Goal: Task Accomplishment & Management: Use online tool/utility

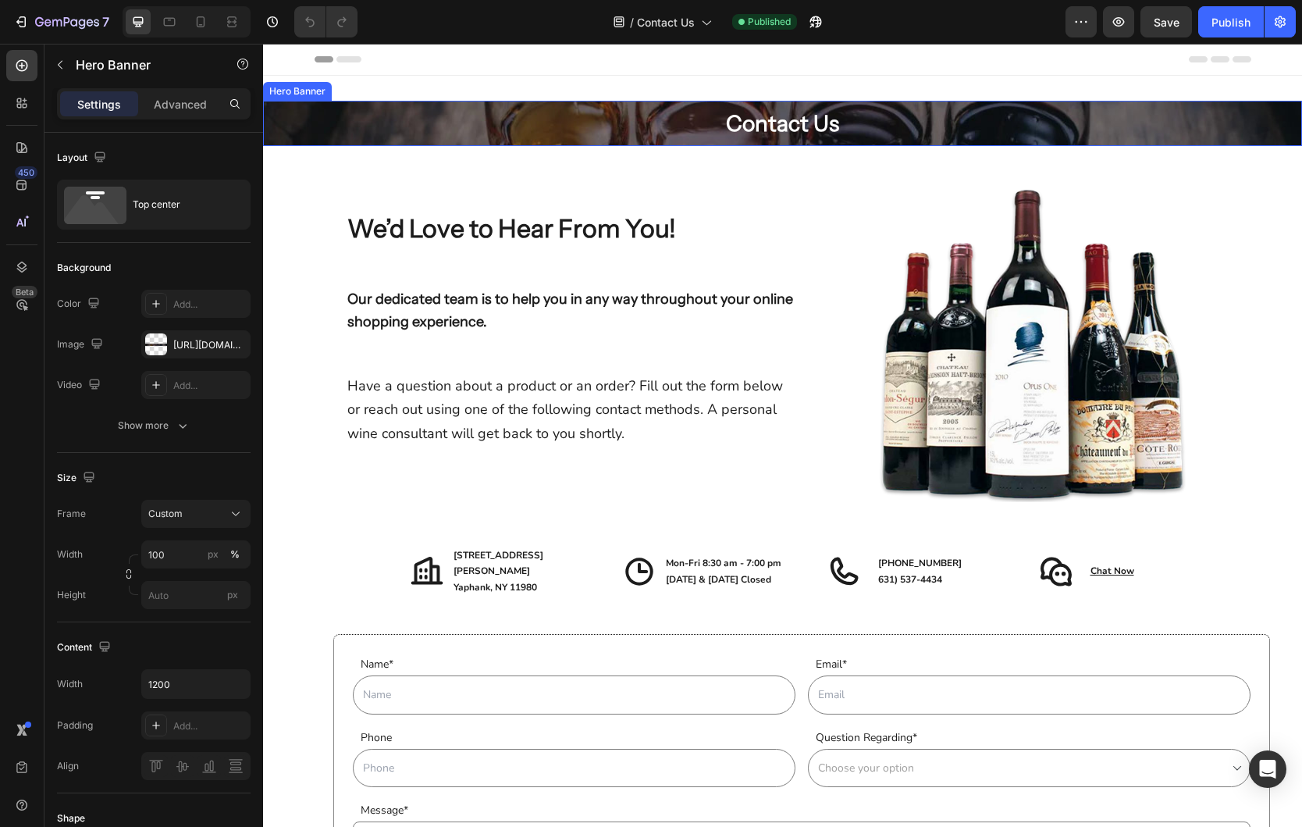
click at [482, 126] on div "Contact Us Heading Row" at bounding box center [783, 123] width 937 height 45
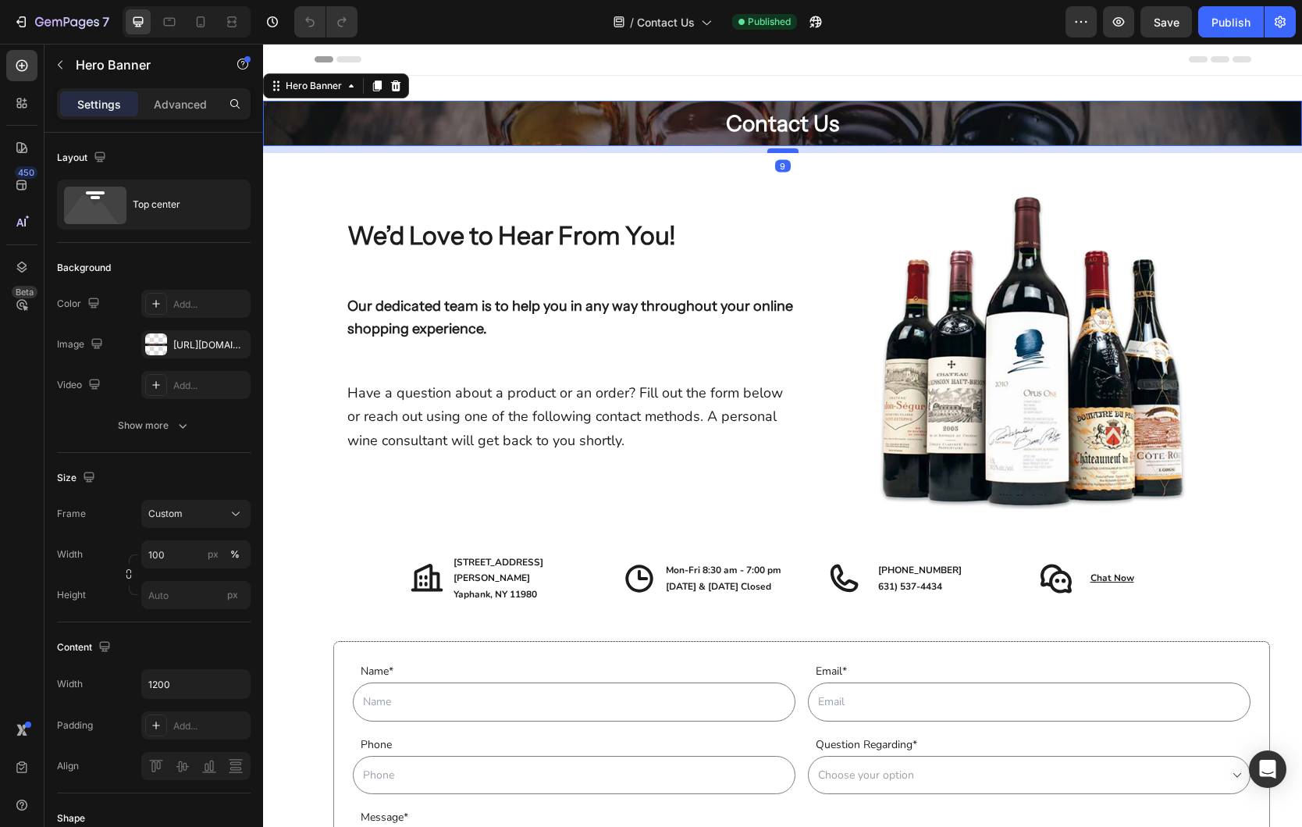
click at [777, 151] on div at bounding box center [782, 150] width 31 height 5
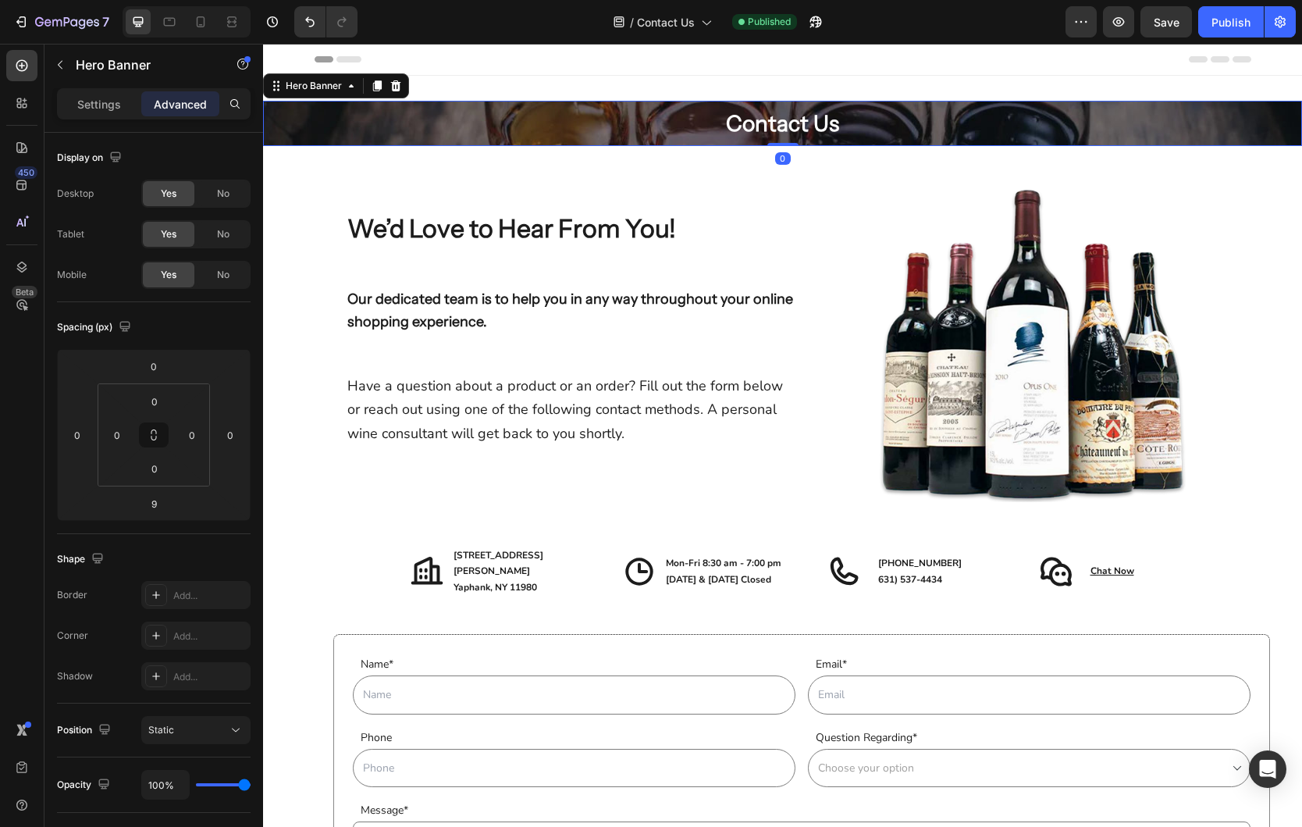
drag, startPoint x: 777, startPoint y: 151, endPoint x: 777, endPoint y: 141, distance: 10.9
click at [777, 141] on div "Contact Us Heading Row Hero Banner 0" at bounding box center [782, 123] width 1039 height 45
type input "0"
click at [440, 129] on div "Contact Us Heading Row" at bounding box center [783, 123] width 937 height 45
click at [84, 113] on div "Settings" at bounding box center [99, 103] width 78 height 25
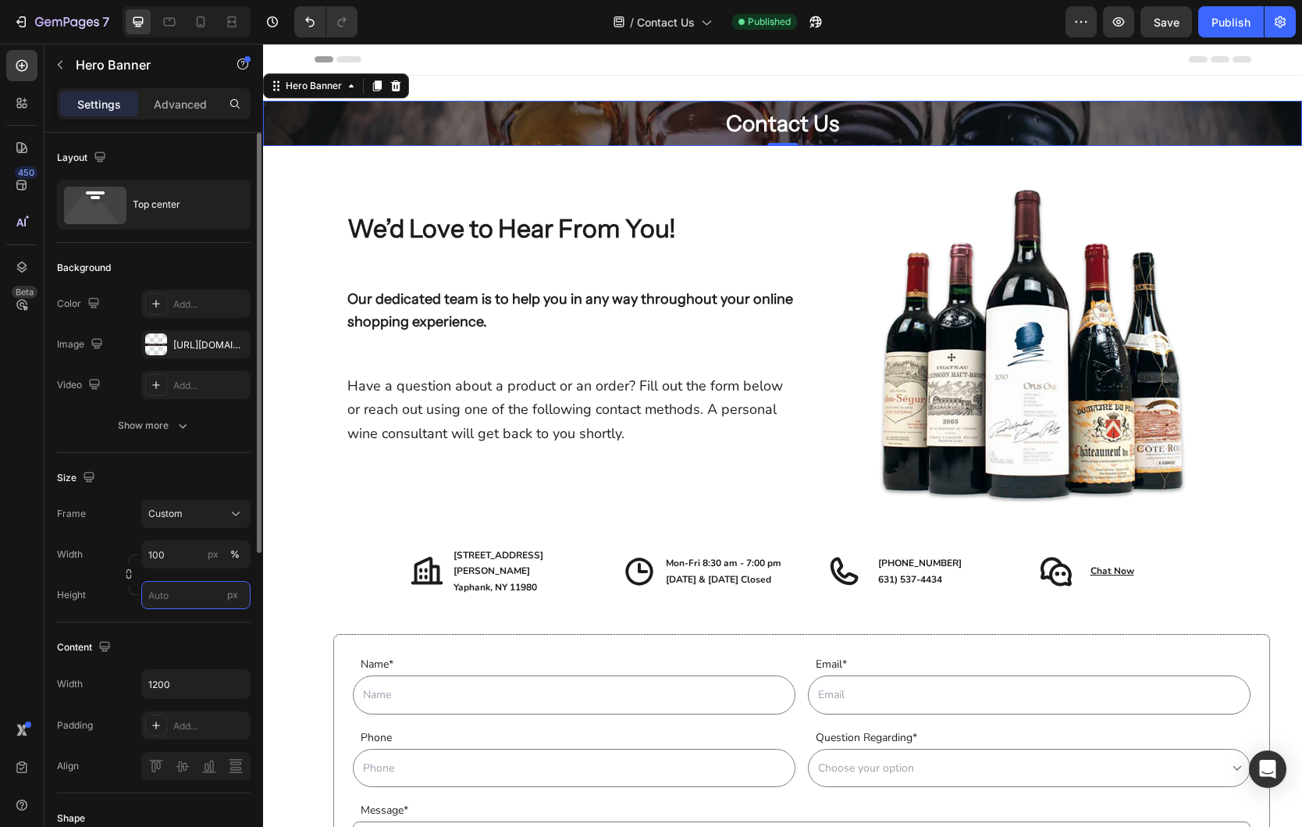
click at [193, 597] on input "px" at bounding box center [195, 595] width 109 height 28
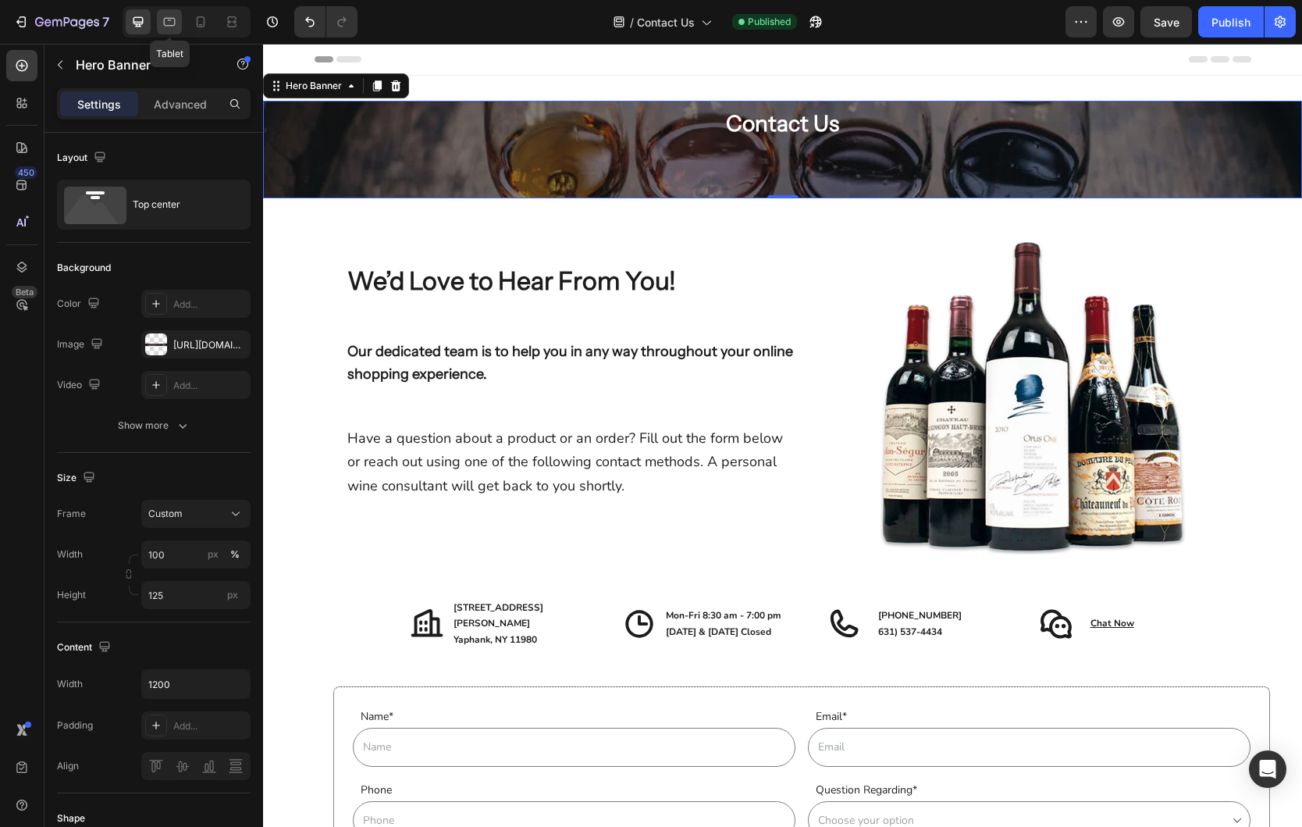
click at [166, 24] on icon at bounding box center [170, 22] width 16 height 16
type input "Auto"
type input "100%"
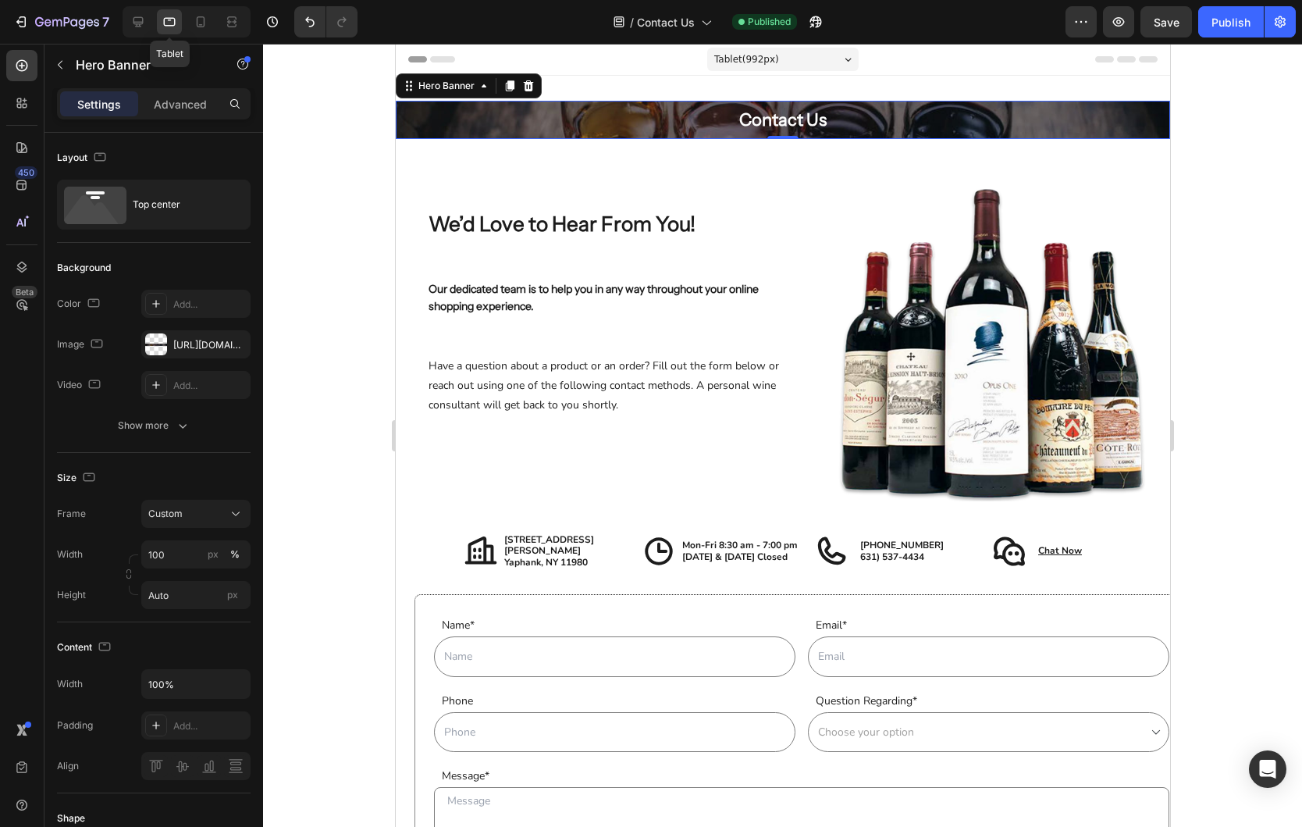
scroll to position [2, 0]
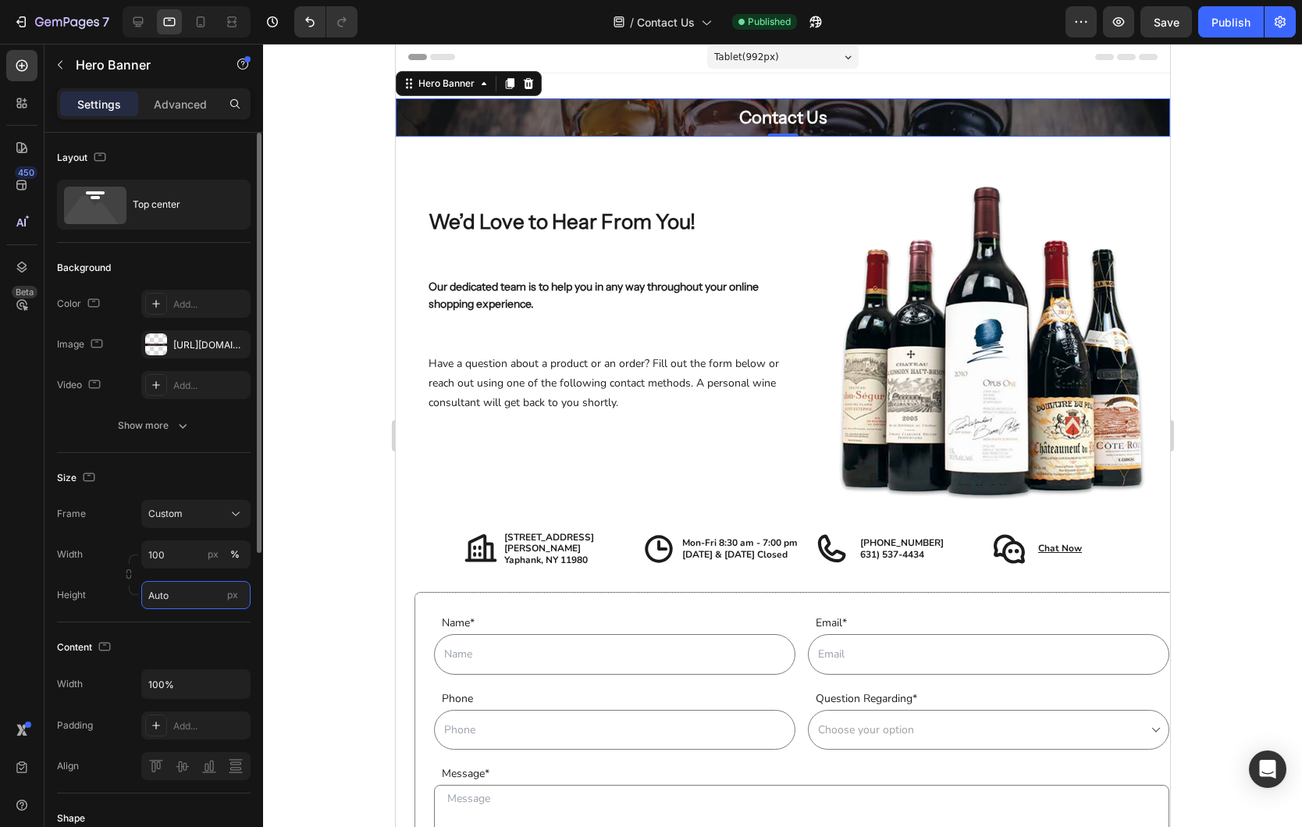
click at [175, 592] on input "Auto" at bounding box center [195, 595] width 109 height 28
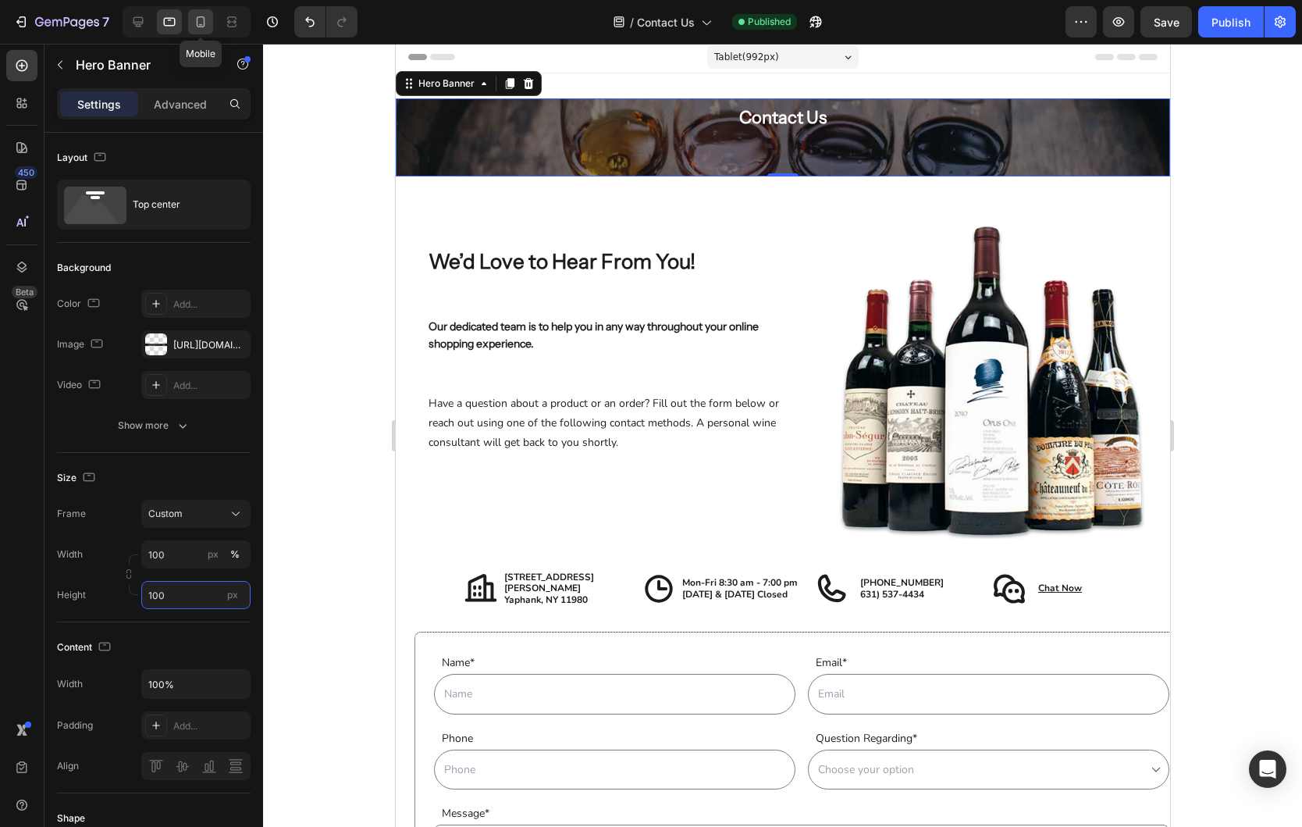
type input "100"
click at [202, 24] on icon at bounding box center [201, 22] width 16 height 16
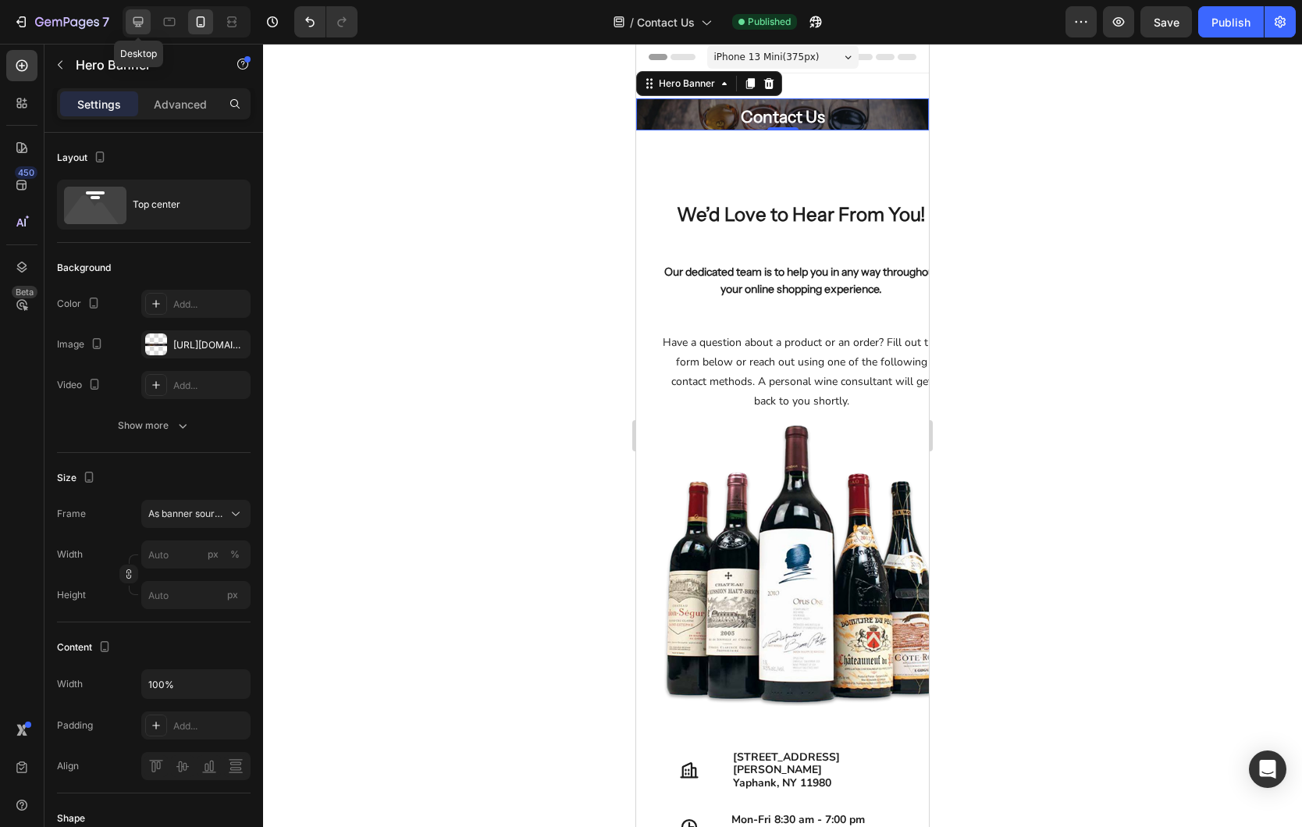
click at [148, 27] on div at bounding box center [138, 21] width 25 height 25
type input "100"
type input "125"
type input "1200"
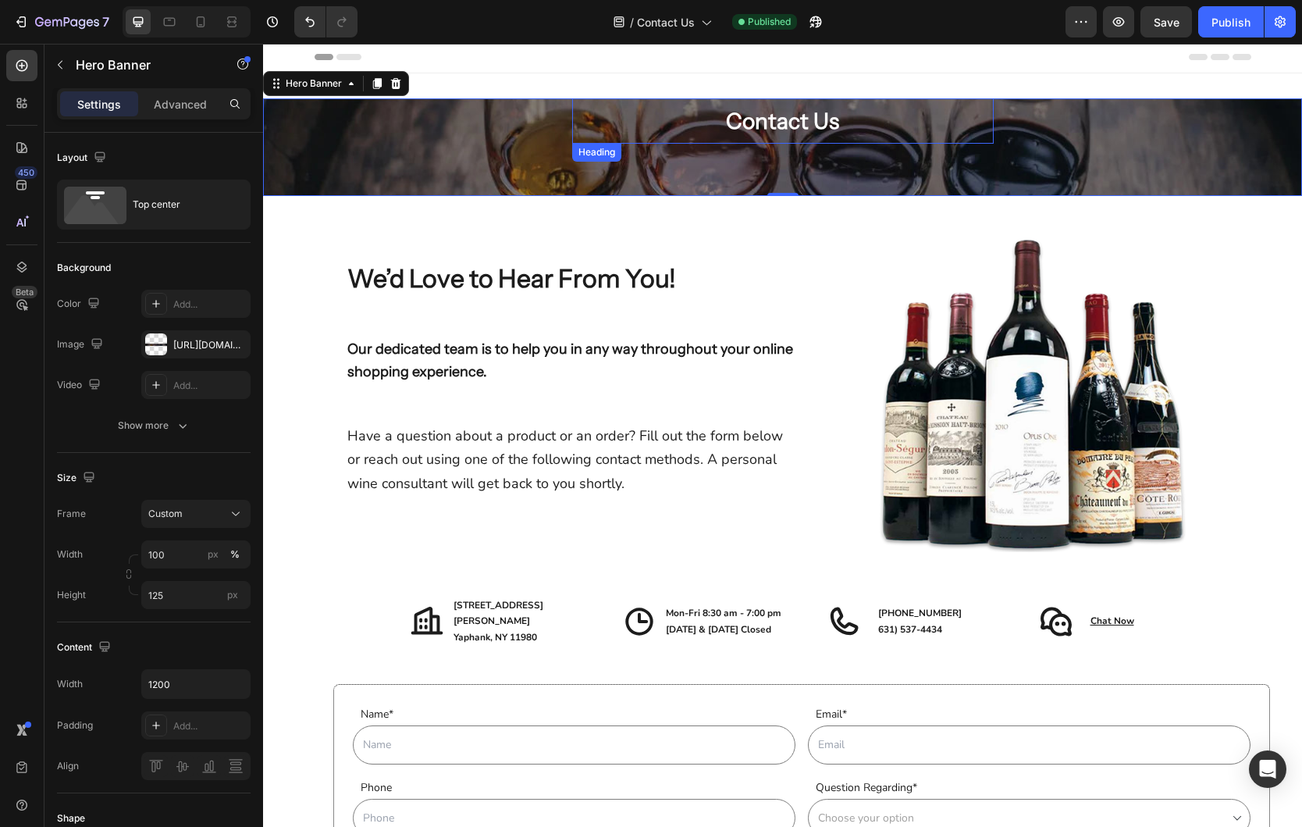
click at [781, 130] on h2 "Contact Us" at bounding box center [783, 120] width 422 height 45
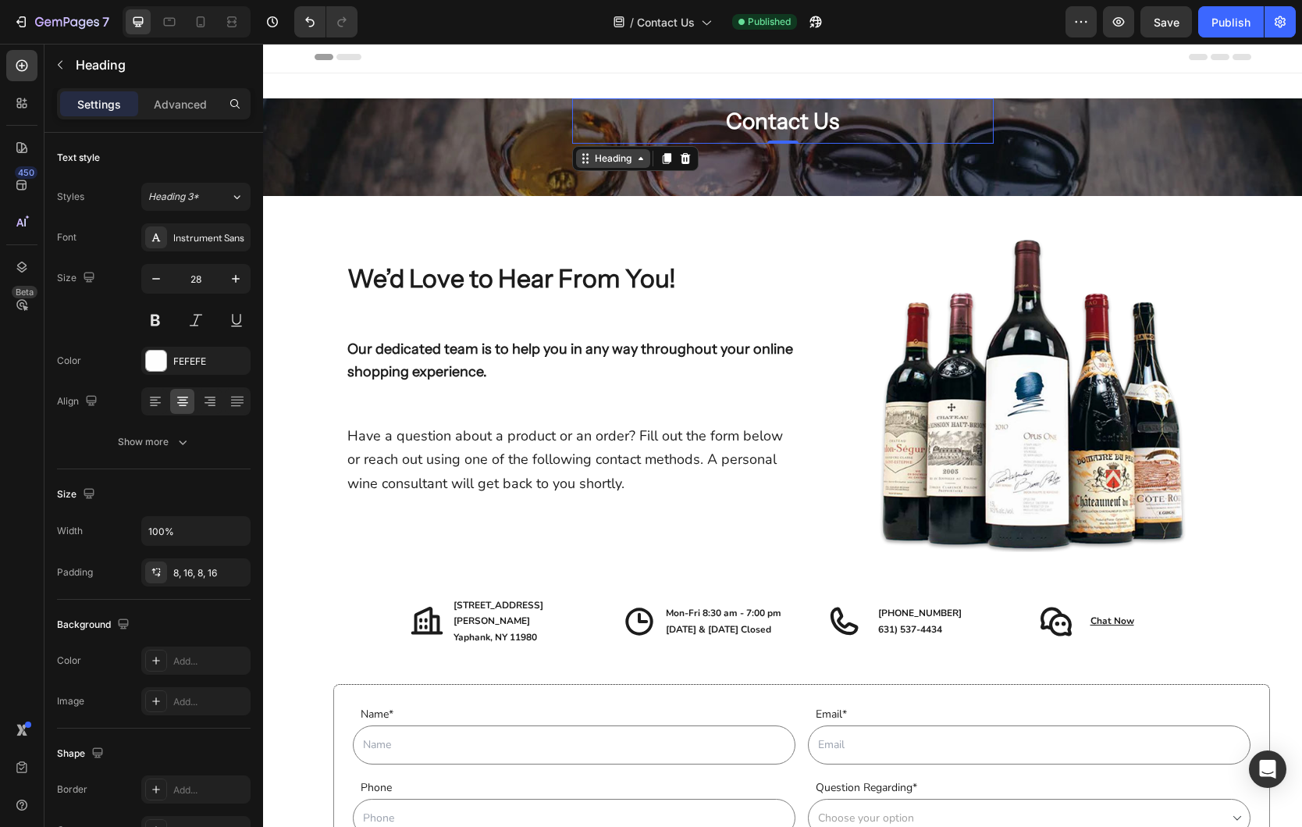
click at [614, 162] on div "Heading" at bounding box center [613, 158] width 43 height 14
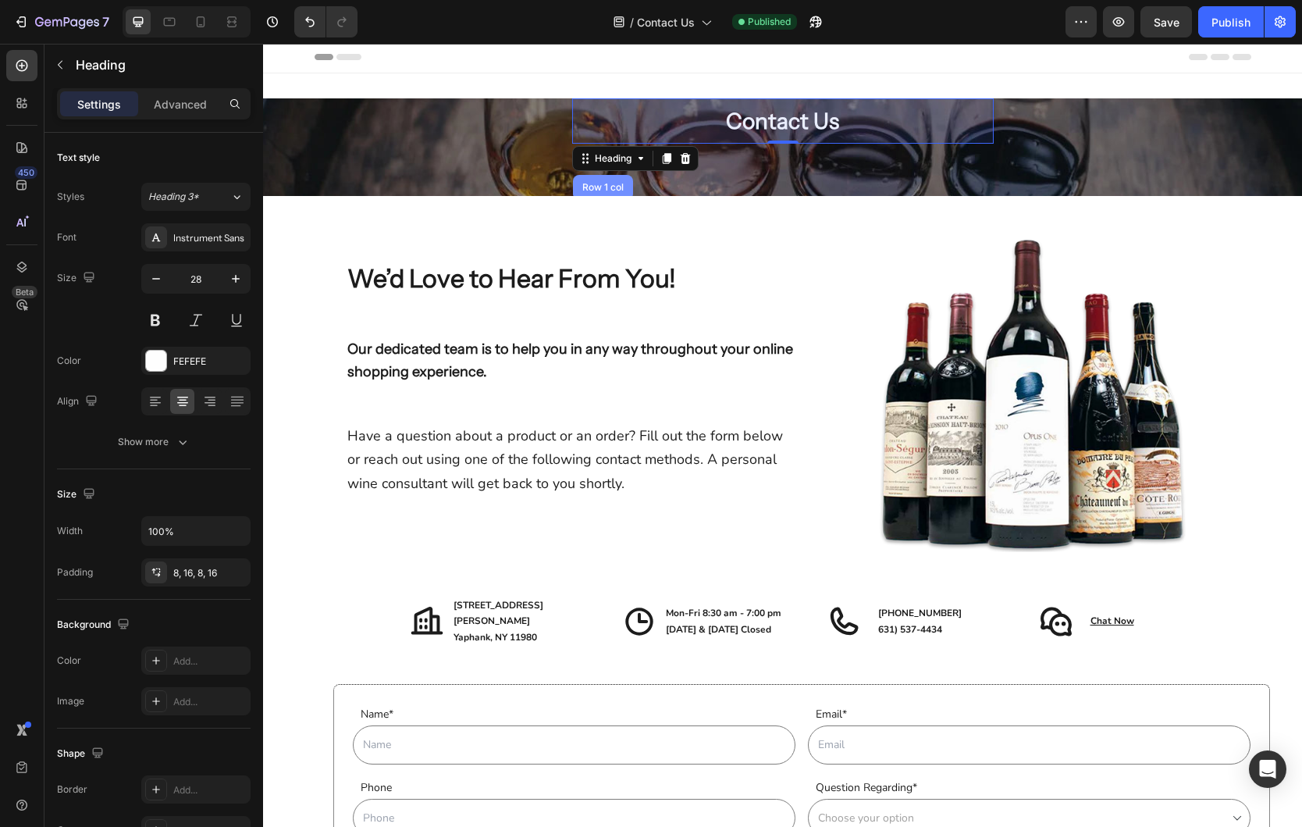
click at [596, 179] on div "Row 1 col" at bounding box center [603, 187] width 60 height 25
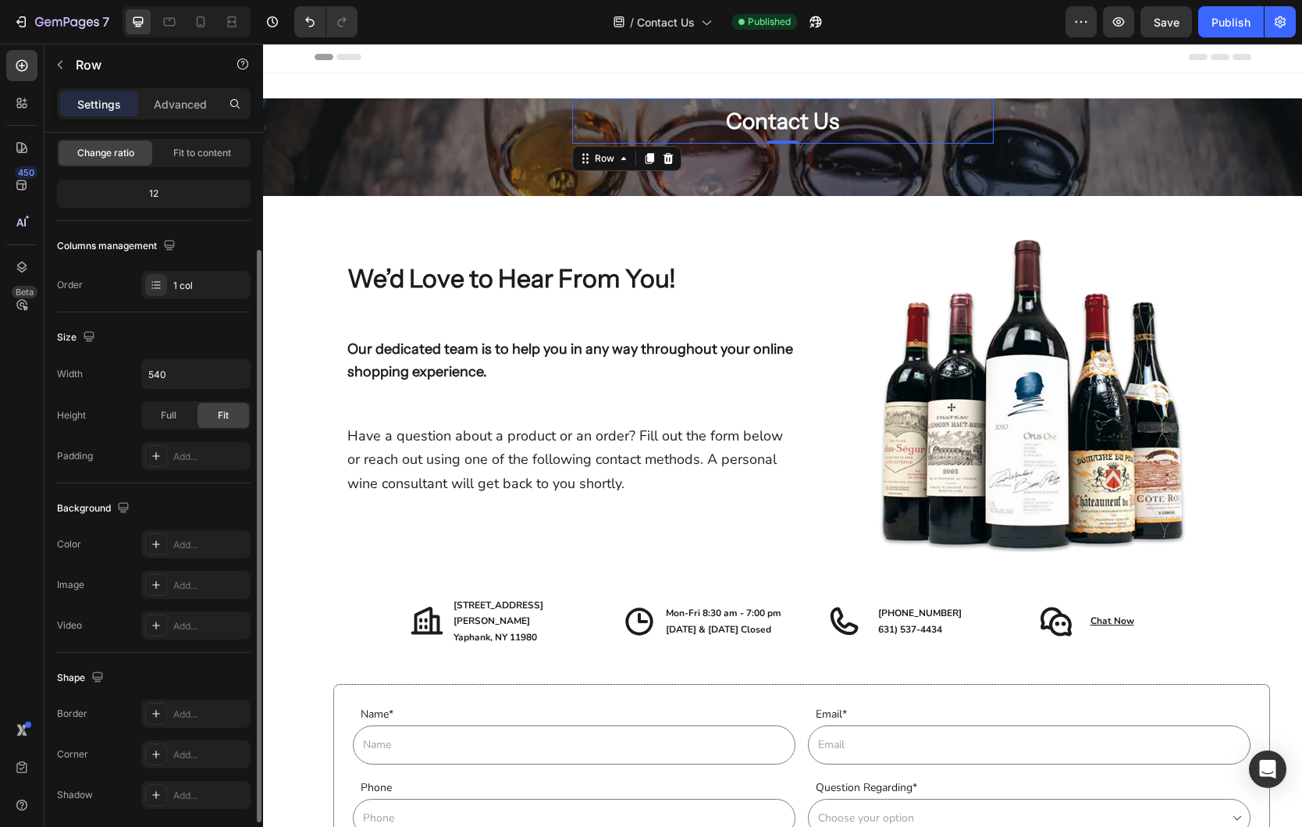
scroll to position [155, 0]
click at [180, 412] on div "Full" at bounding box center [169, 417] width 52 height 25
click at [215, 410] on div "Fit" at bounding box center [223, 417] width 52 height 25
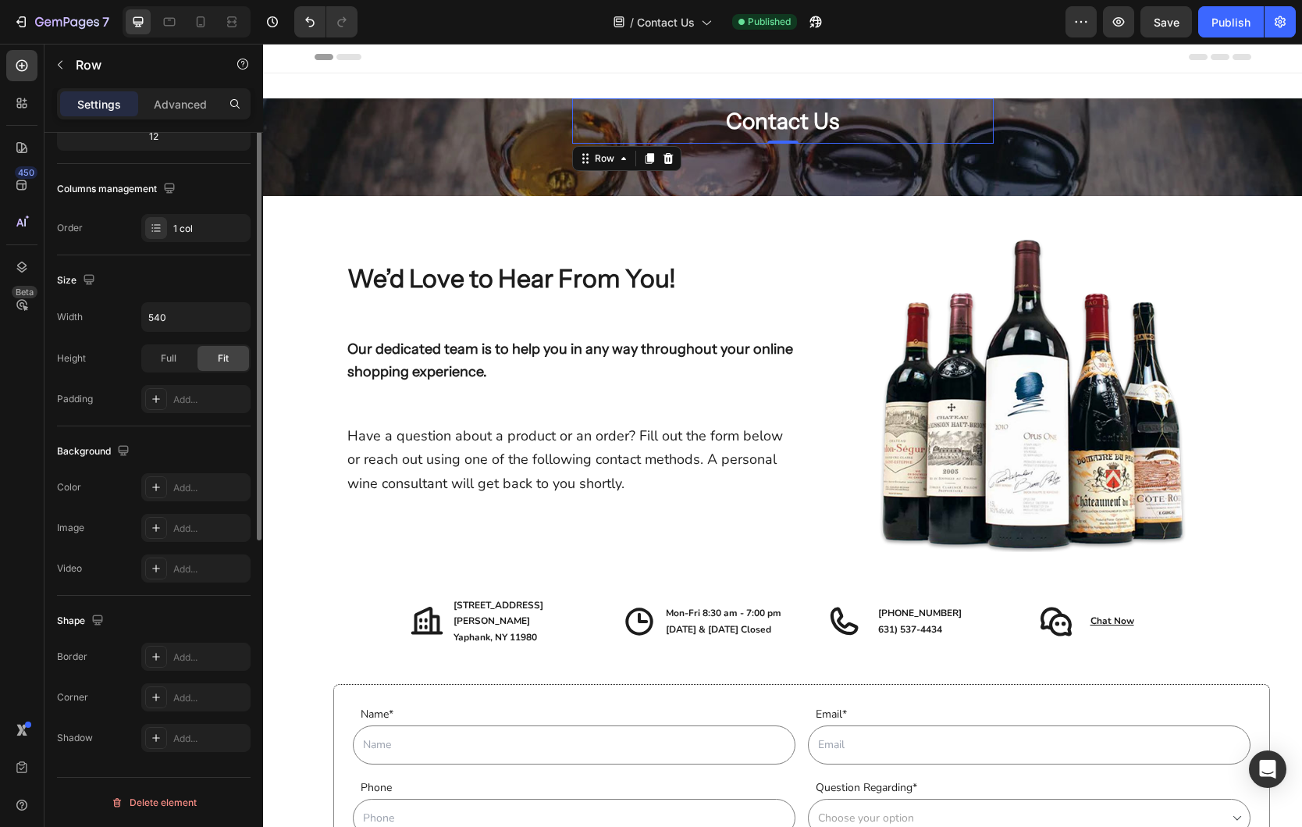
scroll to position [0, 0]
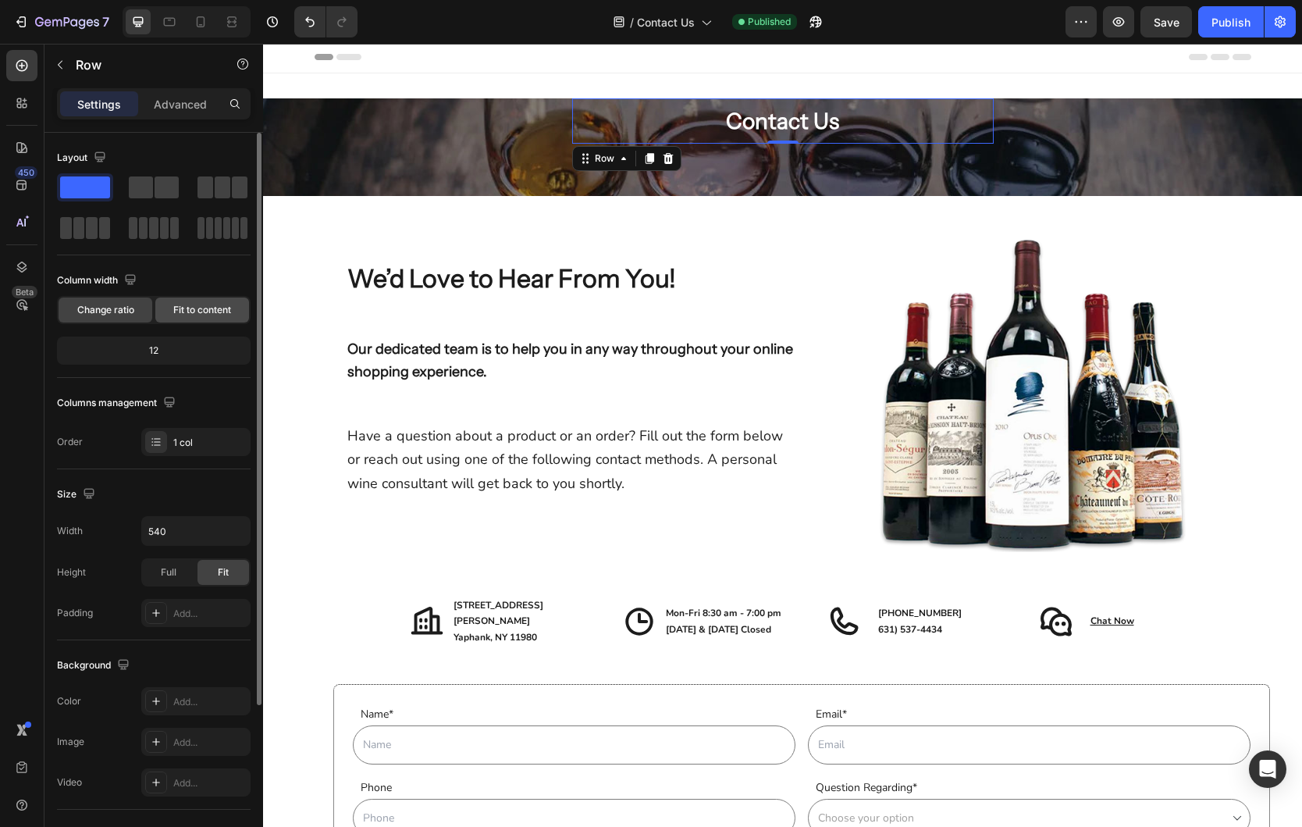
click at [196, 308] on span "Fit to content" at bounding box center [202, 310] width 58 height 14
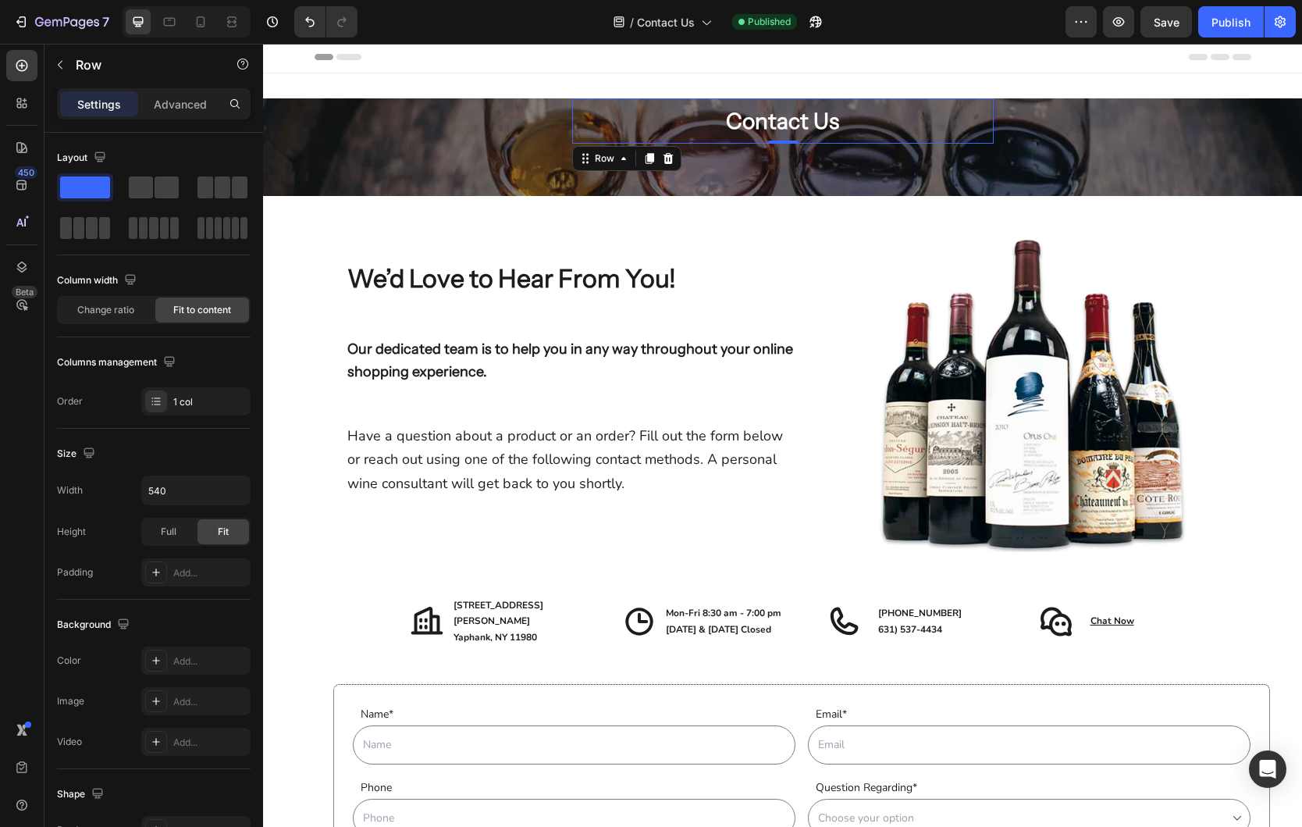
click at [602, 132] on div "Contact Us Heading Row 0" at bounding box center [783, 120] width 422 height 45
click at [602, 165] on div "Row" at bounding box center [604, 158] width 57 height 19
click at [625, 133] on div "Contact Us Heading Row Hero Banner Row 1 col Section 0" at bounding box center [783, 120] width 422 height 45
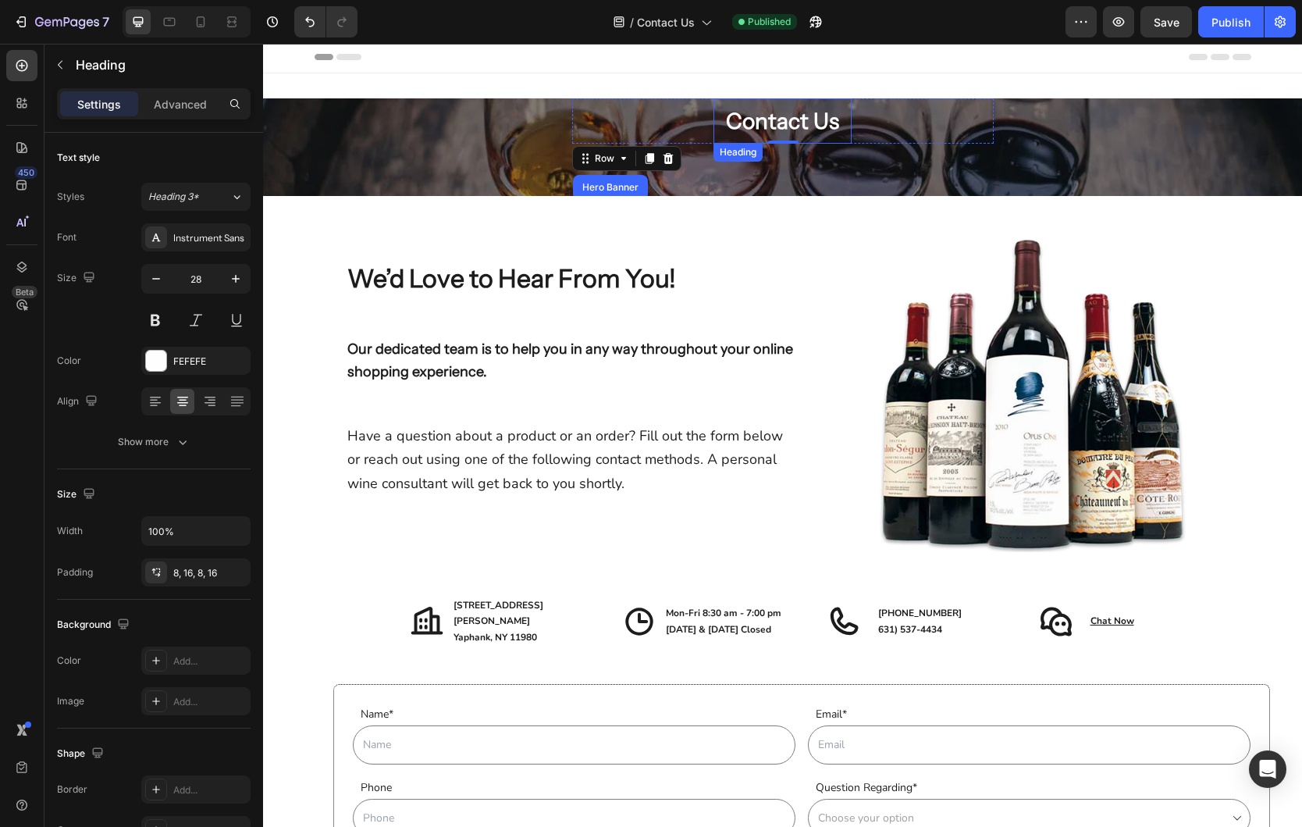
click at [753, 116] on h2 "Contact Us" at bounding box center [782, 120] width 138 height 45
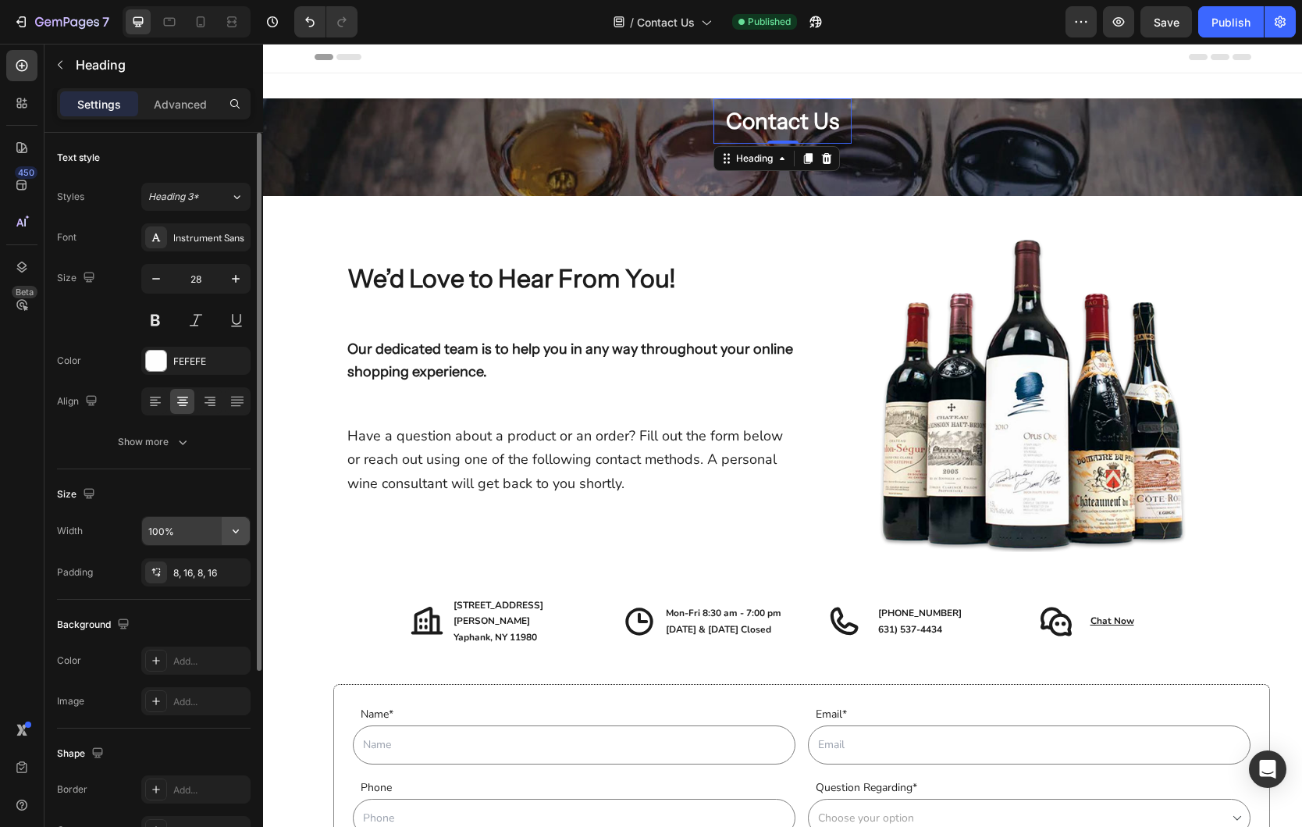
click at [235, 525] on icon "button" at bounding box center [236, 531] width 16 height 16
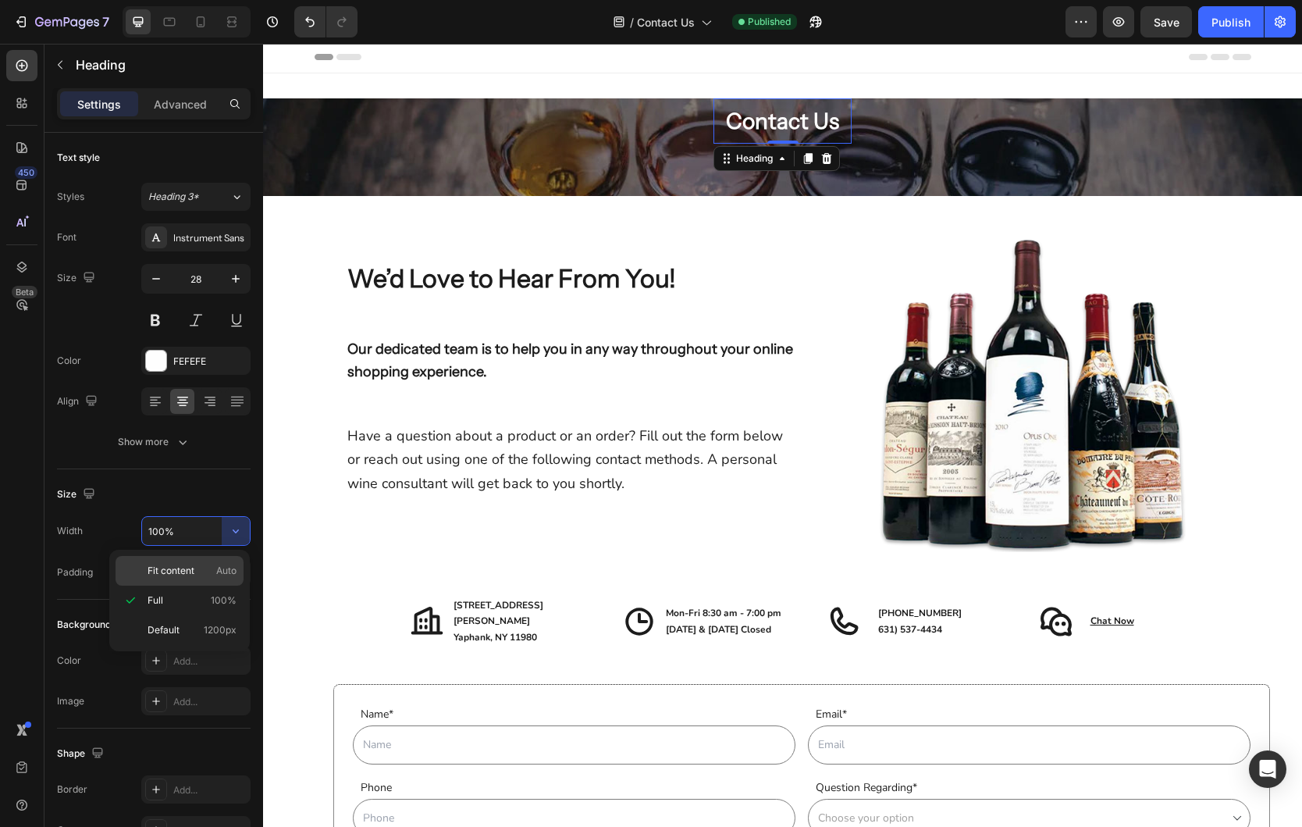
click at [182, 567] on span "Fit content" at bounding box center [171, 571] width 47 height 14
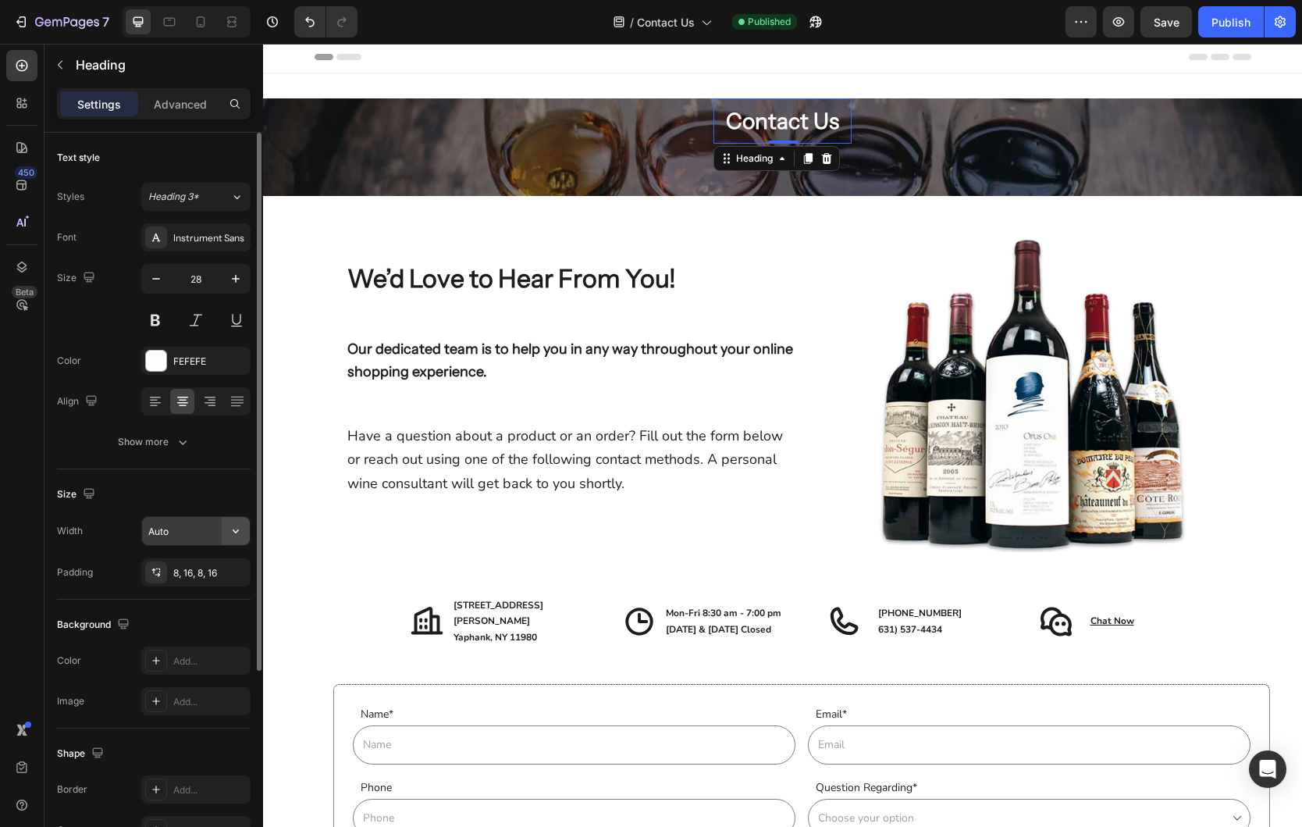
click at [233, 531] on icon "button" at bounding box center [236, 531] width 6 height 4
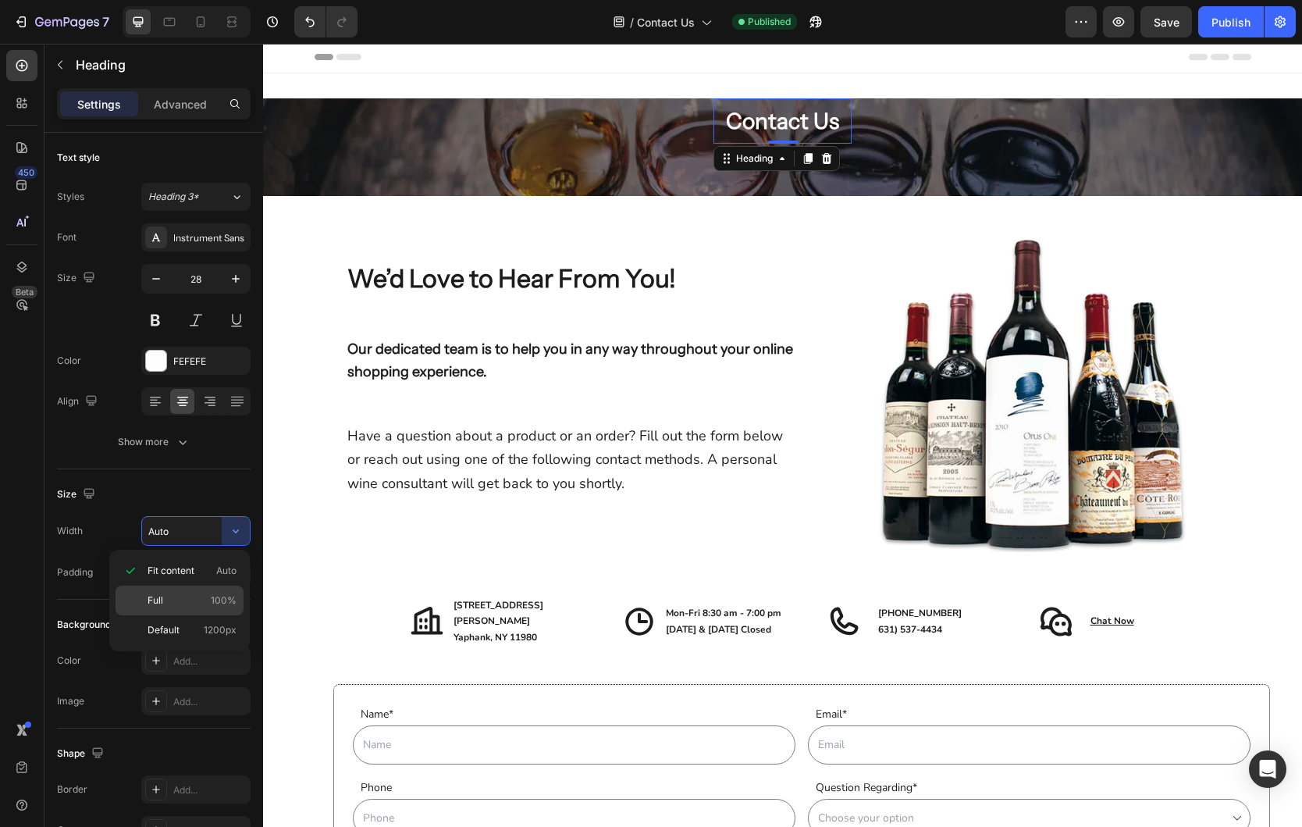
click at [180, 595] on p "Full 100%" at bounding box center [192, 600] width 89 height 14
type input "100%"
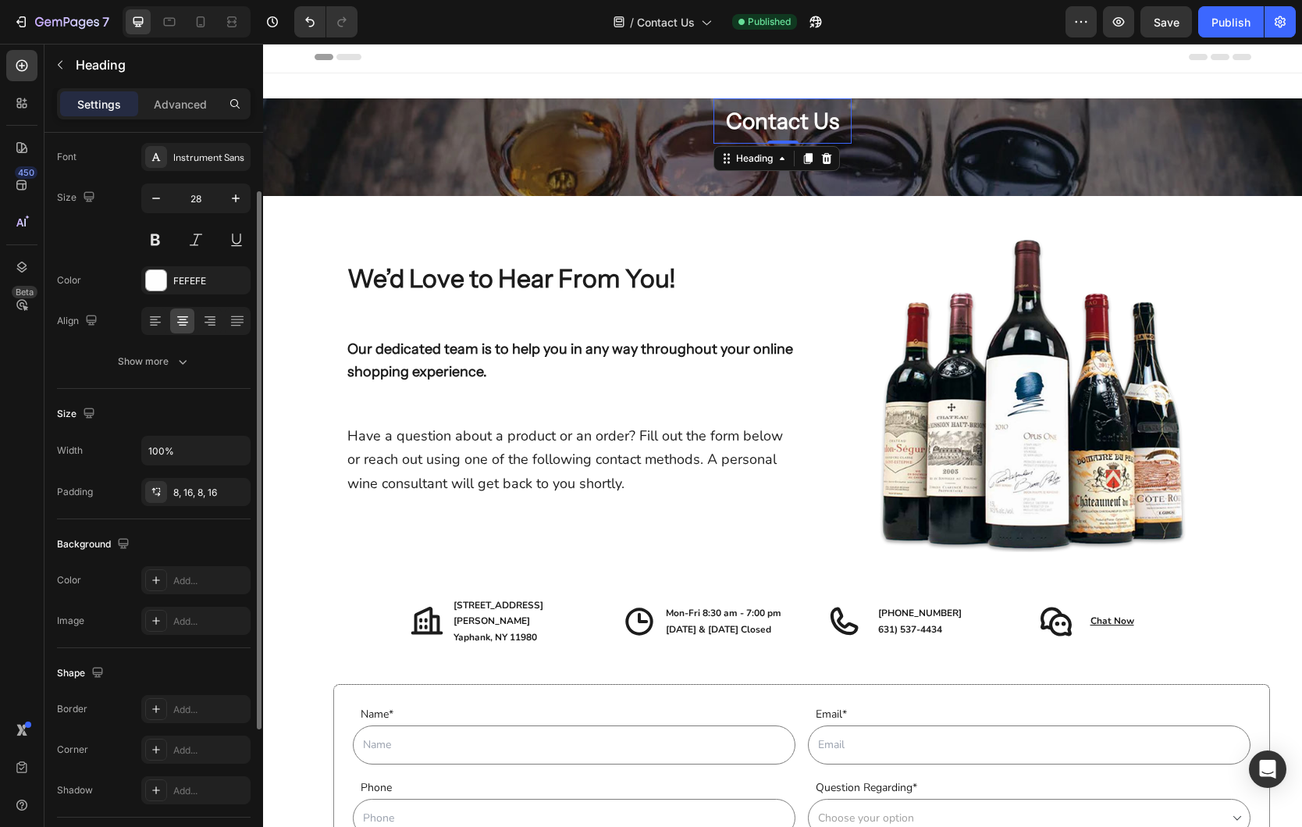
scroll to position [82, 0]
click at [232, 485] on icon "button" at bounding box center [234, 490] width 12 height 12
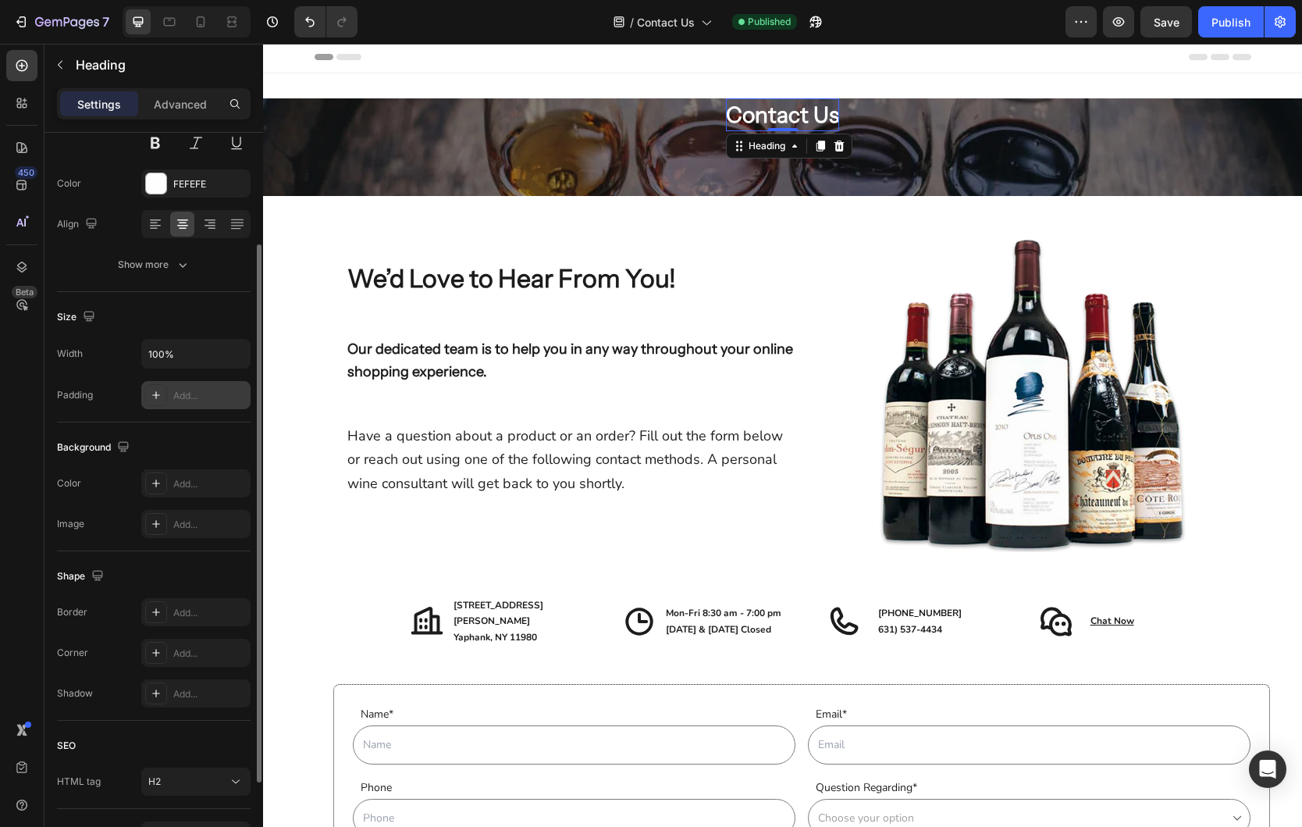
scroll to position [167, 0]
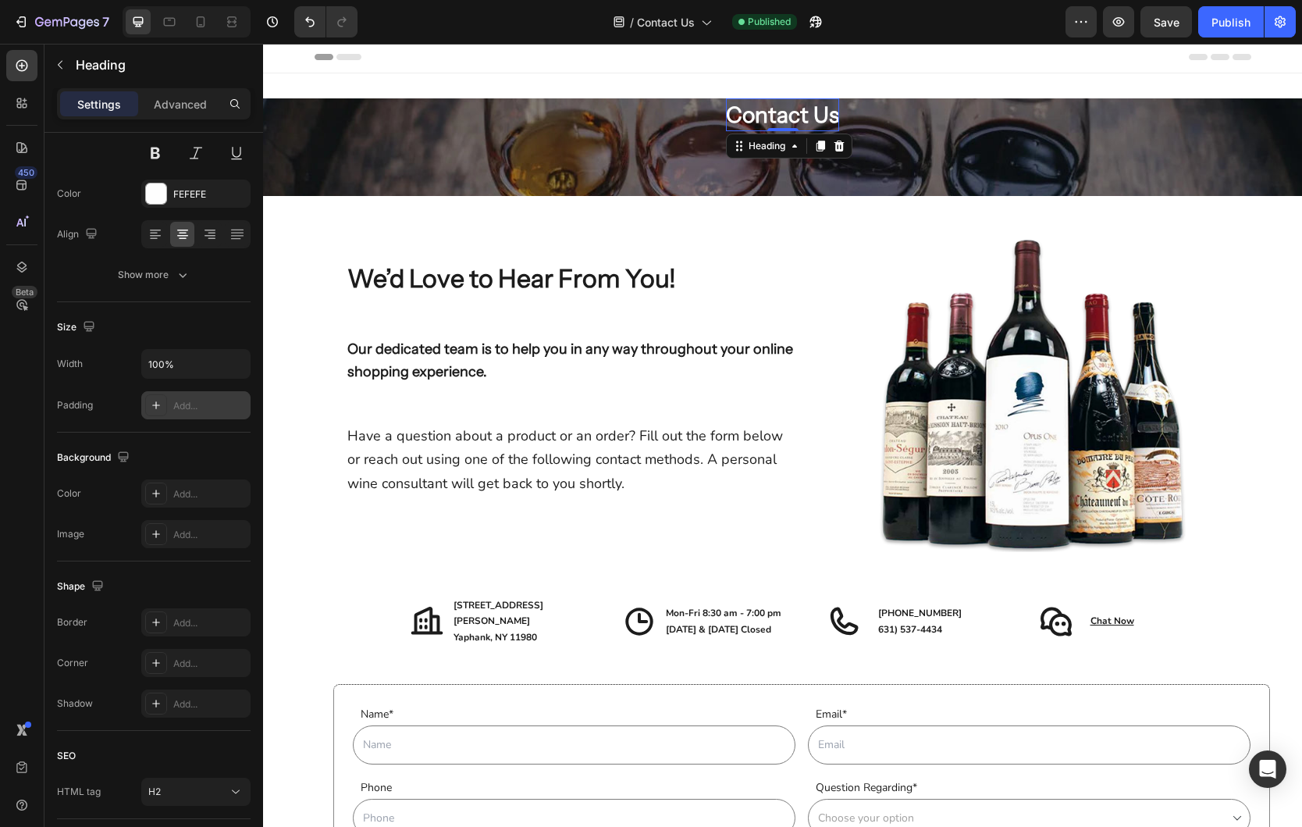
click at [153, 408] on icon at bounding box center [156, 405] width 12 height 12
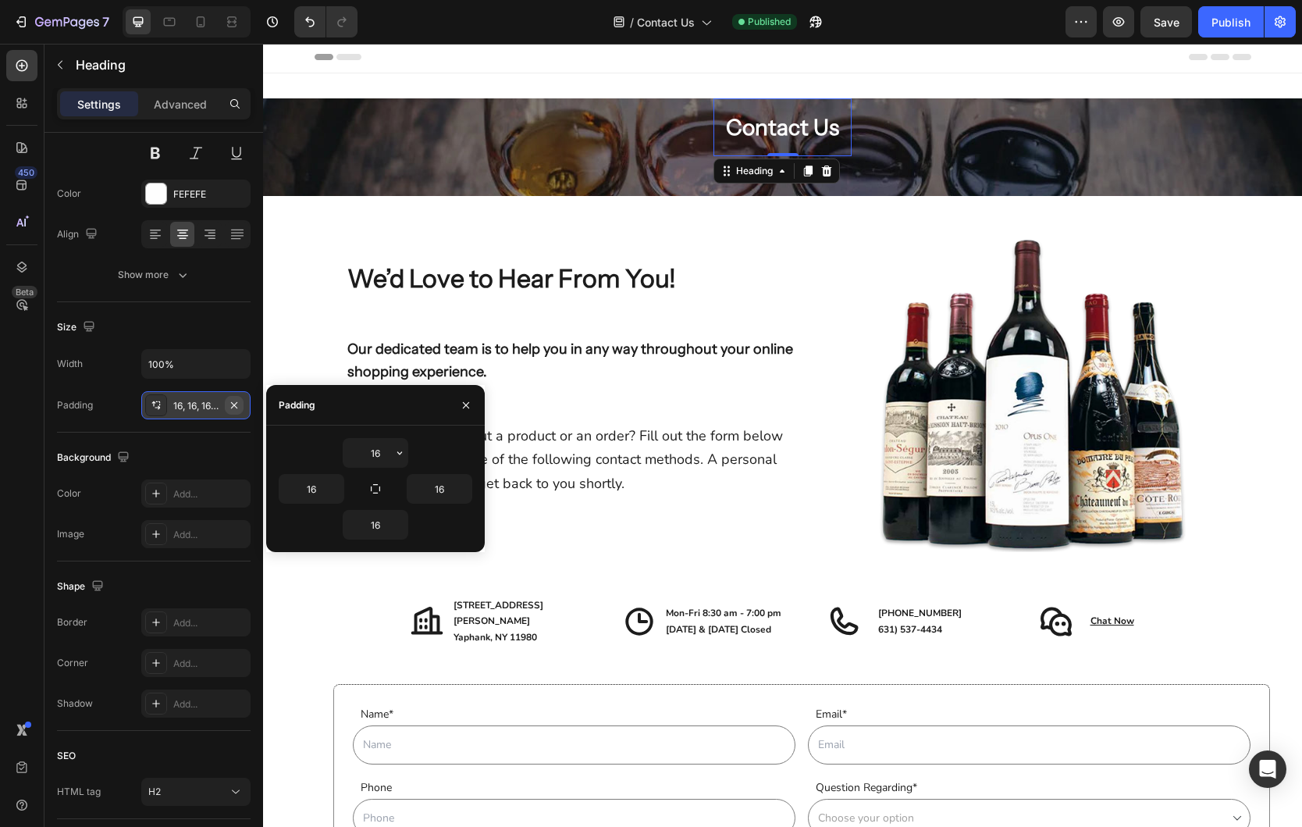
click at [239, 408] on icon "button" at bounding box center [234, 405] width 12 height 12
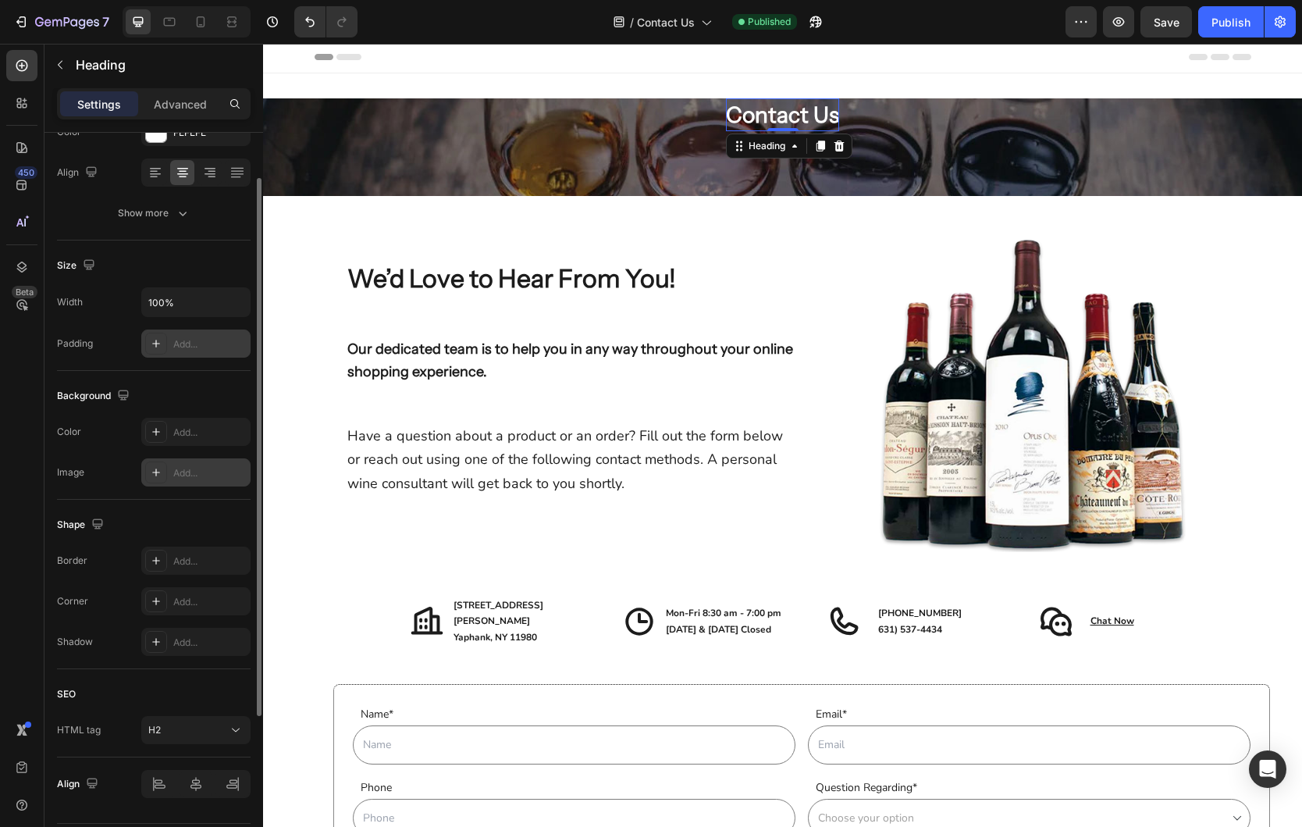
scroll to position [0, 0]
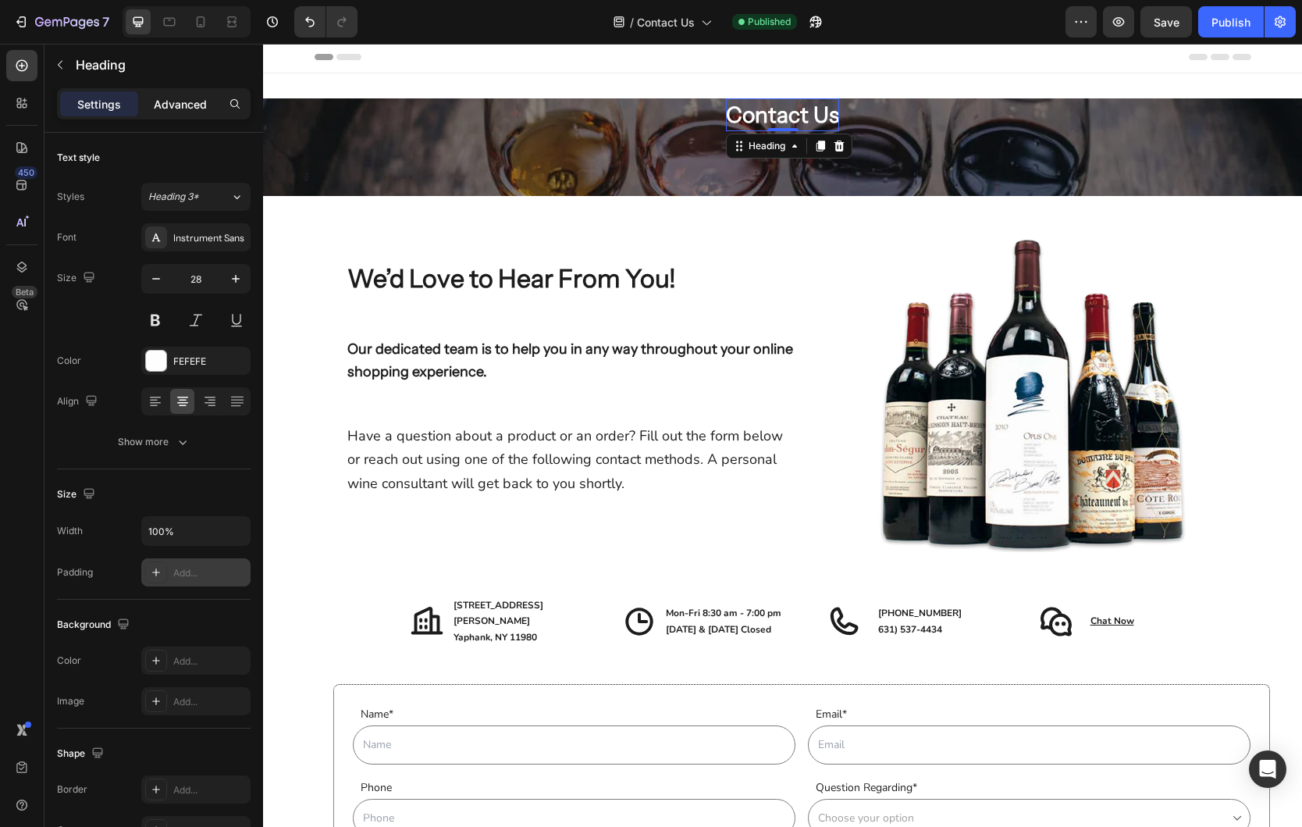
click at [183, 100] on p "Advanced" at bounding box center [180, 104] width 53 height 16
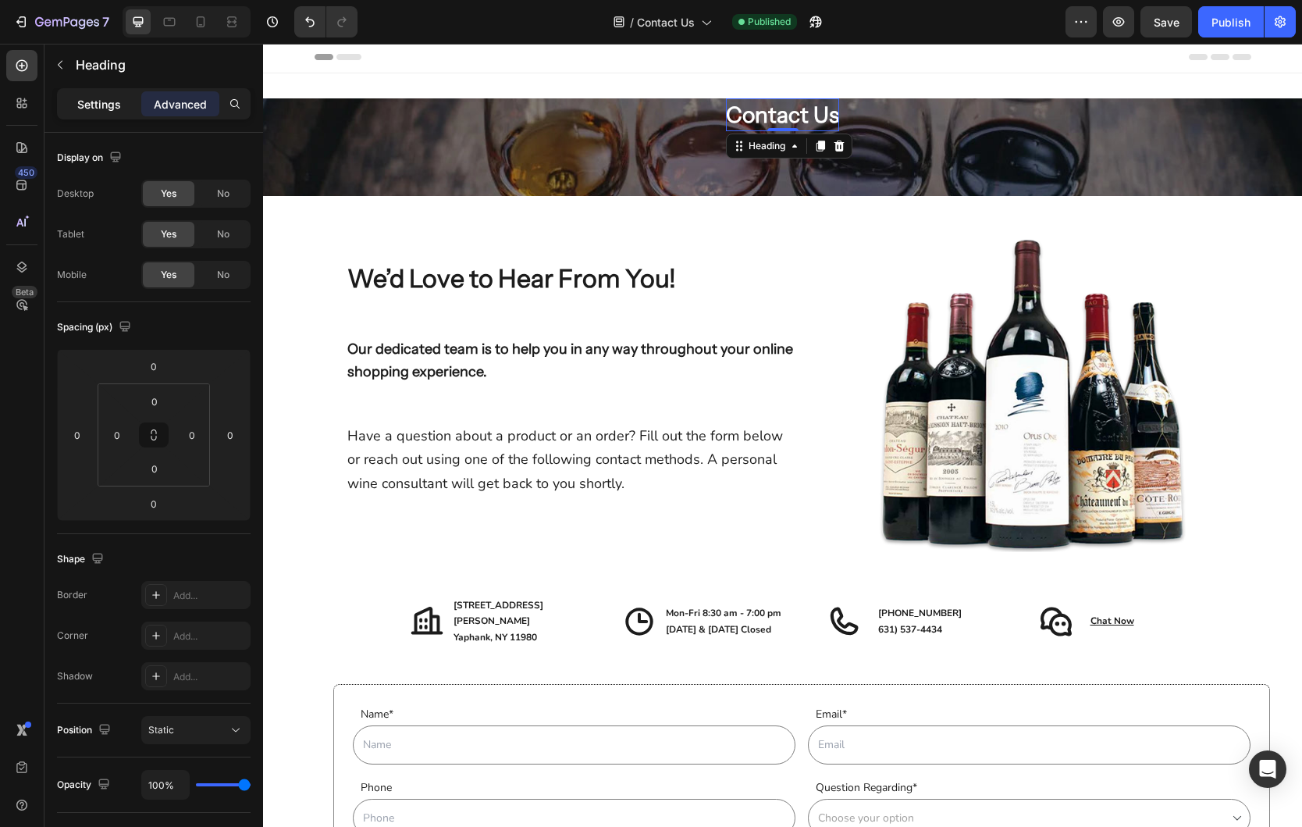
click at [115, 111] on p "Settings" at bounding box center [99, 104] width 44 height 16
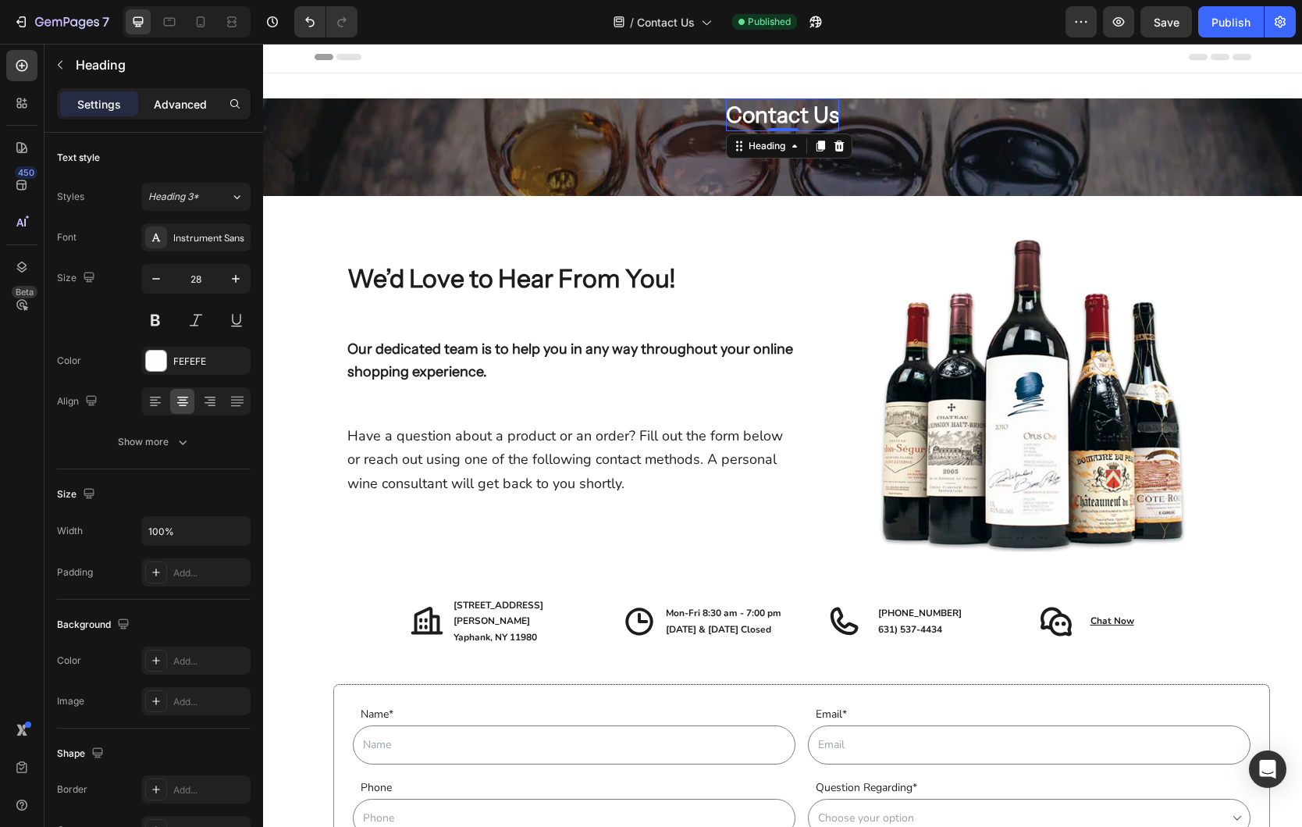
click at [183, 103] on p "Advanced" at bounding box center [180, 104] width 53 height 16
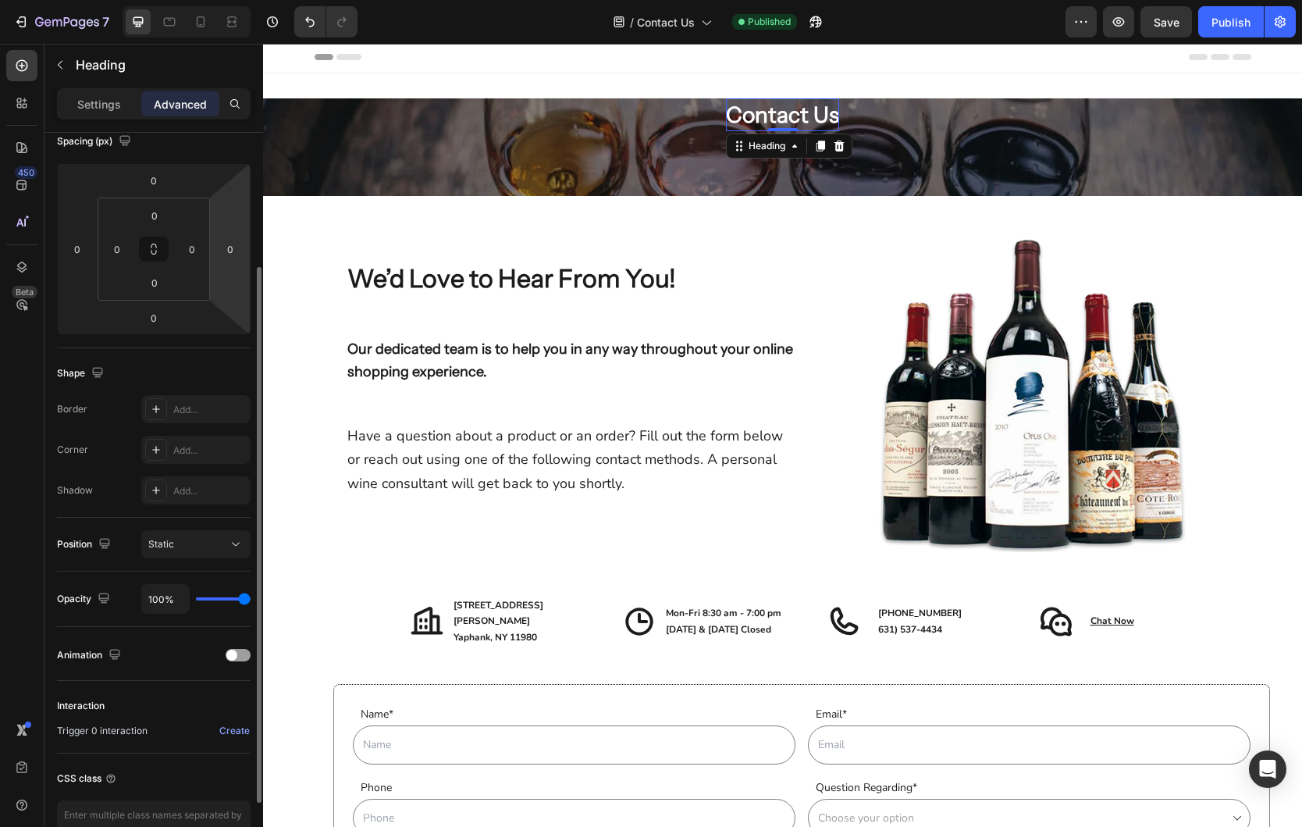
scroll to position [279, 0]
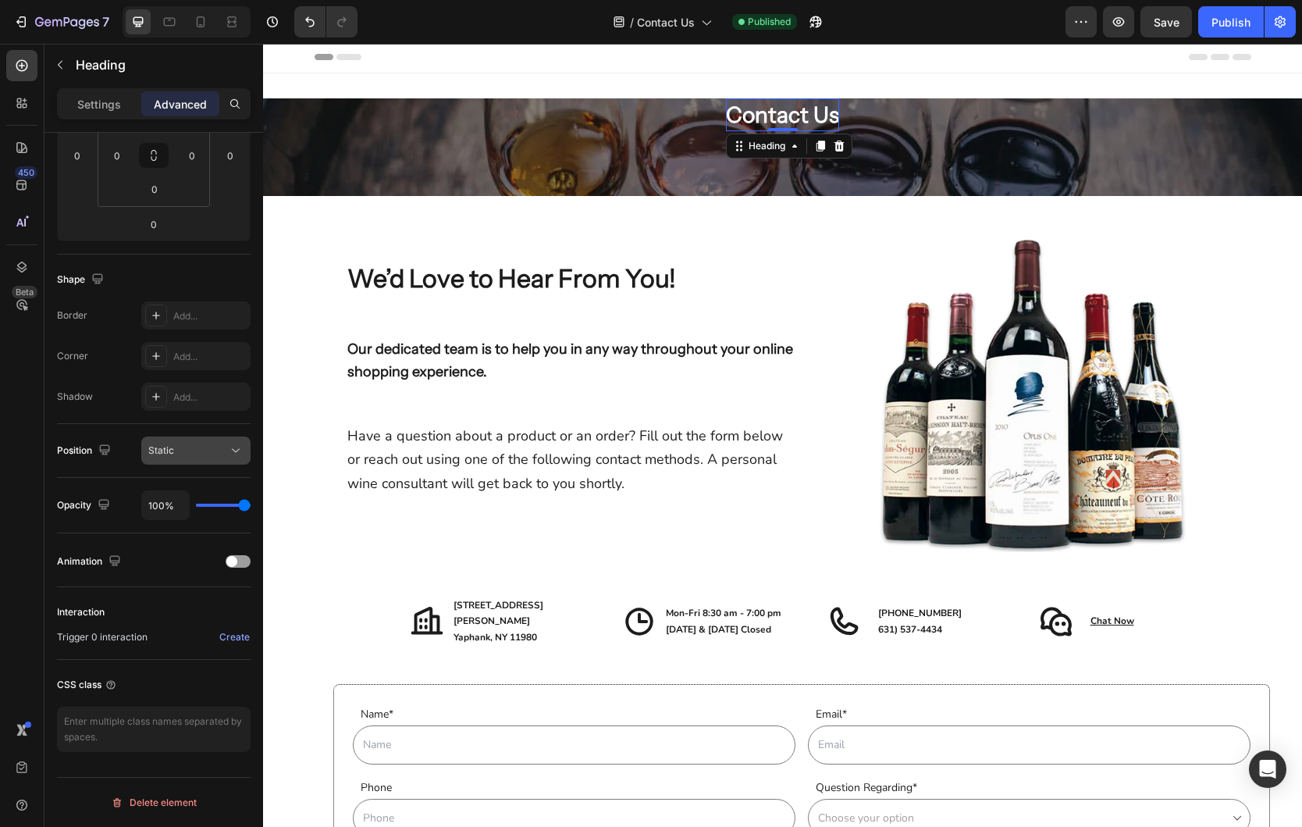
click at [236, 446] on icon at bounding box center [236, 451] width 16 height 16
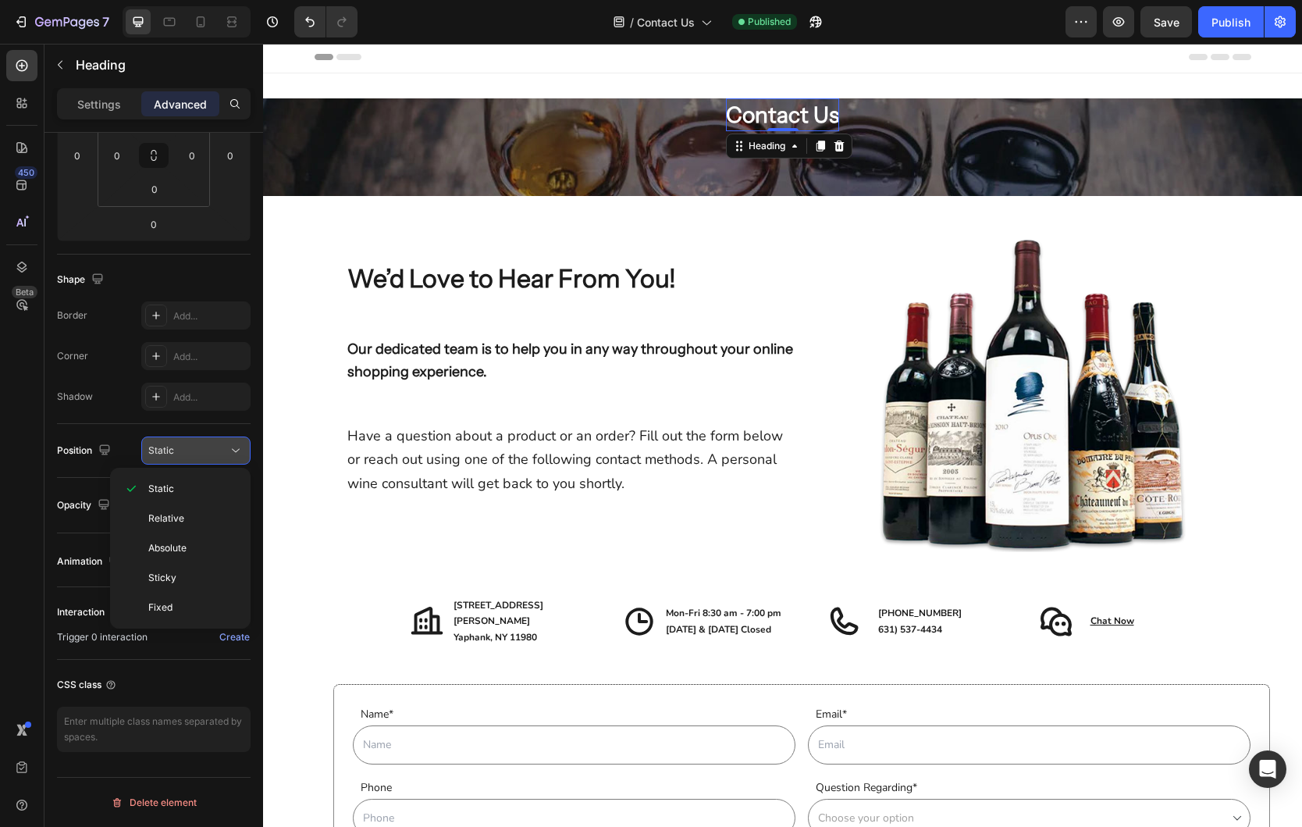
click at [236, 446] on icon at bounding box center [236, 451] width 16 height 16
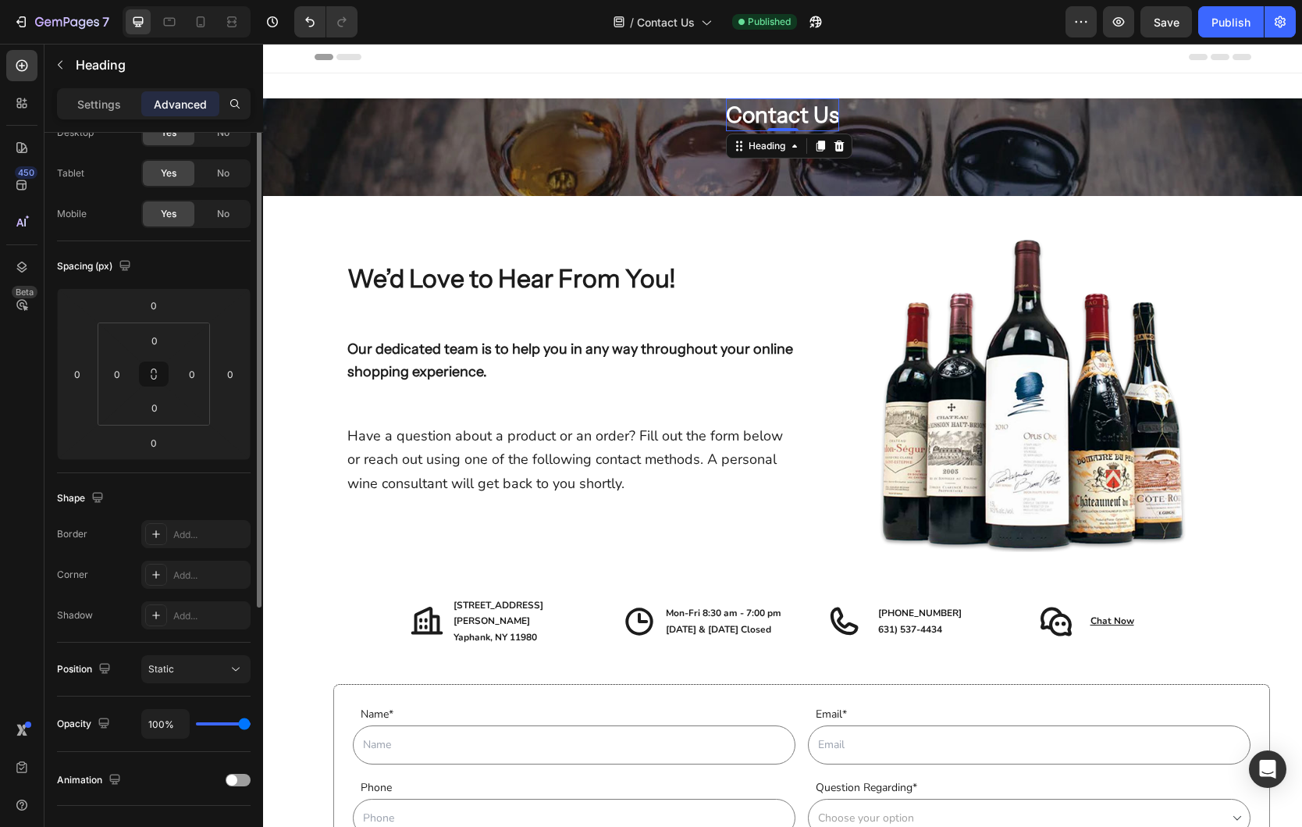
scroll to position [0, 0]
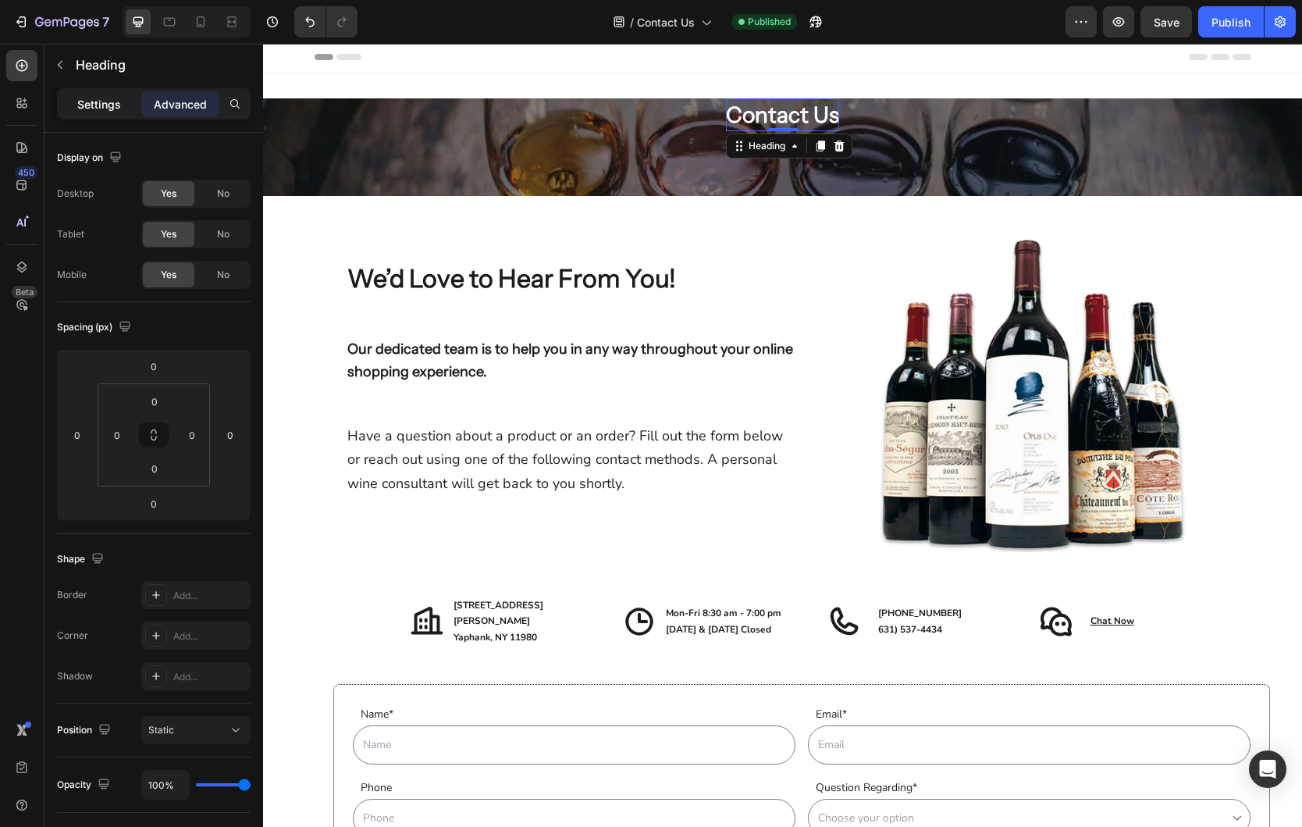
click at [107, 106] on p "Settings" at bounding box center [99, 104] width 44 height 16
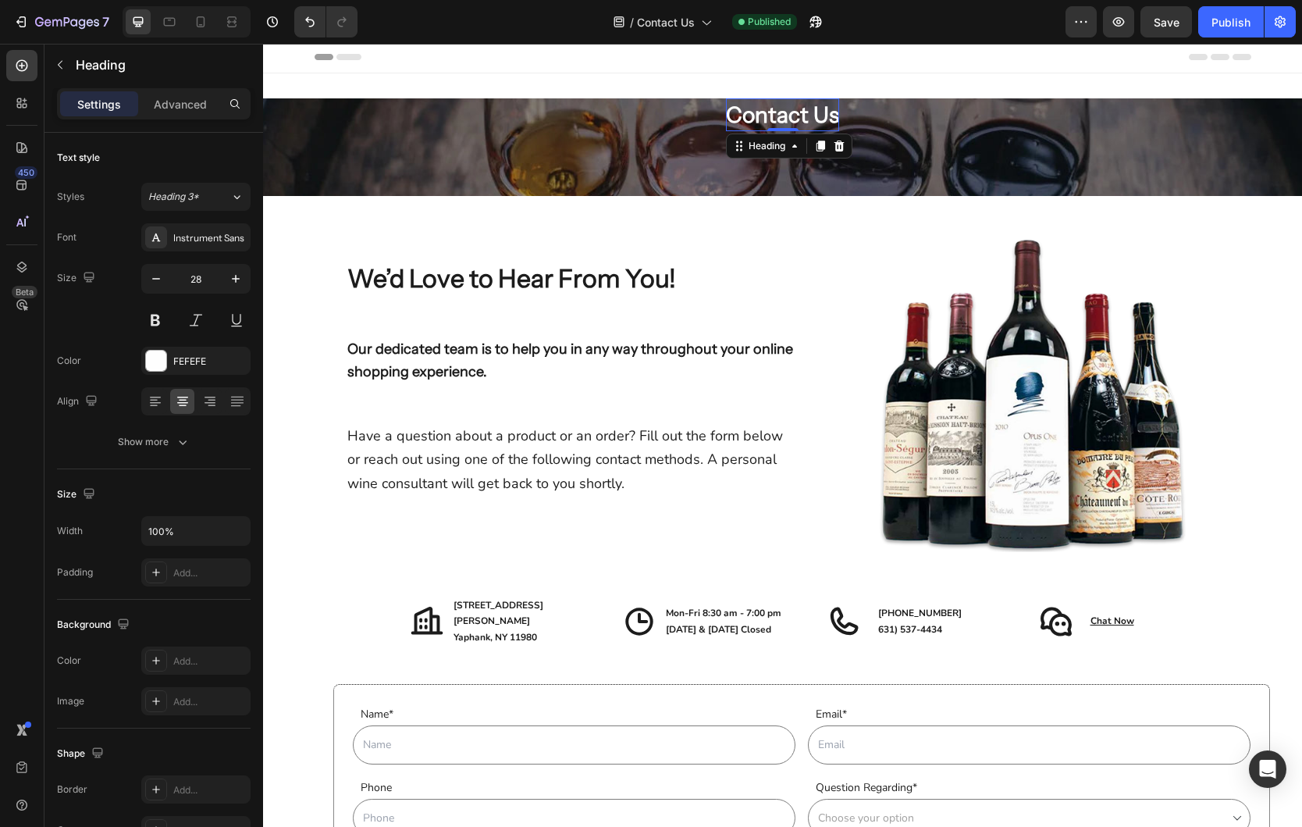
click at [746, 116] on h2 "Contact Us" at bounding box center [782, 114] width 113 height 33
click at [641, 118] on div "Contact Us Heading 0 Row" at bounding box center [783, 114] width 422 height 33
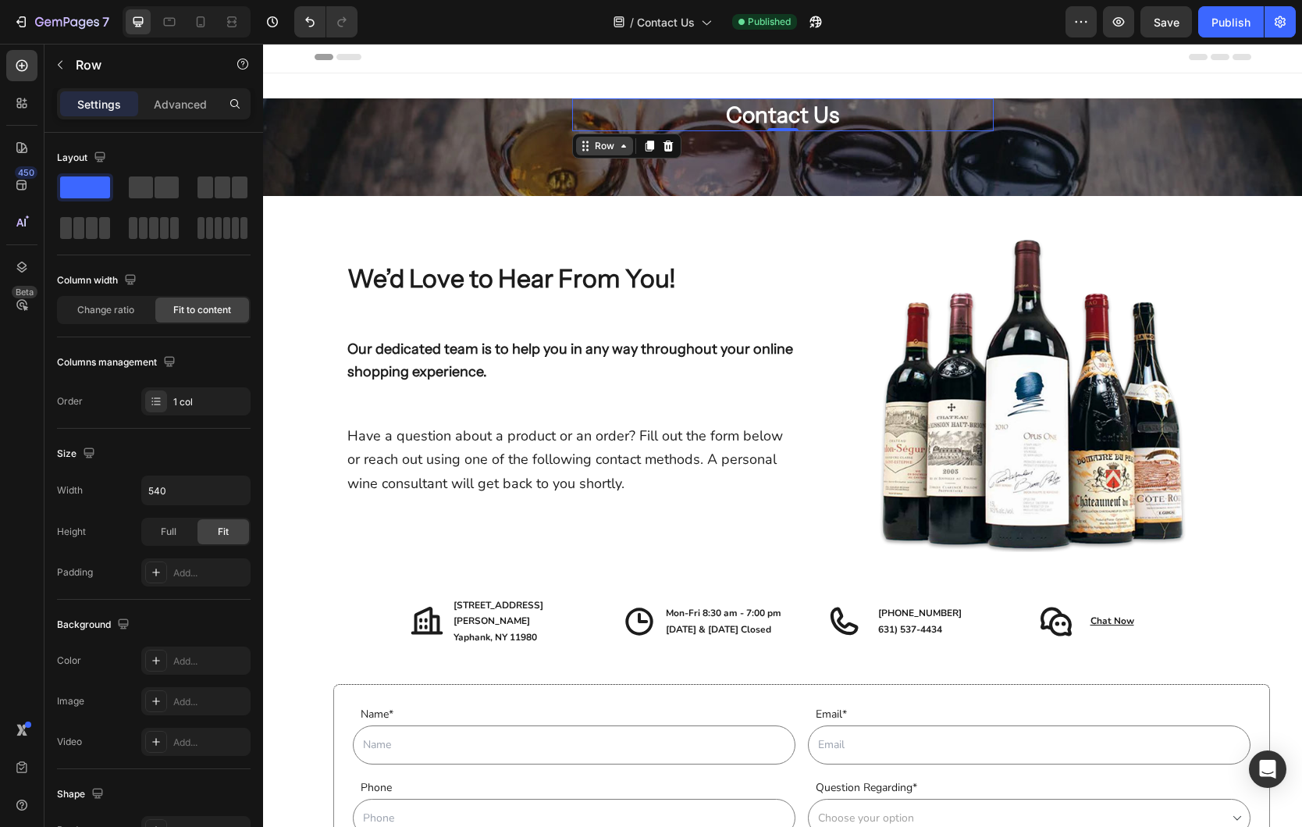
click at [600, 145] on div "Row" at bounding box center [605, 146] width 26 height 14
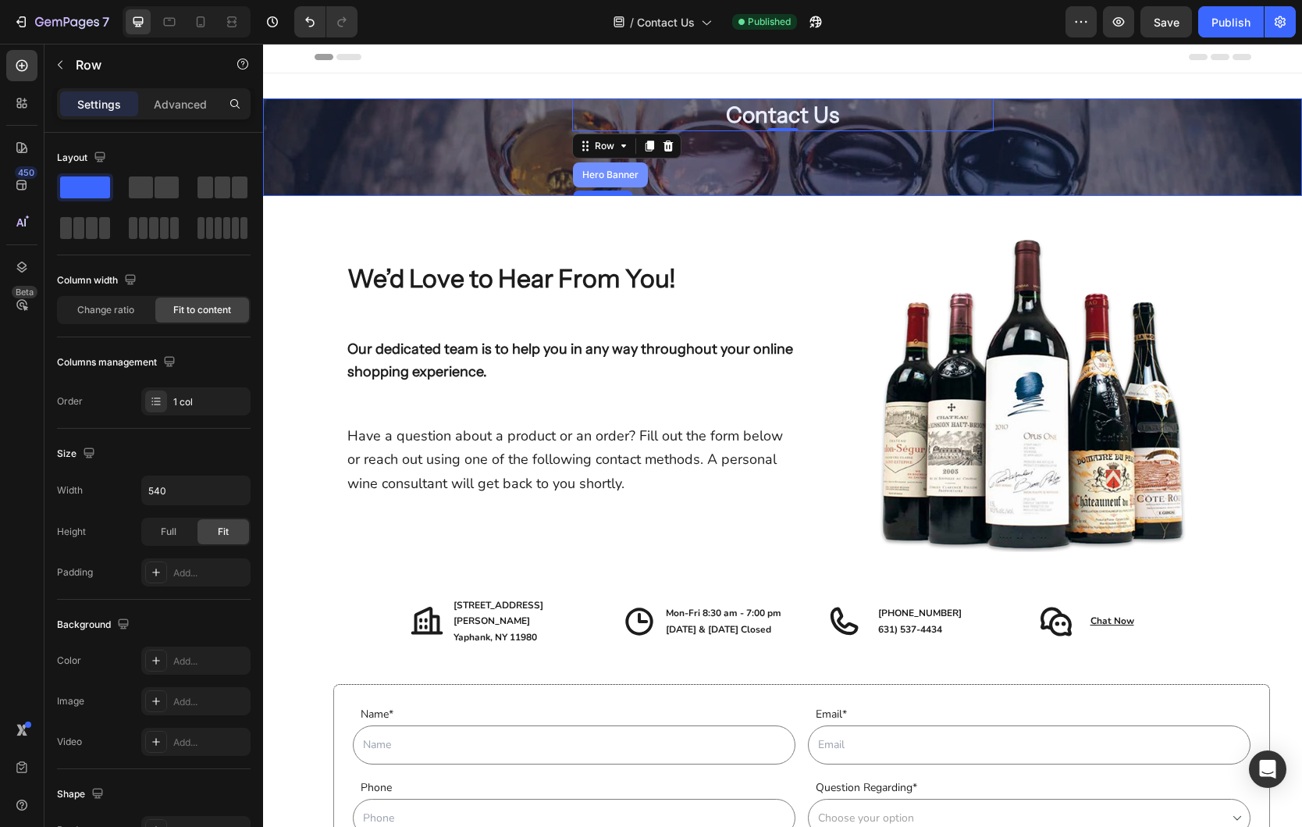
click at [606, 177] on div "Hero Banner" at bounding box center [610, 174] width 62 height 9
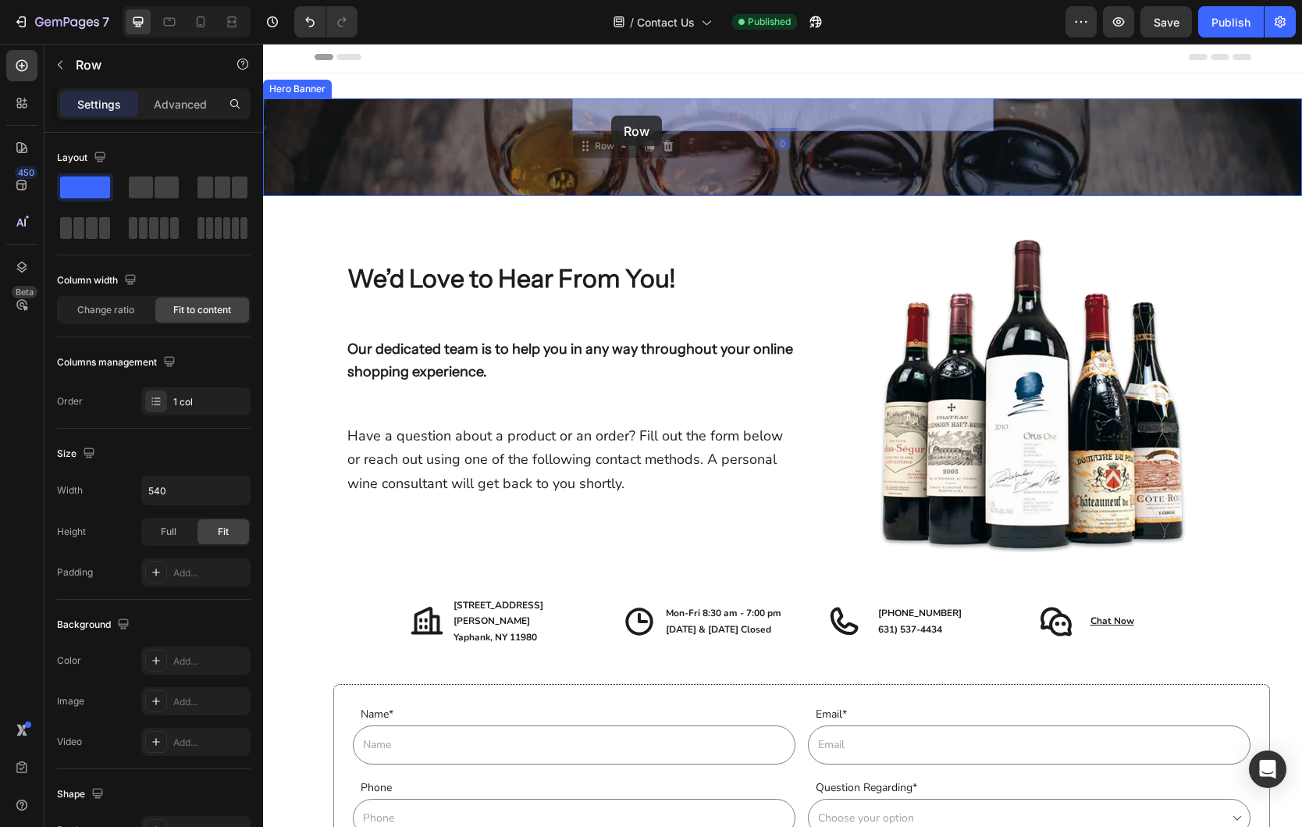
drag, startPoint x: 588, startPoint y: 141, endPoint x: 611, endPoint y: 116, distance: 34.2
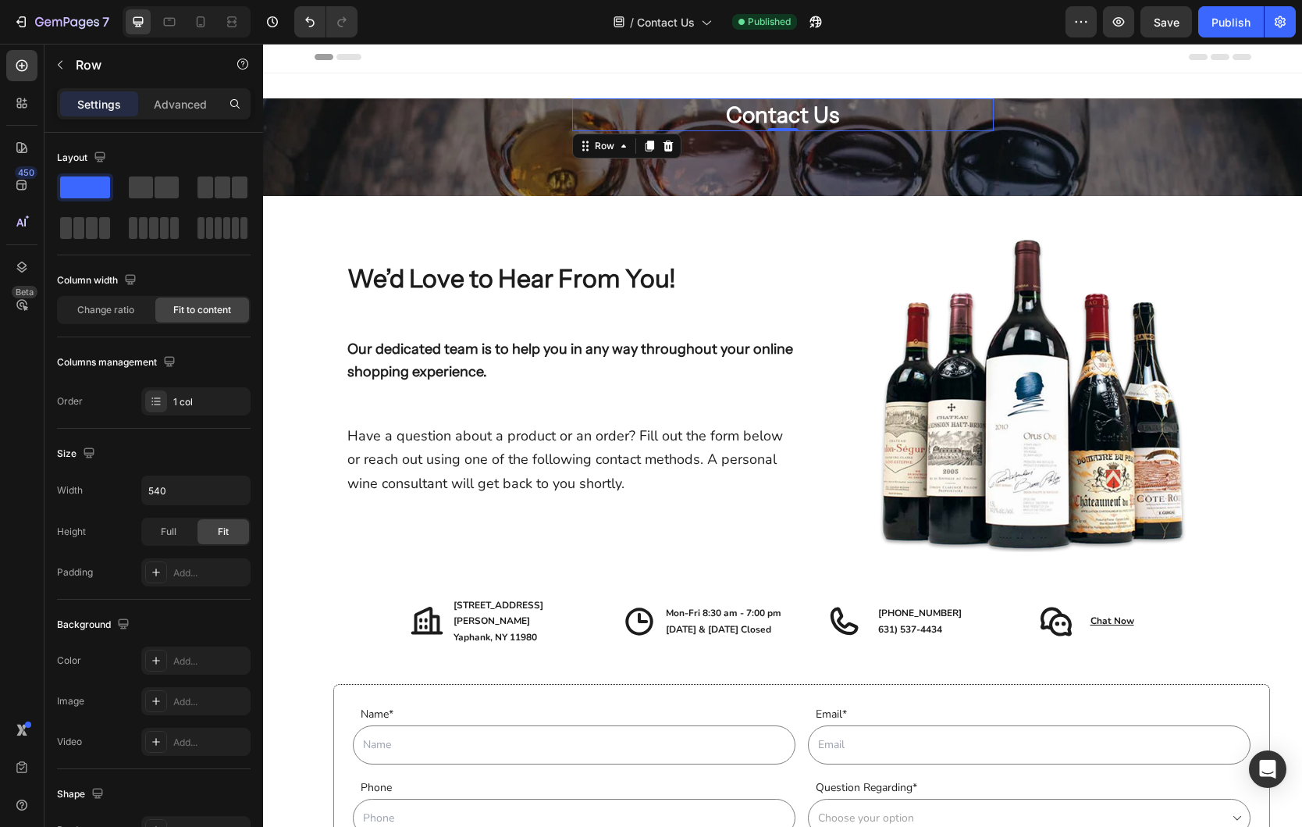
click at [636, 114] on div "Contact Us Heading Row 0" at bounding box center [783, 114] width 422 height 33
click at [602, 145] on div "Row" at bounding box center [605, 146] width 26 height 14
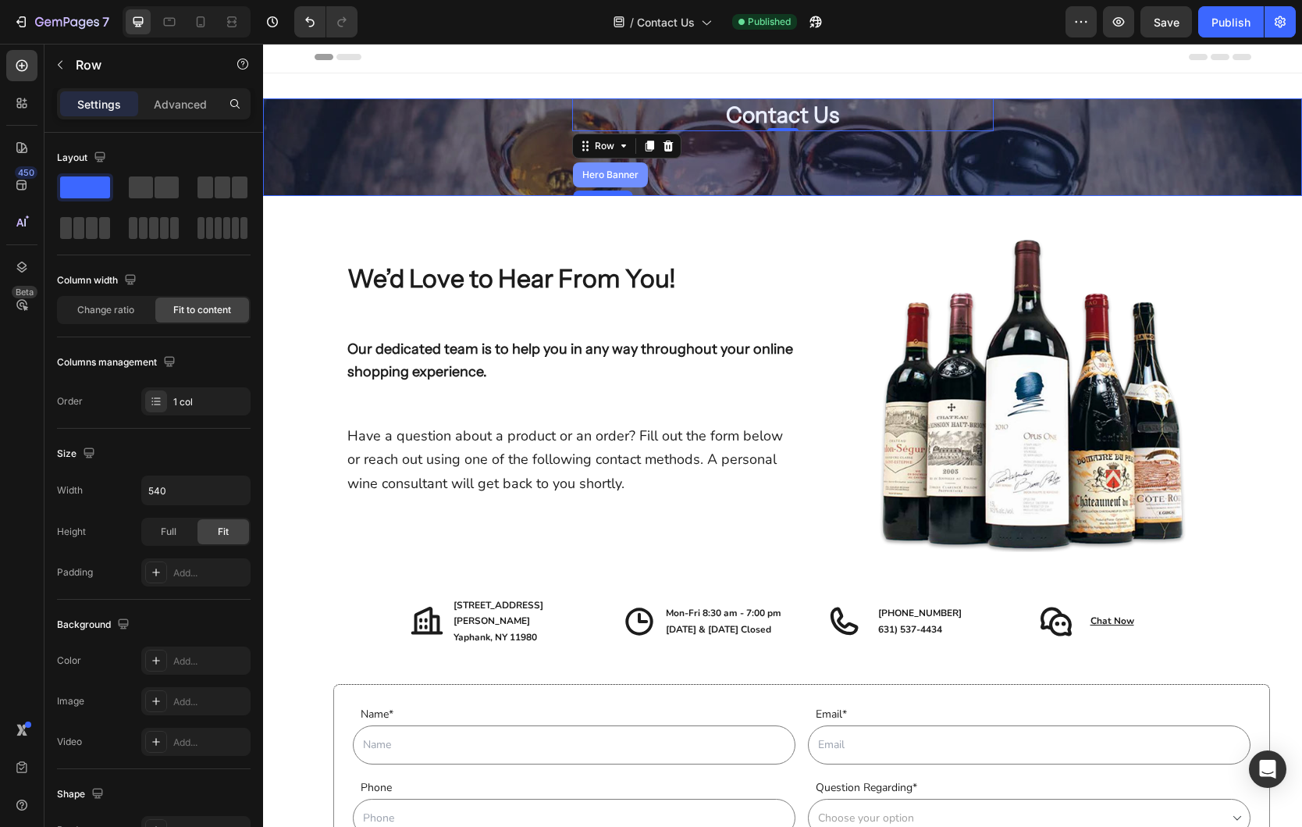
click at [603, 169] on div "Hero Banner" at bounding box center [610, 174] width 75 height 25
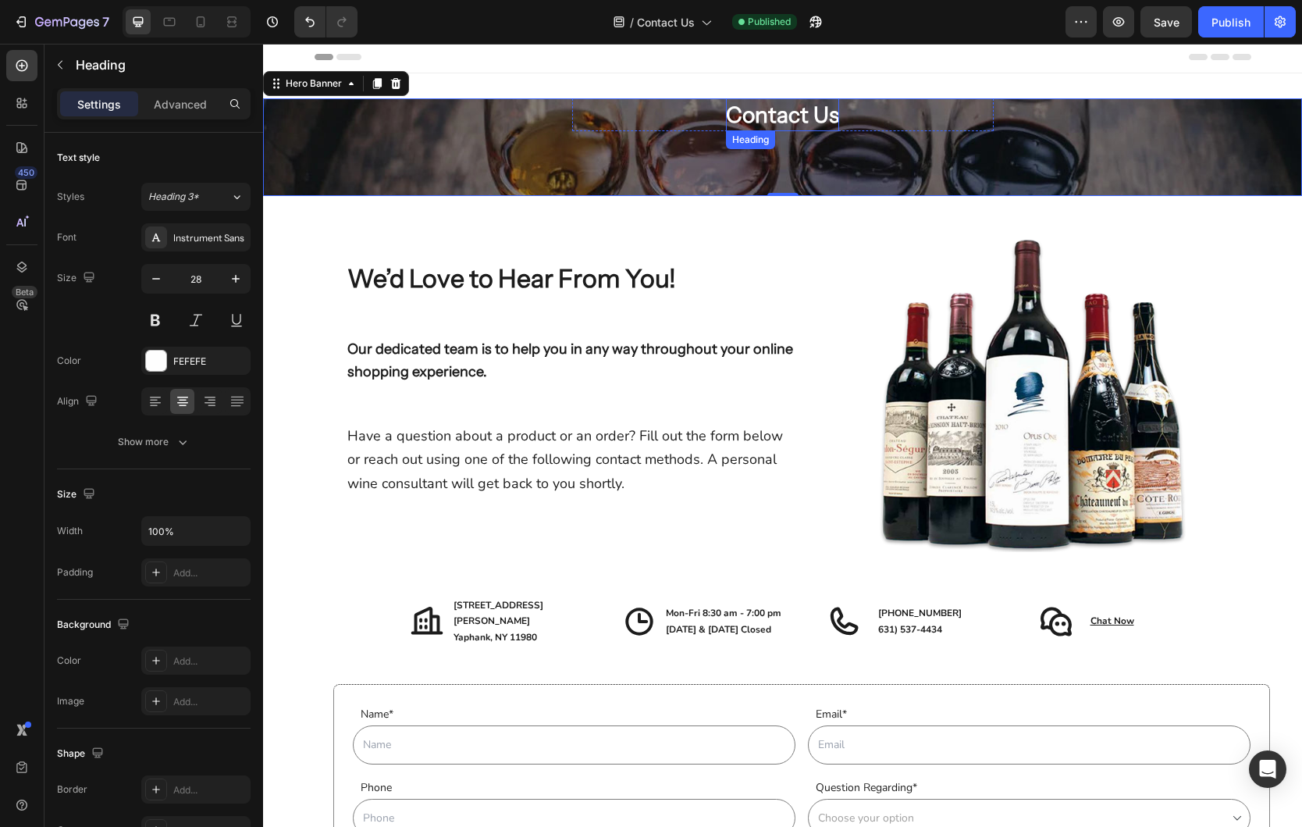
click at [763, 115] on p "Contact Us" at bounding box center [782, 114] width 113 height 33
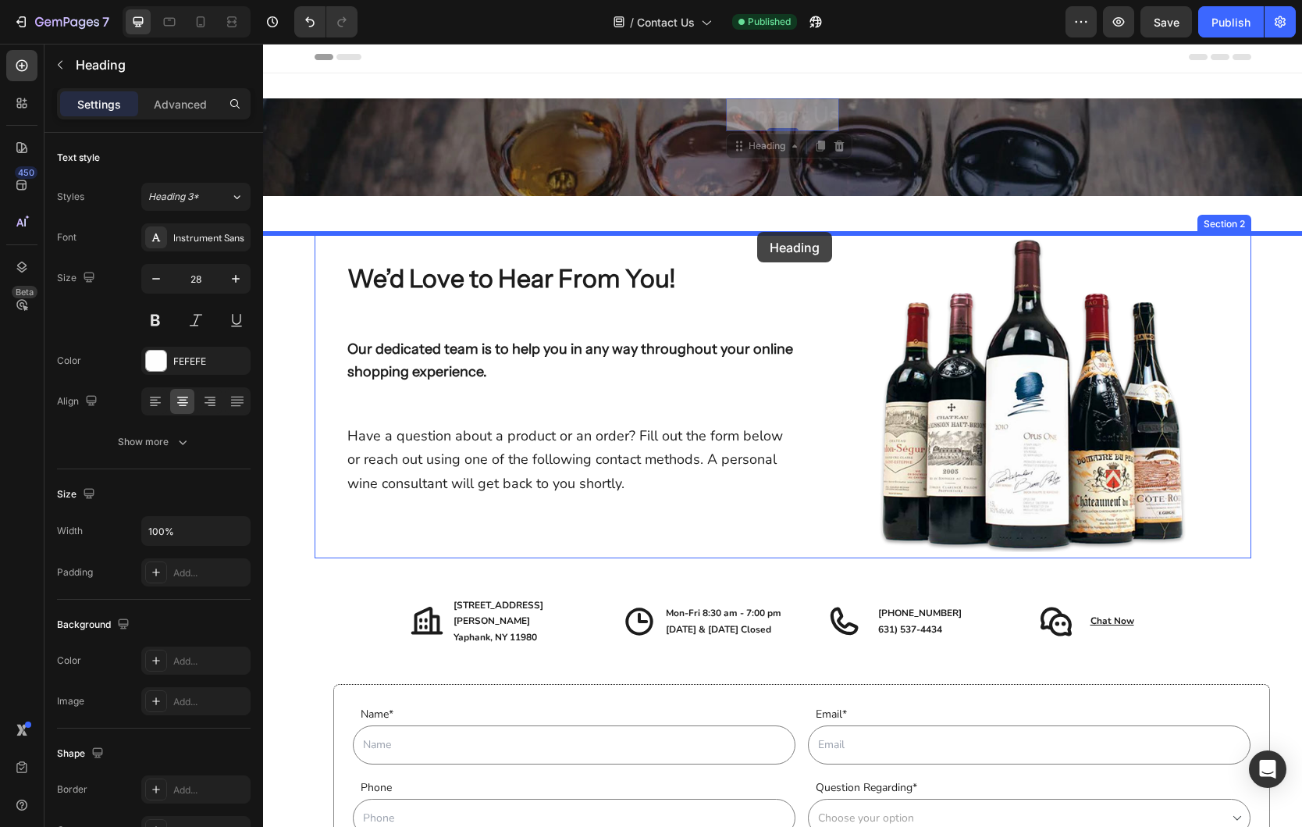
drag, startPoint x: 758, startPoint y: 148, endPoint x: 757, endPoint y: 232, distance: 83.5
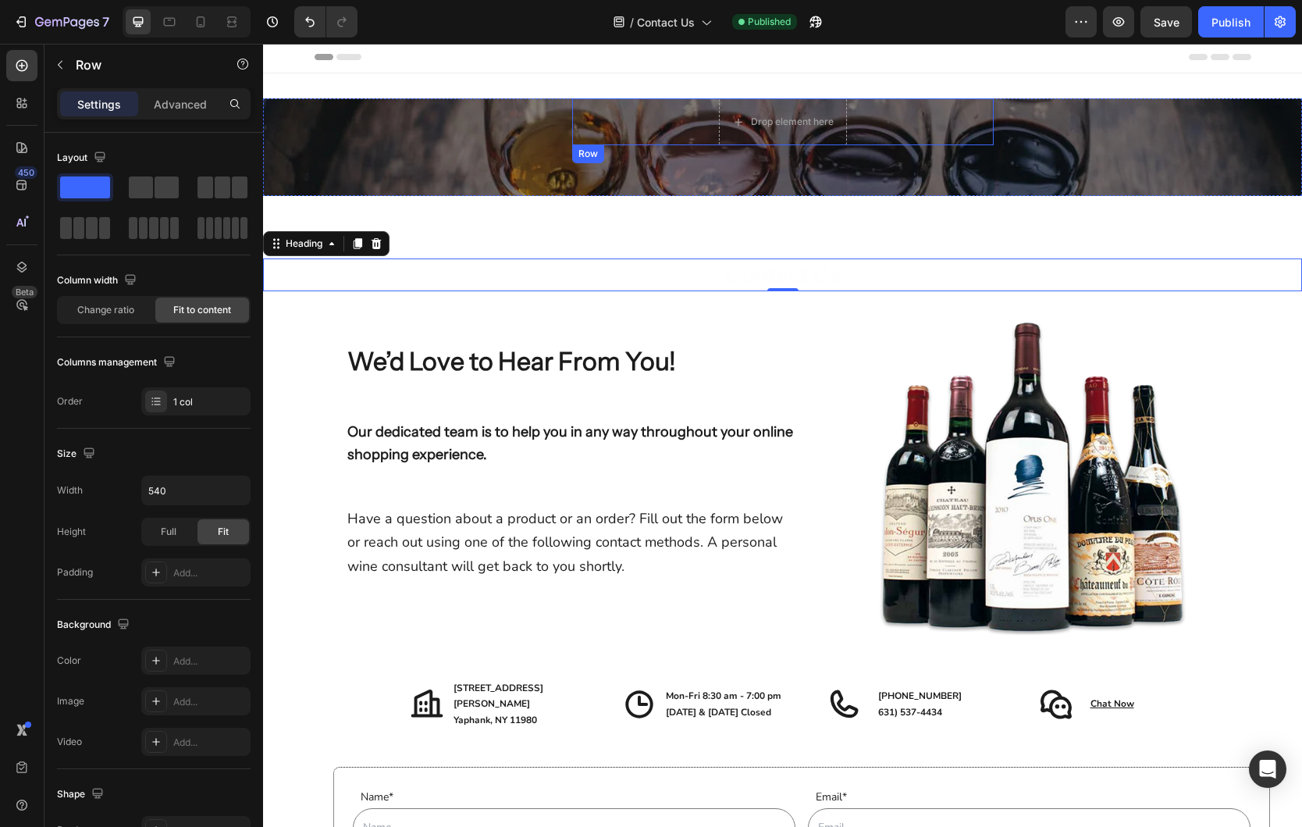
click at [592, 154] on div "Row" at bounding box center [588, 154] width 26 height 14
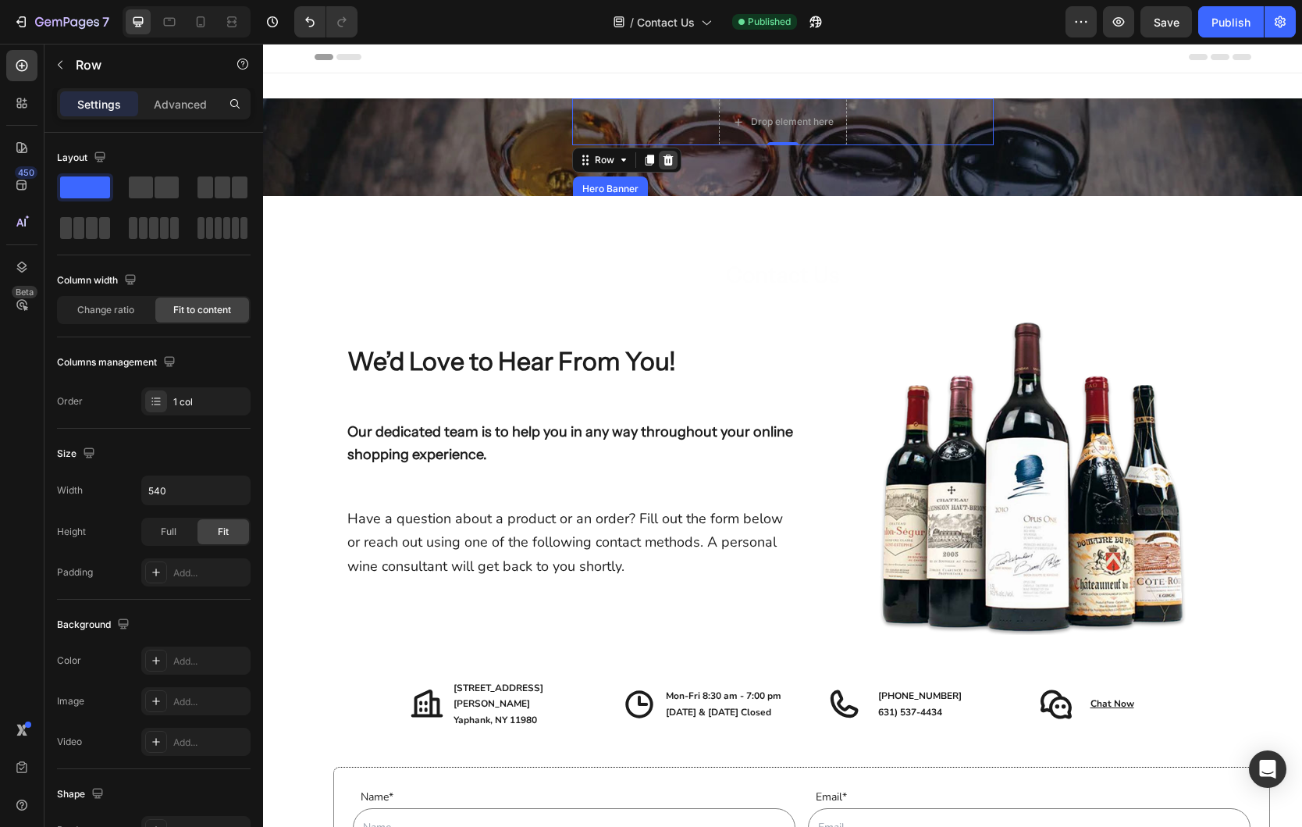
click at [668, 161] on icon at bounding box center [668, 160] width 12 height 12
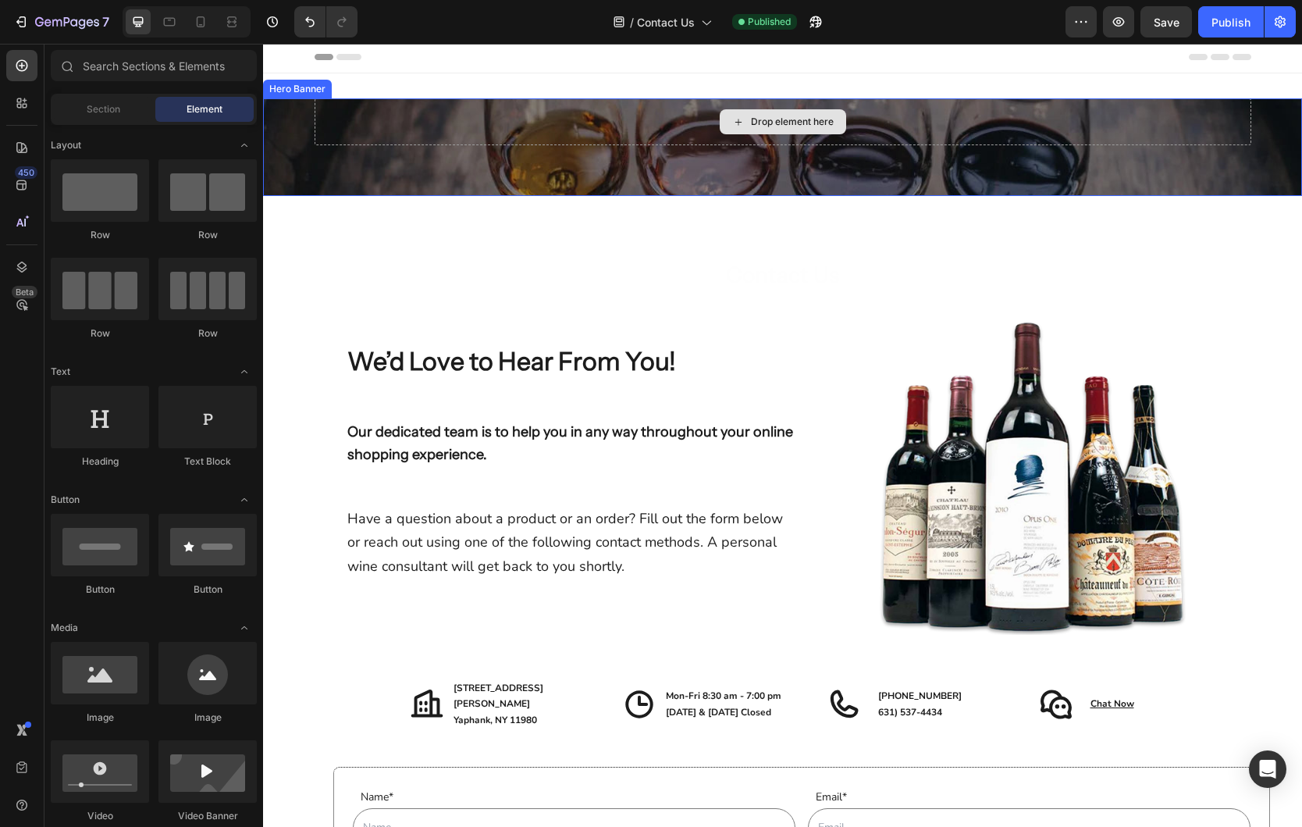
click at [489, 123] on div "Drop element here" at bounding box center [783, 121] width 937 height 47
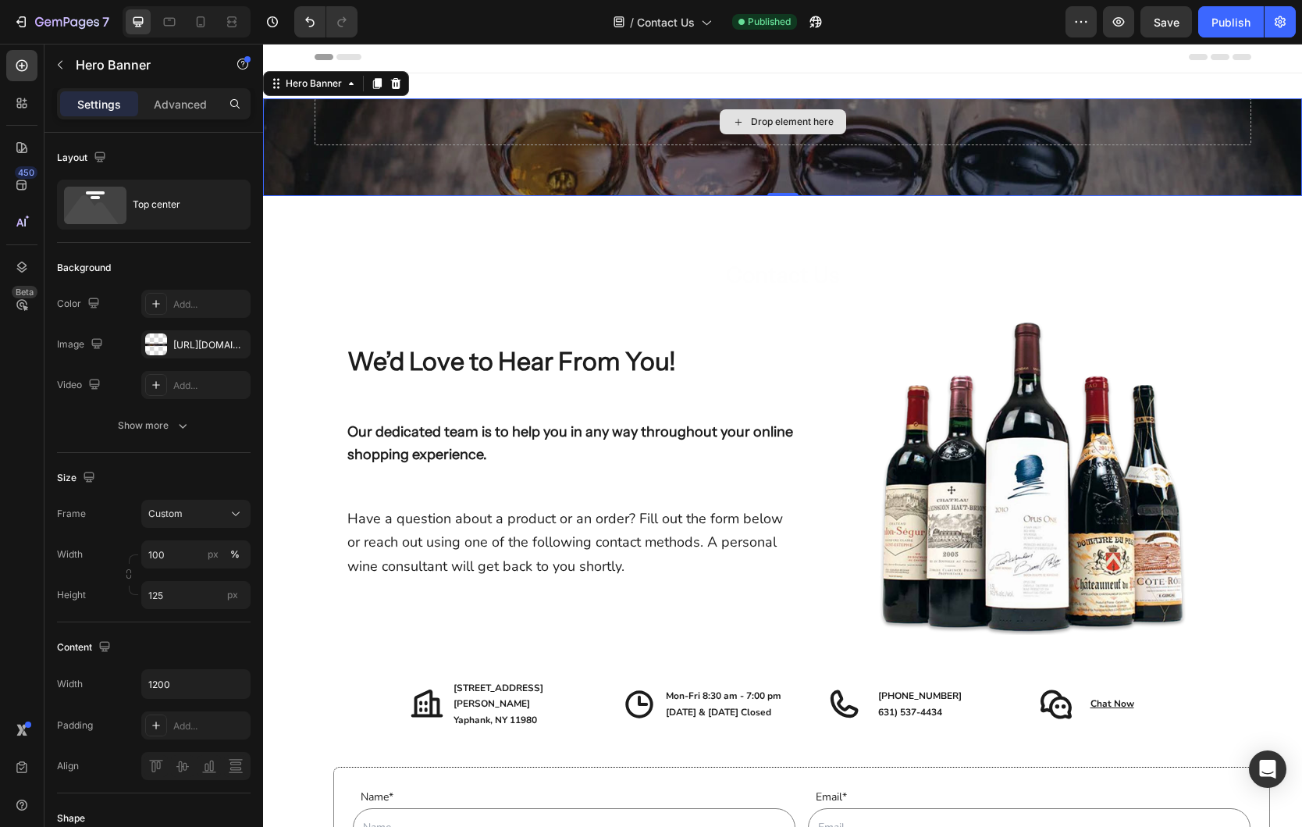
click at [332, 122] on div "Drop element here" at bounding box center [783, 121] width 937 height 47
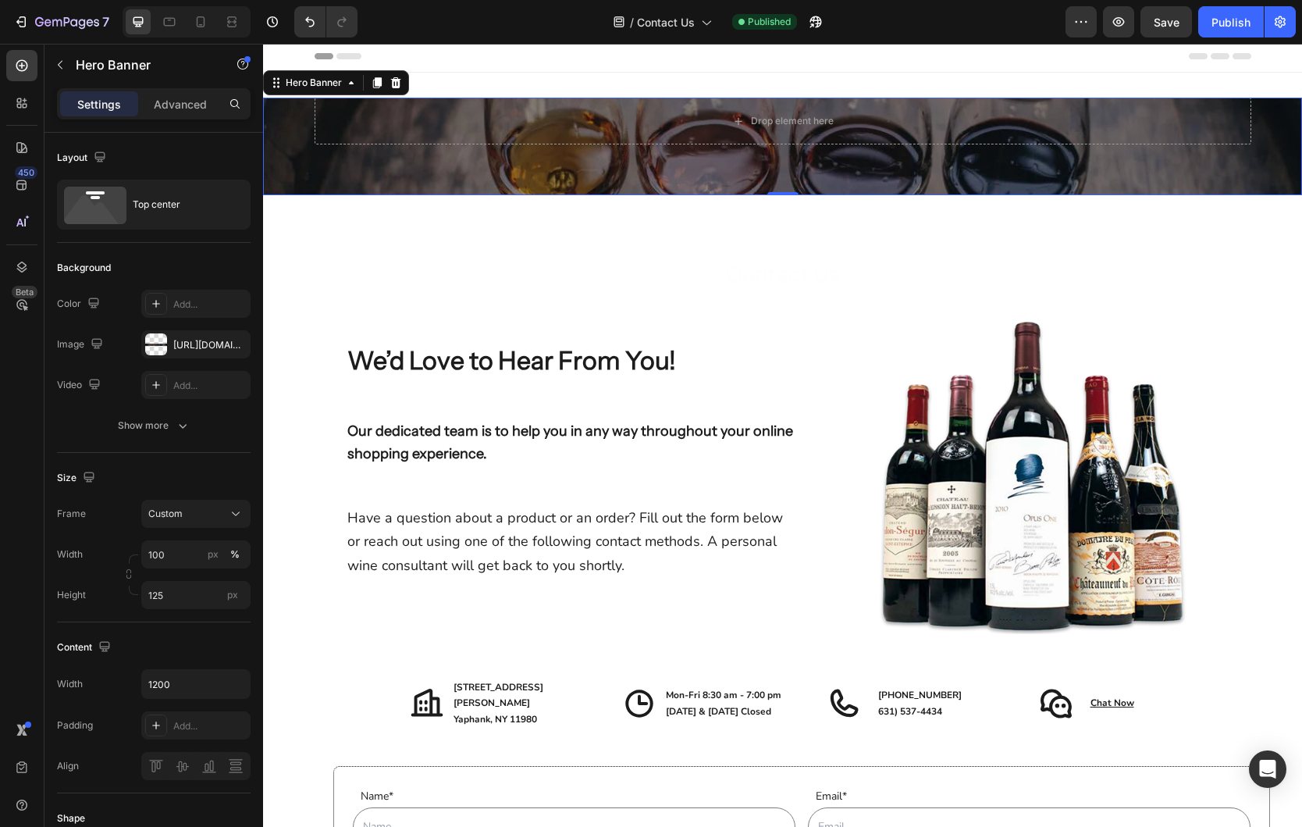
click at [376, 169] on div "Overlay" at bounding box center [782, 147] width 1039 height 98
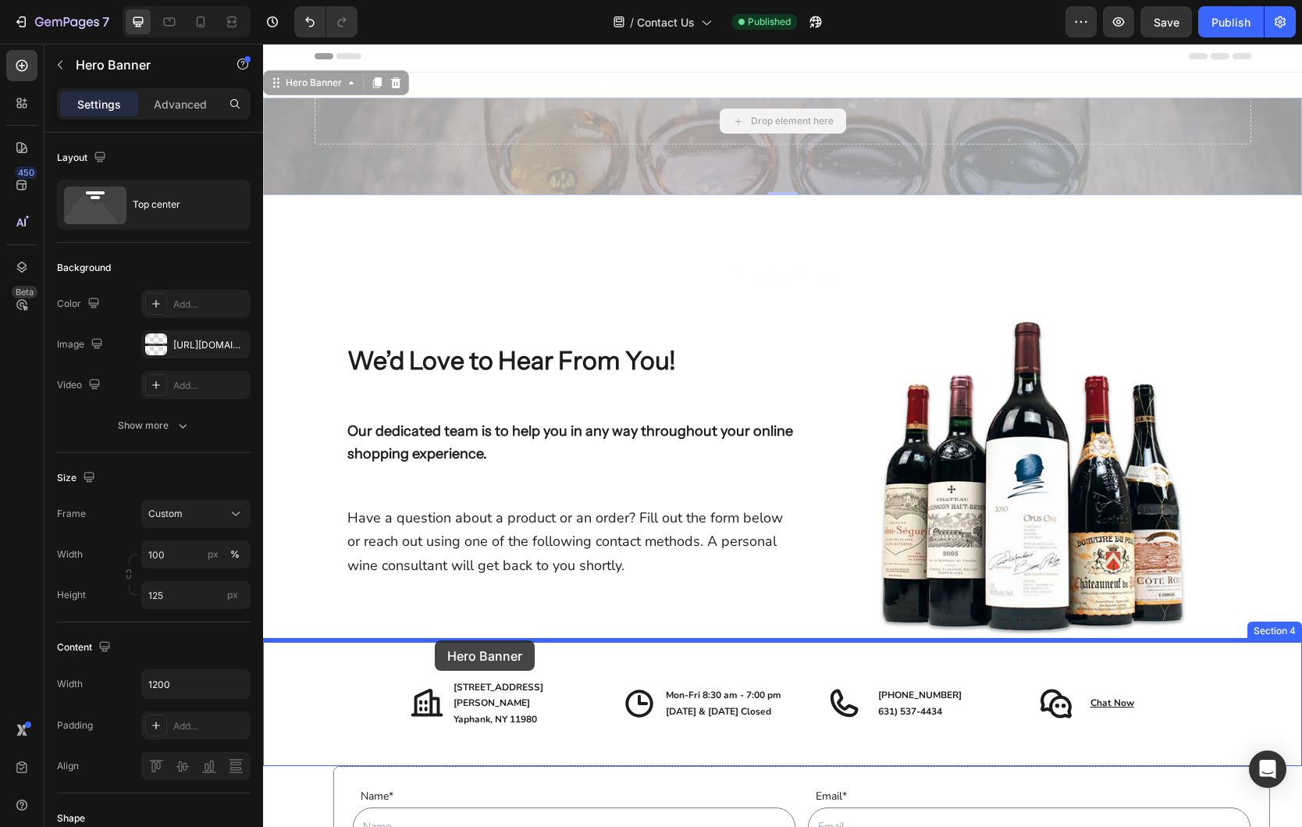
drag, startPoint x: 308, startPoint y: 101, endPoint x: 435, endPoint y: 640, distance: 553.2
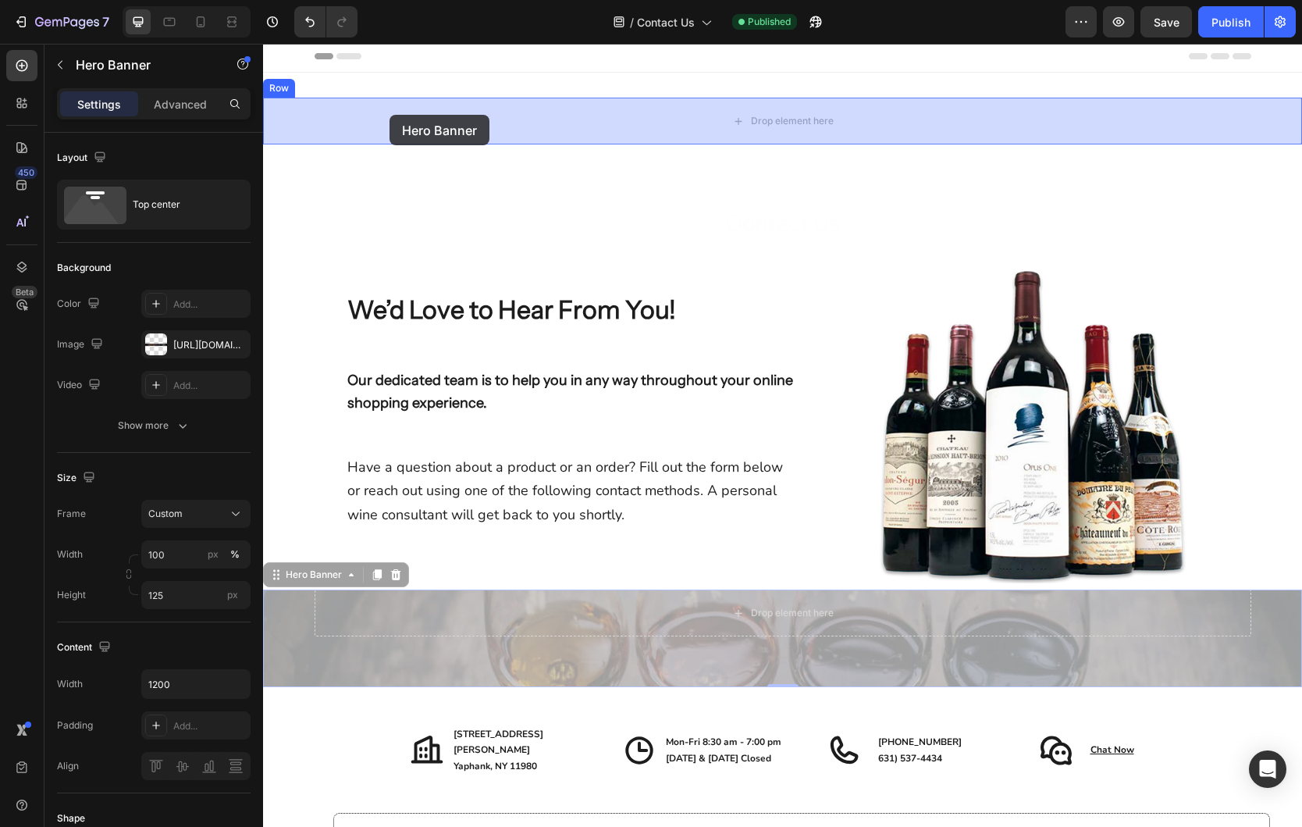
drag, startPoint x: 311, startPoint y: 576, endPoint x: 390, endPoint y: 115, distance: 467.9
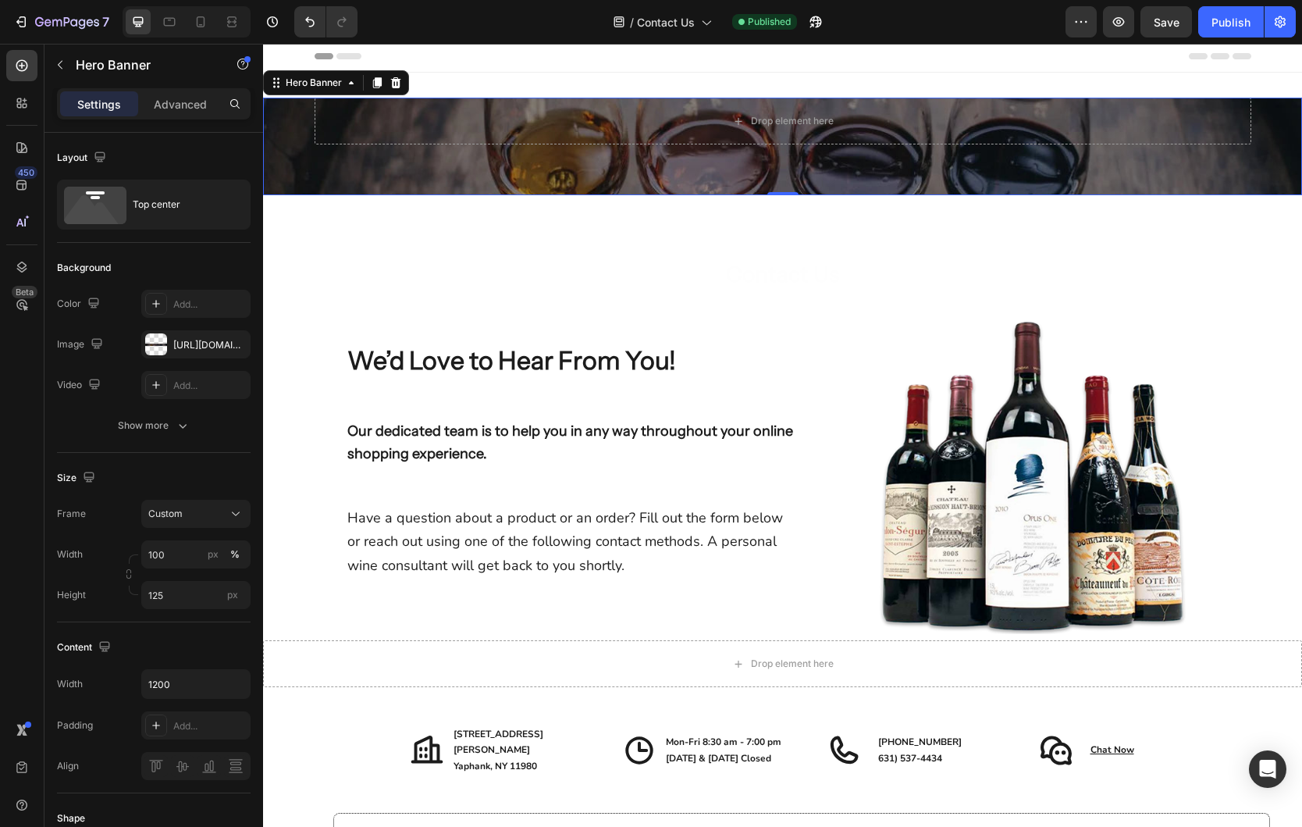
click at [1263, 158] on div "Overlay" at bounding box center [782, 147] width 1039 height 98
click at [335, 85] on div "Hero Banner" at bounding box center [314, 83] width 62 height 14
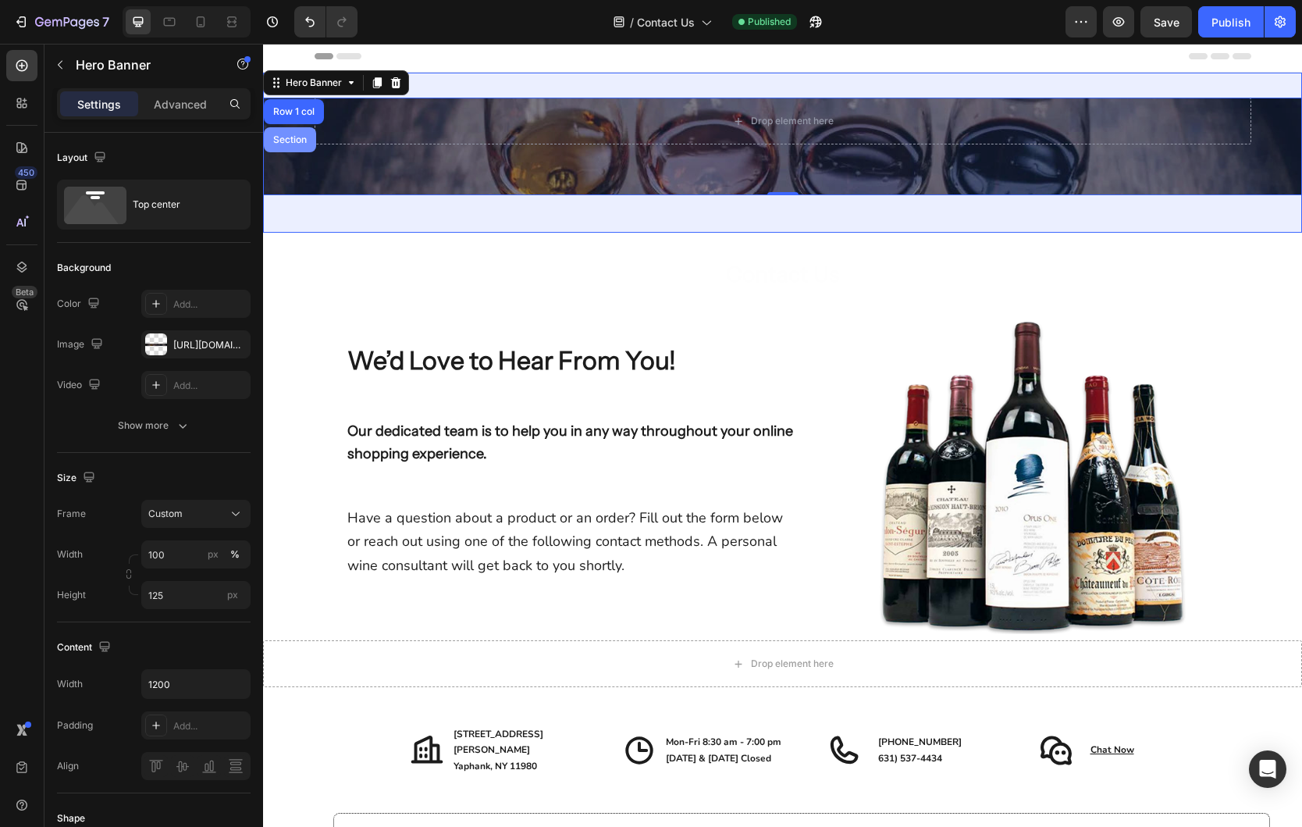
click at [293, 135] on div "Section" at bounding box center [290, 139] width 40 height 9
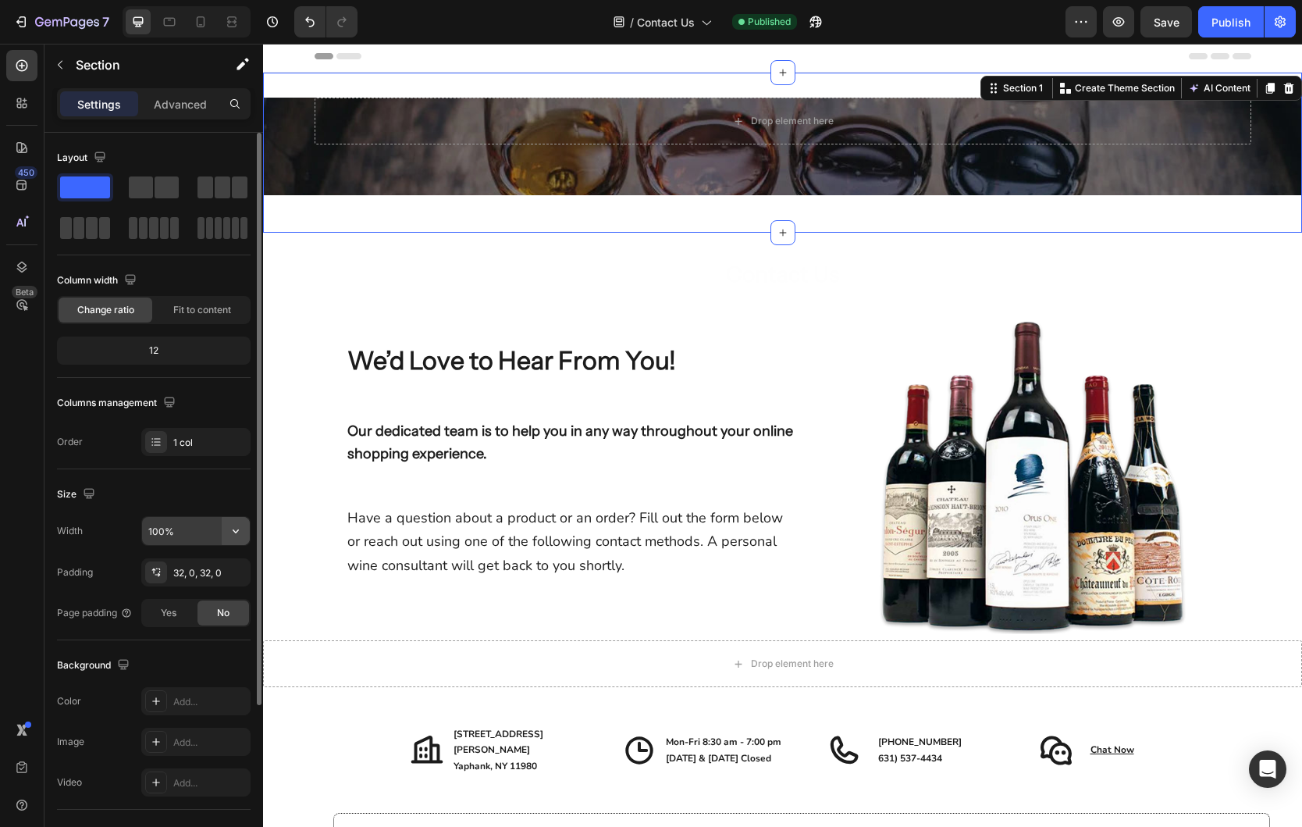
click at [233, 527] on icon "button" at bounding box center [236, 531] width 16 height 16
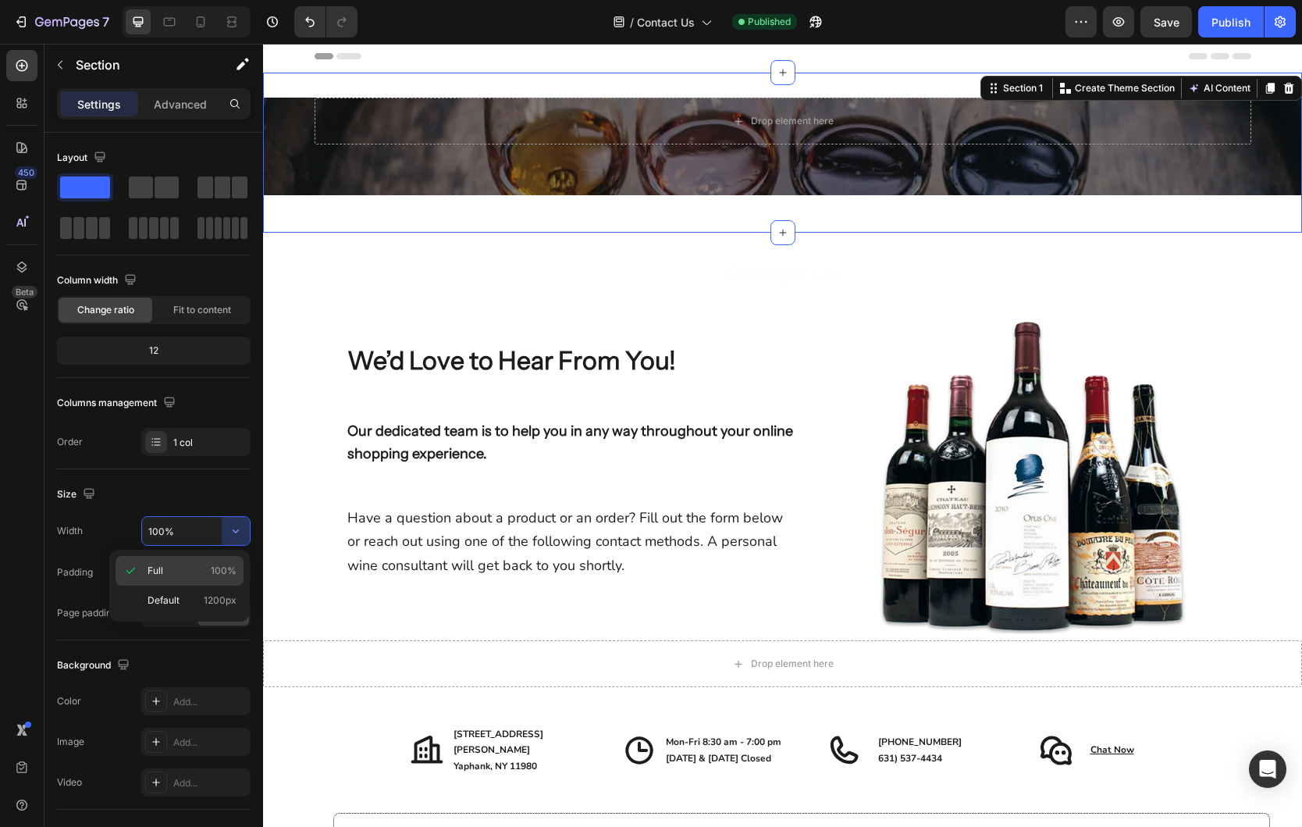
click at [165, 573] on p "Full 100%" at bounding box center [192, 571] width 89 height 14
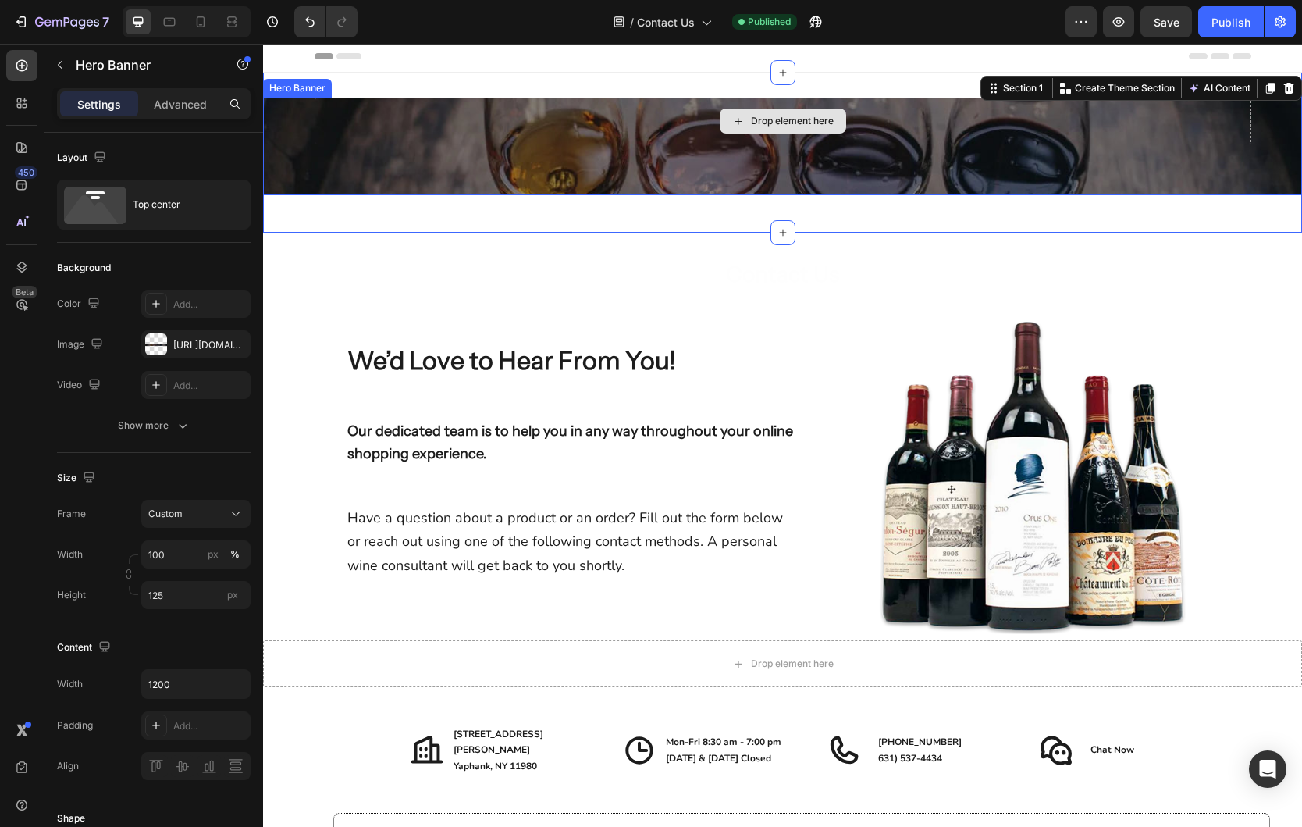
click at [657, 138] on div "Drop element here" at bounding box center [783, 121] width 937 height 47
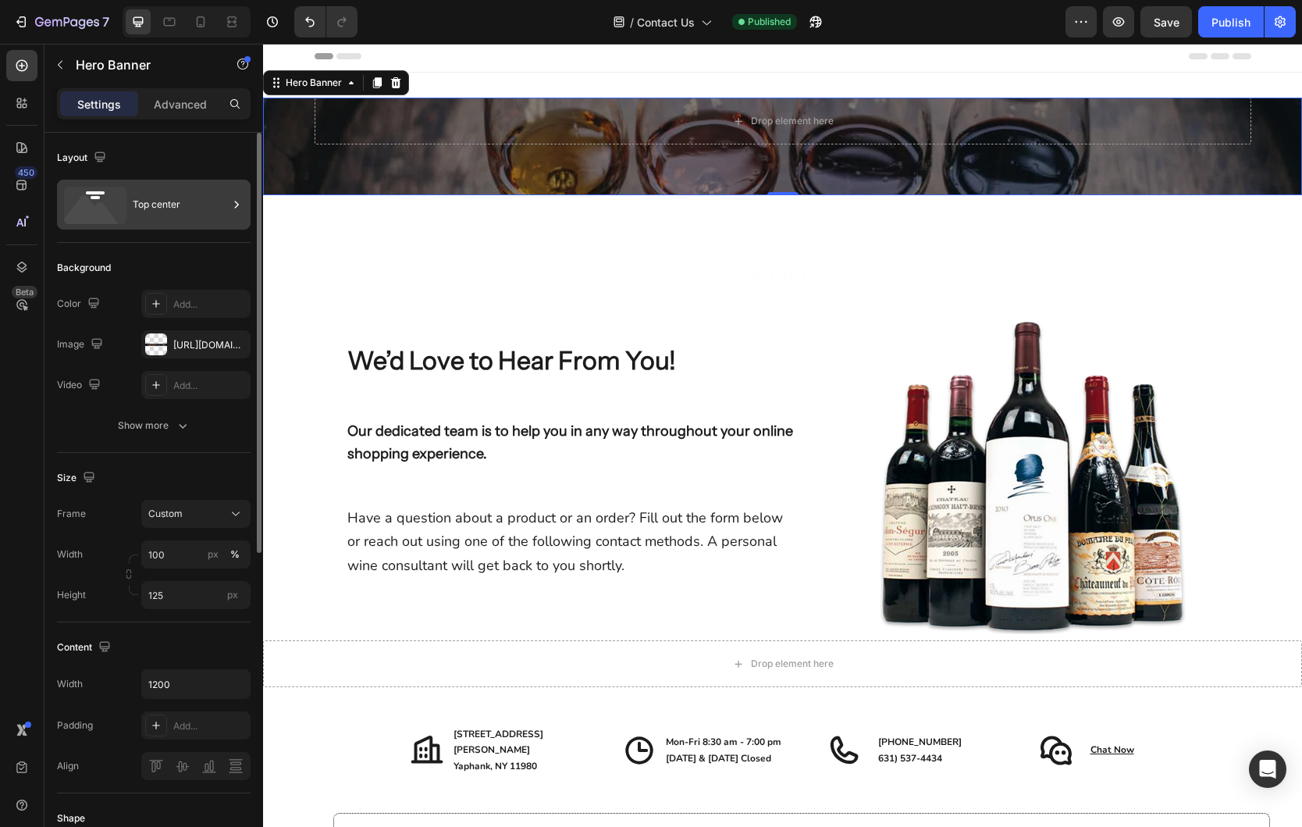
click at [190, 204] on div "Top center" at bounding box center [180, 205] width 95 height 36
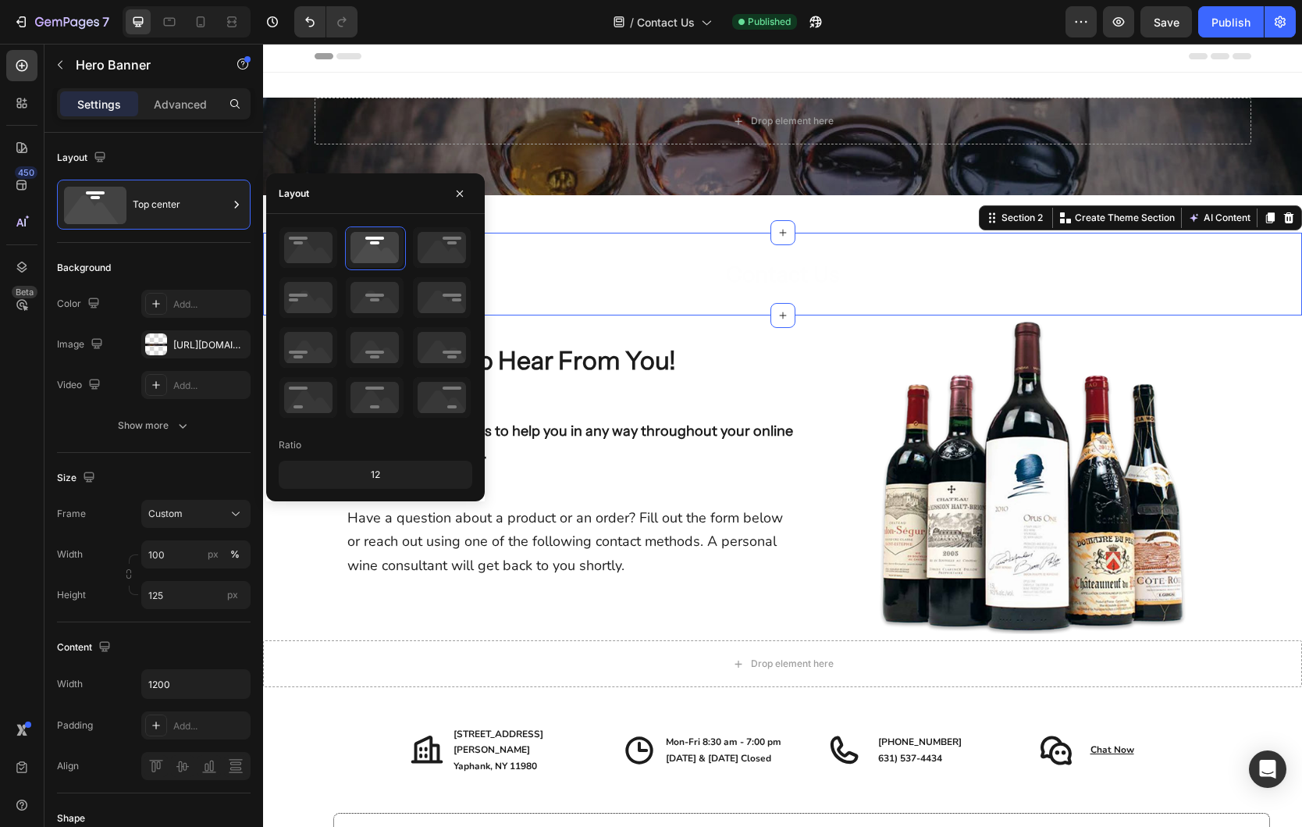
click at [749, 235] on div "Contact Us Heading Section 2 Create Theme Section AI Content Write with GemAI W…" at bounding box center [782, 274] width 1039 height 83
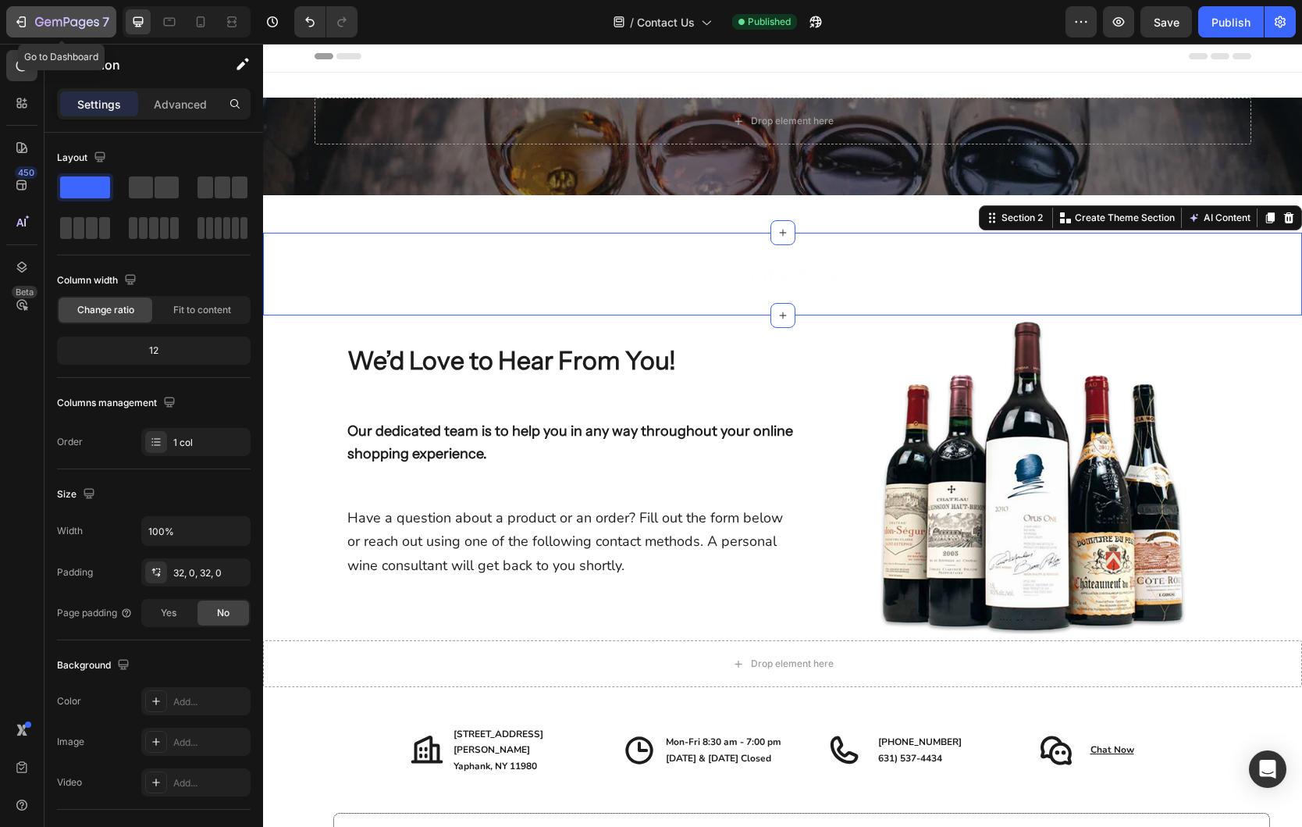
click at [77, 27] on icon "button" at bounding box center [67, 22] width 64 height 13
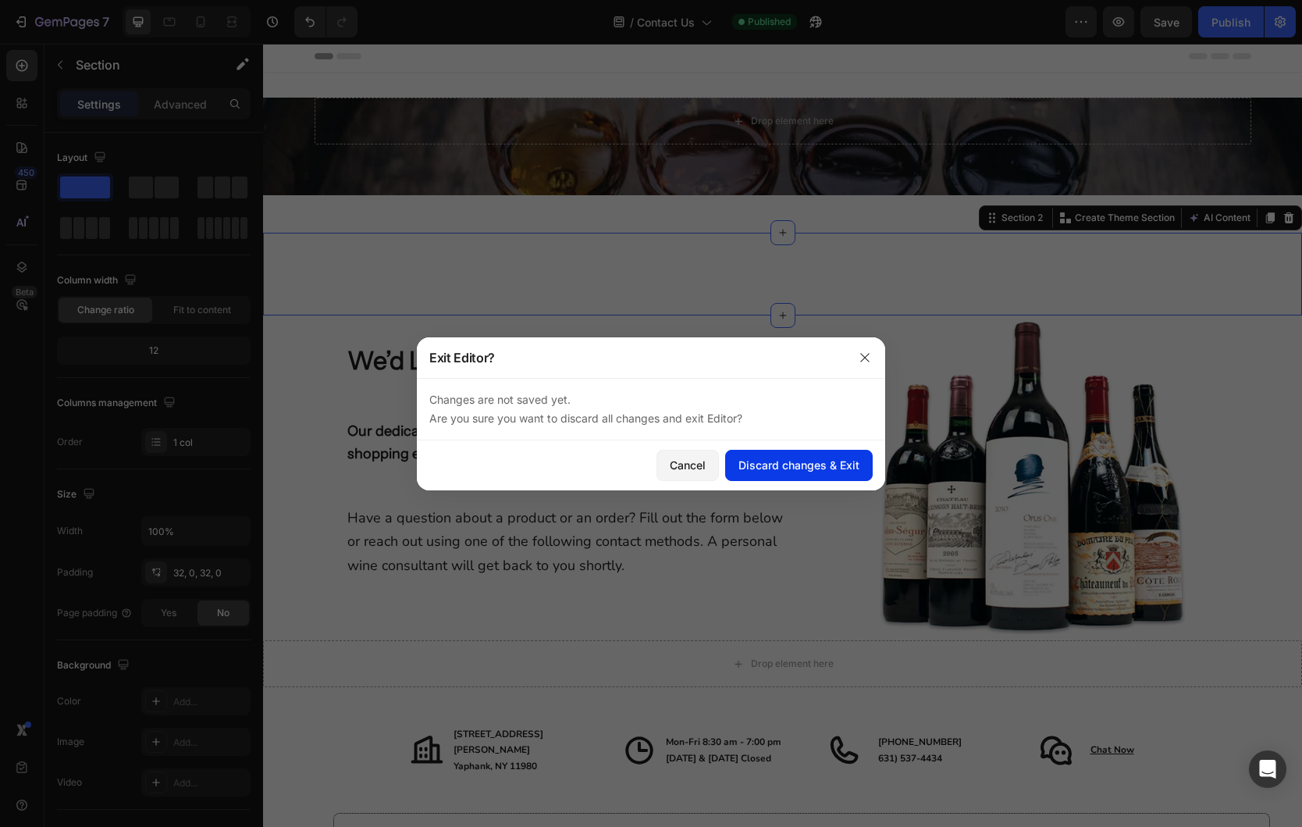
click at [820, 471] on div "Discard changes & Exit" at bounding box center [798, 465] width 121 height 16
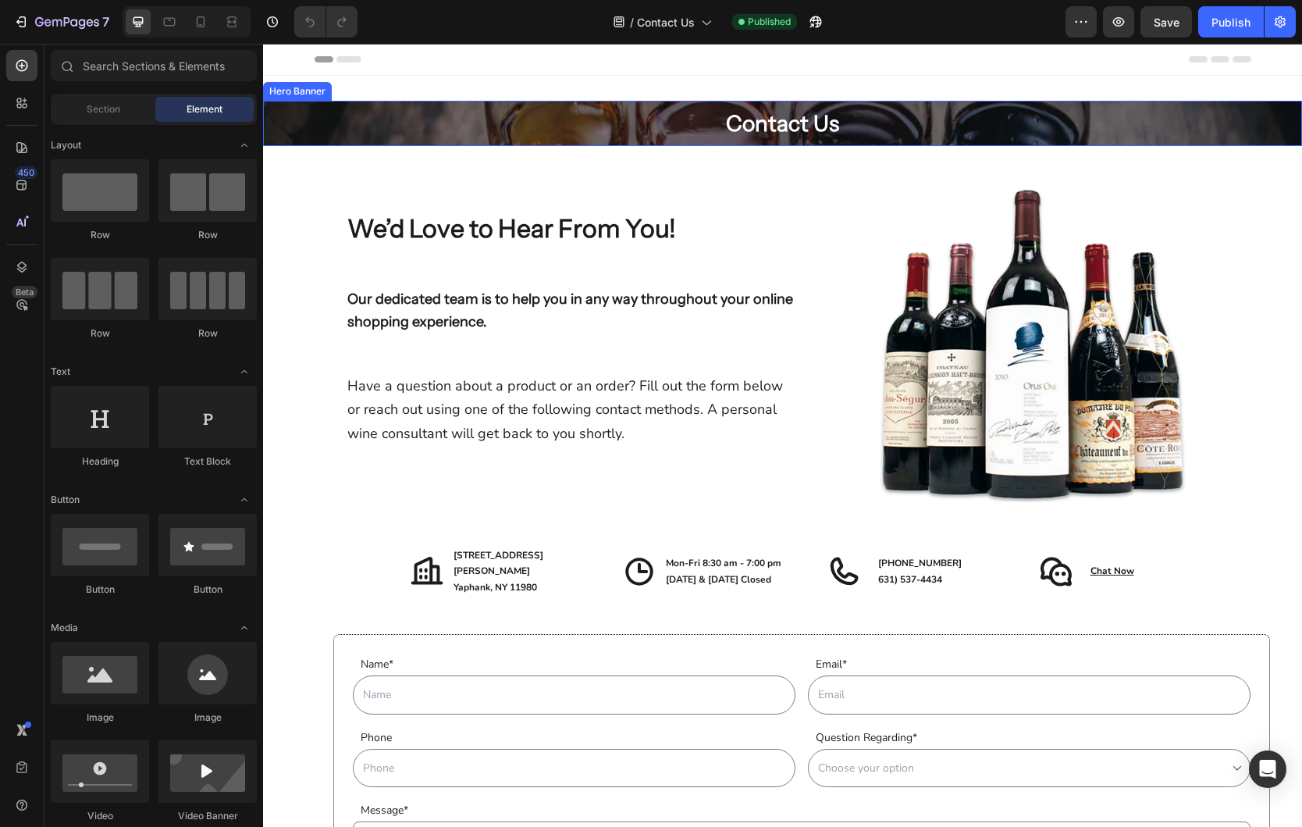
click at [484, 116] on div "Contact Us Heading Row" at bounding box center [783, 123] width 937 height 45
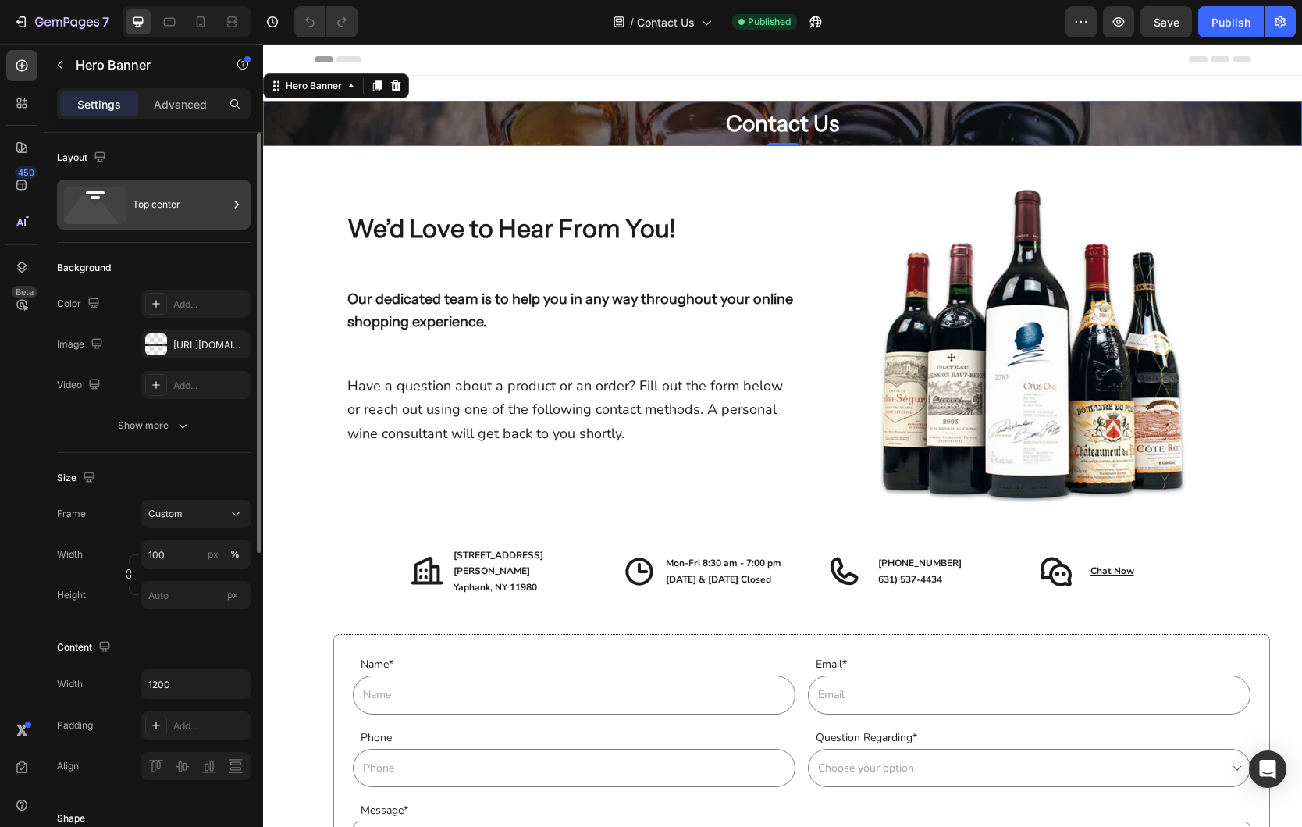
click at [176, 215] on div "Top center" at bounding box center [180, 205] width 95 height 36
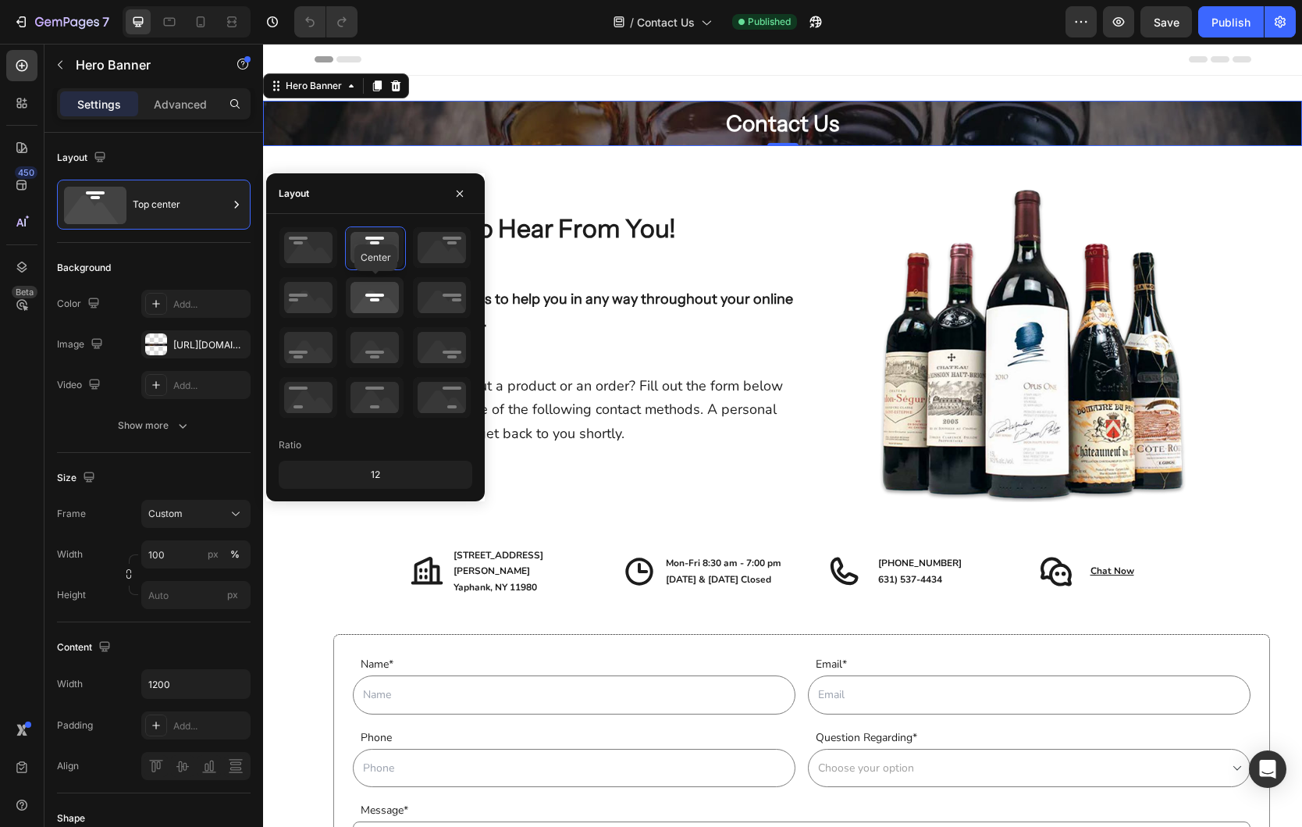
click at [362, 293] on icon at bounding box center [375, 297] width 58 height 41
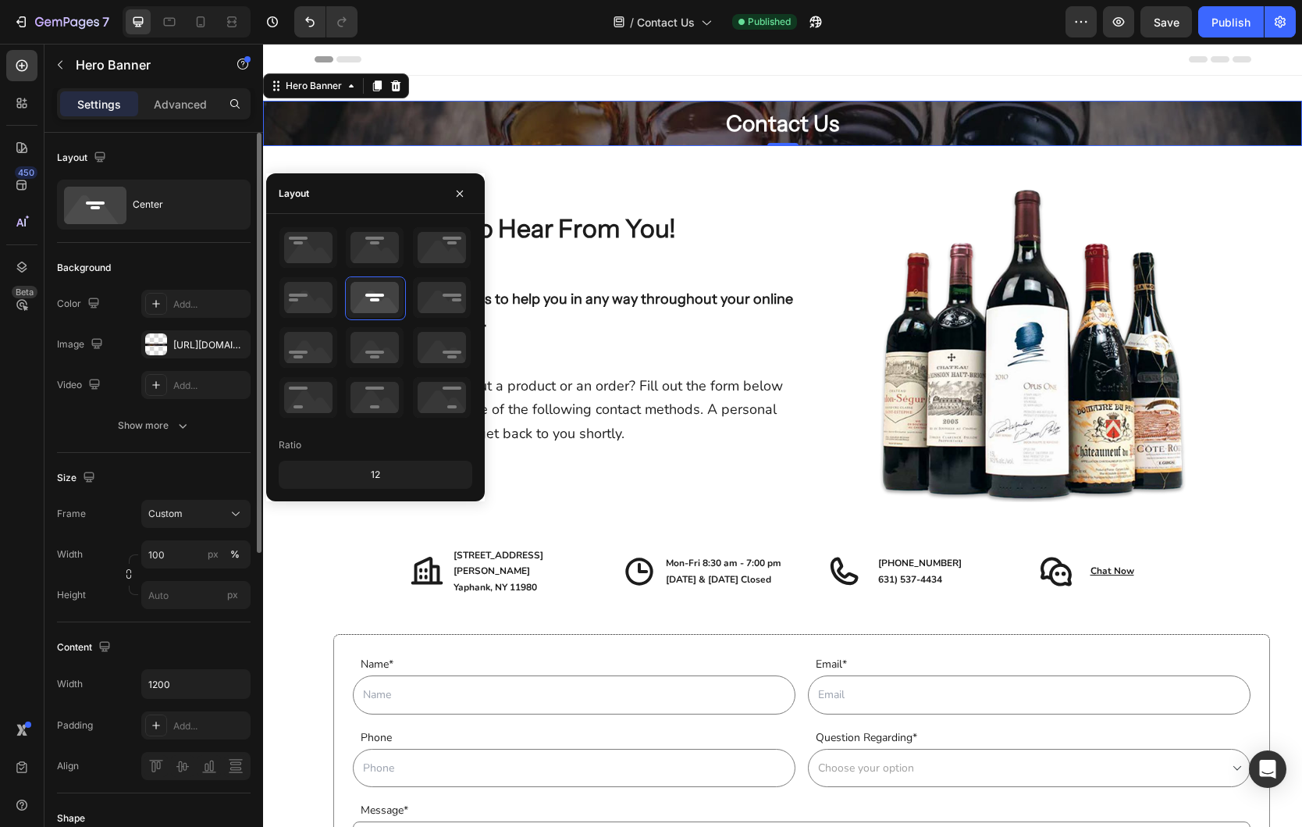
click at [147, 272] on div "Background" at bounding box center [154, 267] width 194 height 25
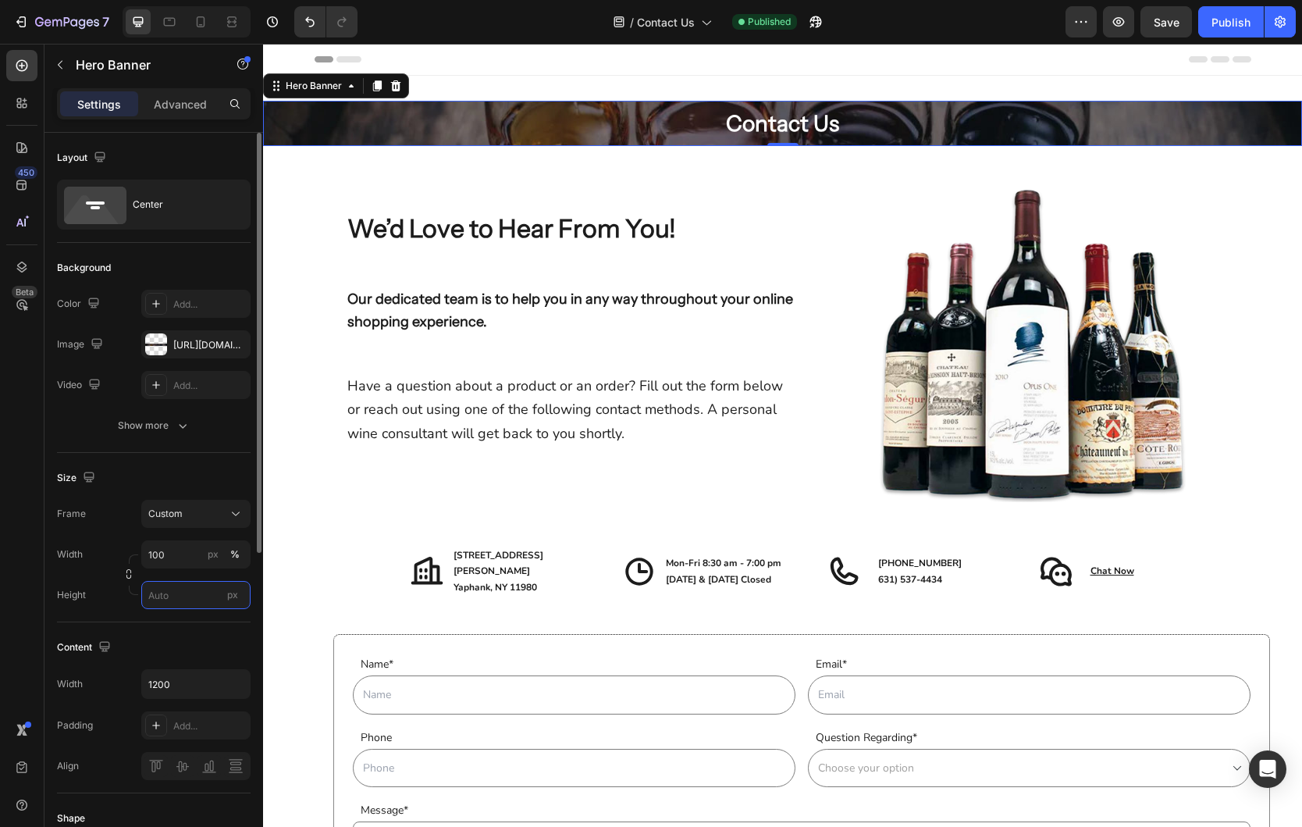
click at [181, 596] on input "px" at bounding box center [195, 595] width 109 height 28
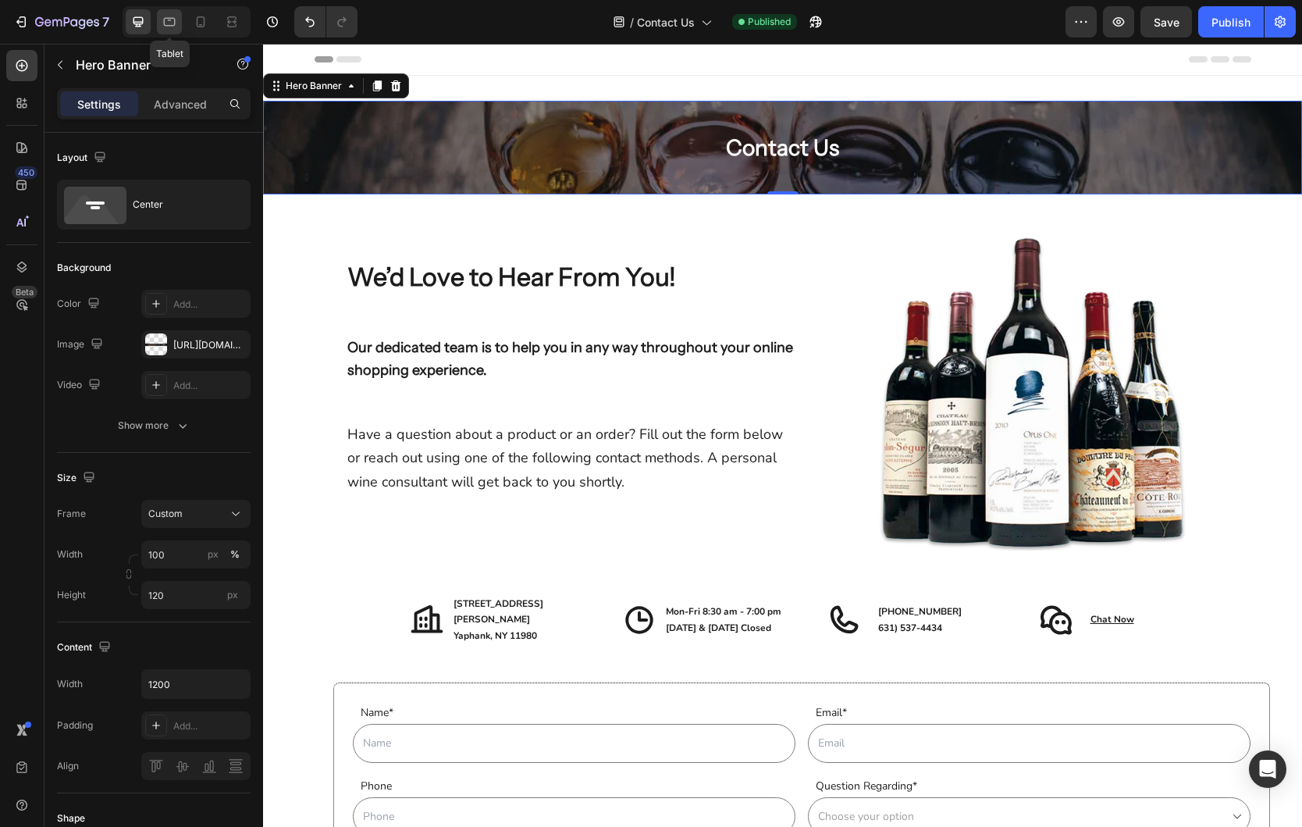
click at [169, 20] on icon at bounding box center [170, 21] width 4 height 2
type input "Auto"
type input "100%"
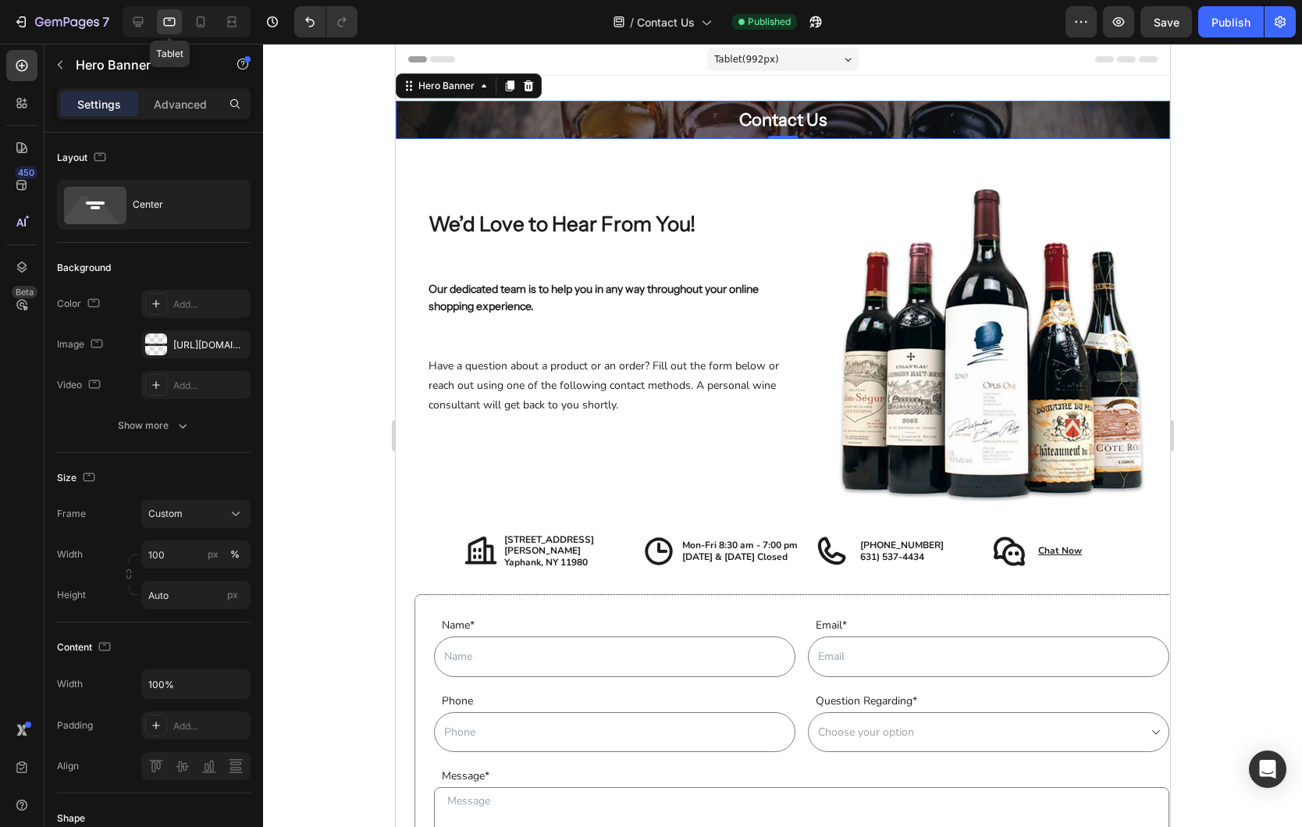
scroll to position [2, 0]
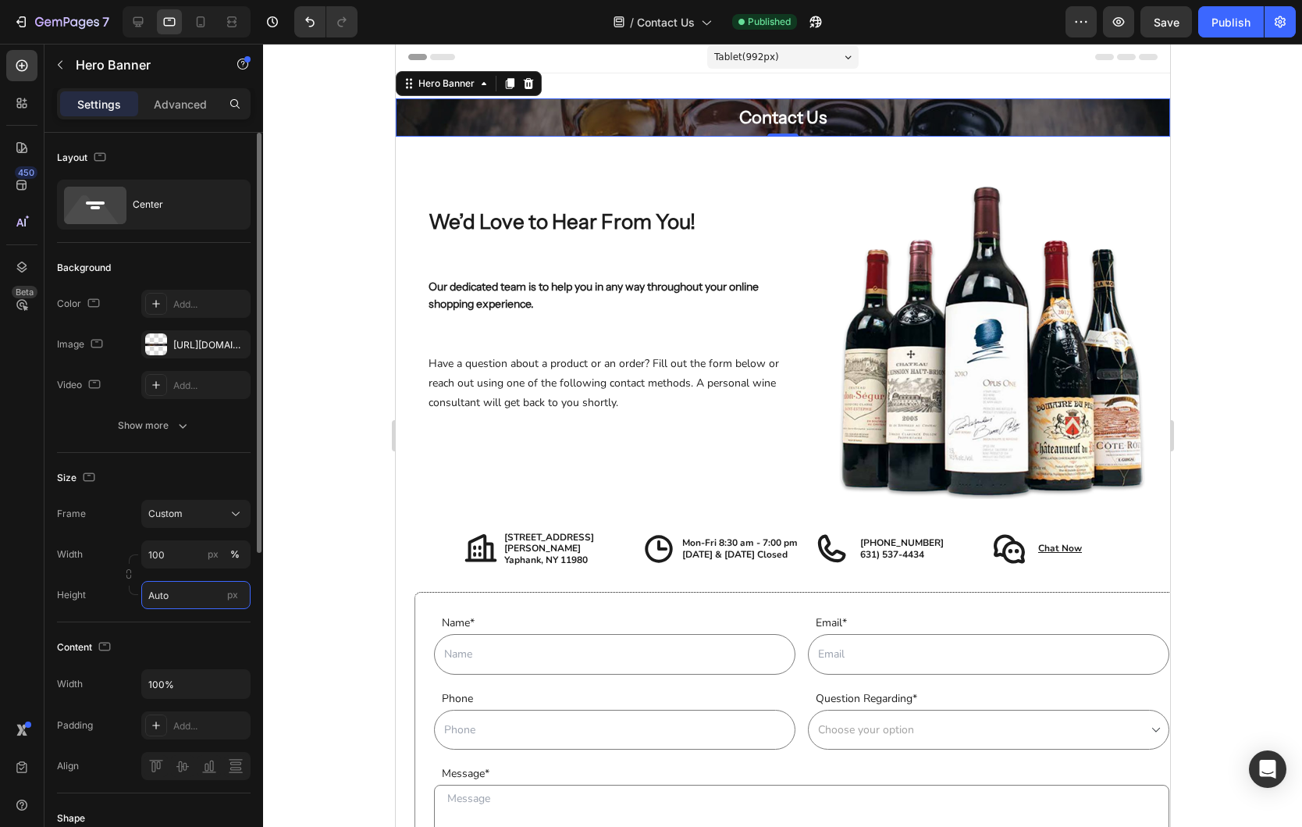
click at [182, 599] on input "Auto" at bounding box center [195, 595] width 109 height 28
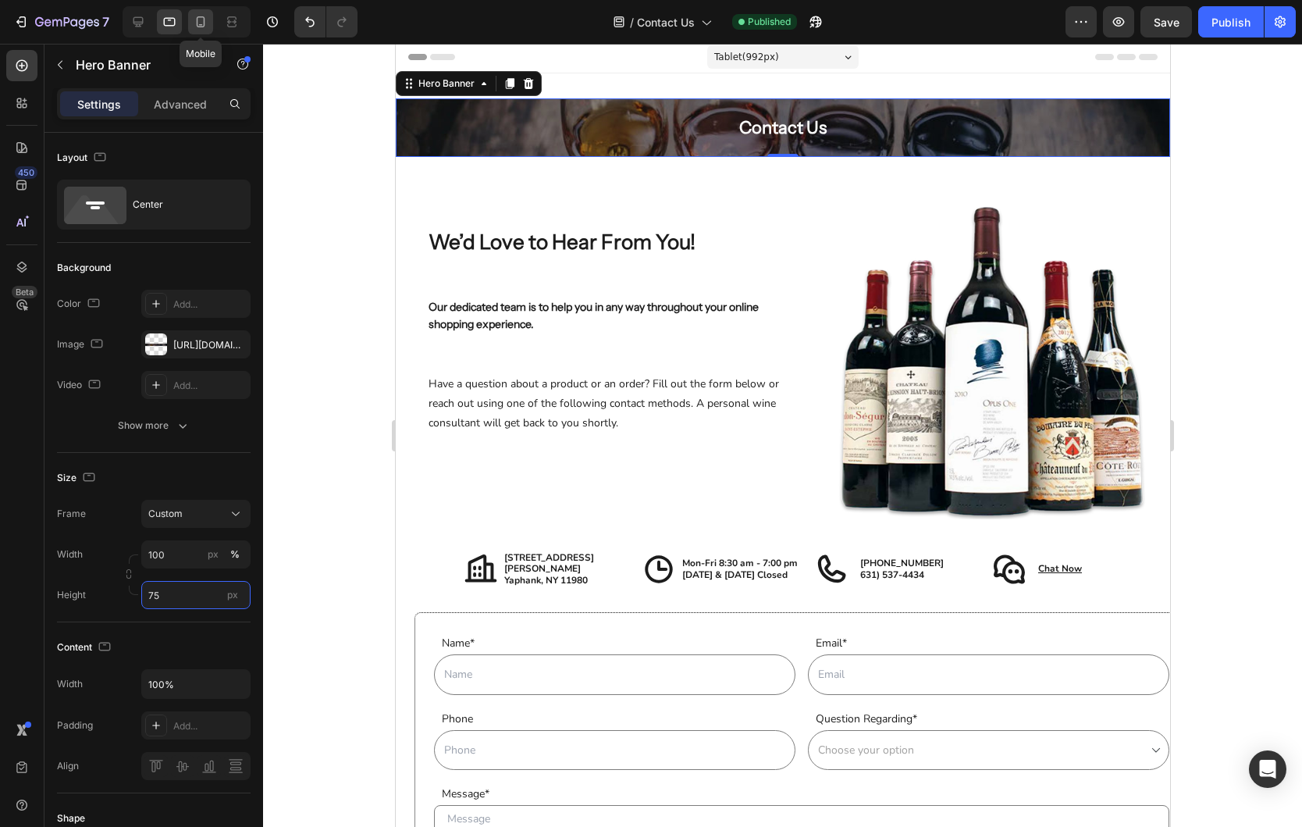
type input "75"
click at [196, 15] on icon at bounding box center [201, 22] width 16 height 16
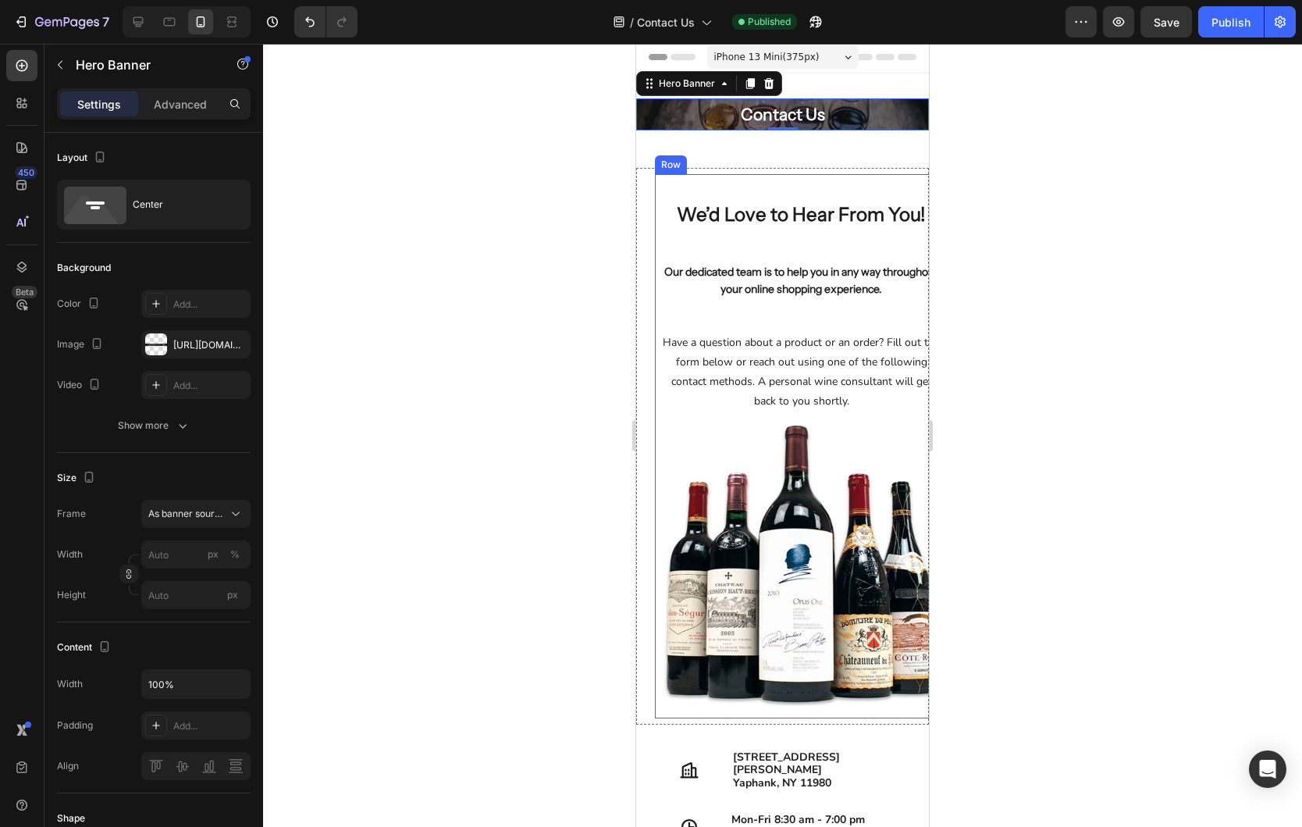
click at [790, 194] on div "We’d Love to Hear From You! Heading Our dedicated team is to help you in any wa…" at bounding box center [801, 302] width 280 height 245
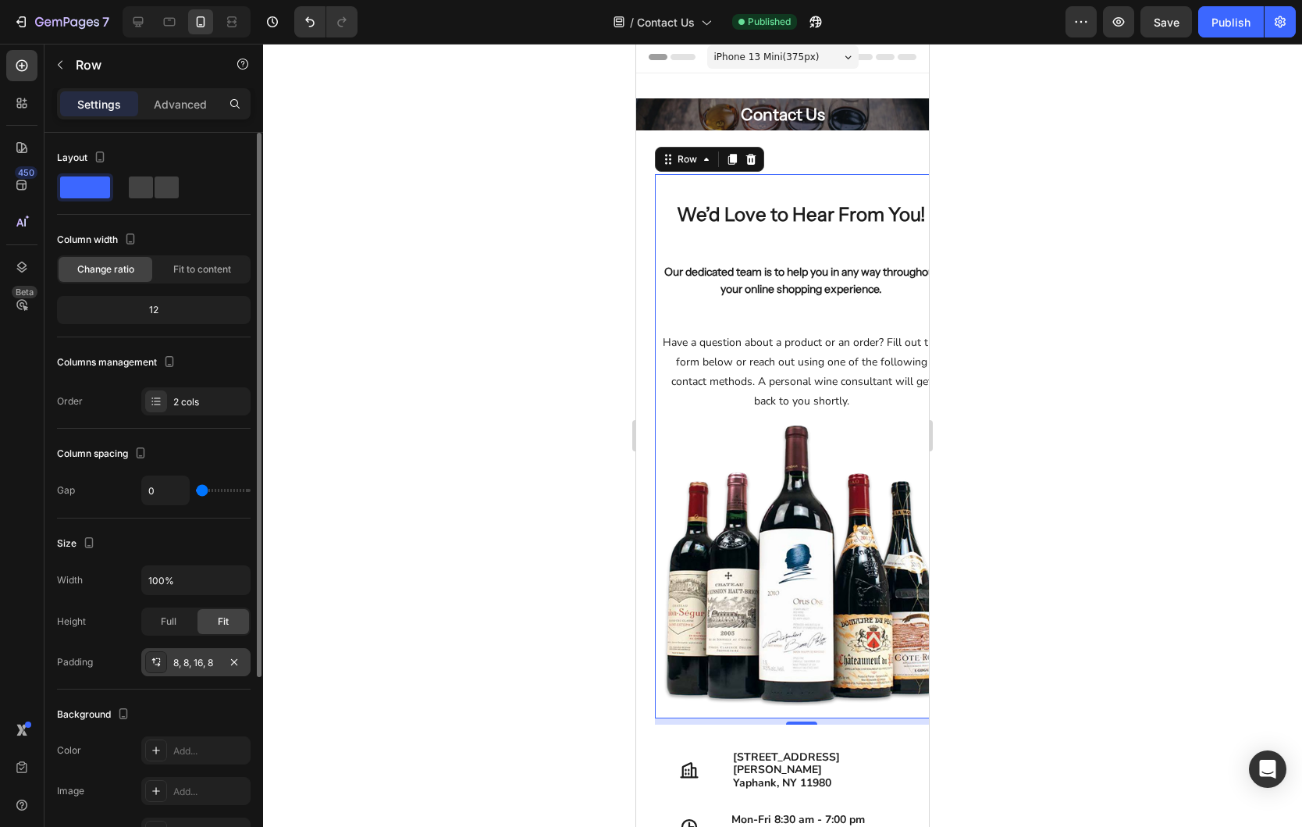
click at [192, 659] on div "8, 8, 16, 8" at bounding box center [195, 663] width 45 height 14
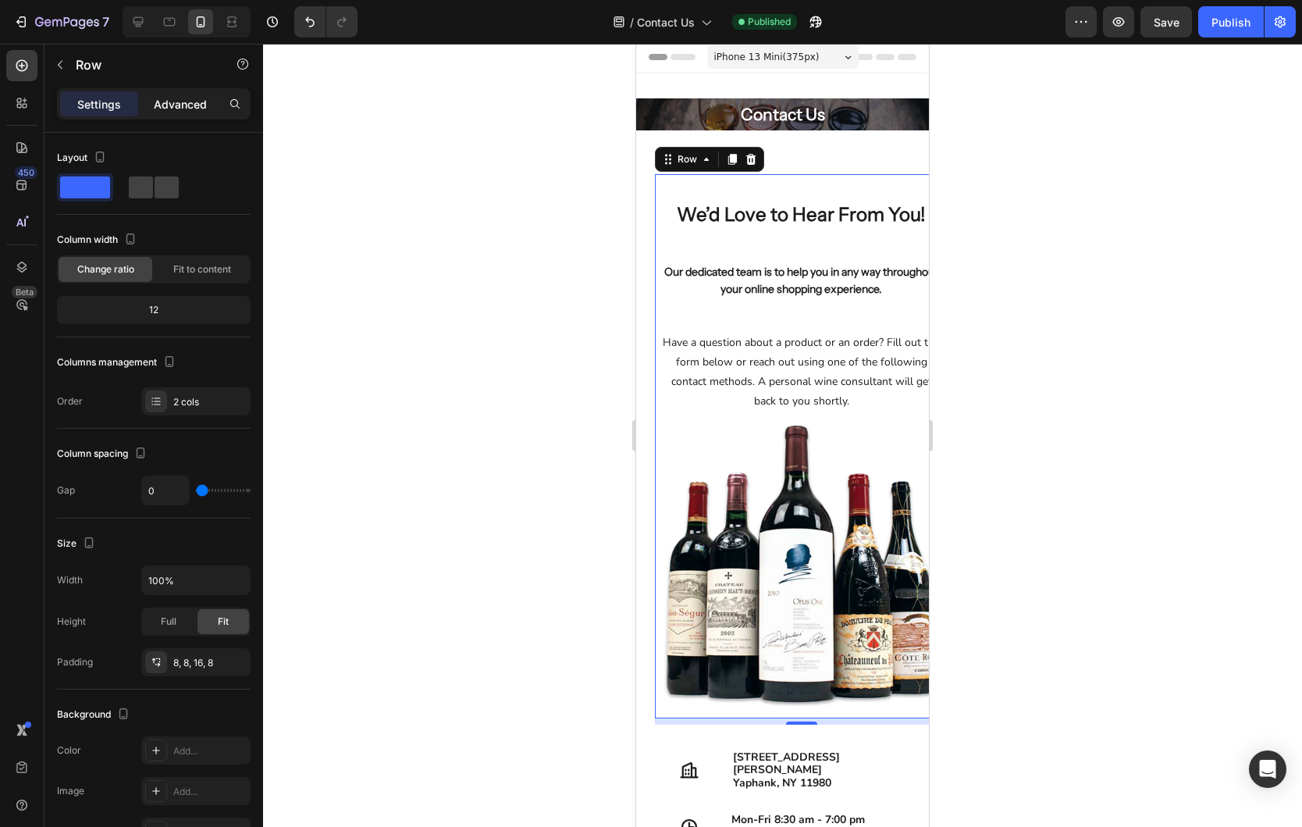
click at [176, 99] on p "Advanced" at bounding box center [180, 104] width 53 height 16
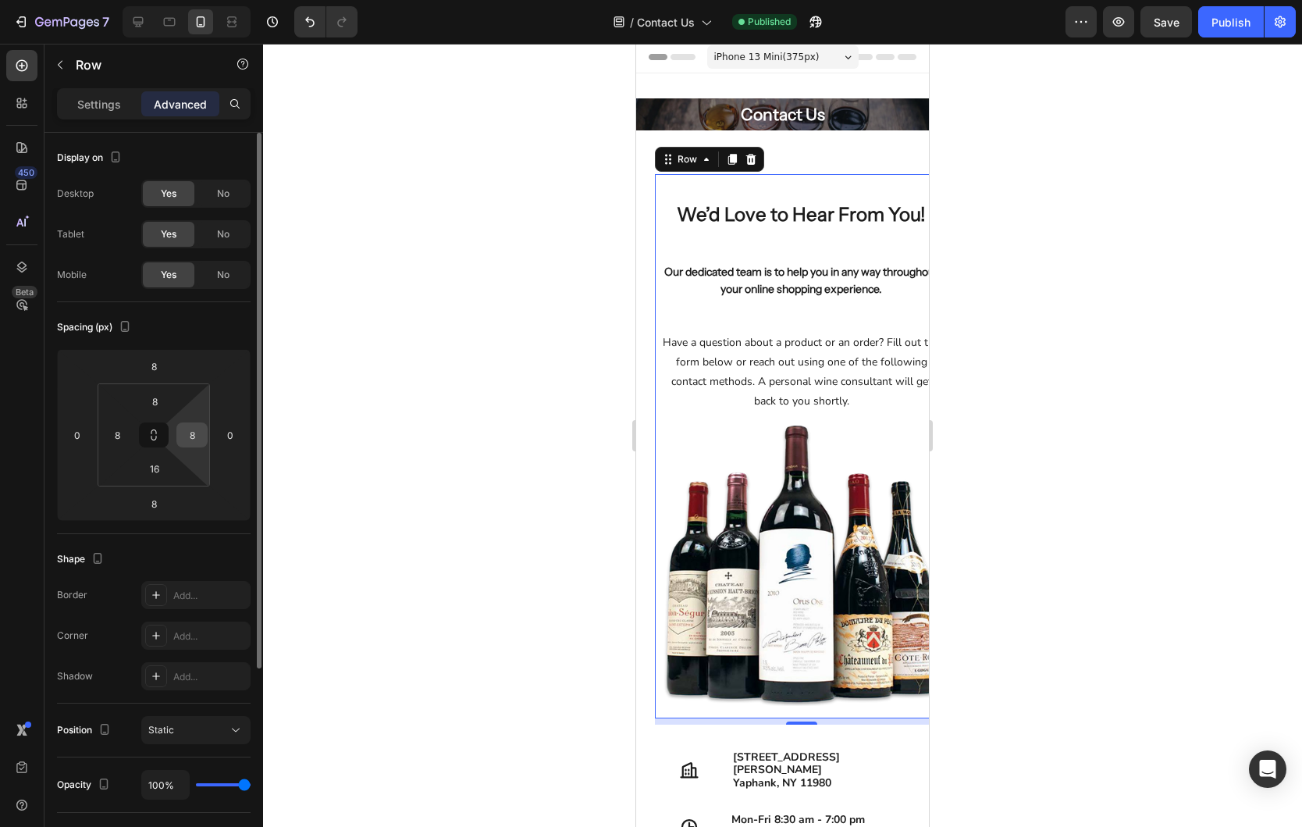
click at [187, 432] on input "8" at bounding box center [191, 434] width 23 height 23
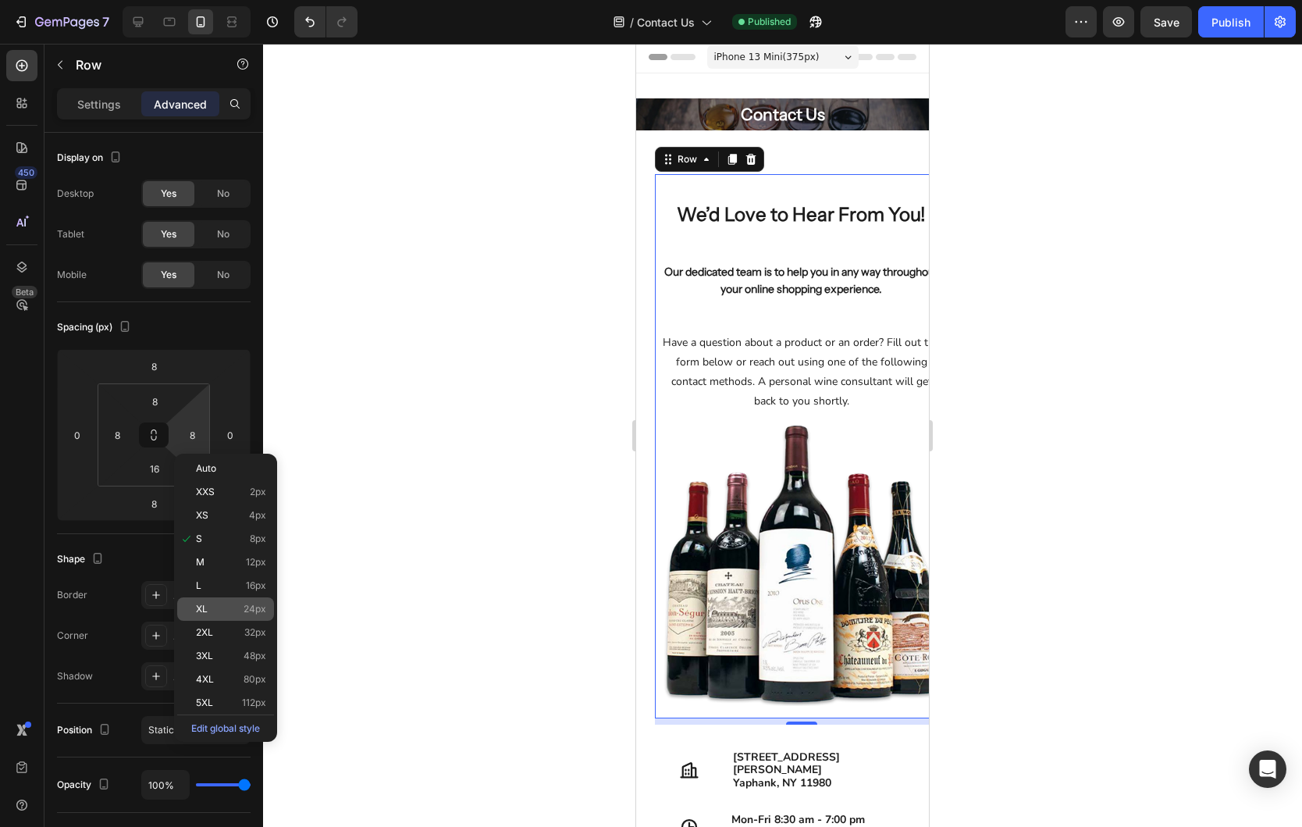
click at [258, 603] on span "24px" at bounding box center [255, 608] width 23 height 11
type input "24"
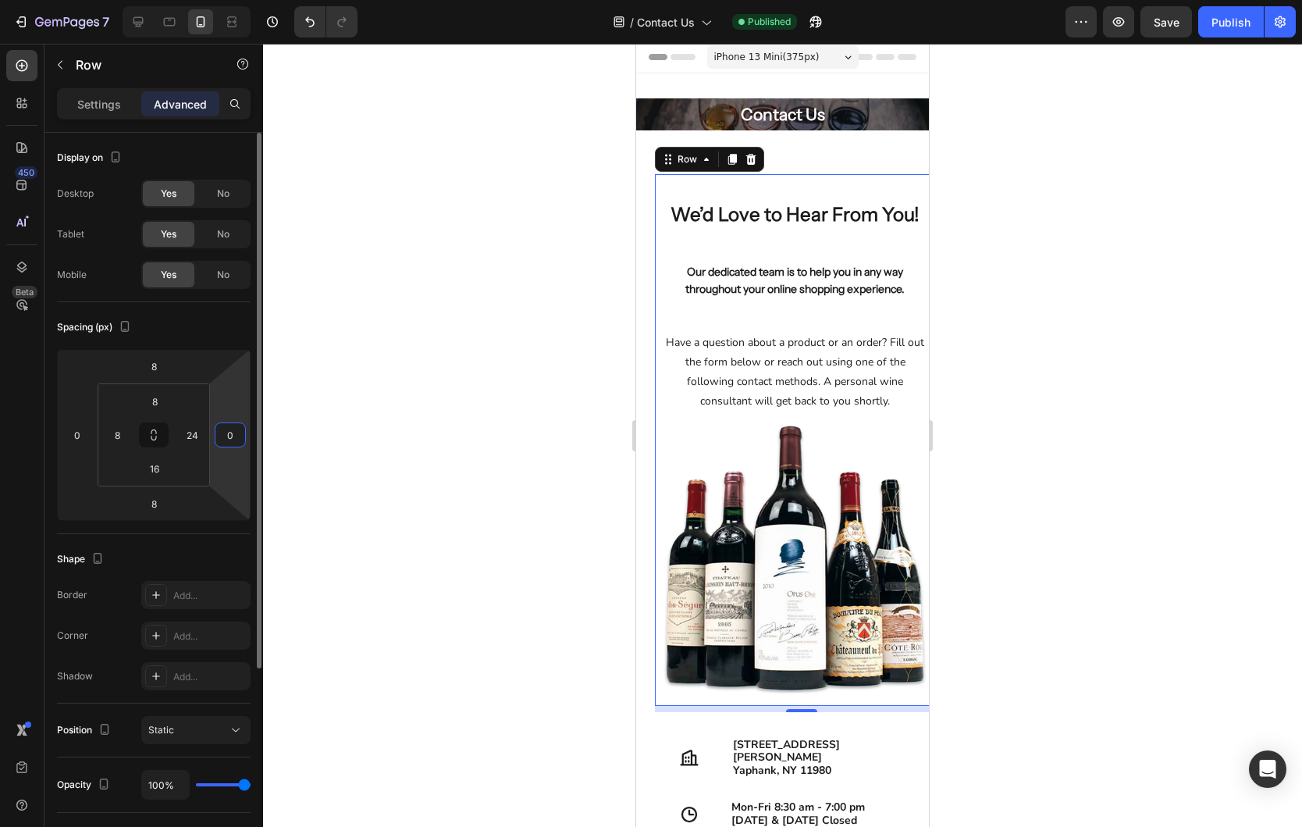
click at [239, 434] on input "0" at bounding box center [230, 434] width 23 height 23
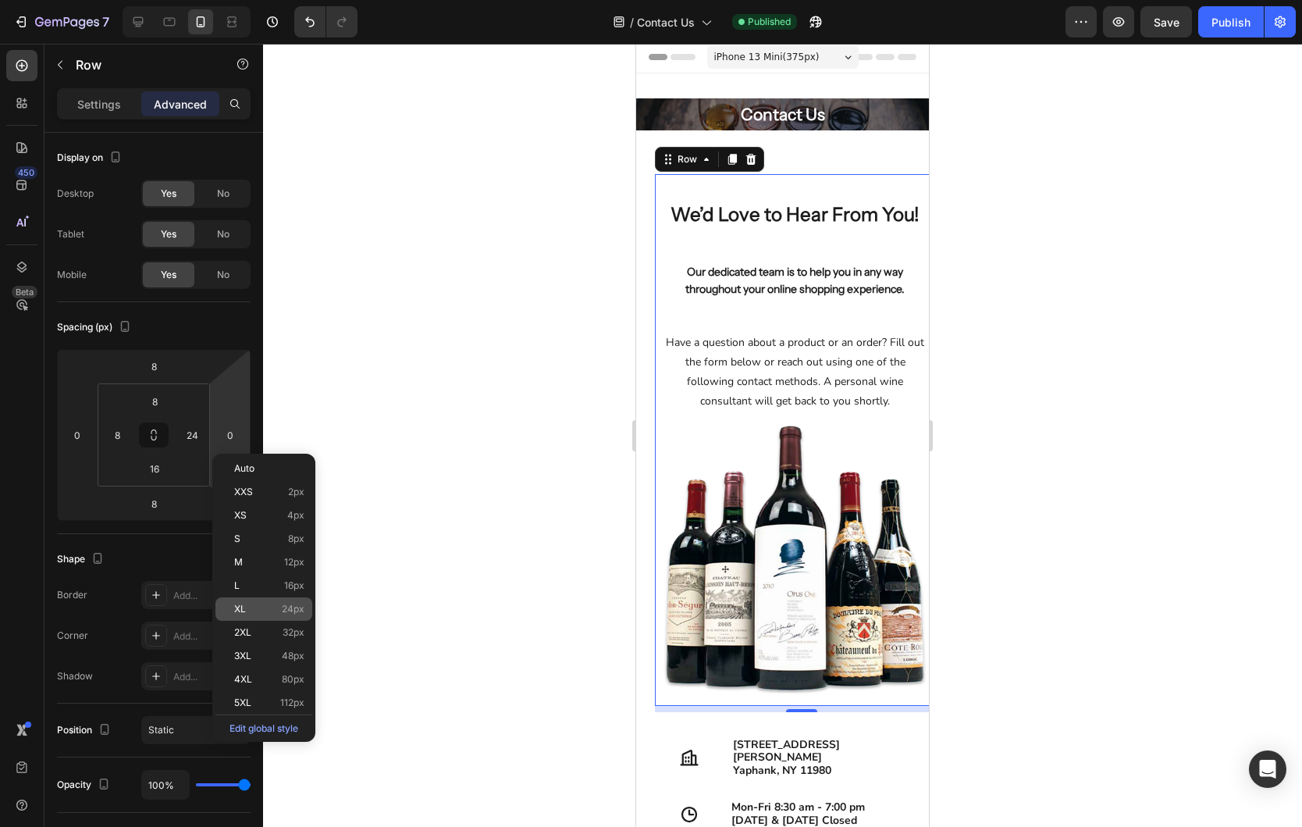
click at [262, 612] on p "XL 24px" at bounding box center [269, 608] width 70 height 11
type input "24"
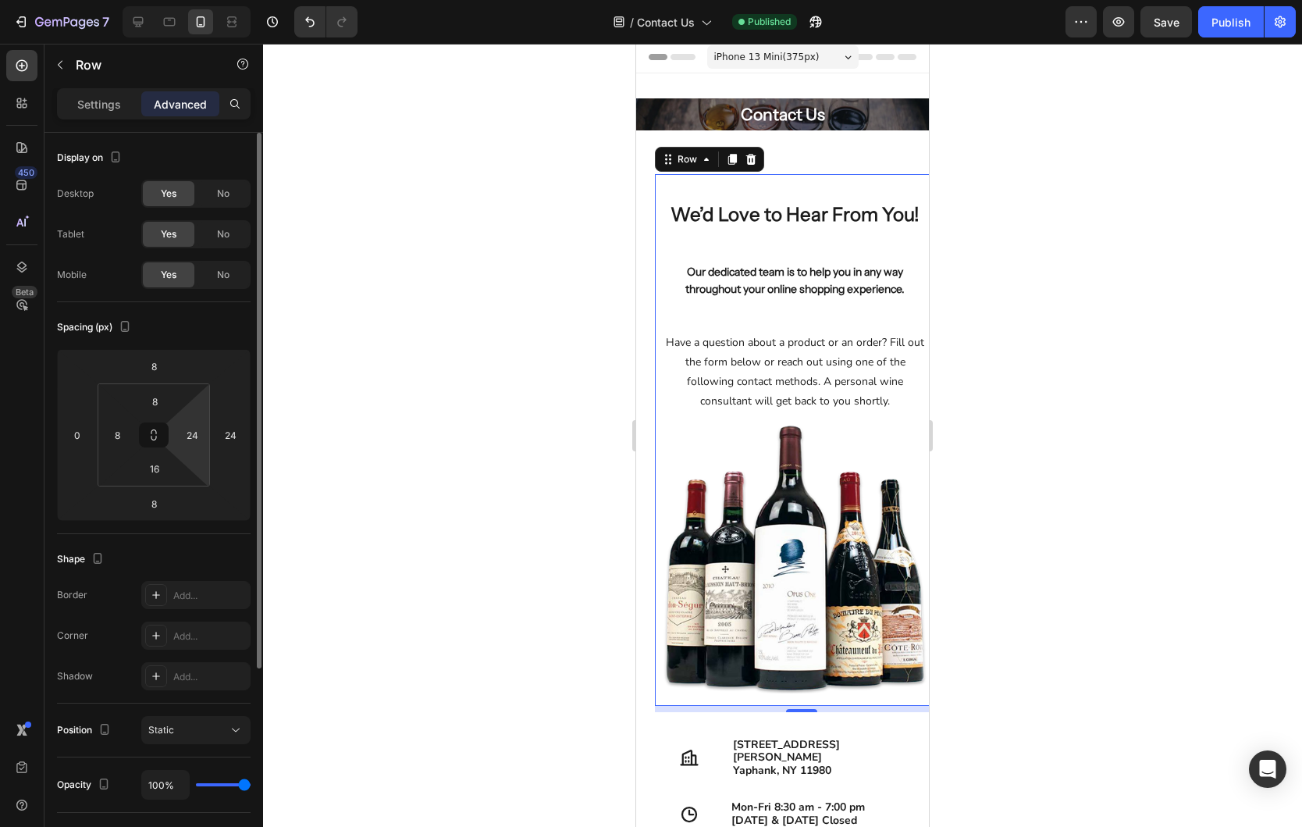
click at [183, 0] on html "7 Version history / Contact Us Published Preview Save Publish 450 Beta Sections…" at bounding box center [651, 0] width 1302 height 0
type input "0"
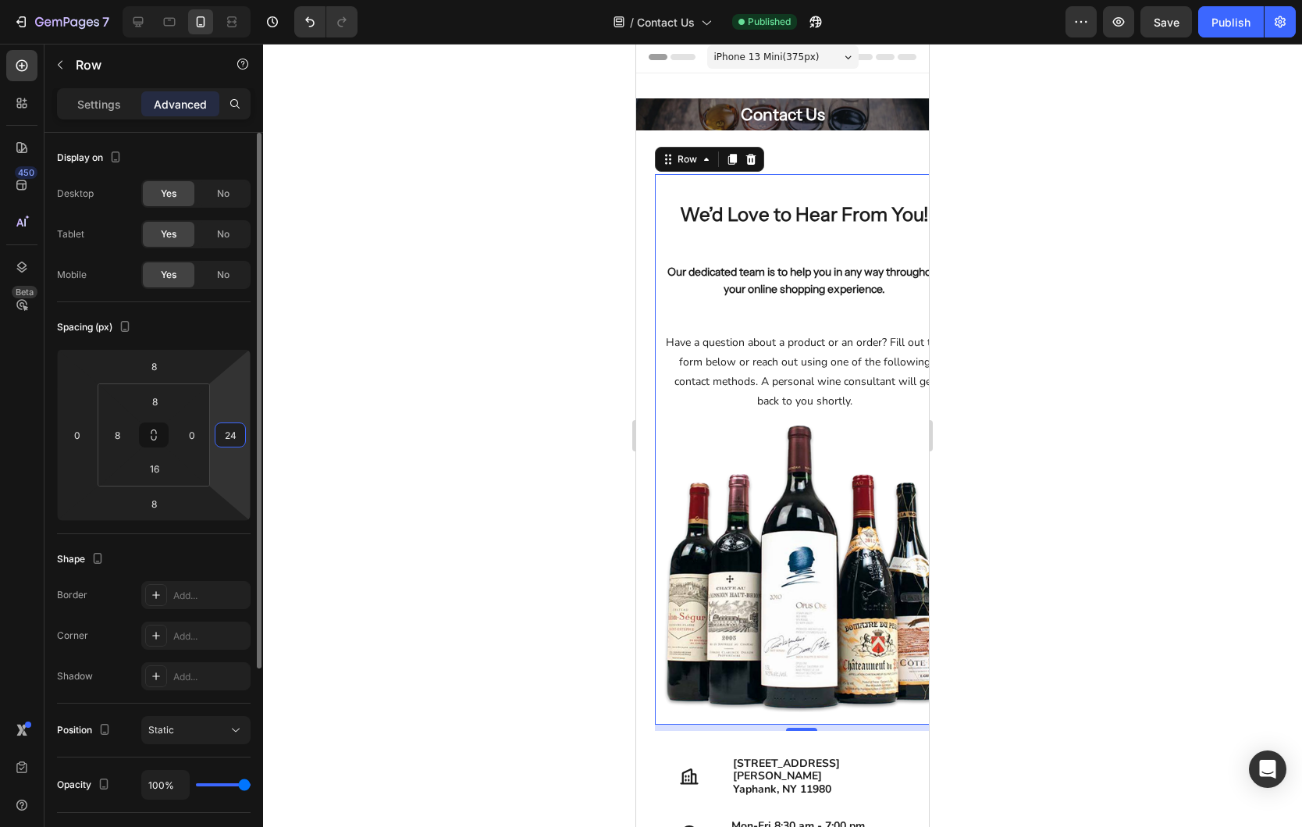
click at [222, 434] on input "24" at bounding box center [230, 434] width 23 height 23
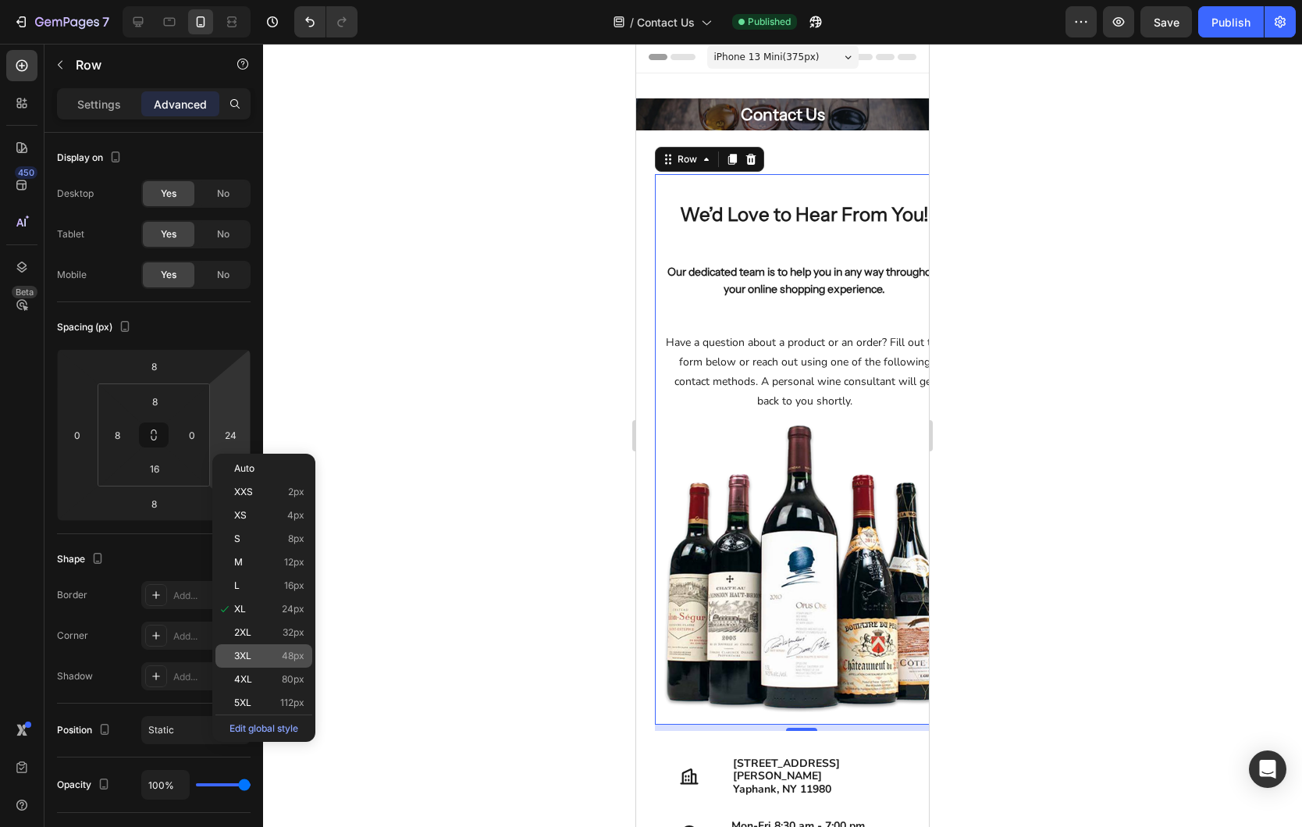
click at [265, 649] on div "3XL 48px" at bounding box center [263, 655] width 97 height 23
type input "48"
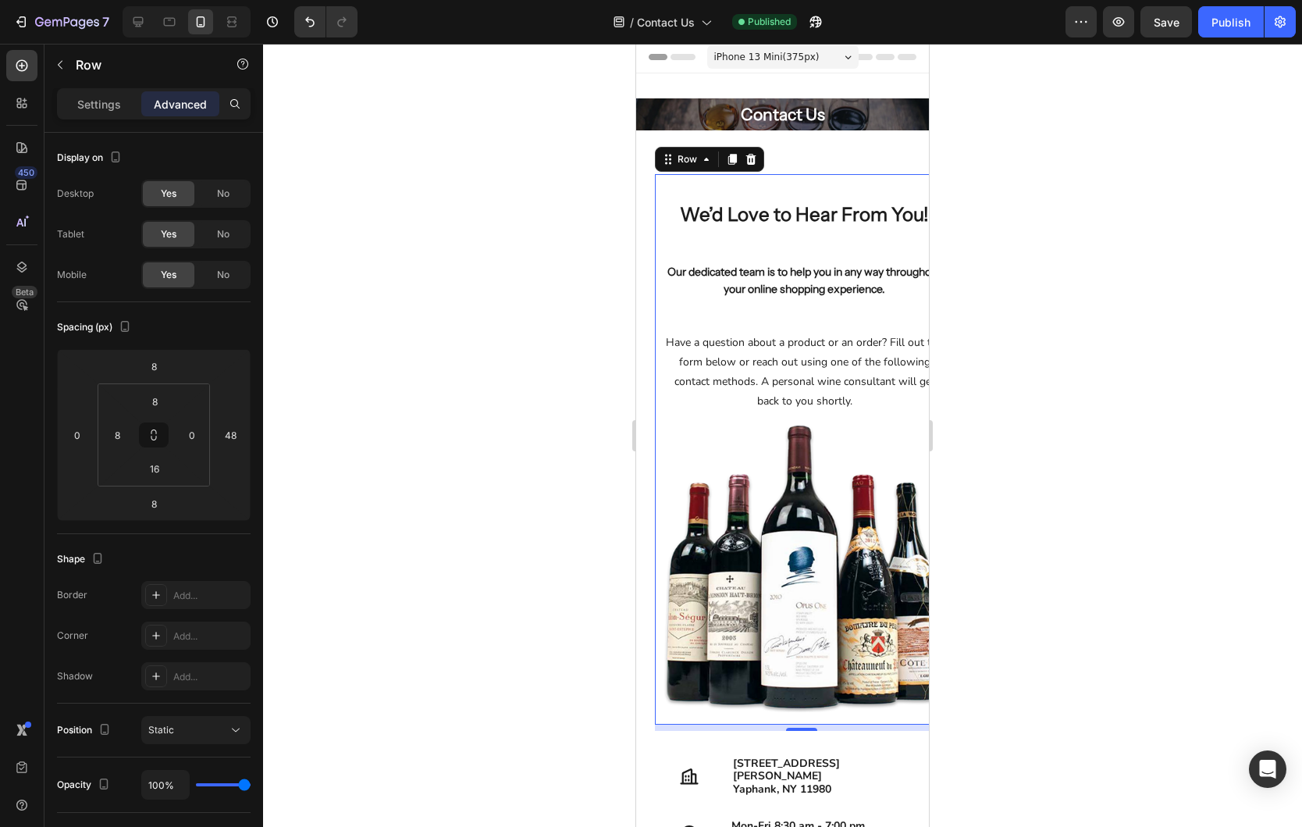
click at [345, 505] on div at bounding box center [782, 435] width 1039 height 783
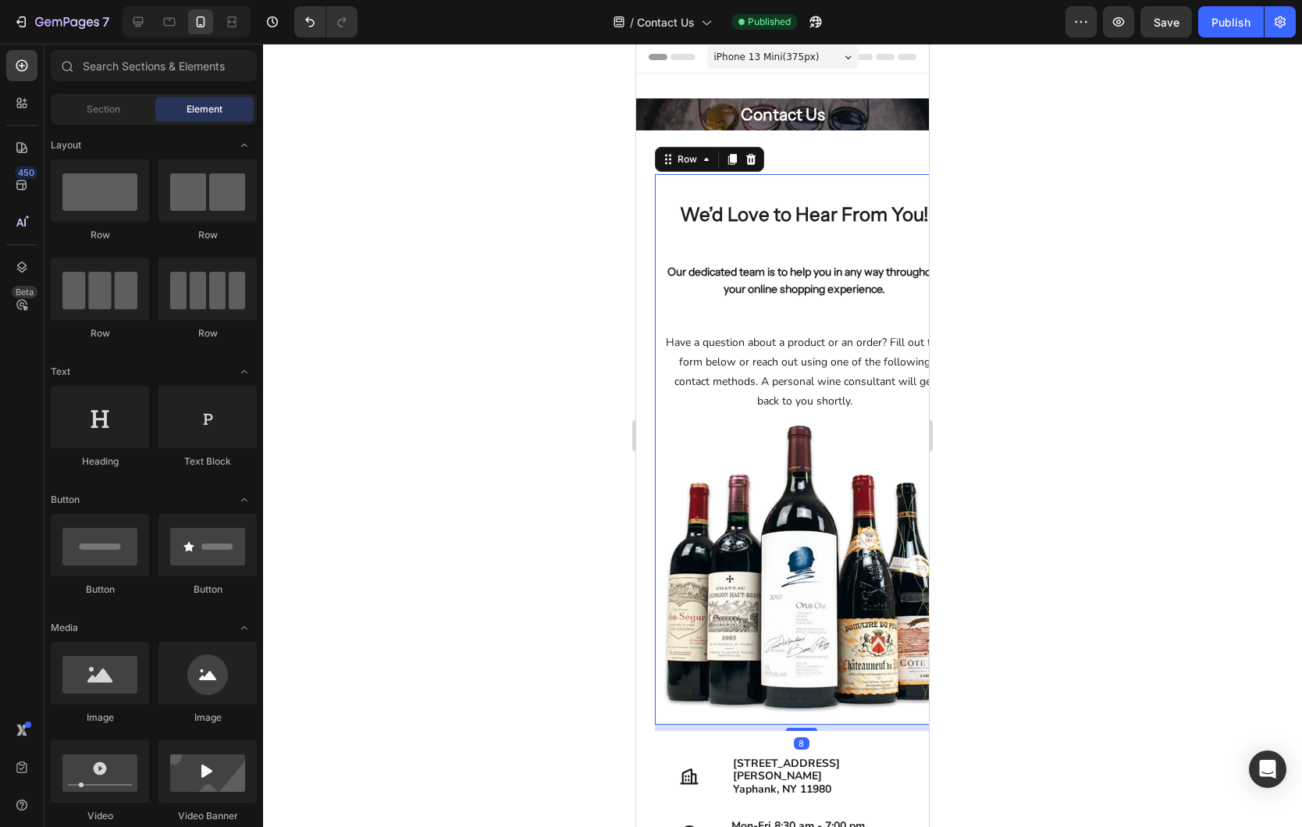
click at [696, 305] on div "We’d Love to Hear From You! Heading Our dedicated team is to help you in any wa…" at bounding box center [804, 302] width 286 height 245
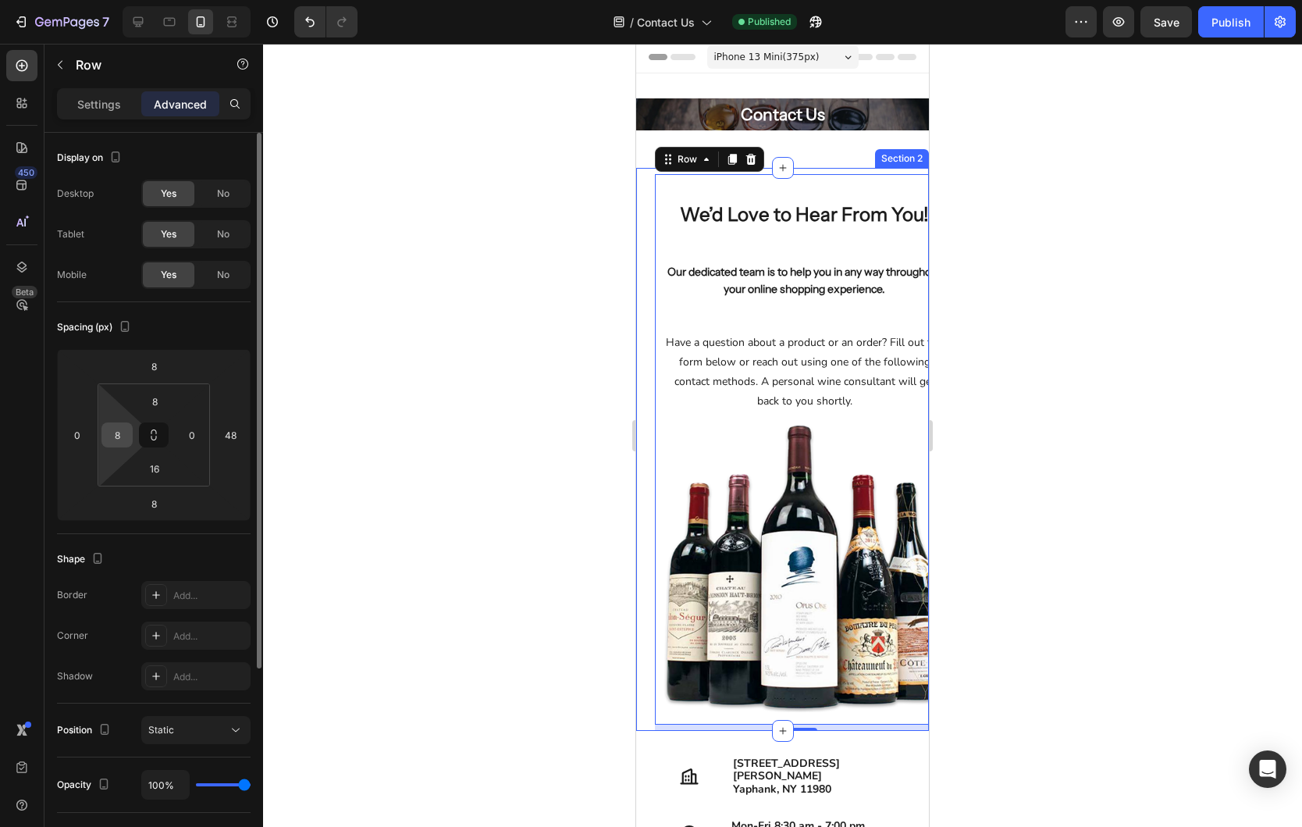
click at [117, 435] on input "8" at bounding box center [116, 434] width 23 height 23
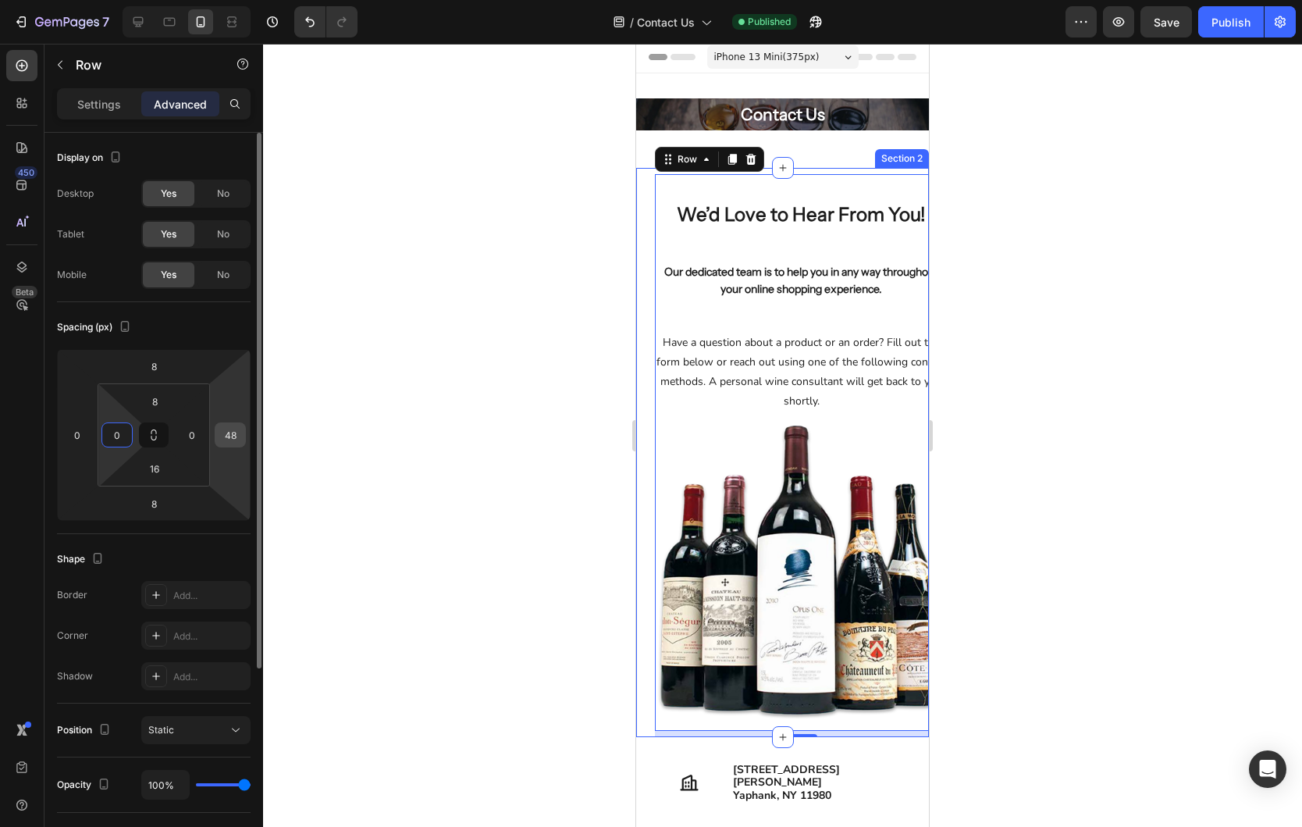
type input "0"
click at [234, 430] on input "48" at bounding box center [230, 434] width 23 height 23
type input "0"
click at [159, 368] on input "8" at bounding box center [153, 365] width 31 height 23
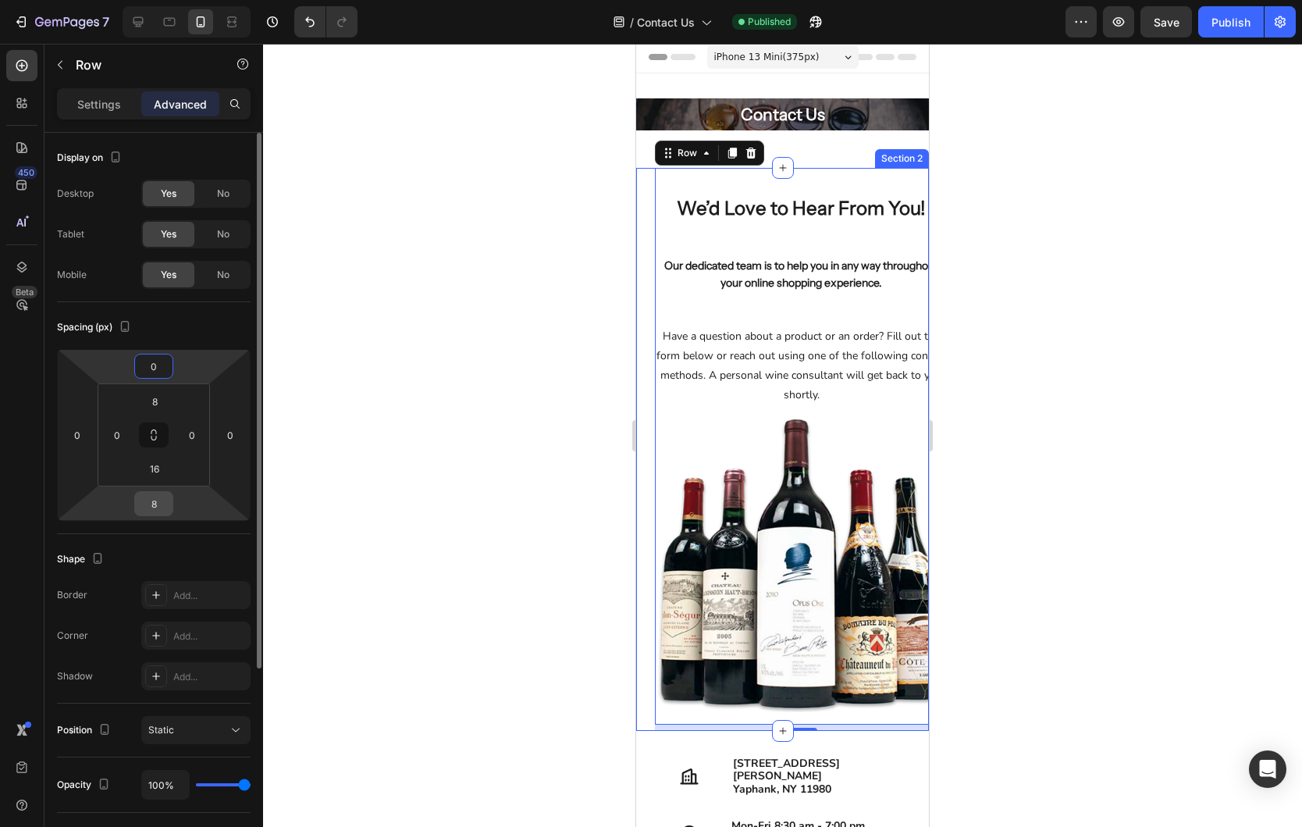
type input "0"
drag, startPoint x: 150, startPoint y: 503, endPoint x: 161, endPoint y: 494, distance: 13.9
click at [151, 503] on input "8" at bounding box center [153, 503] width 31 height 23
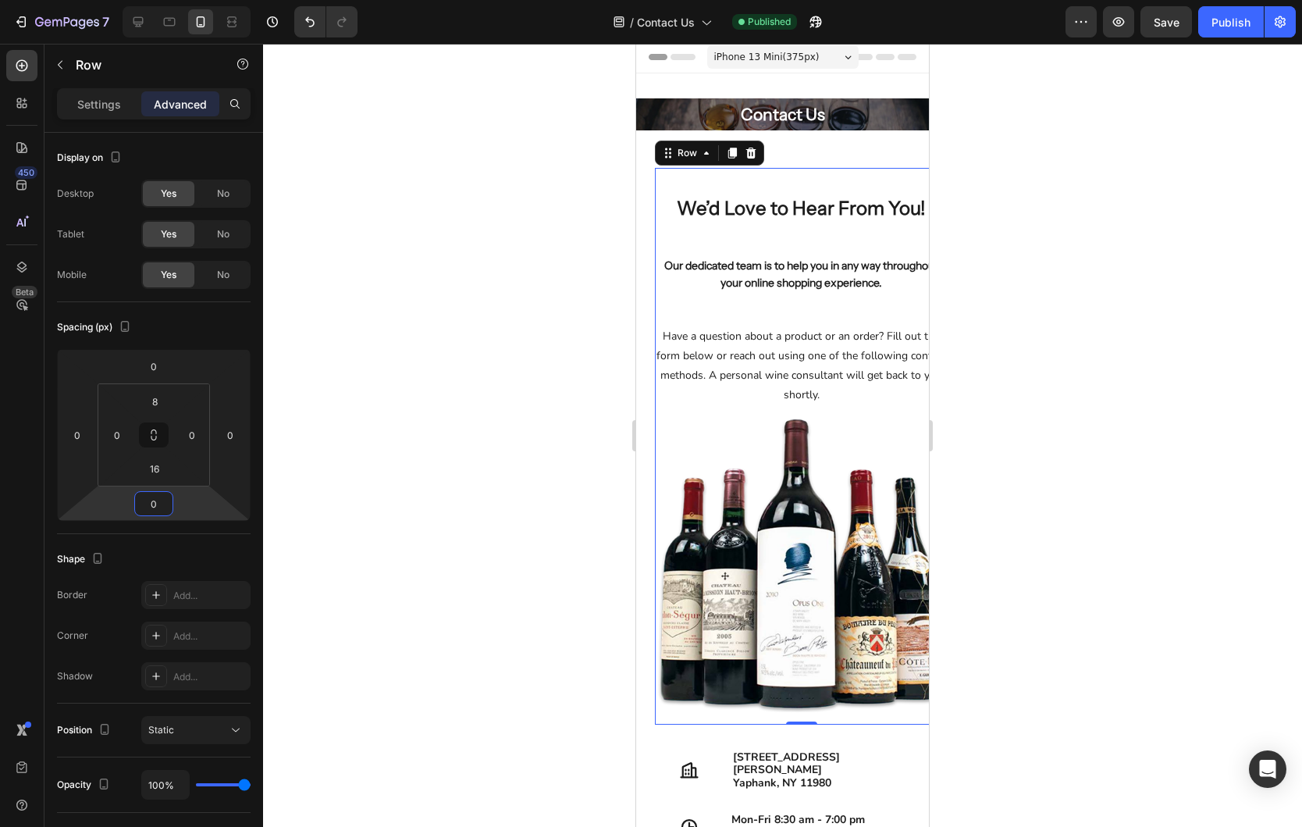
type input "0"
click at [822, 184] on div "We’d Love to Hear From You! Heading Our dedicated team is to help you in any wa…" at bounding box center [801, 296] width 293 height 245
click at [692, 160] on div "Row" at bounding box center [687, 153] width 57 height 19
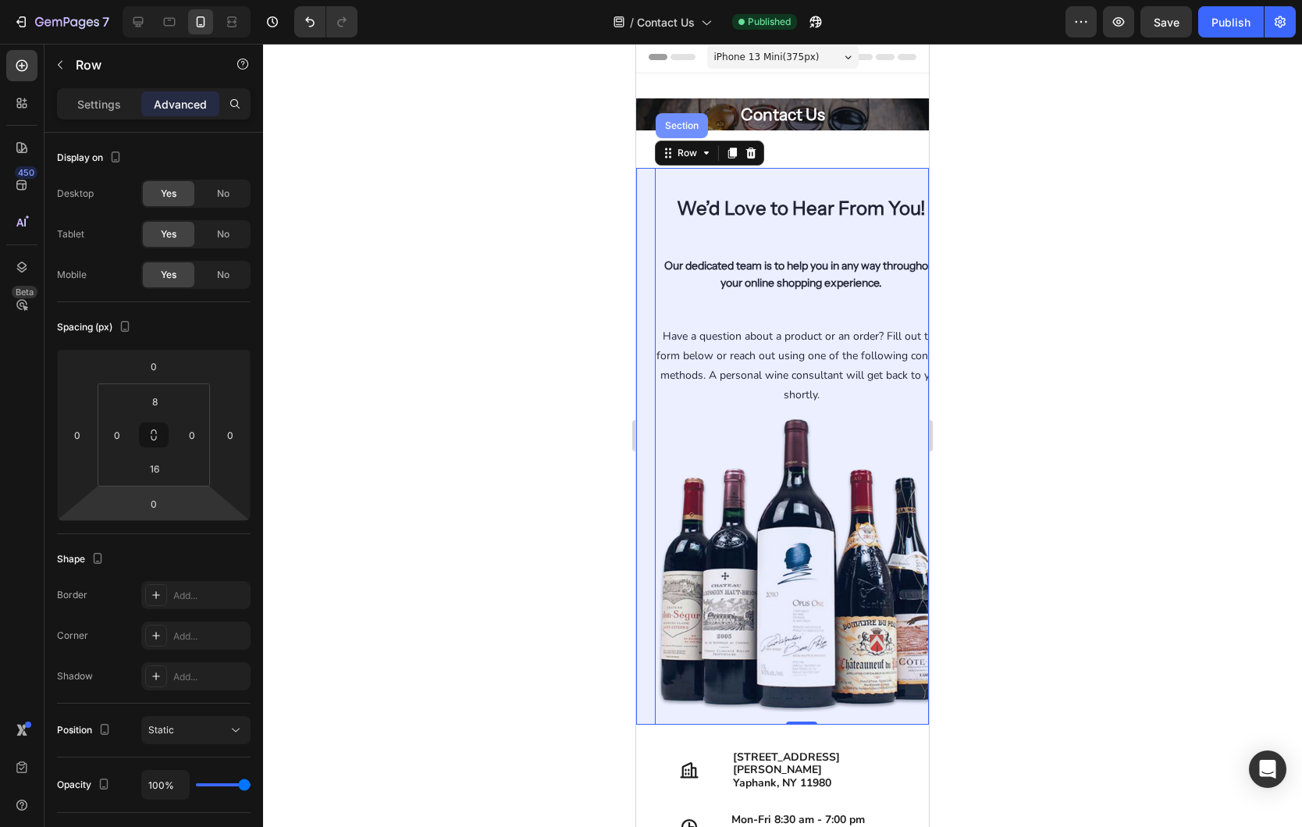
click at [691, 135] on div "Section" at bounding box center [682, 125] width 52 height 25
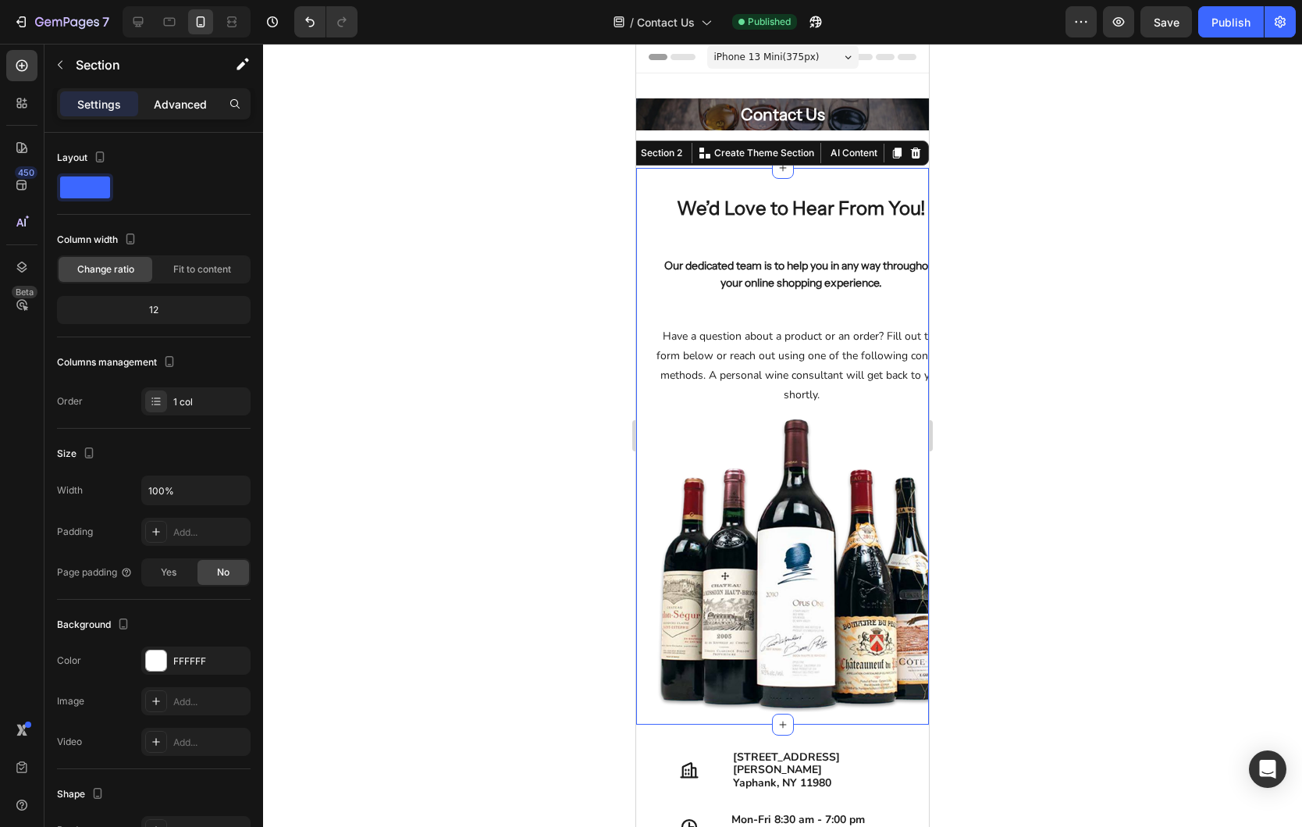
click at [195, 105] on p "Advanced" at bounding box center [180, 104] width 53 height 16
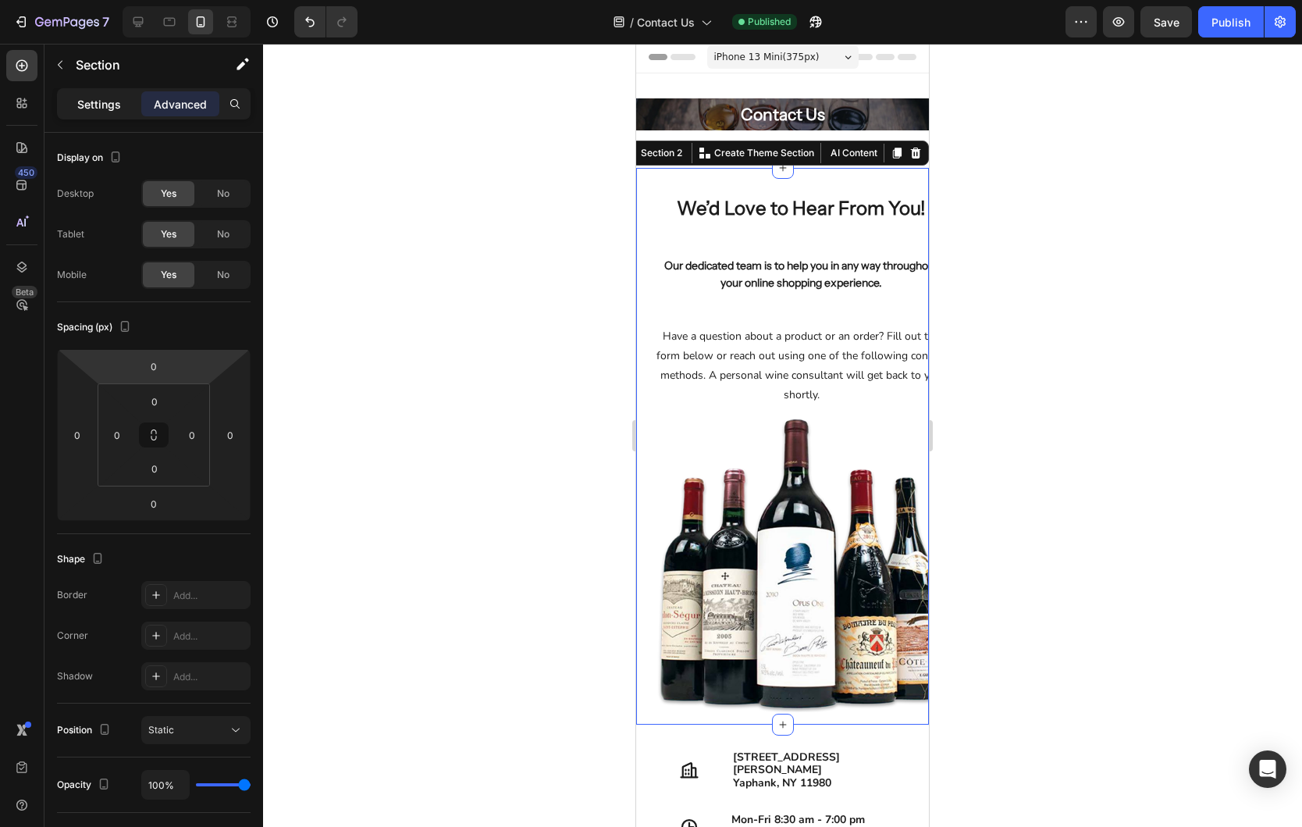
click at [87, 106] on p "Settings" at bounding box center [99, 104] width 44 height 16
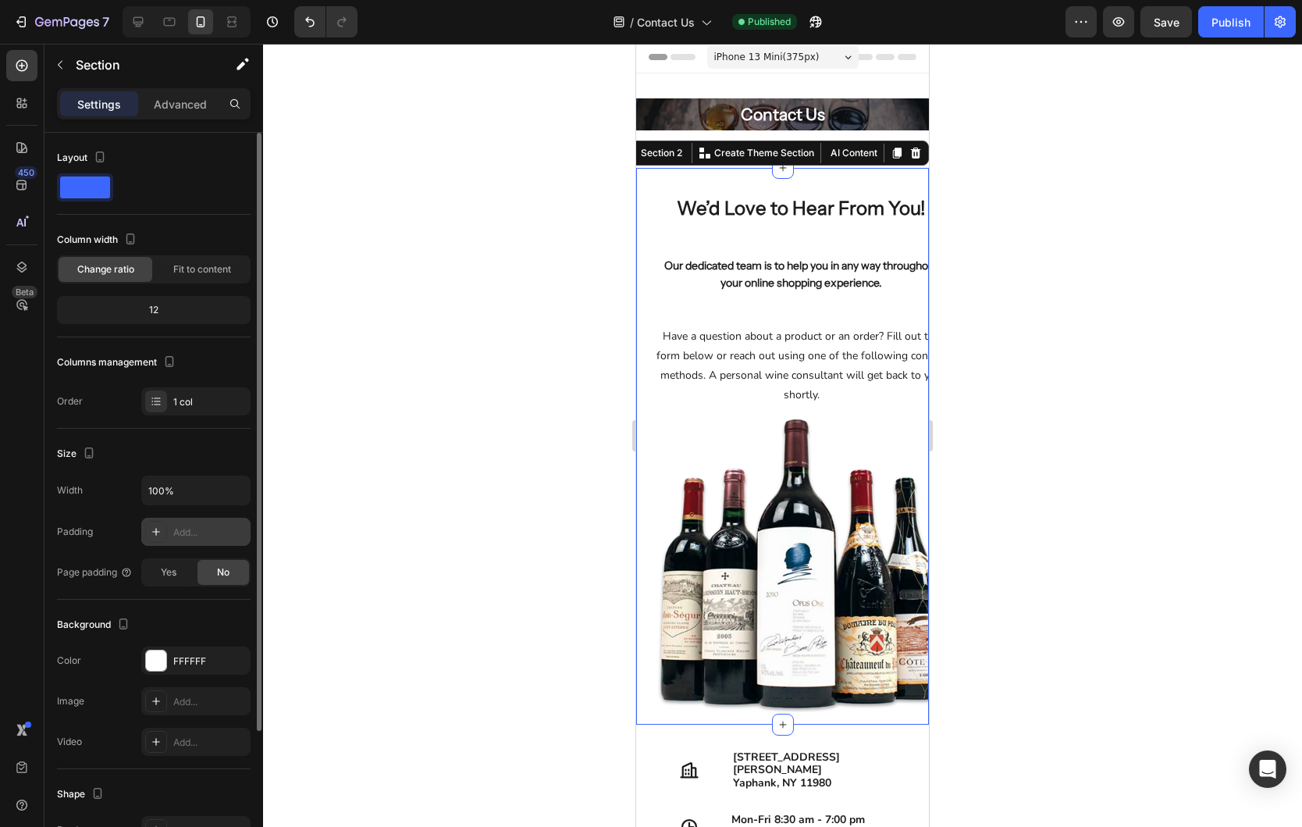
click at [157, 531] on icon at bounding box center [156, 532] width 8 height 8
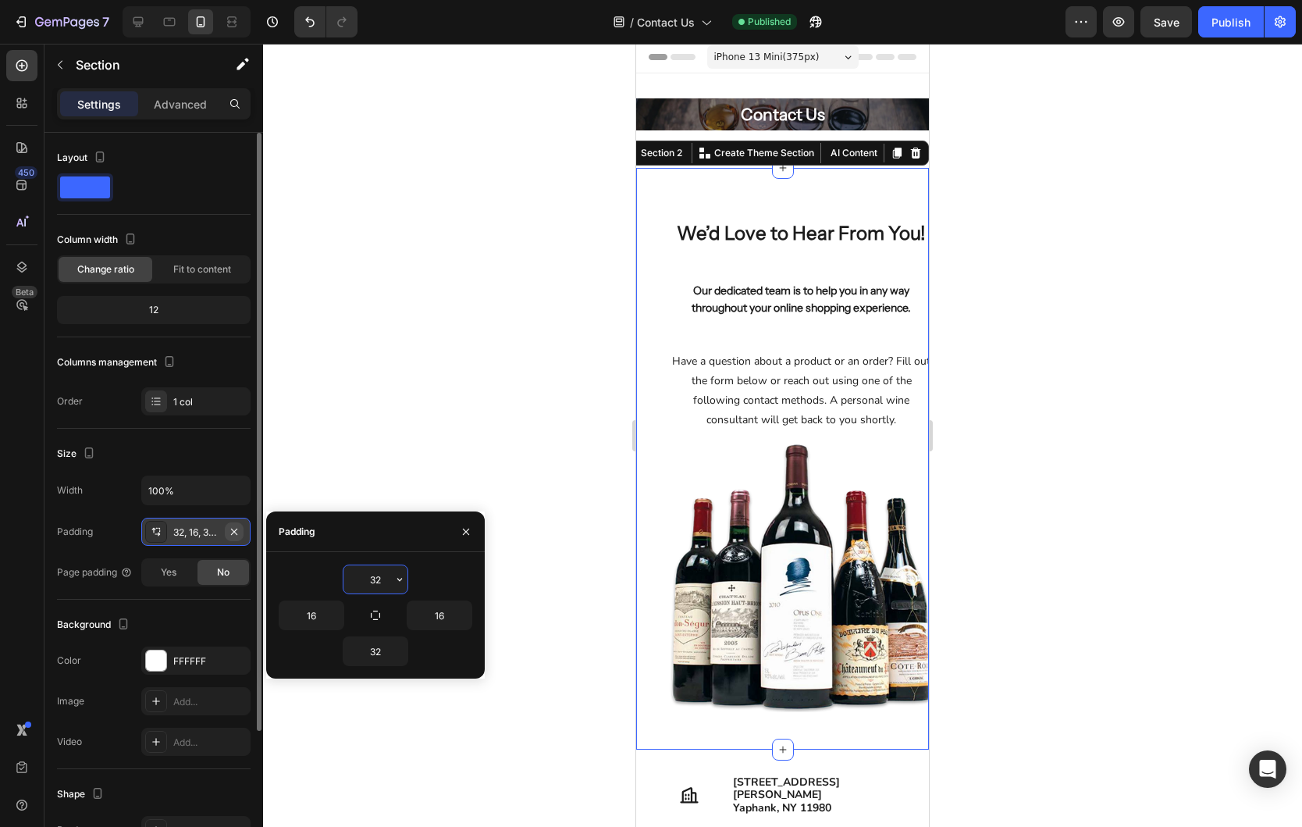
click at [233, 529] on icon "button" at bounding box center [234, 531] width 6 height 6
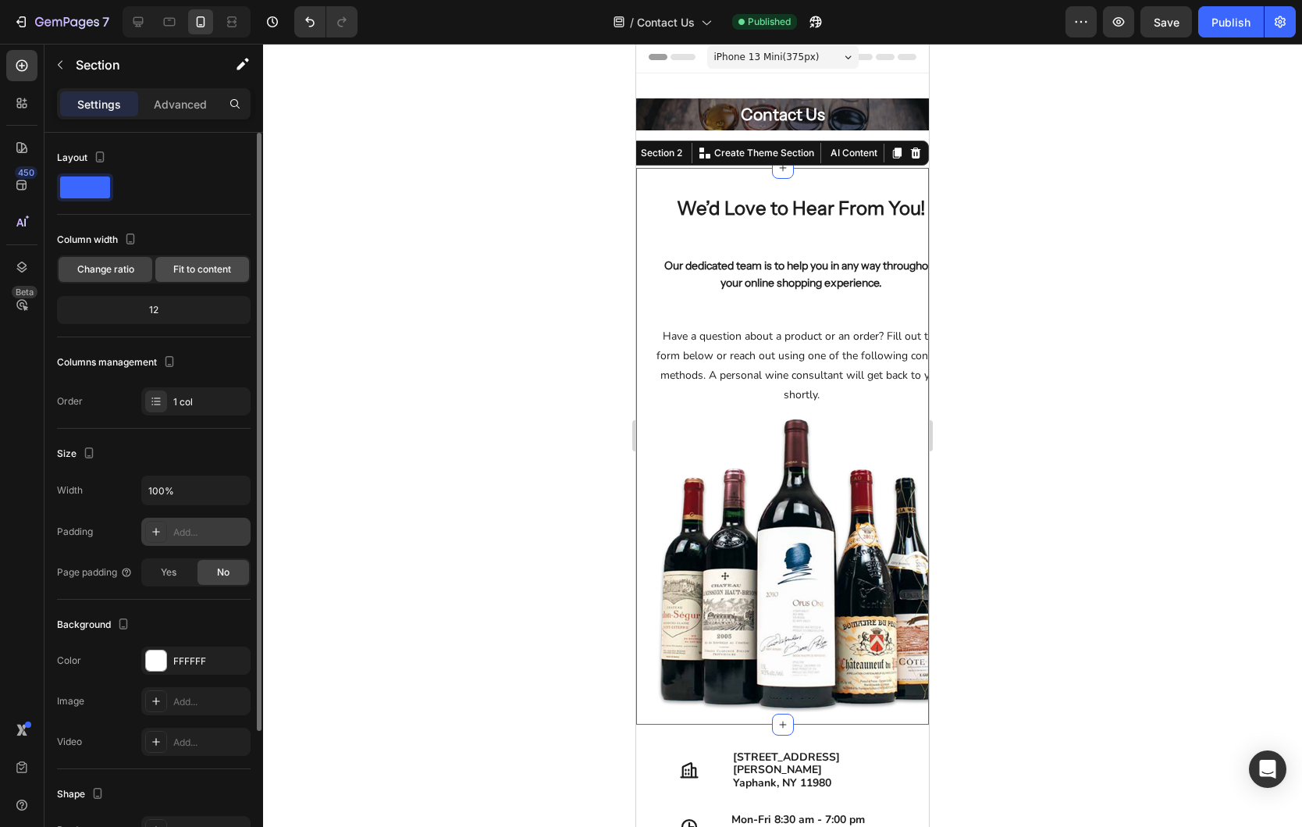
click at [203, 274] on span "Fit to content" at bounding box center [202, 269] width 58 height 14
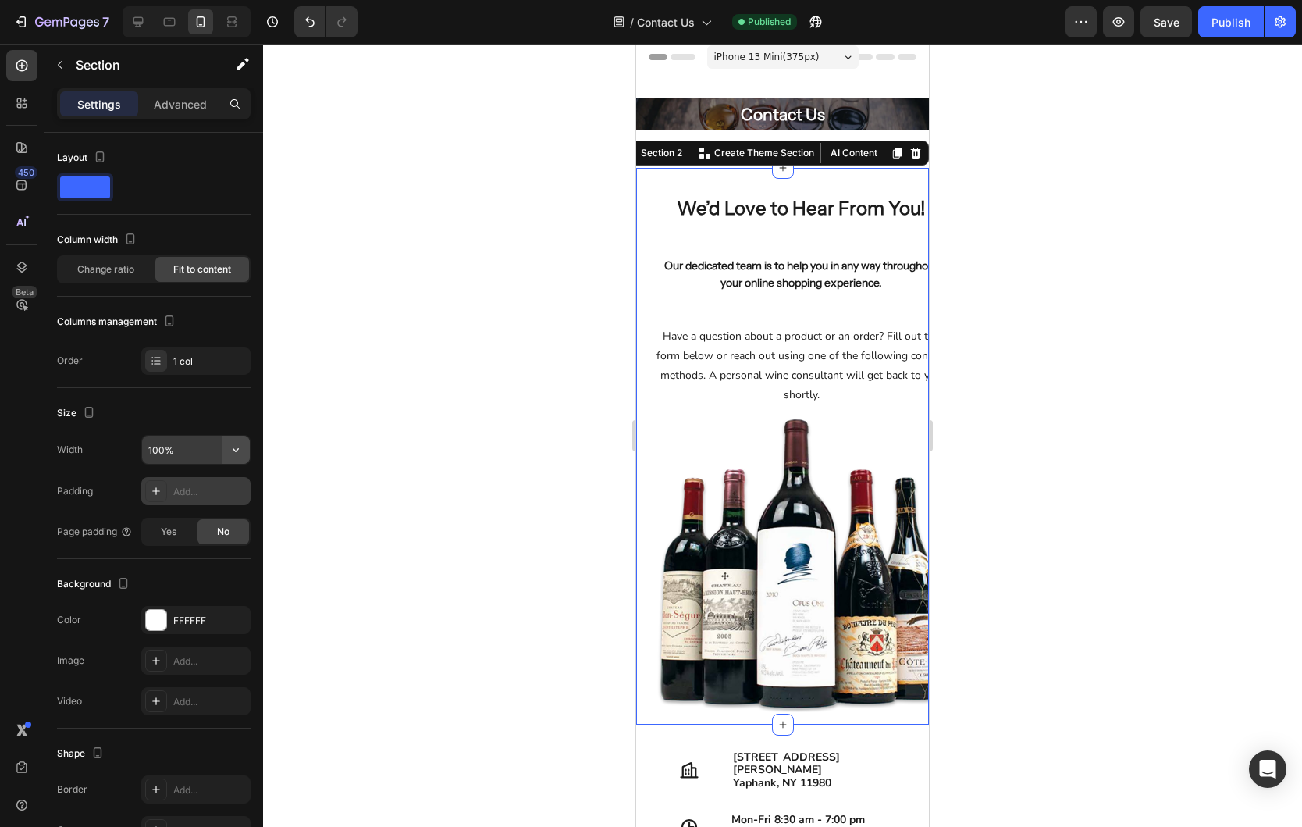
click at [237, 452] on icon "button" at bounding box center [236, 450] width 16 height 16
click at [182, 406] on div "Size" at bounding box center [154, 412] width 194 height 25
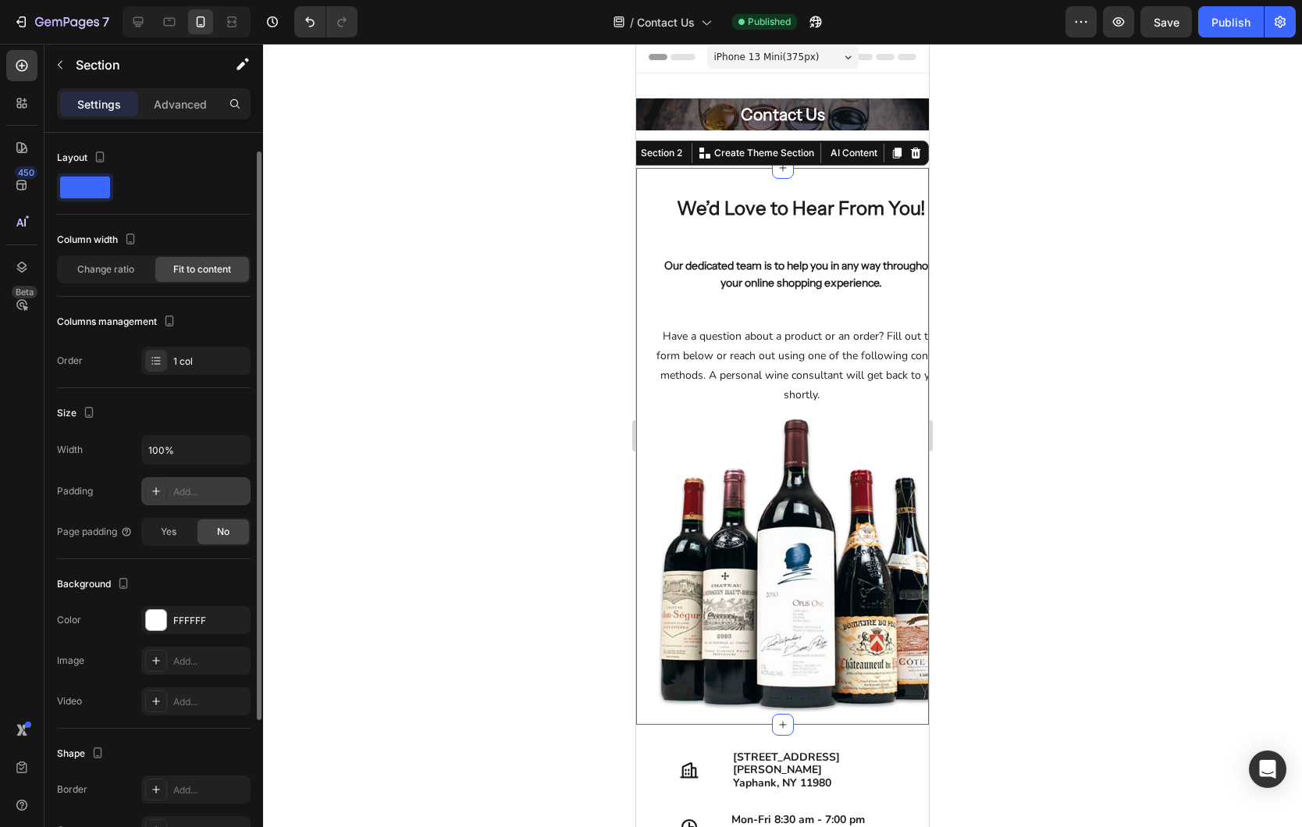
scroll to position [221, 0]
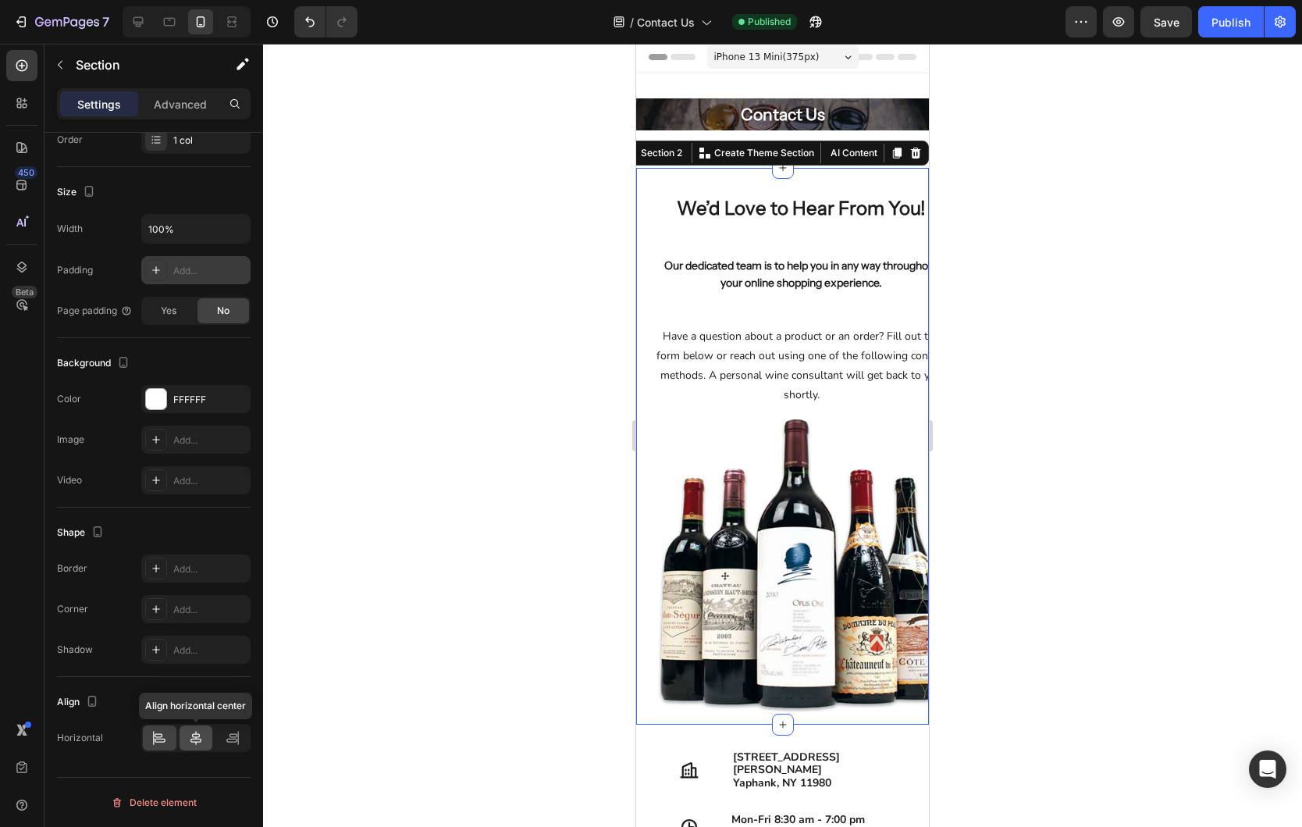
click at [189, 734] on icon at bounding box center [196, 738] width 16 height 16
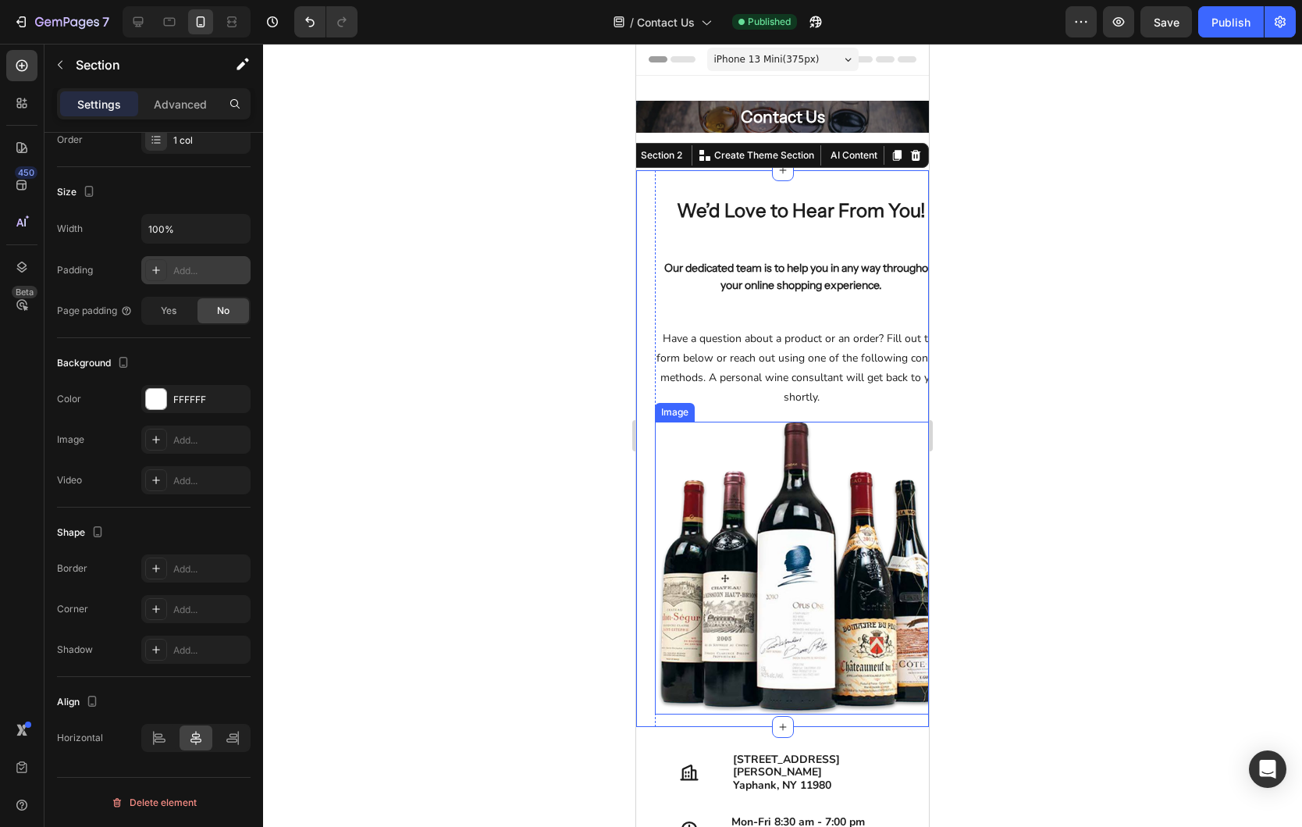
click at [710, 446] on img at bounding box center [801, 568] width 293 height 293
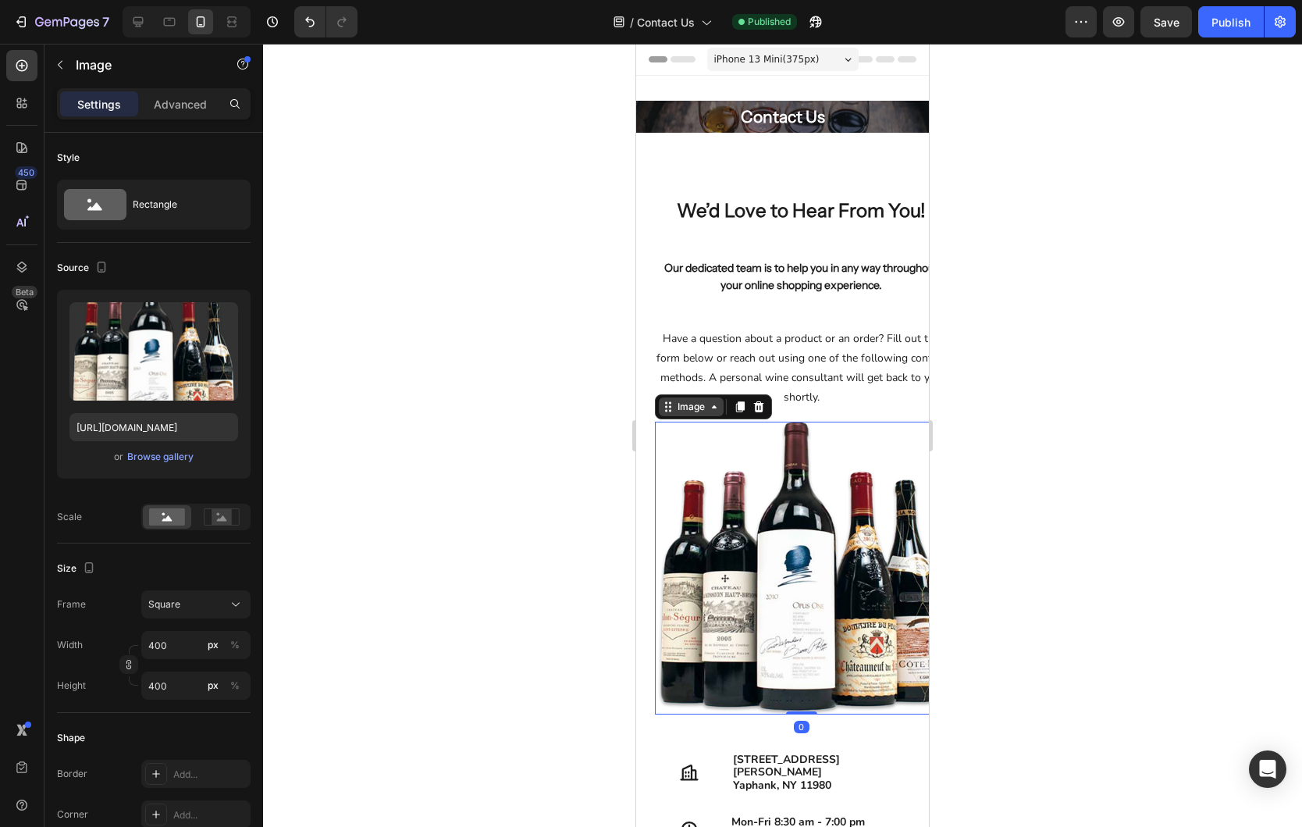
click at [702, 412] on div "Image" at bounding box center [691, 407] width 34 height 14
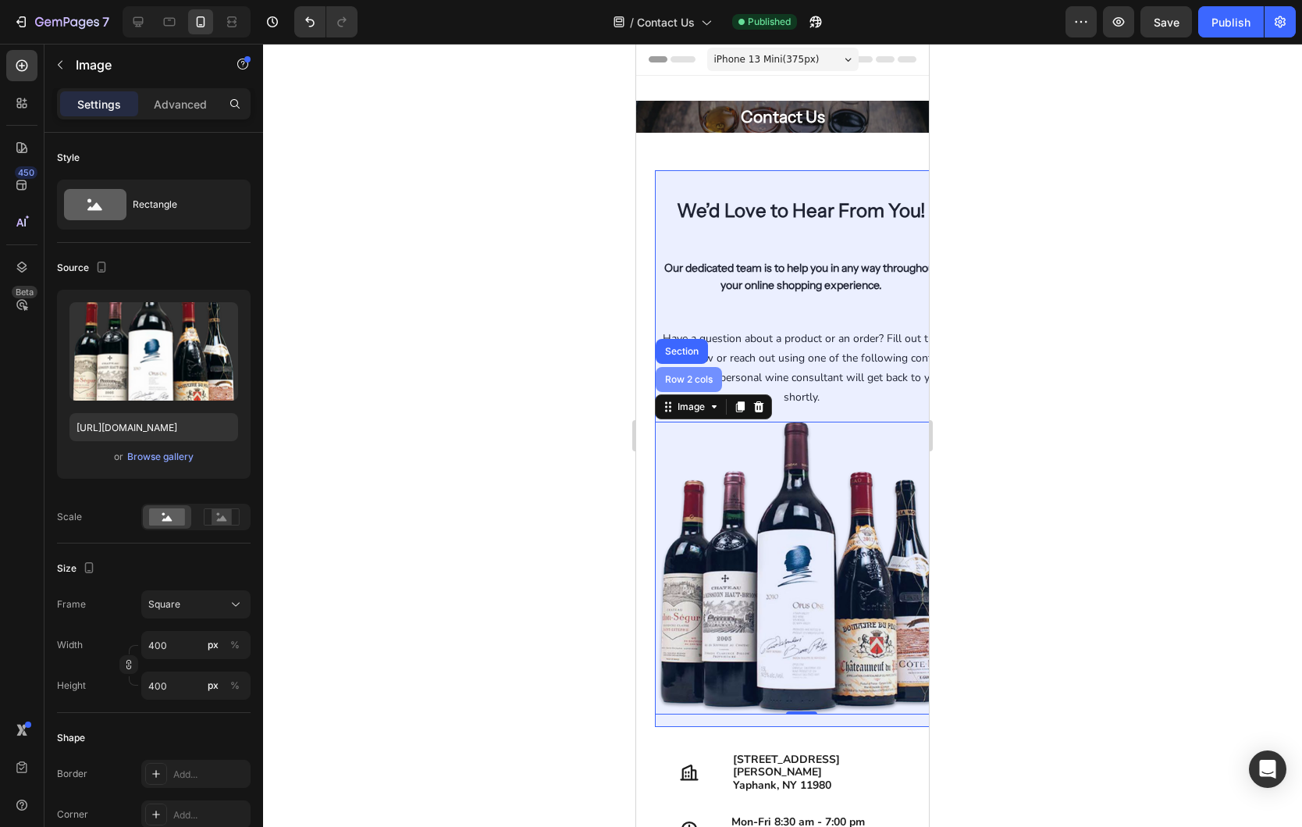
click at [681, 377] on div "Row 2 cols" at bounding box center [689, 379] width 54 height 9
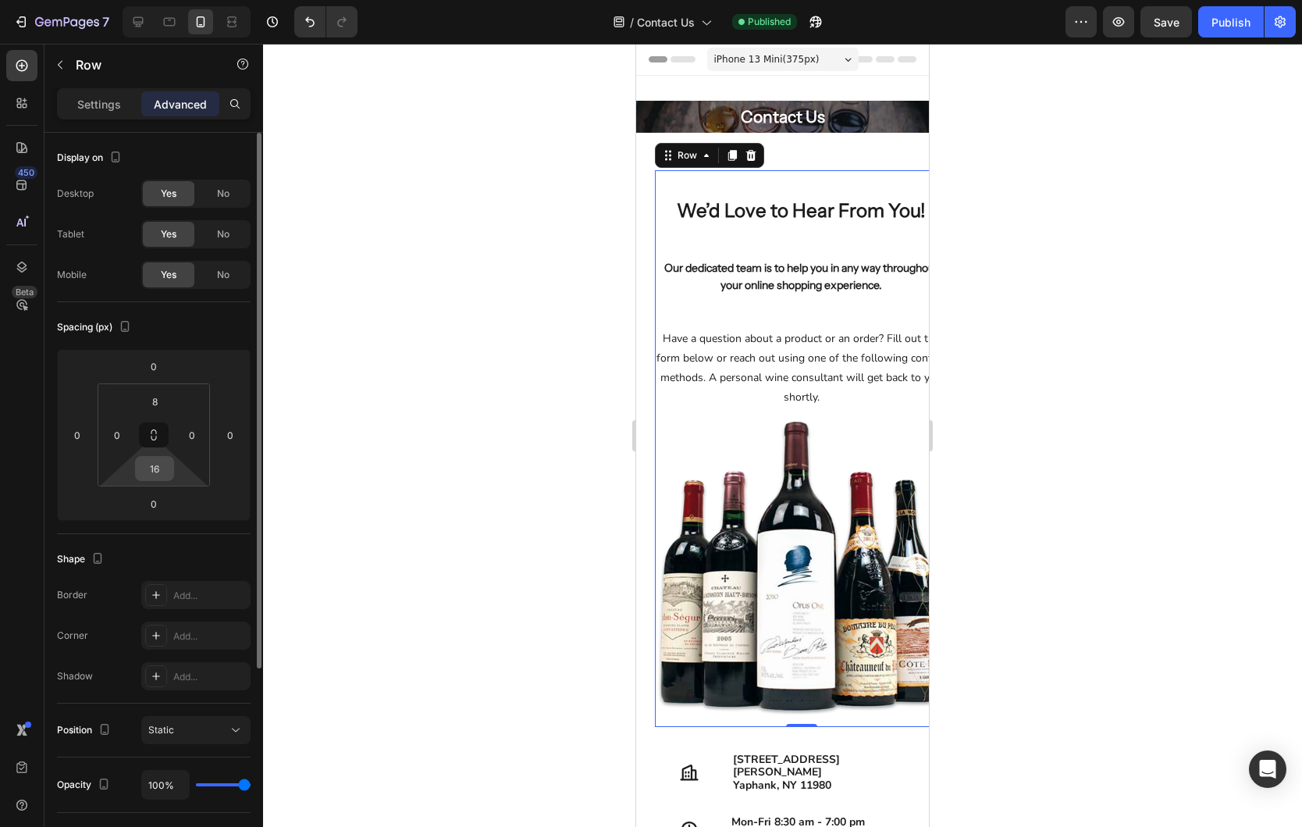
click at [157, 473] on input "16" at bounding box center [154, 468] width 31 height 23
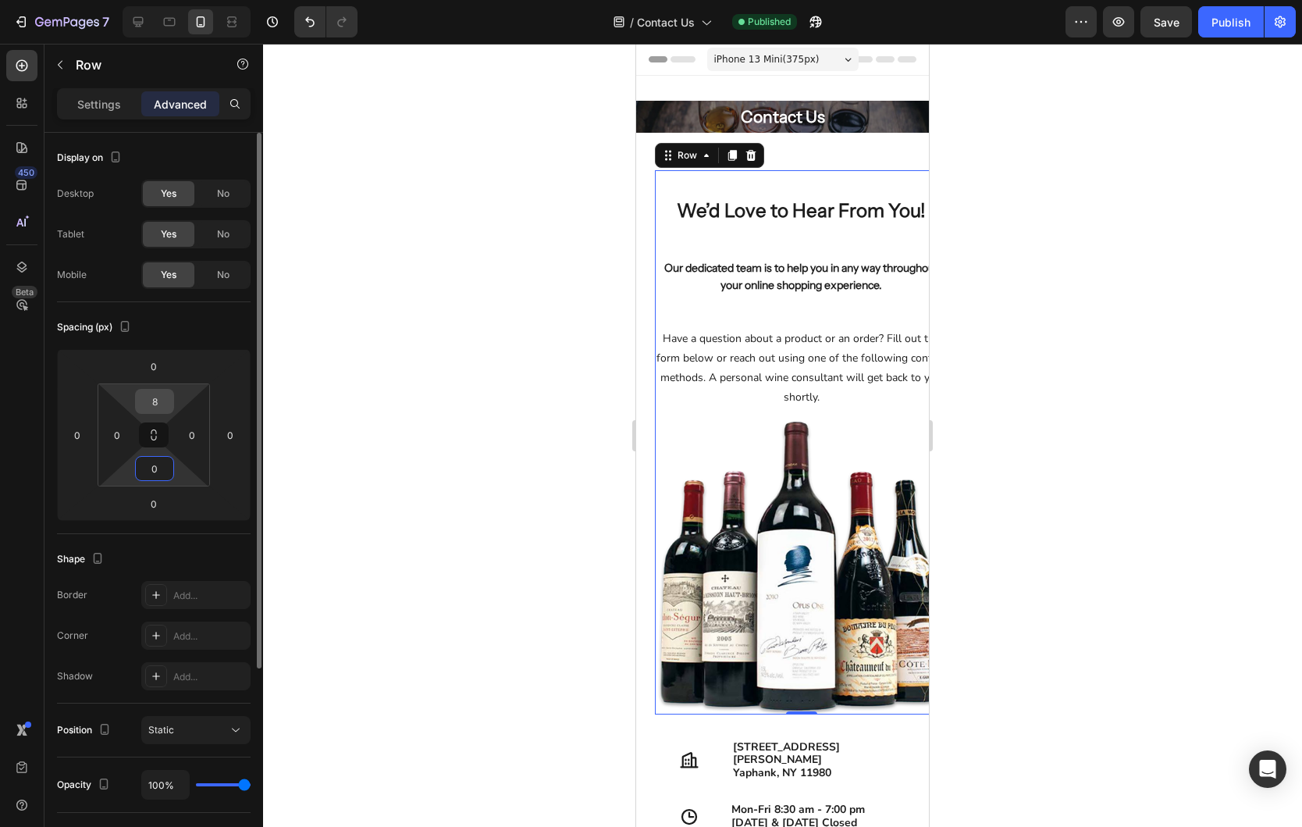
type input "0"
click at [165, 397] on input "8" at bounding box center [154, 401] width 31 height 23
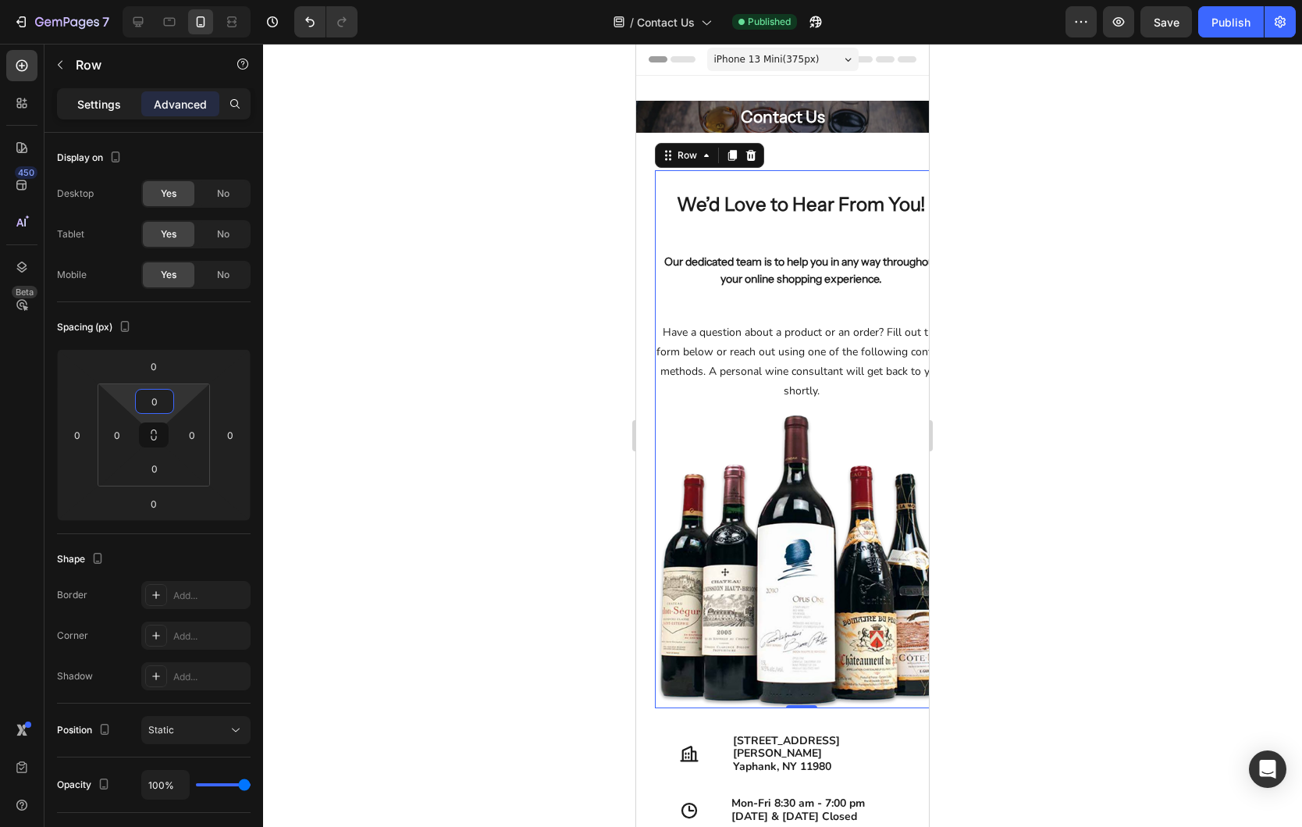
type input "0"
click at [88, 108] on p "Settings" at bounding box center [99, 104] width 44 height 16
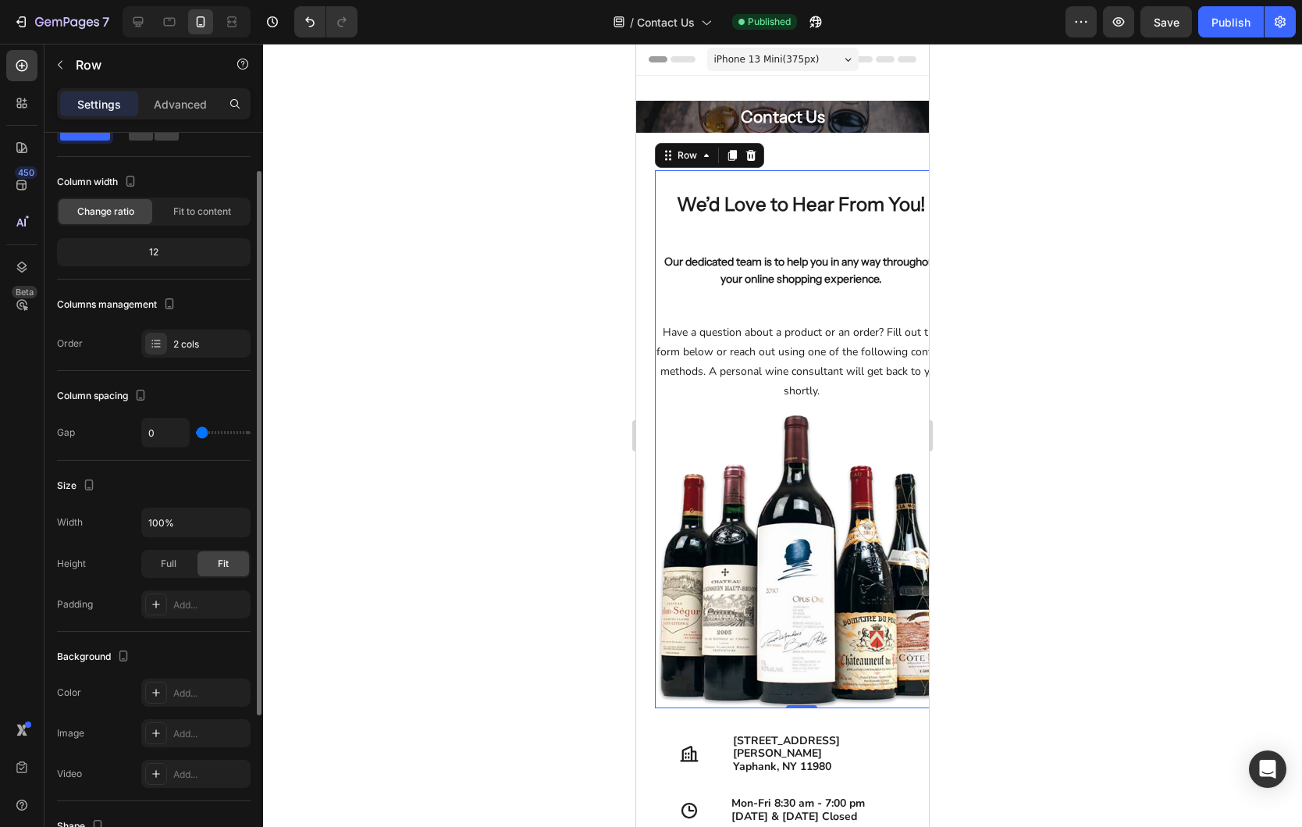
scroll to position [52, 0]
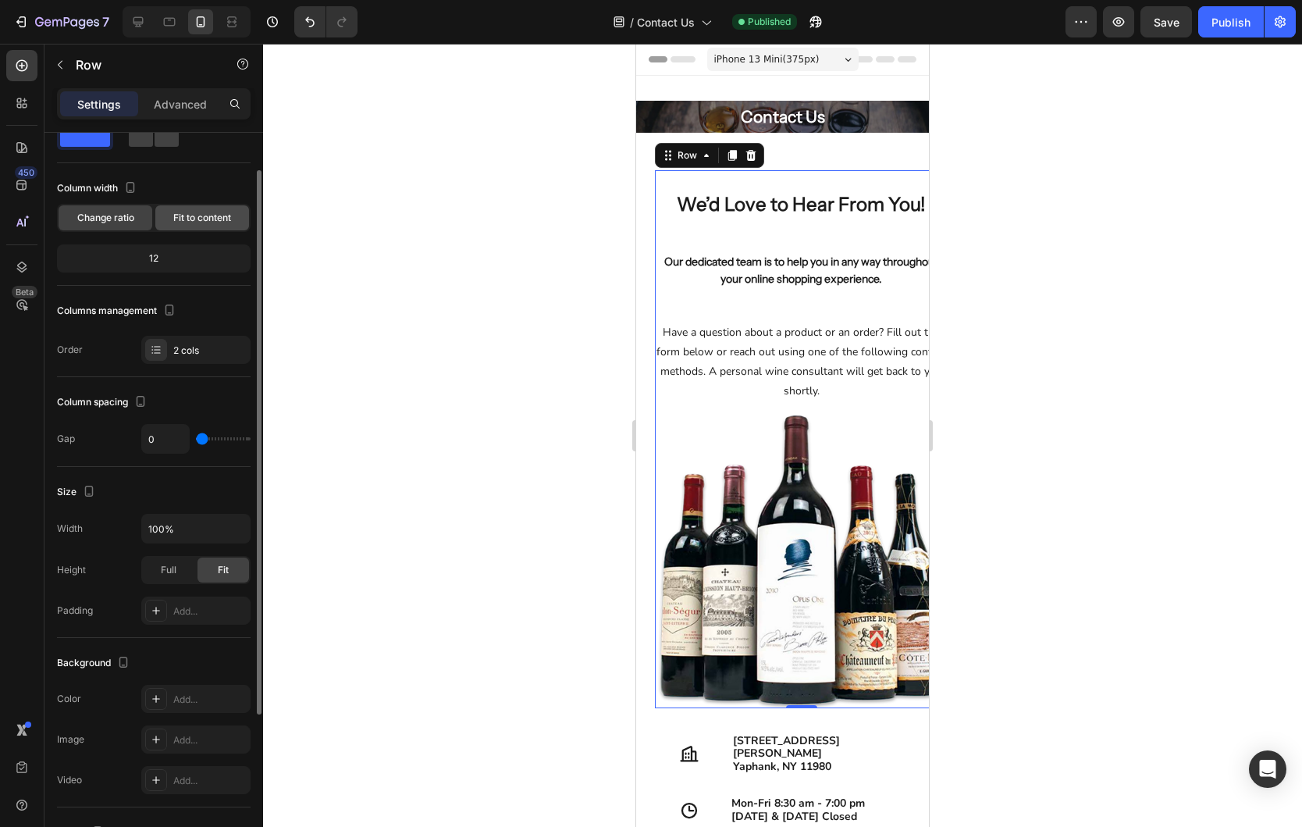
click at [201, 219] on span "Fit to content" at bounding box center [202, 218] width 58 height 14
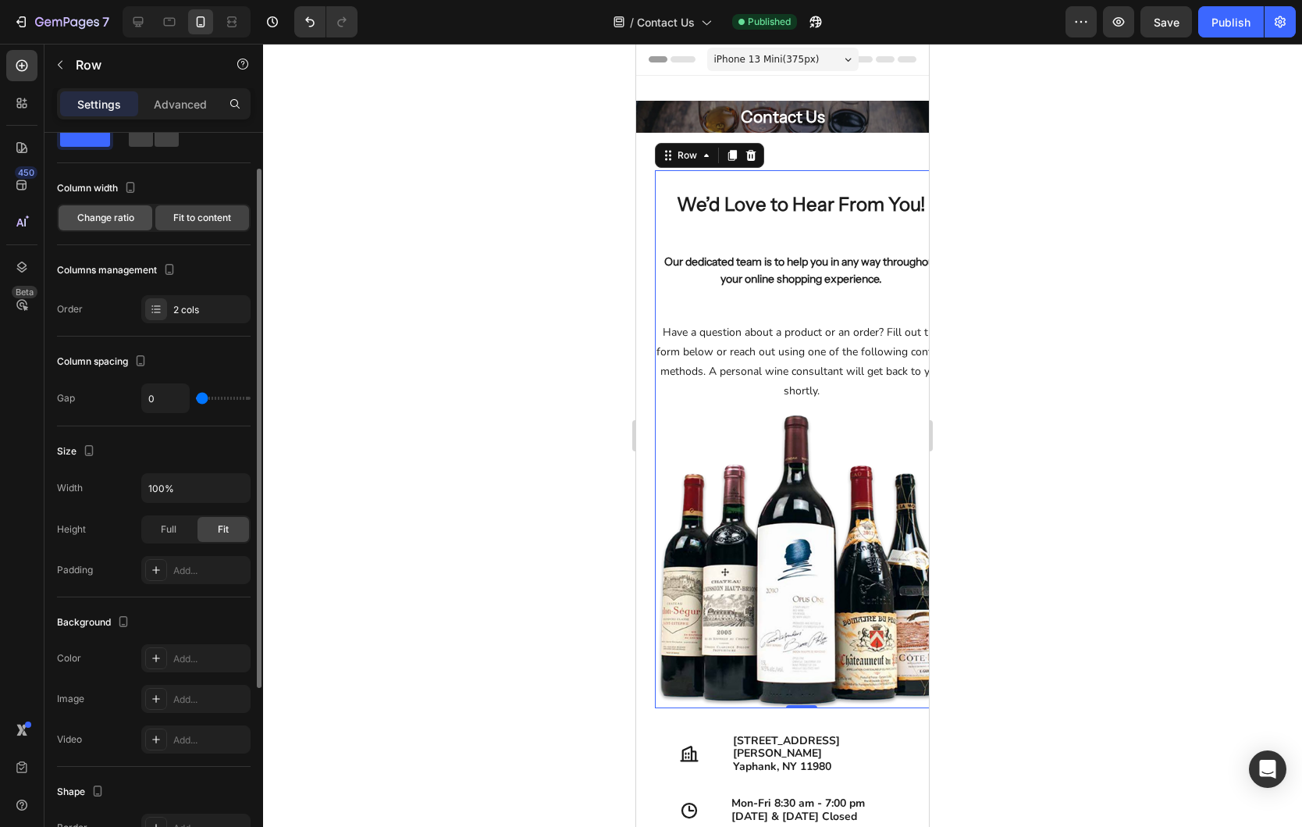
click at [122, 225] on div "Change ratio" at bounding box center [106, 217] width 94 height 25
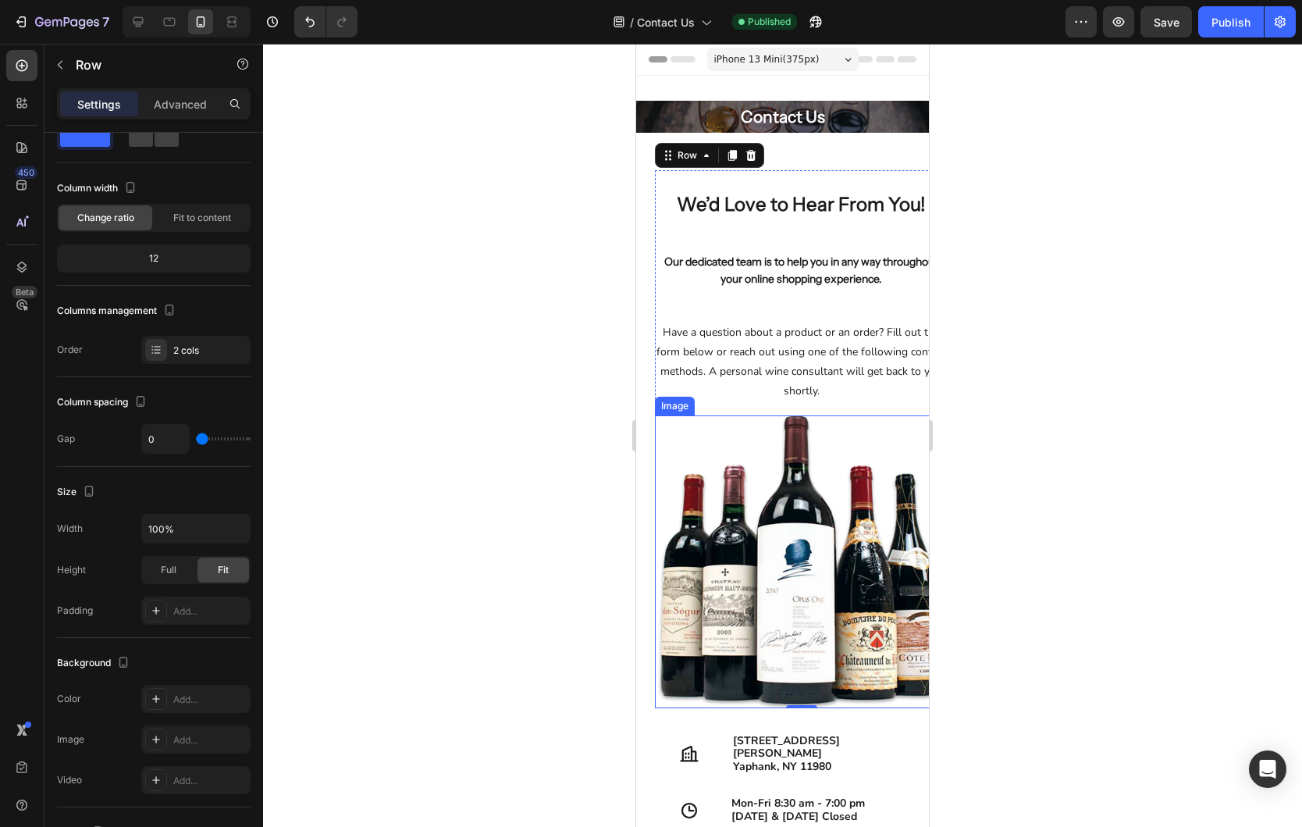
click at [799, 583] on img at bounding box center [801, 561] width 293 height 293
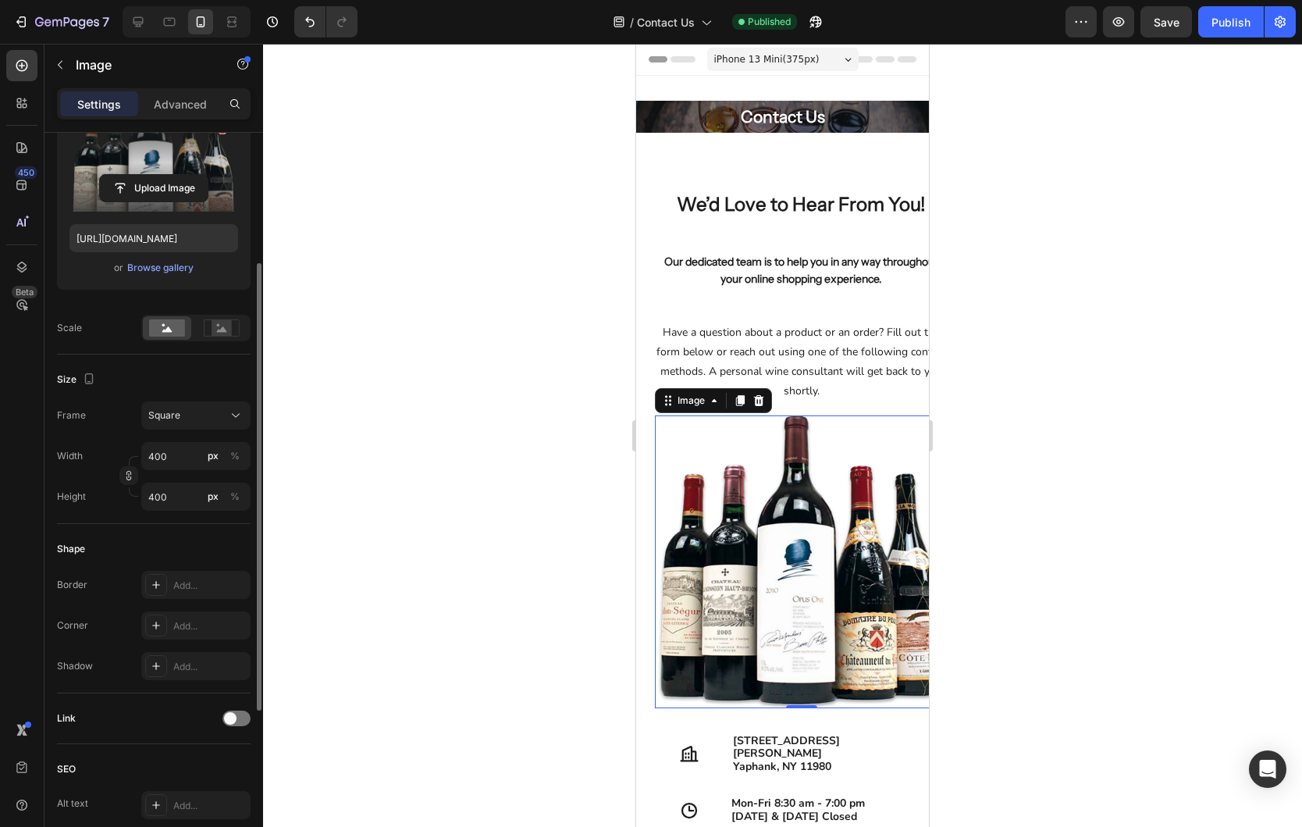
scroll to position [199, 0]
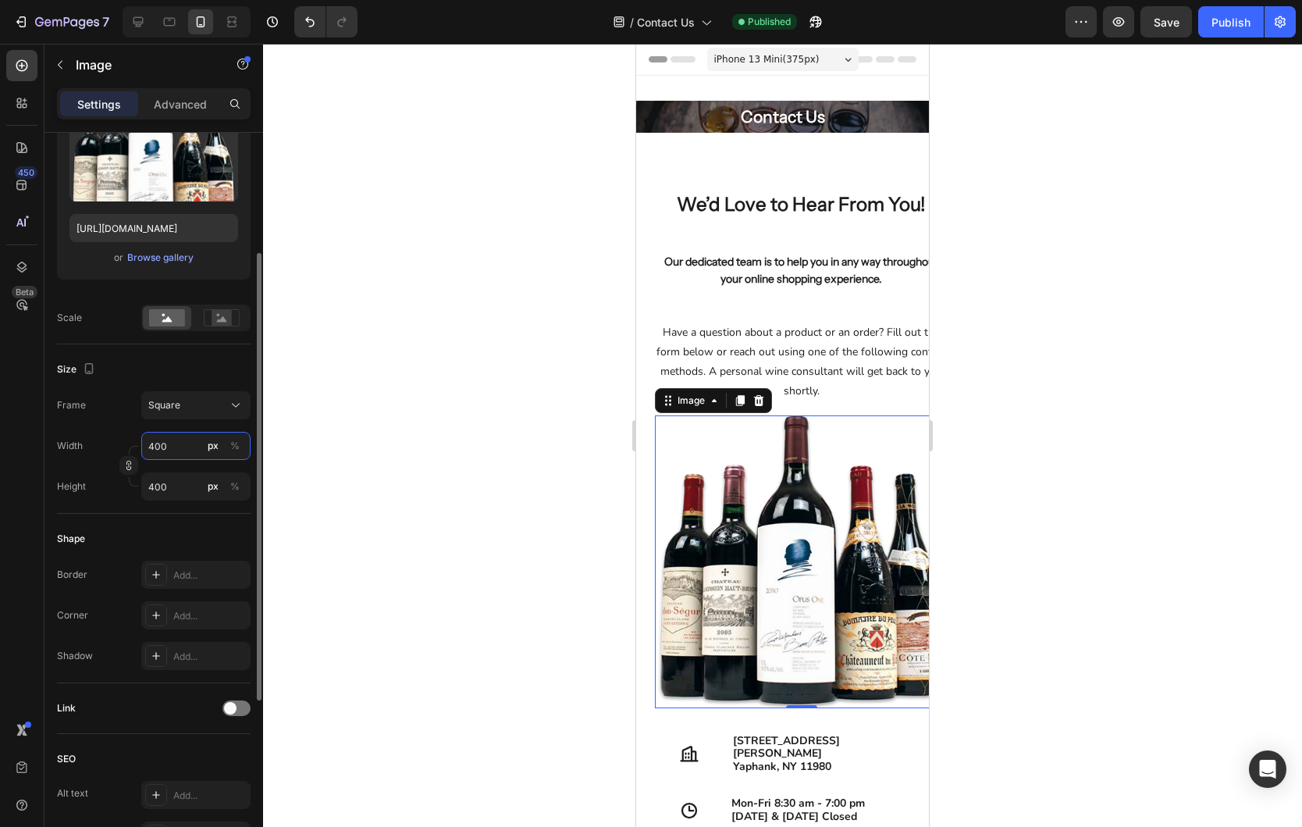
click at [187, 450] on input "400" at bounding box center [195, 446] width 109 height 28
type input "3"
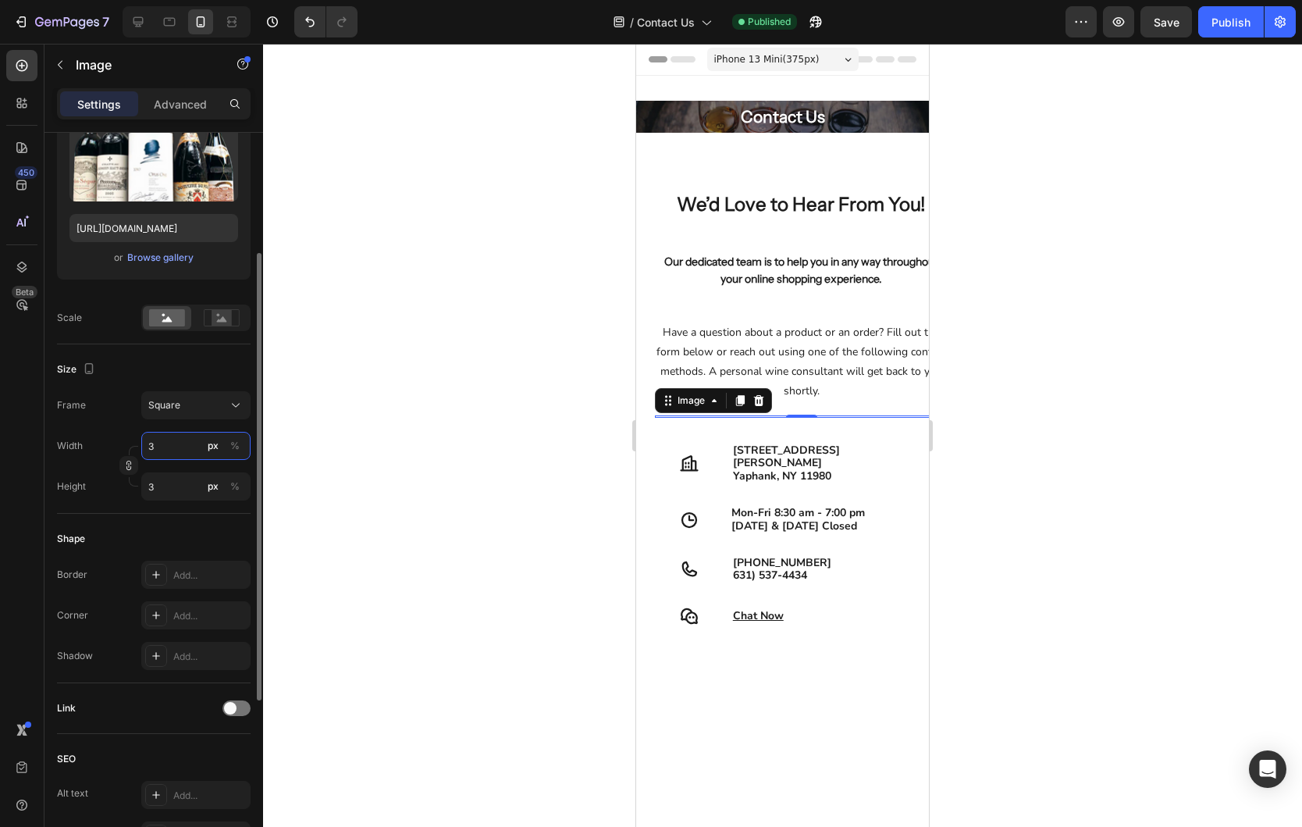
type input "35"
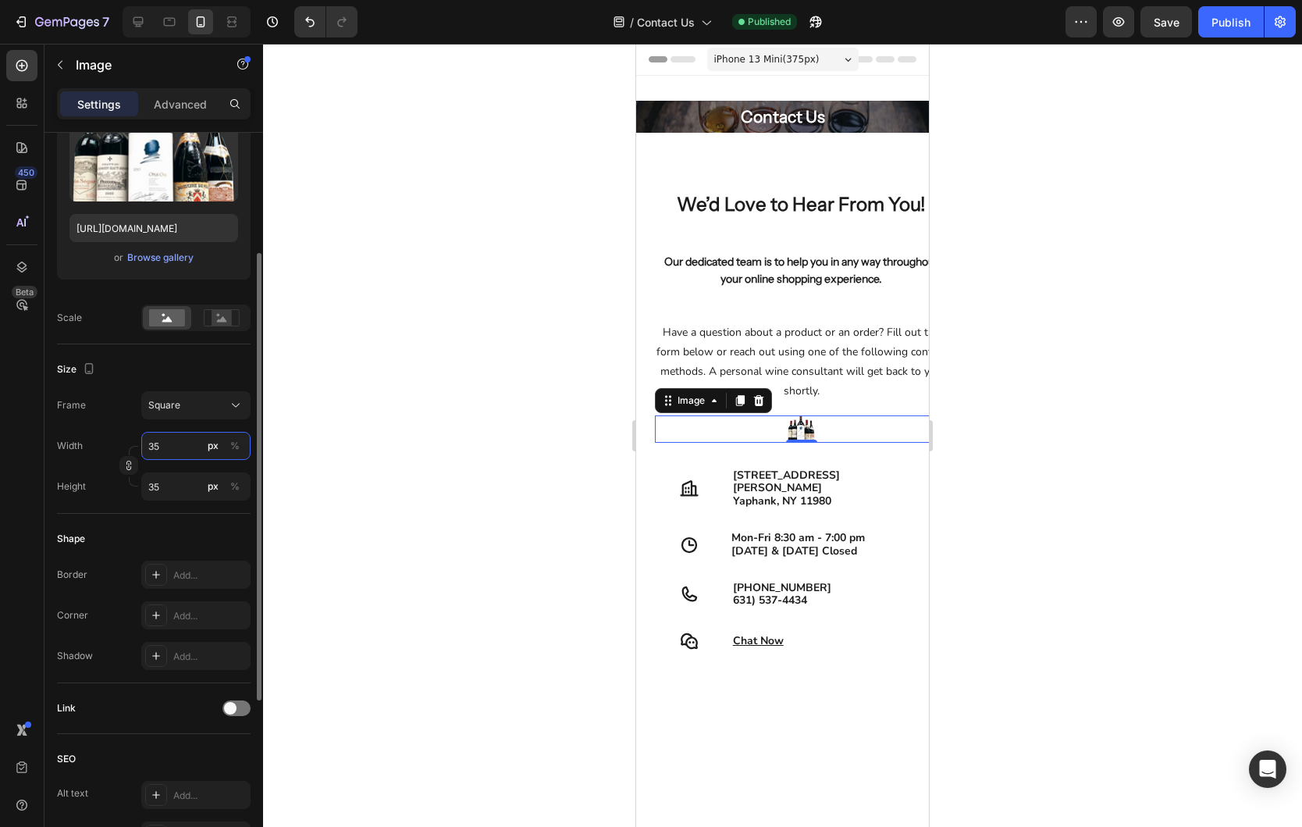
type input "350"
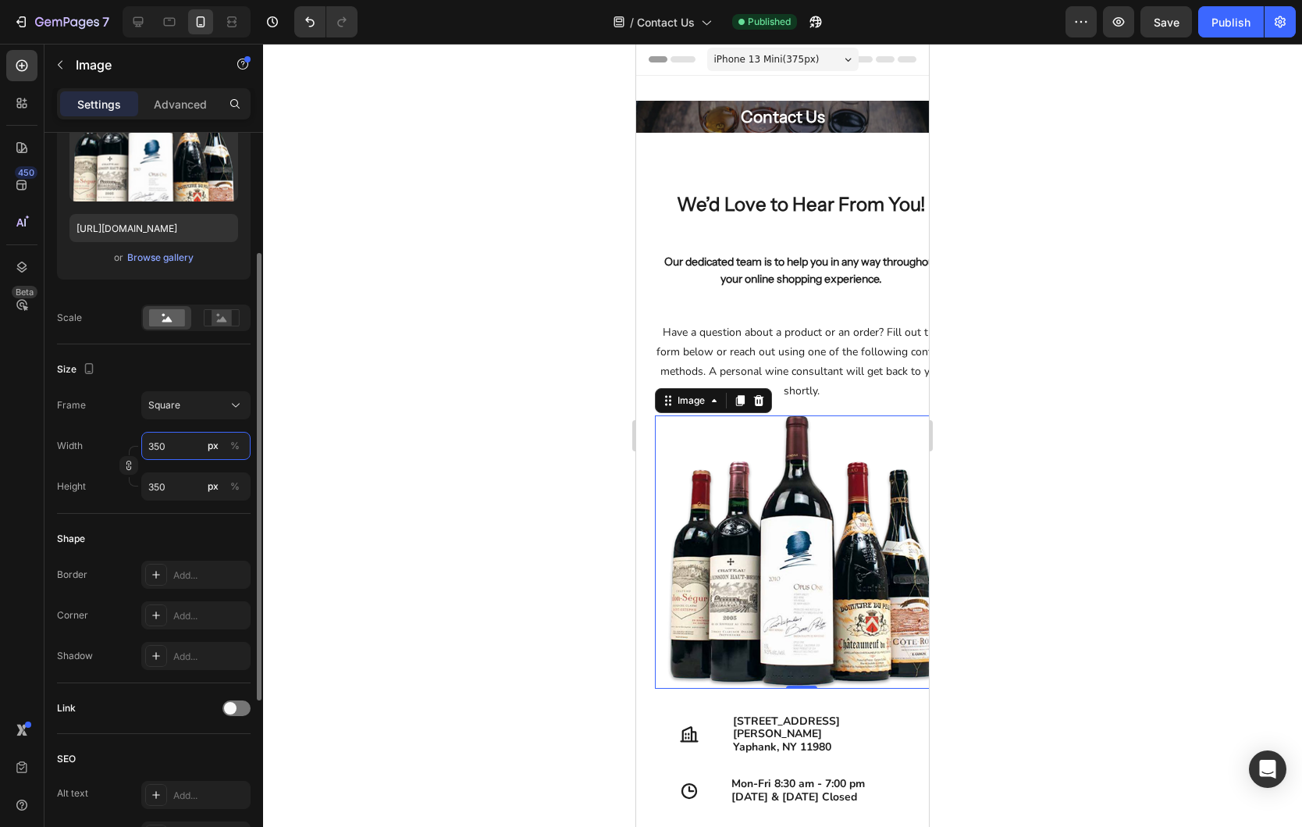
click at [163, 444] on input "350" at bounding box center [195, 446] width 109 height 28
type input "2"
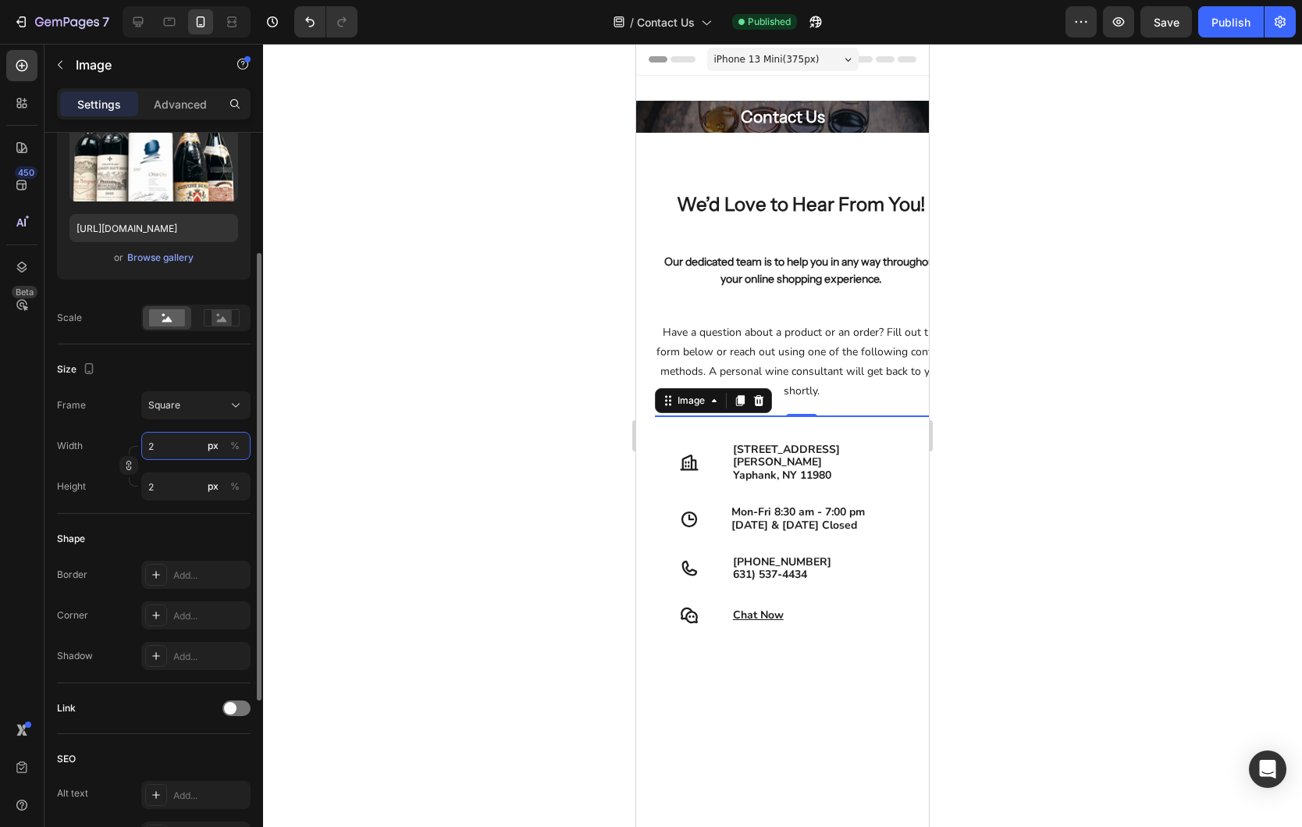
type input "20"
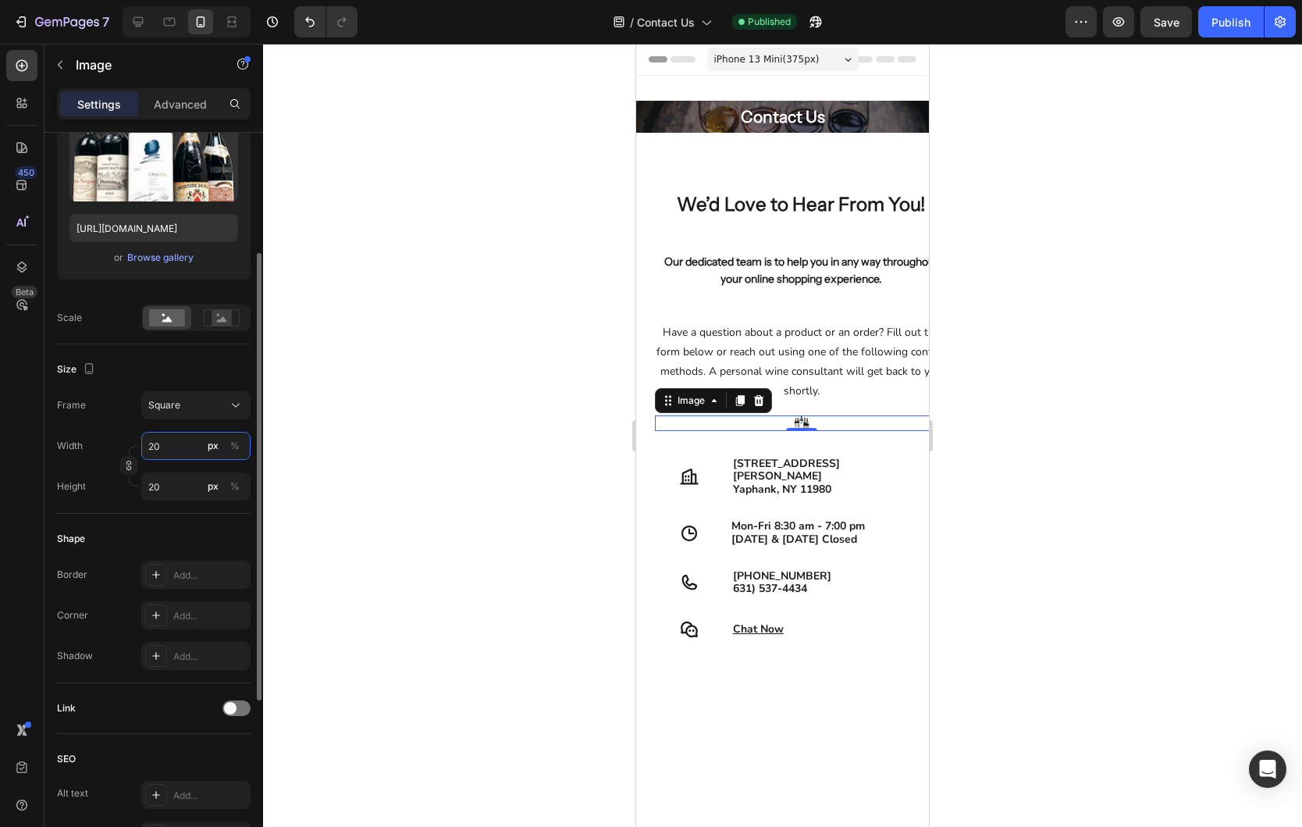
type input "200"
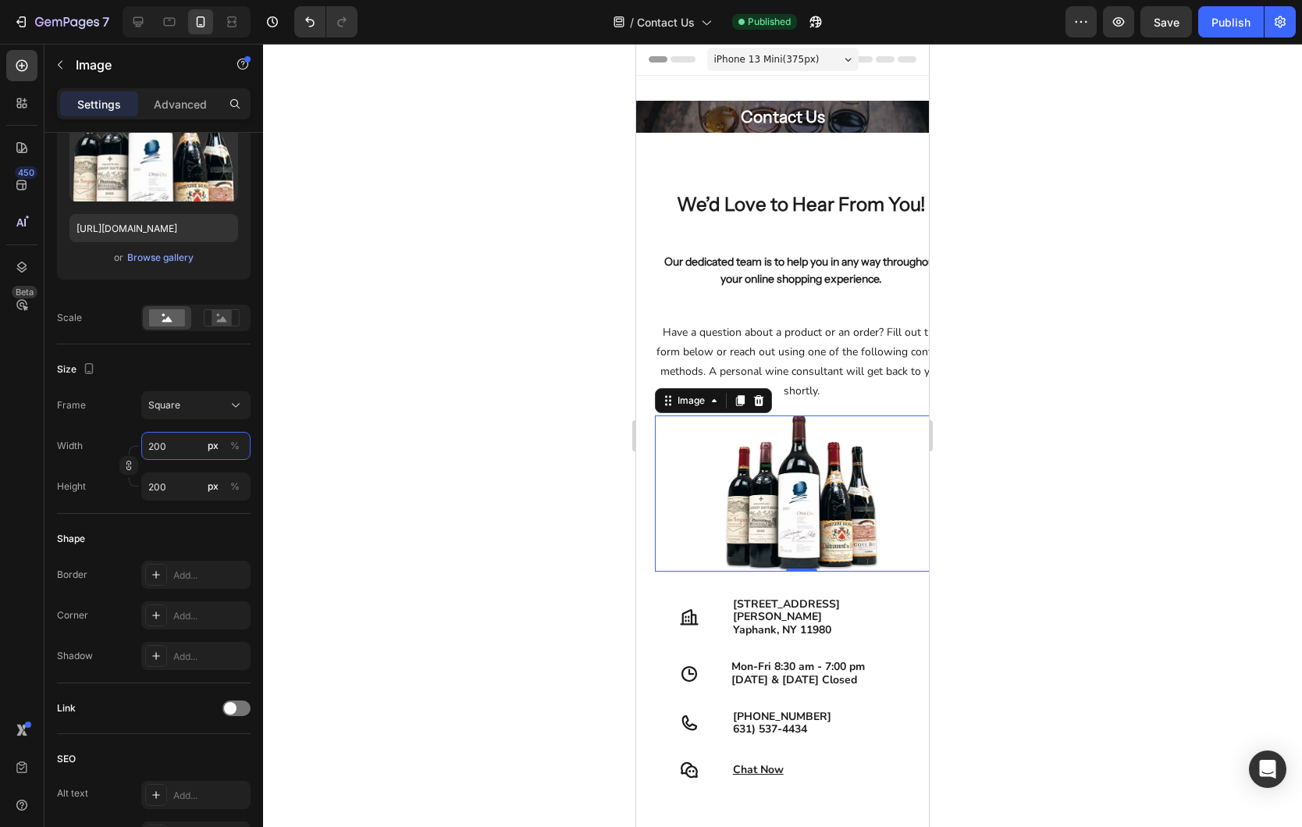
type input "200"
click at [991, 401] on div at bounding box center [782, 435] width 1039 height 783
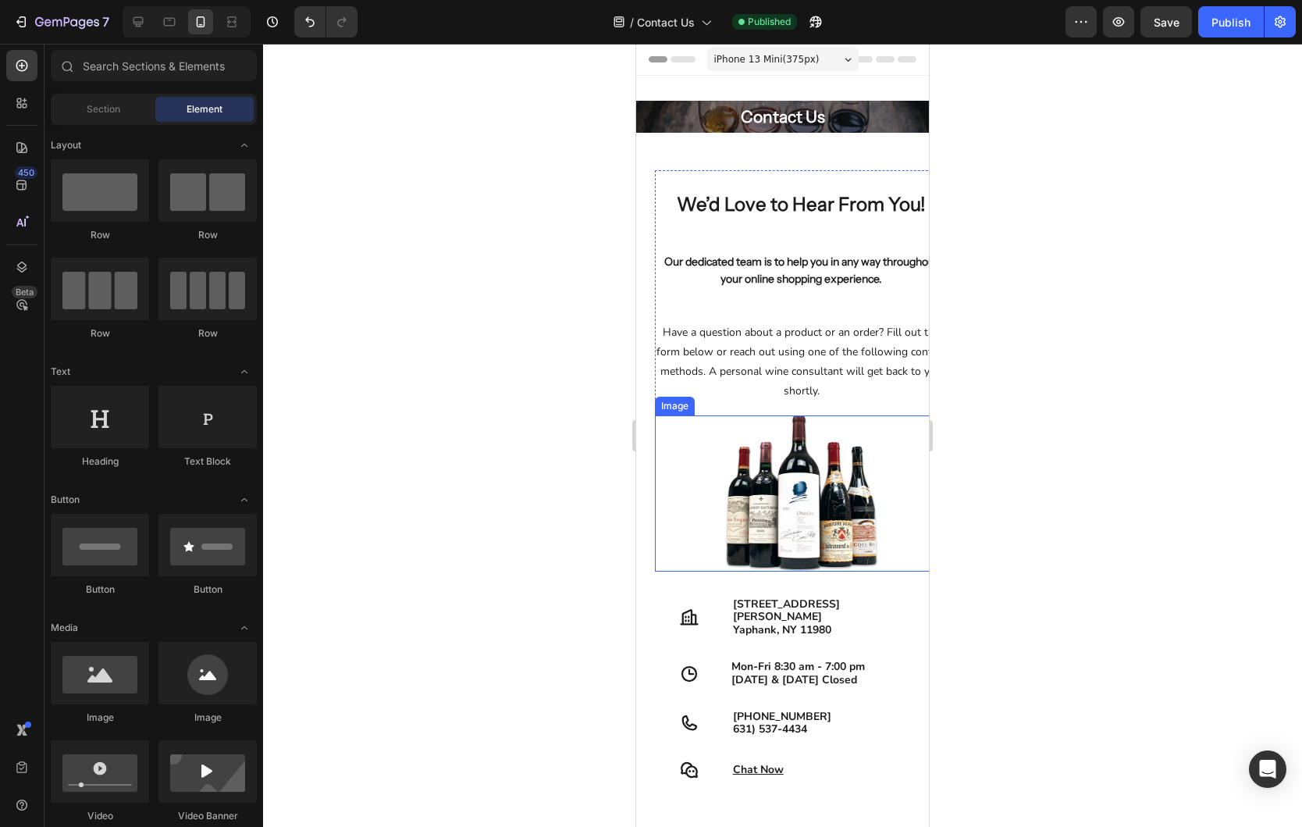
click at [829, 439] on img at bounding box center [802, 493] width 156 height 156
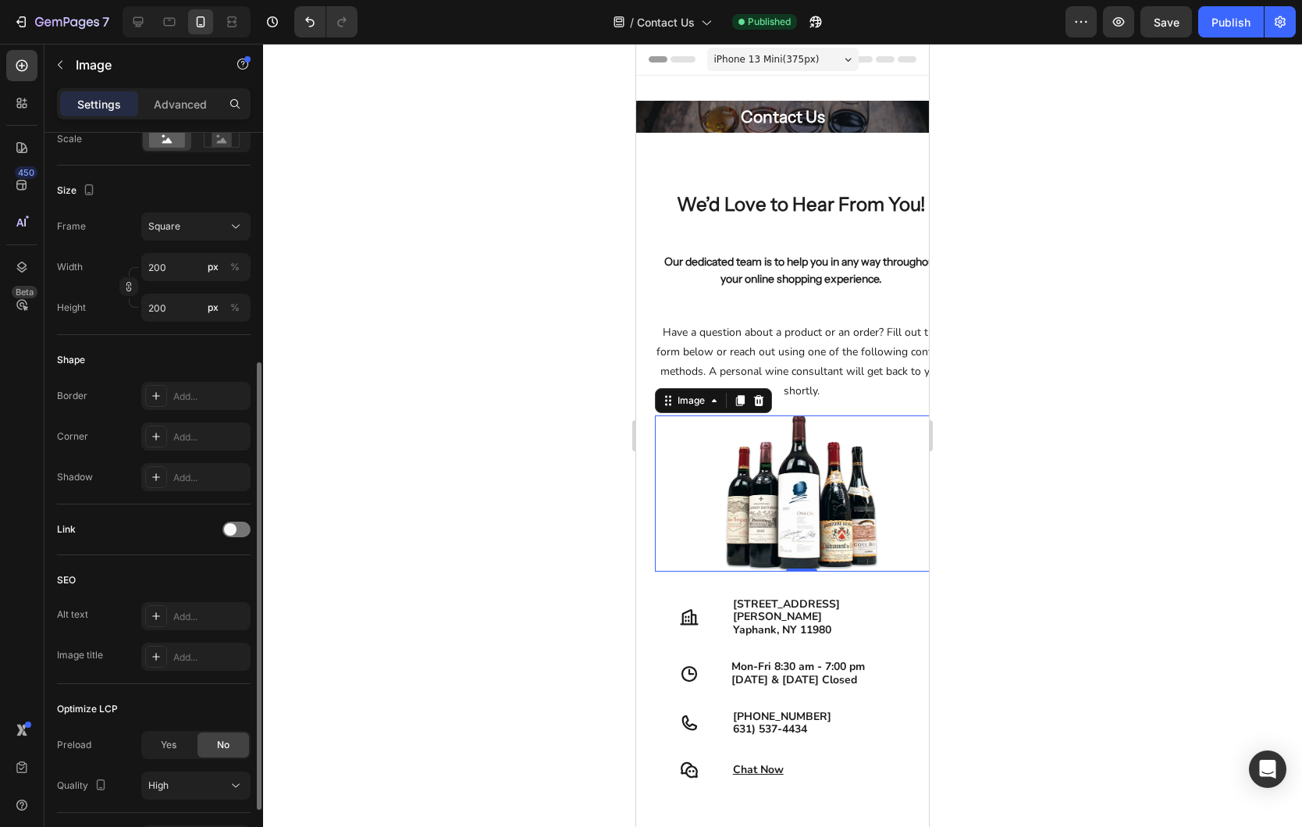
scroll to position [479, 0]
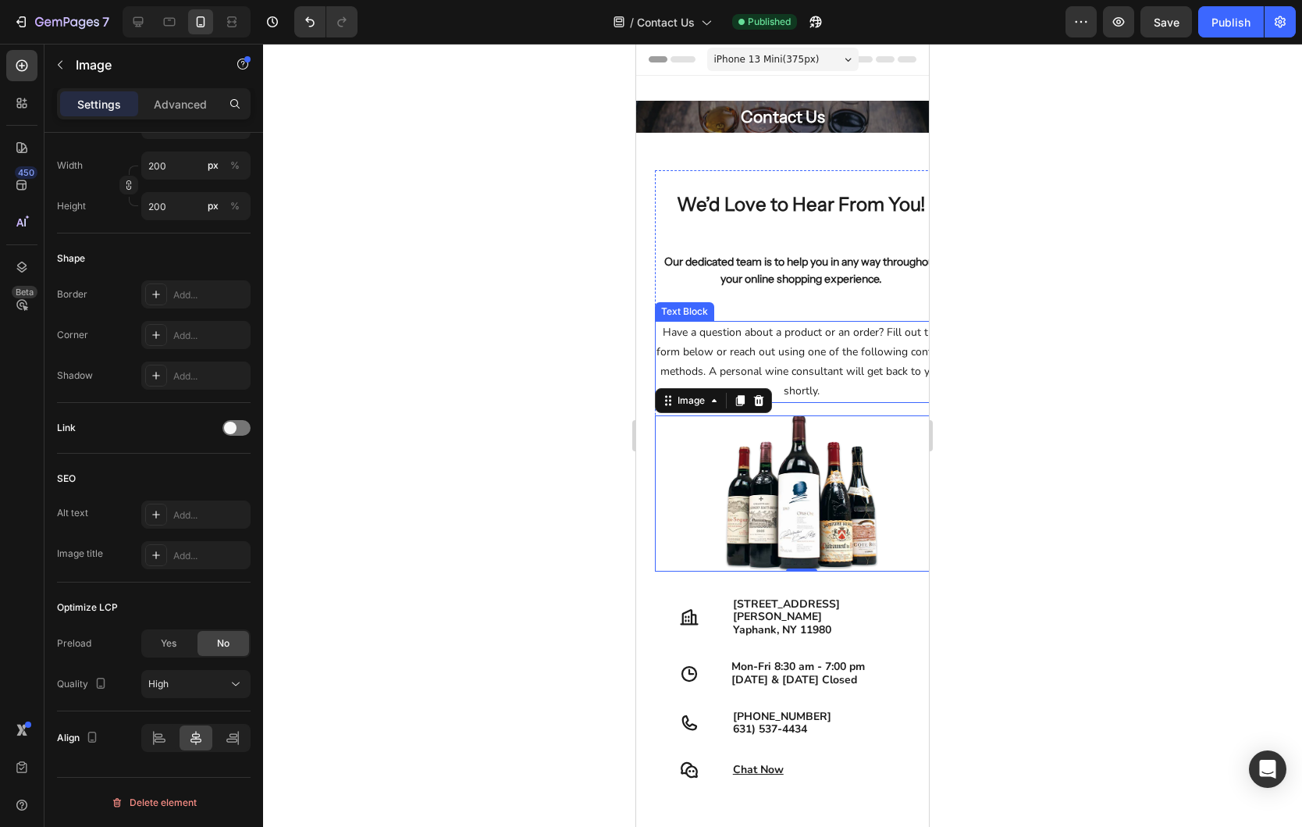
click at [827, 332] on p "Have a question about a product or an order? Fill out the form below or reach o…" at bounding box center [801, 361] width 290 height 79
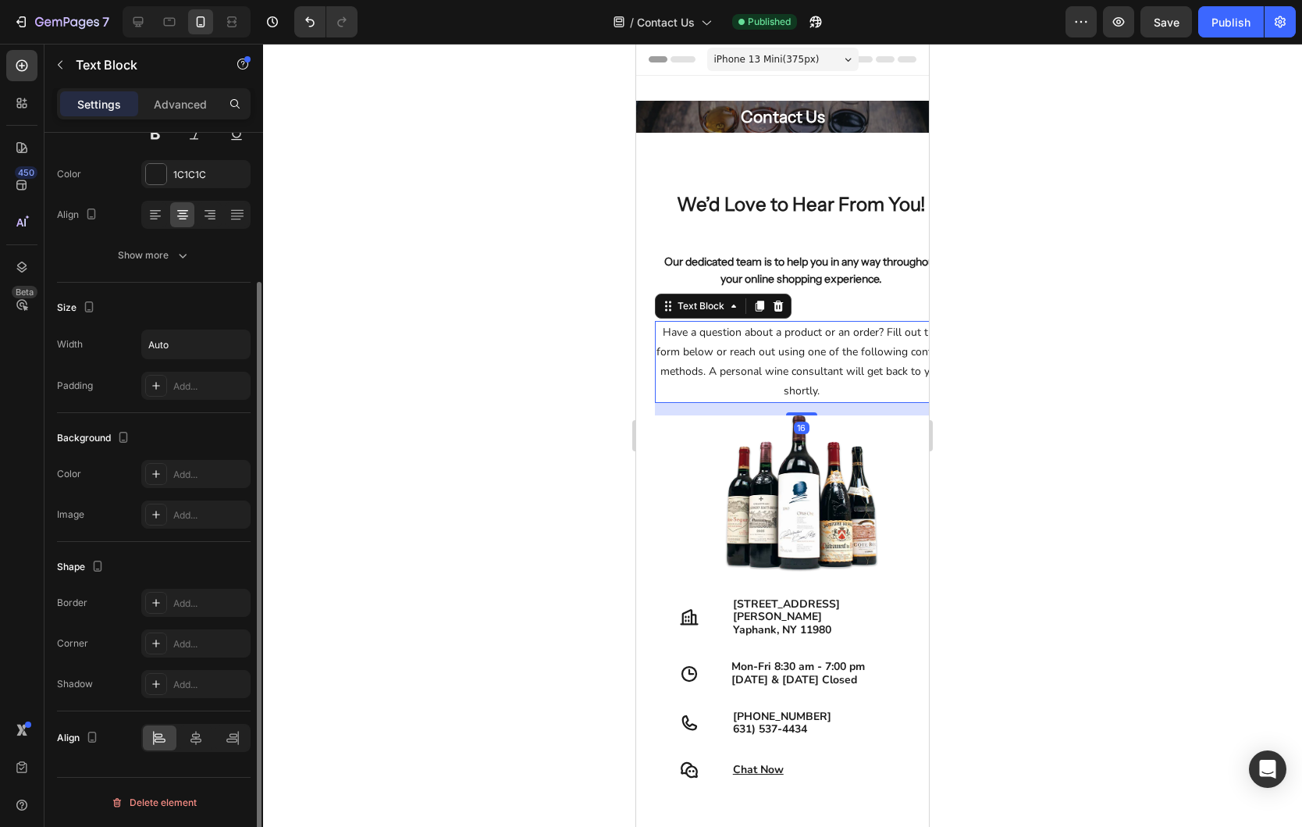
scroll to position [0, 0]
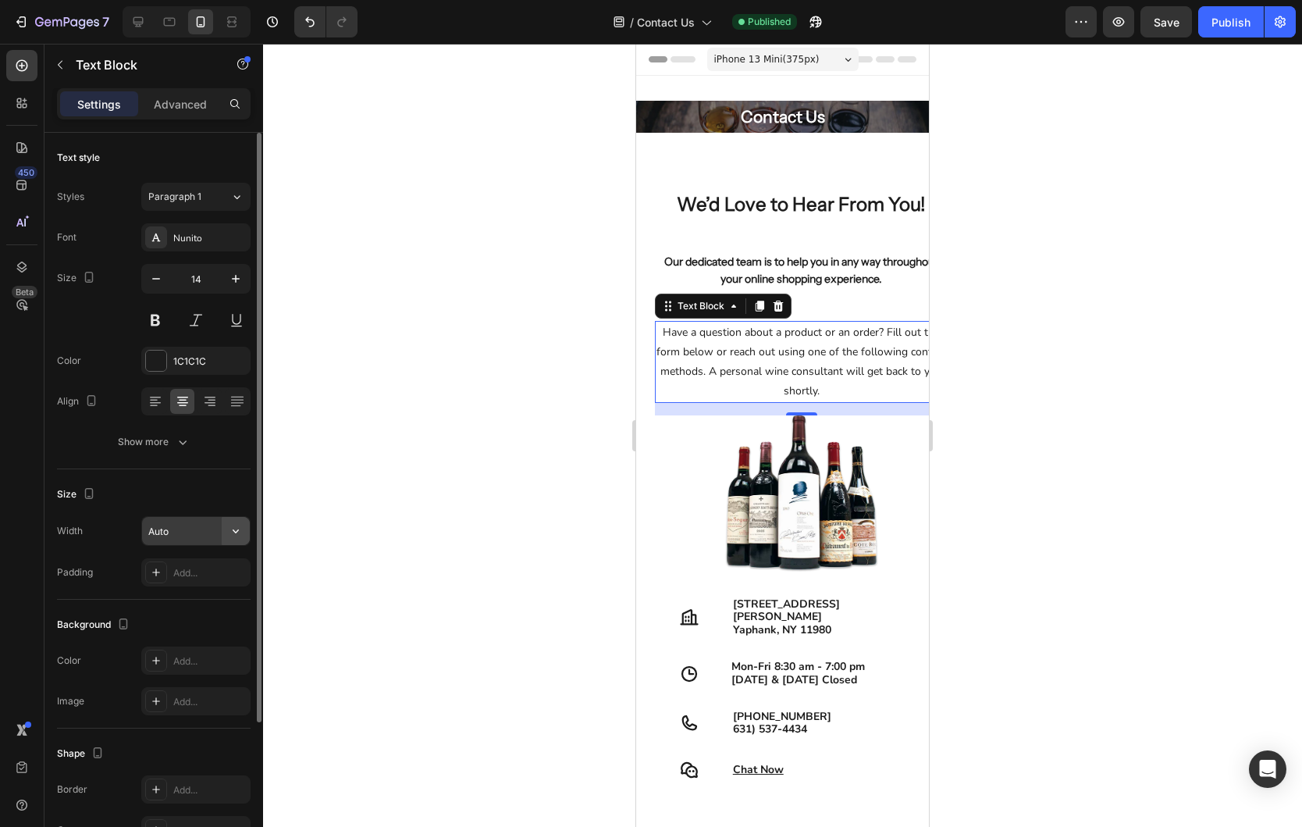
click at [231, 529] on icon "button" at bounding box center [236, 531] width 16 height 16
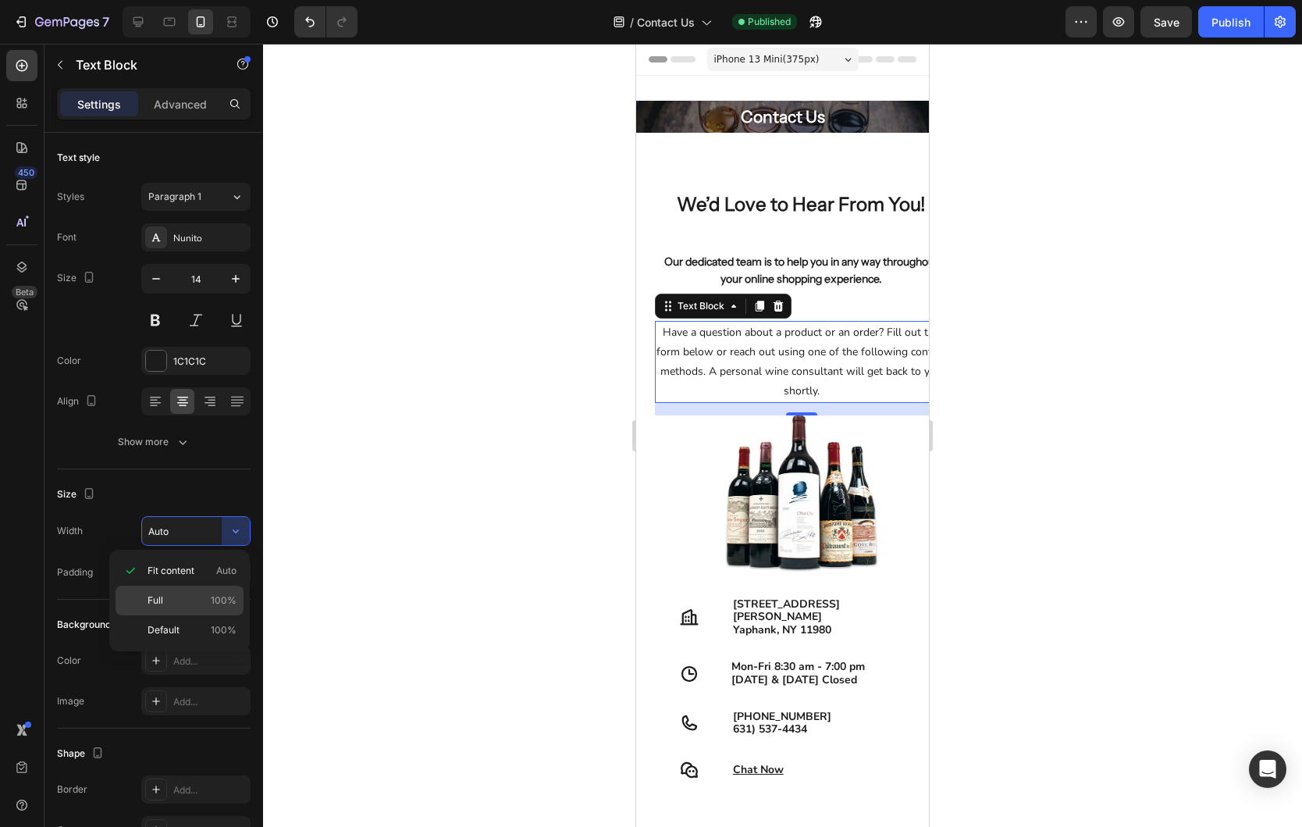
click at [192, 599] on p "Full 100%" at bounding box center [192, 600] width 89 height 14
type input "100%"
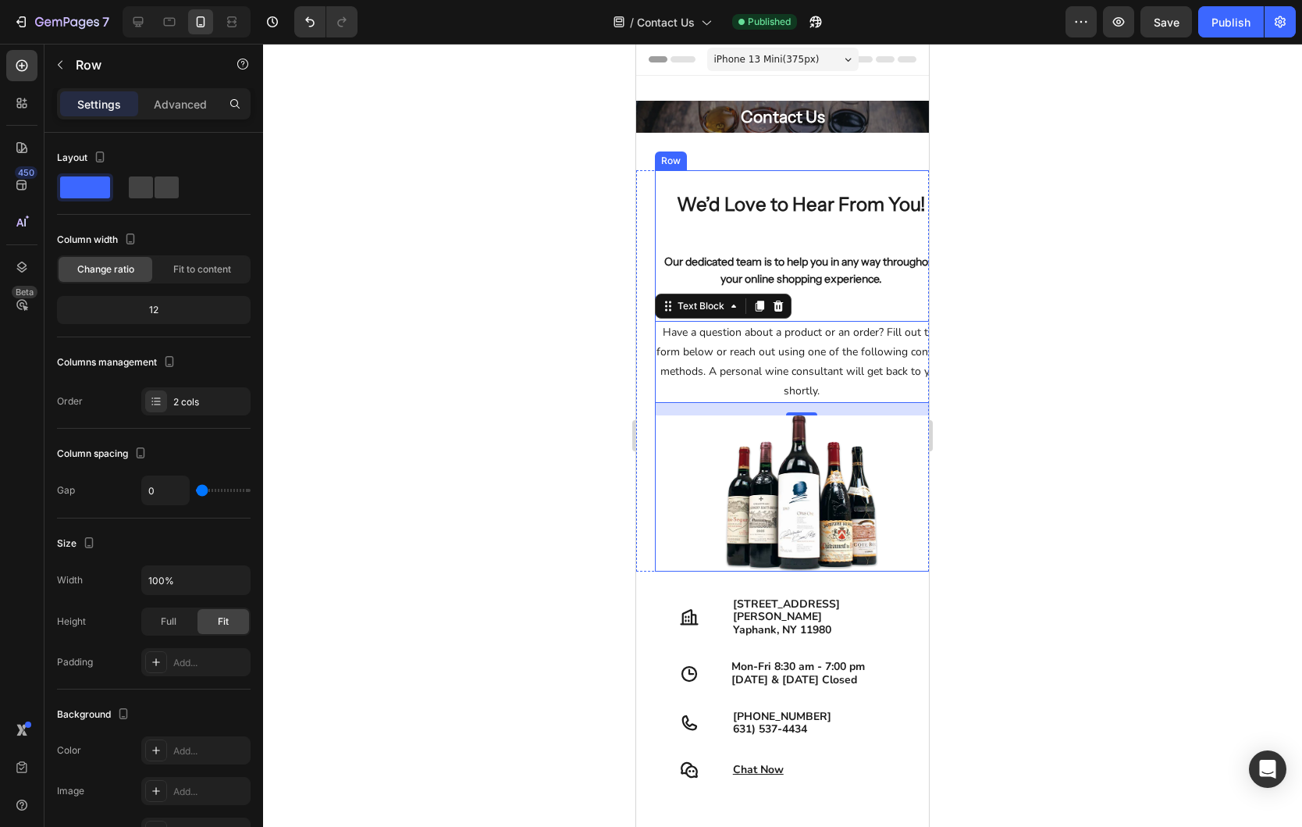
click at [667, 160] on div "Row" at bounding box center [671, 161] width 26 height 14
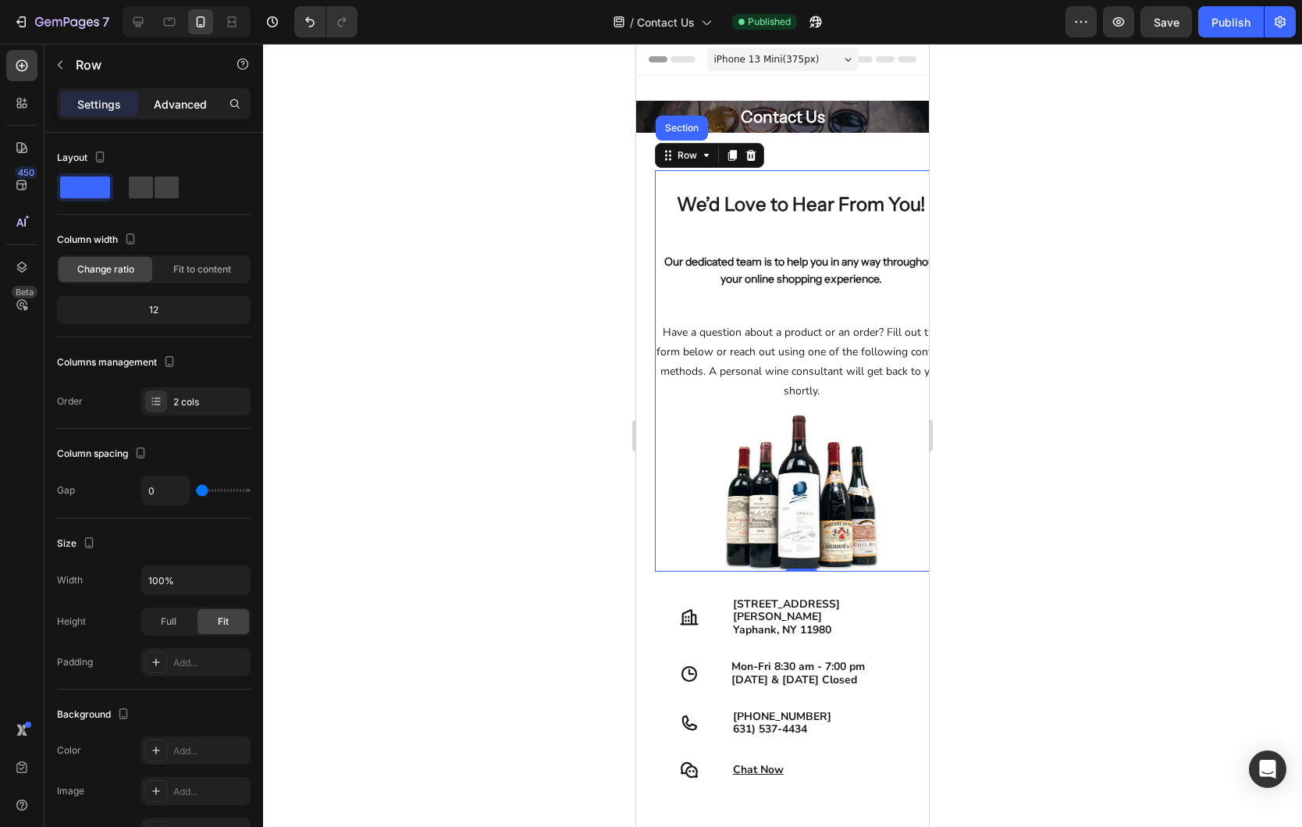
click at [180, 101] on p "Advanced" at bounding box center [180, 104] width 53 height 16
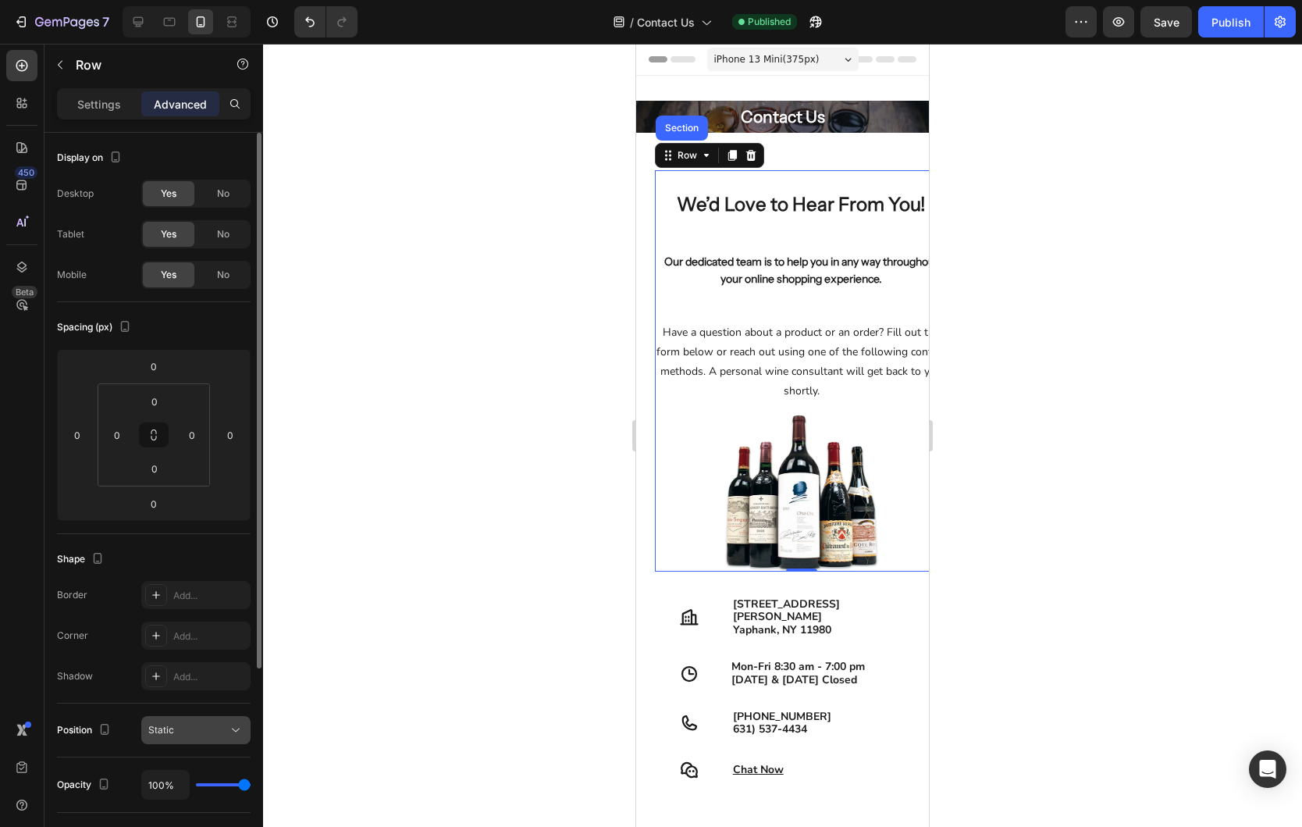
click at [206, 725] on div "Static" at bounding box center [188, 730] width 80 height 14
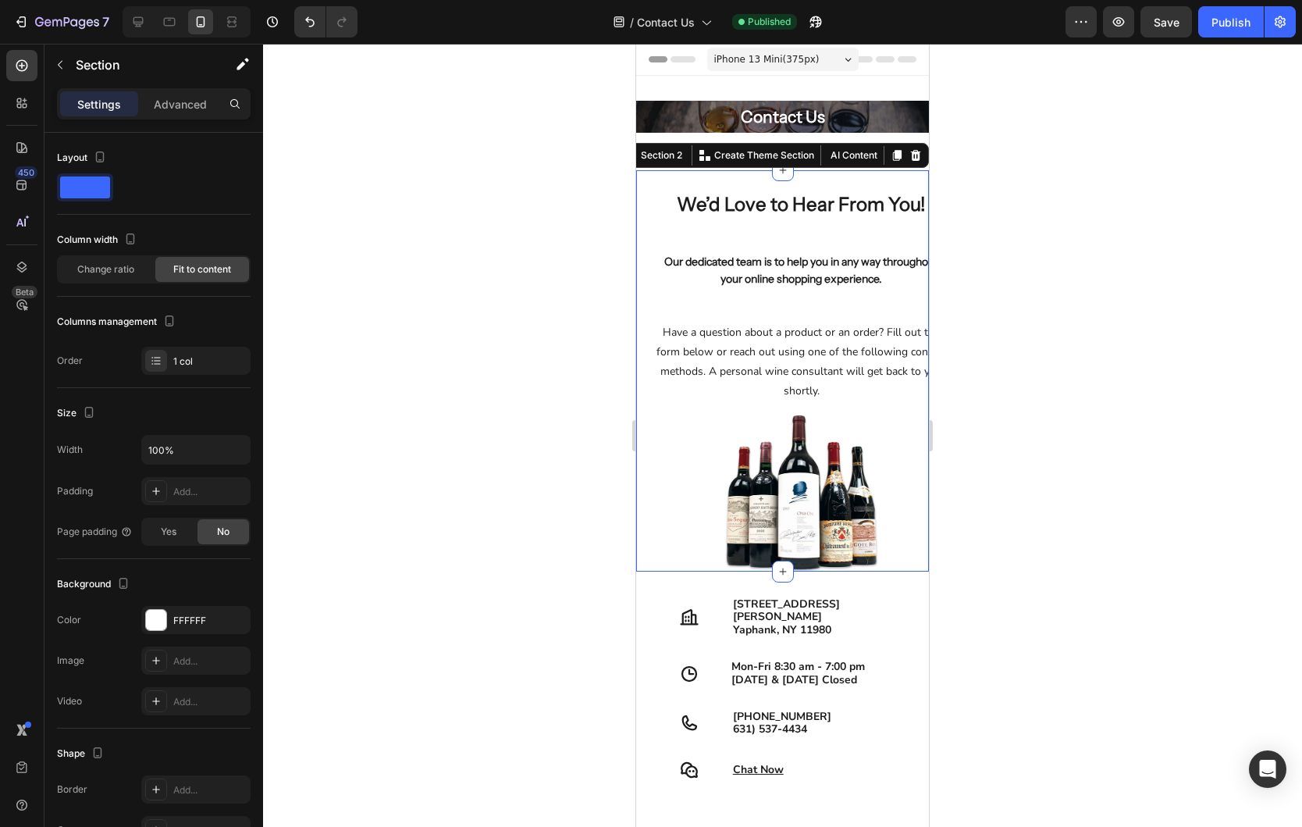
click at [649, 220] on div "We’d Love to Hear From You! Heading Our dedicated team is to help you in any wa…" at bounding box center [782, 370] width 293 height 401
click at [183, 98] on p "Advanced" at bounding box center [180, 104] width 53 height 16
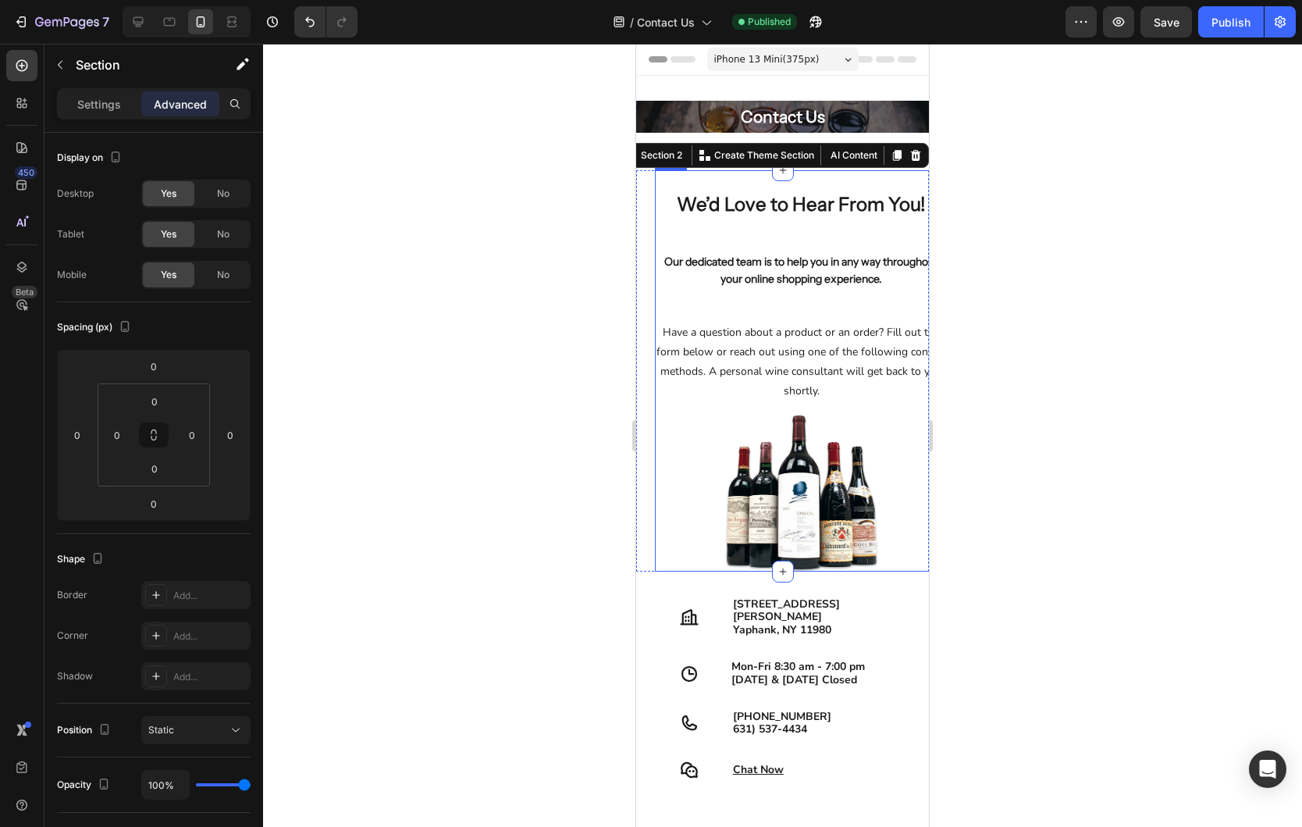
click at [667, 293] on div "We’d Love to Hear From You! Heading Our dedicated team is to help you in any wa…" at bounding box center [801, 292] width 293 height 245
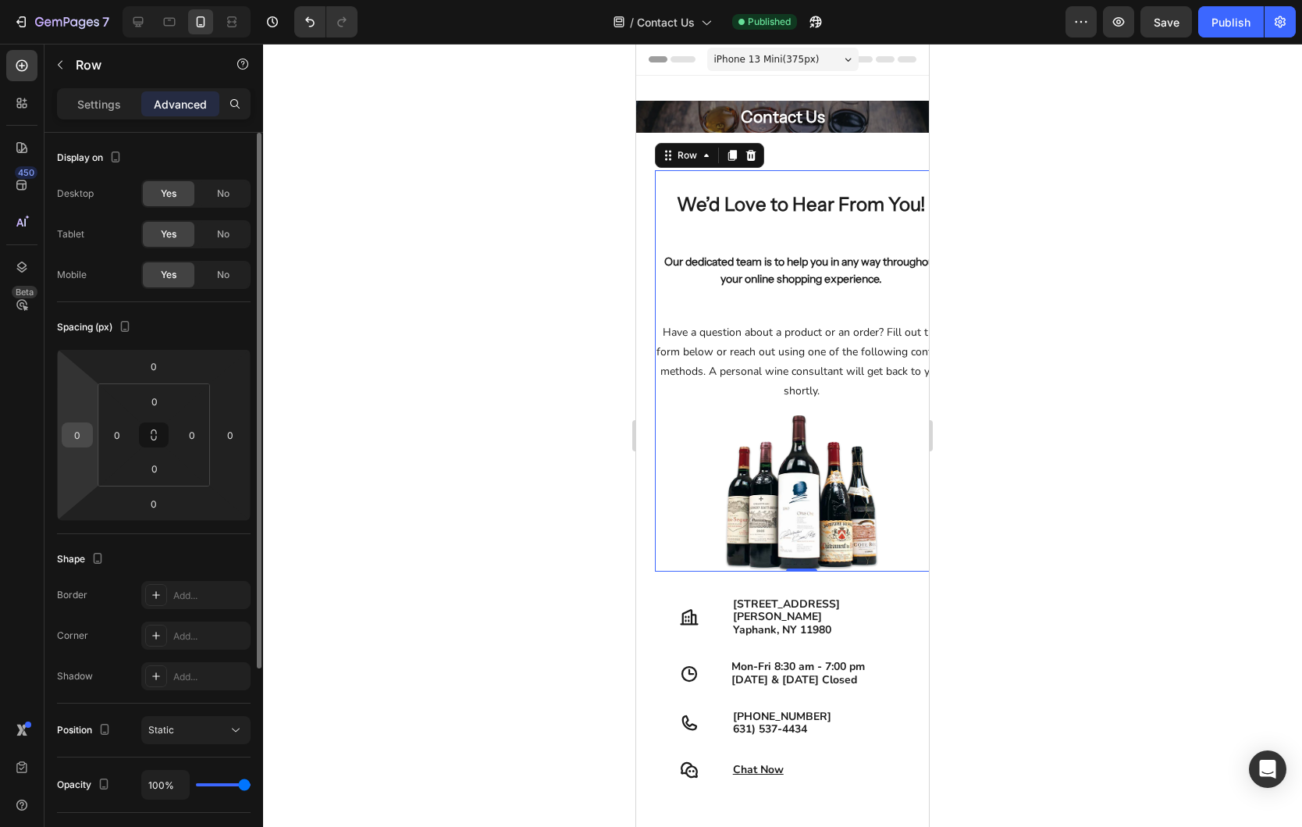
click at [78, 440] on input "0" at bounding box center [77, 434] width 23 height 23
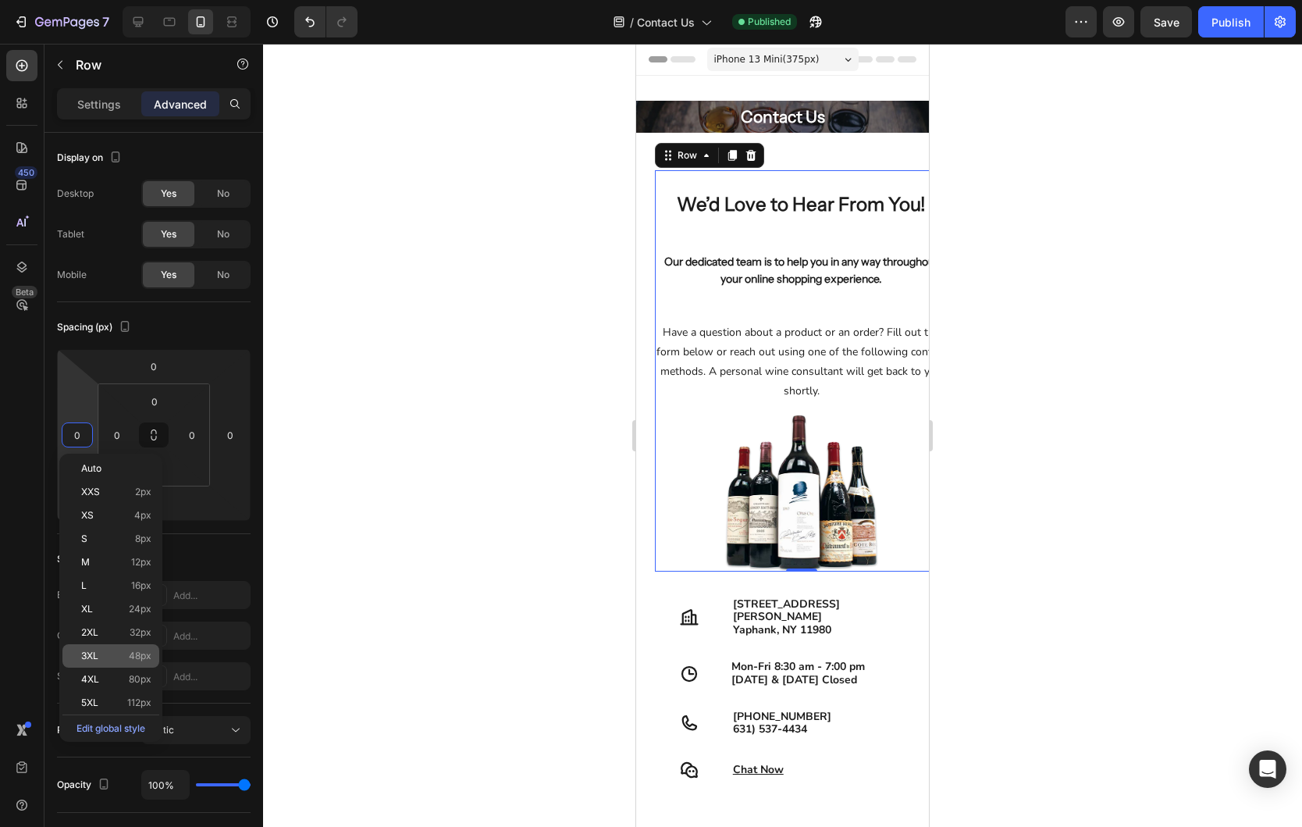
click at [110, 653] on p "3XL 48px" at bounding box center [116, 655] width 70 height 11
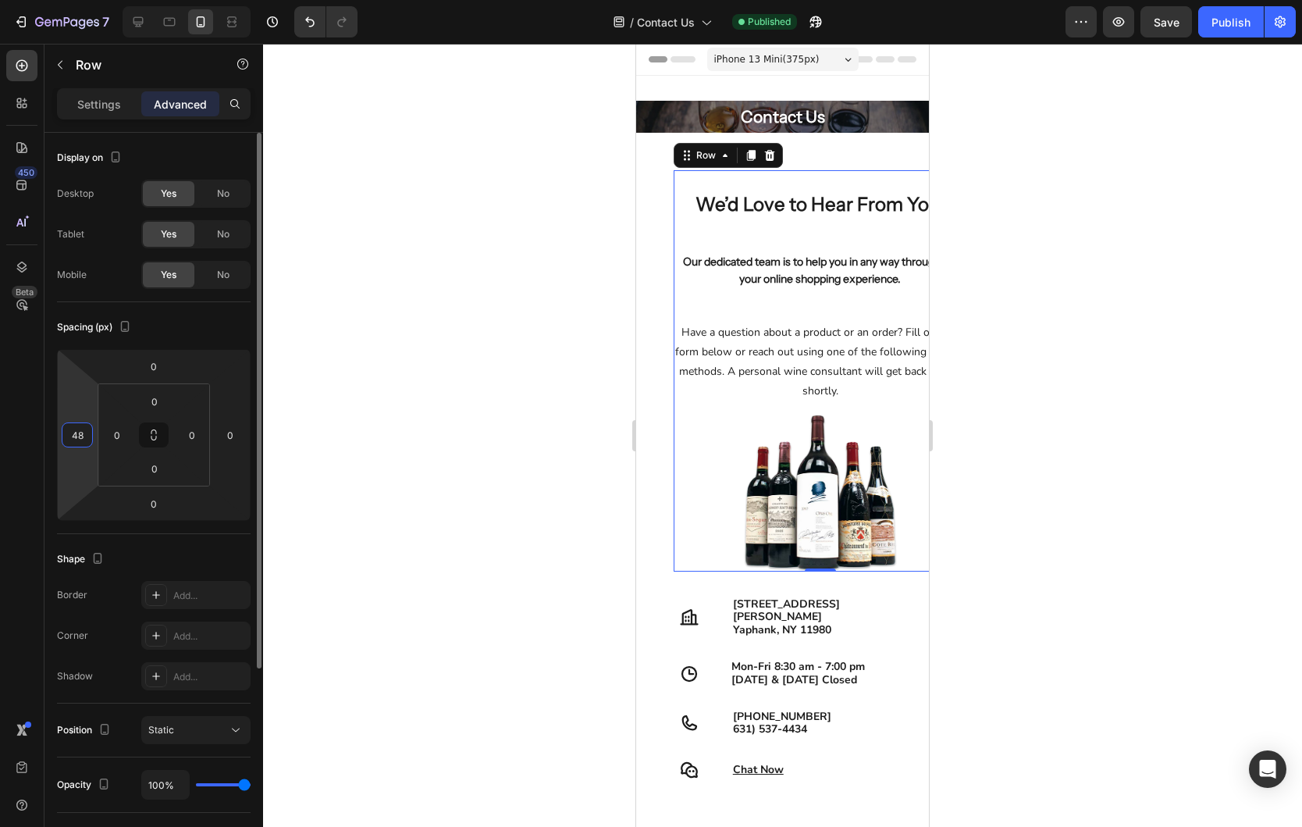
click at [79, 443] on input "48" at bounding box center [77, 434] width 23 height 23
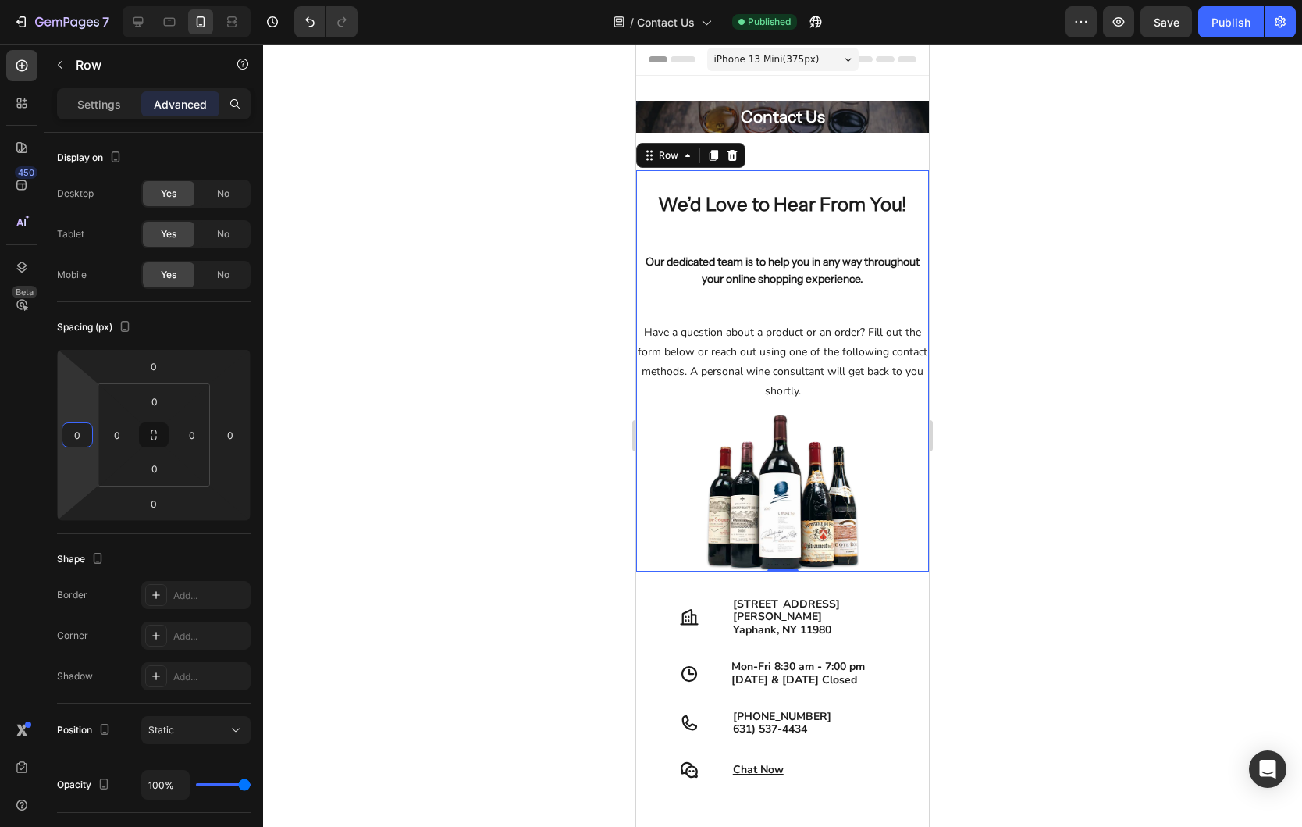
type input "0"
click at [584, 269] on div at bounding box center [782, 435] width 1039 height 783
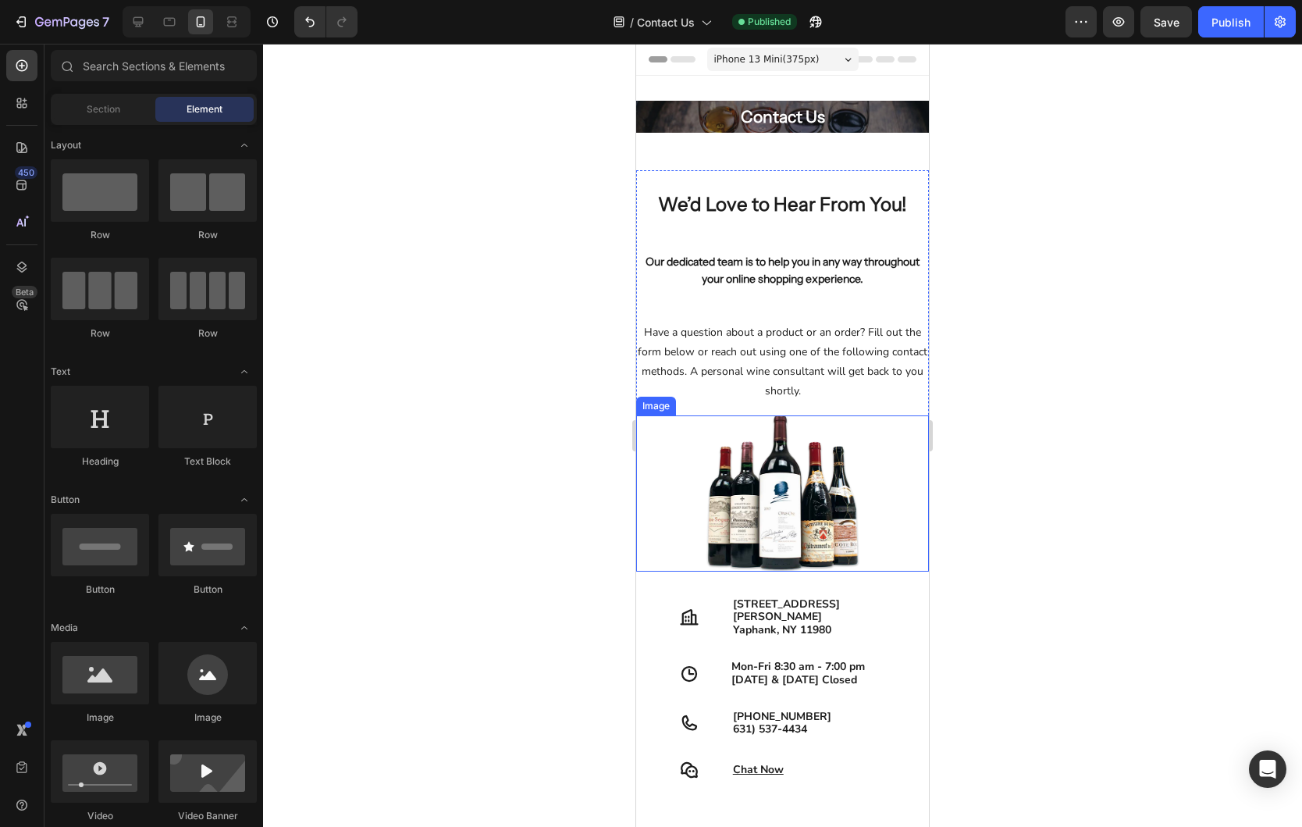
click at [782, 492] on img at bounding box center [783, 493] width 156 height 156
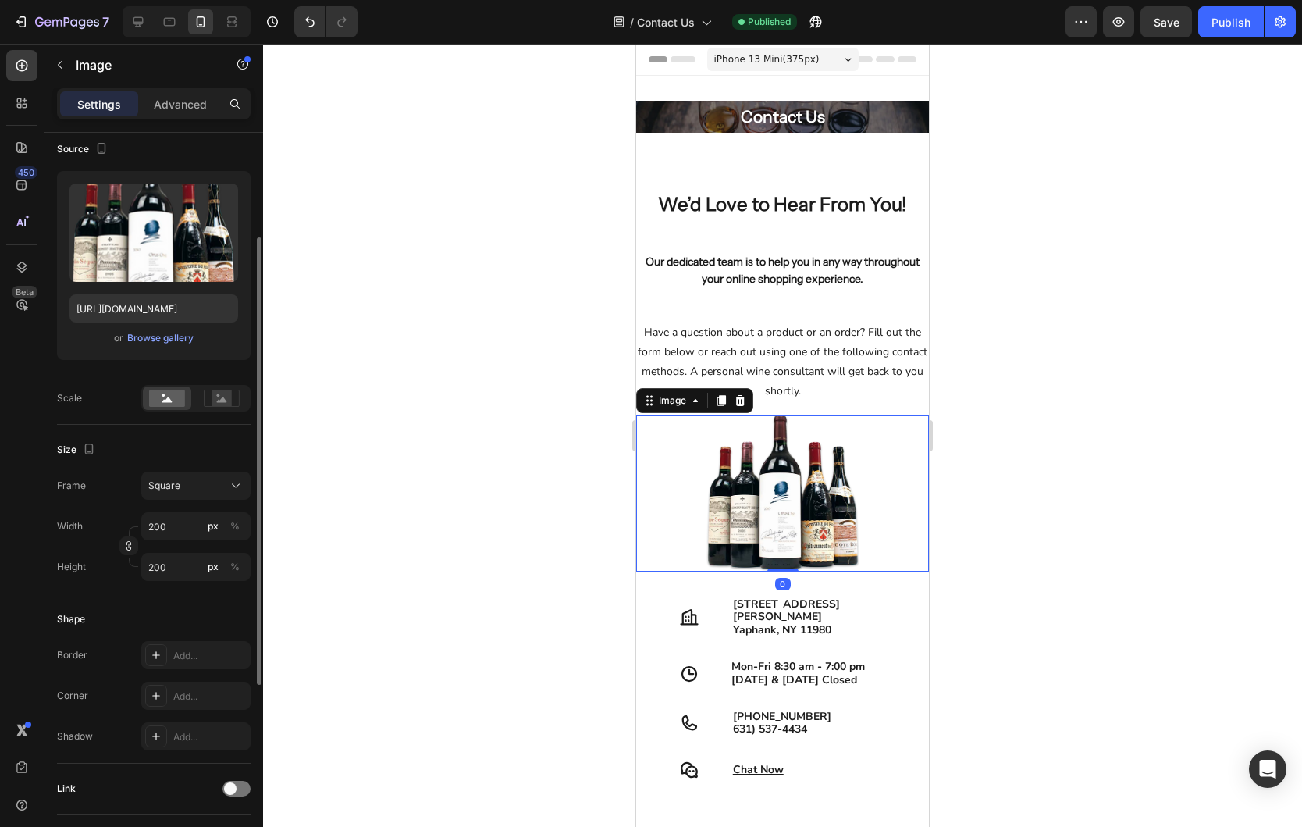
scroll to position [158, 0]
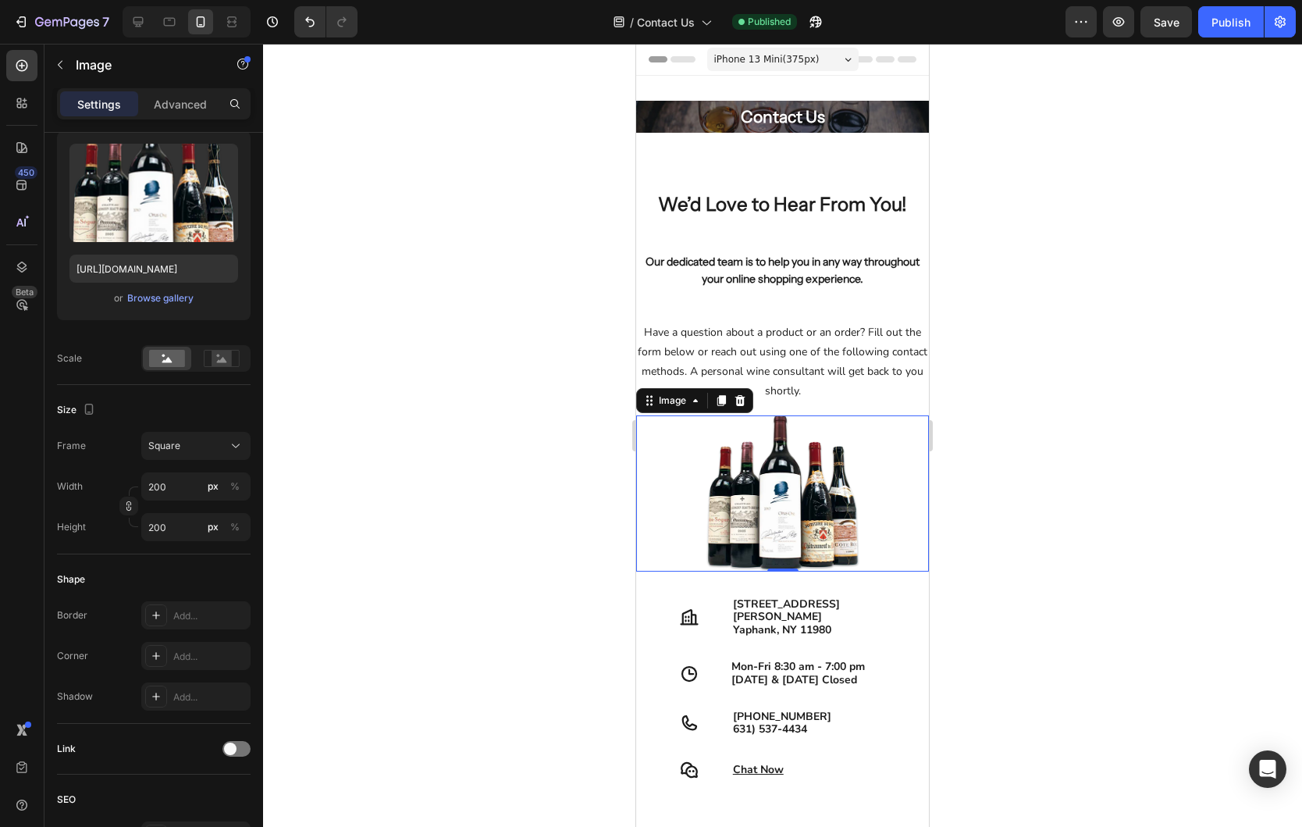
click at [1075, 435] on div at bounding box center [782, 435] width 1039 height 783
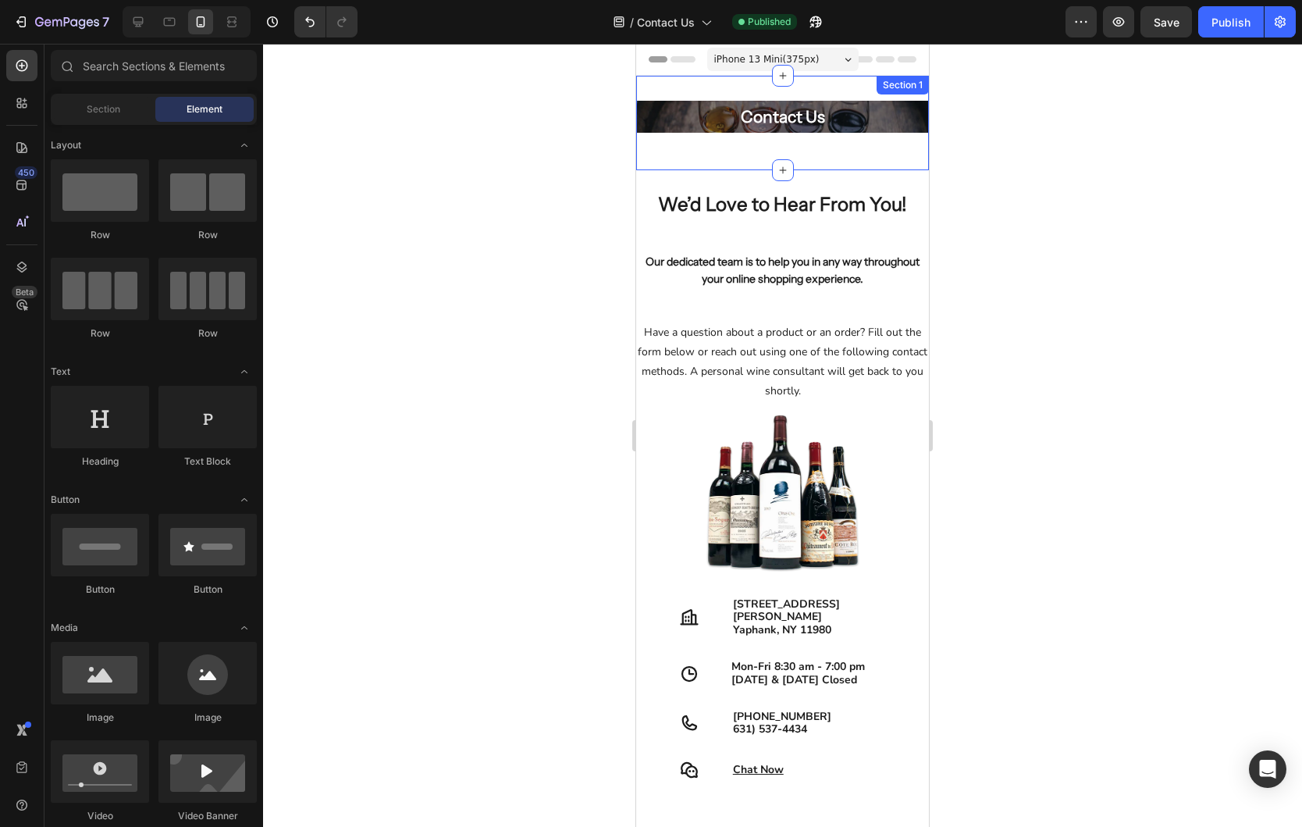
click at [738, 162] on div "Contact Us Heading Row Hero Banner Row Section 1" at bounding box center [782, 123] width 293 height 94
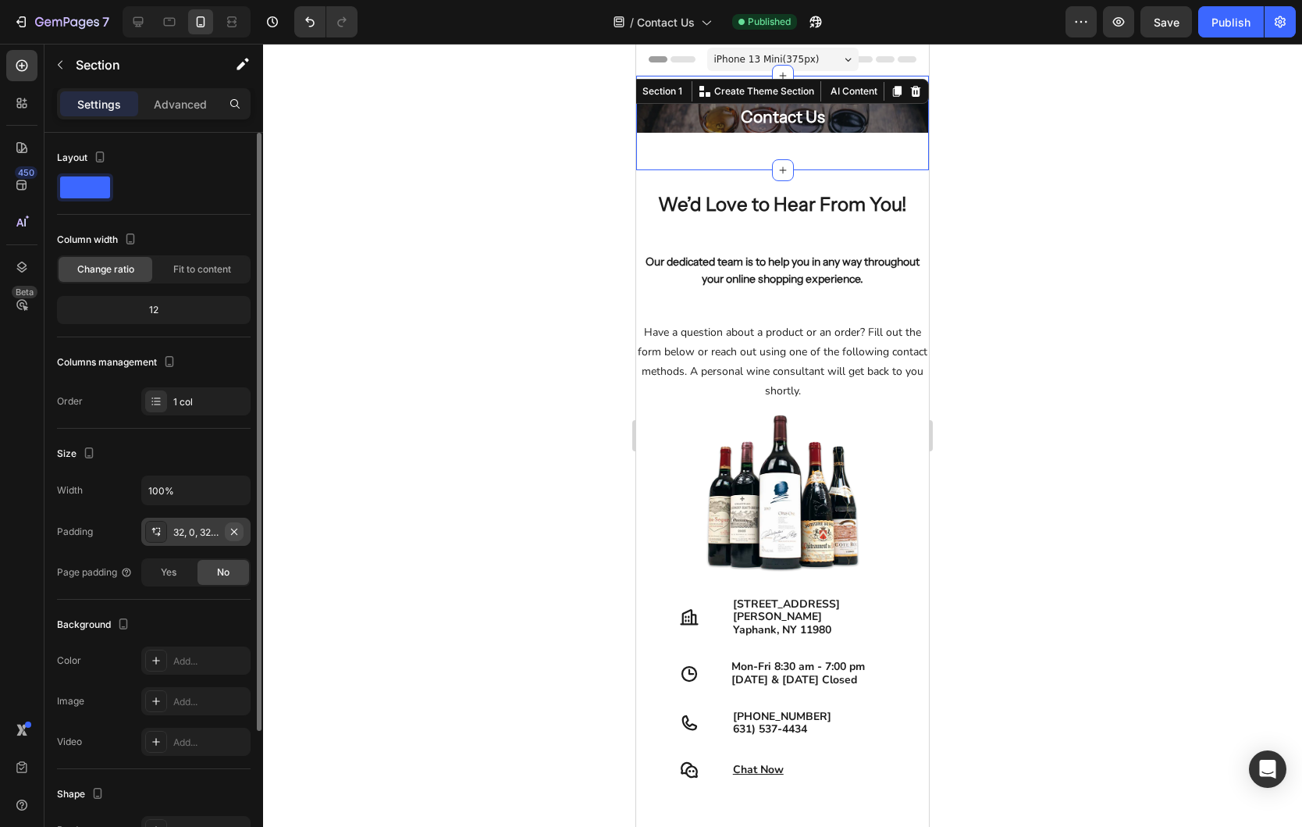
click at [234, 528] on icon "button" at bounding box center [234, 531] width 12 height 12
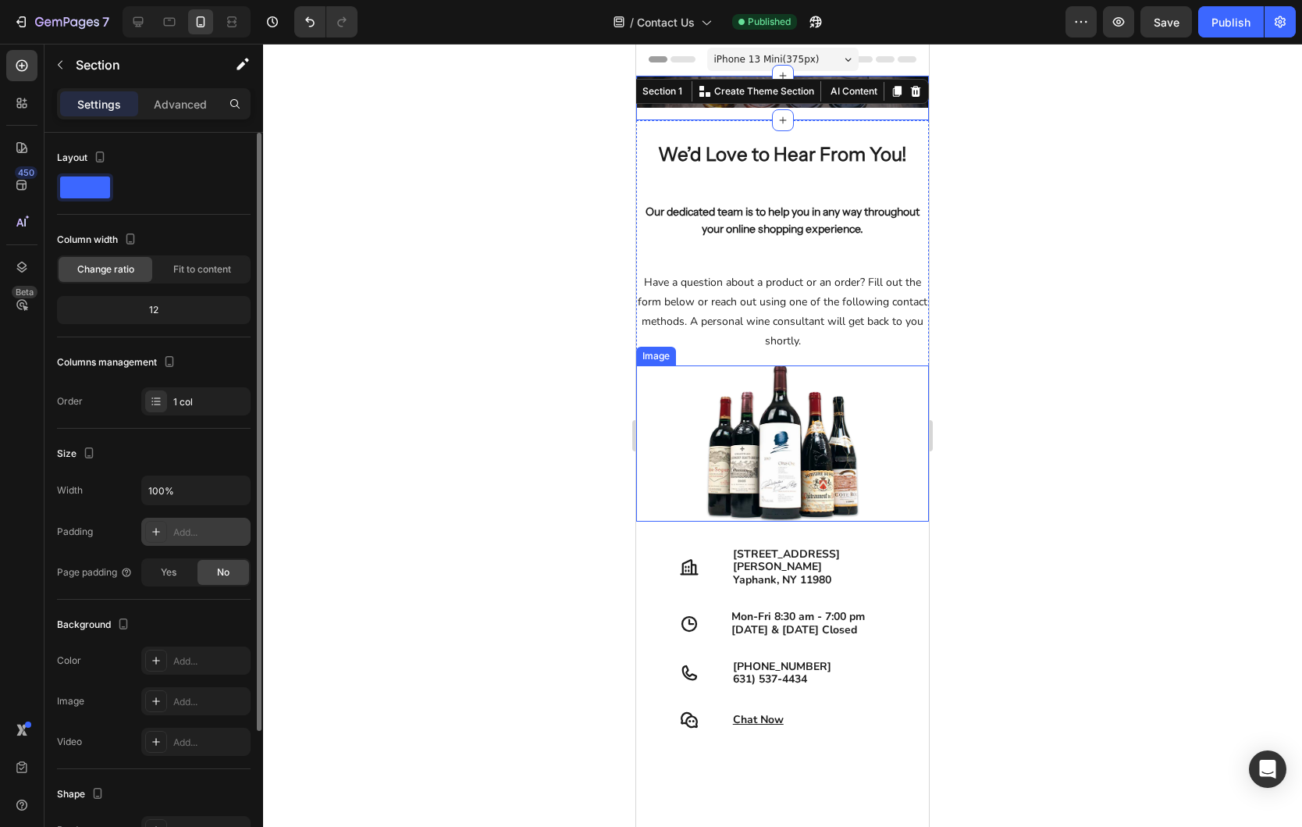
click at [1034, 346] on div at bounding box center [782, 435] width 1039 height 783
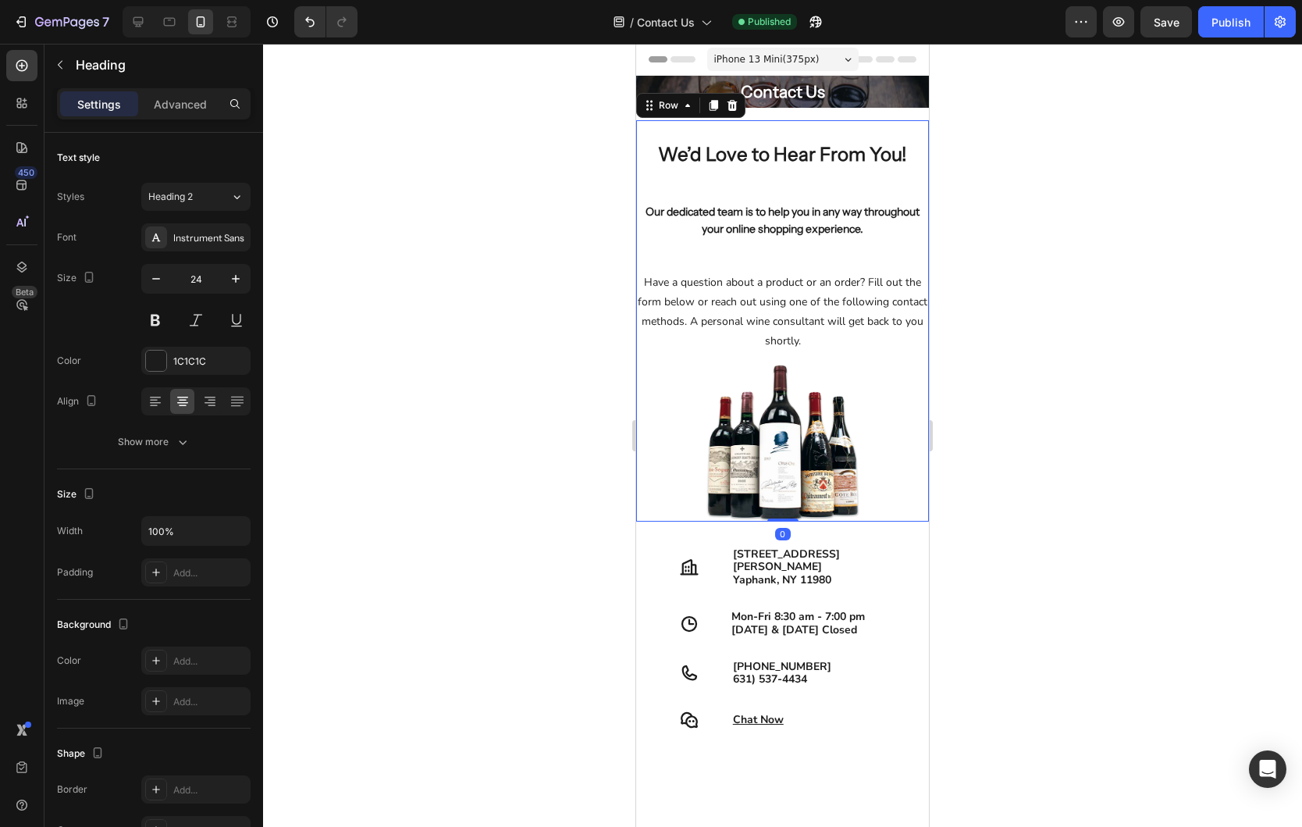
click at [799, 126] on div "We’d Love to Hear From You! Heading Our dedicated team is to help you in any wa…" at bounding box center [782, 242] width 293 height 245
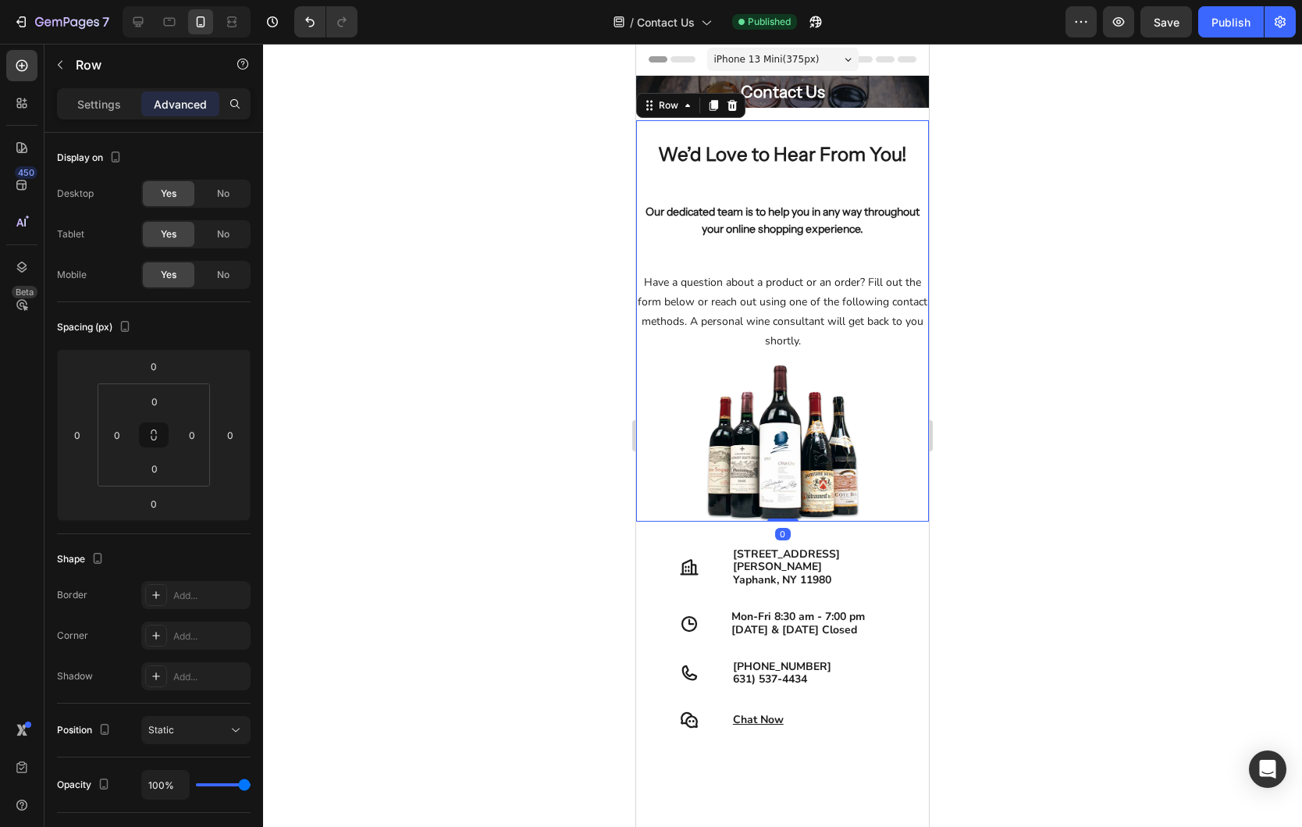
click at [795, 132] on div "We’d Love to Hear From You! Heading Our dedicated team is to help you in any wa…" at bounding box center [782, 242] width 293 height 245
click at [1062, 193] on div at bounding box center [782, 435] width 1039 height 783
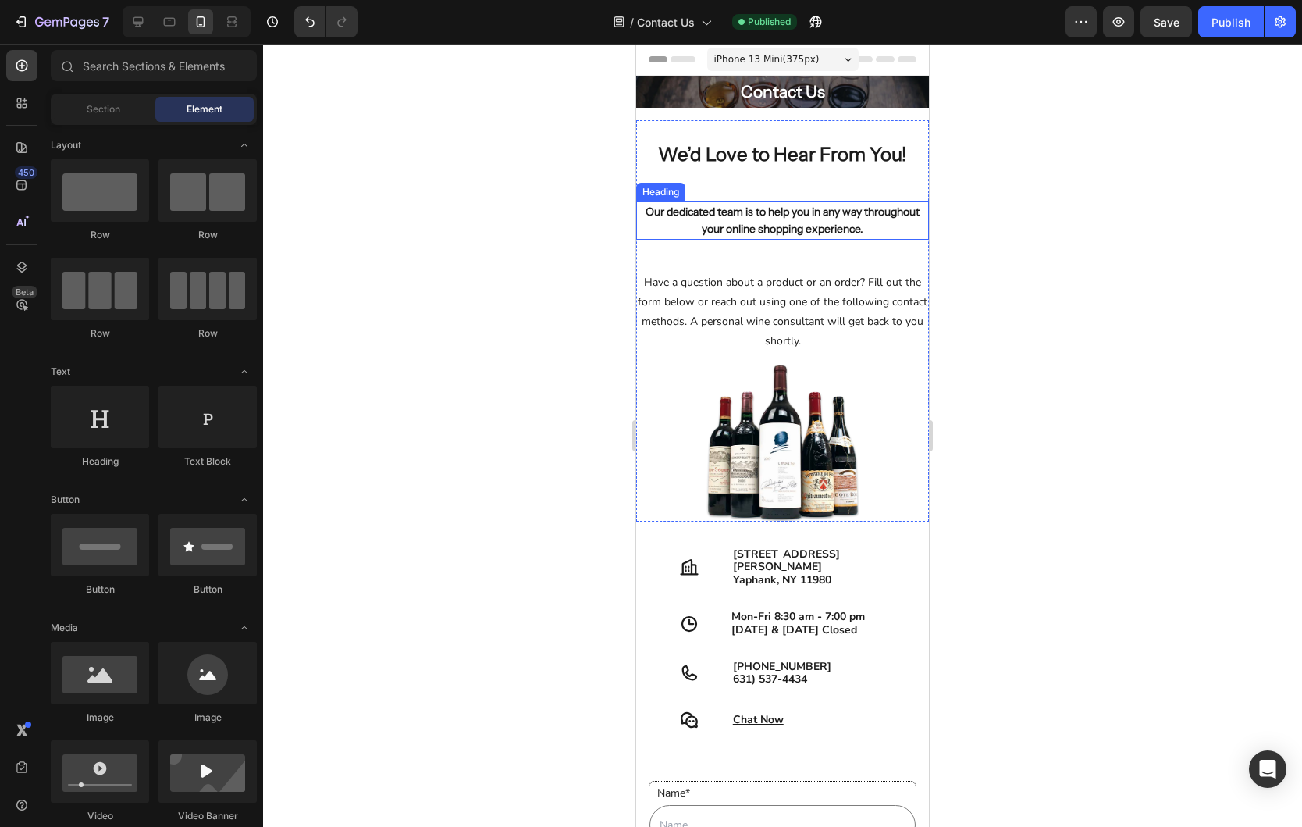
scroll to position [2, 0]
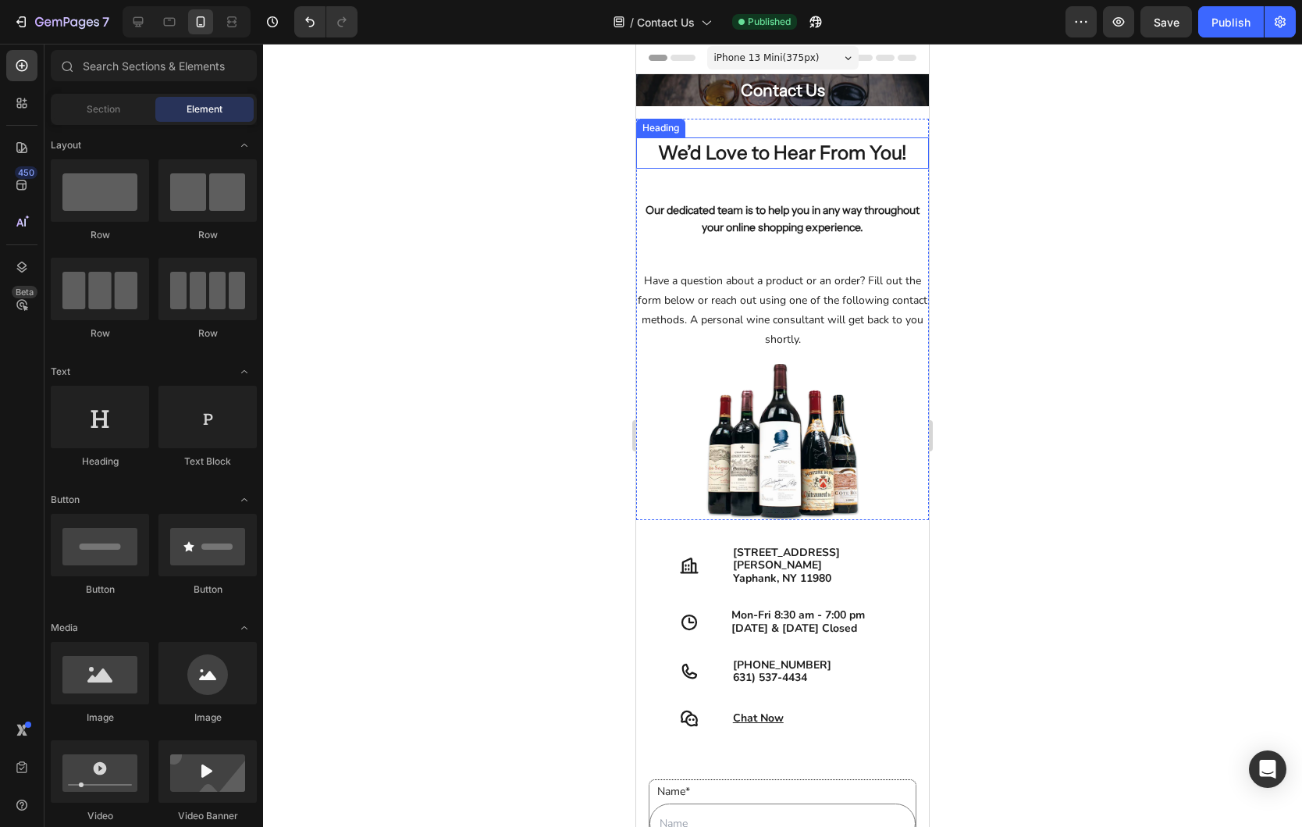
click at [799, 144] on h2 "We’d Love to Hear From You!" at bounding box center [782, 152] width 293 height 31
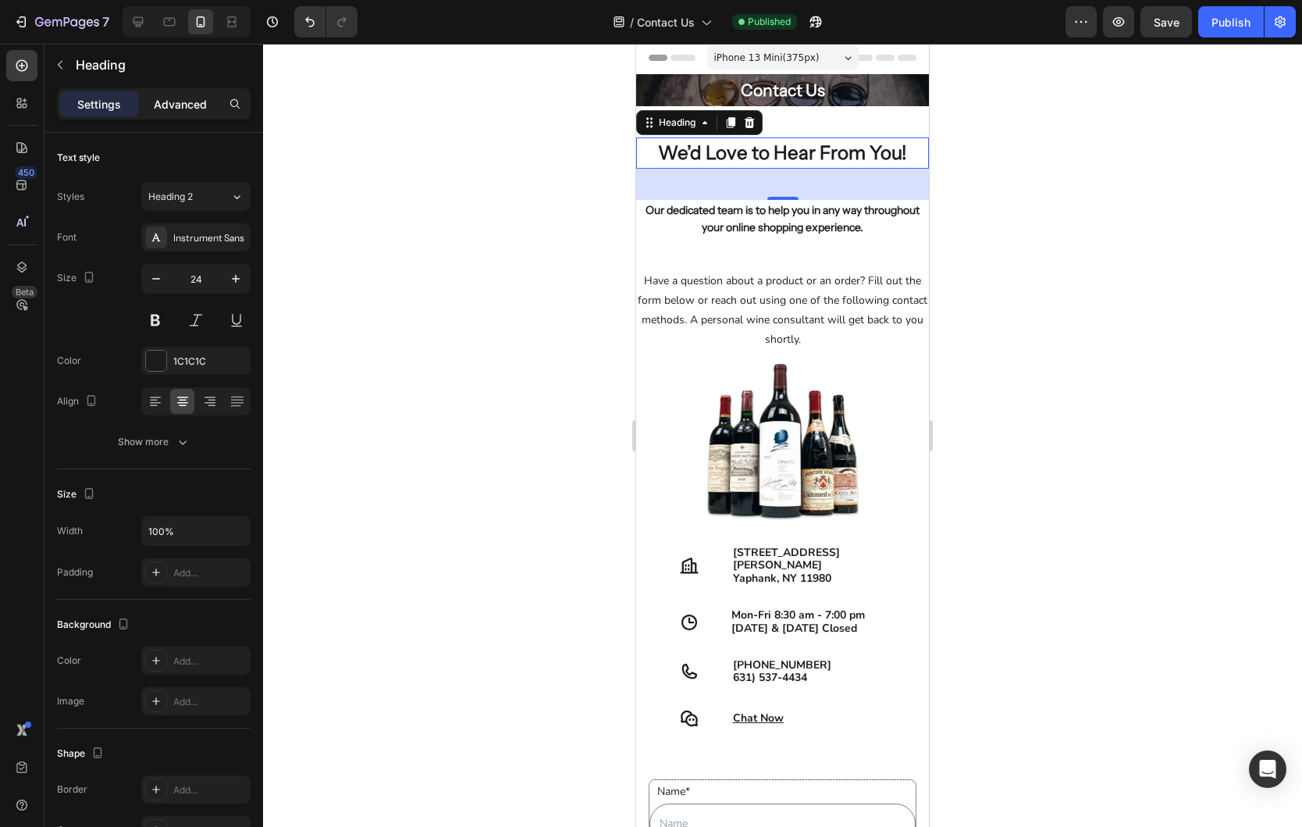
click at [187, 101] on p "Advanced" at bounding box center [180, 104] width 53 height 16
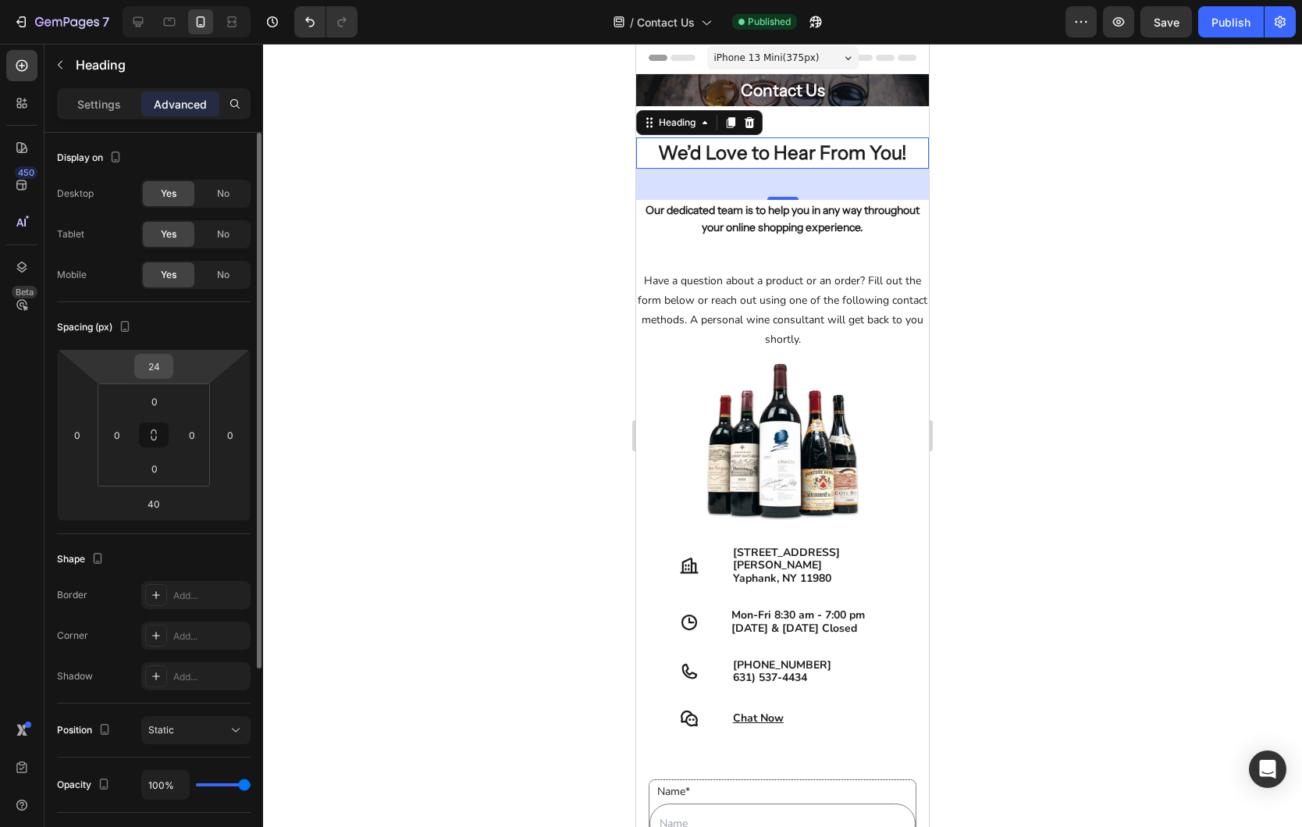
click at [143, 368] on input "24" at bounding box center [153, 365] width 31 height 23
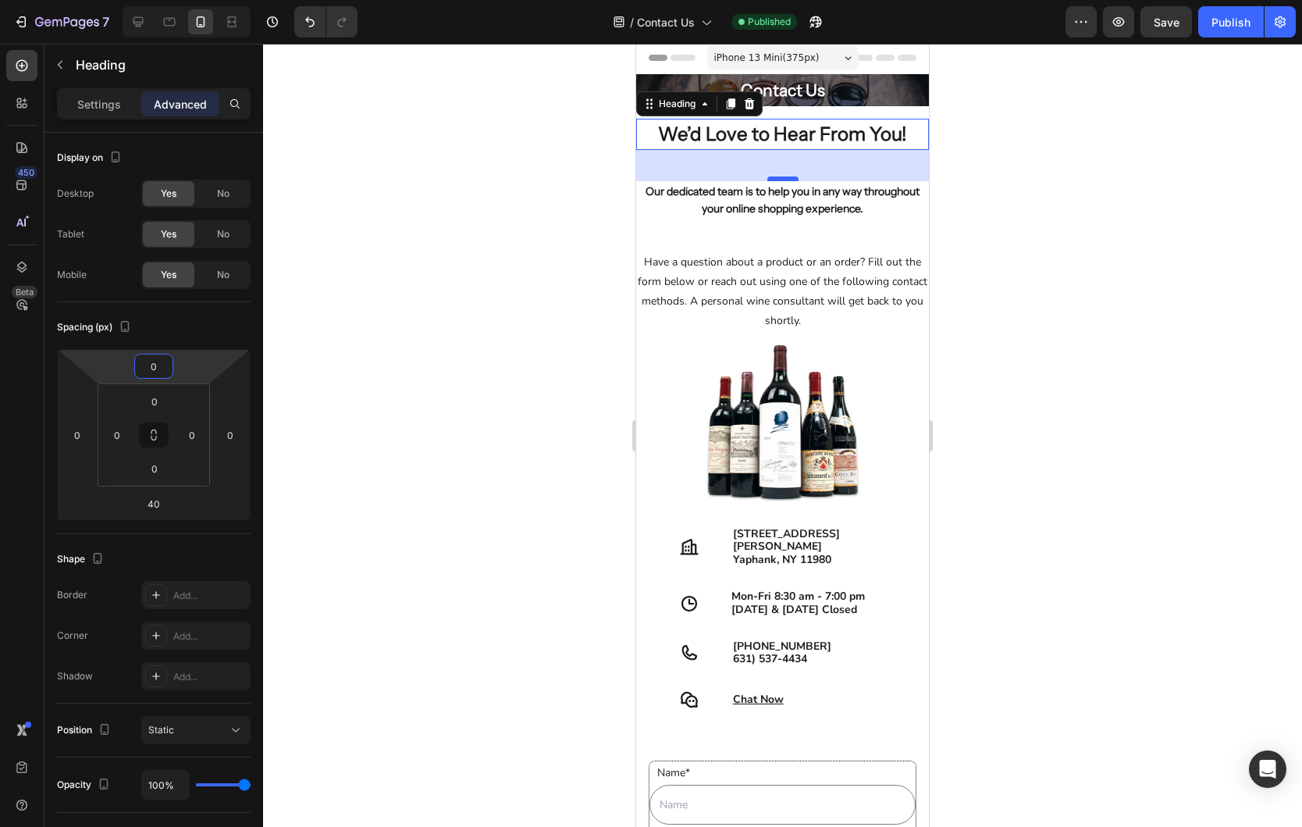
type input "0"
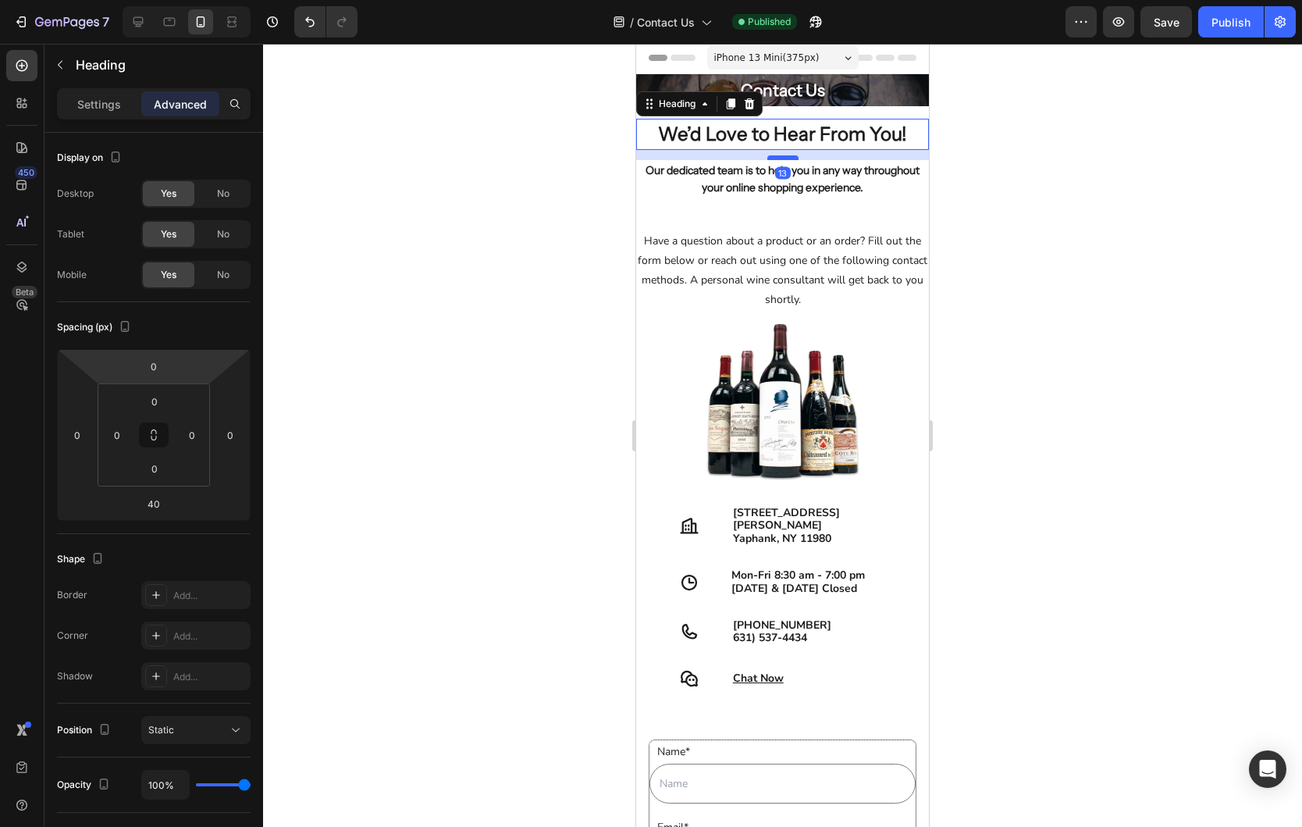
drag, startPoint x: 784, startPoint y: 179, endPoint x: 787, endPoint y: 158, distance: 21.2
click at [787, 158] on div at bounding box center [782, 157] width 31 height 5
type input "13"
click at [1053, 194] on div at bounding box center [782, 435] width 1039 height 783
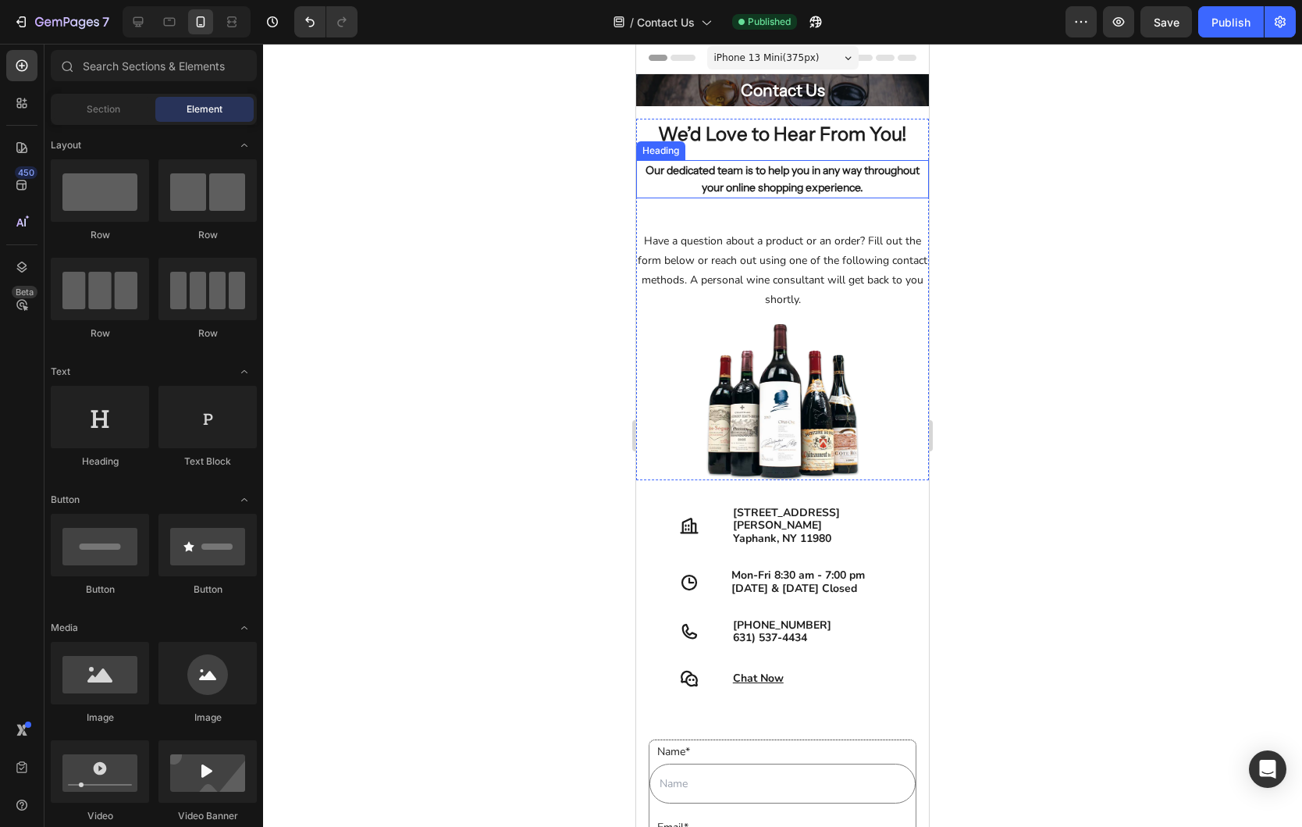
click at [1053, 194] on div at bounding box center [782, 435] width 1039 height 783
click at [169, 20] on icon at bounding box center [170, 21] width 4 height 2
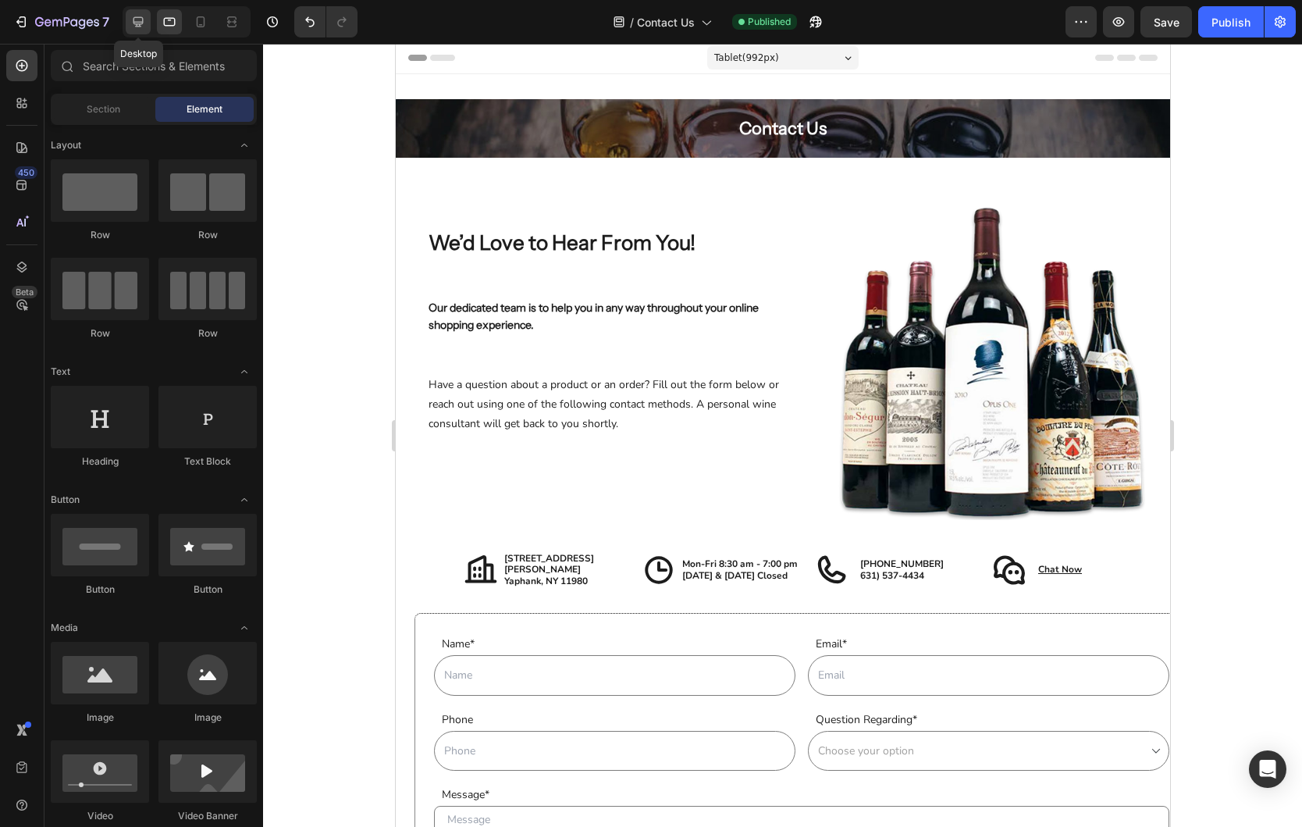
click at [142, 24] on icon at bounding box center [138, 22] width 16 height 16
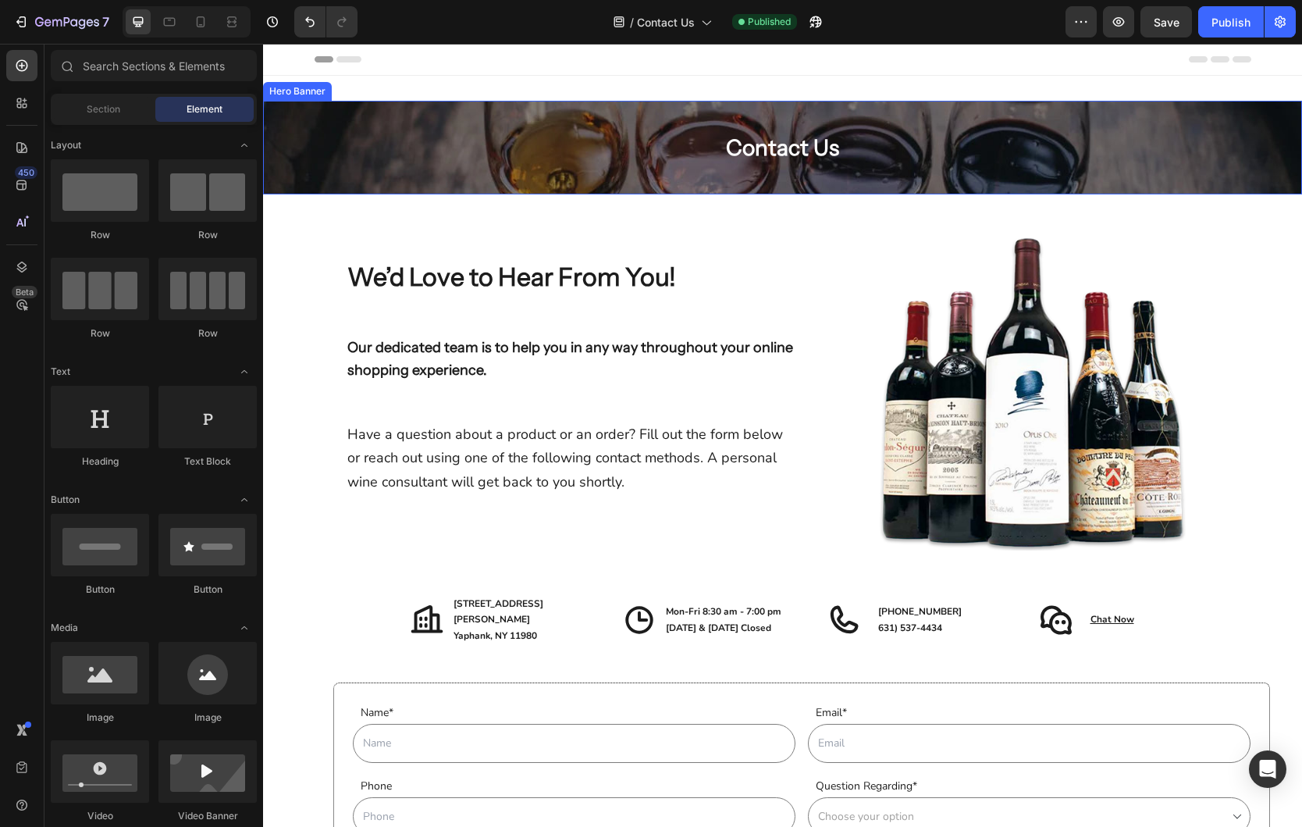
click at [457, 144] on div "Contact Us Heading Row" at bounding box center [783, 147] width 937 height 45
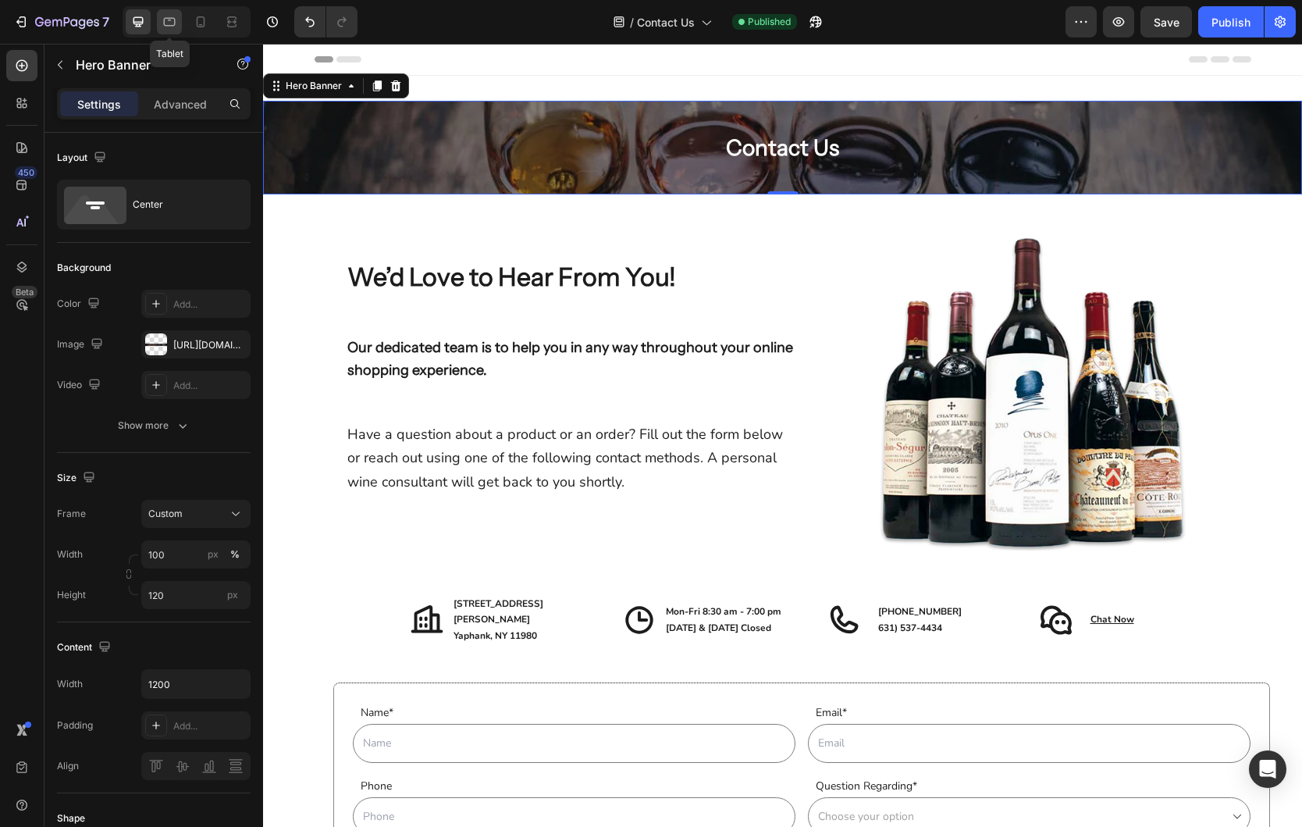
click at [170, 18] on icon at bounding box center [170, 22] width 12 height 9
type input "75"
type input "100%"
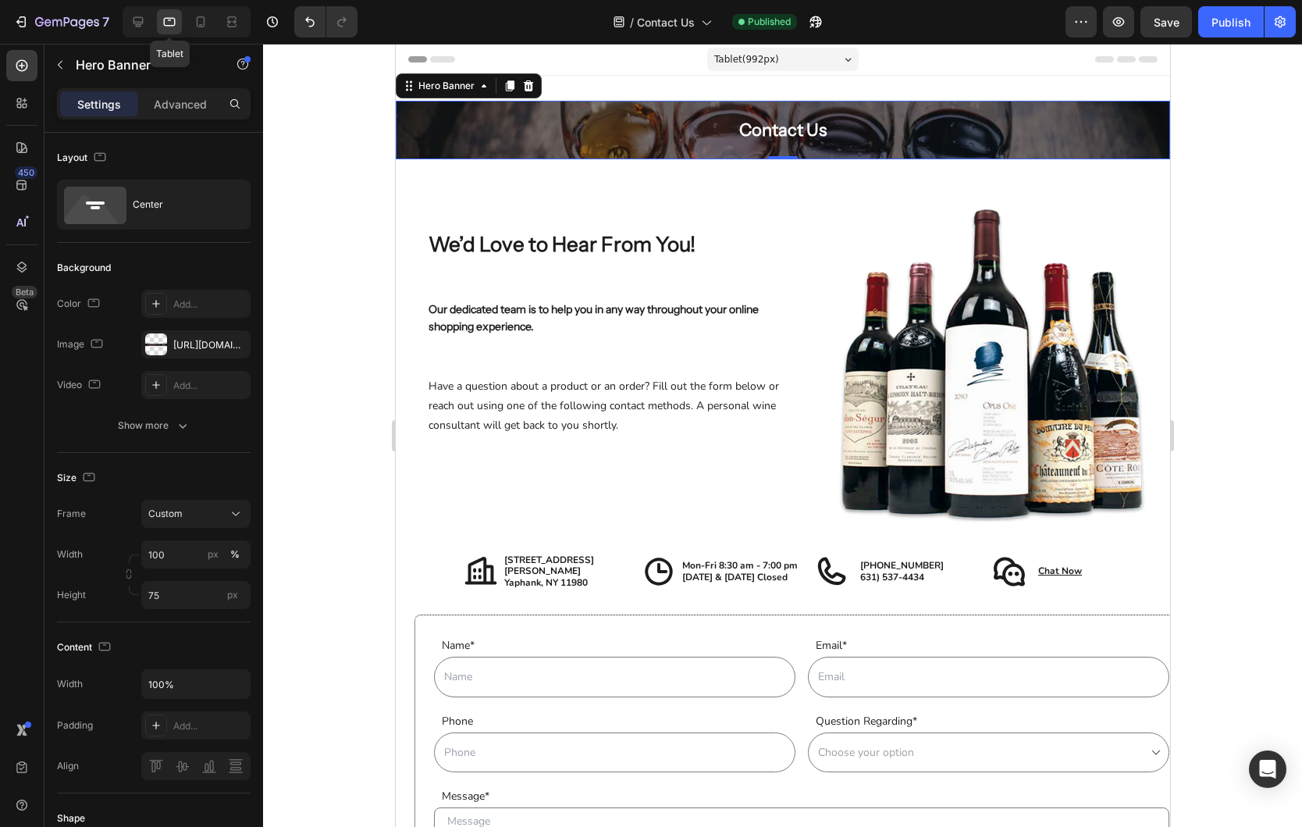
scroll to position [2, 0]
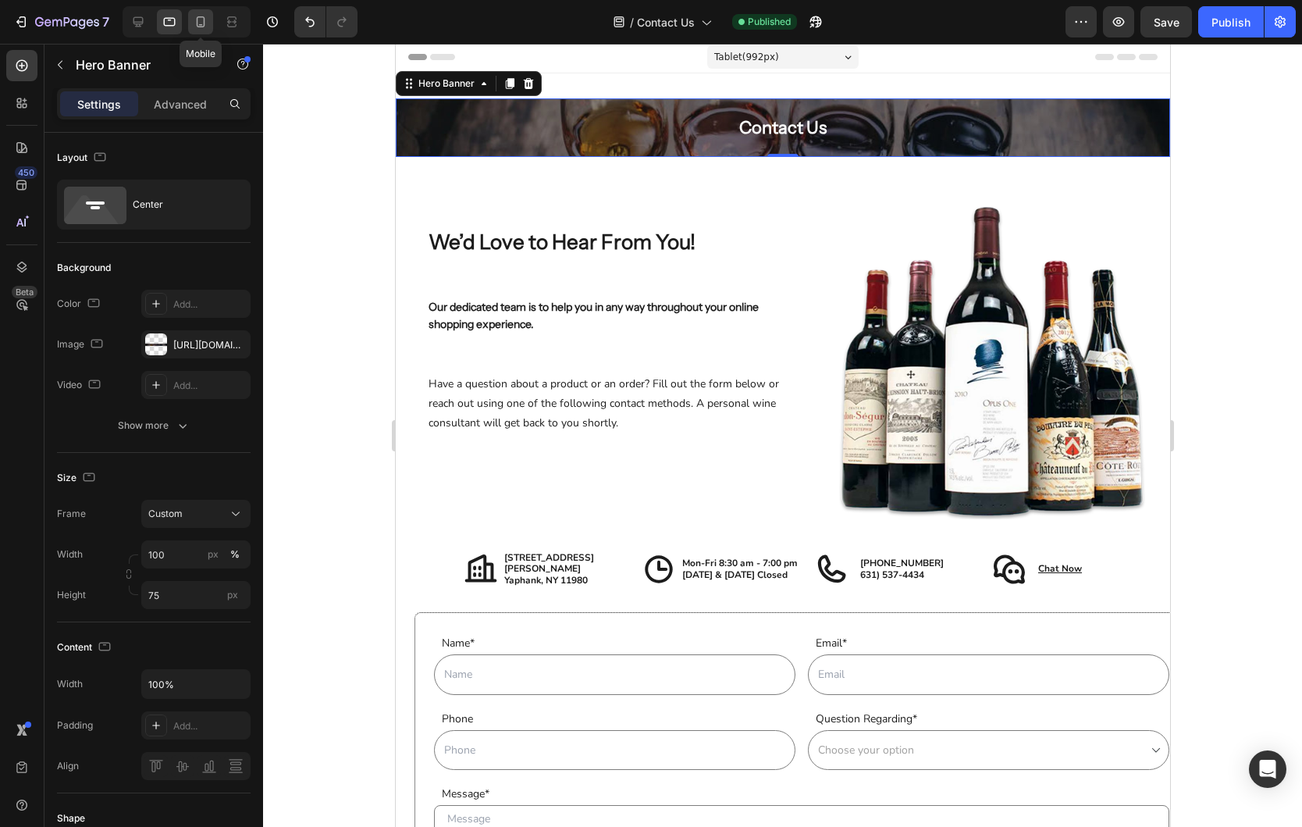
click at [205, 26] on icon at bounding box center [201, 22] width 16 height 16
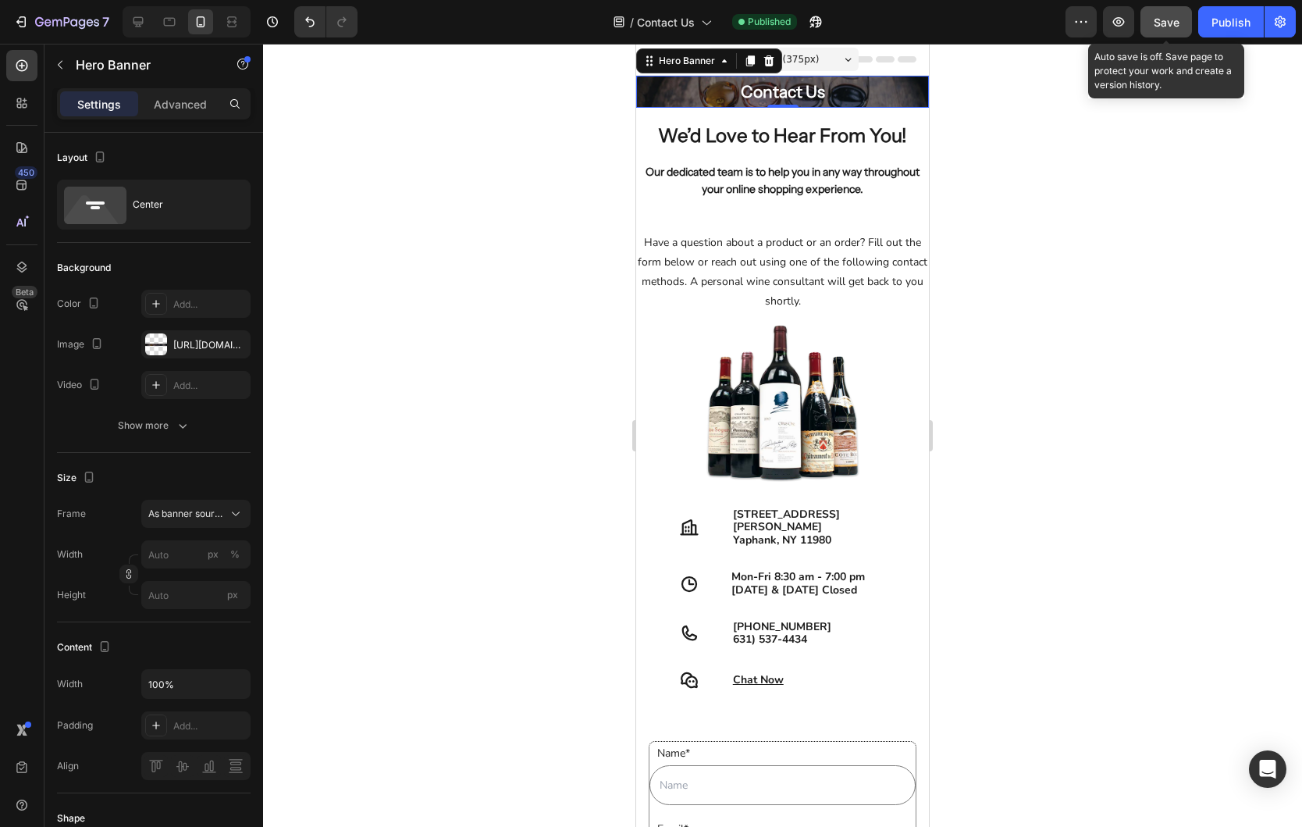
click at [1175, 34] on button "Save" at bounding box center [1166, 21] width 52 height 31
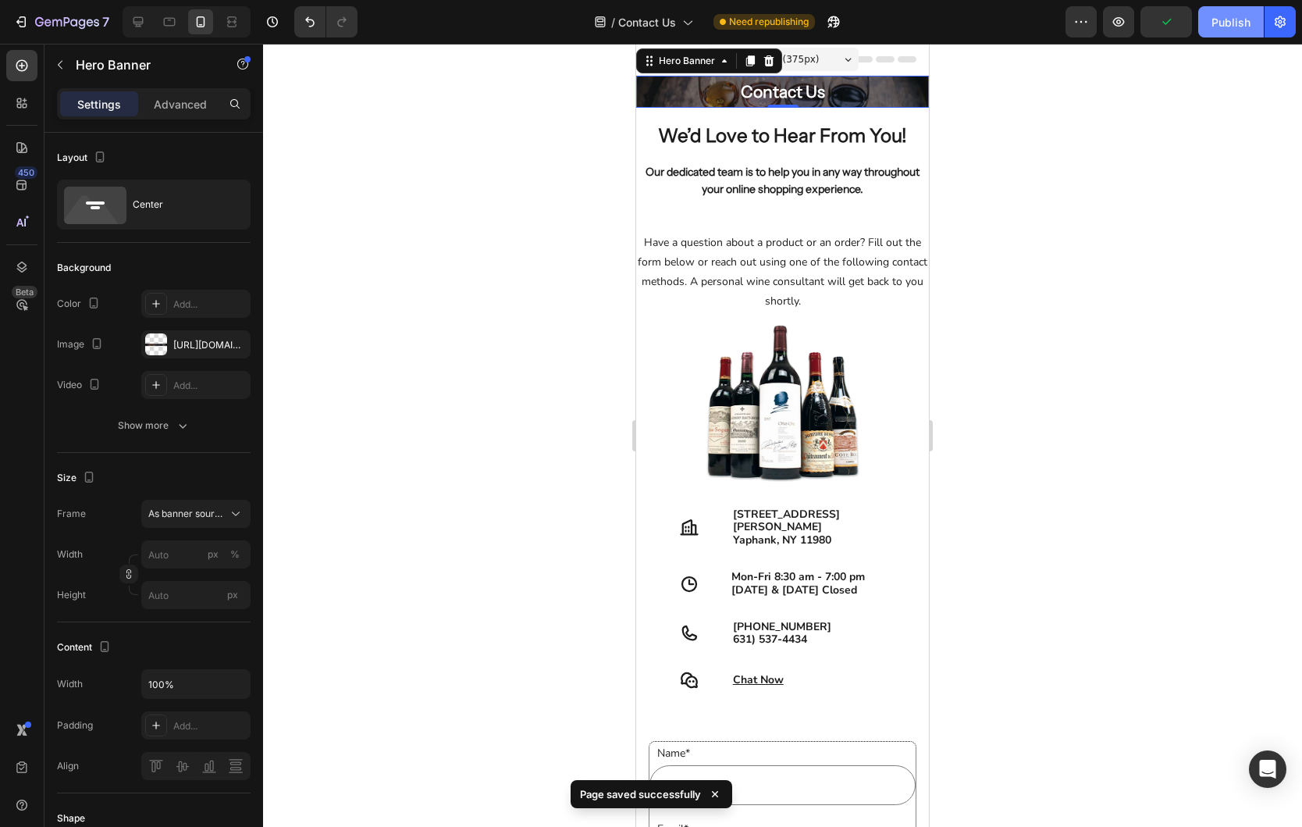
click at [1218, 27] on div "Publish" at bounding box center [1230, 22] width 39 height 16
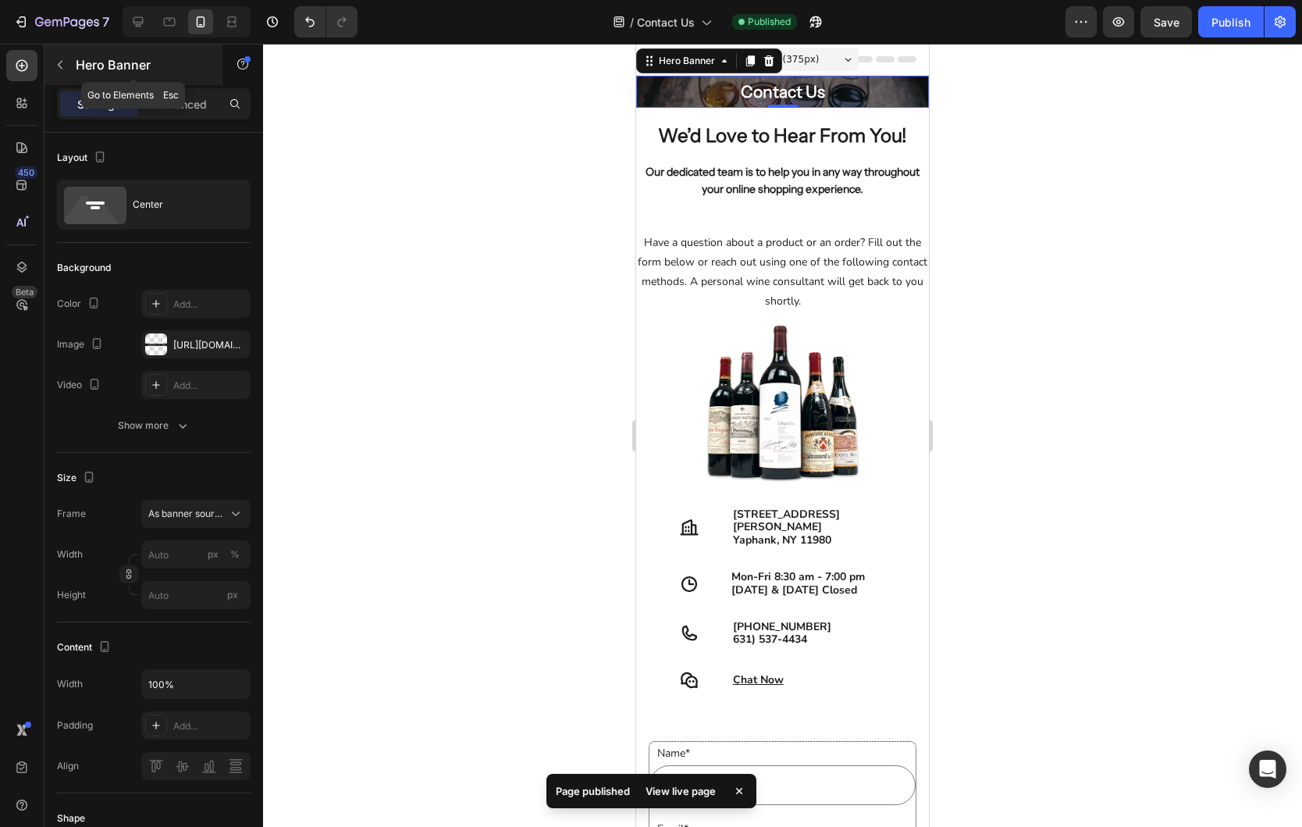
click at [69, 66] on button "button" at bounding box center [60, 64] width 25 height 25
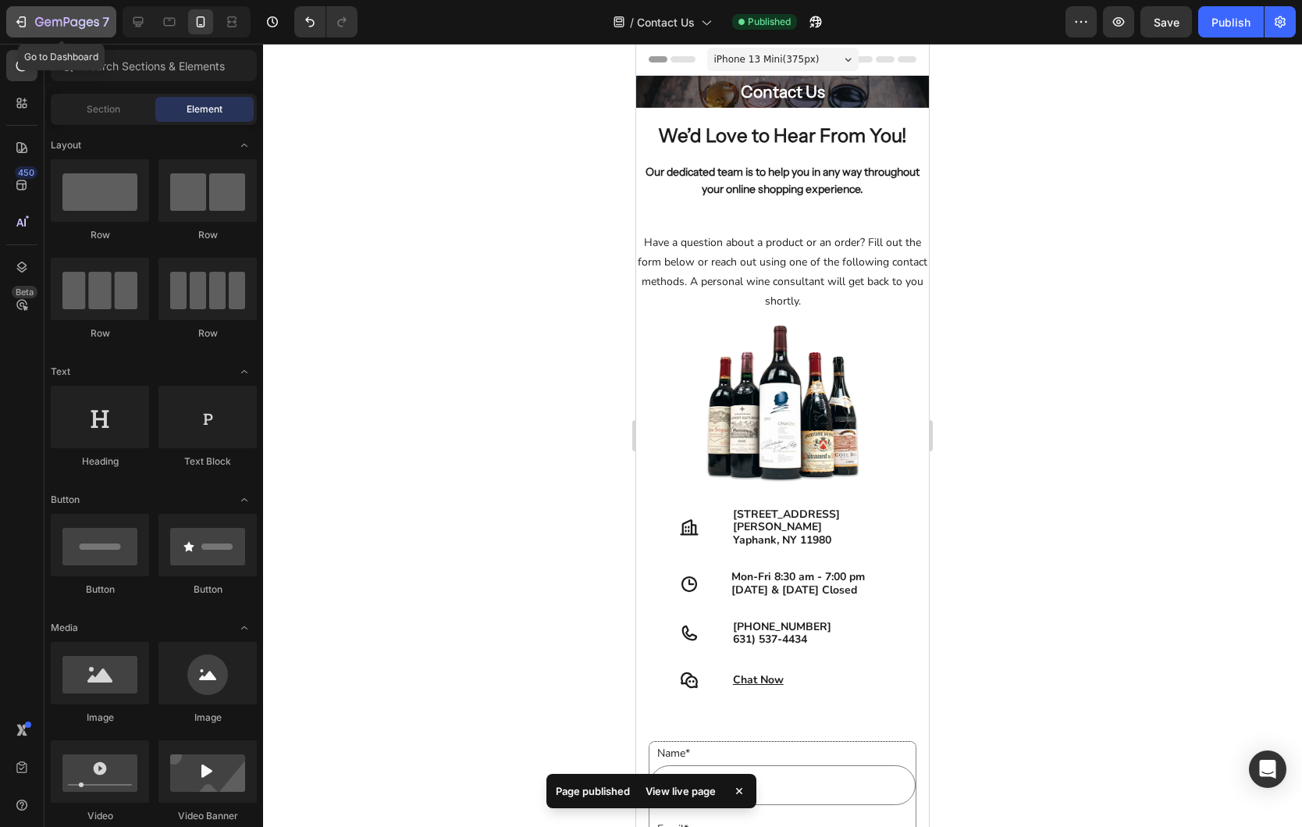
click at [76, 22] on icon "button" at bounding box center [73, 22] width 7 height 7
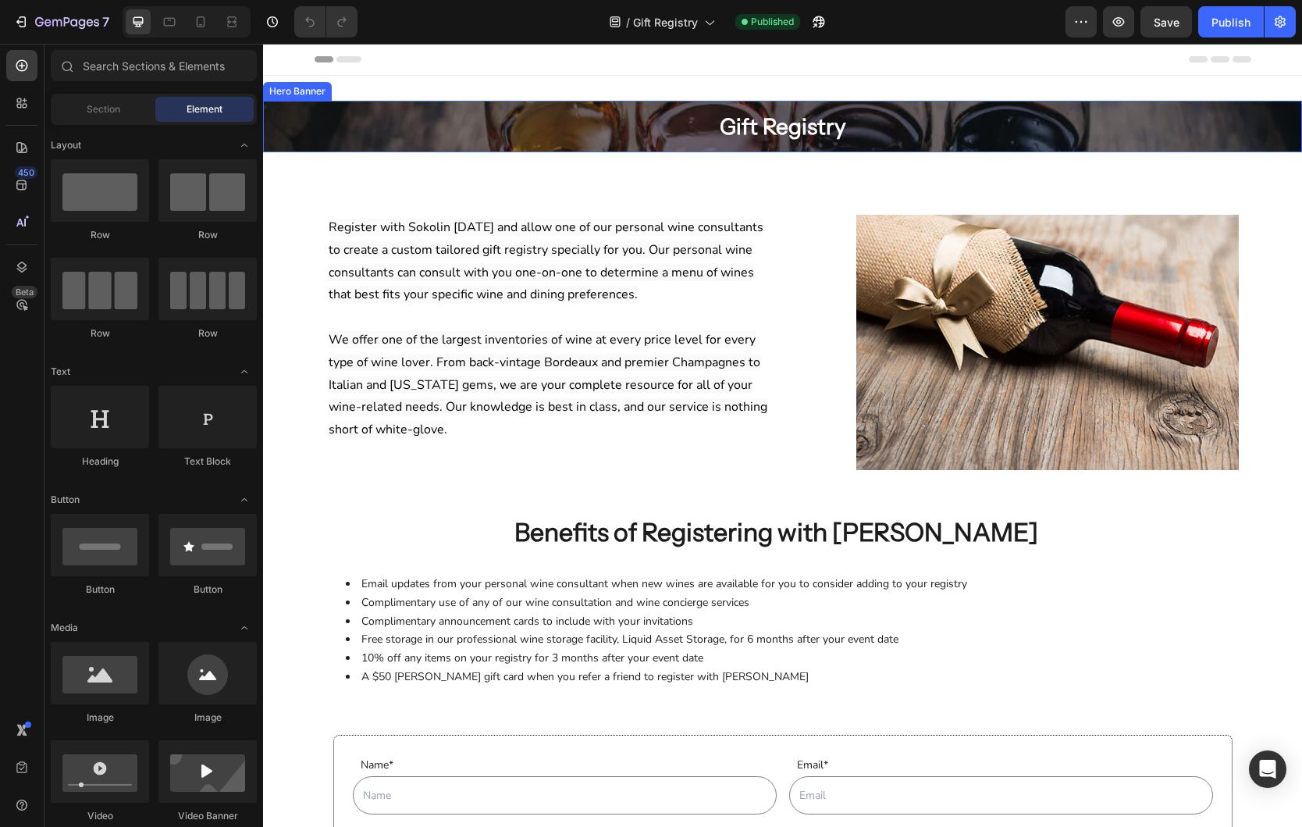
click at [562, 139] on div "Gift Registry Heading Row" at bounding box center [782, 126] width 1001 height 45
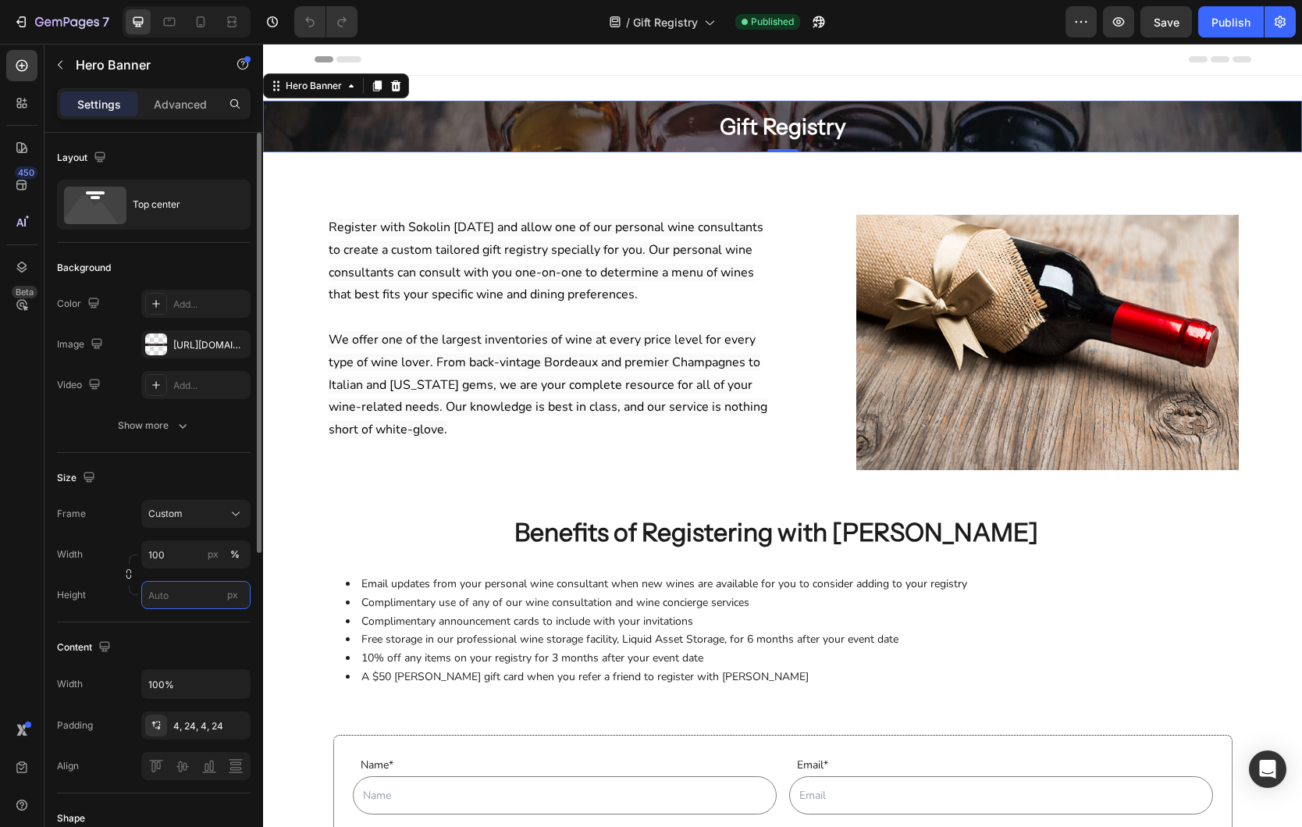
click at [169, 599] on input "px" at bounding box center [195, 595] width 109 height 28
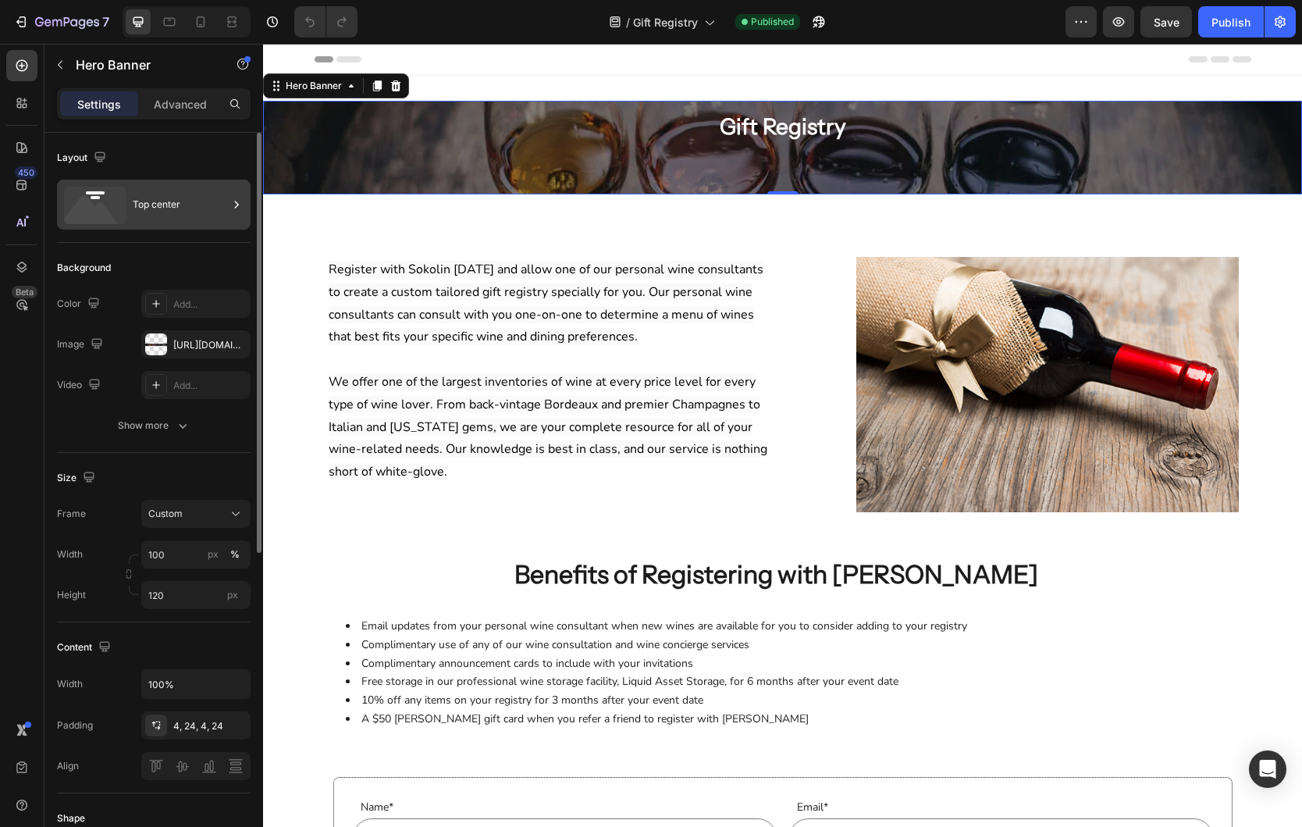
click at [196, 201] on div "Top center" at bounding box center [180, 205] width 95 height 36
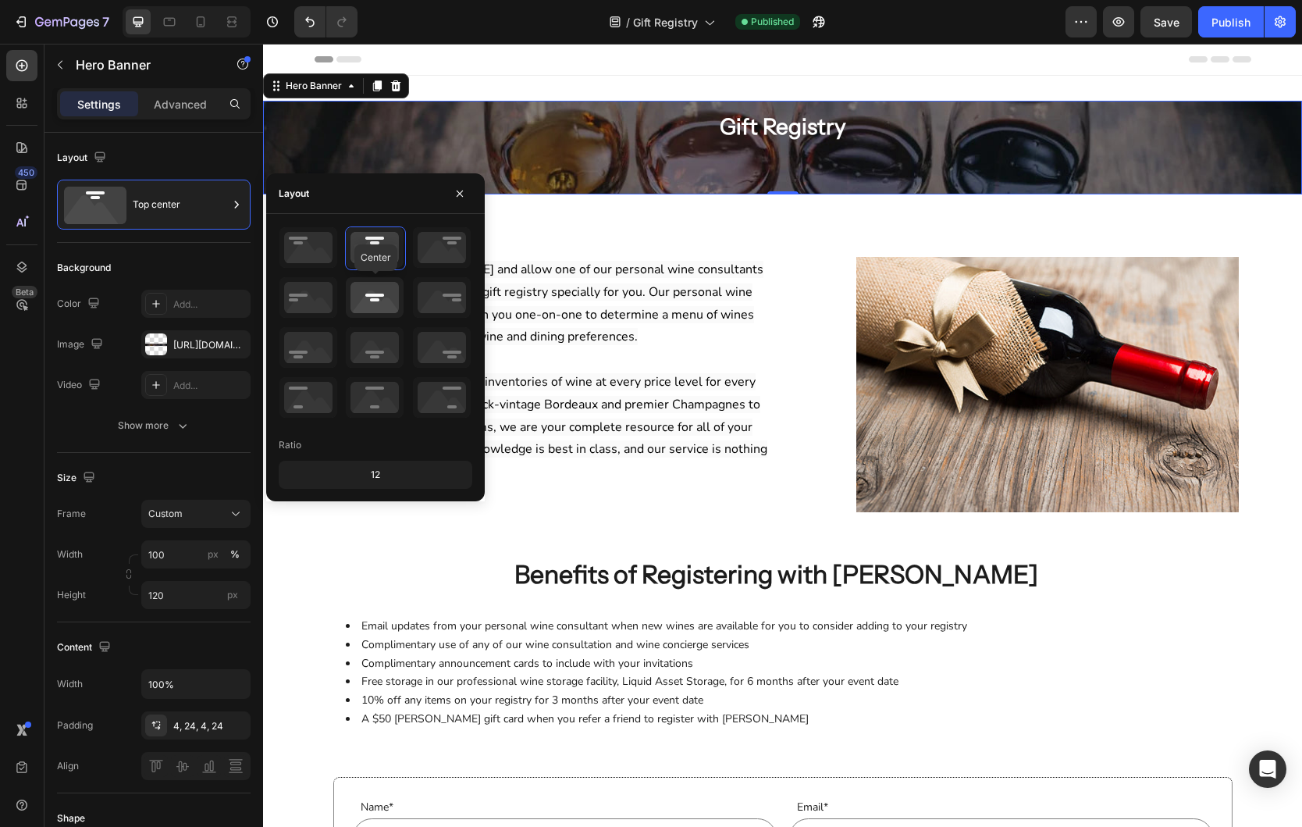
click at [387, 293] on icon at bounding box center [375, 297] width 58 height 41
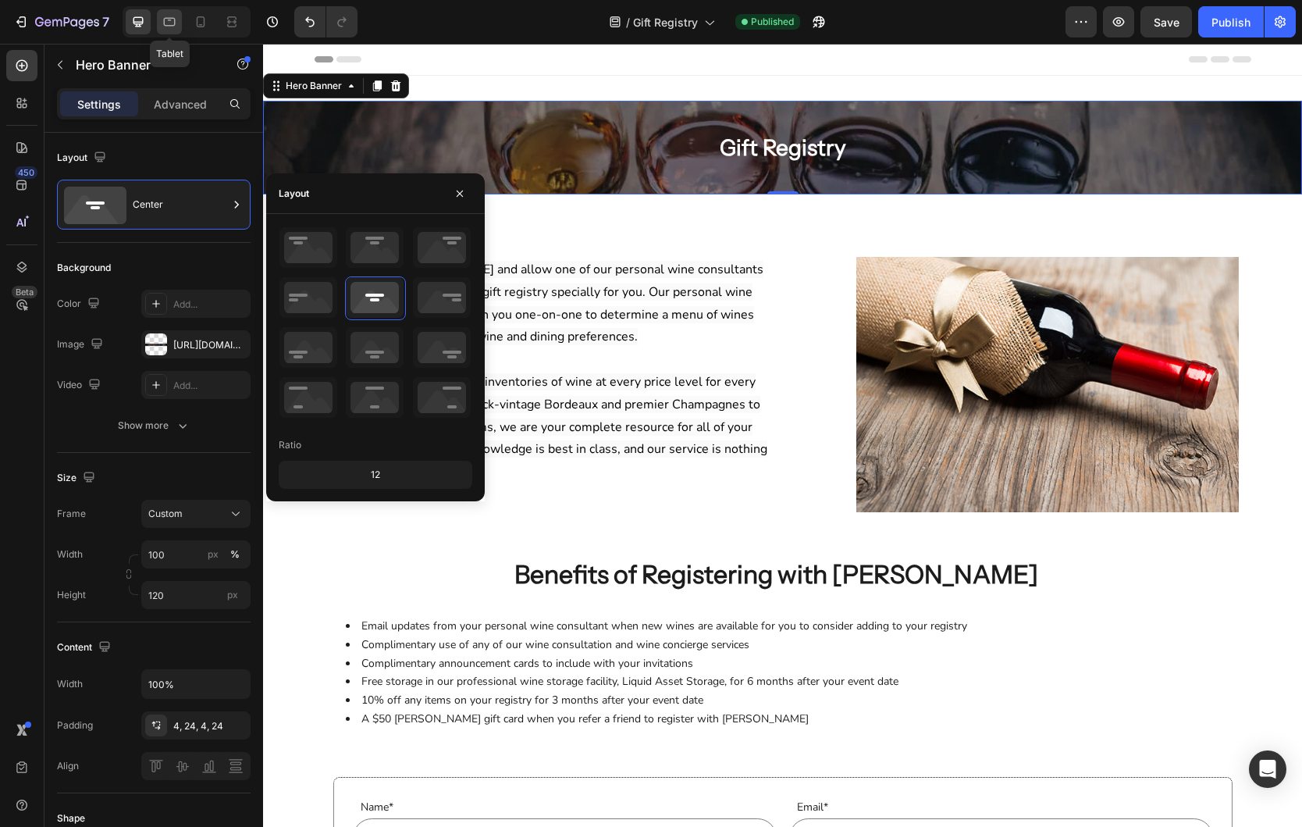
click at [167, 16] on icon at bounding box center [170, 22] width 16 height 16
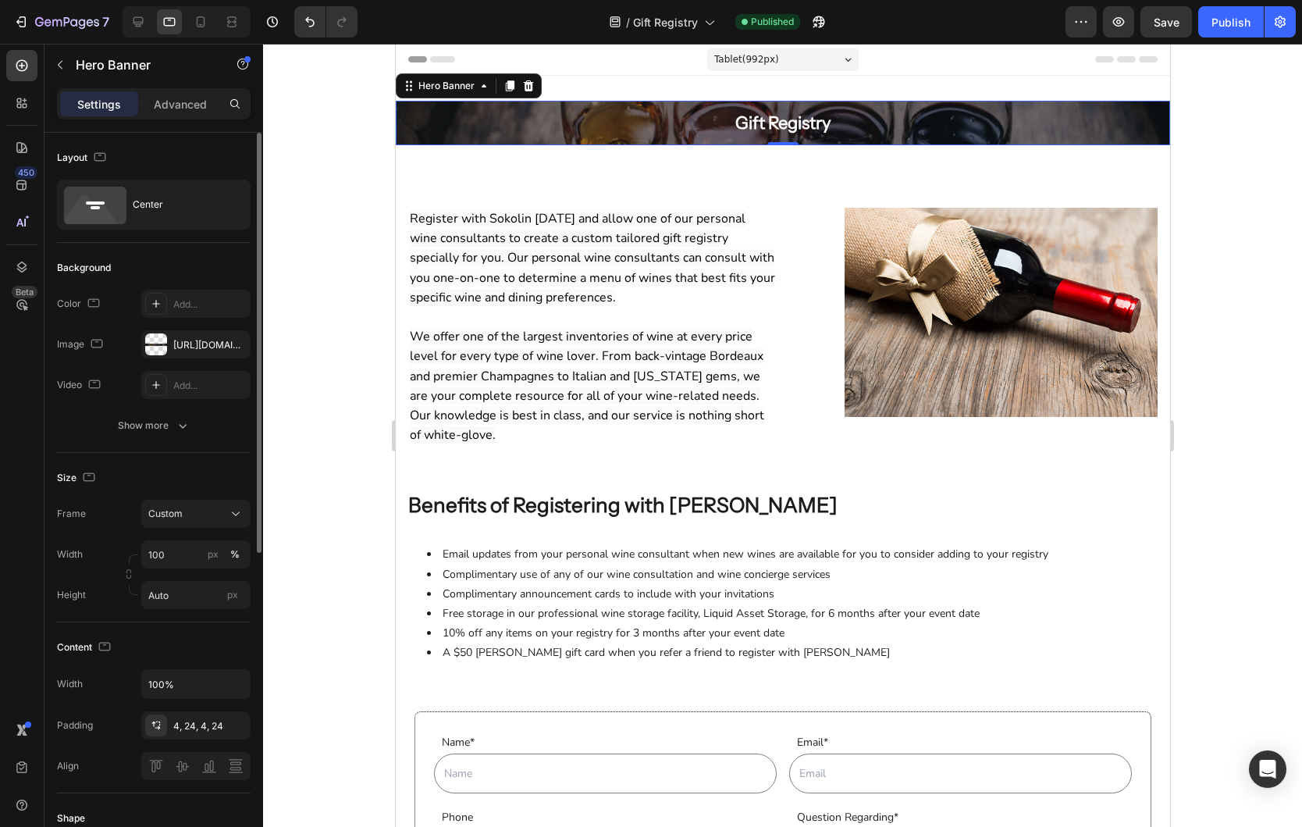
scroll to position [2, 0]
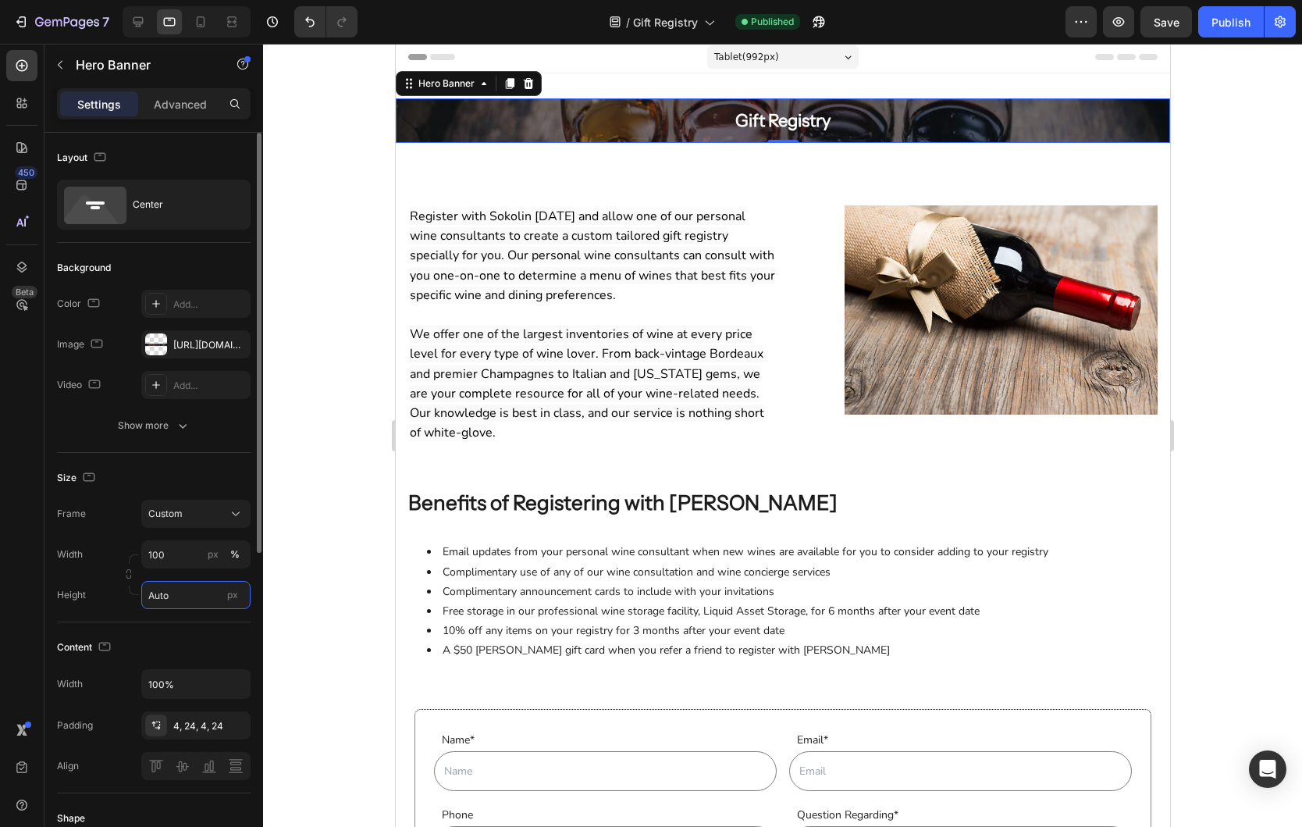
click at [172, 596] on input "Auto" at bounding box center [195, 595] width 109 height 28
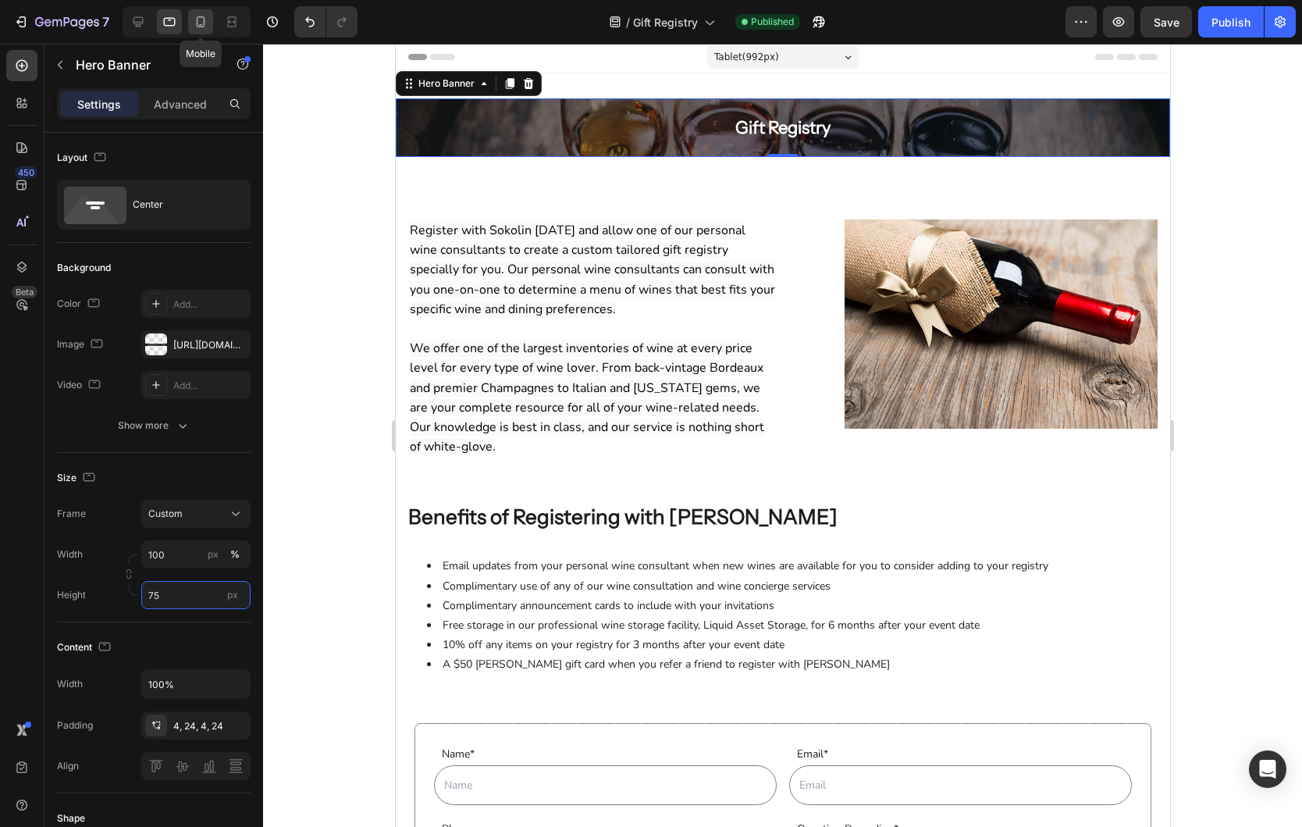
type input "75"
click at [197, 16] on icon at bounding box center [201, 22] width 16 height 16
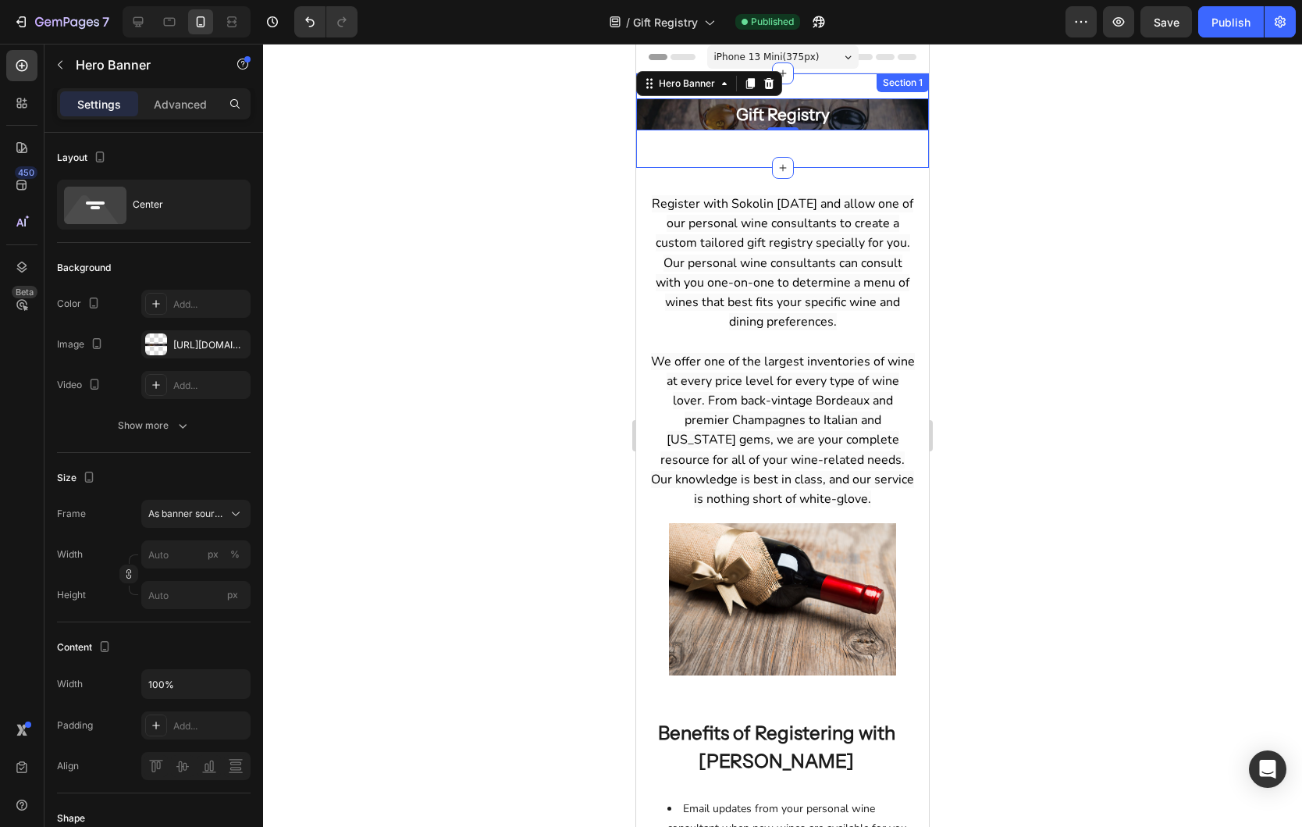
click at [742, 156] on div "Gift Registry Heading Row Hero Banner 0 Row Section 1" at bounding box center [782, 120] width 293 height 94
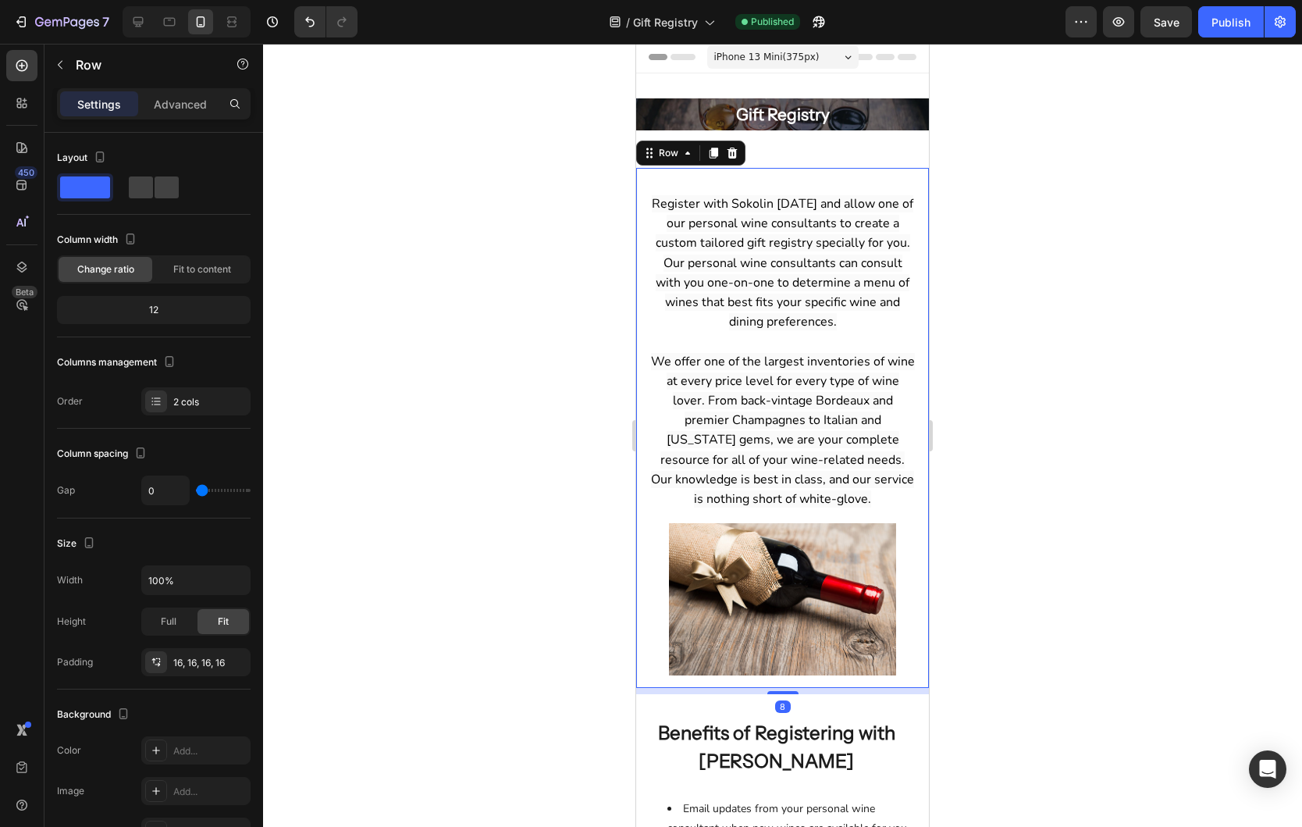
click at [745, 180] on div "Register with Sokolin today and allow one of our personal wine consultants to c…" at bounding box center [783, 345] width 268 height 330
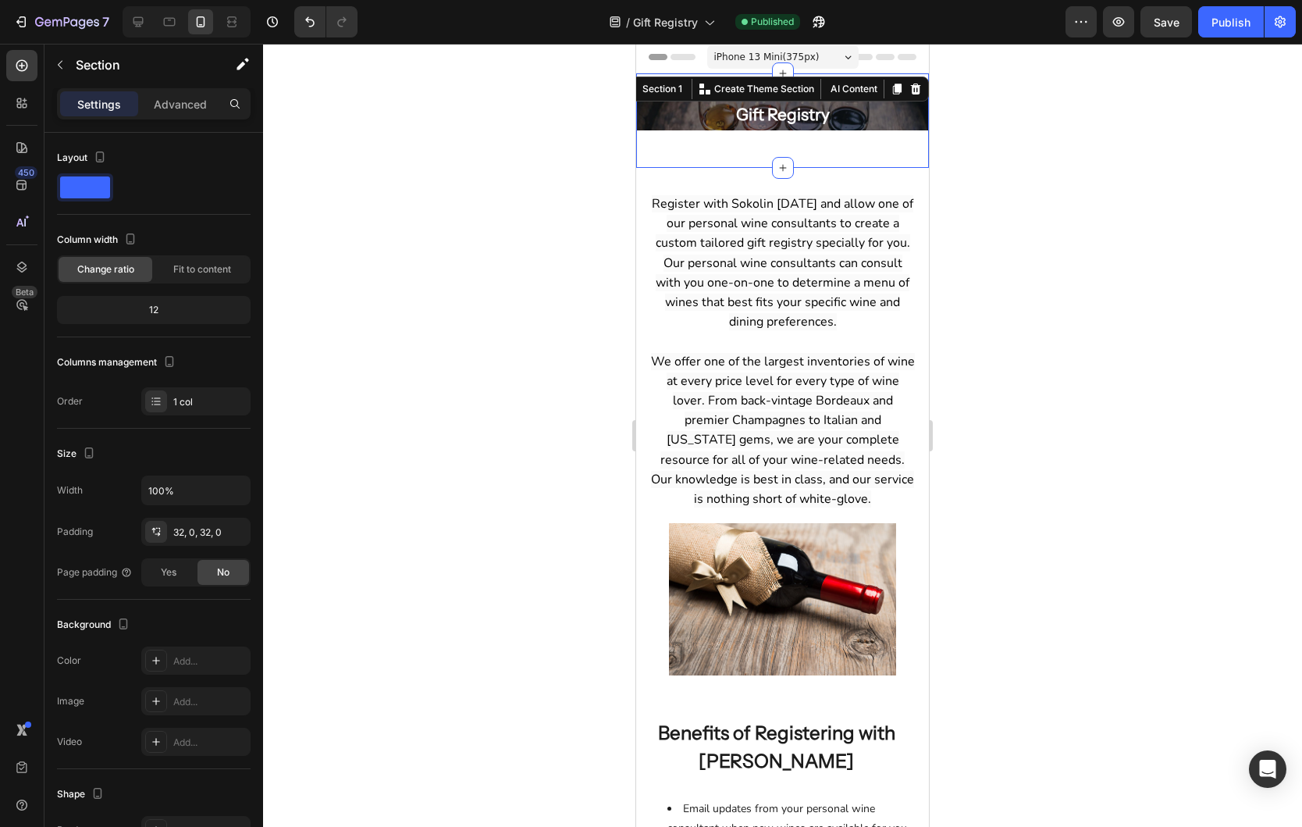
click at [758, 154] on div "Gift Registry Heading Row Hero Banner Row Section 1 Create Theme Section AI Con…" at bounding box center [782, 120] width 293 height 94
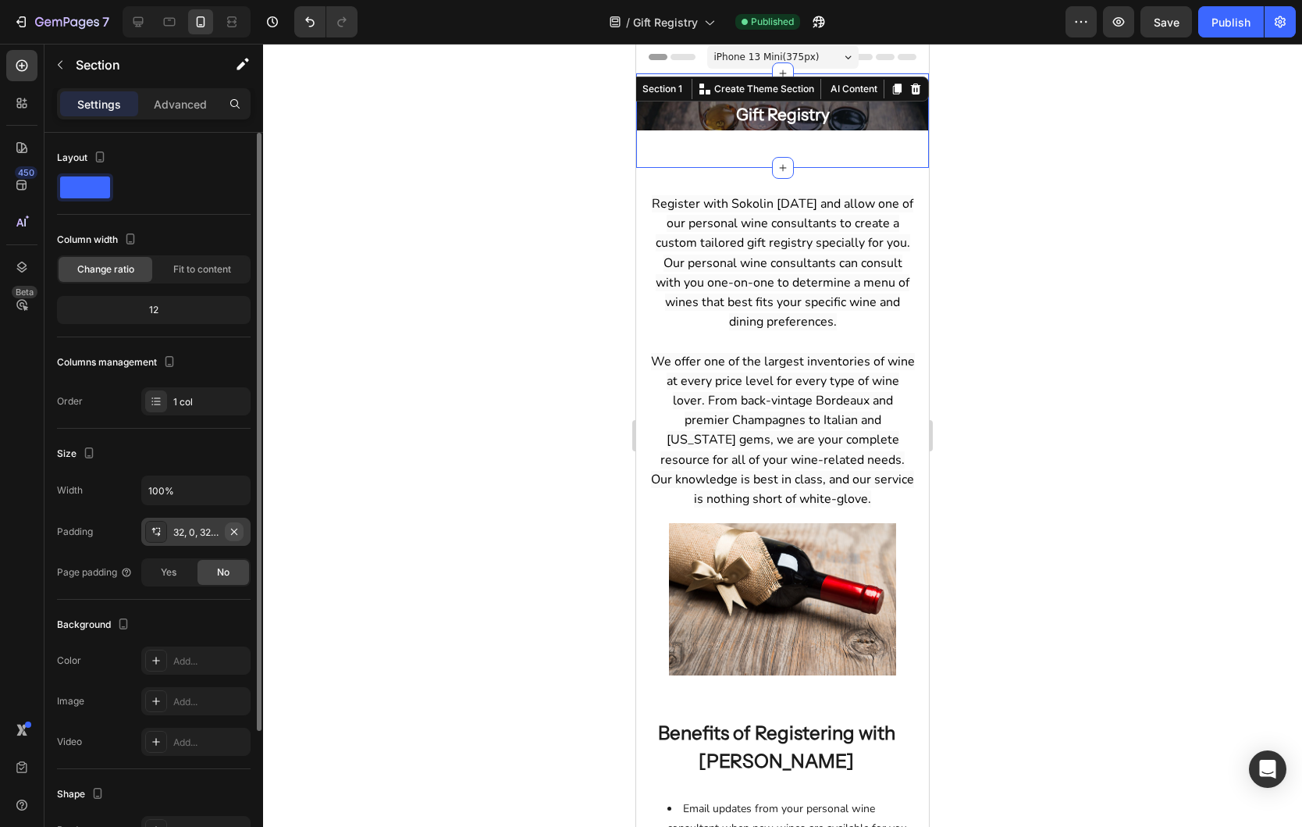
click at [234, 527] on icon "button" at bounding box center [234, 531] width 12 height 12
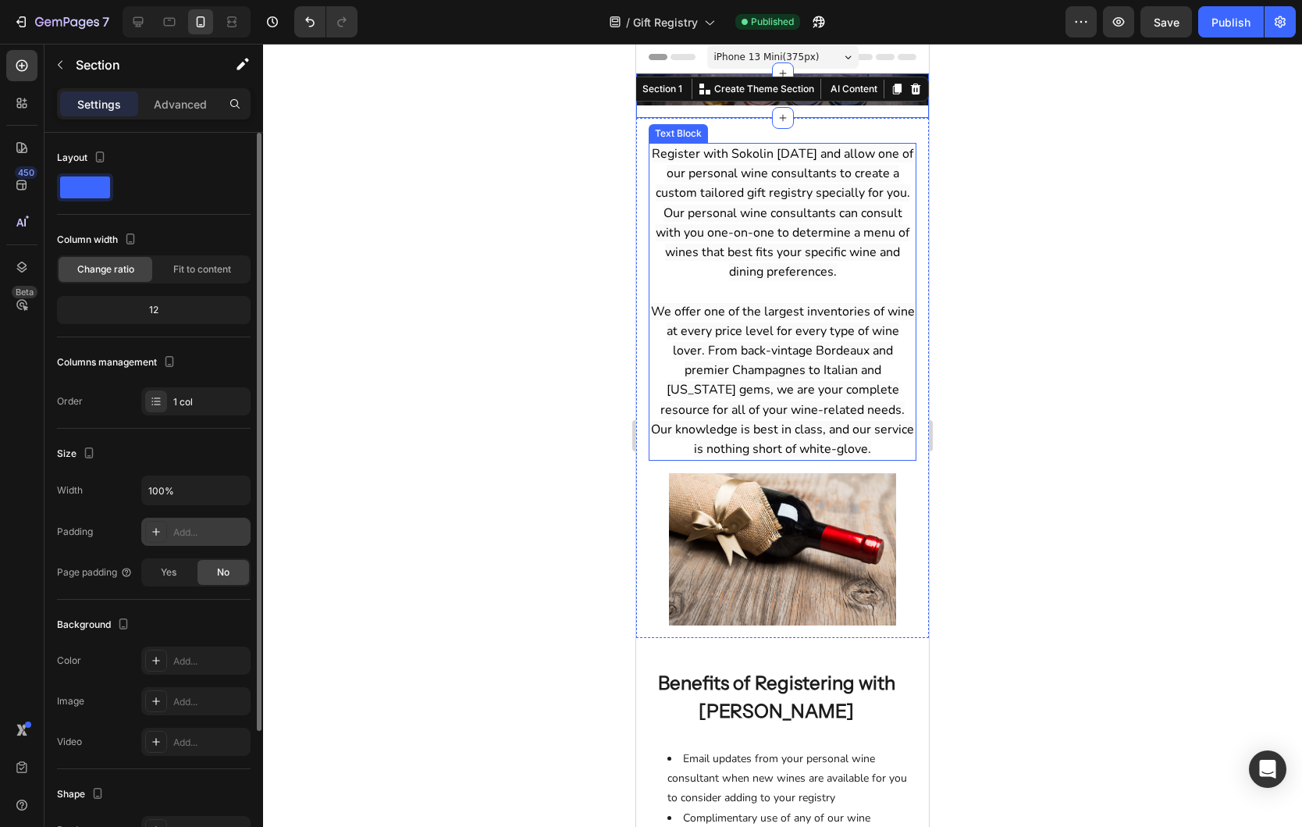
click at [982, 382] on div at bounding box center [782, 435] width 1039 height 783
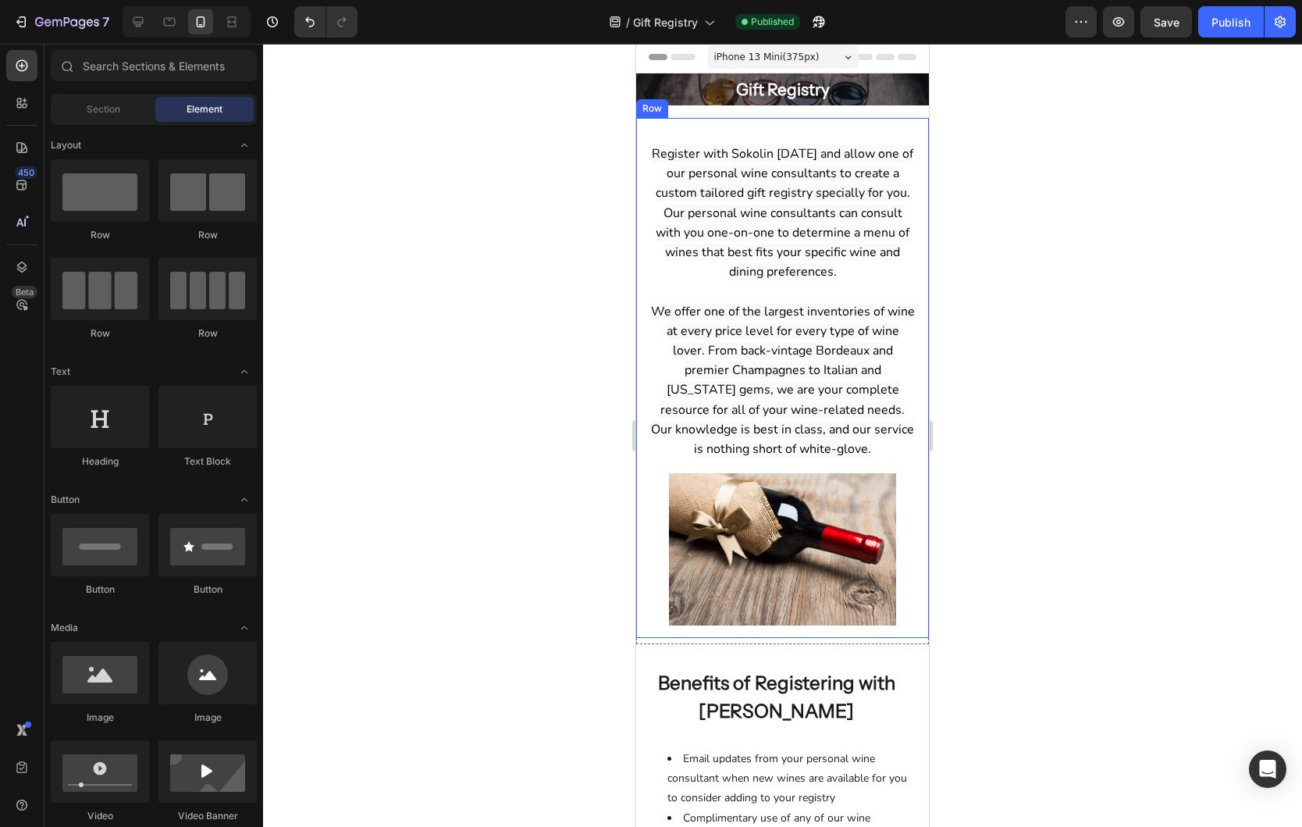
click at [702, 121] on div "Register with Sokolin today and allow one of our personal wine consultants to c…" at bounding box center [782, 378] width 293 height 520
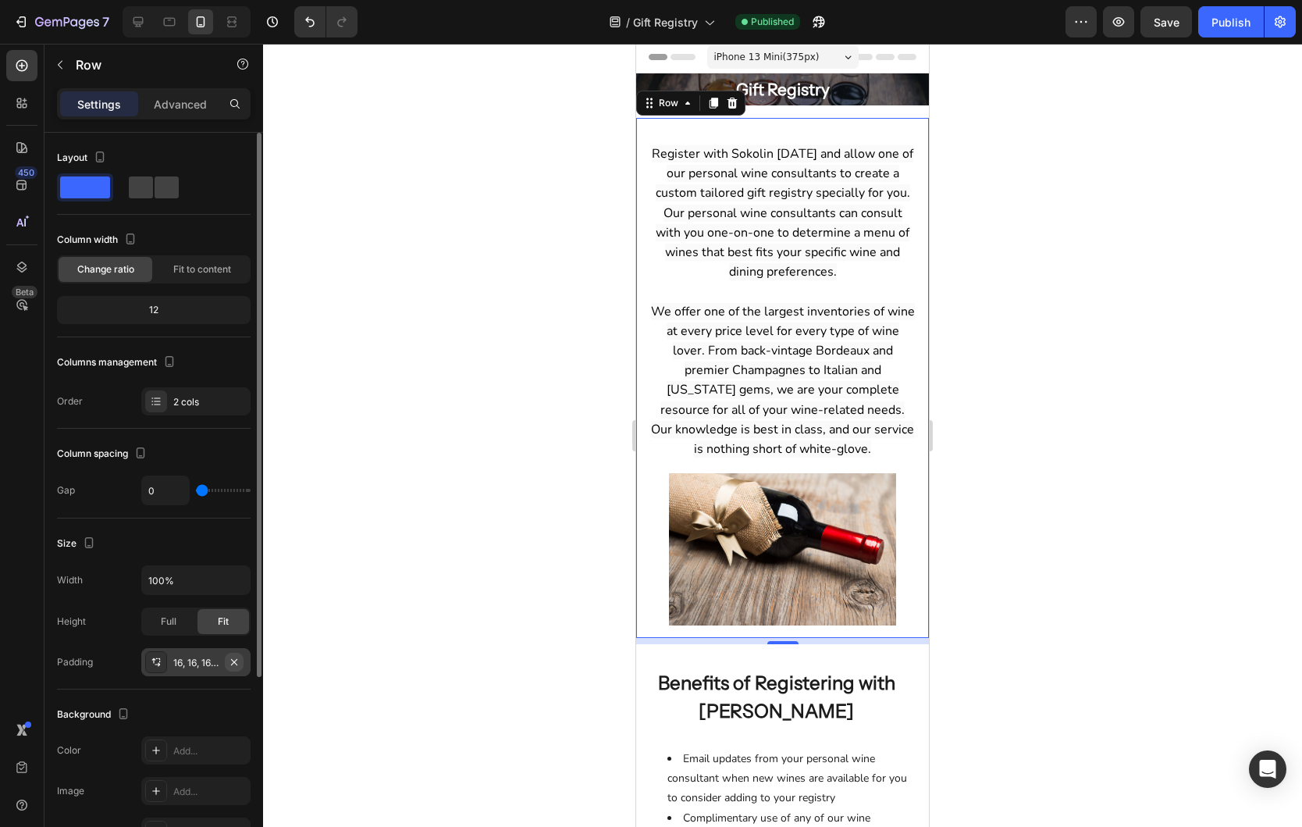
click at [237, 664] on icon "button" at bounding box center [234, 662] width 12 height 12
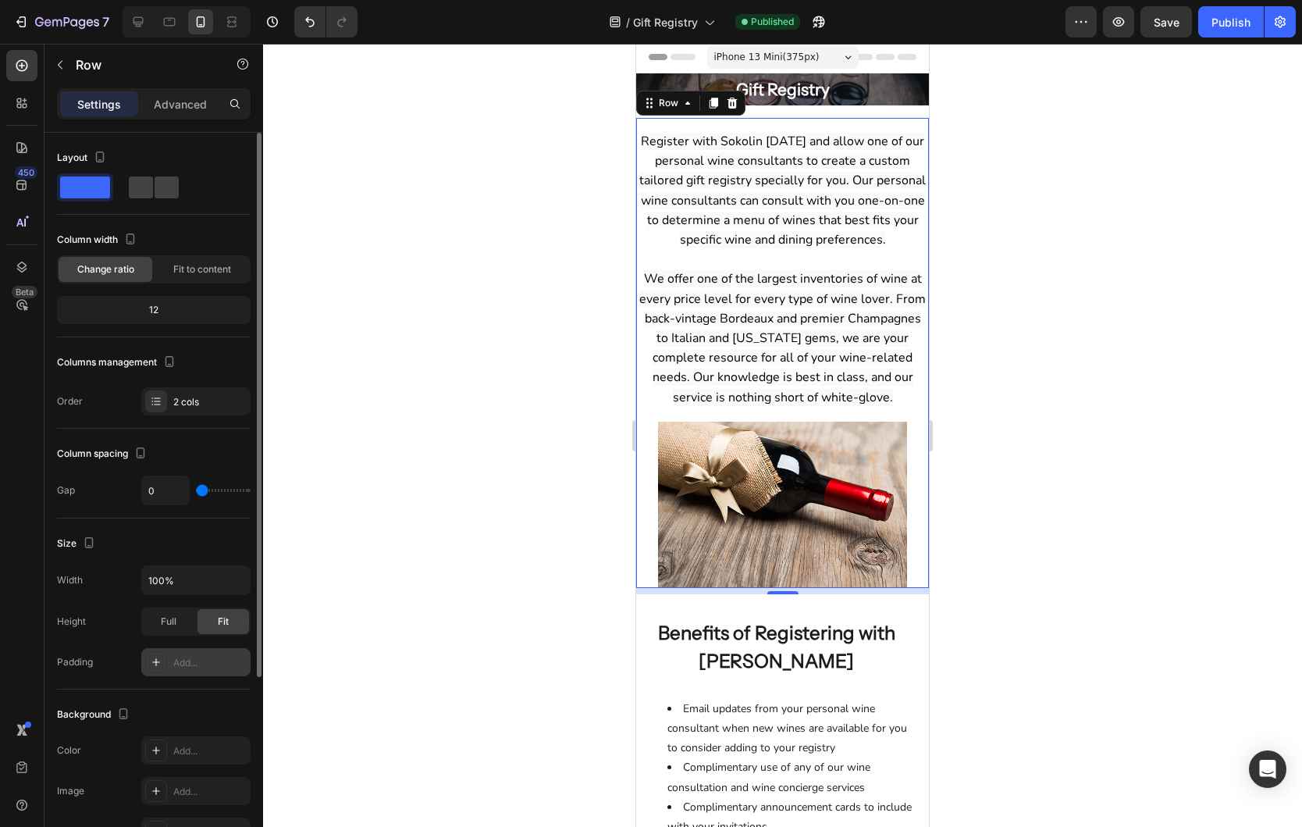
click at [1131, 315] on div at bounding box center [782, 435] width 1039 height 783
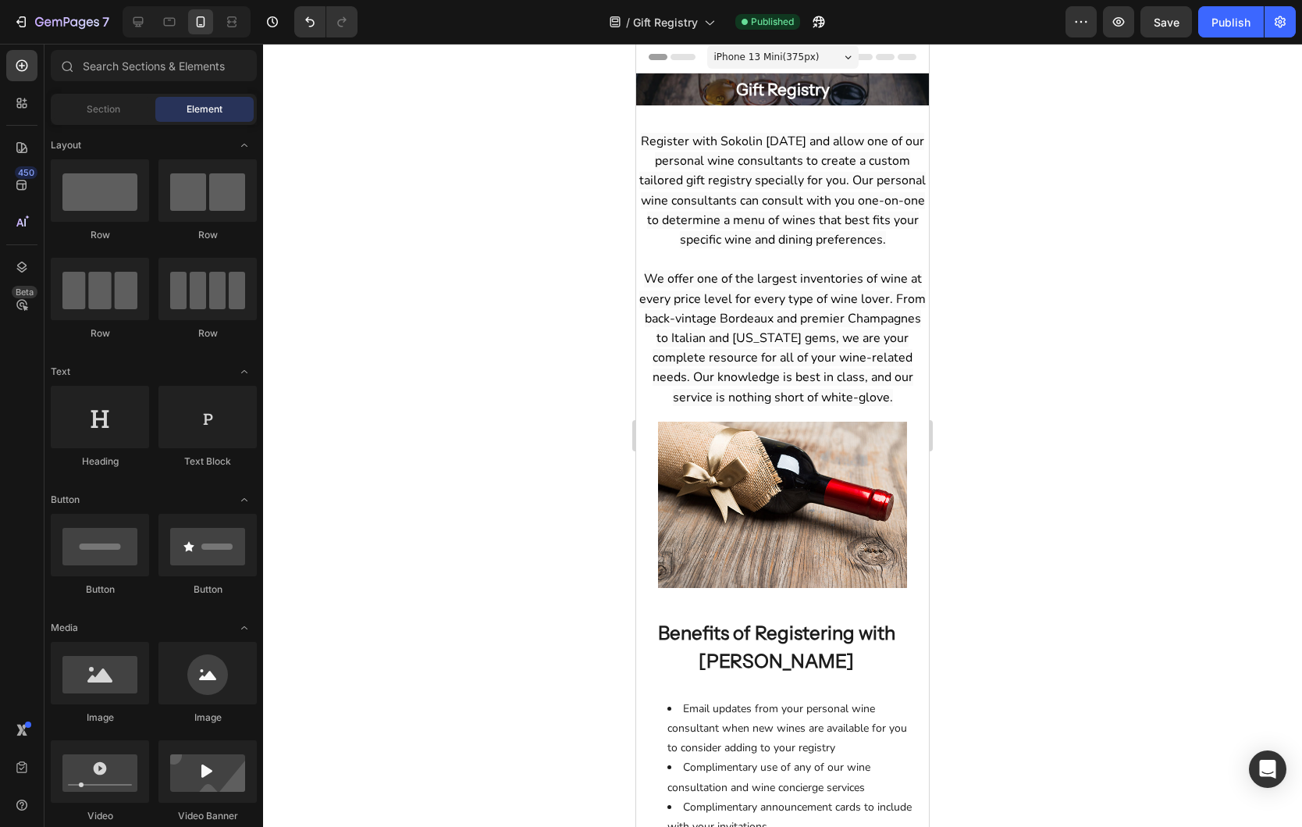
click at [1115, 418] on div at bounding box center [782, 435] width 1039 height 783
click at [1168, 29] on div "Save" at bounding box center [1167, 22] width 26 height 16
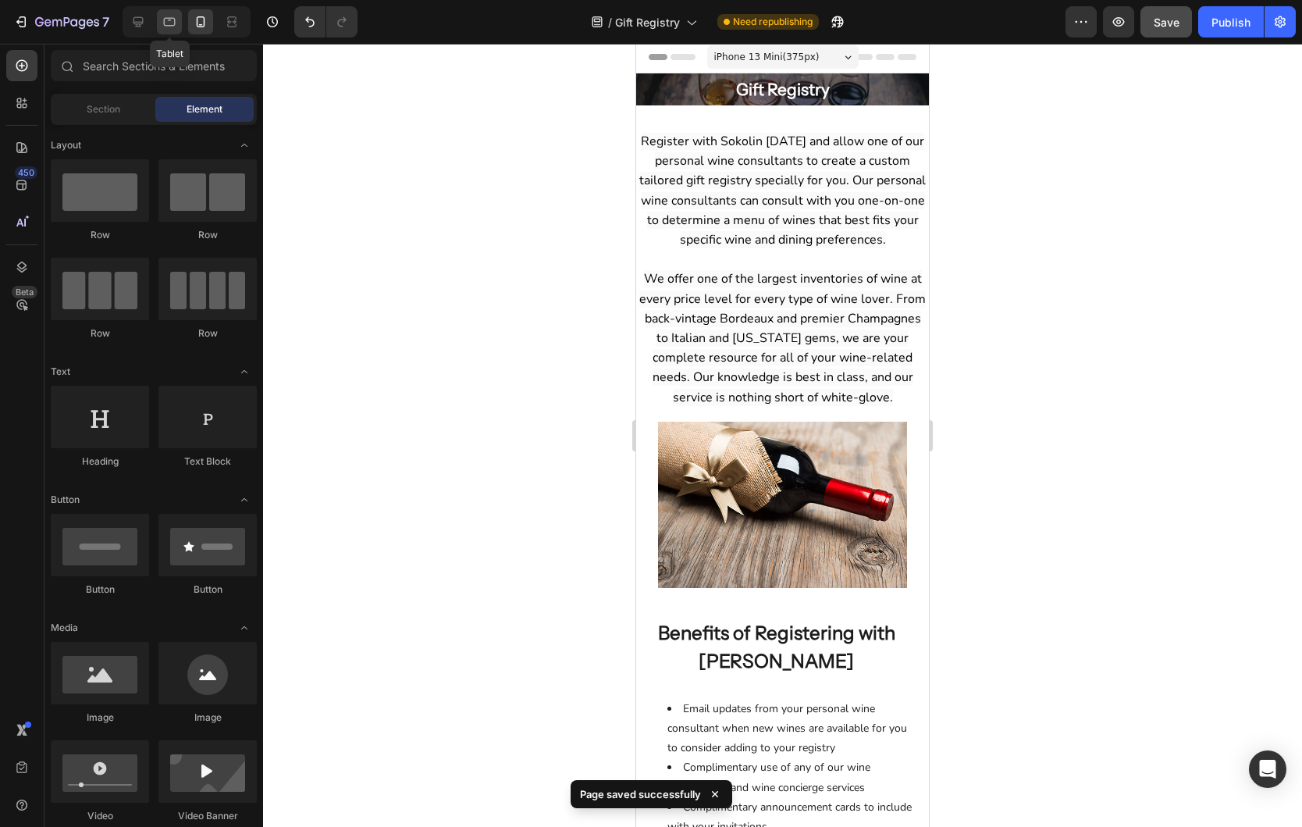
click at [176, 23] on icon at bounding box center [170, 22] width 16 height 16
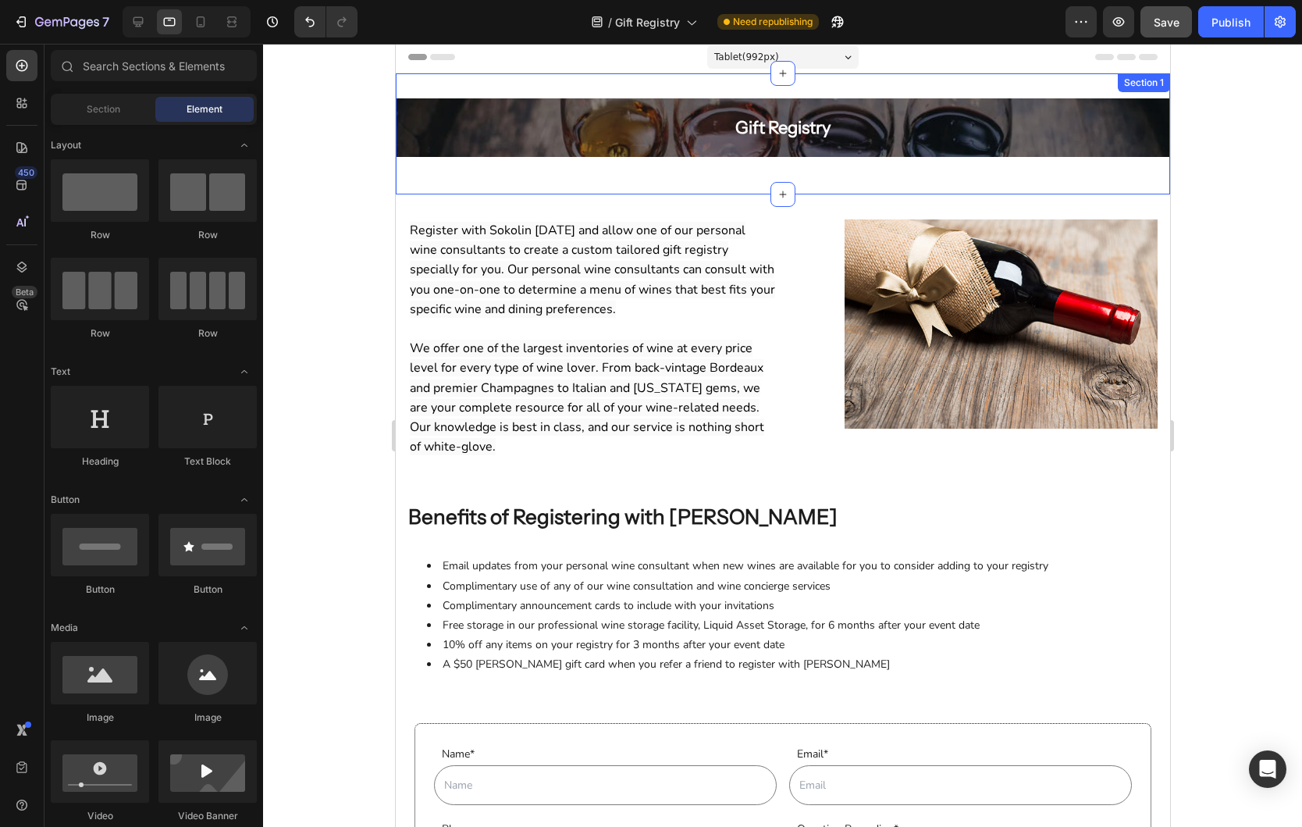
click at [706, 181] on div "Gift Registry Heading Row Hero Banner Row Section 1" at bounding box center [782, 133] width 774 height 121
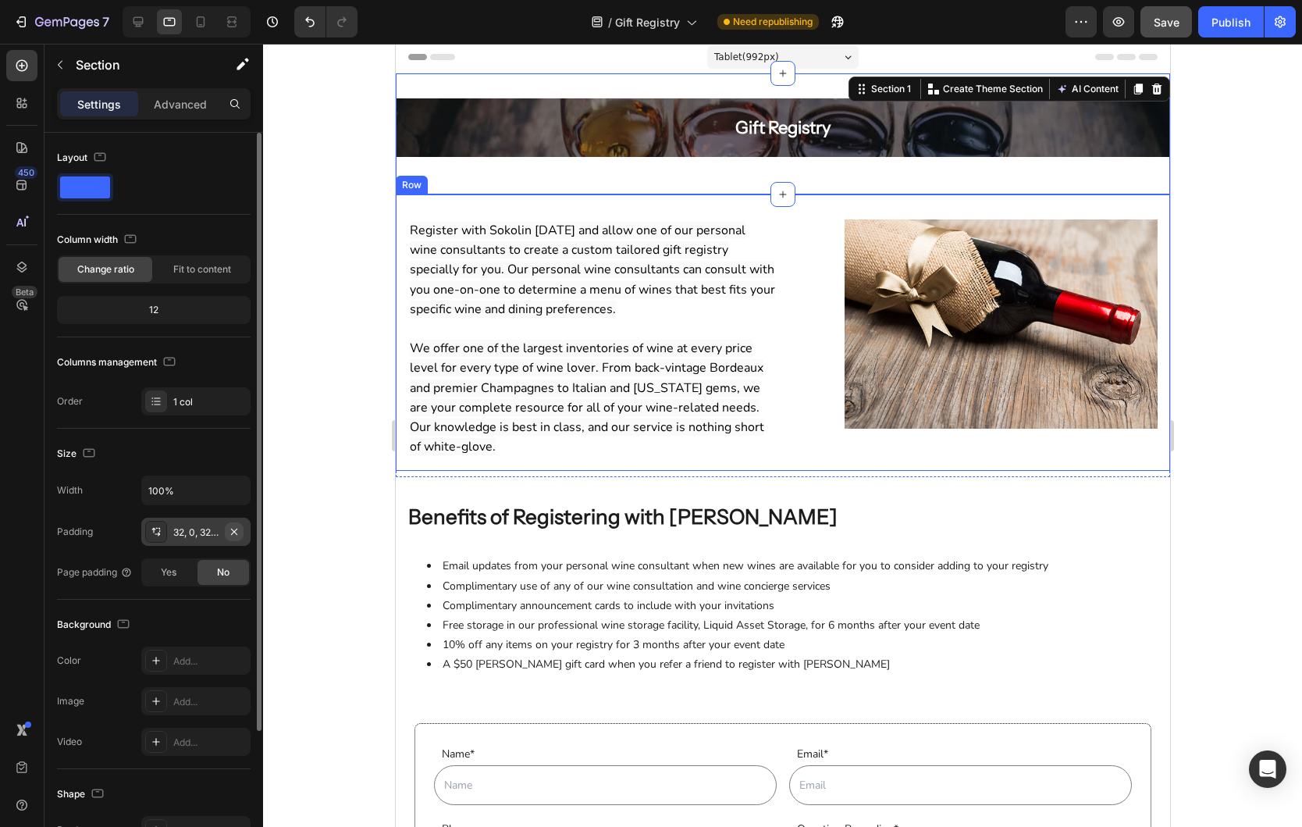
click at [240, 532] on icon "button" at bounding box center [234, 531] width 12 height 12
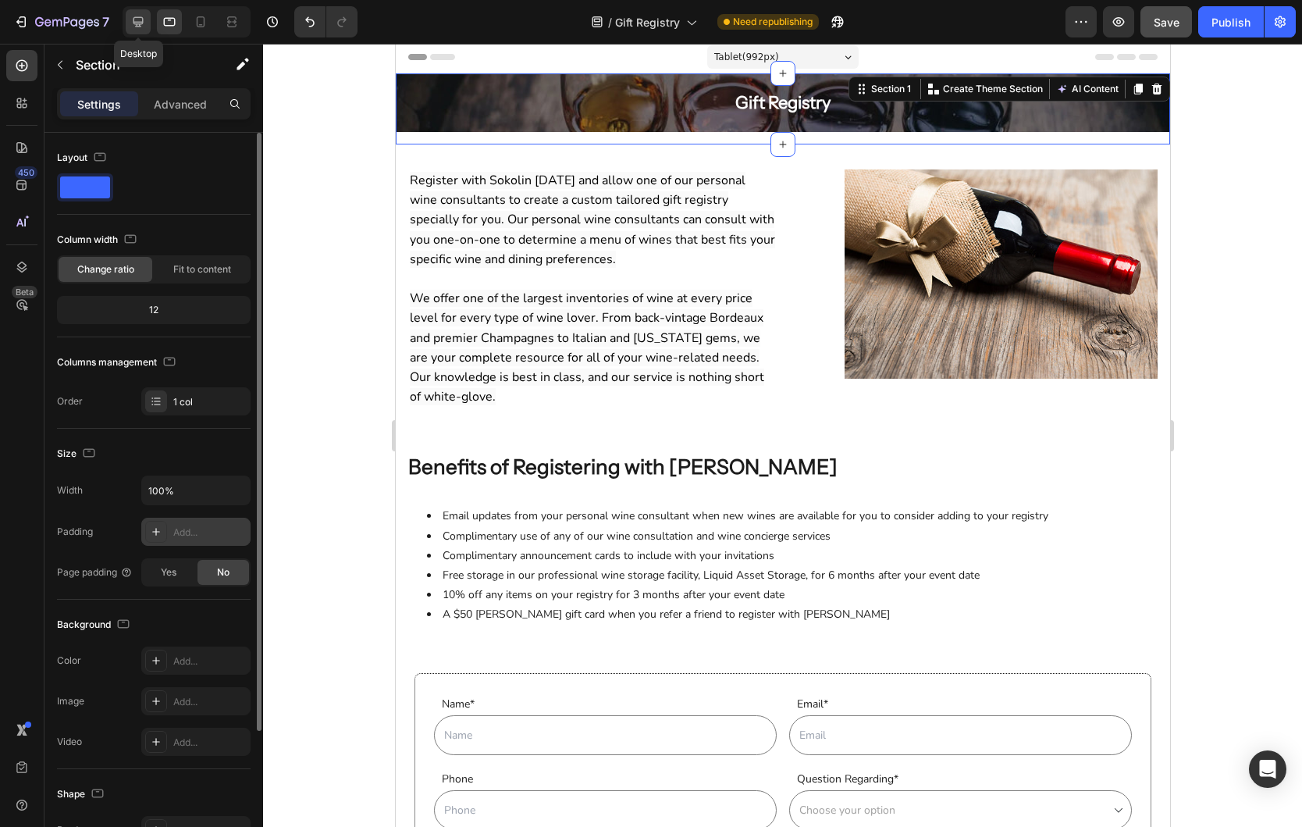
click at [145, 27] on icon at bounding box center [138, 22] width 16 height 16
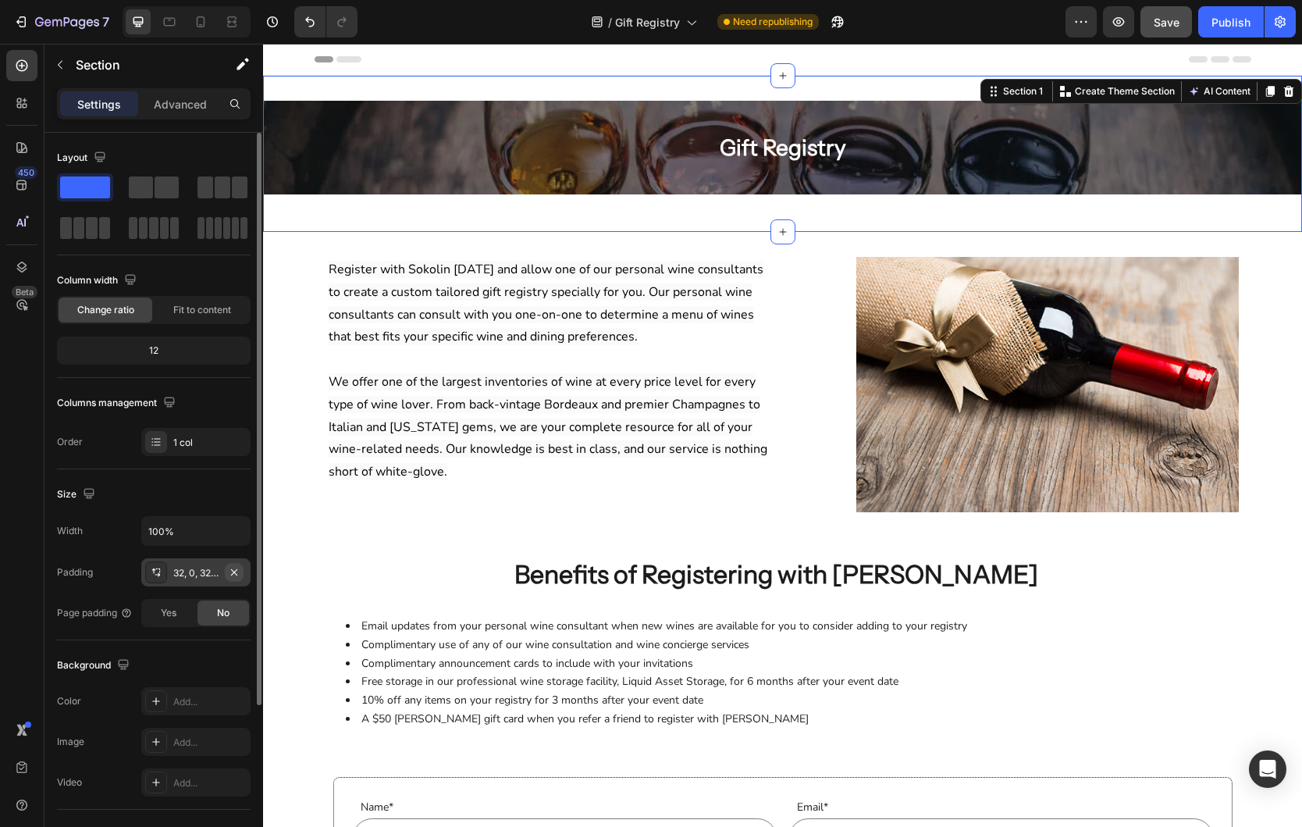
click at [232, 567] on icon "button" at bounding box center [234, 572] width 12 height 12
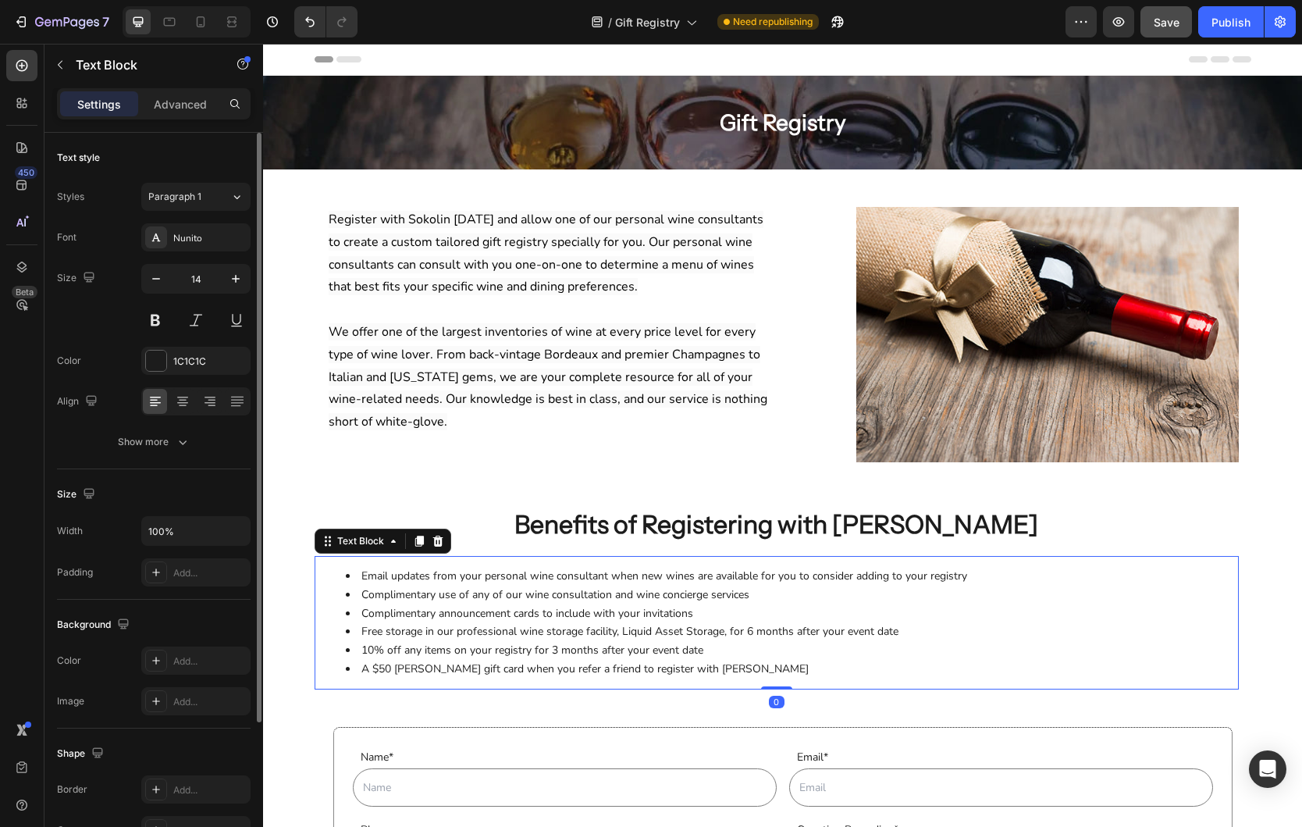
click at [1173, 619] on li "Complimentary announcement cards to include with your invitations" at bounding box center [792, 613] width 893 height 19
click at [1159, 21] on span "Save" at bounding box center [1167, 22] width 26 height 13
click at [1234, 23] on div "Publish" at bounding box center [1230, 22] width 39 height 16
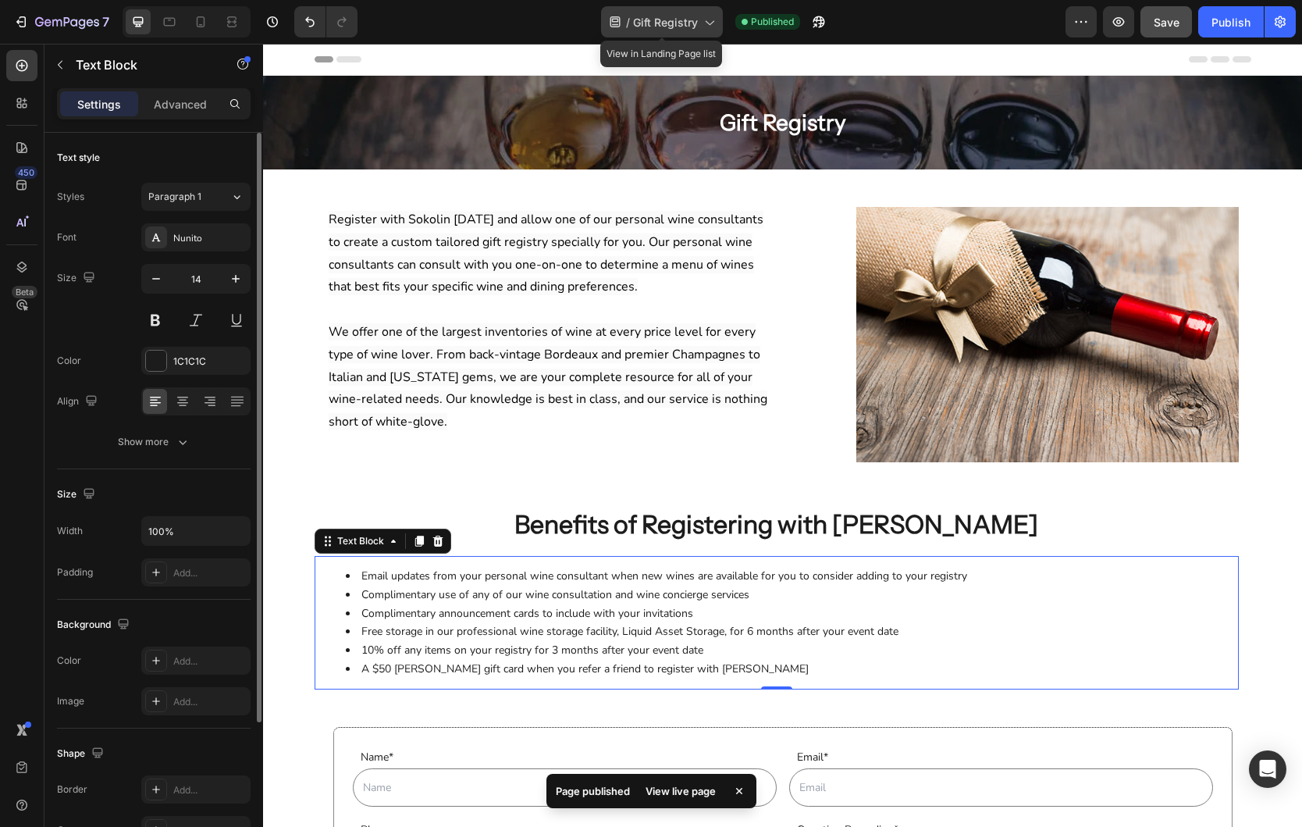
click at [681, 27] on span "Gift Registry" at bounding box center [665, 22] width 65 height 16
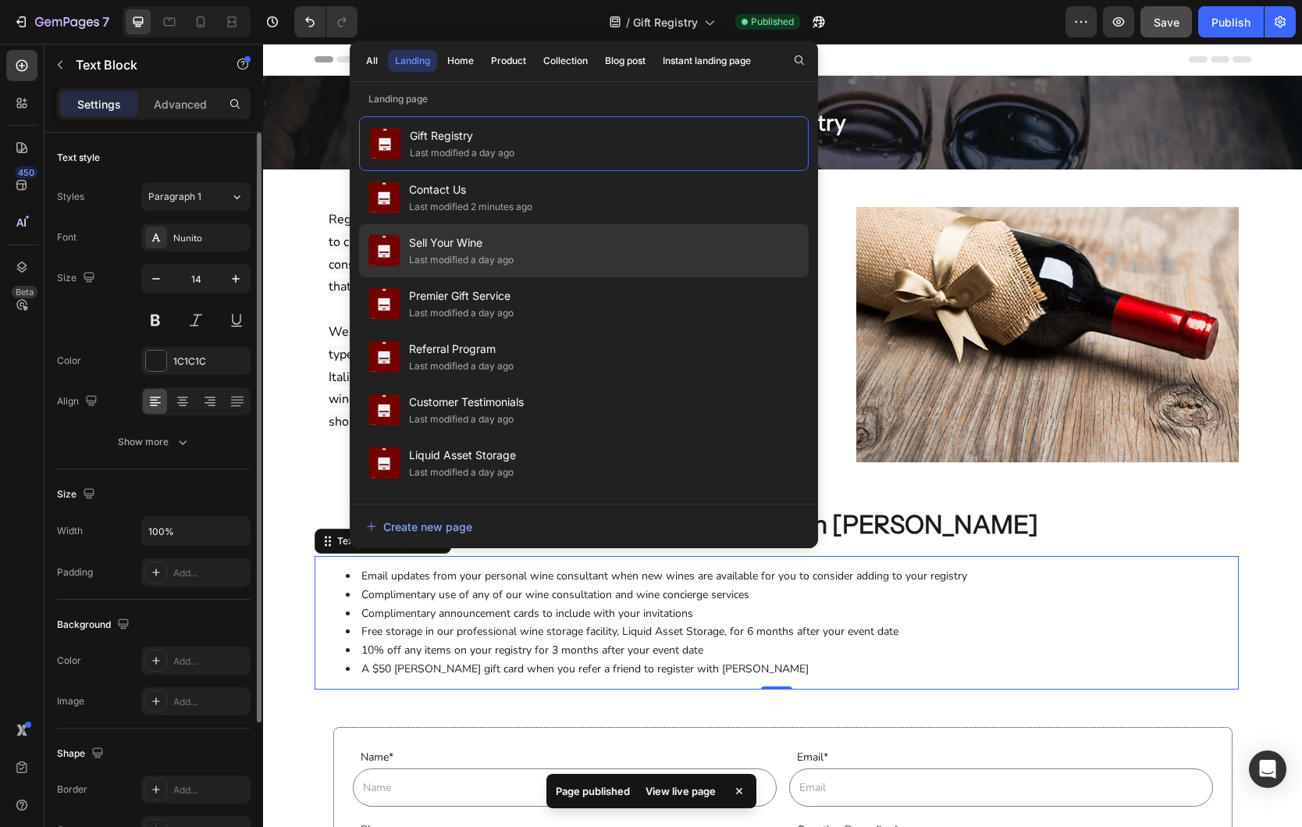
click at [480, 249] on span "Sell Your Wine" at bounding box center [461, 242] width 105 height 19
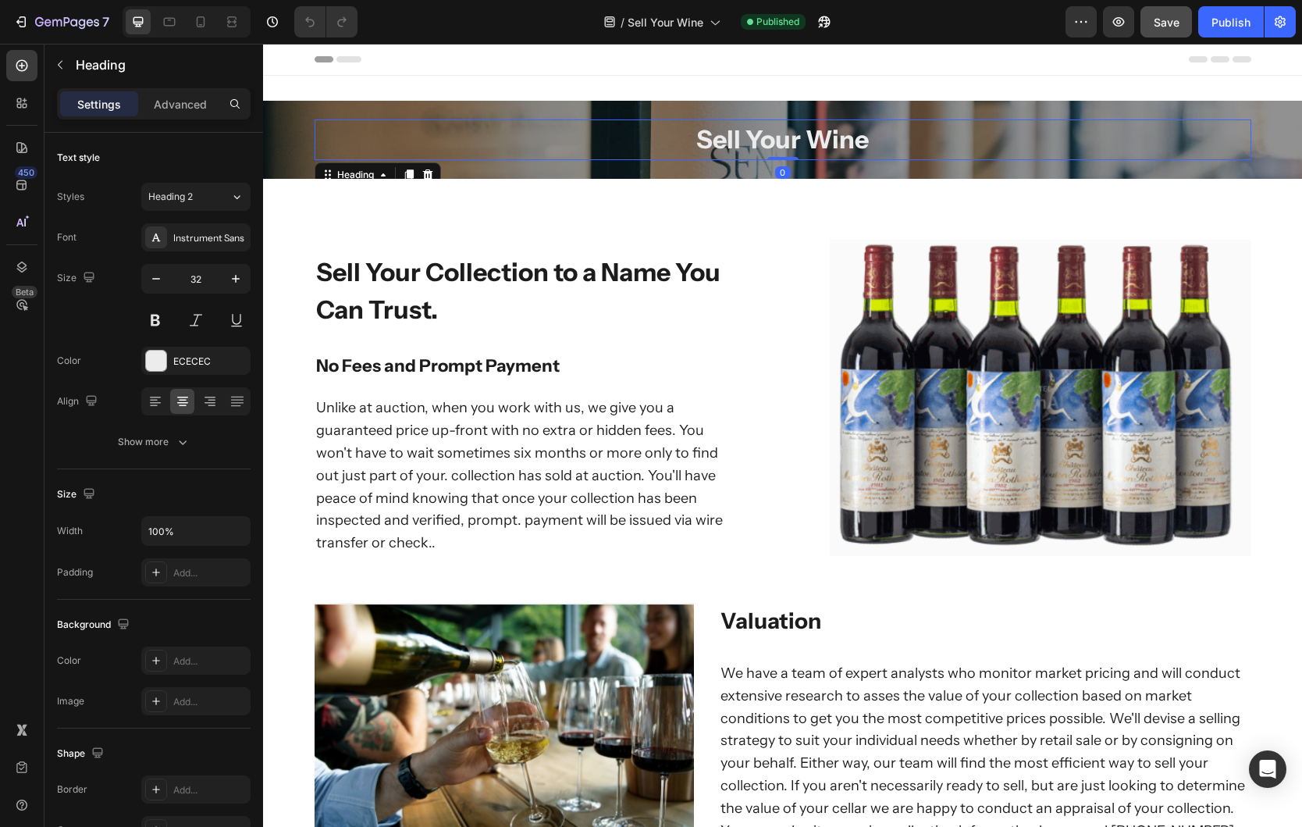
click at [562, 147] on h2 "Sell Your Wine" at bounding box center [783, 139] width 937 height 41
click at [290, 153] on div "Overlay" at bounding box center [782, 140] width 1039 height 78
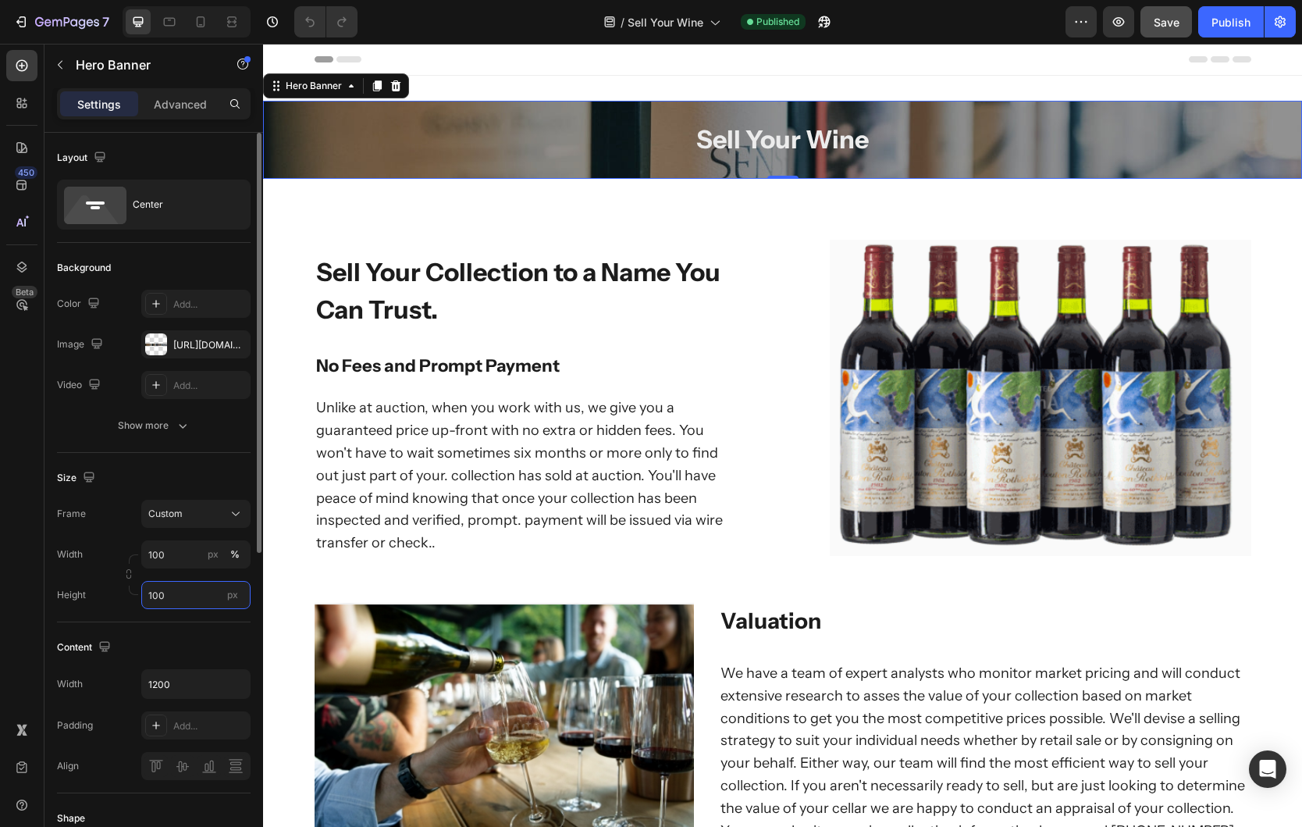
click at [201, 595] on input "100" at bounding box center [195, 595] width 109 height 28
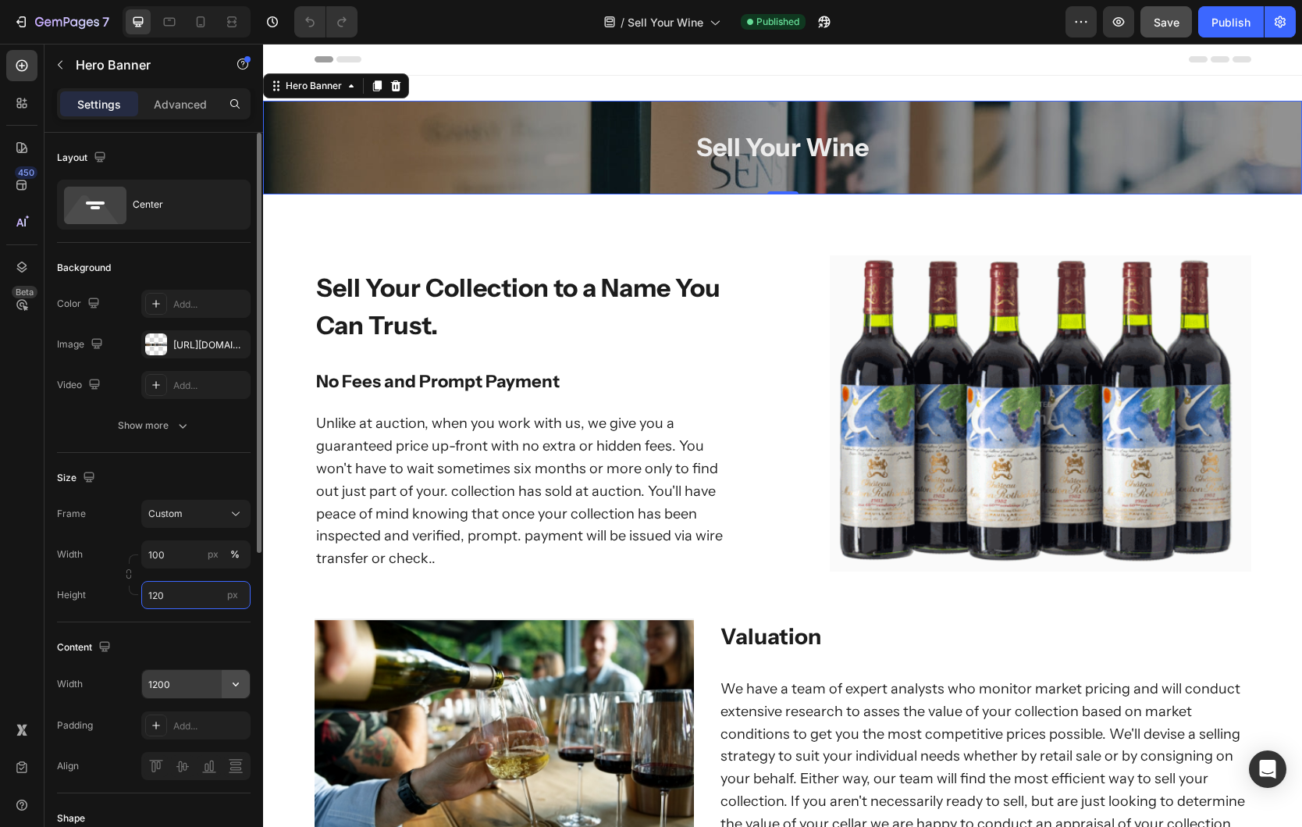
type input "120"
click at [236, 687] on icon "button" at bounding box center [236, 684] width 16 height 16
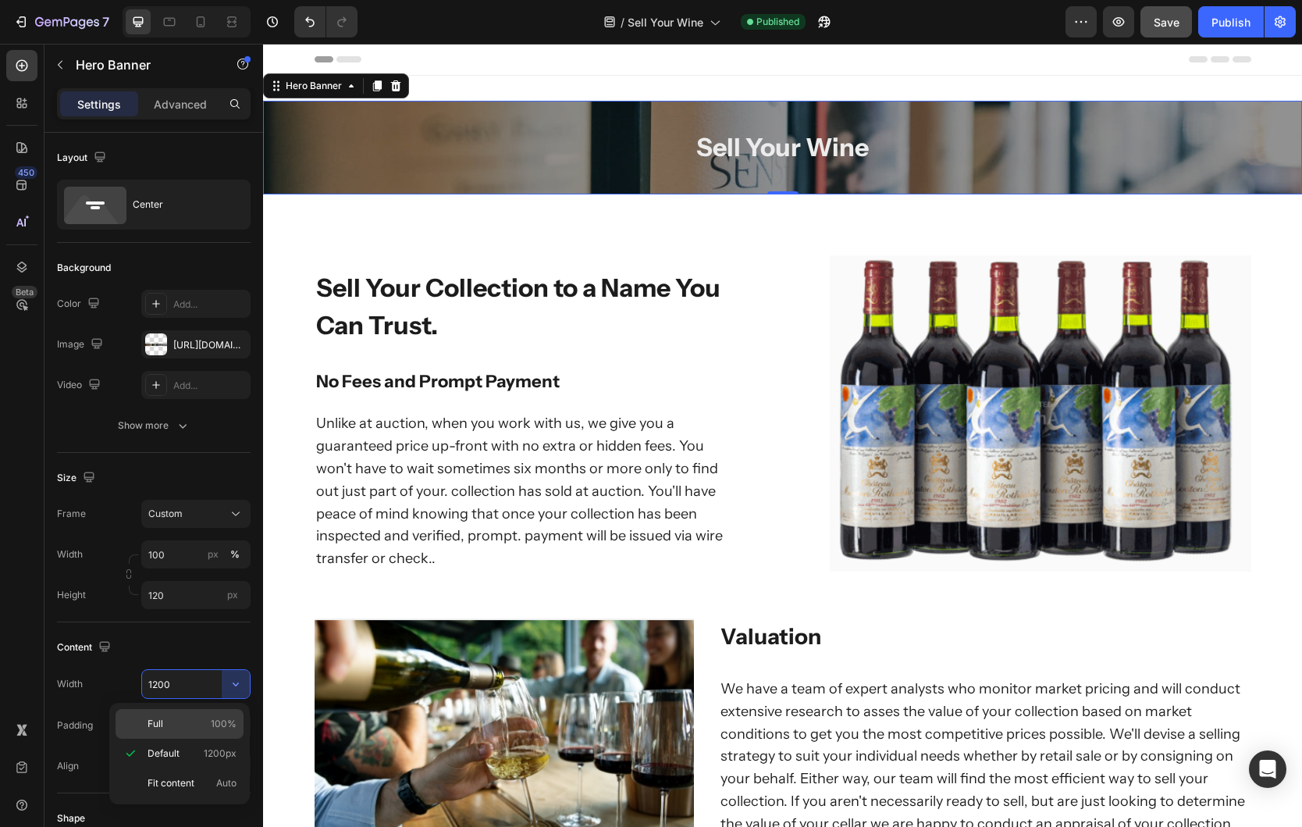
click at [201, 731] on div "Full 100%" at bounding box center [180, 724] width 128 height 30
type input "100%"
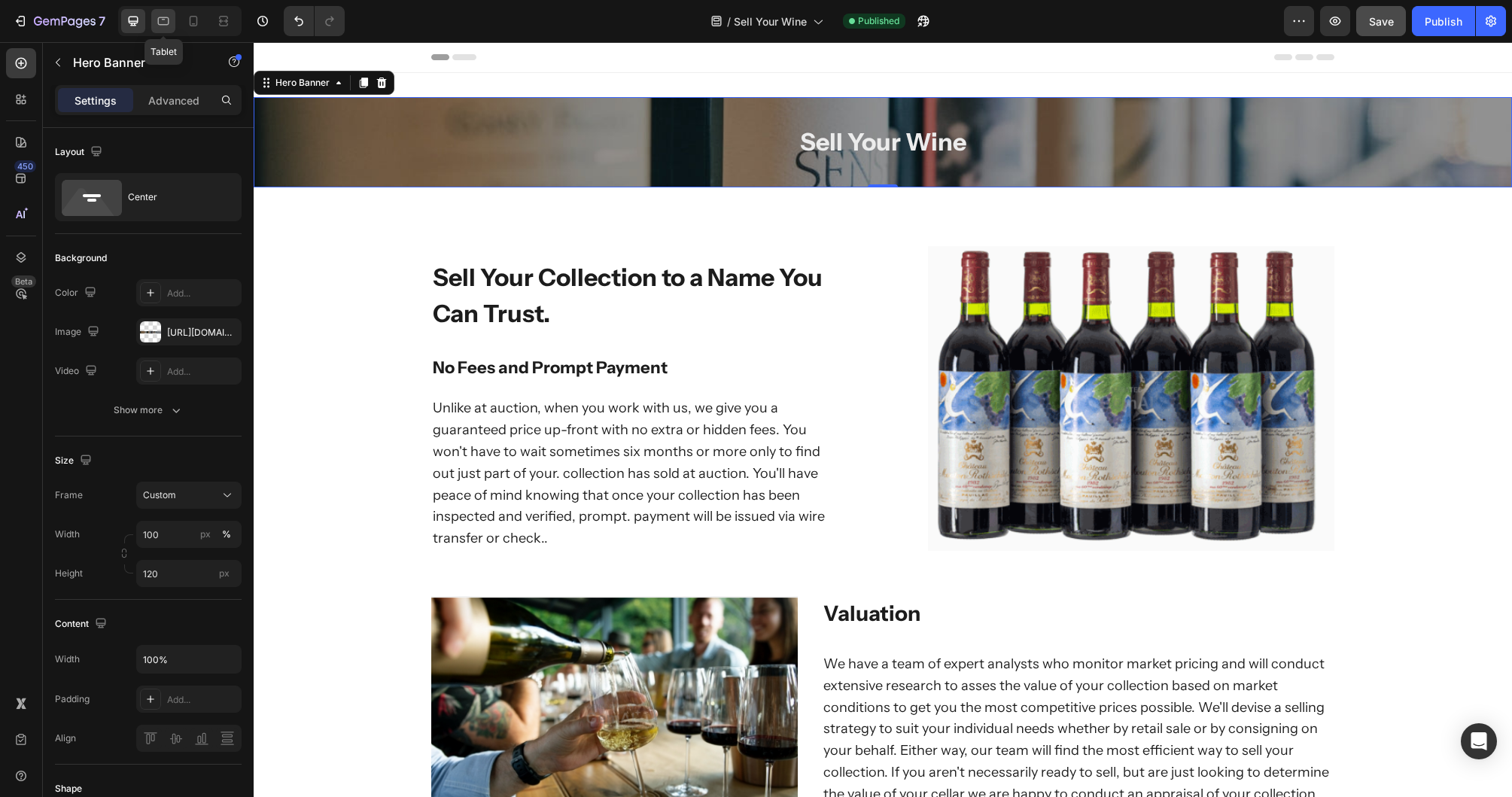
click at [161, 26] on icon at bounding box center [164, 21] width 15 height 15
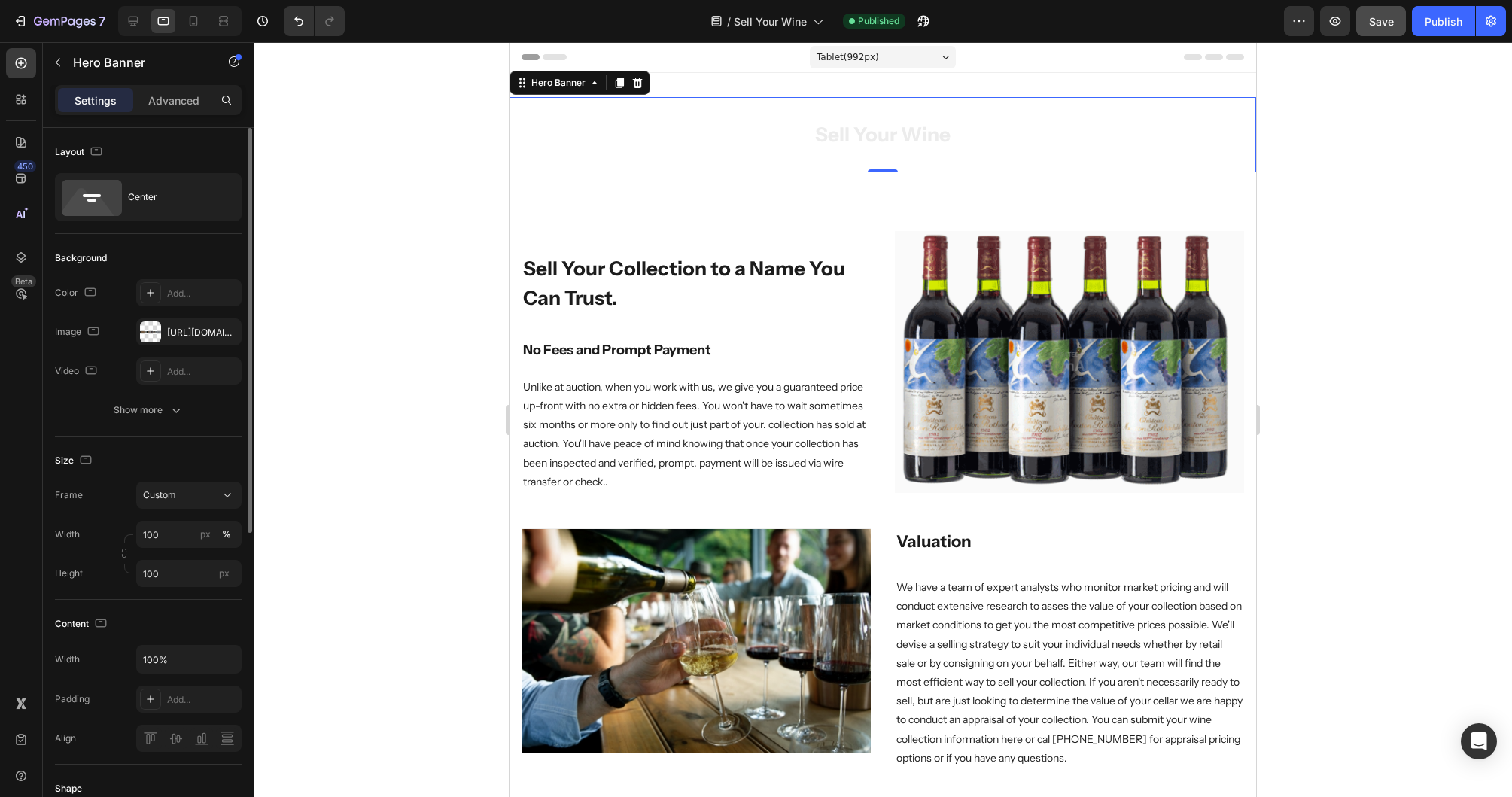
scroll to position [2, 0]
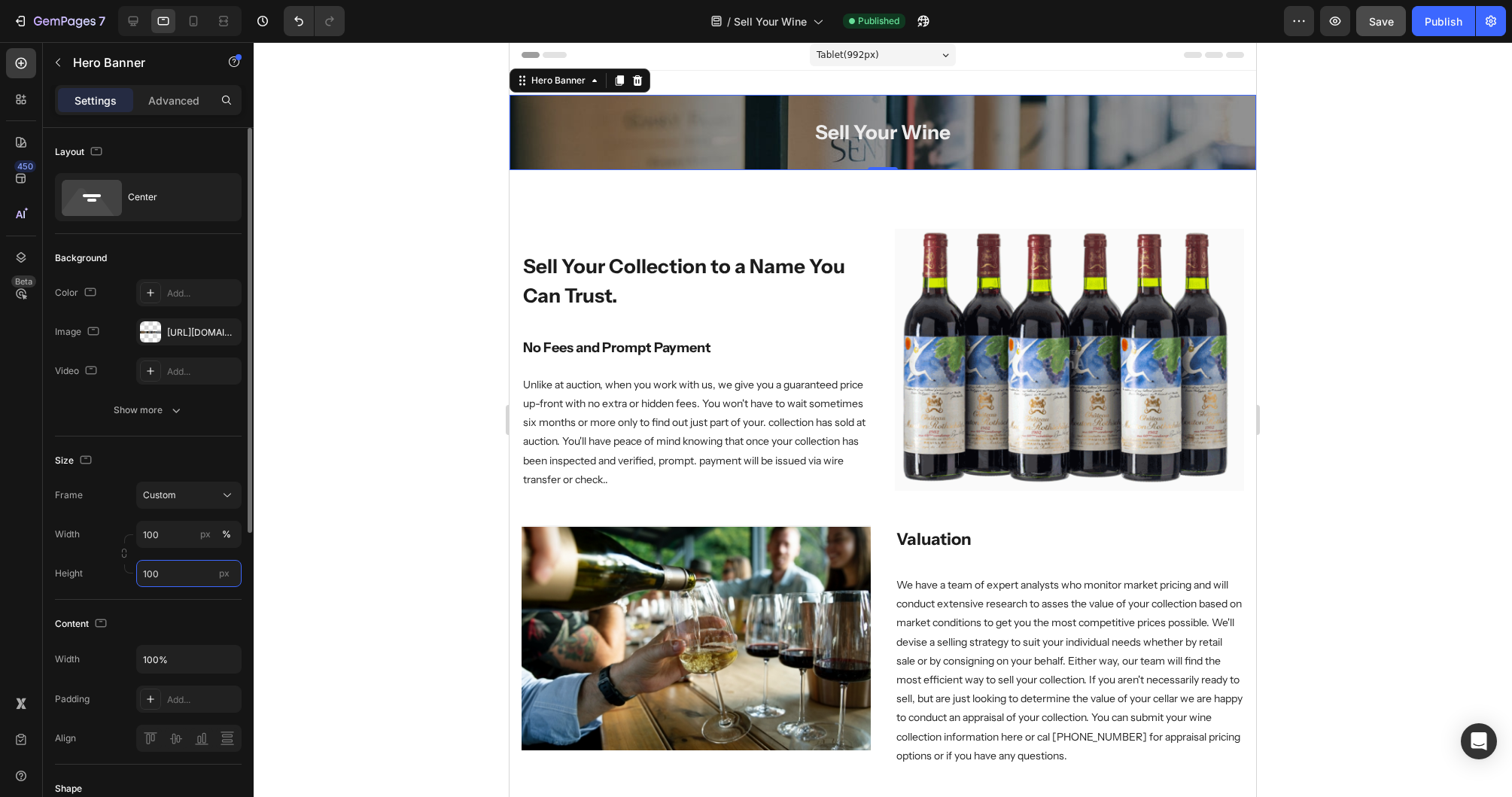
click at [185, 571] on input "100" at bounding box center [188, 573] width 105 height 27
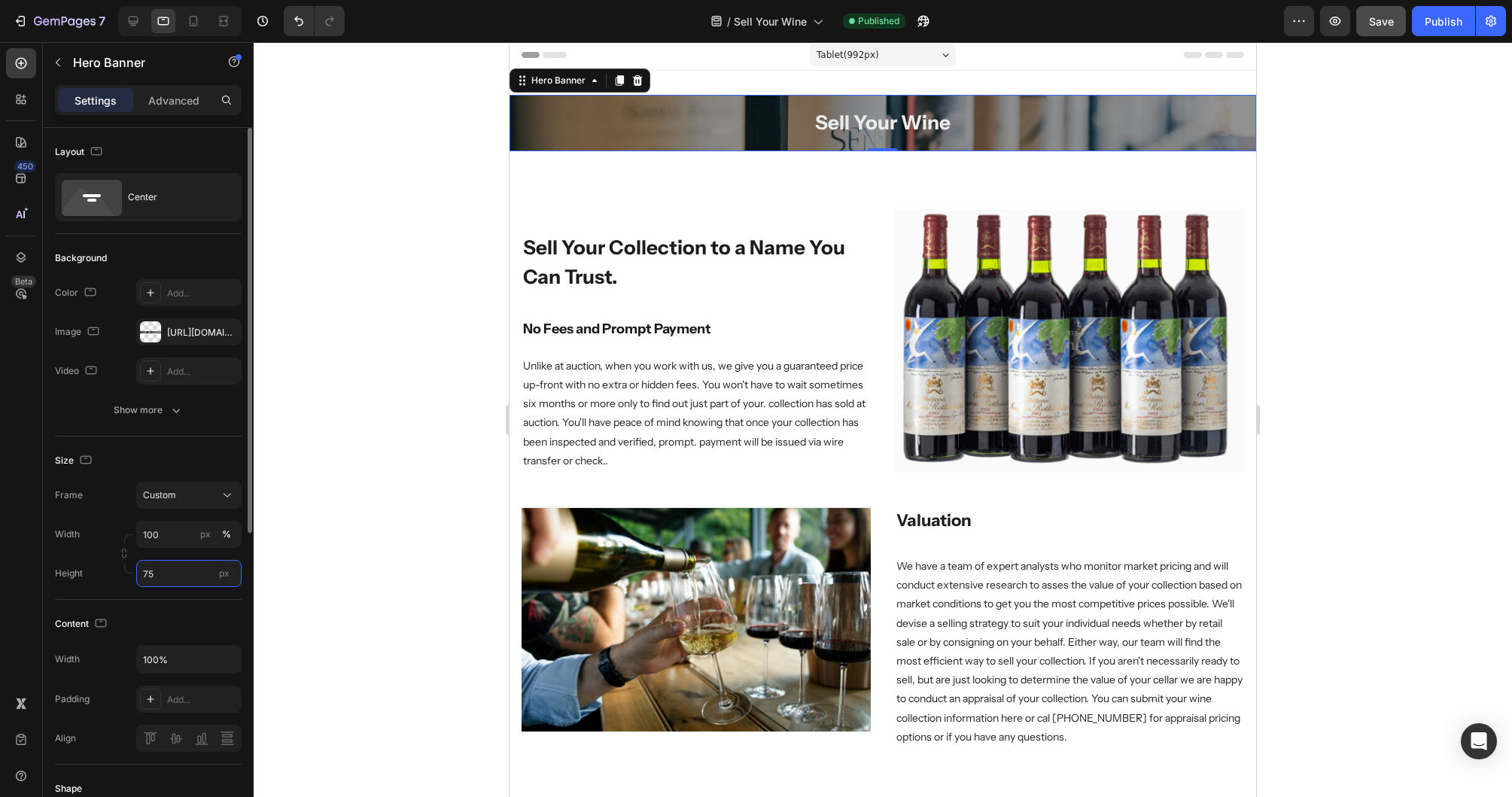
scroll to position [1, 0]
type input "75"
click at [180, 109] on div "Advanced" at bounding box center [174, 99] width 75 height 24
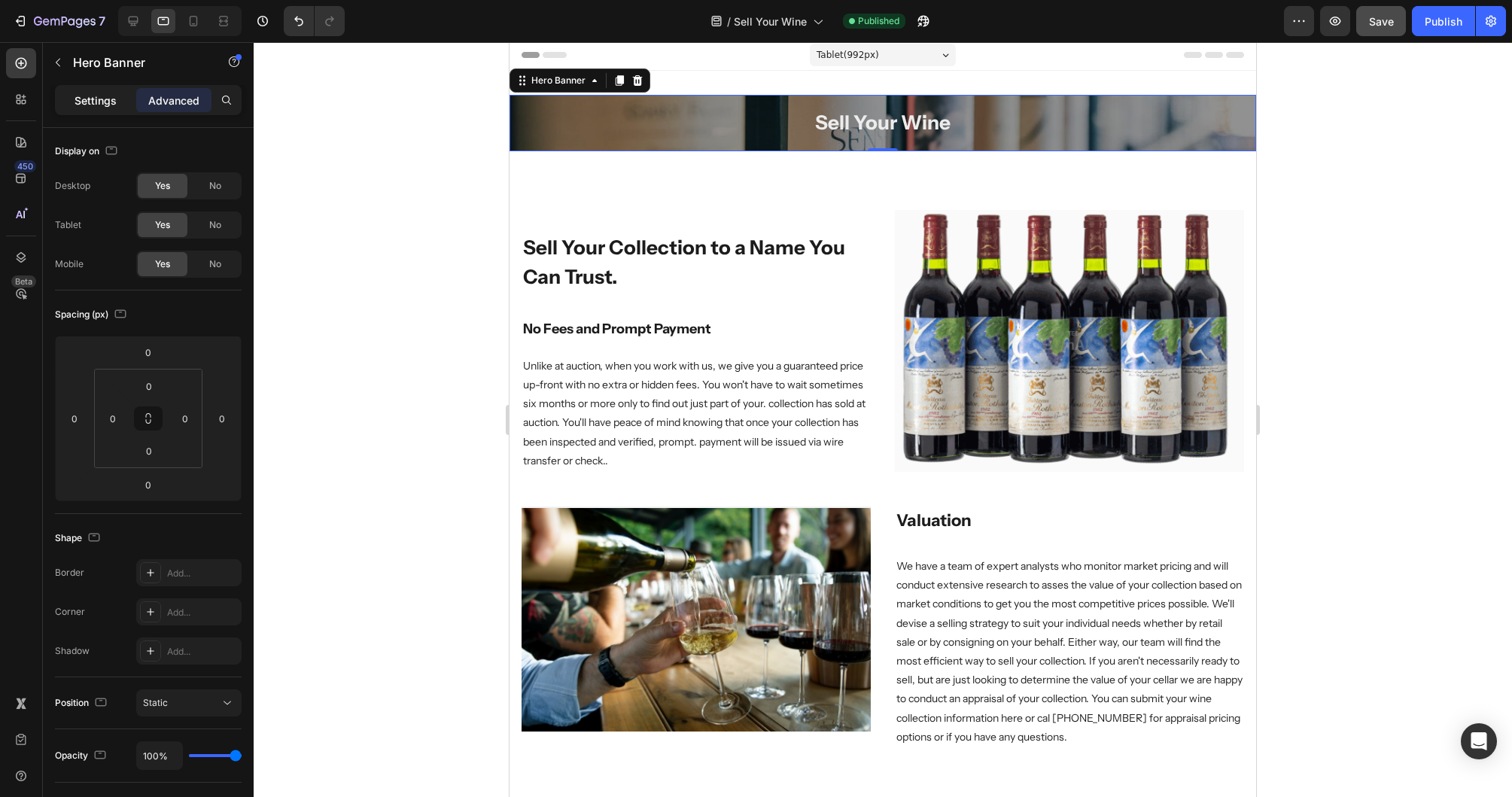
click at [94, 101] on p "Settings" at bounding box center [95, 100] width 42 height 15
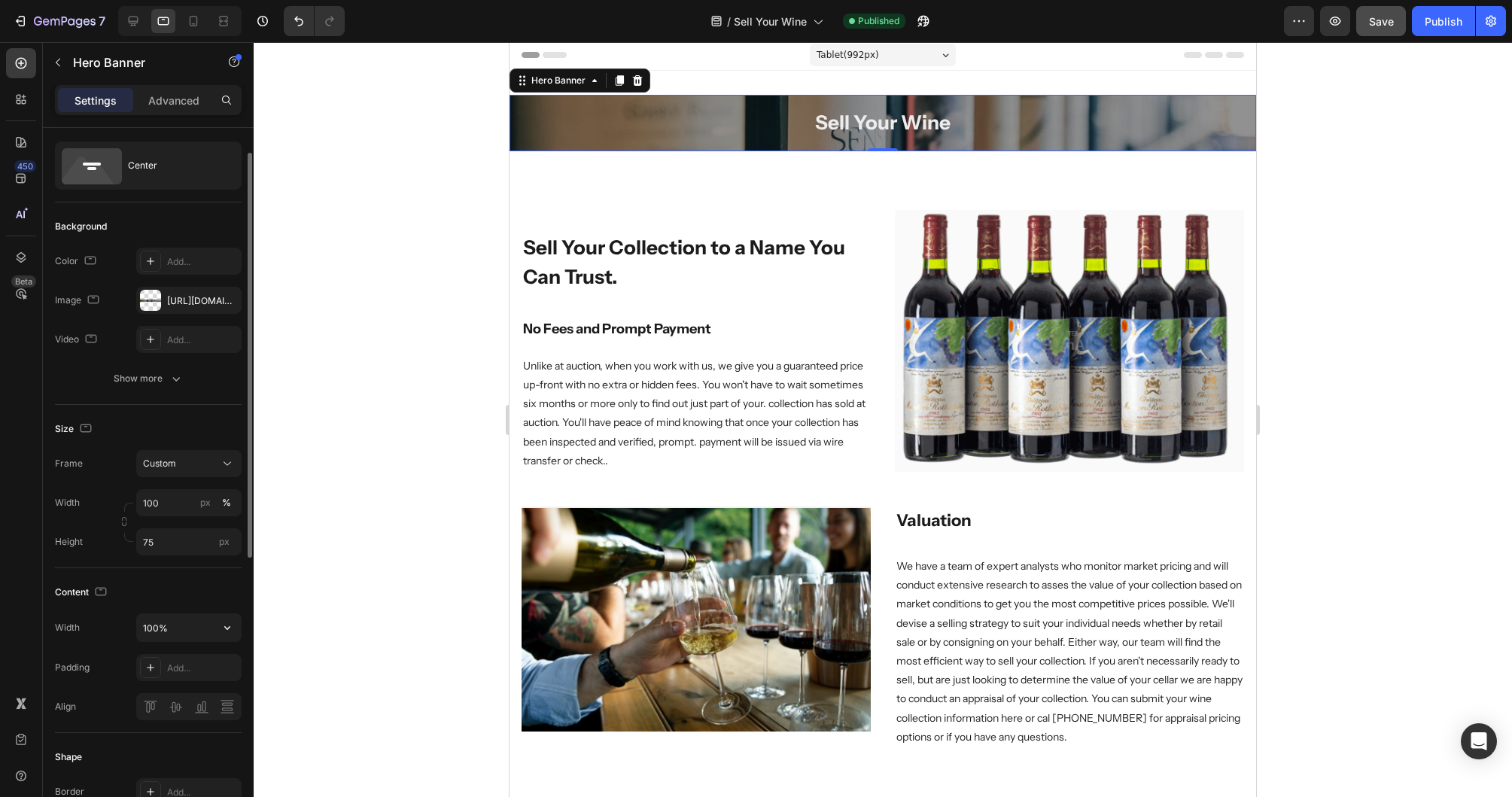
scroll to position [36, 0]
click at [167, 661] on div "Add..." at bounding box center [202, 663] width 70 height 13
click at [209, 635] on input "100%" at bounding box center [189, 623] width 104 height 27
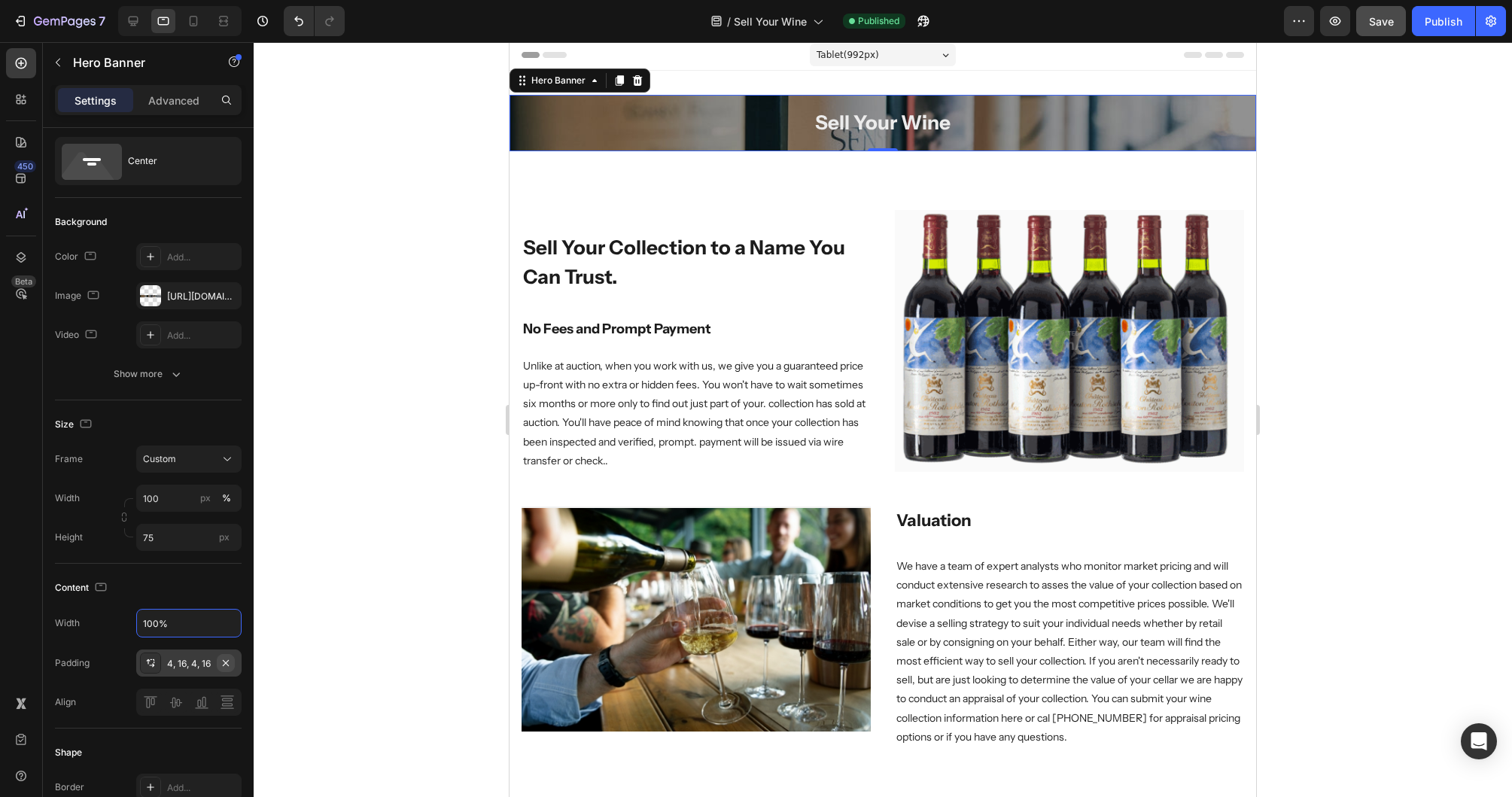
click at [229, 664] on icon "button" at bounding box center [226, 662] width 6 height 6
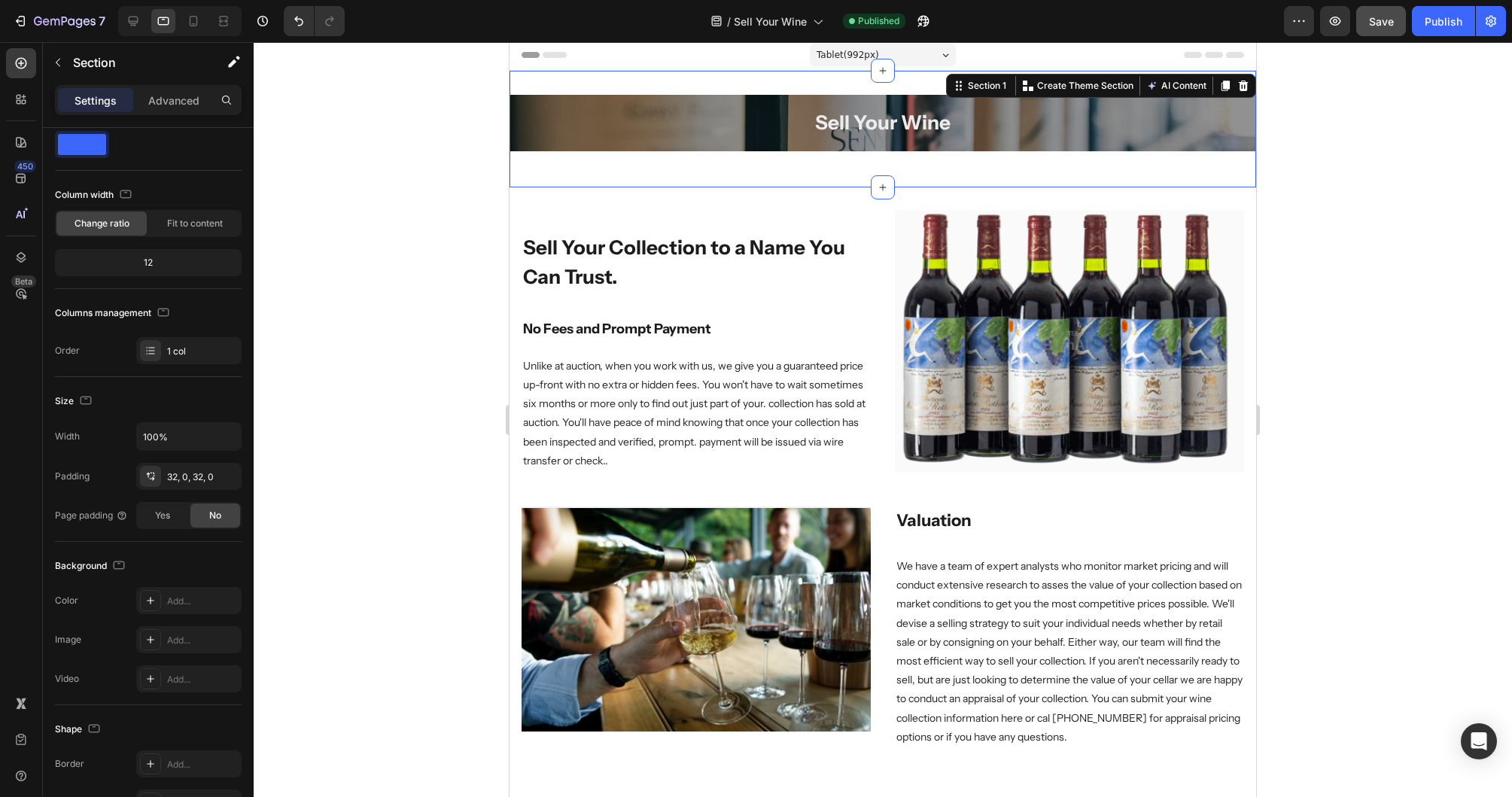
click at [765, 87] on div "Sell Your Wine Heading Hero Banner Row Section 1 You can create reusable sectio…" at bounding box center [882, 128] width 746 height 117
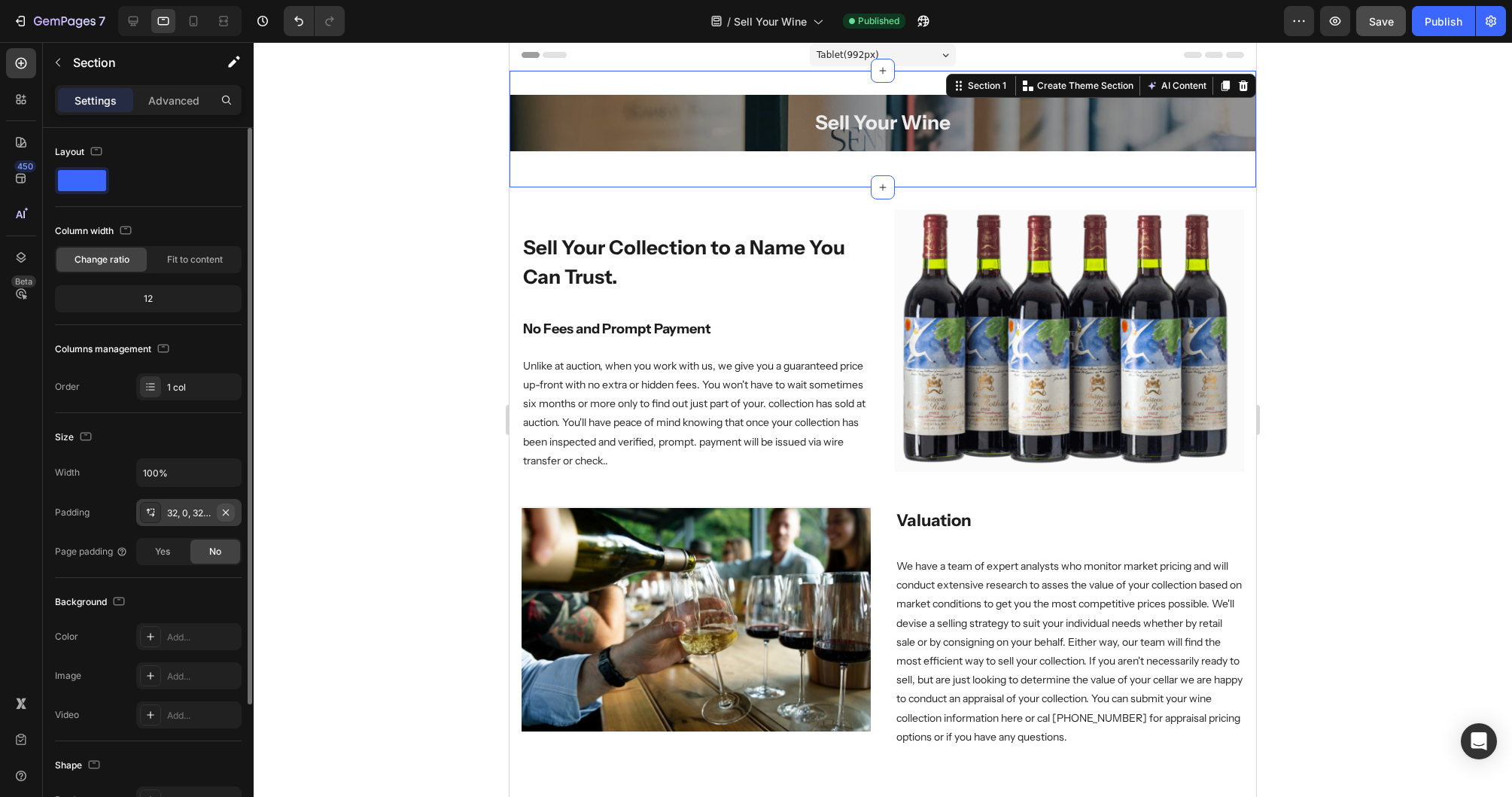
click at [229, 513] on icon "button" at bounding box center [226, 512] width 12 height 12
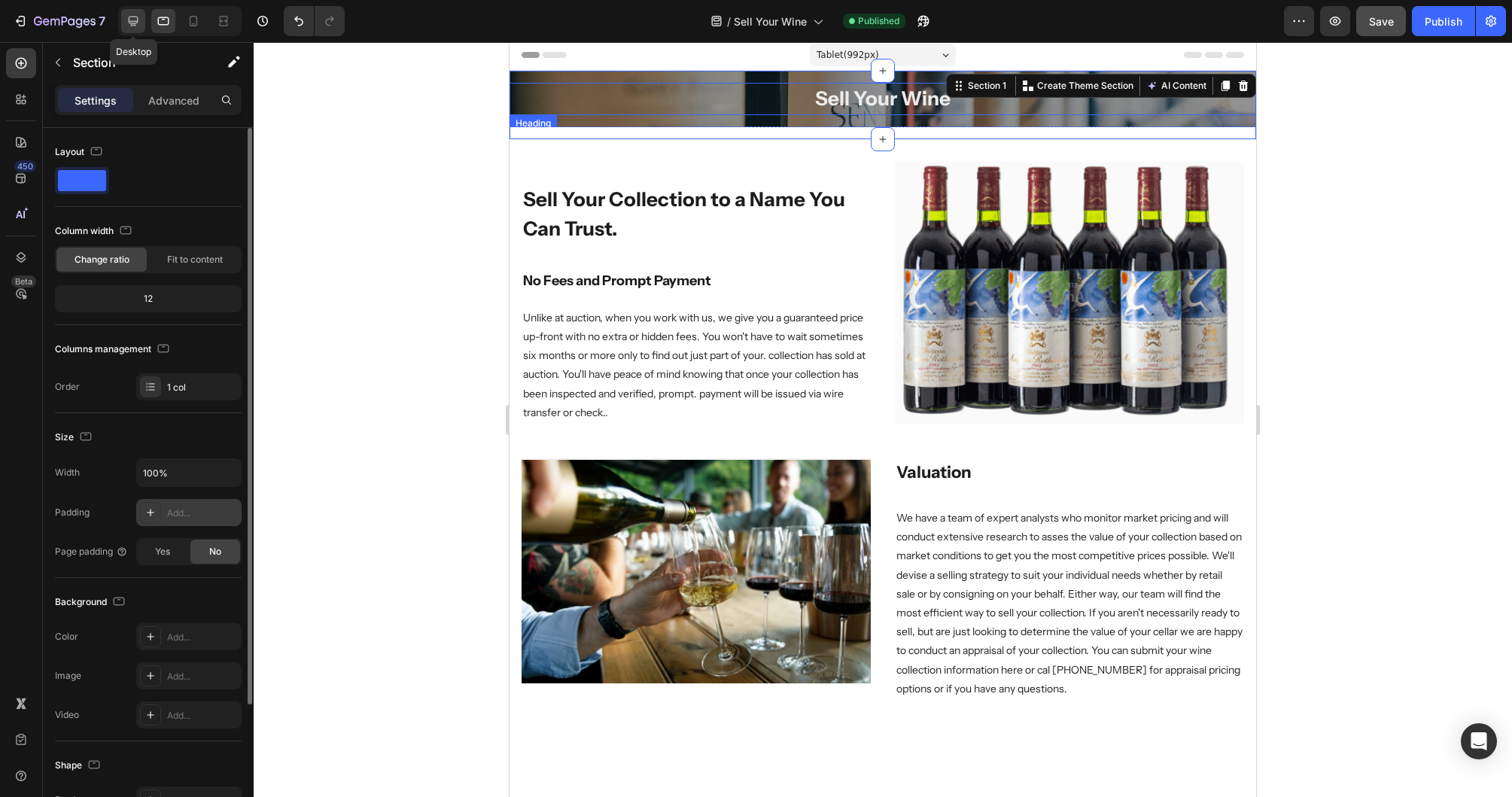
click at [135, 21] on icon at bounding box center [133, 21] width 10 height 10
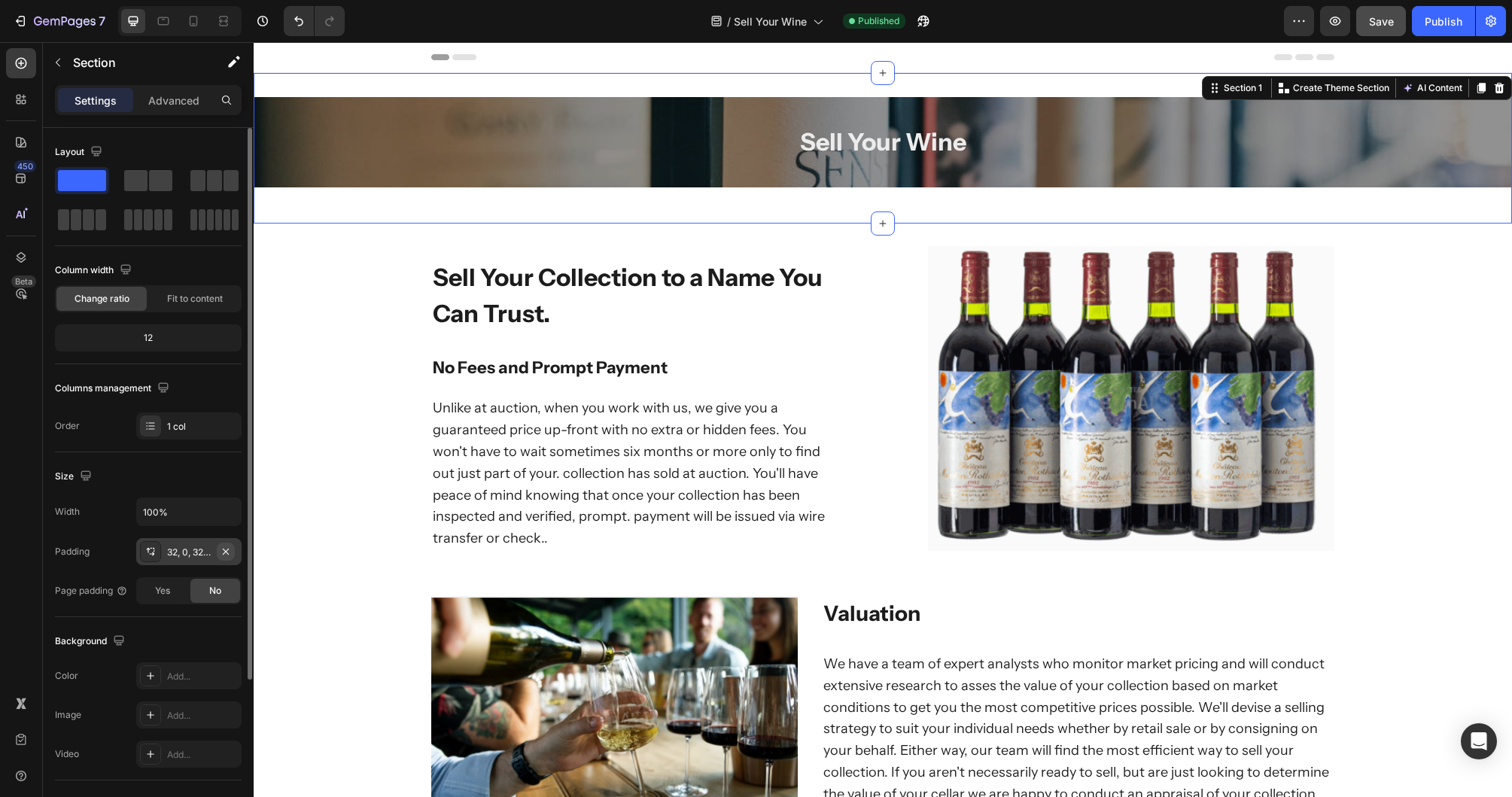
click at [229, 548] on icon "button" at bounding box center [226, 550] width 6 height 6
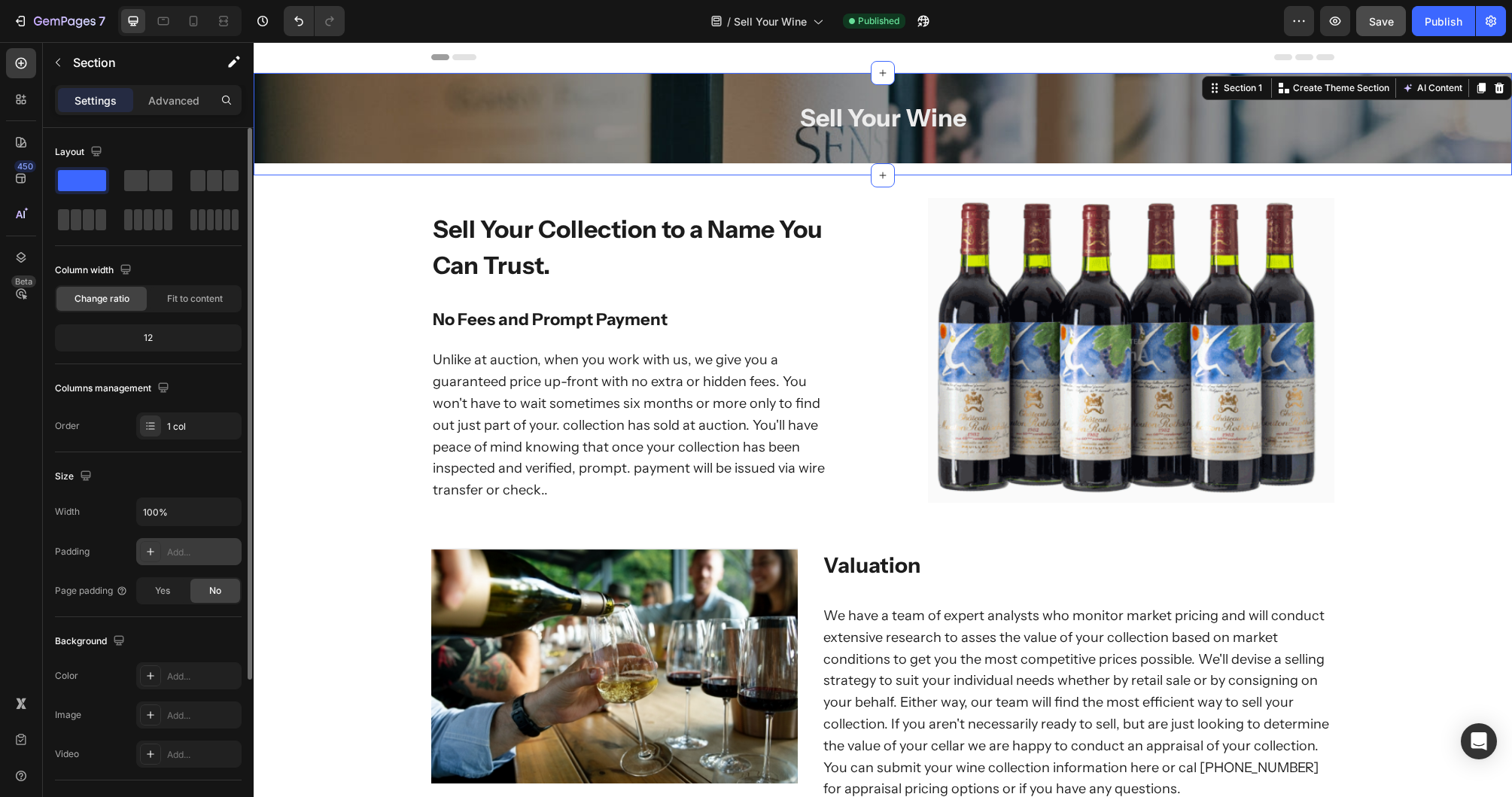
click at [363, 172] on div "Sell Your Wine Heading Hero Banner Row" at bounding box center [882, 124] width 1258 height 102
click at [364, 169] on div "Sell Your Wine Heading Hero Banner Row" at bounding box center [882, 124] width 1258 height 102
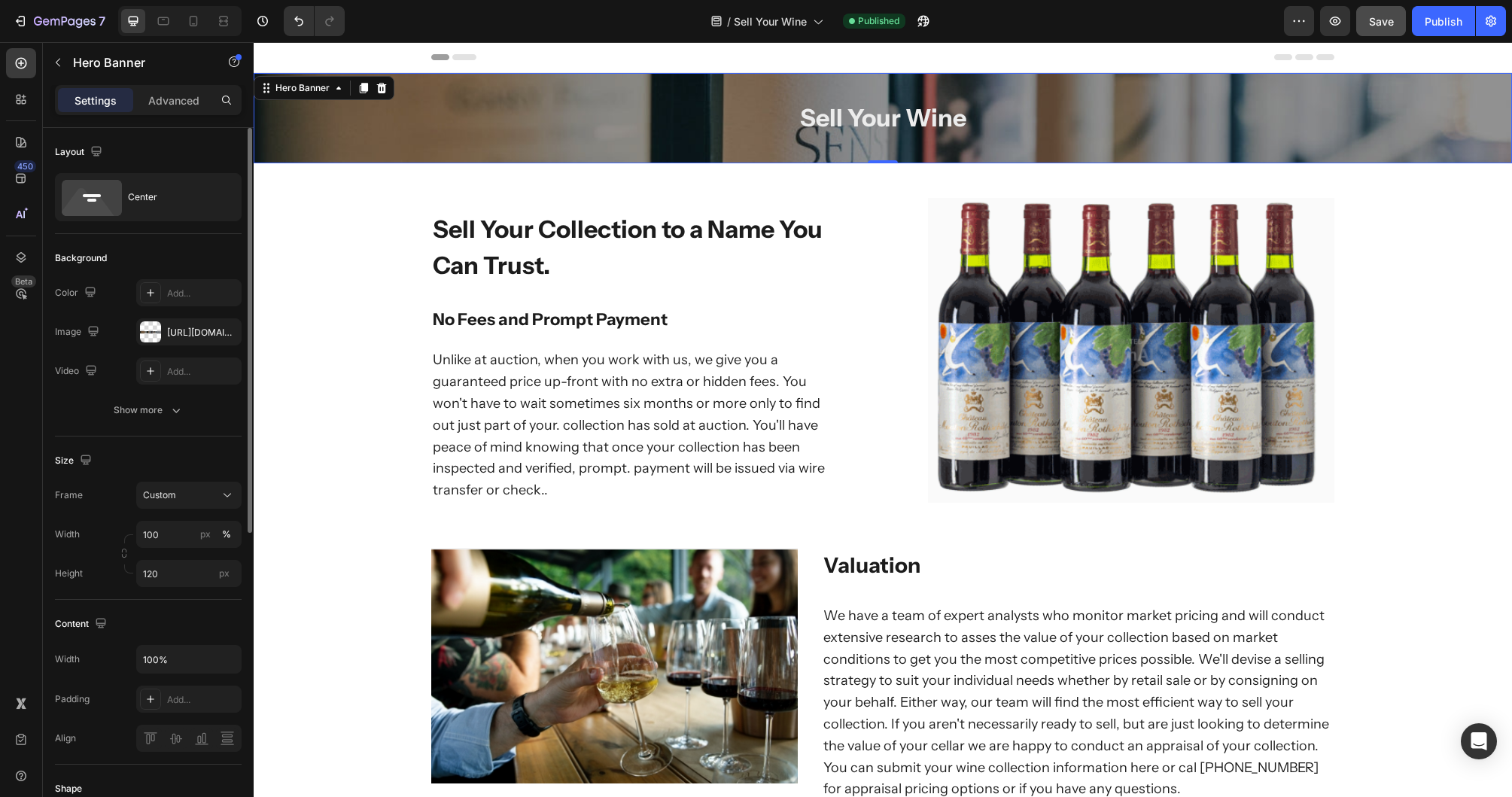
click at [340, 146] on div "Overlay" at bounding box center [882, 119] width 1258 height 91
click at [891, 156] on div "Sell Your Wine Heading Hero Banner 0" at bounding box center [882, 119] width 1258 height 91
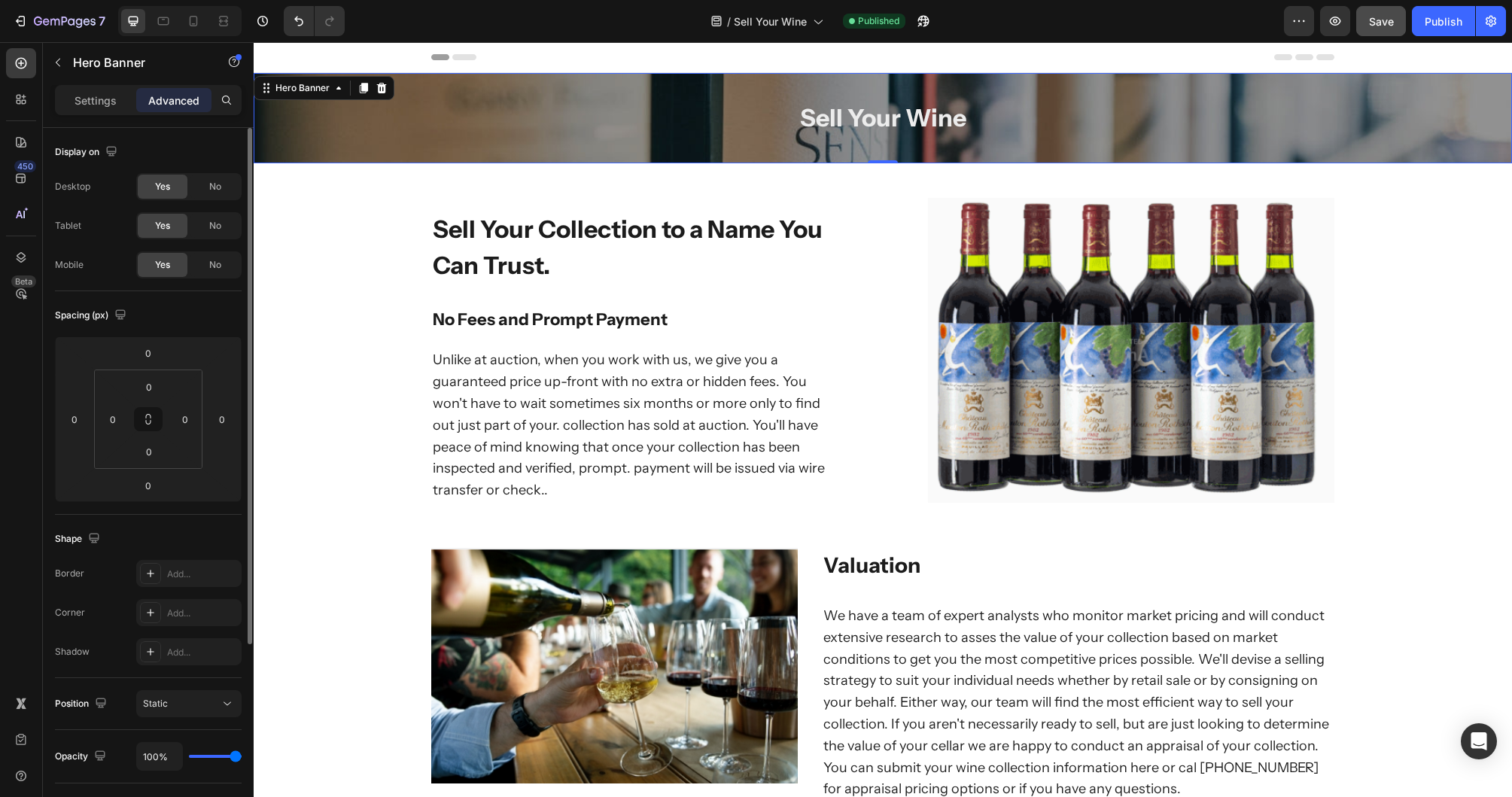
click at [472, 87] on div "Overlay" at bounding box center [882, 119] width 1258 height 91
click at [157, 21] on icon at bounding box center [164, 21] width 15 height 15
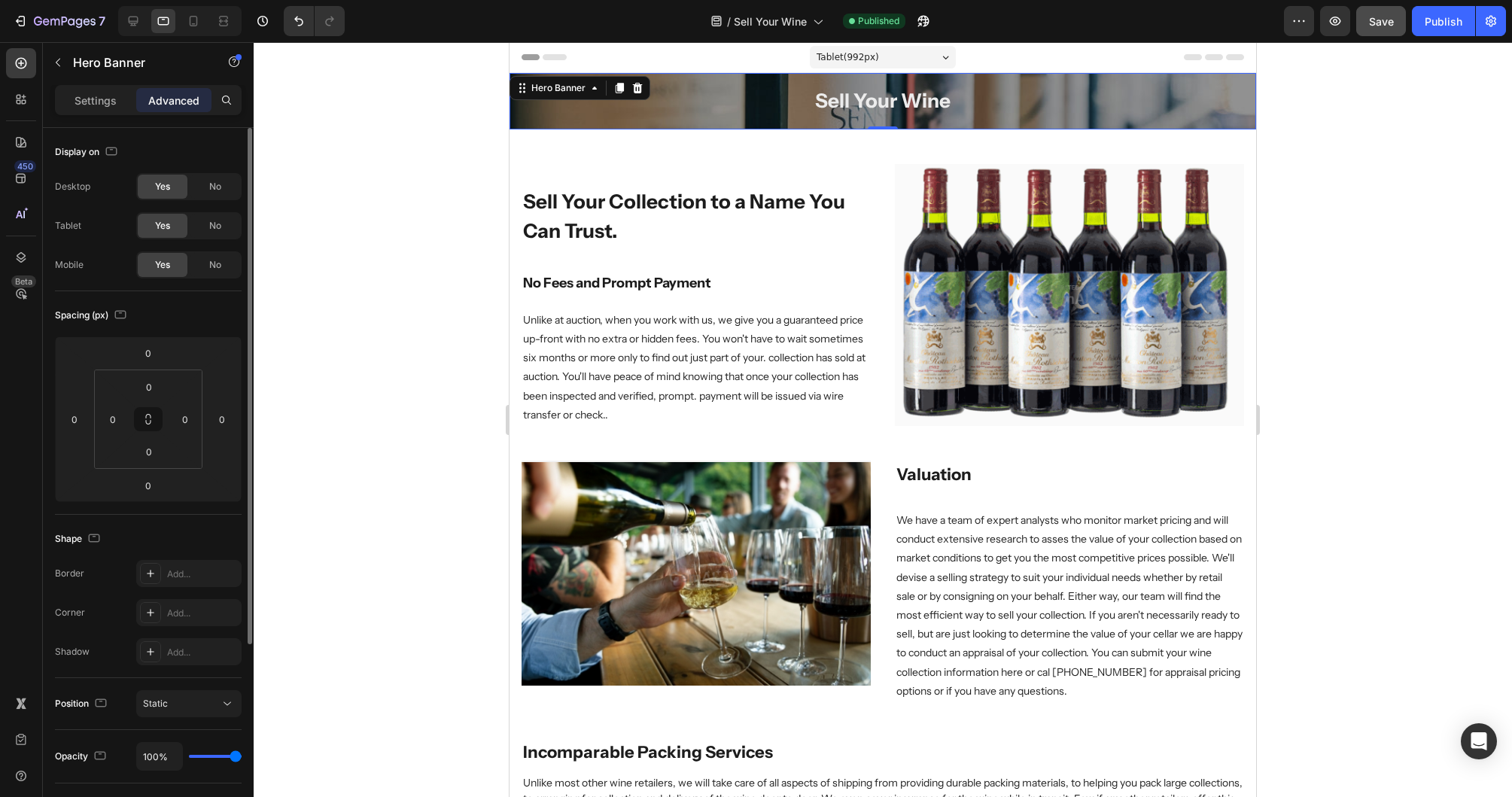
click at [595, 125] on div "Overlay" at bounding box center [882, 101] width 746 height 57
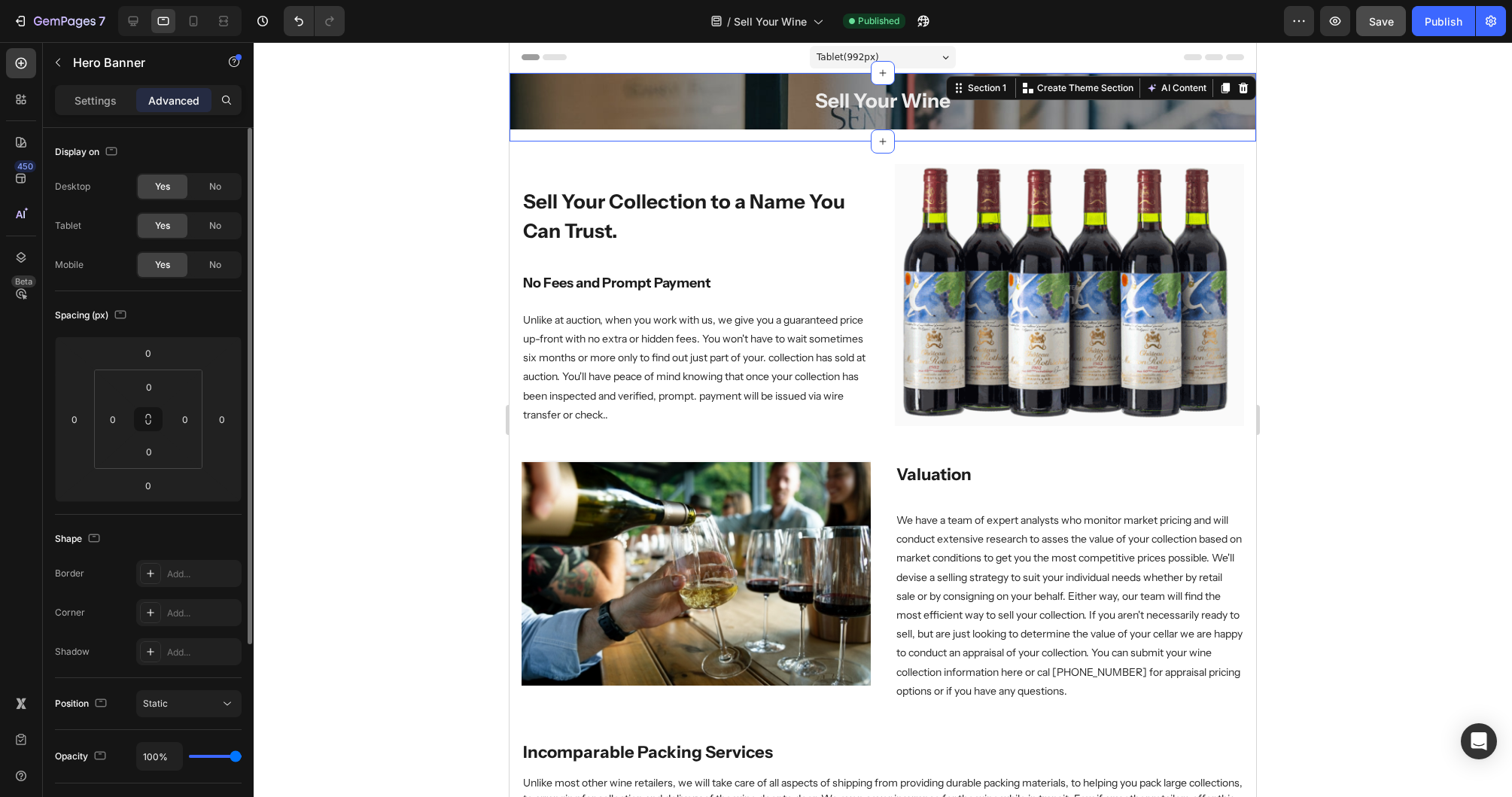
click at [601, 130] on div "Sell Your Wine Heading Hero Banner Row" at bounding box center [882, 107] width 746 height 68
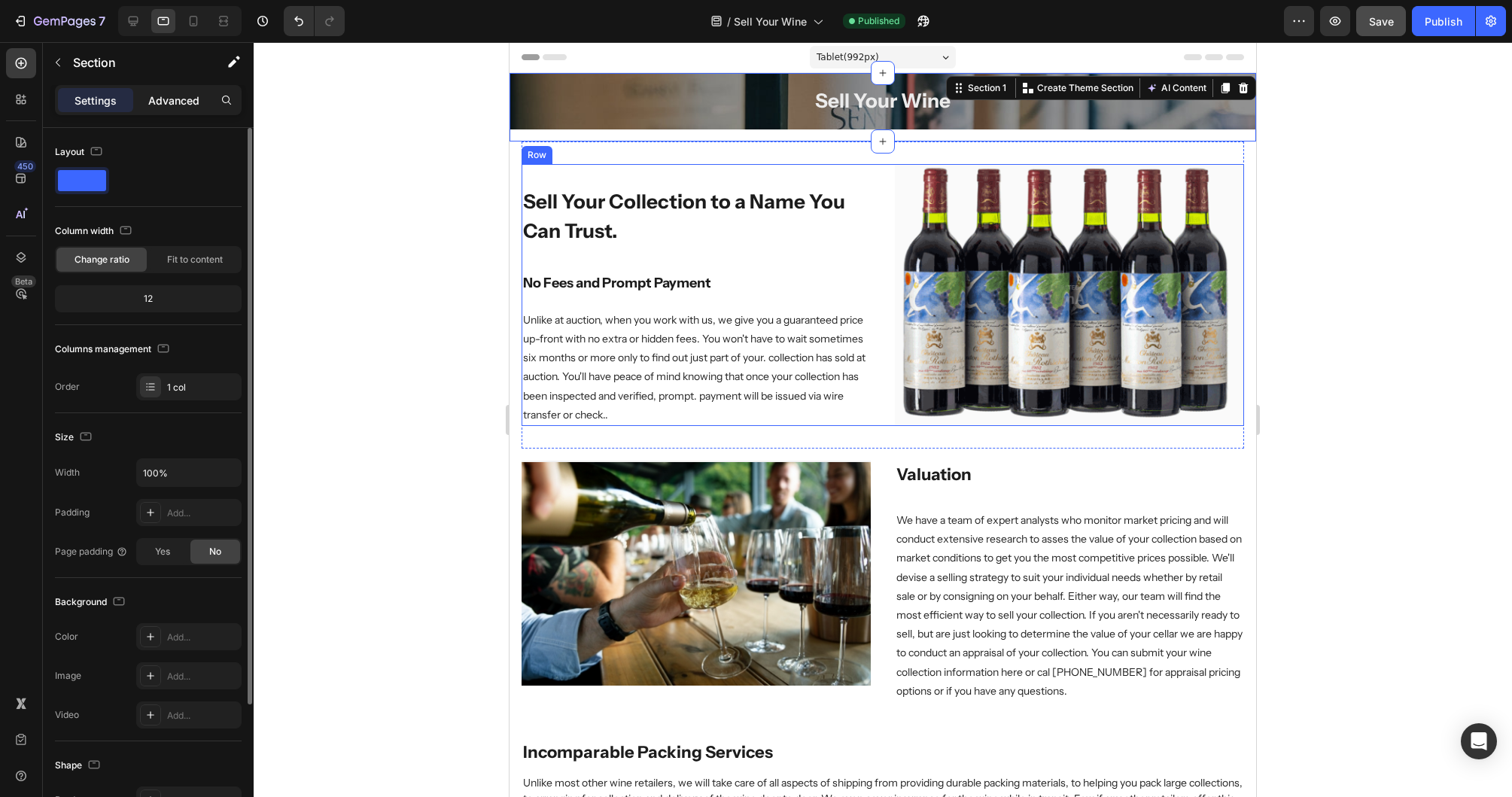
click at [185, 101] on p "Advanced" at bounding box center [174, 100] width 51 height 15
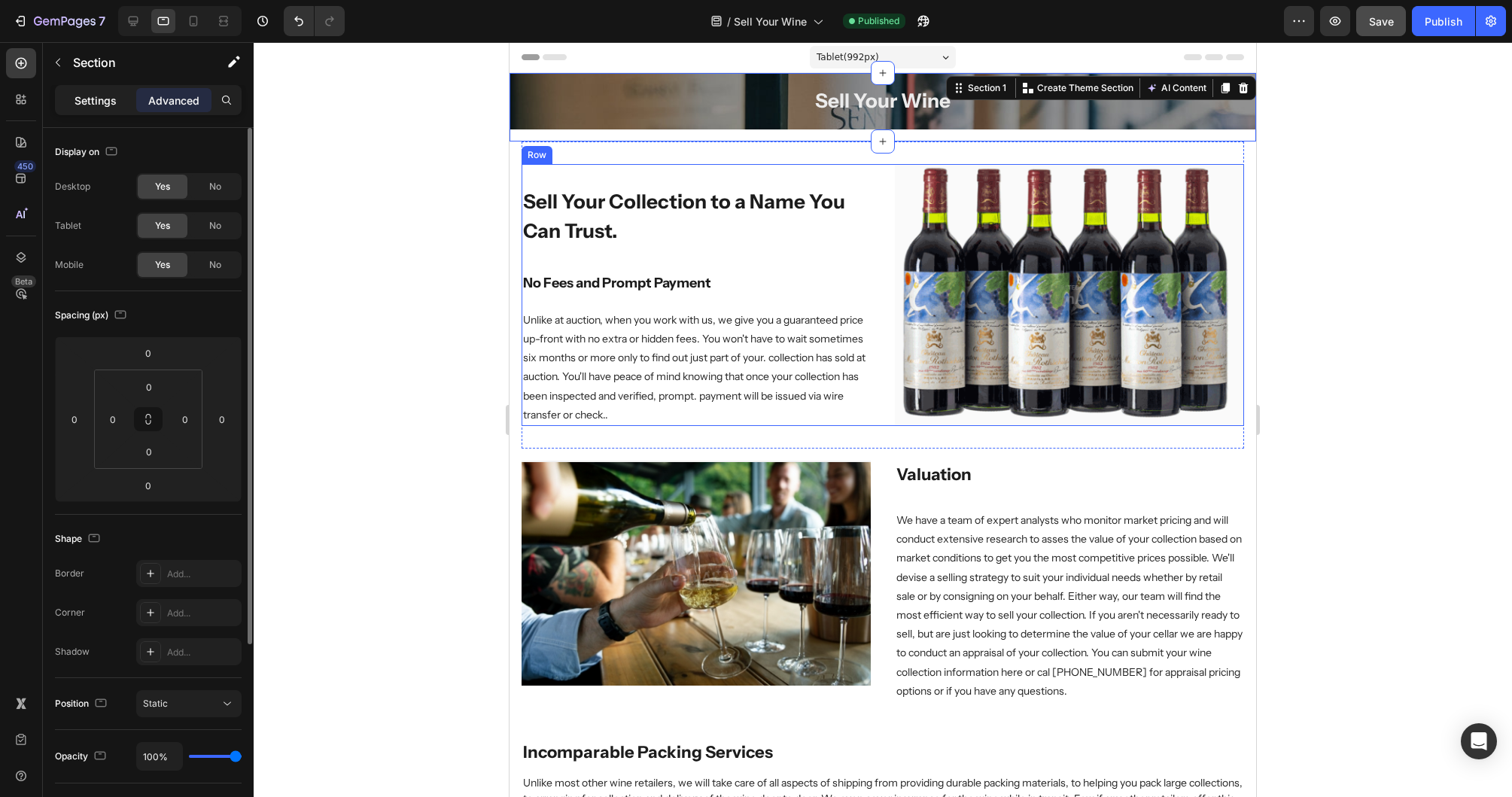
click at [112, 101] on p "Settings" at bounding box center [95, 100] width 42 height 15
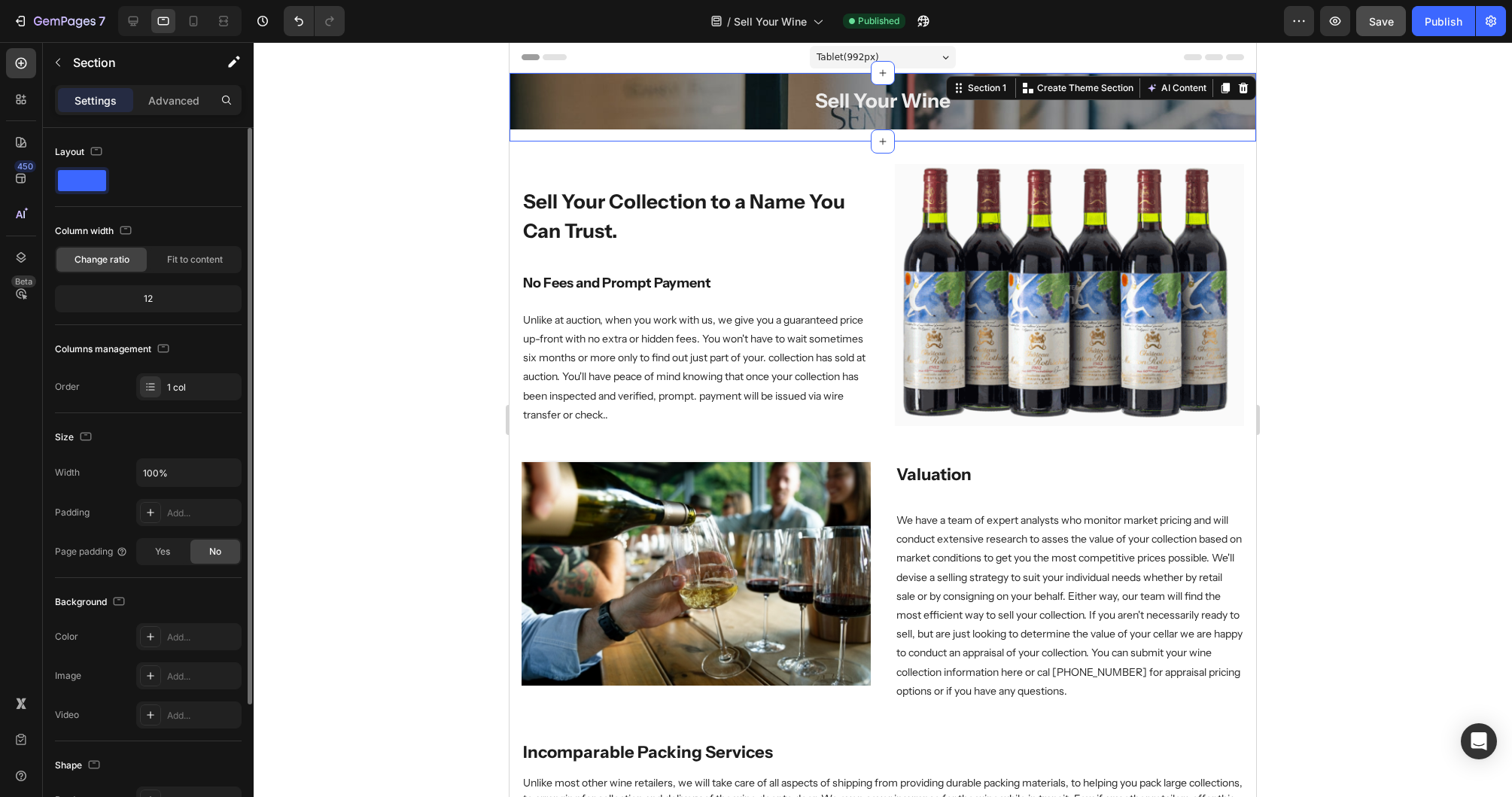
click at [94, 102] on p "Settings" at bounding box center [95, 100] width 42 height 15
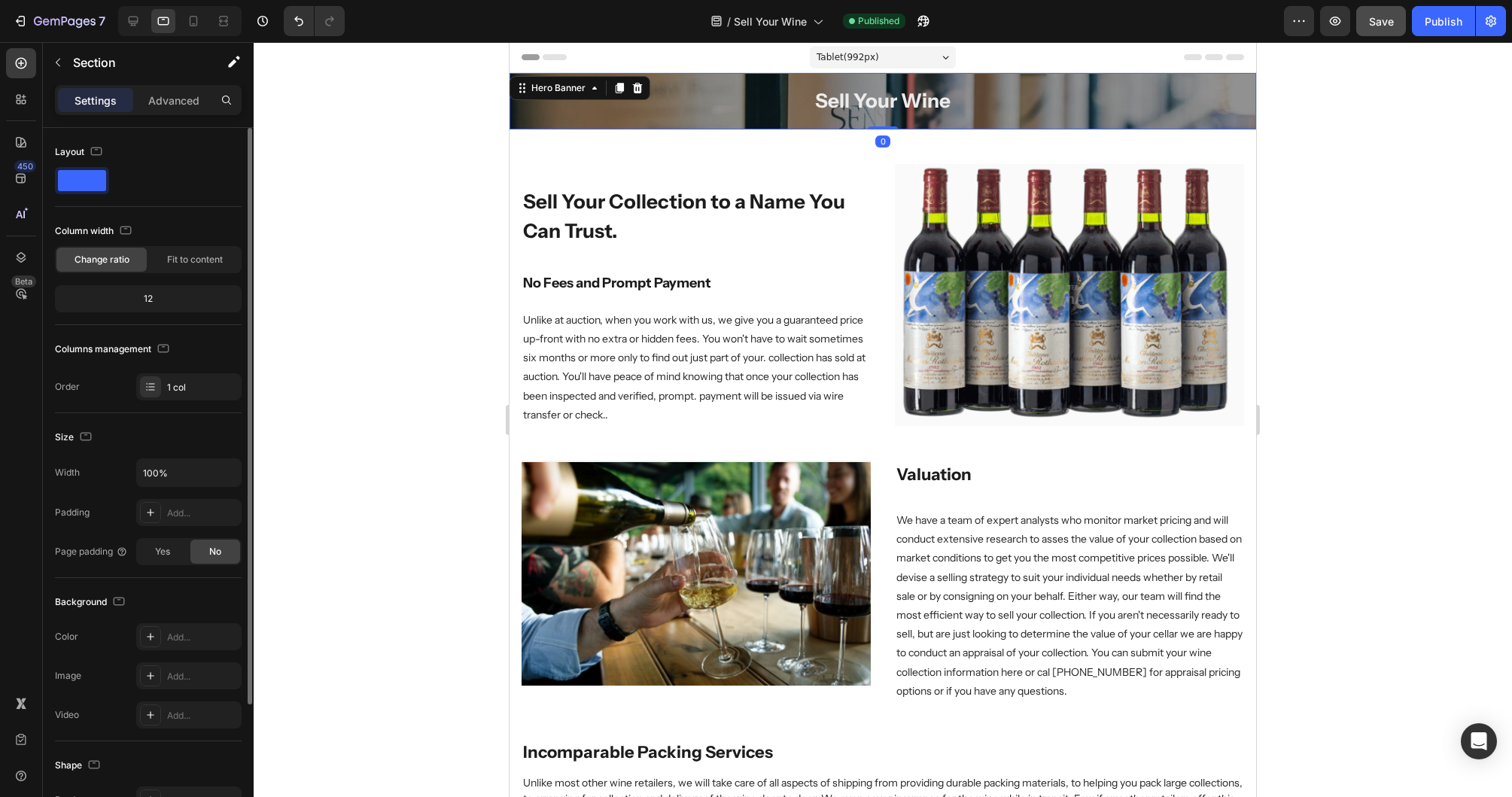
click at [580, 119] on div "Overlay" at bounding box center [882, 101] width 746 height 57
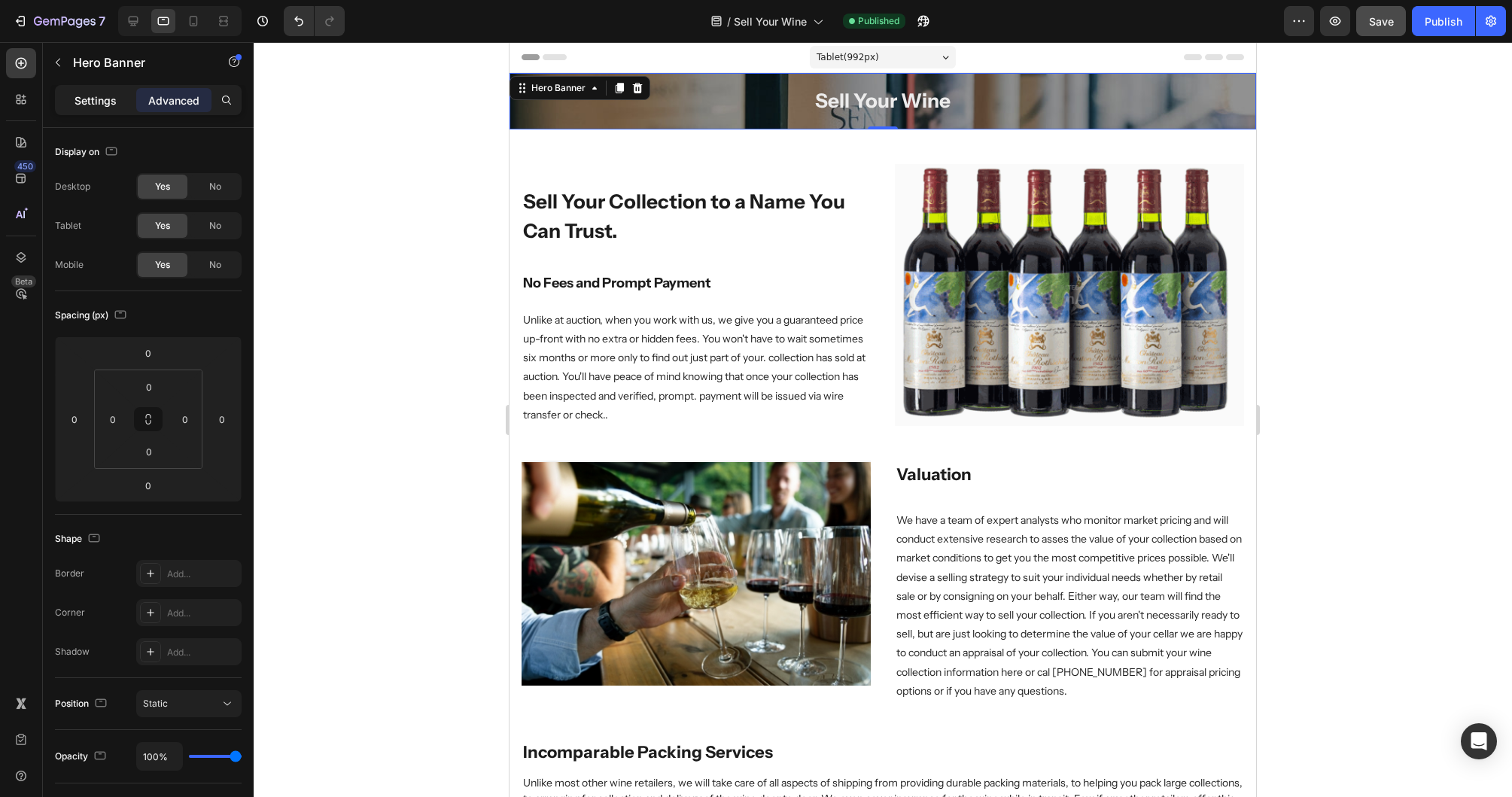
click at [96, 108] on div "Settings" at bounding box center [95, 99] width 75 height 24
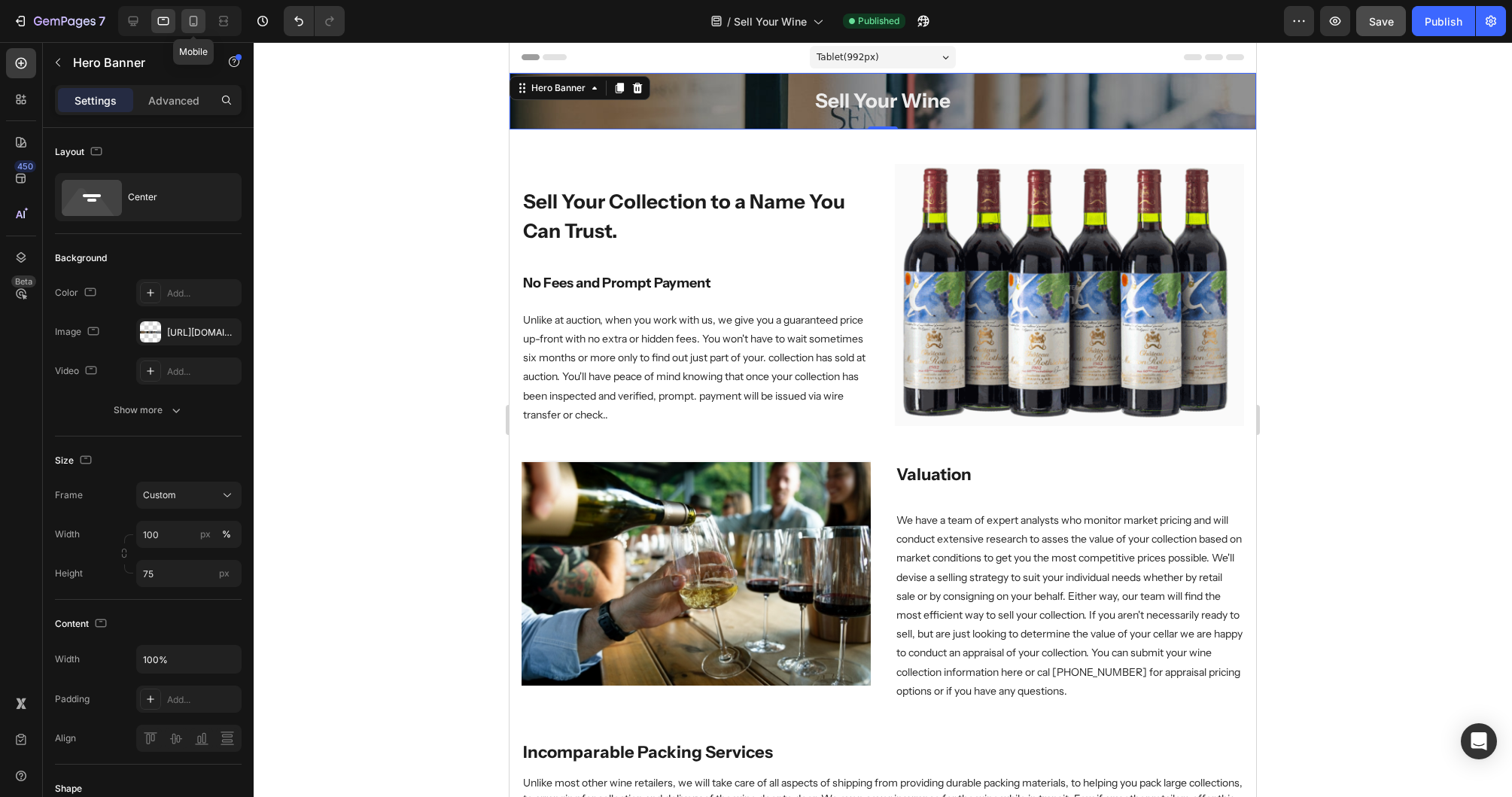
click at [187, 23] on icon at bounding box center [194, 21] width 15 height 15
type input "50"
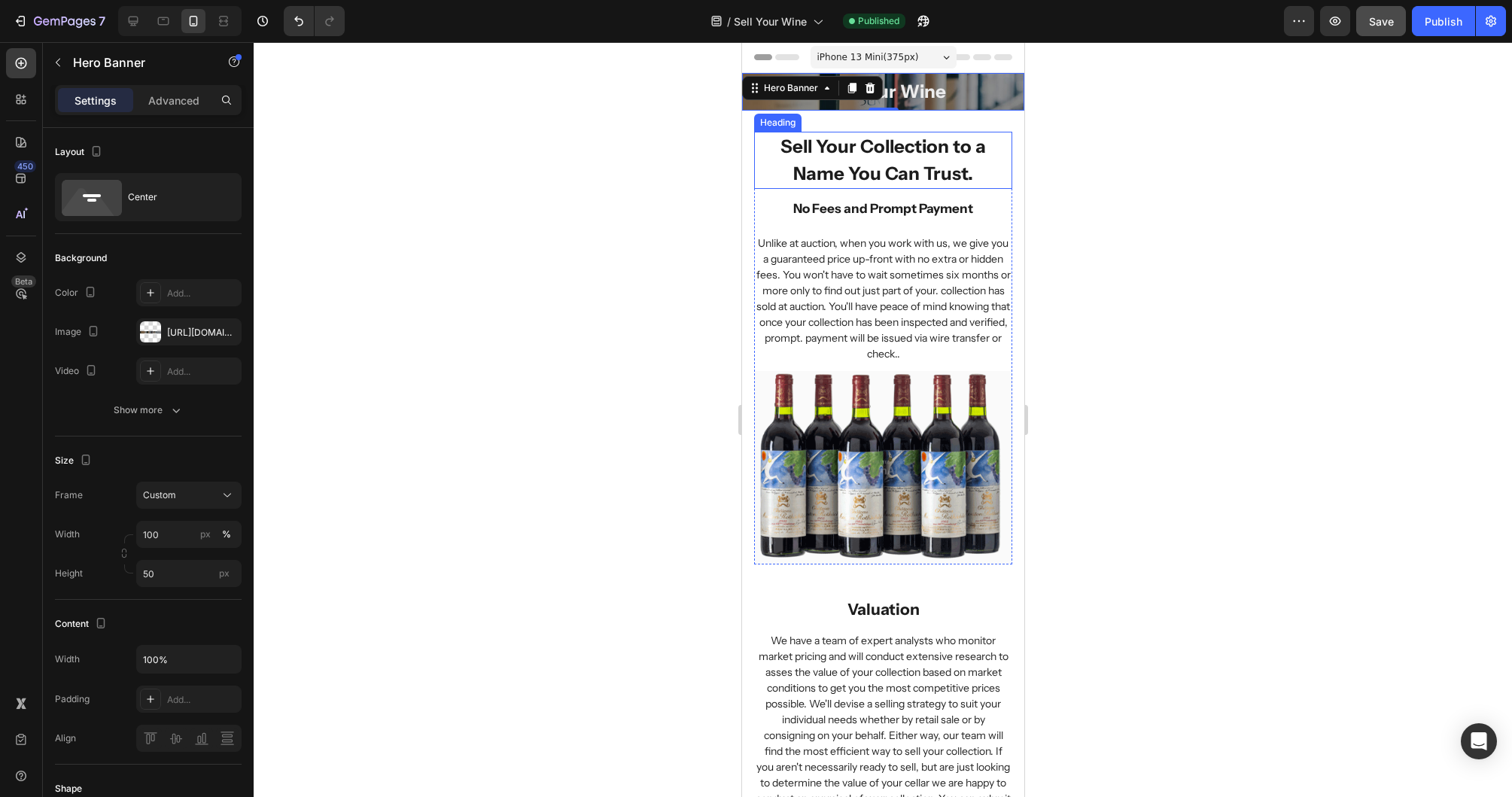
click at [1164, 175] on div at bounding box center [882, 419] width 1258 height 755
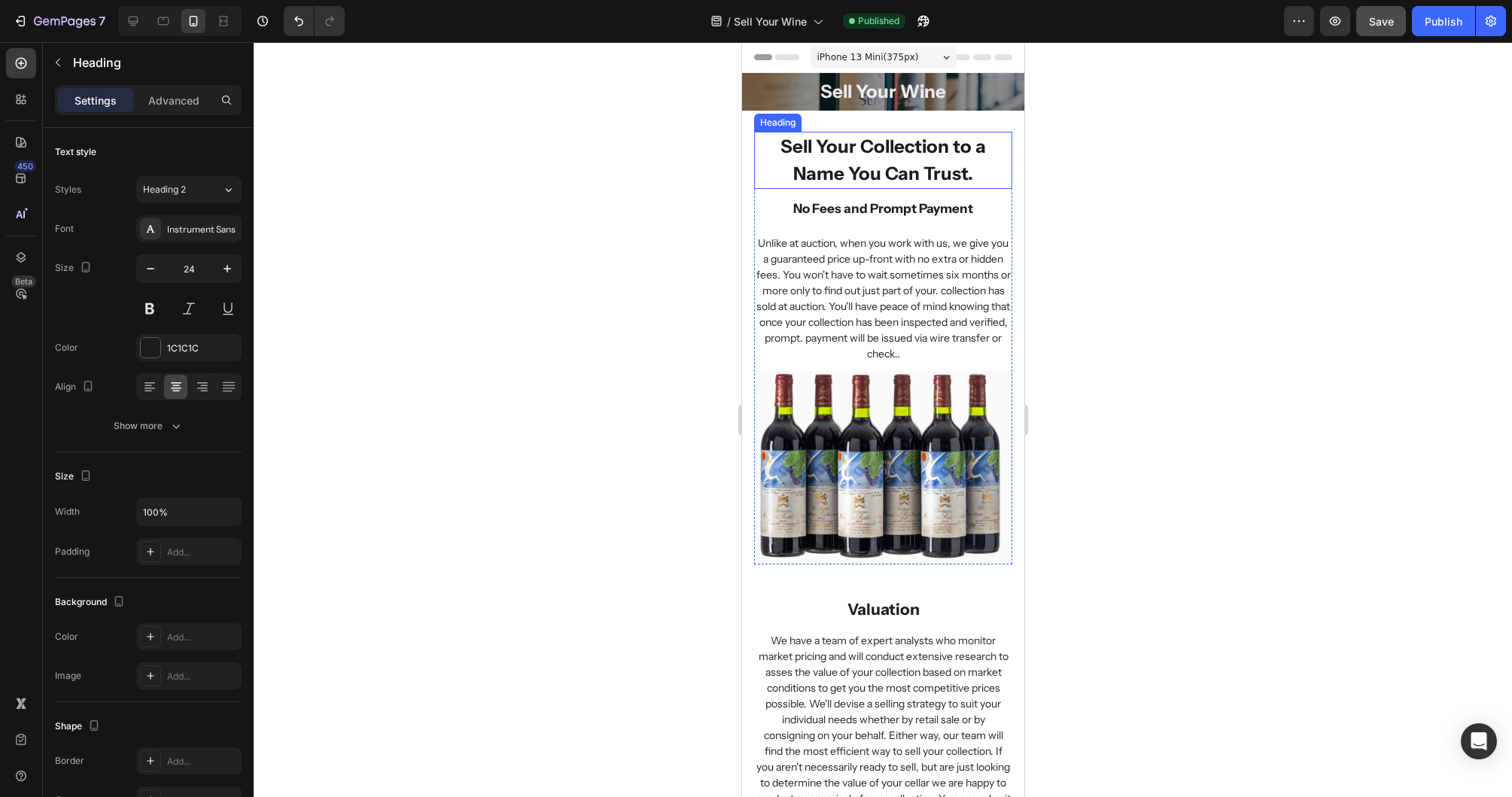
click at [875, 136] on h2 "Sell Your Collection to a Name You Can Trust." at bounding box center [882, 160] width 258 height 57
click at [1189, 131] on div at bounding box center [882, 419] width 1258 height 755
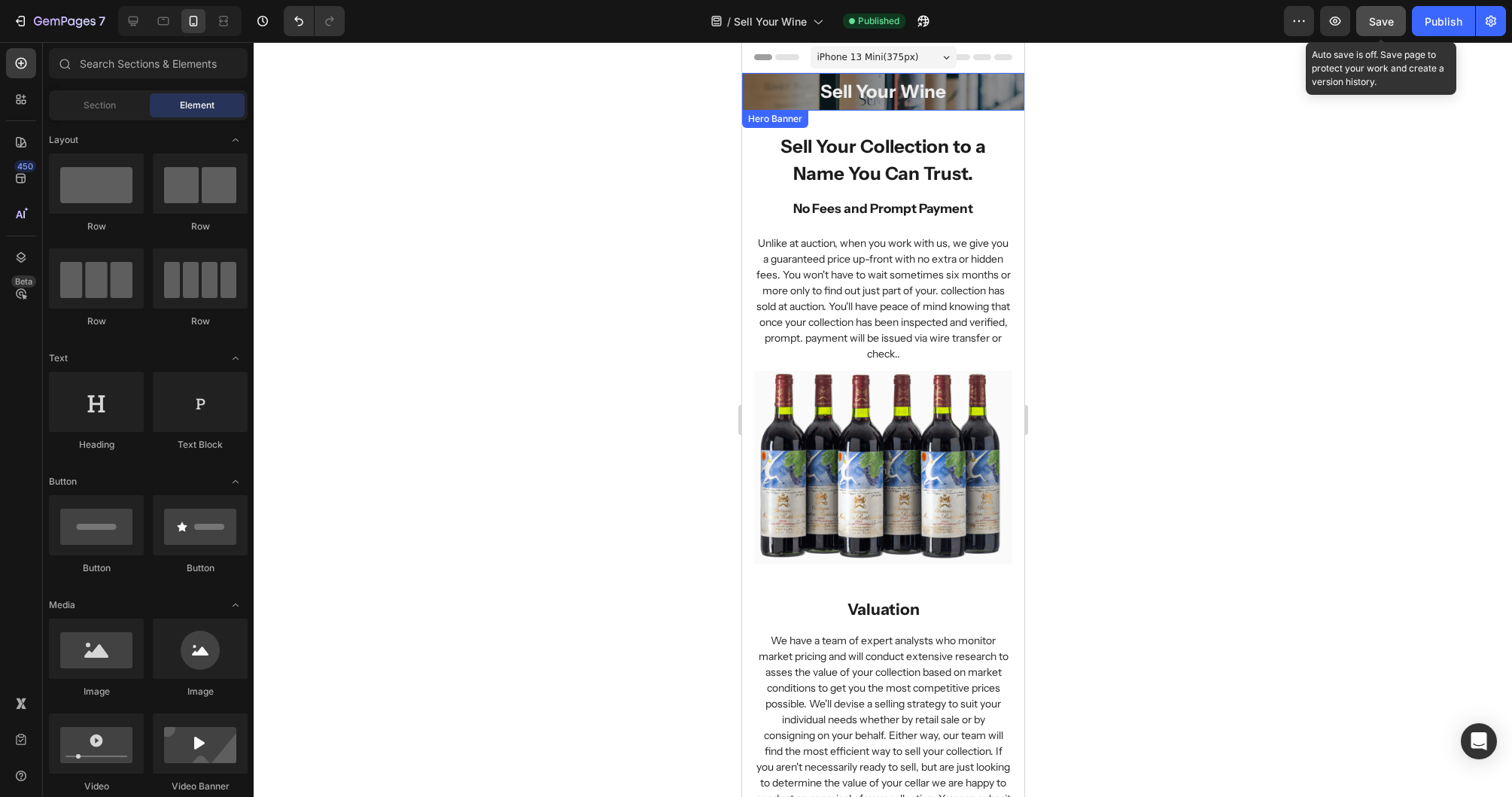
click at [1255, 20] on span "Save" at bounding box center [1382, 21] width 25 height 13
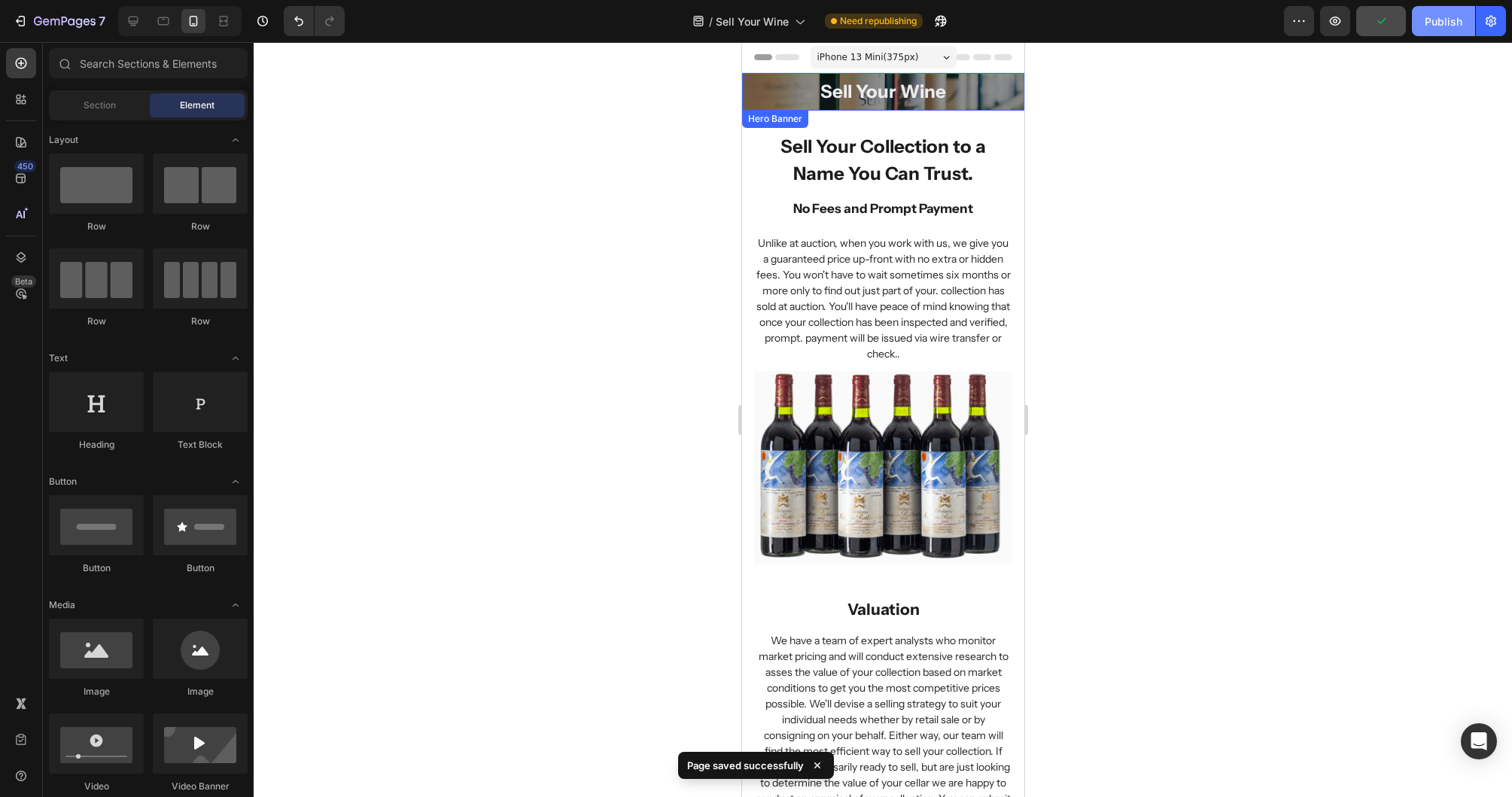
click at [1255, 13] on div "Publish" at bounding box center [1444, 21] width 38 height 15
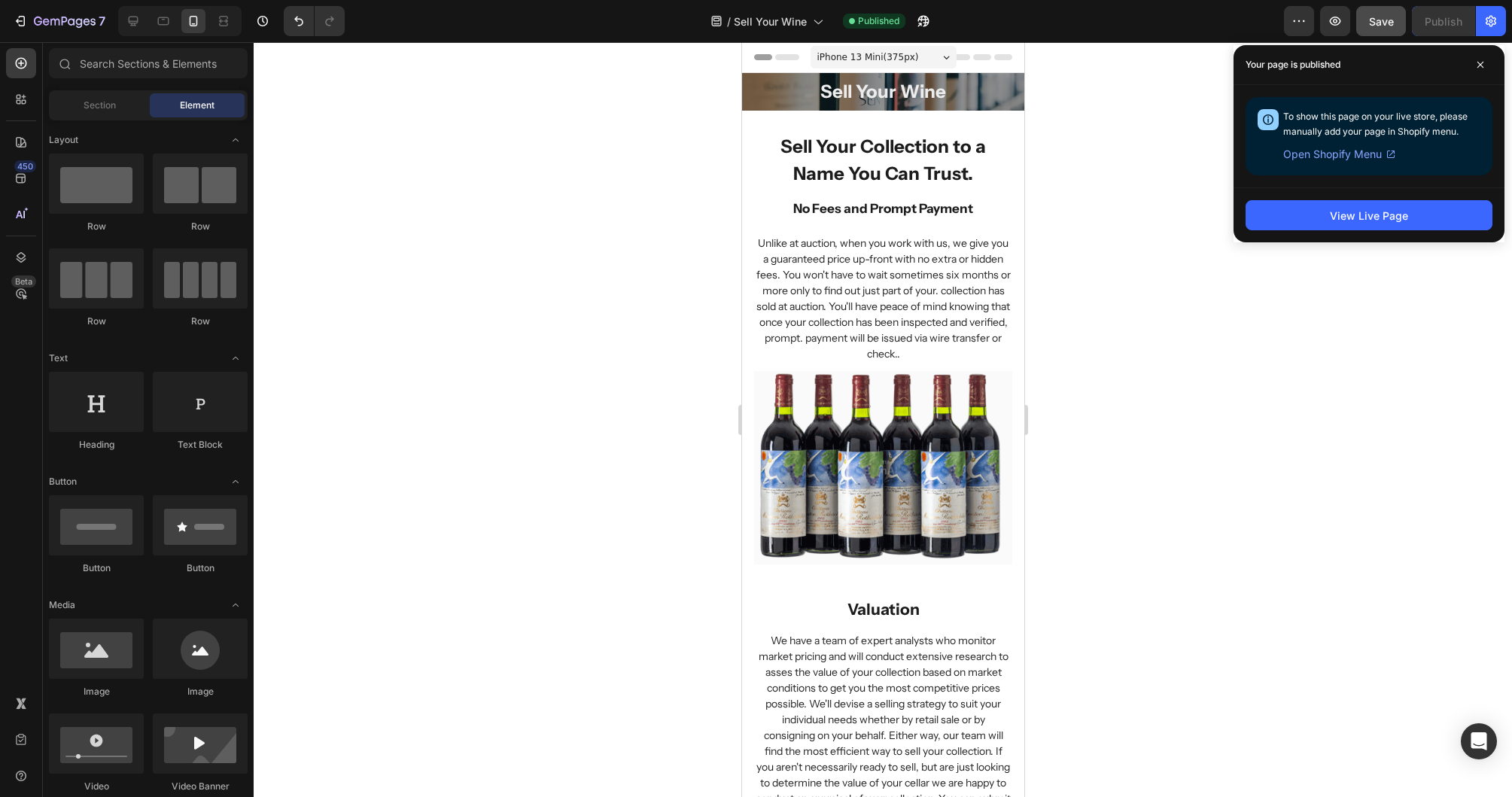
click at [415, 194] on div at bounding box center [882, 419] width 1258 height 755
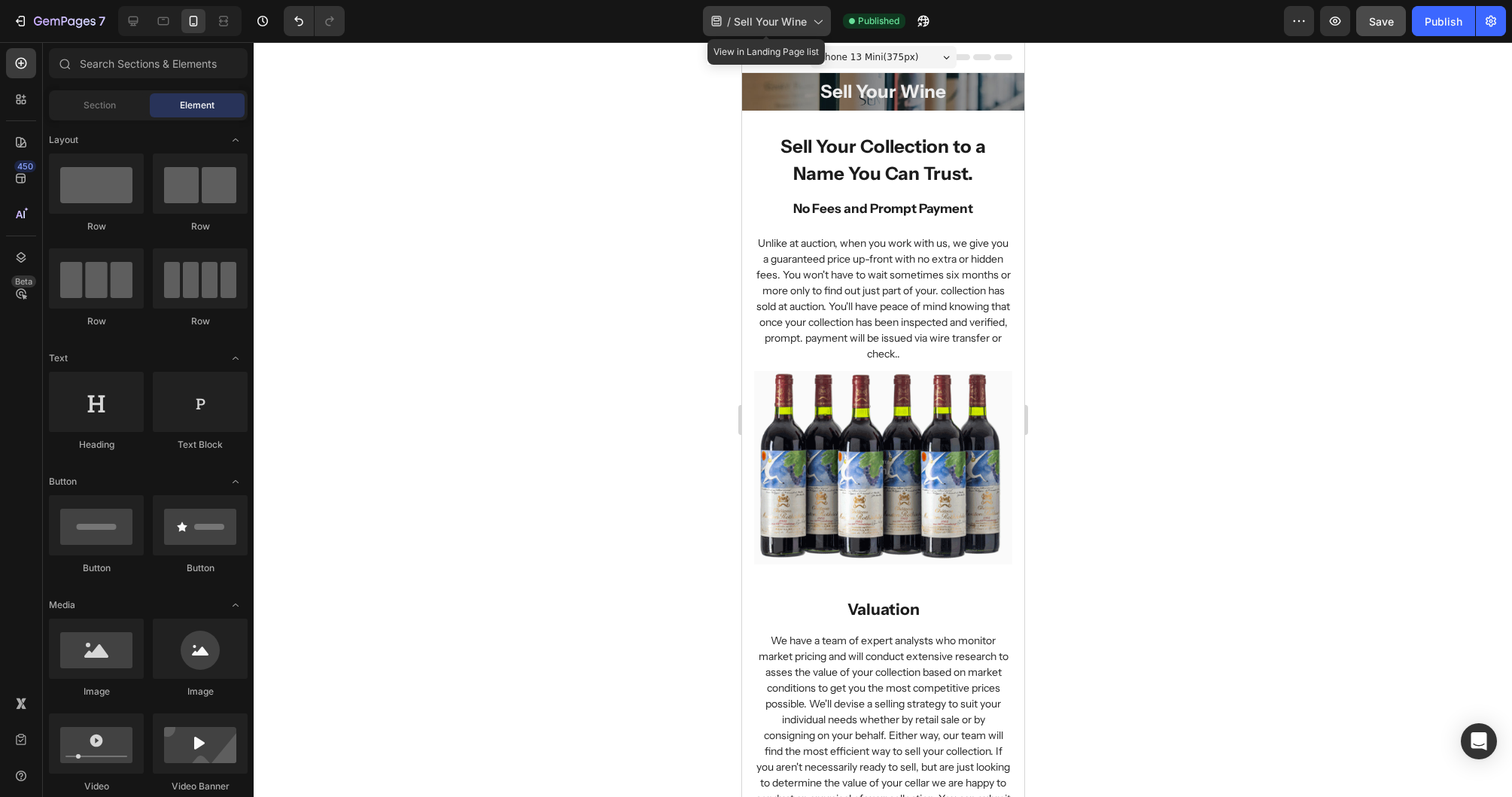
click at [752, 22] on span "Sell Your Wine" at bounding box center [770, 21] width 73 height 15
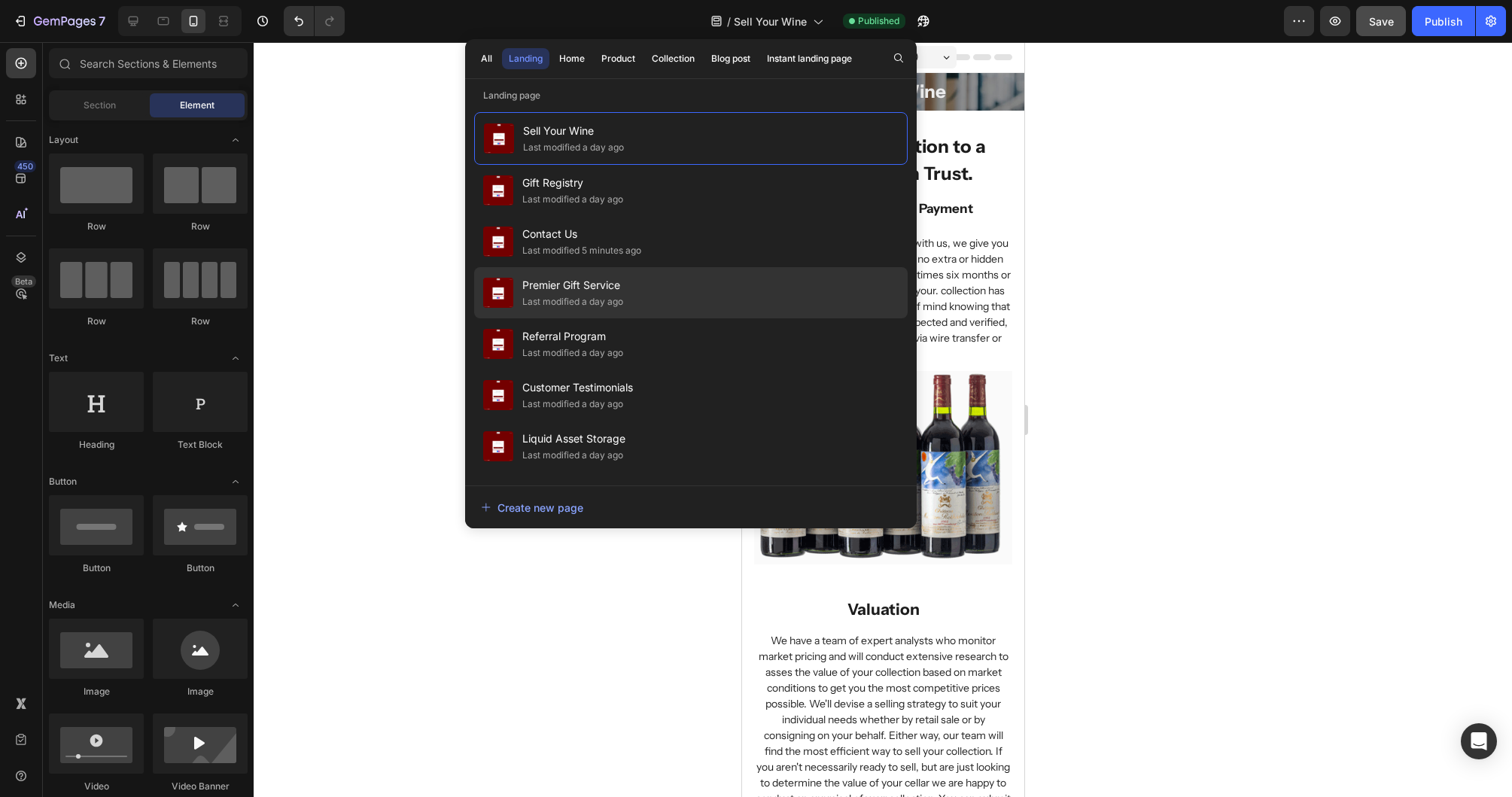
click at [588, 300] on div "Last modified a day ago" at bounding box center [573, 302] width 101 height 15
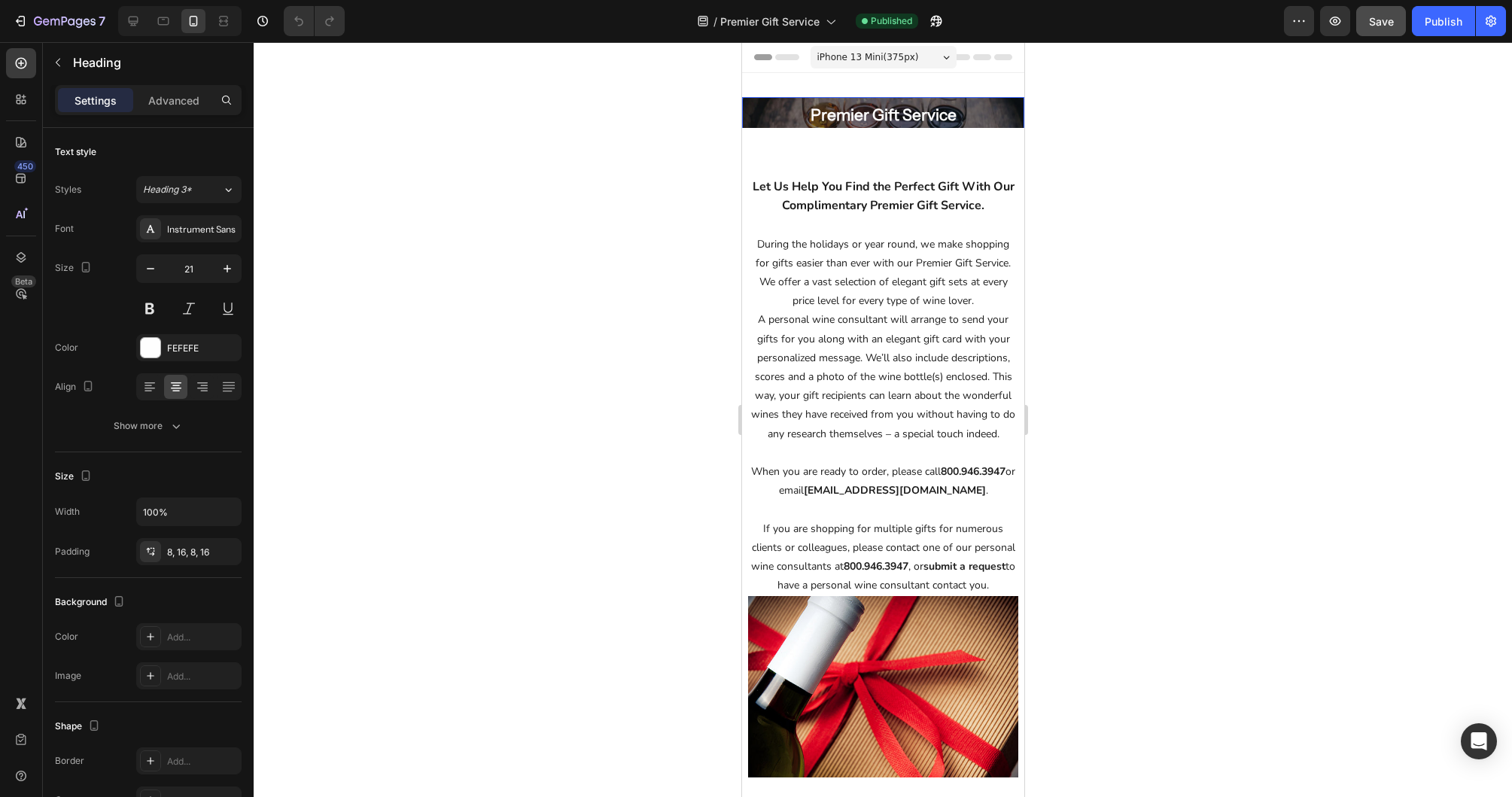
click at [839, 117] on h2 "Premier Gift Service" at bounding box center [882, 115] width 283 height 36
click at [796, 114] on h2 "Premier Gift Service" at bounding box center [882, 115] width 283 height 36
click at [796, 129] on div "Premier Gift Service Heading 0 Row Hero Banner Row" at bounding box center [882, 119] width 283 height 42
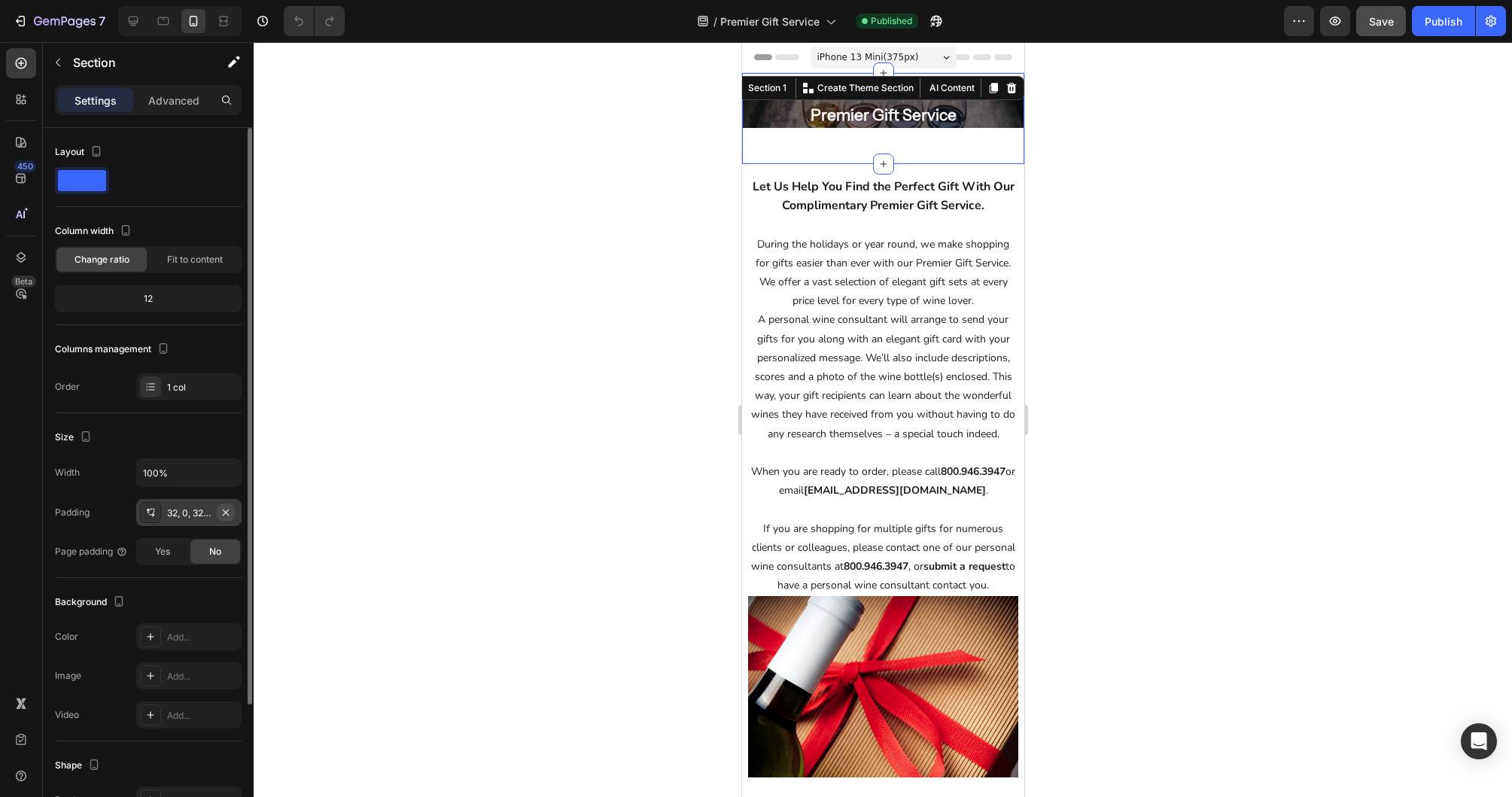
click at [227, 509] on icon "button" at bounding box center [226, 512] width 12 height 12
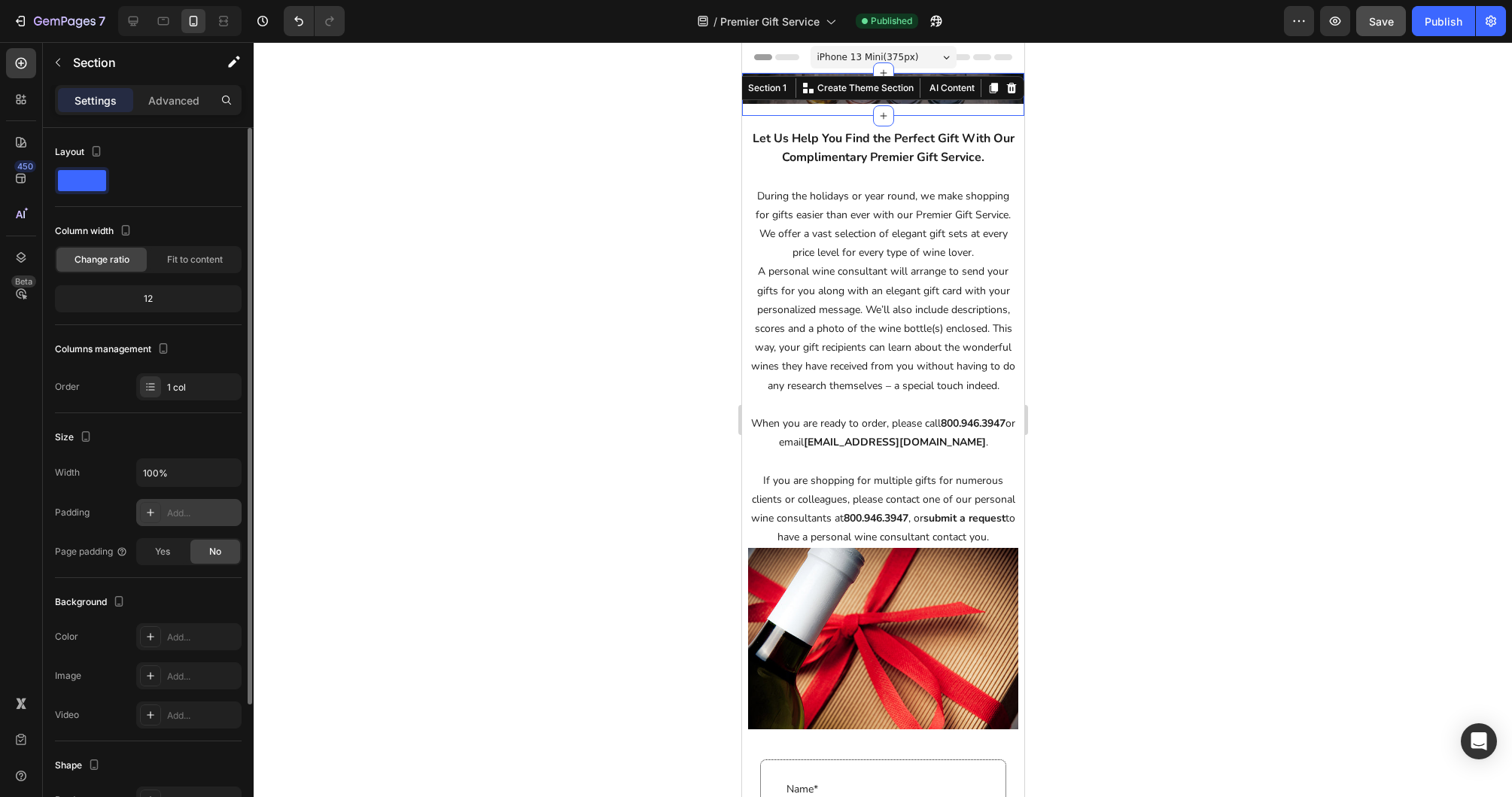
click at [1255, 239] on div at bounding box center [882, 419] width 1258 height 755
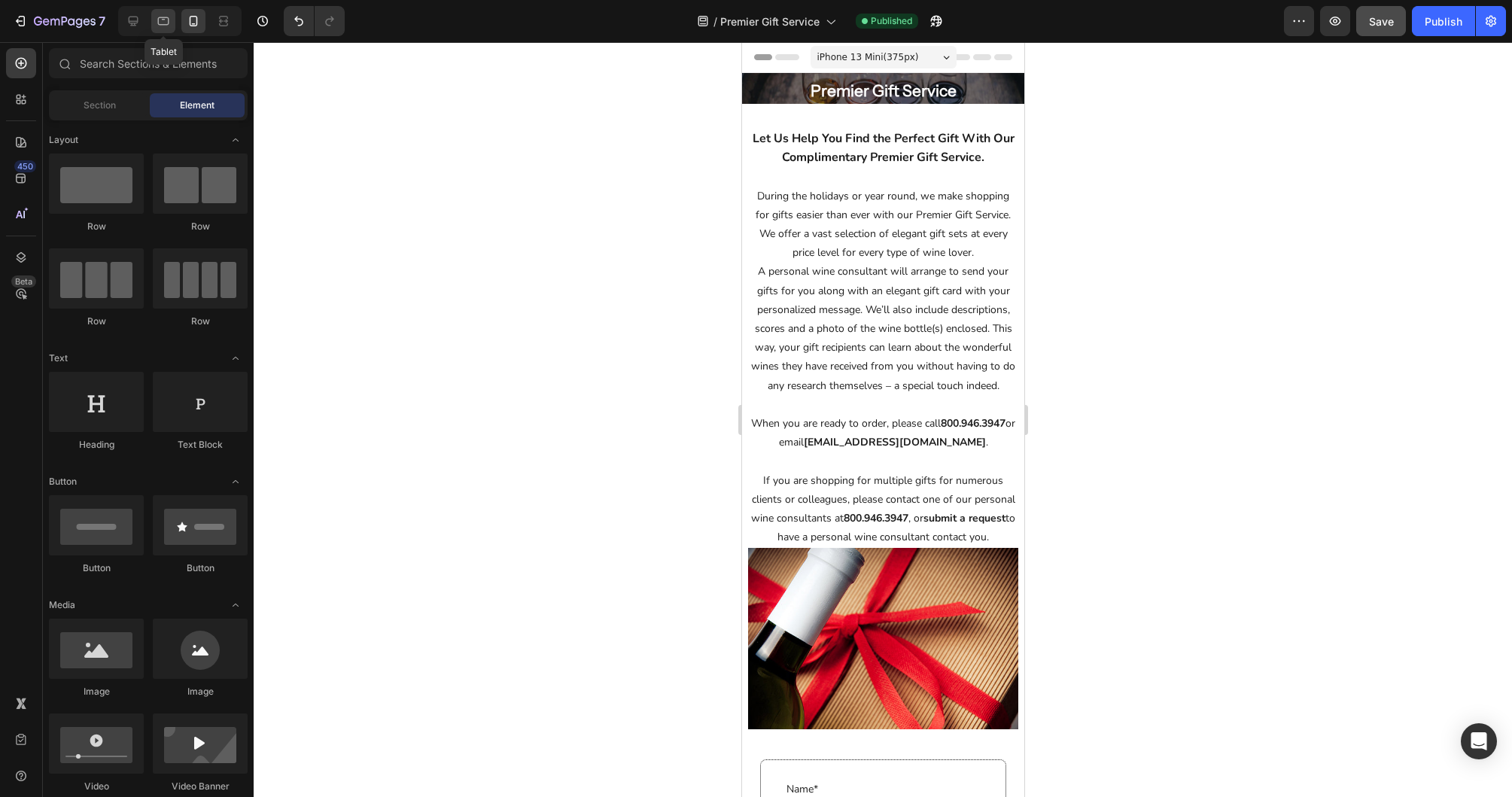
click at [166, 19] on icon at bounding box center [164, 21] width 15 height 15
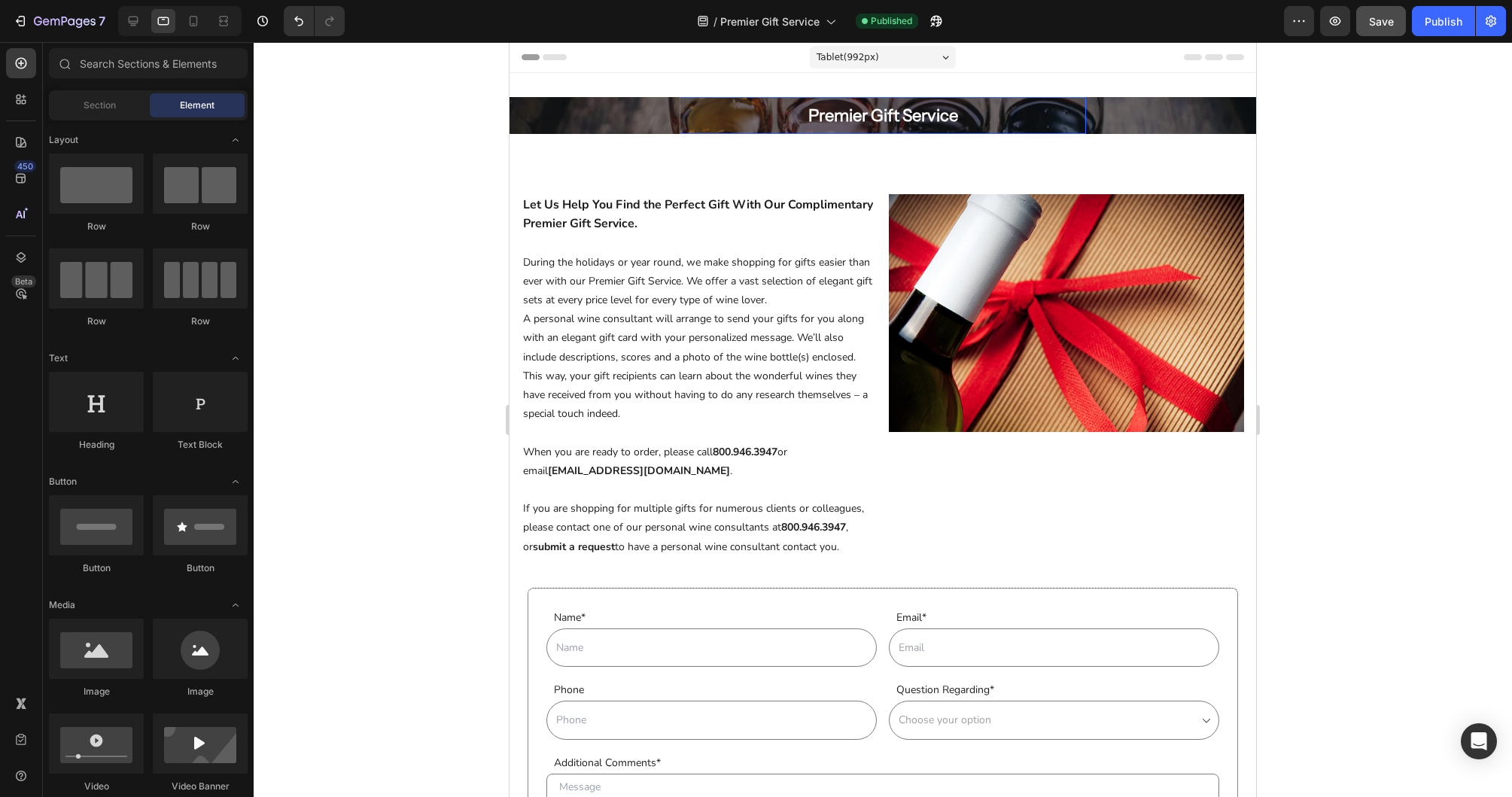
click at [804, 129] on h2 "Premier Gift Service" at bounding box center [883, 116] width 407 height 37
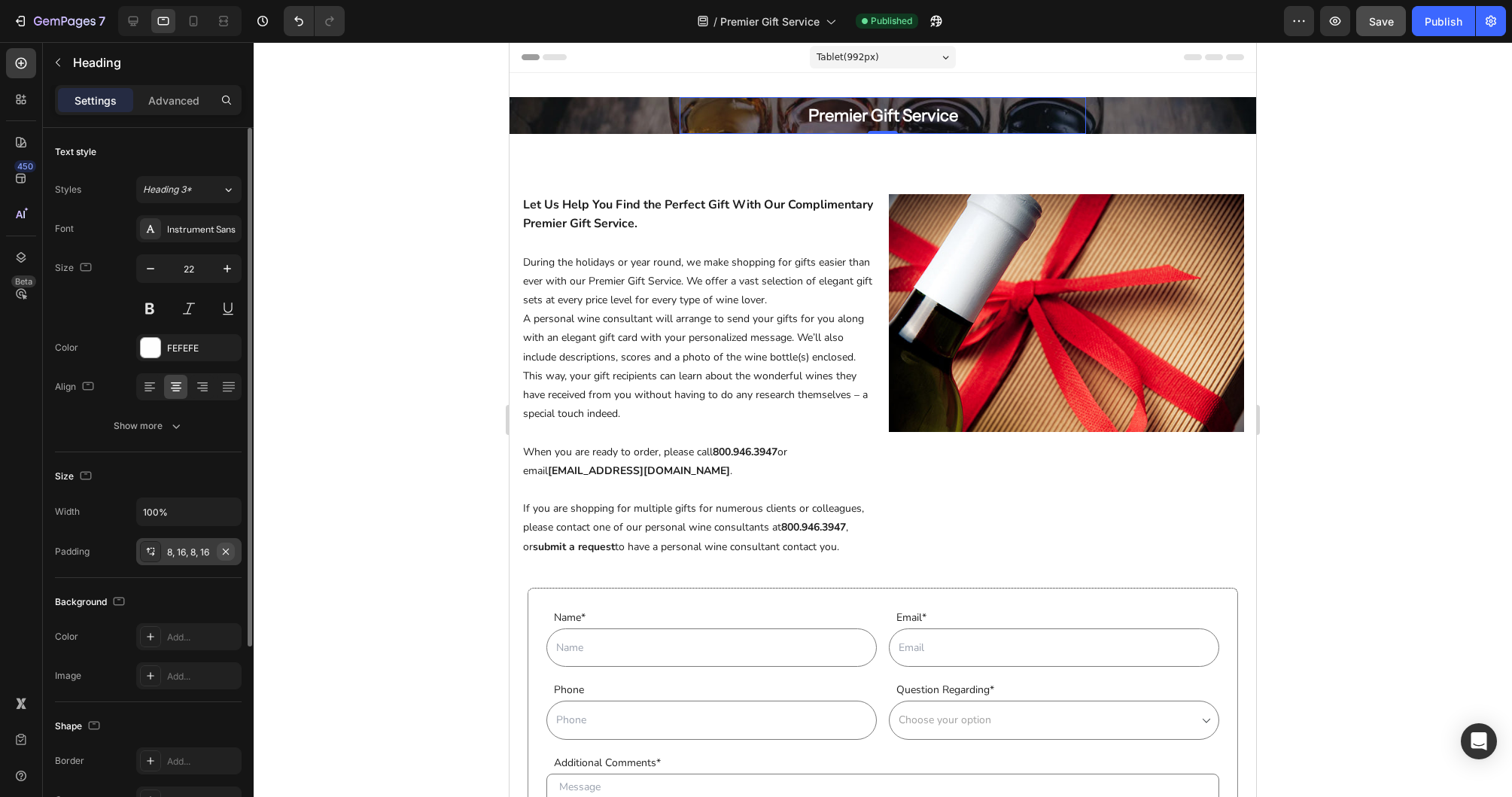
click at [230, 547] on icon "button" at bounding box center [226, 551] width 12 height 12
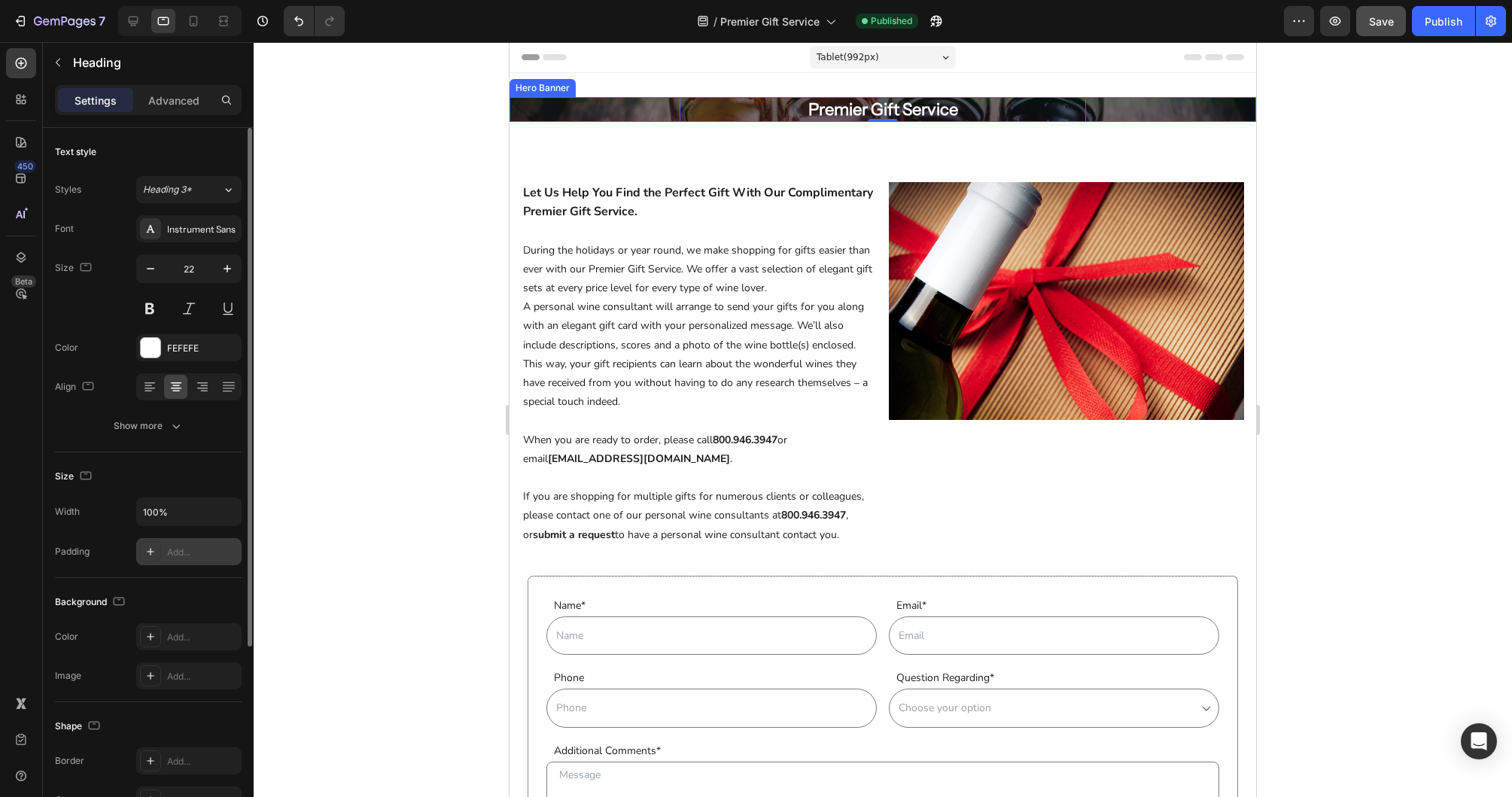
click at [539, 112] on div "Premier Gift Service Heading 0 Row" at bounding box center [882, 110] width 746 height 25
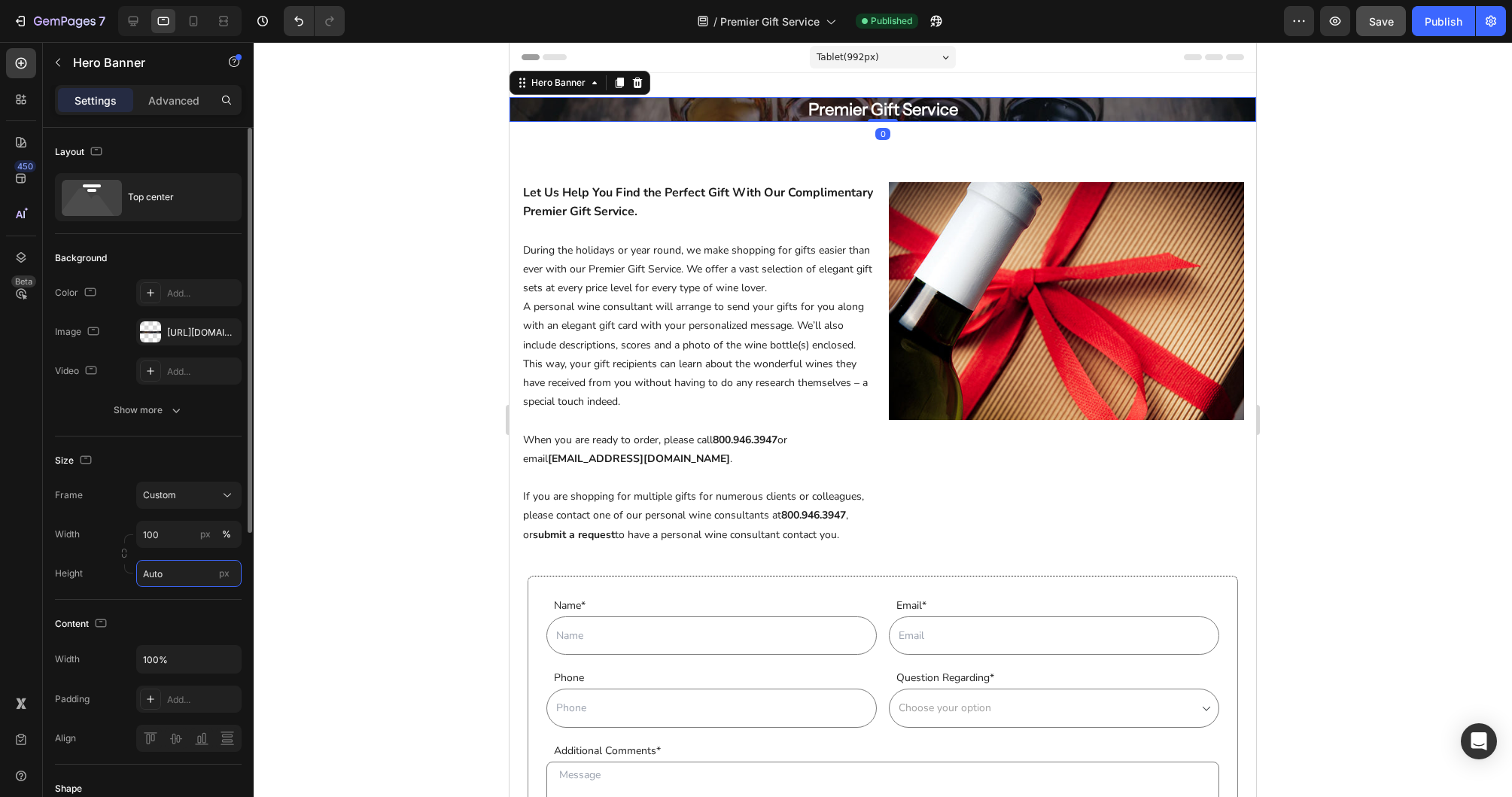
click at [191, 577] on input "Auto" at bounding box center [188, 573] width 105 height 27
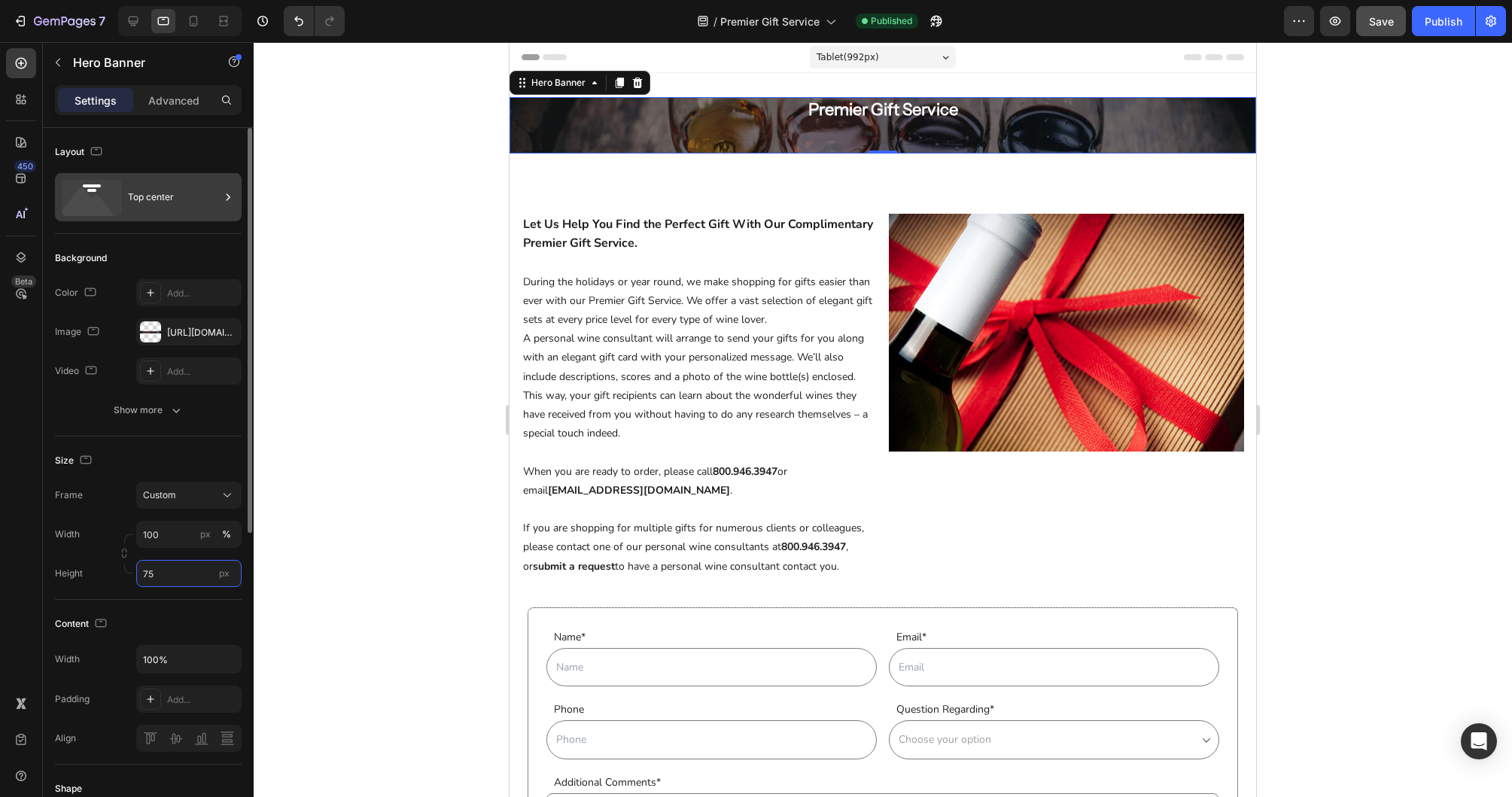
type input "75"
click at [194, 209] on div "Top center" at bounding box center [174, 198] width 92 height 35
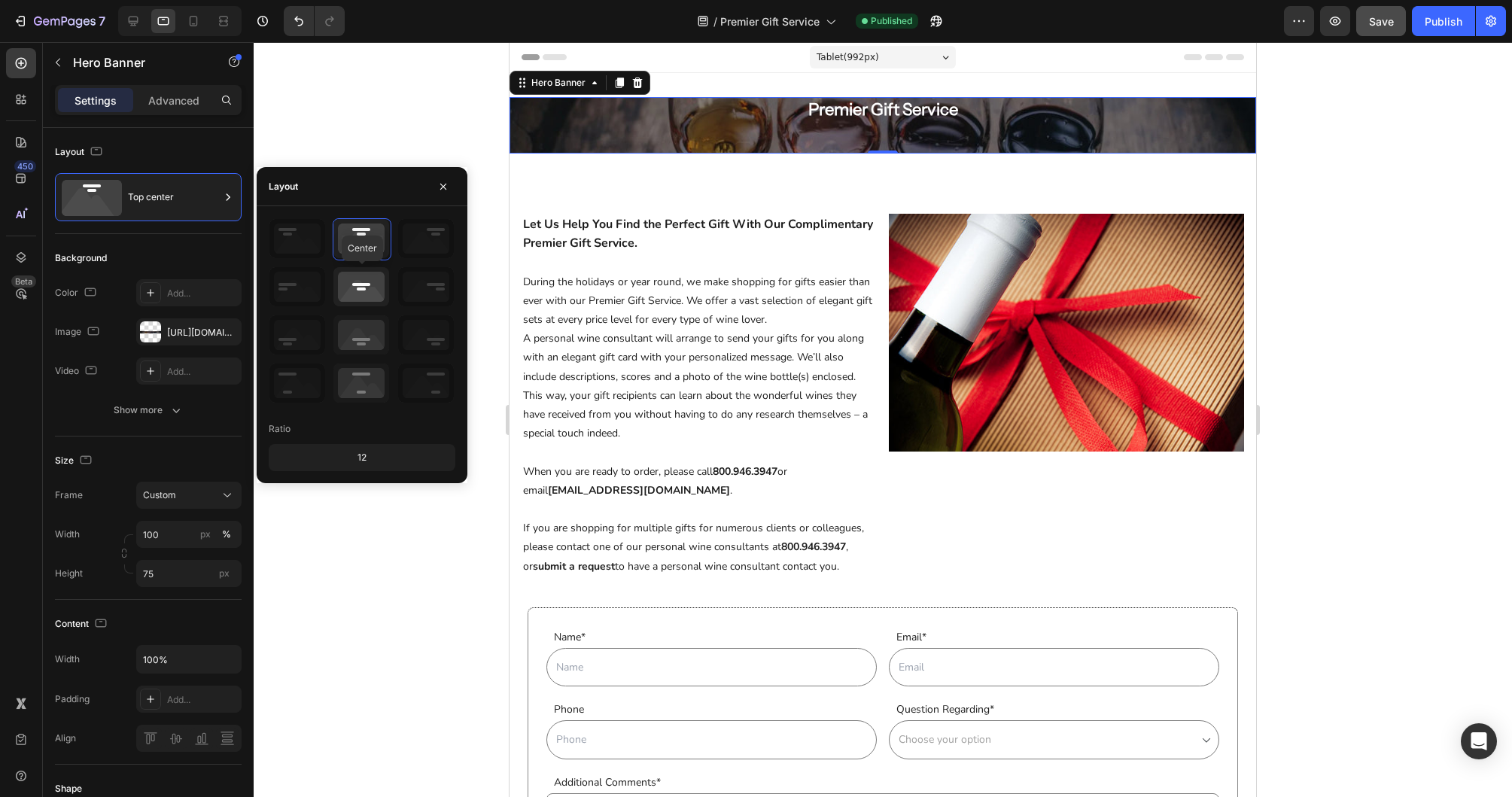
click at [372, 281] on icon at bounding box center [362, 286] width 56 height 40
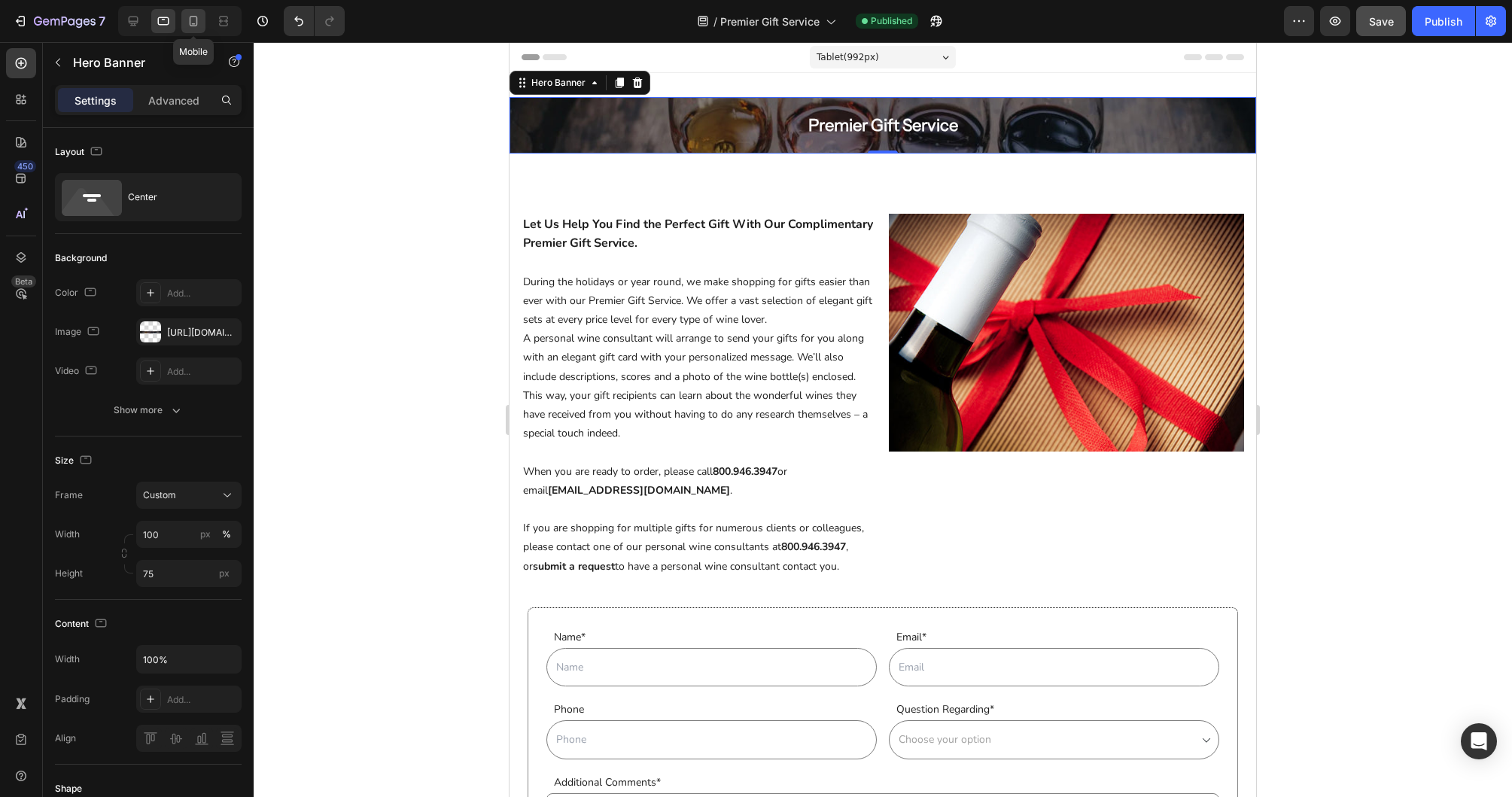
click at [194, 17] on icon at bounding box center [194, 21] width 15 height 15
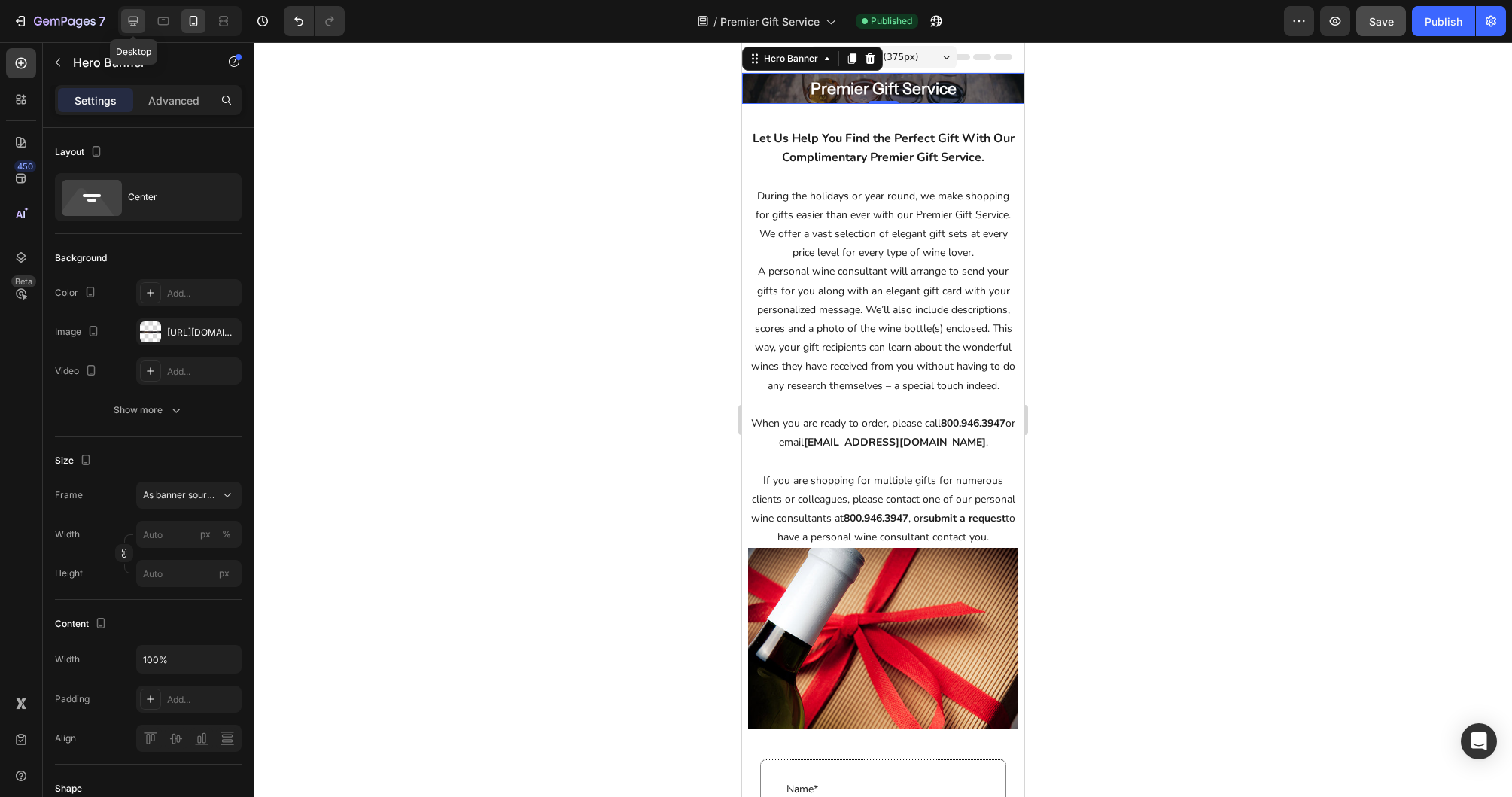
click at [138, 21] on icon at bounding box center [133, 21] width 10 height 10
type input "100"
type input "1200"
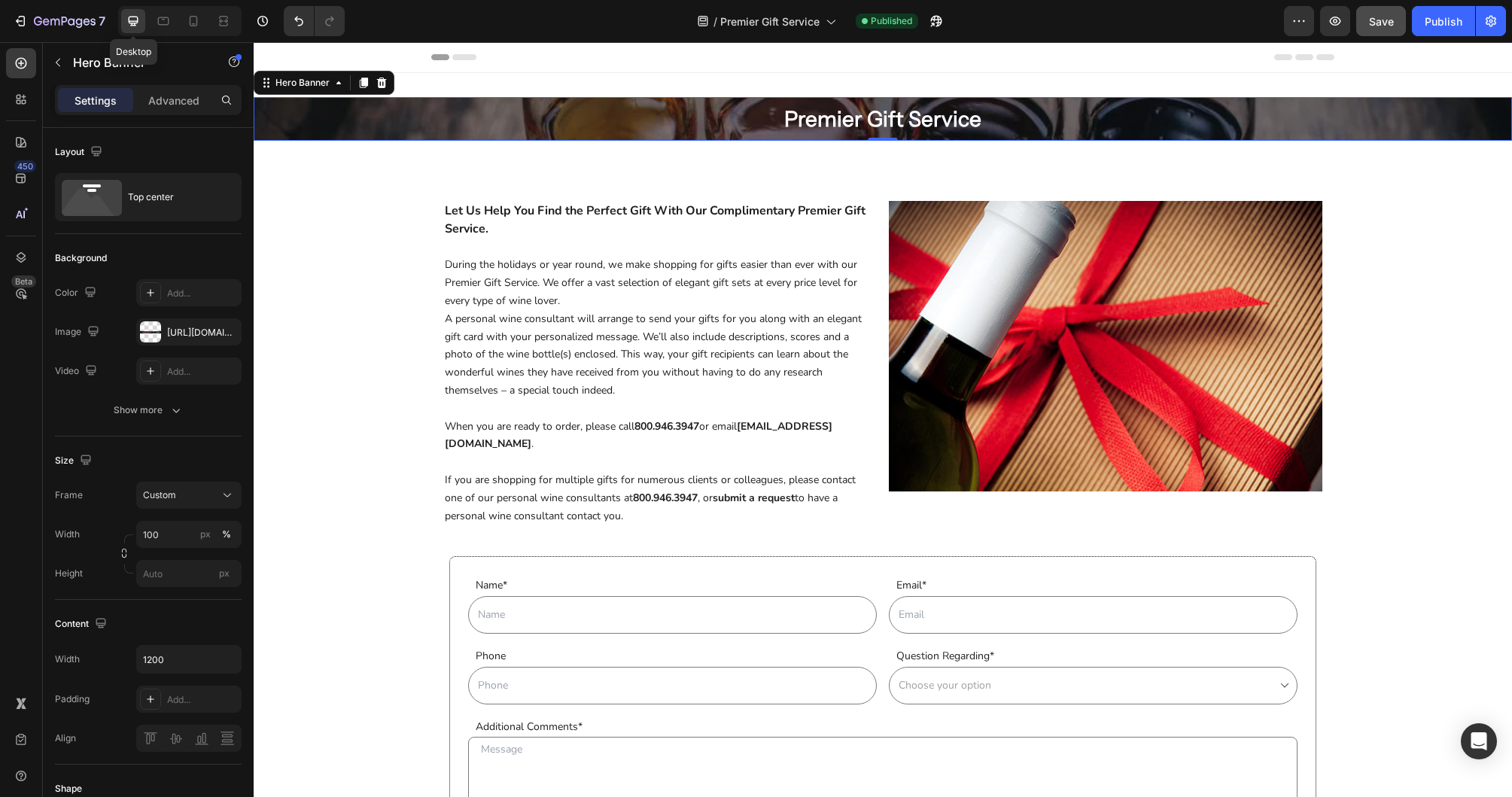
scroll to position [2, 0]
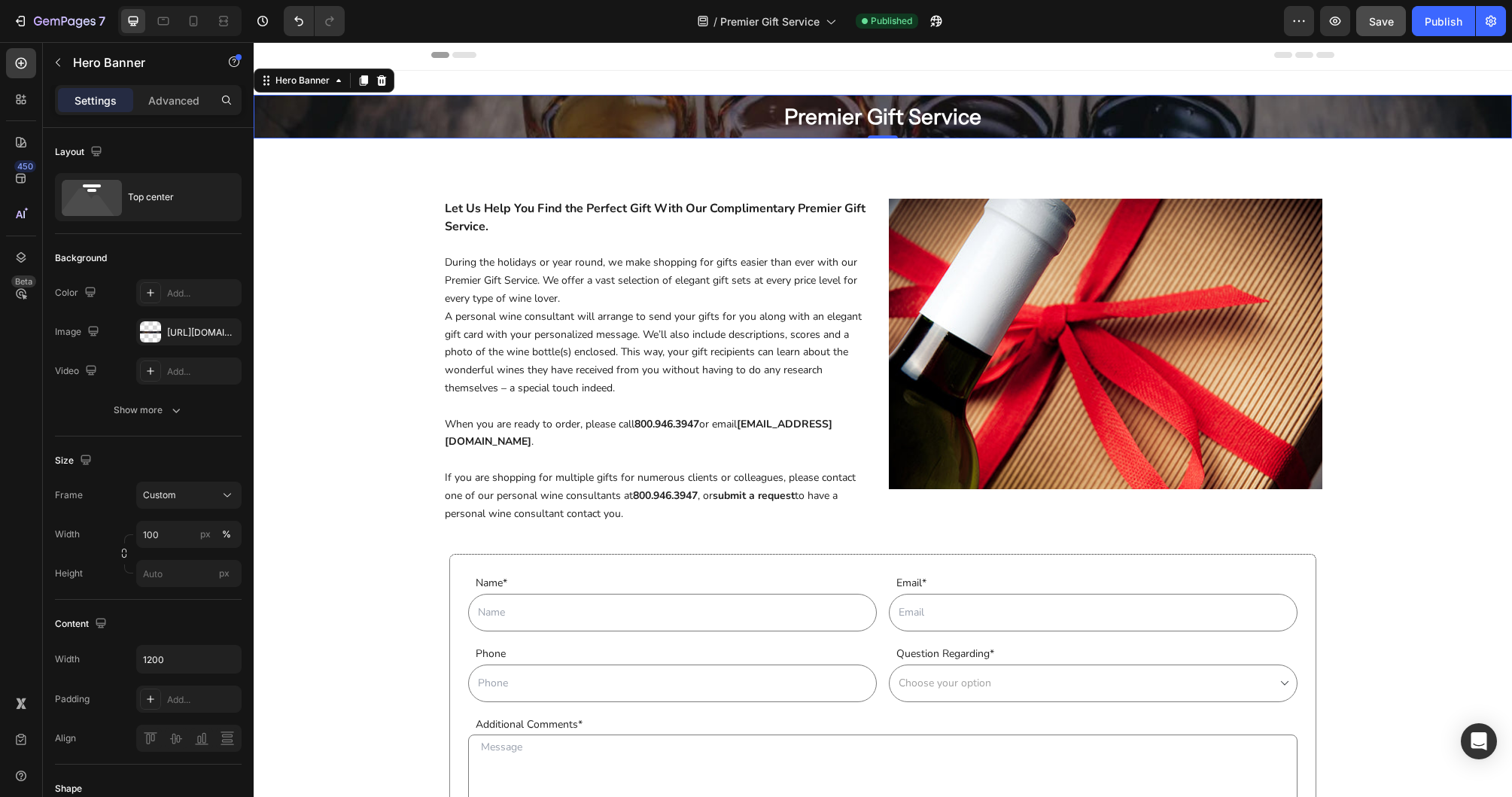
click at [528, 126] on div "Premier Gift Service Heading Row" at bounding box center [882, 116] width 904 height 43
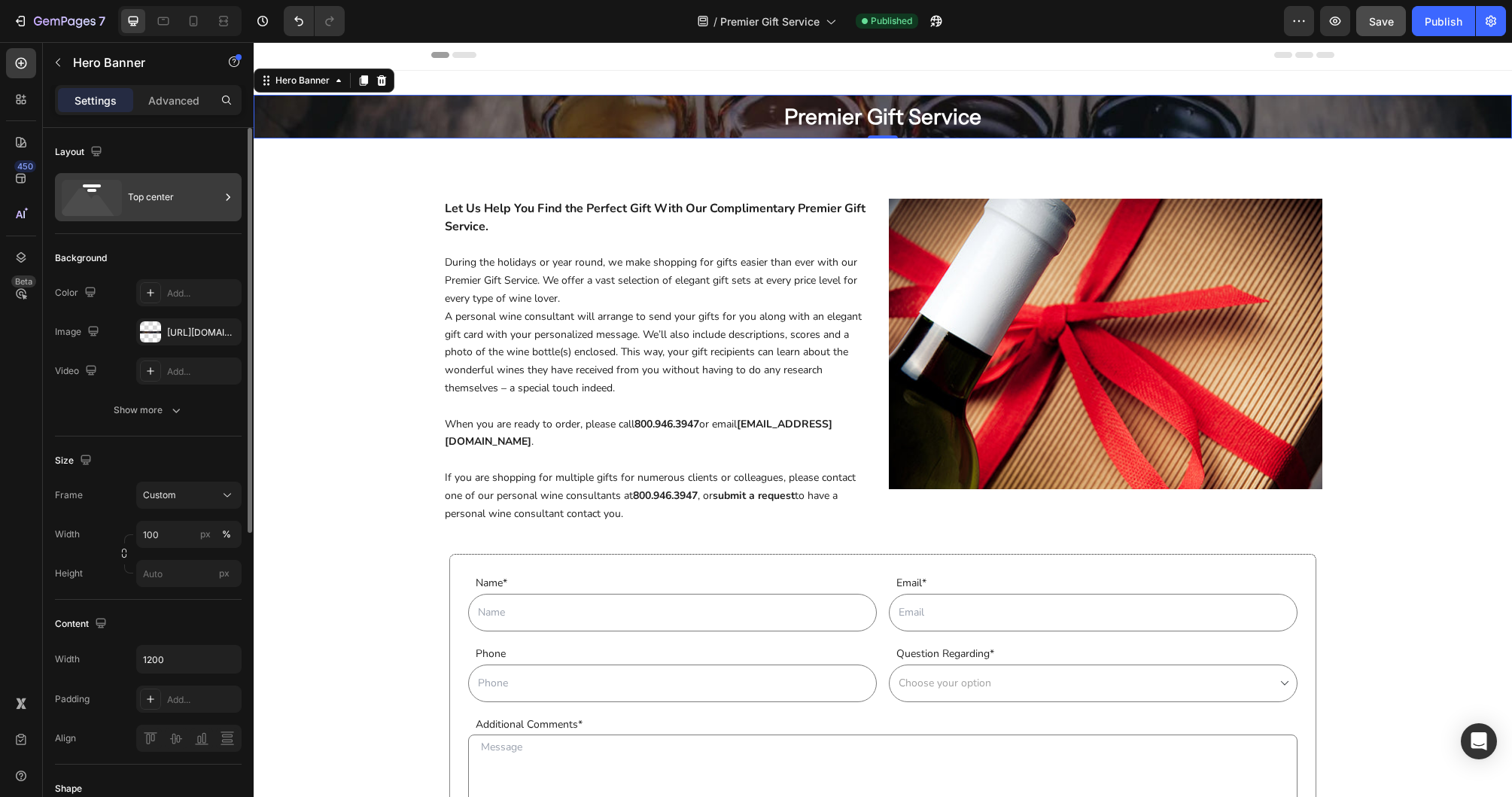
click at [191, 198] on div "Top center" at bounding box center [174, 198] width 92 height 35
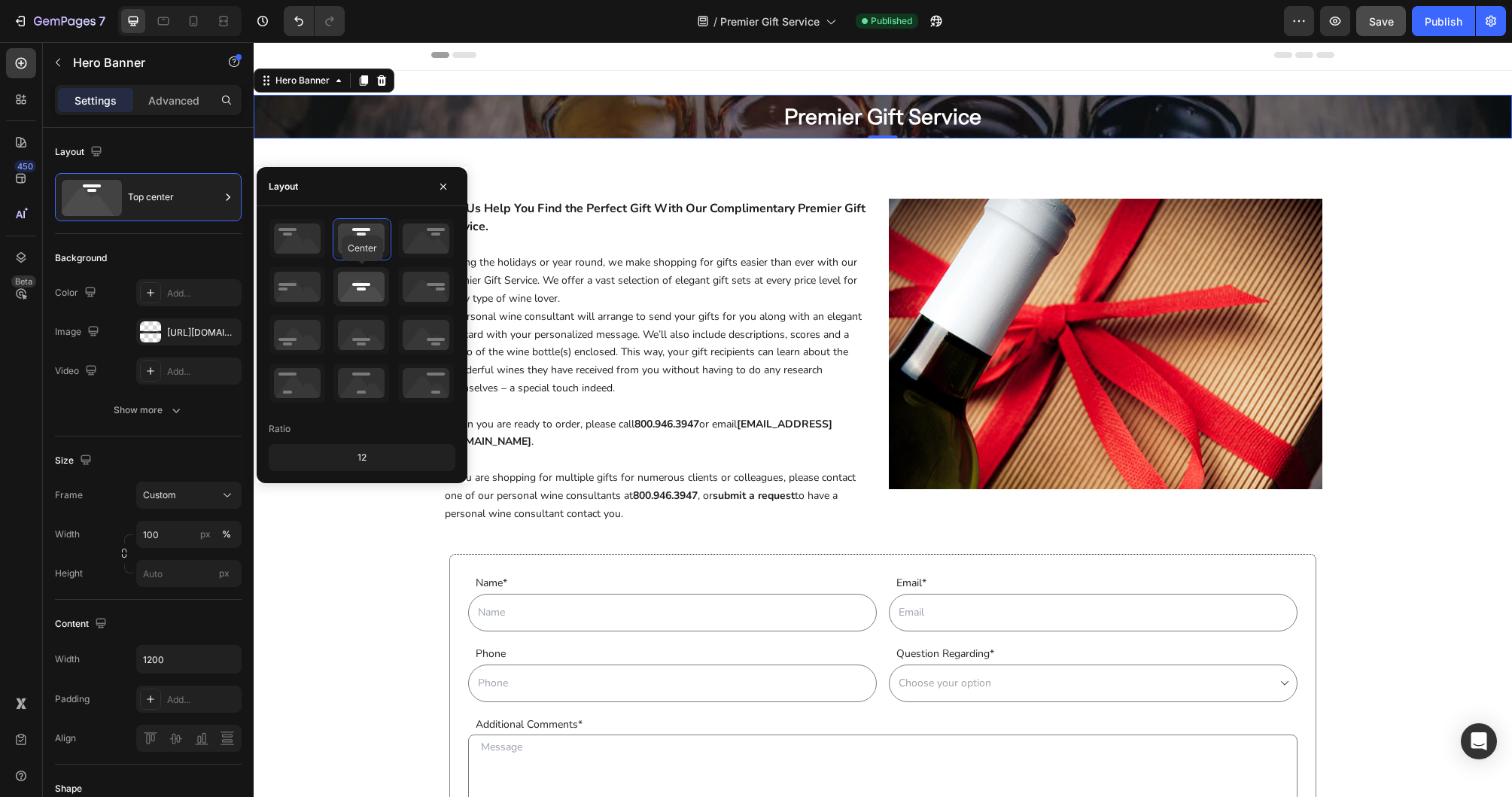
click at [356, 290] on icon at bounding box center [362, 286] width 56 height 40
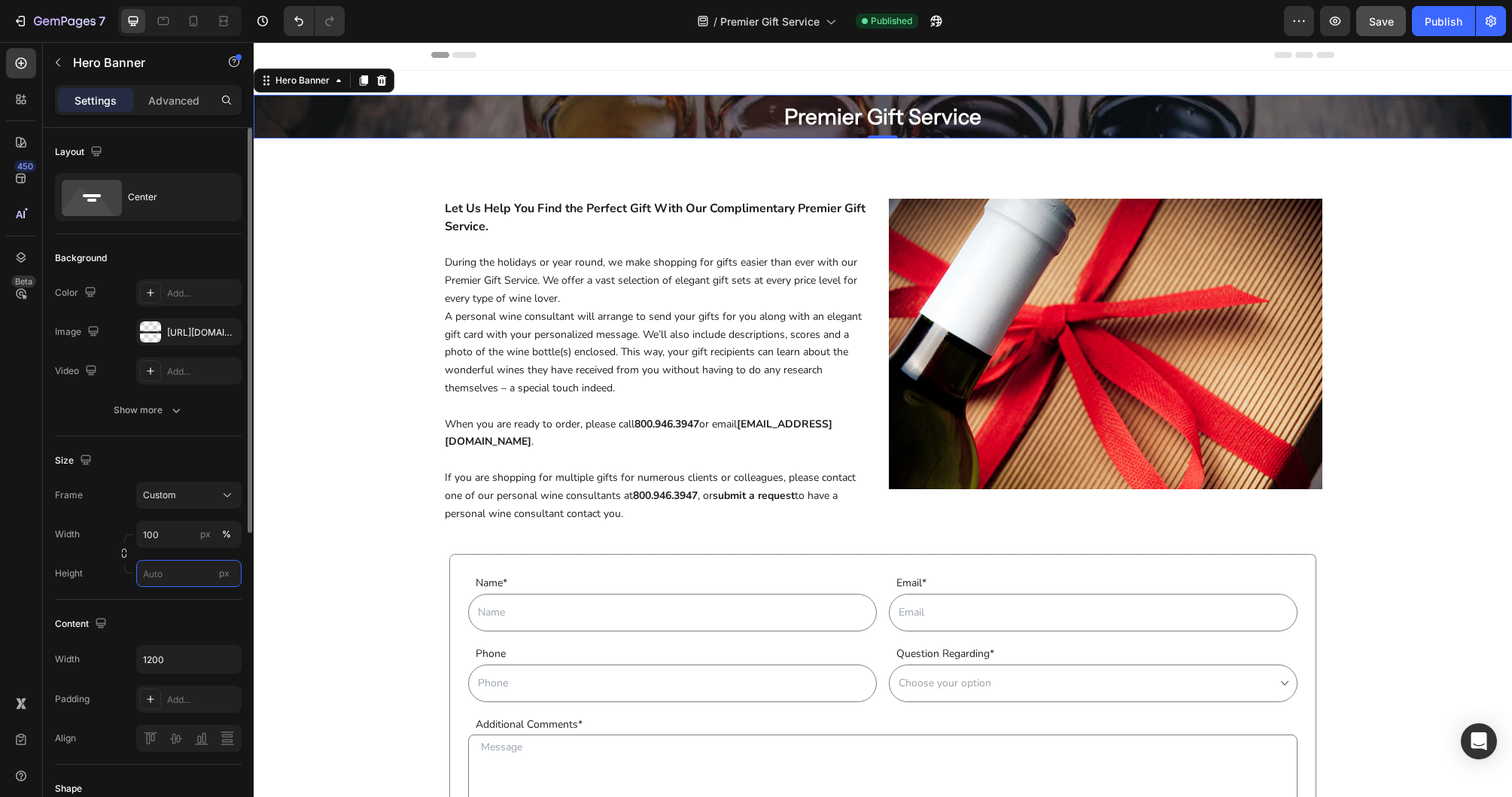
click at [175, 575] on input "px" at bounding box center [188, 573] width 105 height 27
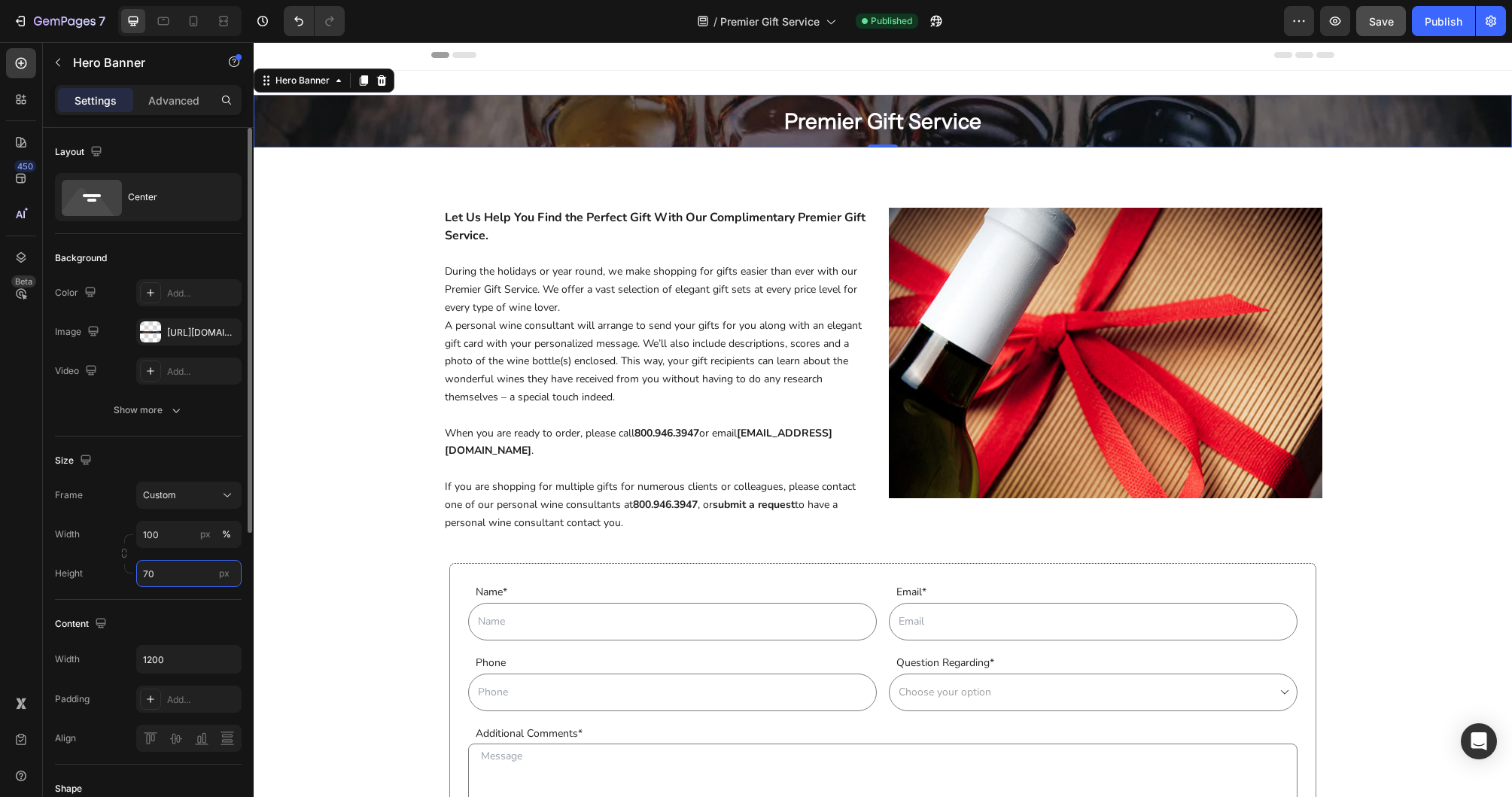
type input "7"
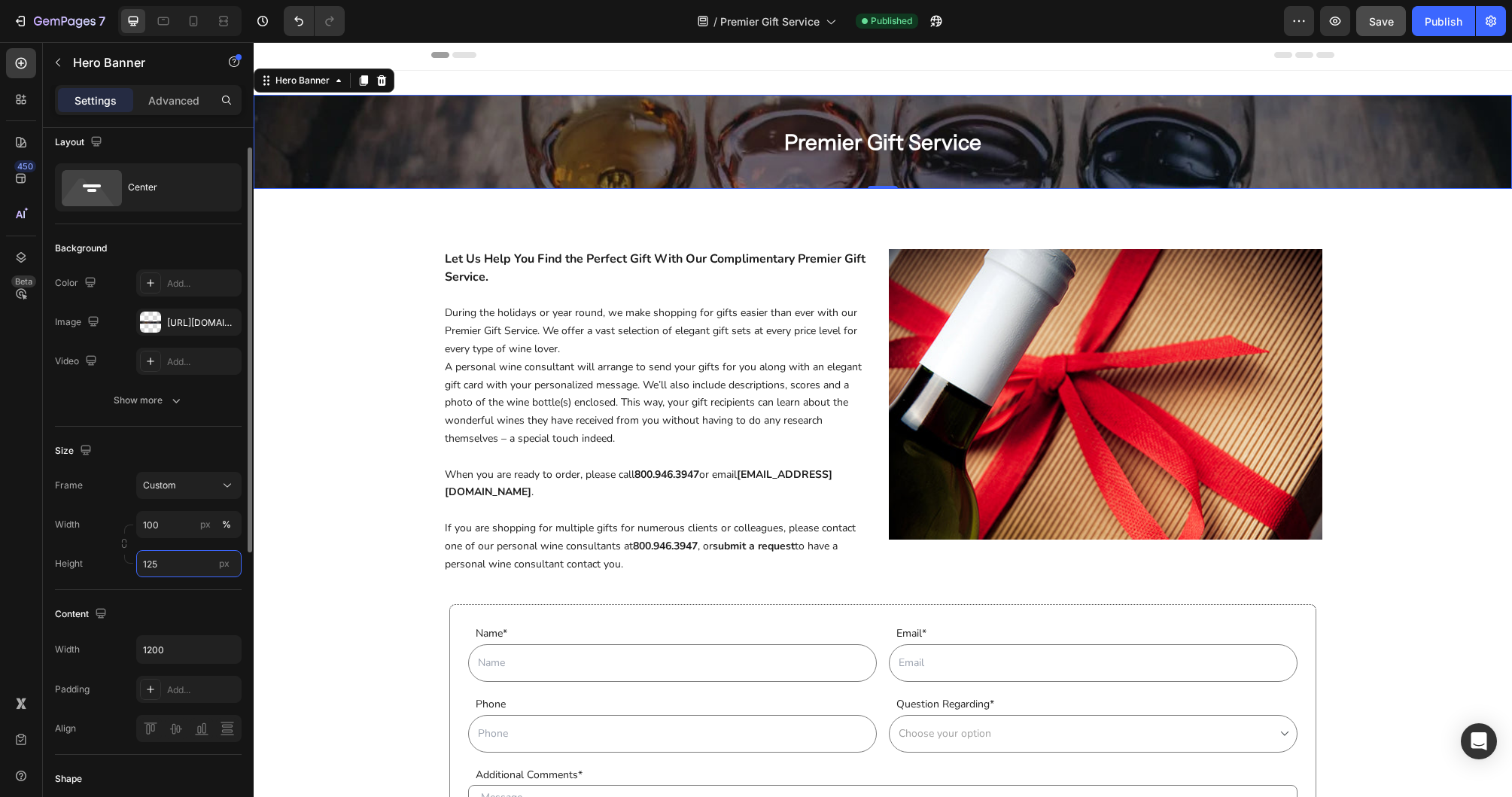
scroll to position [0, 0]
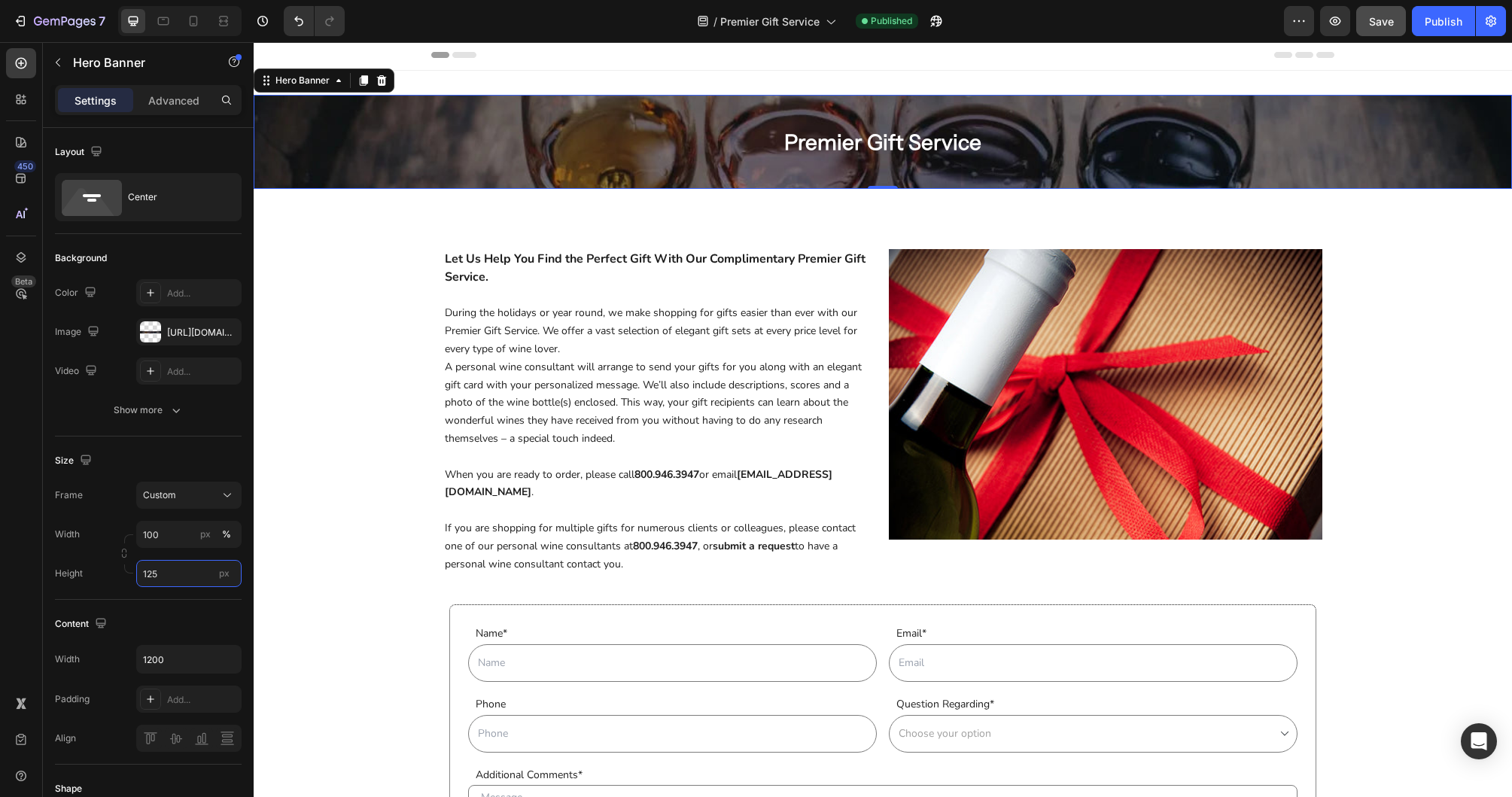
type input "125"
click at [364, 166] on div "Overlay" at bounding box center [882, 142] width 1258 height 94
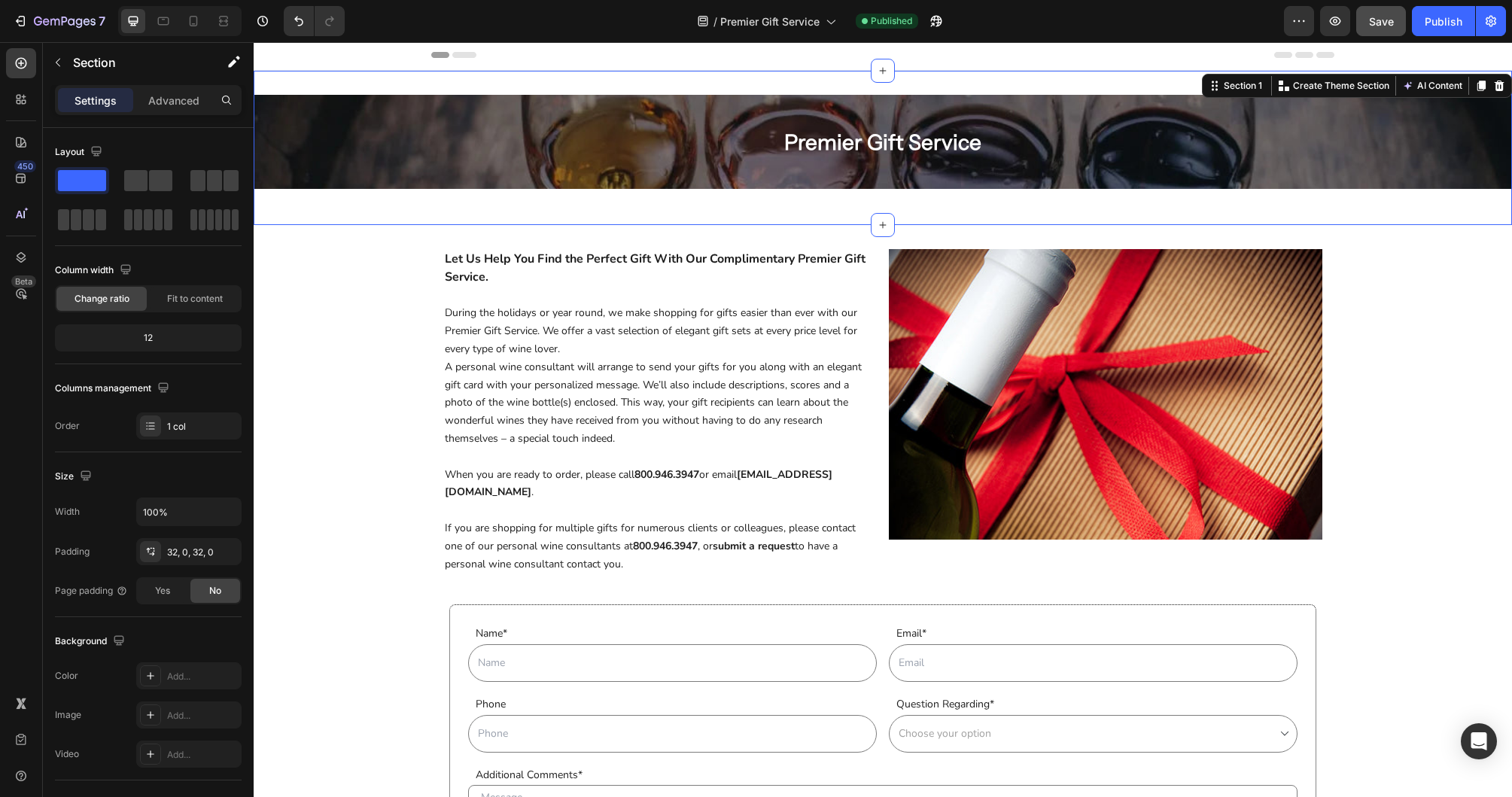
click at [402, 211] on div "Premier Gift Service Heading Row Hero Banner Row Section 1 You can create reusa…" at bounding box center [882, 147] width 1258 height 154
click at [229, 547] on icon "button" at bounding box center [226, 550] width 6 height 6
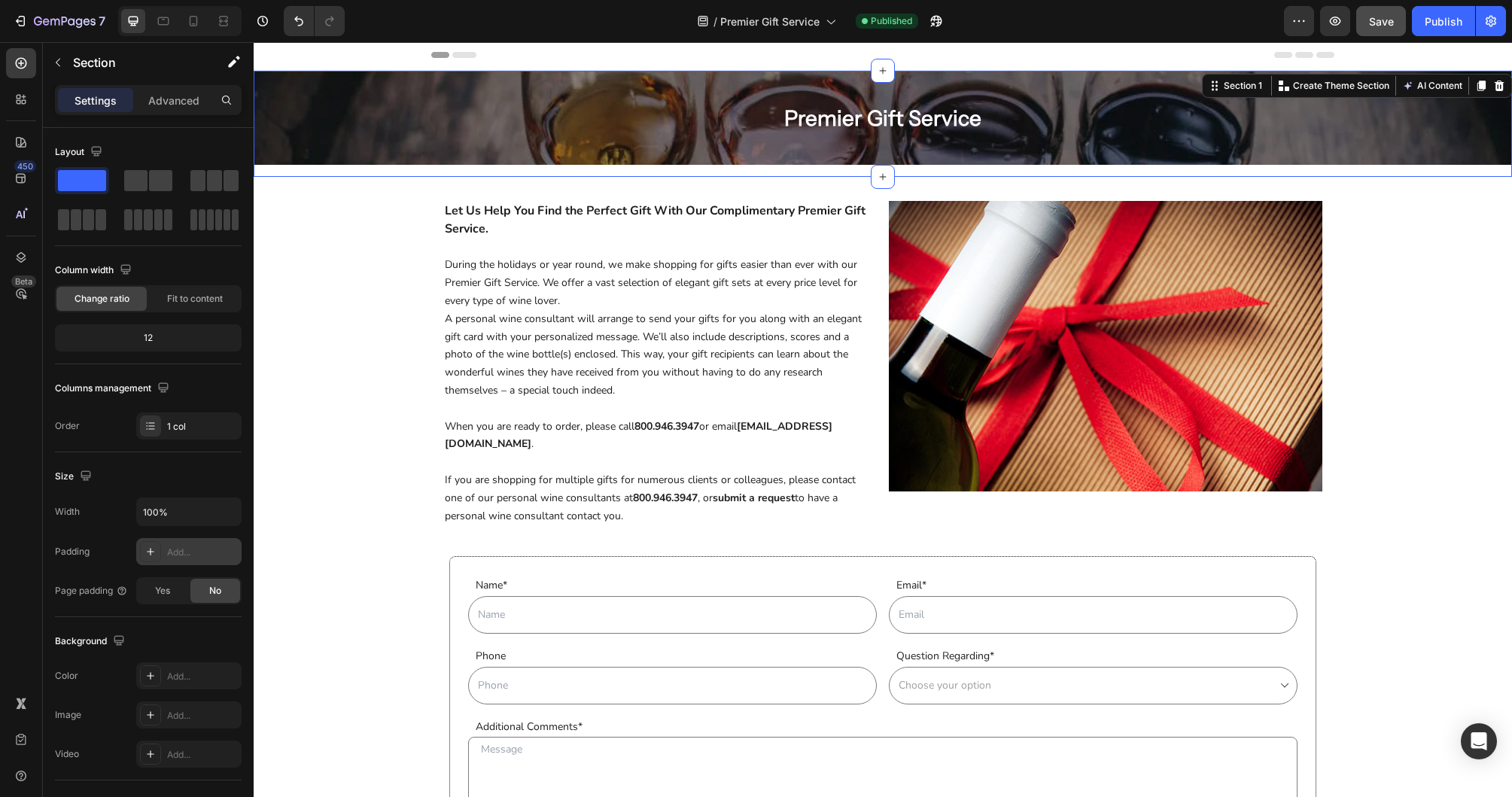
click at [367, 304] on div "Premier Gift Service Heading Row Hero Banner Row Section 1 You can create reusa…" at bounding box center [882, 532] width 1258 height 923
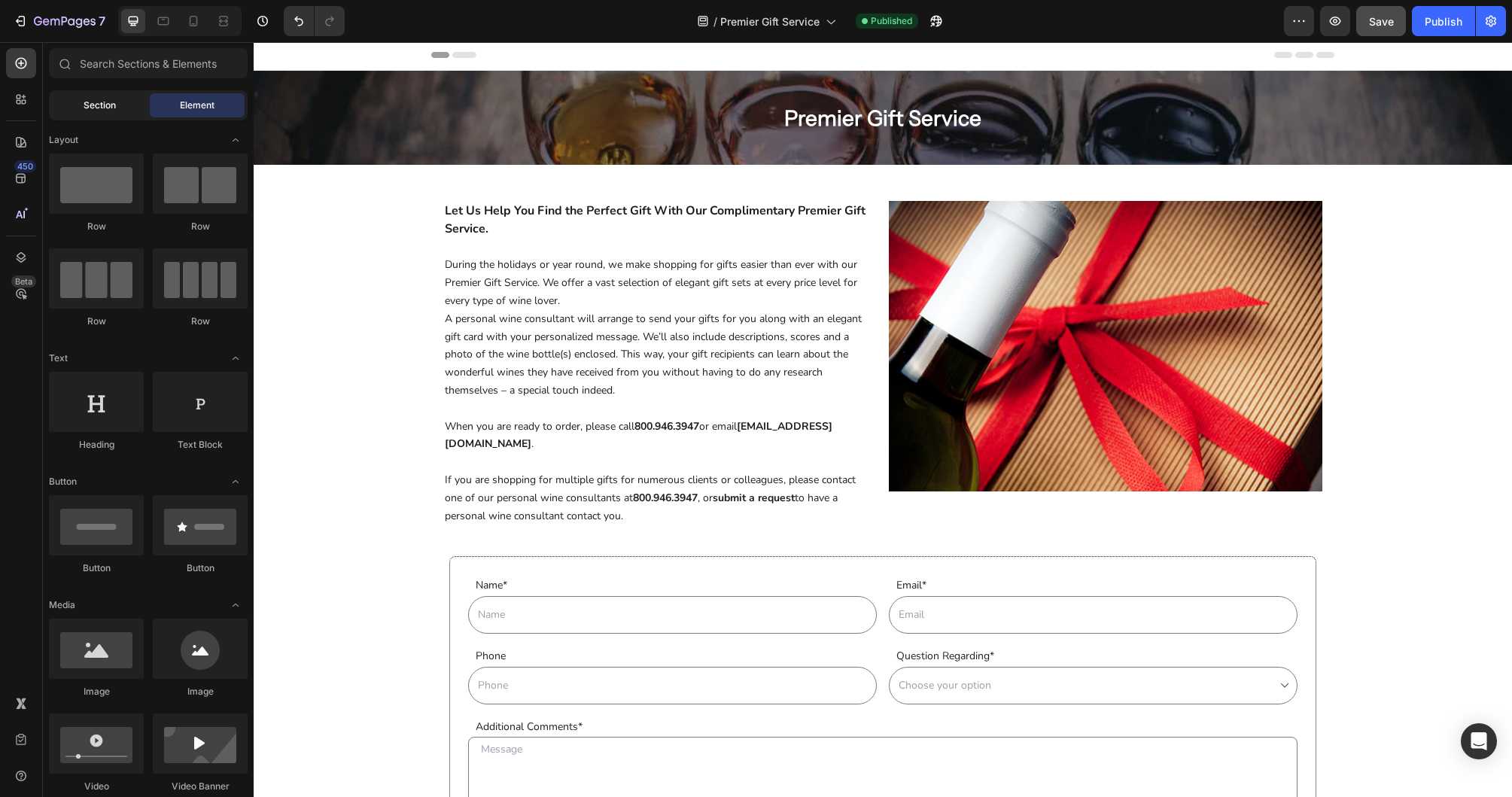
click at [110, 111] on span "Section" at bounding box center [100, 105] width 33 height 13
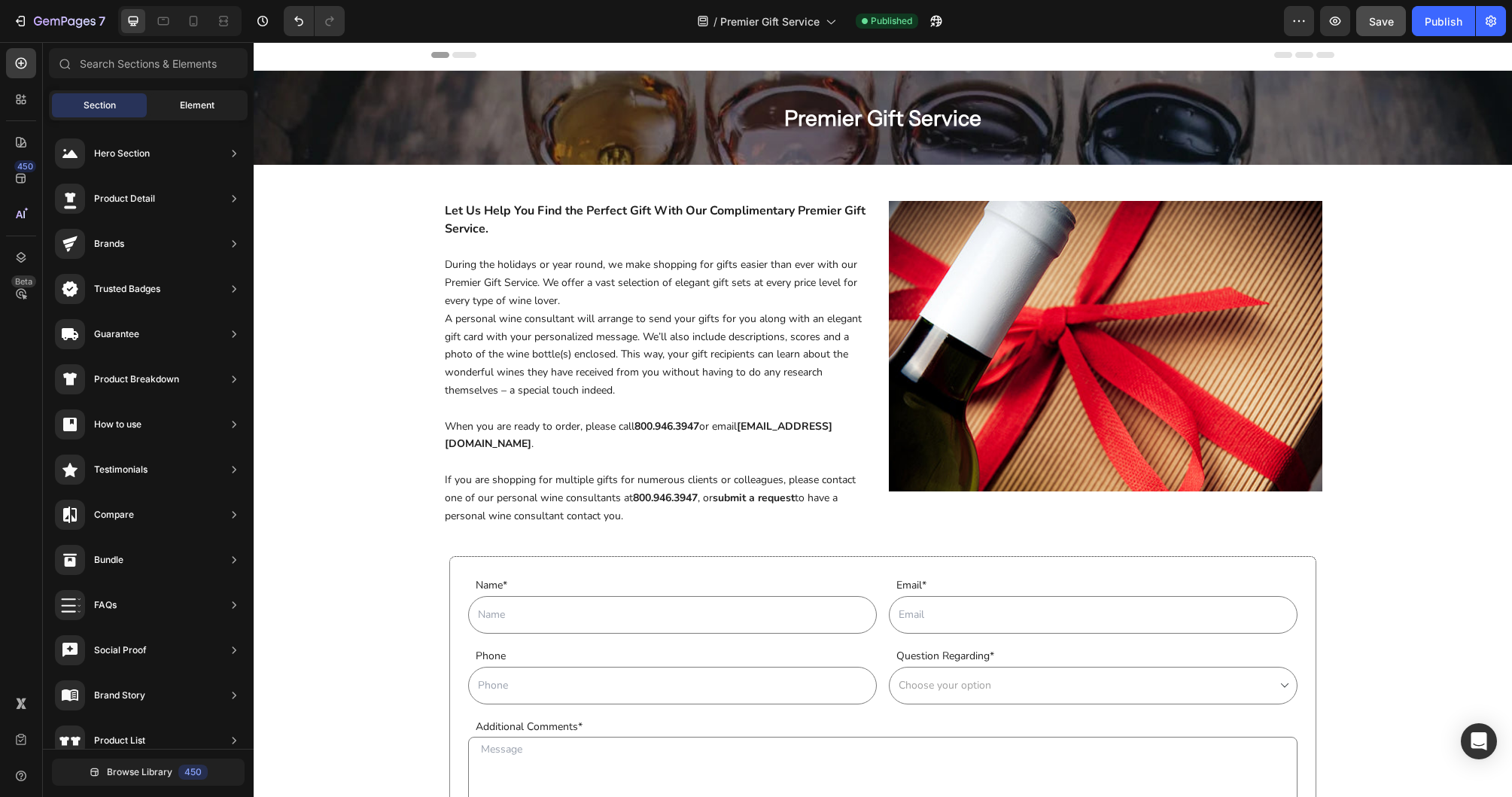
click at [190, 107] on span "Element" at bounding box center [198, 105] width 35 height 13
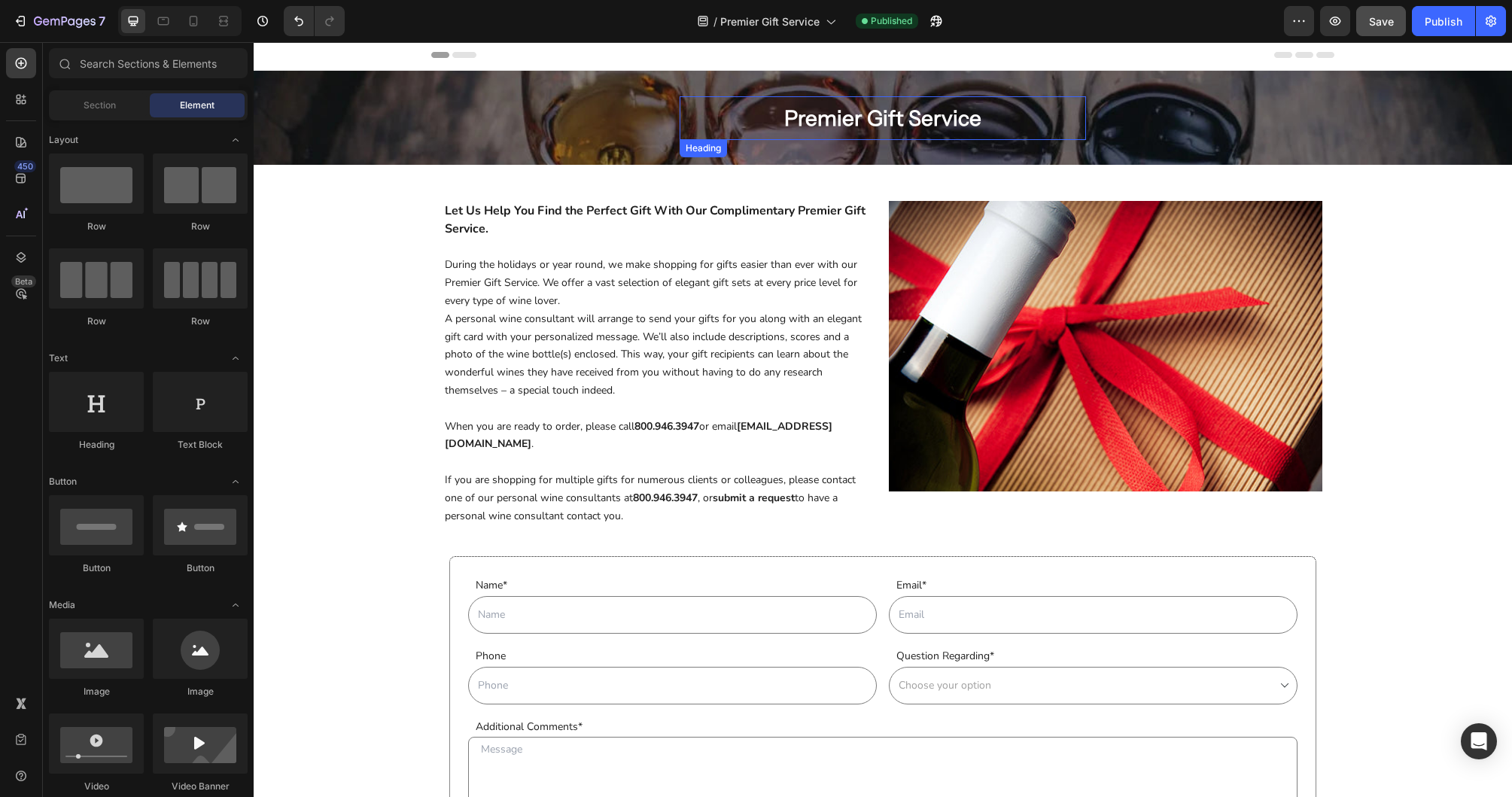
click at [740, 117] on p "Premier Gift Service" at bounding box center [882, 118] width 383 height 32
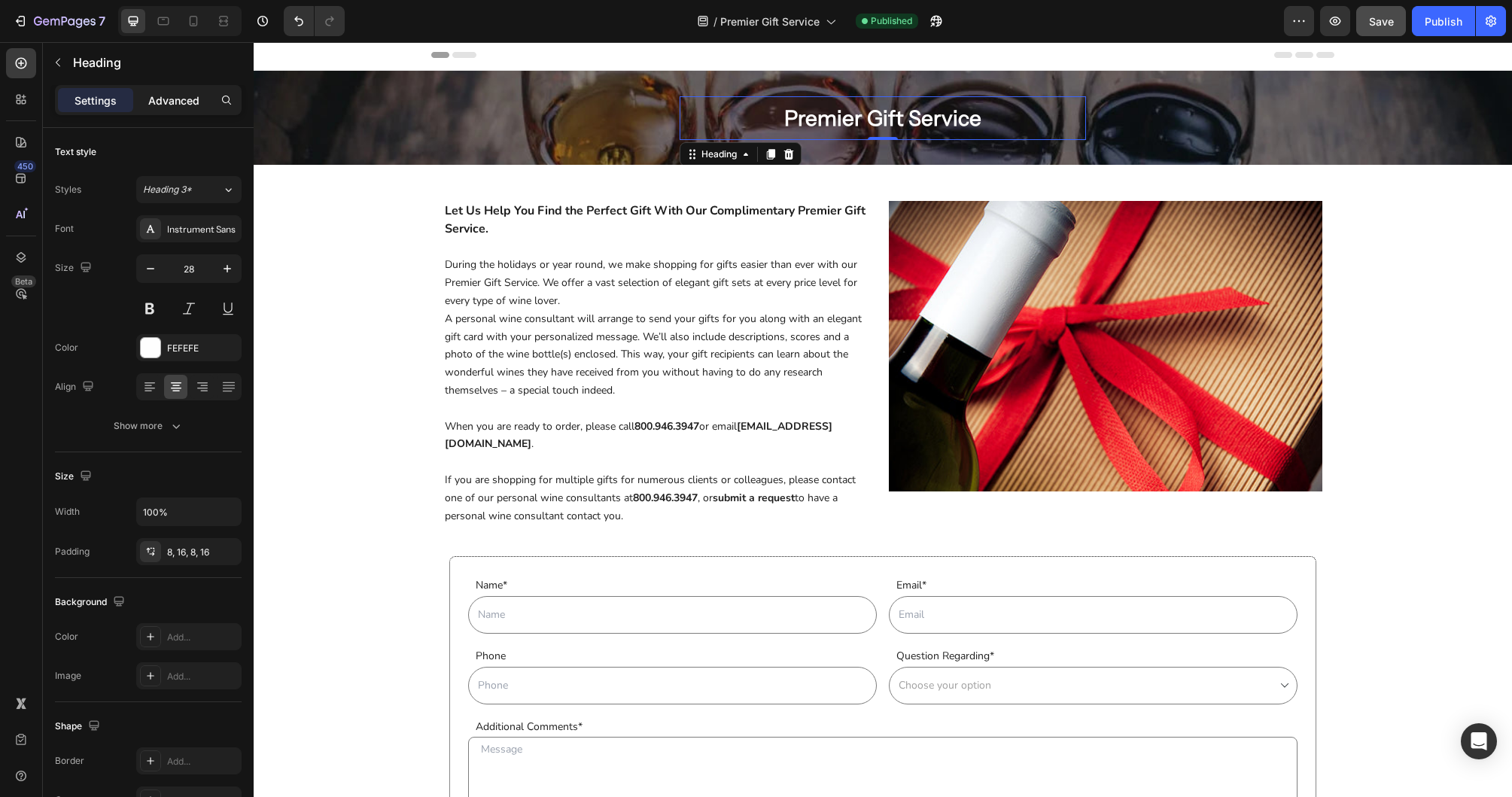
click at [172, 96] on p "Advanced" at bounding box center [174, 100] width 51 height 15
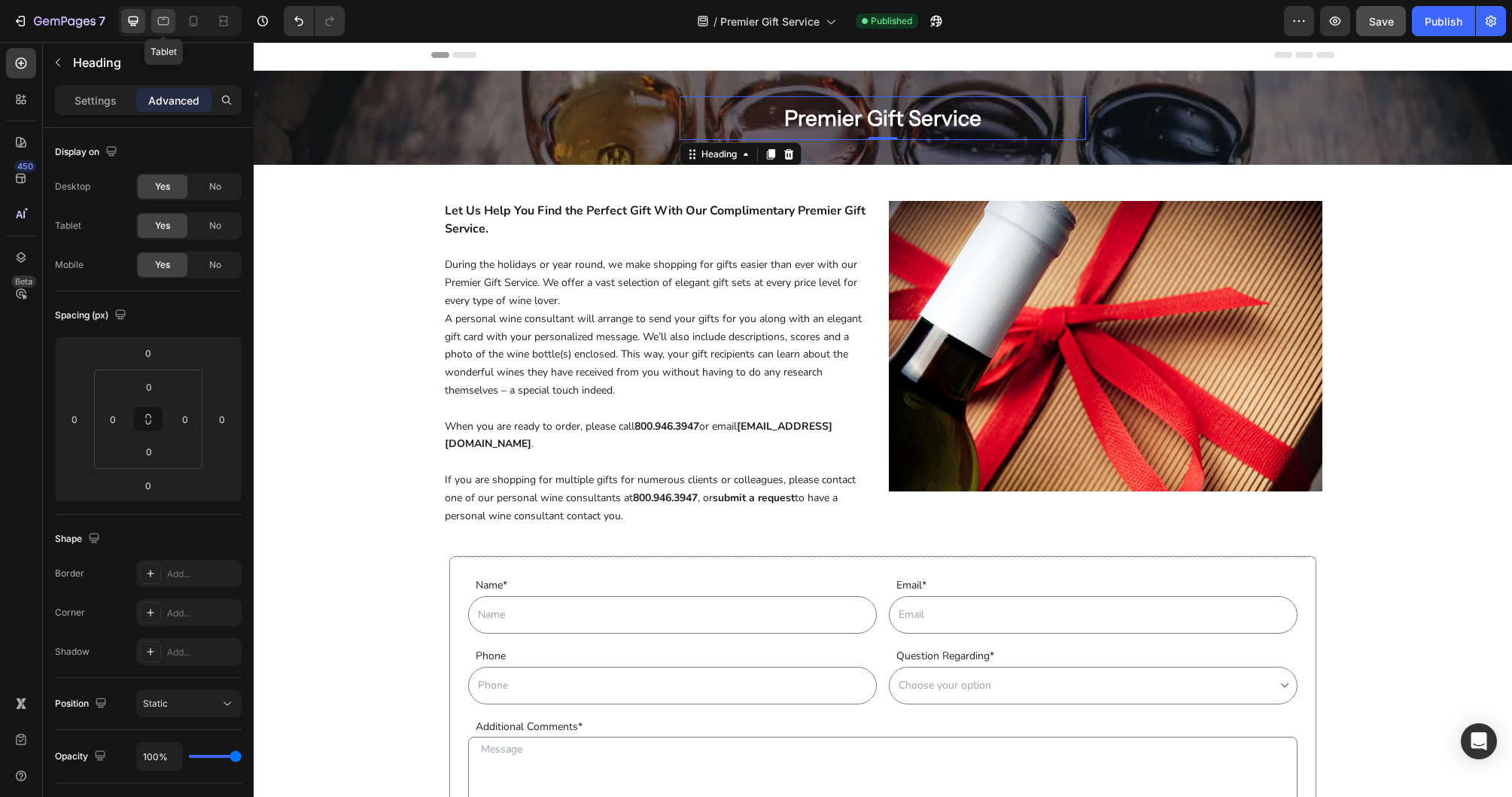
click at [170, 24] on icon at bounding box center [164, 21] width 15 height 15
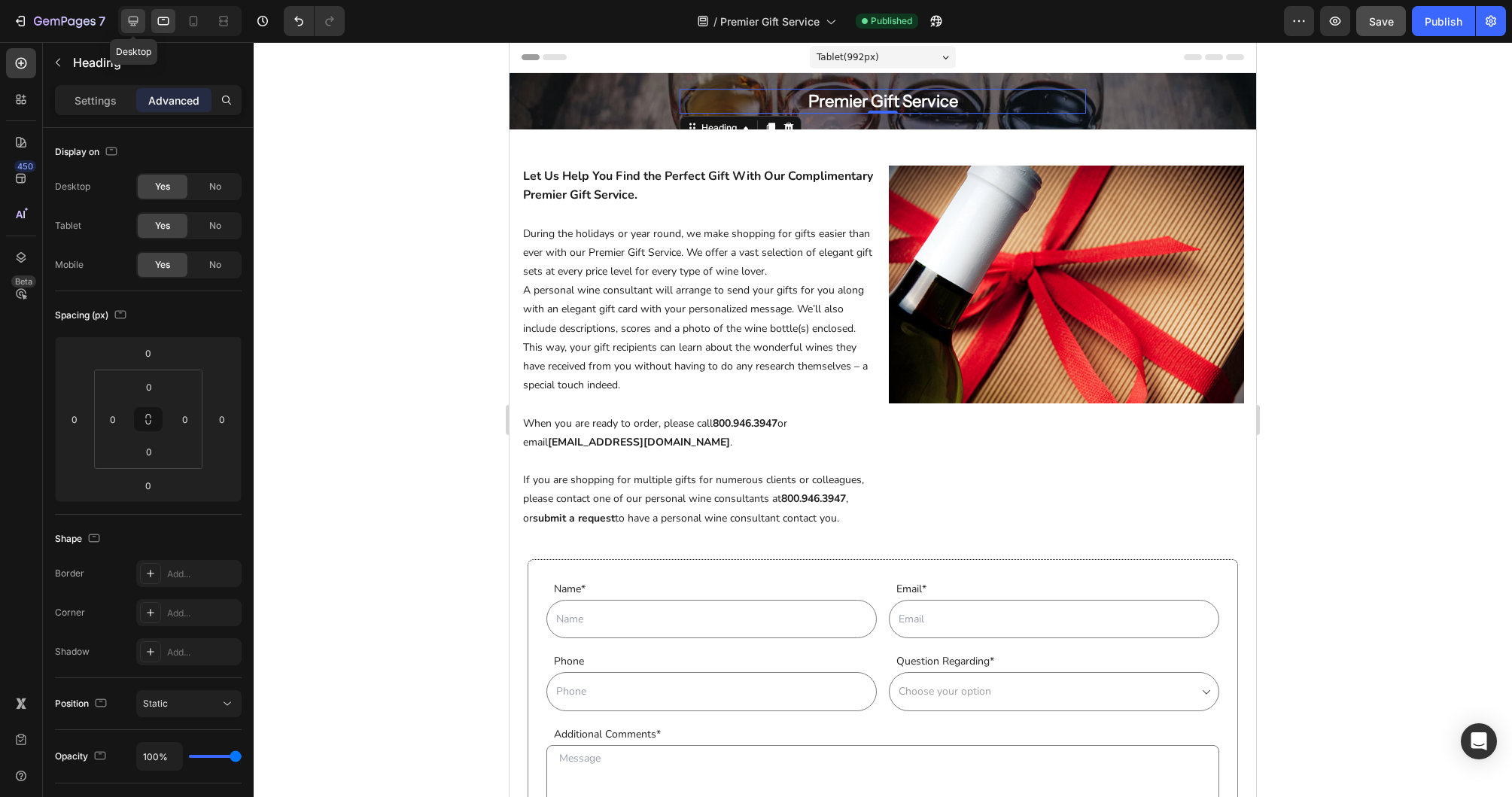
click at [128, 26] on icon at bounding box center [133, 21] width 15 height 15
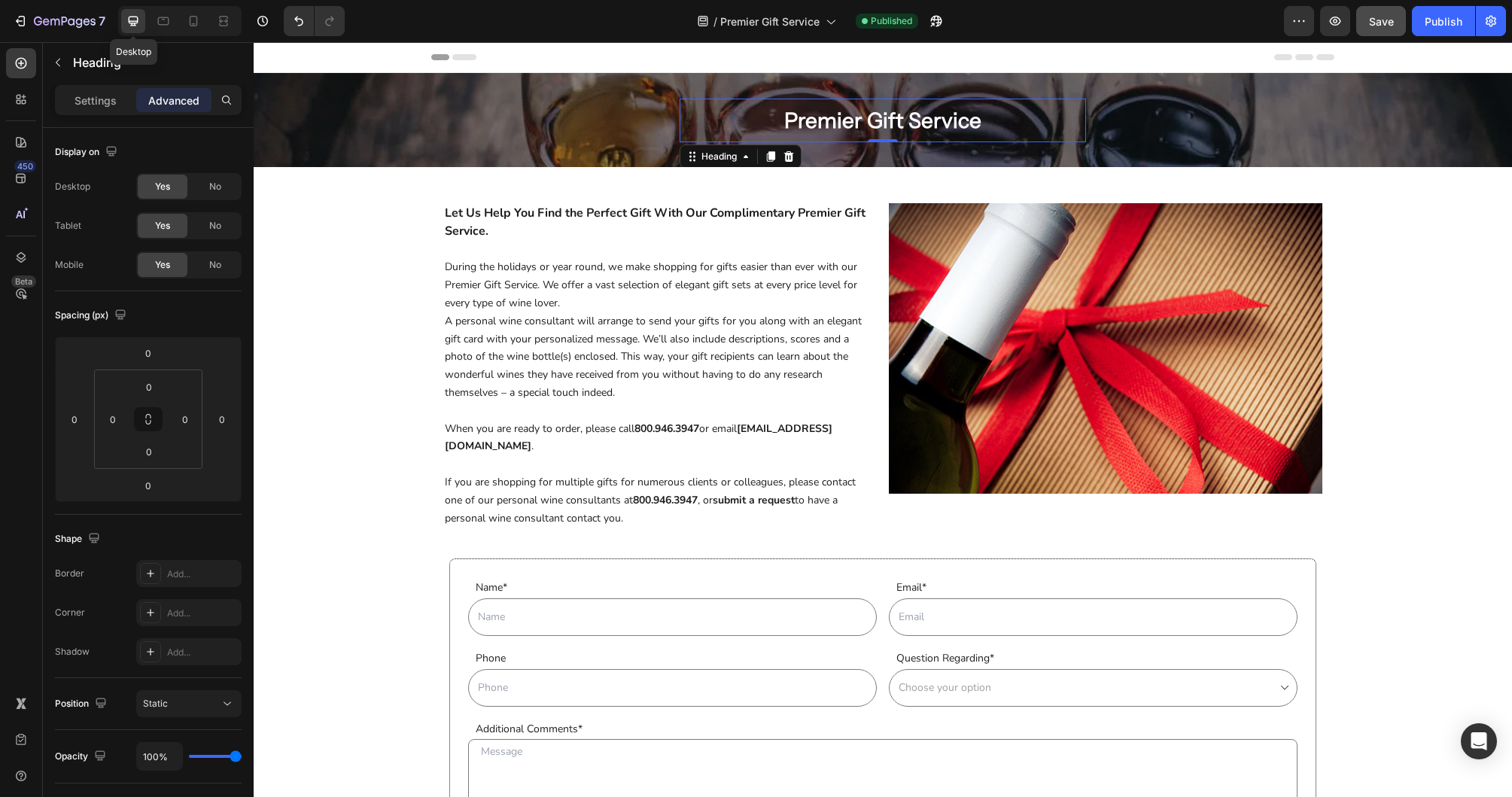
scroll to position [3, 0]
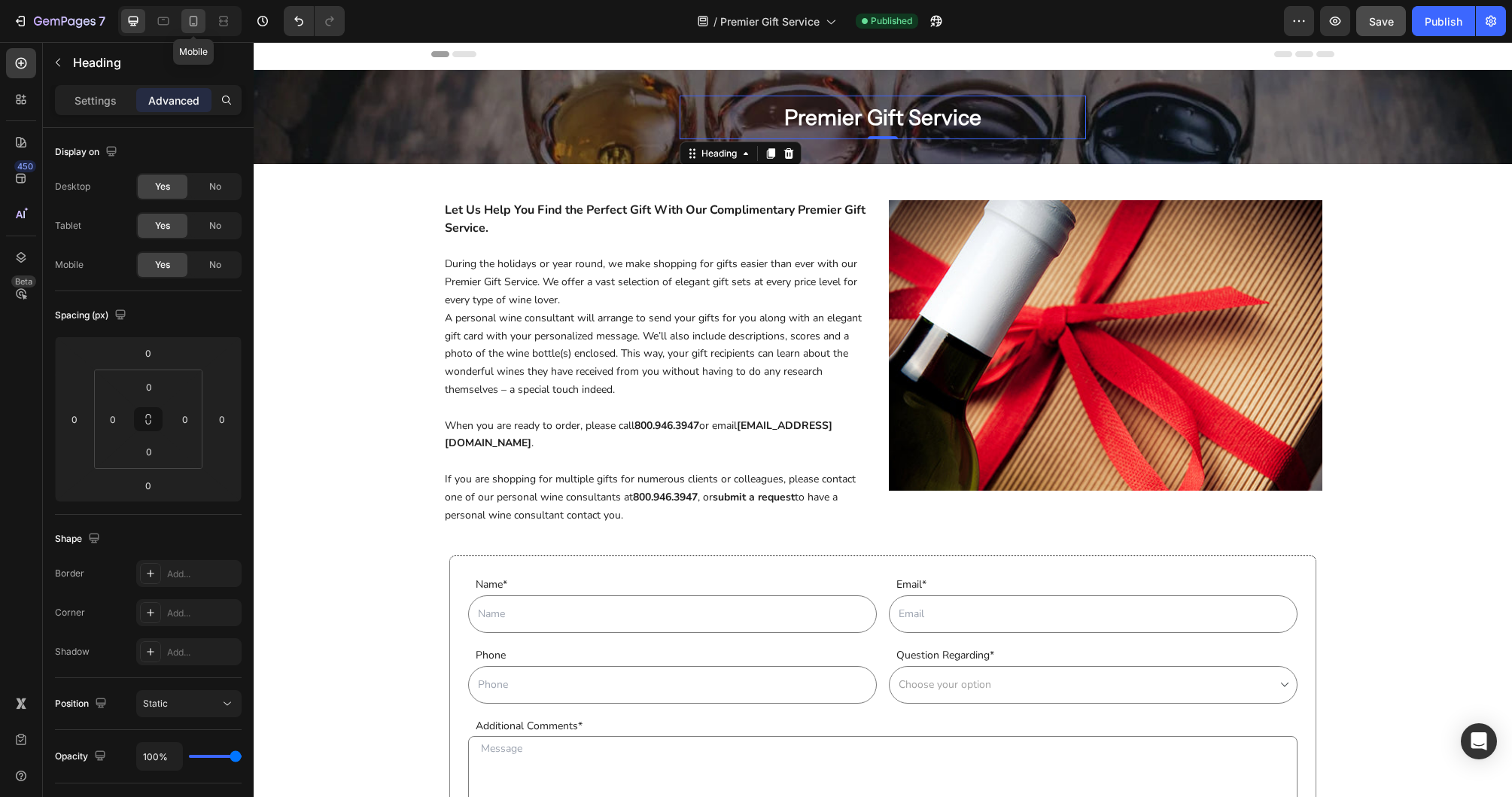
click at [200, 21] on icon at bounding box center [194, 21] width 15 height 15
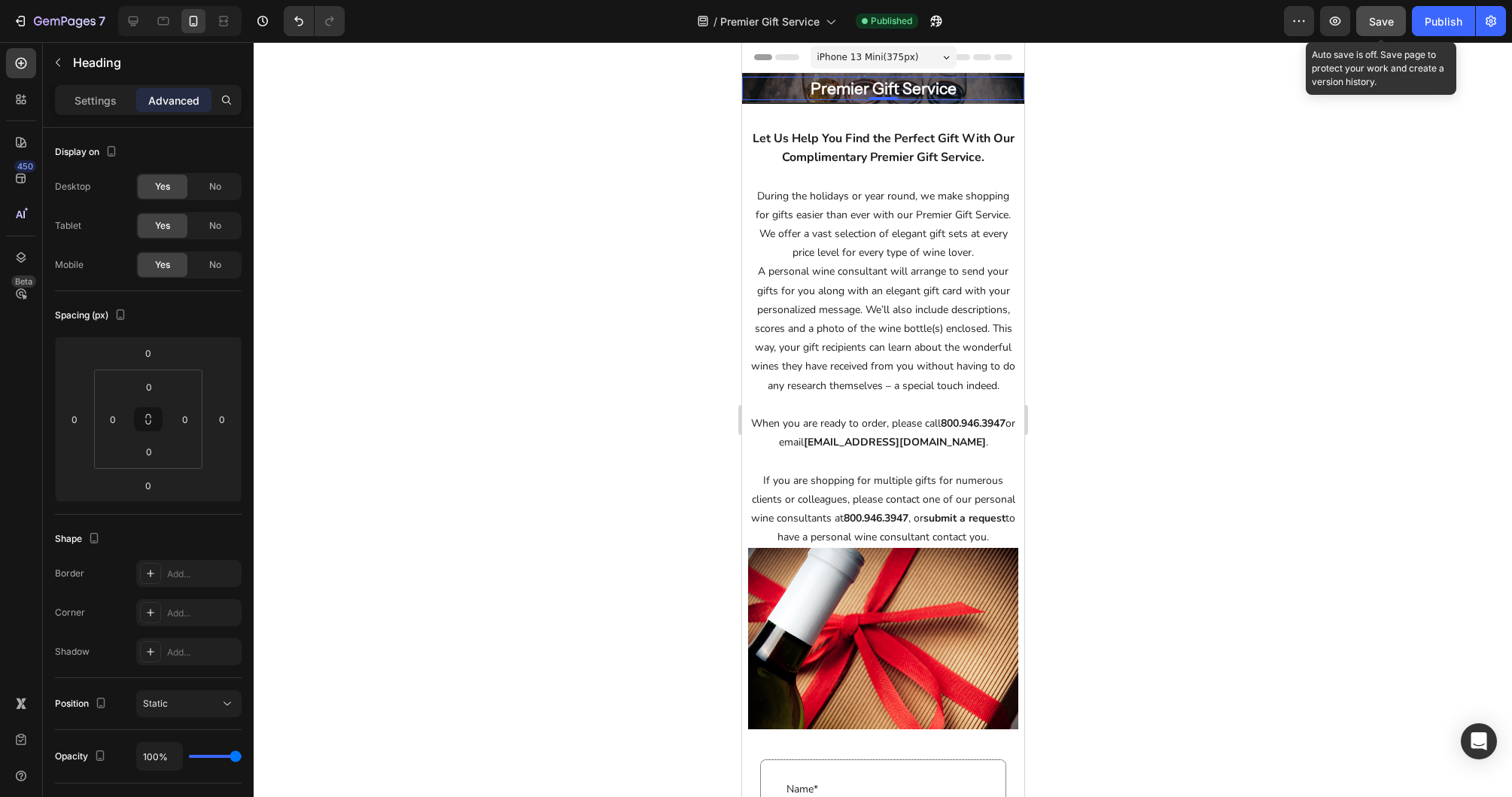
click at [1255, 21] on span "Save" at bounding box center [1382, 21] width 25 height 13
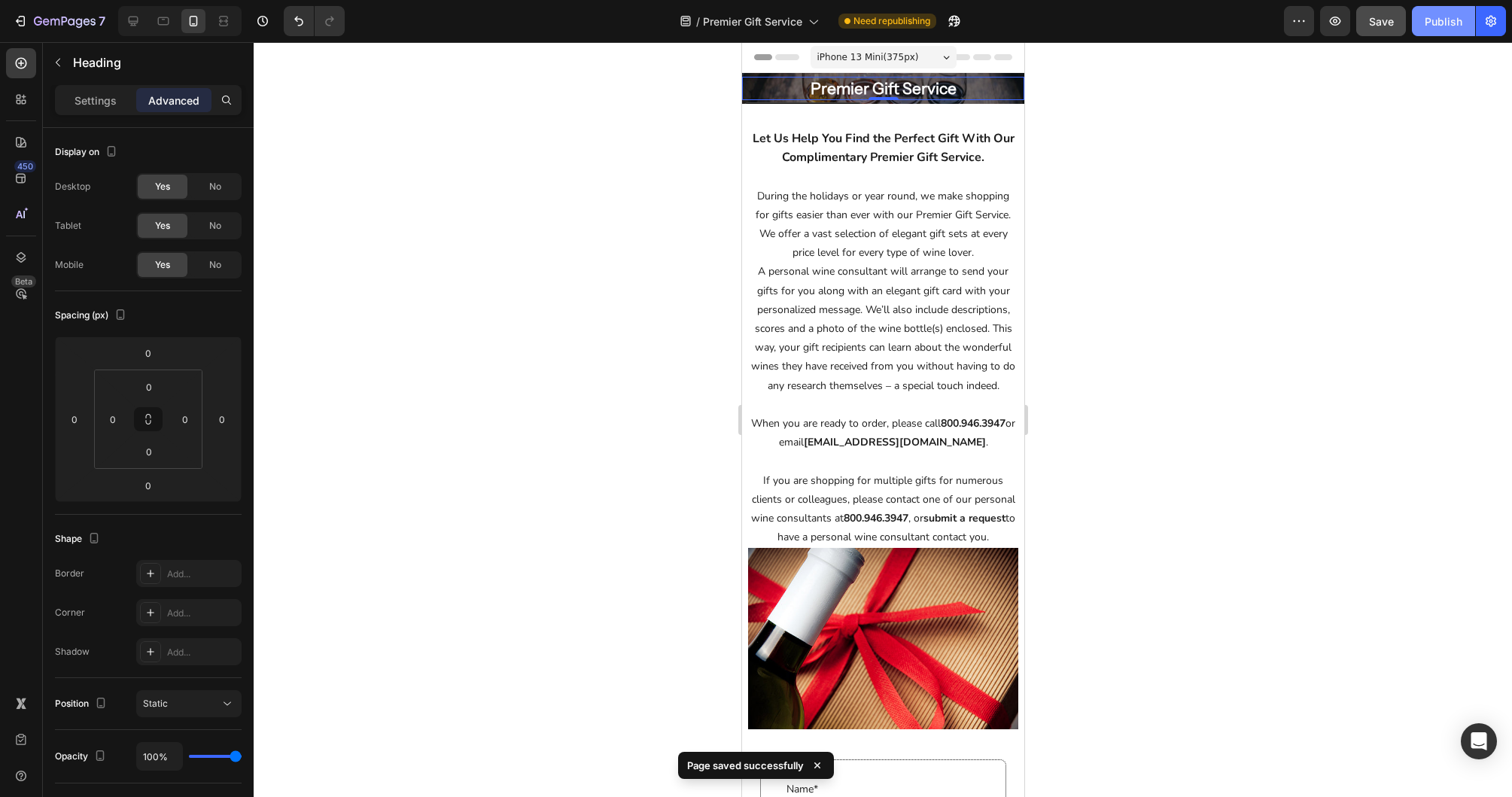
click at [1255, 22] on div "Publish" at bounding box center [1444, 21] width 38 height 15
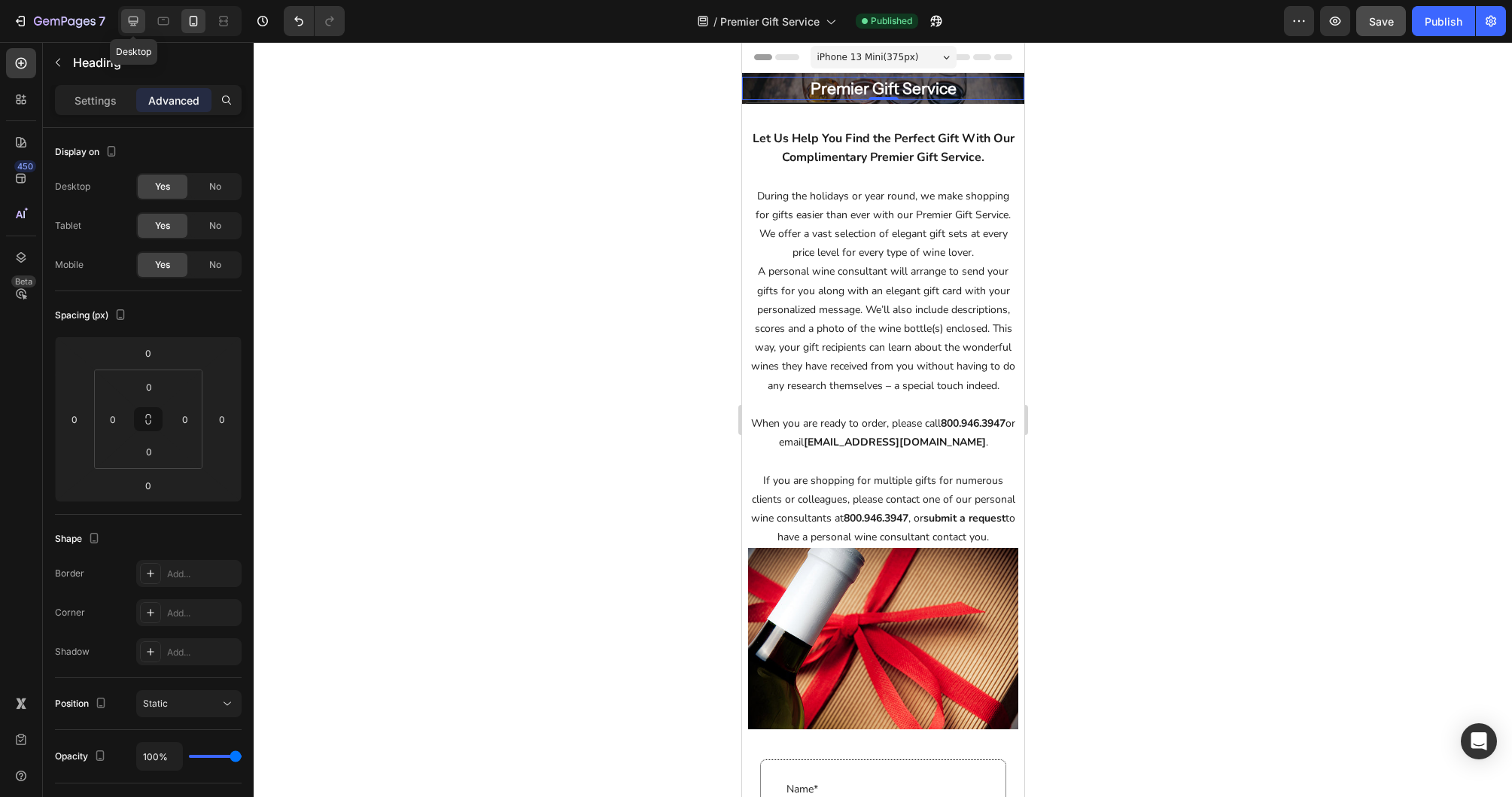
click at [135, 23] on icon at bounding box center [133, 21] width 10 height 10
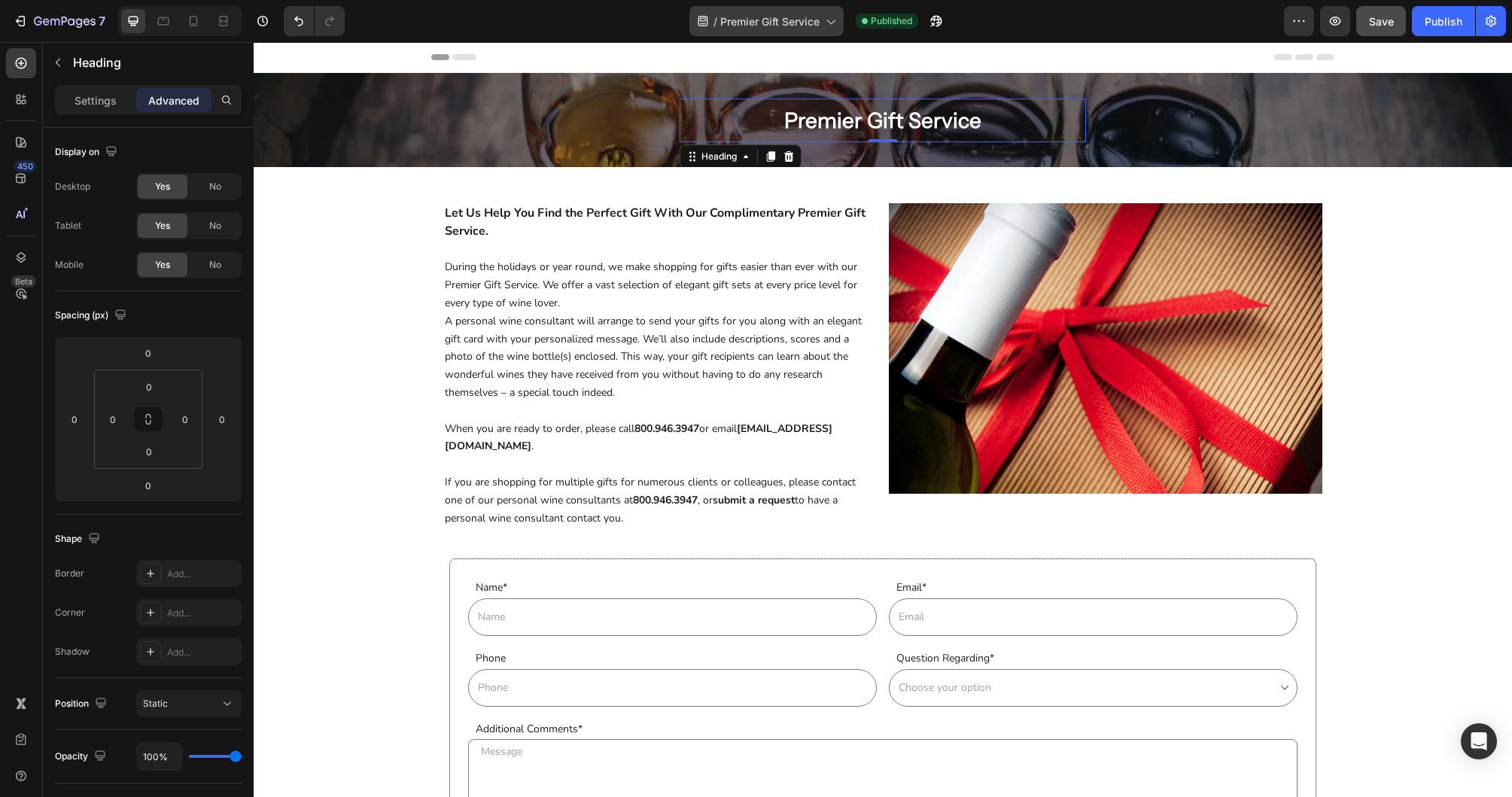
scroll to position [3, 0]
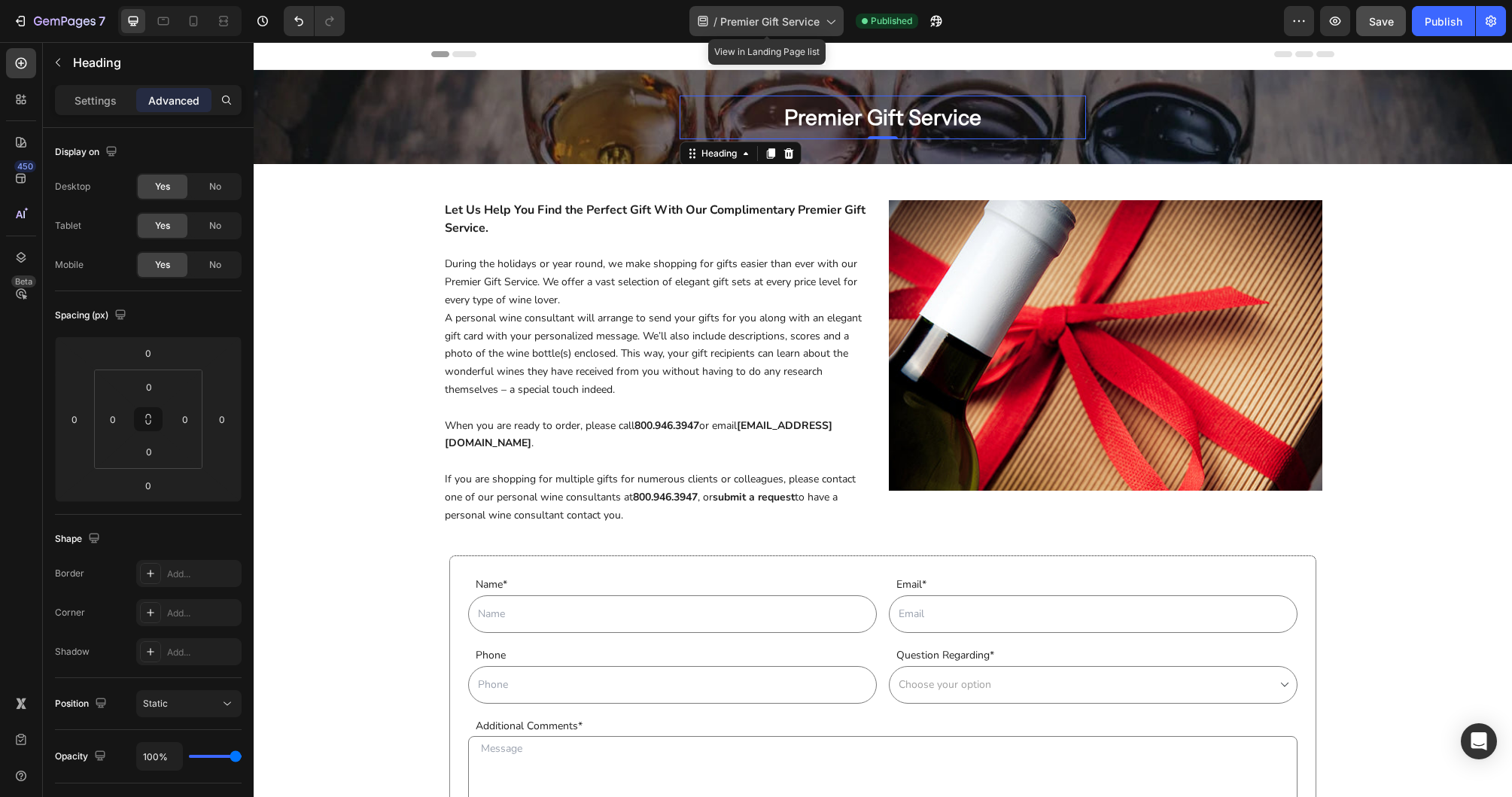
click at [804, 20] on span "Premier Gift Service" at bounding box center [770, 21] width 99 height 15
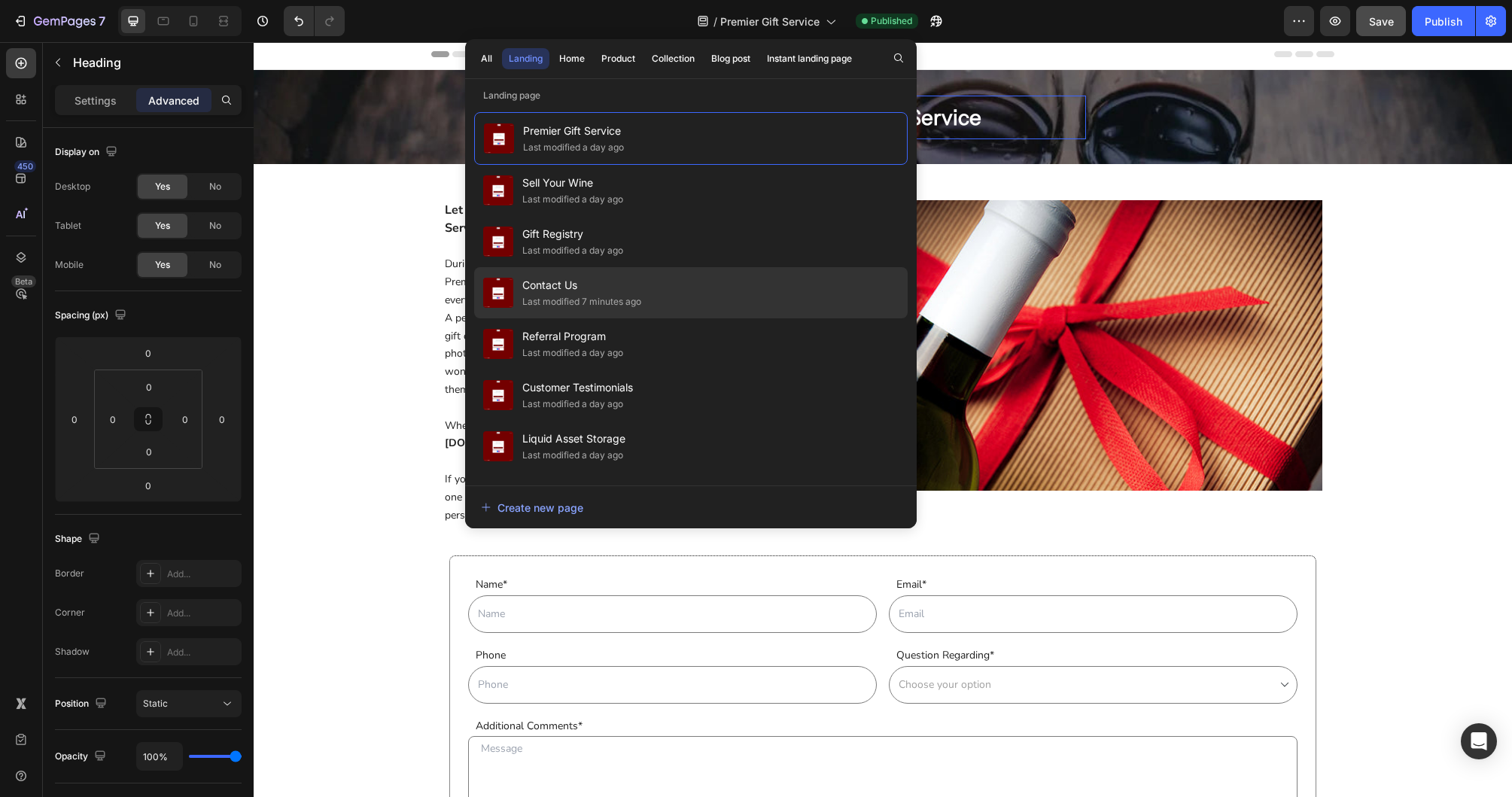
click at [634, 334] on div "Referral Program Last modified a day ago" at bounding box center [691, 343] width 434 height 51
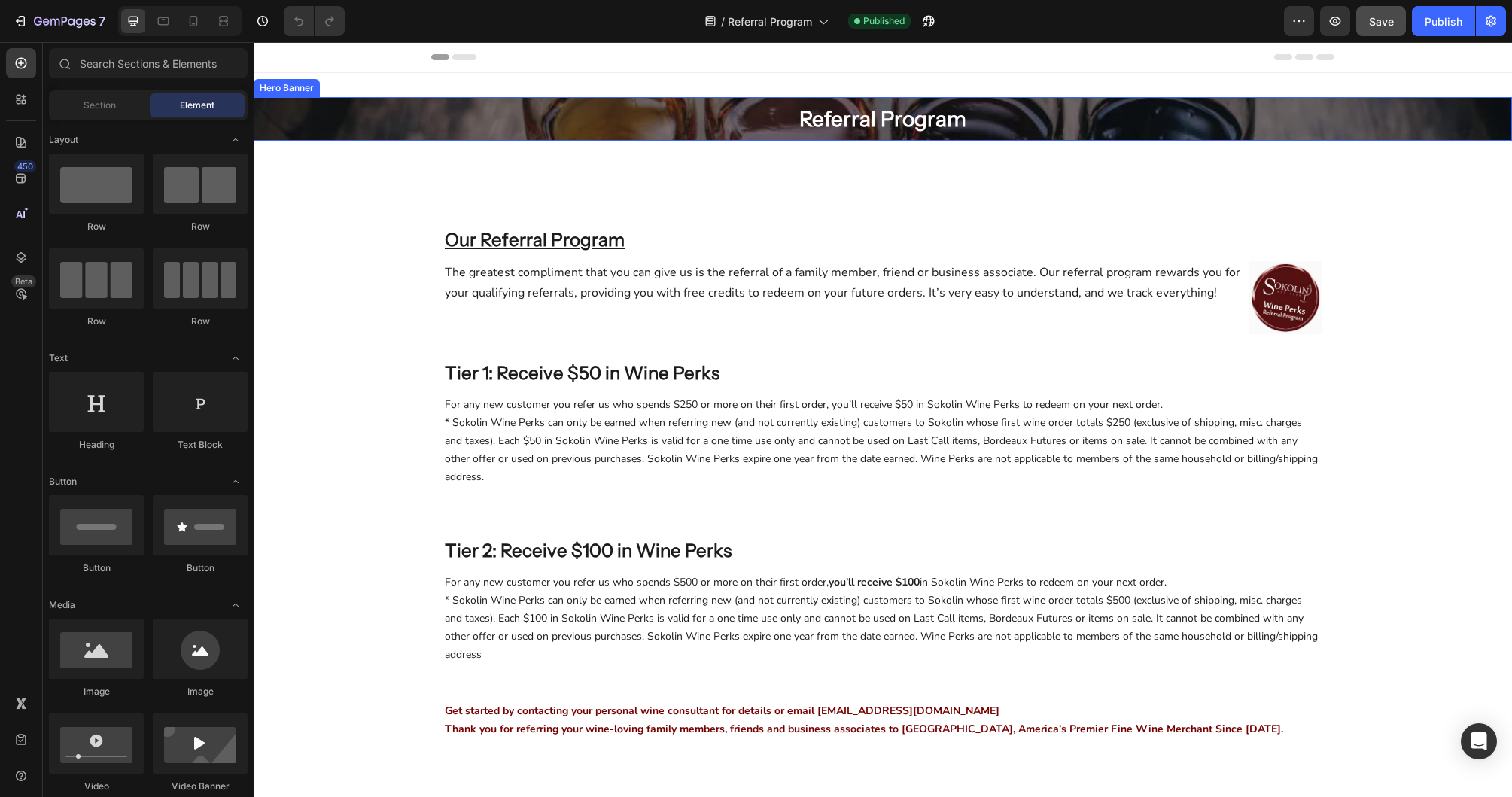
click at [444, 118] on div "Referral Program Heading Row" at bounding box center [882, 119] width 904 height 43
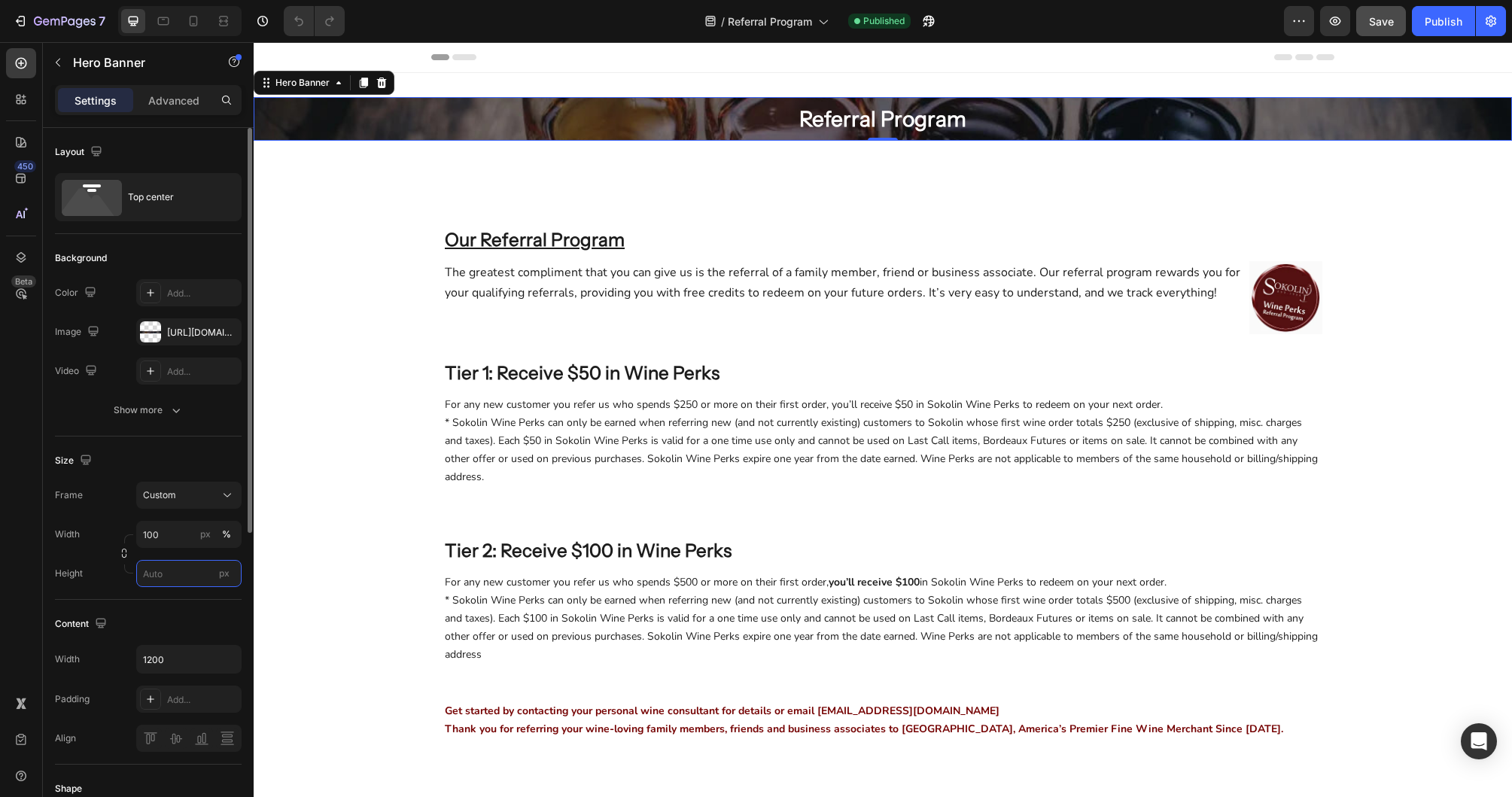
click at [153, 571] on input "px" at bounding box center [188, 573] width 105 height 27
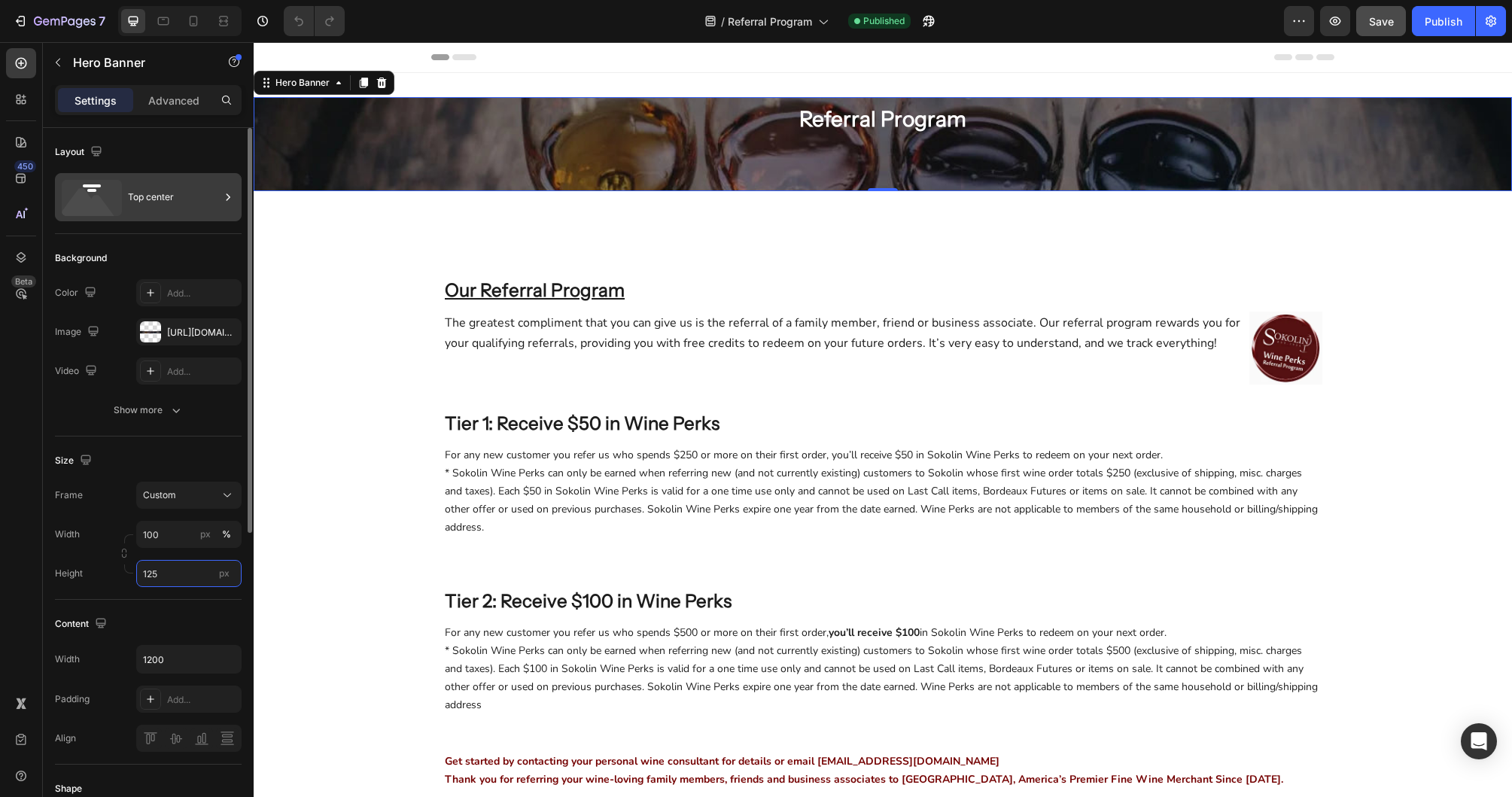
type input "125"
click at [167, 194] on div "Top center" at bounding box center [174, 198] width 92 height 35
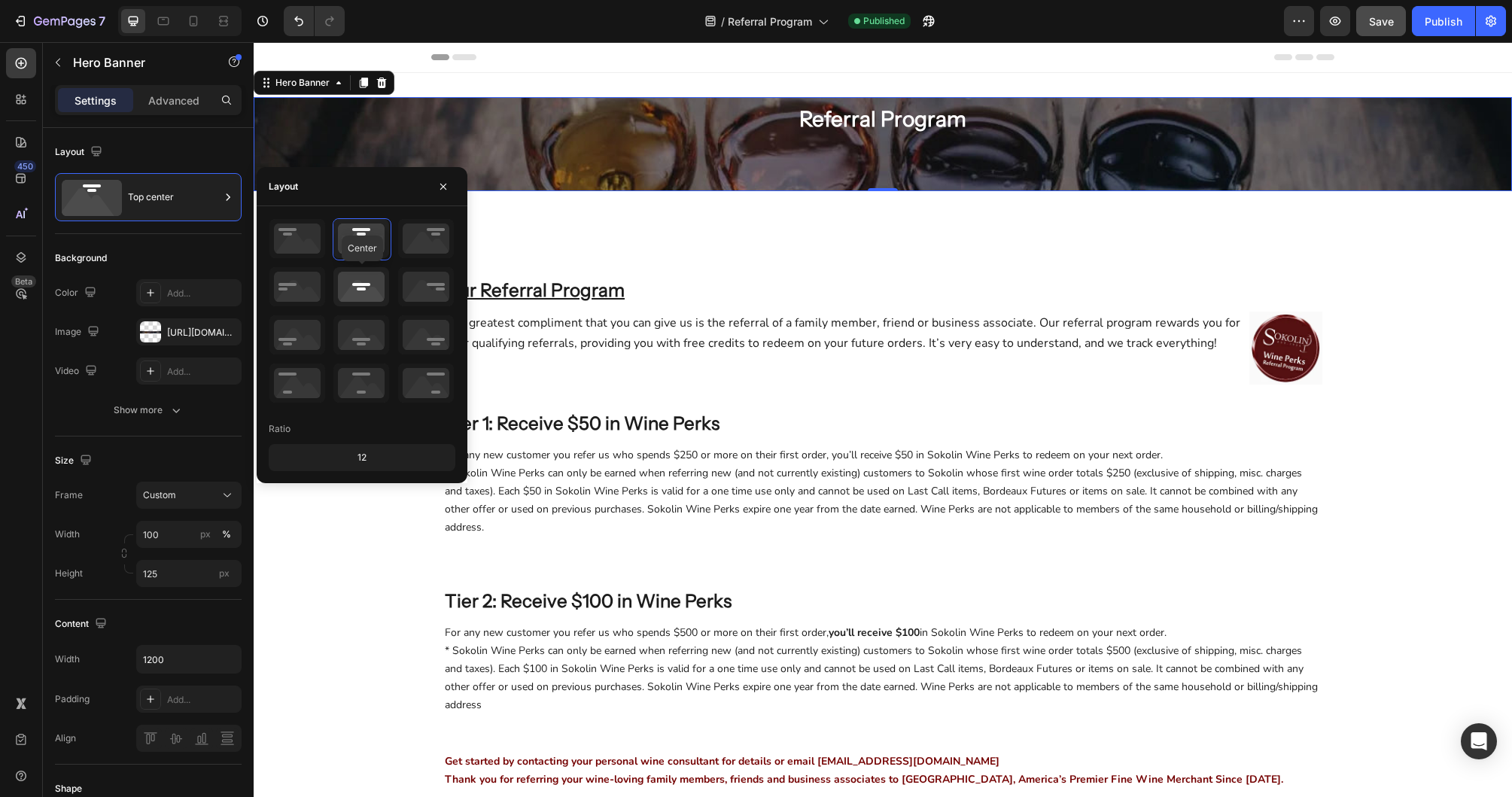
click at [372, 286] on icon at bounding box center [362, 286] width 56 height 40
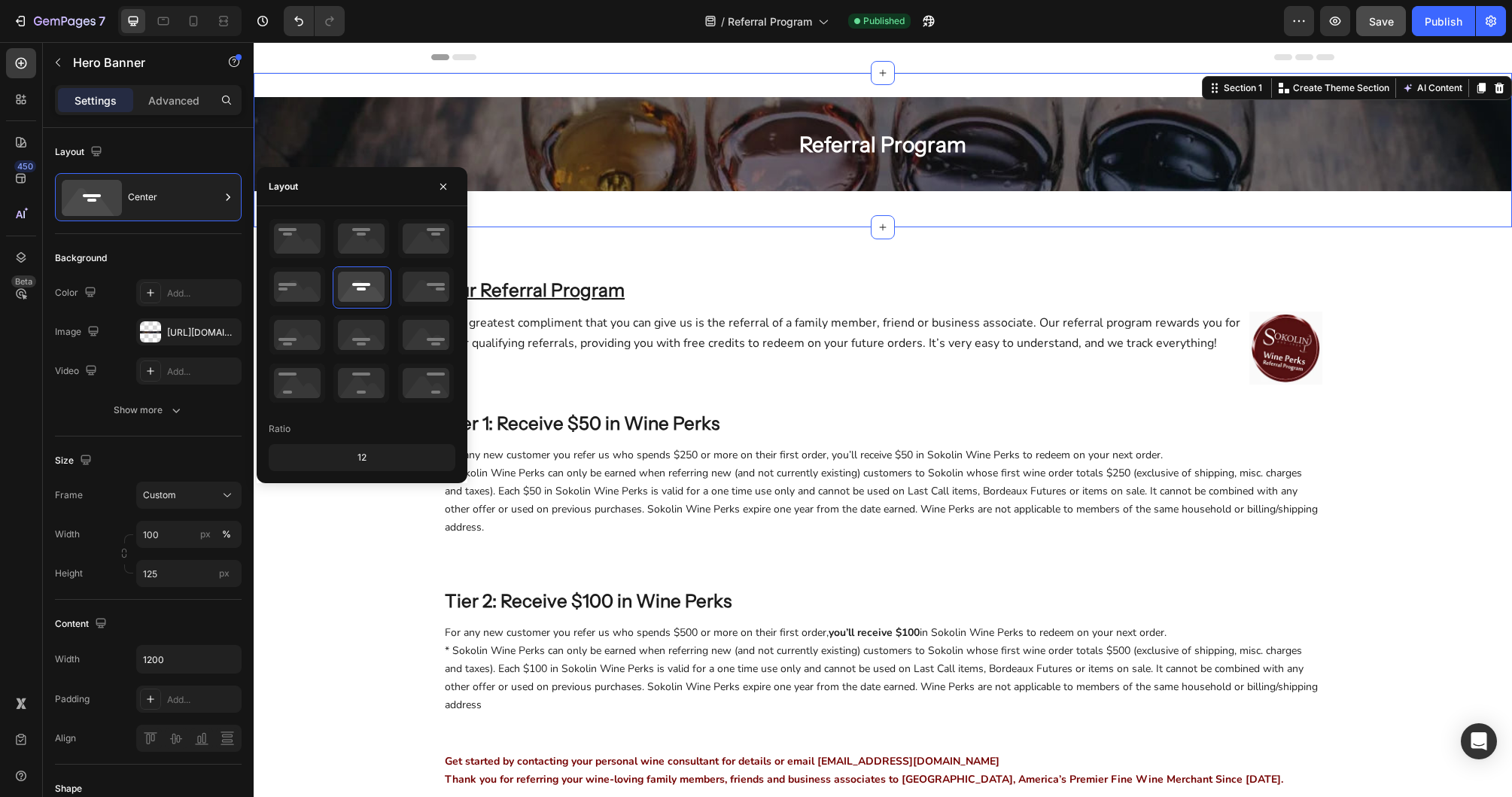
click at [924, 209] on div "Referral Program Heading Row Hero Banner Row Section 1 You can create reusable …" at bounding box center [882, 150] width 1258 height 154
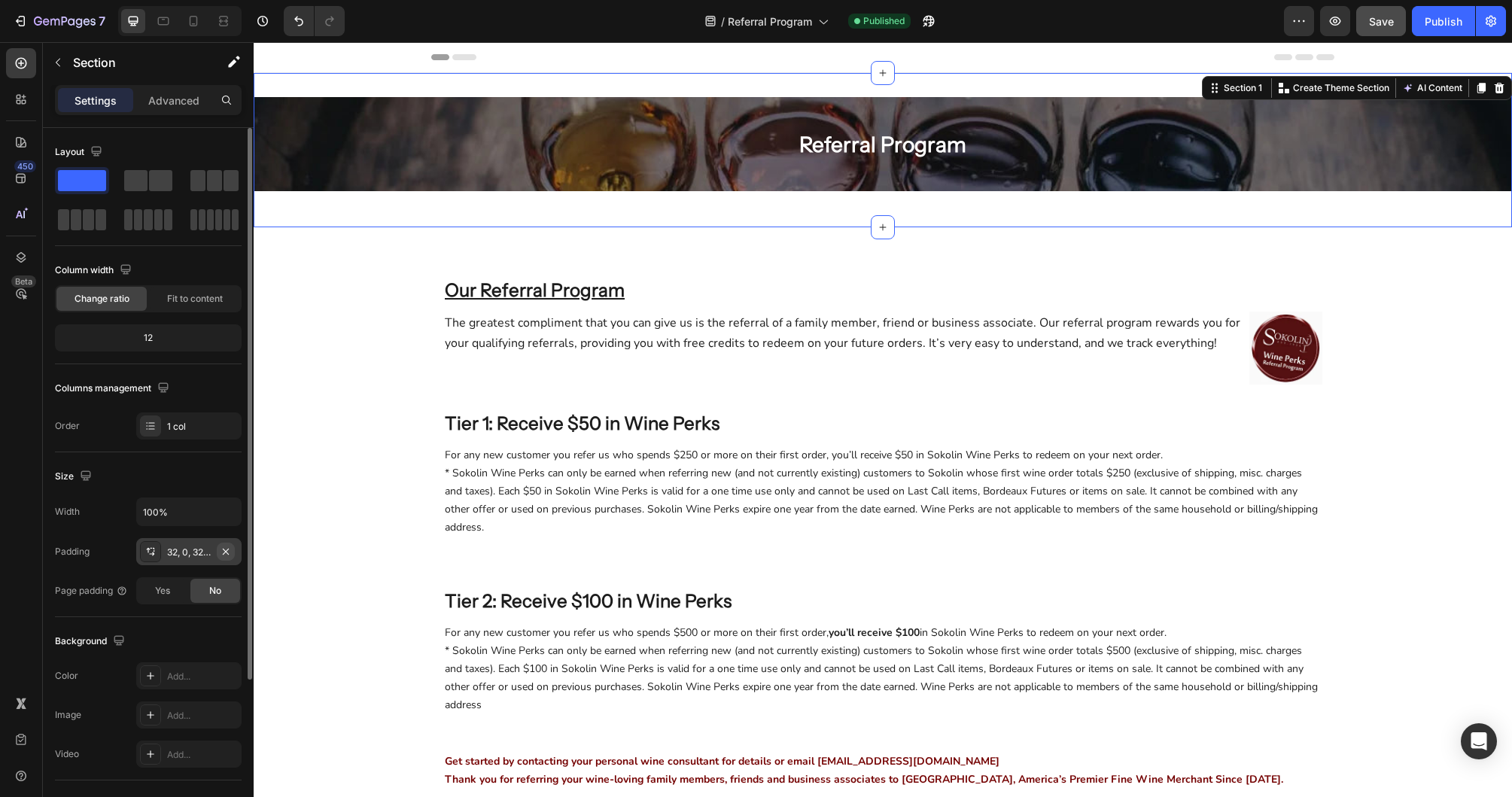
click at [230, 551] on icon "button" at bounding box center [226, 551] width 12 height 12
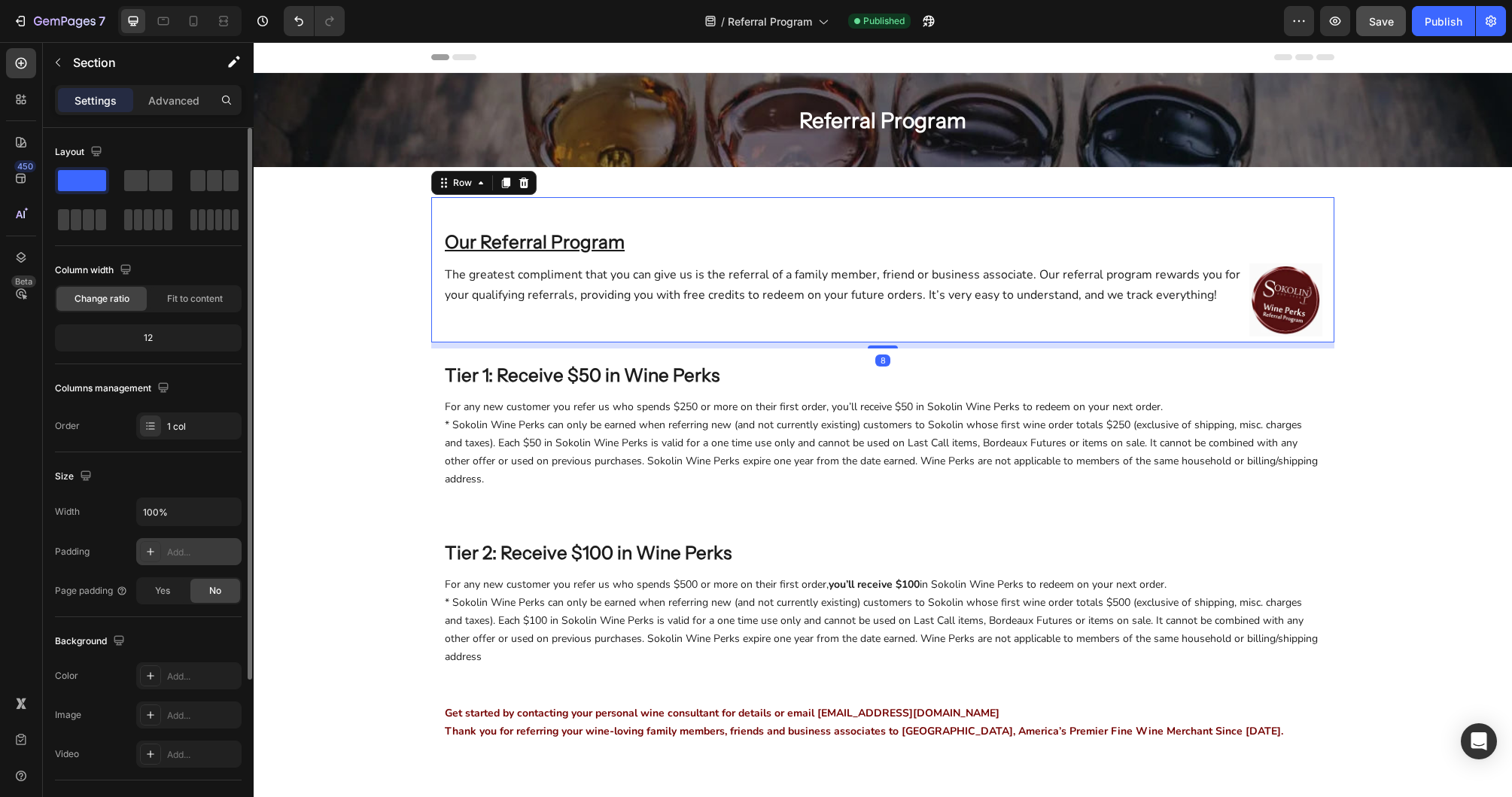
click at [683, 219] on div "Our Referral Program Heading The greatest compliment that you can give us is th…" at bounding box center [883, 276] width 879 height 133
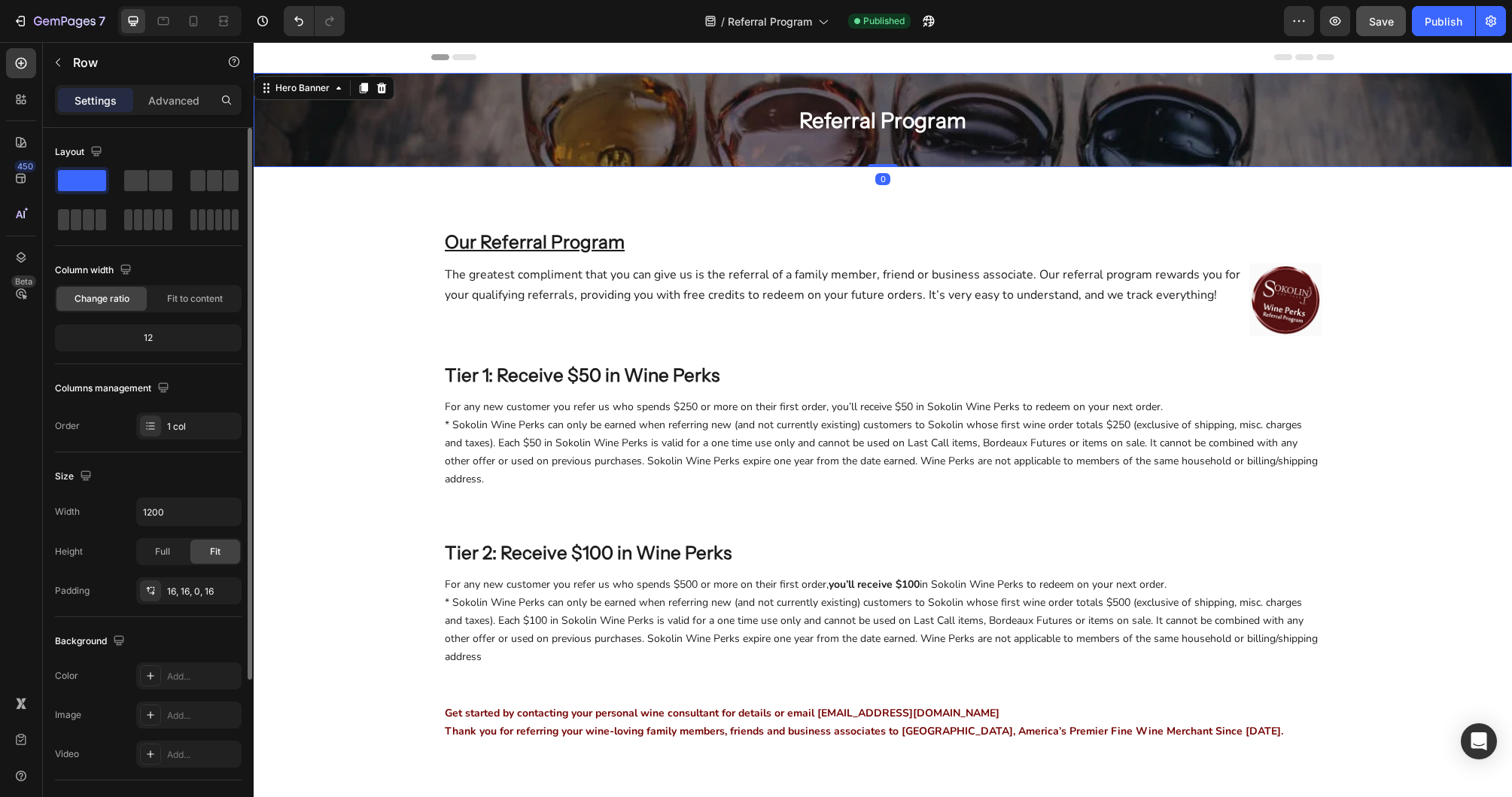
click at [722, 160] on div "Overlay" at bounding box center [882, 120] width 1258 height 94
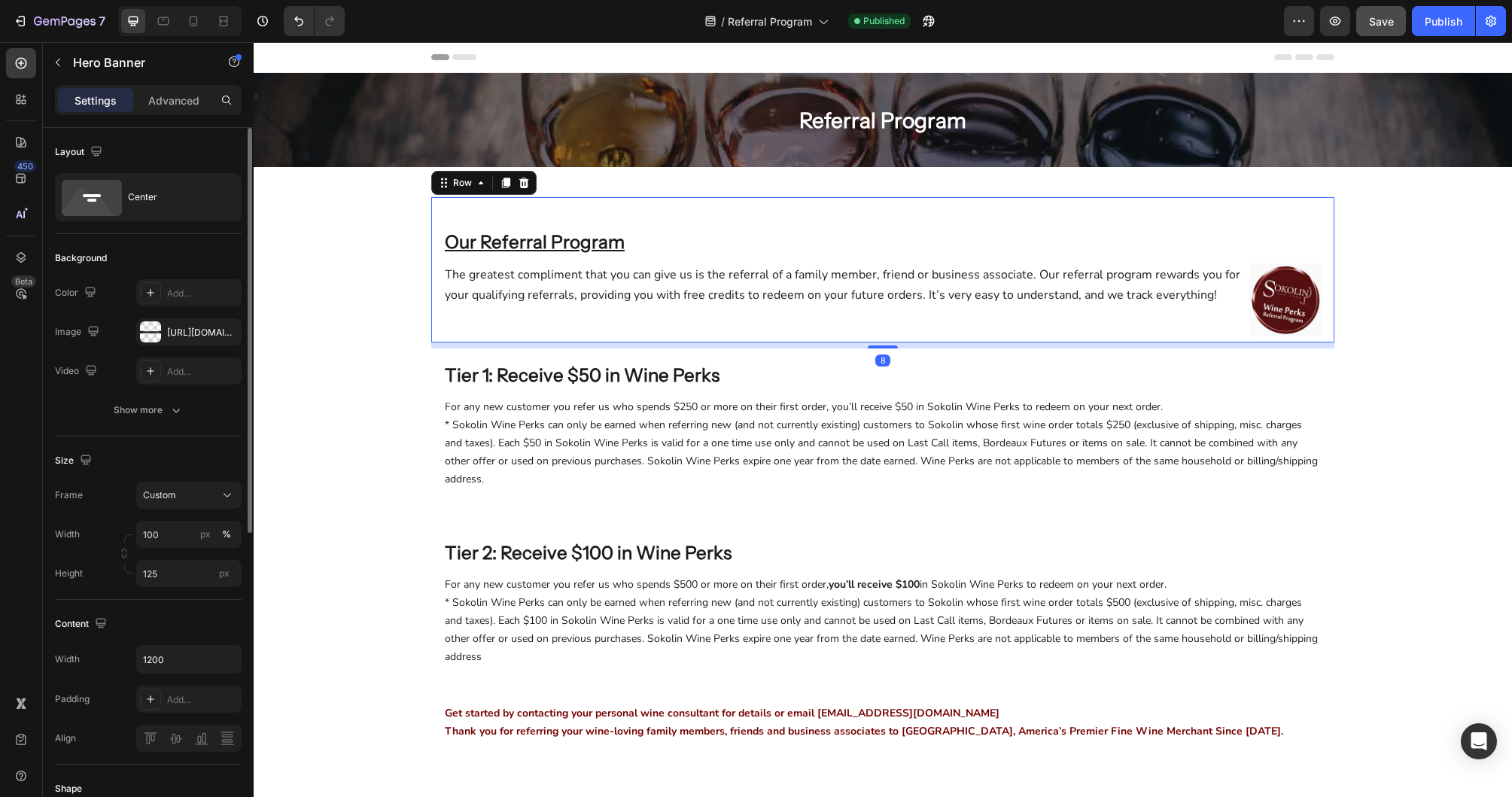
click at [685, 217] on div "Our Referral Program Heading The greatest compliment that you can give us is th…" at bounding box center [883, 276] width 879 height 133
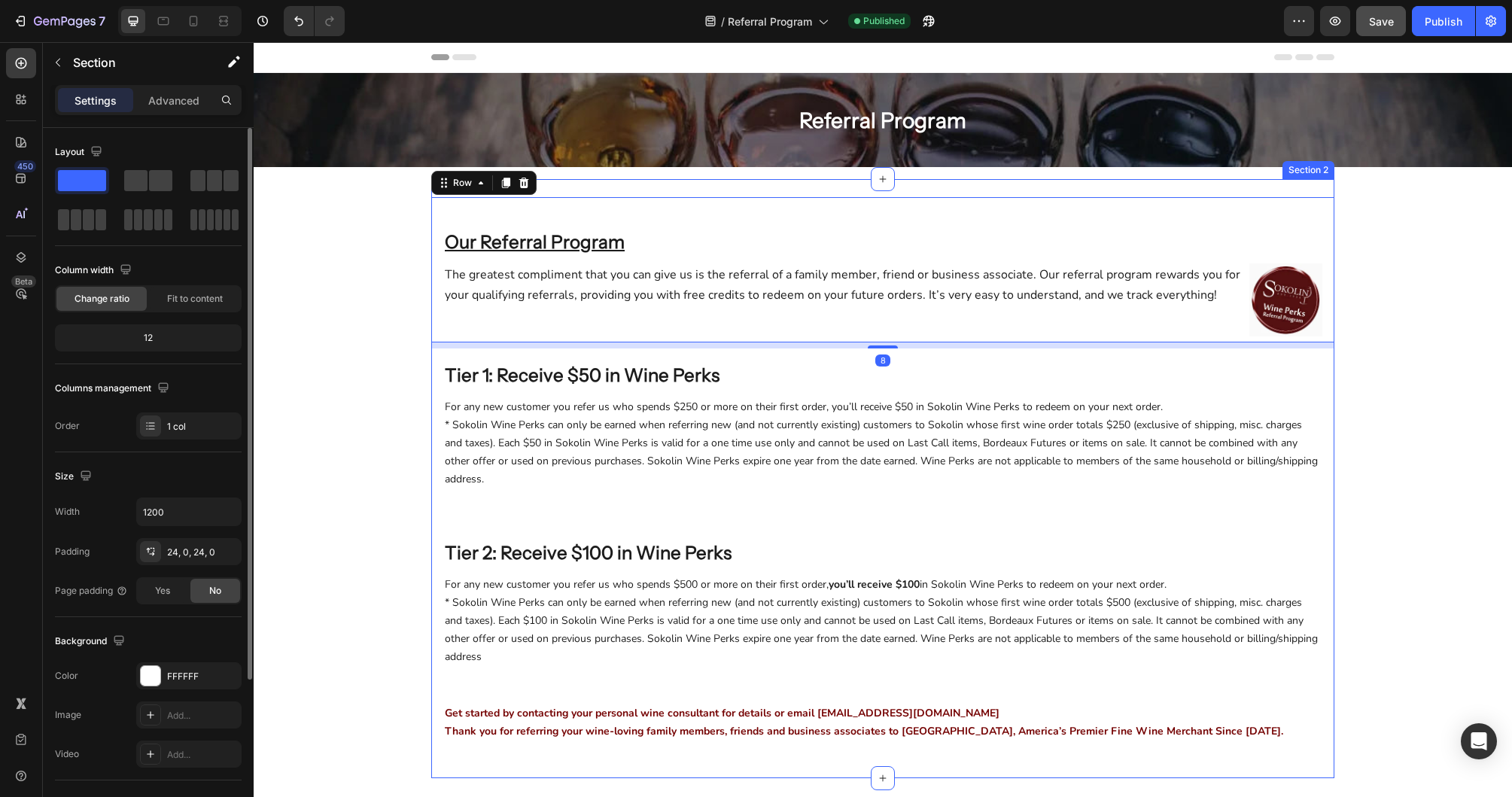
click at [694, 187] on div "Our Referral Program Heading The greatest compliment that you can give us is th…" at bounding box center [882, 478] width 904 height 598
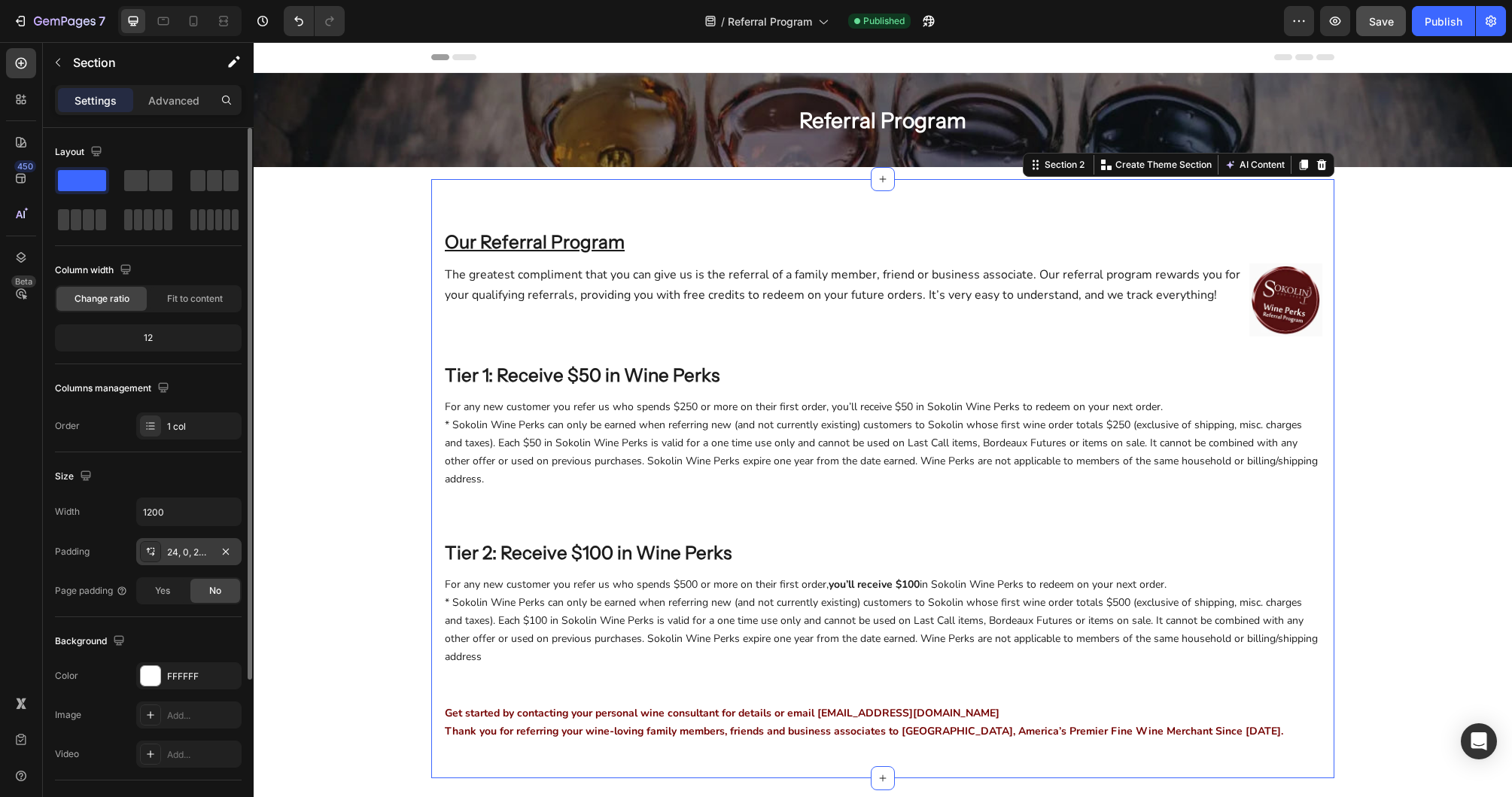
click at [148, 548] on icon at bounding box center [148, 549] width 4 height 5
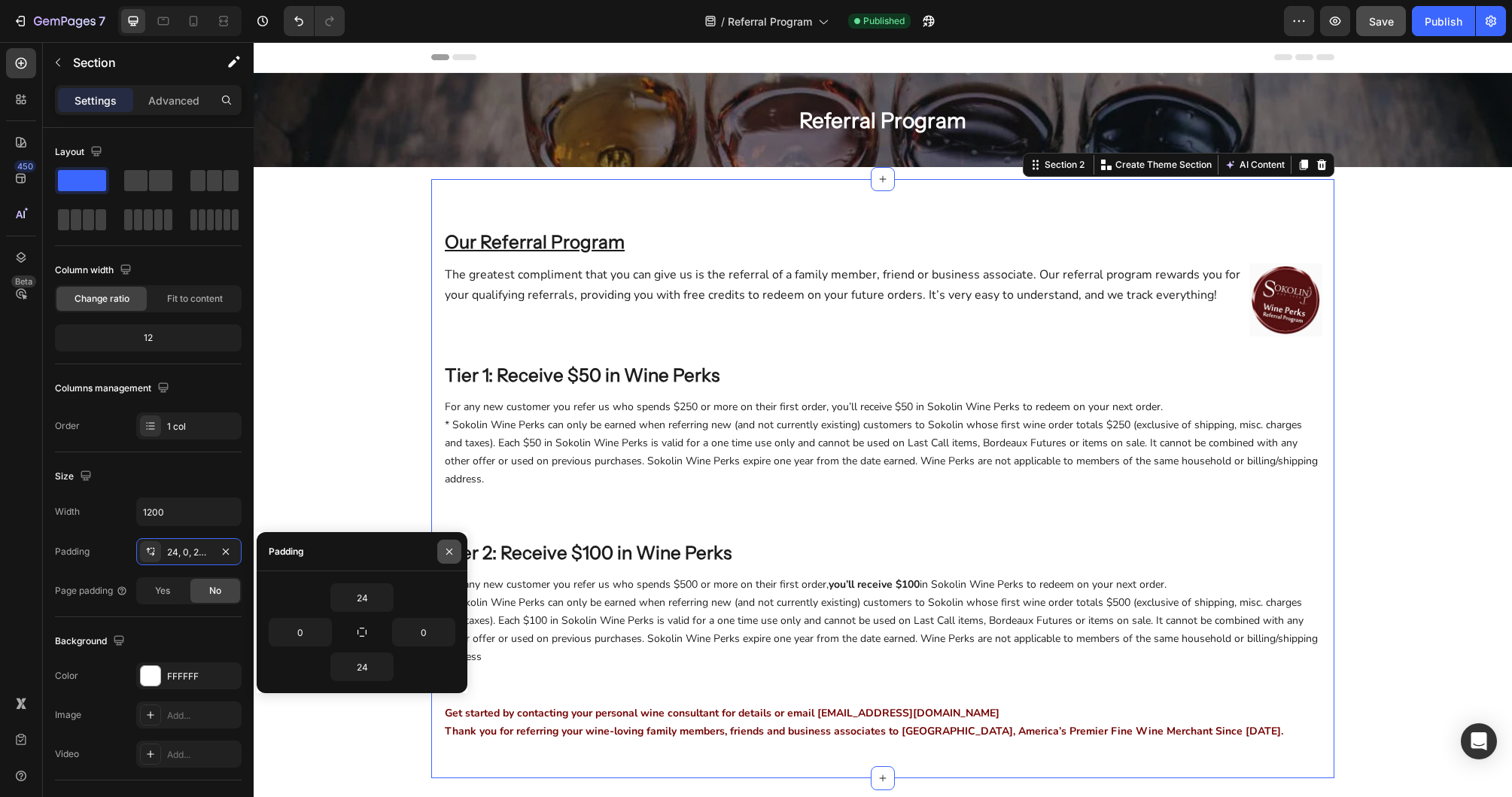
click at [447, 549] on icon "button" at bounding box center [449, 550] width 6 height 6
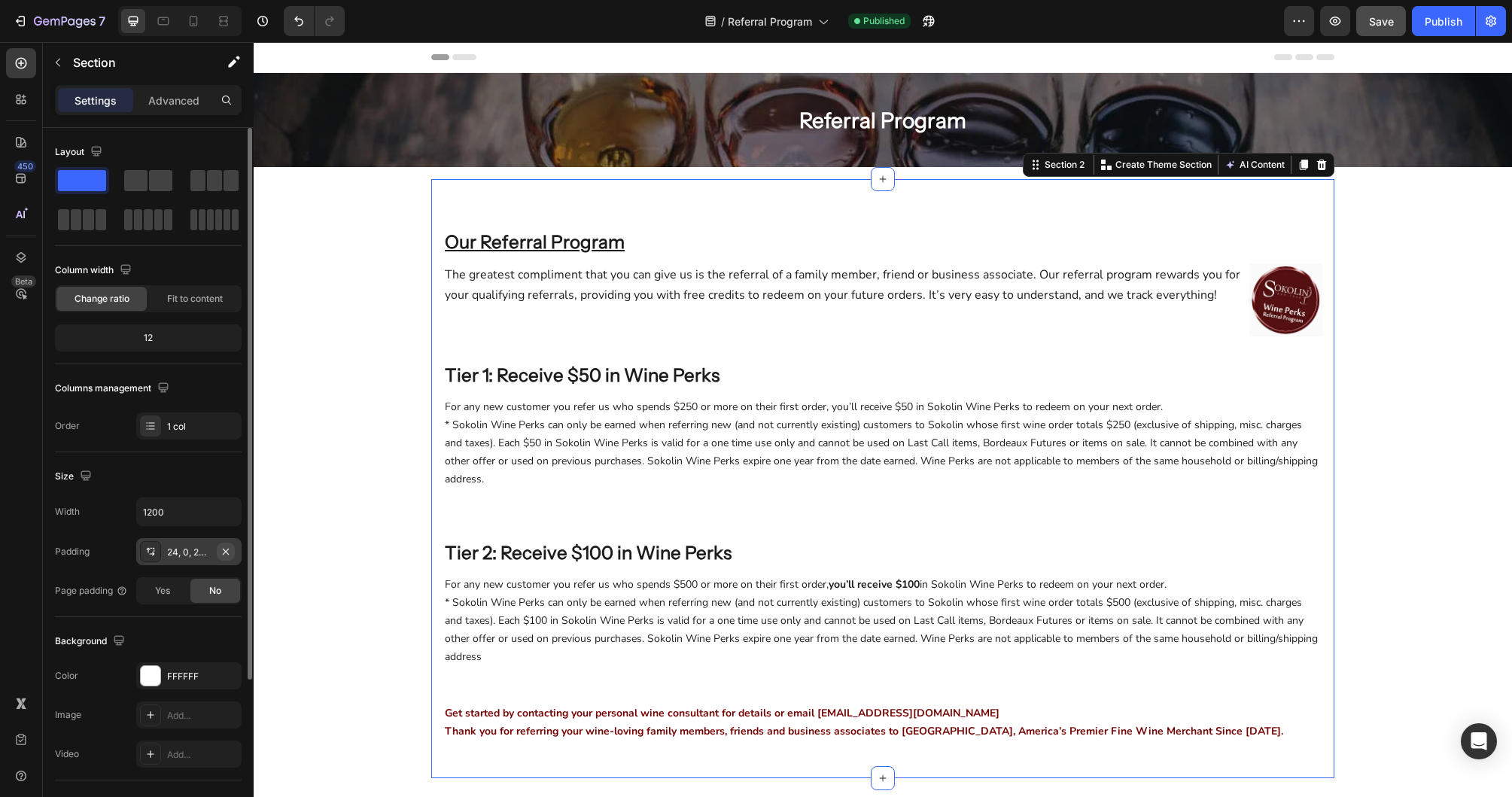
click at [225, 550] on icon "button" at bounding box center [226, 550] width 6 height 6
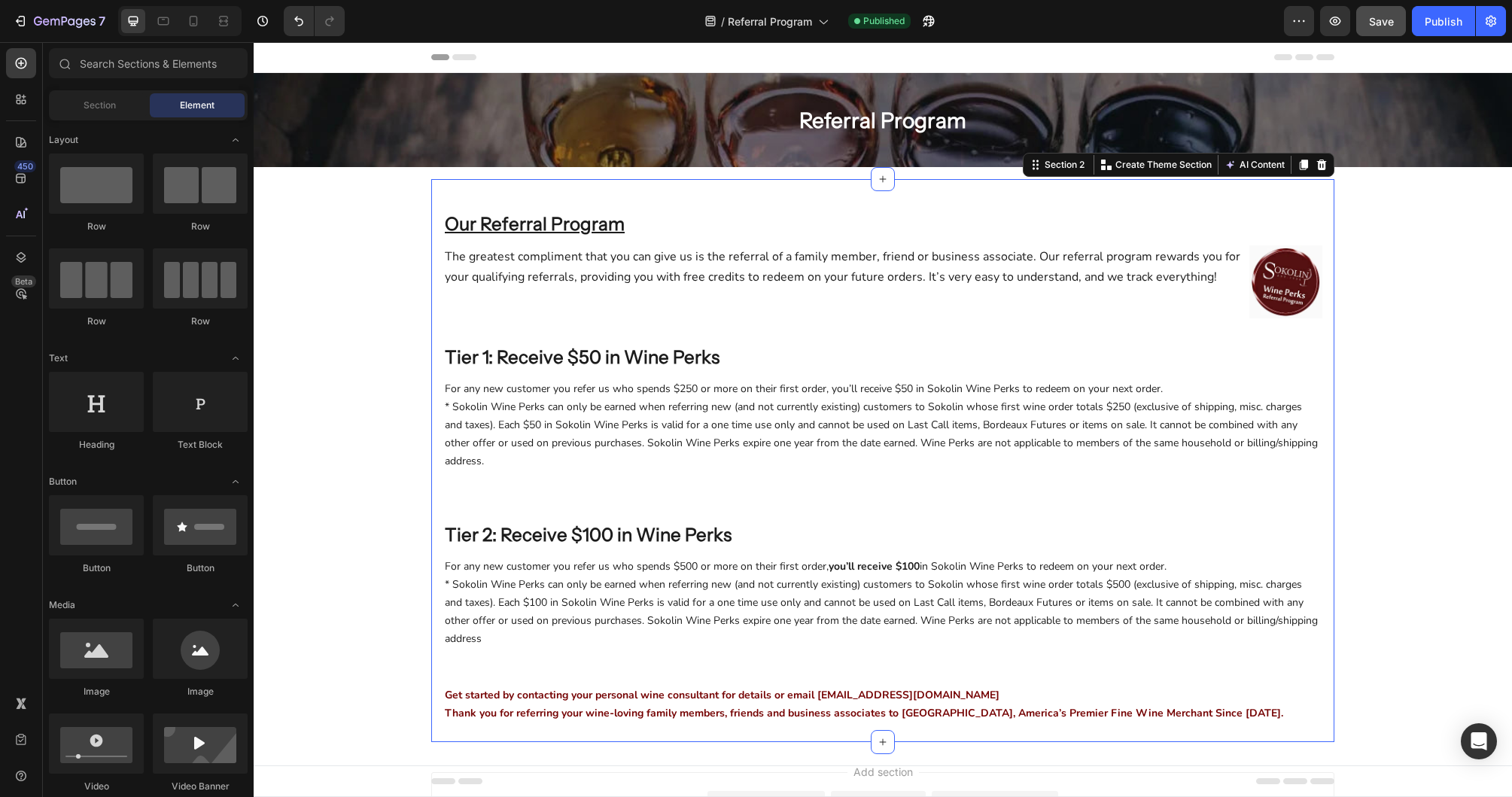
click at [308, 248] on div "Referral Program Heading Row Hero Banner Row Section 1 Our Referral Program Hea…" at bounding box center [882, 408] width 1258 height 669
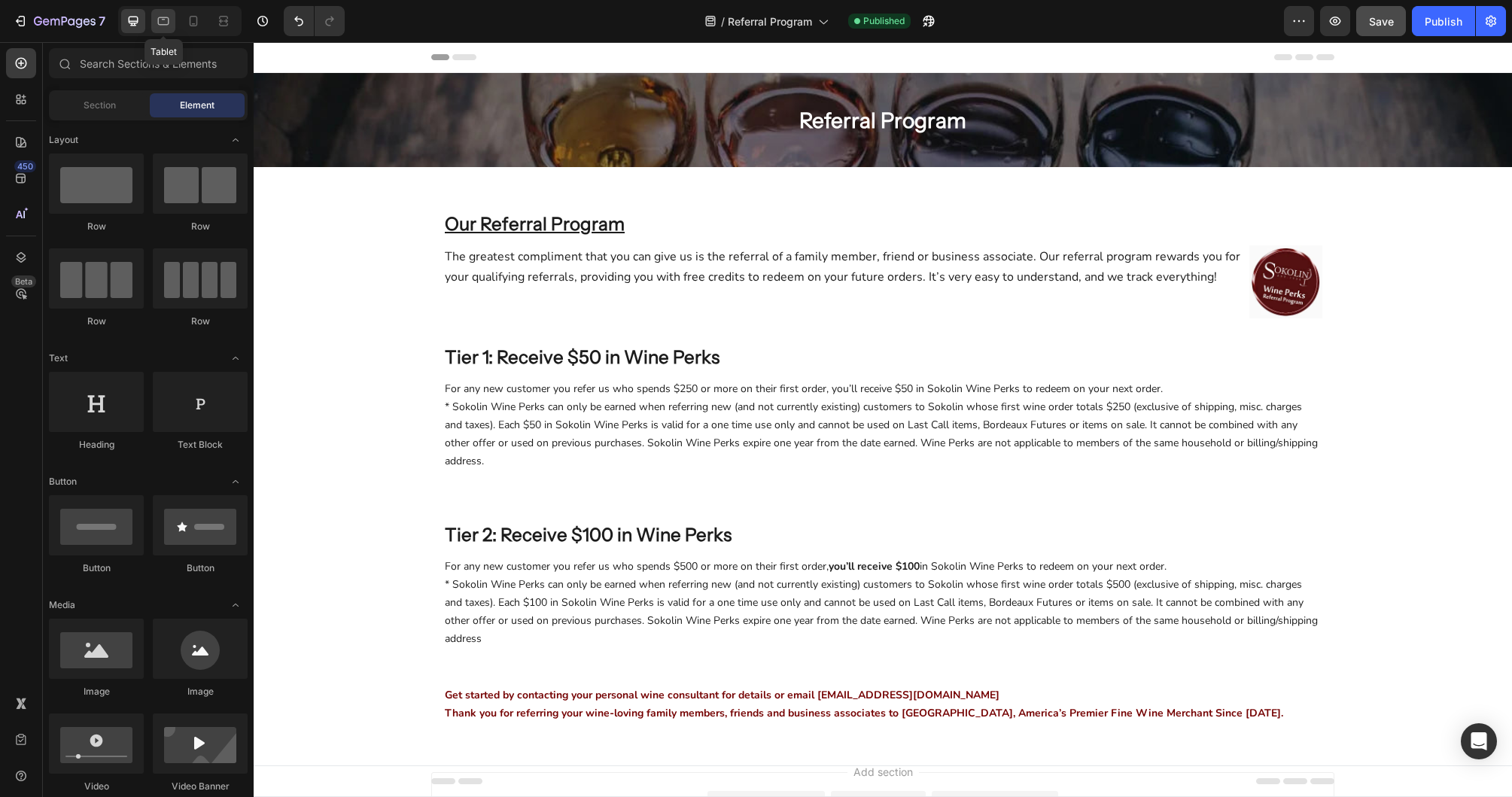
click at [159, 17] on icon at bounding box center [164, 21] width 12 height 9
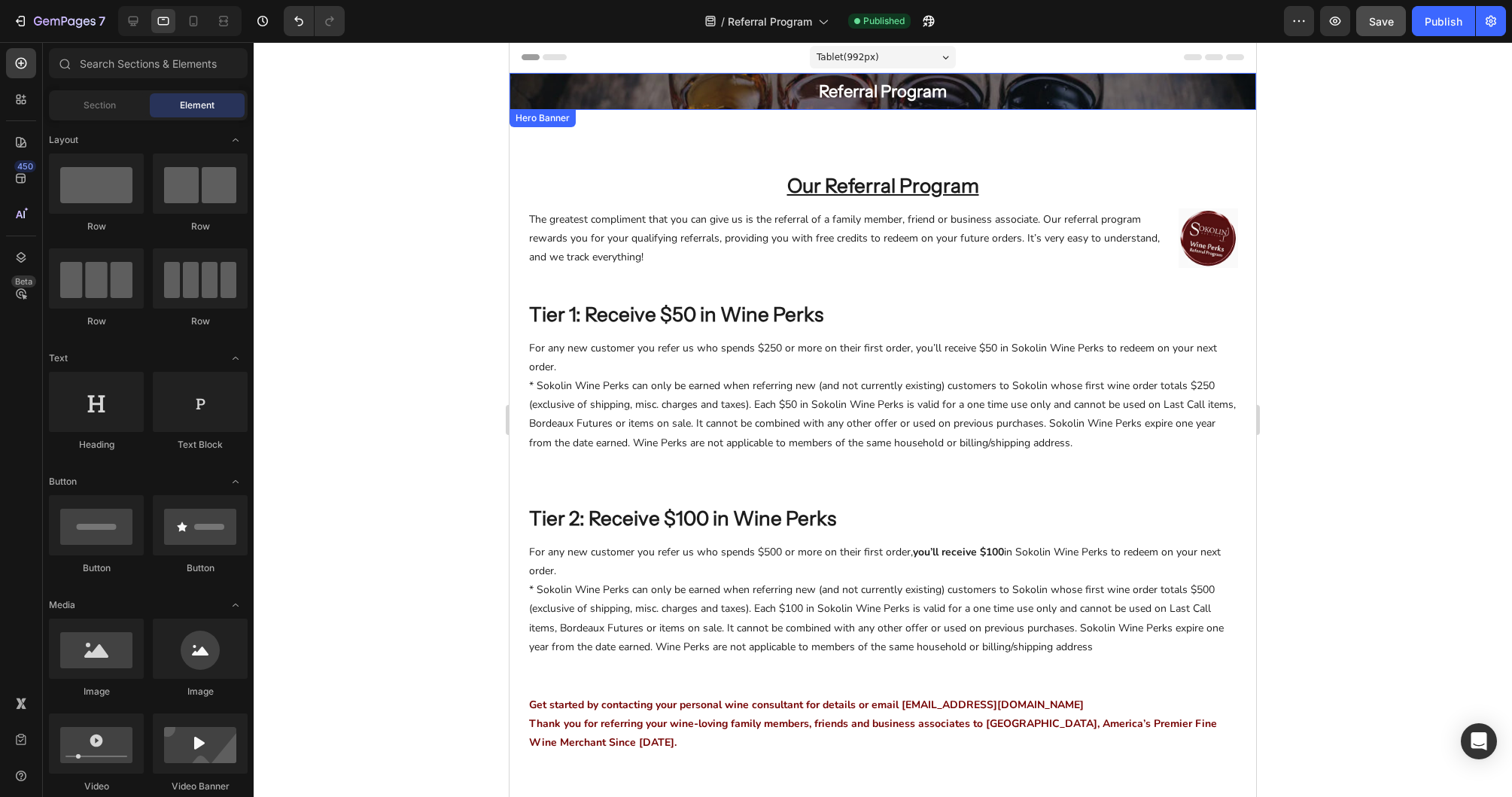
click at [597, 99] on div "Referral Program Heading Row" at bounding box center [882, 92] width 746 height 37
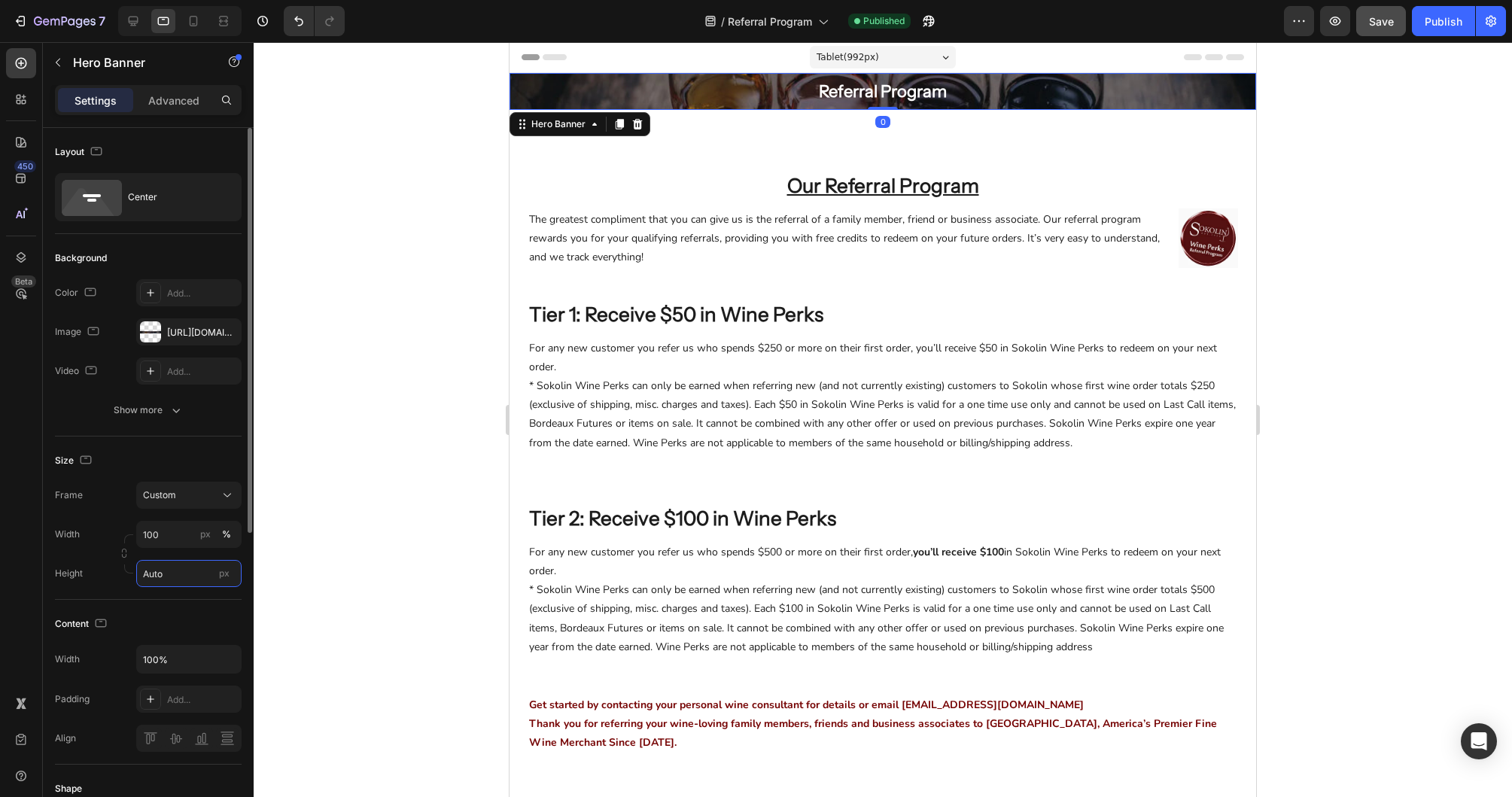
click at [174, 577] on input "Auto" at bounding box center [188, 573] width 105 height 27
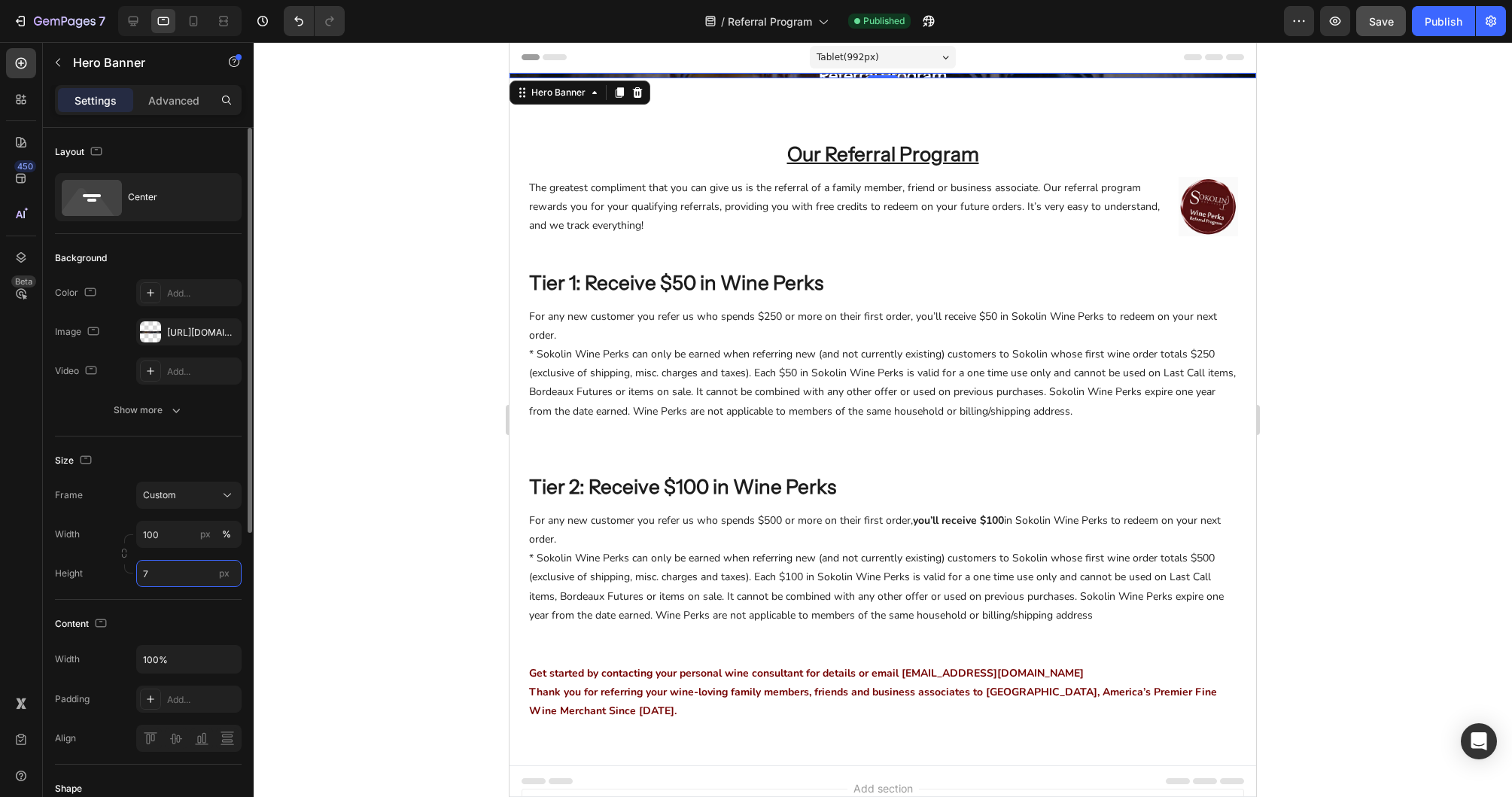
type input "75"
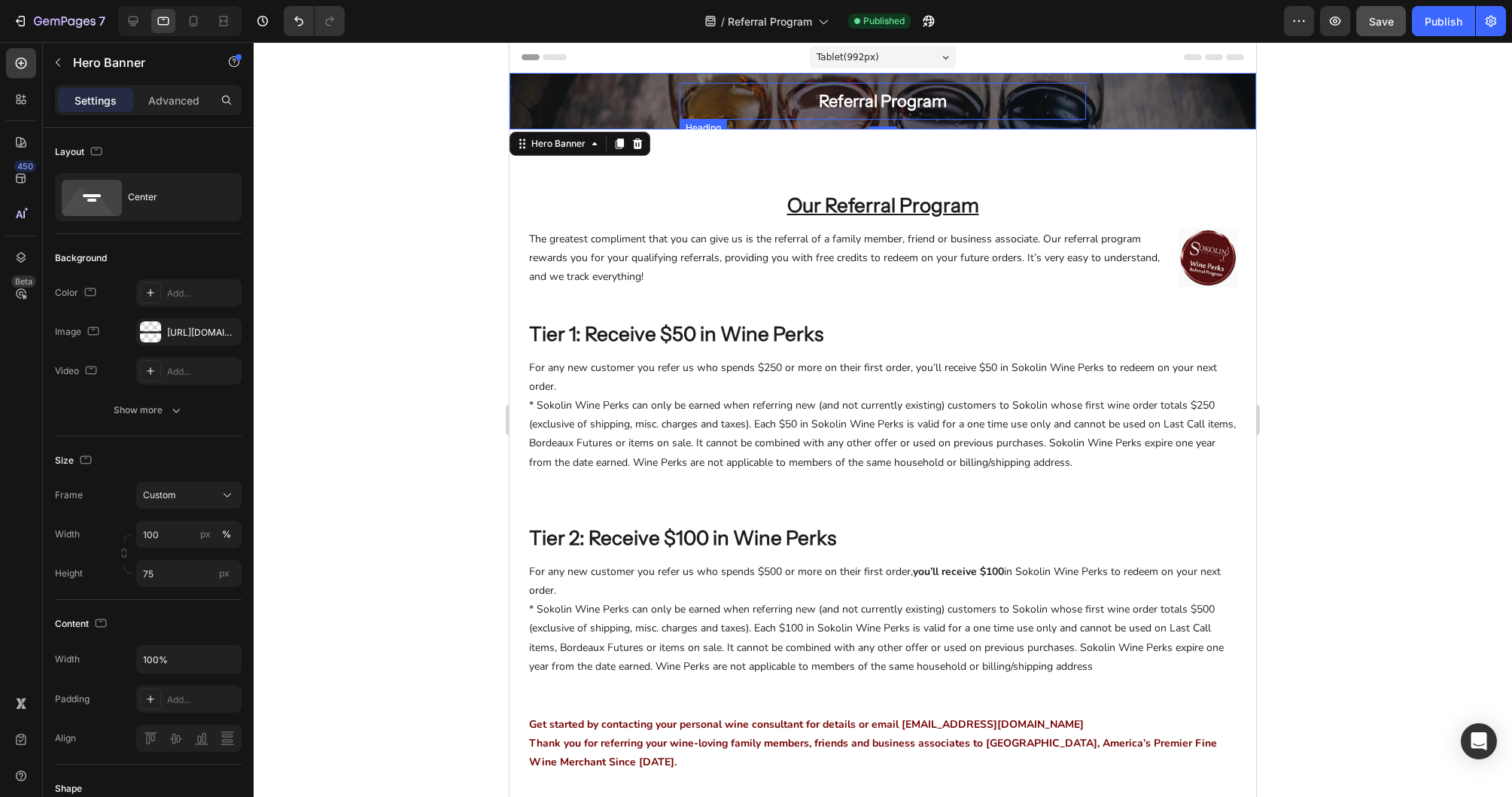
click at [708, 114] on h2 "Referral Program" at bounding box center [883, 101] width 407 height 37
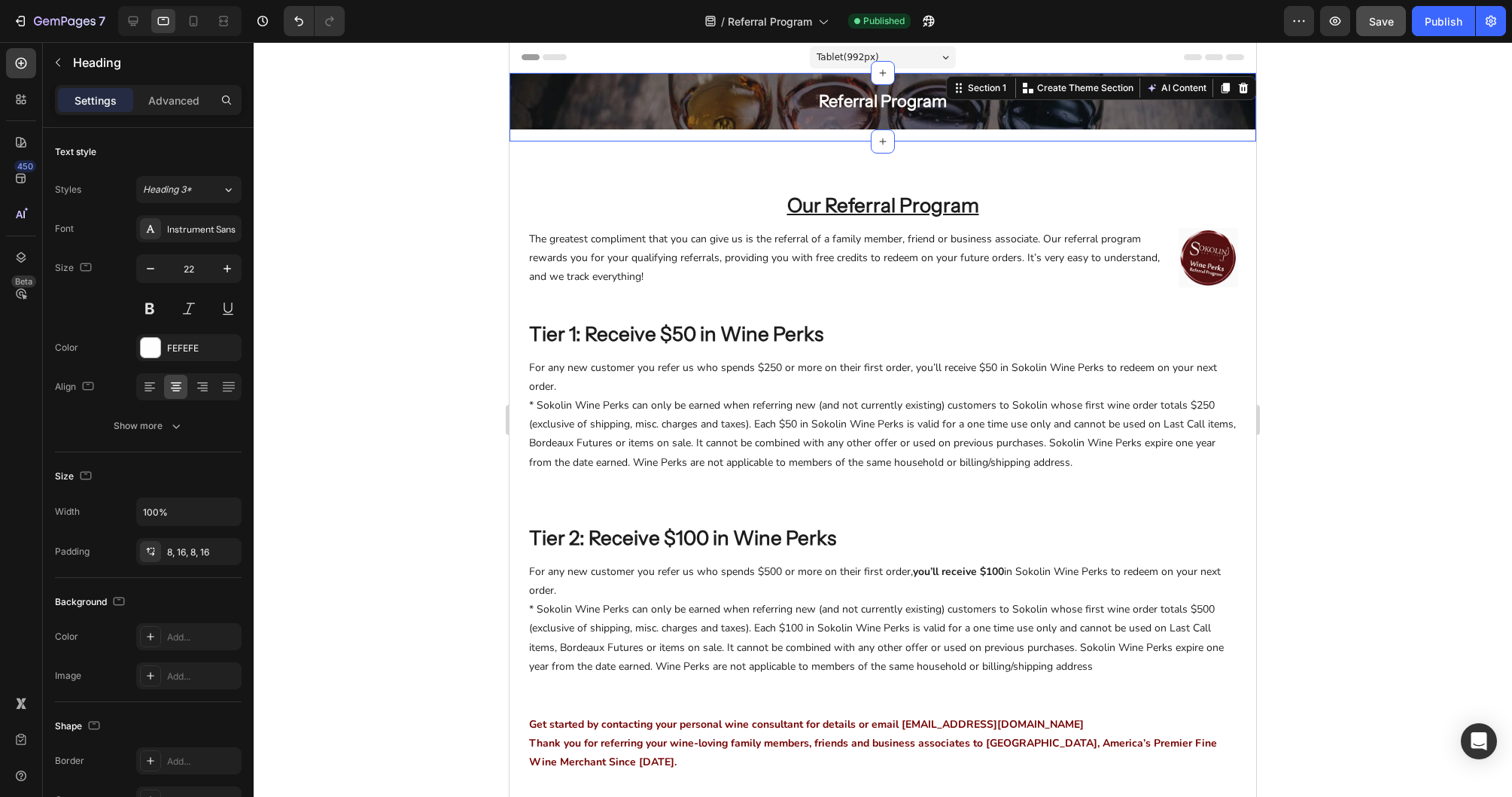
click at [662, 139] on div "Referral Program Heading Row Hero Banner Row" at bounding box center [882, 107] width 746 height 68
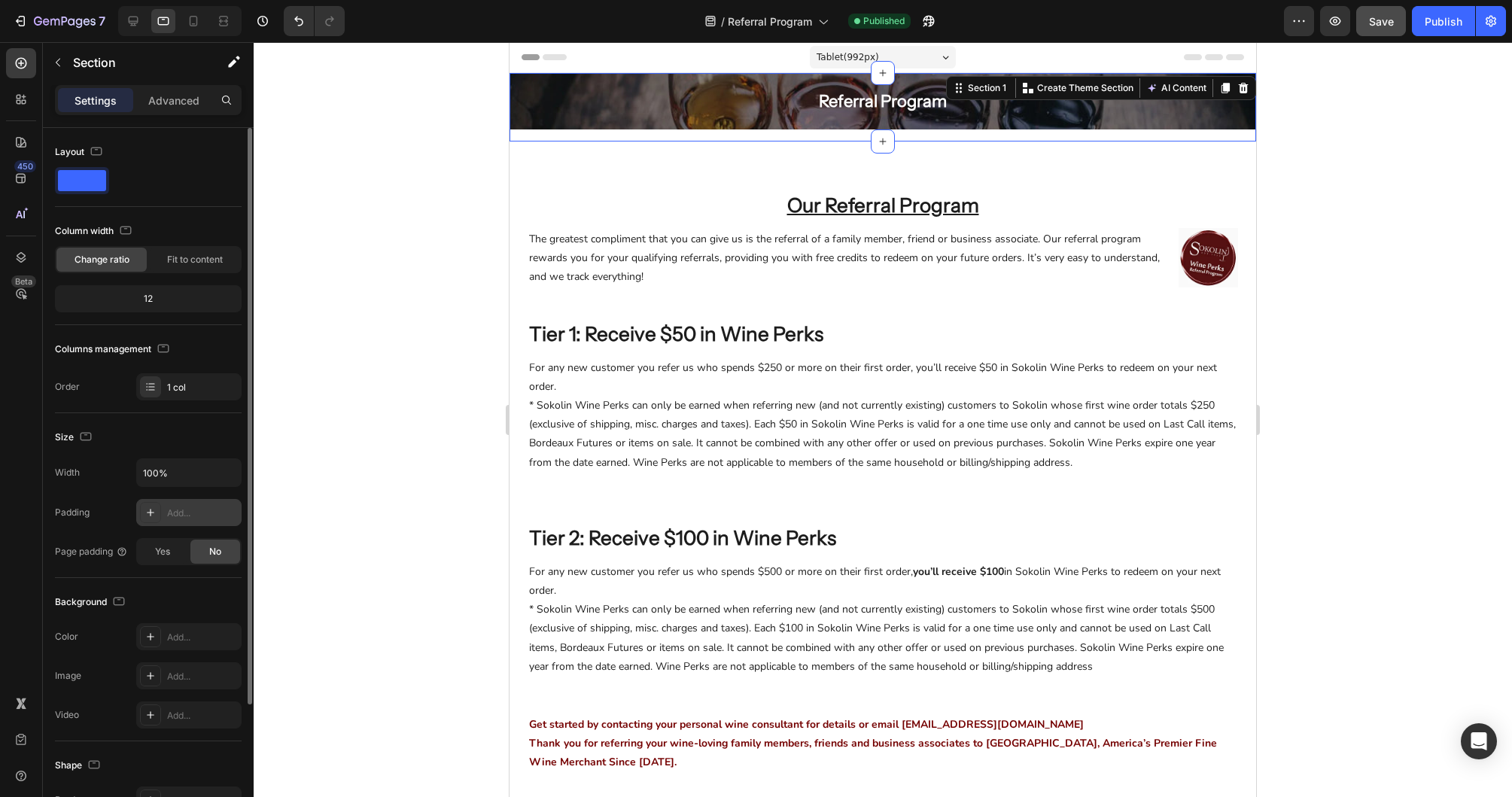
click at [153, 511] on icon at bounding box center [150, 512] width 12 height 12
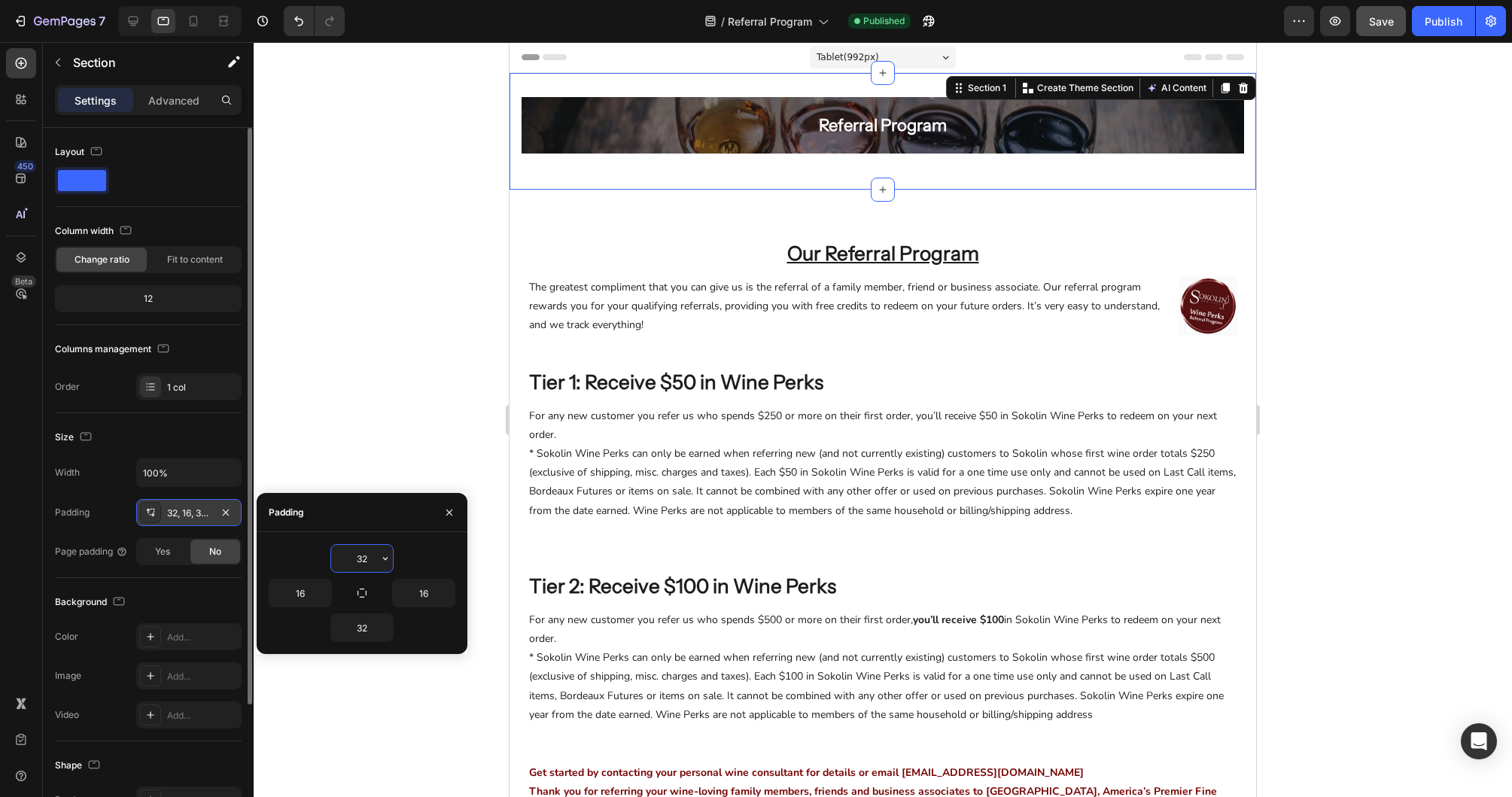
click at [325, 454] on div at bounding box center [882, 419] width 1258 height 755
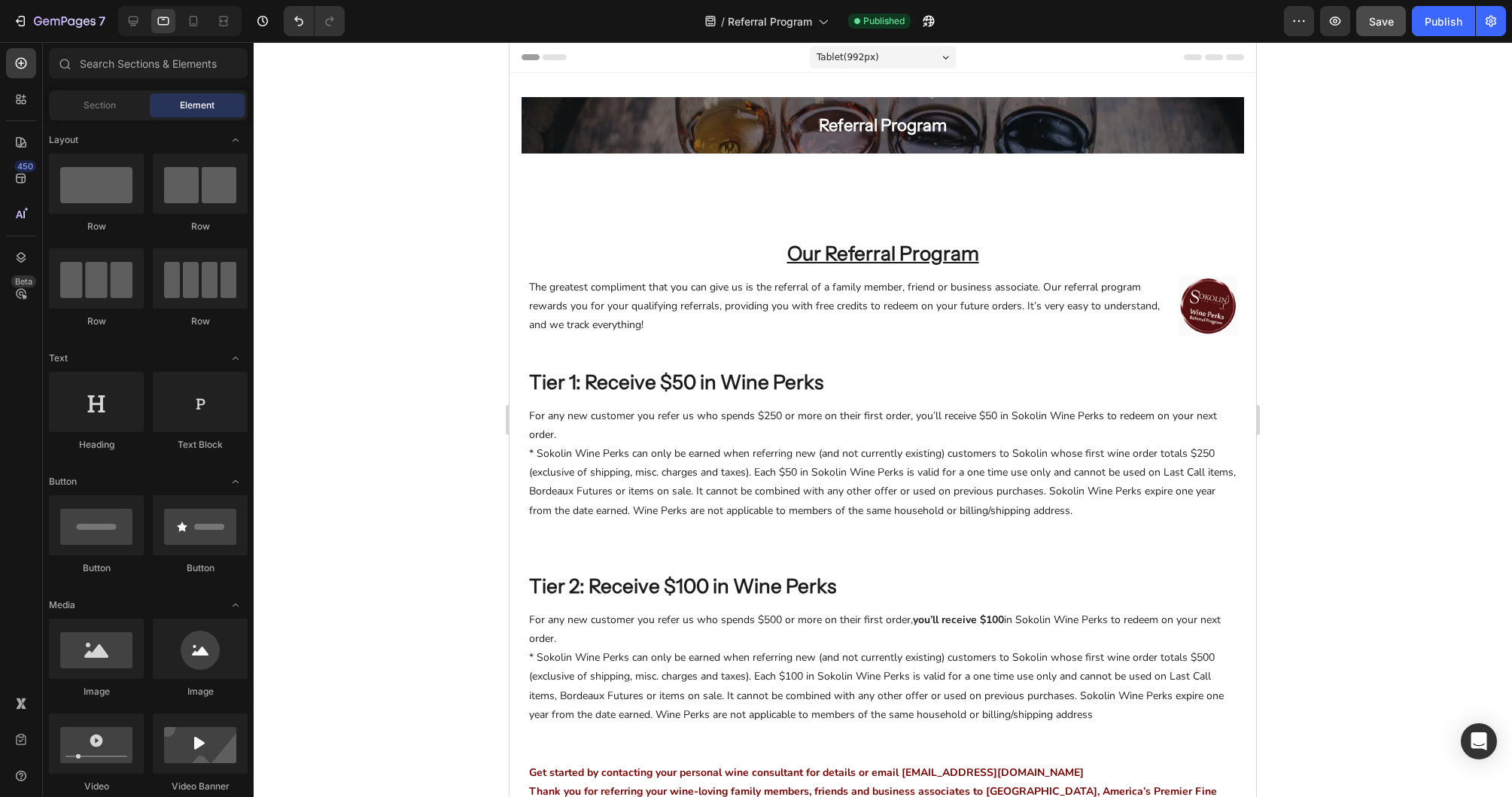
click at [84, 118] on div "Section Element" at bounding box center [148, 105] width 199 height 30
click at [91, 109] on span "Section" at bounding box center [100, 105] width 33 height 13
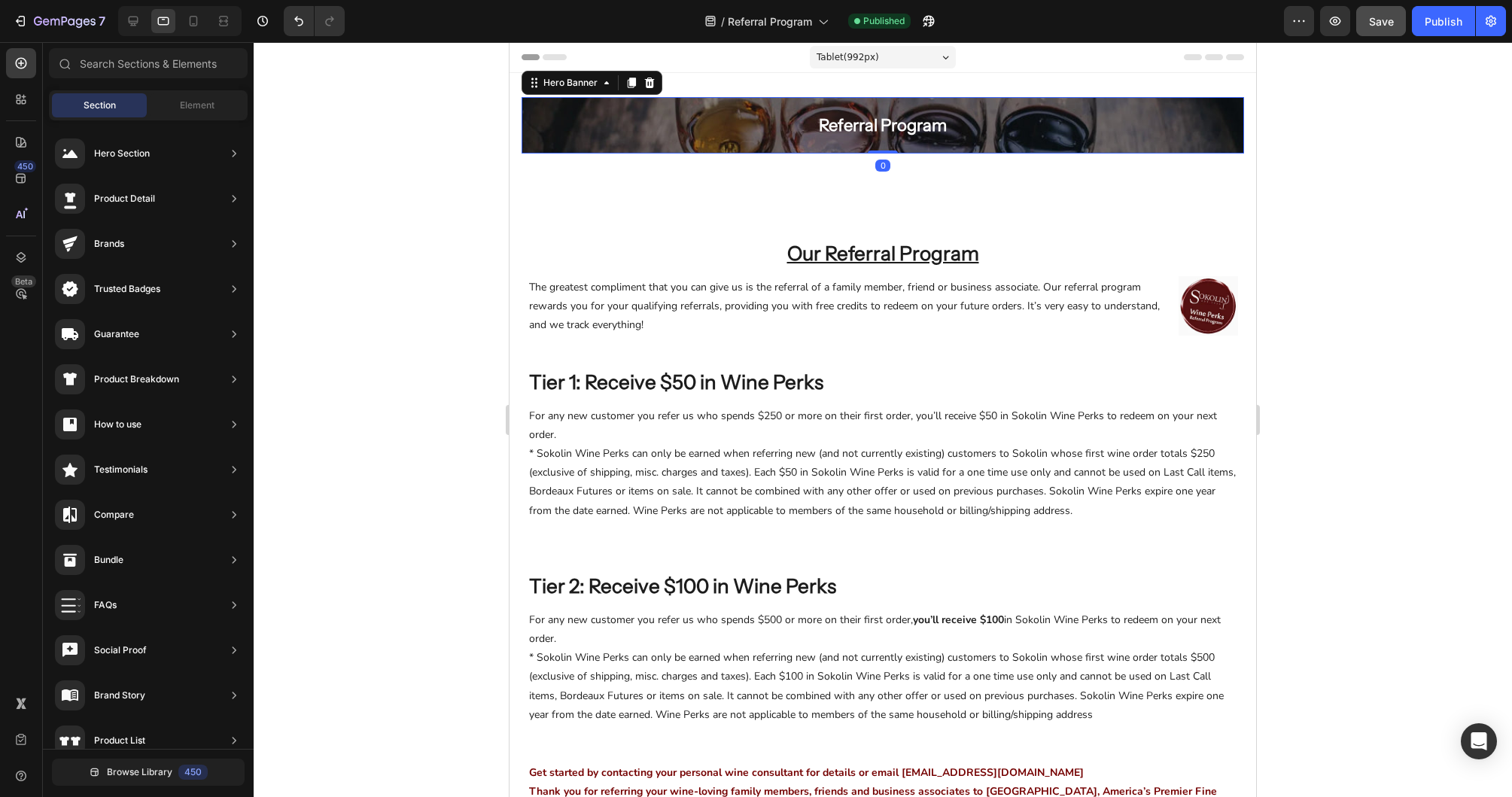
click at [588, 101] on div "Overlay" at bounding box center [882, 125] width 722 height 57
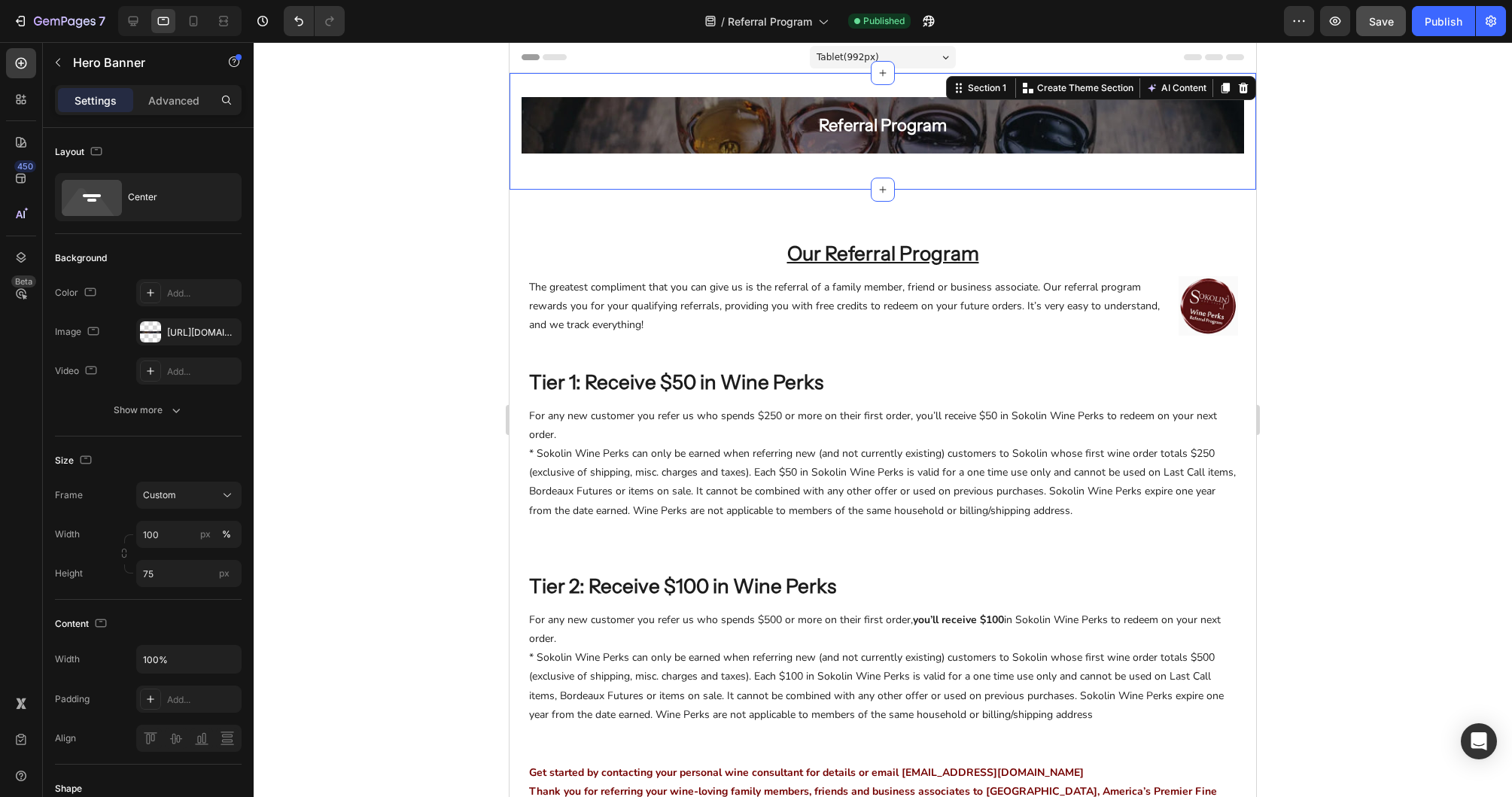
click at [601, 172] on div "Referral Program Heading Row Hero Banner Row Section 1 You can create reusable …" at bounding box center [882, 131] width 746 height 117
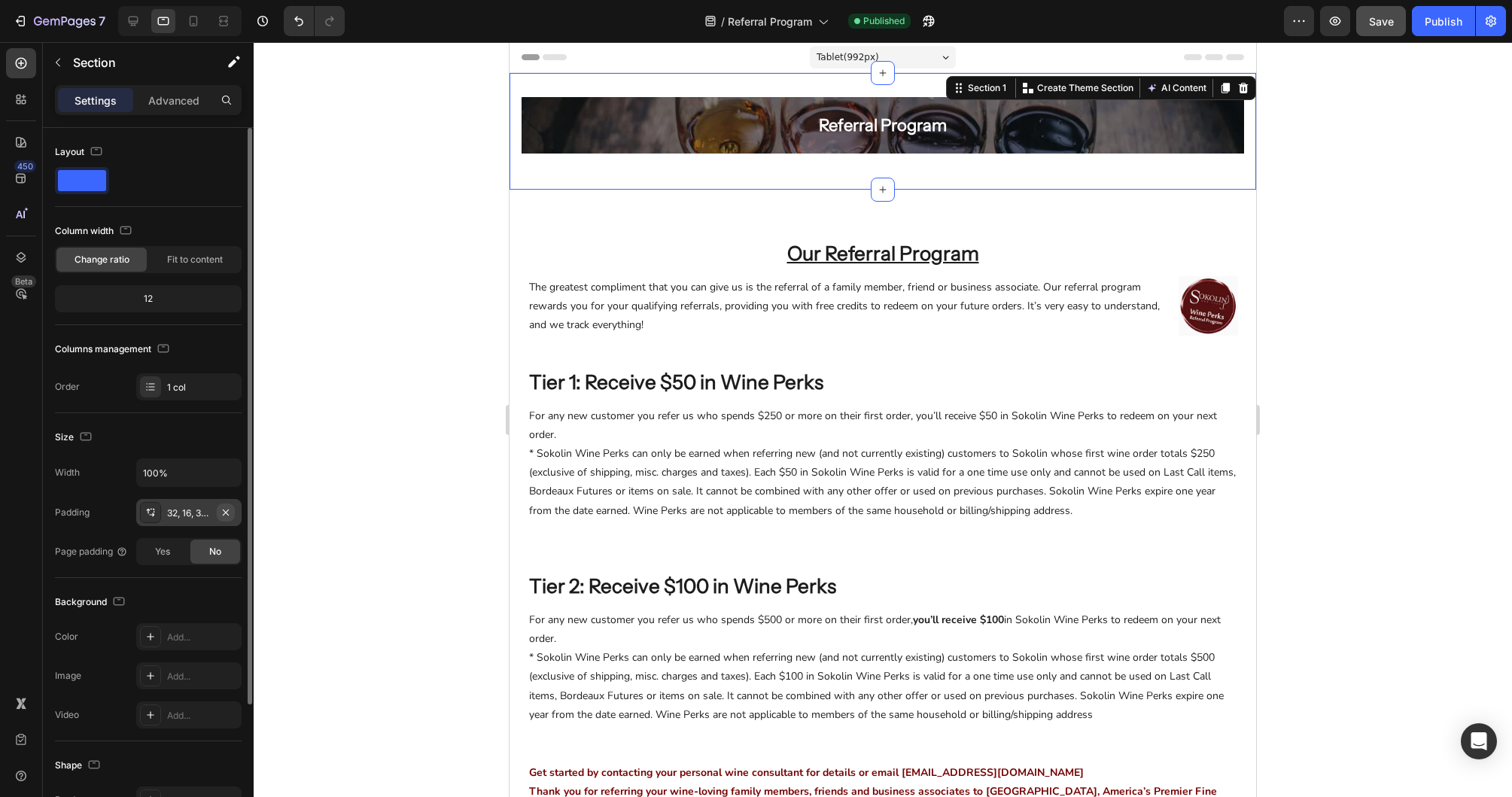
click at [229, 514] on icon "button" at bounding box center [226, 512] width 12 height 12
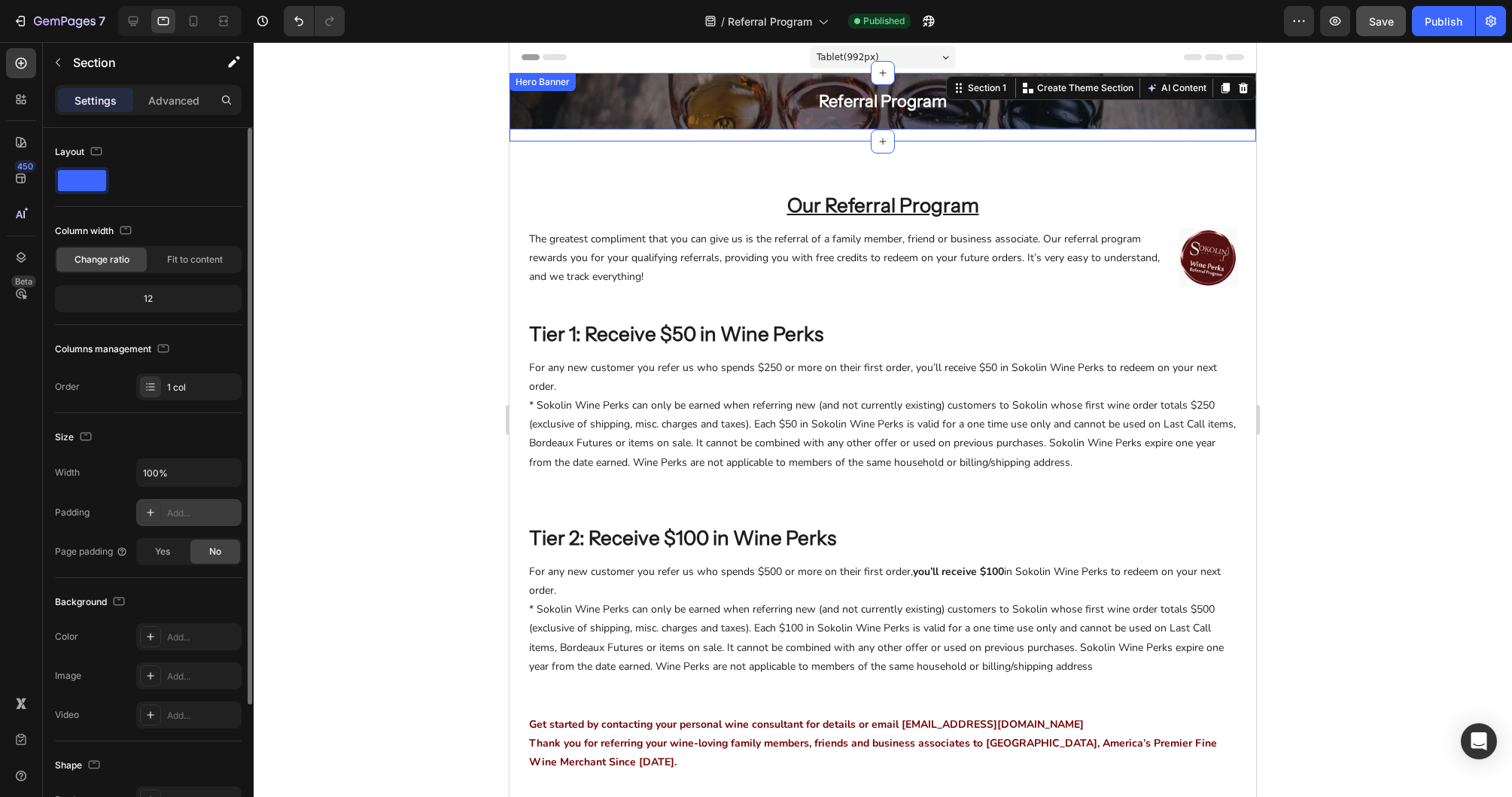
click at [599, 114] on div "Referral Program Heading Row" at bounding box center [882, 101] width 746 height 37
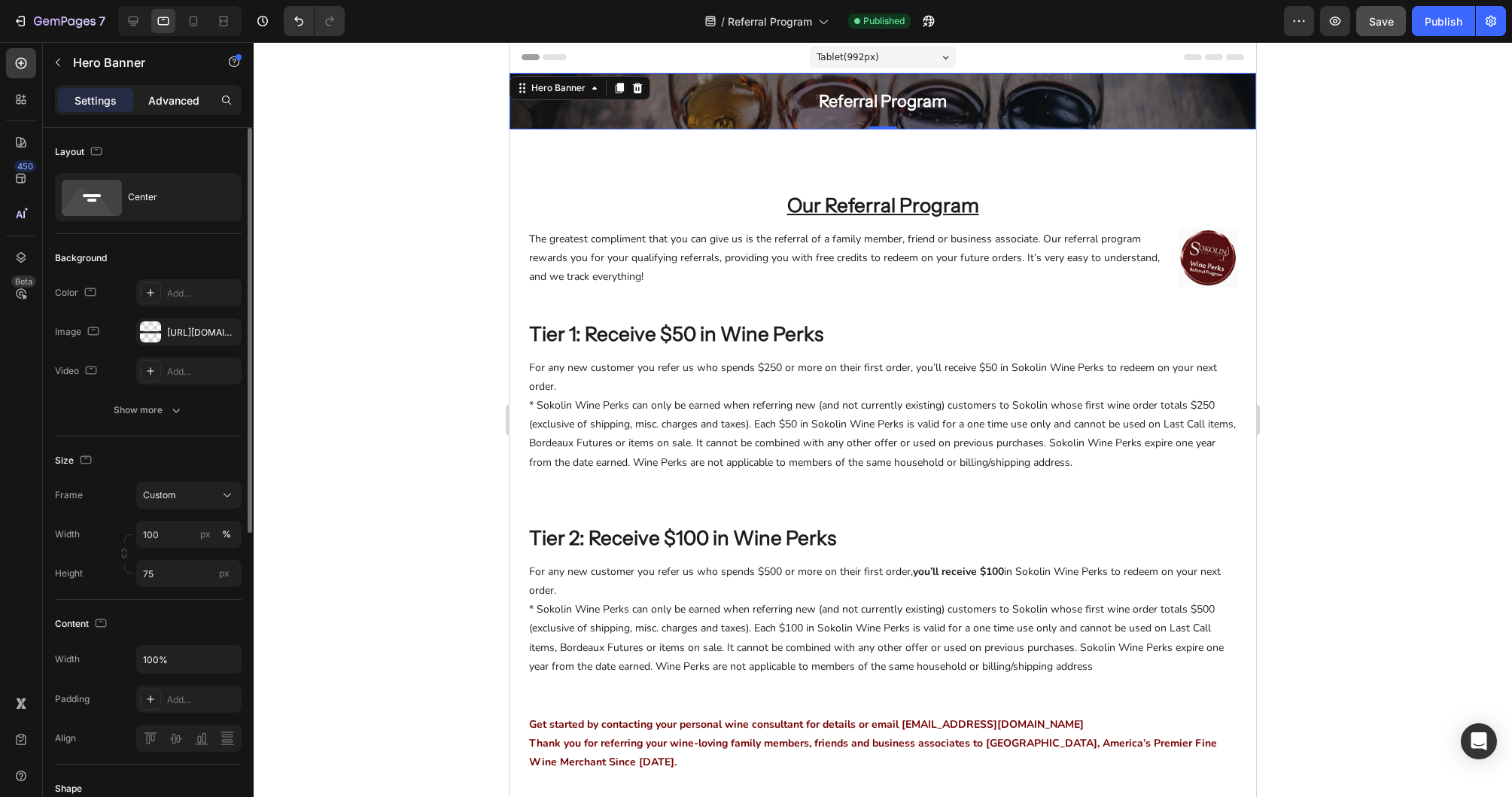
click at [176, 98] on p "Advanced" at bounding box center [174, 100] width 51 height 15
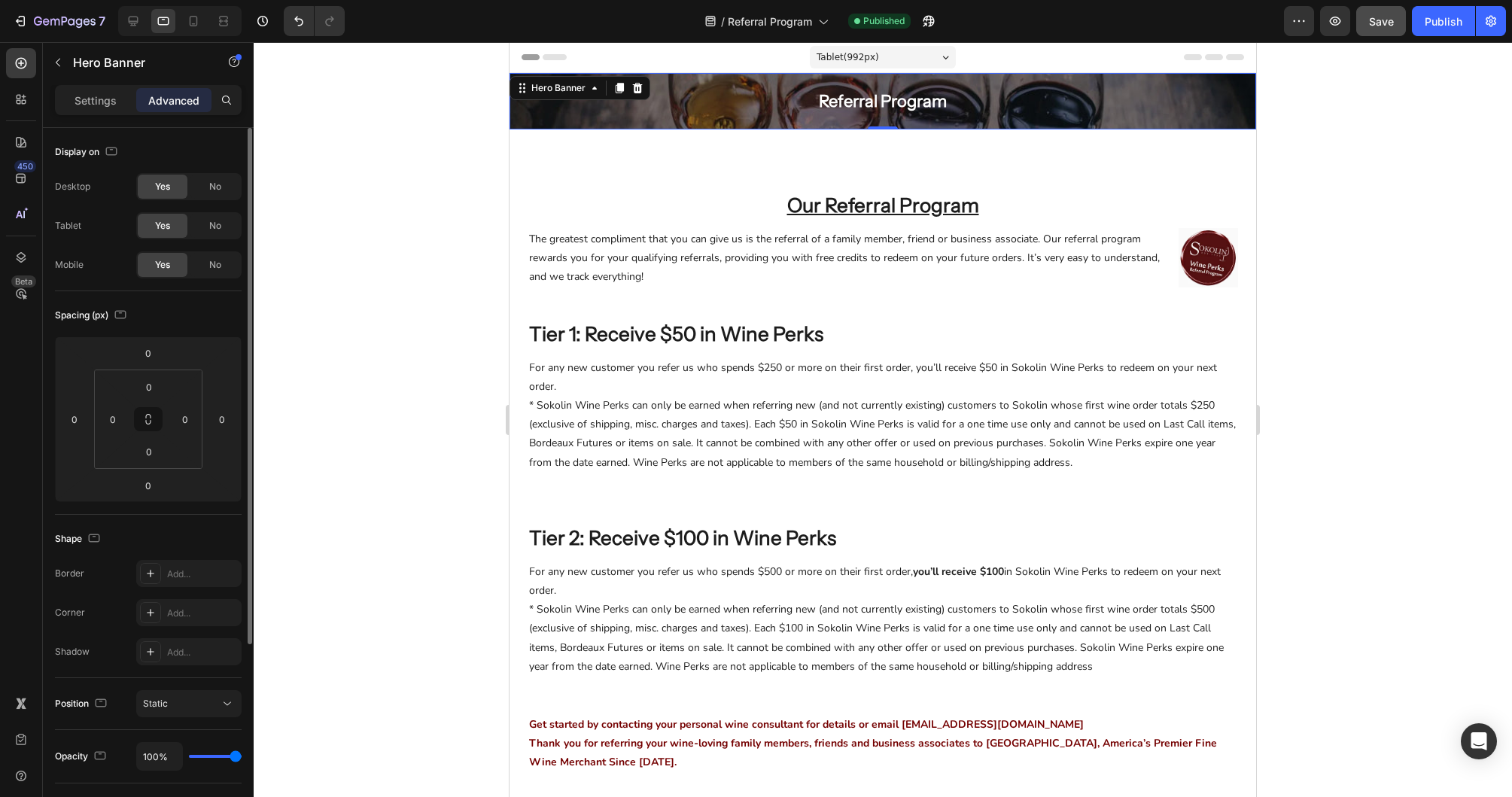
click at [604, 118] on div "Referral Program Heading Row" at bounding box center [882, 101] width 746 height 37
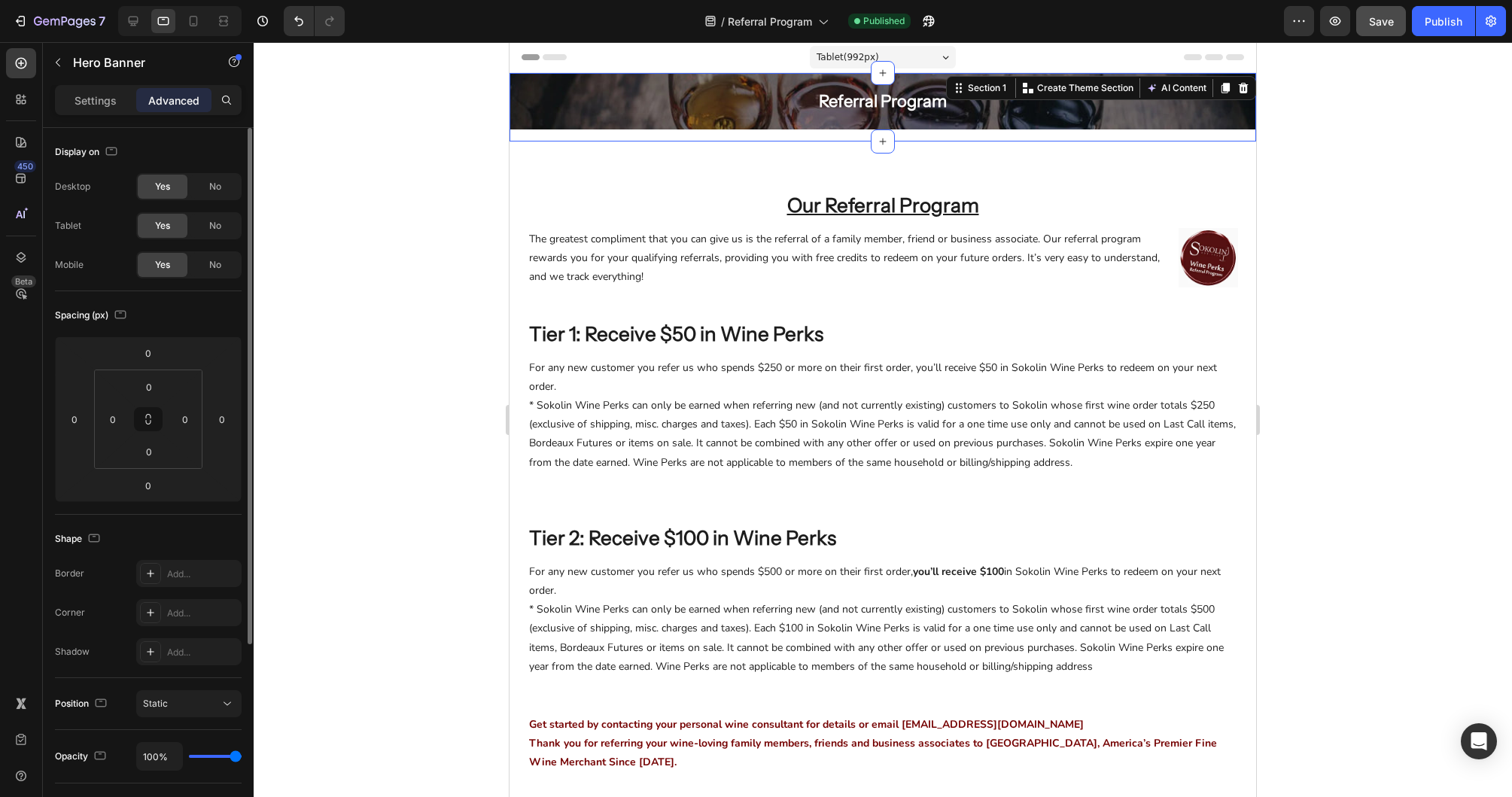
click at [602, 135] on div "Referral Program Heading Row Hero Banner Row" at bounding box center [882, 107] width 746 height 68
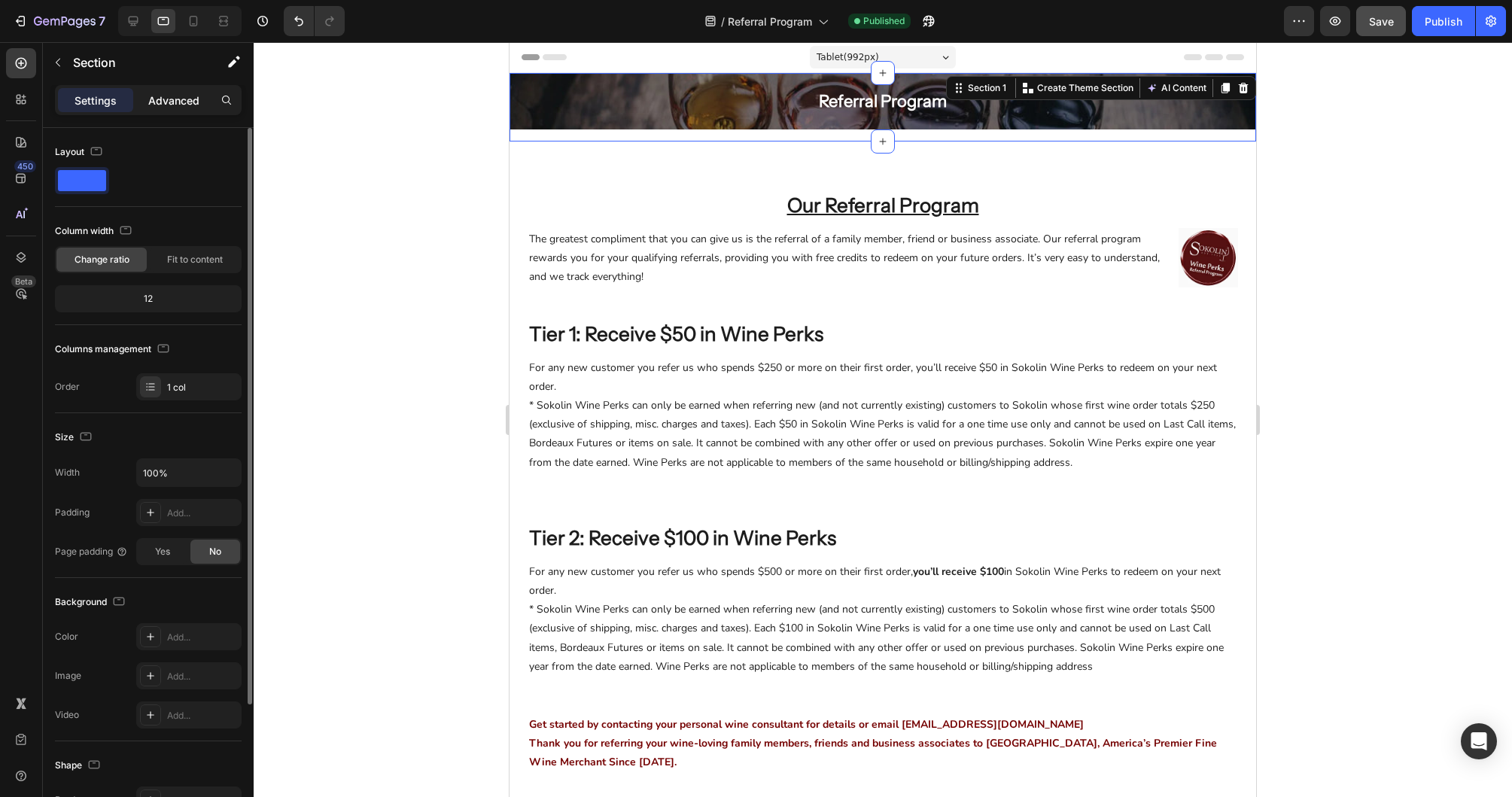
click at [176, 111] on div "Advanced" at bounding box center [174, 99] width 75 height 24
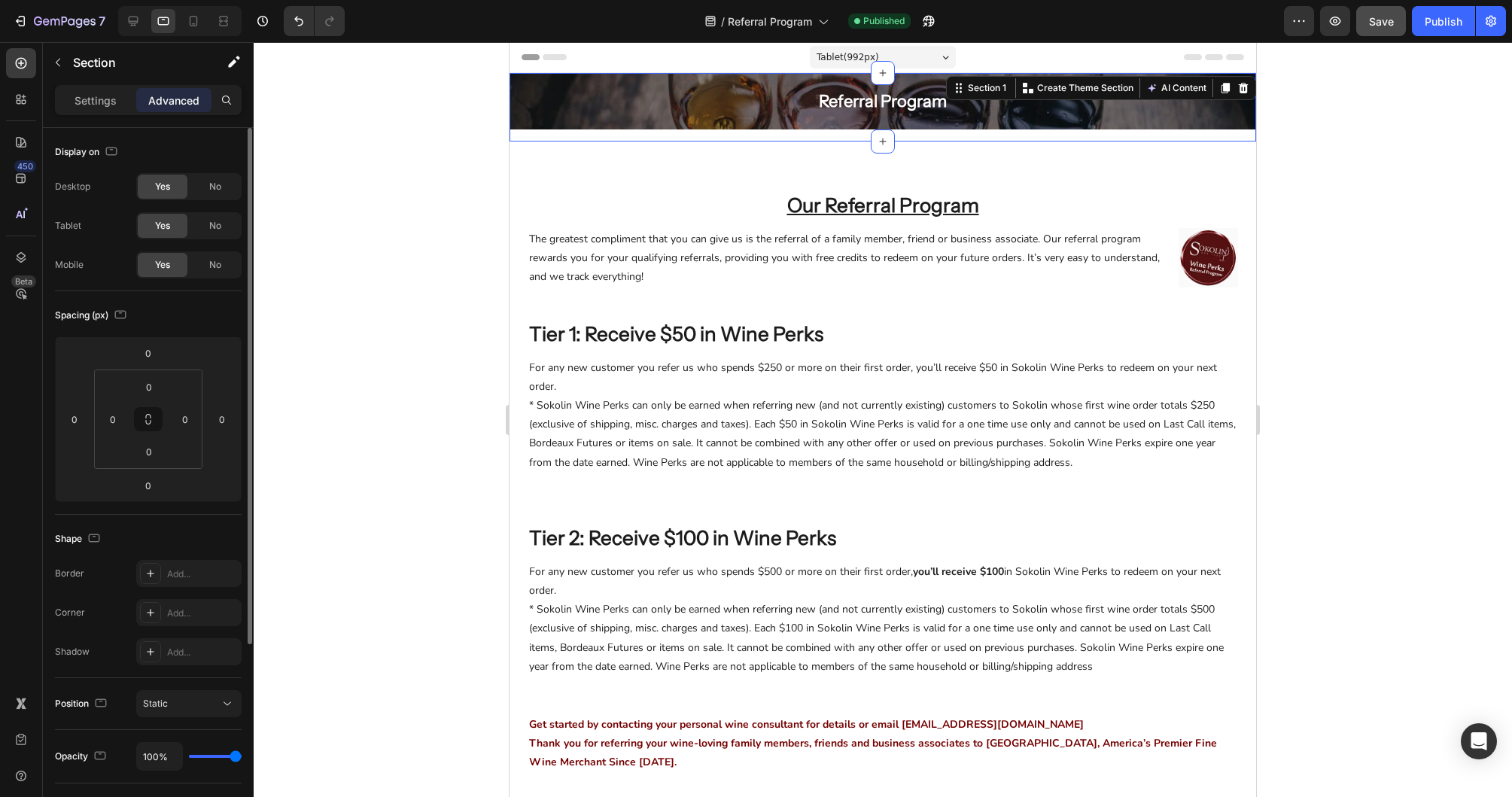
click at [644, 133] on div "Referral Program Heading Row Hero Banner Row" at bounding box center [882, 107] width 746 height 68
click at [643, 137] on div "Referral Program Heading Row Hero Banner Row" at bounding box center [882, 107] width 746 height 68
click at [648, 120] on div "Overlay" at bounding box center [882, 101] width 746 height 57
click at [980, 85] on div "Section 1" at bounding box center [987, 88] width 44 height 13
click at [73, 109] on div "Settings" at bounding box center [95, 99] width 75 height 24
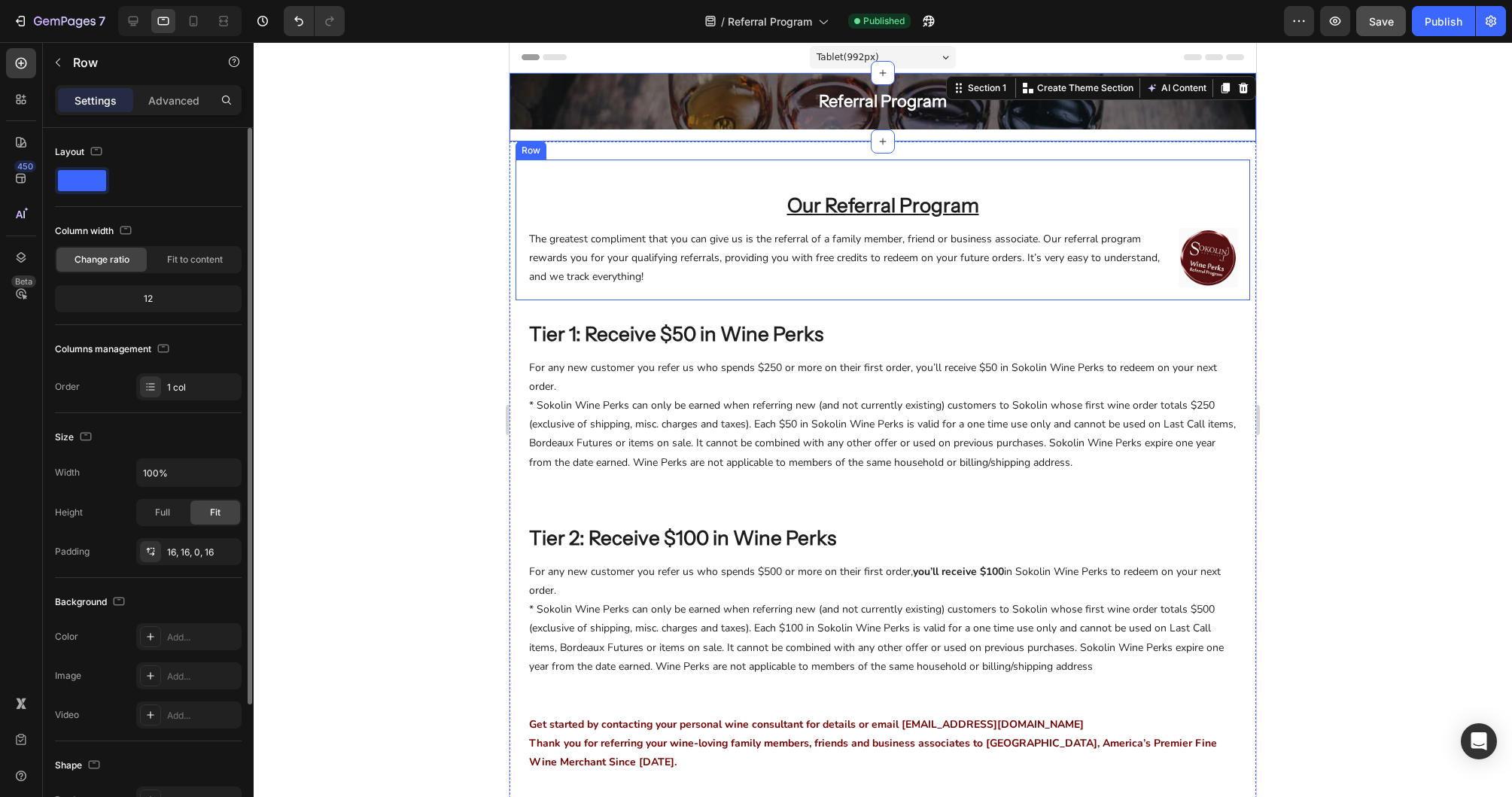
click at [880, 176] on div "Our Referral Program Heading The greatest compliment that you can give us is th…" at bounding box center [882, 235] width 711 height 128
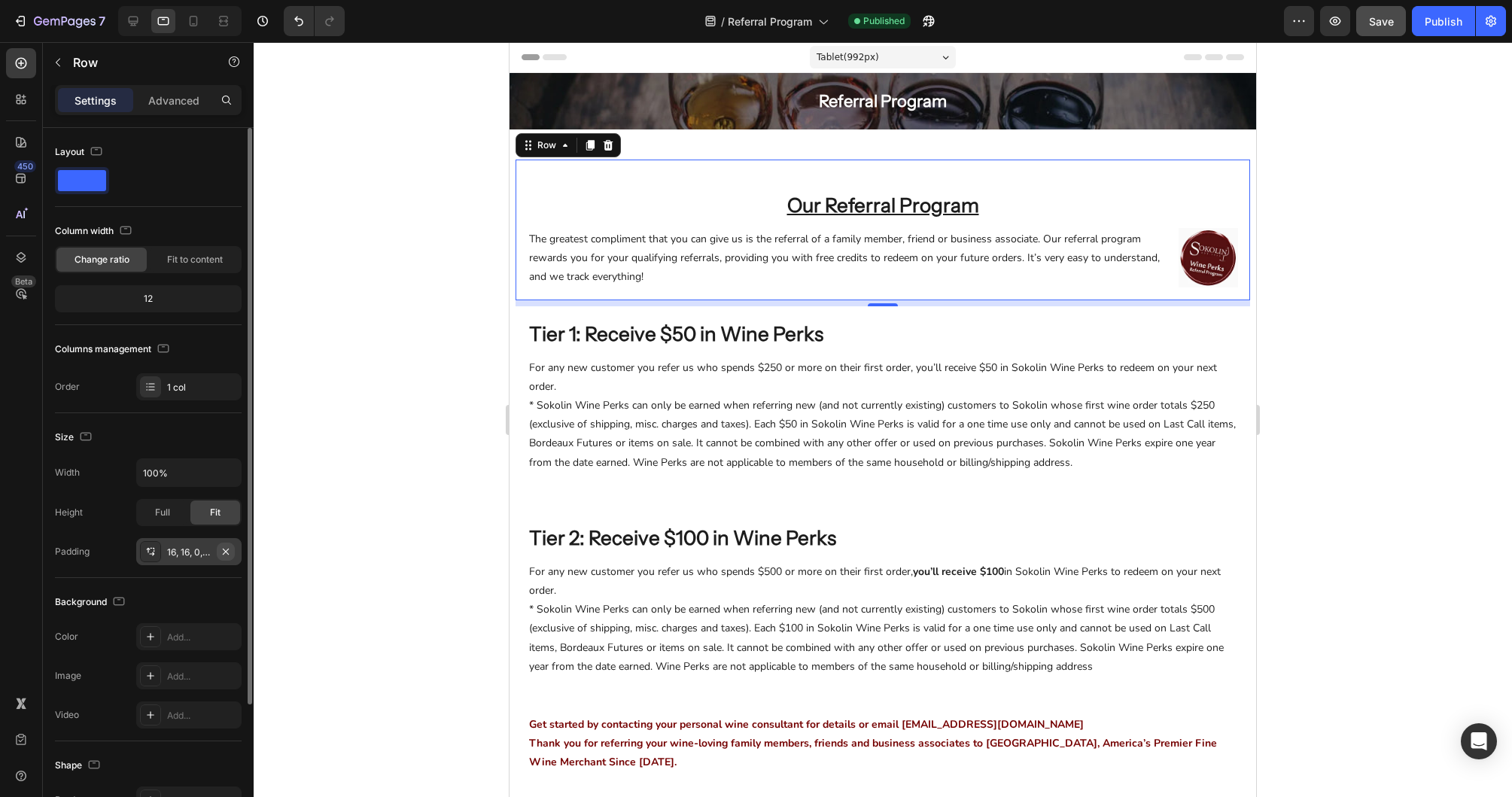
click at [229, 549] on icon "button" at bounding box center [226, 551] width 12 height 12
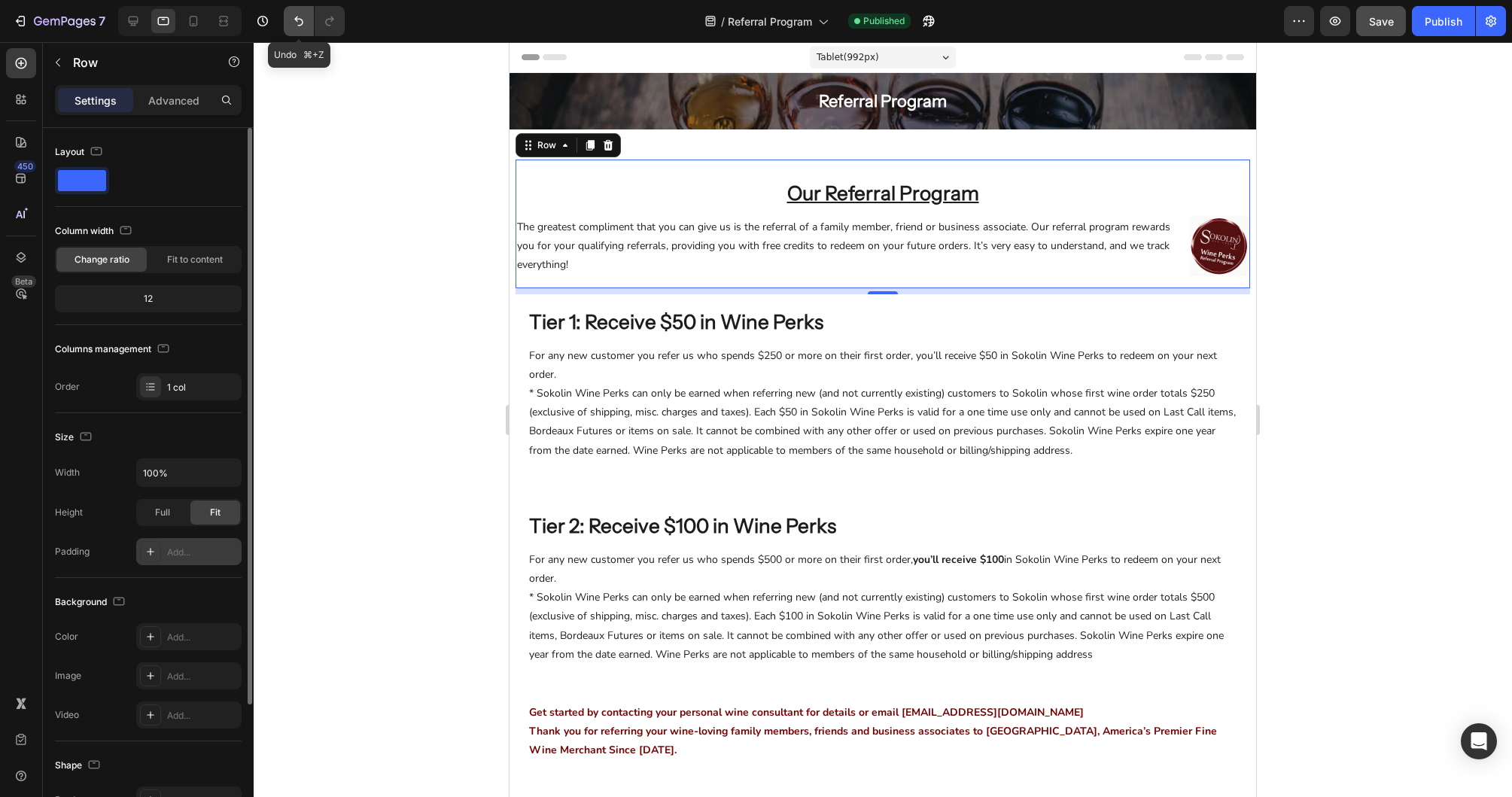
click at [298, 18] on icon "Undo/Redo" at bounding box center [298, 21] width 9 height 10
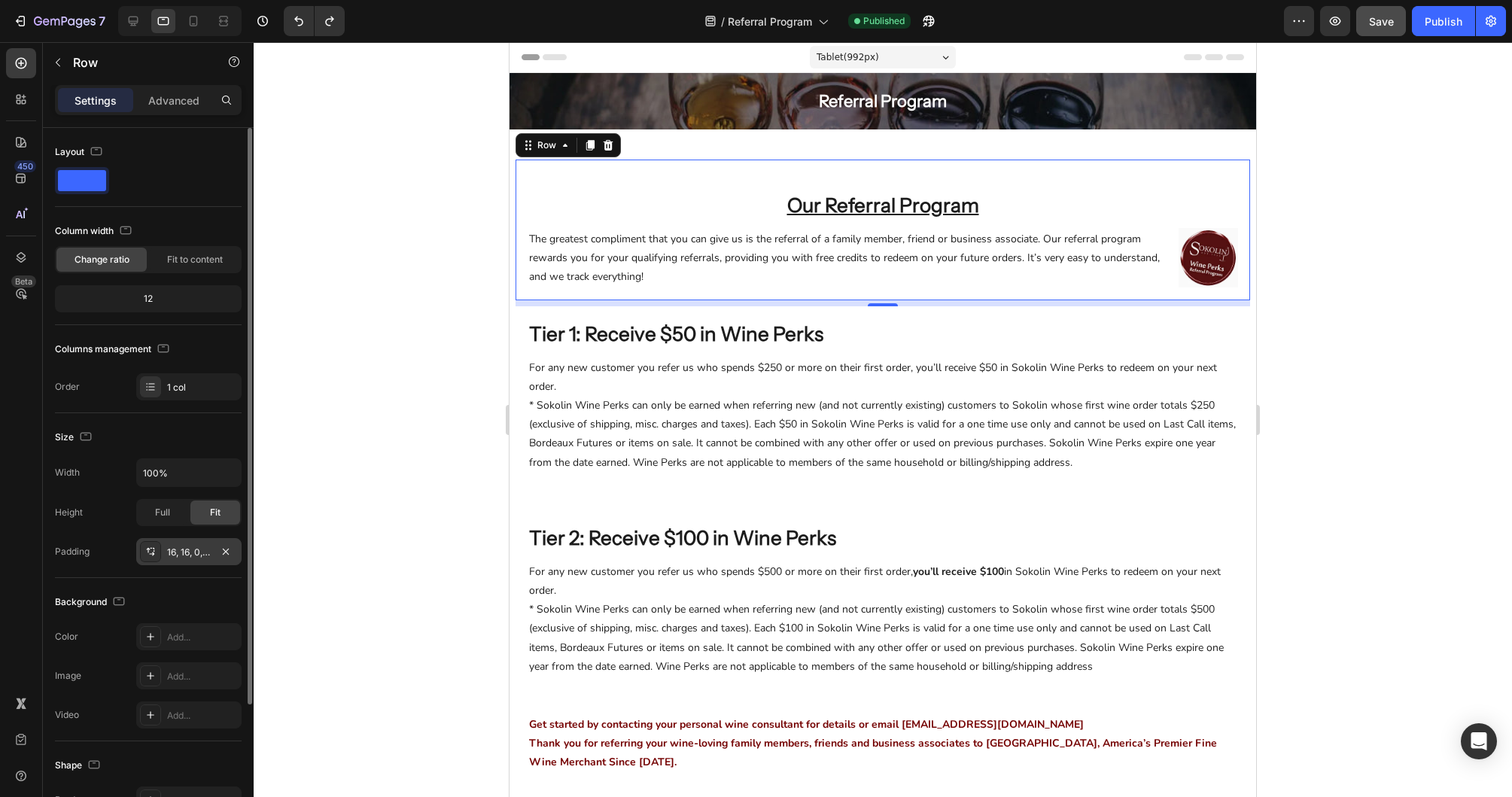
click at [734, 176] on div "Our Referral Program Heading The greatest compliment that you can give us is th…" at bounding box center [882, 235] width 711 height 128
click at [167, 547] on div "16, 16, 0, 16" at bounding box center [188, 552] width 43 height 13
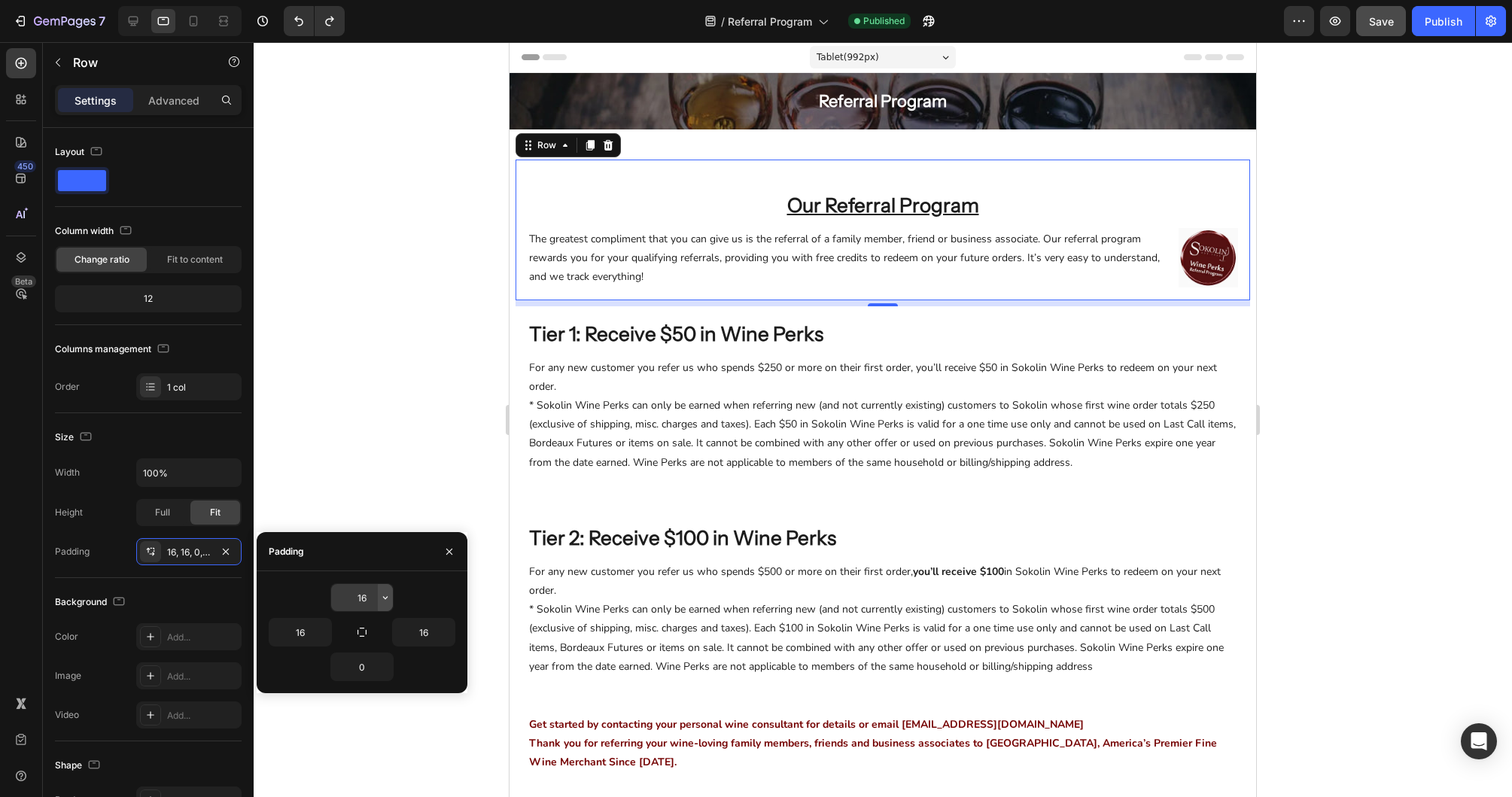
click at [389, 601] on icon "button" at bounding box center [385, 598] width 12 height 12
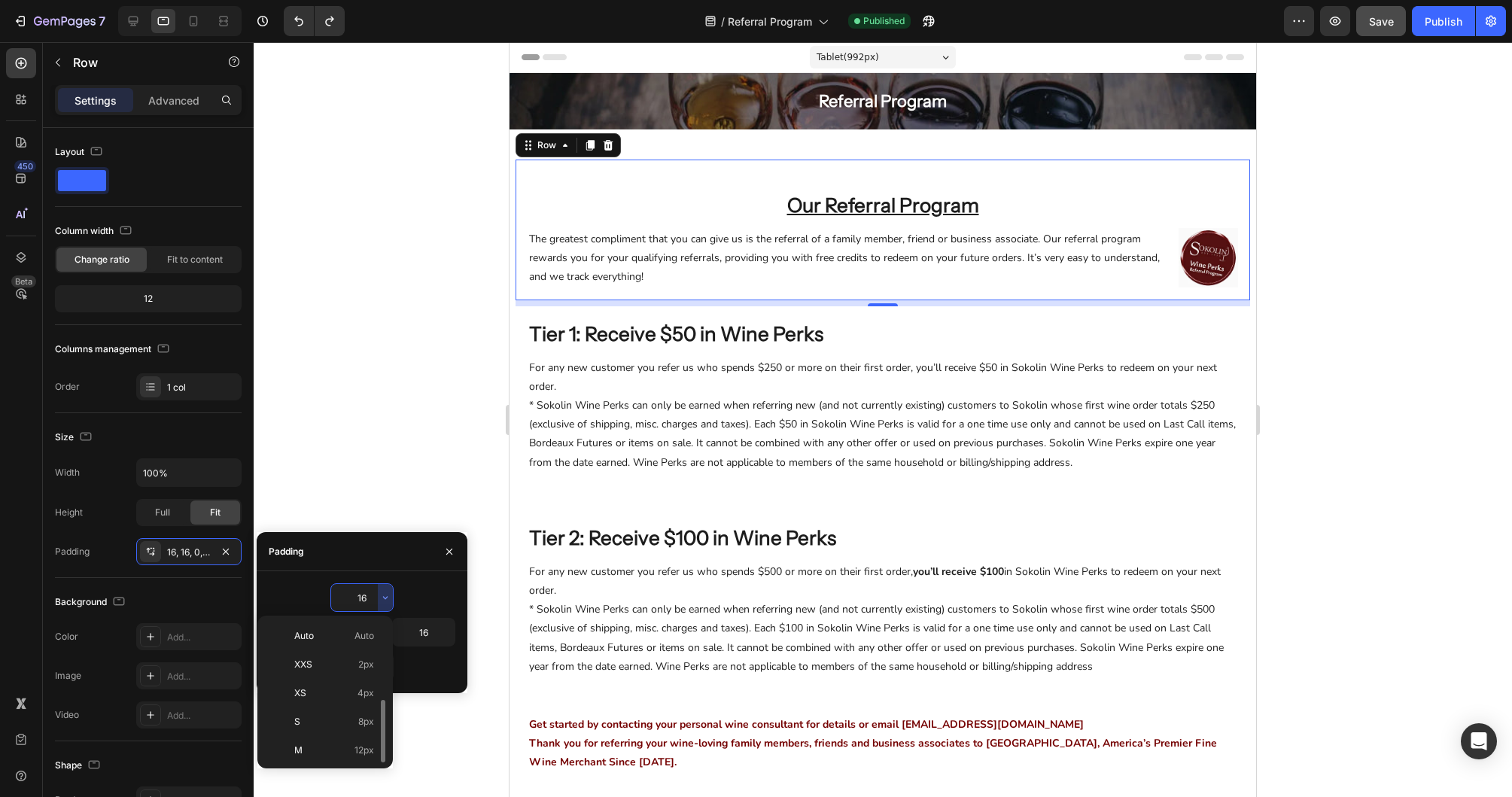
scroll to position [54, 0]
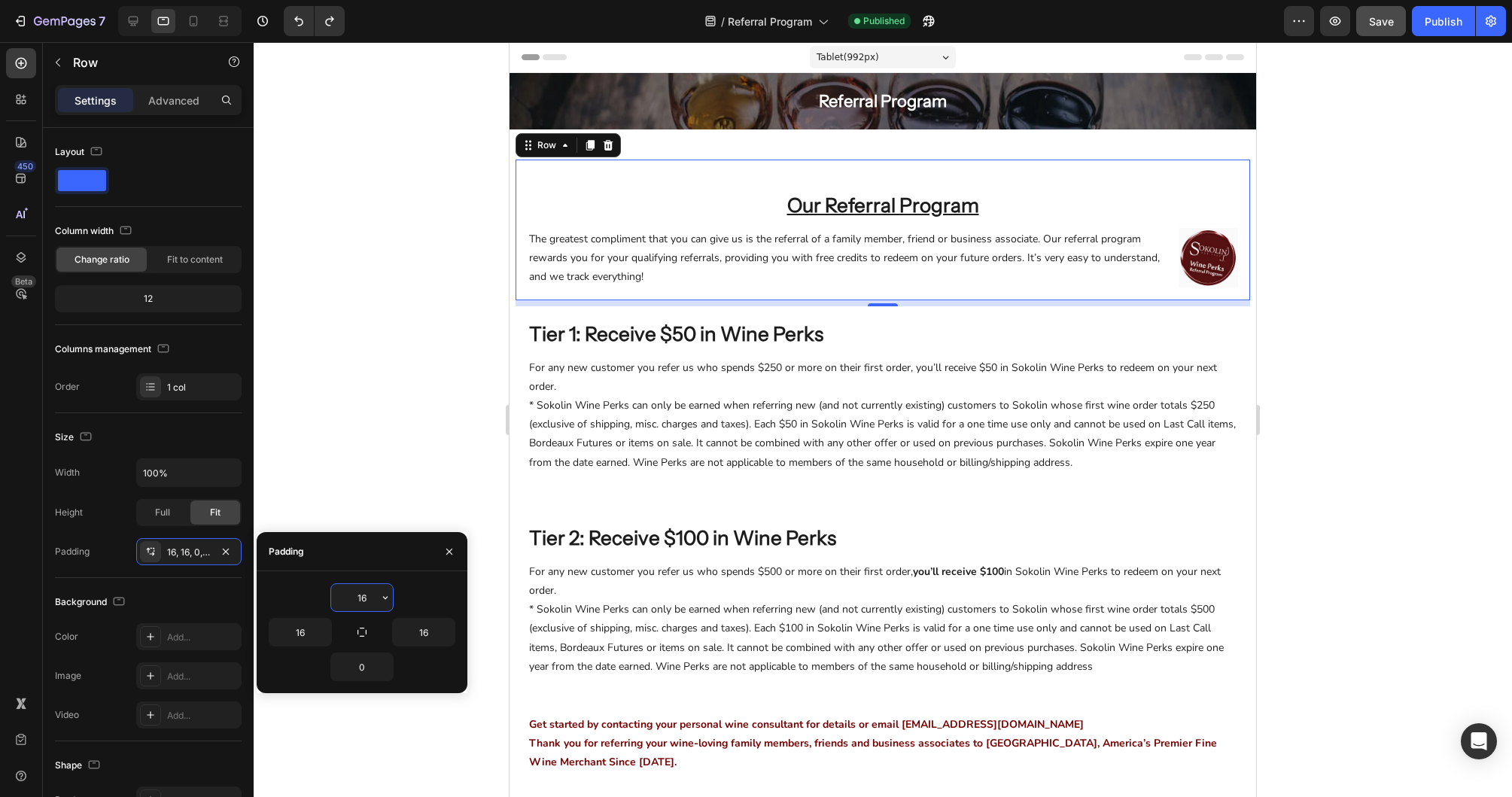
click at [362, 598] on input "16" at bounding box center [362, 598] width 62 height 27
type input "0"
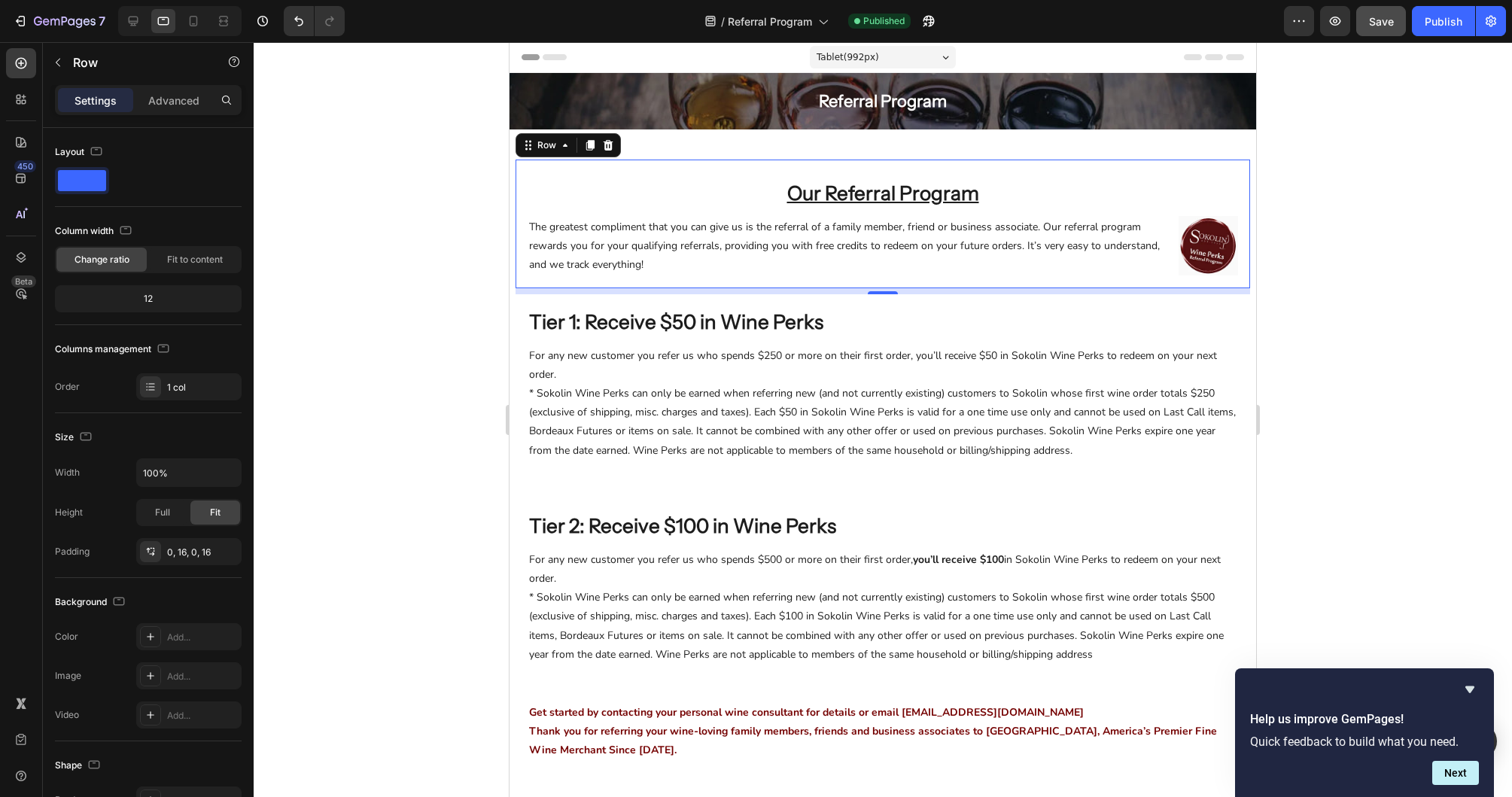
click at [815, 163] on div "Our Referral Program Heading The greatest compliment that you can give us is th…" at bounding box center [882, 223] width 711 height 128
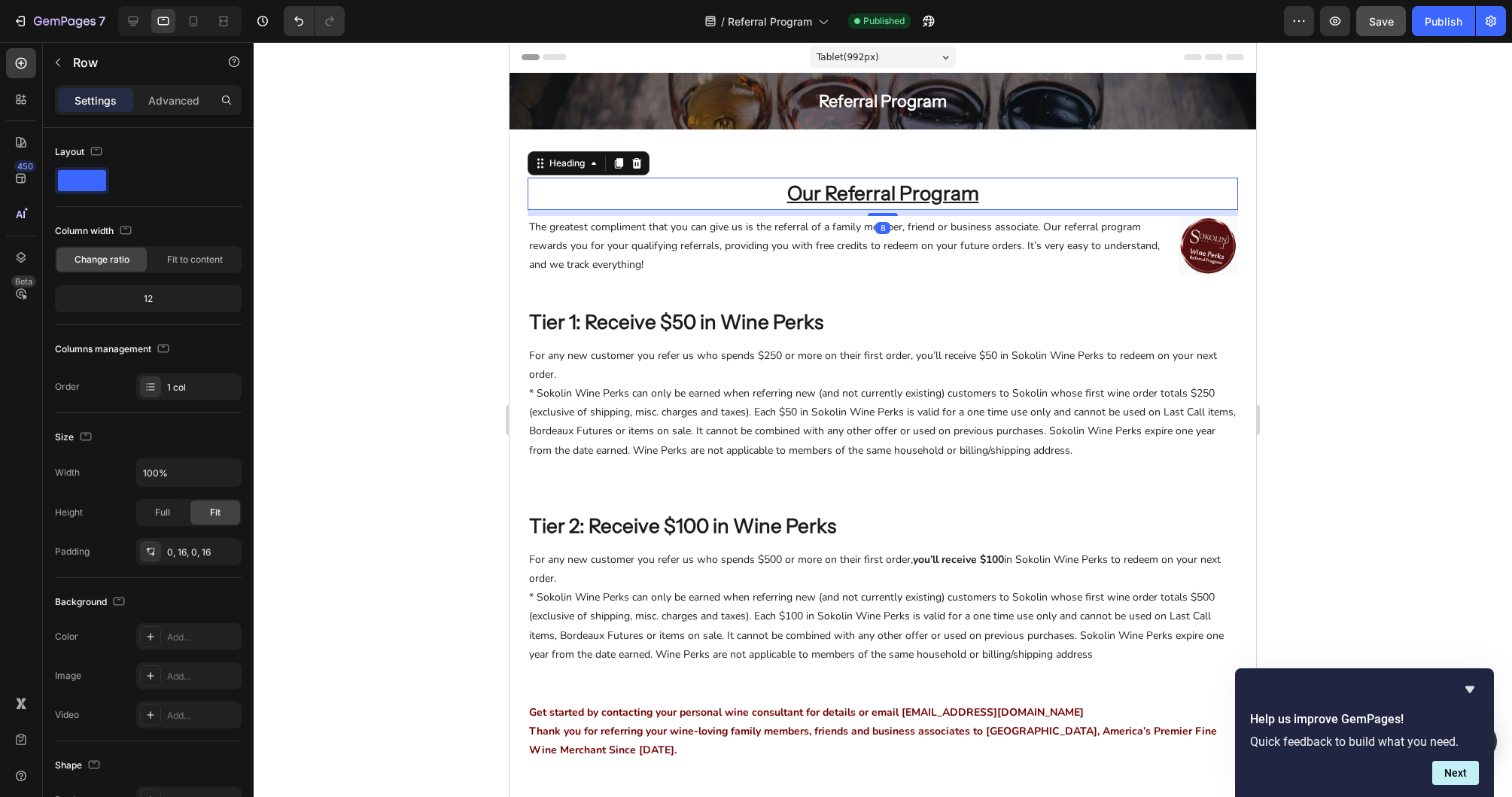
click at [754, 197] on h2 "Our Referral Program" at bounding box center [882, 194] width 711 height 33
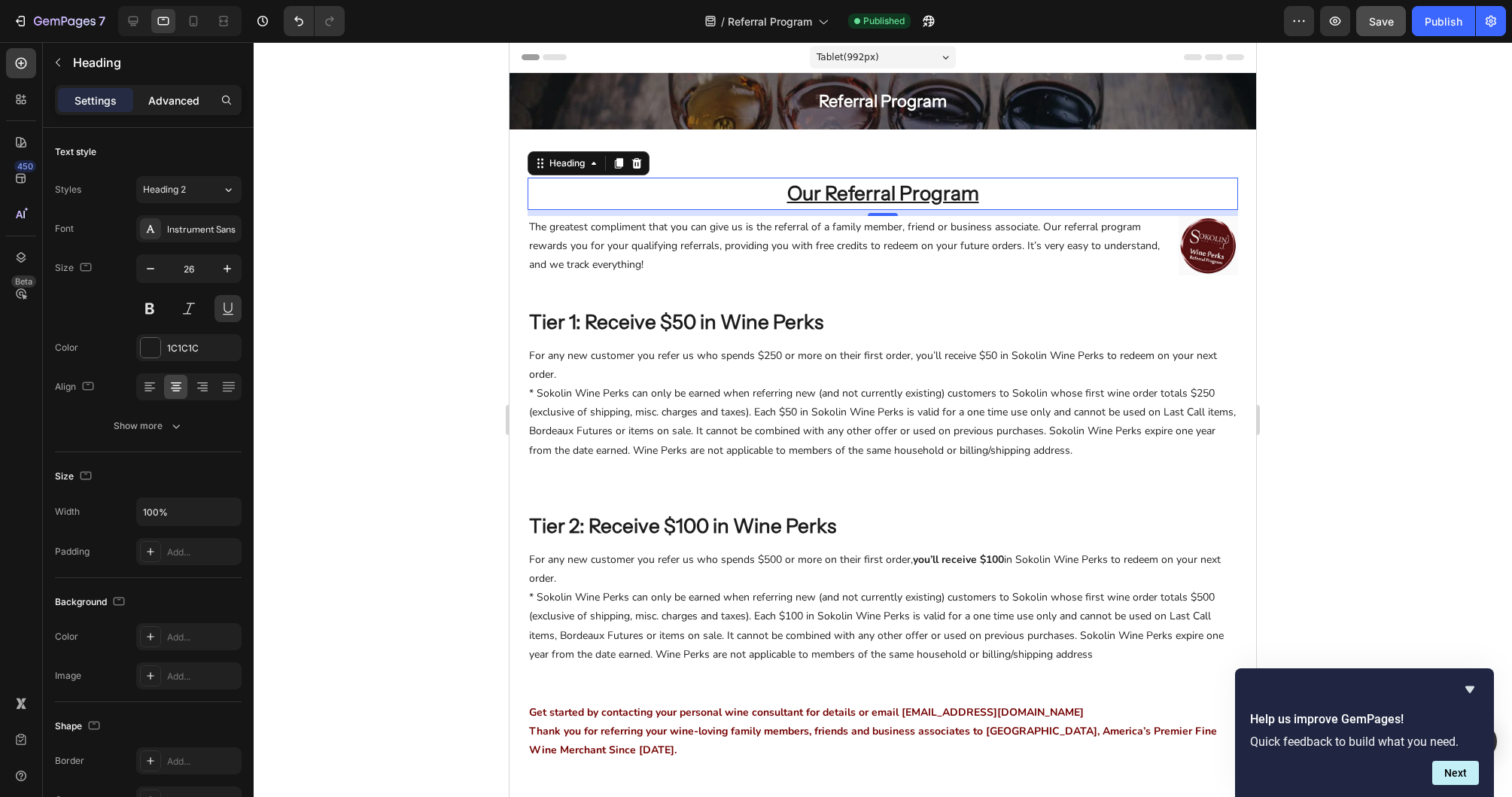
click at [186, 108] on div "Advanced" at bounding box center [174, 99] width 75 height 24
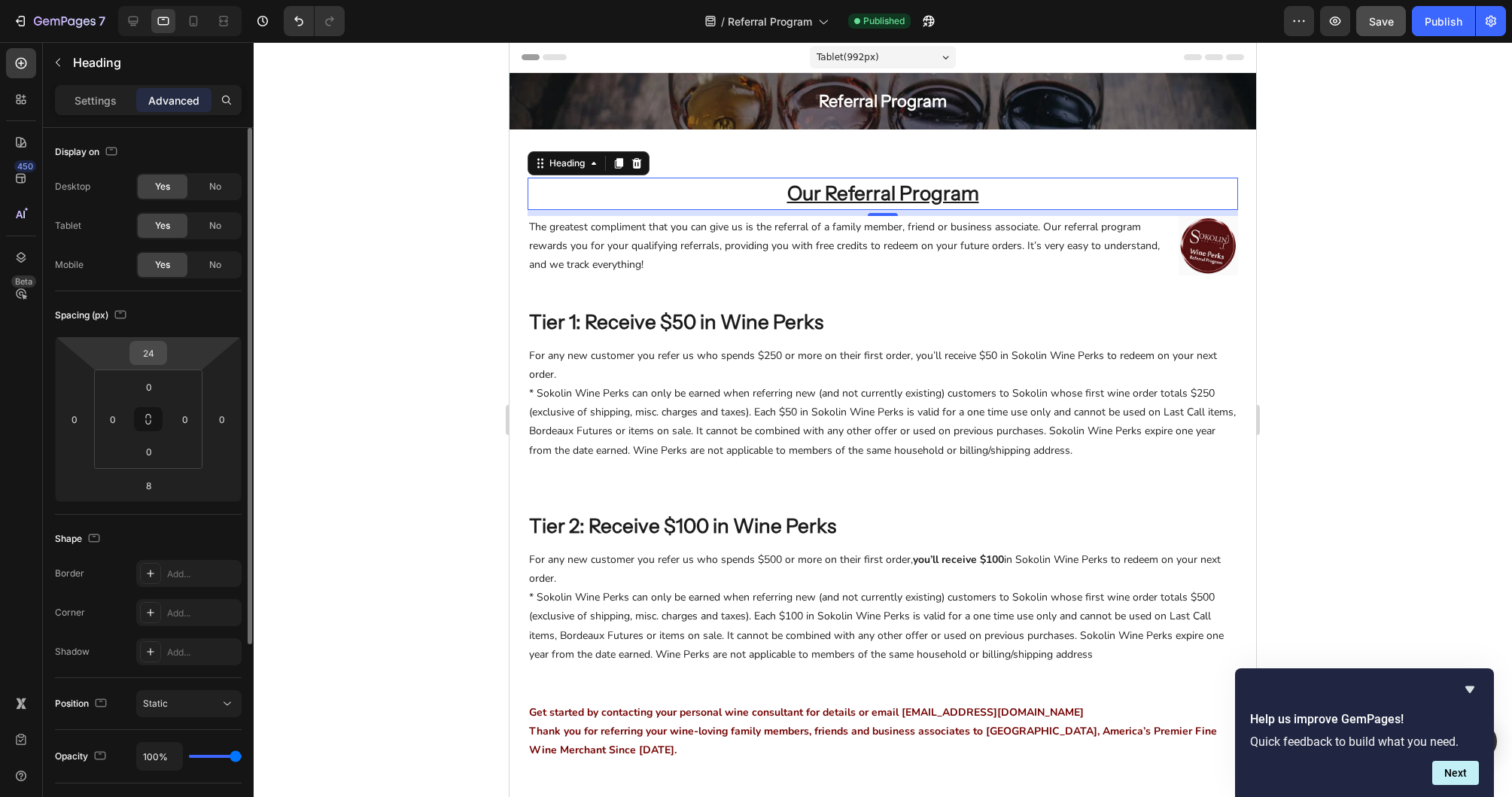
click at [147, 347] on input "24" at bounding box center [148, 352] width 30 height 22
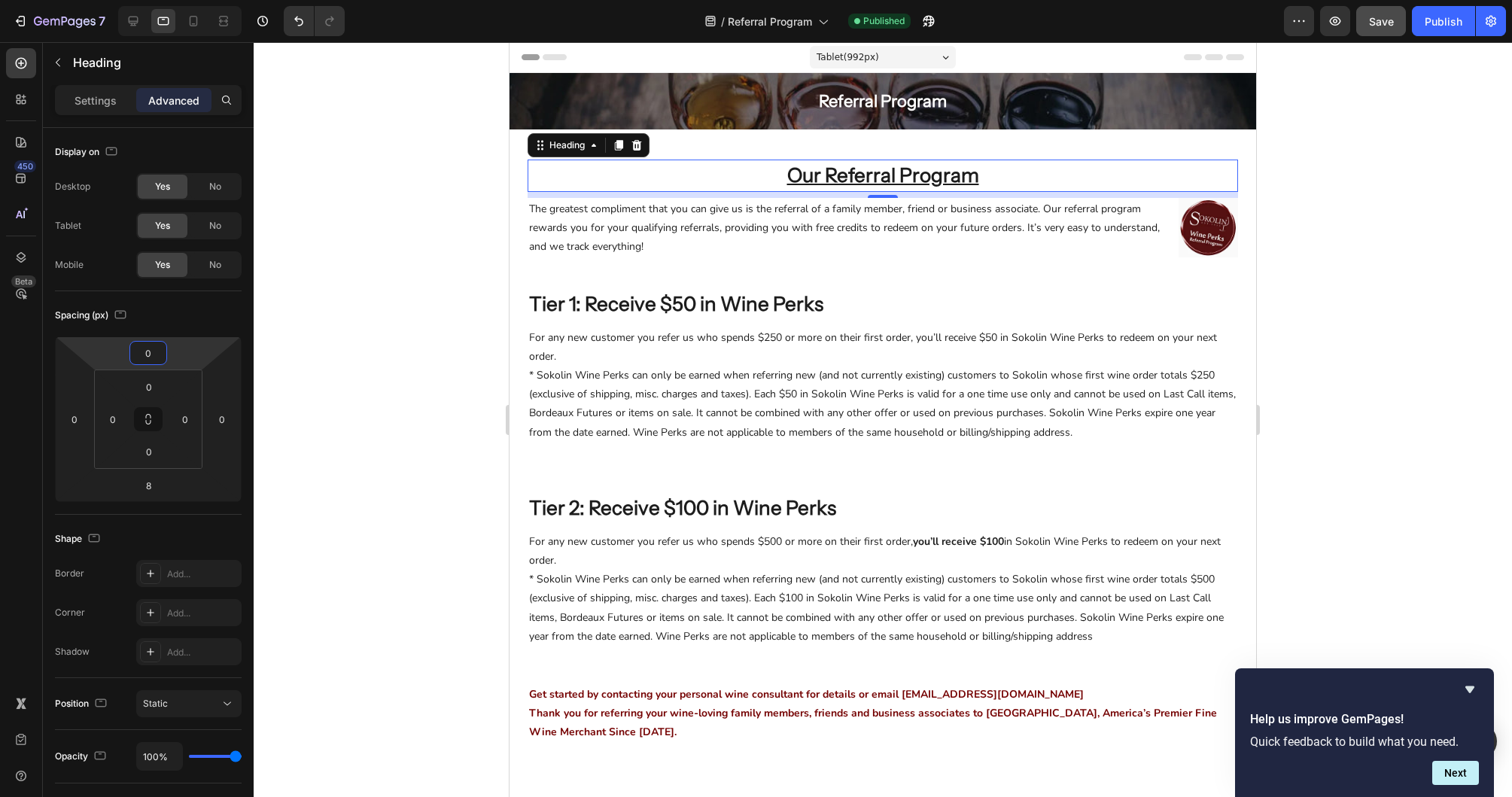
type input "0"
click at [1255, 186] on div at bounding box center [882, 419] width 1258 height 755
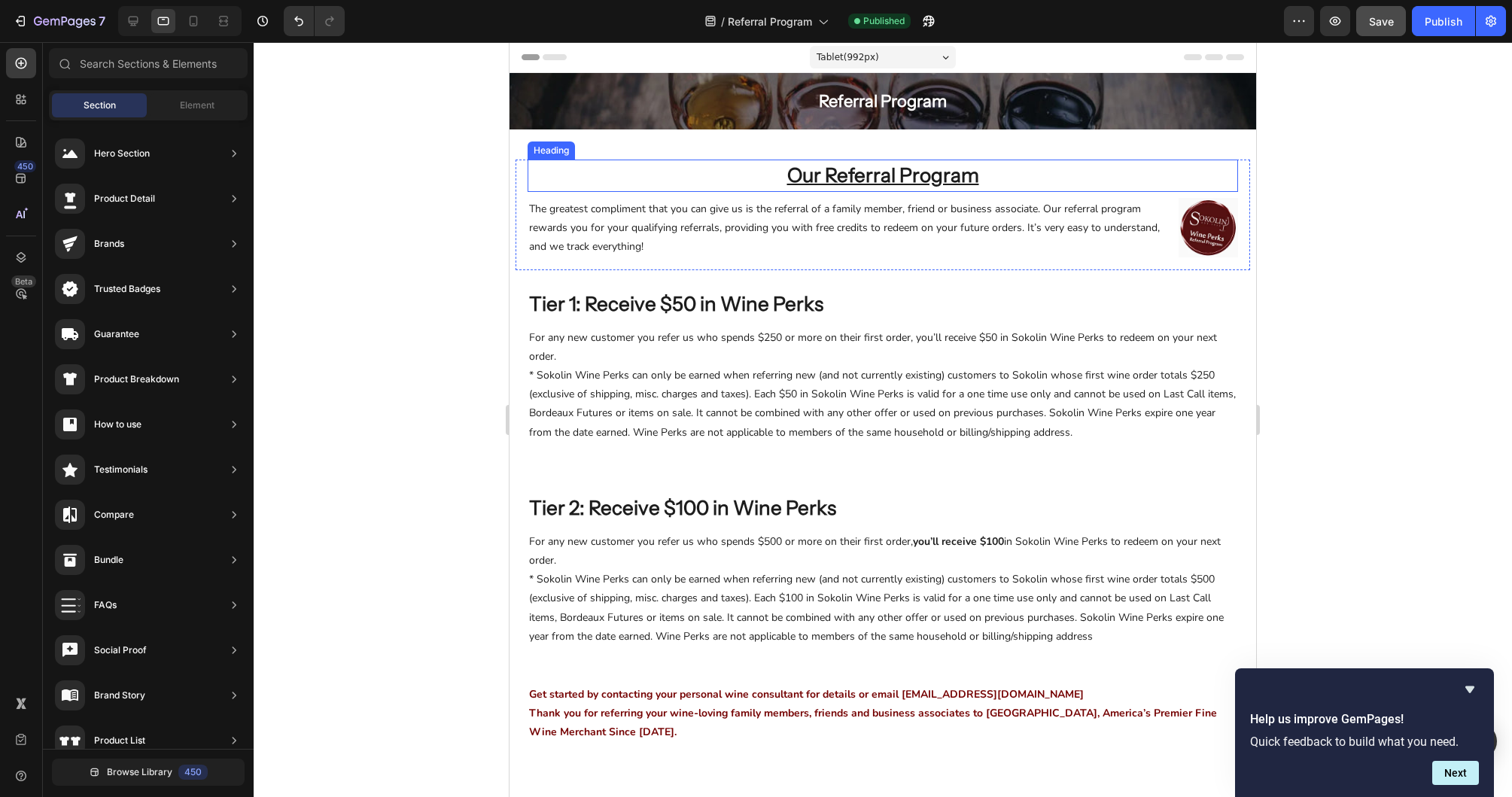
click at [989, 176] on h2 "Our Referral Program" at bounding box center [882, 175] width 711 height 33
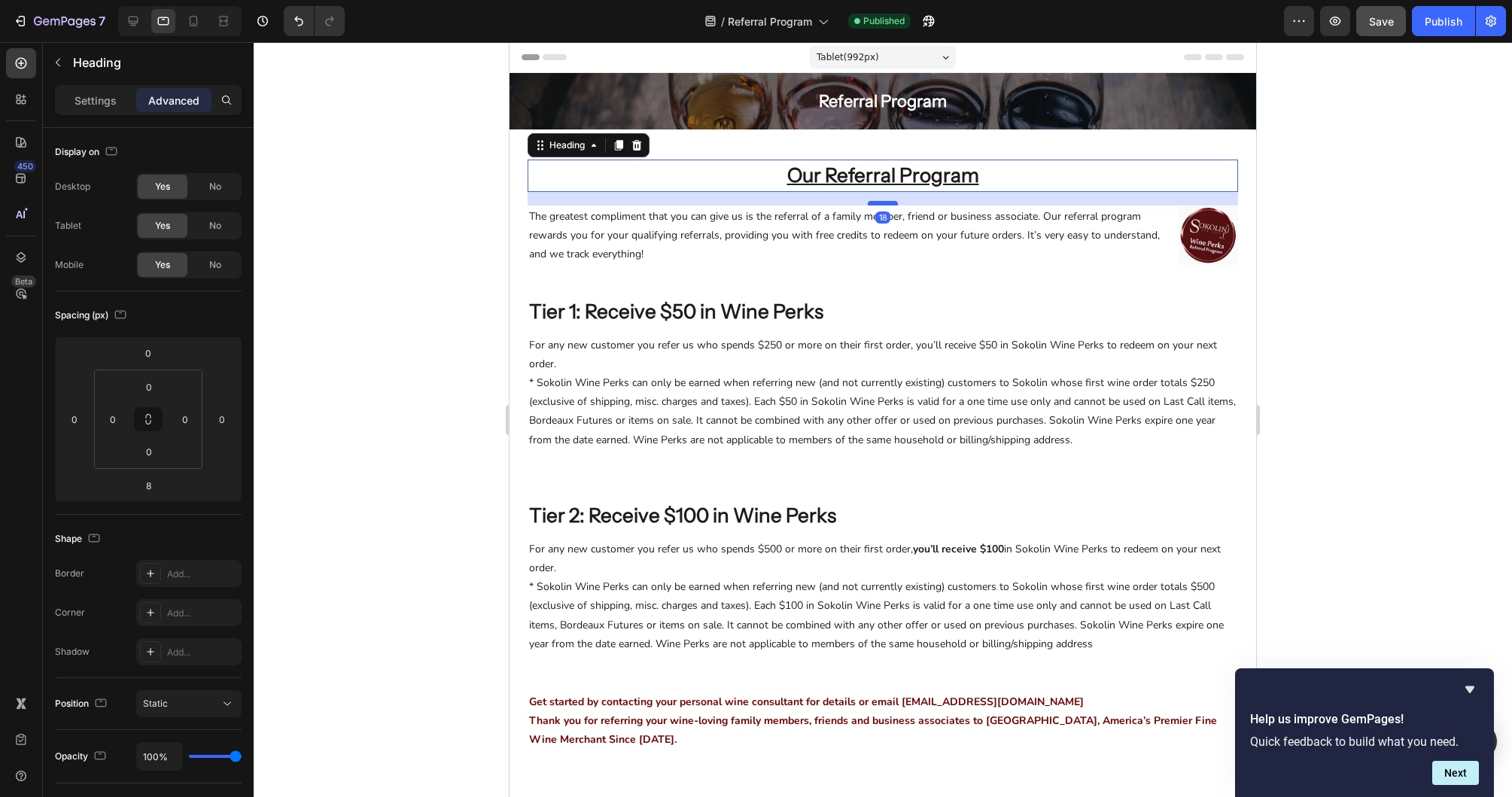
drag, startPoint x: 889, startPoint y: 196, endPoint x: 887, endPoint y: 203, distance: 7.3
click at [887, 203] on div at bounding box center [882, 202] width 30 height 5
type input "18"
click at [1255, 180] on div at bounding box center [882, 419] width 1258 height 755
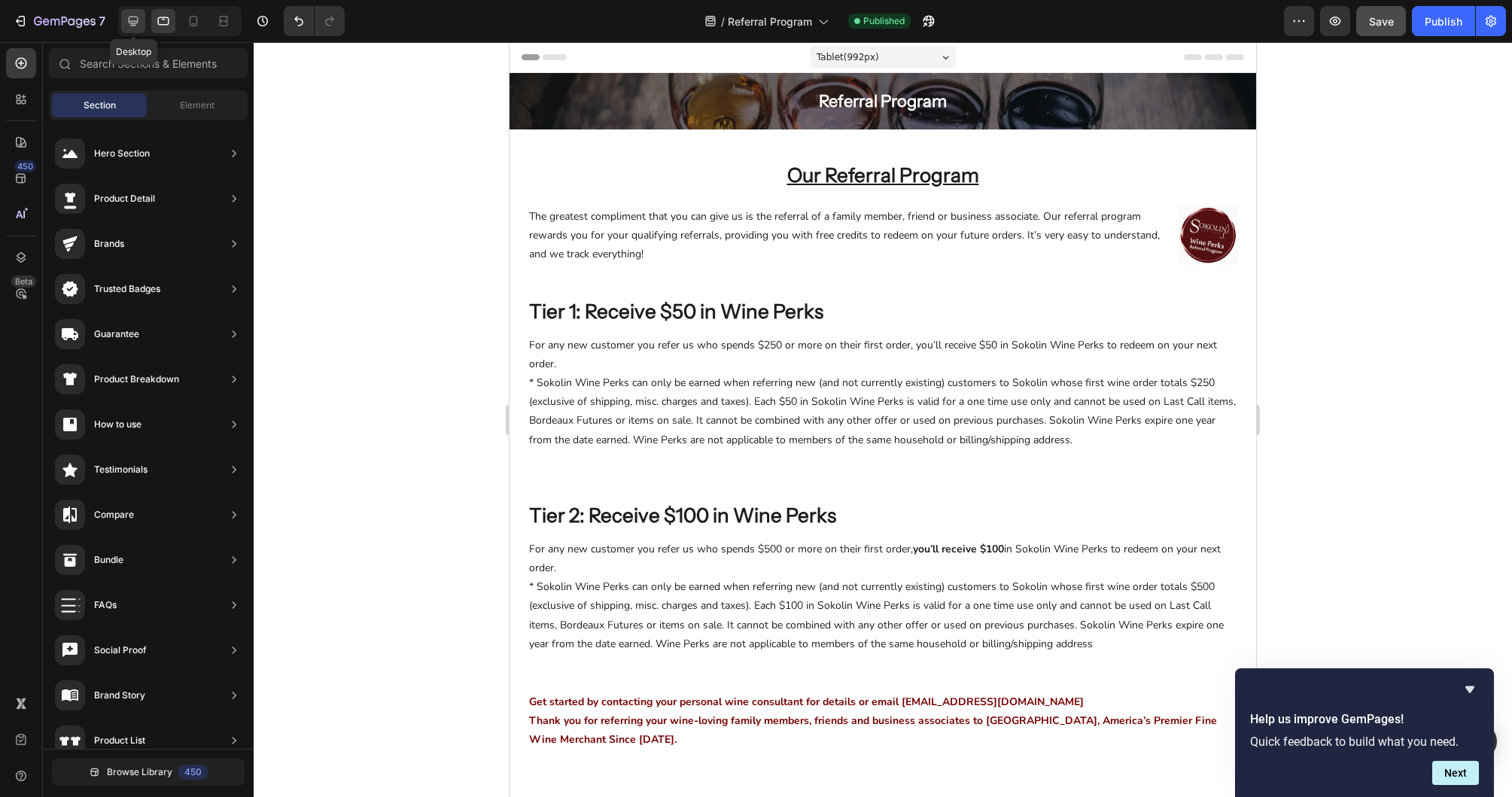
click at [131, 25] on icon at bounding box center [133, 21] width 10 height 10
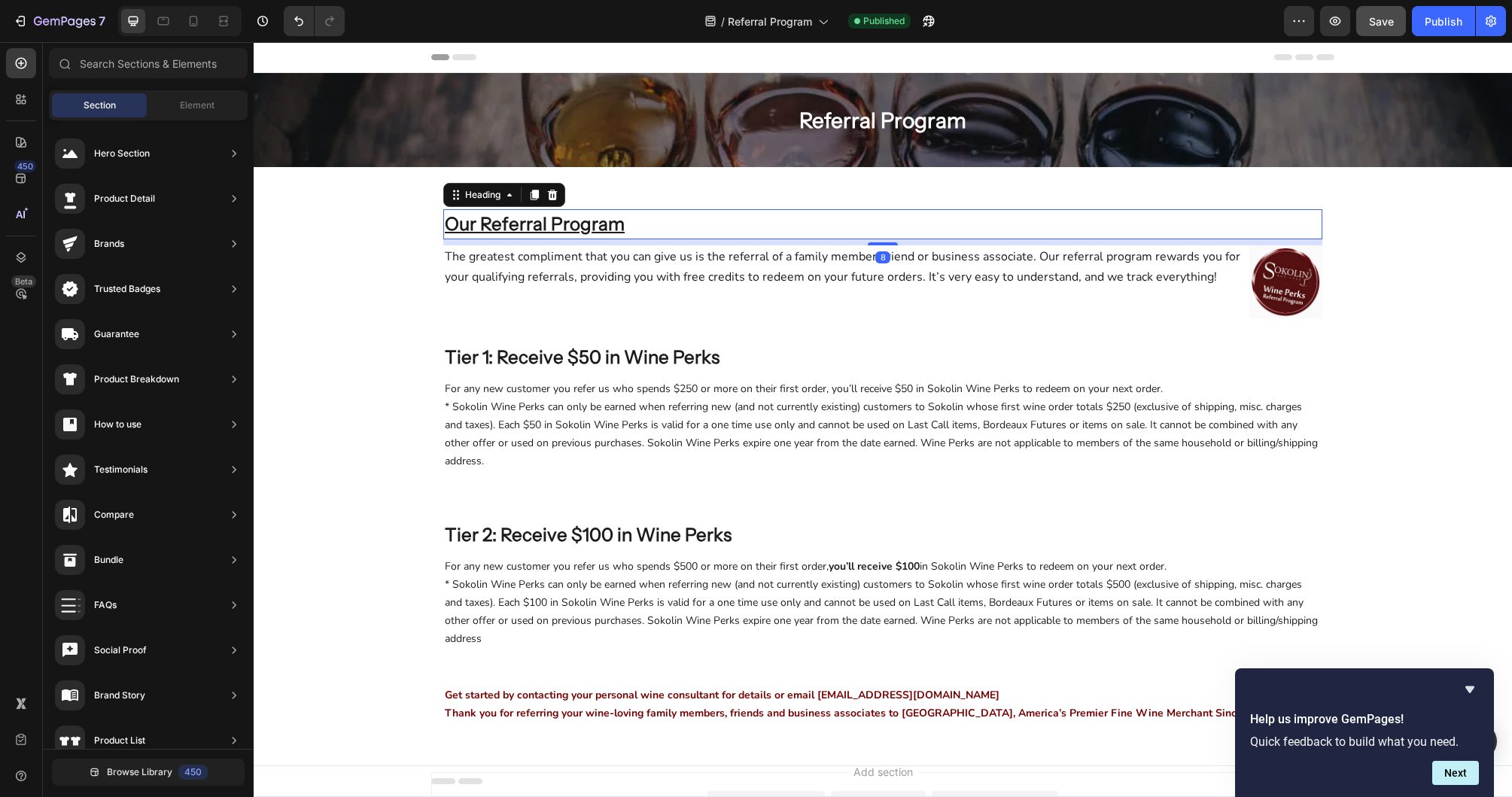
click at [729, 221] on h2 "Our Referral Program" at bounding box center [883, 224] width 879 height 30
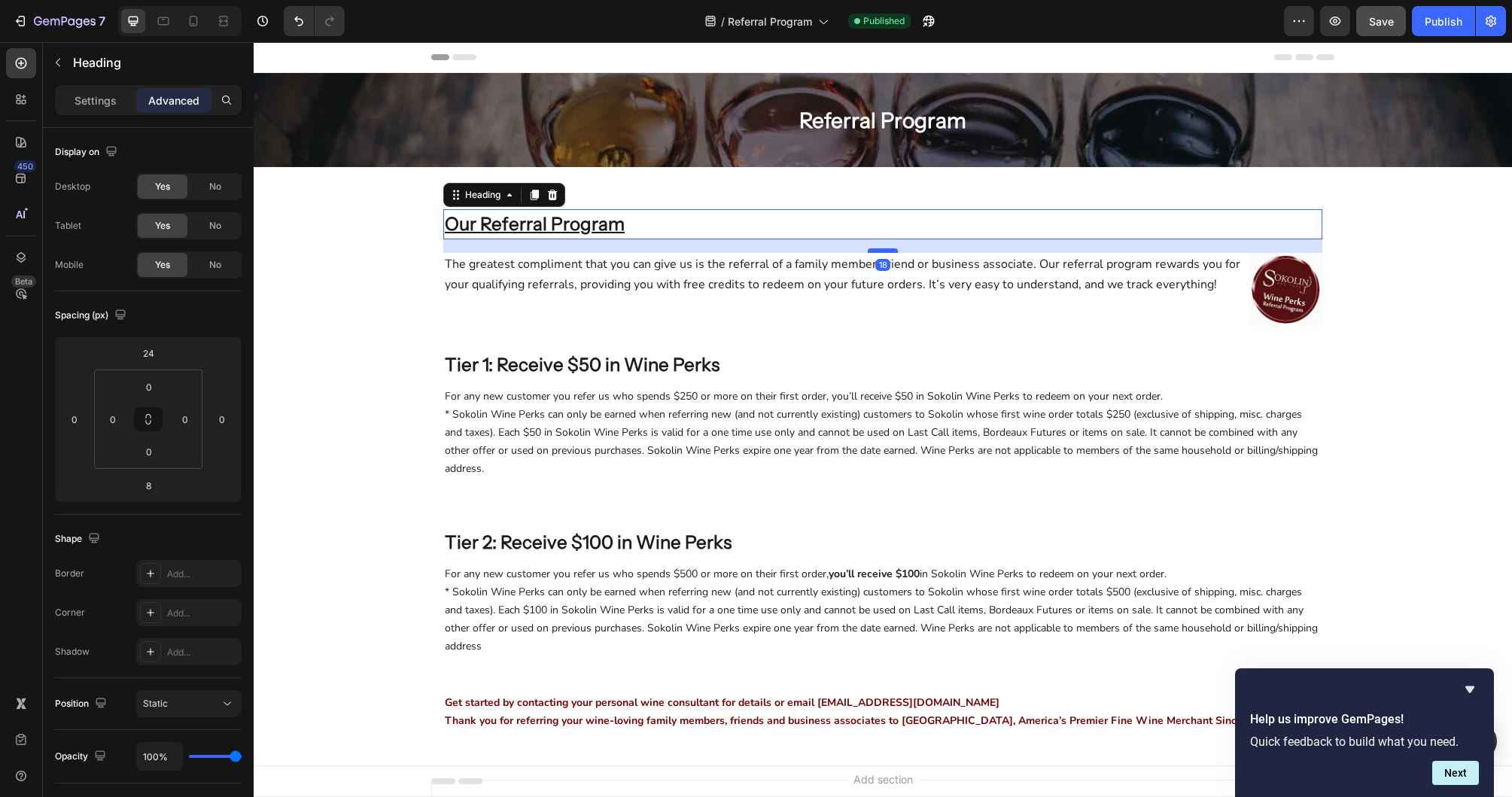
click at [892, 252] on div at bounding box center [882, 251] width 30 height 5
type input "18"
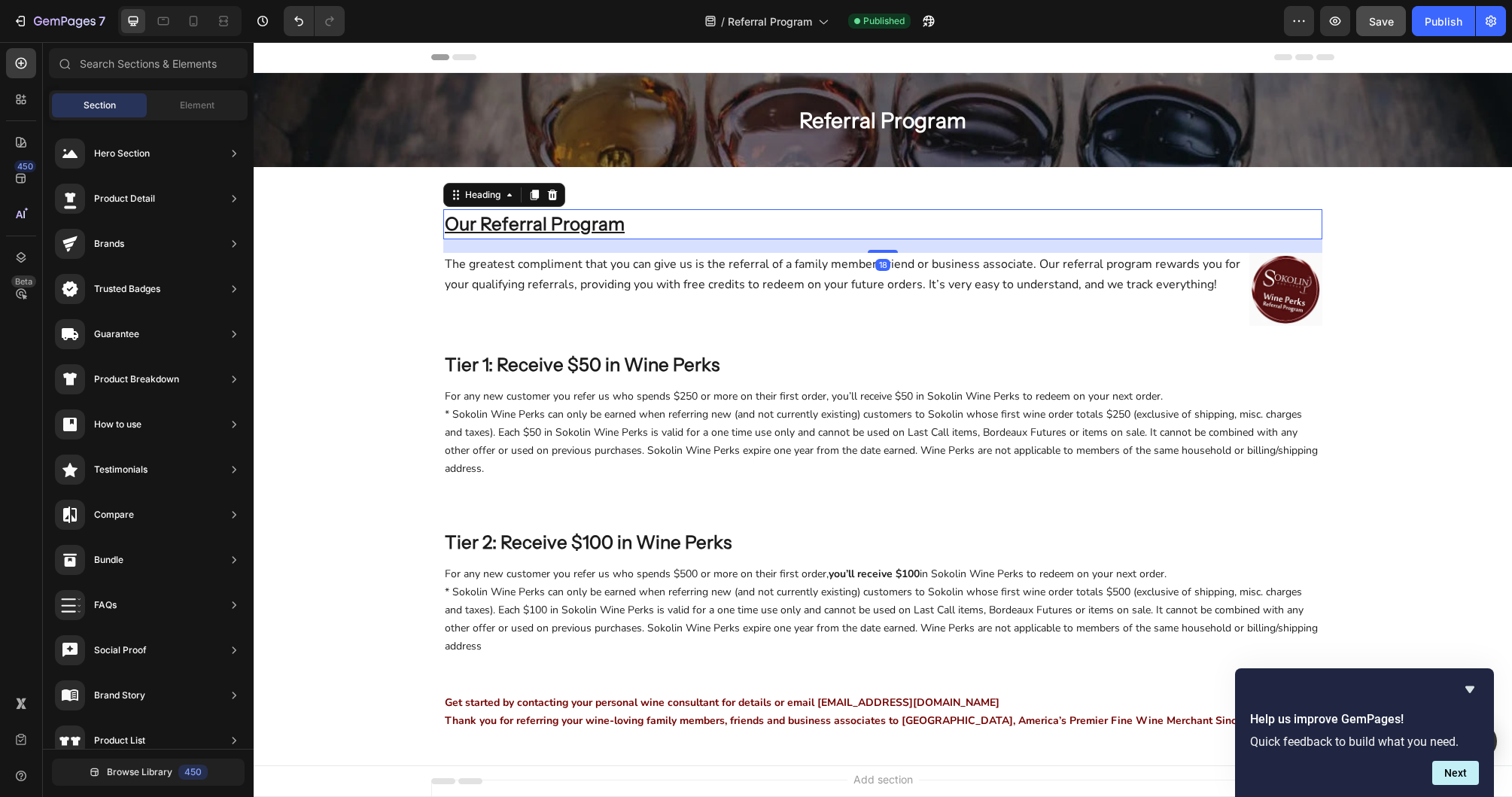
click at [1255, 248] on div "Referral Program Heading Row Hero Banner Row Section 1 Our Referral Program Hea…" at bounding box center [882, 412] width 1258 height 677
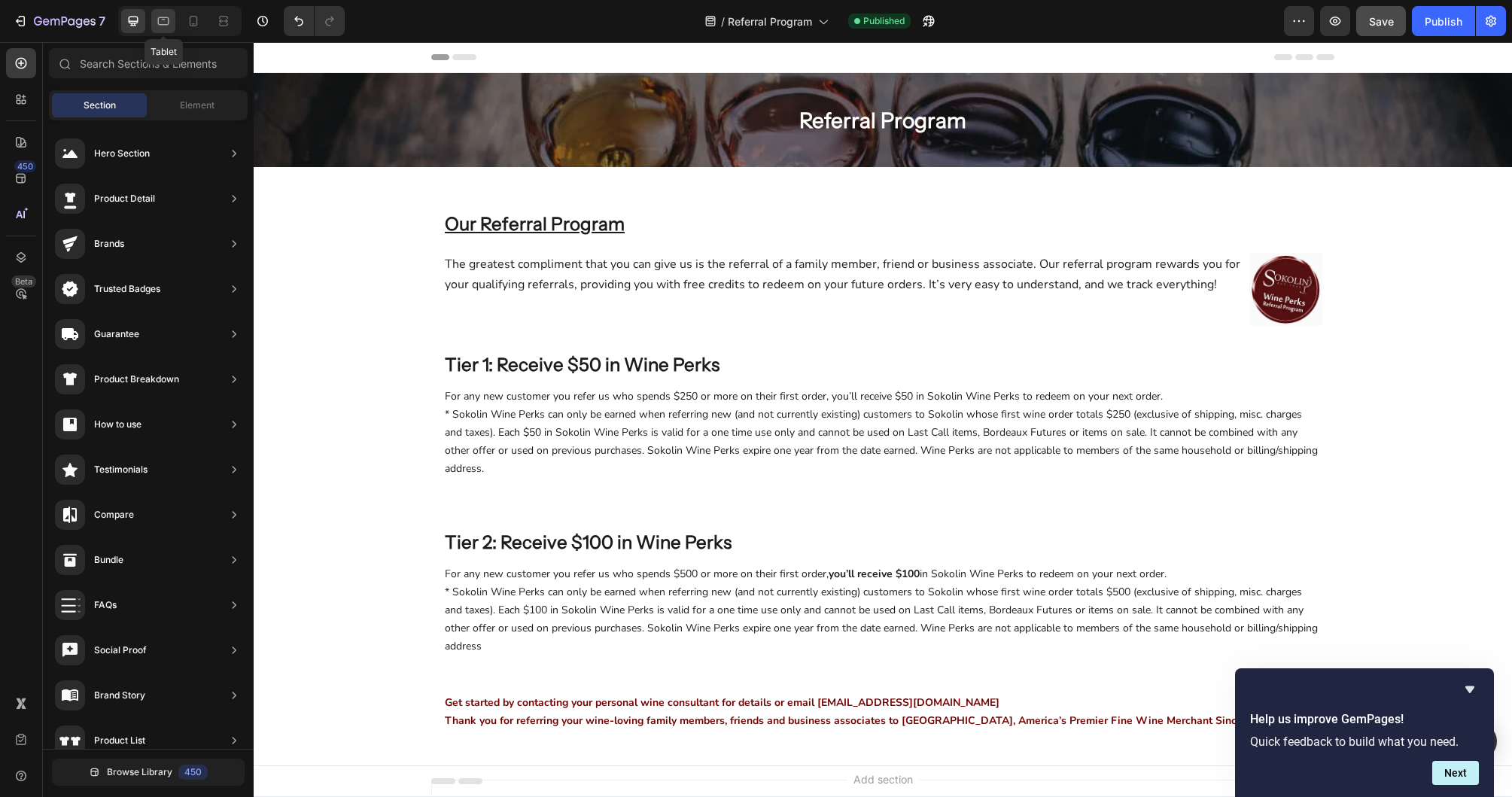
click at [154, 26] on div at bounding box center [163, 20] width 24 height 24
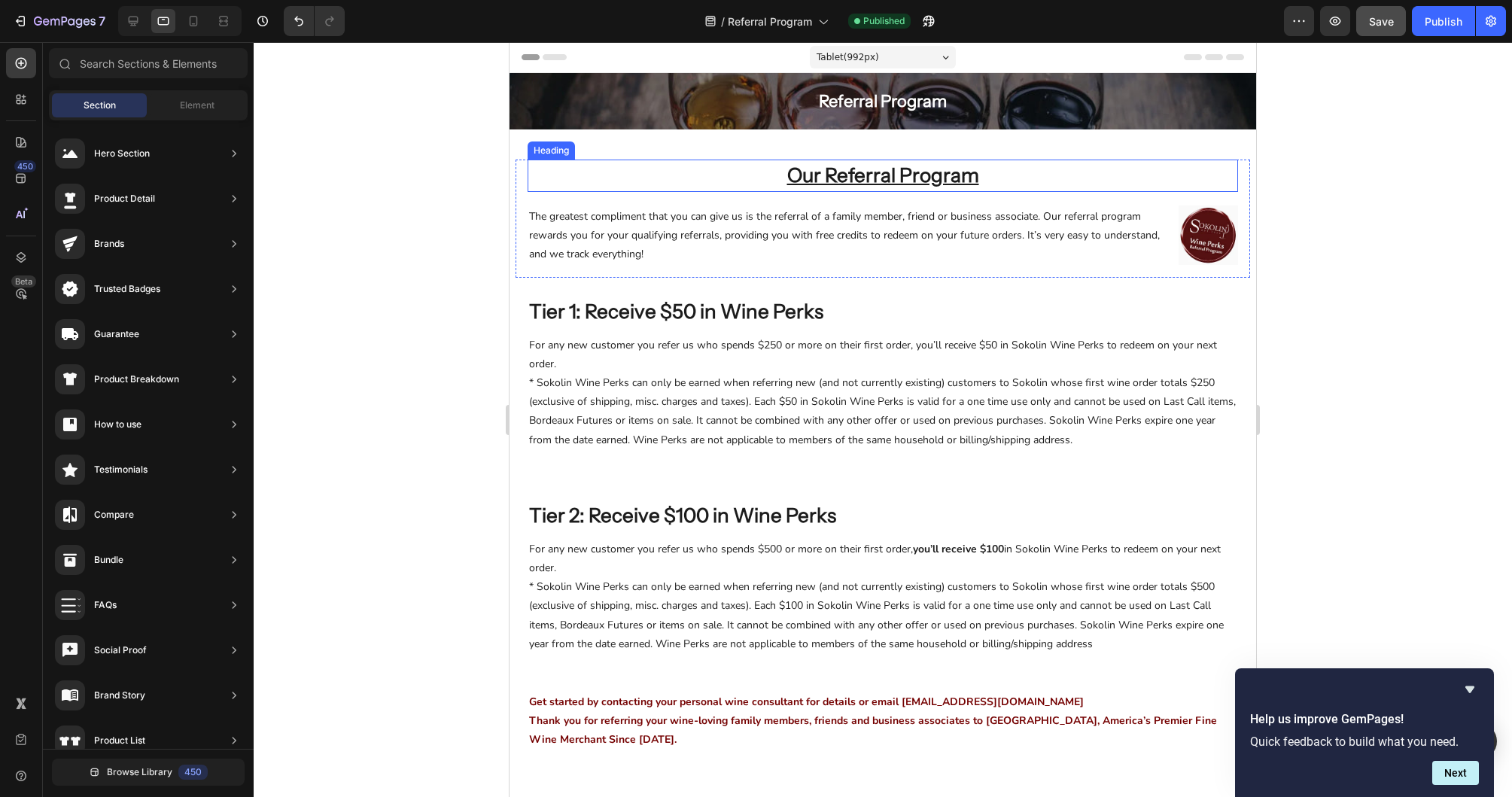
click at [1096, 172] on h2 "Our Referral Program" at bounding box center [882, 175] width 711 height 33
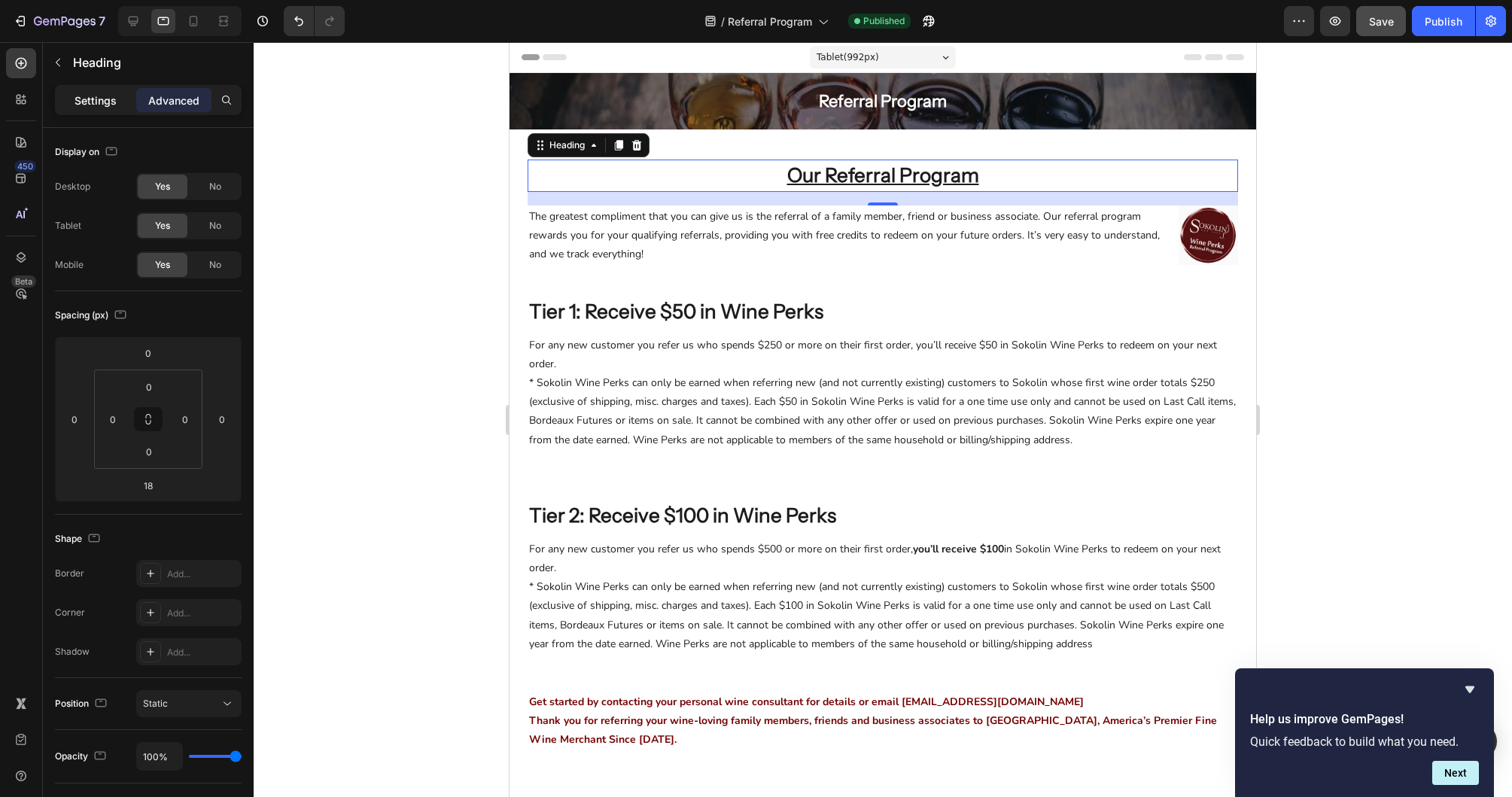
click at [71, 101] on div "Settings" at bounding box center [95, 99] width 75 height 24
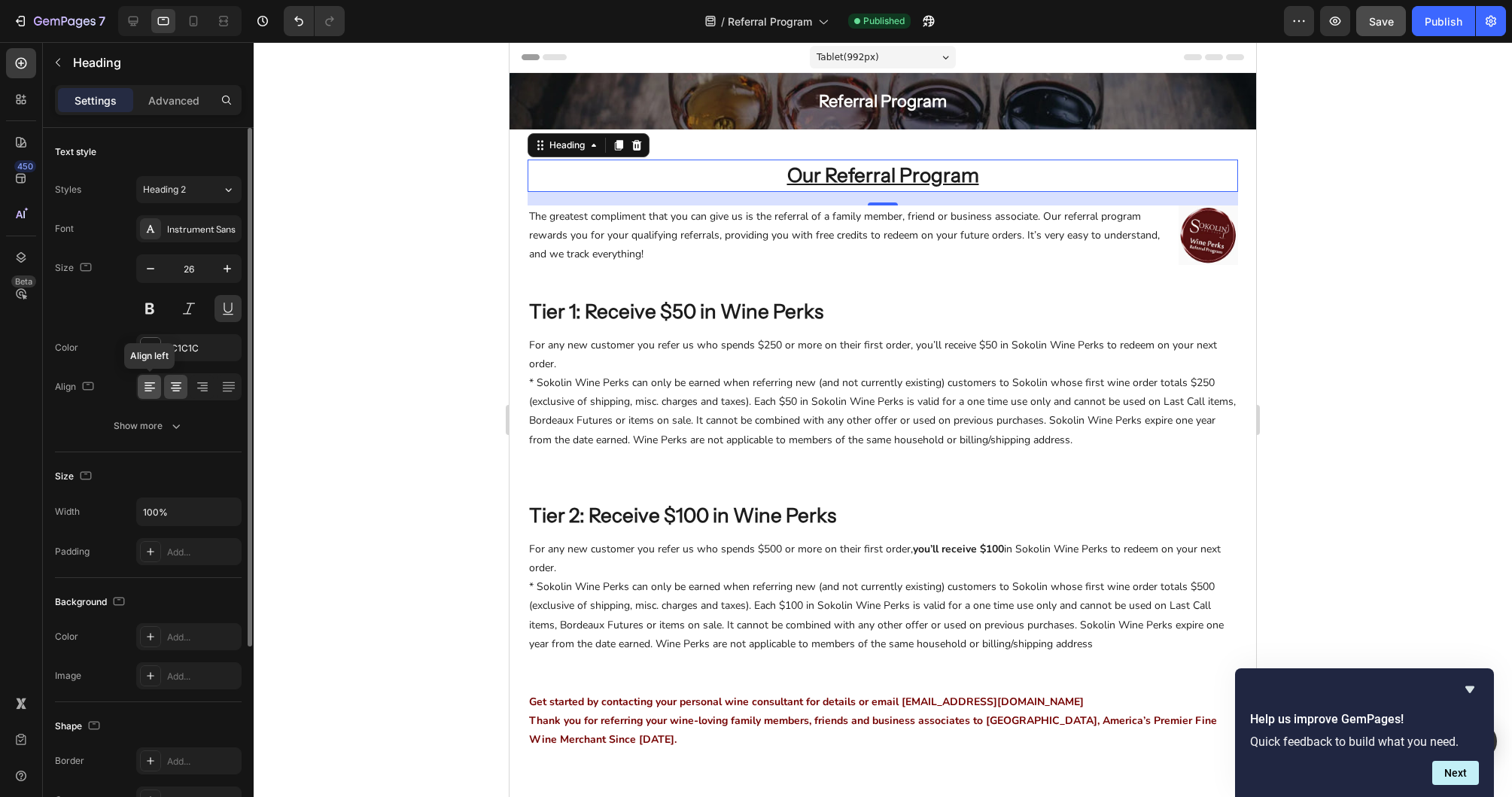
click at [154, 396] on div at bounding box center [149, 386] width 23 height 24
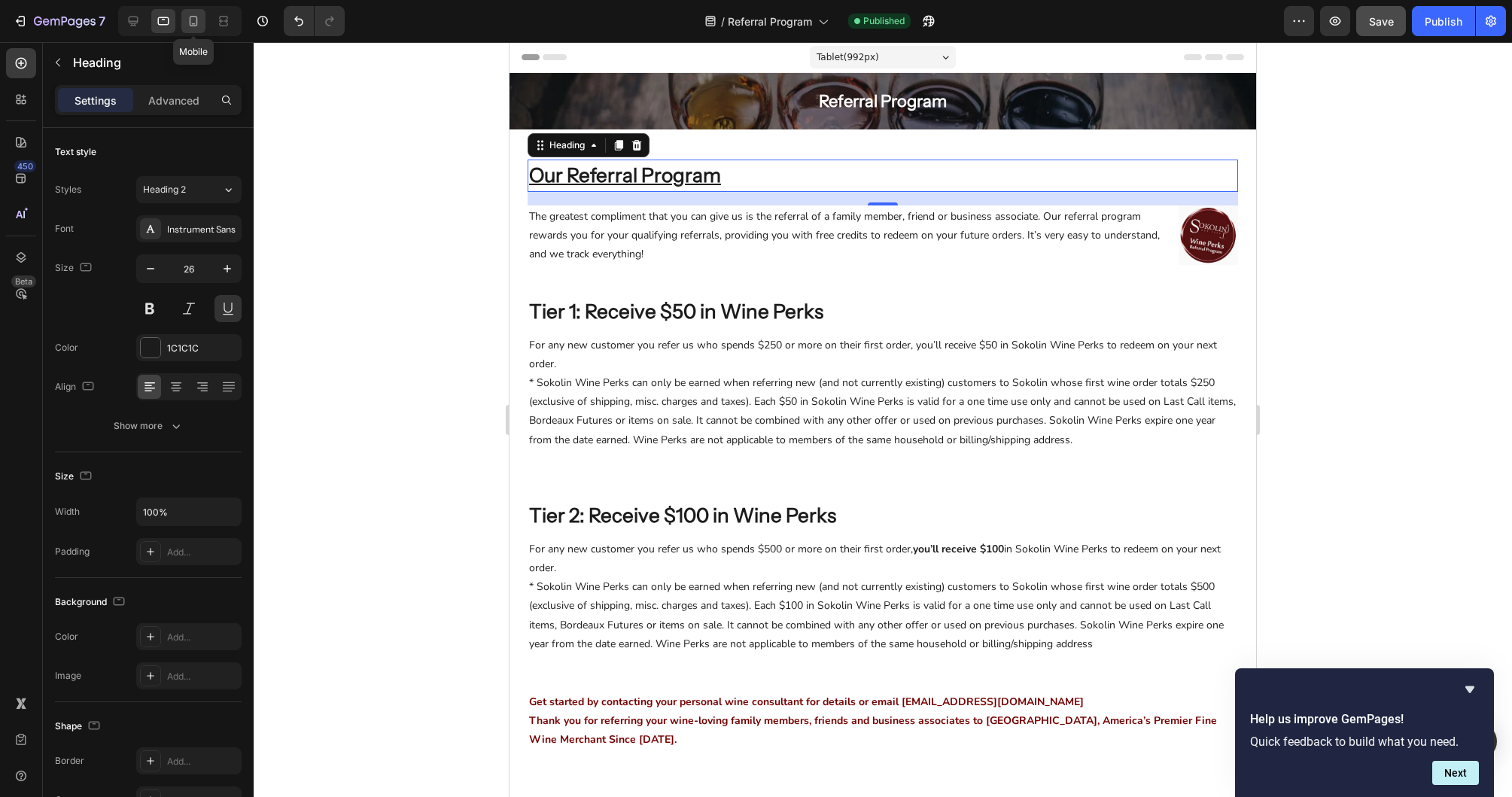
click at [189, 27] on icon at bounding box center [194, 21] width 15 height 15
type input "24"
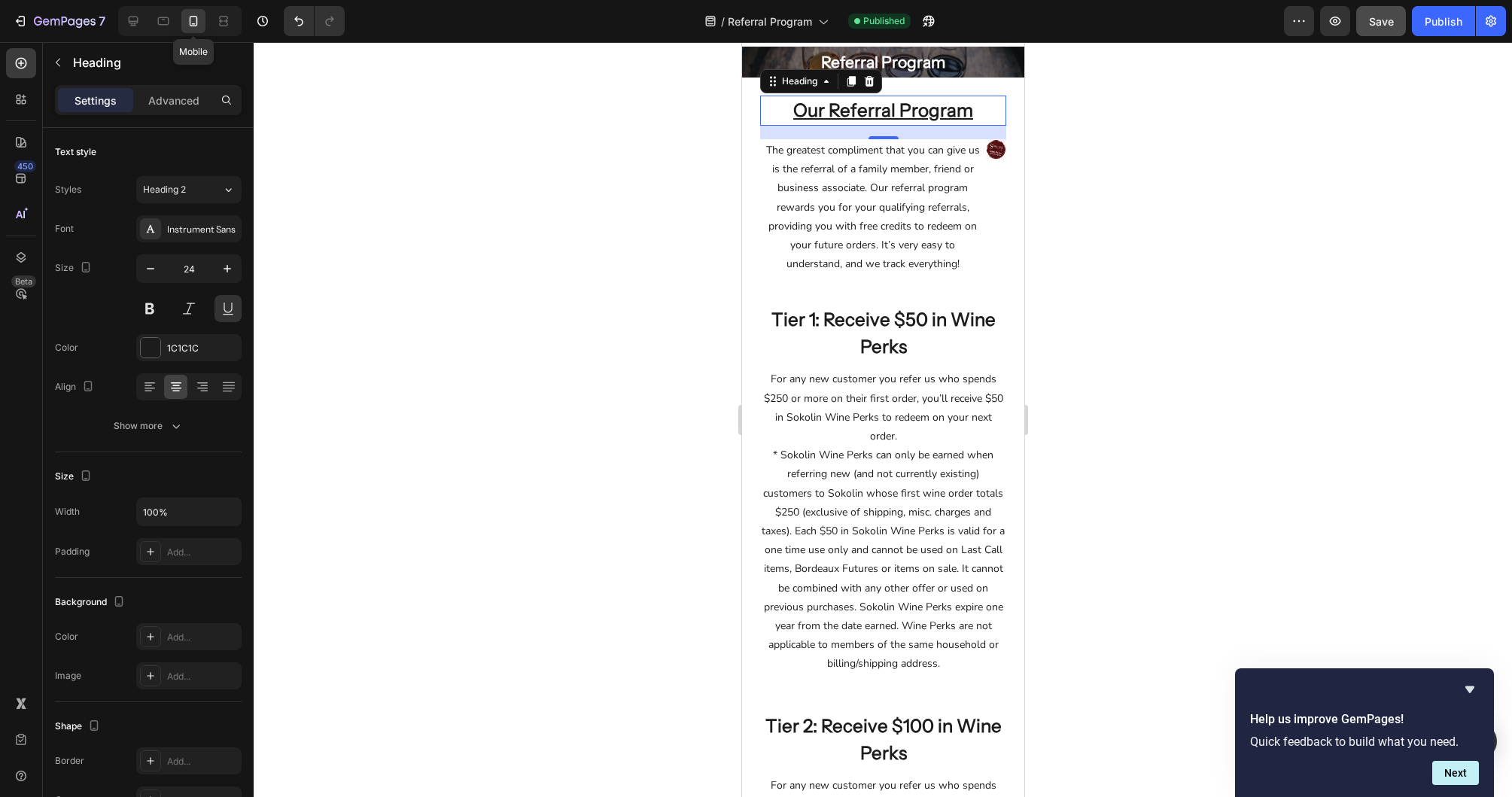
scroll to position [27, 0]
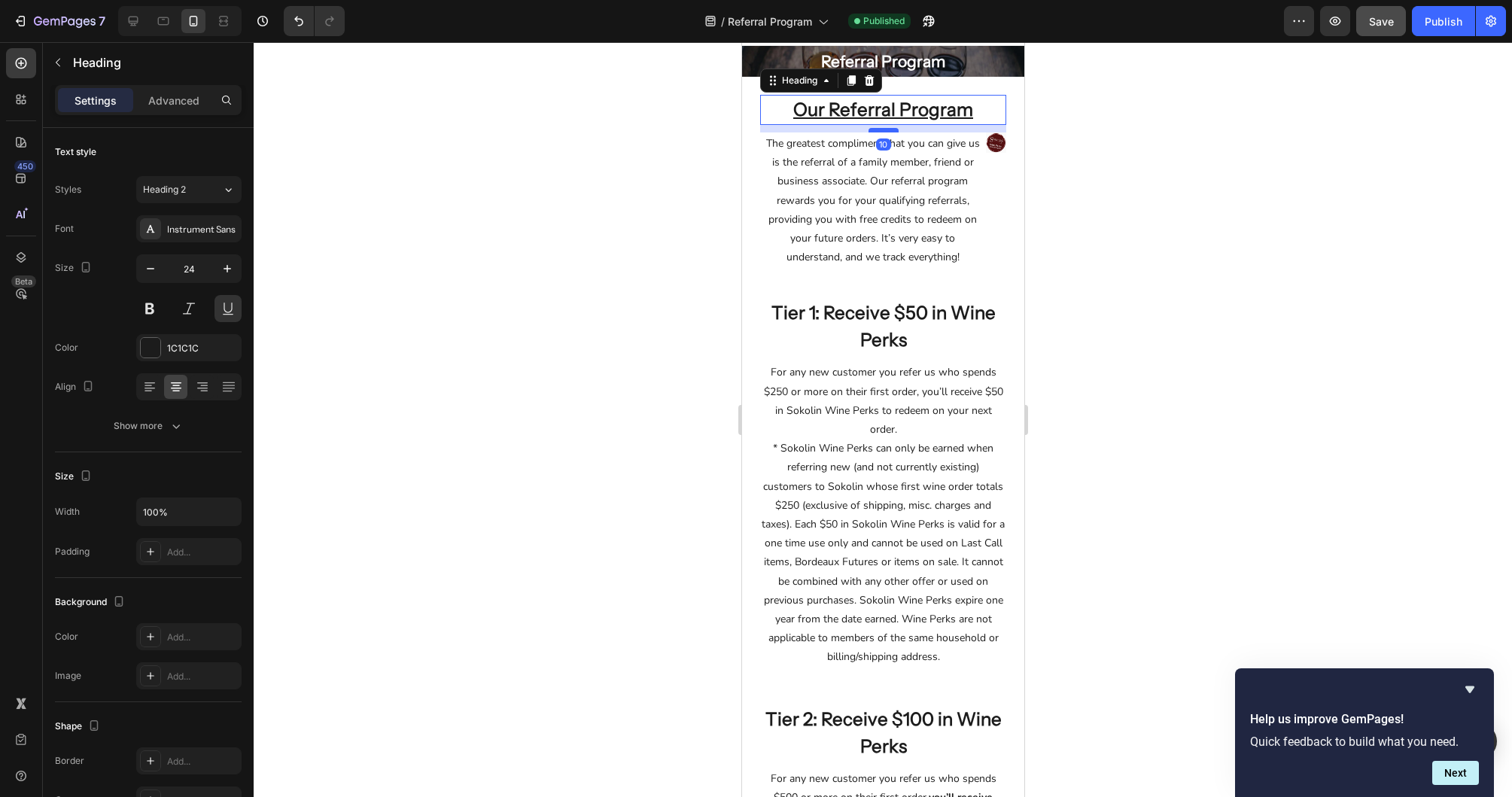
click at [887, 131] on div at bounding box center [882, 130] width 30 height 5
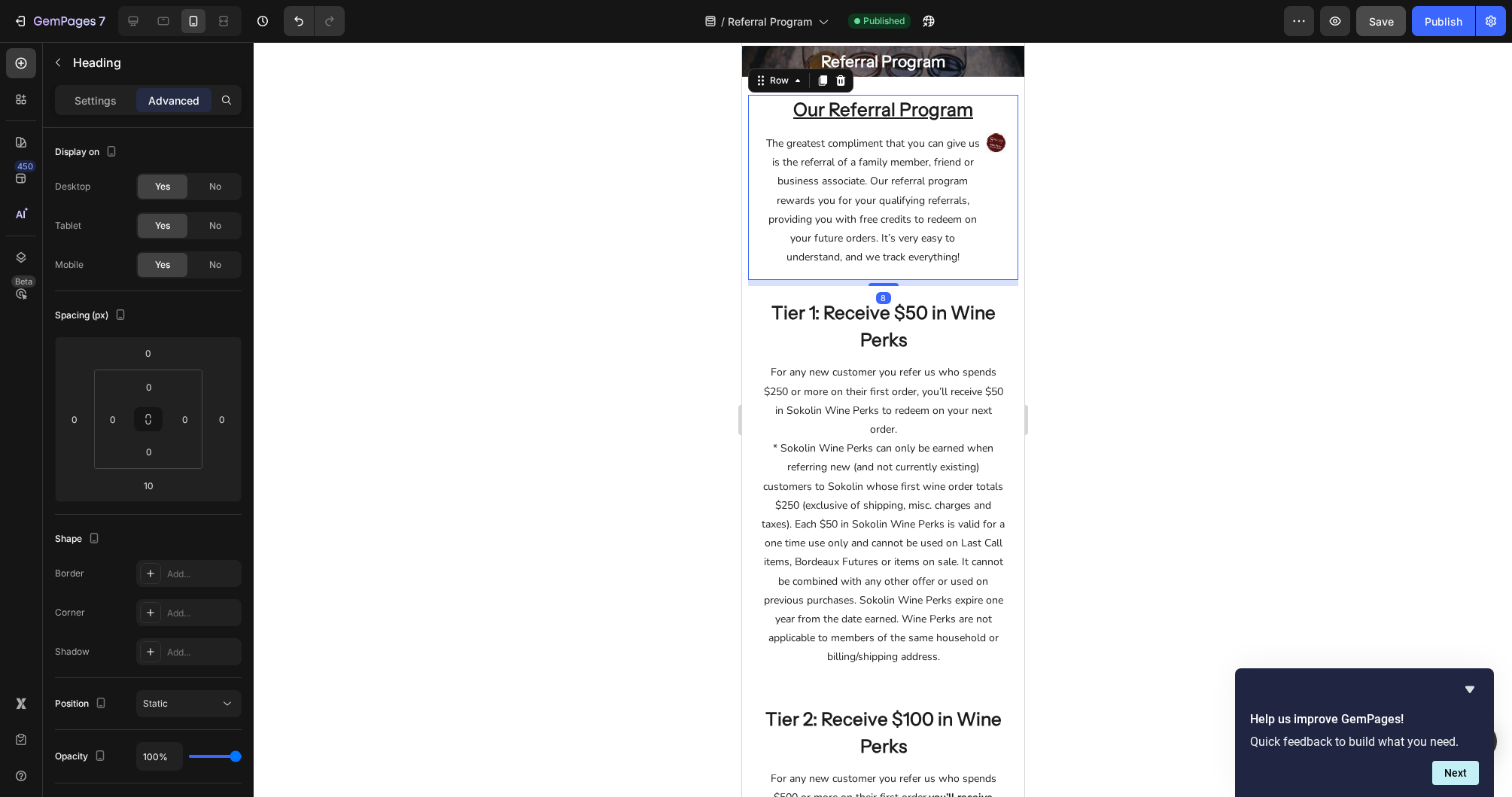
click at [897, 279] on div "Our Referral Program Heading The greatest compliment that you can give us is th…" at bounding box center [882, 187] width 246 height 185
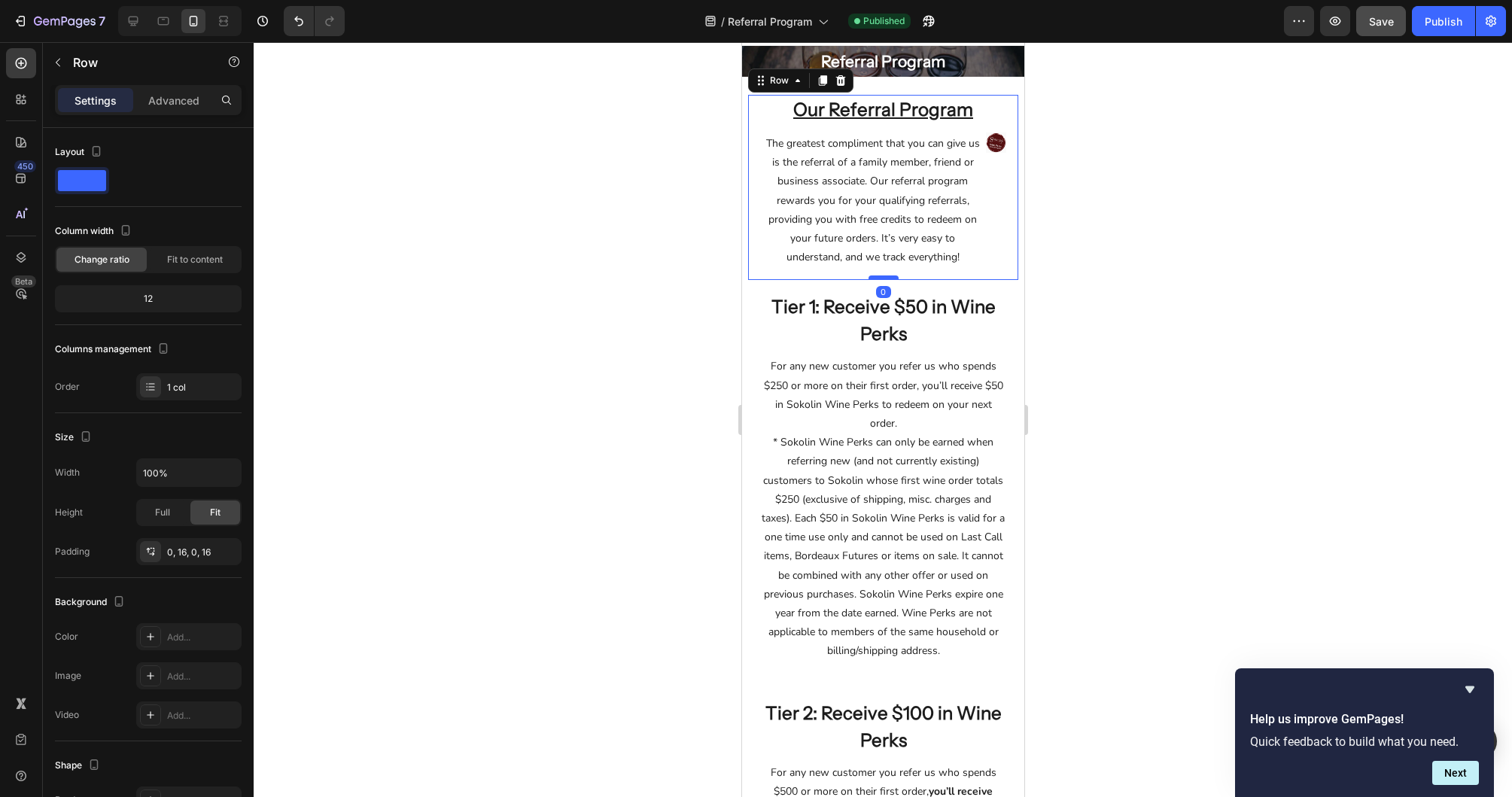
click at [891, 278] on div at bounding box center [882, 278] width 30 height 5
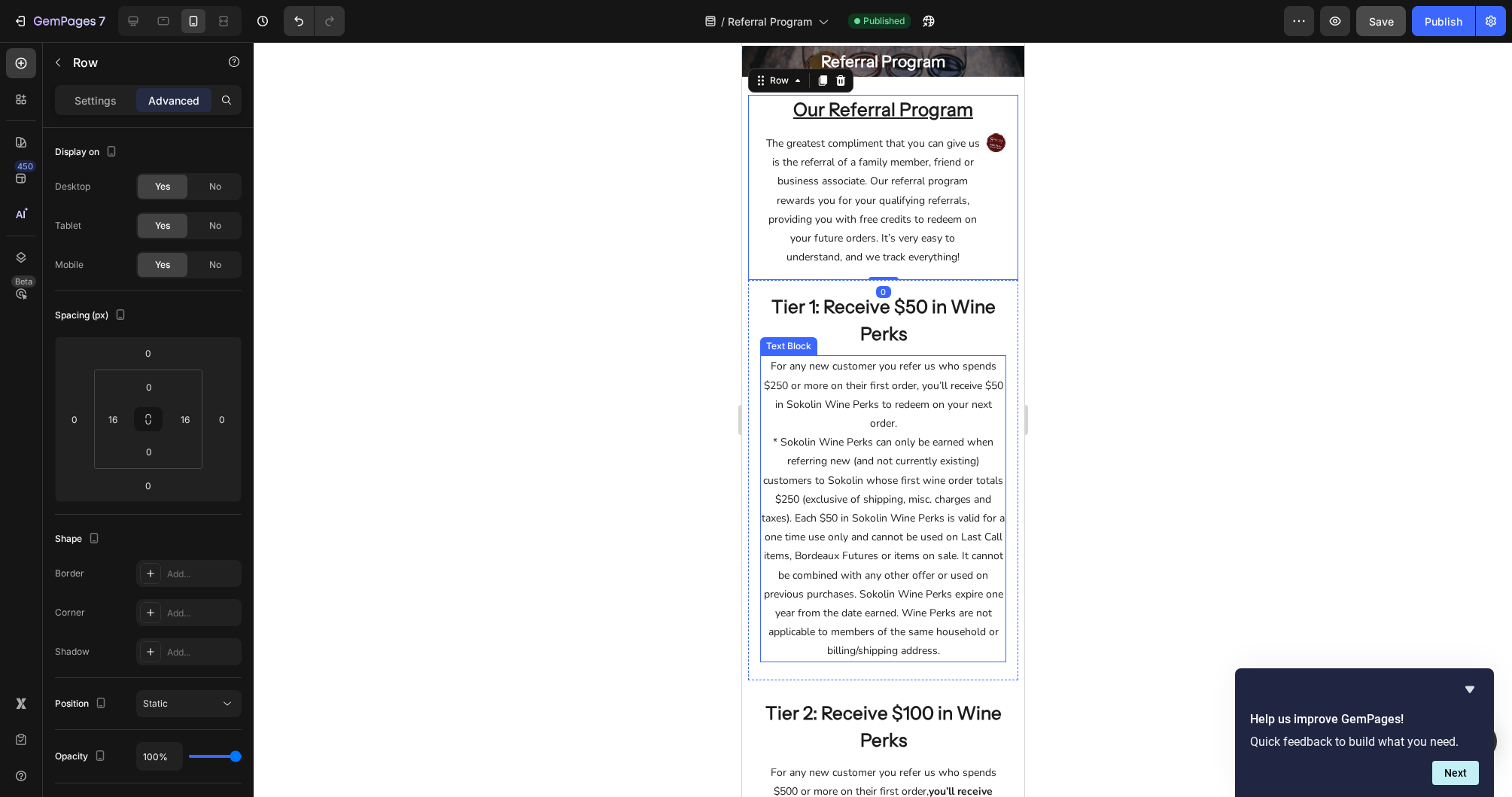
click at [855, 518] on p "For any new customer you refer us who spends $250 or more on their first order,…" at bounding box center [882, 508] width 243 height 304
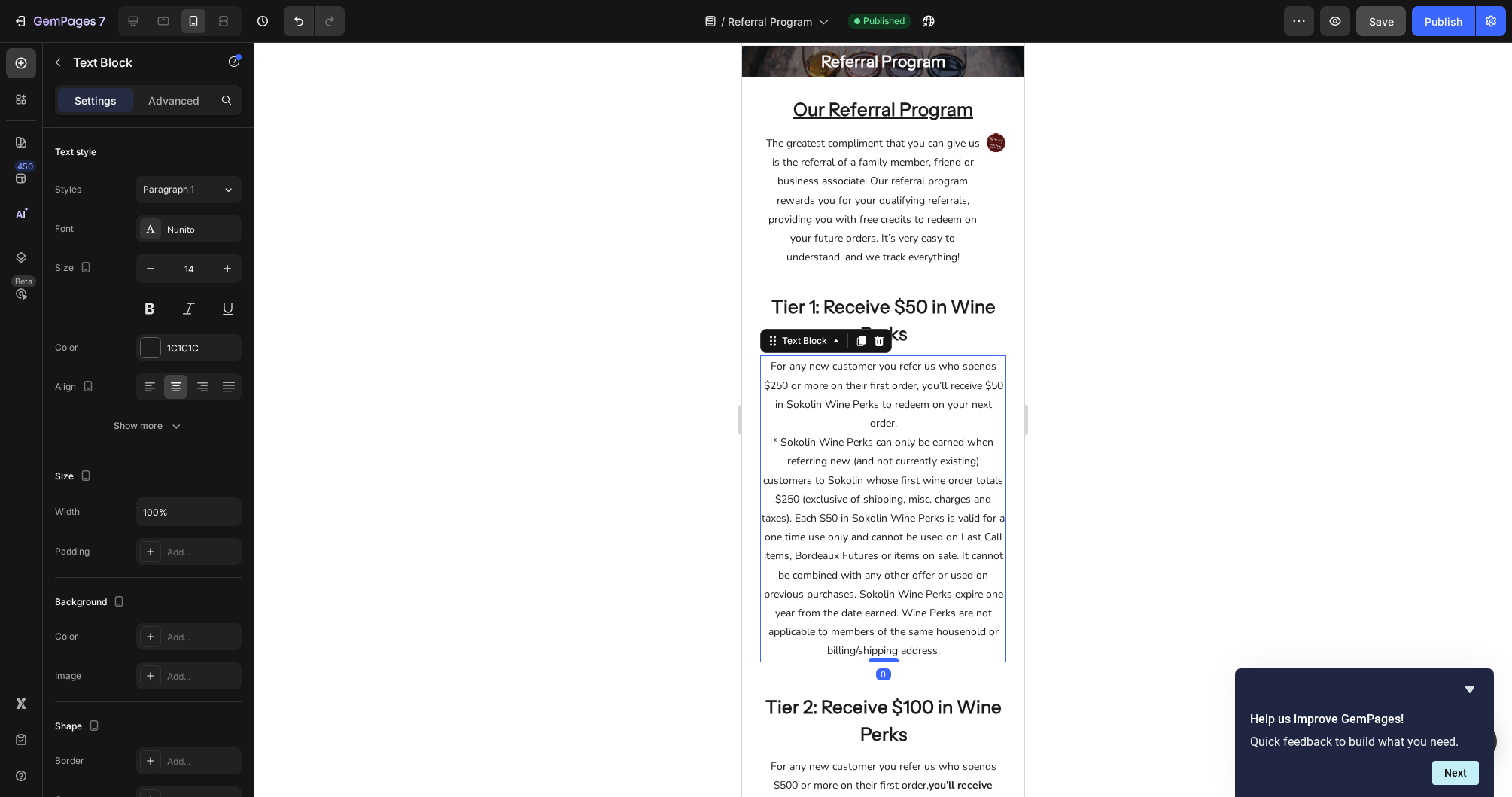
click at [890, 659] on div at bounding box center [882, 659] width 30 height 5
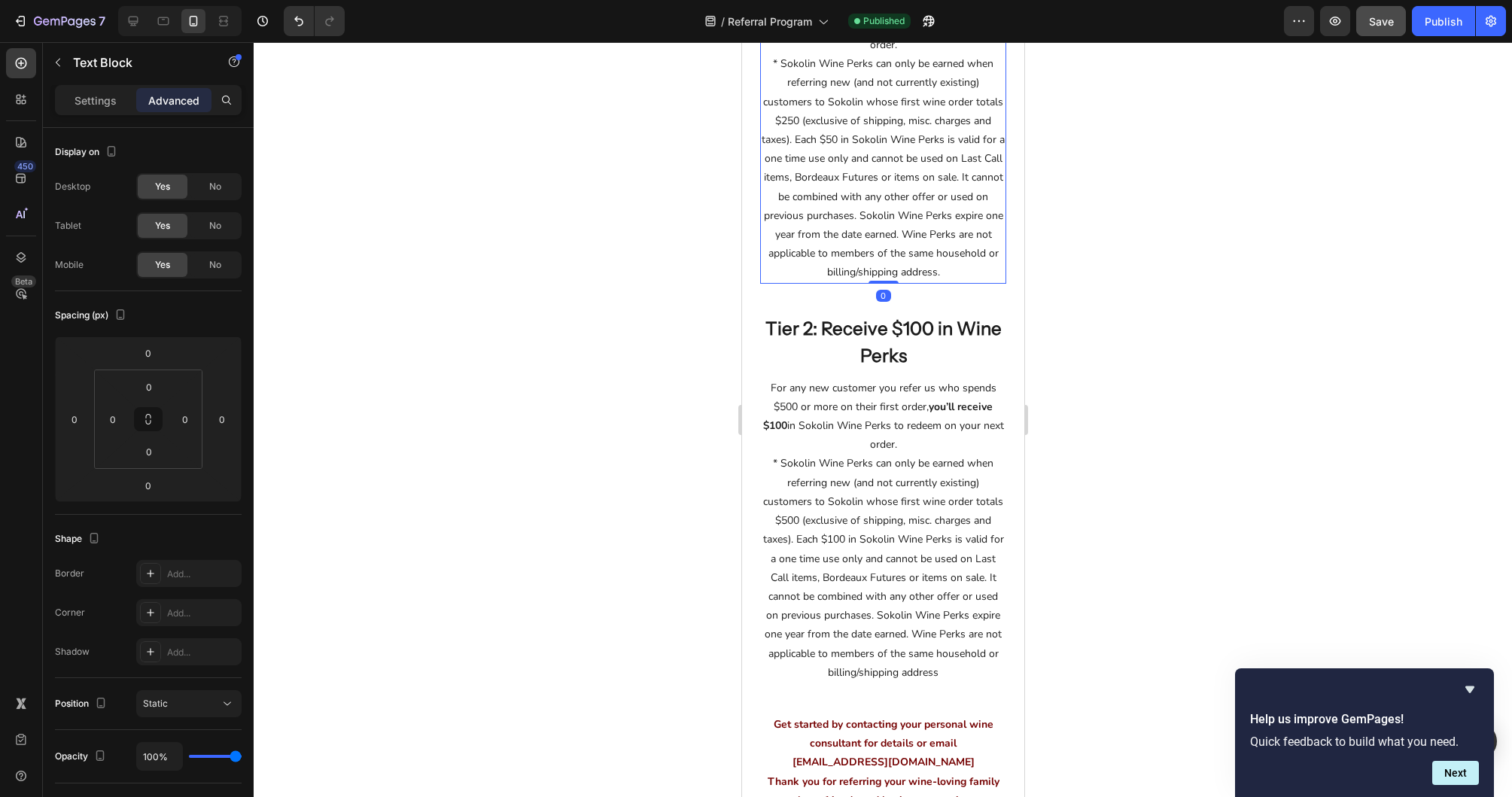
scroll to position [424, 0]
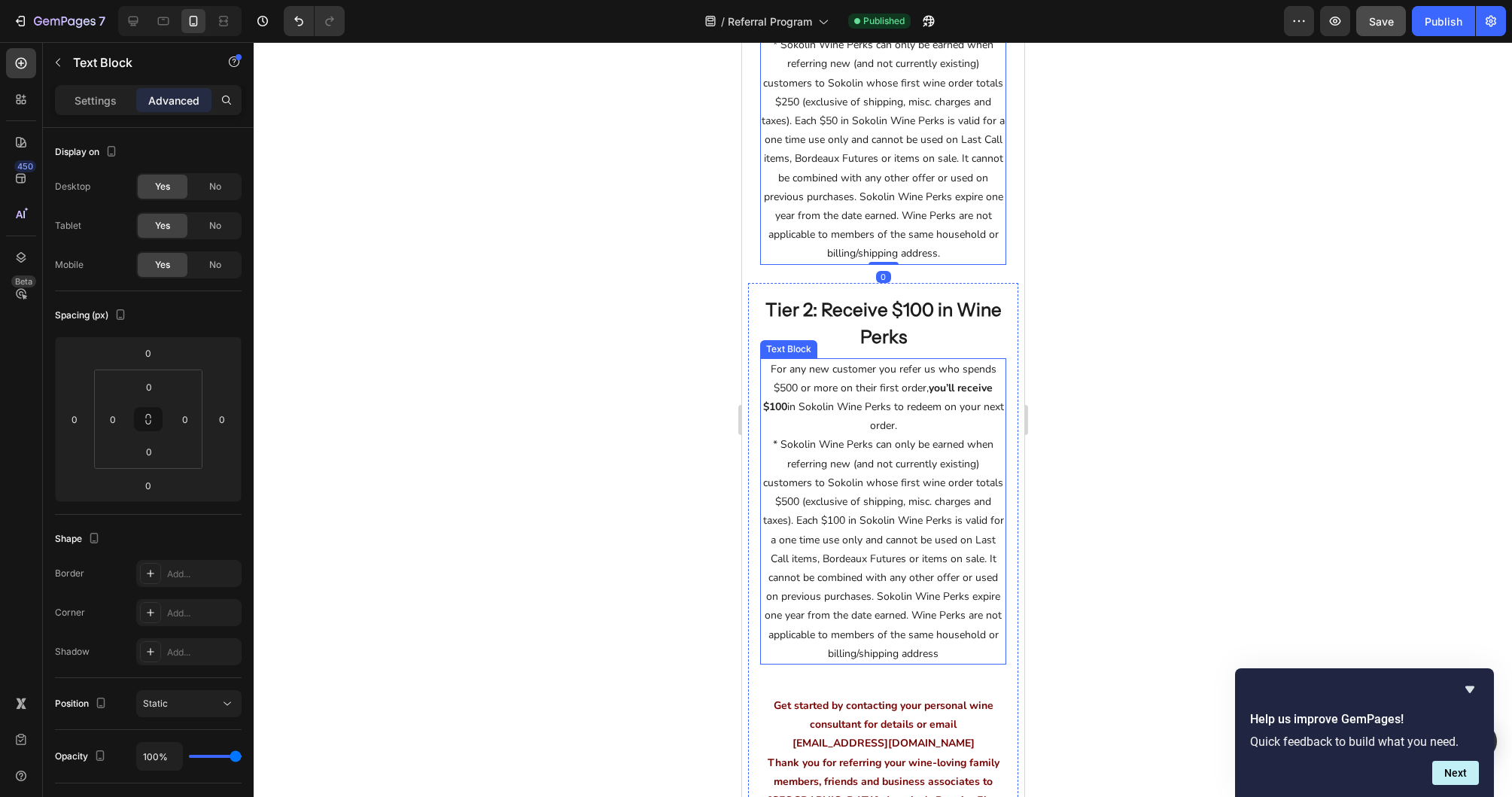
click at [928, 607] on p "For any new customer you refer us who spends $500 or more on their first order,…" at bounding box center [882, 511] width 243 height 304
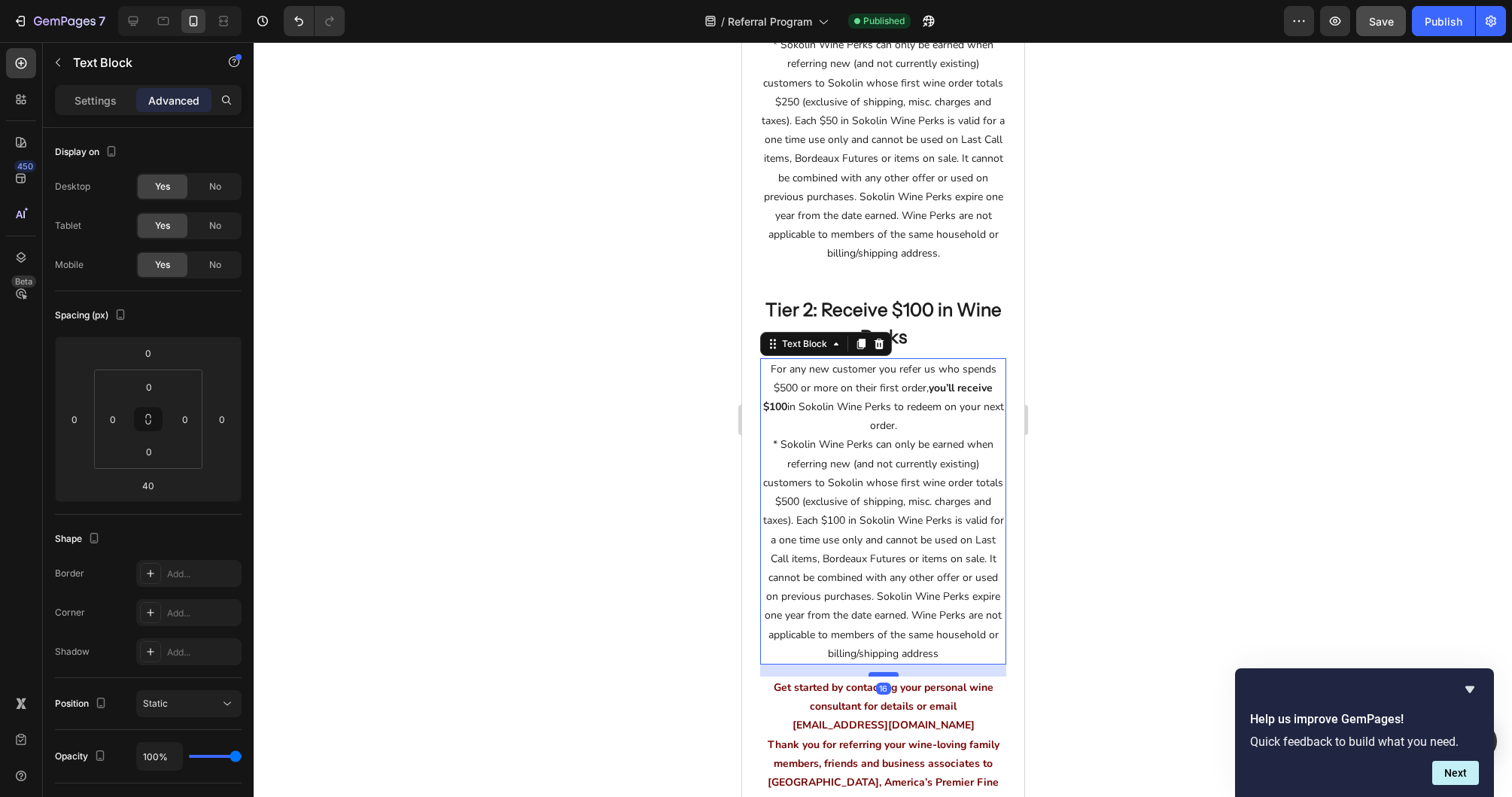
drag, startPoint x: 888, startPoint y: 692, endPoint x: 890, endPoint y: 674, distance: 18.1
click at [890, 674] on div at bounding box center [882, 674] width 30 height 5
type input "16"
click at [1139, 586] on div at bounding box center [882, 419] width 1258 height 755
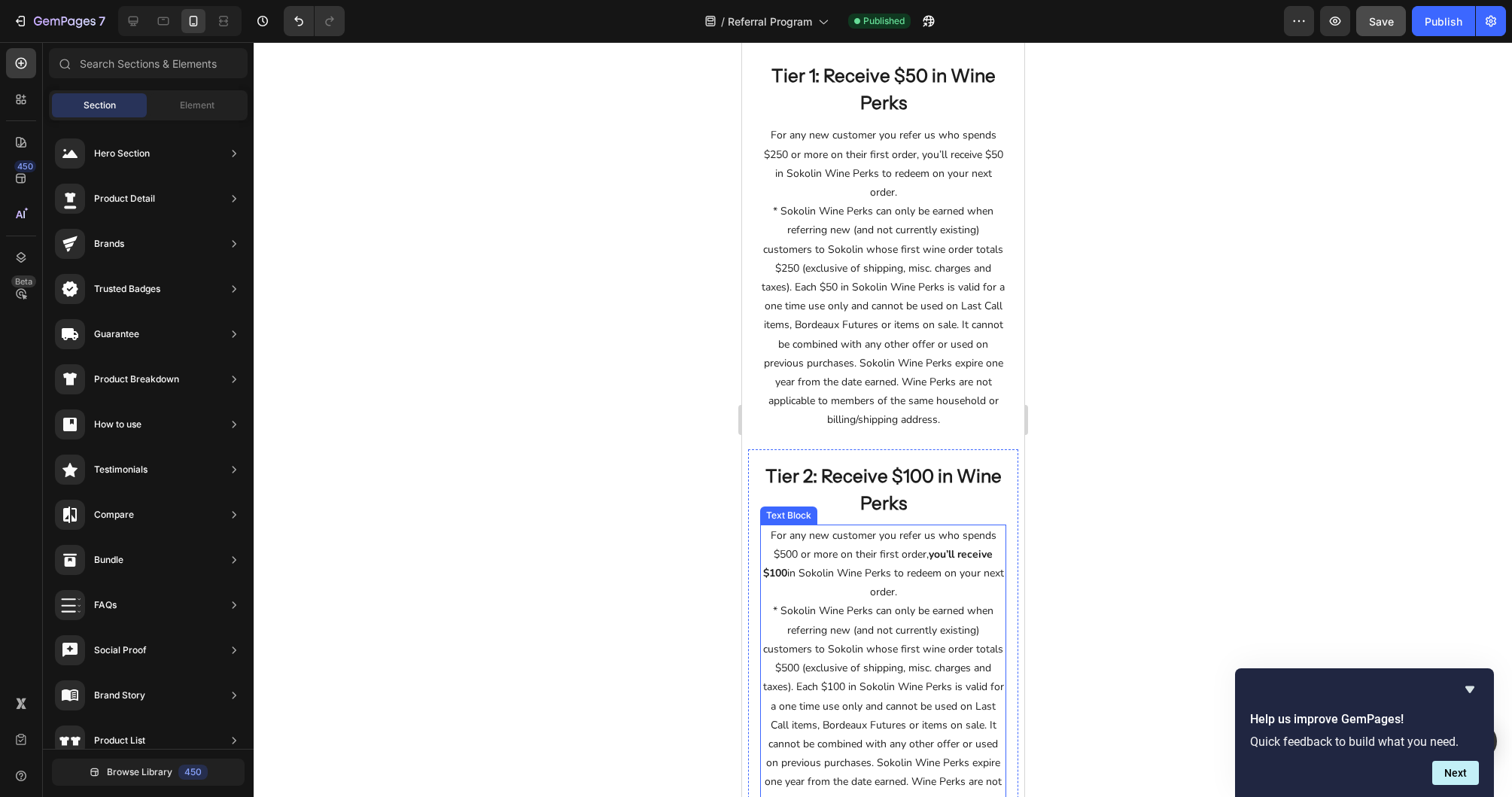
scroll to position [257, 0]
click at [856, 454] on div "Tier 2: Receive $100 in Wine Perks Heading For any new customer you refer us wh…" at bounding box center [882, 721] width 270 height 542
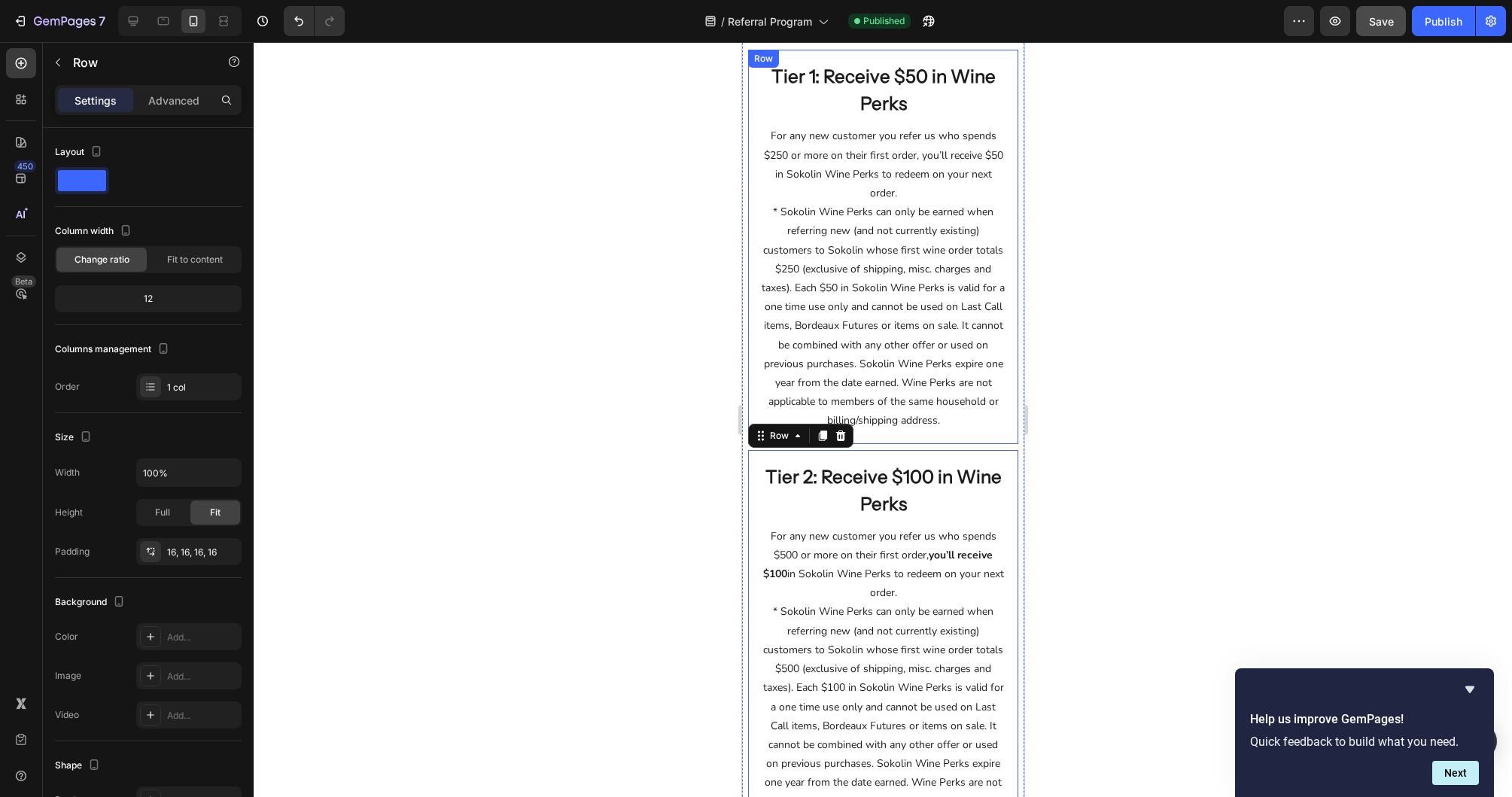
click at [862, 440] on div "Tier 1: Receive $50 in Wine Perks Heading For any new customer you refer us who…" at bounding box center [882, 247] width 270 height 393
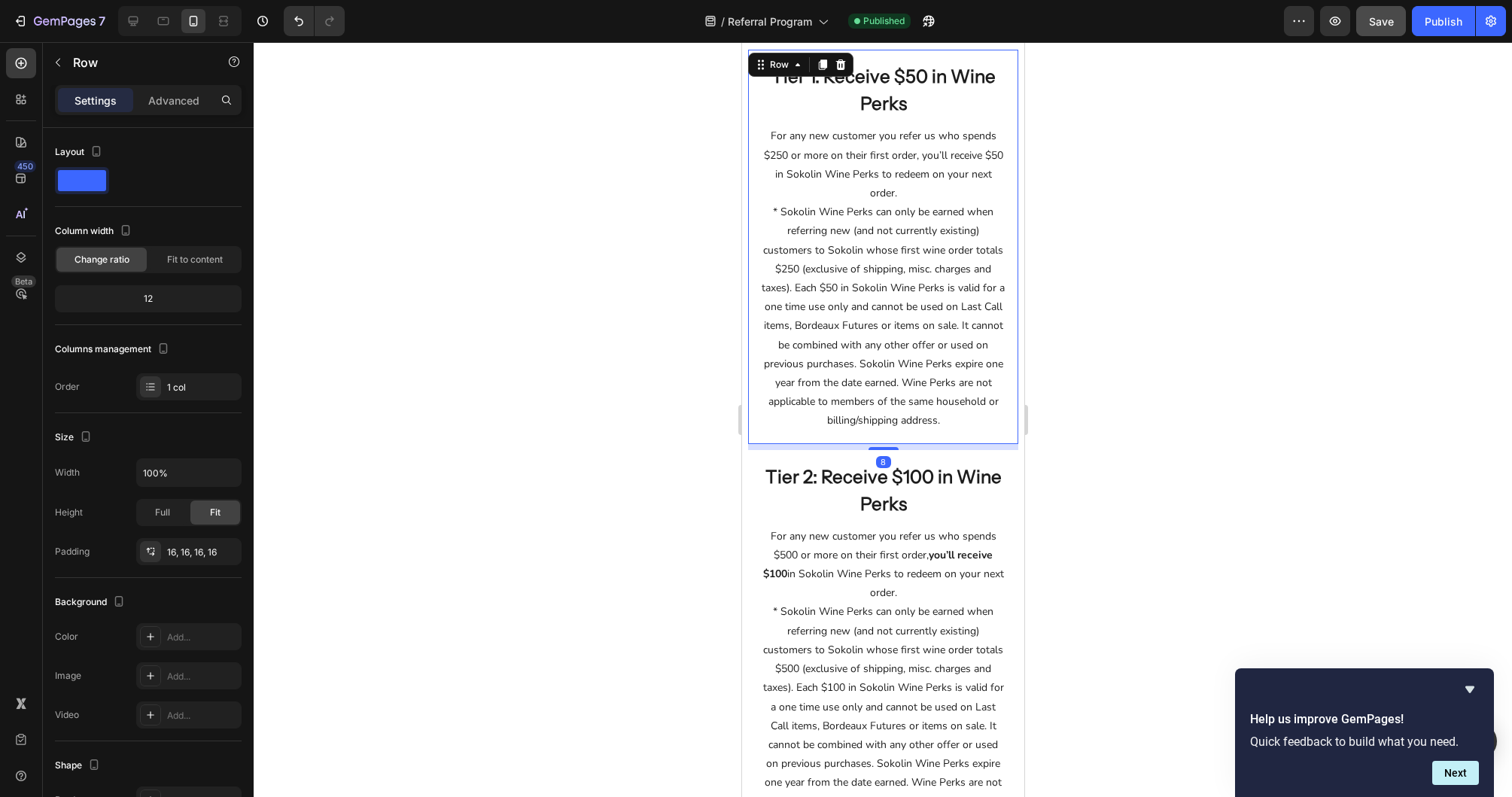
click at [1117, 417] on div at bounding box center [882, 419] width 1258 height 755
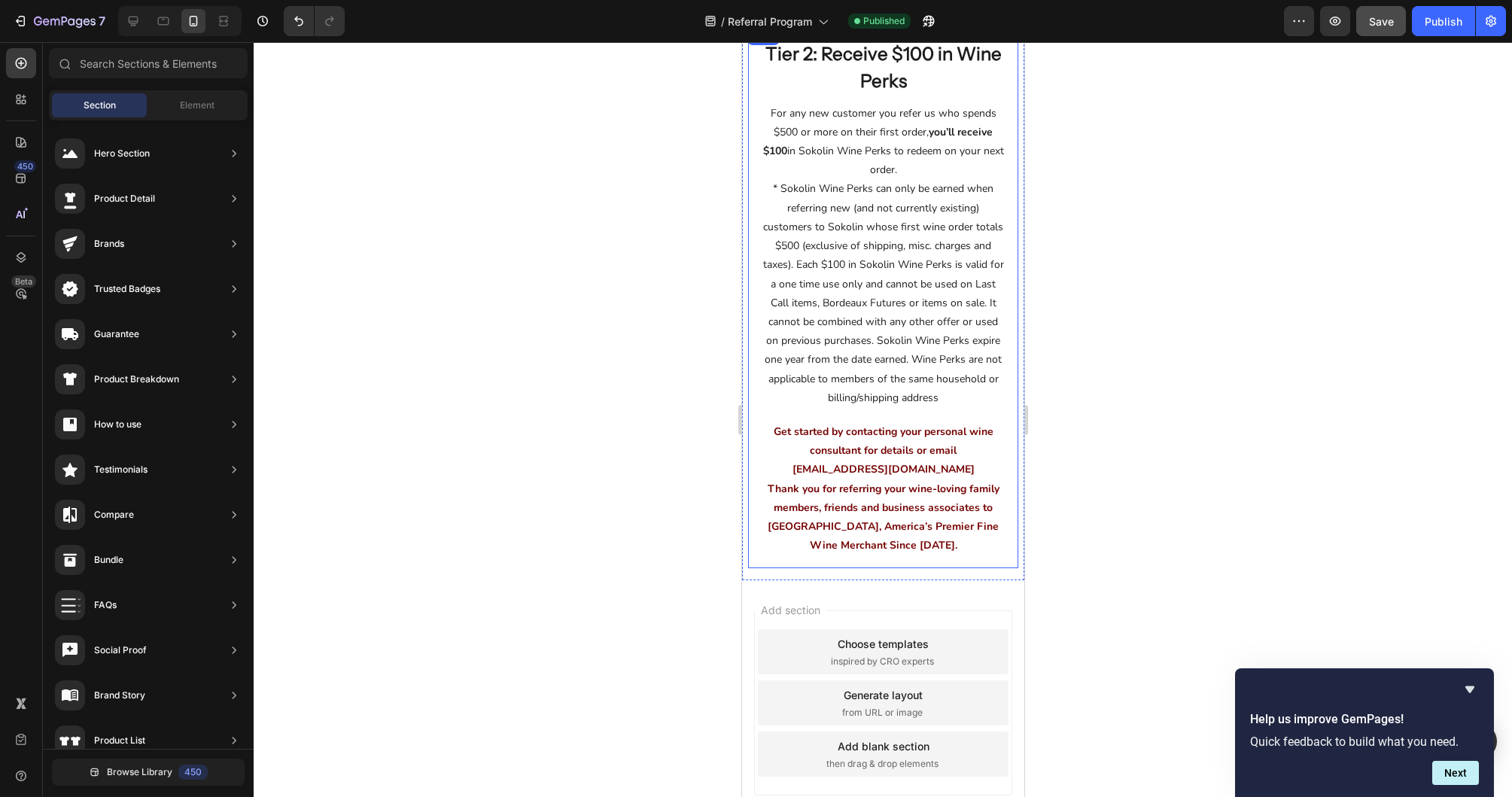
scroll to position [763, 0]
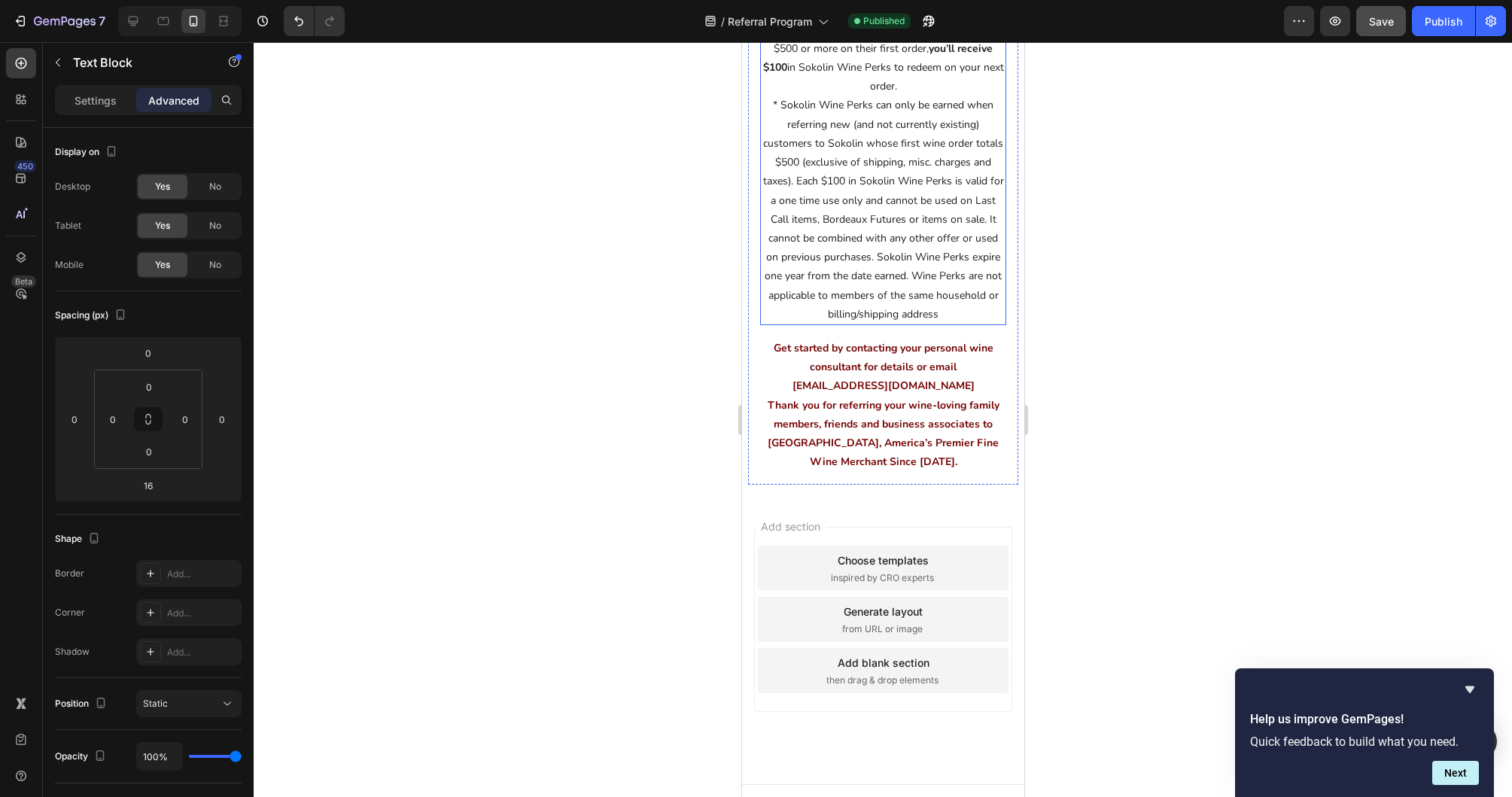
click at [882, 321] on p "For any new customer you refer us who spends $500 or more on their first order,…" at bounding box center [882, 172] width 243 height 304
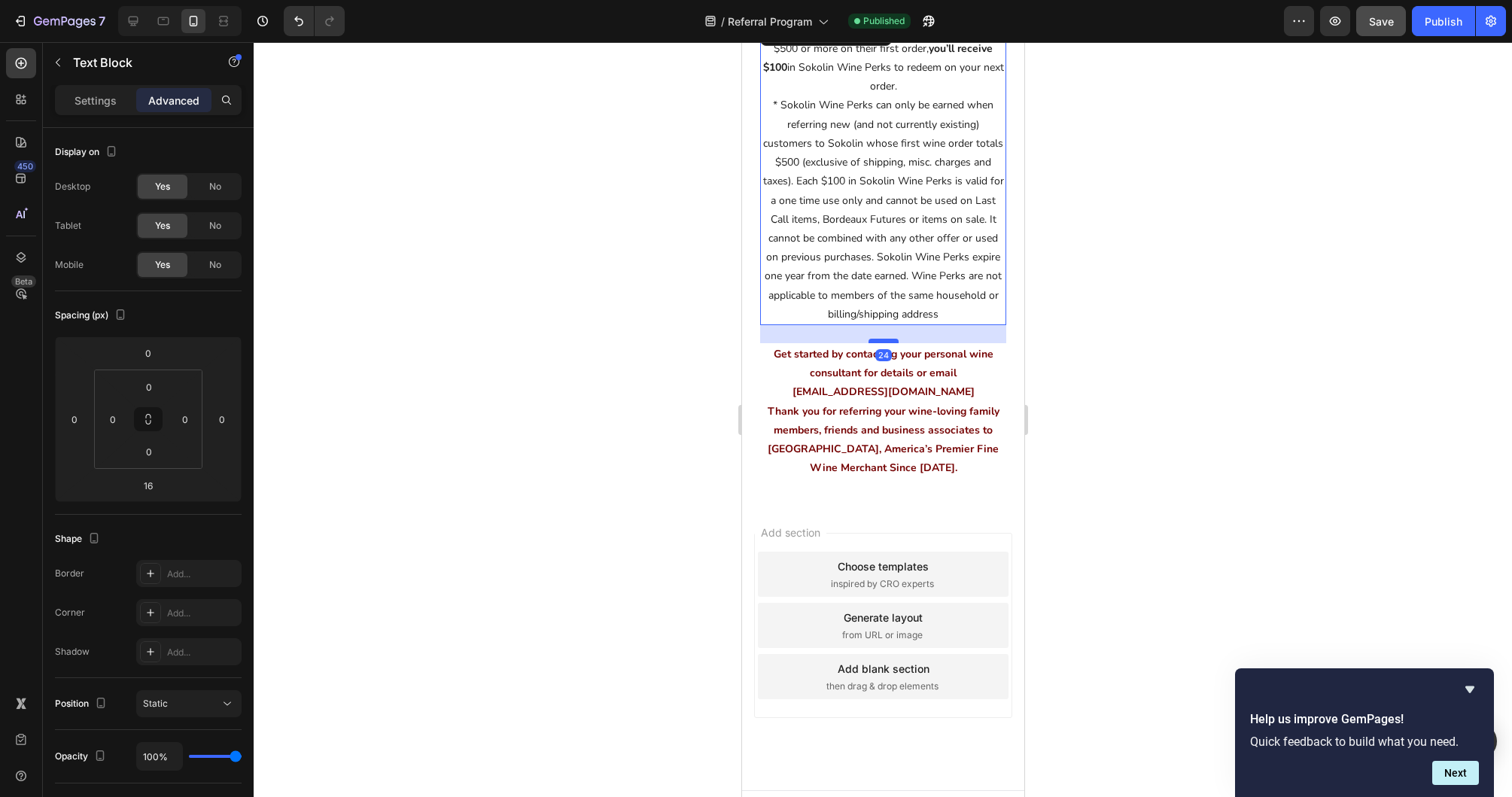
click at [884, 341] on div at bounding box center [882, 340] width 30 height 5
type input "24"
drag, startPoint x: 1111, startPoint y: 340, endPoint x: 1123, endPoint y: 341, distance: 12.0
click at [1111, 339] on div at bounding box center [882, 419] width 1258 height 755
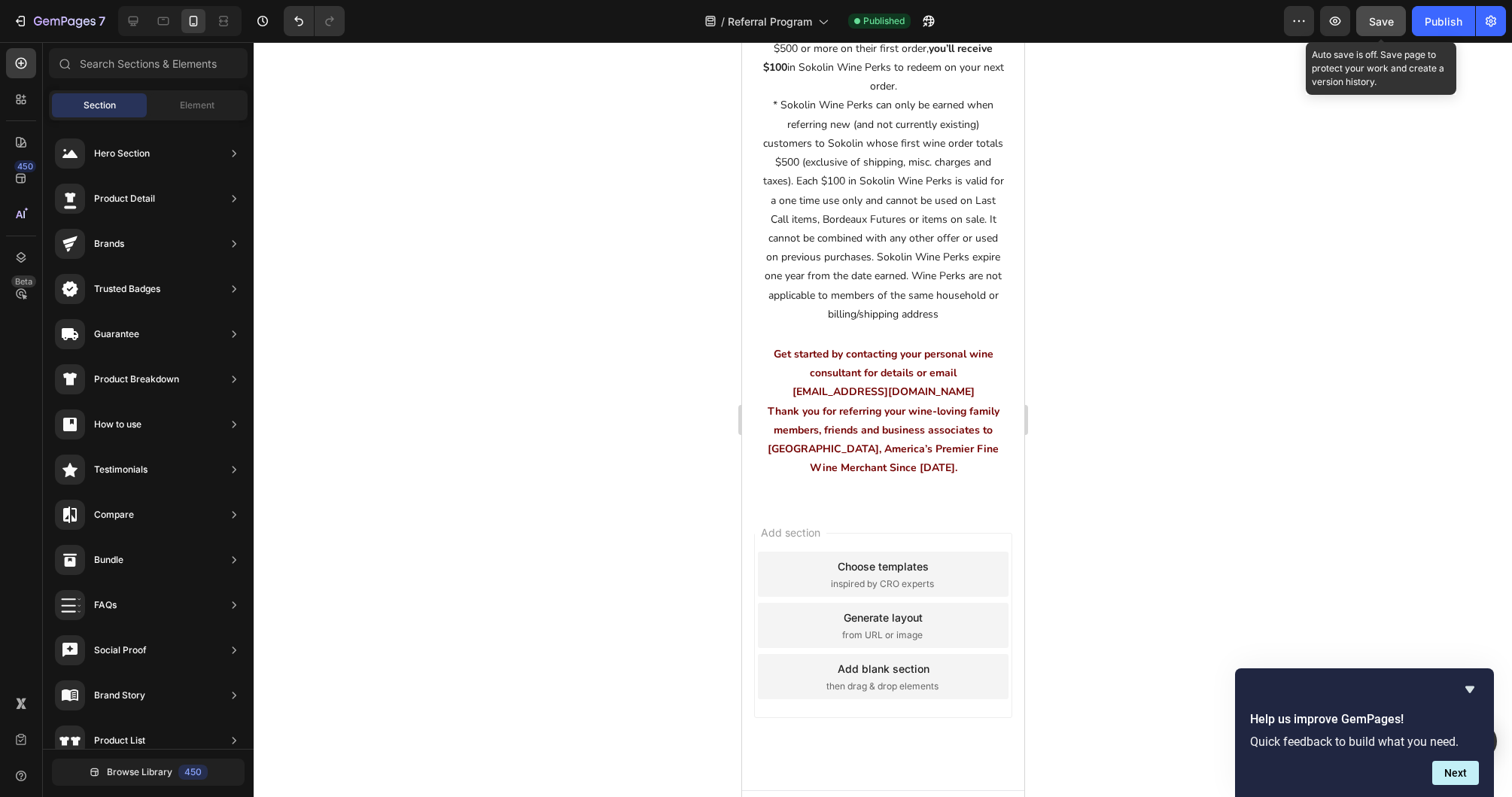
click at [1255, 30] on button "Save" at bounding box center [1382, 20] width 50 height 30
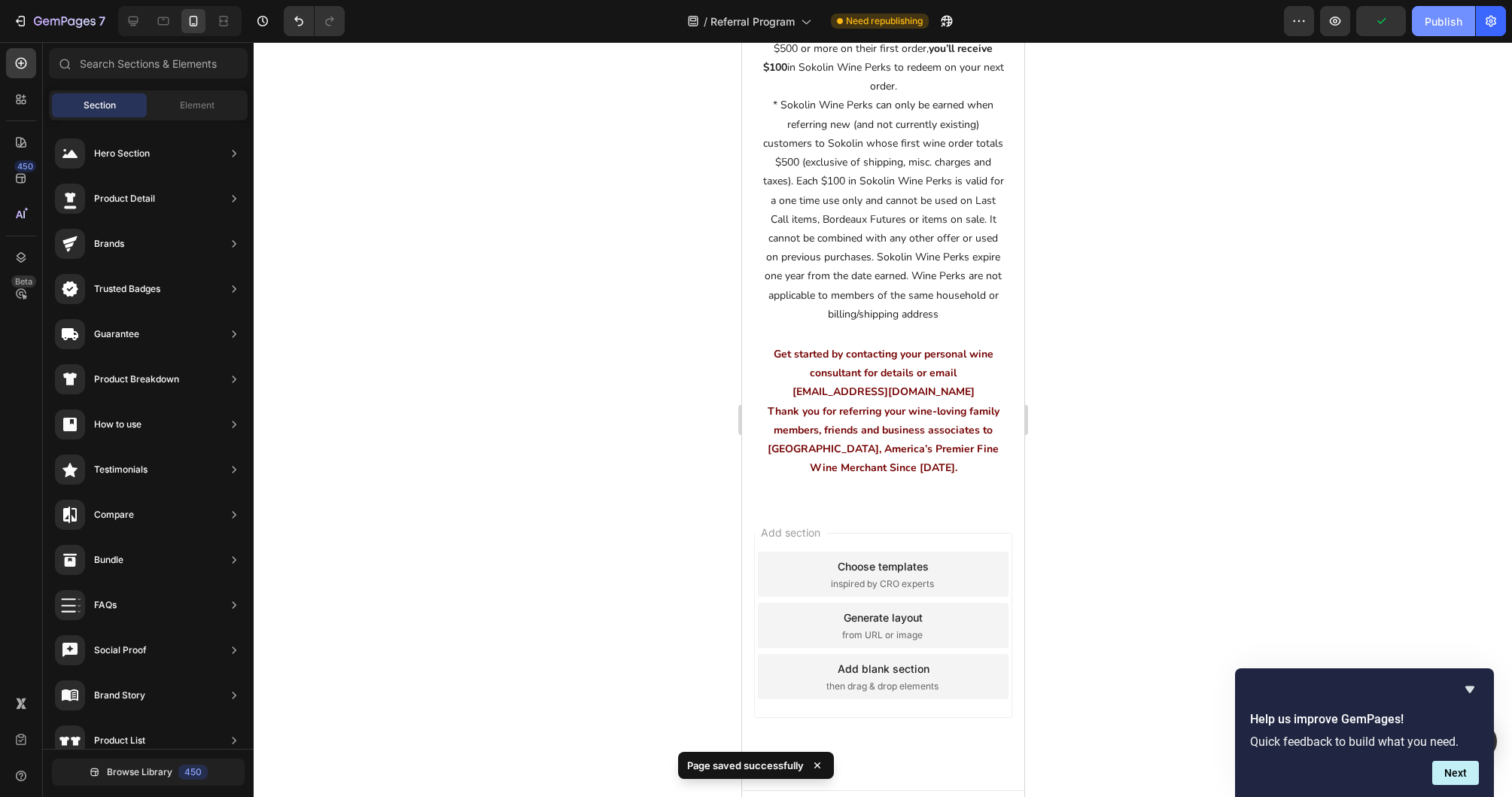
click at [1255, 26] on div "Publish" at bounding box center [1444, 21] width 38 height 15
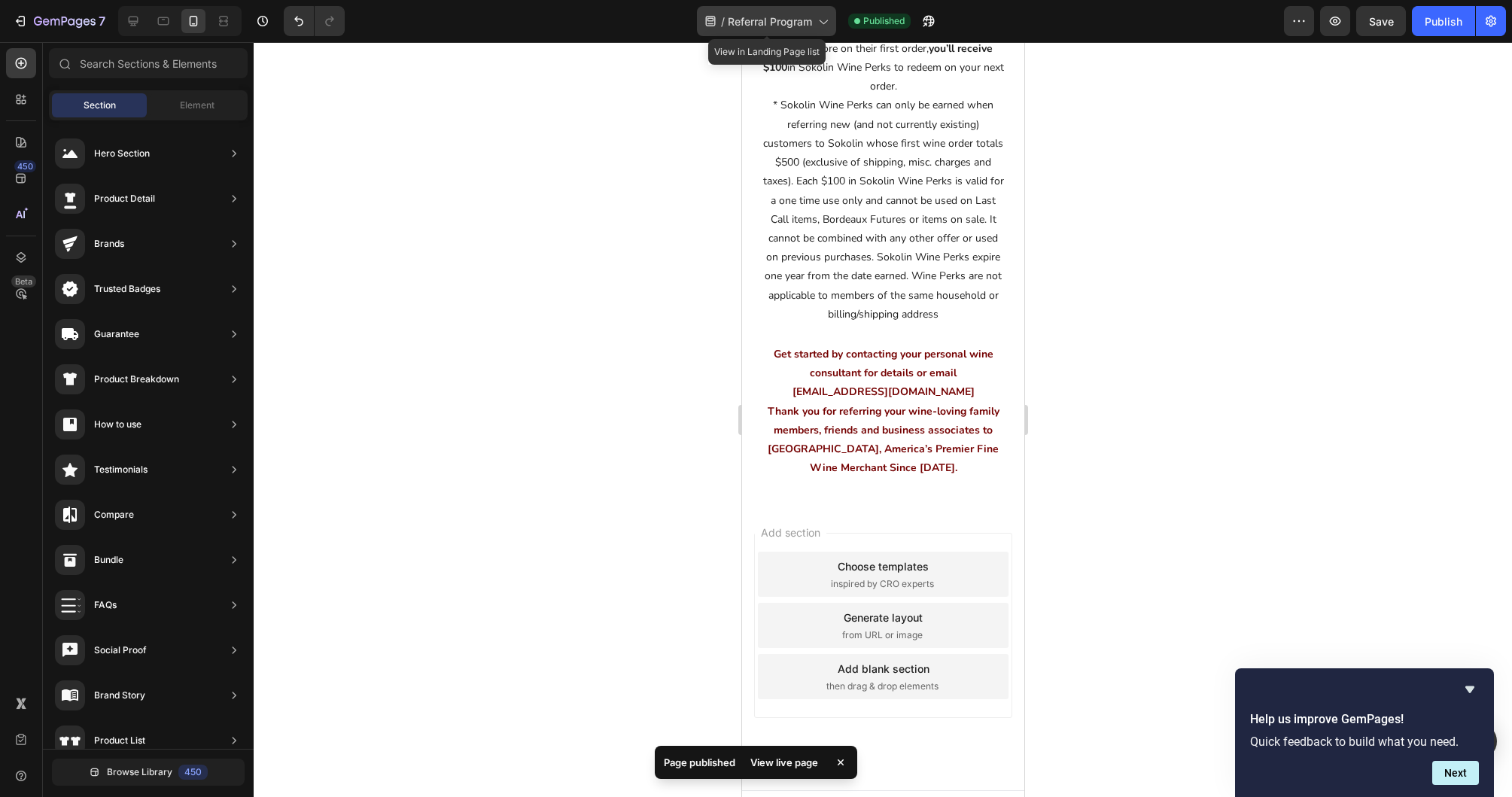
click at [803, 15] on span "Referral Program" at bounding box center [770, 21] width 84 height 15
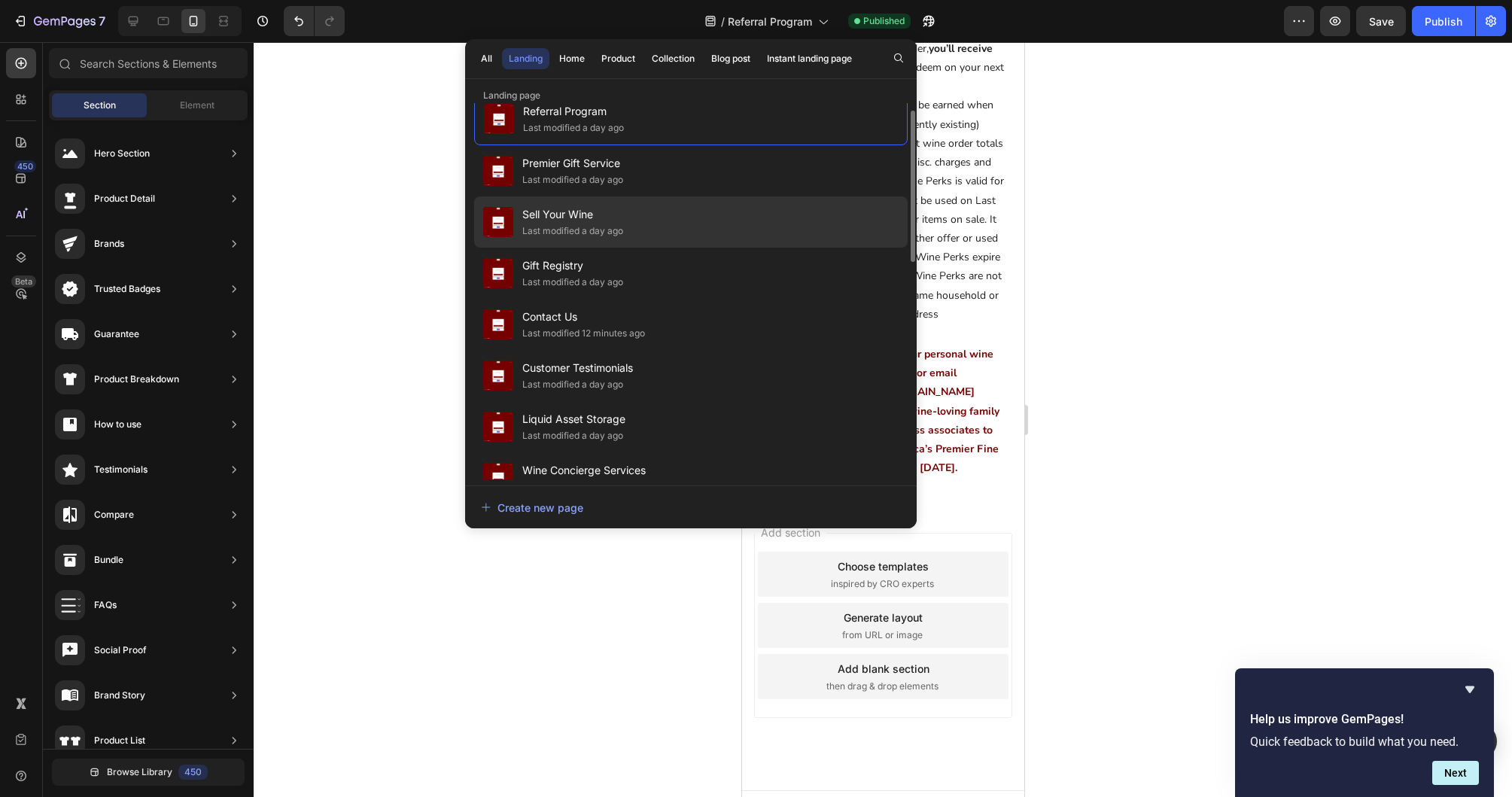
scroll to position [0, 0]
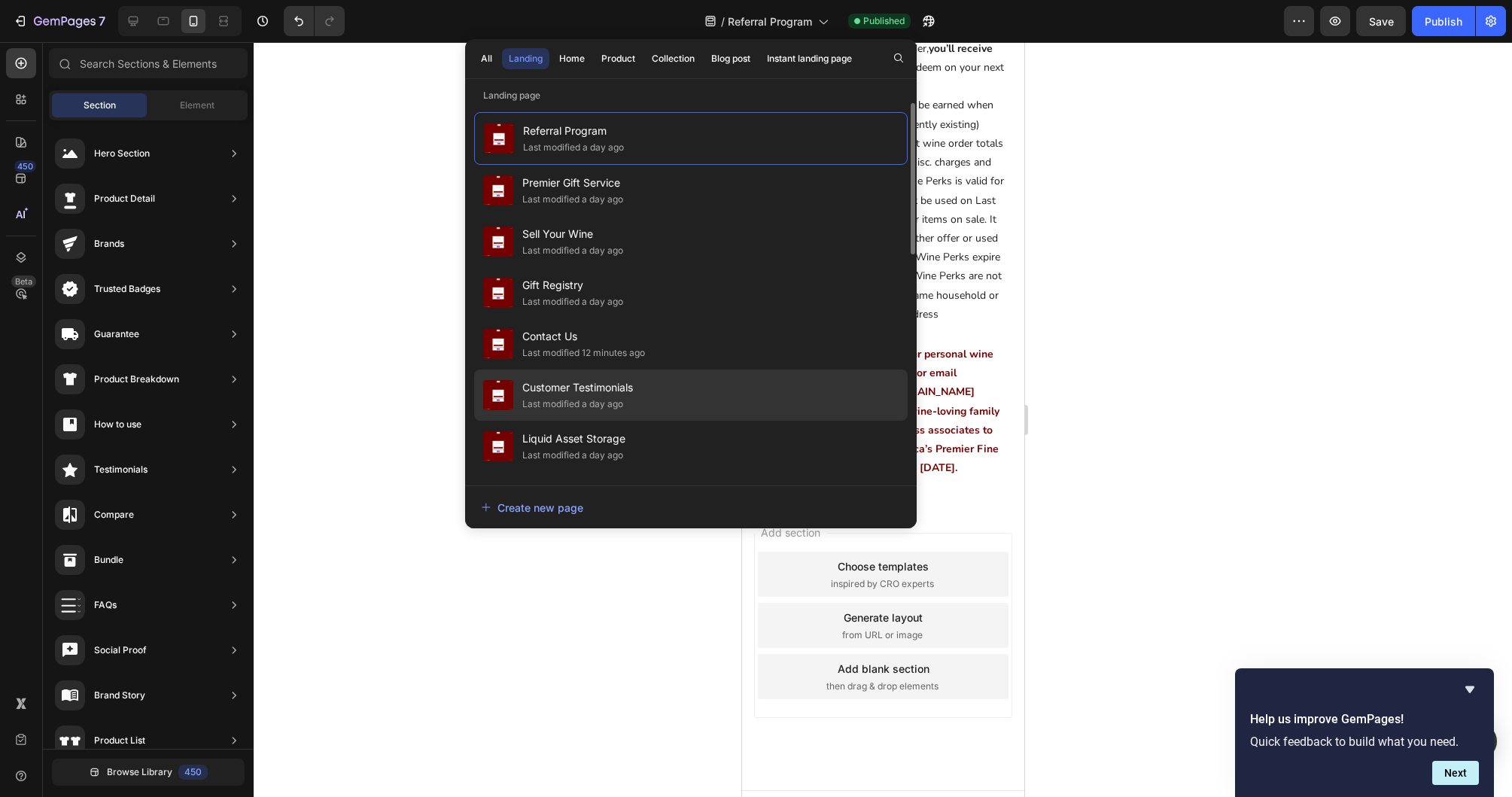
click at [603, 389] on span "Customer Testimonials" at bounding box center [578, 387] width 111 height 18
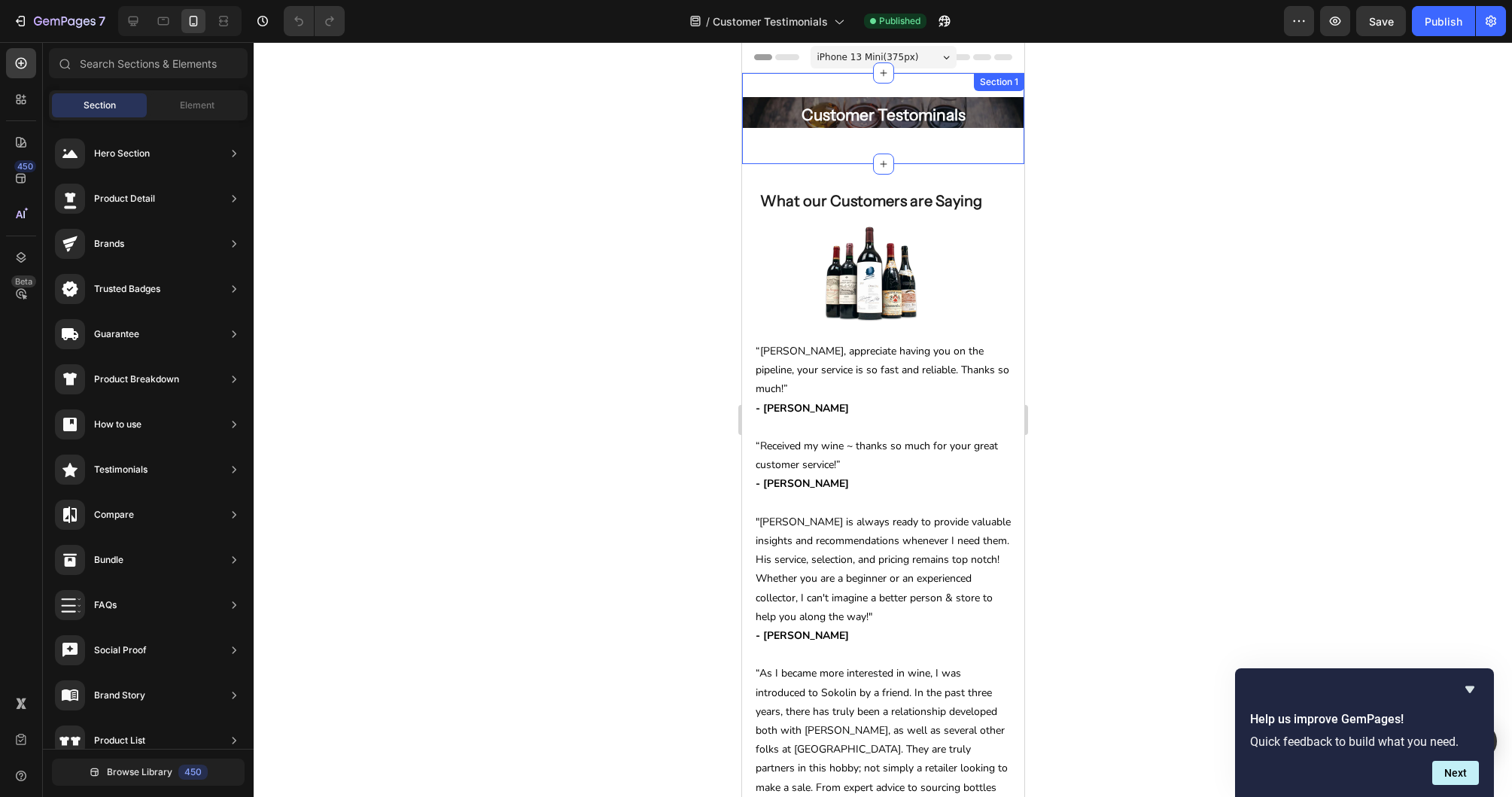
click at [818, 149] on div "Customer Testominals Heading Row Hero Banner Row Section 1" at bounding box center [882, 119] width 283 height 91
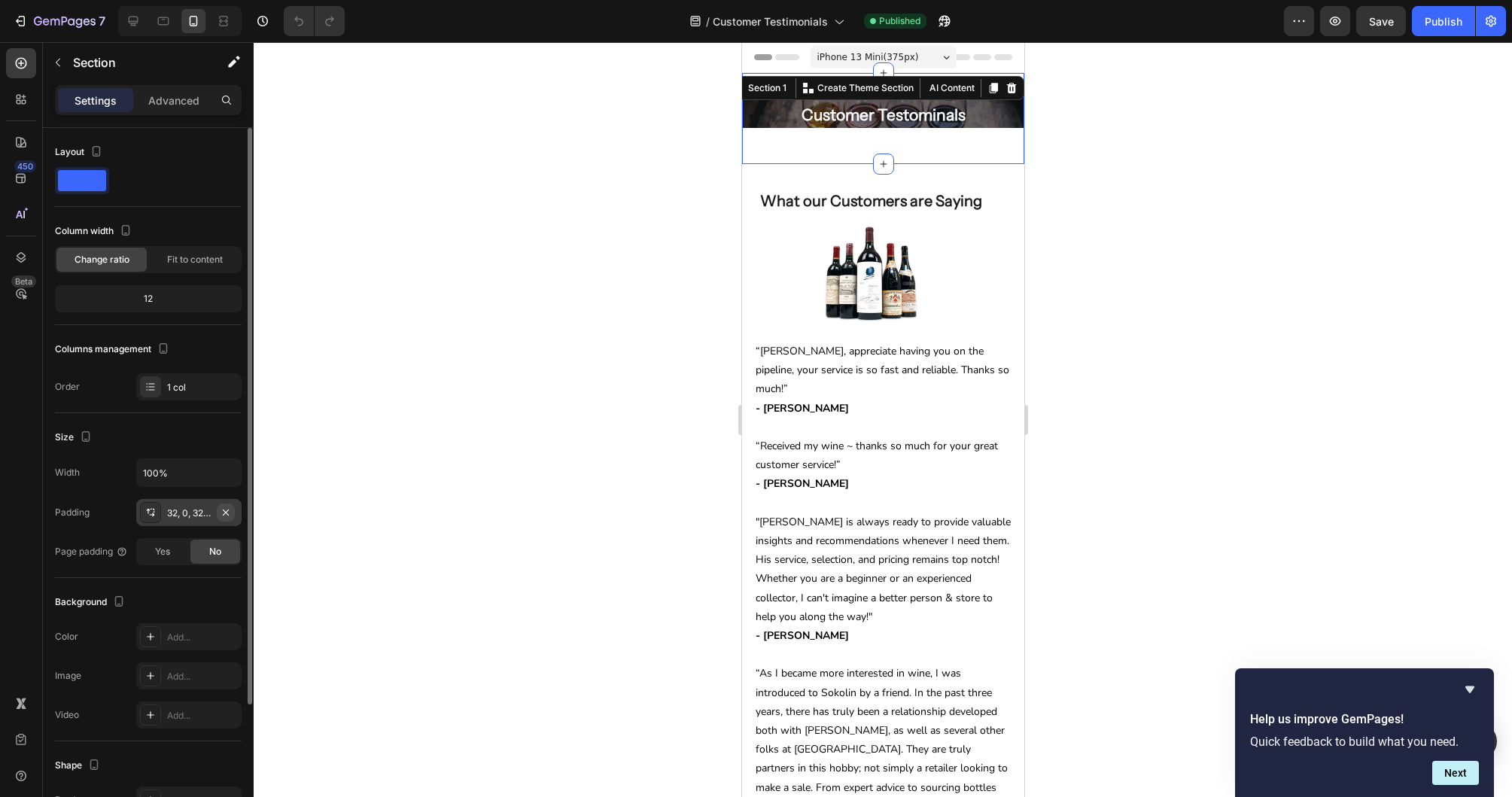
click at [226, 513] on icon "button" at bounding box center [226, 512] width 6 height 6
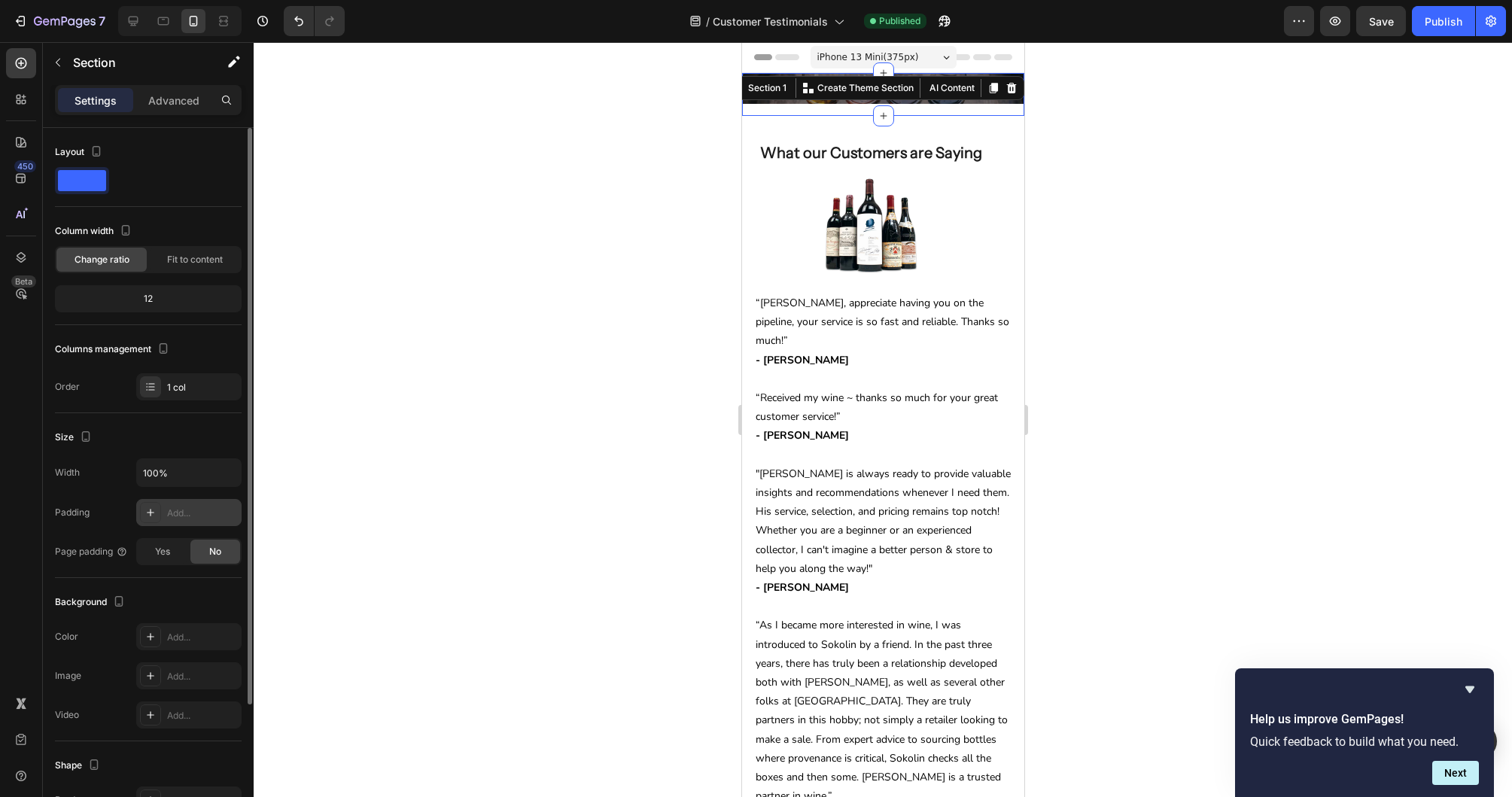
click at [477, 252] on div at bounding box center [882, 419] width 1258 height 755
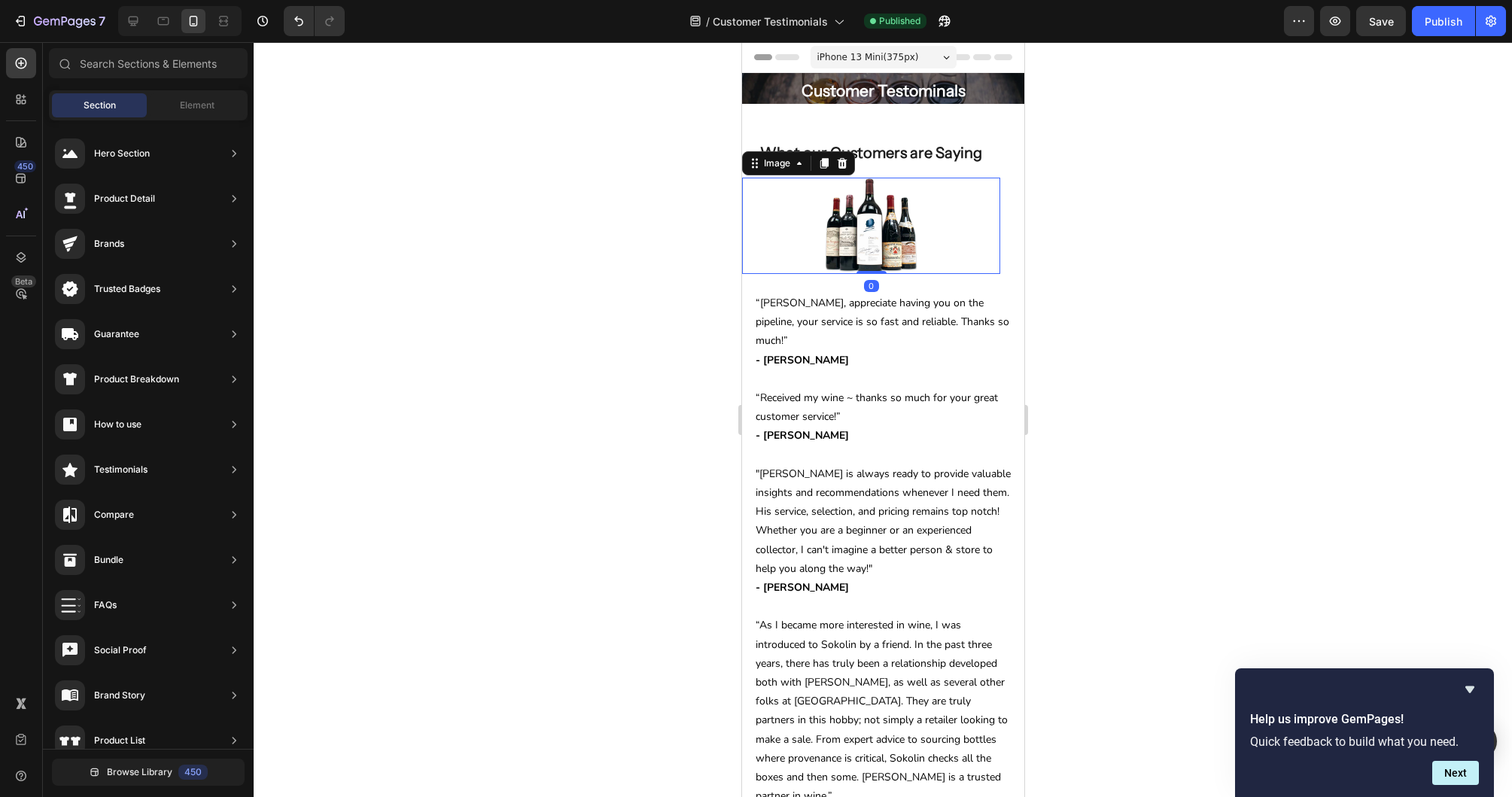
click at [846, 219] on img at bounding box center [871, 226] width 94 height 96
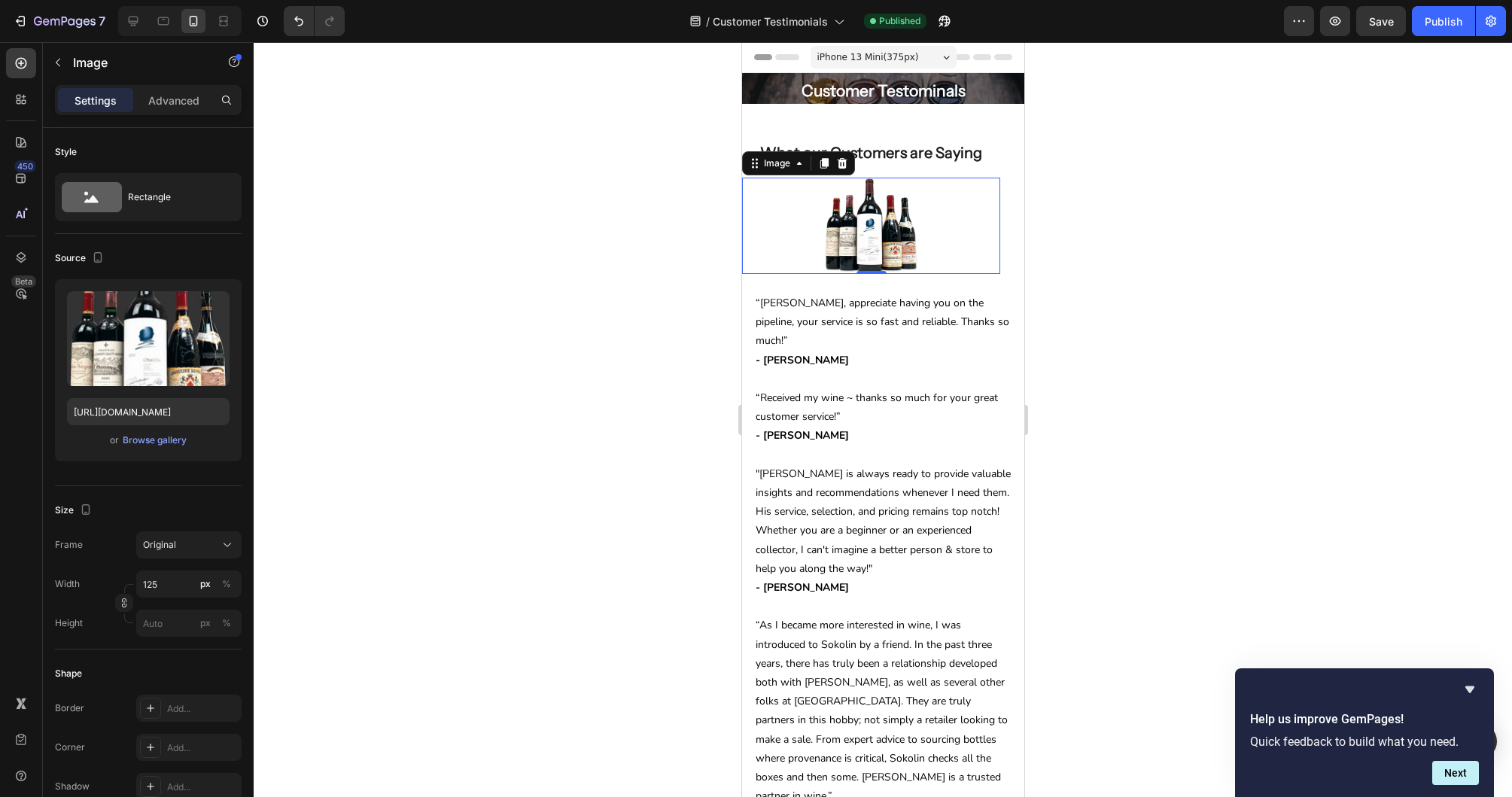
click at [791, 209] on div at bounding box center [871, 226] width 258 height 96
click at [1106, 153] on div at bounding box center [882, 419] width 1258 height 755
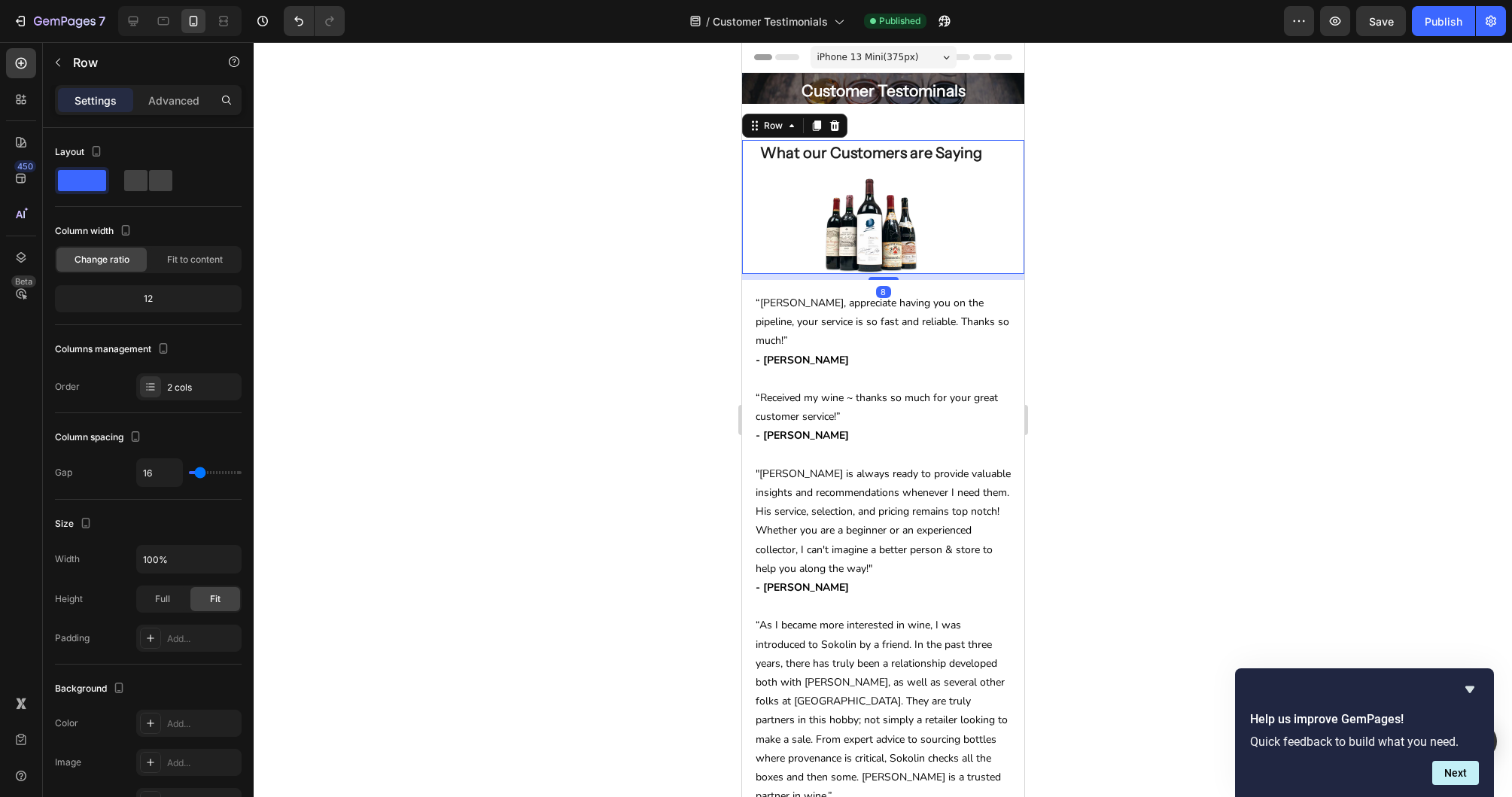
click at [1007, 181] on div "Image" at bounding box center [882, 226] width 283 height 96
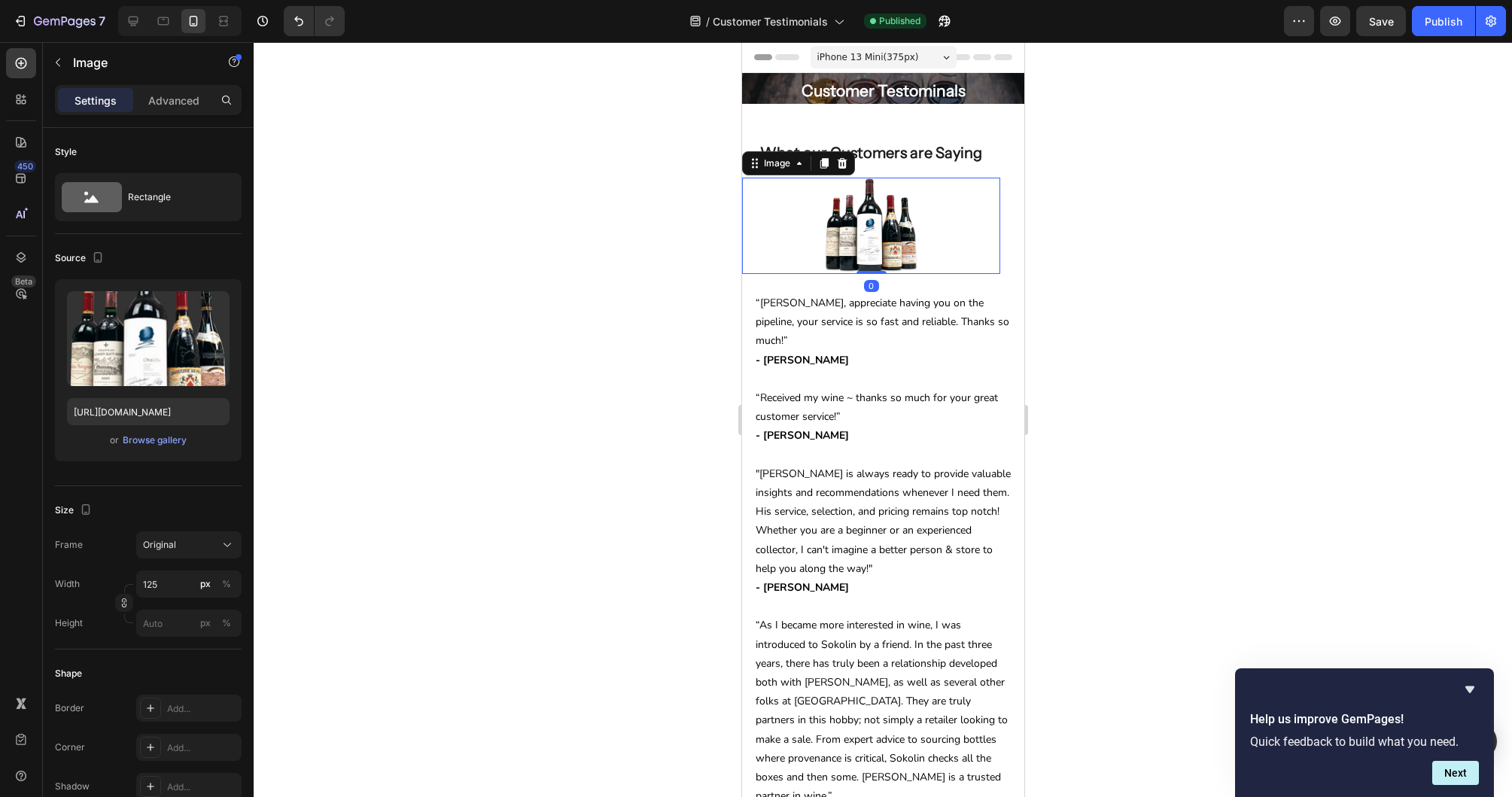
click at [765, 193] on div at bounding box center [871, 226] width 258 height 96
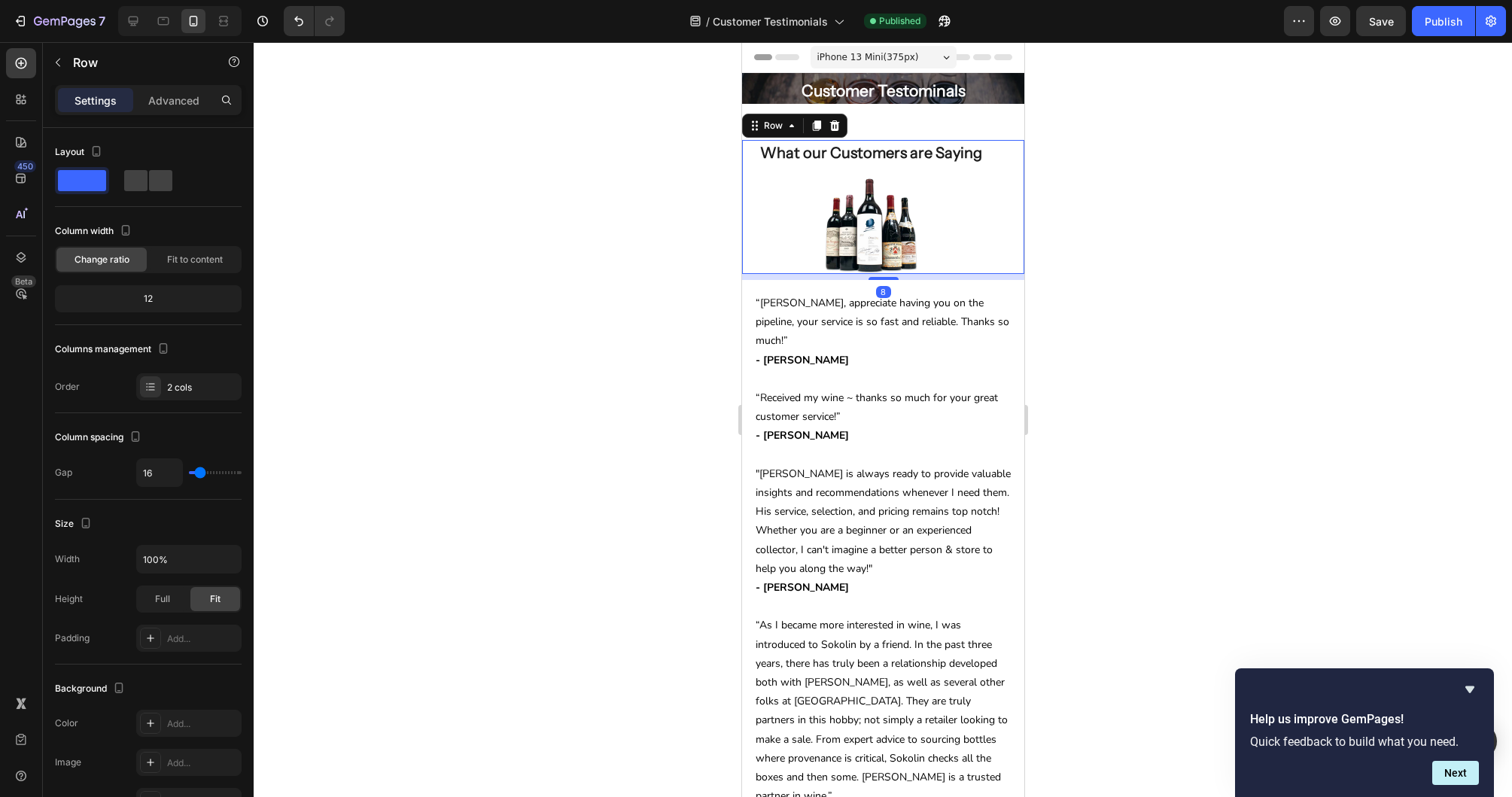
click at [1014, 152] on div "What our Customers are Saying Heading" at bounding box center [882, 152] width 283 height 26
click at [171, 108] on div "Advanced" at bounding box center [174, 99] width 75 height 24
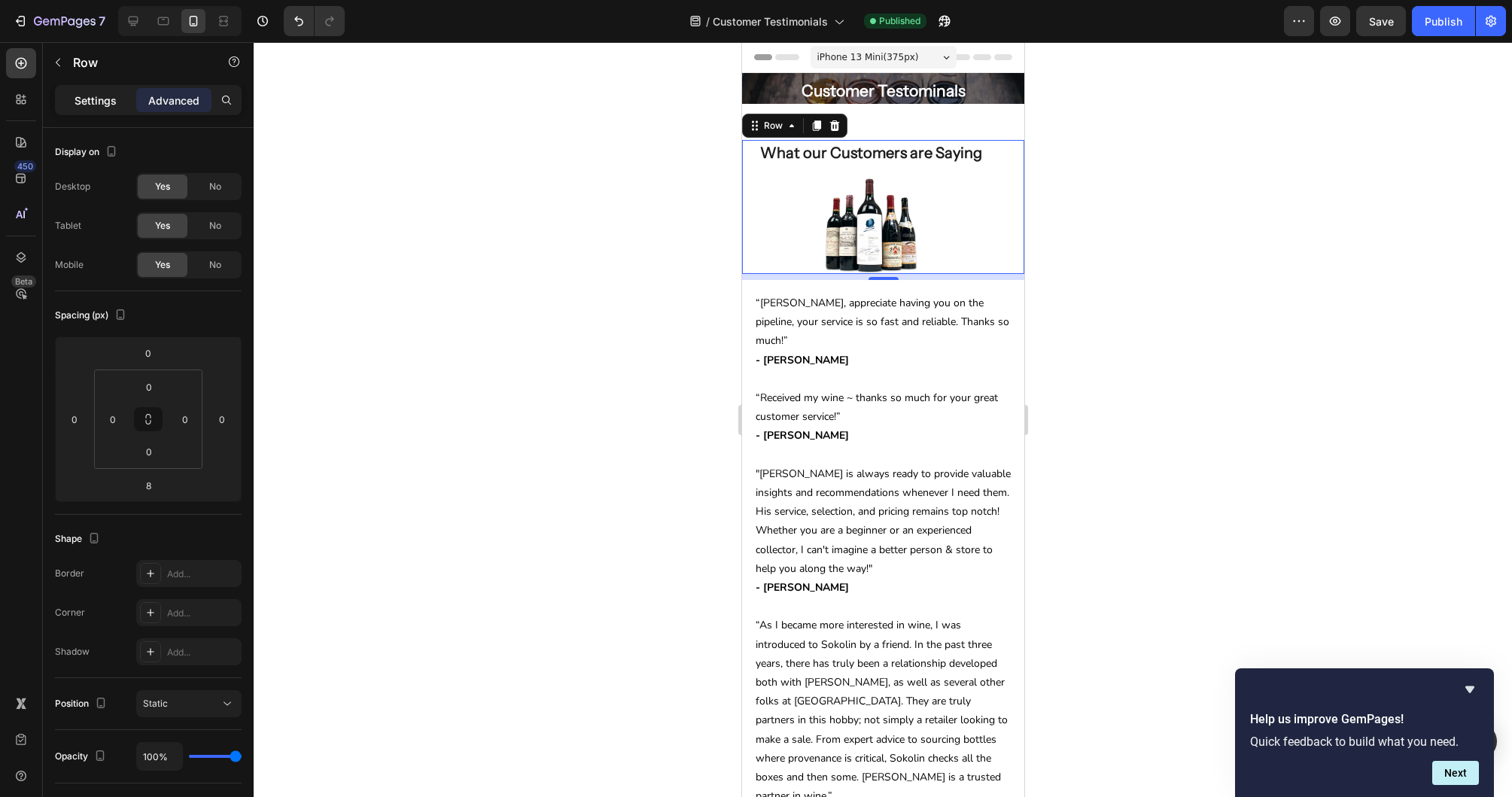
click at [97, 98] on p "Settings" at bounding box center [95, 100] width 42 height 15
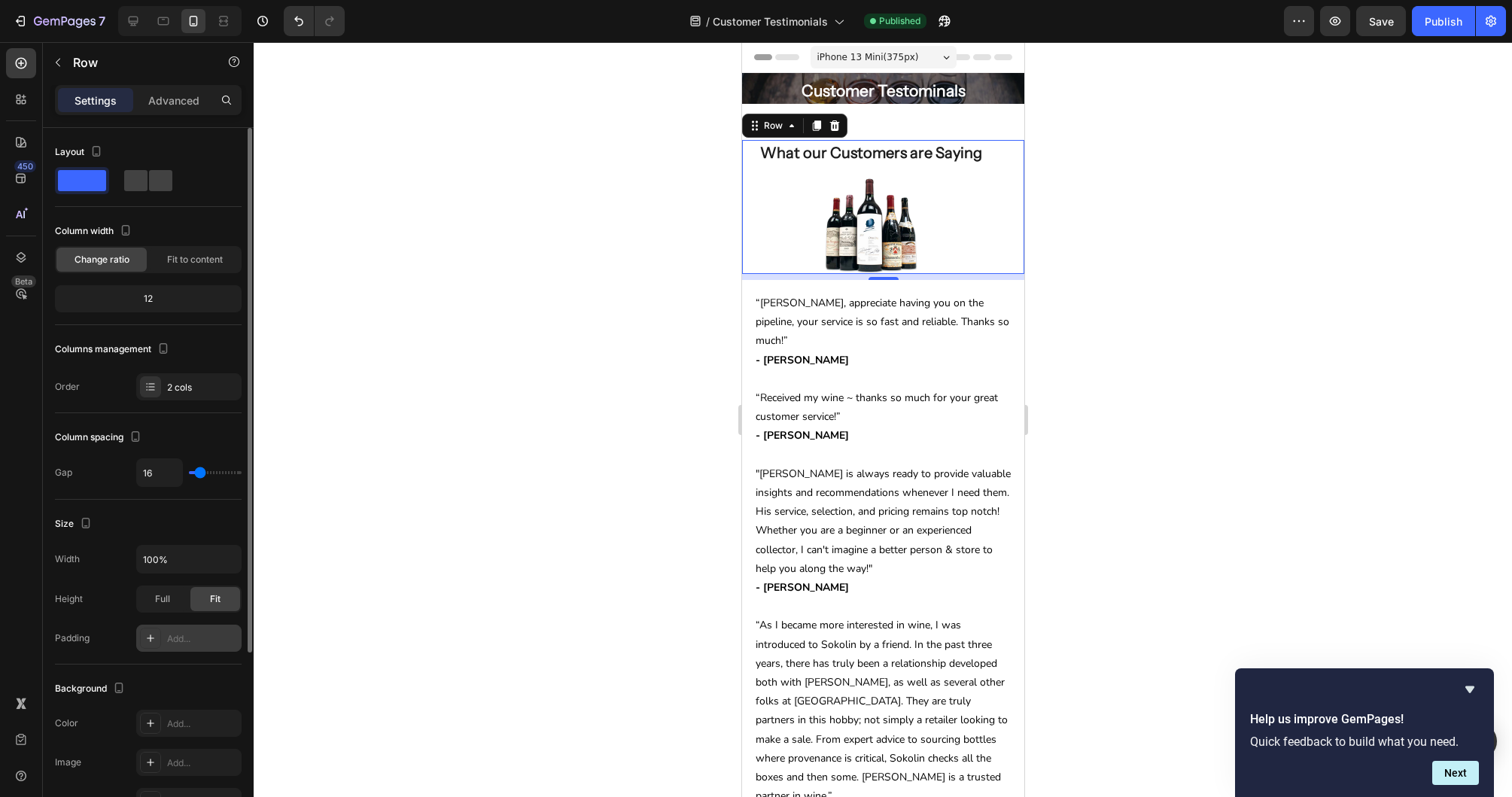
click at [170, 639] on div "Add..." at bounding box center [202, 639] width 70 height 13
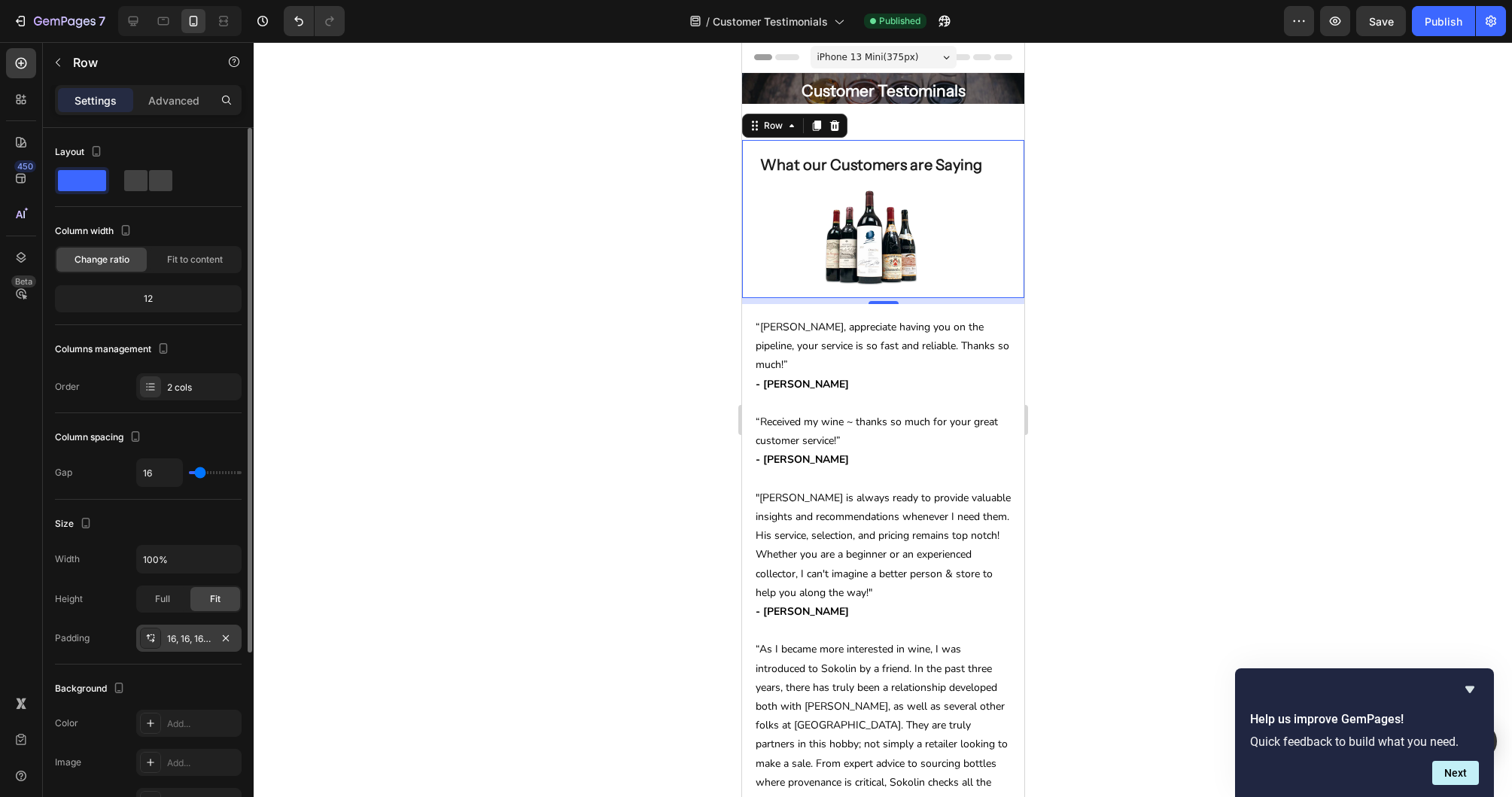
click at [95, 638] on div "Padding 16, 16, 16, 16" at bounding box center [148, 638] width 187 height 27
click at [227, 637] on icon "button" at bounding box center [226, 638] width 12 height 12
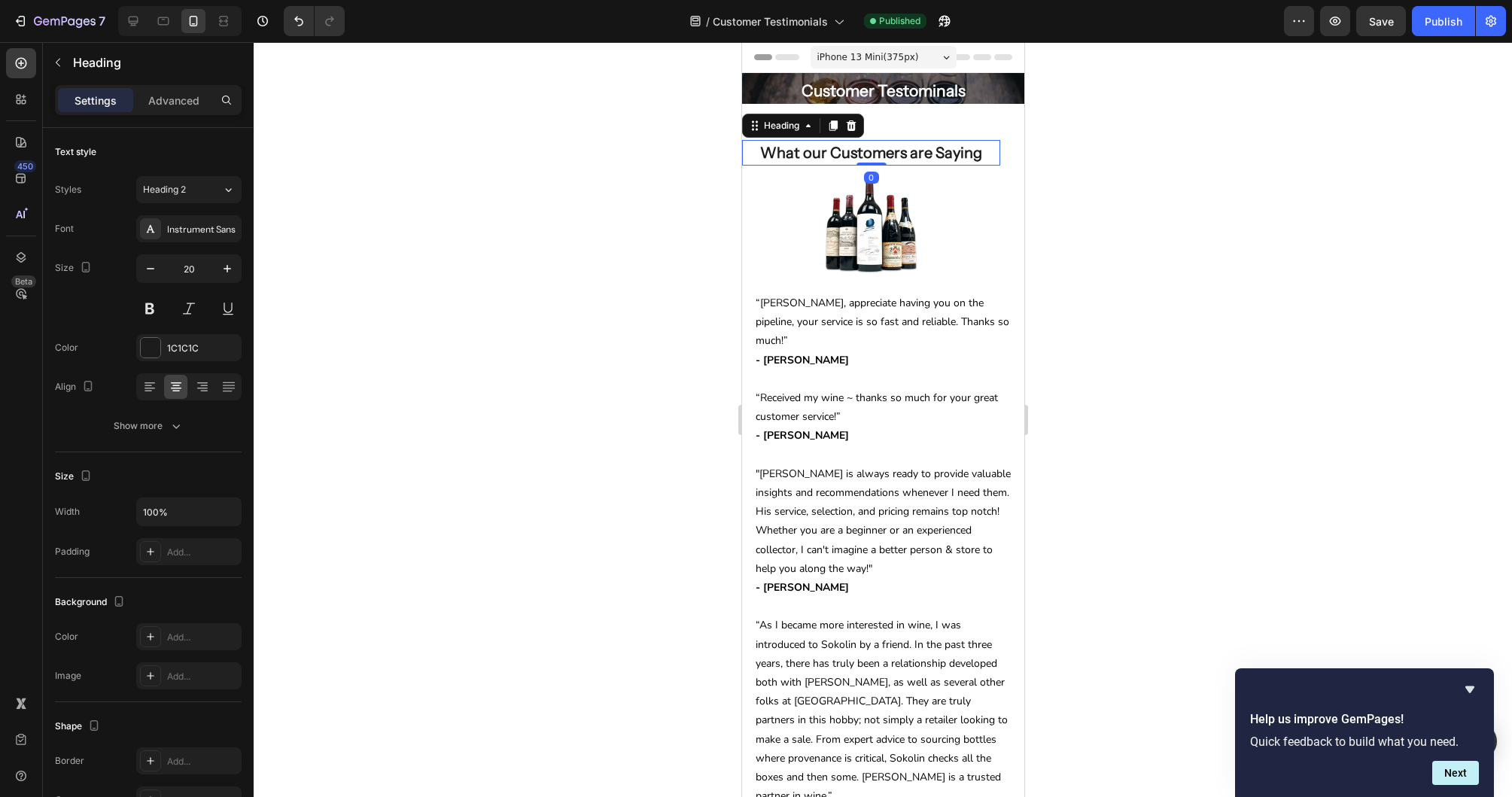
click at [941, 153] on h2 "What our Customers are Saying" at bounding box center [871, 152] width 258 height 26
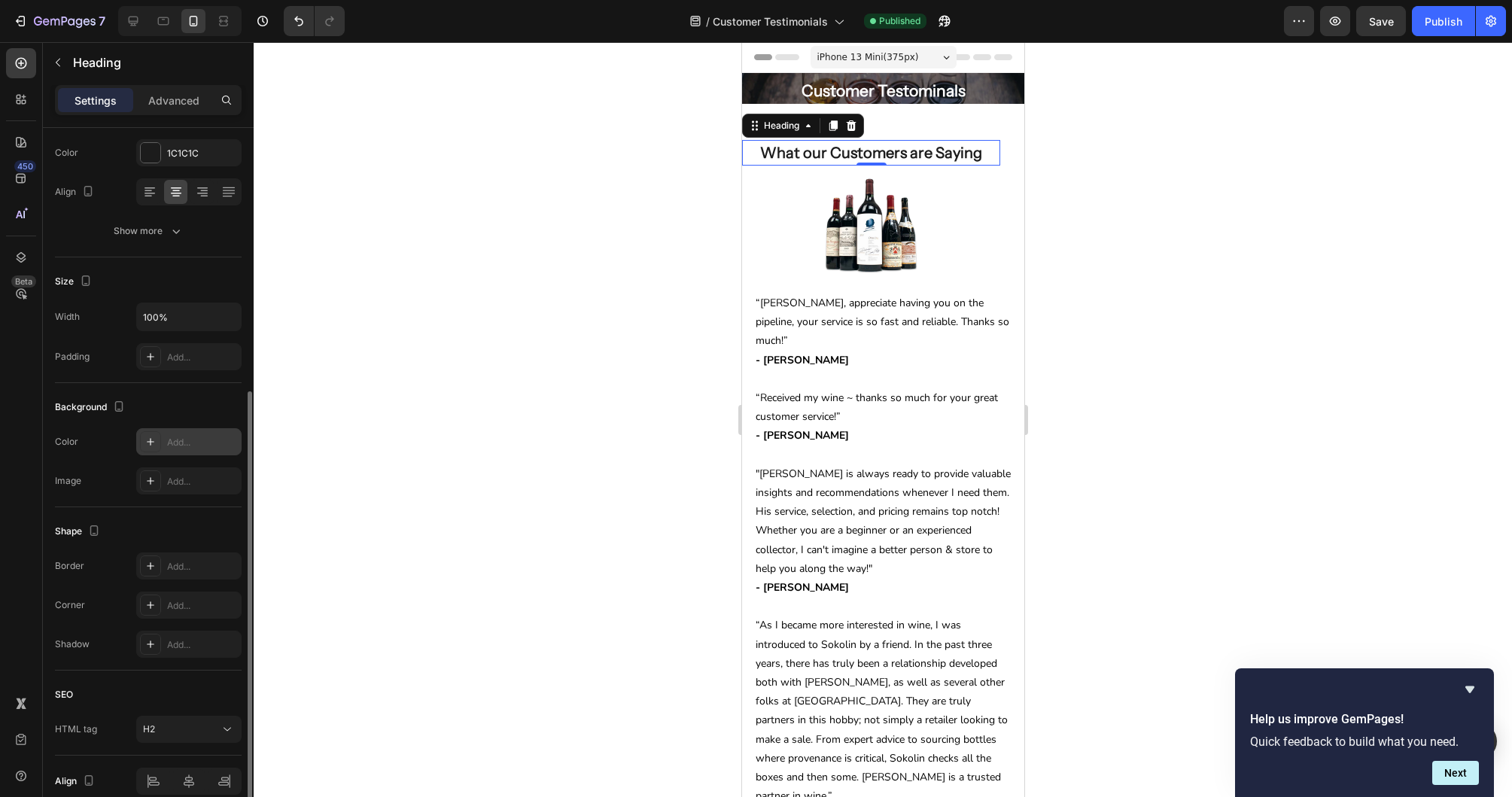
scroll to position [265, 0]
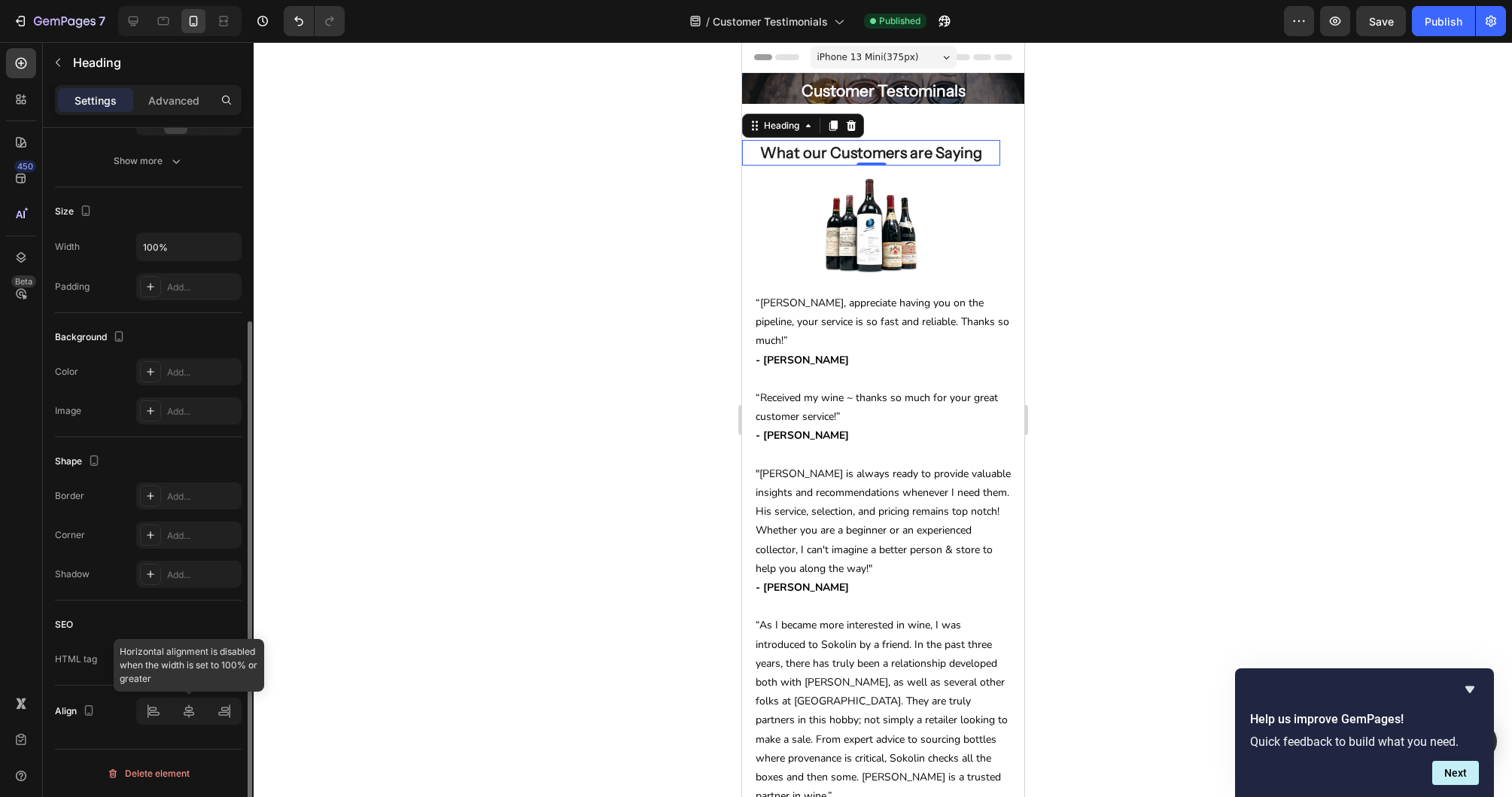
click at [193, 708] on div at bounding box center [188, 711] width 105 height 27
click at [186, 708] on div at bounding box center [188, 711] width 105 height 27
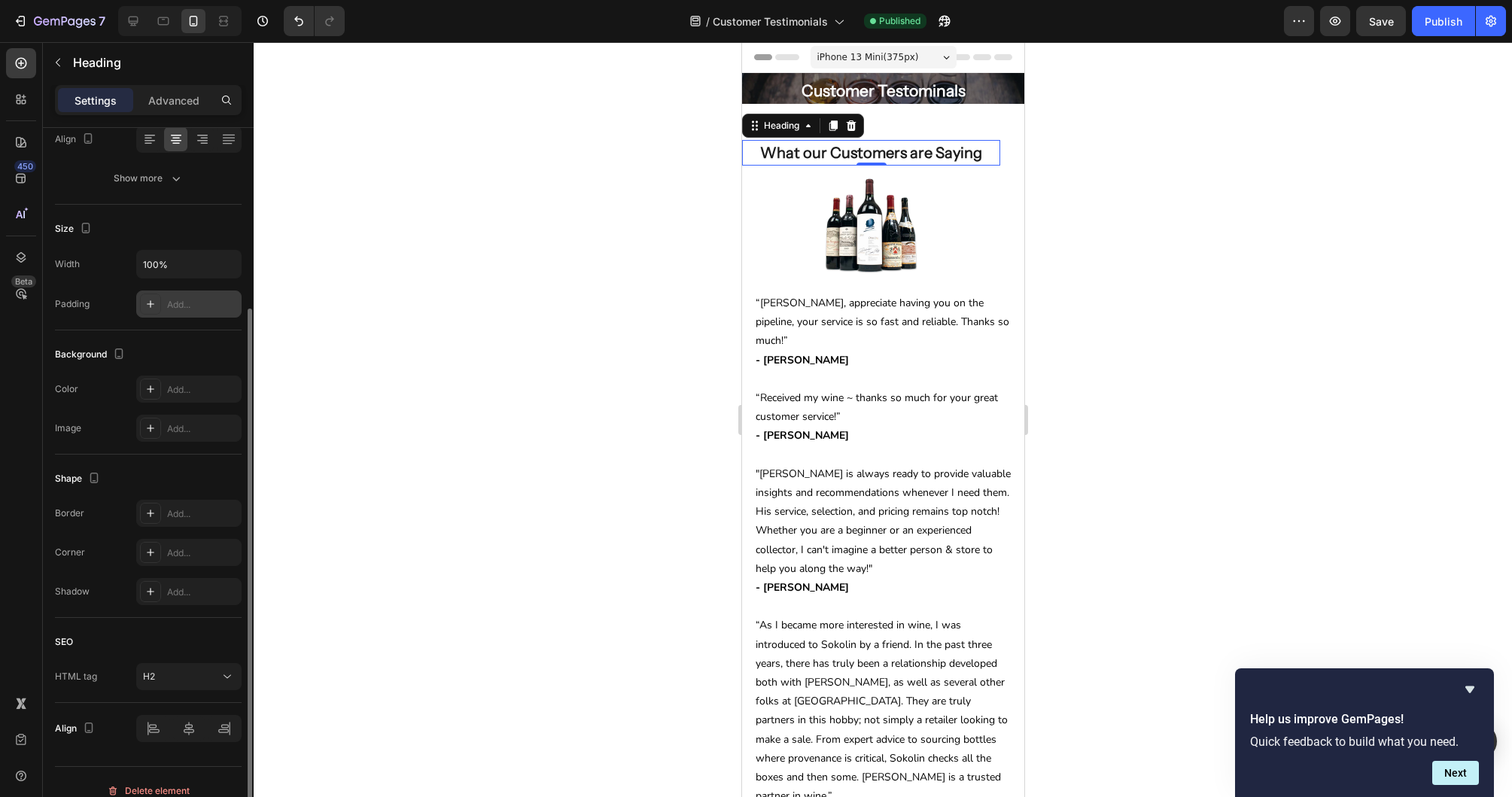
scroll to position [245, 0]
click at [227, 266] on icon "button" at bounding box center [228, 267] width 6 height 4
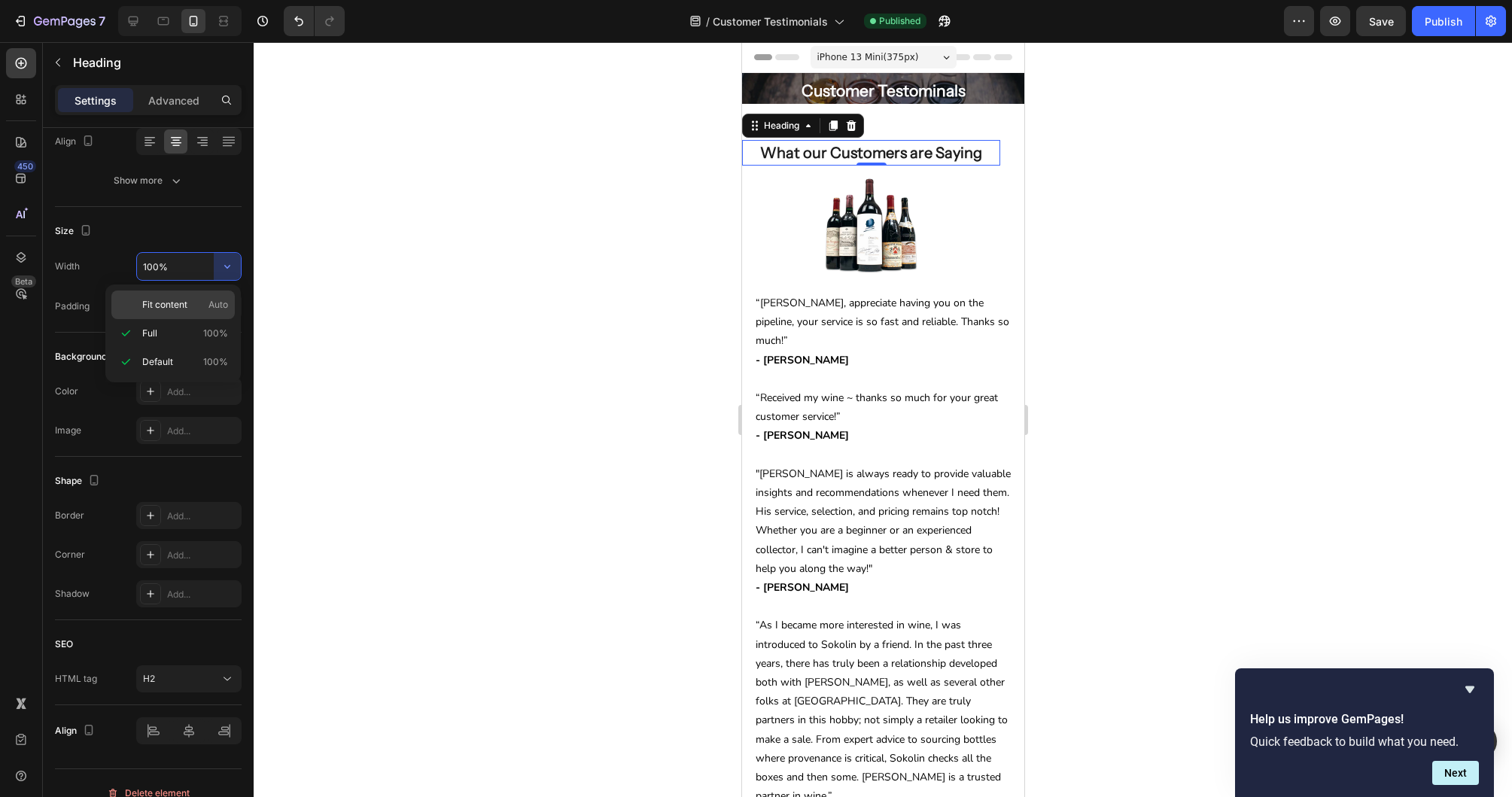
click at [196, 308] on p "Fit content Auto" at bounding box center [185, 305] width 86 height 13
type input "Auto"
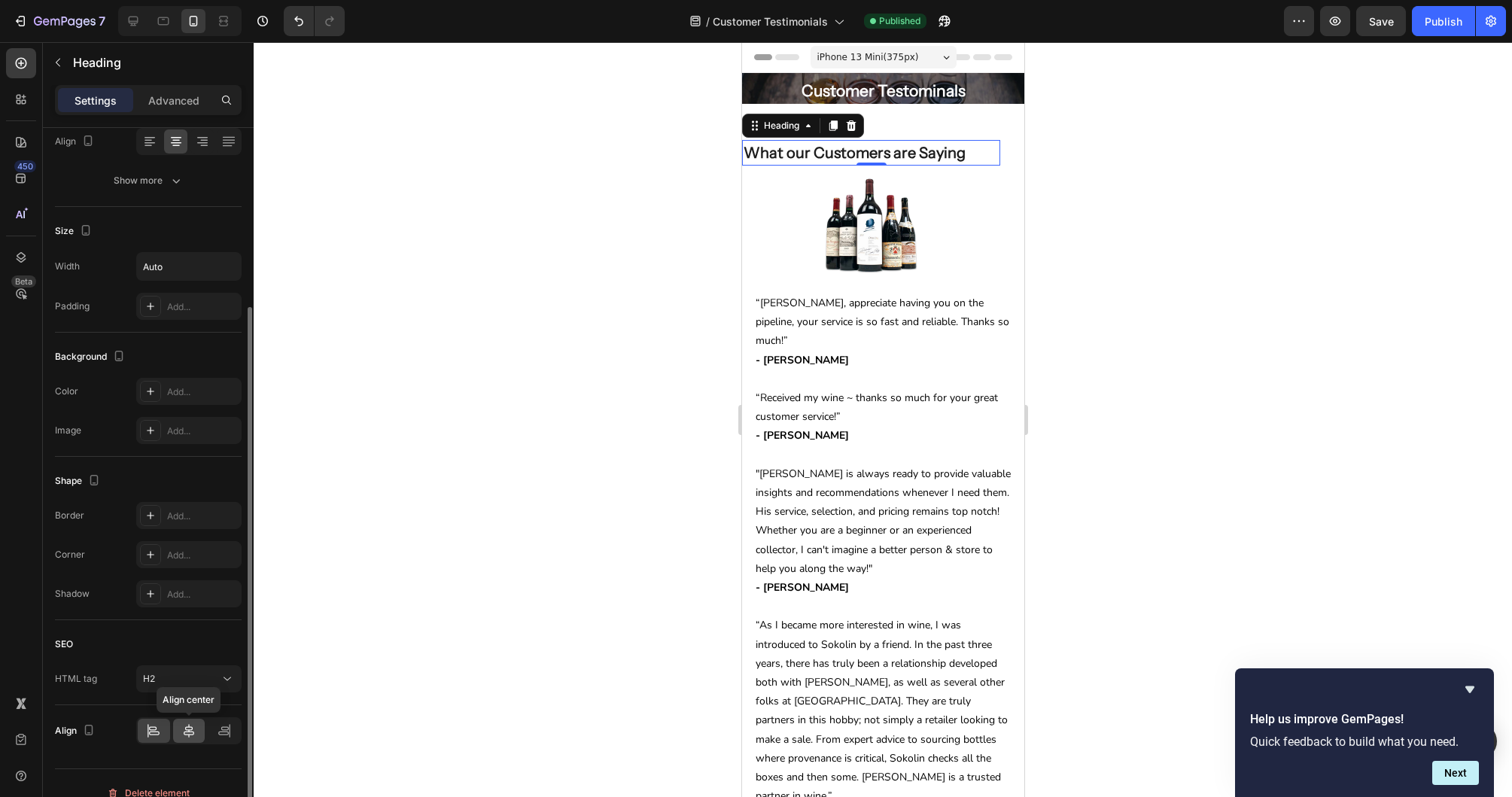
click at [187, 727] on icon at bounding box center [188, 731] width 11 height 13
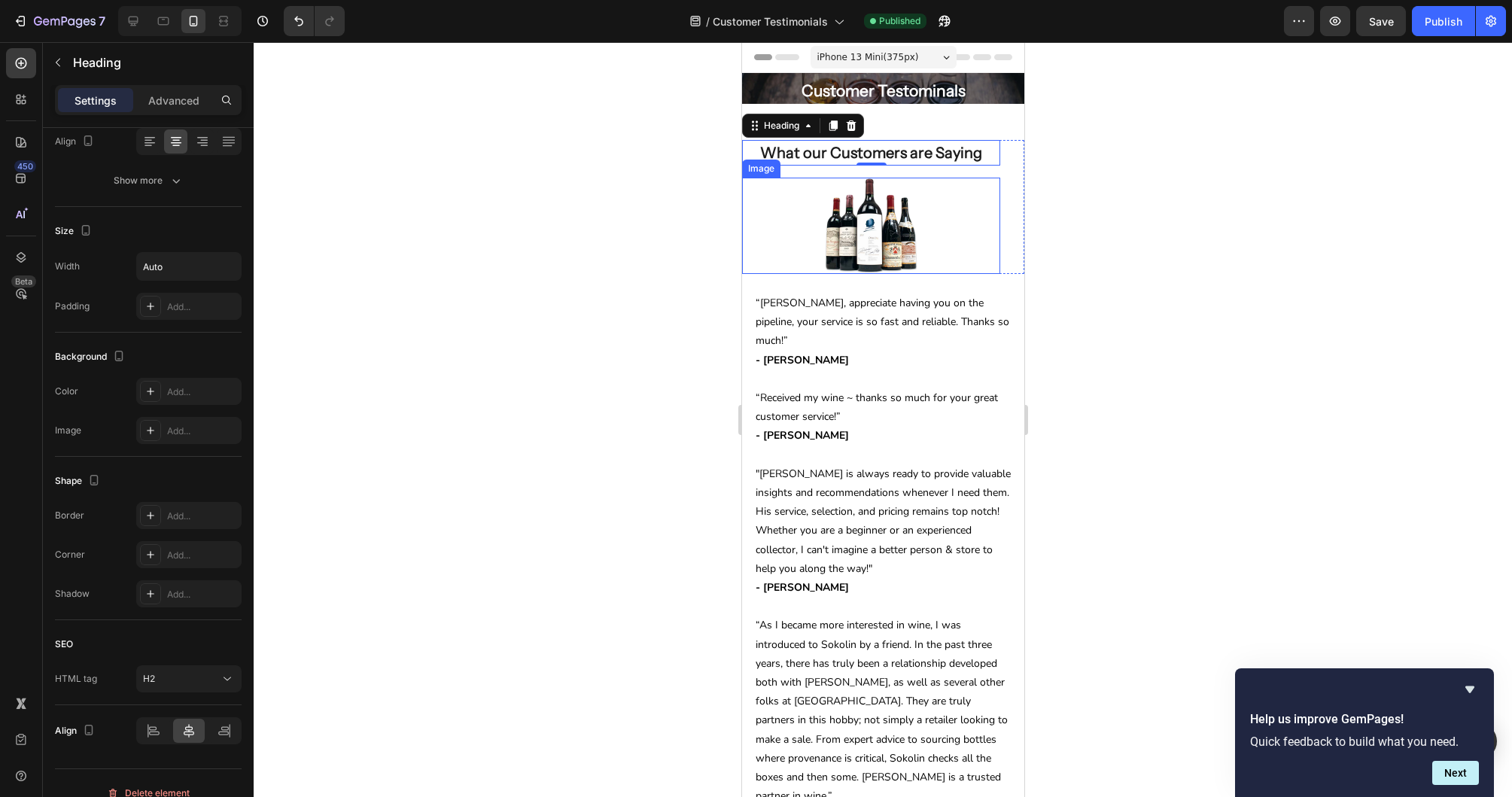
click at [942, 231] on div at bounding box center [871, 226] width 258 height 96
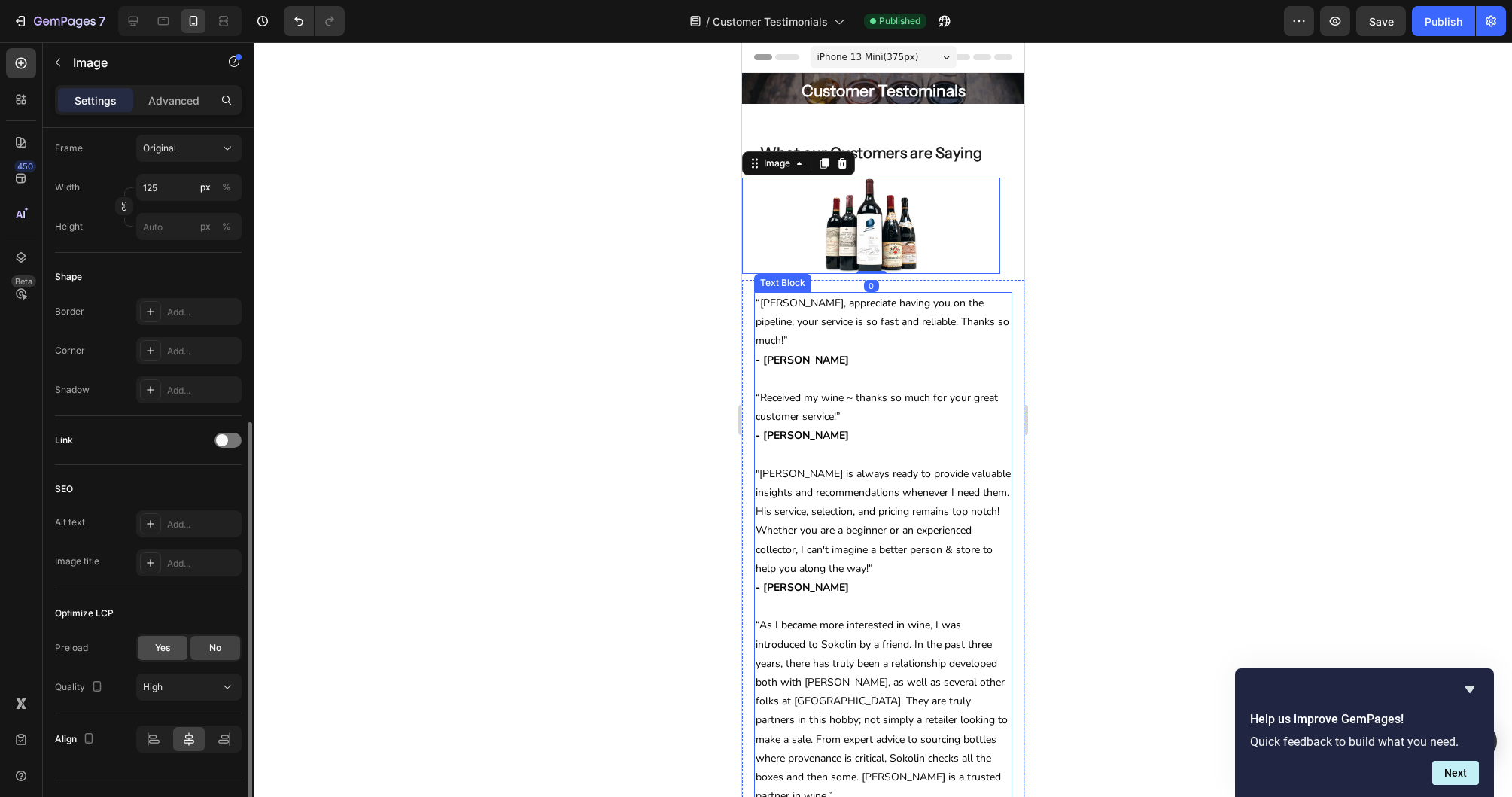
scroll to position [424, 0]
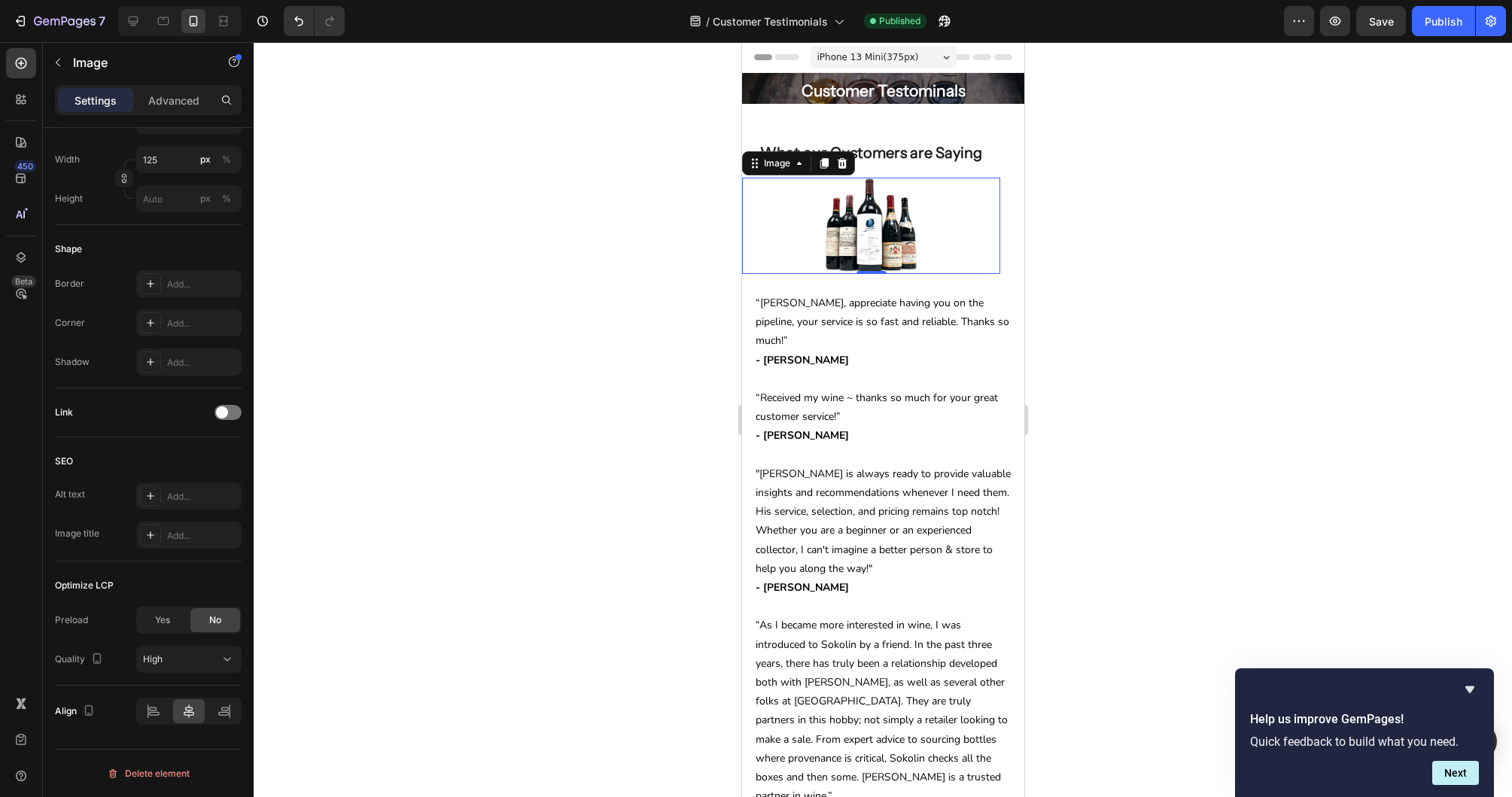
click at [957, 209] on div at bounding box center [871, 226] width 258 height 96
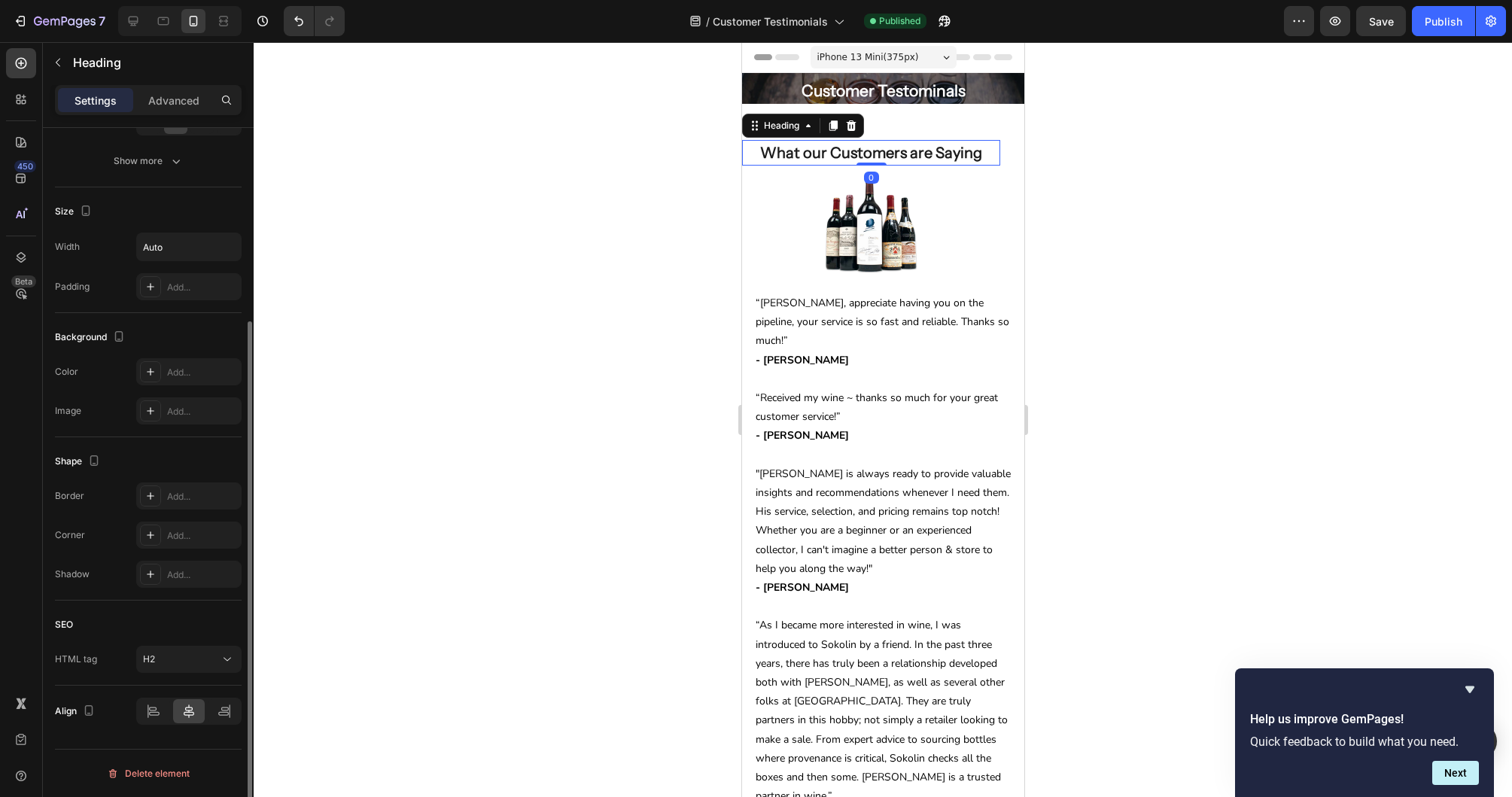
click at [979, 161] on h2 "What our Customers are Saying" at bounding box center [870, 152] width 225 height 26
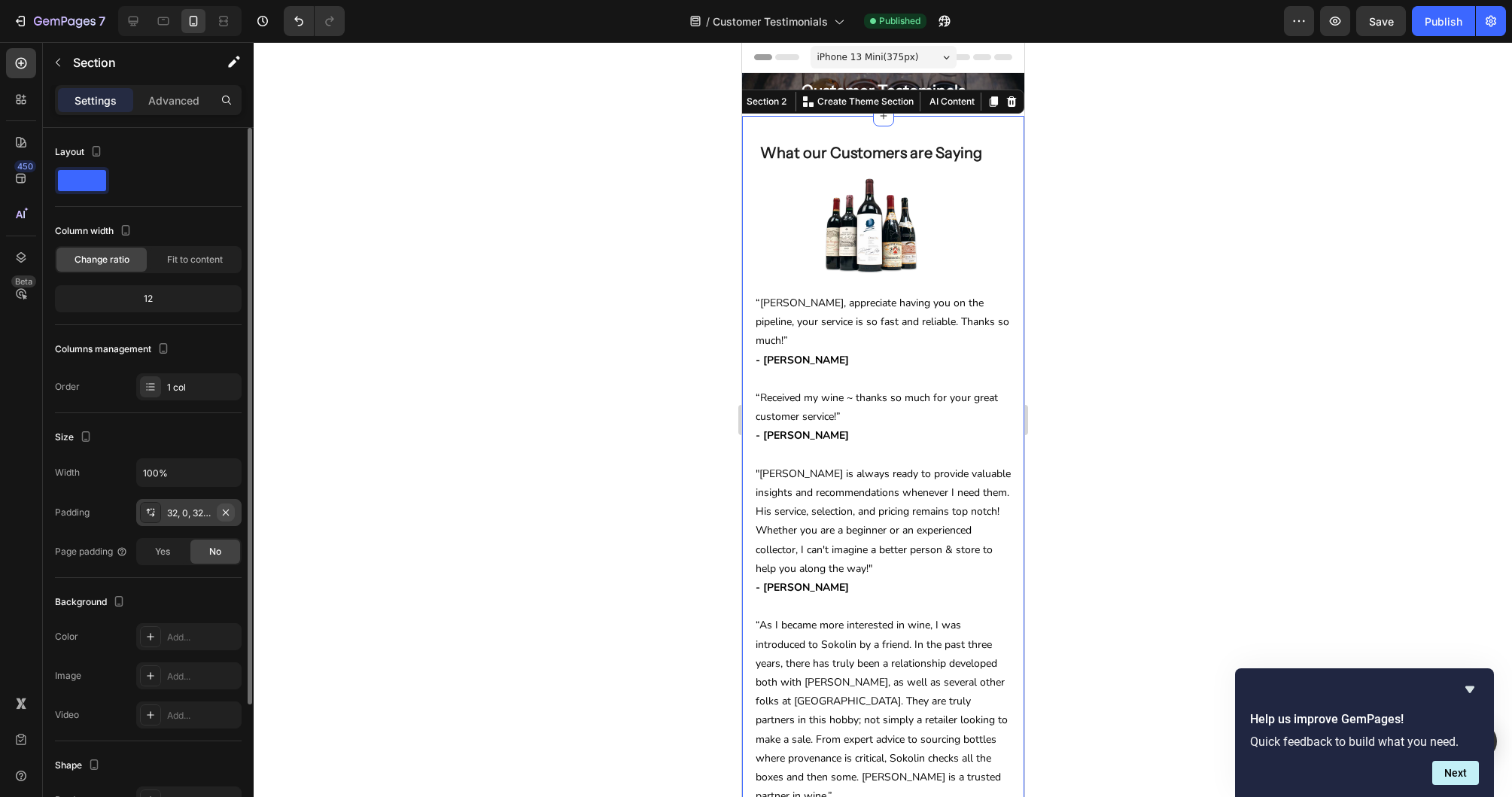
click at [225, 509] on icon "button" at bounding box center [226, 512] width 12 height 12
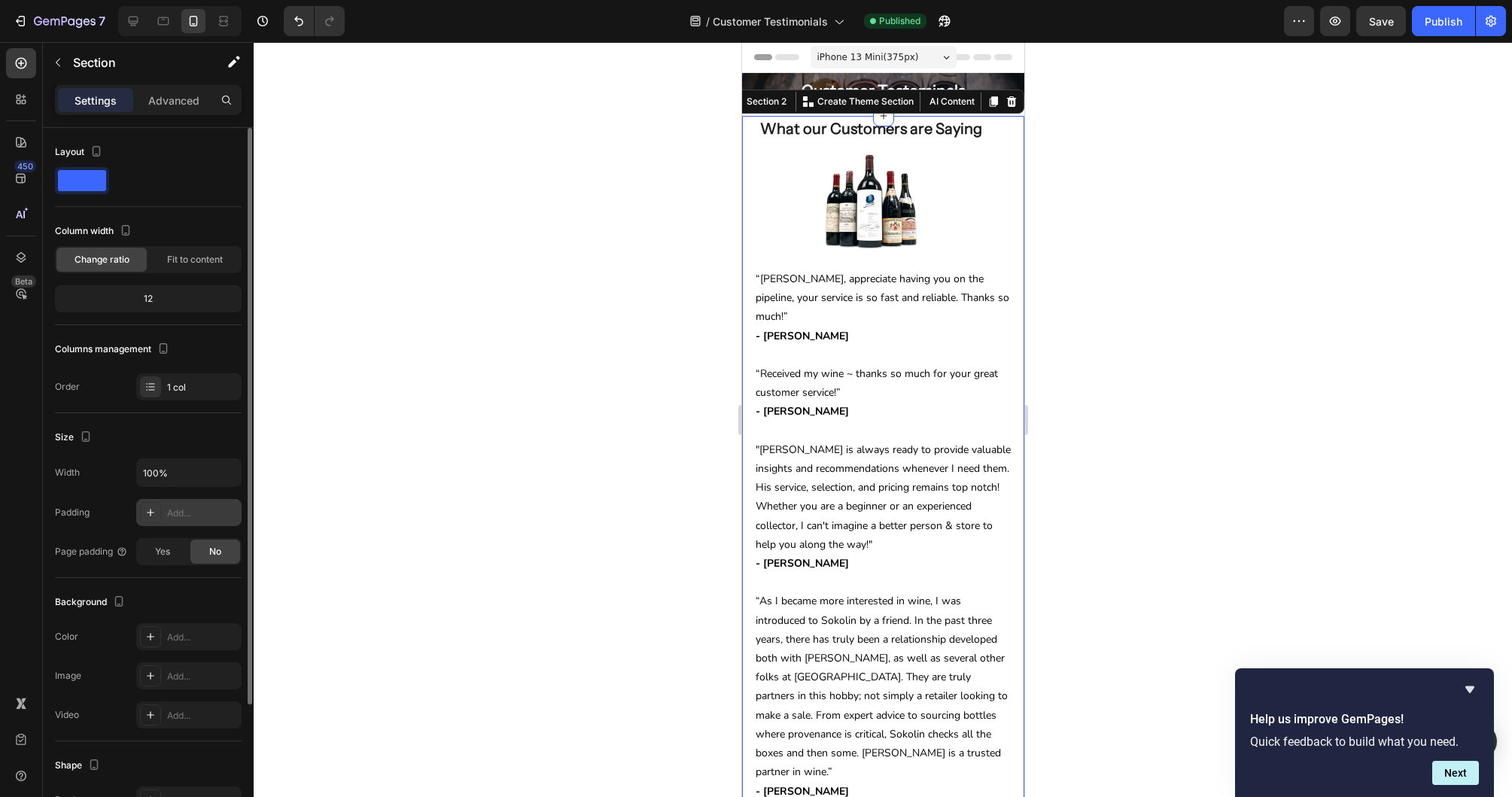
click at [1224, 461] on div at bounding box center [882, 419] width 1258 height 755
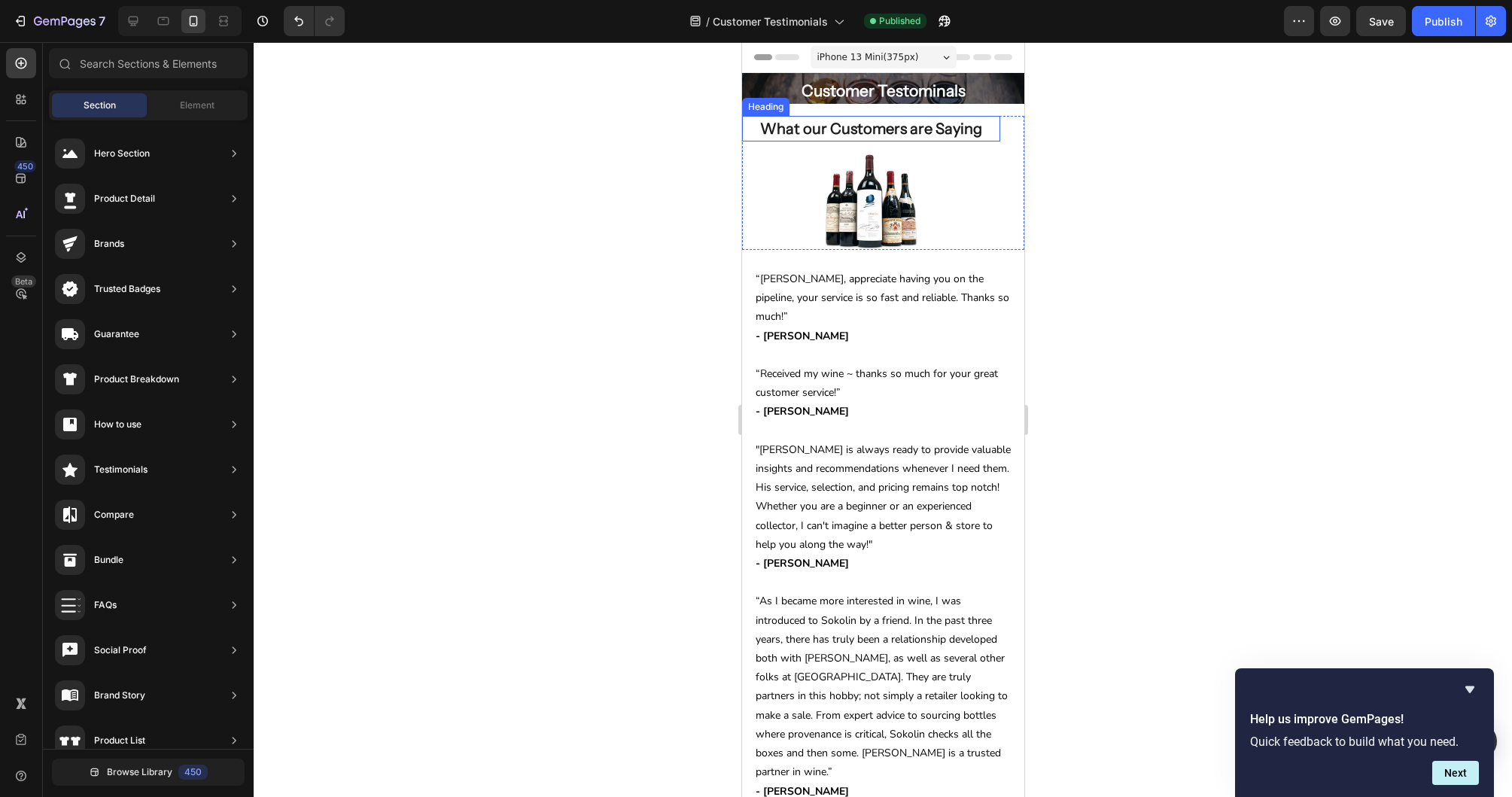
click at [937, 136] on h2 "What our Customers are Saying" at bounding box center [870, 128] width 225 height 26
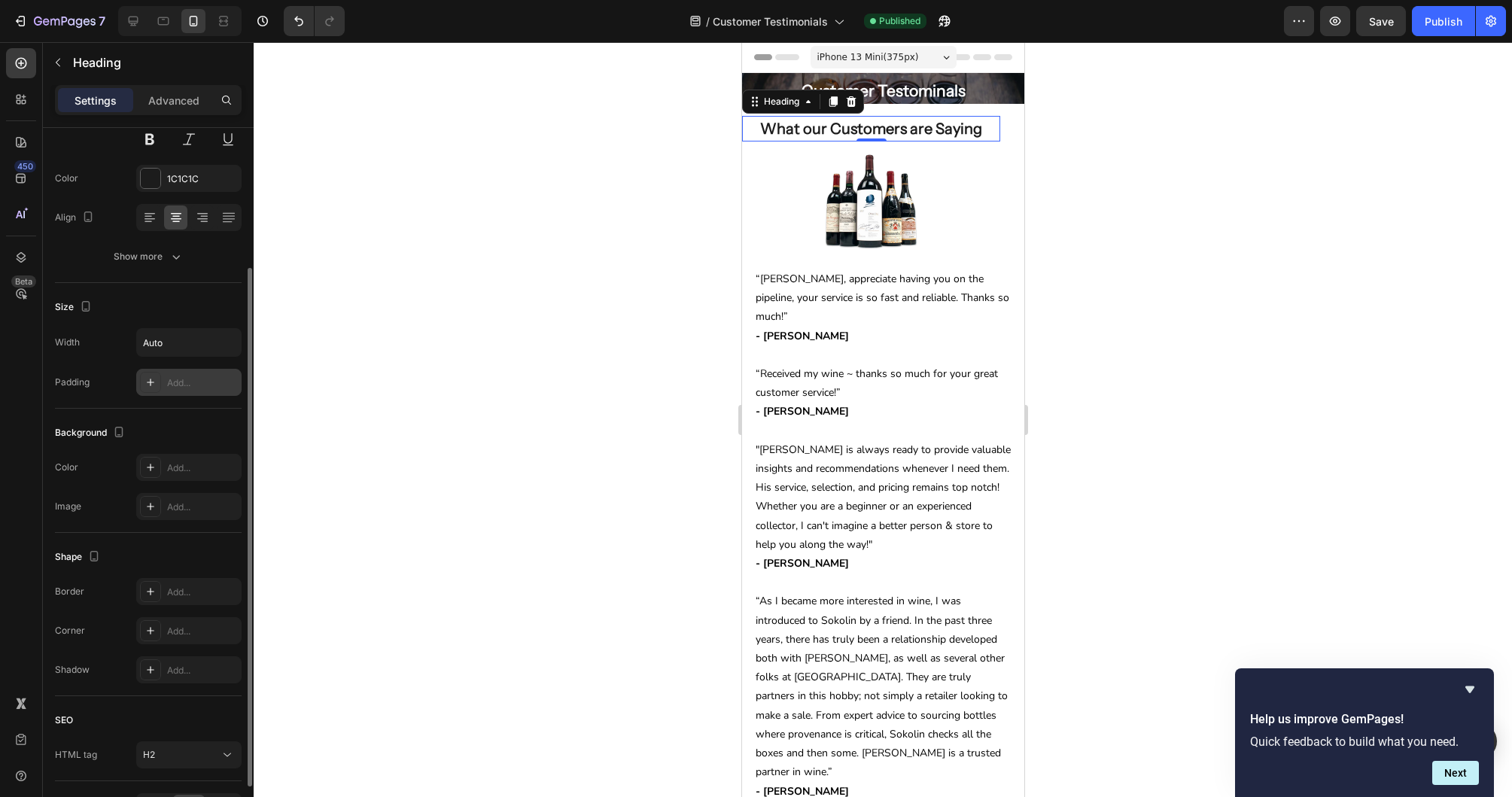
scroll to position [218, 0]
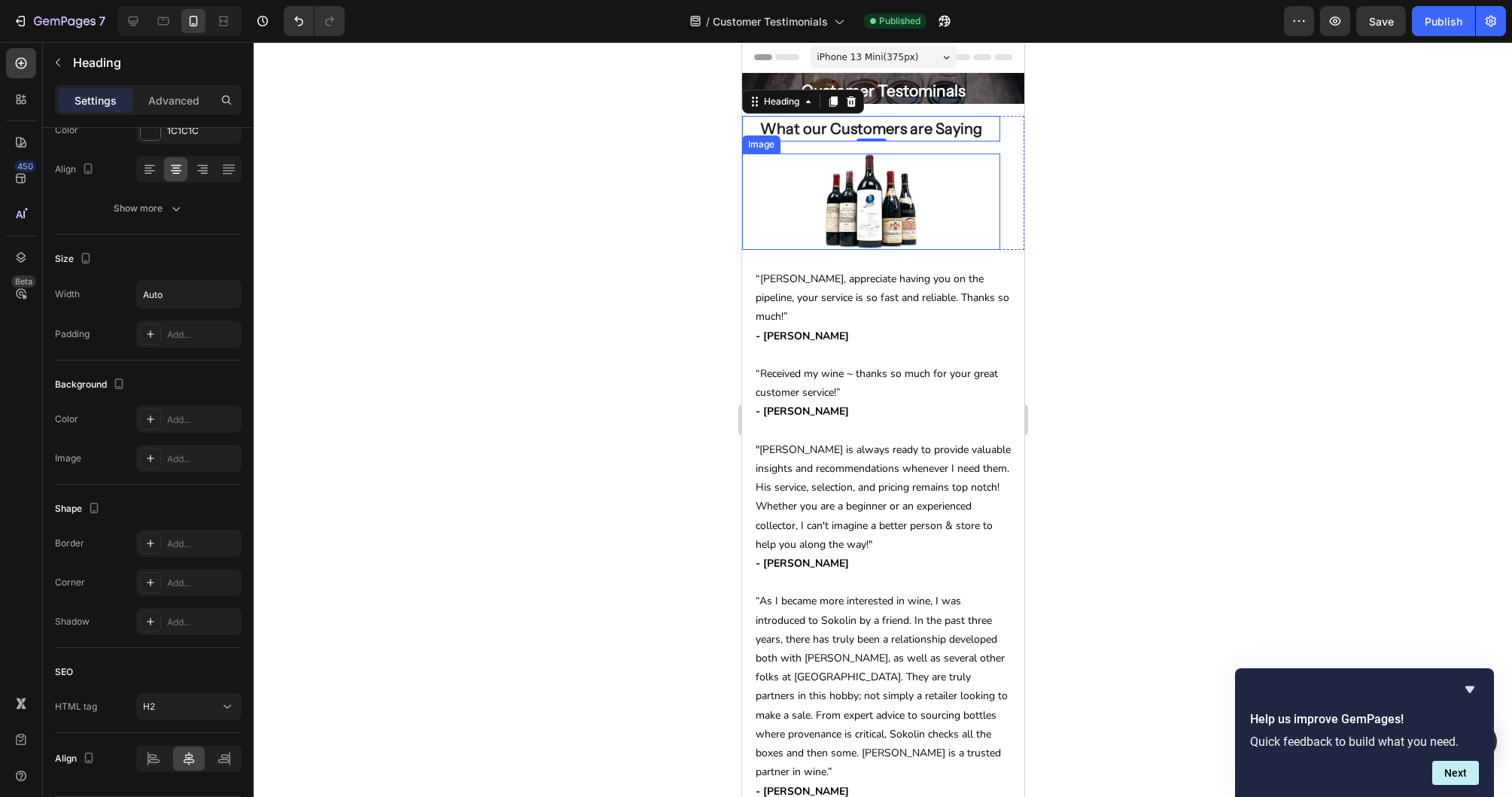
click at [914, 167] on img at bounding box center [871, 201] width 94 height 96
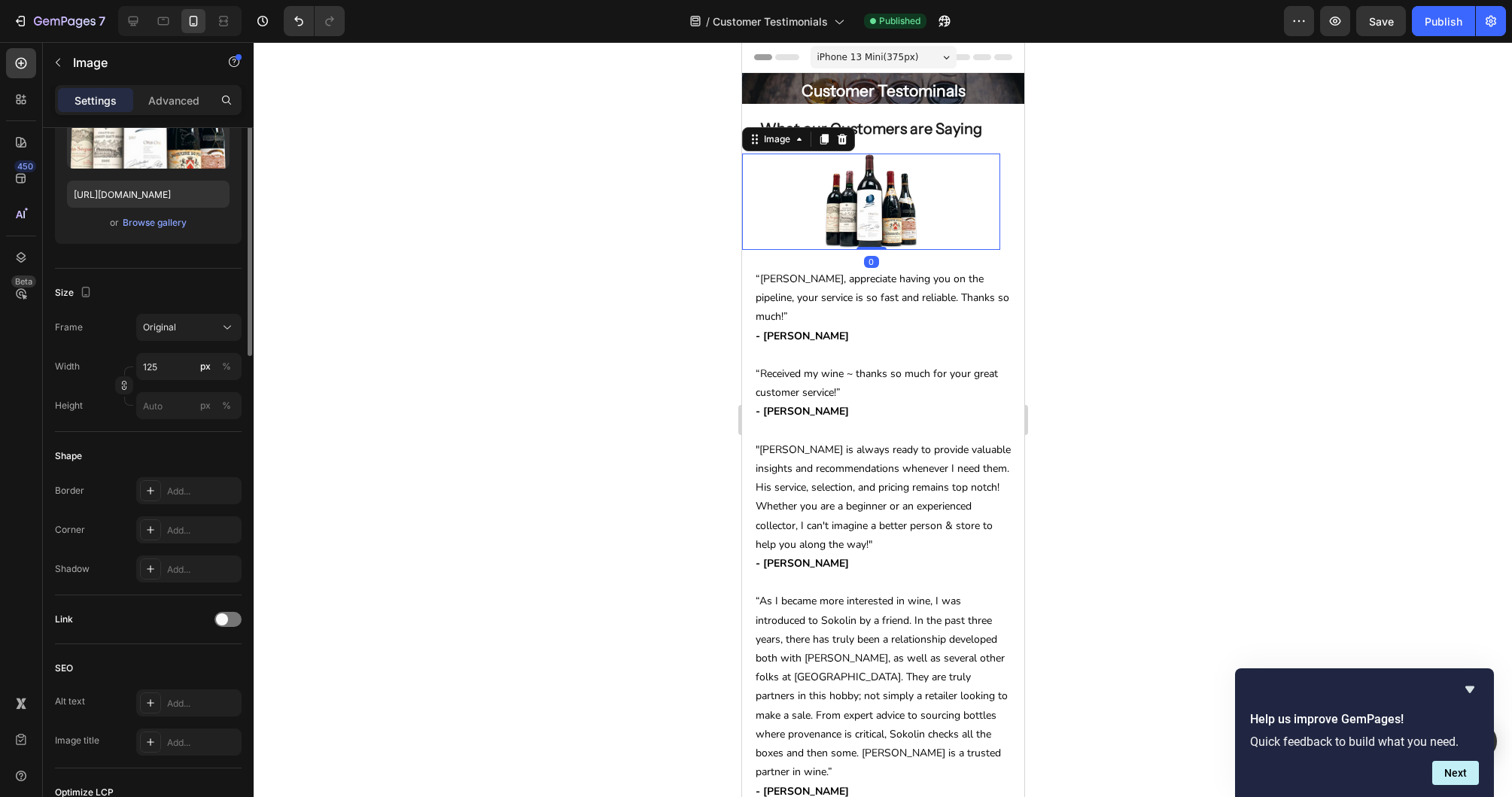
scroll to position [0, 0]
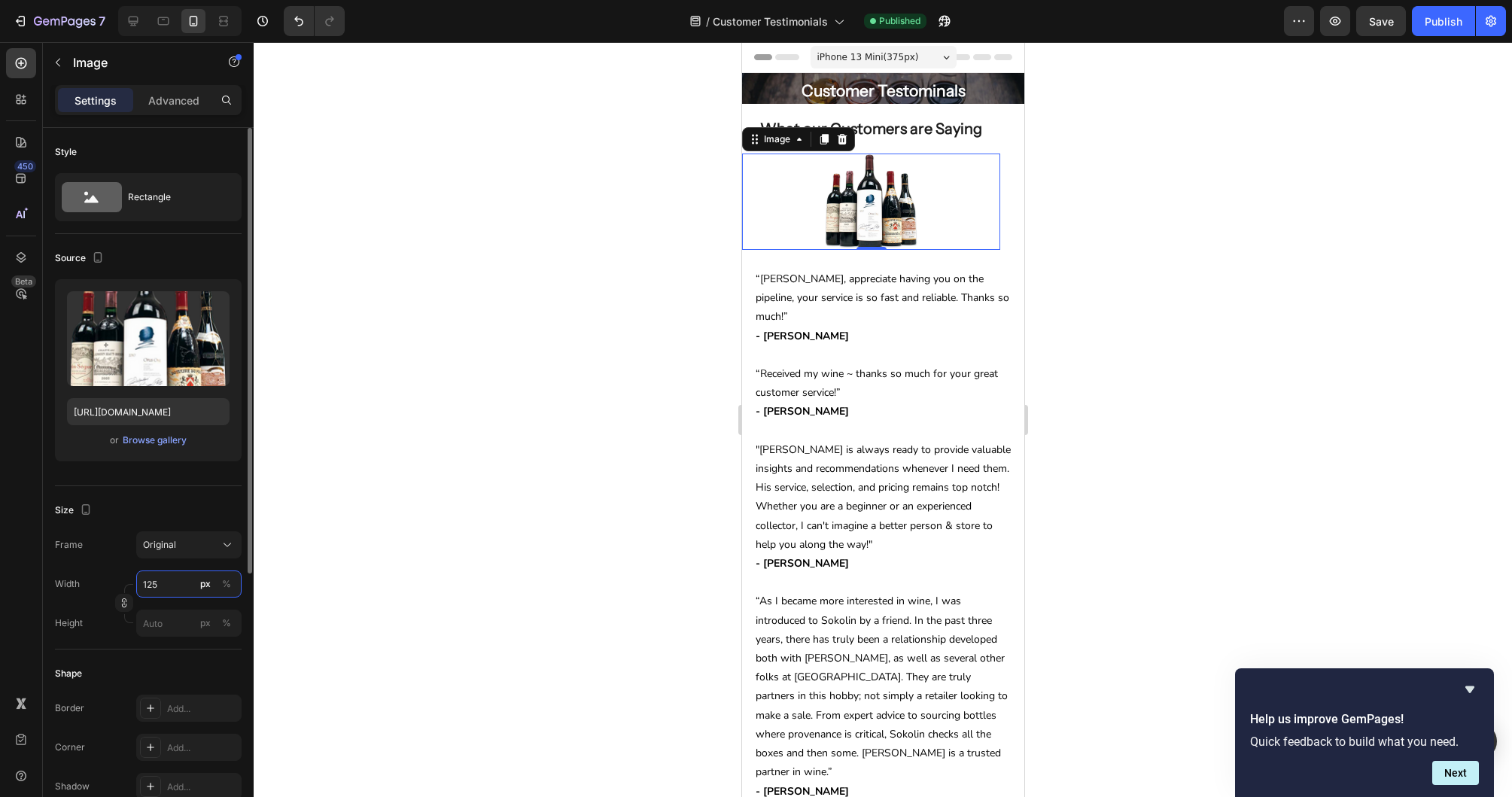
click at [169, 586] on input "125" at bounding box center [188, 584] width 105 height 27
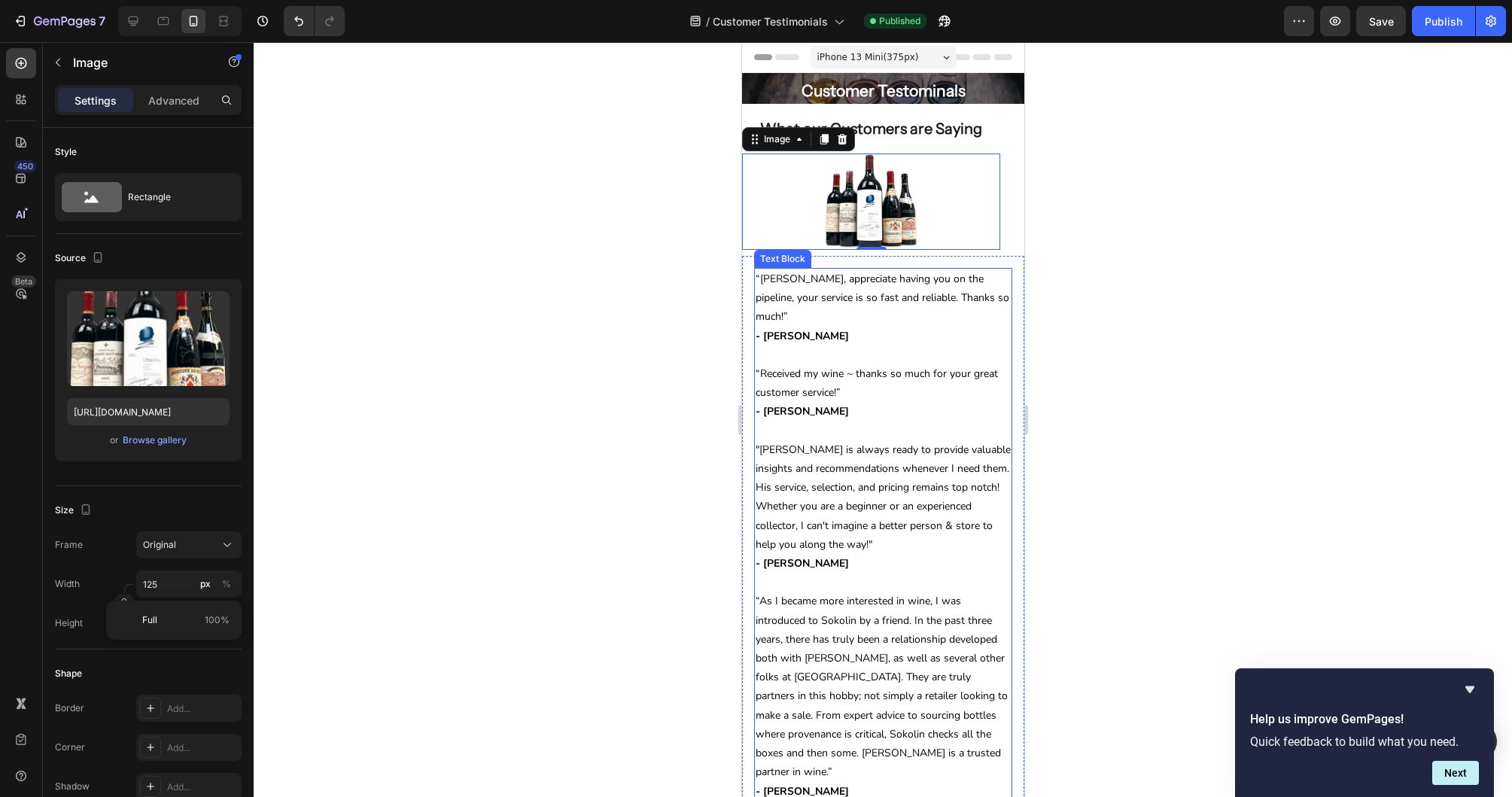
click at [1108, 290] on div at bounding box center [882, 419] width 1258 height 755
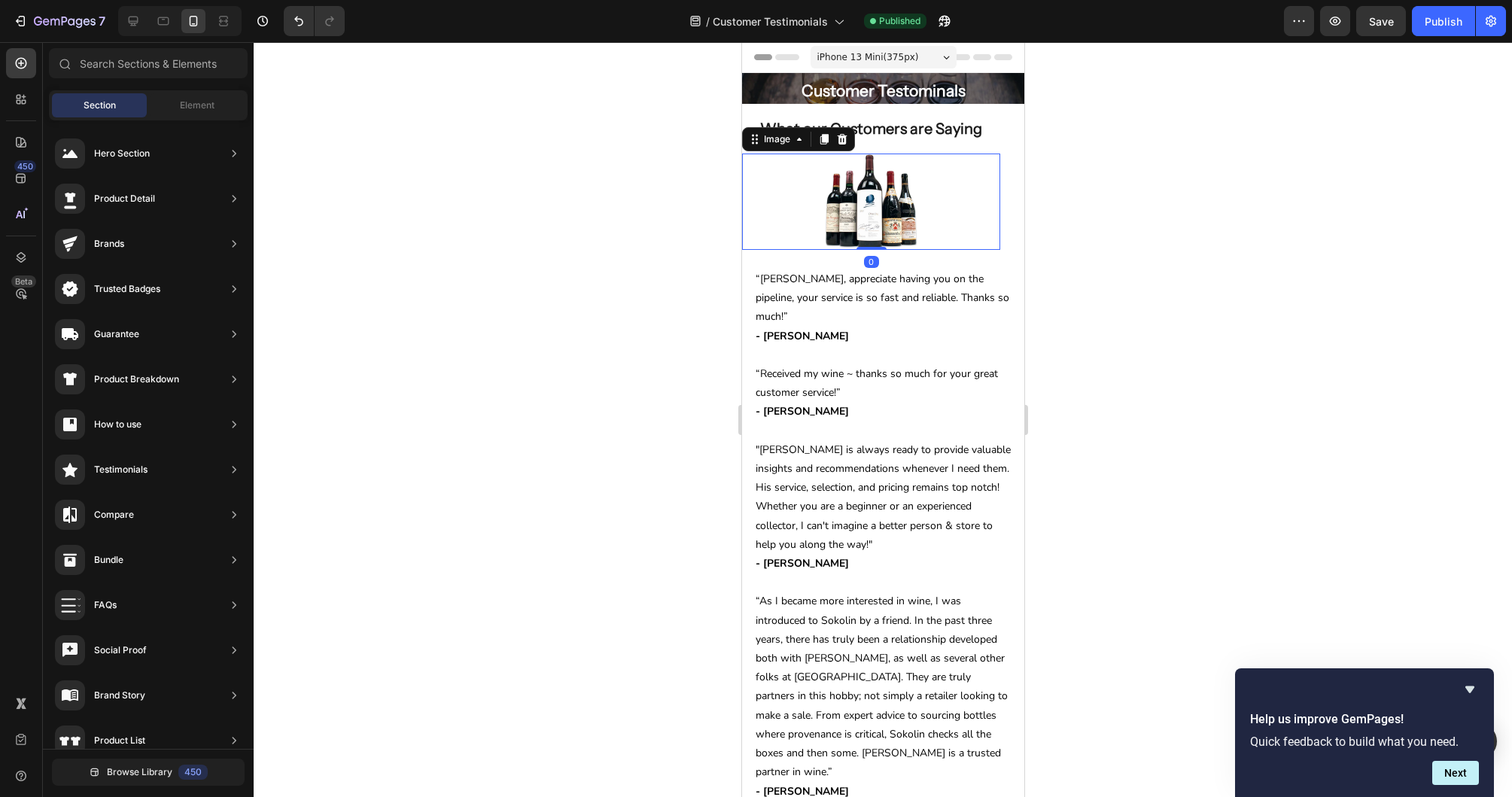
click at [820, 202] on div at bounding box center [871, 201] width 258 height 96
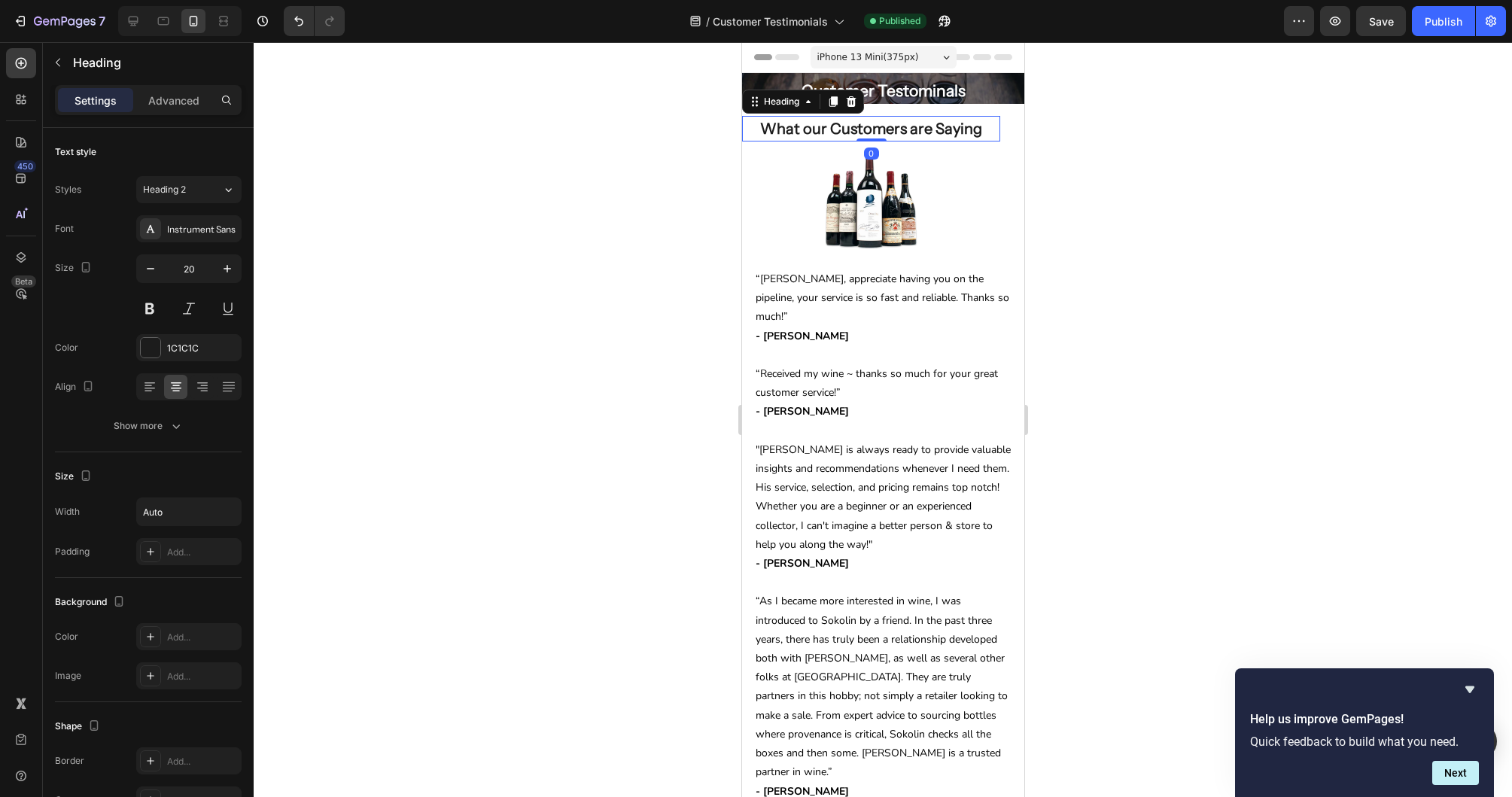
click at [930, 127] on h2 "What our Customers are Saying" at bounding box center [870, 128] width 225 height 26
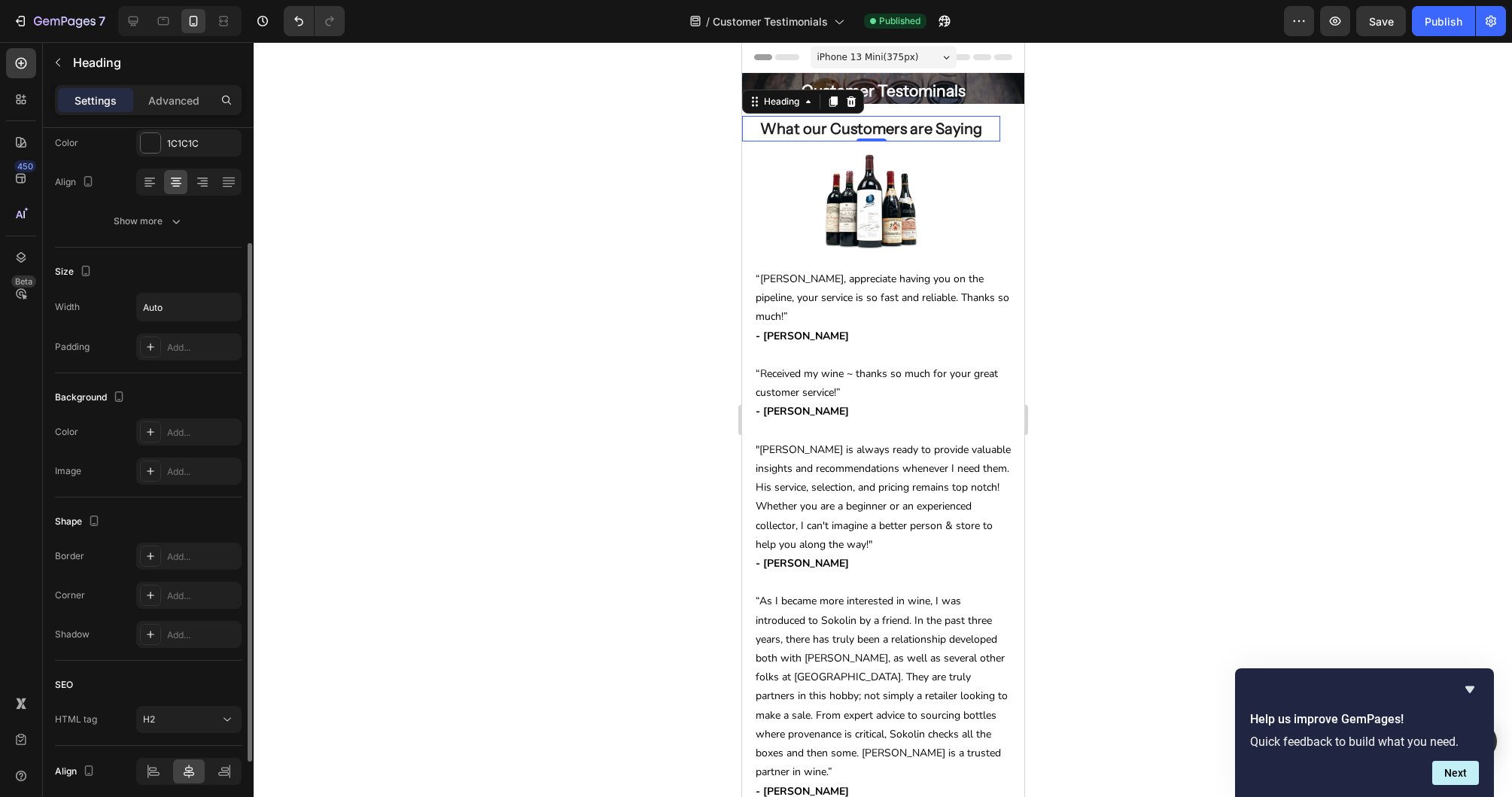
scroll to position [265, 0]
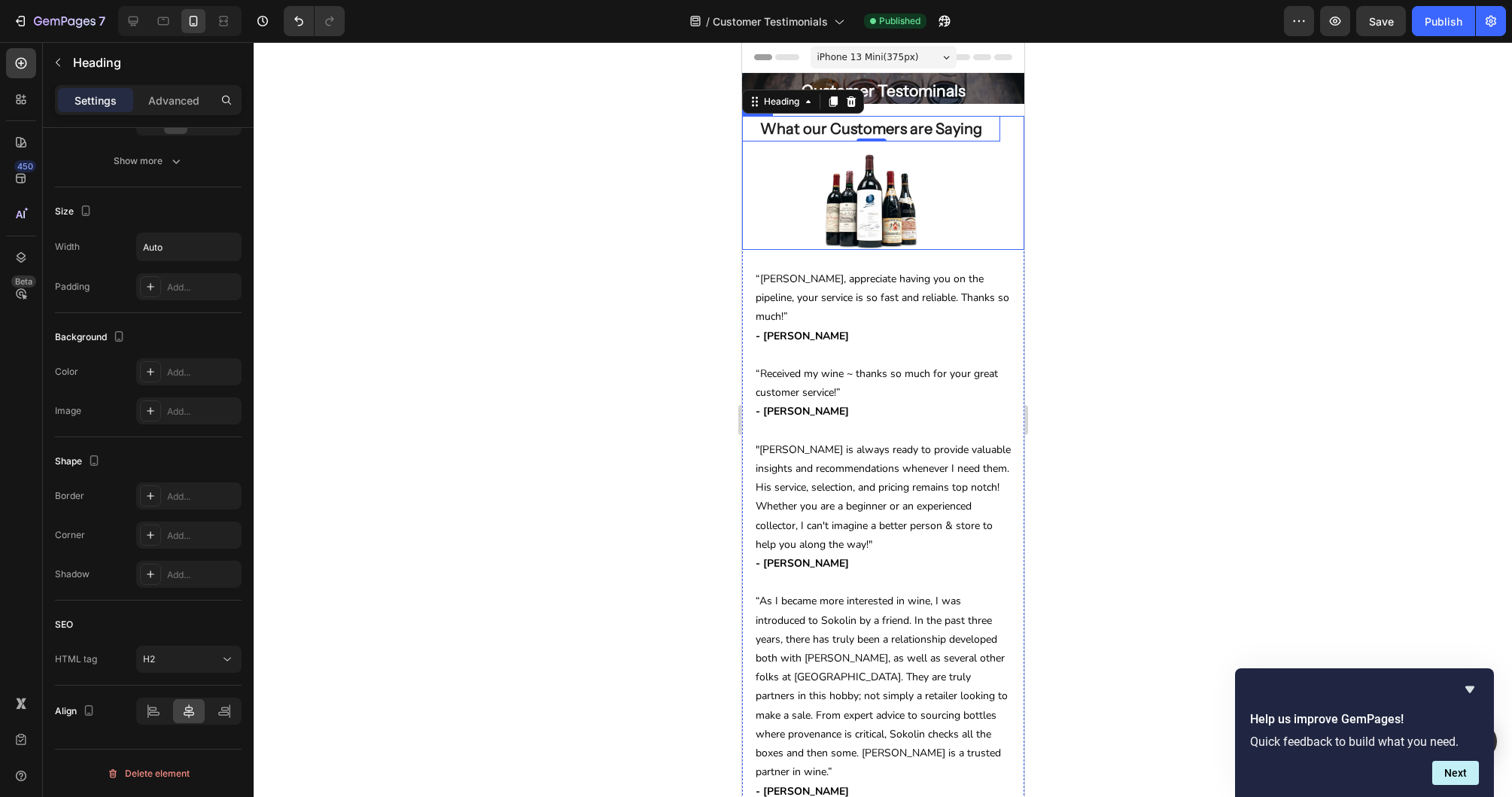
click at [799, 146] on div "What our Customers are Saying Heading 0 Image Row" at bounding box center [882, 182] width 283 height 134
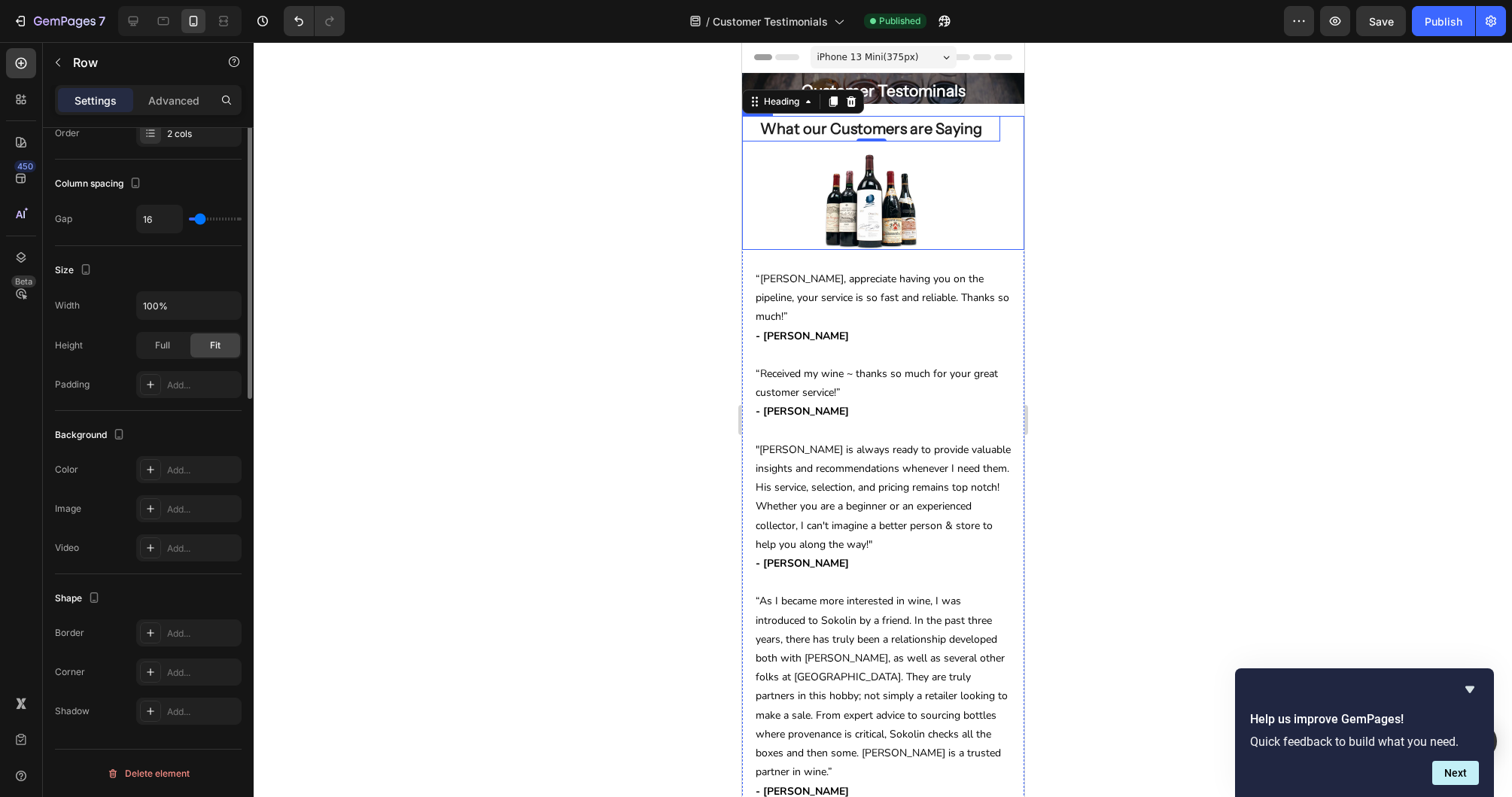
scroll to position [0, 0]
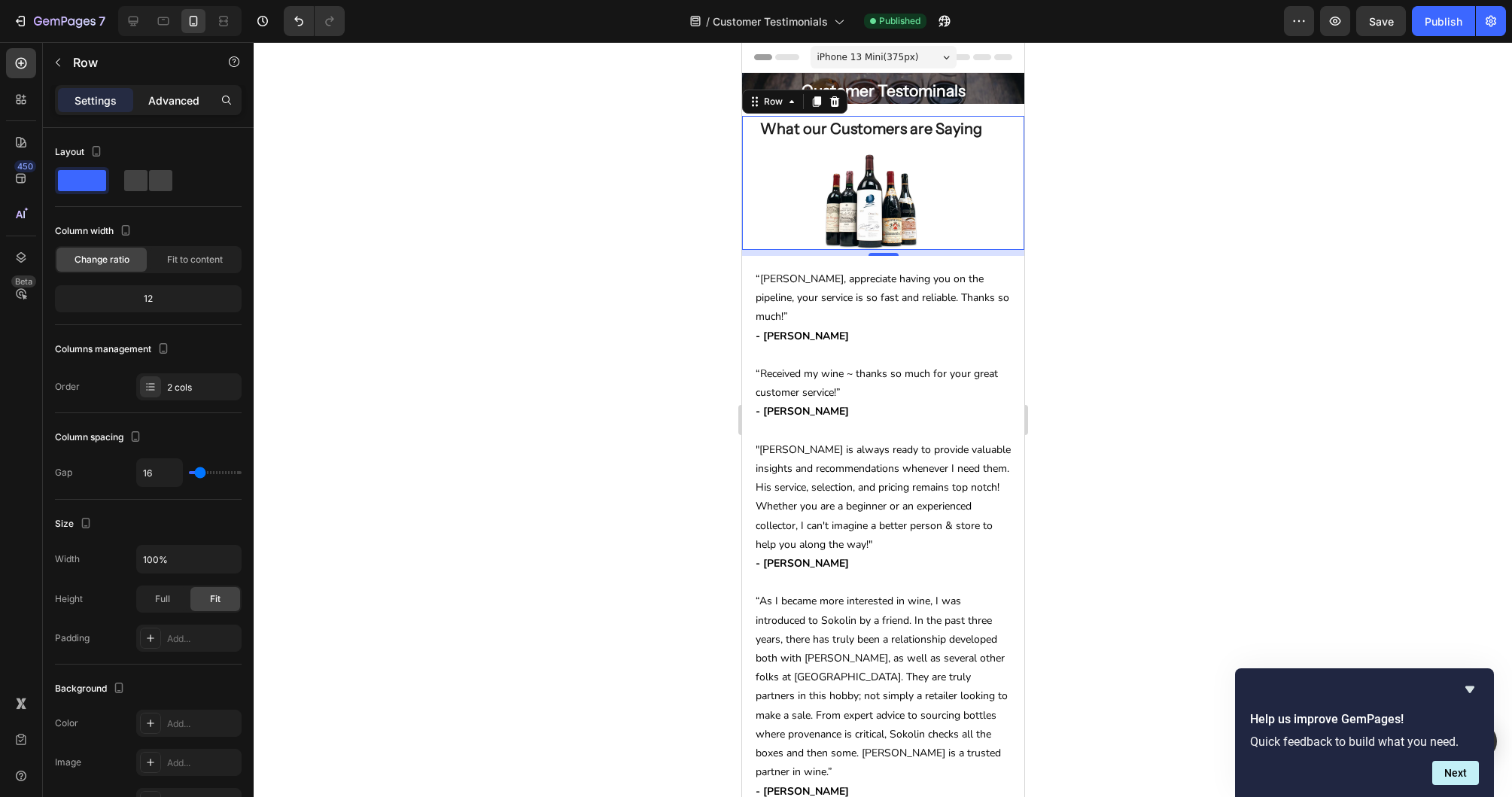
click at [190, 110] on div "Advanced" at bounding box center [174, 99] width 75 height 24
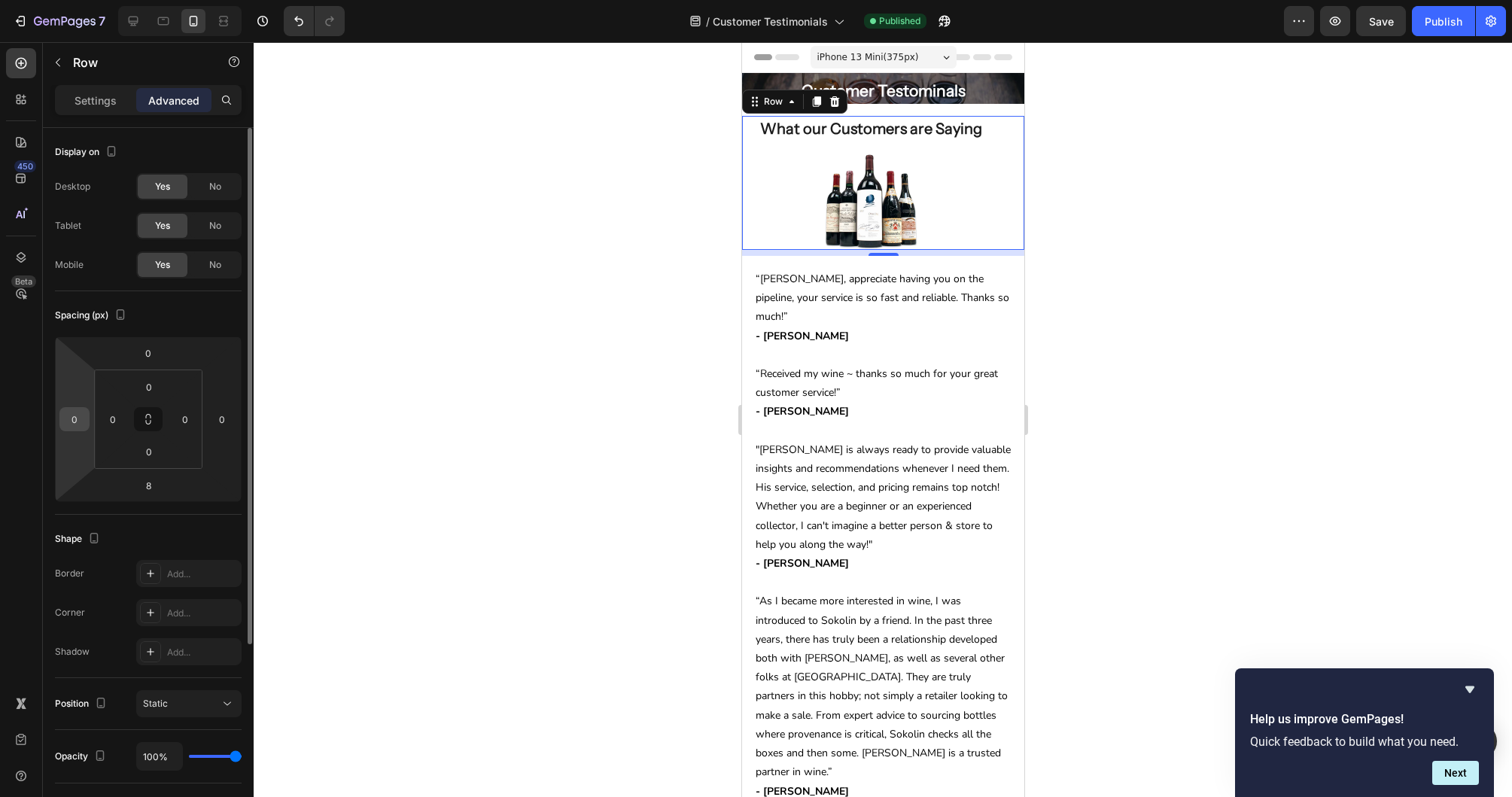
click at [79, 422] on input "0" at bounding box center [74, 418] width 22 height 22
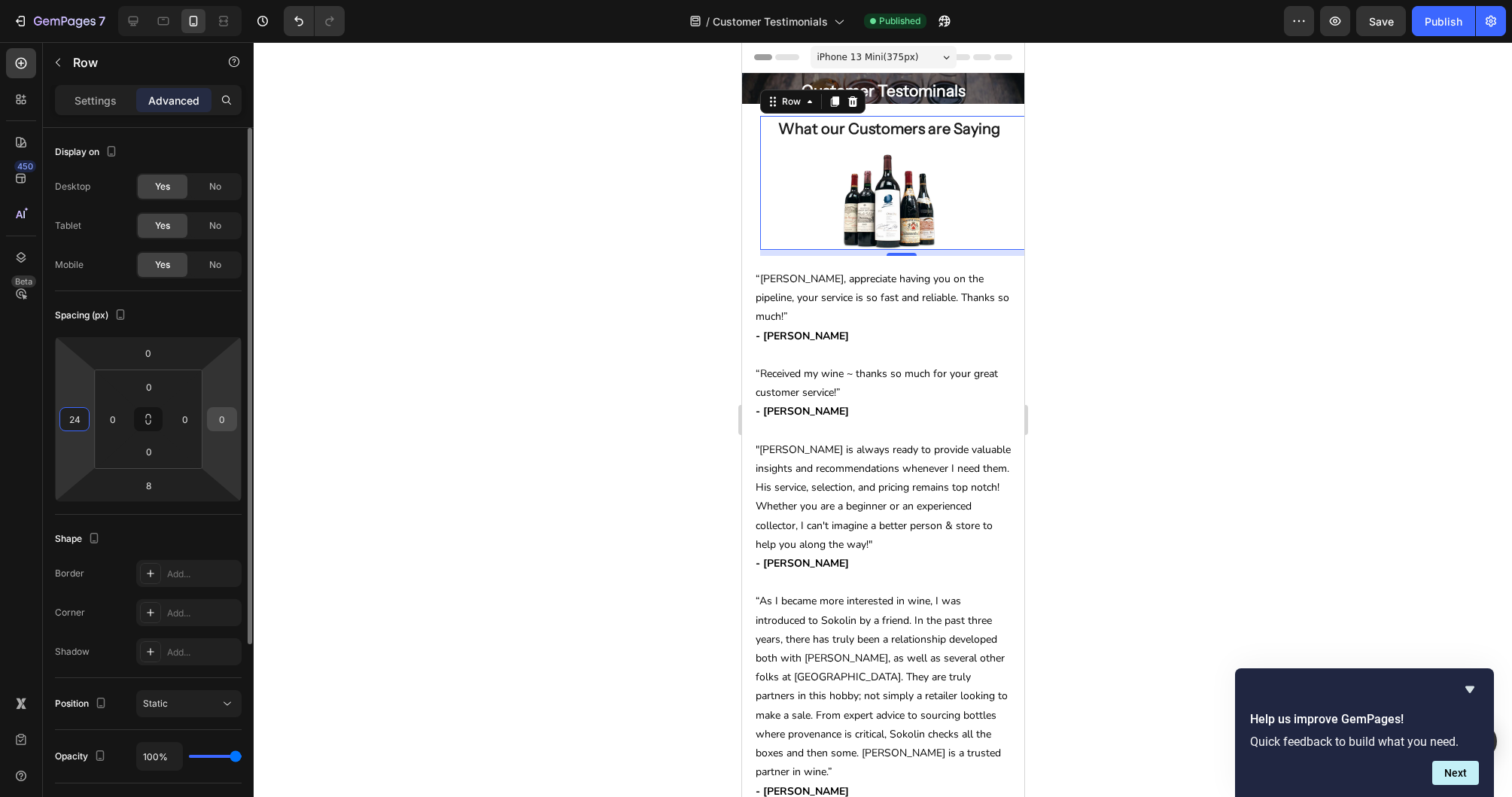
type input "24"
click at [212, 413] on input "0" at bounding box center [222, 418] width 22 height 22
click at [209, 507] on div "Spacing (px) 0 24 8 24 0 0 0 0" at bounding box center [148, 403] width 187 height 224
click at [229, 410] on input "24" at bounding box center [222, 418] width 22 height 22
type input "0"
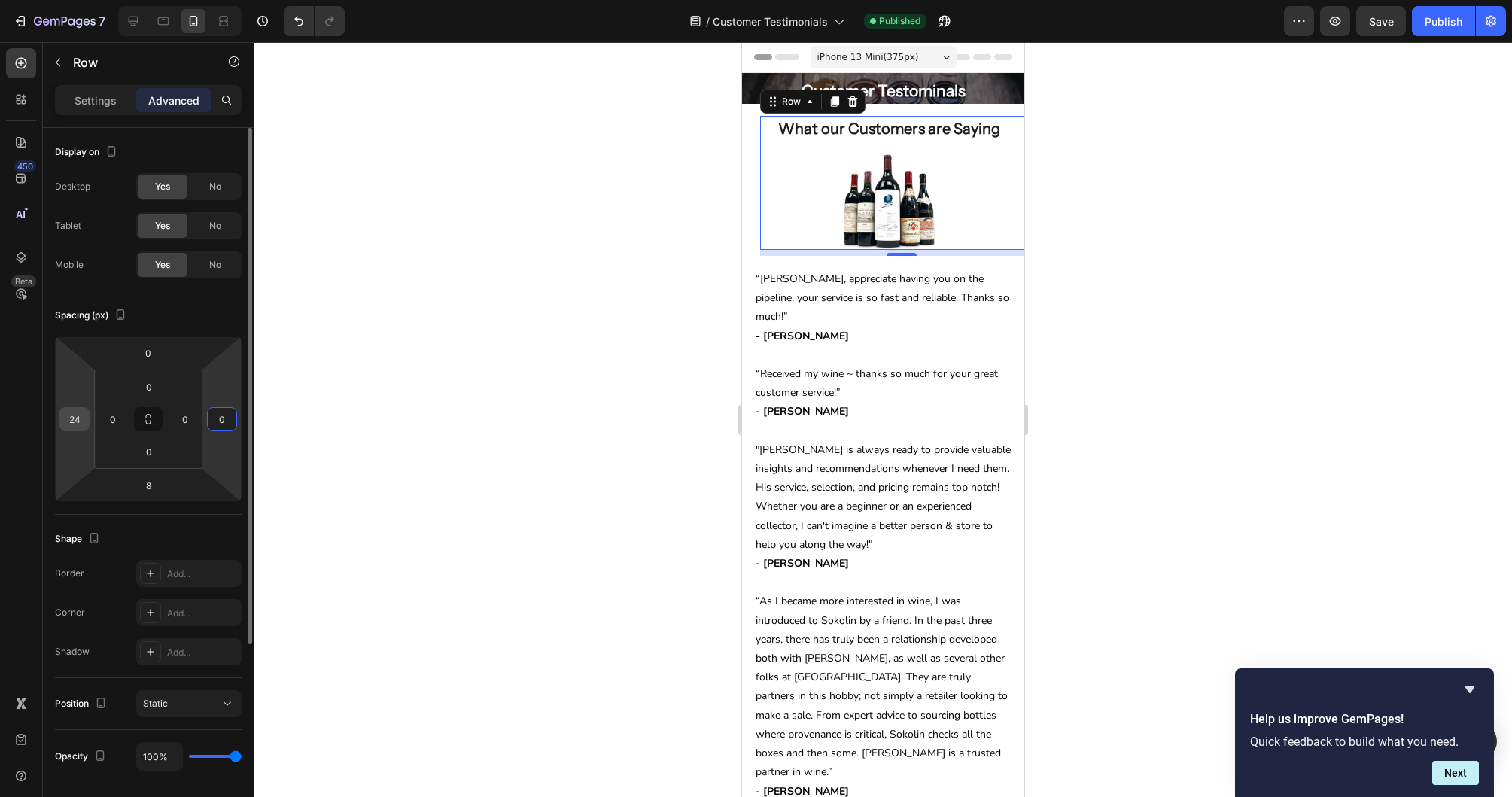
click at [73, 418] on input "24" at bounding box center [74, 418] width 22 height 22
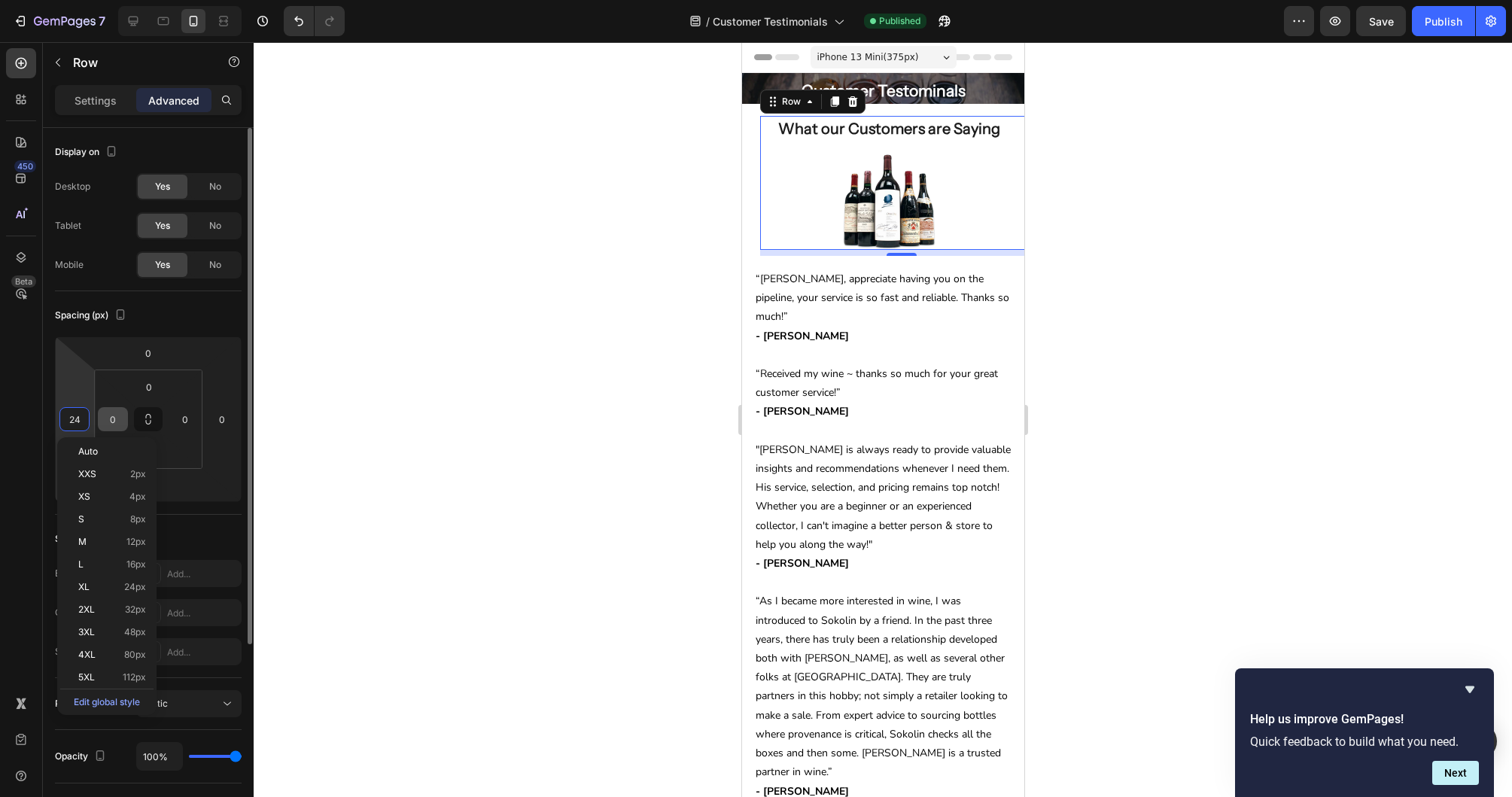
type input "0"
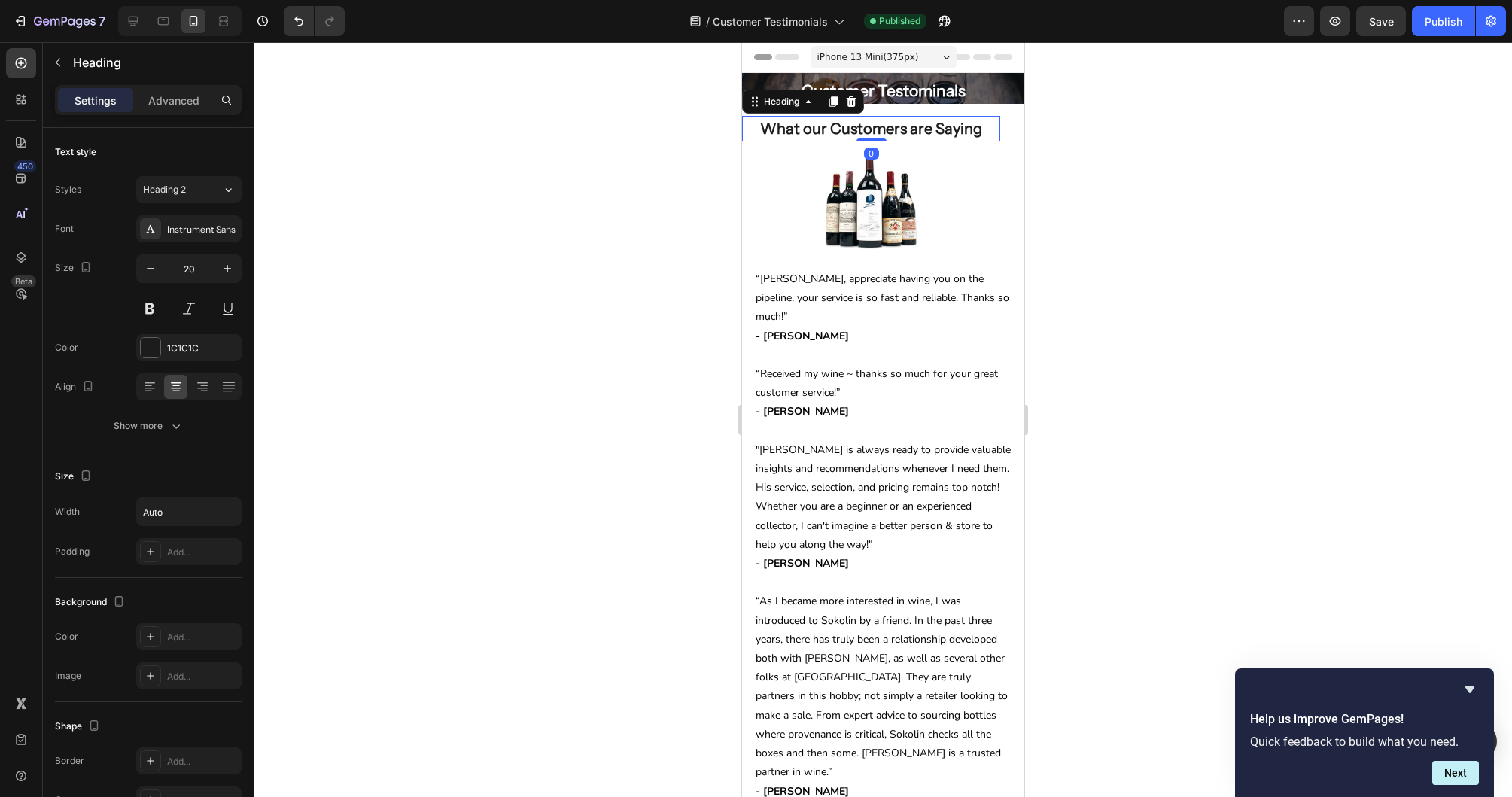
click at [943, 128] on h2 "What our Customers are Saying" at bounding box center [870, 128] width 225 height 26
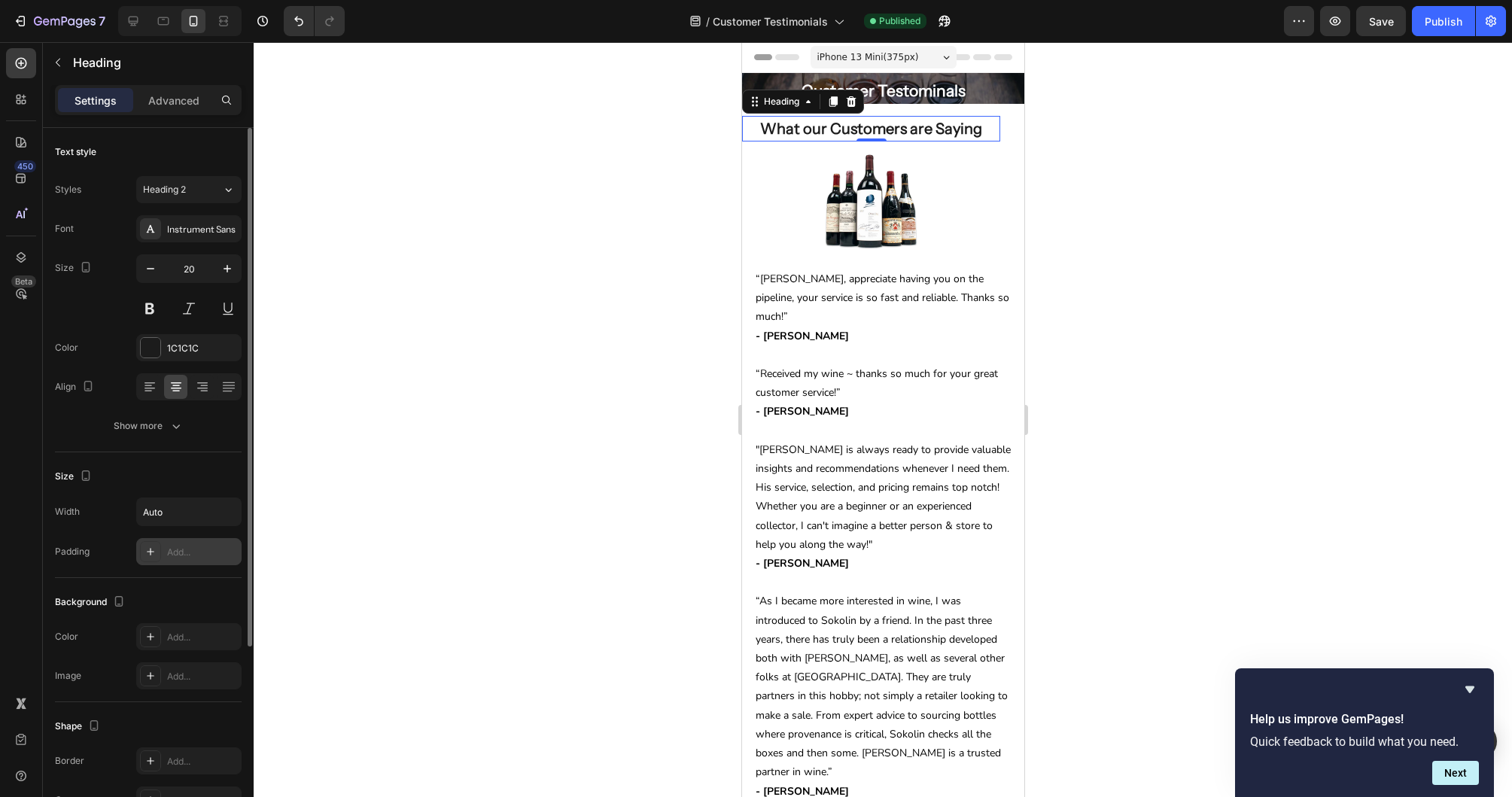
click at [156, 552] on div at bounding box center [150, 551] width 21 height 21
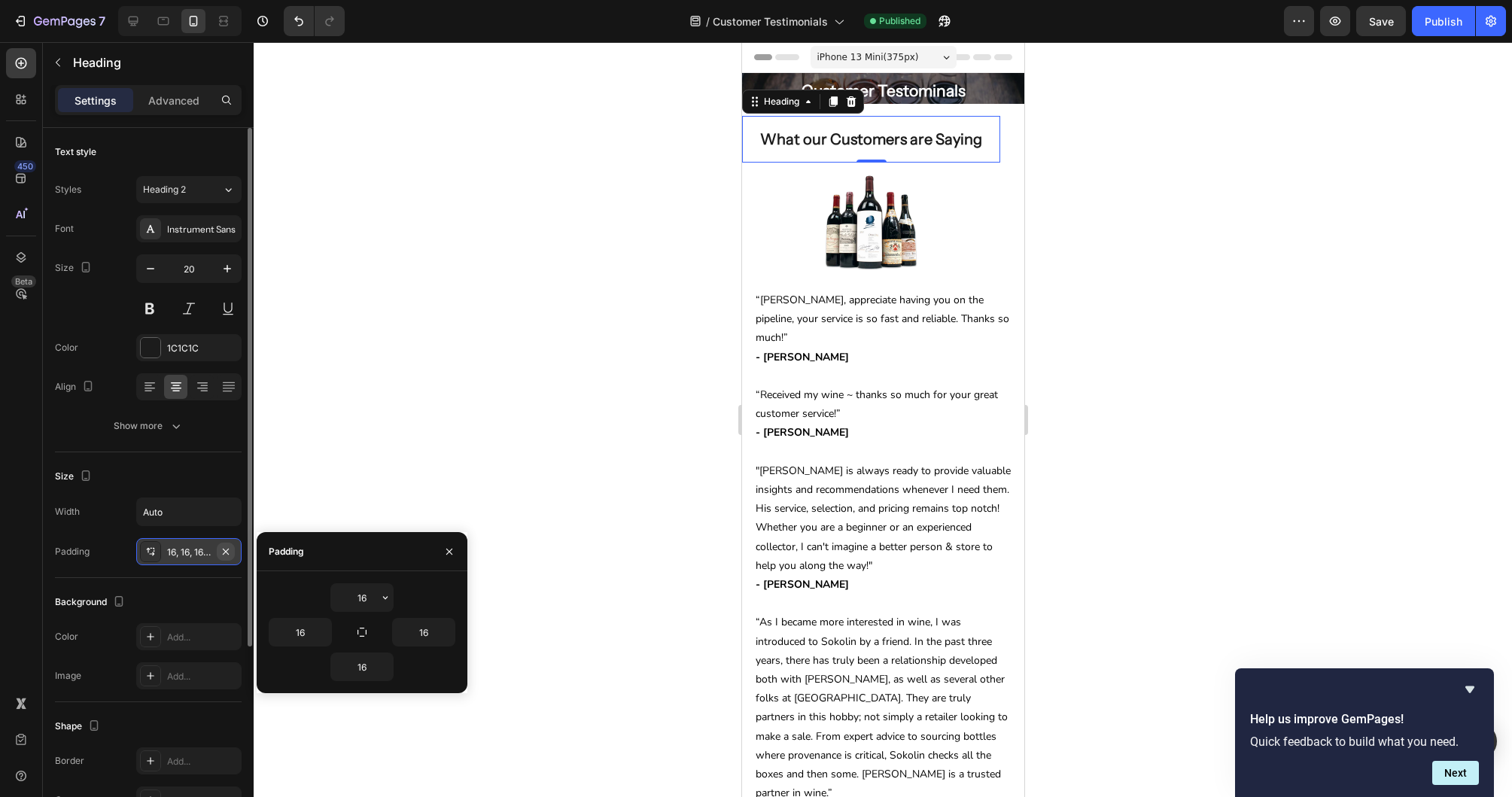
click at [229, 553] on icon "button" at bounding box center [226, 551] width 12 height 12
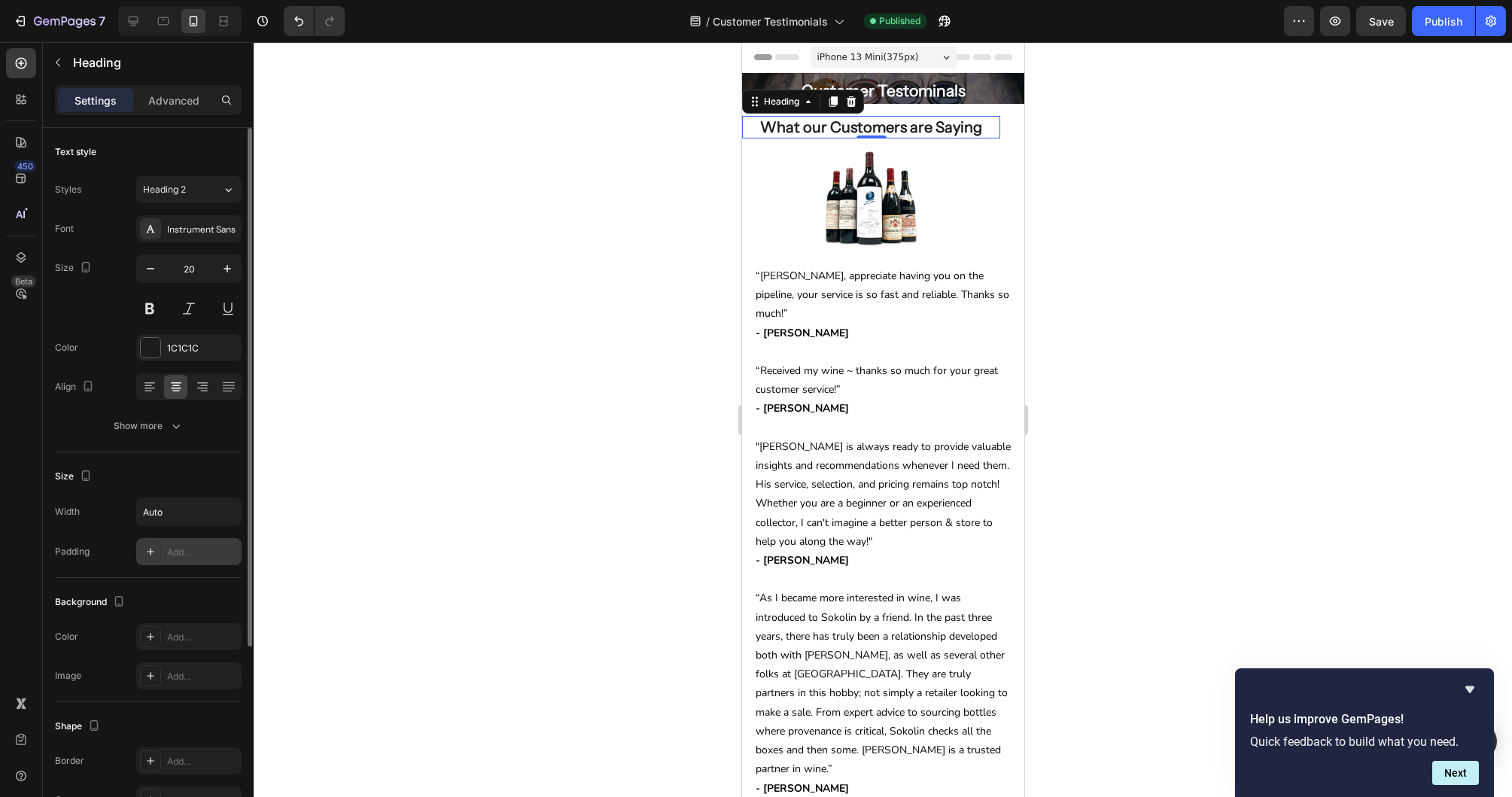
click at [764, 136] on h2 "What our Customers are Saying" at bounding box center [871, 126] width 222 height 22
click at [755, 160] on div at bounding box center [871, 199] width 258 height 96
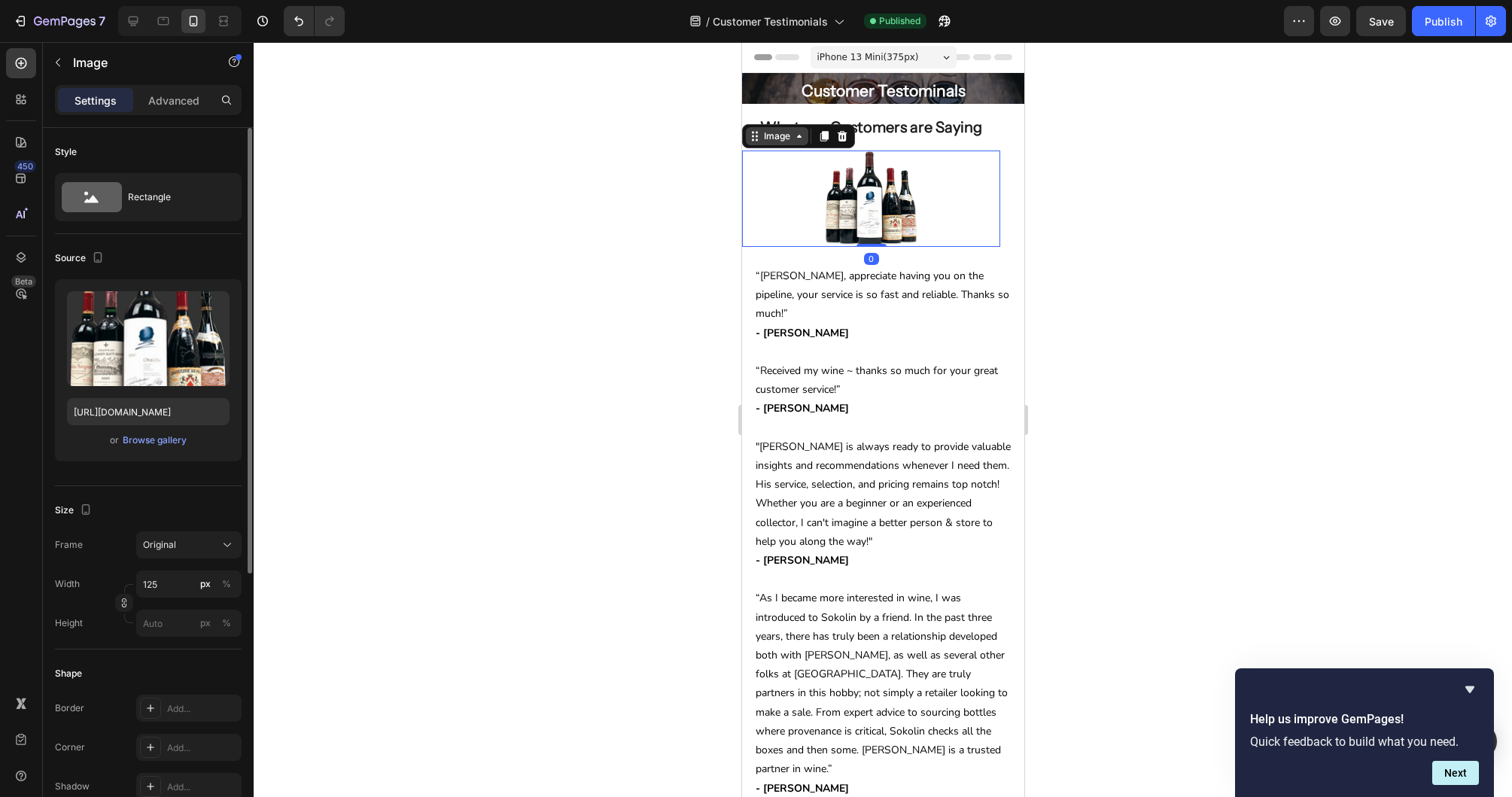
click at [762, 139] on div "Image" at bounding box center [776, 136] width 33 height 13
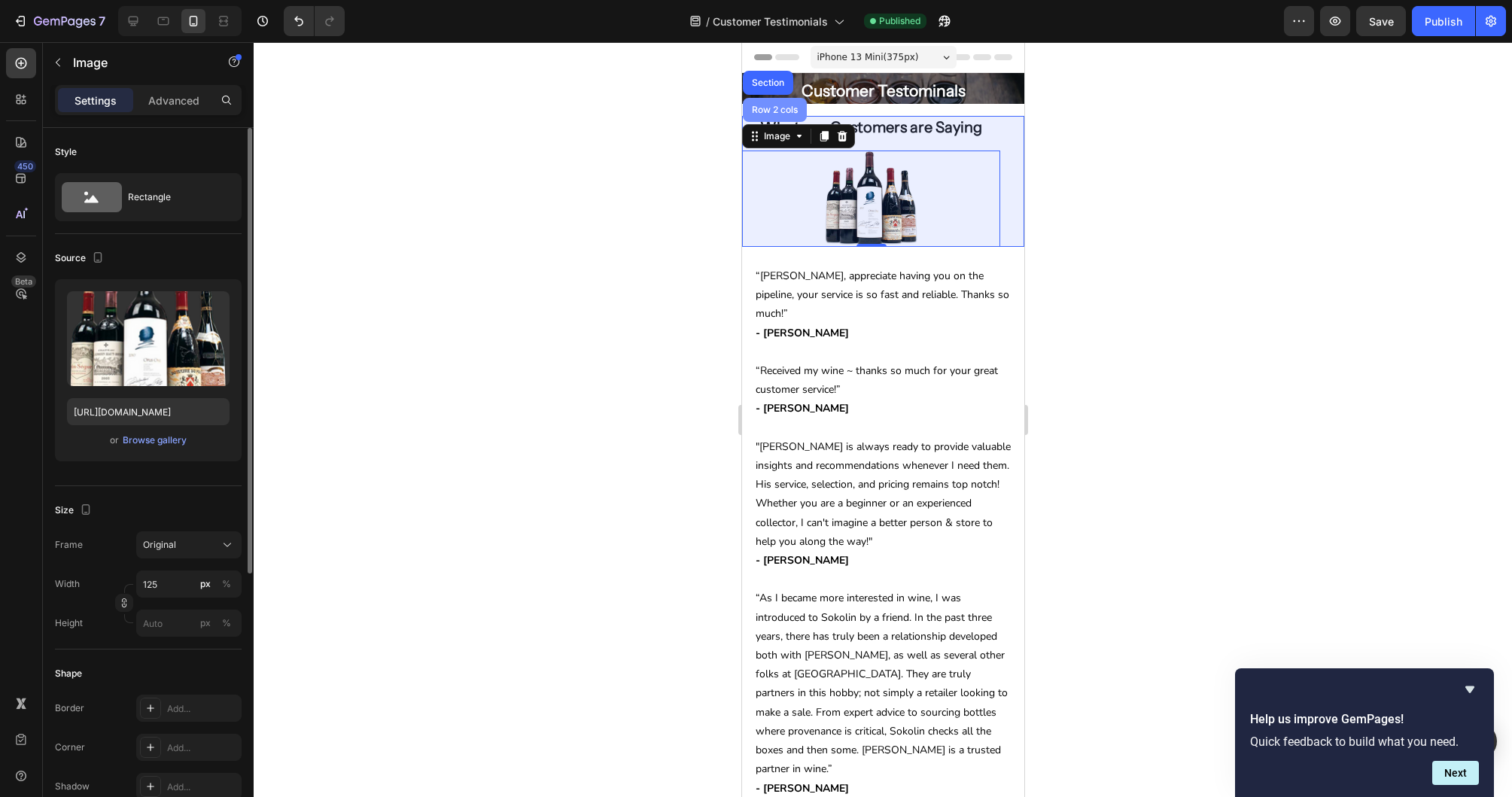
click at [759, 106] on div "Row 2 cols" at bounding box center [774, 109] width 52 height 9
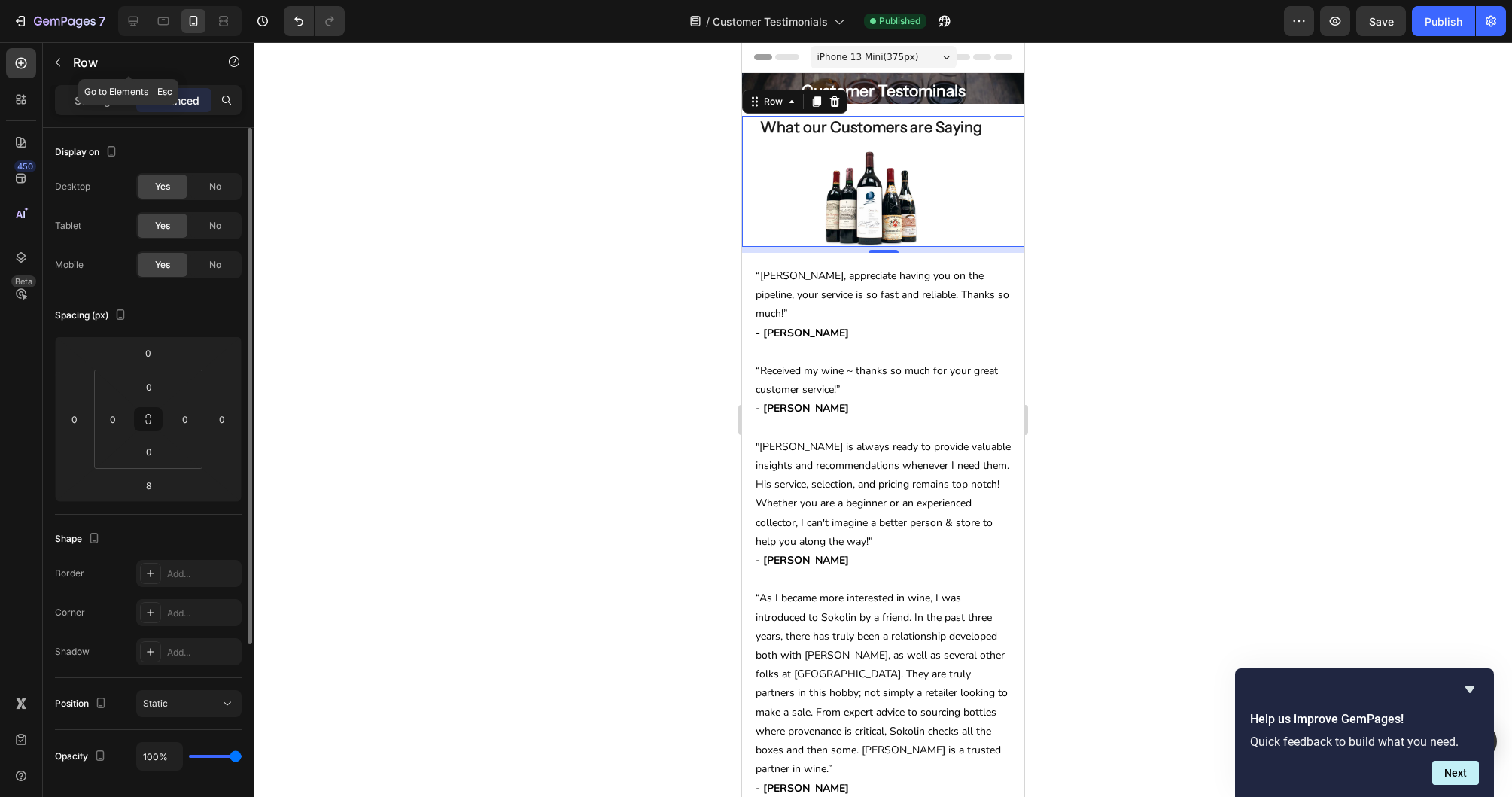
click at [111, 84] on div "Row" at bounding box center [128, 64] width 172 height 42
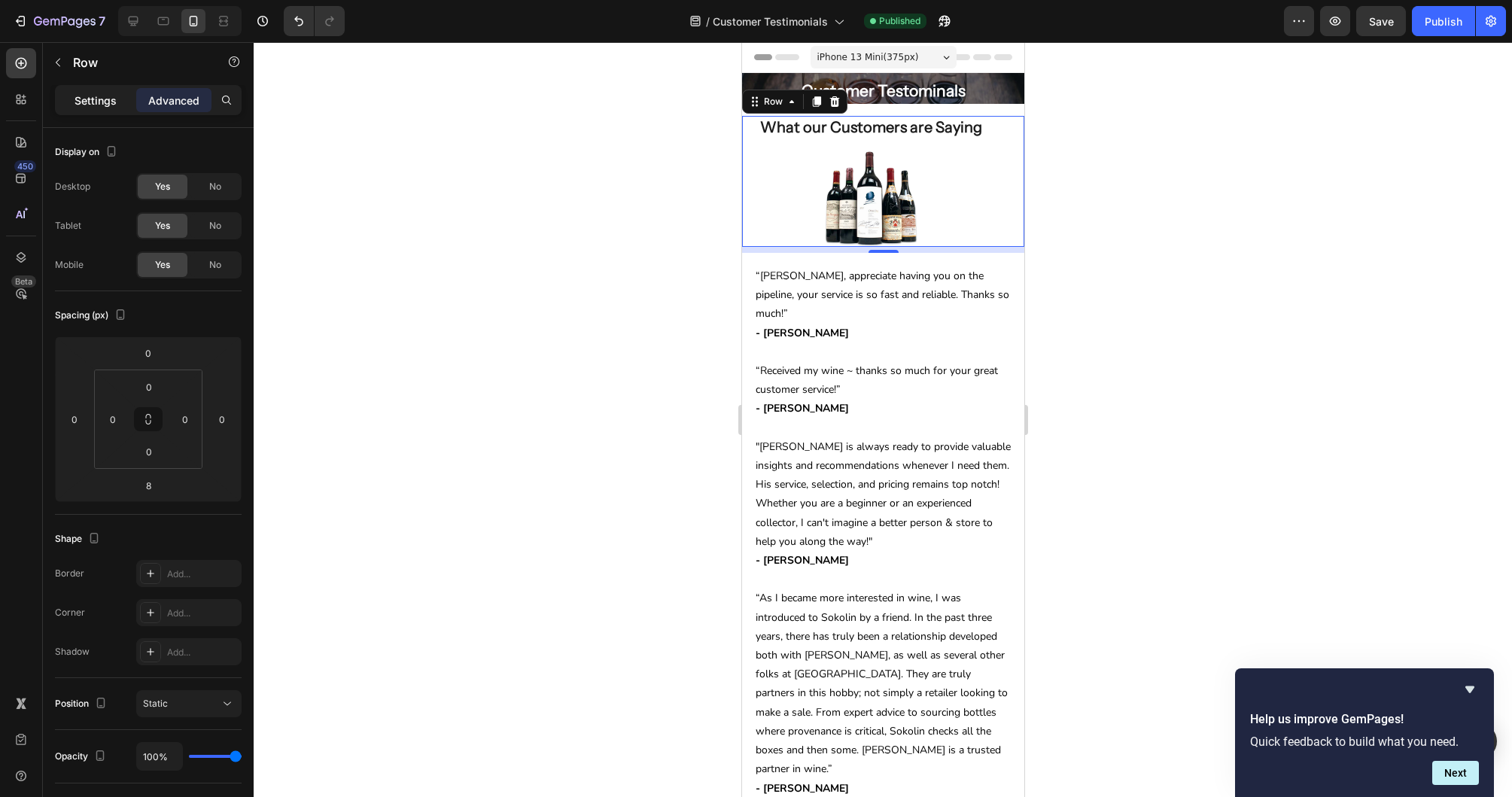
click at [102, 98] on p "Settings" at bounding box center [95, 100] width 42 height 15
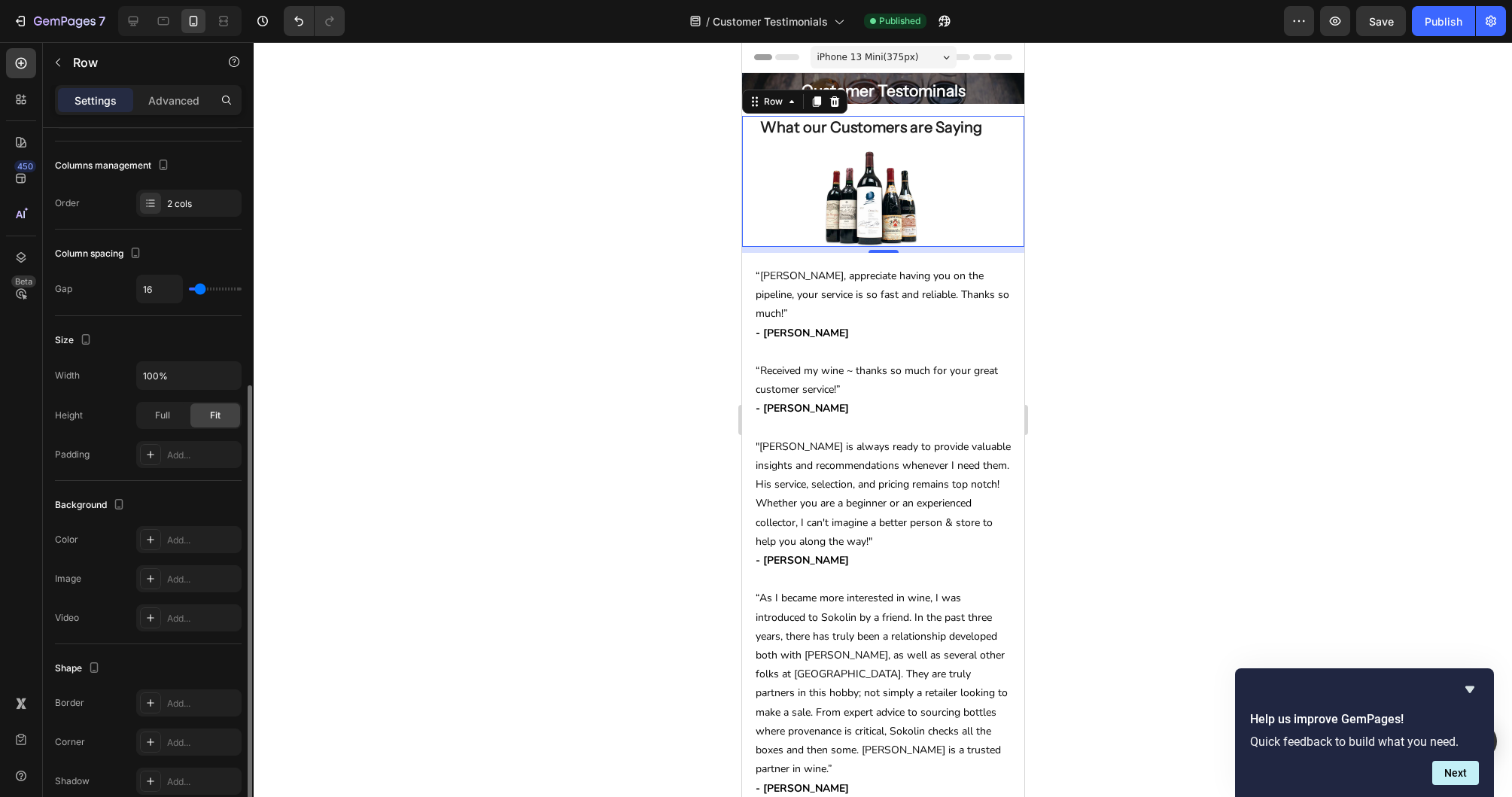
scroll to position [253, 0]
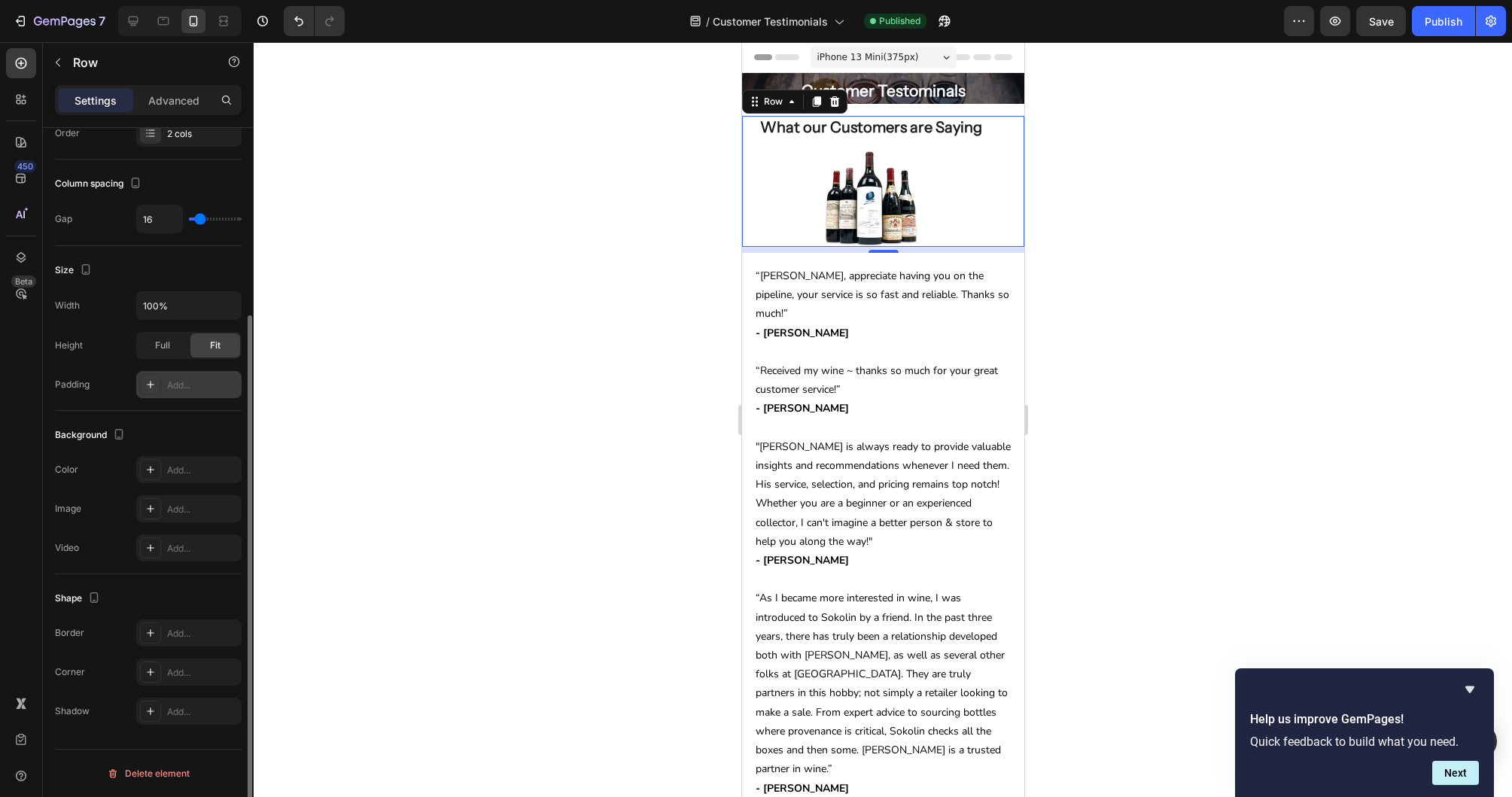
click at [211, 377] on div "Add..." at bounding box center [188, 385] width 105 height 27
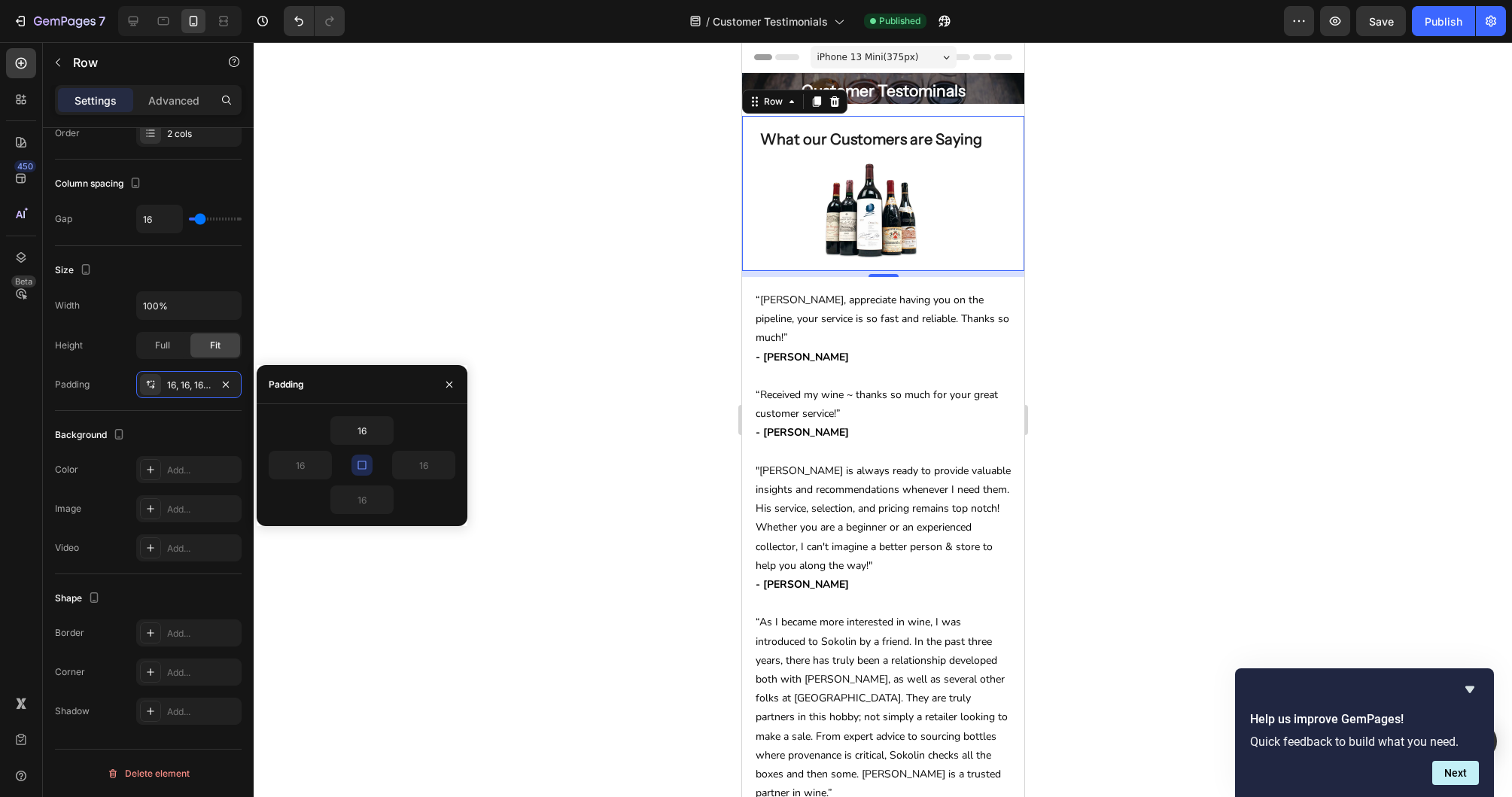
click at [362, 466] on icon "button" at bounding box center [362, 465] width 12 height 12
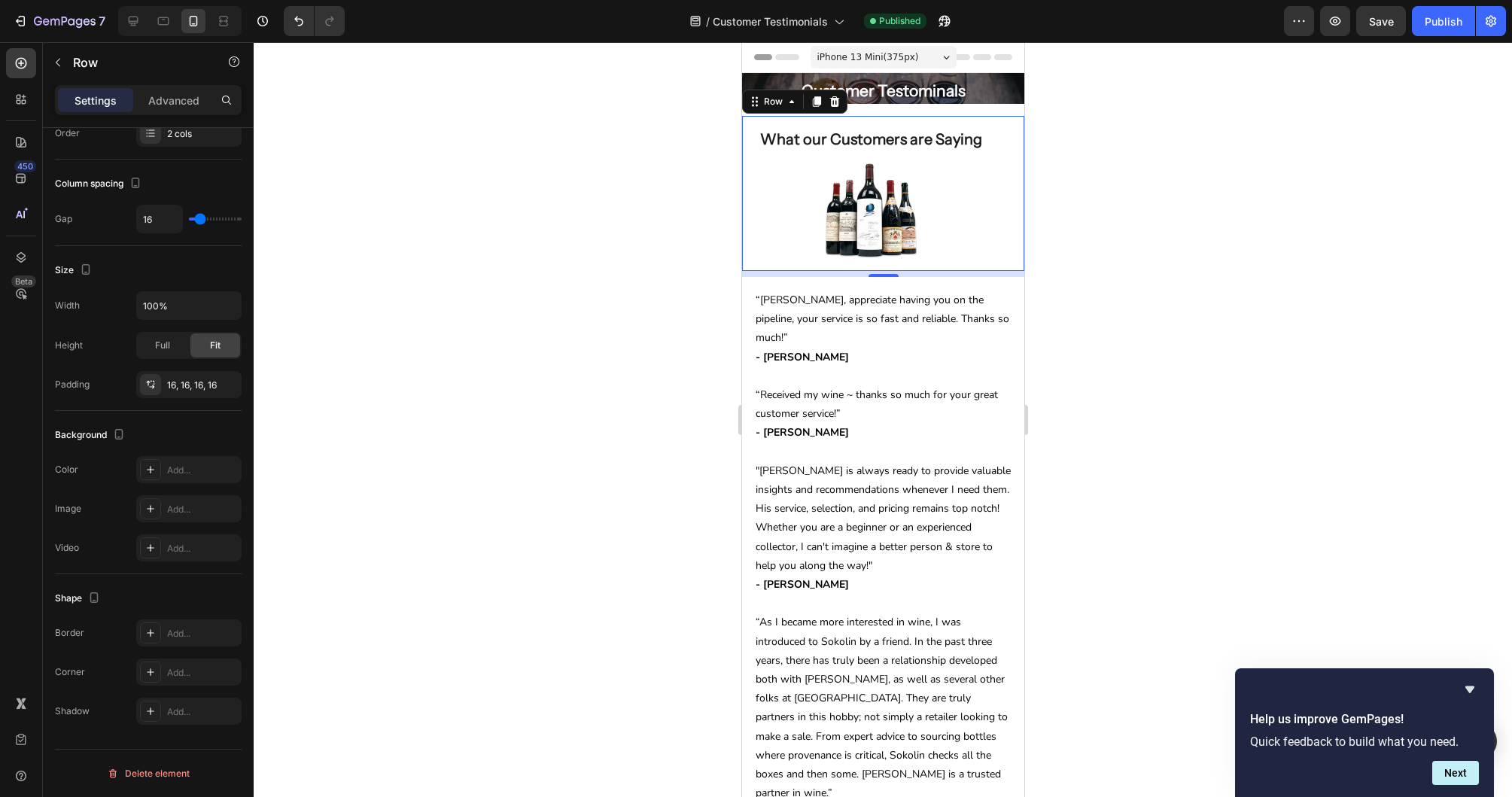
click at [379, 332] on div at bounding box center [882, 419] width 1258 height 755
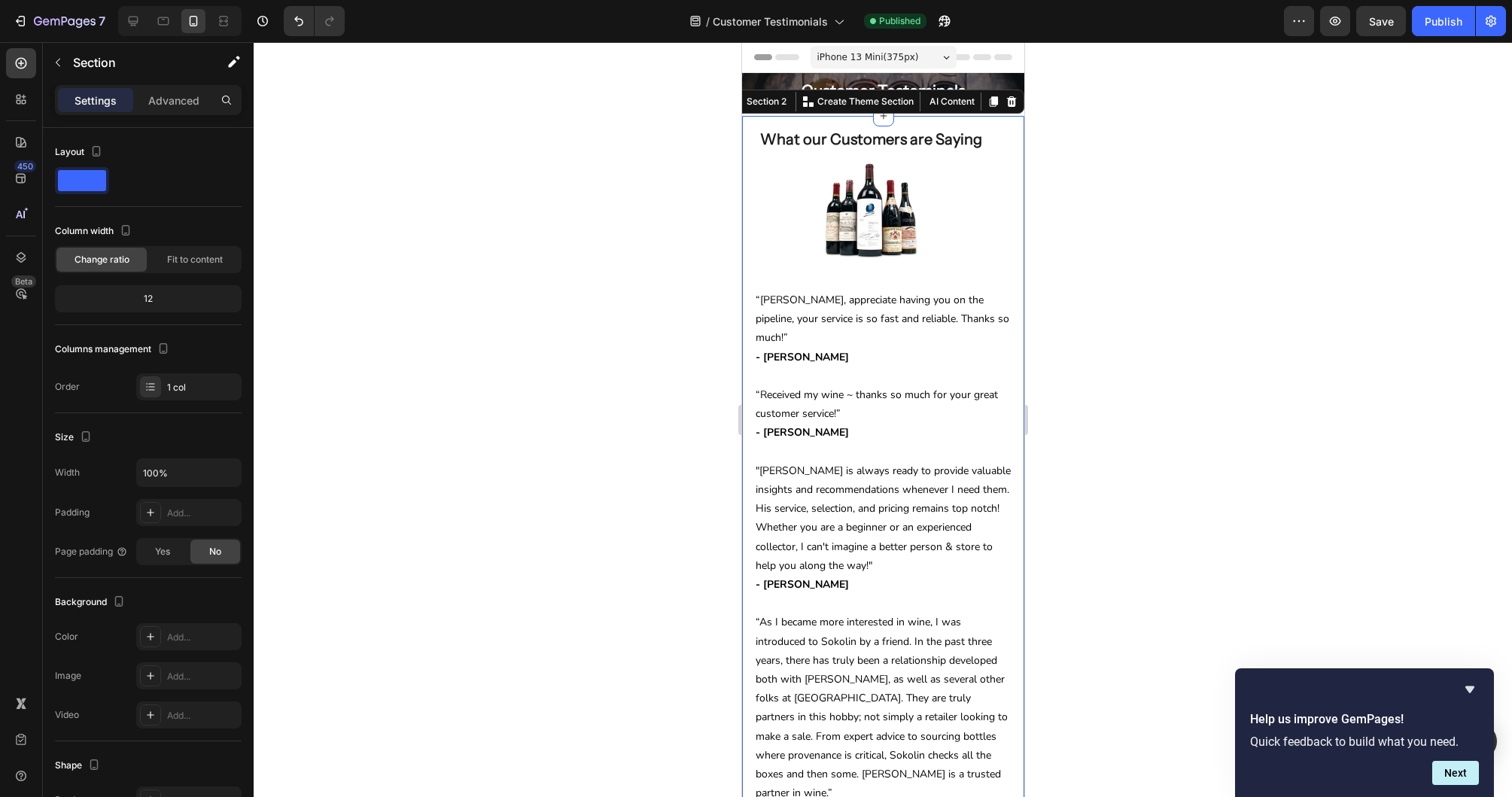
click at [175, 101] on p "Advanced" at bounding box center [174, 100] width 51 height 15
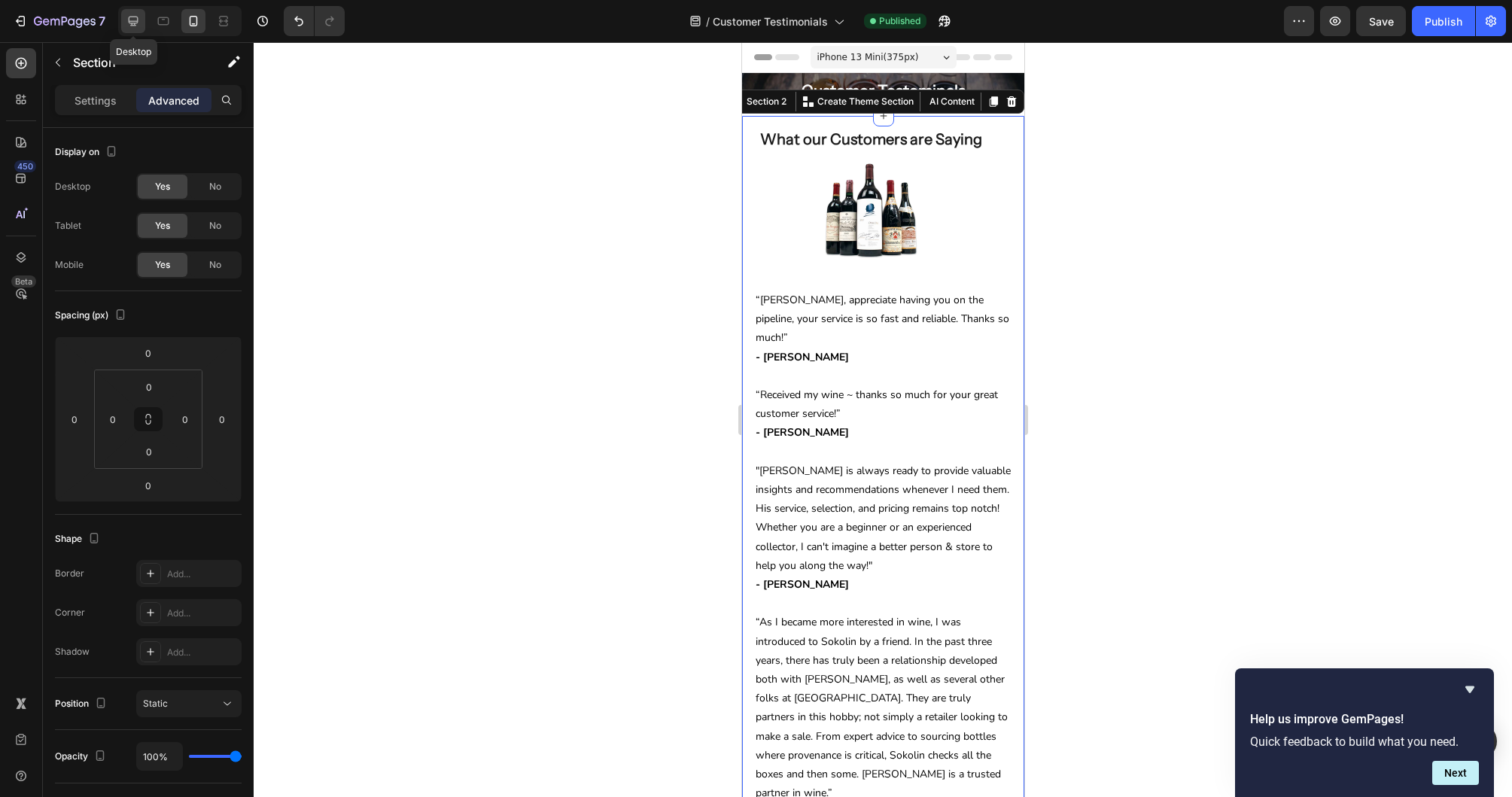
click at [143, 22] on div at bounding box center [133, 20] width 24 height 24
type input "32"
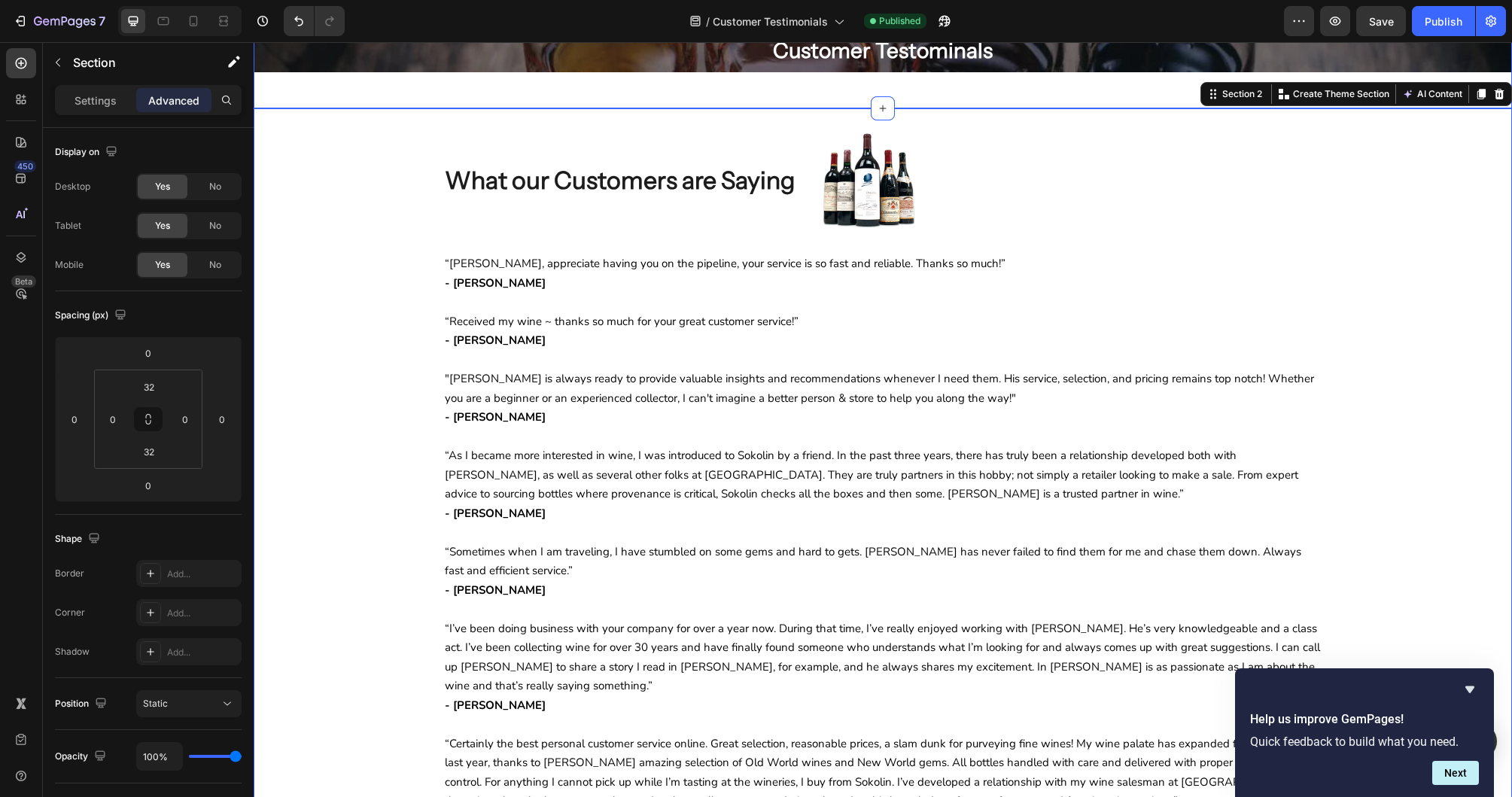
scroll to position [82, 0]
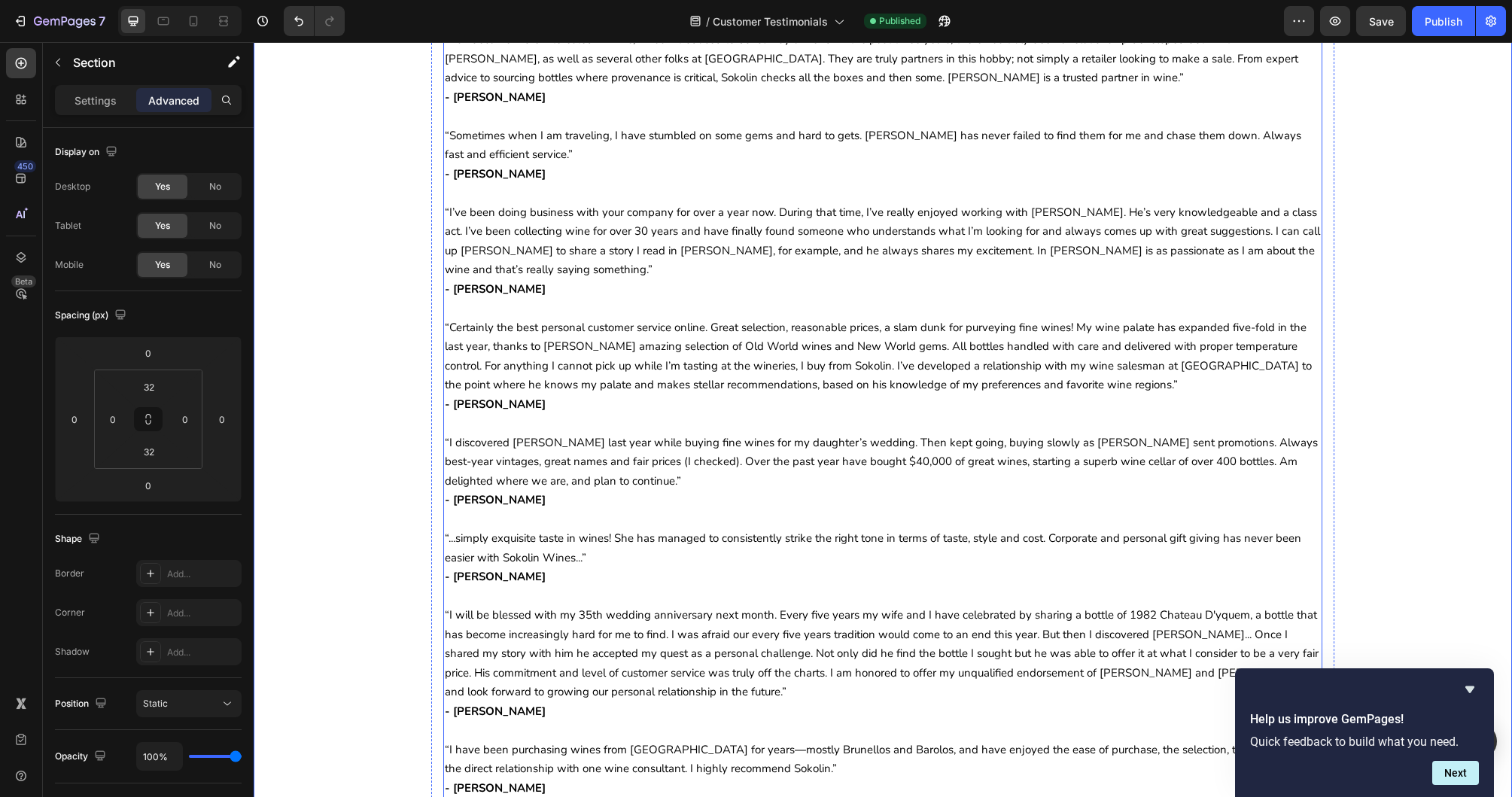
scroll to position [0, 0]
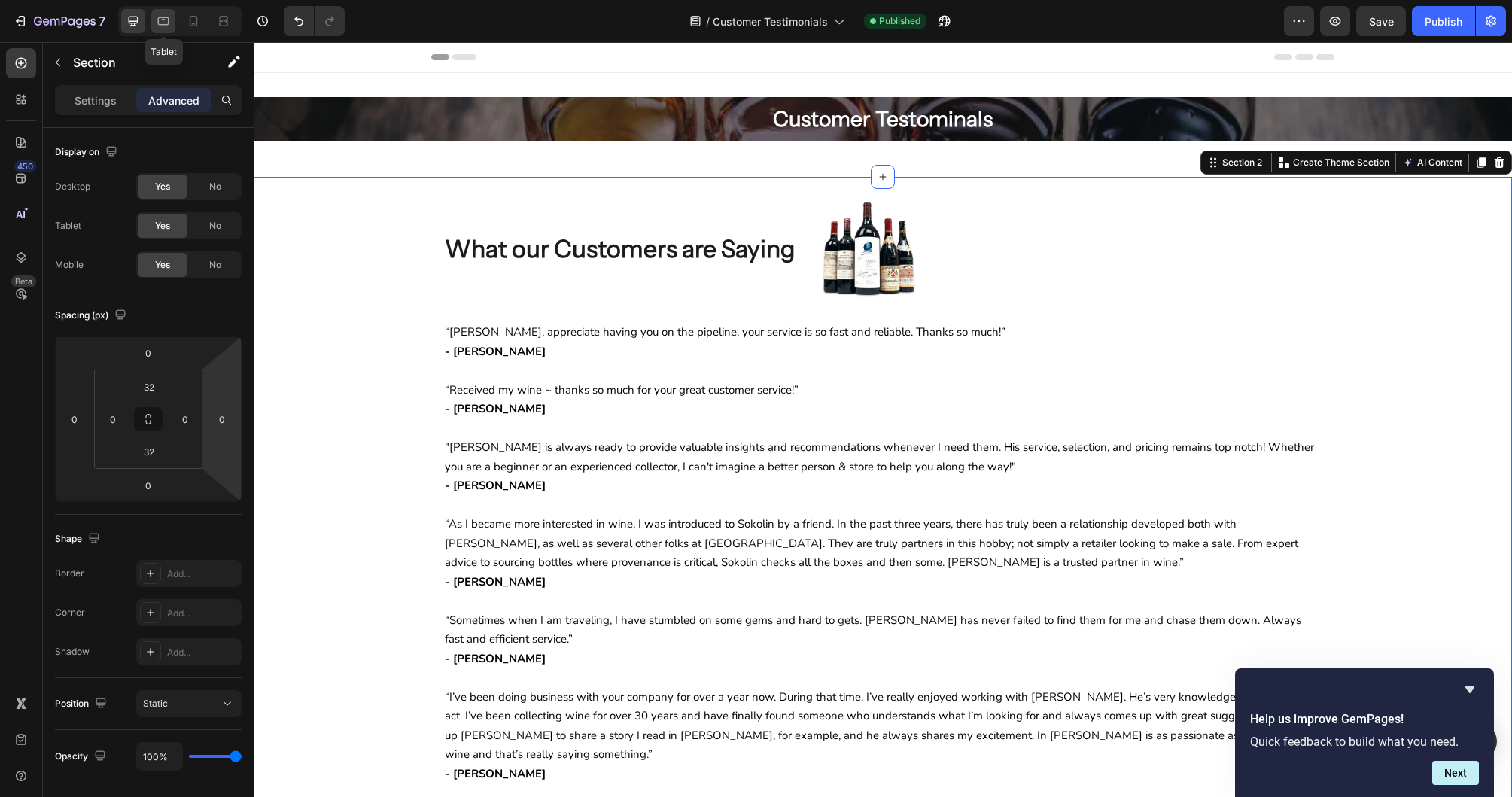
click at [169, 20] on icon at bounding box center [164, 21] width 12 height 9
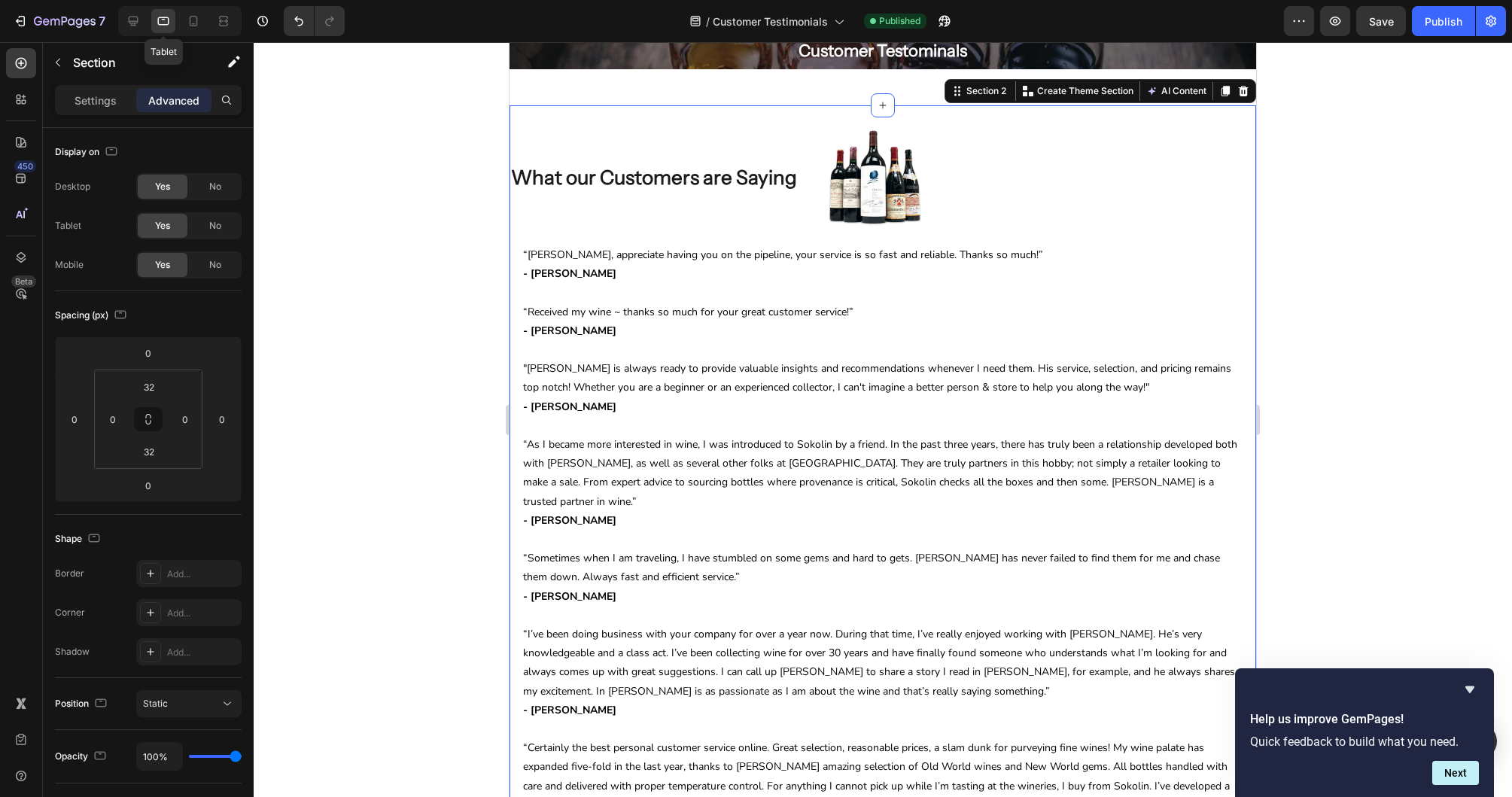
scroll to position [75, 0]
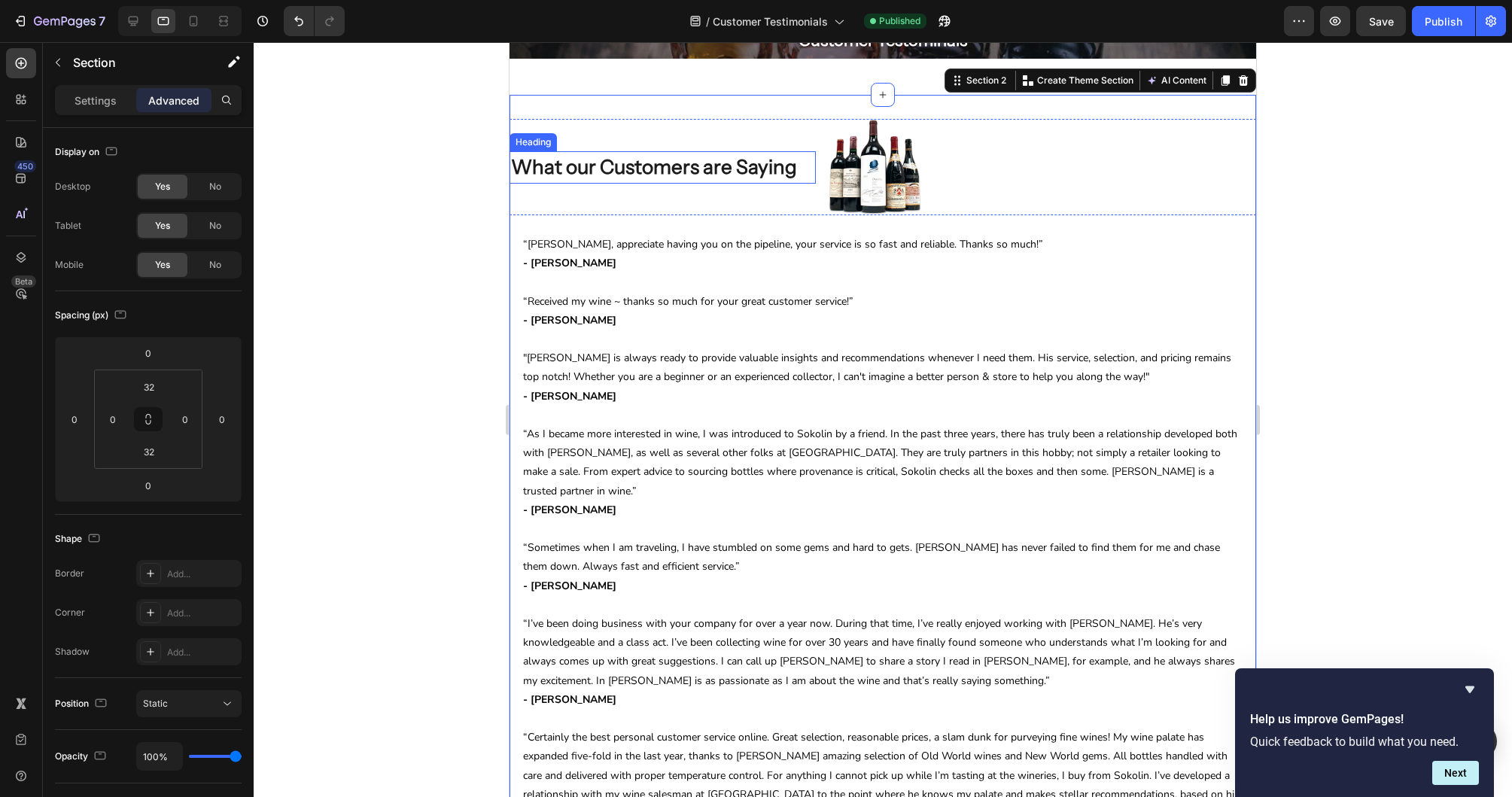
click at [536, 173] on p "What our Customers are Saying" at bounding box center [662, 167] width 304 height 29
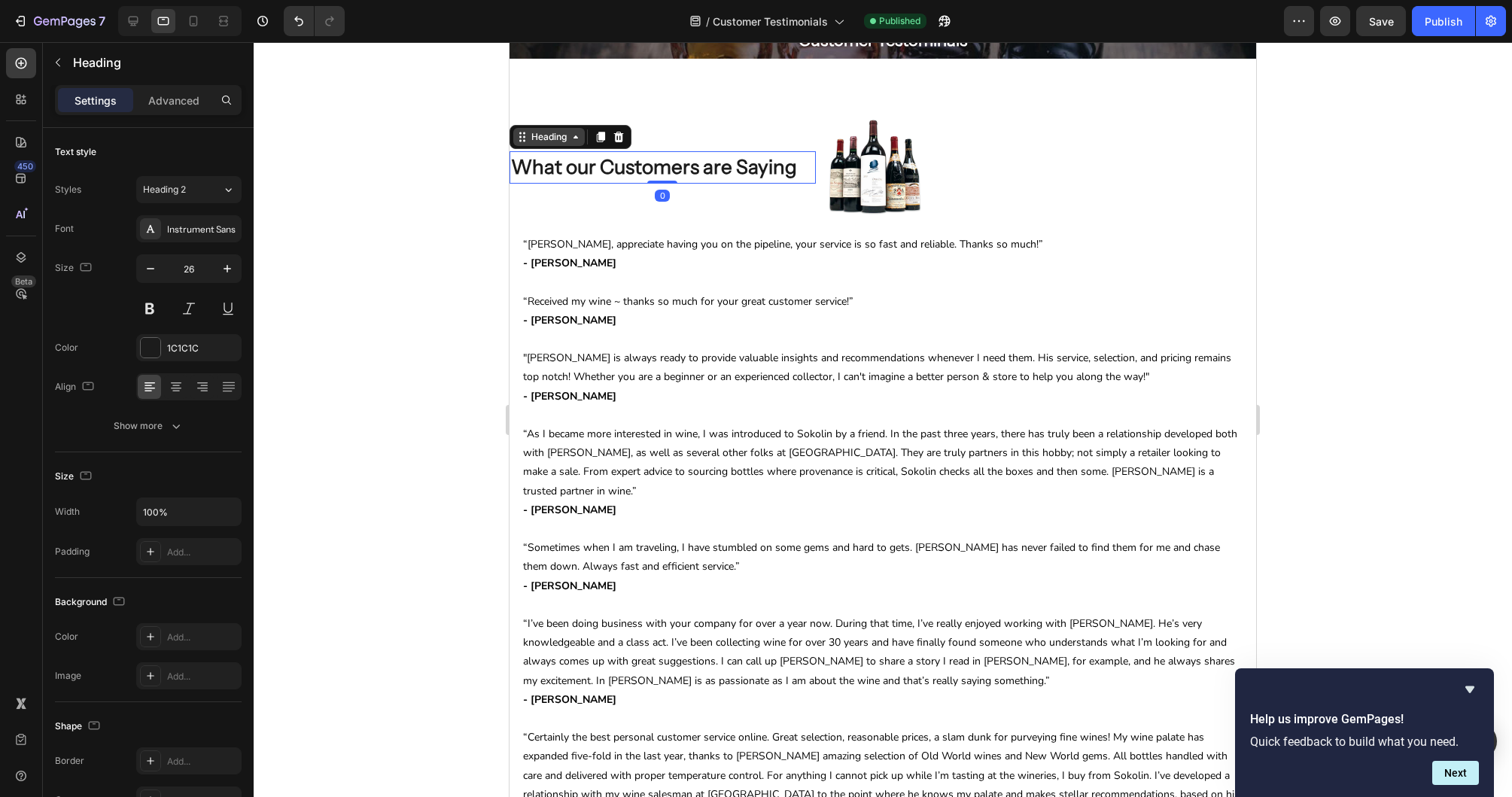
click at [541, 143] on div "Heading" at bounding box center [549, 137] width 41 height 13
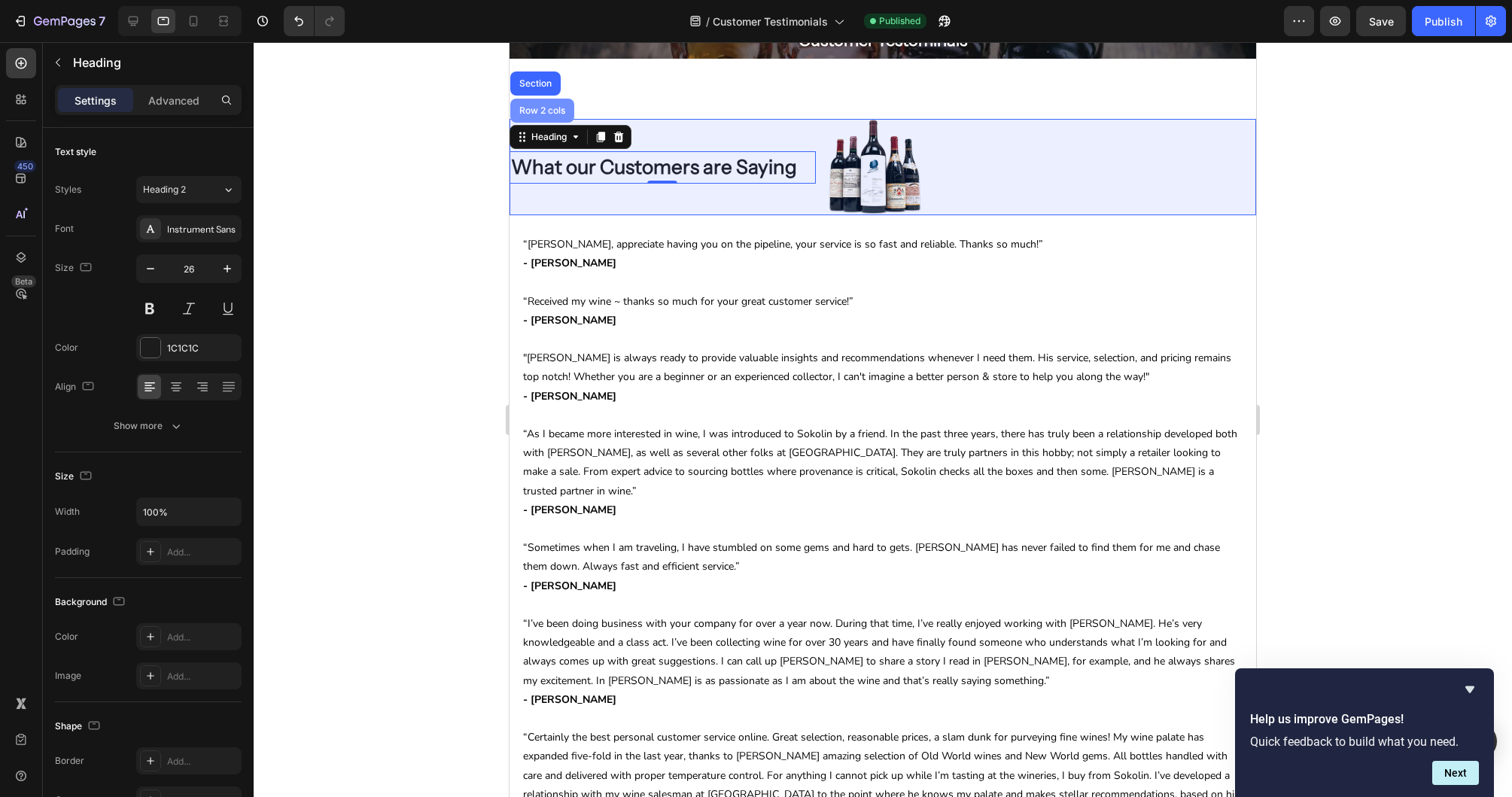
click at [541, 118] on div "Row 2 cols" at bounding box center [542, 110] width 64 height 24
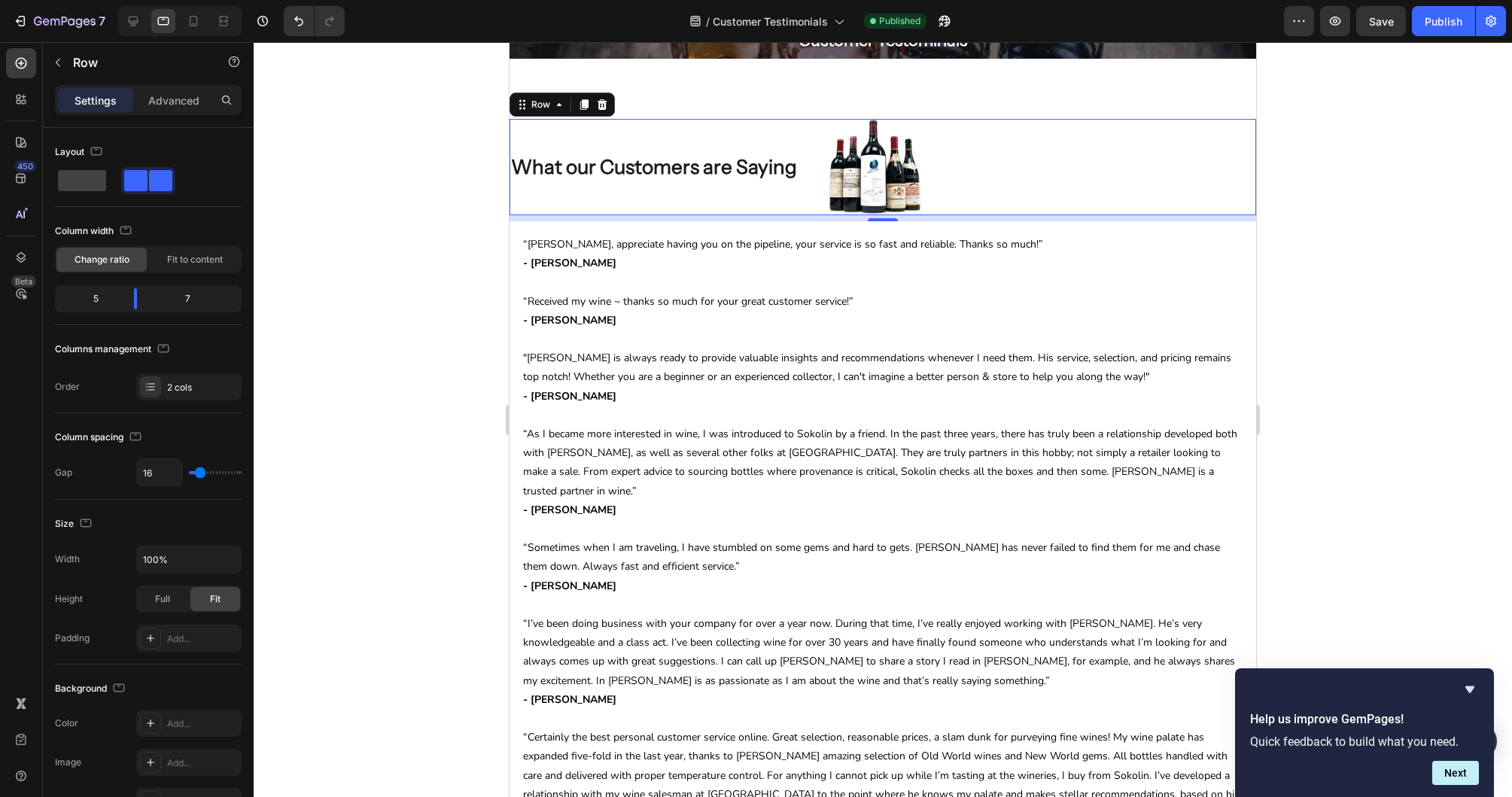
click at [574, 198] on div "What our Customers are Saying Heading" at bounding box center [662, 167] width 307 height 96
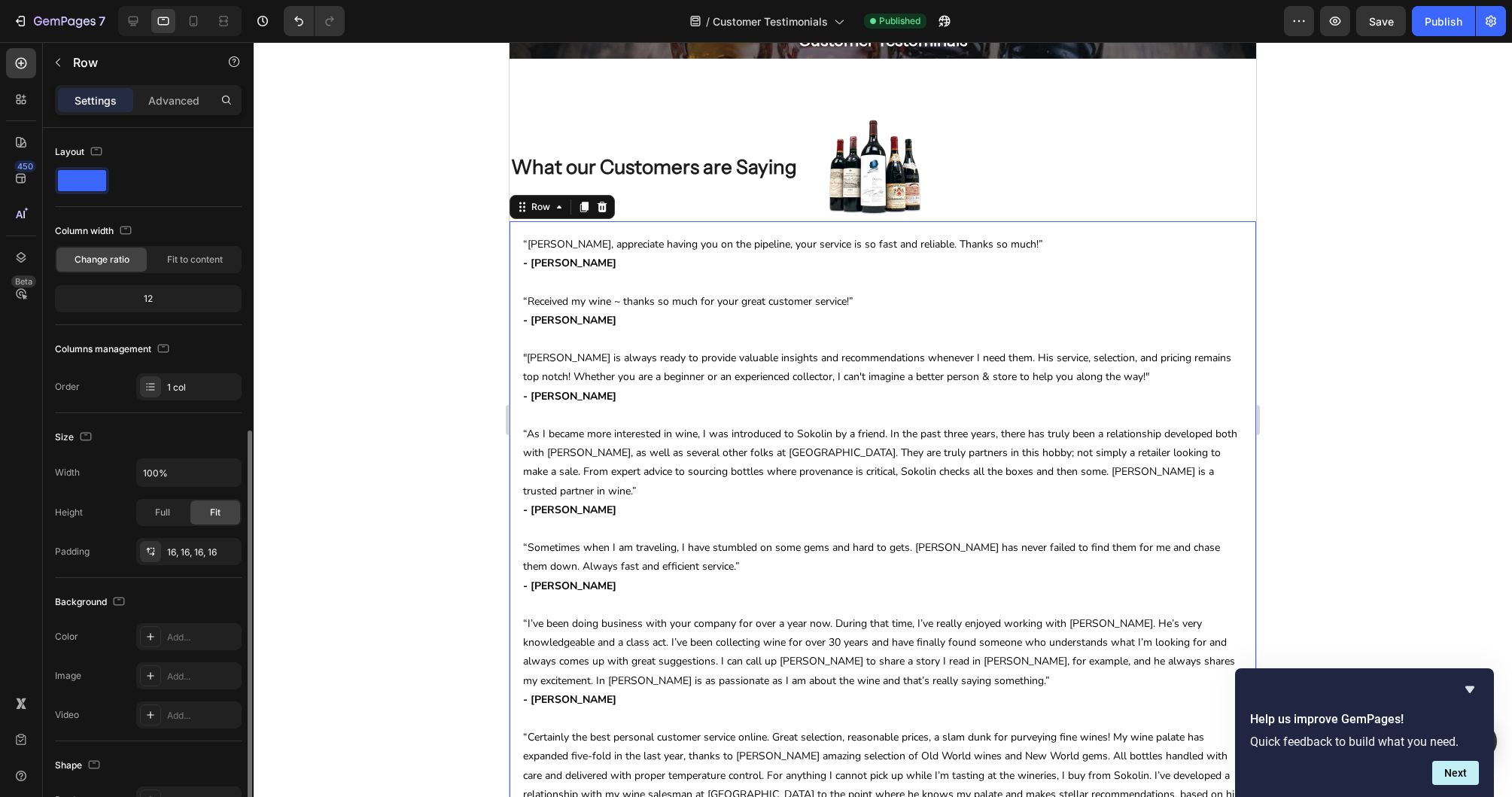
scroll to position [167, 0]
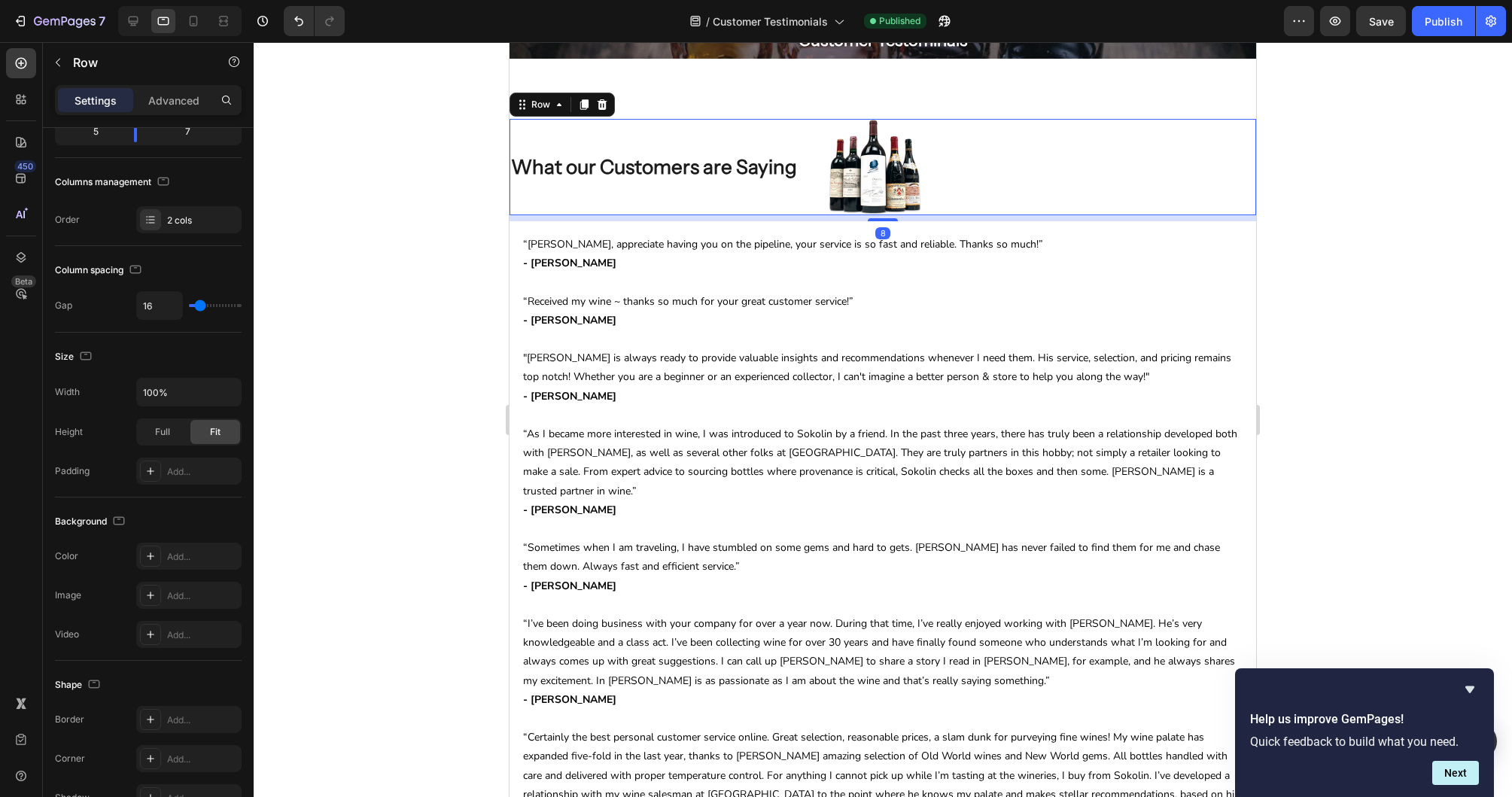
click at [622, 190] on div "What our Customers are Saying Heading" at bounding box center [662, 167] width 307 height 96
click at [530, 192] on div "What our Customers are Saying Heading" at bounding box center [662, 167] width 307 height 96
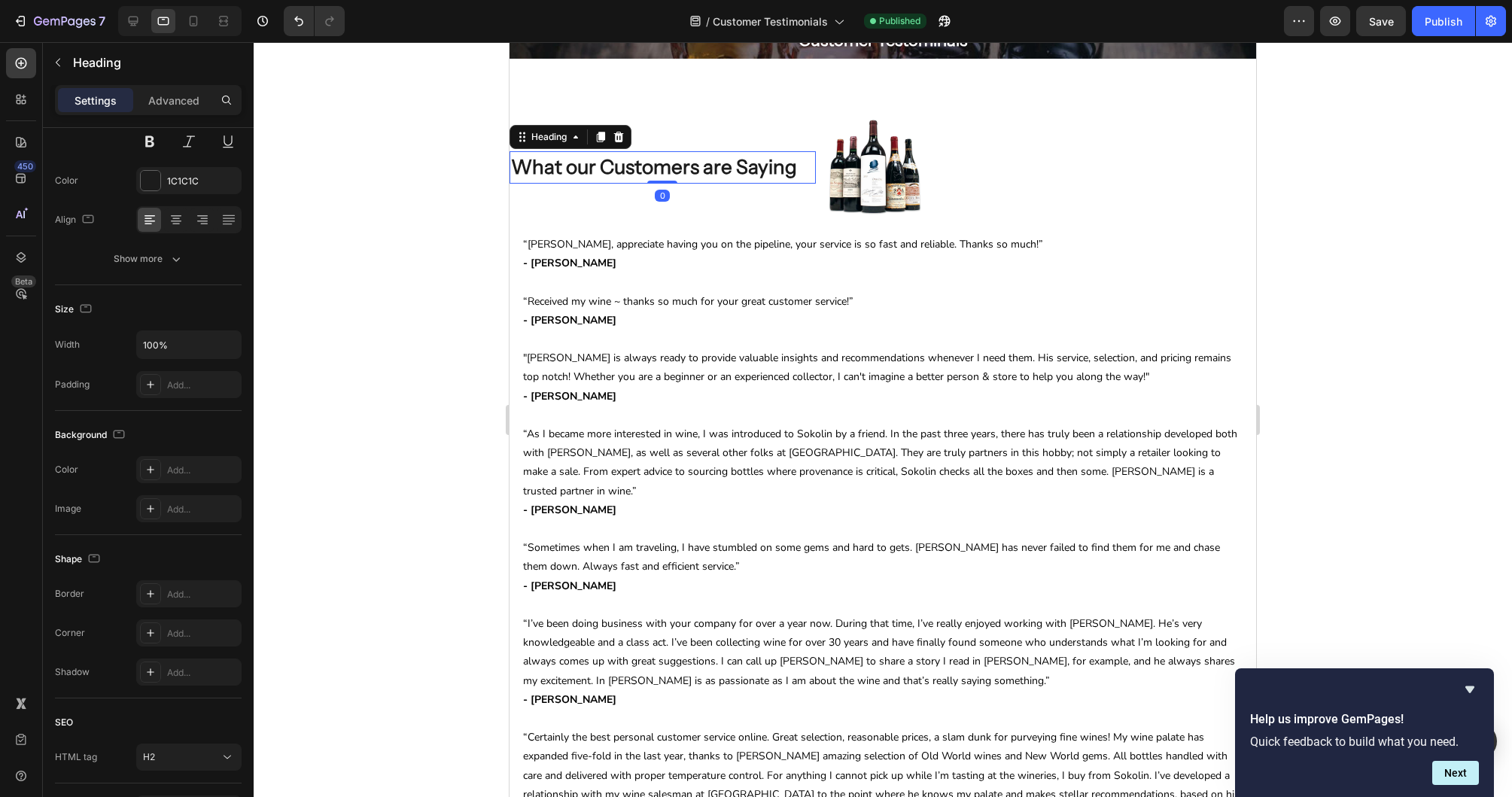
click at [531, 176] on p "What our Customers are Saying" at bounding box center [662, 167] width 304 height 29
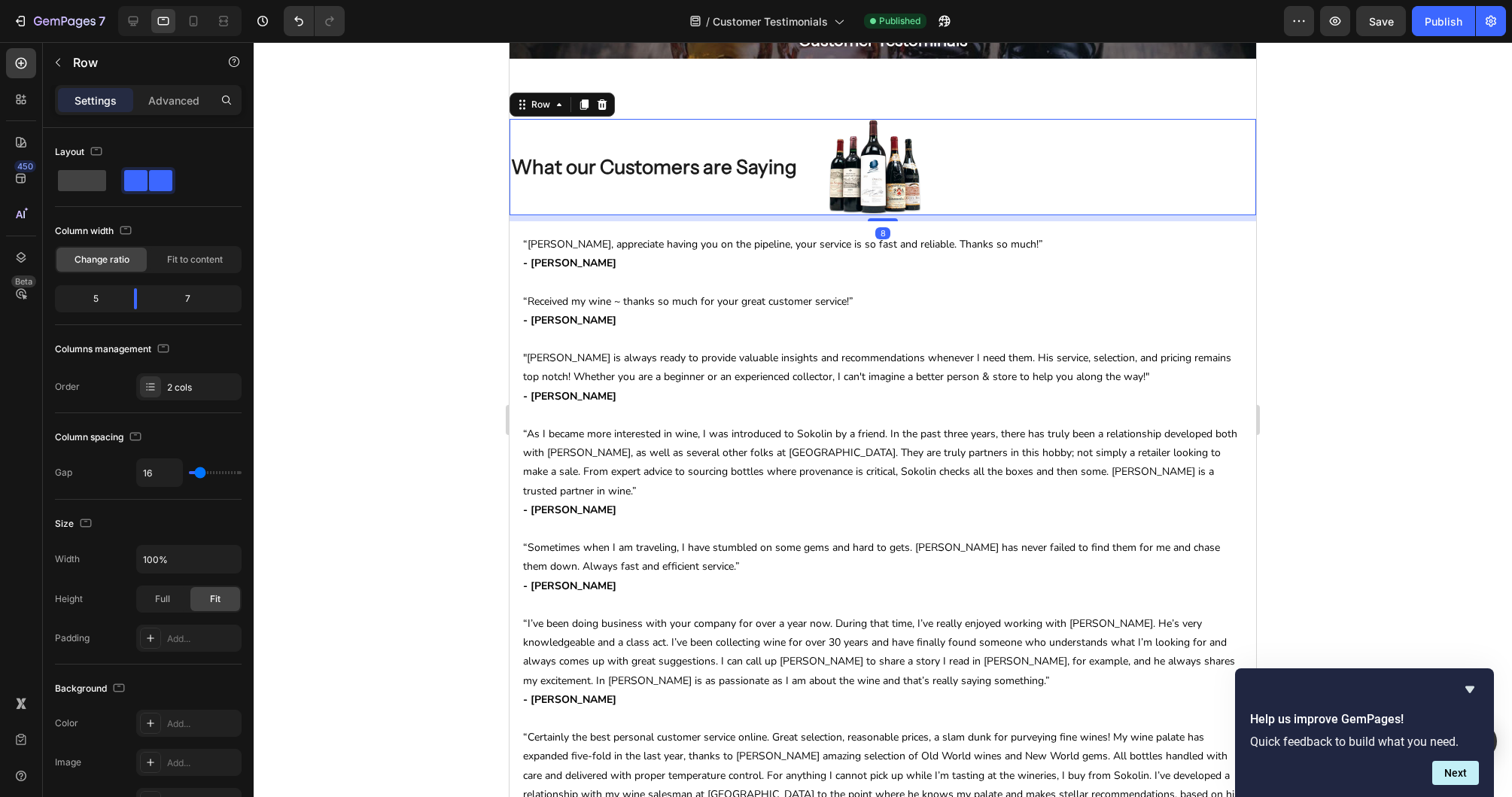
click at [617, 136] on div "What our Customers are Saying Heading" at bounding box center [662, 167] width 307 height 96
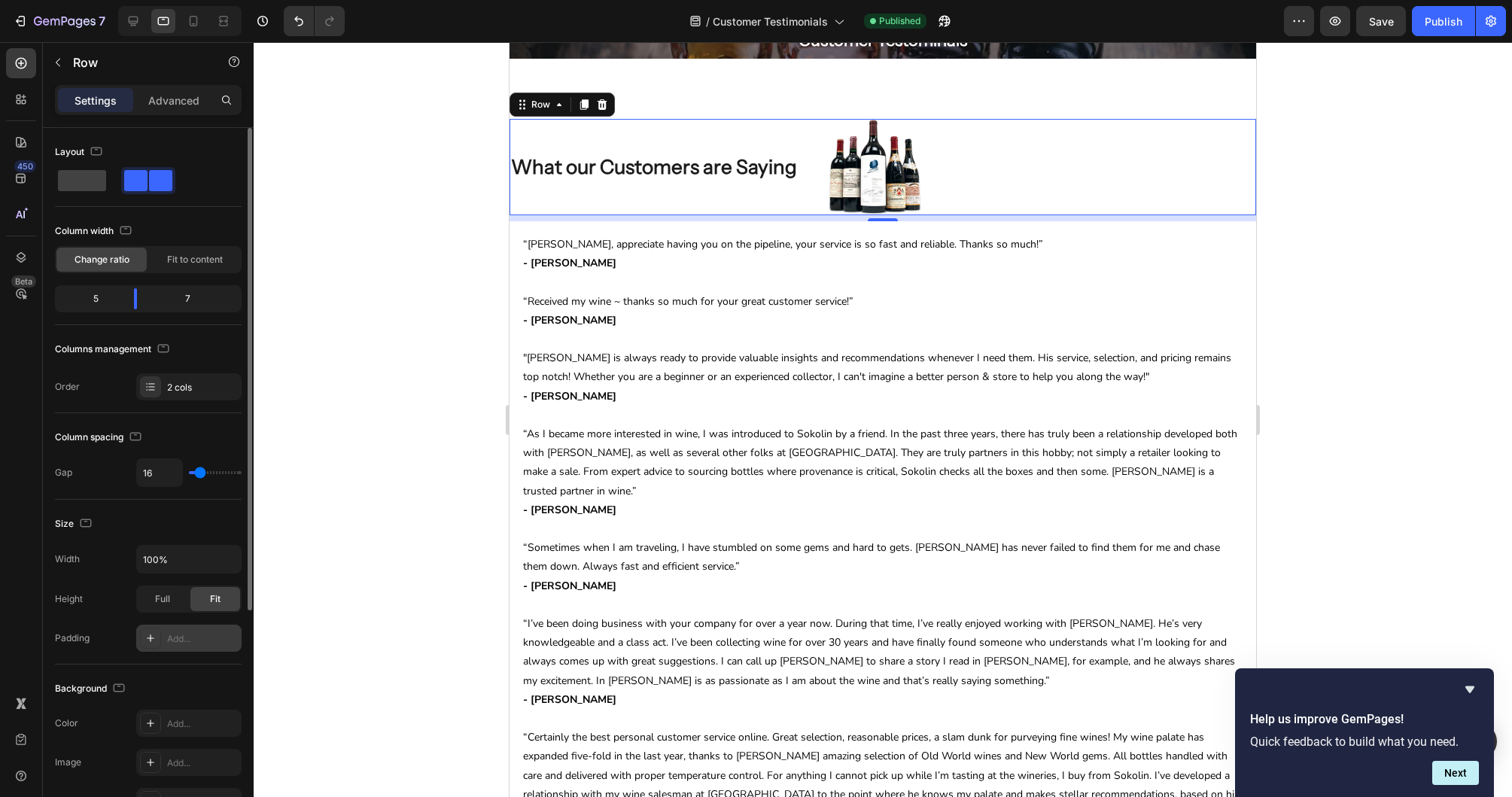
click at [152, 636] on icon at bounding box center [150, 638] width 12 height 12
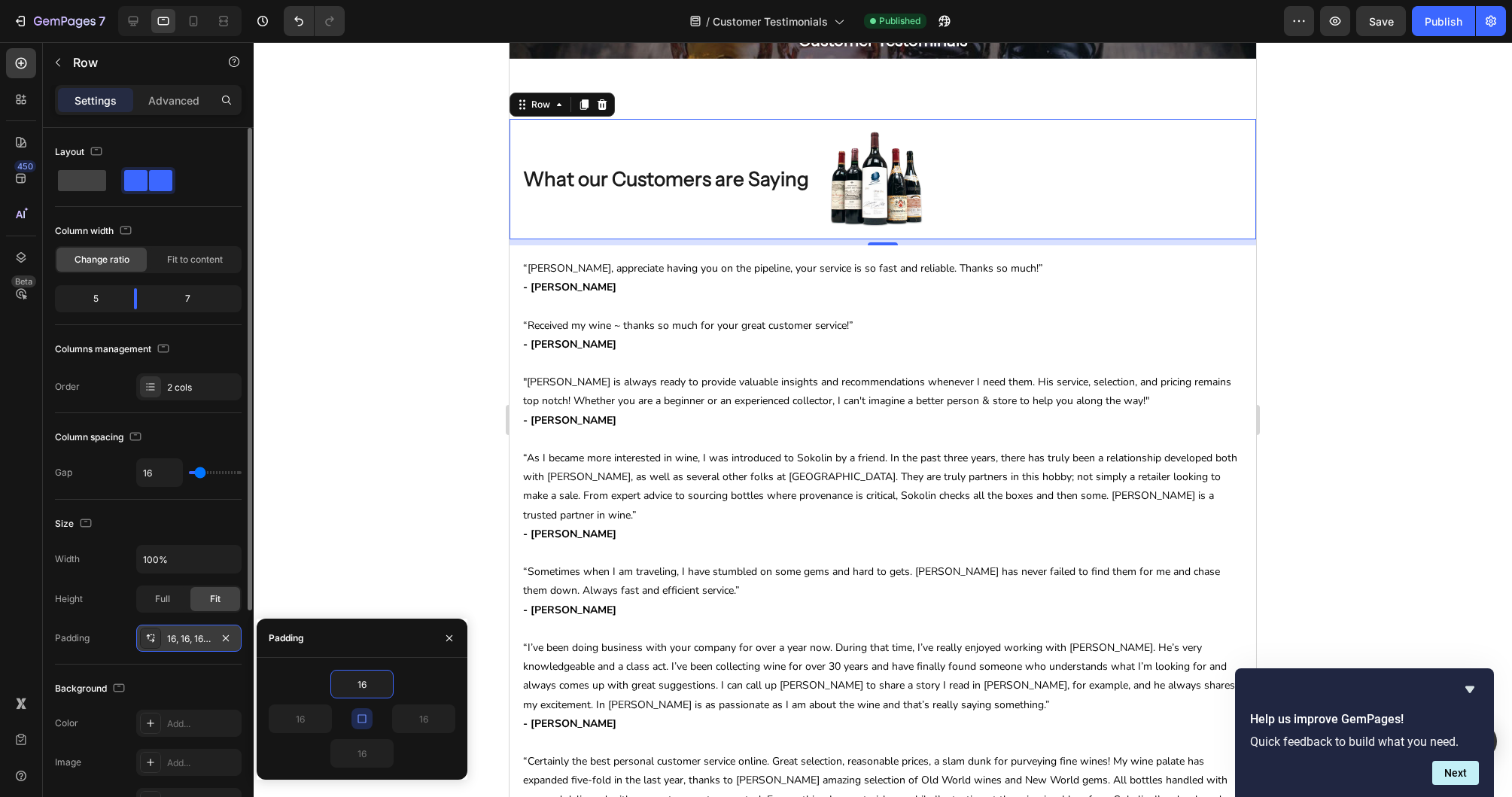
click at [1255, 109] on div at bounding box center [882, 419] width 1258 height 755
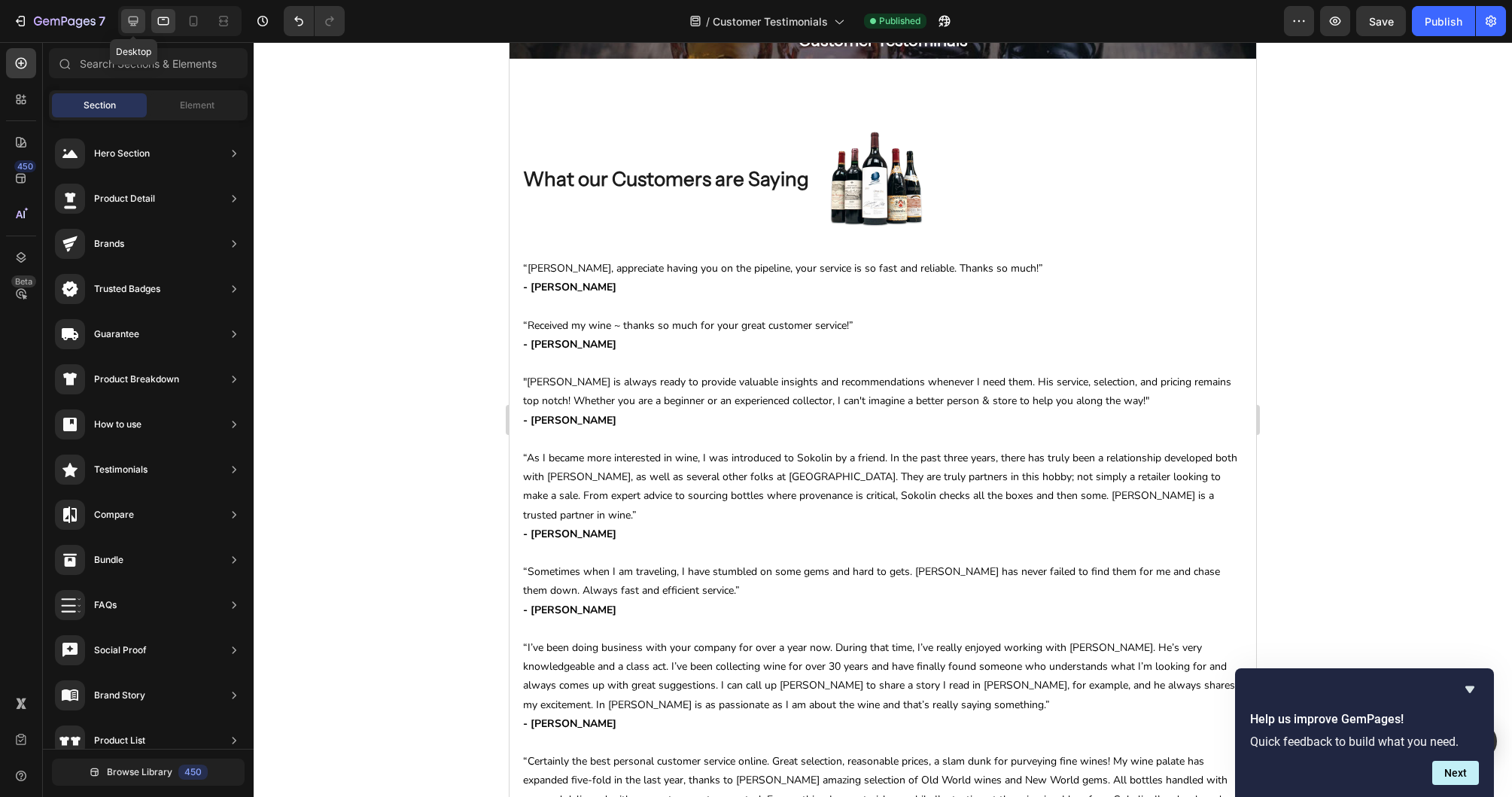
click at [137, 24] on icon at bounding box center [133, 21] width 15 height 15
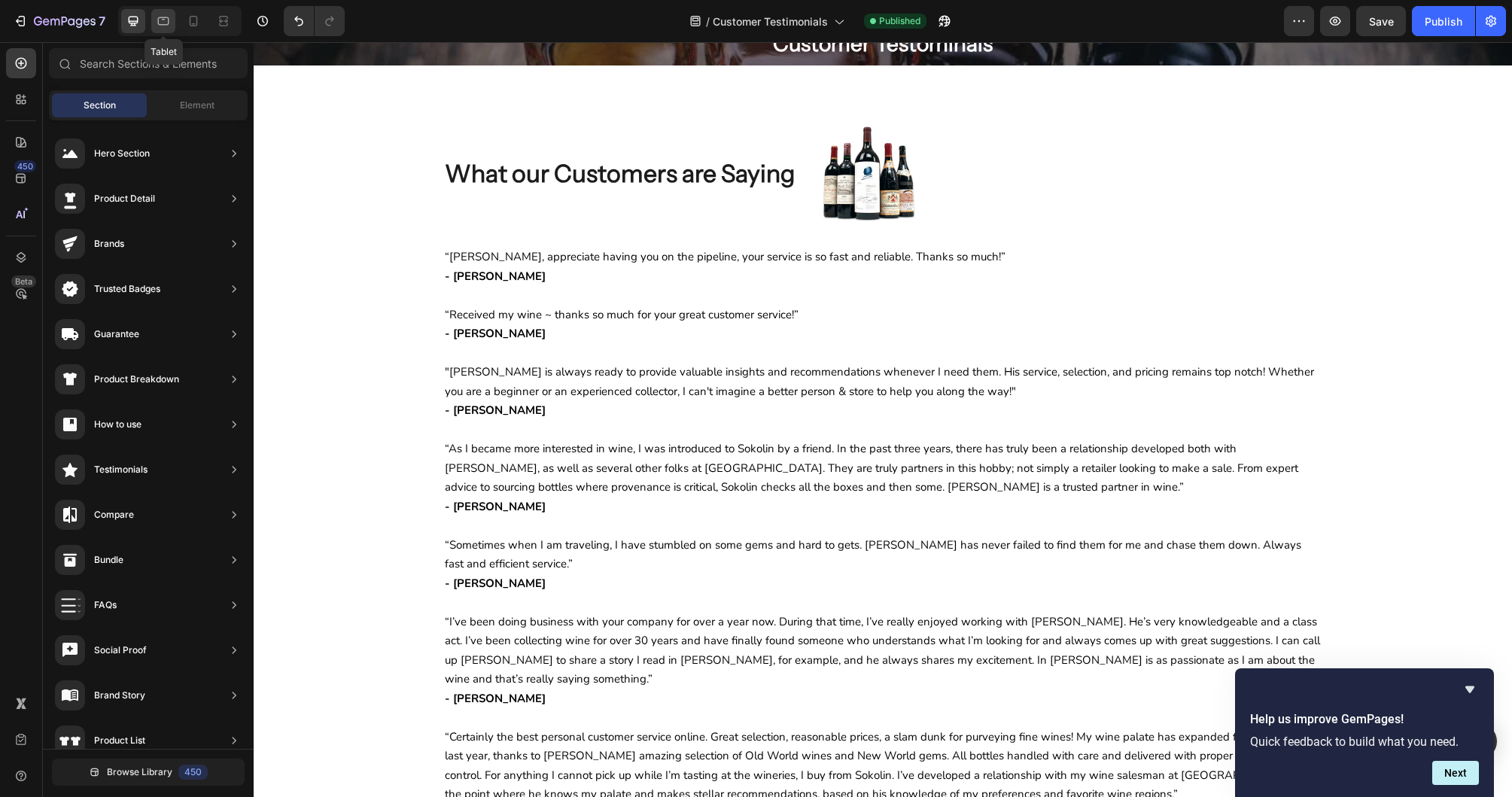
click at [159, 20] on icon at bounding box center [164, 21] width 15 height 15
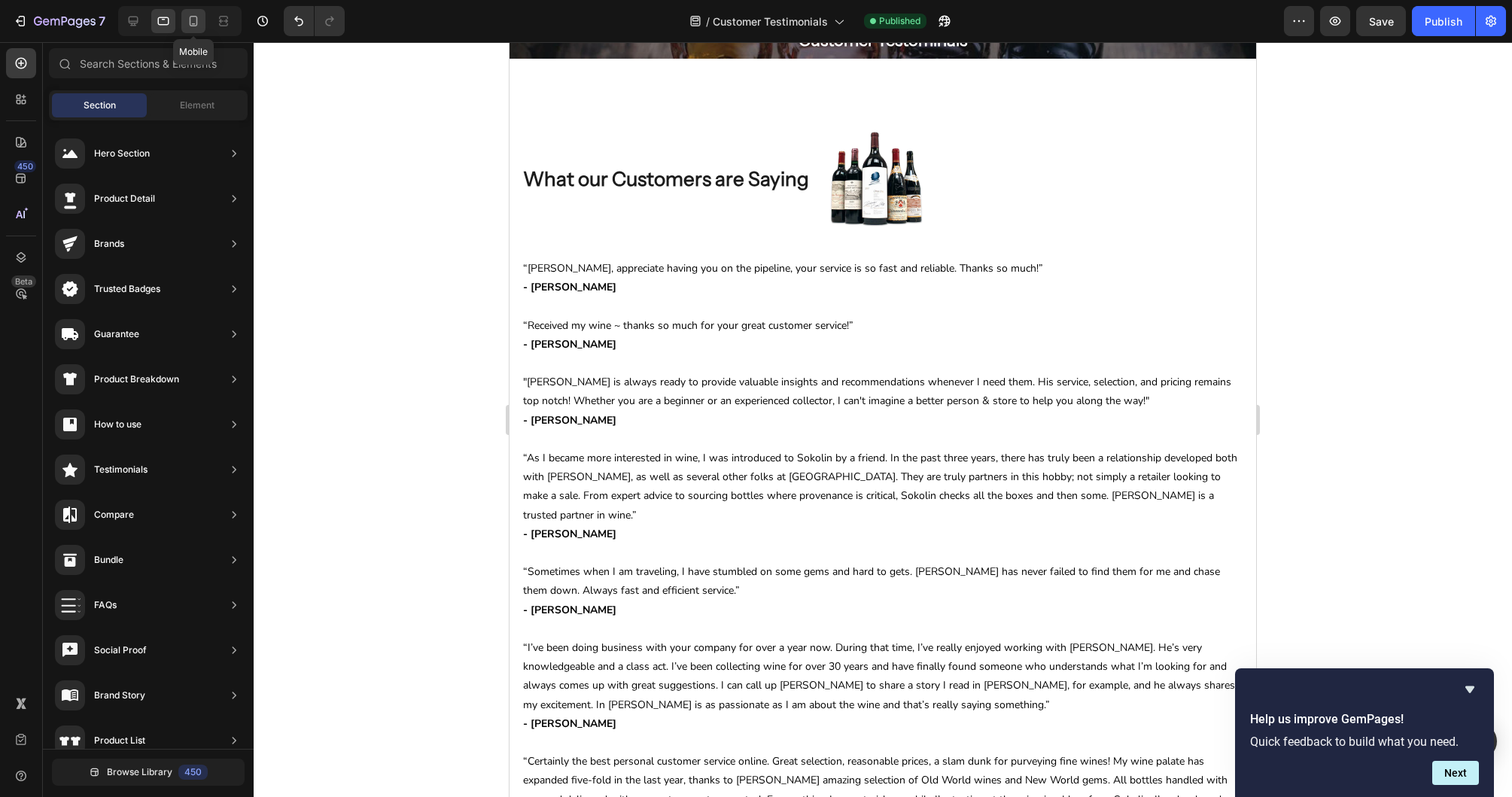
click at [201, 19] on div at bounding box center [193, 20] width 24 height 24
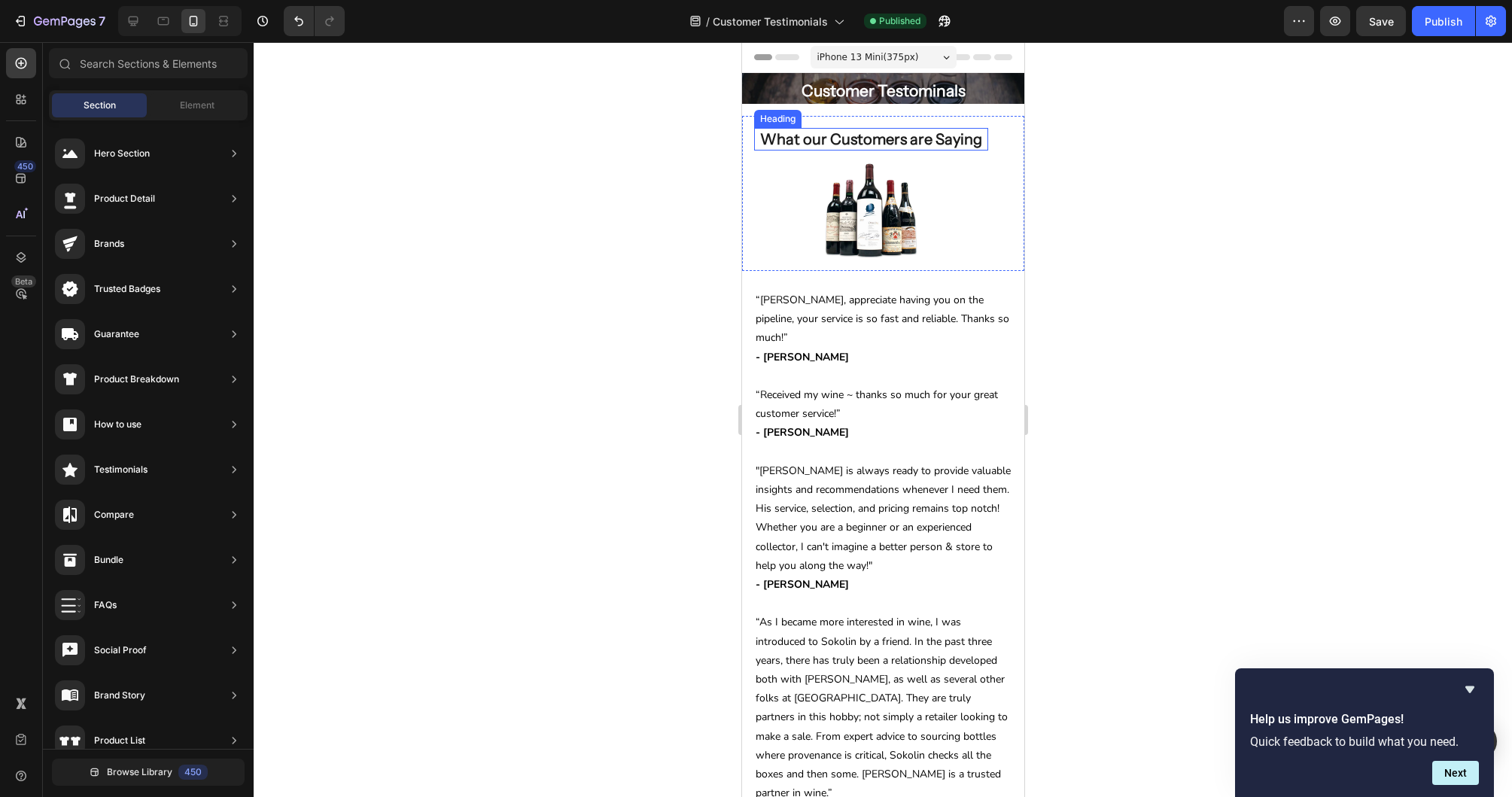
click at [818, 148] on p "What our Customers are Saying" at bounding box center [871, 139] width 222 height 22
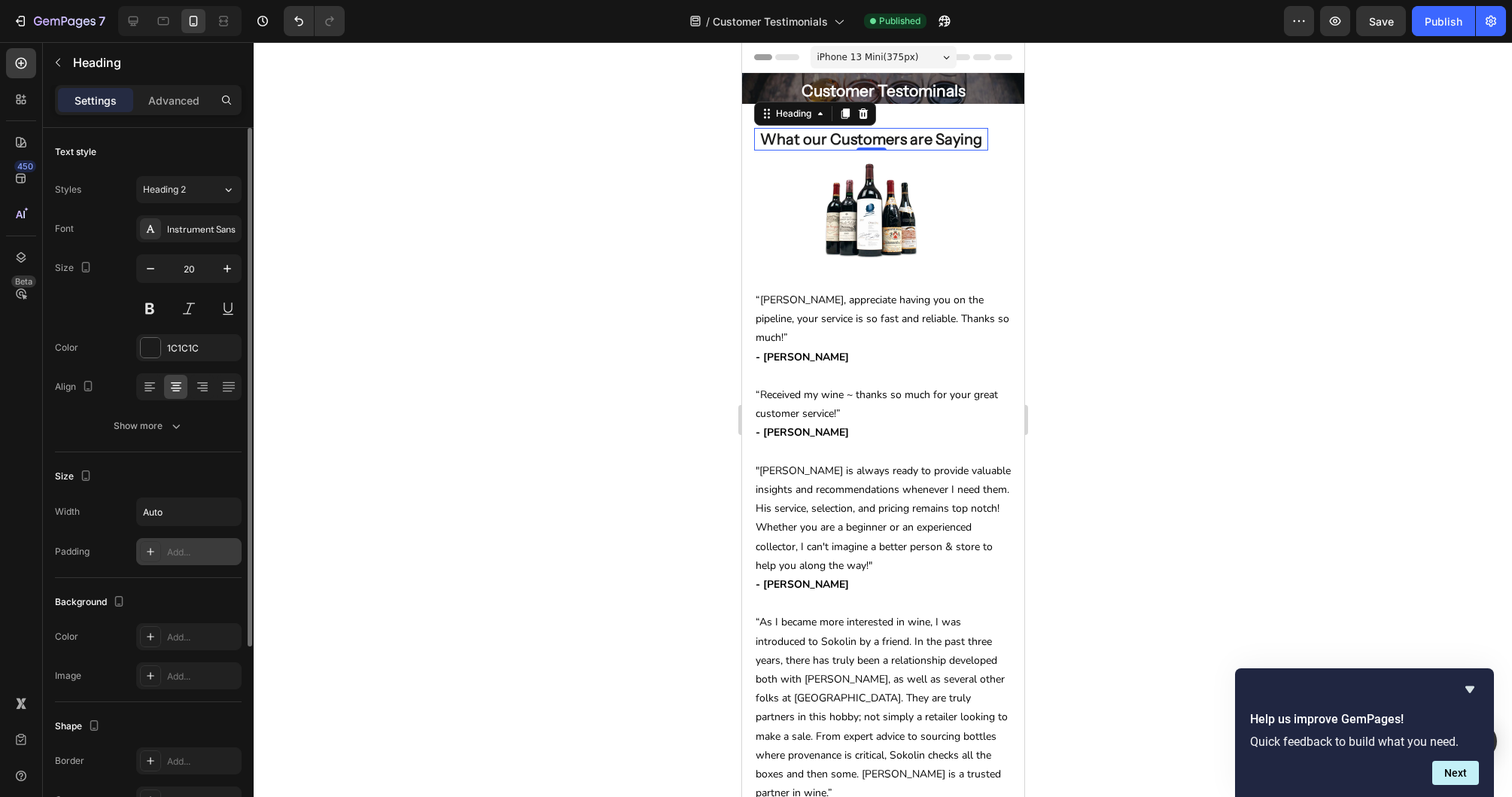
click at [155, 555] on icon at bounding box center [150, 551] width 12 height 12
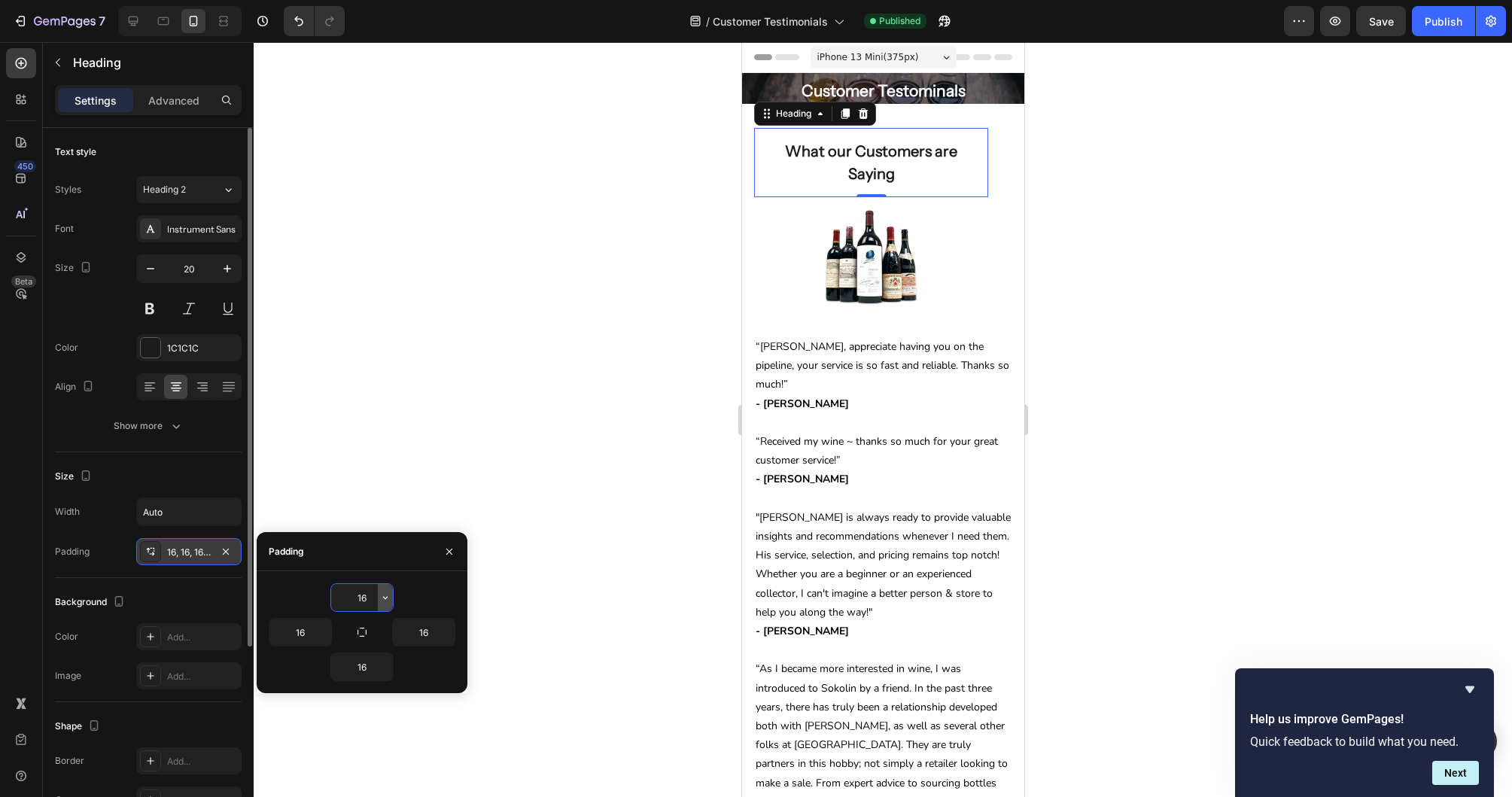
click at [385, 598] on icon "button" at bounding box center [385, 597] width 5 height 3
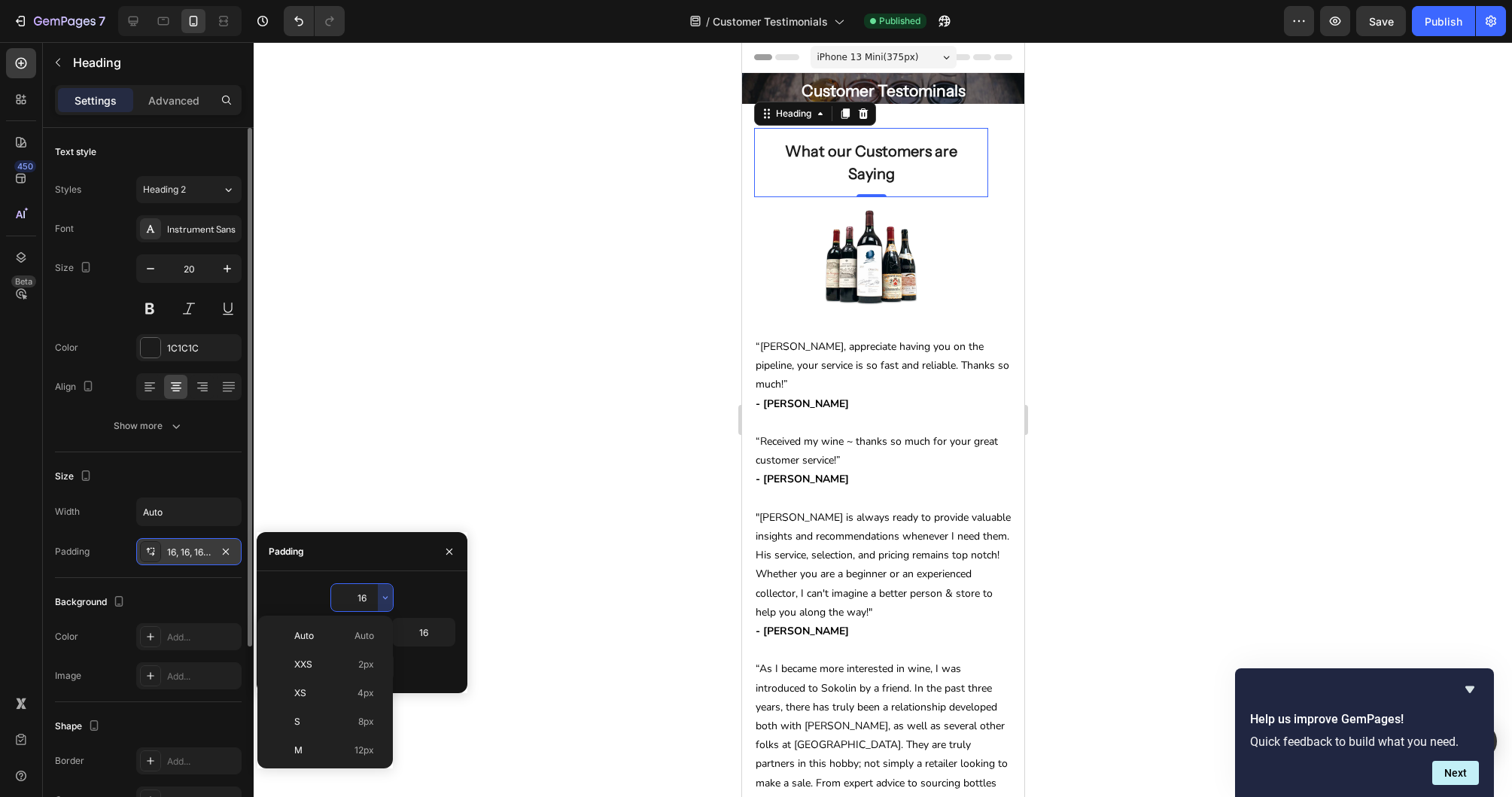
click at [359, 598] on input "16" at bounding box center [362, 598] width 62 height 27
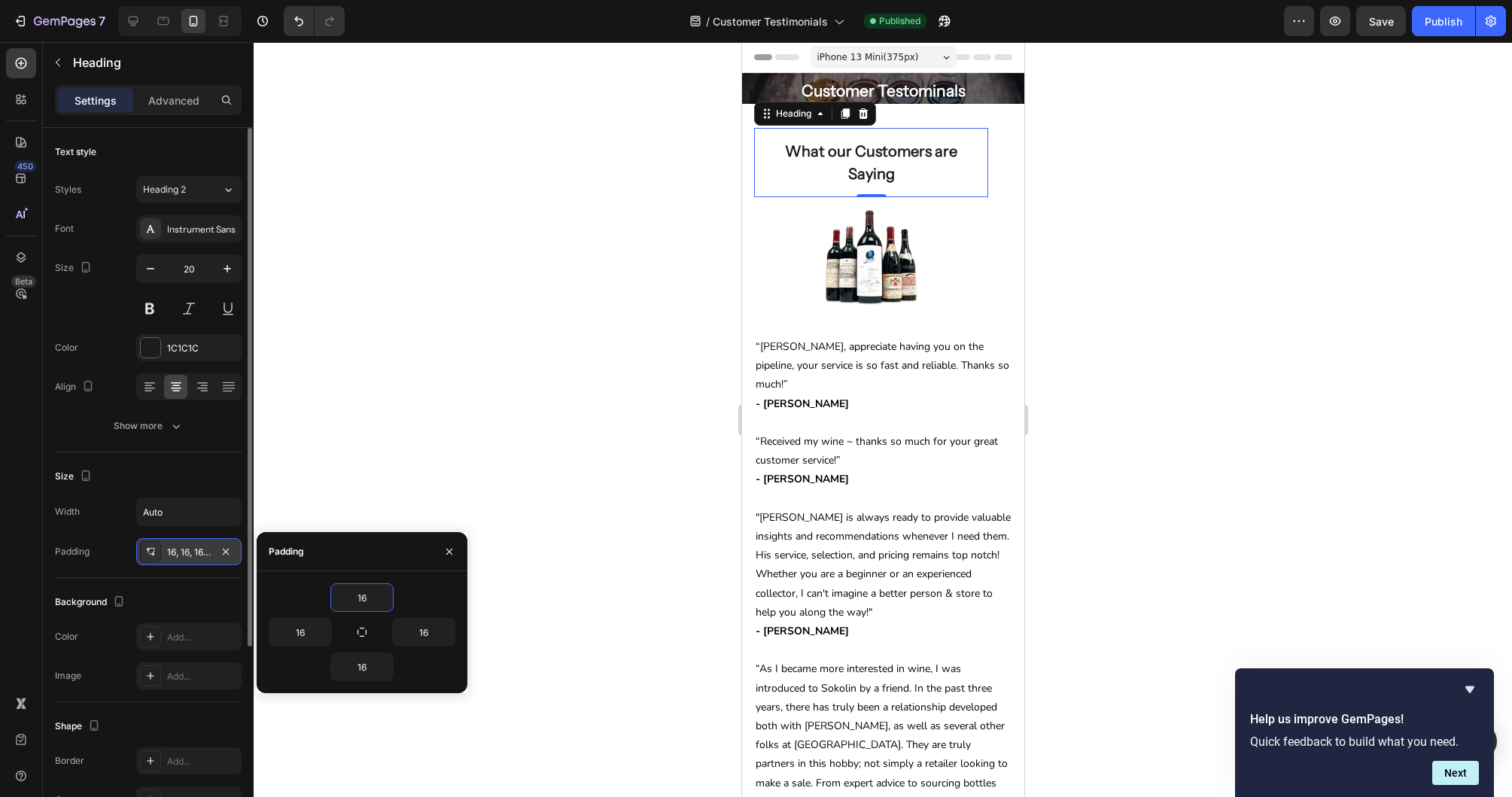
drag, startPoint x: 359, startPoint y: 598, endPoint x: 399, endPoint y: 598, distance: 40.0
click at [399, 598] on div "16" at bounding box center [363, 598] width 187 height 29
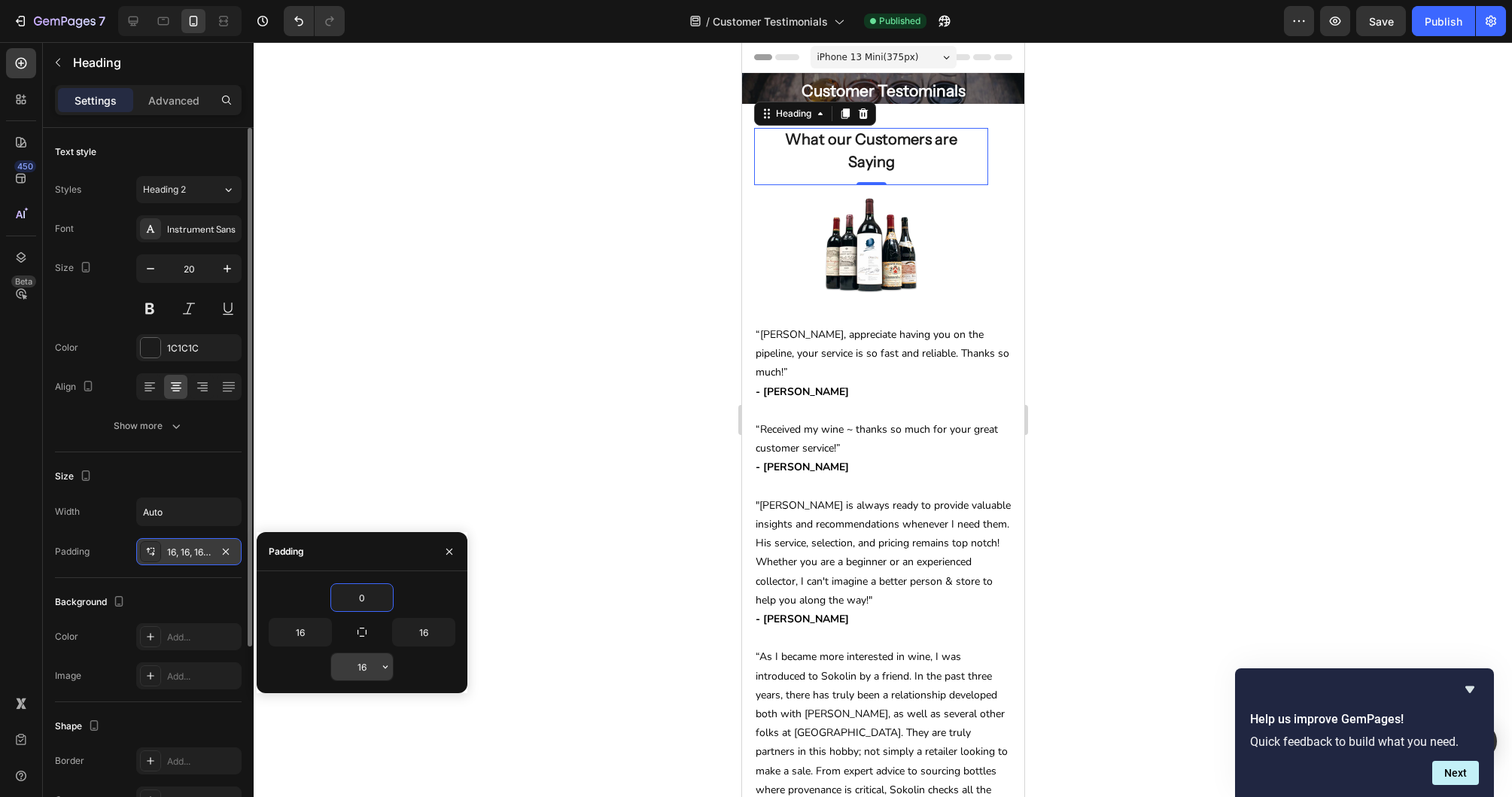
type input "0"
drag, startPoint x: 371, startPoint y: 660, endPoint x: 328, endPoint y: 666, distance: 43.4
click at [328, 666] on div "16" at bounding box center [363, 667] width 187 height 29
drag, startPoint x: 372, startPoint y: 663, endPoint x: 352, endPoint y: 667, distance: 20.4
click at [352, 667] on input "016" at bounding box center [362, 667] width 62 height 27
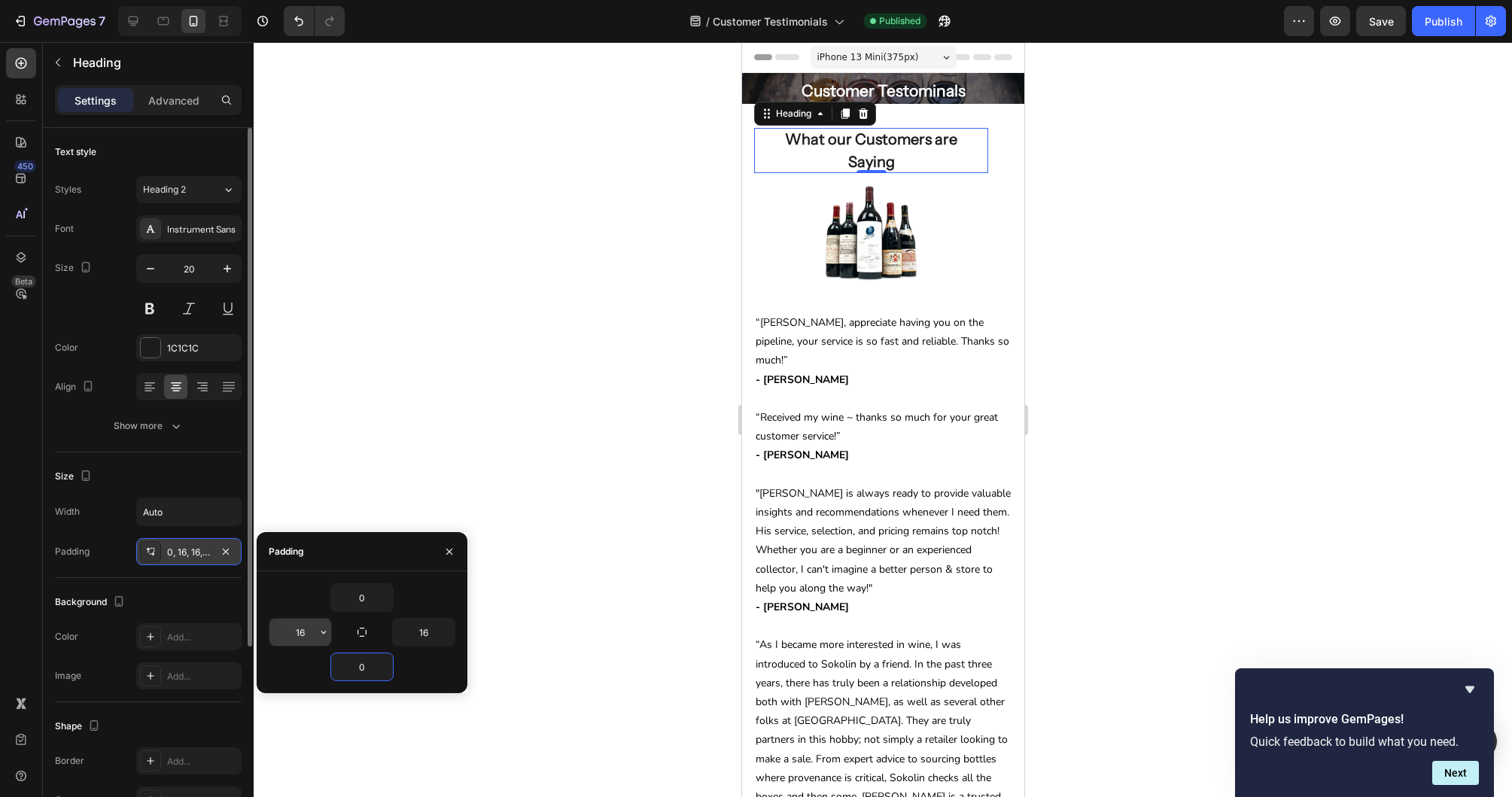
type input "0"
click at [323, 625] on button "button" at bounding box center [324, 632] width 15 height 27
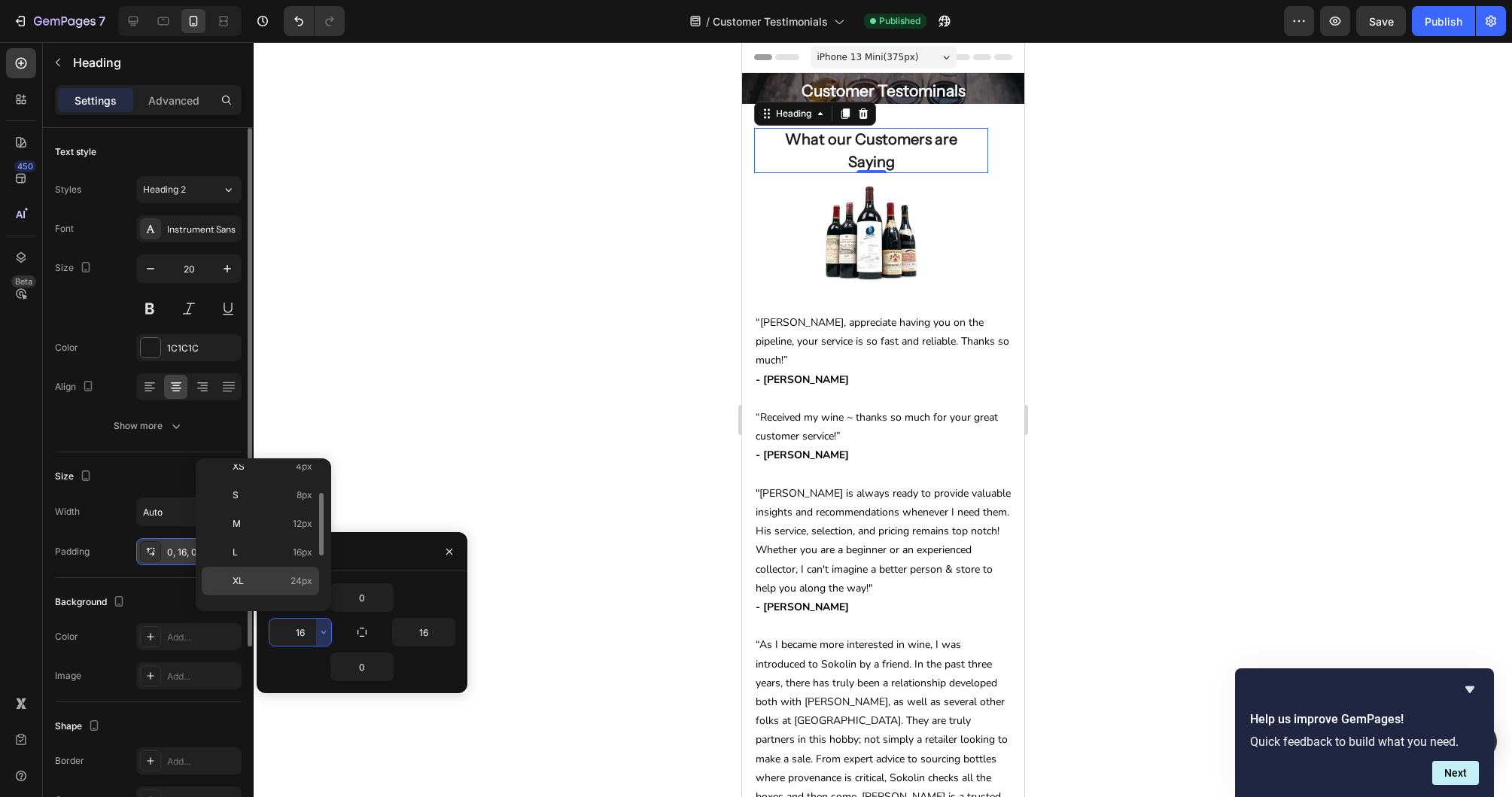
scroll to position [67, 0]
click at [286, 581] on p "XL 24px" at bounding box center [272, 582] width 80 height 13
type input "24"
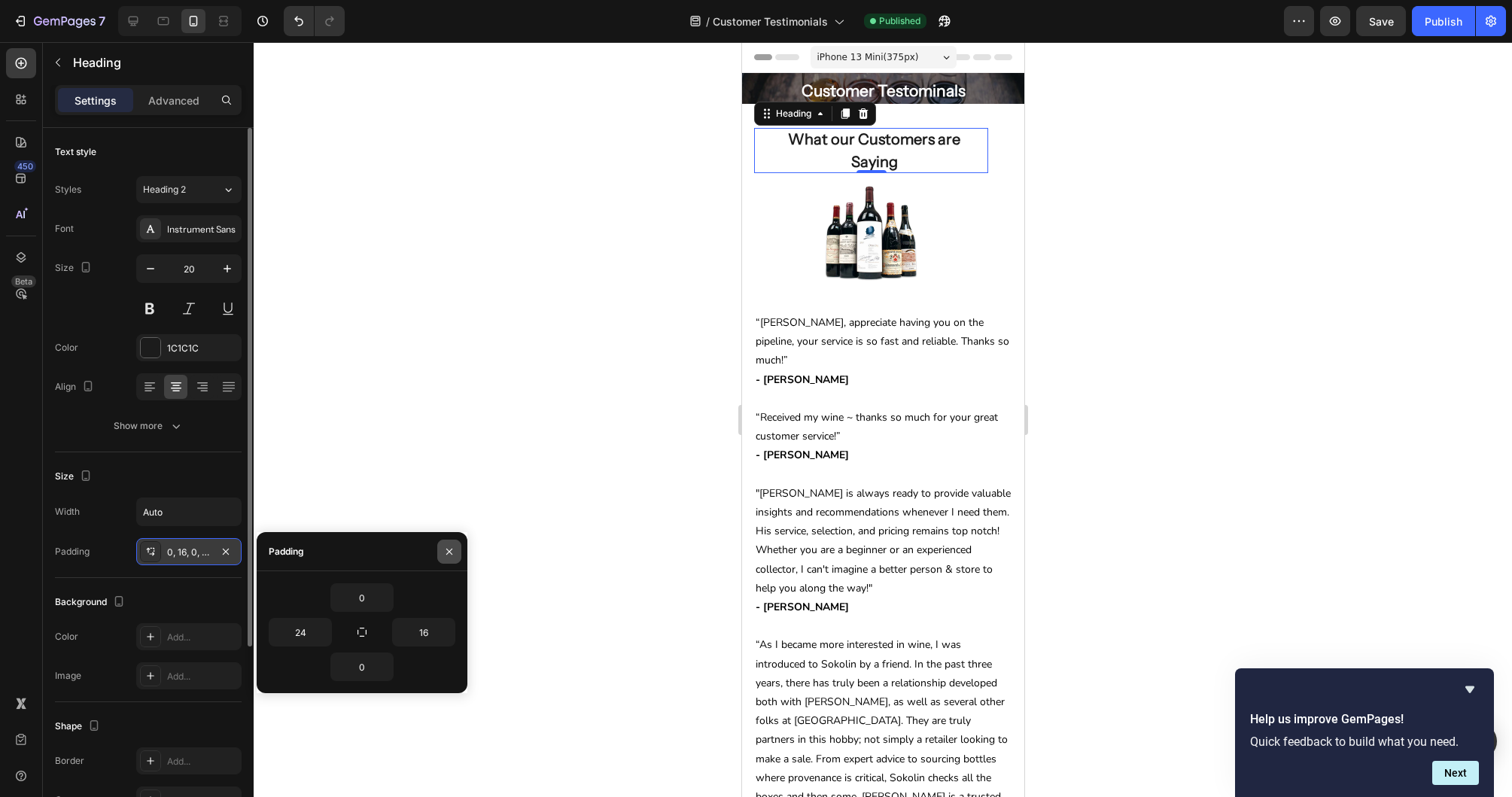
click at [451, 548] on icon "button" at bounding box center [449, 550] width 6 height 6
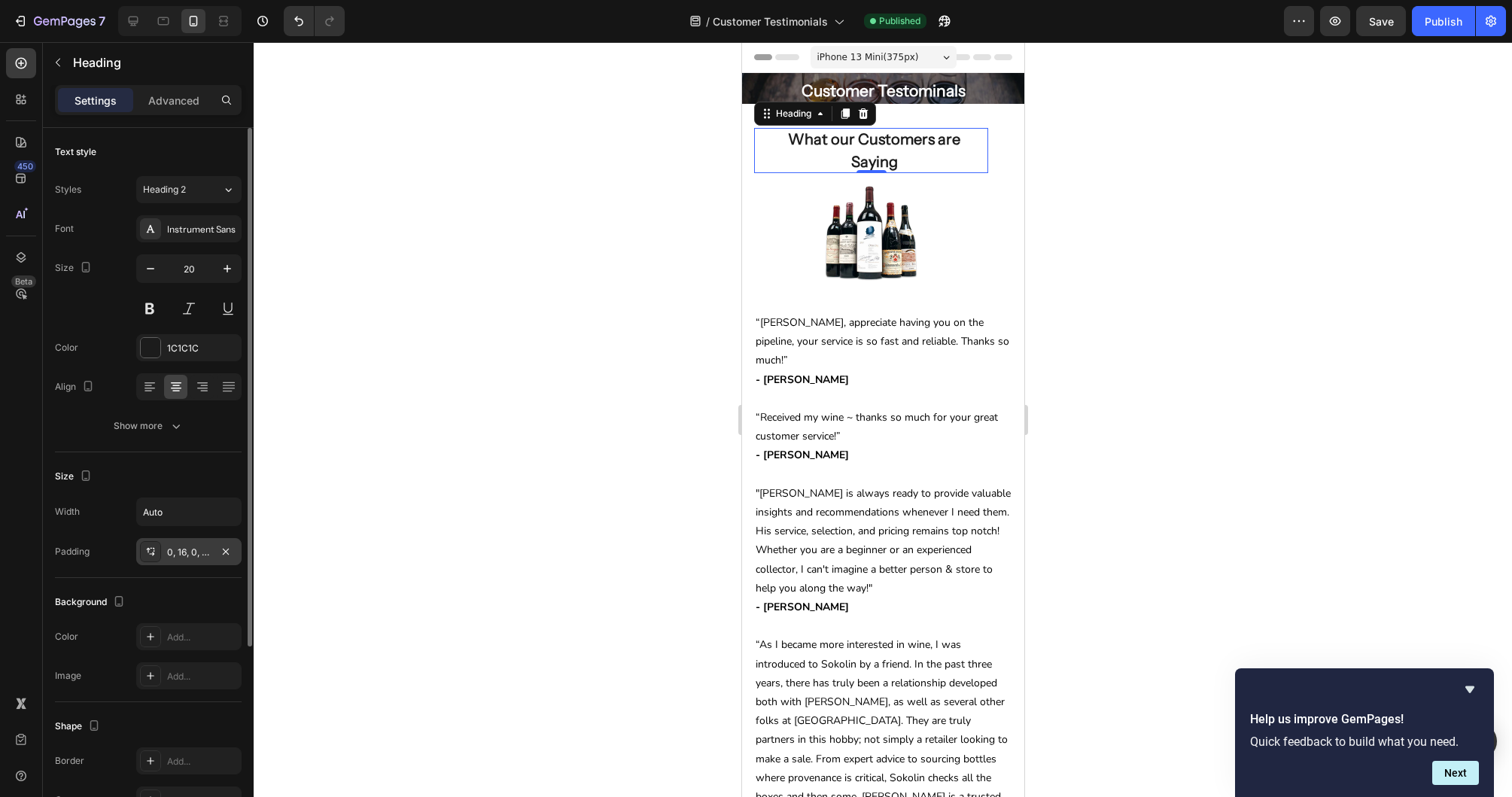
click at [760, 170] on h2 "What our Customers are Saying" at bounding box center [870, 150] width 234 height 45
click at [187, 105] on p "Advanced" at bounding box center [174, 100] width 51 height 15
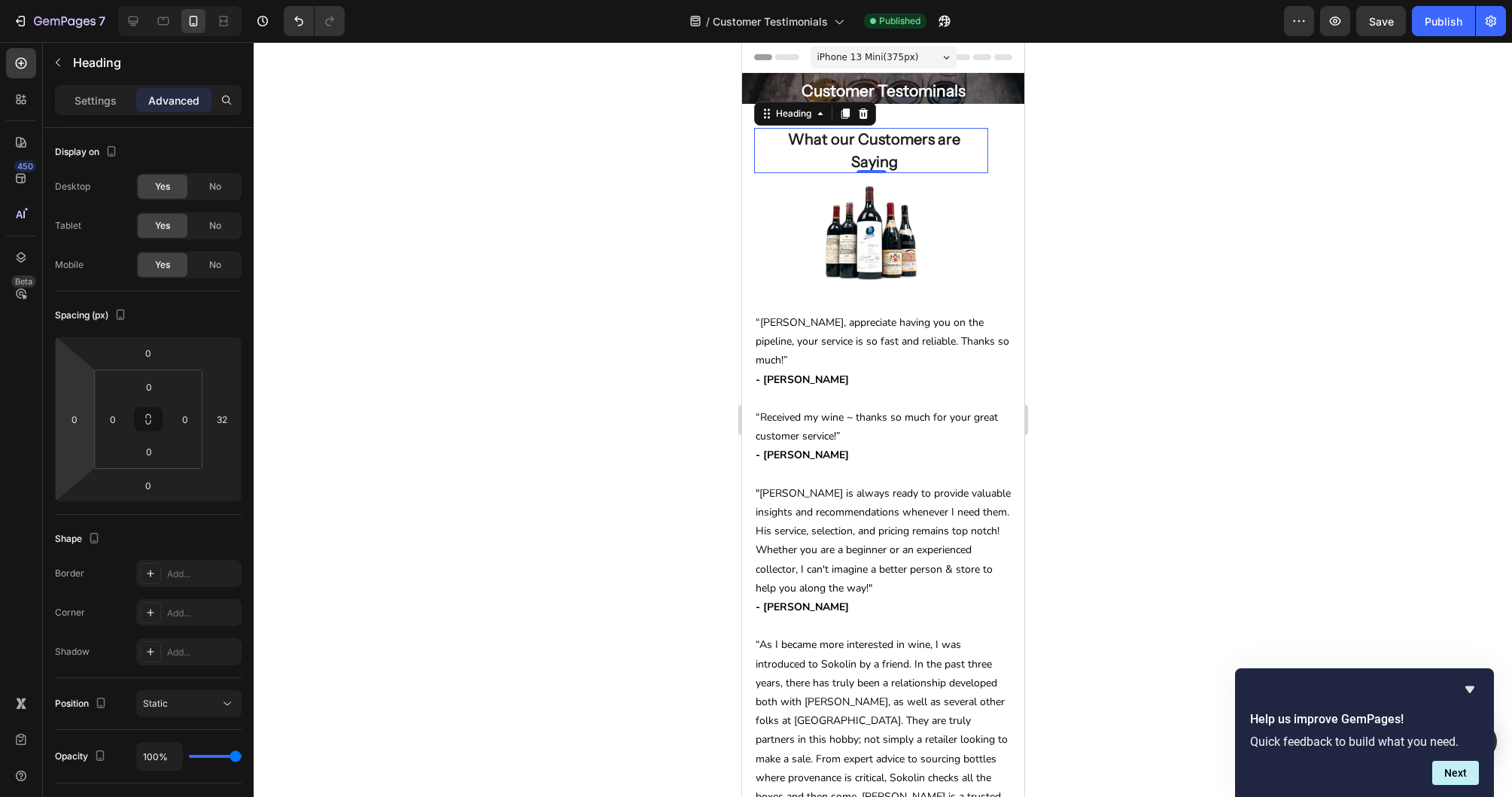
click at [76, 414] on input "0" at bounding box center [74, 418] width 22 height 22
type input "24"
click at [79, 97] on p "Settings" at bounding box center [95, 100] width 42 height 15
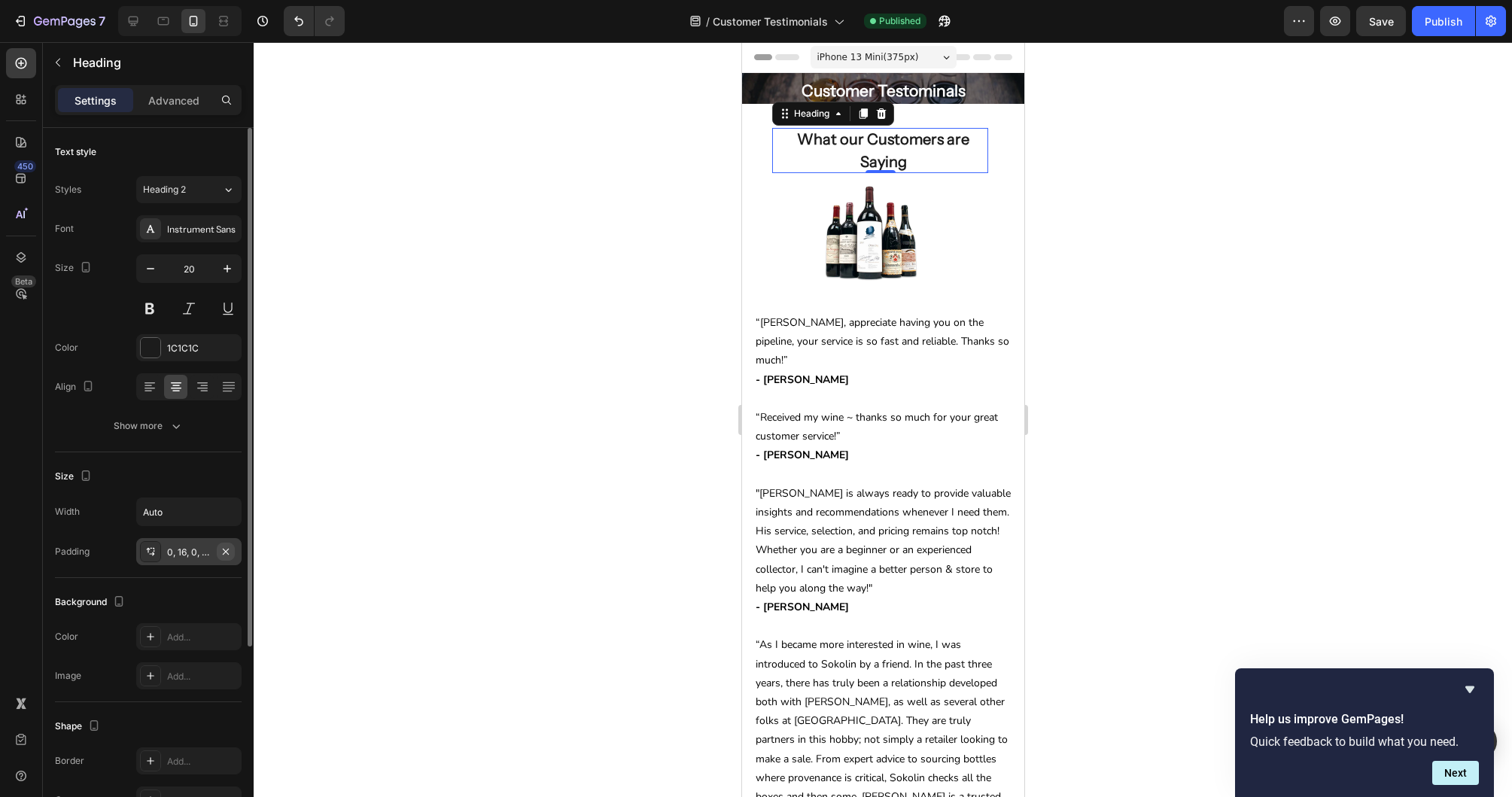
click at [223, 549] on icon "button" at bounding box center [226, 551] width 12 height 12
click at [1111, 129] on div at bounding box center [882, 419] width 1258 height 755
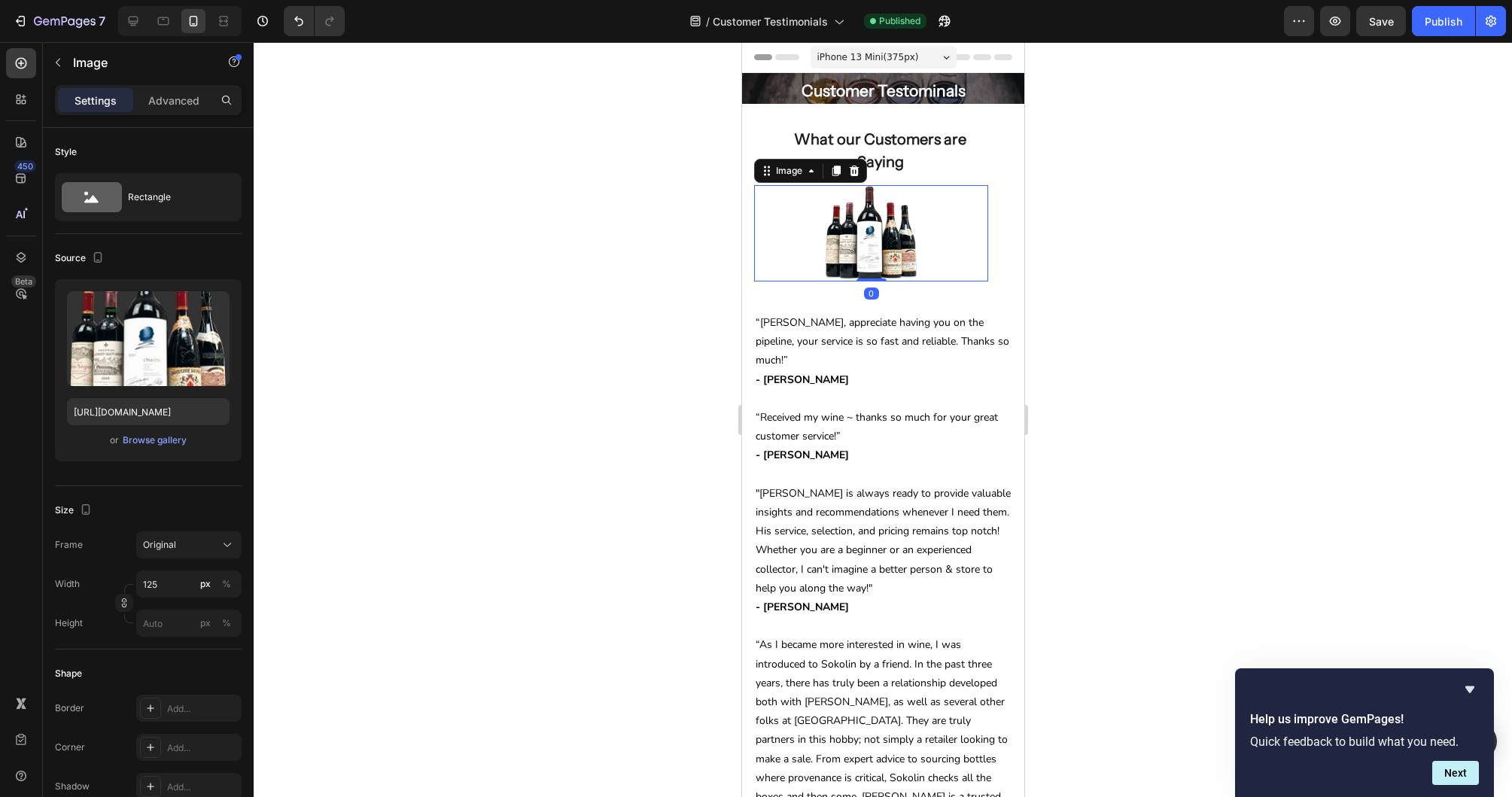
click at [888, 238] on img at bounding box center [871, 233] width 94 height 96
click at [167, 98] on p "Advanced" at bounding box center [174, 100] width 51 height 15
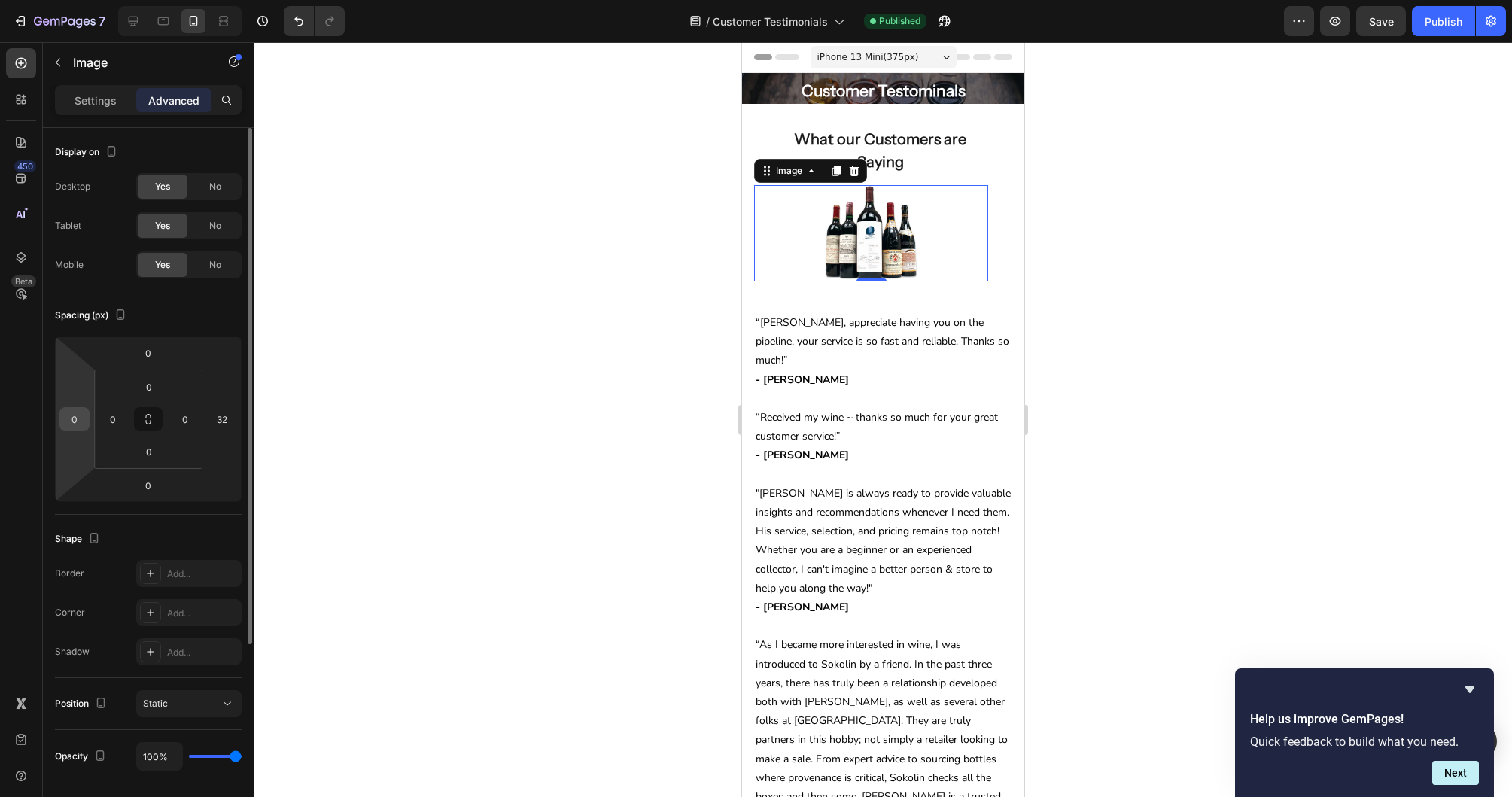
click at [70, 416] on input "0" at bounding box center [74, 418] width 22 height 22
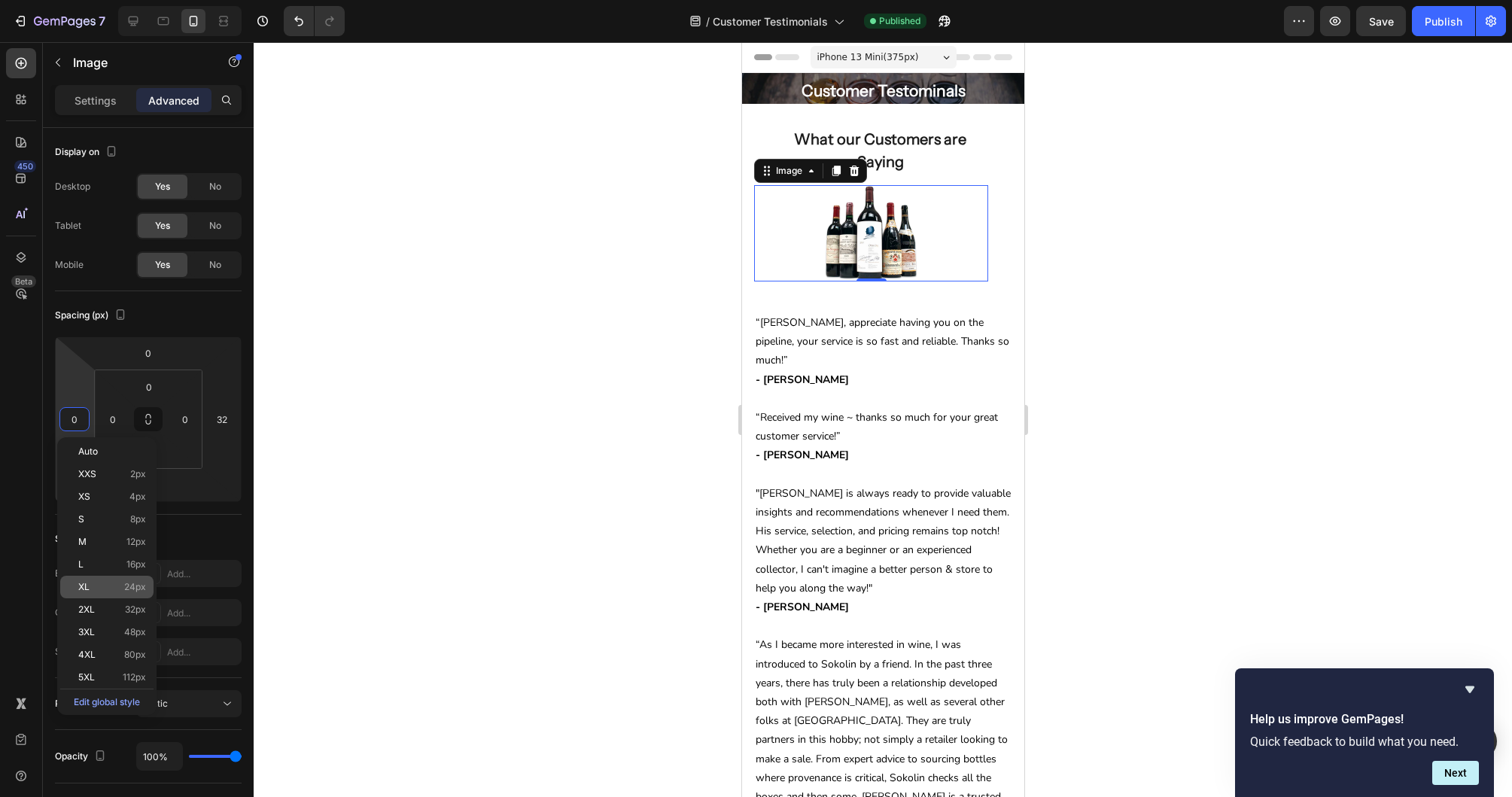
click at [143, 583] on span "24px" at bounding box center [135, 586] width 22 height 11
type input "24"
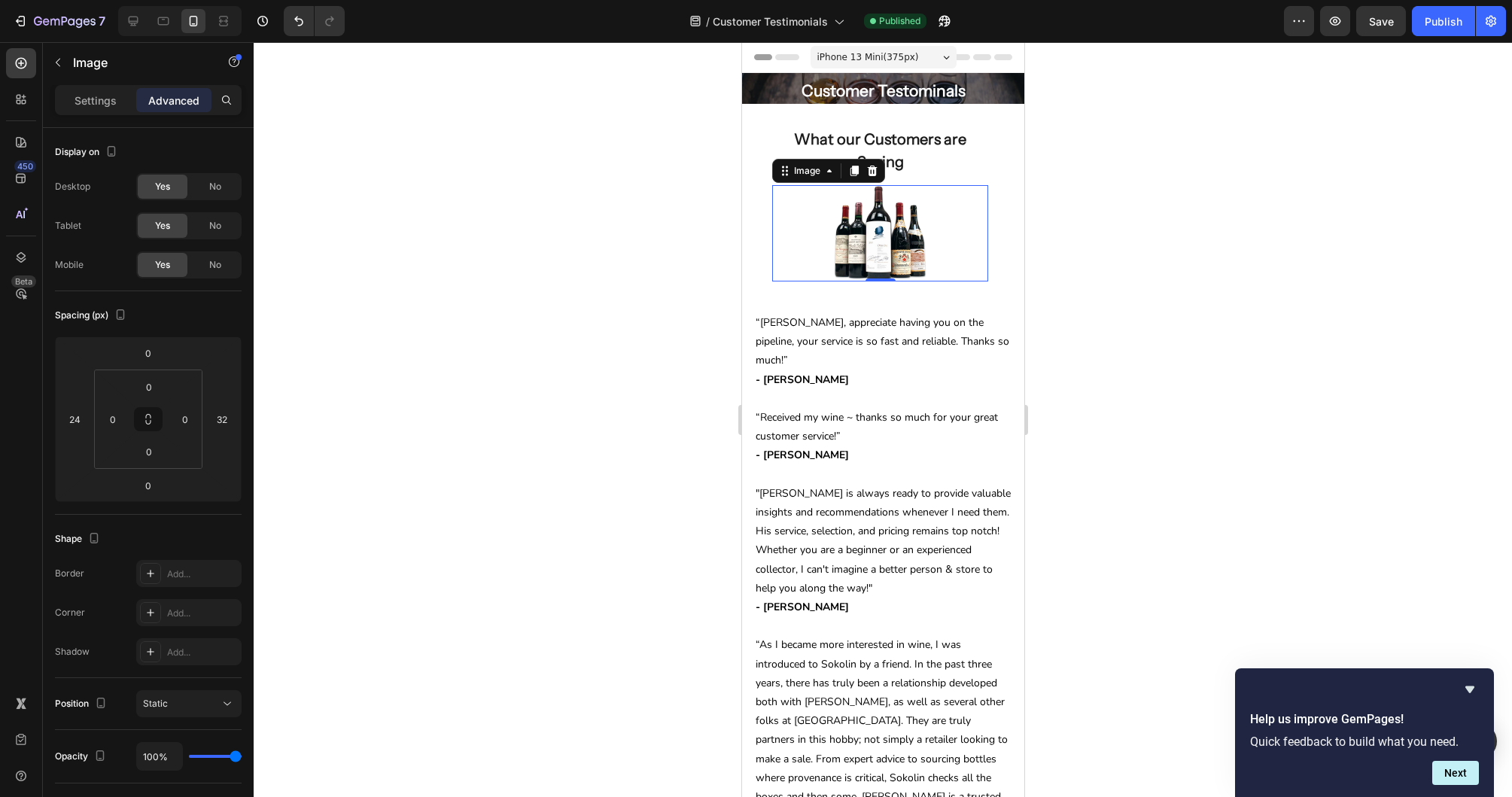
click at [1062, 287] on div at bounding box center [882, 419] width 1258 height 755
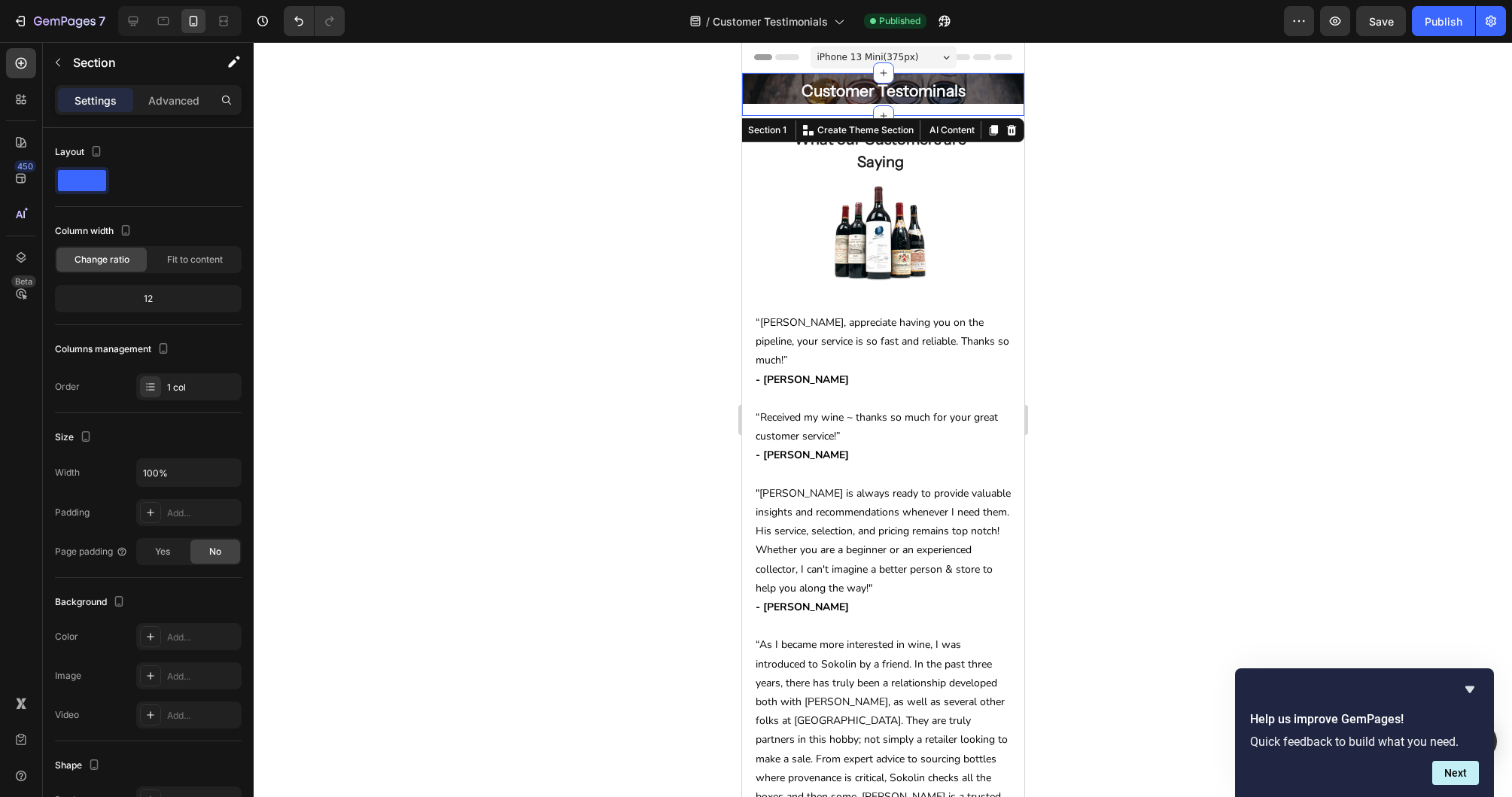
click at [865, 113] on div "Customer Testominals Heading Row Hero Banner Row" at bounding box center [882, 94] width 283 height 42
click at [1146, 163] on div at bounding box center [882, 419] width 1258 height 755
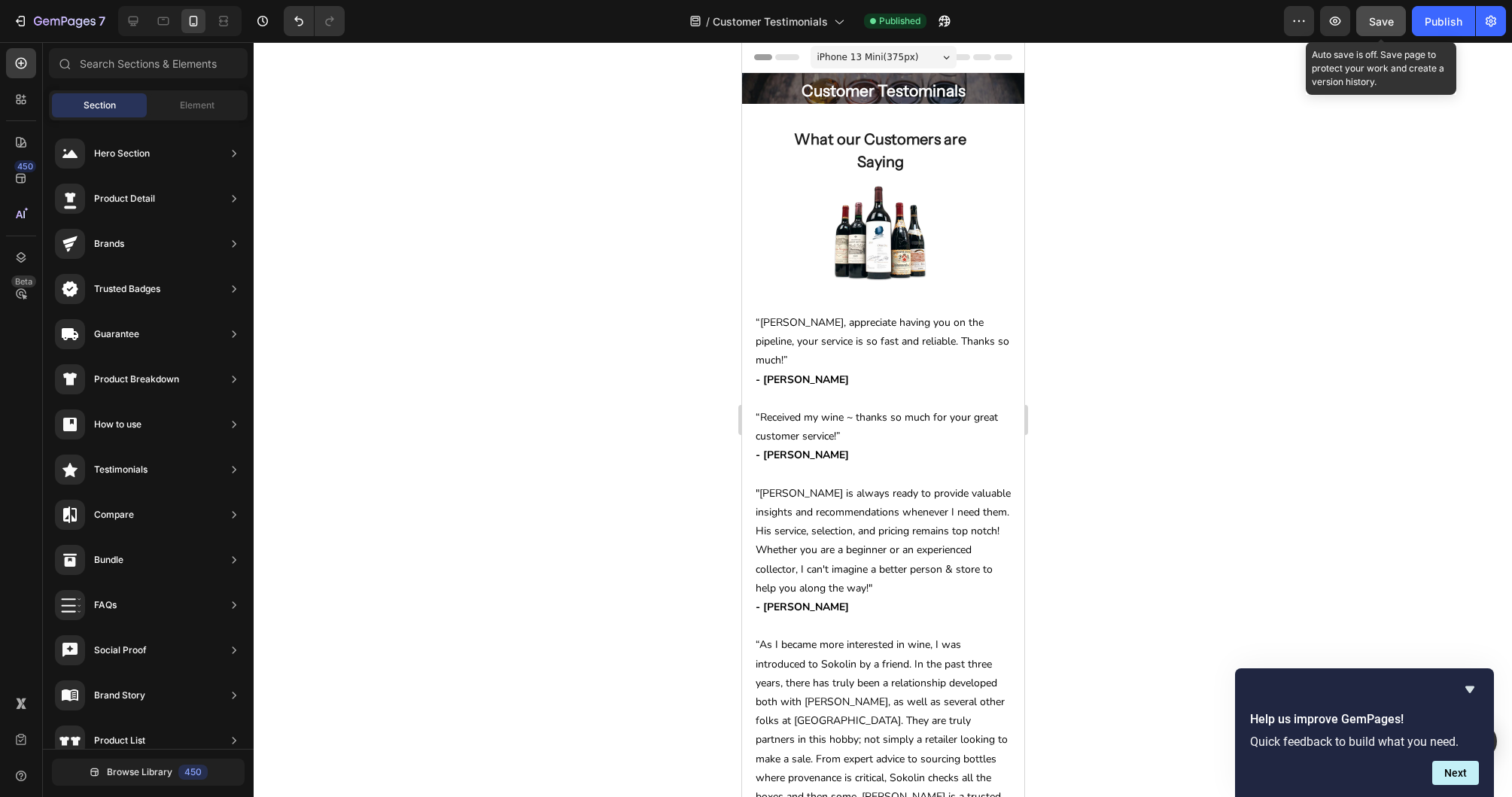
click at [1391, 15] on span "Save" at bounding box center [1382, 21] width 25 height 13
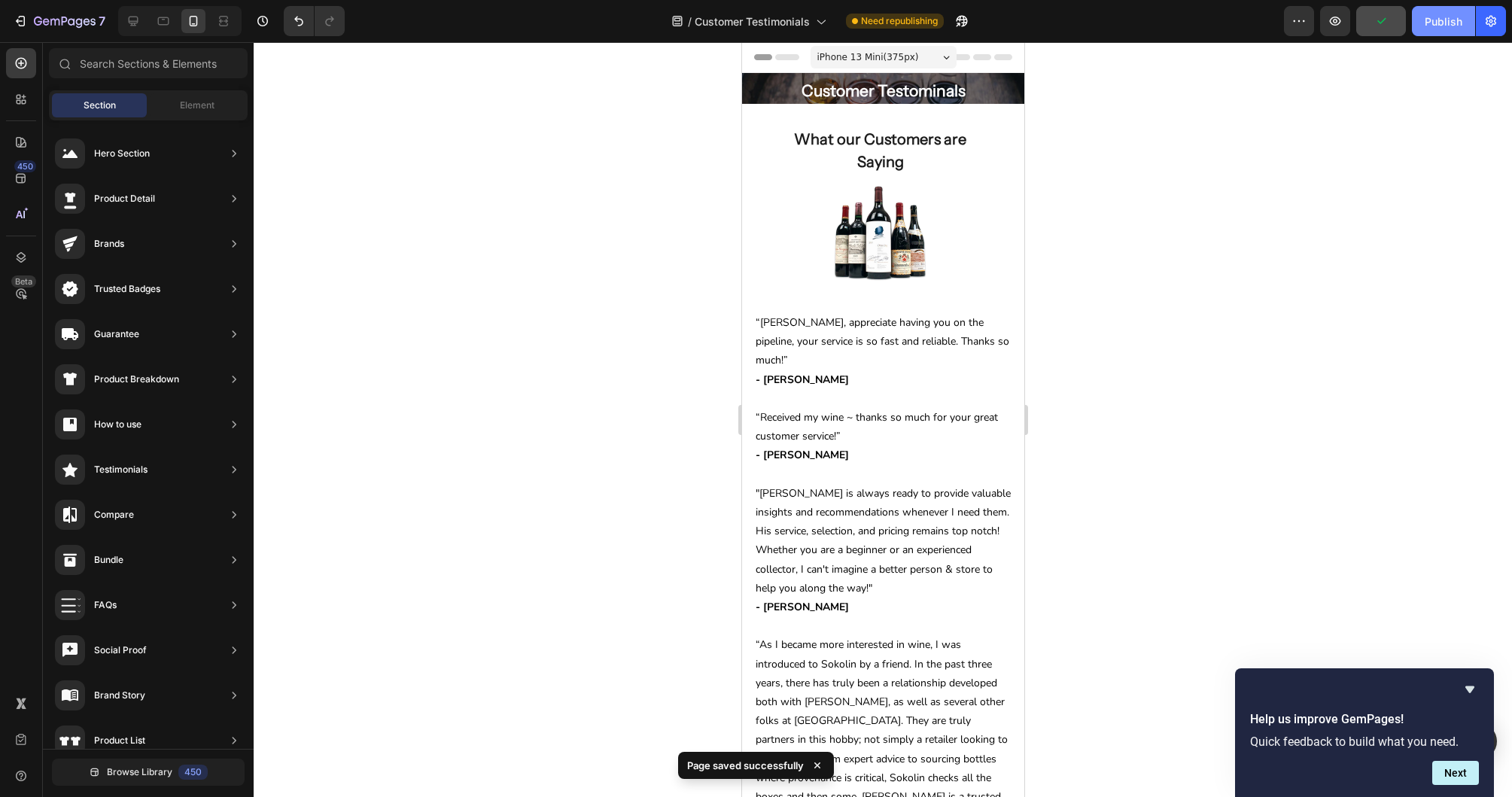
click at [1440, 19] on div "Publish" at bounding box center [1444, 21] width 38 height 15
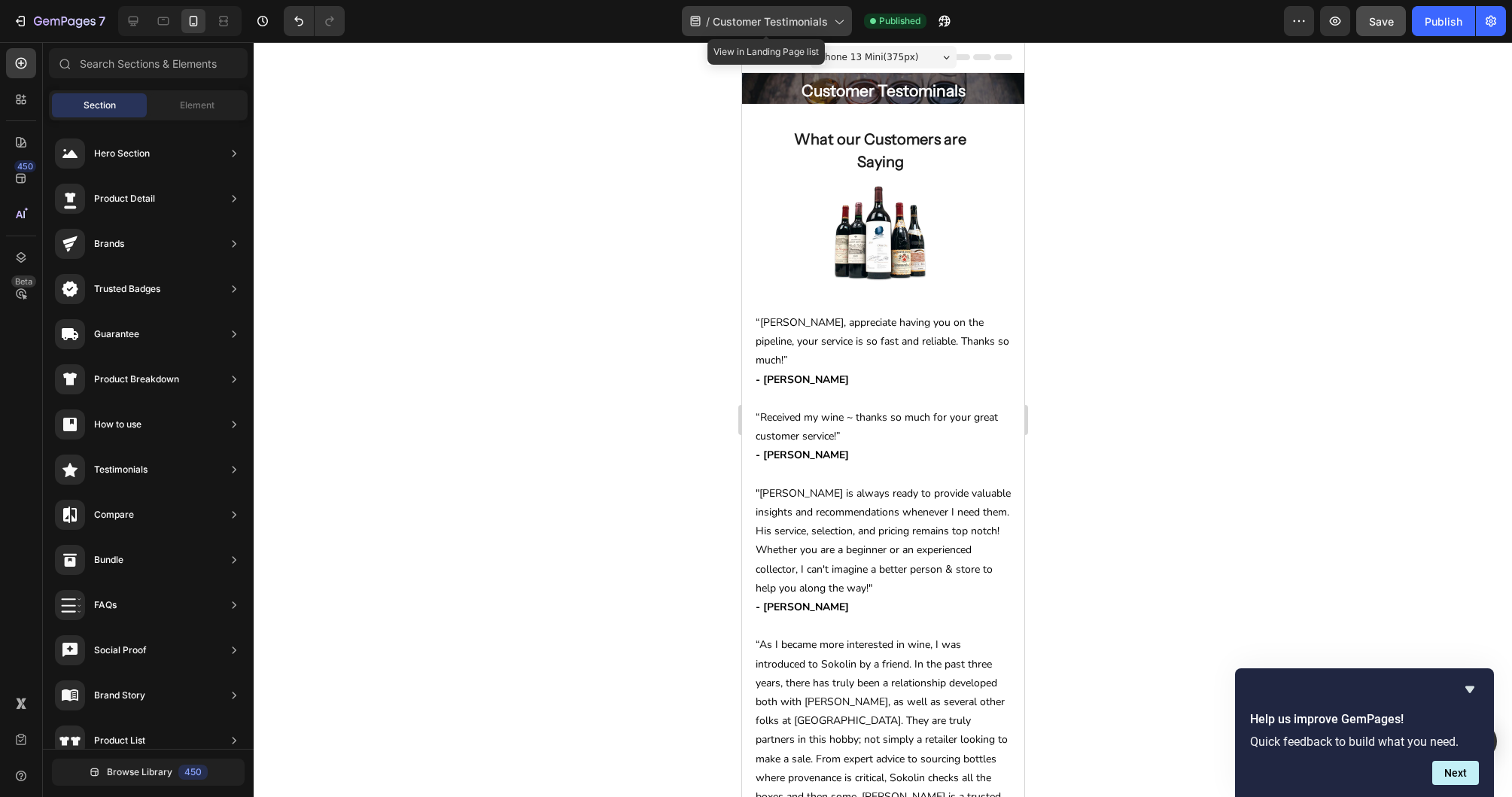
click at [808, 12] on div "/ Customer Testimonials" at bounding box center [767, 20] width 170 height 30
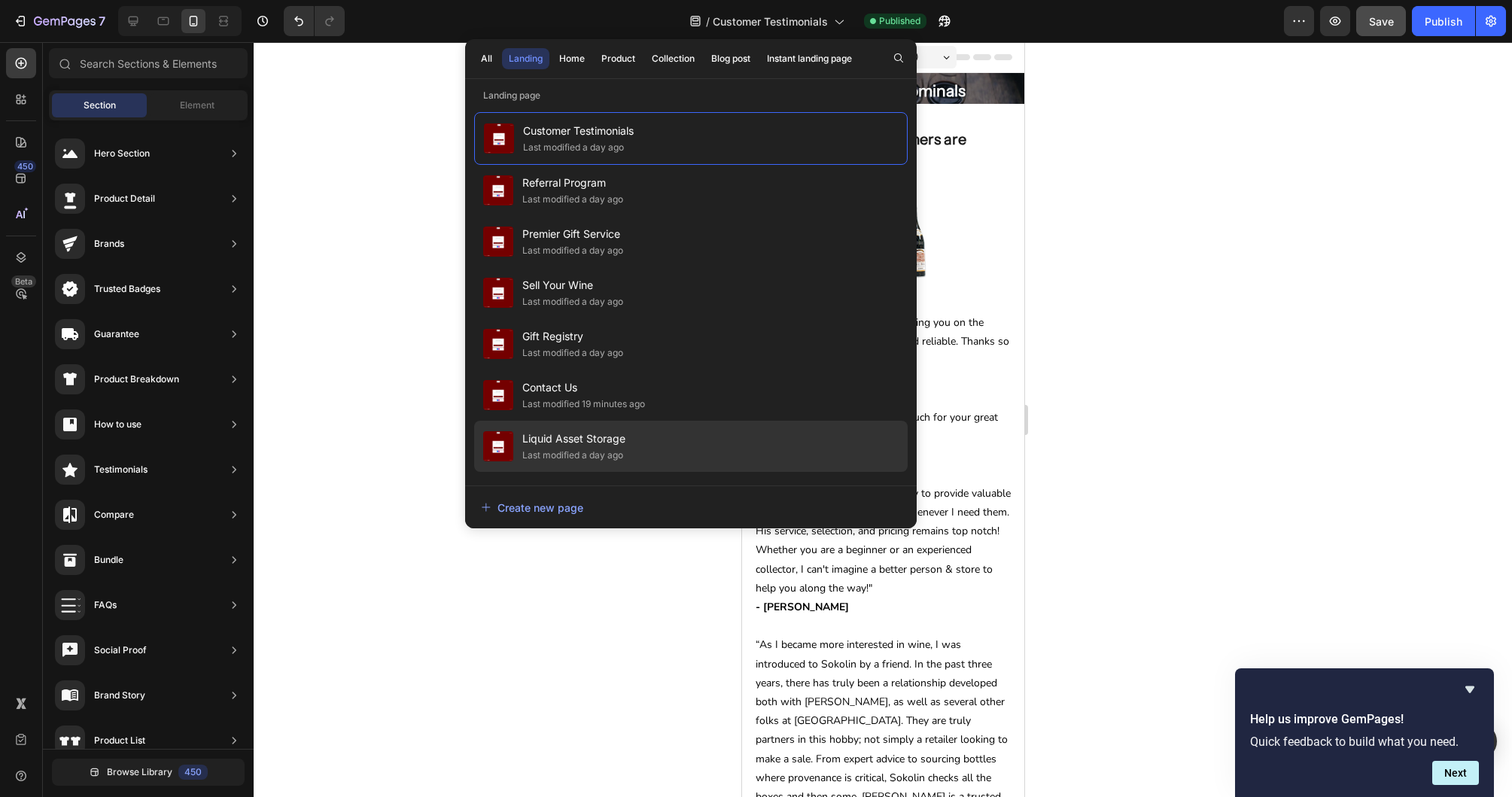
click at [671, 430] on div "Liquid Asset Storage Last modified a day ago" at bounding box center [691, 445] width 434 height 51
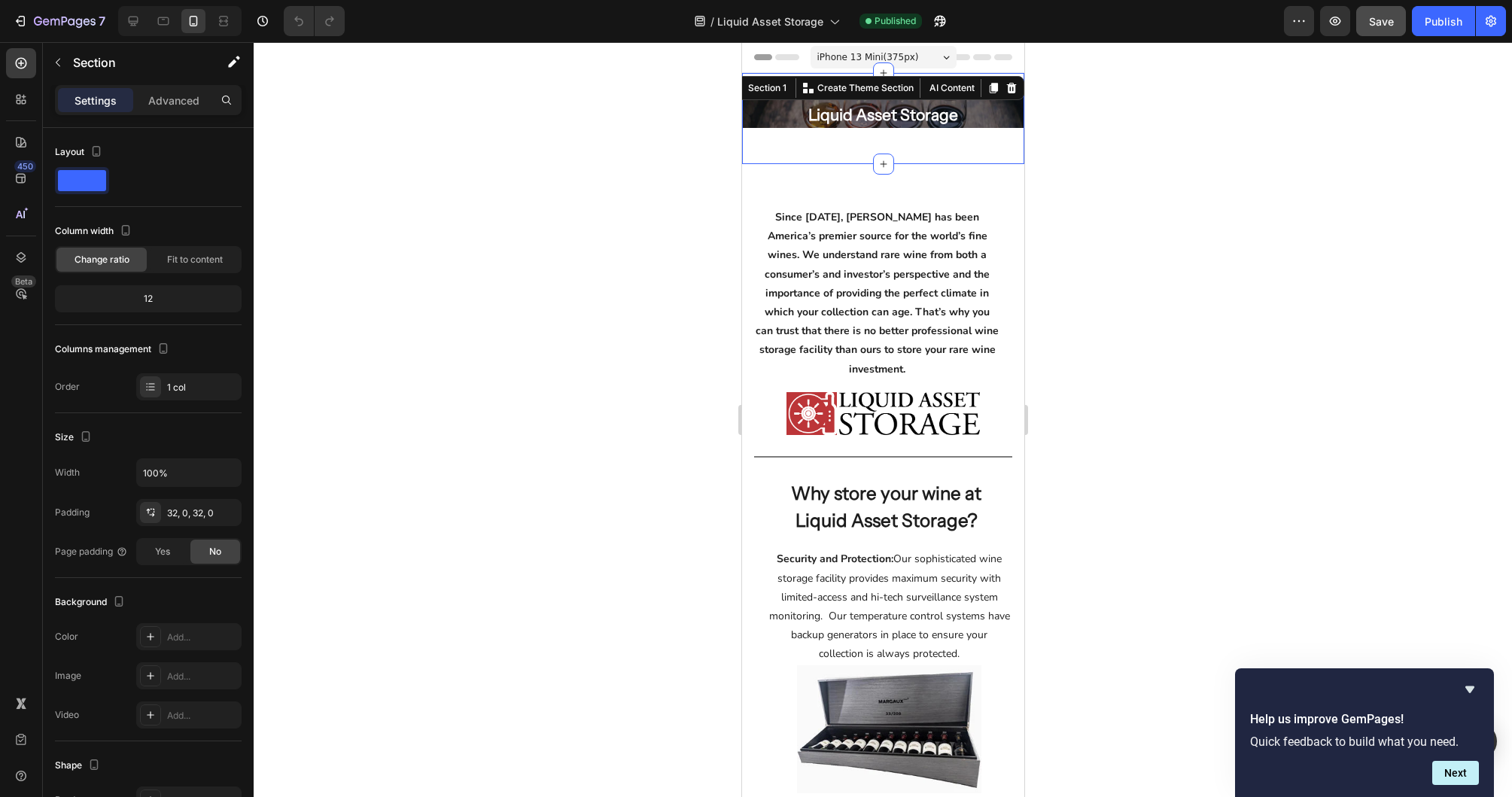
click at [863, 156] on div "Liquid Asset Storage Heading Row Hero Banner Row Section 1 You can create reusa…" at bounding box center [882, 119] width 283 height 91
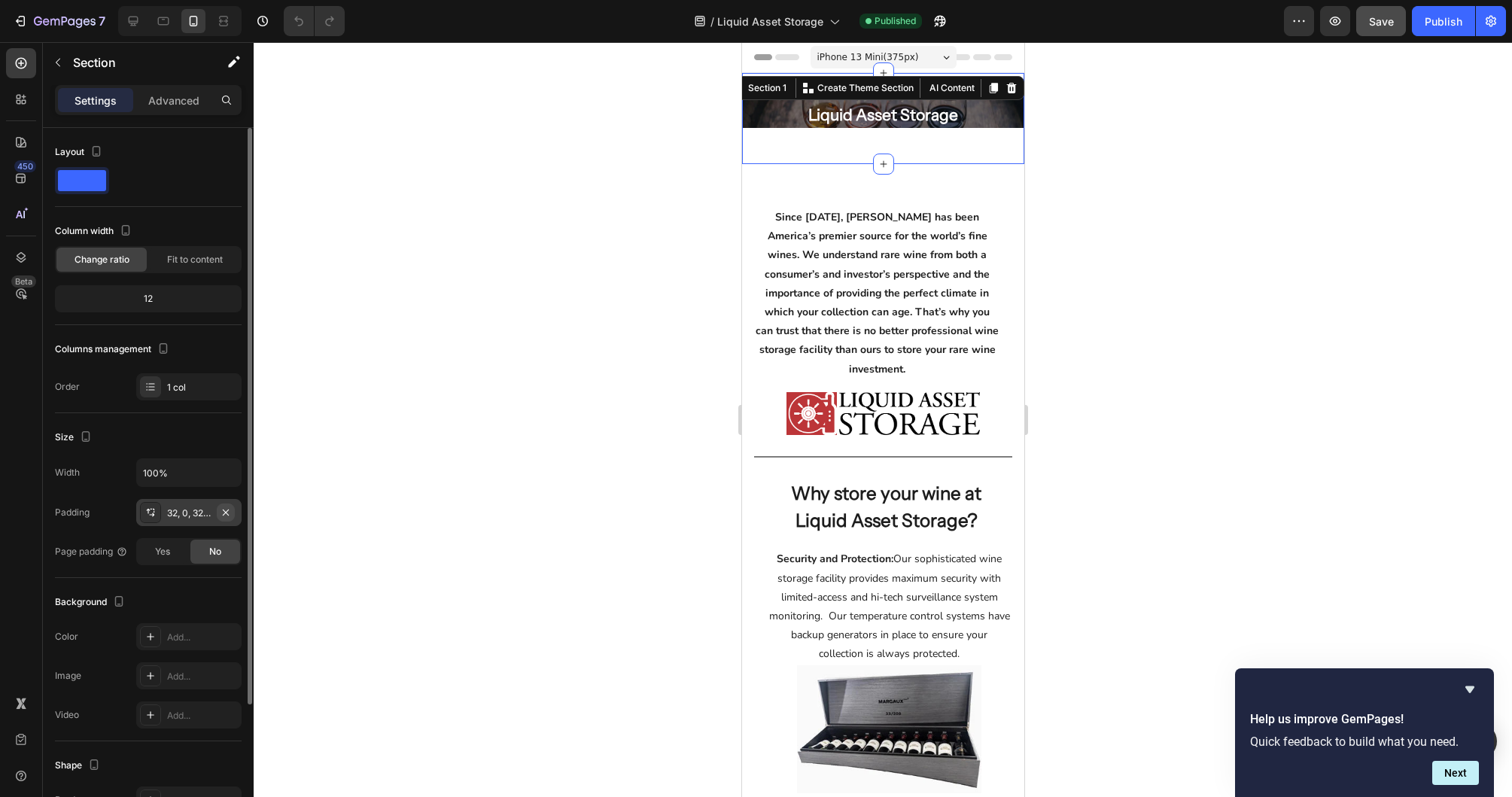
click at [230, 513] on icon "button" at bounding box center [226, 512] width 12 height 12
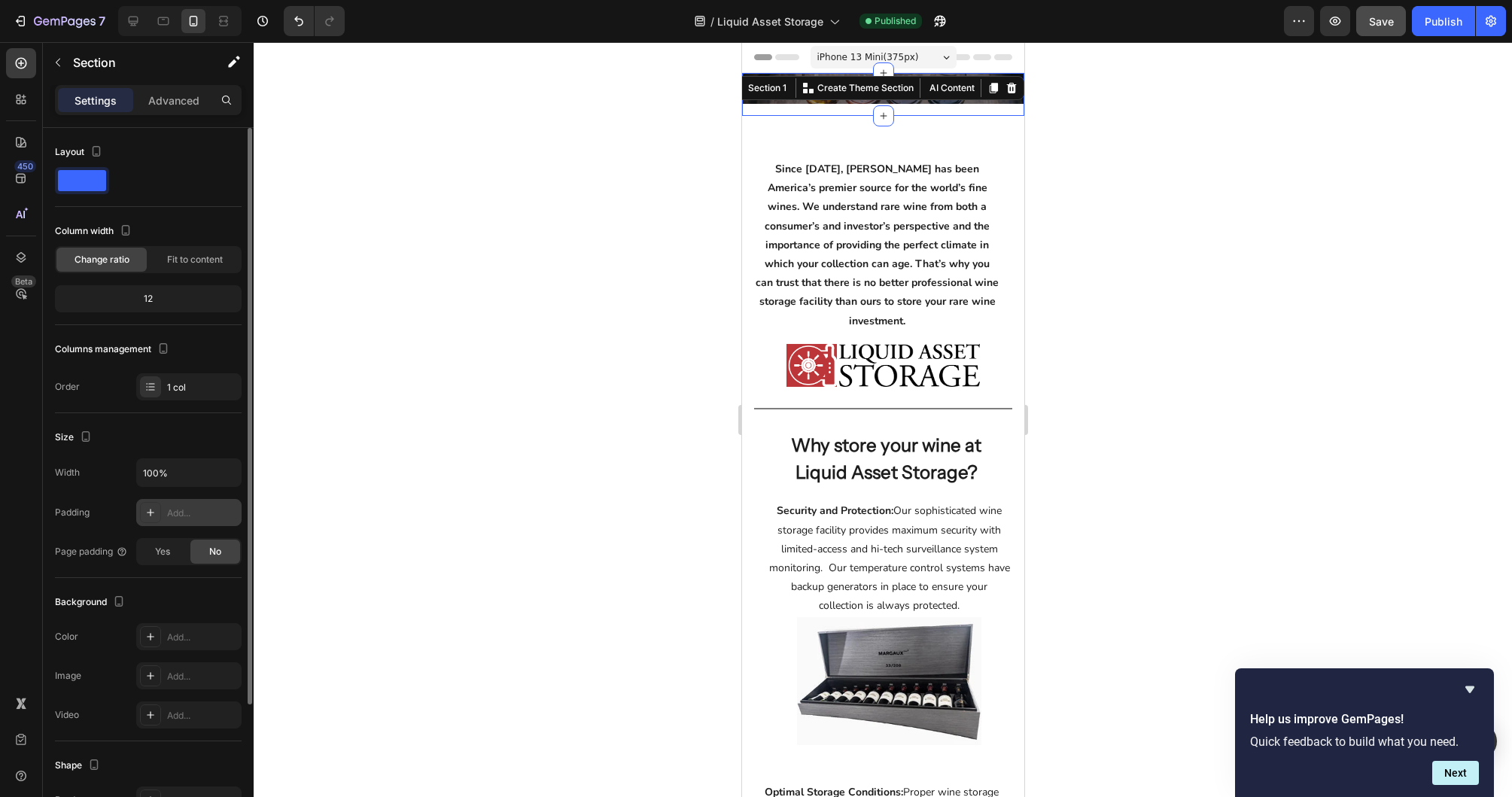
click at [1128, 279] on div at bounding box center [882, 419] width 1258 height 755
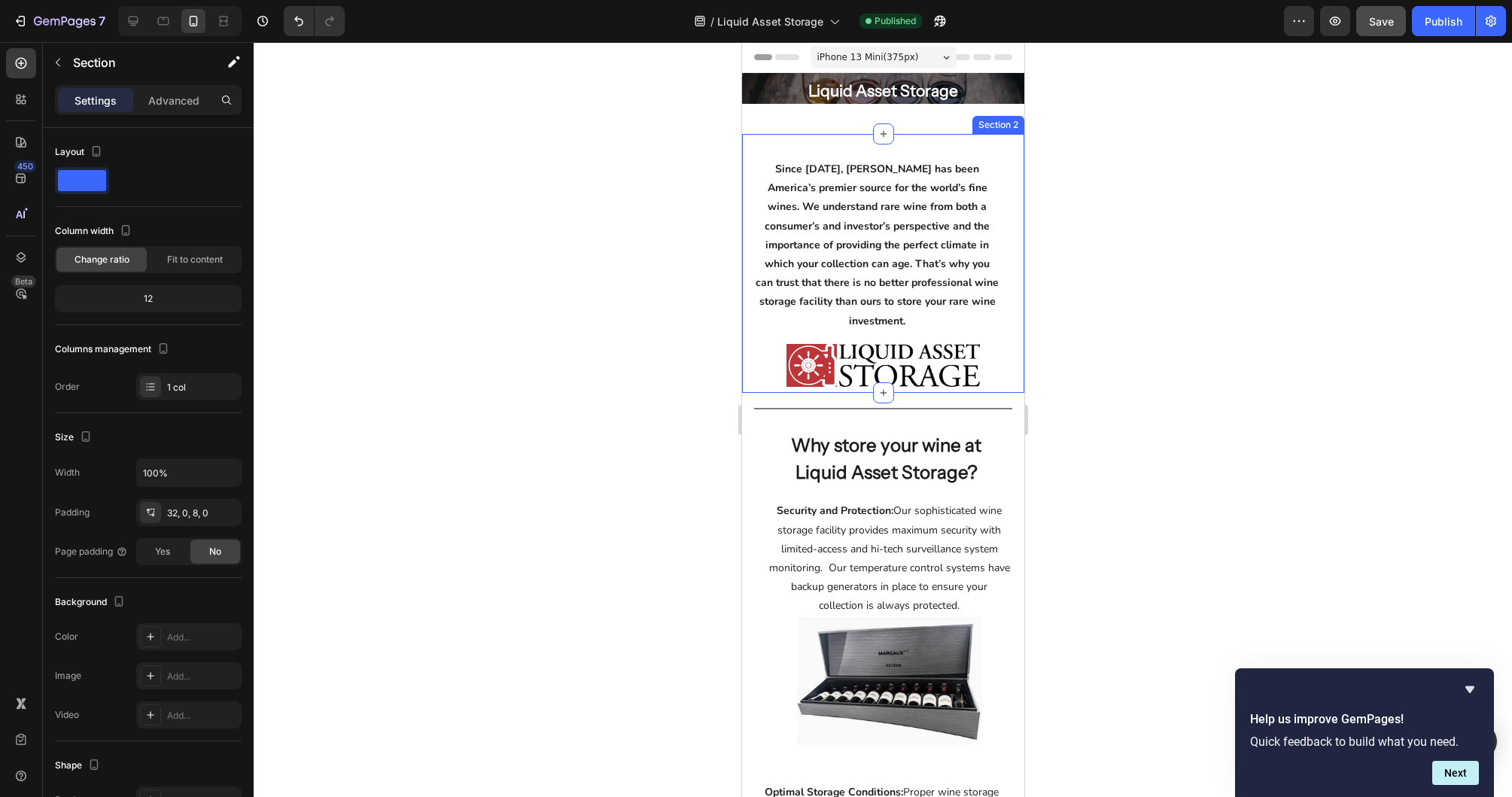
click at [814, 148] on div "Since [DATE], [PERSON_NAME] has been America’s premier source for the world’s f…" at bounding box center [882, 263] width 283 height 259
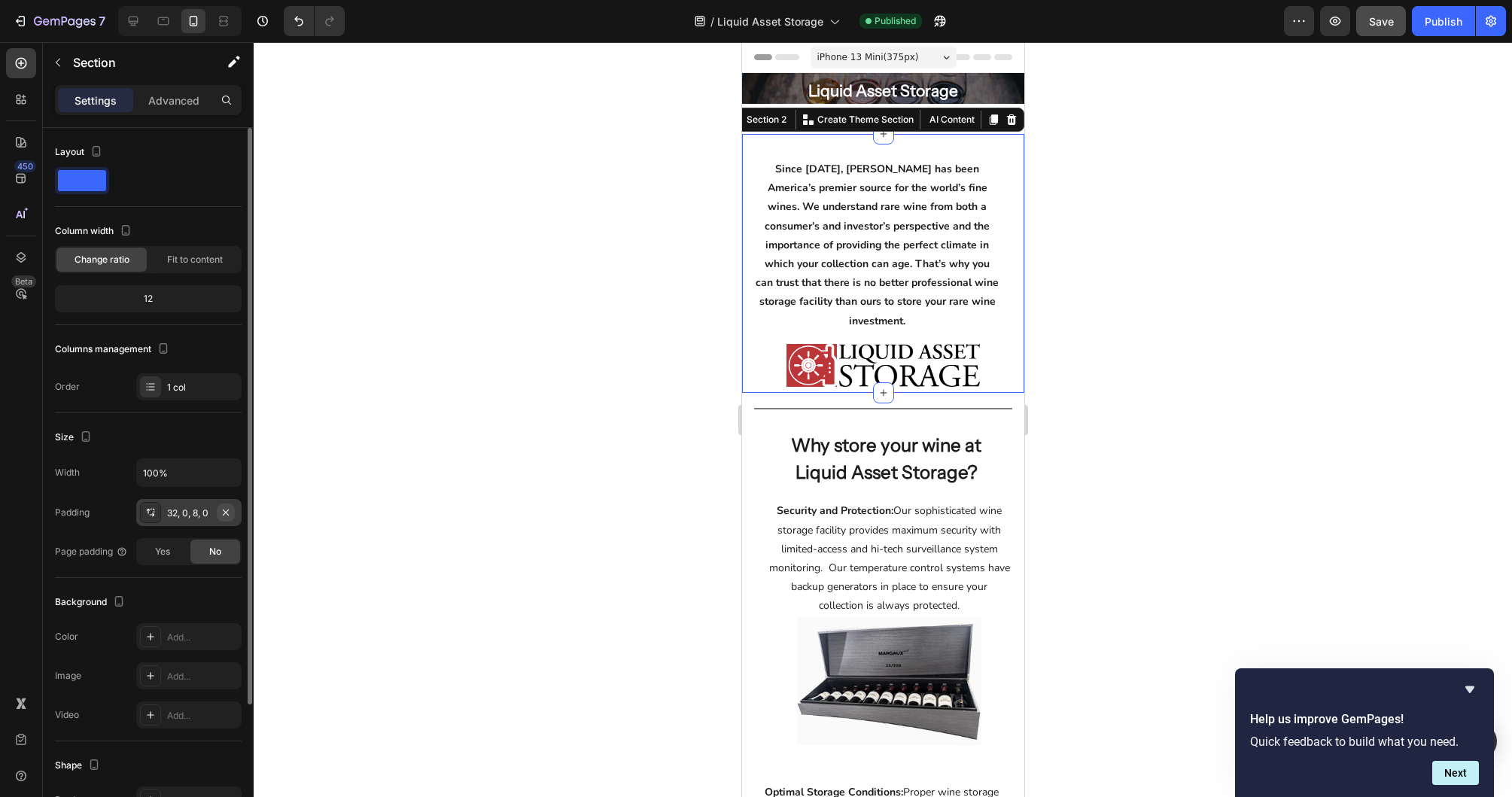
click at [225, 509] on icon "button" at bounding box center [226, 512] width 12 height 12
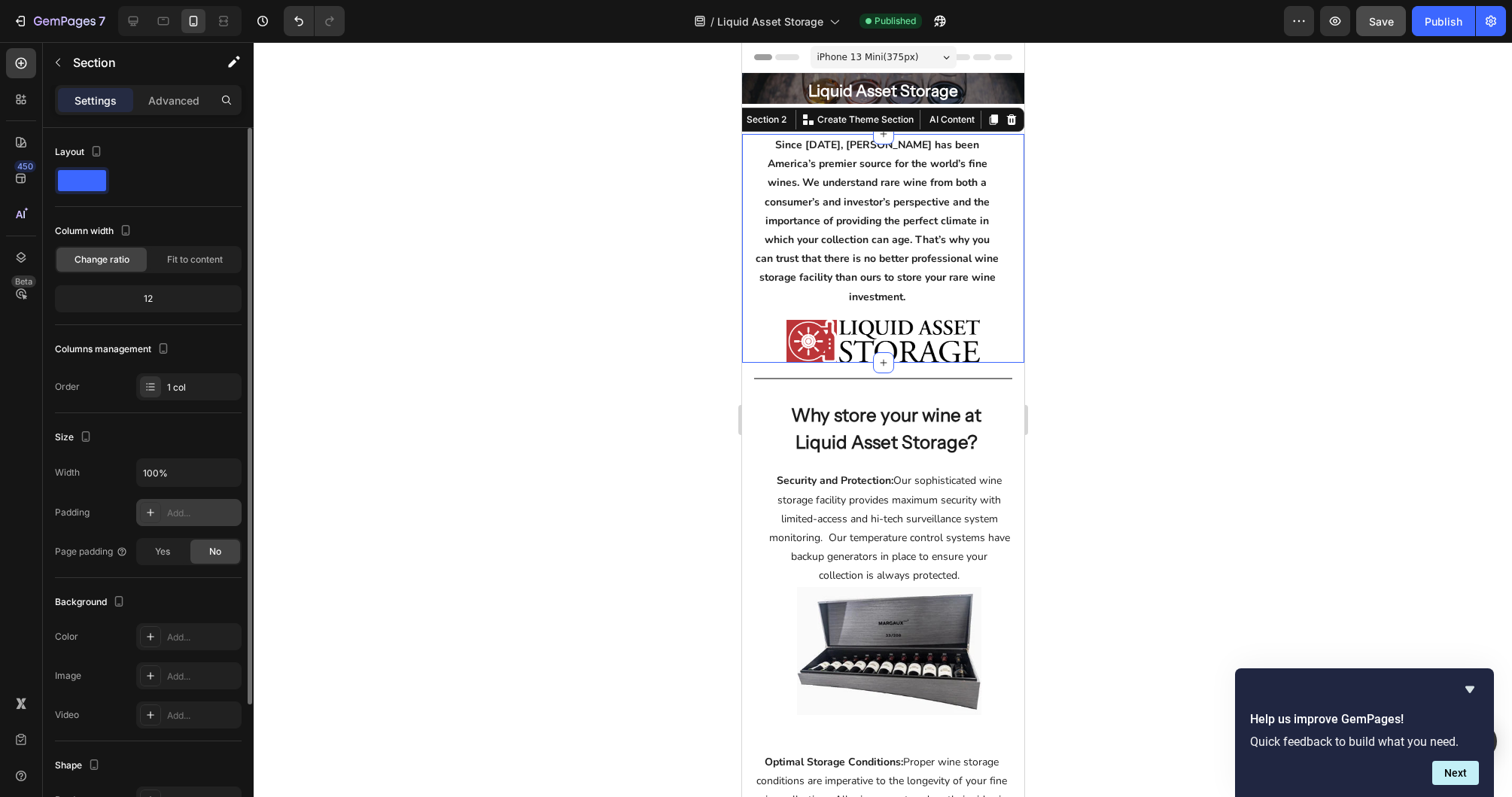
click at [148, 516] on icon at bounding box center [150, 512] width 12 height 12
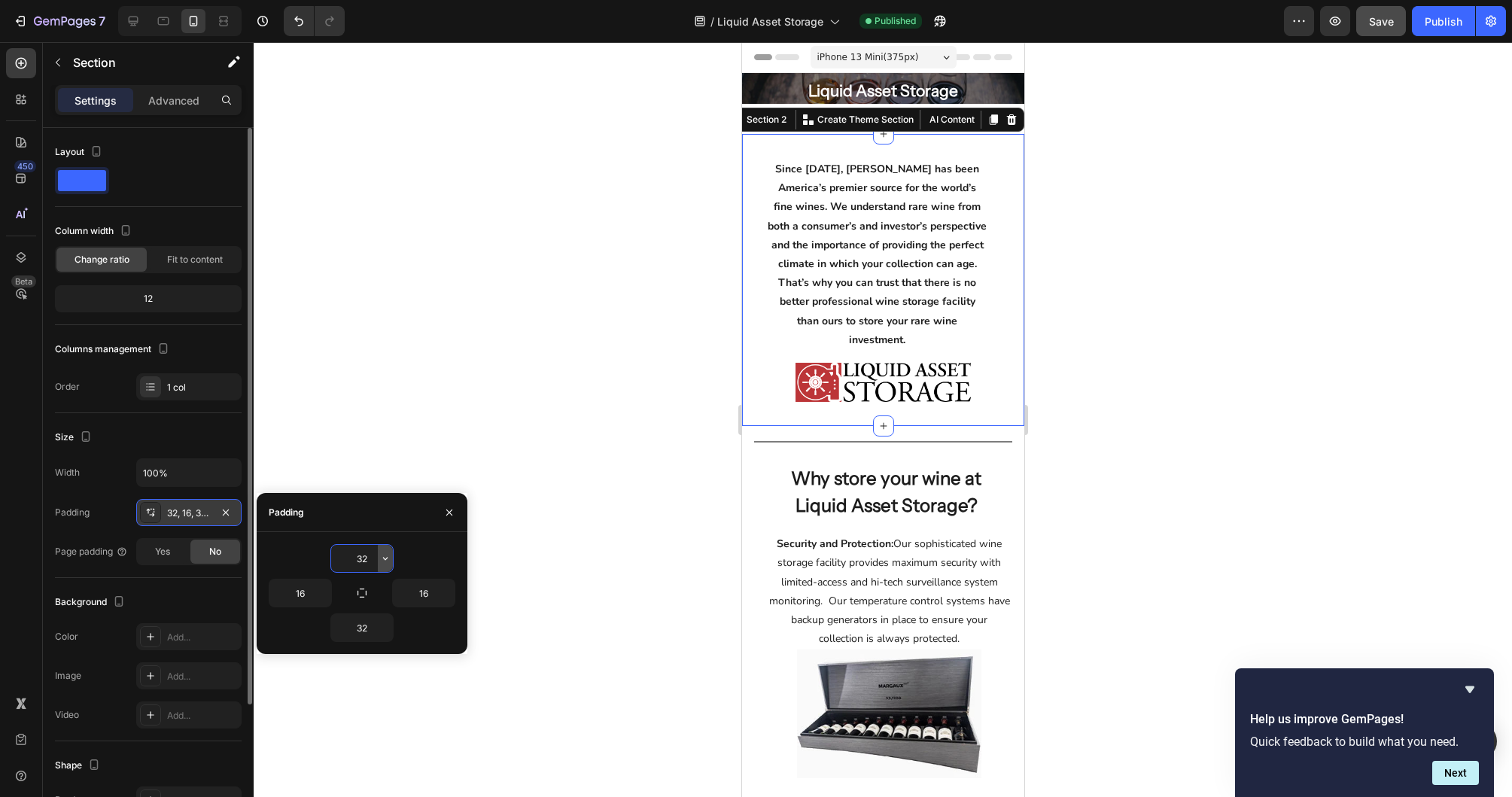
click at [382, 559] on icon "button" at bounding box center [385, 558] width 12 height 12
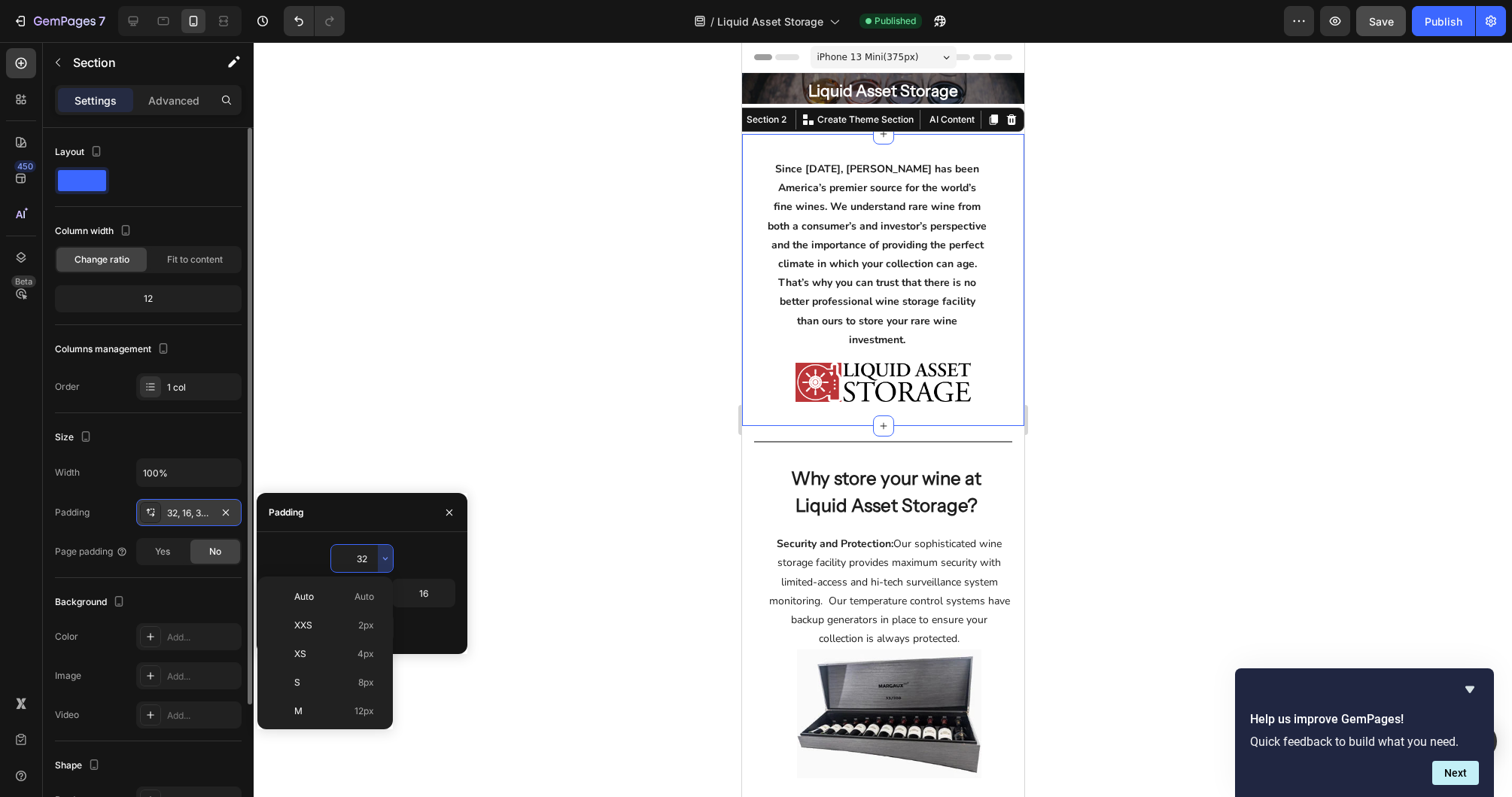
scroll to position [108, 0]
click at [347, 623] on div "L 16px" at bounding box center [322, 631] width 118 height 29
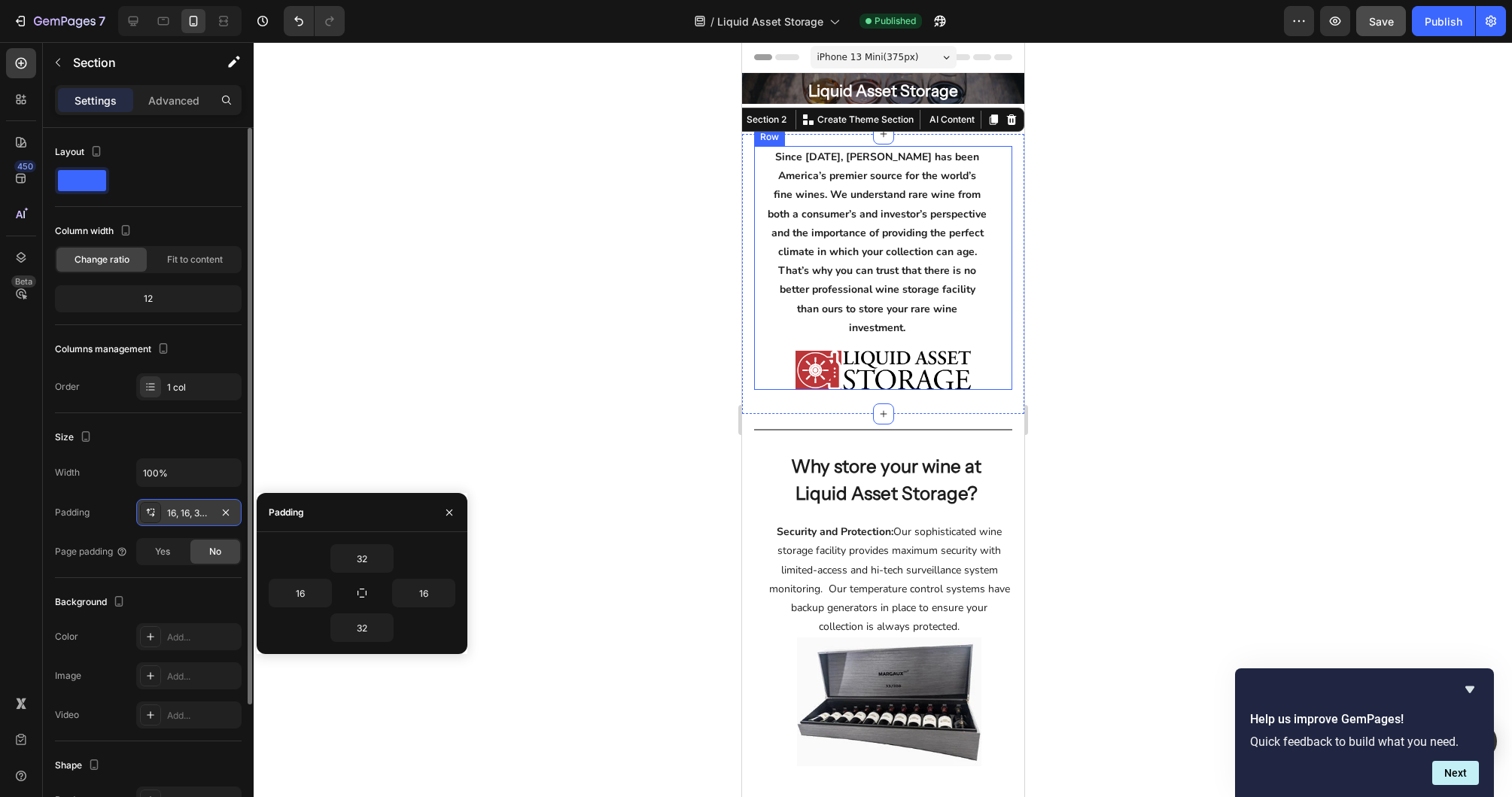
click at [763, 166] on div "Since [DATE], [PERSON_NAME] has been America’s premier source for the world’s f…" at bounding box center [882, 267] width 258 height 244
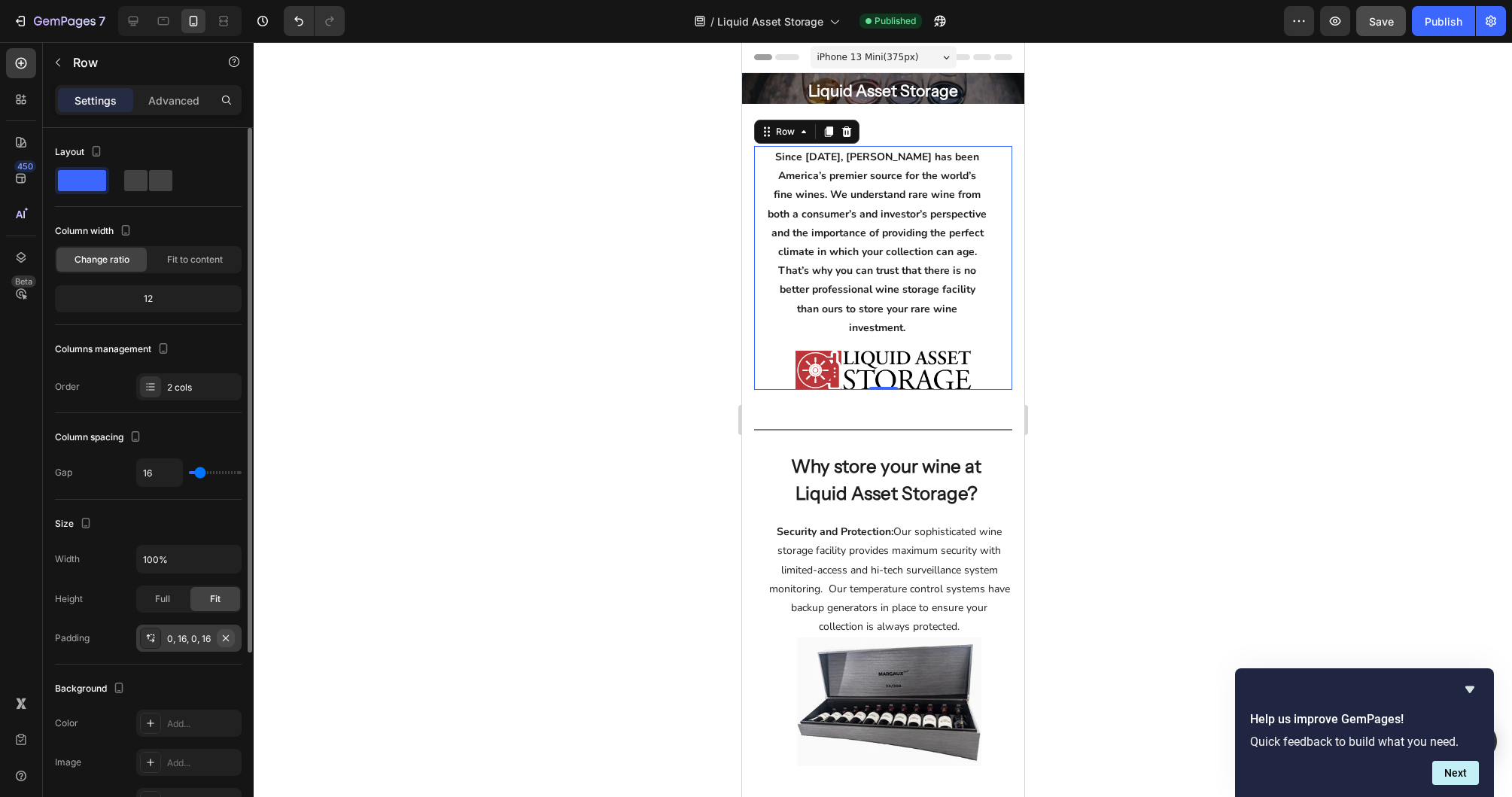
click at [229, 638] on icon "button" at bounding box center [226, 638] width 12 height 12
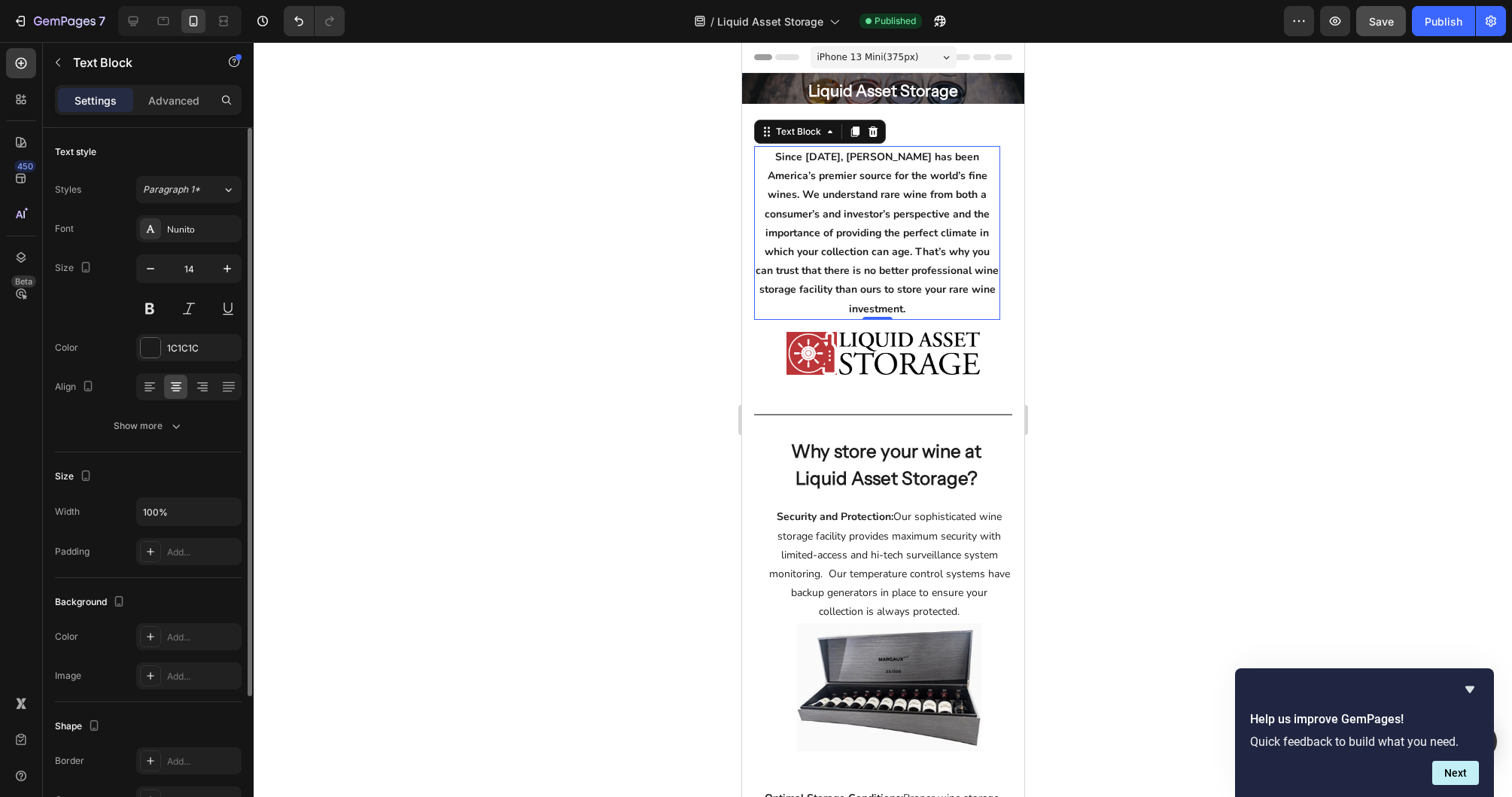
click at [832, 195] on p "Since [DATE], [PERSON_NAME] has been America’s premier source for the world’s f…" at bounding box center [877, 232] width 243 height 171
click at [804, 227] on p "Since [DATE], [PERSON_NAME] has been America’s premier source for the world’s f…" at bounding box center [877, 232] width 243 height 171
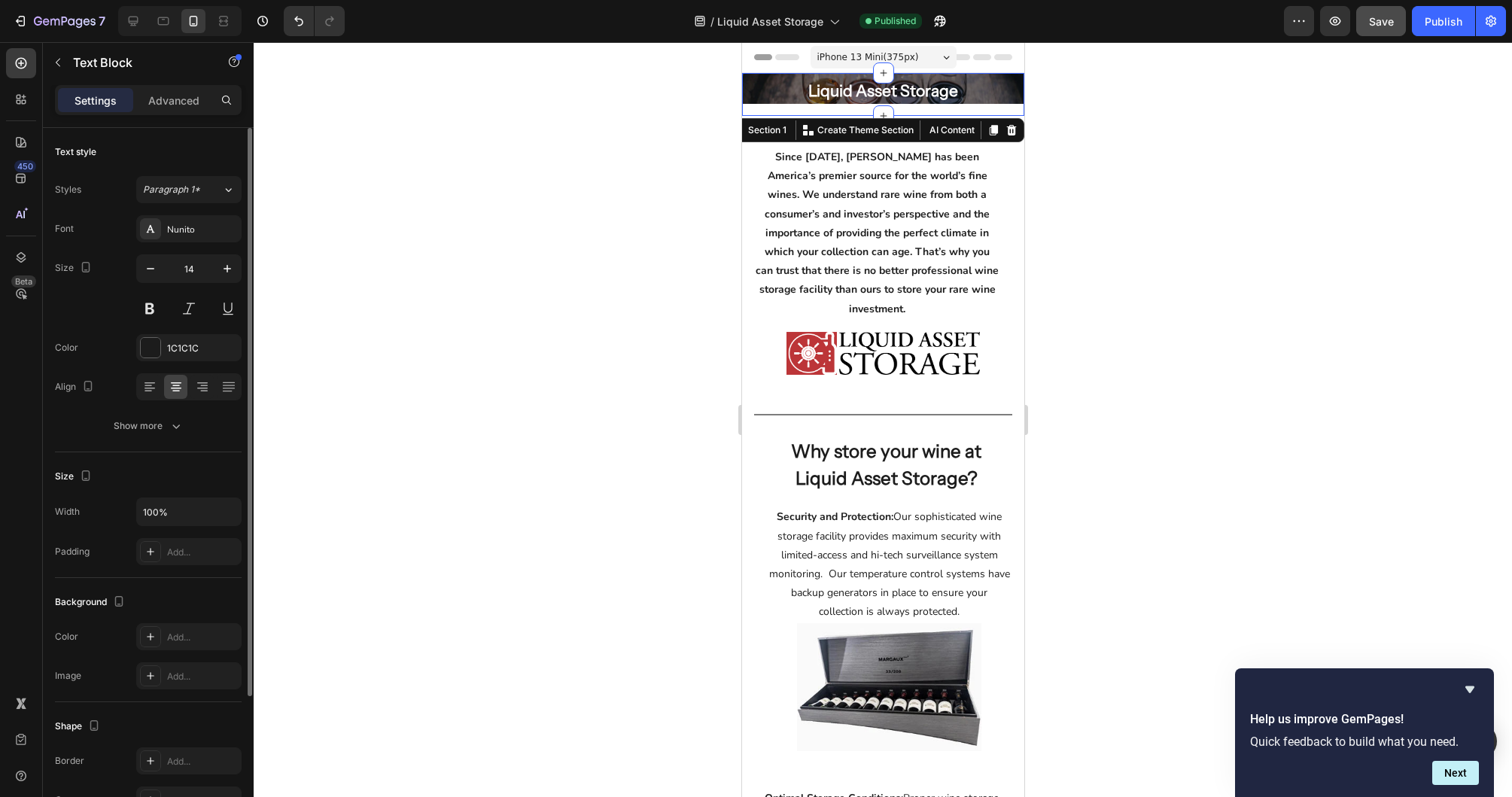
click at [841, 110] on div "Liquid Asset Storage Heading Row Hero Banner Row" at bounding box center [882, 94] width 283 height 42
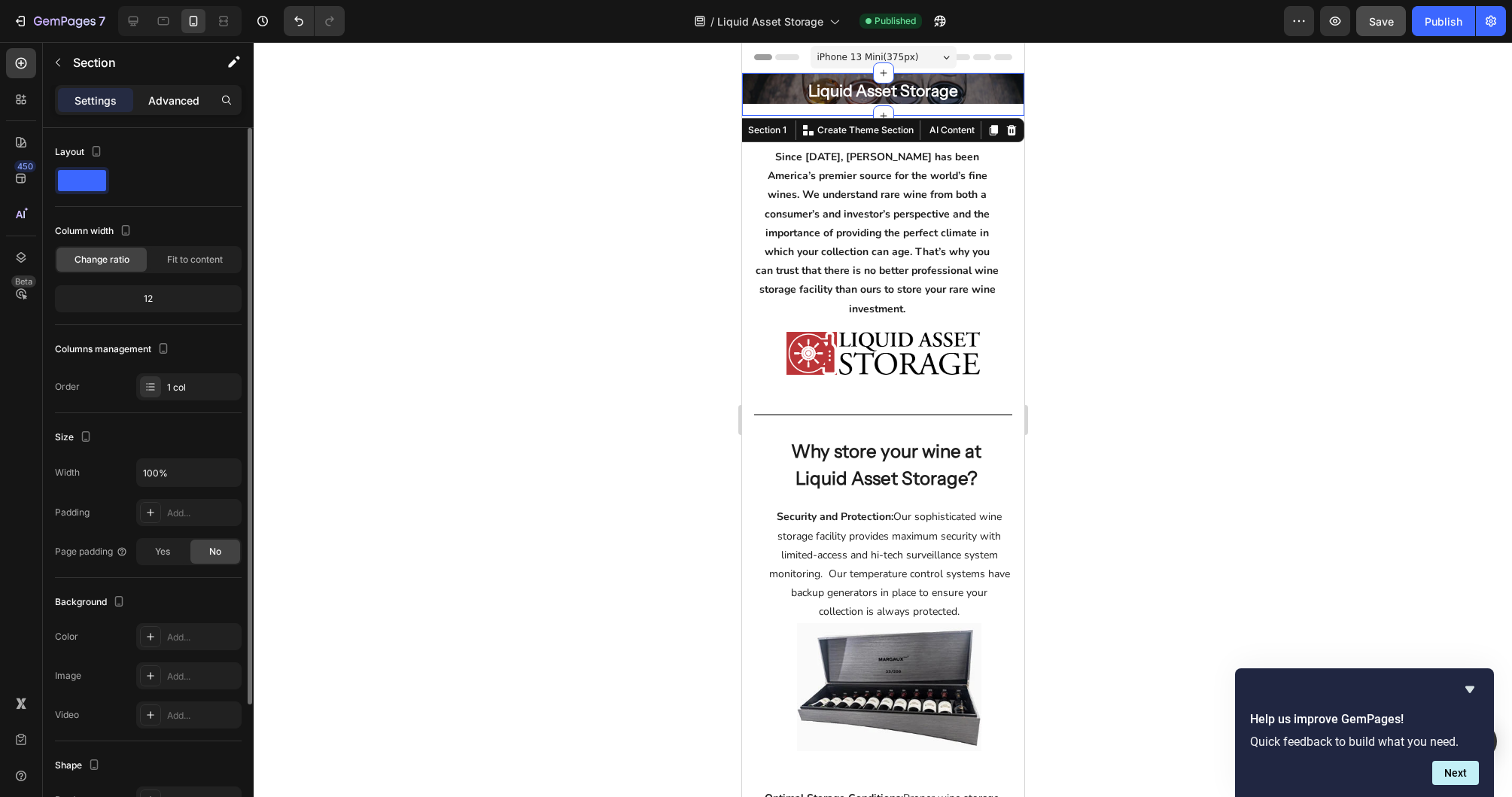
click at [187, 112] on div "Advanced" at bounding box center [174, 99] width 75 height 24
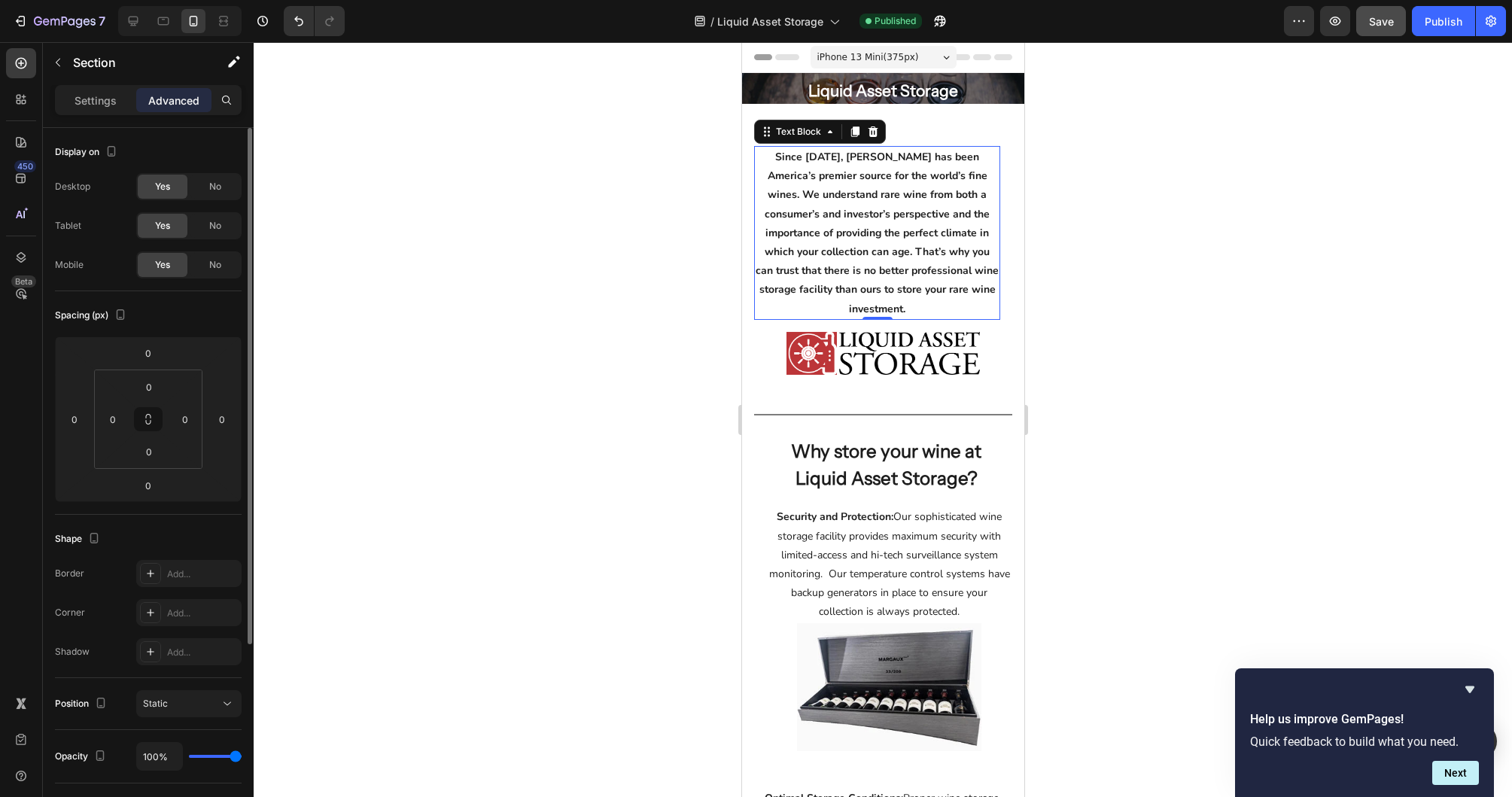
click at [942, 190] on p "Since [DATE], [PERSON_NAME] has been America’s premier source for the world’s f…" at bounding box center [877, 232] width 243 height 171
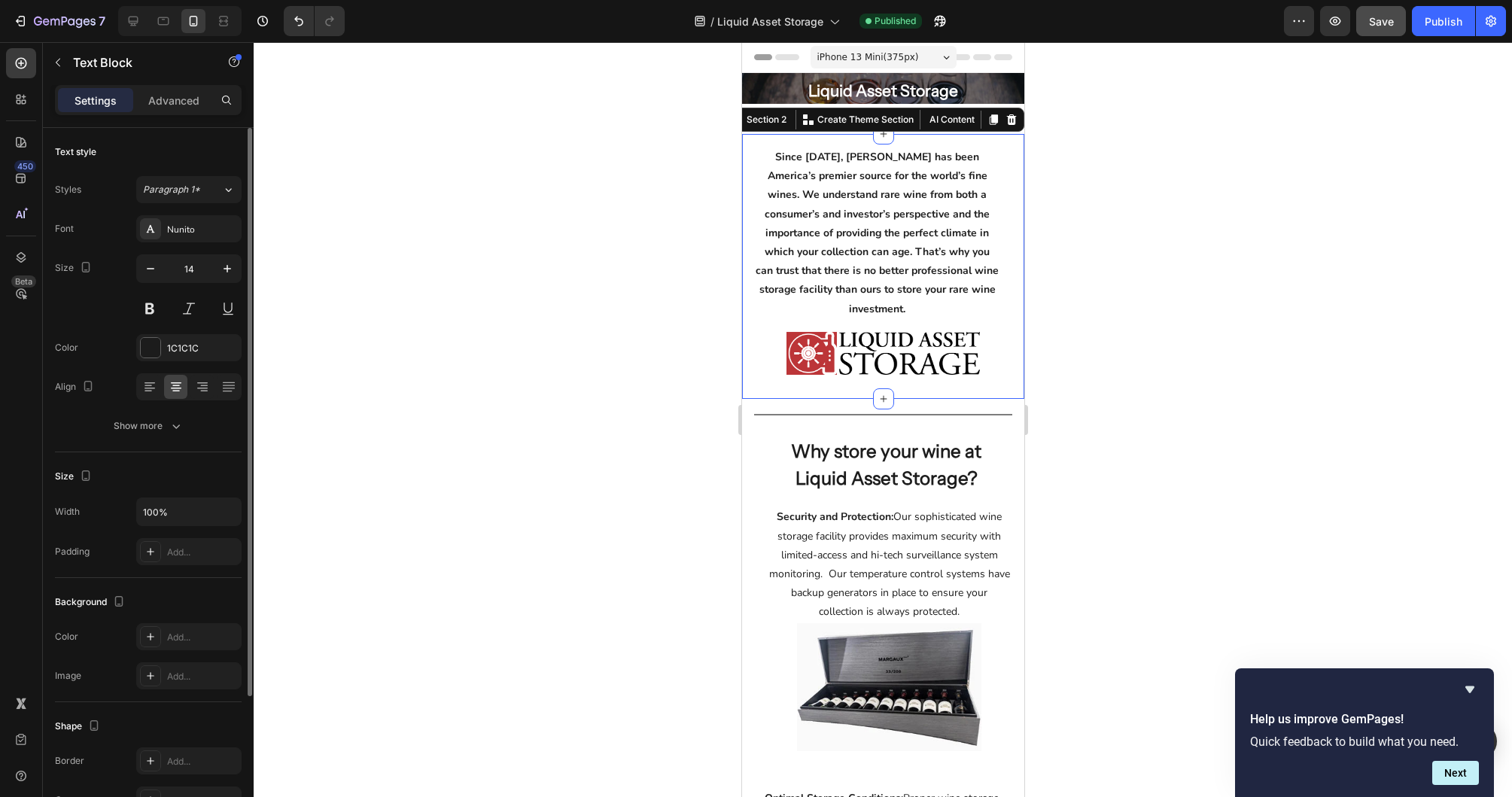
click at [943, 138] on div "Since [DATE], [PERSON_NAME] has been America’s premier source for the world’s f…" at bounding box center [882, 266] width 283 height 265
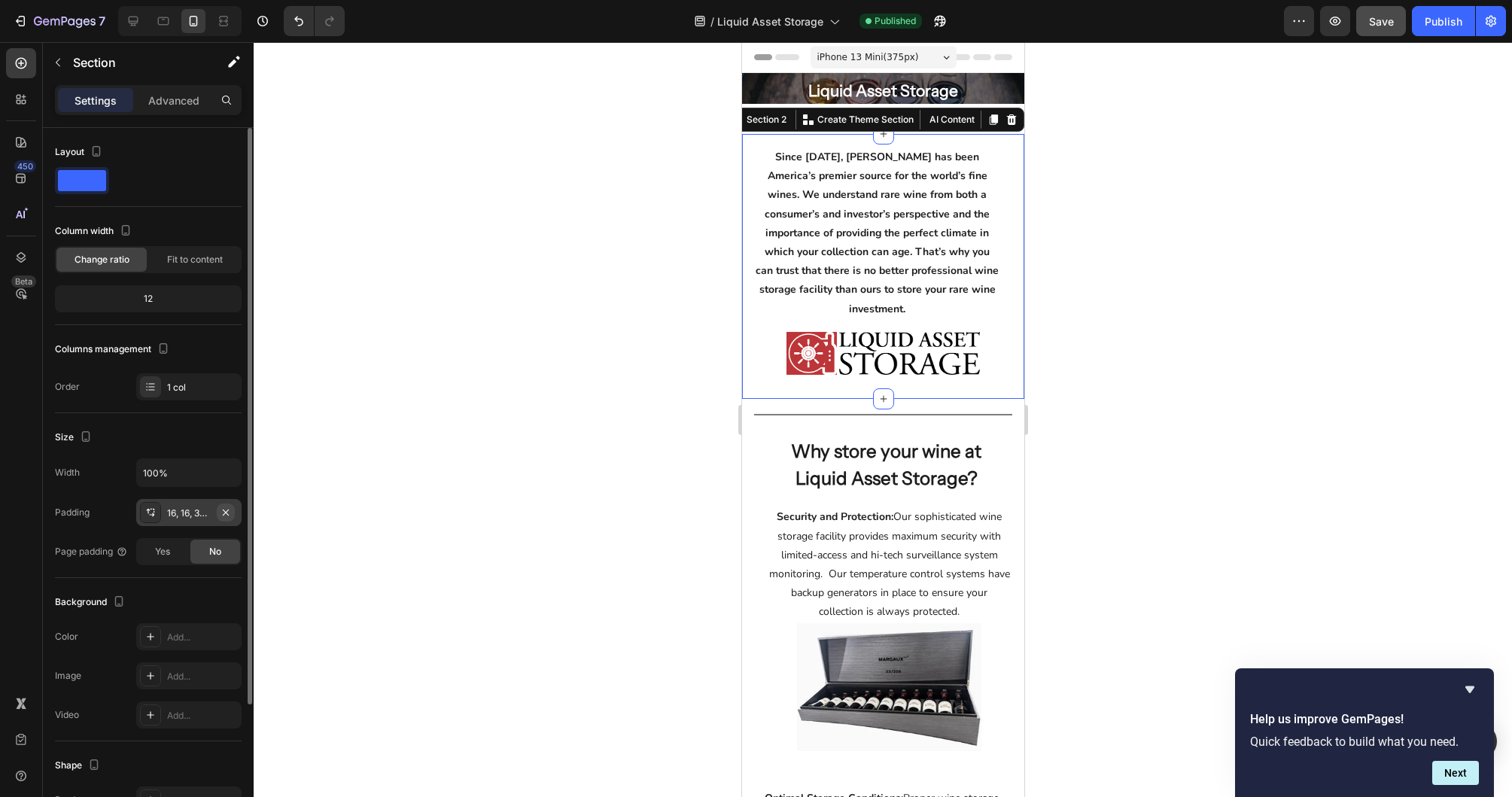
click at [228, 510] on icon "button" at bounding box center [226, 512] width 6 height 6
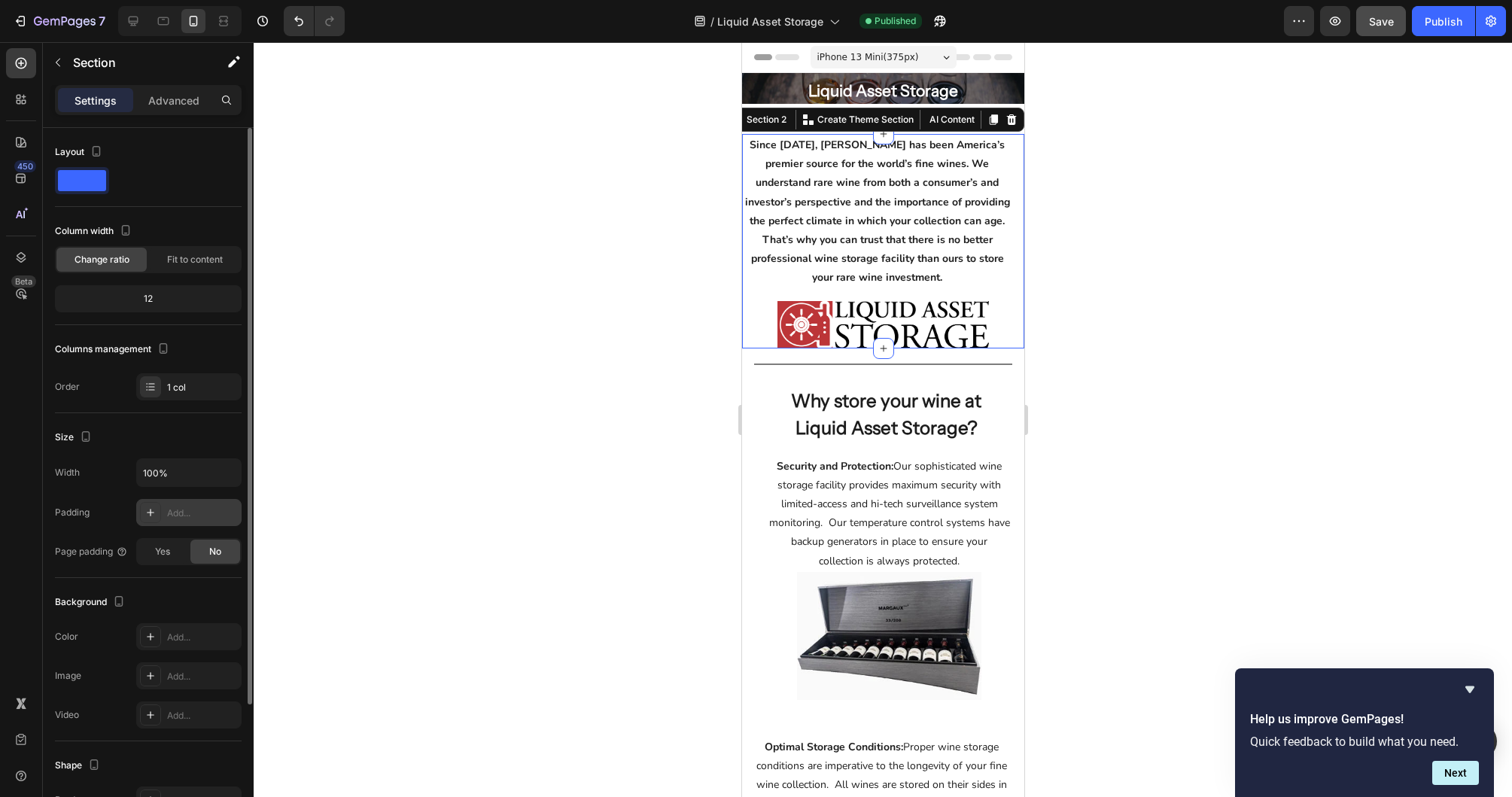
click at [1123, 340] on div at bounding box center [882, 419] width 1258 height 755
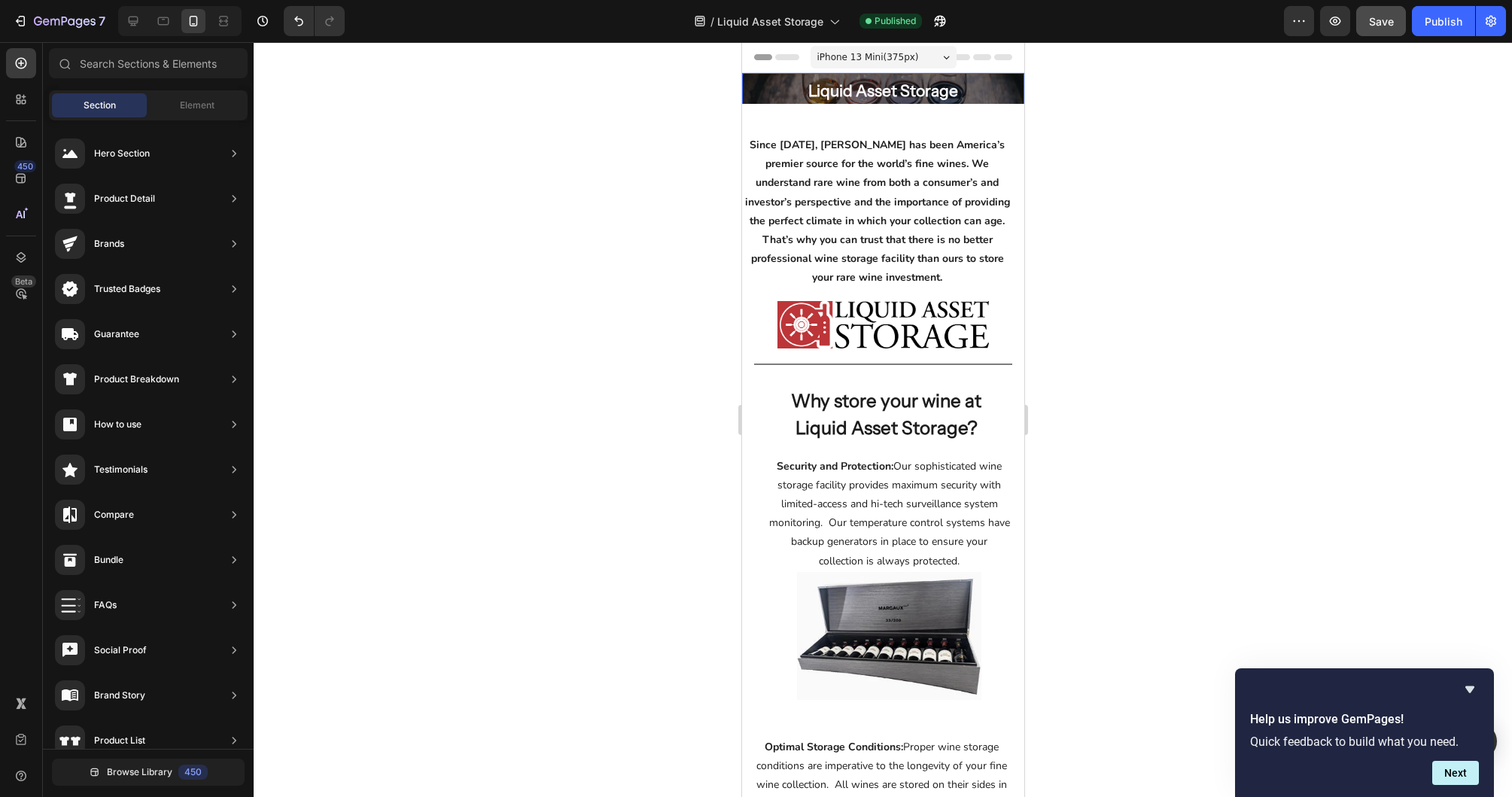
click at [766, 91] on h2 "Liquid Asset Storage" at bounding box center [882, 91] width 283 height 36
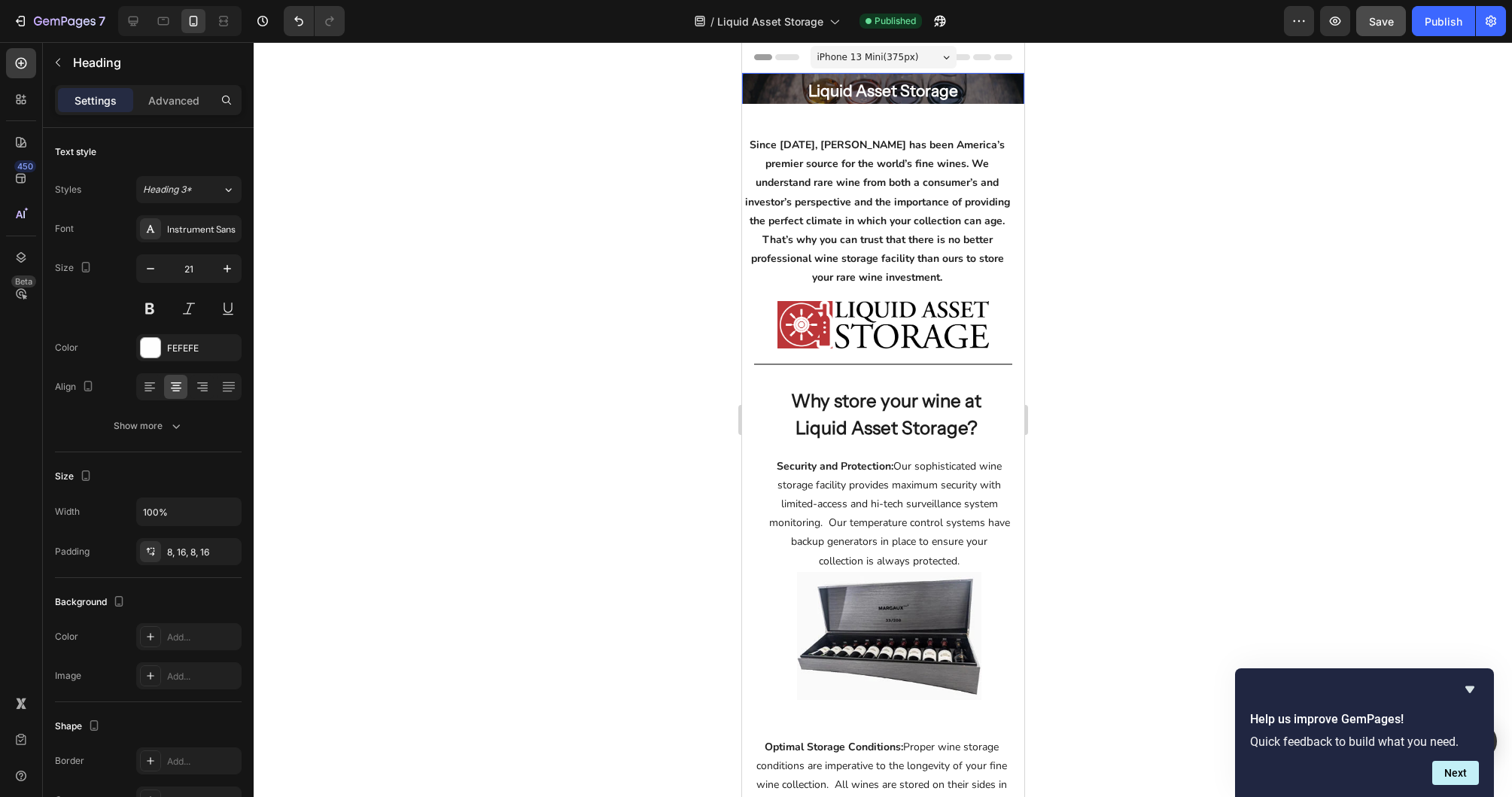
click at [851, 90] on h2 "Liquid Asset Storage" at bounding box center [882, 91] width 283 height 36
click at [140, 27] on icon at bounding box center [133, 21] width 15 height 15
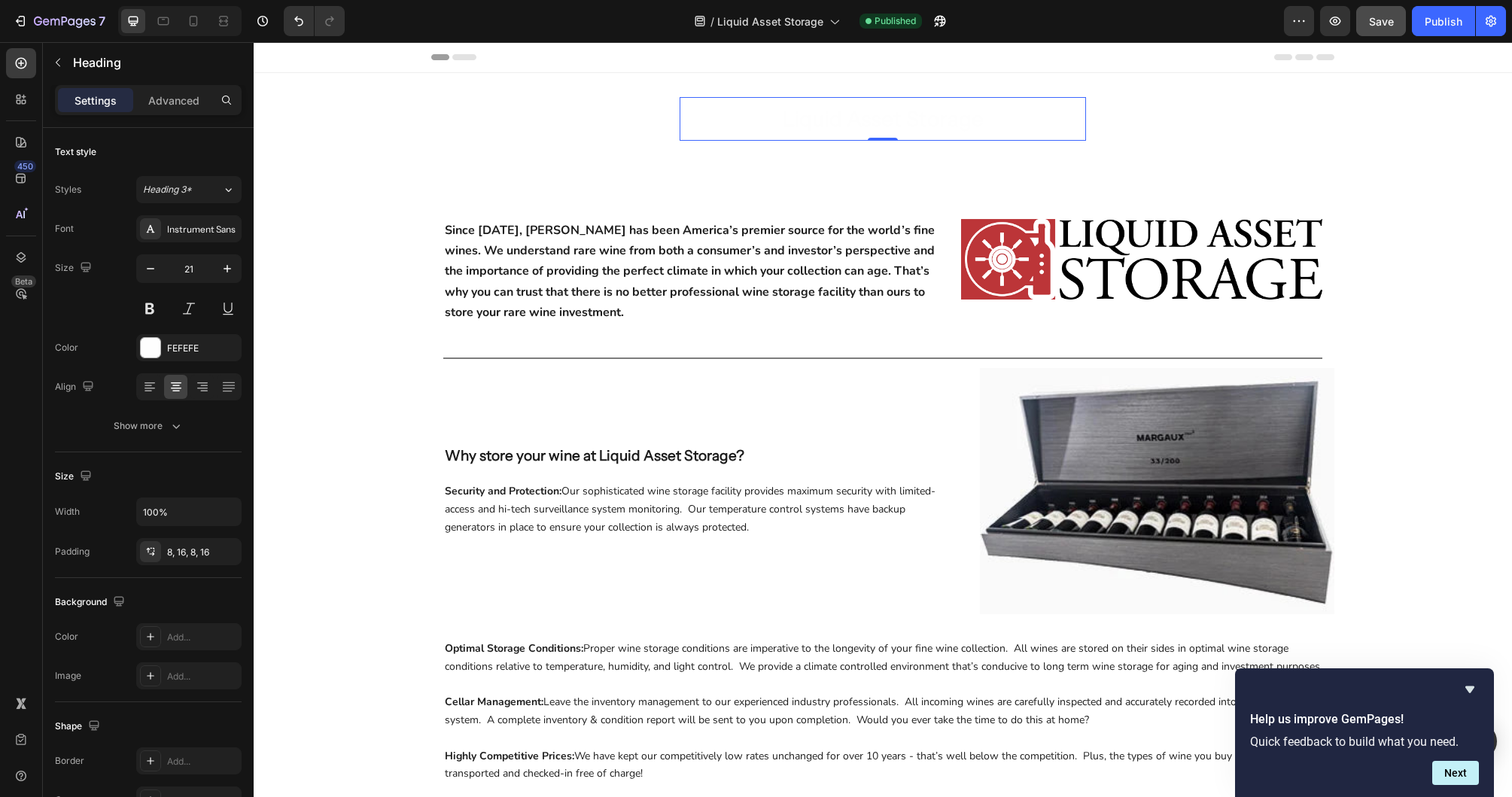
scroll to position [2, 0]
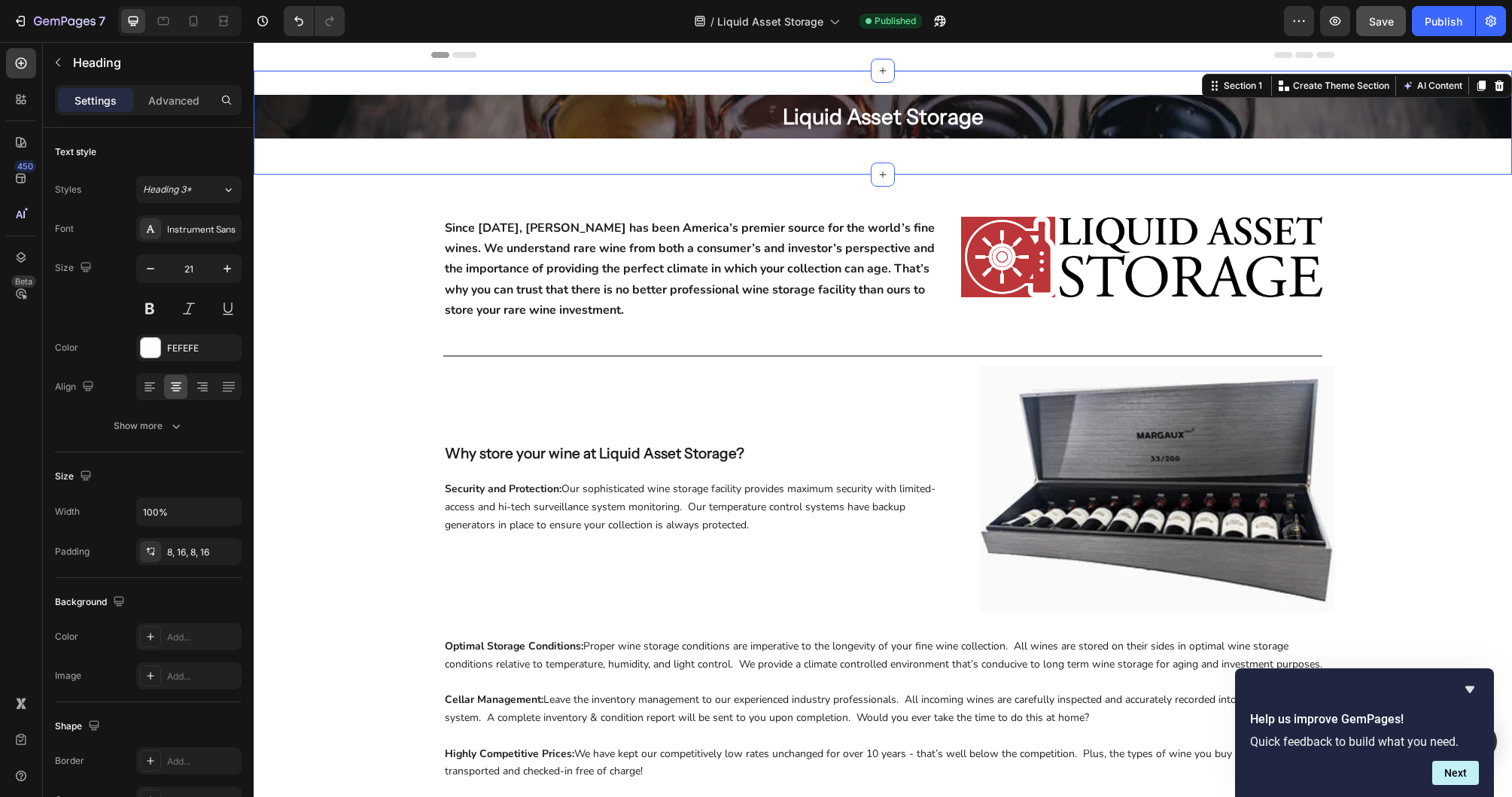
click at [520, 88] on div "Liquid Asset Storage Heading Row Hero Banner Row Section 1 You can create reusa…" at bounding box center [882, 122] width 1258 height 104
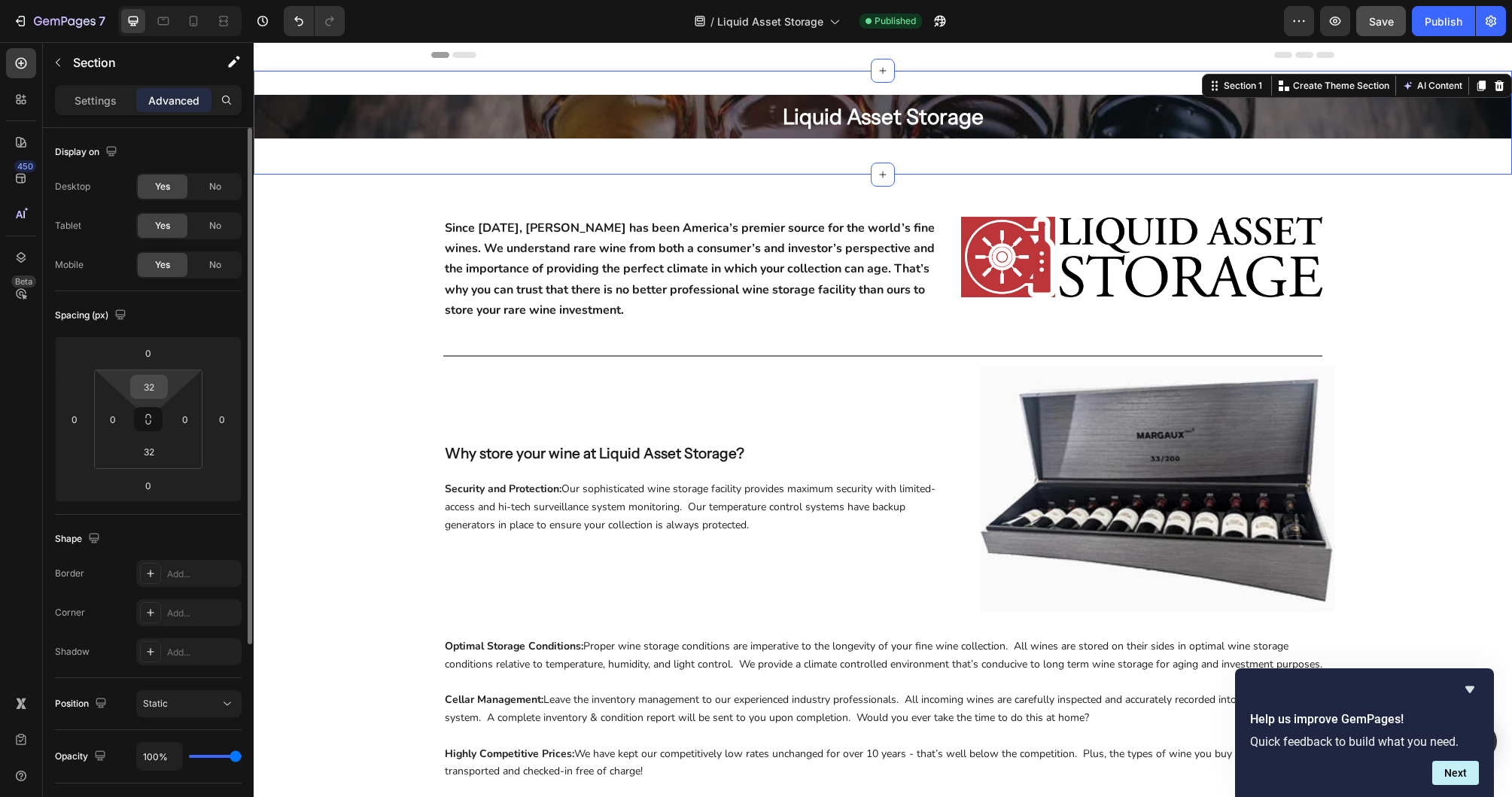
click at [152, 387] on input "32" at bounding box center [148, 386] width 30 height 22
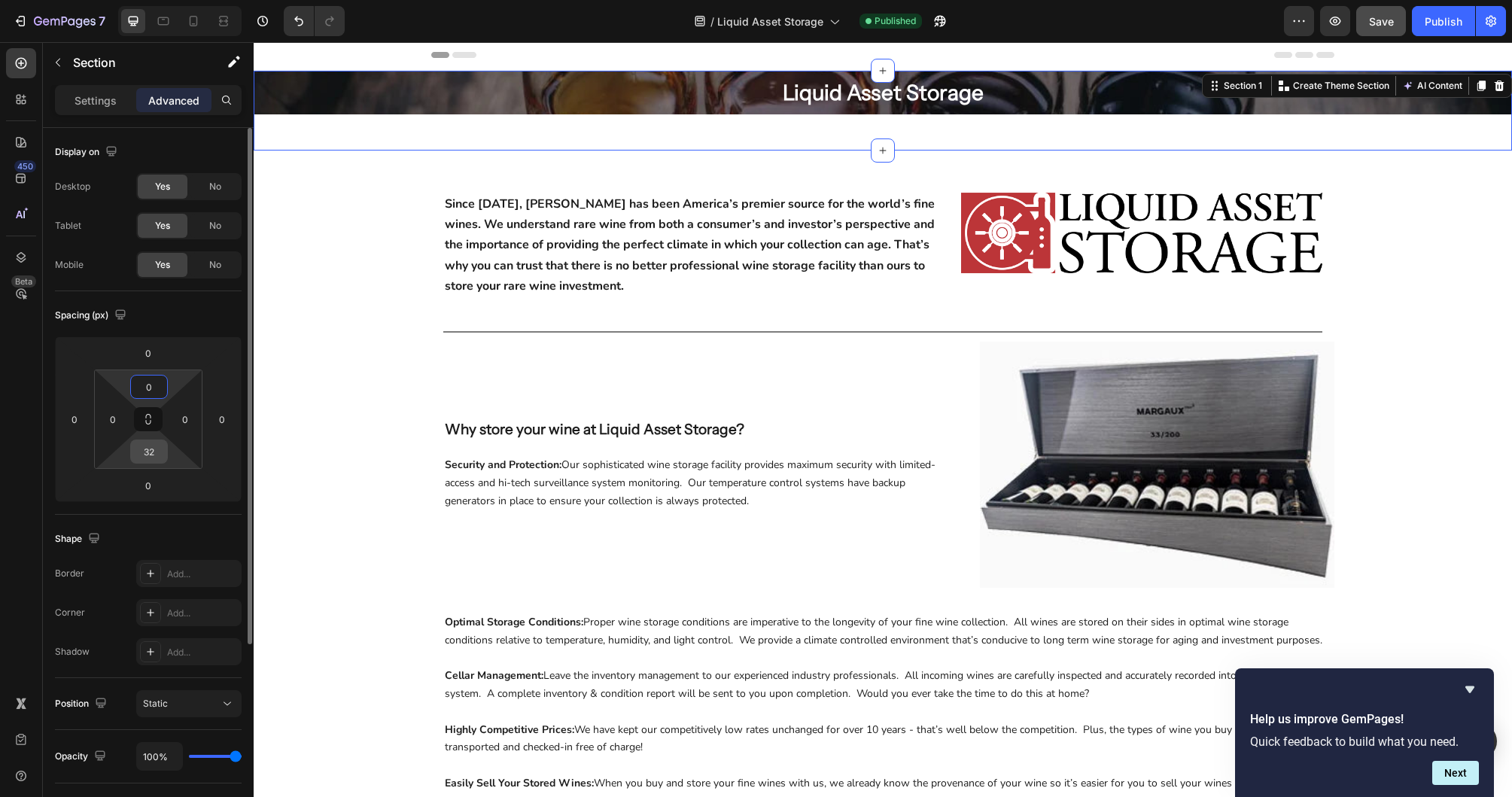
type input "0"
click at [152, 448] on input "32" at bounding box center [148, 451] width 30 height 22
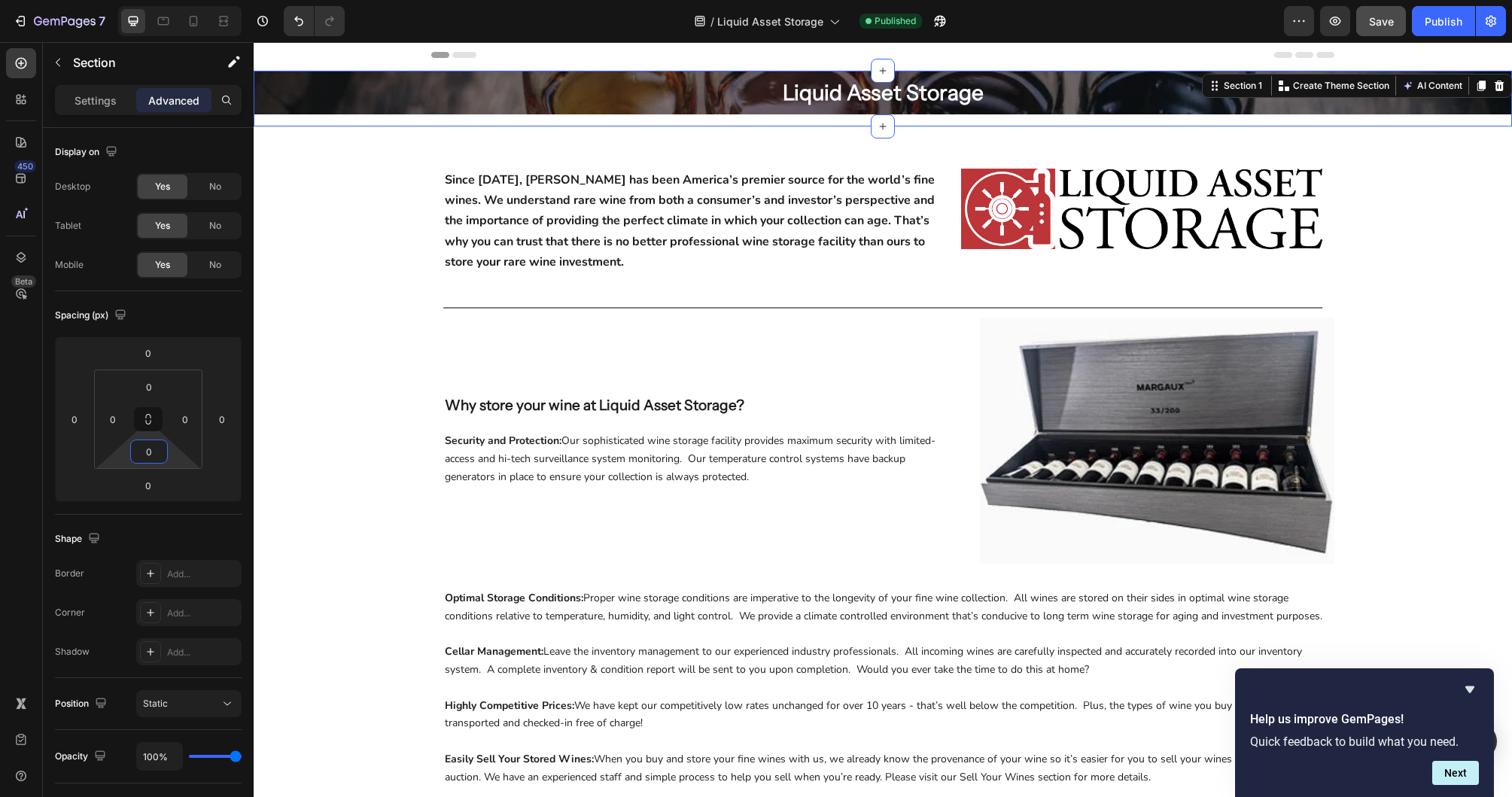
type input "0"
click at [395, 119] on div "Liquid Asset Storage Heading Row Hero Banner Row" at bounding box center [882, 98] width 1258 height 56
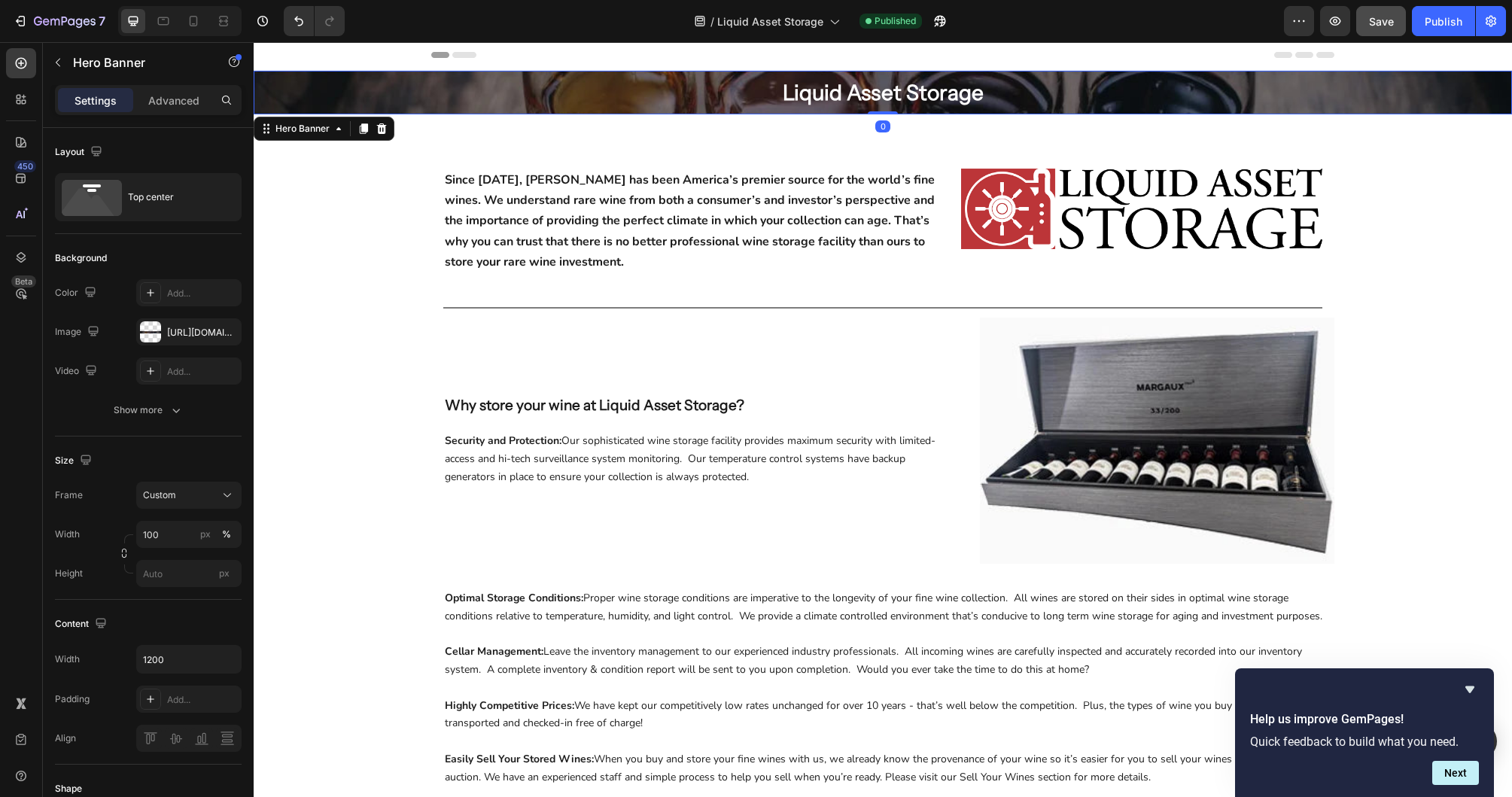
click at [399, 108] on div "Overlay" at bounding box center [882, 92] width 1258 height 43
click at [164, 567] on input "px" at bounding box center [188, 573] width 105 height 27
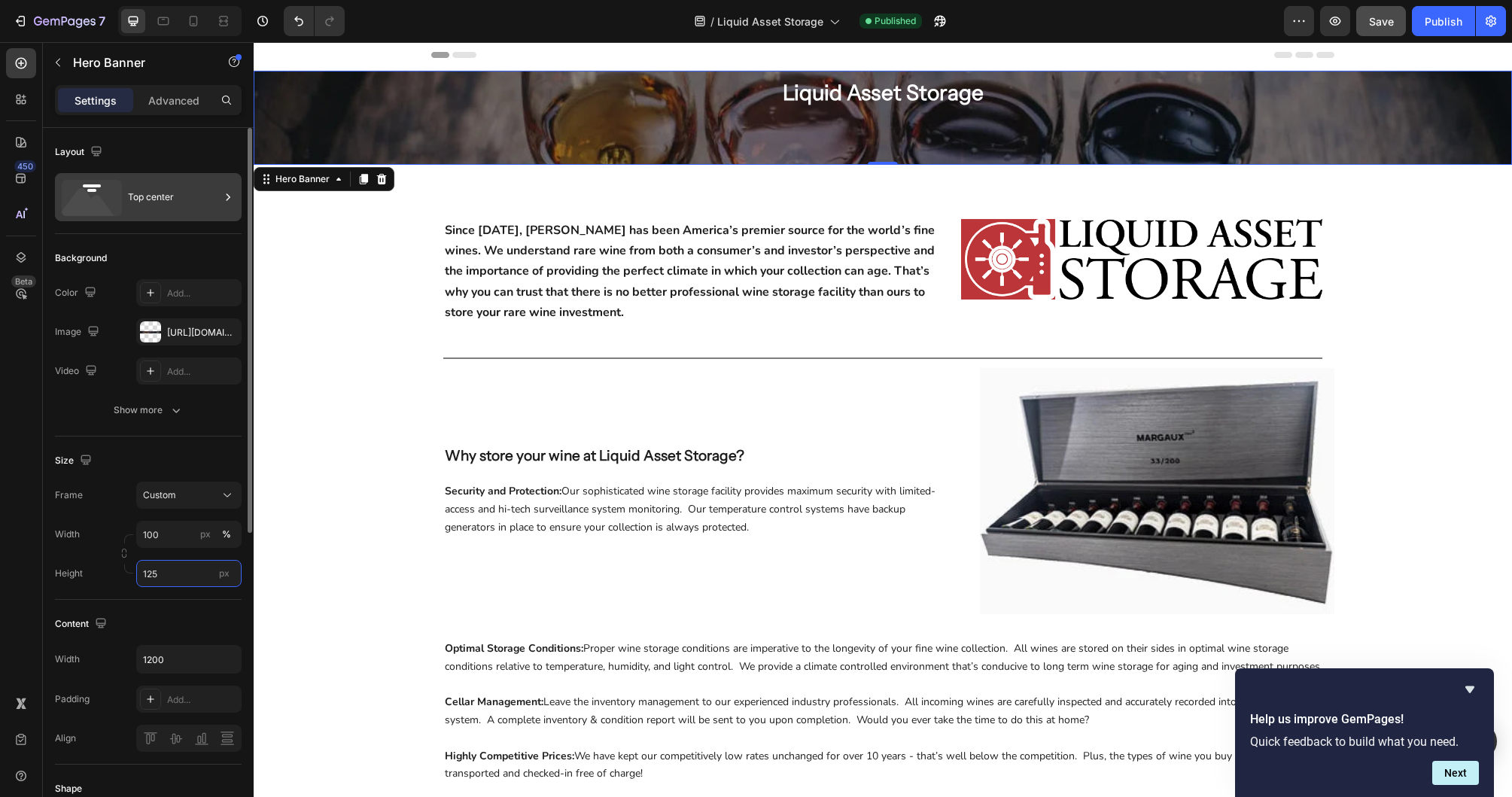
type input "125"
click at [146, 194] on div "Top center" at bounding box center [174, 198] width 92 height 35
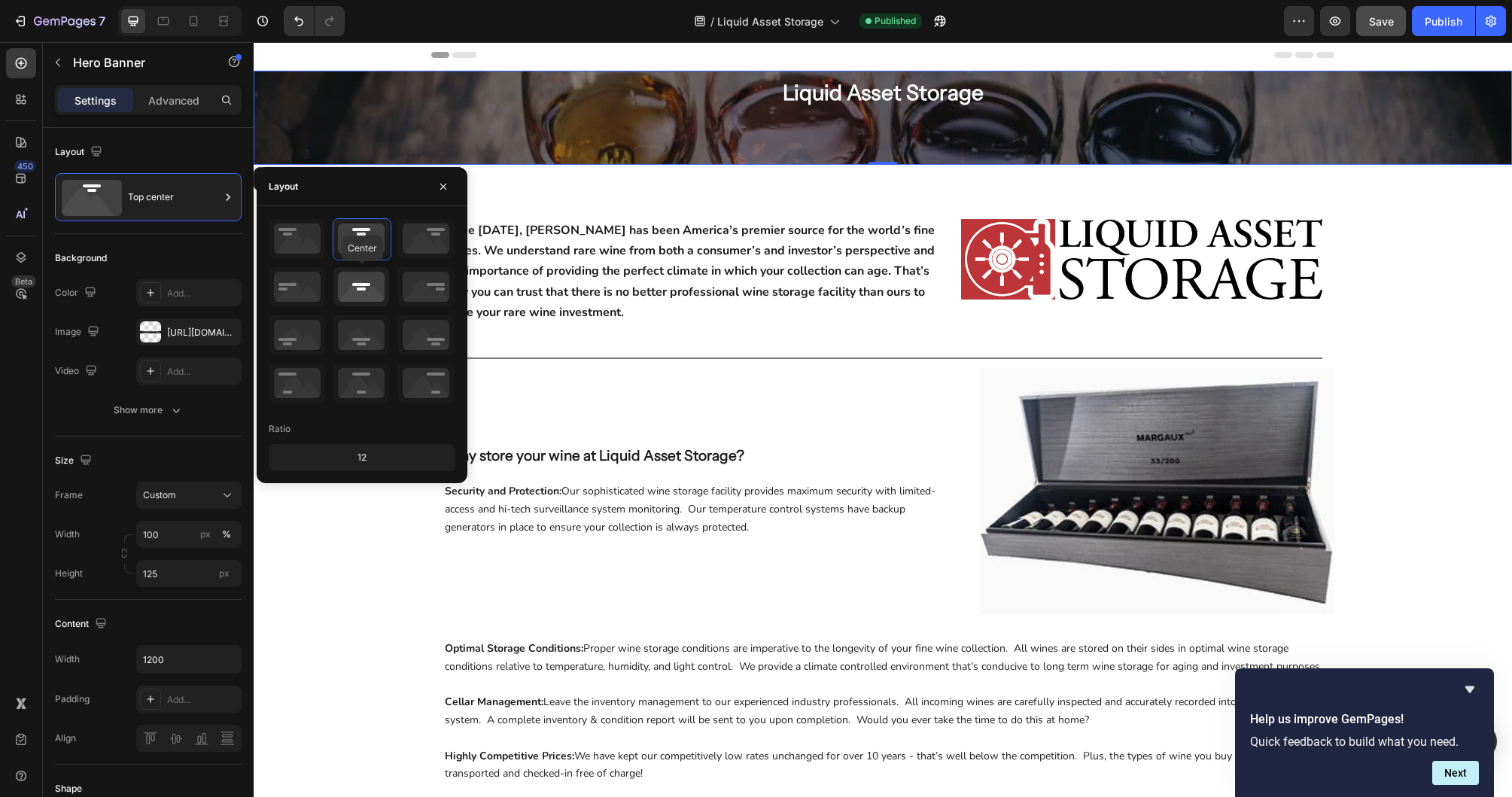
click at [353, 274] on icon at bounding box center [362, 286] width 56 height 40
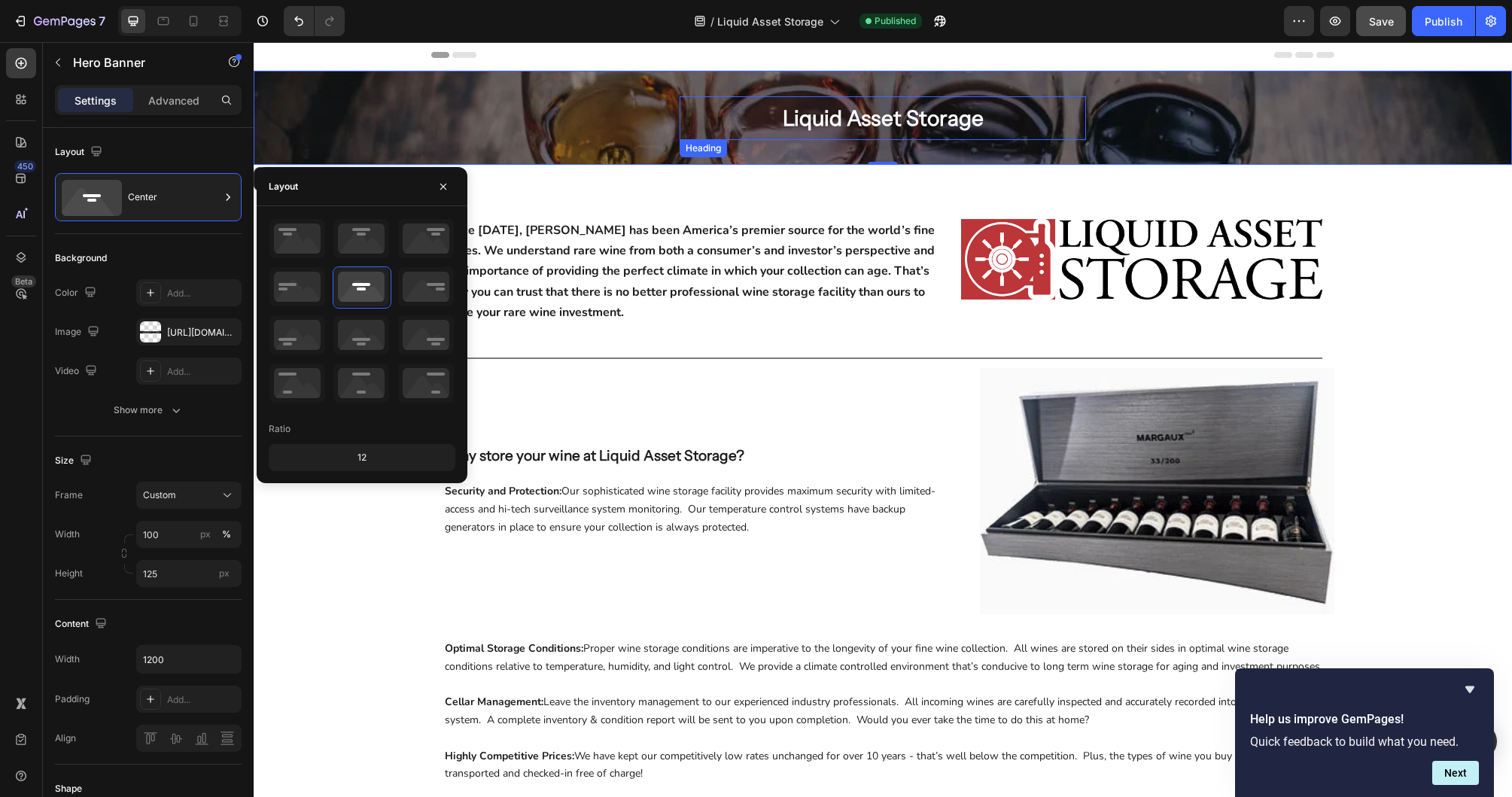
click at [838, 118] on p "Liquid Asset Storage" at bounding box center [882, 118] width 383 height 32
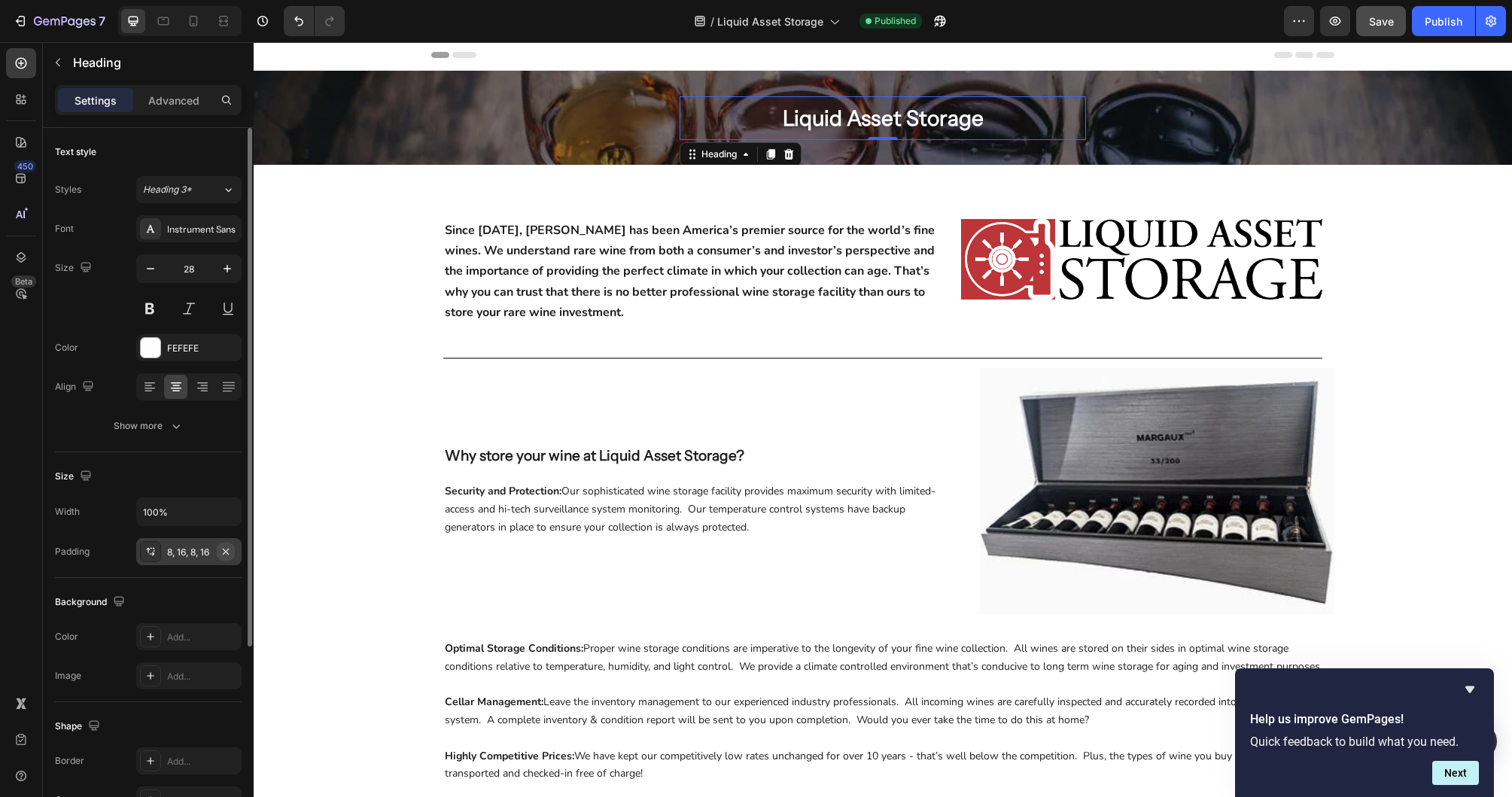
click at [228, 548] on icon "button" at bounding box center [226, 551] width 12 height 12
click at [165, 17] on icon at bounding box center [164, 21] width 12 height 9
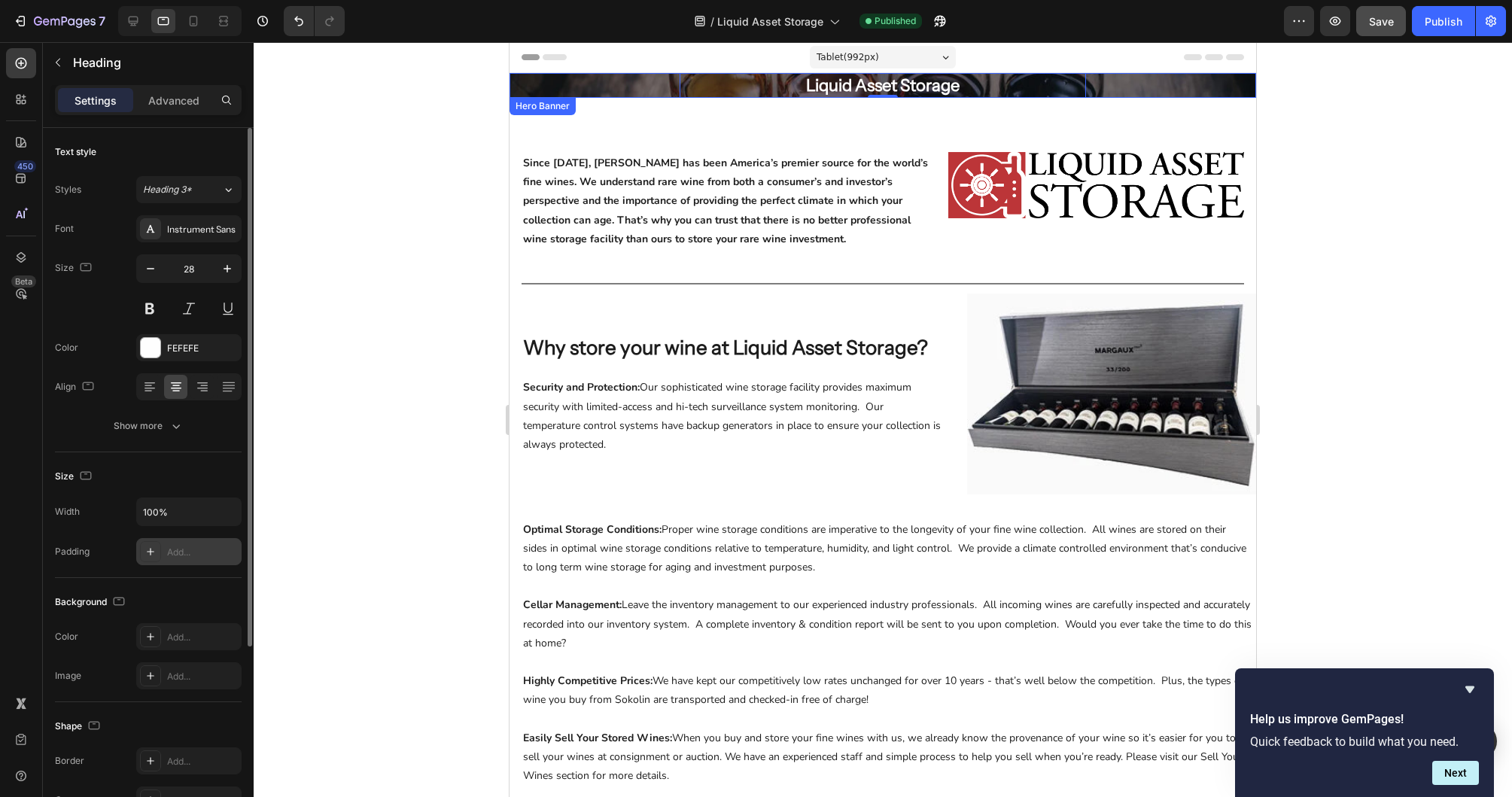
click at [619, 91] on div "Liquid Asset Storage Heading 0 Row" at bounding box center [882, 86] width 746 height 25
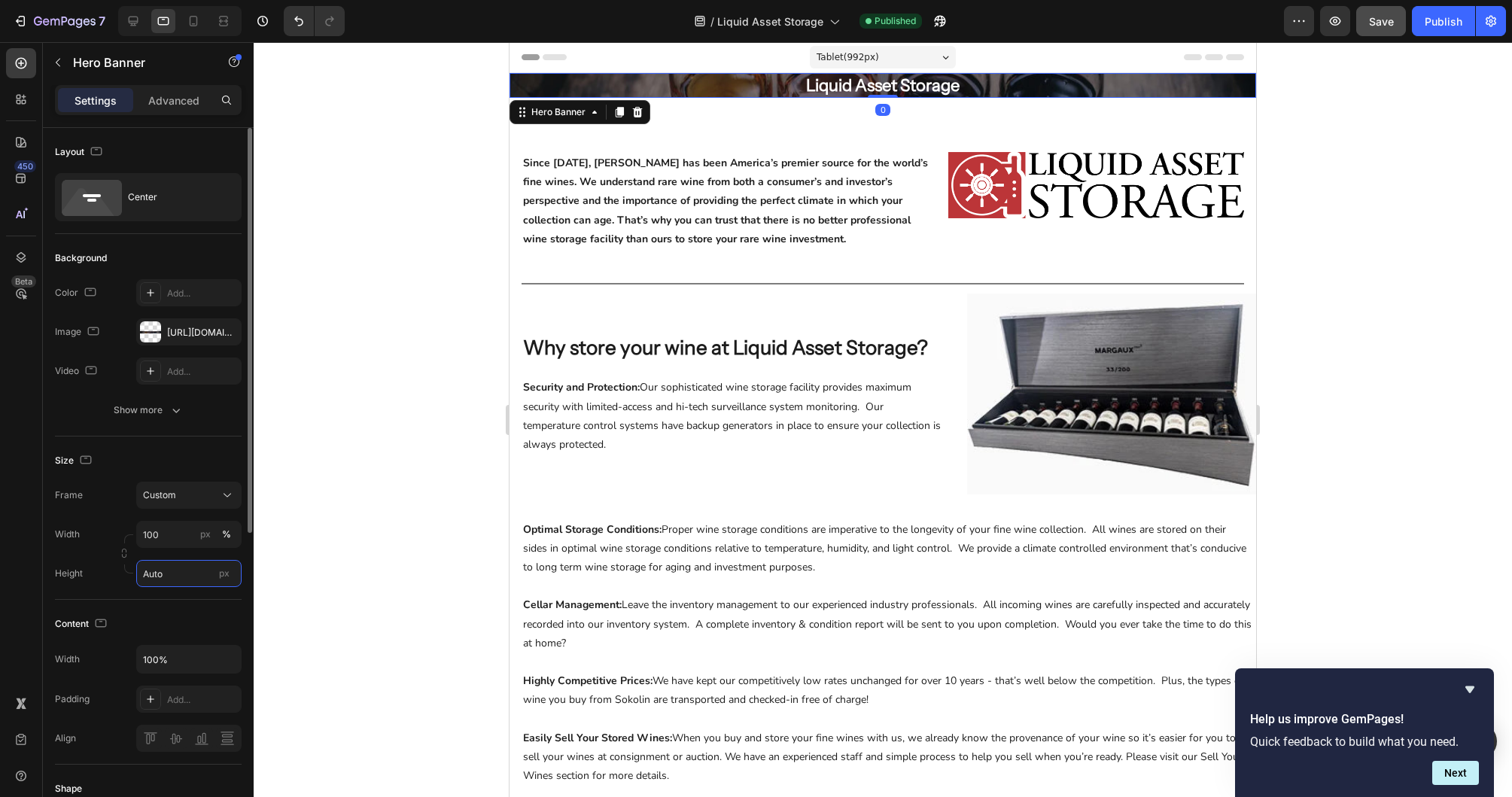
click at [176, 571] on input "Auto" at bounding box center [188, 573] width 105 height 27
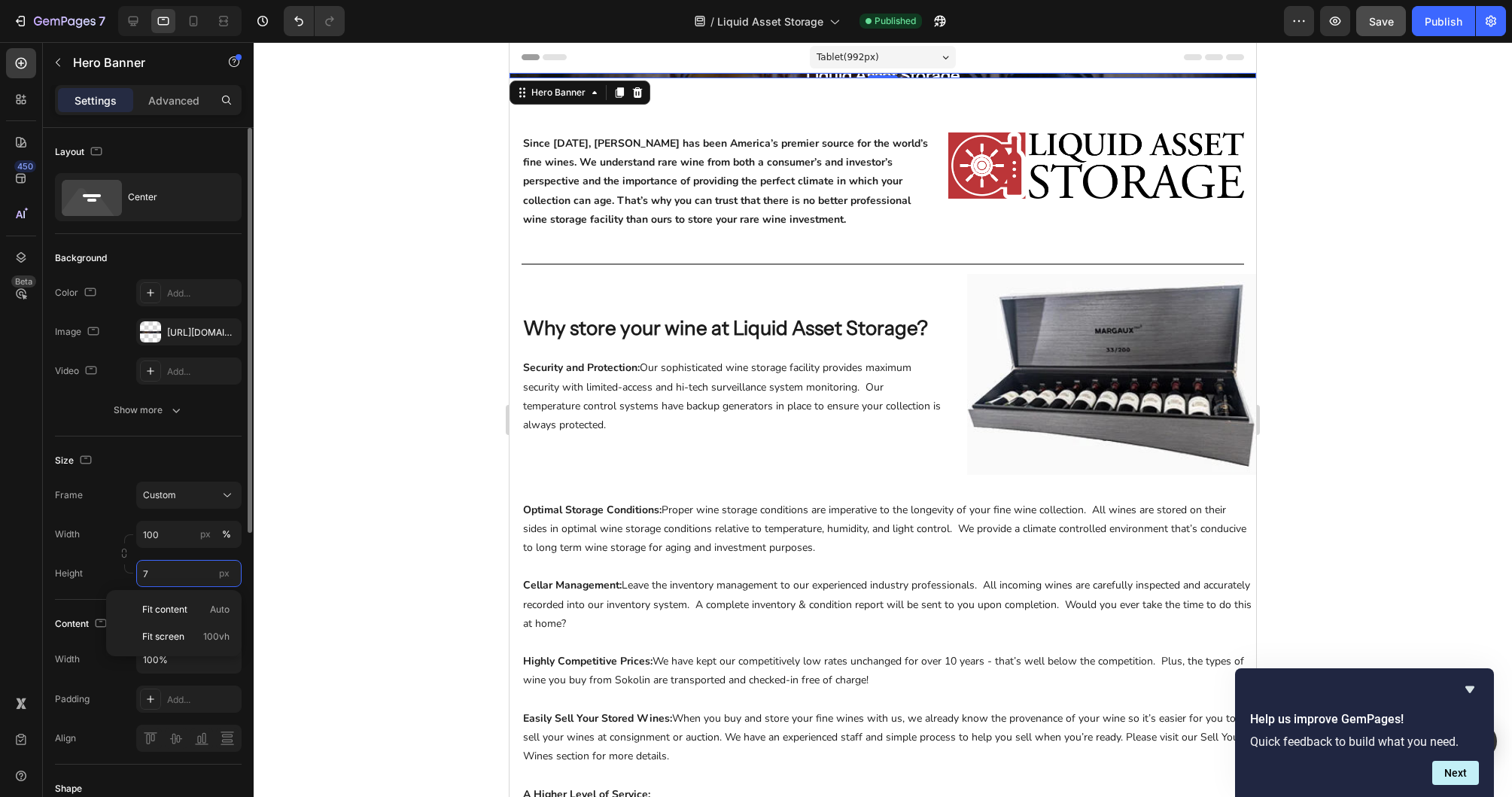
type input "75"
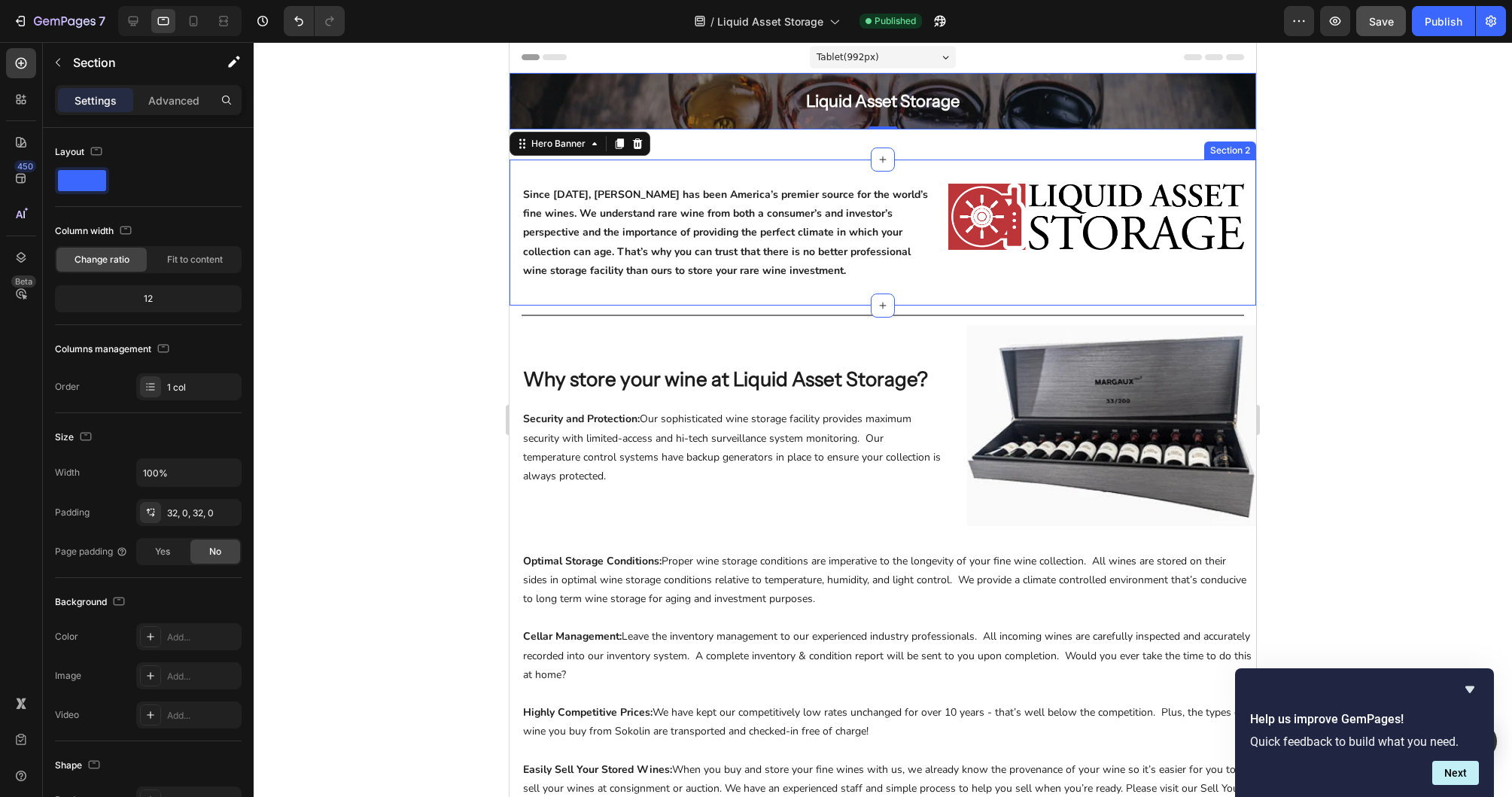
click at [911, 165] on div "Since [DATE], [PERSON_NAME] has been America’s premier source for the world’s f…" at bounding box center [882, 231] width 746 height 146
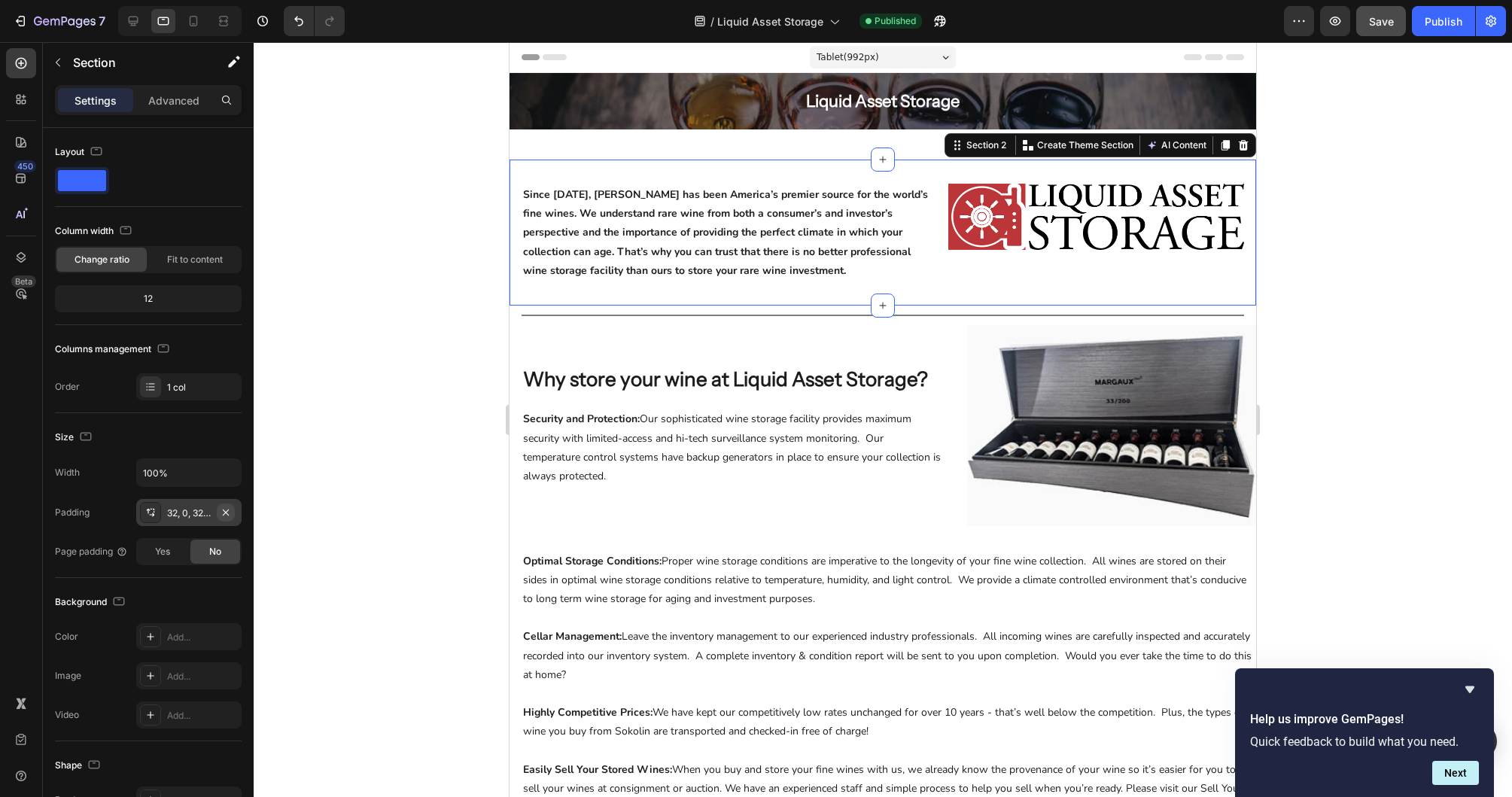
click at [228, 509] on icon "button" at bounding box center [226, 512] width 12 height 12
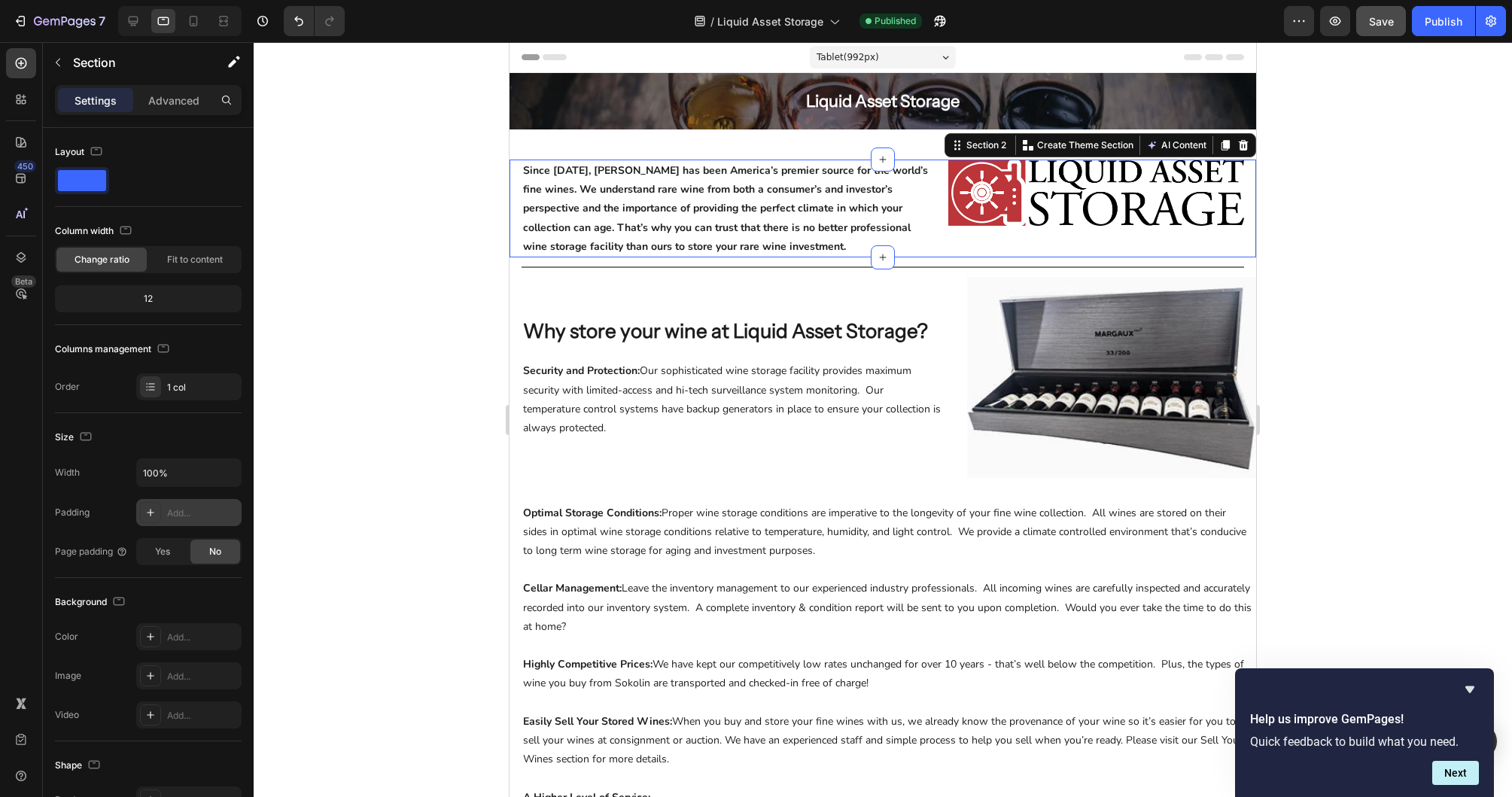
click at [319, 249] on div at bounding box center [882, 419] width 1258 height 755
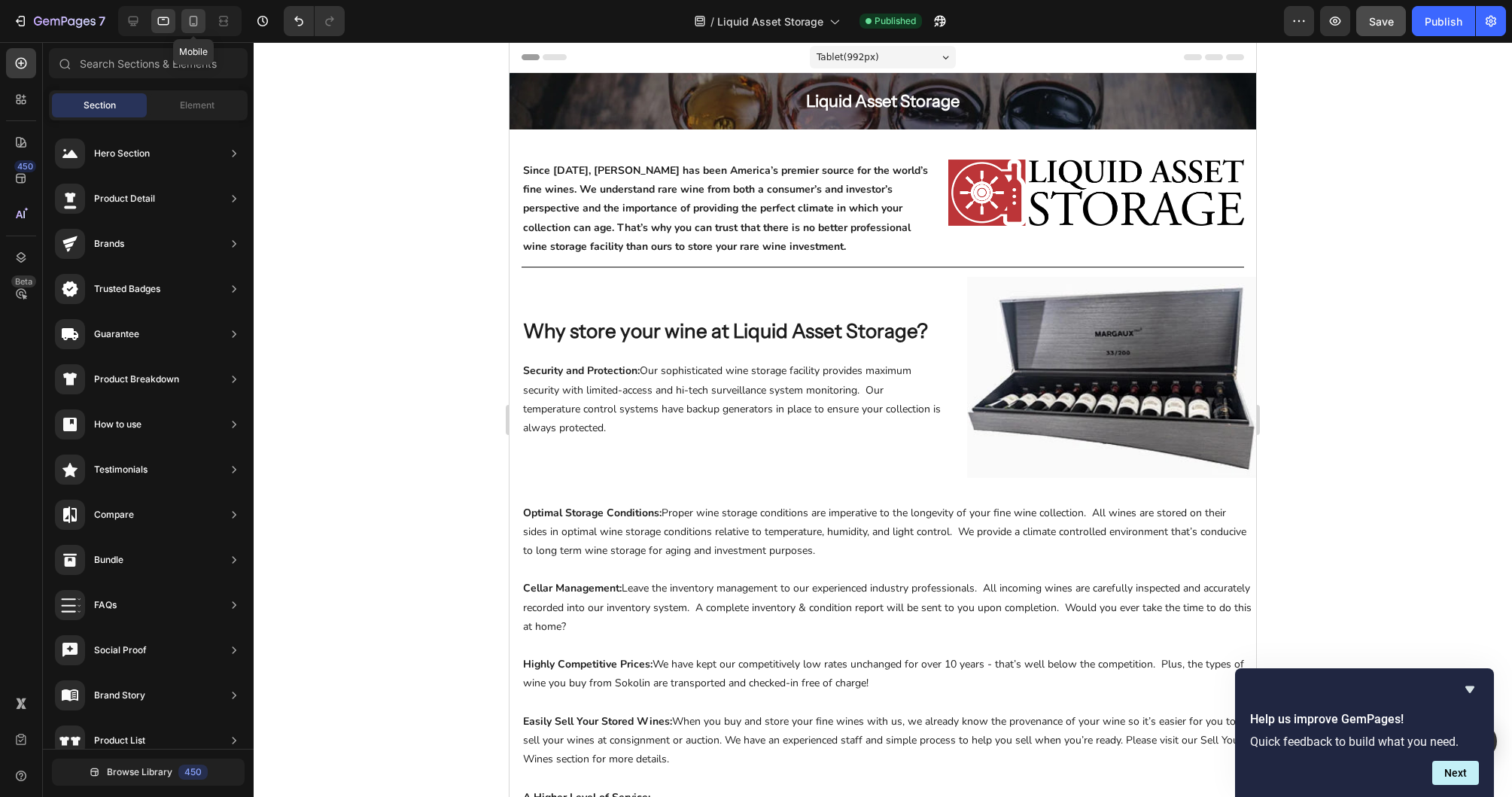
click at [190, 29] on div at bounding box center [193, 20] width 24 height 24
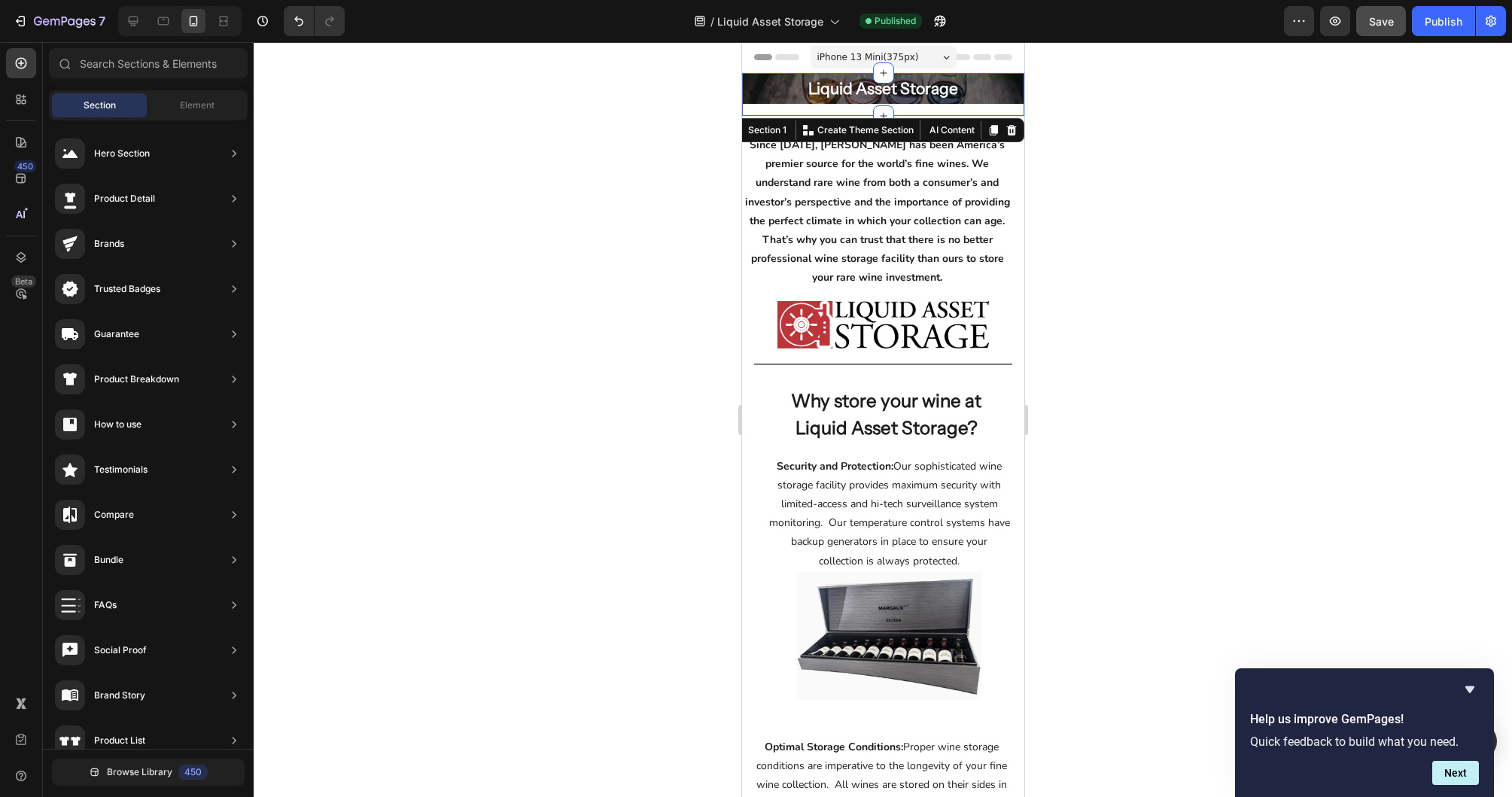
click at [902, 108] on div "Liquid Asset Storage Heading Row Hero Banner Row" at bounding box center [882, 94] width 283 height 42
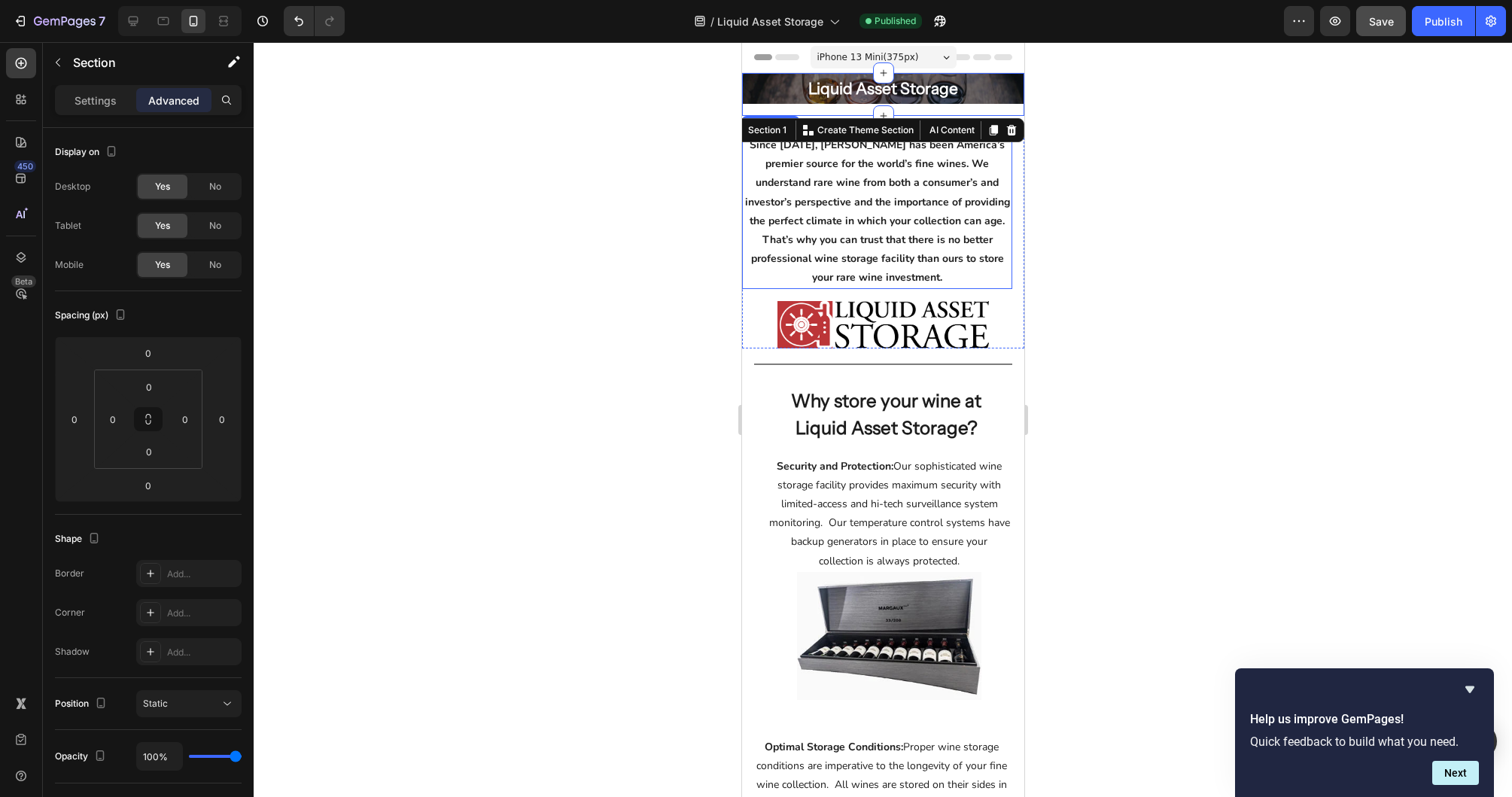
click at [1003, 208] on p "Since [DATE], [PERSON_NAME] has been America’s premier source for the world’s f…" at bounding box center [876, 212] width 267 height 152
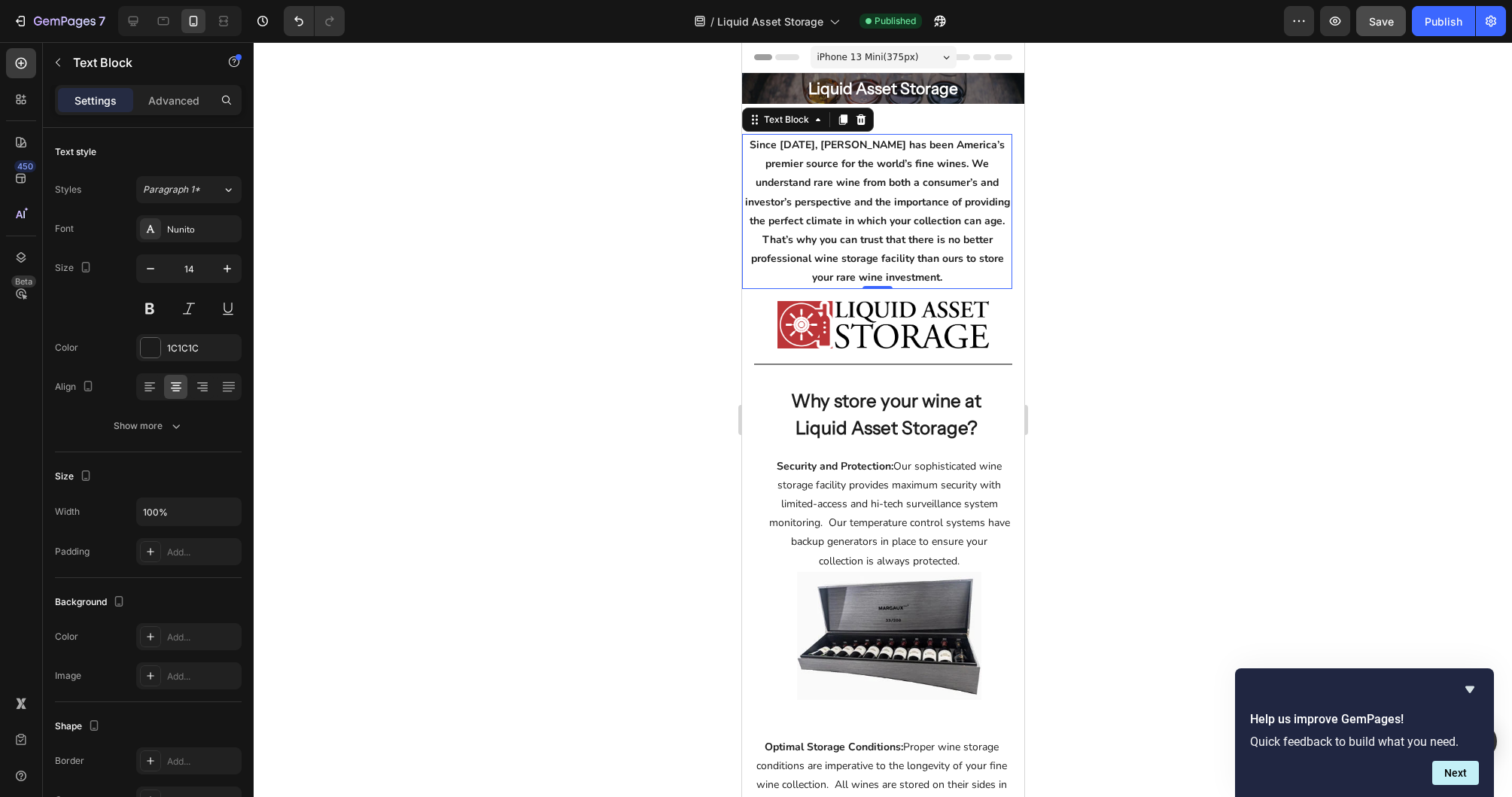
click at [1221, 227] on div at bounding box center [882, 419] width 1258 height 755
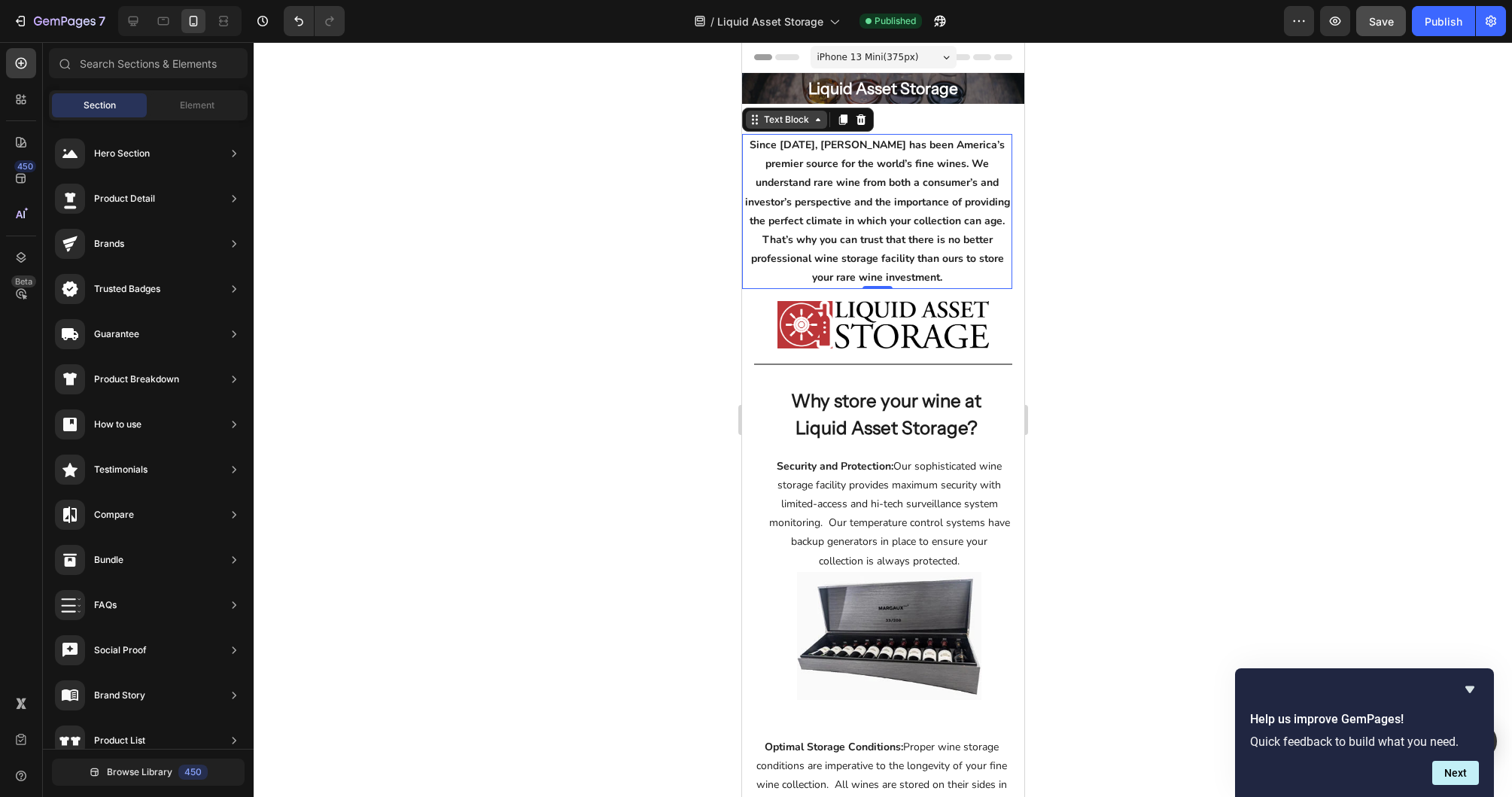
click at [781, 126] on div "Text Block" at bounding box center [786, 120] width 81 height 18
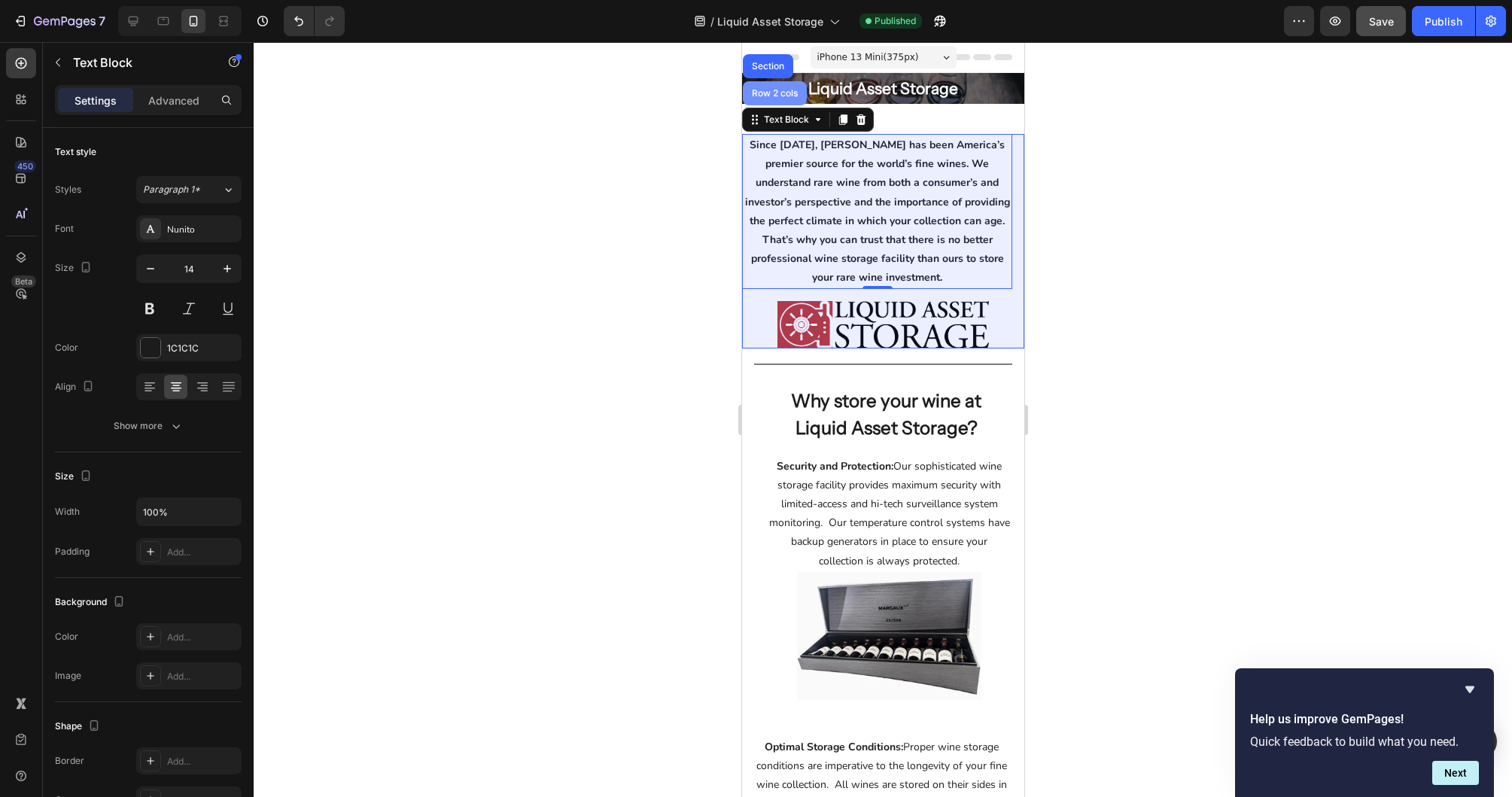
click at [788, 104] on div "Row 2 cols" at bounding box center [774, 93] width 64 height 24
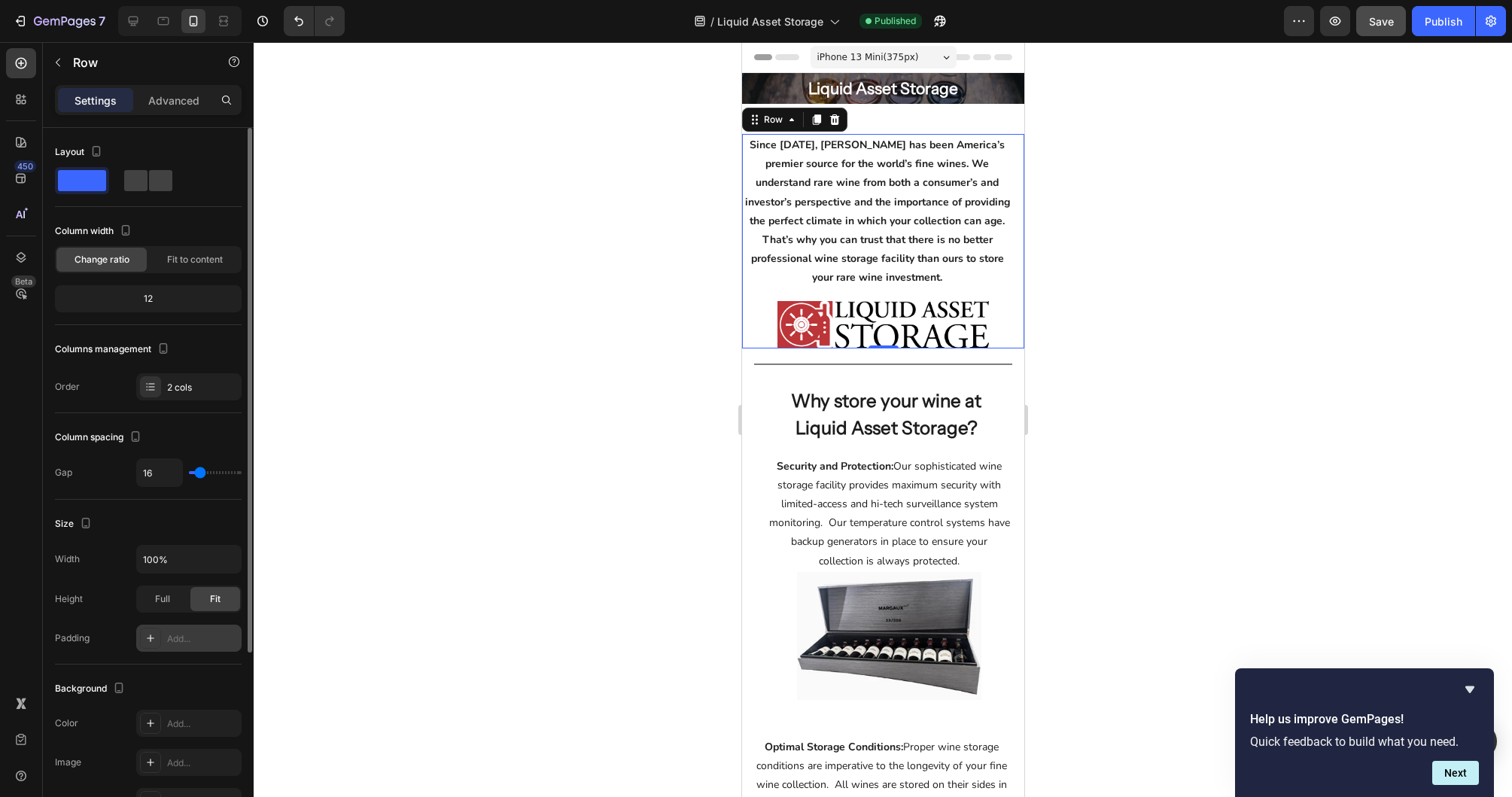
click at [147, 632] on icon at bounding box center [150, 638] width 12 height 12
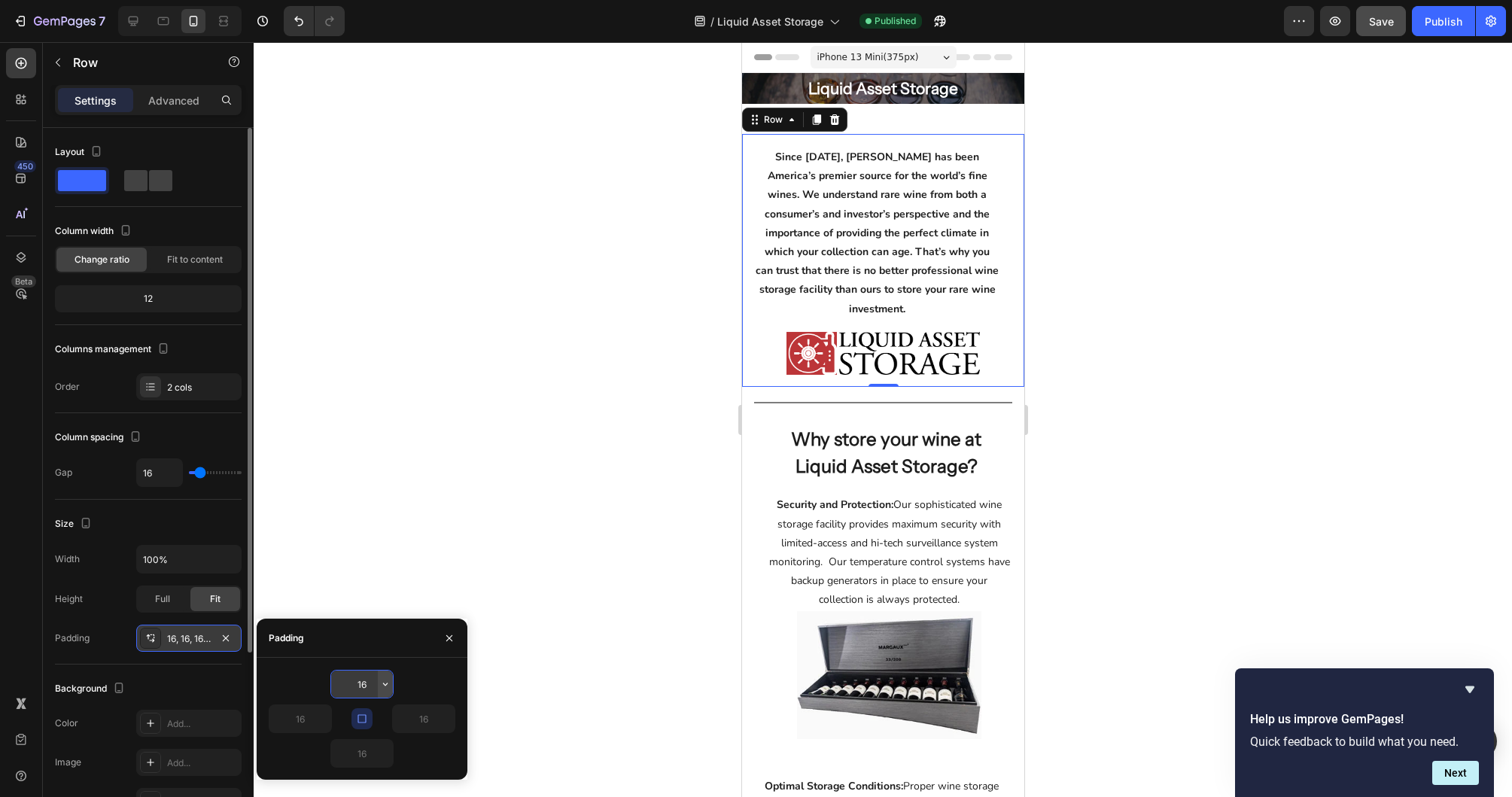
click at [383, 684] on icon "button" at bounding box center [385, 683] width 12 height 12
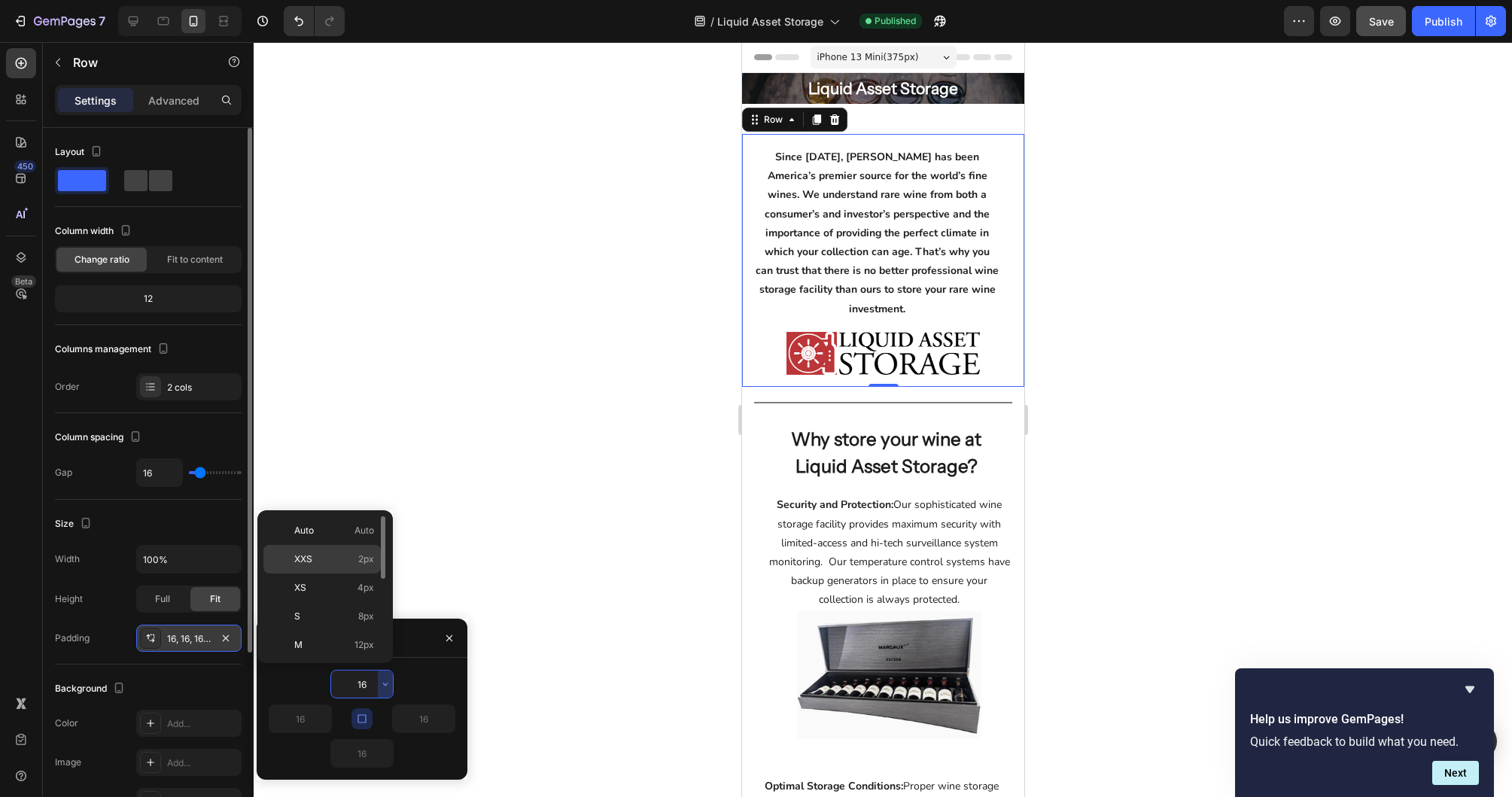
click at [359, 554] on span "2px" at bounding box center [366, 559] width 15 height 13
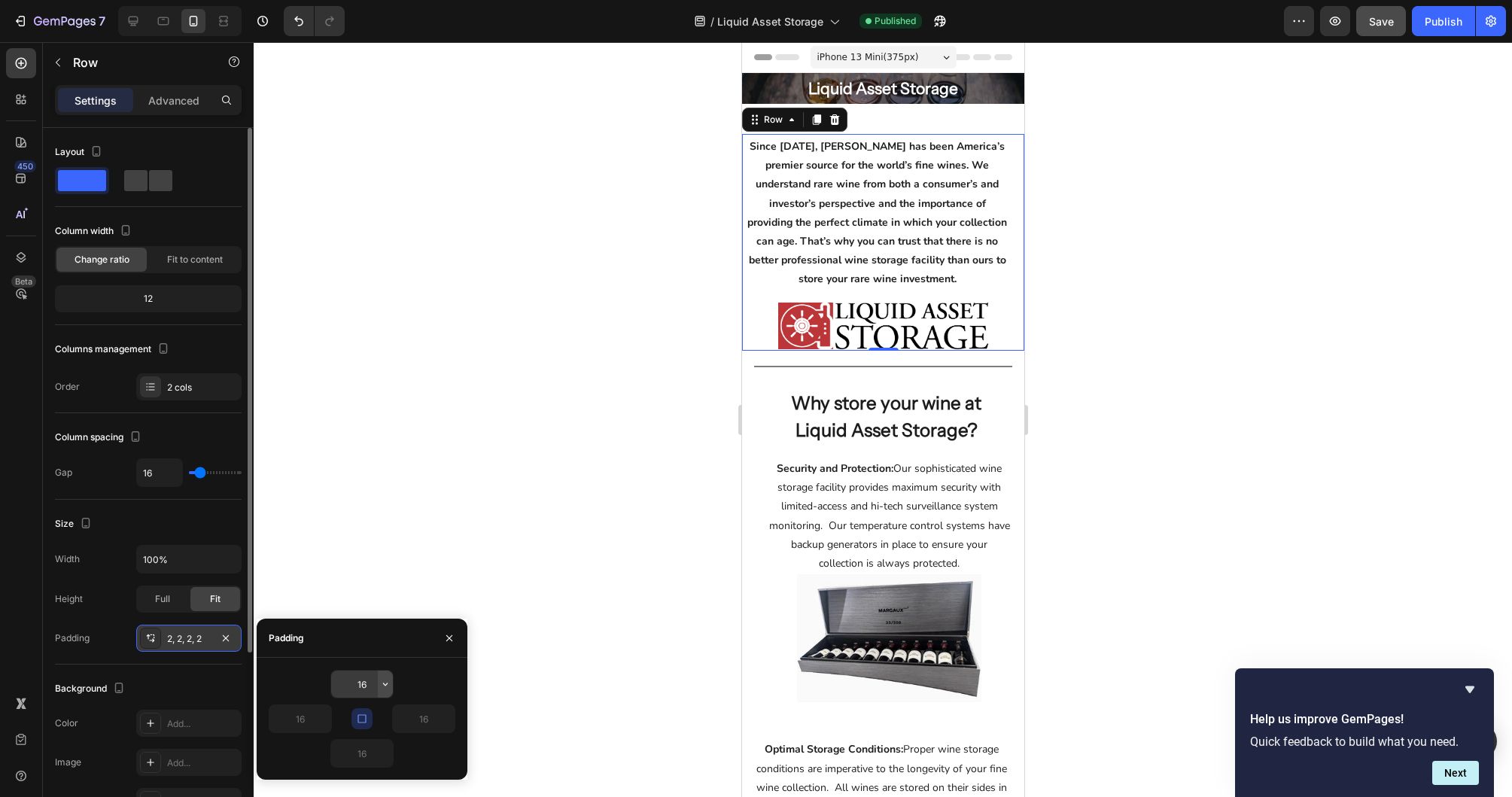
click at [384, 680] on icon "button" at bounding box center [385, 683] width 12 height 12
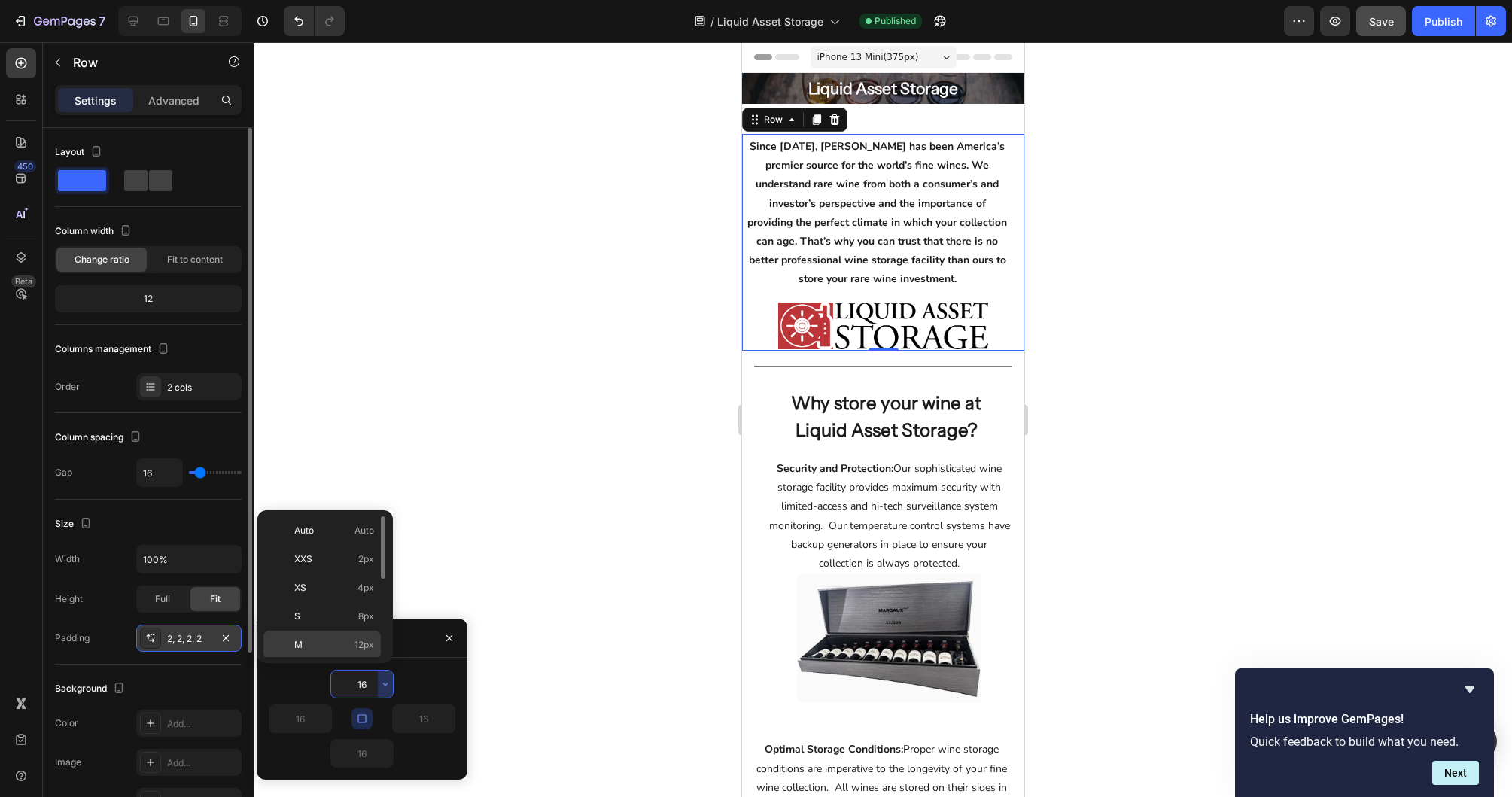
click at [362, 646] on span "12px" at bounding box center [364, 645] width 19 height 13
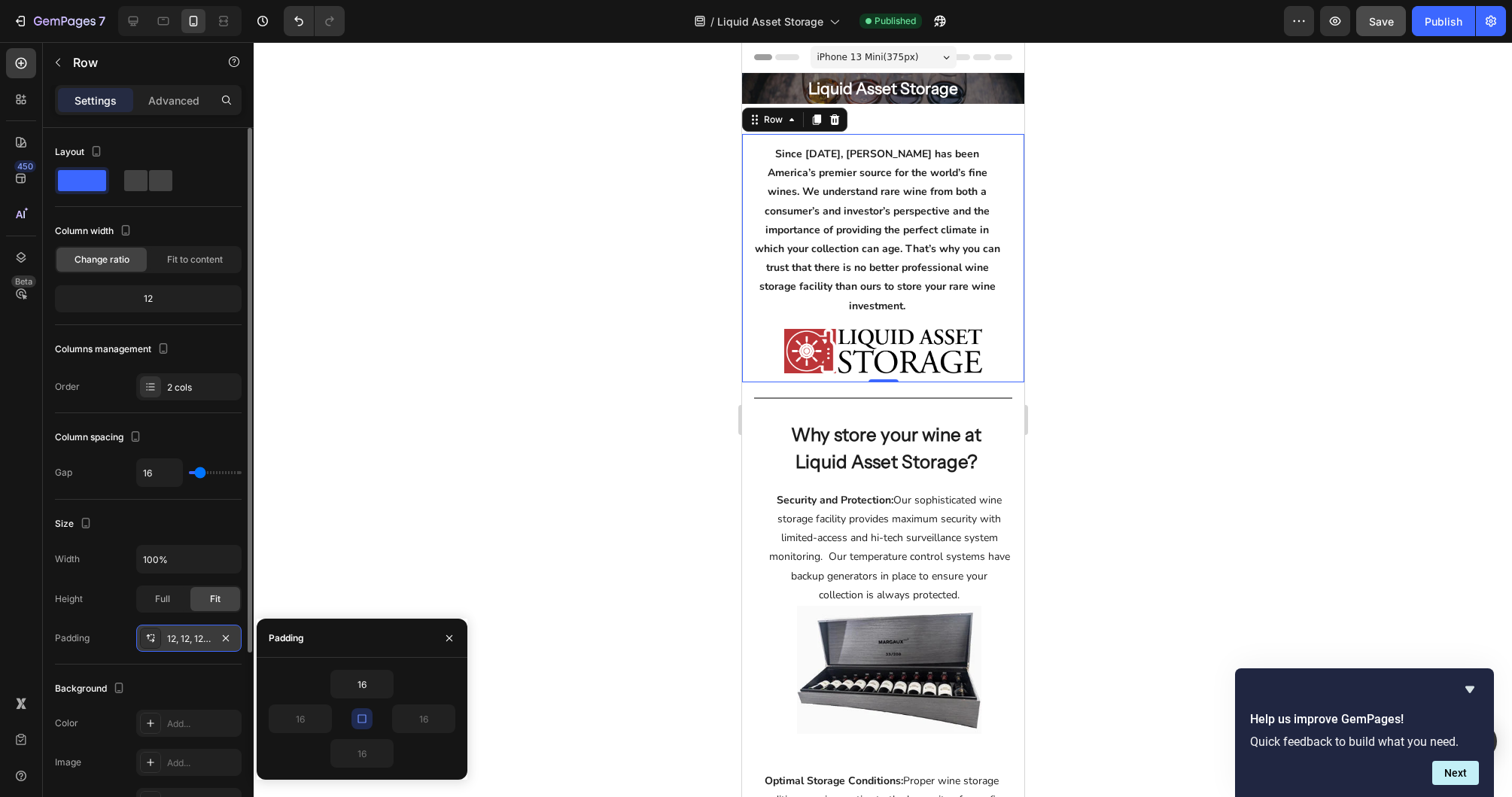
click at [362, 718] on icon "button" at bounding box center [362, 718] width 12 height 12
click at [229, 636] on icon "button" at bounding box center [226, 638] width 12 height 12
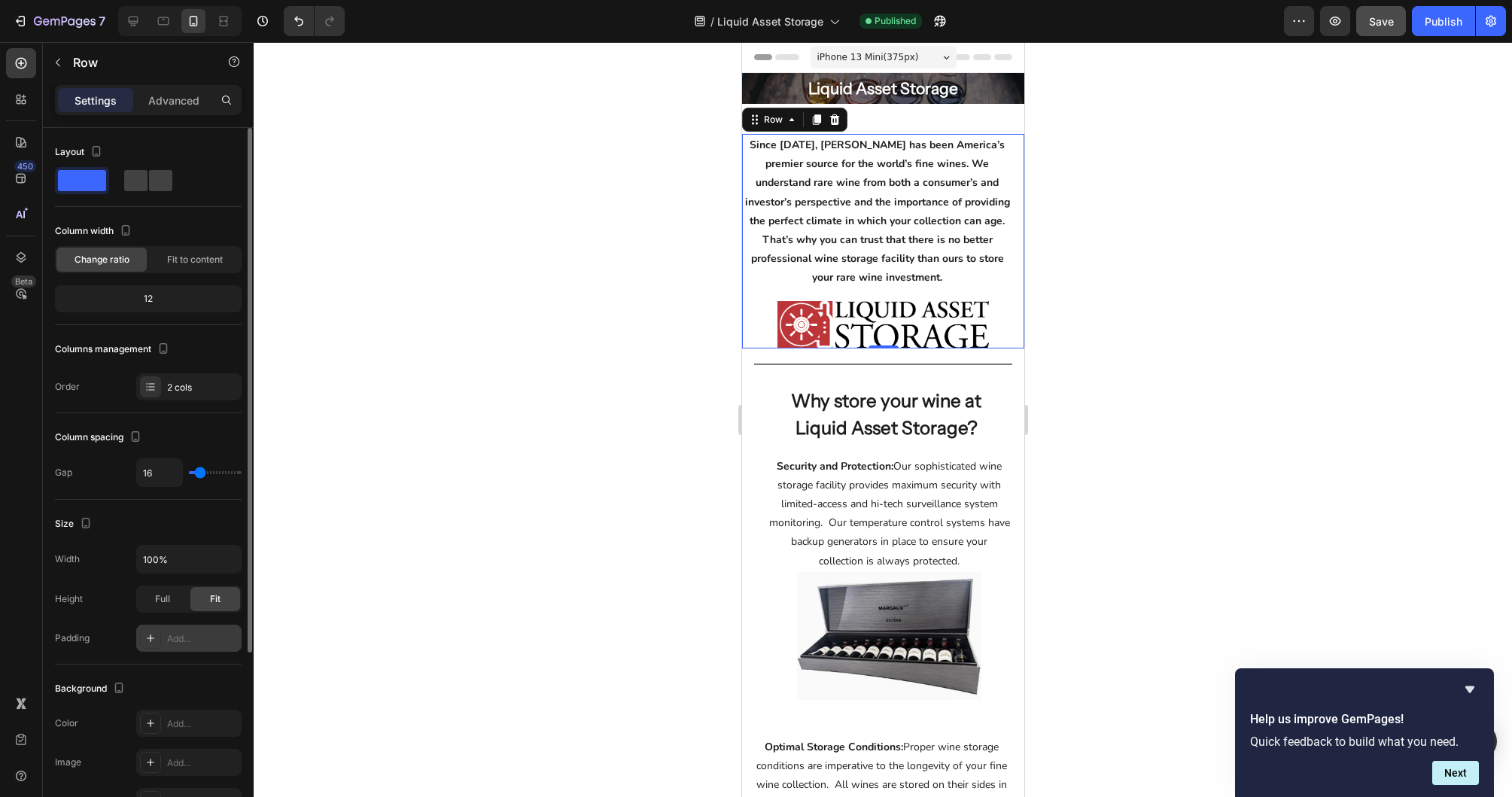
click at [151, 636] on icon at bounding box center [150, 638] width 12 height 12
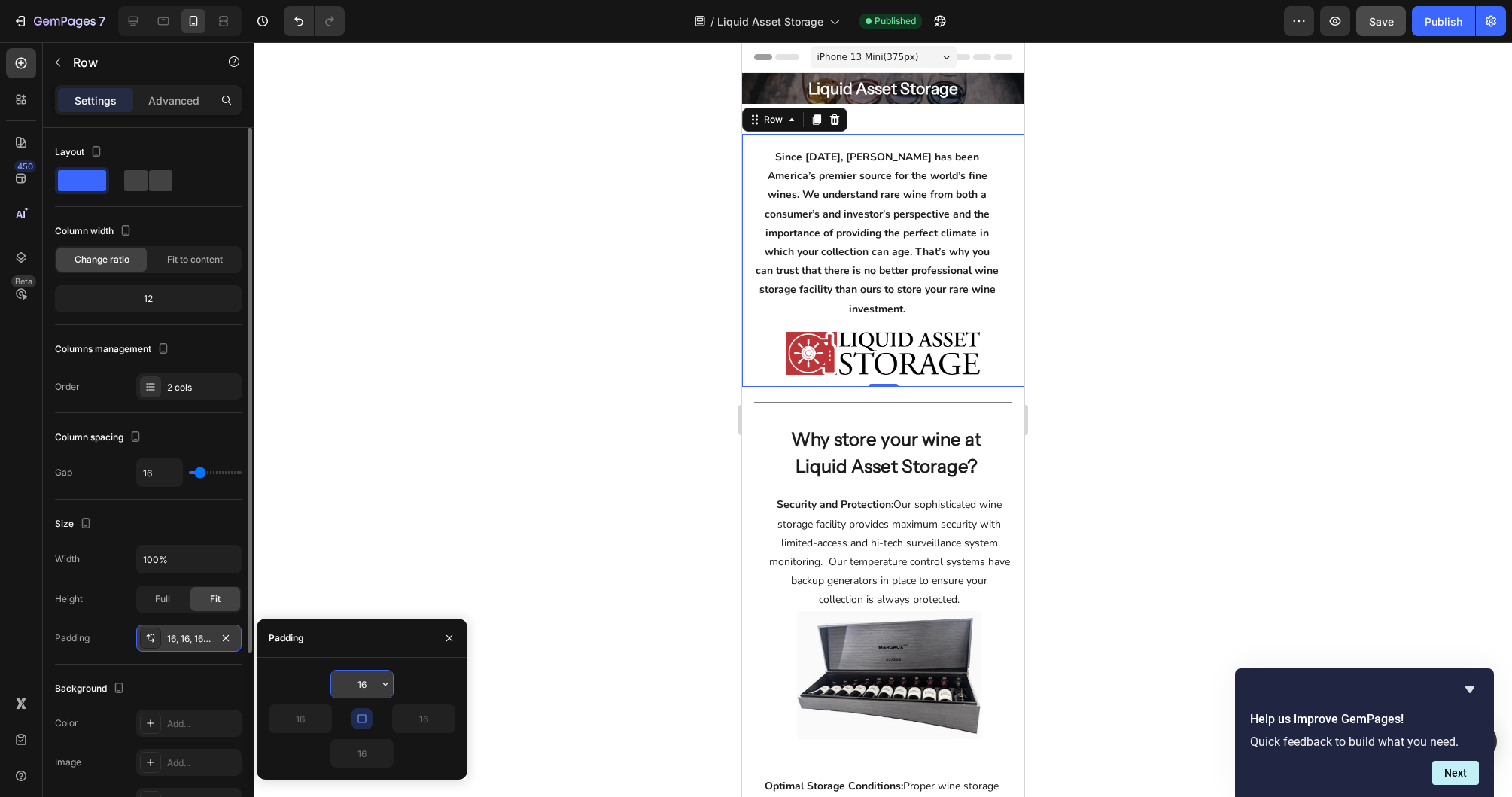
click at [386, 687] on icon "button" at bounding box center [385, 683] width 12 height 12
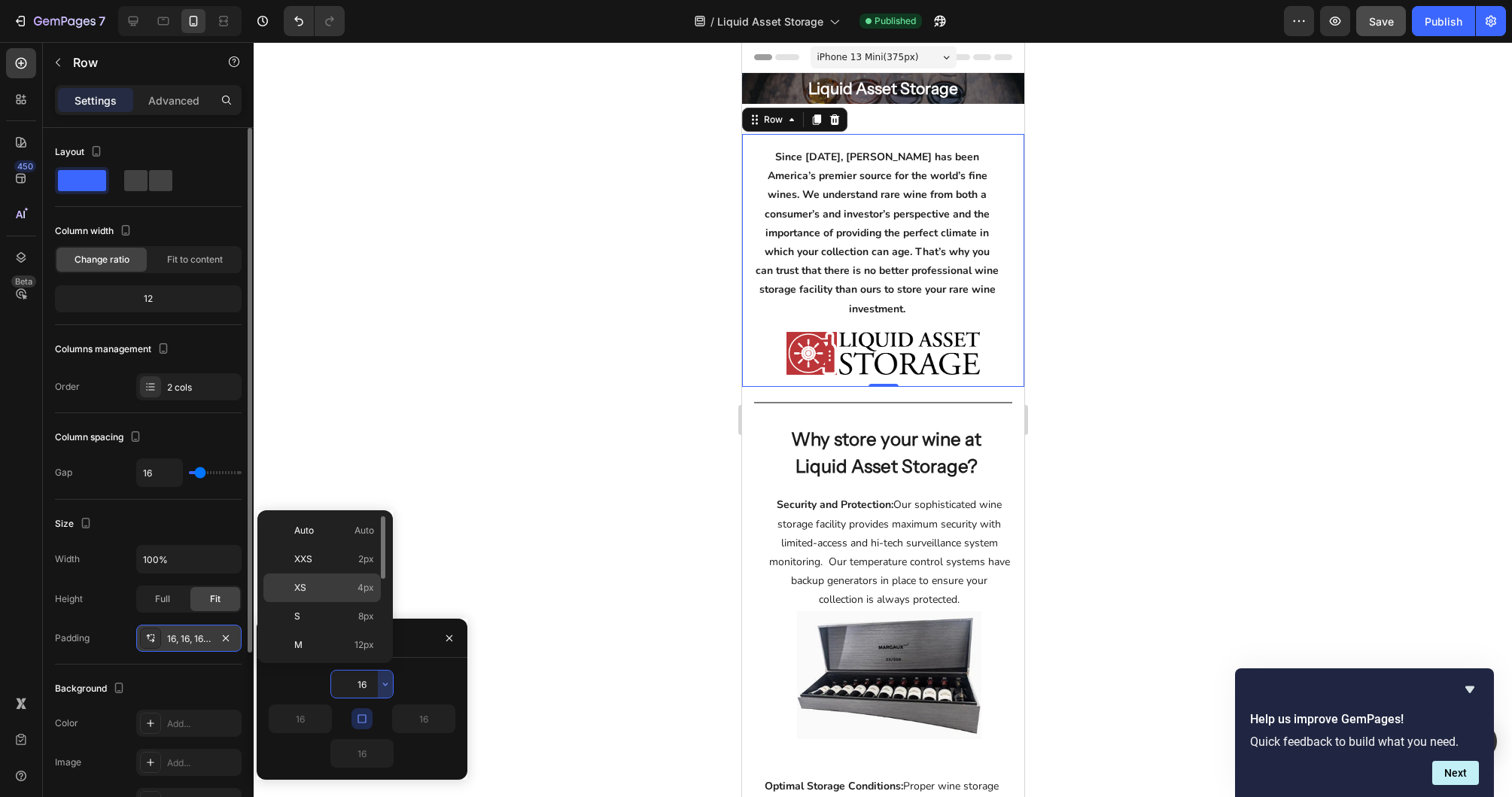
click at [360, 585] on span "4px" at bounding box center [365, 588] width 16 height 13
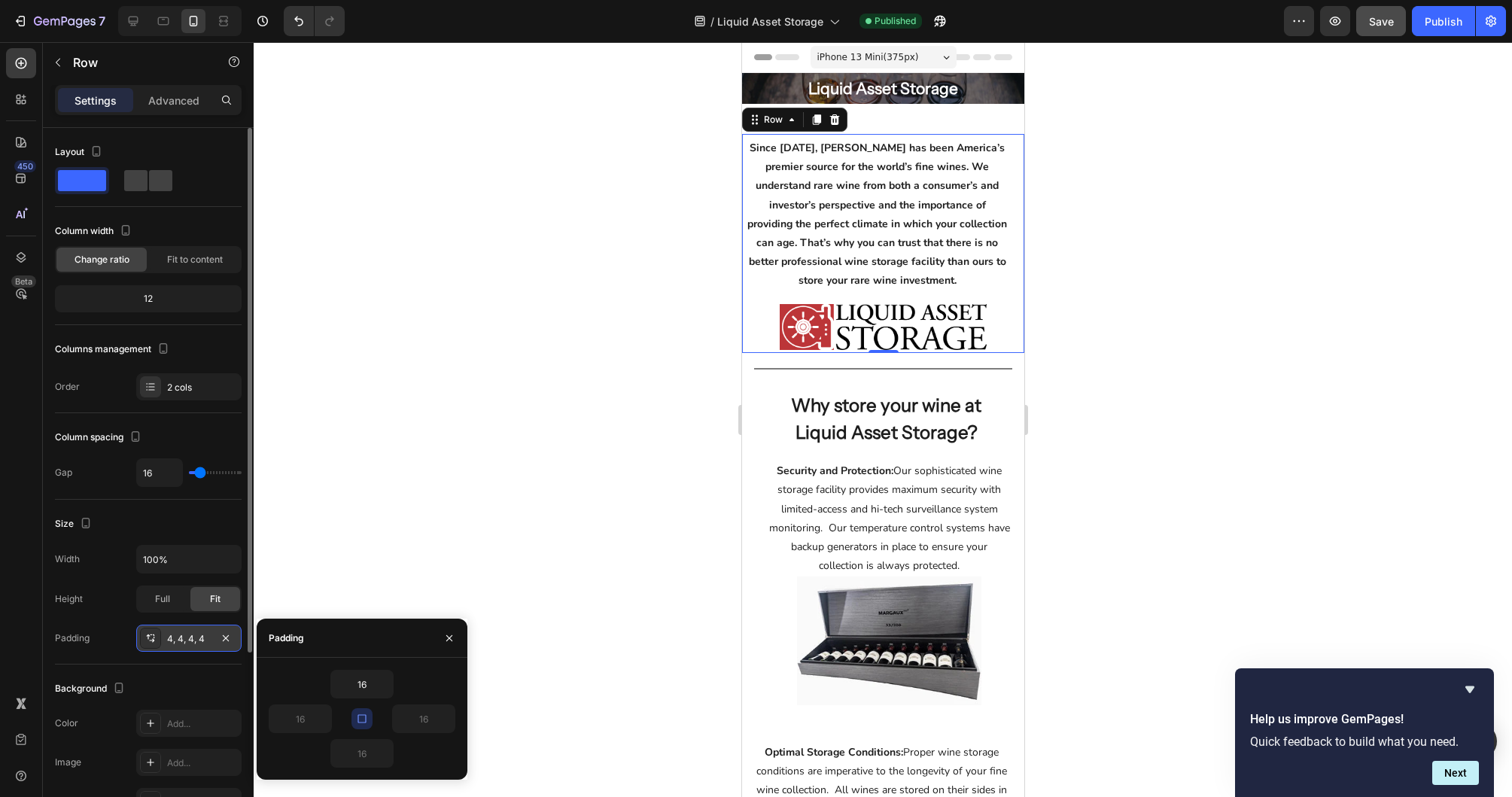
click at [361, 719] on icon "button" at bounding box center [362, 718] width 12 height 12
click at [382, 683] on icon "button" at bounding box center [385, 683] width 12 height 12
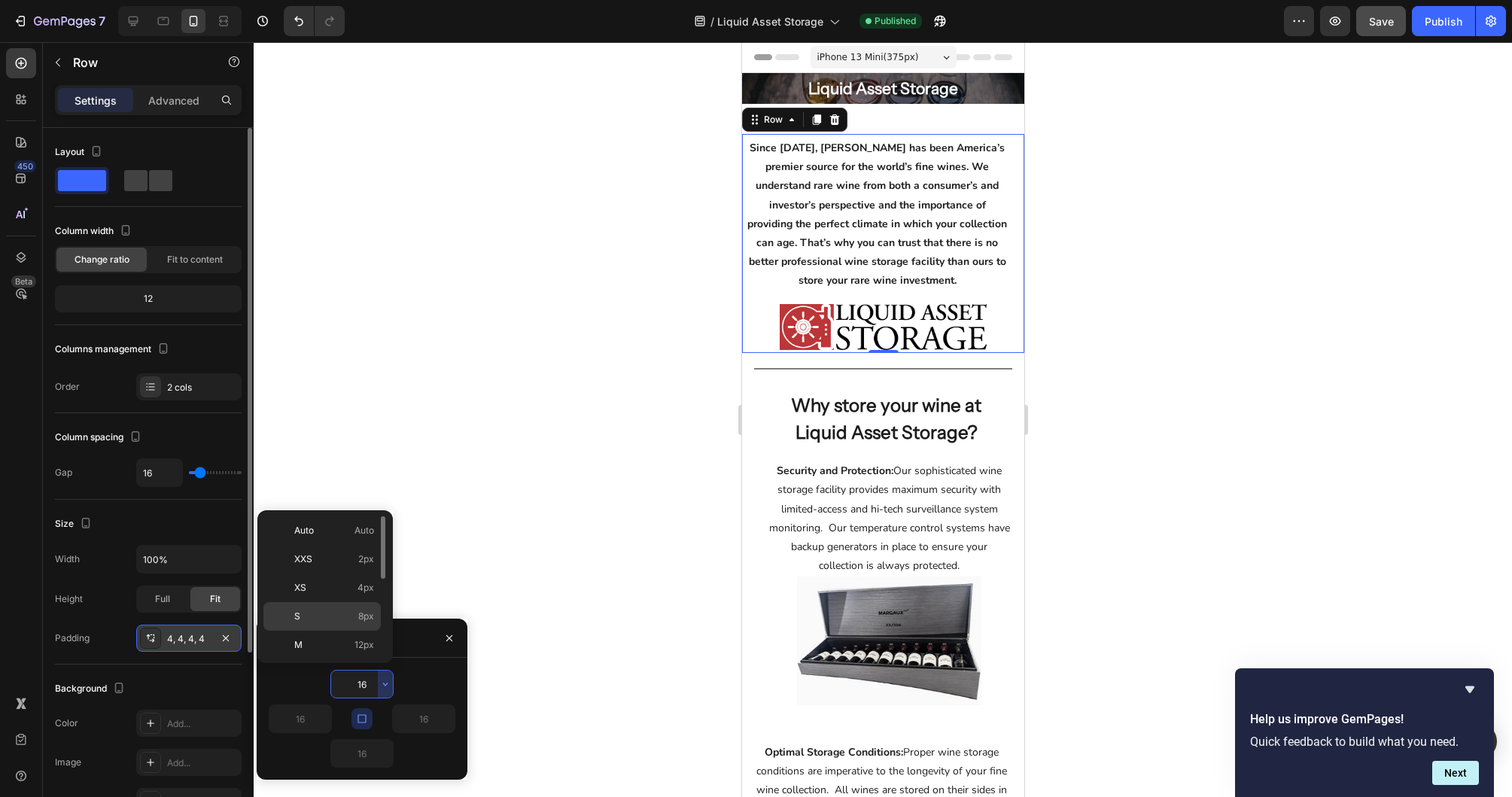
click at [340, 623] on div "S 8px" at bounding box center [322, 616] width 118 height 29
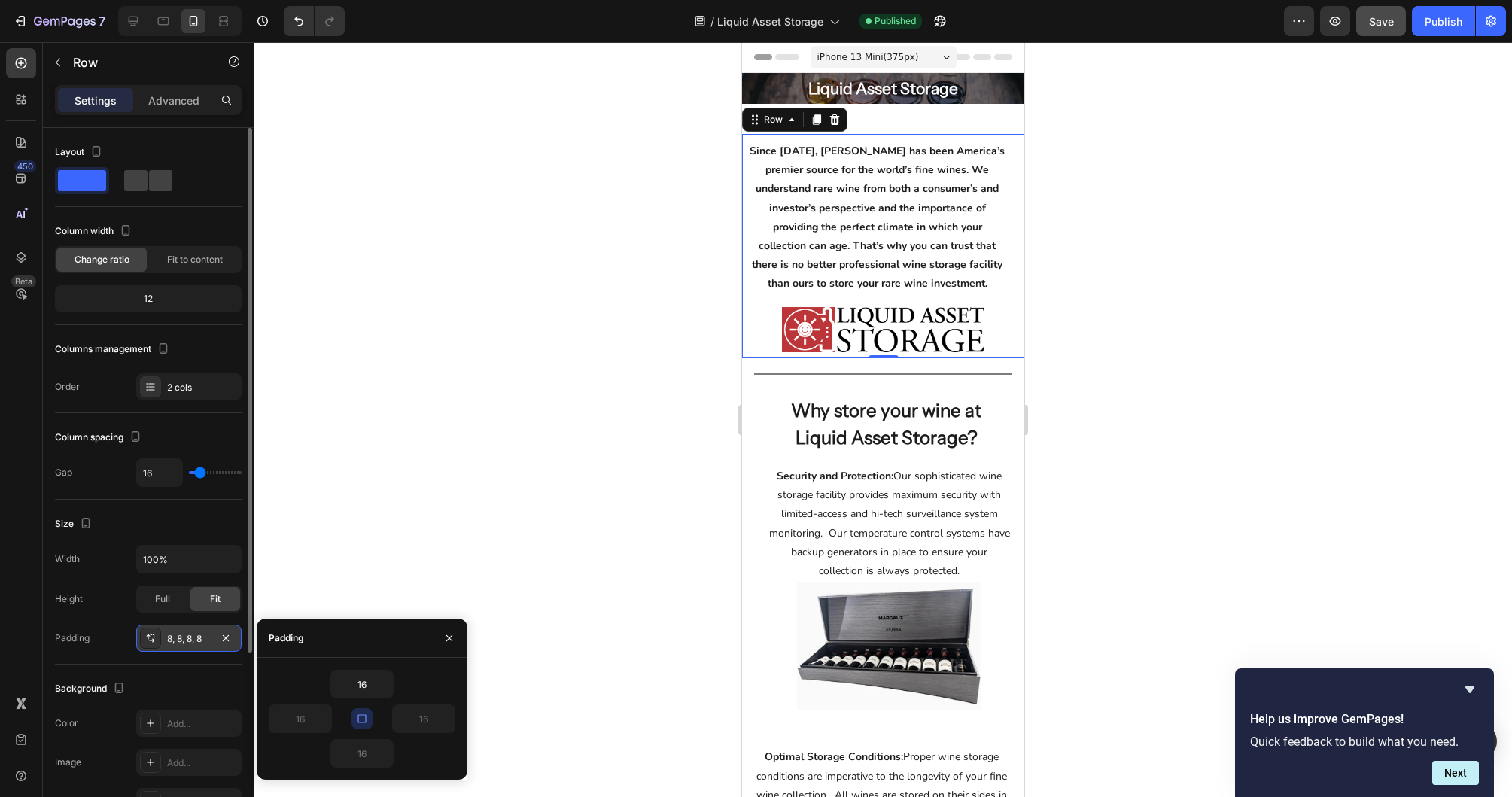
click at [400, 501] on div at bounding box center [882, 419] width 1258 height 755
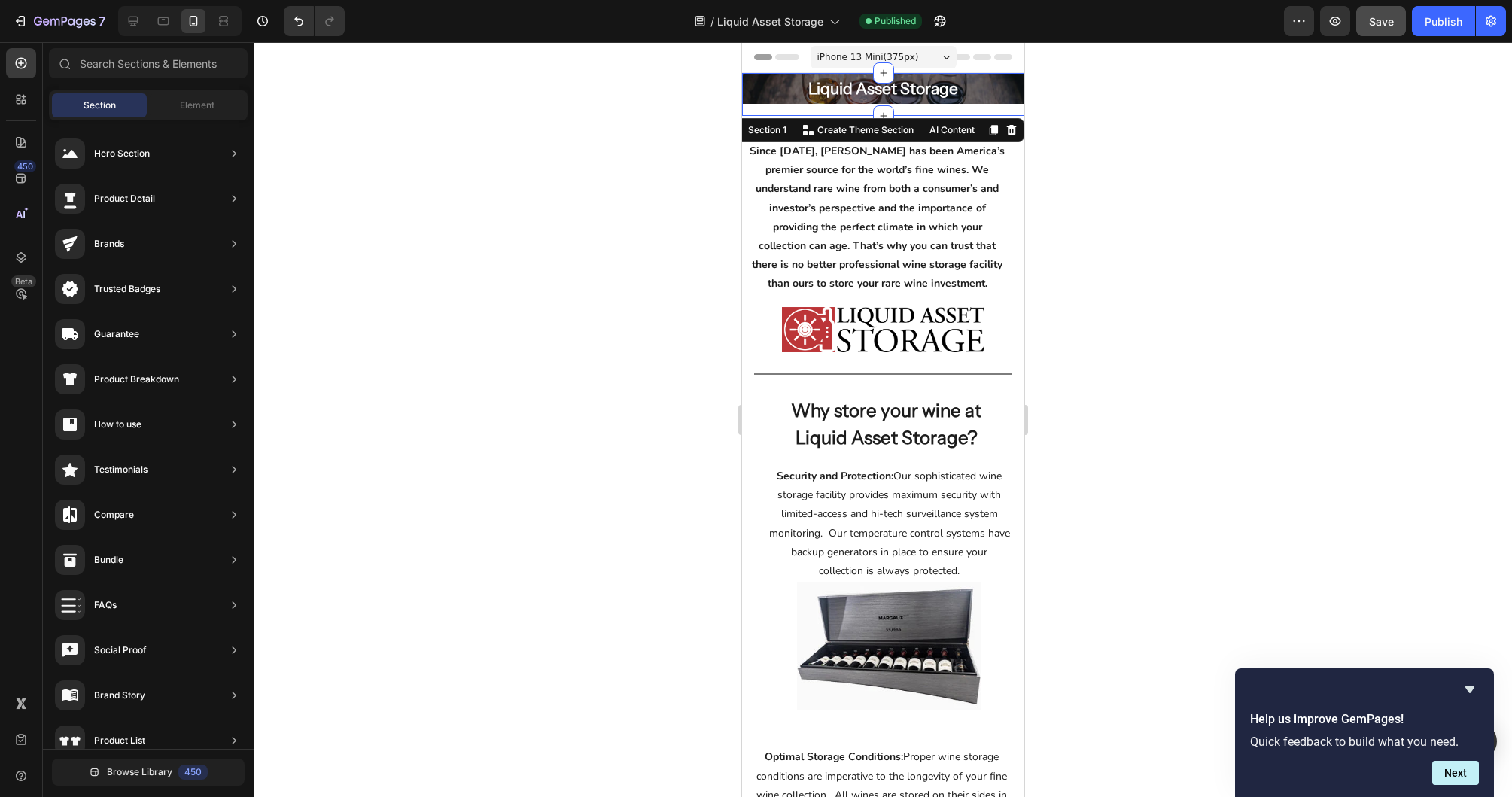
click at [901, 106] on div "Liquid Asset Storage Heading Row Hero Banner Row" at bounding box center [882, 94] width 283 height 42
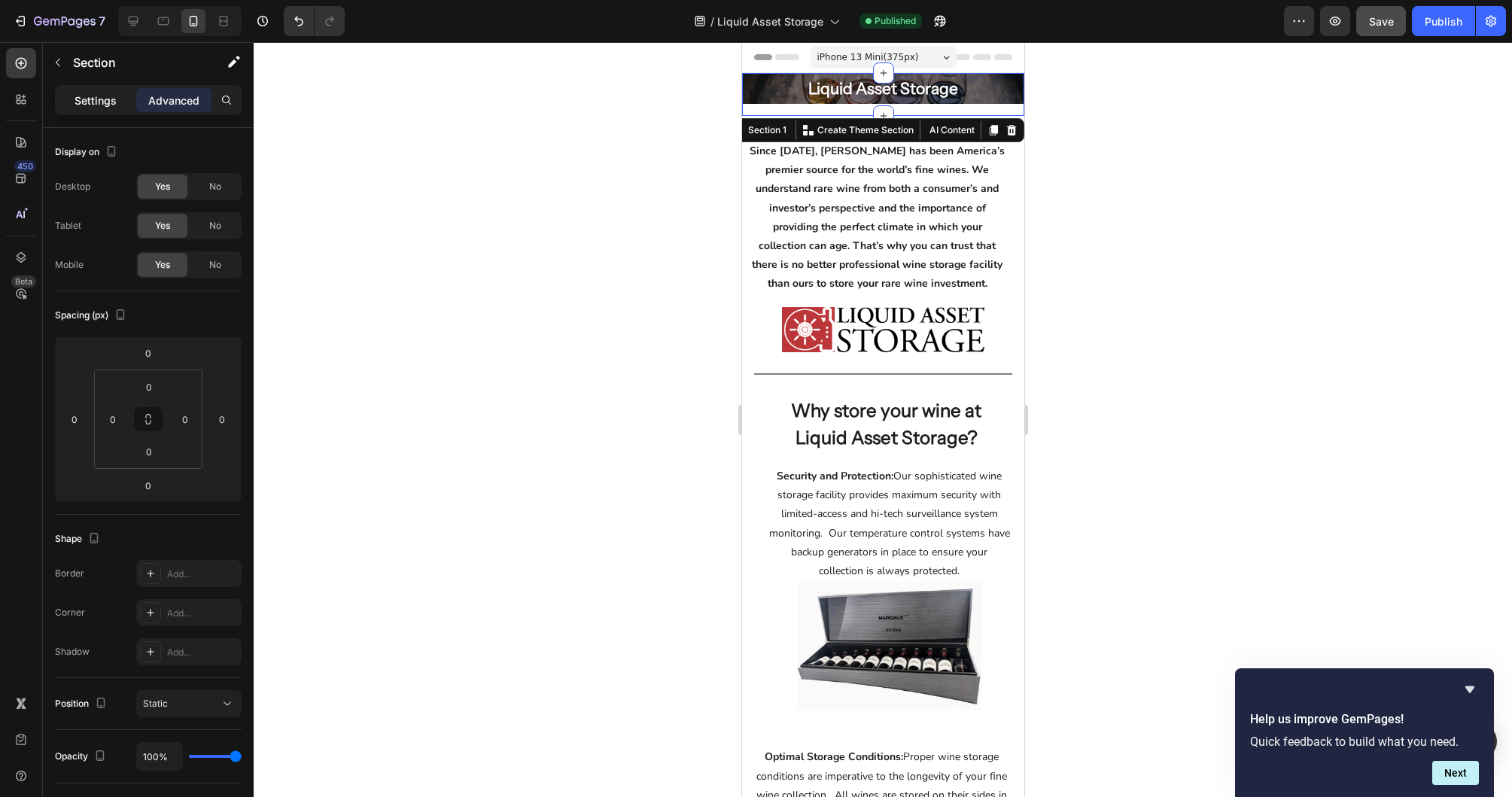
click at [100, 96] on p "Settings" at bounding box center [95, 100] width 42 height 15
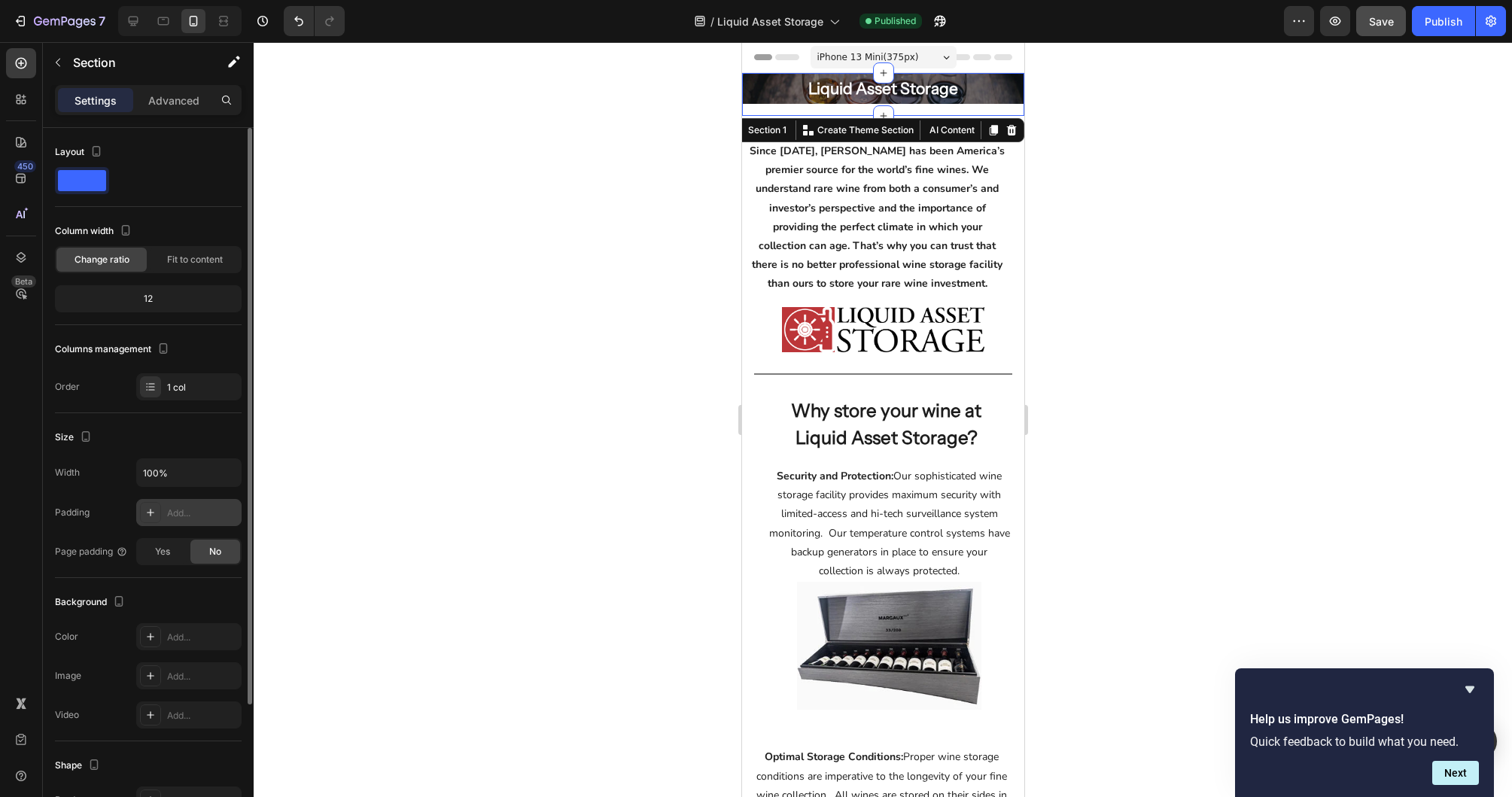
click at [148, 511] on icon at bounding box center [150, 512] width 12 height 12
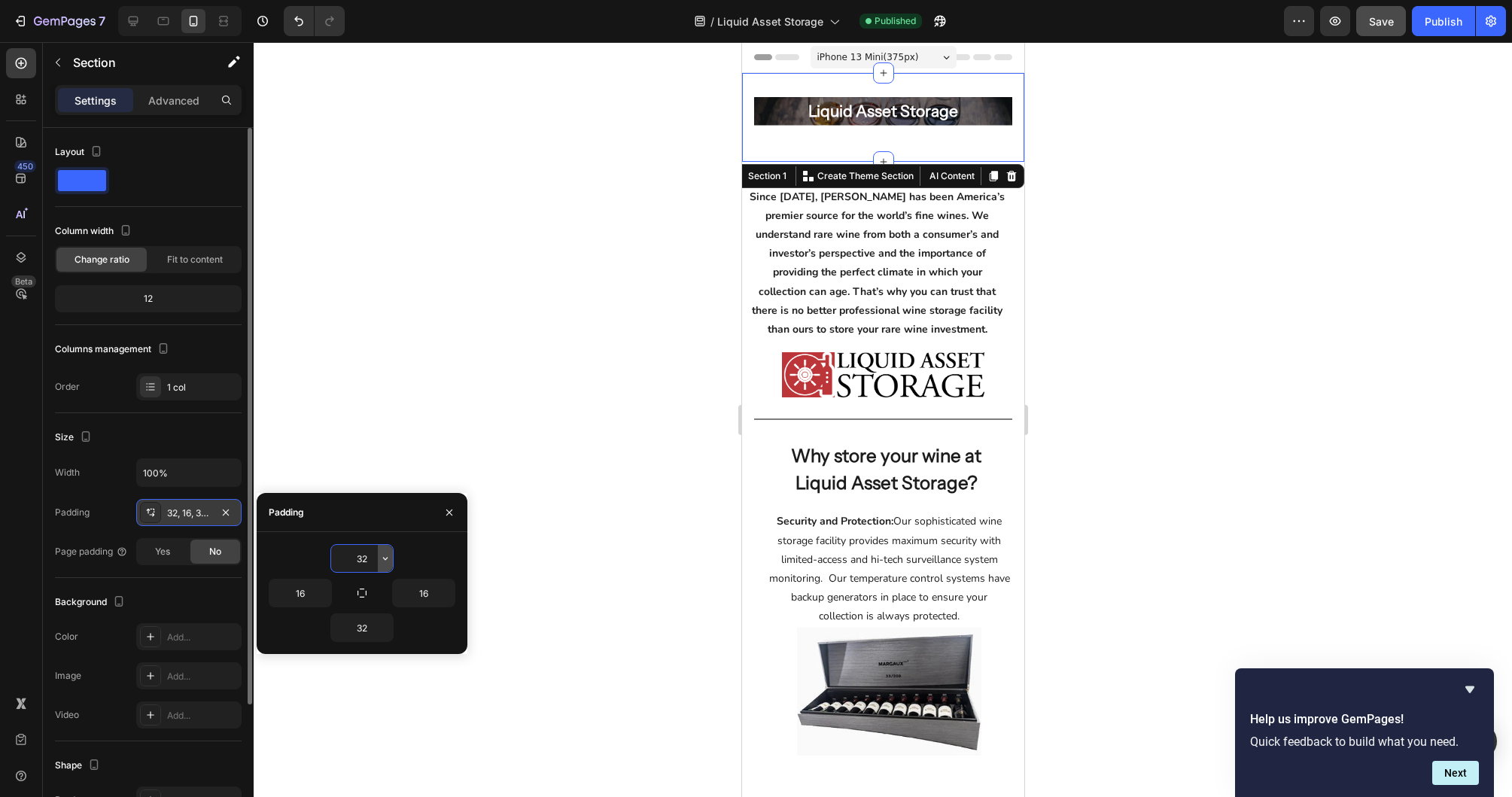
click at [386, 559] on icon "button" at bounding box center [385, 558] width 5 height 3
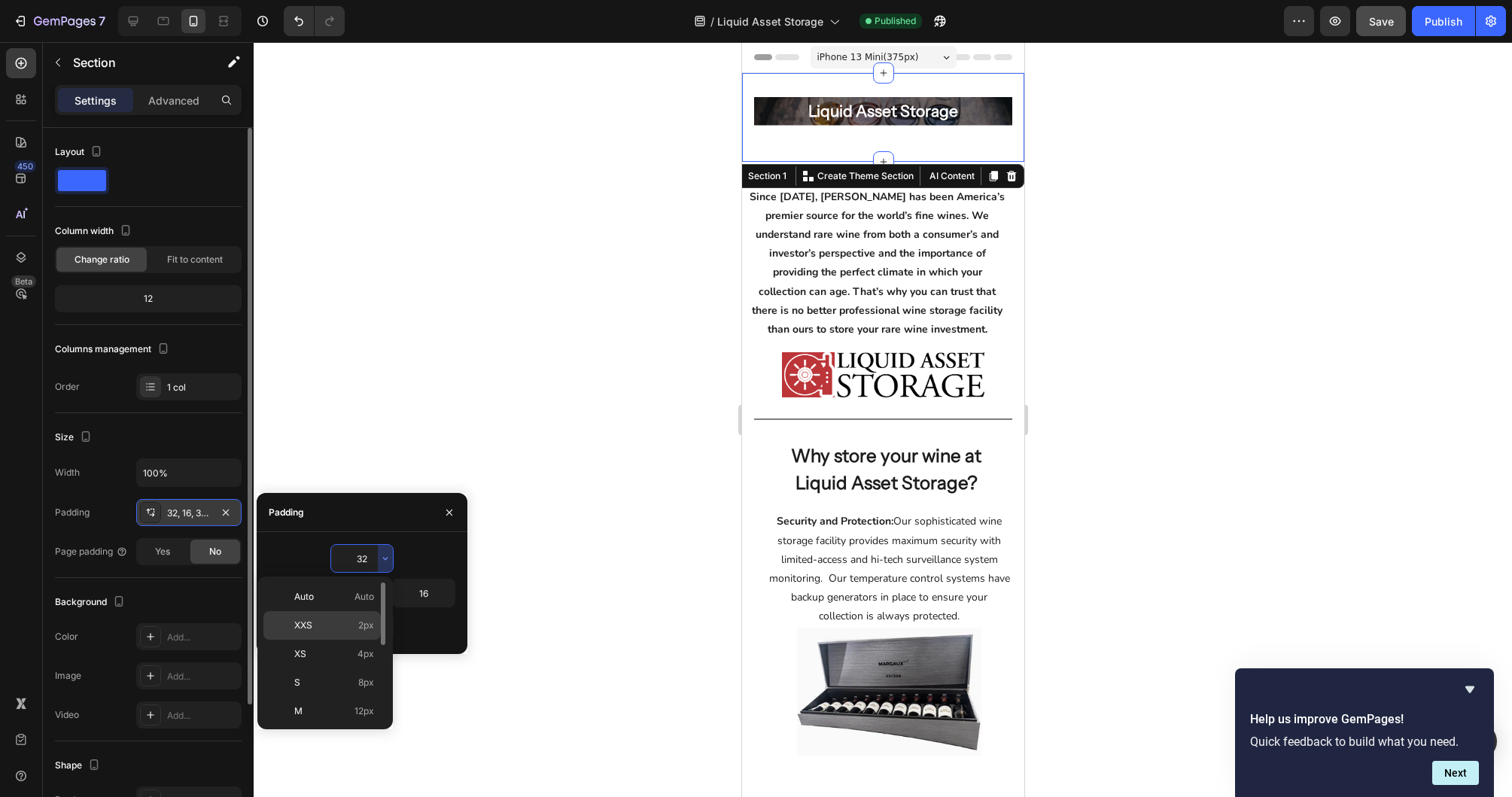
scroll to position [2, 0]
click at [348, 621] on p "XXS 2px" at bounding box center [334, 624] width 80 height 13
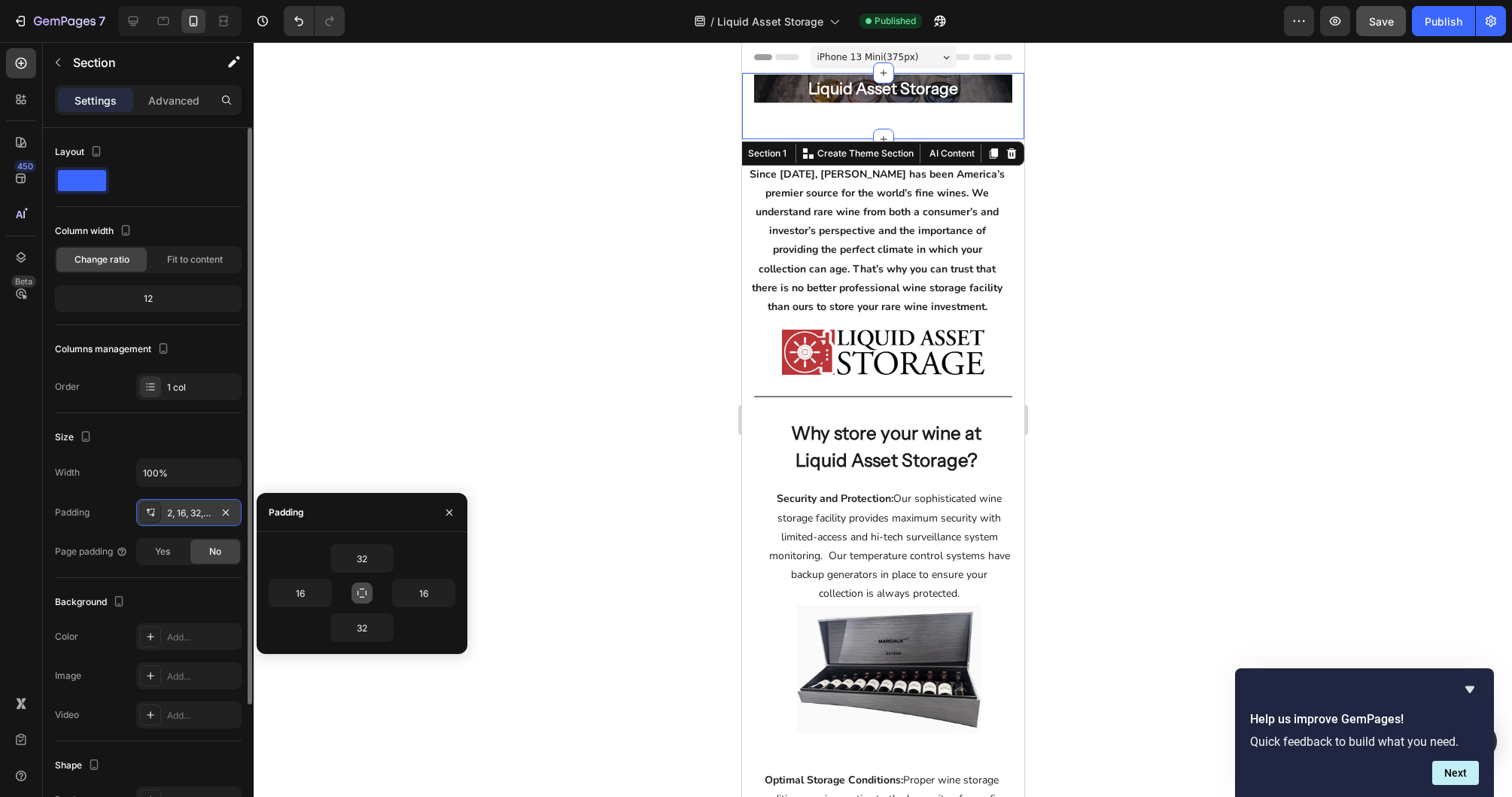
click at [364, 595] on icon "button" at bounding box center [362, 593] width 12 height 12
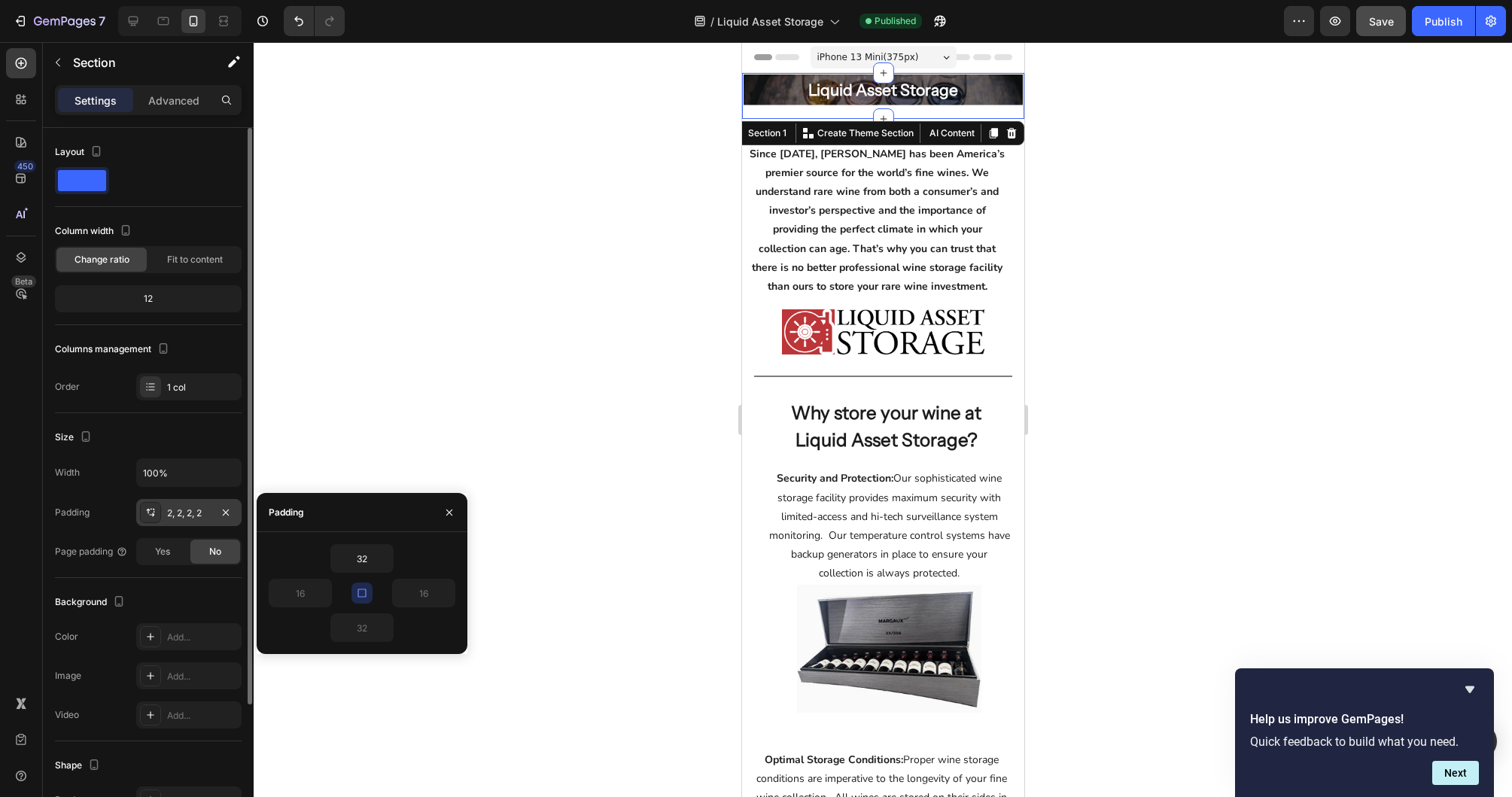
click at [1262, 322] on div at bounding box center [882, 419] width 1258 height 755
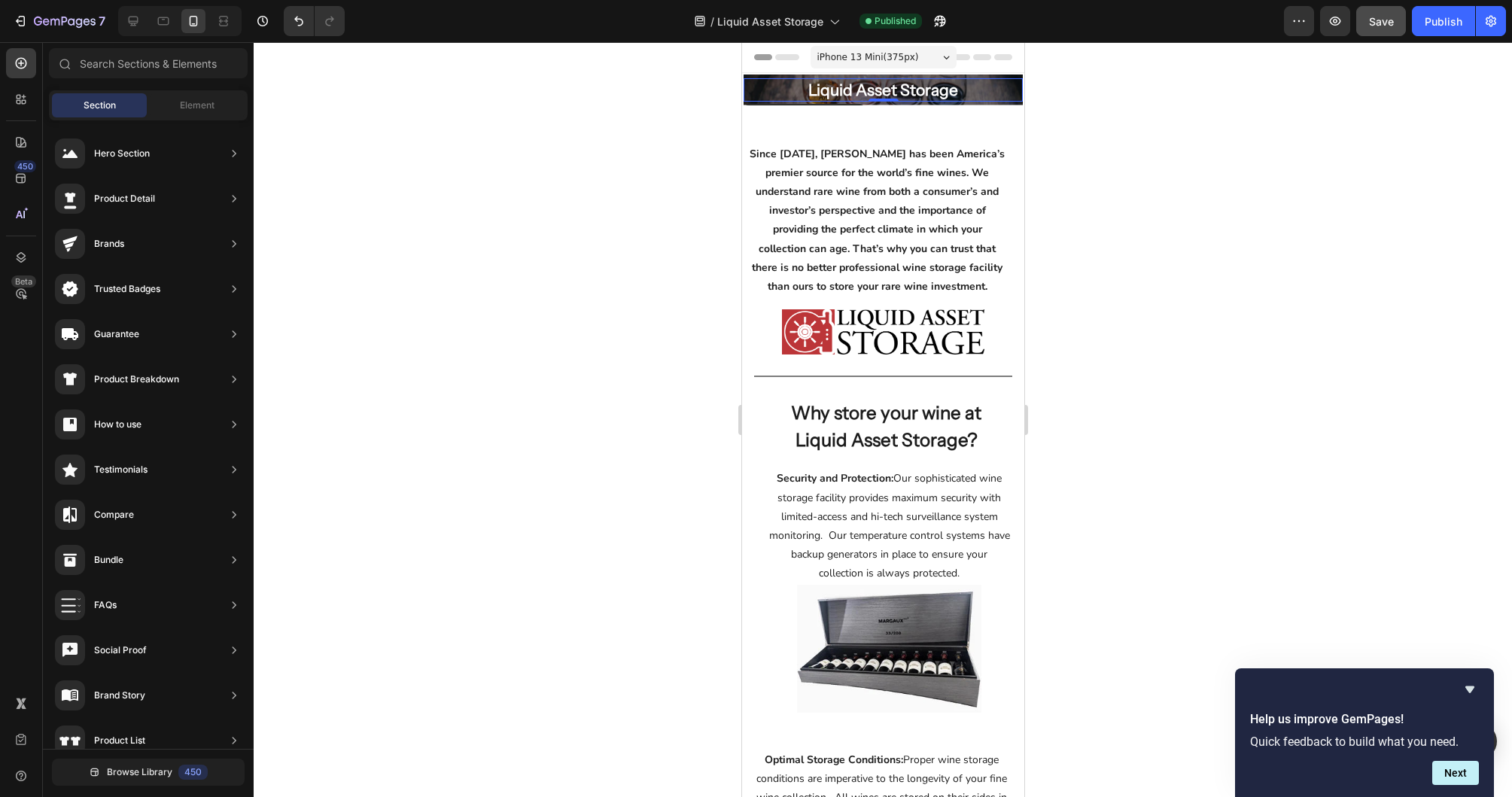
click at [777, 97] on p "Liquid Asset Storage" at bounding box center [882, 90] width 280 height 24
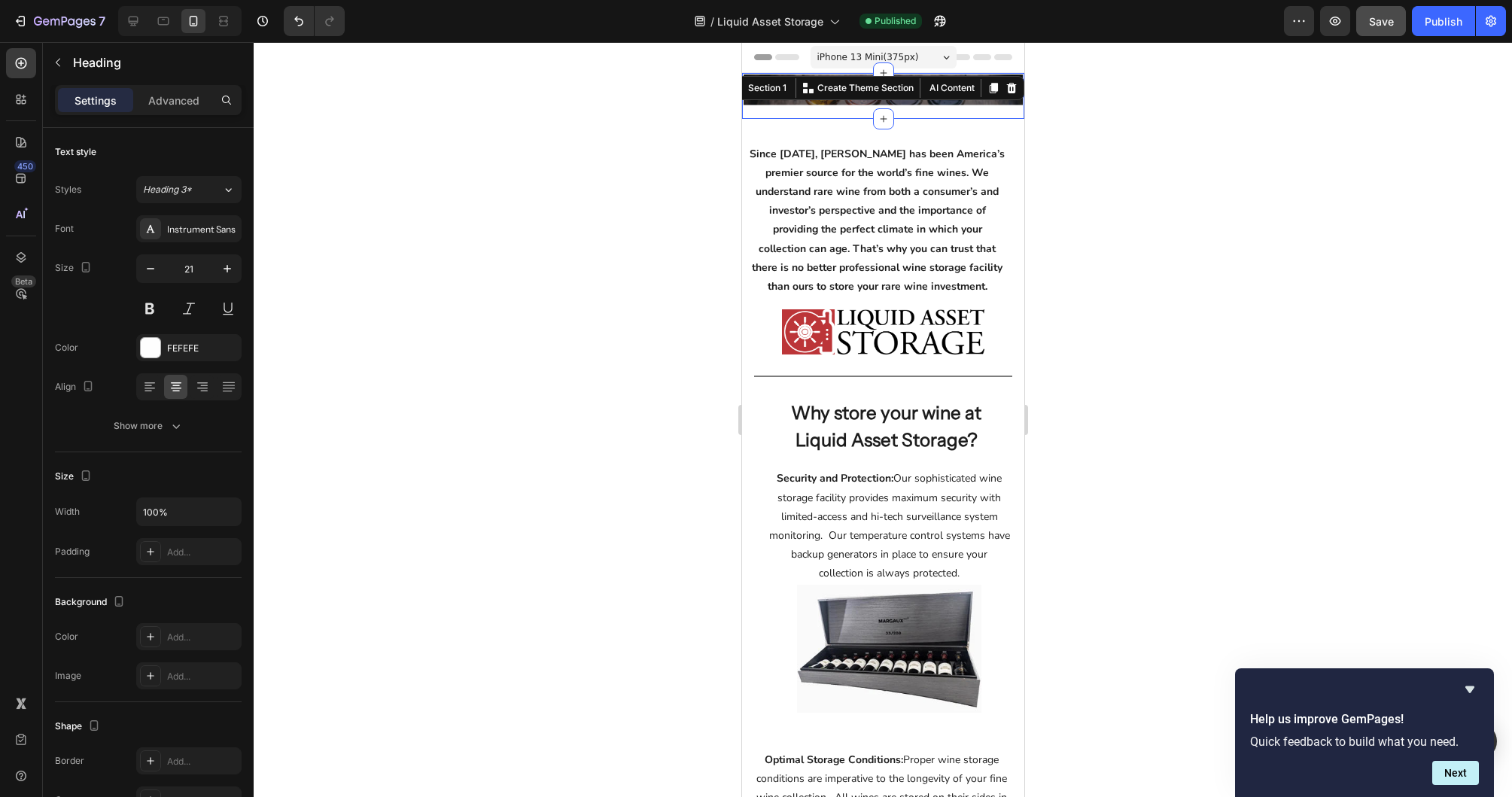
click at [786, 115] on div "Liquid Asset Storage Heading Row Hero Banner Row" at bounding box center [882, 95] width 280 height 42
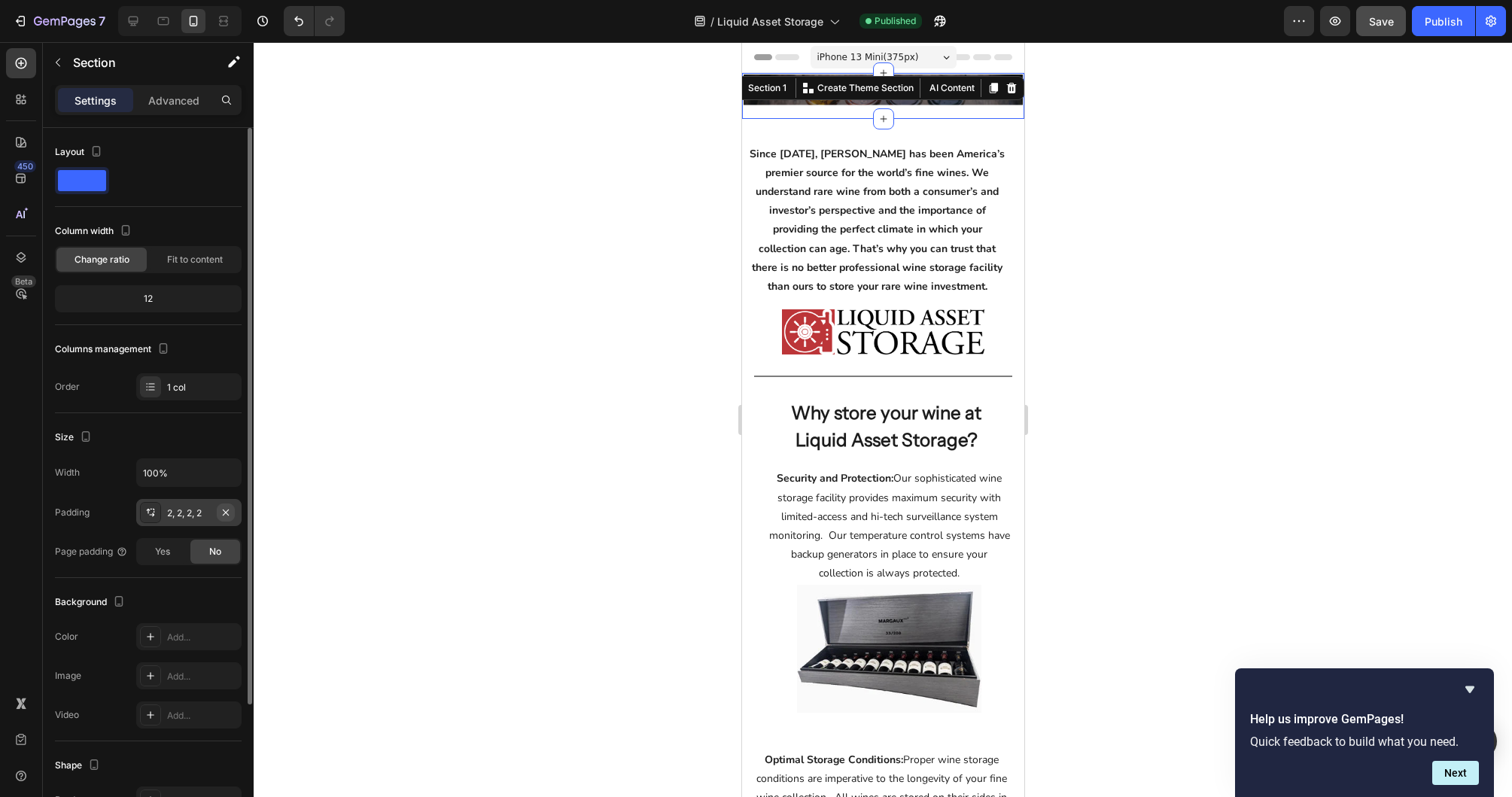
click at [226, 510] on icon "button" at bounding box center [226, 512] width 12 height 12
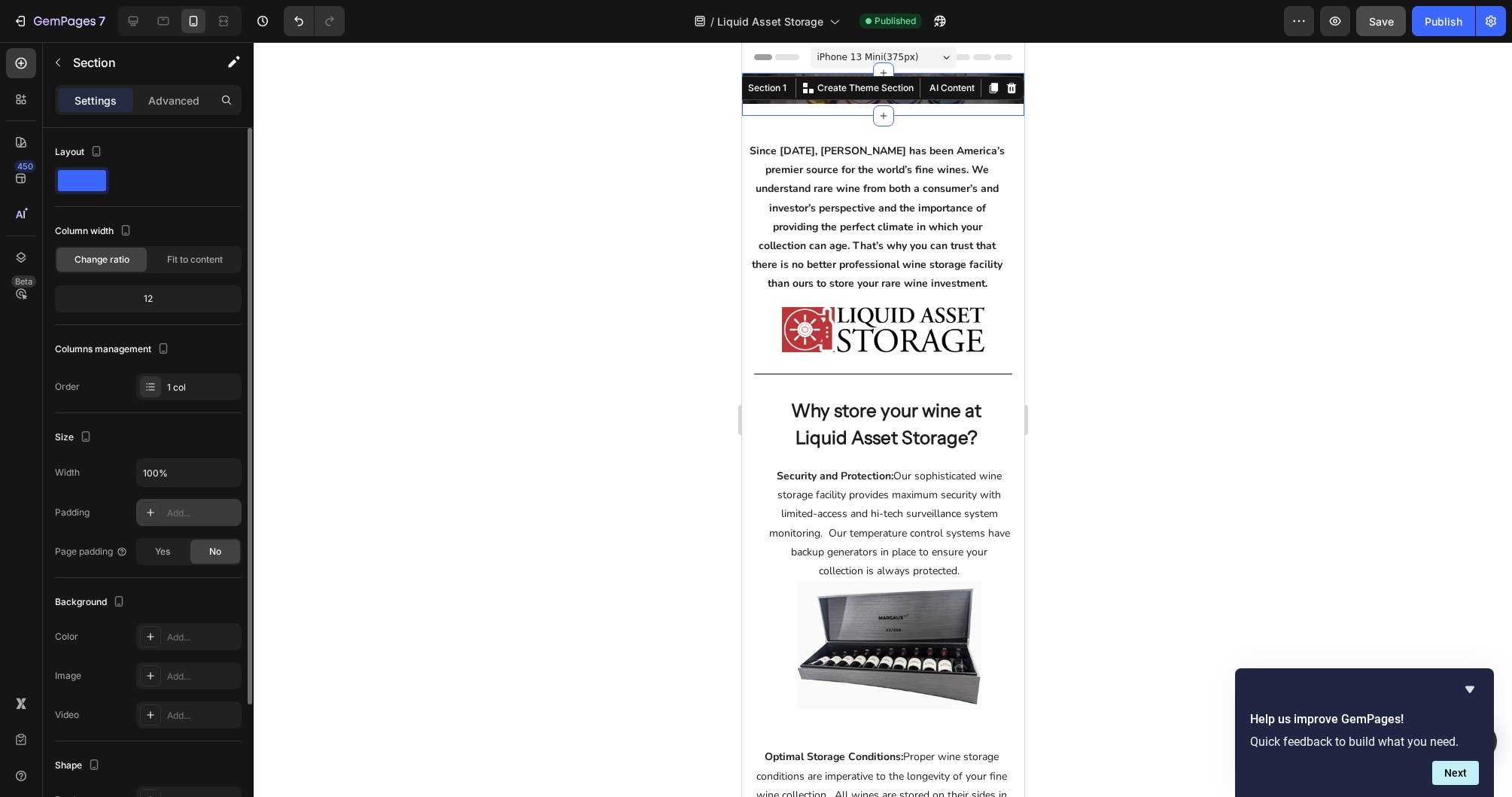
click at [939, 109] on div "Liquid Asset Storage Heading Row Hero Banner Row" at bounding box center [882, 94] width 283 height 42
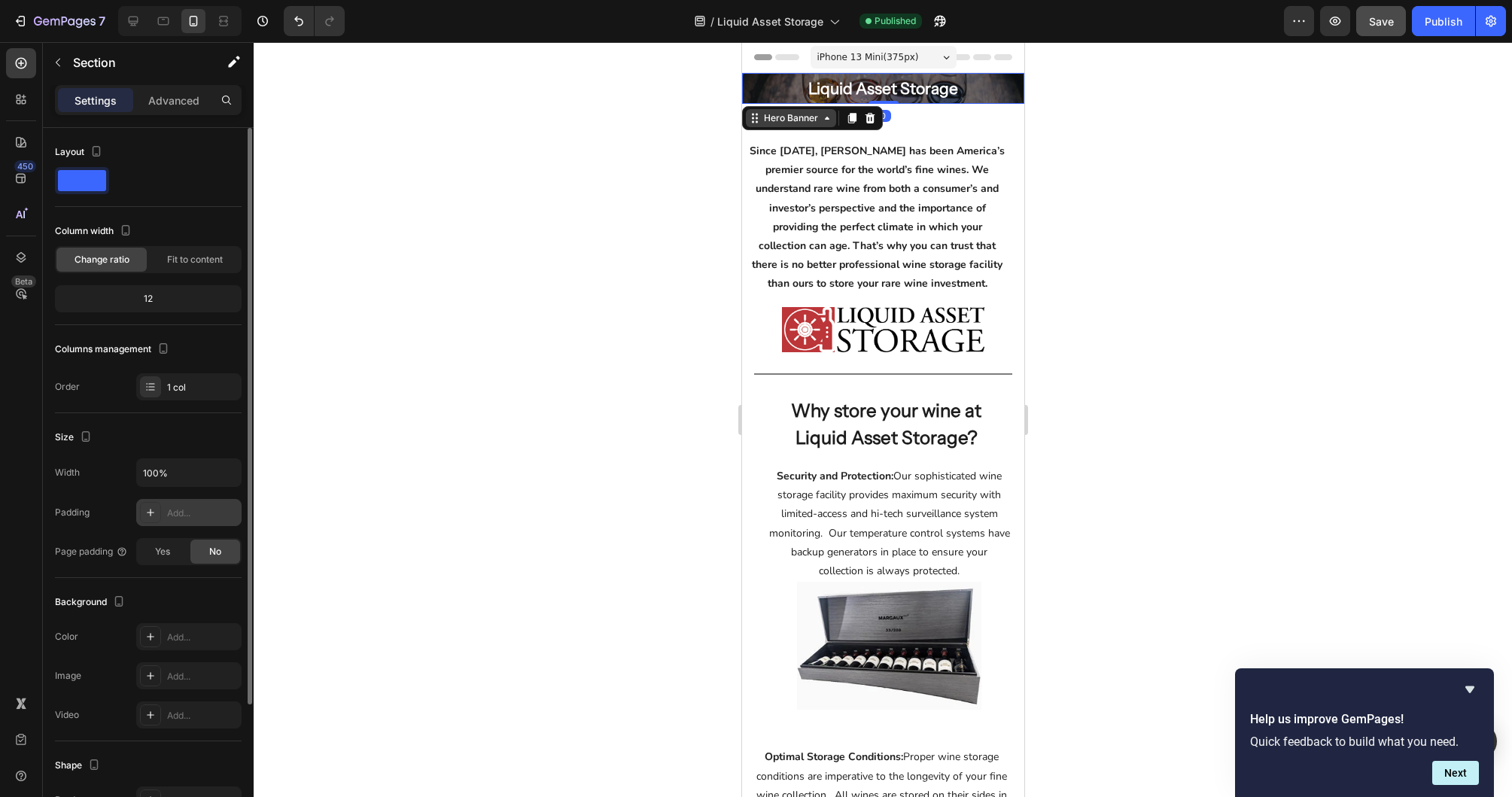
click at [760, 109] on div "Hero Banner" at bounding box center [791, 118] width 91 height 18
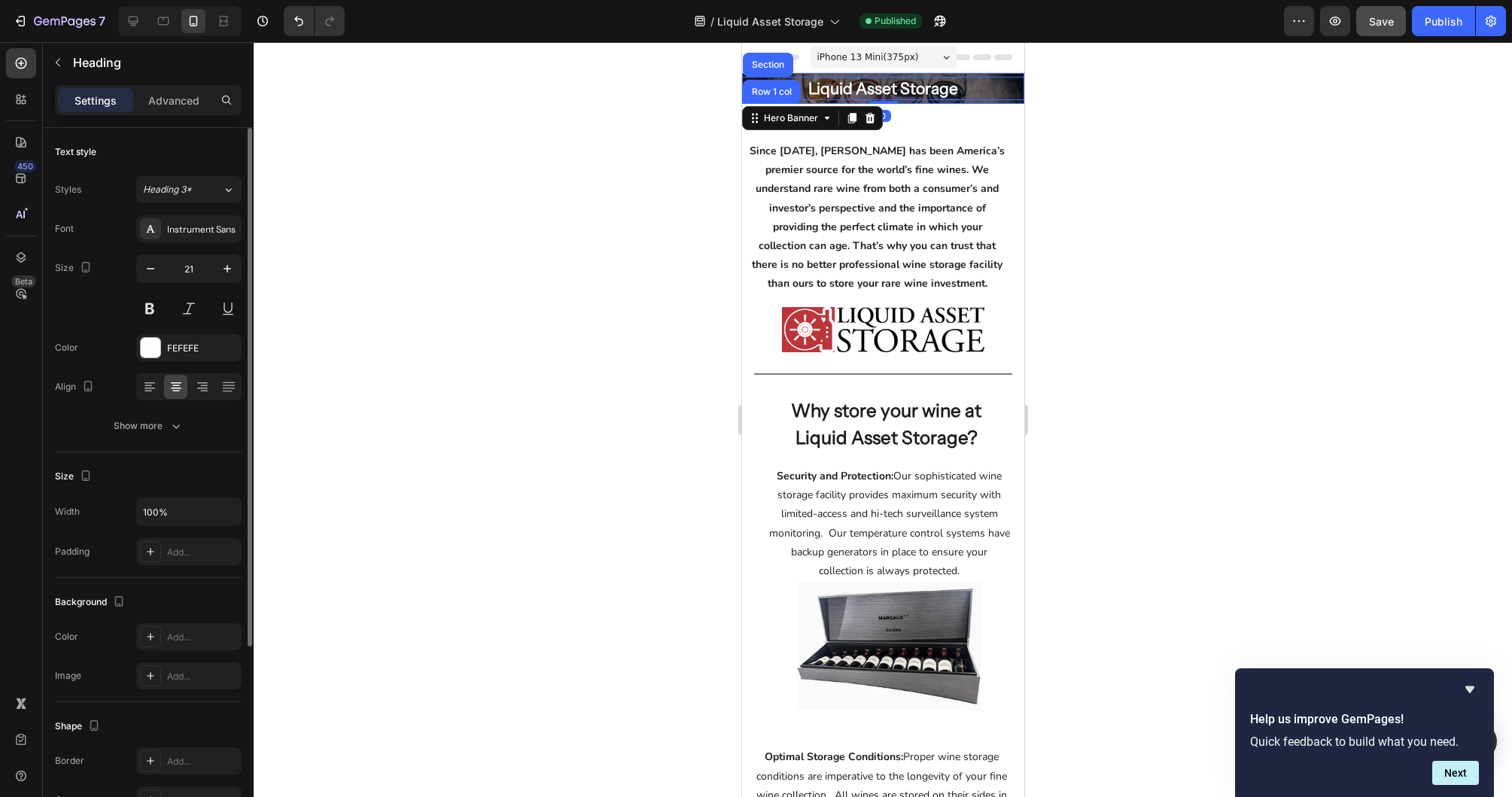
click at [983, 84] on p "Liquid Asset Storage" at bounding box center [882, 89] width 283 height 24
click at [770, 103] on div "Heading" at bounding box center [802, 114] width 122 height 24
click at [770, 102] on div "Heading" at bounding box center [802, 114] width 122 height 24
click at [770, 110] on div "Hero Banner" at bounding box center [774, 112] width 60 height 13
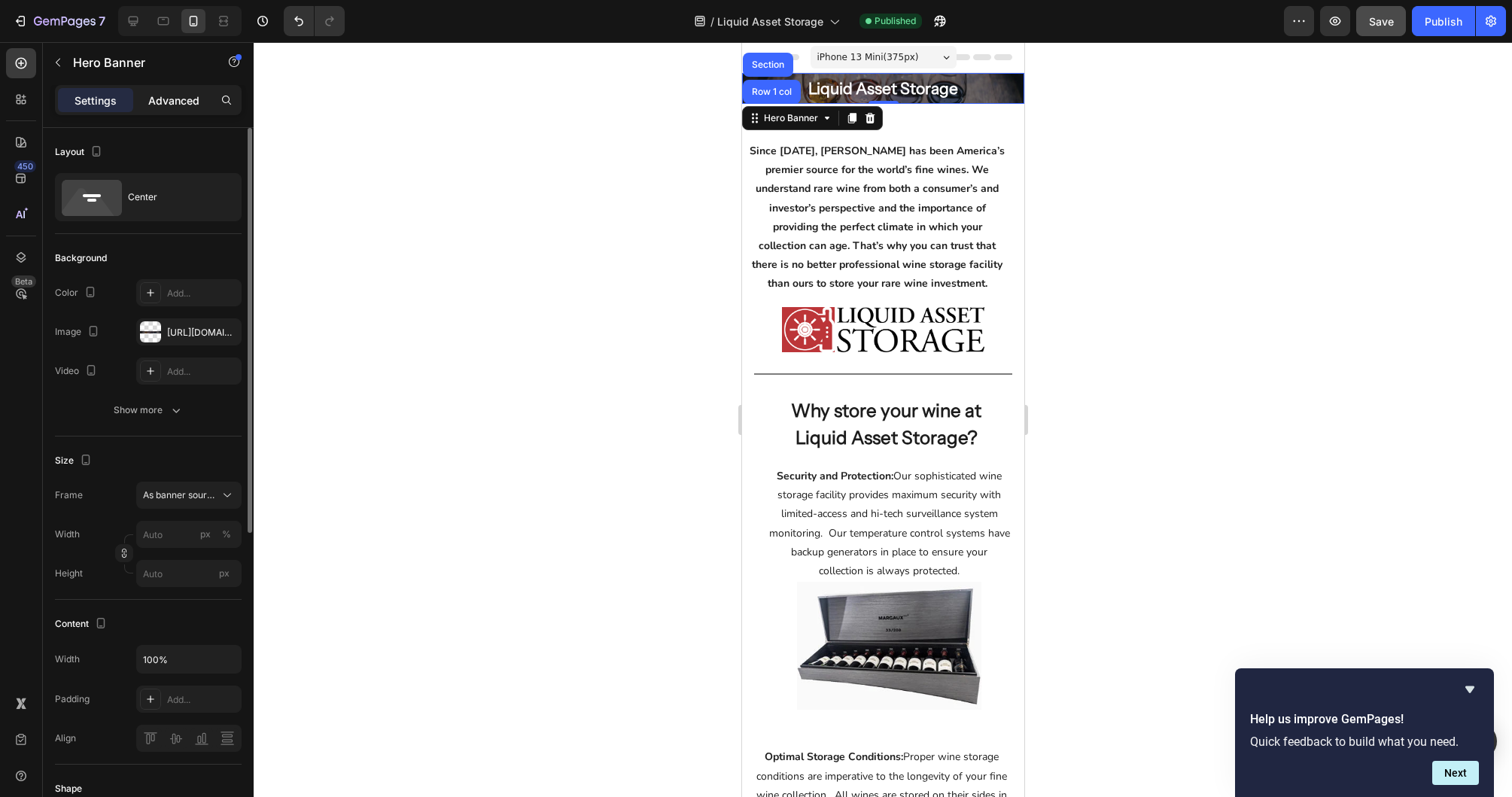
click at [187, 105] on p "Advanced" at bounding box center [174, 100] width 51 height 15
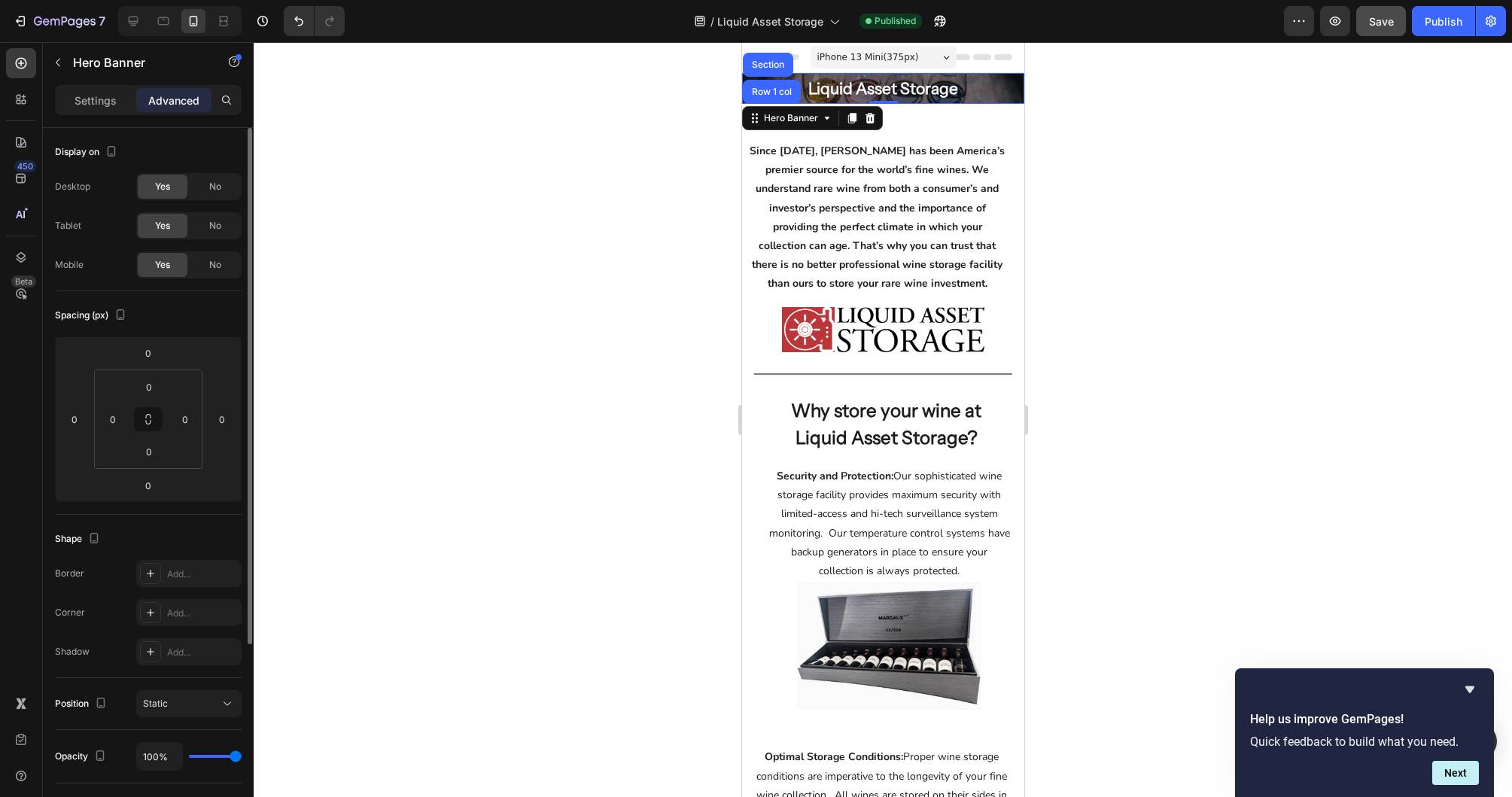
click at [1238, 123] on div at bounding box center [882, 419] width 1258 height 755
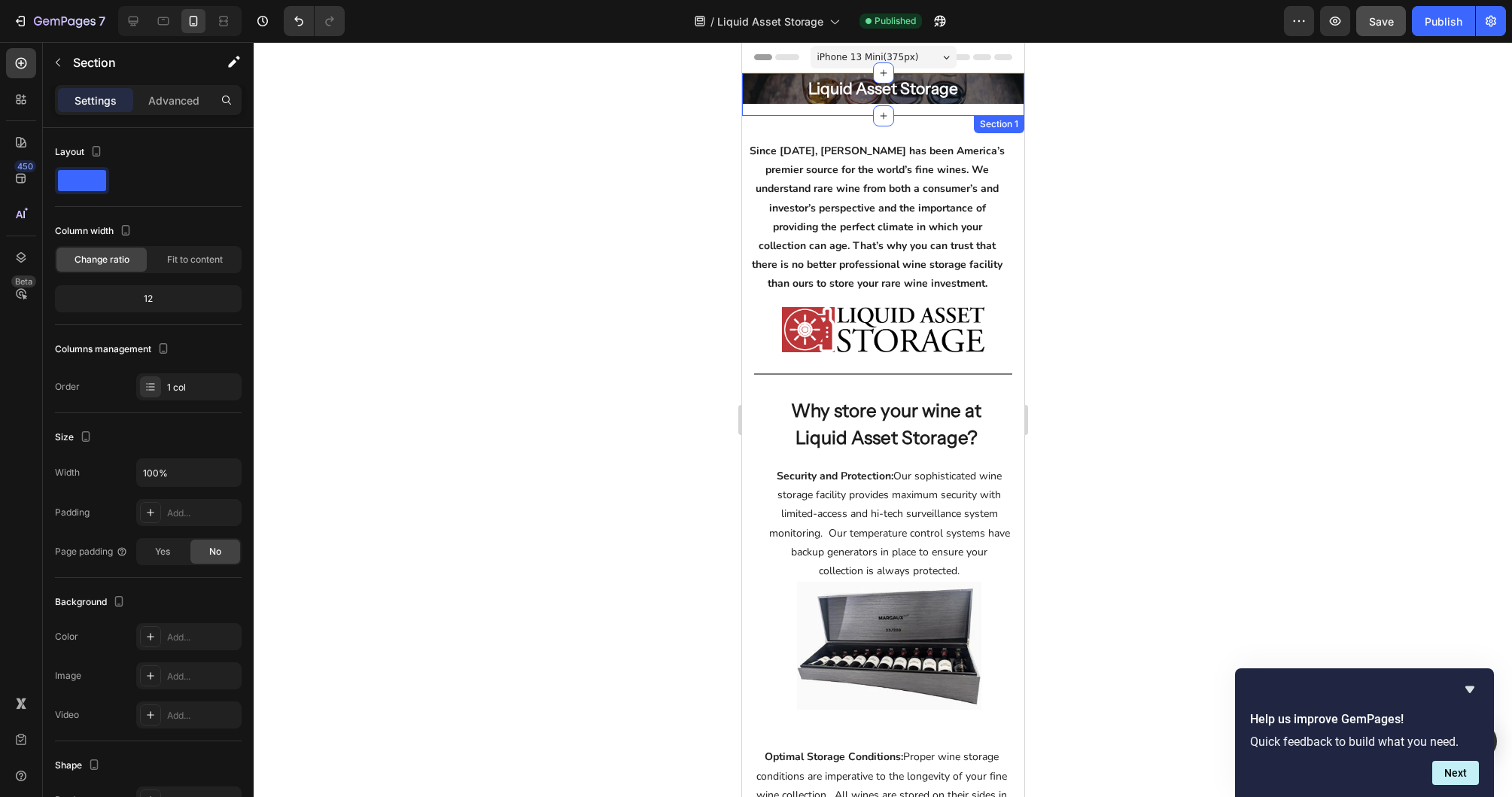
click at [862, 112] on div "Liquid Asset Storage Heading Row Hero Banner Row" at bounding box center [882, 94] width 283 height 42
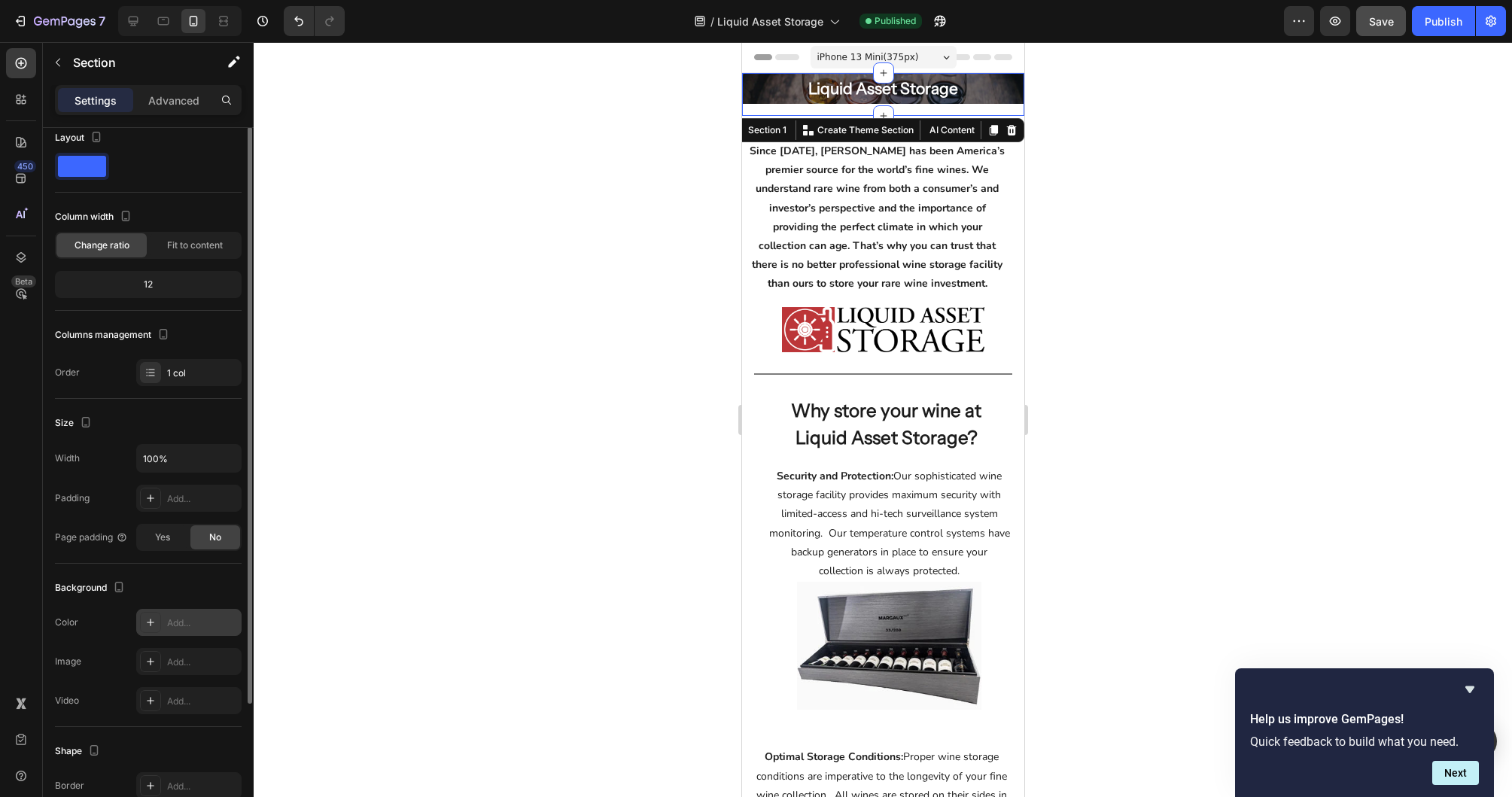
scroll to position [37, 0]
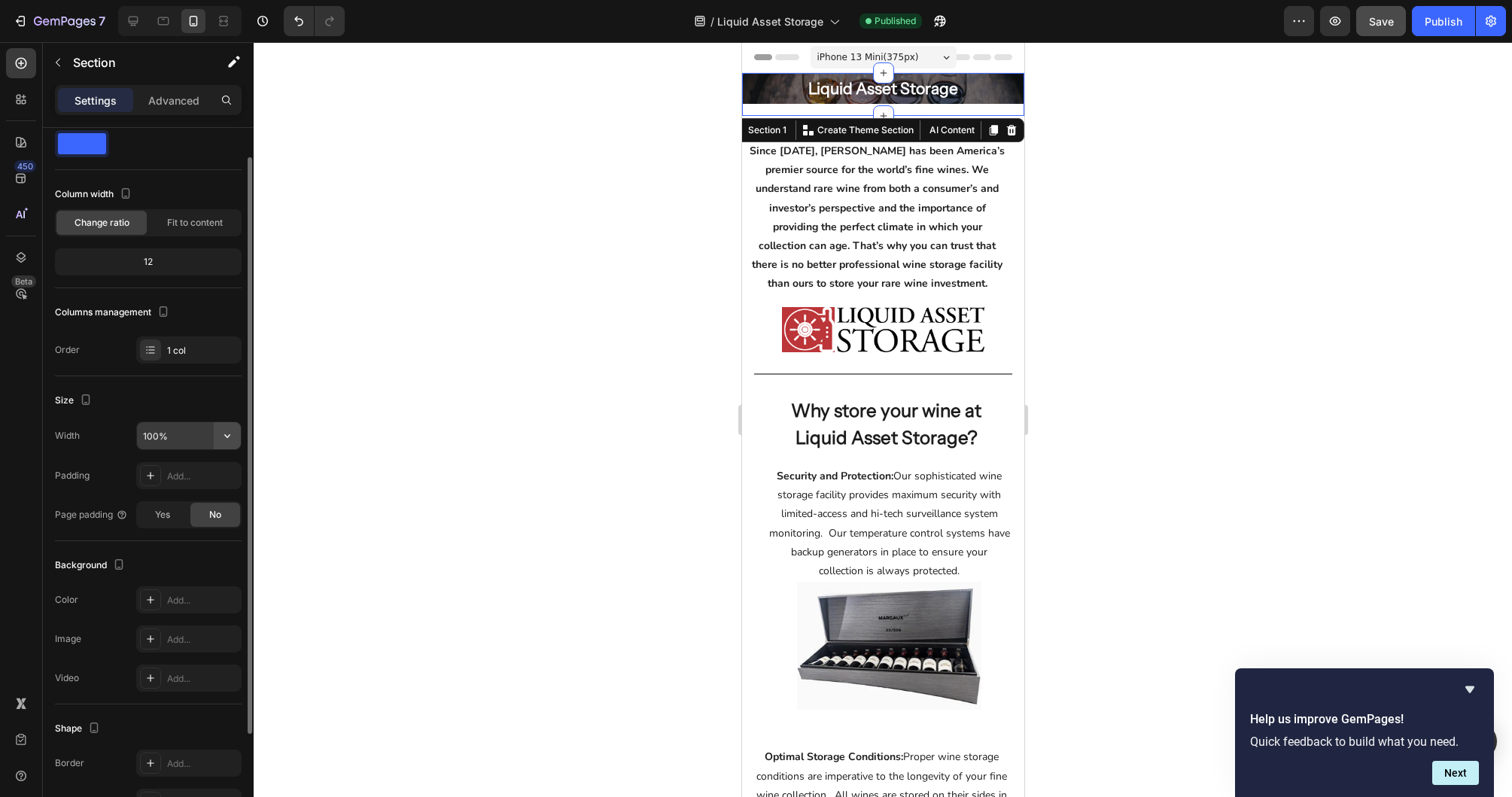
click at [231, 431] on icon "button" at bounding box center [228, 436] width 15 height 15
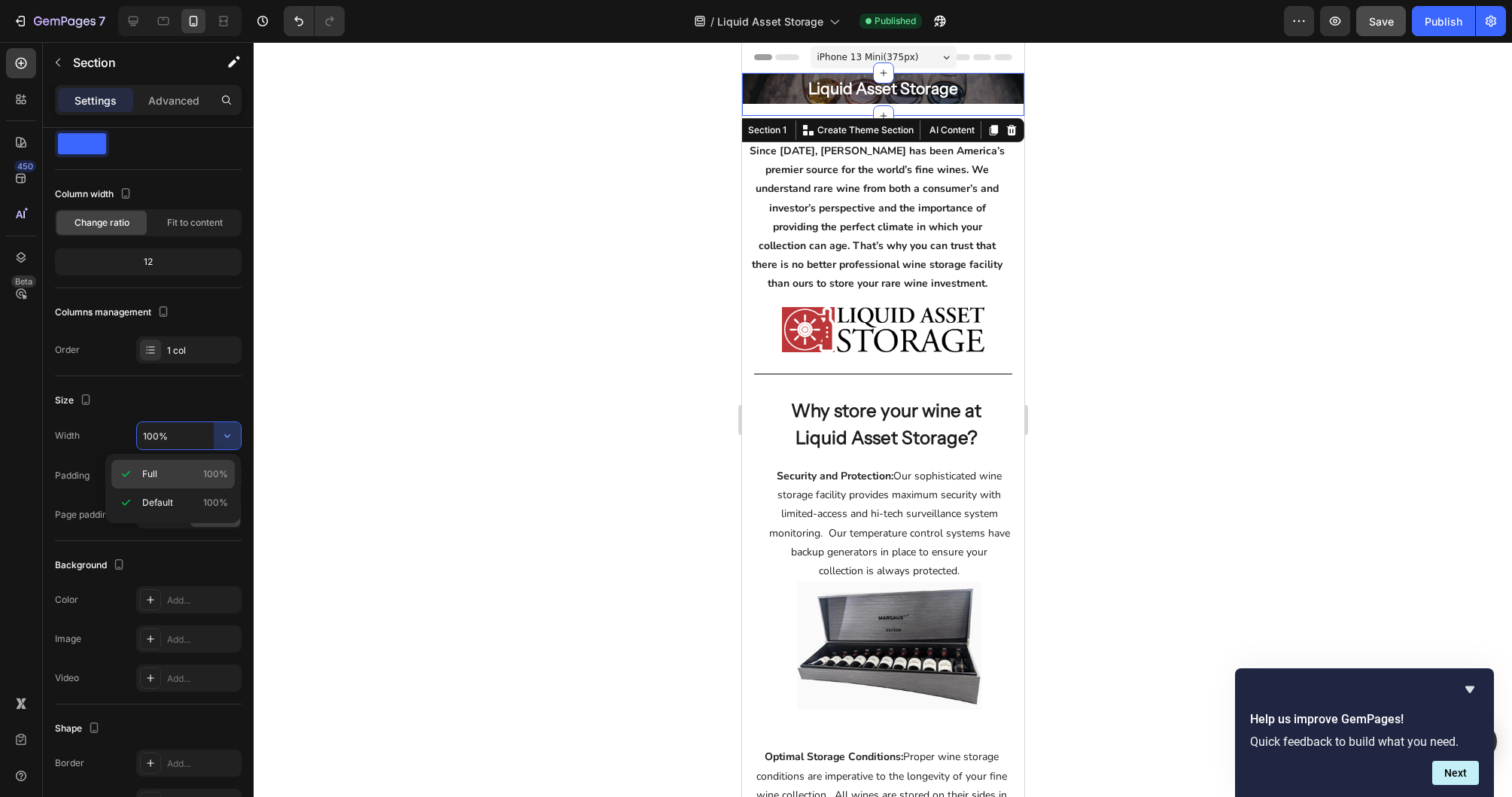
click at [168, 479] on p "Full 100%" at bounding box center [185, 474] width 86 height 13
click at [834, 110] on div "Liquid Asset Storage Heading Row Hero Banner Row" at bounding box center [882, 94] width 283 height 42
click at [756, 100] on div "Overlay" at bounding box center [882, 89] width 283 height 31
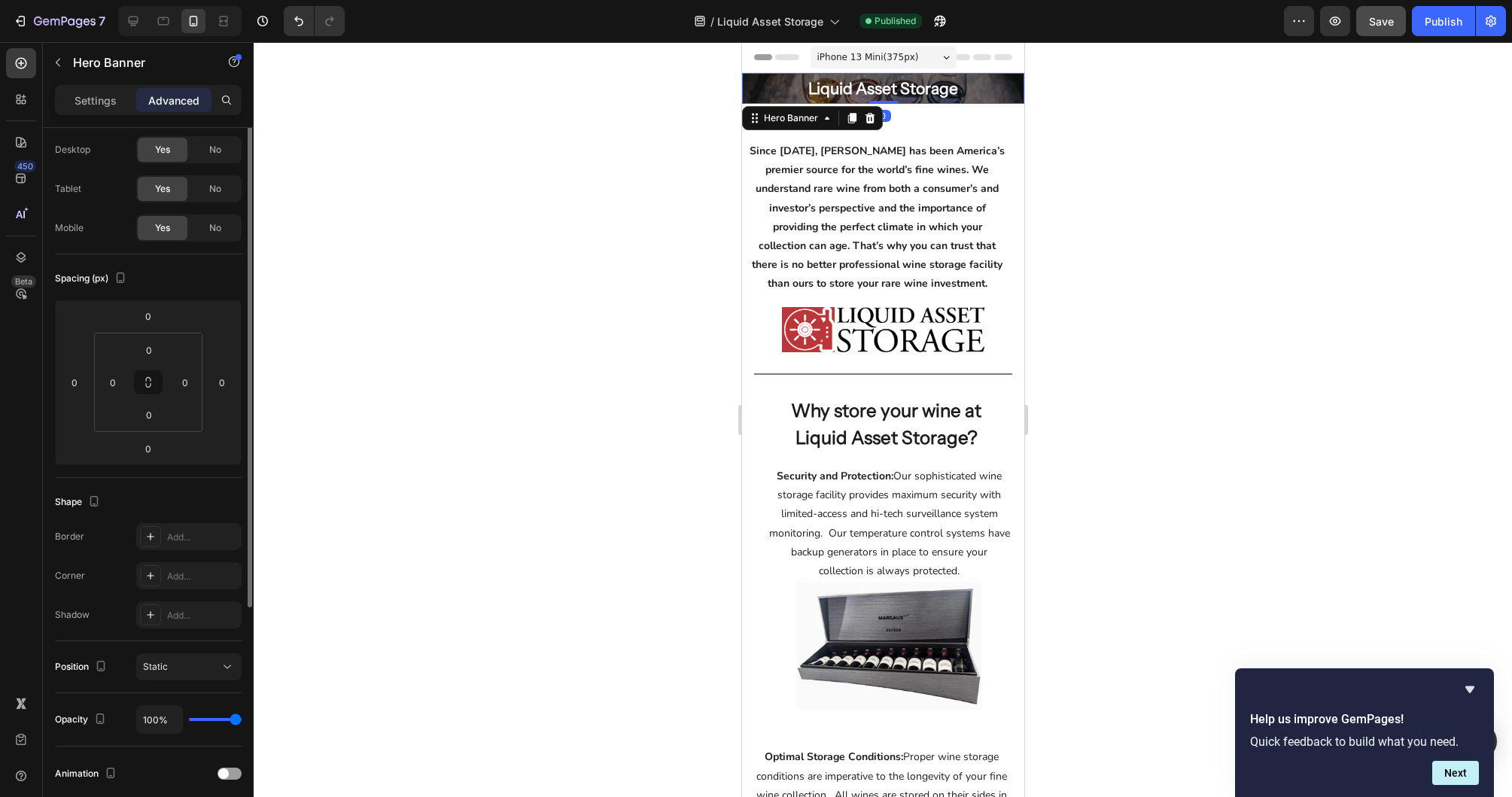
scroll to position [0, 0]
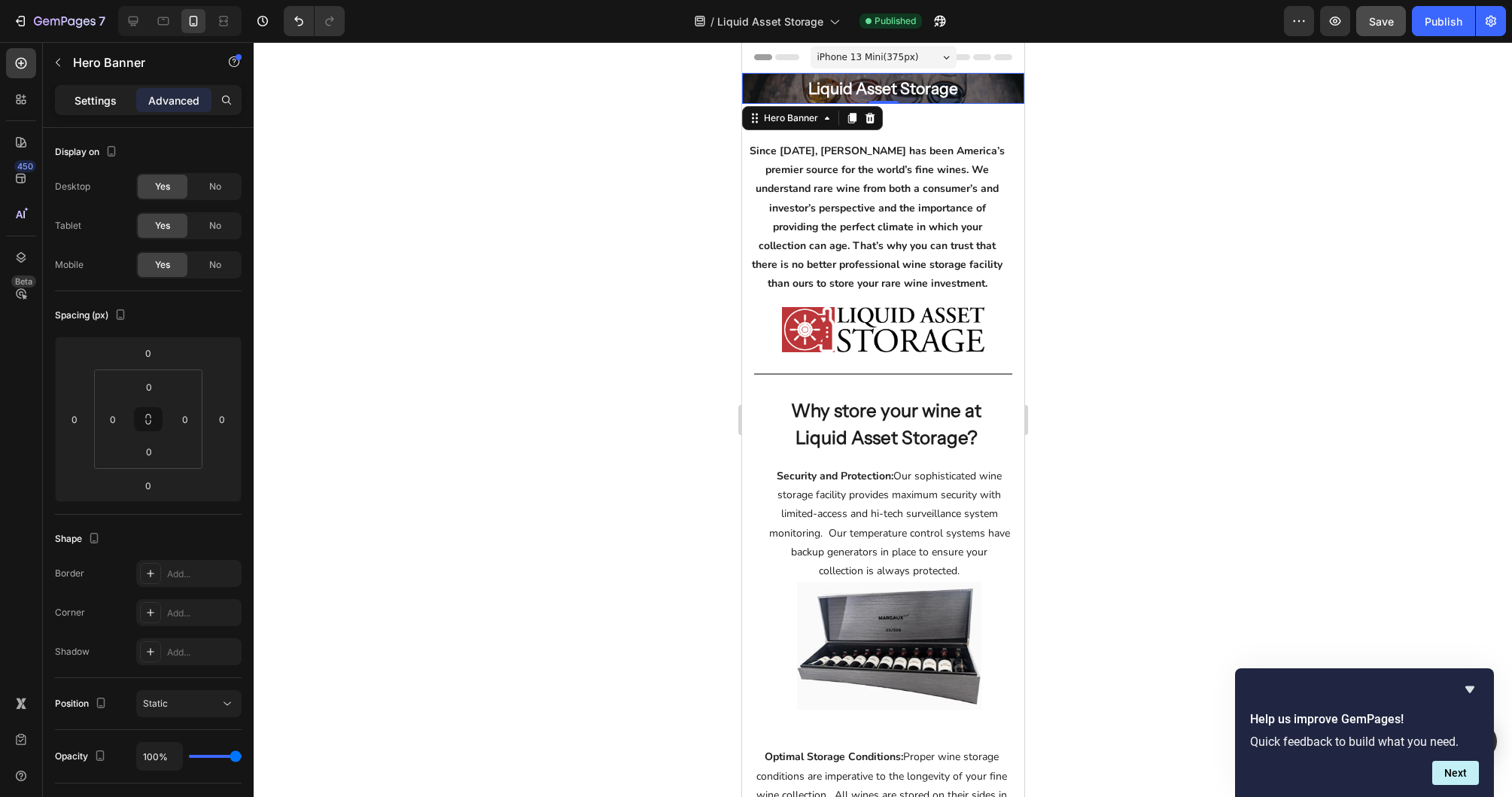
click at [77, 103] on p "Settings" at bounding box center [95, 100] width 42 height 15
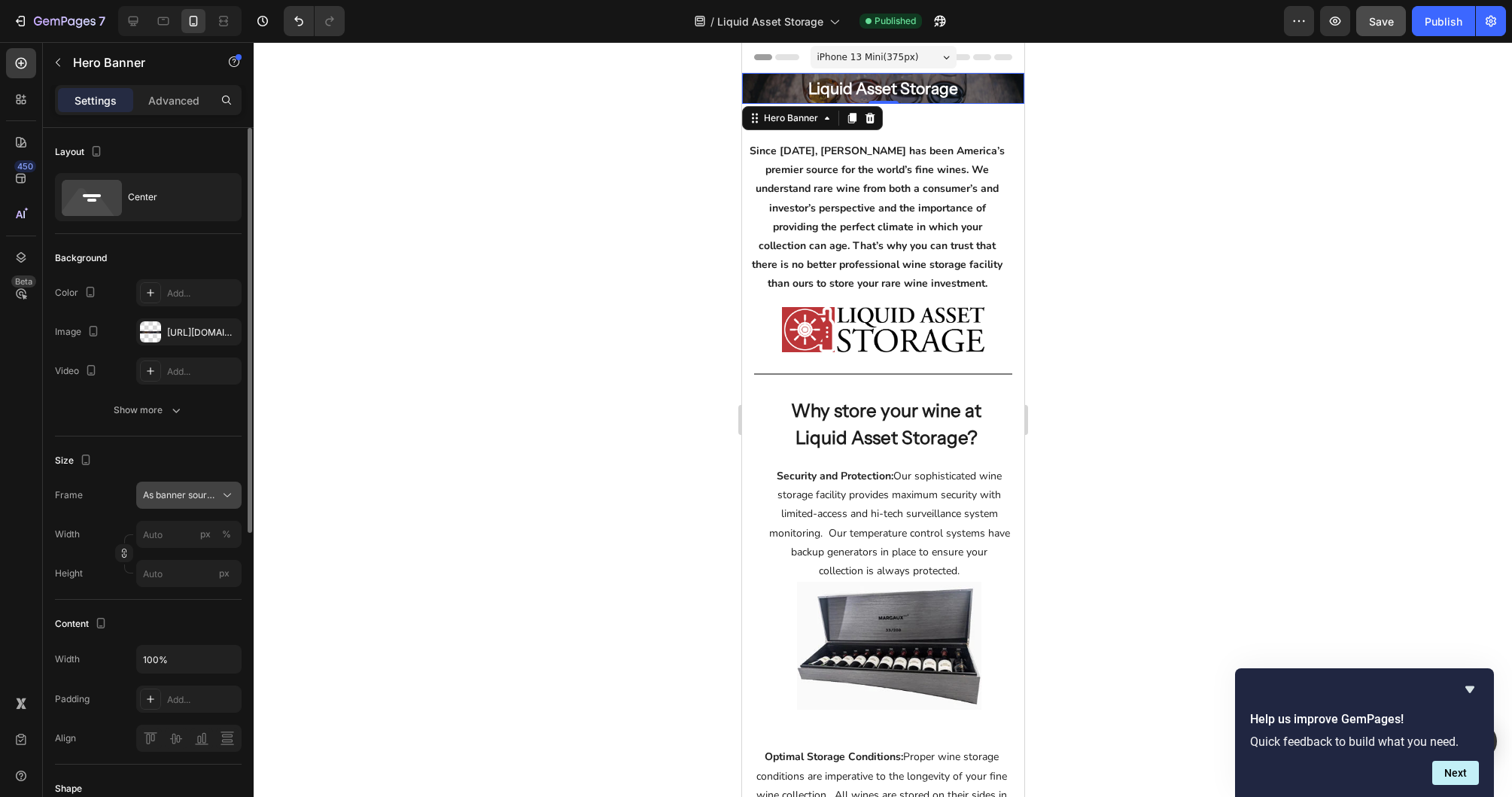
click at [228, 494] on icon at bounding box center [228, 495] width 15 height 15
click at [189, 560] on div "Custom" at bounding box center [186, 558] width 88 height 13
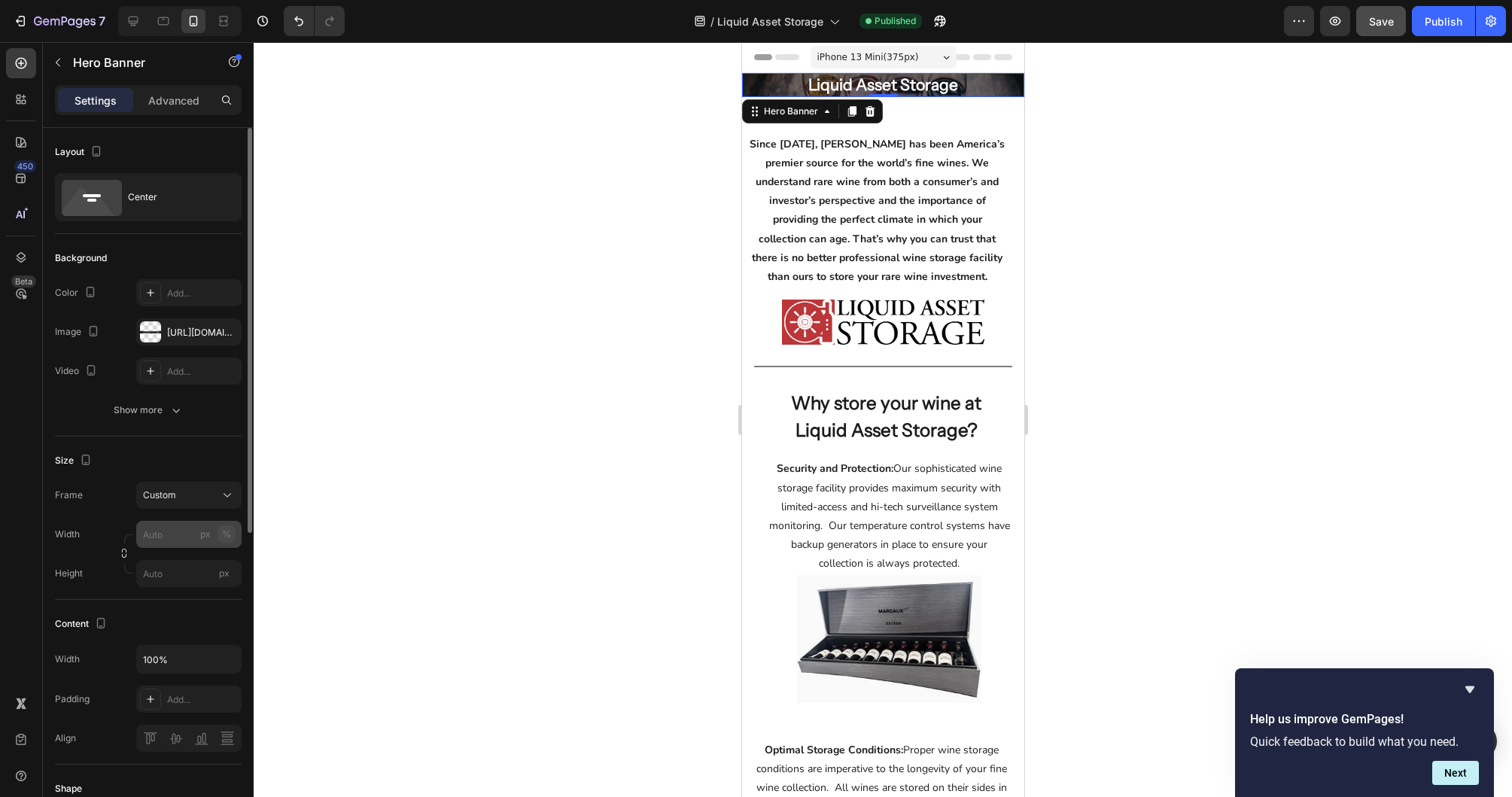
click at [225, 533] on div "%" at bounding box center [226, 534] width 9 height 13
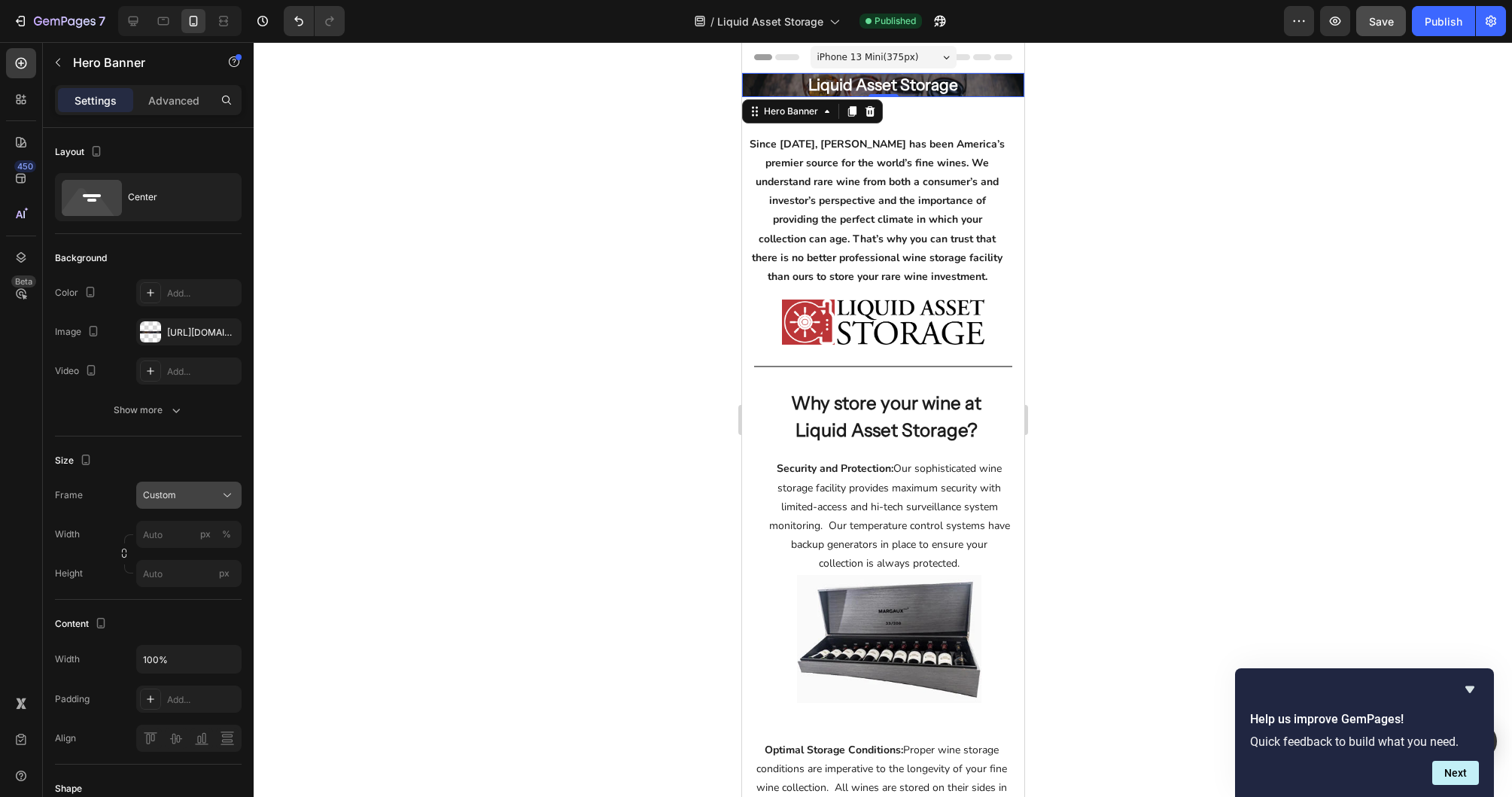
click at [224, 497] on icon at bounding box center [228, 495] width 15 height 15
click at [186, 538] on div "As banner source" at bounding box center [175, 531] width 121 height 27
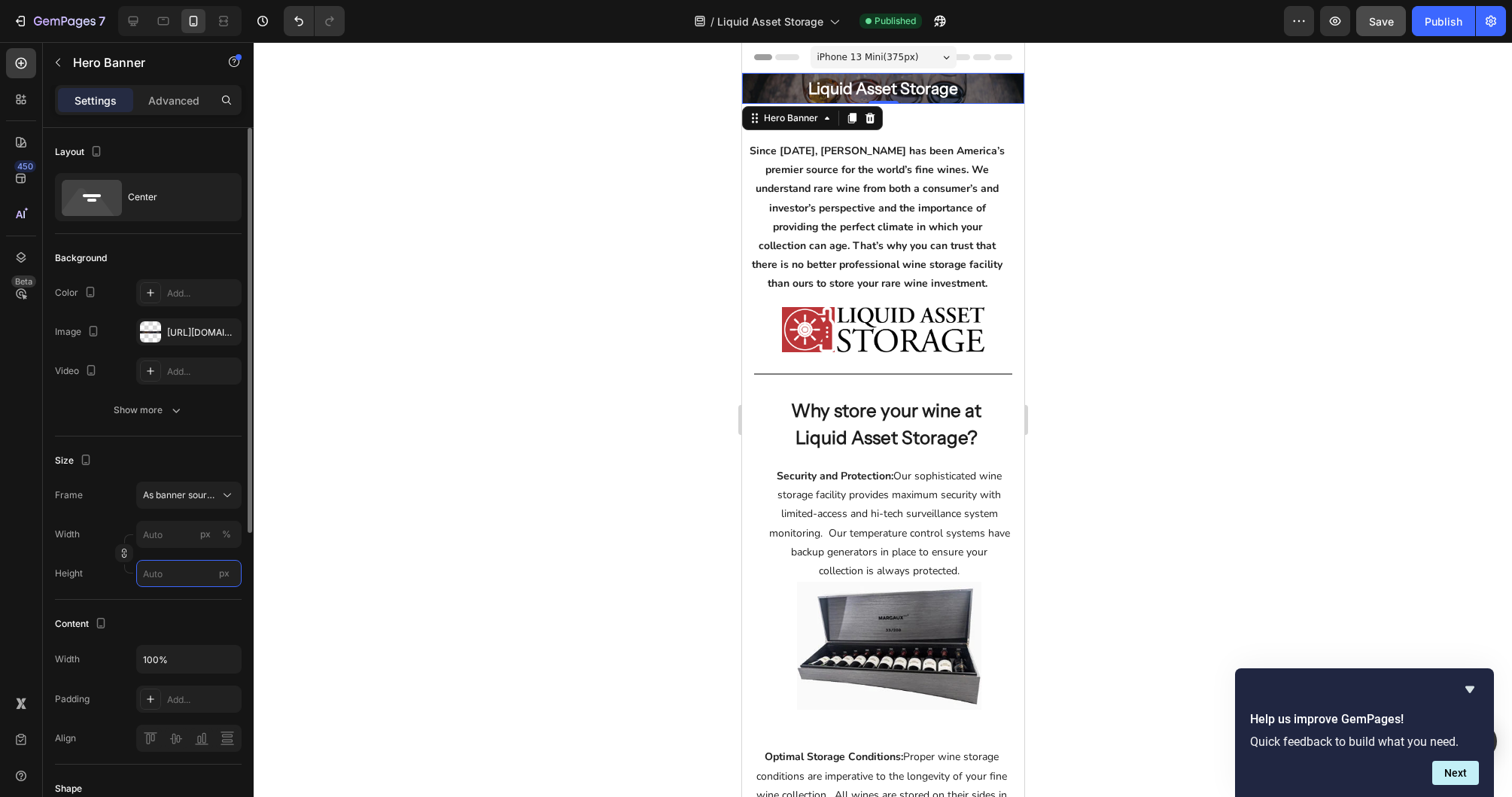
click at [195, 568] on input "px" at bounding box center [188, 573] width 105 height 27
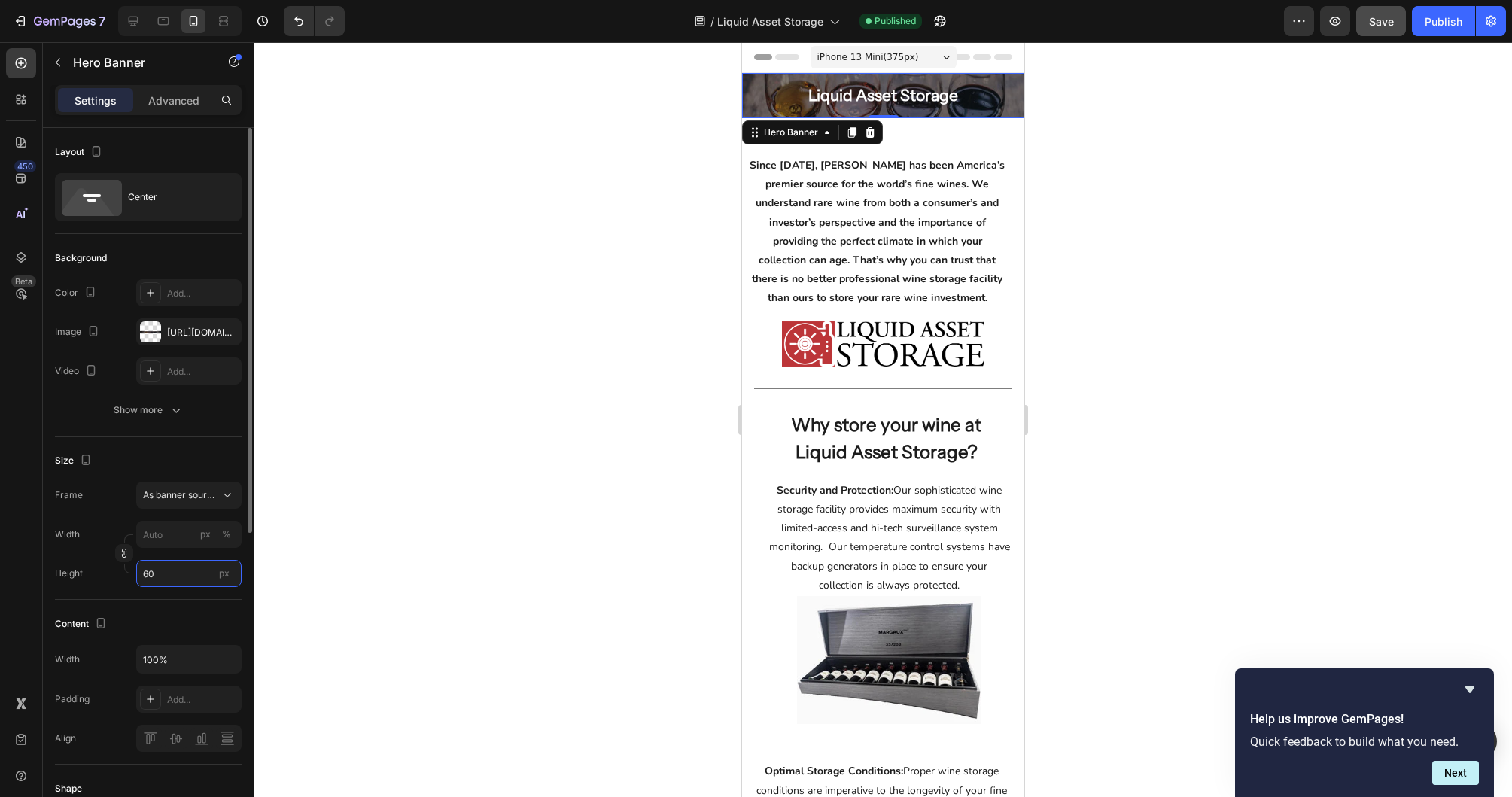
type input "6"
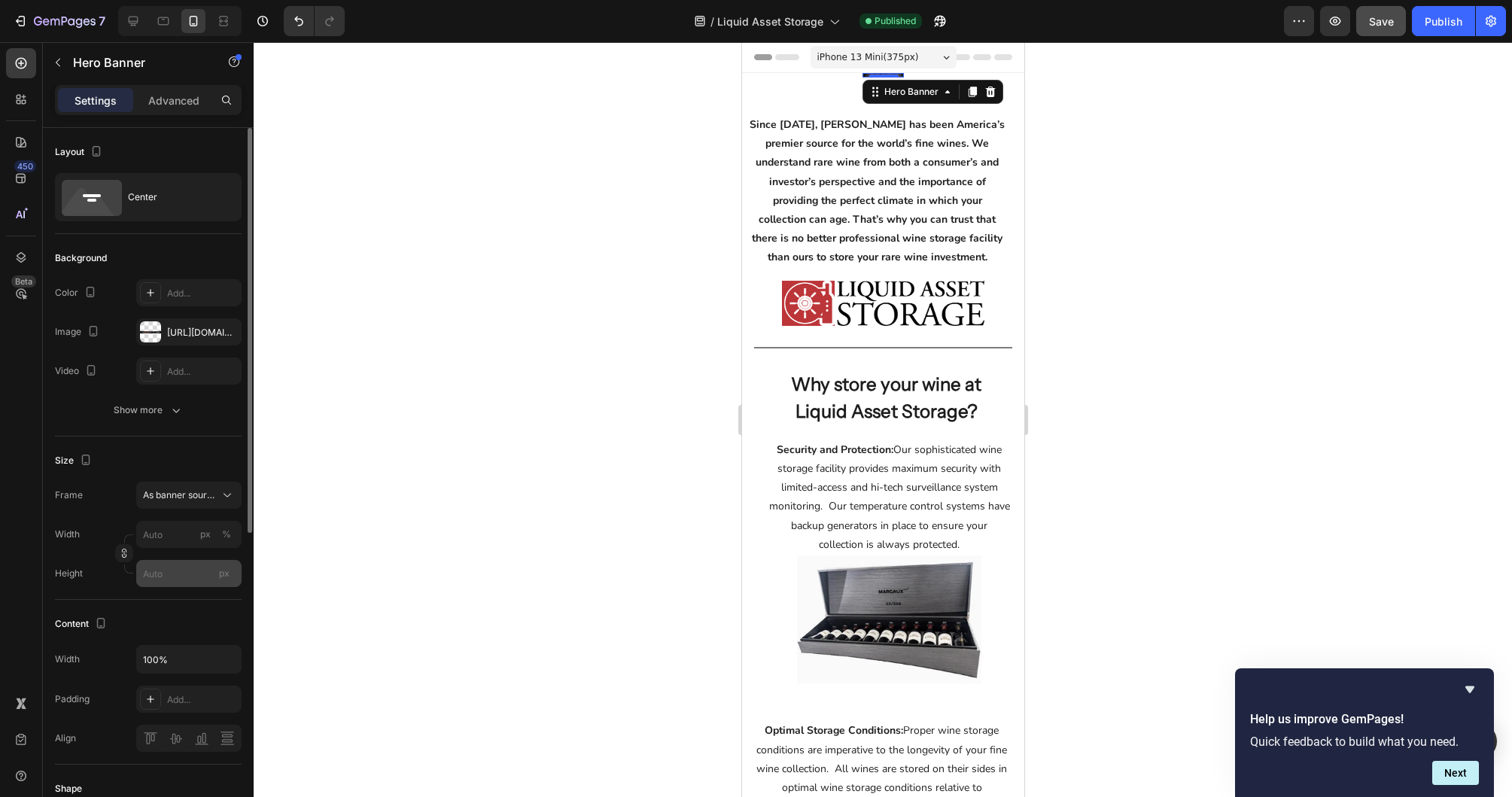
click at [226, 572] on span "px" at bounding box center [224, 573] width 11 height 12
click at [226, 572] on input "px" at bounding box center [188, 573] width 105 height 27
click at [182, 577] on input "px" at bounding box center [188, 573] width 105 height 27
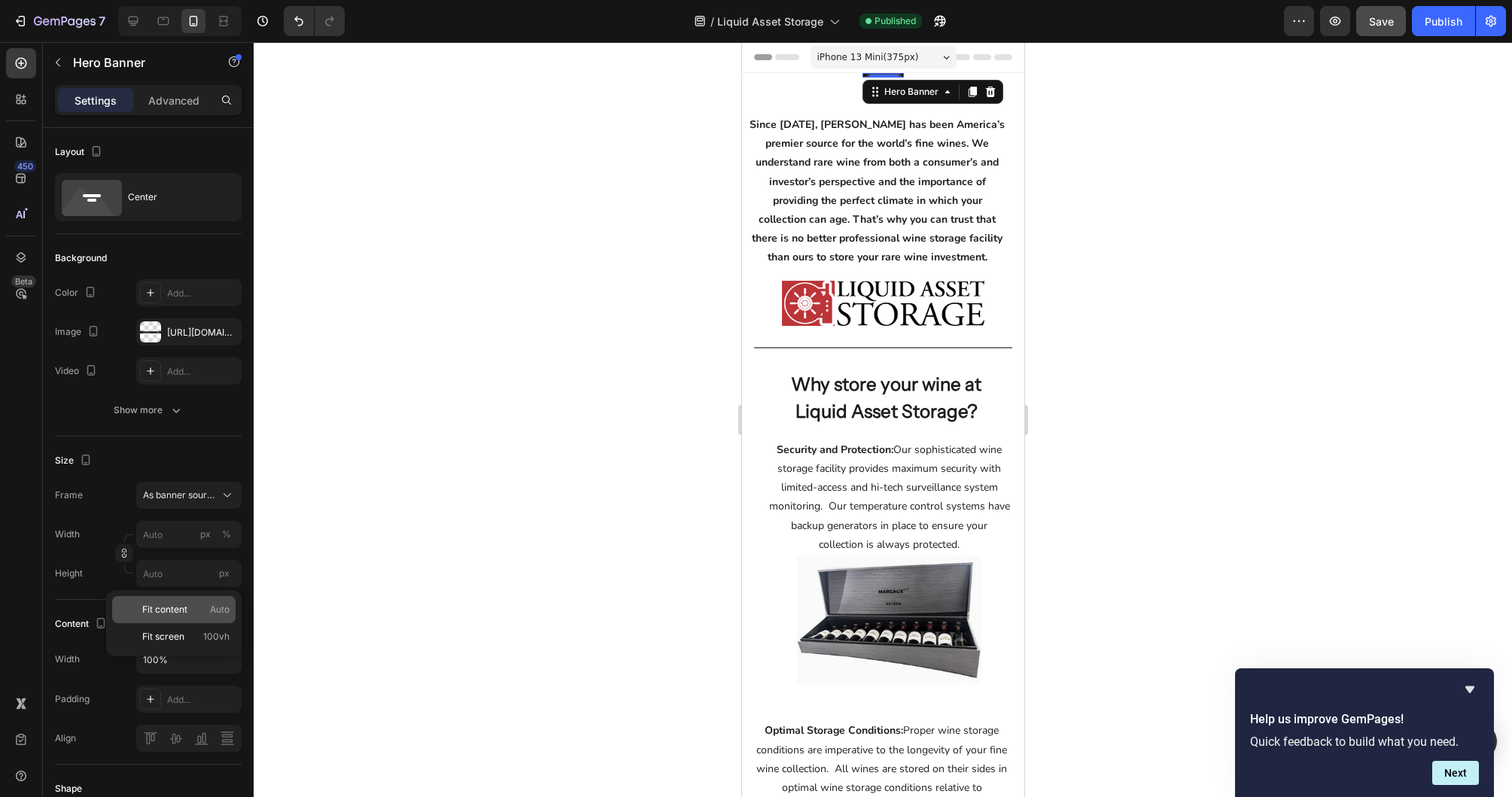
click at [167, 613] on span "Fit content" at bounding box center [165, 609] width 45 height 13
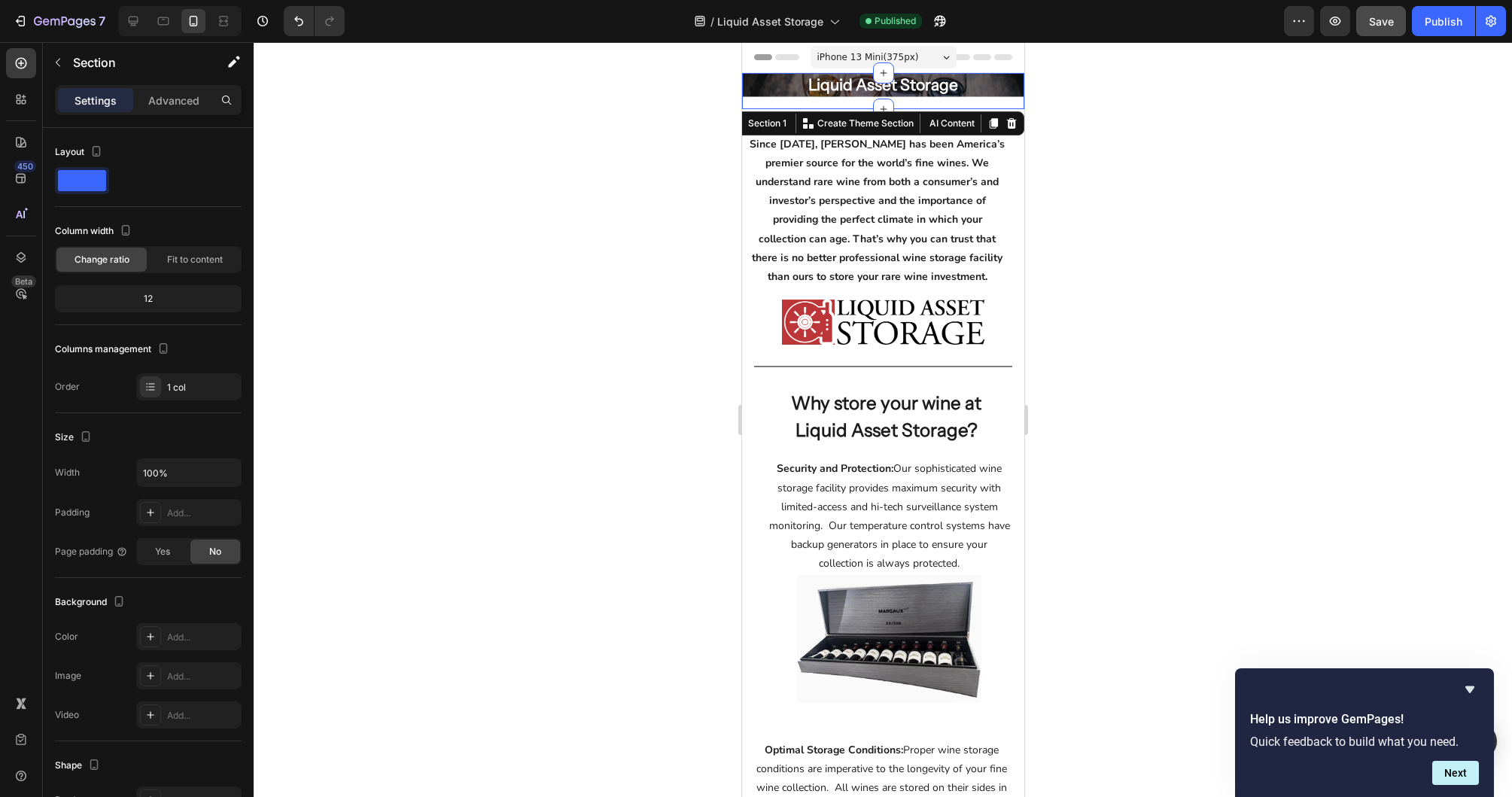
click at [957, 105] on div "Liquid Asset Storage Heading Row Hero Banner Row" at bounding box center [882, 91] width 283 height 36
click at [181, 105] on p "Advanced" at bounding box center [174, 100] width 51 height 15
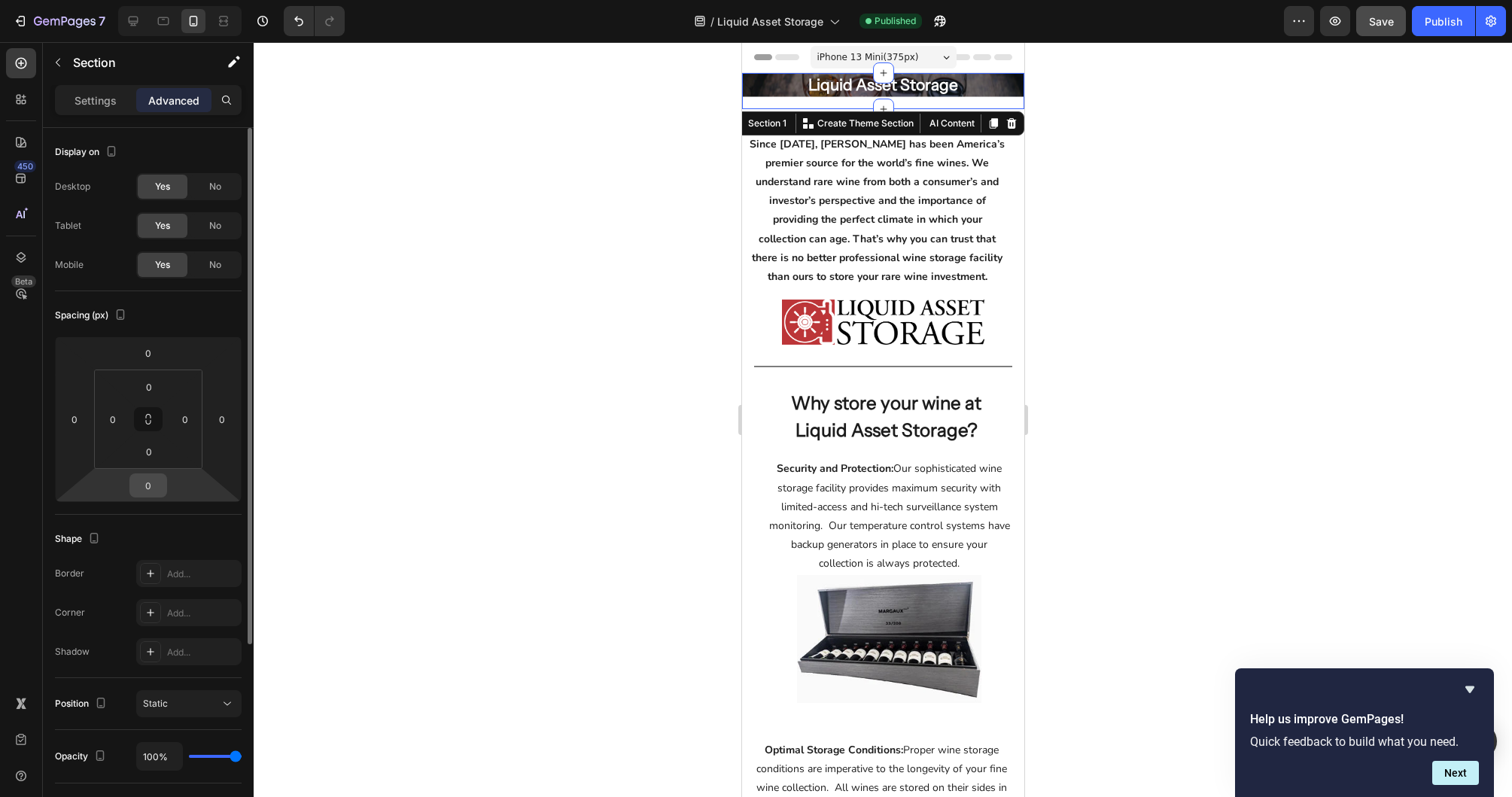
click at [149, 482] on input "0" at bounding box center [148, 485] width 30 height 22
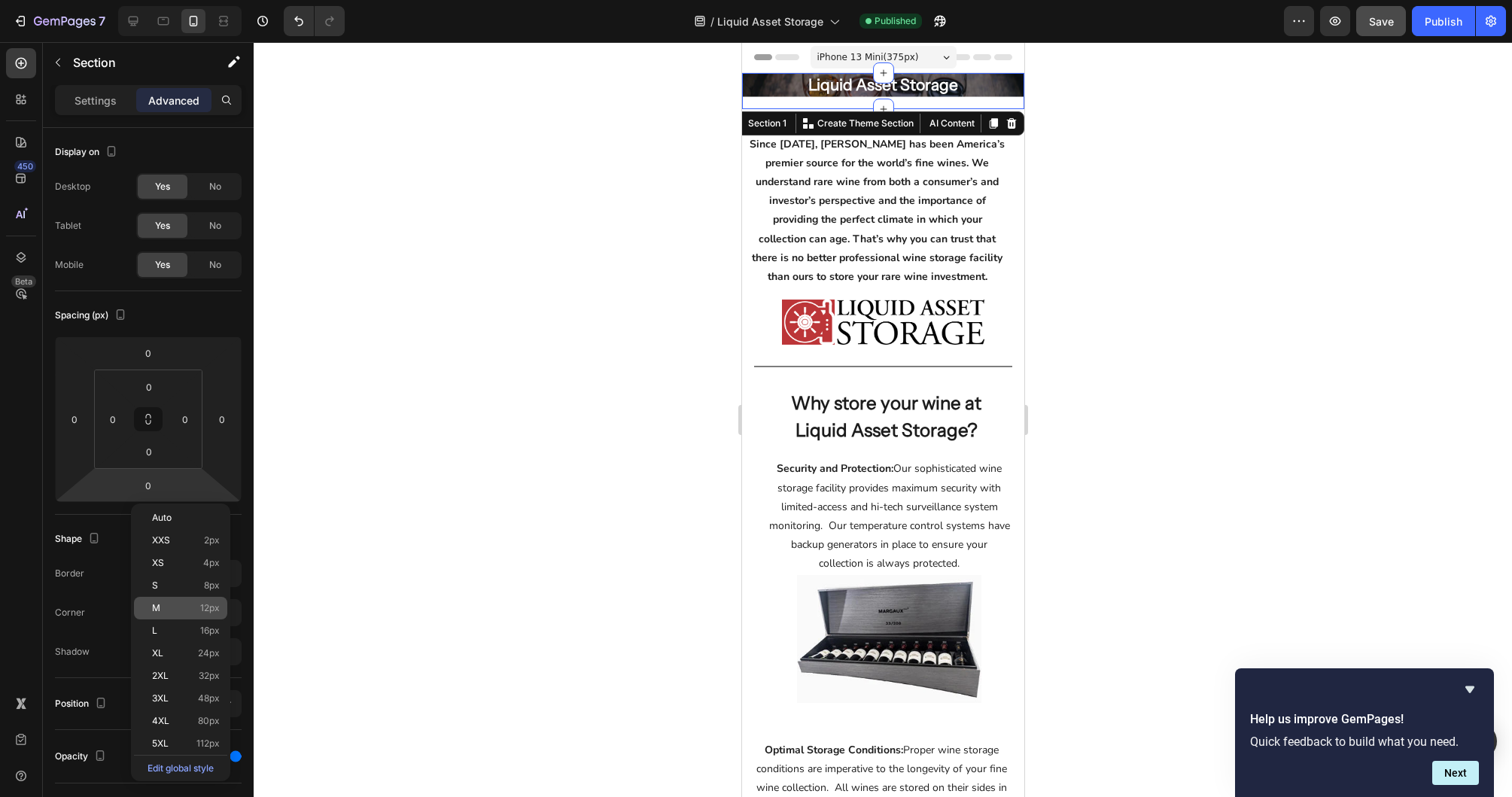
click at [194, 598] on div "M 12px" at bounding box center [180, 607] width 94 height 22
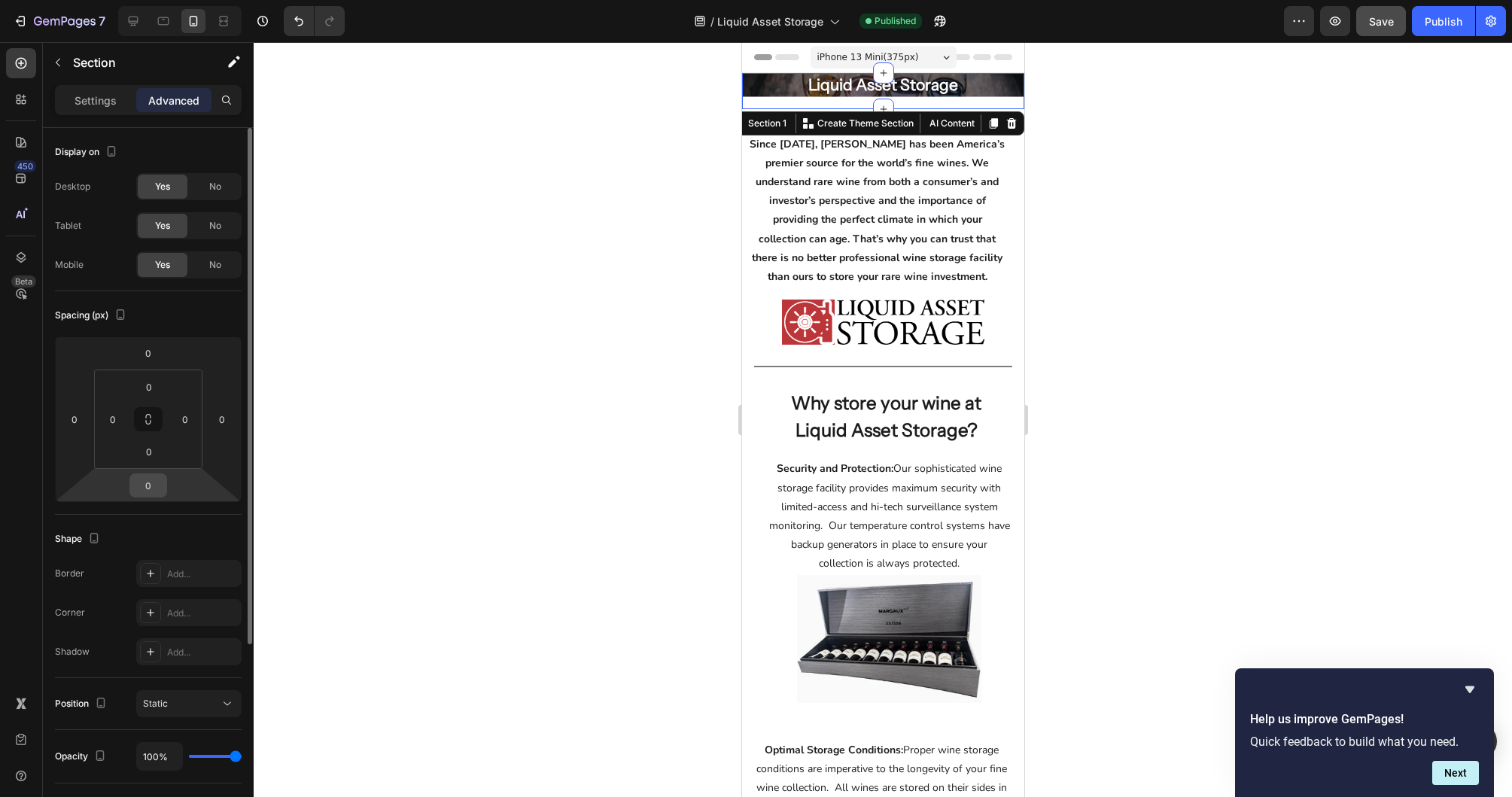
click at [156, 489] on input "0" at bounding box center [148, 485] width 30 height 22
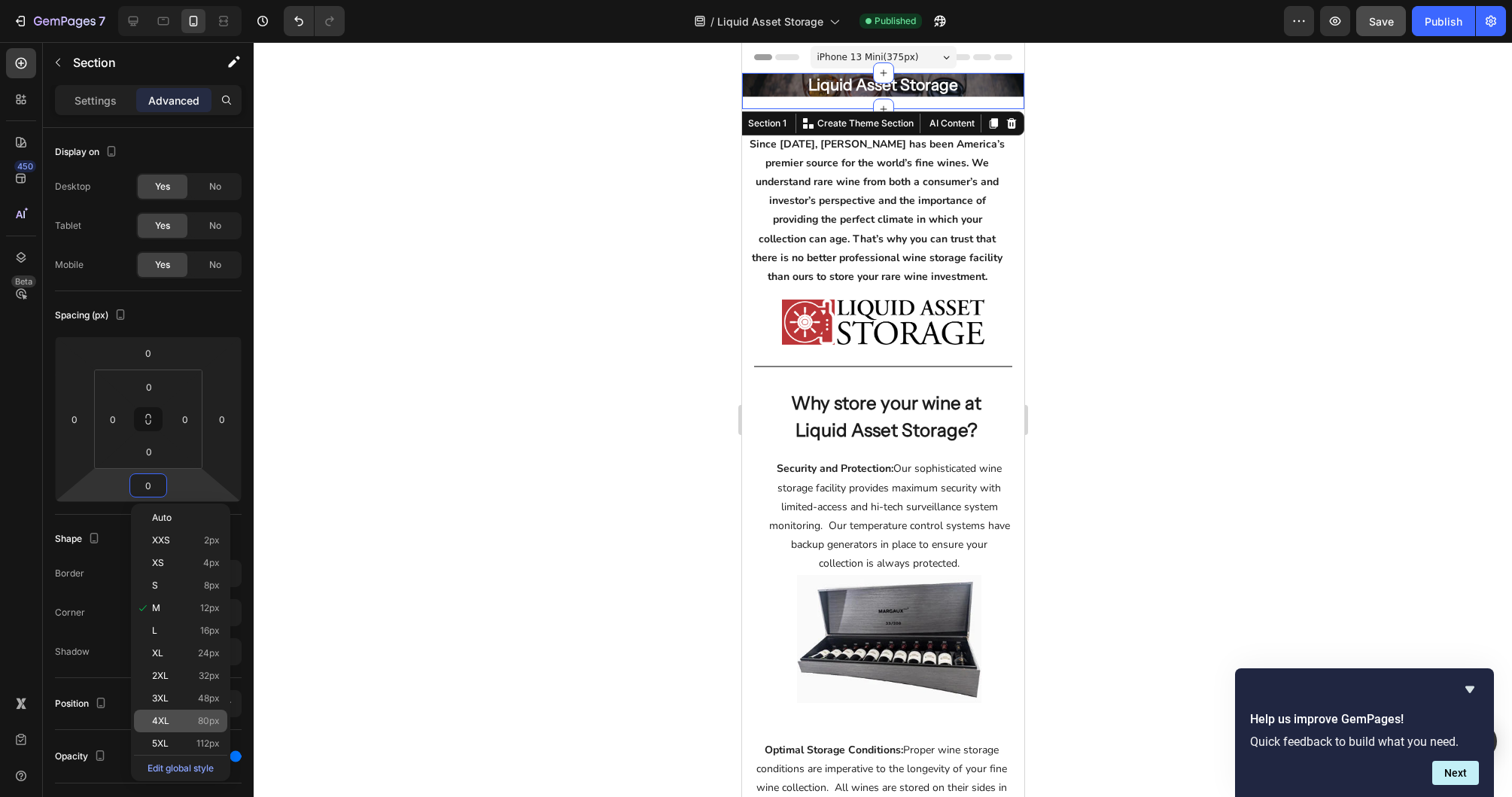
click at [172, 721] on p "4XL 80px" at bounding box center [186, 720] width 68 height 11
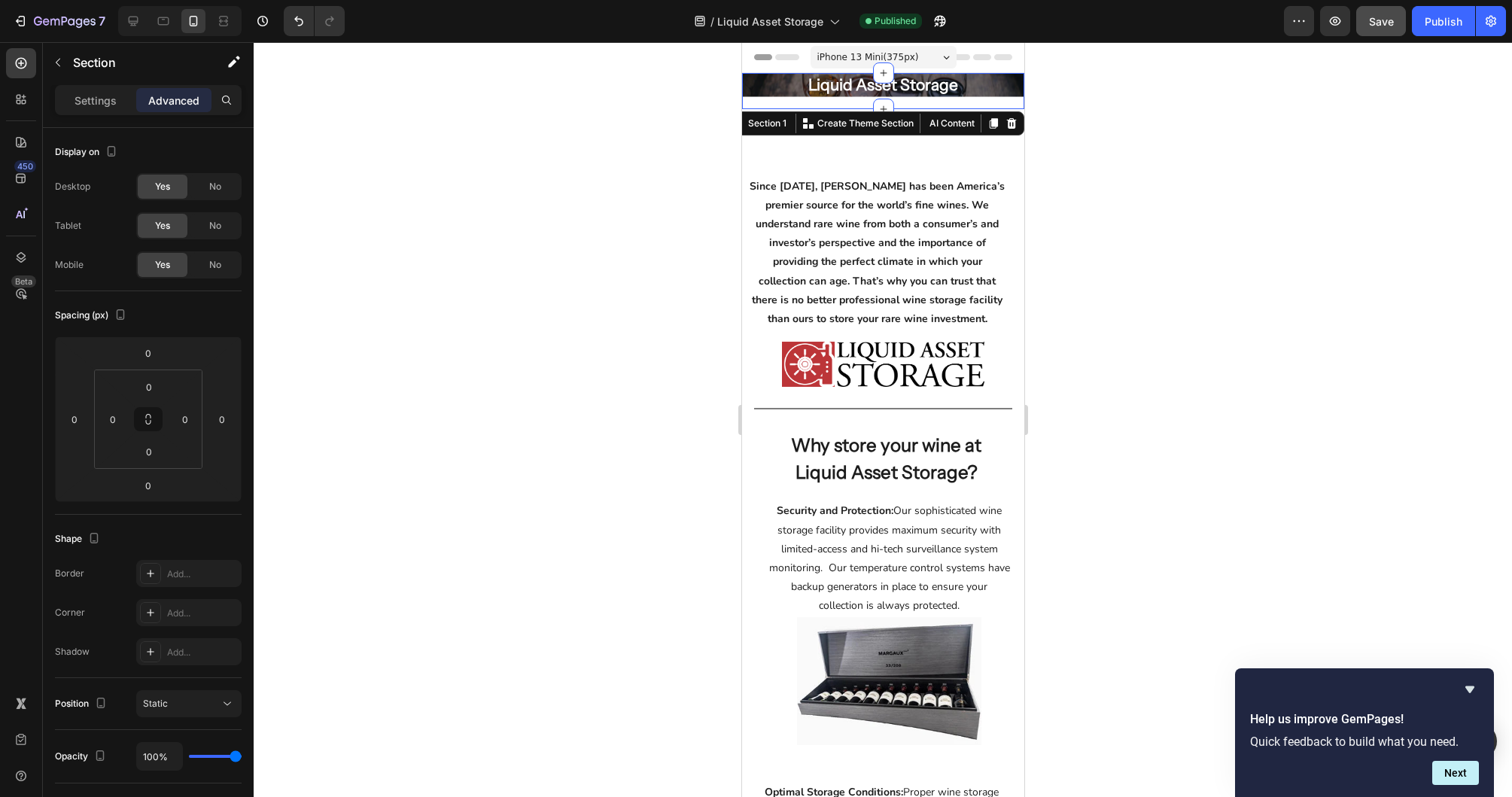
click at [1120, 152] on div at bounding box center [882, 419] width 1258 height 755
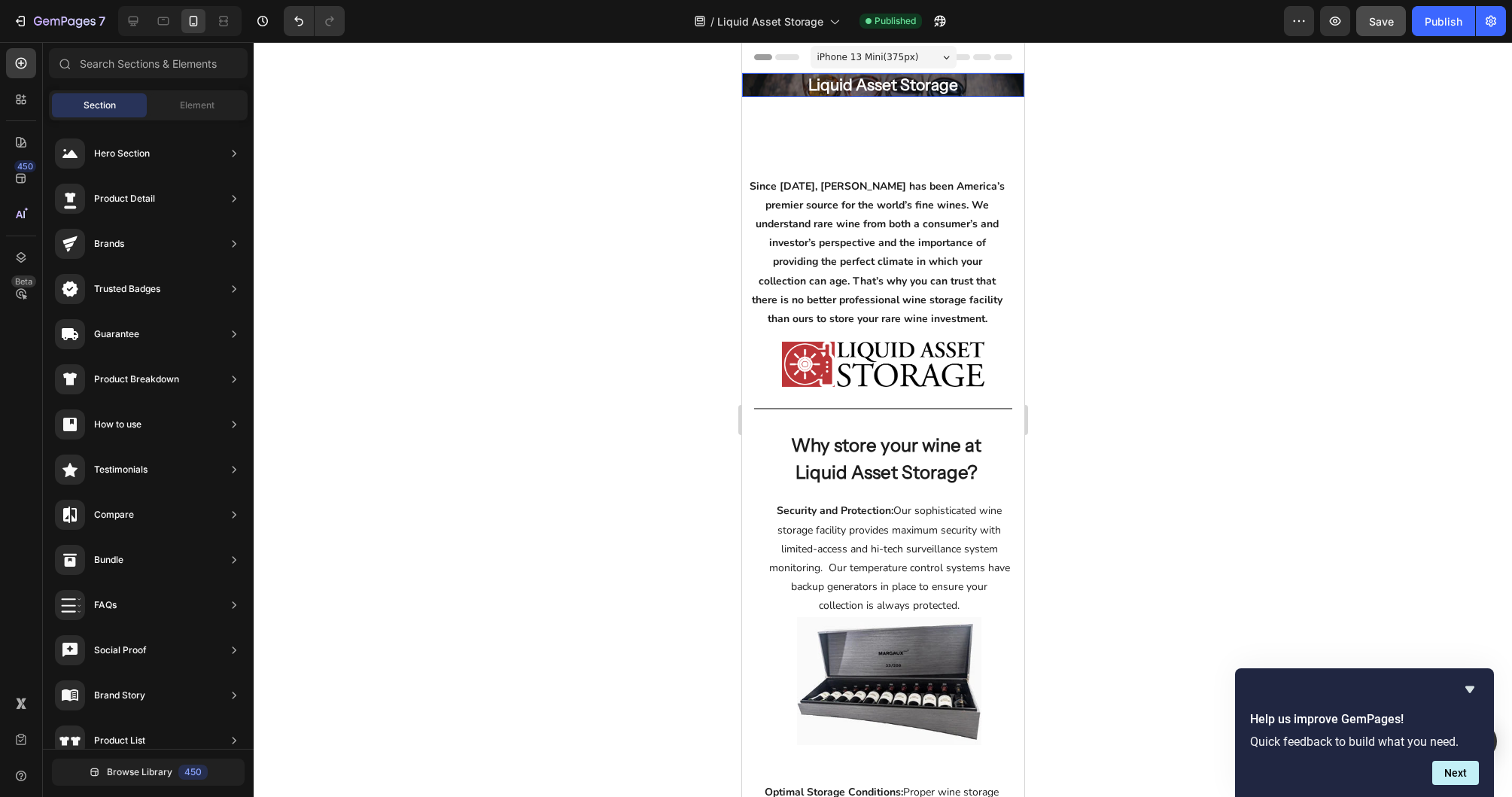
click at [986, 86] on p "Liquid Asset Storage" at bounding box center [882, 85] width 283 height 24
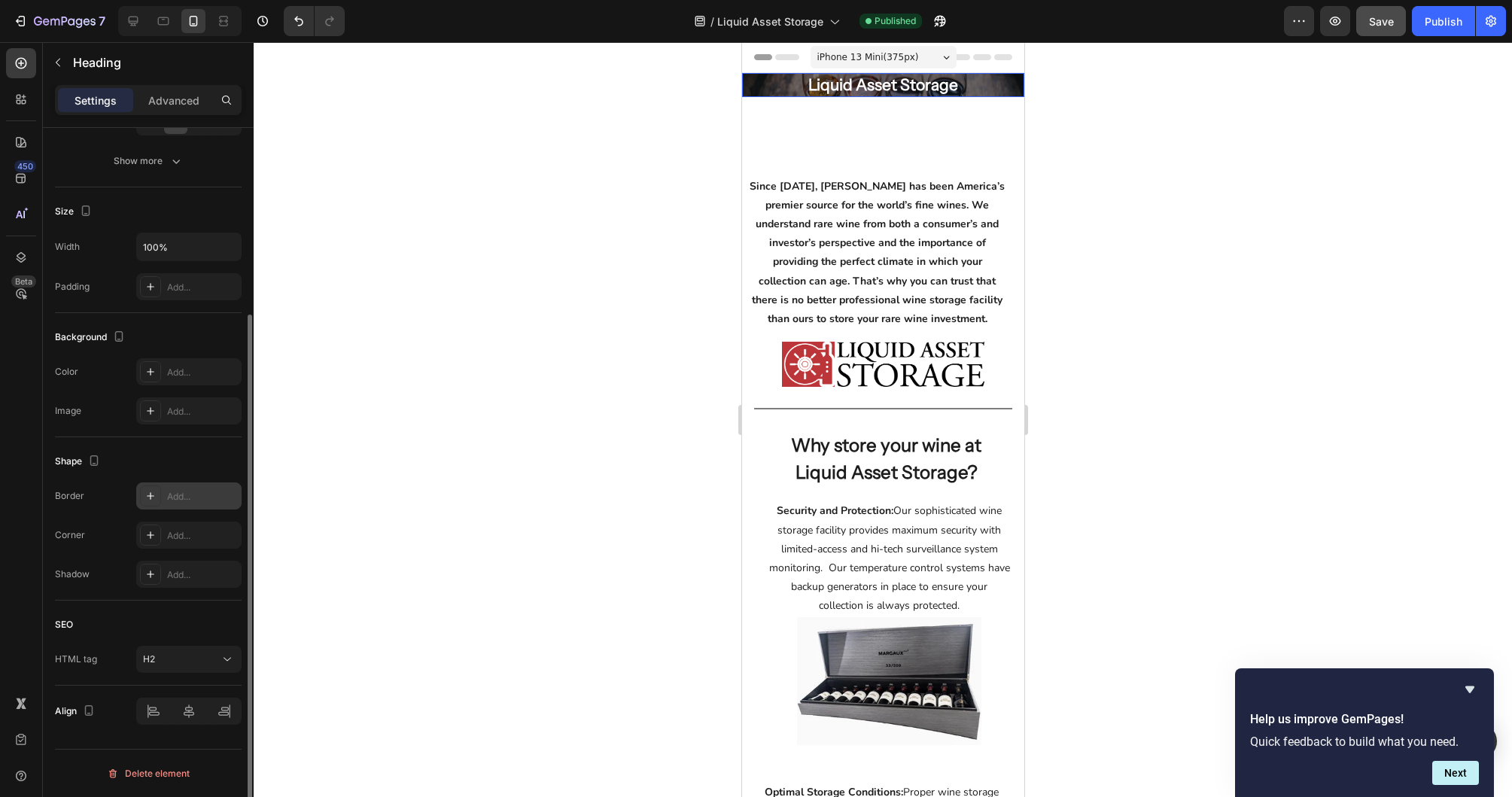
scroll to position [143, 0]
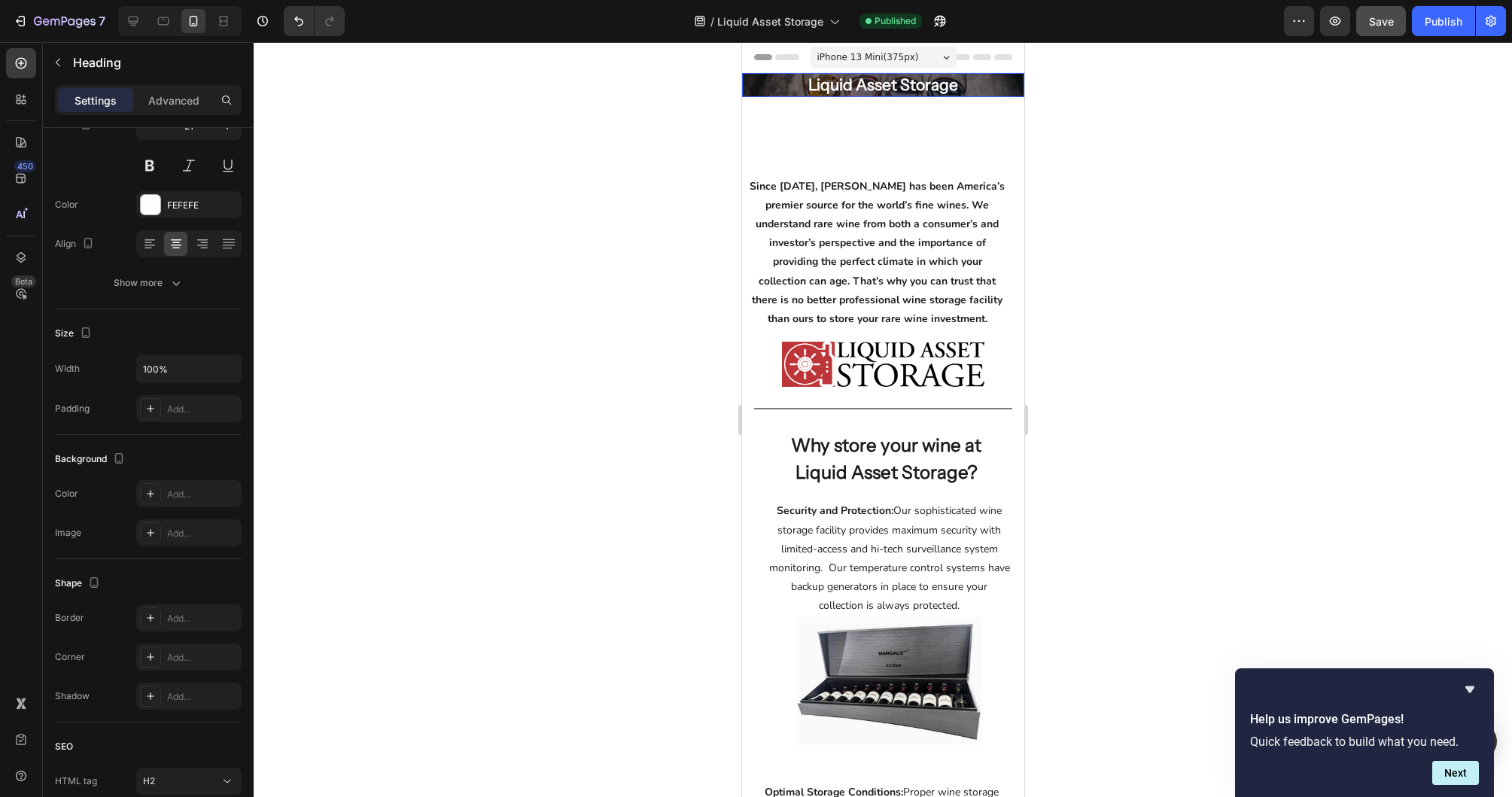
click at [799, 85] on p "Liquid Asset Storage" at bounding box center [882, 85] width 283 height 24
click at [784, 90] on p "Liquid Asset Storage" at bounding box center [882, 85] width 283 height 24
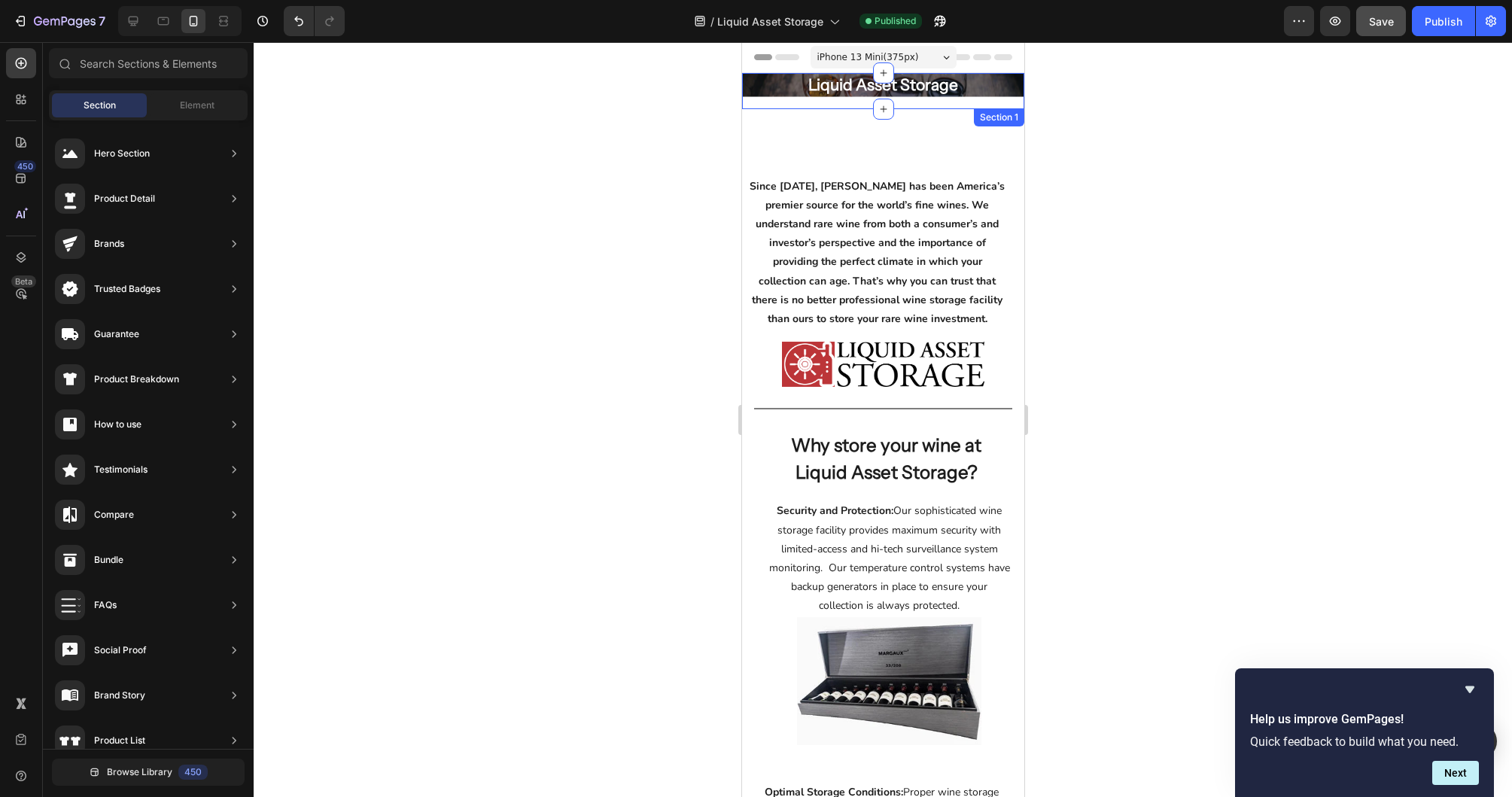
click at [1012, 121] on div "Section 1" at bounding box center [998, 117] width 50 height 18
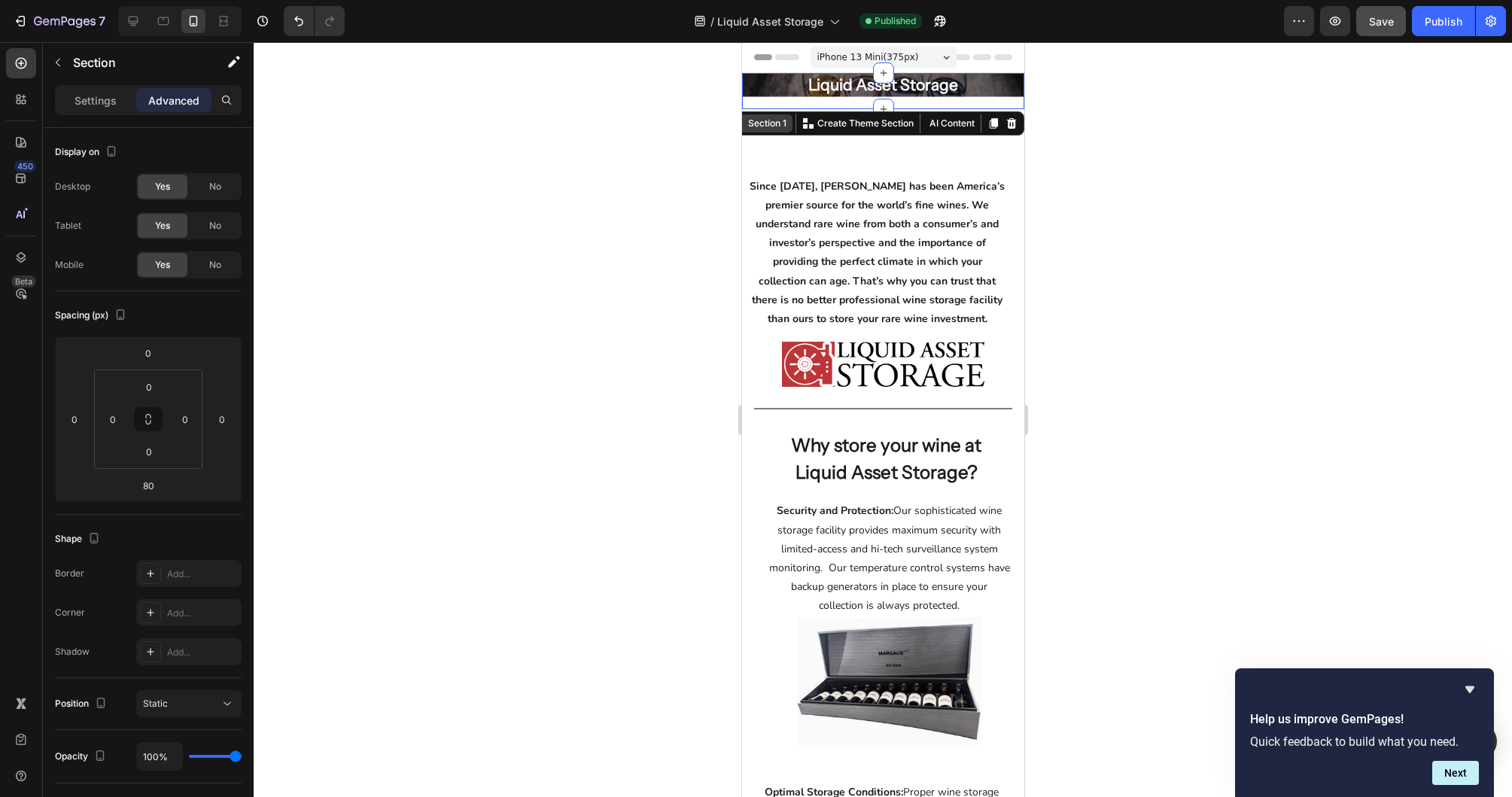
click at [769, 127] on div "Section 1" at bounding box center [767, 123] width 44 height 13
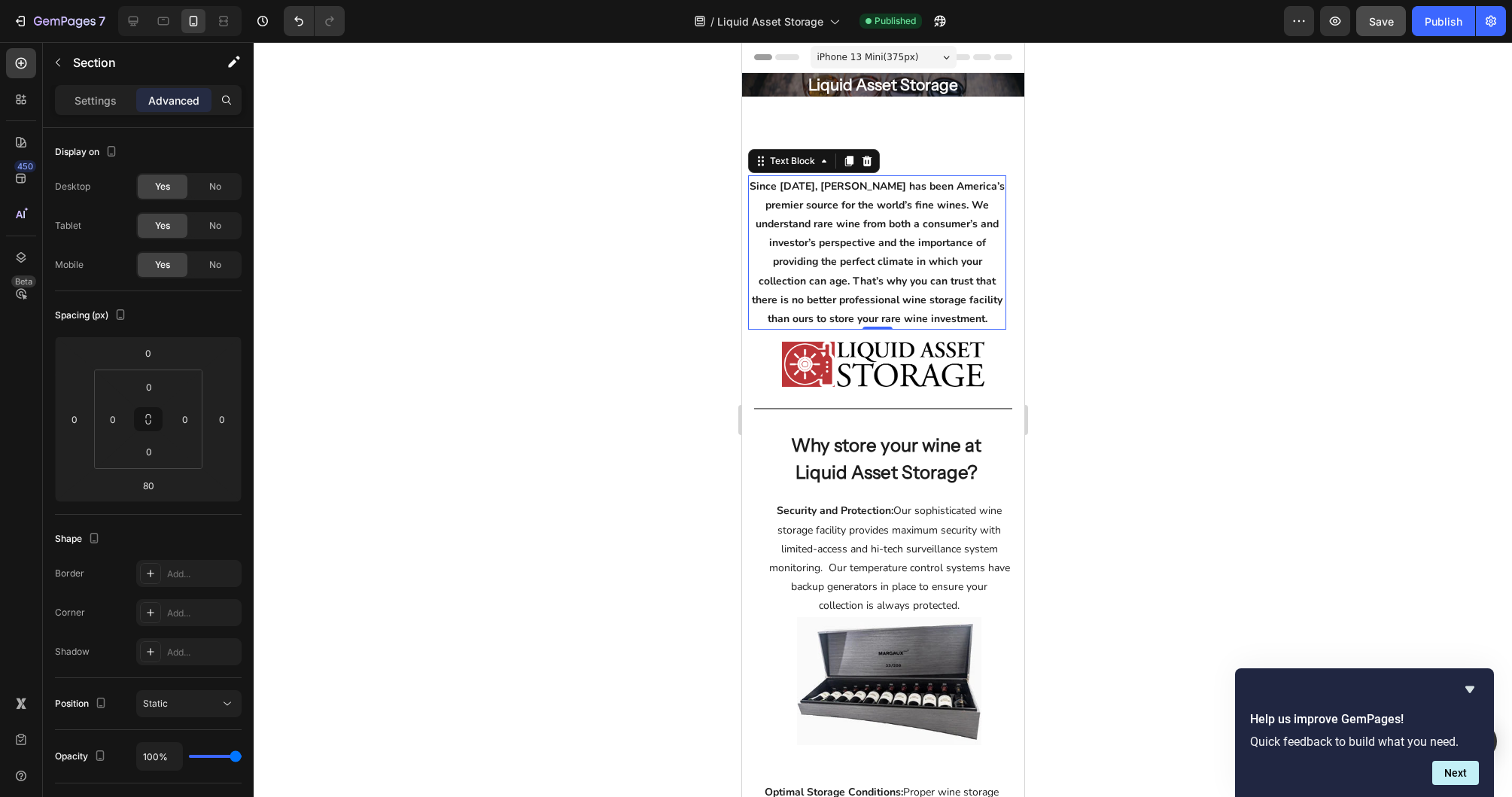
click at [784, 206] on p "Since [DATE], [PERSON_NAME] has been America’s premier source for the world’s f…" at bounding box center [877, 252] width 256 height 152
click at [806, 106] on div "Liquid Asset Storage Heading Row Hero Banner Row" at bounding box center [882, 91] width 283 height 36
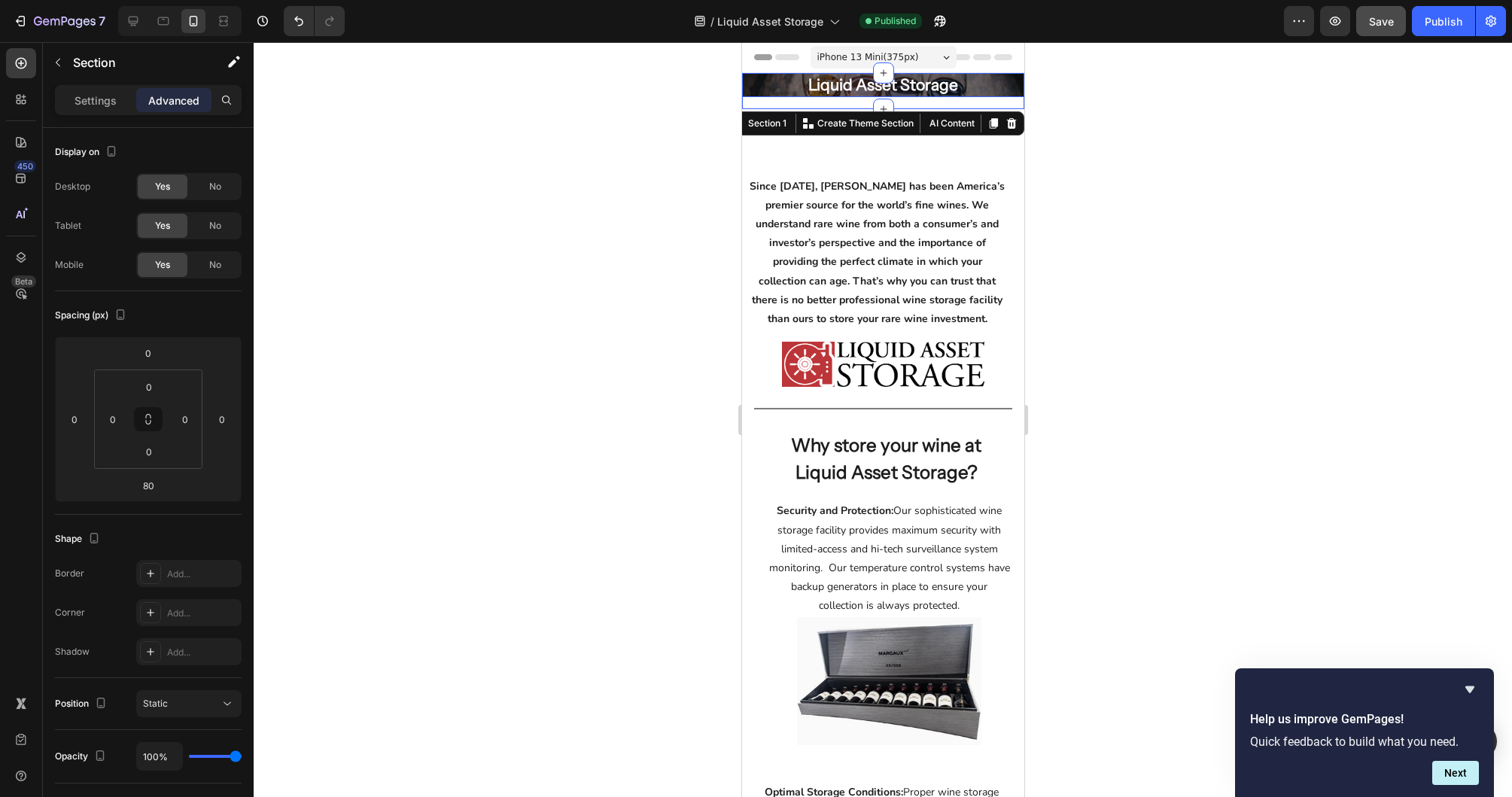
click at [811, 89] on p "Liquid Asset Storage" at bounding box center [882, 85] width 283 height 24
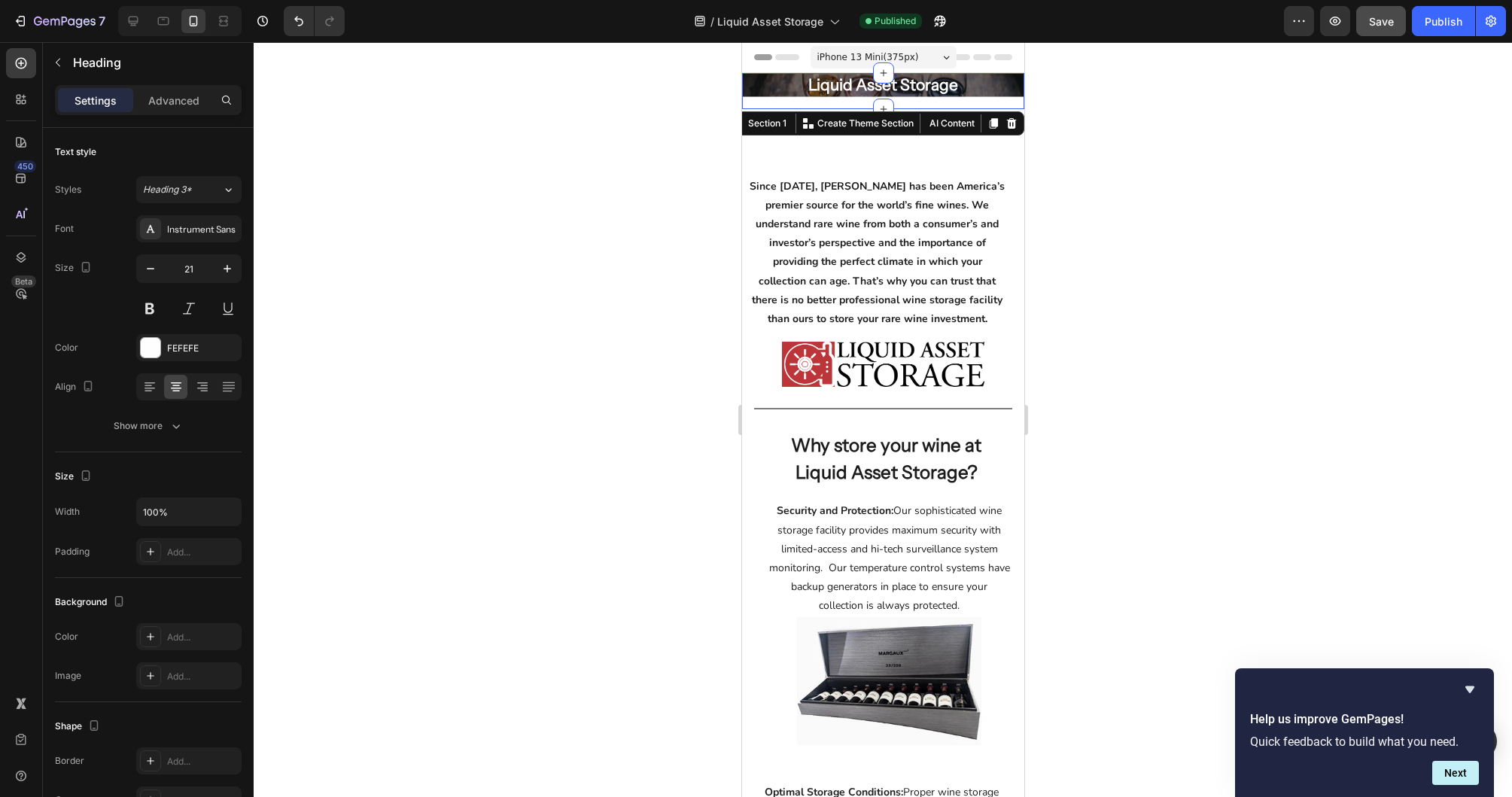
click at [852, 104] on div "Liquid Asset Storage Heading Row Hero Banner Row" at bounding box center [882, 91] width 283 height 36
click at [780, 93] on p "Liquid Asset Storage" at bounding box center [882, 85] width 283 height 24
click at [742, 94] on p "Liquid Asset Storage" at bounding box center [882, 85] width 283 height 24
click at [1004, 88] on p "Liquid Asset Storage" at bounding box center [882, 85] width 283 height 24
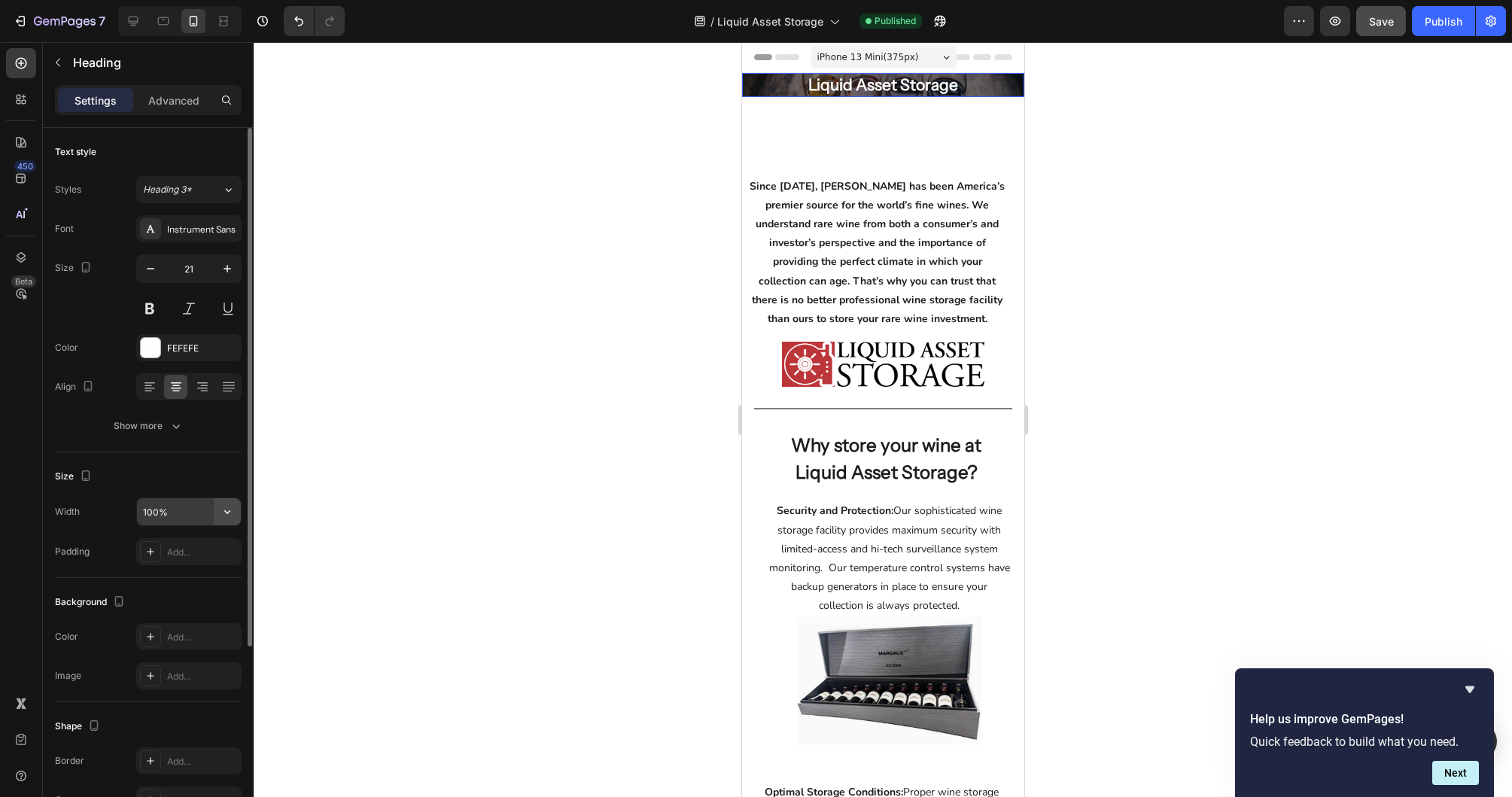
click at [220, 513] on icon "button" at bounding box center [228, 512] width 15 height 15
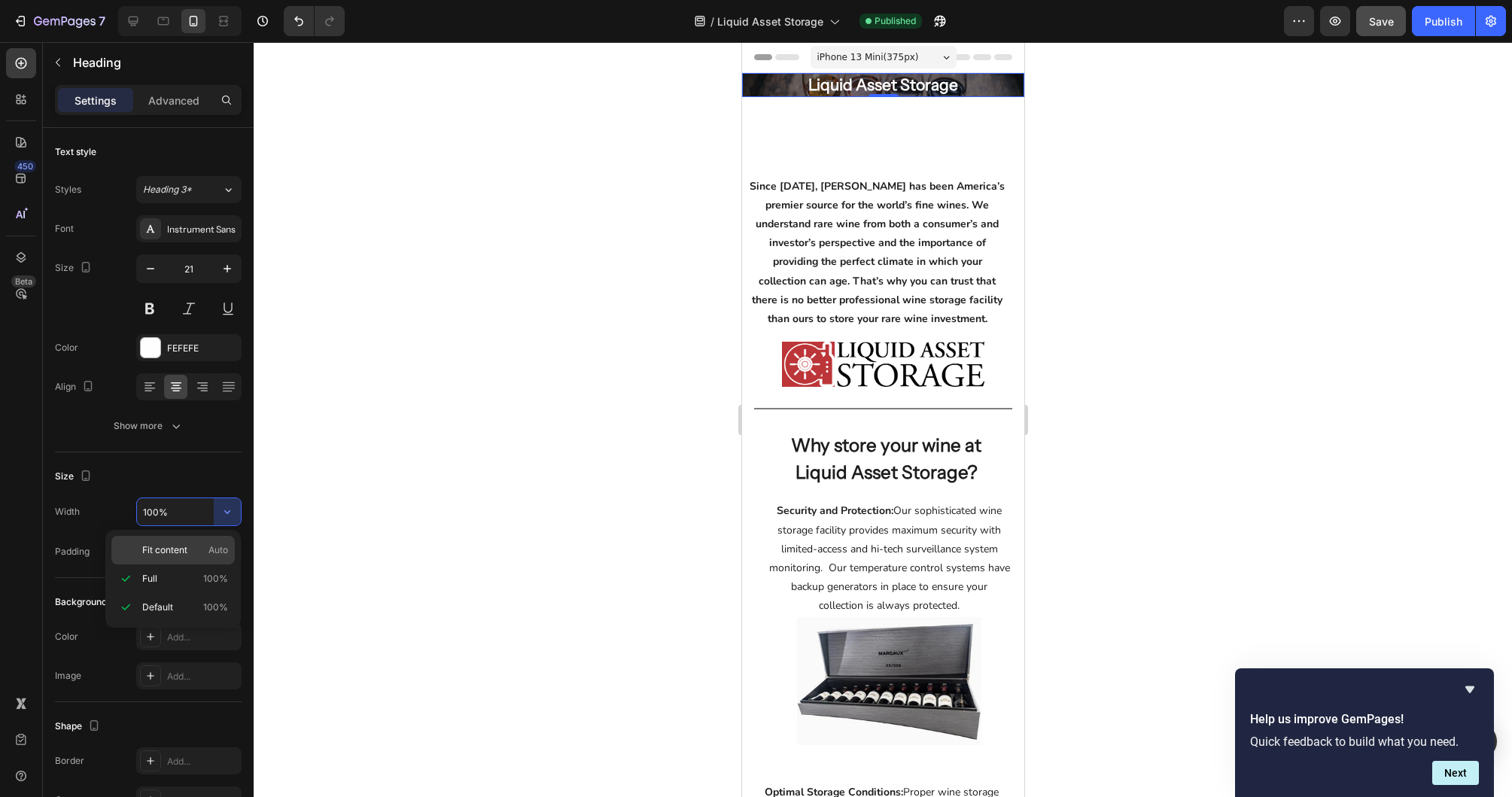
click at [199, 540] on div "Fit content Auto" at bounding box center [174, 550] width 123 height 29
click at [801, 83] on div "Liquid Asset Storage" at bounding box center [882, 85] width 283 height 24
click at [760, 88] on div "Liquid Asset Storage" at bounding box center [882, 85] width 283 height 24
click at [1012, 88] on div "Liquid Asset Storage" at bounding box center [882, 85] width 283 height 24
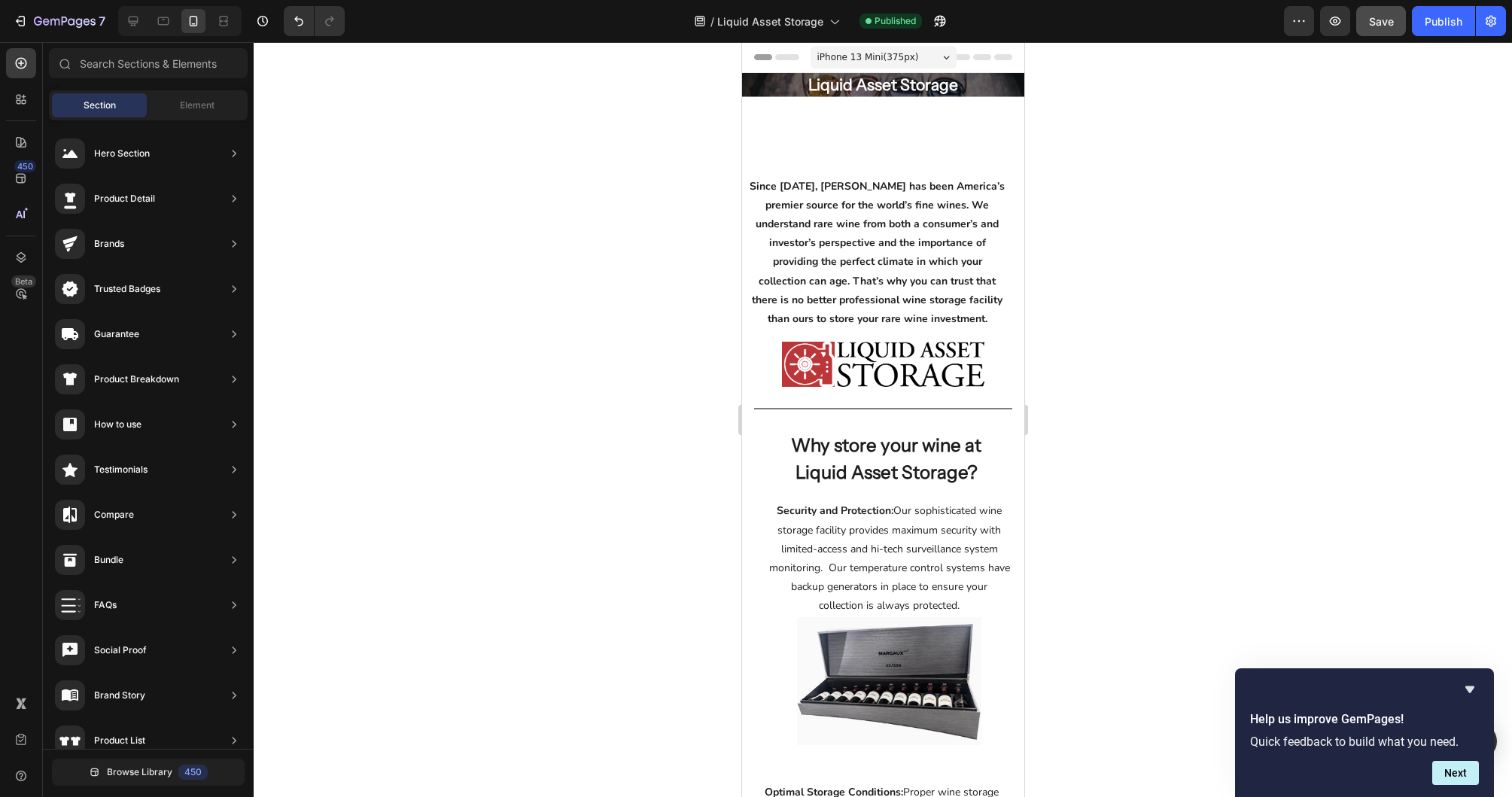
click at [805, 101] on div "Liquid Asset Storage Heading Row Hero Banner Row" at bounding box center [882, 91] width 283 height 36
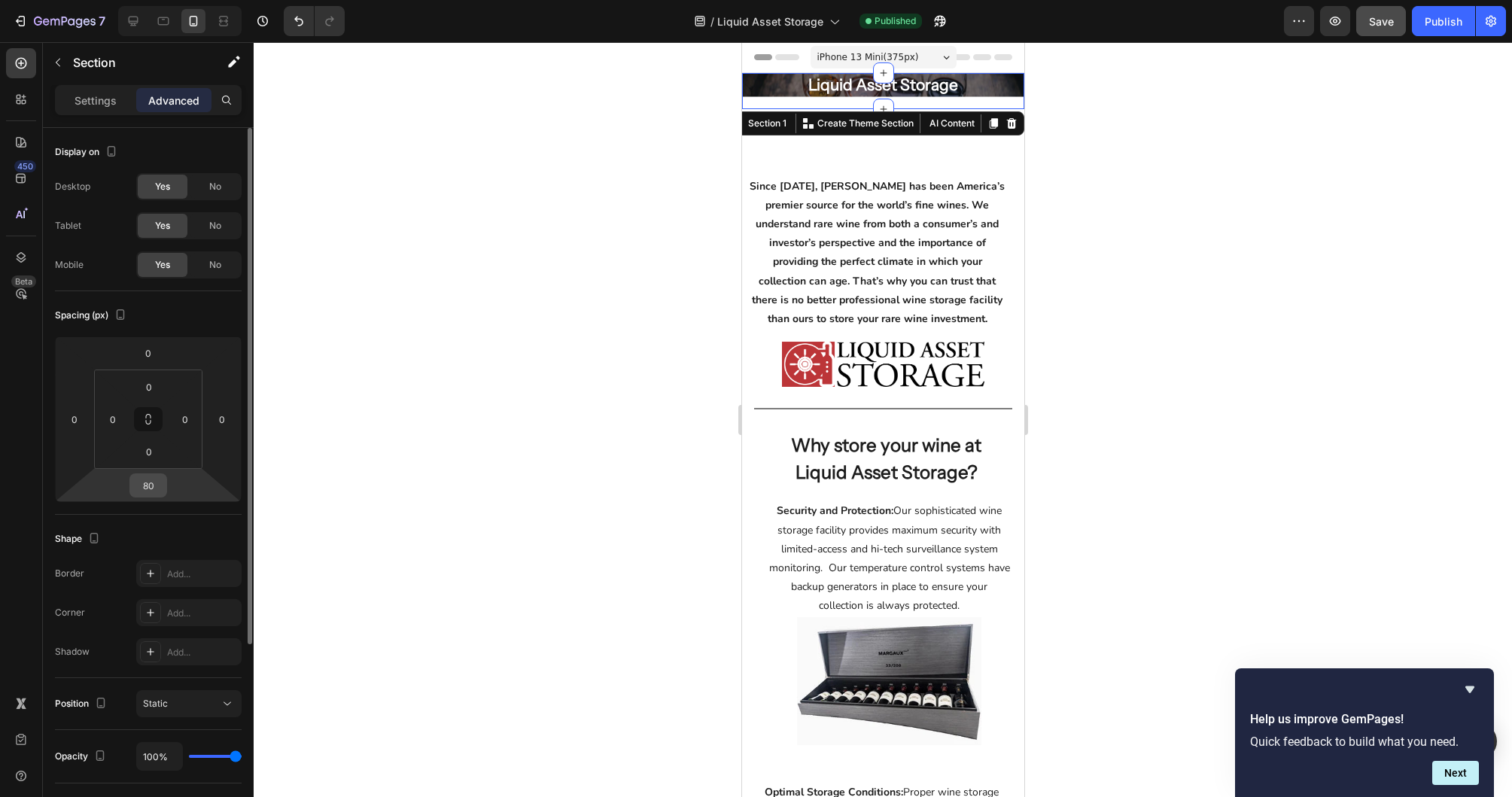
click at [146, 489] on input "80" at bounding box center [148, 485] width 30 height 22
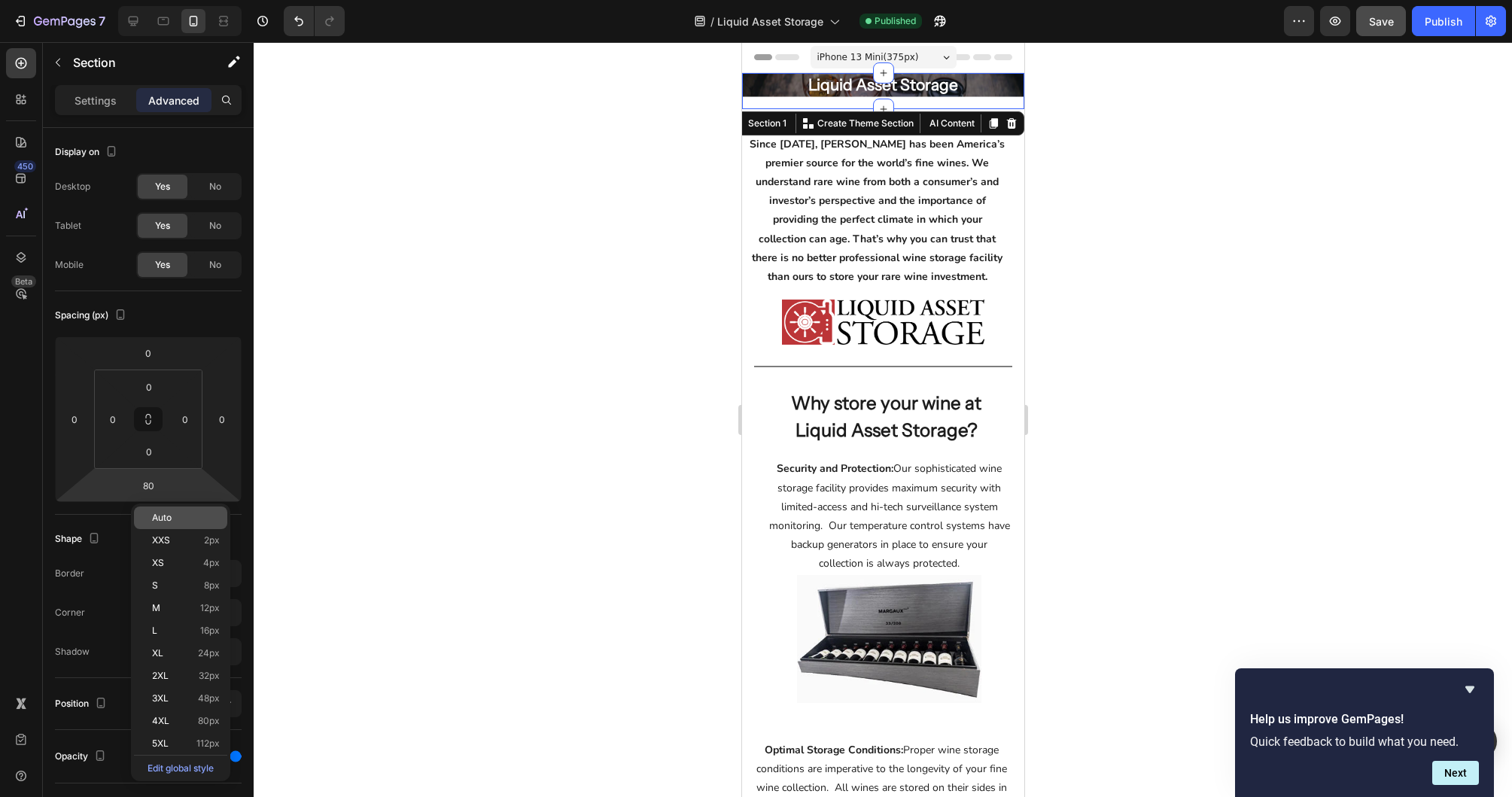
click at [161, 516] on span "Auto" at bounding box center [162, 518] width 19 height 11
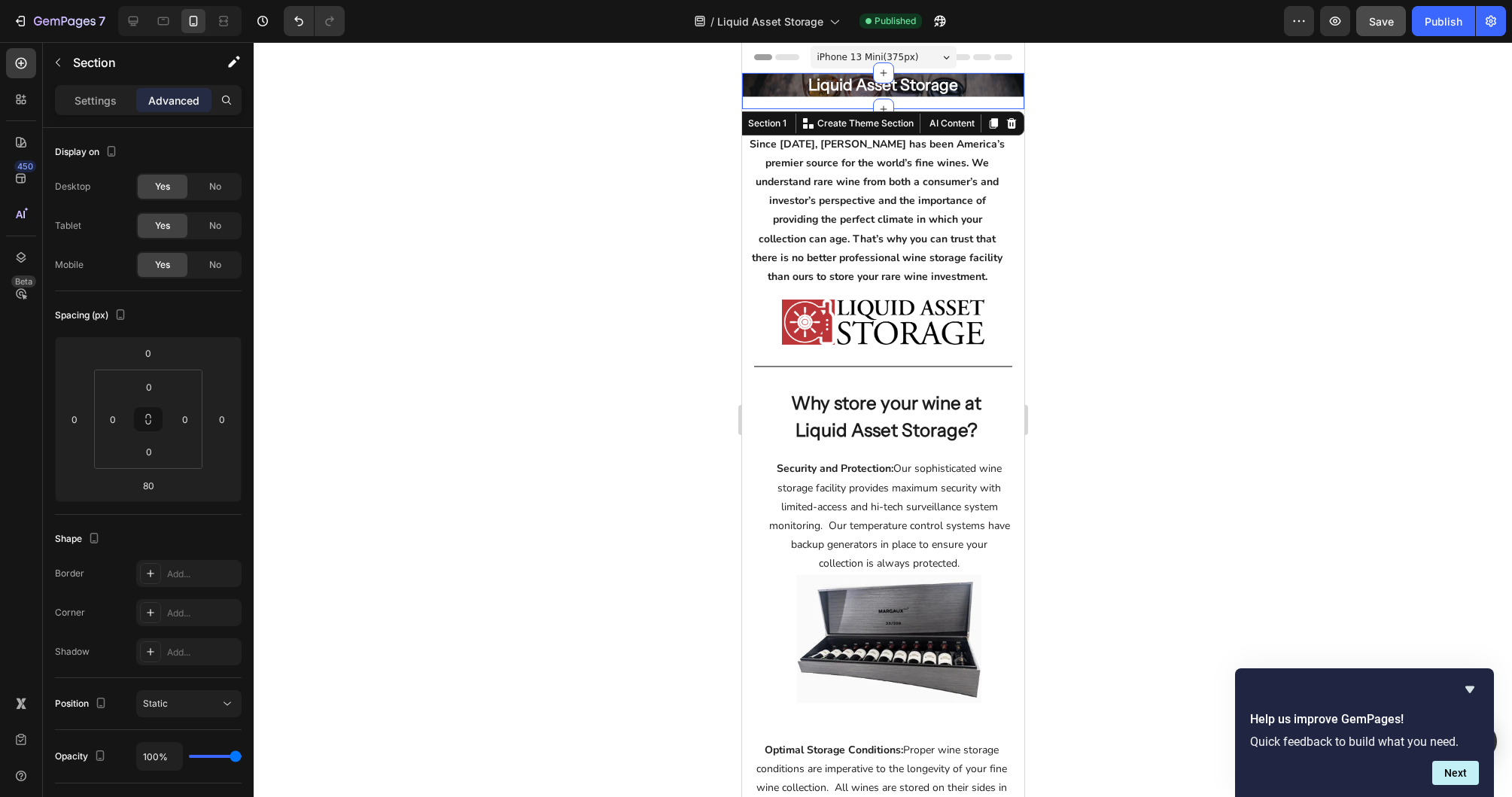
click at [1123, 292] on div at bounding box center [882, 419] width 1258 height 755
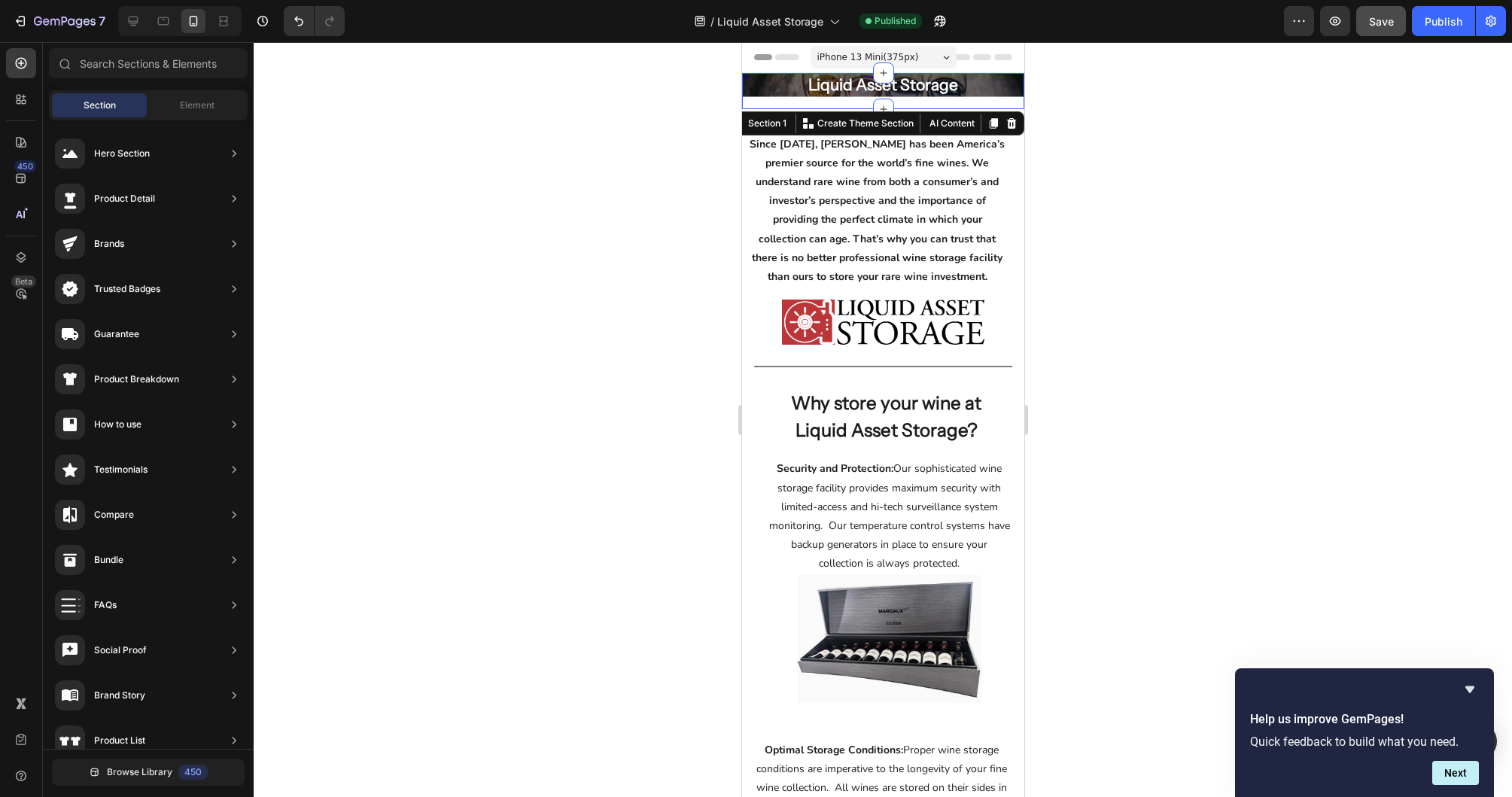
click at [800, 105] on div "Liquid Asset Storage Heading Row Hero Banner Row" at bounding box center [882, 91] width 283 height 36
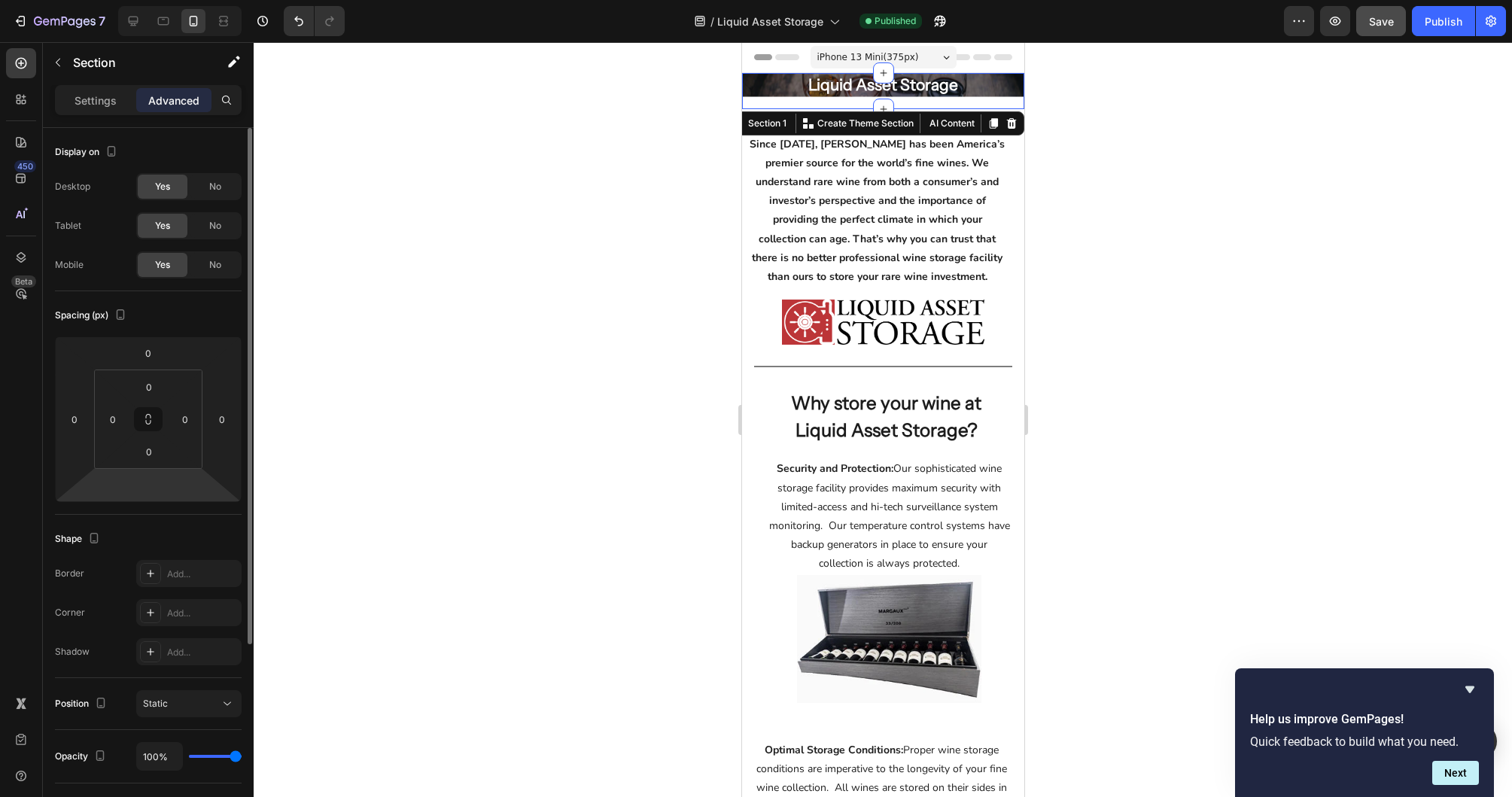
click at [156, 0] on html "7 Version history / Liquid Asset Storage Published Preview Save Publish 450 Bet…" at bounding box center [756, 0] width 1512 height 0
type input "0"
click at [410, 419] on div at bounding box center [882, 419] width 1258 height 755
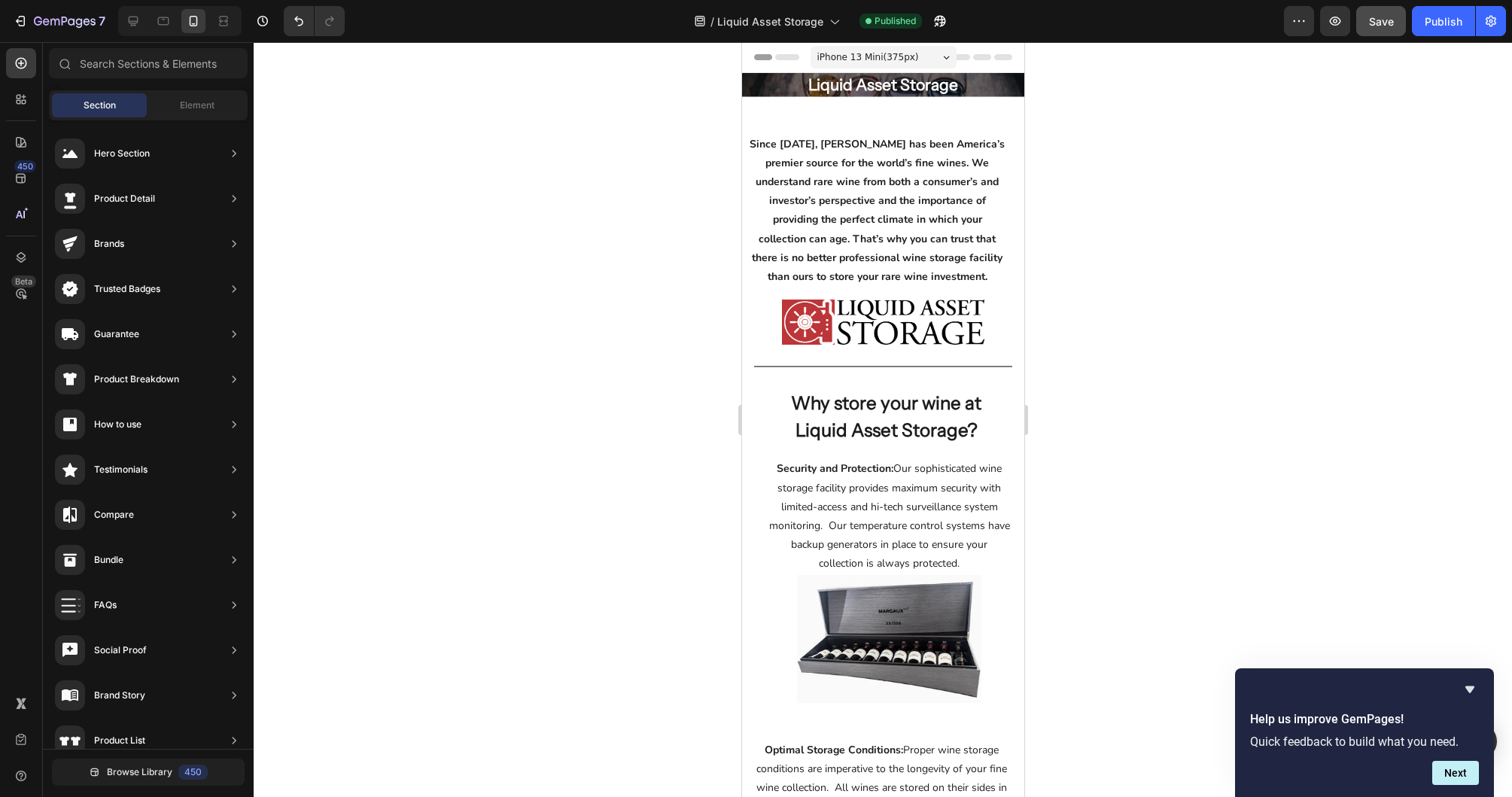
click at [1148, 173] on div at bounding box center [882, 419] width 1258 height 755
click at [156, 19] on icon at bounding box center [164, 21] width 15 height 15
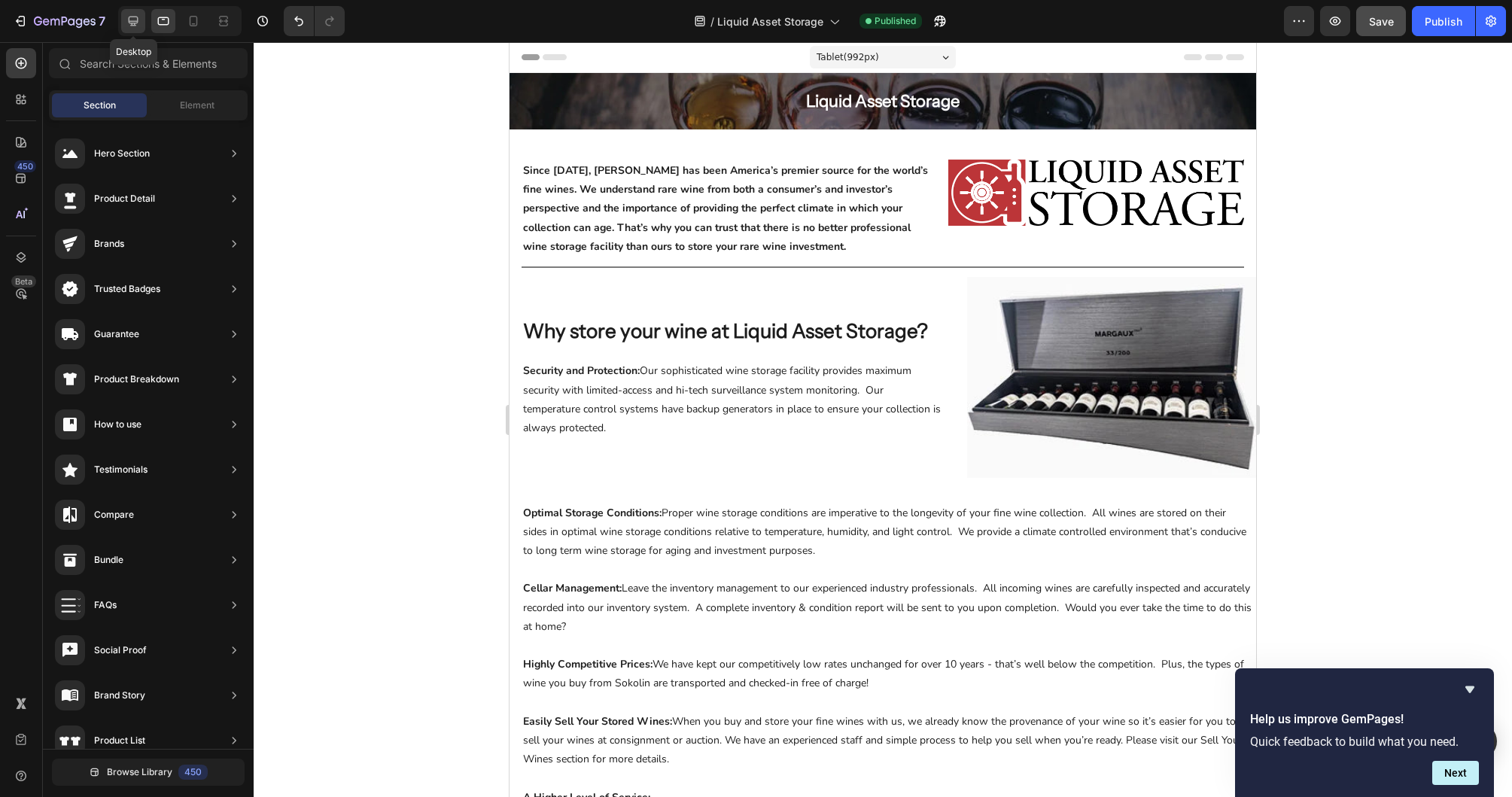
click at [133, 20] on icon at bounding box center [133, 21] width 10 height 10
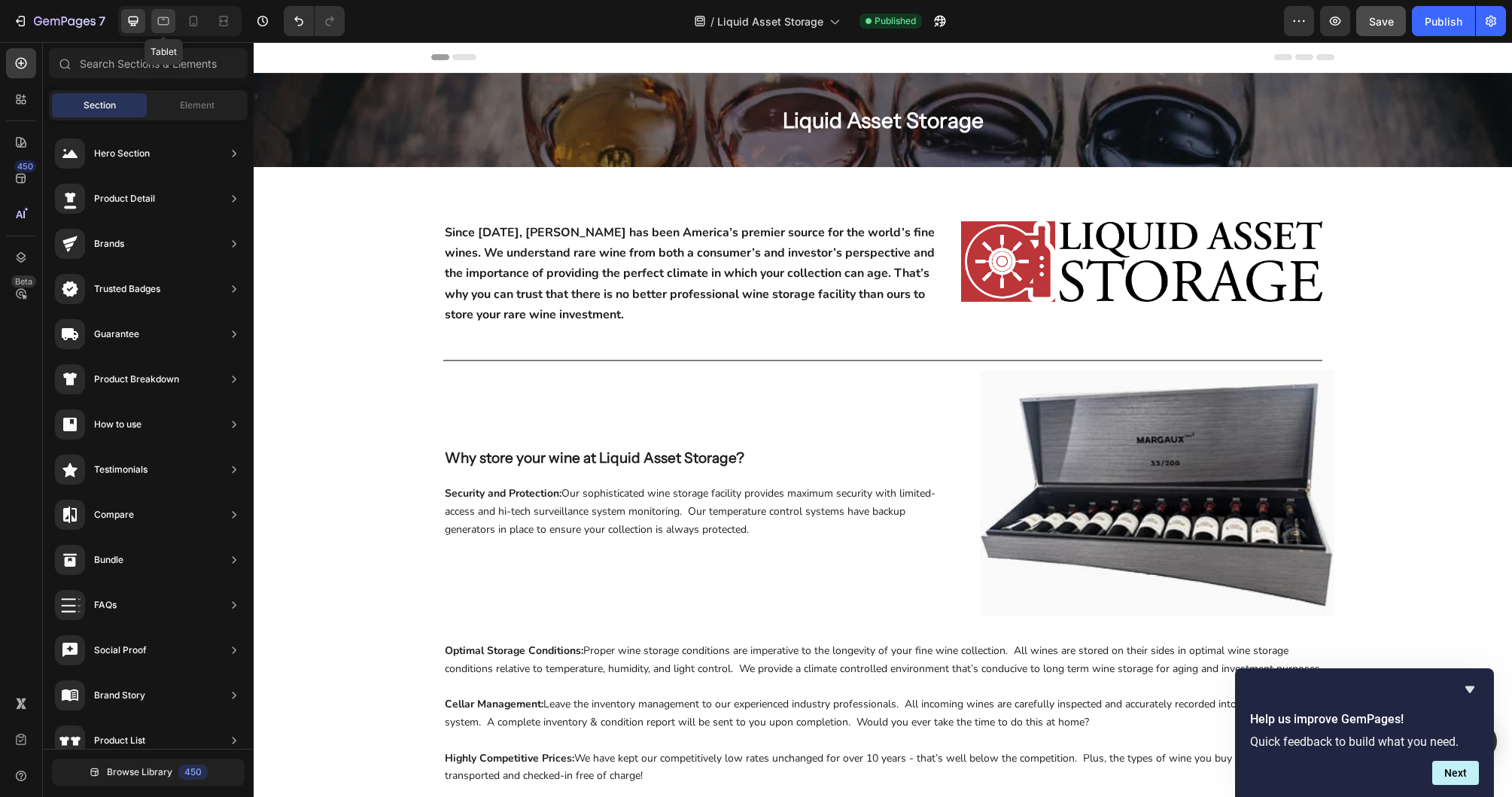
click at [174, 19] on div at bounding box center [163, 20] width 24 height 24
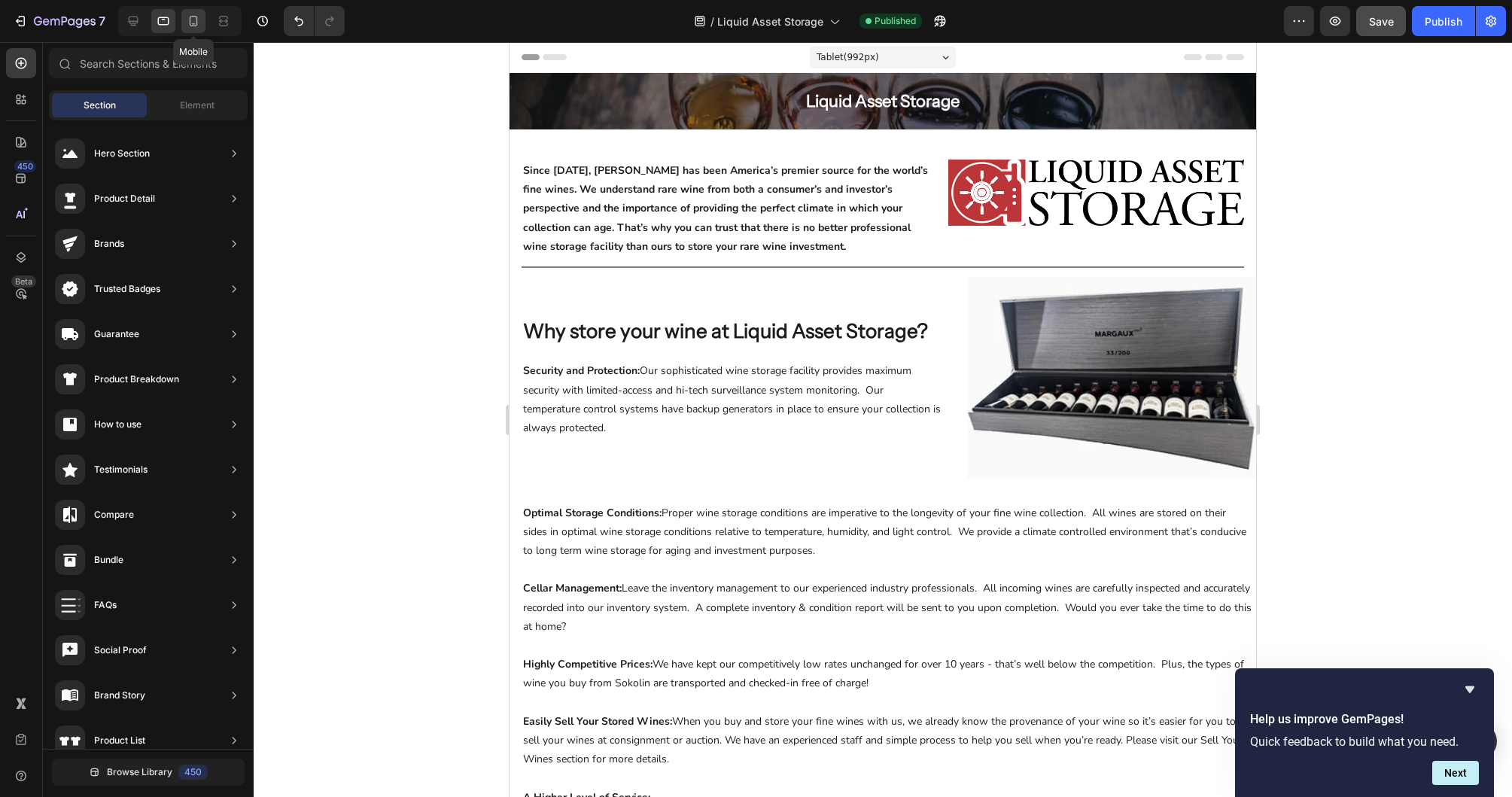
click at [190, 21] on icon at bounding box center [194, 21] width 15 height 15
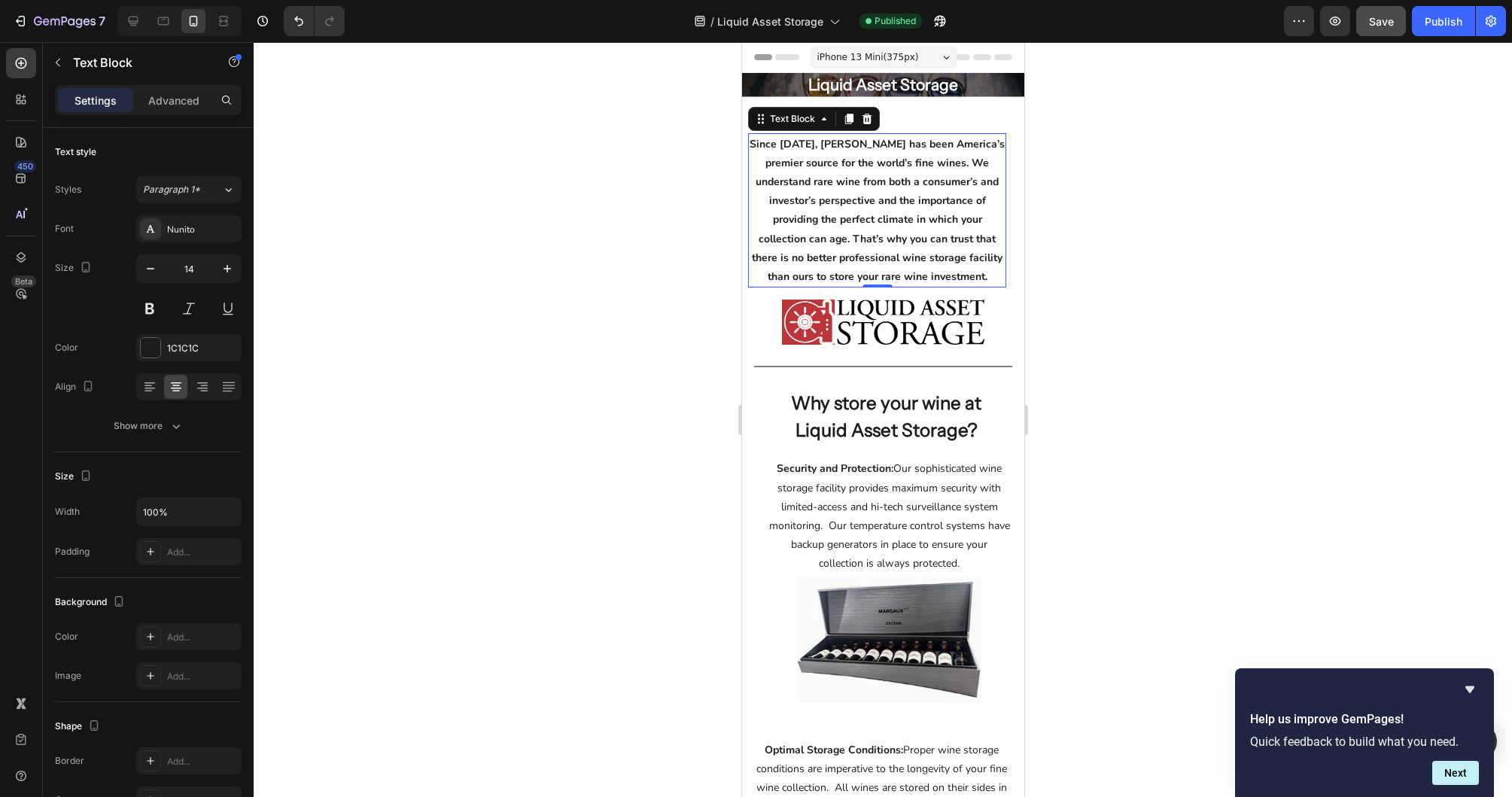
click at [949, 140] on p "Since [DATE], [PERSON_NAME] has been America’s premier source for the world’s f…" at bounding box center [877, 211] width 256 height 152
click at [169, 105] on p "Advanced" at bounding box center [174, 100] width 51 height 15
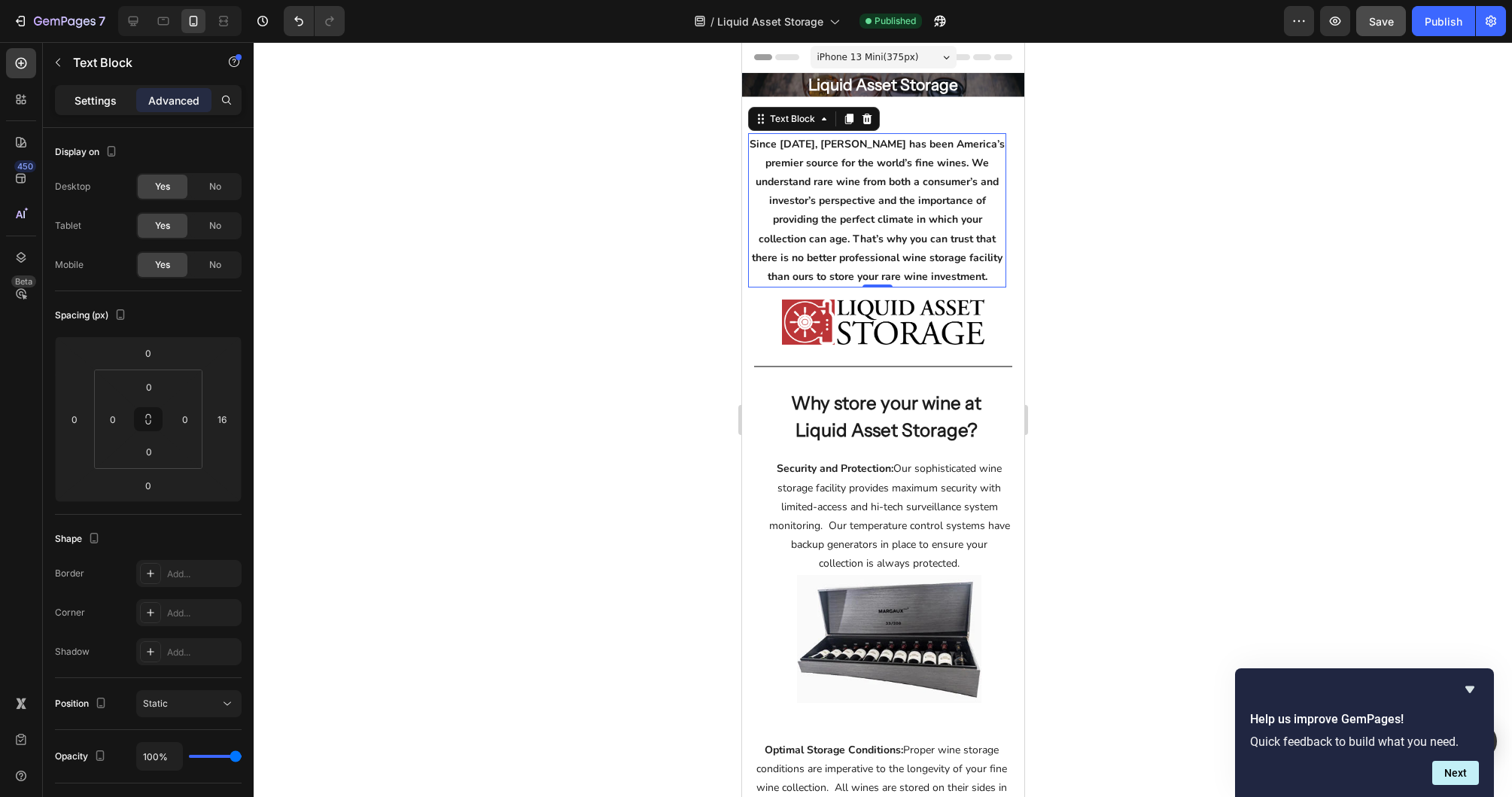
click at [110, 110] on div "Settings" at bounding box center [95, 99] width 75 height 24
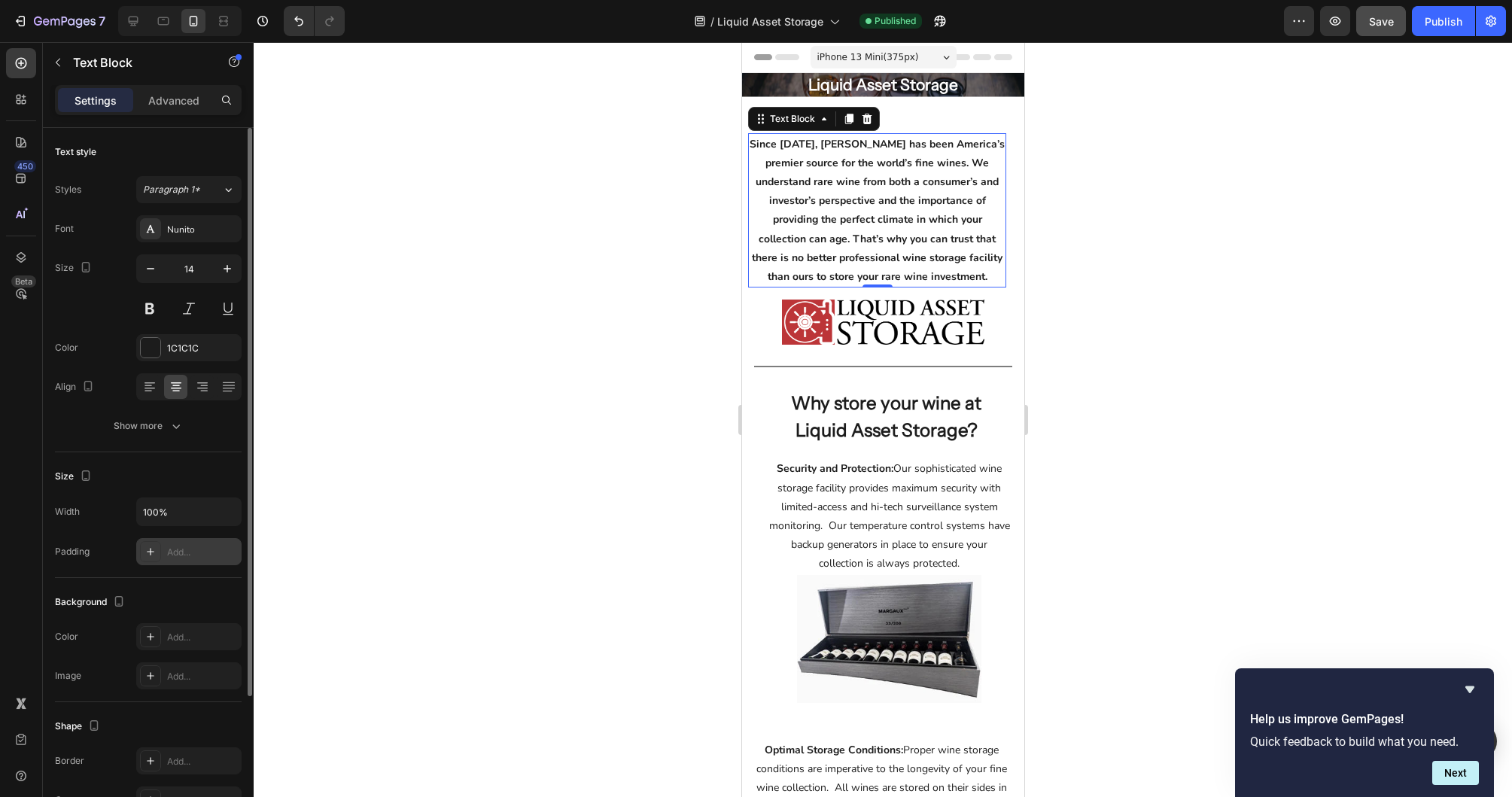
click at [155, 554] on icon at bounding box center [150, 551] width 12 height 12
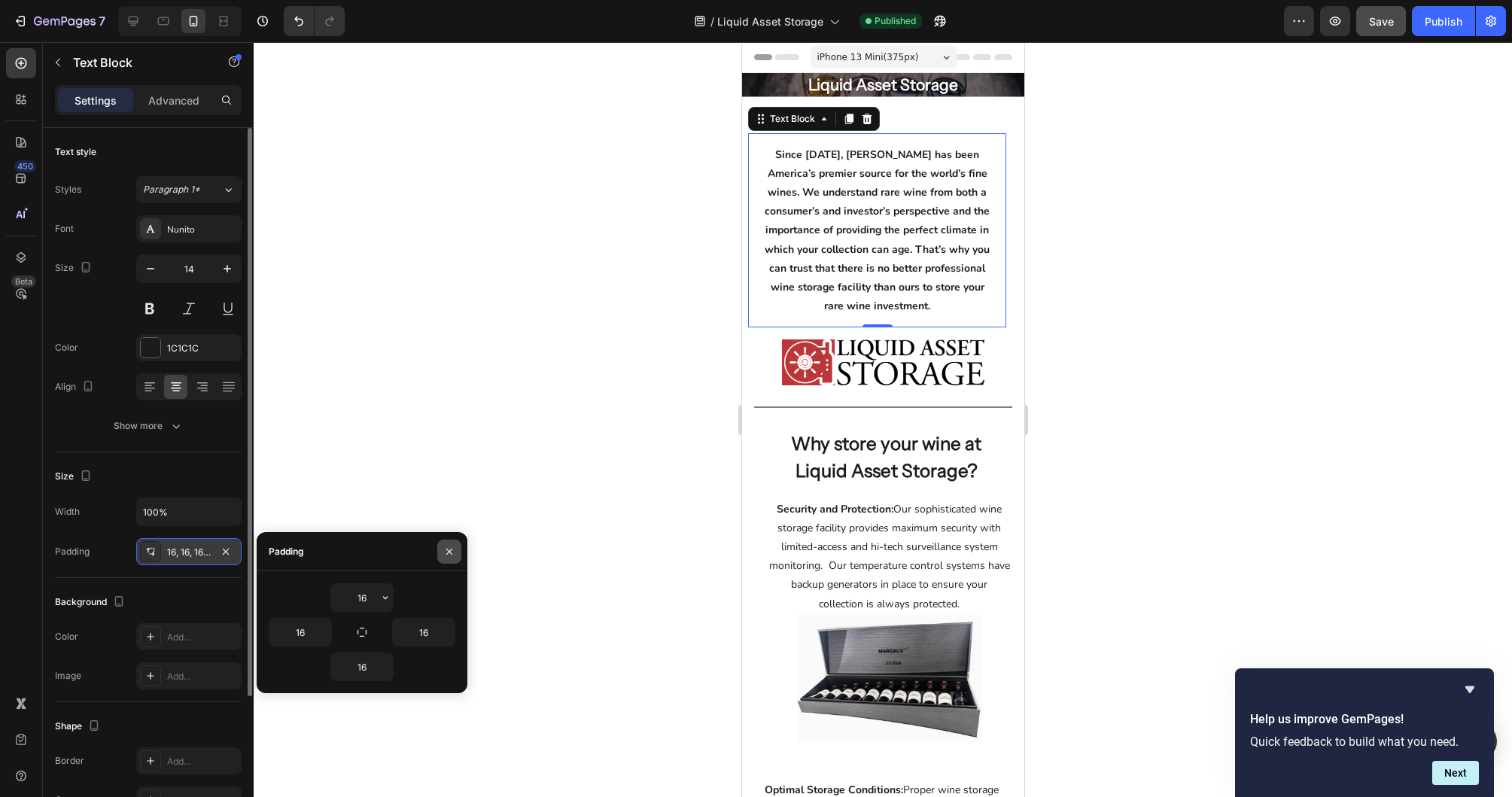
click at [449, 550] on icon "button" at bounding box center [449, 550] width 6 height 6
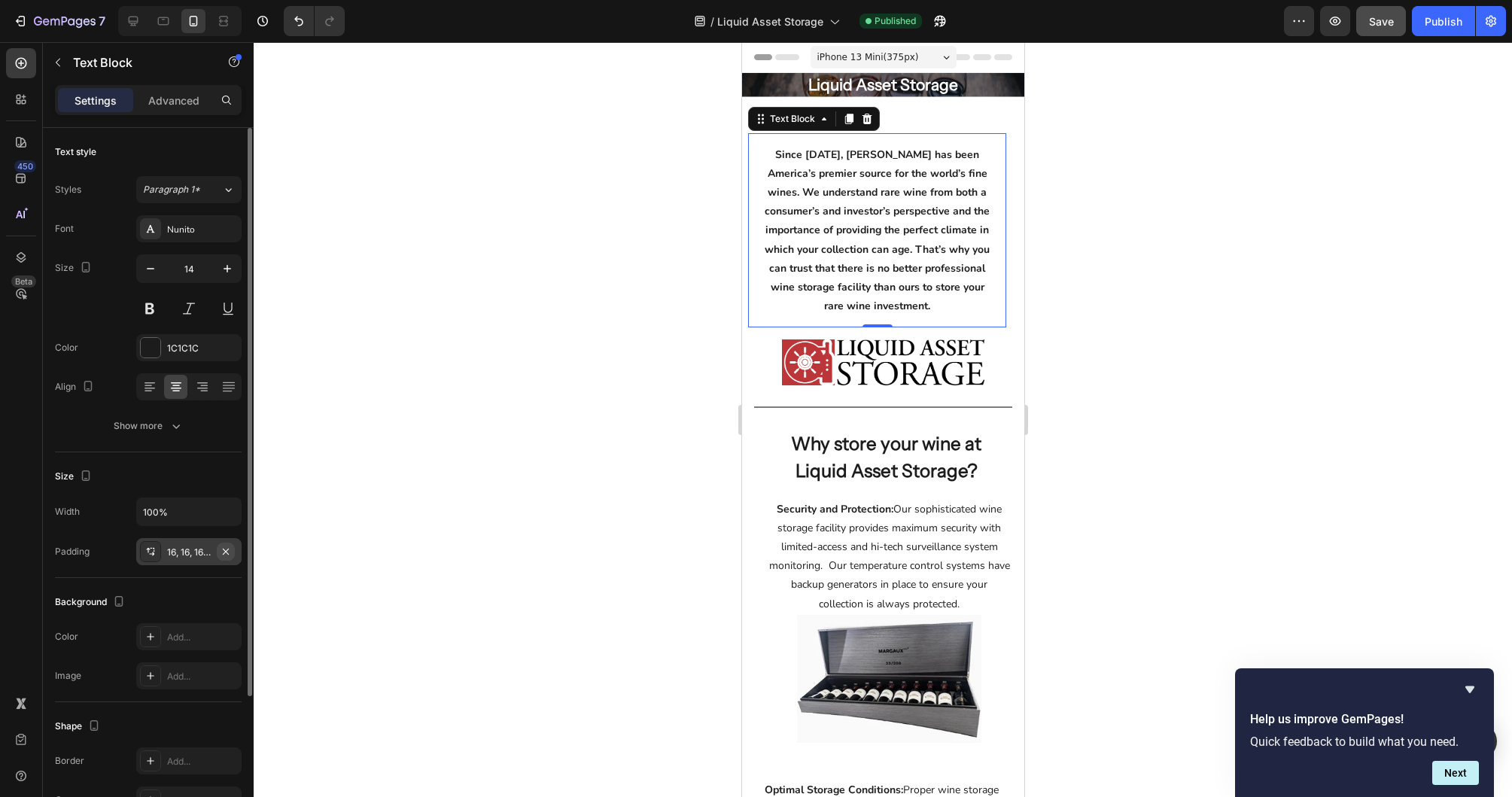
click at [225, 547] on icon "button" at bounding box center [226, 551] width 12 height 12
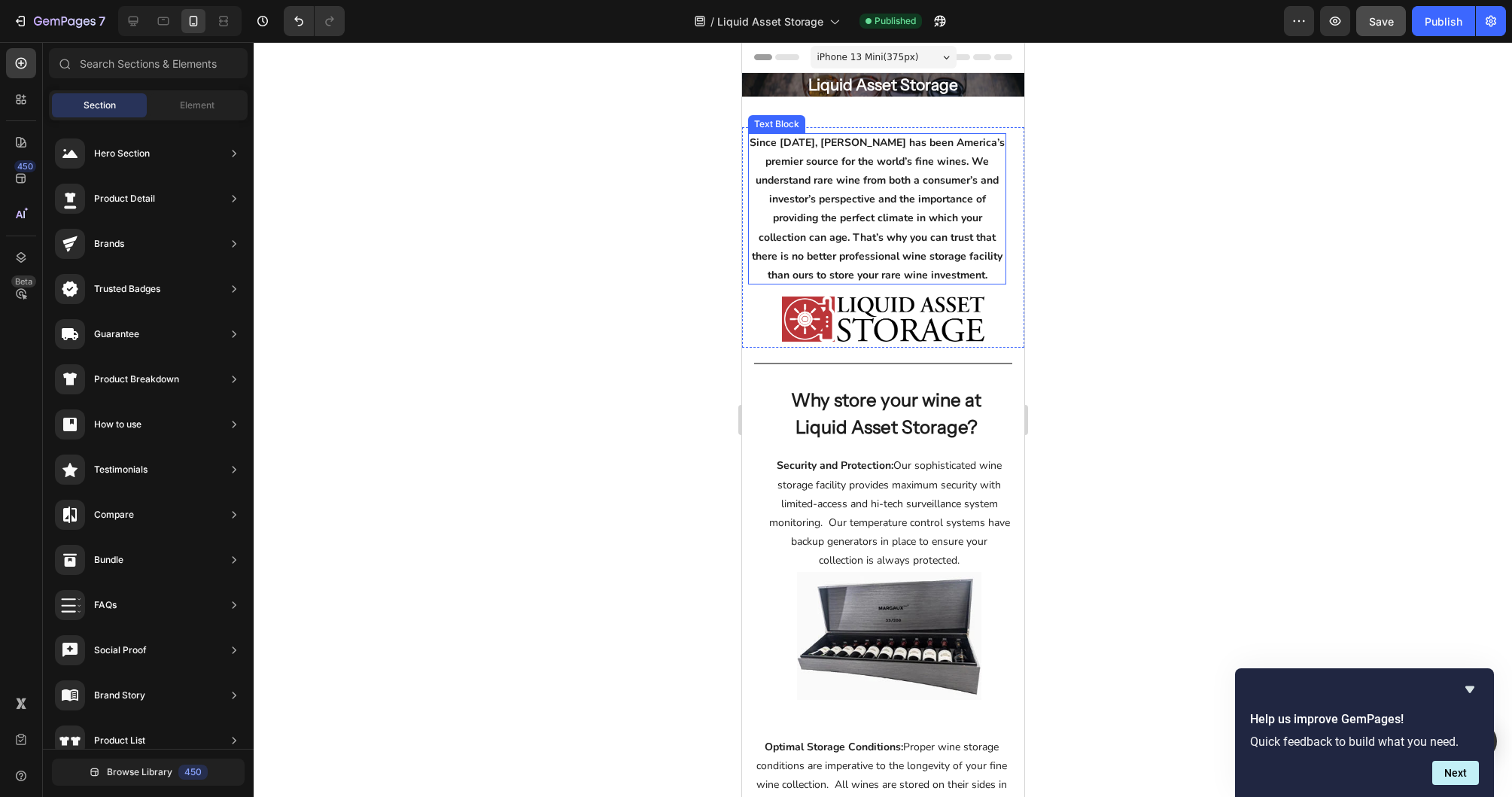
click at [918, 149] on p "Since [DATE], [PERSON_NAME] has been America’s premier source for the world’s f…" at bounding box center [877, 209] width 258 height 152
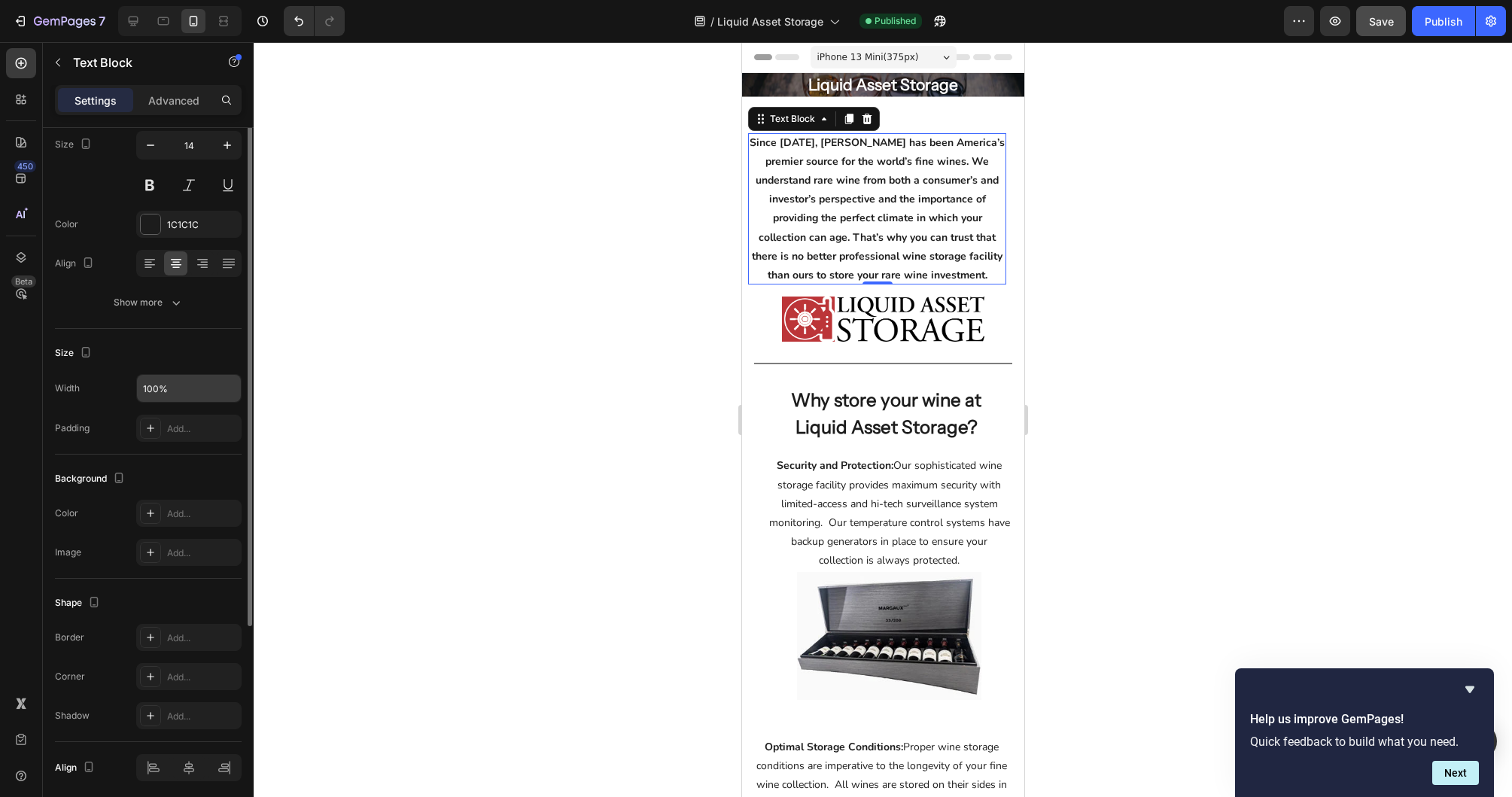
scroll to position [180, 0]
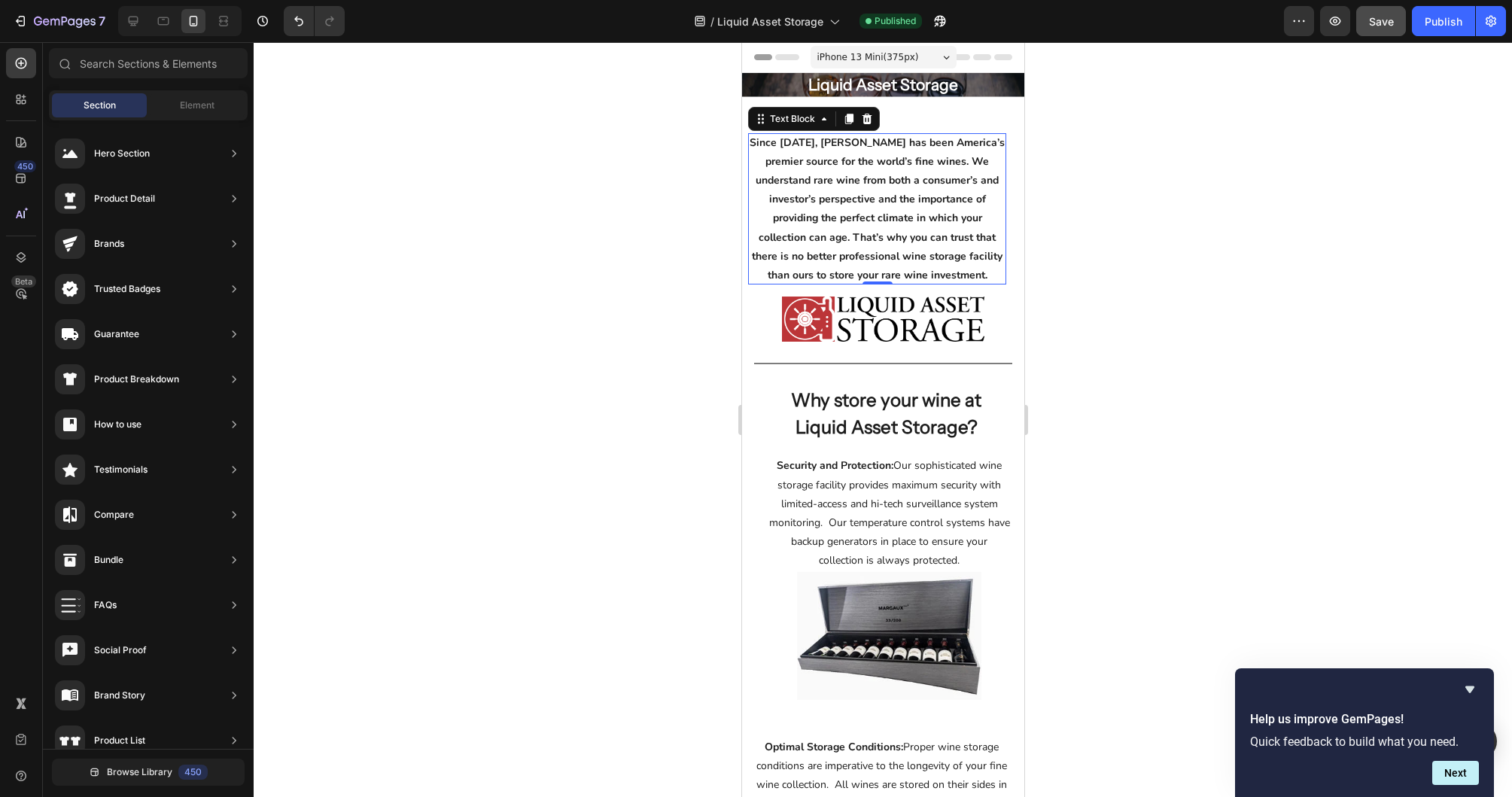
click at [938, 131] on div "Since 1934, Sokolin has been America’s premier source for the world’s fine wine…" at bounding box center [882, 237] width 283 height 221
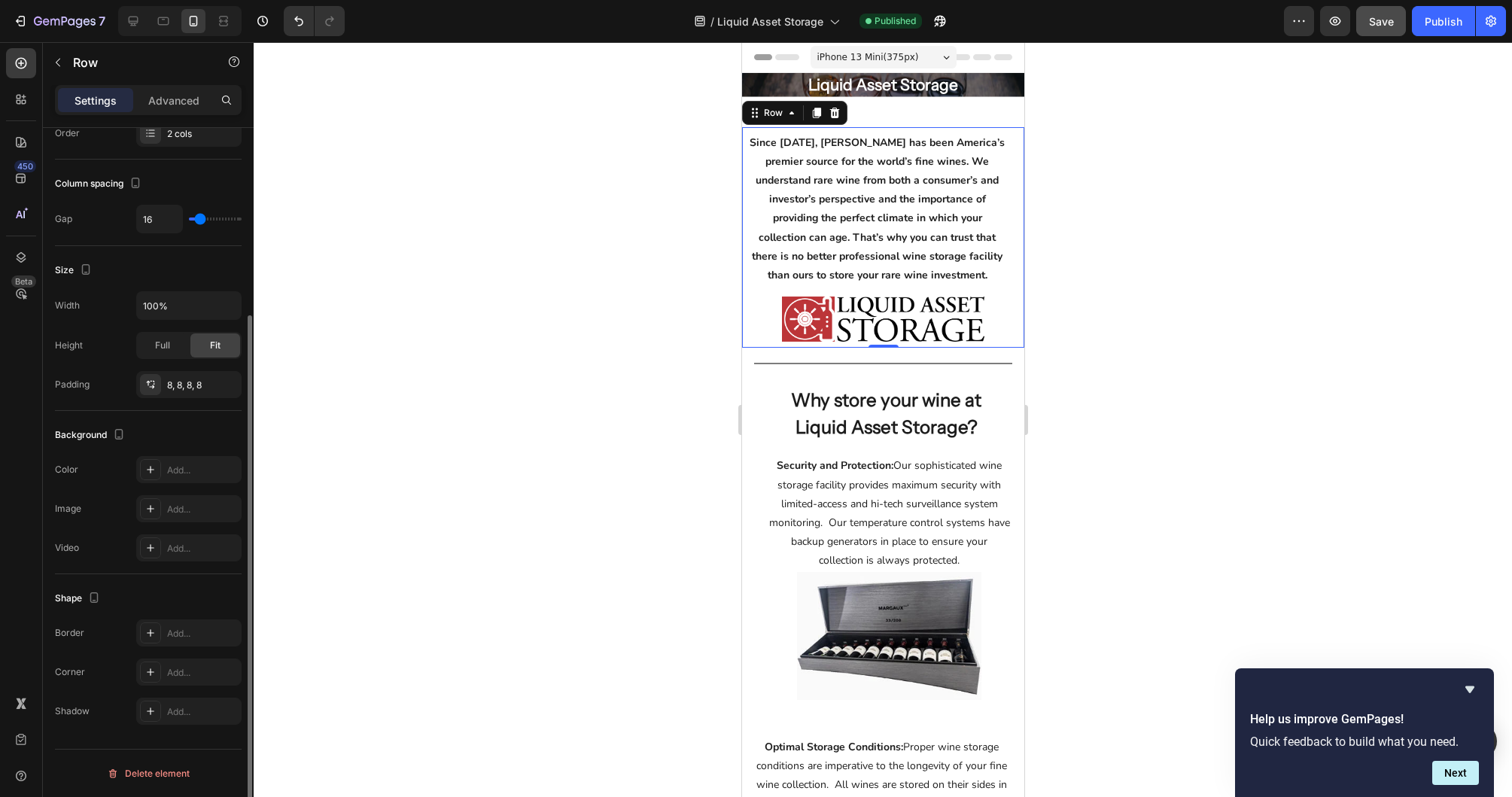
scroll to position [0, 0]
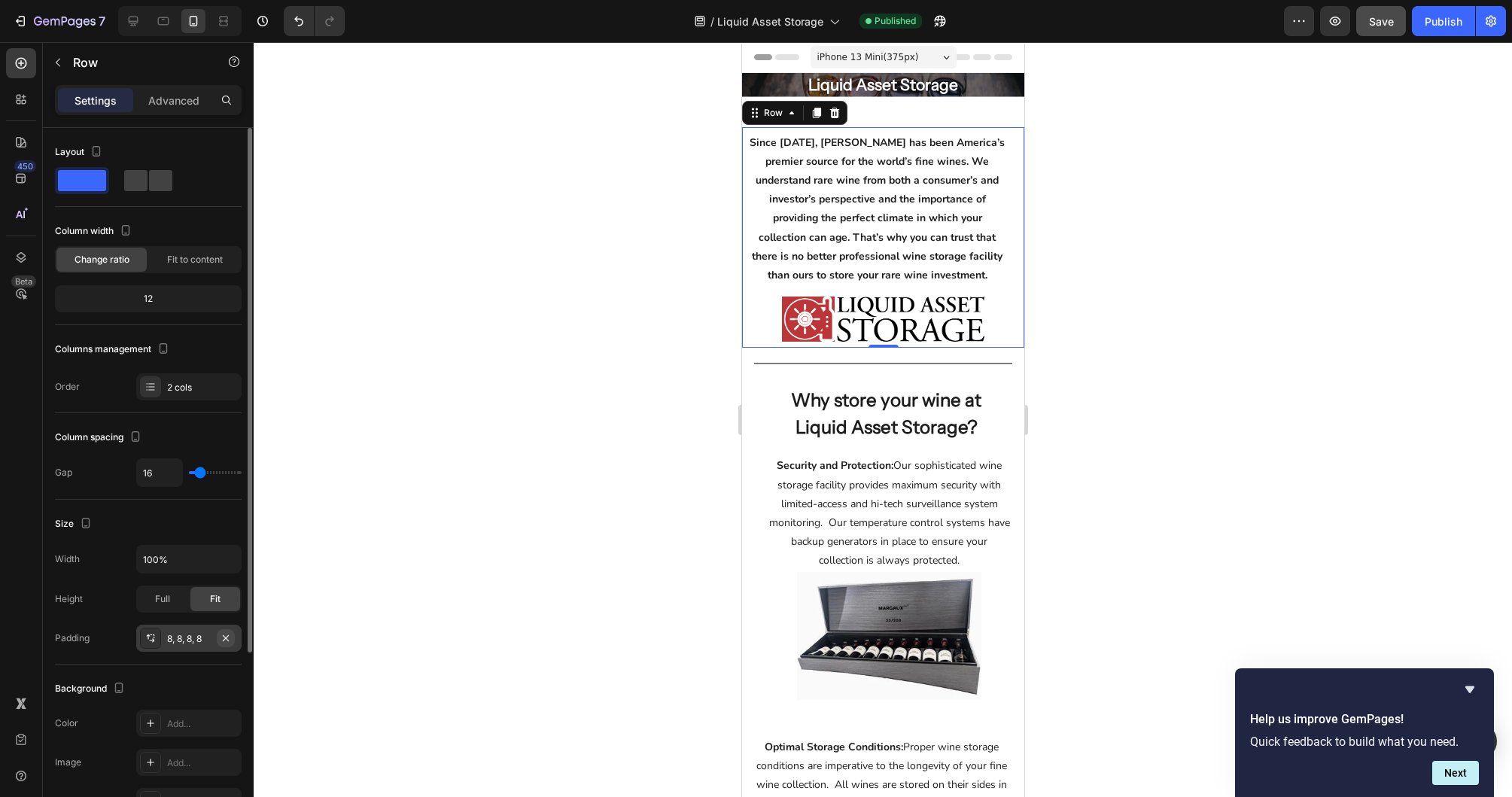
click at [228, 636] on icon "button" at bounding box center [226, 637] width 6 height 6
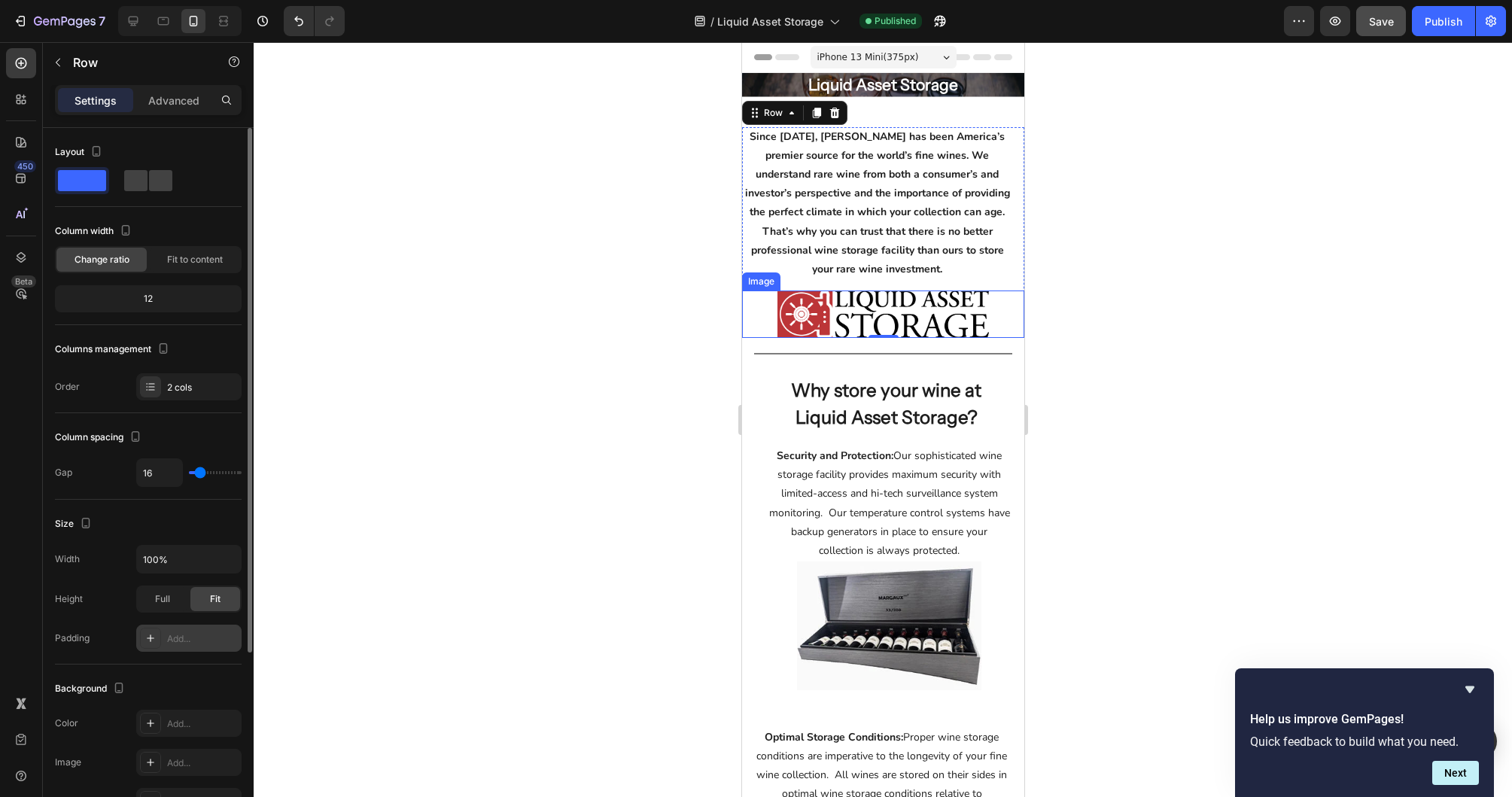
click at [1199, 233] on div at bounding box center [882, 419] width 1258 height 755
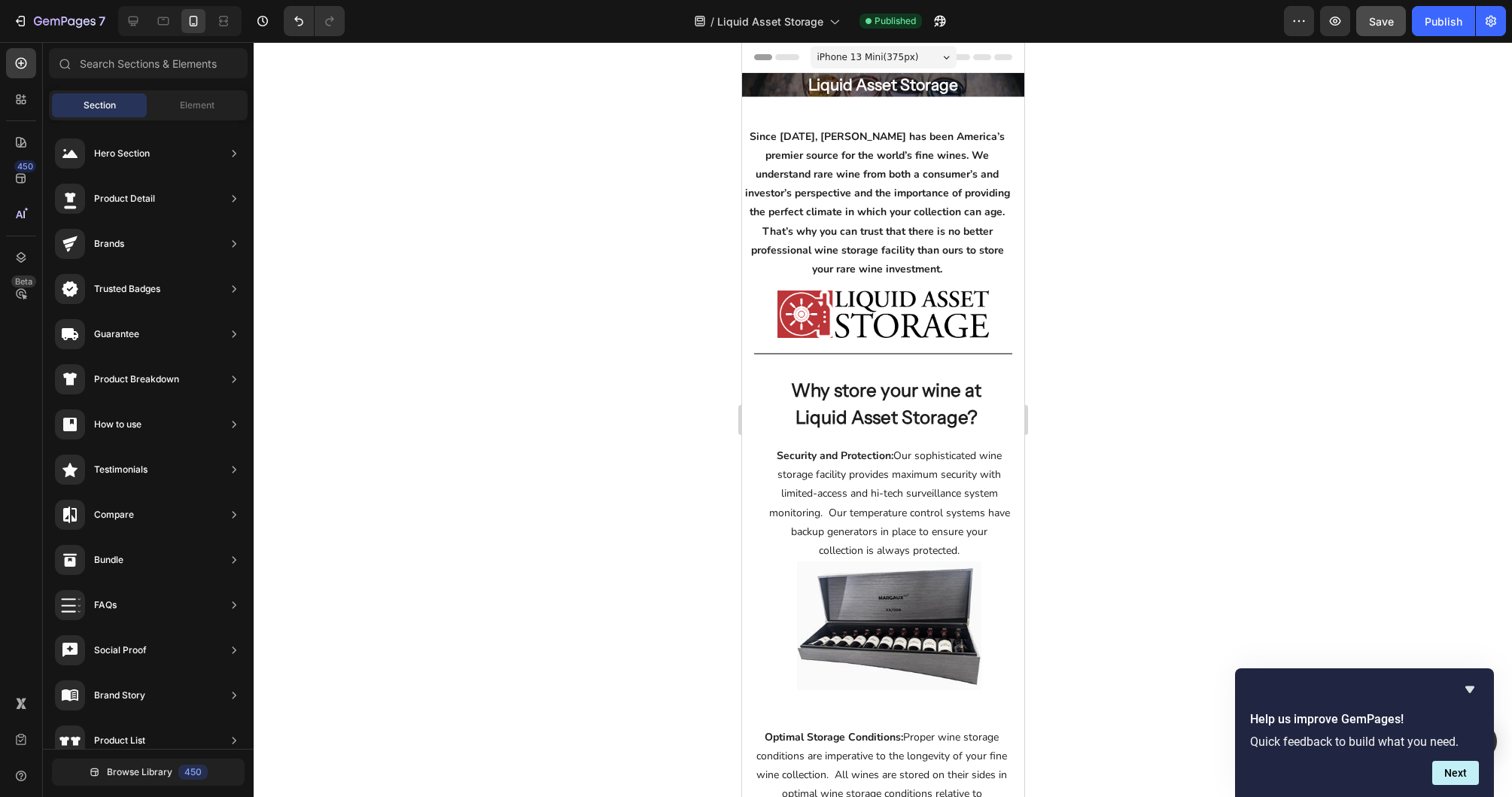
click at [1210, 203] on div at bounding box center [882, 419] width 1258 height 755
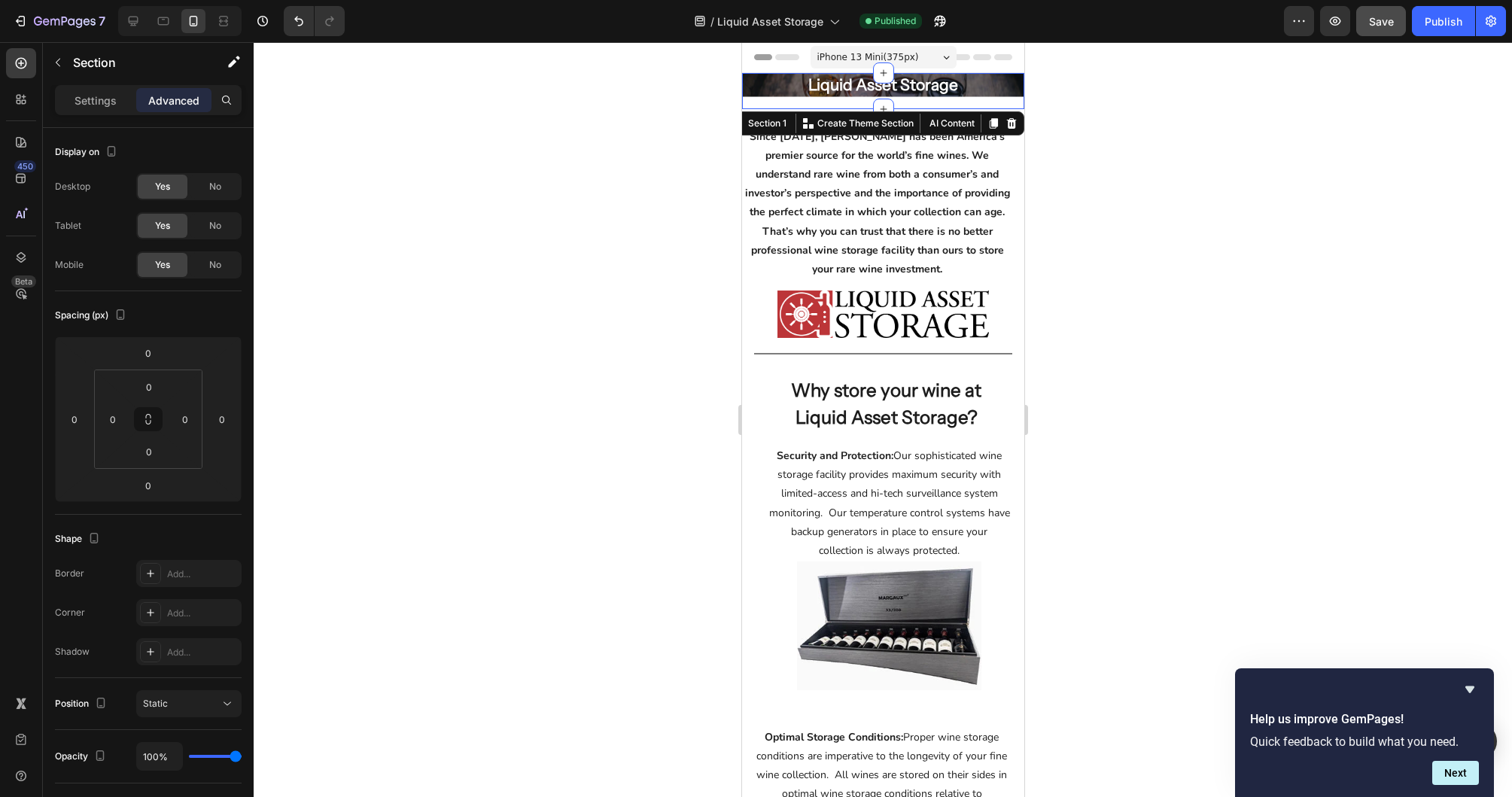
click at [811, 102] on div "Liquid Asset Storage Heading Row Hero Banner Row" at bounding box center [882, 91] width 283 height 36
click at [88, 109] on div "Settings" at bounding box center [95, 99] width 75 height 24
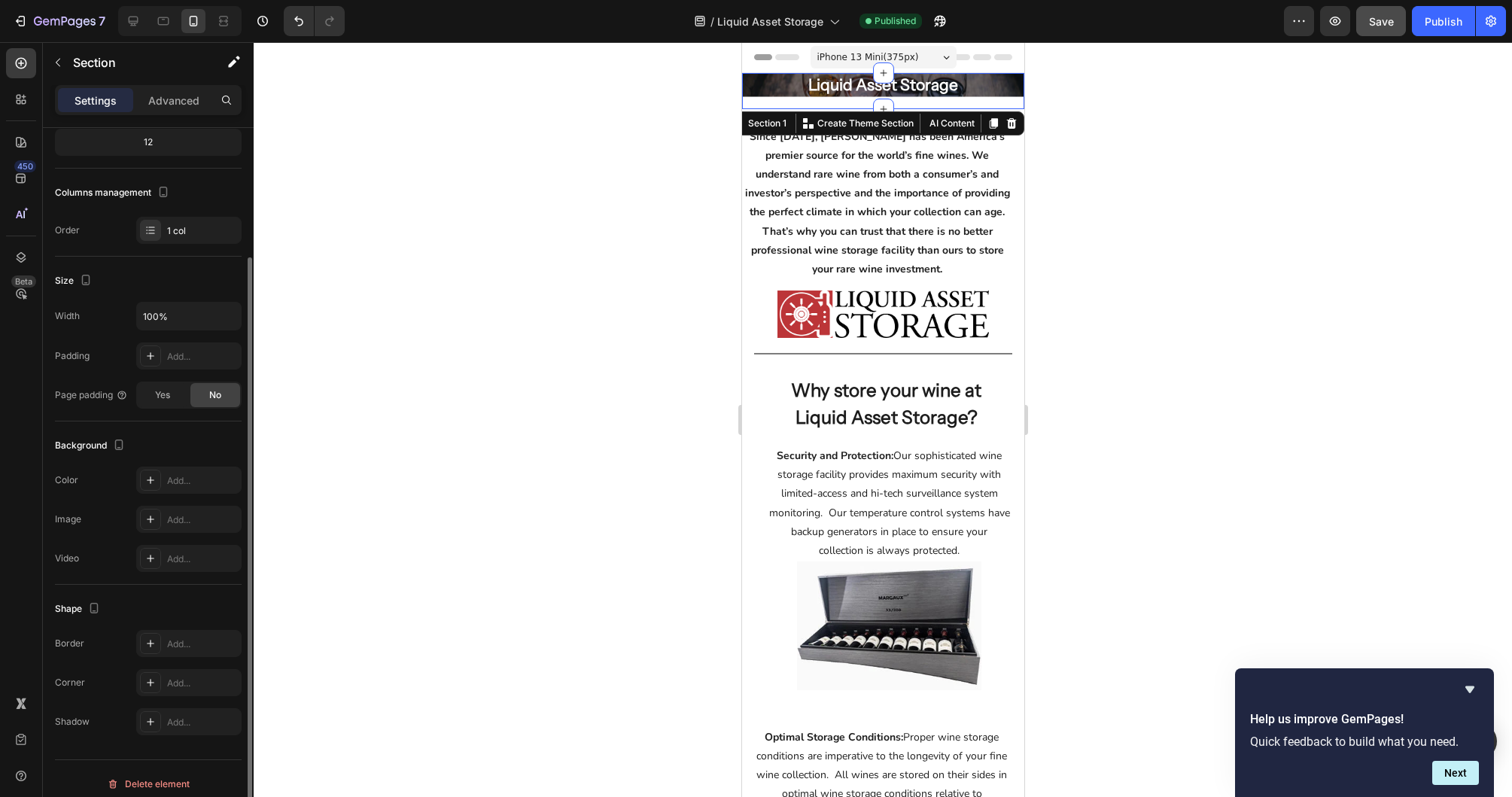
scroll to position [154, 0]
click at [852, 99] on div "Liquid Asset Storage Heading Row Hero Banner Row" at bounding box center [882, 91] width 283 height 36
click at [770, 97] on div "Liquid Asset Storage Heading Row Hero Banner Row" at bounding box center [882, 91] width 283 height 36
click at [1010, 101] on div "Liquid Asset Storage Heading Row Hero Banner Row" at bounding box center [882, 91] width 283 height 36
click at [1182, 97] on div at bounding box center [882, 419] width 1258 height 755
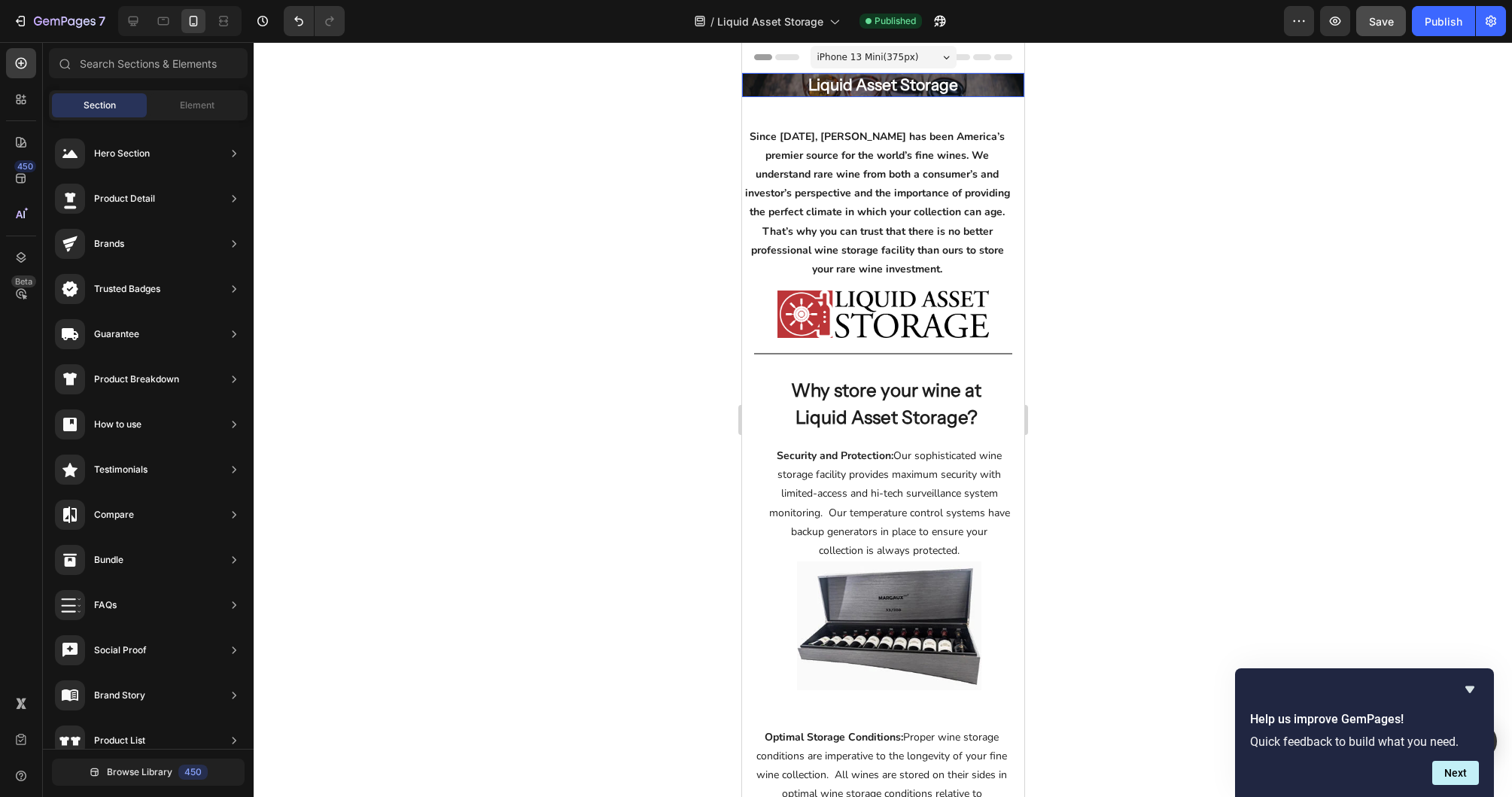
click at [1007, 88] on div "Liquid Asset Storage" at bounding box center [882, 85] width 283 height 24
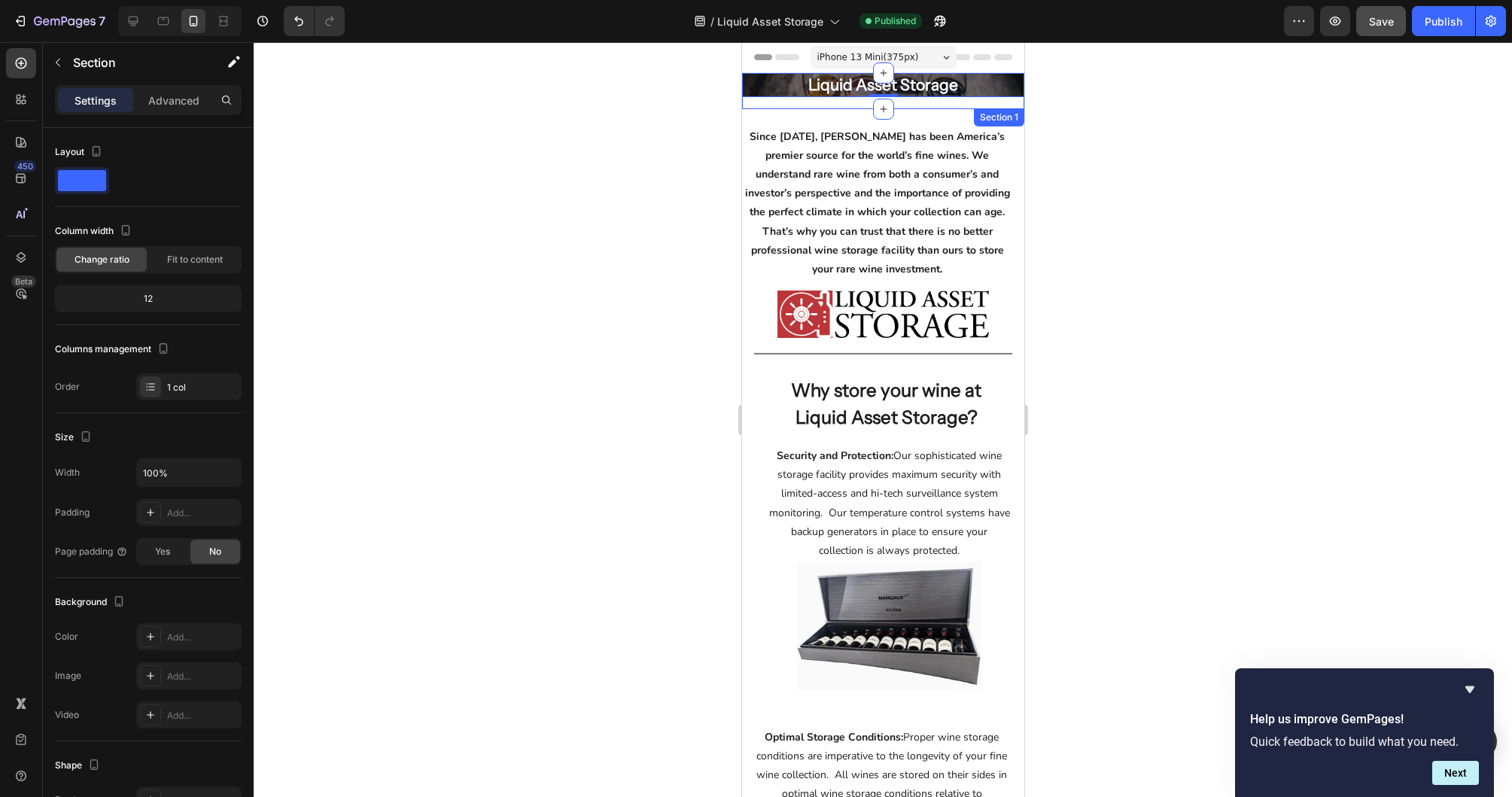
click at [794, 101] on div "Liquid Asset Storage Heading 0 Row Hero Banner Row" at bounding box center [882, 91] width 283 height 36
click at [780, 91] on div "Liquid Asset Storage" at bounding box center [882, 85] width 283 height 24
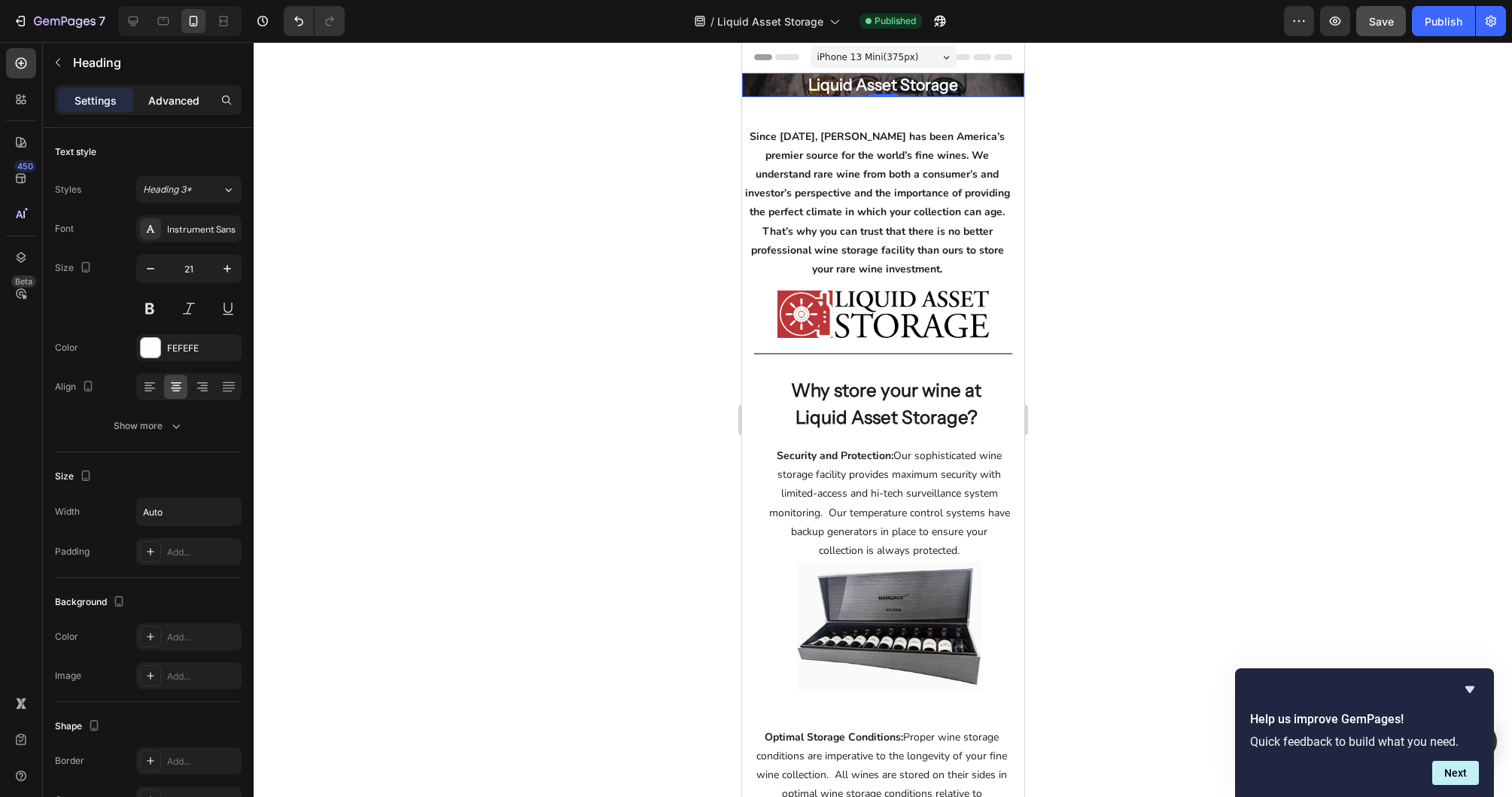
click at [174, 104] on p "Advanced" at bounding box center [174, 100] width 51 height 15
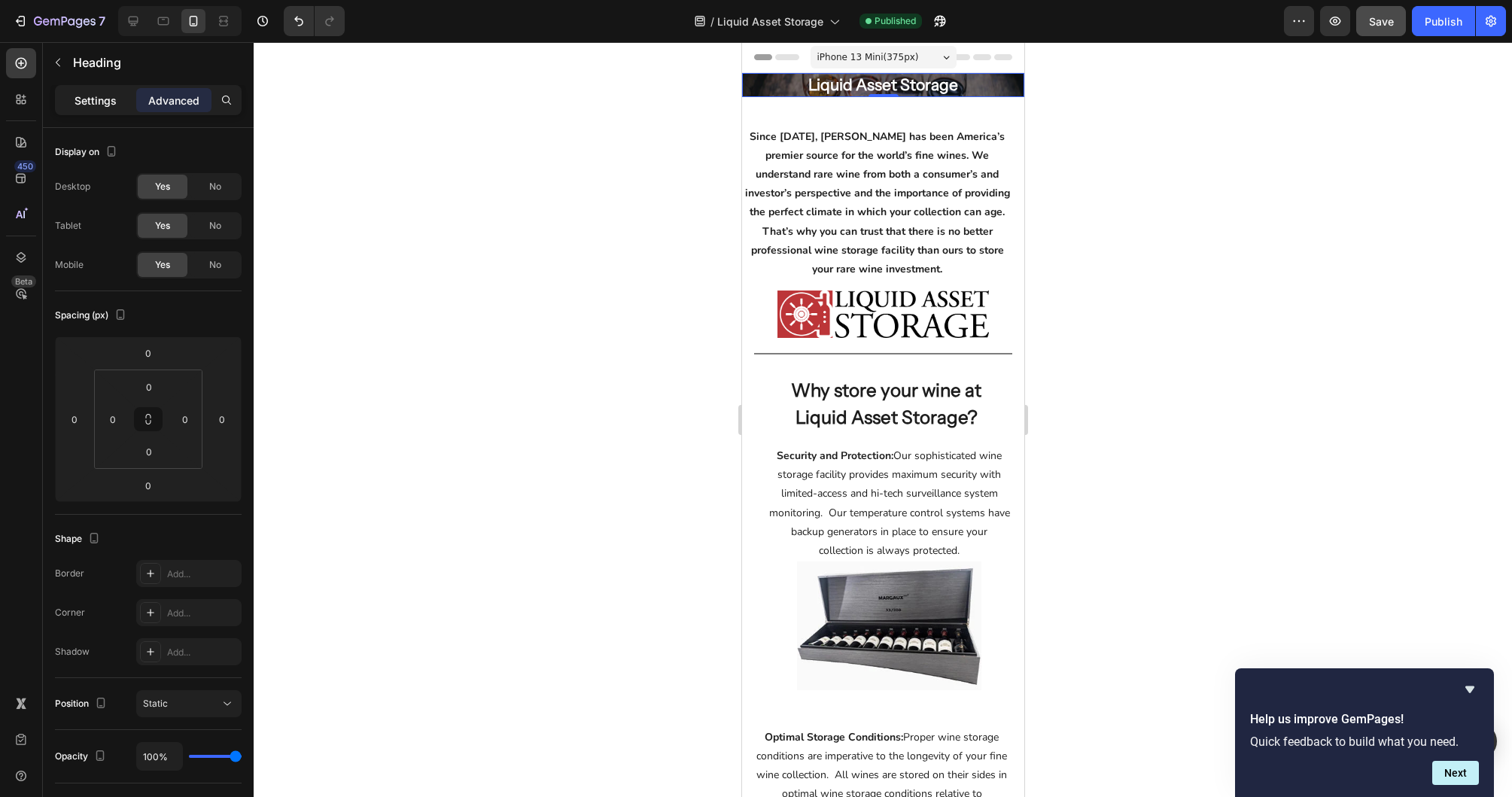
click at [88, 101] on p "Settings" at bounding box center [95, 100] width 42 height 15
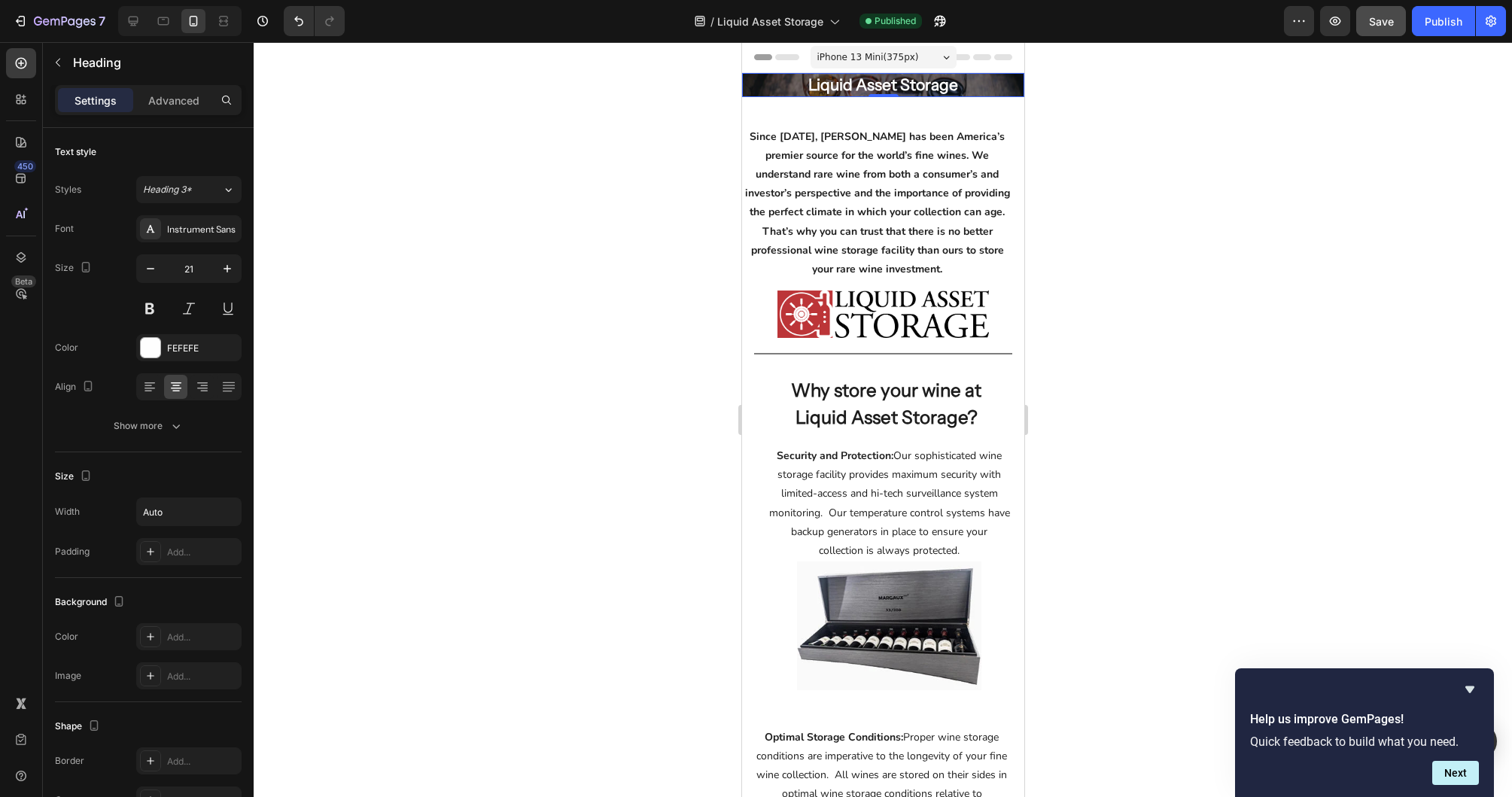
click at [792, 91] on div "Liquid Asset Storage" at bounding box center [882, 85] width 283 height 24
click at [1004, 90] on div "Liquid Asset Storage" at bounding box center [882, 85] width 283 height 24
click at [1005, 84] on div "Liquid Asset Storage" at bounding box center [882, 85] width 283 height 24
click at [1019, 94] on div "Liquid Asset Storage" at bounding box center [882, 85] width 283 height 24
click at [1008, 96] on div "Liquid Asset Storage" at bounding box center [882, 85] width 283 height 24
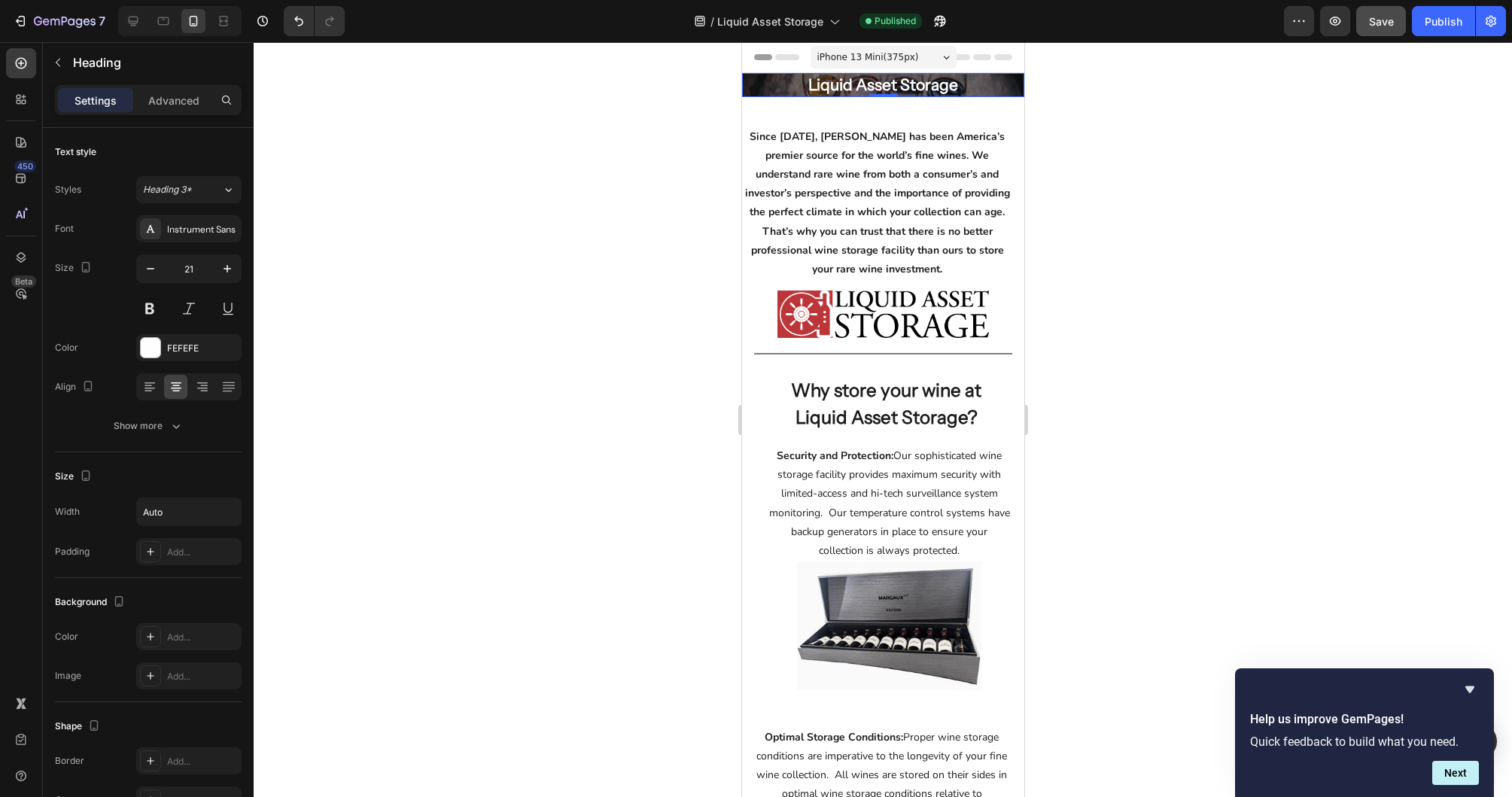
click at [846, 91] on p "Liquid Asset Storage" at bounding box center [882, 85] width 149 height 24
click at [785, 91] on div "Liquid Asset Storage" at bounding box center [882, 85] width 283 height 24
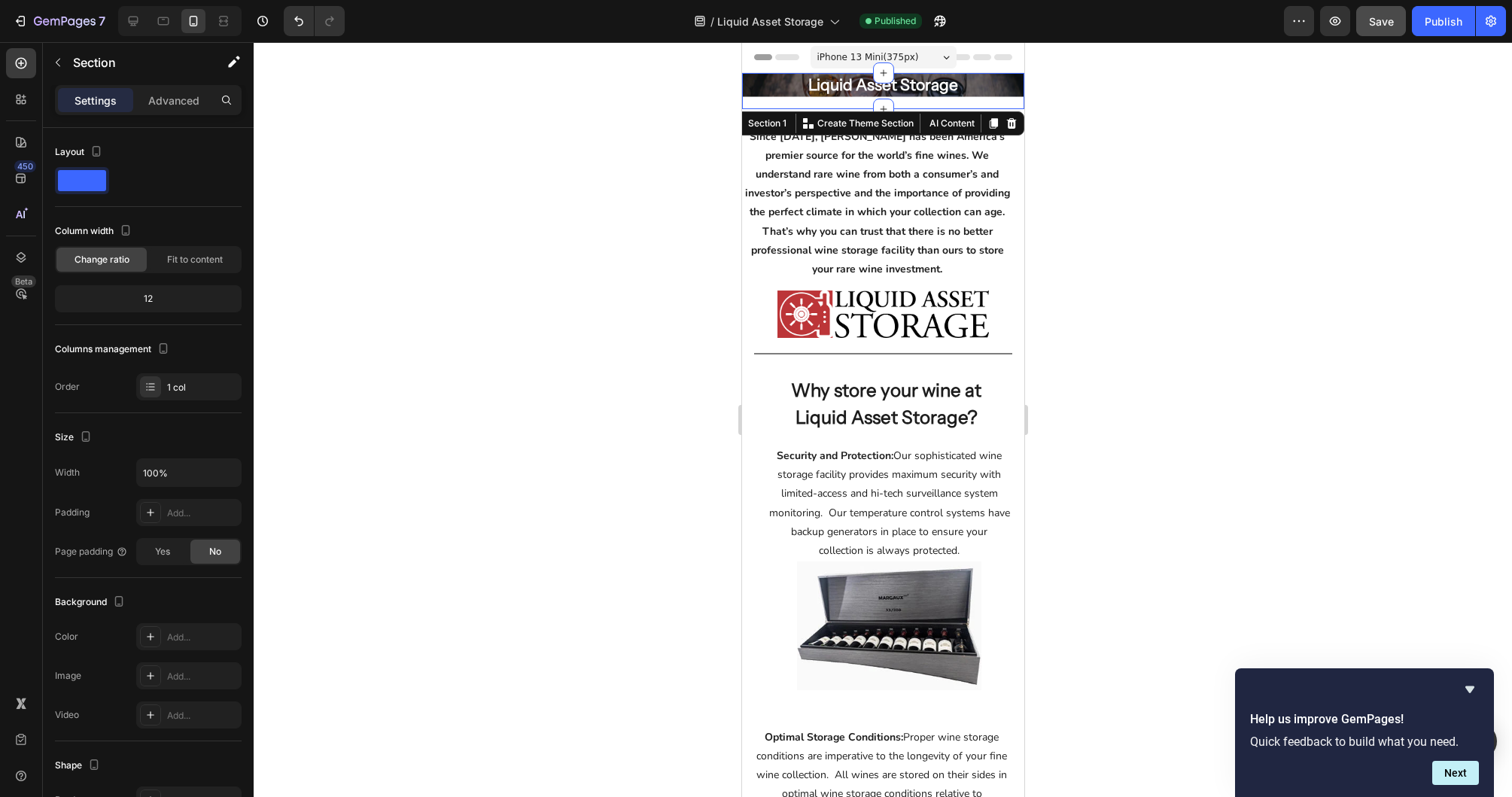
click at [767, 106] on div "Liquid Asset Storage Heading Row Hero Banner Row" at bounding box center [882, 91] width 283 height 36
click at [767, 93] on div "Liquid Asset Storage" at bounding box center [882, 85] width 283 height 24
click at [799, 97] on div "Liquid Asset Storage Heading Row Hero Banner Row" at bounding box center [882, 91] width 283 height 36
click at [804, 92] on div "Liquid Asset Storage" at bounding box center [882, 85] width 283 height 24
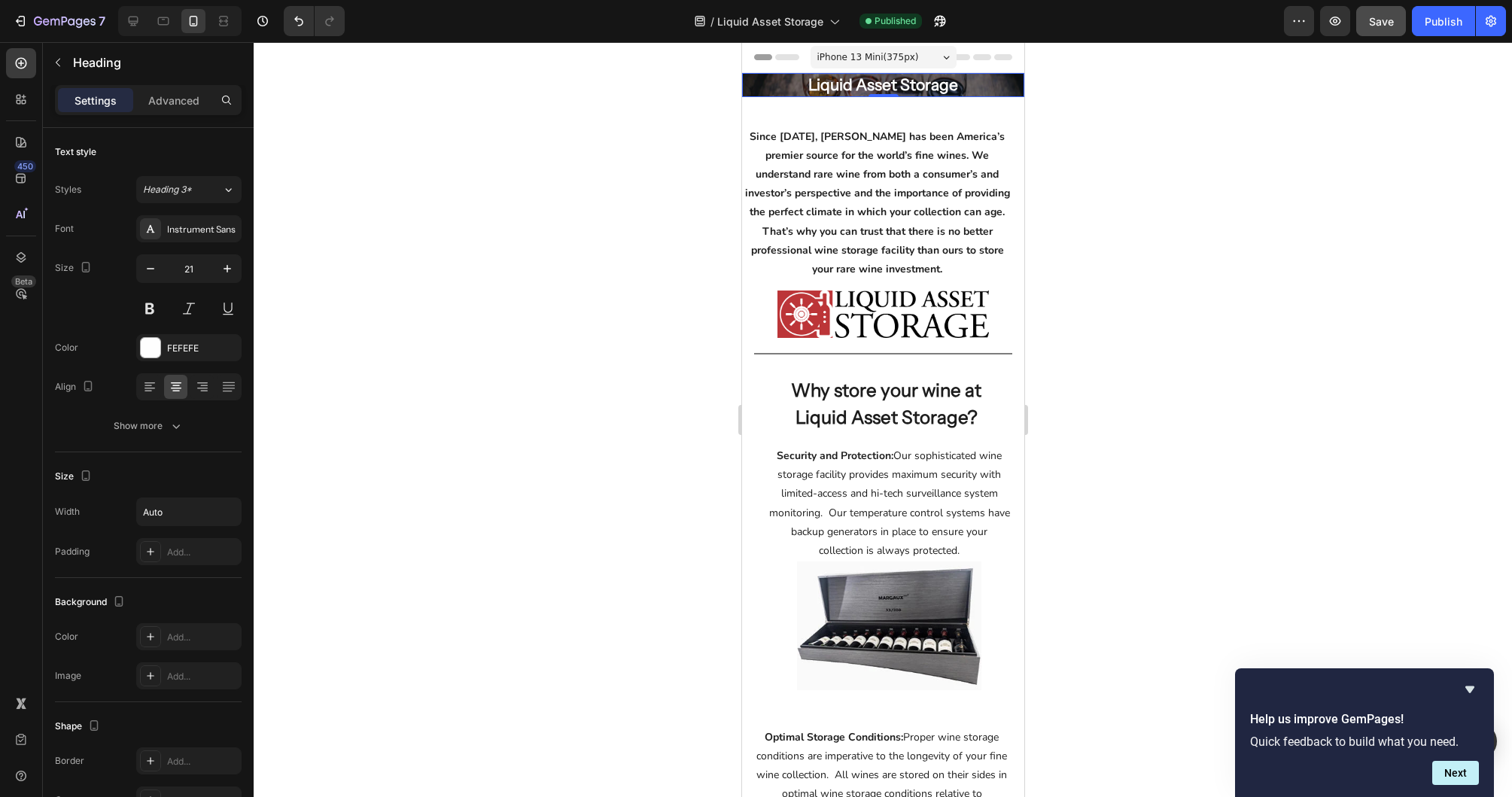
click at [1008, 94] on div "Liquid Asset Storage" at bounding box center [882, 85] width 283 height 24
click at [1006, 101] on div "Liquid Asset Storage Heading Row Hero Banner Row" at bounding box center [882, 91] width 283 height 36
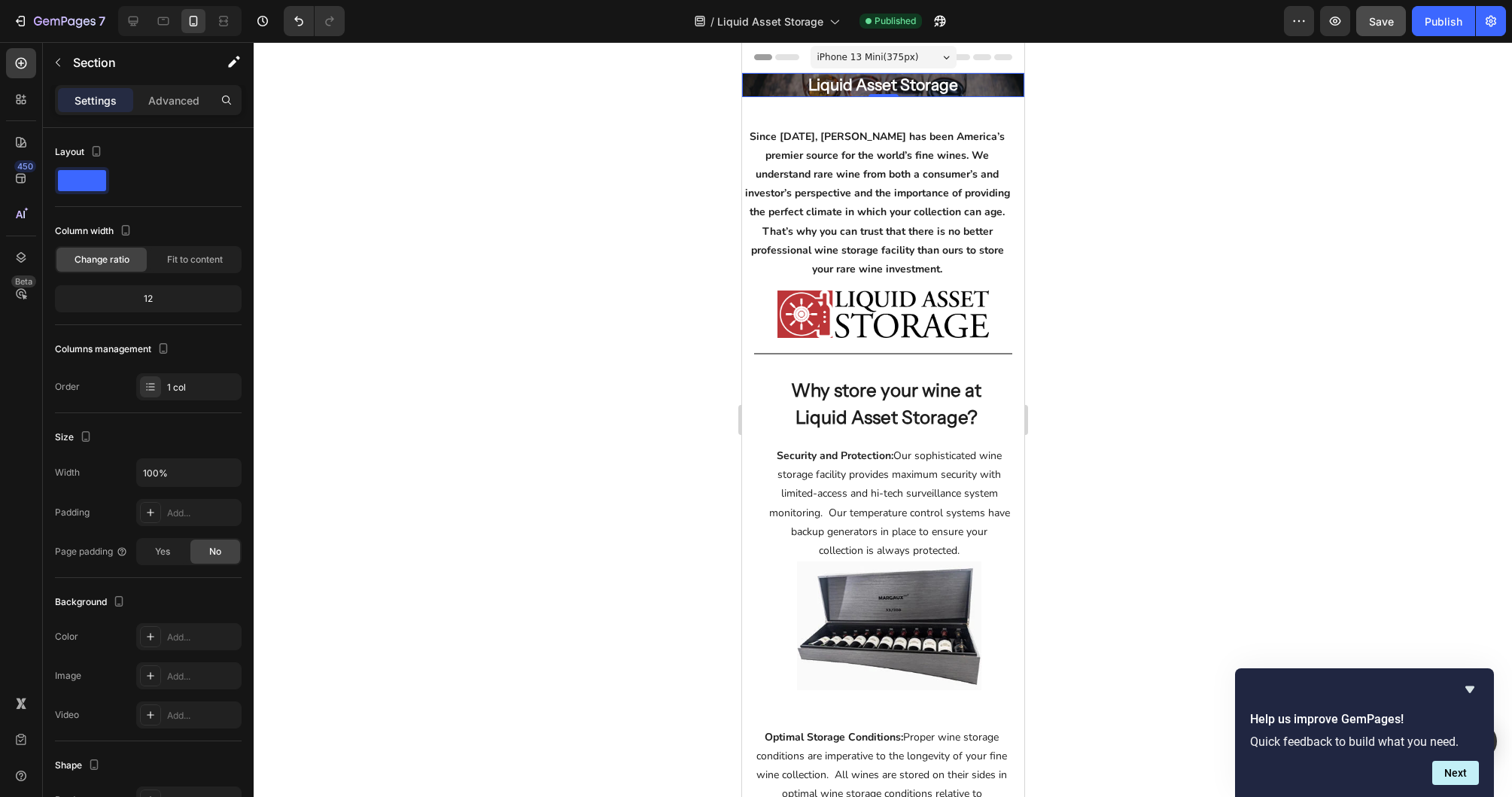
click at [765, 89] on div "Liquid Asset Storage" at bounding box center [882, 85] width 283 height 24
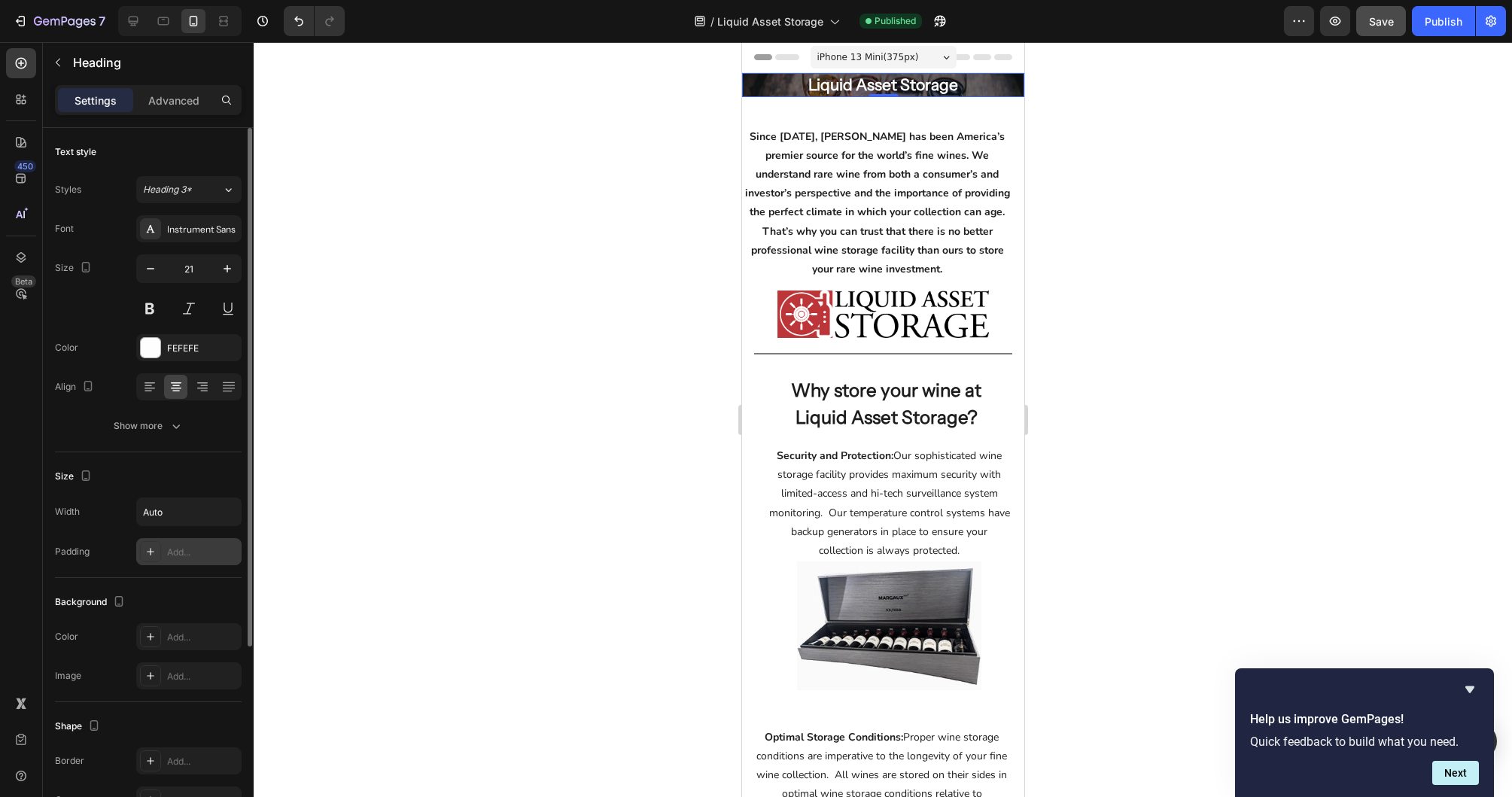
click at [151, 550] on icon at bounding box center [150, 551] width 12 height 12
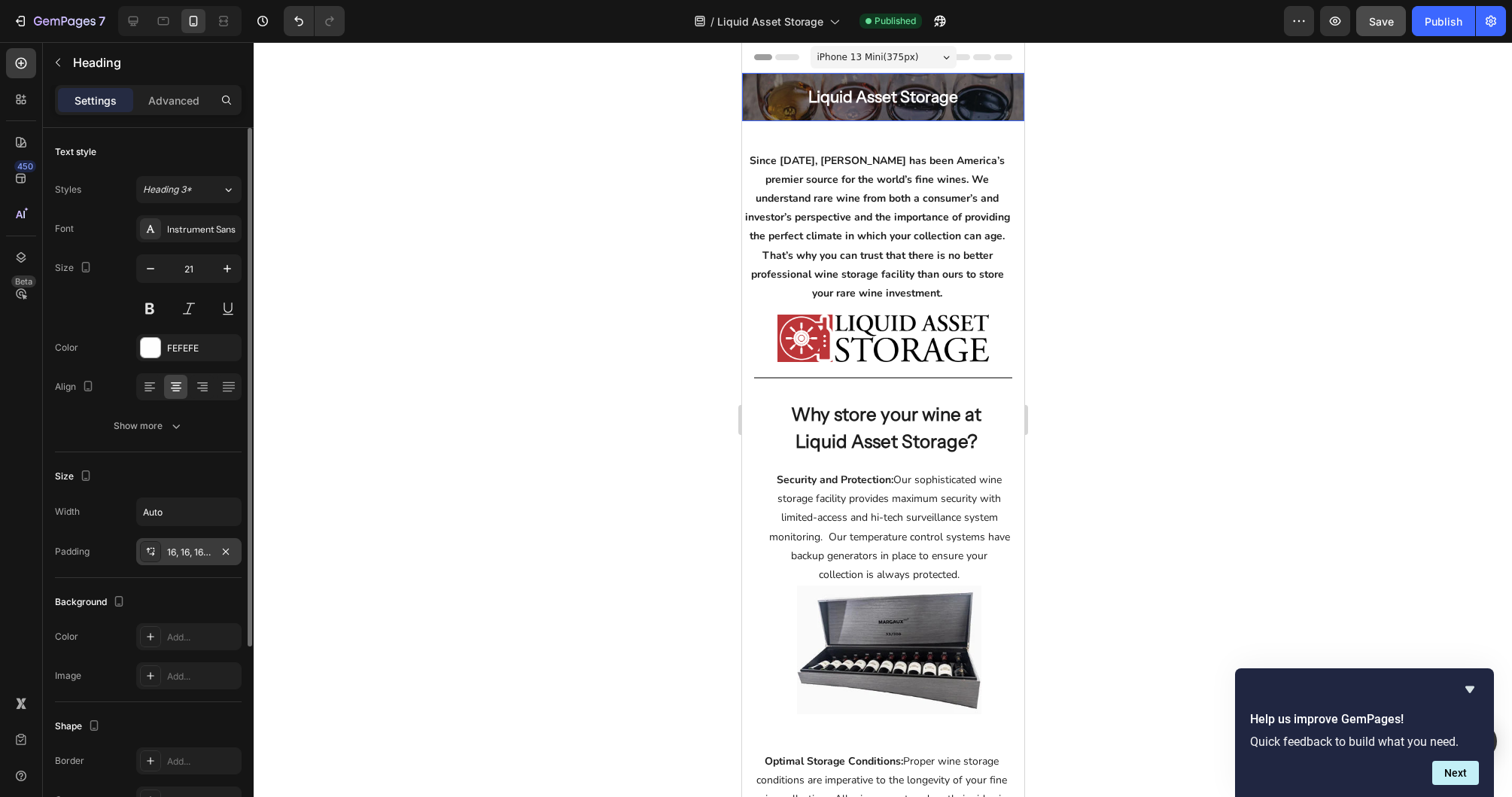
click at [1007, 97] on div "Liquid Asset Storage" at bounding box center [882, 97] width 283 height 48
click at [754, 105] on div "Liquid Asset Storage" at bounding box center [882, 97] width 283 height 48
click at [835, 119] on h2 "Liquid Asset Storage" at bounding box center [882, 97] width 174 height 48
click at [226, 550] on icon "button" at bounding box center [226, 550] width 6 height 6
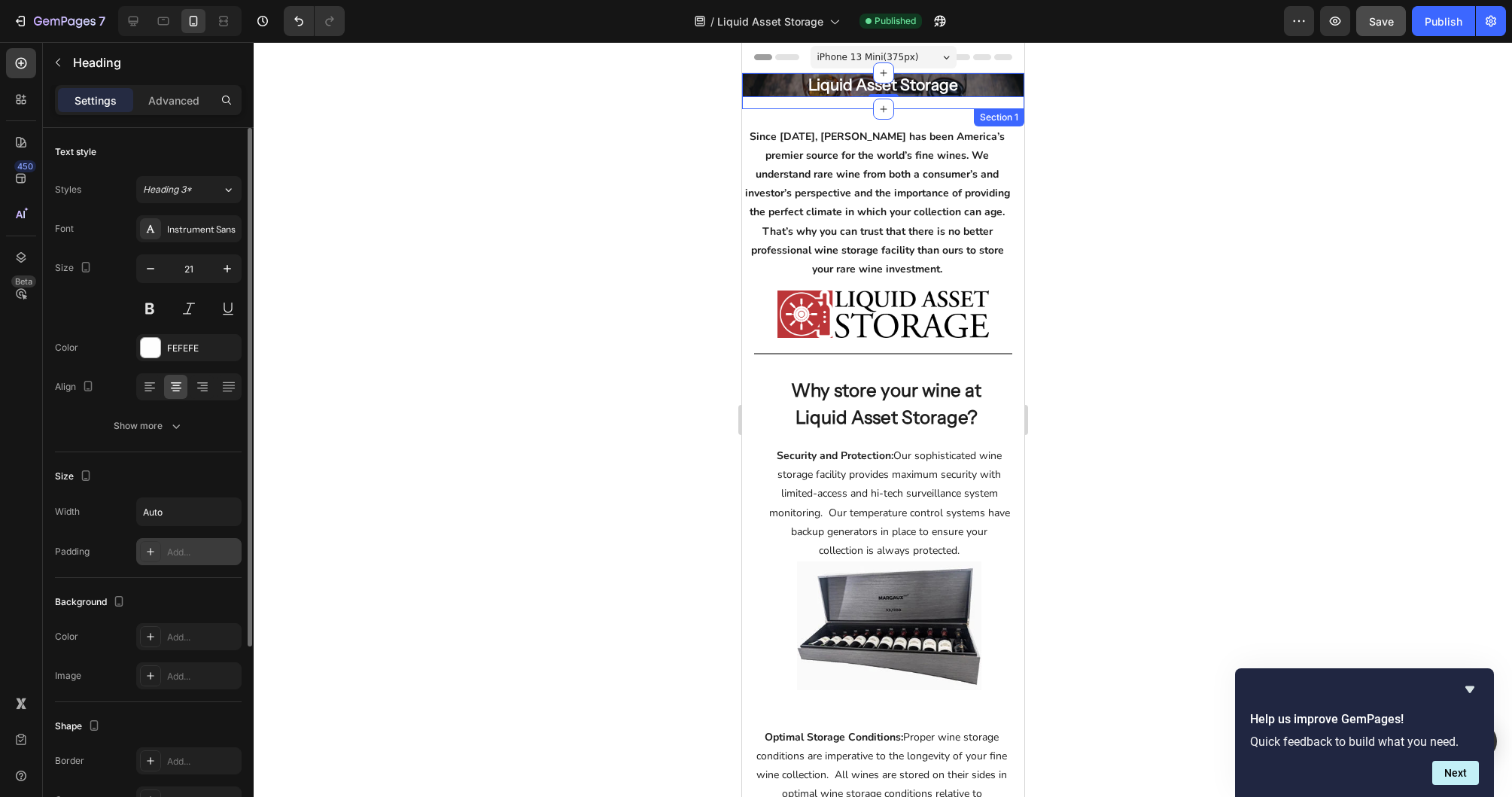
click at [767, 106] on div "Liquid Asset Storage Heading 0 Row Hero Banner Row" at bounding box center [882, 91] width 283 height 36
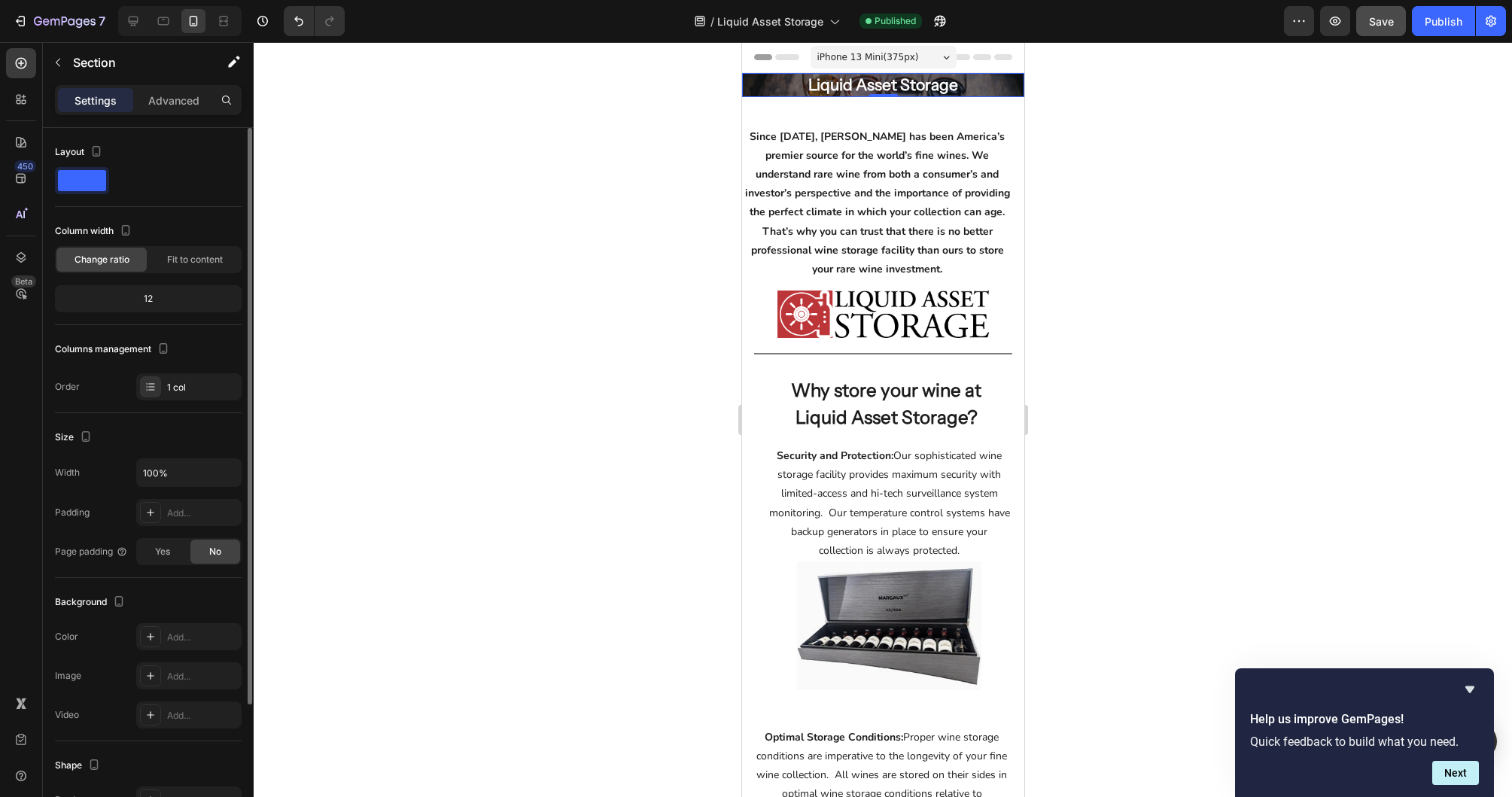
click at [930, 81] on p "Liquid Asset Storage" at bounding box center [882, 85] width 149 height 24
click at [1004, 101] on div "Liquid Asset Storage Heading 0 Row Hero Banner Row" at bounding box center [882, 91] width 283 height 36
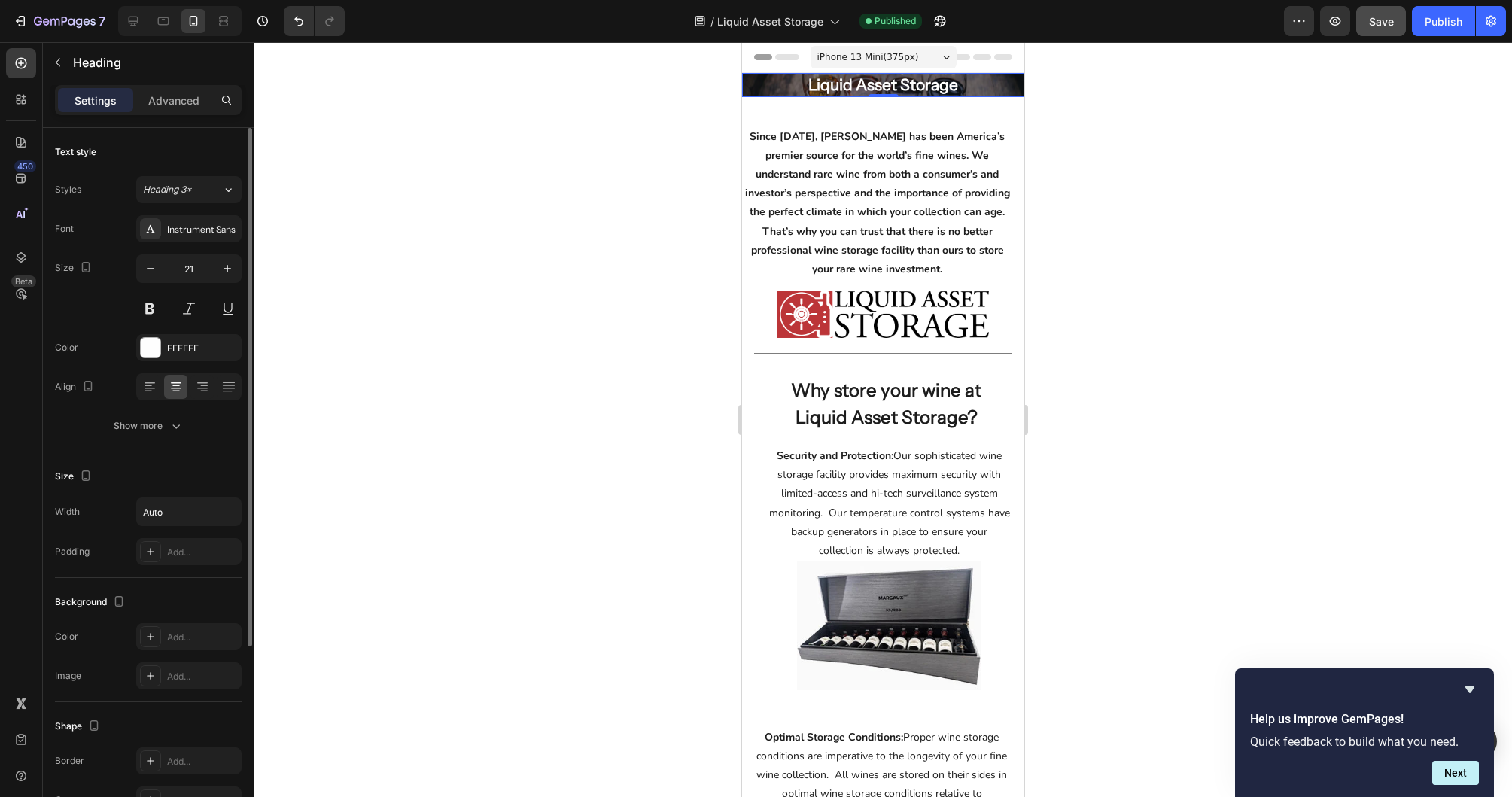
click at [1004, 91] on div "Liquid Asset Storage" at bounding box center [882, 85] width 283 height 24
click at [943, 90] on p "Liquid Asset Storage" at bounding box center [882, 85] width 149 height 24
click at [997, 93] on div "Liquid Asset Storage" at bounding box center [882, 85] width 283 height 24
click at [167, 26] on icon at bounding box center [164, 21] width 15 height 15
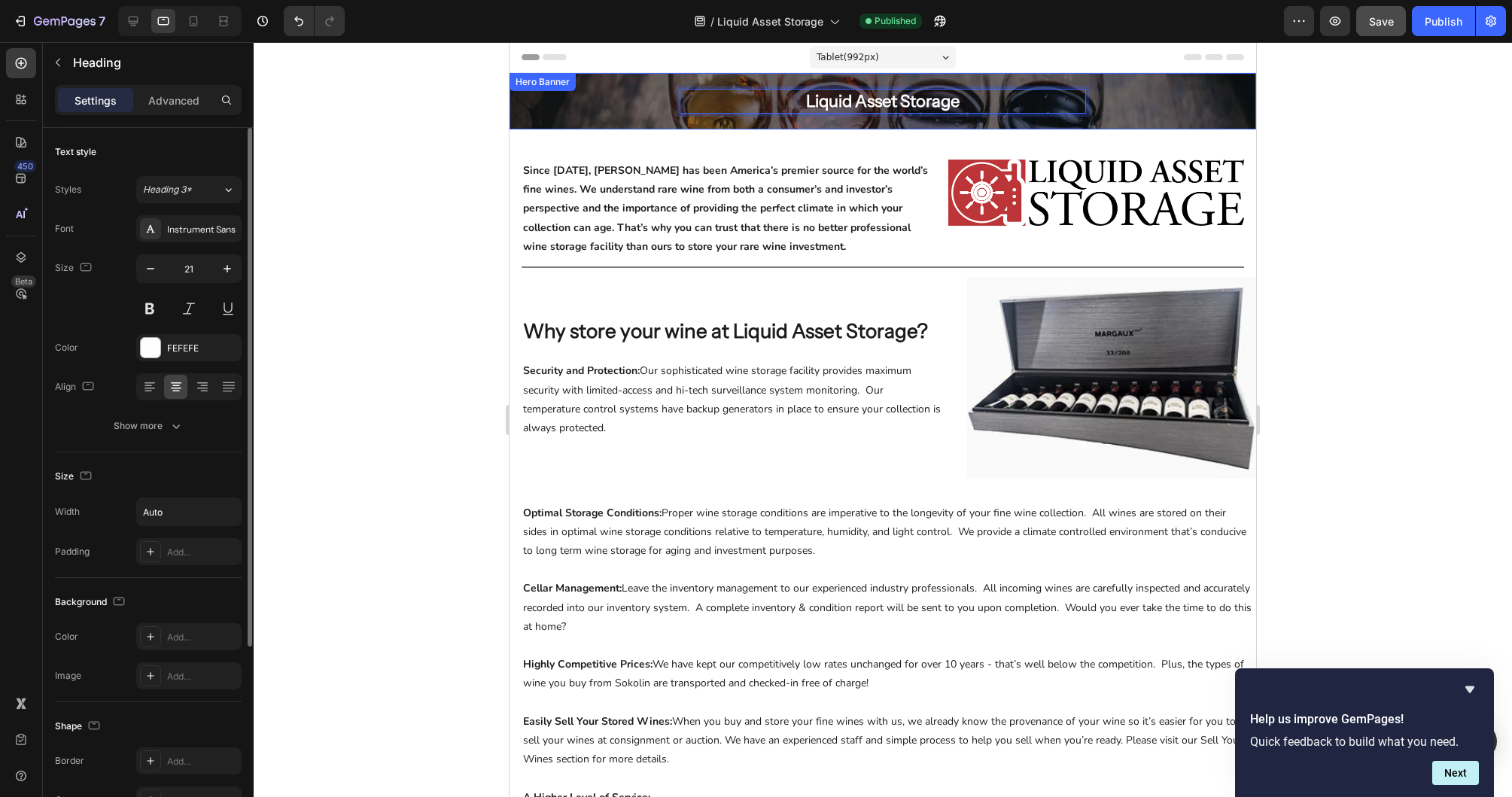
click at [598, 113] on div "Liquid Asset Storage Heading 0 Row" at bounding box center [882, 101] width 746 height 25
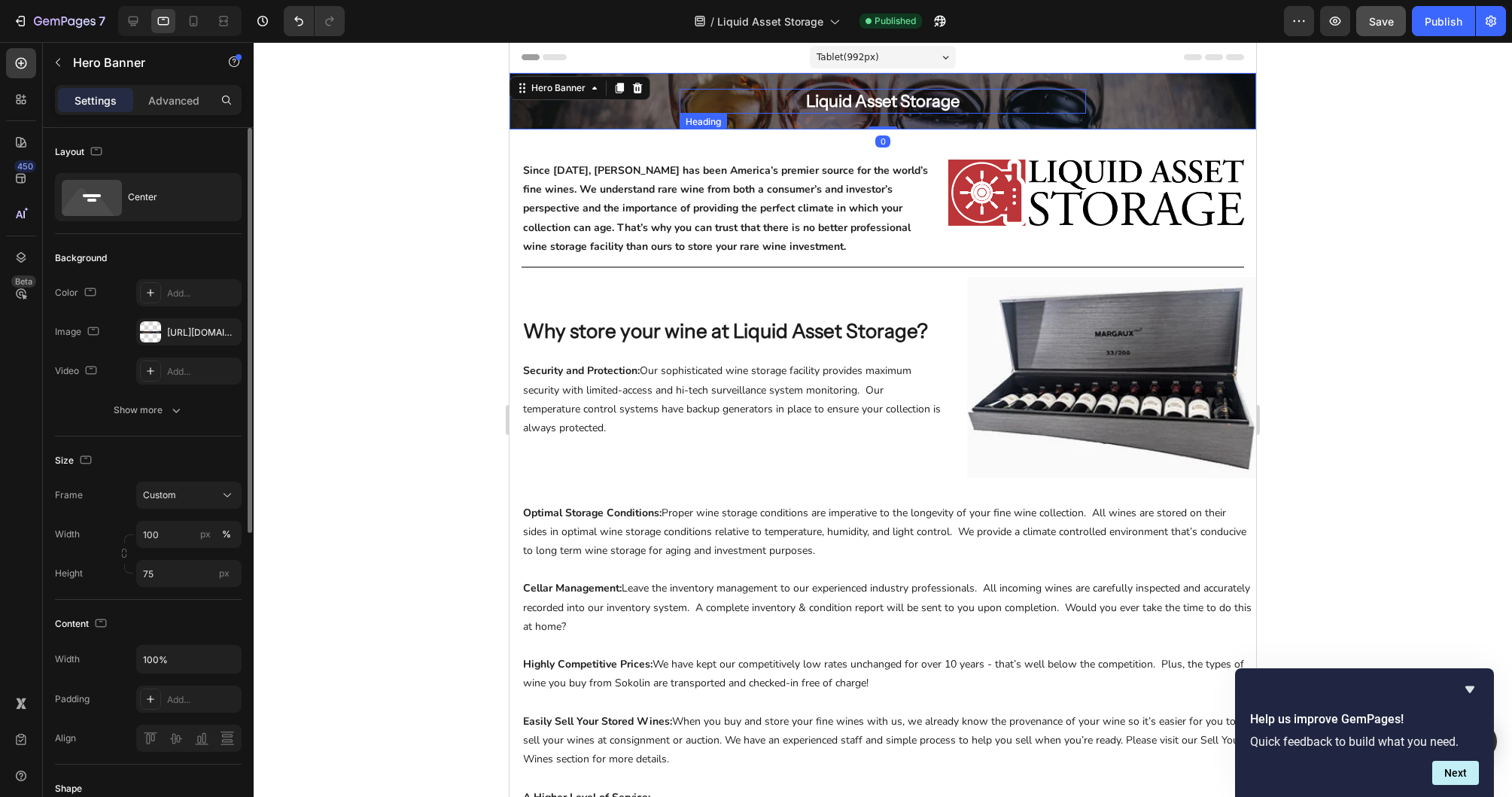
click at [688, 104] on p "Liquid Asset Storage" at bounding box center [883, 101] width 407 height 25
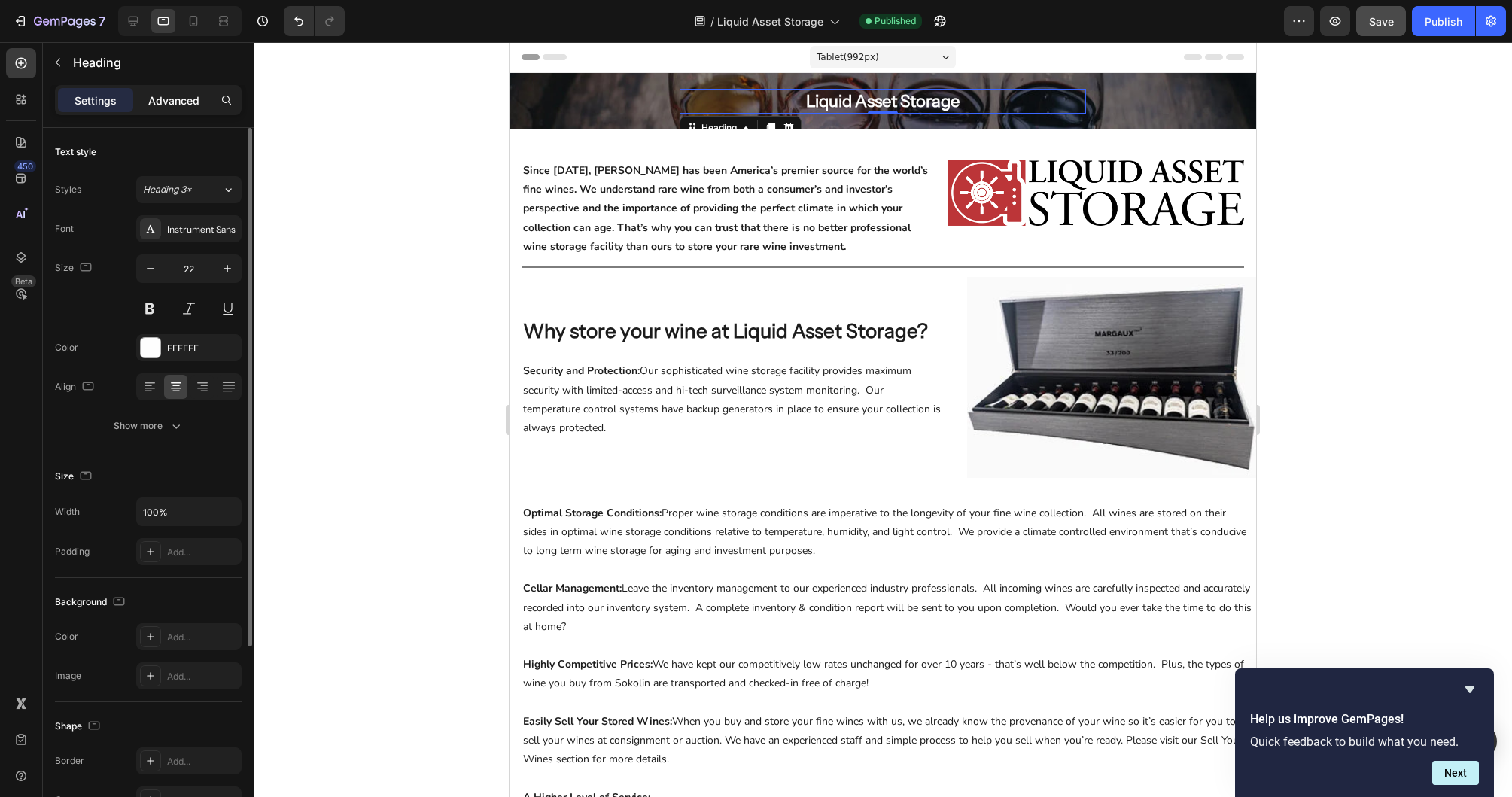
click at [189, 108] on div "Advanced" at bounding box center [174, 99] width 75 height 24
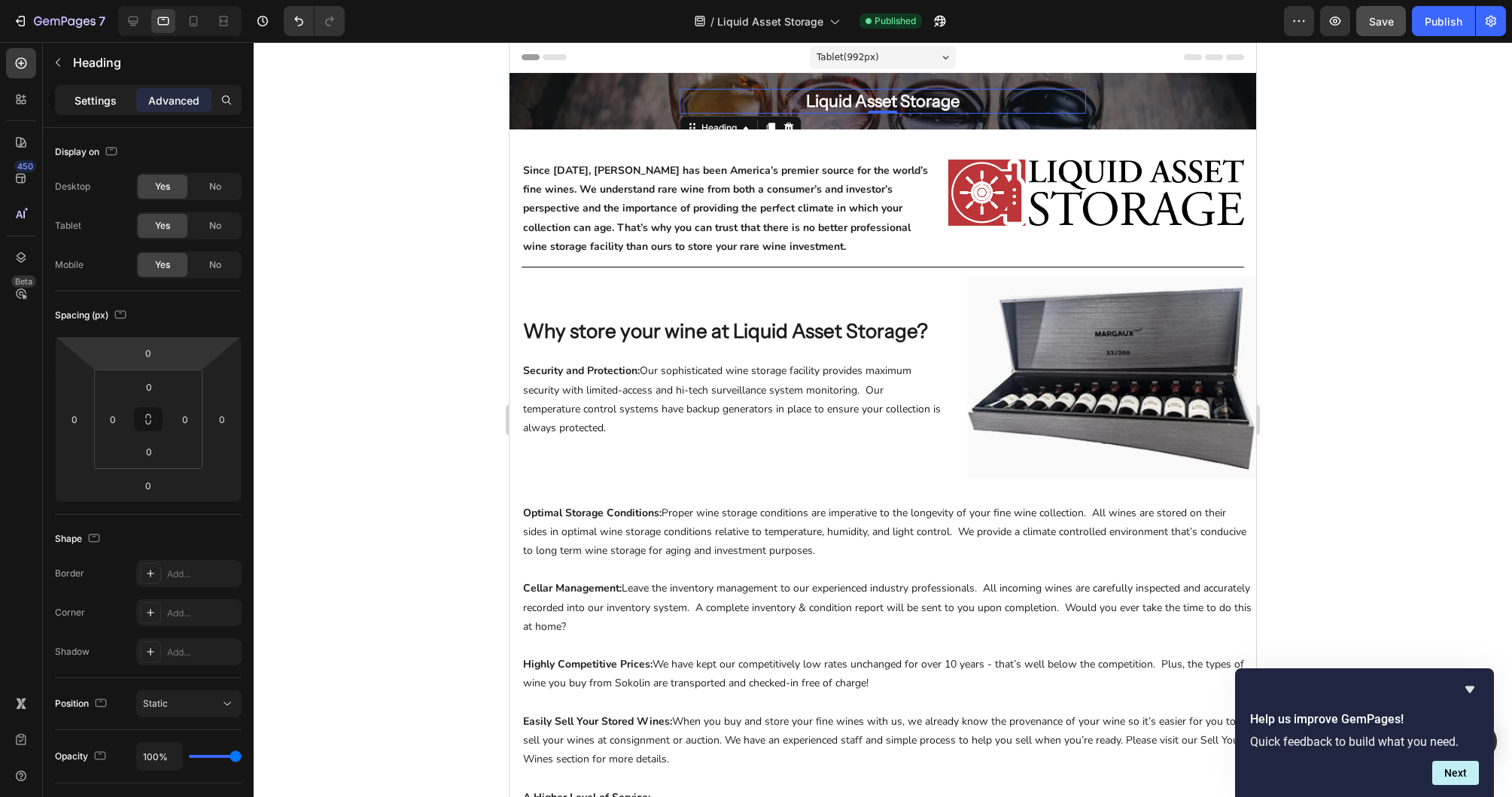
click at [90, 98] on p "Settings" at bounding box center [95, 100] width 42 height 15
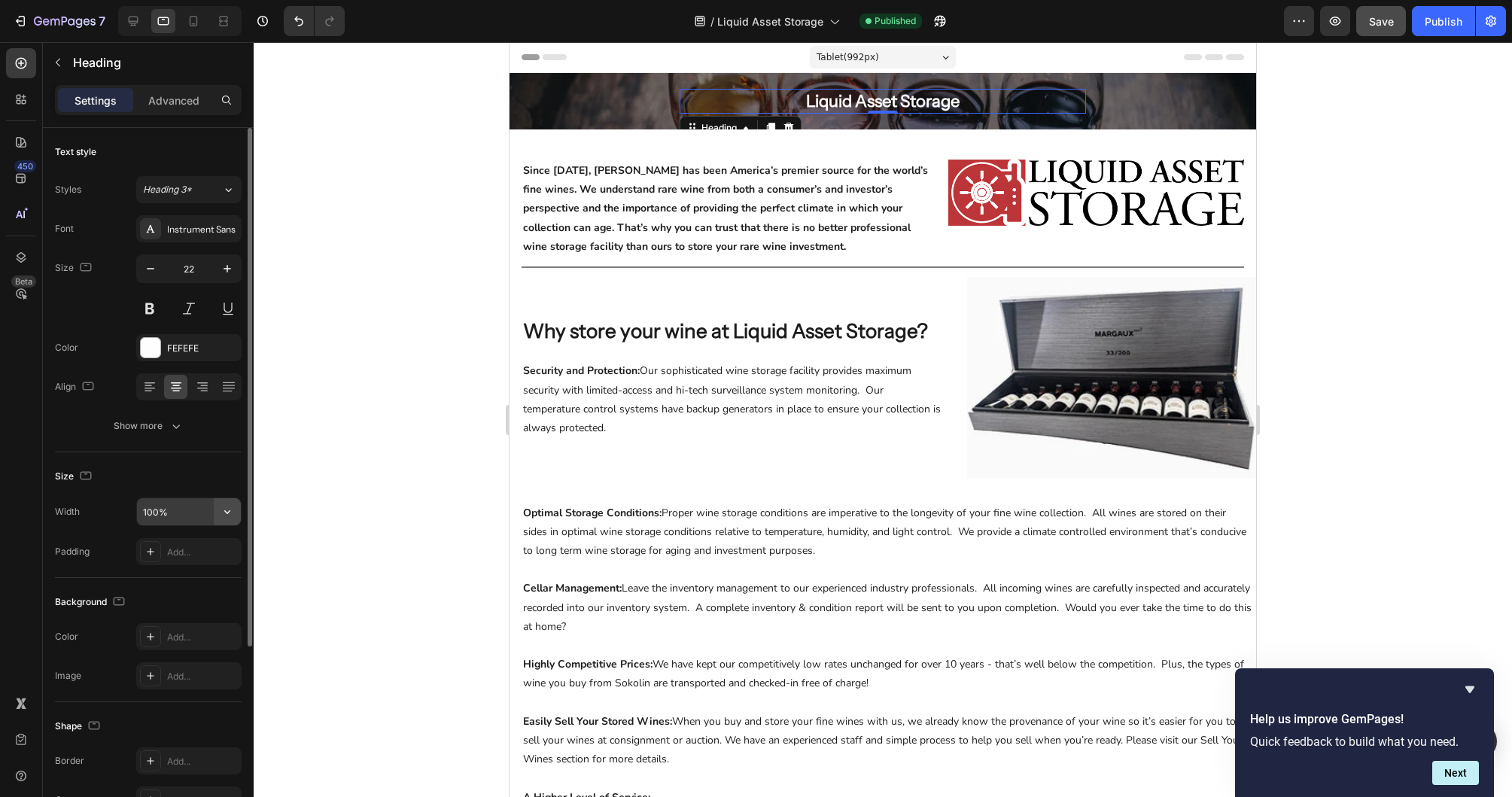
click at [227, 513] on icon "button" at bounding box center [228, 512] width 6 height 4
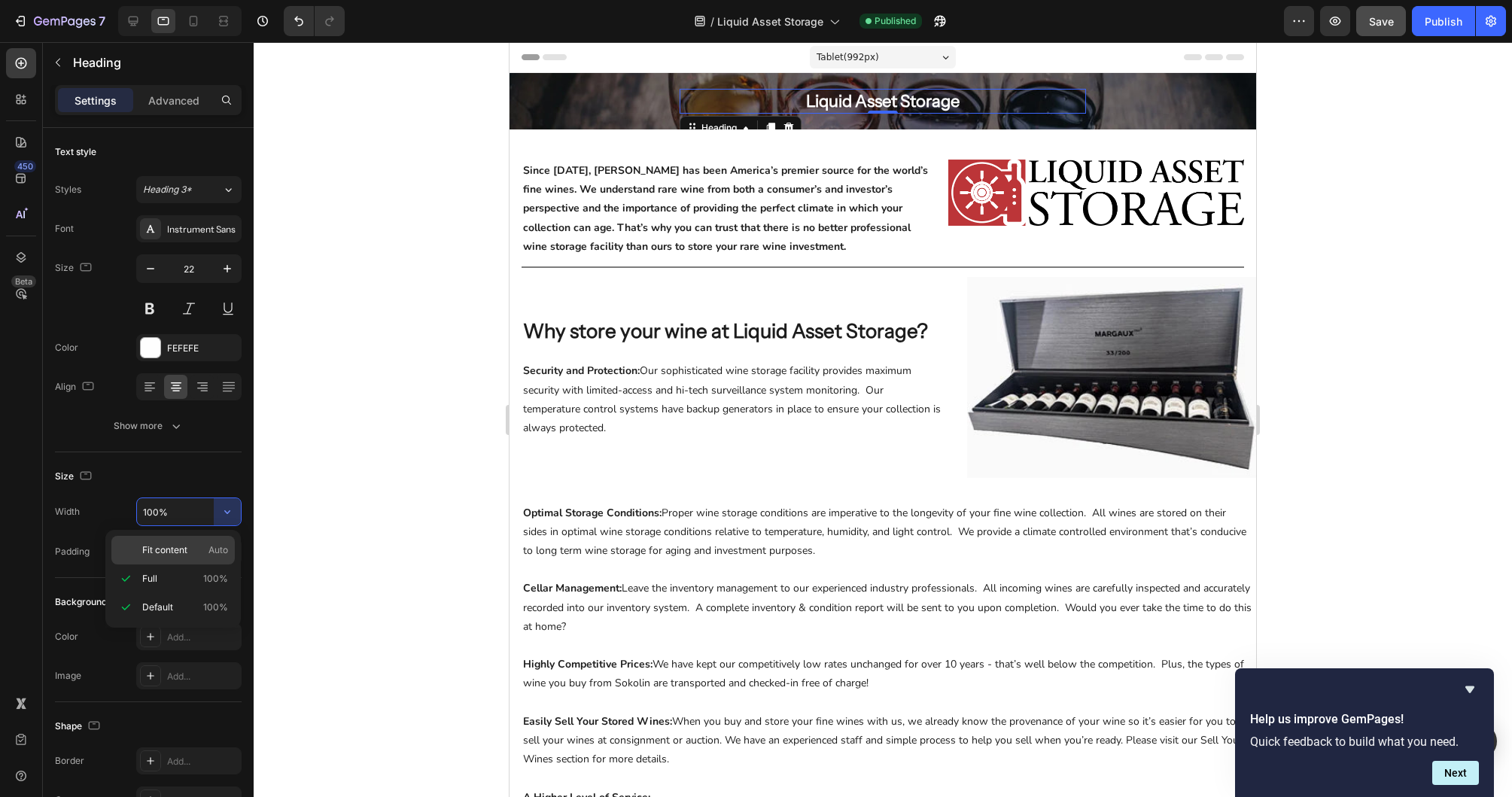
click at [201, 540] on div "Fit content Auto" at bounding box center [174, 550] width 123 height 29
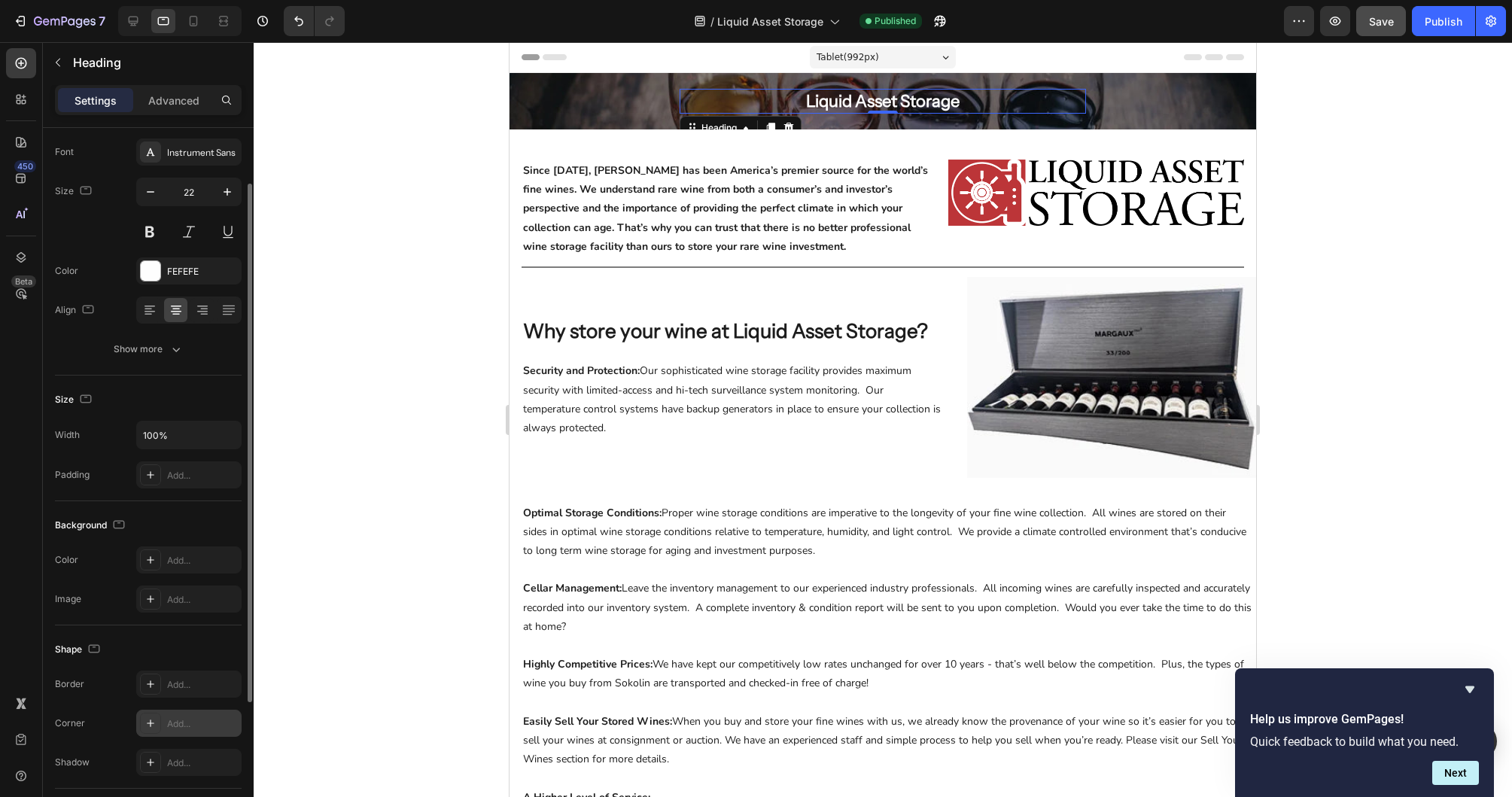
scroll to position [76, 0]
click at [222, 434] on icon "button" at bounding box center [228, 436] width 15 height 15
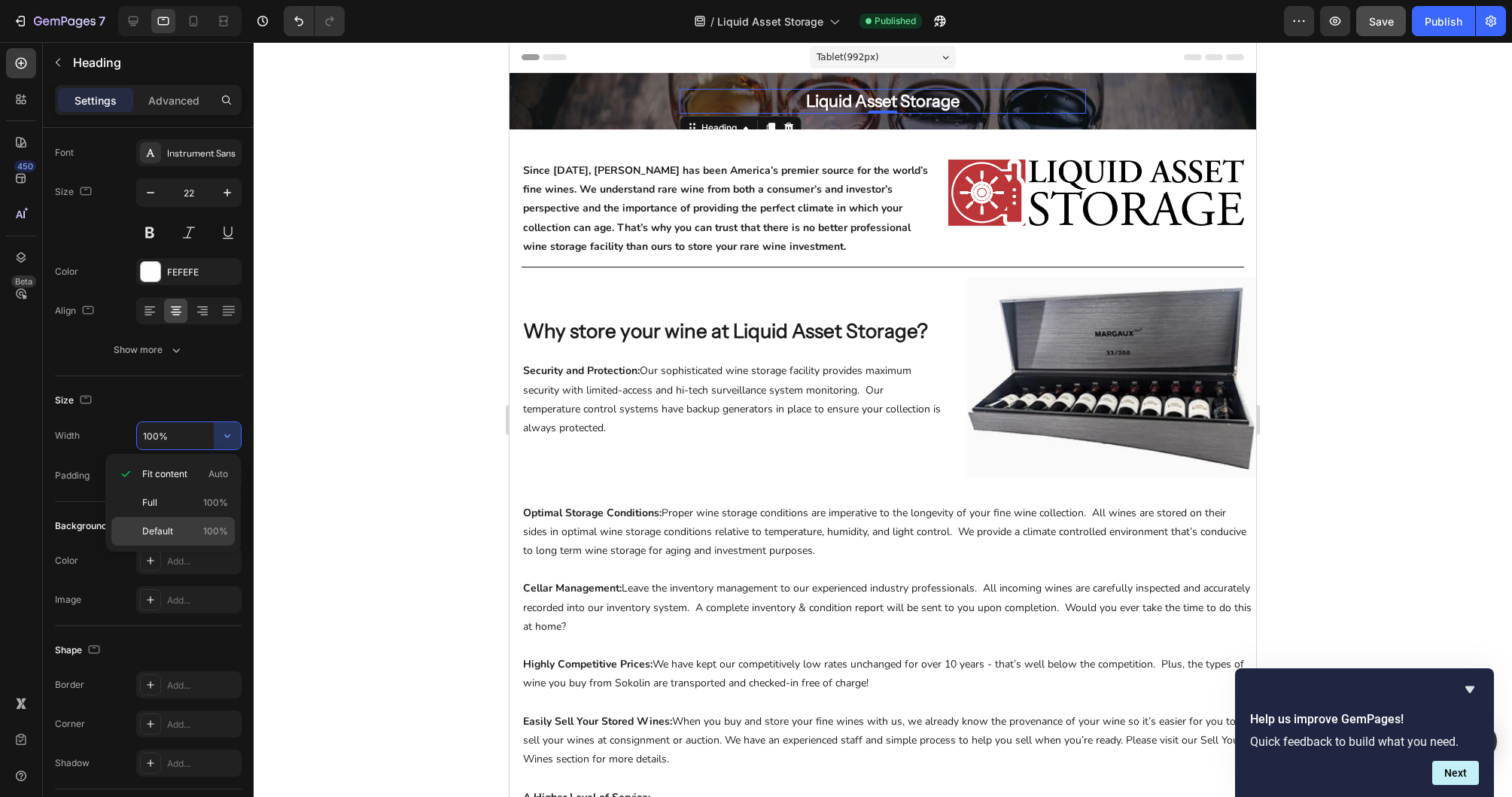
click at [202, 520] on div "Default 100%" at bounding box center [174, 531] width 123 height 29
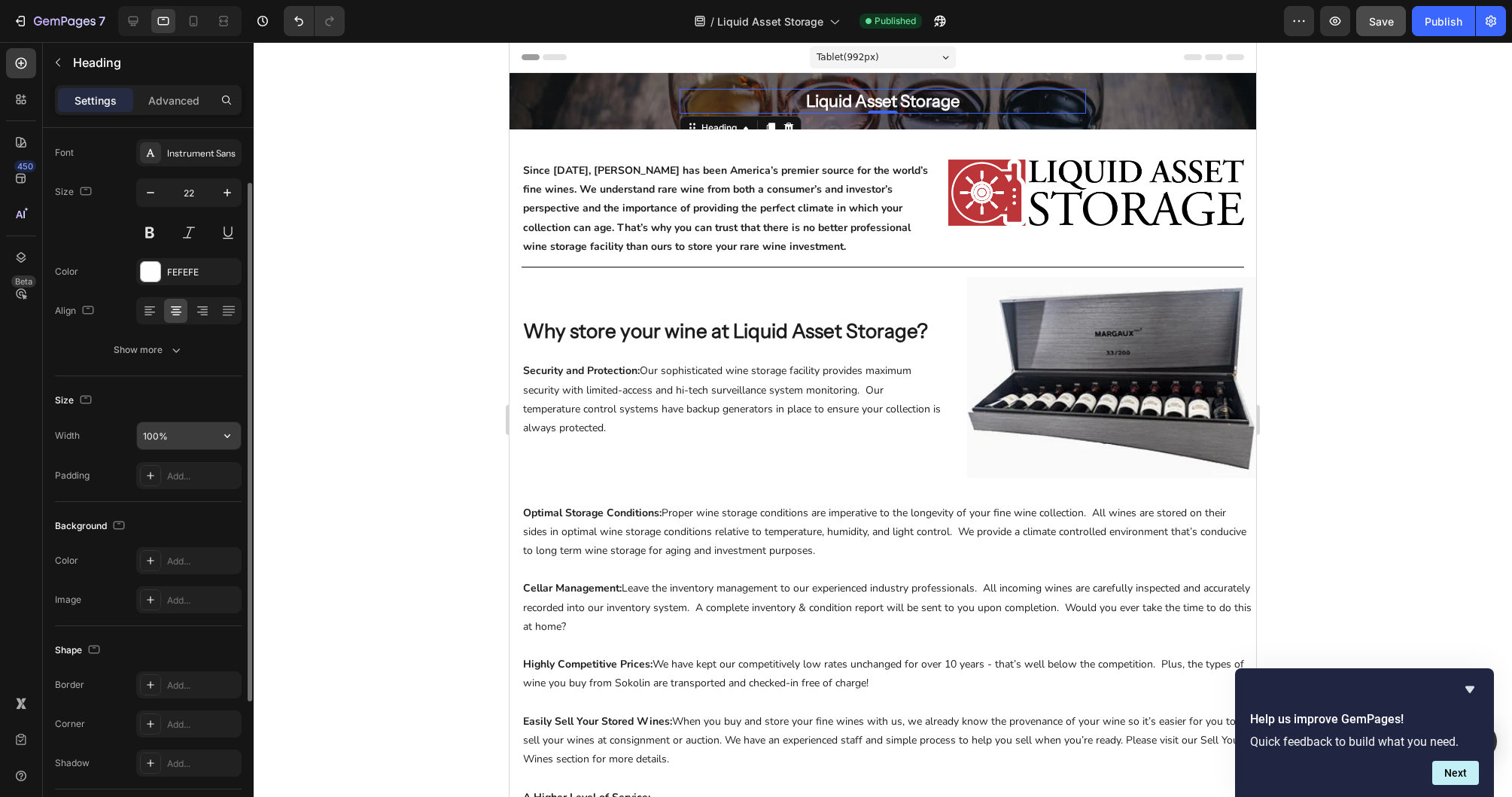
click at [207, 436] on input "100%" at bounding box center [189, 436] width 104 height 27
click at [221, 434] on icon "button" at bounding box center [228, 436] width 15 height 15
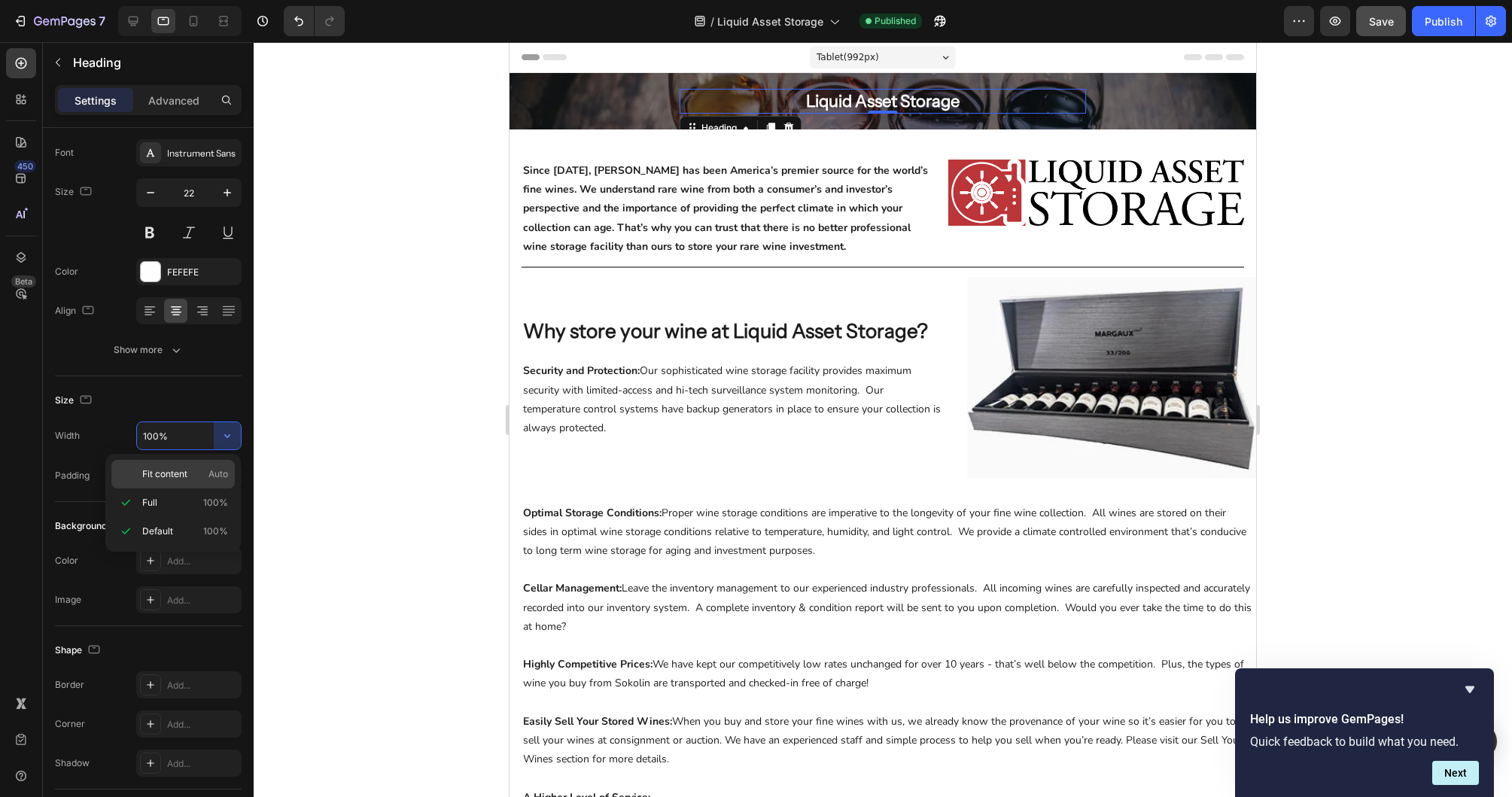
click at [200, 476] on p "Fit content Auto" at bounding box center [185, 474] width 86 height 13
click at [191, 108] on div "Advanced" at bounding box center [174, 99] width 75 height 24
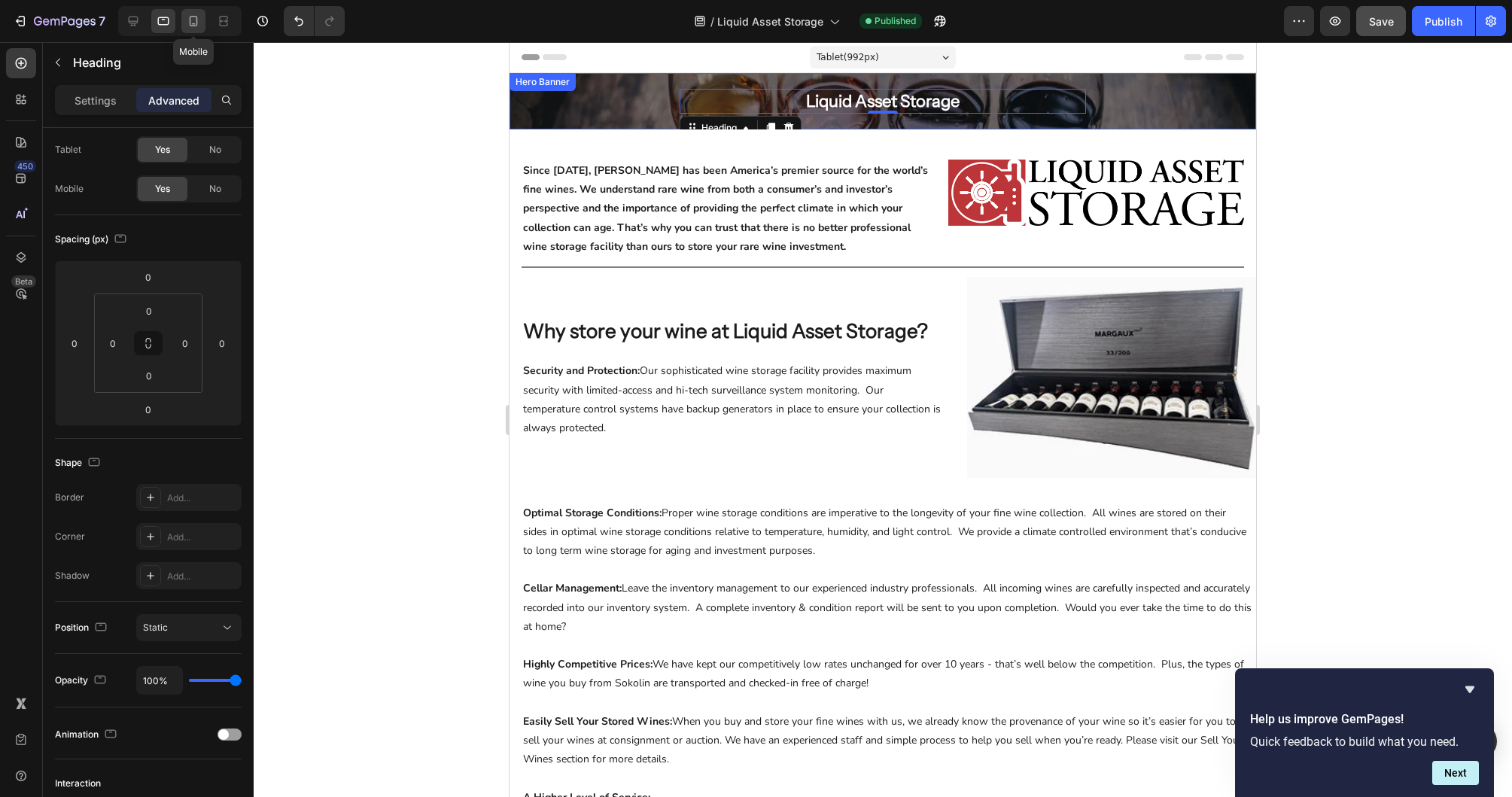
click at [194, 23] on icon at bounding box center [194, 24] width 4 height 2
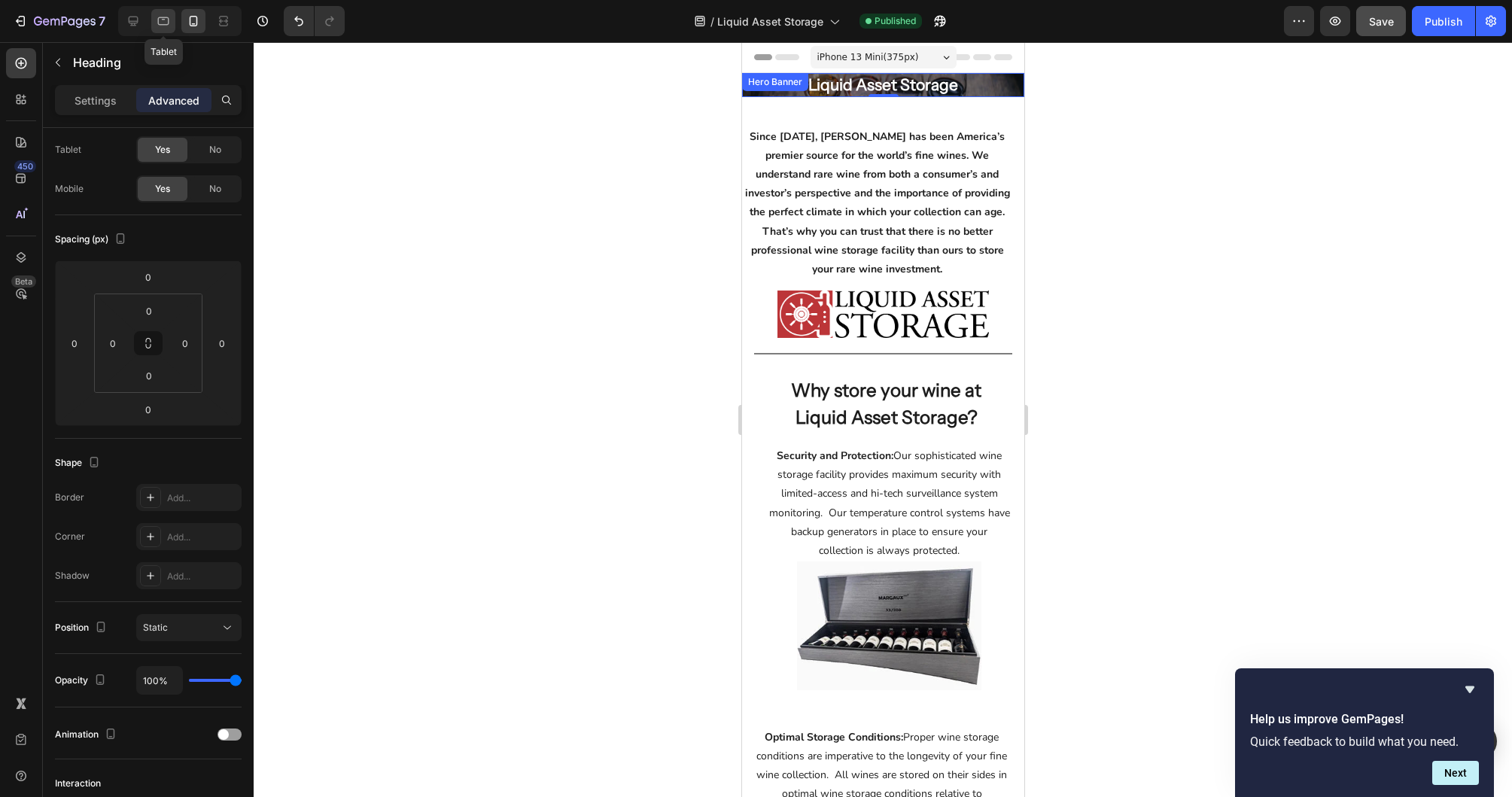
click at [169, 23] on icon at bounding box center [164, 21] width 12 height 9
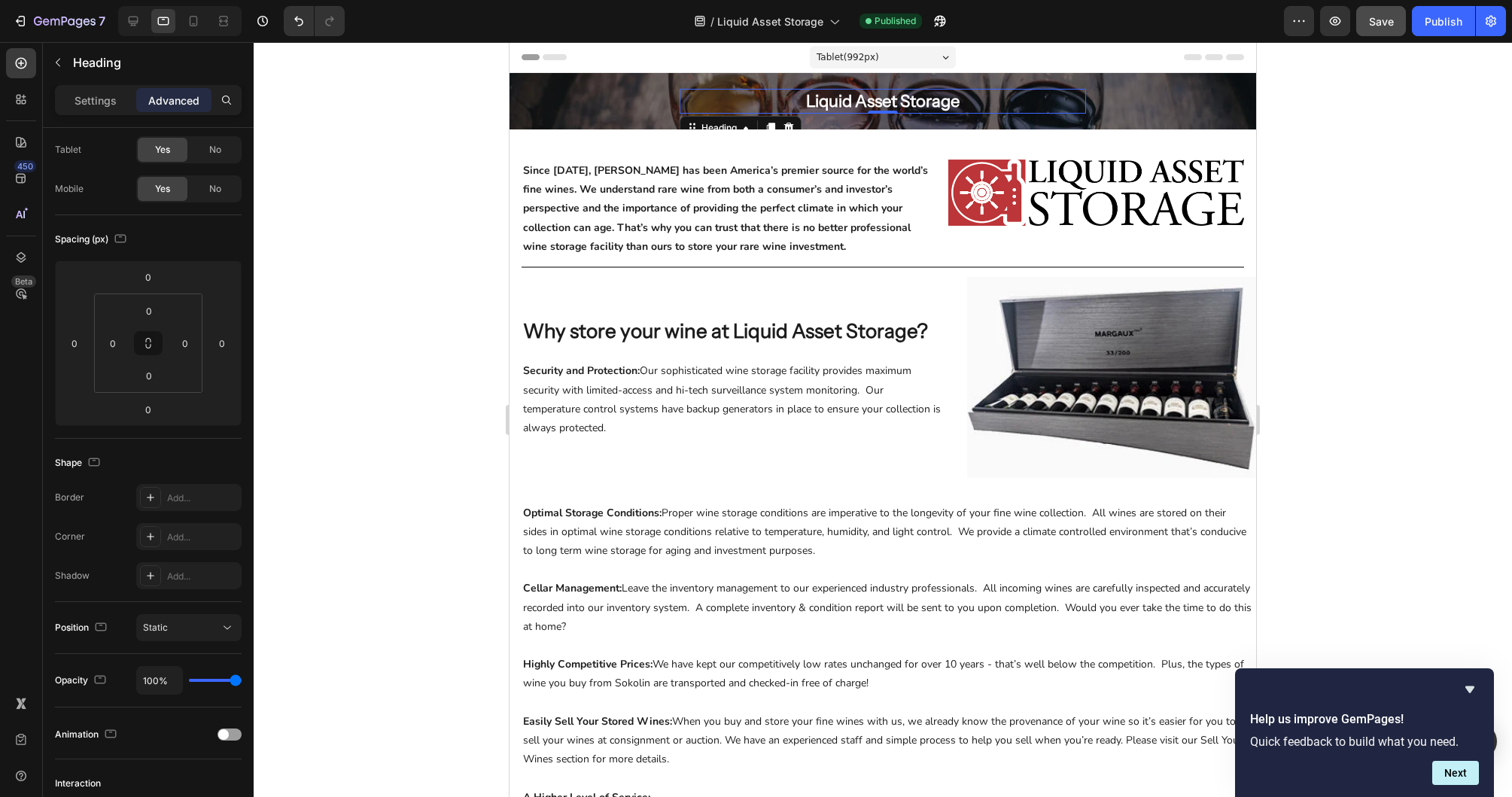
click at [713, 98] on div "Liquid Asset Storage" at bounding box center [883, 101] width 407 height 25
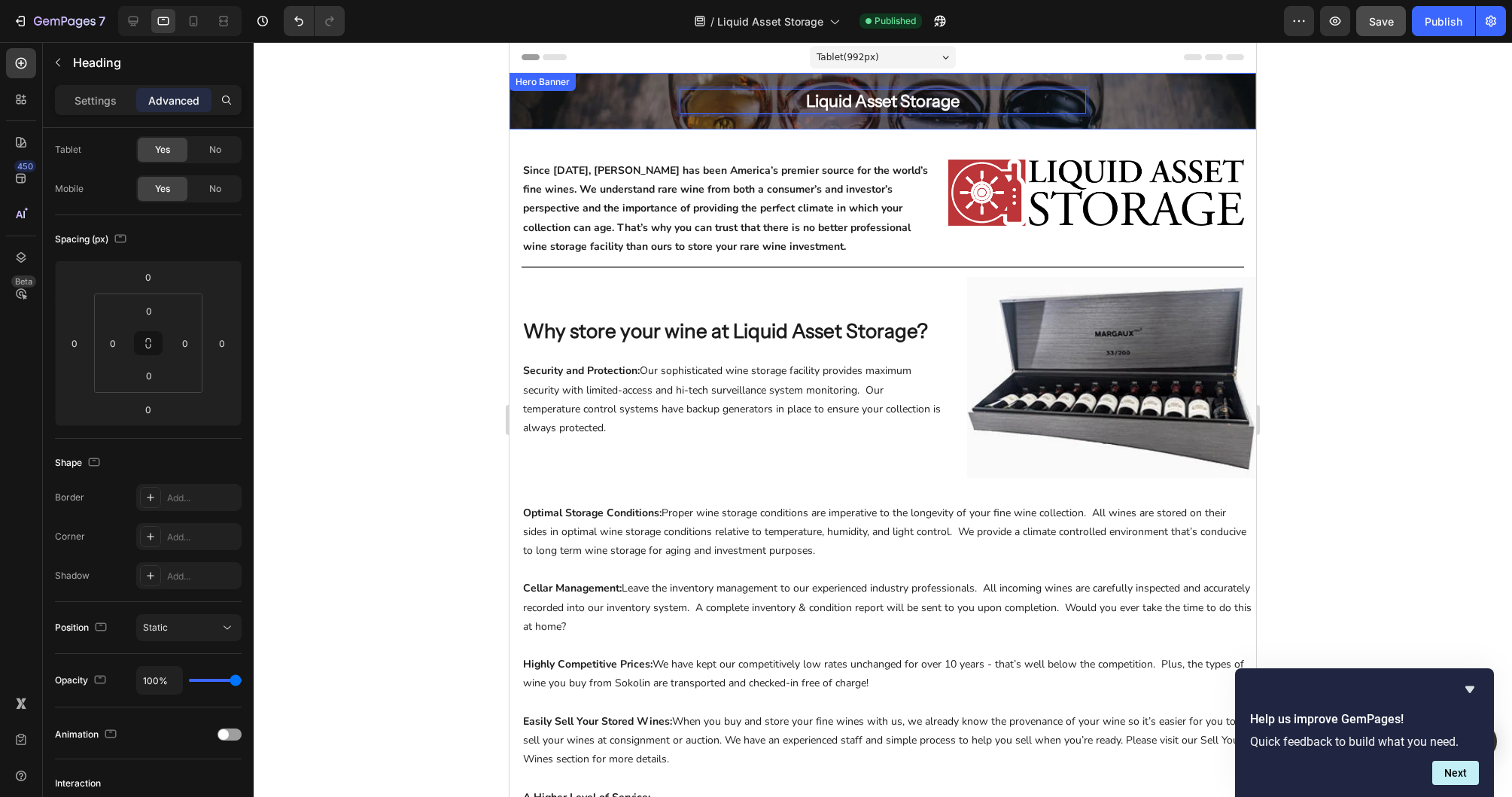
click at [901, 119] on div "Overlay" at bounding box center [882, 101] width 746 height 57
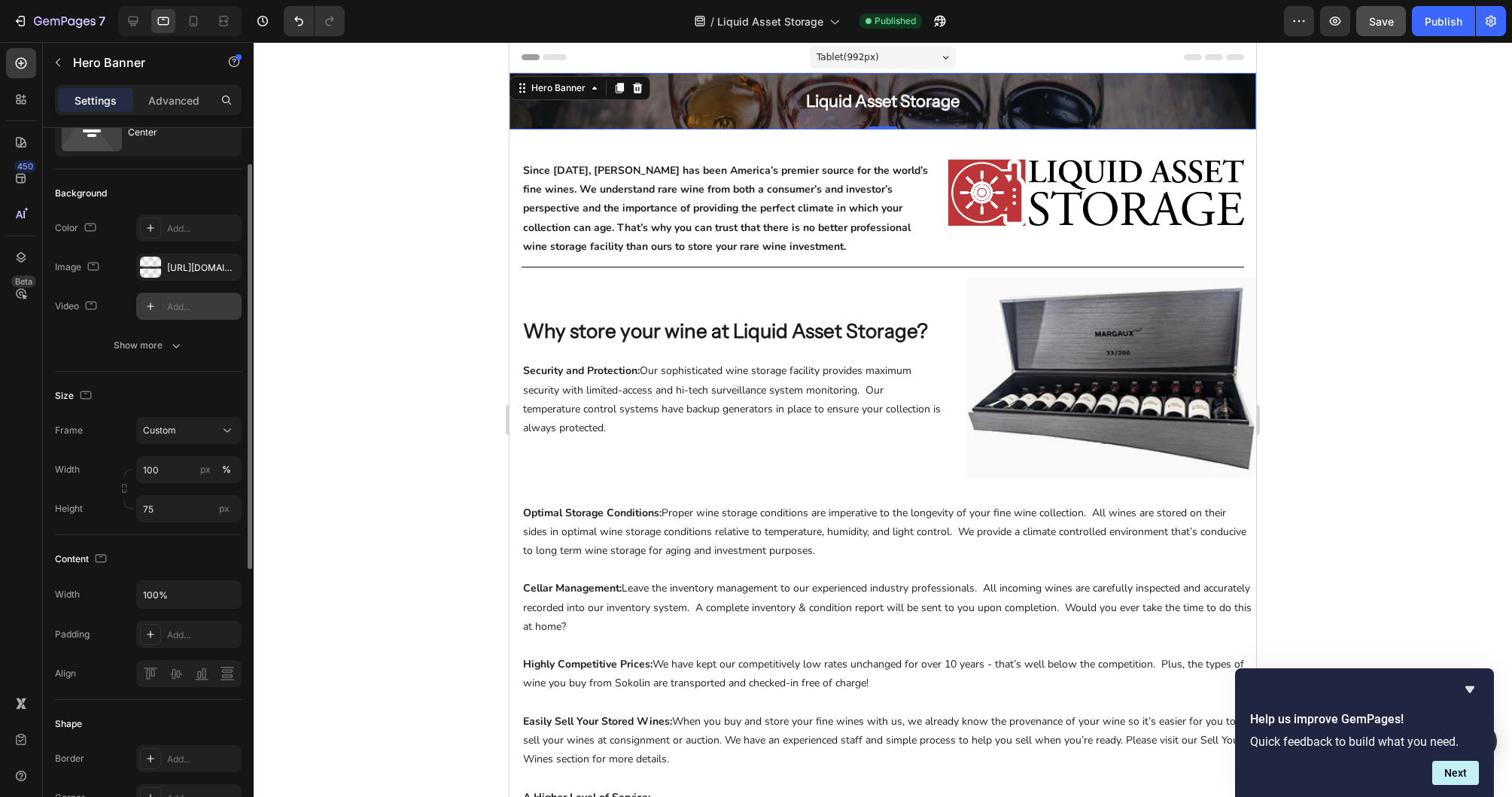
scroll to position [122, 0]
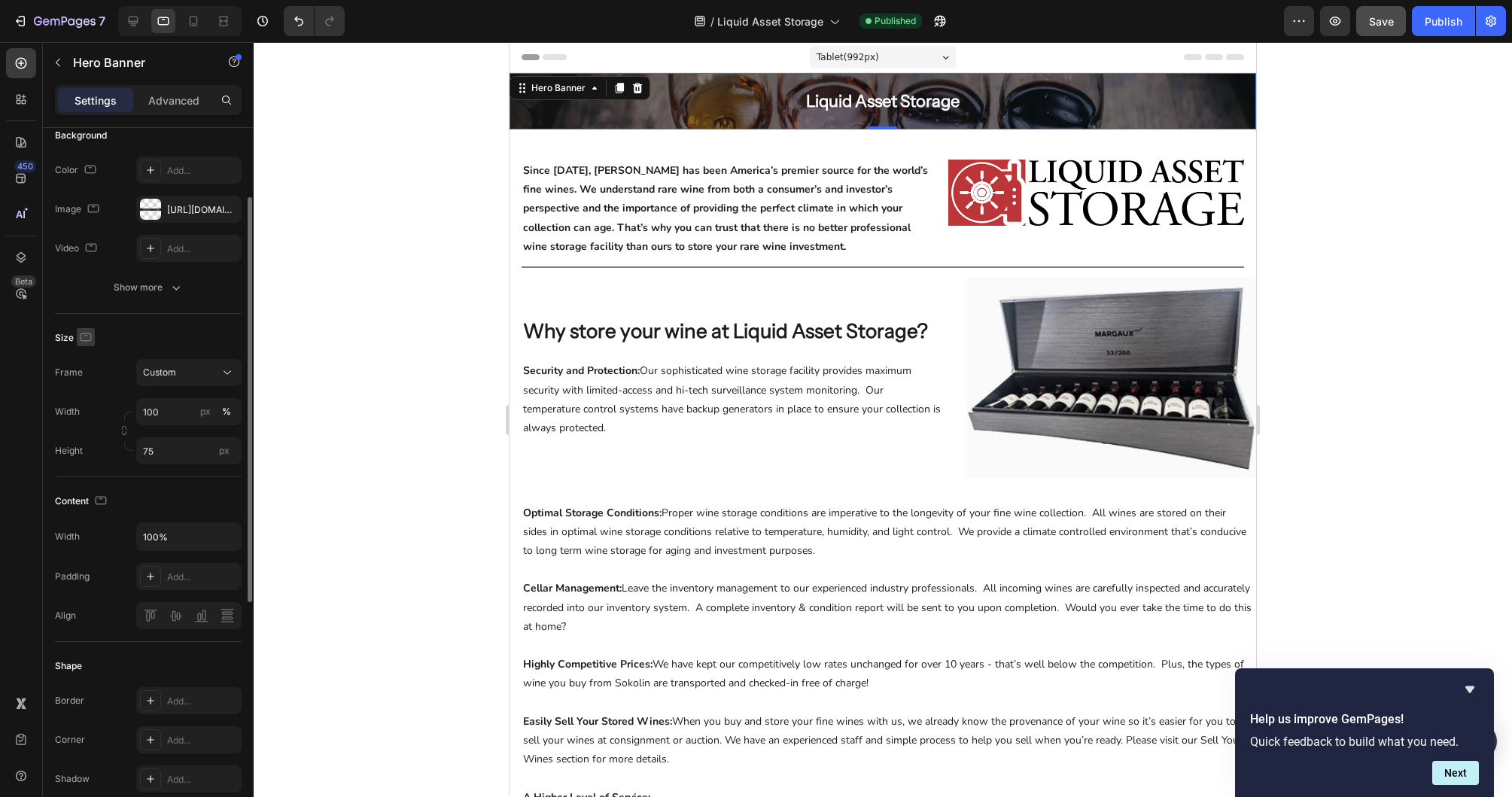
click at [85, 334] on icon "button" at bounding box center [86, 337] width 15 height 15
click at [84, 413] on icon "button" at bounding box center [89, 415] width 15 height 15
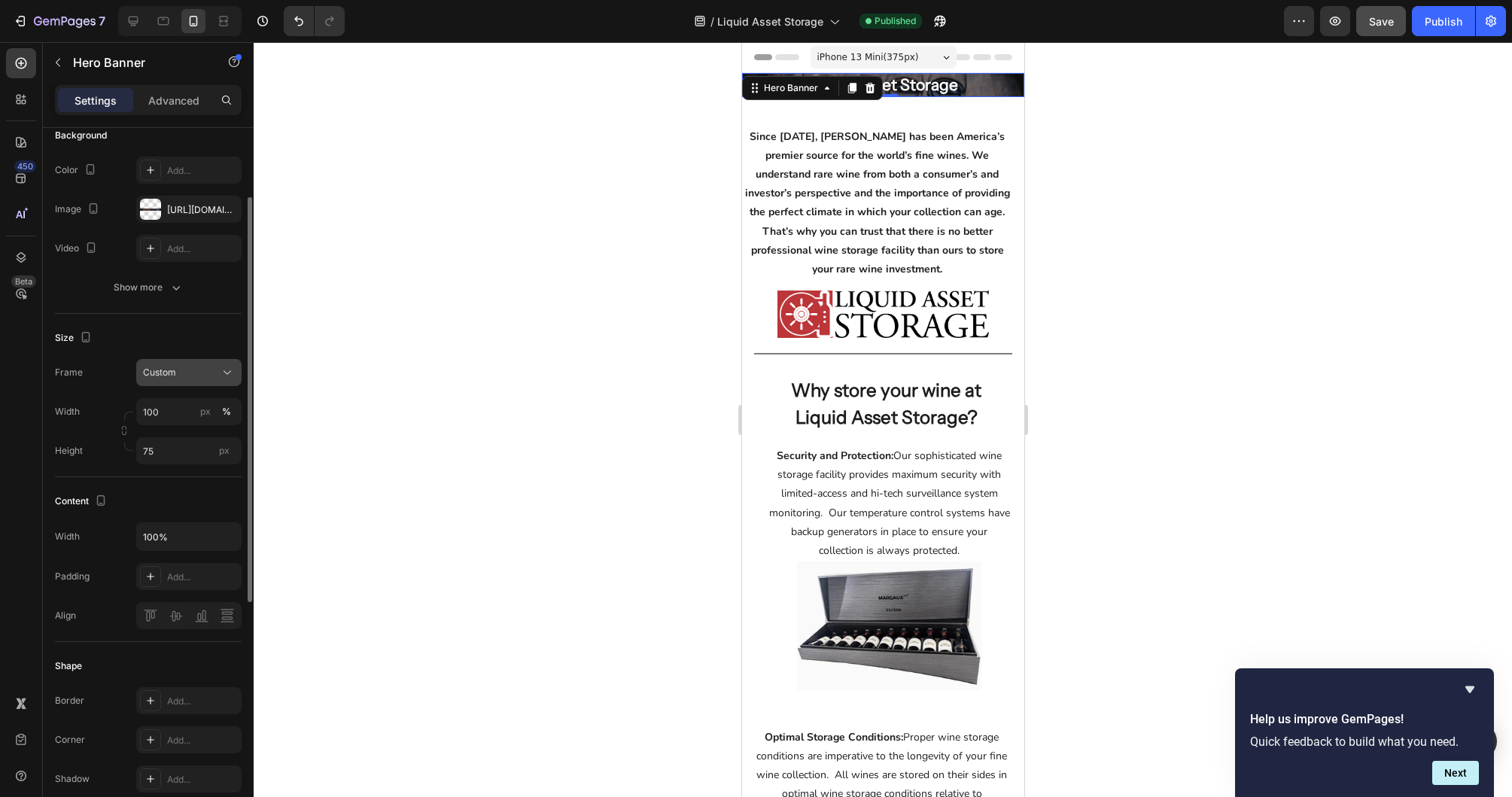
click at [231, 372] on icon at bounding box center [228, 373] width 15 height 15
click at [198, 408] on span "As banner source" at bounding box center [179, 409] width 74 height 13
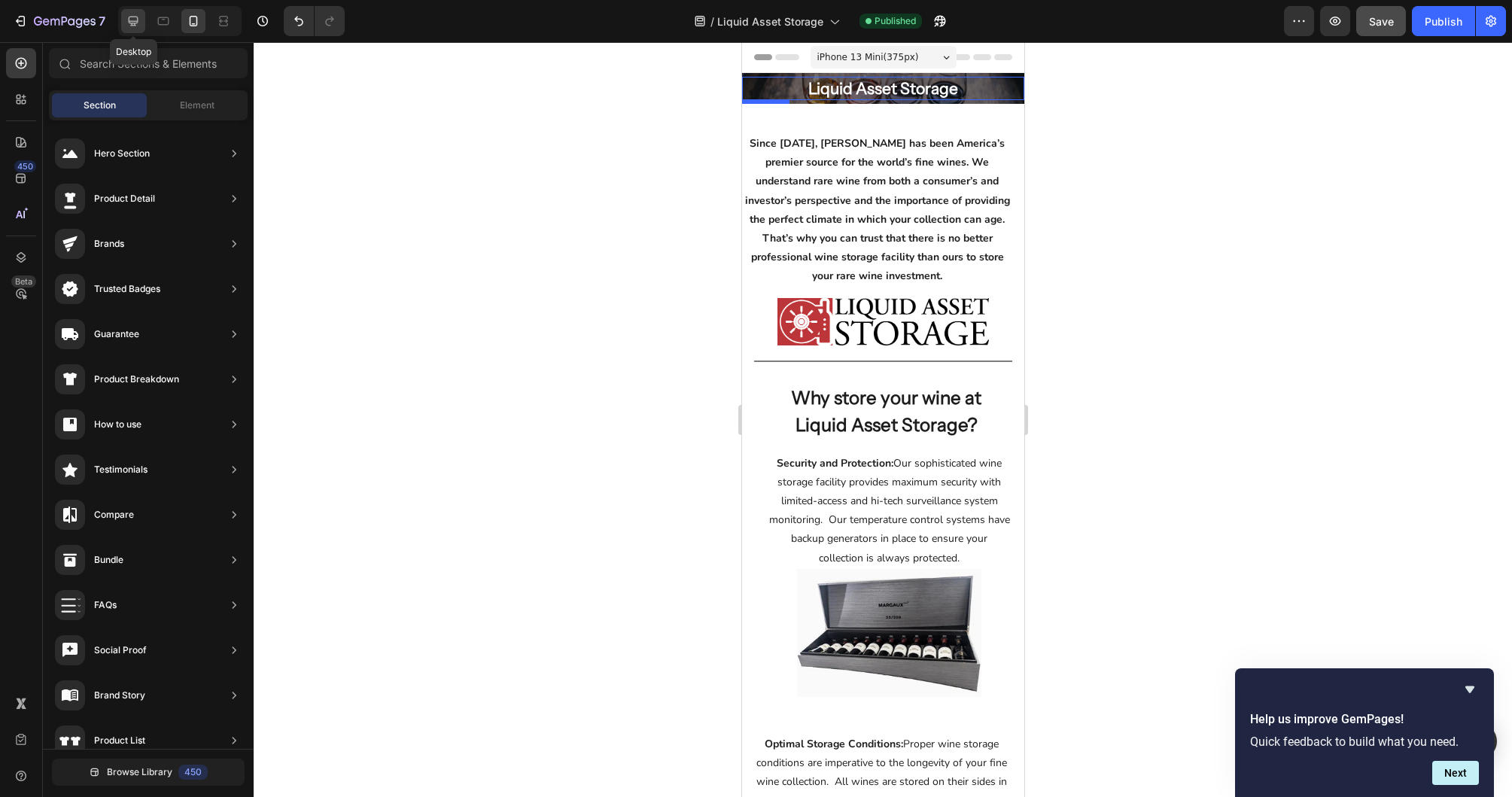
click at [137, 22] on icon at bounding box center [133, 21] width 10 height 10
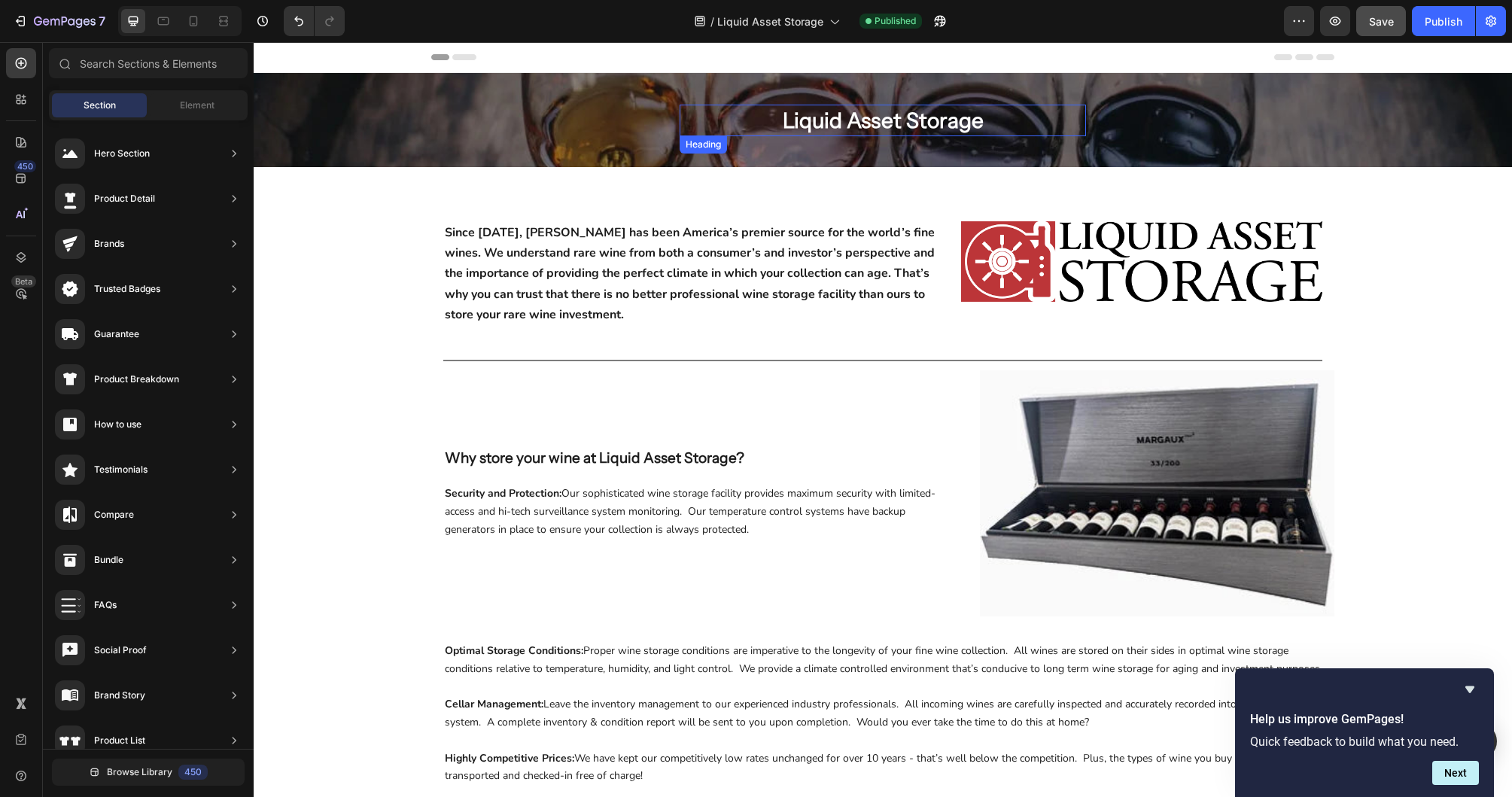
click at [897, 121] on p "Liquid Asset Storage" at bounding box center [883, 120] width 407 height 32
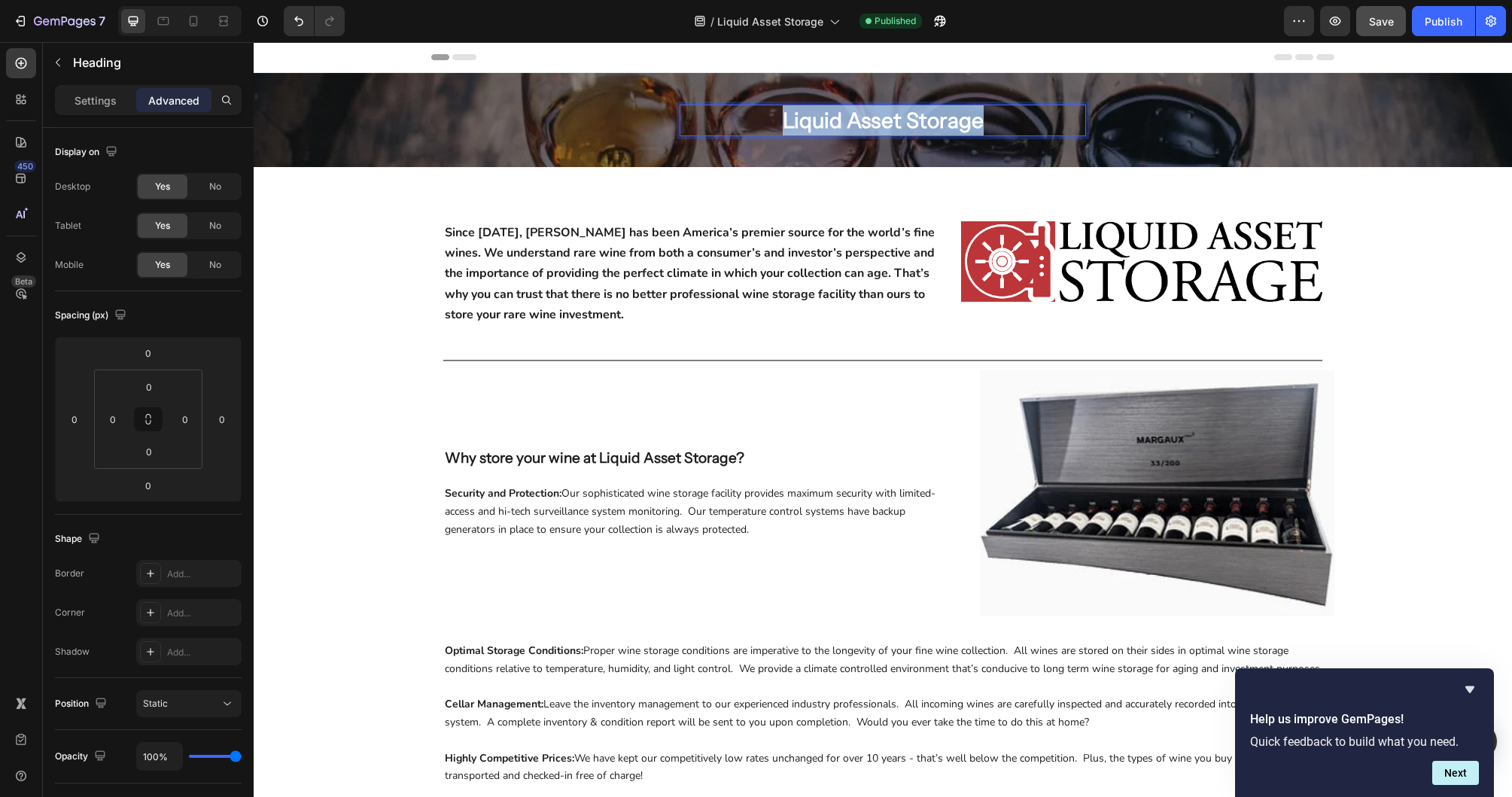
click at [897, 121] on p "Liquid Asset Storage" at bounding box center [883, 120] width 407 height 32
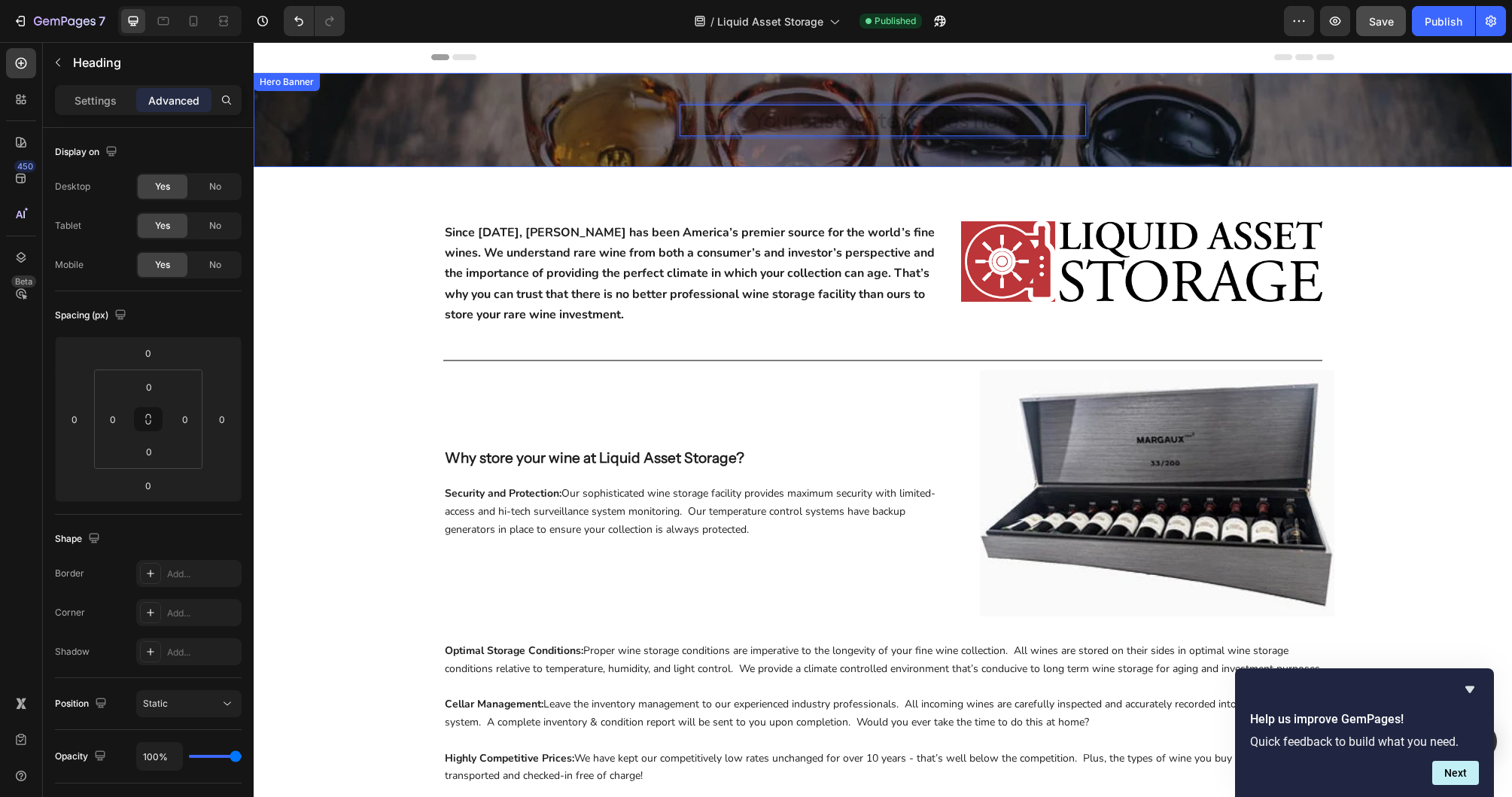
click at [574, 130] on div "Heading 0 Row" at bounding box center [882, 120] width 904 height 32
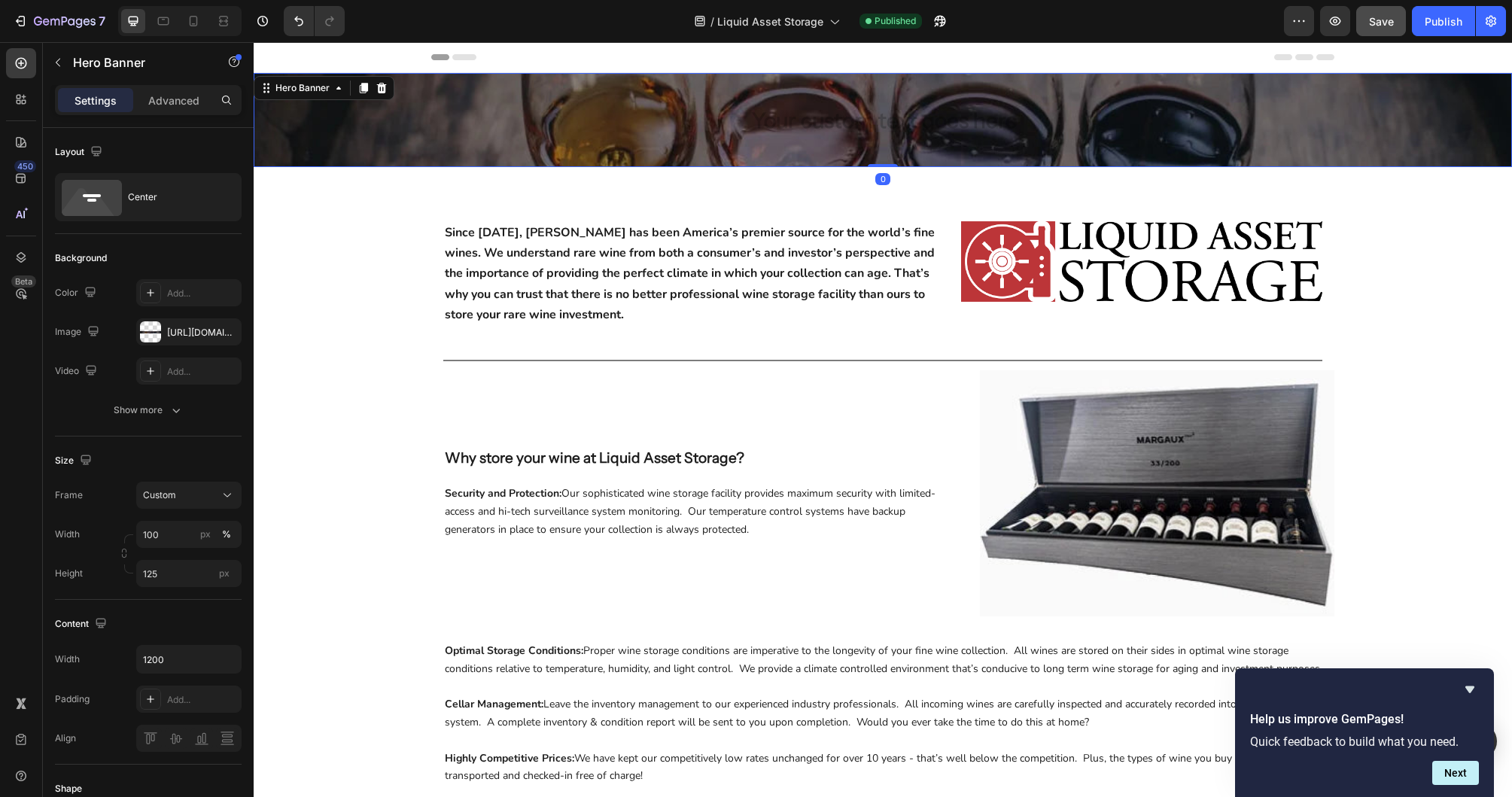
click at [722, 135] on div "Heading" at bounding box center [883, 120] width 407 height 32
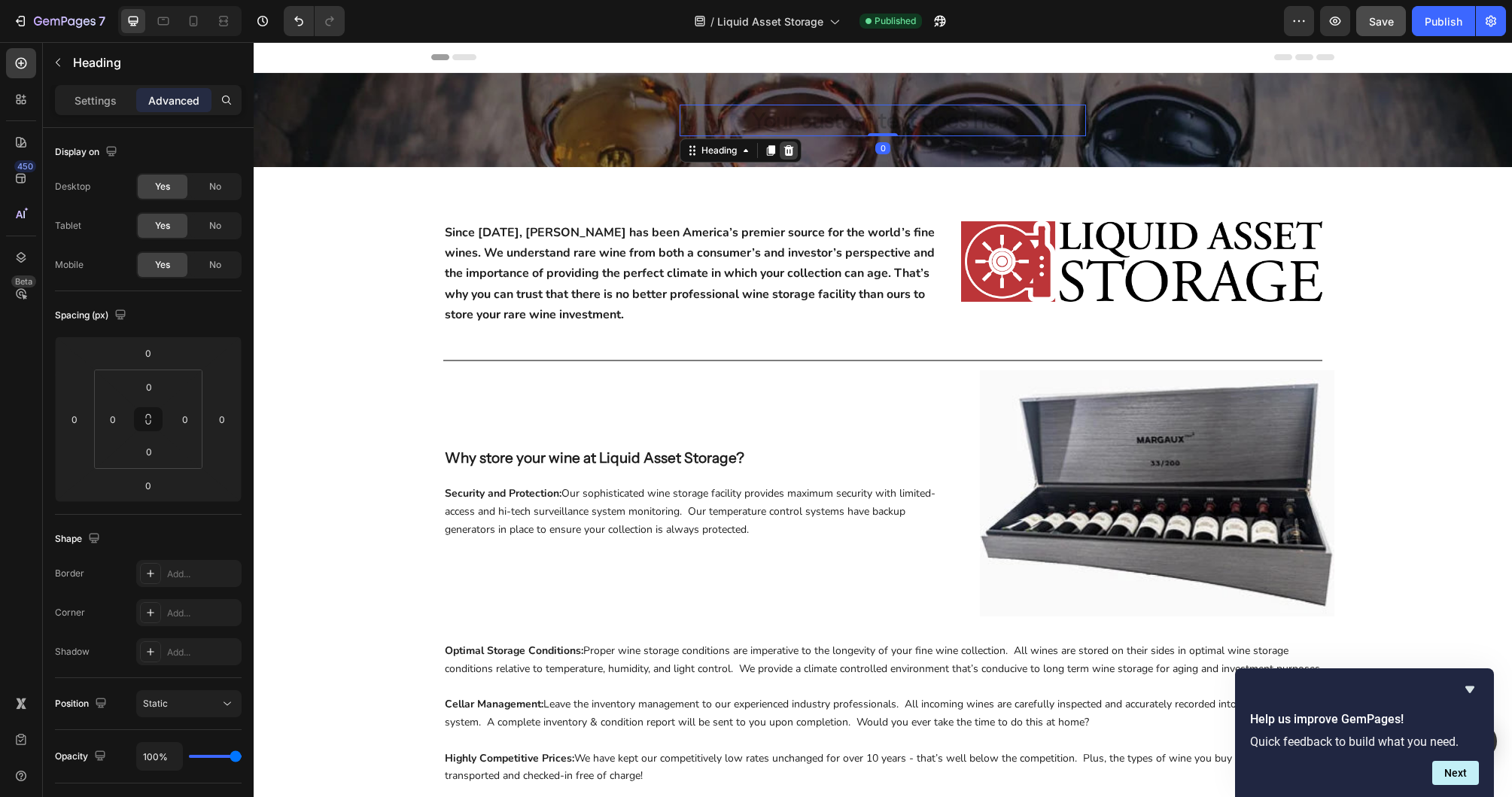
click at [789, 147] on icon at bounding box center [789, 149] width 10 height 11
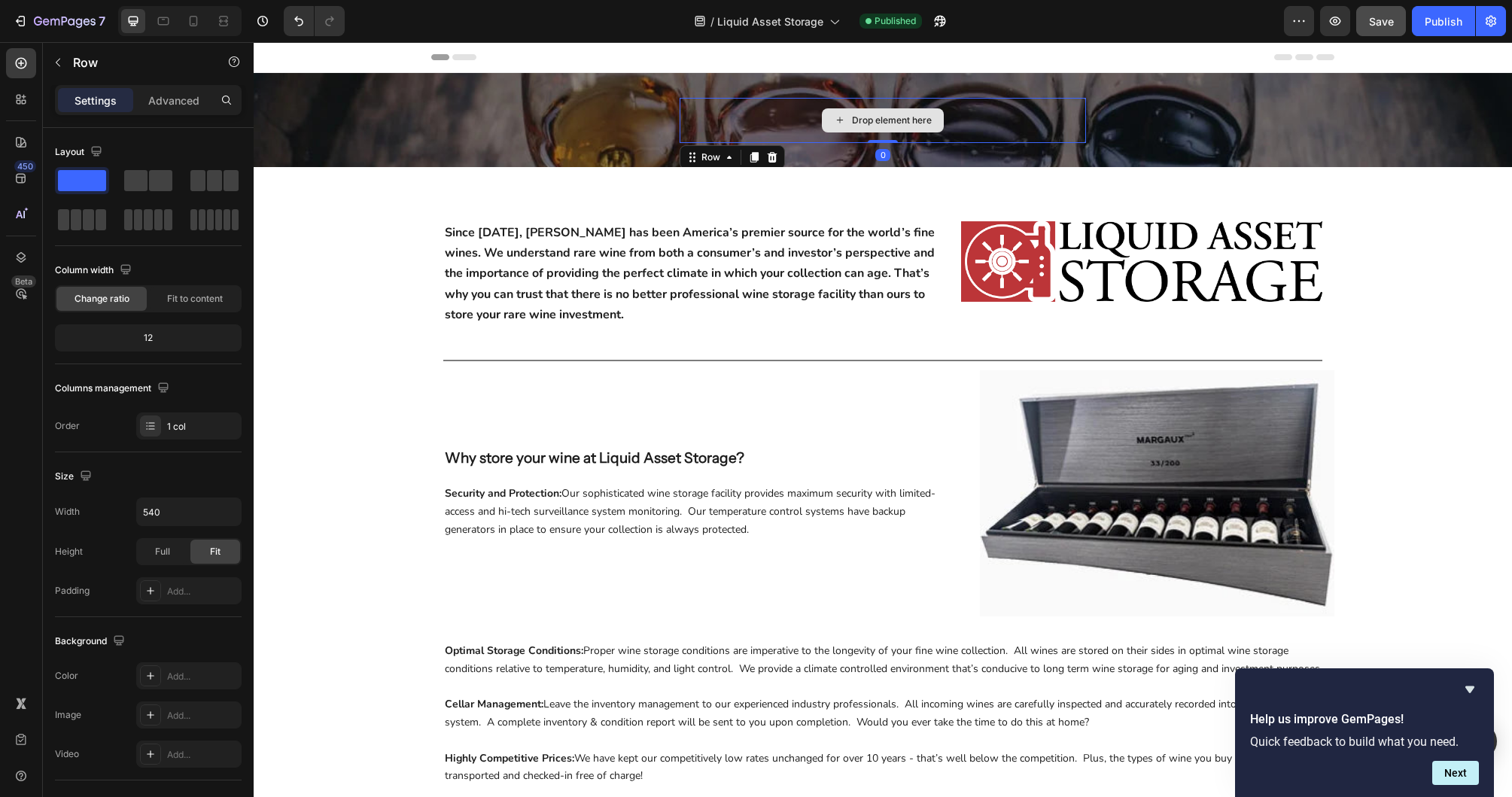
click at [718, 133] on div "Drop element here" at bounding box center [883, 120] width 407 height 45
click at [777, 159] on icon at bounding box center [772, 157] width 12 height 12
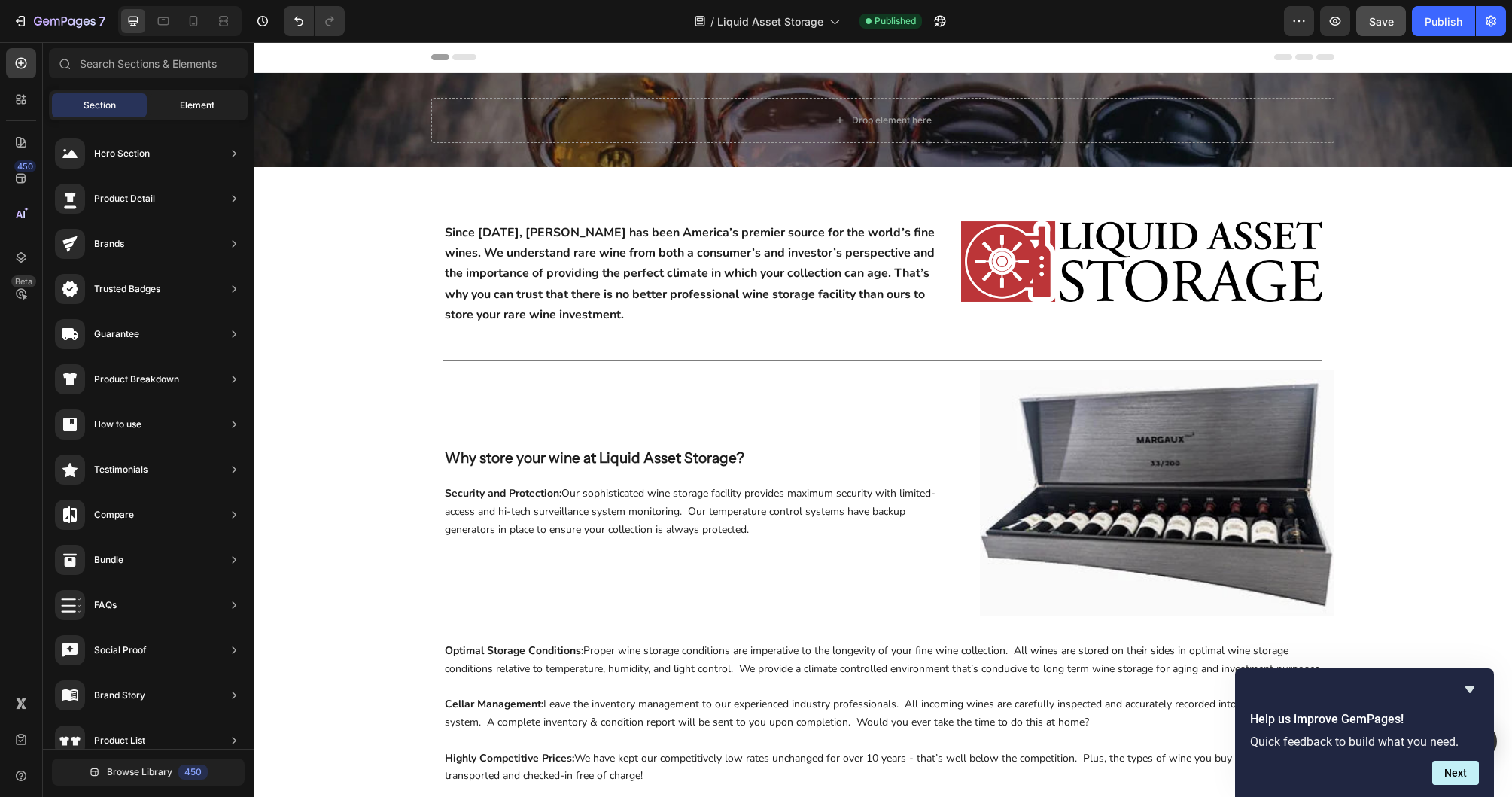
click at [213, 94] on div "Element" at bounding box center [197, 105] width 94 height 24
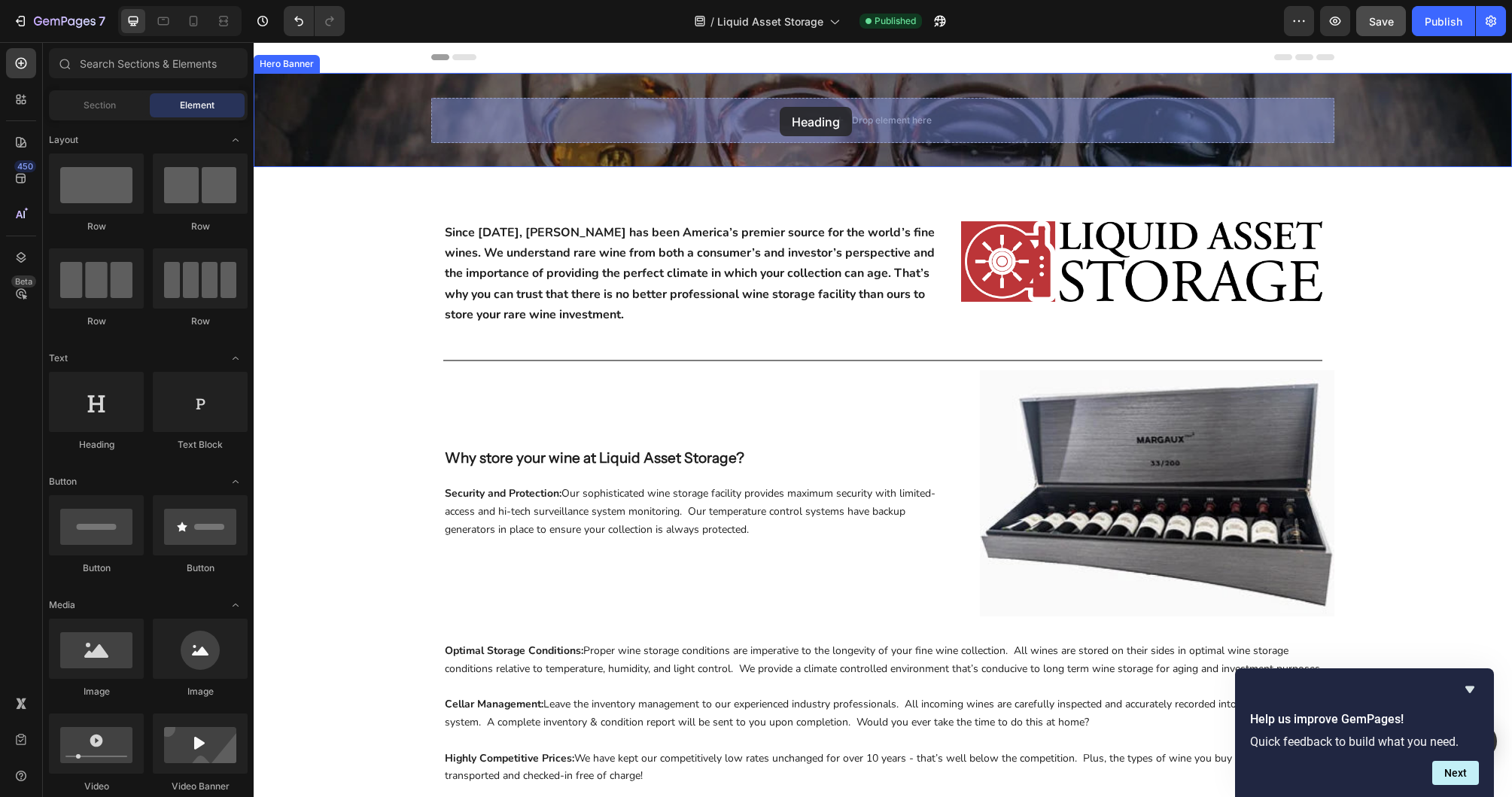
drag, startPoint x: 362, startPoint y: 447, endPoint x: 780, endPoint y: 107, distance: 538.8
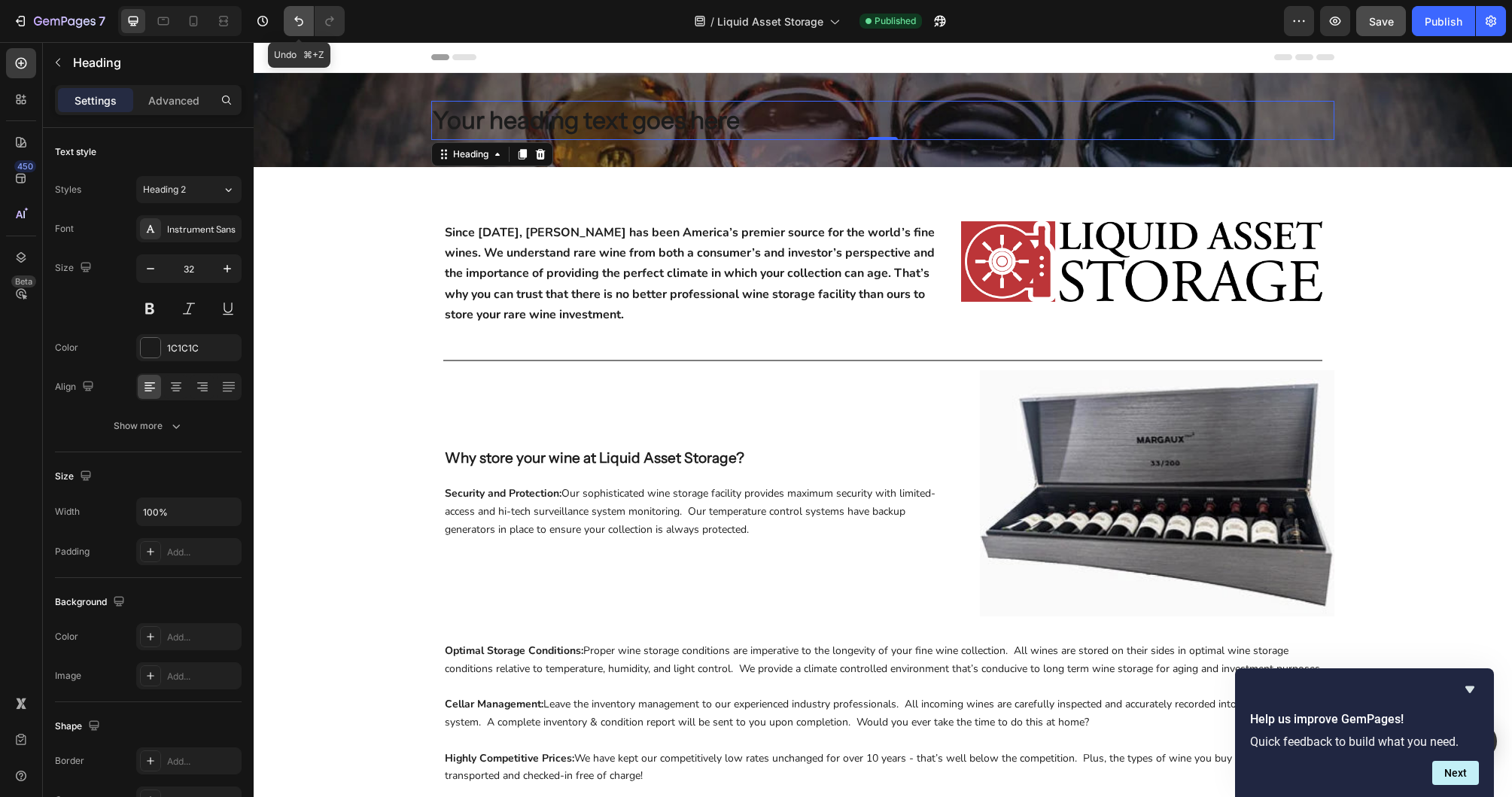
click at [303, 19] on icon "Undo/Redo" at bounding box center [299, 21] width 15 height 15
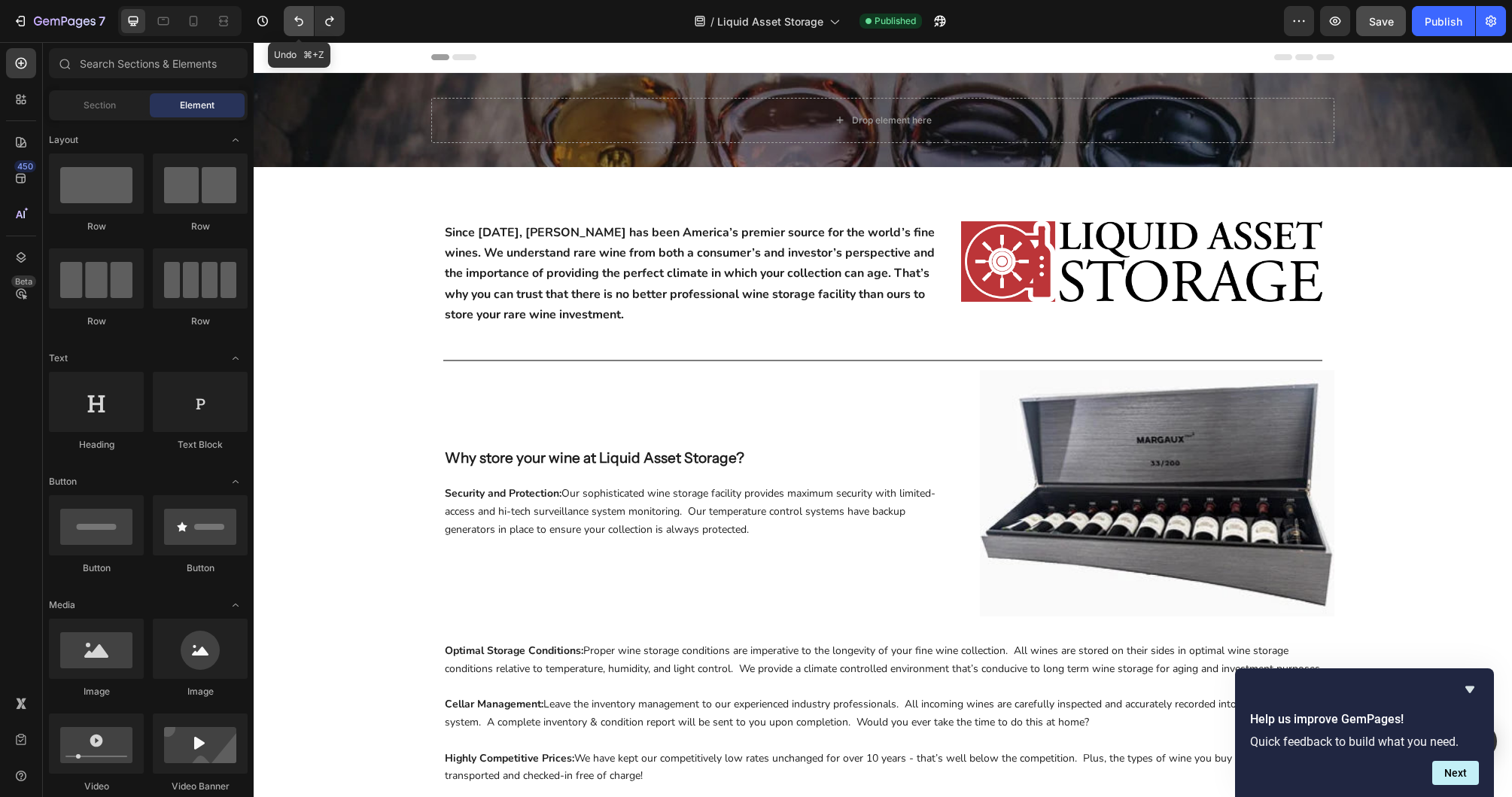
click at [300, 21] on icon "Undo/Redo" at bounding box center [299, 21] width 15 height 15
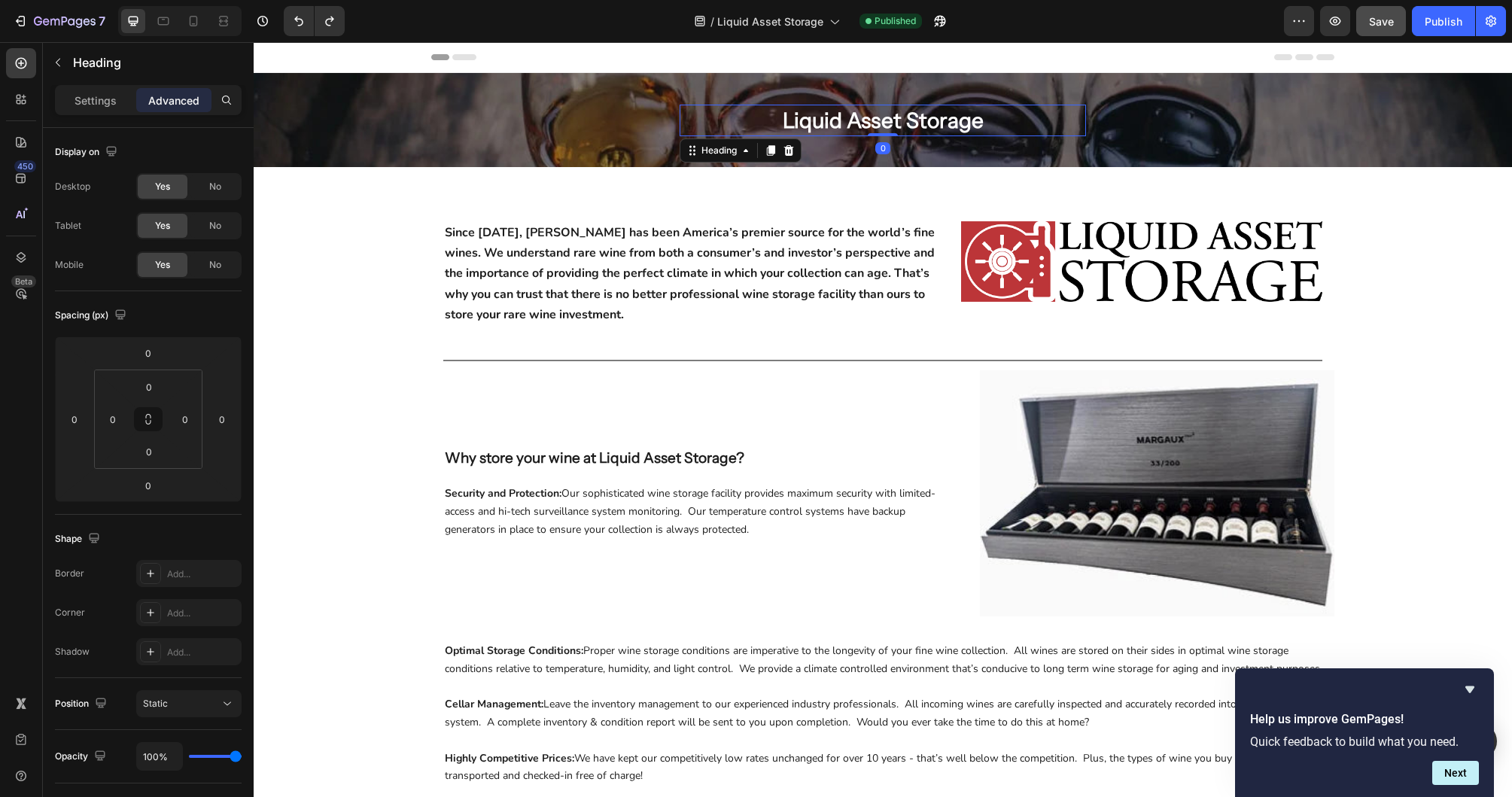
click at [718, 118] on h2 "Liquid Asset Storage" at bounding box center [883, 120] width 407 height 32
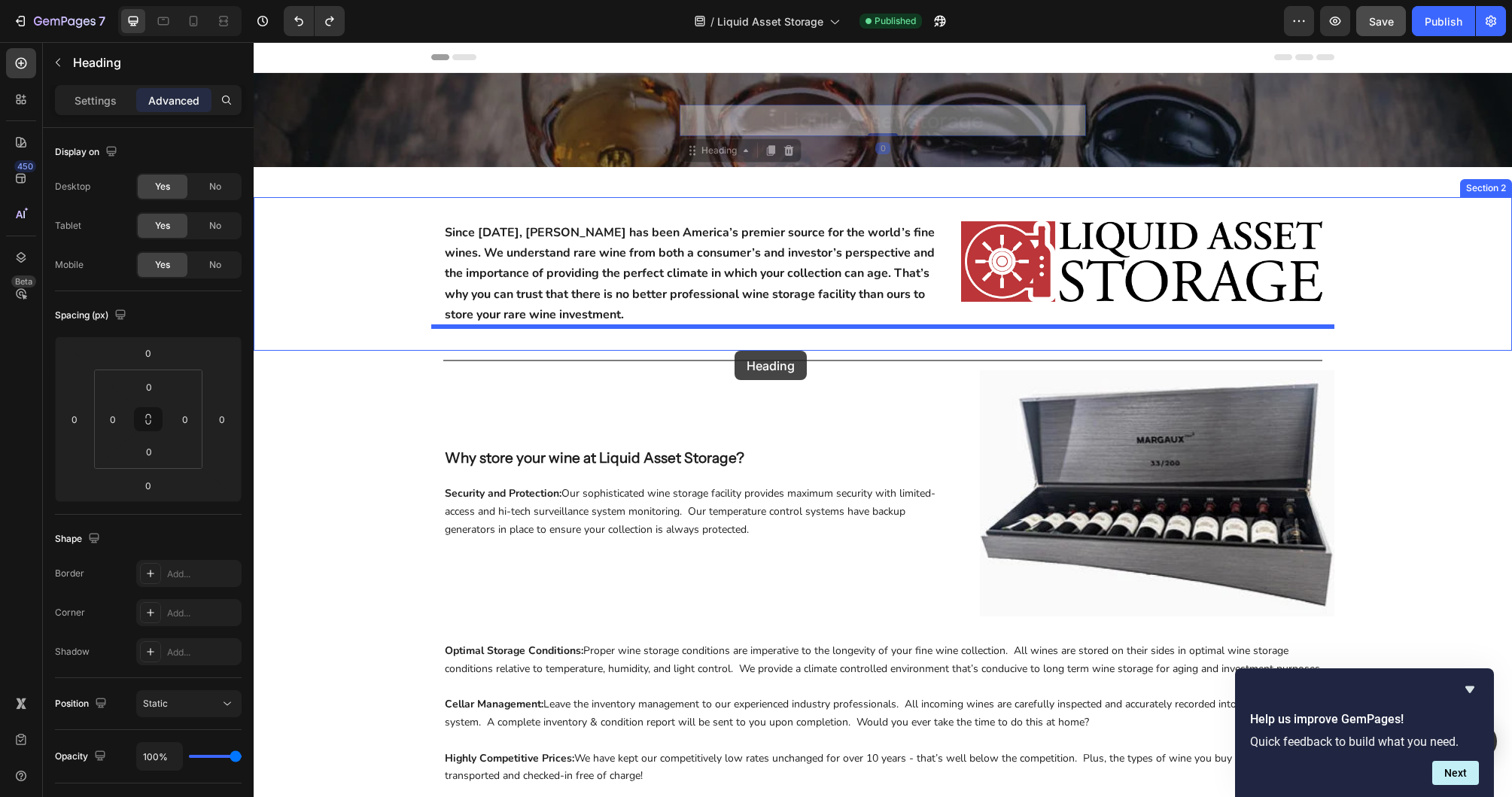
drag, startPoint x: 712, startPoint y: 153, endPoint x: 735, endPoint y: 351, distance: 199.3
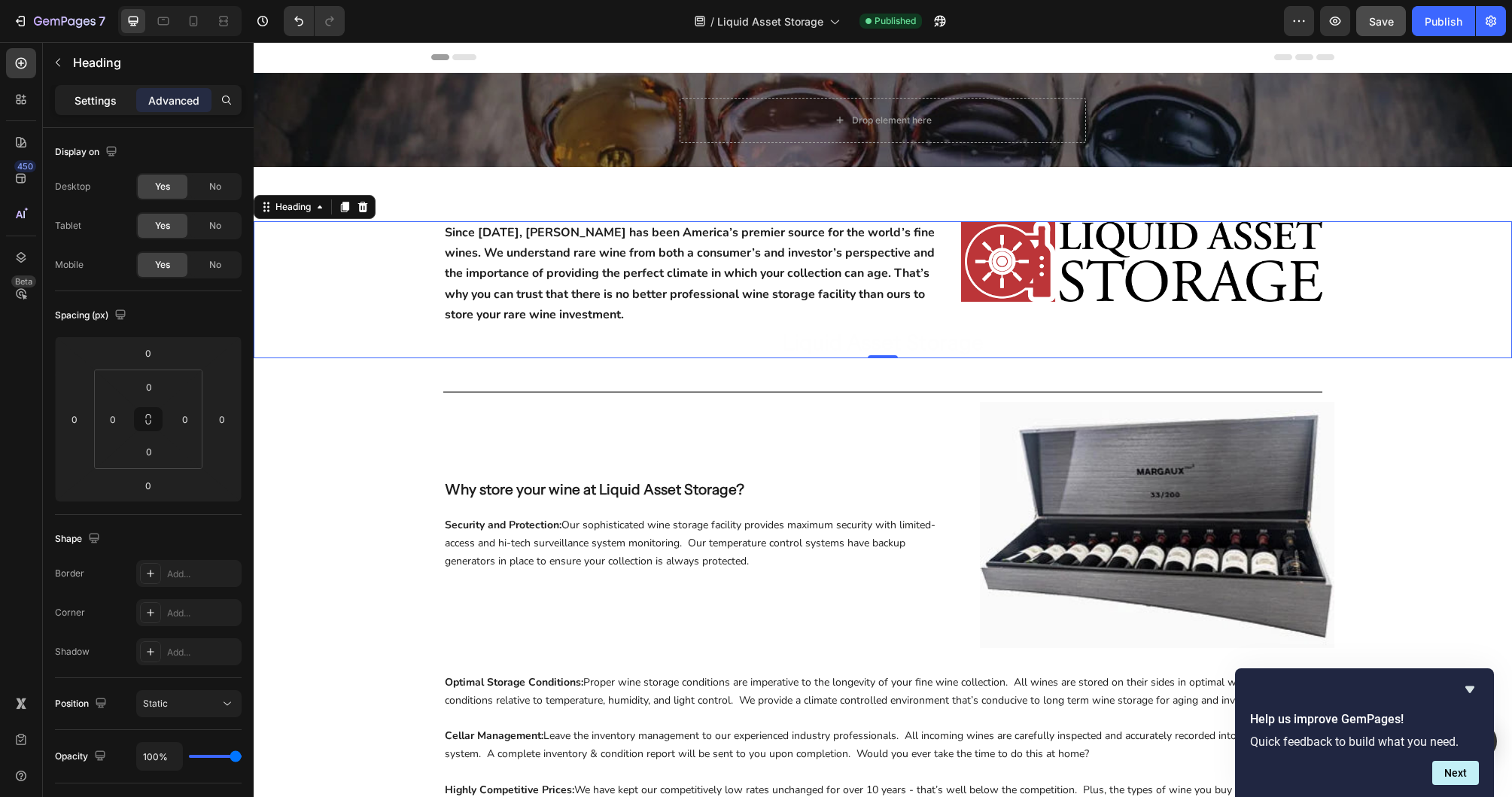
click at [95, 102] on p "Settings" at bounding box center [95, 100] width 42 height 15
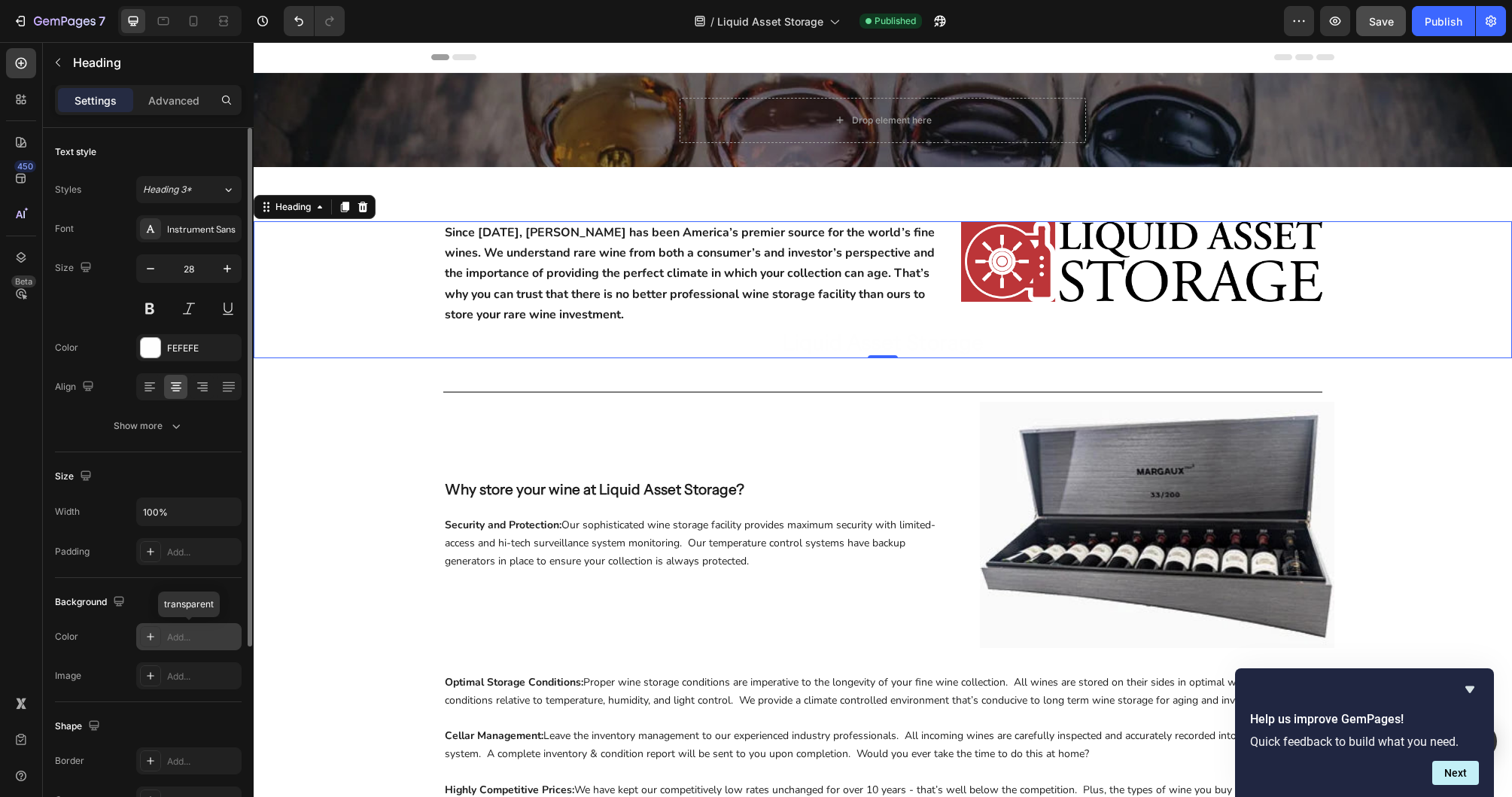
click at [152, 634] on icon at bounding box center [150, 636] width 12 height 12
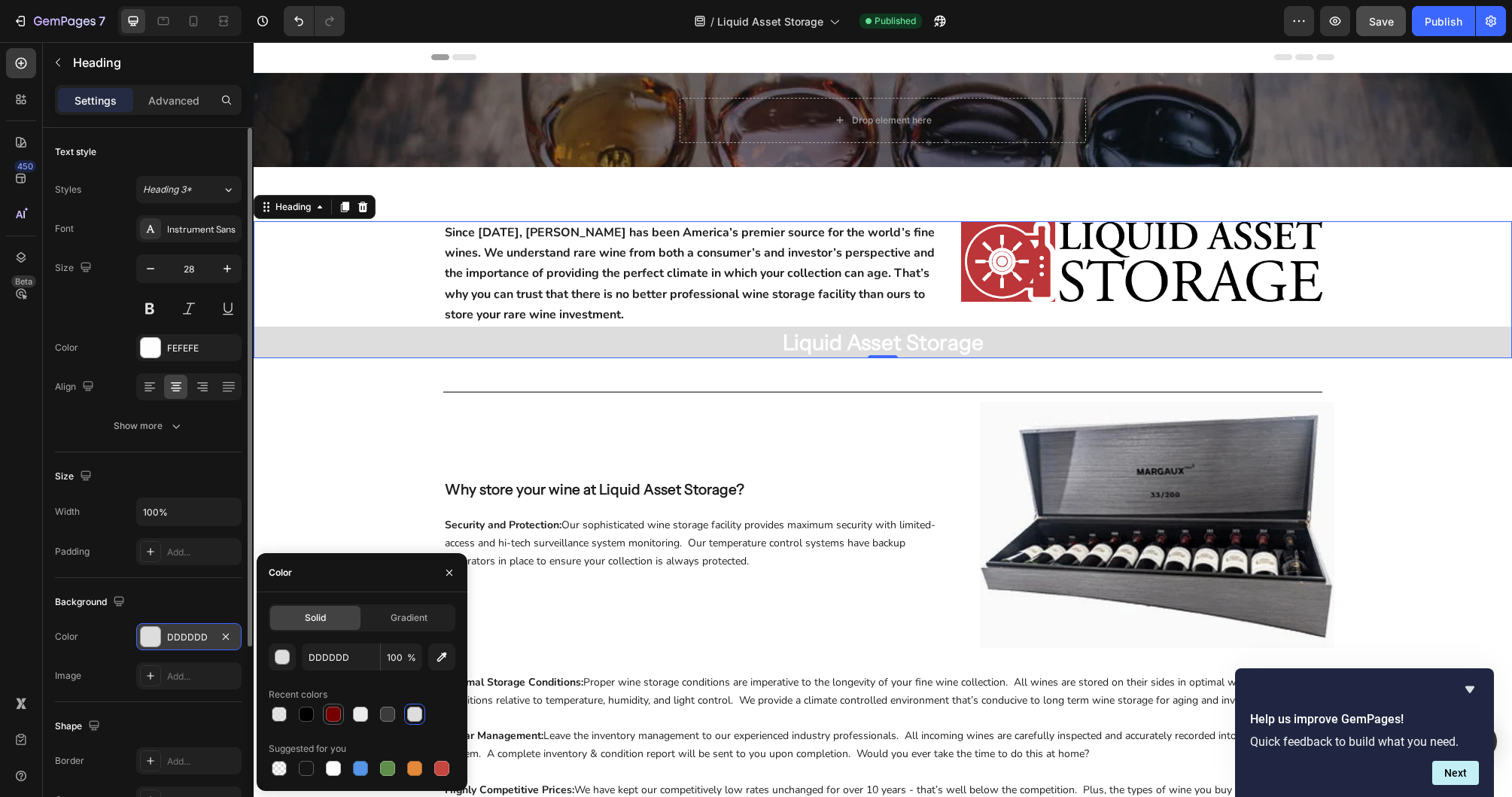
click at [335, 717] on div at bounding box center [334, 714] width 15 height 15
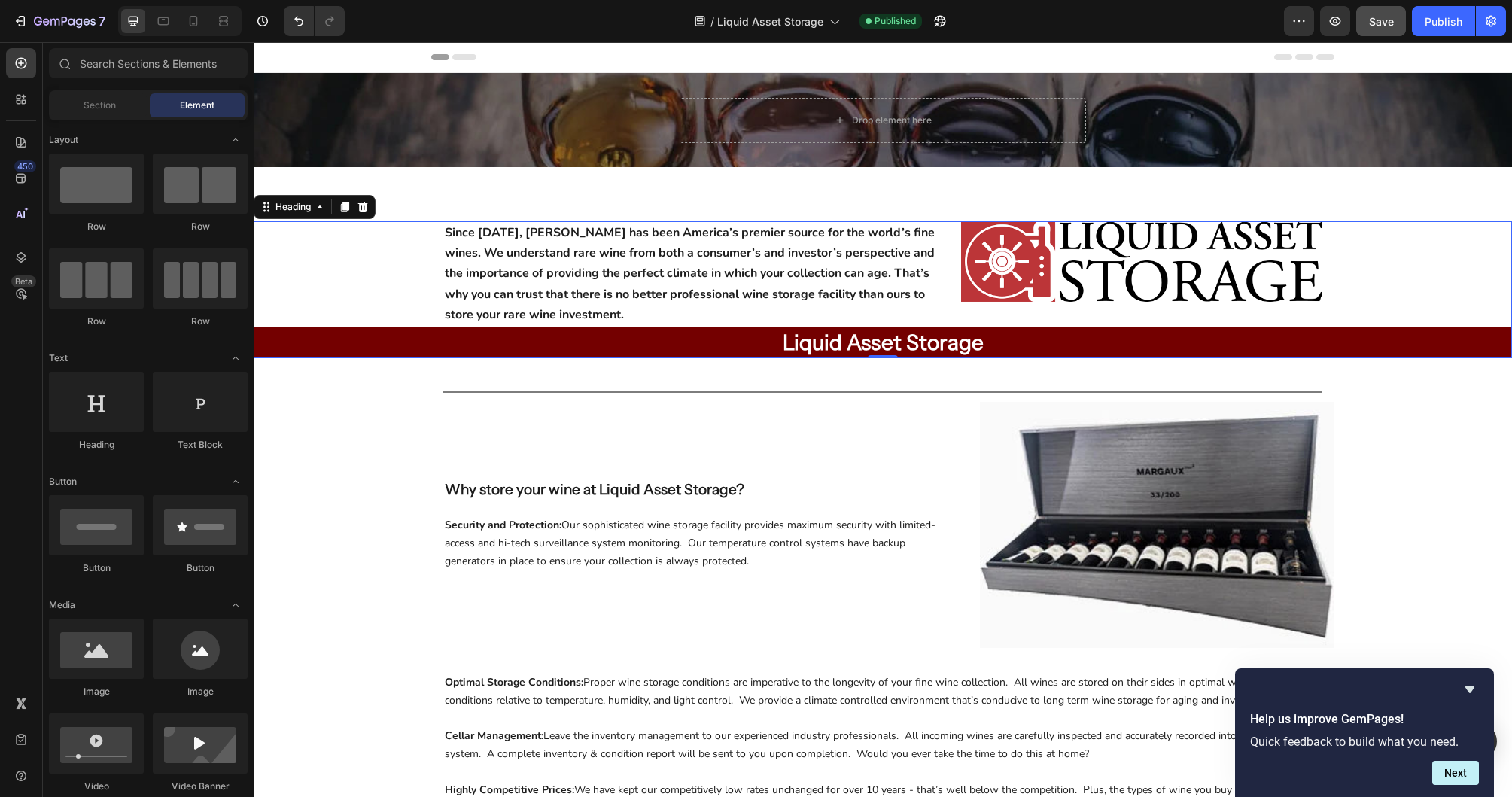
click at [335, 417] on div "Drop element here Row Hero Banner Row Section 1 Since 1934, Sokolin has been Am…" at bounding box center [882, 607] width 1258 height 1068
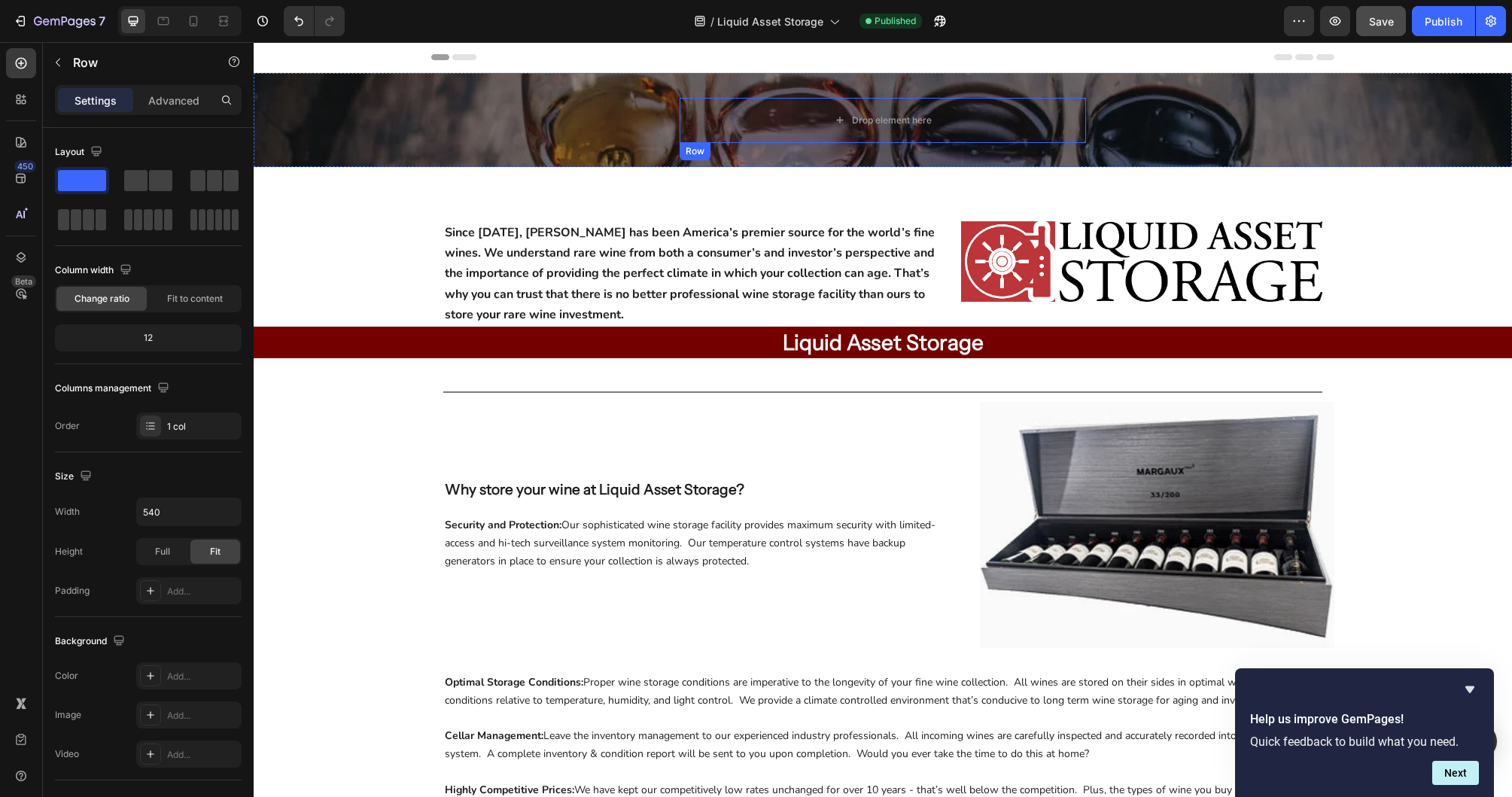
click at [691, 152] on div "Row" at bounding box center [695, 151] width 25 height 13
click at [777, 155] on icon at bounding box center [772, 157] width 12 height 12
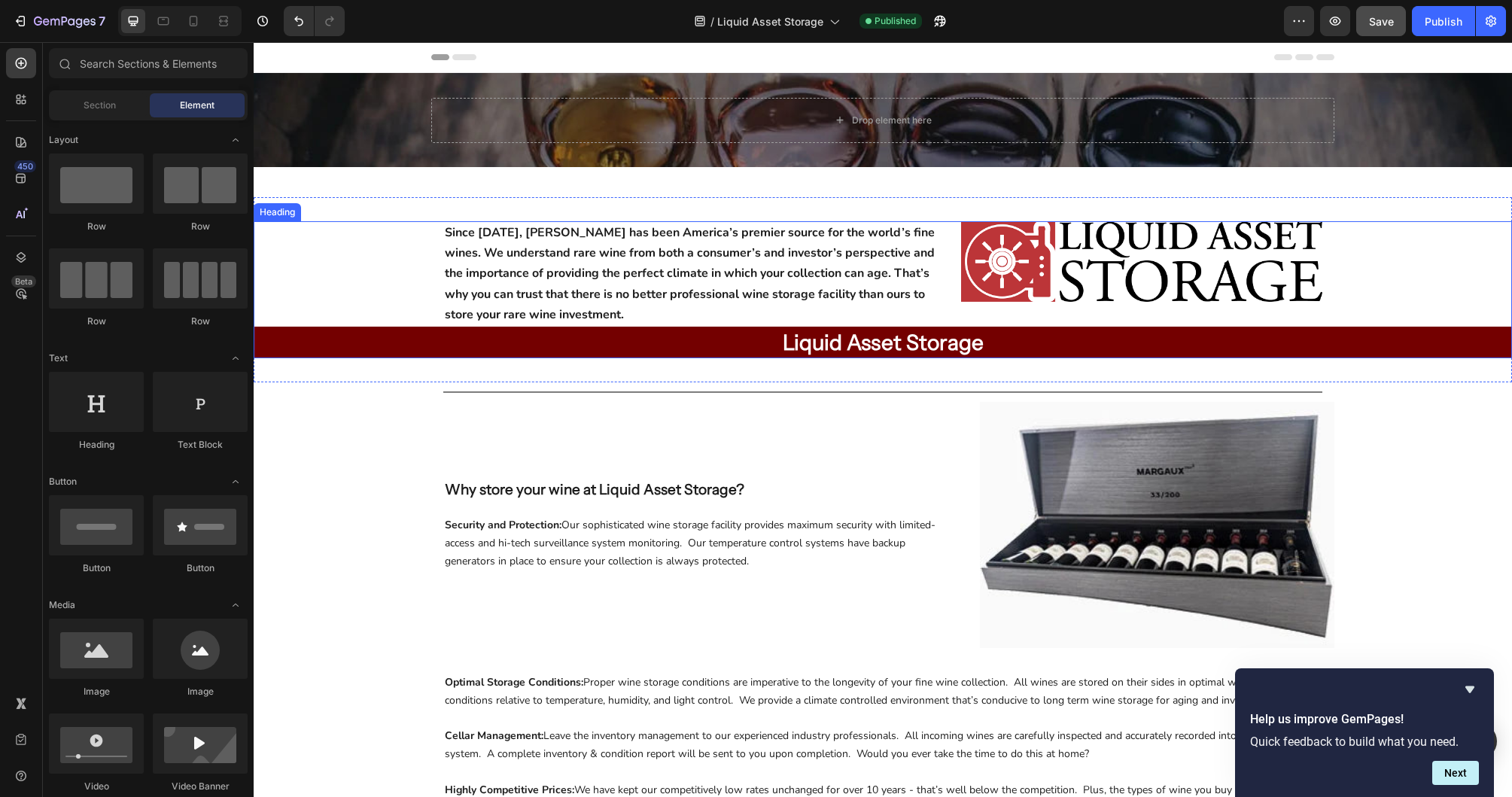
click at [307, 343] on h2 "Liquid Asset Storage" at bounding box center [882, 342] width 1258 height 32
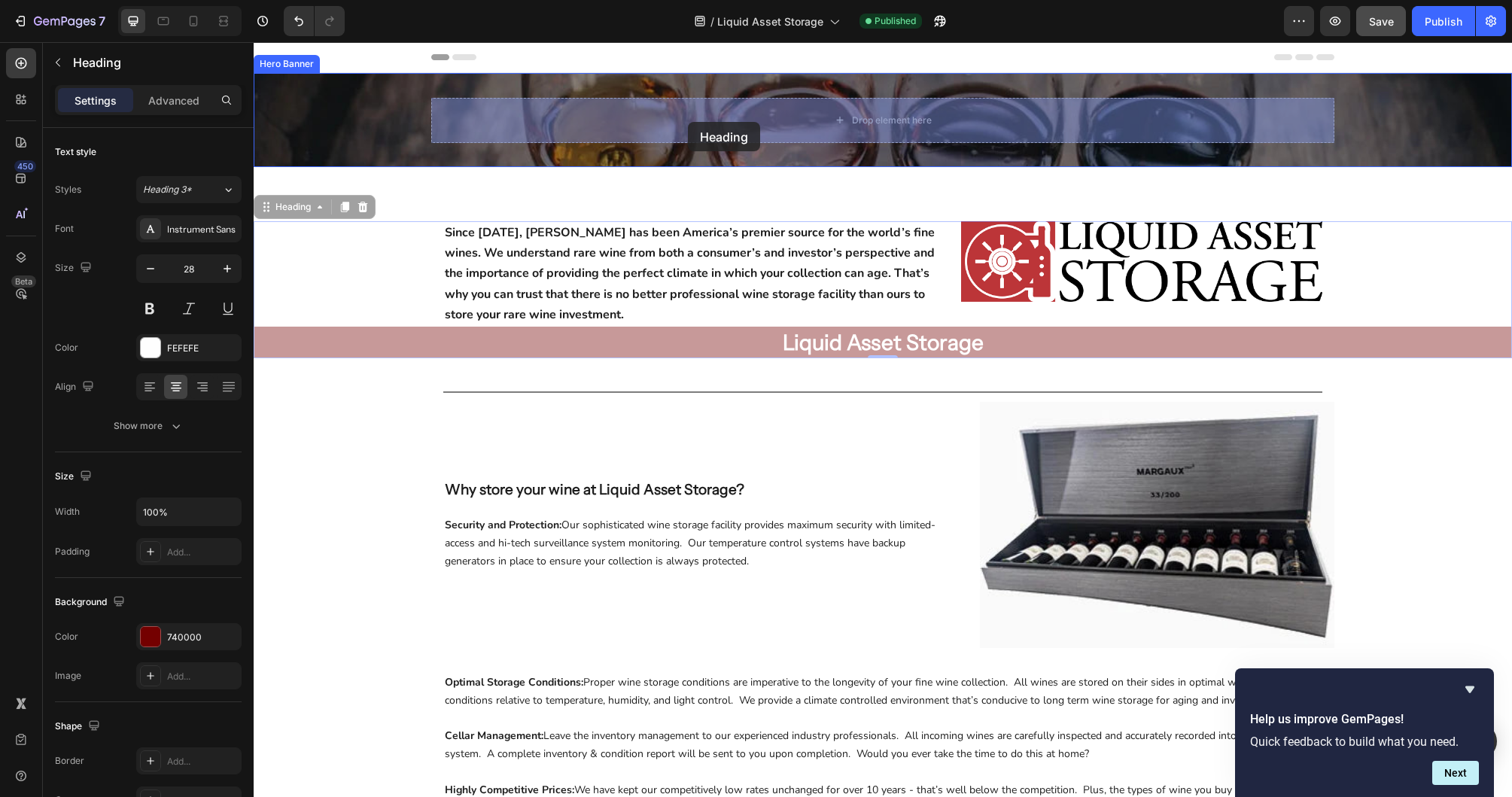
drag, startPoint x: 286, startPoint y: 210, endPoint x: 688, endPoint y: 121, distance: 411.7
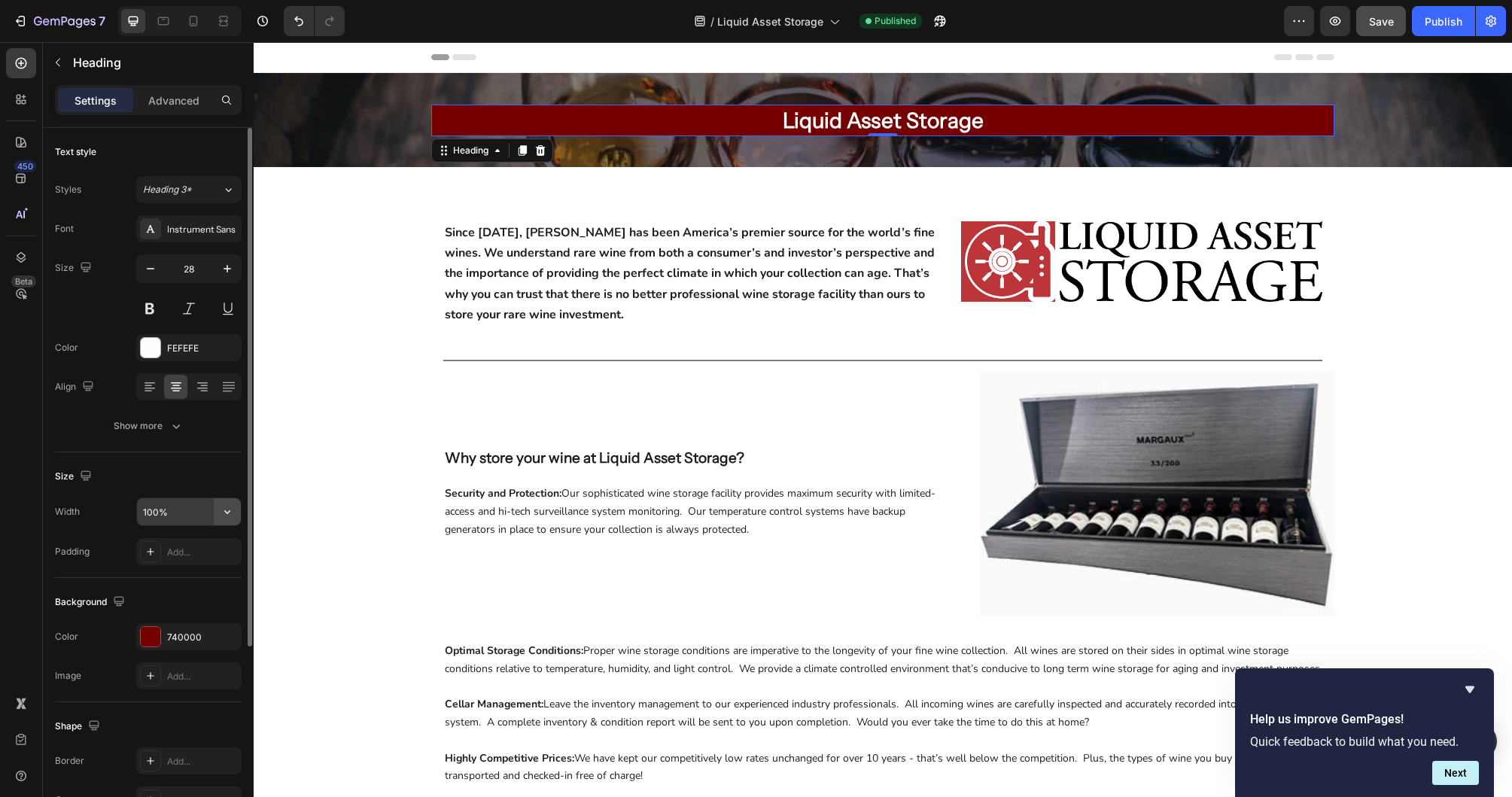
click at [226, 512] on icon "button" at bounding box center [228, 512] width 6 height 4
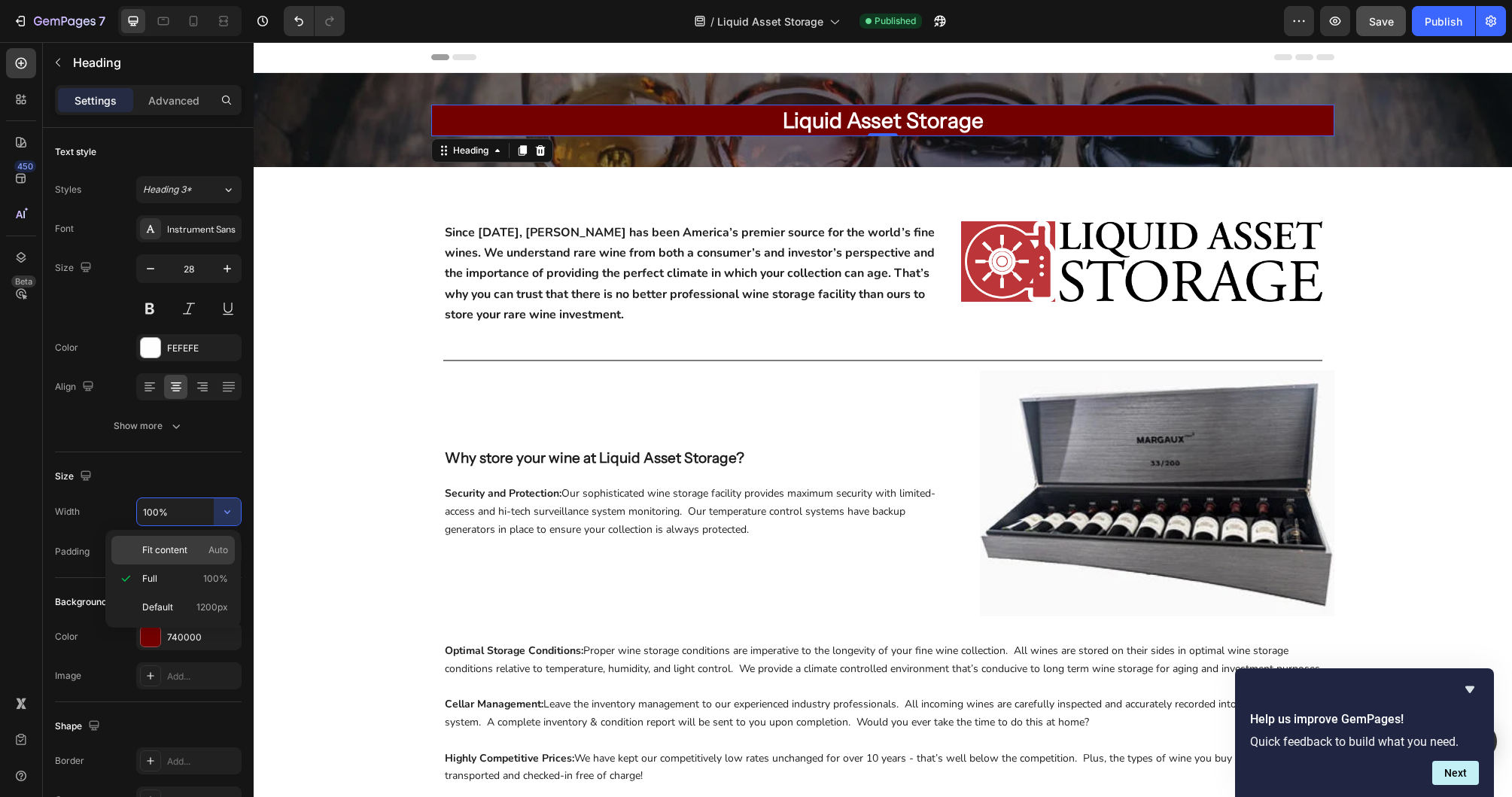
click at [201, 548] on p "Fit content Auto" at bounding box center [185, 550] width 86 height 13
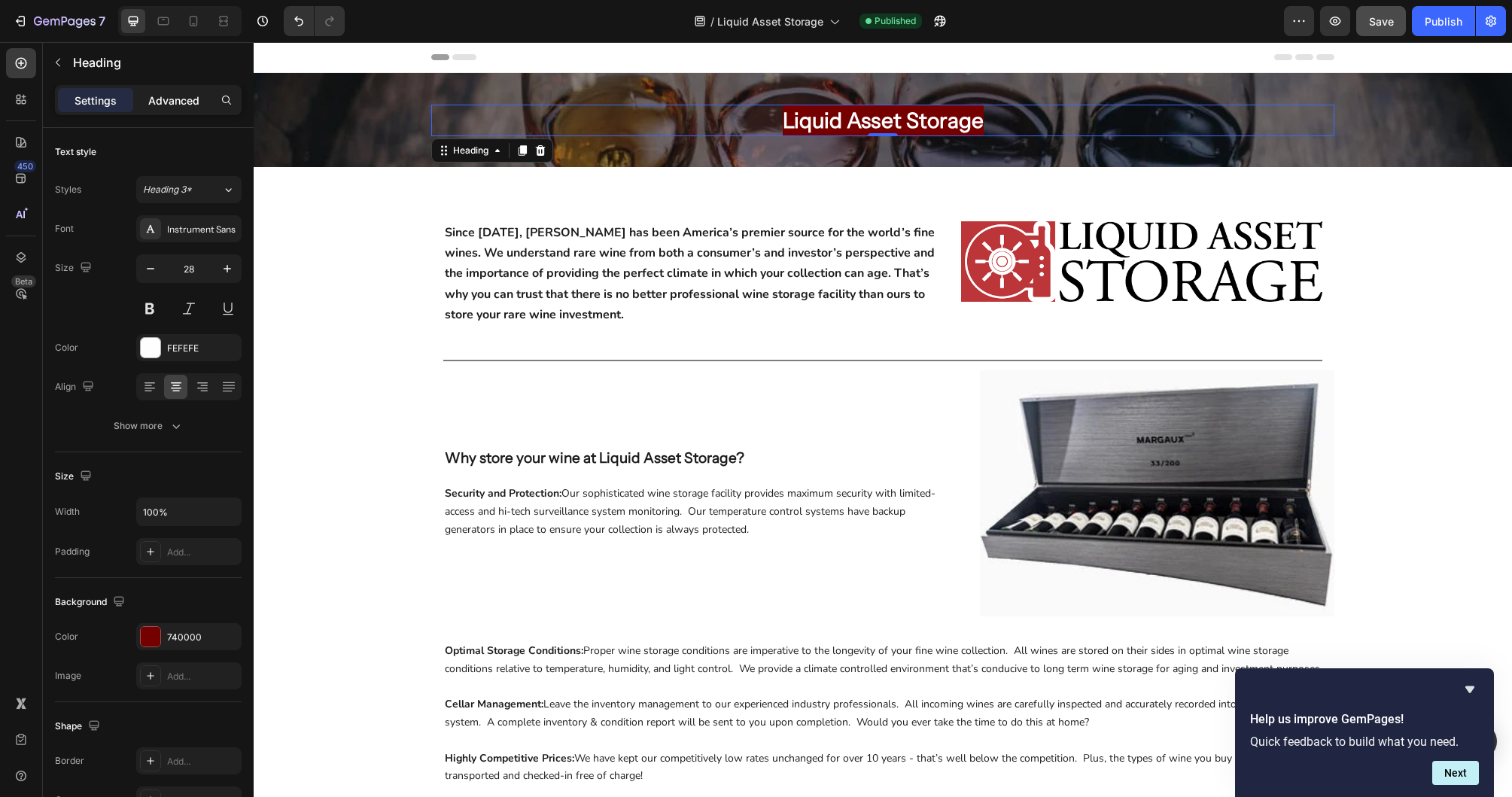
click at [175, 104] on p "Advanced" at bounding box center [174, 100] width 51 height 15
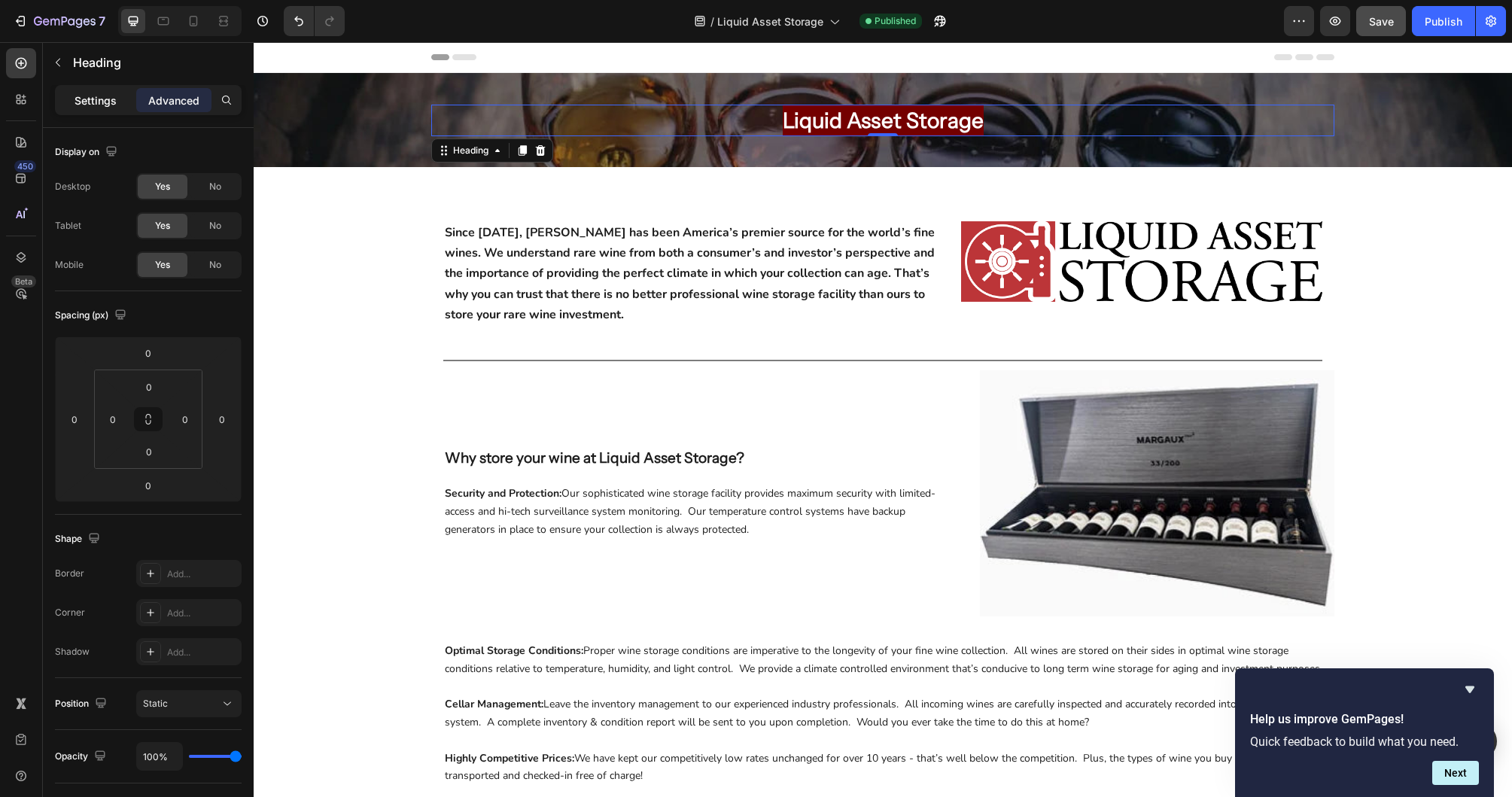
click at [91, 106] on p "Settings" at bounding box center [95, 100] width 42 height 15
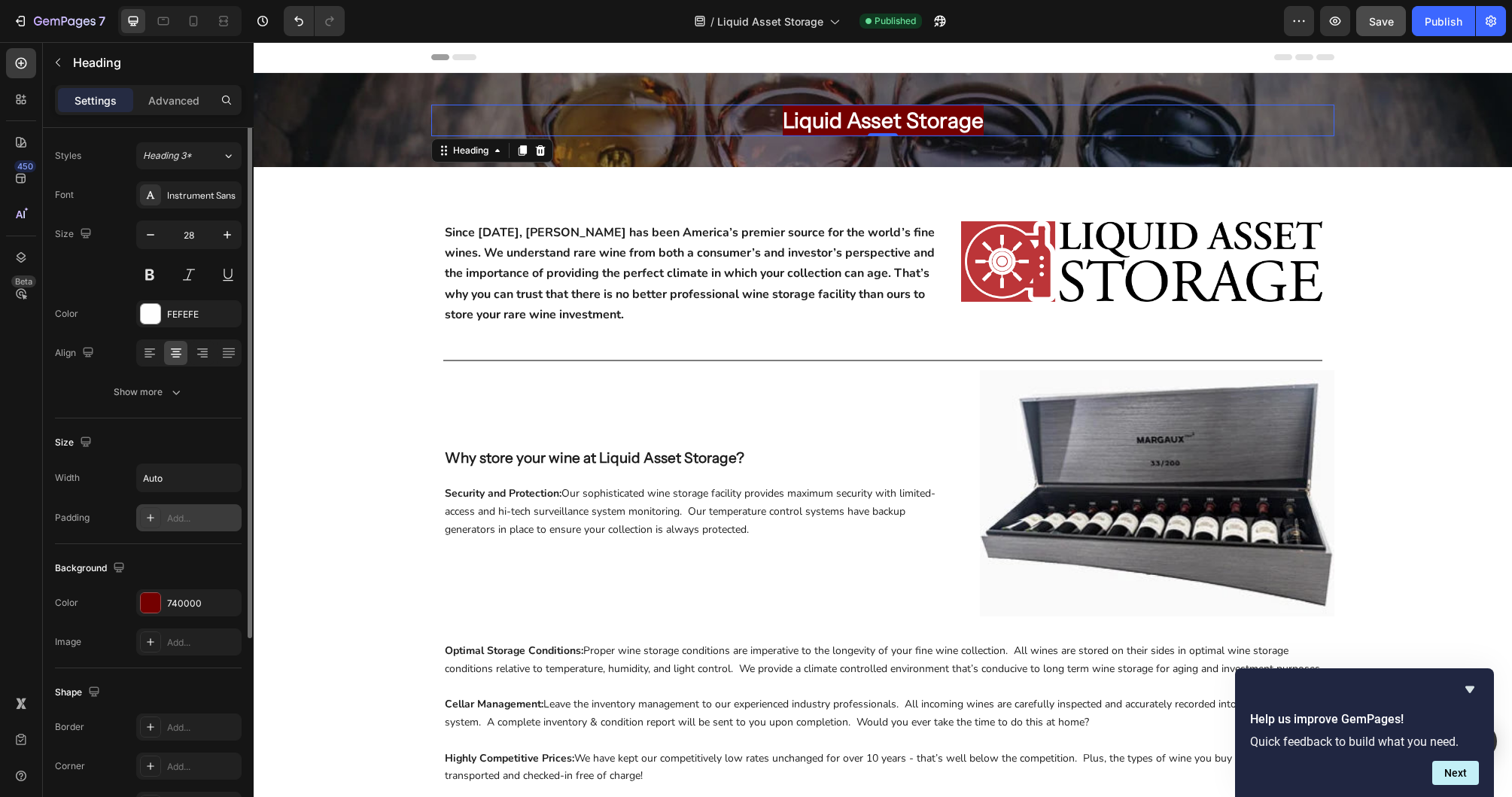
scroll to position [66, 0]
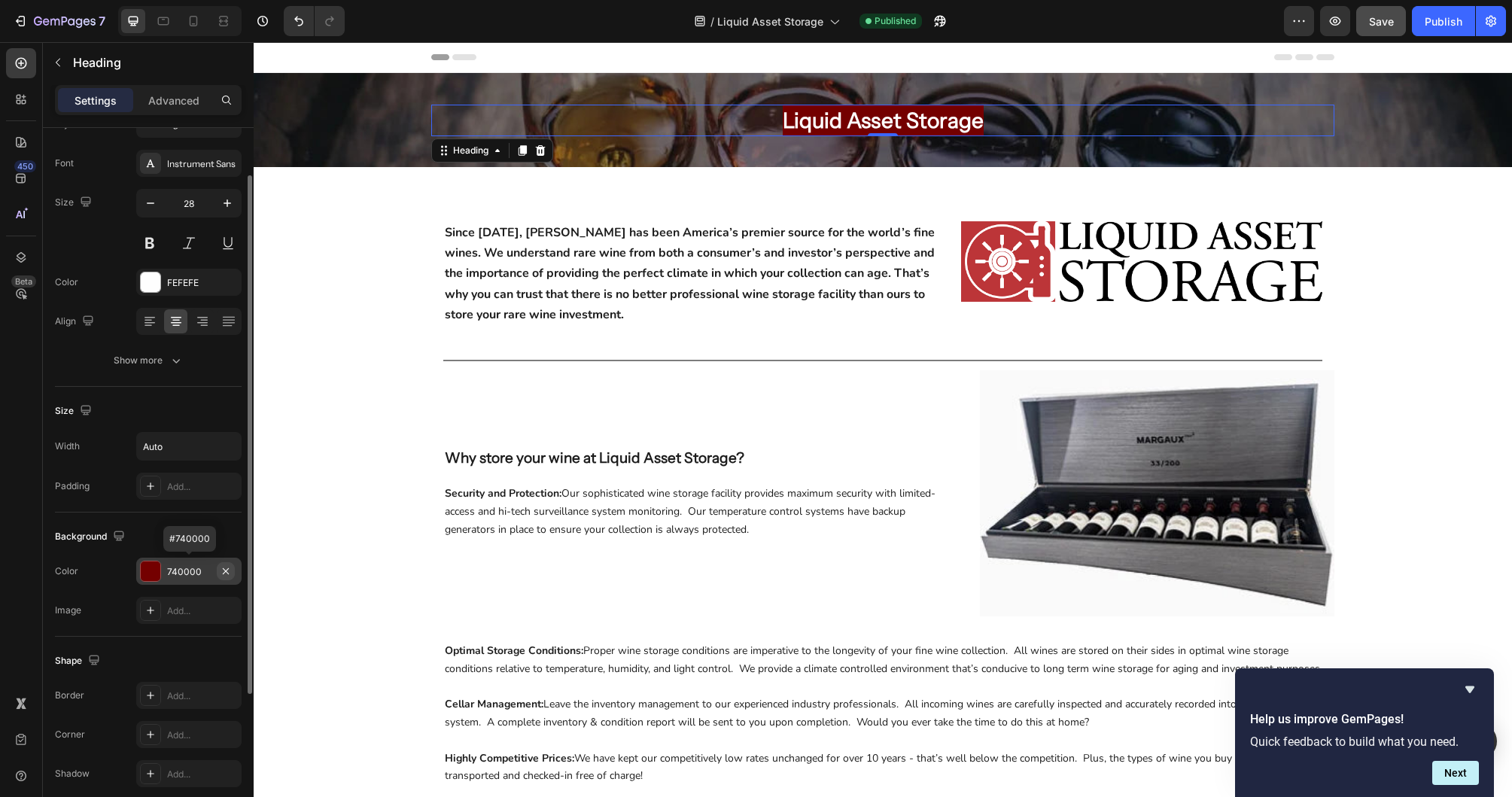
click at [227, 570] on icon "button" at bounding box center [226, 571] width 6 height 6
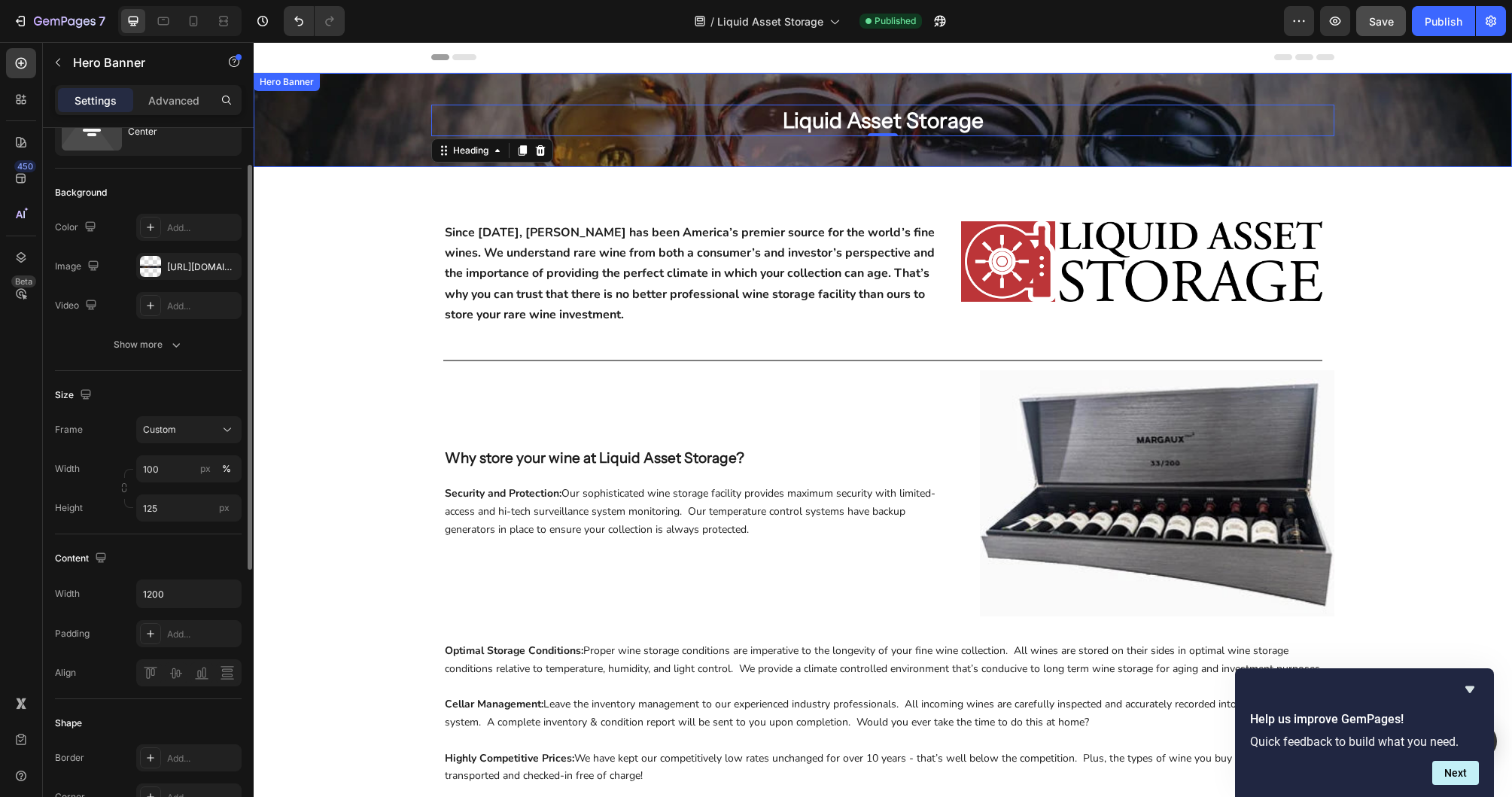
click at [1390, 109] on div "Overlay" at bounding box center [882, 120] width 1258 height 94
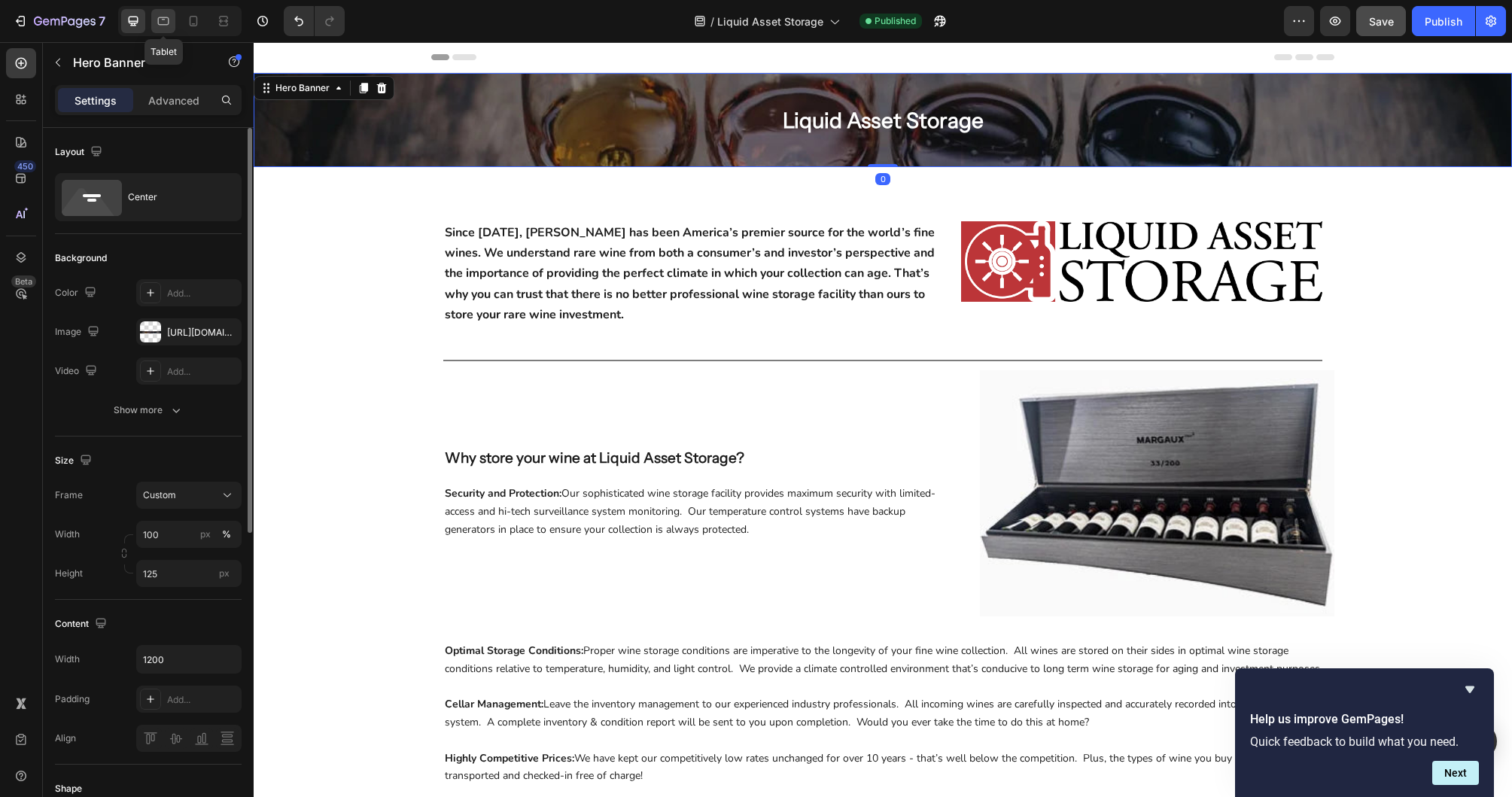
click at [168, 26] on icon at bounding box center [164, 21] width 15 height 15
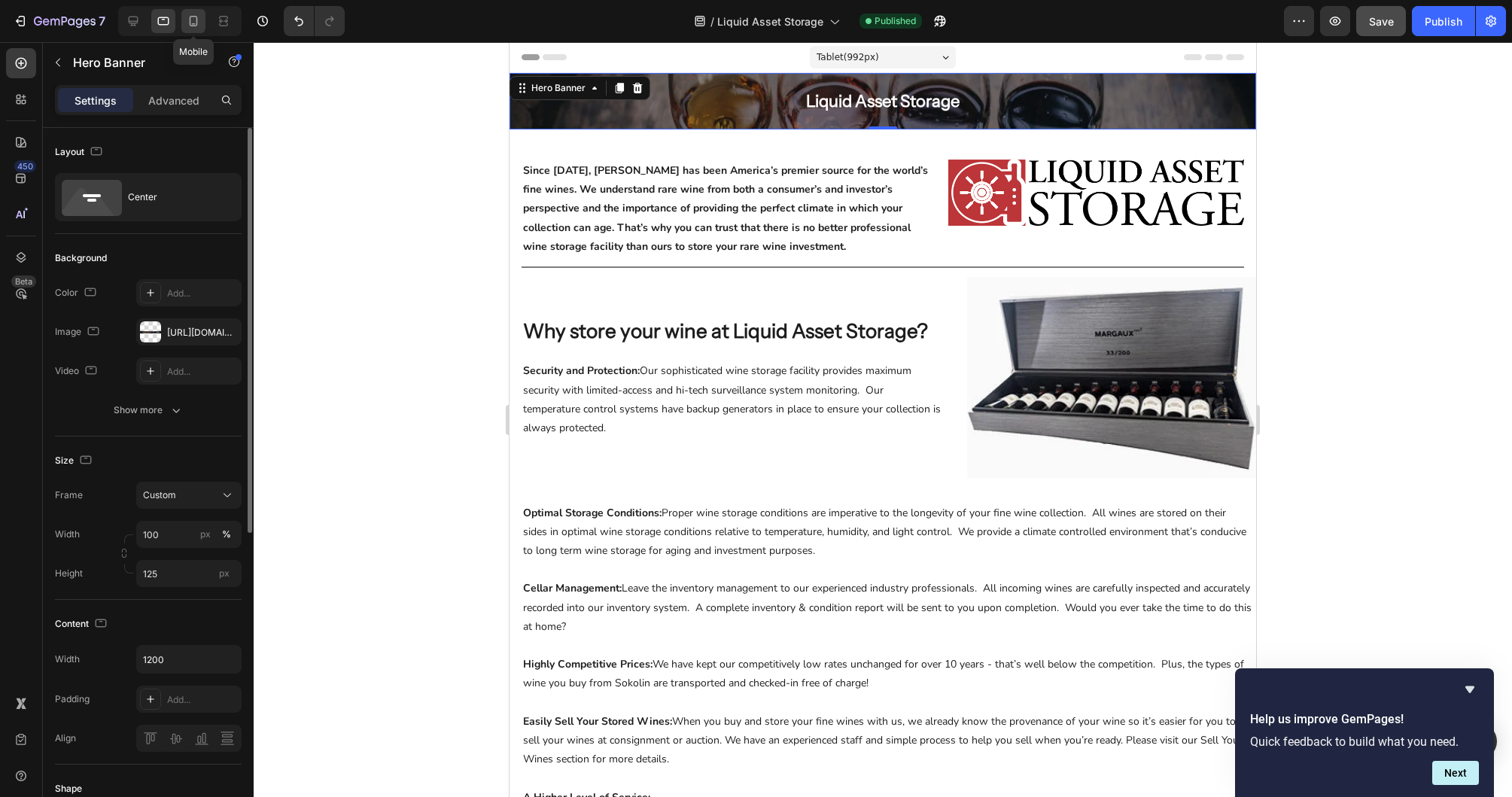
click at [195, 22] on icon at bounding box center [194, 21] width 15 height 15
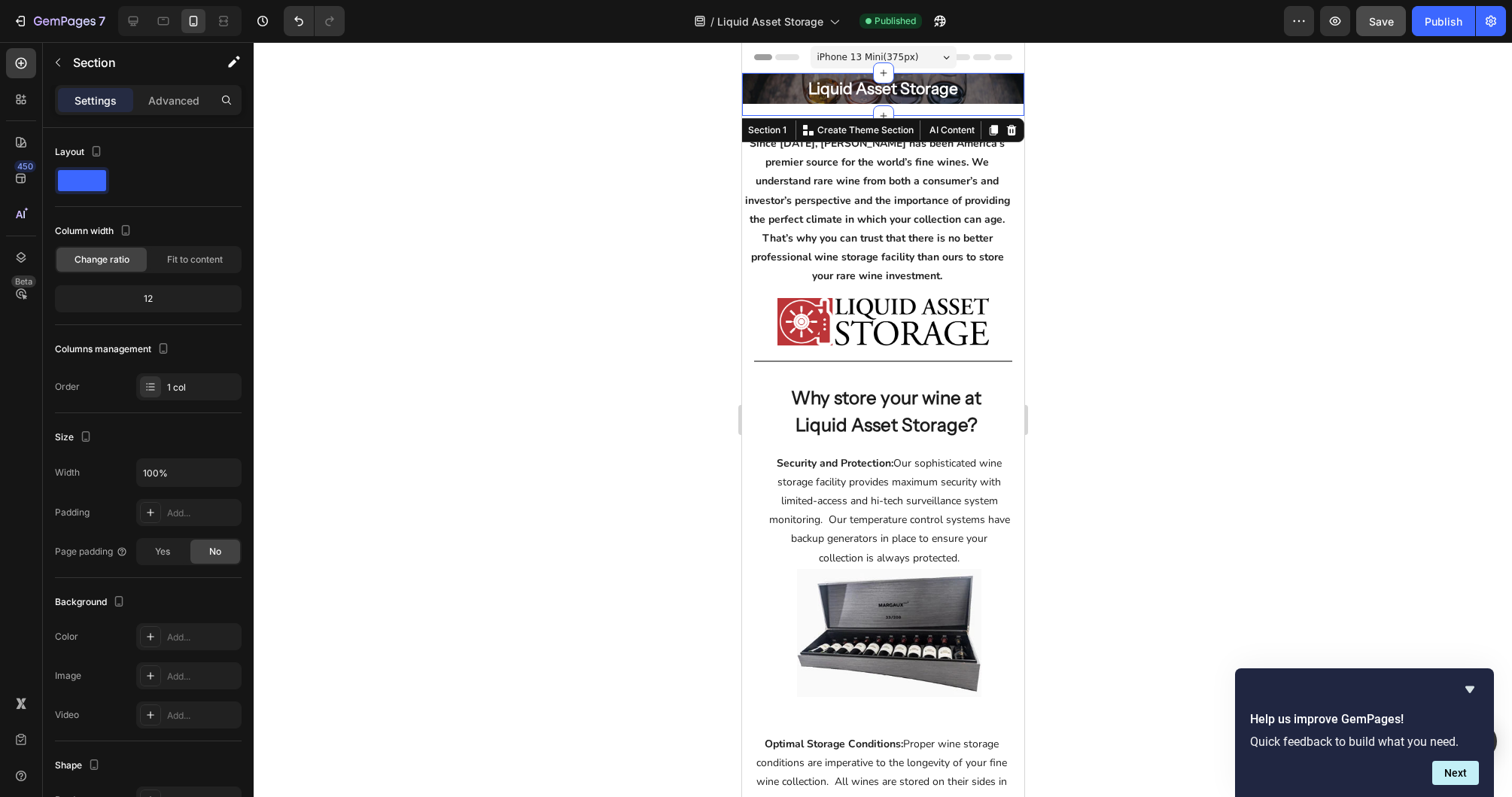
click at [914, 109] on div "Liquid Asset Storage Heading Hero Banner Row" at bounding box center [882, 94] width 283 height 42
click at [1189, 176] on div at bounding box center [882, 419] width 1258 height 755
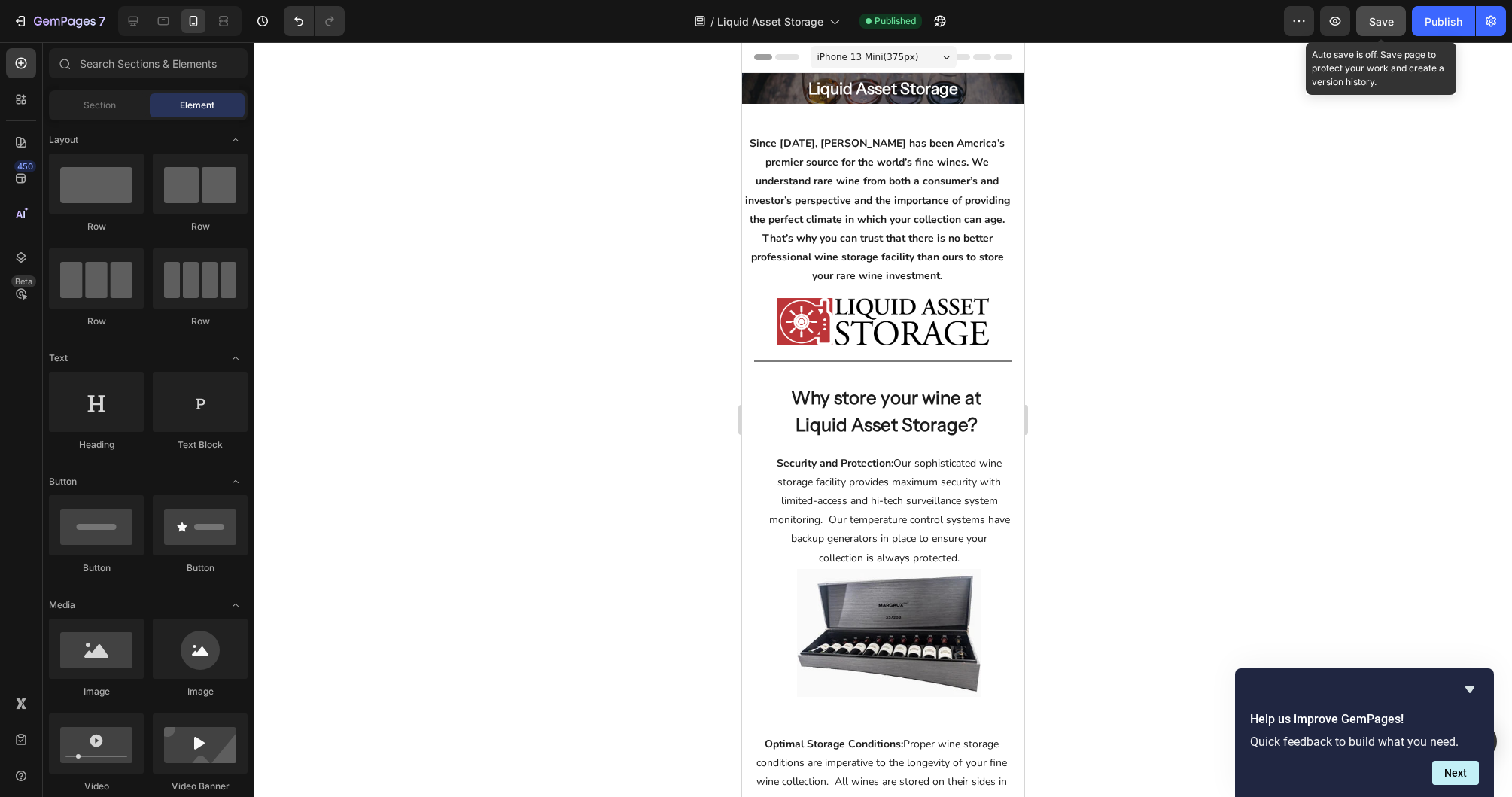
click at [1379, 15] on span "Save" at bounding box center [1382, 21] width 25 height 13
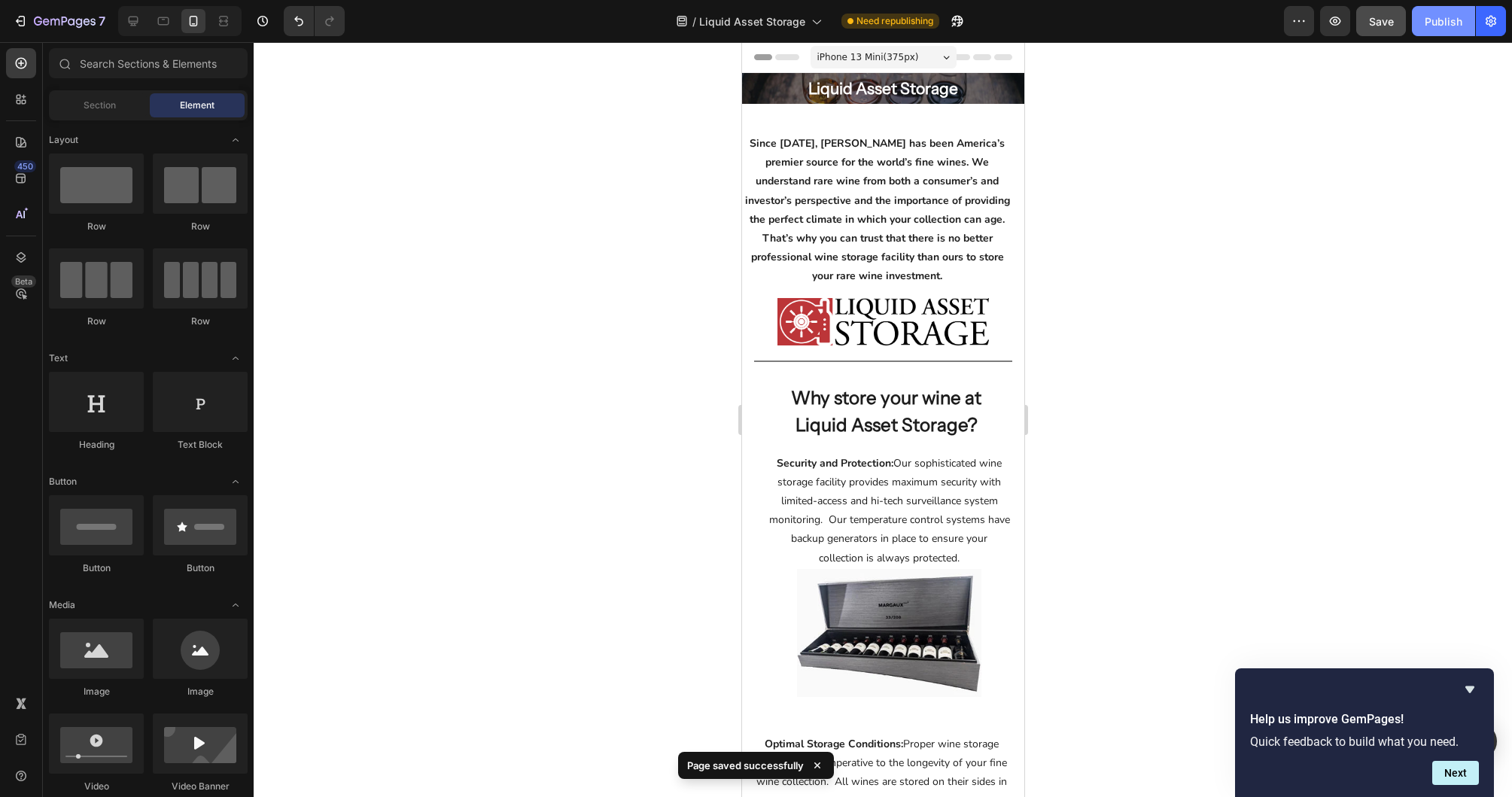
click at [1436, 16] on div "Publish" at bounding box center [1444, 21] width 38 height 15
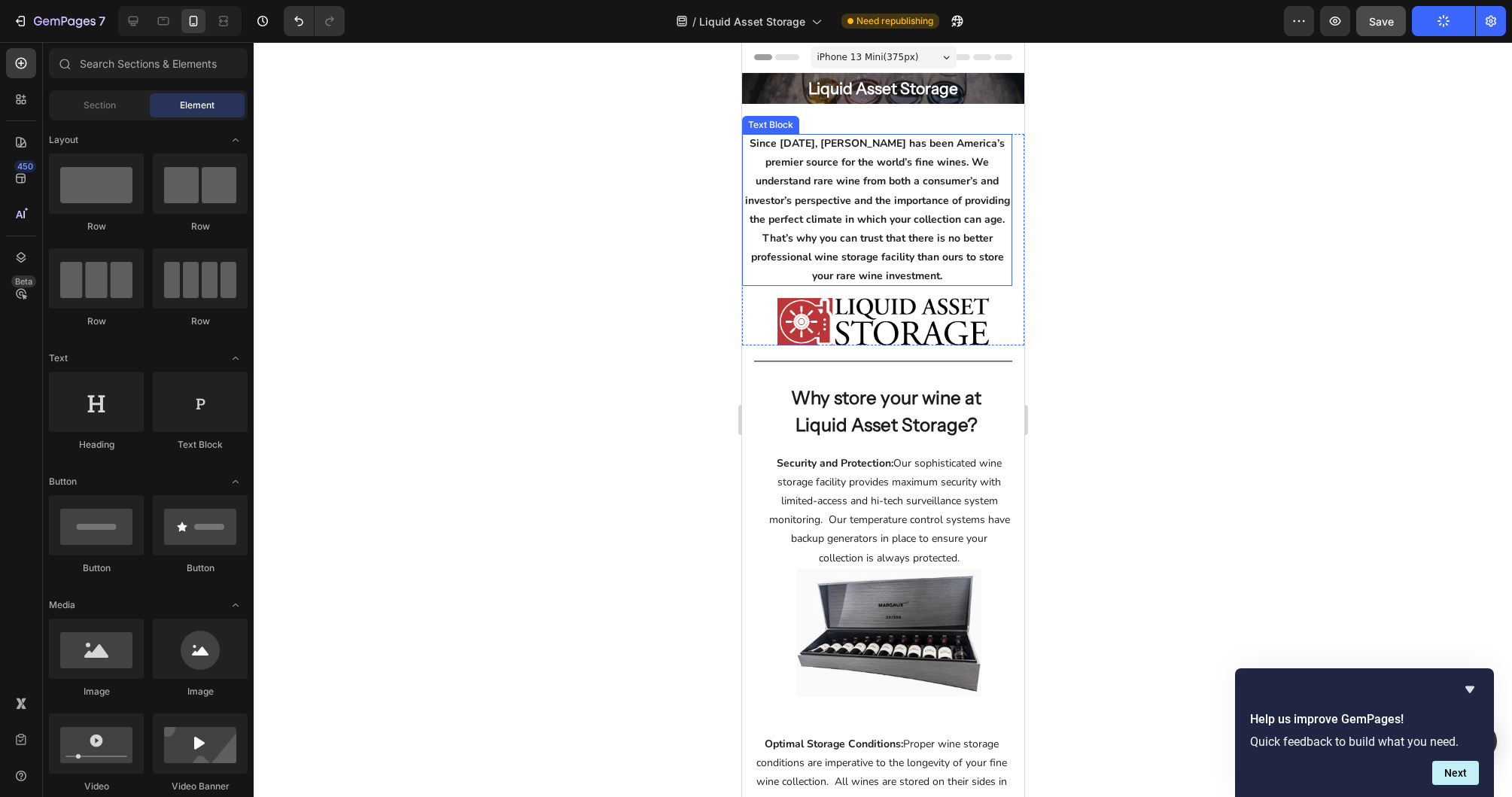
click at [947, 226] on p "Since [DATE], [PERSON_NAME] has been America’s premier source for the world’s f…" at bounding box center [877, 210] width 270 height 152
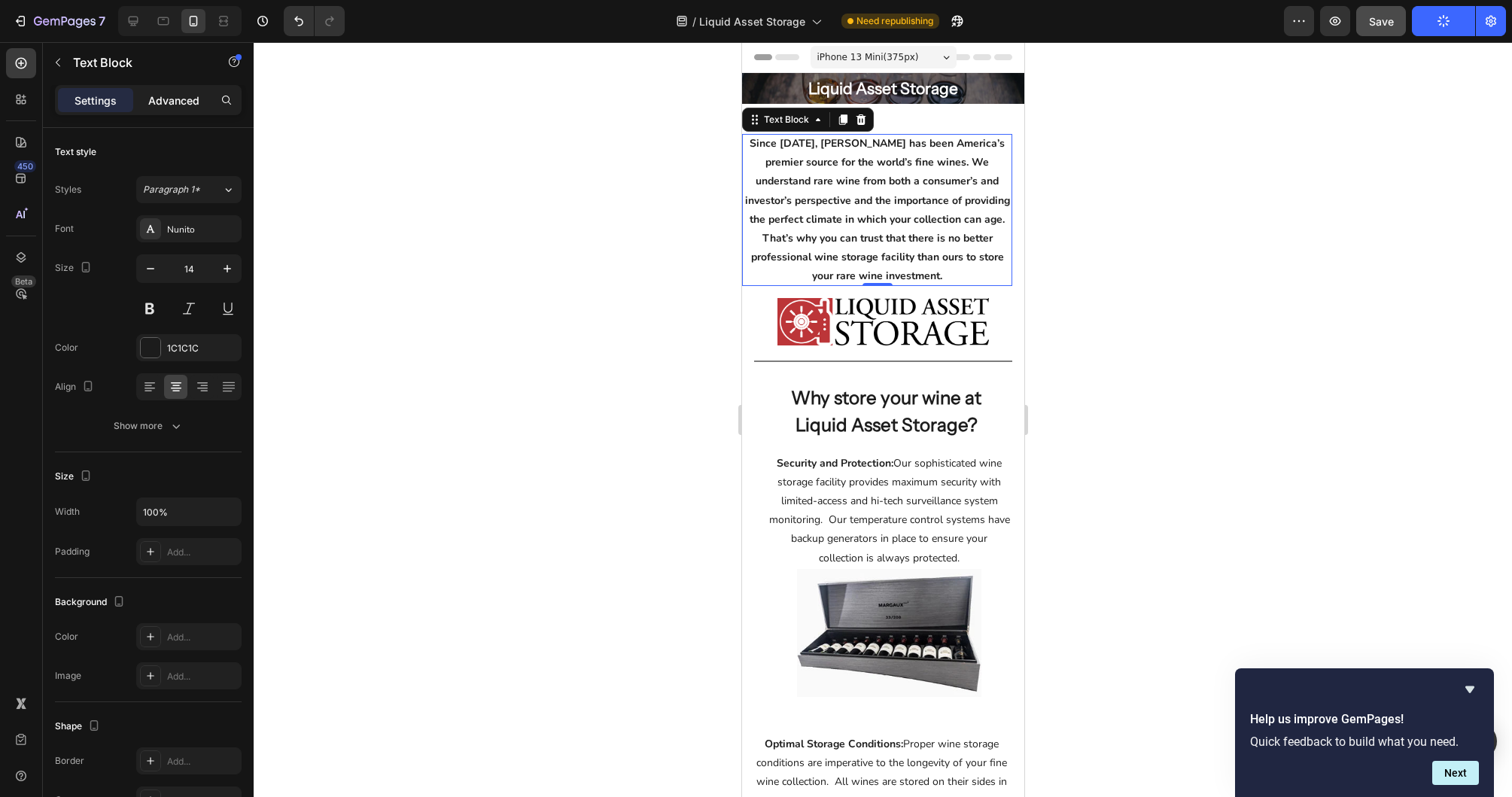
click at [171, 97] on p "Advanced" at bounding box center [174, 100] width 51 height 15
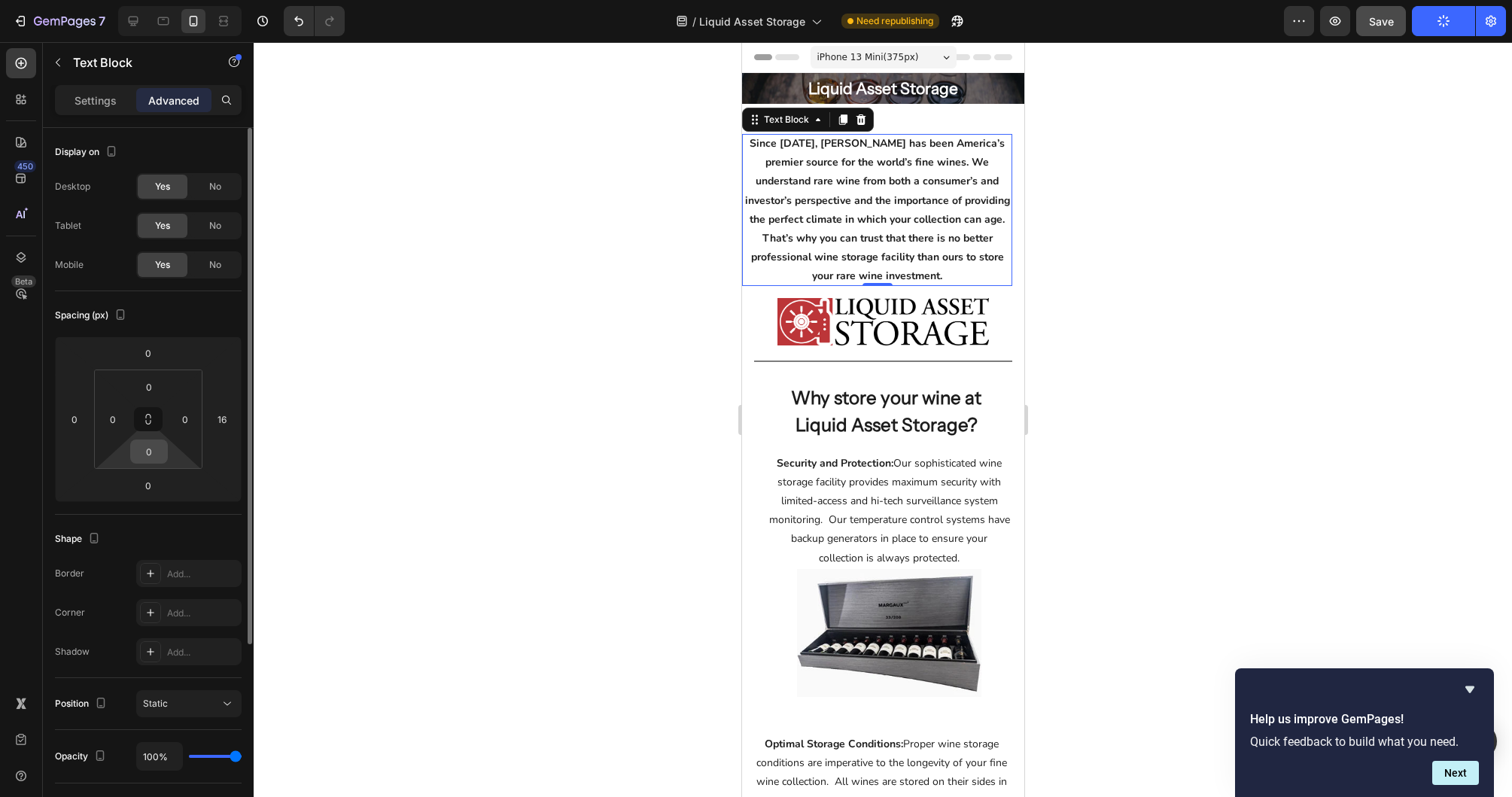
click at [151, 455] on input "0" at bounding box center [148, 451] width 30 height 22
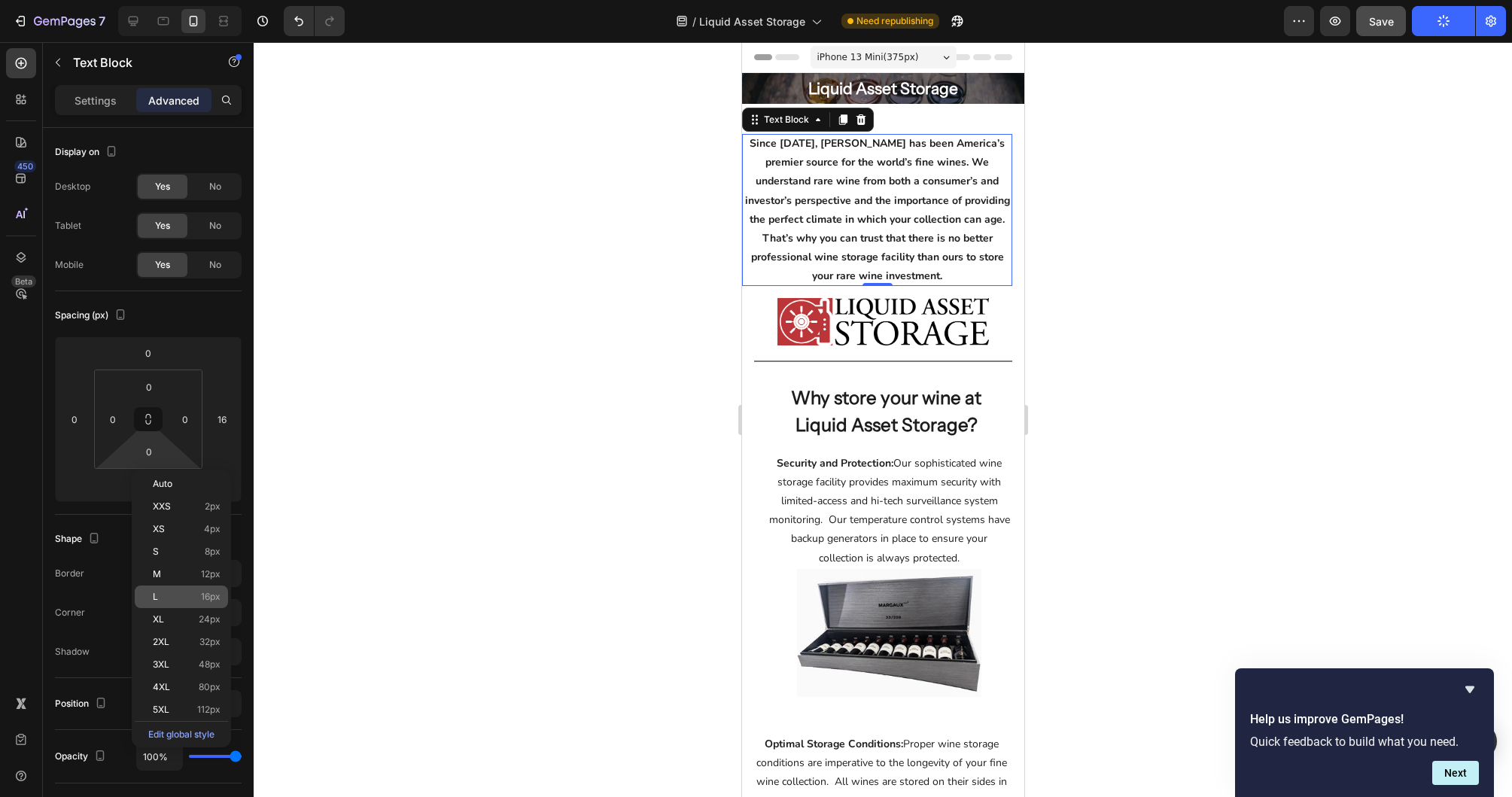
click at [215, 592] on span "16px" at bounding box center [210, 597] width 19 height 11
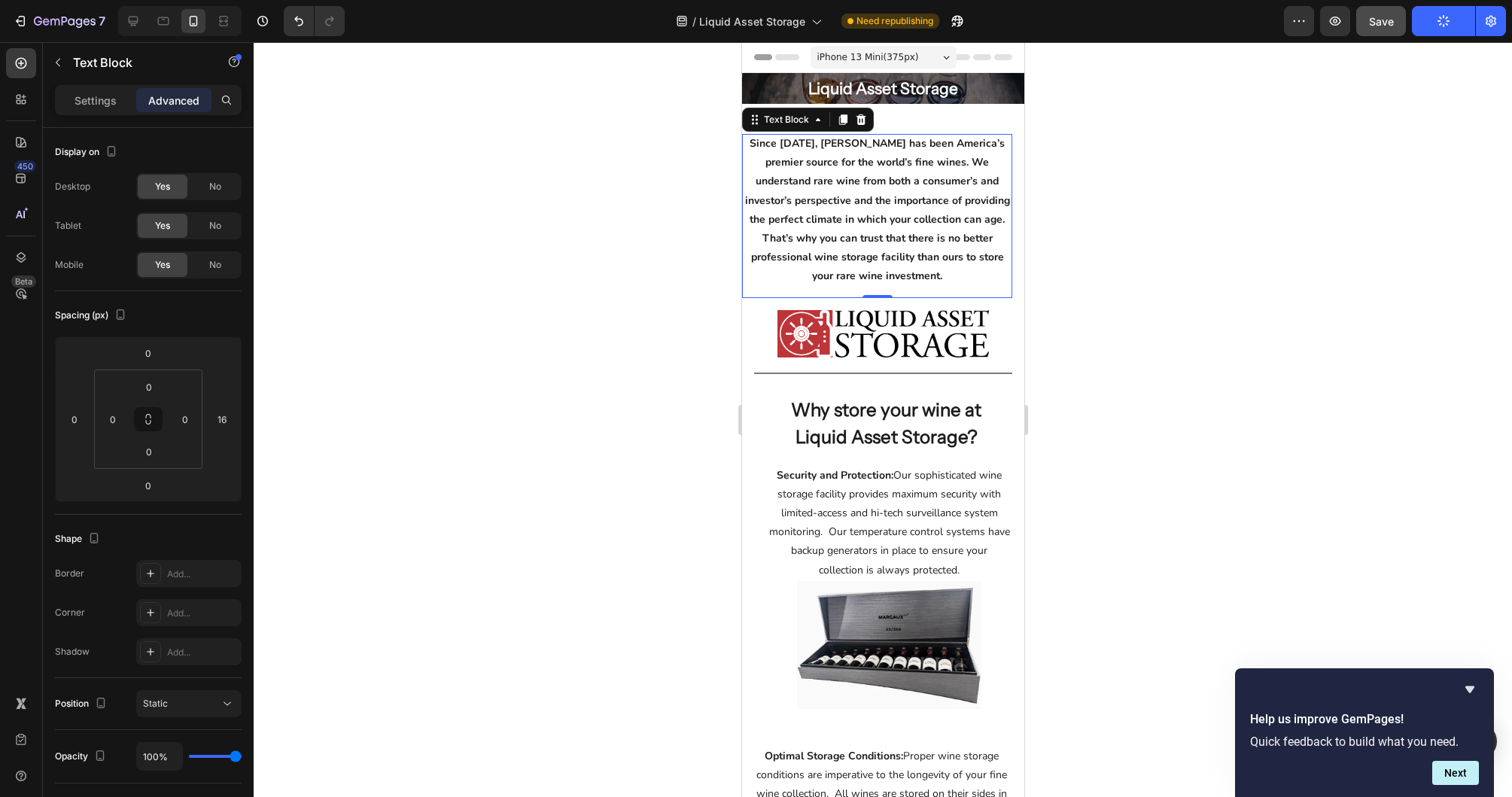
click at [1158, 167] on div at bounding box center [882, 419] width 1258 height 755
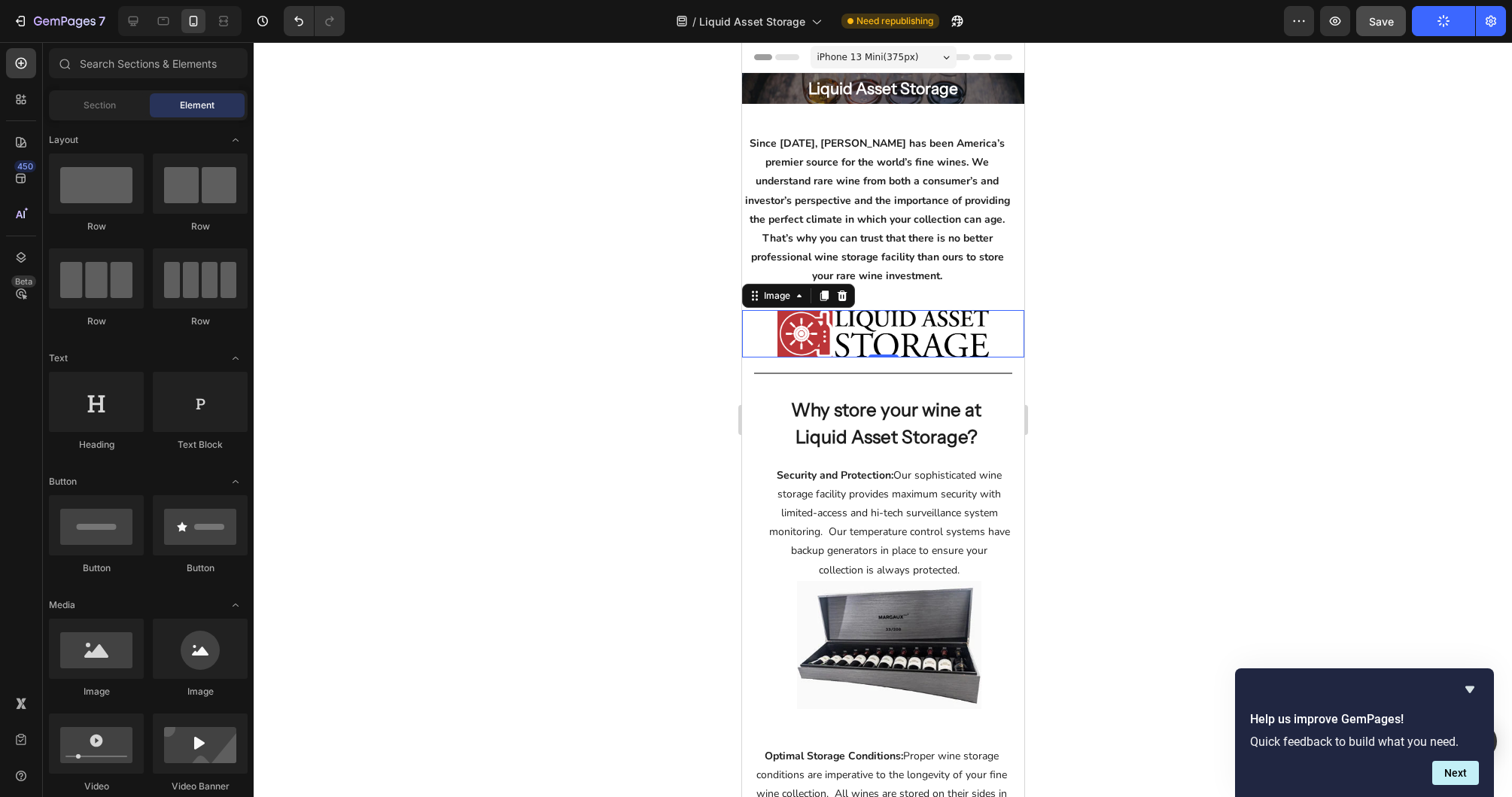
click at [894, 334] on img at bounding box center [882, 333] width 211 height 47
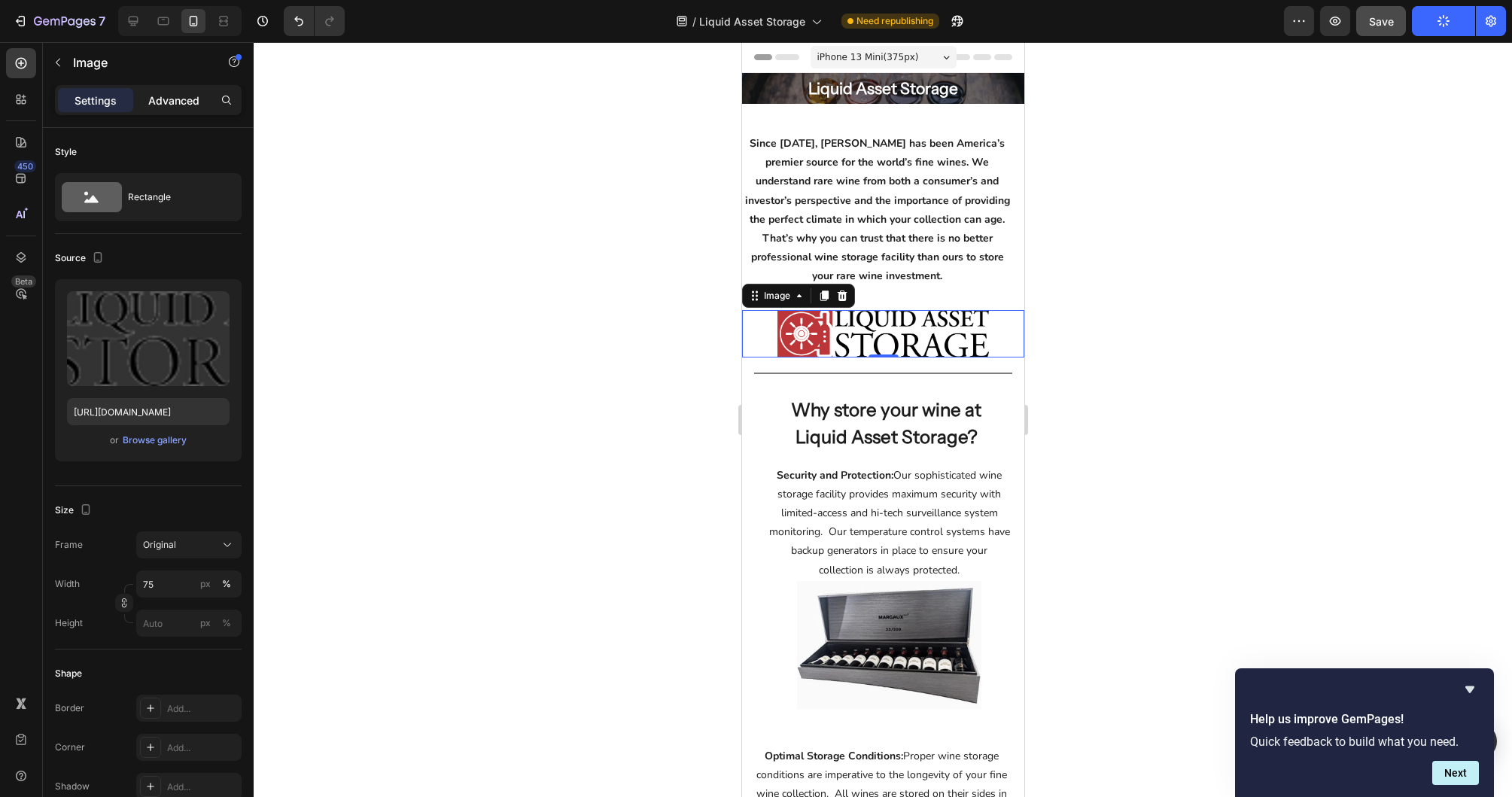
click at [159, 93] on p "Advanced" at bounding box center [174, 100] width 51 height 15
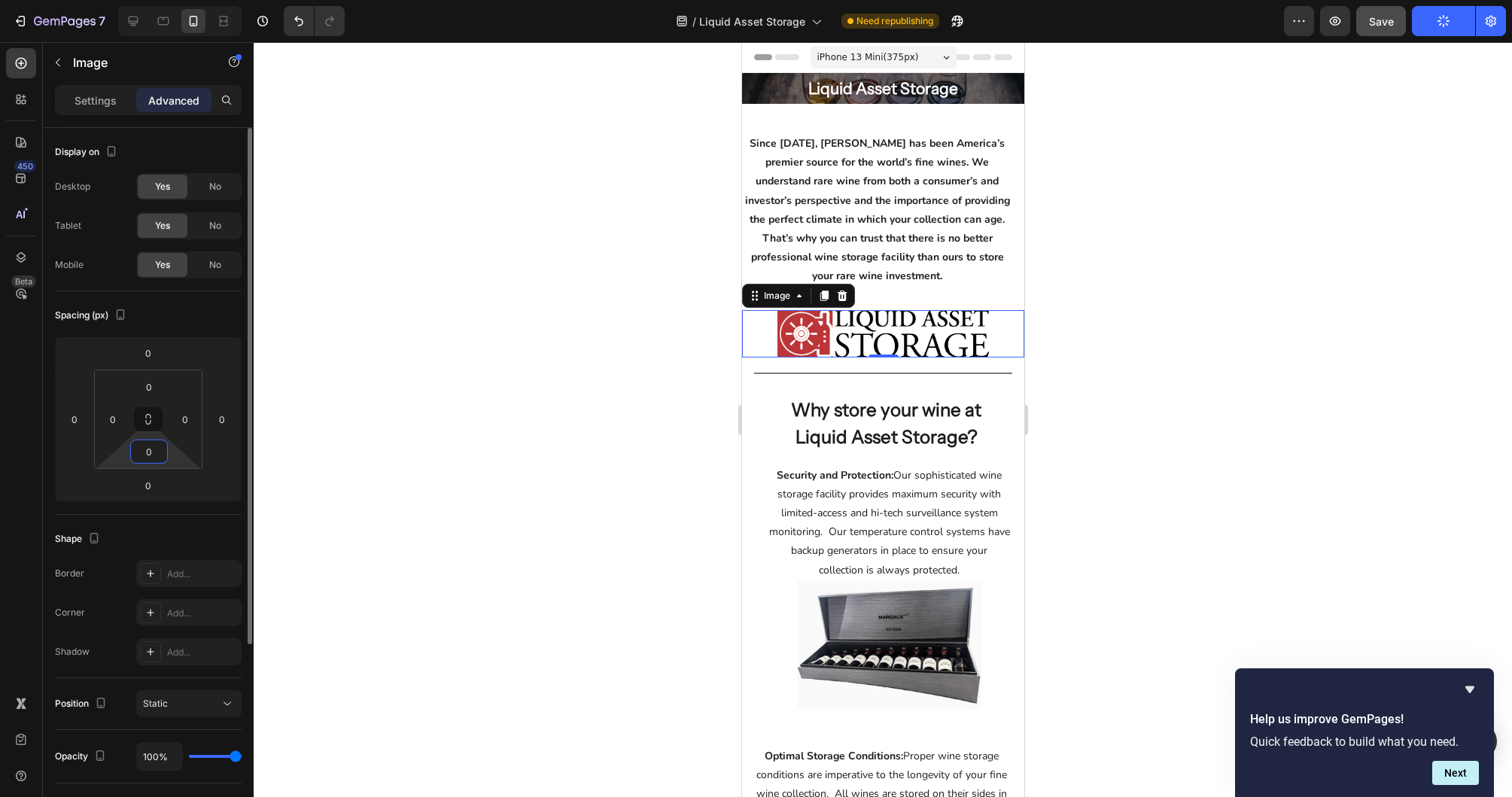
click at [147, 450] on input "0" at bounding box center [148, 451] width 30 height 22
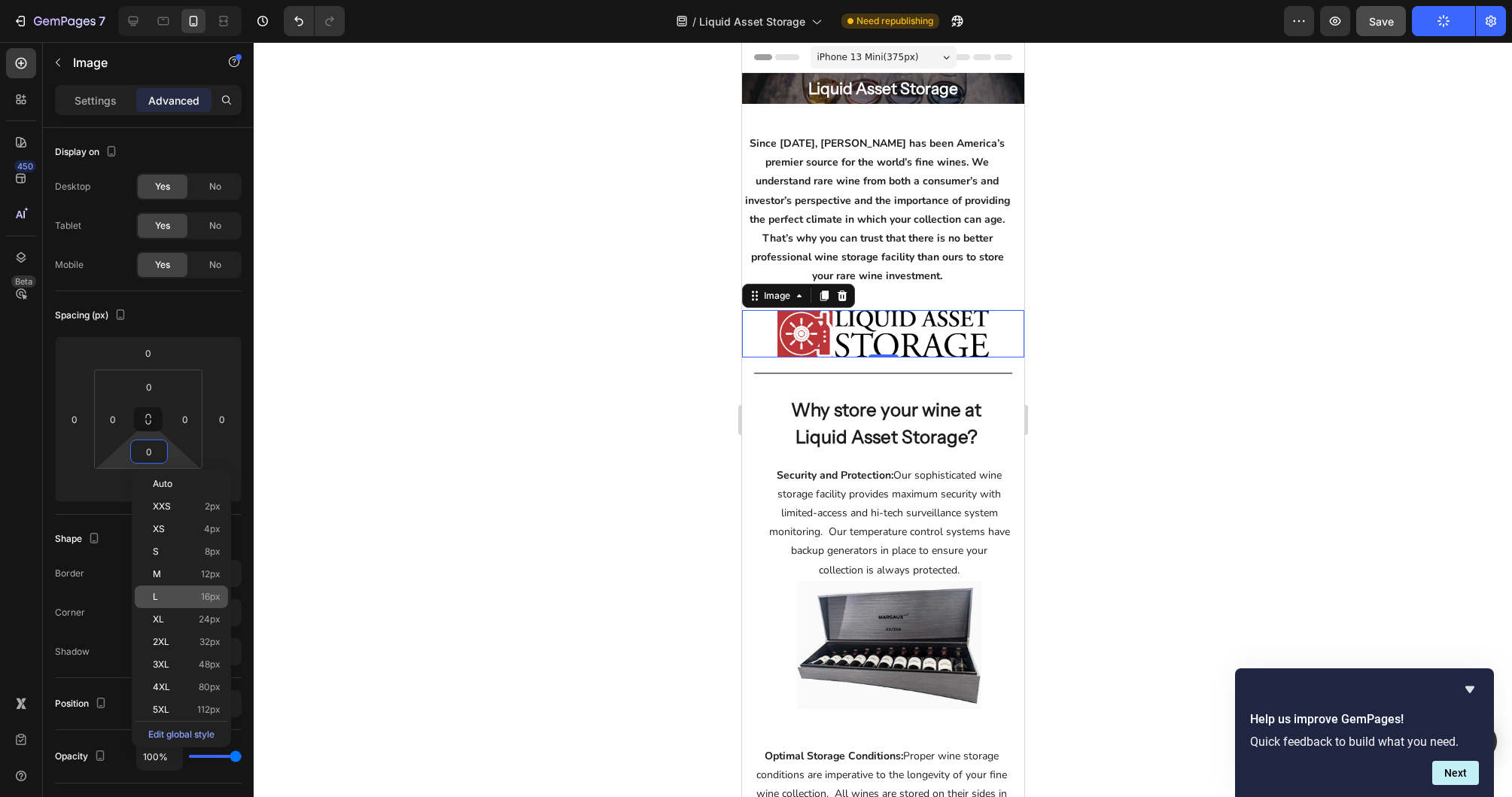
click at [201, 587] on div "L 16px" at bounding box center [181, 596] width 94 height 22
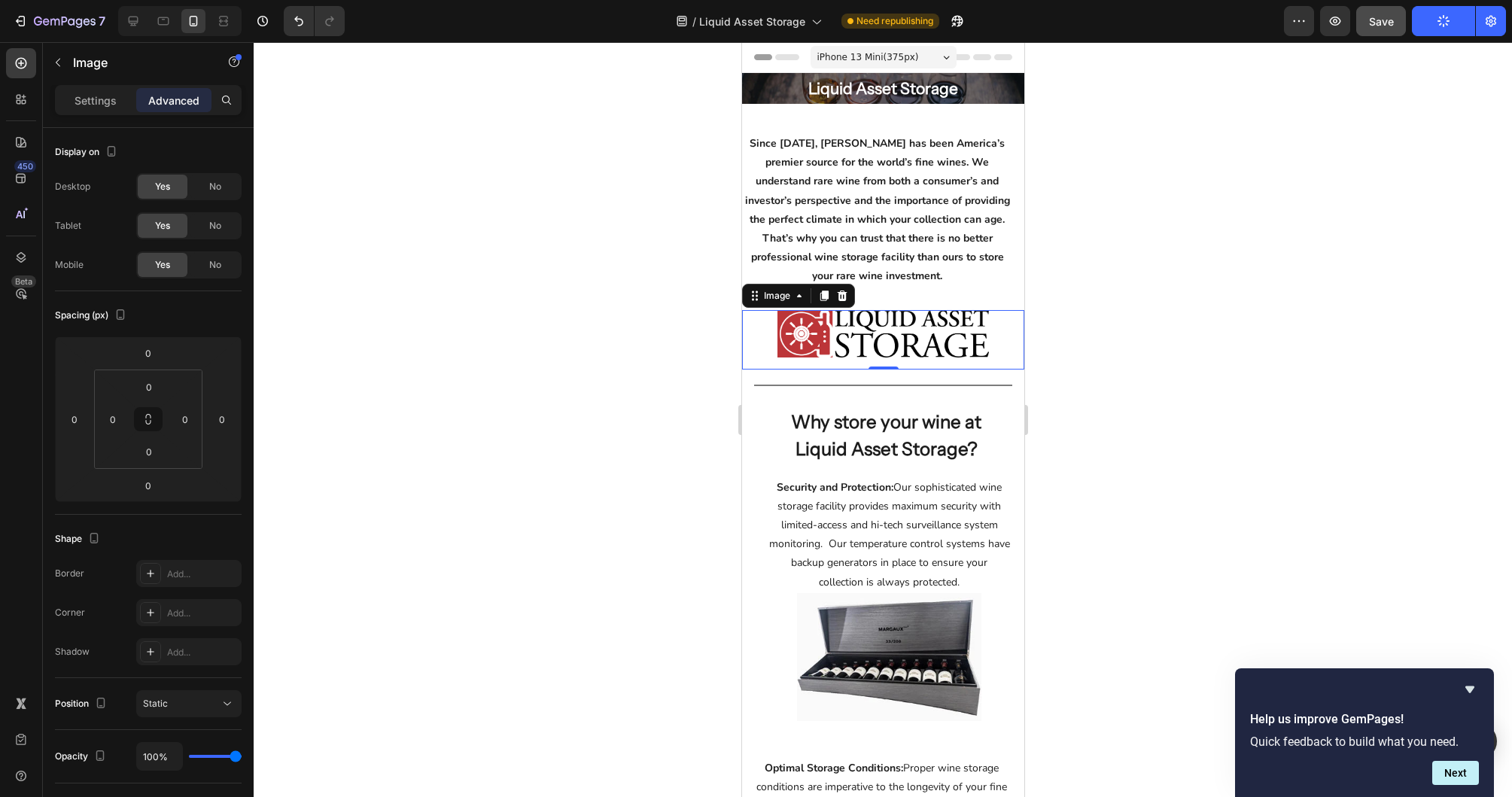
click at [1151, 318] on div at bounding box center [882, 419] width 1258 height 755
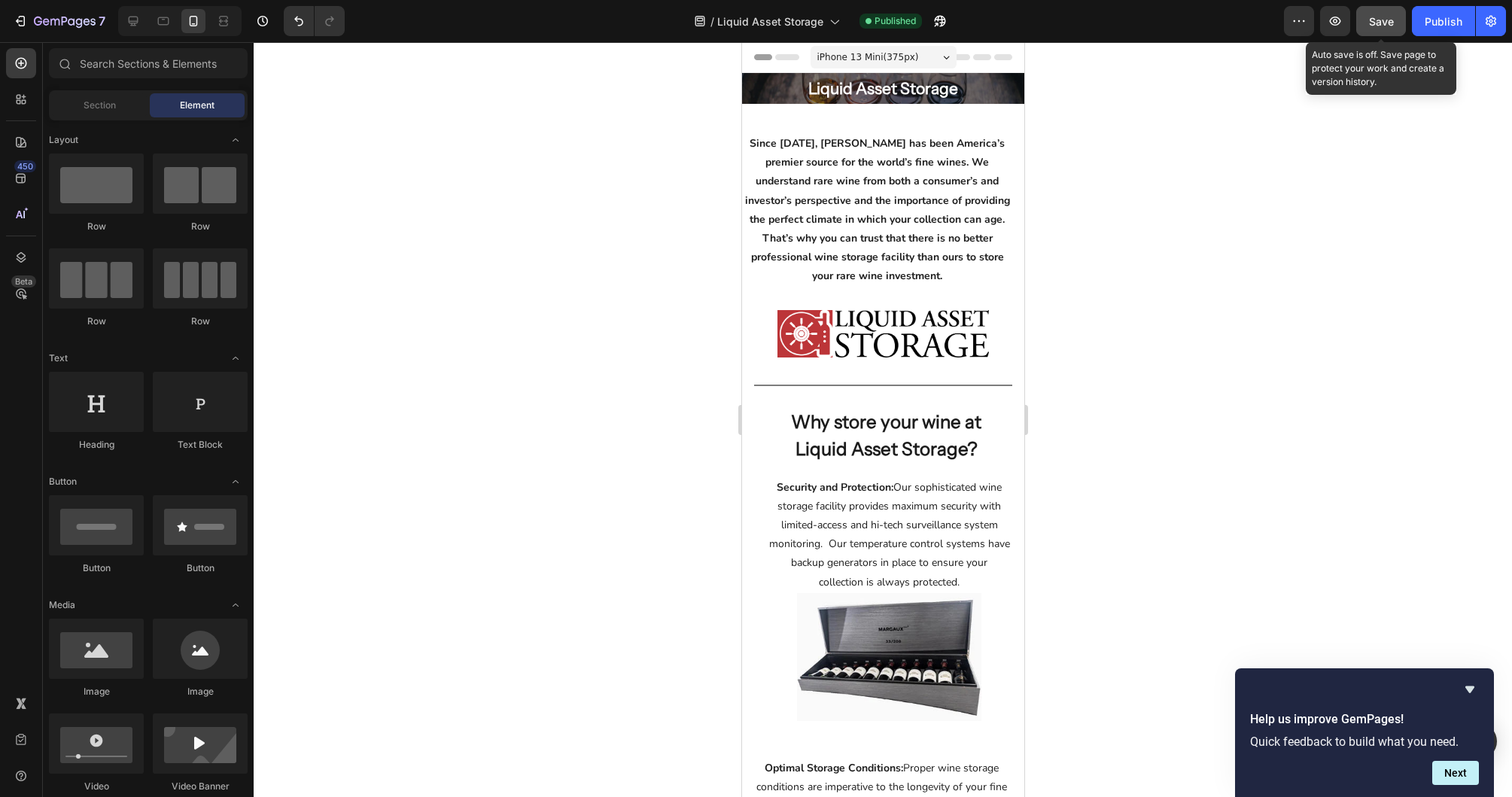
click at [1389, 26] on span "Save" at bounding box center [1382, 21] width 25 height 13
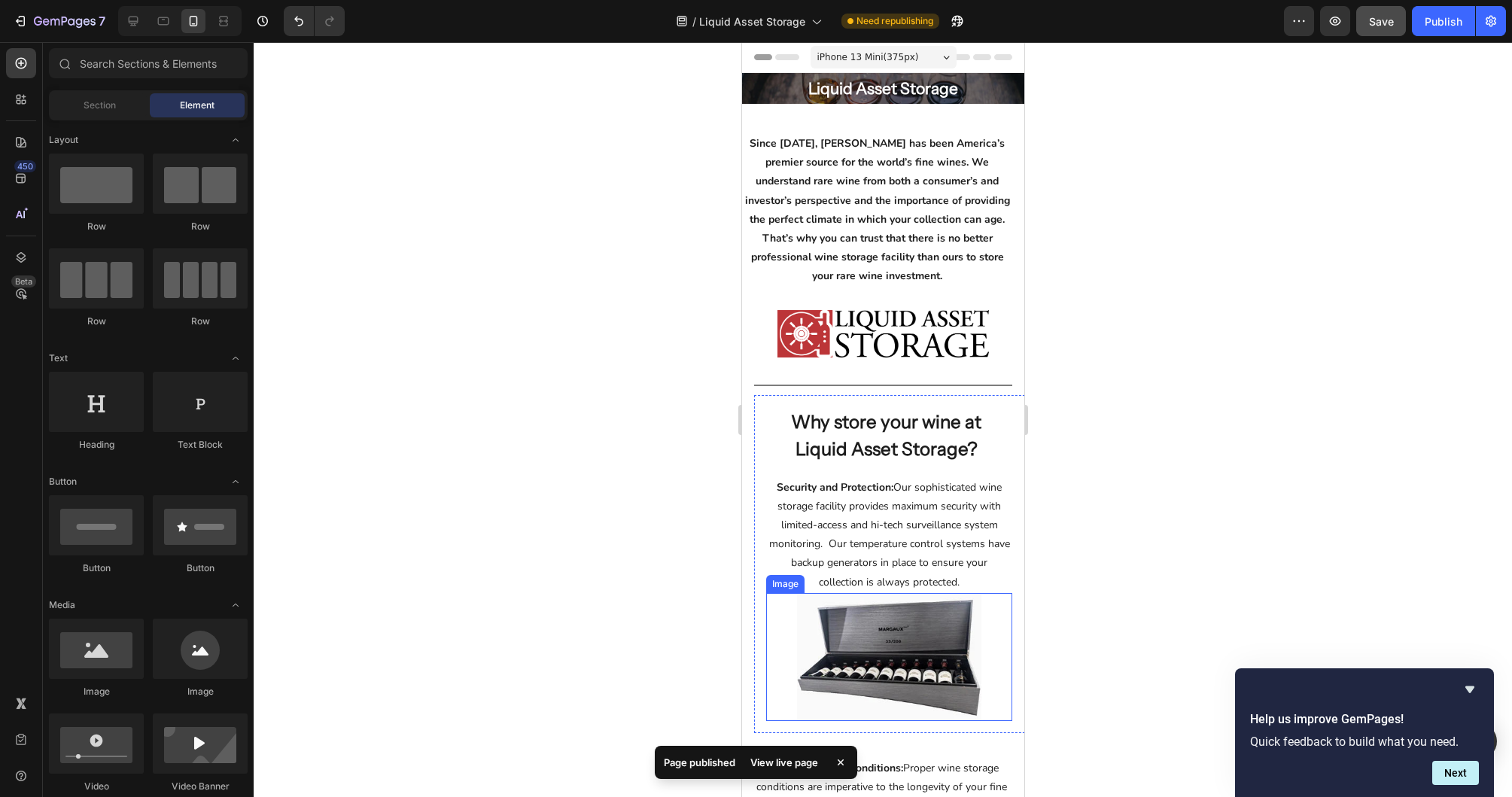
click at [918, 606] on img at bounding box center [888, 656] width 184 height 128
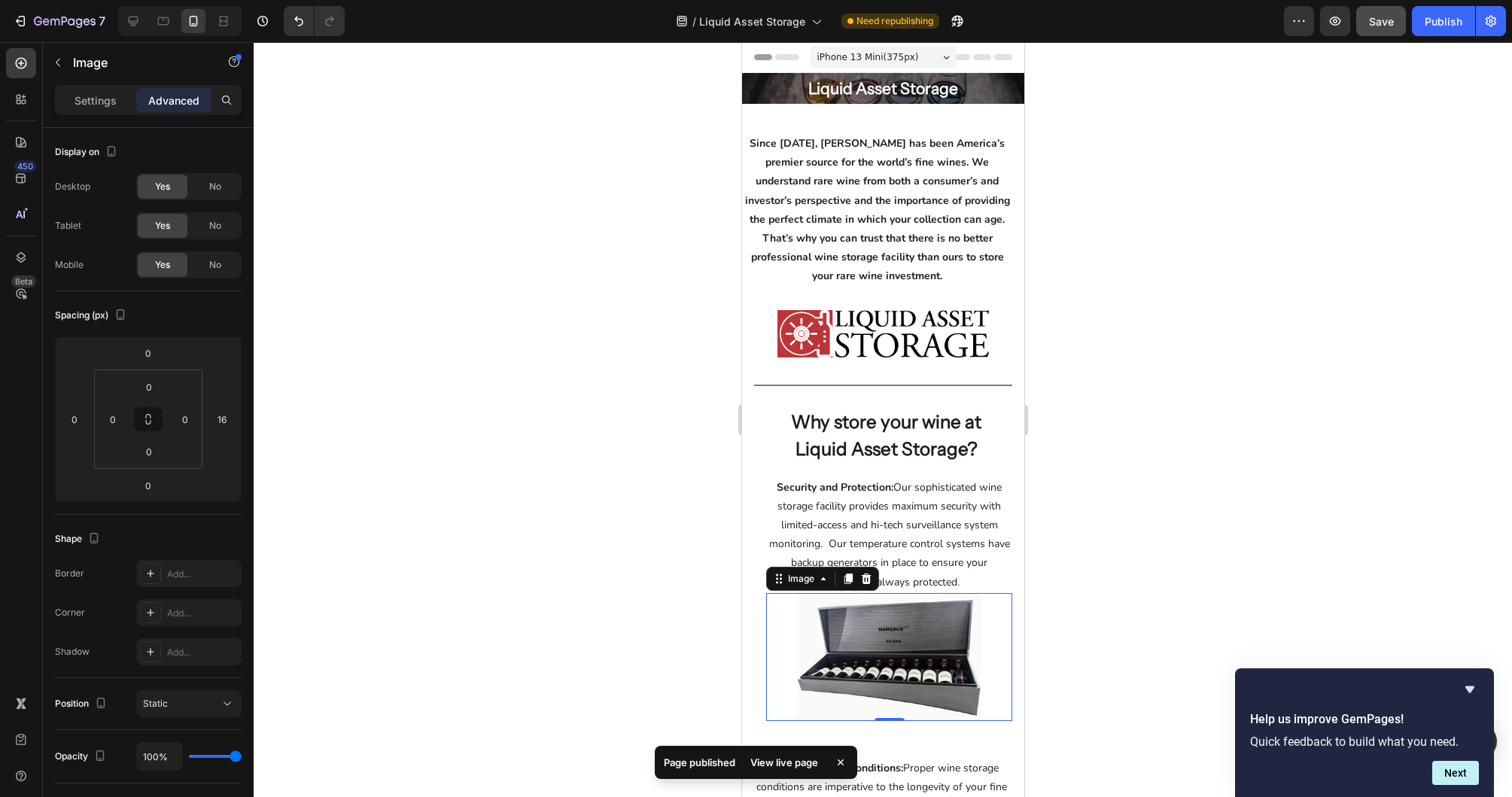
scroll to position [2, 0]
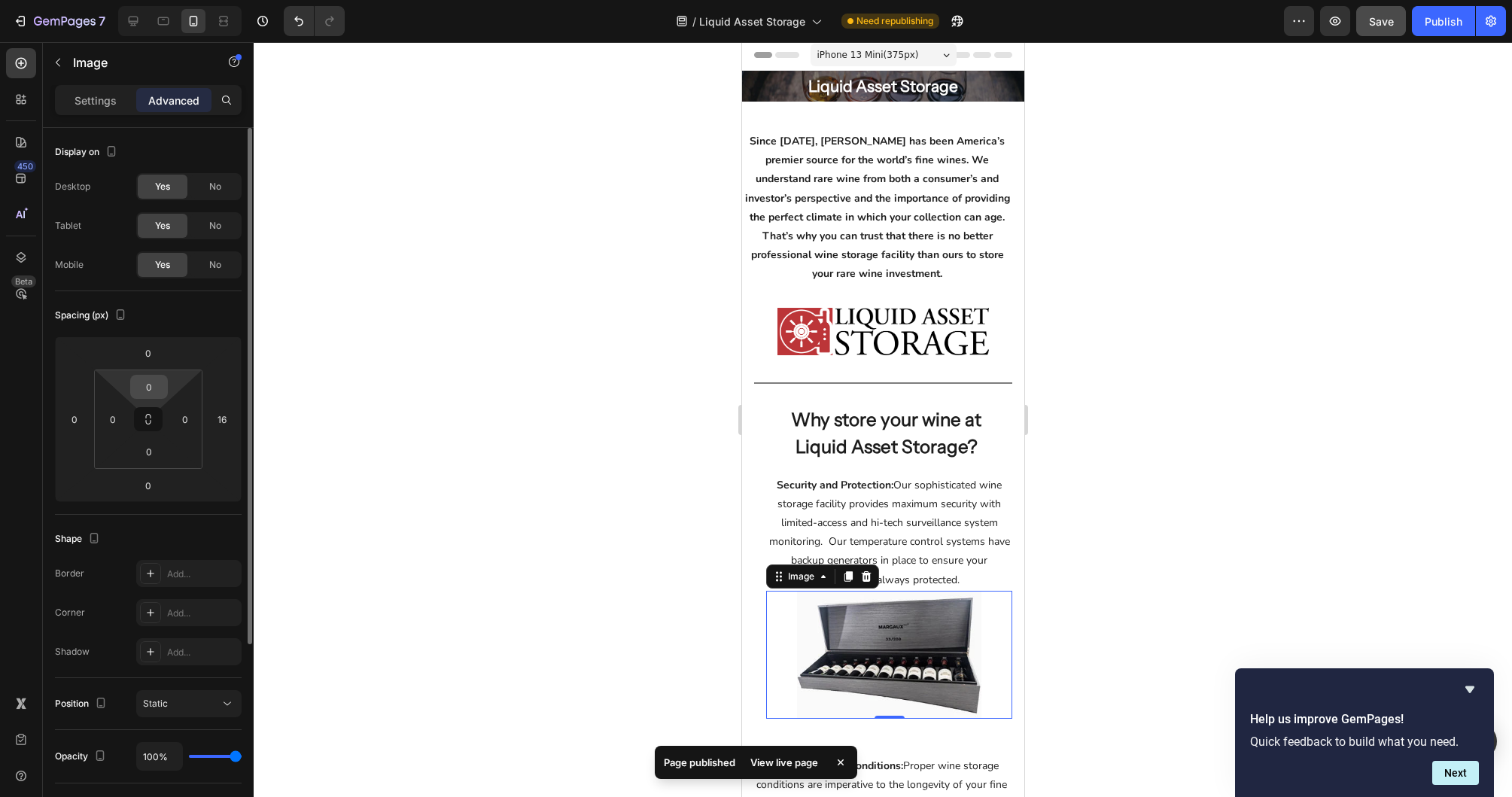
click at [146, 388] on input "0" at bounding box center [148, 386] width 30 height 22
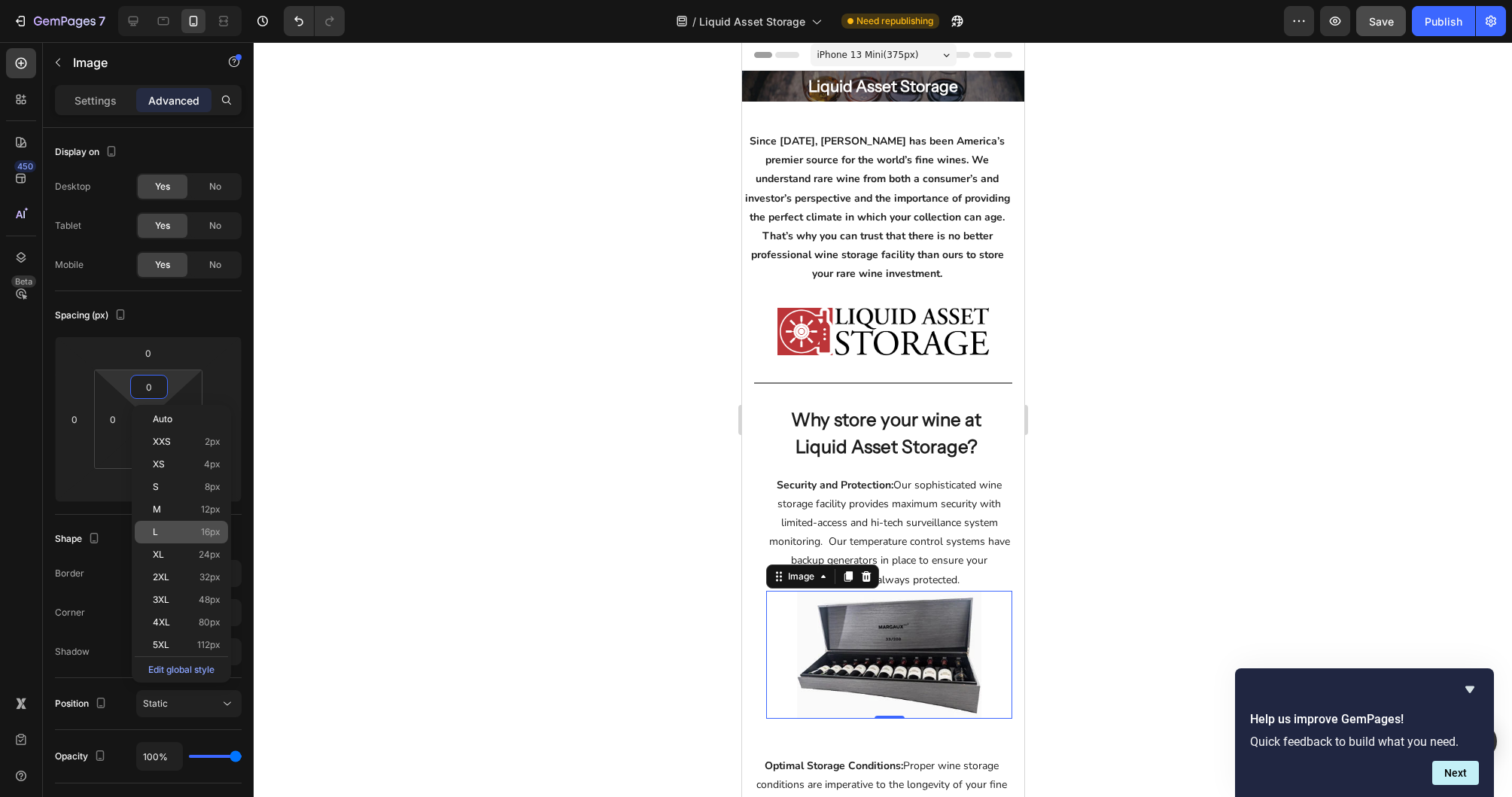
click at [194, 525] on div "L 16px" at bounding box center [181, 531] width 94 height 22
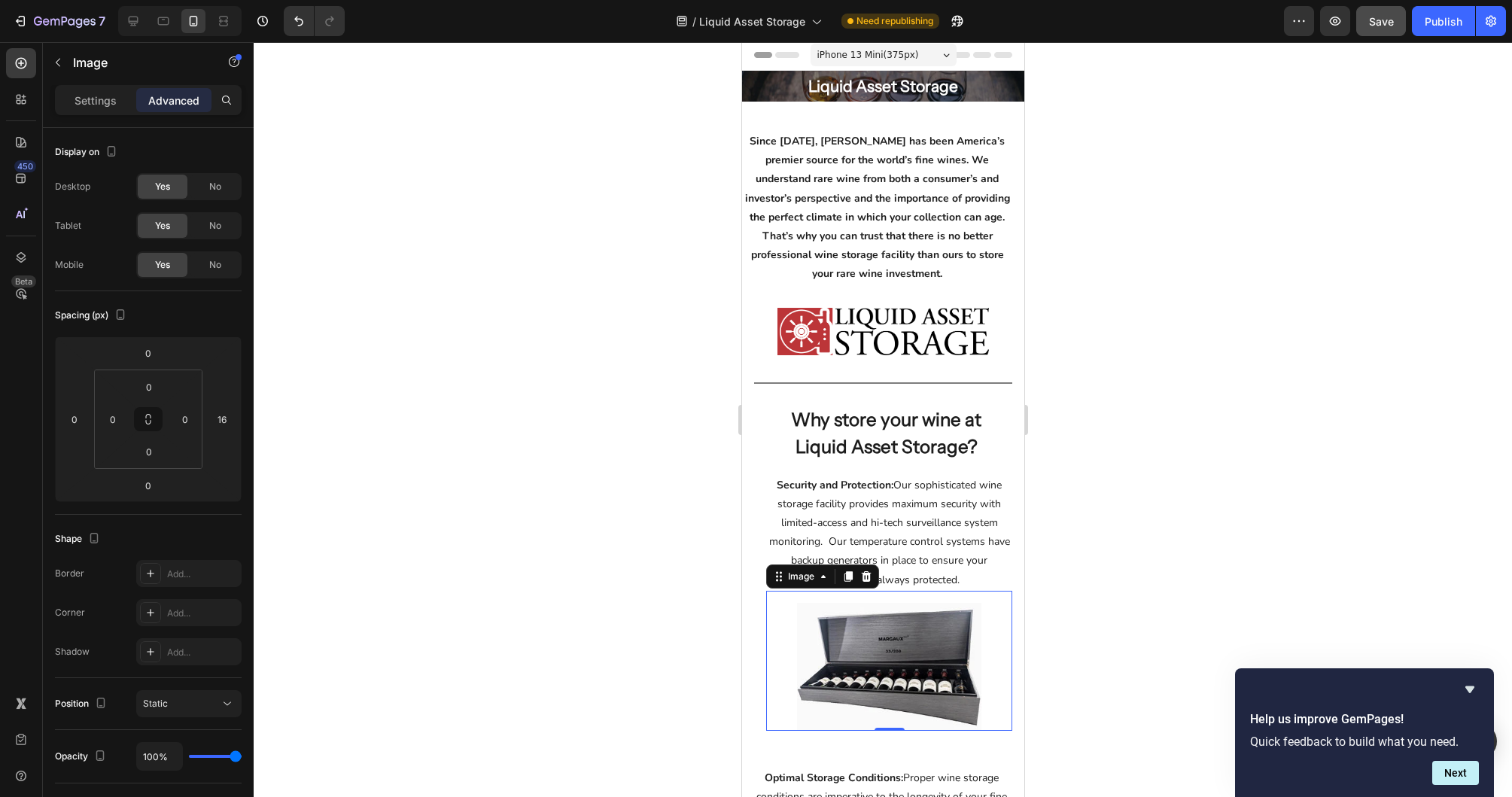
click at [1075, 379] on div at bounding box center [882, 419] width 1258 height 755
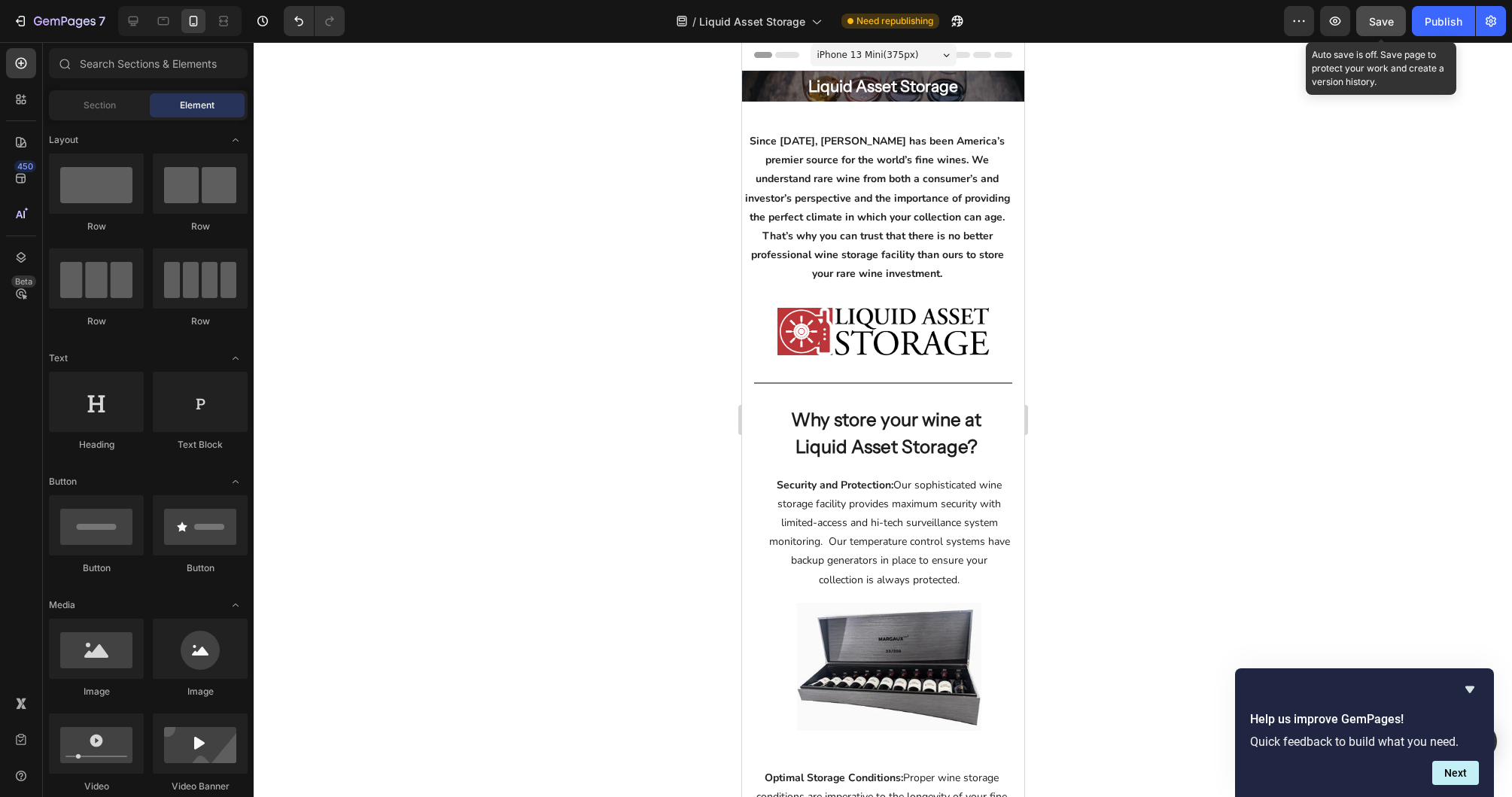
click at [1380, 31] on button "Save" at bounding box center [1382, 20] width 50 height 30
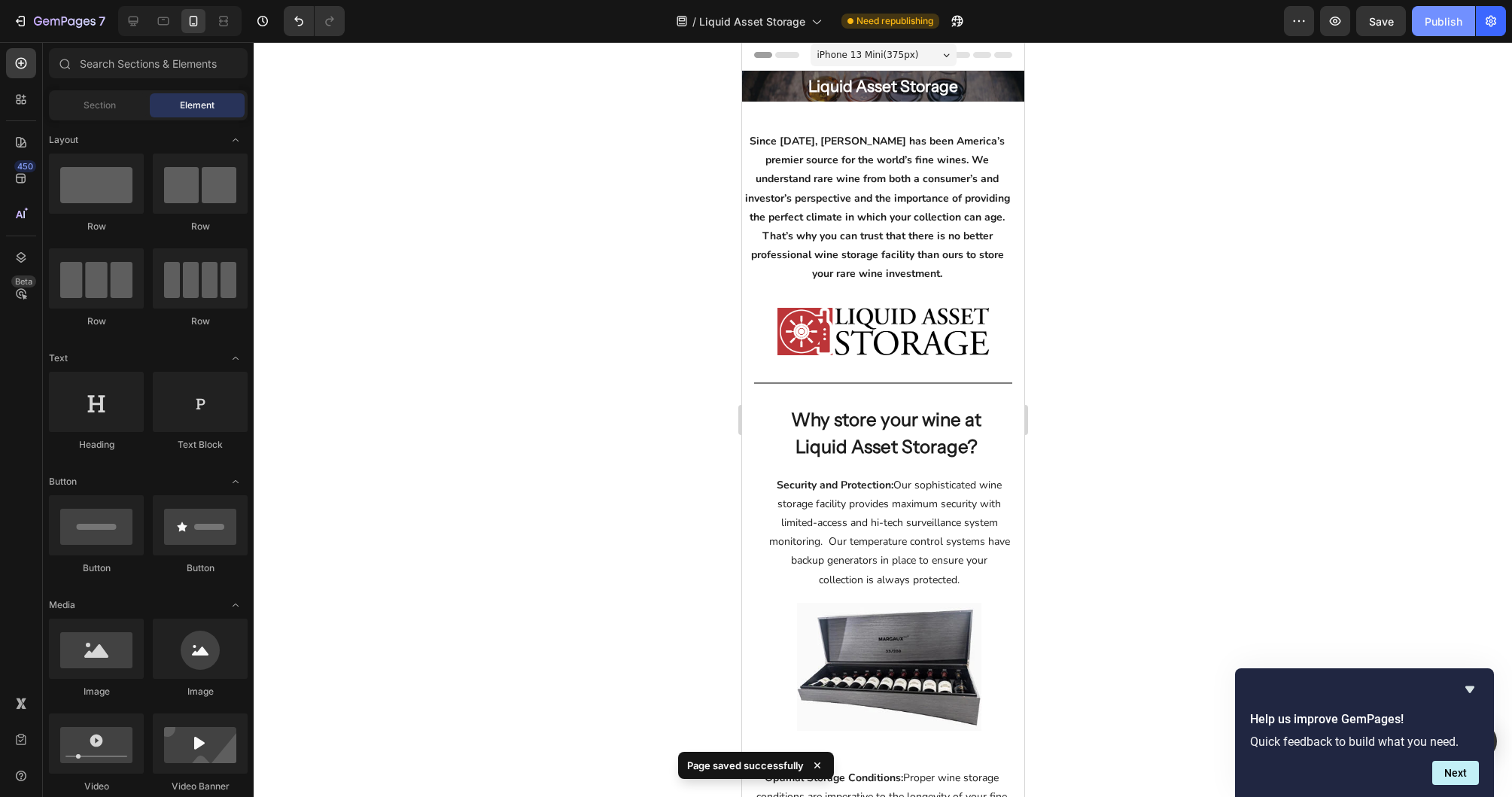
click at [1444, 35] on button "Publish" at bounding box center [1444, 20] width 64 height 30
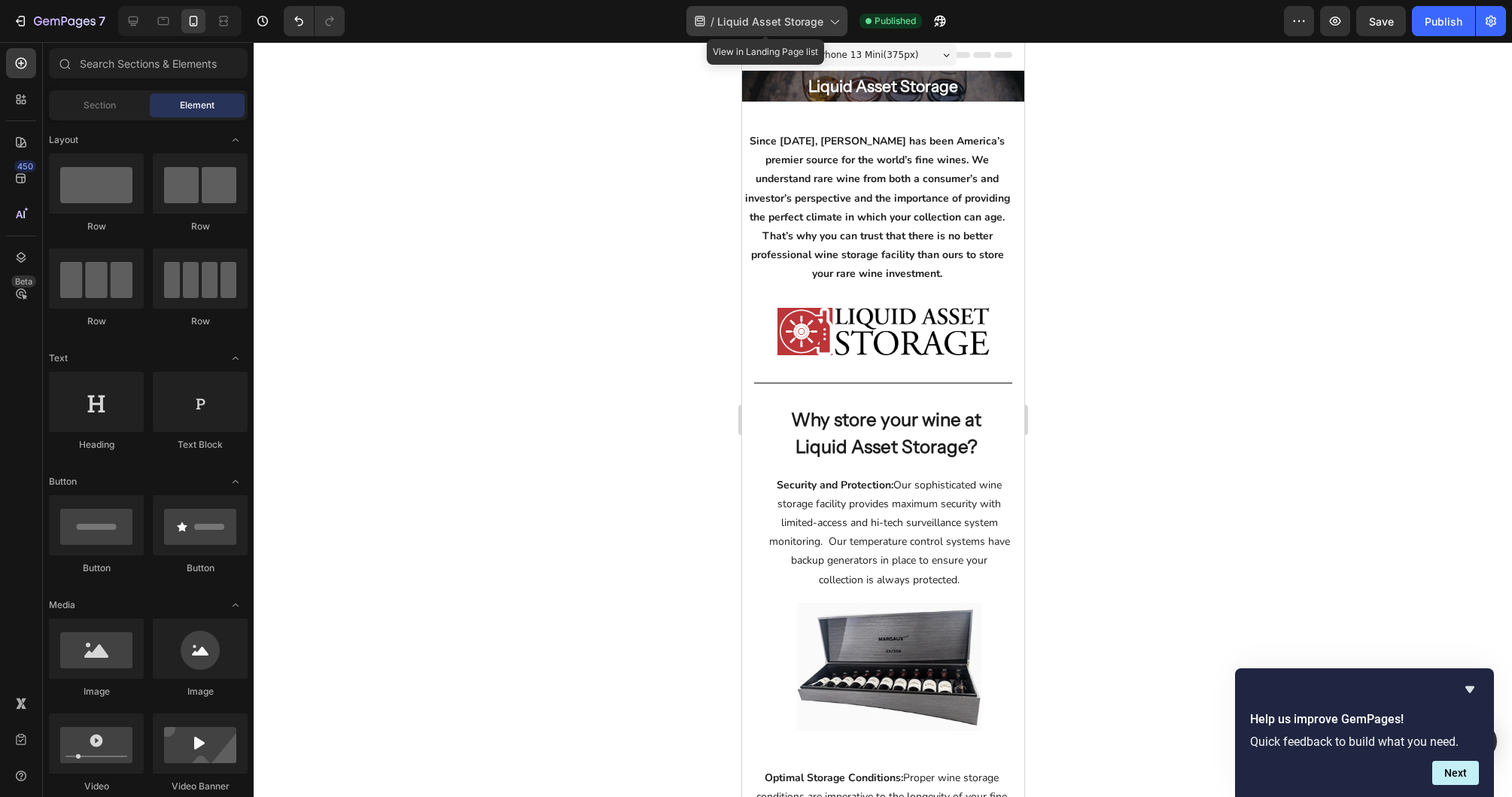
click at [704, 15] on icon at bounding box center [700, 21] width 15 height 15
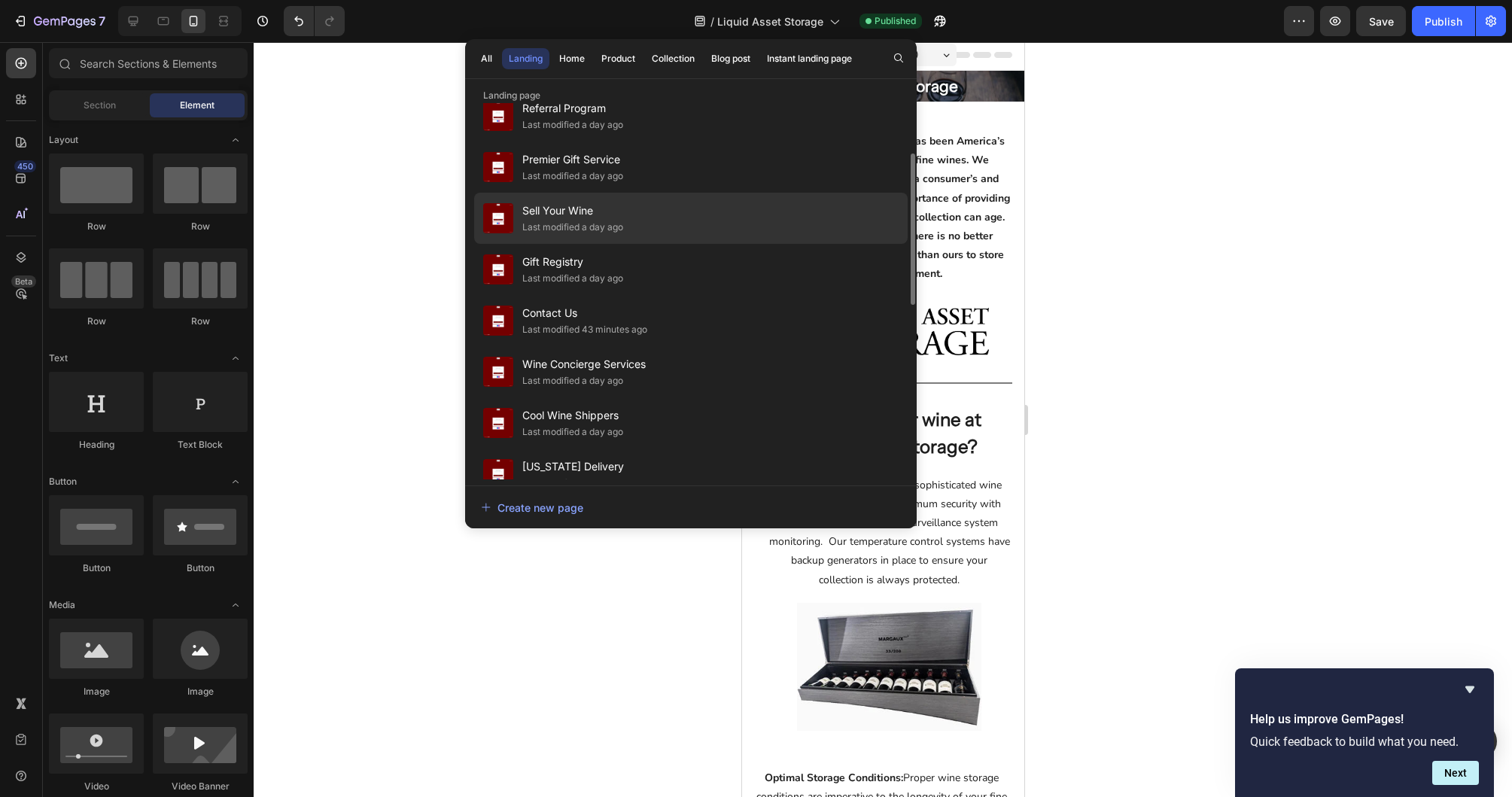
scroll to position [127, 0]
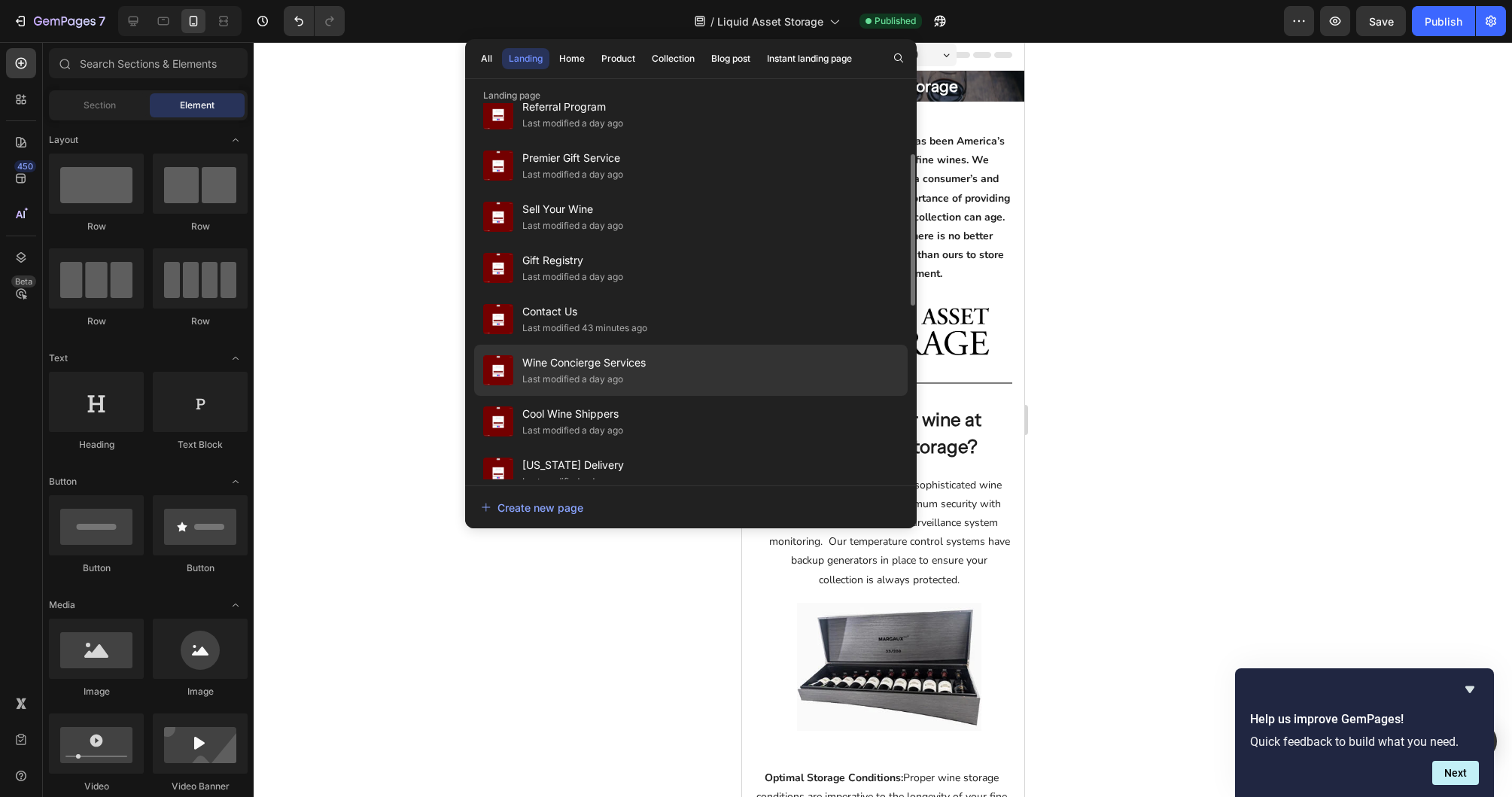
click at [705, 368] on div "Wine Concierge Services Last modified a day ago" at bounding box center [691, 370] width 434 height 51
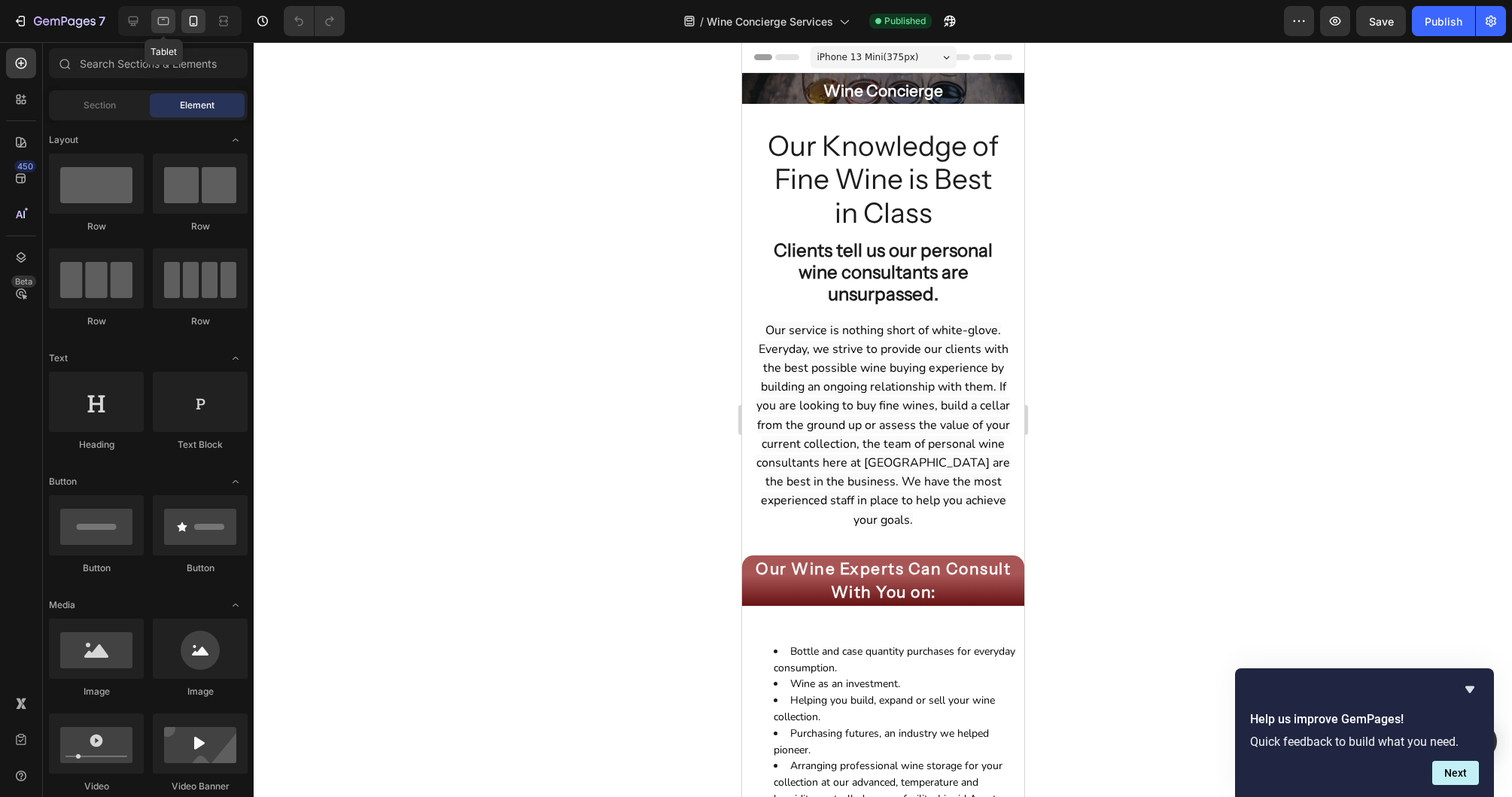
click at [157, 18] on icon at bounding box center [164, 21] width 15 height 15
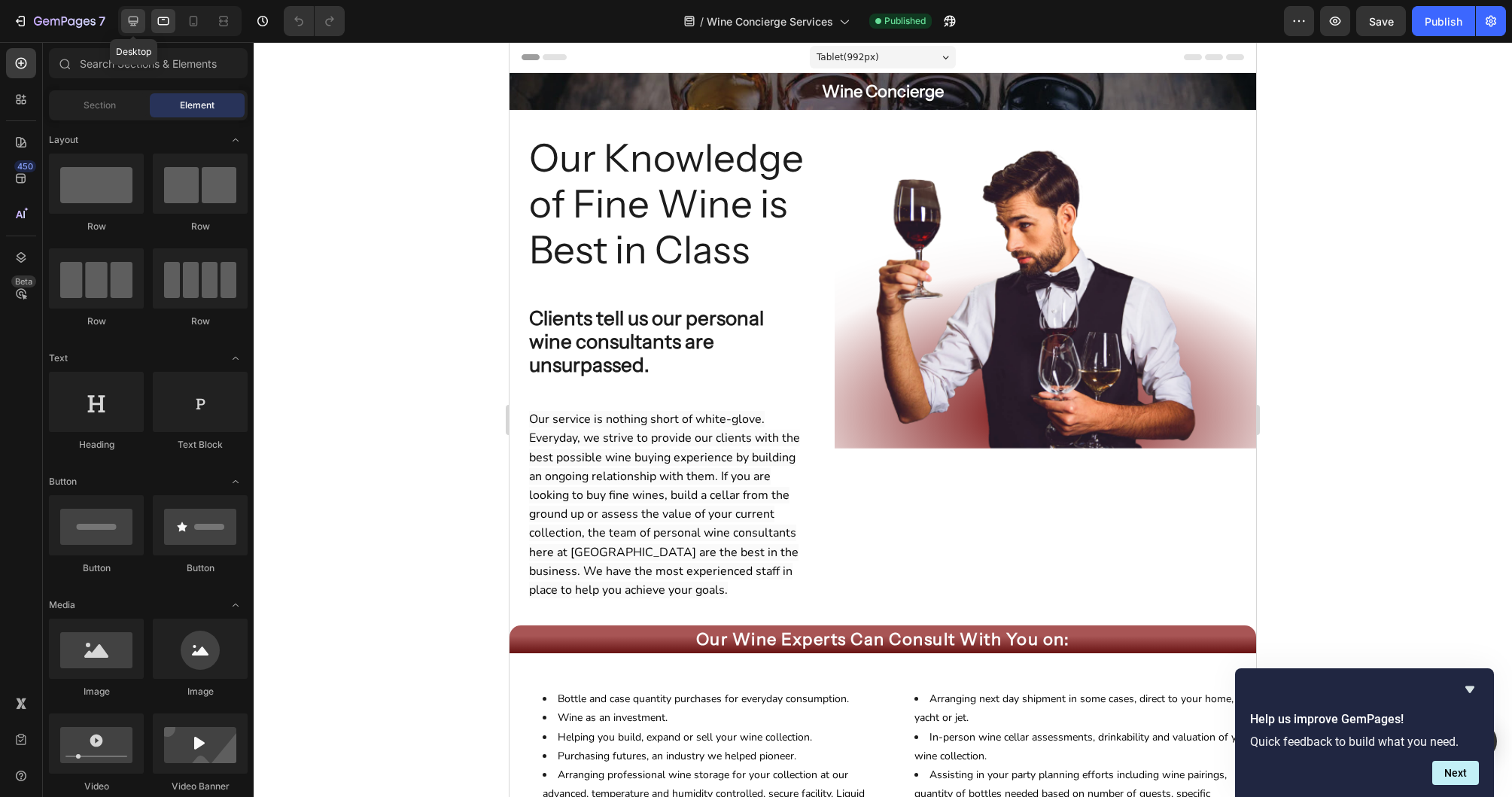
click at [129, 19] on icon at bounding box center [133, 21] width 15 height 15
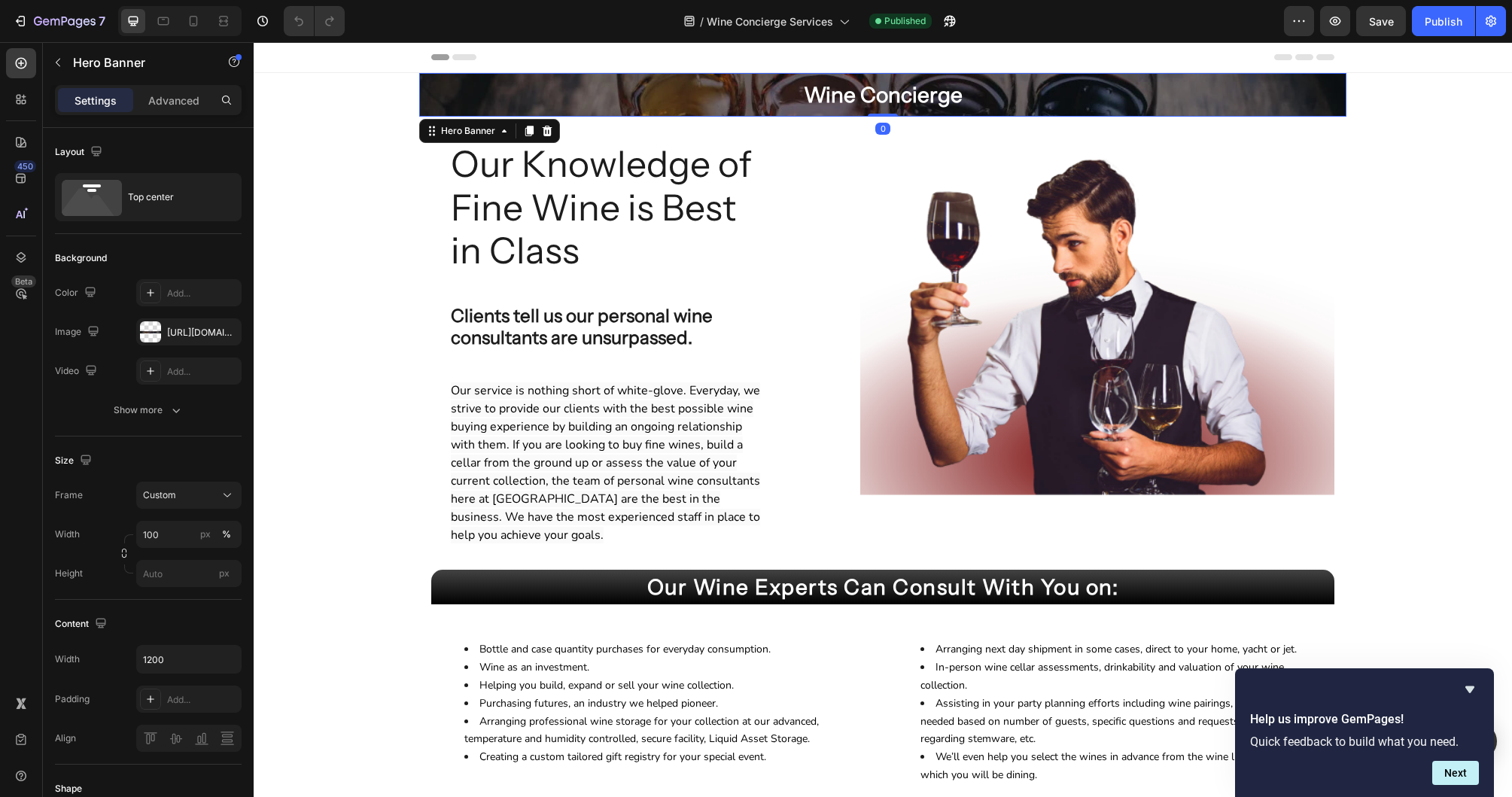
click at [581, 108] on div "Wine Concierge Heading Row" at bounding box center [882, 94] width 904 height 43
click at [191, 575] on input "px" at bounding box center [188, 573] width 105 height 27
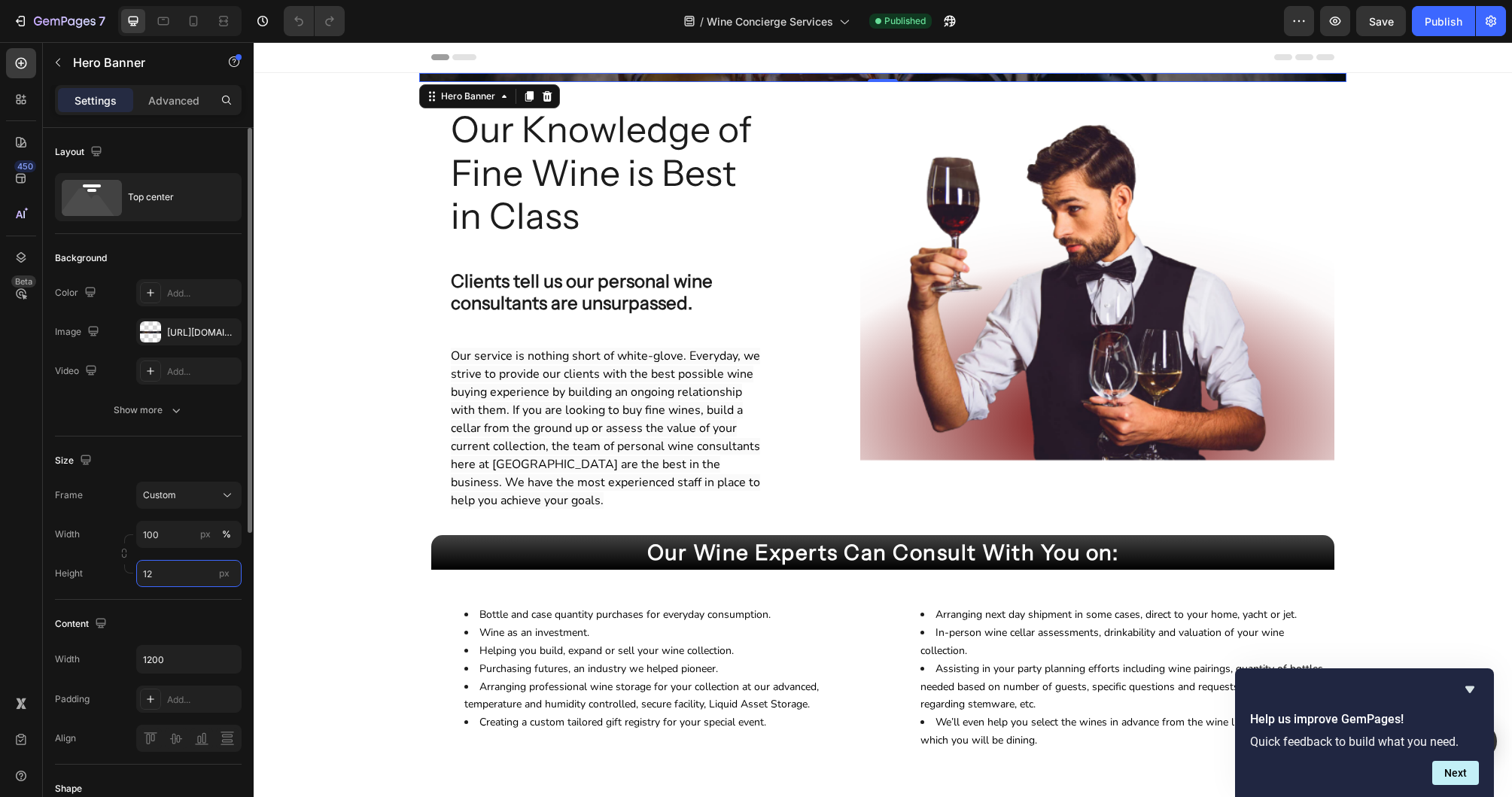
type input "125"
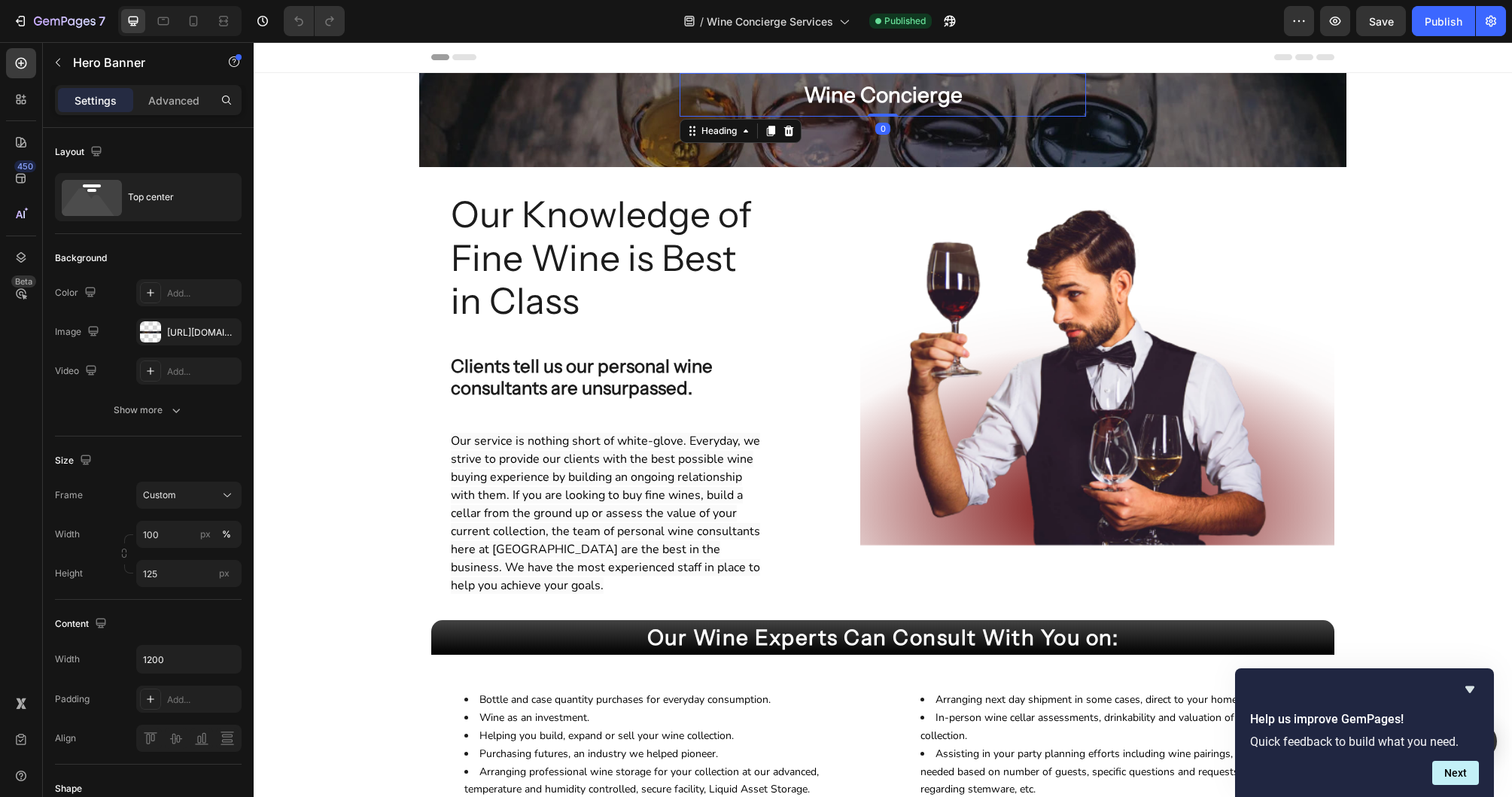
click at [771, 101] on h2 "Wine Concierge" at bounding box center [883, 94] width 407 height 43
click at [539, 129] on div "Overlay" at bounding box center [883, 120] width 928 height 94
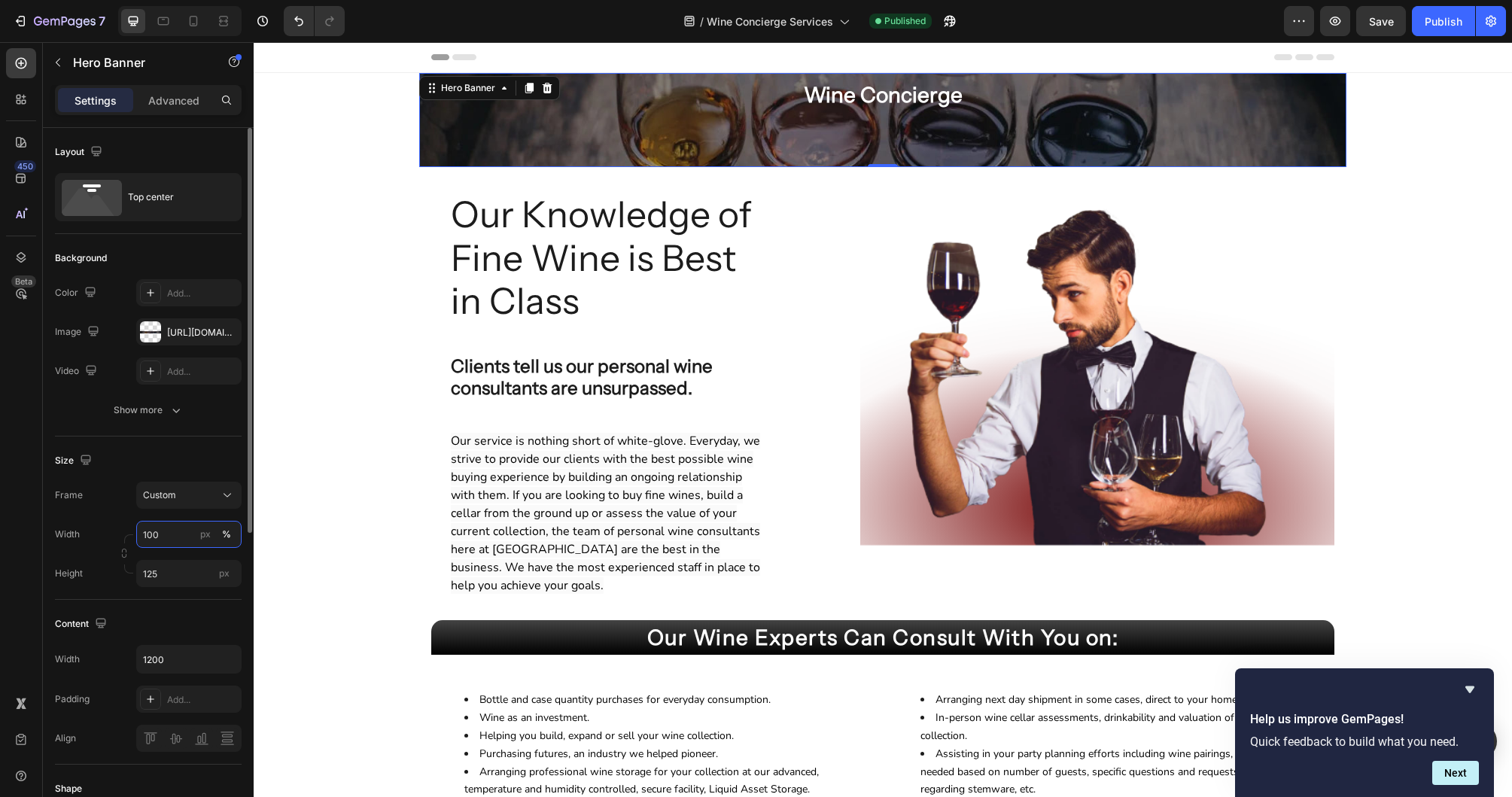
click at [178, 533] on input "100" at bounding box center [188, 534] width 105 height 27
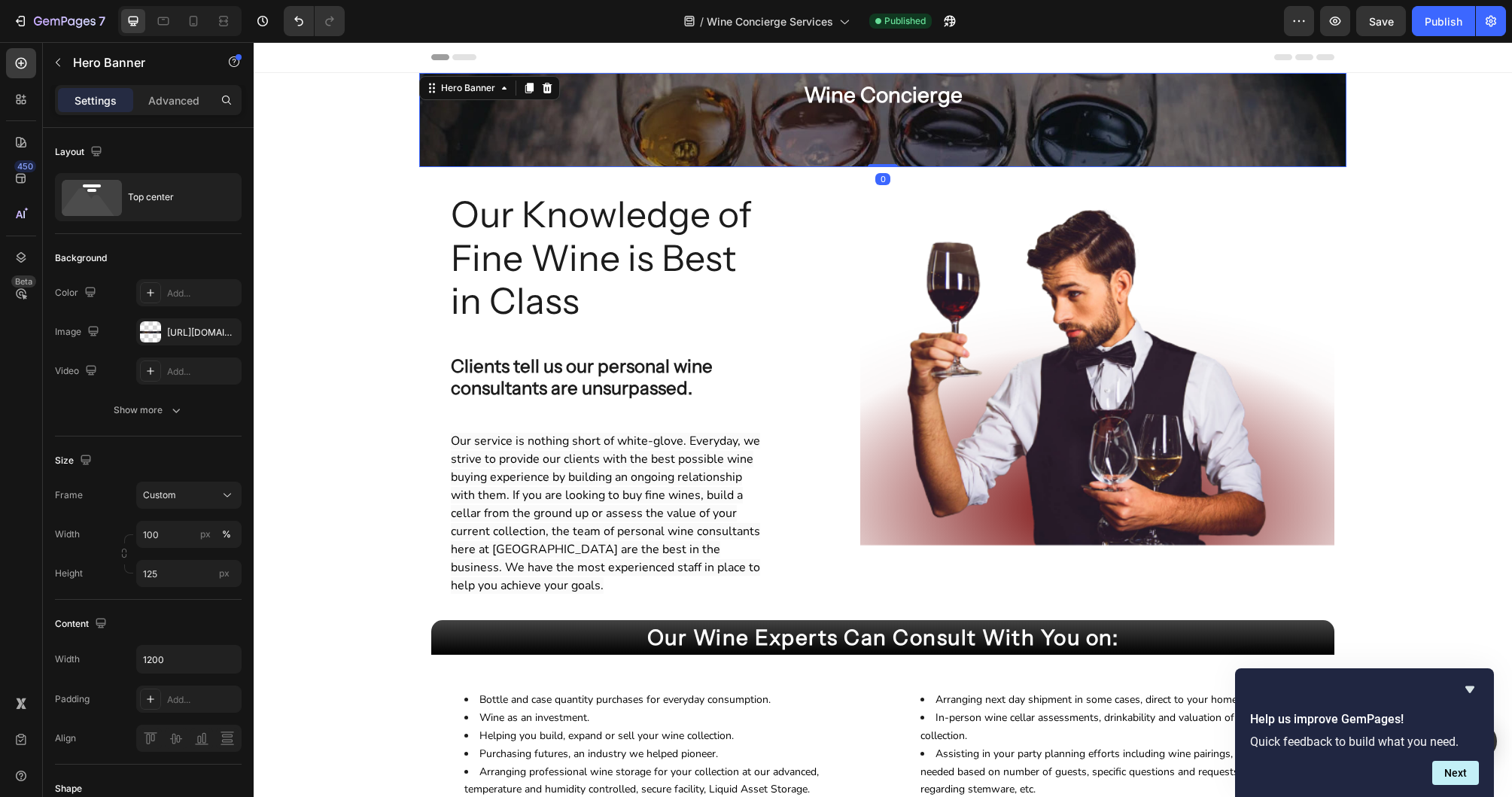
click at [430, 111] on div "Overlay" at bounding box center [883, 120] width 928 height 94
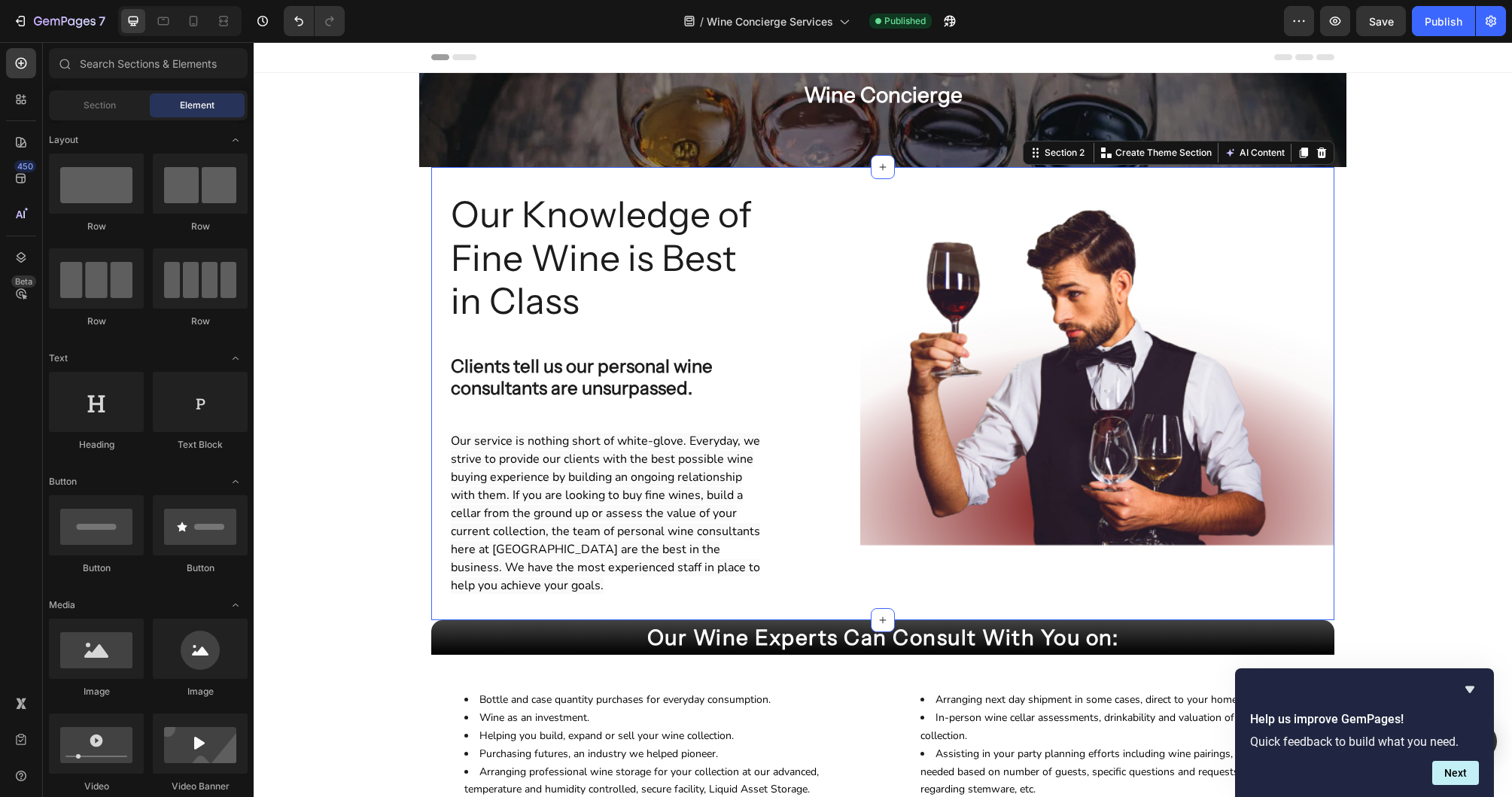
click at [795, 183] on div "Our Knowledge of Fine Wine is Best in Class Heading Clients tell us our persona…" at bounding box center [882, 393] width 904 height 453
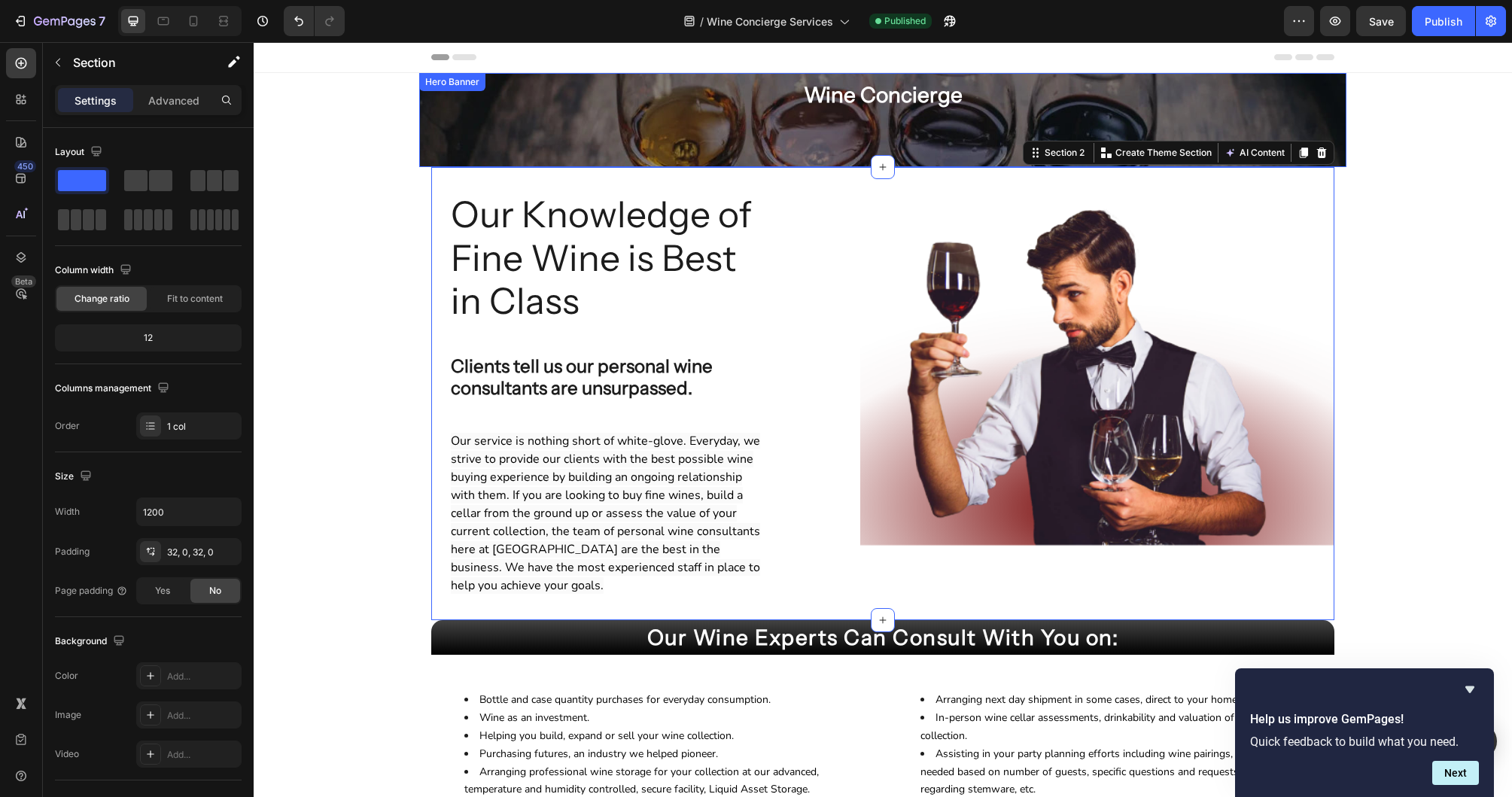
click at [797, 149] on div "Overlay" at bounding box center [883, 120] width 928 height 94
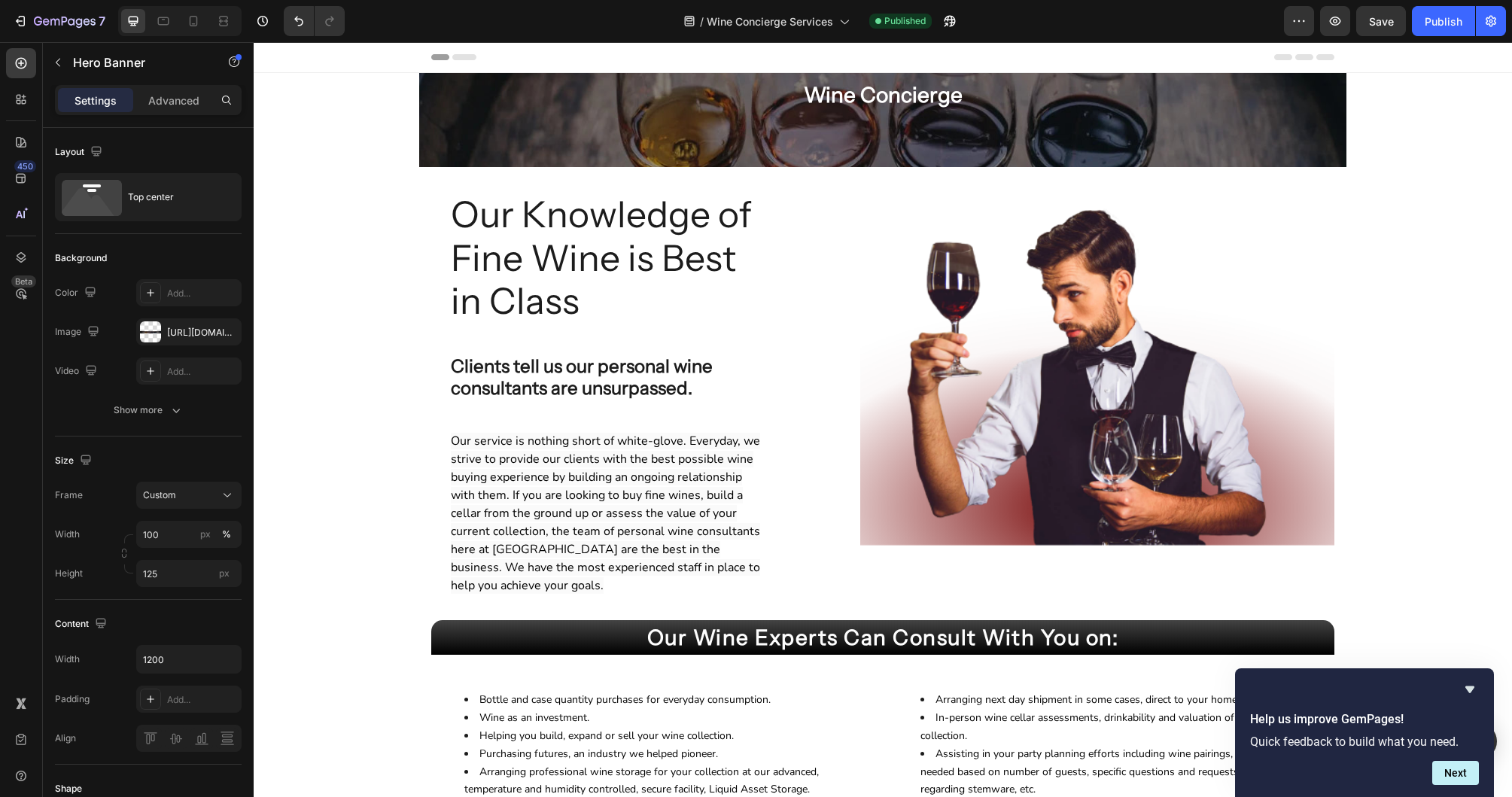
click at [1324, 97] on div "Wine Concierge Heading Row" at bounding box center [882, 94] width 904 height 43
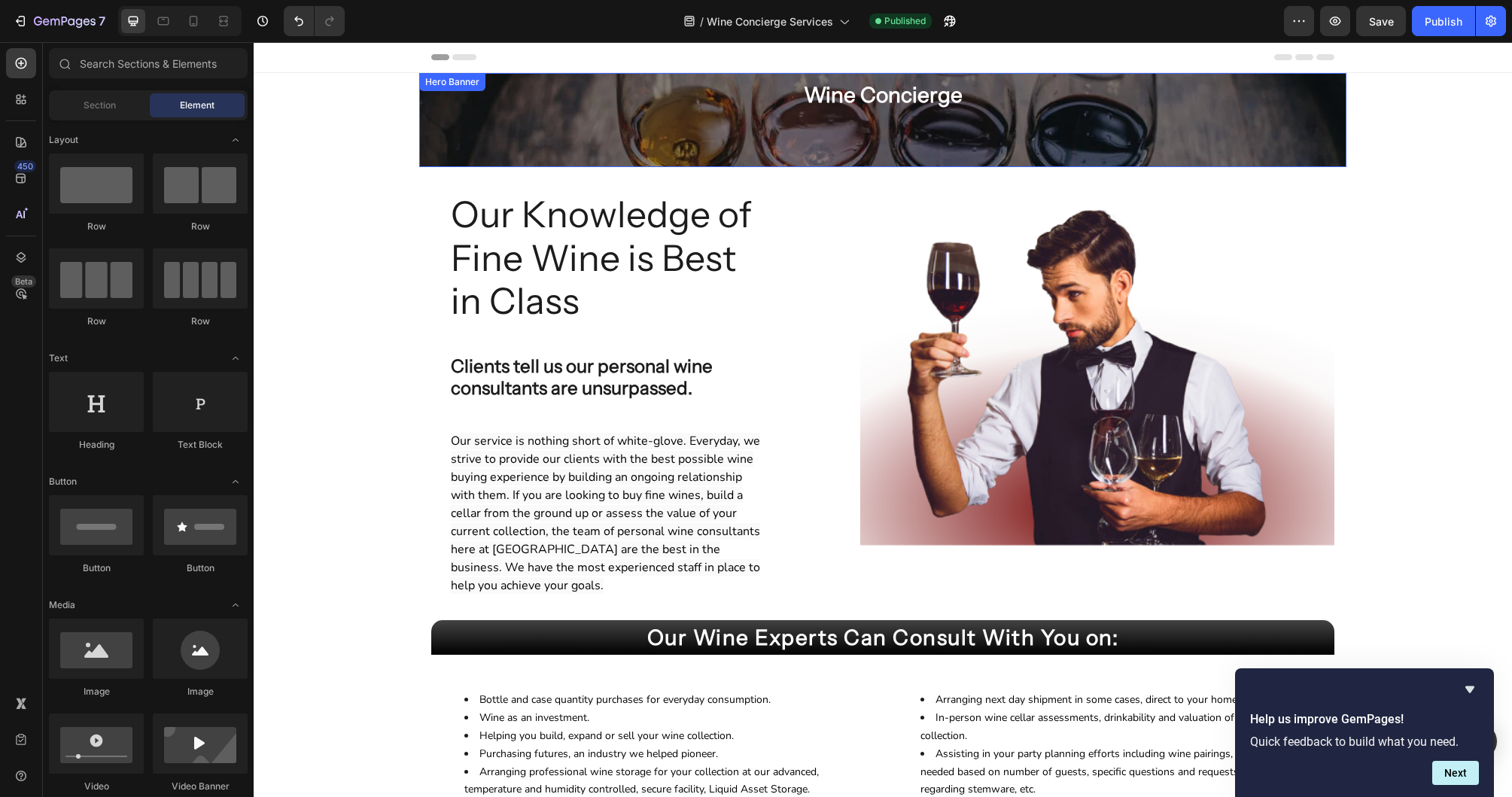
click at [673, 151] on div "Overlay" at bounding box center [883, 120] width 928 height 94
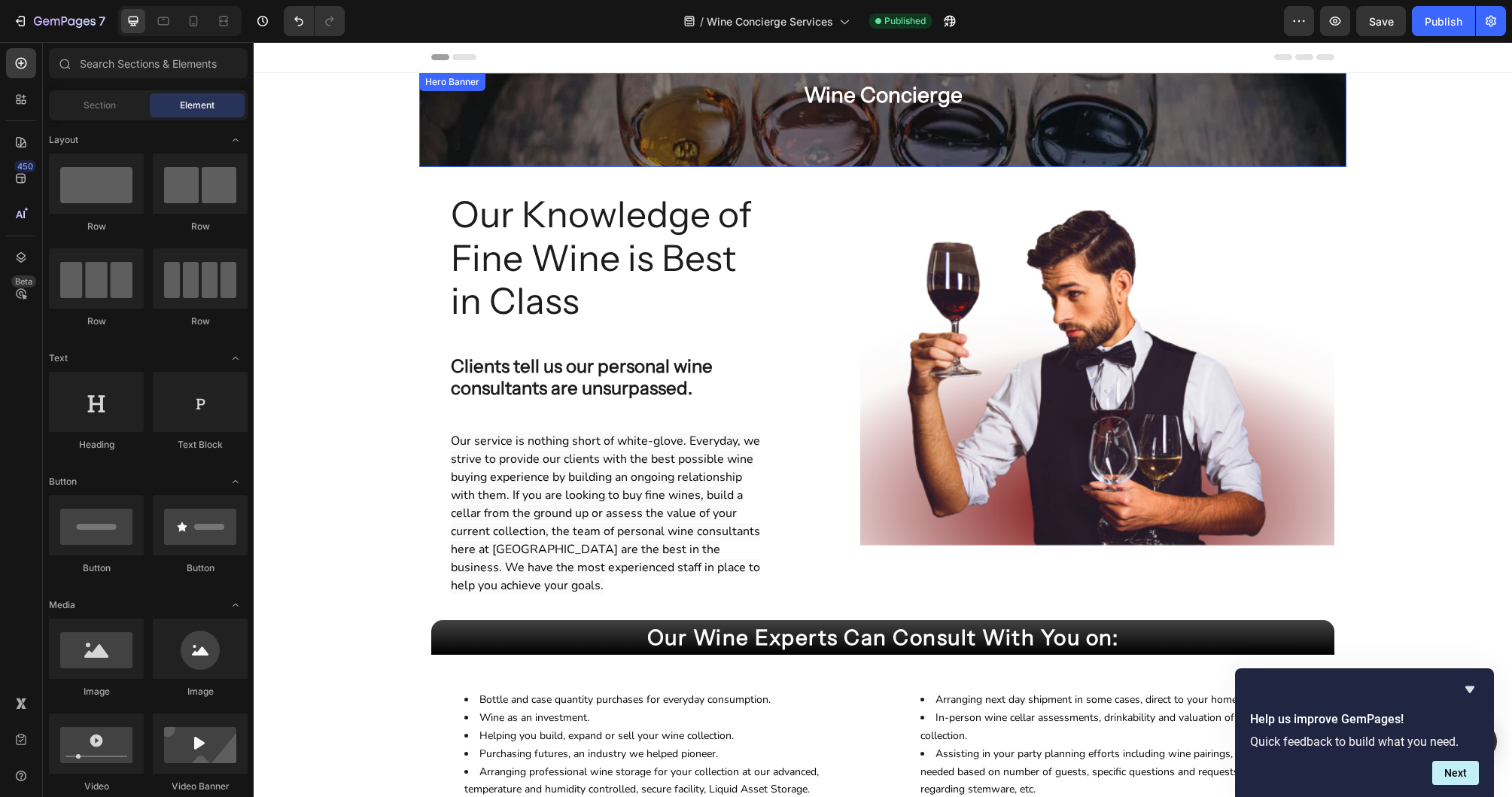
click at [535, 126] on div "Overlay" at bounding box center [883, 120] width 928 height 94
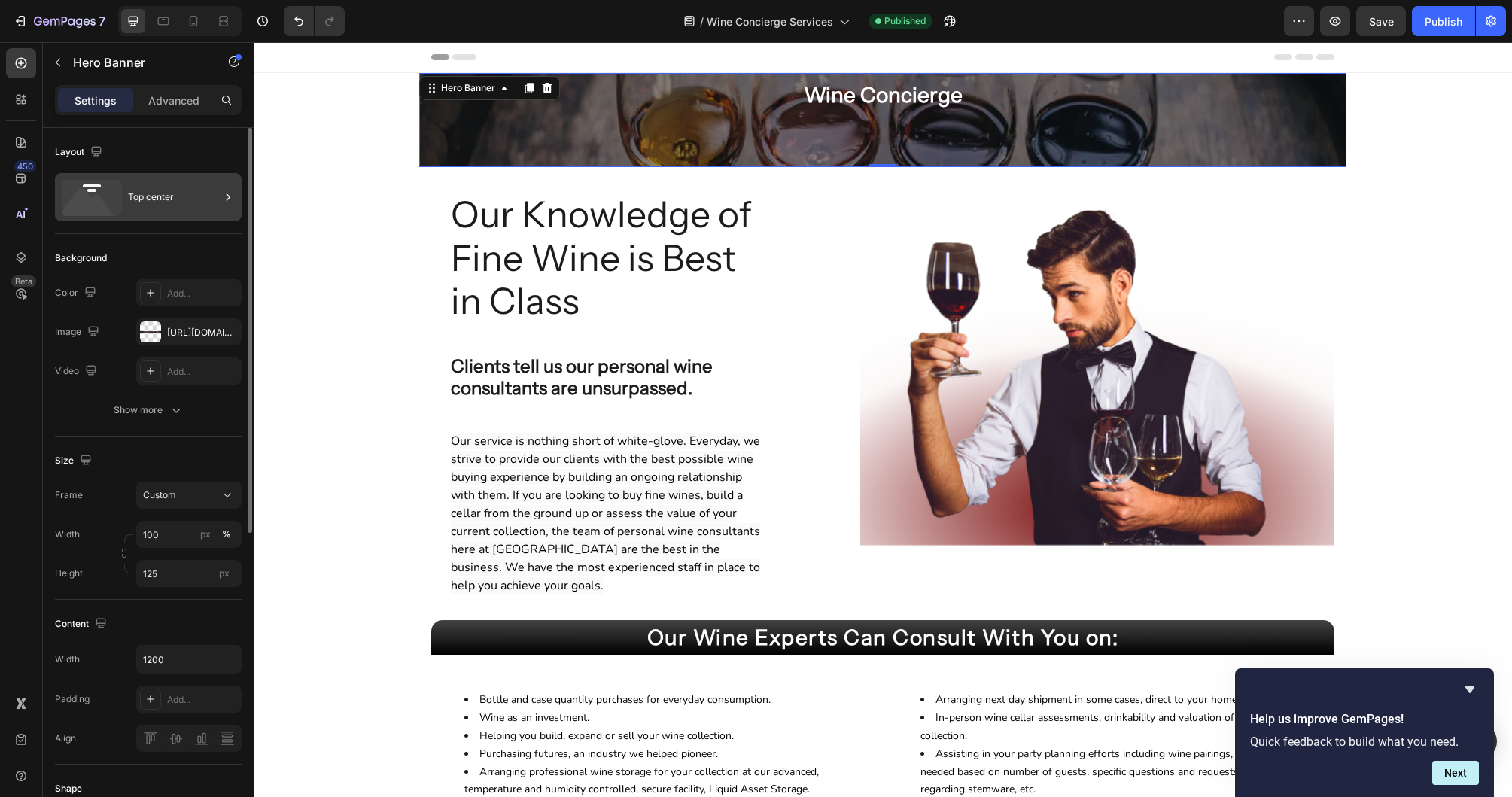
click at [180, 190] on div "Top center" at bounding box center [174, 198] width 92 height 35
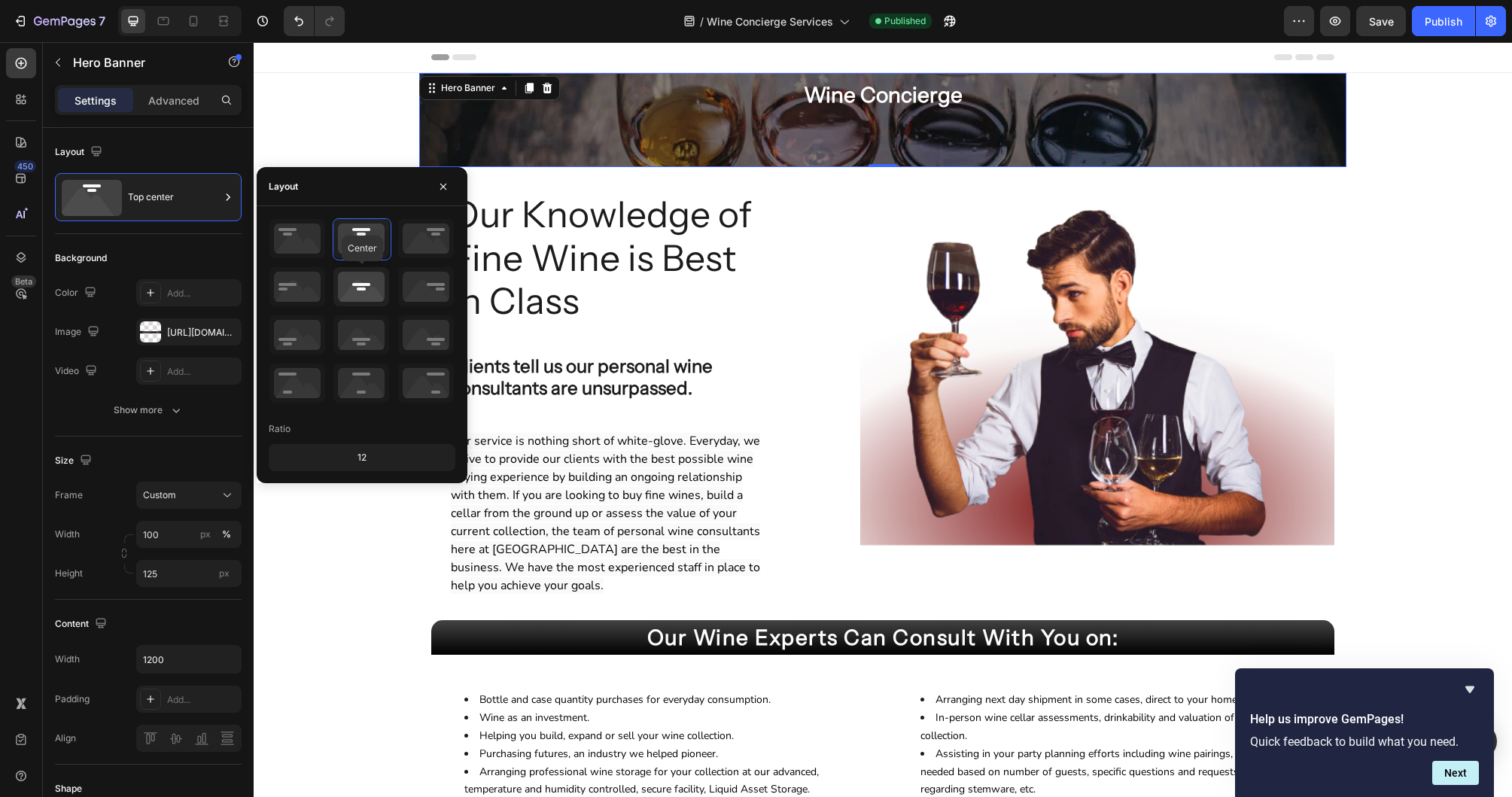
click at [375, 279] on icon at bounding box center [362, 286] width 56 height 40
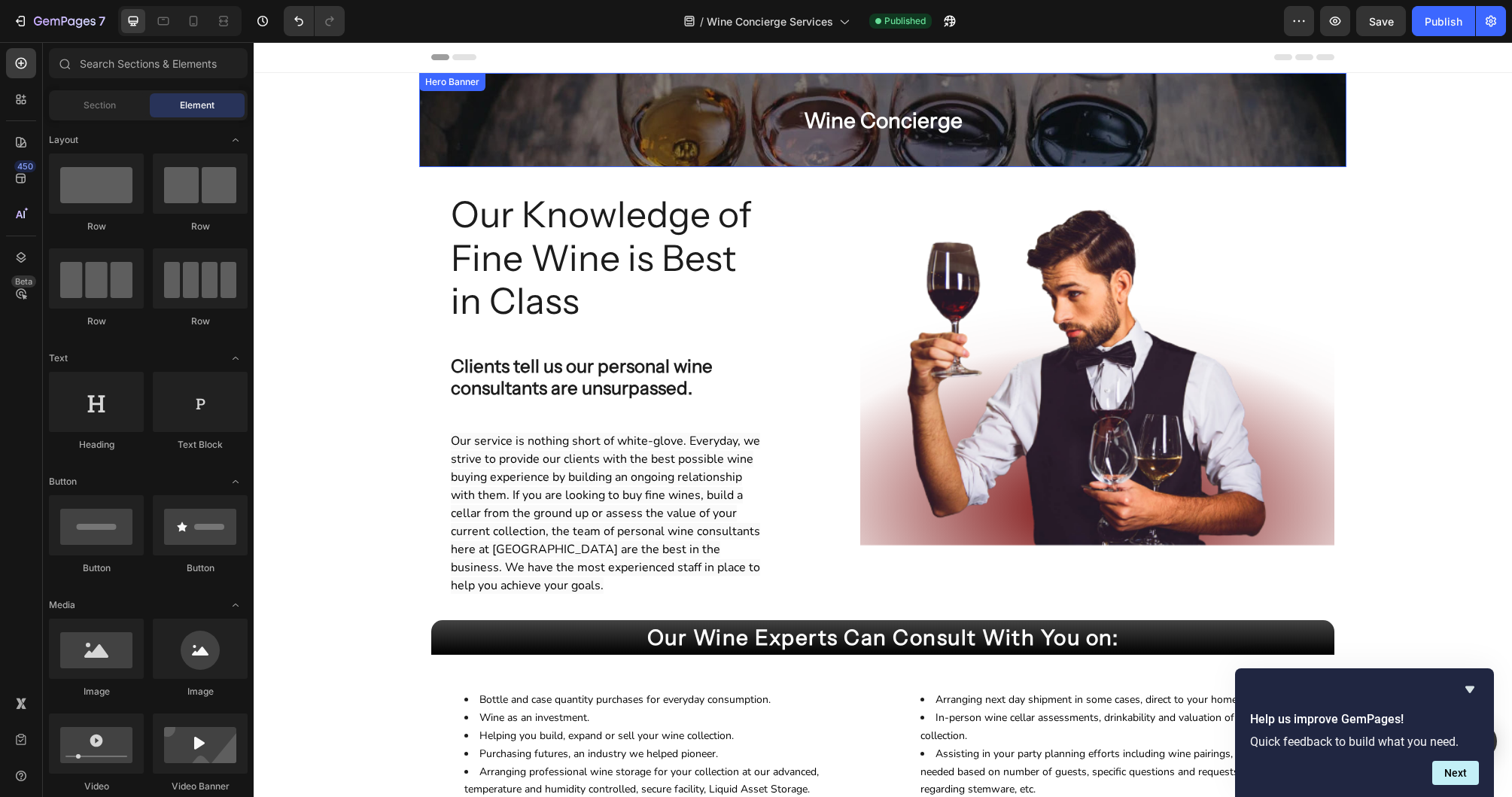
click at [1344, 121] on div "Overlay" at bounding box center [883, 120] width 928 height 94
click at [79, 108] on div "Section" at bounding box center [99, 105] width 94 height 24
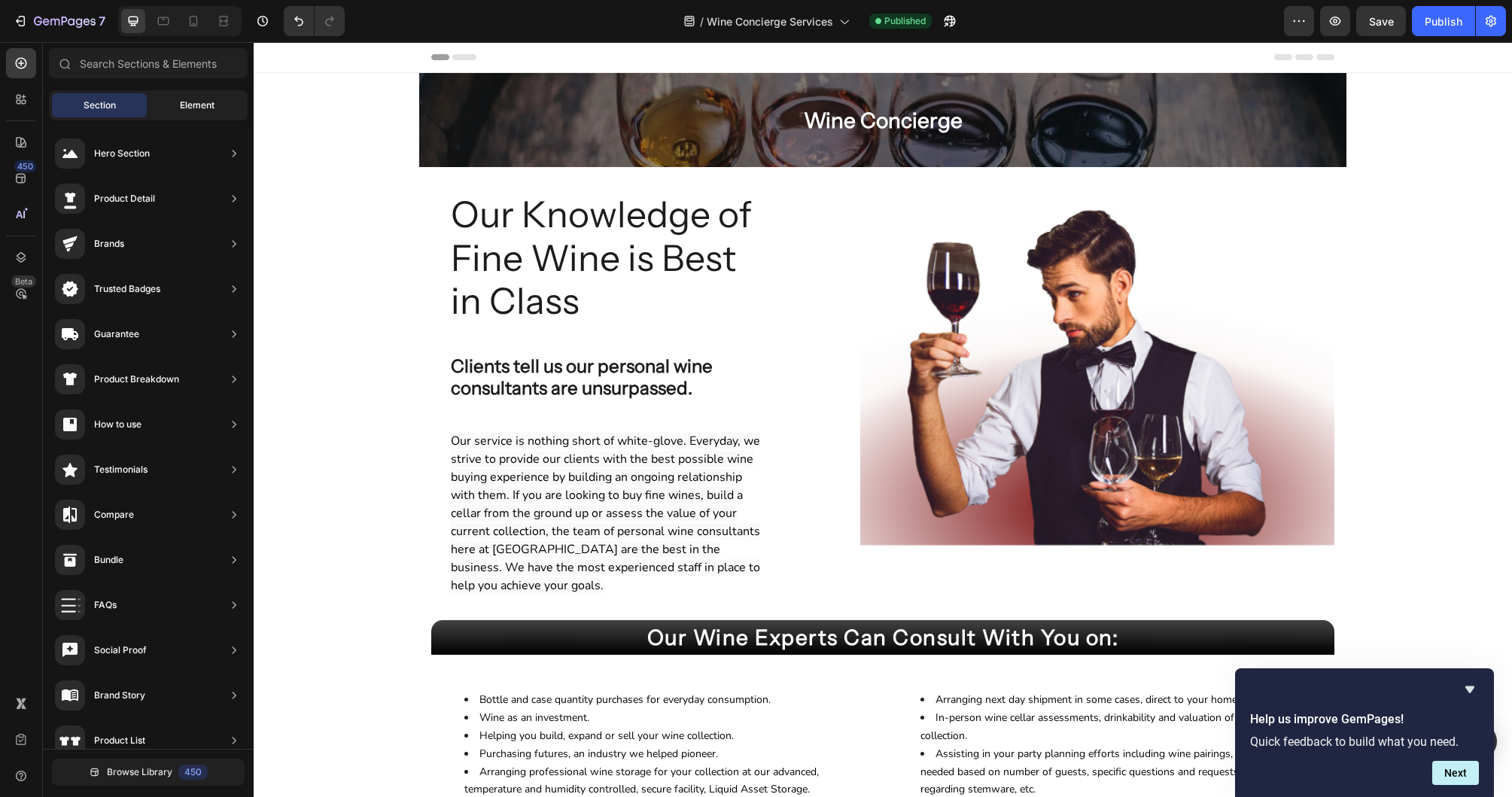
click at [186, 101] on span "Element" at bounding box center [198, 105] width 35 height 13
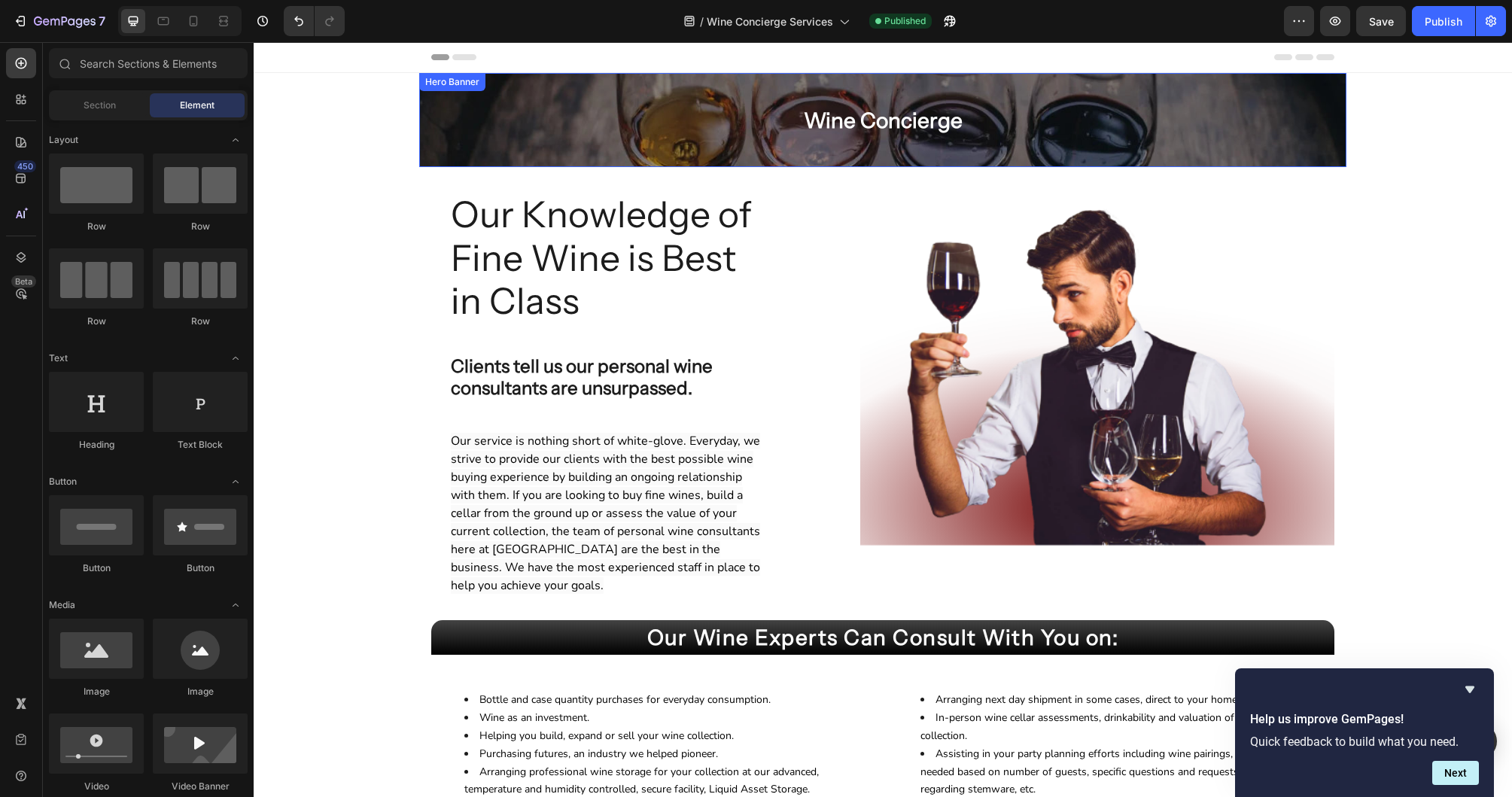
click at [453, 113] on div "Wine Concierge Heading Row" at bounding box center [882, 120] width 904 height 43
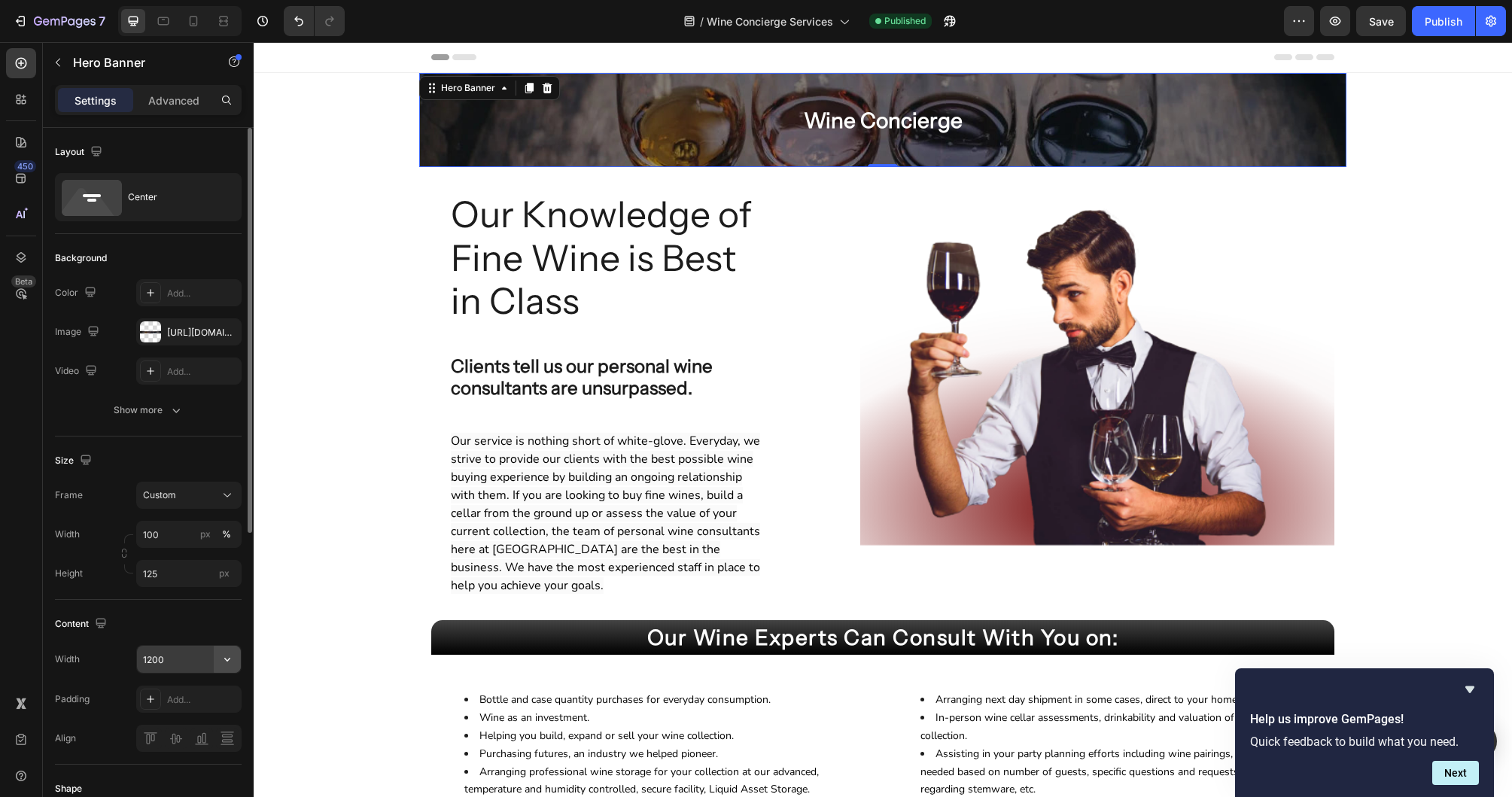
click at [229, 651] on icon "button" at bounding box center [228, 659] width 15 height 15
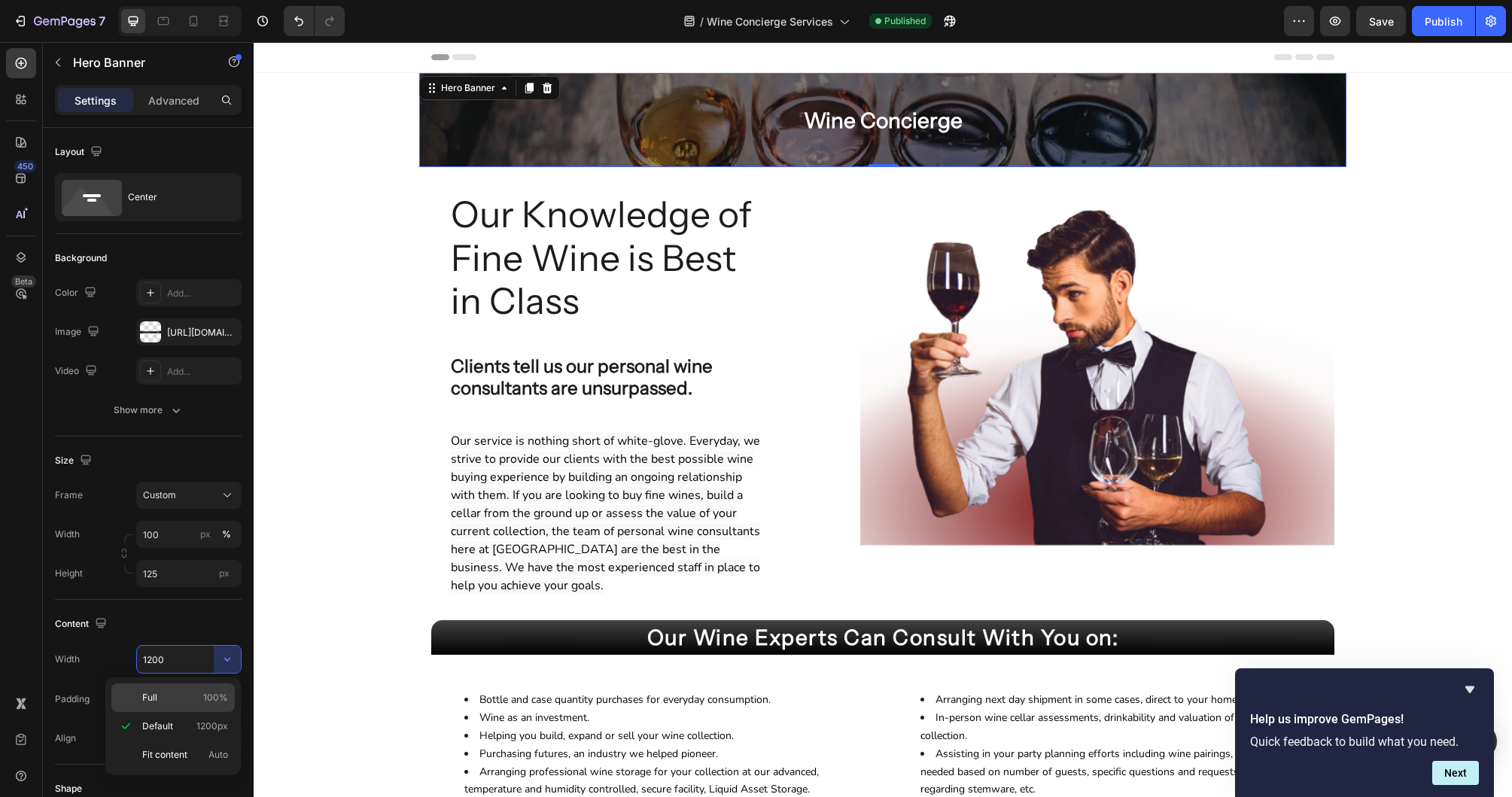
click at [211, 691] on span "100%" at bounding box center [216, 698] width 25 height 13
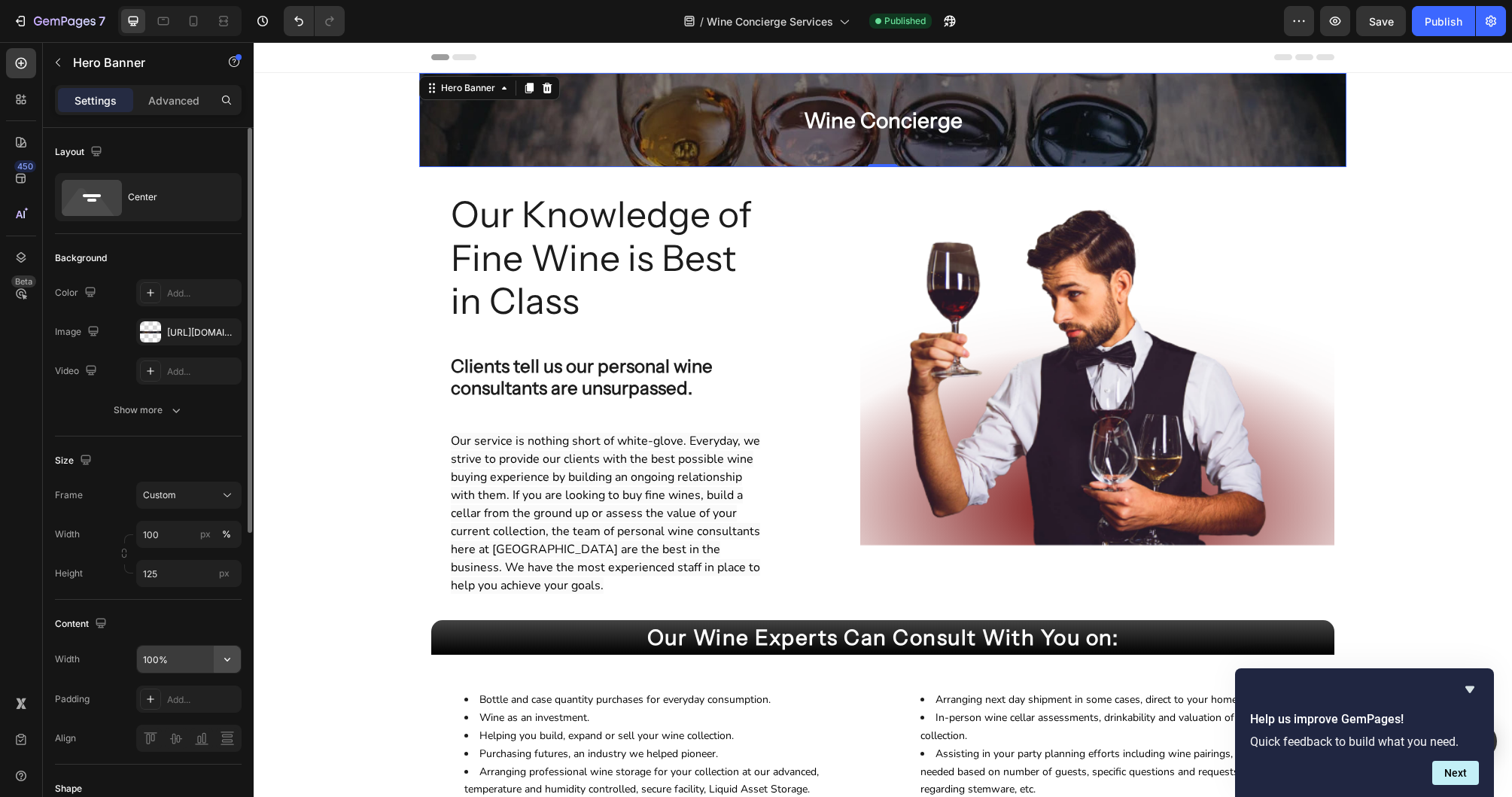
click at [215, 659] on button "button" at bounding box center [228, 659] width 27 height 27
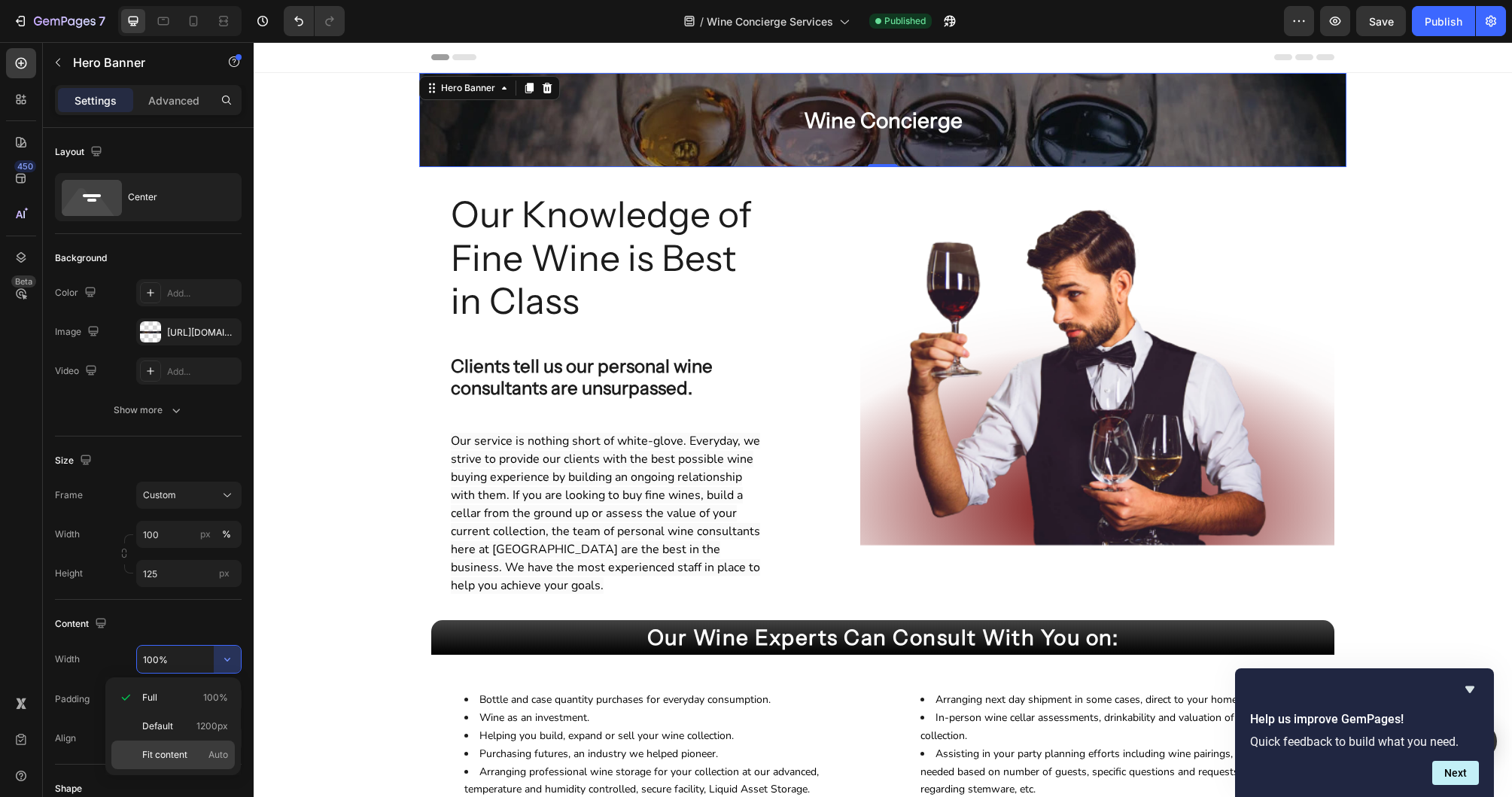
click at [203, 759] on p "Fit content Auto" at bounding box center [185, 755] width 86 height 13
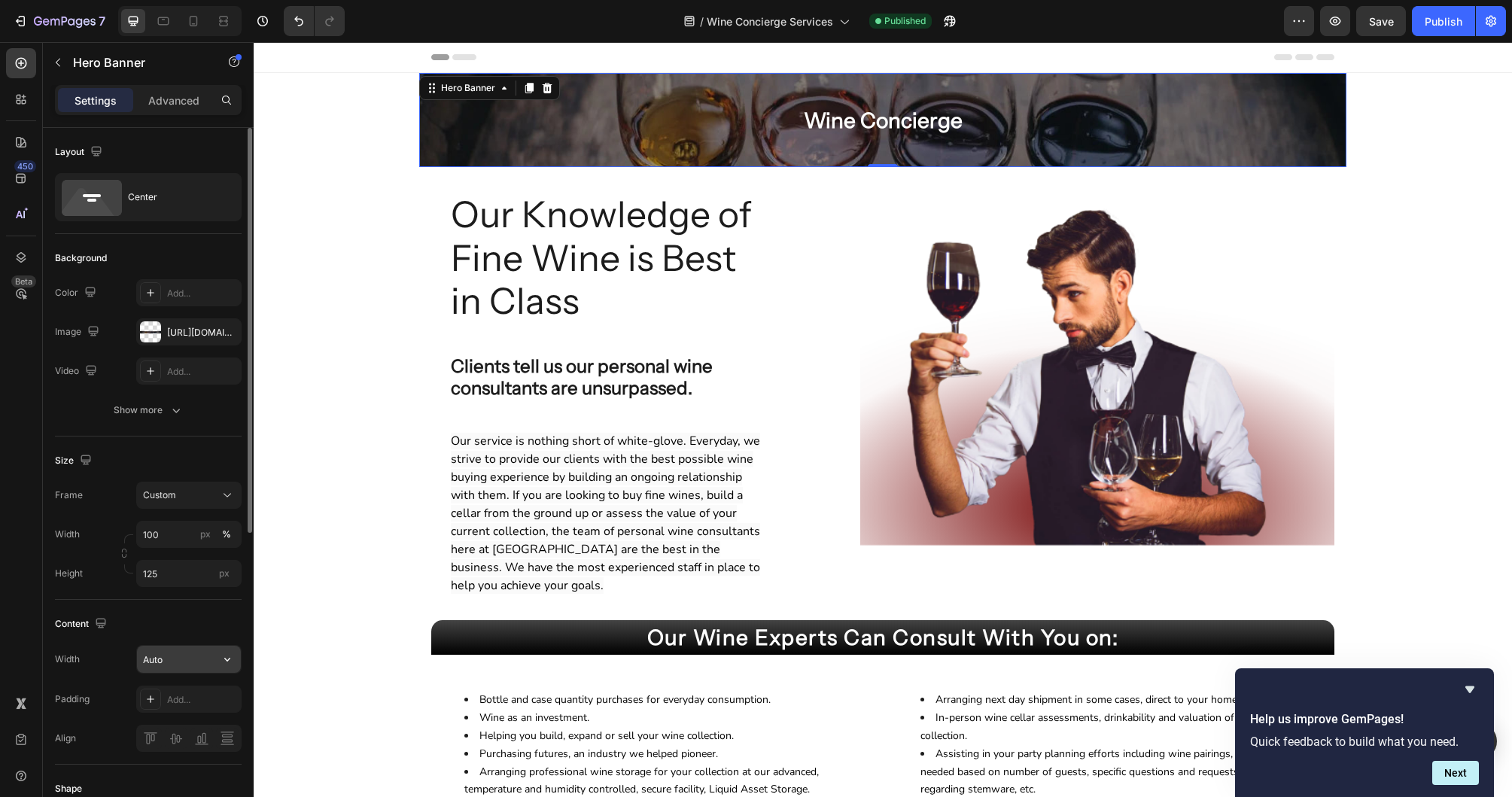
click at [224, 662] on icon "button" at bounding box center [228, 659] width 15 height 15
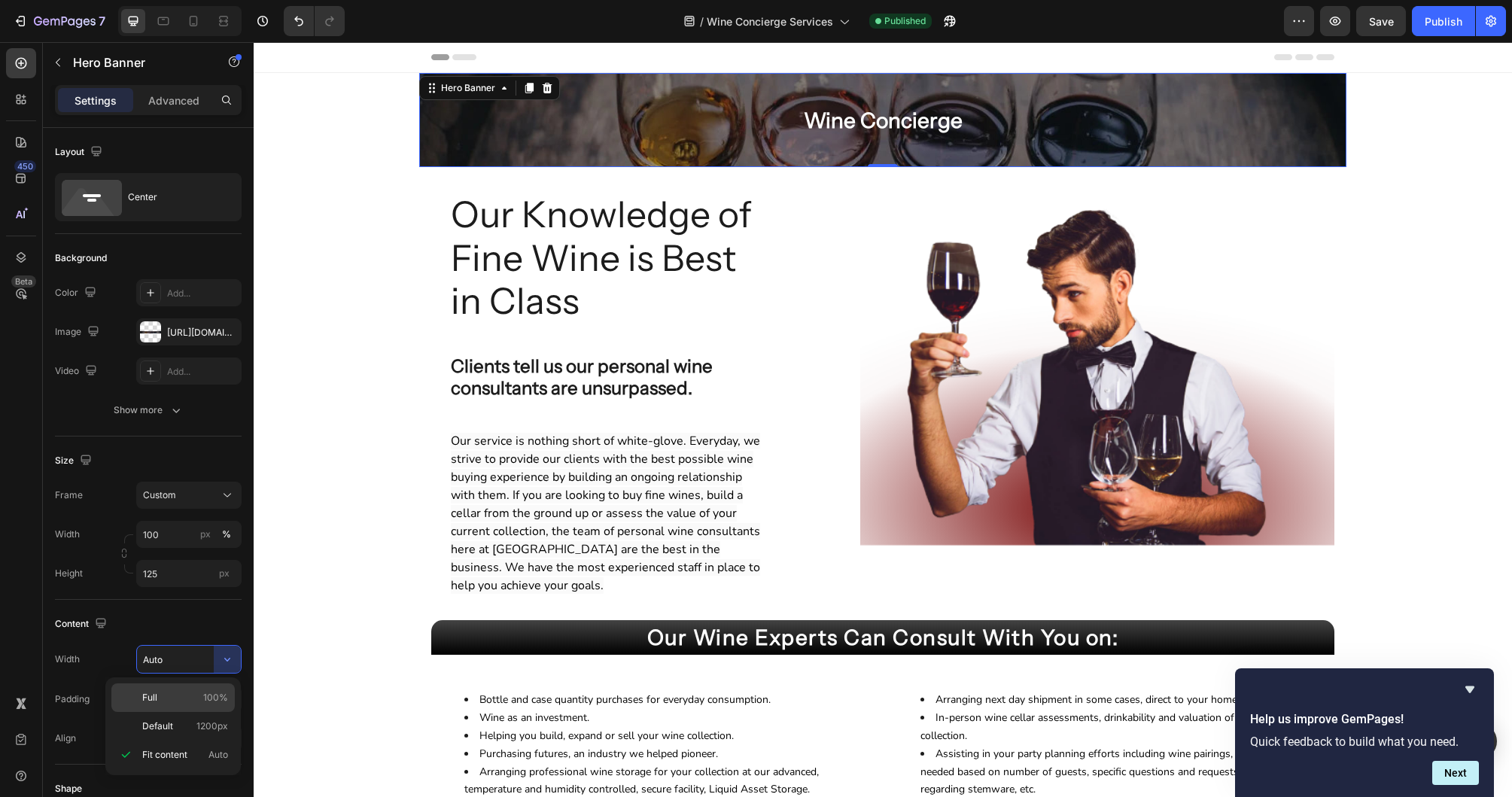
click at [207, 691] on span "100%" at bounding box center [216, 698] width 25 height 13
type input "100%"
drag, startPoint x: 1467, startPoint y: 140, endPoint x: 1456, endPoint y: 132, distance: 13.6
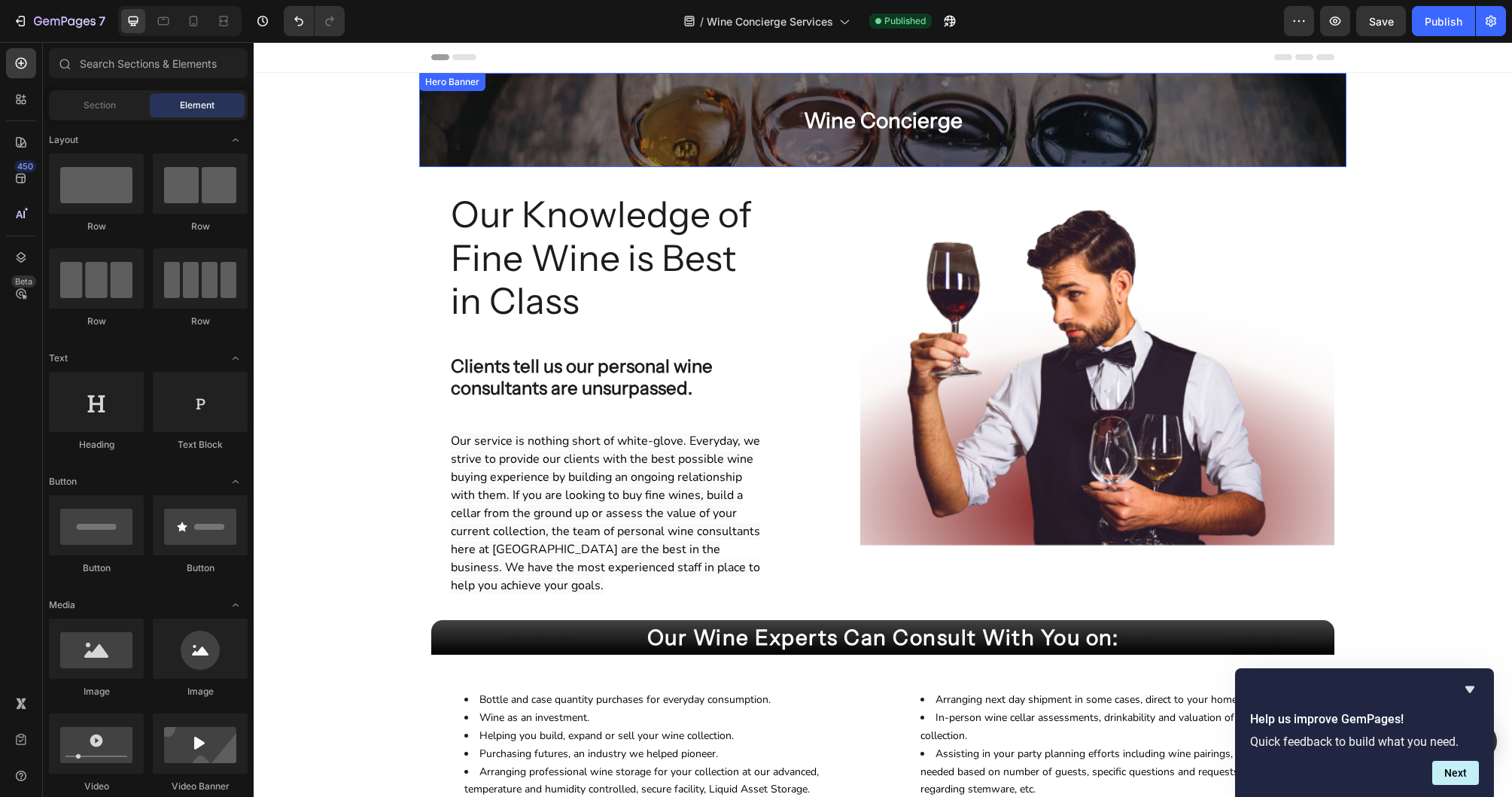
click at [1324, 119] on div "Wine Concierge Heading Row" at bounding box center [883, 120] width 928 height 43
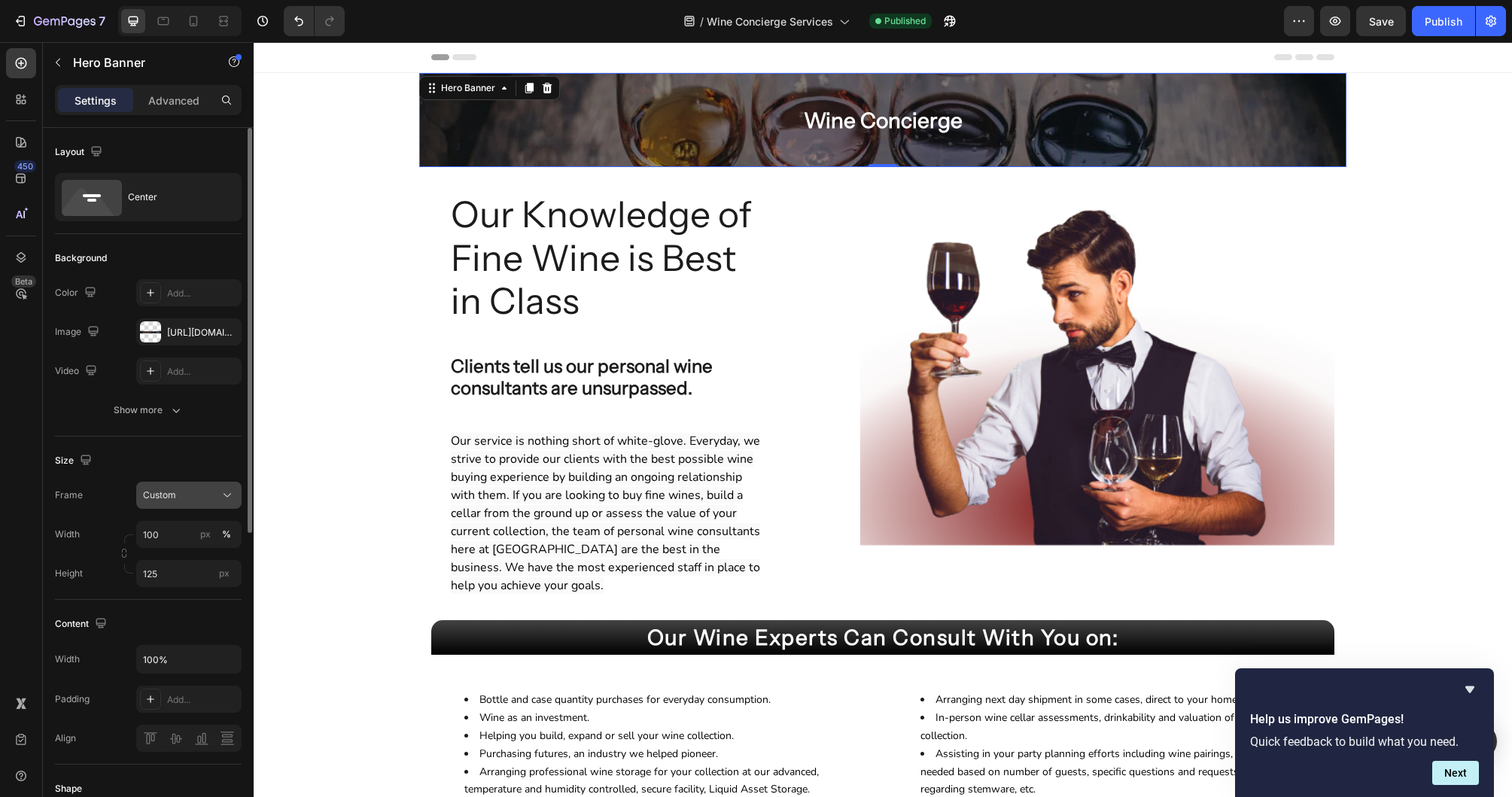
click at [229, 492] on icon at bounding box center [228, 495] width 15 height 15
click at [217, 520] on div "As banner source" at bounding box center [175, 531] width 121 height 27
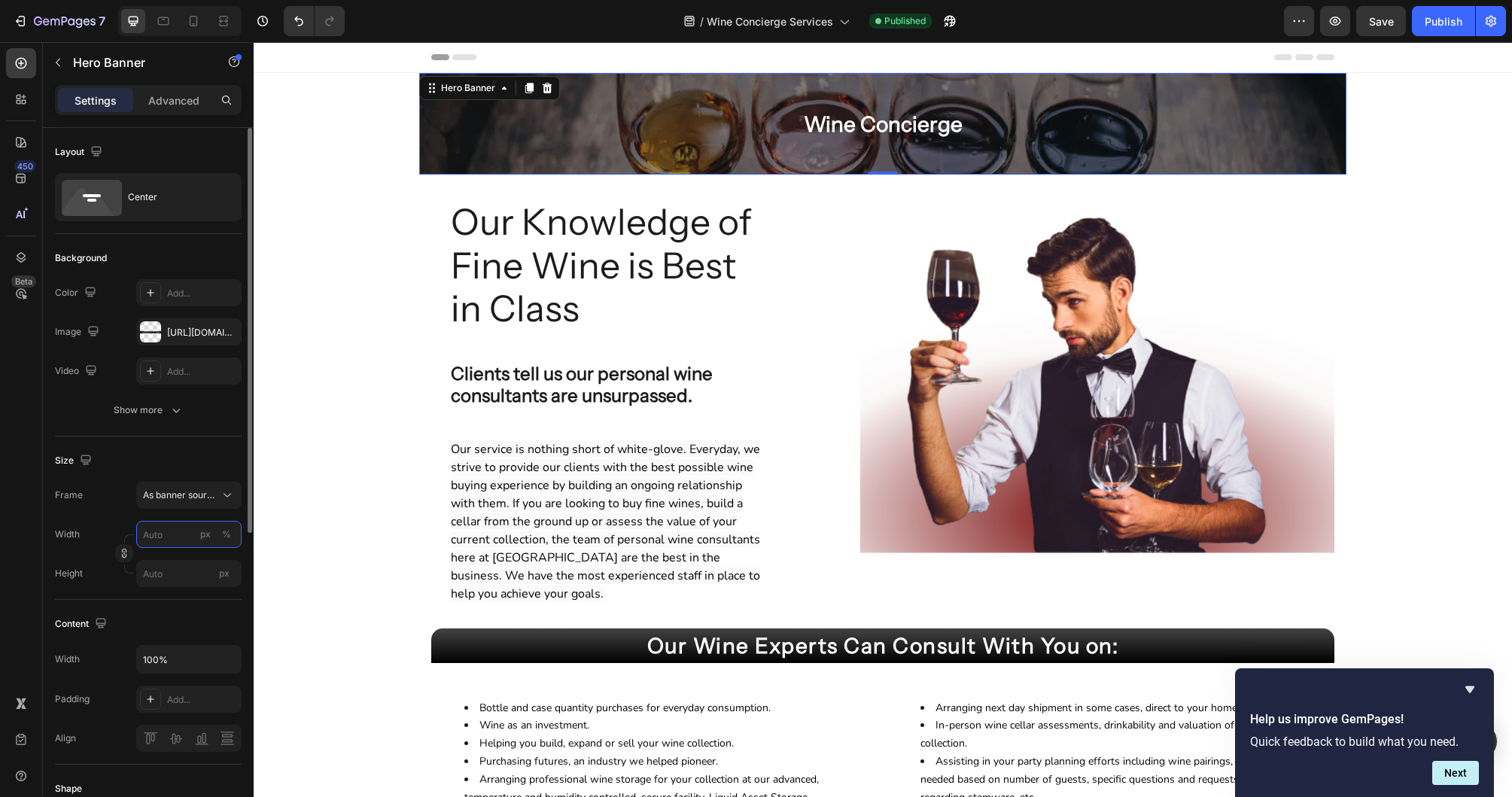
click at [166, 535] on input "px %" at bounding box center [188, 534] width 105 height 27
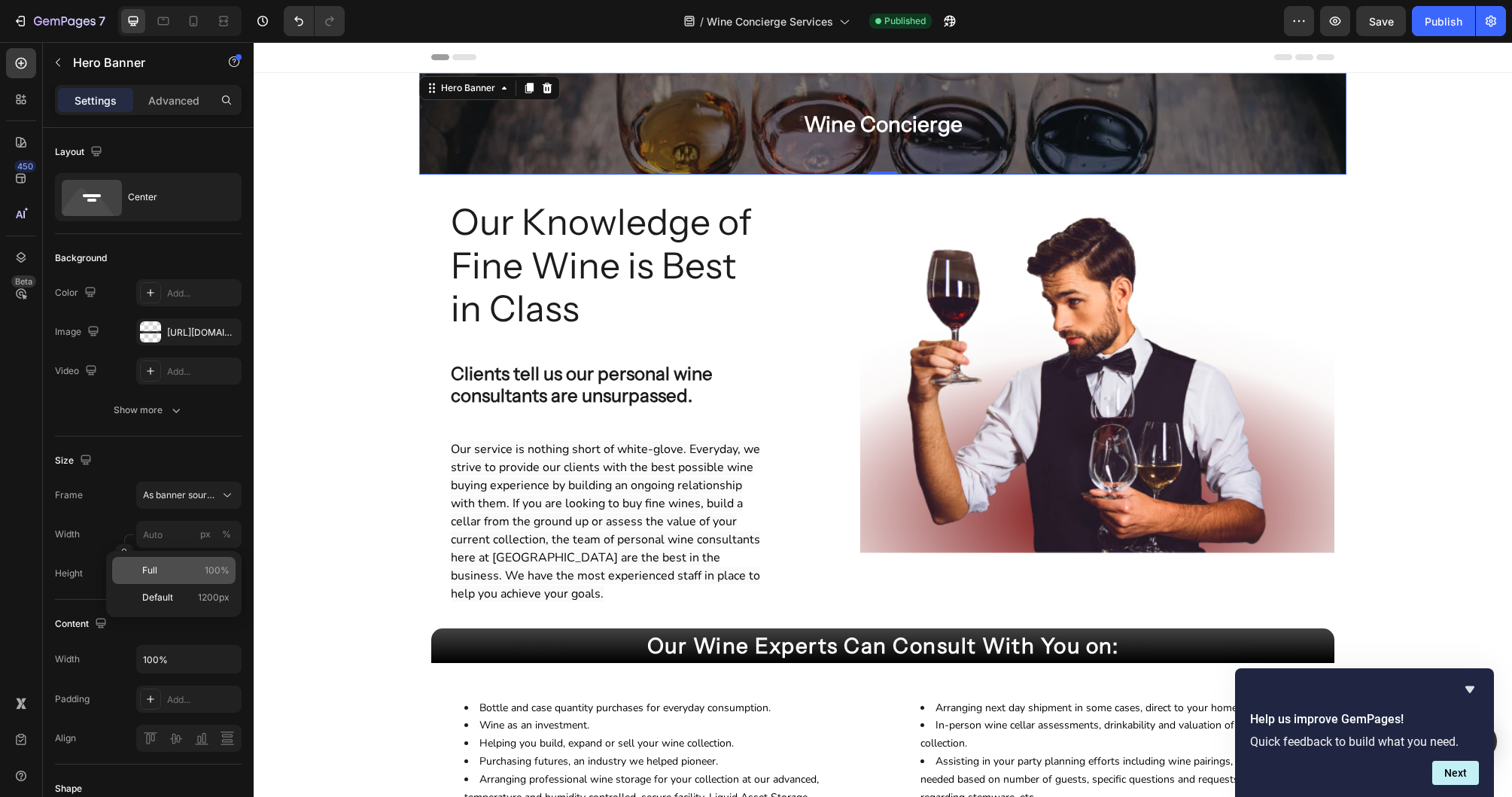
click at [192, 561] on div "Full 100%" at bounding box center [174, 571] width 123 height 27
type input "100"
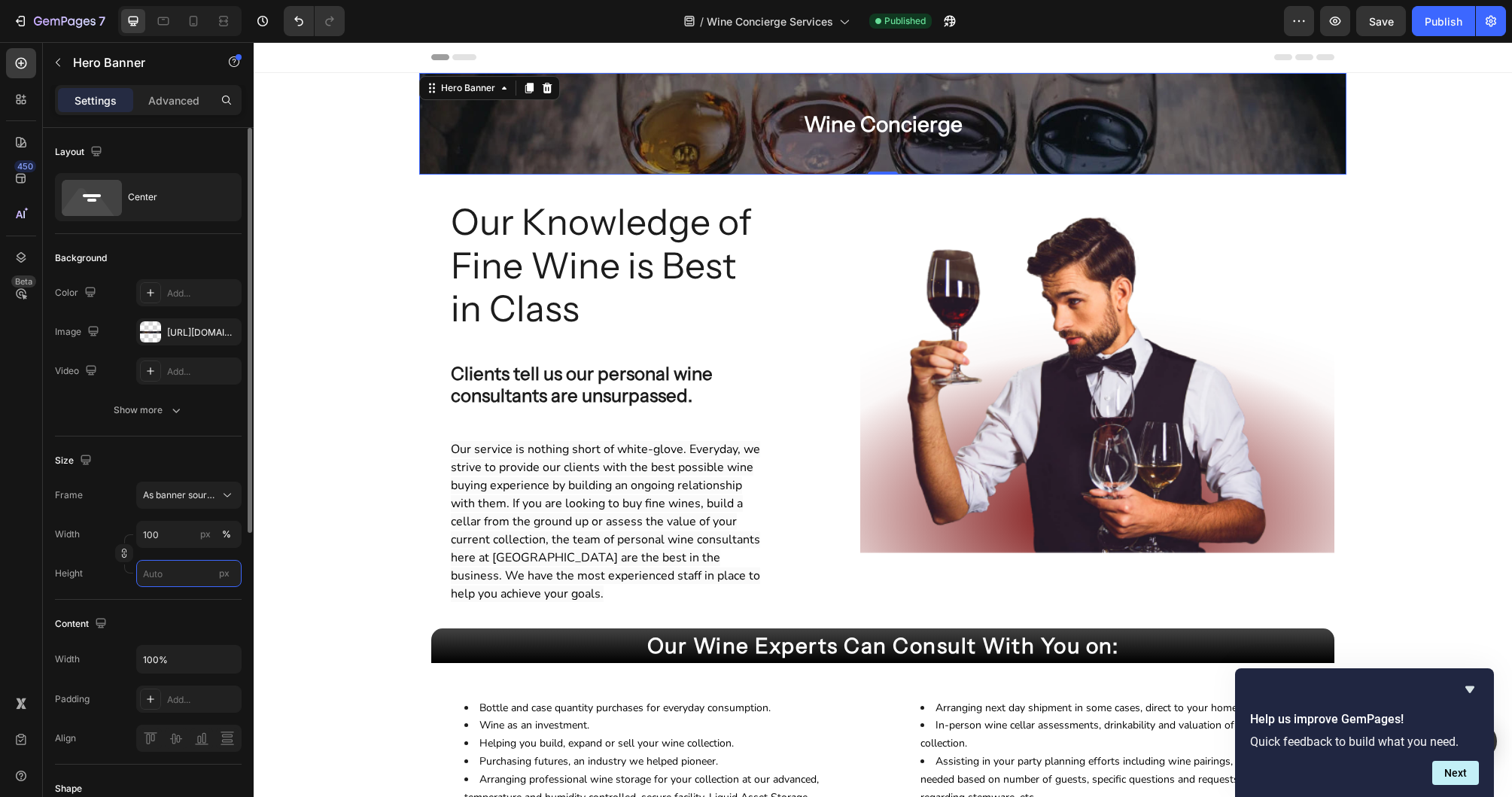
click at [183, 567] on input "px" at bounding box center [188, 573] width 105 height 27
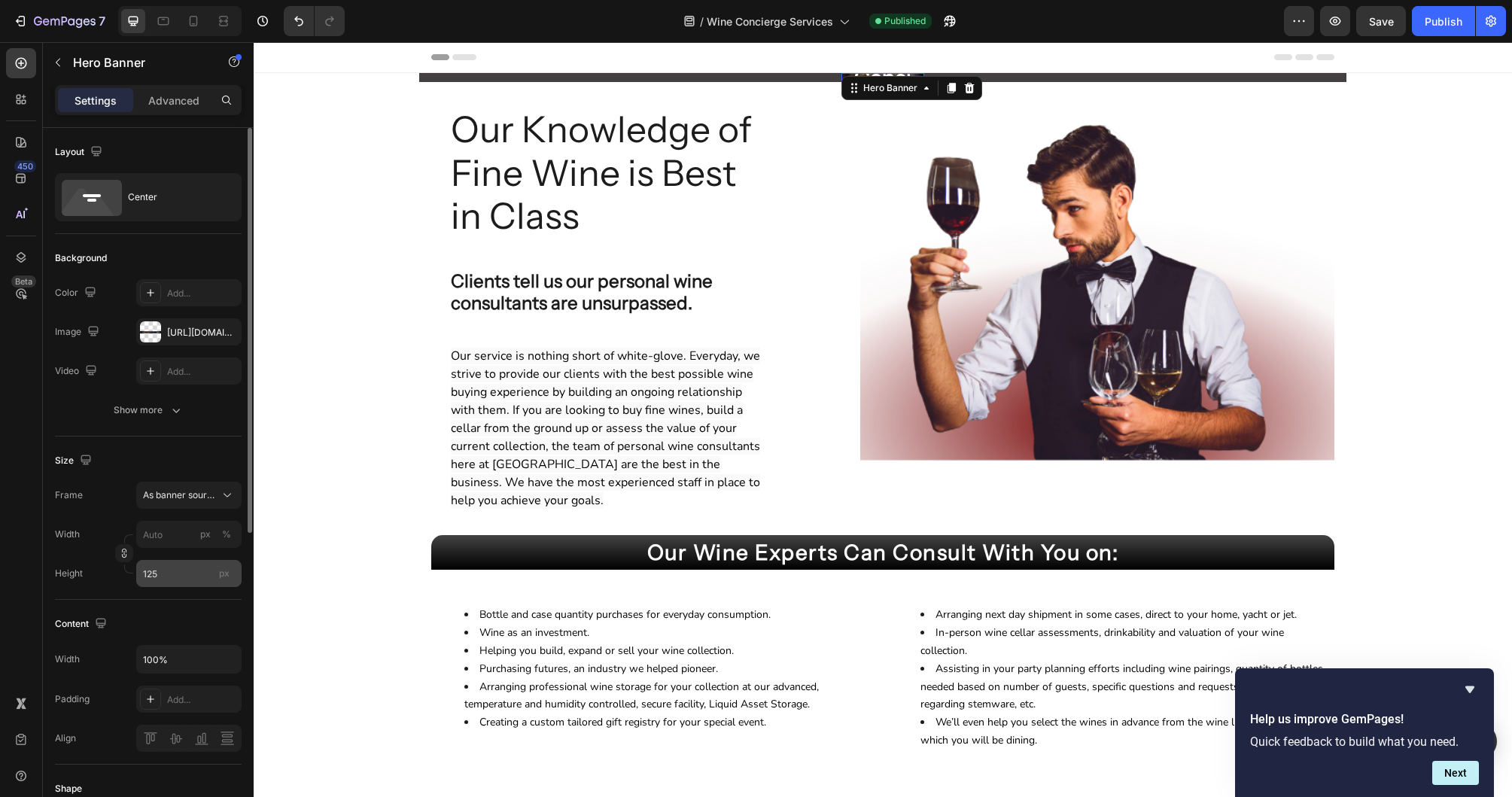
click at [225, 577] on span "px" at bounding box center [224, 573] width 11 height 12
click at [225, 577] on input "125" at bounding box center [188, 573] width 105 height 27
click at [226, 576] on span "px" at bounding box center [224, 573] width 11 height 12
click at [226, 576] on input "12" at bounding box center [188, 573] width 105 height 27
click at [200, 580] on input "12" at bounding box center [188, 573] width 105 height 27
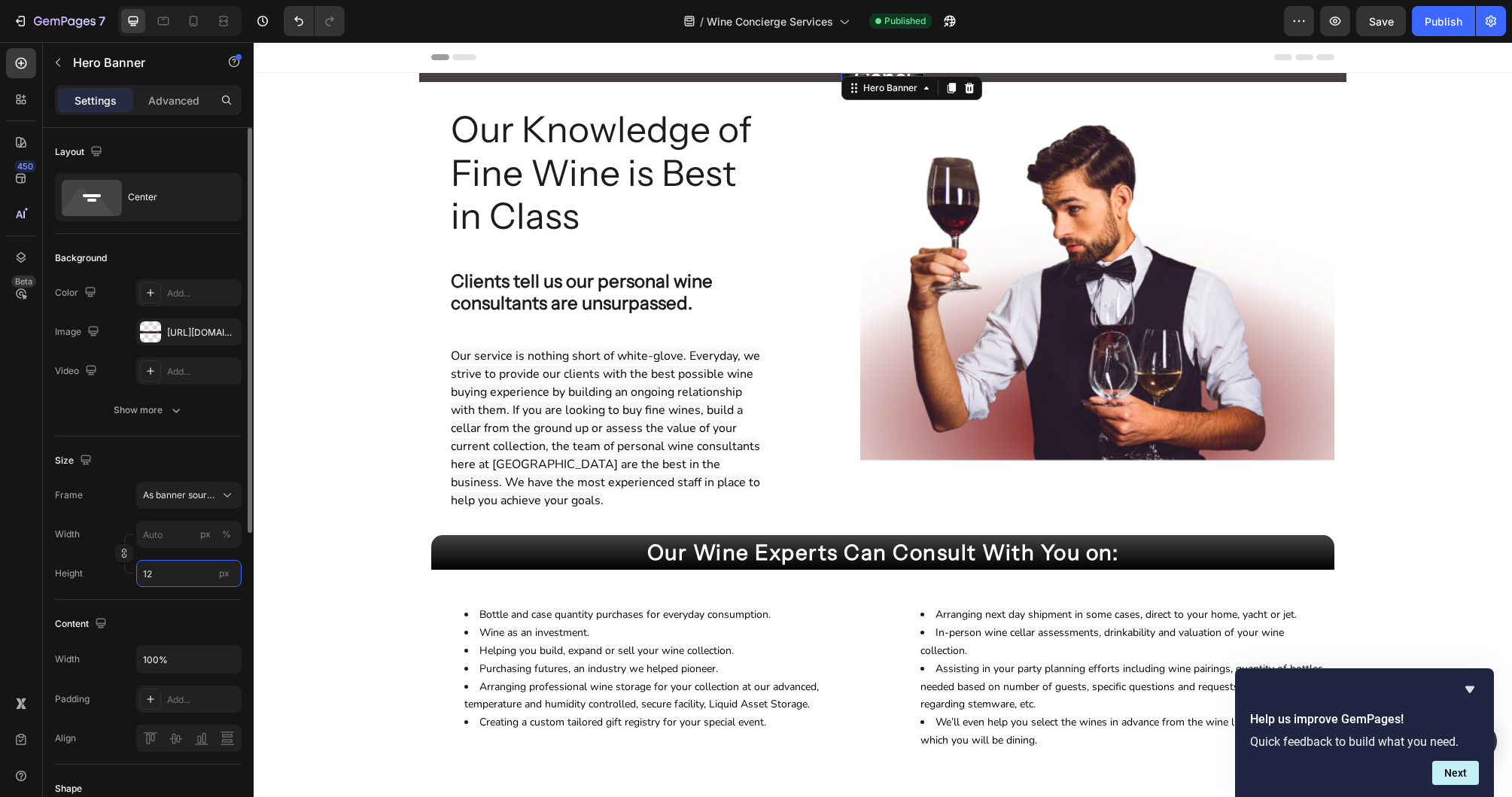
click at [199, 574] on input "12" at bounding box center [188, 573] width 105 height 27
type input "125"
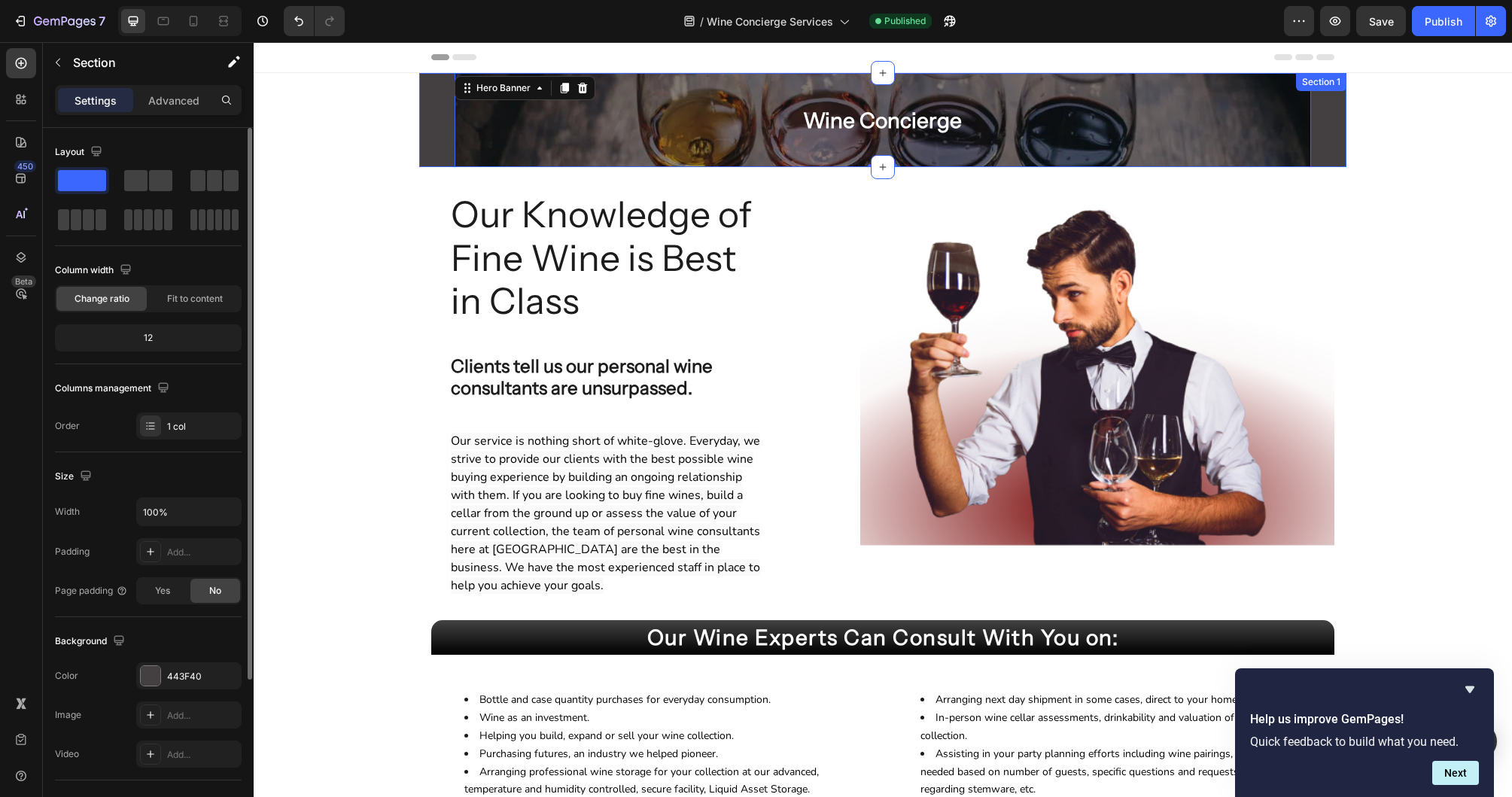
click at [427, 139] on div "Wine Concierge Heading Row Hero Banner 0" at bounding box center [883, 120] width 928 height 94
click at [176, 109] on div "Advanced" at bounding box center [174, 99] width 75 height 24
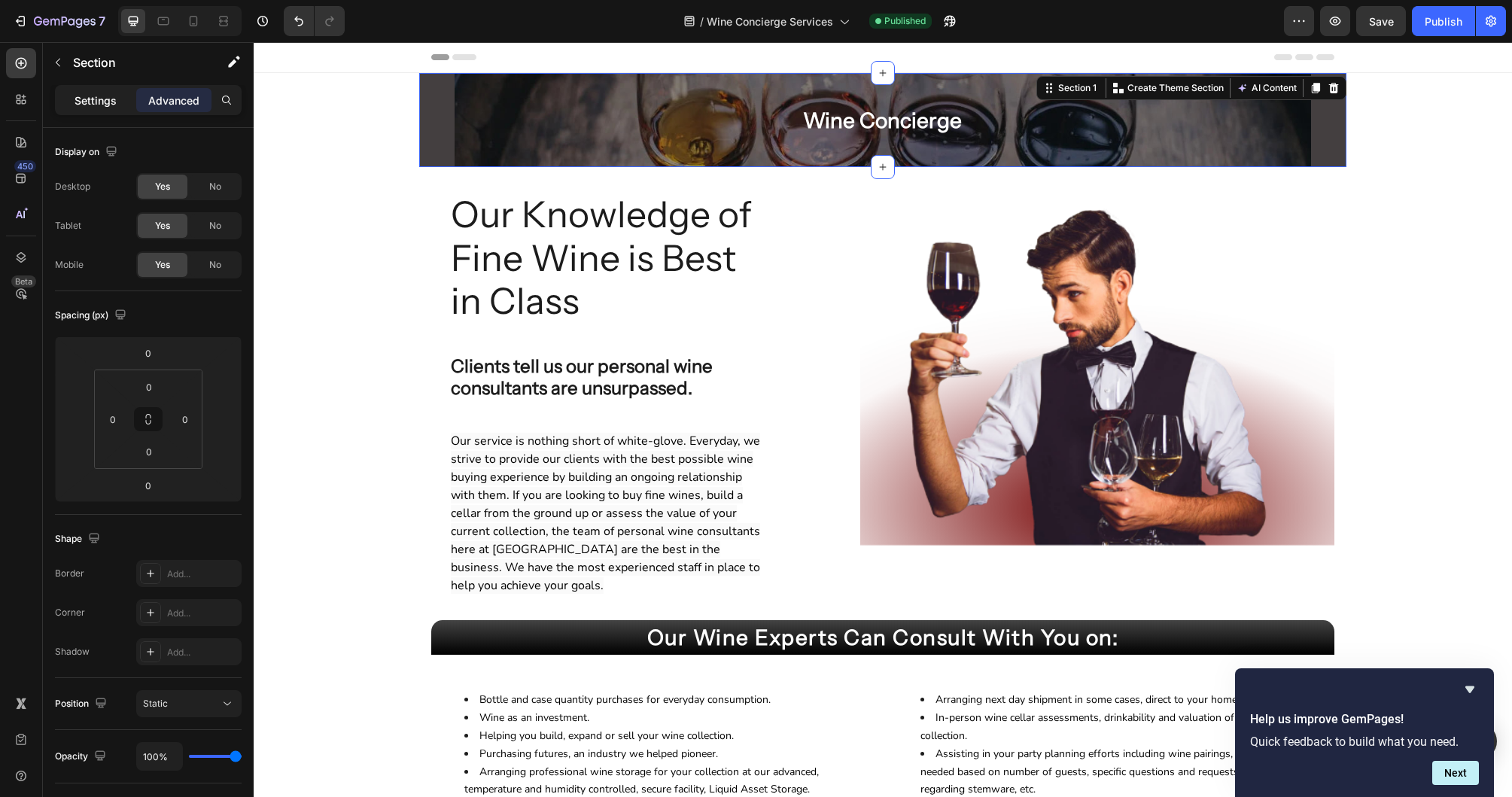
click at [99, 99] on p "Settings" at bounding box center [95, 100] width 42 height 15
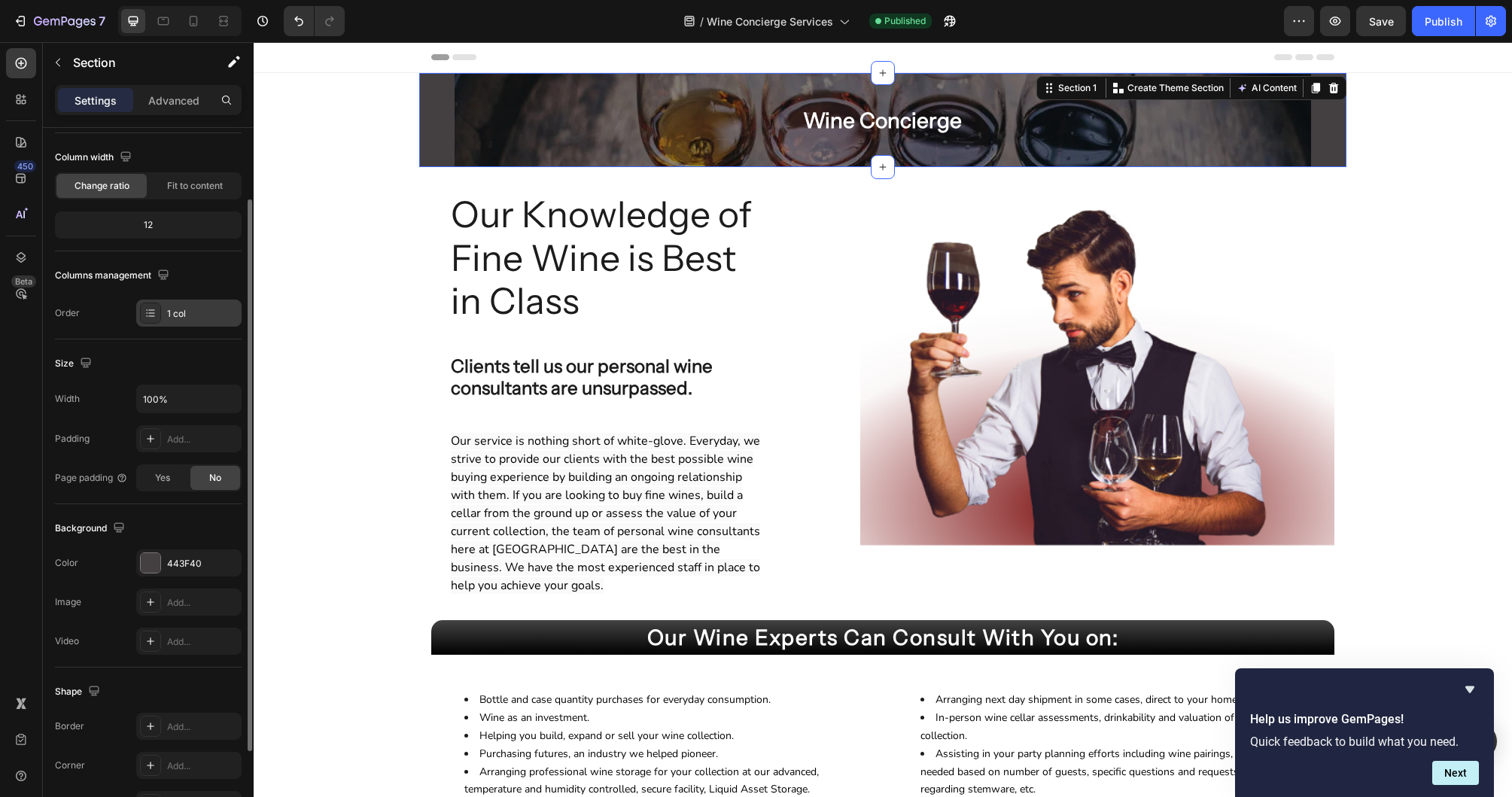
scroll to position [132, 0]
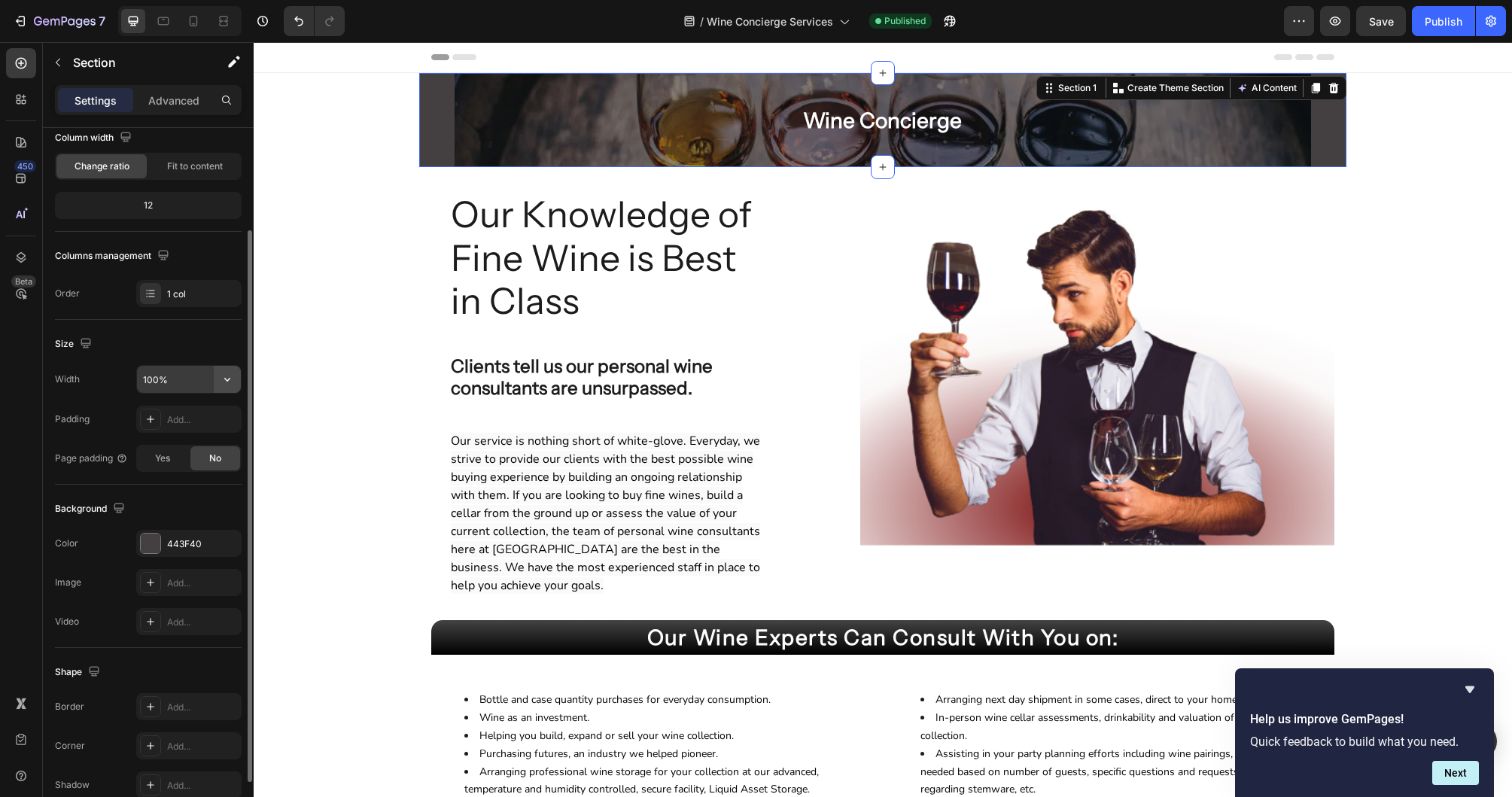
click at [226, 375] on icon "button" at bounding box center [228, 380] width 15 height 15
click at [224, 540] on icon "button" at bounding box center [226, 543] width 12 height 12
click at [429, 128] on div "Wine Concierge Heading Row Hero Banner" at bounding box center [883, 120] width 928 height 94
click at [1336, 130] on div "Wine Concierge Heading Row Hero Banner" at bounding box center [883, 120] width 928 height 94
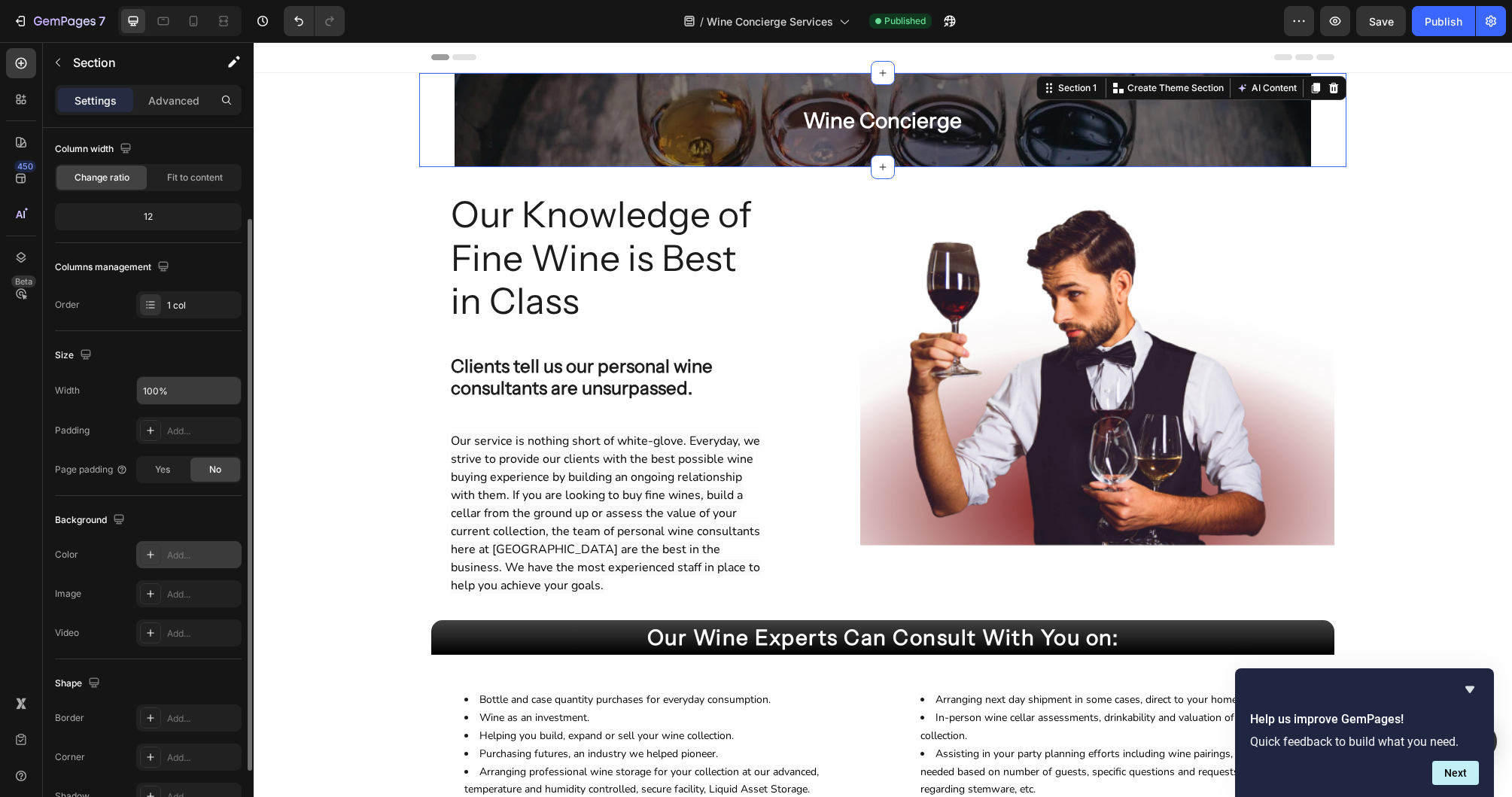
scroll to position [118, 0]
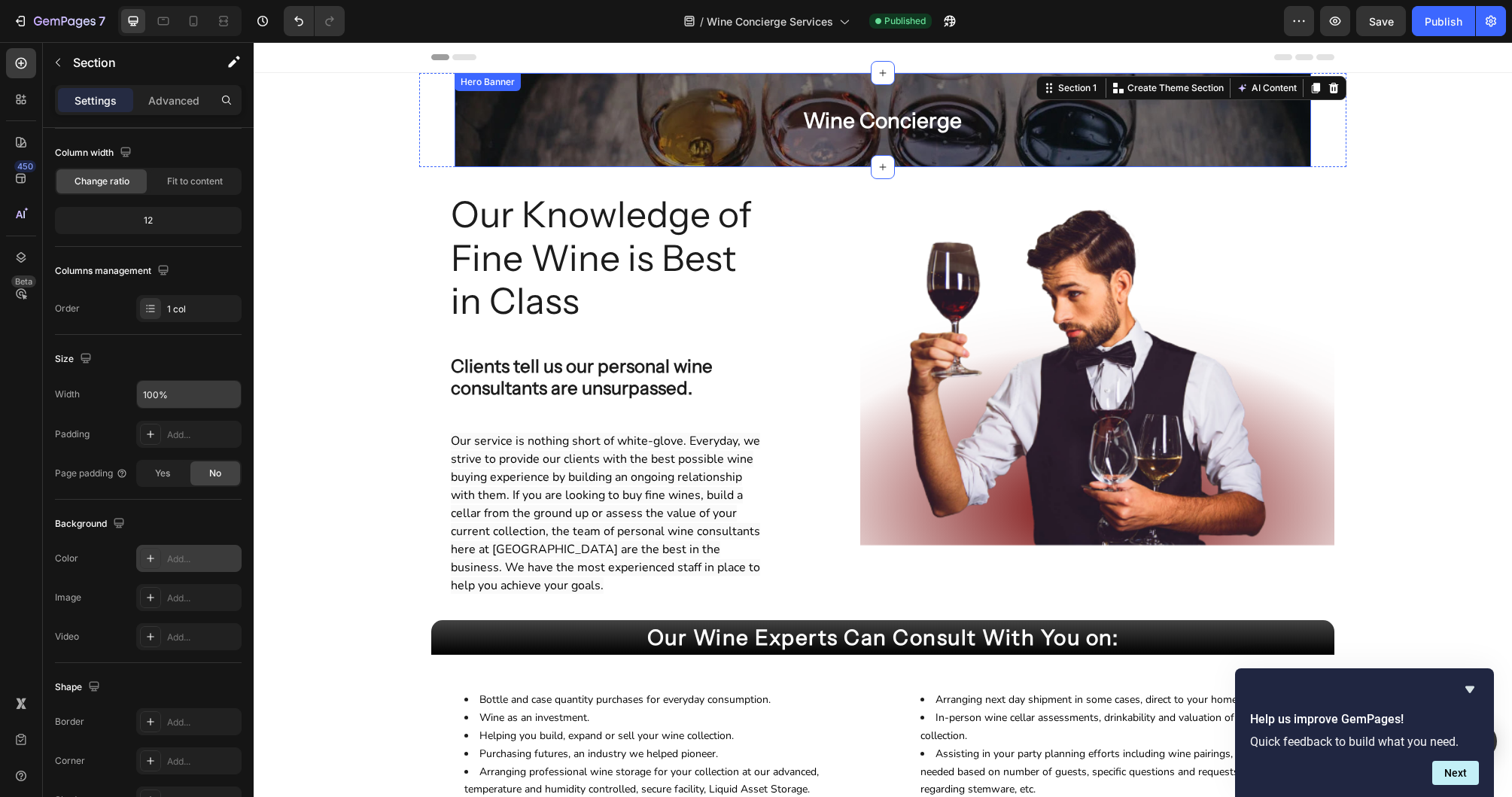
click at [496, 119] on div "Wine Concierge Heading Row" at bounding box center [882, 120] width 856 height 43
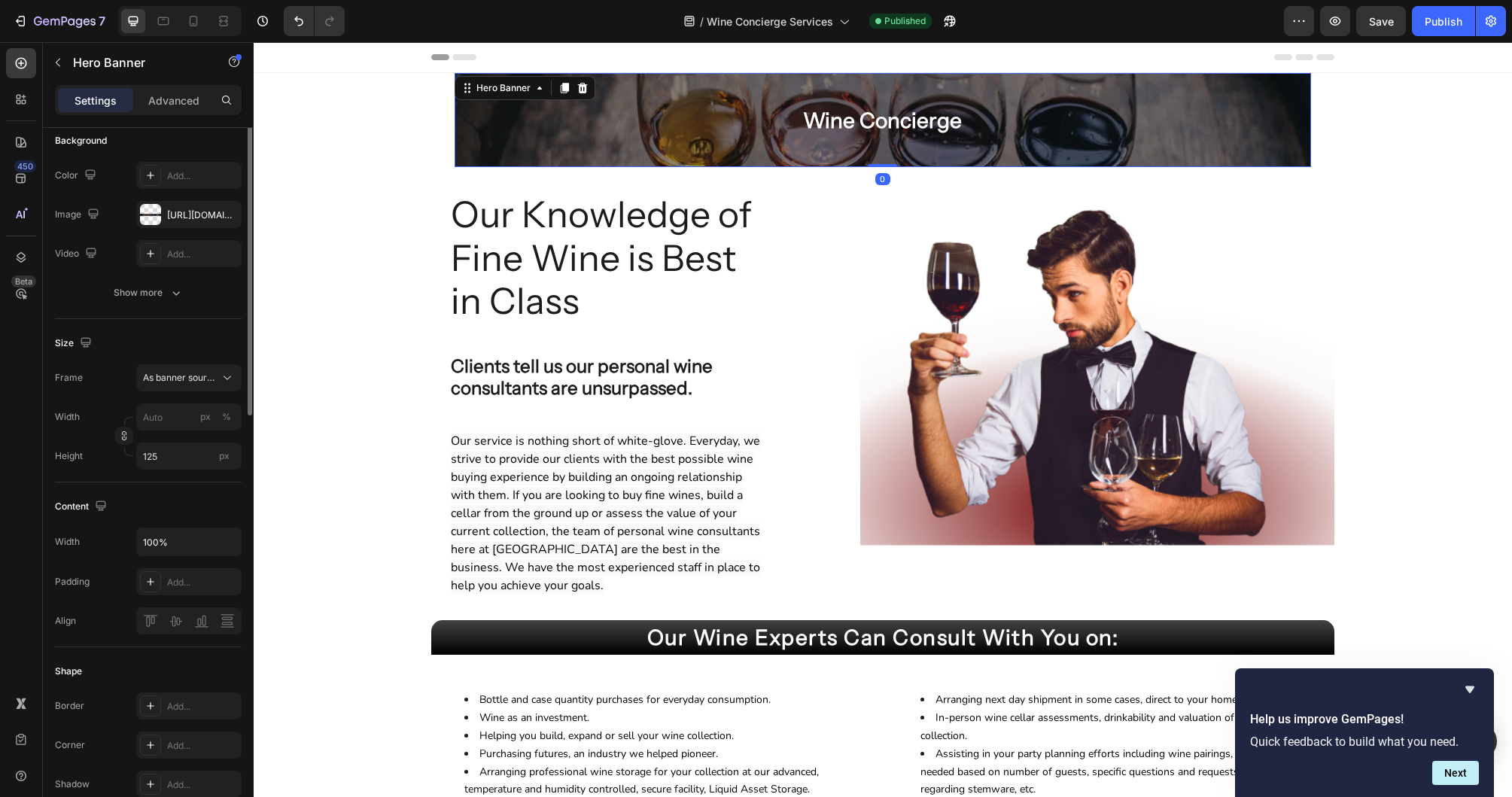
scroll to position [0, 0]
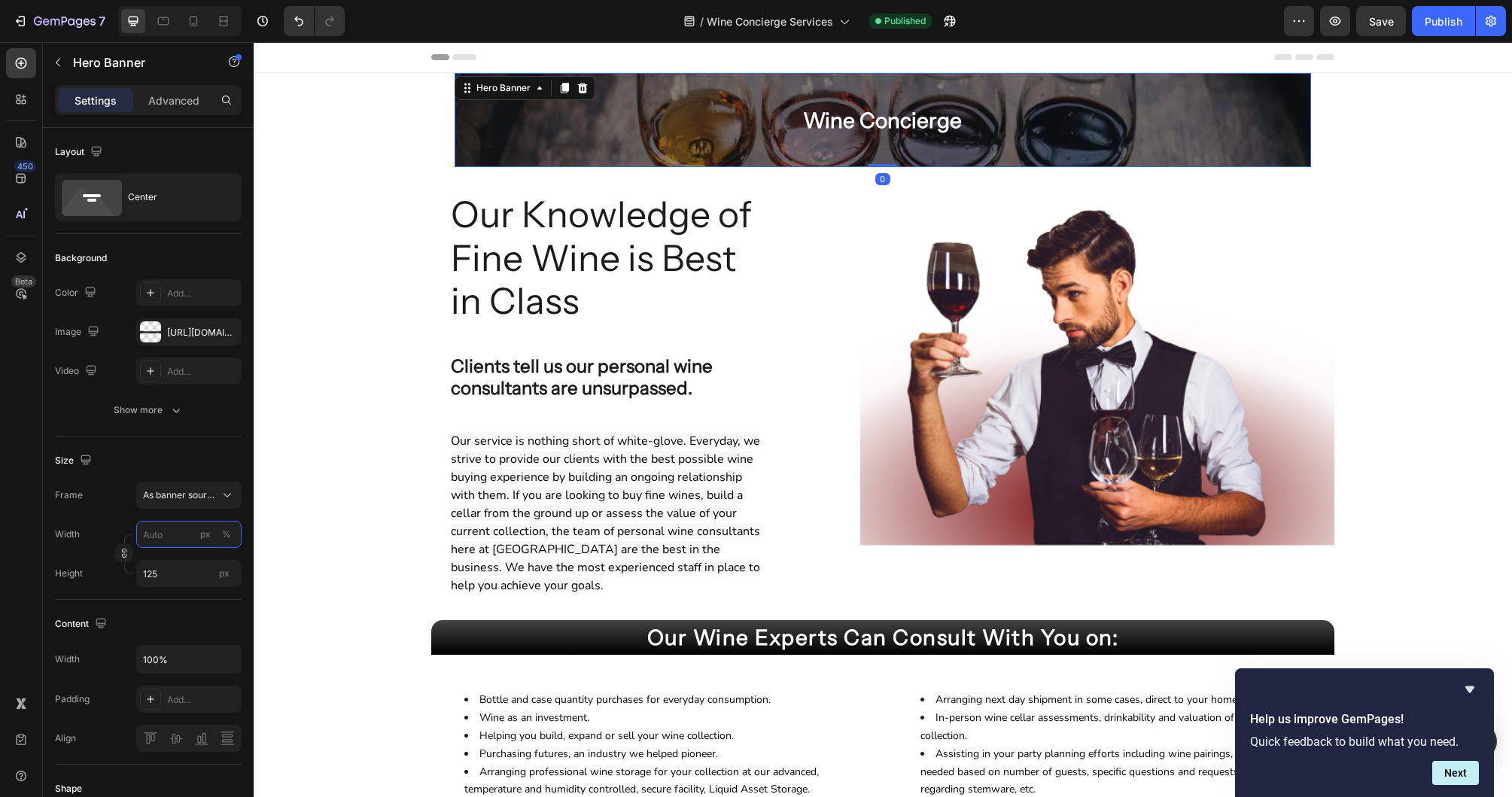
click at [150, 537] on input "px %" at bounding box center [188, 534] width 105 height 27
type input "1"
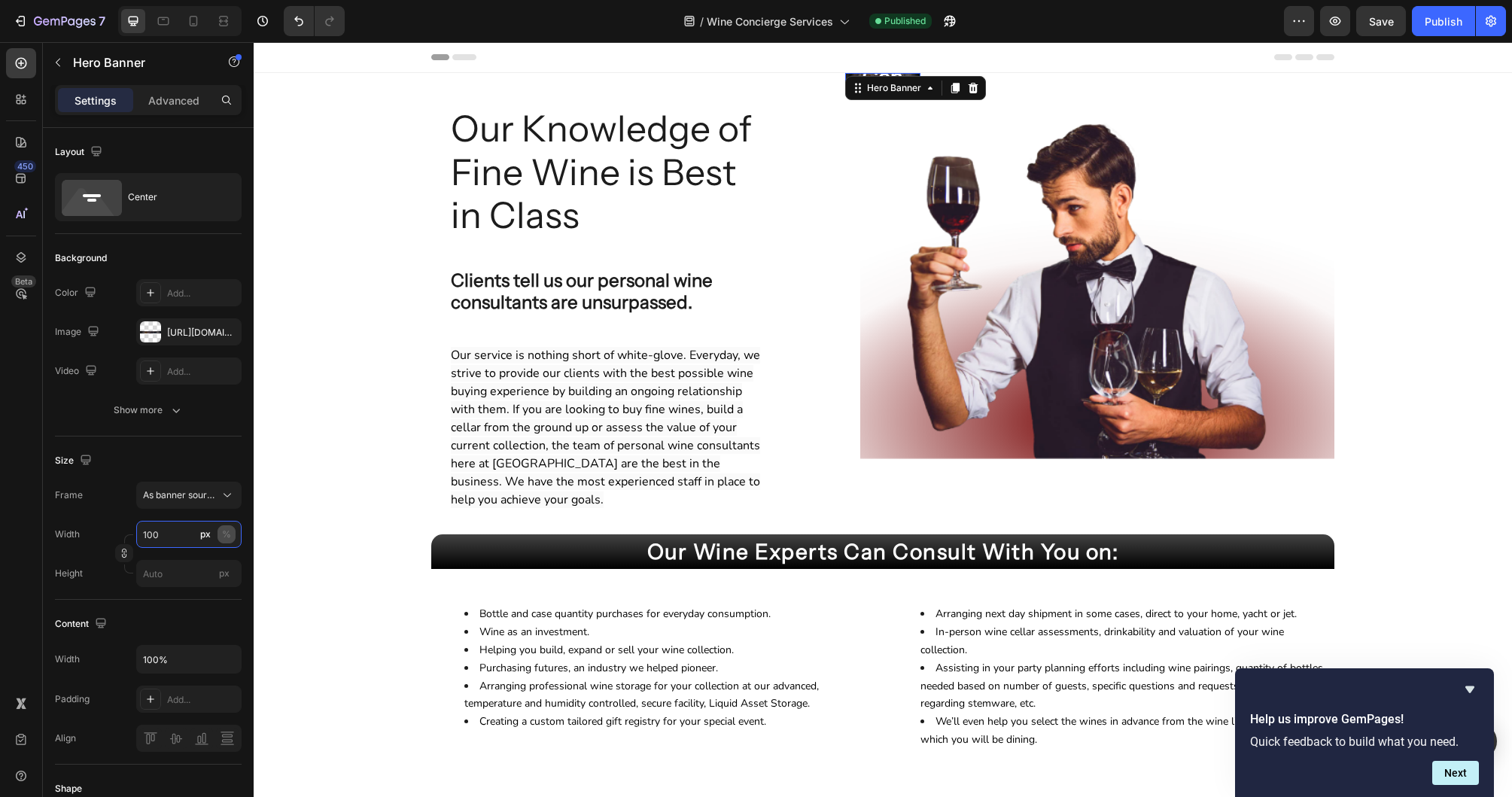
type input "100"
click at [231, 533] on button "%" at bounding box center [227, 534] width 18 height 18
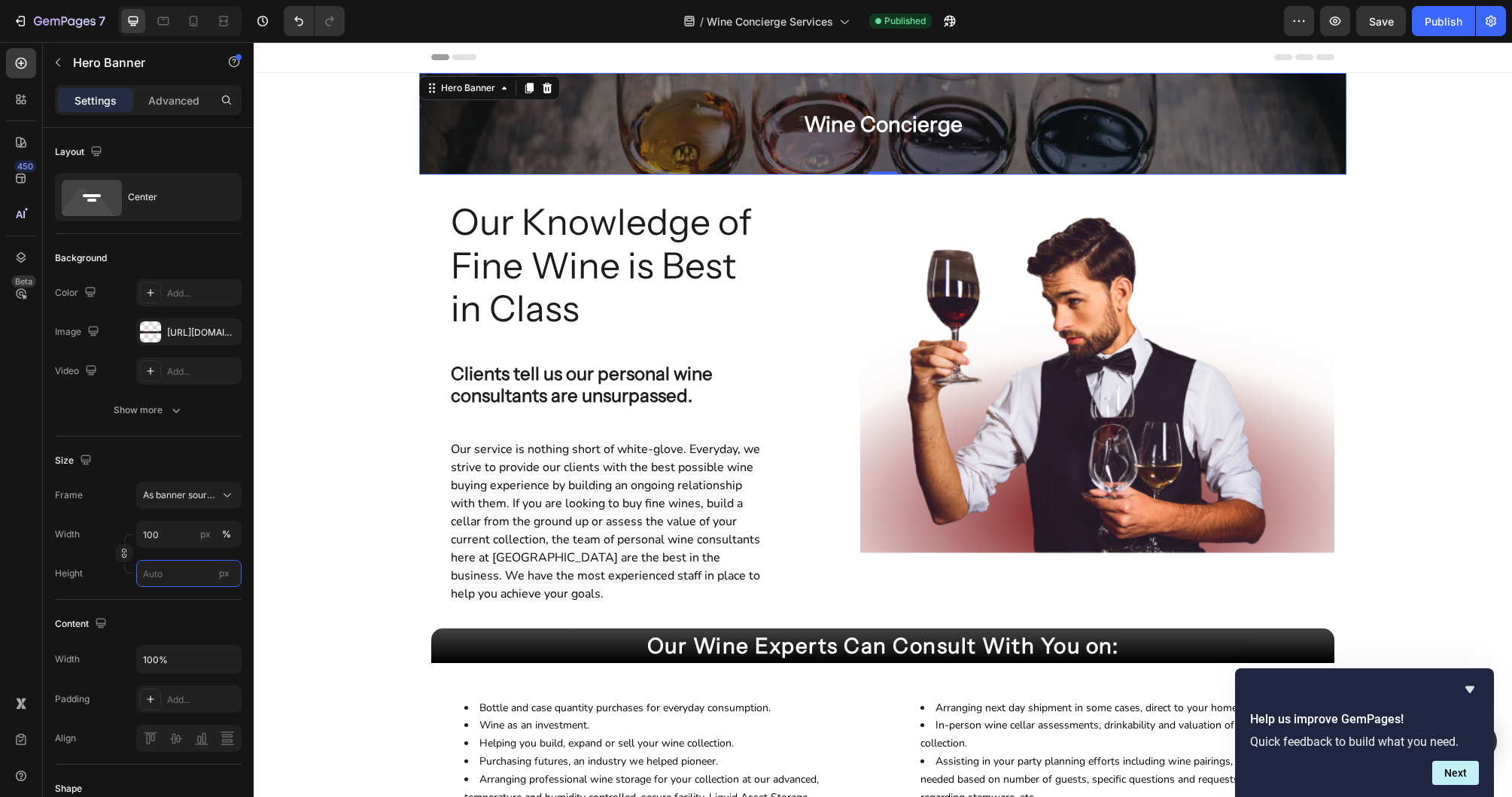
click at [190, 575] on input "px" at bounding box center [188, 573] width 105 height 27
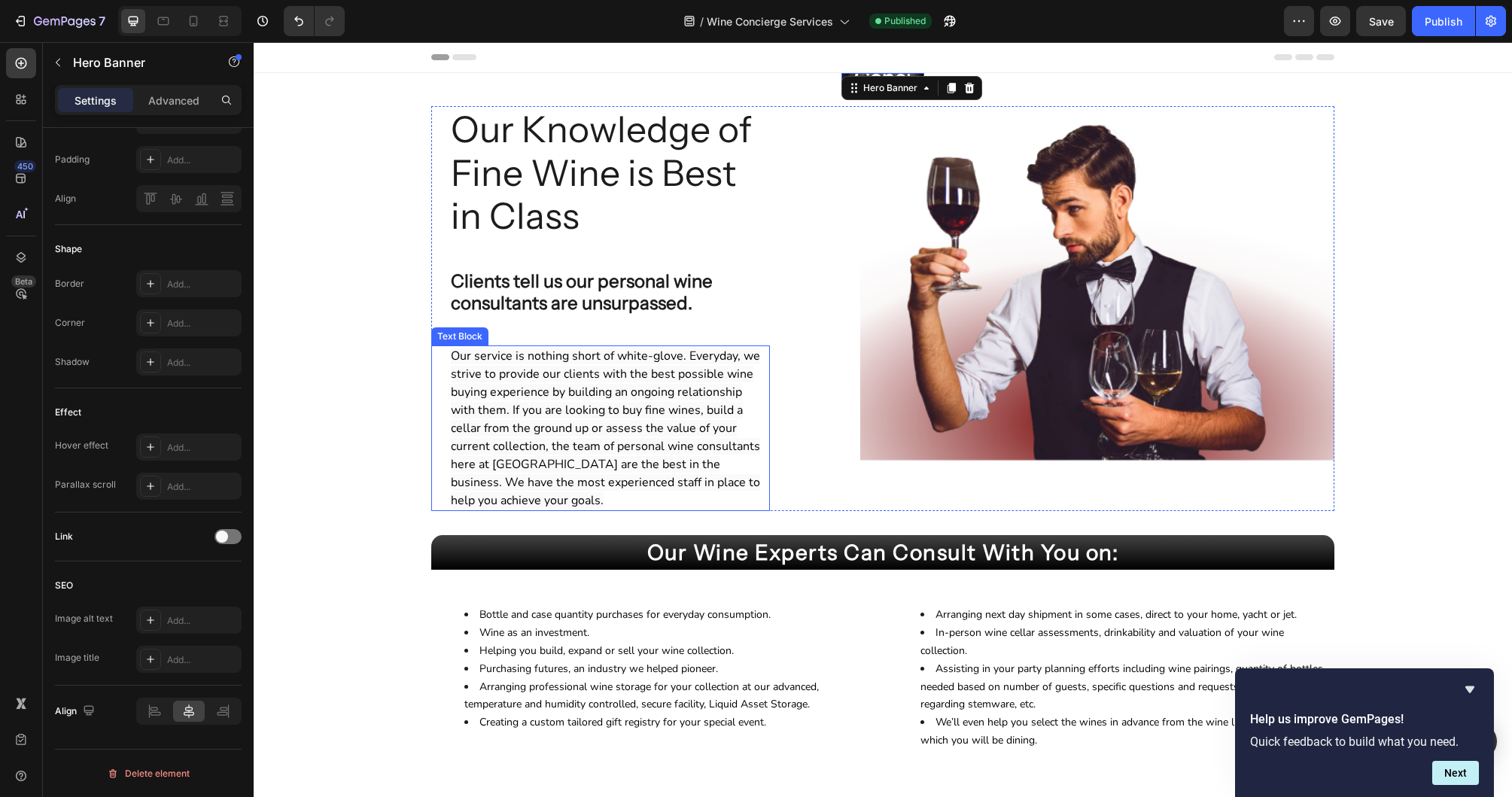
scroll to position [1, 0]
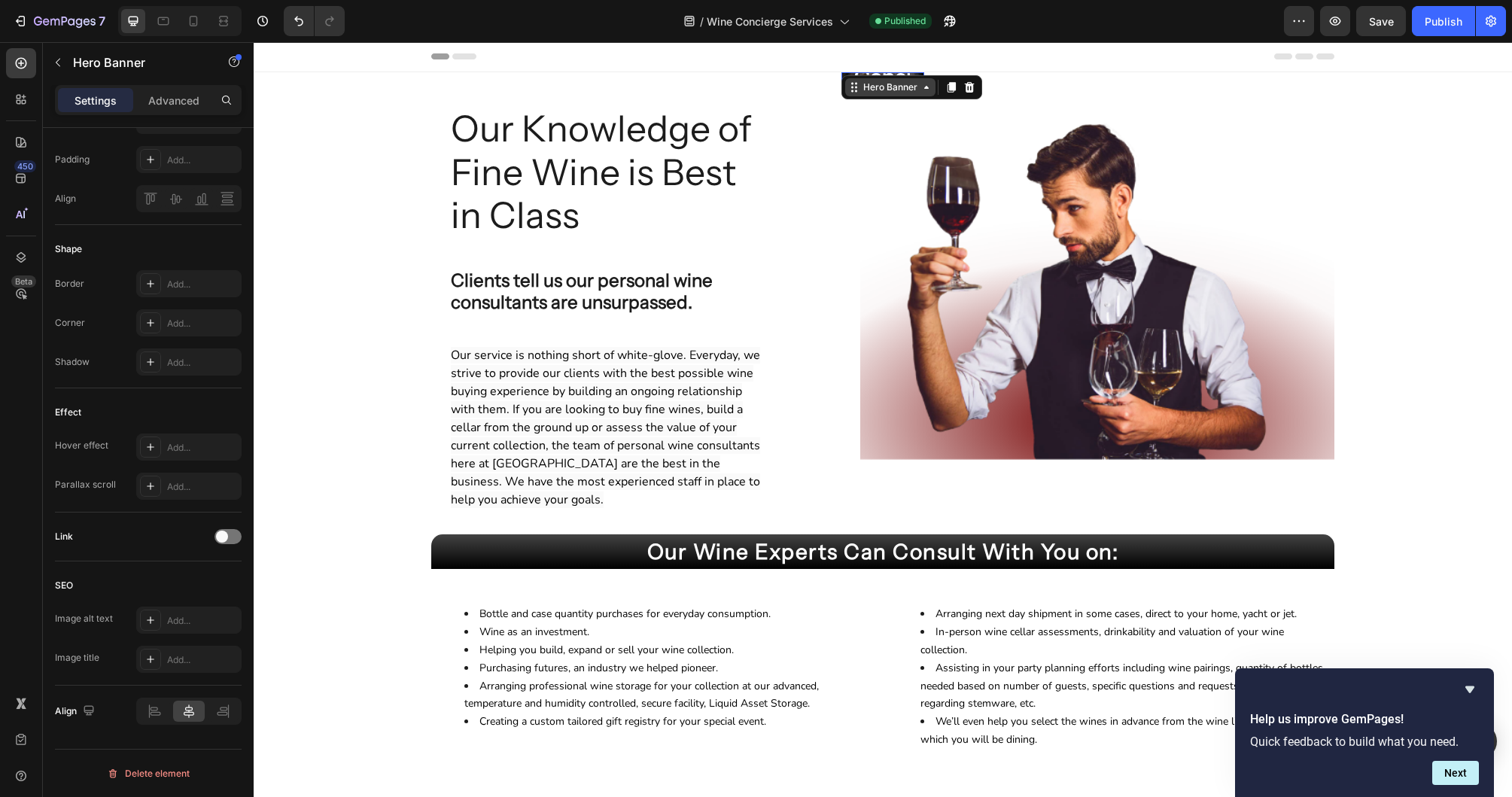
click at [888, 85] on div "Hero Banner" at bounding box center [890, 88] width 60 height 13
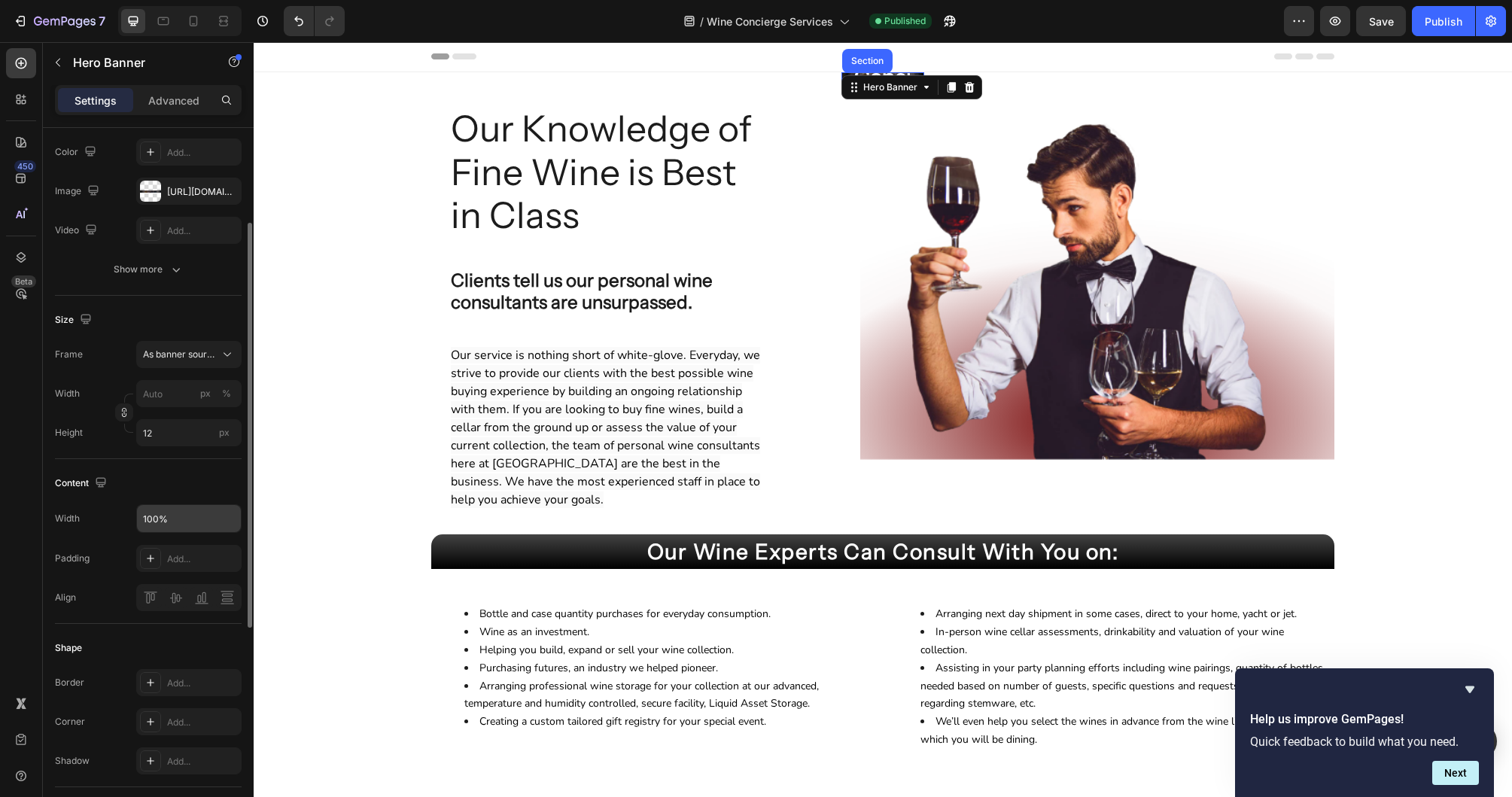
scroll to position [150, 0]
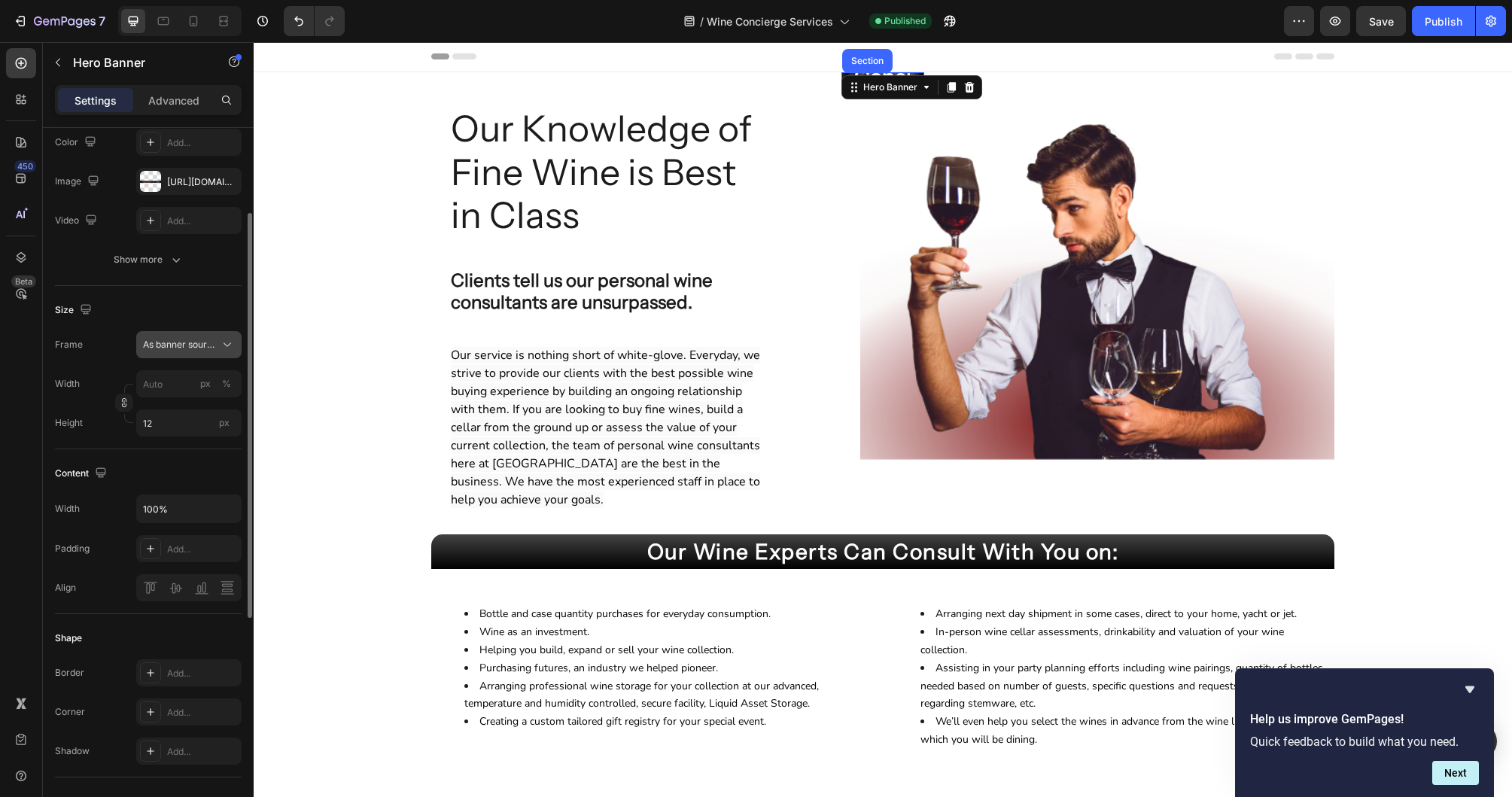
click at [227, 343] on icon at bounding box center [228, 345] width 15 height 15
click at [180, 403] on div "Custom" at bounding box center [186, 408] width 88 height 13
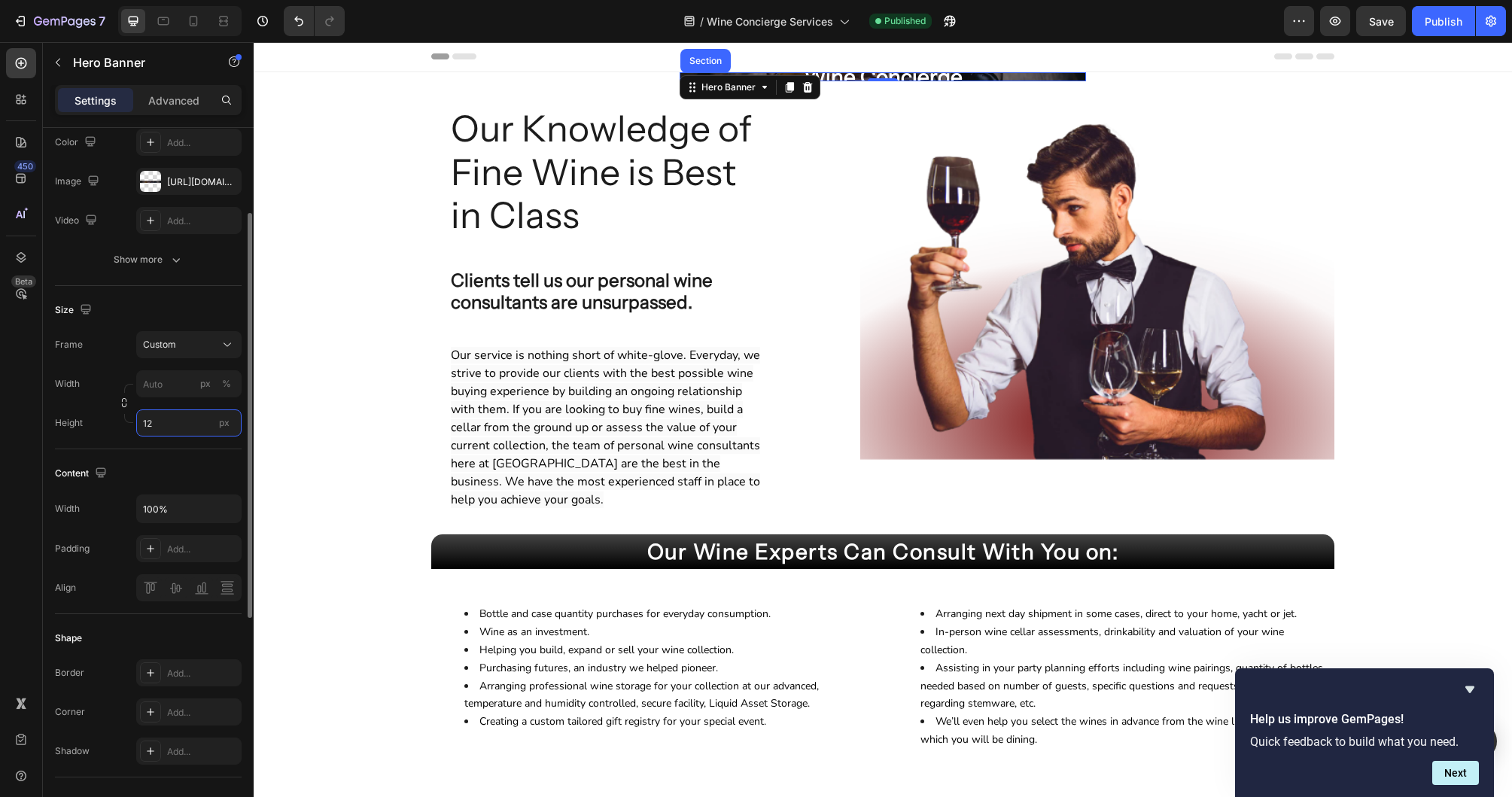
click at [178, 423] on input "12" at bounding box center [188, 423] width 105 height 27
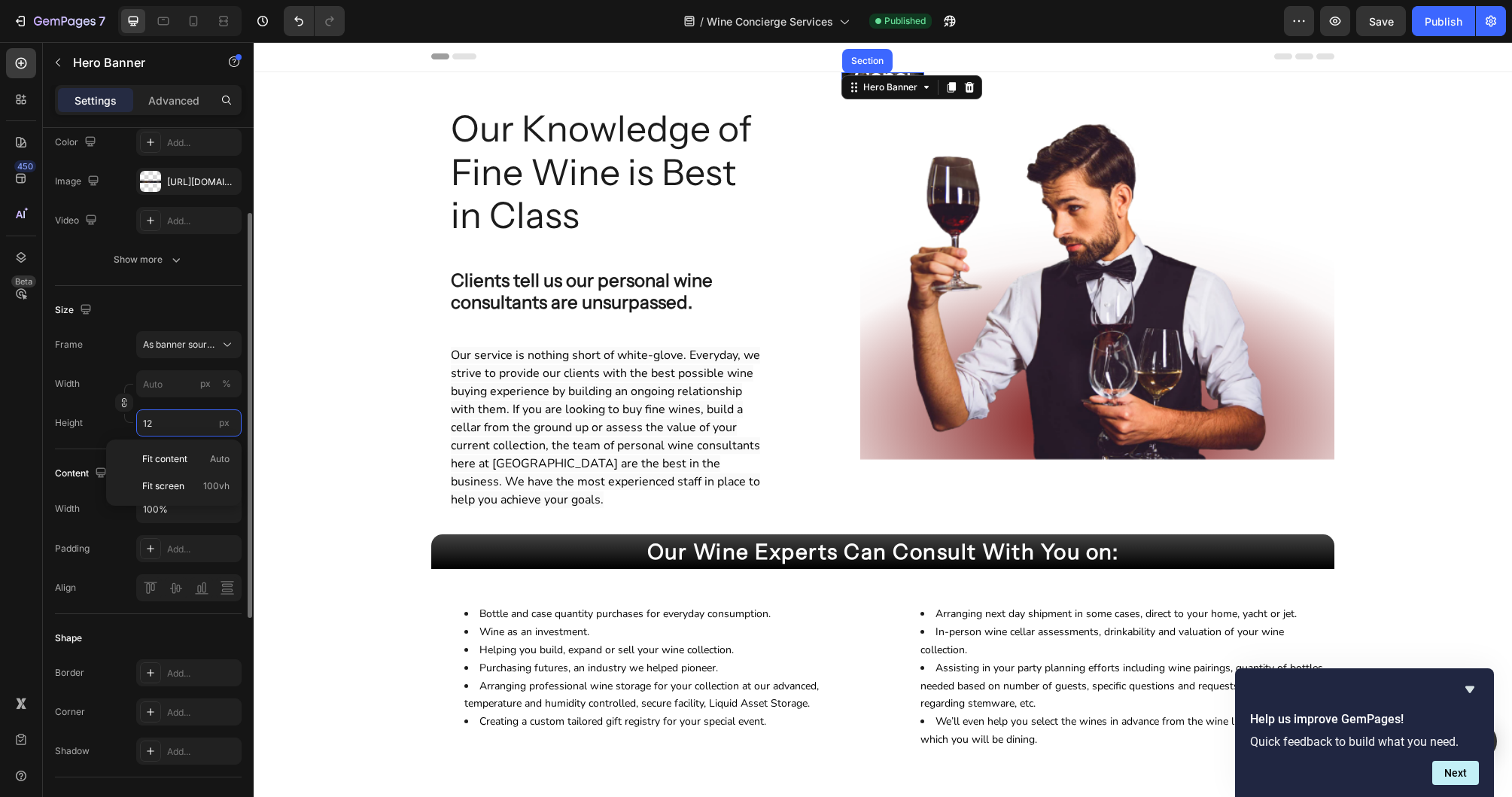
click at [178, 423] on input "12" at bounding box center [188, 423] width 105 height 27
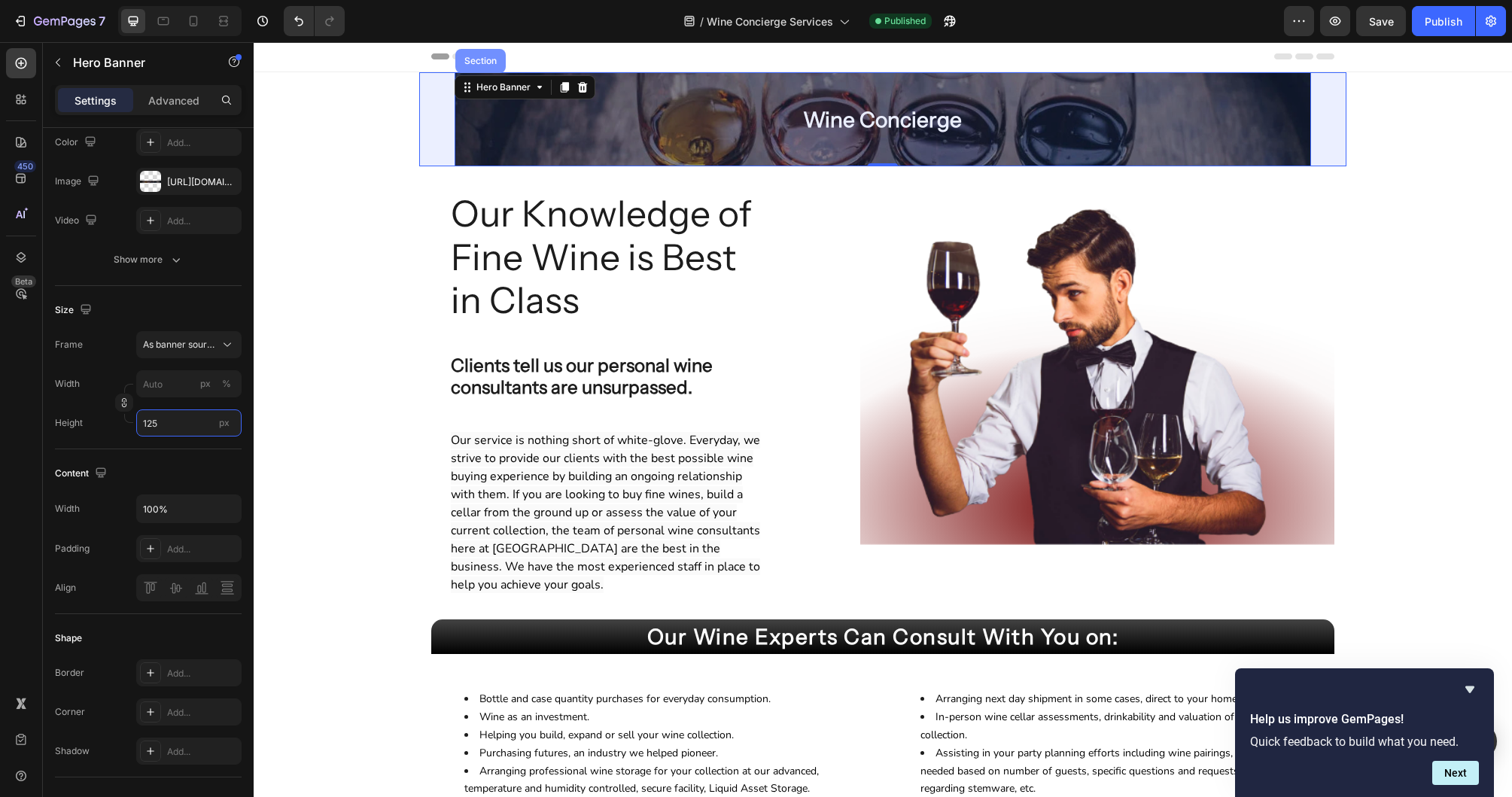
type input "125"
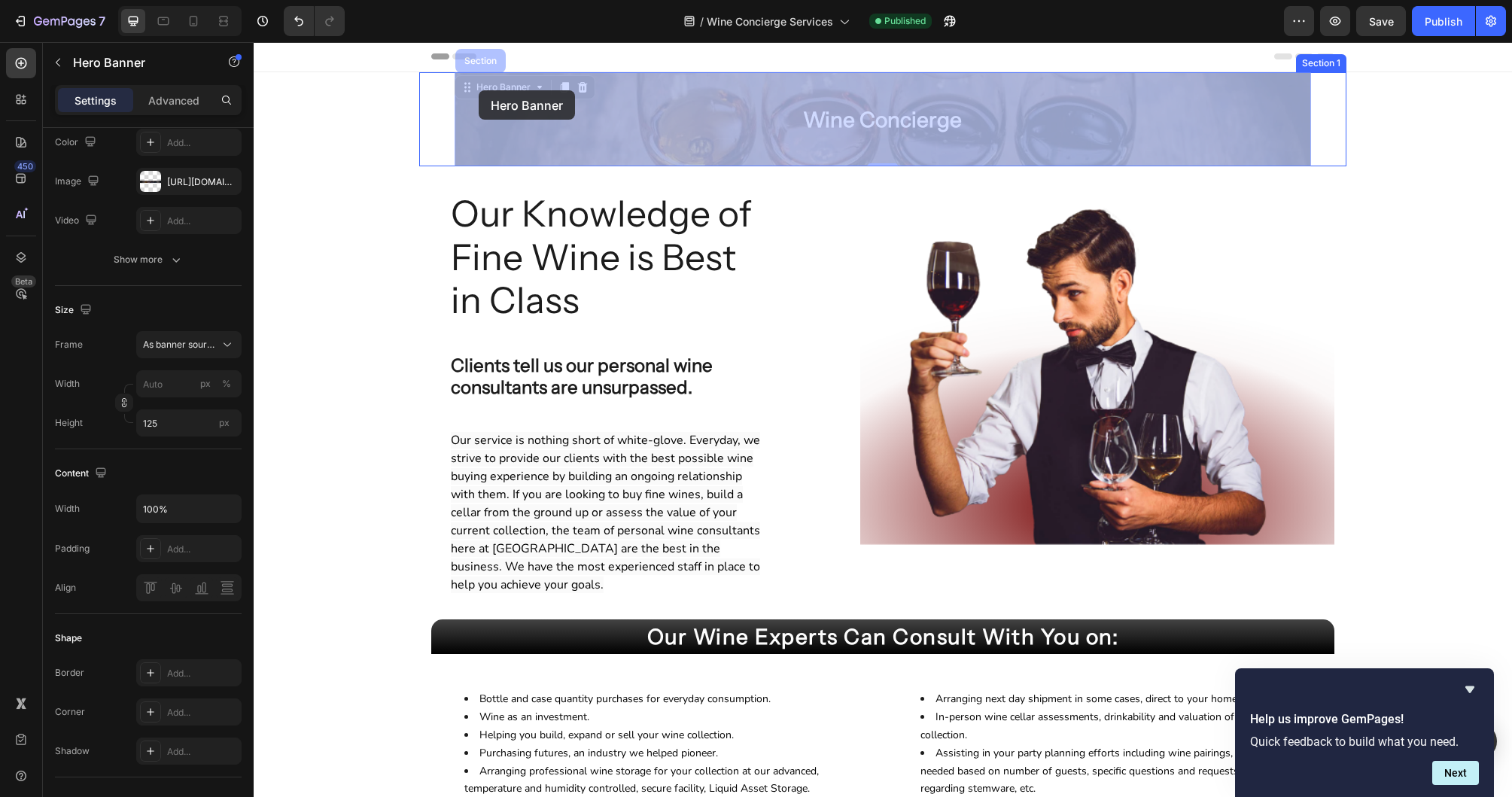
scroll to position [0, 0]
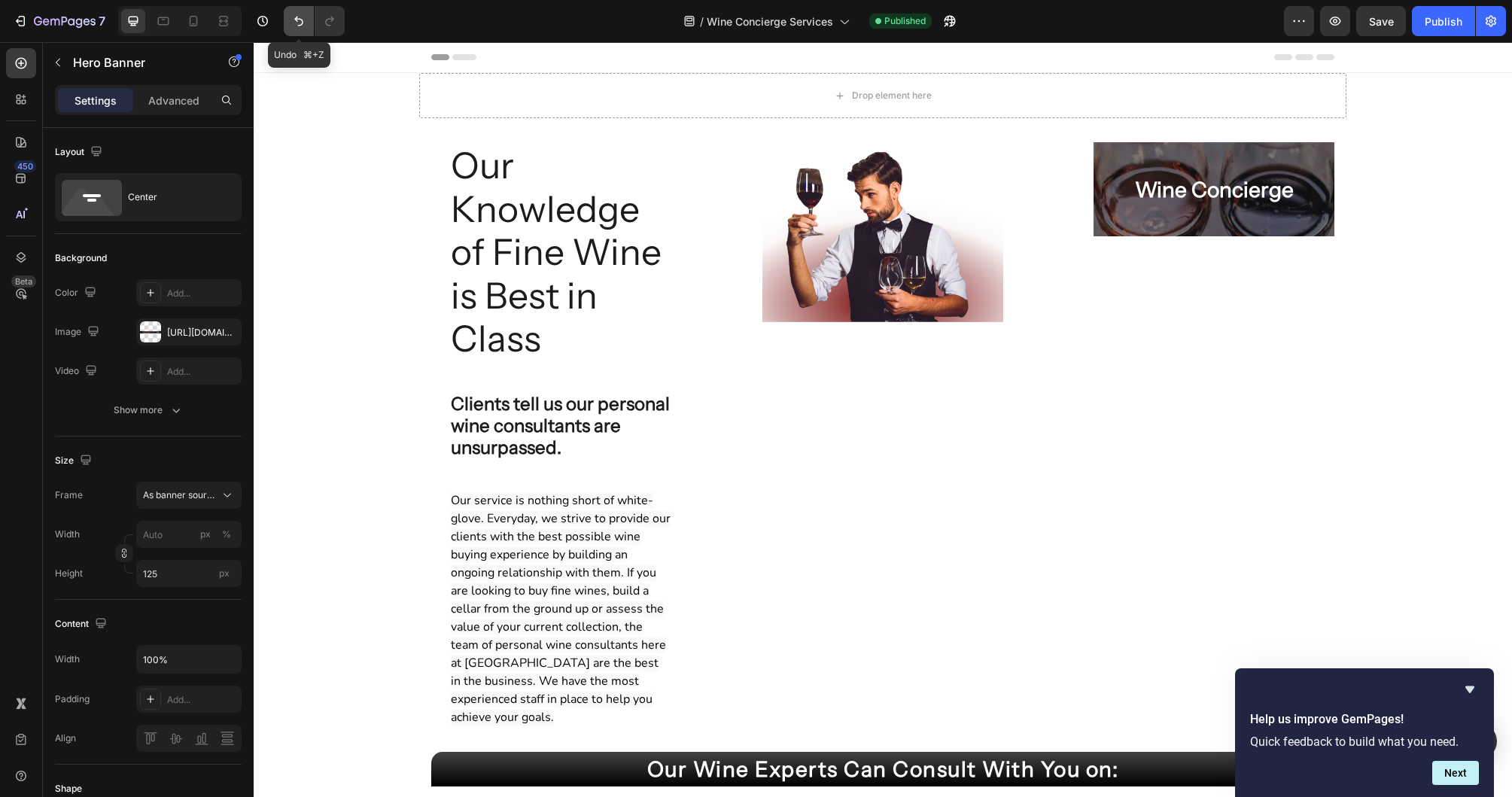
click at [301, 19] on icon "Undo/Redo" at bounding box center [298, 21] width 9 height 10
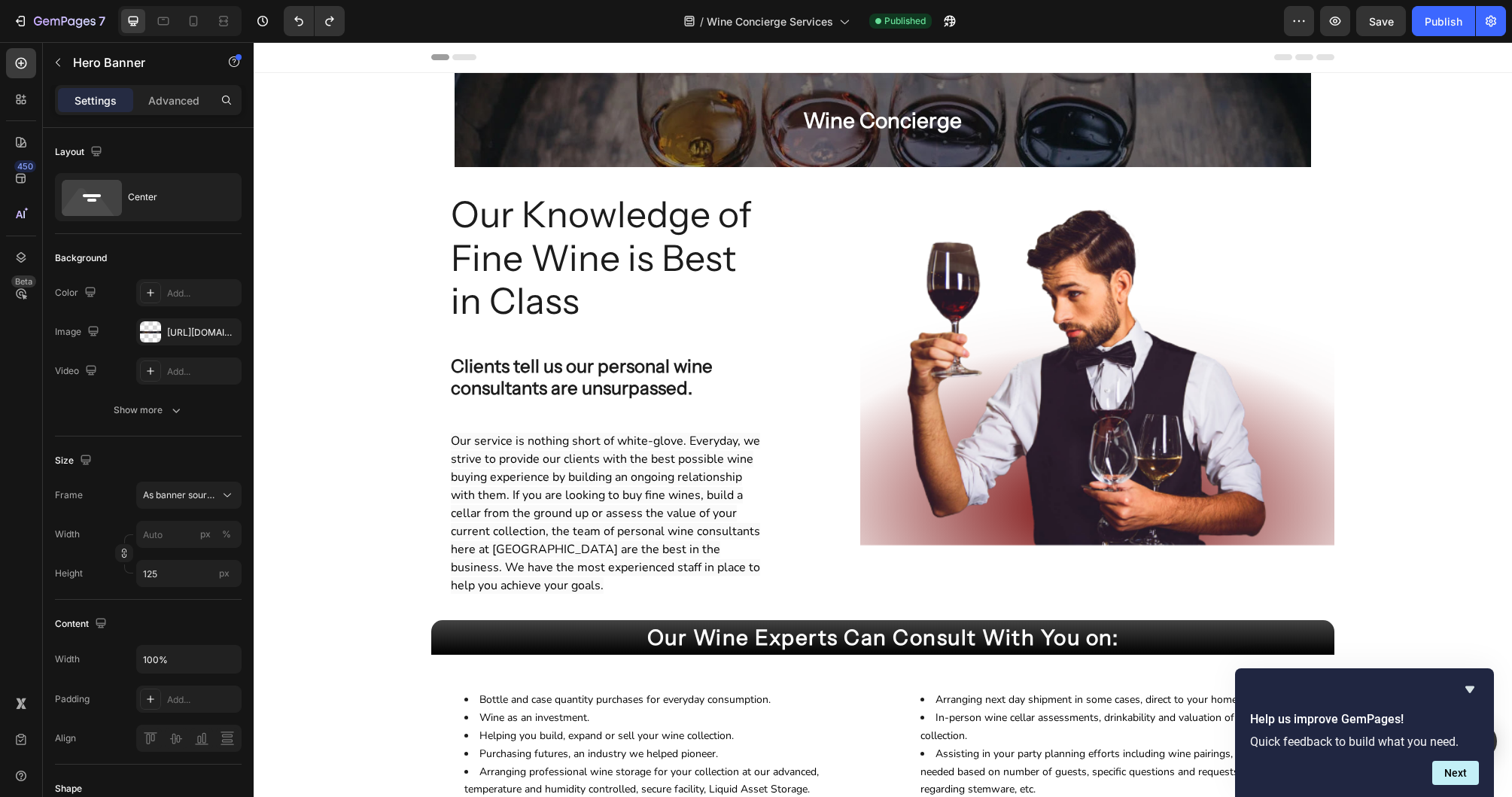
click at [1141, 95] on div "Overlay" at bounding box center [882, 120] width 856 height 94
click at [675, 80] on div "Overlay" at bounding box center [882, 120] width 856 height 94
click at [890, 132] on h2 "Wine Concierge" at bounding box center [883, 120] width 407 height 43
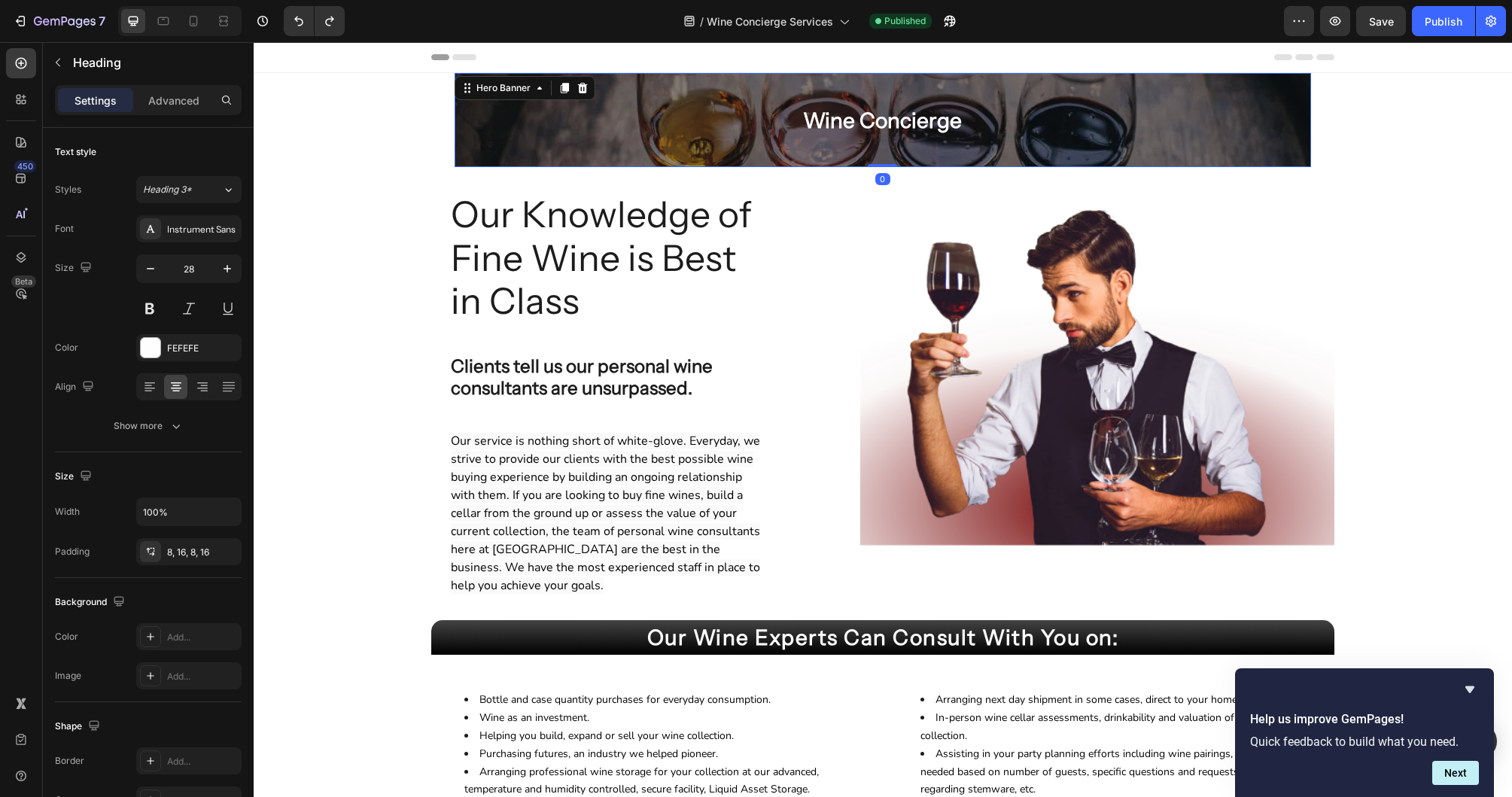
click at [795, 88] on div "Overlay" at bounding box center [882, 120] width 856 height 94
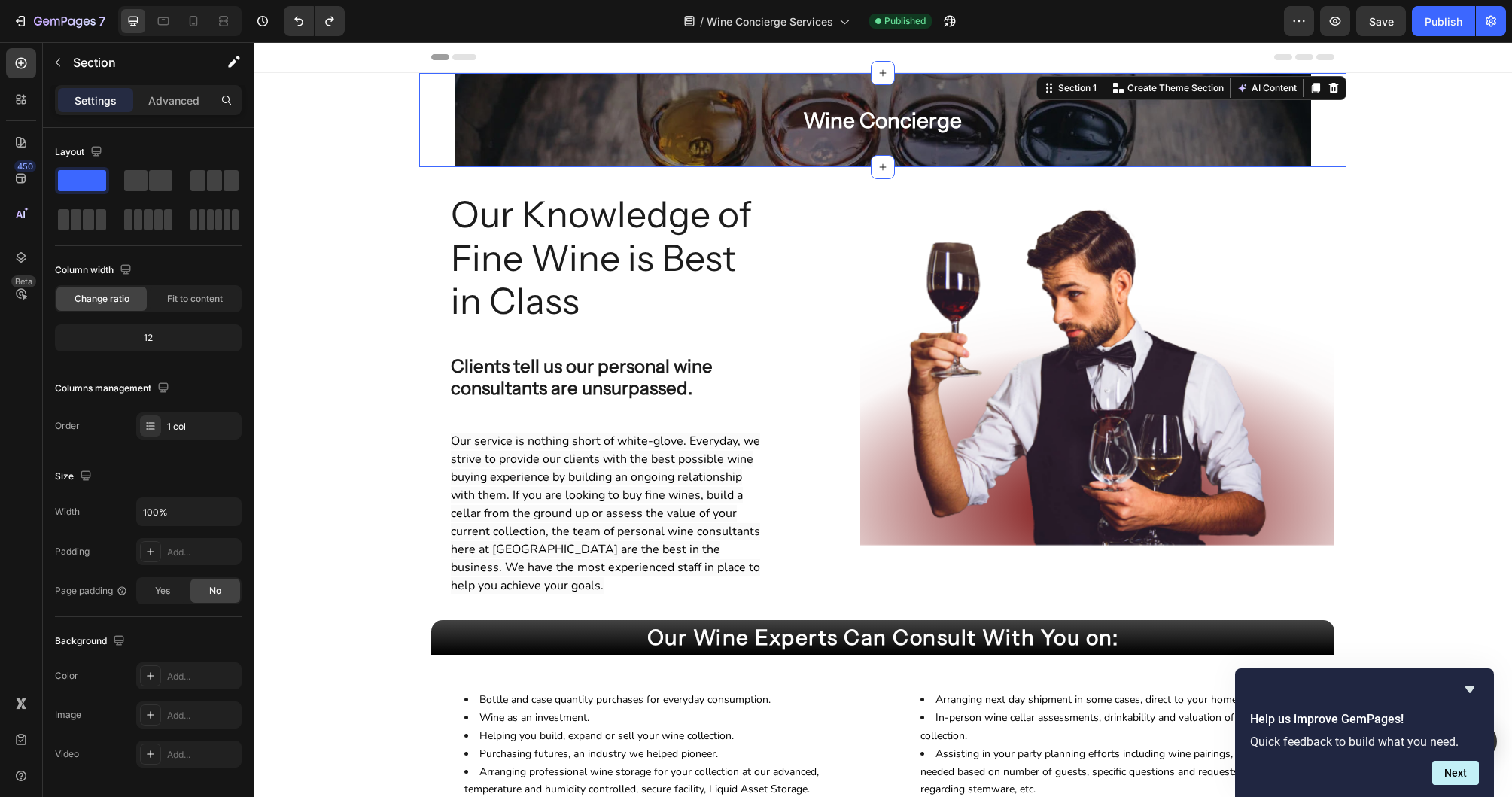
click at [428, 91] on div "Wine Concierge Heading Row Hero Banner" at bounding box center [883, 120] width 928 height 94
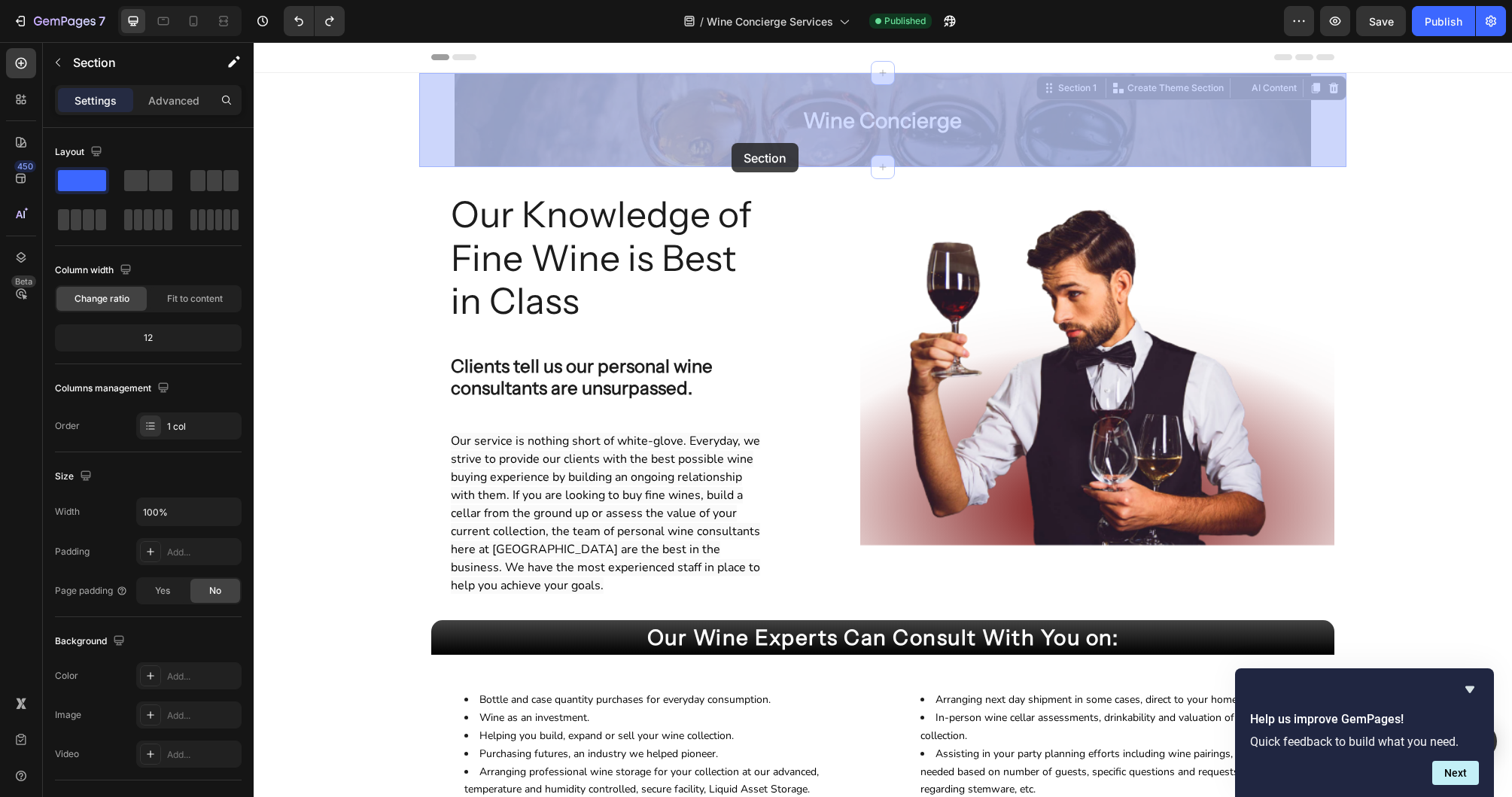
drag, startPoint x: 1074, startPoint y: 87, endPoint x: 732, endPoint y: 143, distance: 346.6
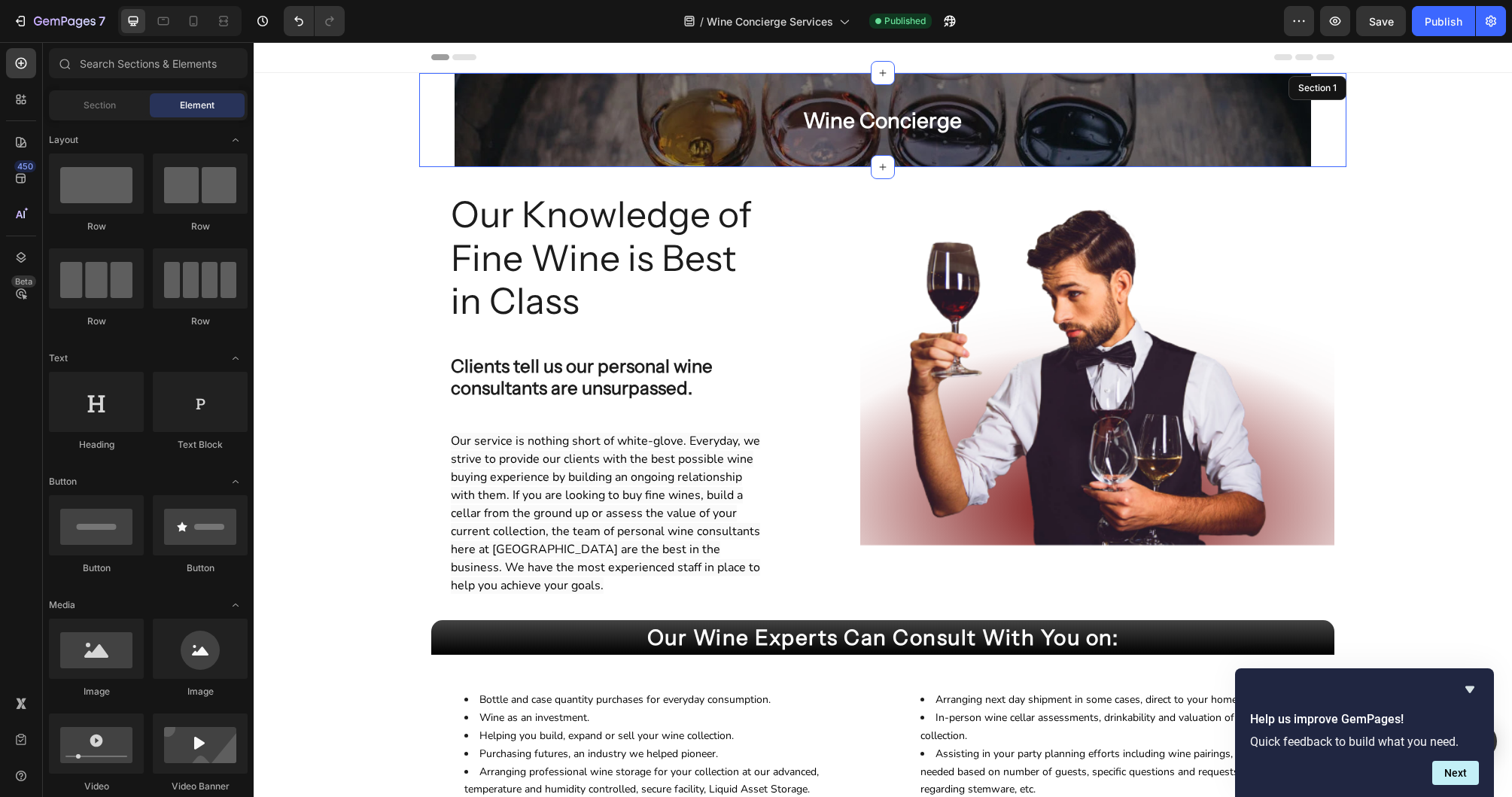
click at [328, 92] on div "Wine Concierge Heading Row Hero Banner Section 1 Our Knowledge of Fine Wine is …" at bounding box center [882, 808] width 1258 height 1469
click at [597, 123] on div "Wine Concierge Heading Row" at bounding box center [882, 120] width 856 height 43
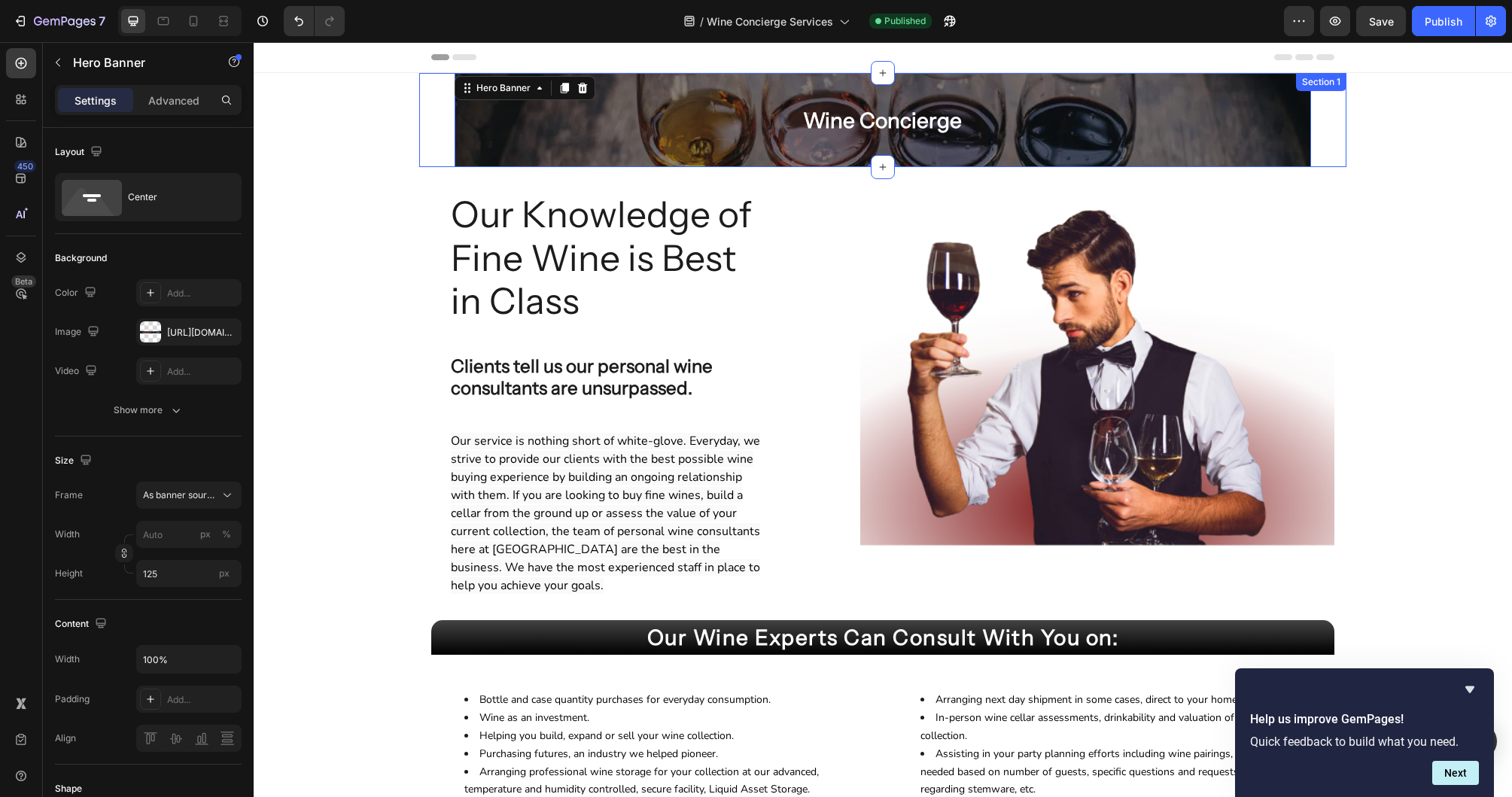
click at [1333, 106] on div "Wine Concierge Heading Row Hero Banner 0" at bounding box center [883, 120] width 928 height 94
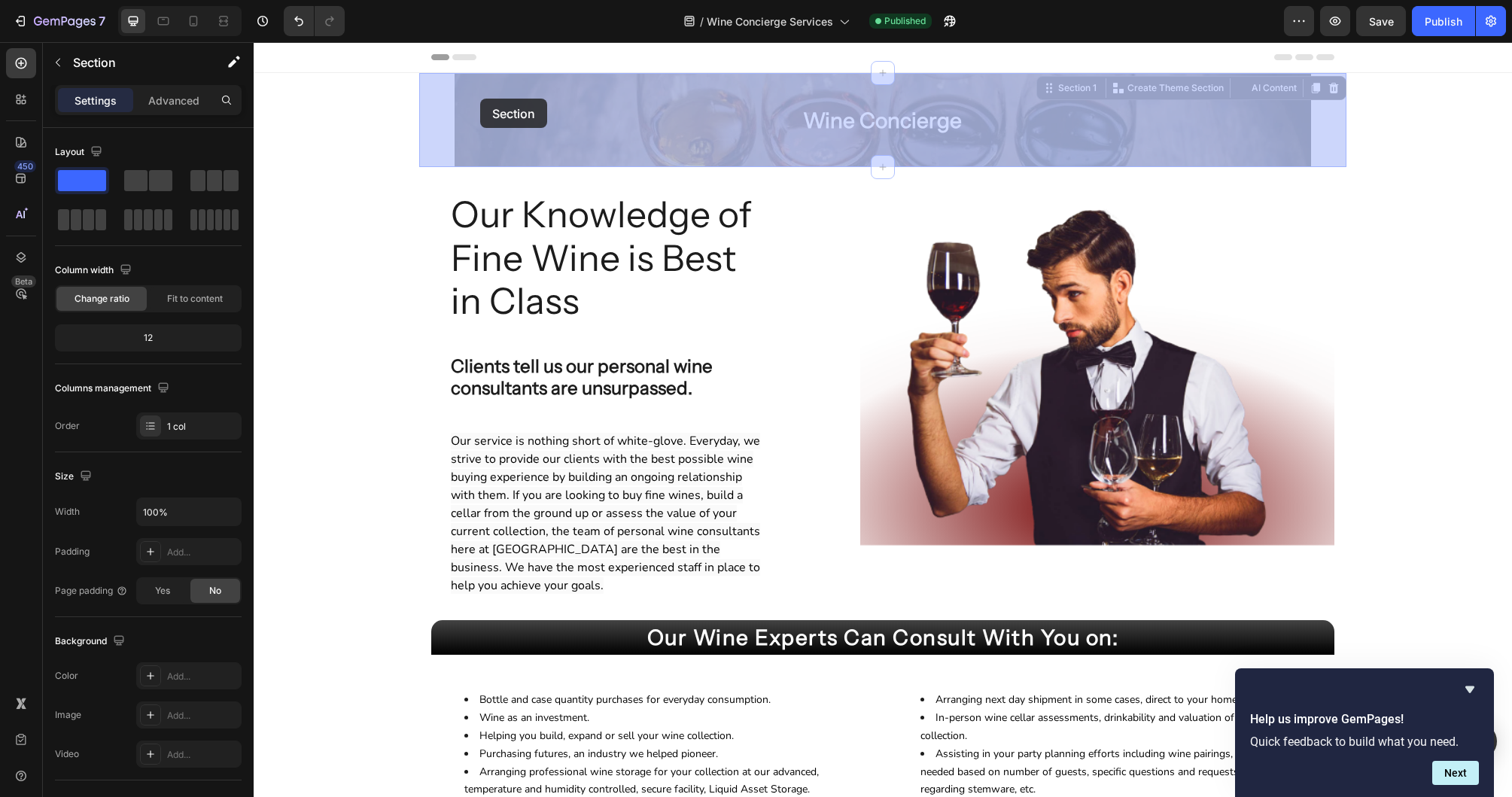
drag, startPoint x: 1080, startPoint y: 88, endPoint x: 480, endPoint y: 98, distance: 600.1
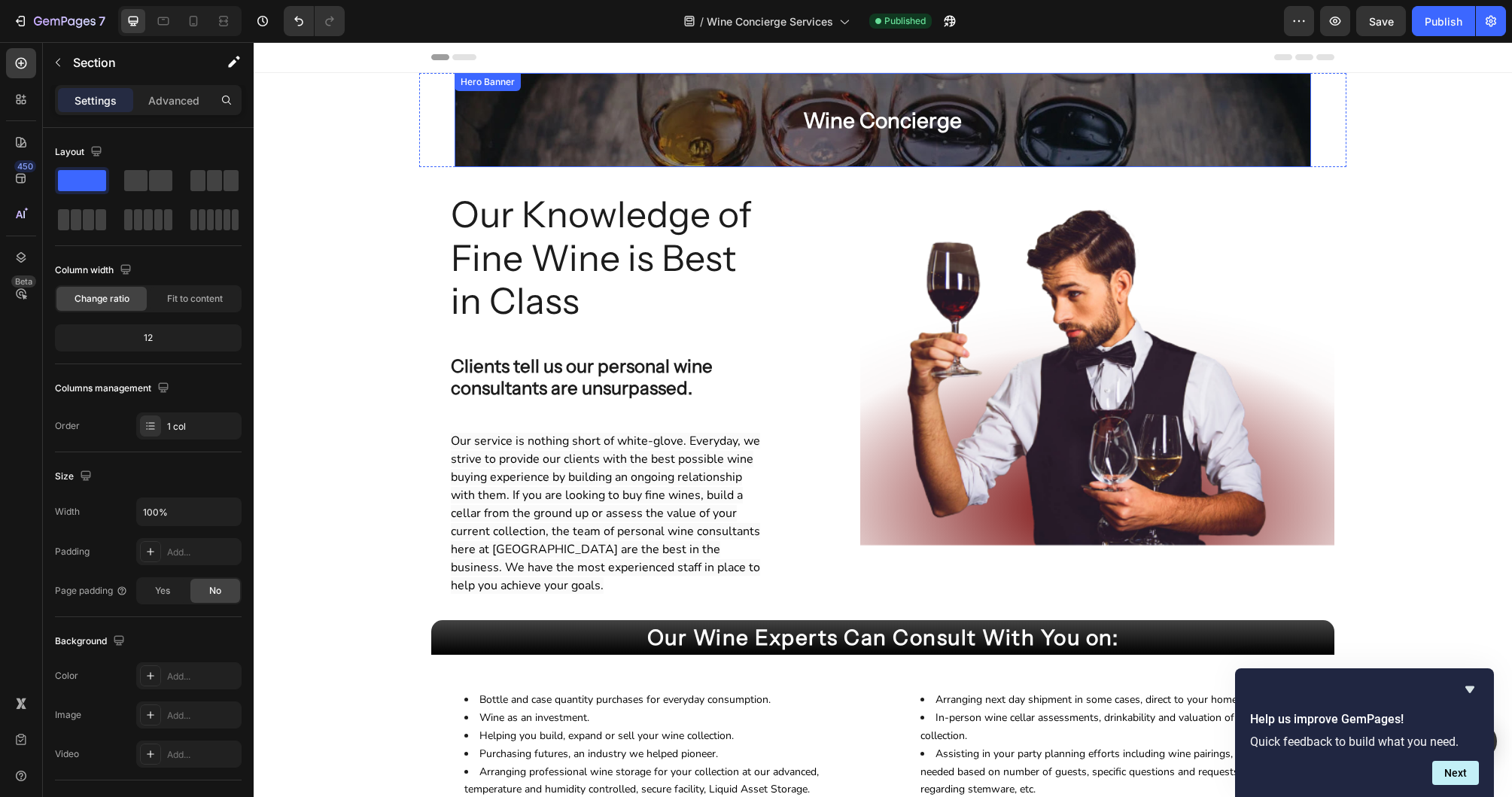
click at [454, 124] on div "Wine Concierge Heading Row" at bounding box center [882, 120] width 856 height 43
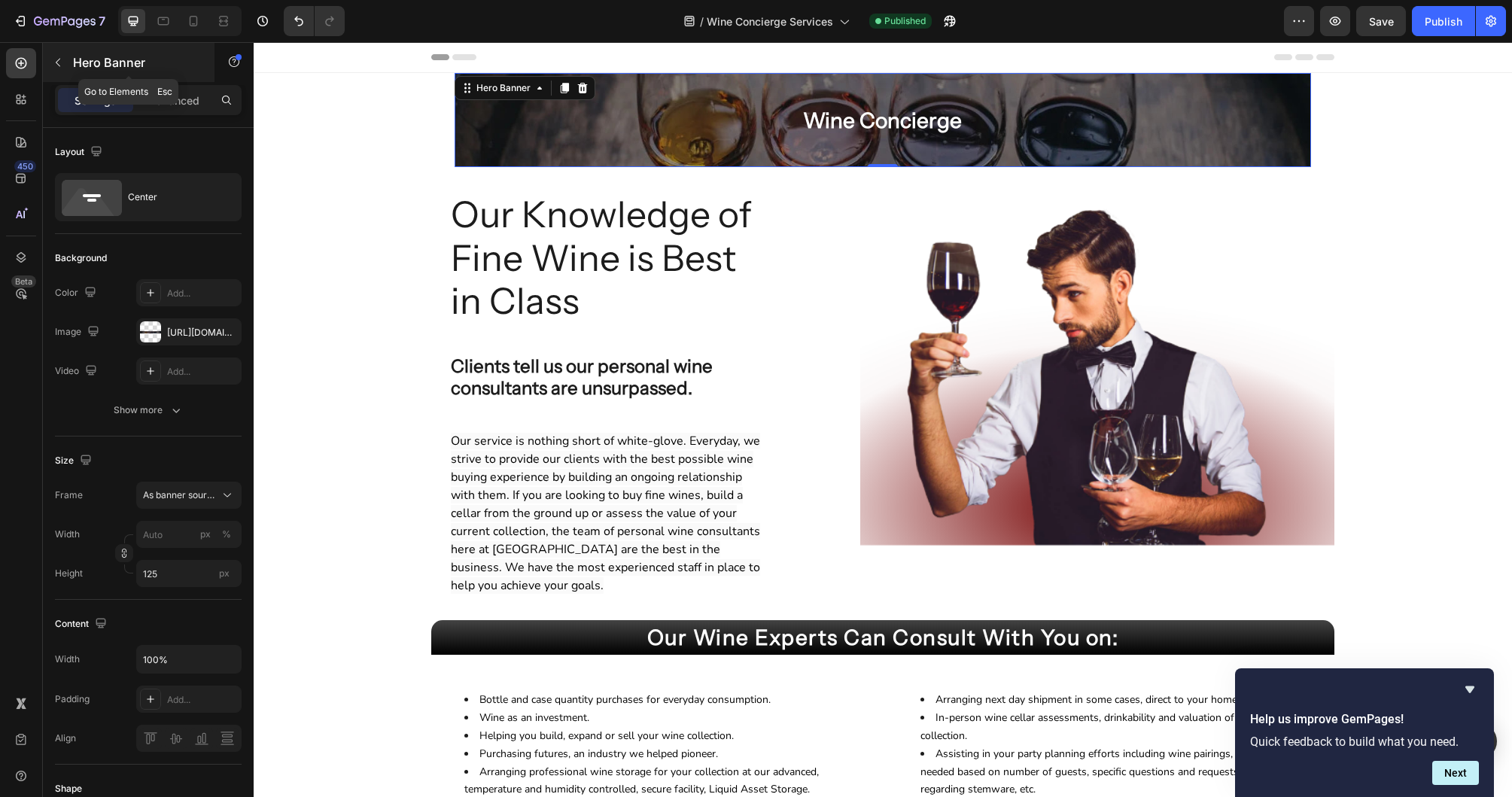
click at [57, 60] on icon "button" at bounding box center [58, 63] width 12 height 12
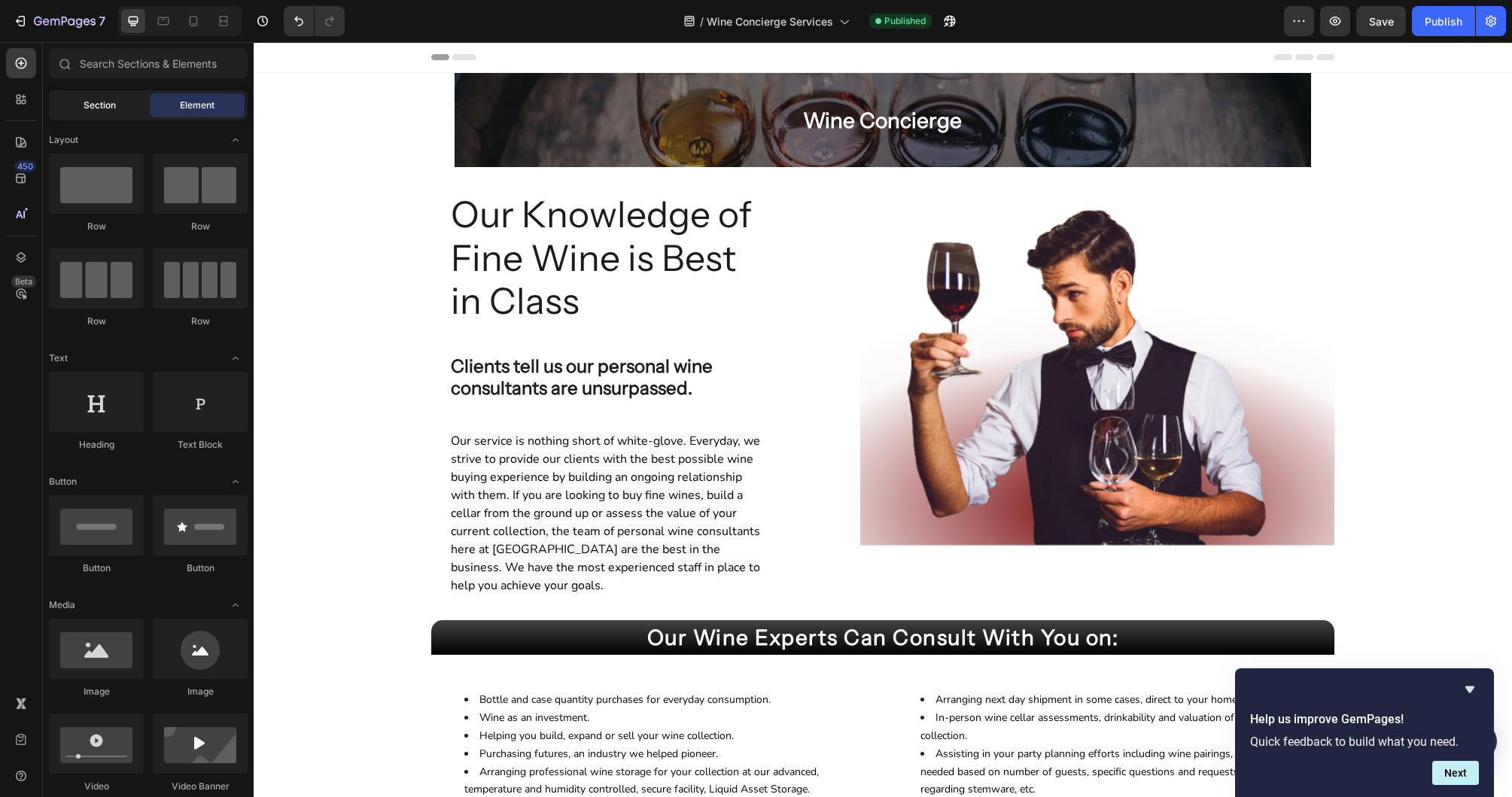
click at [105, 103] on span "Section" at bounding box center [100, 105] width 33 height 13
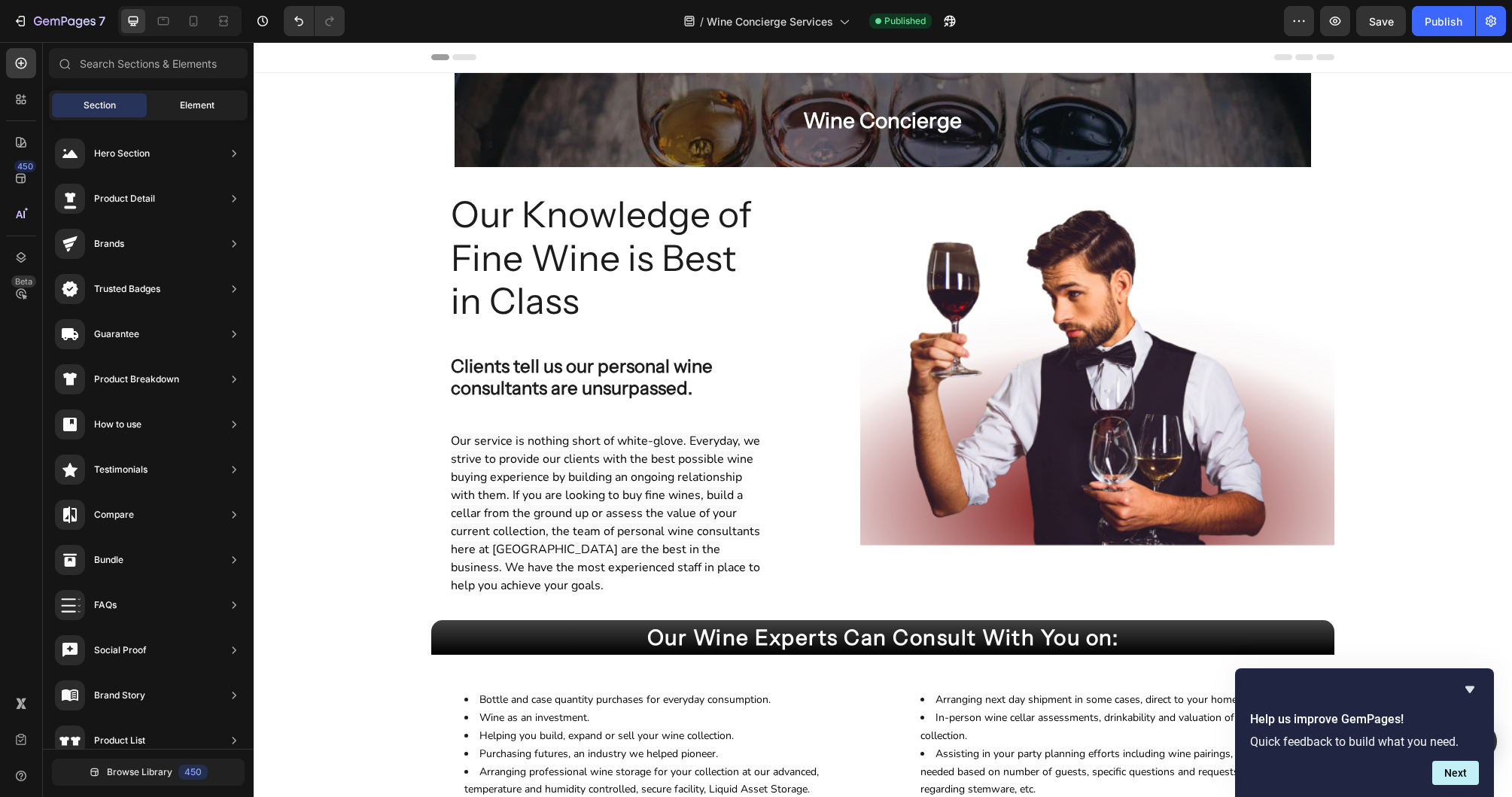
click at [206, 102] on span "Element" at bounding box center [198, 105] width 35 height 13
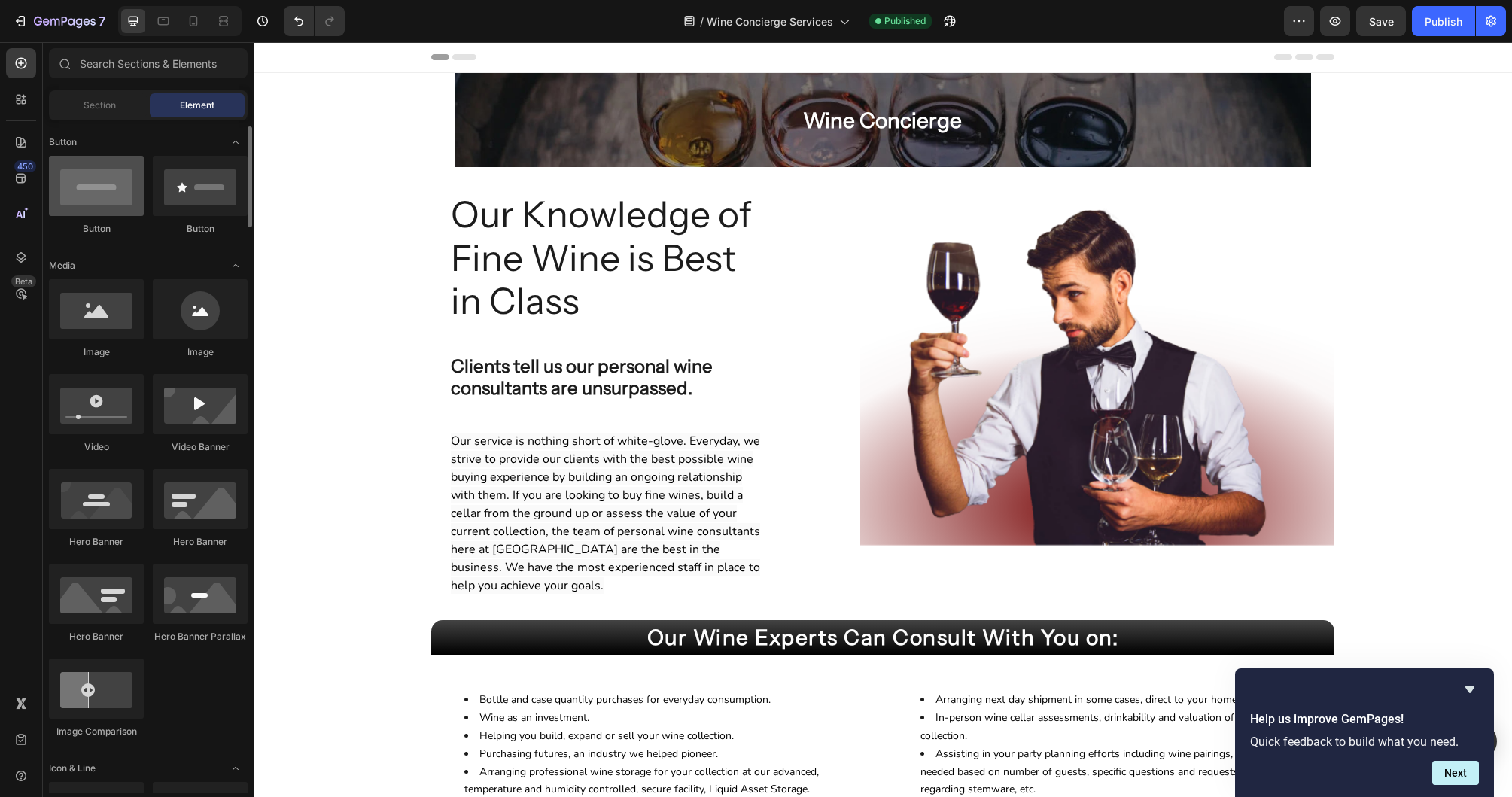
scroll to position [349, 0]
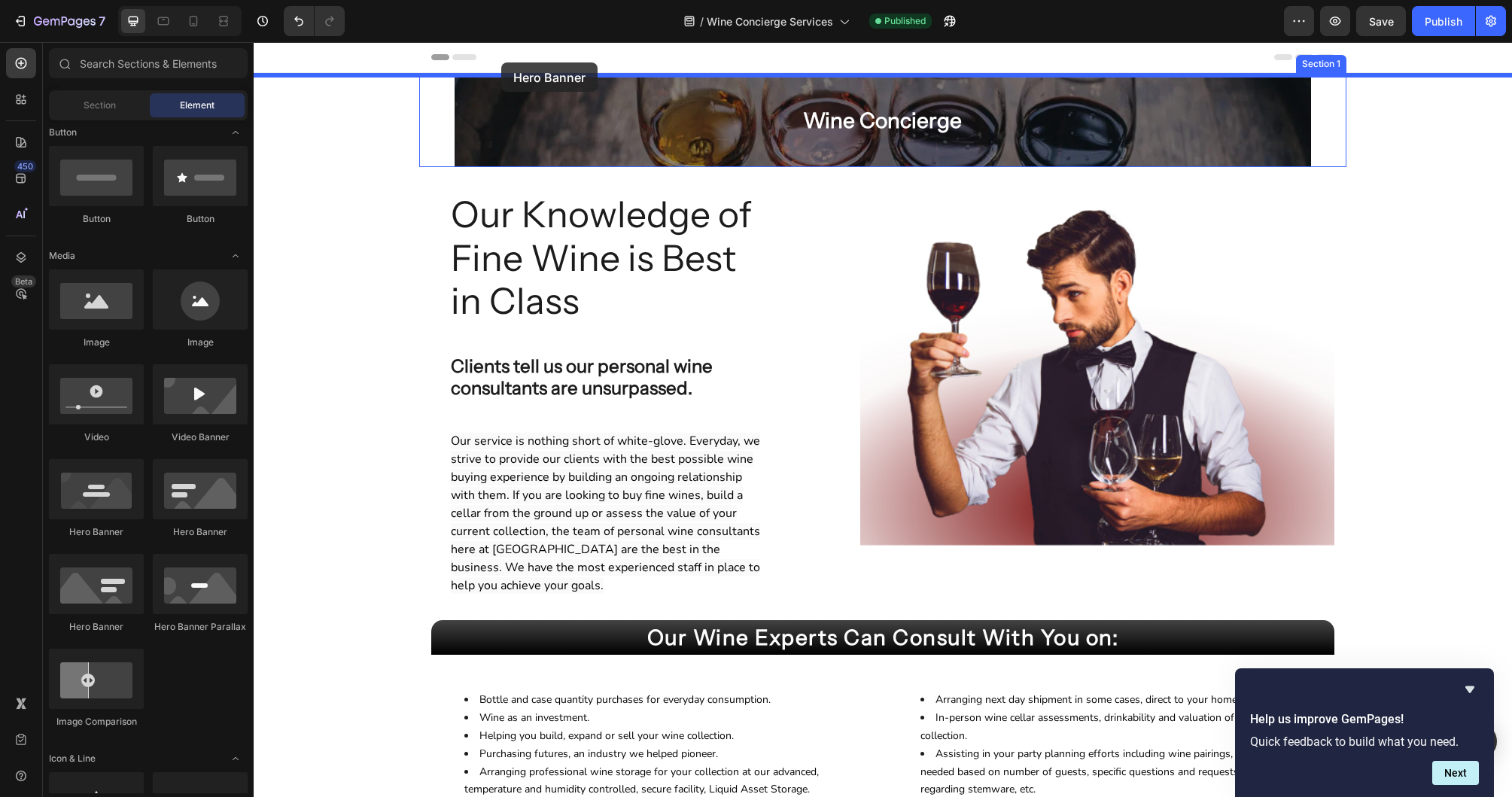
drag, startPoint x: 349, startPoint y: 539, endPoint x: 501, endPoint y: 63, distance: 499.7
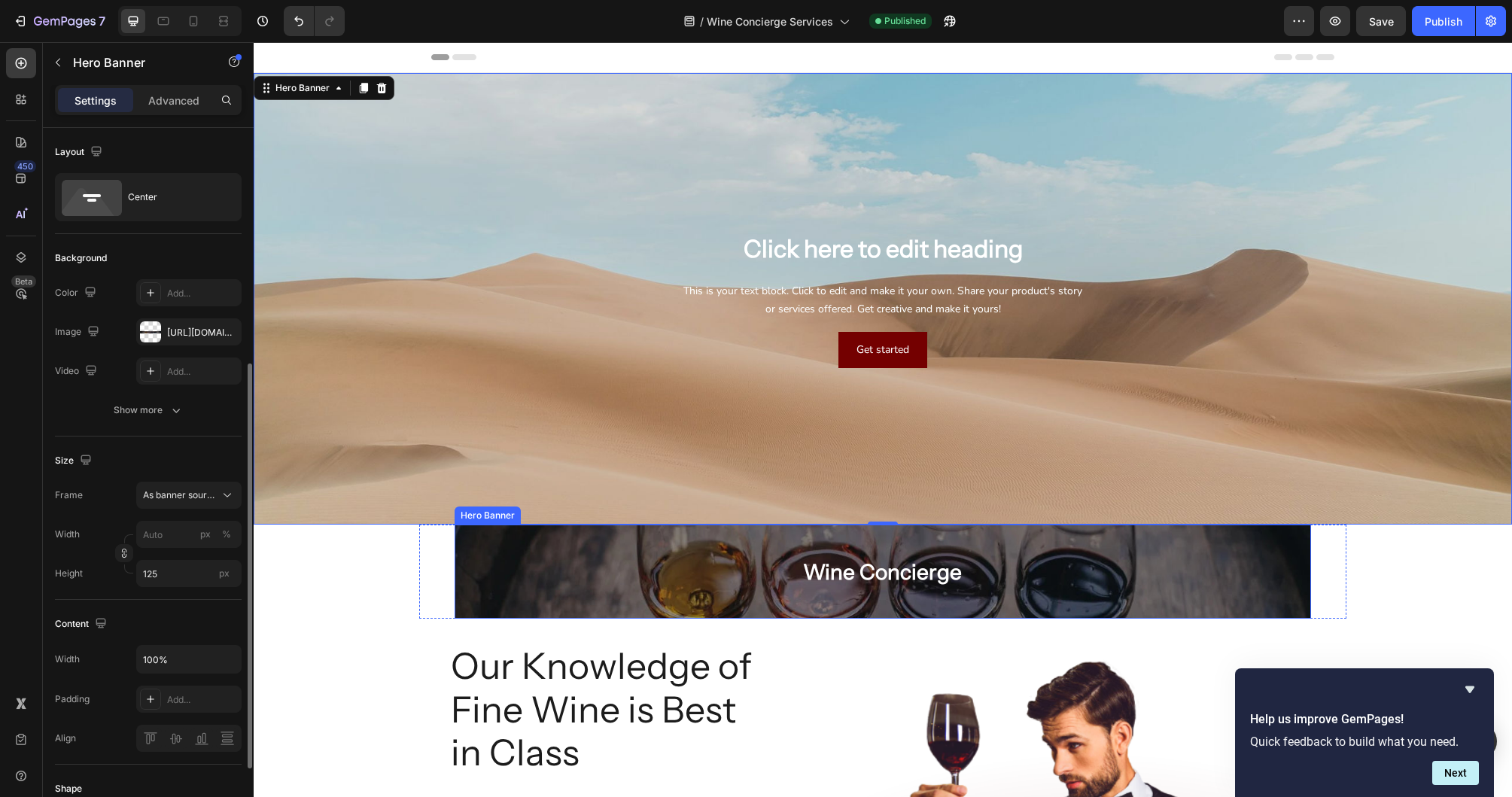
scroll to position [150, 0]
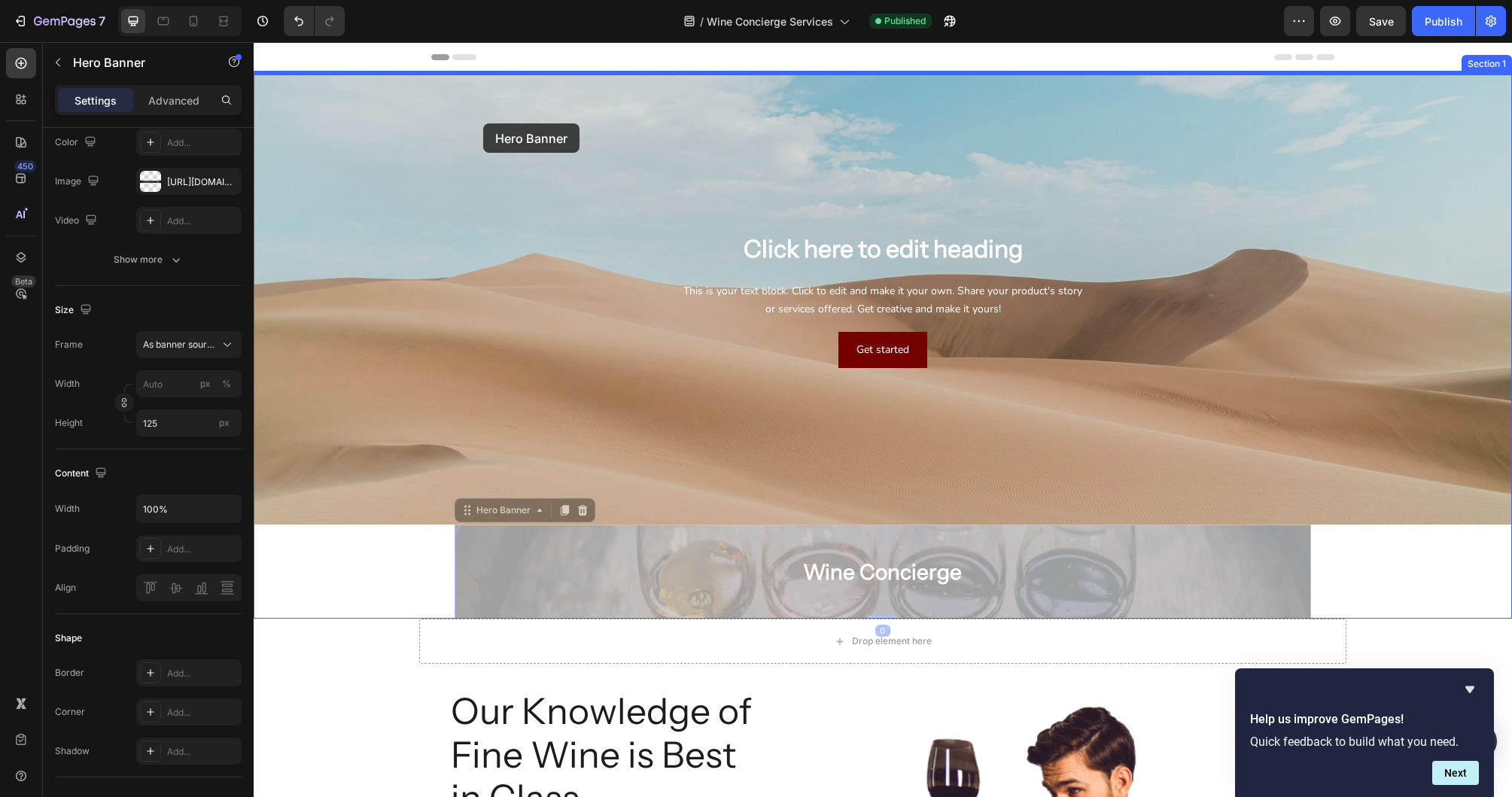
drag, startPoint x: 499, startPoint y: 512, endPoint x: 483, endPoint y: 123, distance: 389.3
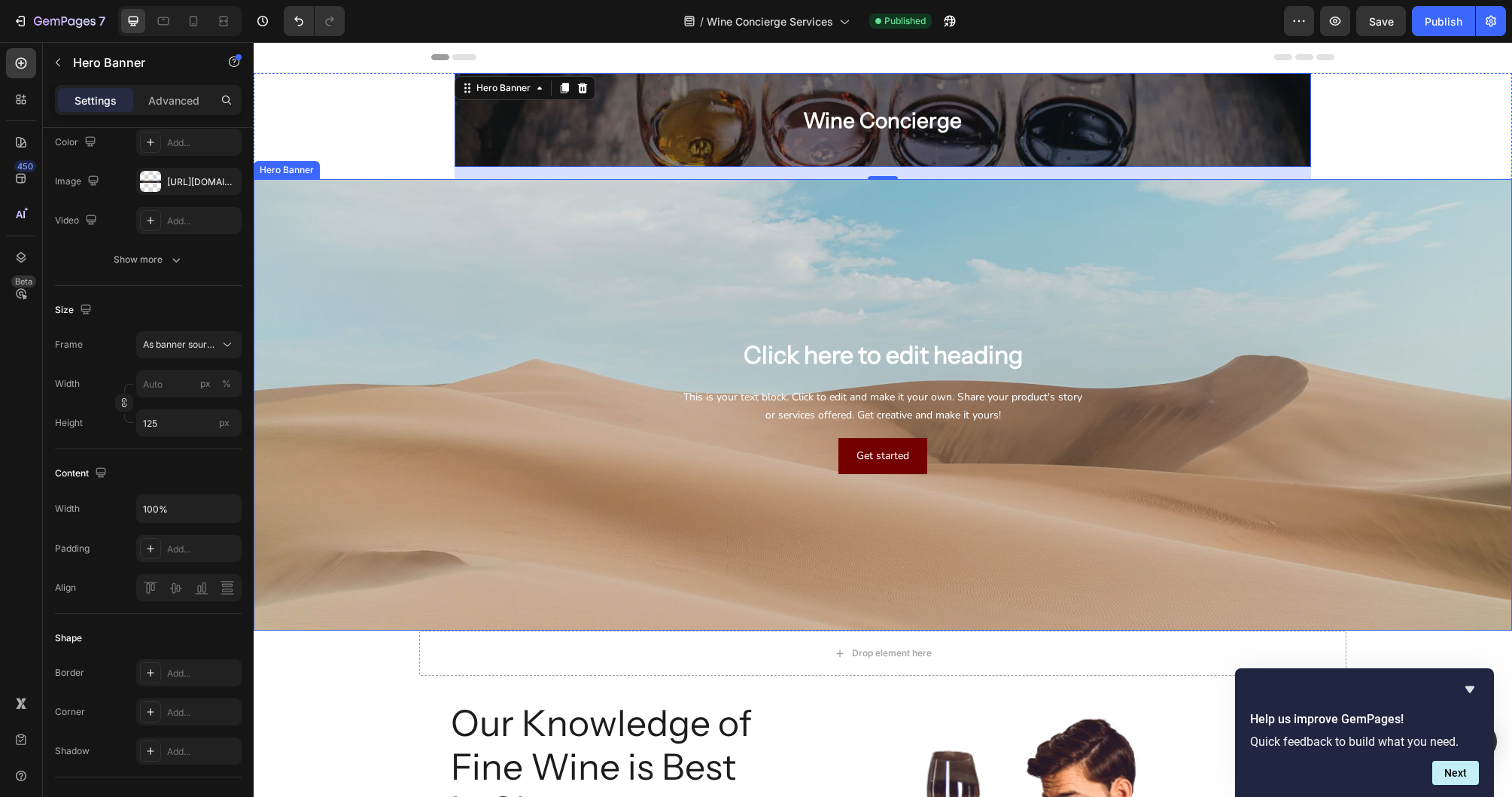
click at [368, 198] on div "Background Image" at bounding box center [882, 405] width 1258 height 451
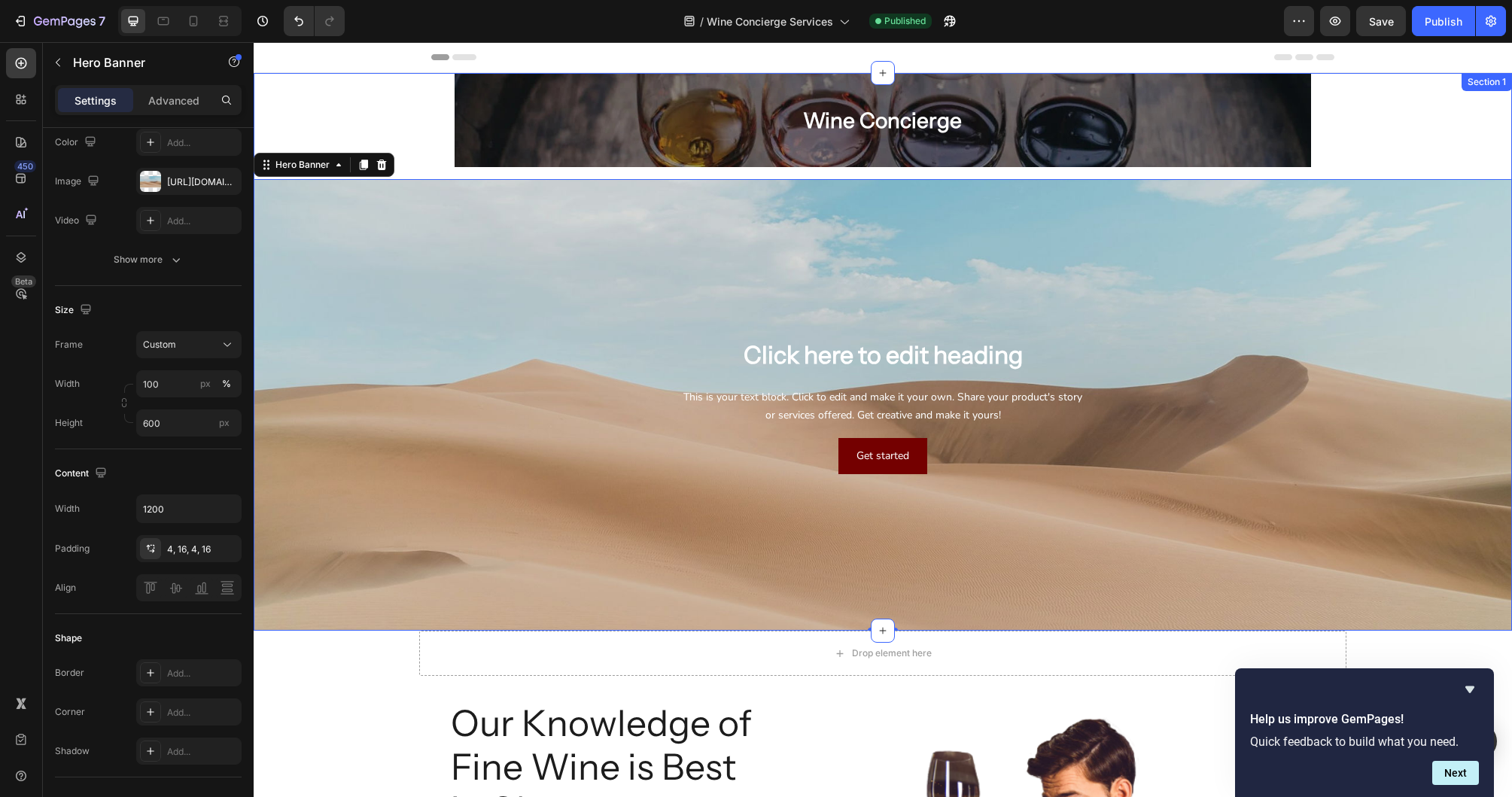
click at [408, 121] on div "Wine Concierge Heading Row Hero Banner Click here to edit heading Heading This …" at bounding box center [882, 352] width 1258 height 557
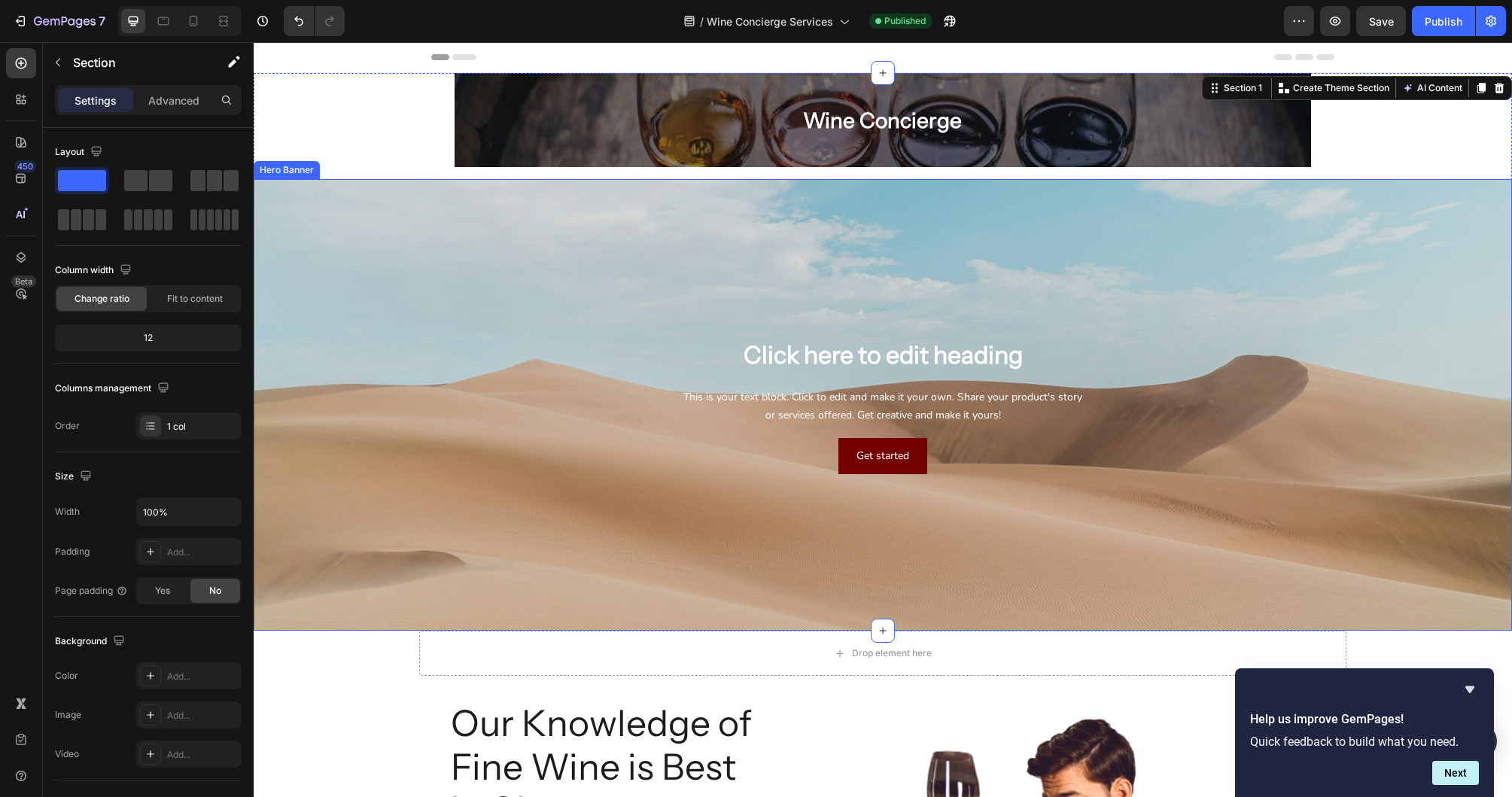
click at [391, 230] on div "Background Image" at bounding box center [882, 405] width 1258 height 451
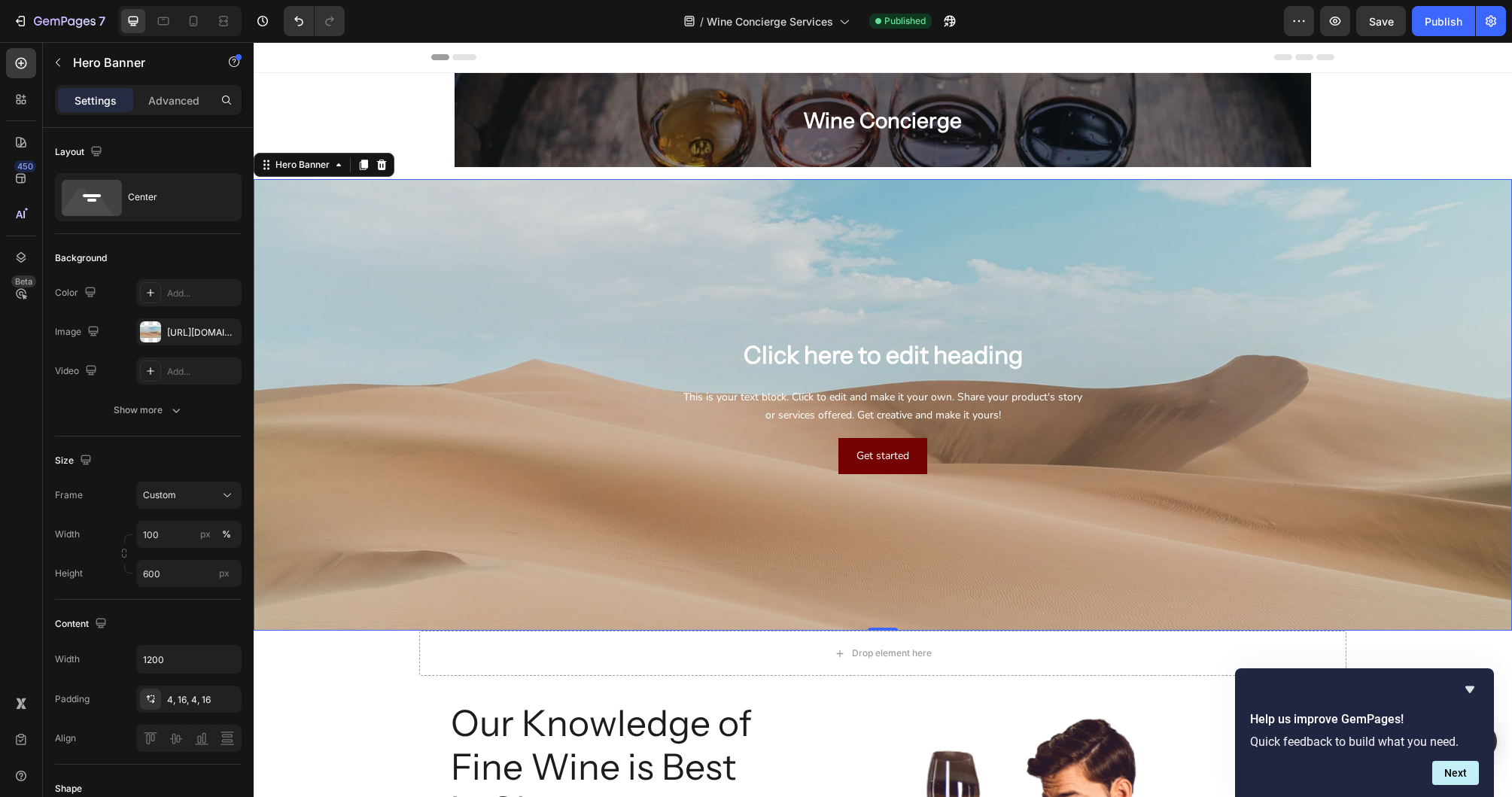
click at [462, 267] on div "Background Image" at bounding box center [882, 405] width 1258 height 451
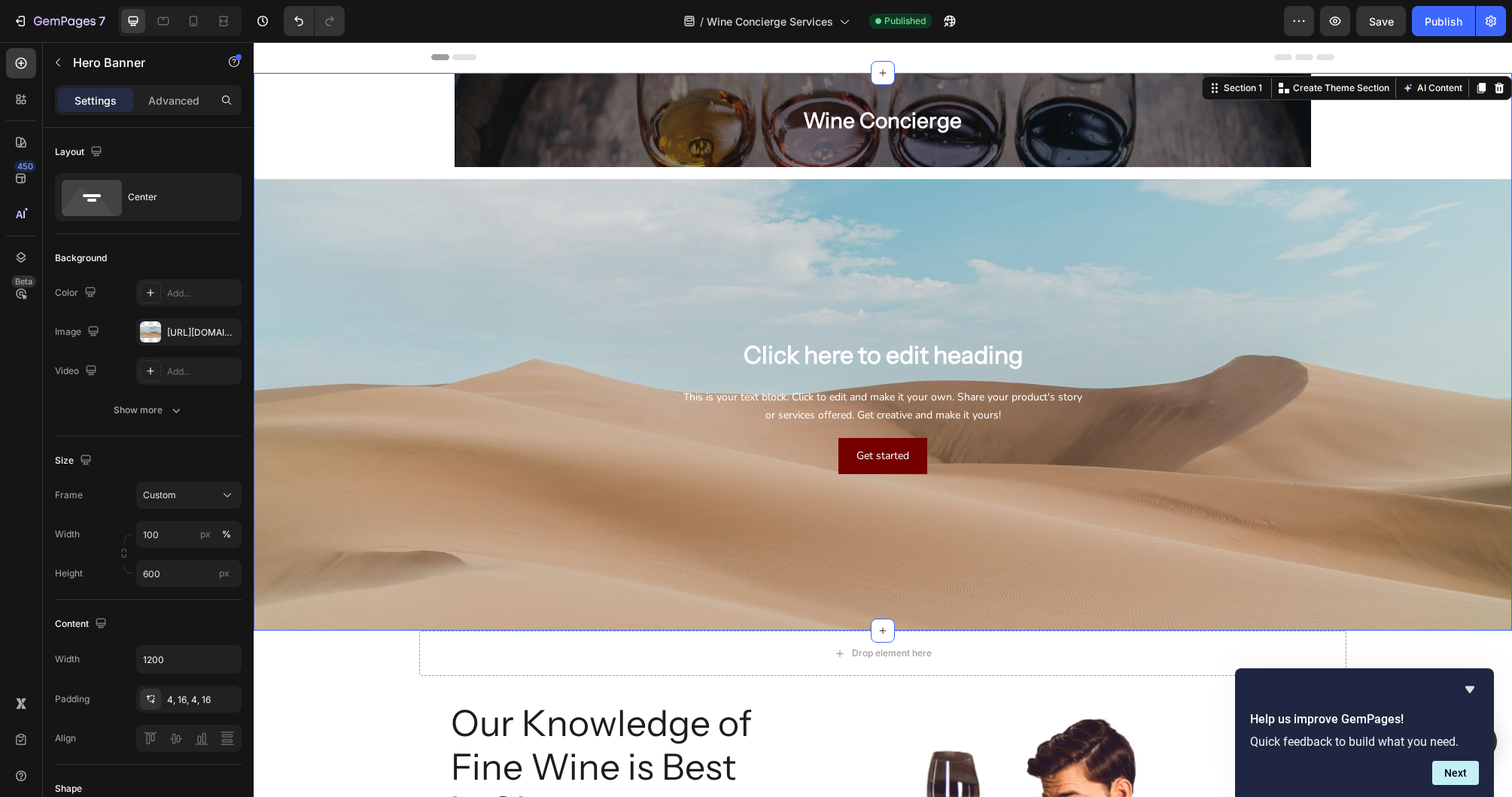
click at [392, 112] on div "Wine Concierge Heading Row Hero Banner Click here to edit heading Heading This …" at bounding box center [882, 352] width 1258 height 557
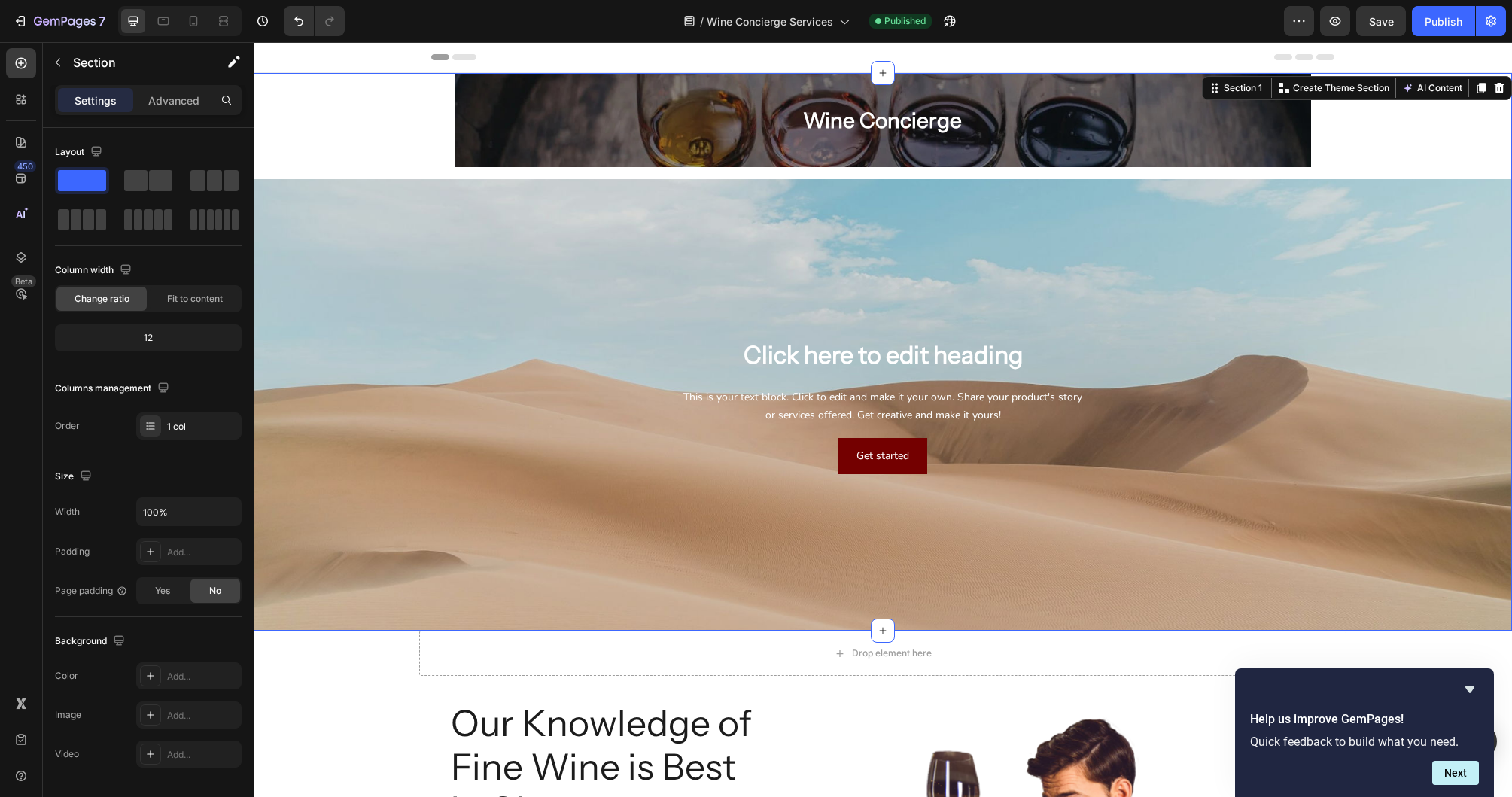
click at [392, 112] on div "Wine Concierge Heading Row Hero Banner Click here to edit heading Heading This …" at bounding box center [882, 352] width 1258 height 557
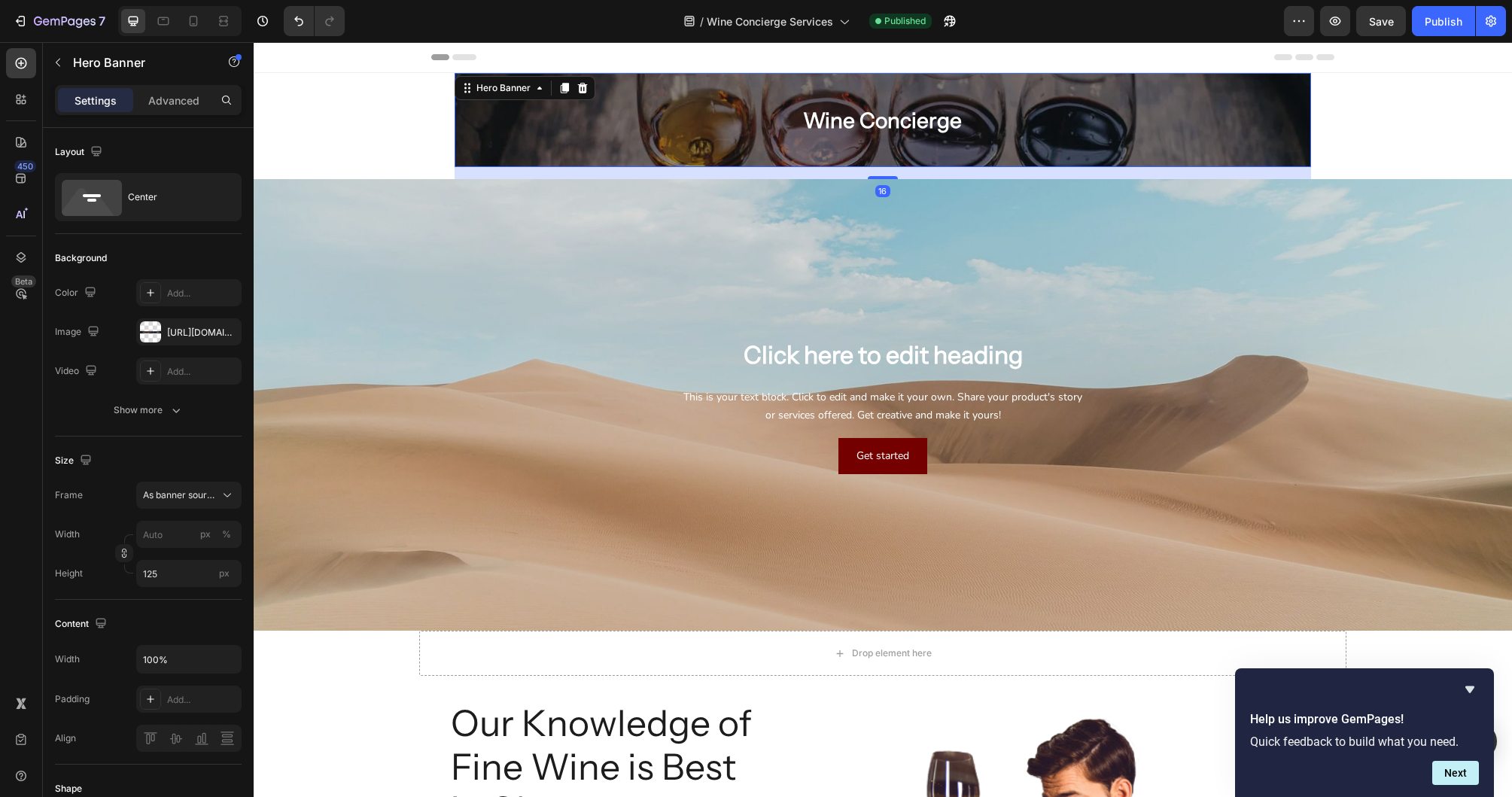
click at [491, 112] on div "Wine Concierge Heading Row" at bounding box center [882, 120] width 856 height 43
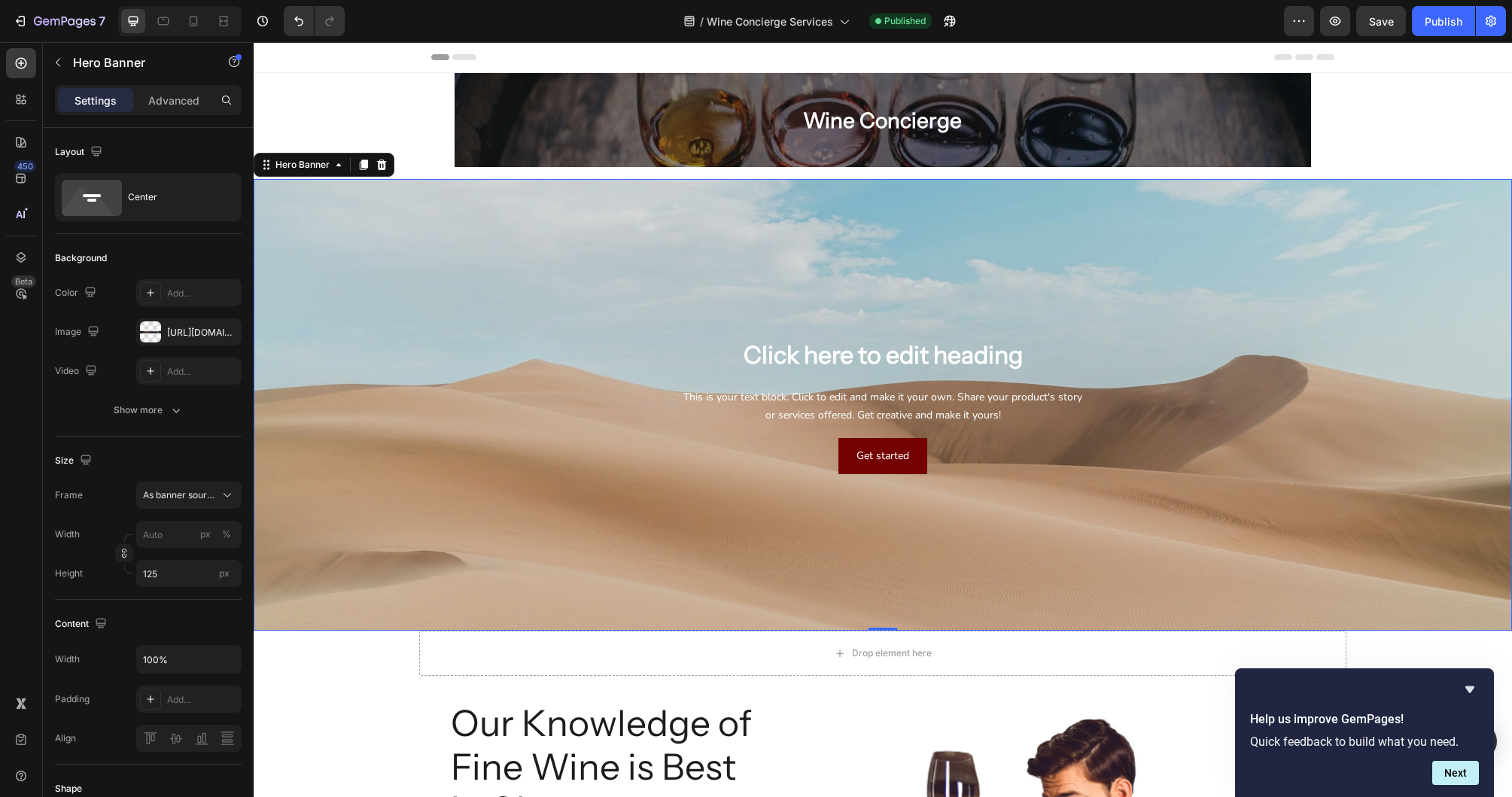
click at [450, 266] on div "Background Image" at bounding box center [882, 405] width 1258 height 451
click at [445, 251] on div "Background Image" at bounding box center [882, 405] width 1258 height 451
click at [310, 169] on div "Hero Banner" at bounding box center [303, 165] width 60 height 13
click at [328, 248] on div "Background Image" at bounding box center [882, 405] width 1258 height 451
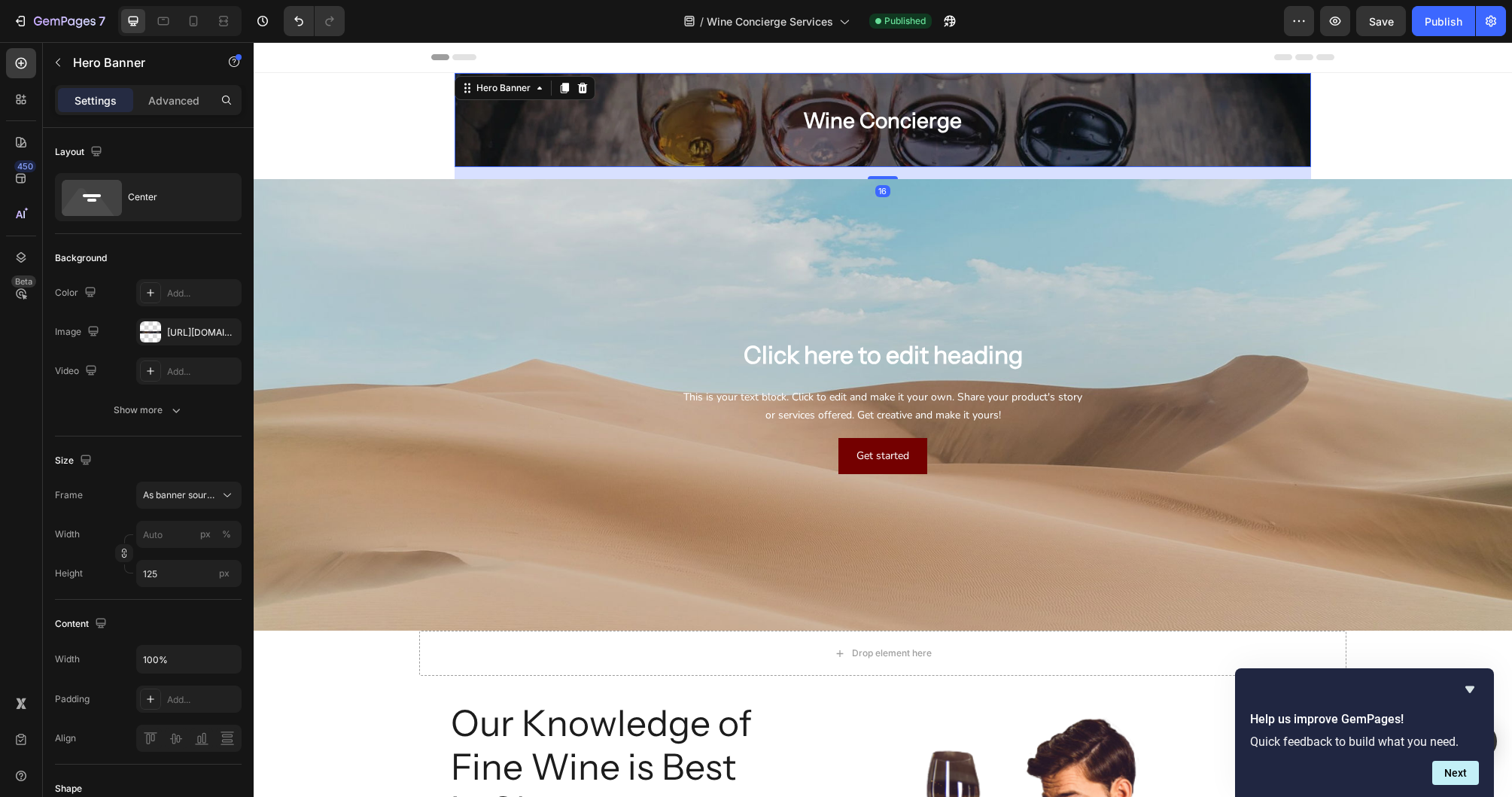
click at [543, 114] on div "Wine Concierge Heading Row" at bounding box center [882, 120] width 856 height 43
click at [519, 92] on div "Hero Banner" at bounding box center [503, 88] width 60 height 13
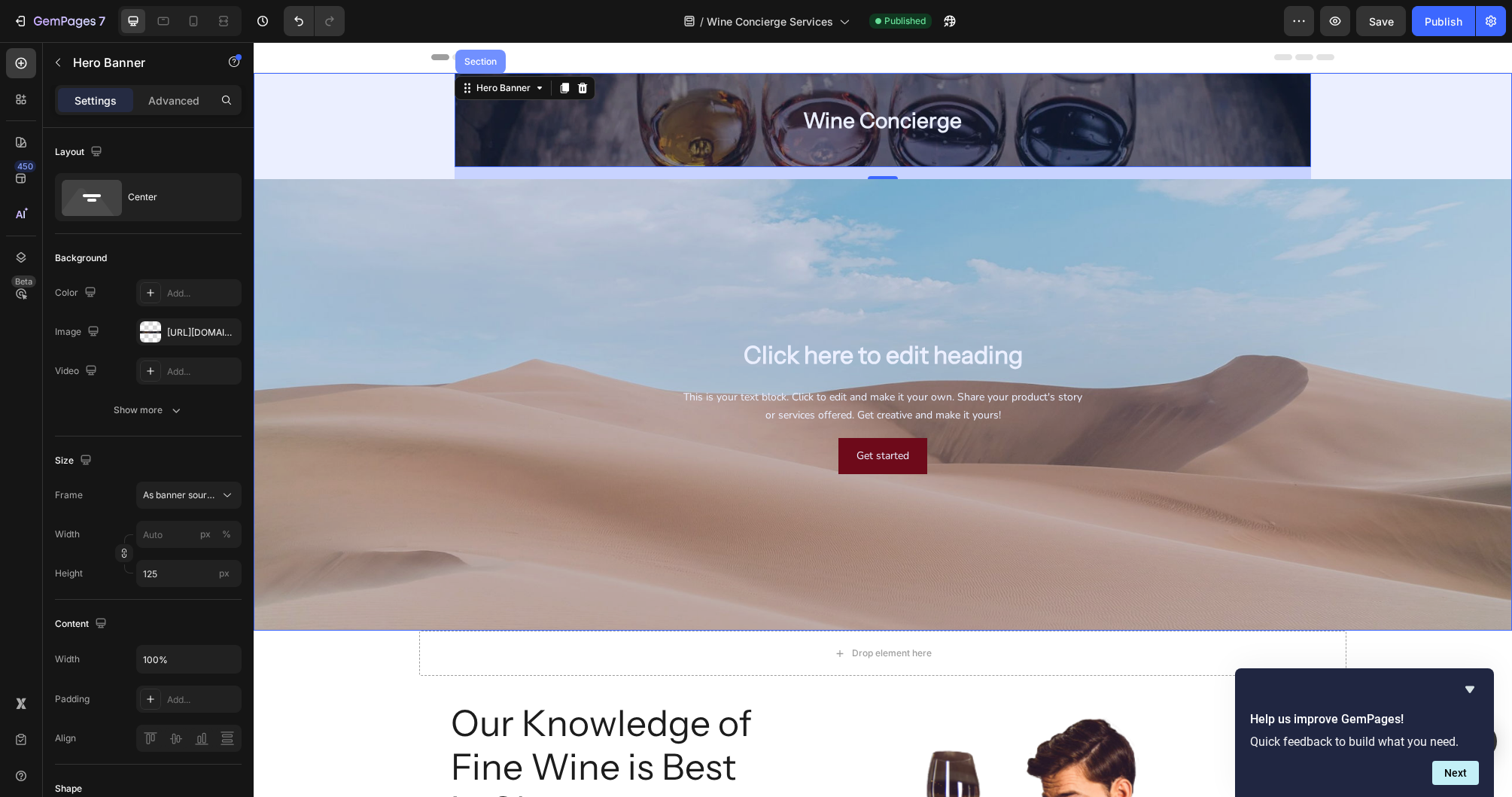
click at [497, 66] on div "Section" at bounding box center [480, 61] width 39 height 9
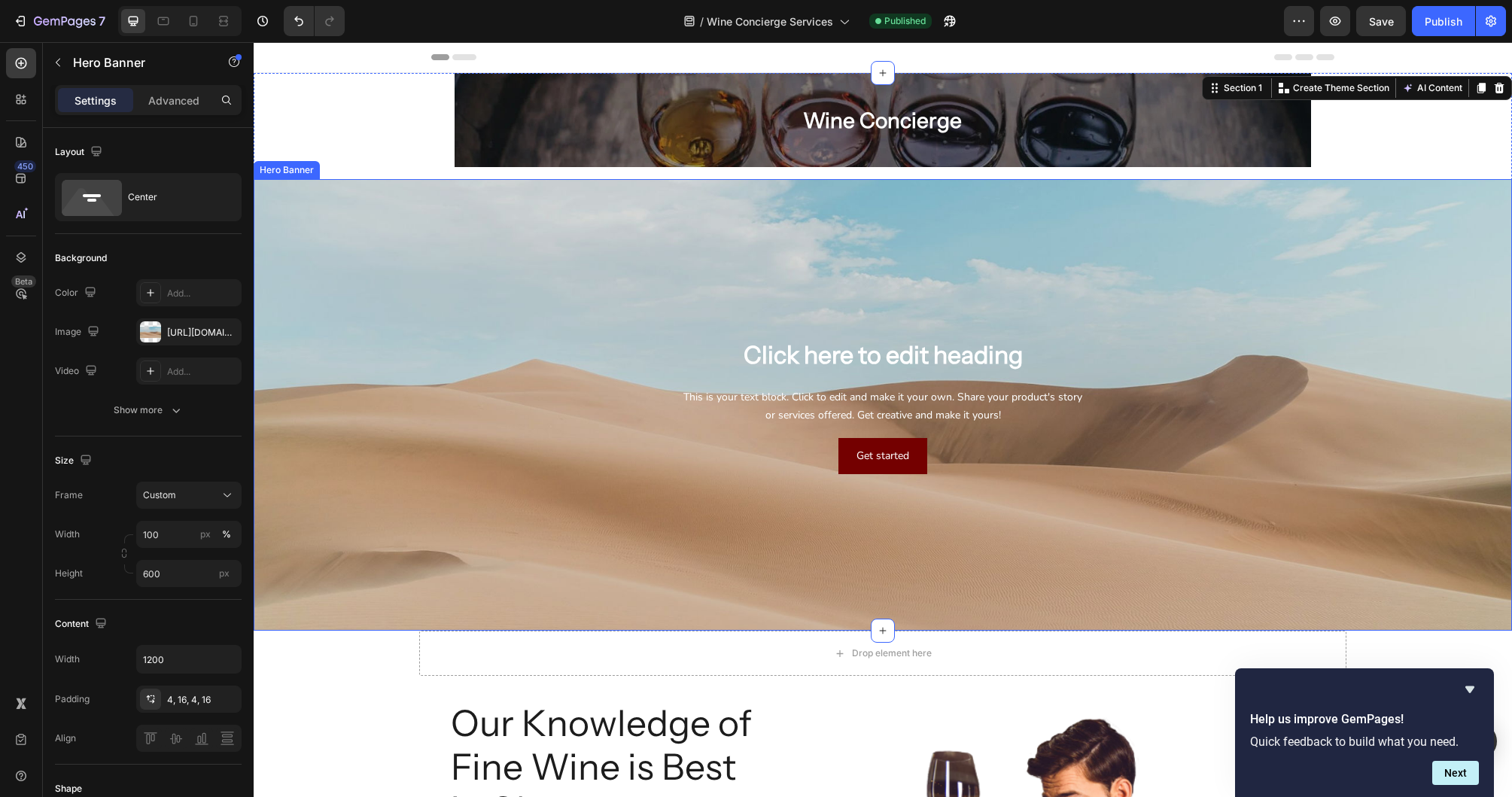
click at [326, 308] on div "Background Image" at bounding box center [882, 405] width 1258 height 451
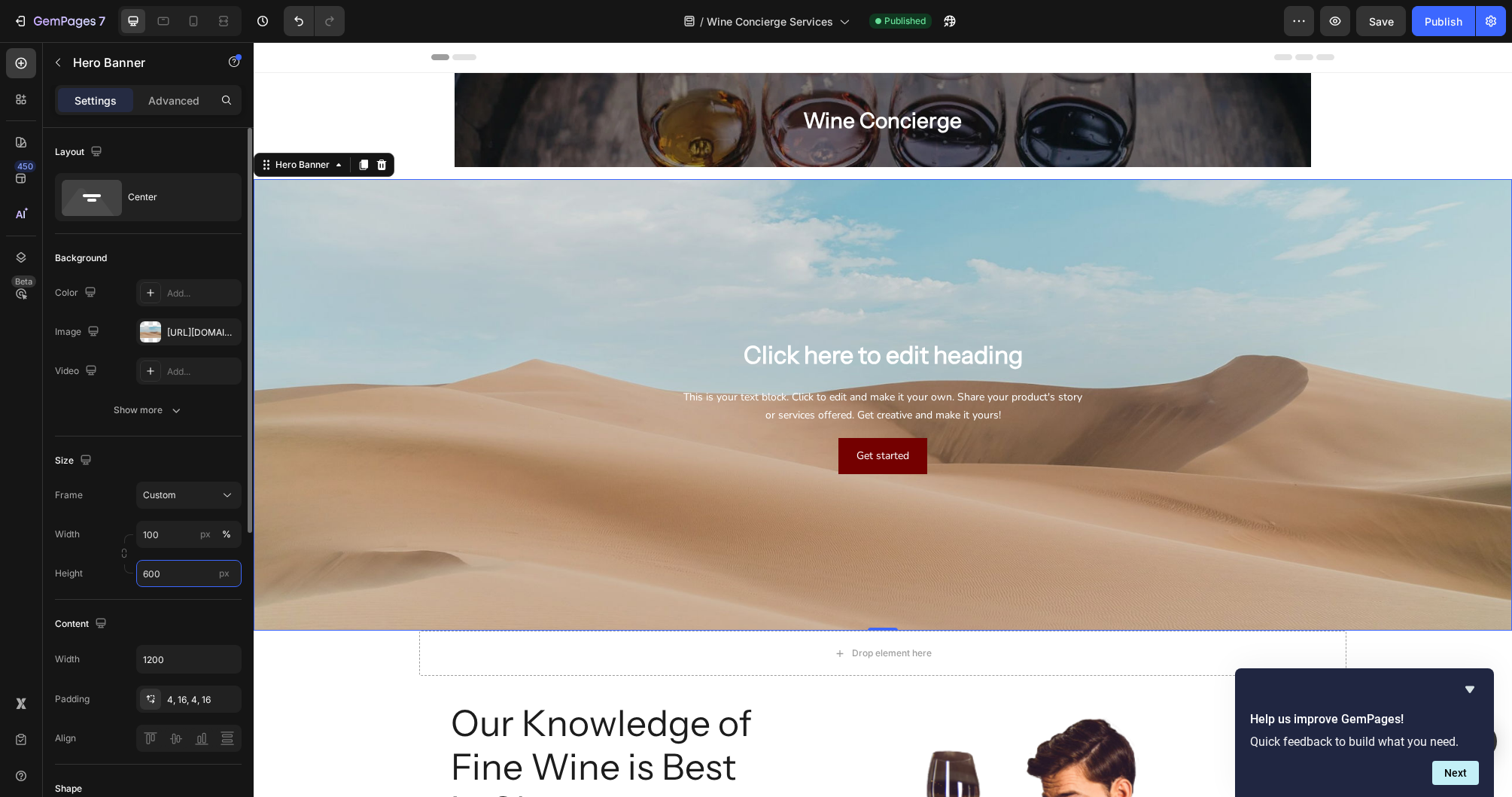
click at [178, 571] on input "600" at bounding box center [188, 573] width 105 height 27
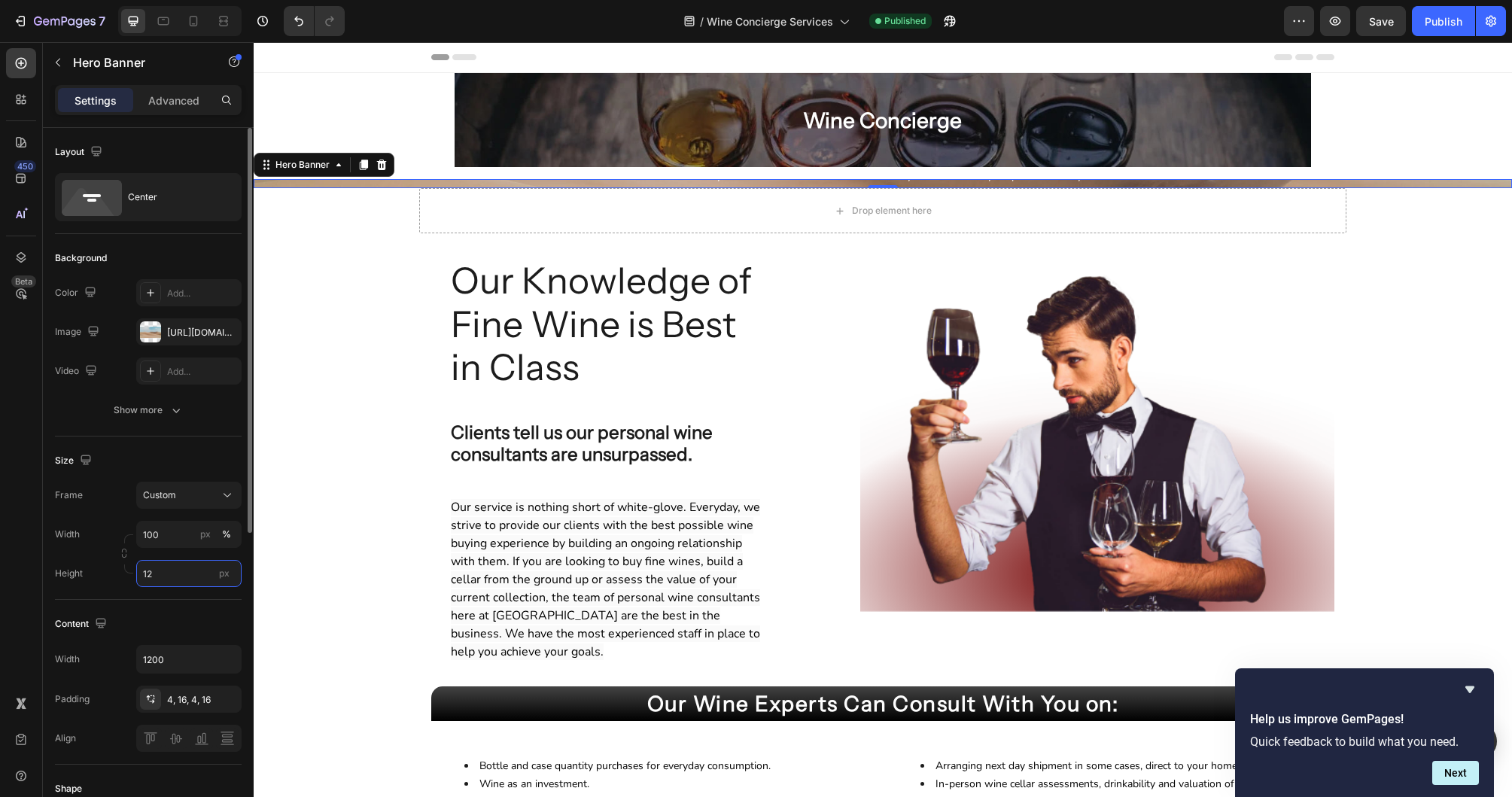
type input "125"
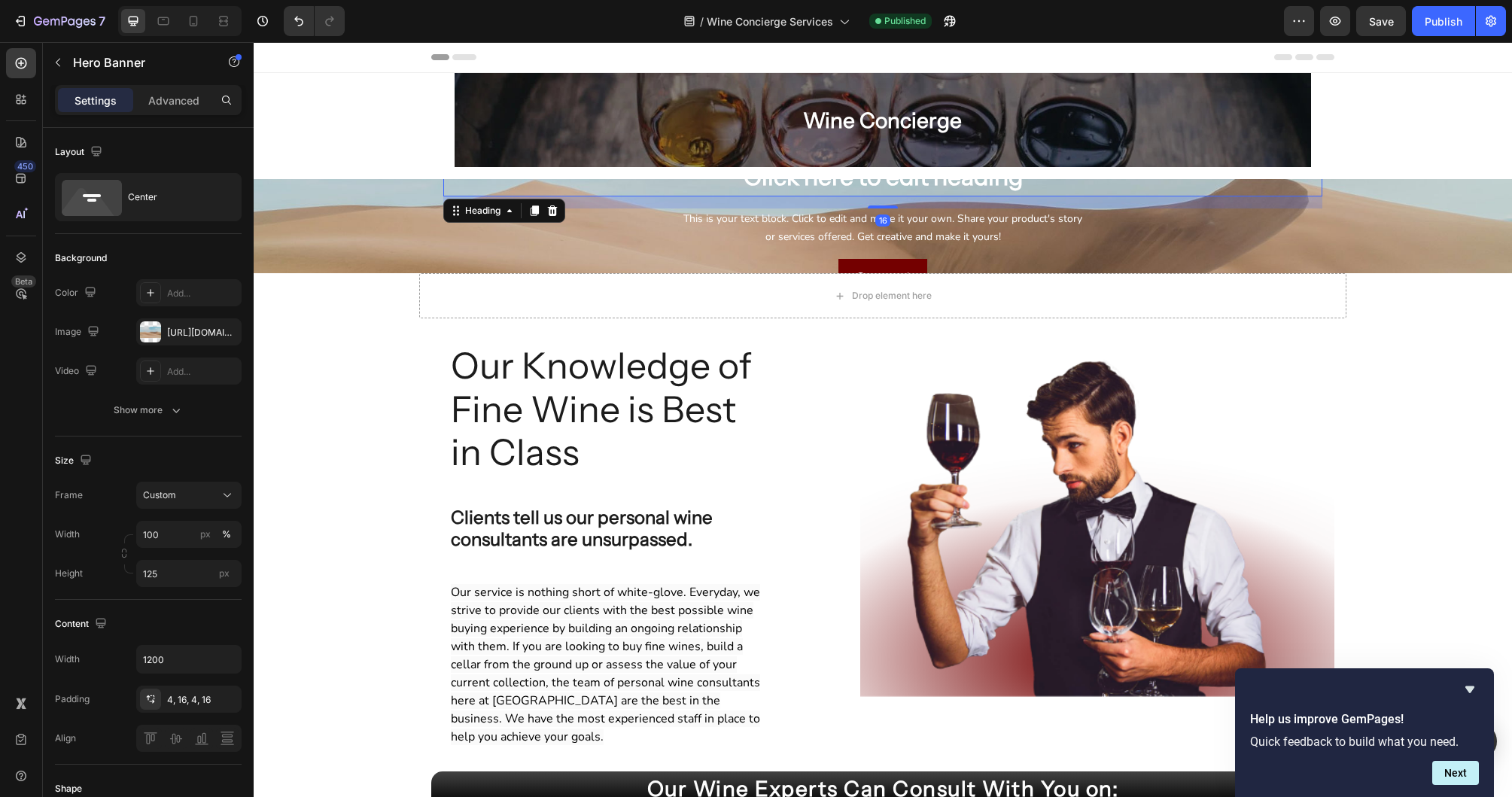
click at [1005, 183] on h2 "Click here to edit heading" at bounding box center [883, 176] width 879 height 40
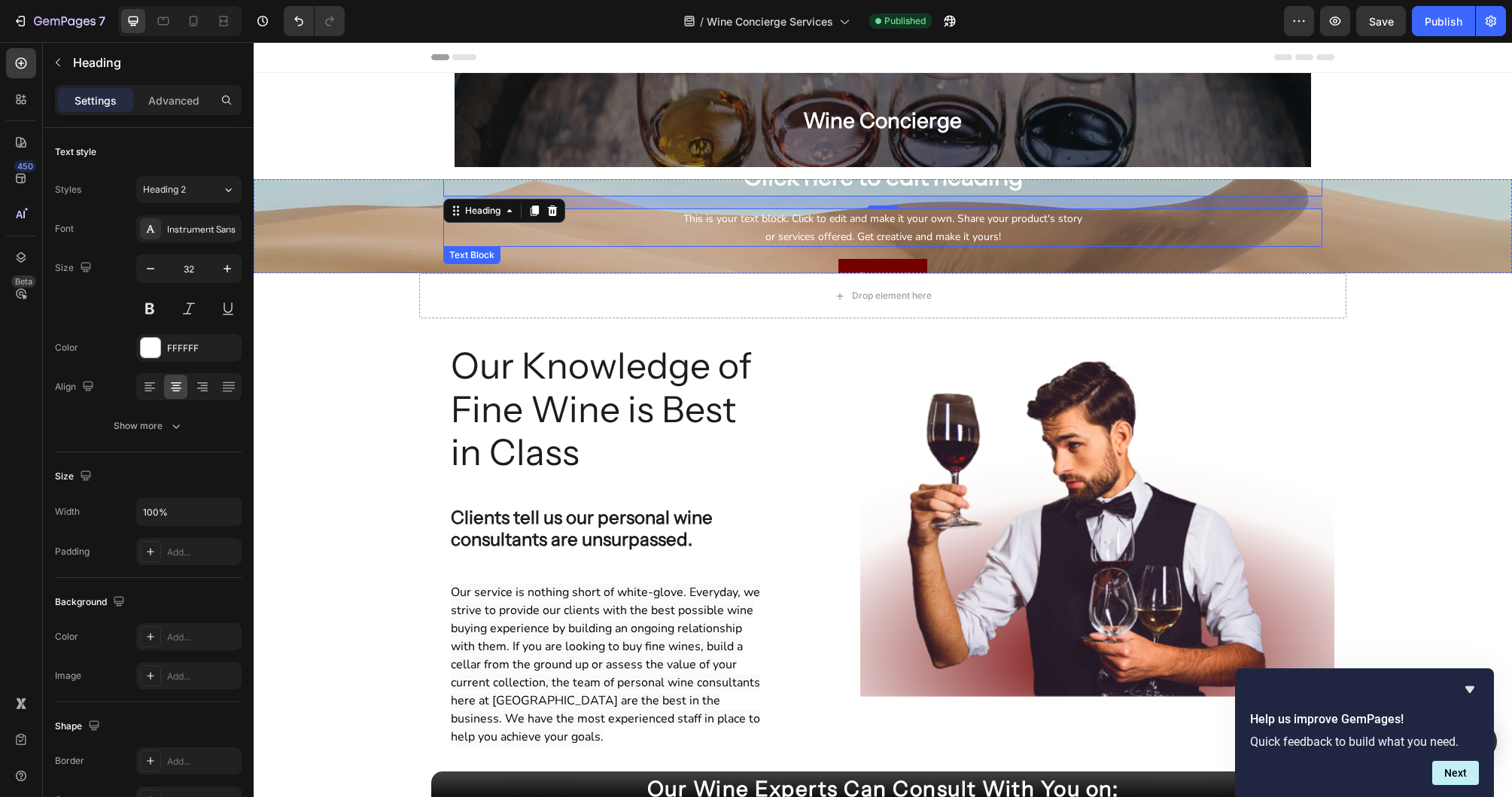
click at [983, 231] on div "This is your text block. Click to edit and make it your own. Share your product…" at bounding box center [883, 227] width 879 height 40
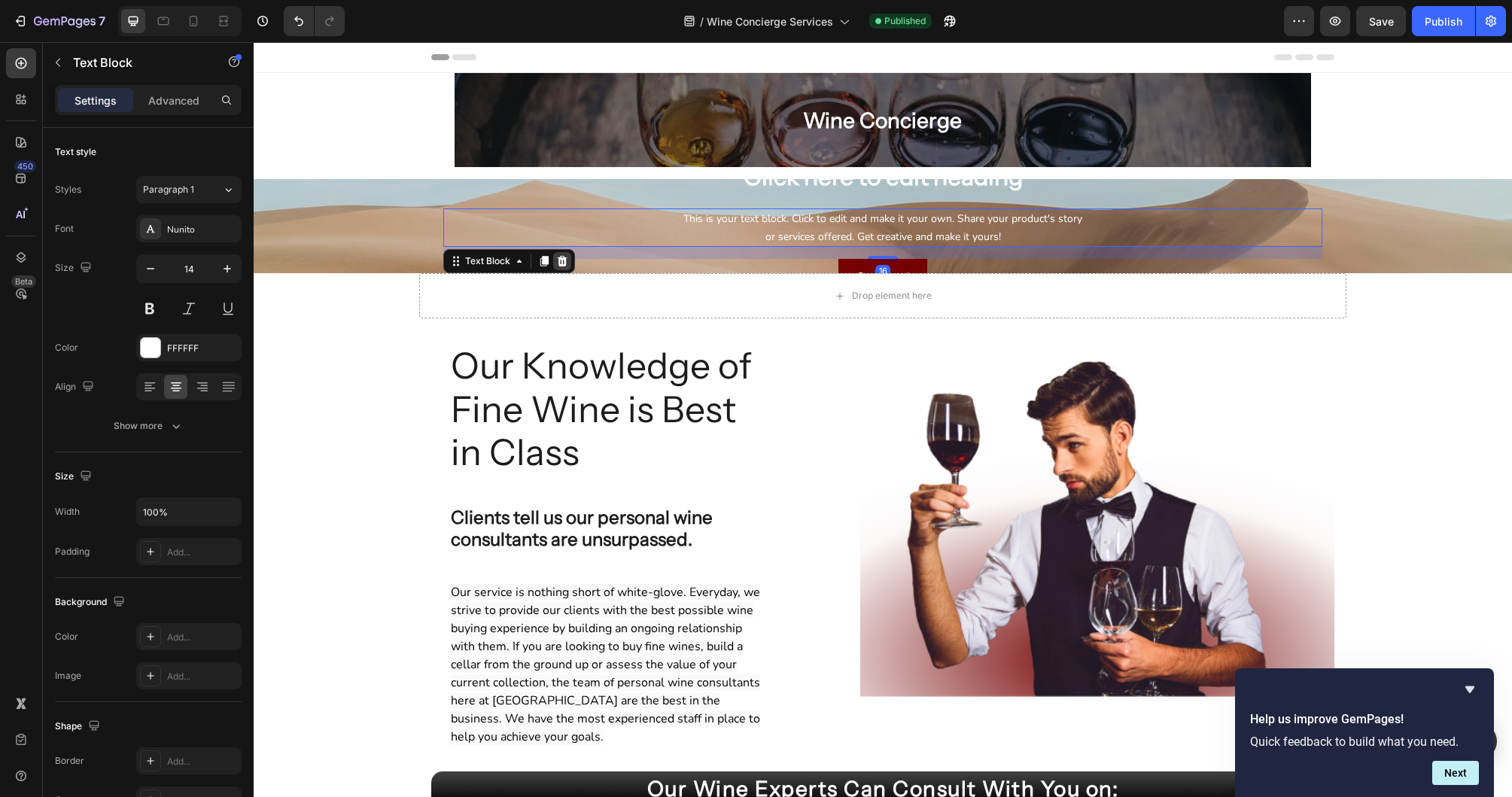
click at [561, 265] on icon at bounding box center [562, 260] width 10 height 11
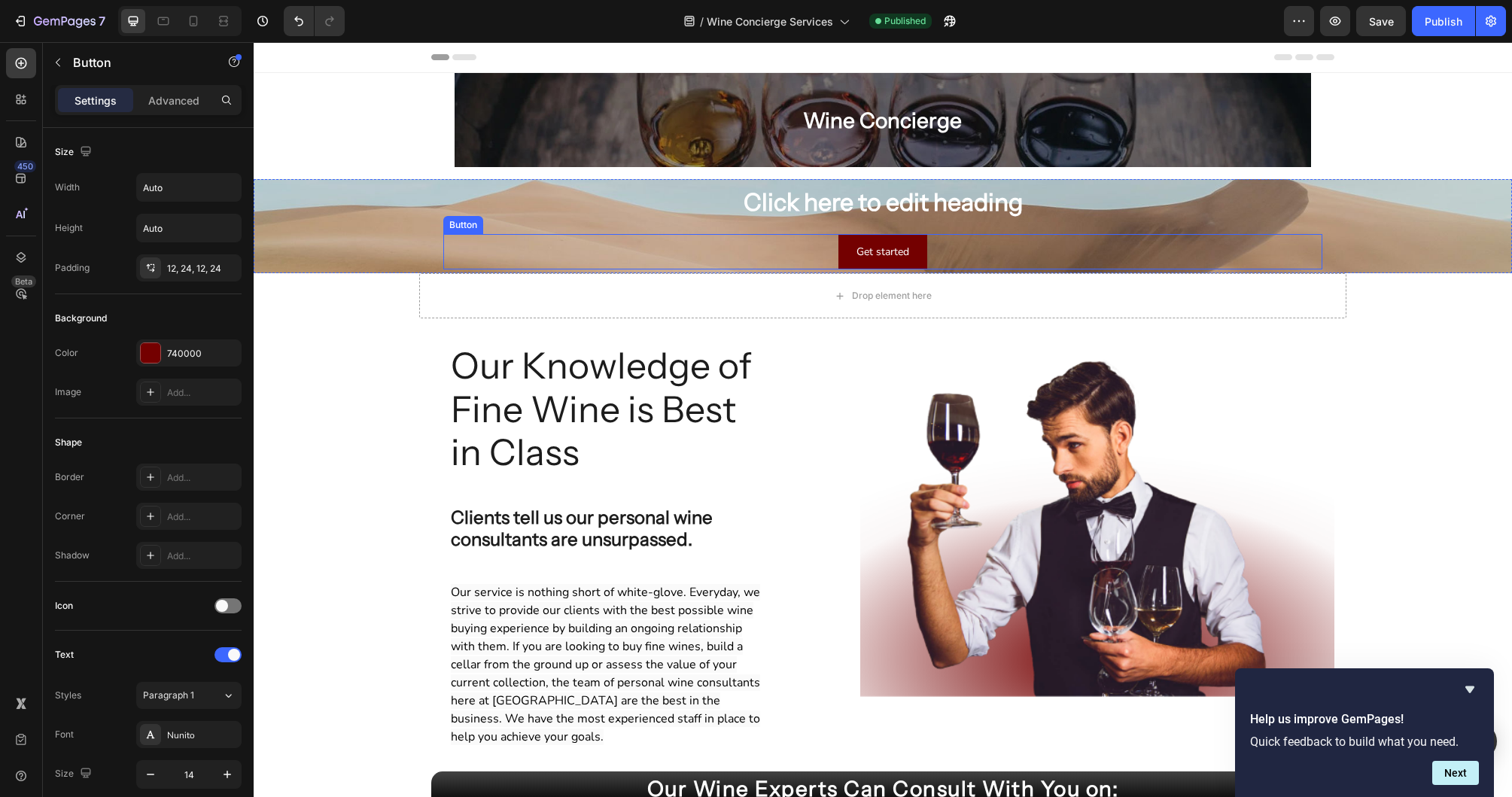
click at [638, 251] on div "Get started Button" at bounding box center [883, 252] width 879 height 36
click at [547, 222] on icon at bounding box center [545, 219] width 10 height 11
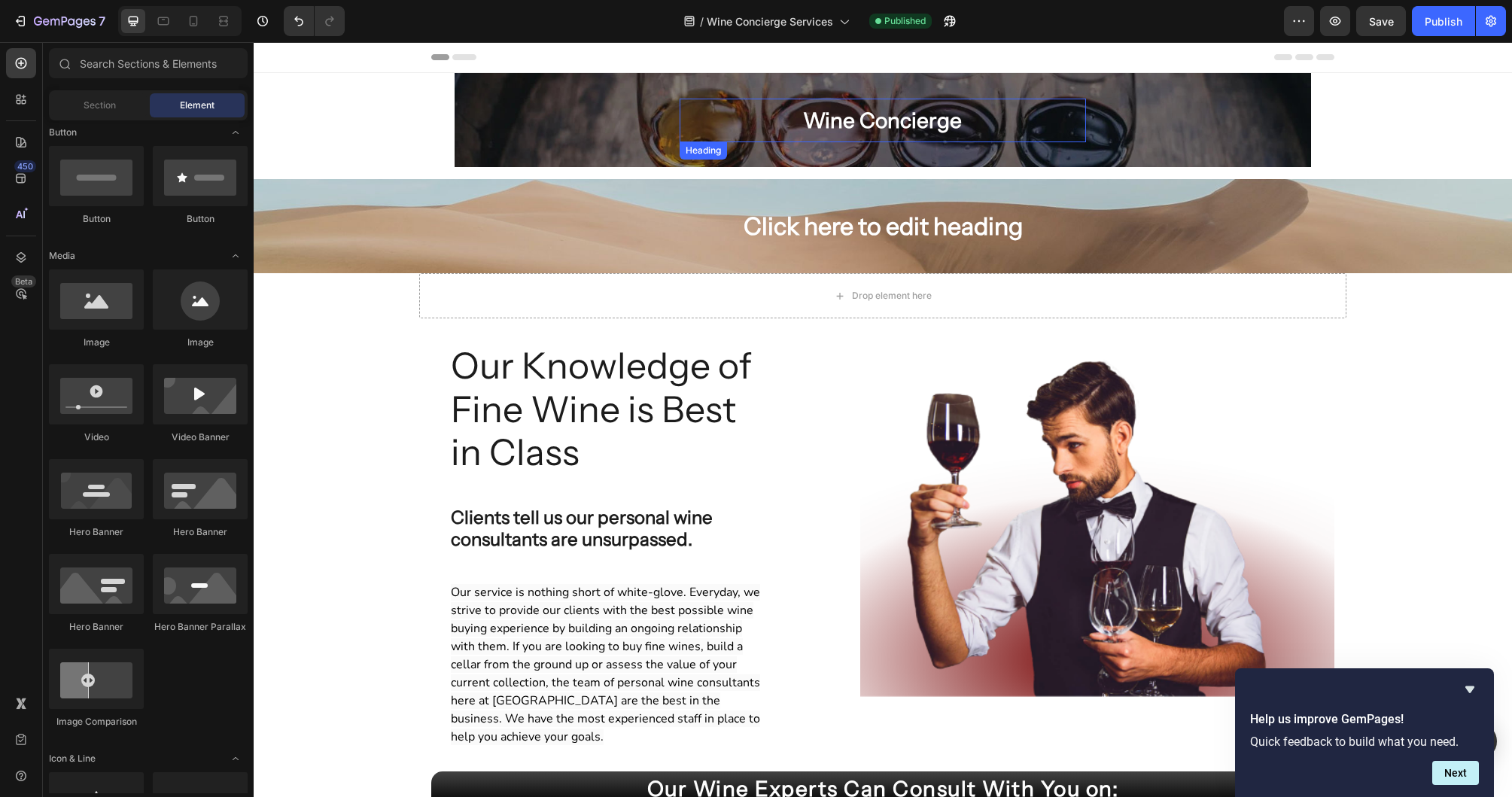
click at [874, 119] on h2 "Wine Concierge" at bounding box center [883, 120] width 407 height 43
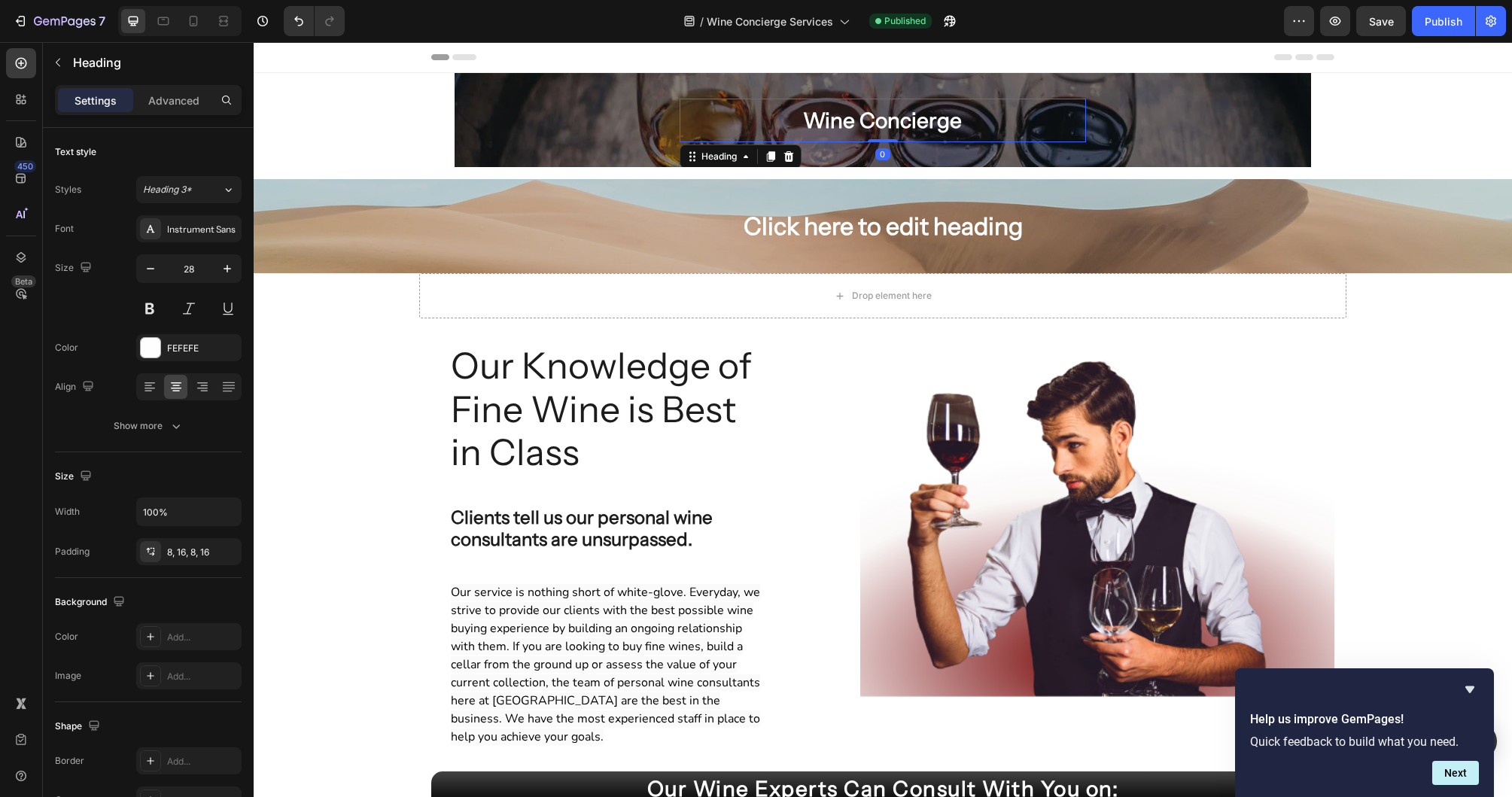
click at [874, 119] on h2 "Wine Concierge" at bounding box center [883, 120] width 407 height 43
click at [874, 119] on p "Wine Concierge" at bounding box center [882, 120] width 383 height 32
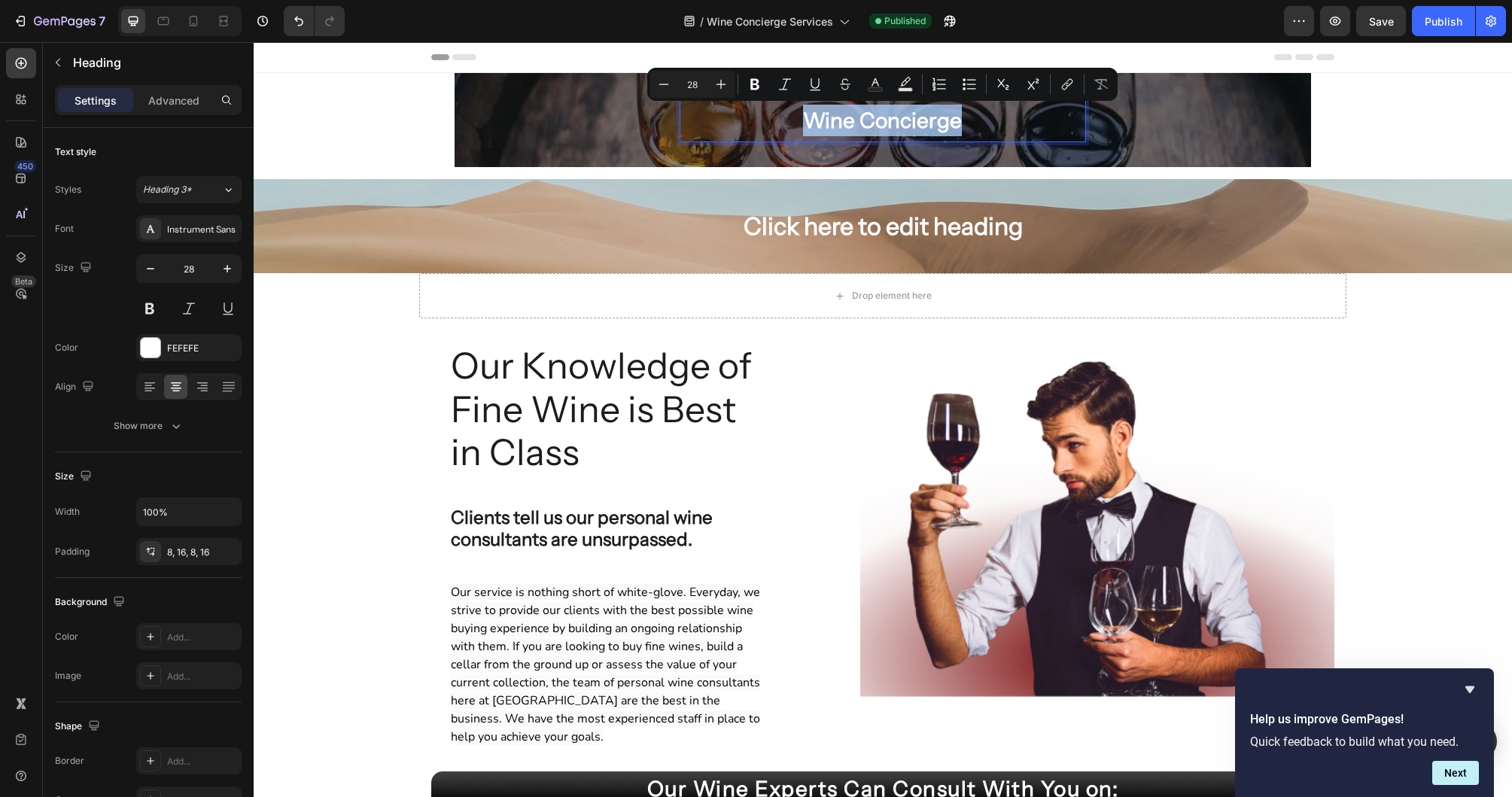
copy p "Wine Concierge"
click at [881, 225] on h2 "Click here to edit heading" at bounding box center [883, 226] width 879 height 40
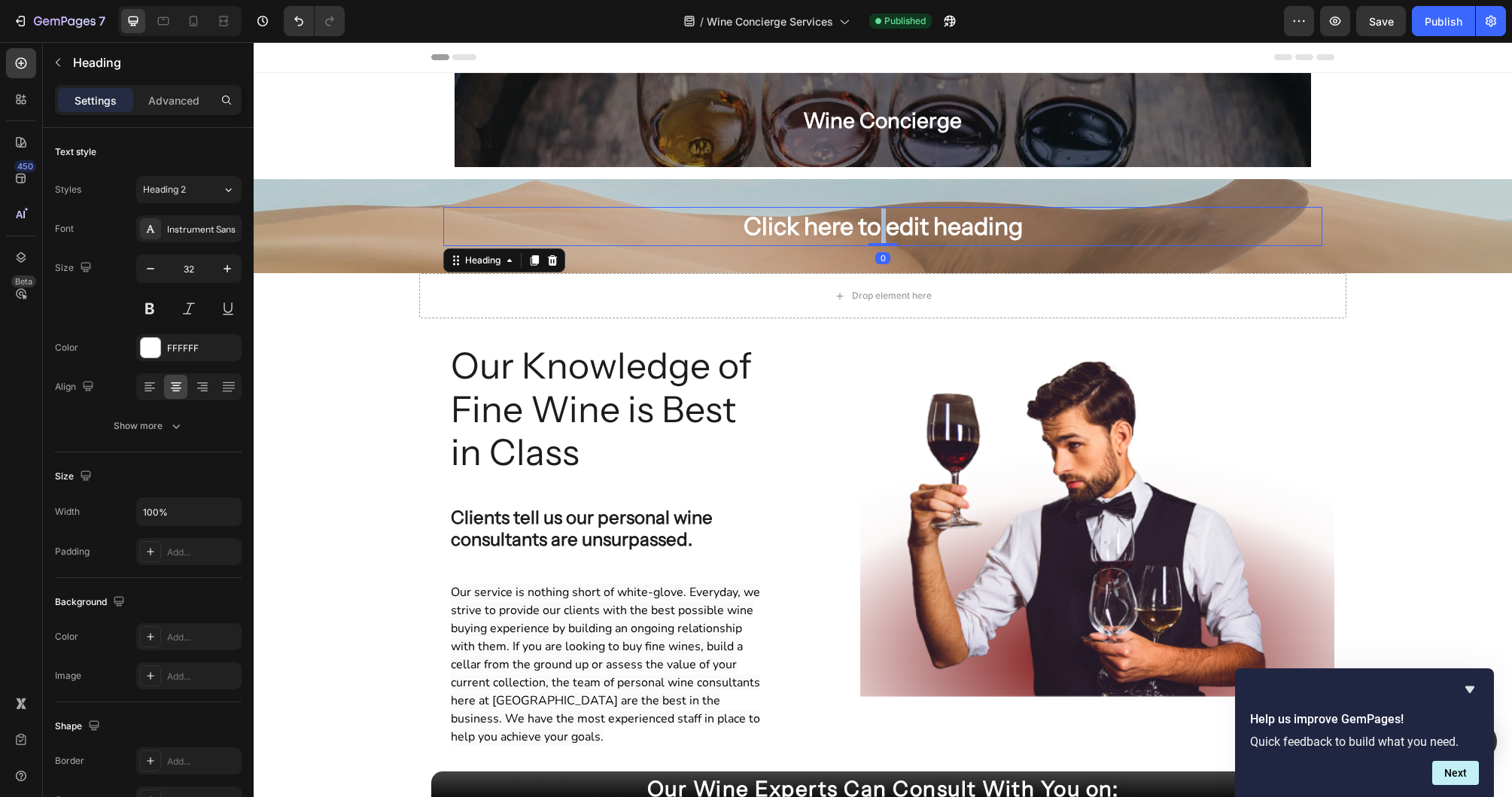
click at [881, 225] on h2 "Click here to edit heading" at bounding box center [883, 226] width 879 height 40
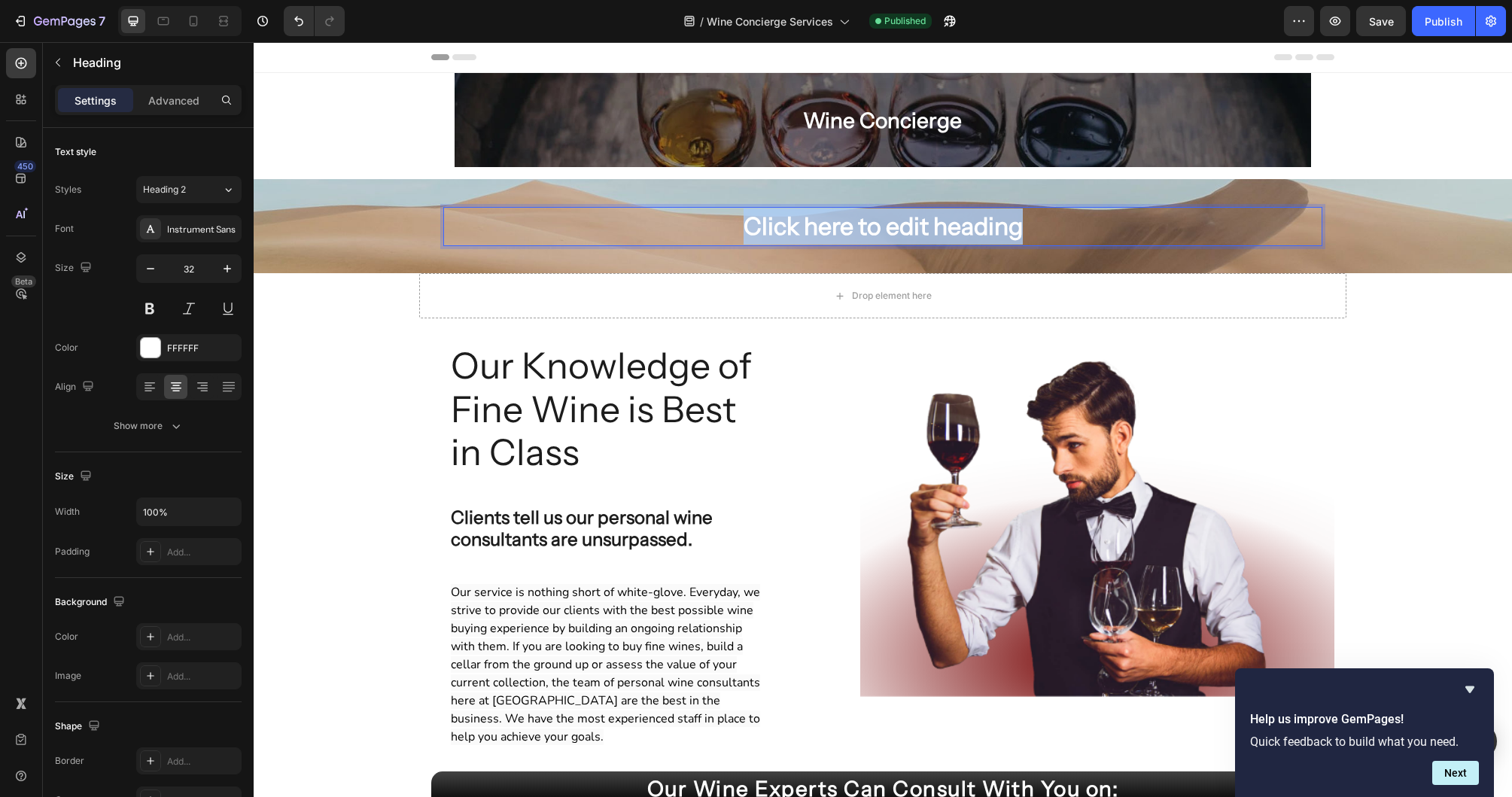
click at [881, 225] on p "Click here to edit heading" at bounding box center [882, 226] width 877 height 36
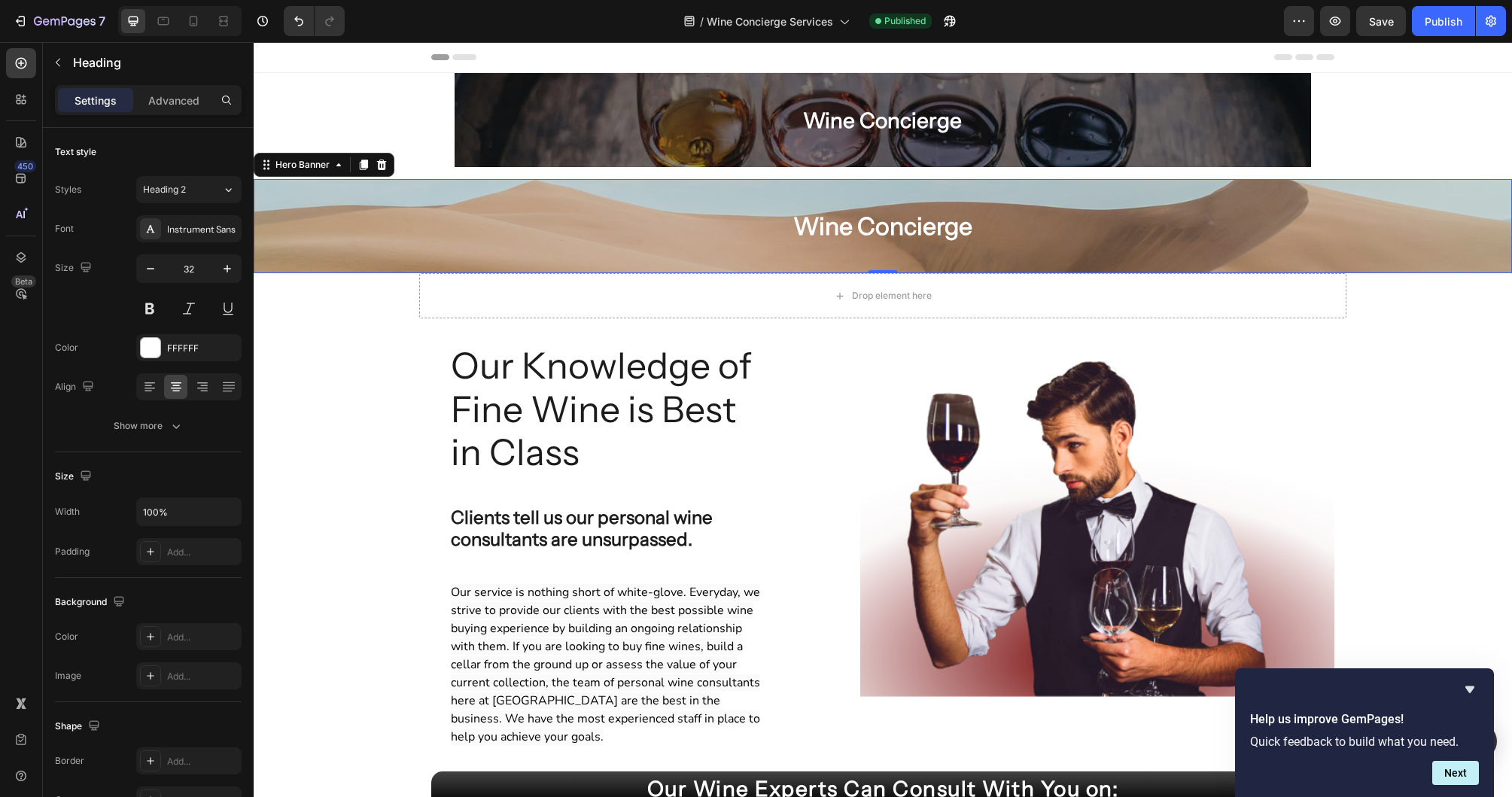
click at [1080, 195] on div "Background Image" at bounding box center [882, 226] width 1258 height 94
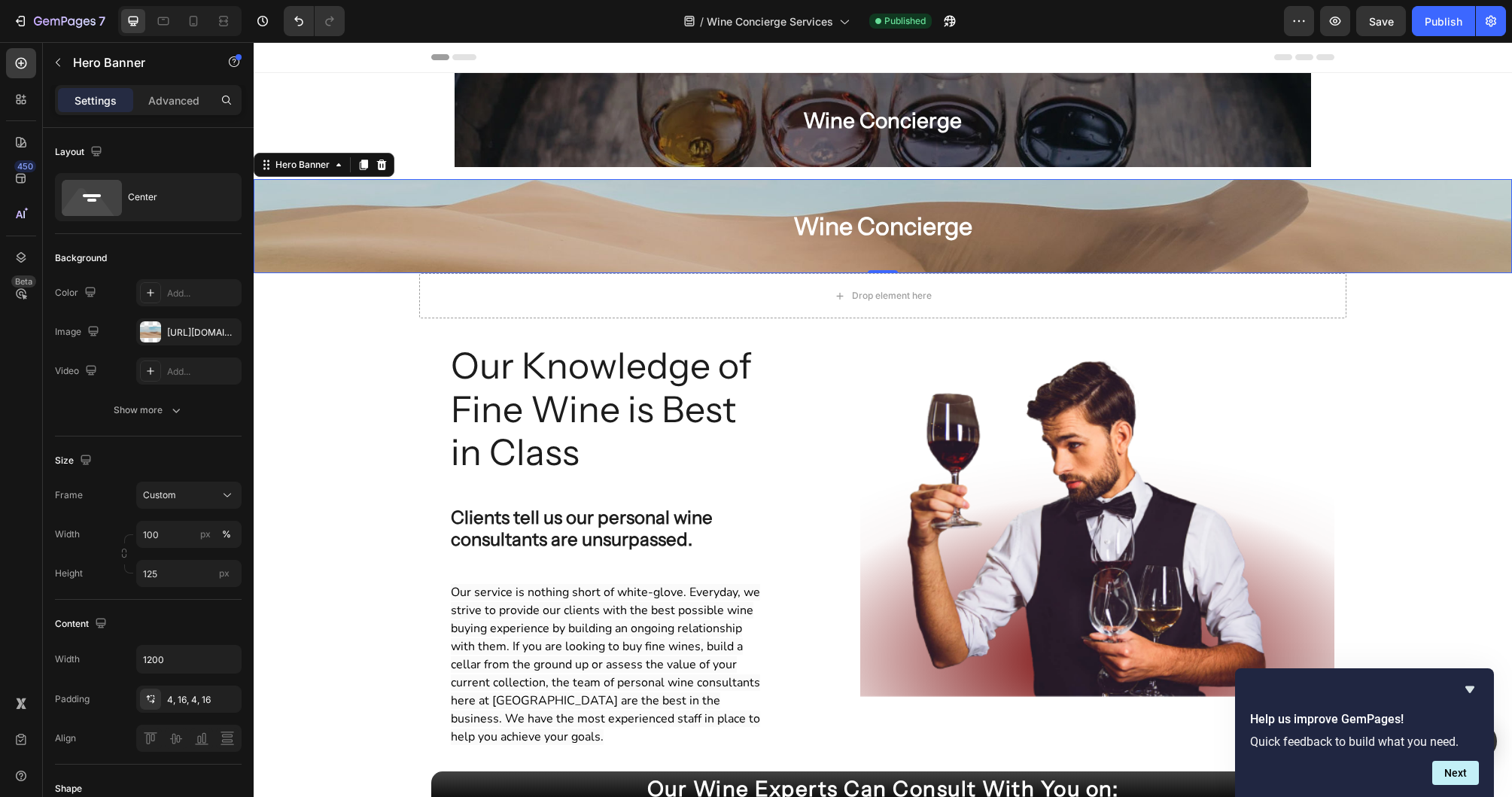
click at [348, 219] on div "Background Image" at bounding box center [882, 226] width 1258 height 94
click at [152, 332] on div at bounding box center [150, 332] width 21 height 21
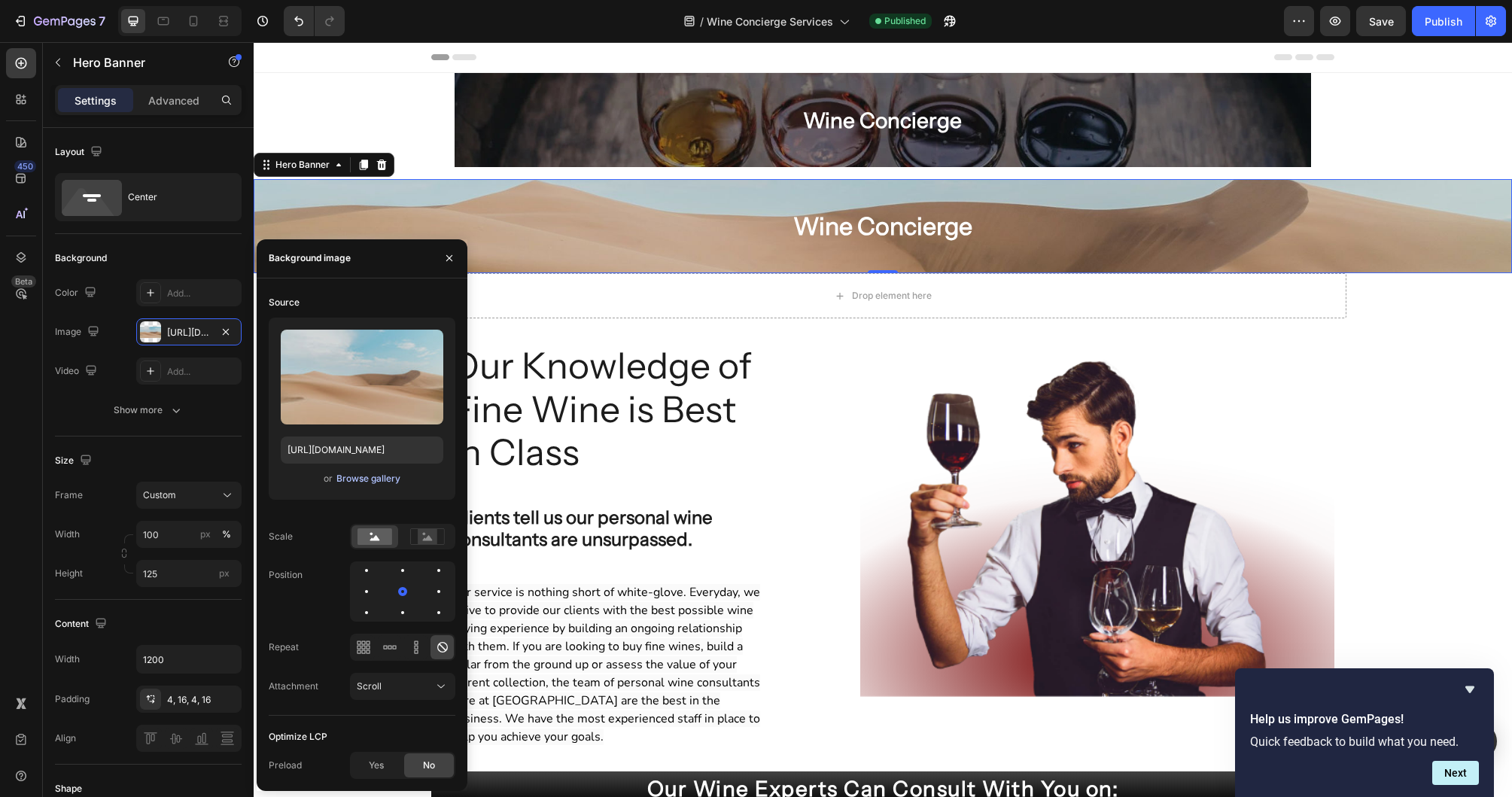
click at [368, 479] on div "Browse gallery" at bounding box center [368, 478] width 64 height 13
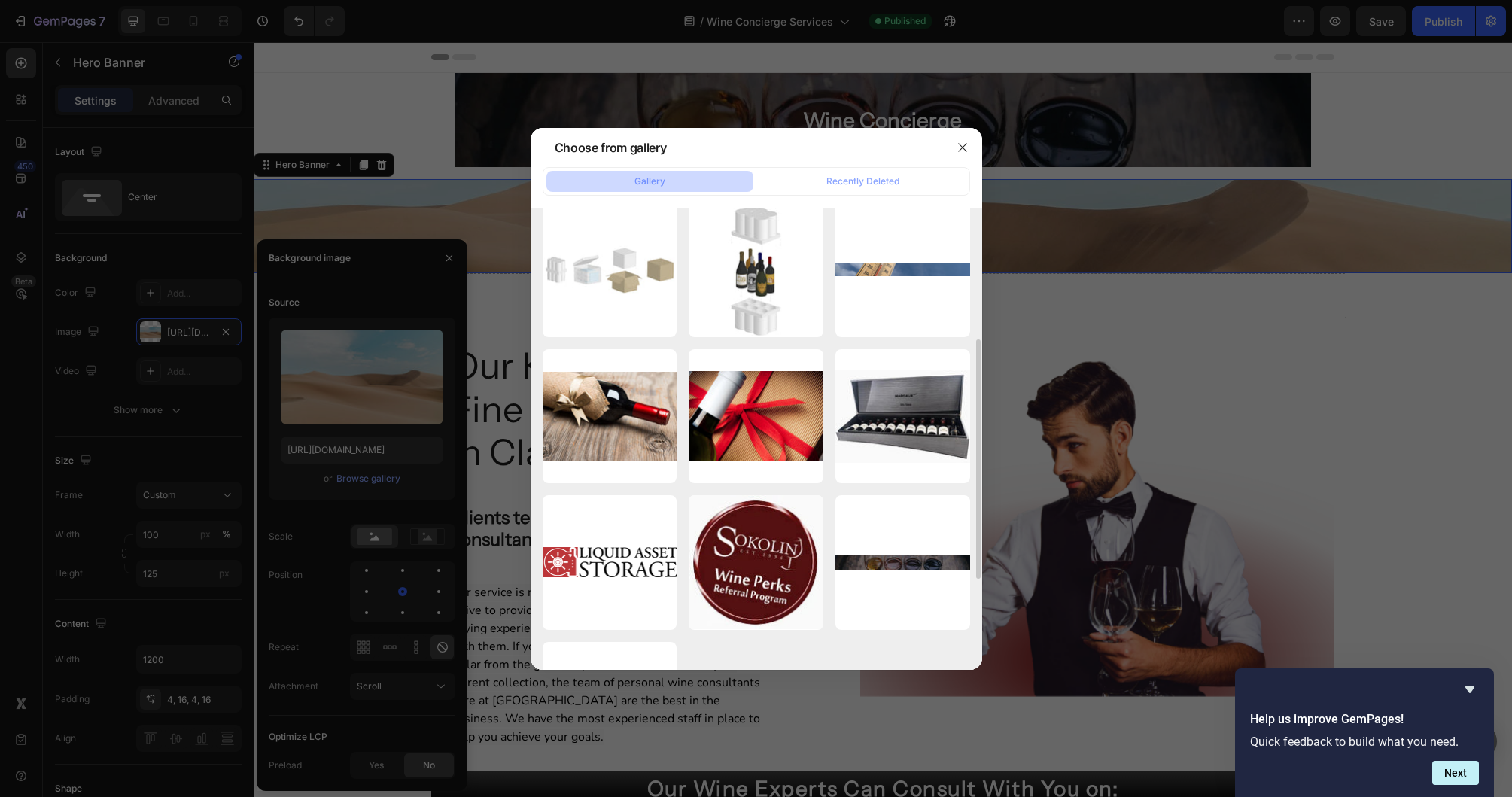
scroll to position [349, 0]
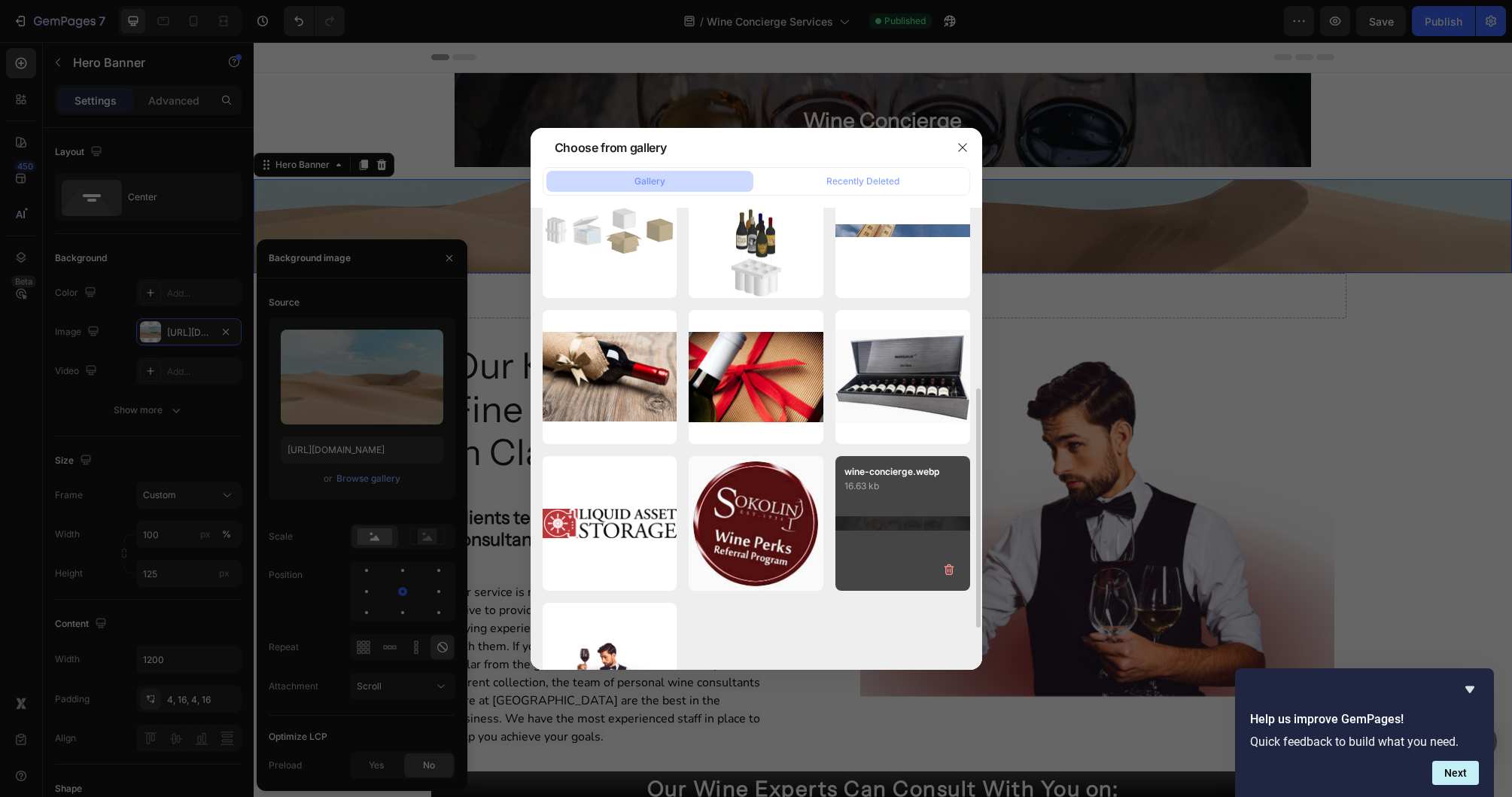
click at [877, 501] on div "wine-concierge.webp 16.63 kb" at bounding box center [903, 523] width 135 height 135
type input "[URL][DOMAIN_NAME]"
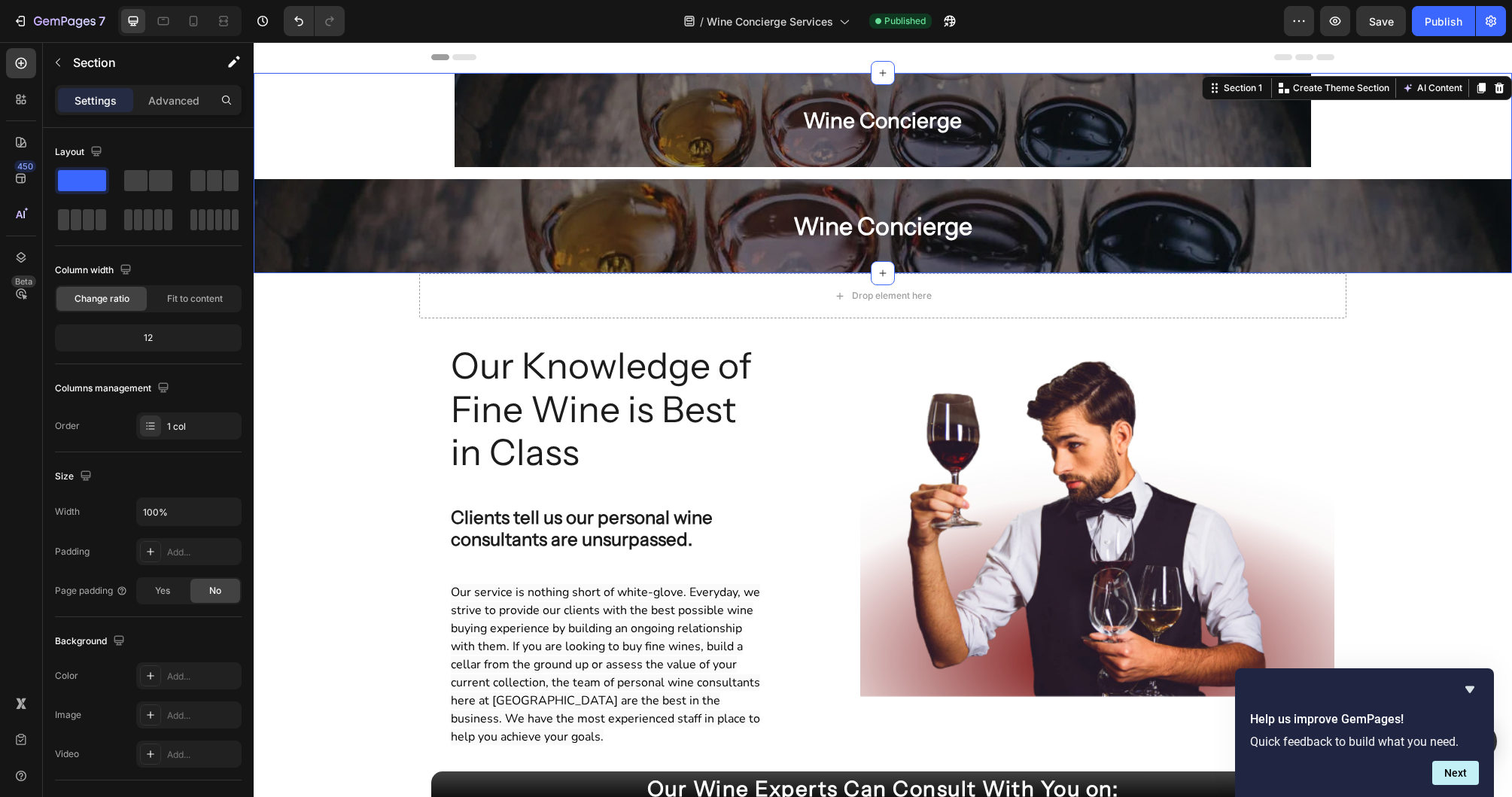
click at [1408, 110] on div "Wine Concierge Heading Row Hero Banner Wine Concierge Heading Hero Banner" at bounding box center [882, 173] width 1258 height 200
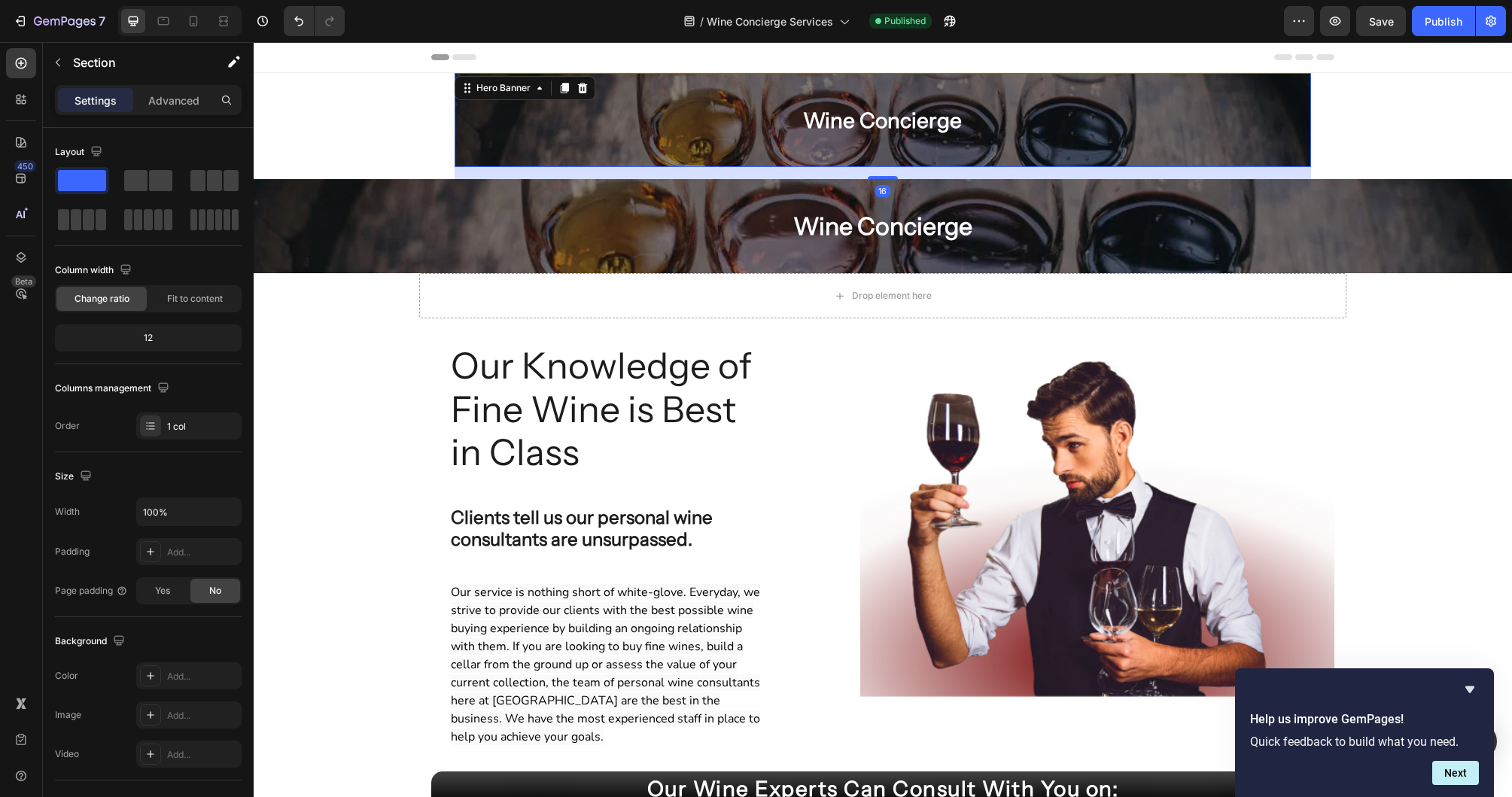
click at [1177, 132] on div "Wine Concierge Heading Row" at bounding box center [882, 120] width 856 height 43
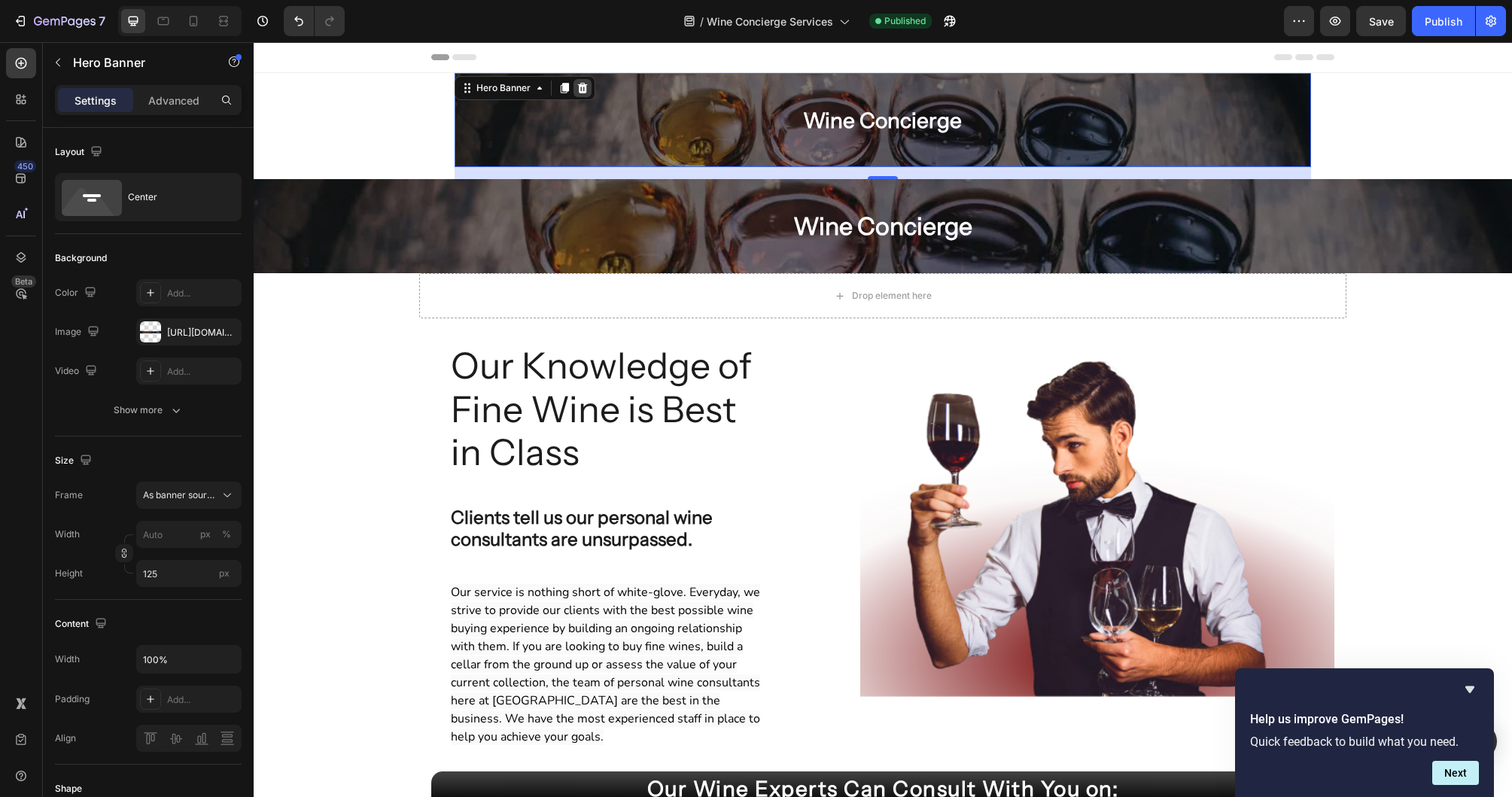
click at [580, 91] on icon at bounding box center [582, 88] width 12 height 12
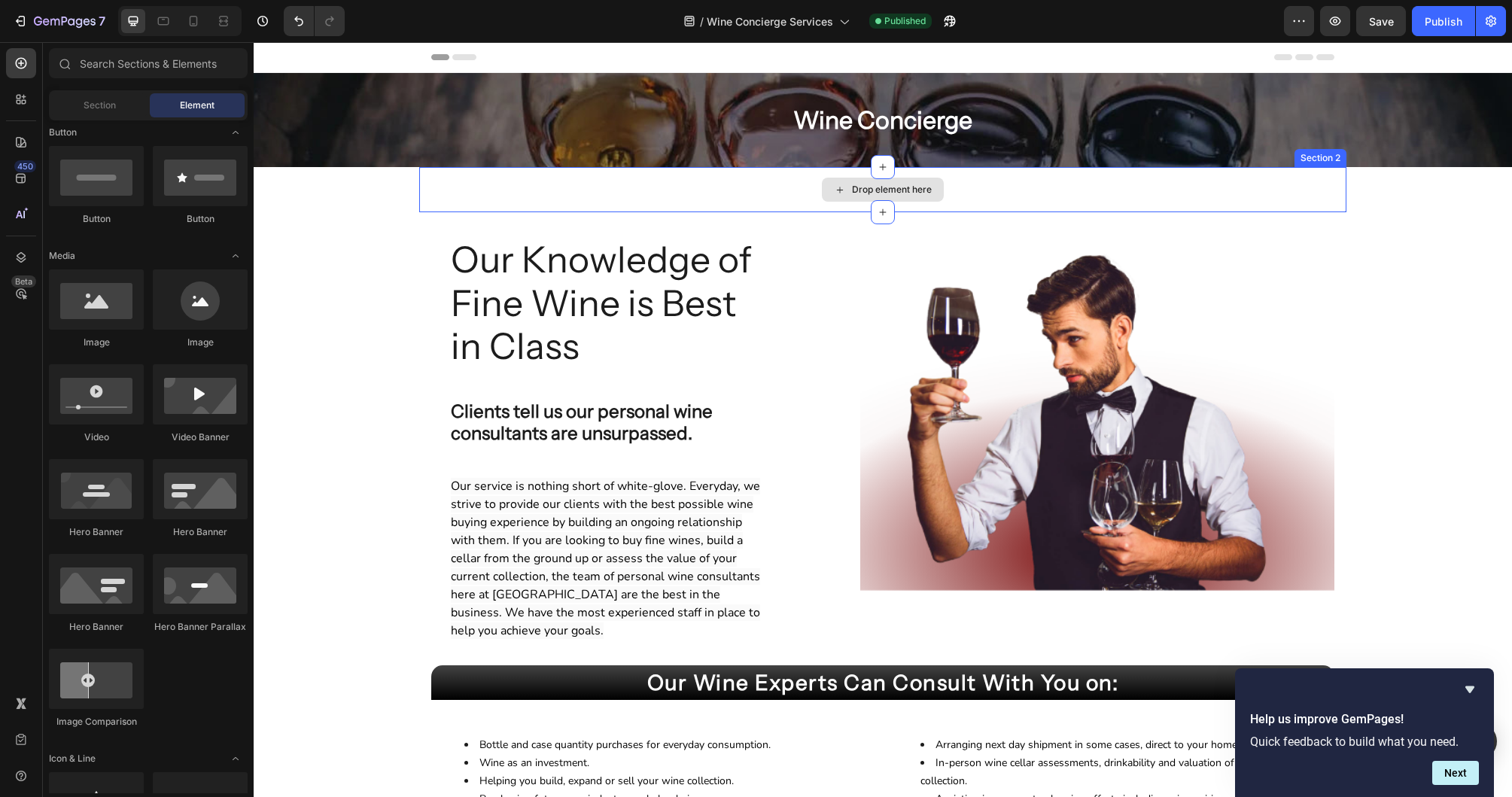
click at [1317, 203] on div "Drop element here" at bounding box center [883, 189] width 928 height 45
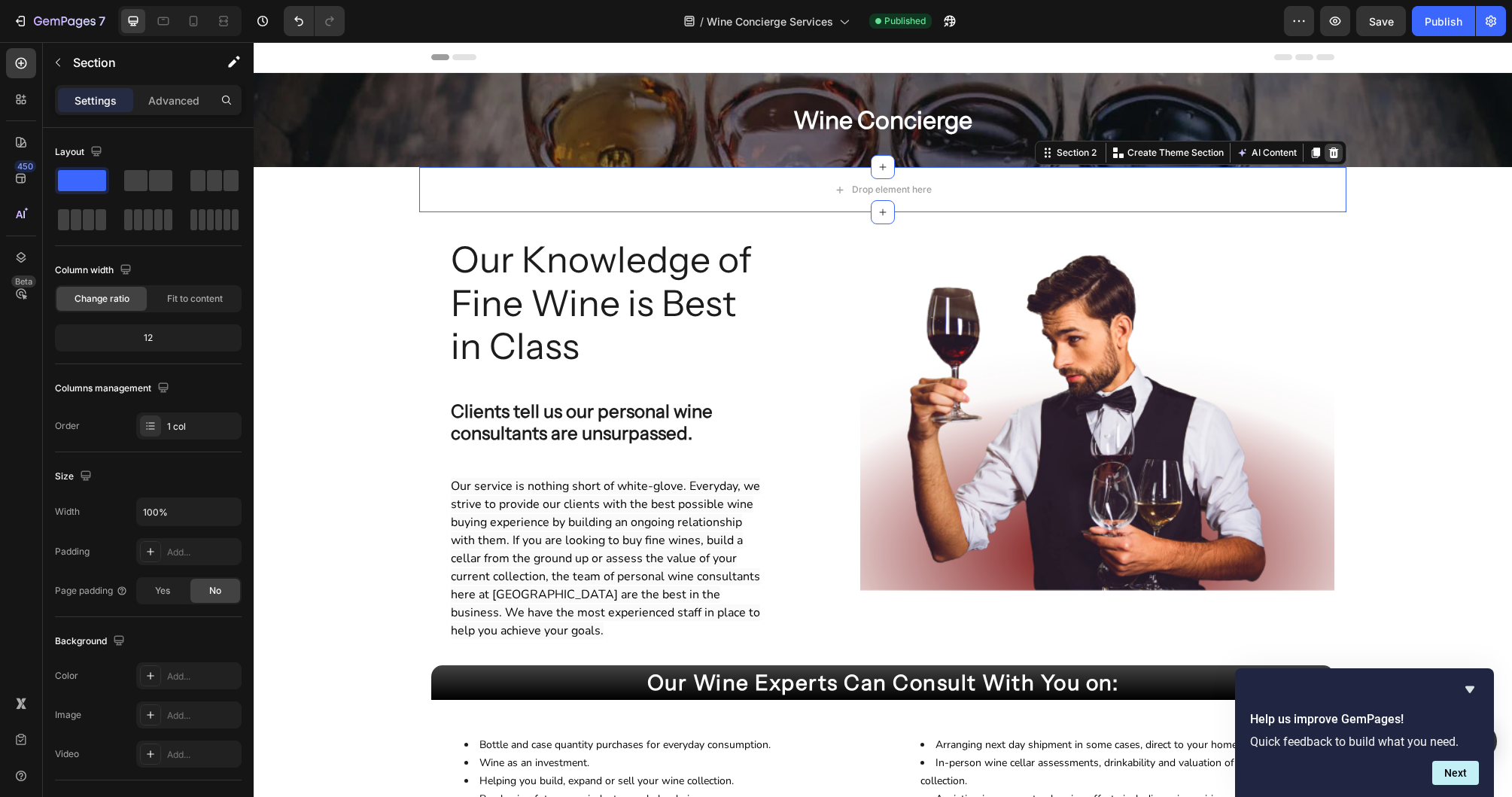
click at [1338, 154] on icon at bounding box center [1334, 152] width 12 height 12
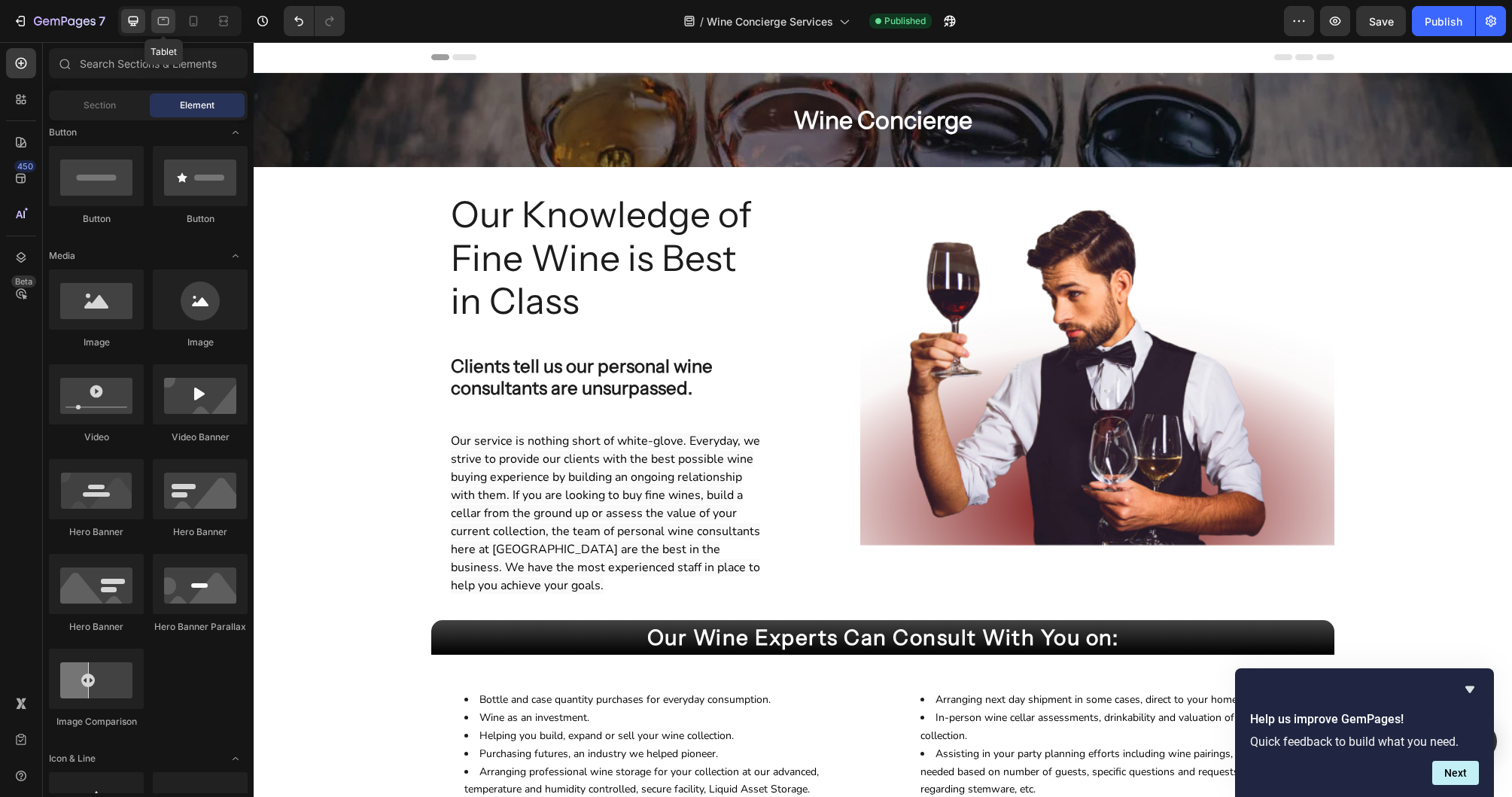
click at [164, 22] on icon at bounding box center [164, 21] width 15 height 15
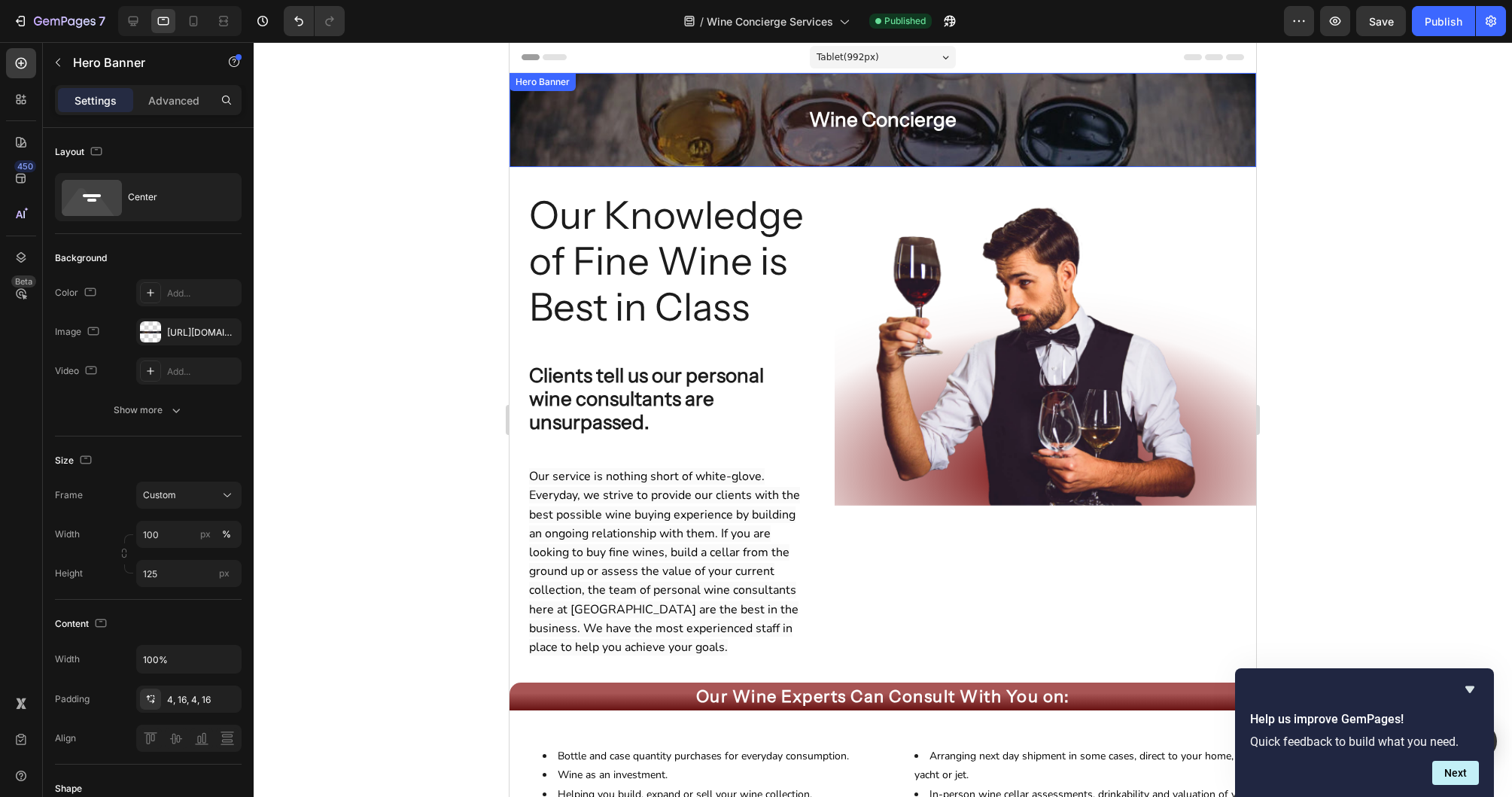
click at [580, 150] on div "Background Image" at bounding box center [882, 120] width 746 height 94
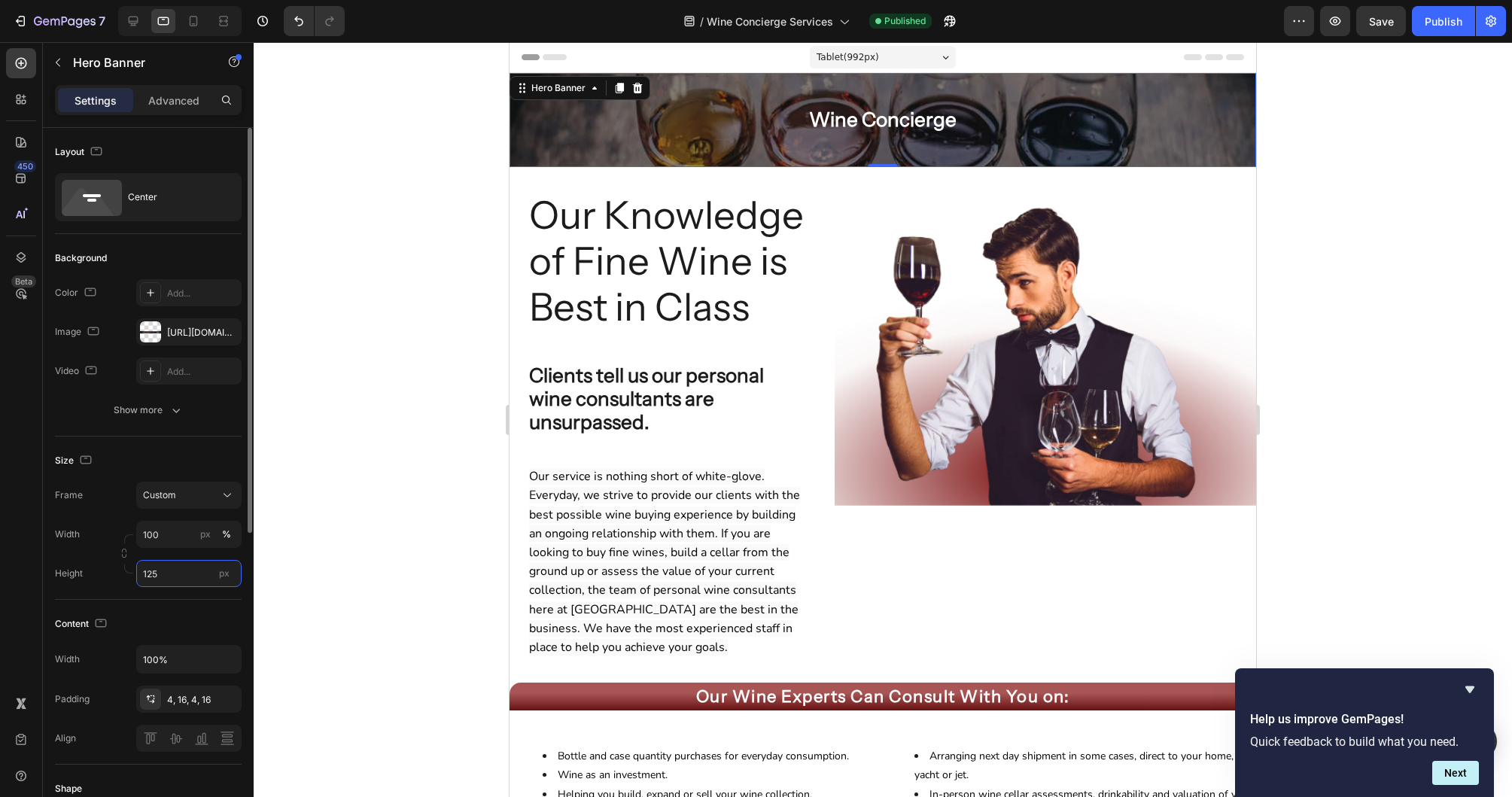
click at [192, 568] on input "125" at bounding box center [188, 573] width 105 height 27
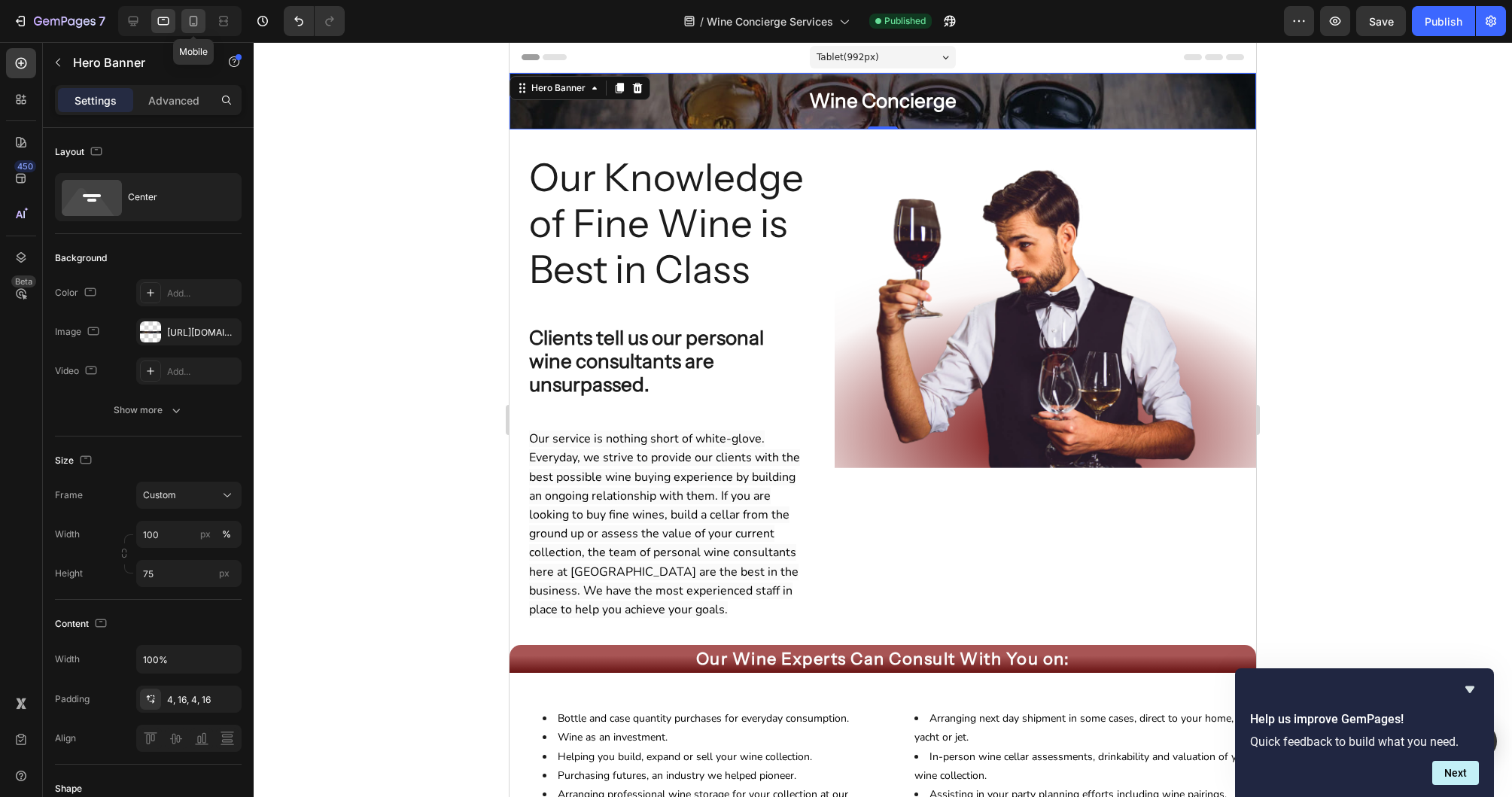
click at [194, 18] on icon at bounding box center [194, 21] width 15 height 15
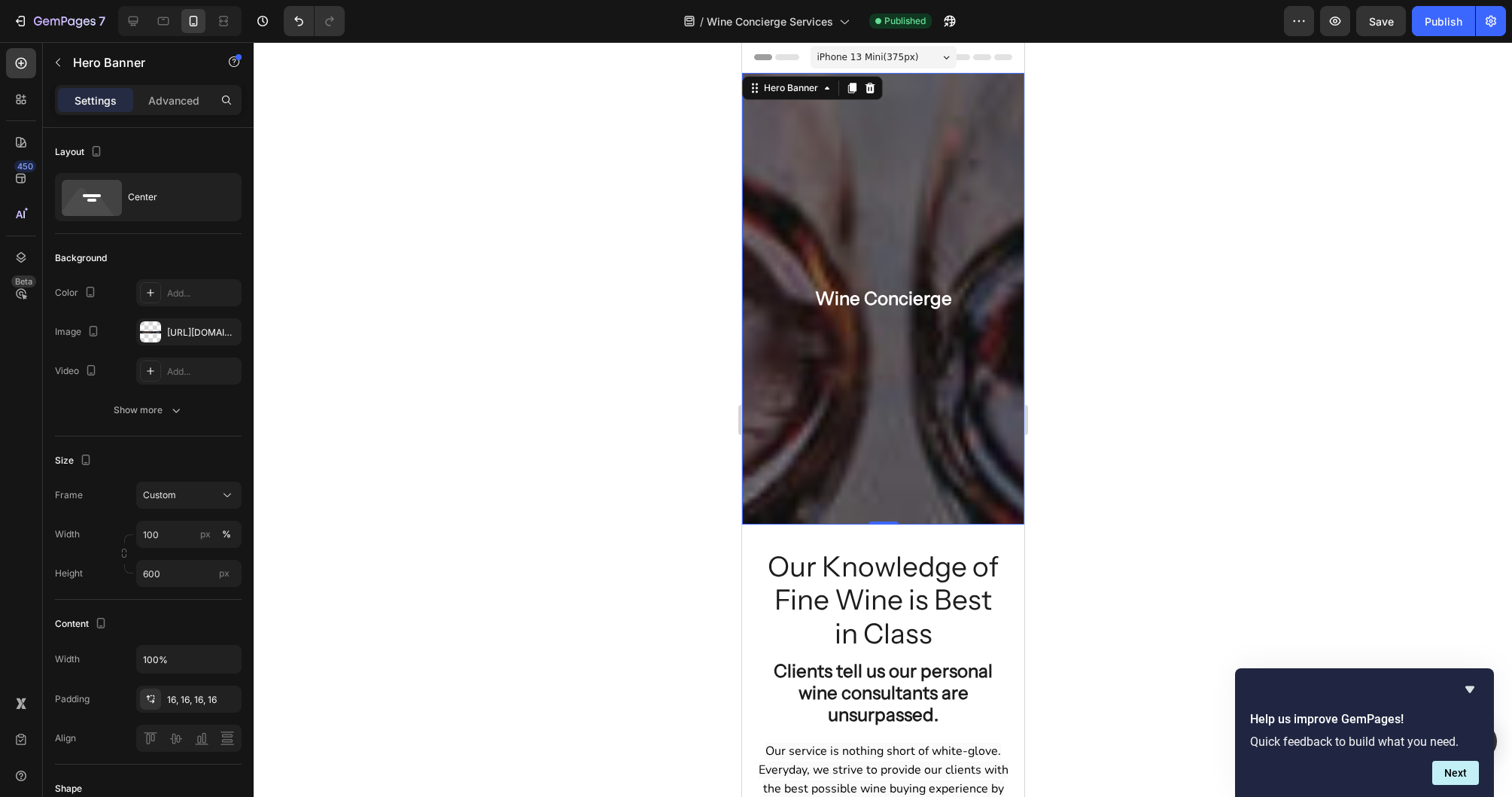
click at [777, 181] on div "Background Image" at bounding box center [882, 299] width 283 height 451
click at [181, 571] on input "600" at bounding box center [188, 573] width 105 height 27
click at [179, 606] on span "Fit content" at bounding box center [165, 609] width 45 height 13
type input "Auto"
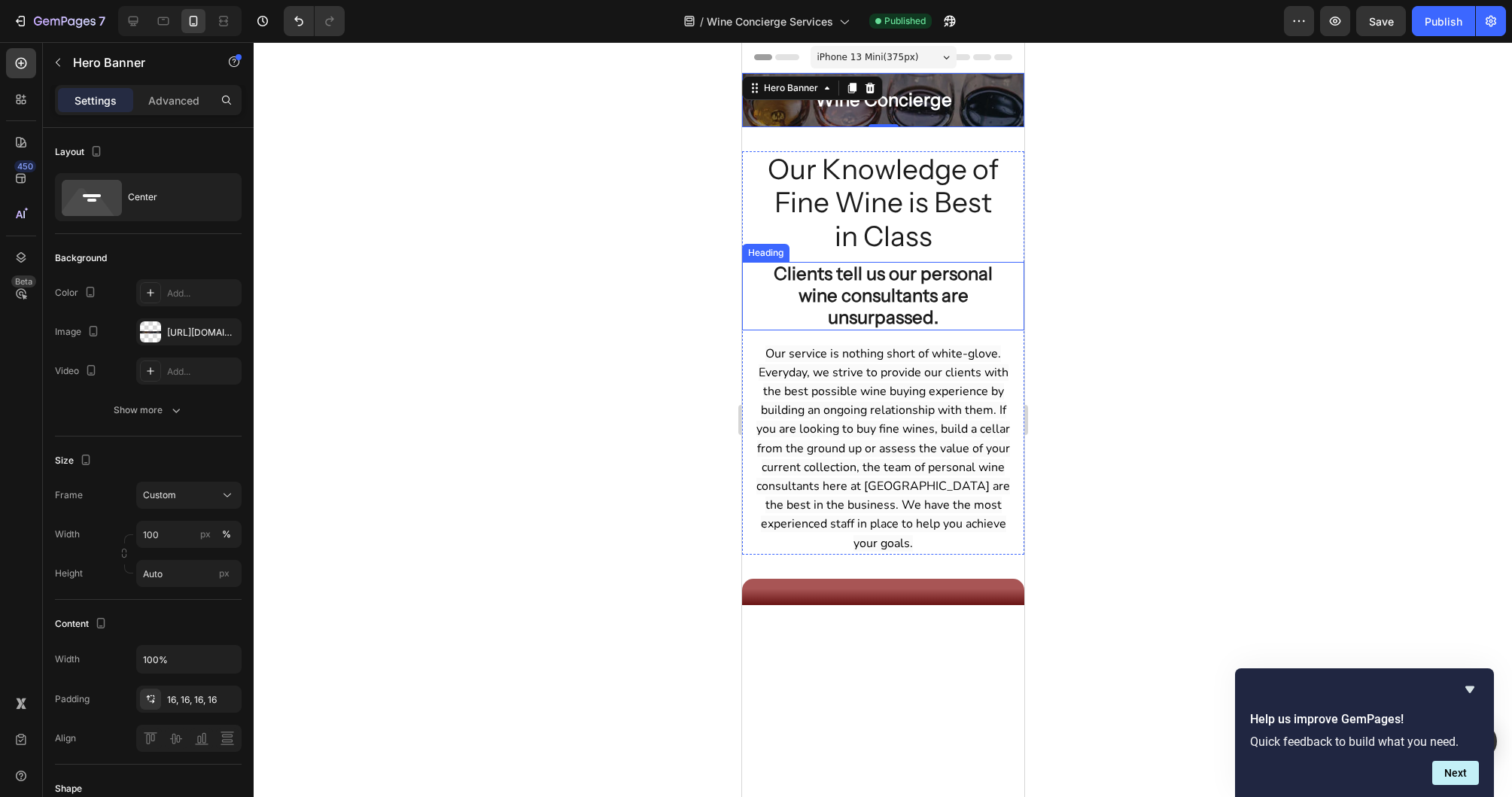
click at [1124, 268] on div at bounding box center [882, 419] width 1258 height 755
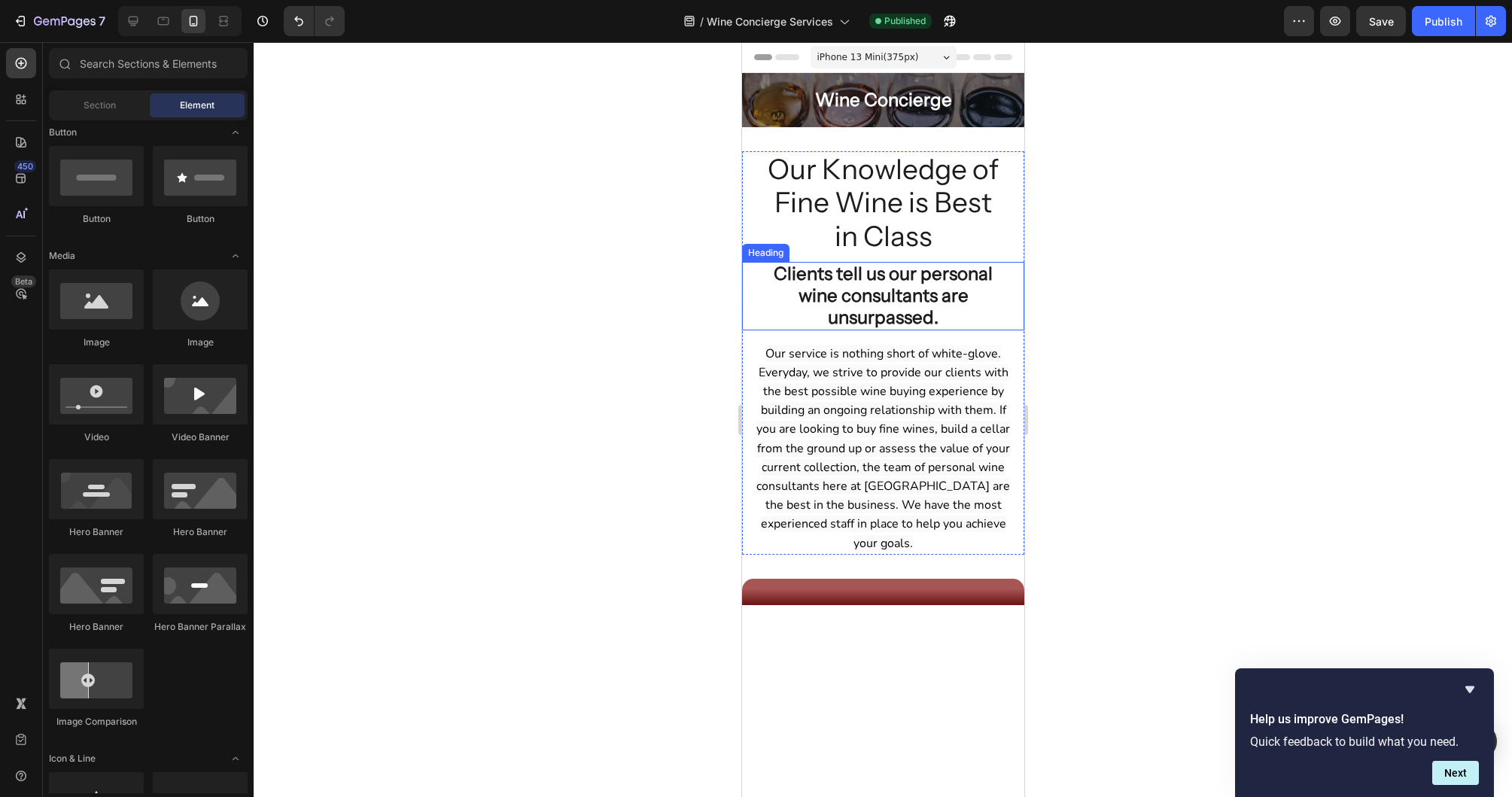
click at [1154, 272] on div at bounding box center [882, 419] width 1258 height 755
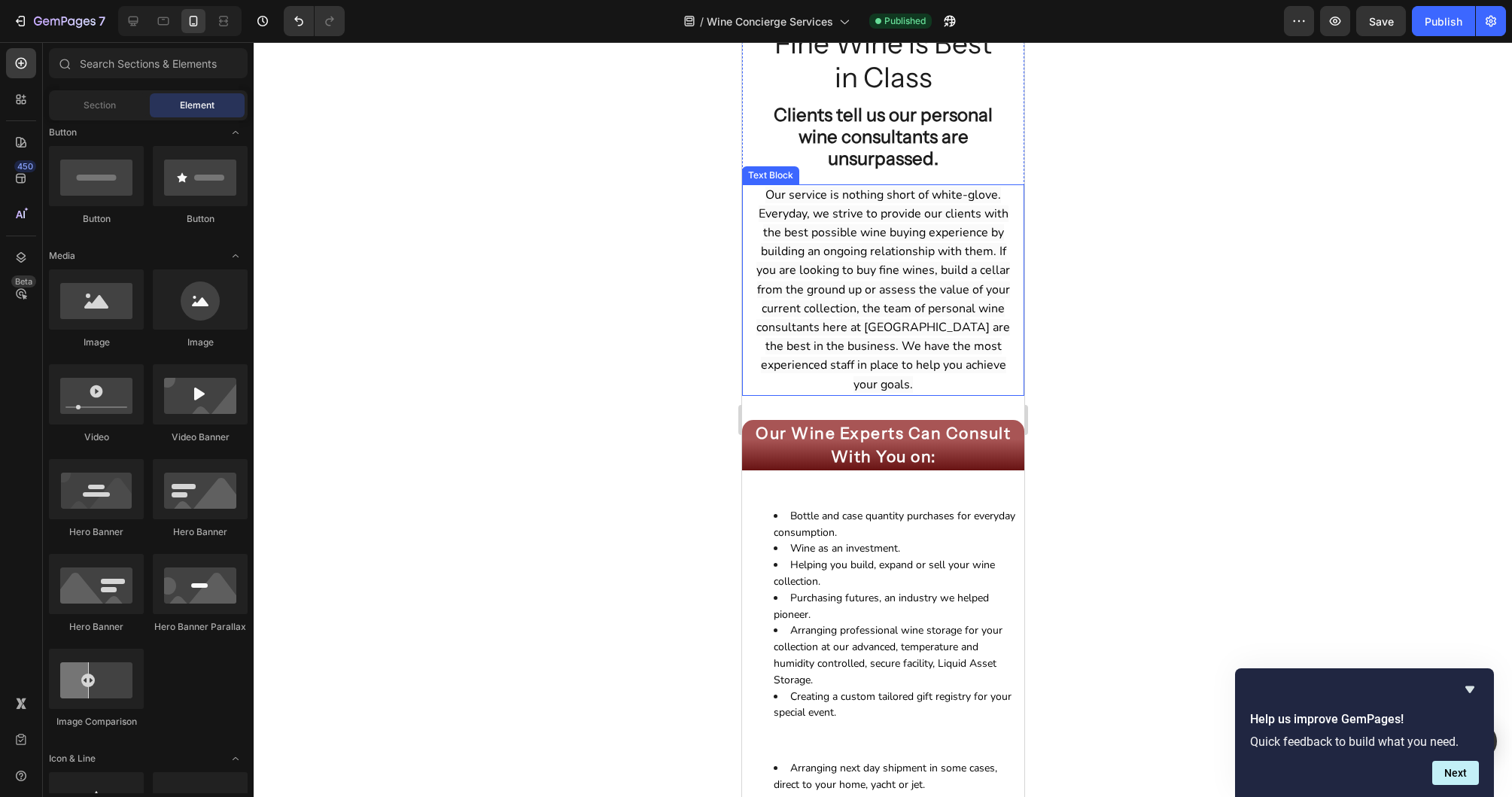
scroll to position [4, 0]
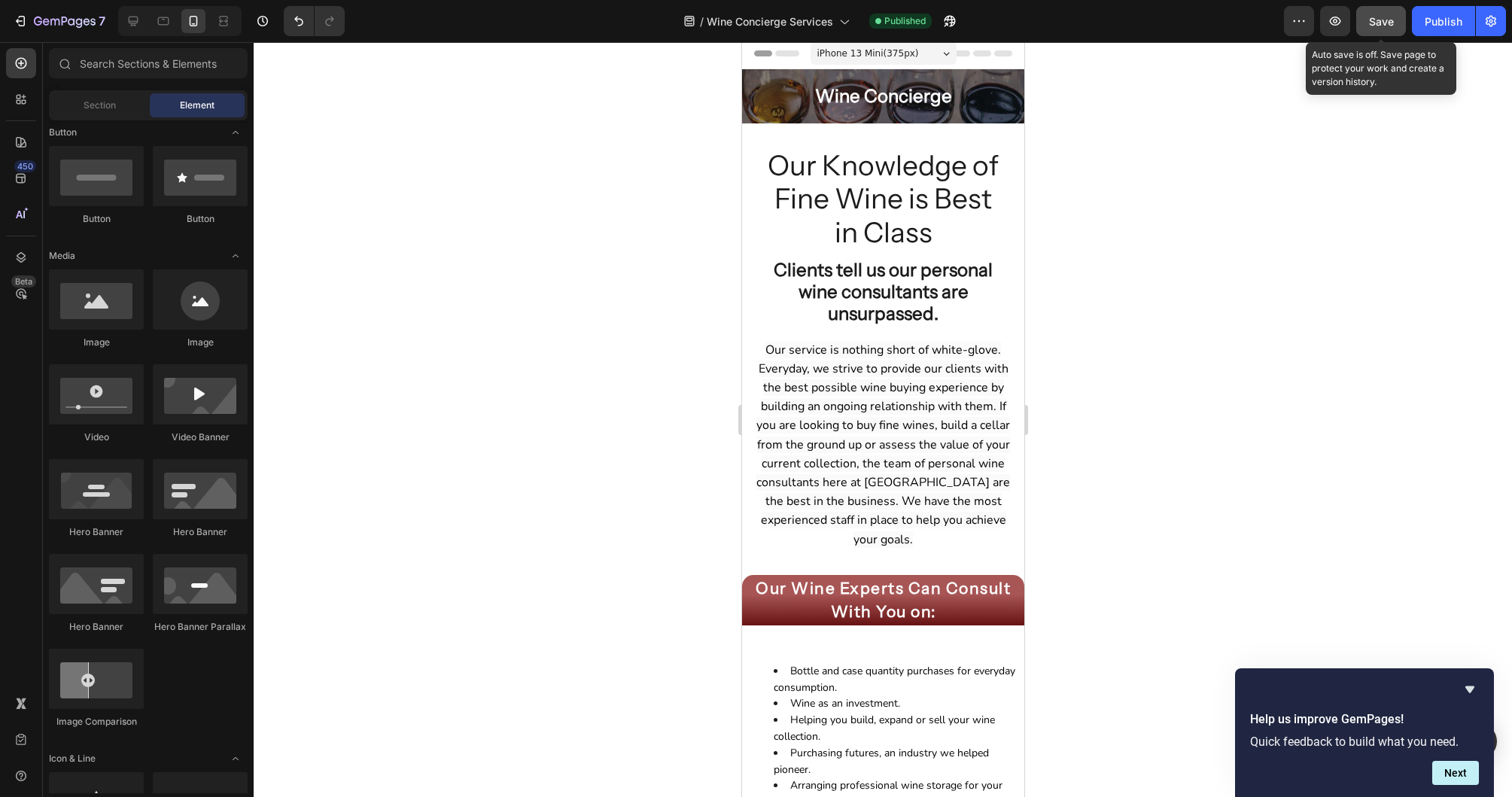
click at [1385, 29] on button "Save" at bounding box center [1382, 20] width 50 height 30
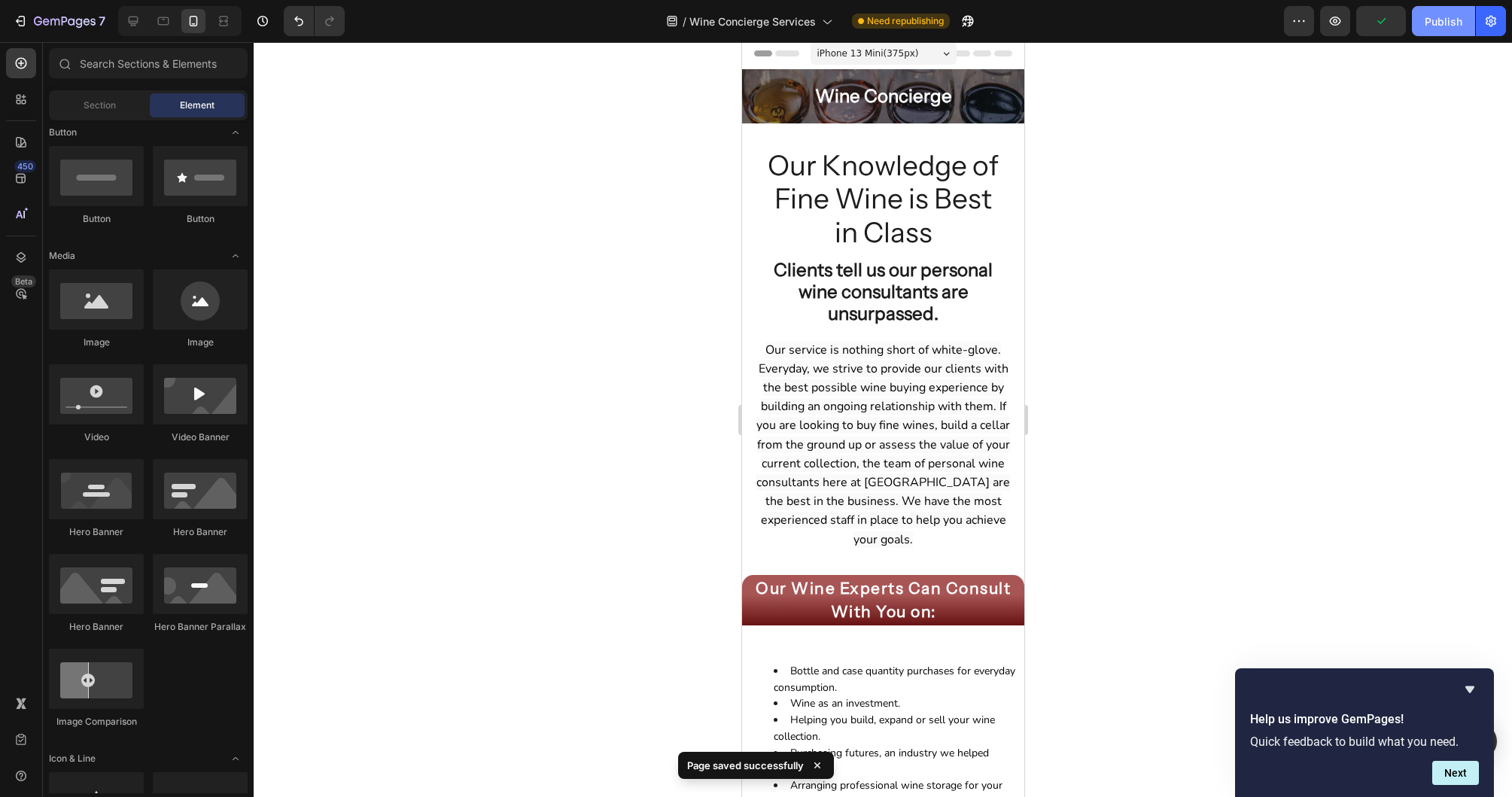
click at [1439, 28] on div "Publish" at bounding box center [1444, 21] width 38 height 15
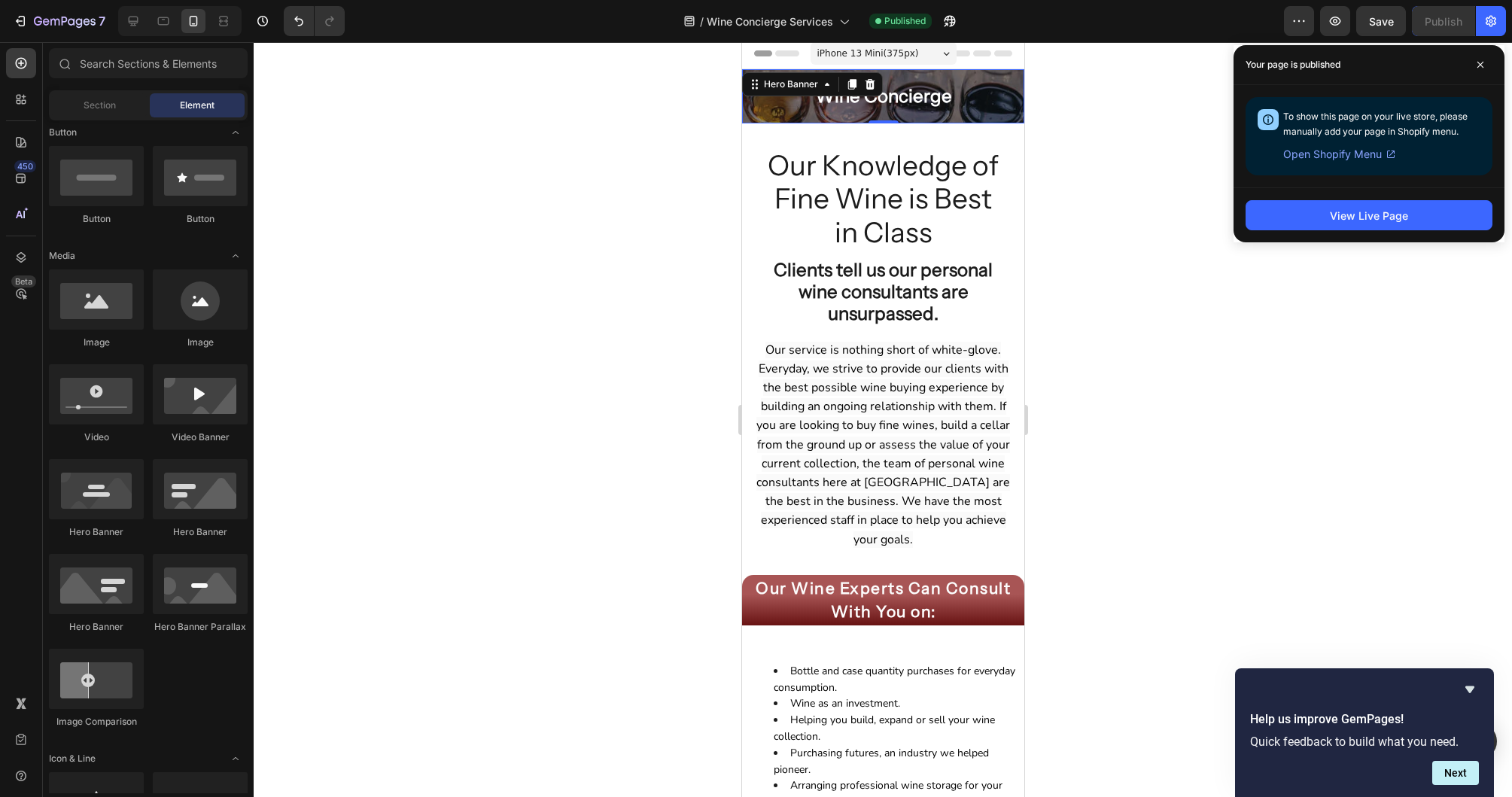
click at [749, 91] on div "Wine Concierge Heading Hero Banner 0" at bounding box center [882, 96] width 283 height 54
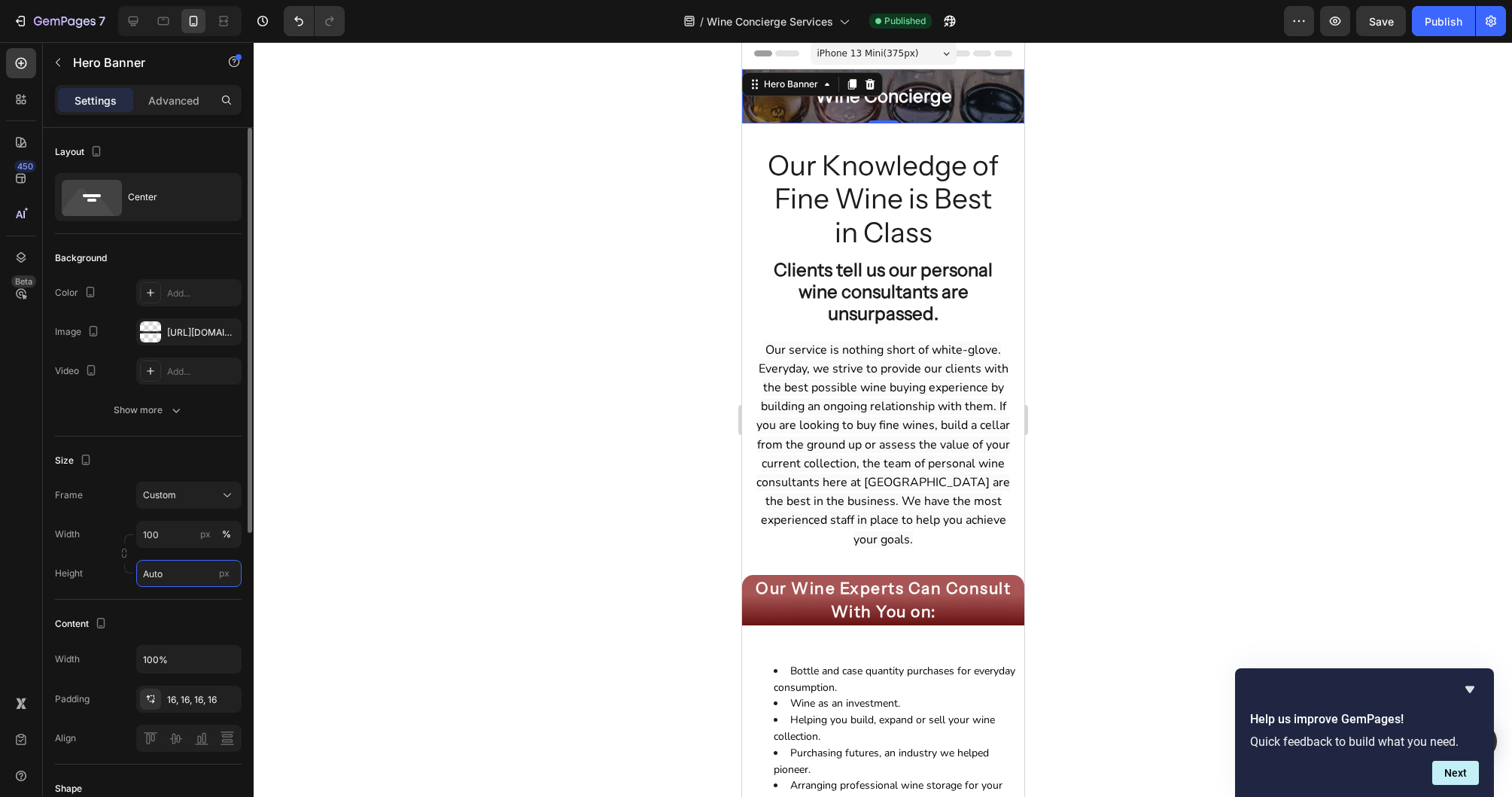
click at [172, 570] on input "Auto" at bounding box center [188, 573] width 105 height 27
click at [459, 434] on div at bounding box center [882, 419] width 1258 height 755
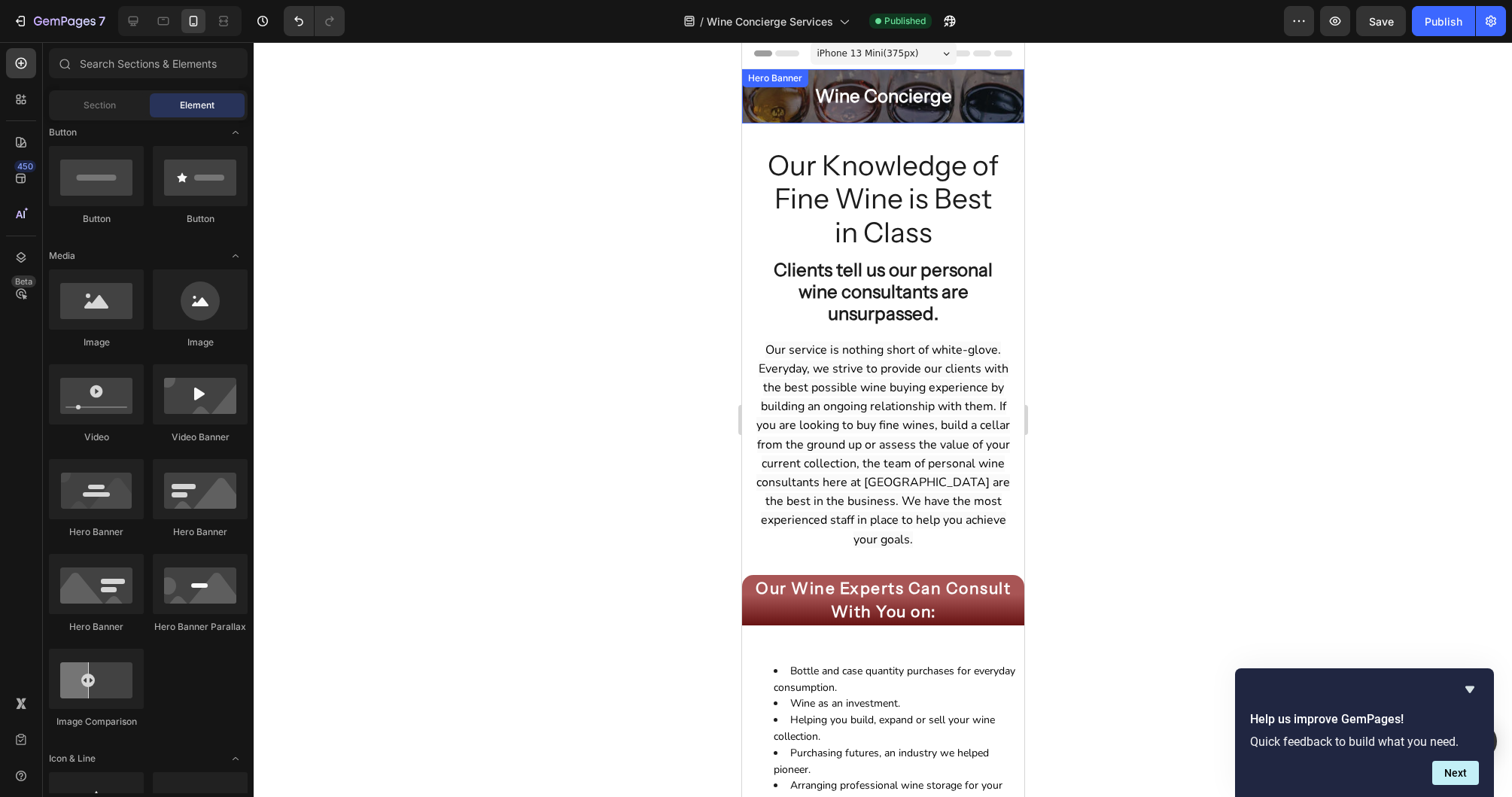
click at [777, 112] on div "Wine Concierge Heading" at bounding box center [882, 96] width 283 height 54
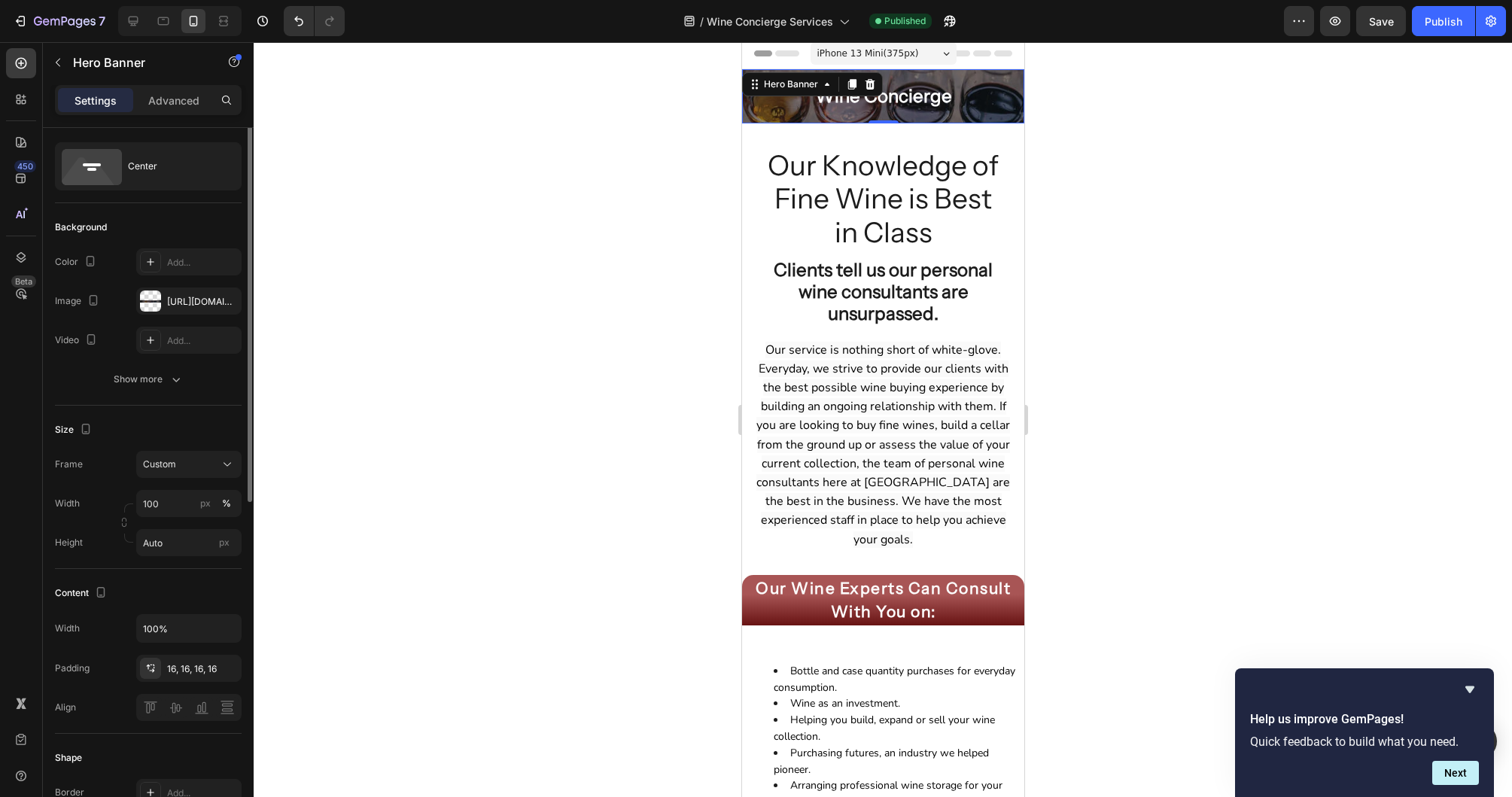
scroll to position [0, 0]
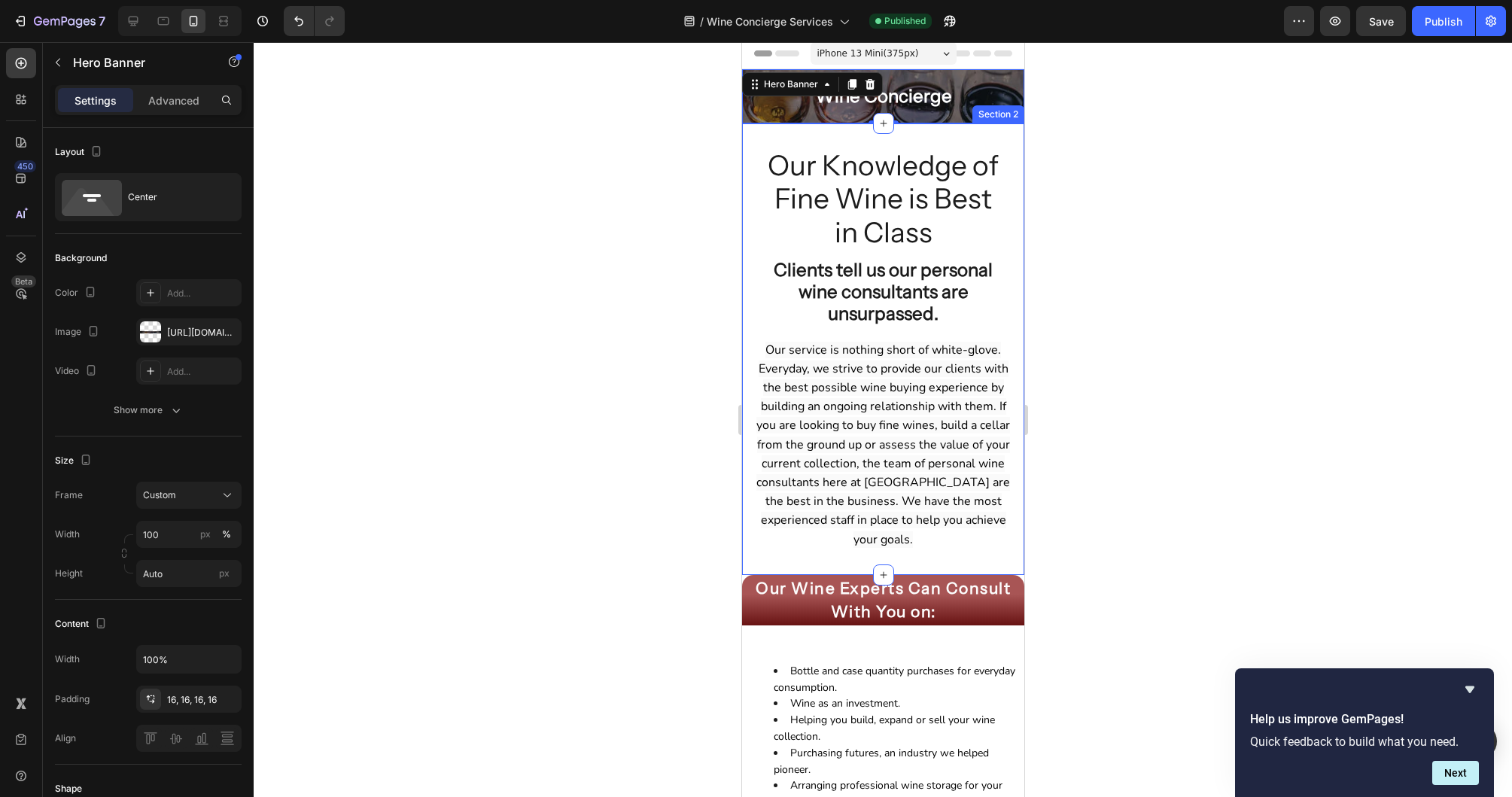
click at [828, 123] on div "Our Knowledge of Fine Wine is Best in Class Heading Clients tell us our persona…" at bounding box center [882, 349] width 283 height 451
click at [783, 78] on div "Hero Banner" at bounding box center [790, 84] width 60 height 13
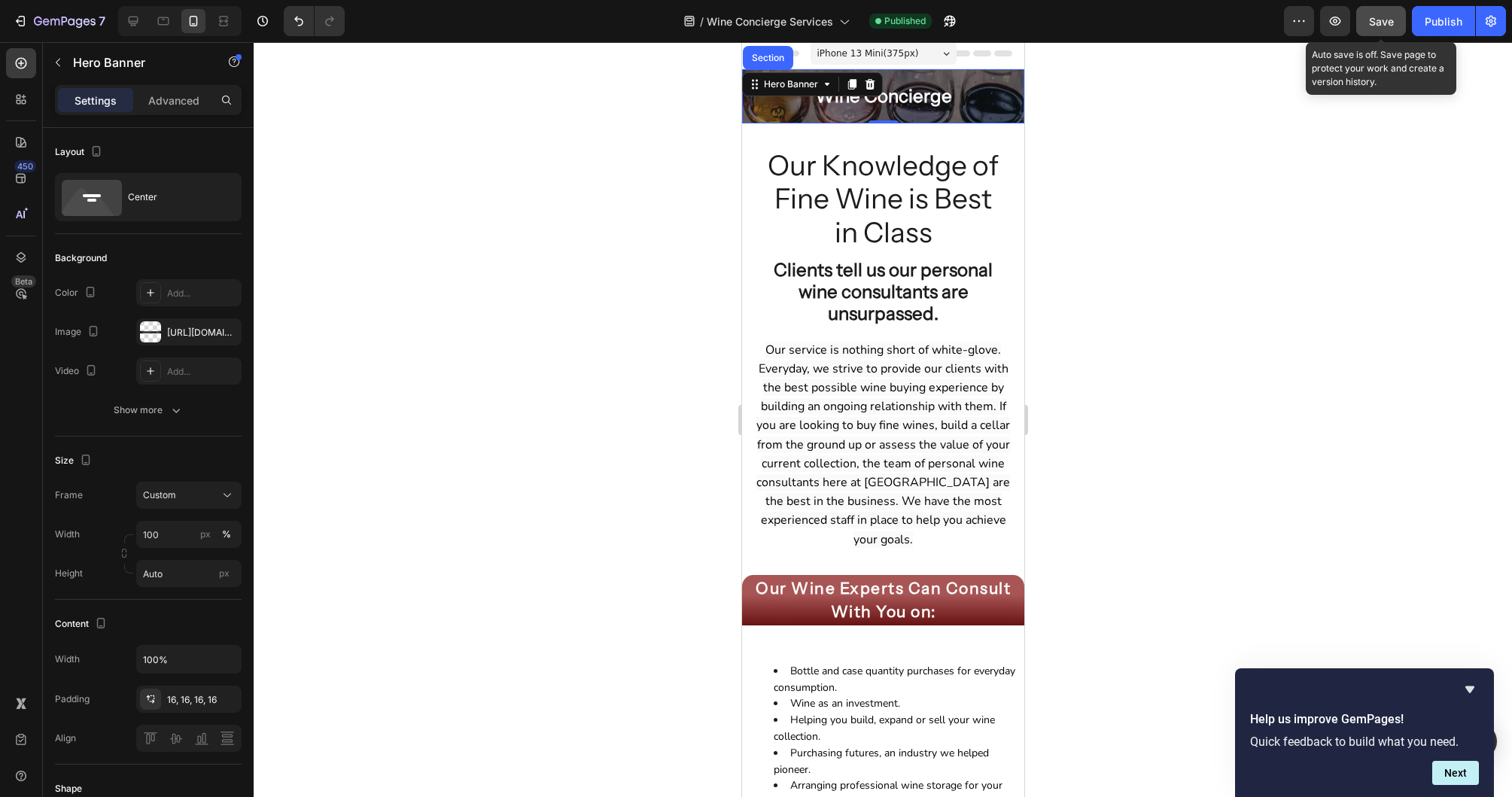
click at [1386, 20] on span "Save" at bounding box center [1382, 21] width 25 height 13
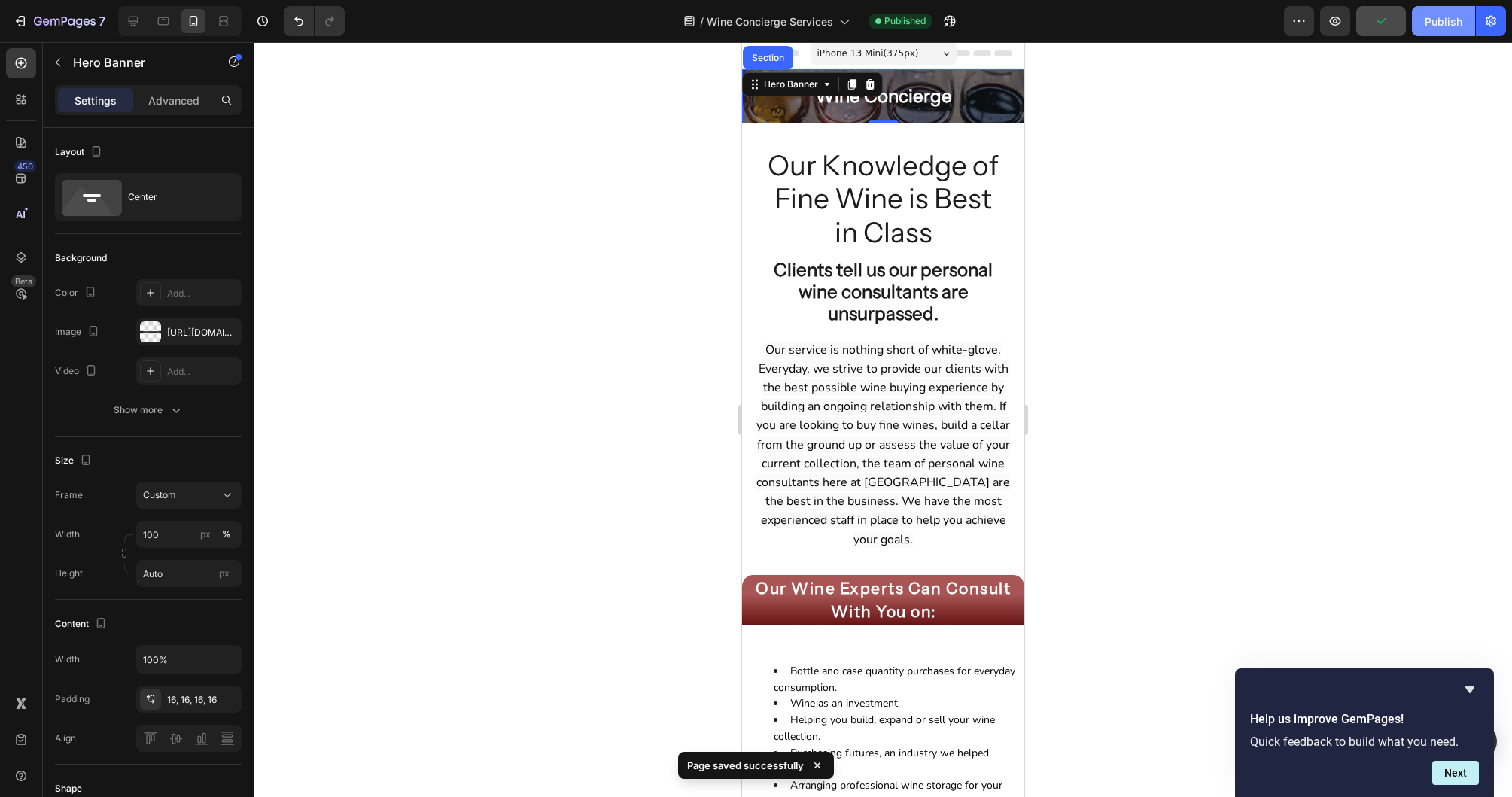
click at [1439, 21] on div "Publish" at bounding box center [1444, 21] width 38 height 15
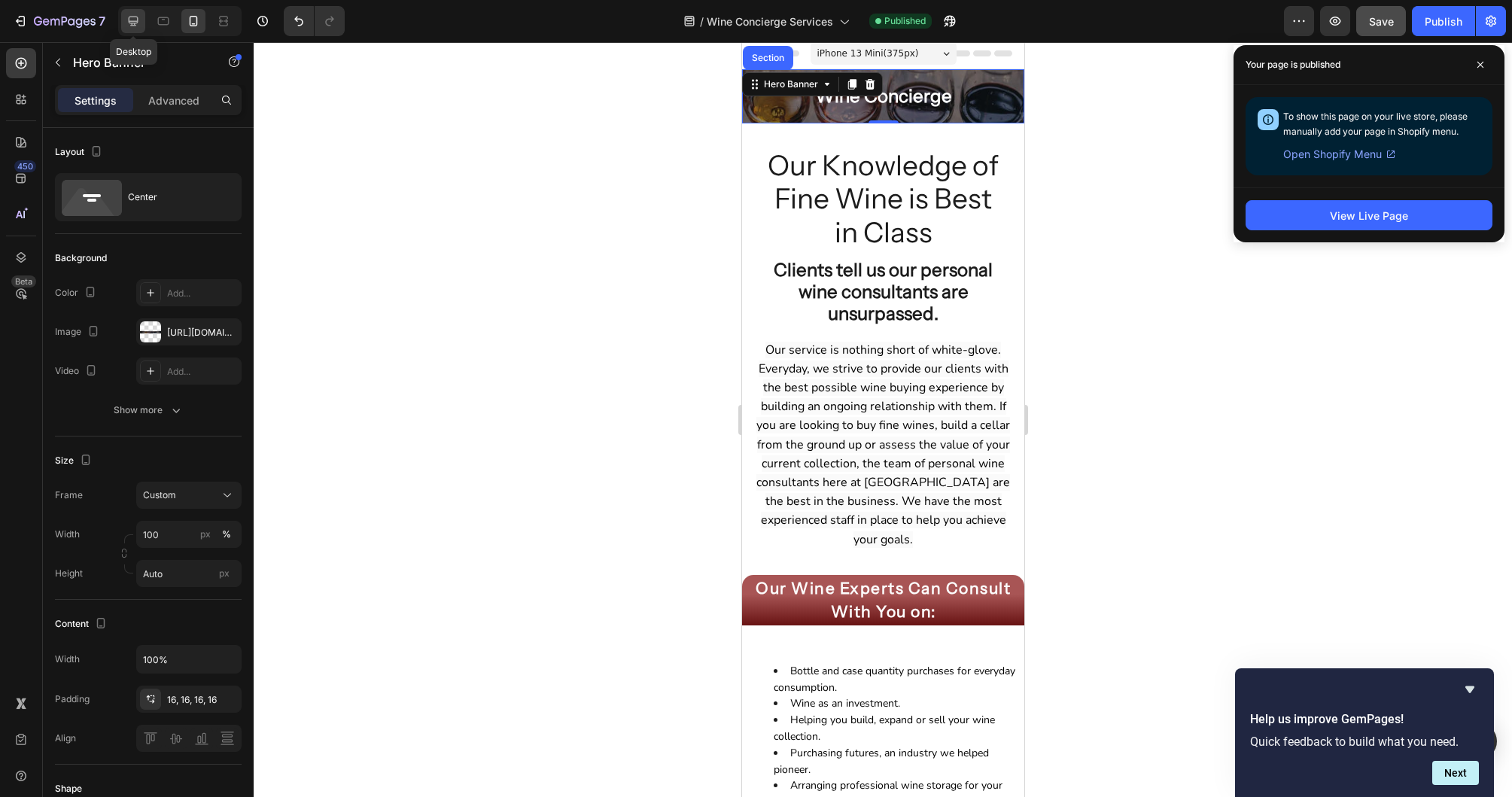
click at [133, 17] on icon at bounding box center [133, 21] width 15 height 15
type input "125"
type input "1200"
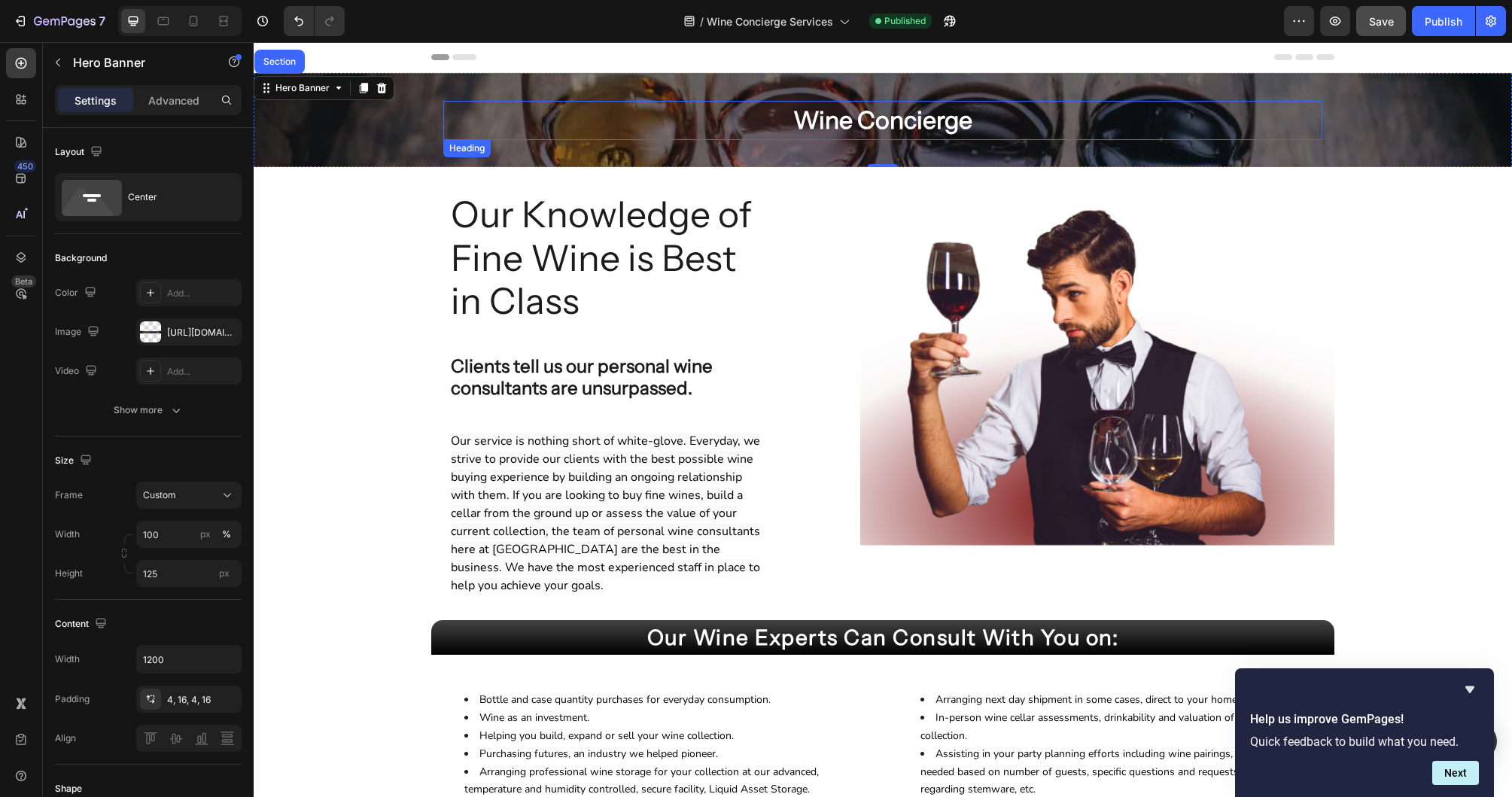
click at [876, 120] on h2 "Wine Concierge" at bounding box center [883, 120] width 879 height 40
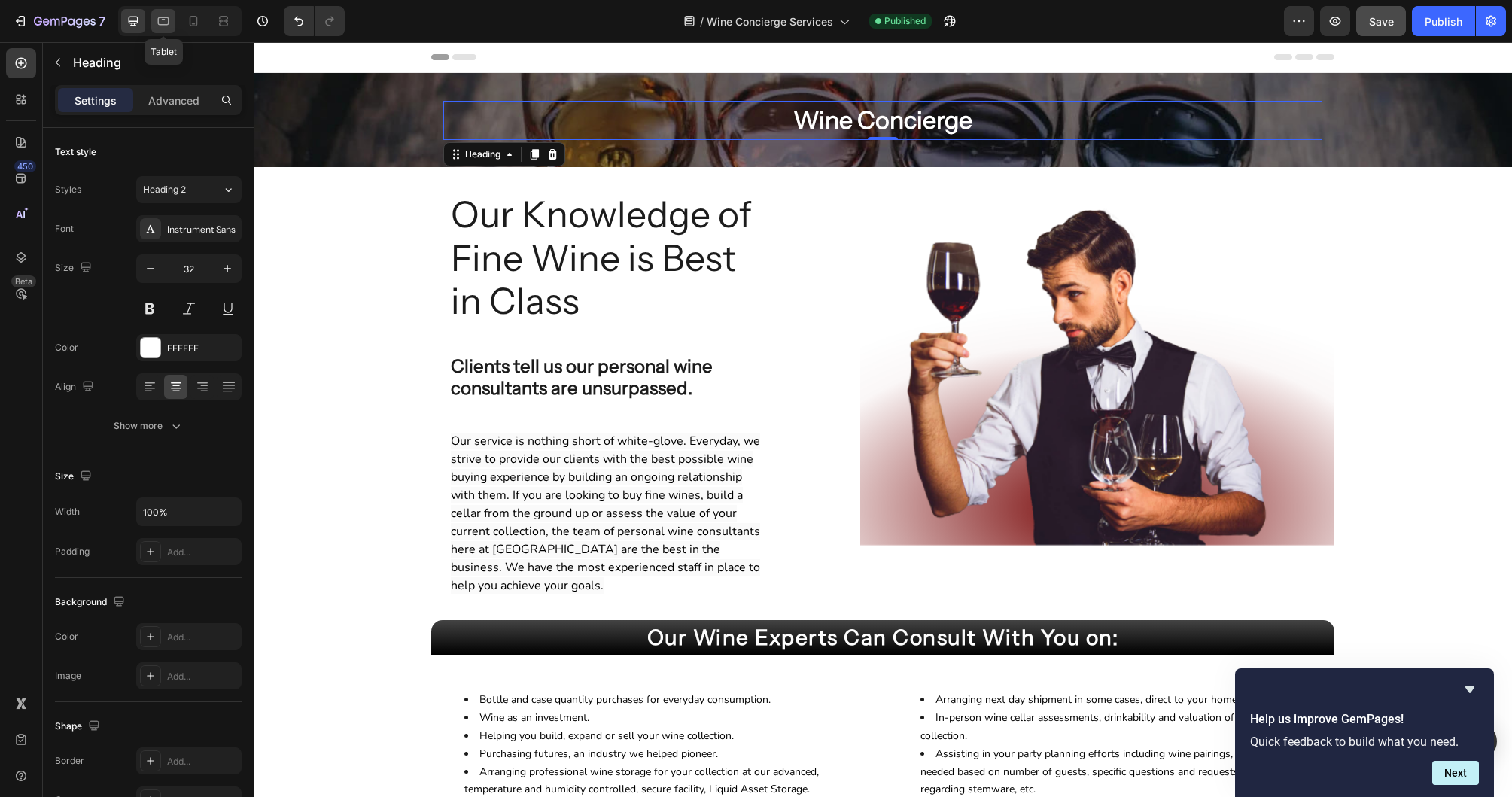
click at [159, 15] on icon at bounding box center [164, 21] width 15 height 15
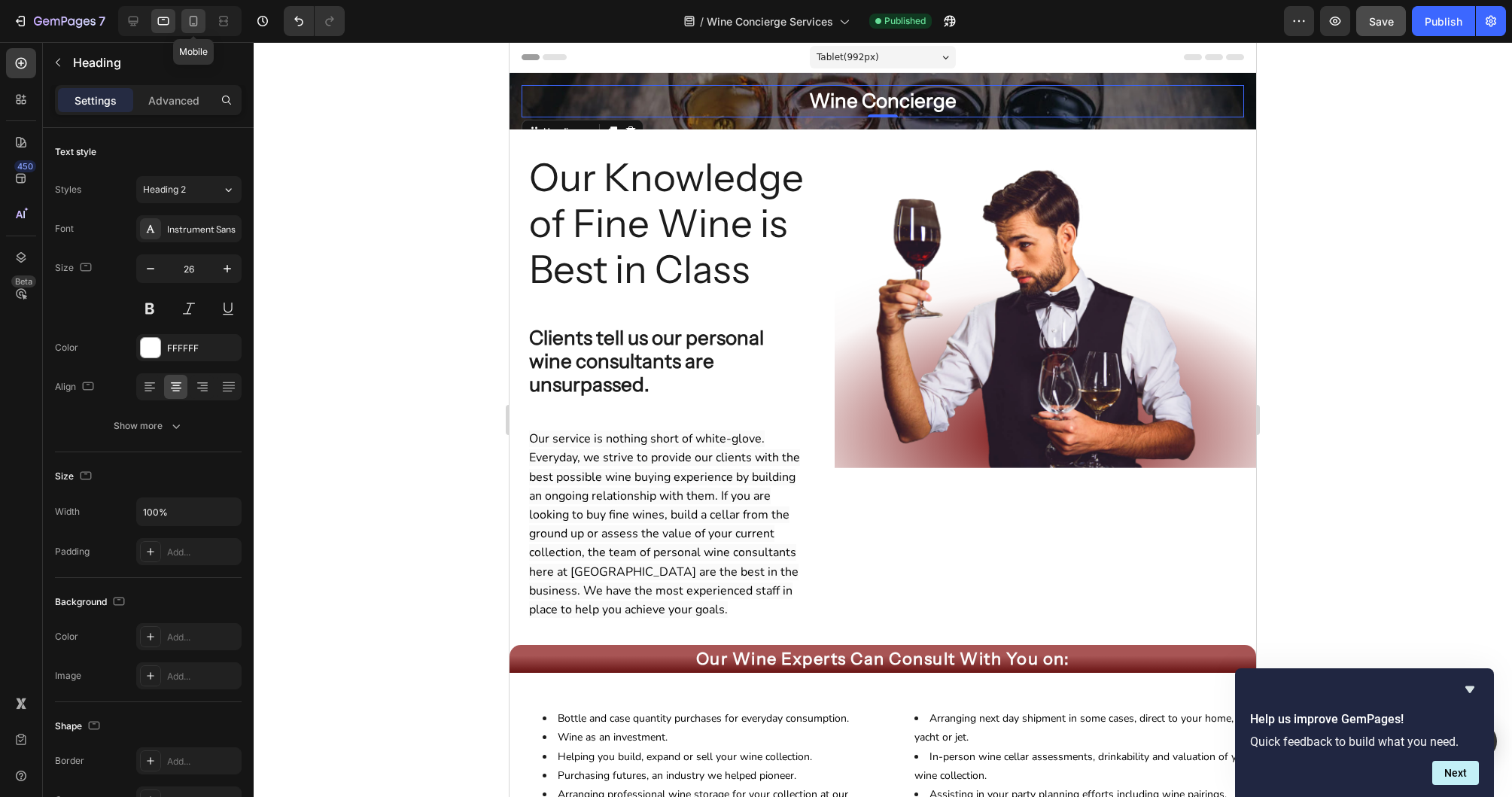
click at [189, 26] on icon at bounding box center [194, 21] width 15 height 15
type input "24"
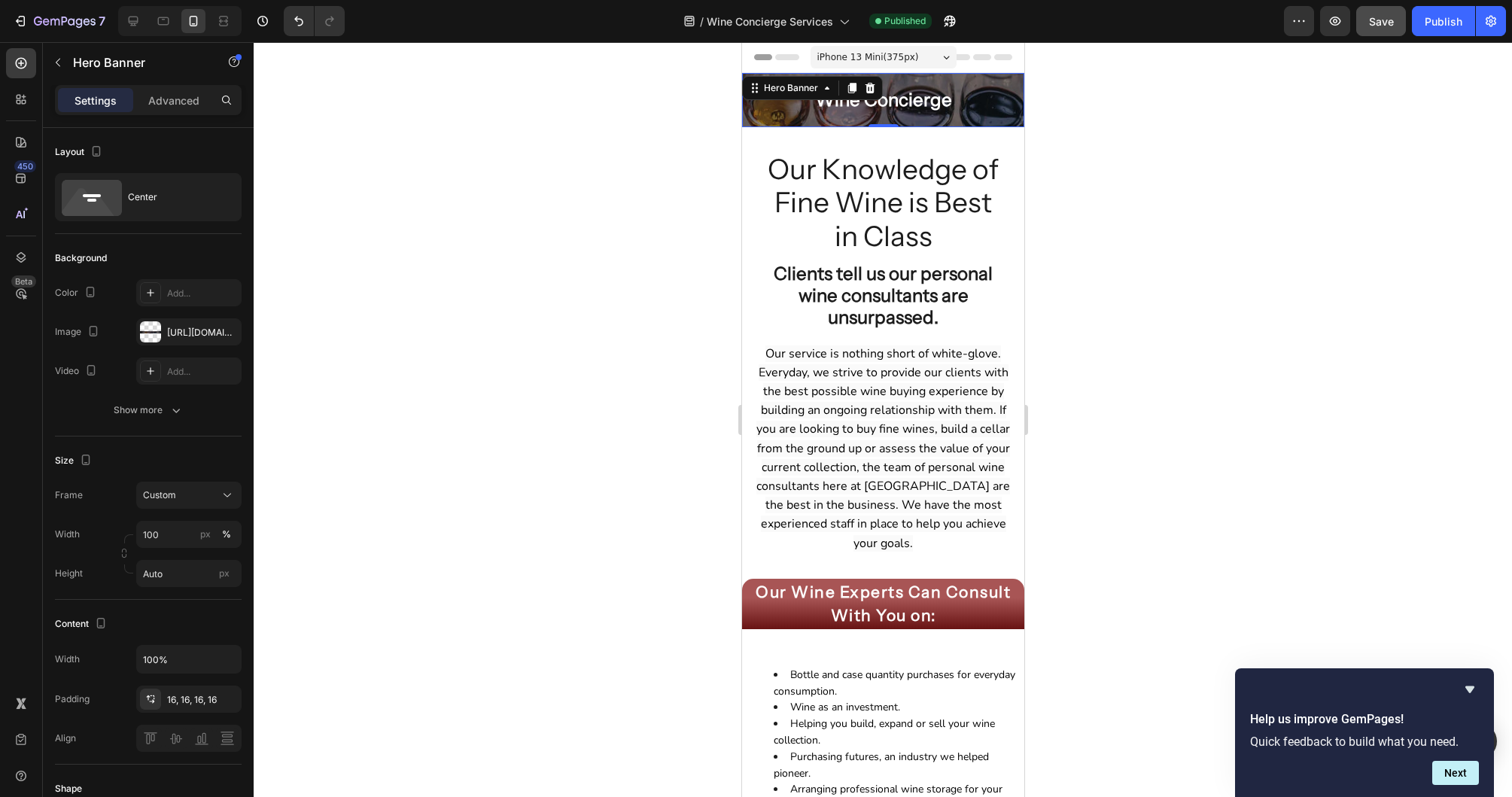
click at [748, 121] on div "Wine Concierge Heading" at bounding box center [882, 100] width 283 height 54
click at [174, 101] on p "Advanced" at bounding box center [174, 100] width 51 height 15
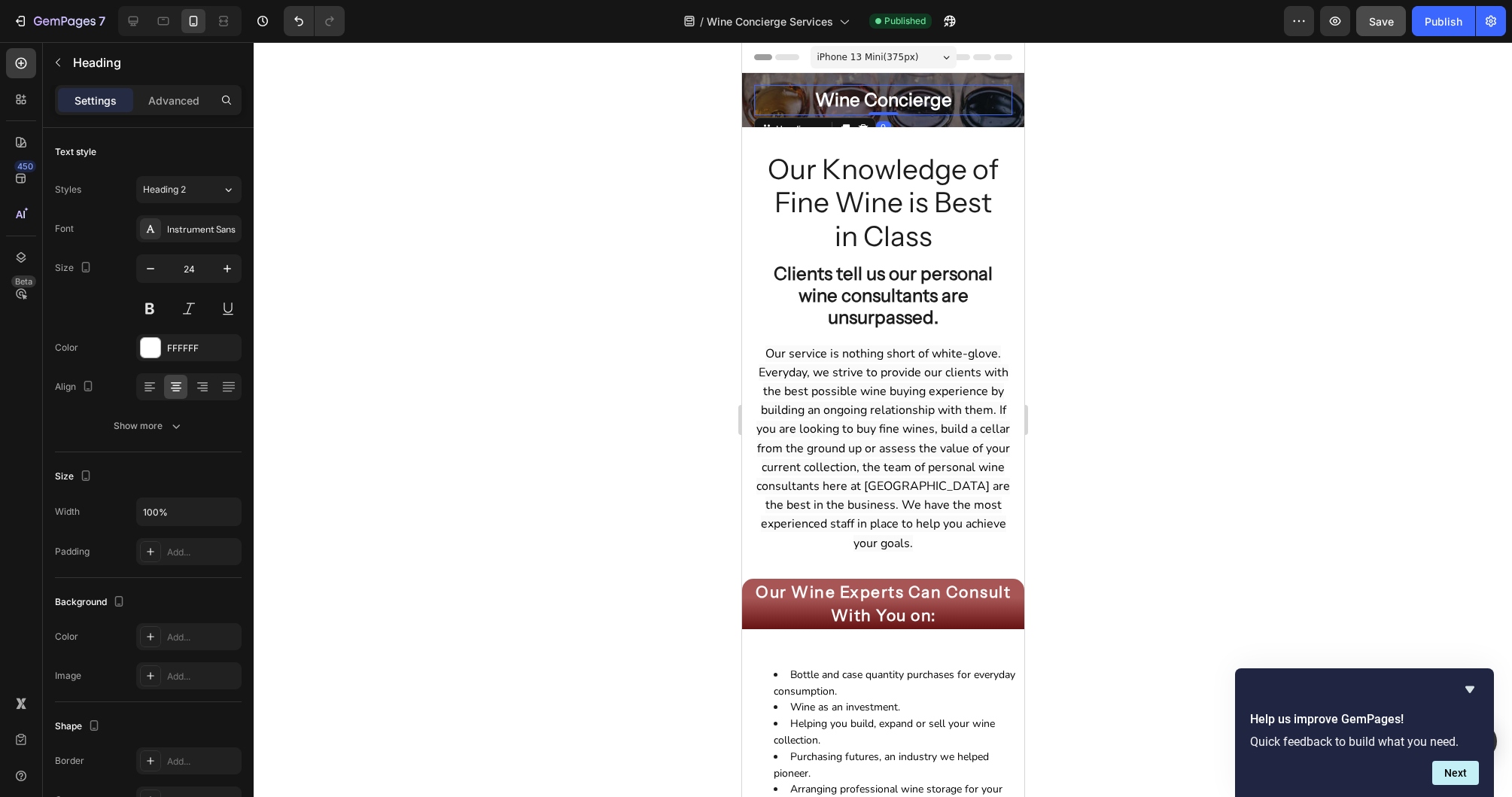
click at [928, 109] on h2 "Wine Concierge" at bounding box center [882, 99] width 258 height 30
click at [770, 103] on h2 "Wine Concierge" at bounding box center [882, 99] width 258 height 30
click at [196, 102] on p "Advanced" at bounding box center [174, 100] width 51 height 15
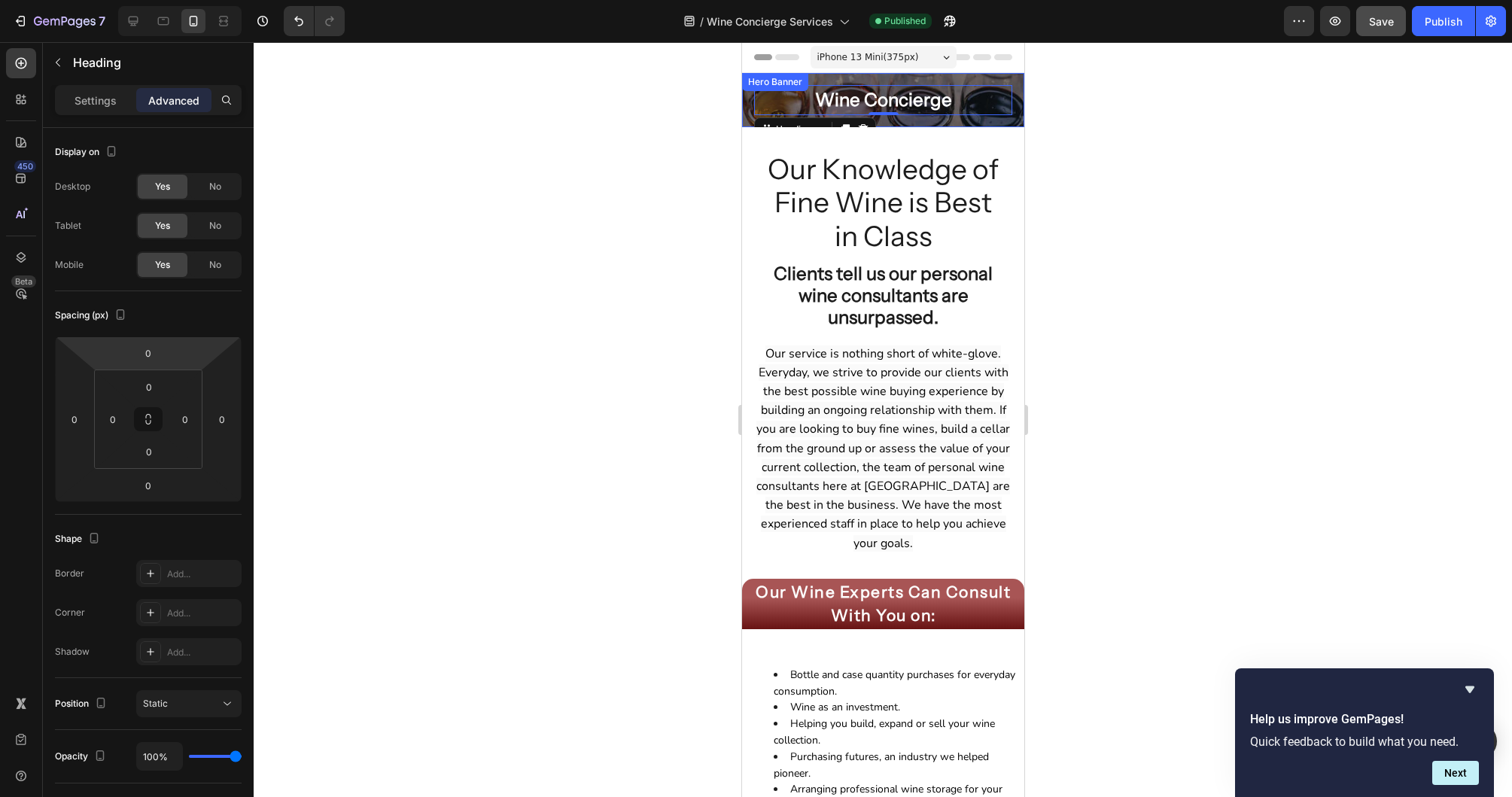
click at [1018, 125] on div "Wine Concierge Heading 0" at bounding box center [882, 100] width 283 height 54
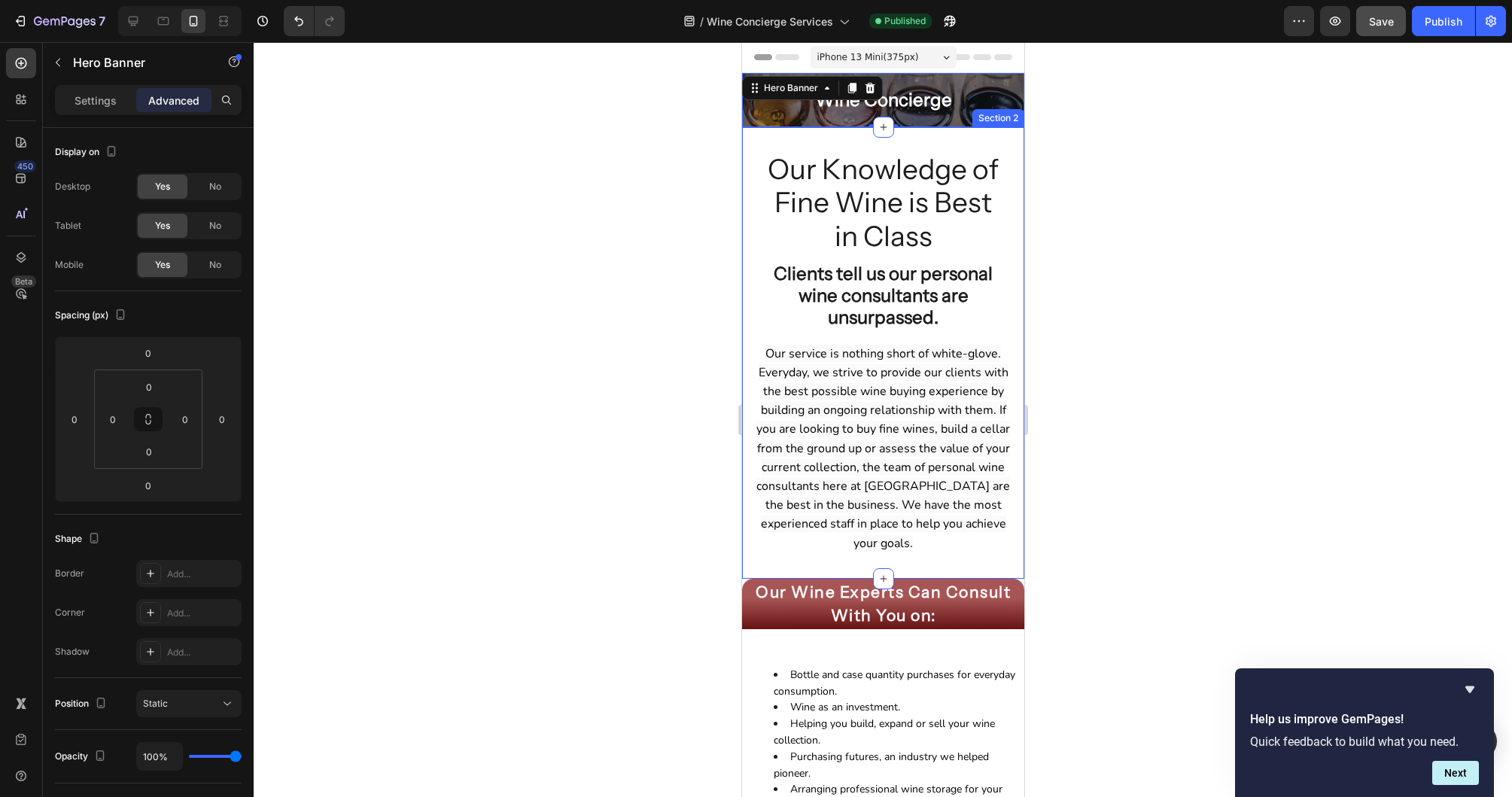
click at [996, 121] on div "Section 2" at bounding box center [998, 118] width 52 height 18
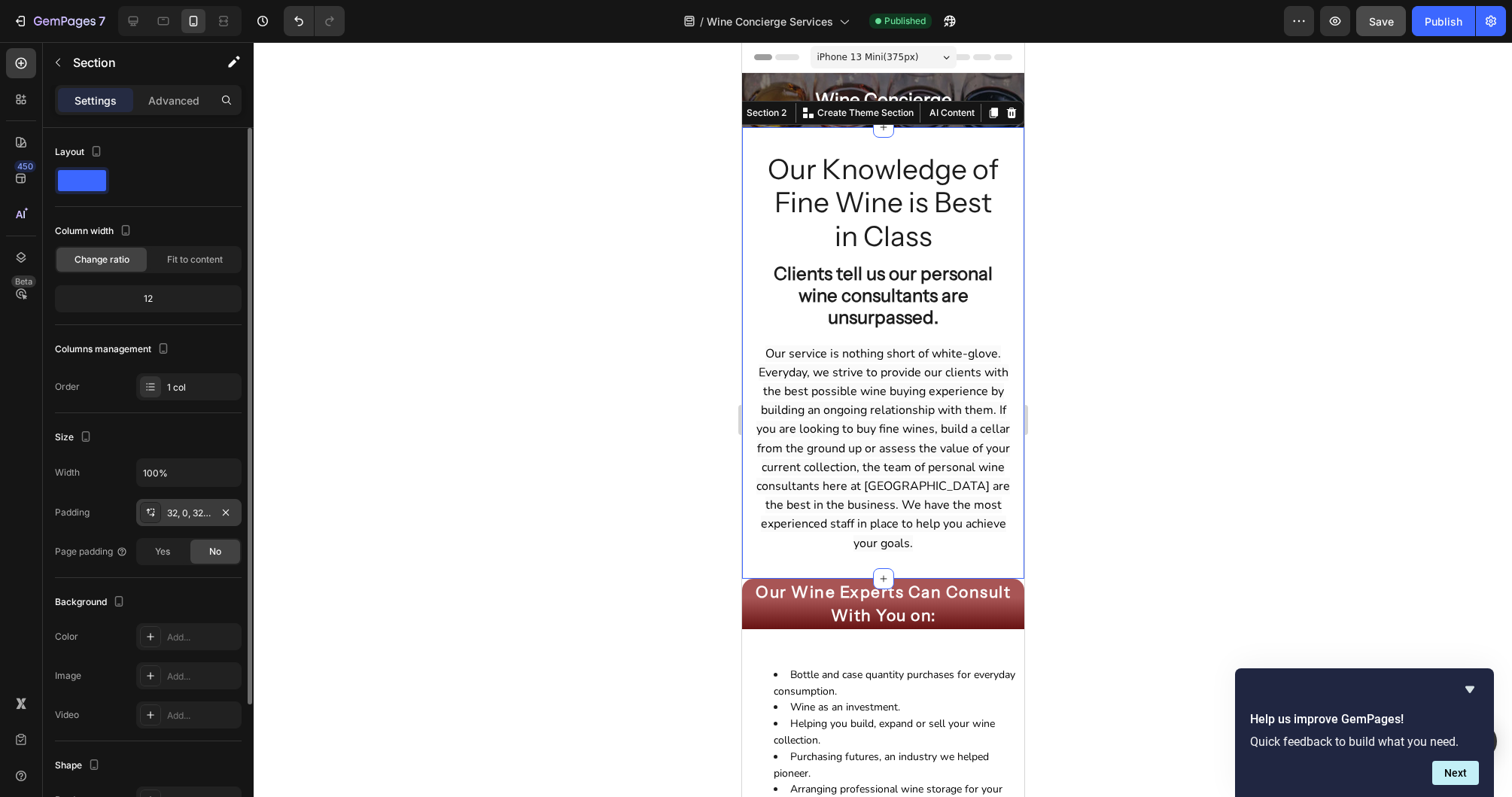
click at [176, 511] on div "32, 0, 32, 0" at bounding box center [188, 513] width 43 height 13
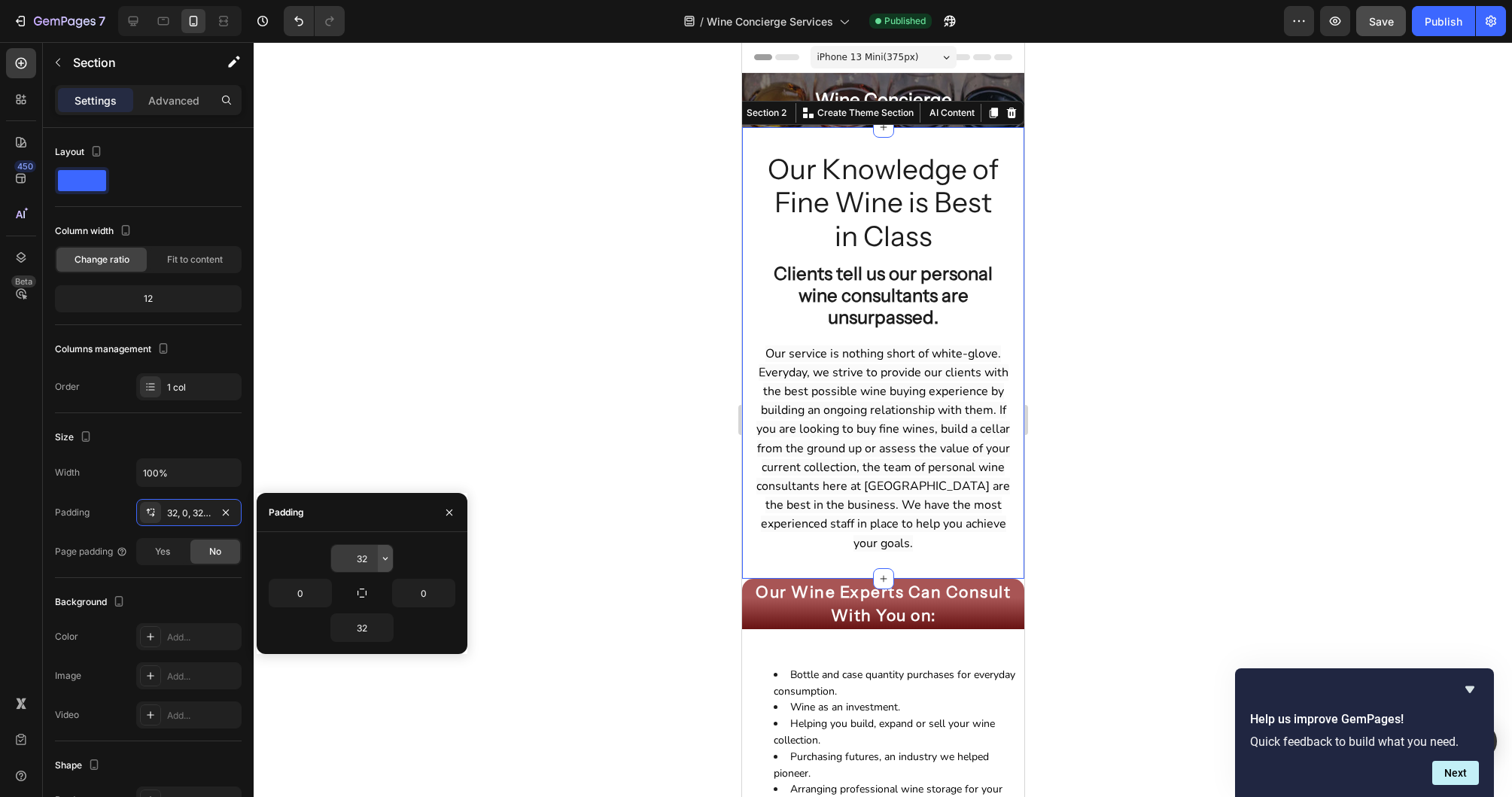
click at [381, 559] on icon "button" at bounding box center [385, 558] width 12 height 12
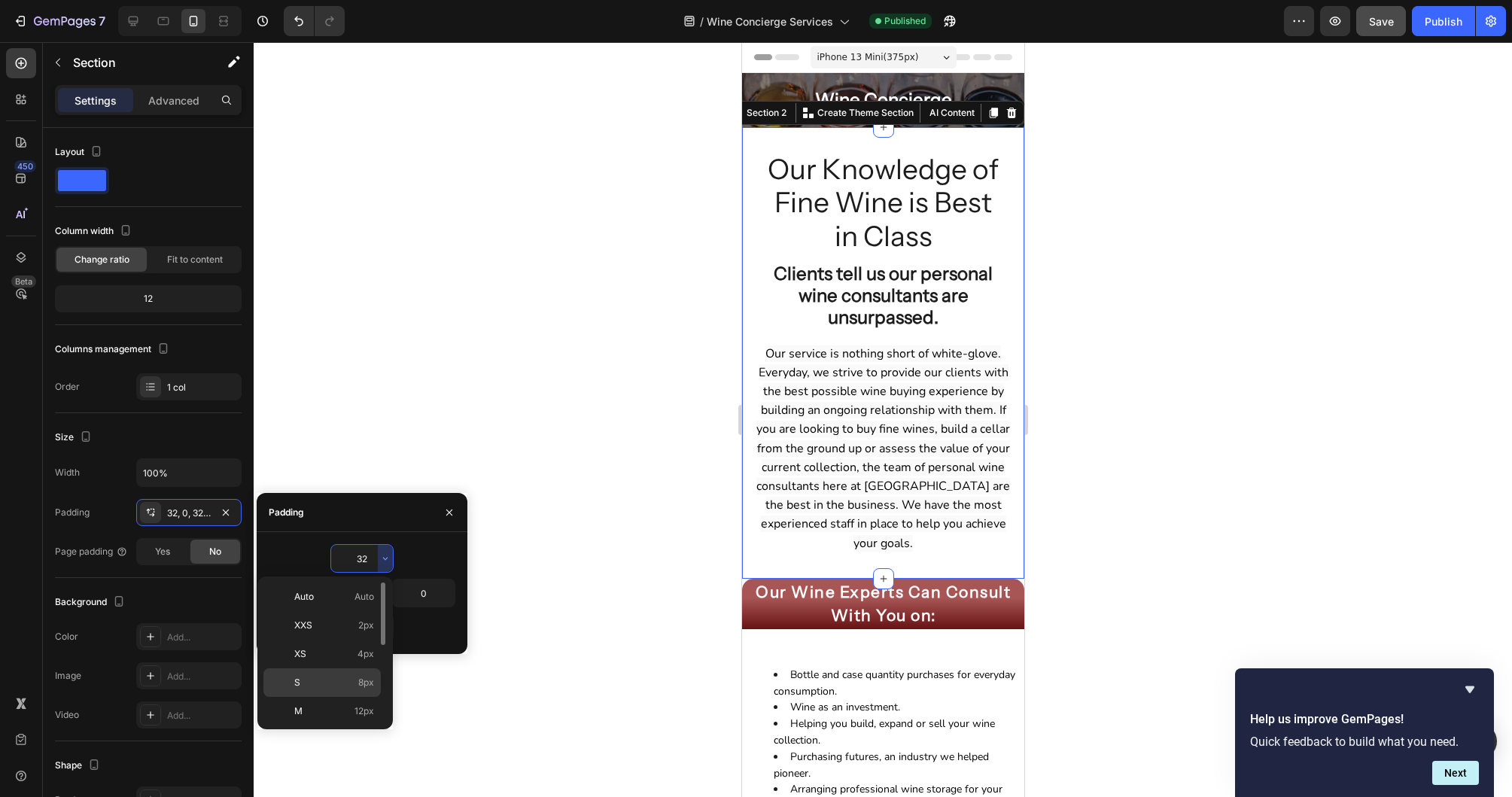
click at [335, 683] on p "S 8px" at bounding box center [334, 682] width 80 height 13
type input "8"
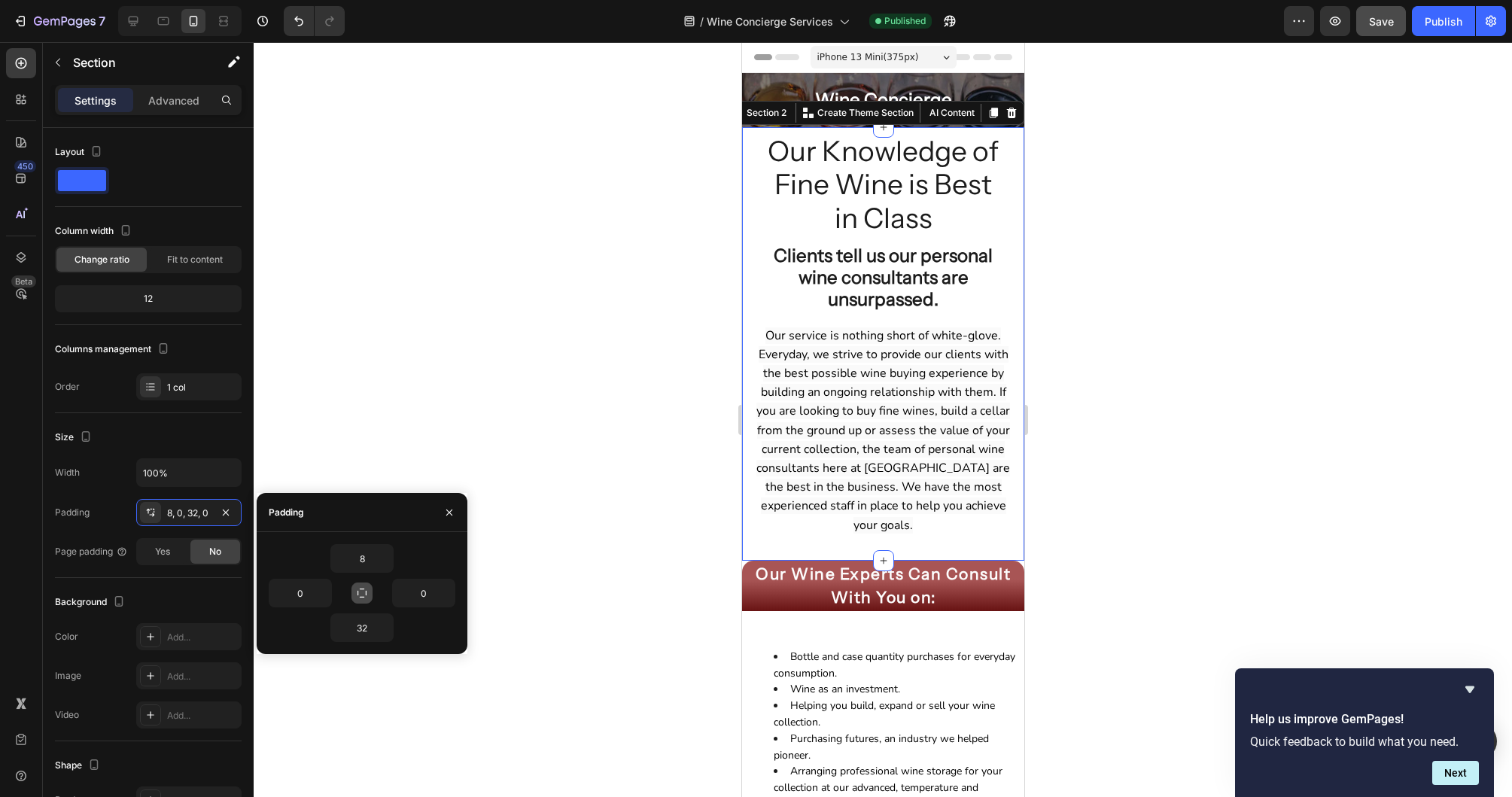
click at [367, 595] on icon "button" at bounding box center [362, 593] width 12 height 12
type input "8"
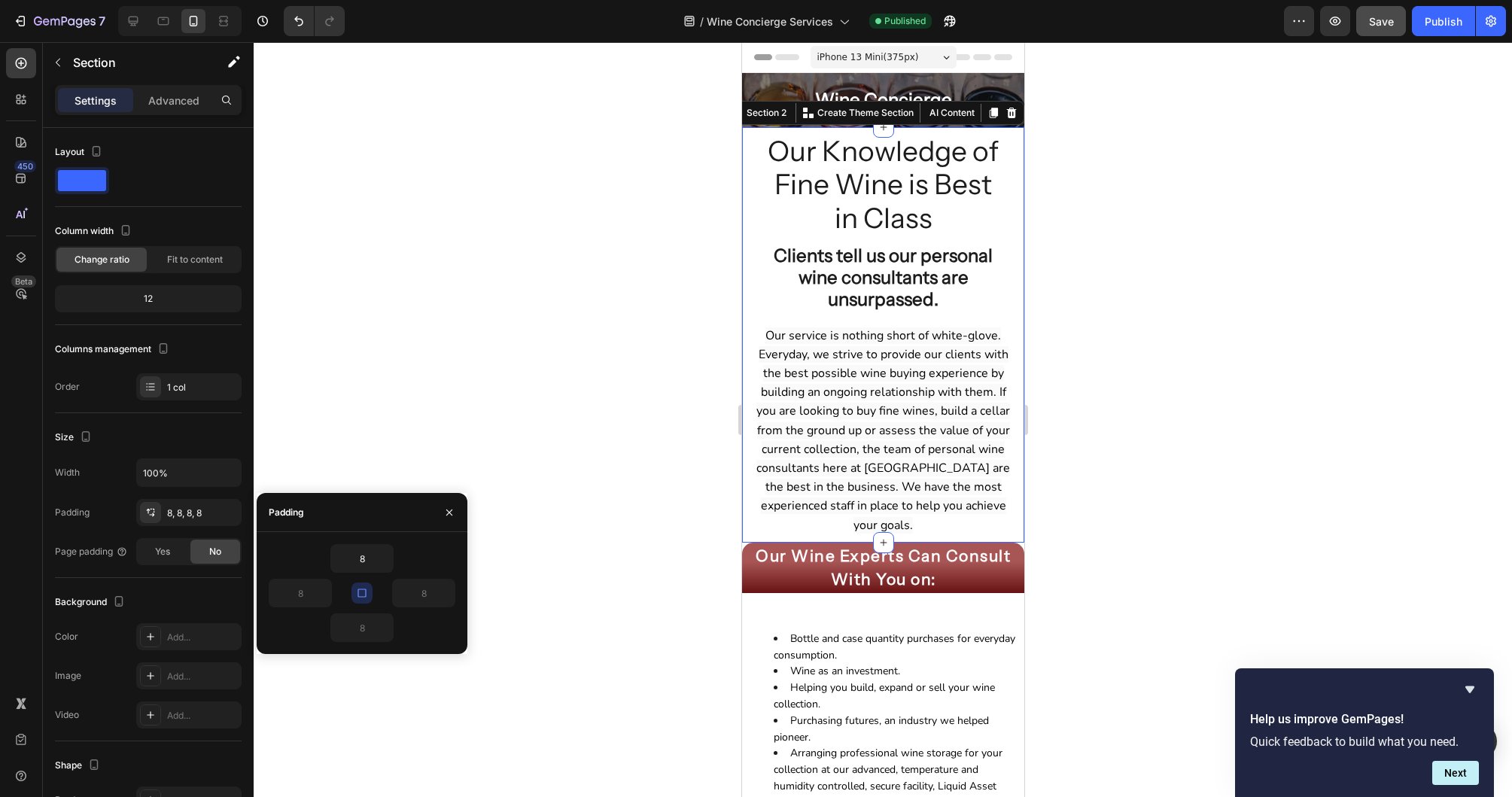
click at [1140, 323] on div at bounding box center [882, 419] width 1258 height 755
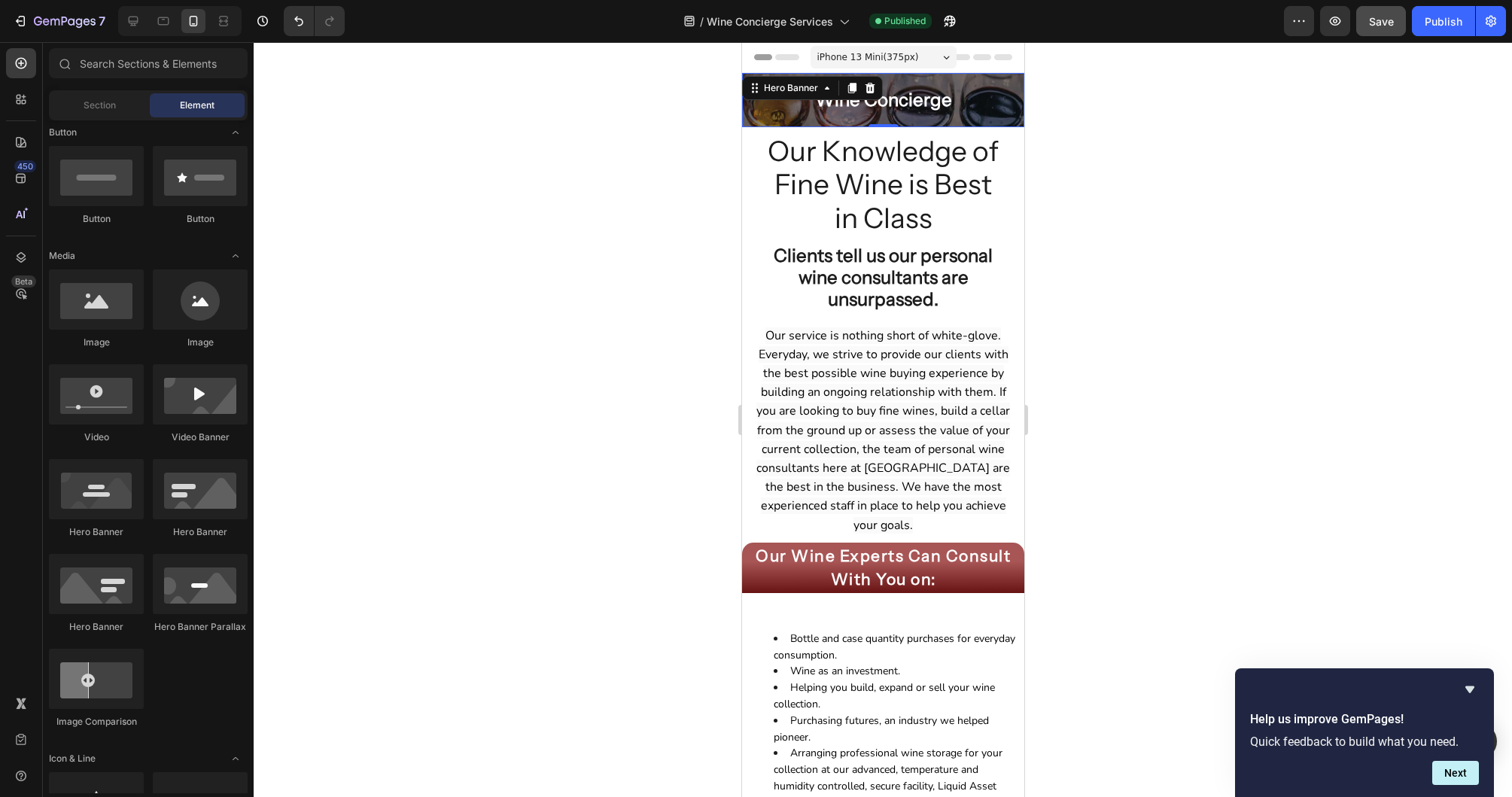
click at [840, 123] on div "Wine Concierge Heading" at bounding box center [882, 100] width 283 height 54
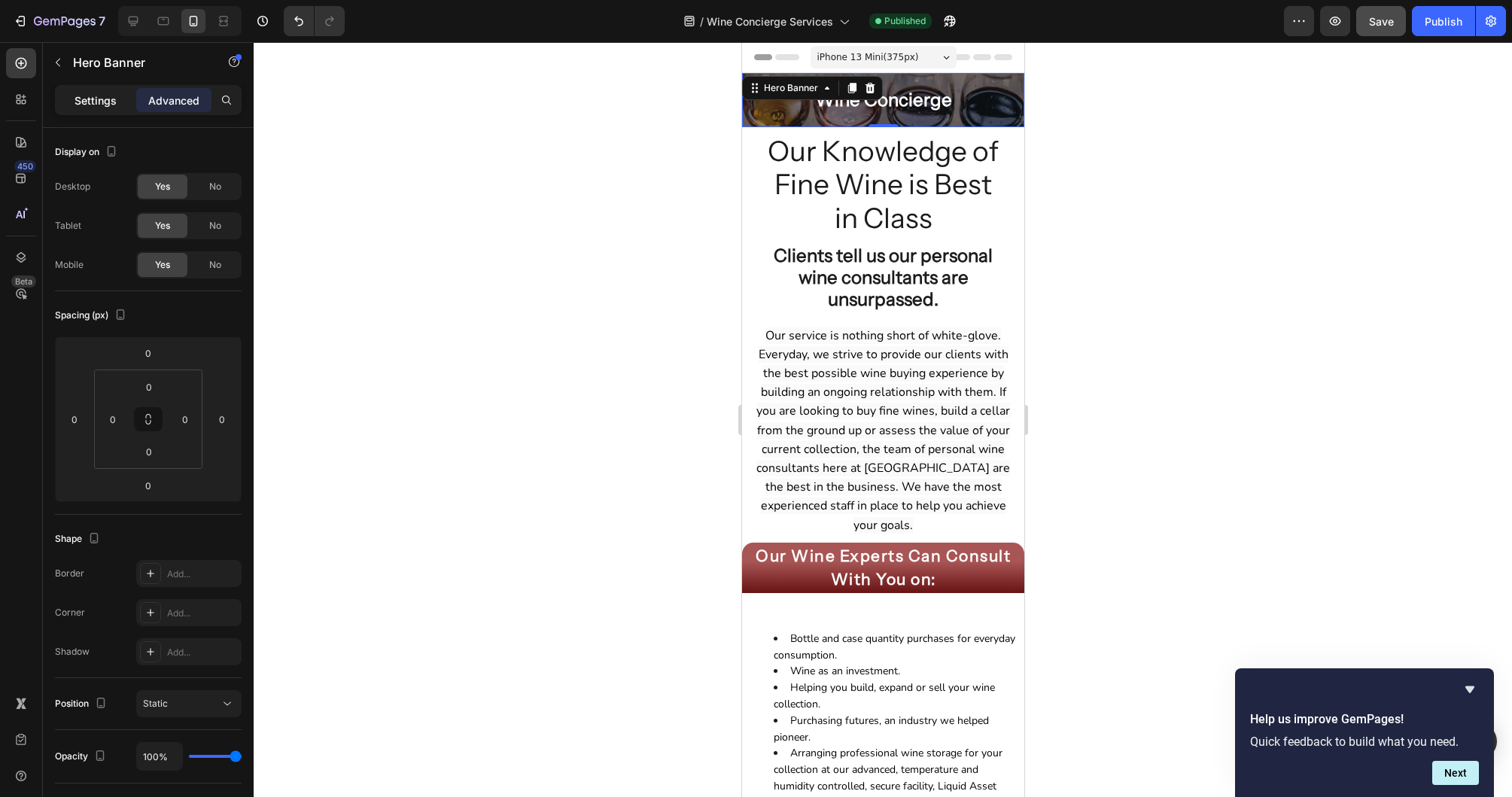
click at [106, 100] on p "Settings" at bounding box center [95, 100] width 42 height 15
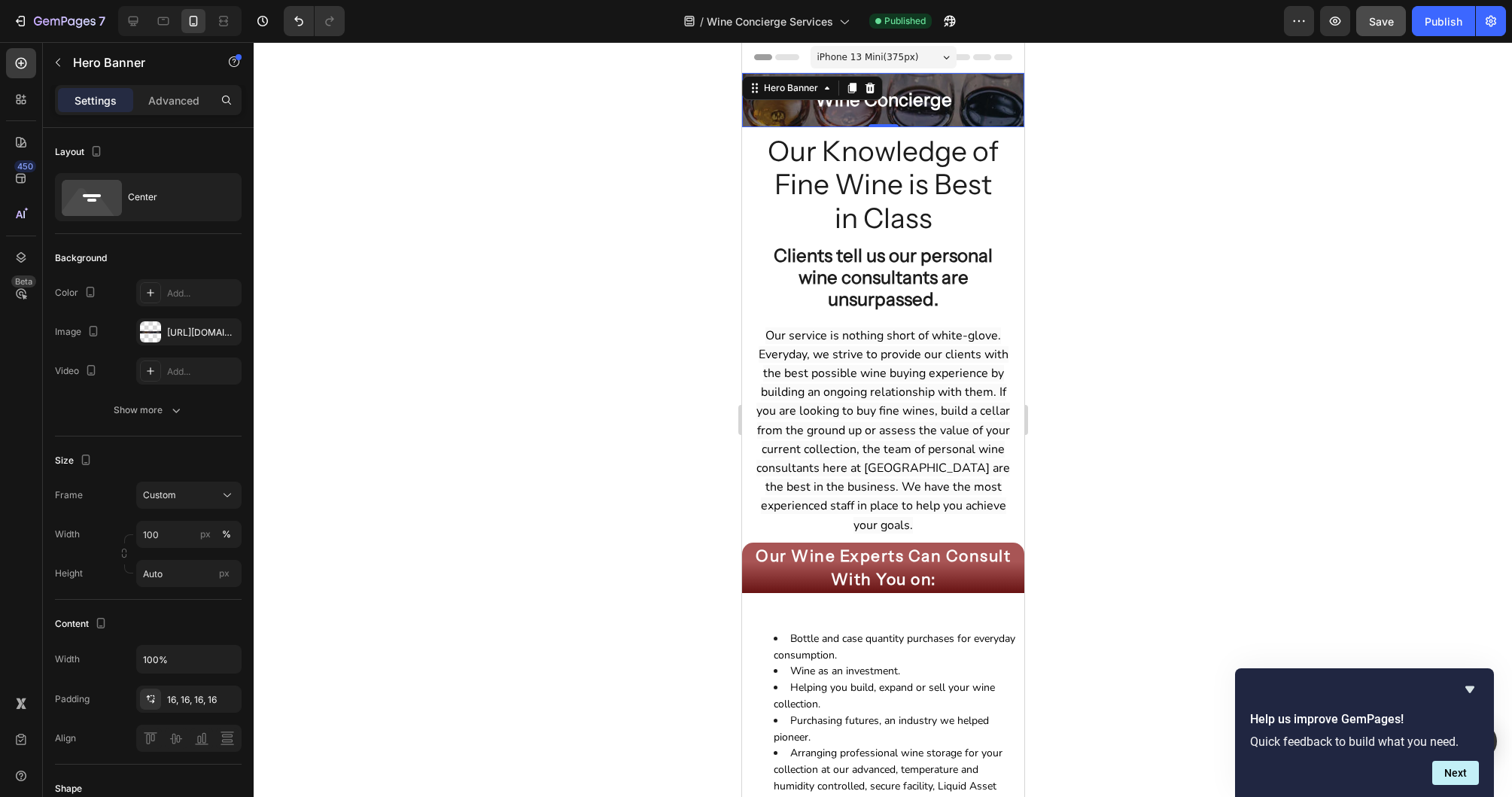
click at [746, 125] on div "Wine Concierge Heading" at bounding box center [882, 100] width 283 height 54
click at [143, 26] on div at bounding box center [133, 20] width 24 height 24
type input "125"
type input "1200"
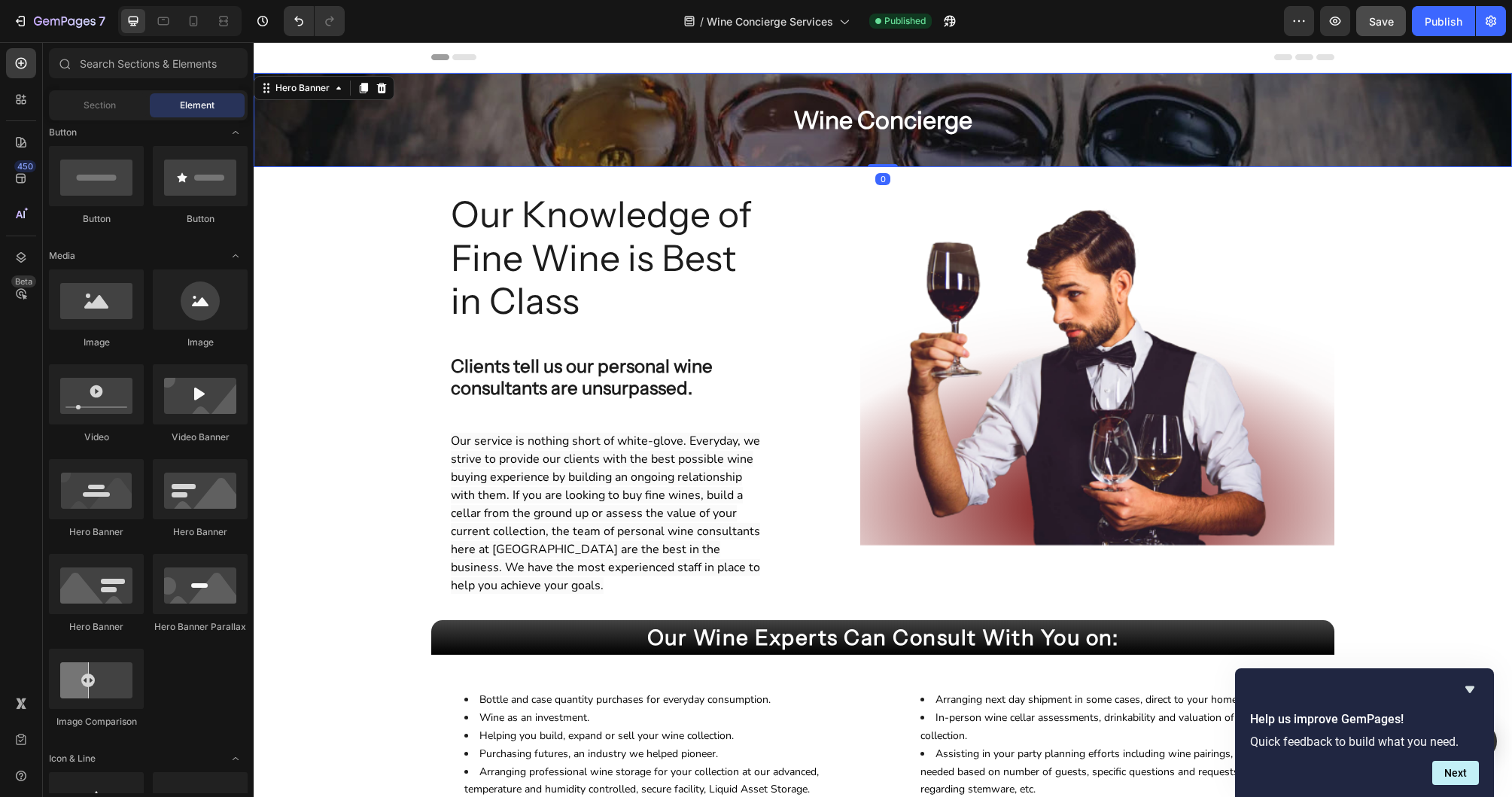
click at [1431, 162] on div "Background Image" at bounding box center [882, 120] width 1258 height 94
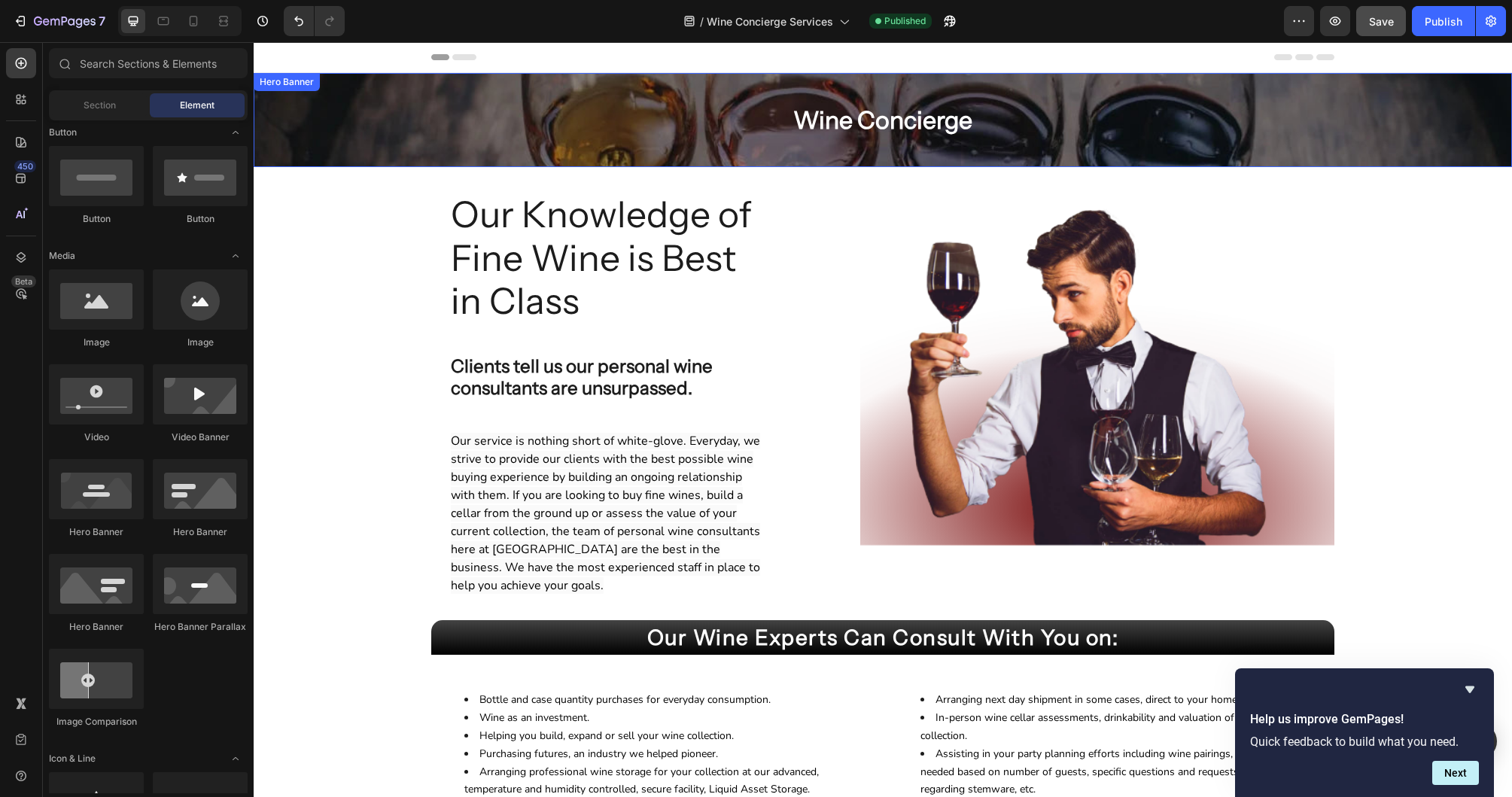
click at [1433, 164] on div "Background Image" at bounding box center [882, 120] width 1258 height 94
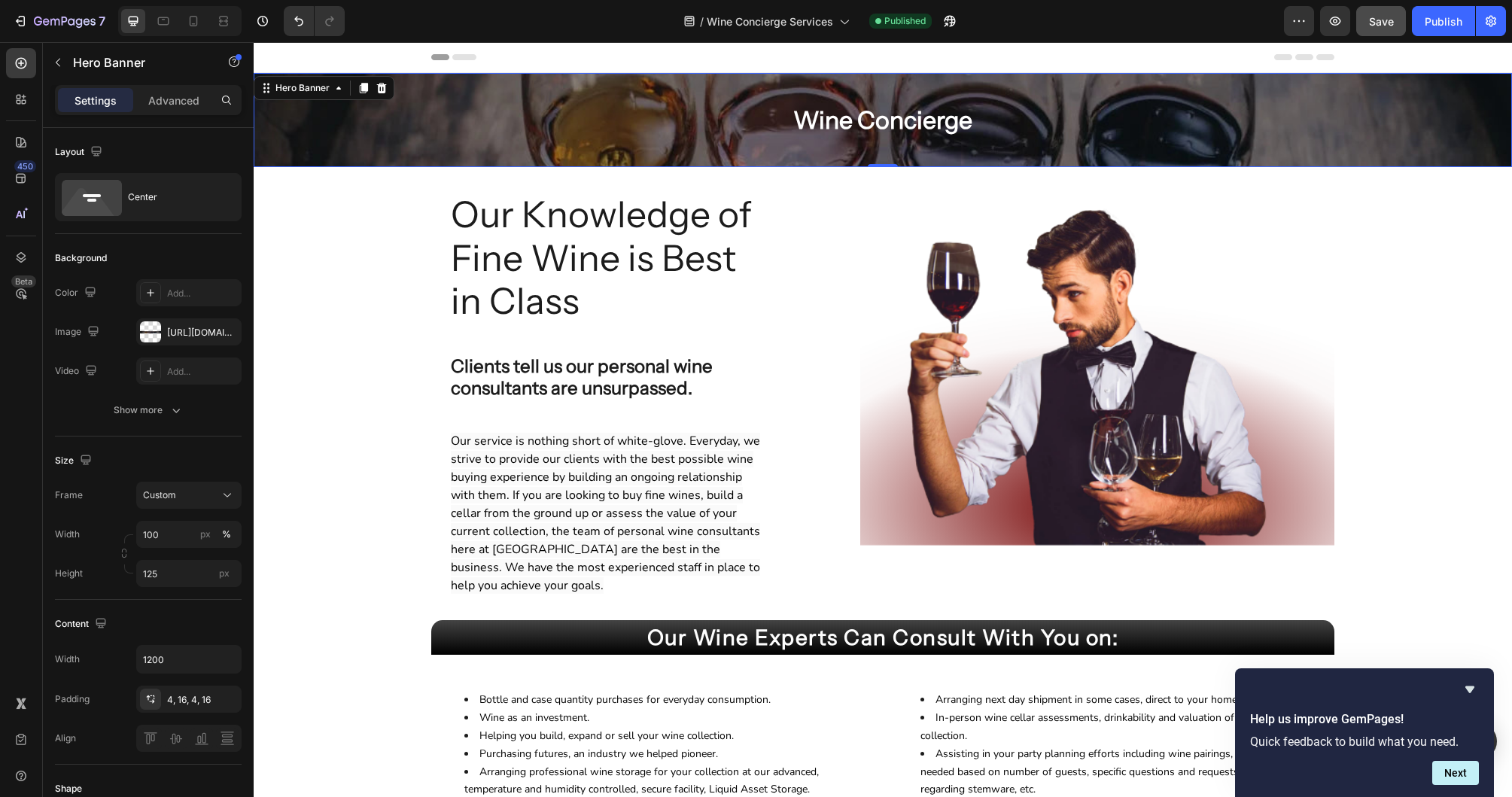
click at [1504, 167] on div "Background Image" at bounding box center [882, 120] width 1258 height 94
click at [330, 89] on div "Hero Banner" at bounding box center [303, 88] width 60 height 13
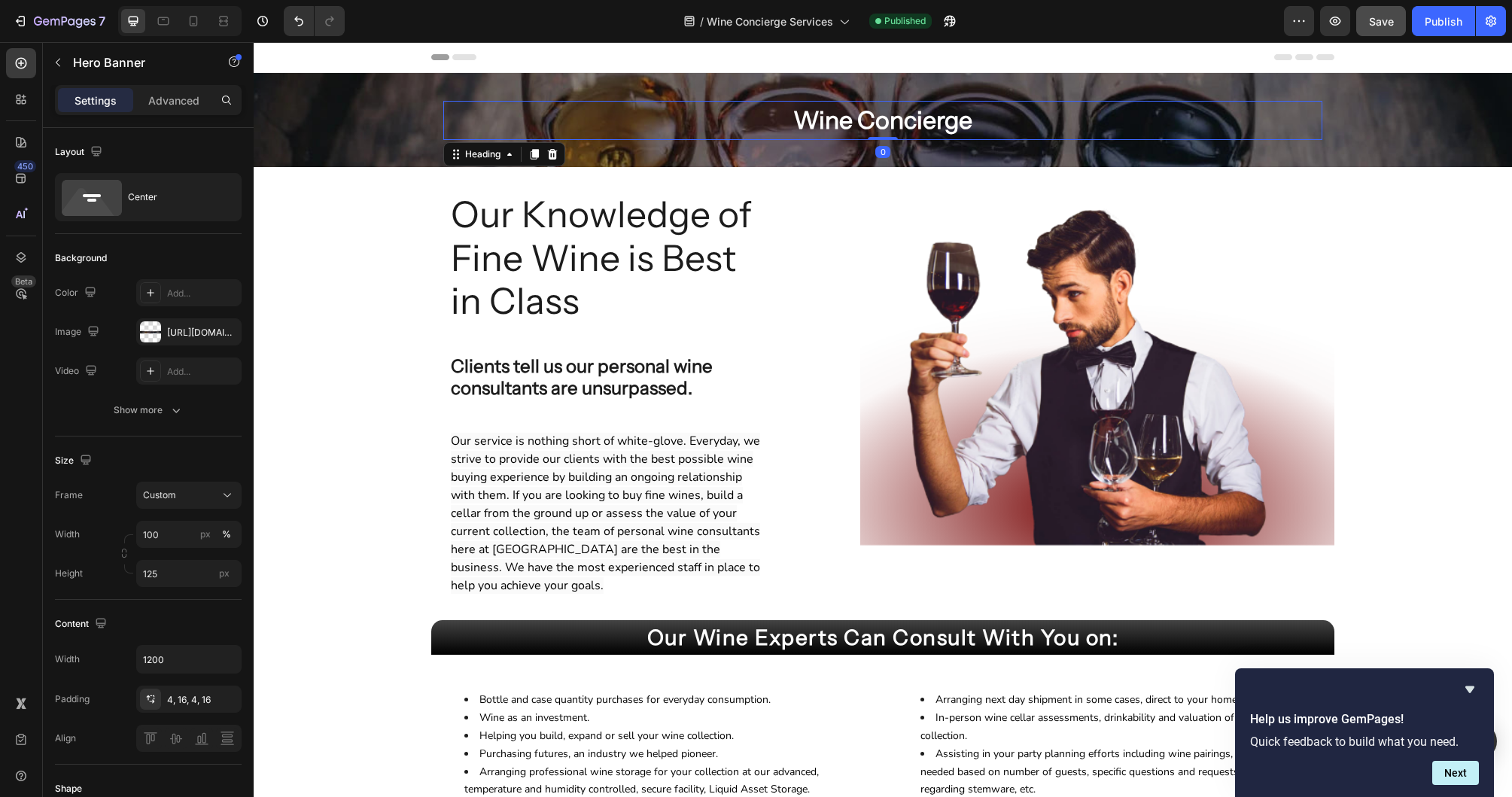
click at [455, 131] on p "Wine Concierge" at bounding box center [882, 120] width 877 height 36
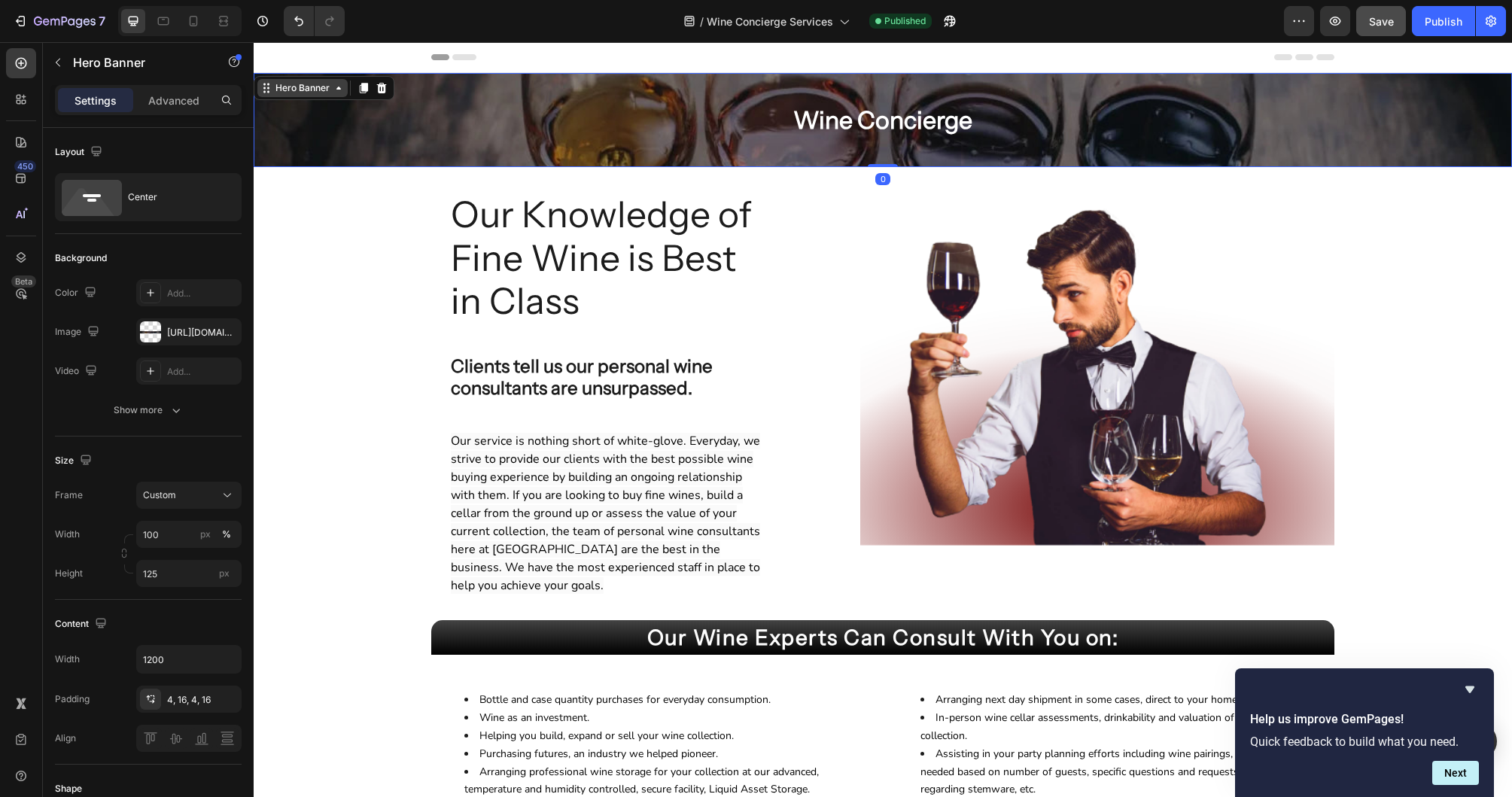
click at [304, 88] on div "Hero Banner" at bounding box center [303, 88] width 60 height 13
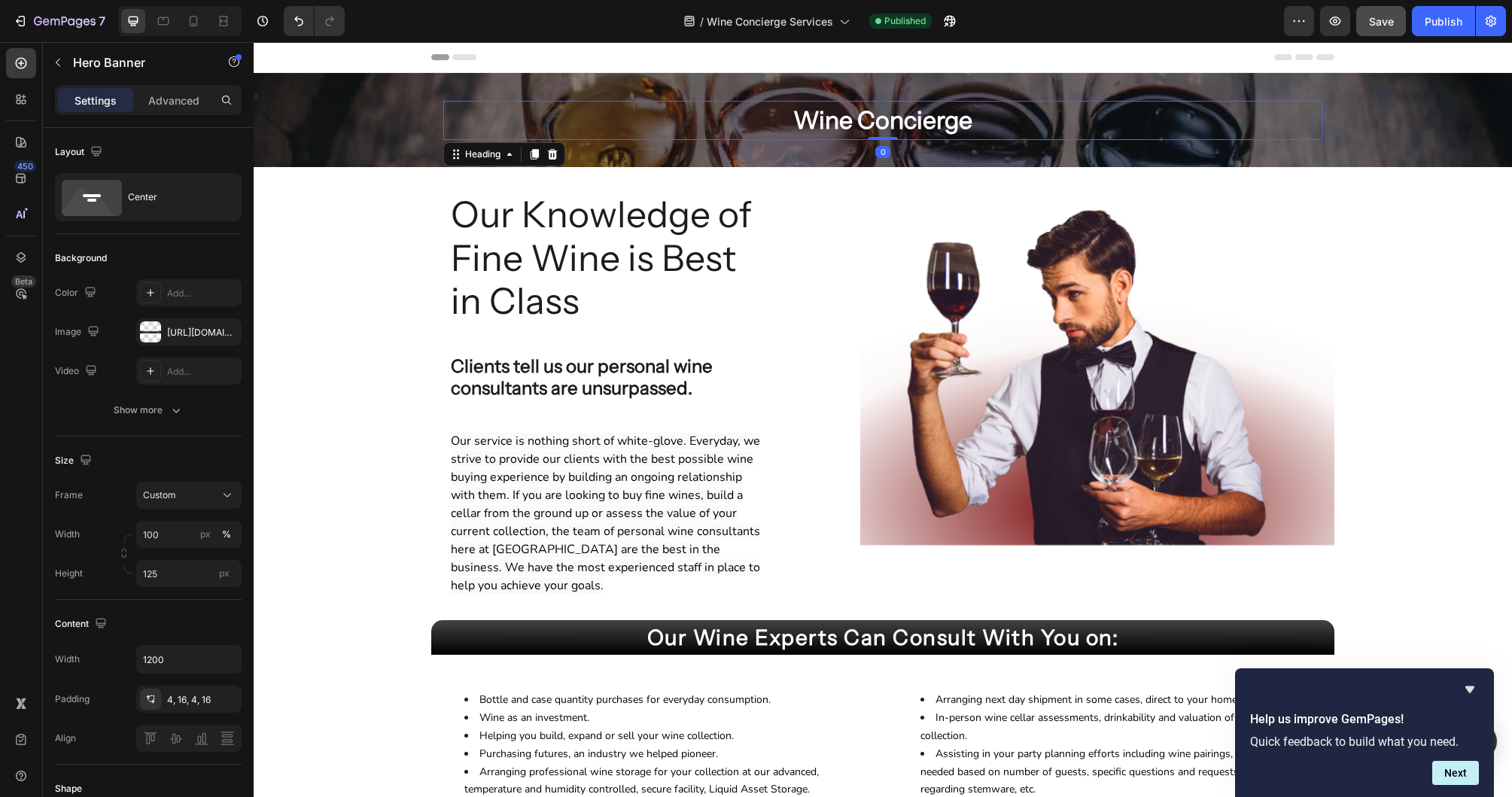
click at [477, 121] on p "Wine Concierge" at bounding box center [882, 120] width 877 height 36
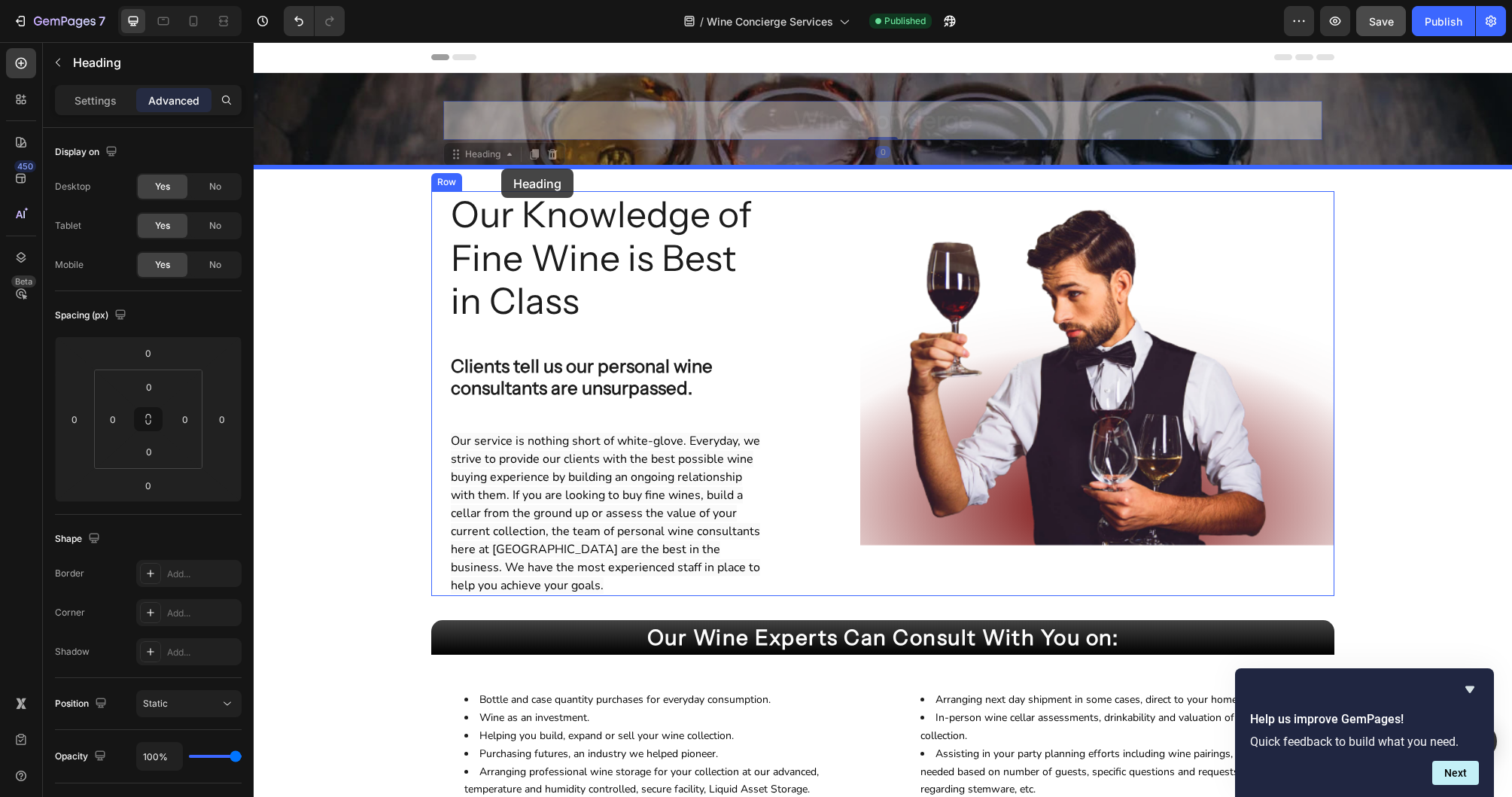
drag, startPoint x: 489, startPoint y: 156, endPoint x: 501, endPoint y: 170, distance: 18.4
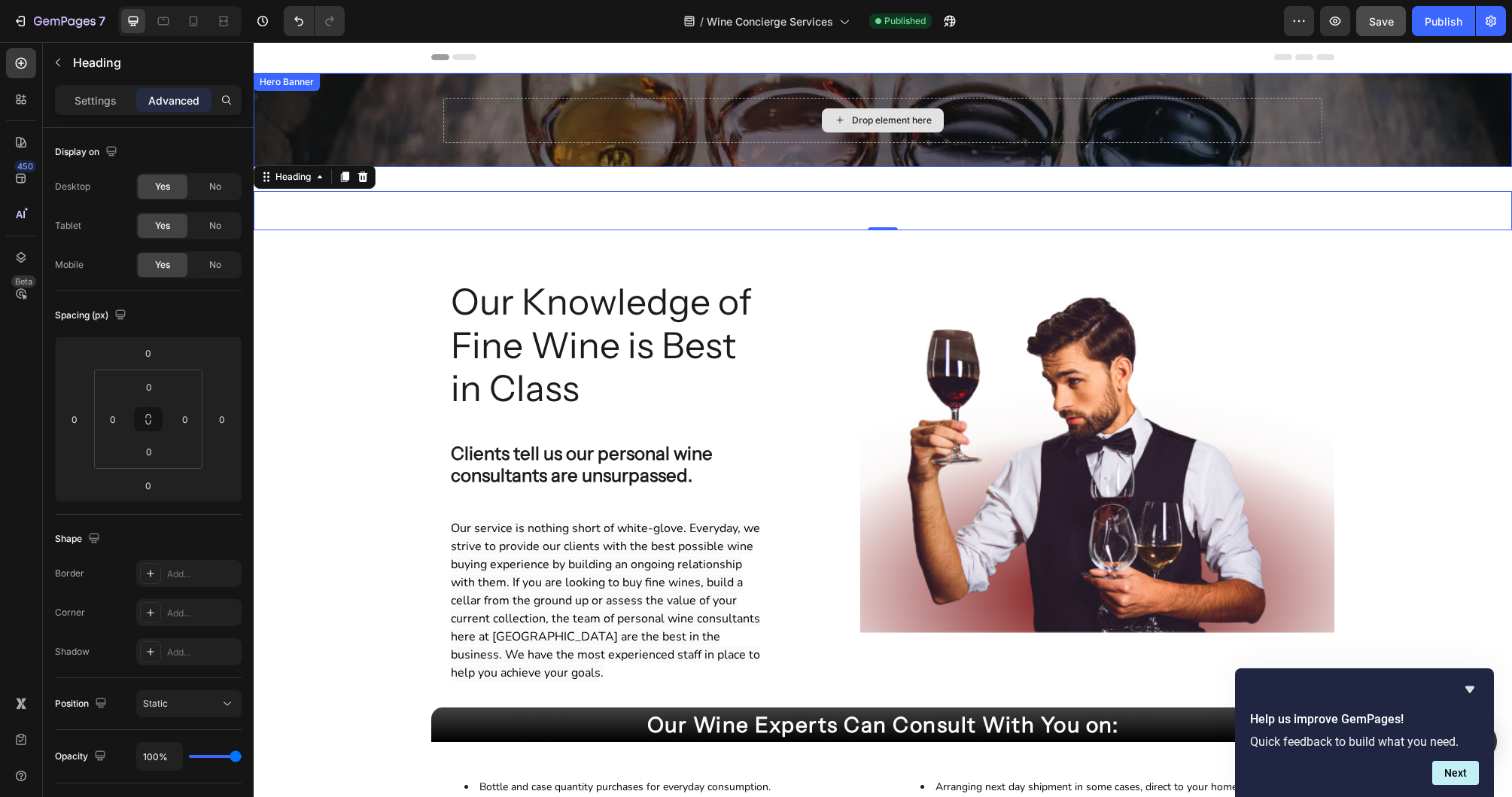
click at [537, 120] on div "Drop element here" at bounding box center [883, 120] width 879 height 45
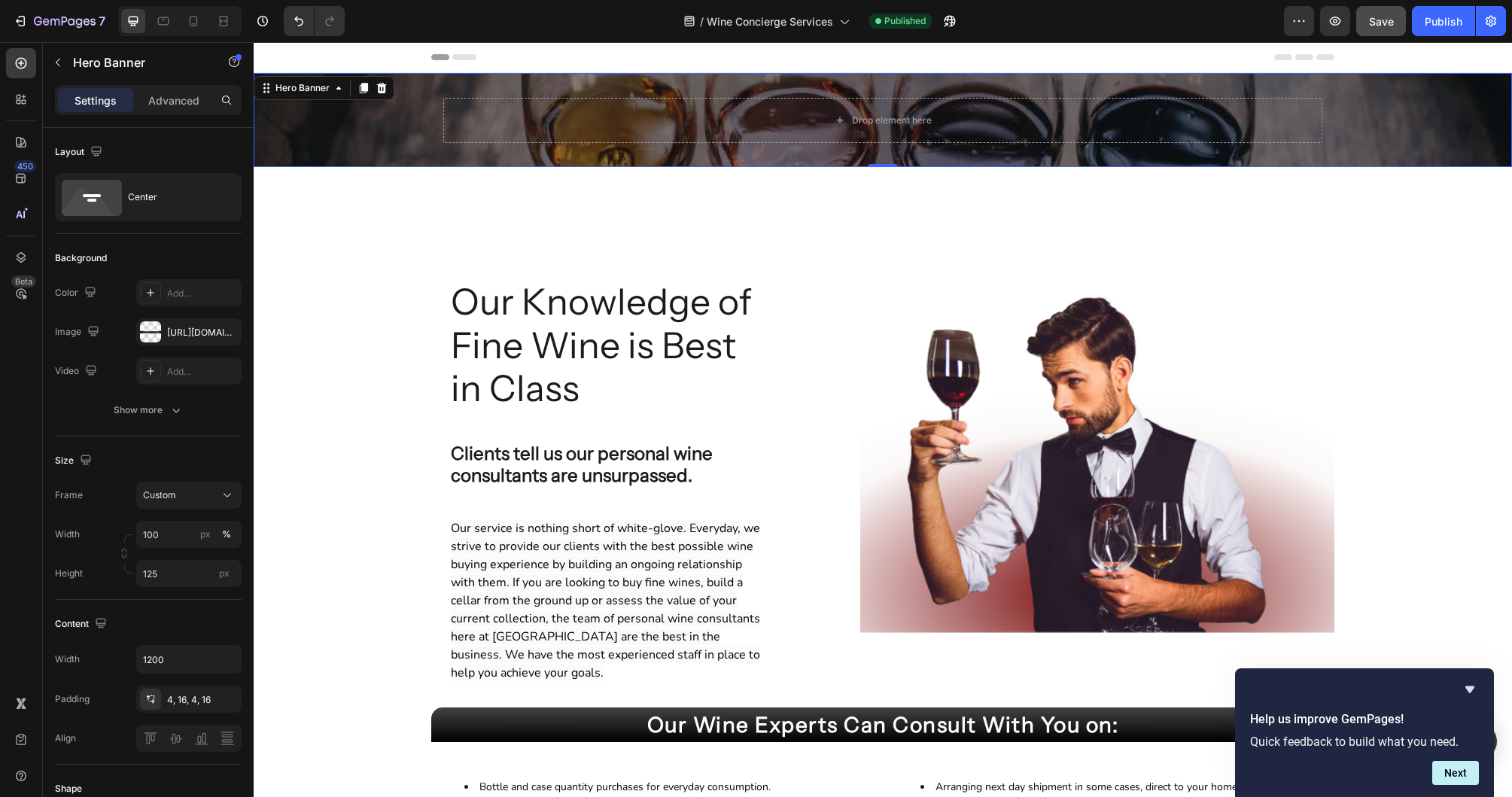
click at [402, 121] on div "Background Image" at bounding box center [882, 120] width 1258 height 94
click at [498, 121] on div "Drop element here" at bounding box center [883, 120] width 879 height 45
click at [367, 120] on div "Background Image" at bounding box center [882, 120] width 1258 height 94
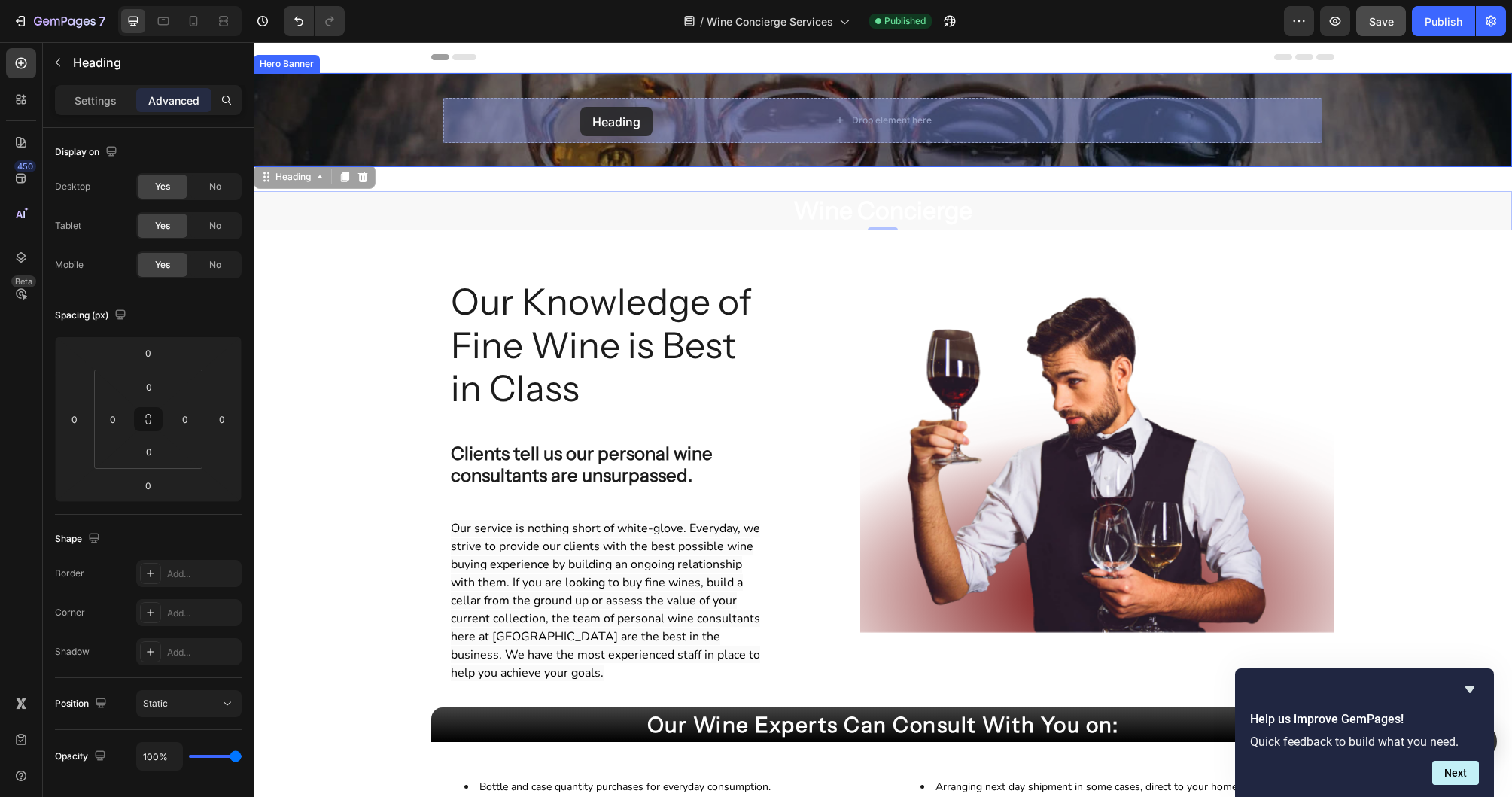
drag, startPoint x: 273, startPoint y: 184, endPoint x: 580, endPoint y: 107, distance: 316.5
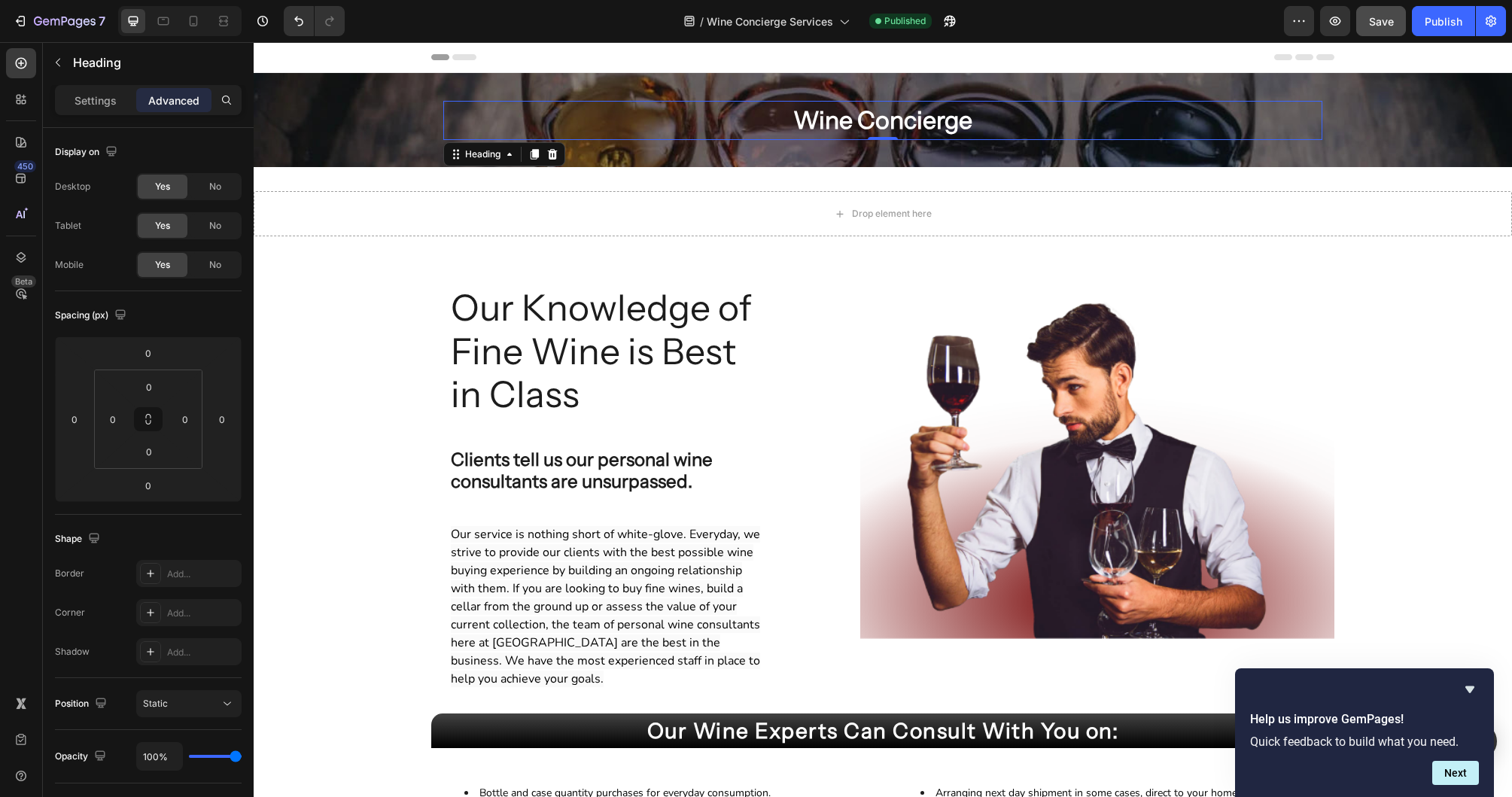
click at [500, 132] on h2 "Wine Concierge" at bounding box center [883, 120] width 879 height 40
click at [163, 24] on icon at bounding box center [164, 21] width 12 height 9
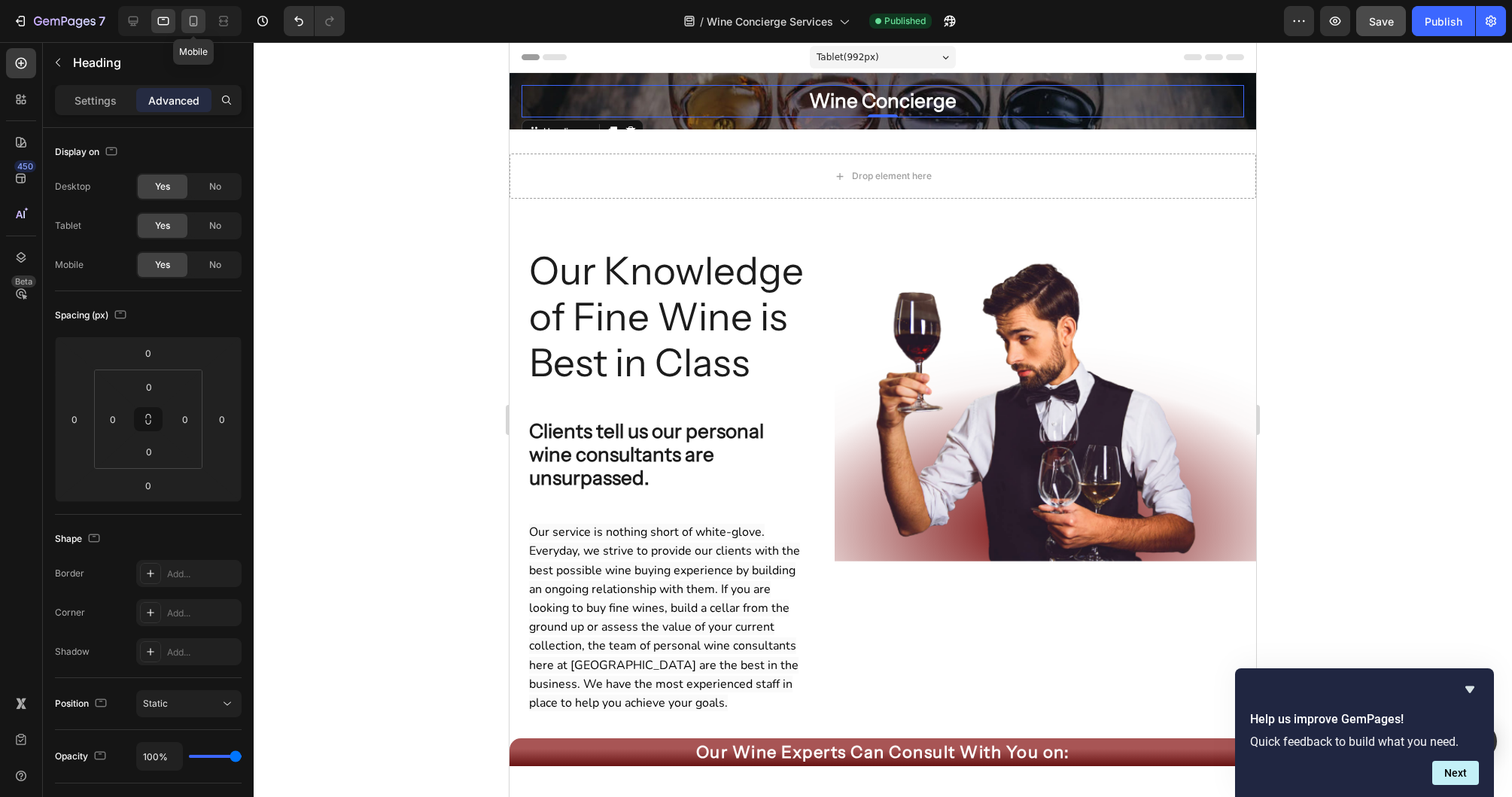
click at [198, 22] on icon at bounding box center [194, 21] width 15 height 15
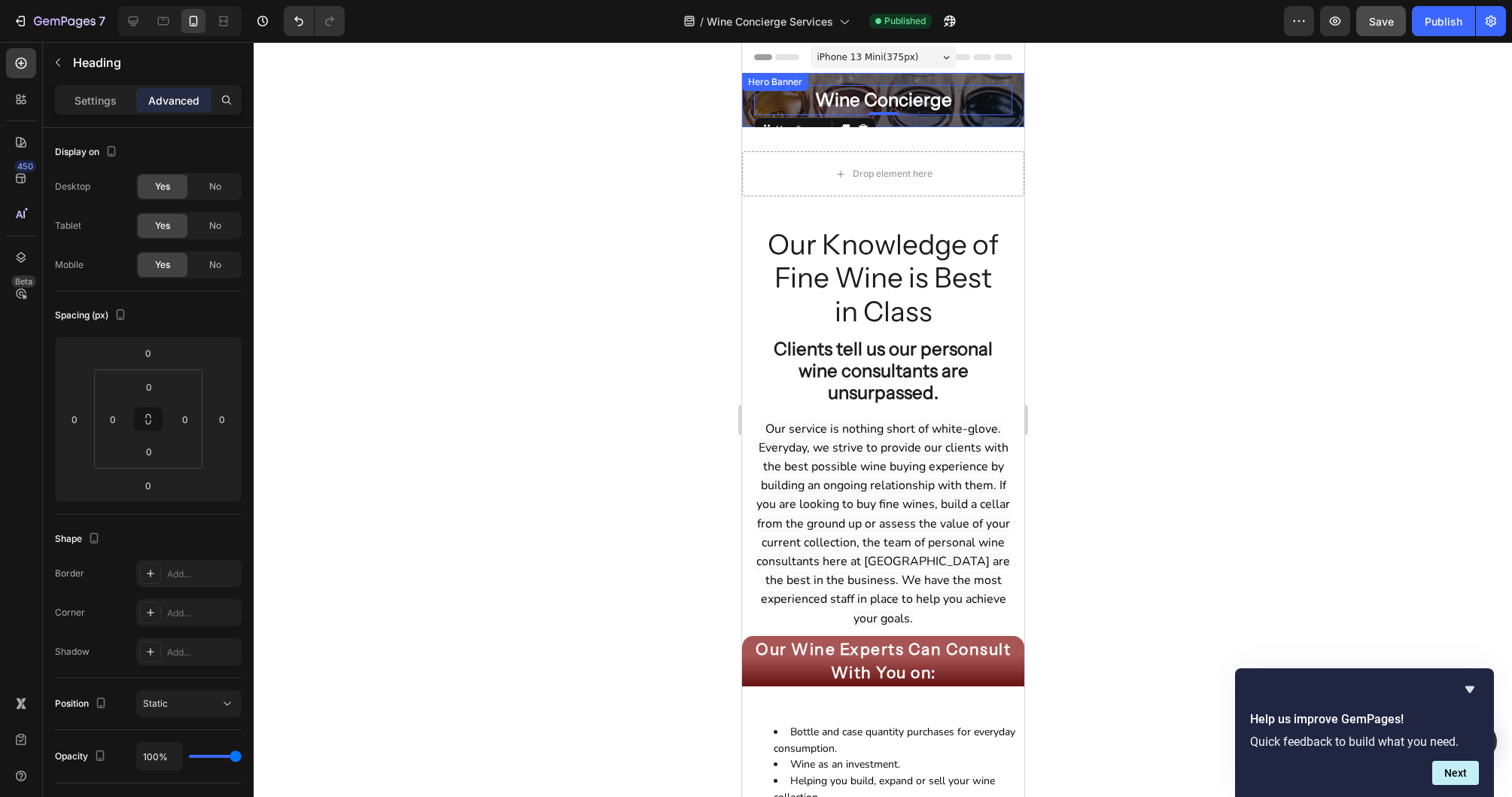
click at [1020, 82] on div "Wine Concierge Heading 0" at bounding box center [882, 100] width 283 height 54
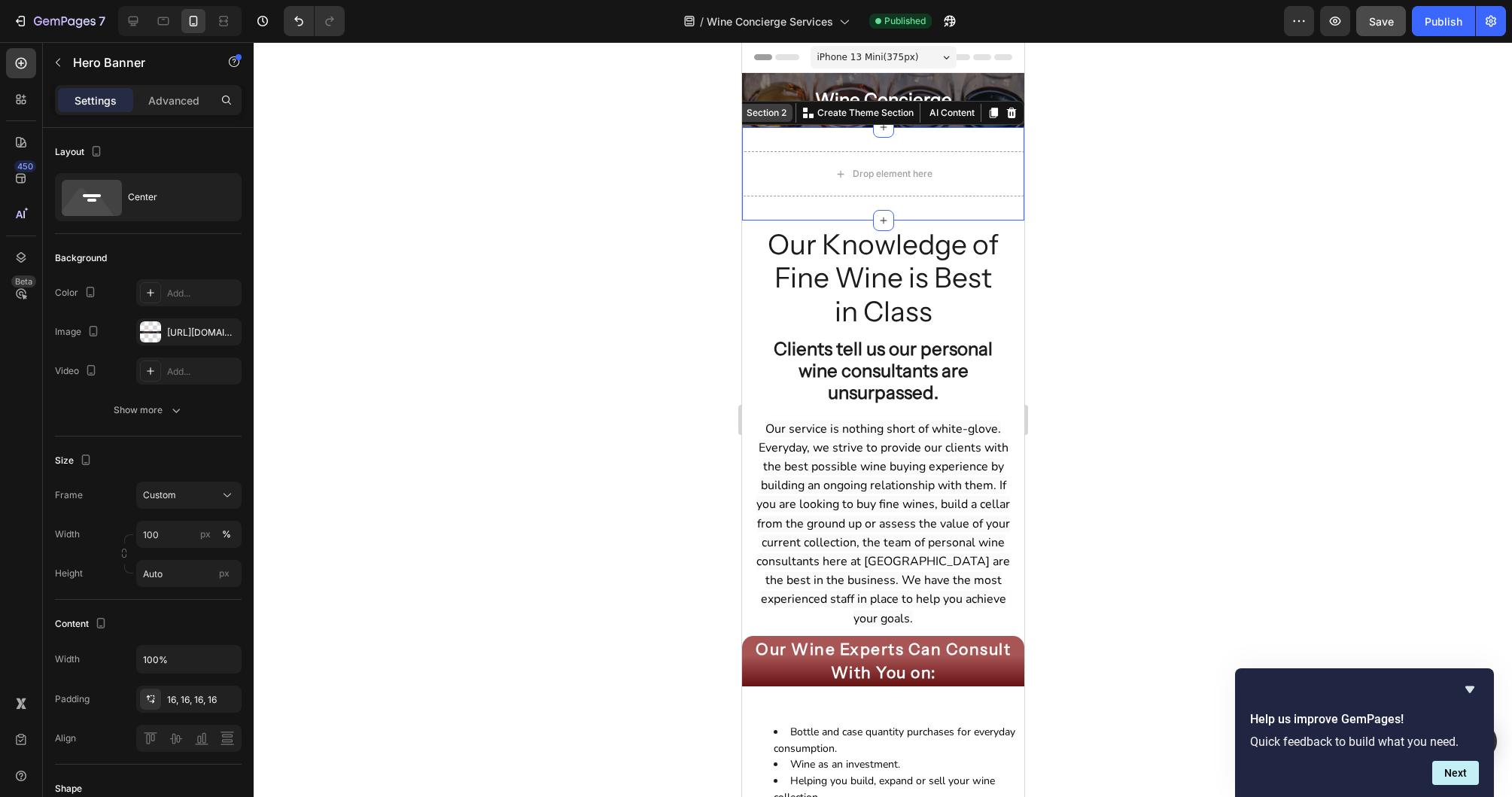
click at [996, 121] on div "Section 2 You can create reusable sections Create Theme Section AI Content Writ…" at bounding box center [874, 113] width 300 height 24
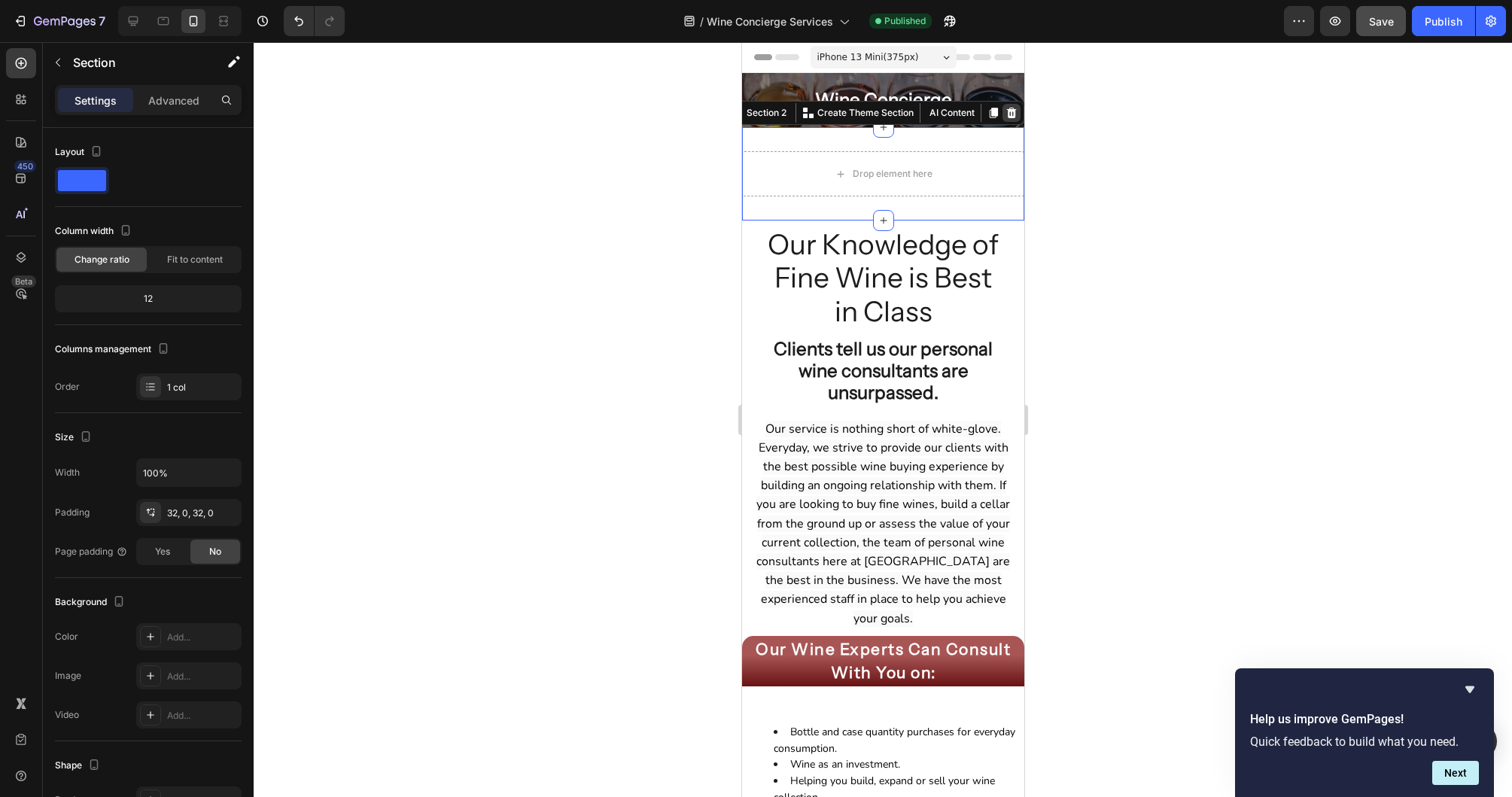
click at [1012, 116] on icon at bounding box center [1012, 113] width 10 height 11
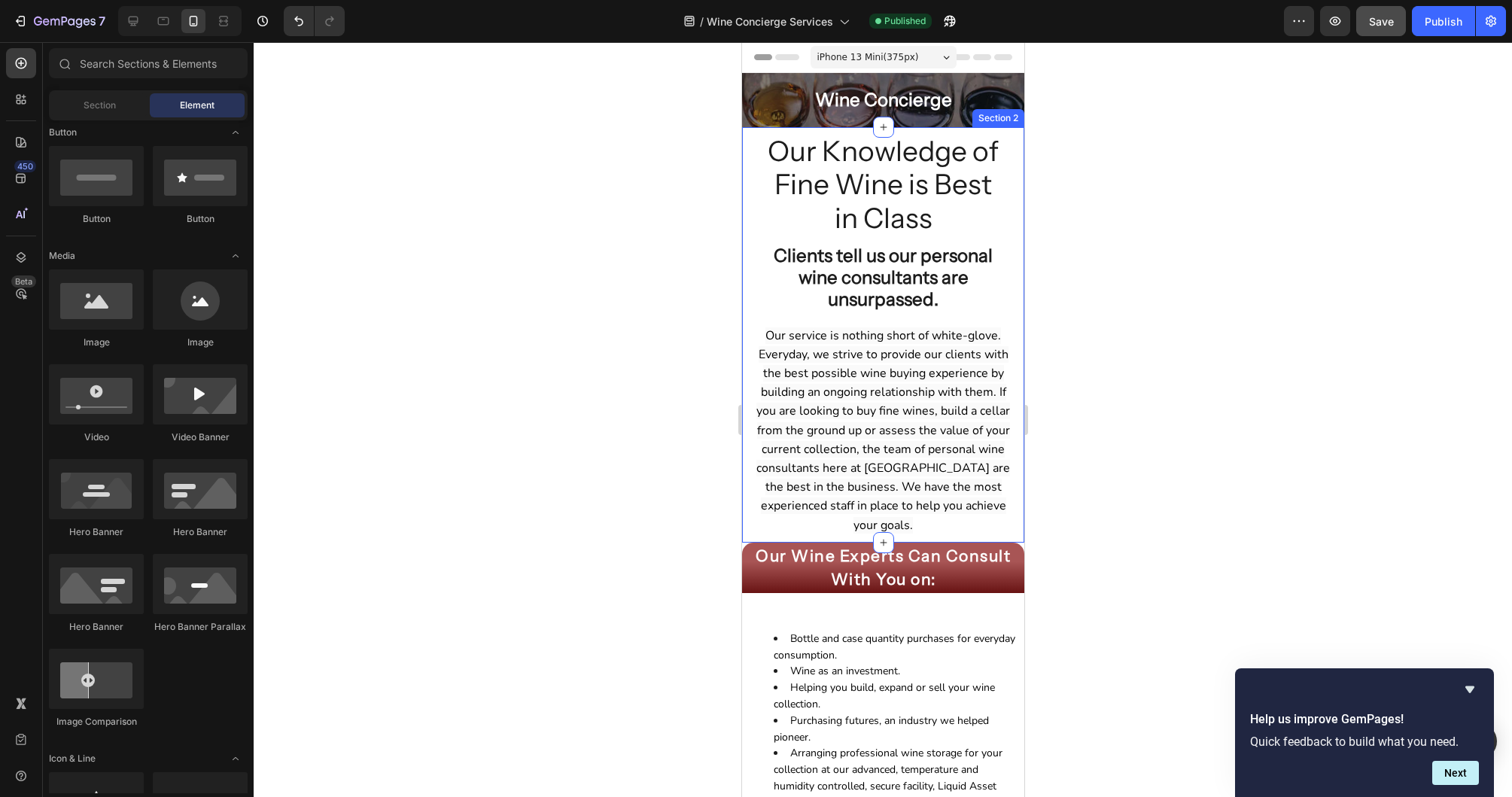
click at [745, 294] on div "Our Knowledge of Fine Wine is Best in Class Heading Clients tell us our persona…" at bounding box center [882, 334] width 283 height 415
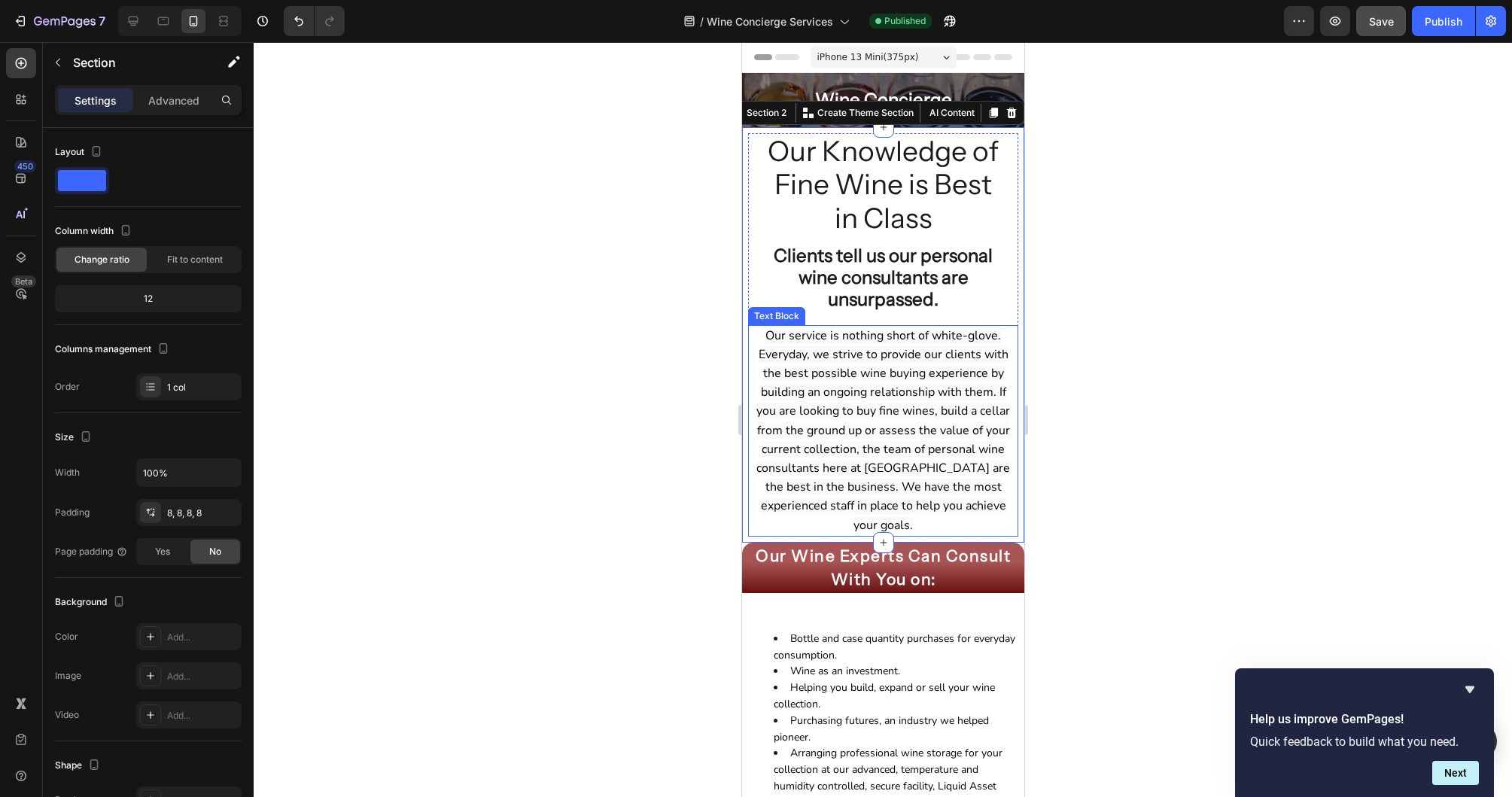
click at [766, 333] on span "Our service is nothing short of white-glove. Everyday, we strive to provide our…" at bounding box center [882, 431] width 254 height 206
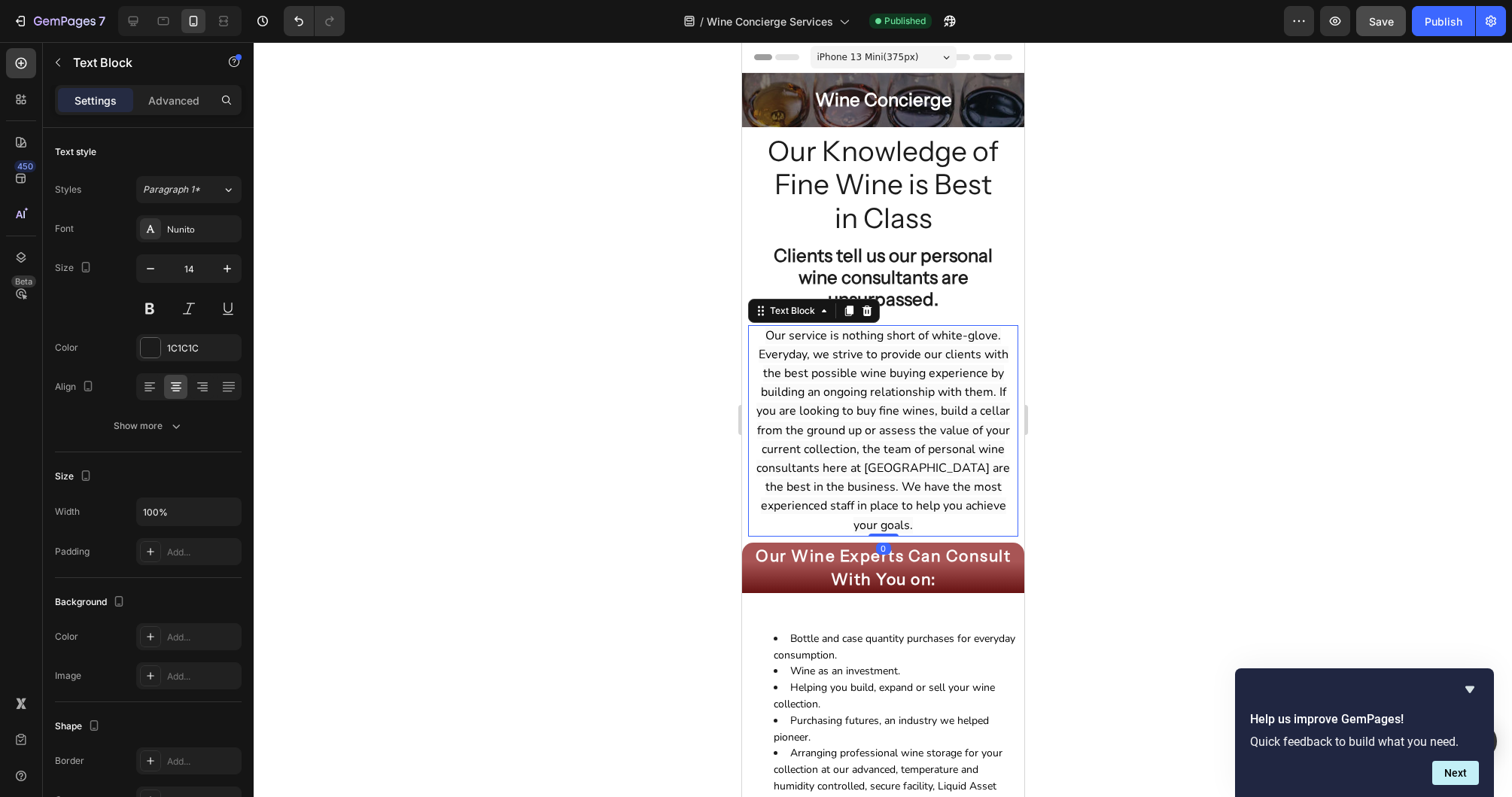
click at [766, 333] on span "Our service is nothing short of white-glove. Everyday, we strive to provide our…" at bounding box center [882, 431] width 254 height 206
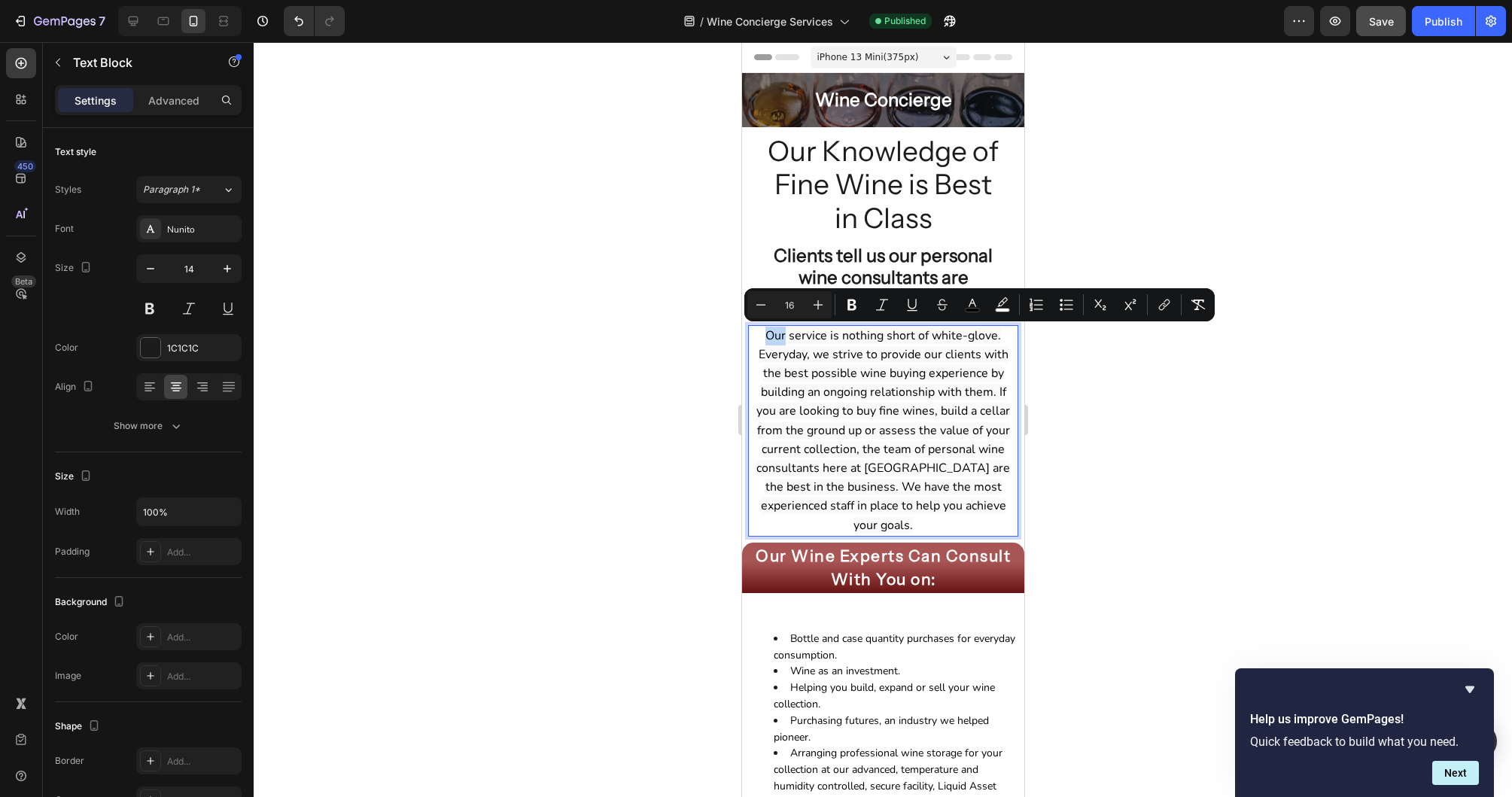
click at [766, 333] on span "Our service is nothing short of white-glove. Everyday, we strive to provide our…" at bounding box center [882, 431] width 254 height 206
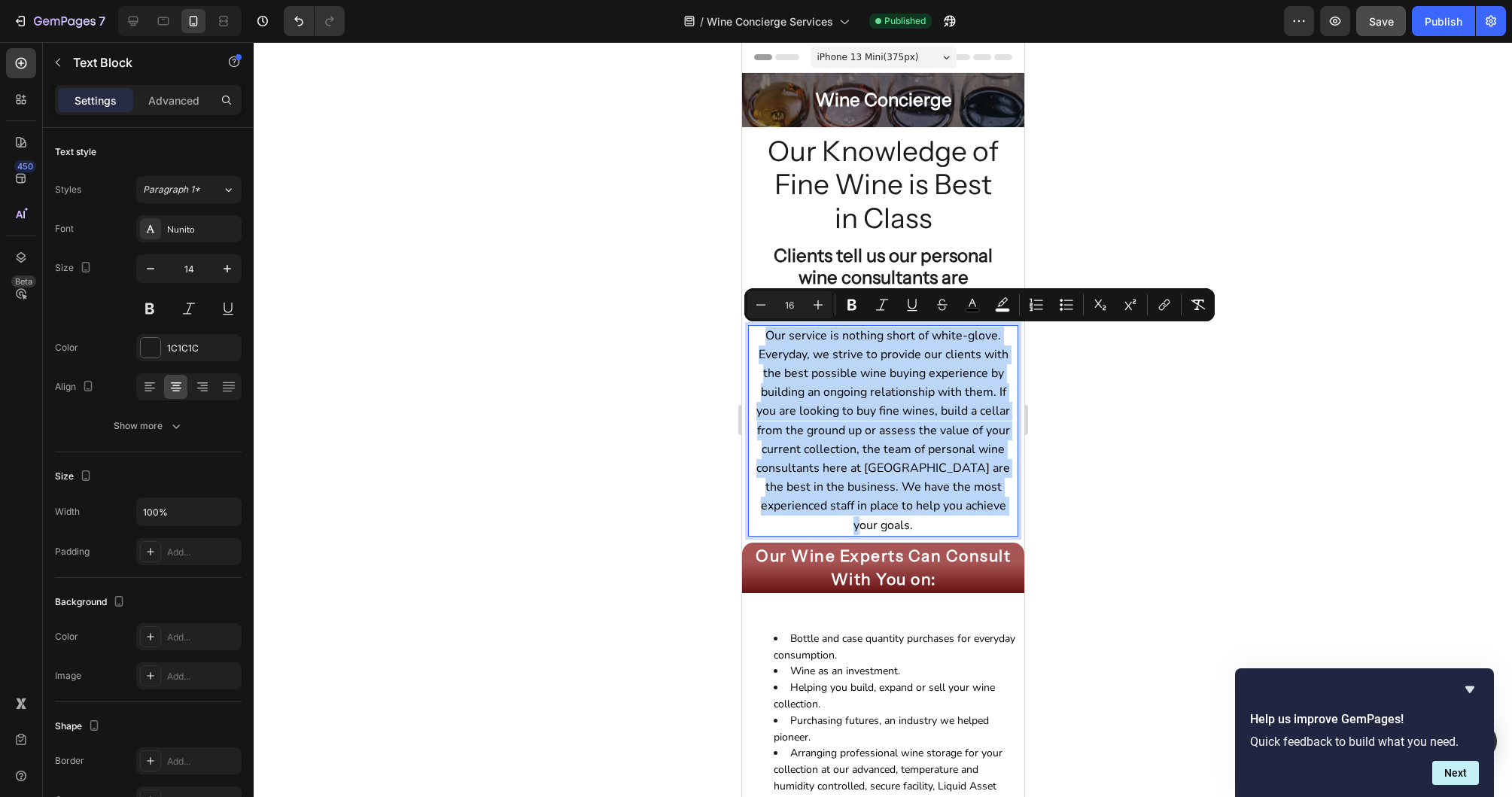
drag, startPoint x: 766, startPoint y: 333, endPoint x: 999, endPoint y: 512, distance: 293.8
click at [999, 512] on p "Our service is nothing short of white-glove. Everyday, we strive to provide our…" at bounding box center [882, 431] width 256 height 208
copy span "Our service is nothing short of white-glove. Everyday, we strive to provide our…"
click at [897, 411] on span "Our service is nothing short of white-glove. Everyday, we strive to provide our…" at bounding box center [882, 431] width 254 height 206
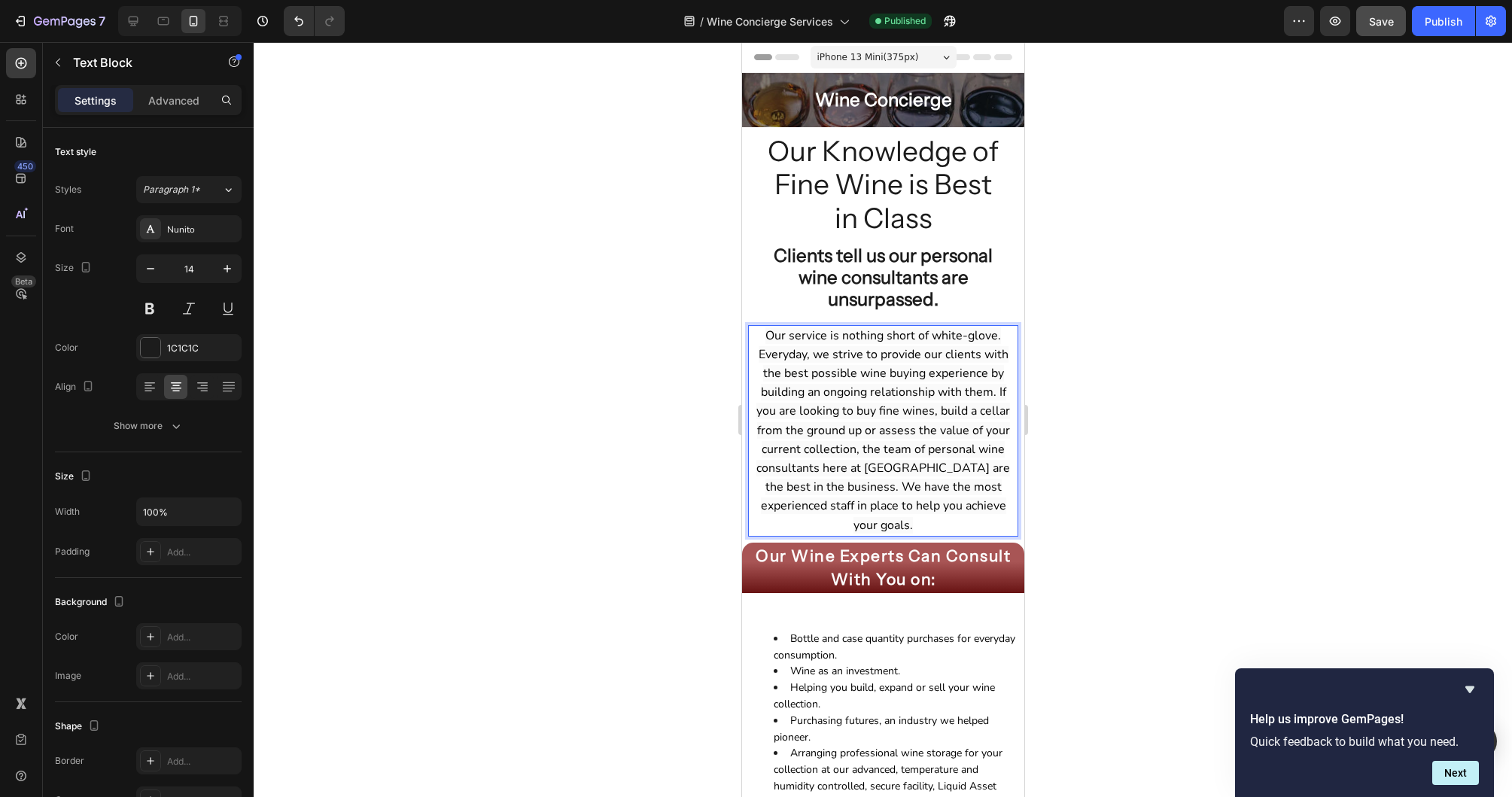
click at [787, 368] on span "Our service is nothing short of white-glove. Everyday, we strive to provide our…" at bounding box center [882, 431] width 254 height 206
click at [770, 314] on div "Our Knowledge of Fine Wine is Best in Class Heading Clients tell us our persona…" at bounding box center [882, 334] width 270 height 403
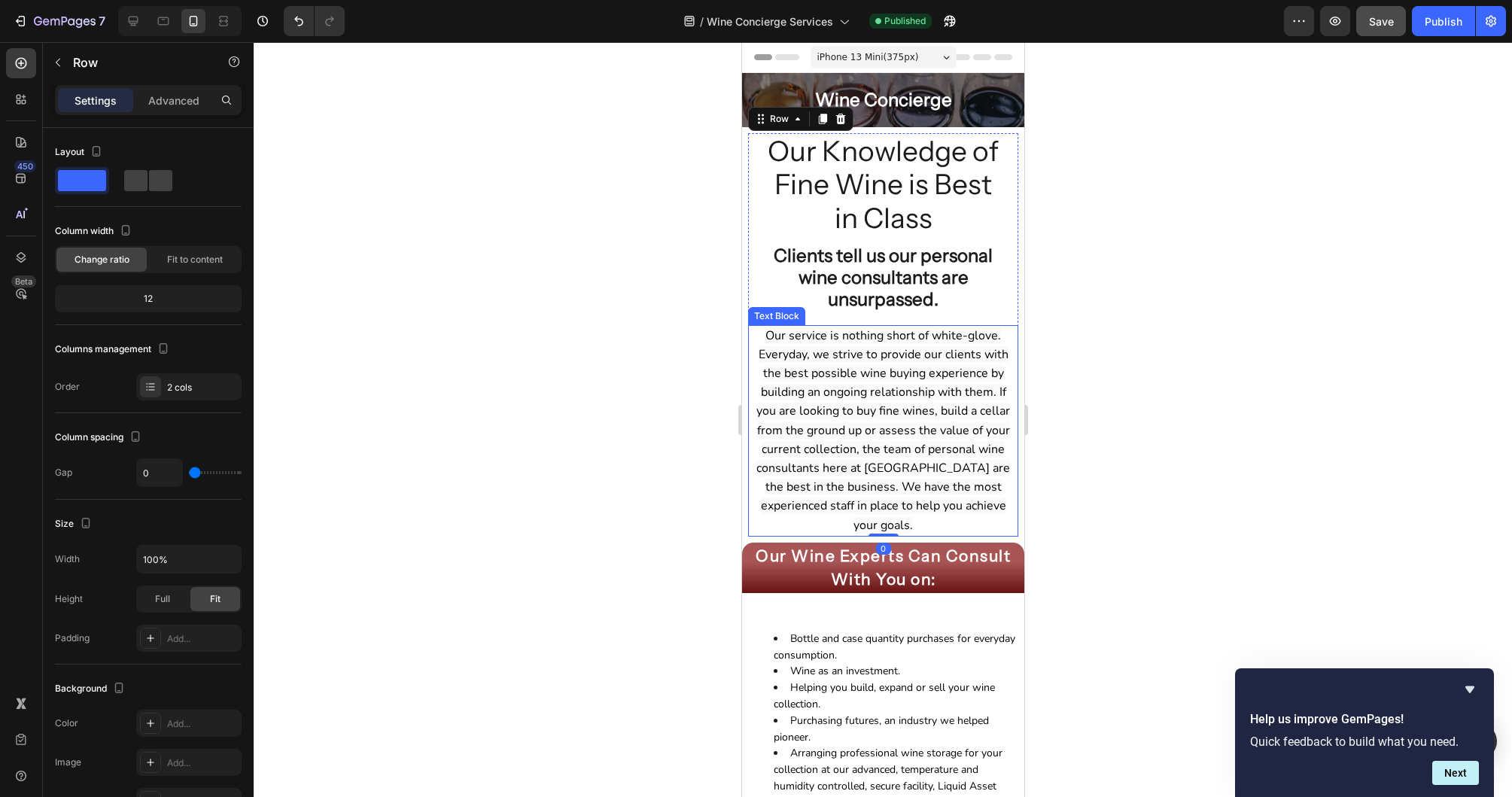
click at [775, 357] on span "Our service is nothing short of white-glove. Everyday, we strive to provide our…" at bounding box center [882, 431] width 254 height 206
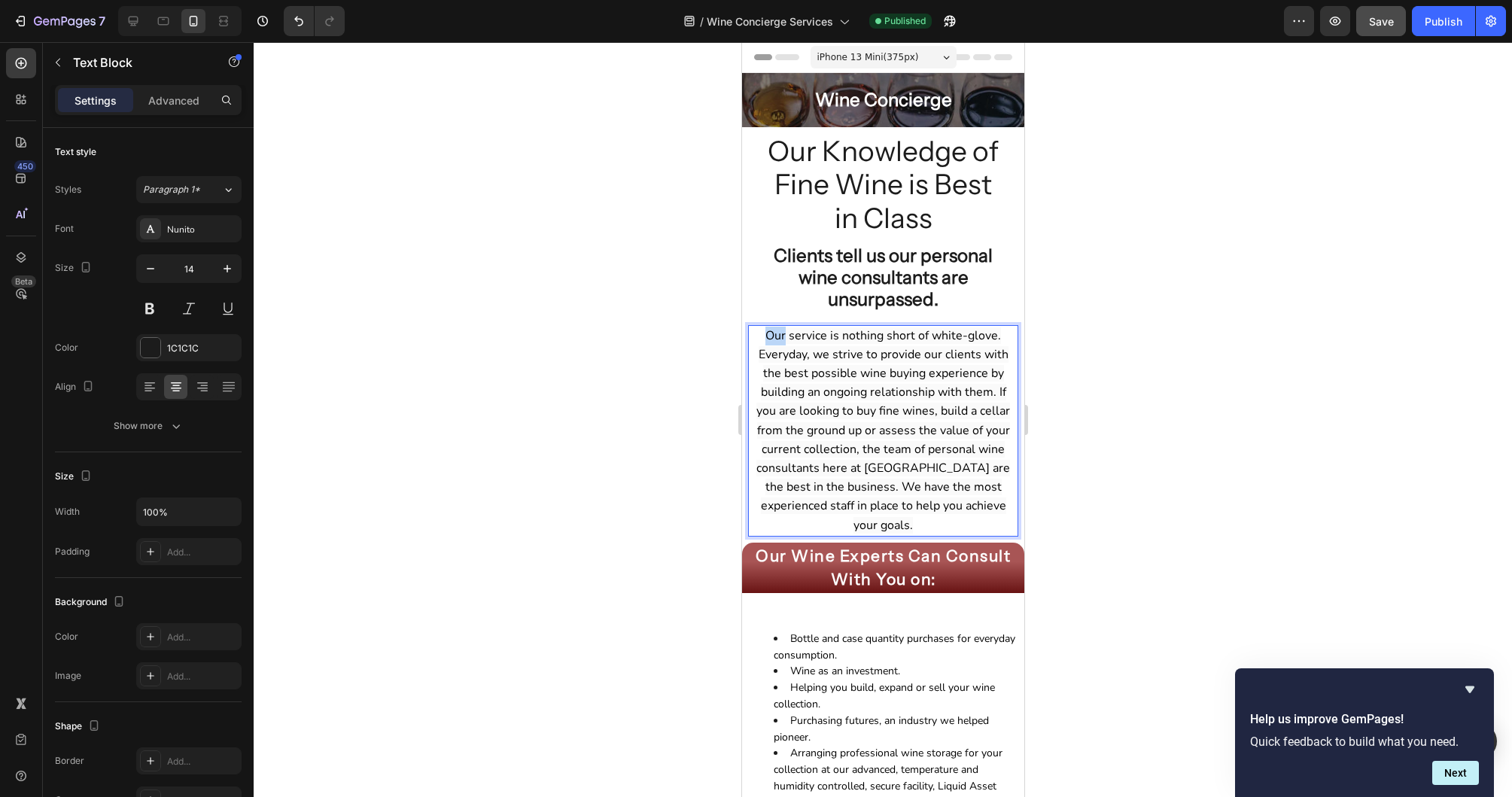
click at [770, 341] on span "Our service is nothing short of white-glove. Everyday, we strive to provide our…" at bounding box center [882, 431] width 254 height 206
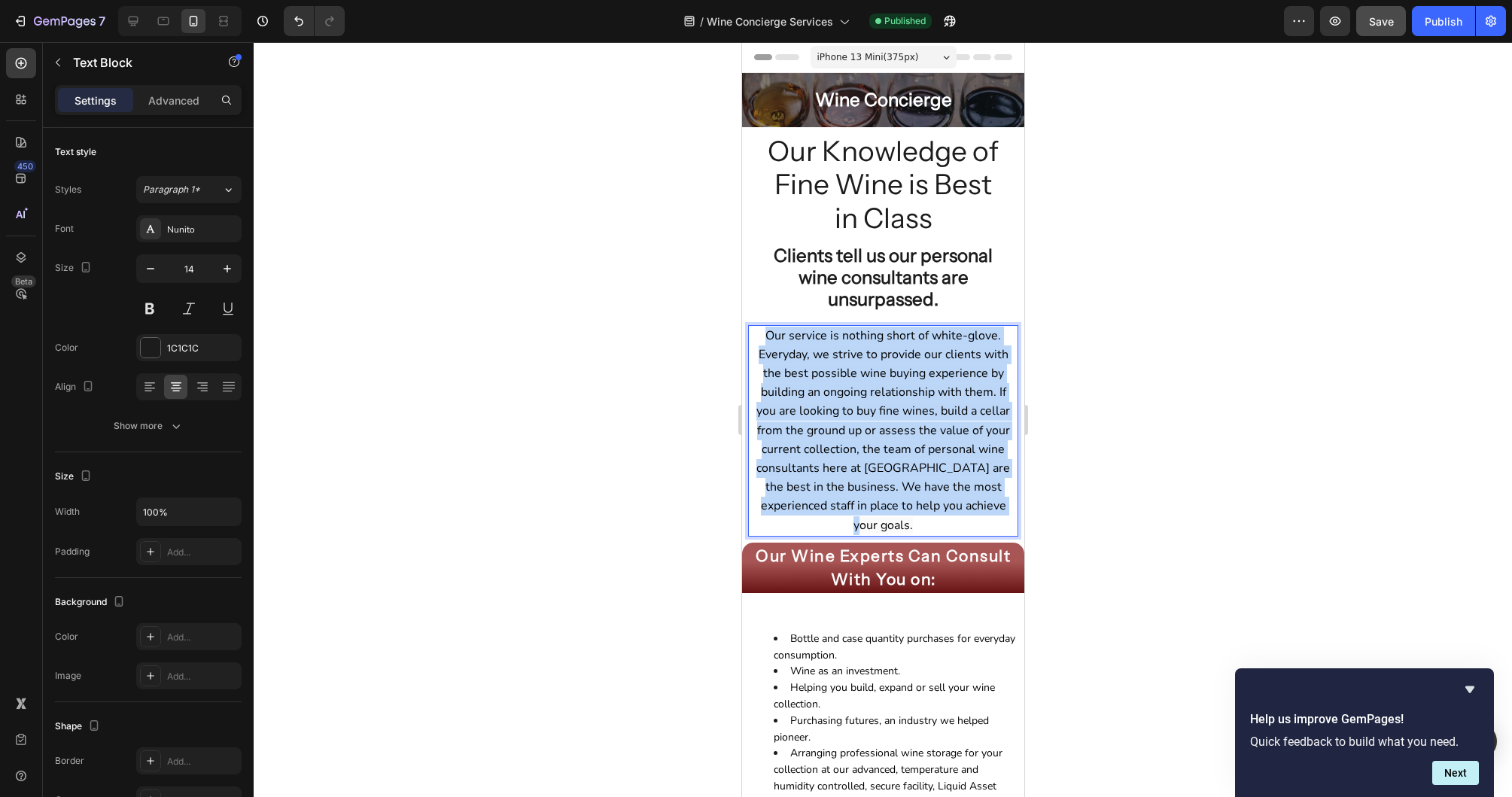
click at [770, 341] on span "Our service is nothing short of white-glove. Everyday, we strive to provide our…" at bounding box center [882, 431] width 254 height 206
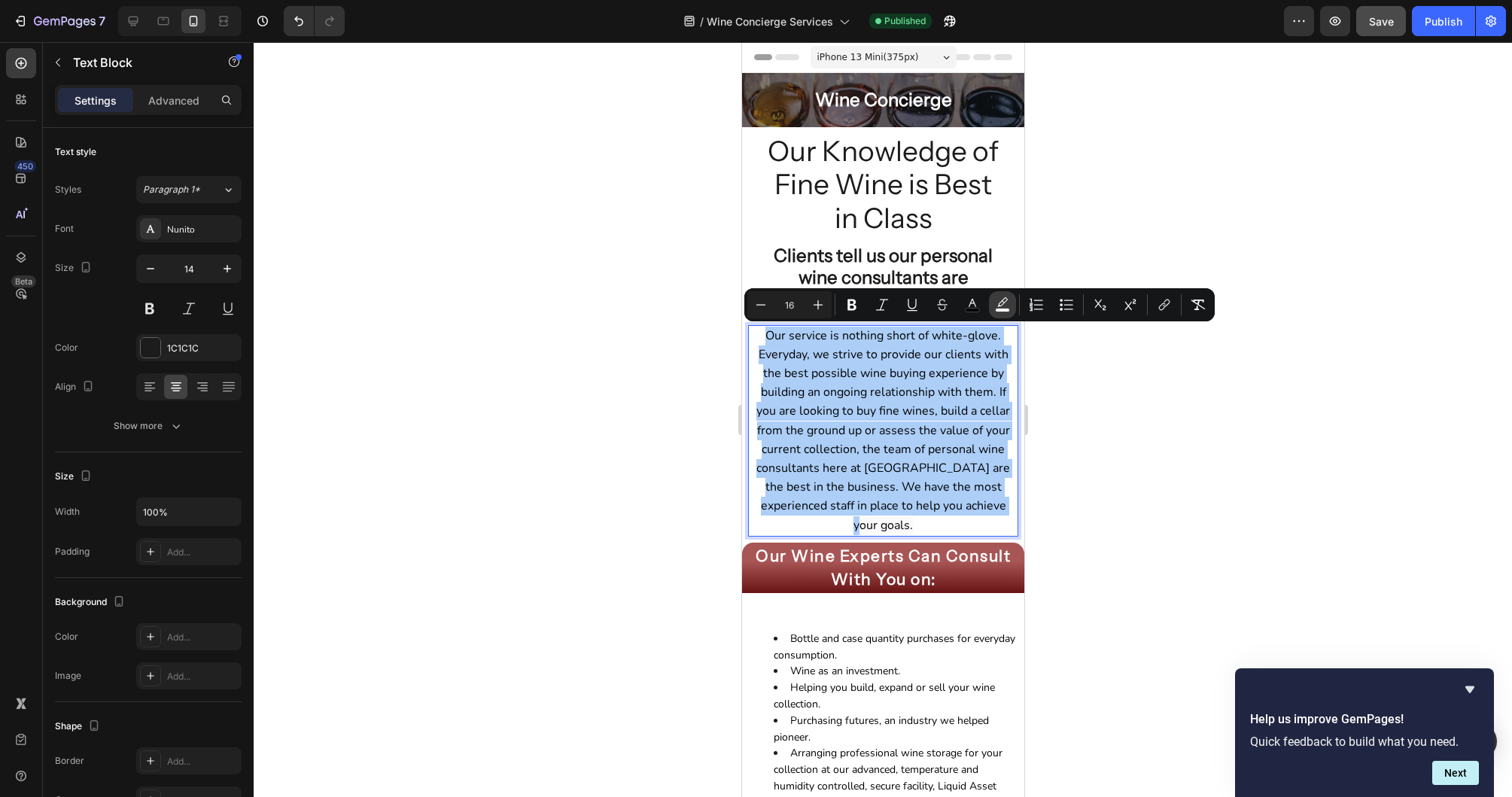
click at [1010, 312] on button "color" at bounding box center [1003, 305] width 27 height 27
type input "FAFAFA"
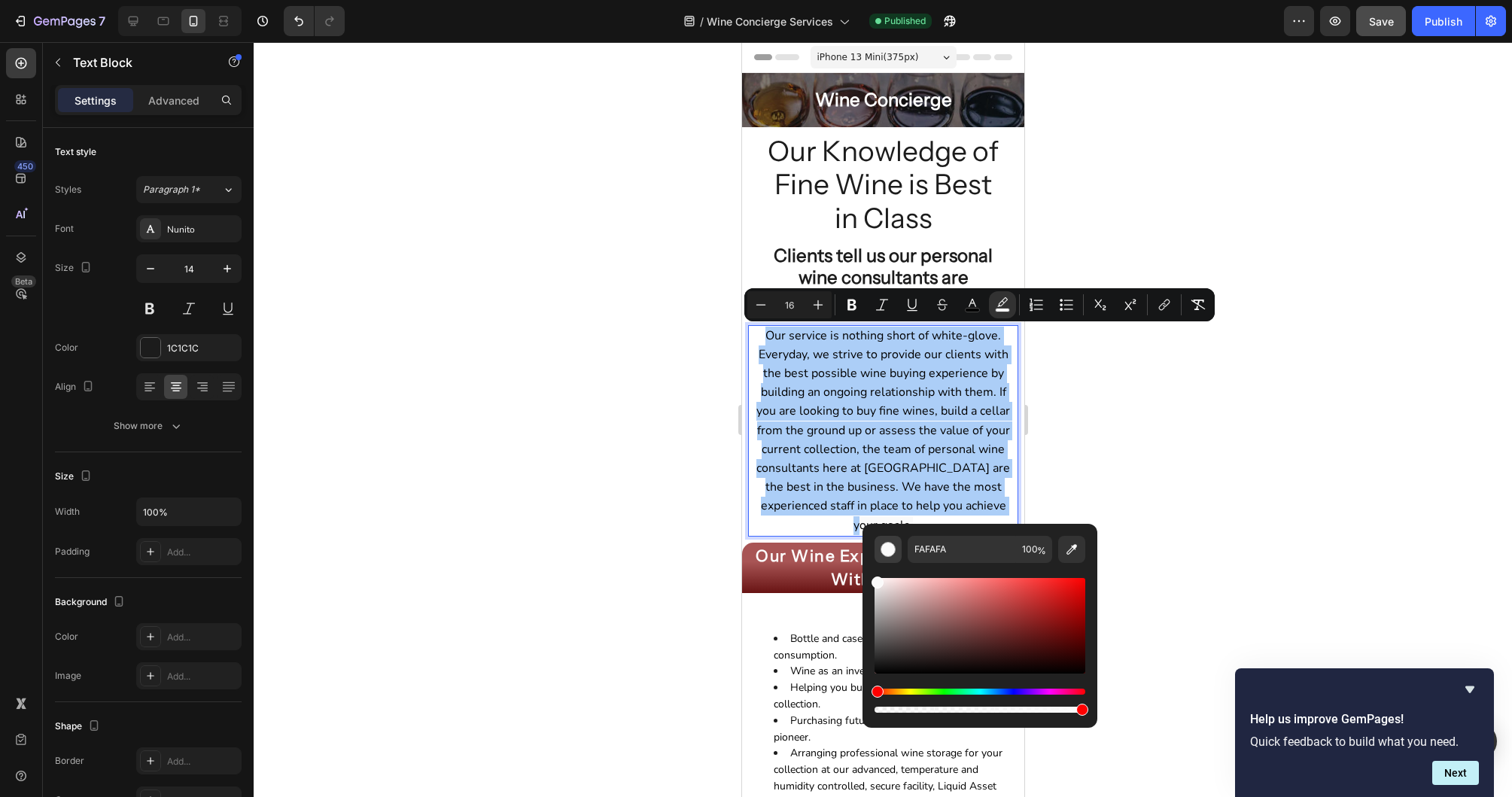
click at [892, 551] on div "Editor contextual toolbar" at bounding box center [888, 549] width 15 height 15
click at [969, 550] on input "FAFAFA" at bounding box center [961, 549] width 108 height 27
type input "FAFAFA"
click at [1043, 470] on div at bounding box center [882, 419] width 1258 height 755
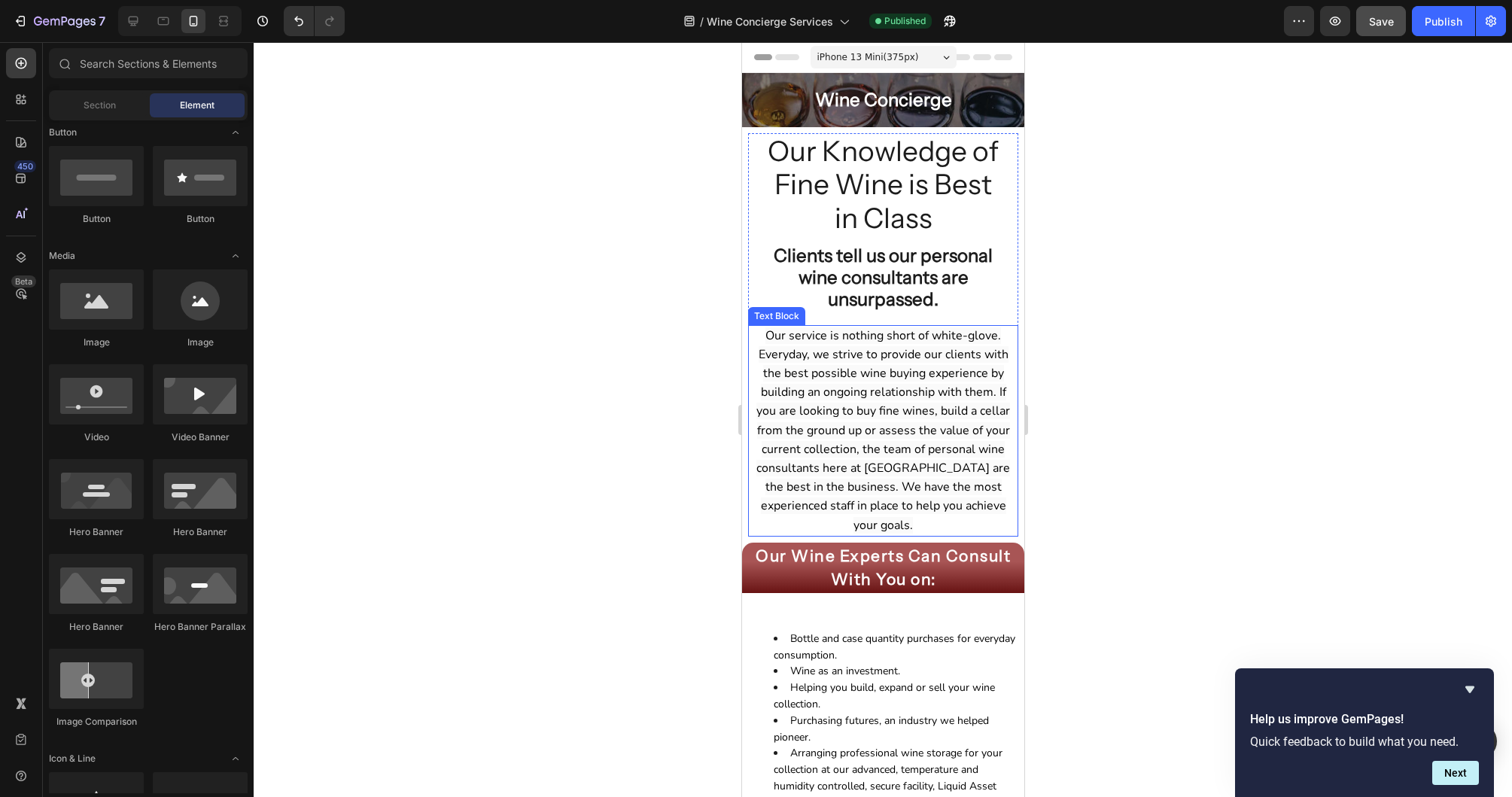
click at [895, 442] on p "Our service is nothing short of white-glove. Everyday, we strive to provide our…" at bounding box center [882, 431] width 256 height 208
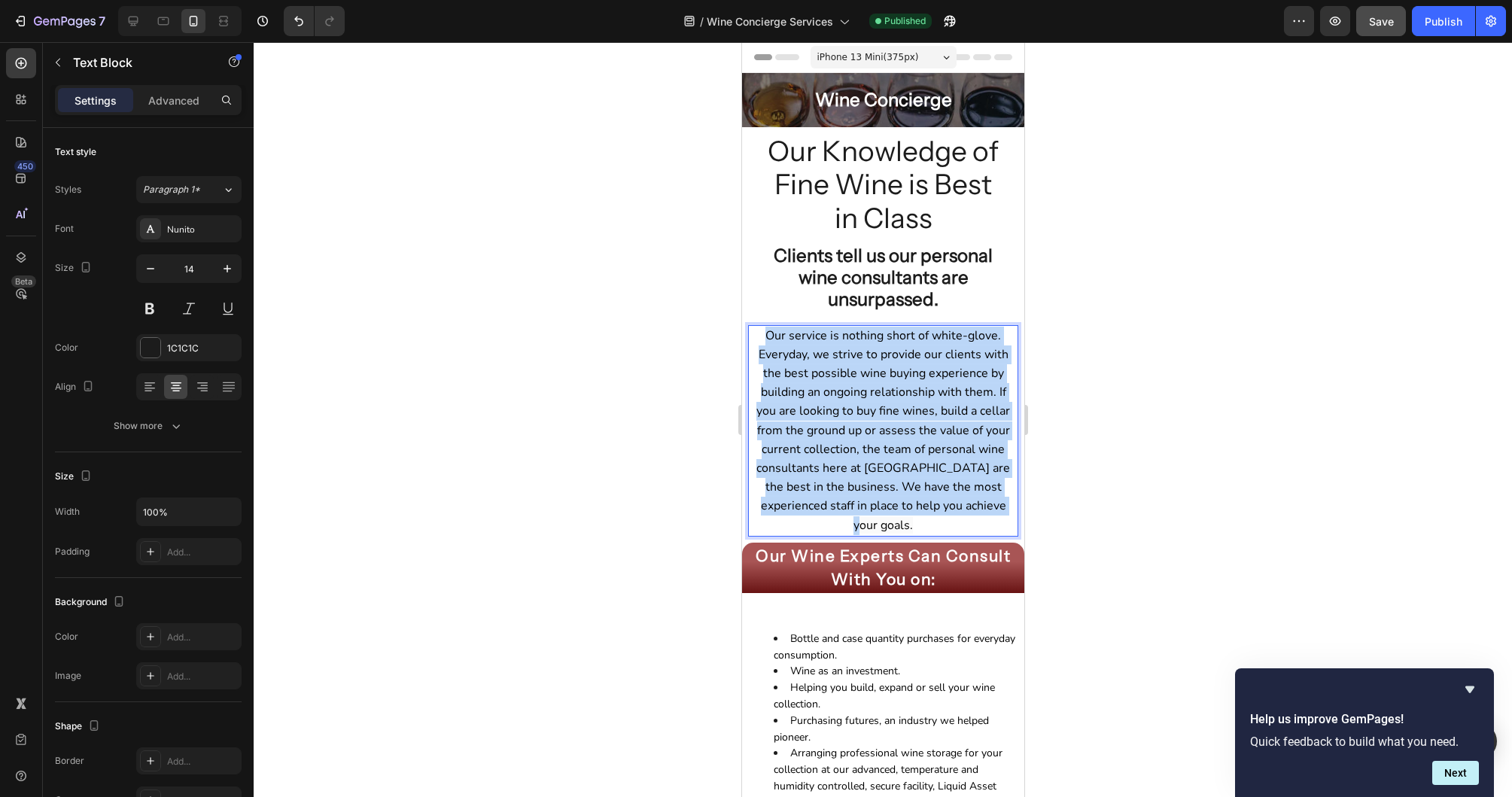
click at [895, 442] on p "Our service is nothing short of white-glove. Everyday, we strive to provide our…" at bounding box center [882, 431] width 256 height 208
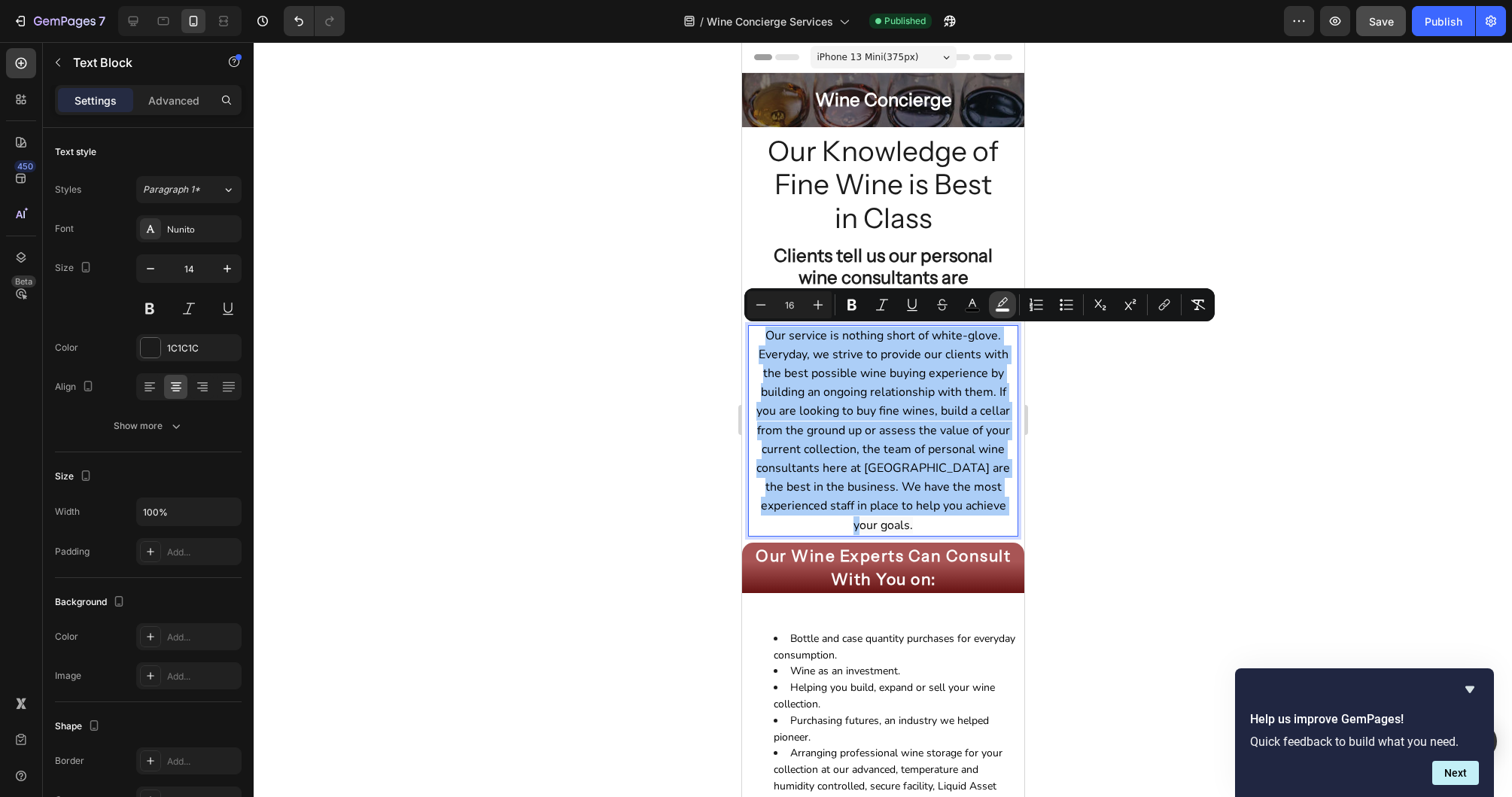
click at [1001, 304] on icon "Editor contextual toolbar" at bounding box center [1003, 305] width 15 height 15
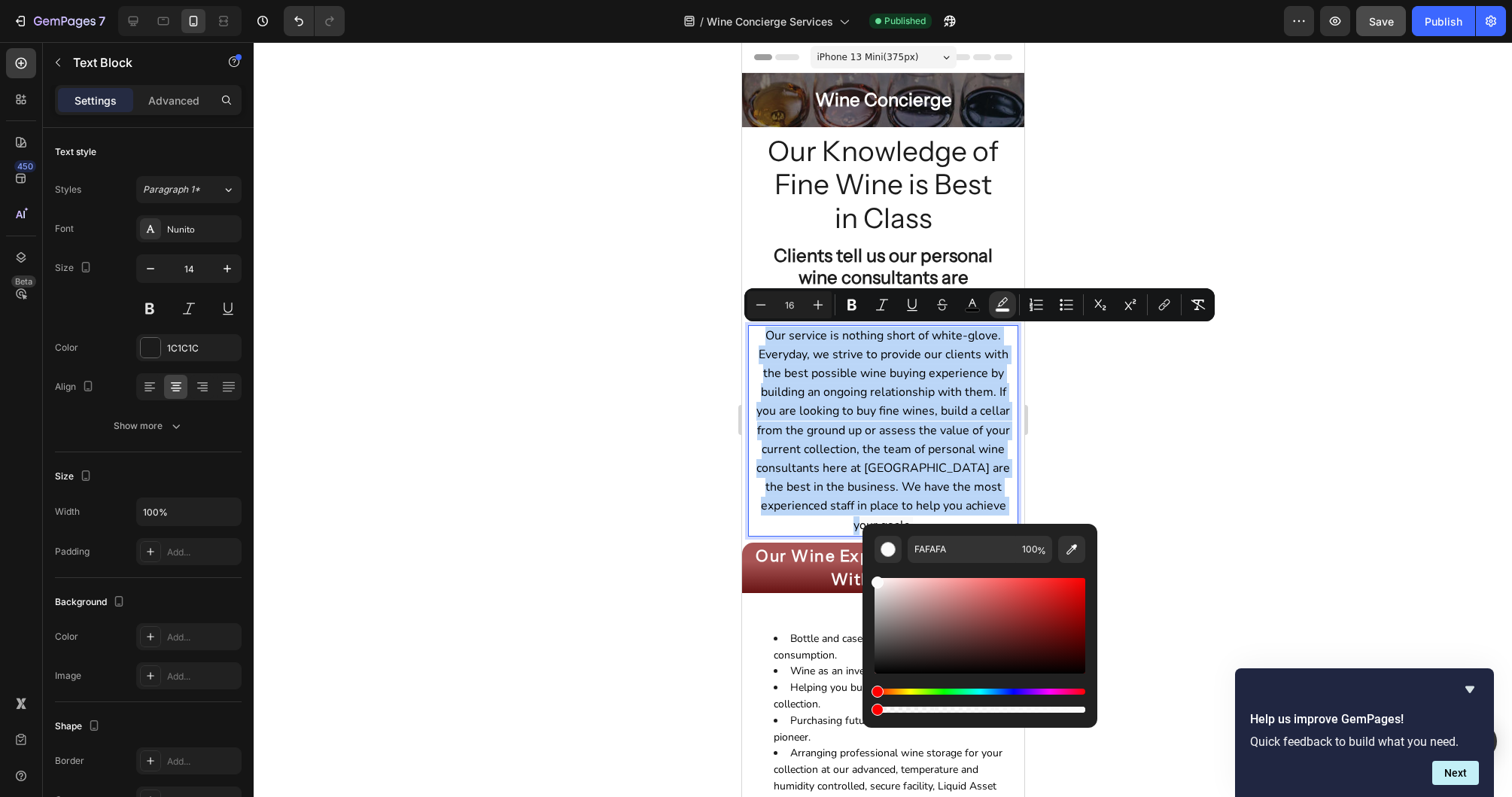
drag, startPoint x: 1082, startPoint y: 712, endPoint x: 862, endPoint y: 720, distance: 220.1
click at [863, 720] on div "FAFAFA 100 %" at bounding box center [981, 625] width 235 height 204
type input "0"
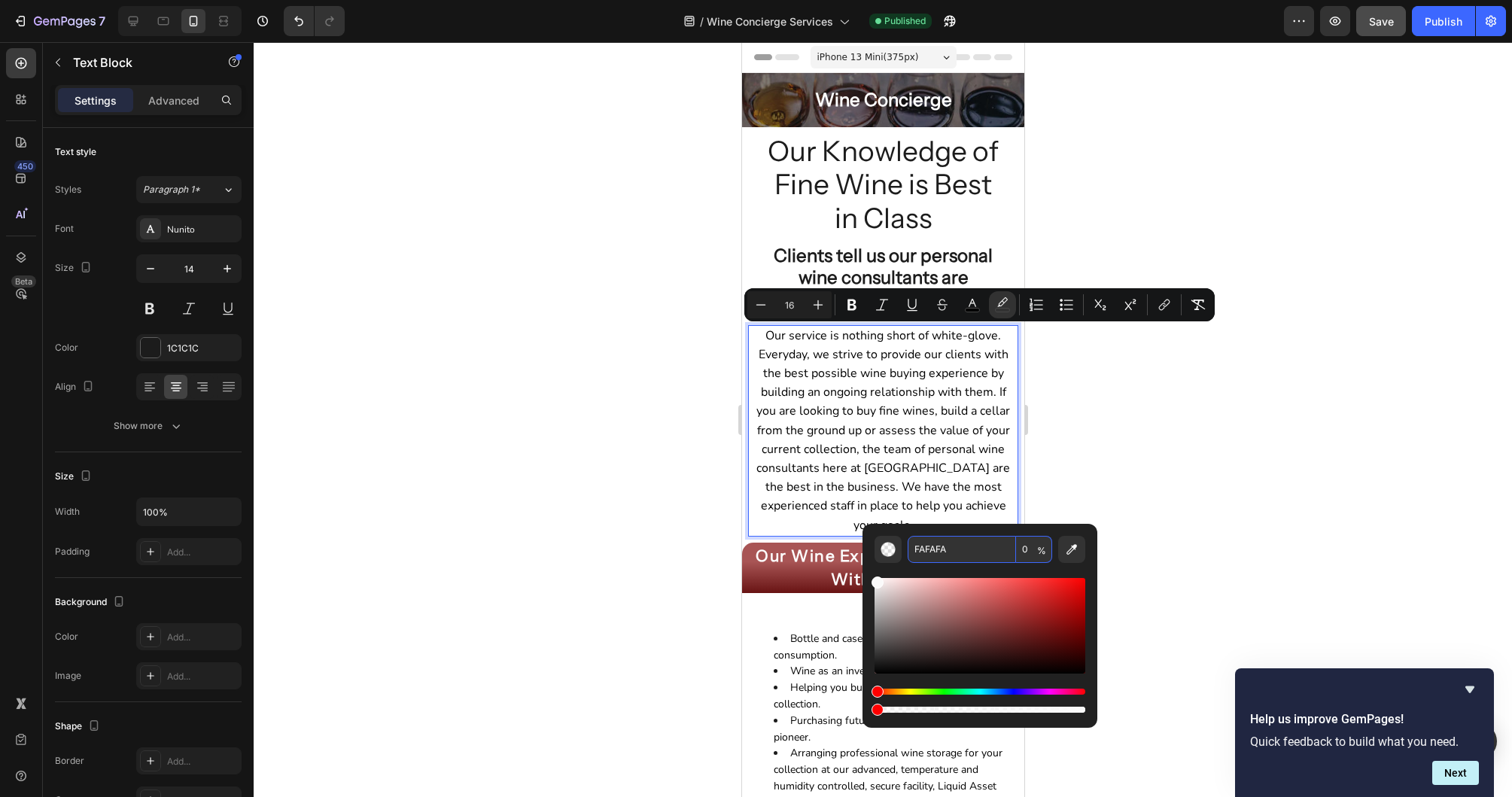
click at [972, 555] on input "FAFAFA" at bounding box center [961, 549] width 108 height 27
drag, startPoint x: 878, startPoint y: 583, endPoint x: 865, endPoint y: 566, distance: 21.4
click at [865, 566] on div "FFFFFF 0 %" at bounding box center [981, 619] width 235 height 192
drag, startPoint x: 881, startPoint y: 583, endPoint x: 929, endPoint y: 613, distance: 56.6
click at [929, 613] on div "Editor contextual toolbar" at bounding box center [931, 617] width 12 height 12
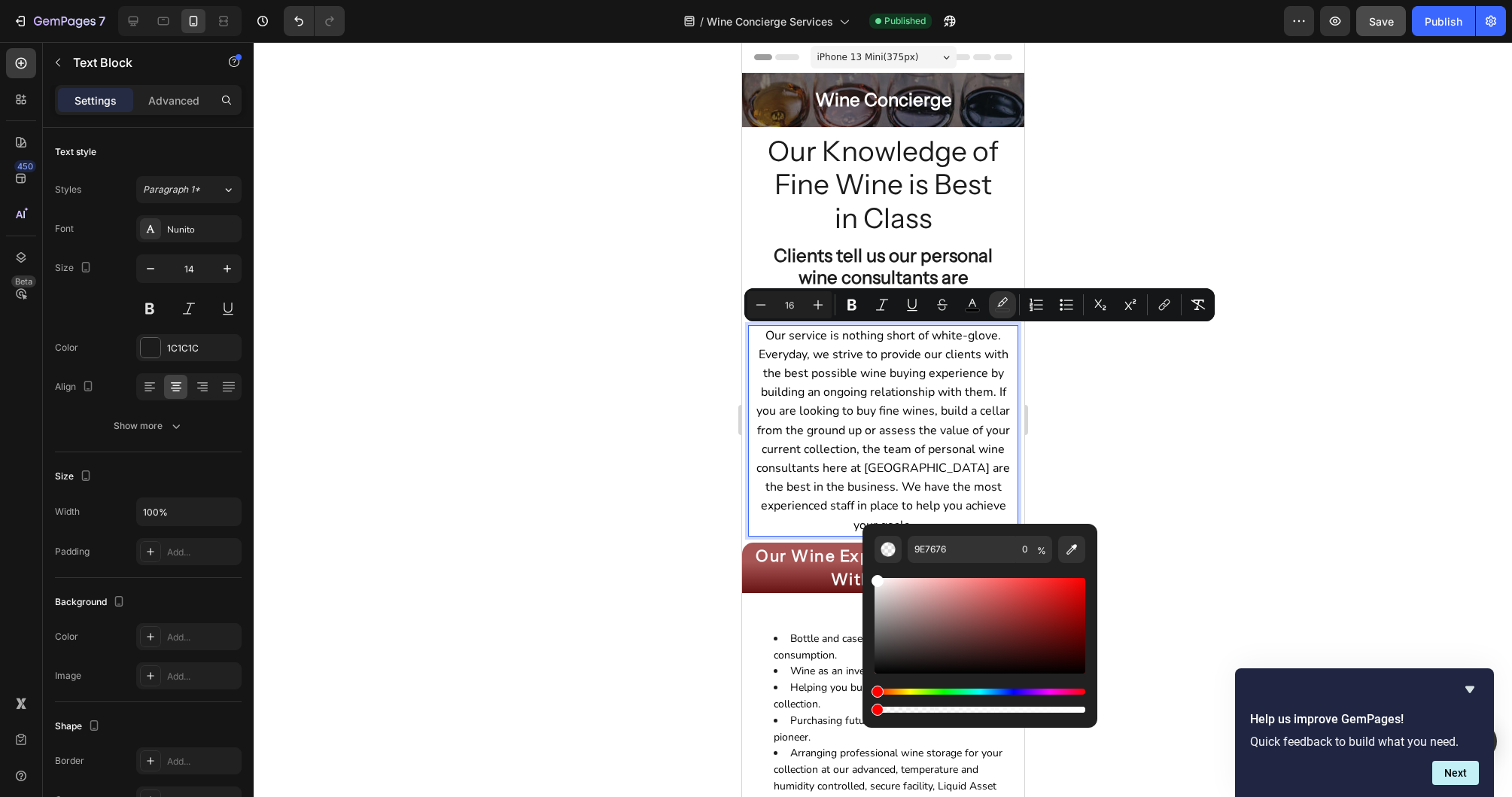
type input "FFFFFF"
drag, startPoint x: 929, startPoint y: 617, endPoint x: 873, endPoint y: 573, distance: 71.2
click at [873, 573] on div "FFFFFF 0 %" at bounding box center [981, 619] width 235 height 192
click at [1199, 465] on div at bounding box center [882, 419] width 1258 height 755
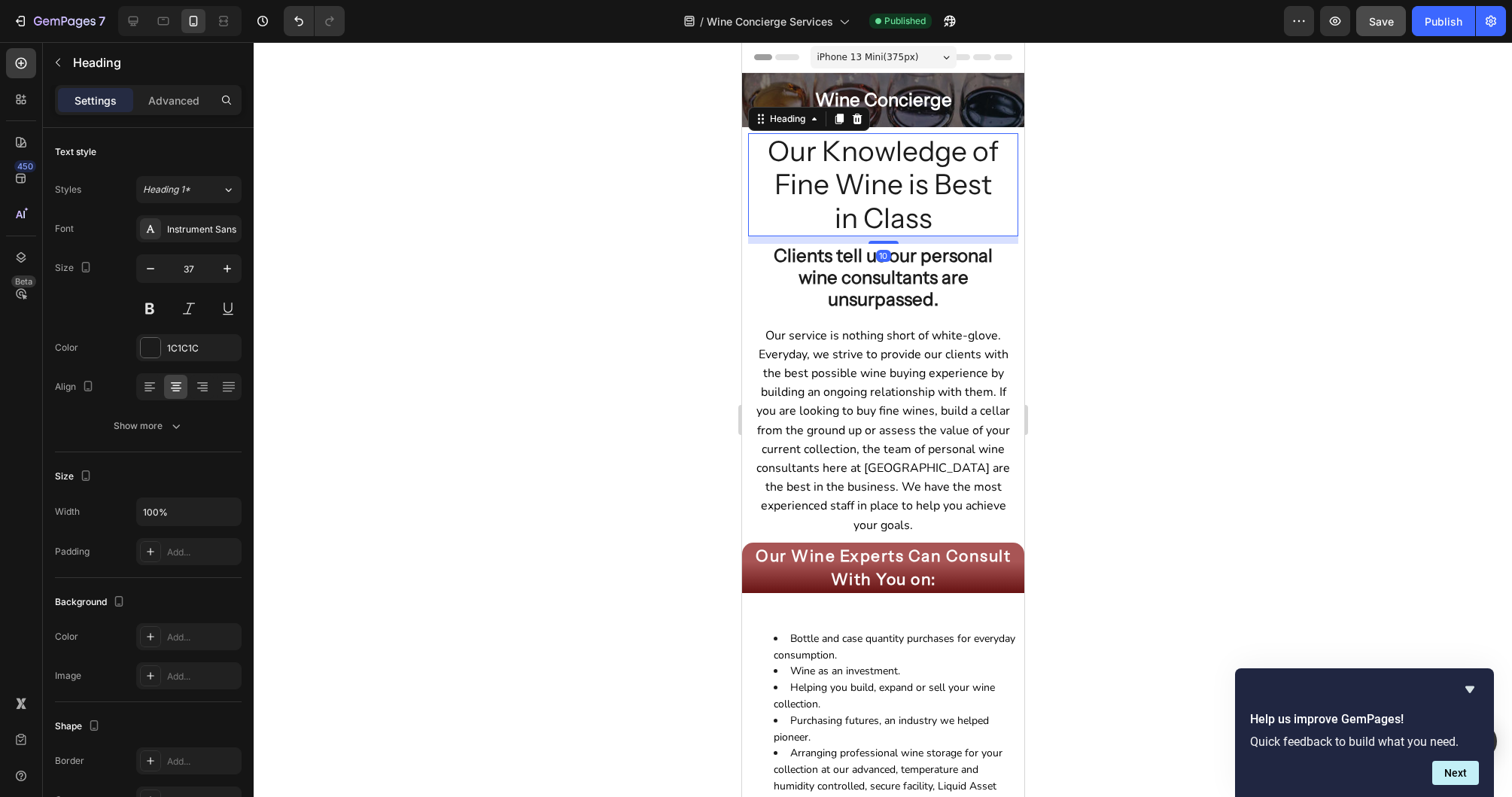
click at [780, 151] on h2 "Our Knowledge of Fine Wine is Best in Class" at bounding box center [882, 184] width 234 height 103
click at [187, 94] on p "Advanced" at bounding box center [174, 100] width 51 height 15
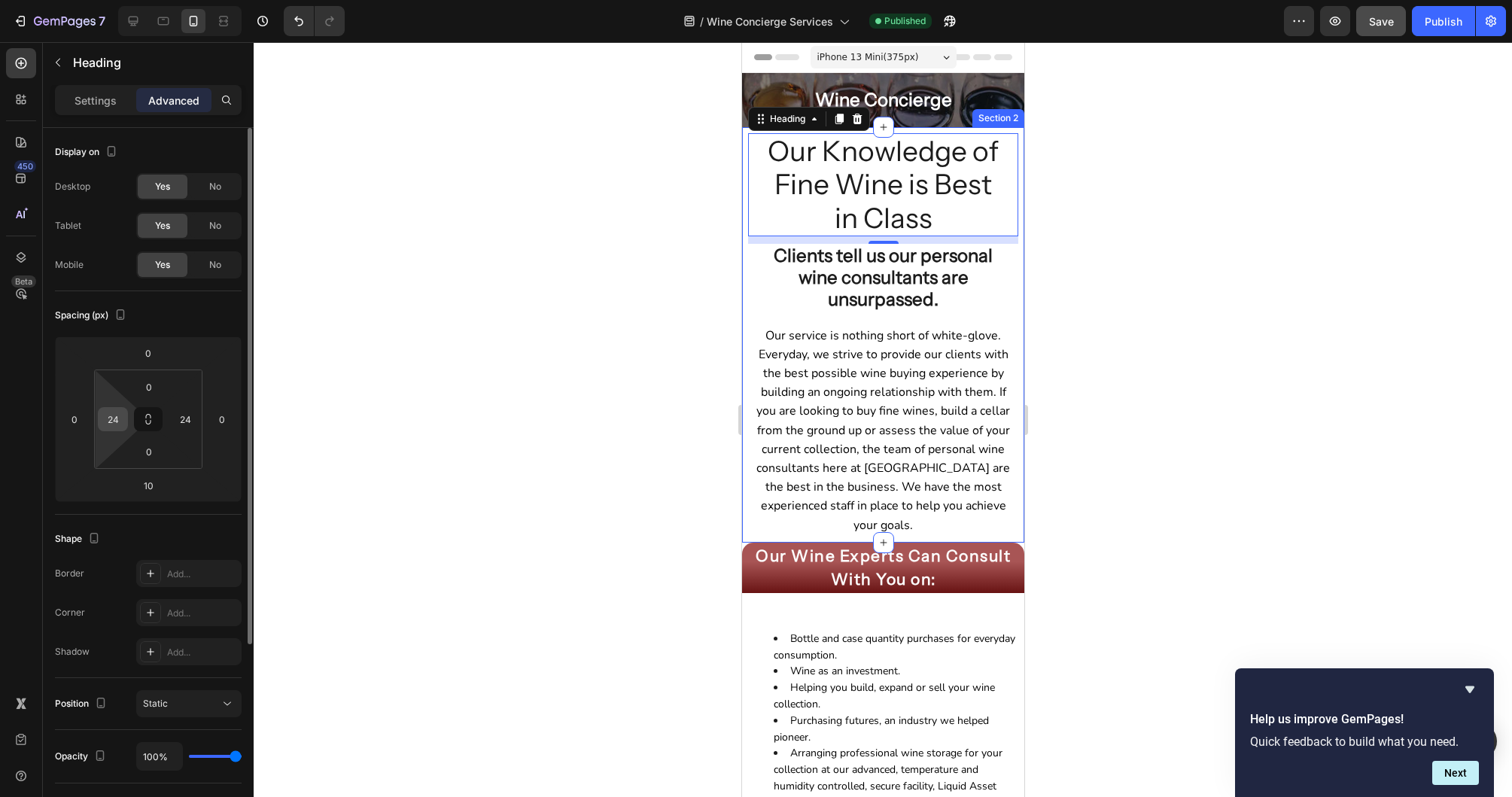
click at [122, 411] on input "24" at bounding box center [112, 418] width 22 height 22
type input "0"
click at [184, 413] on input "24" at bounding box center [184, 418] width 22 height 22
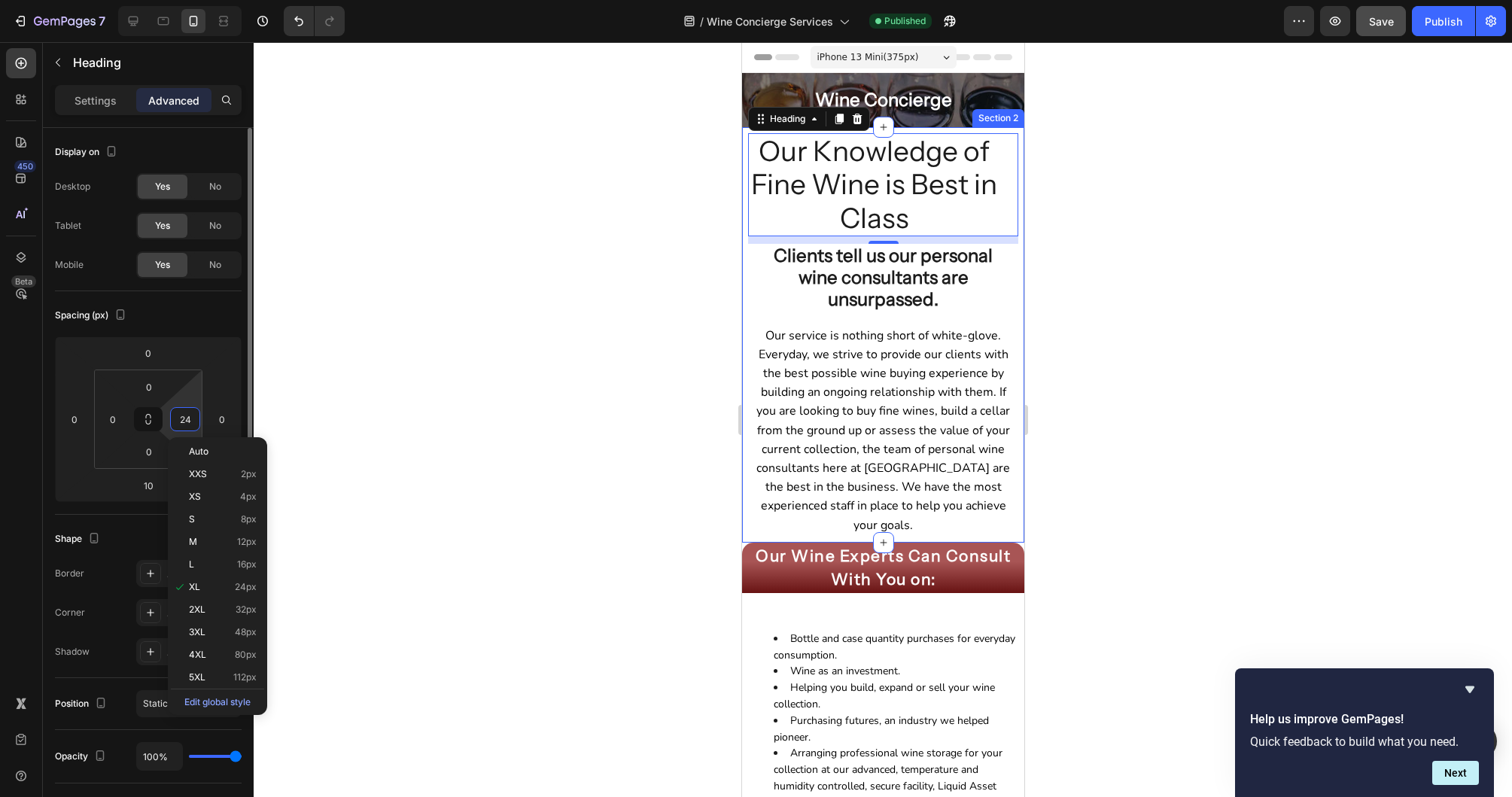
type input "0"
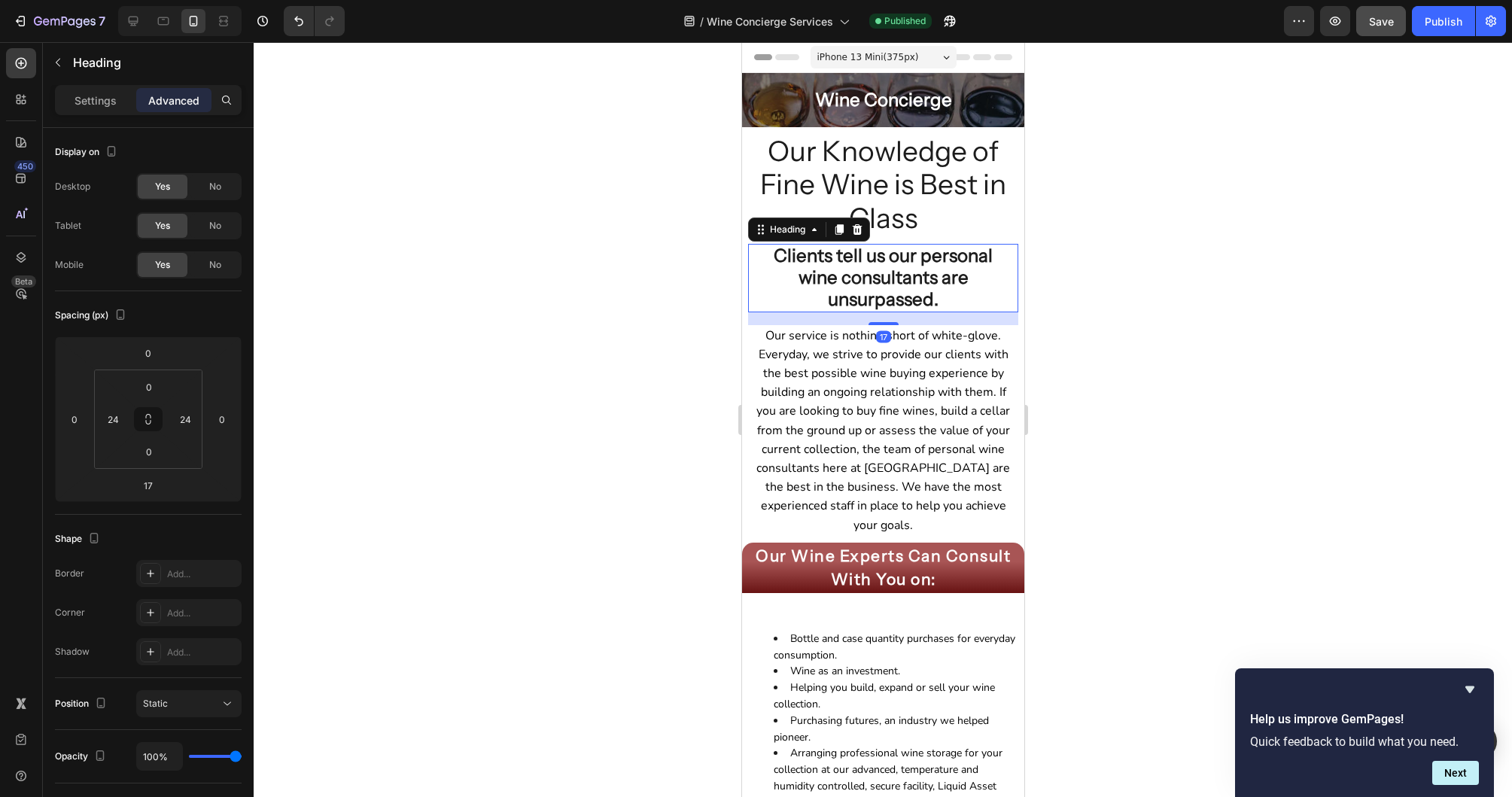
click at [878, 280] on h2 "Clients tell us our personal wine consultants are unsurpassed." at bounding box center [882, 278] width 234 height 67
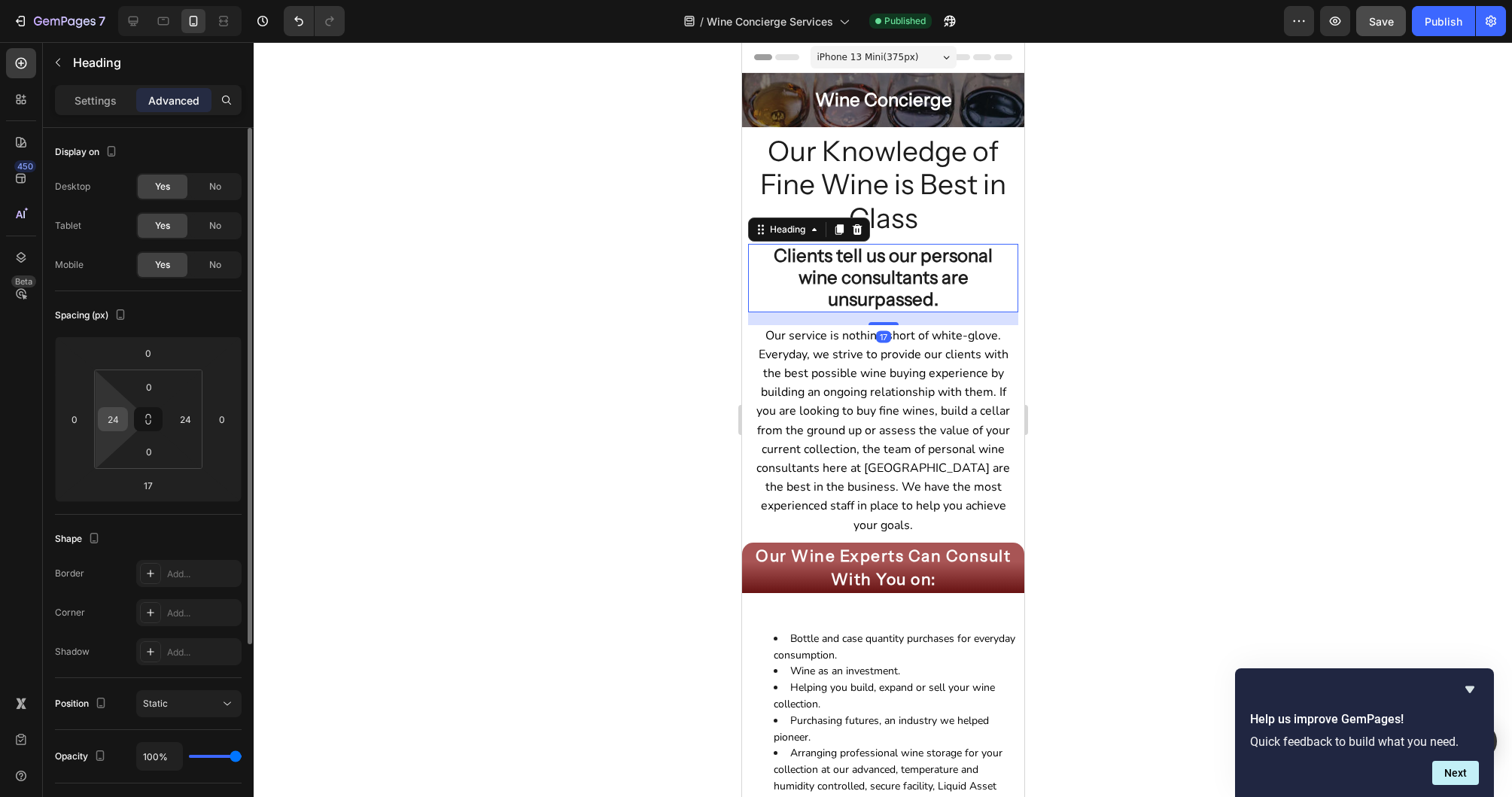
click at [114, 425] on input "24" at bounding box center [112, 418] width 22 height 22
type input "0"
click at [187, 420] on input "24" at bounding box center [184, 418] width 22 height 22
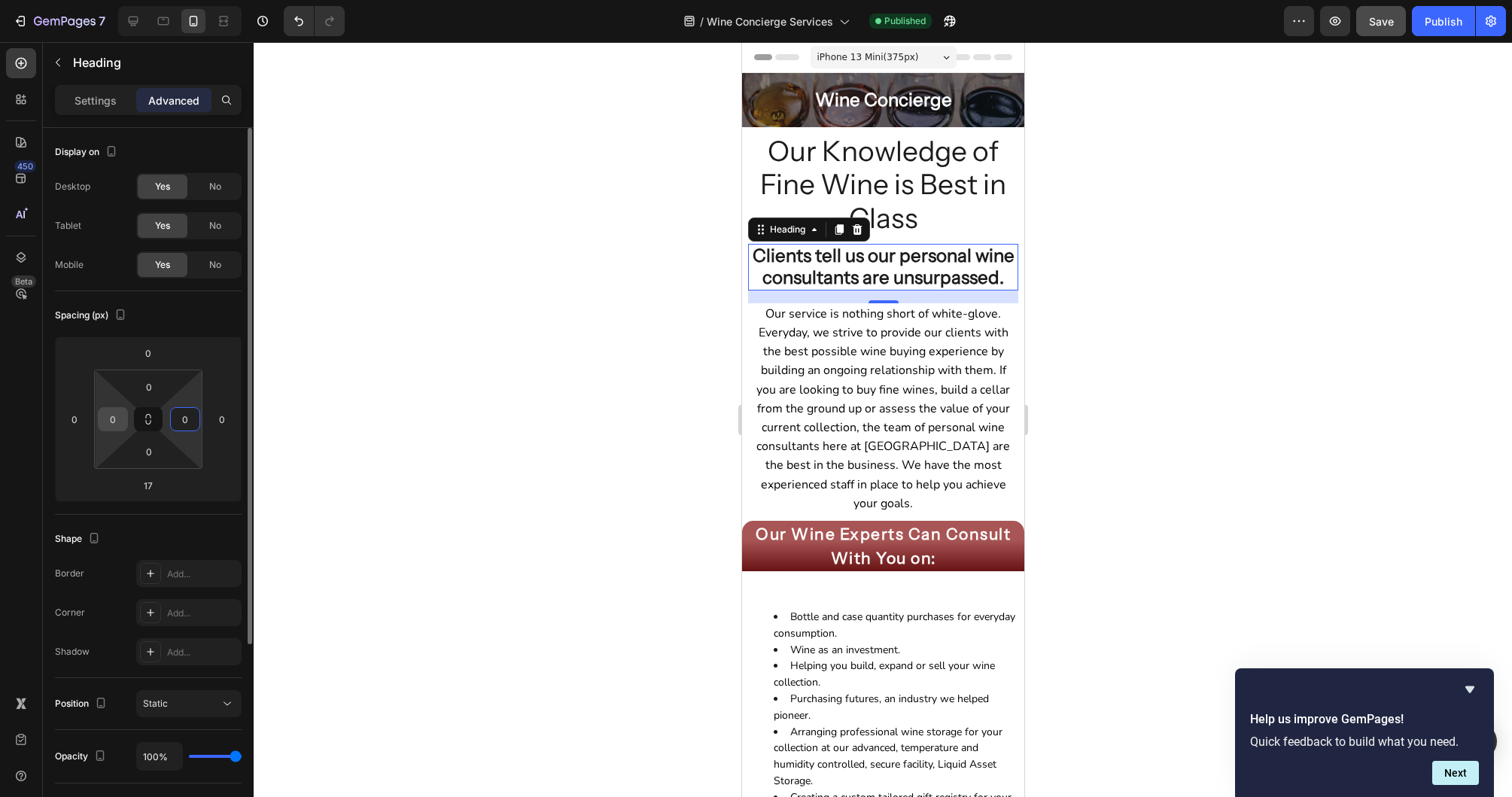
type input "0"
click at [115, 418] on input "0" at bounding box center [112, 418] width 22 height 22
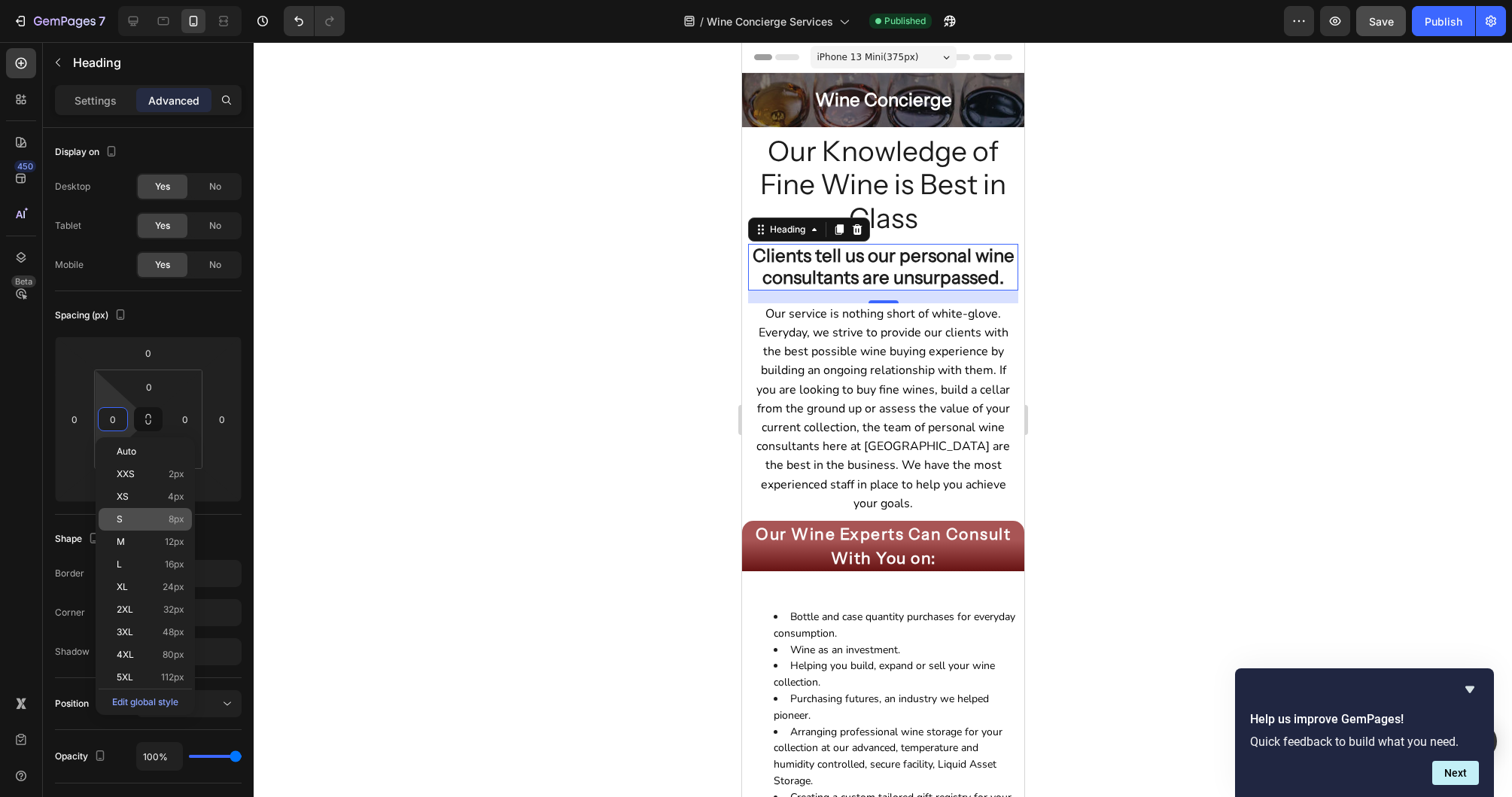
click at [139, 514] on p "S 8px" at bounding box center [150, 518] width 68 height 11
type input "8"
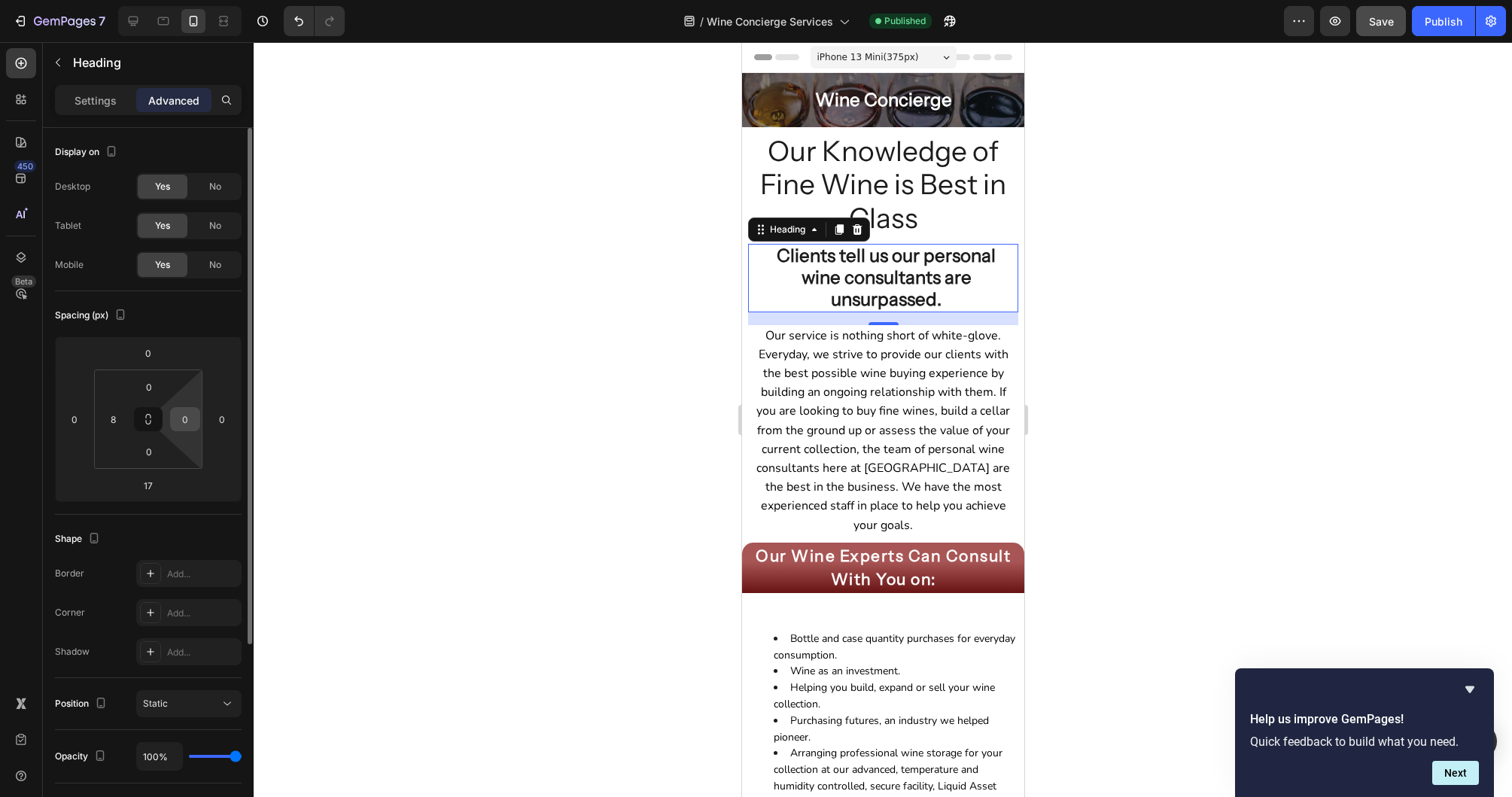
click at [194, 422] on input "0" at bounding box center [184, 418] width 22 height 22
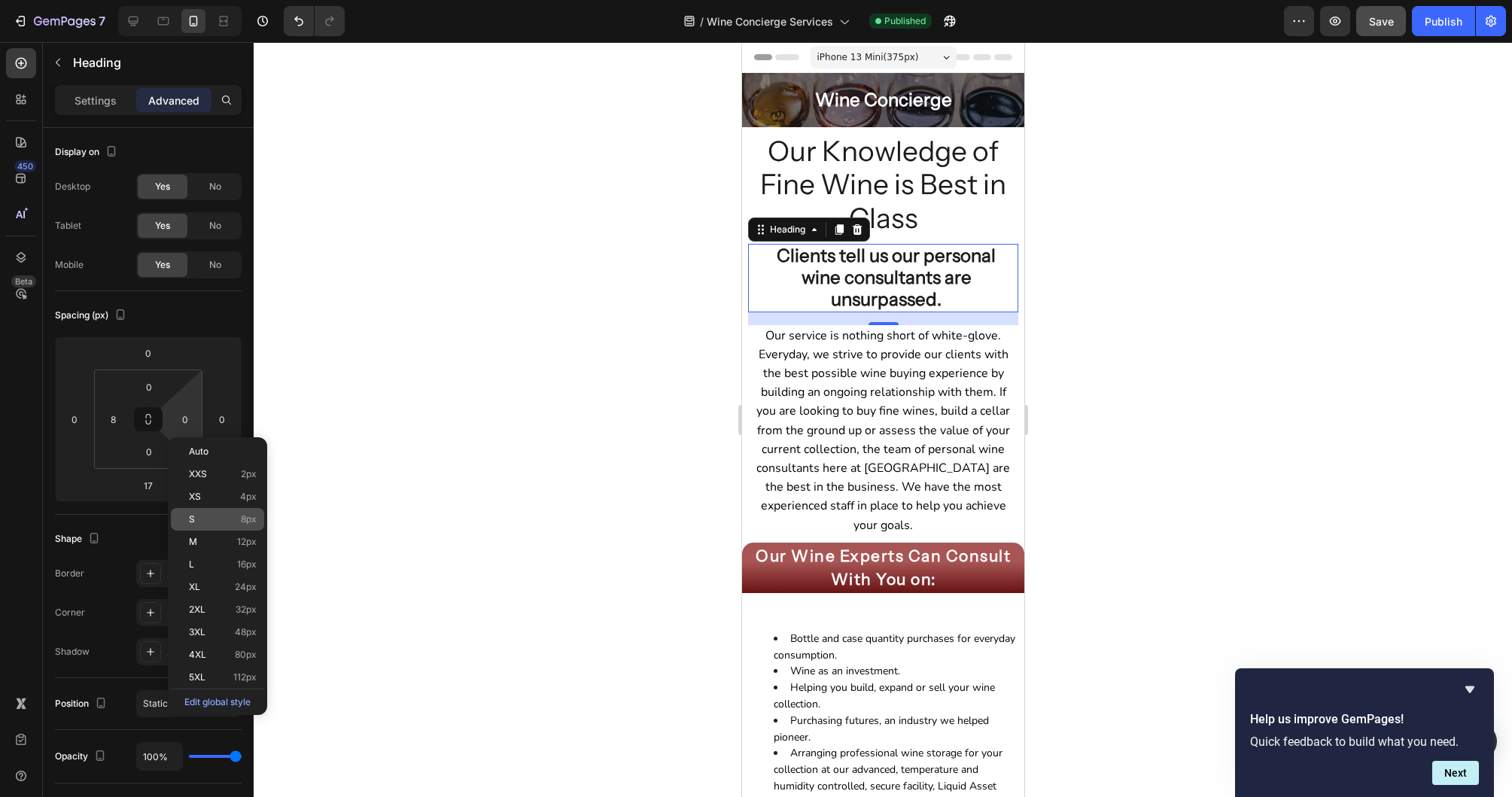
click at [214, 514] on p "S 8px" at bounding box center [223, 518] width 68 height 11
type input "8"
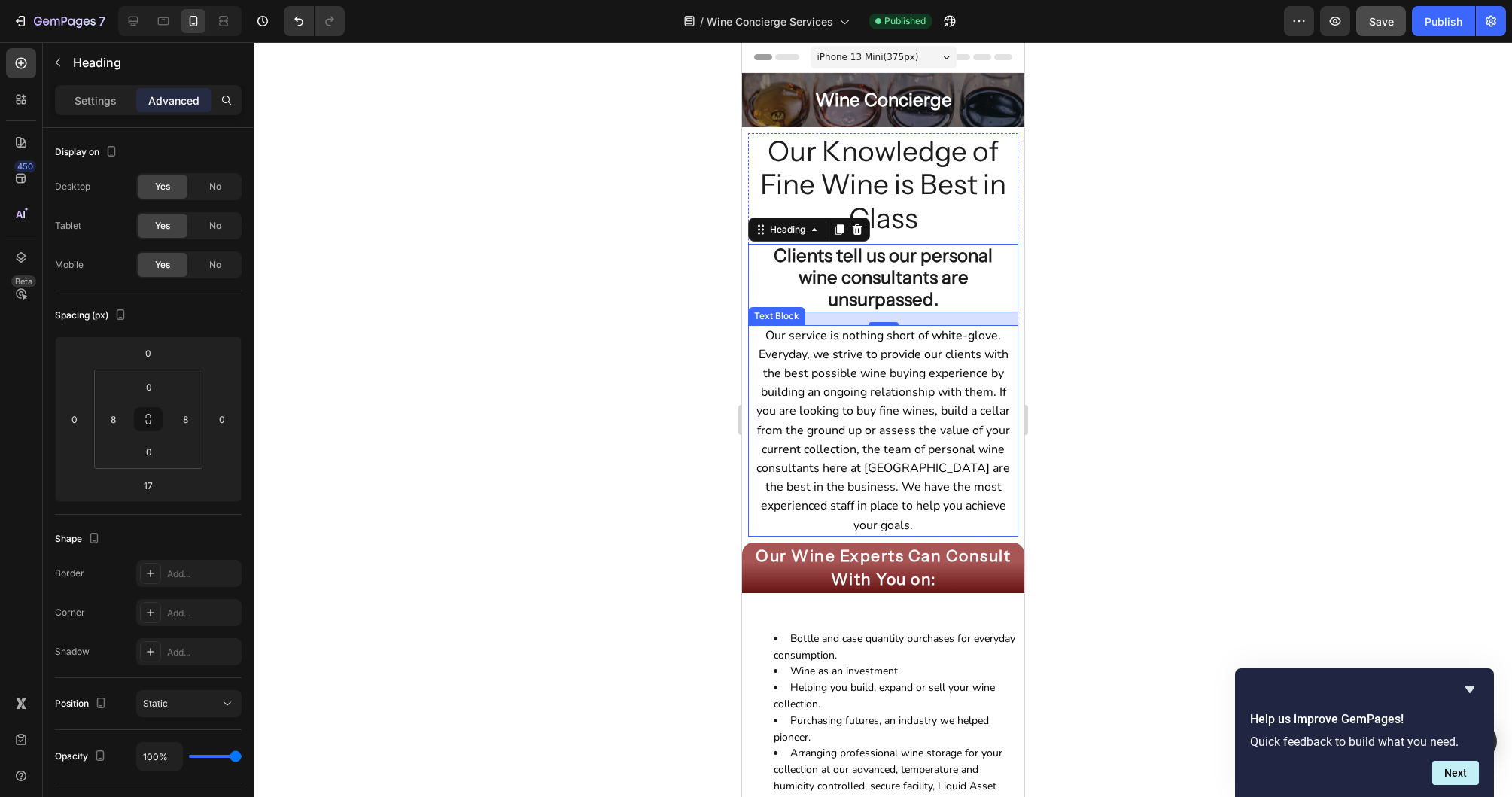
click at [845, 419] on span "Our service is nothing short of white-glove. Everyday, we strive to provide our…" at bounding box center [882, 431] width 254 height 206
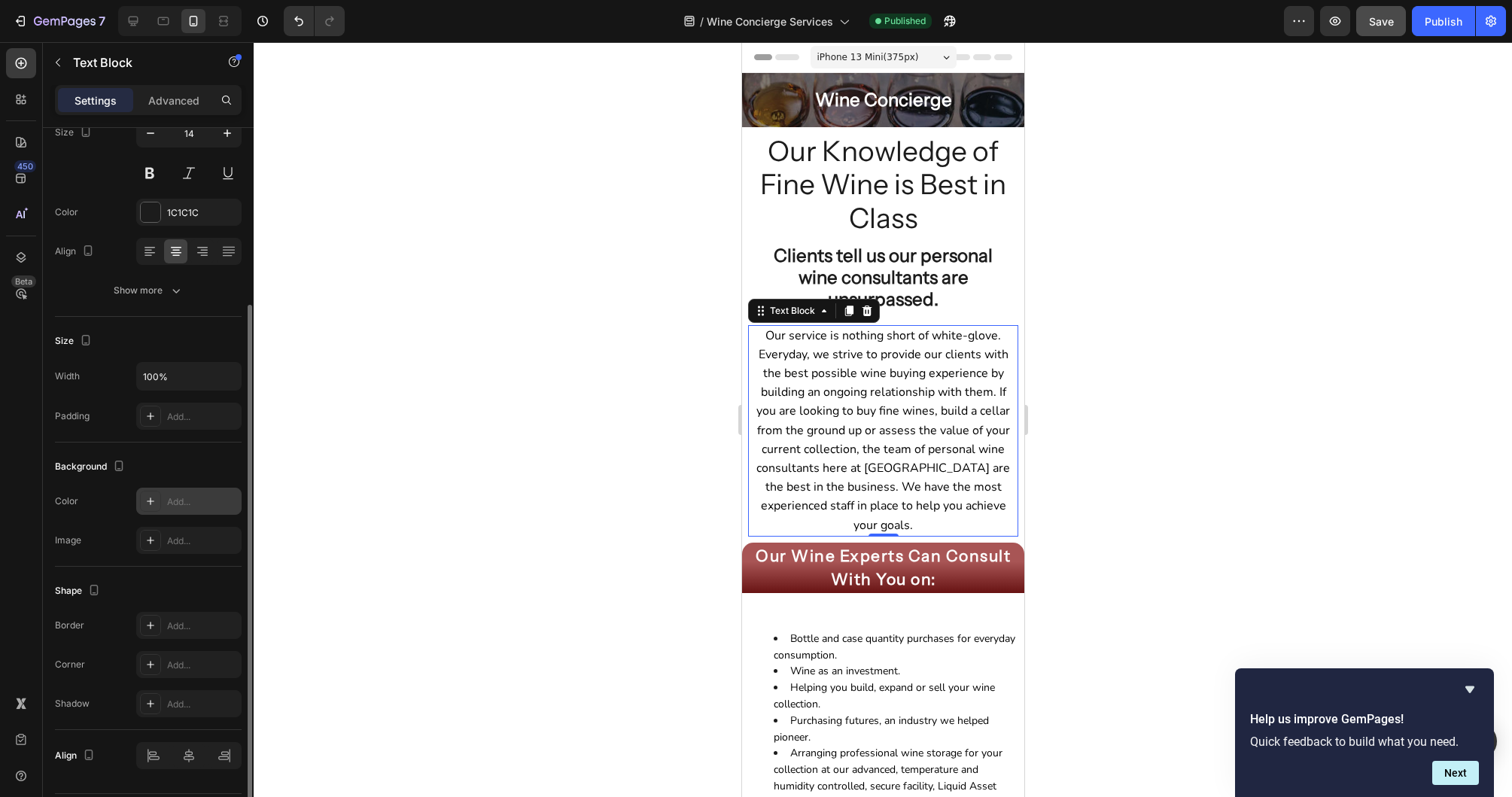
scroll to position [180, 0]
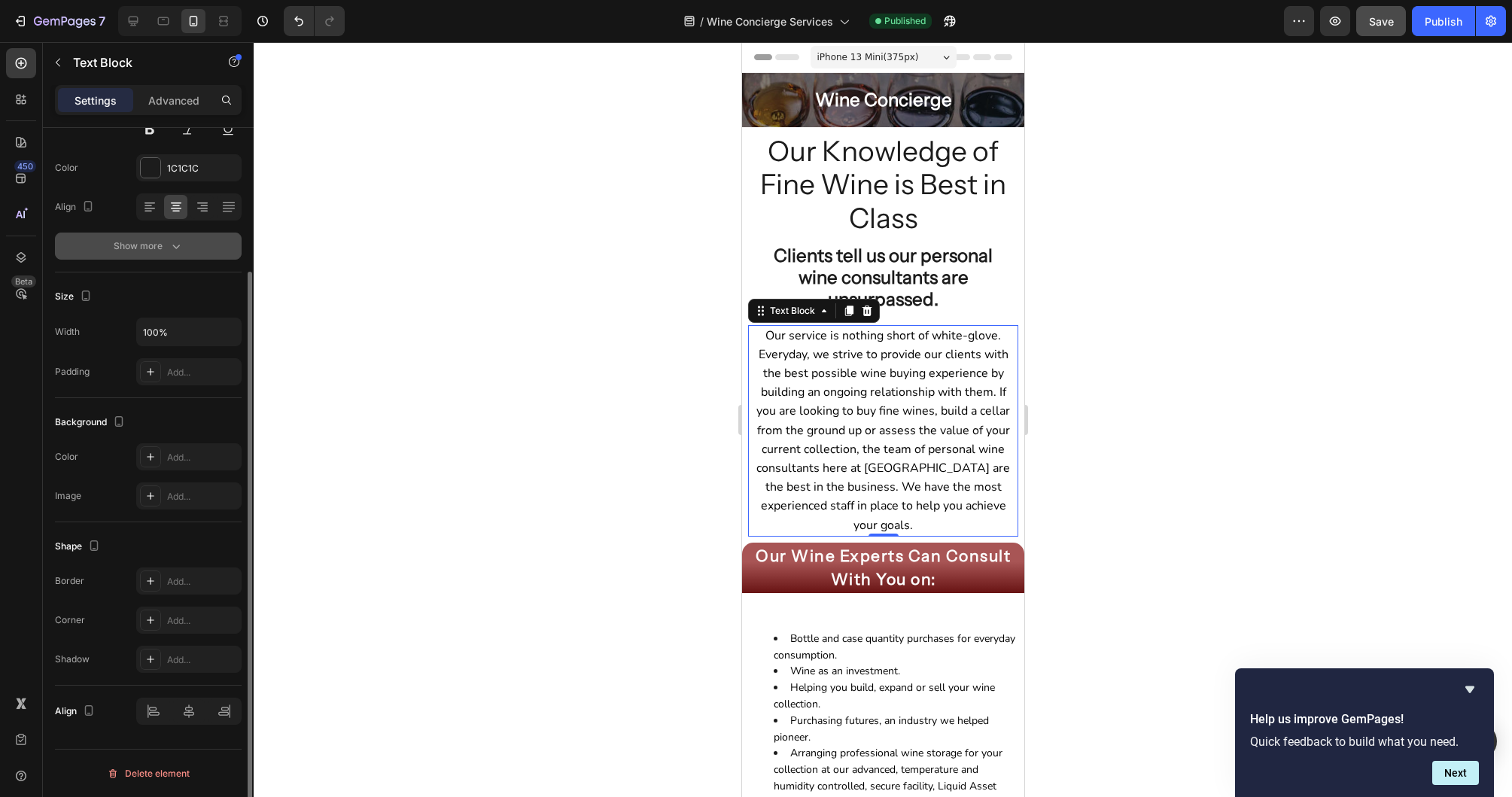
click at [158, 250] on div "Show more" at bounding box center [148, 246] width 70 height 15
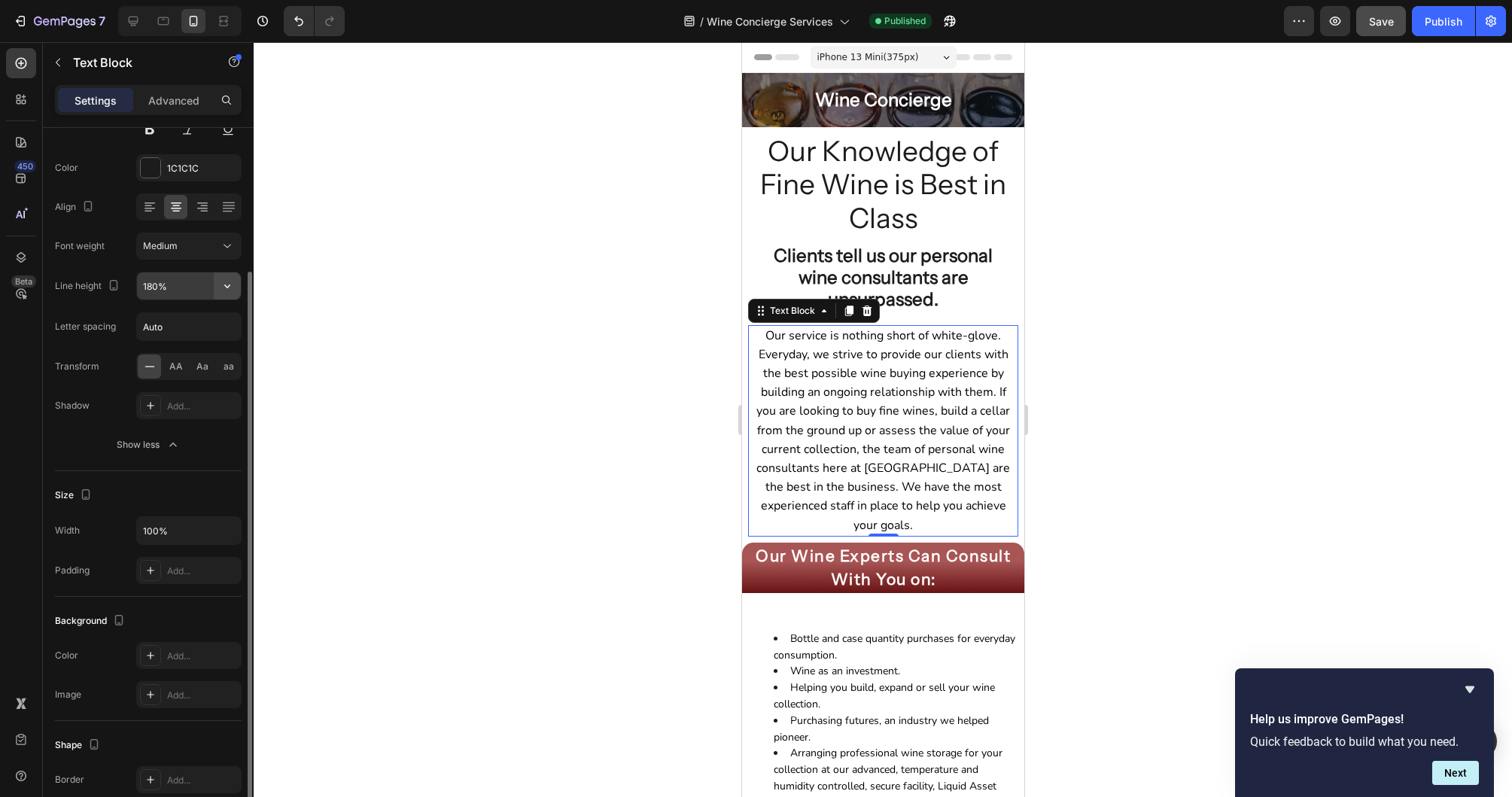
click at [227, 284] on icon "button" at bounding box center [228, 286] width 15 height 15
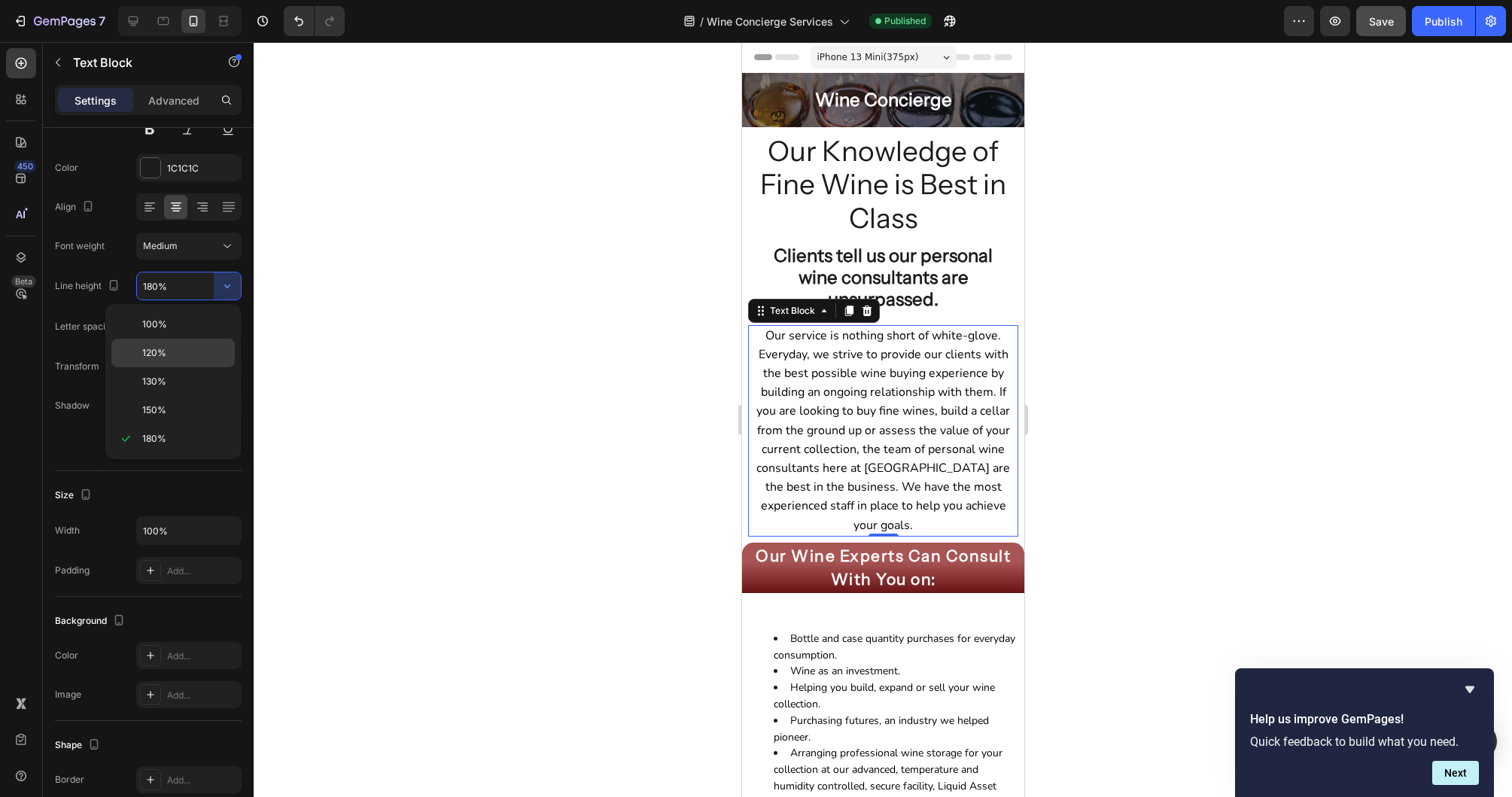
click at [158, 355] on span "120%" at bounding box center [154, 353] width 24 height 13
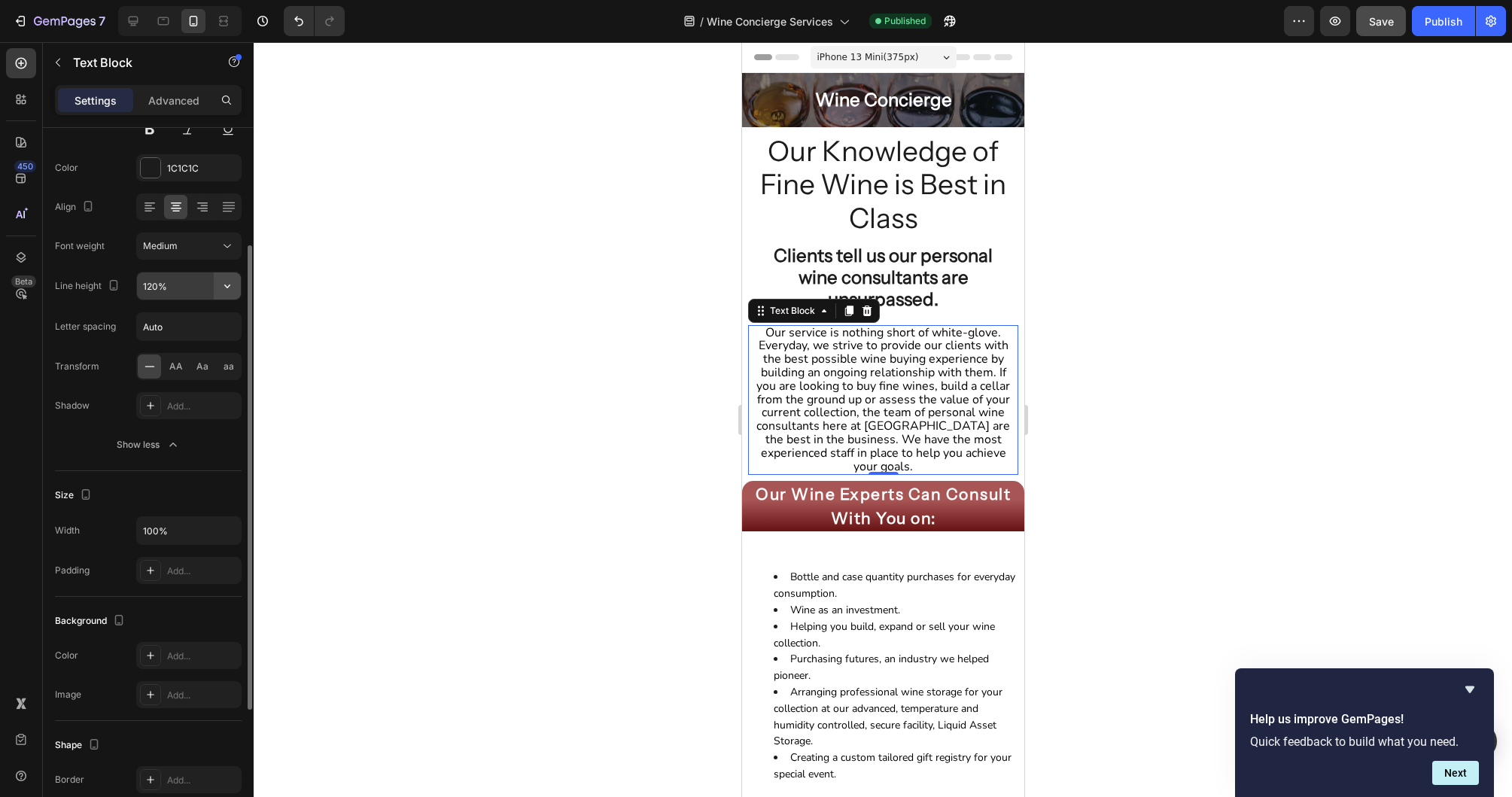
click at [222, 287] on icon "button" at bounding box center [228, 286] width 15 height 15
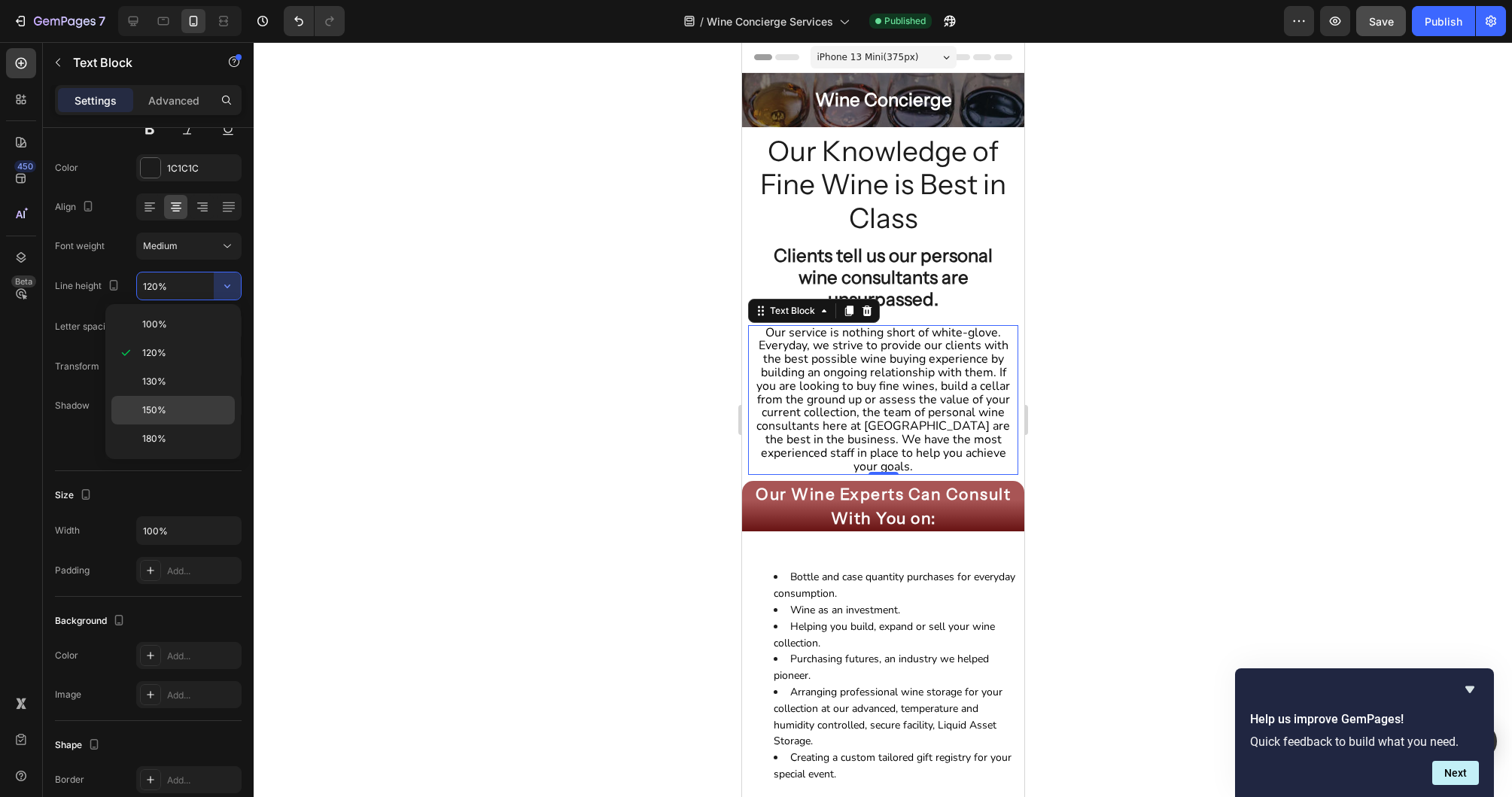
click at [159, 404] on span "150%" at bounding box center [154, 410] width 24 height 13
type input "150%"
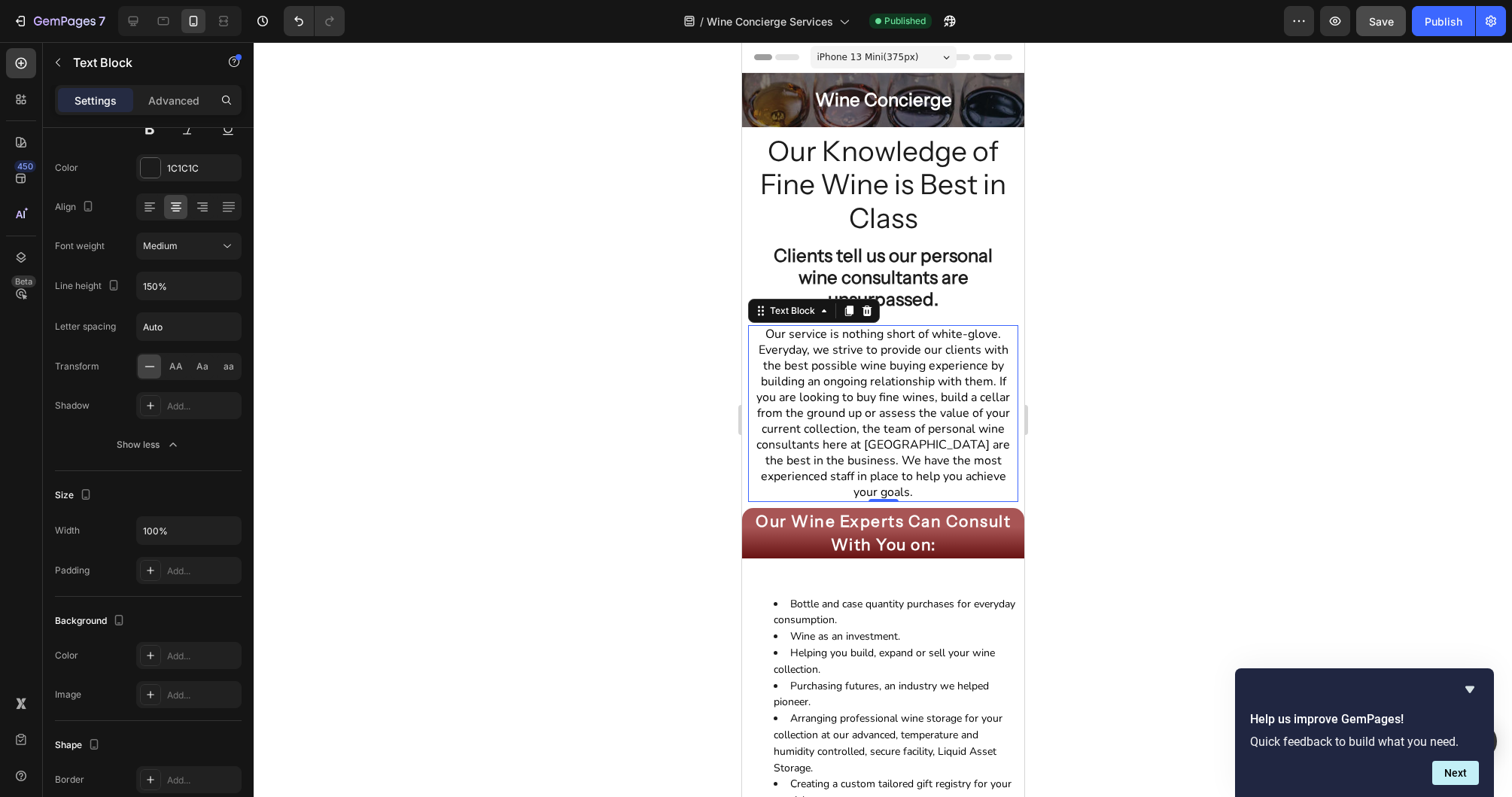
click at [1149, 382] on div at bounding box center [882, 419] width 1258 height 755
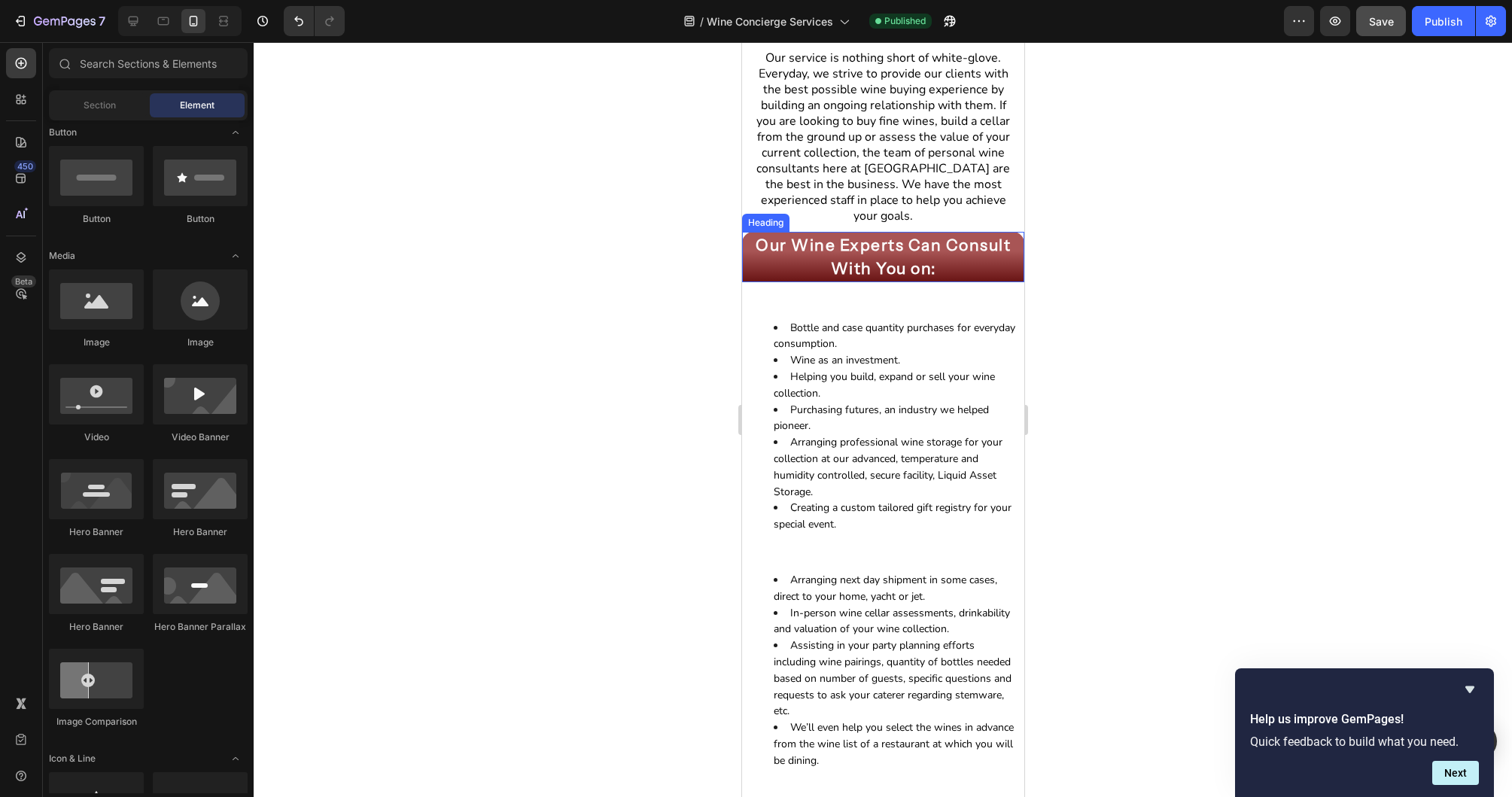
scroll to position [296, 0]
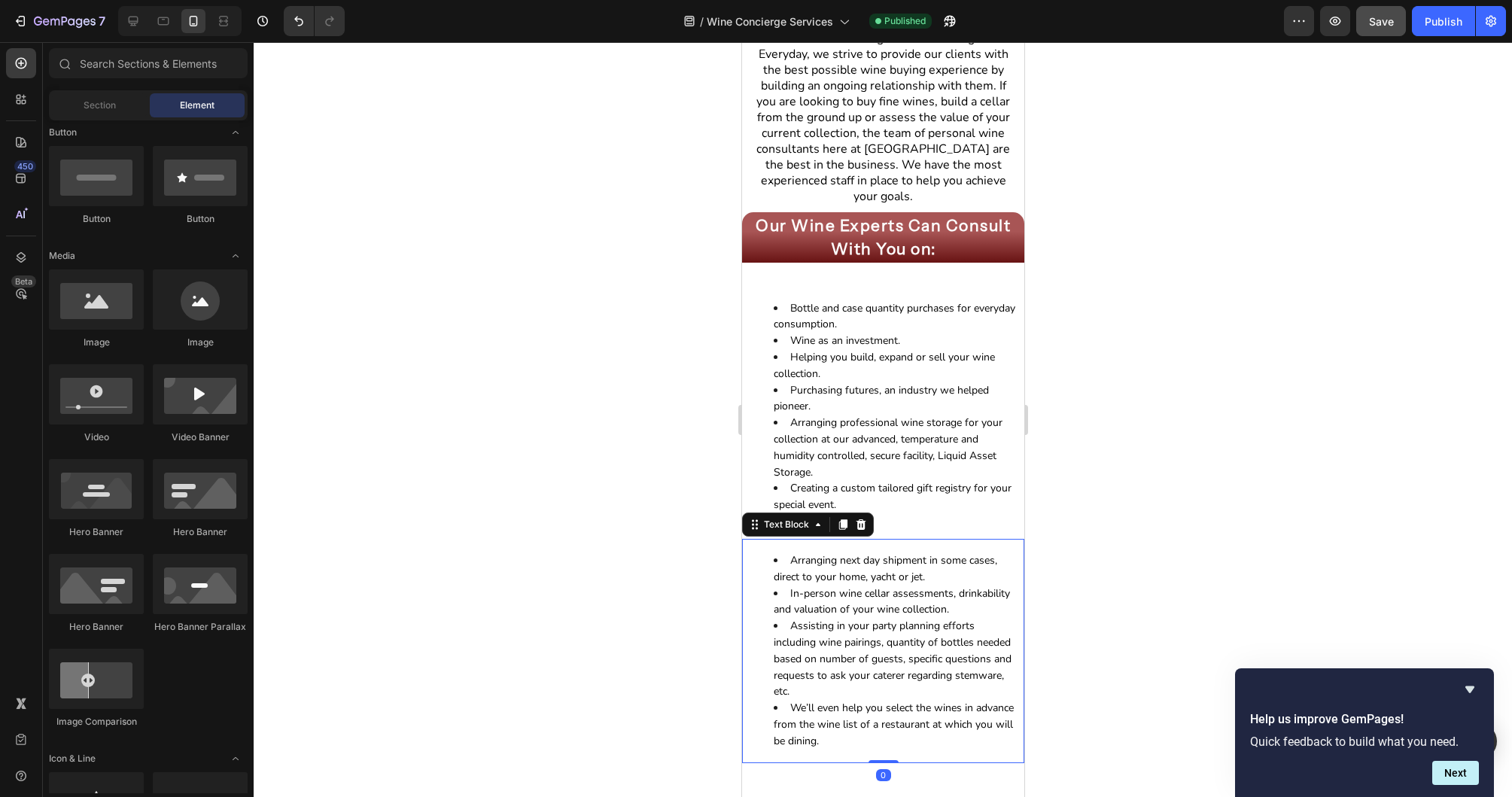
click at [855, 553] on span "Arranging next day shipment in some cases, direct to your home, yacht or jet." at bounding box center [885, 569] width 224 height 31
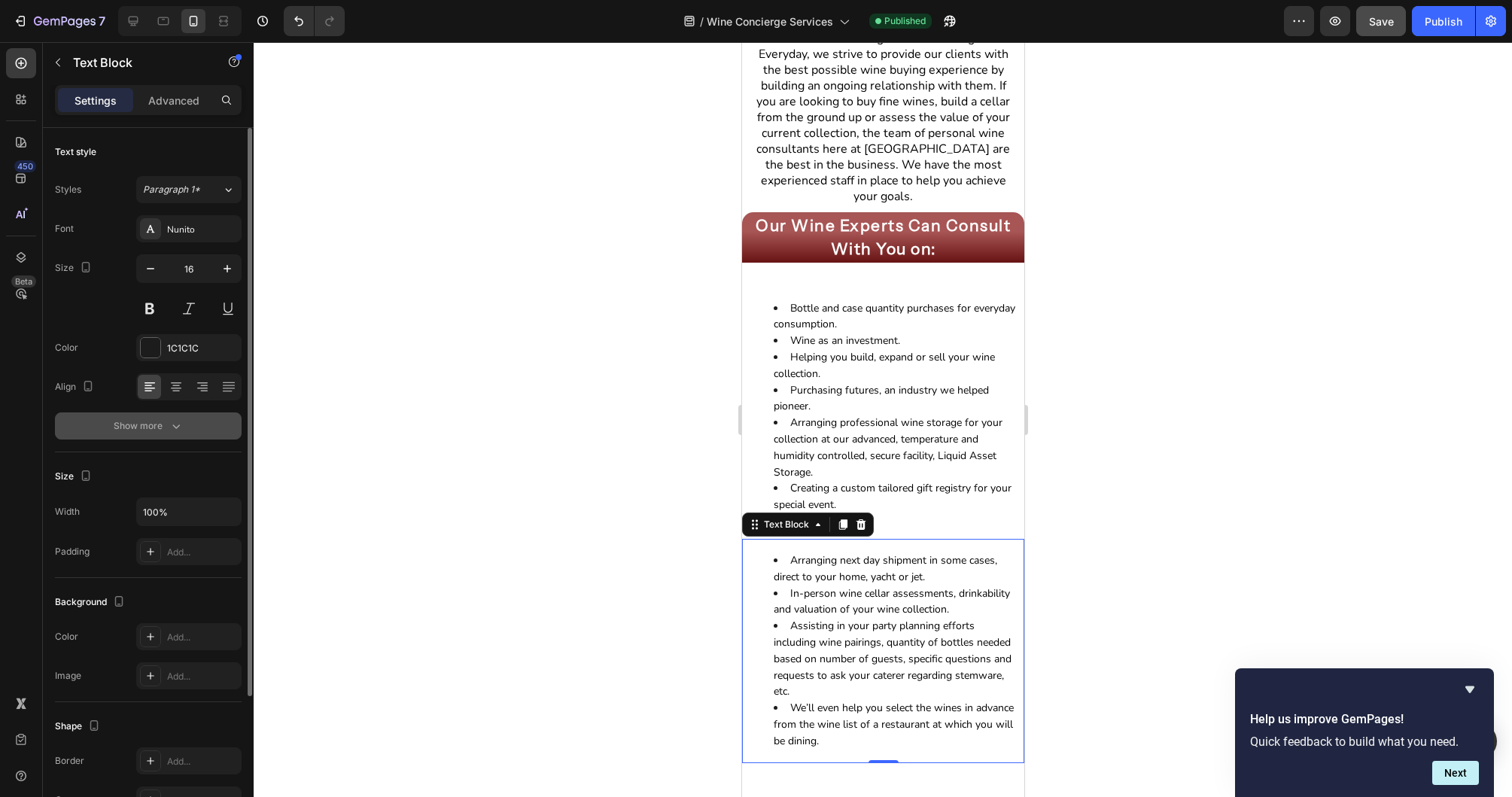
click at [170, 426] on icon "button" at bounding box center [176, 426] width 15 height 15
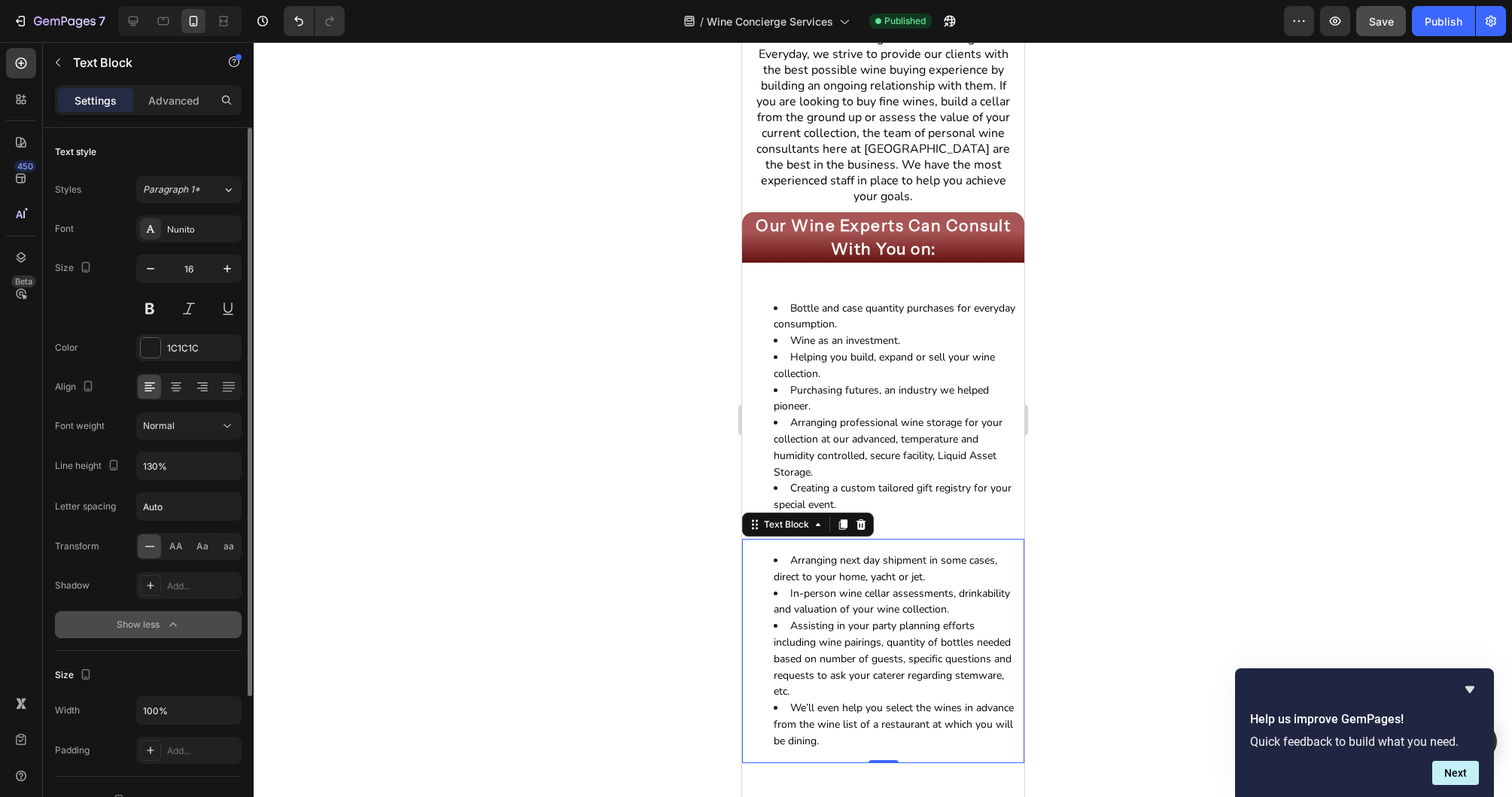
click at [170, 426] on span "Normal" at bounding box center [158, 426] width 32 height 12
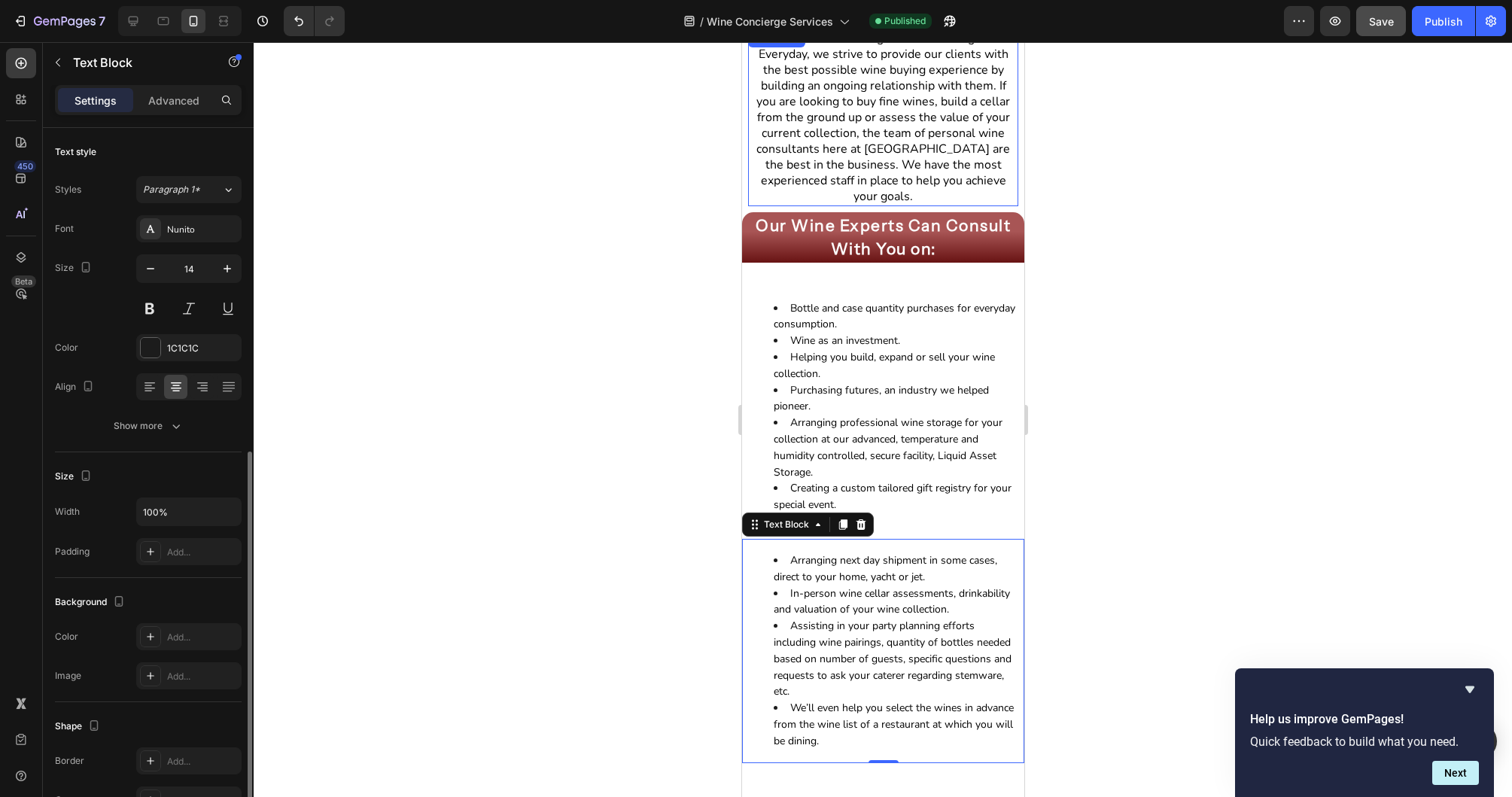
click at [926, 138] on span "Our service is nothing short of white-glove. Everyday, we strive to provide our…" at bounding box center [882, 117] width 254 height 174
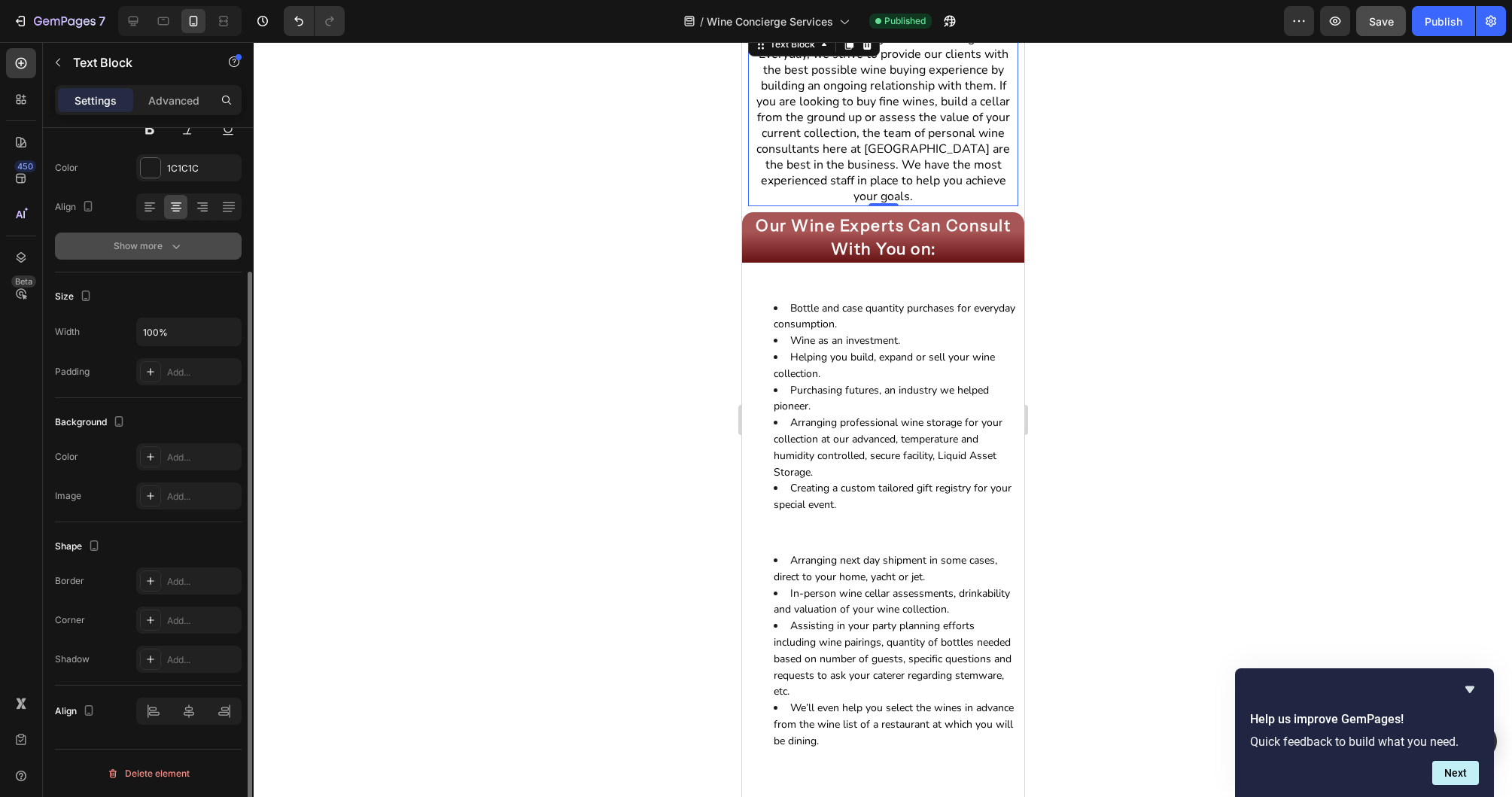
click at [170, 238] on icon "button" at bounding box center [176, 246] width 15 height 15
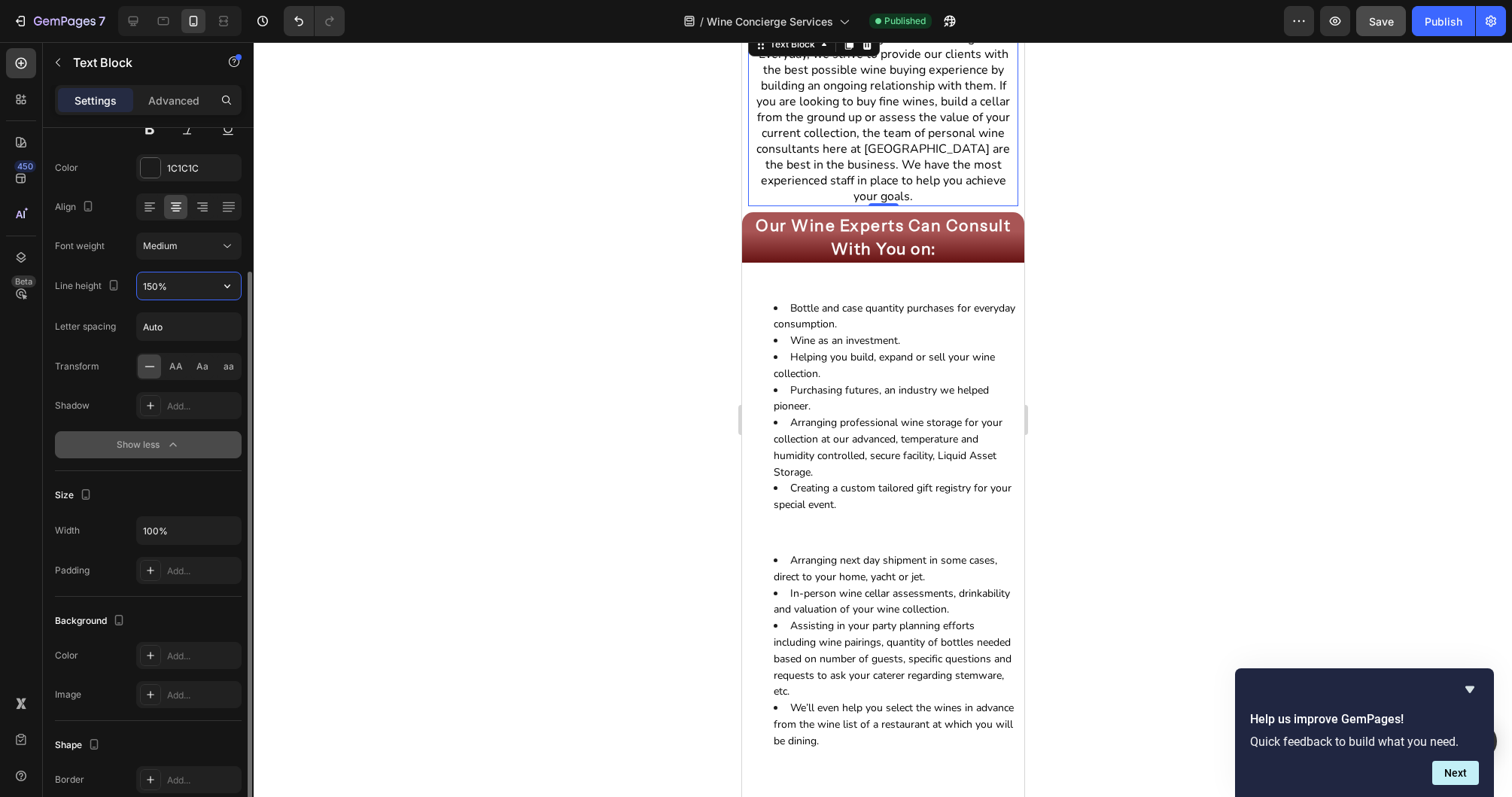
click at [189, 290] on input "150%" at bounding box center [189, 286] width 104 height 27
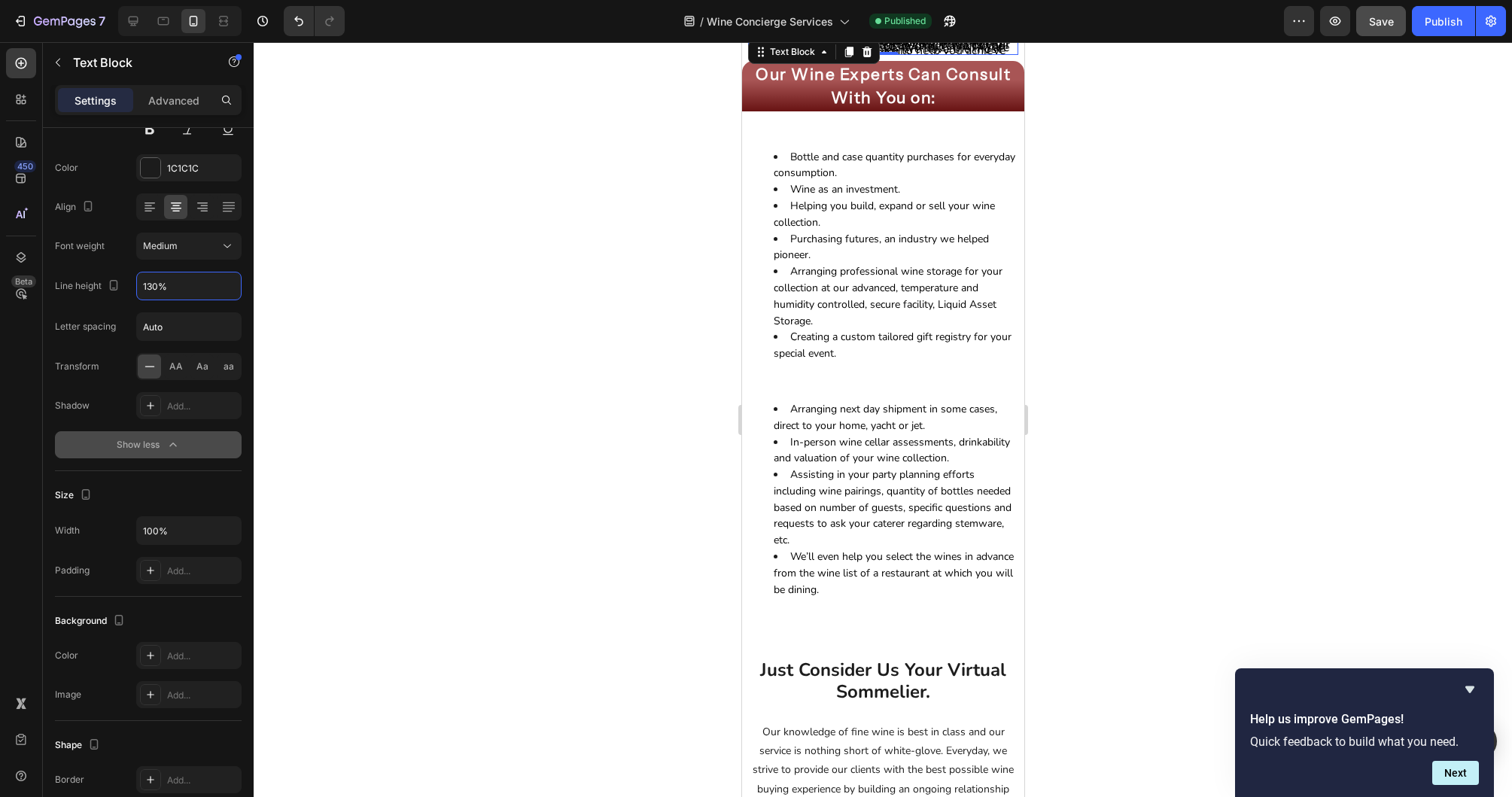
scroll to position [294, 0]
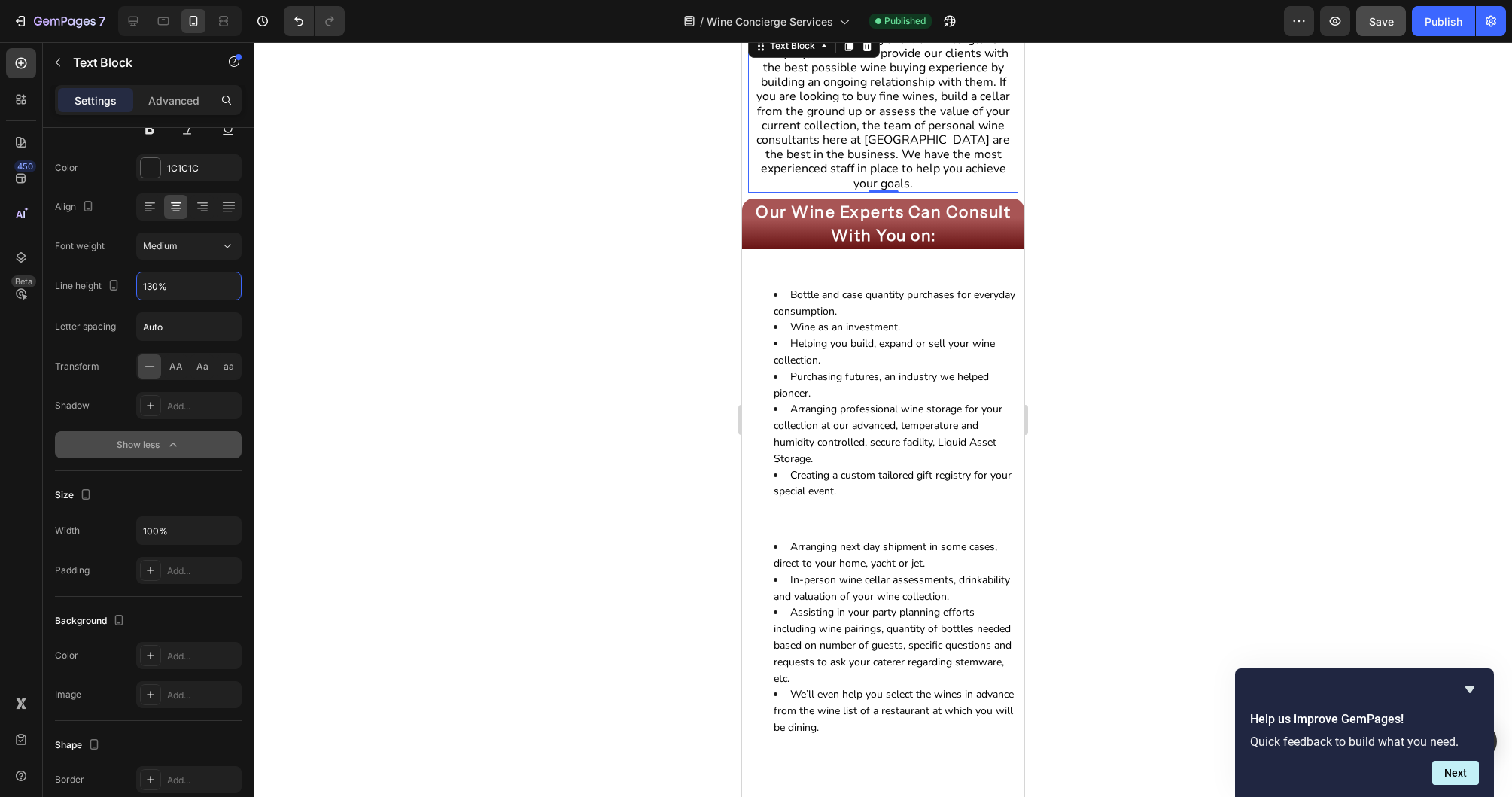
type input "130%"
click at [1278, 284] on div at bounding box center [882, 419] width 1258 height 755
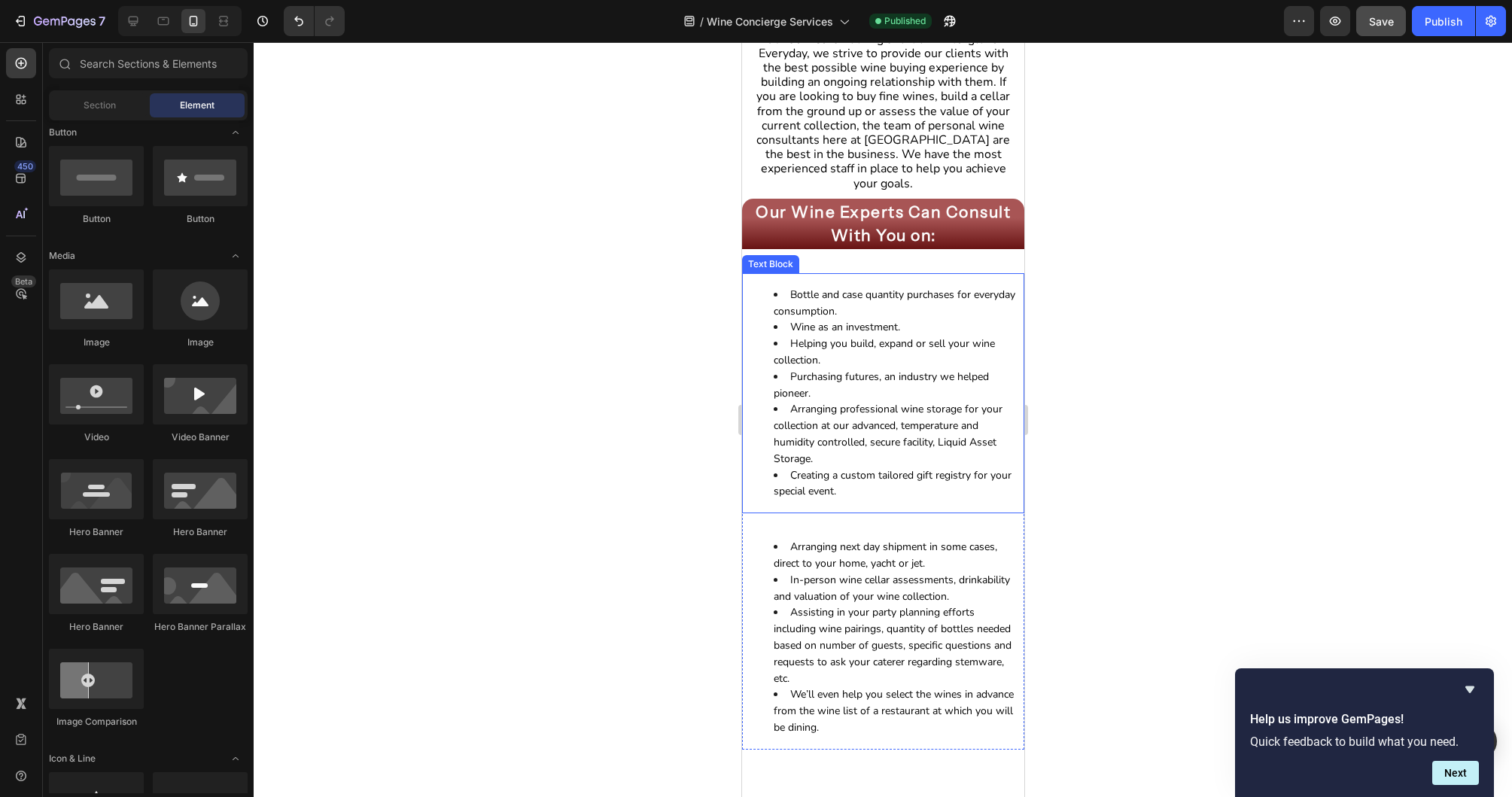
scroll to position [0, 0]
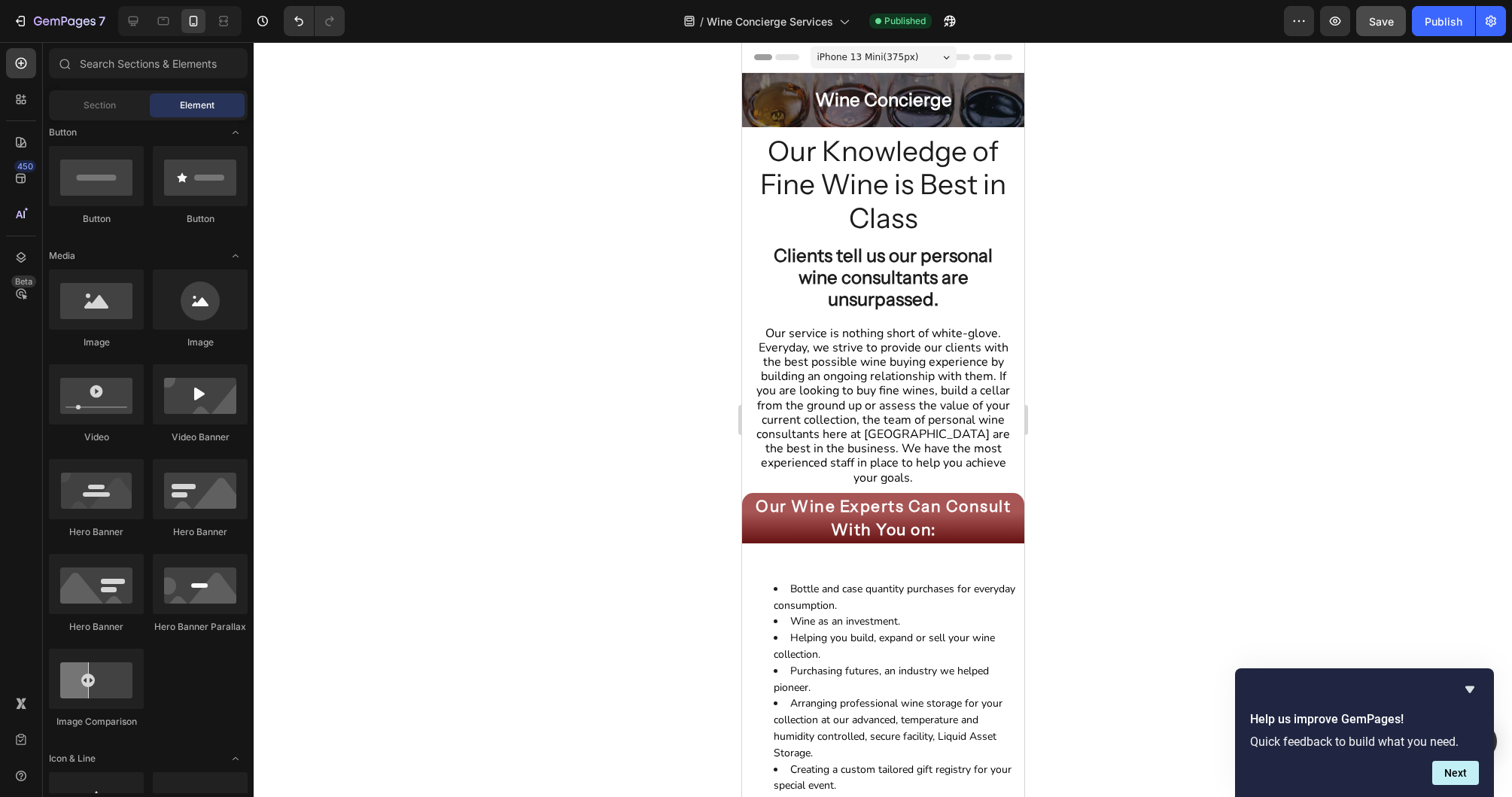
click at [1013, 429] on div "Our service is nothing short of white-glove. Everyday, we strive to provide our…" at bounding box center [882, 406] width 270 height 162
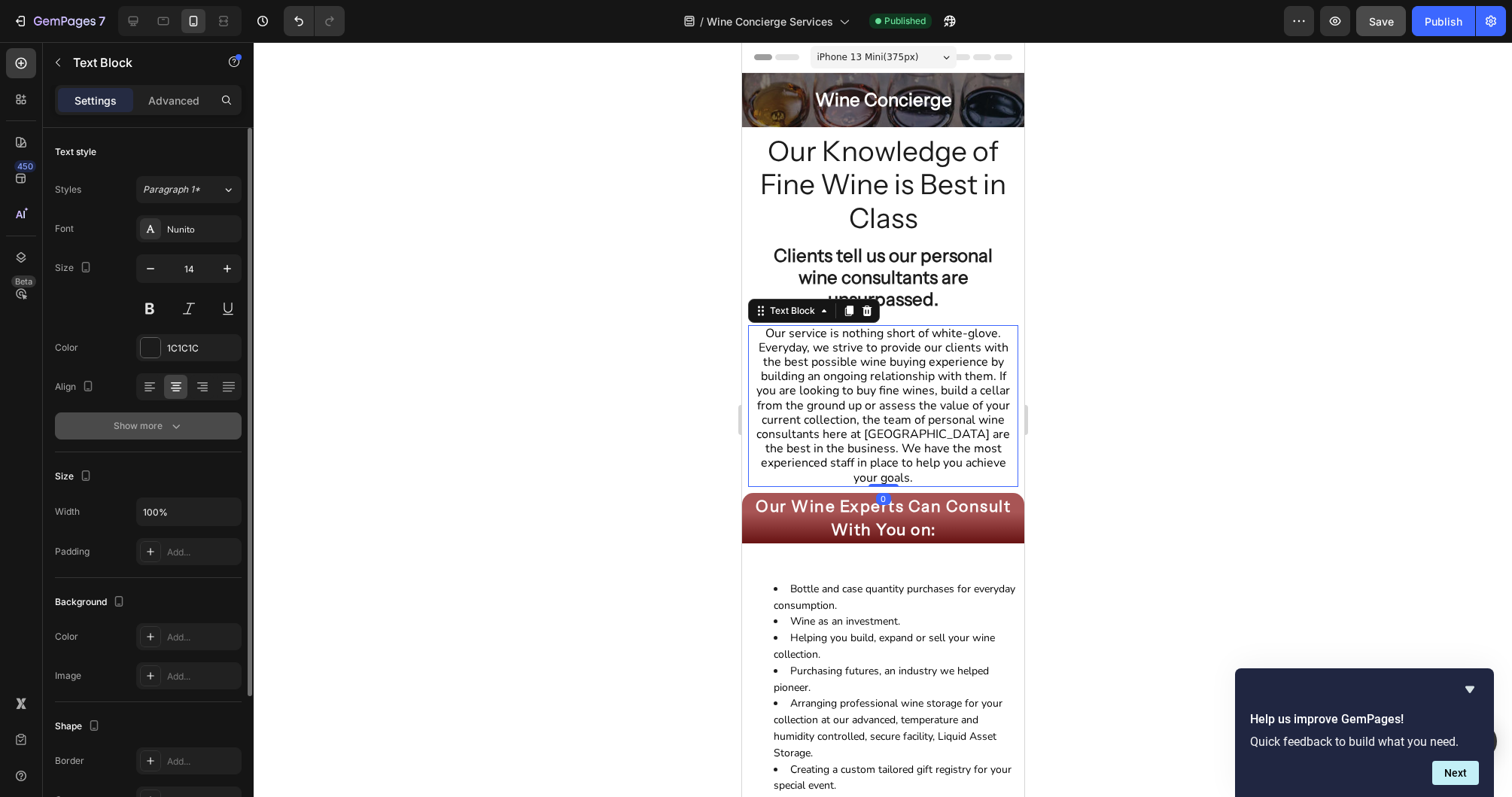
click at [169, 426] on icon "button" at bounding box center [176, 426] width 15 height 15
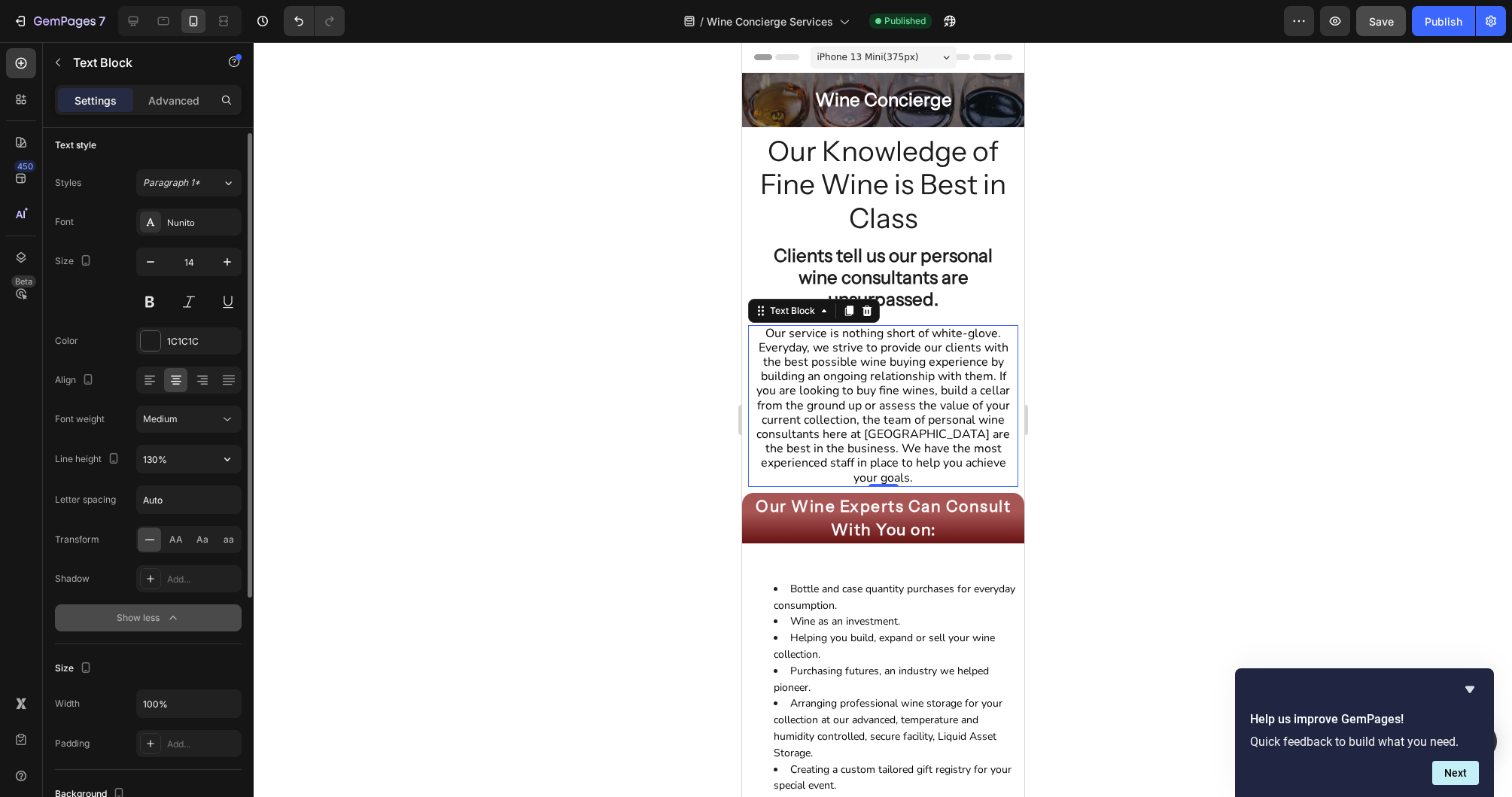
scroll to position [9, 0]
click at [232, 461] on icon "button" at bounding box center [228, 457] width 15 height 15
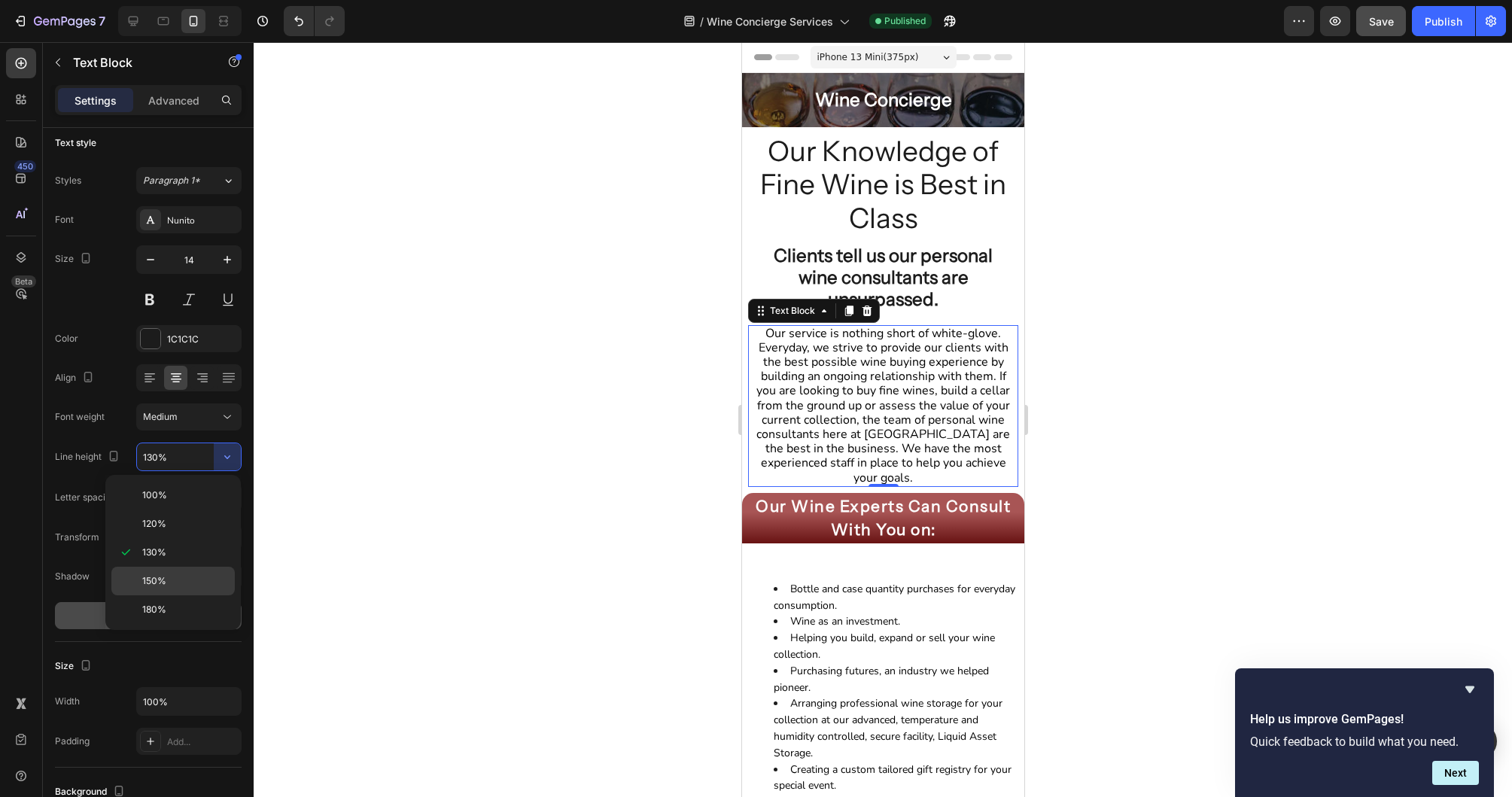
click at [170, 574] on p "150%" at bounding box center [185, 581] width 86 height 13
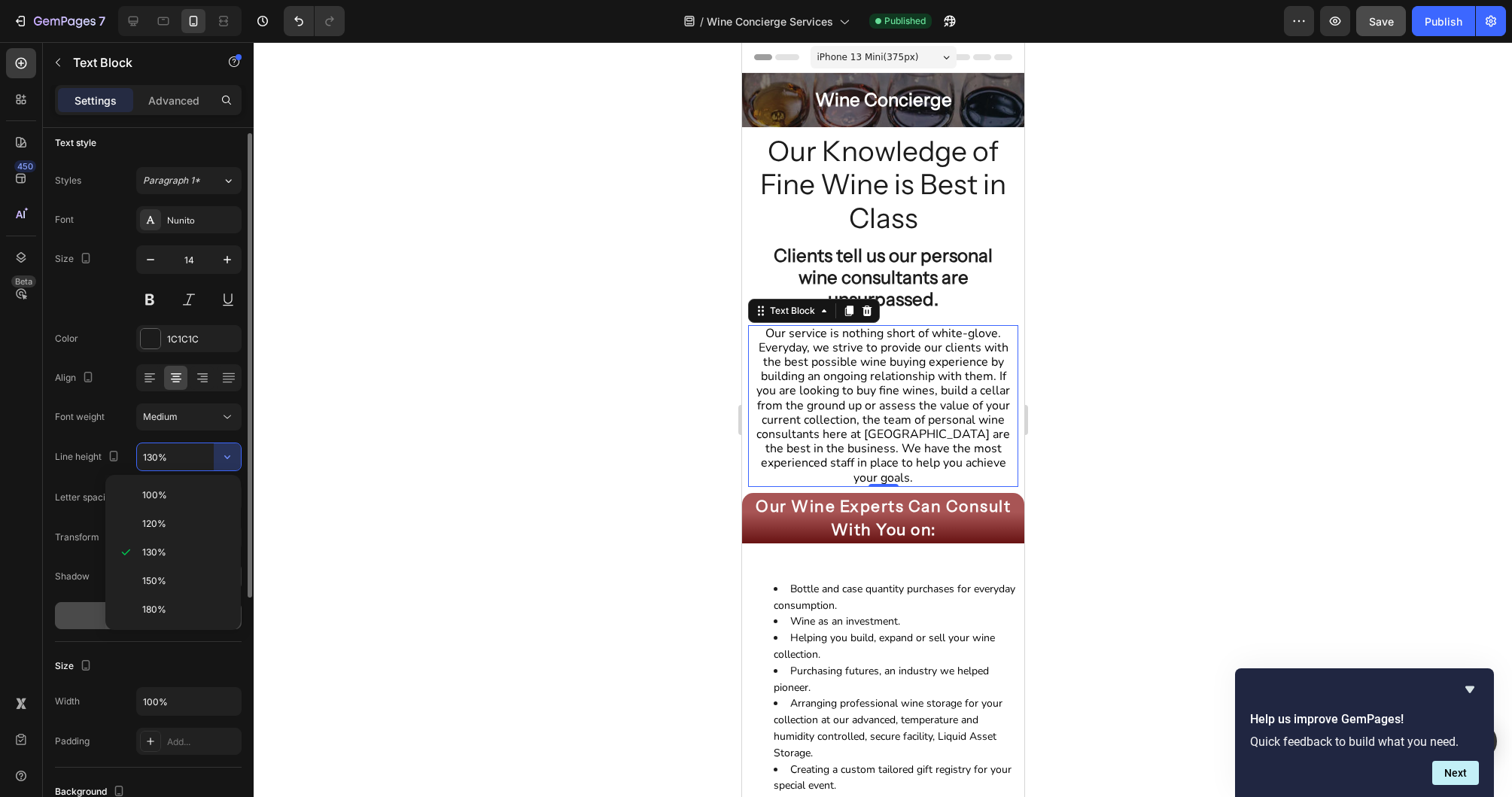
type input "150%"
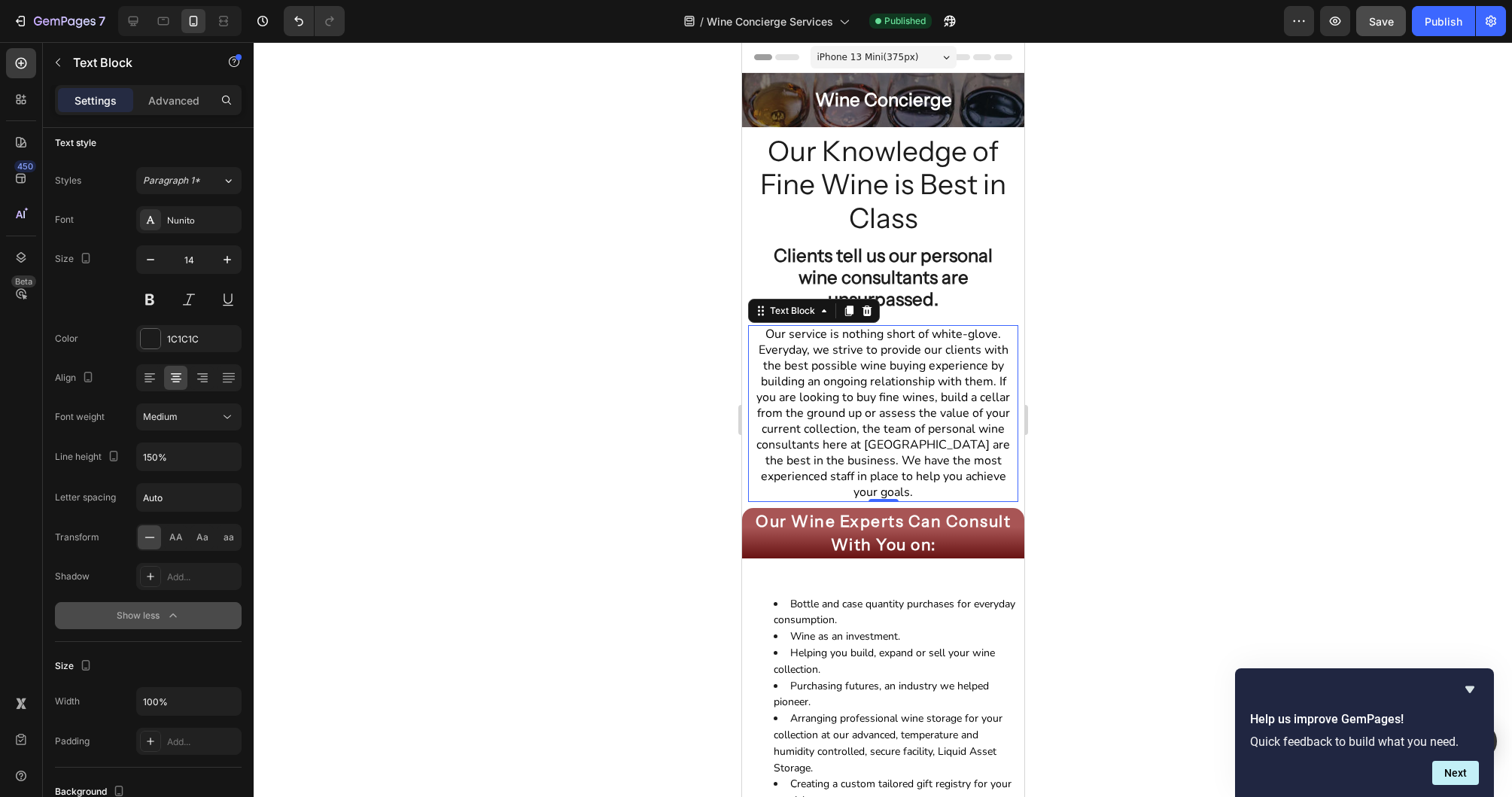
click at [1120, 421] on div at bounding box center [882, 419] width 1258 height 755
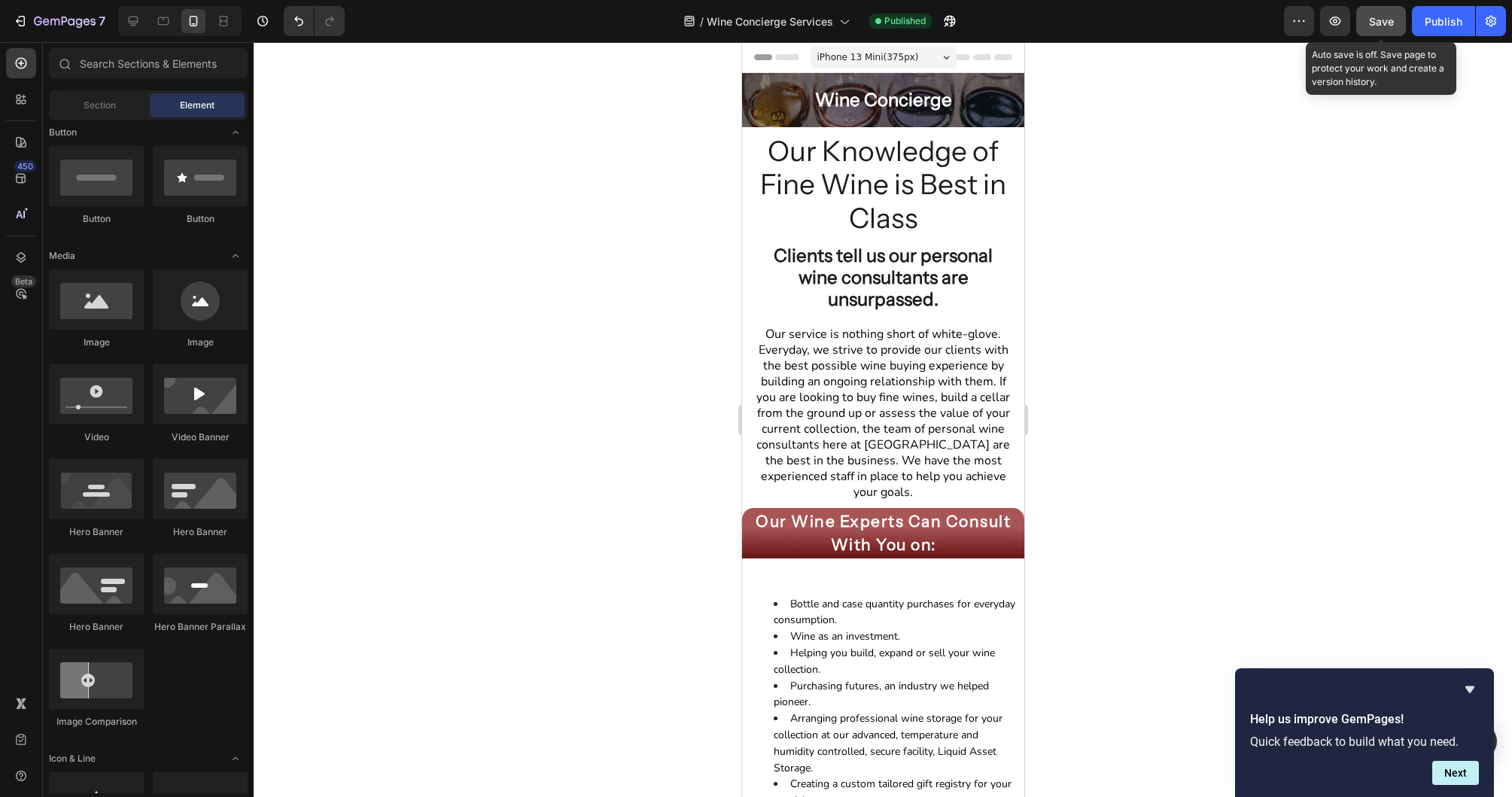
click at [1370, 21] on span "Save" at bounding box center [1382, 21] width 25 height 13
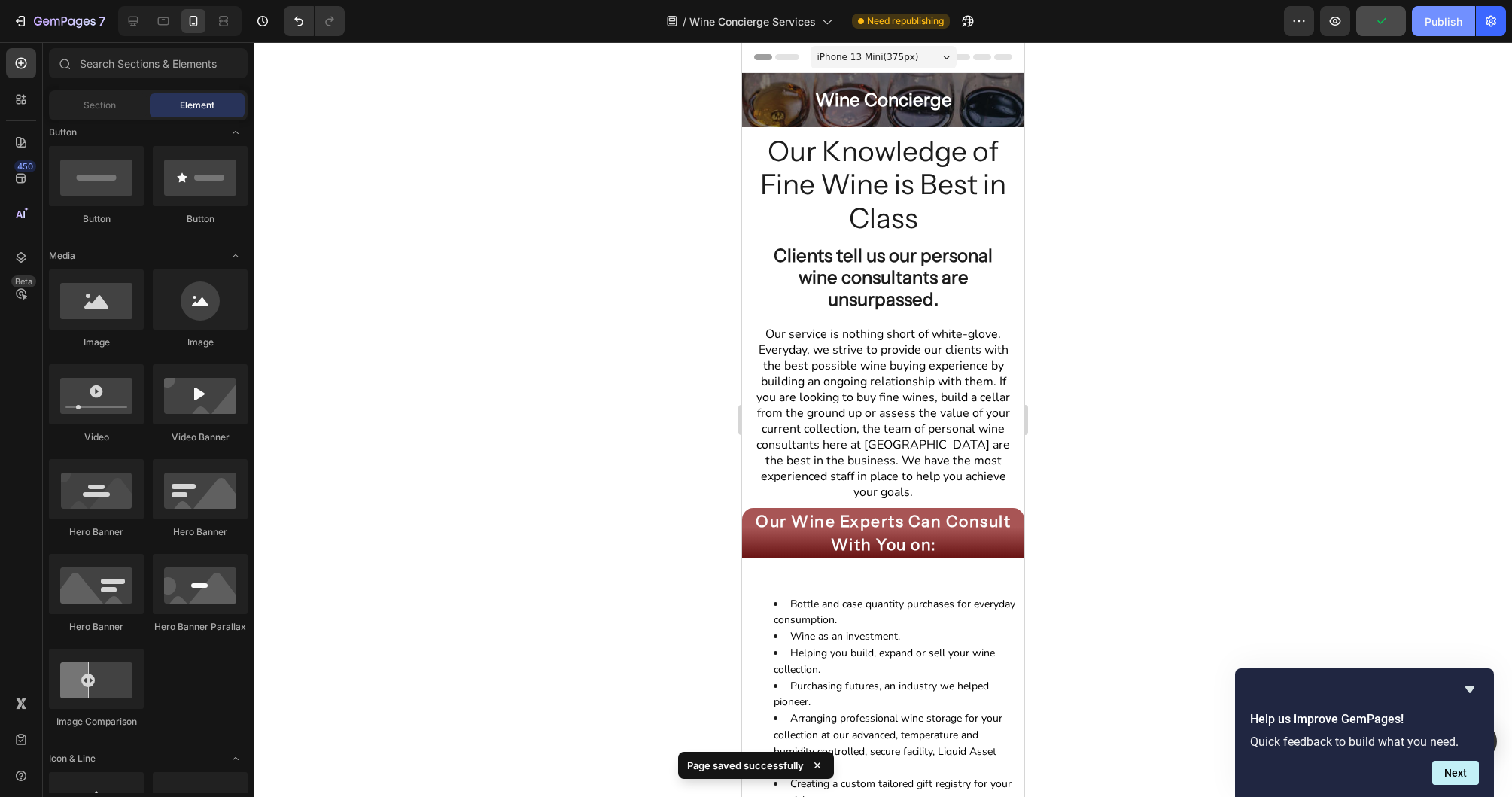
click at [1436, 25] on div "Publish" at bounding box center [1444, 21] width 38 height 15
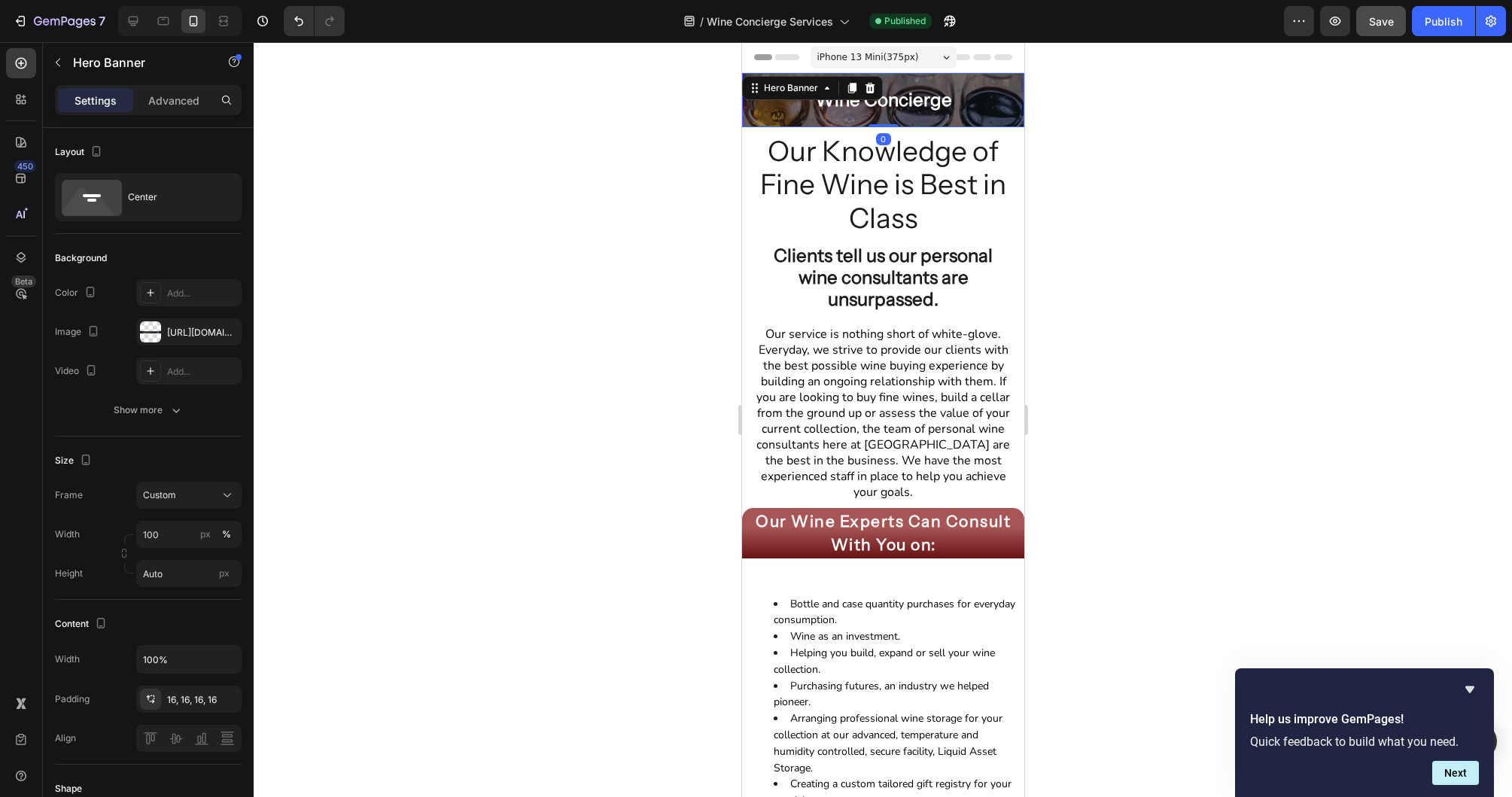
click at [749, 125] on div "Wine Concierge Heading" at bounding box center [882, 100] width 283 height 54
click at [852, 101] on h2 "Wine Concierge" at bounding box center [882, 99] width 258 height 30
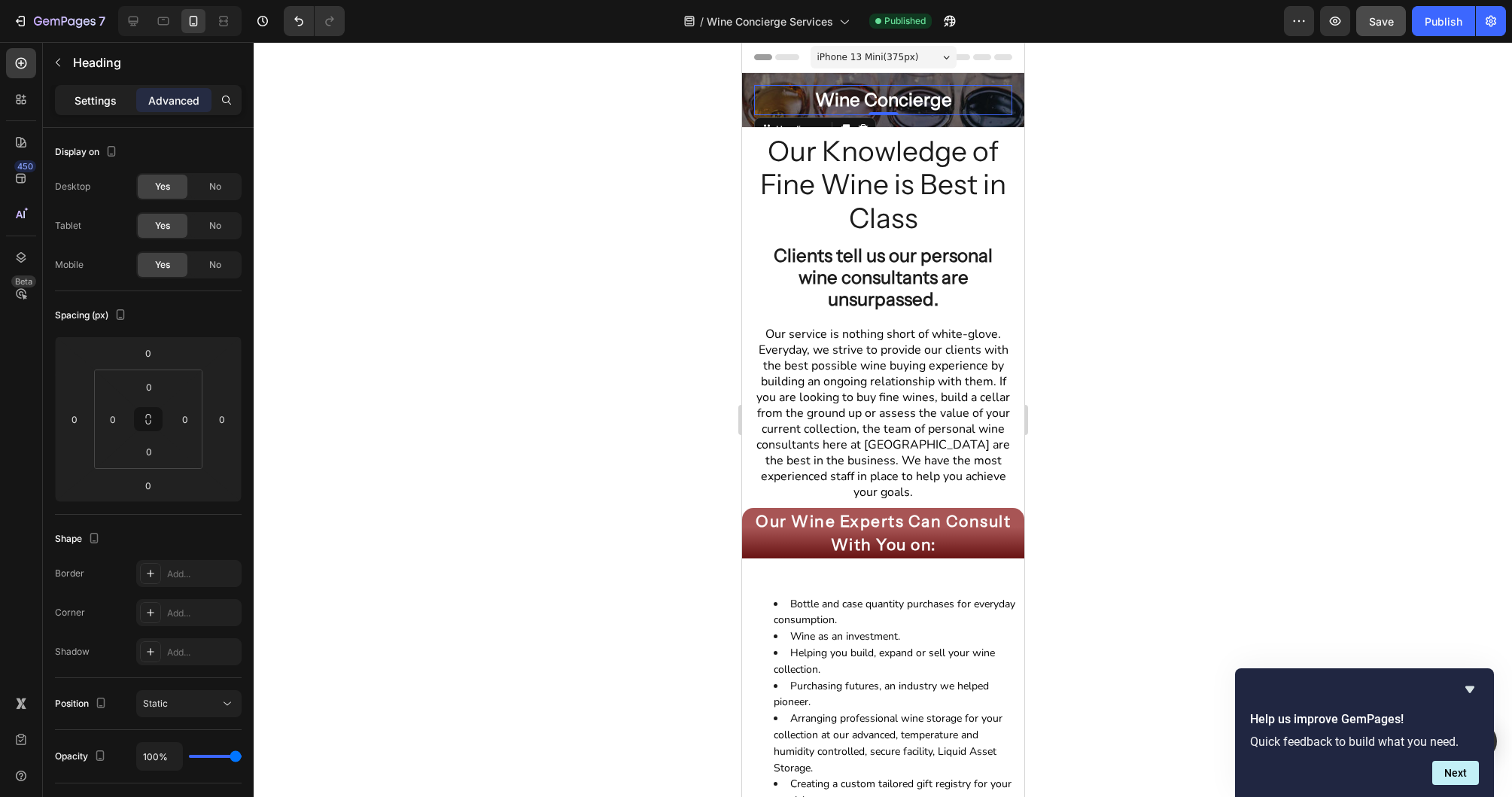
click at [96, 111] on div "Settings" at bounding box center [95, 99] width 75 height 24
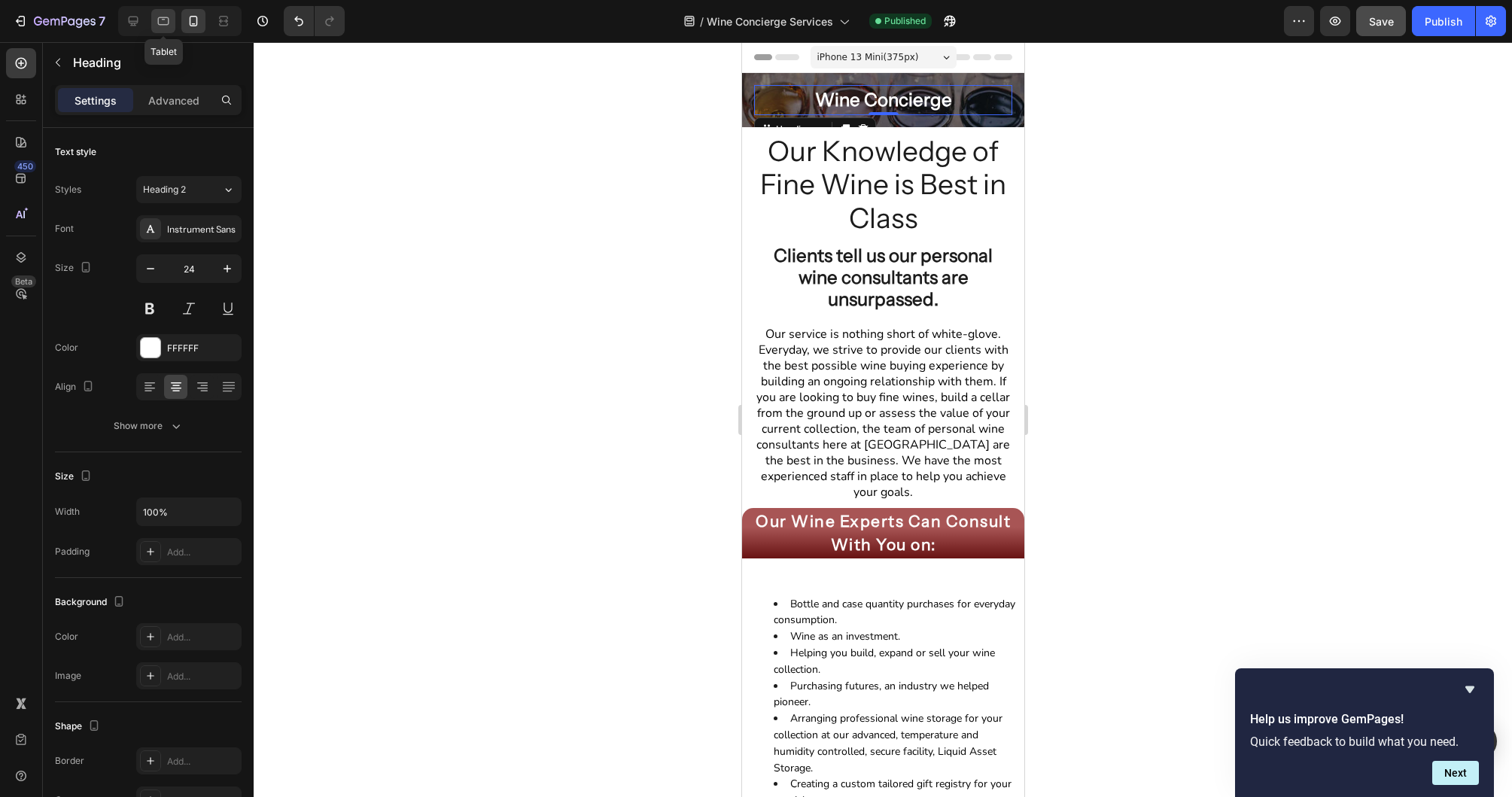
click at [170, 22] on icon at bounding box center [164, 21] width 15 height 15
type input "26"
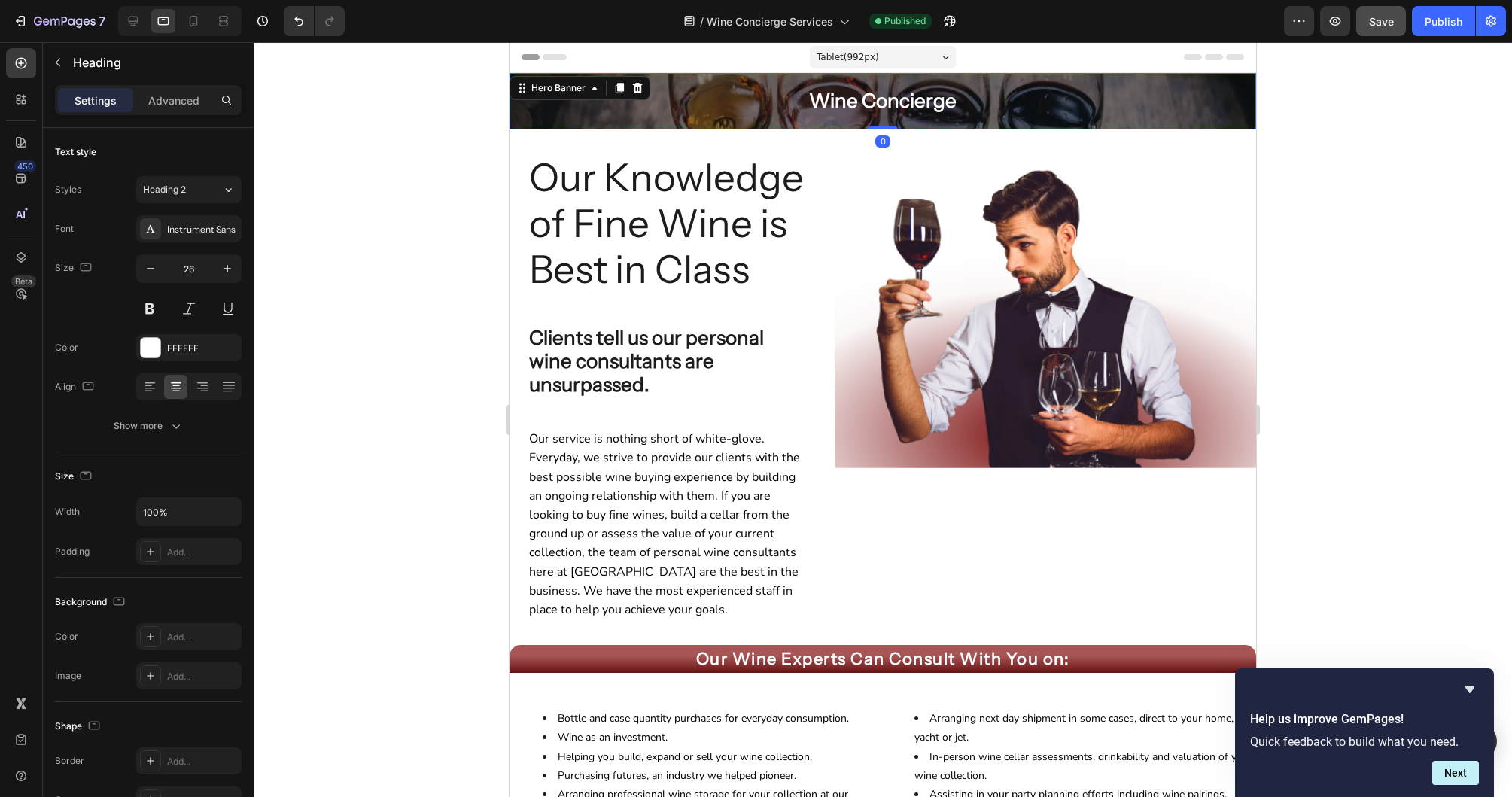
click at [517, 126] on div "Background Image" at bounding box center [882, 101] width 746 height 57
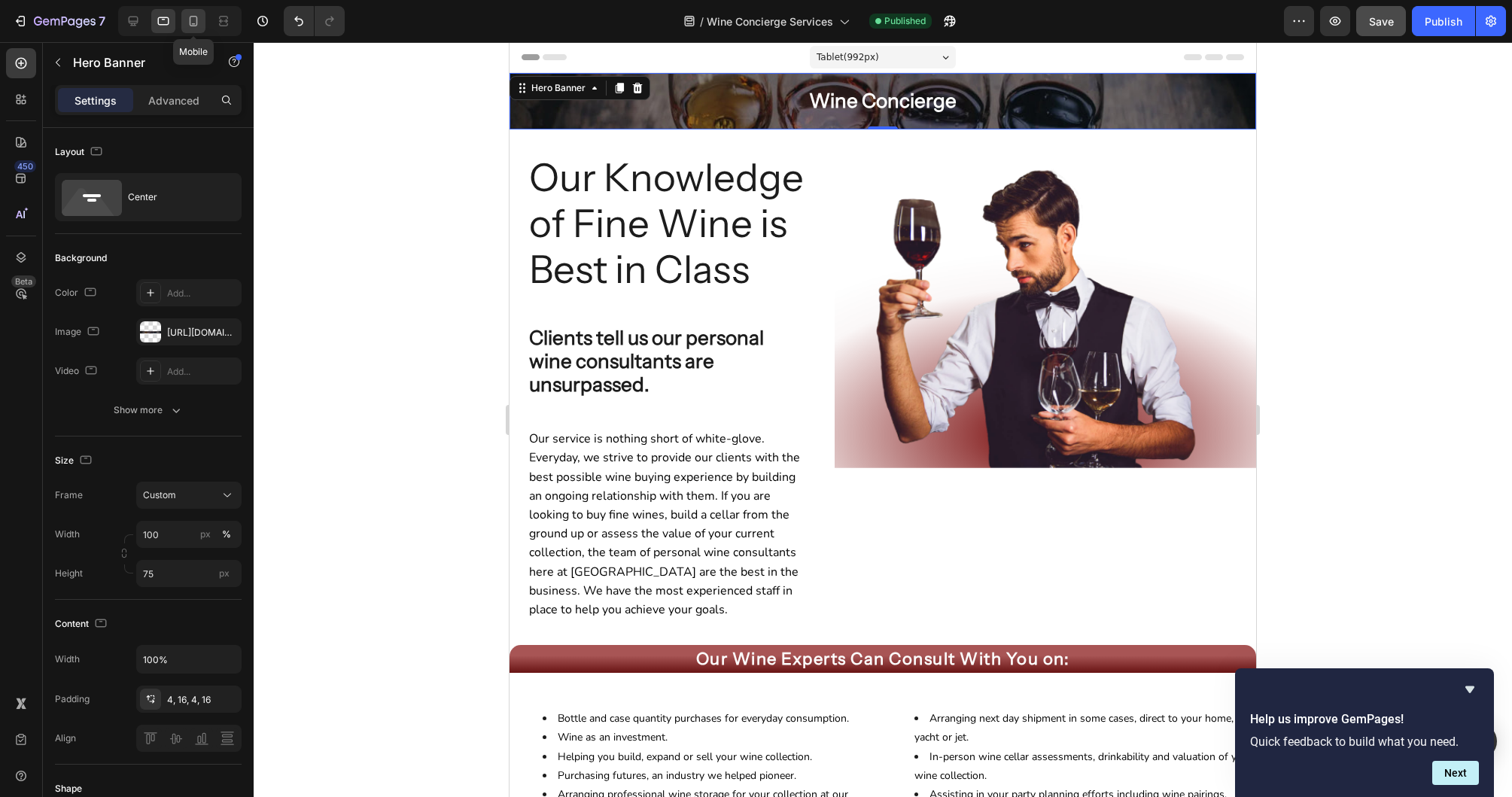
click at [187, 22] on icon at bounding box center [194, 21] width 15 height 15
type input "Auto"
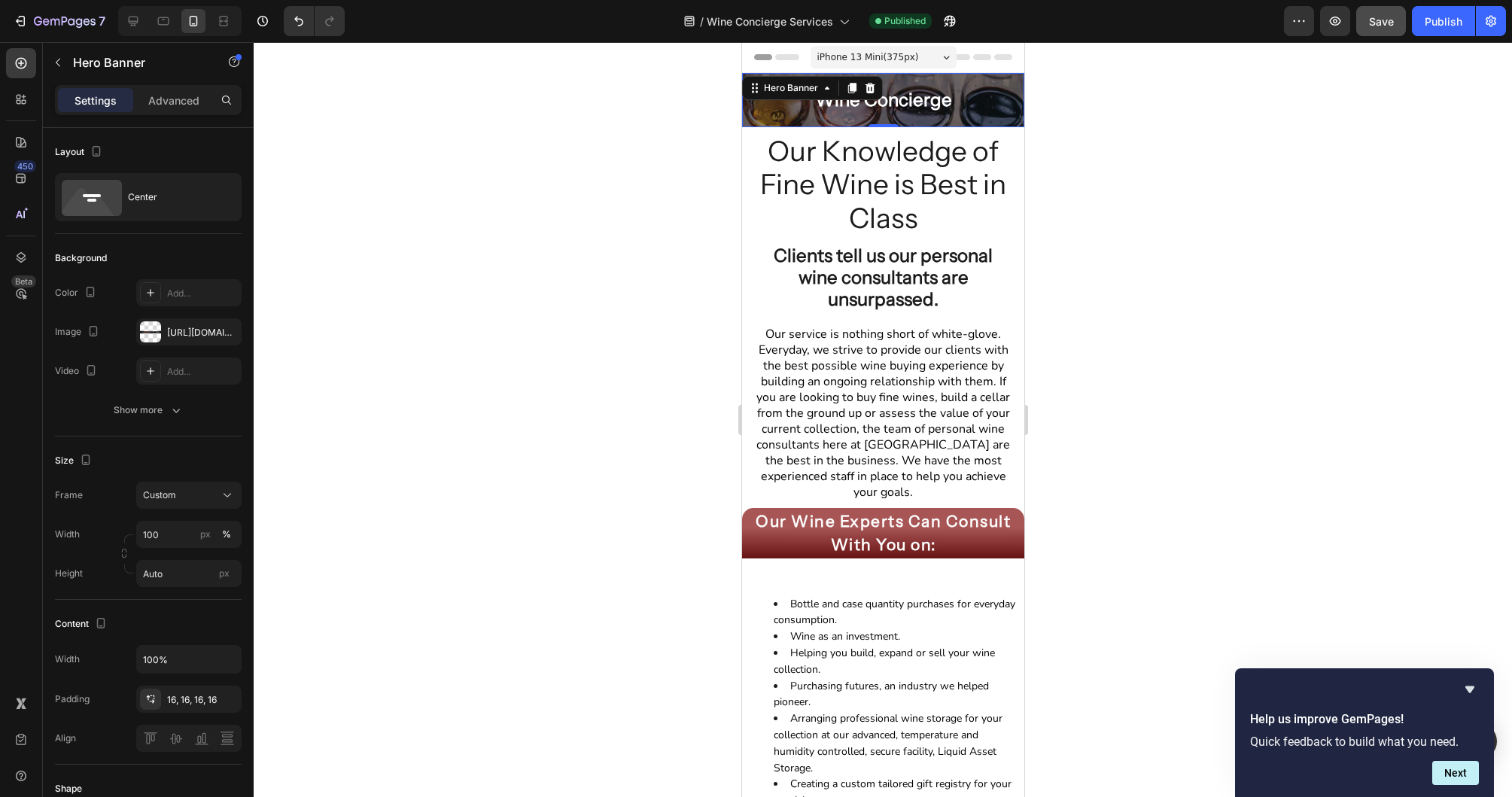
click at [776, 121] on div "Wine Concierge Heading" at bounding box center [882, 100] width 283 height 54
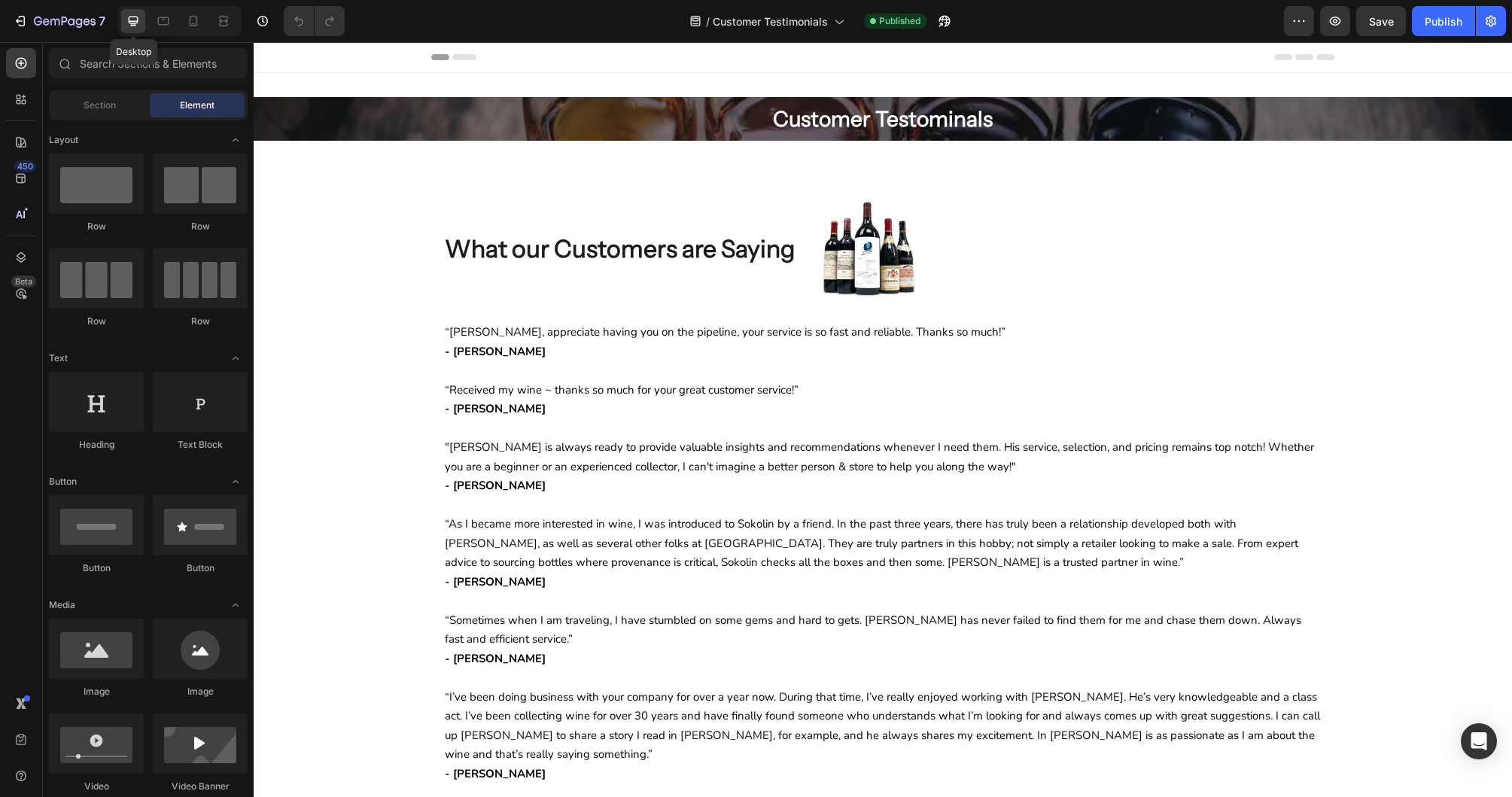
click at [127, 19] on icon at bounding box center [133, 21] width 15 height 15
click at [500, 117] on div "Customer Testominals Heading Row" at bounding box center [882, 119] width 904 height 43
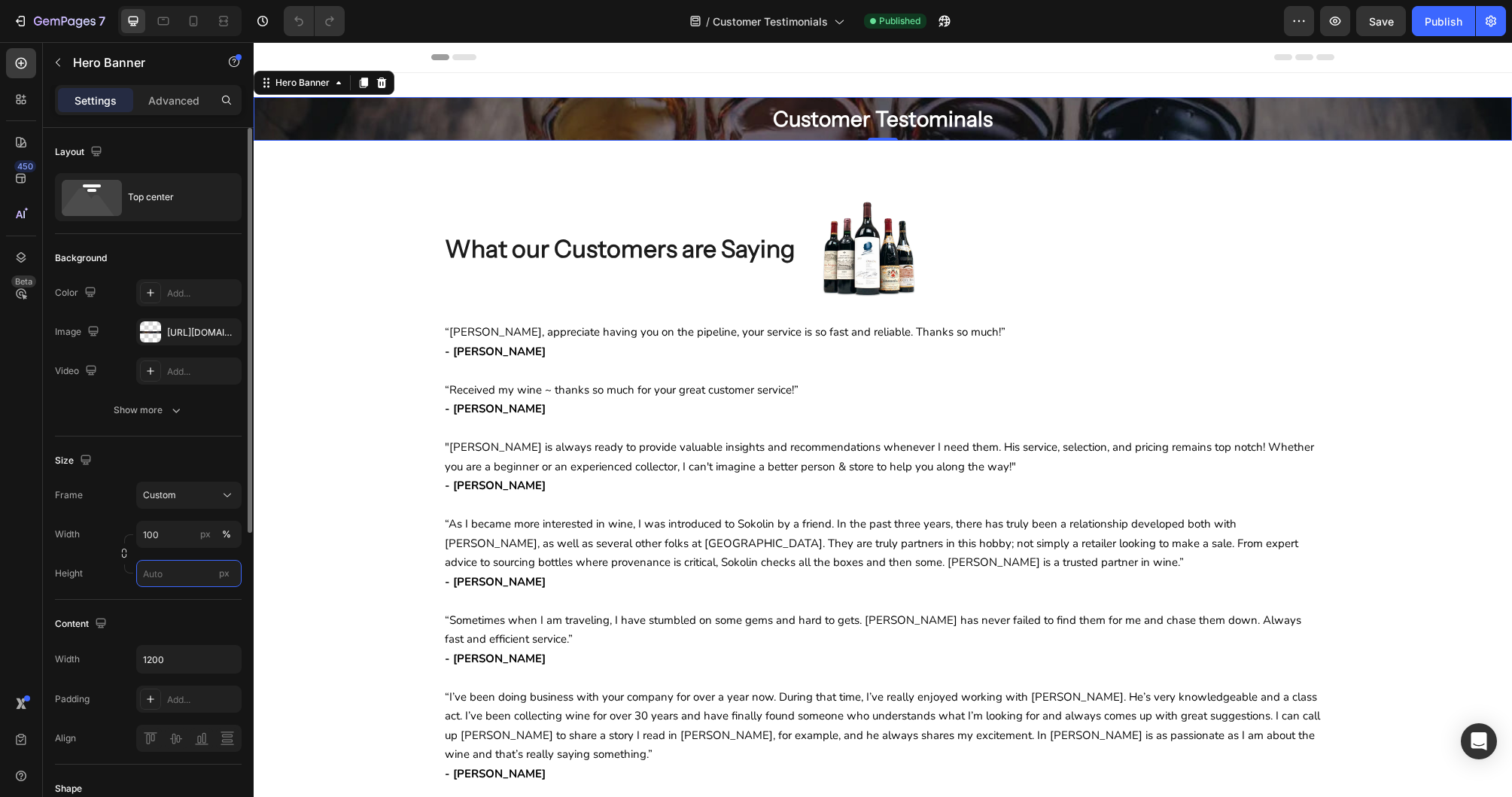
click at [162, 568] on input "px" at bounding box center [188, 573] width 105 height 27
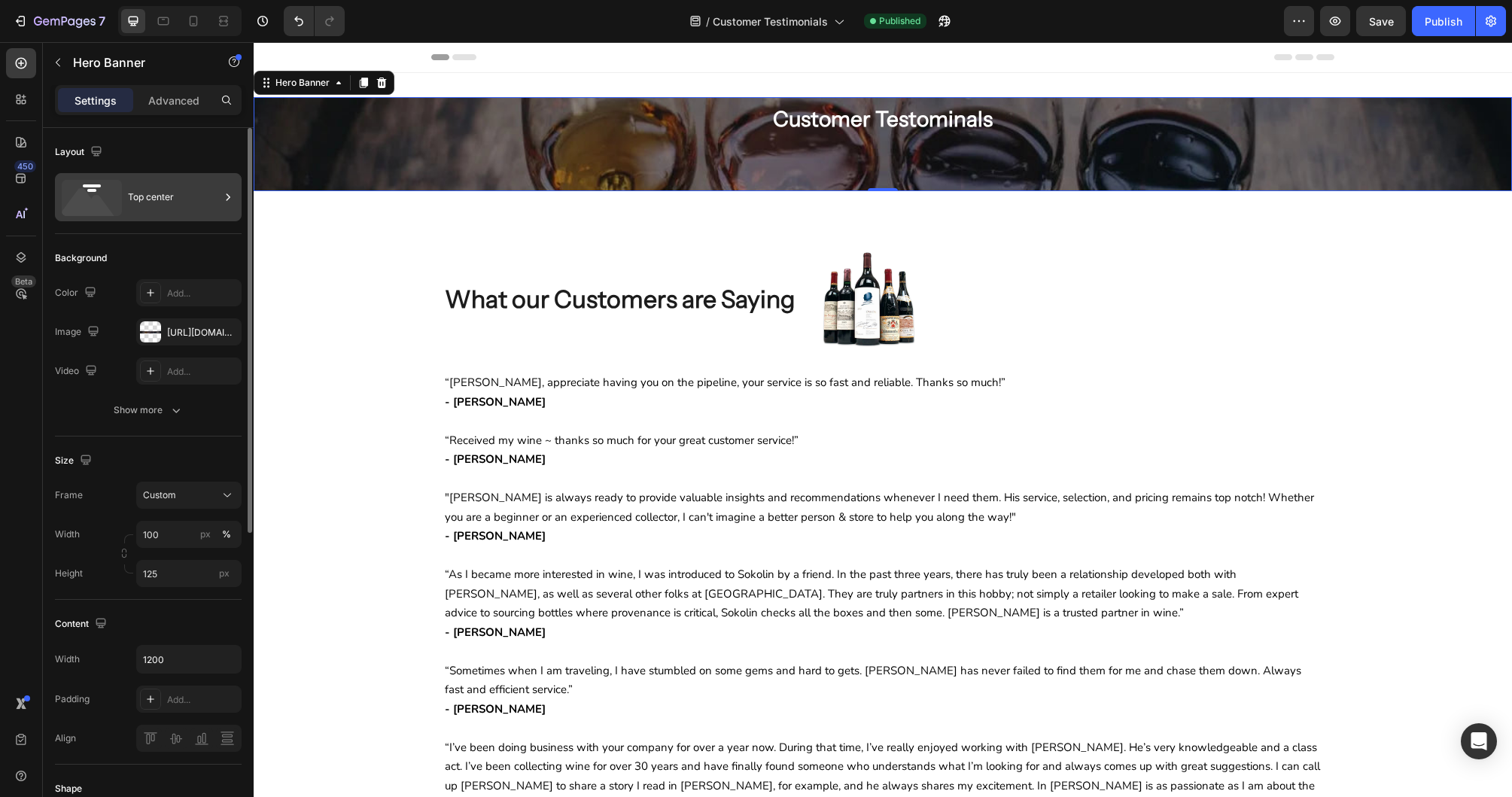
click at [217, 198] on div "Top center" at bounding box center [174, 198] width 92 height 35
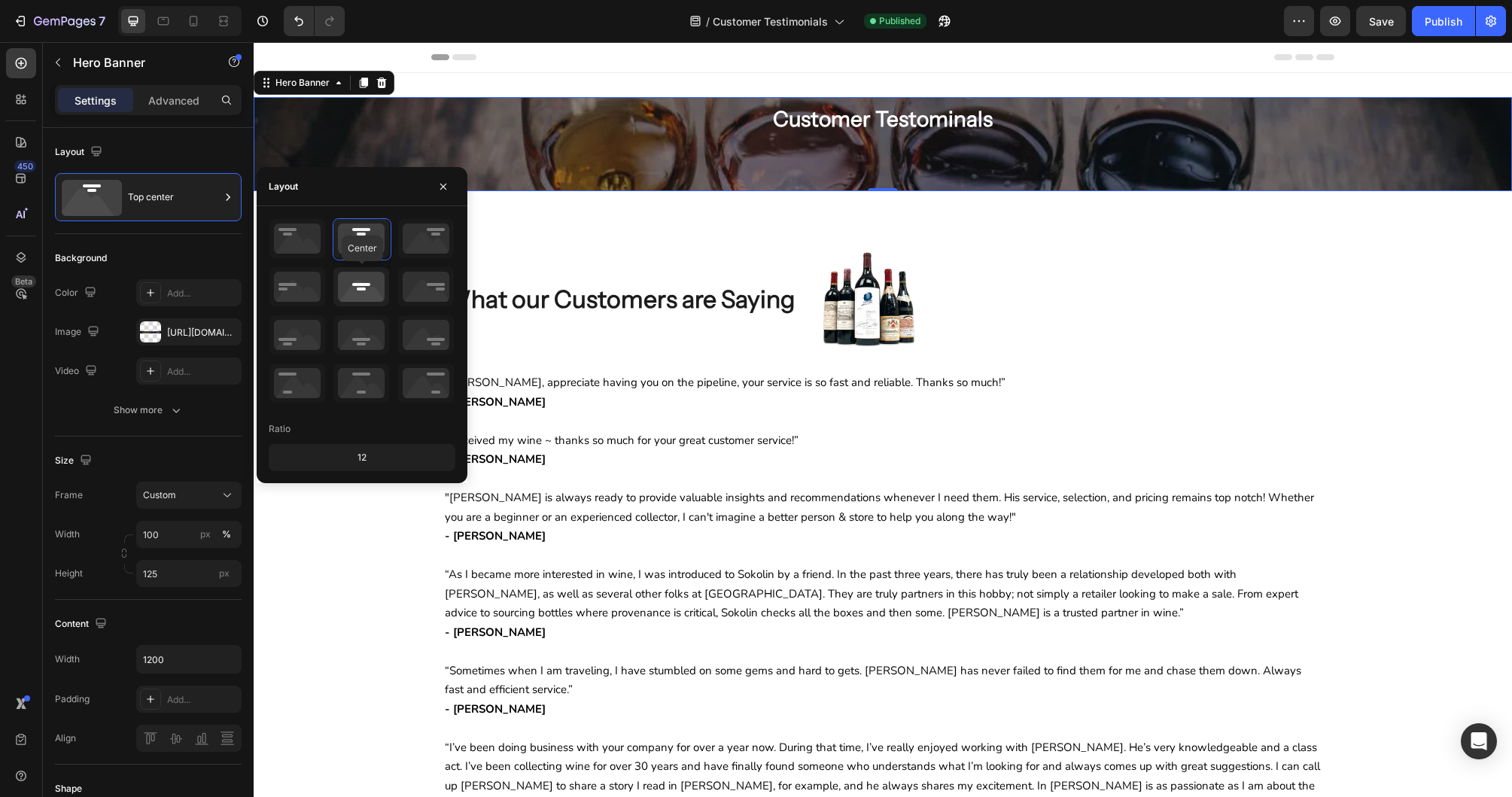
click at [351, 288] on icon at bounding box center [362, 286] width 56 height 40
click at [167, 17] on icon at bounding box center [164, 21] width 12 height 9
type input "Auto"
type input "100%"
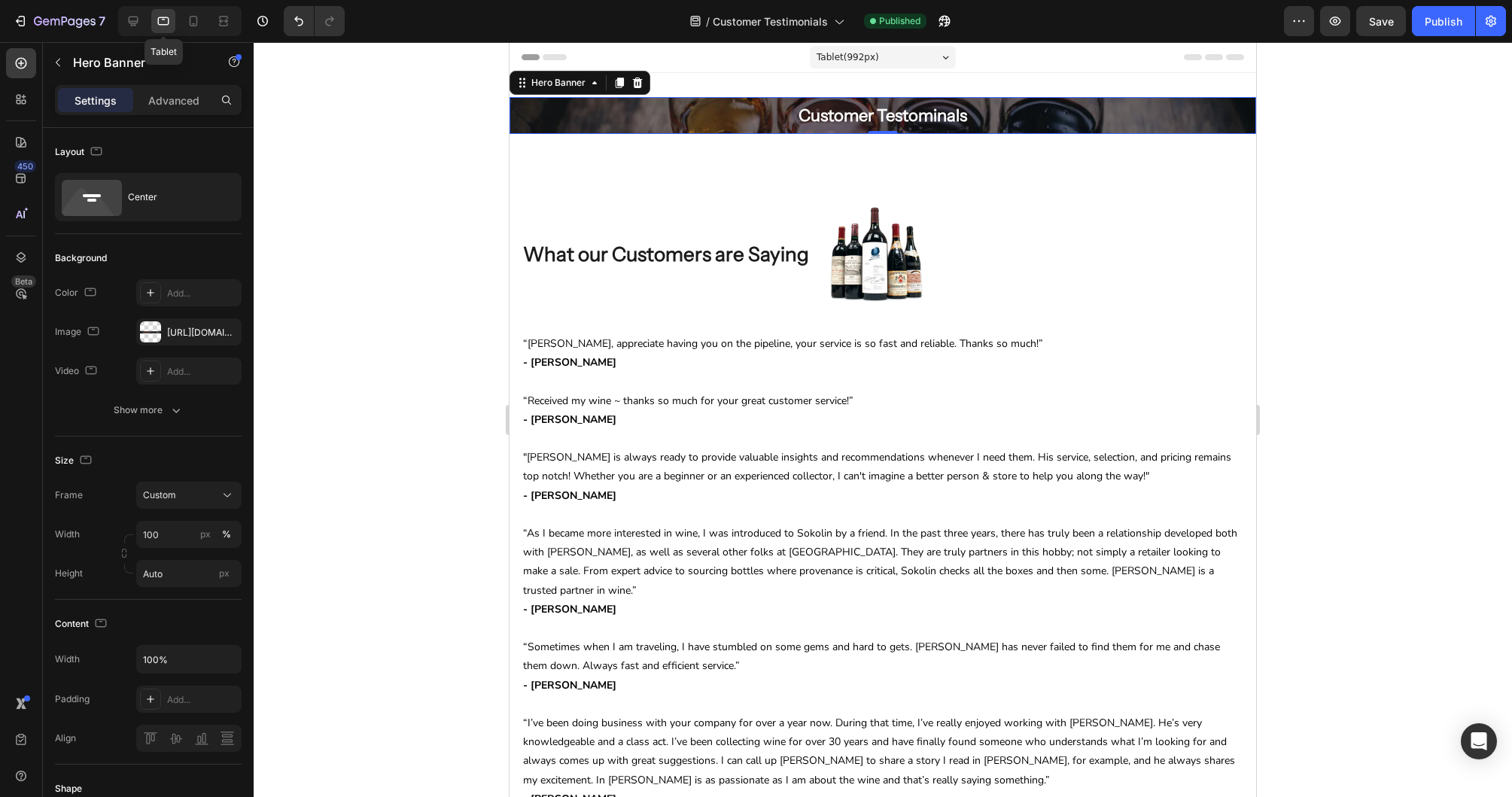
scroll to position [2, 0]
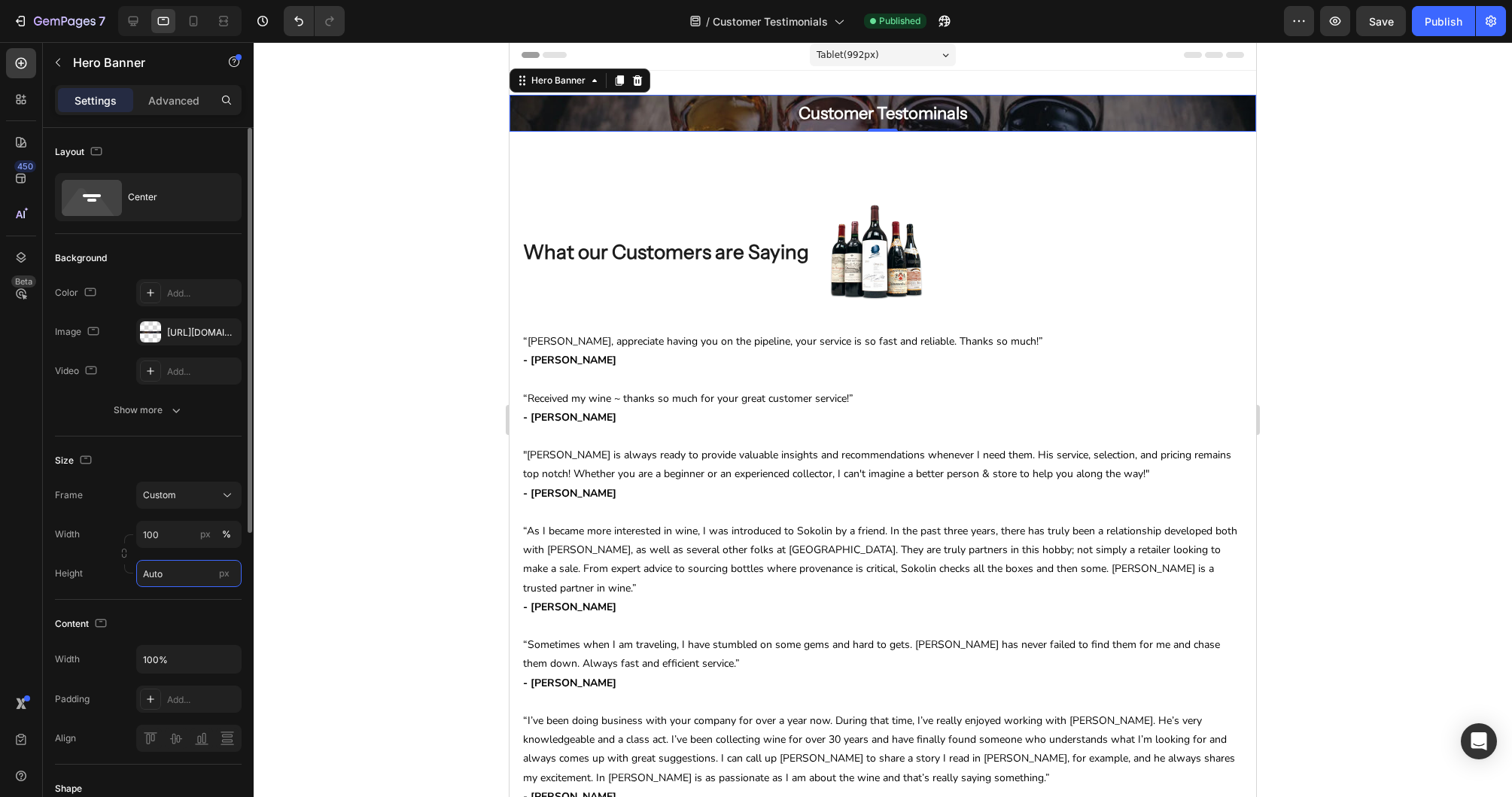
click at [200, 572] on input "Auto" at bounding box center [188, 573] width 105 height 27
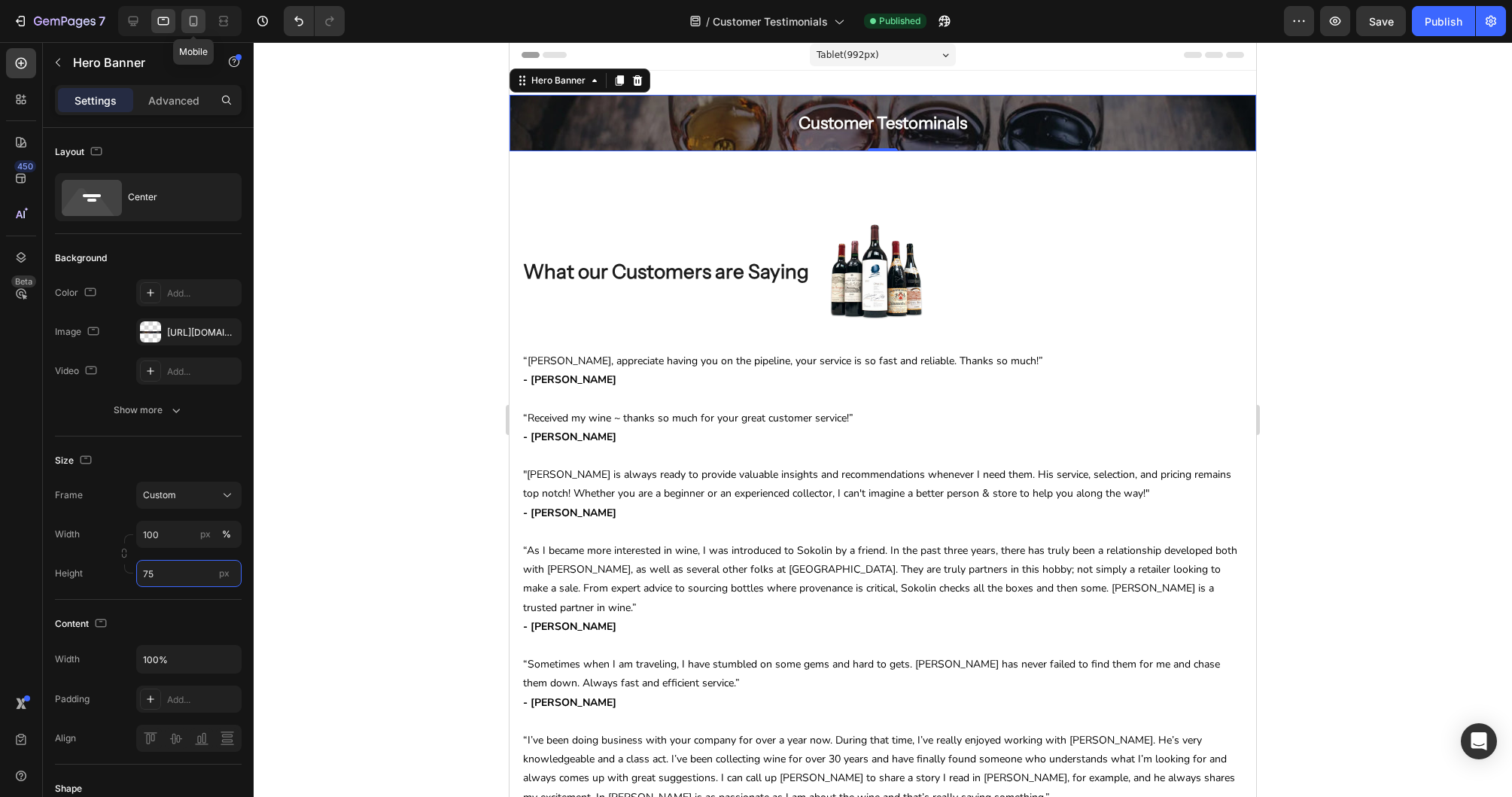
type input "75"
click at [190, 18] on icon at bounding box center [194, 20] width 9 height 11
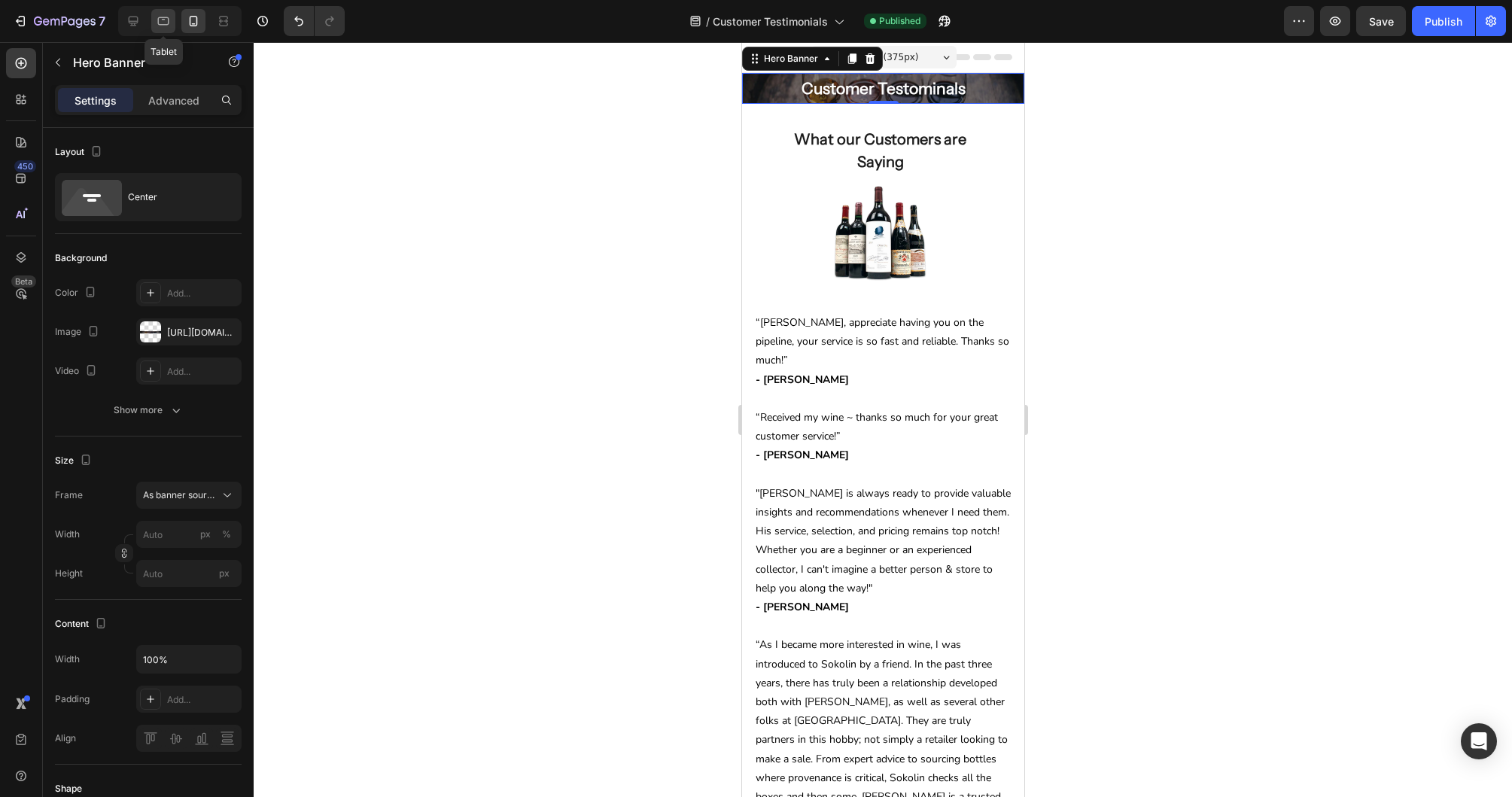
click at [173, 18] on div at bounding box center [163, 20] width 24 height 24
type input "100"
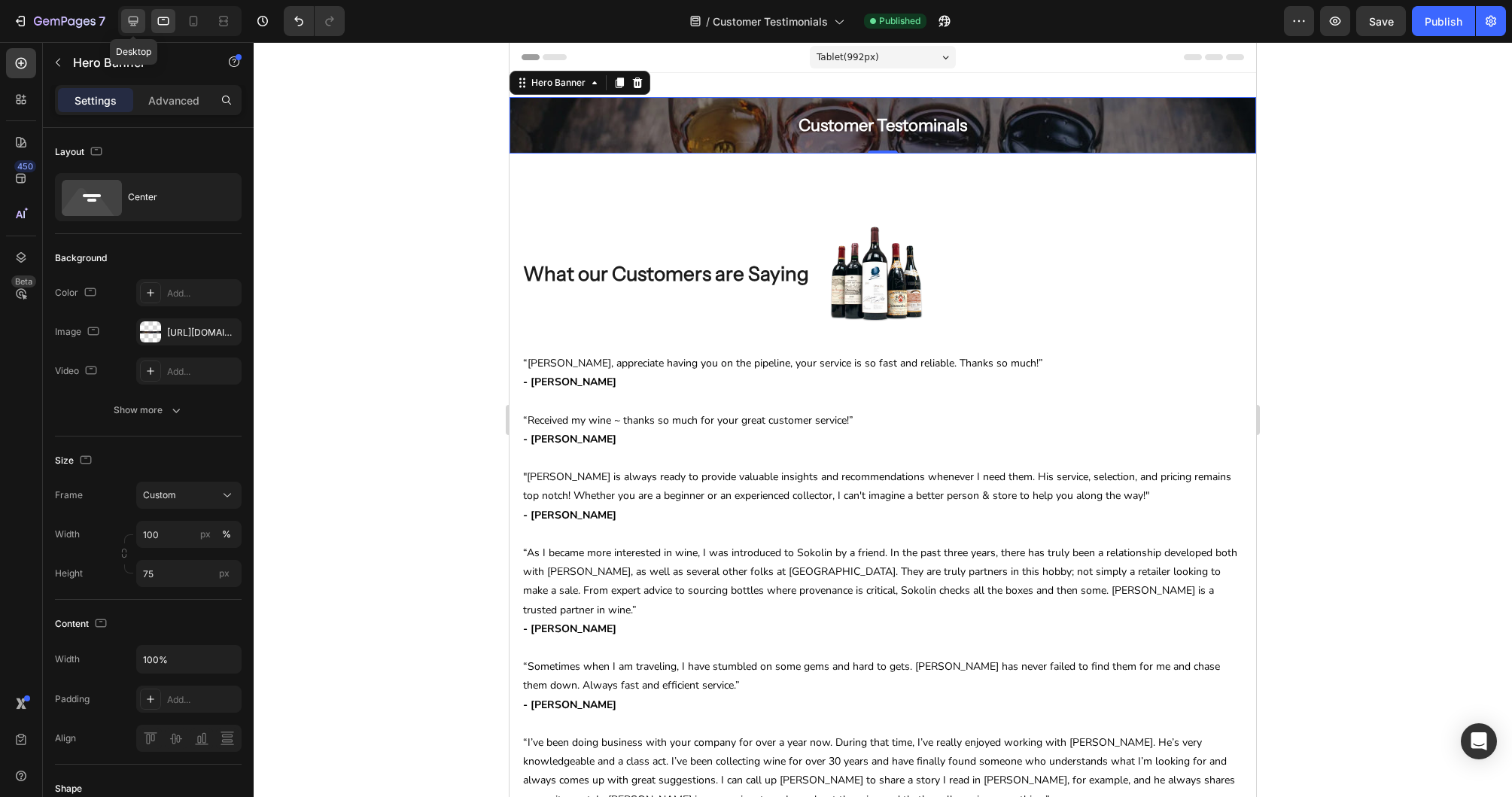
scroll to position [2, 0]
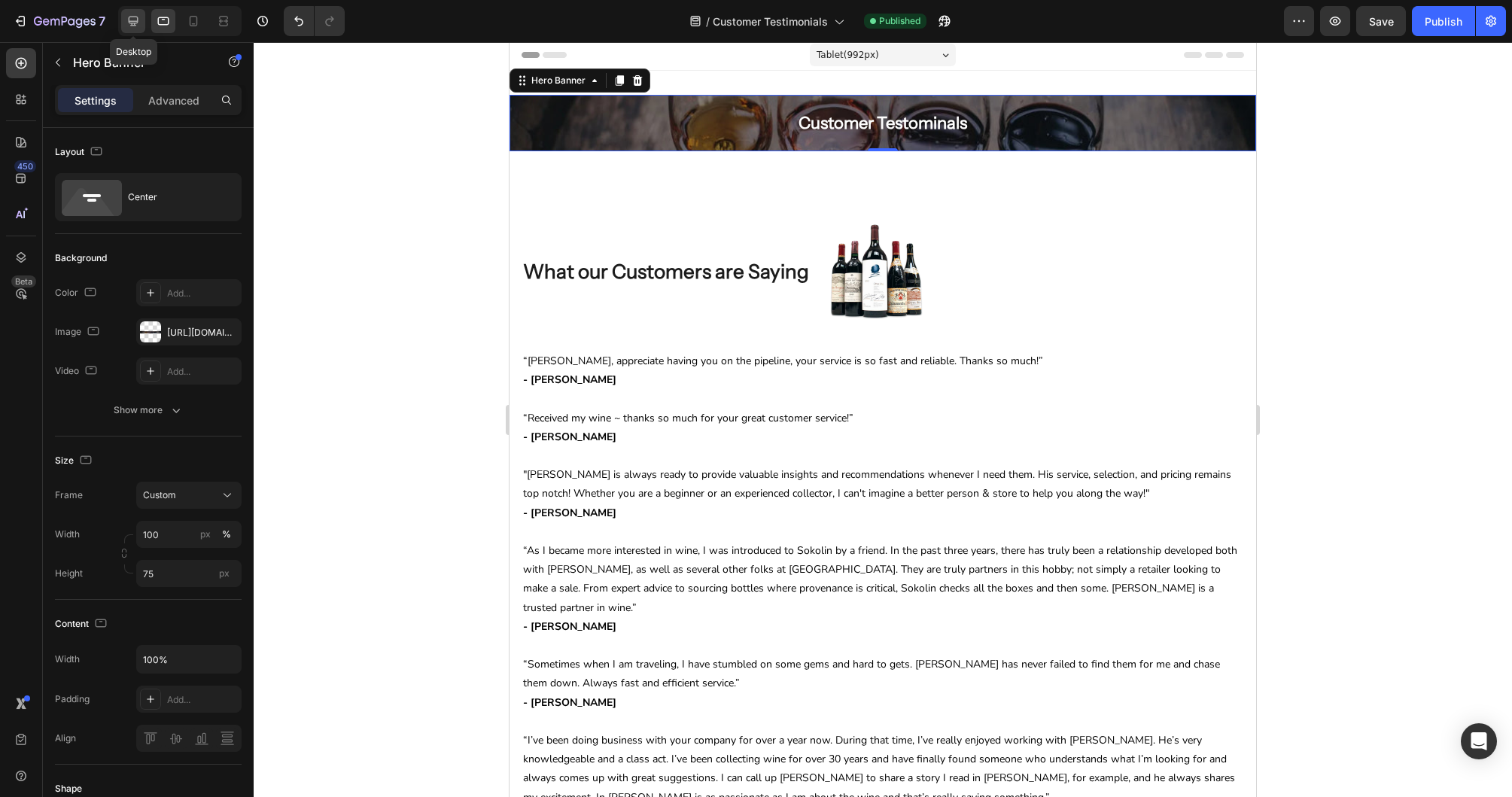
click at [137, 22] on icon at bounding box center [133, 21] width 10 height 10
type input "125"
type input "1200"
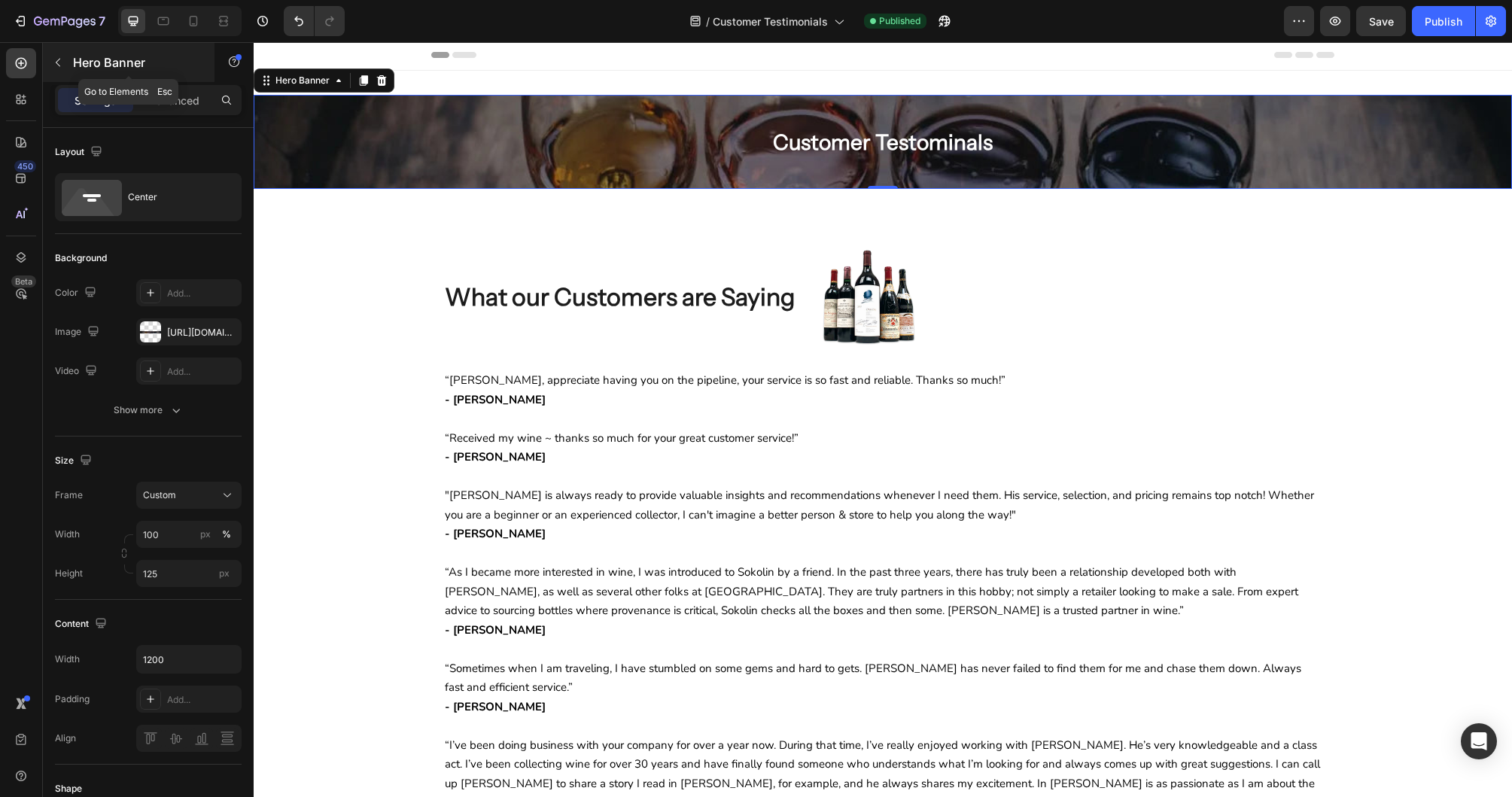
click at [69, 58] on button "button" at bounding box center [58, 62] width 24 height 24
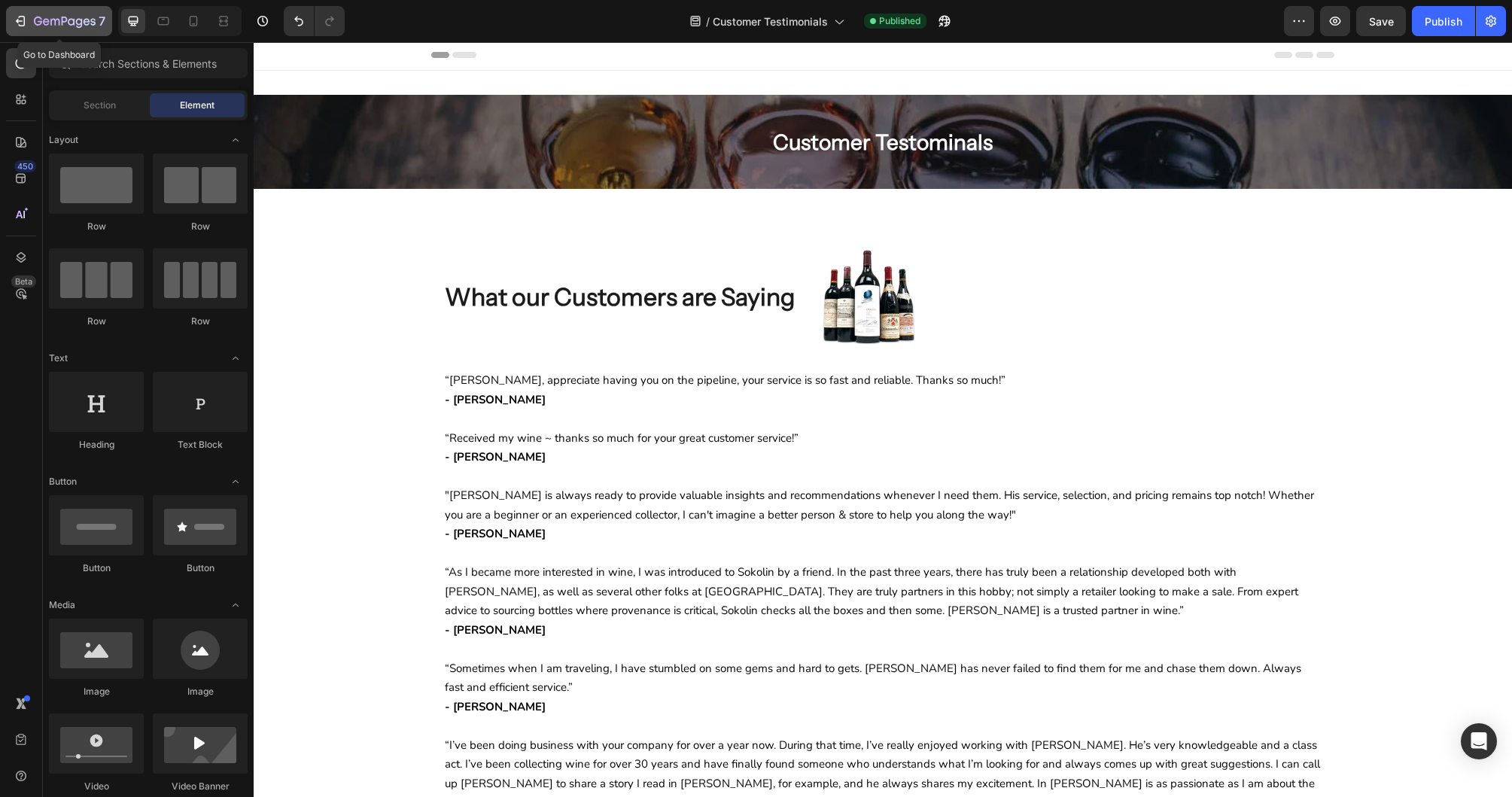
click at [39, 26] on icon "button" at bounding box center [65, 21] width 62 height 13
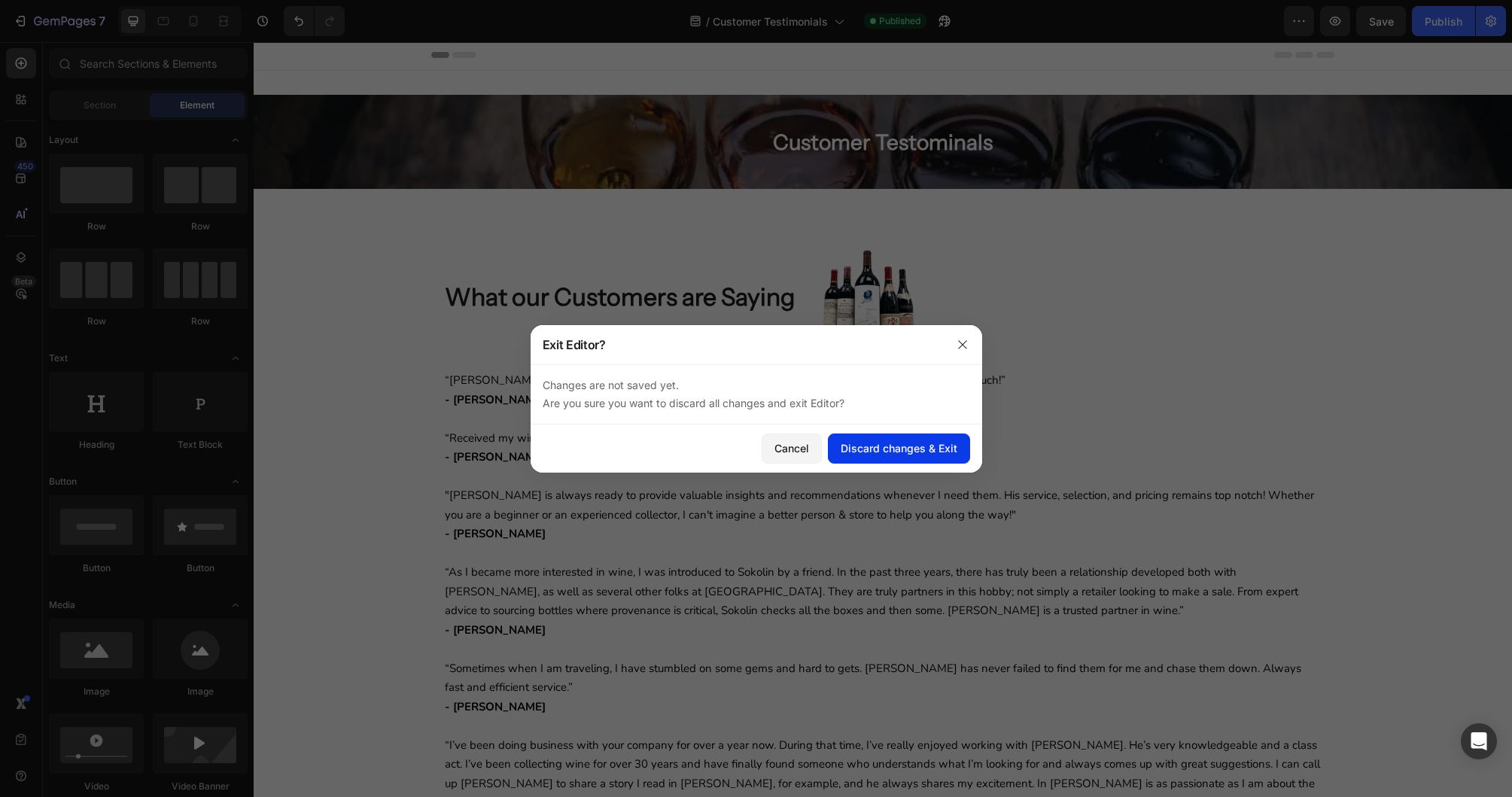
click at [916, 458] on button "Discard changes & Exit" at bounding box center [900, 448] width 143 height 30
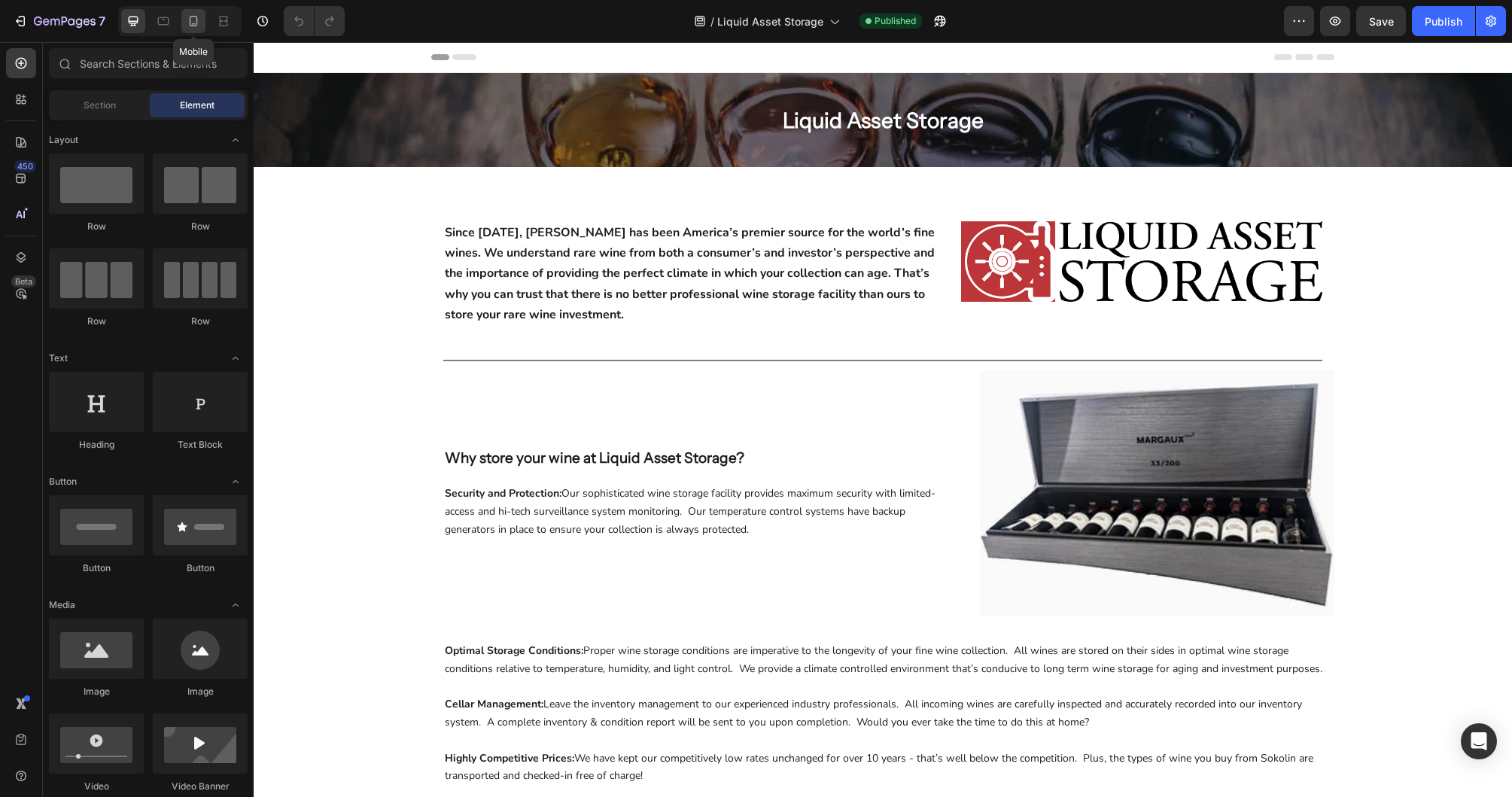
click at [195, 16] on icon at bounding box center [194, 20] width 9 height 11
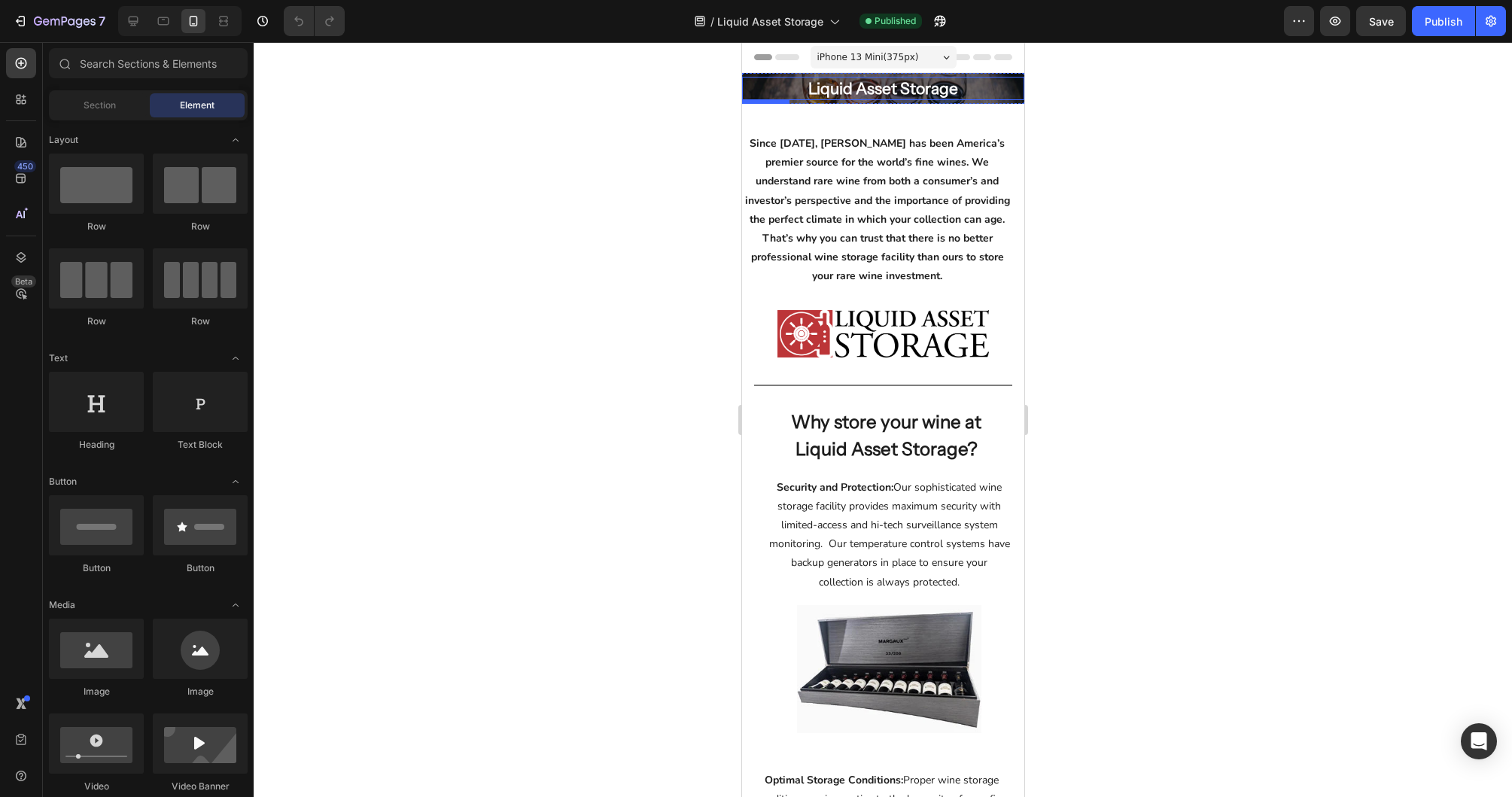
click at [768, 95] on div "Liquid Asset Storage" at bounding box center [882, 89] width 283 height 24
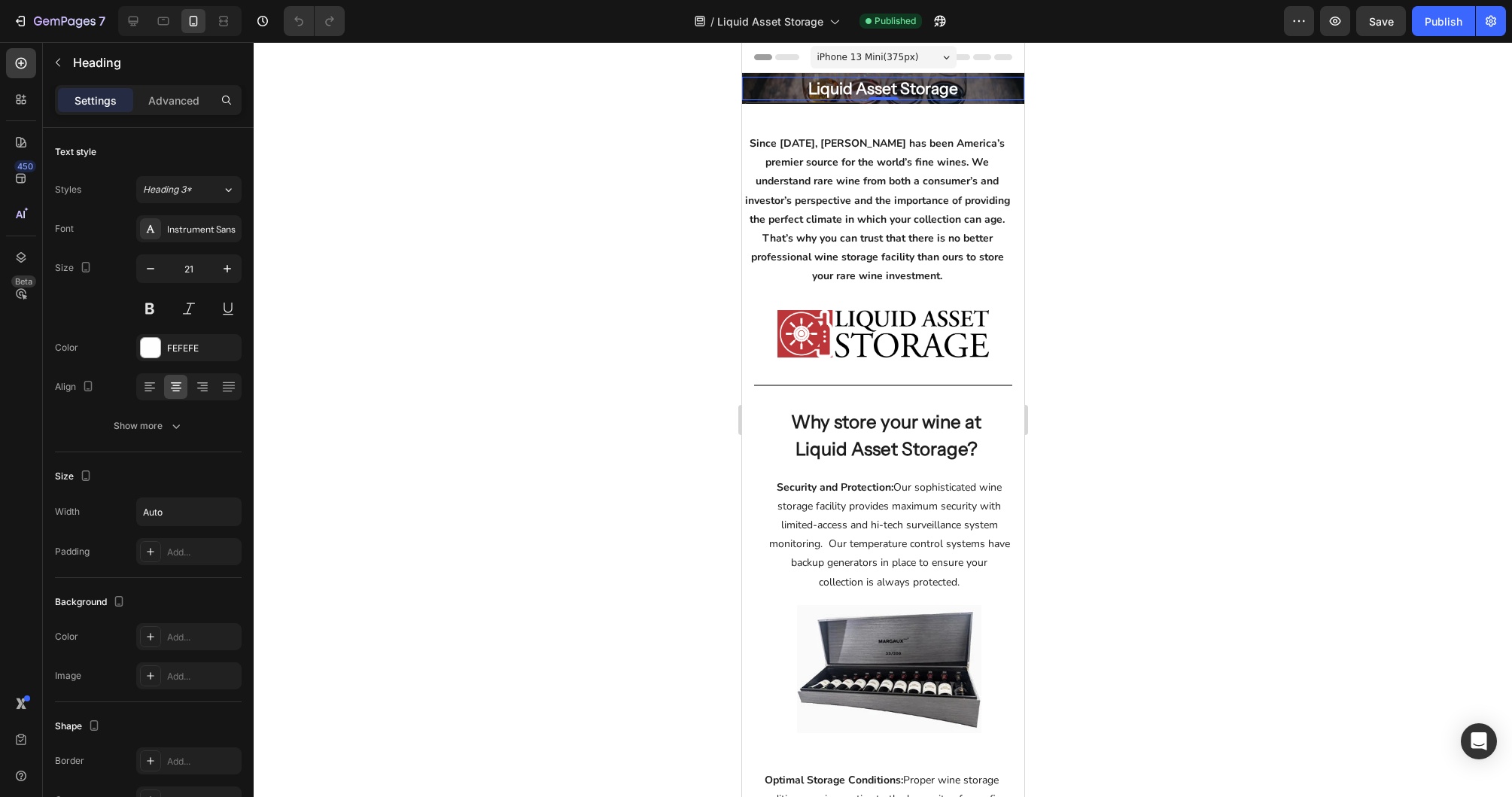
click at [767, 103] on div "Heading" at bounding box center [802, 114] width 122 height 24
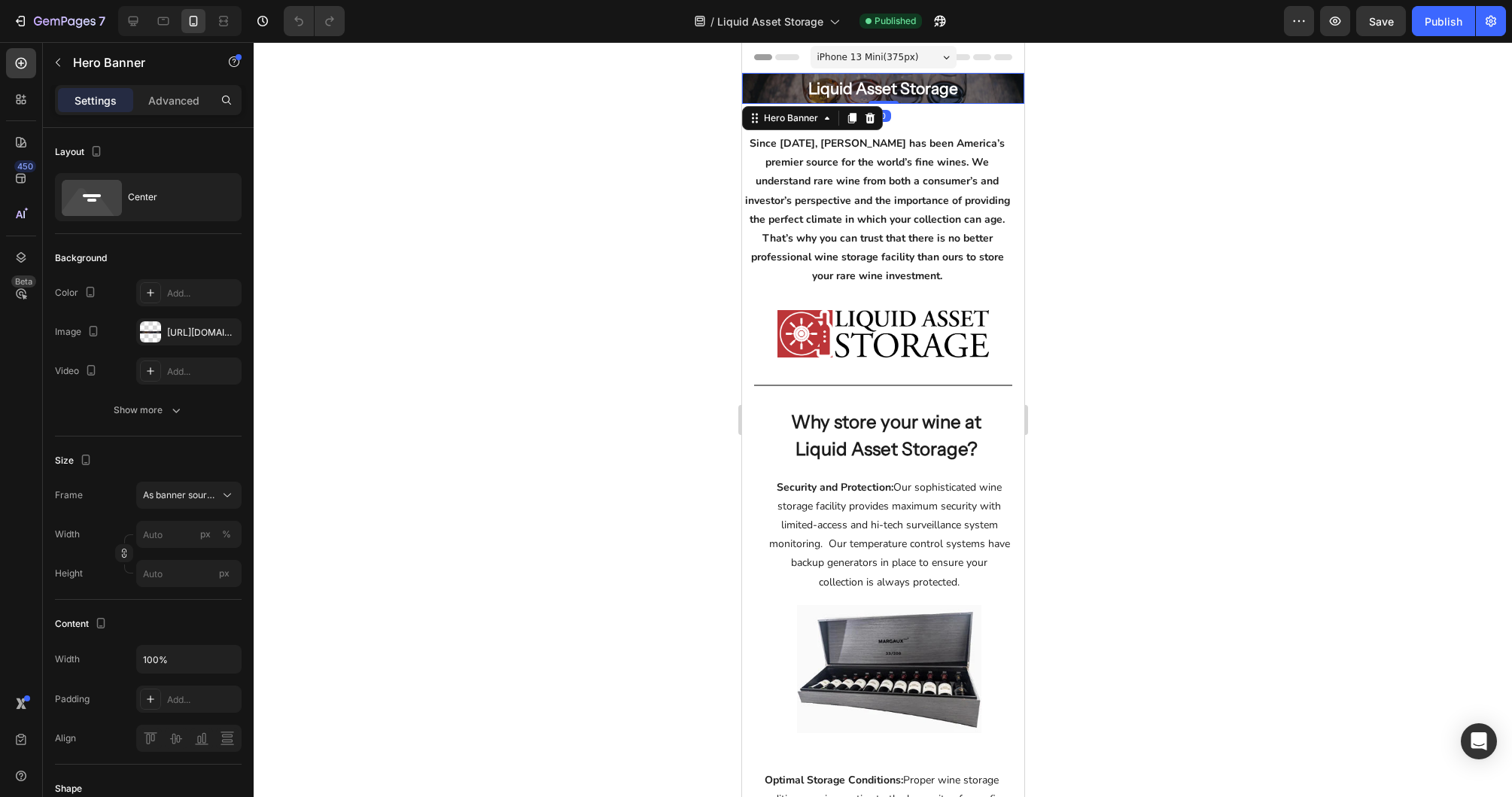
click at [1007, 103] on div "Overlay" at bounding box center [882, 89] width 283 height 31
click at [229, 495] on icon at bounding box center [228, 495] width 8 height 4
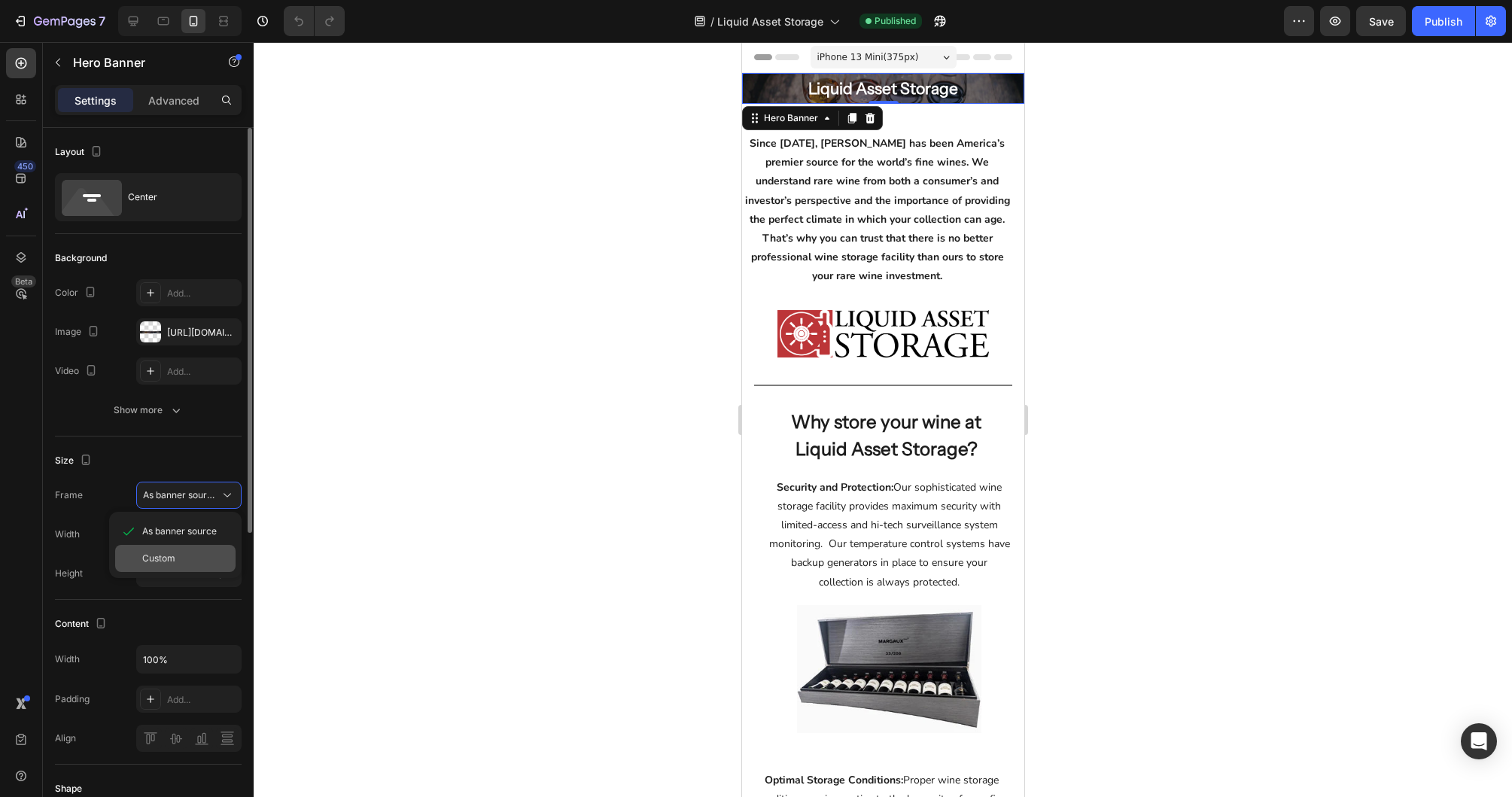
click at [183, 552] on div "Custom" at bounding box center [186, 558] width 88 height 13
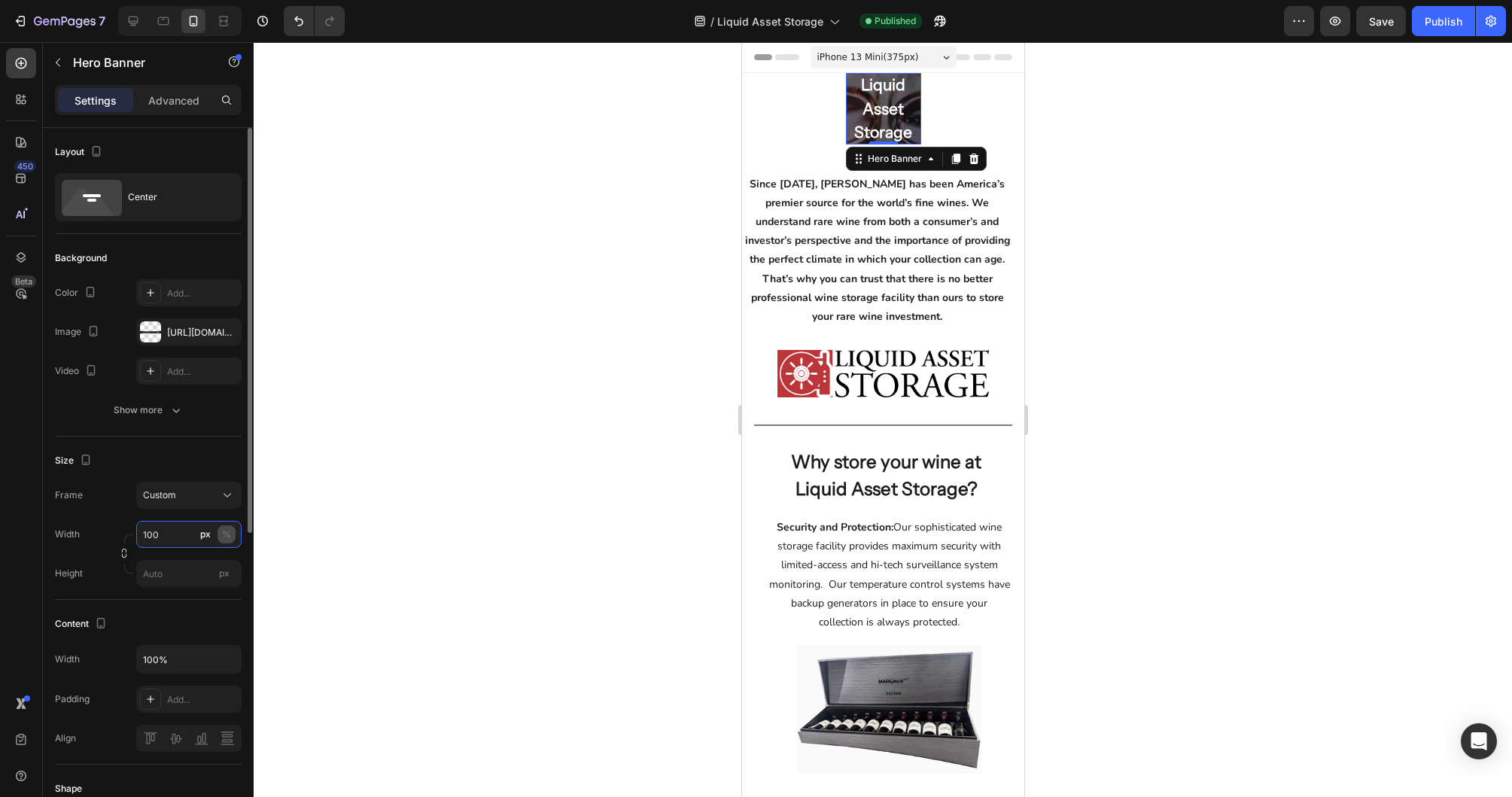
type input "100"
click at [223, 531] on div "%" at bounding box center [226, 534] width 9 height 13
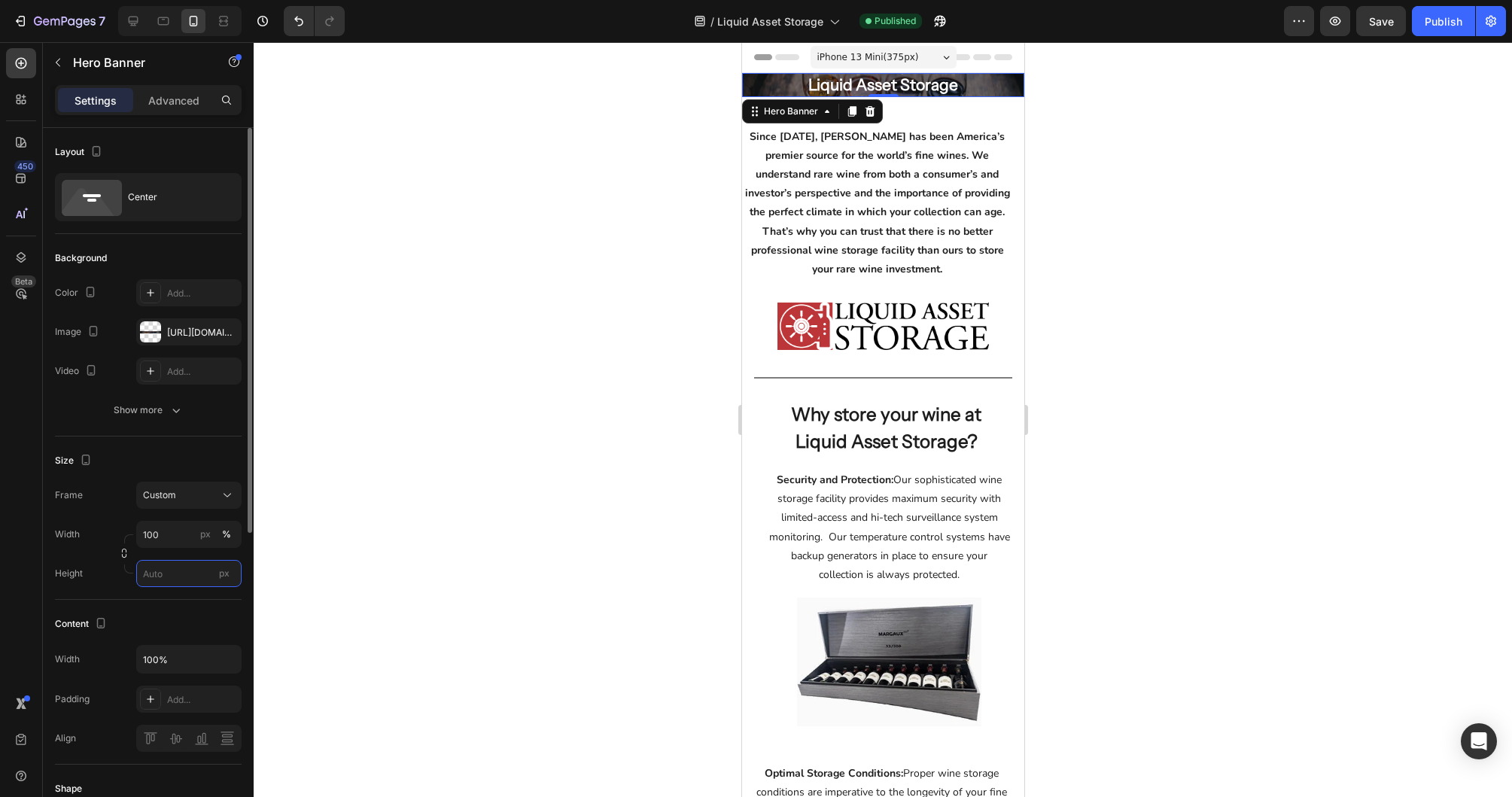
click at [193, 572] on input "px" at bounding box center [188, 573] width 105 height 27
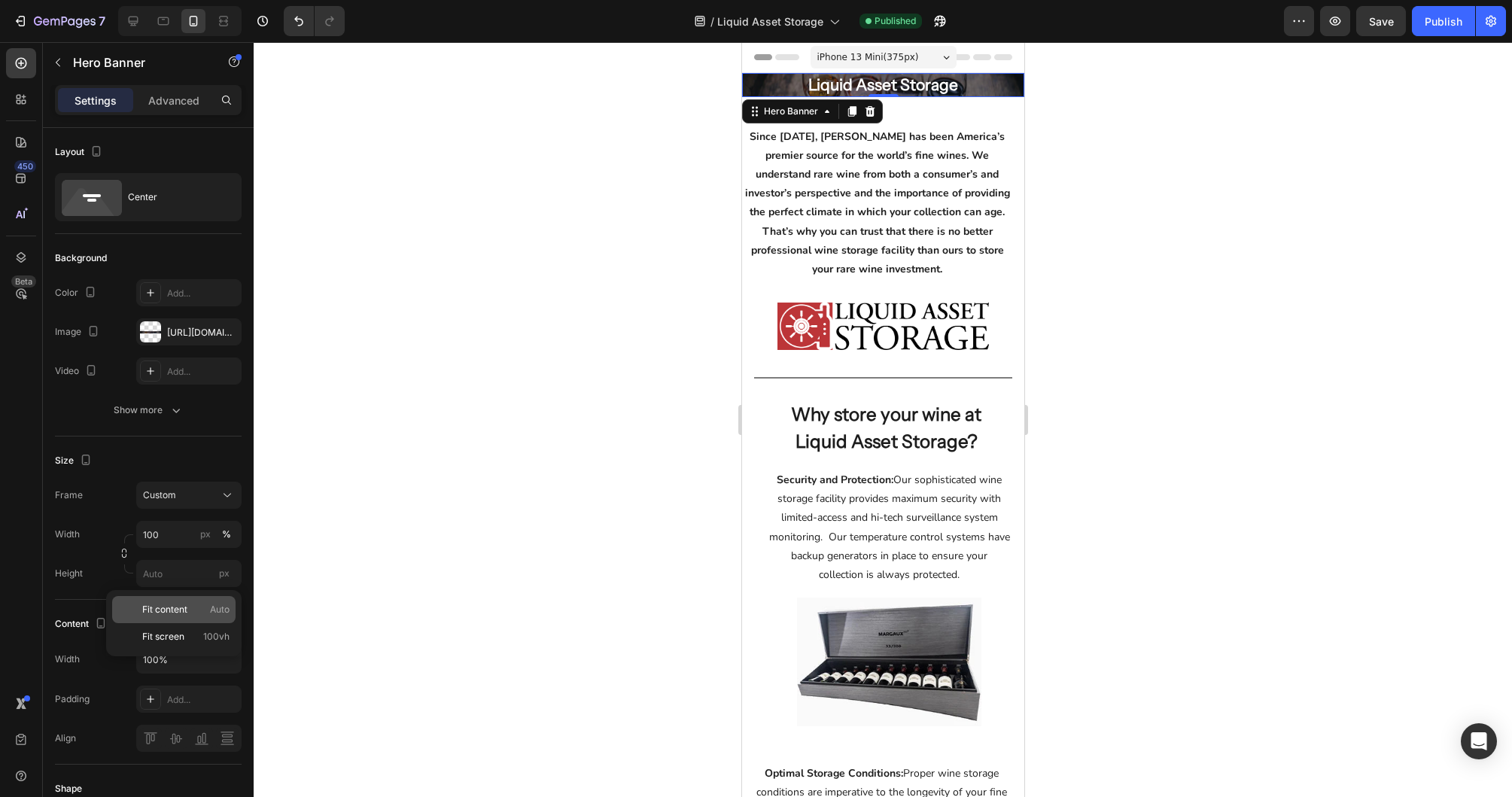
click at [189, 611] on p "Fit content Auto" at bounding box center [186, 609] width 88 height 13
type input "Auto"
click at [375, 510] on div at bounding box center [882, 419] width 1258 height 755
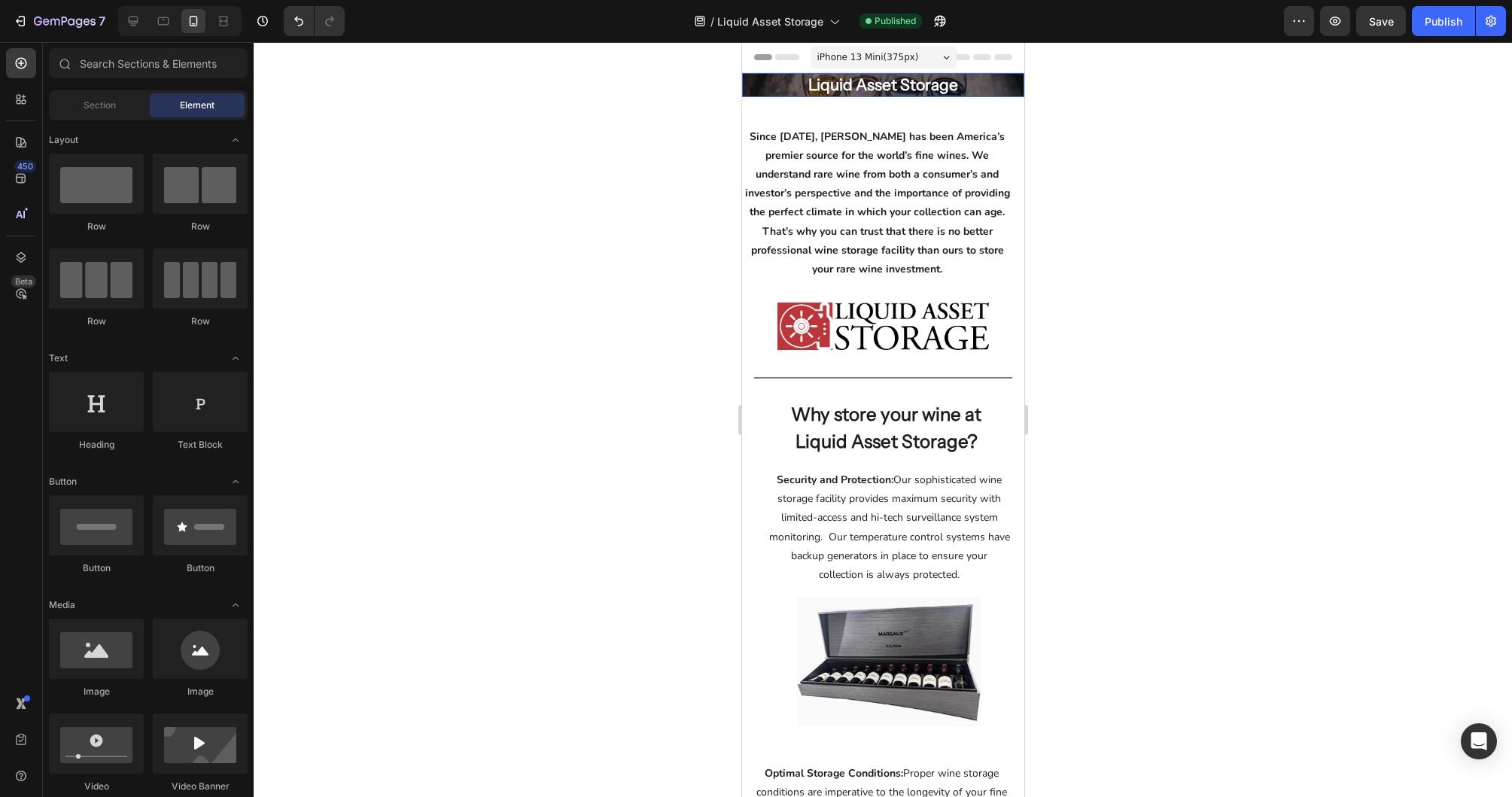
click at [765, 91] on div "Liquid Asset Storage" at bounding box center [882, 85] width 283 height 24
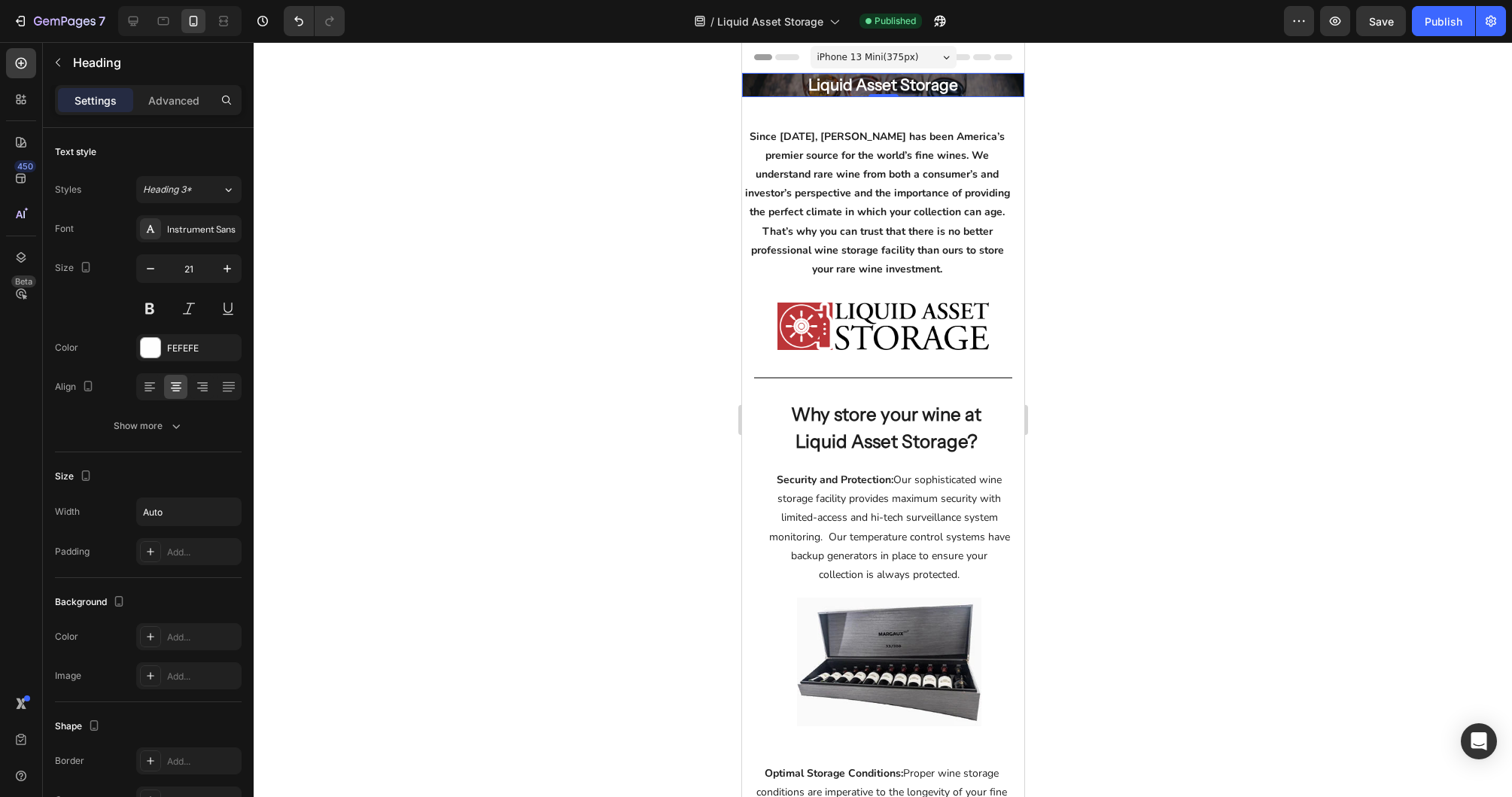
click at [761, 95] on div "Liquid Asset Storage" at bounding box center [882, 85] width 283 height 24
click at [762, 97] on div "Liquid Asset Storage Heading 0 Hero Banner Row" at bounding box center [882, 91] width 283 height 36
click at [987, 91] on div "Liquid Asset Storage" at bounding box center [882, 85] width 283 height 24
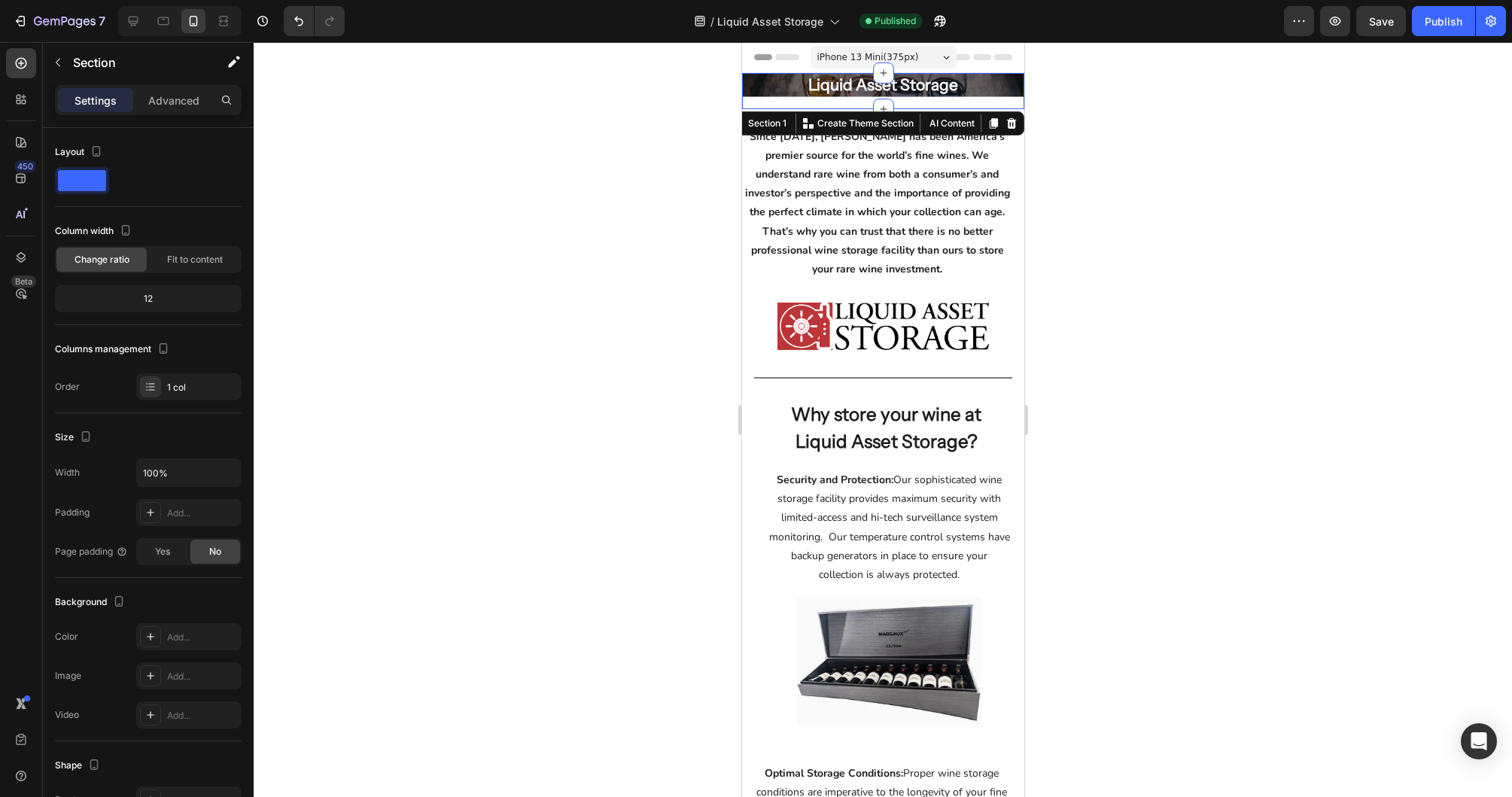
click at [999, 96] on div "Liquid Asset Storage Heading Hero Banner Row" at bounding box center [882, 91] width 283 height 36
click at [1016, 95] on div "Liquid Asset Storage" at bounding box center [882, 85] width 283 height 24
click at [977, 105] on div "Liquid Asset Storage Heading Hero Banner Row" at bounding box center [882, 91] width 283 height 36
click at [173, 21] on div at bounding box center [163, 20] width 24 height 24
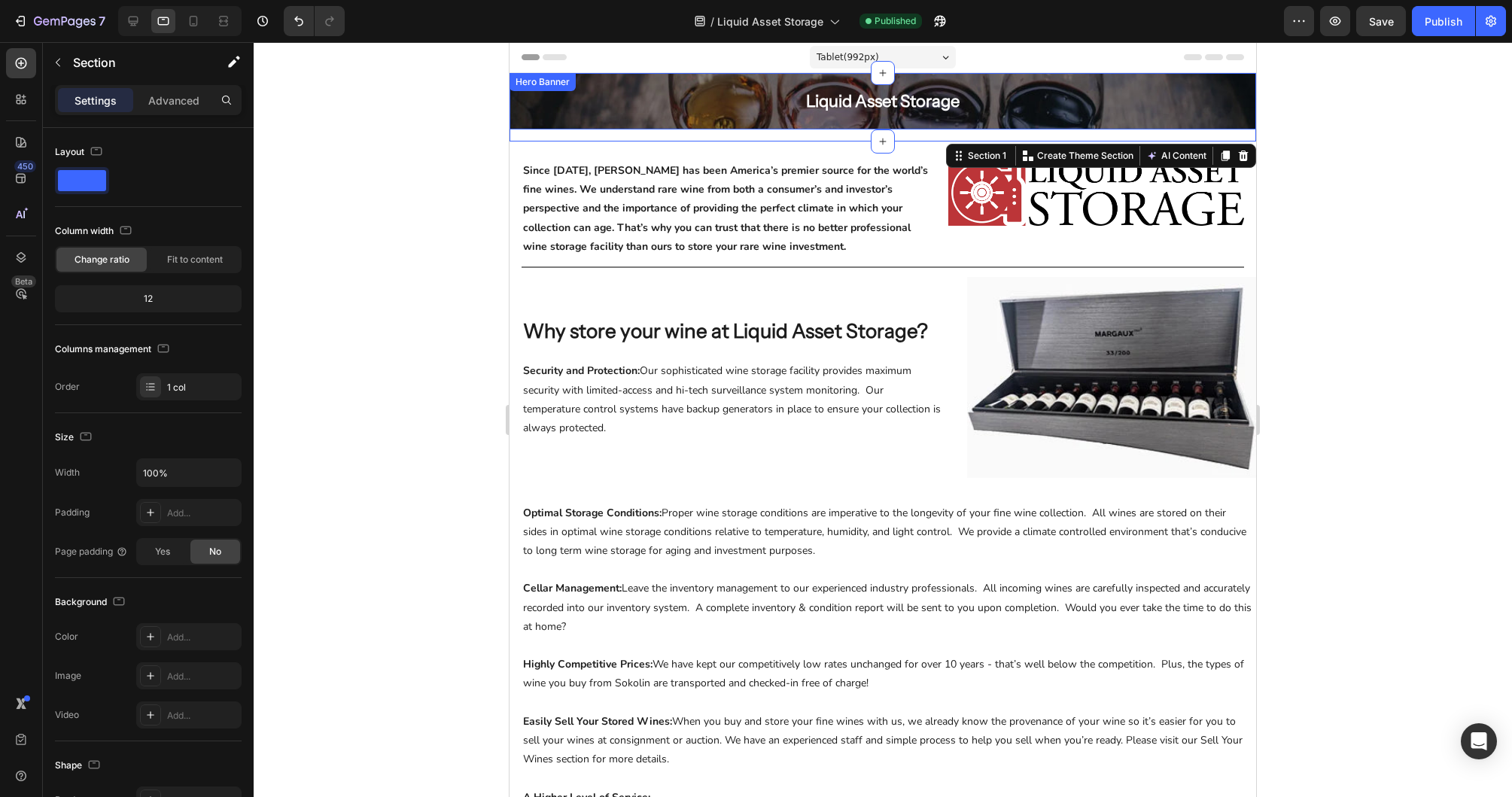
click at [585, 126] on div "Overlay" at bounding box center [882, 101] width 746 height 57
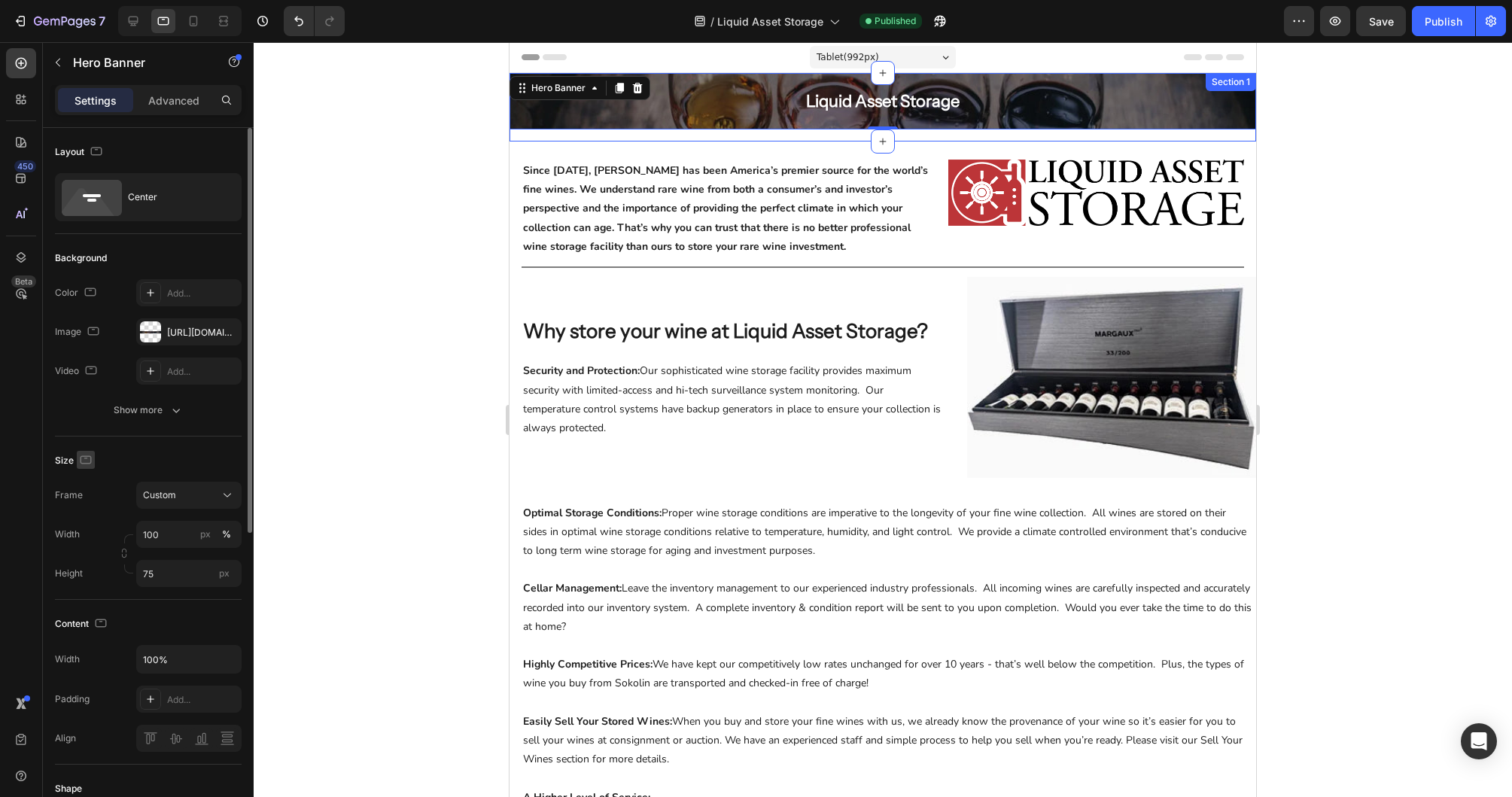
click at [91, 460] on icon "button" at bounding box center [87, 459] width 12 height 9
click at [89, 540] on icon "button" at bounding box center [90, 541] width 4 height 2
type input "Auto"
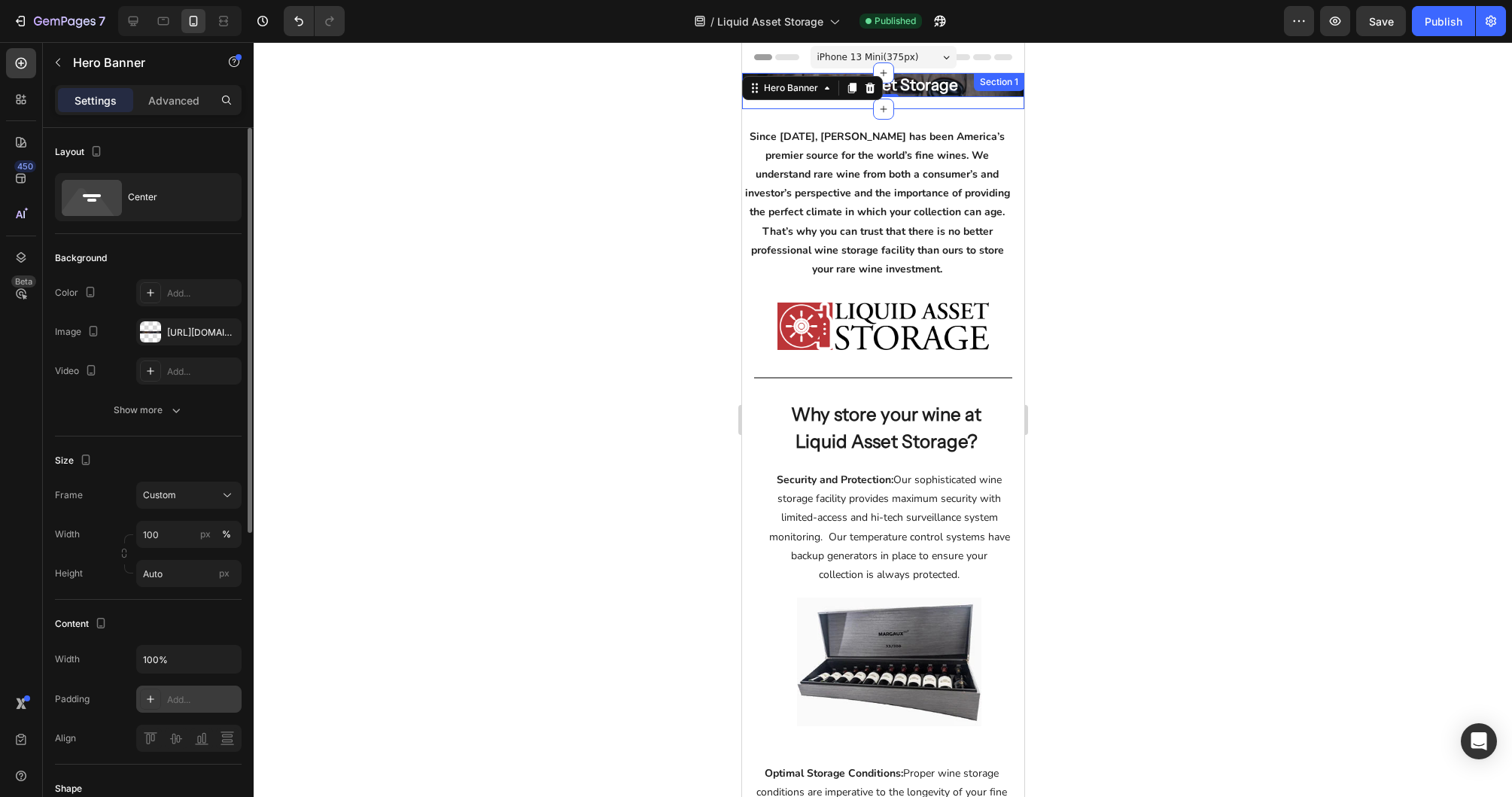
click at [148, 704] on div at bounding box center [150, 699] width 21 height 21
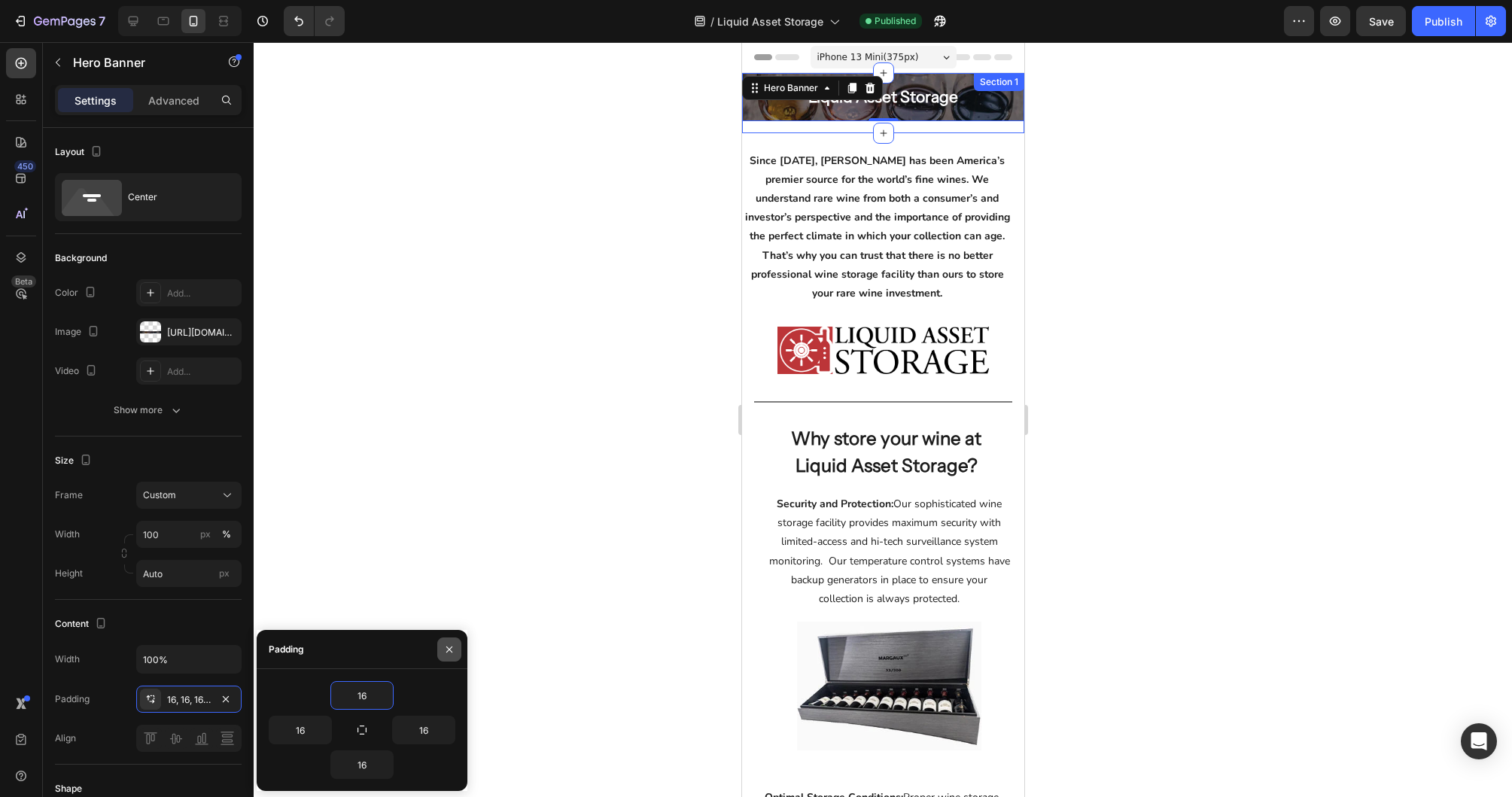
click at [449, 647] on icon "button" at bounding box center [449, 649] width 12 height 12
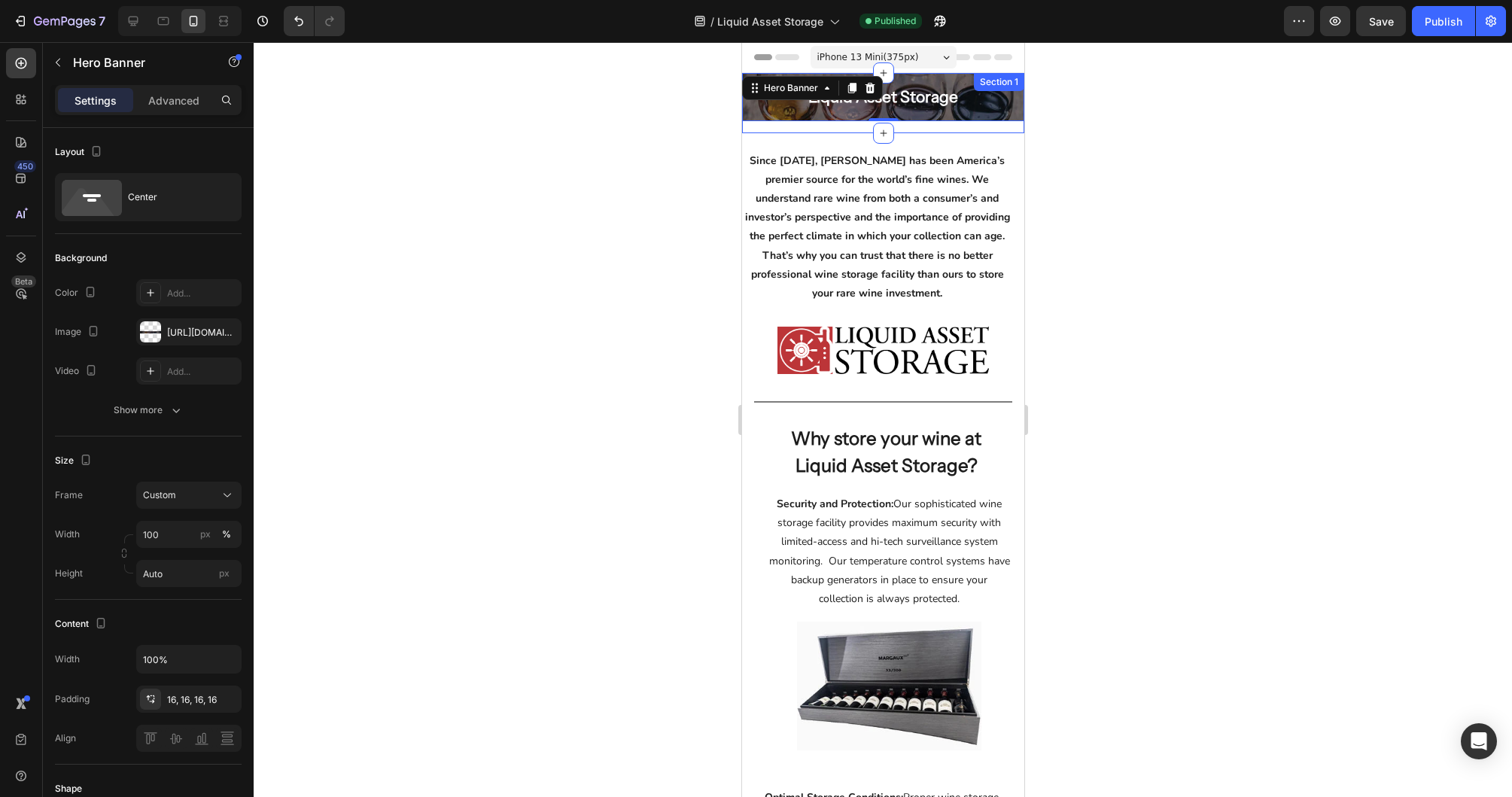
click at [430, 284] on div at bounding box center [882, 419] width 1258 height 755
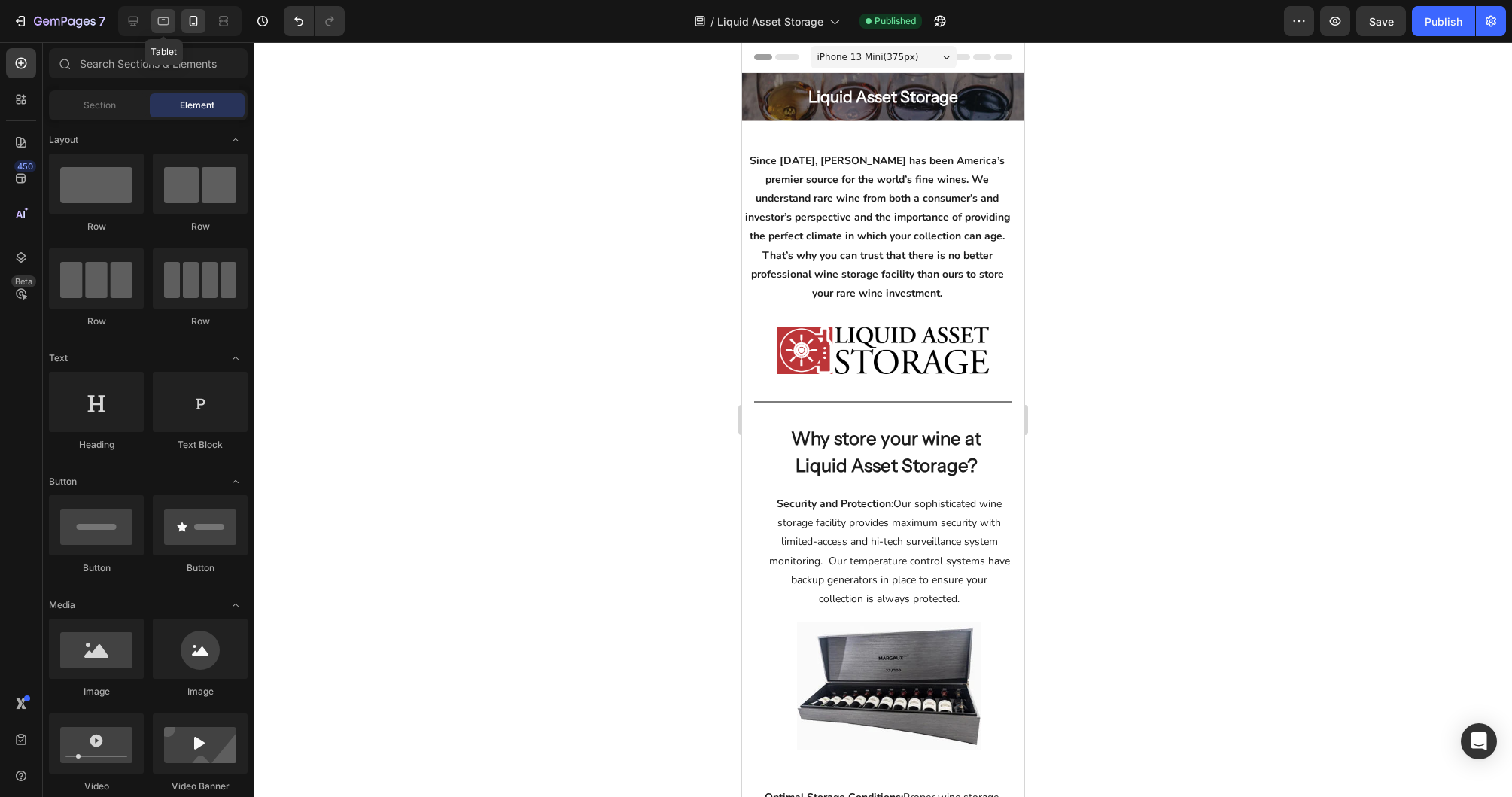
click at [159, 22] on icon at bounding box center [164, 21] width 15 height 15
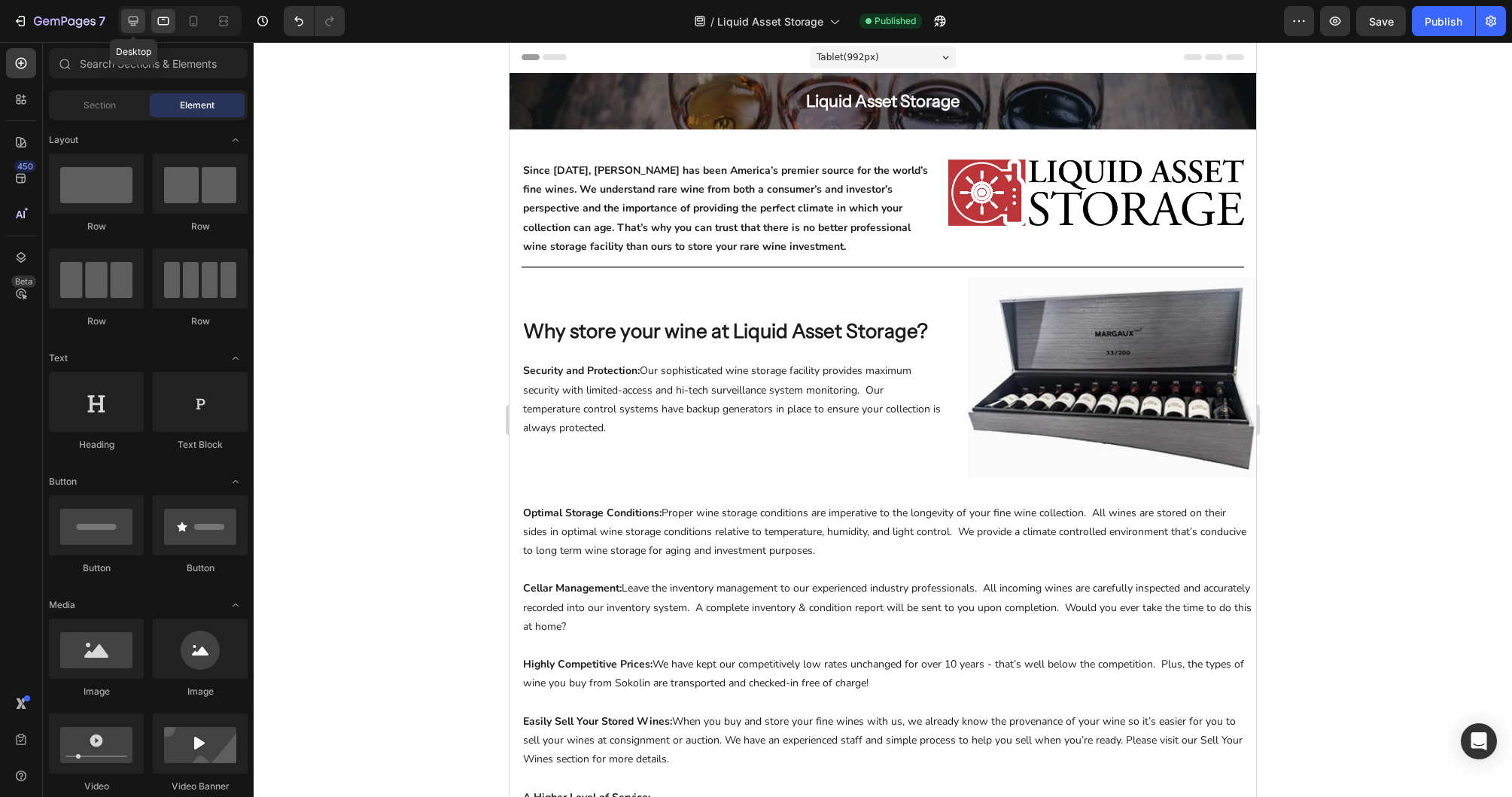
click at [139, 27] on icon at bounding box center [133, 21] width 15 height 15
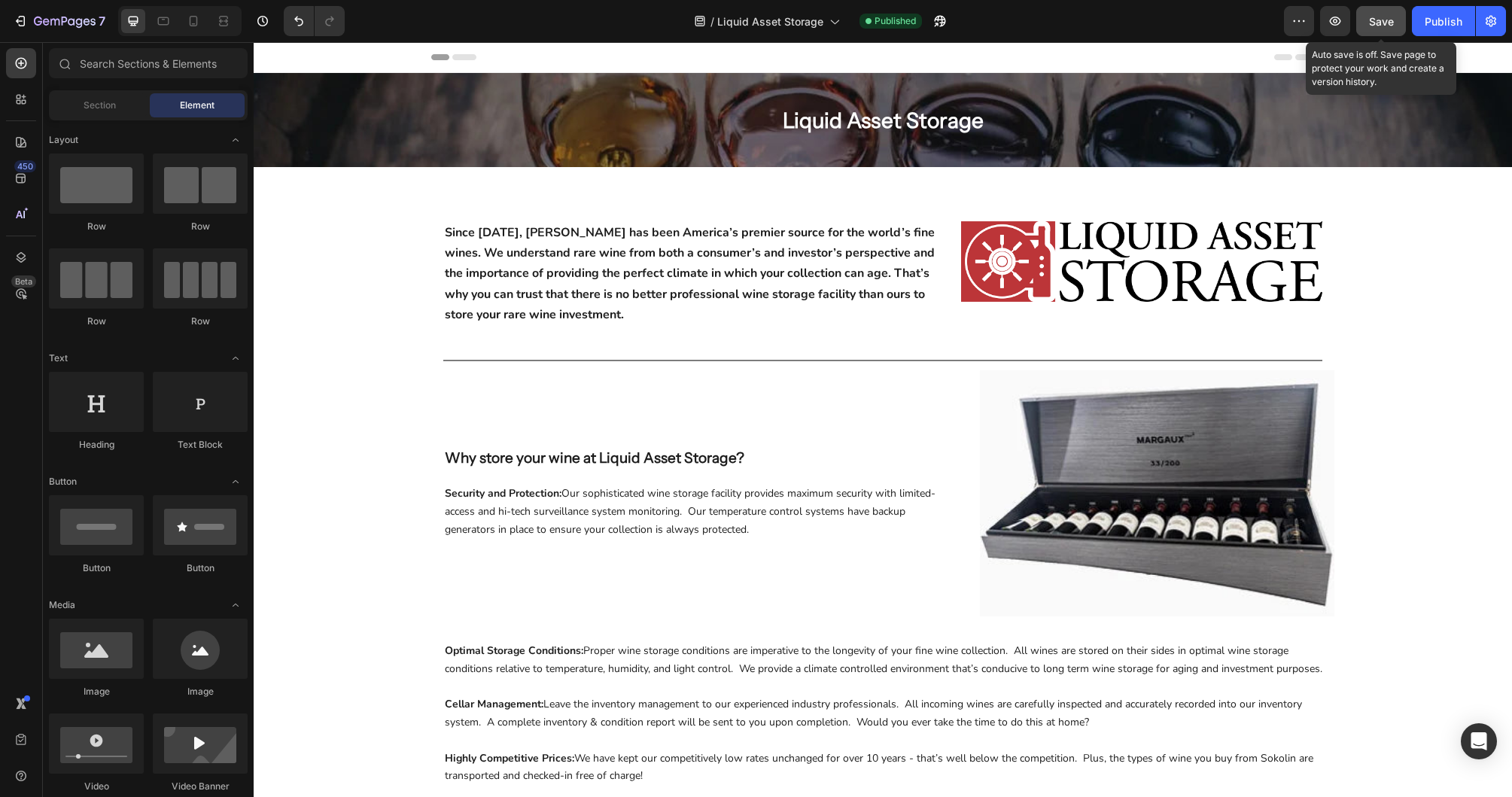
click at [1383, 22] on span "Save" at bounding box center [1382, 21] width 25 height 13
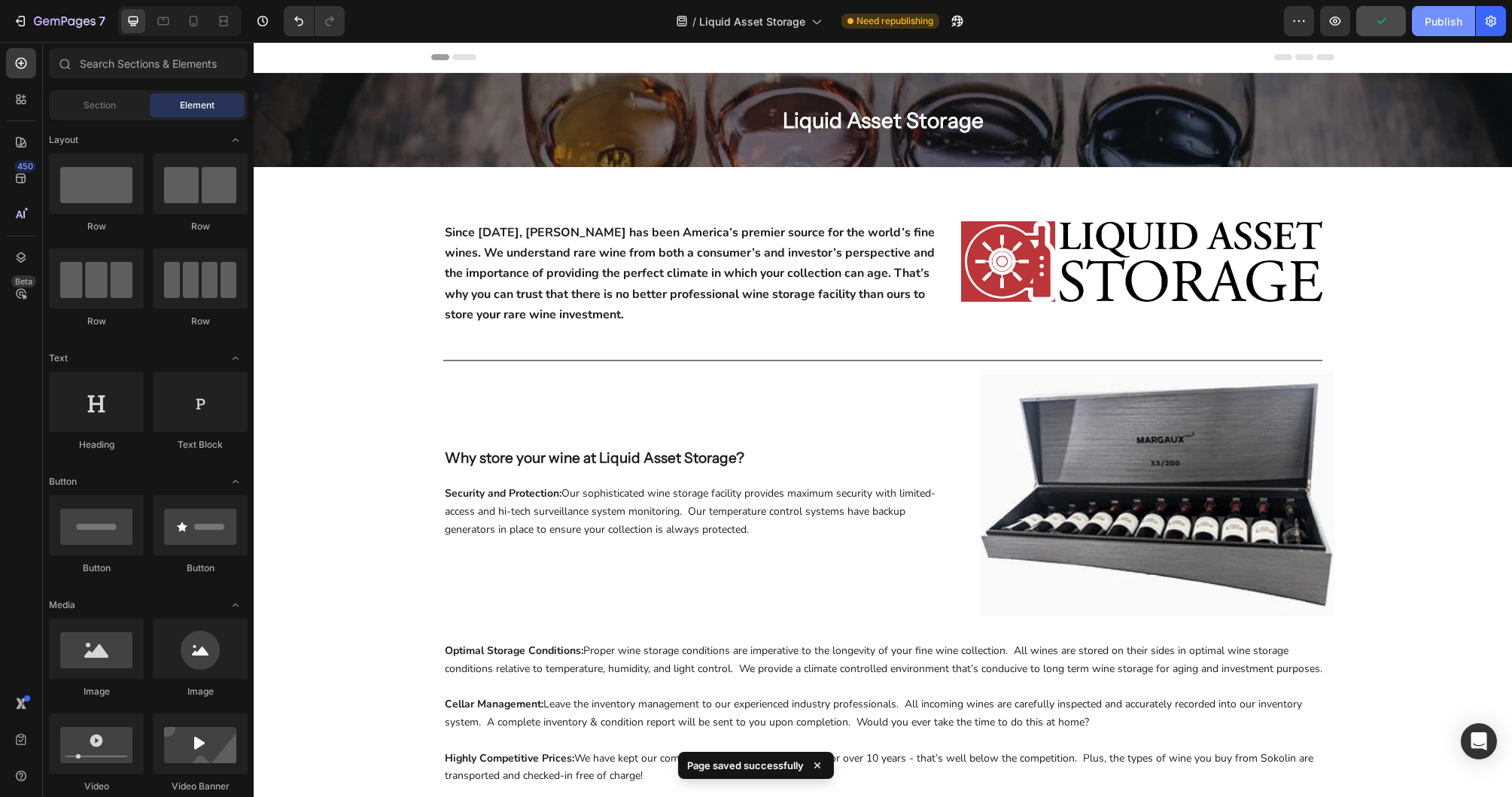
click at [1460, 28] on div "Publish" at bounding box center [1444, 21] width 38 height 15
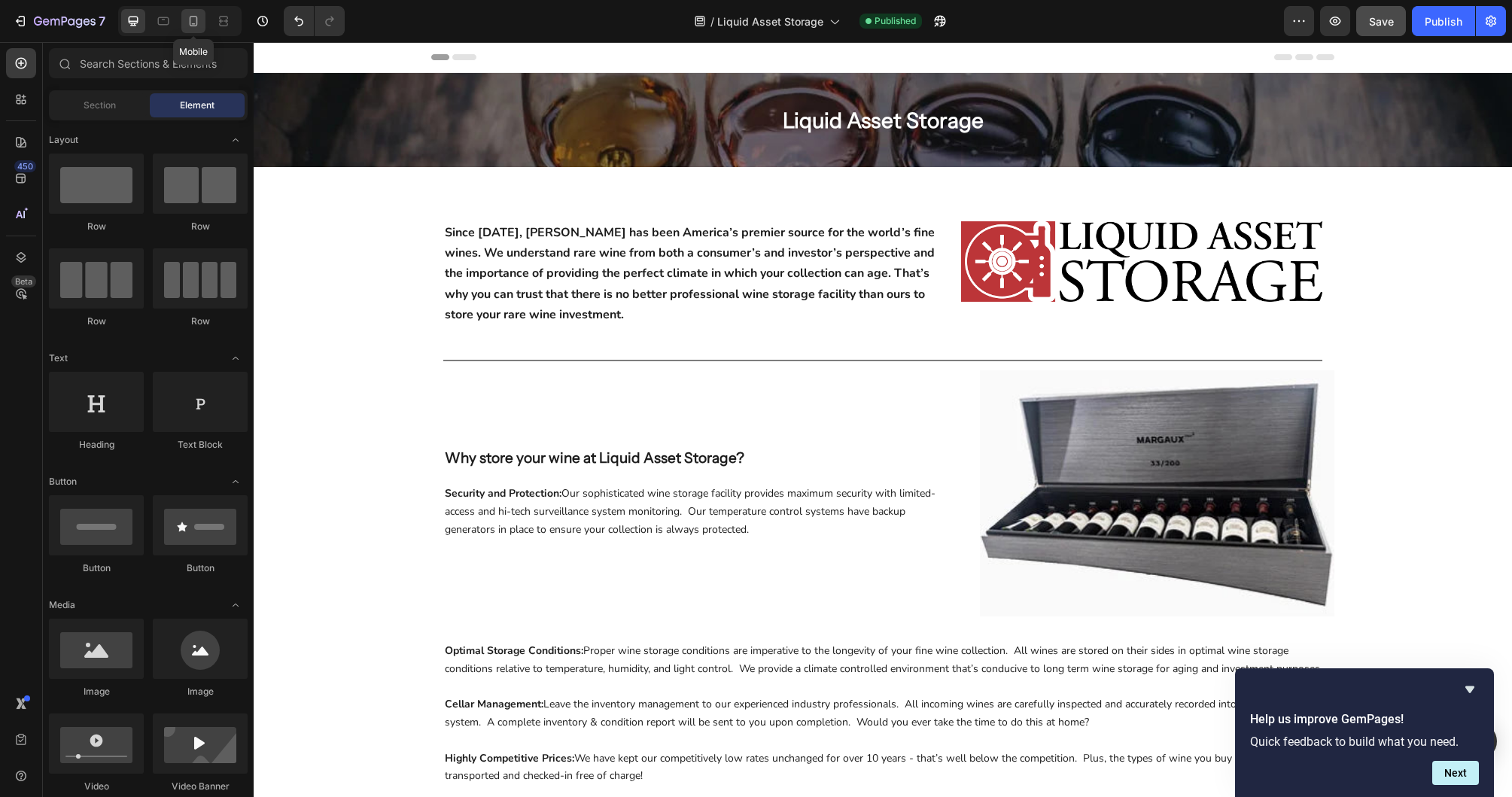
click at [193, 22] on icon at bounding box center [194, 21] width 15 height 15
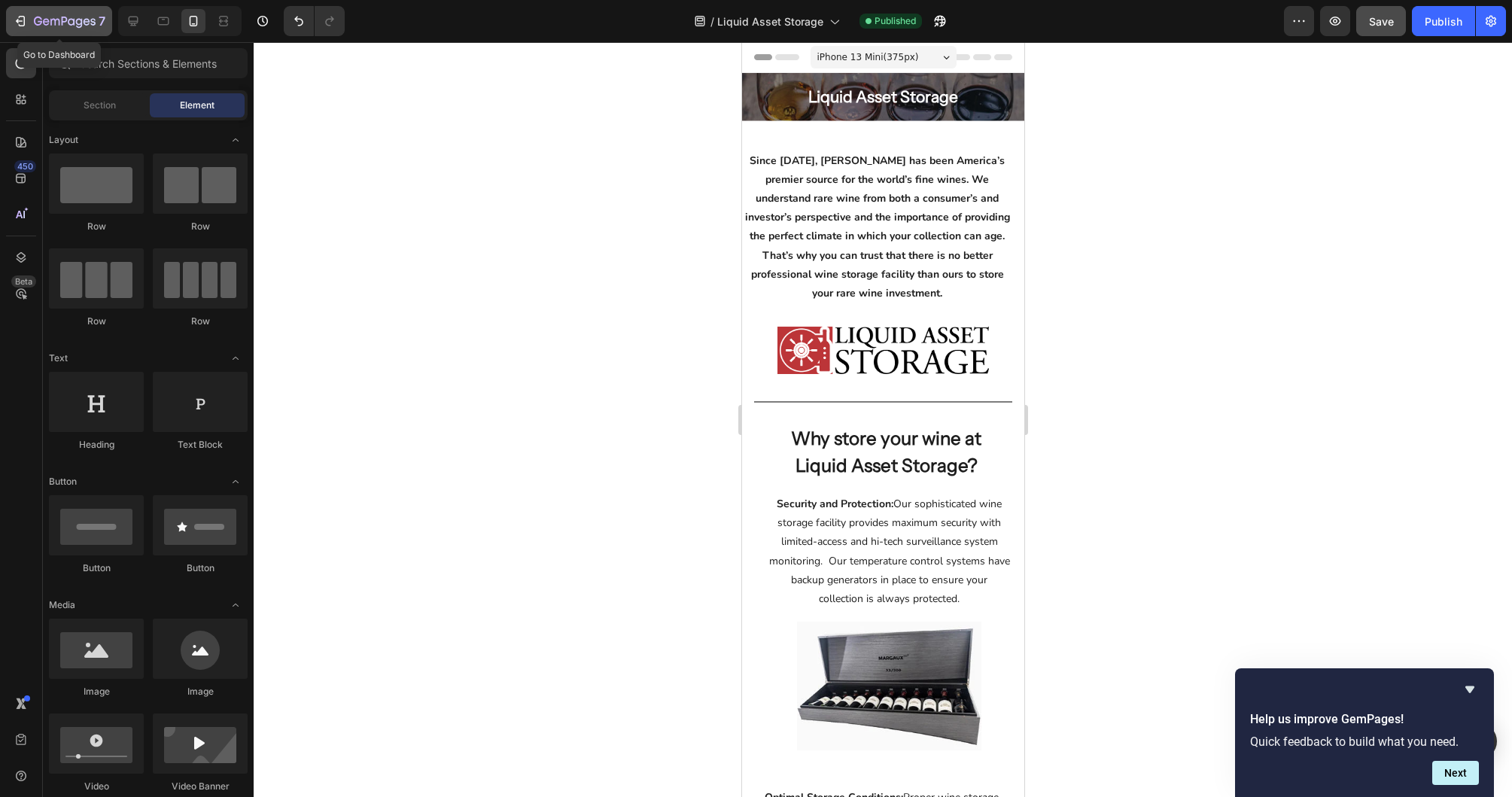
click at [38, 19] on icon "button" at bounding box center [65, 21] width 62 height 13
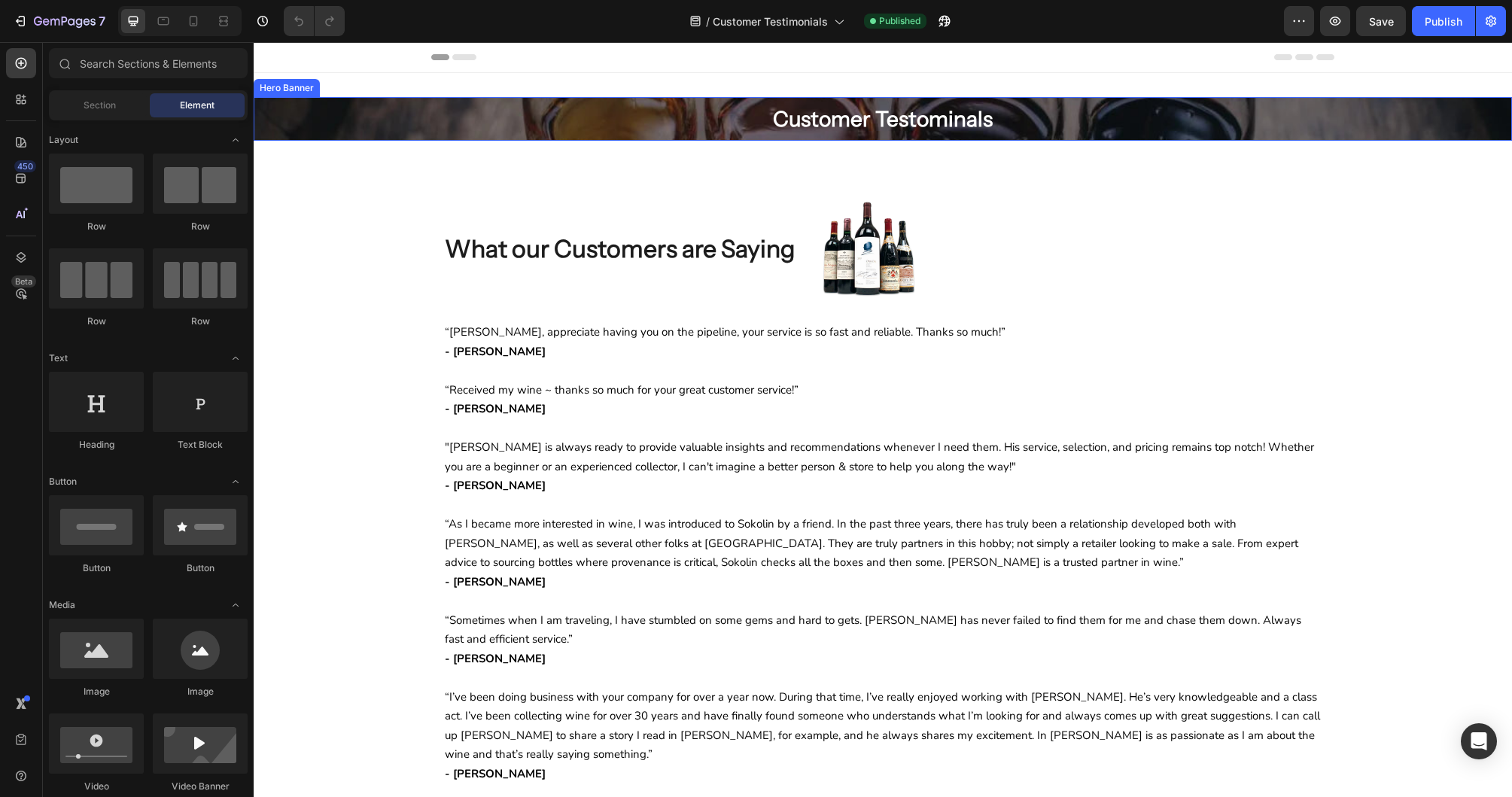
click at [378, 117] on div "Overlay" at bounding box center [882, 119] width 1258 height 43
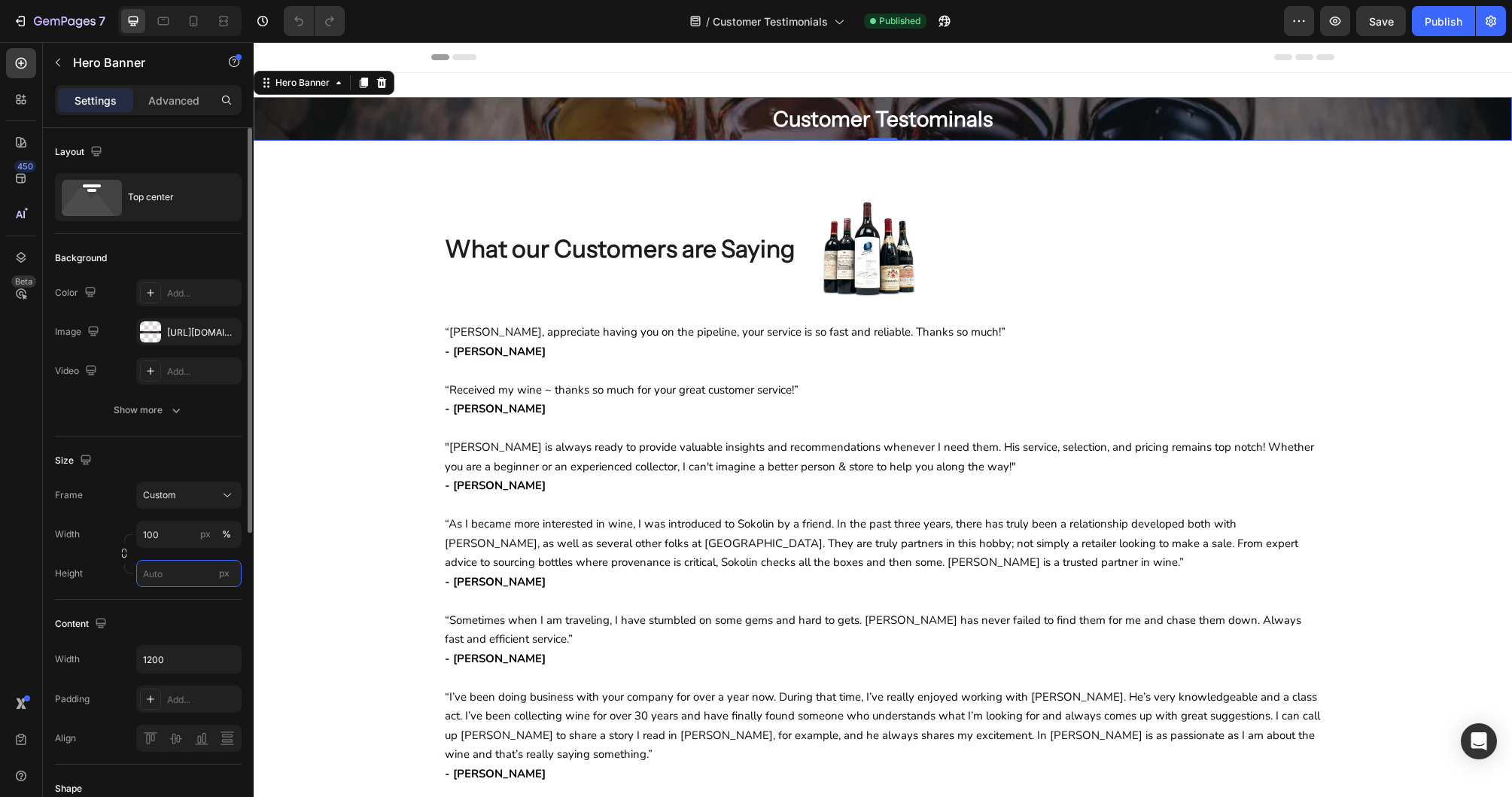
click at [150, 574] on input "px" at bounding box center [188, 573] width 105 height 27
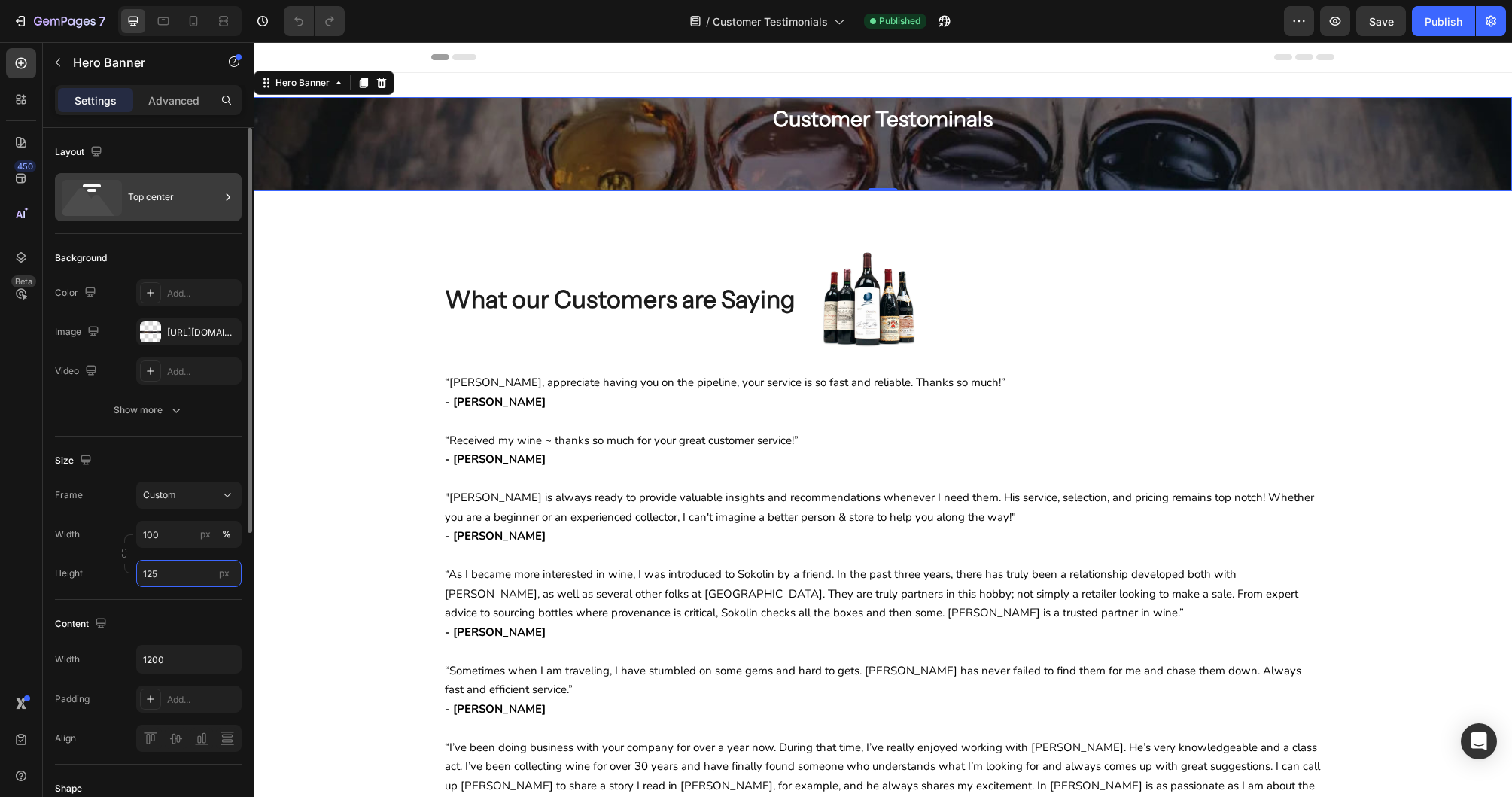
type input "125"
click at [162, 186] on div "Top center" at bounding box center [174, 198] width 92 height 35
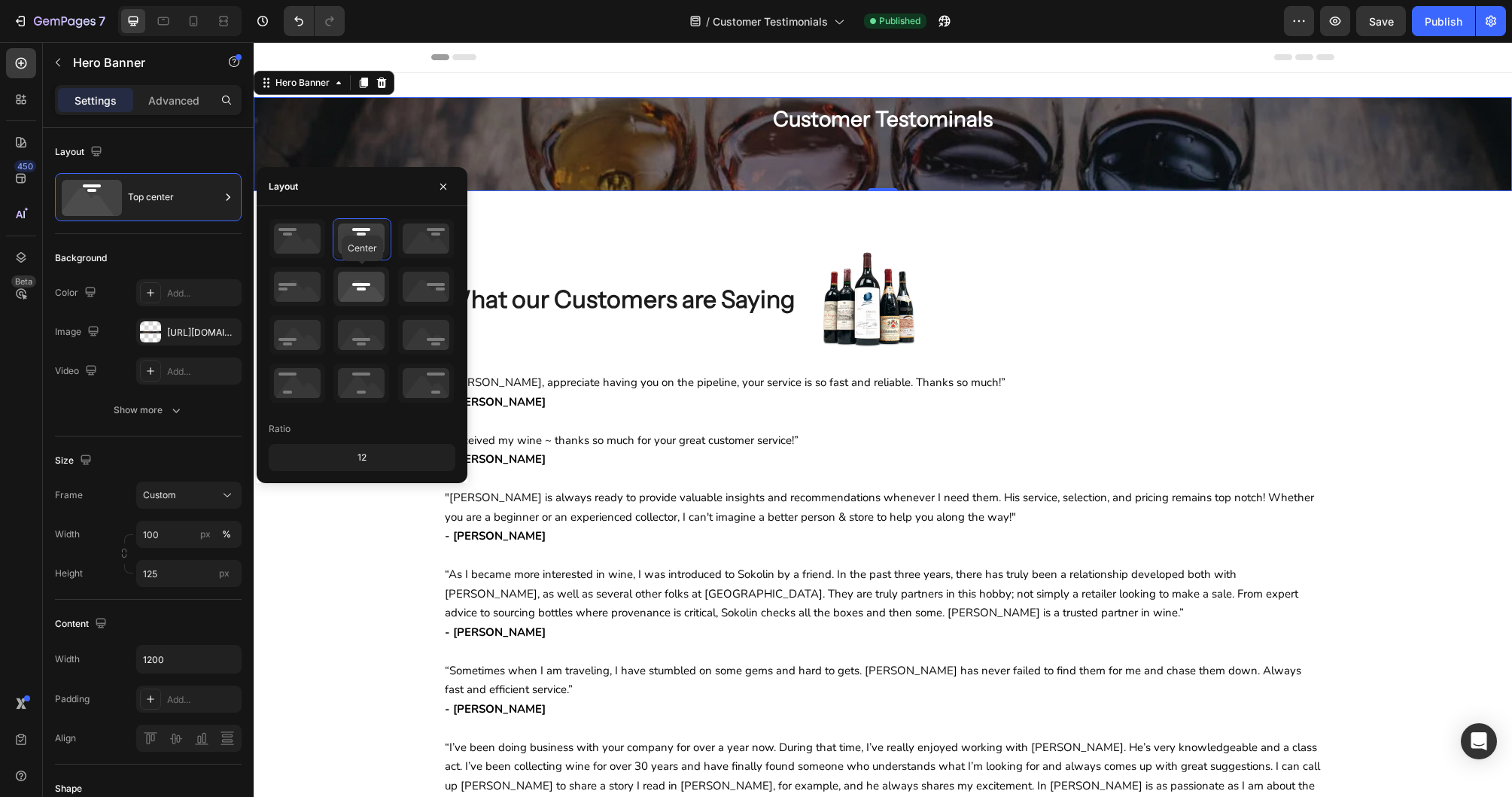
click at [355, 286] on icon at bounding box center [362, 286] width 56 height 40
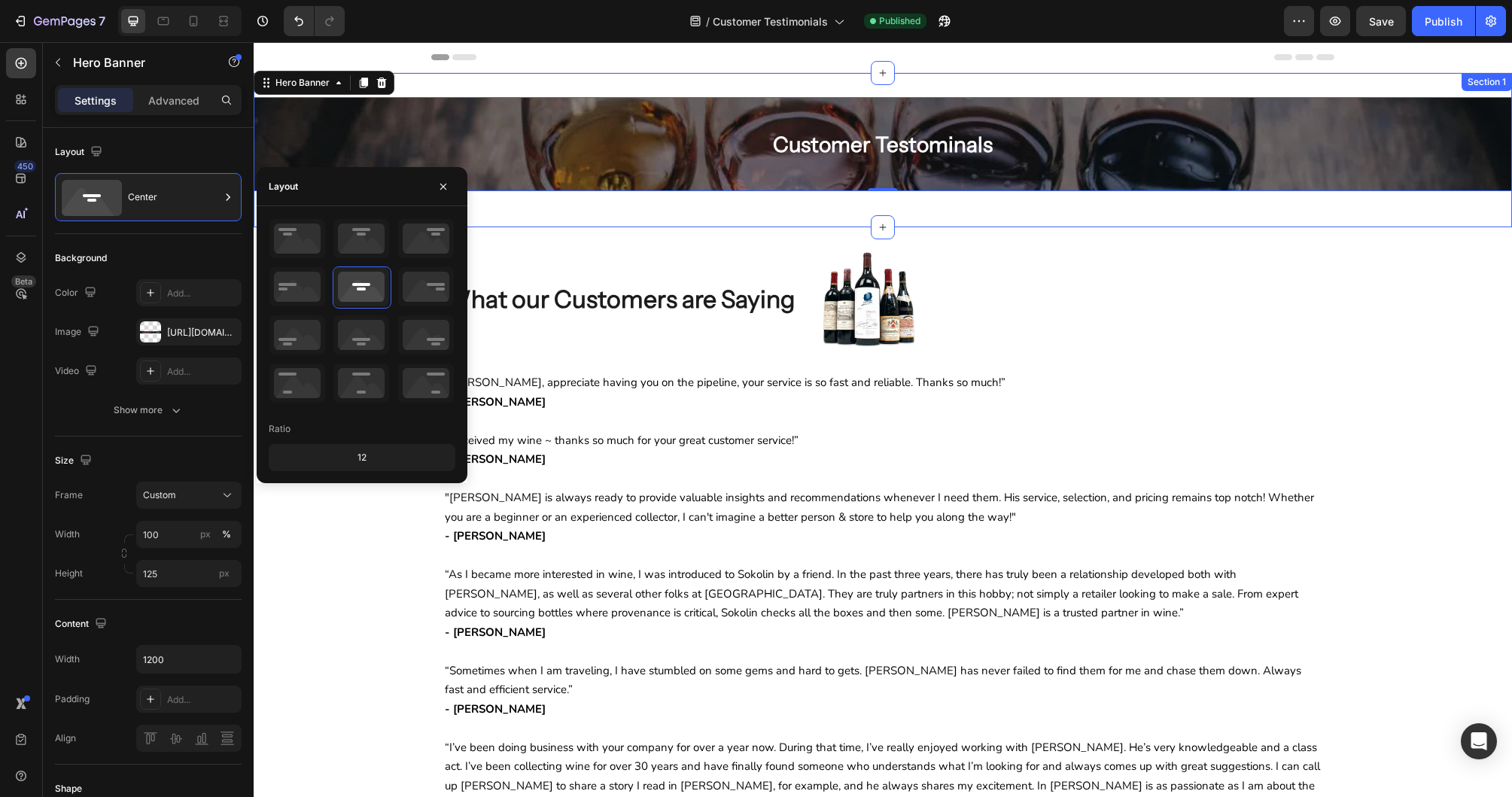
click at [1262, 214] on div "Customer Testominals Heading Row Hero Banner 0 Row Section 1" at bounding box center [882, 150] width 1258 height 154
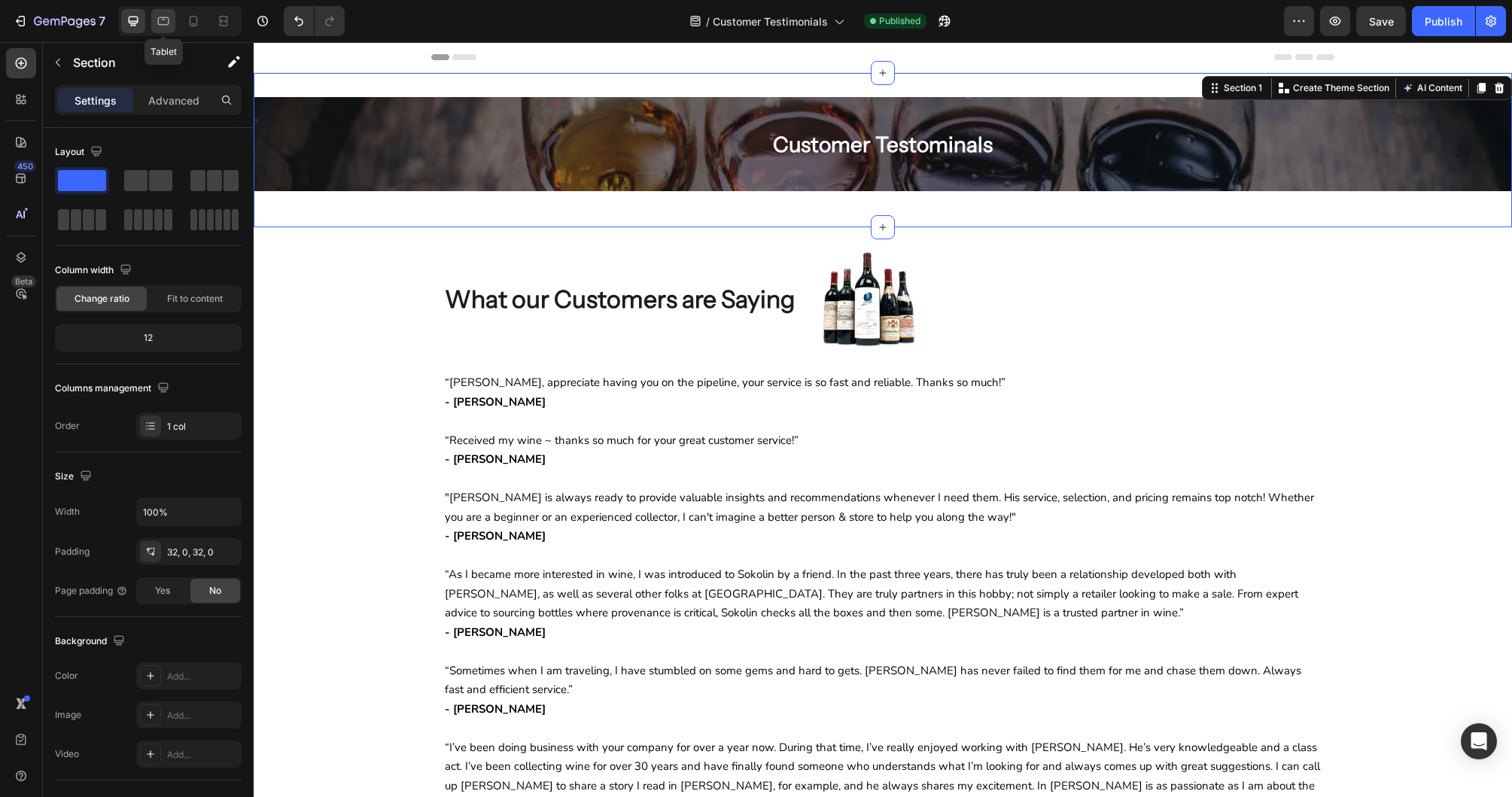
click at [159, 18] on icon at bounding box center [164, 21] width 12 height 9
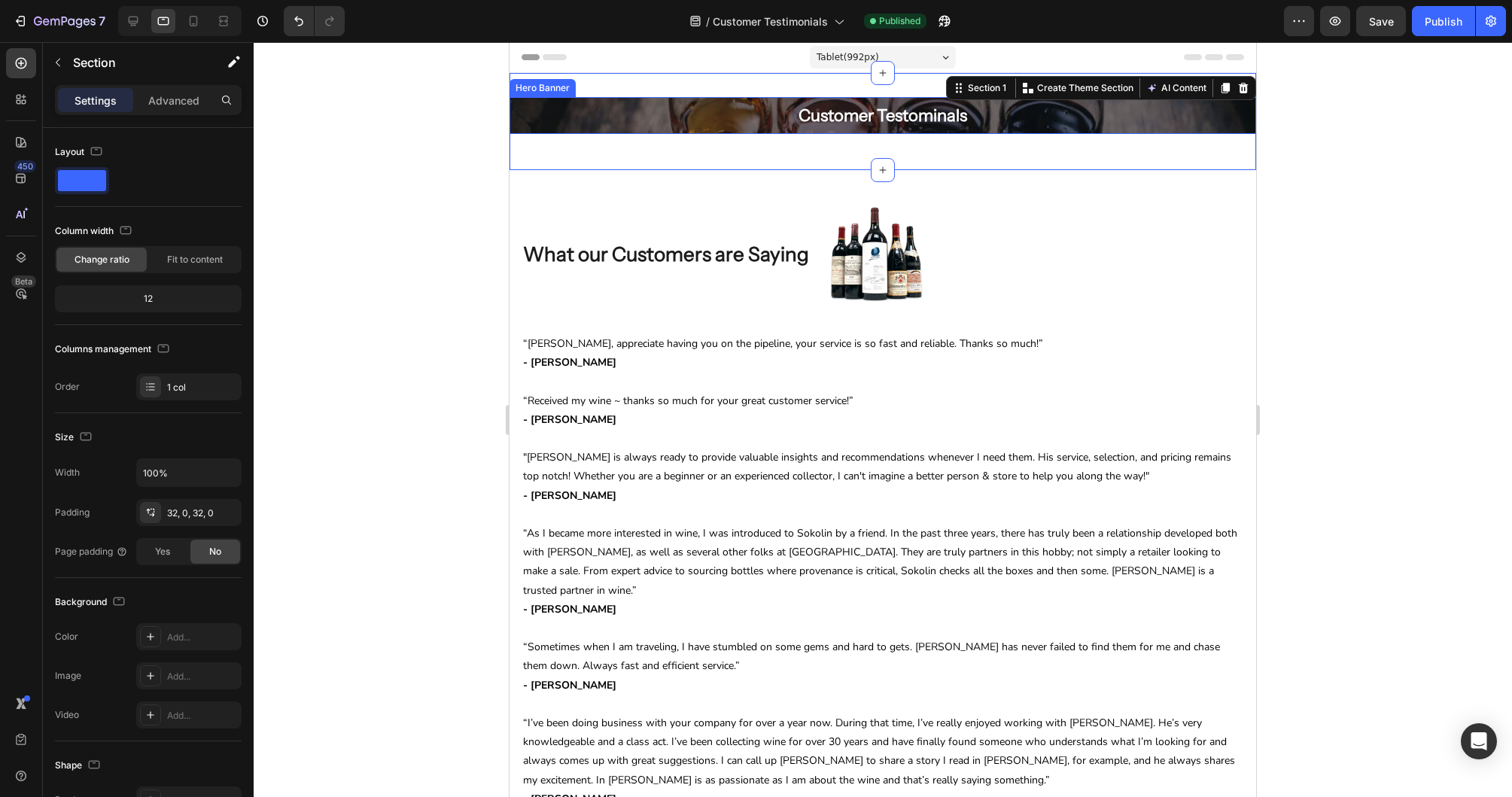
click at [595, 117] on div "Customer Testominals Heading Row" at bounding box center [882, 116] width 746 height 37
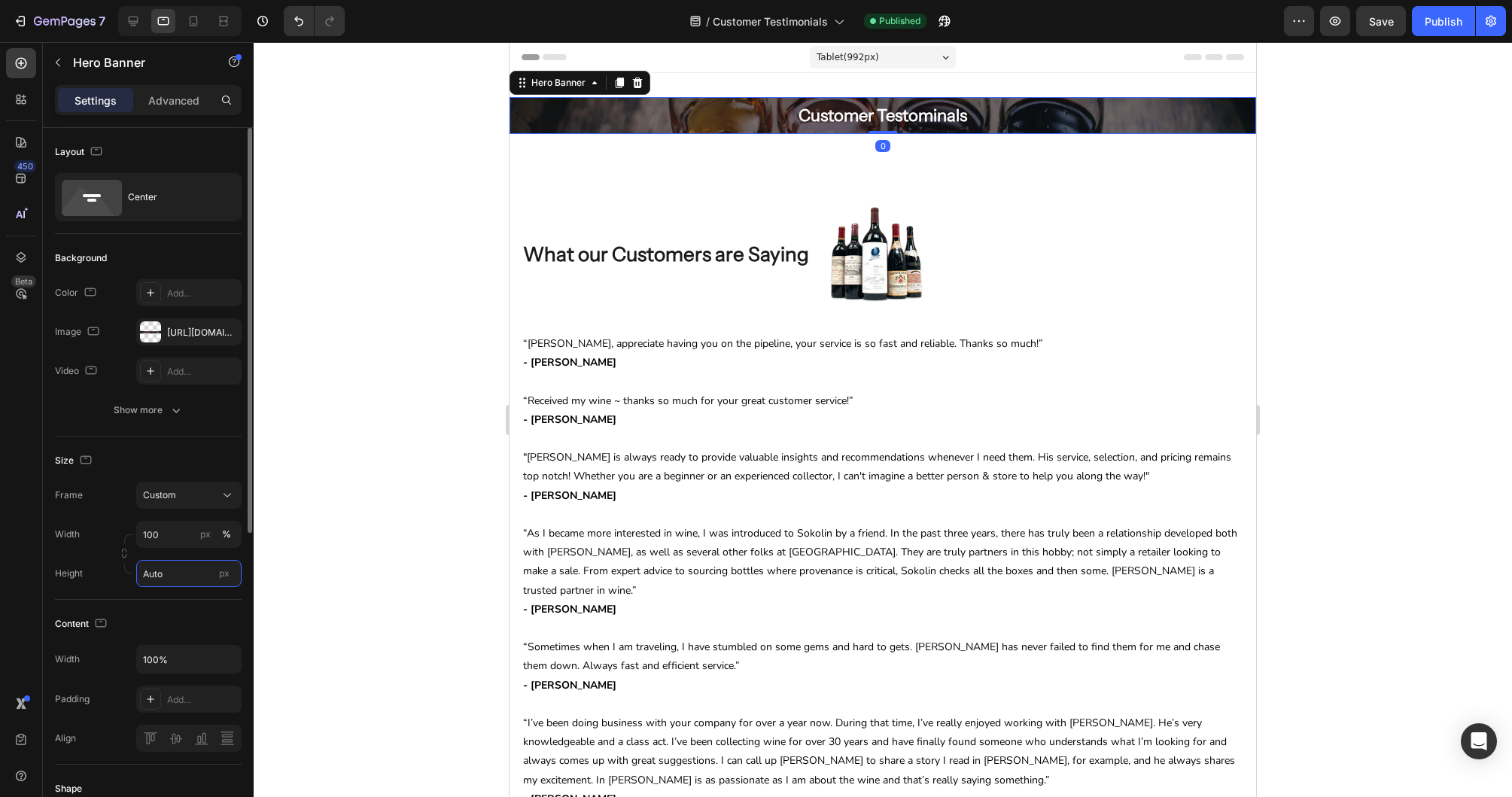
click at [180, 568] on input "Auto" at bounding box center [188, 573] width 105 height 27
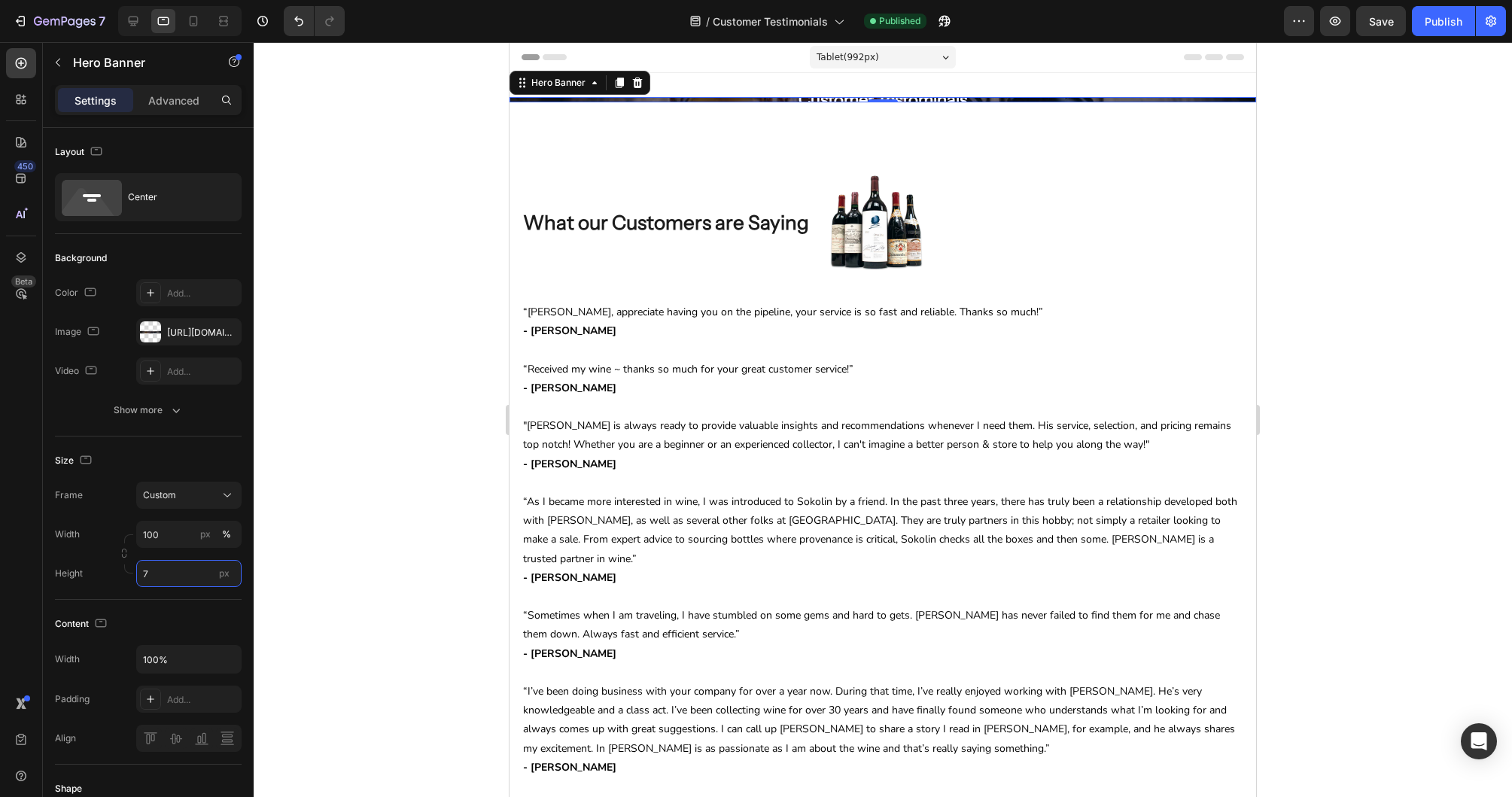
type input "75"
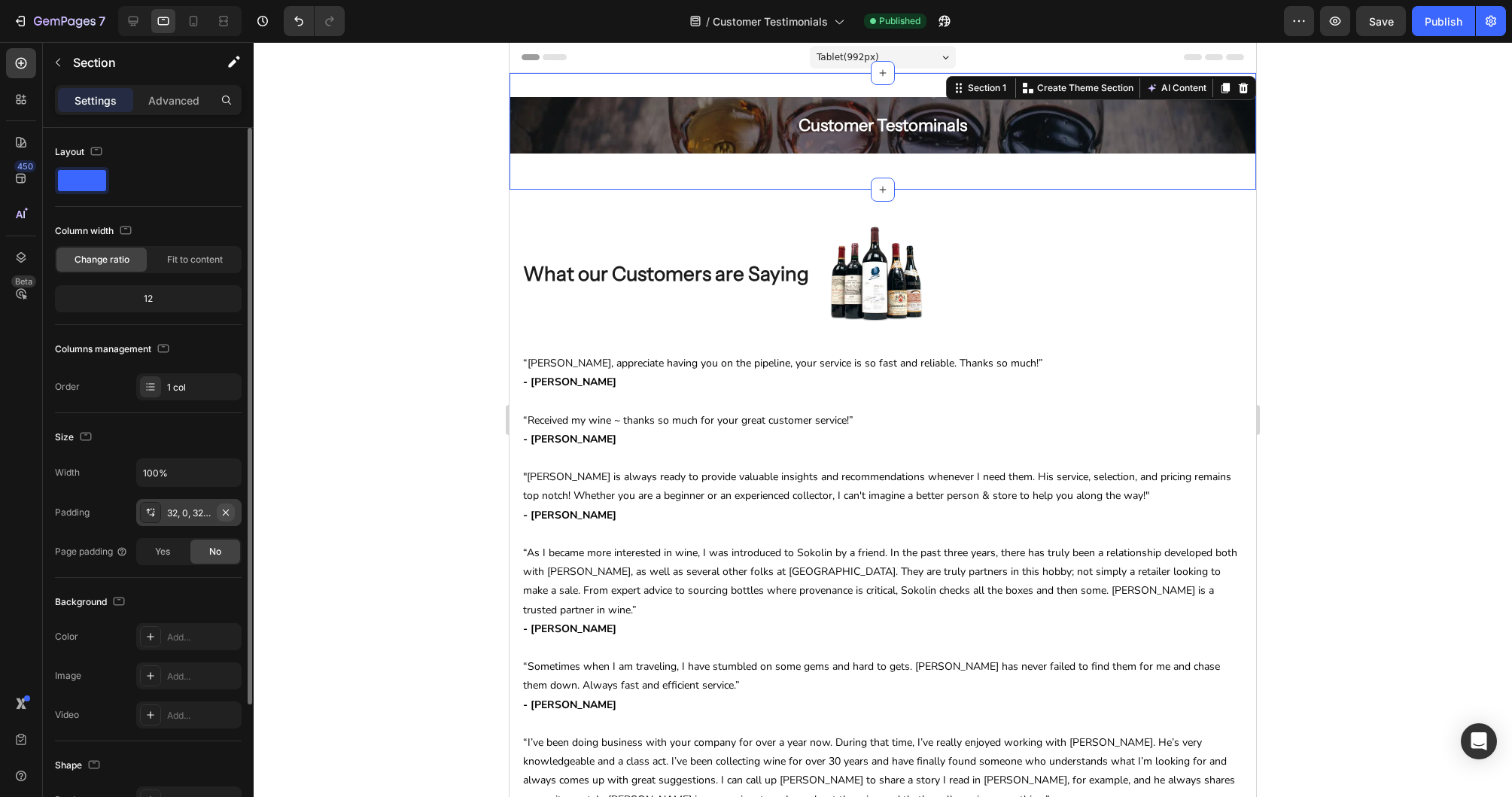
click at [225, 508] on icon "button" at bounding box center [226, 512] width 12 height 12
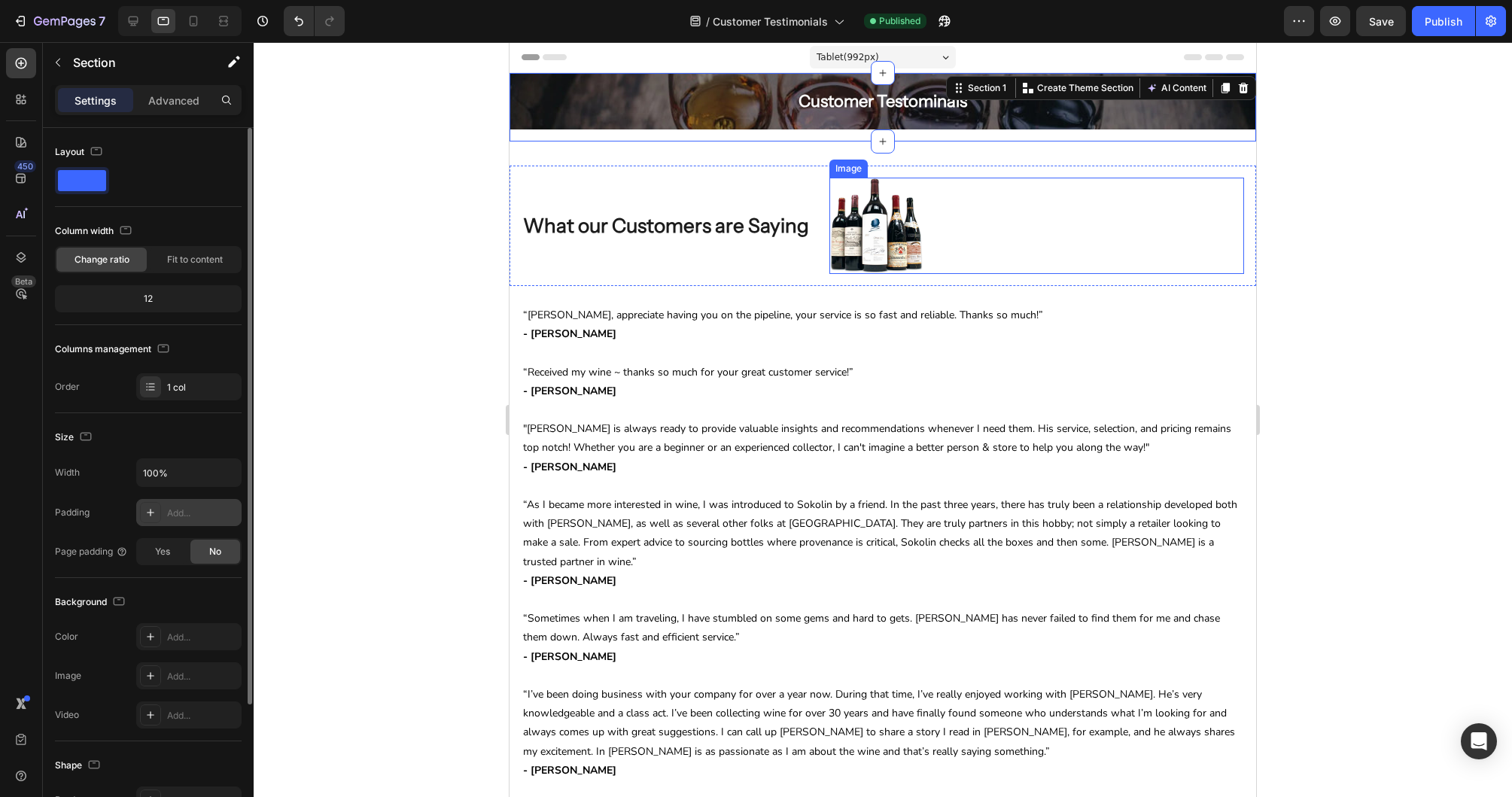
click at [1068, 257] on div at bounding box center [1037, 226] width 415 height 96
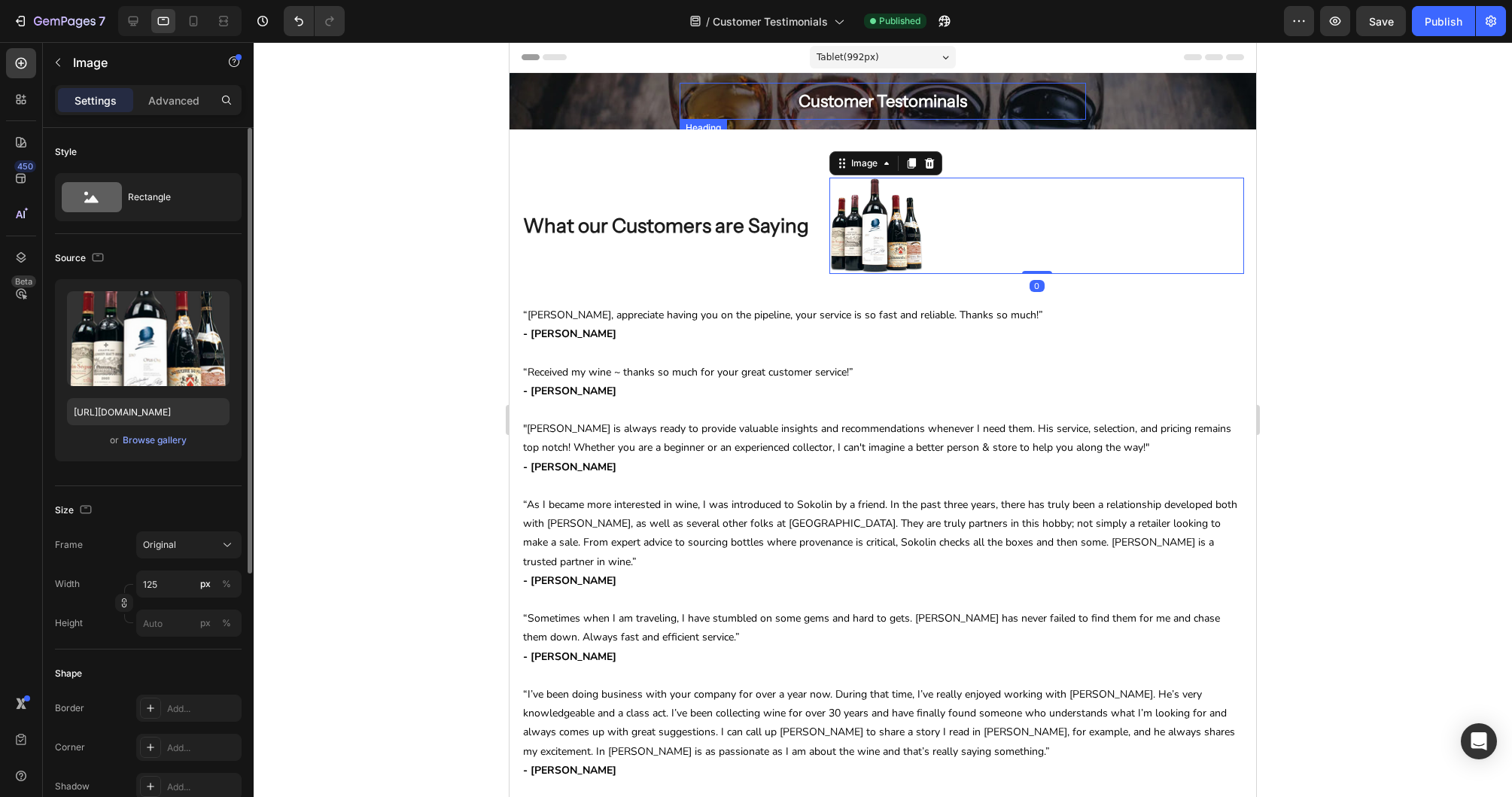
click at [870, 106] on h2 "Customer Testominals" at bounding box center [883, 101] width 407 height 37
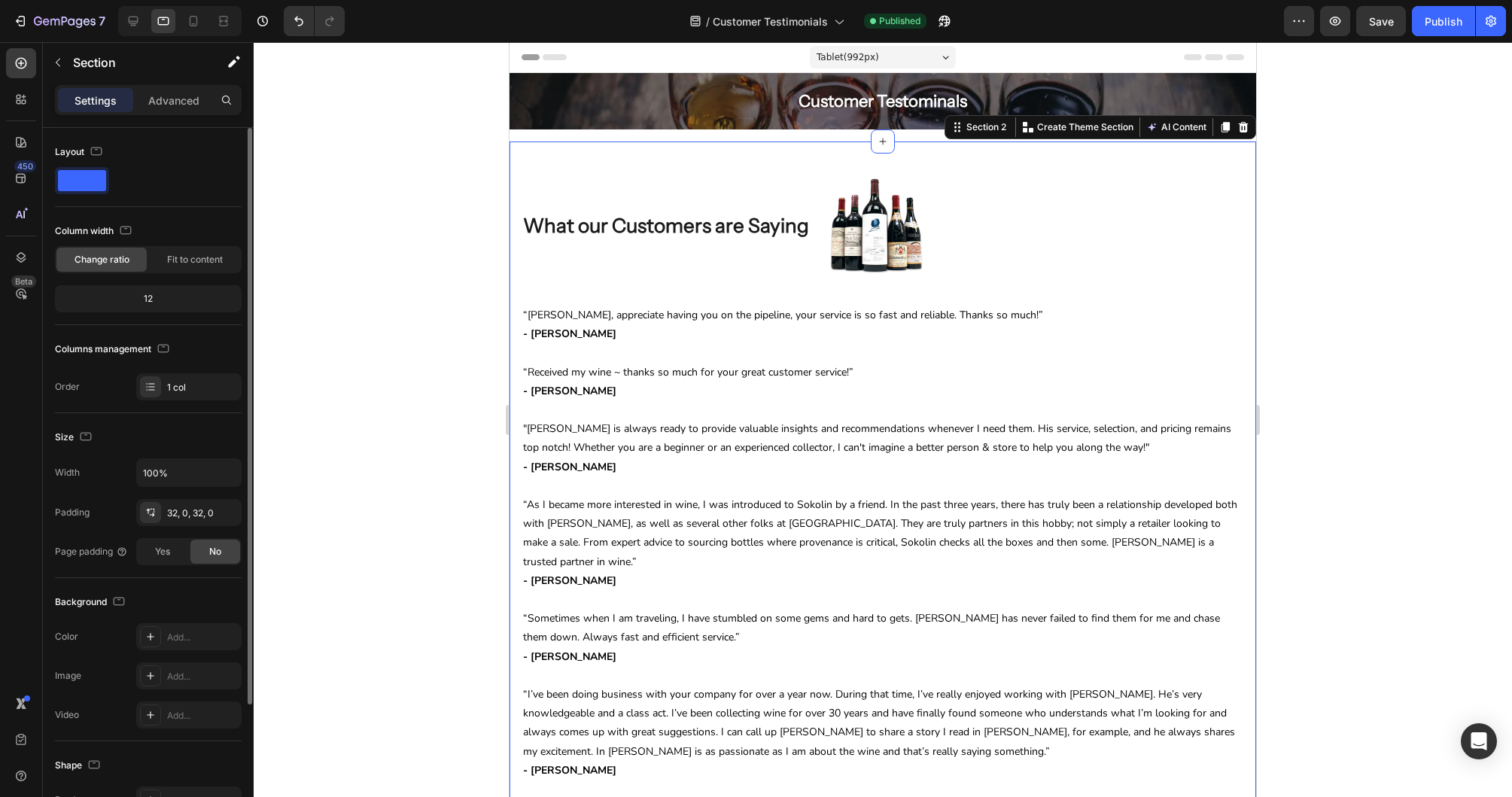
click at [873, 101] on h2 "Customer Testominals" at bounding box center [883, 101] width 407 height 37
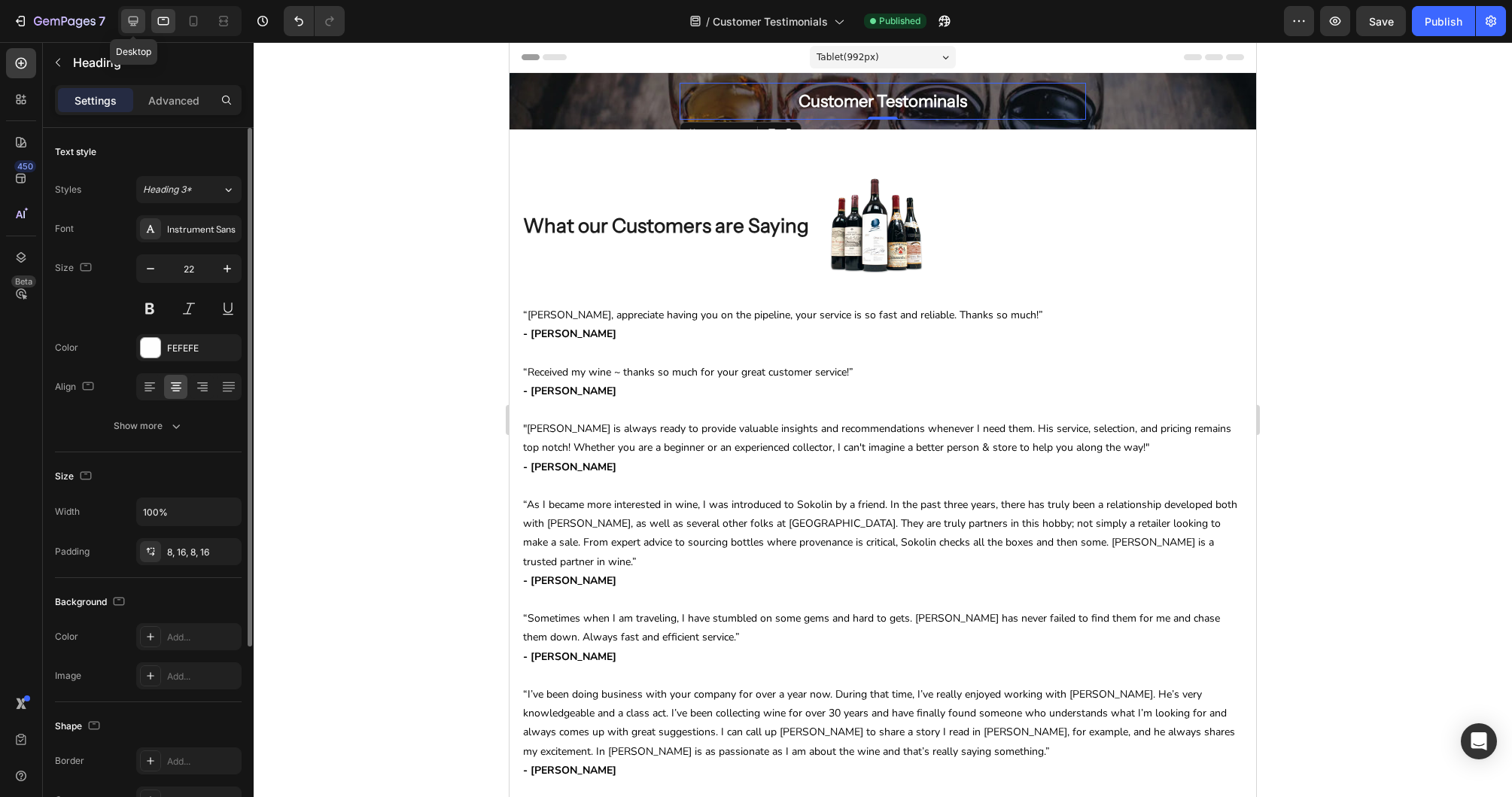
click at [135, 19] on icon at bounding box center [133, 21] width 15 height 15
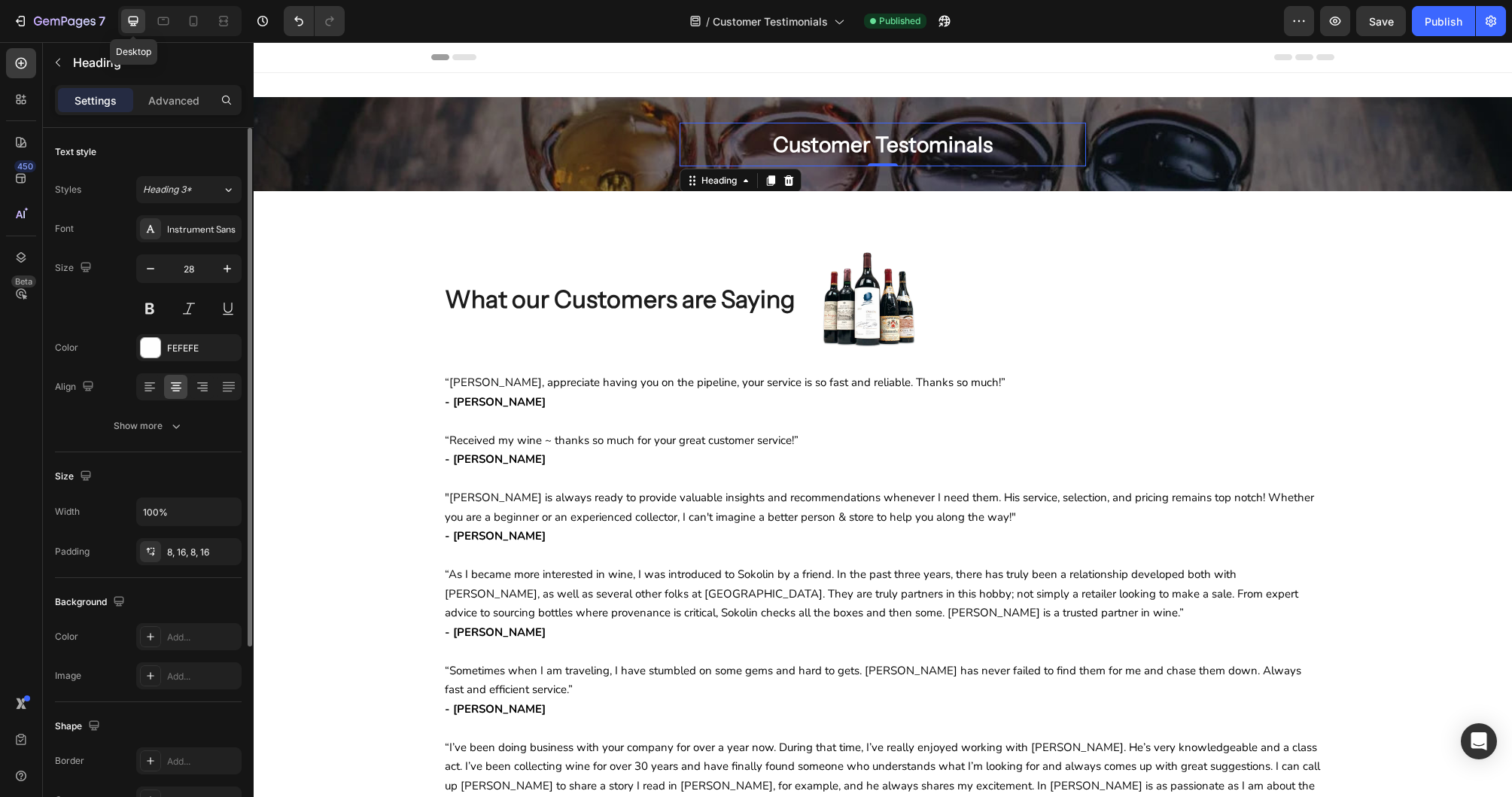
scroll to position [27, 0]
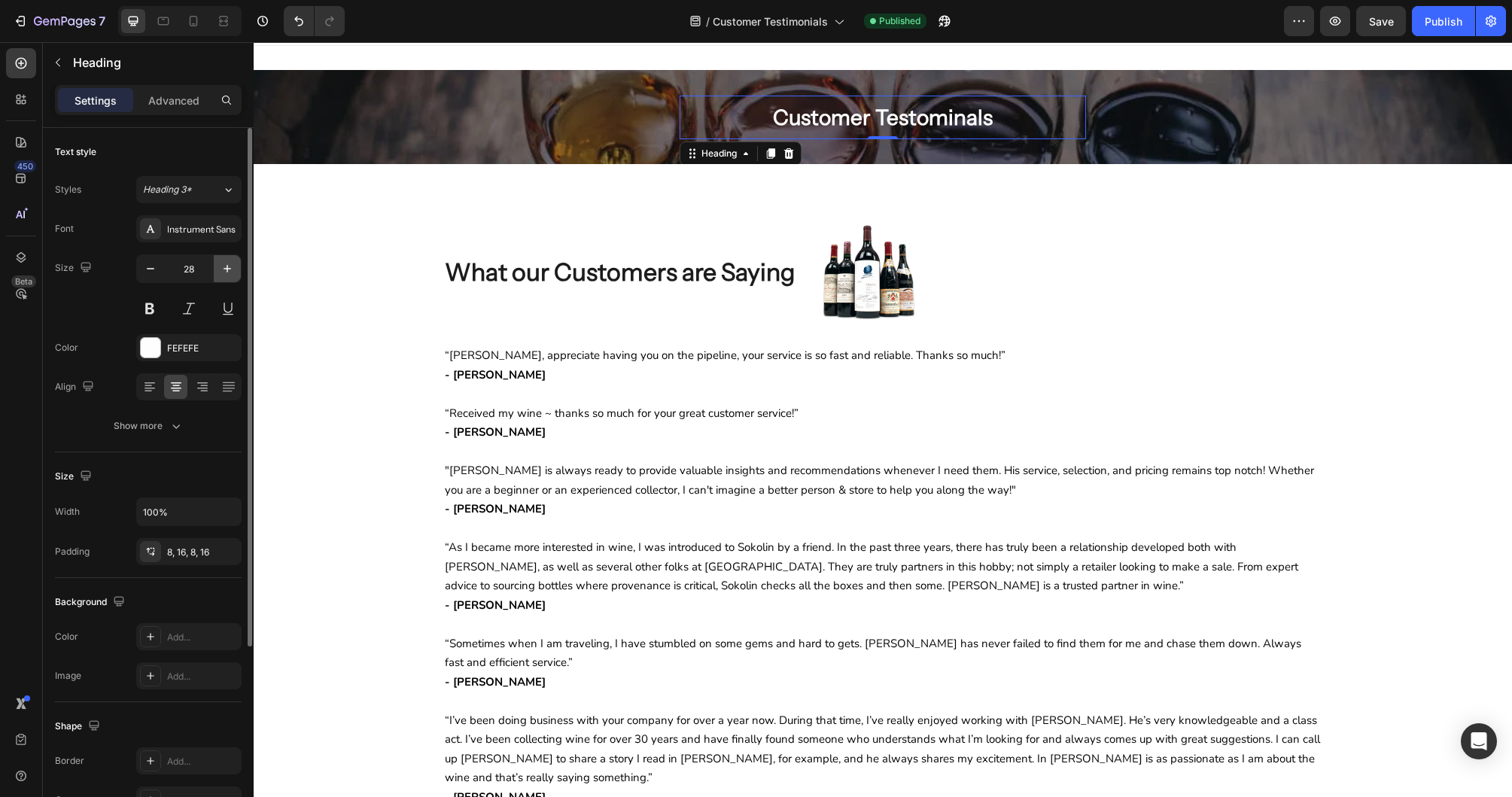
click at [231, 269] on icon "button" at bounding box center [228, 269] width 15 height 15
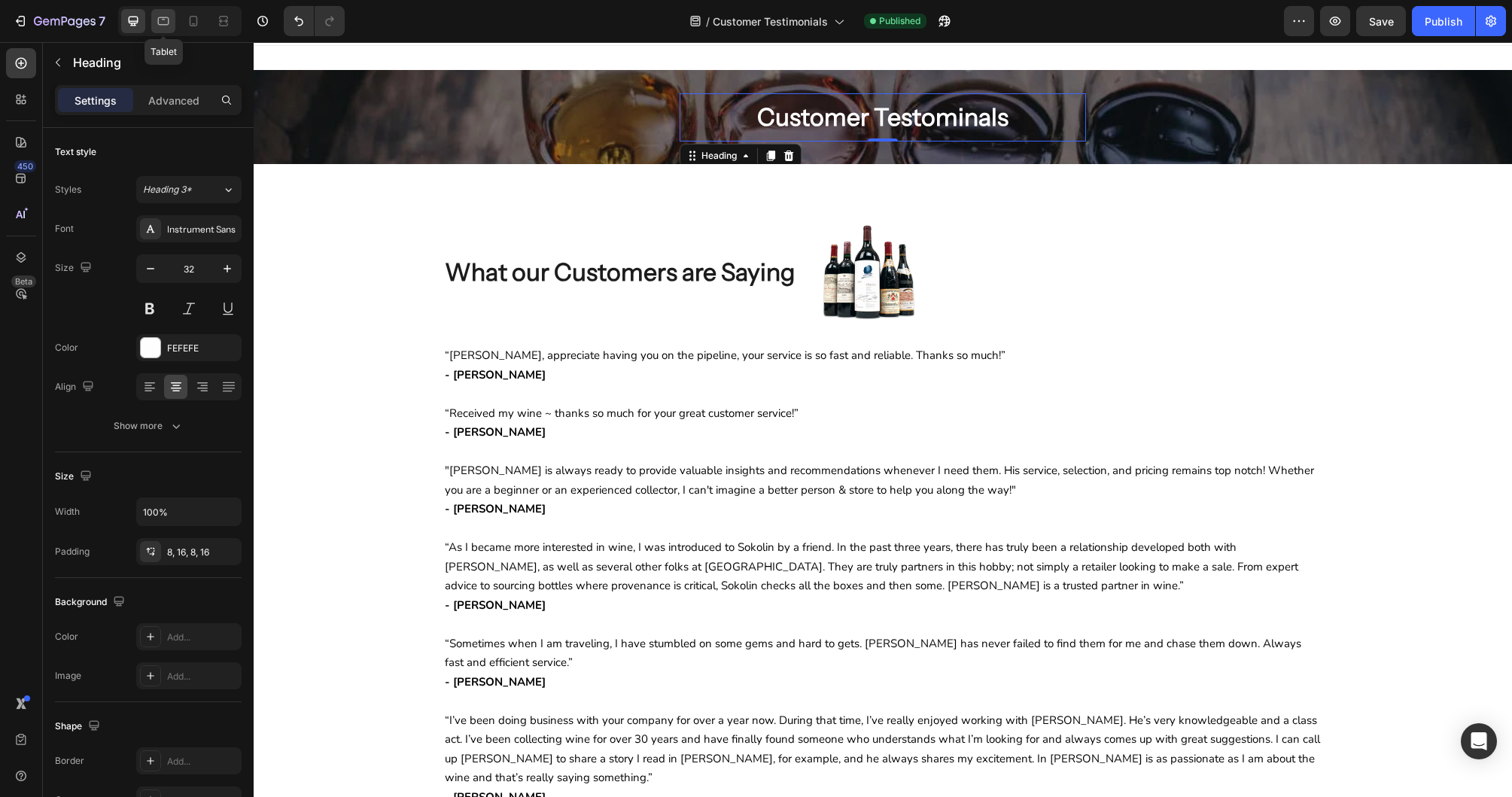
click at [162, 12] on div at bounding box center [163, 20] width 24 height 24
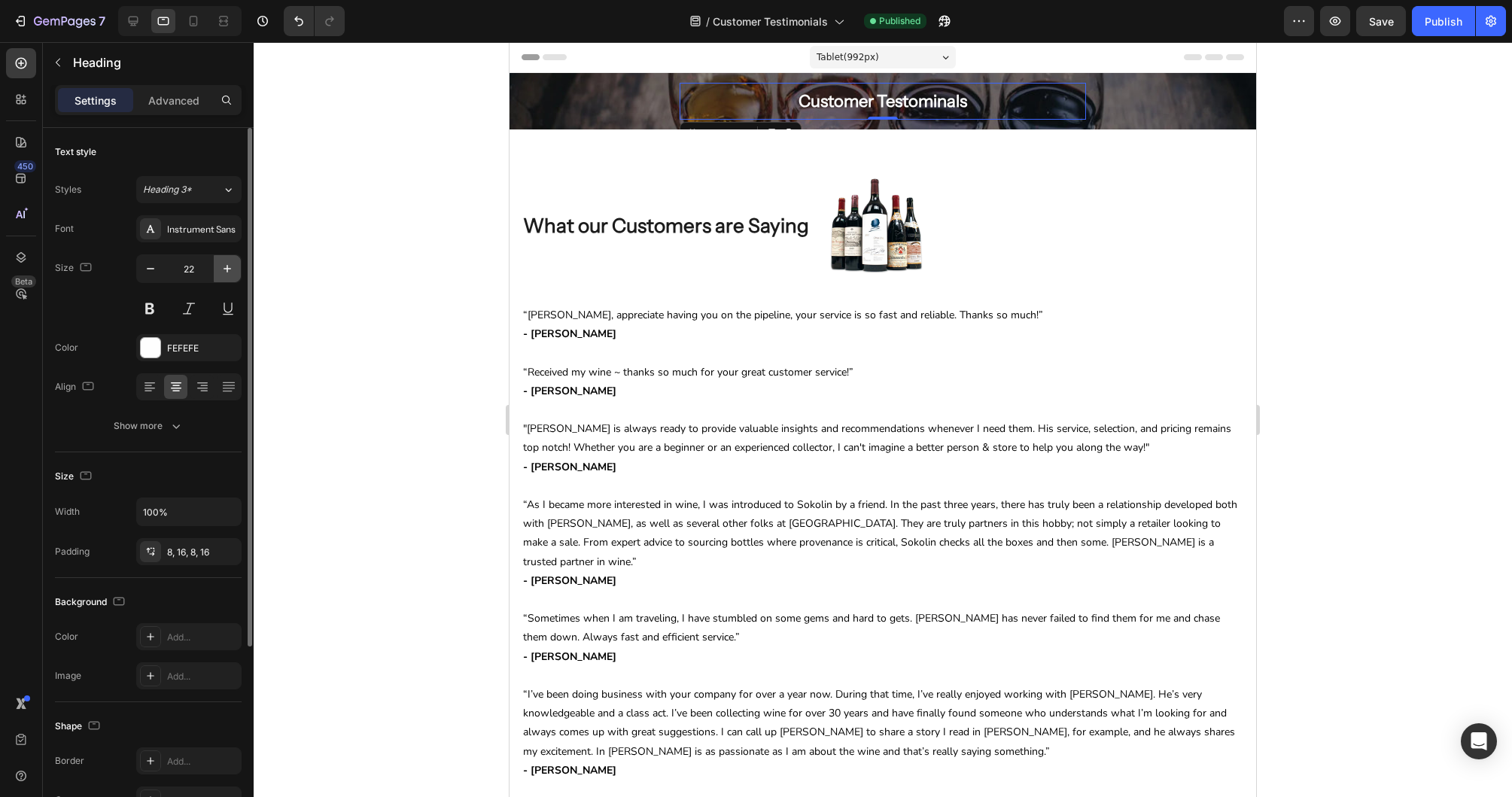
click at [233, 274] on icon "button" at bounding box center [228, 269] width 15 height 15
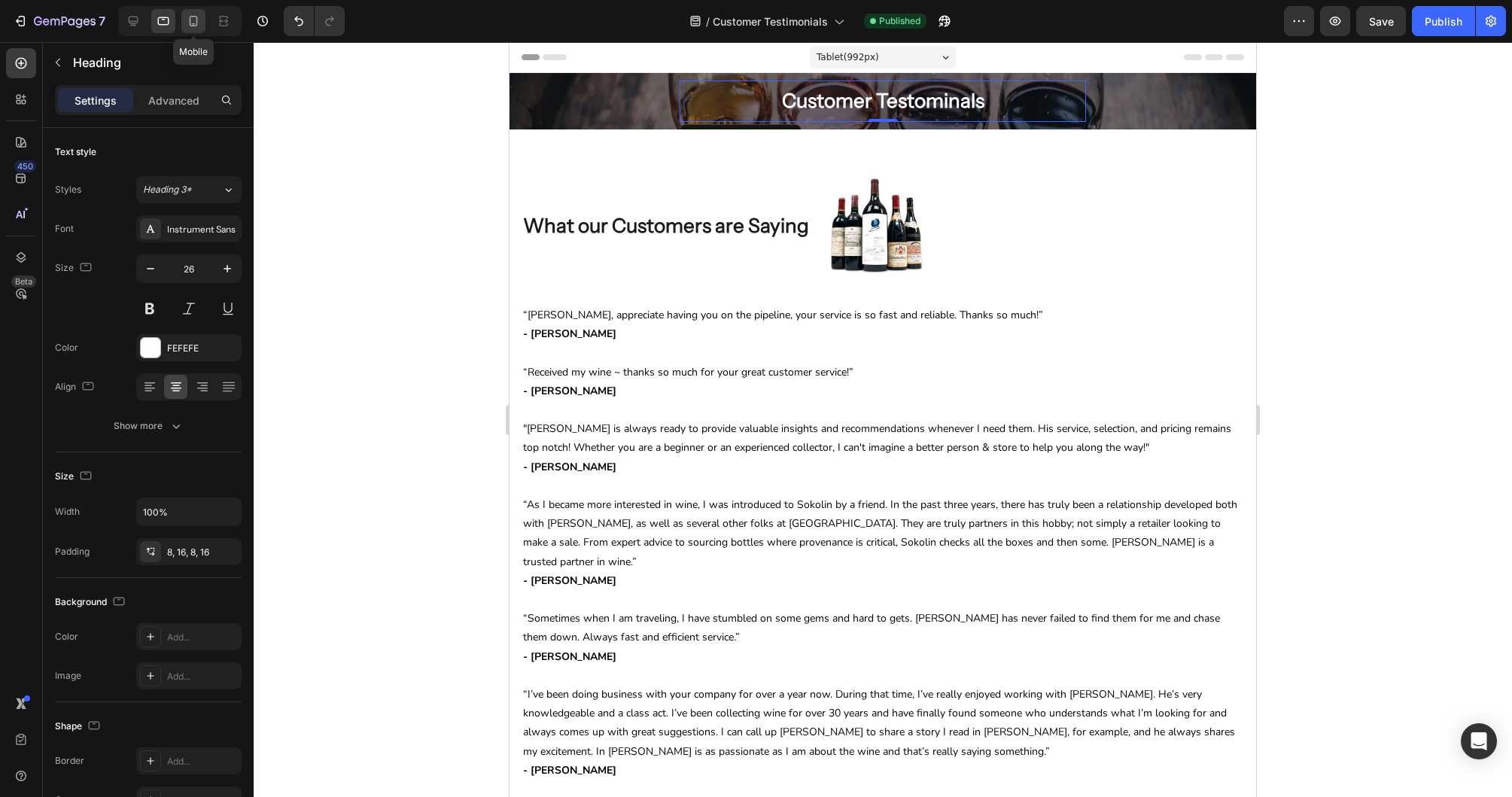
click at [187, 27] on icon at bounding box center [194, 21] width 15 height 15
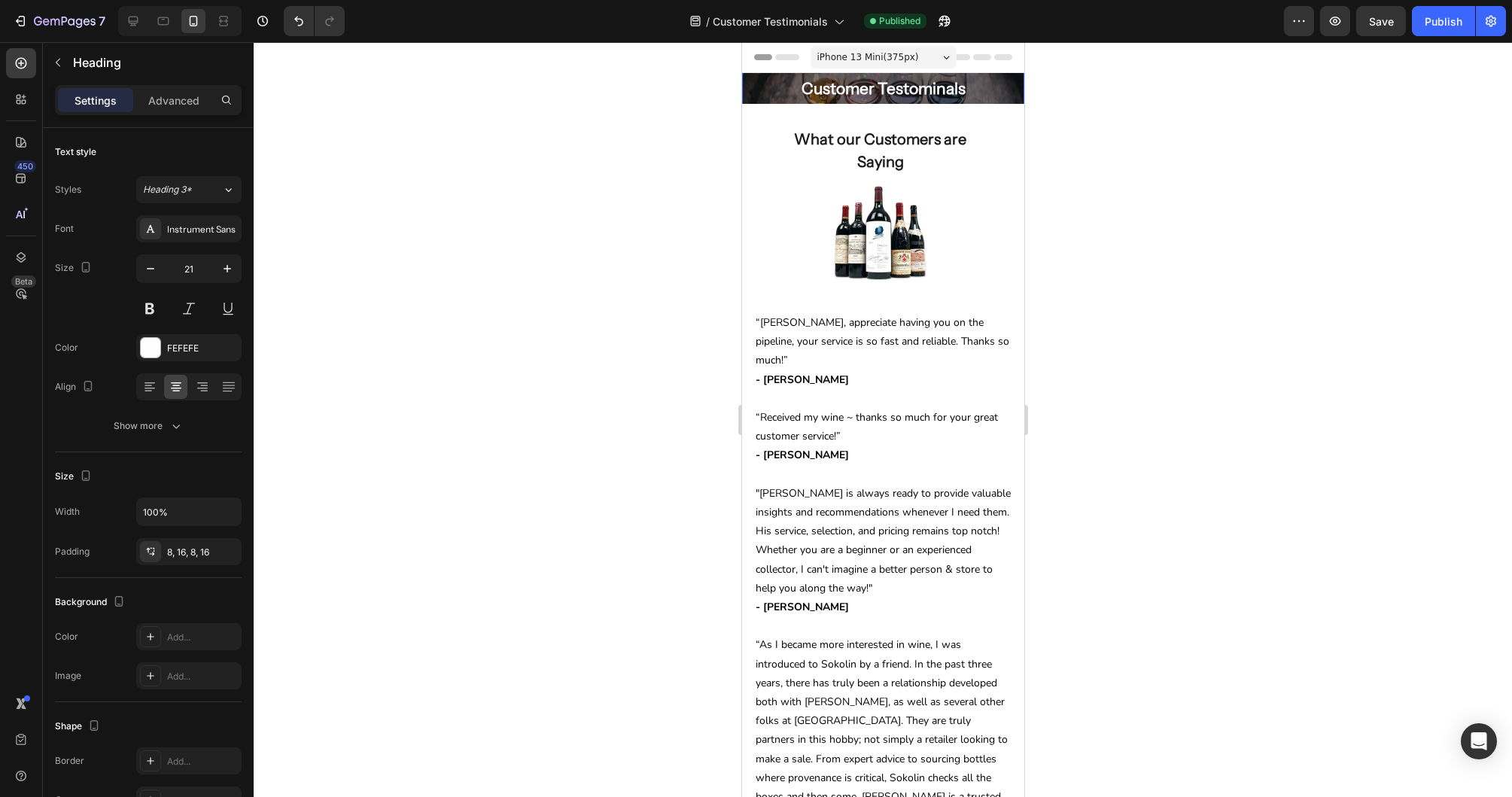
click at [754, 101] on h2 "Customer Testominals" at bounding box center [882, 88] width 283 height 36
click at [764, 103] on h2 "Customer Testominals" at bounding box center [882, 88] width 283 height 36
click at [163, 17] on icon at bounding box center [164, 21] width 12 height 9
type input "26"
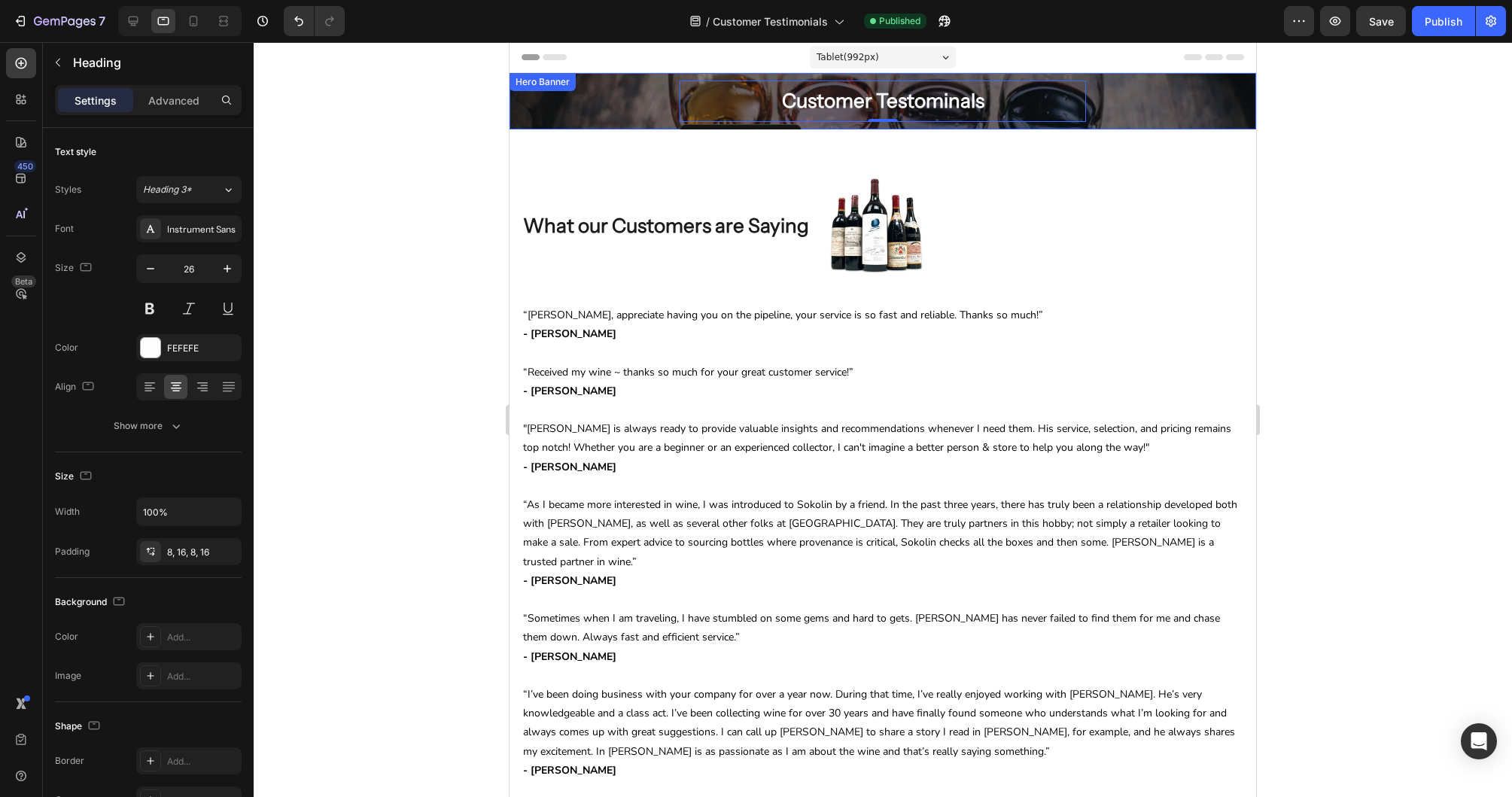
click at [588, 105] on div "Customer Testominals Heading 0 Row" at bounding box center [882, 101] width 746 height 41
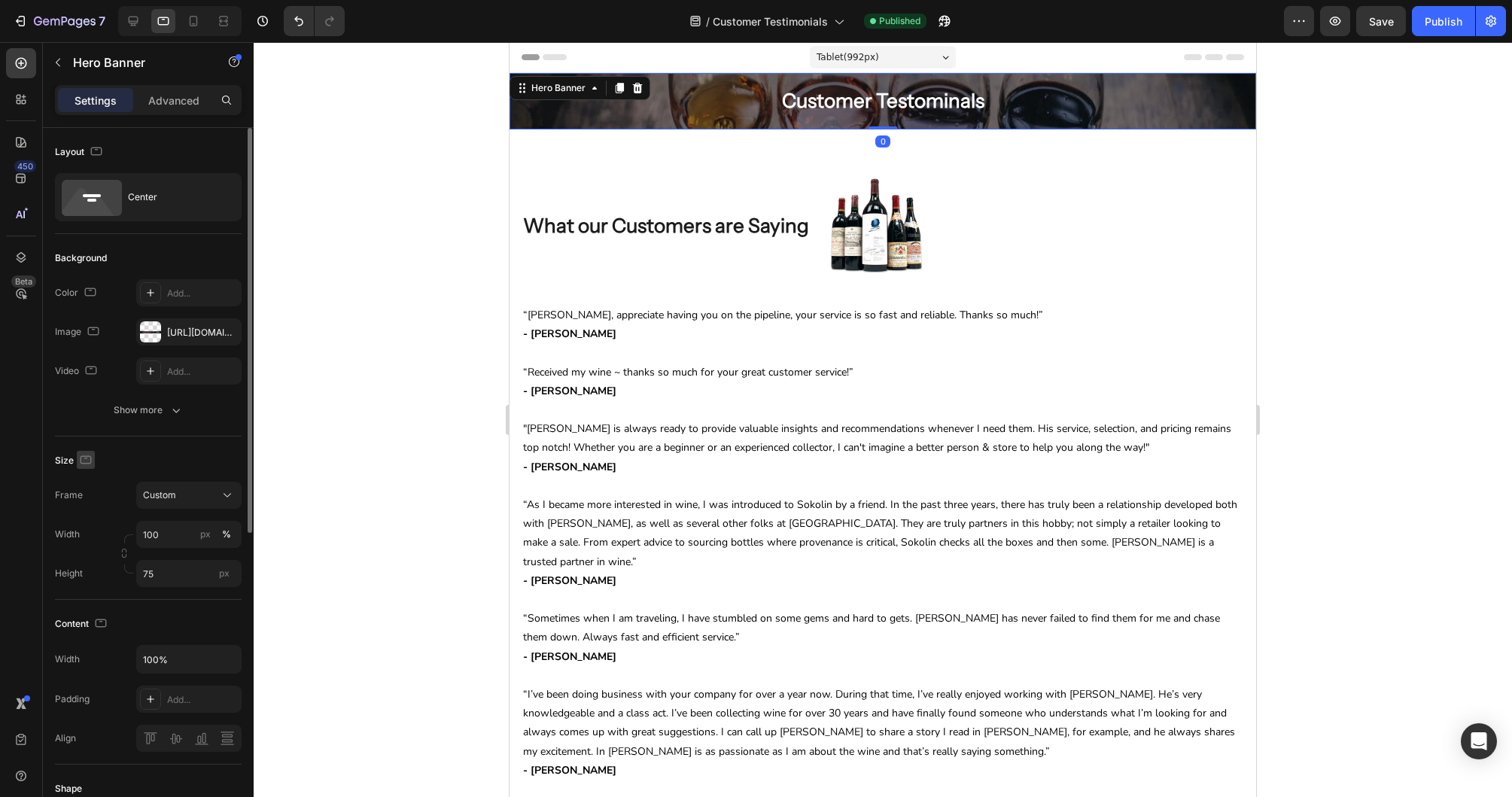
click at [93, 461] on button "button" at bounding box center [86, 460] width 18 height 18
click at [91, 531] on icon "button" at bounding box center [89, 538] width 15 height 15
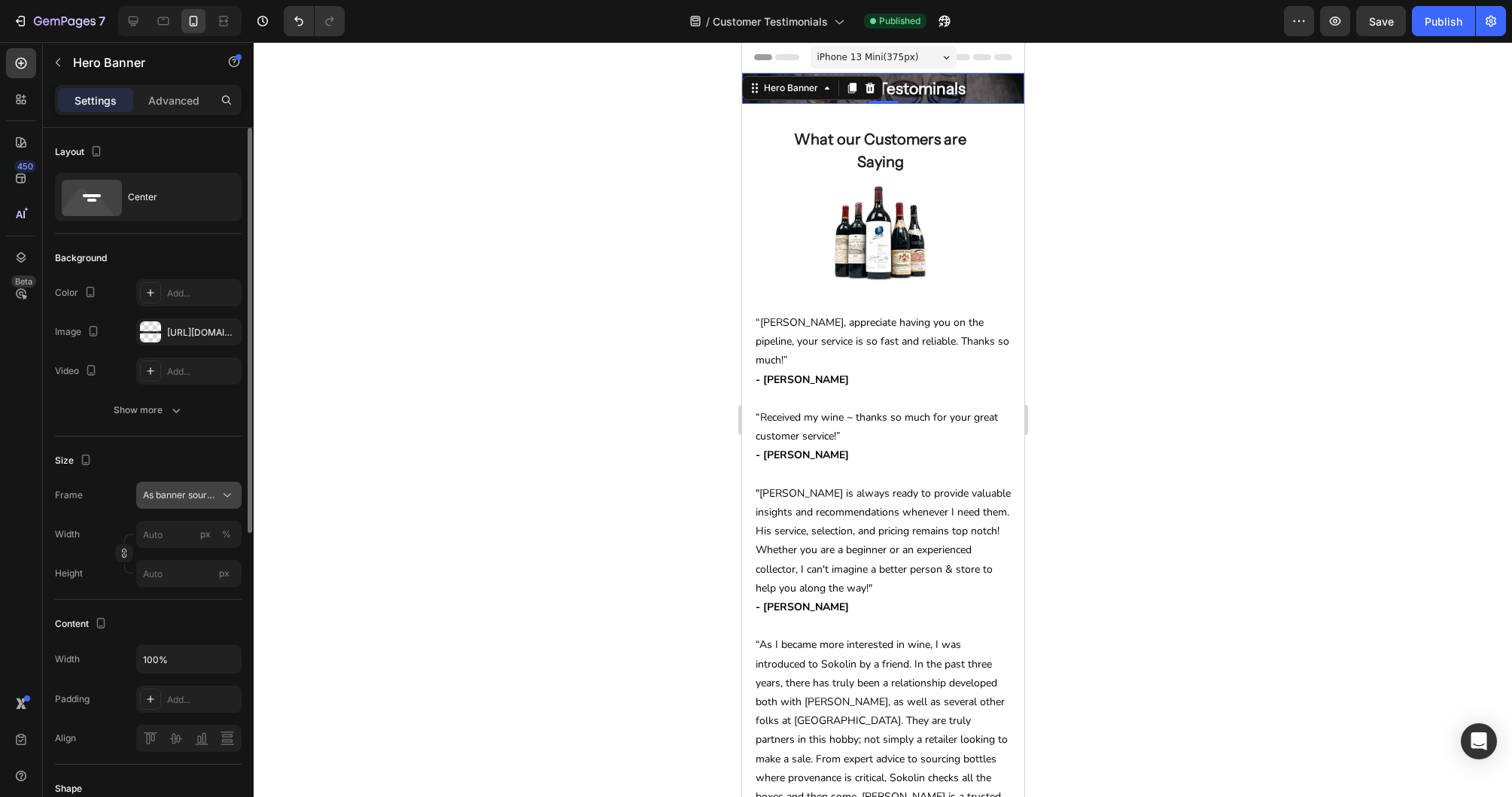
click at [178, 499] on span "As banner source" at bounding box center [179, 495] width 73 height 13
click at [166, 552] on span "Custom" at bounding box center [159, 558] width 33 height 13
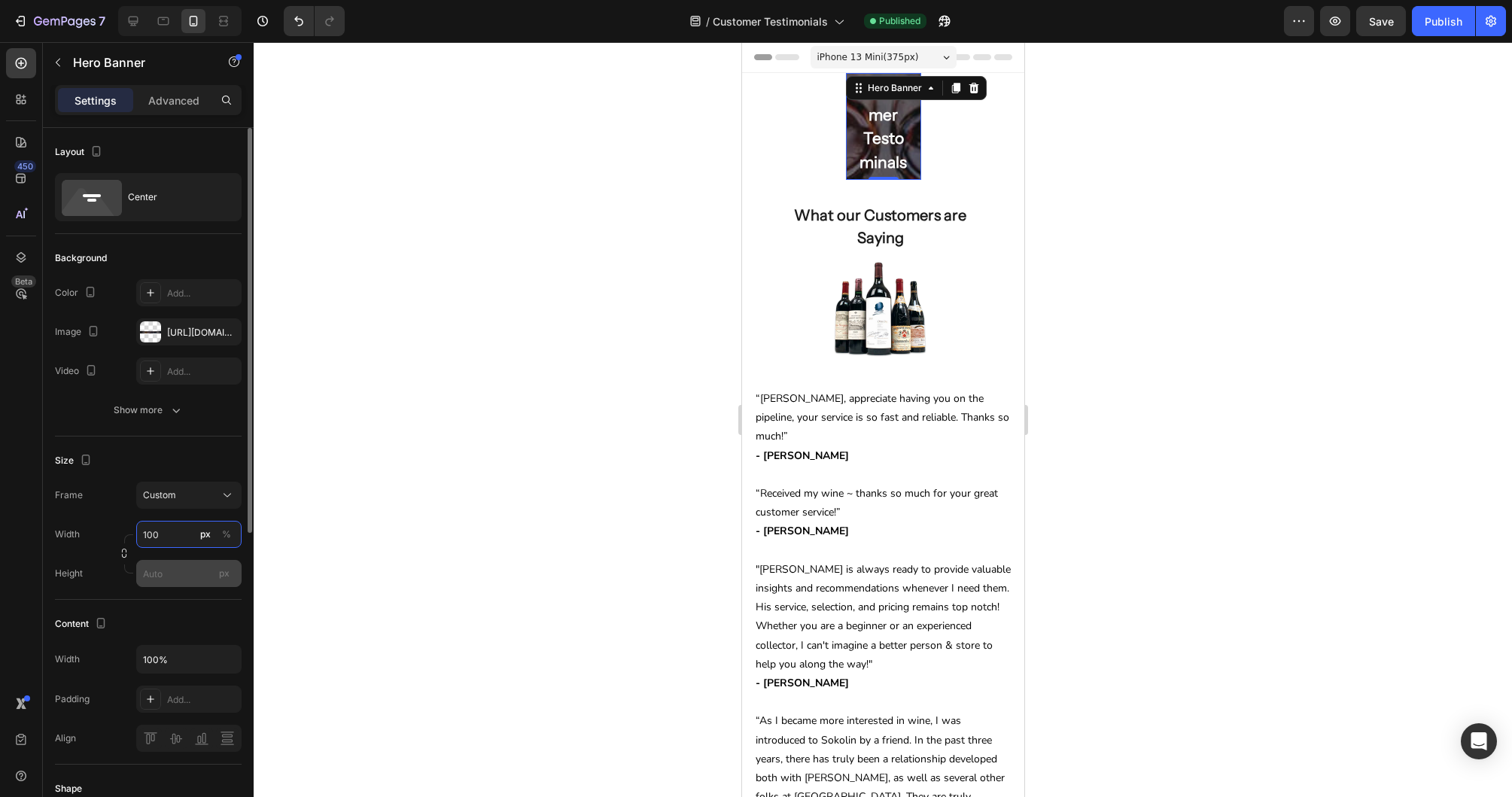
type input "100"
click at [183, 568] on input "px" at bounding box center [188, 573] width 105 height 27
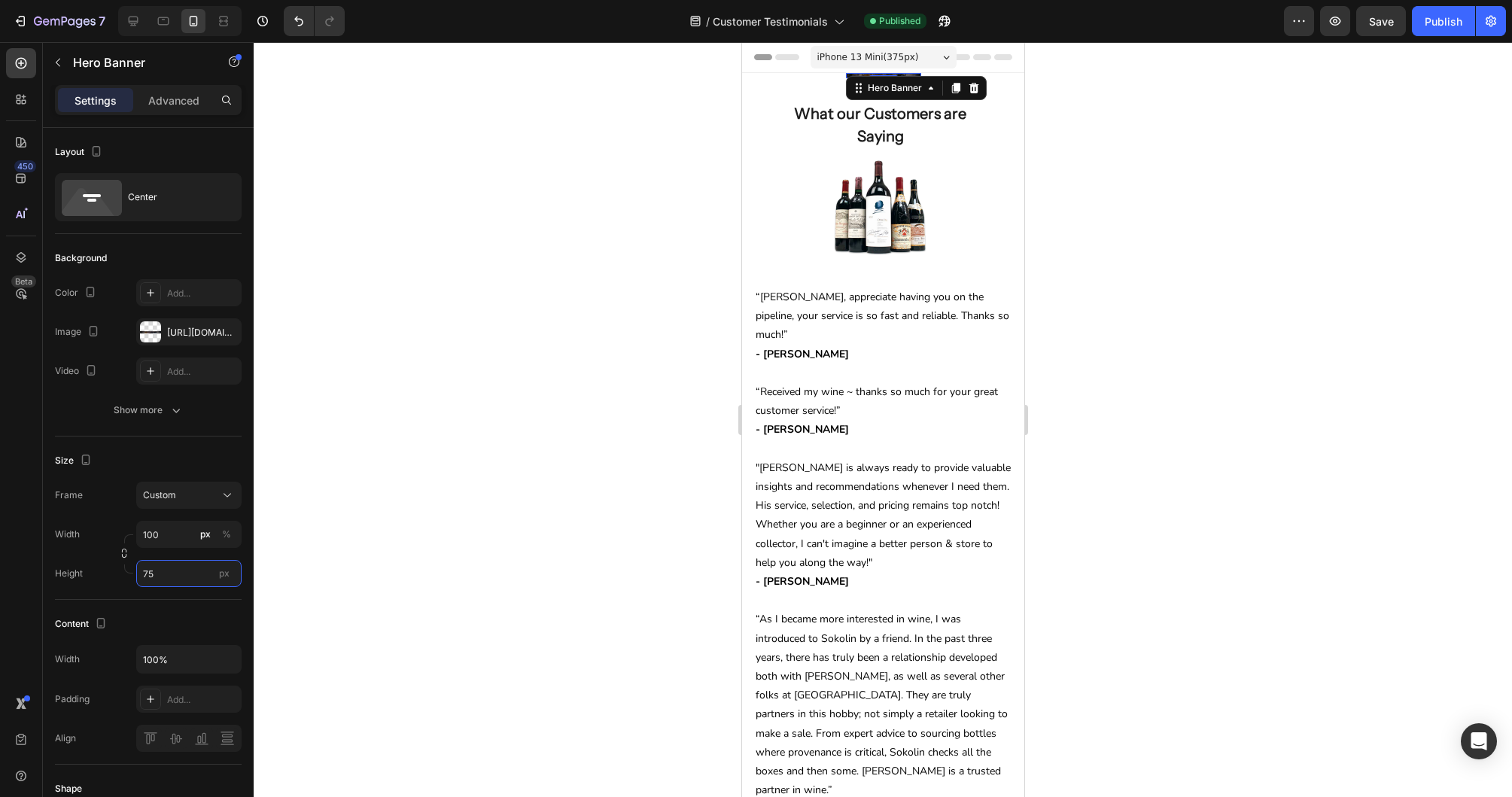
type input "75"
click at [1160, 303] on div at bounding box center [882, 419] width 1258 height 755
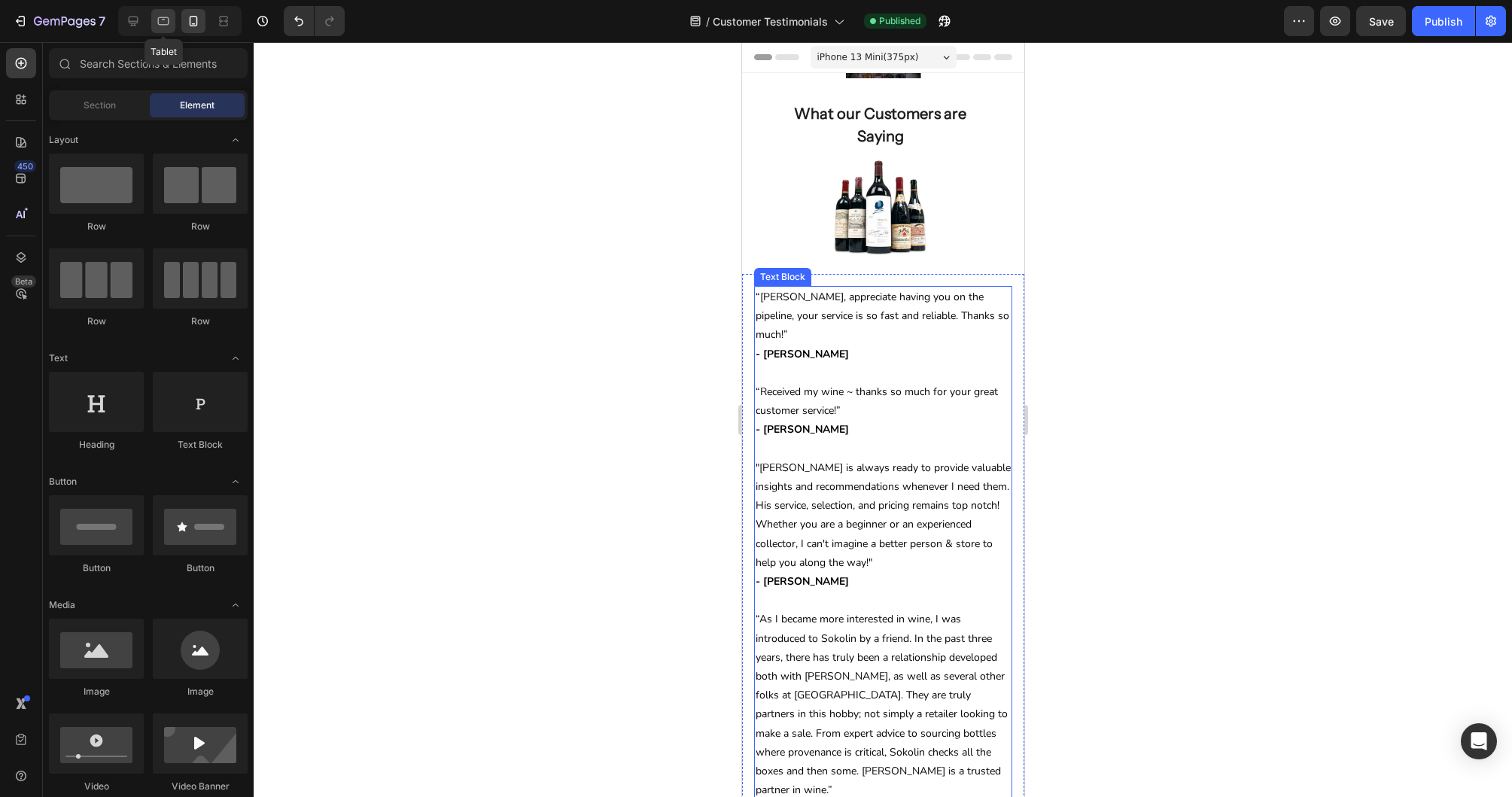
click at [155, 19] on div at bounding box center [163, 20] width 24 height 24
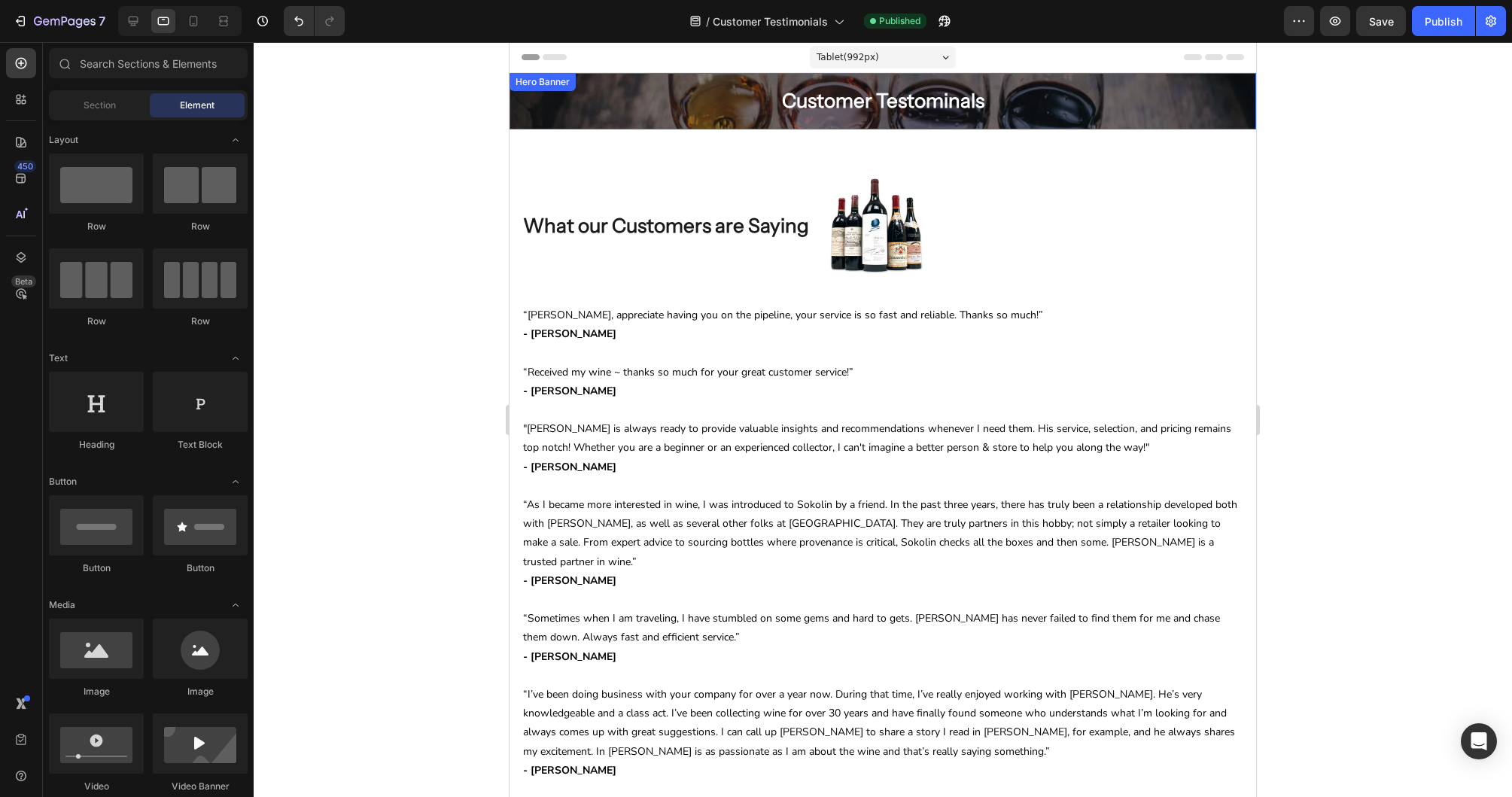
click at [575, 97] on div "Customer Testominals Heading Row Hero Banner" at bounding box center [882, 101] width 746 height 57
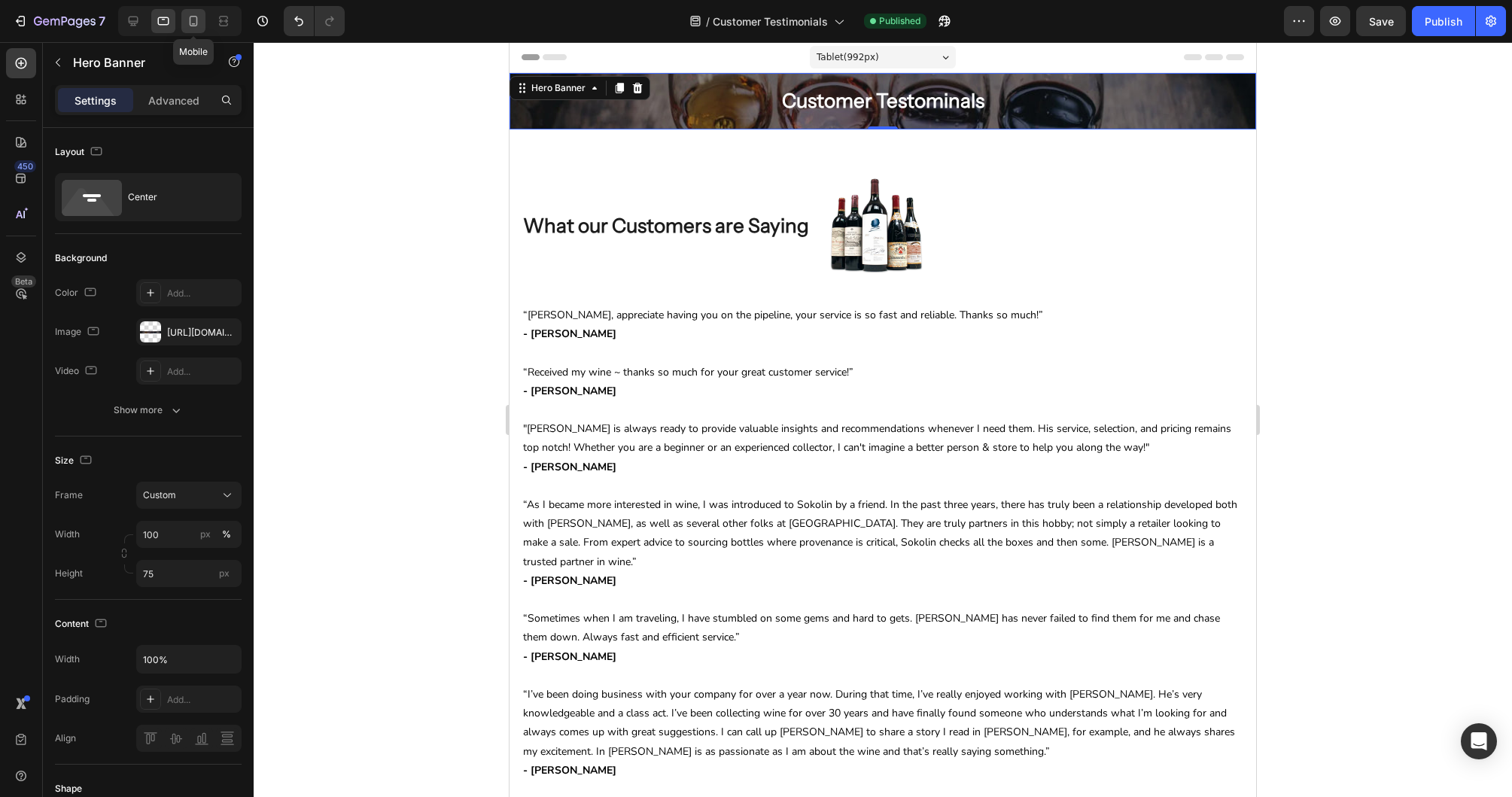
click at [198, 22] on icon at bounding box center [194, 21] width 15 height 15
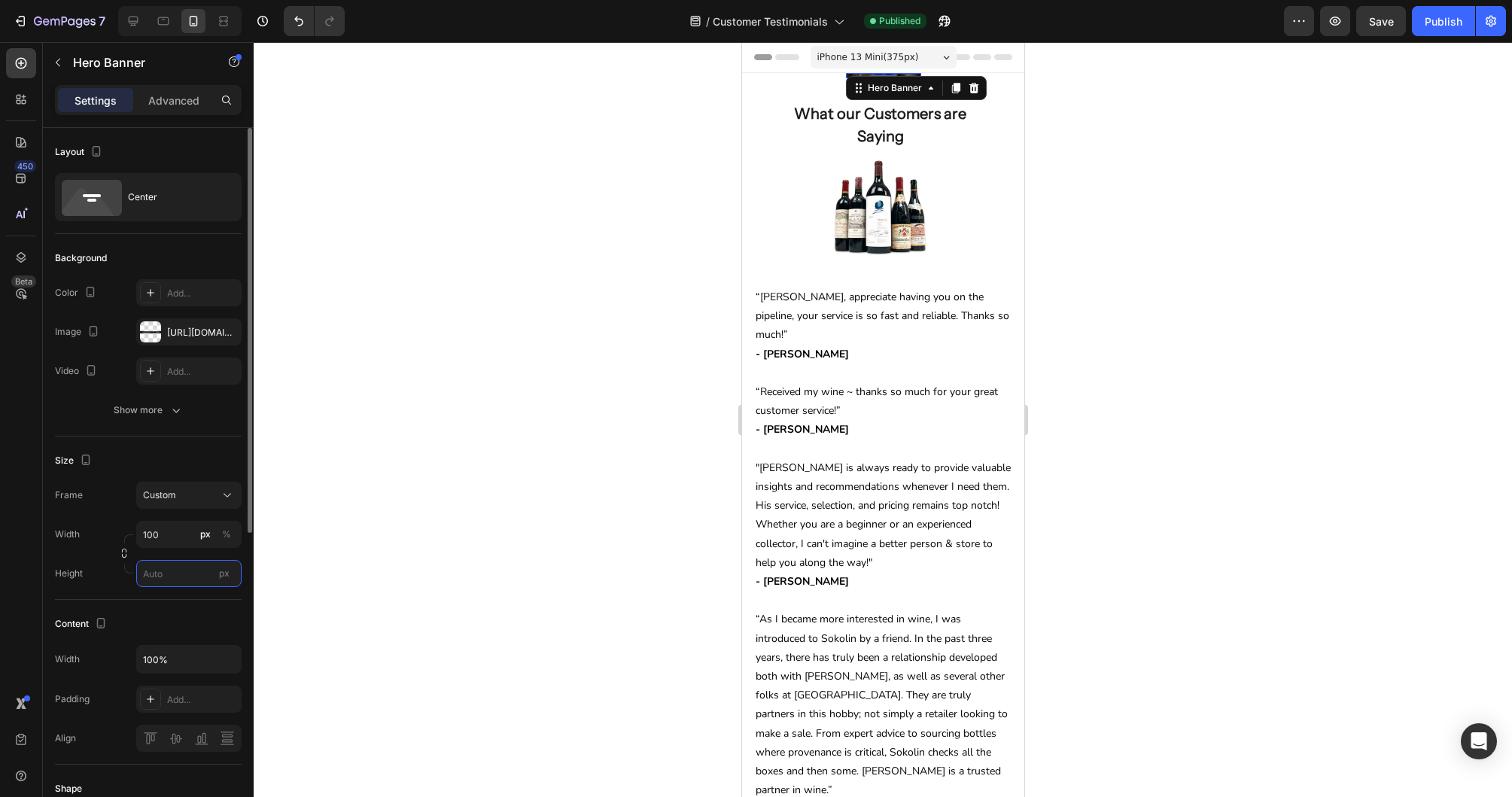
click at [152, 572] on input "px" at bounding box center [188, 573] width 105 height 27
type input "75"
click at [165, 99] on p "Advanced" at bounding box center [174, 100] width 51 height 15
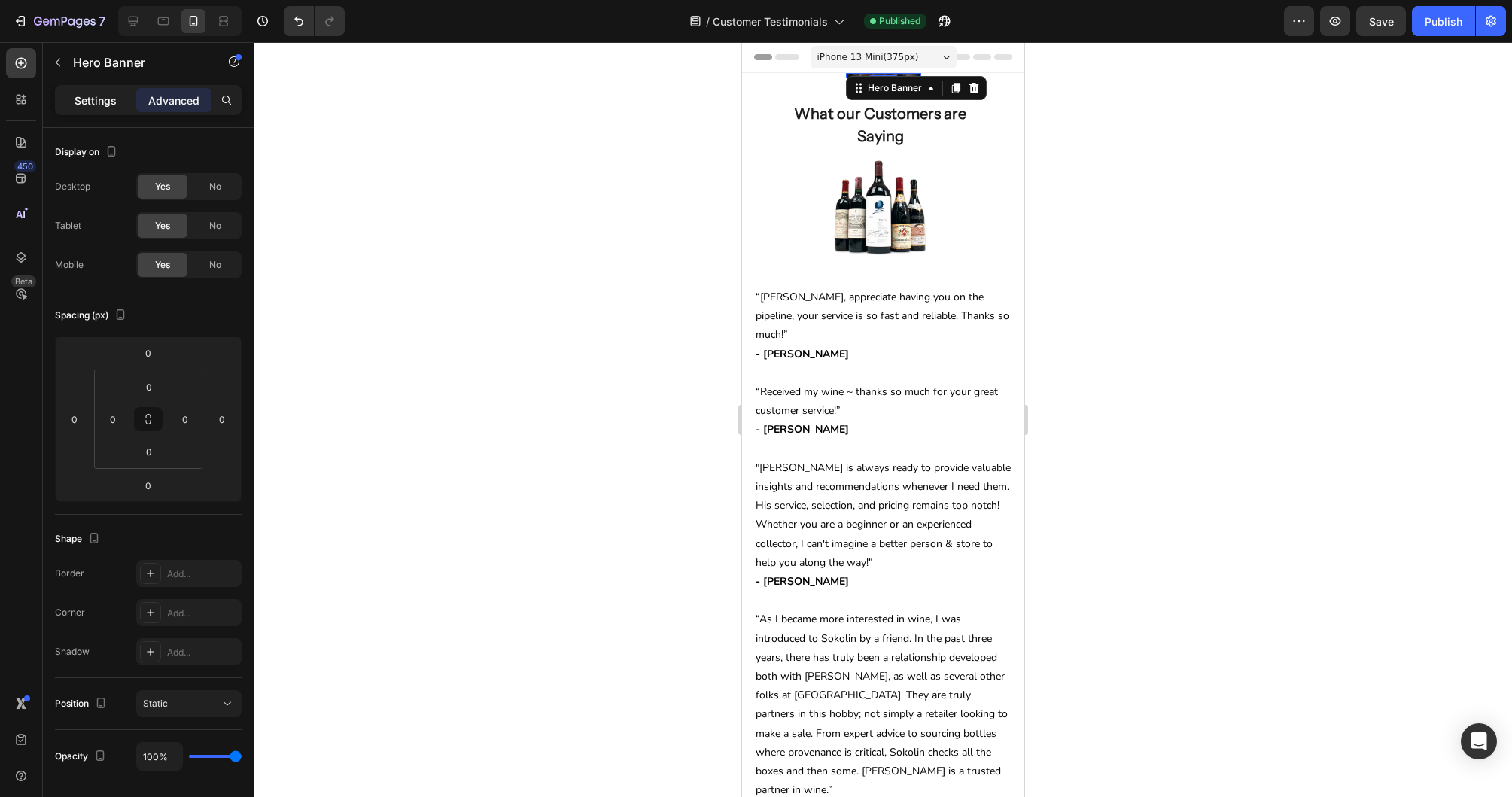
click at [95, 94] on p "Settings" at bounding box center [95, 100] width 42 height 15
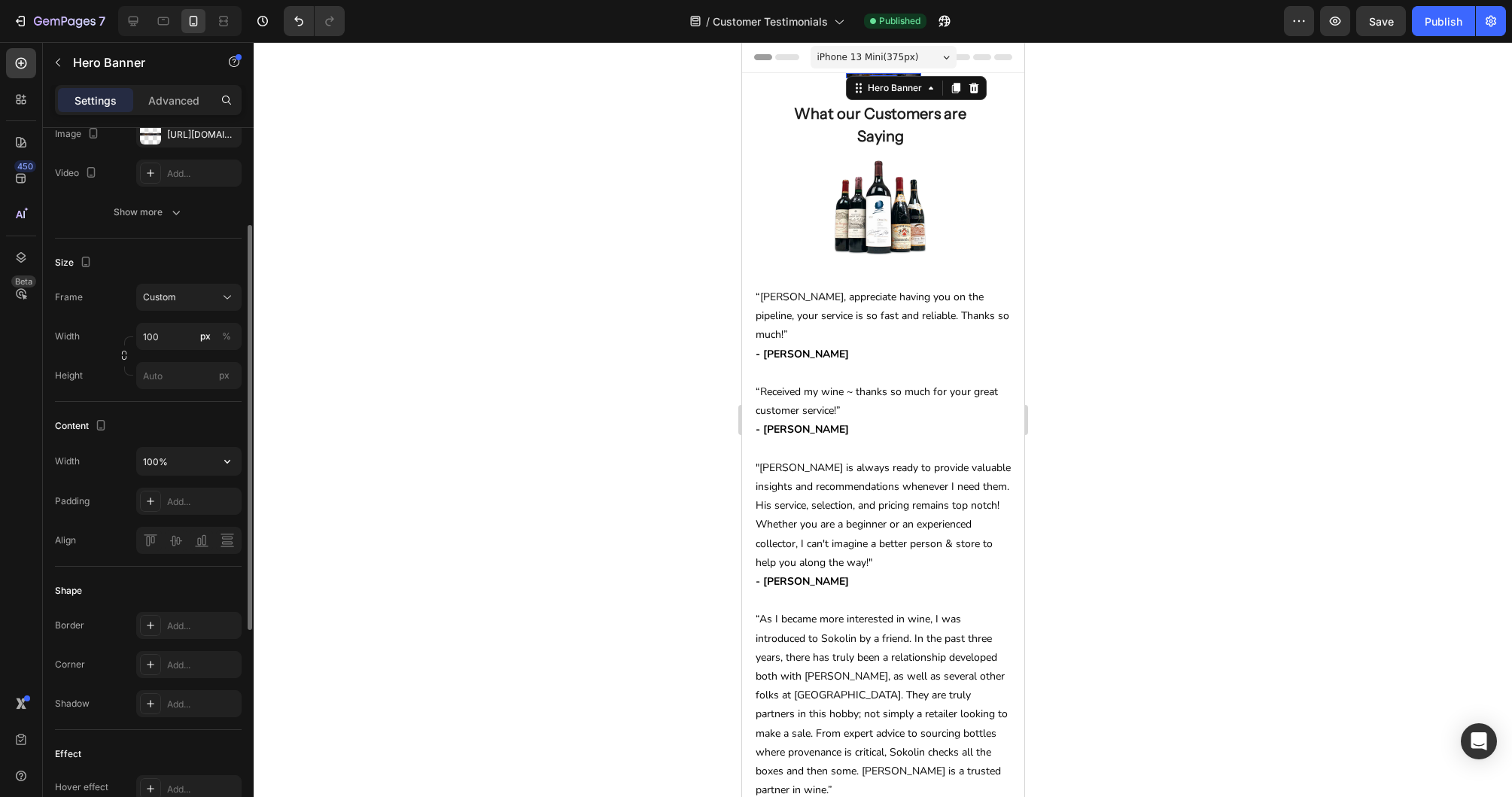
scroll to position [218, 0]
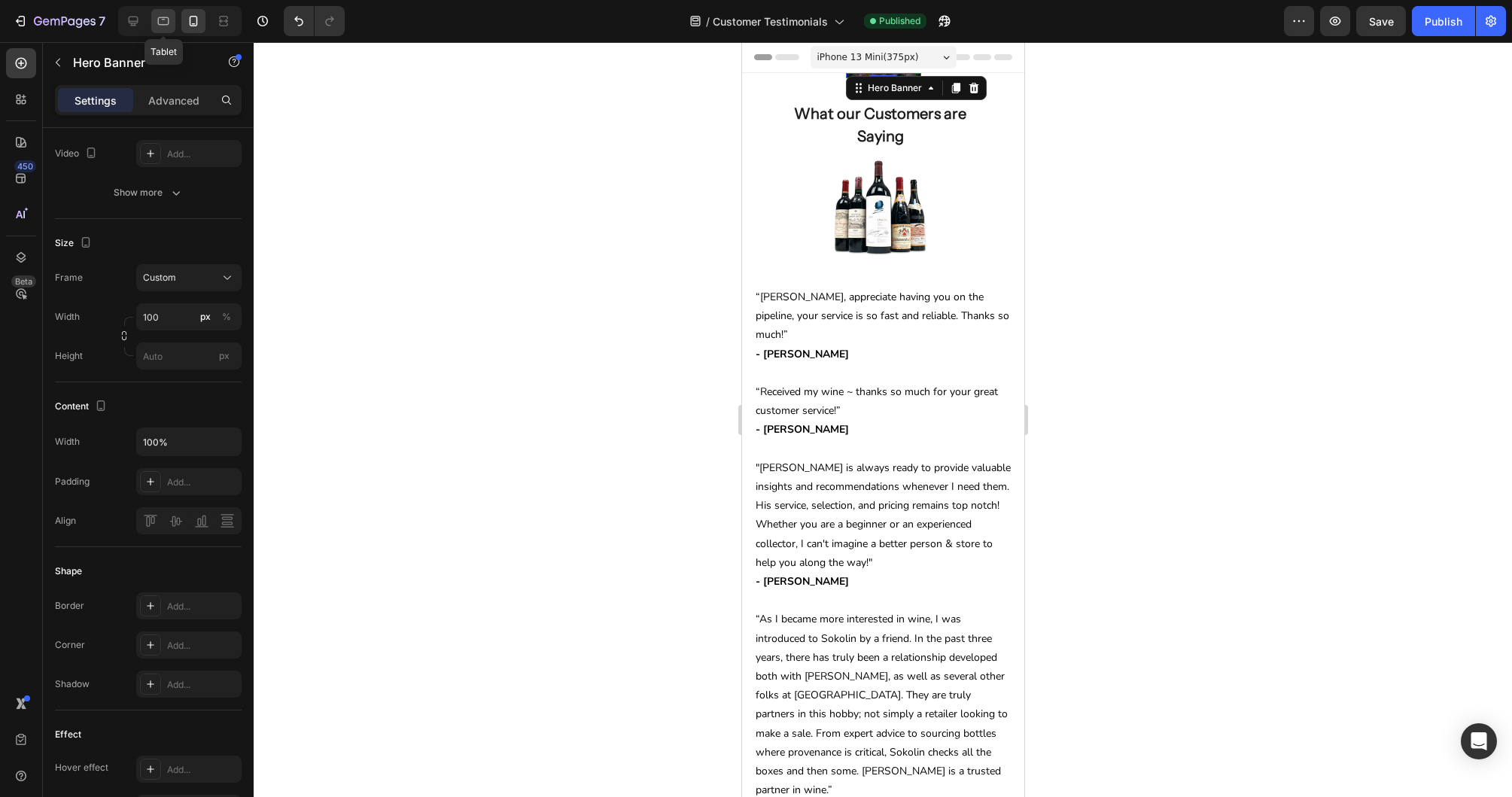
click at [159, 19] on icon at bounding box center [164, 21] width 15 height 15
type input "75"
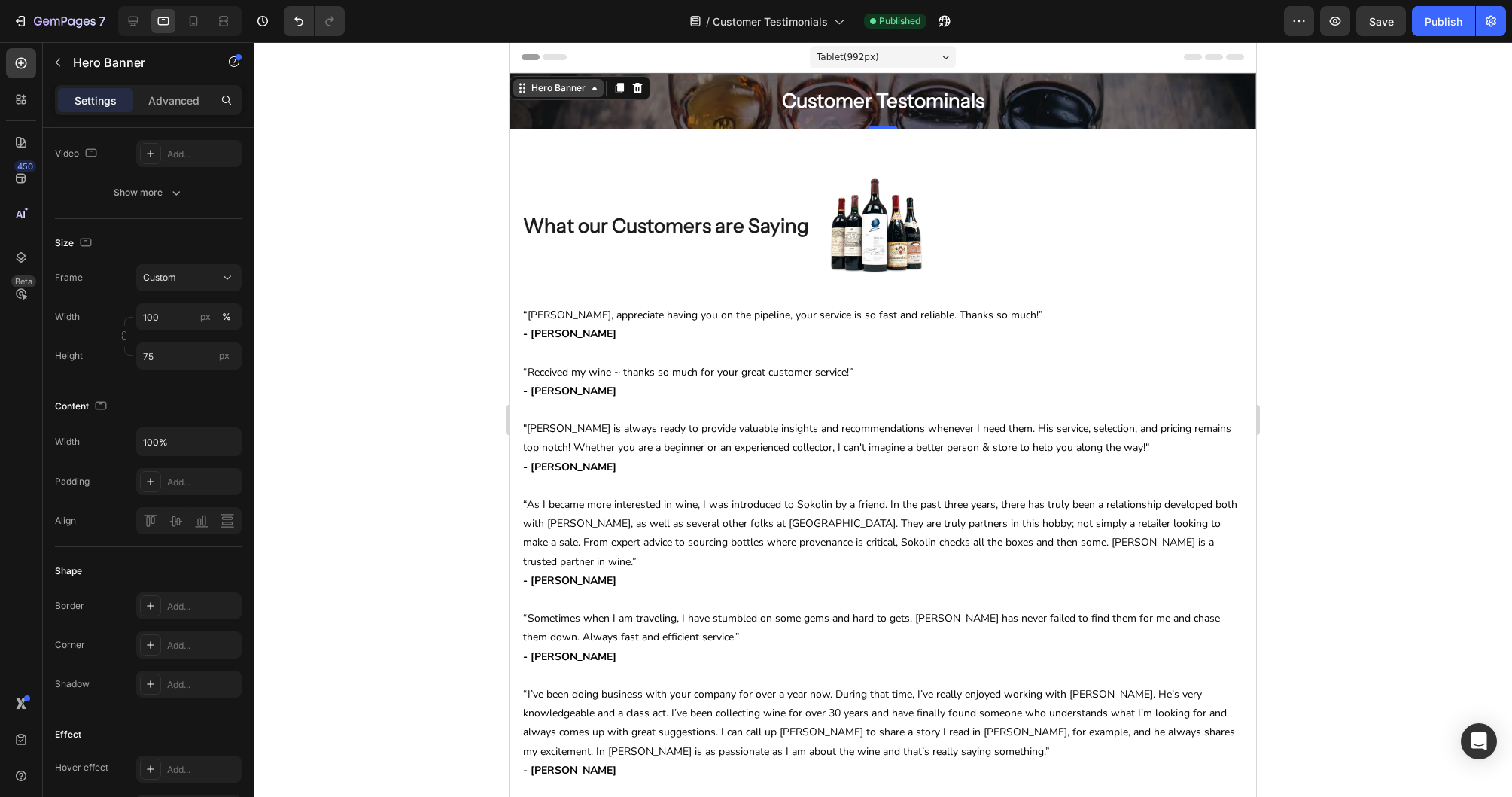
click at [573, 89] on div "Hero Banner" at bounding box center [558, 88] width 60 height 13
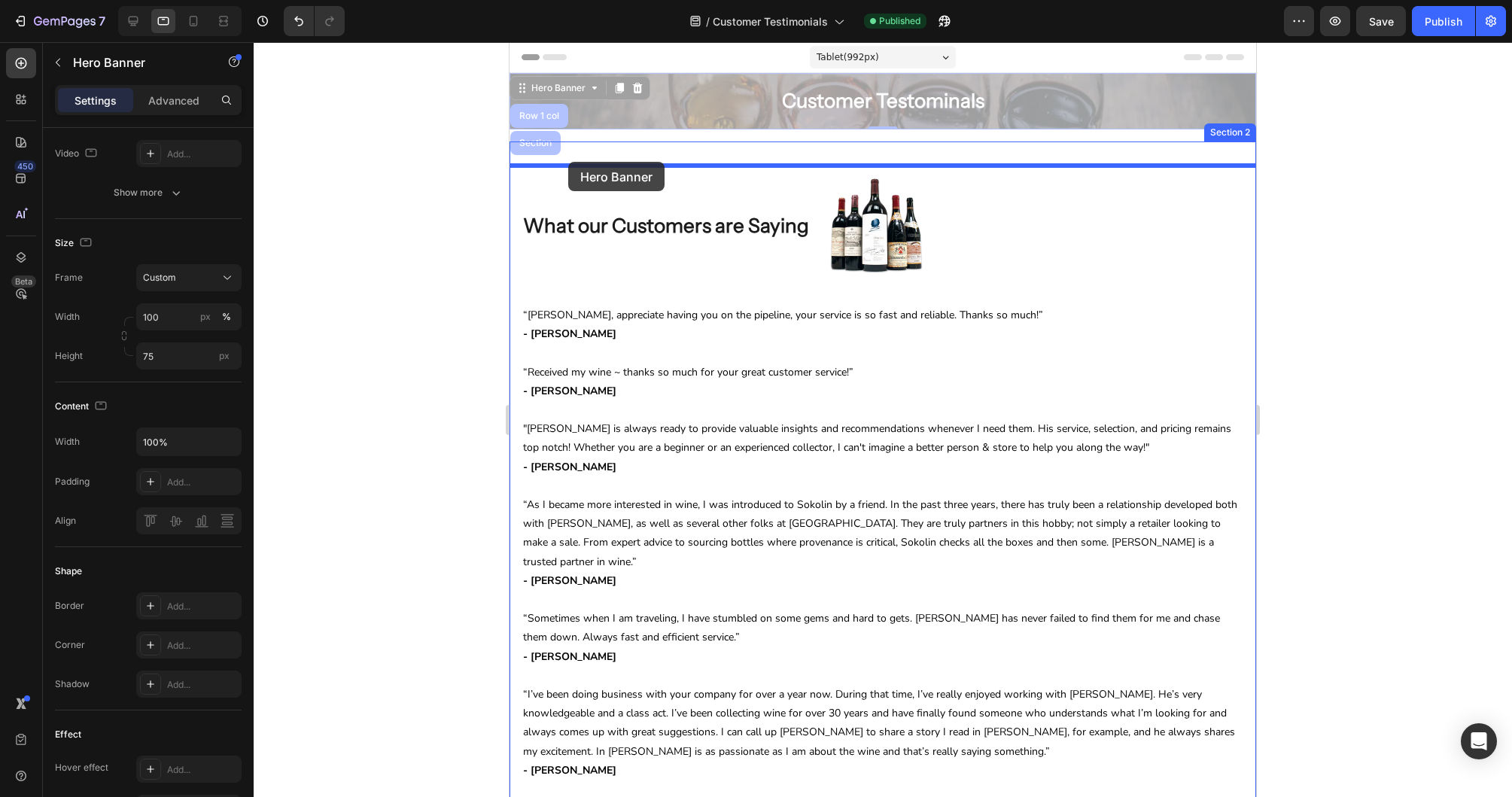
drag, startPoint x: 560, startPoint y: 93, endPoint x: 568, endPoint y: 162, distance: 69.5
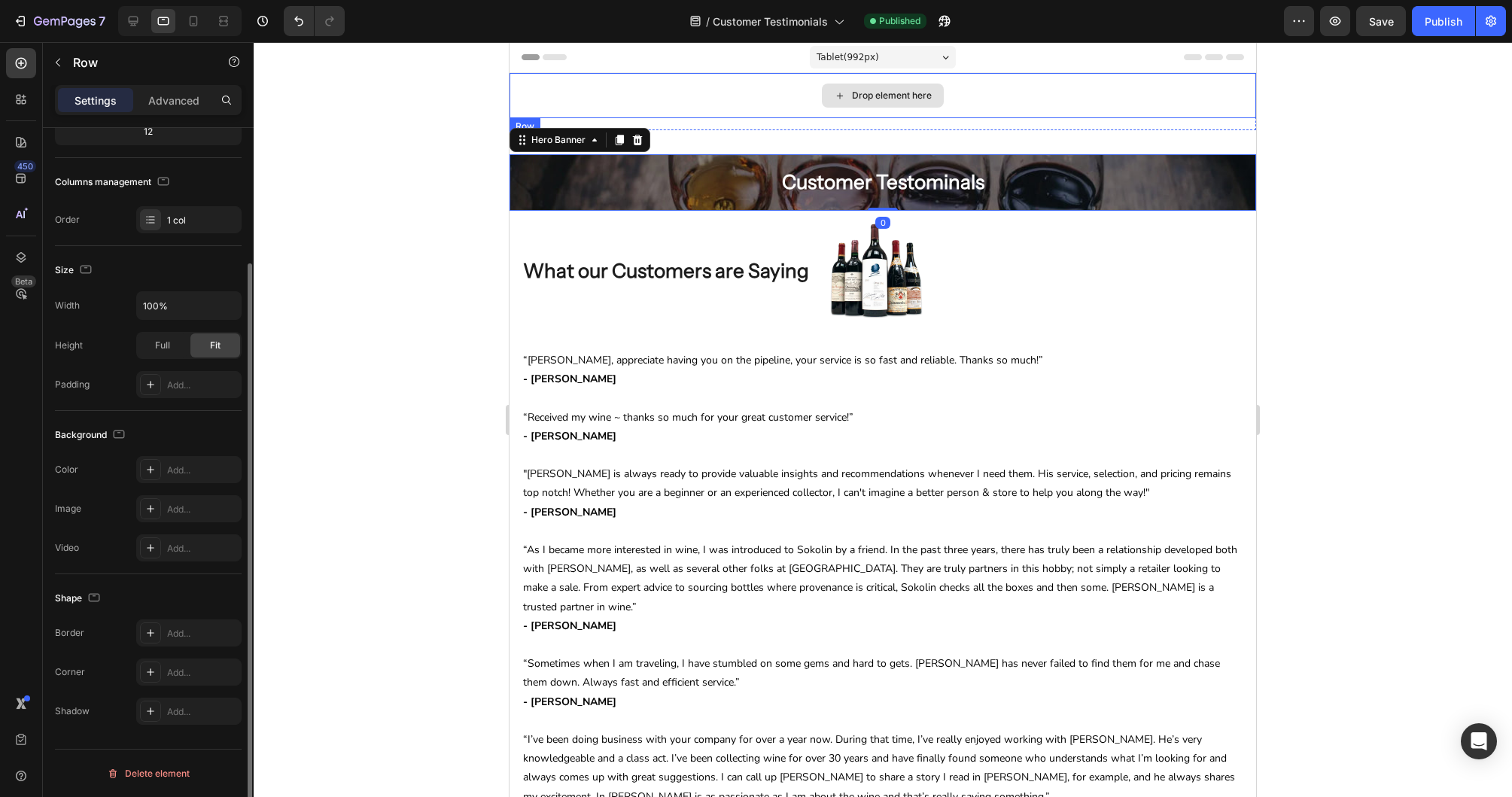
click at [575, 87] on div "Drop element here" at bounding box center [882, 95] width 746 height 45
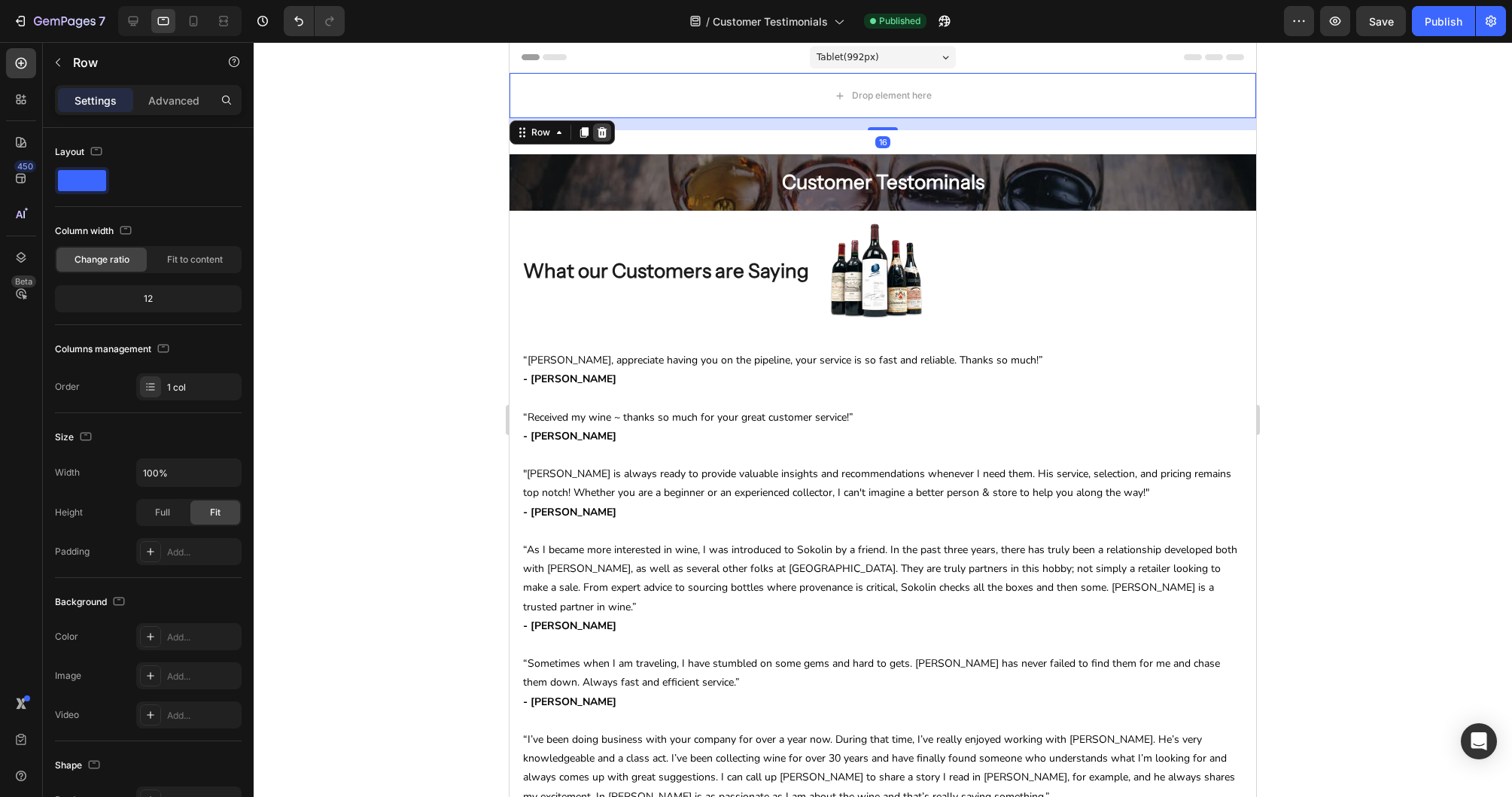
click at [603, 131] on icon at bounding box center [602, 132] width 12 height 12
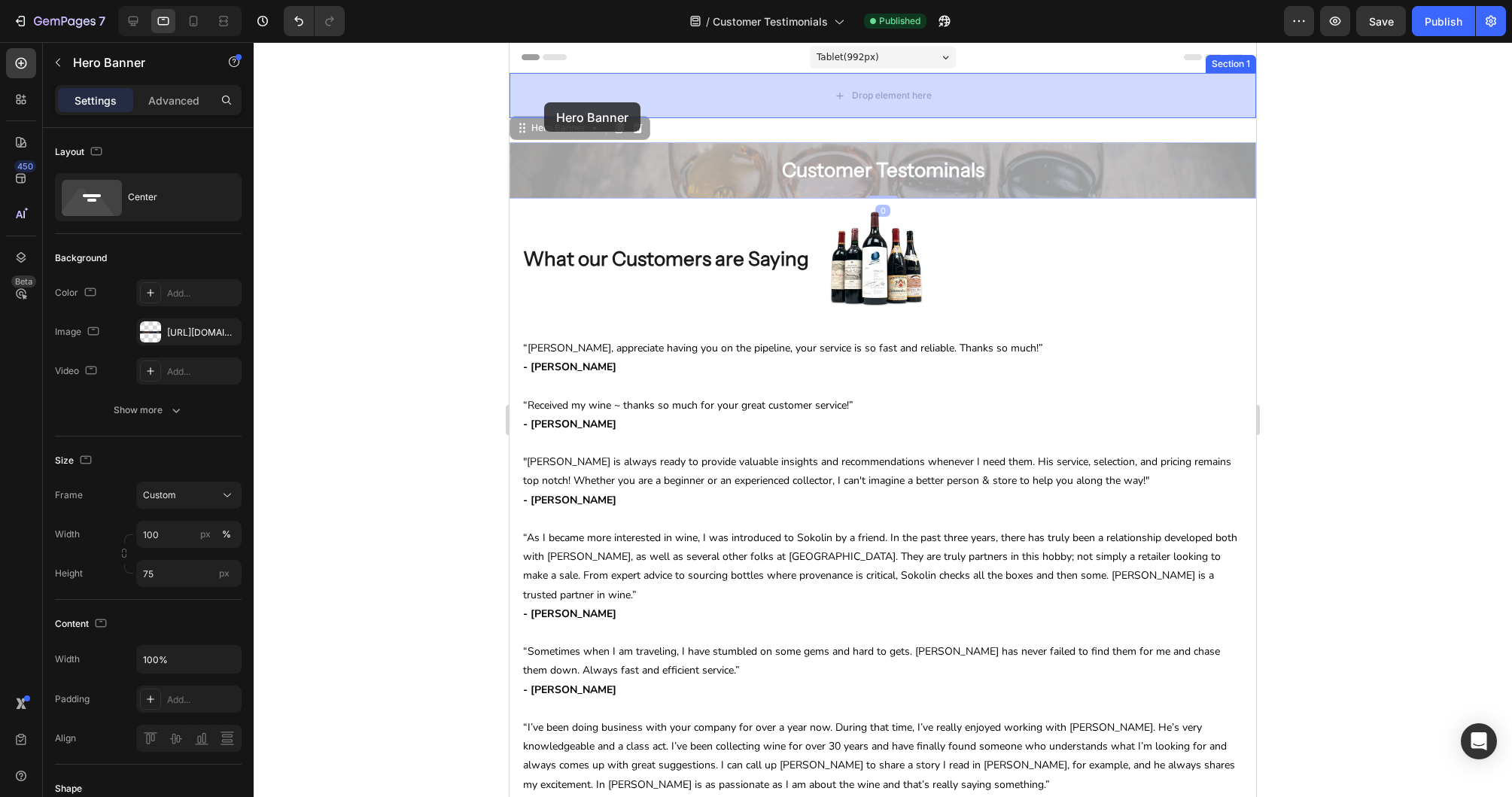
drag, startPoint x: 538, startPoint y: 132, endPoint x: 544, endPoint y: 102, distance: 30.6
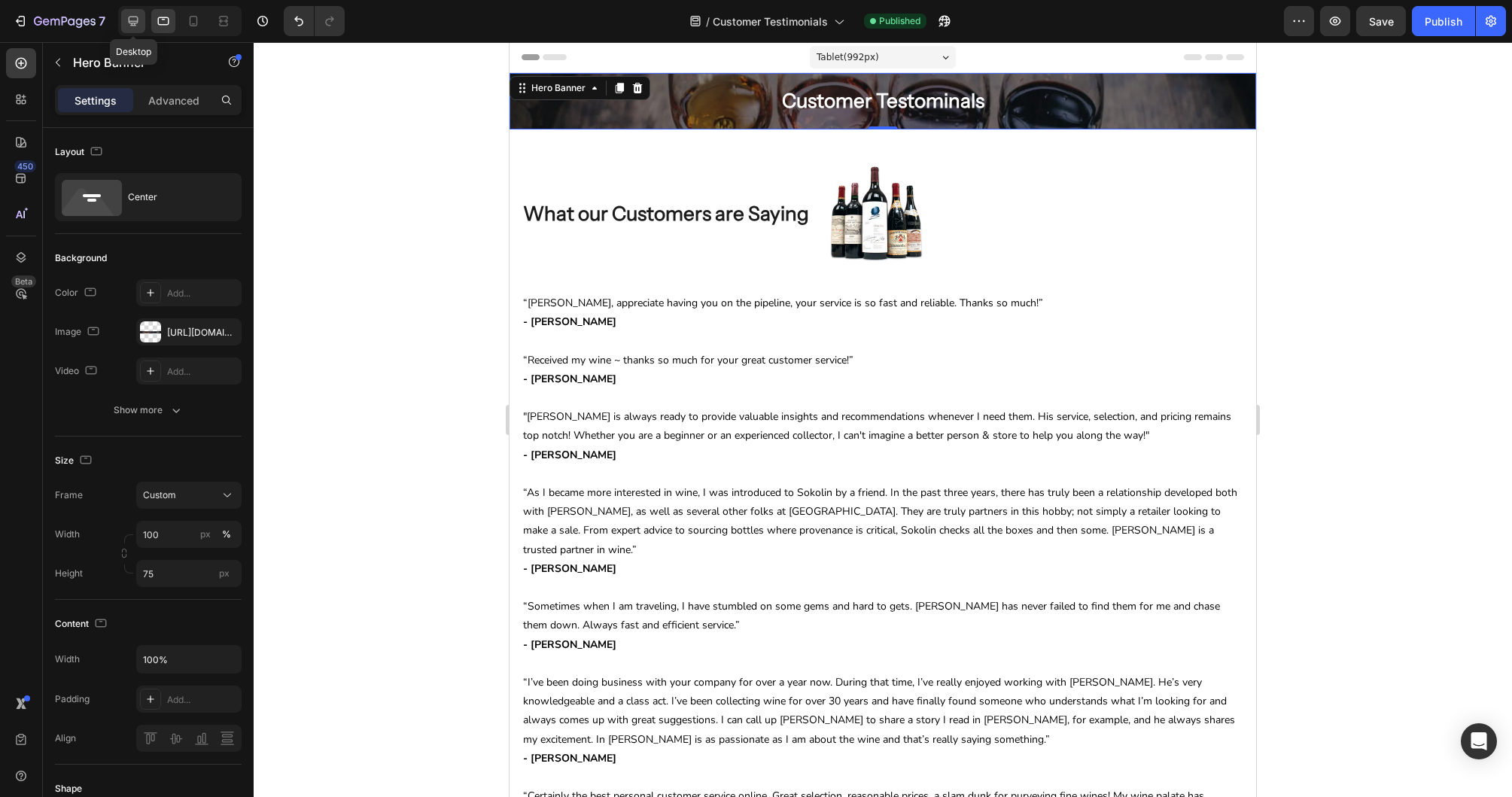
click at [134, 21] on icon at bounding box center [133, 21] width 10 height 10
type input "125"
type input "1200"
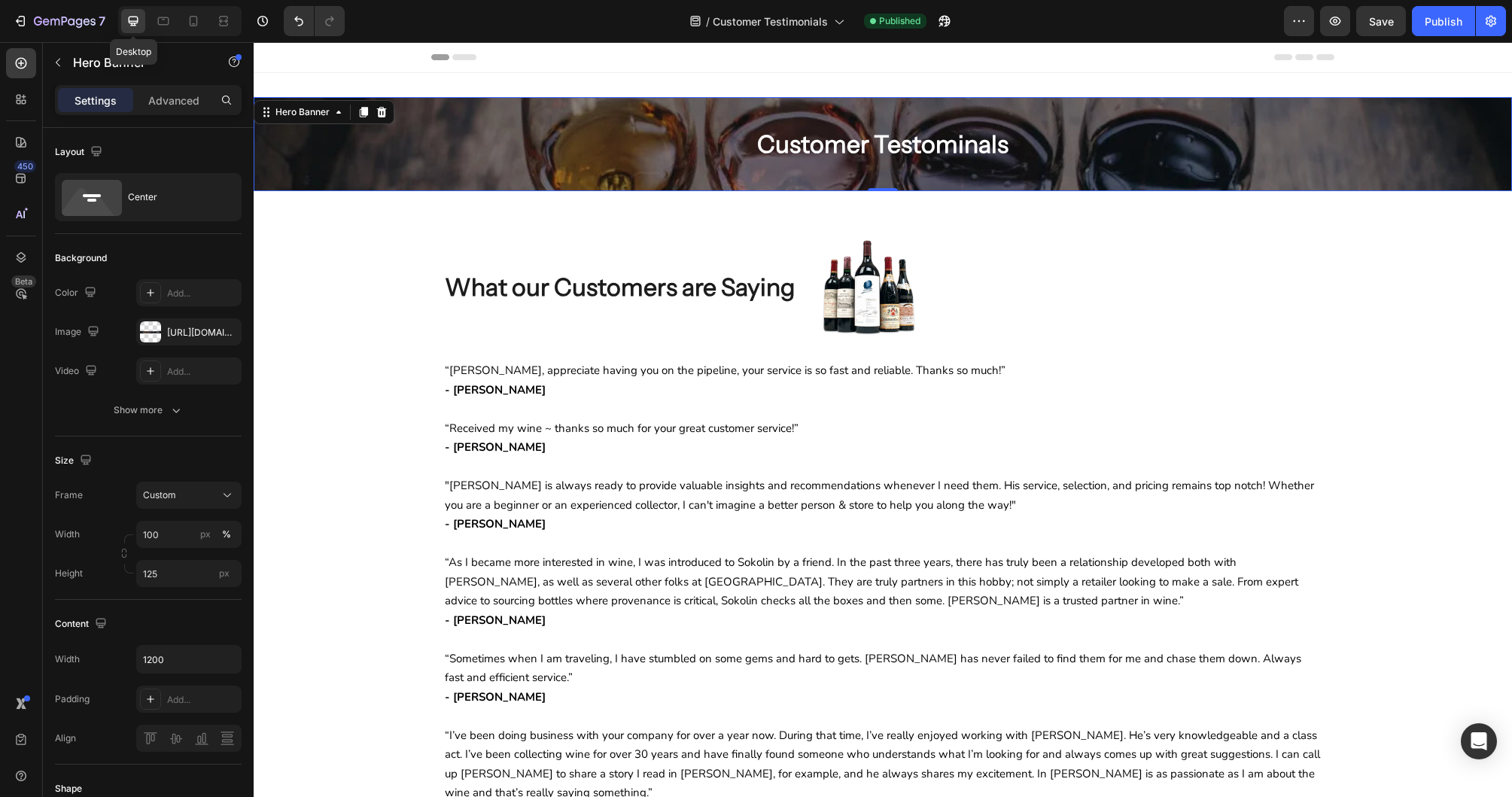
scroll to position [2, 0]
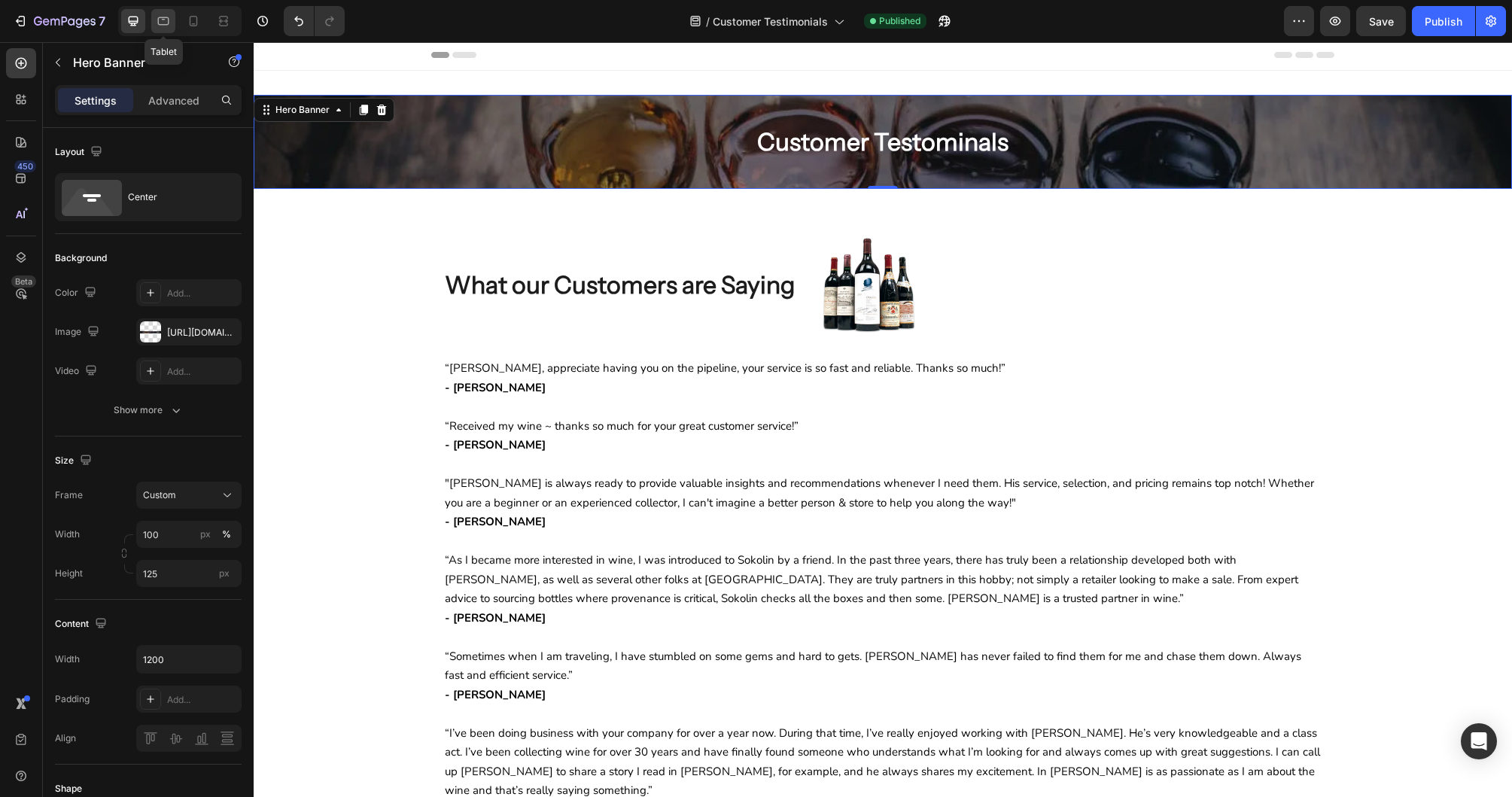
click at [156, 20] on icon at bounding box center [164, 21] width 15 height 15
type input "75"
type input "100%"
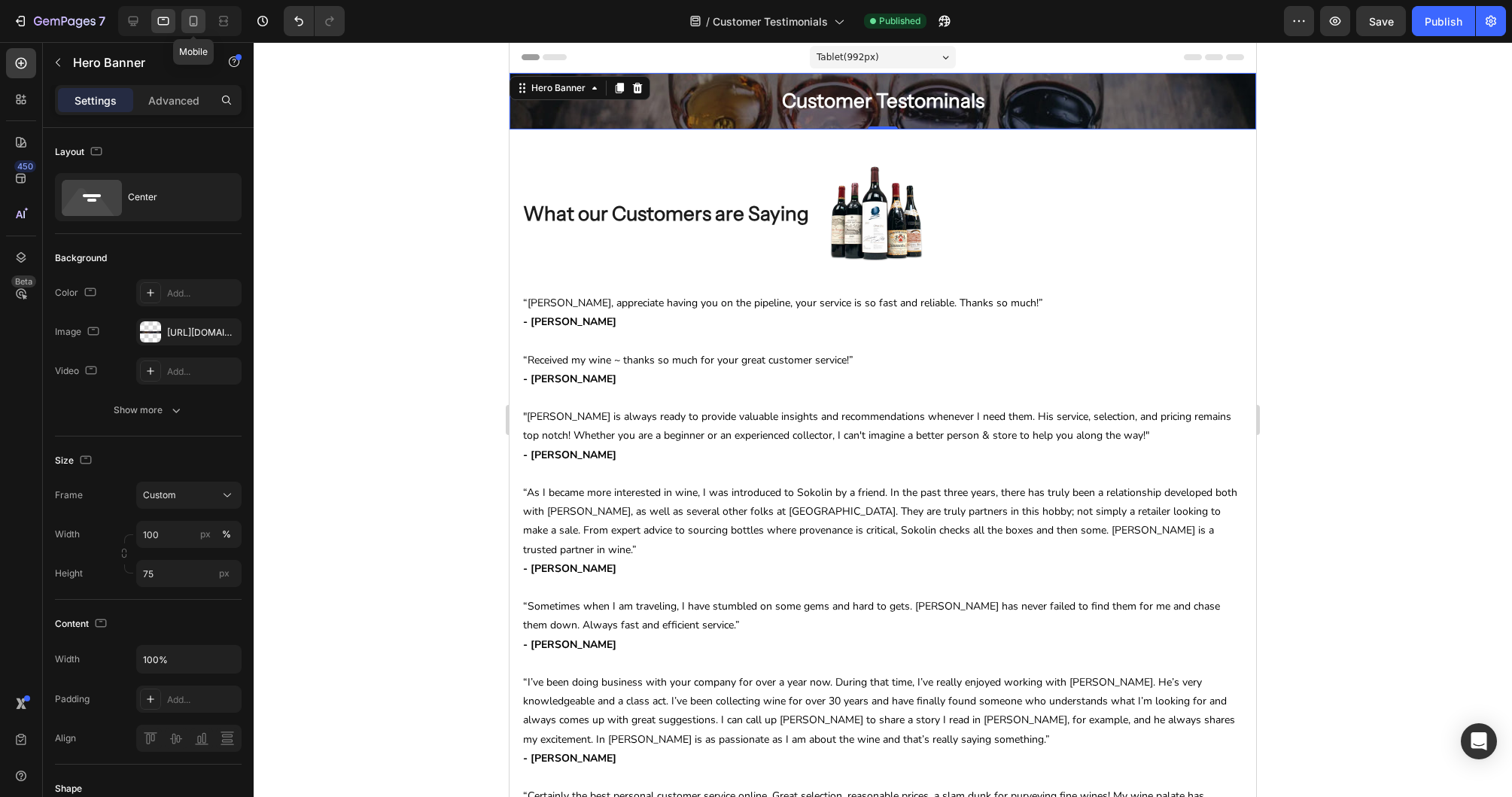
click at [190, 22] on icon at bounding box center [194, 20] width 9 height 11
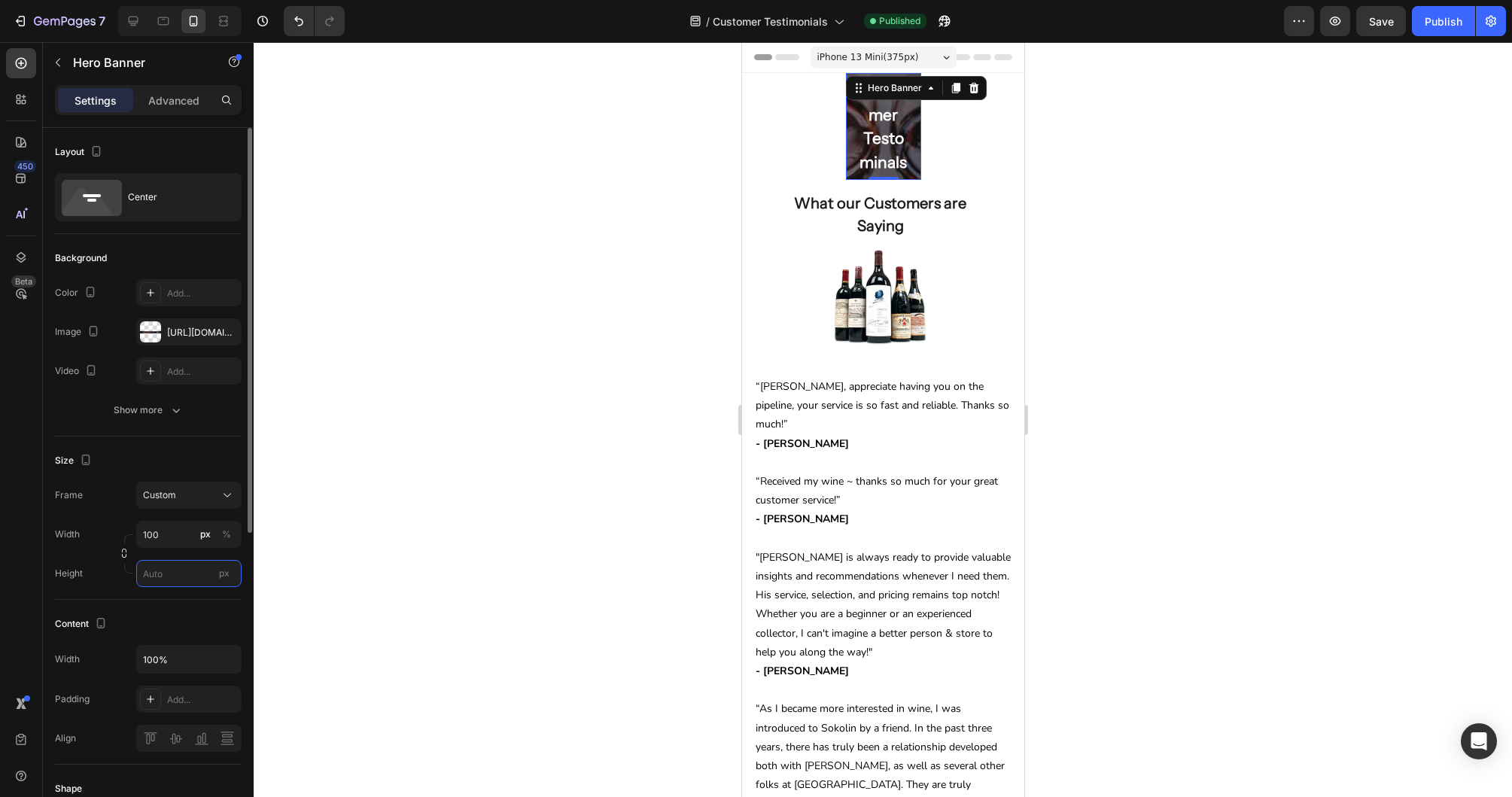
click at [151, 570] on input "px" at bounding box center [188, 573] width 105 height 27
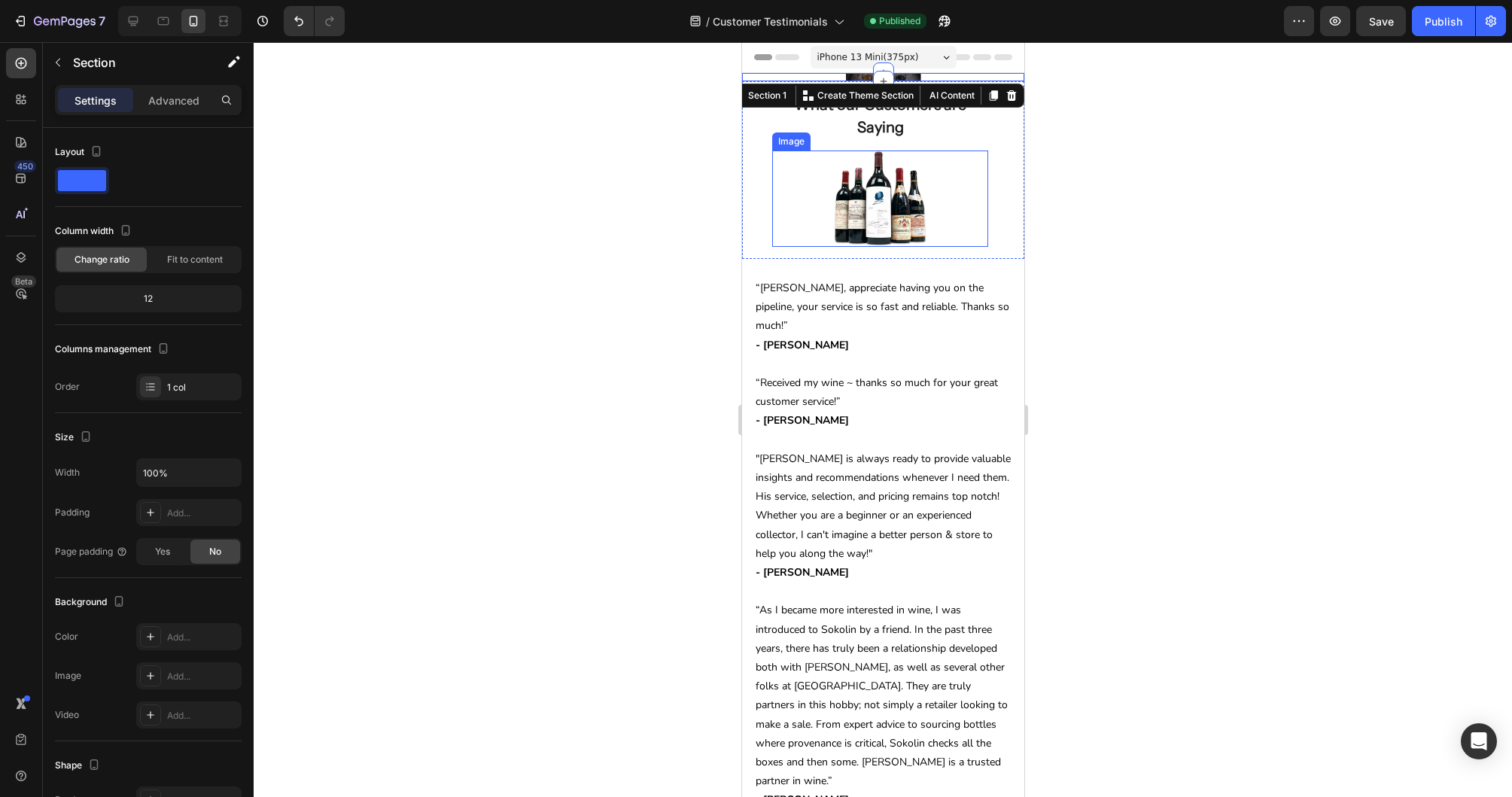
click at [808, 150] on div at bounding box center [879, 199] width 216 height 96
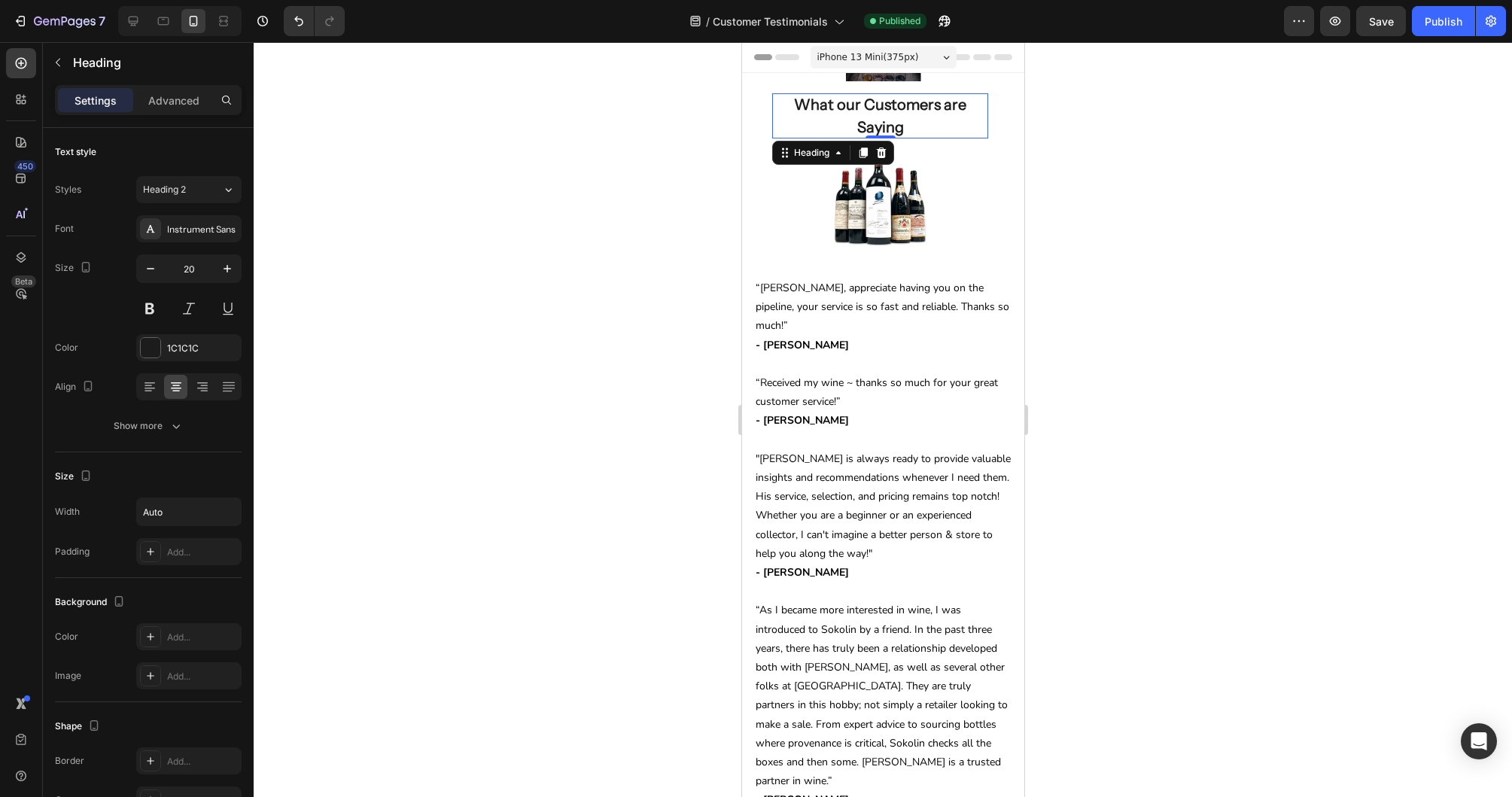
click at [797, 98] on h2 "What our Customers are Saying" at bounding box center [879, 116] width 216 height 45
click at [800, 77] on div "Customer Testominals Heading Row Hero Banner" at bounding box center [882, 77] width 283 height 9
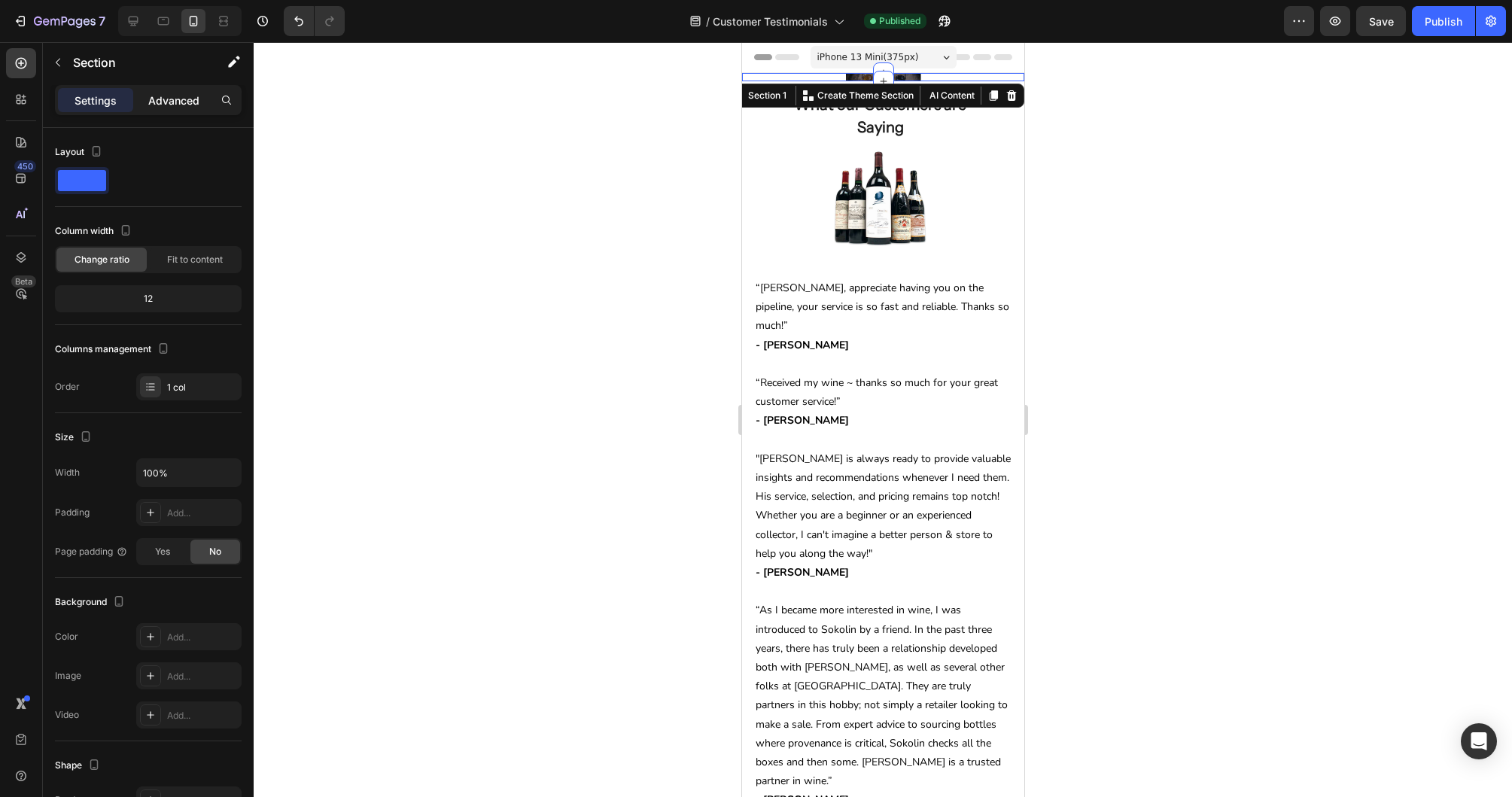
click at [170, 96] on p "Advanced" at bounding box center [174, 100] width 51 height 15
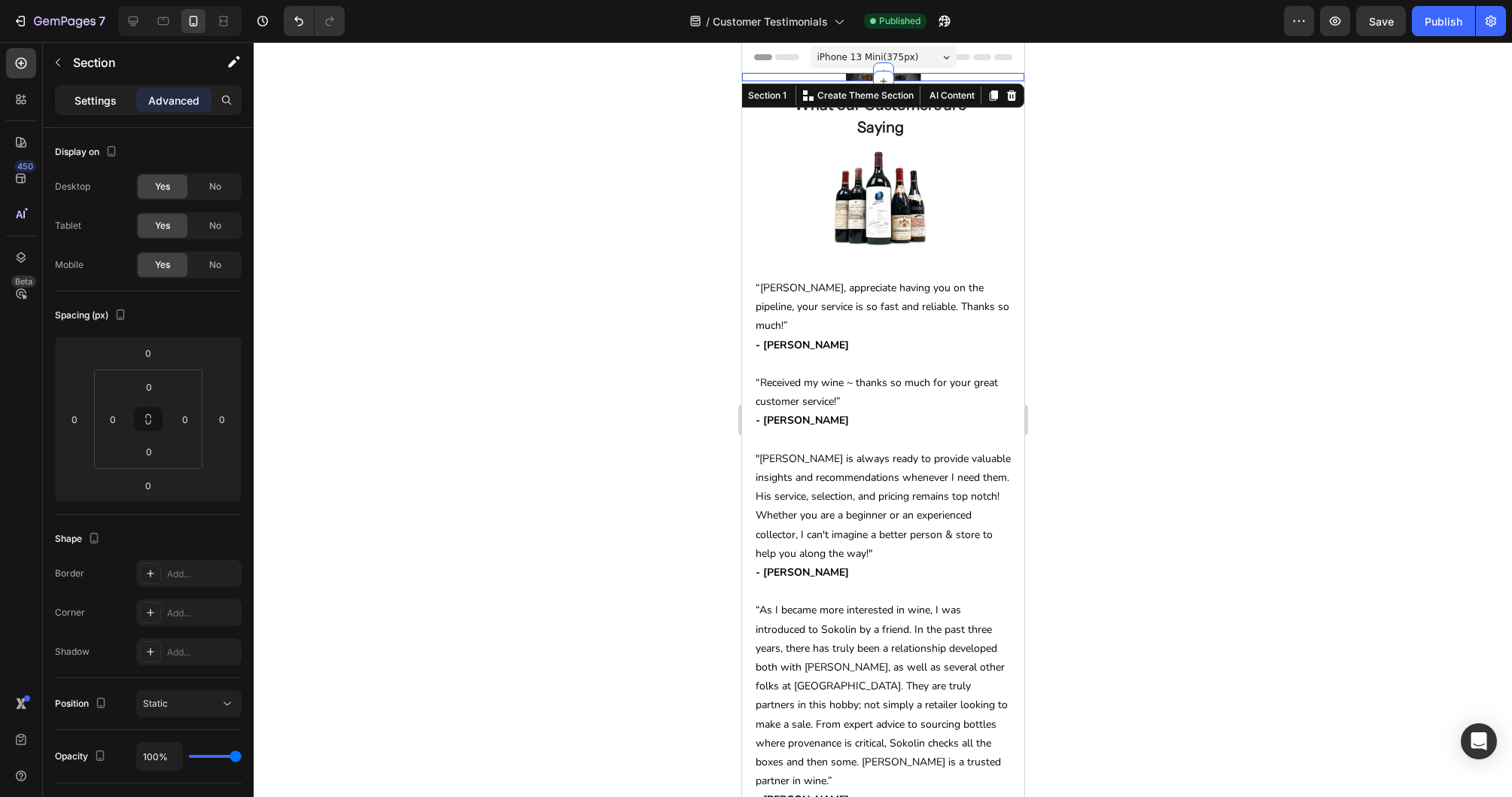
click at [99, 96] on p "Settings" at bounding box center [95, 100] width 42 height 15
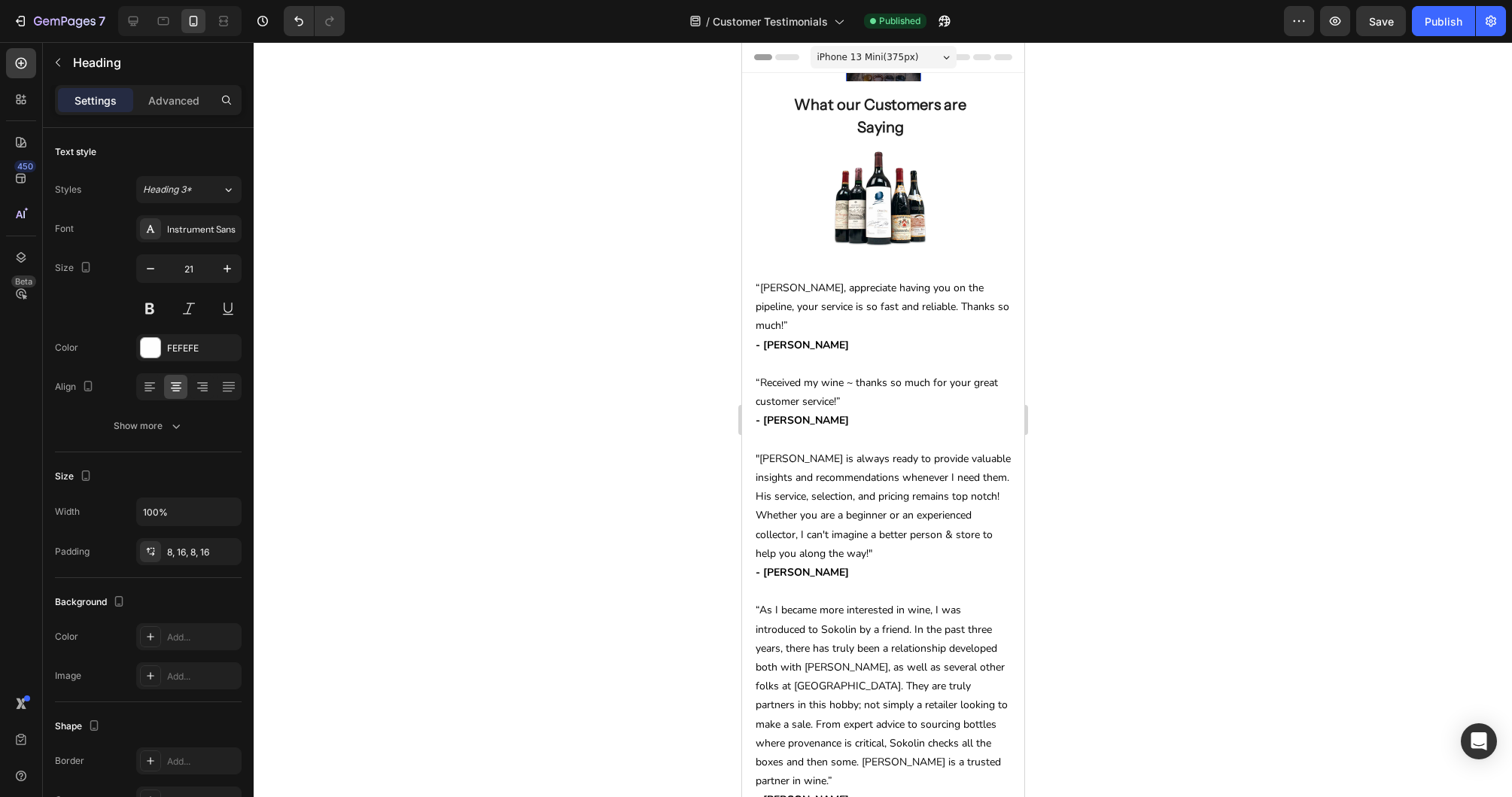
click at [862, 80] on h2 "Customer Testominals" at bounding box center [883, 76] width 75 height 107
click at [848, 80] on h2 "Customer Testominals" at bounding box center [883, 76] width 75 height 107
click at [847, 78] on h2 "Customer Testominals" at bounding box center [883, 76] width 75 height 107
click at [919, 76] on h2 "Customer Testominals" at bounding box center [883, 76] width 75 height 107
click at [174, 27] on div at bounding box center [163, 20] width 24 height 24
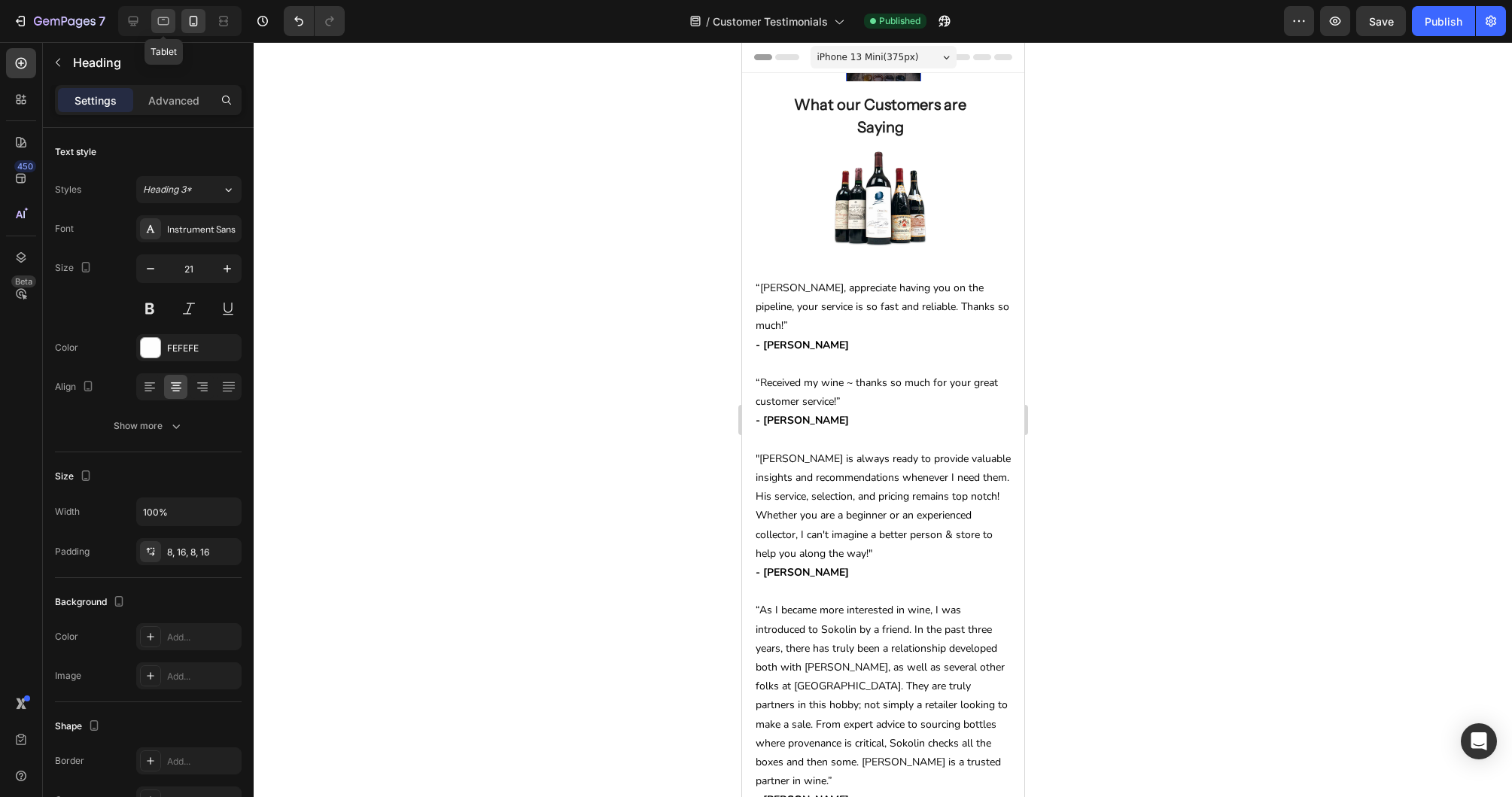
type input "26"
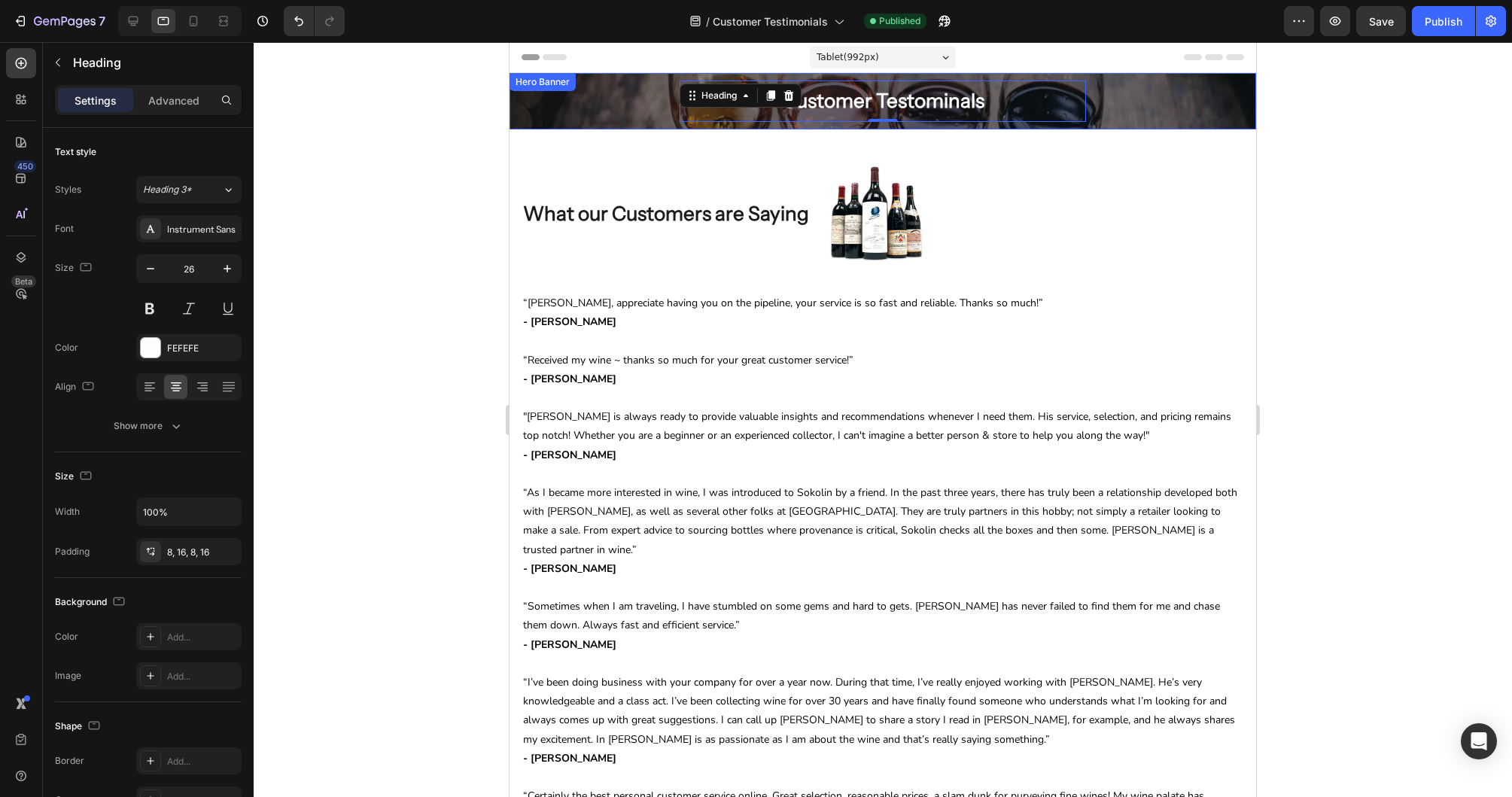
click at [636, 99] on div "Customer Testominals Heading 0 Row Hero Banner" at bounding box center [882, 101] width 746 height 57
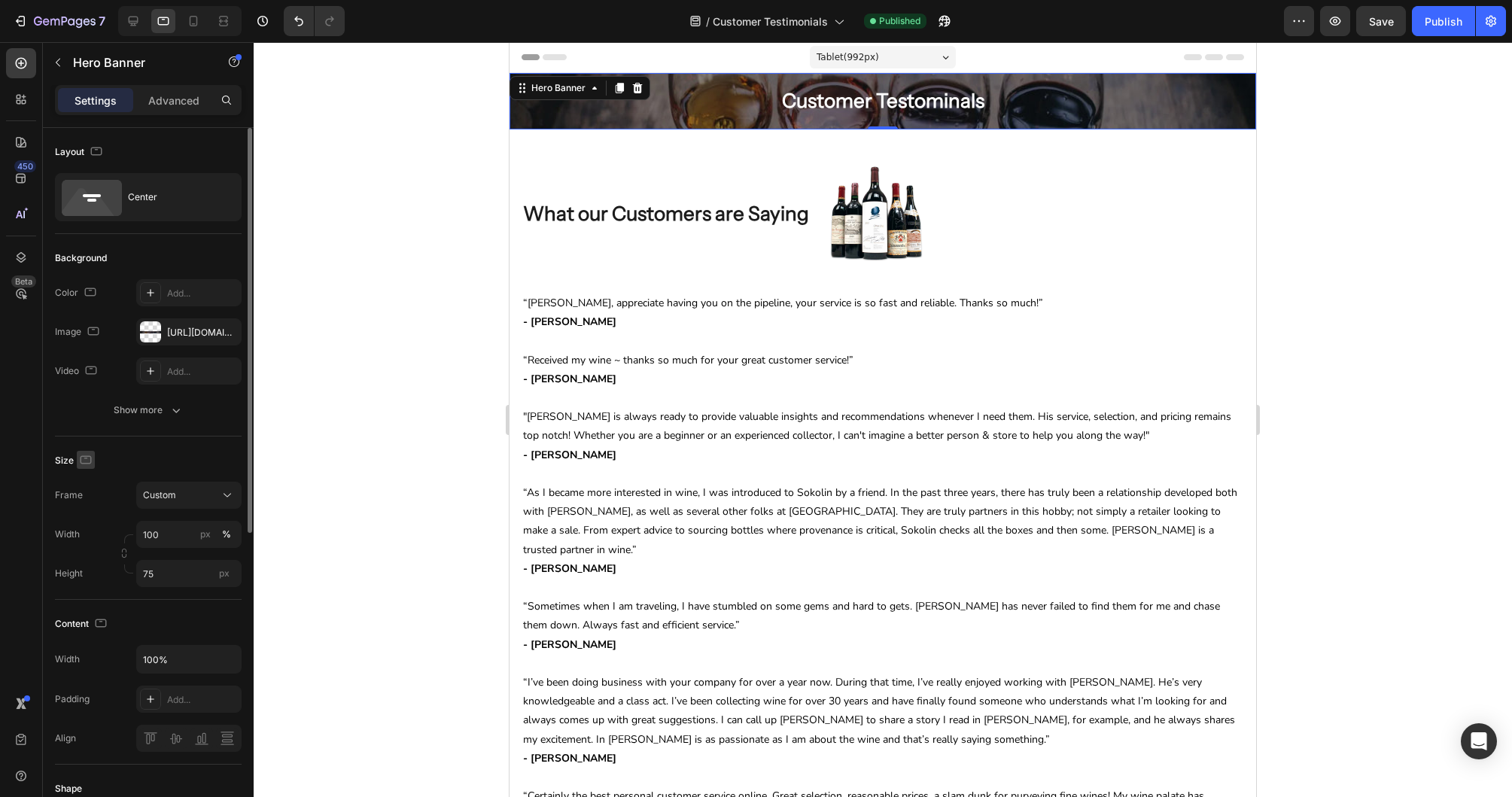
click at [90, 458] on icon "button" at bounding box center [87, 459] width 12 height 9
click at [87, 534] on icon "button" at bounding box center [89, 538] width 15 height 15
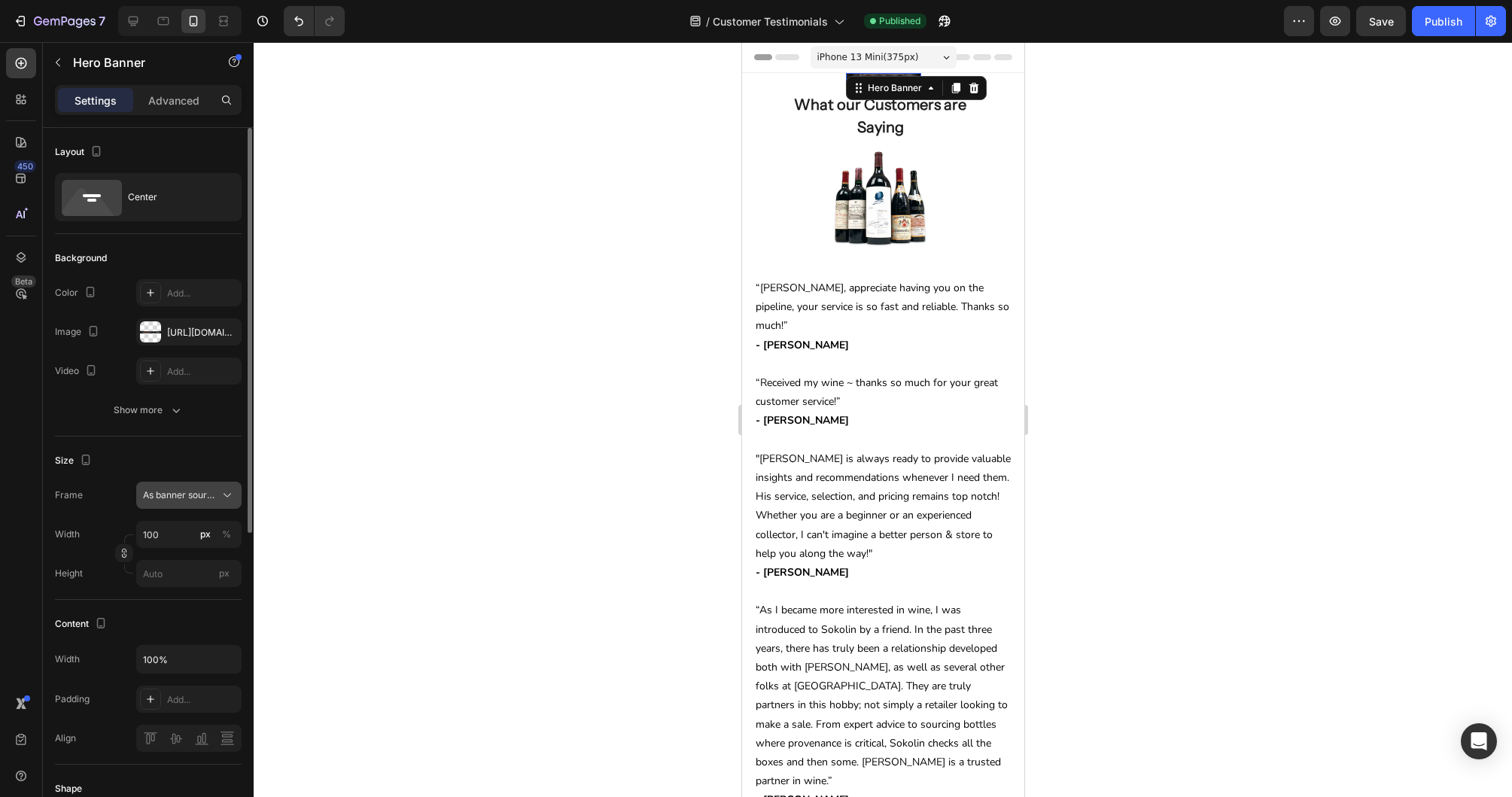
click at [218, 490] on div "As banner source" at bounding box center [188, 495] width 92 height 15
click at [178, 551] on div "Custom" at bounding box center [186, 558] width 88 height 13
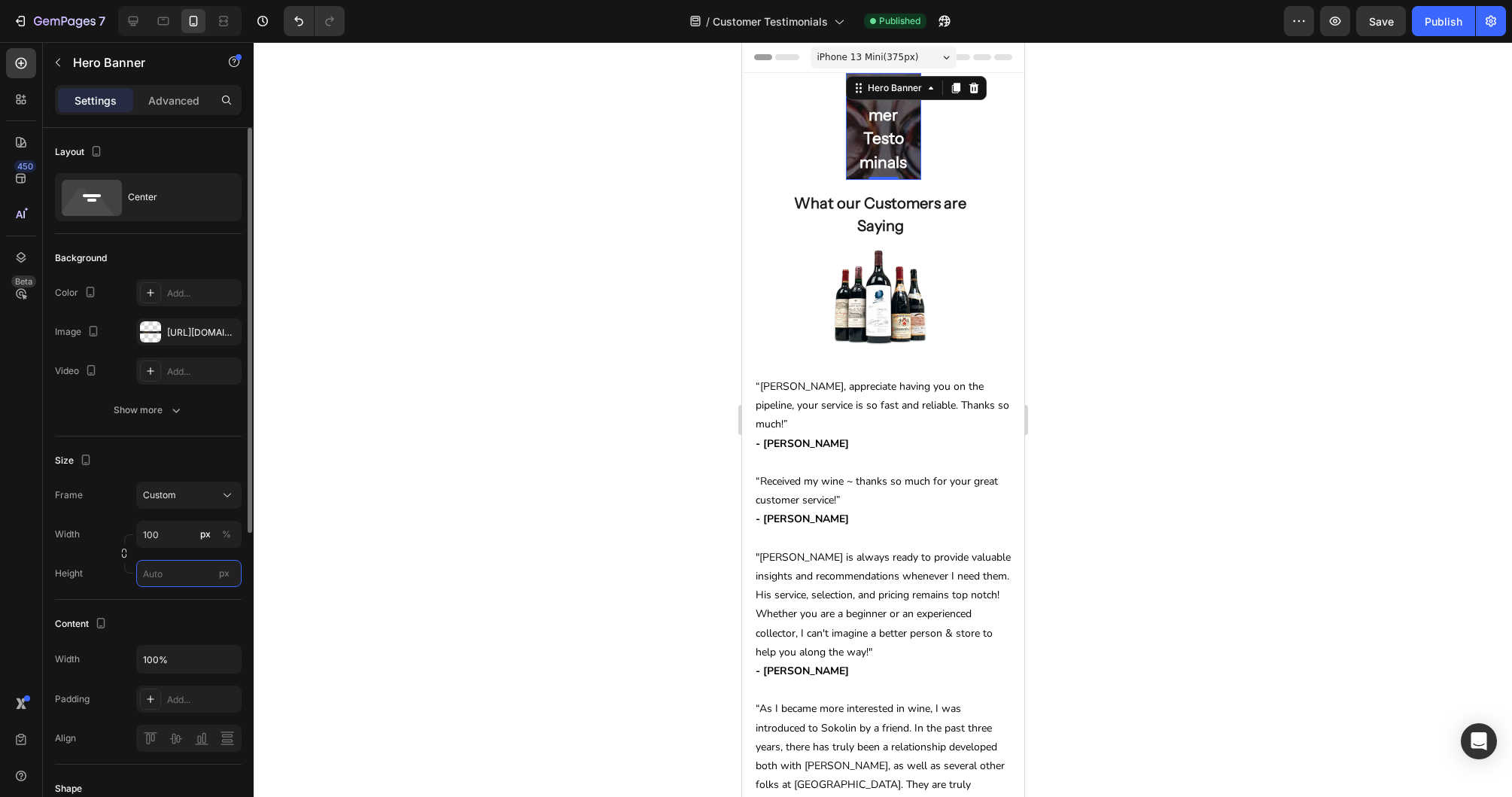
click at [174, 568] on input "px" at bounding box center [188, 573] width 105 height 27
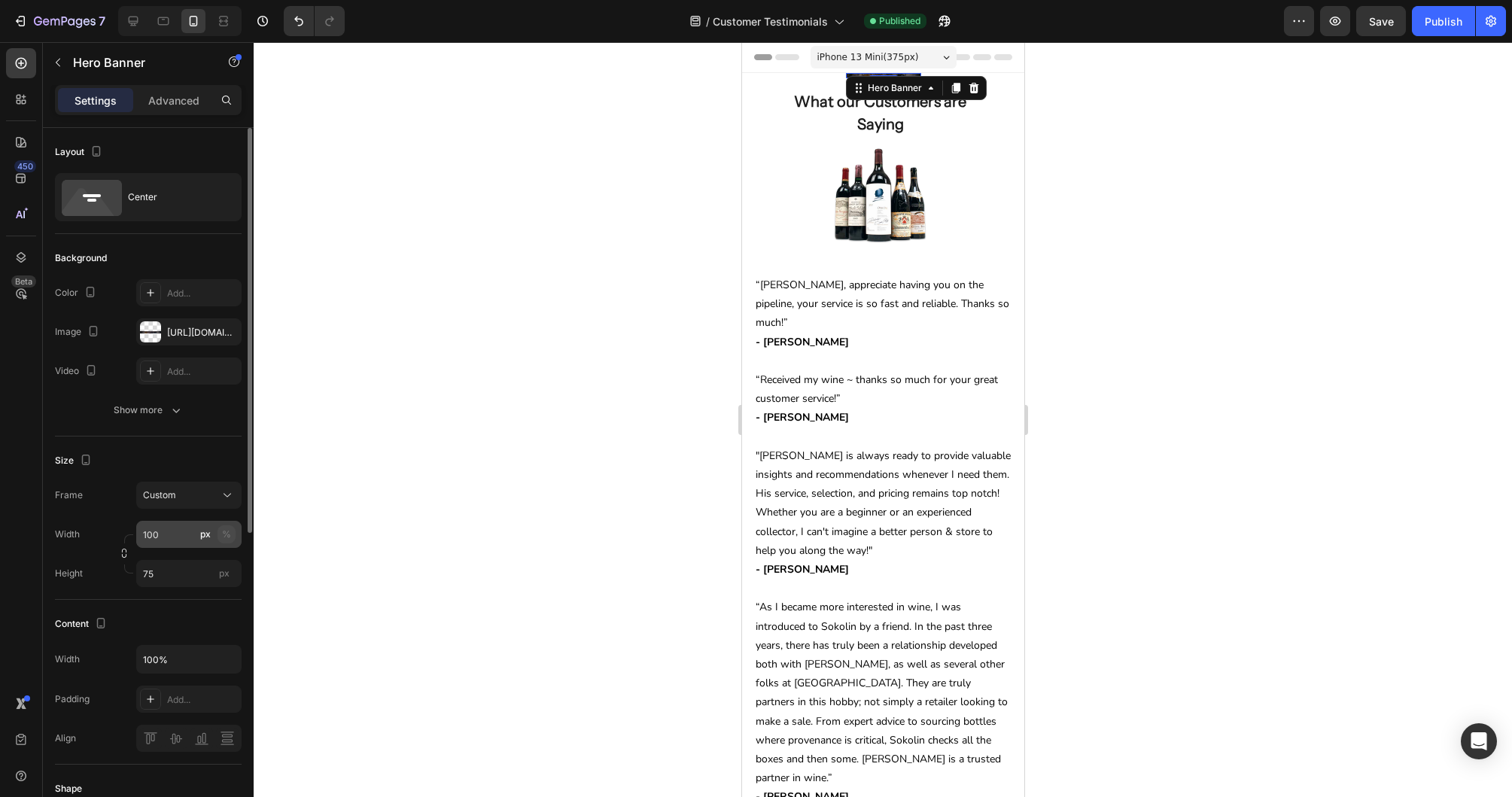
click at [225, 530] on div "%" at bounding box center [226, 534] width 9 height 13
click at [192, 566] on input "7" at bounding box center [188, 573] width 105 height 27
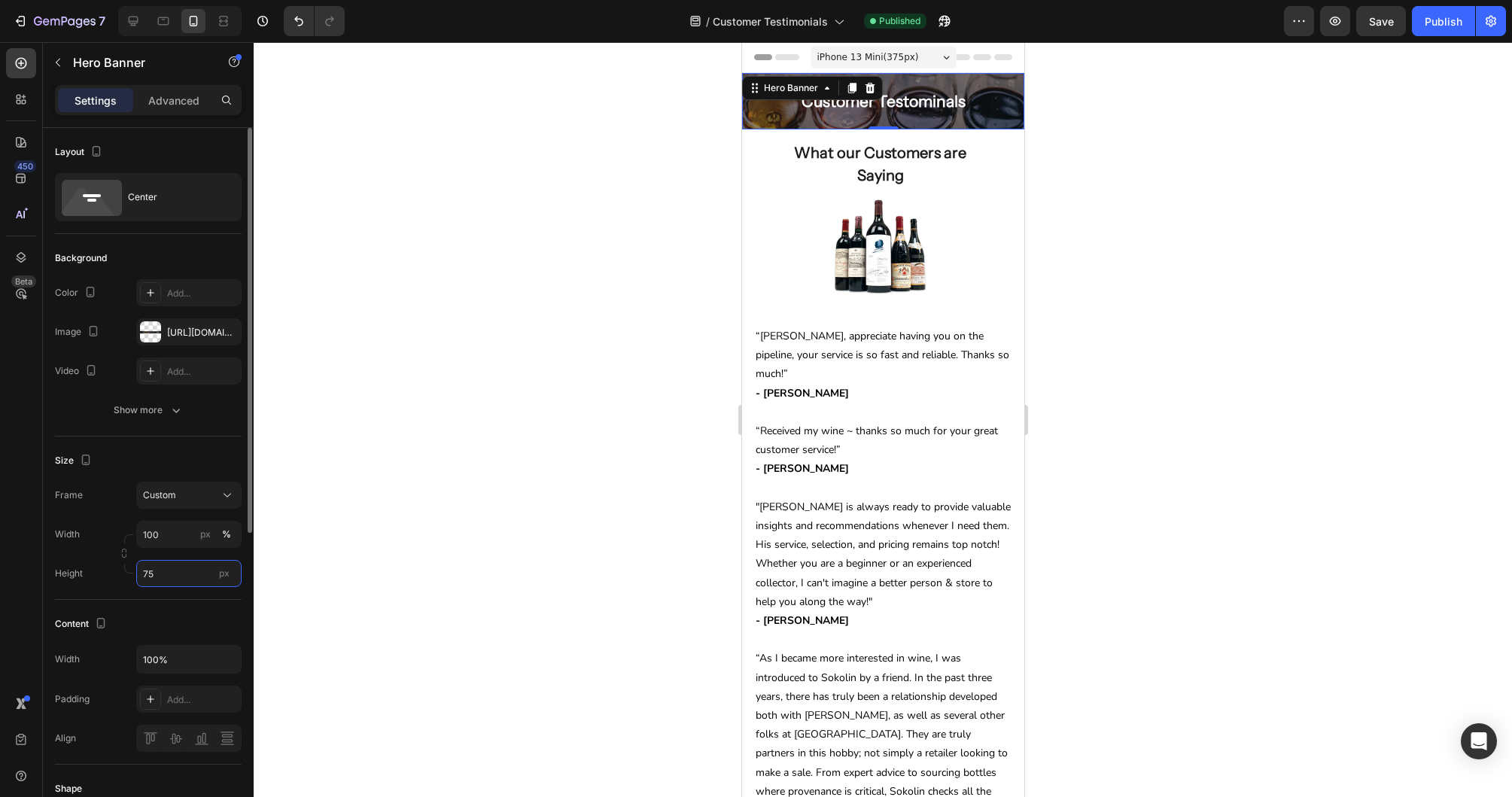
drag, startPoint x: 183, startPoint y: 573, endPoint x: 98, endPoint y: 571, distance: 85.0
click at [98, 571] on div "Height 75 px" at bounding box center [148, 573] width 187 height 27
click at [194, 573] on input "75" at bounding box center [188, 573] width 105 height 27
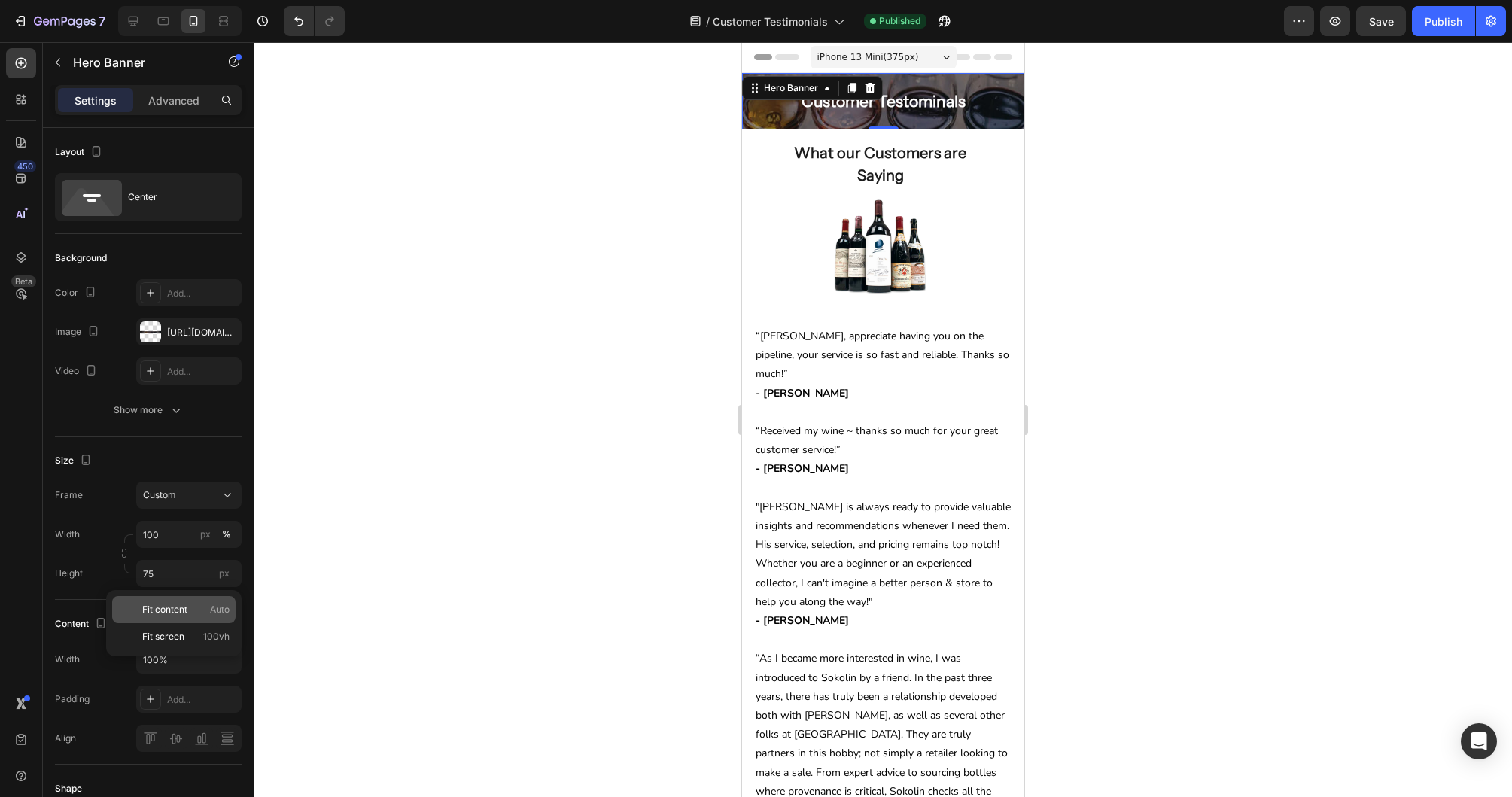
click at [191, 601] on div "Fit content Auto" at bounding box center [174, 609] width 123 height 27
type input "Auto"
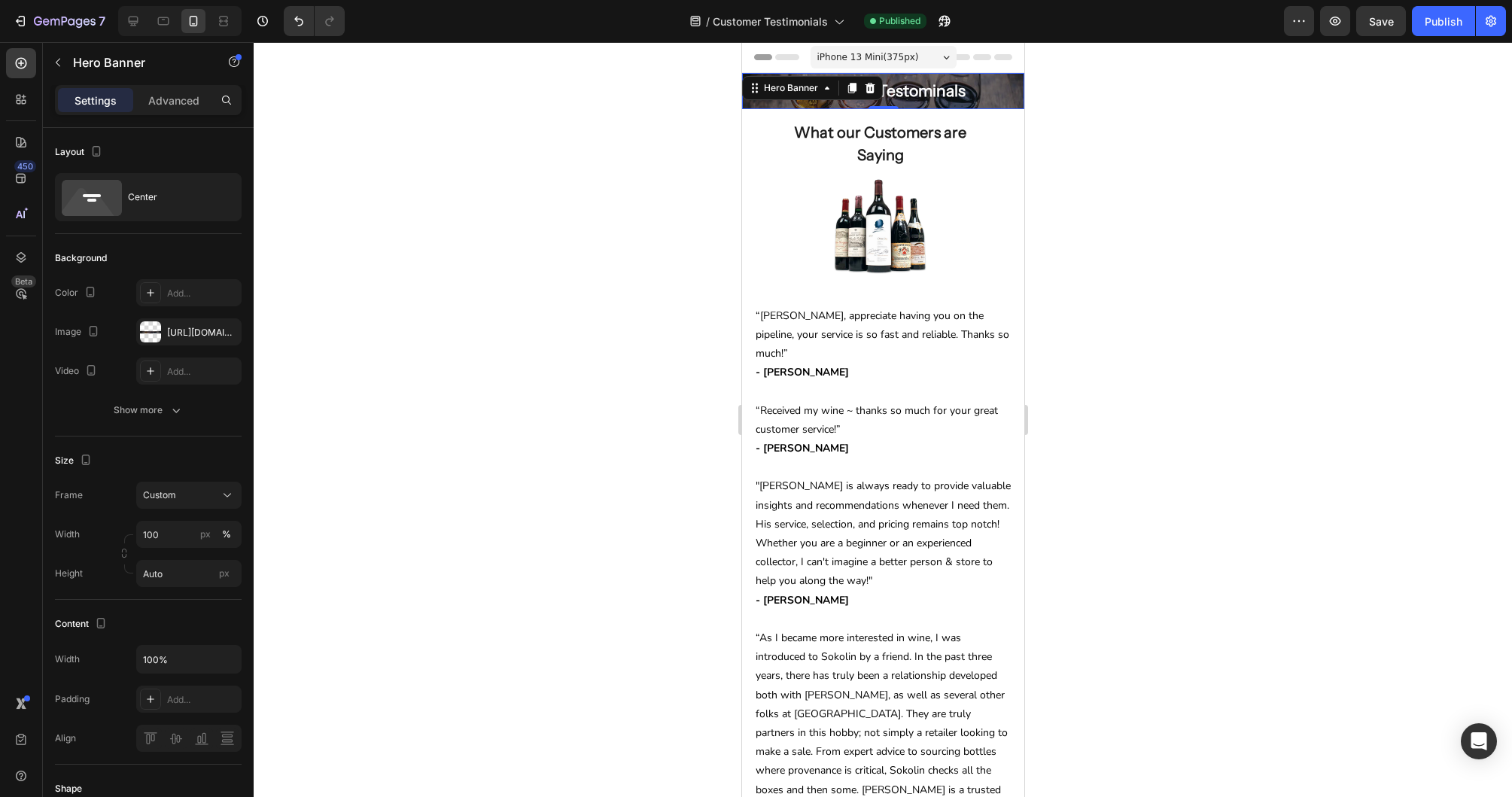
click at [452, 351] on div at bounding box center [882, 419] width 1258 height 755
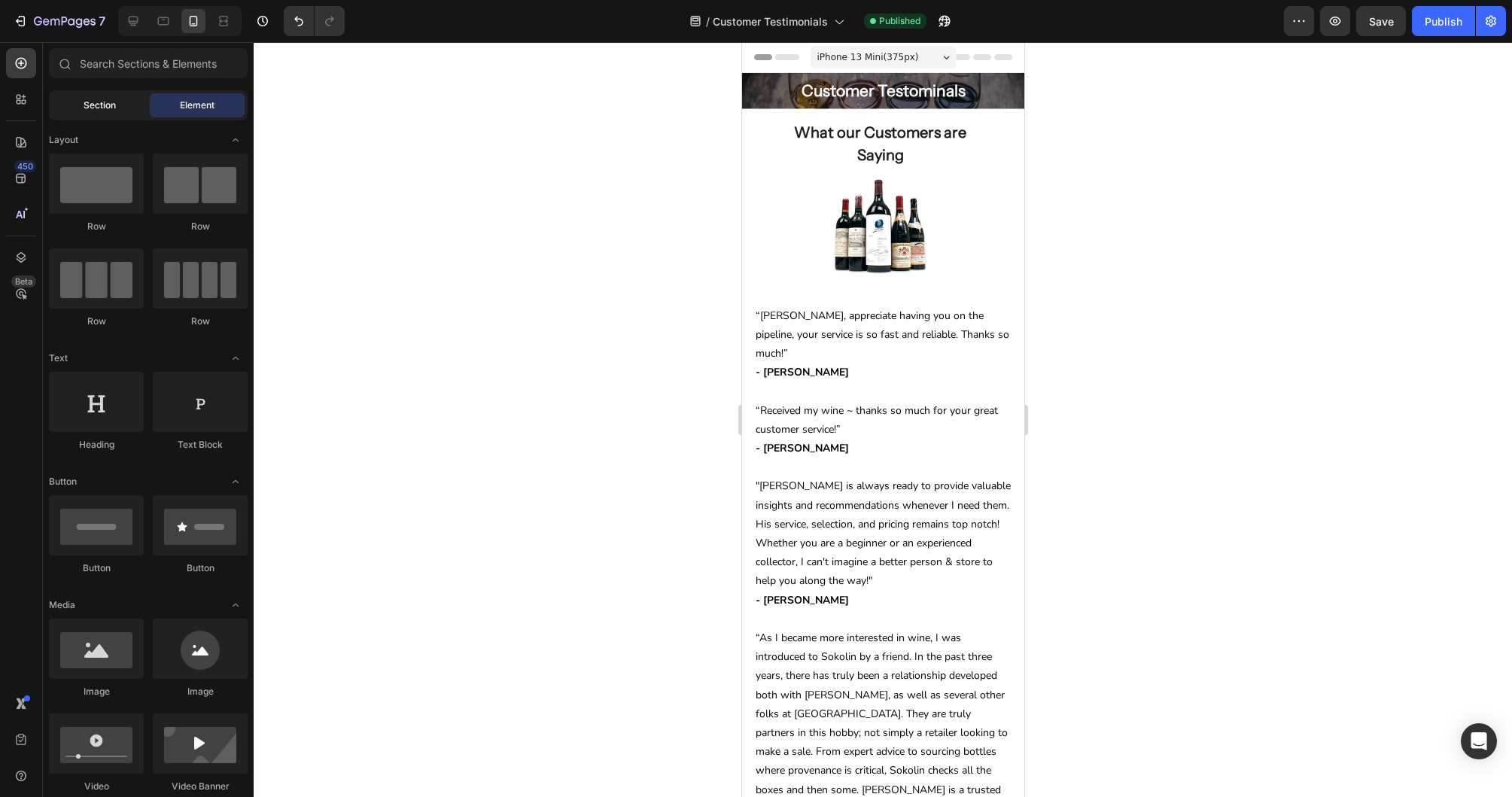
click at [82, 100] on div "Section" at bounding box center [99, 105] width 94 height 24
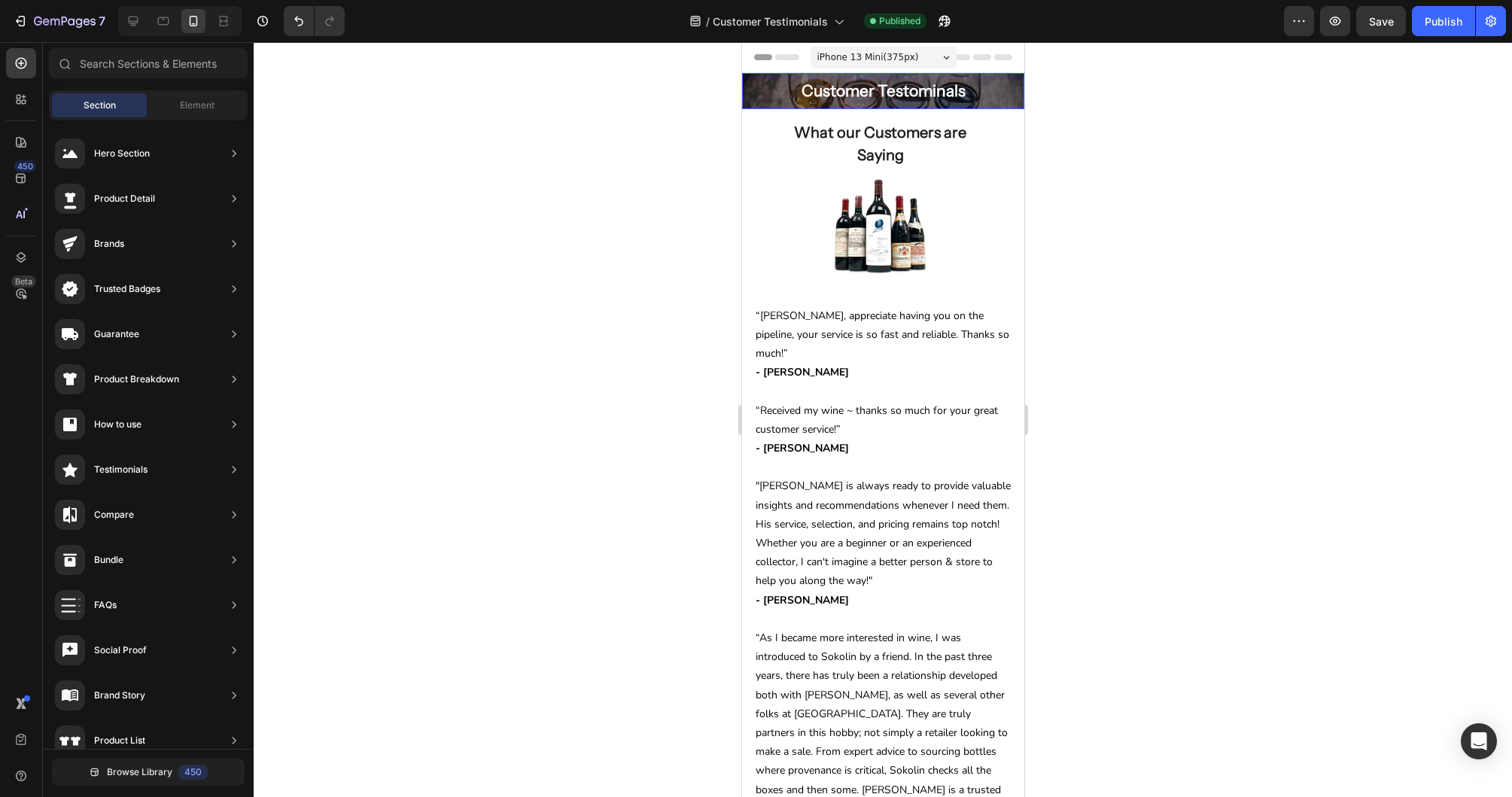
click at [751, 94] on h2 "Customer Testominals" at bounding box center [882, 91] width 283 height 36
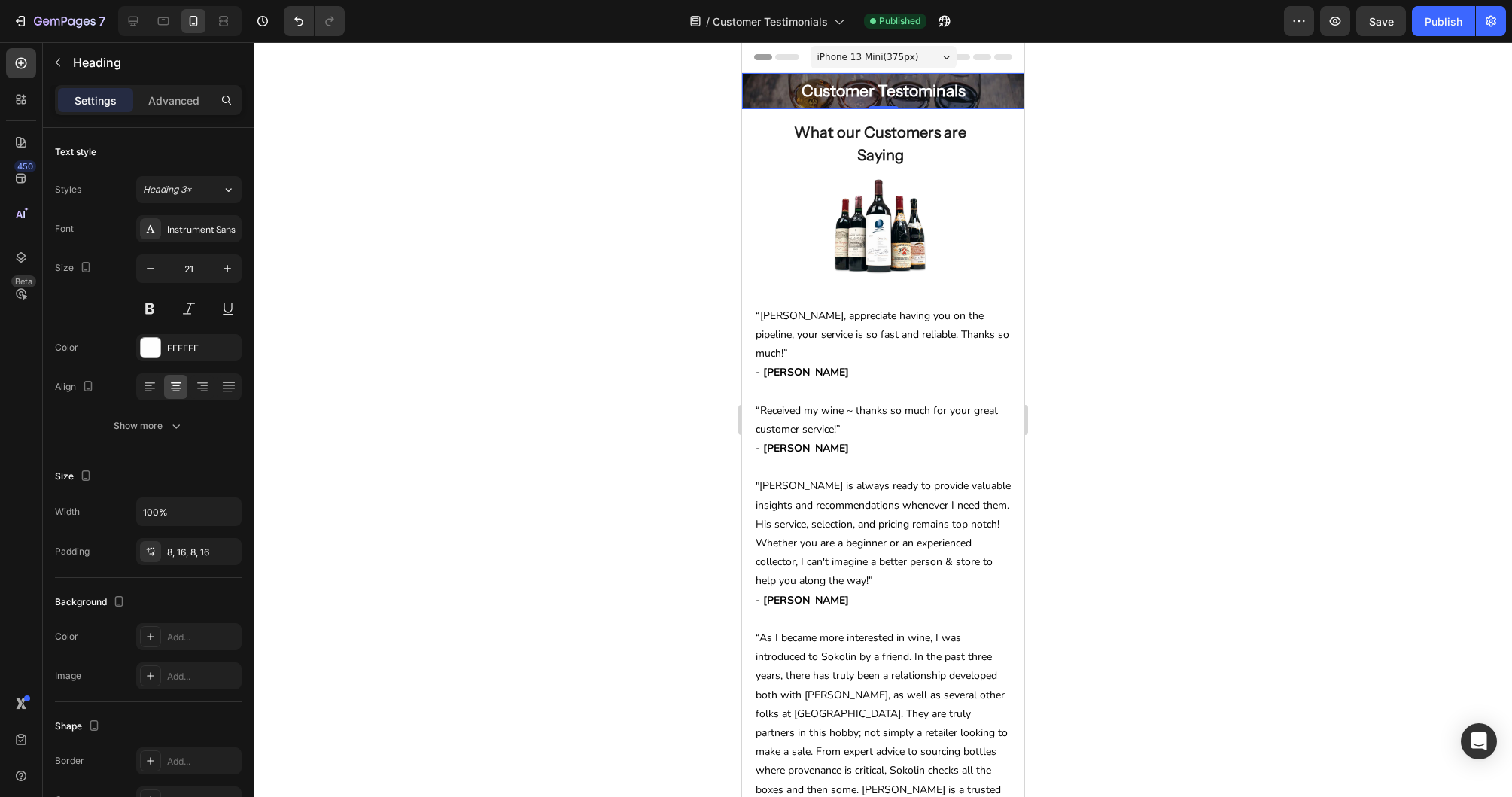
click at [761, 105] on h2 "Customer Testominals" at bounding box center [882, 91] width 283 height 36
click at [903, 105] on h2 "Customer Testominals" at bounding box center [882, 91] width 283 height 36
click at [895, 91] on p "Customer Testominals" at bounding box center [882, 91] width 258 height 24
click at [781, 95] on p "Customer Testominals" at bounding box center [882, 91] width 258 height 24
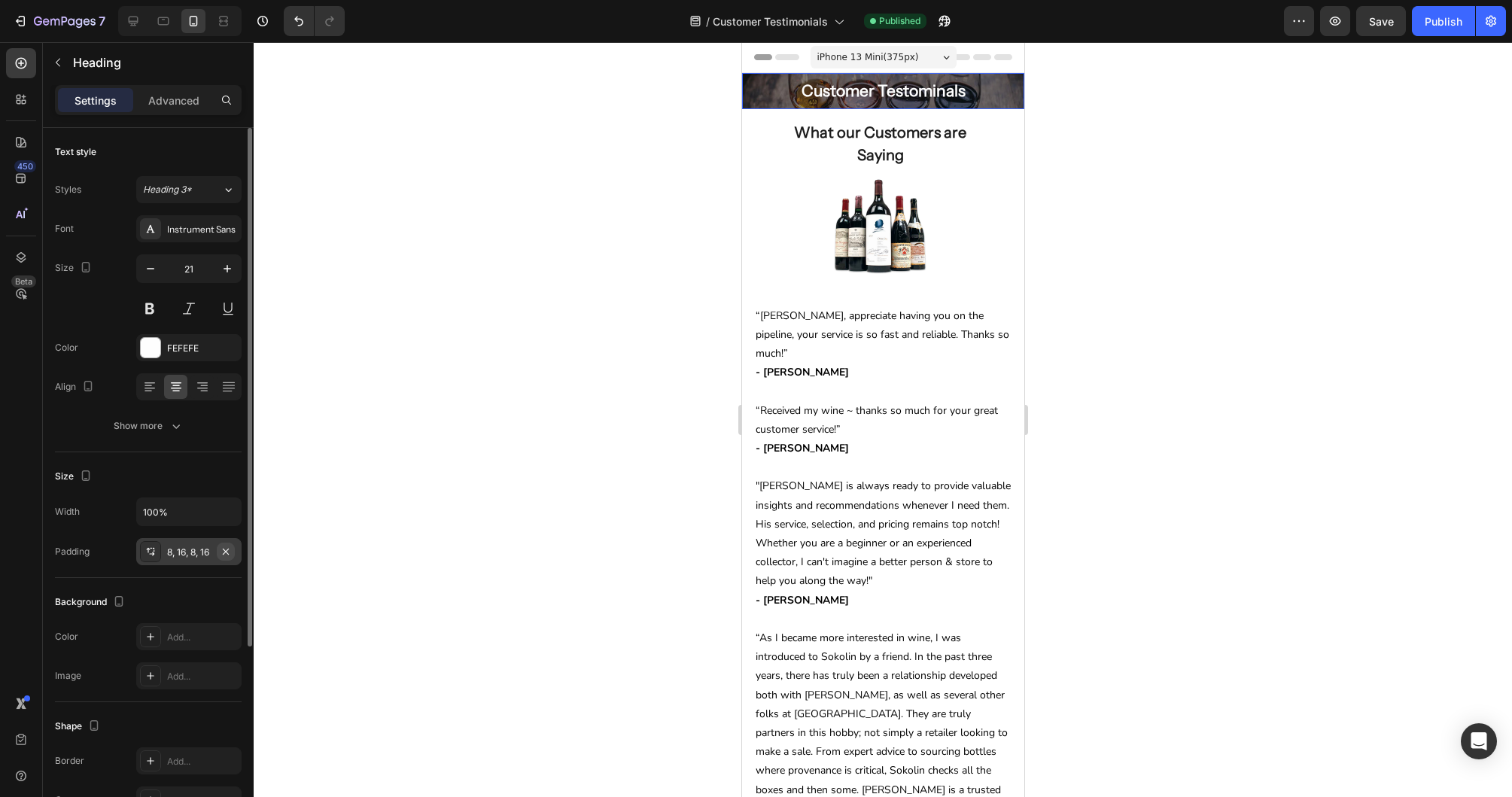
click at [231, 547] on button "button" at bounding box center [226, 551] width 18 height 18
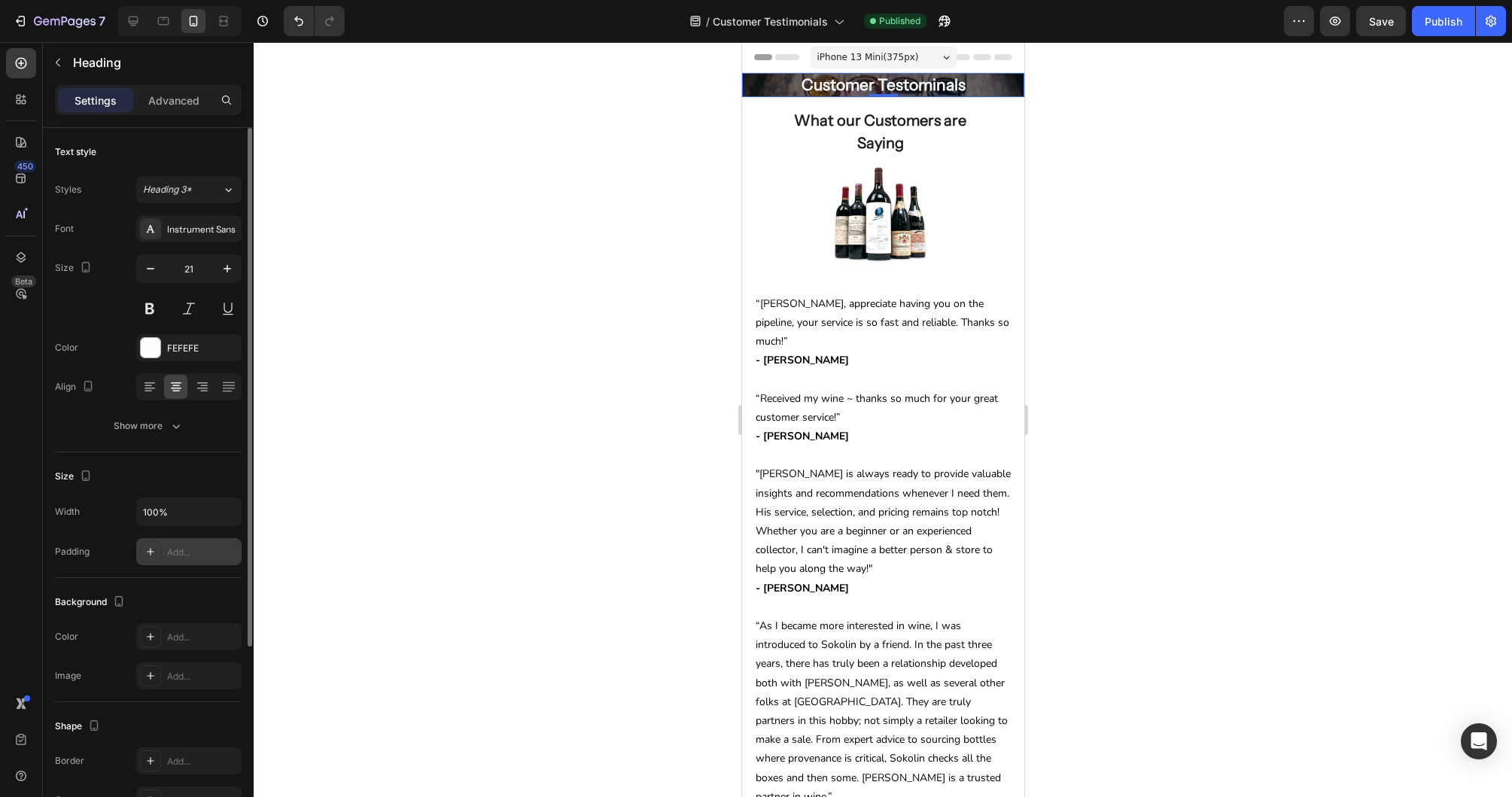
click at [777, 93] on p "Customer Testominals" at bounding box center [882, 85] width 283 height 24
click at [160, 13] on icon at bounding box center [164, 21] width 15 height 15
type input "26"
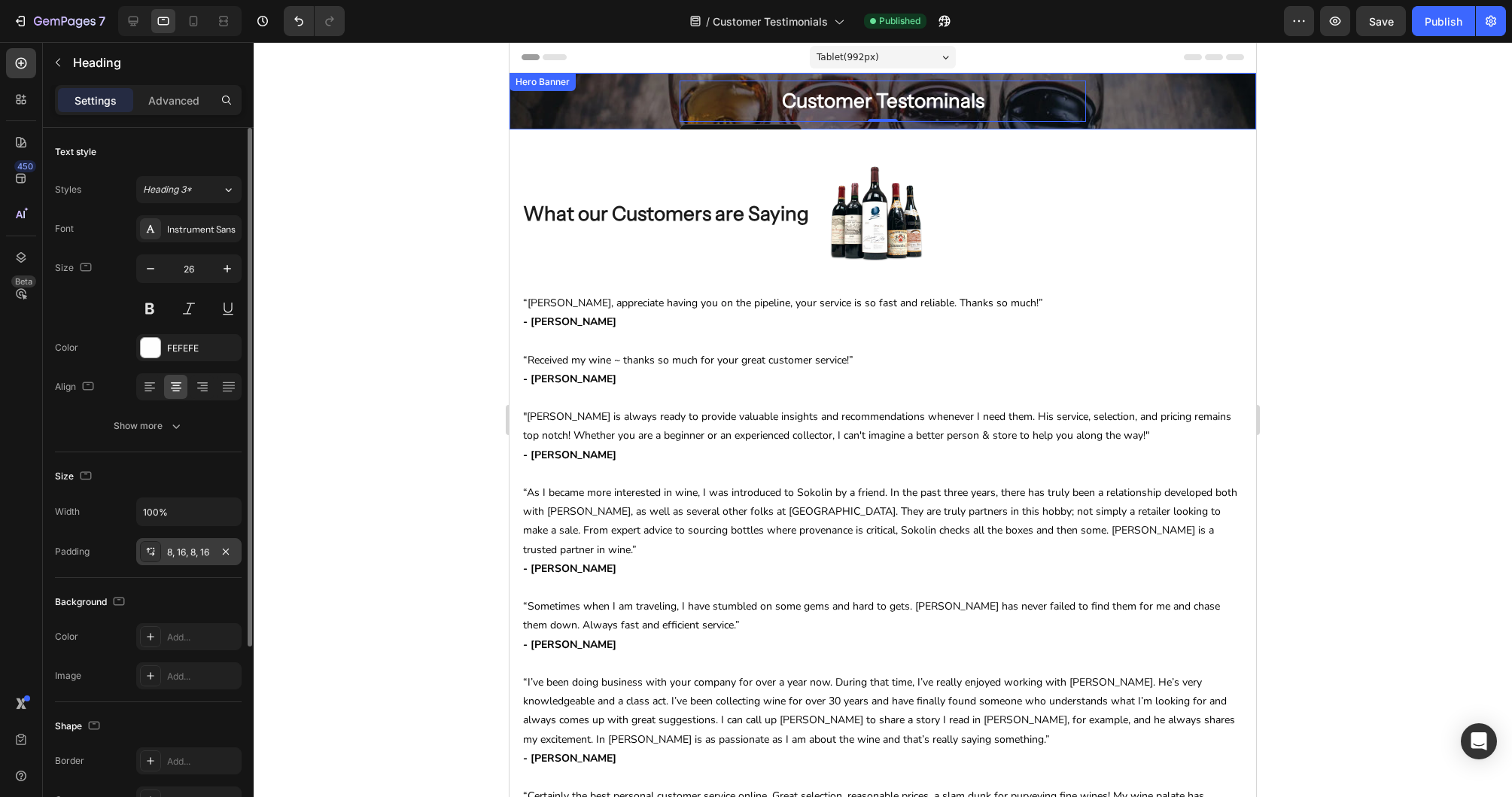
click at [588, 93] on div "Customer Testominals Heading 0 Row Hero Banner" at bounding box center [882, 101] width 746 height 57
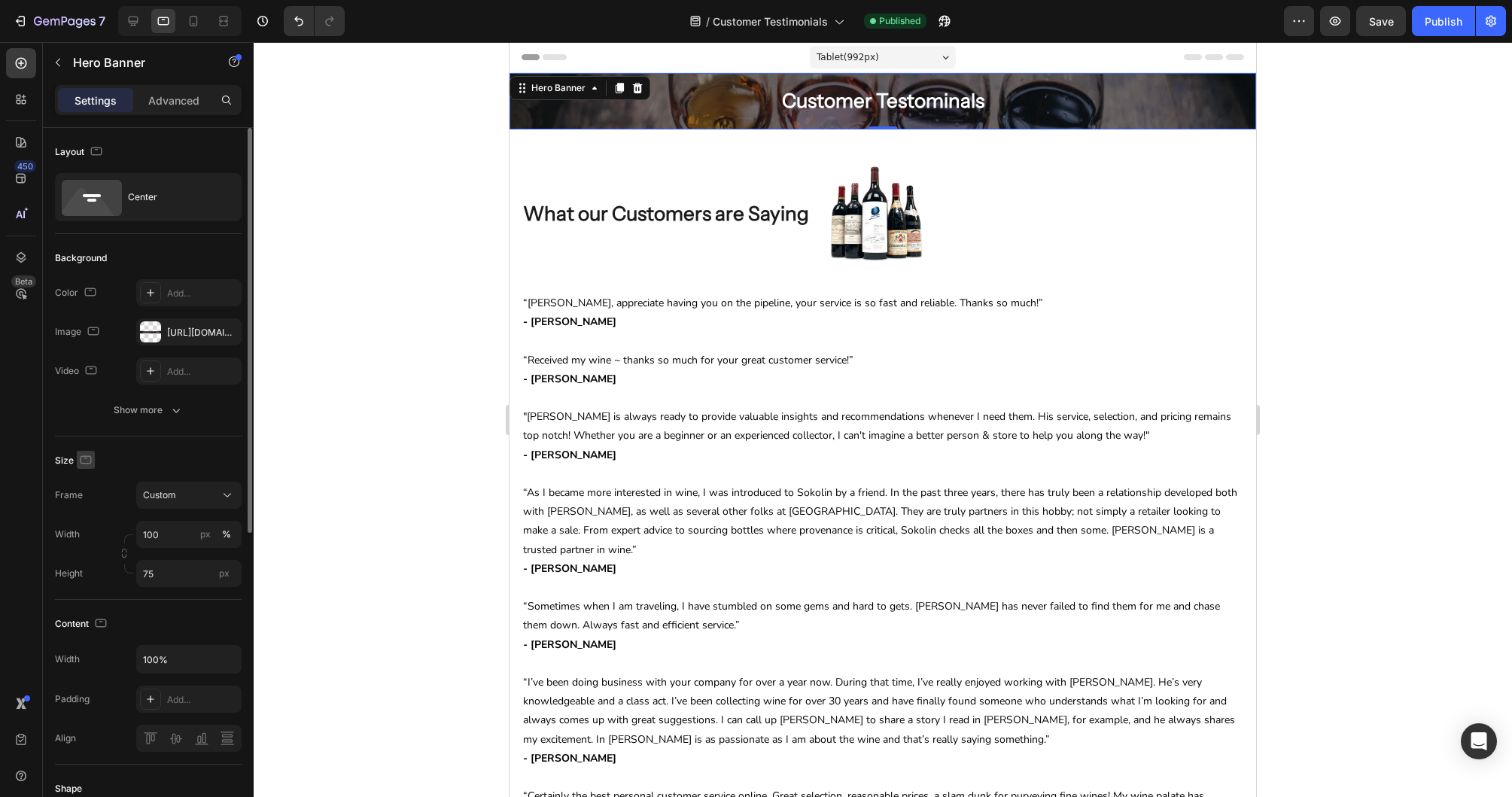
click at [86, 458] on icon "button" at bounding box center [86, 459] width 4 height 2
click at [91, 535] on icon "button" at bounding box center [89, 538] width 15 height 15
type input "Auto"
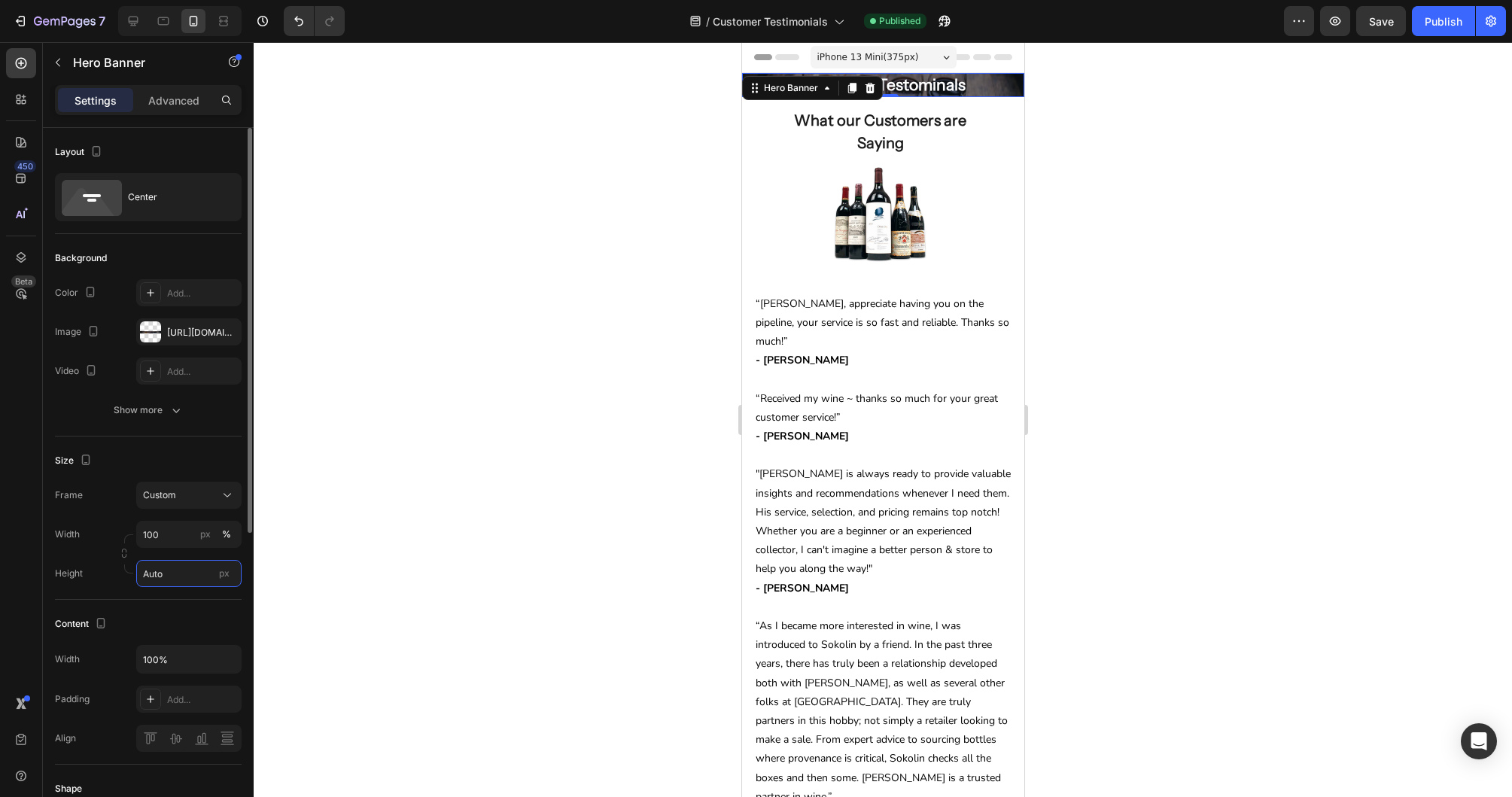
click at [180, 573] on input "Auto" at bounding box center [188, 573] width 105 height 27
click at [75, 557] on div "Width 100 px % Height Auto px" at bounding box center [148, 553] width 187 height 66
click at [150, 699] on icon at bounding box center [150, 699] width 8 height 8
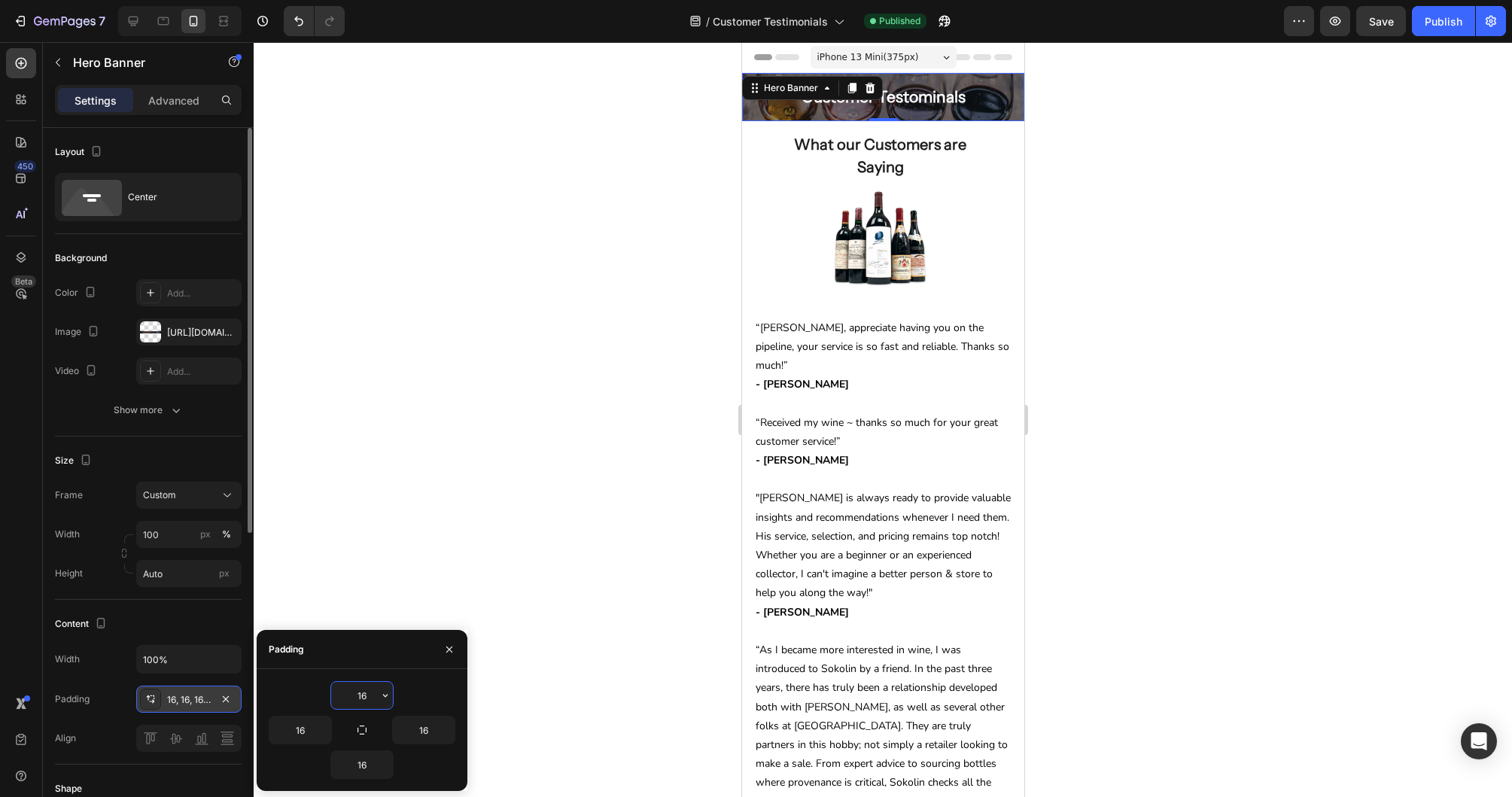
click at [374, 370] on div at bounding box center [882, 419] width 1258 height 755
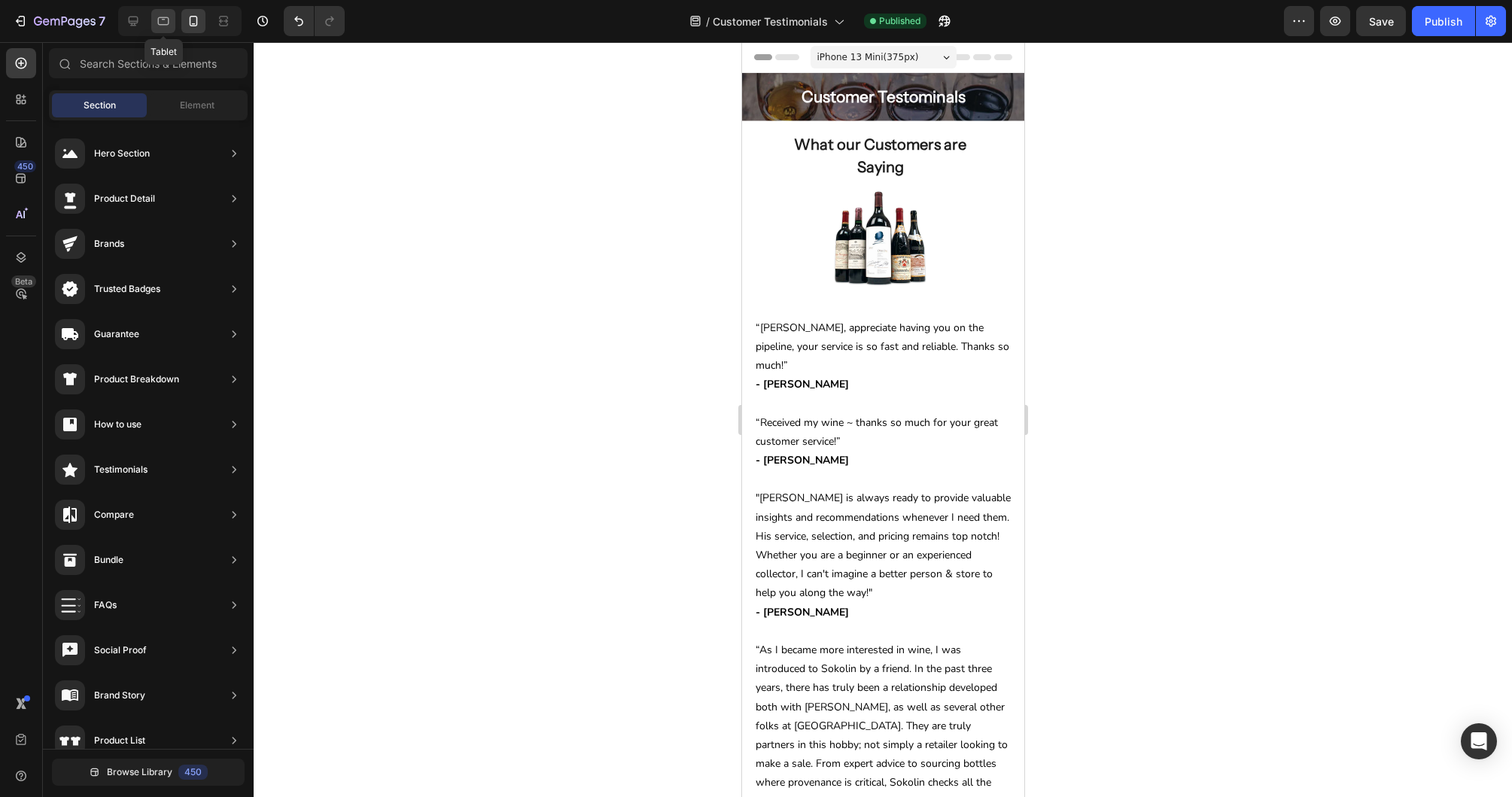
click at [166, 17] on icon at bounding box center [164, 21] width 12 height 9
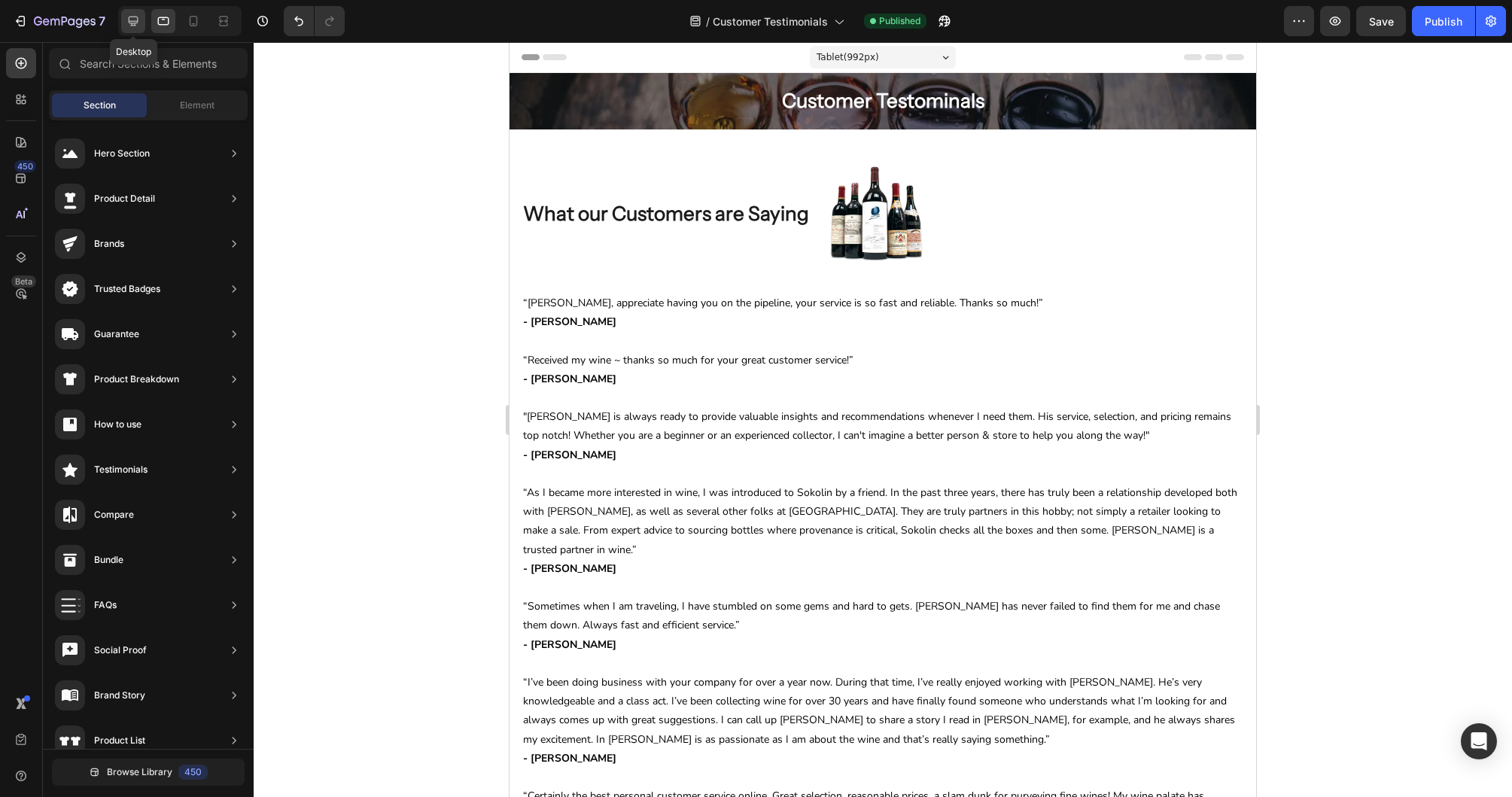
click at [140, 17] on icon at bounding box center [133, 21] width 15 height 15
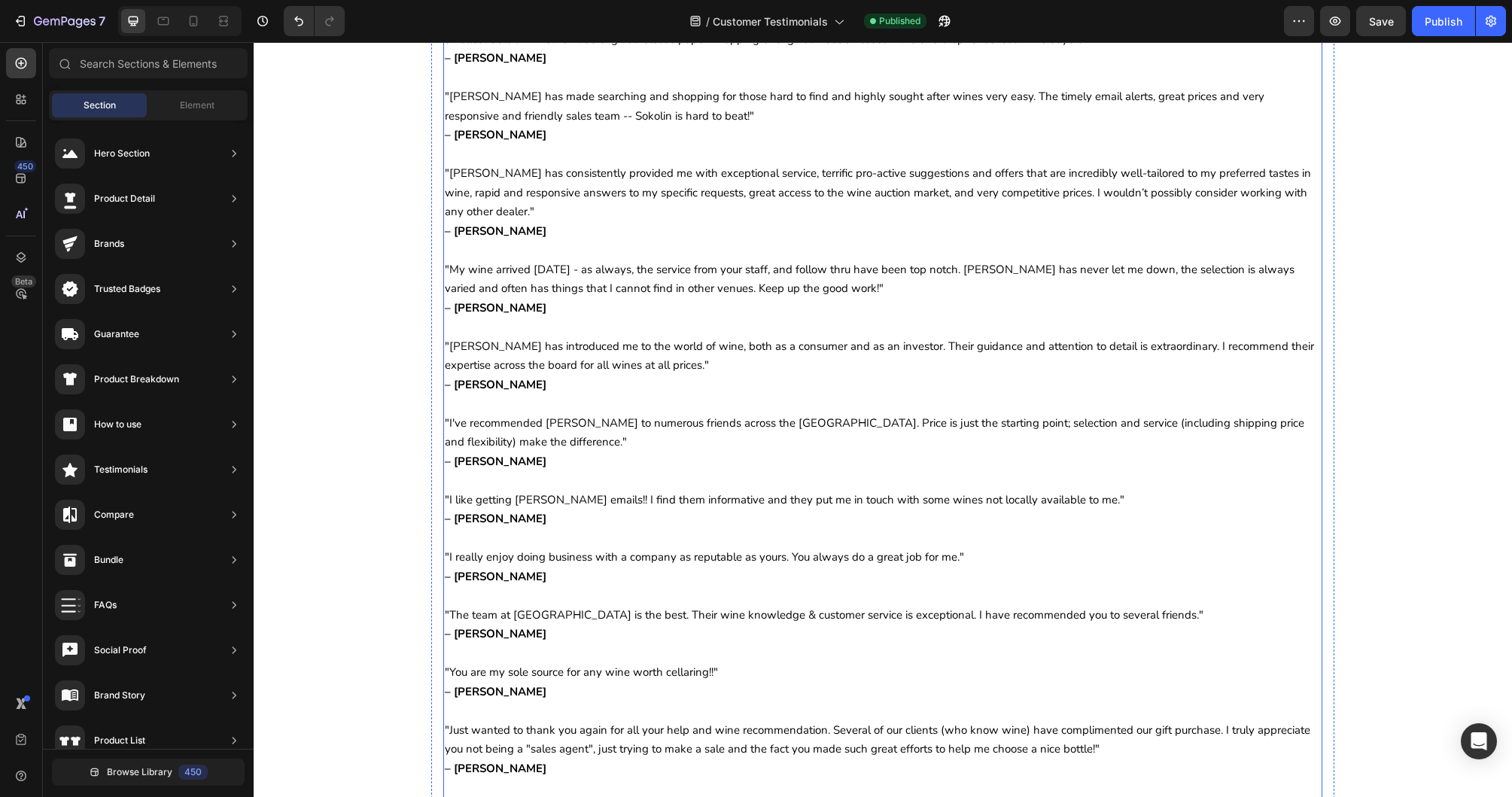
scroll to position [13630, 0]
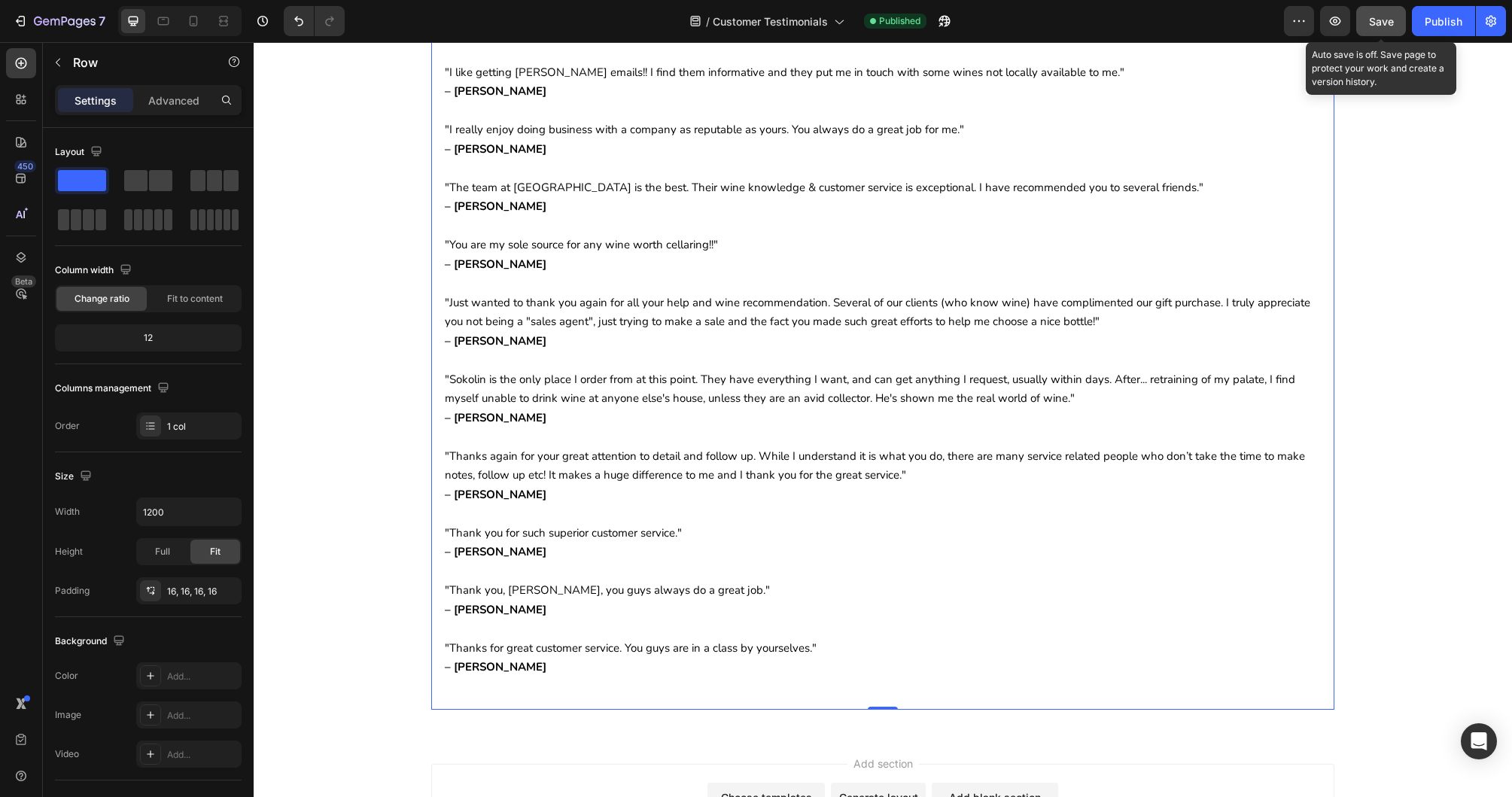
click at [1394, 25] on button "Save" at bounding box center [1382, 20] width 50 height 30
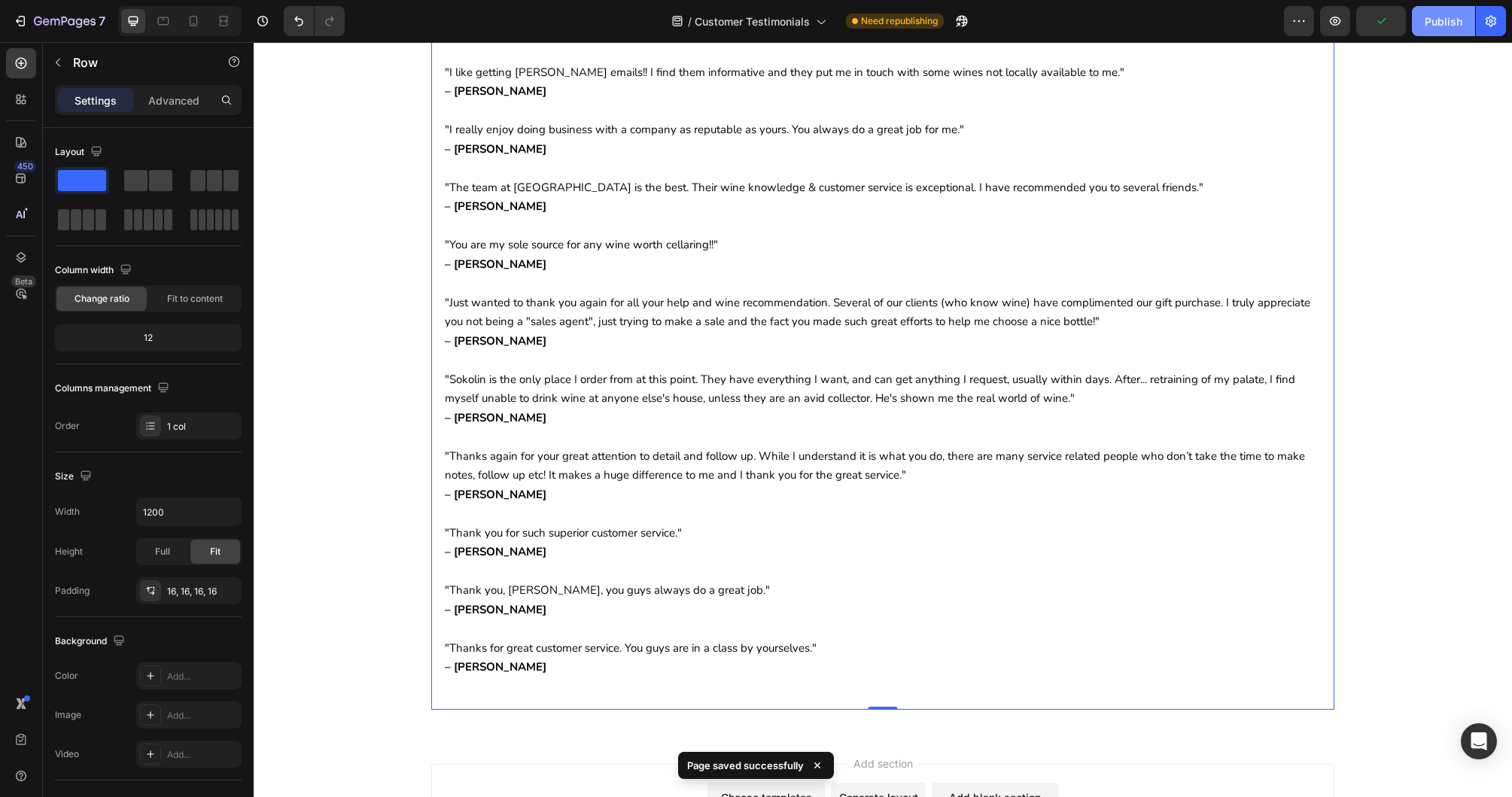
click at [1423, 20] on button "Publish" at bounding box center [1444, 20] width 64 height 30
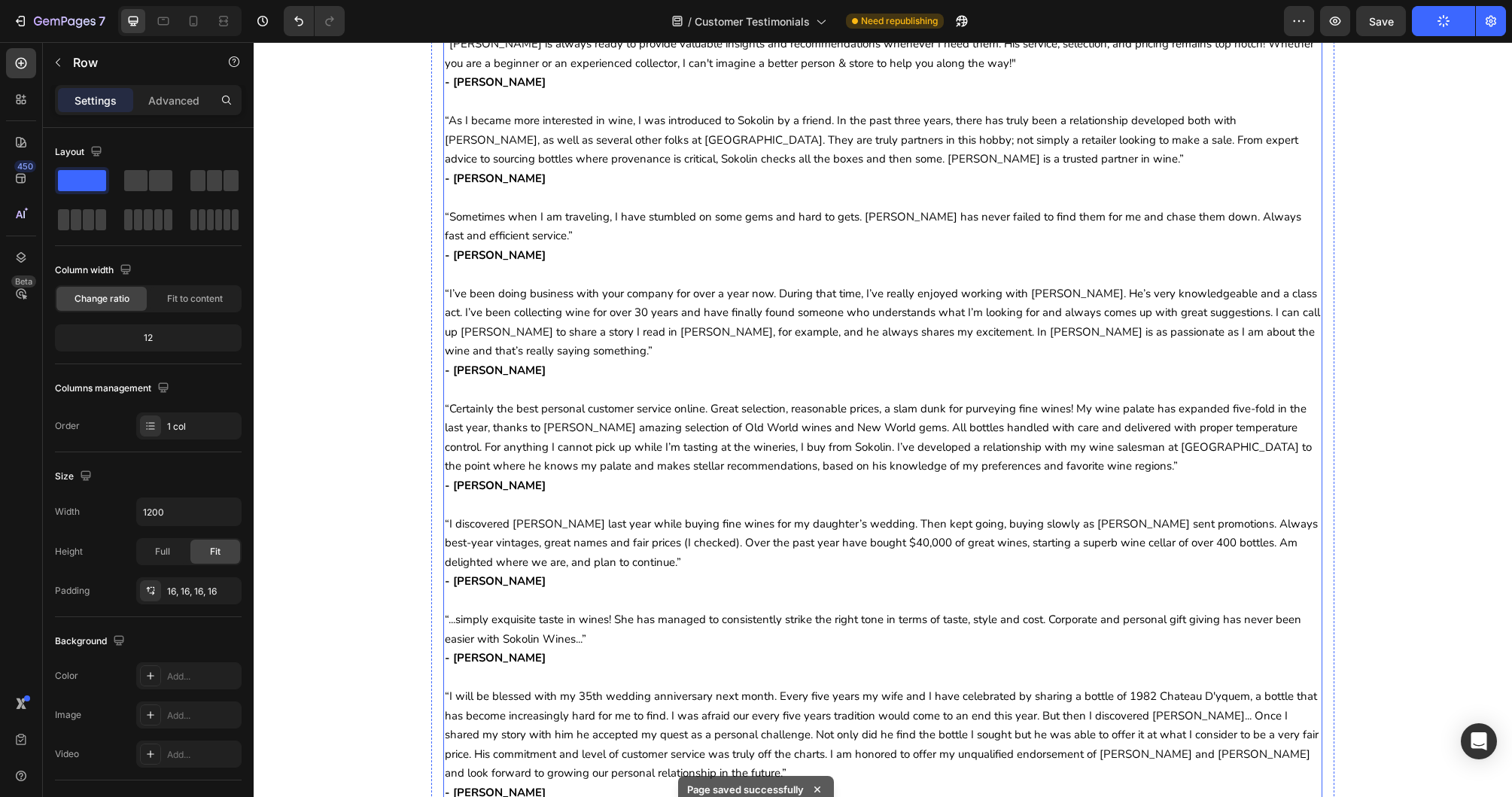
scroll to position [0, 0]
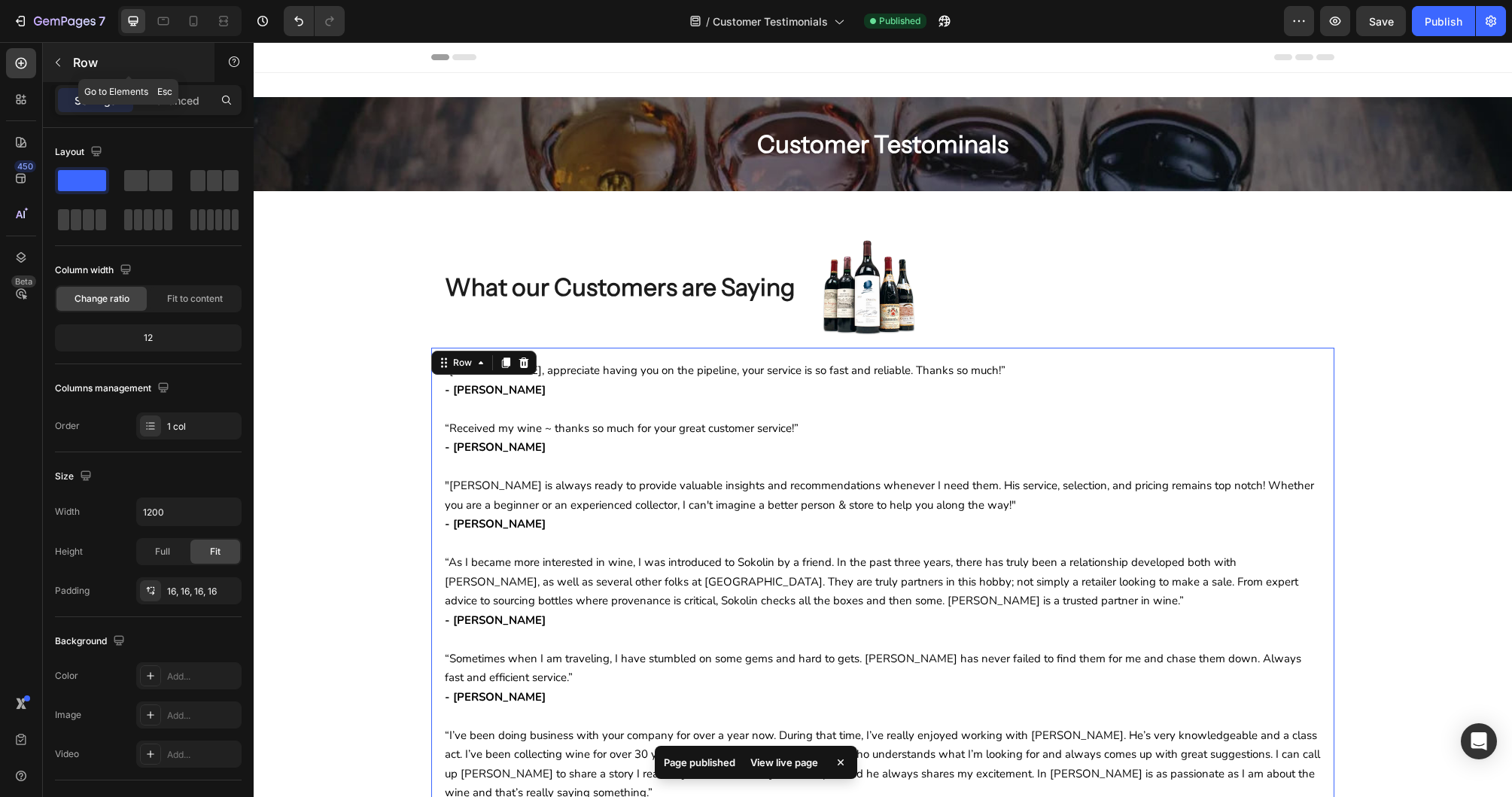
click at [53, 60] on icon "button" at bounding box center [58, 63] width 12 height 12
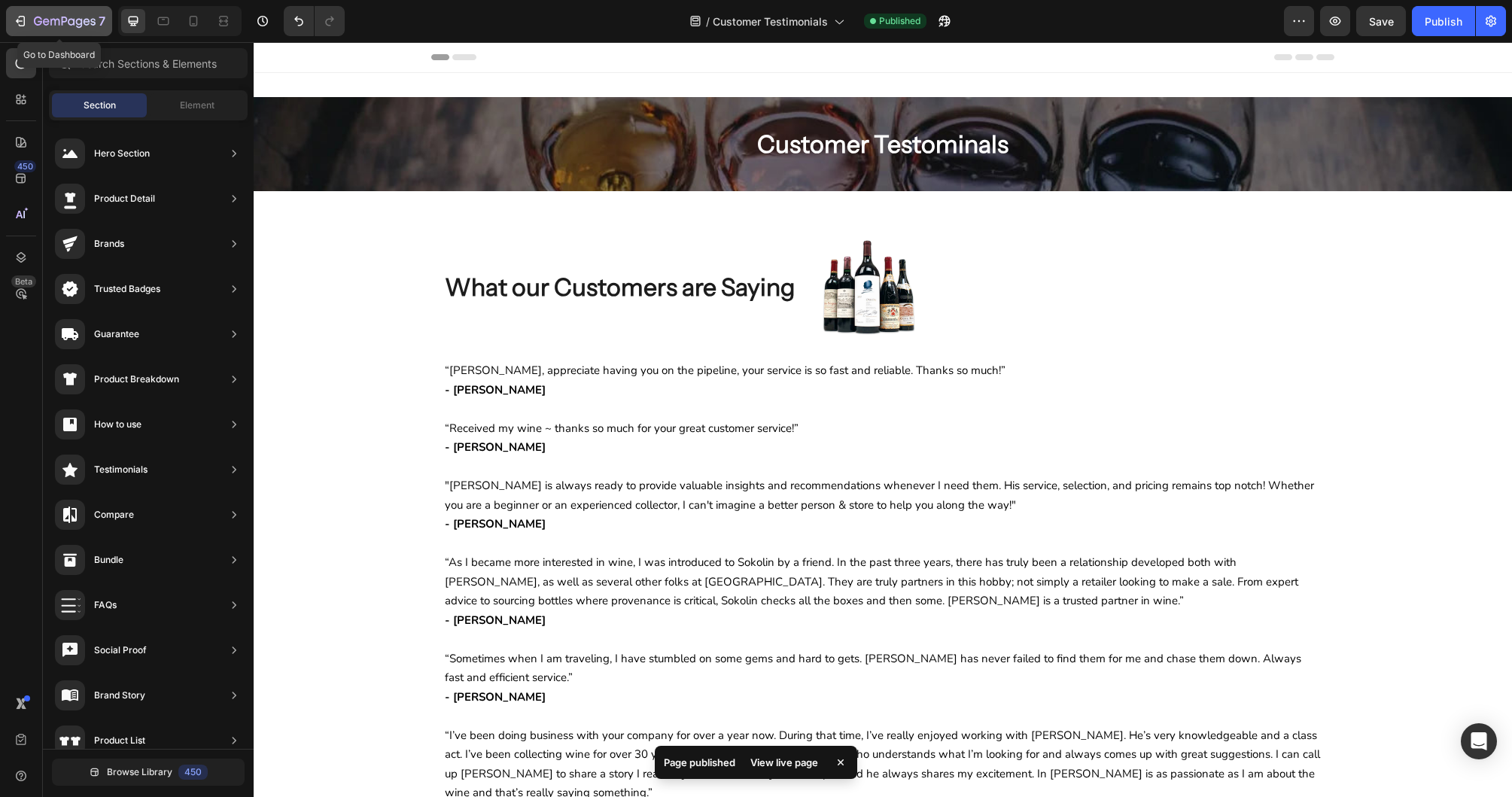
click at [66, 22] on icon "button" at bounding box center [65, 21] width 62 height 13
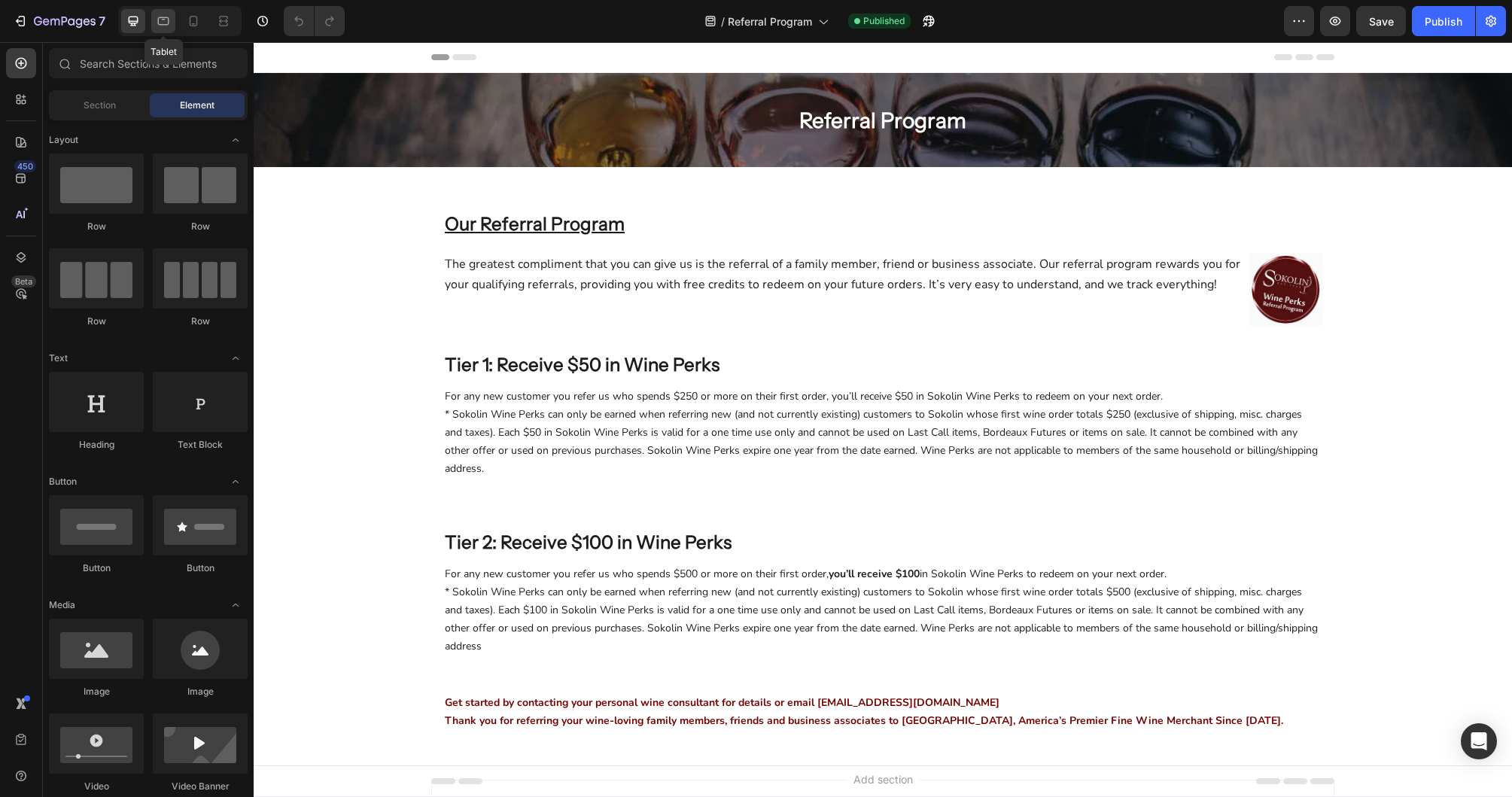
click at [169, 20] on icon at bounding box center [164, 21] width 12 height 9
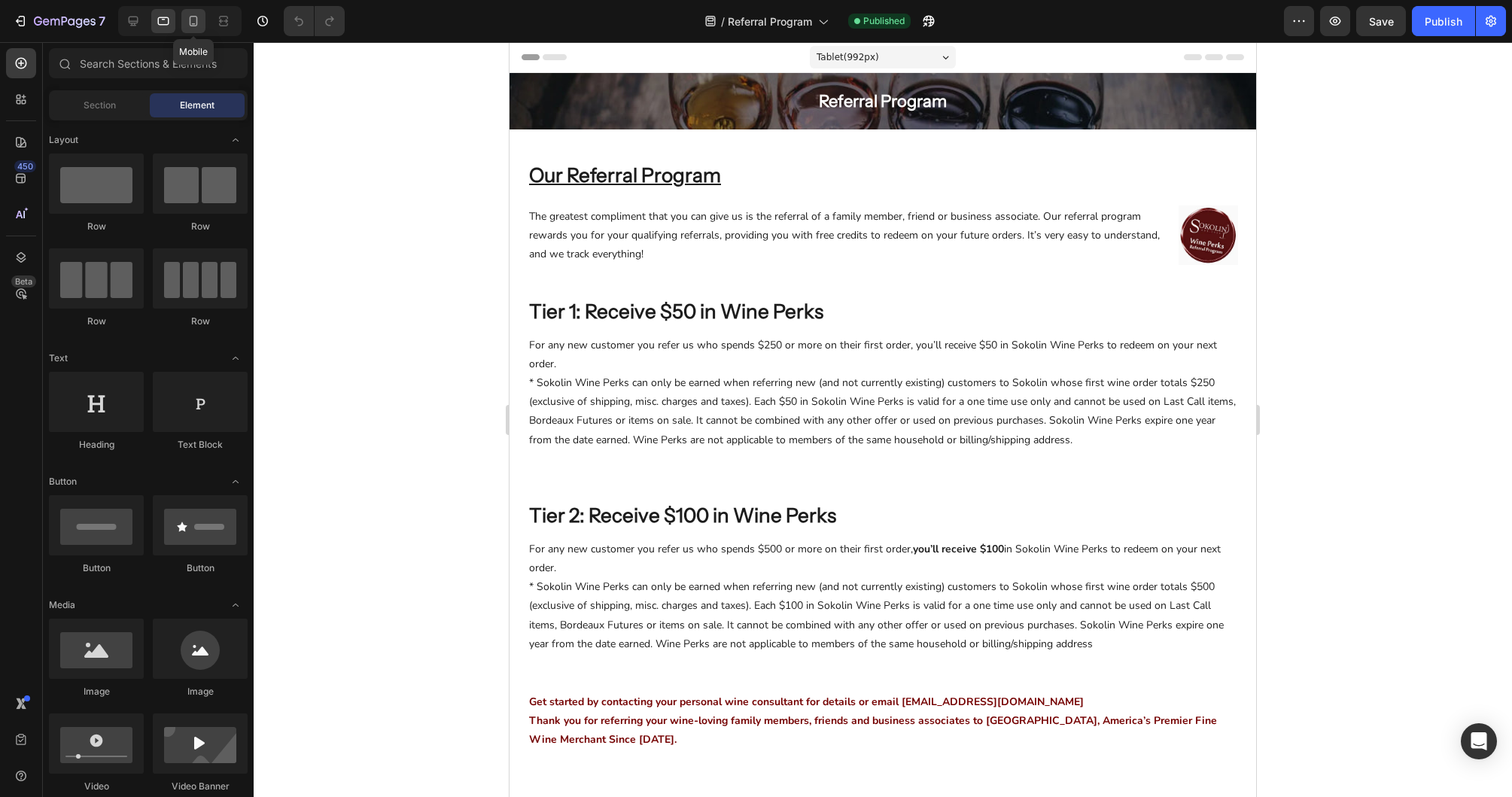
click at [194, 20] on icon at bounding box center [194, 21] width 15 height 15
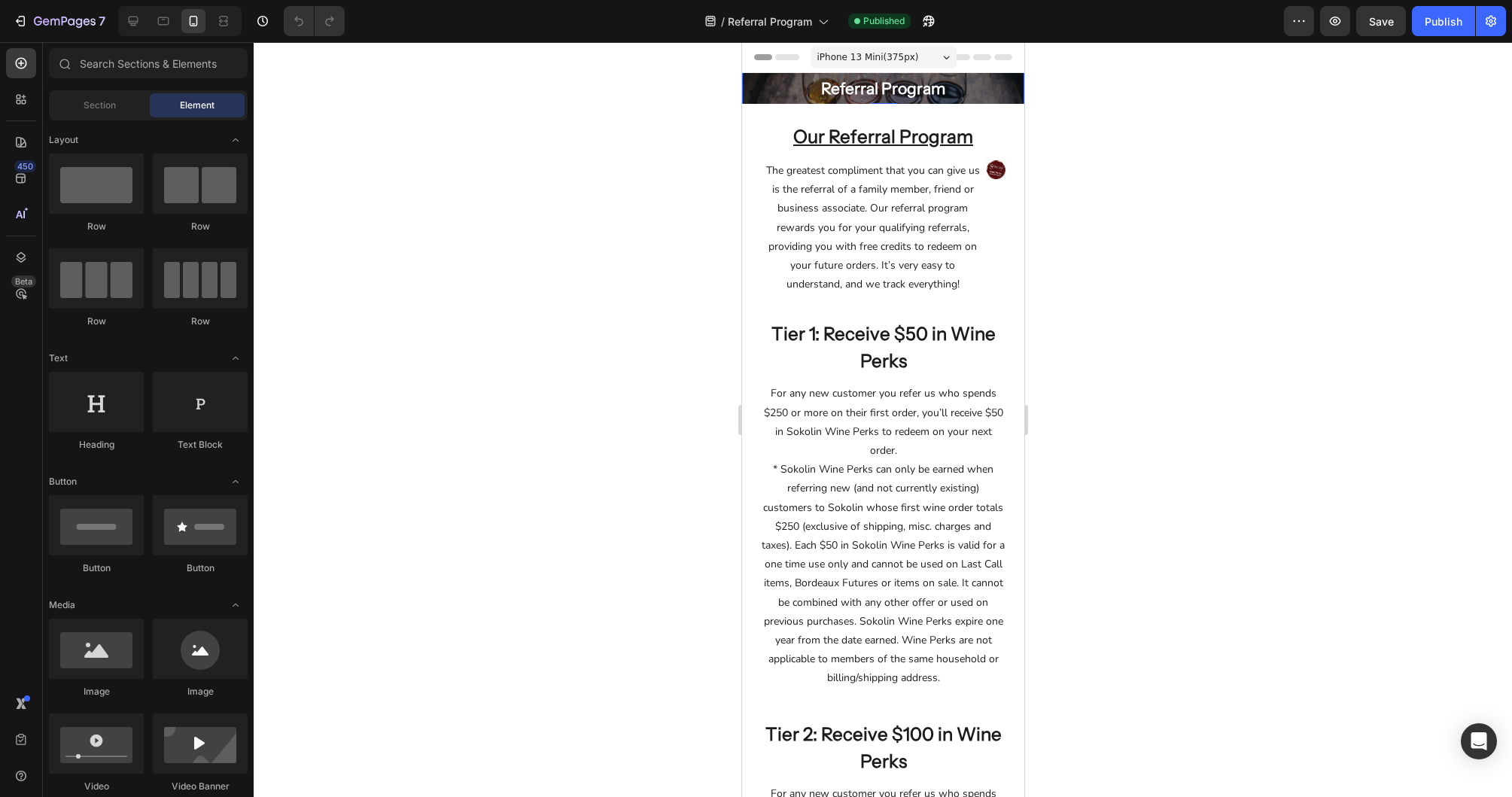
click at [750, 102] on h2 "Referral Program" at bounding box center [882, 88] width 283 height 36
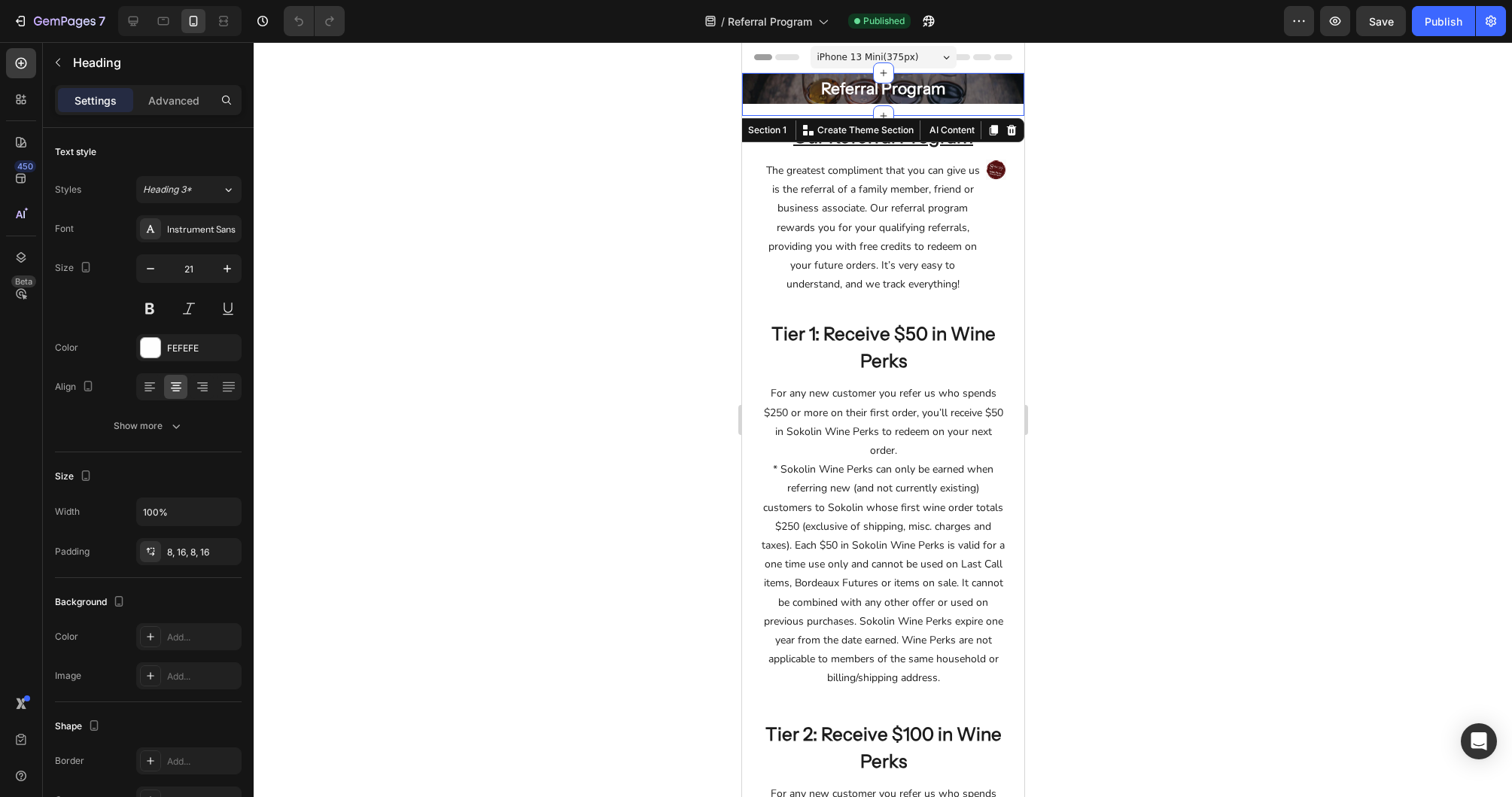
click at [756, 105] on div "Referral Program Heading Row Hero Banner Row" at bounding box center [882, 94] width 283 height 42
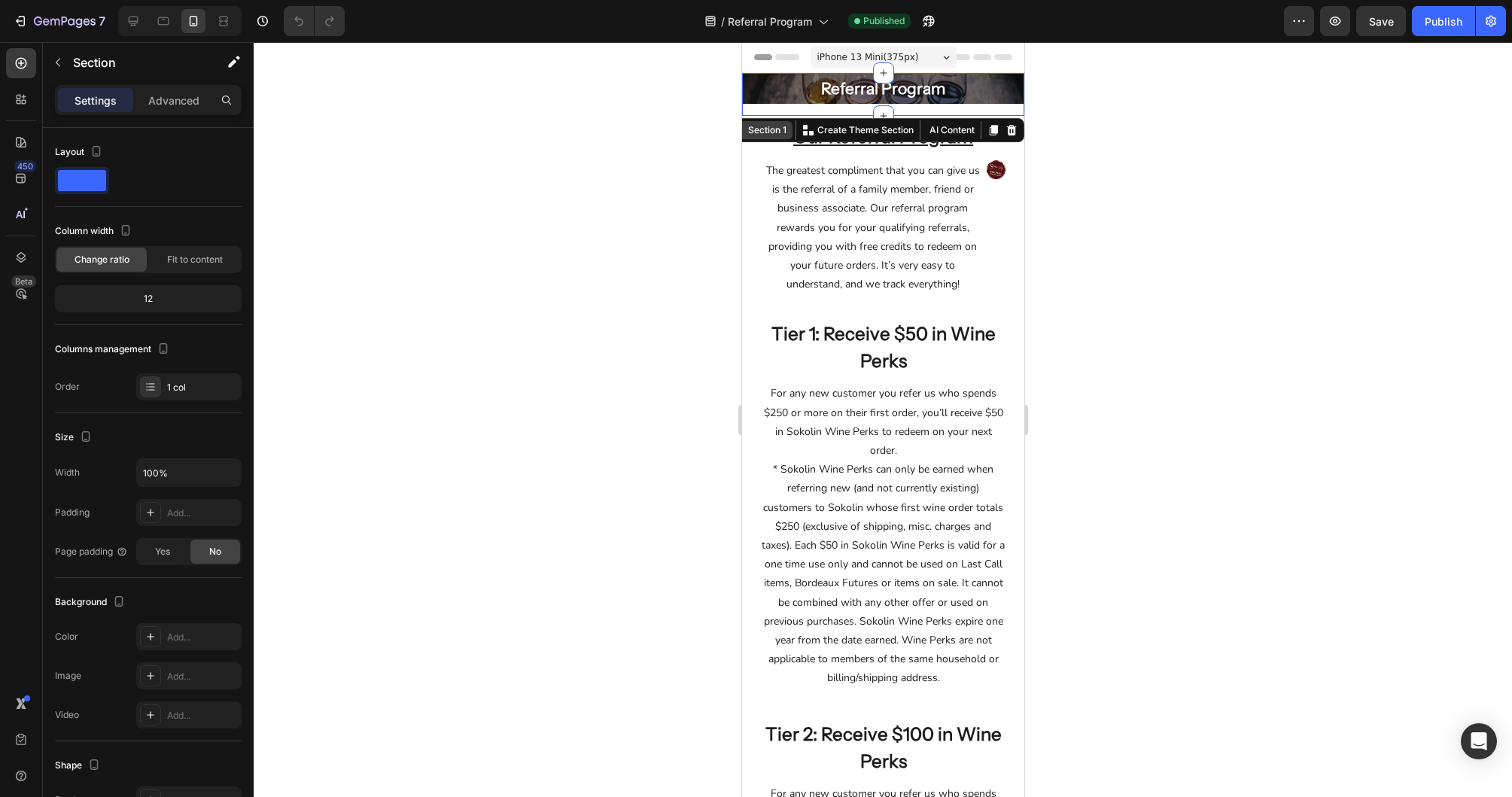
click at [781, 136] on div "Section 1" at bounding box center [767, 130] width 44 height 13
click at [982, 84] on h2 "Referral Program" at bounding box center [882, 88] width 283 height 36
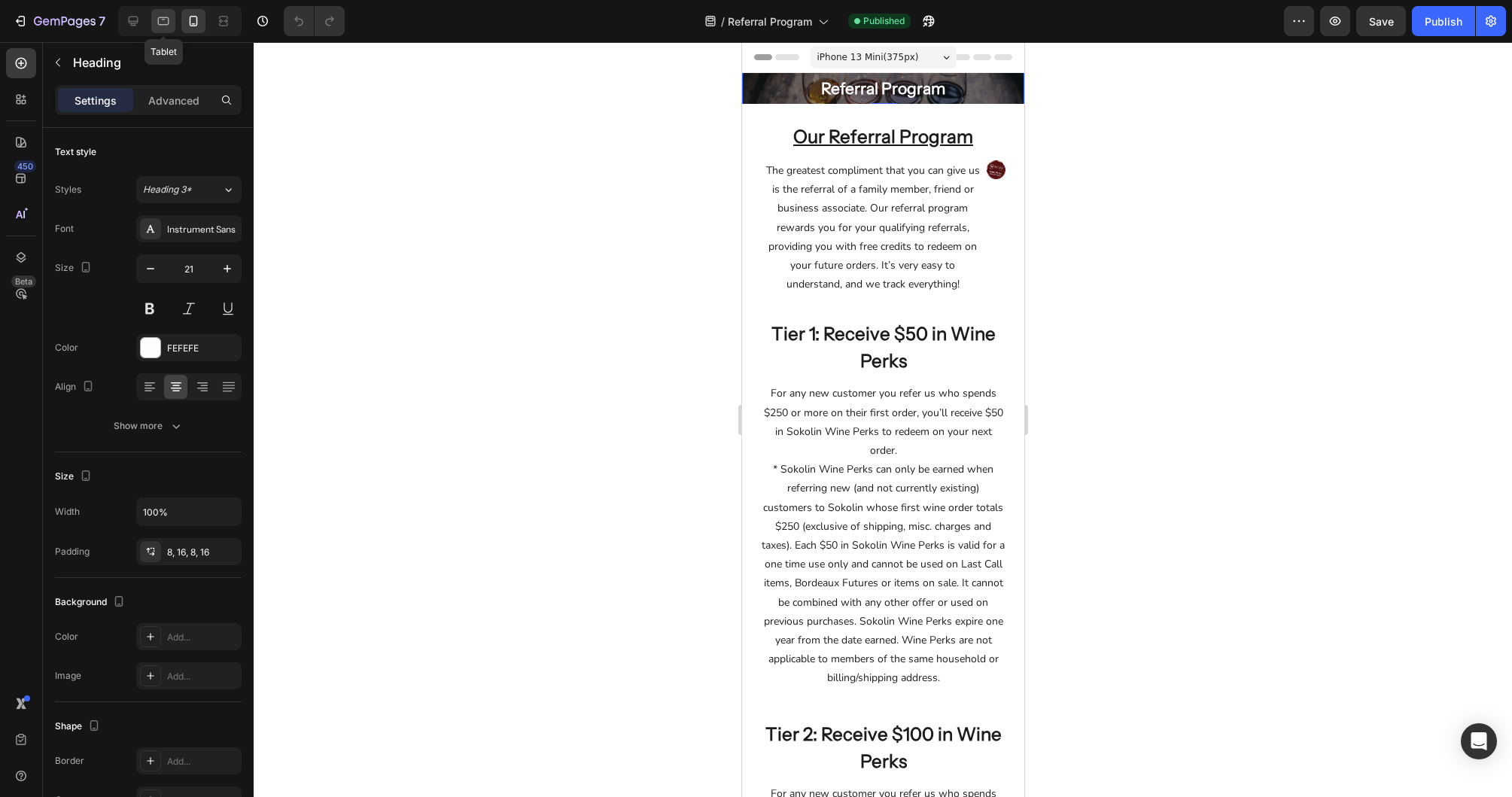
click at [170, 22] on icon at bounding box center [164, 21] width 15 height 15
type input "22"
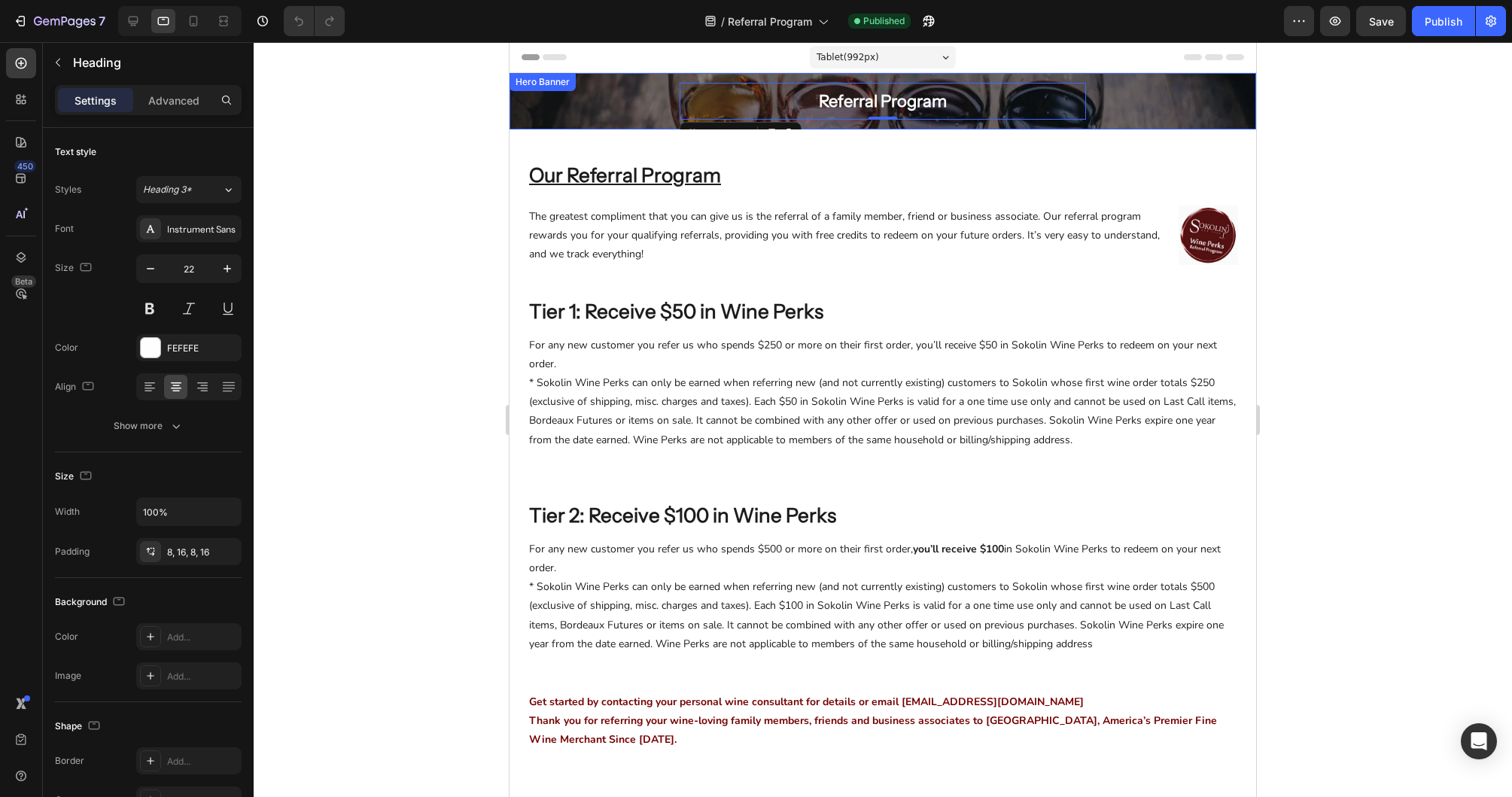
click at [622, 115] on div "Referral Program Heading 0 Row" at bounding box center [882, 101] width 746 height 37
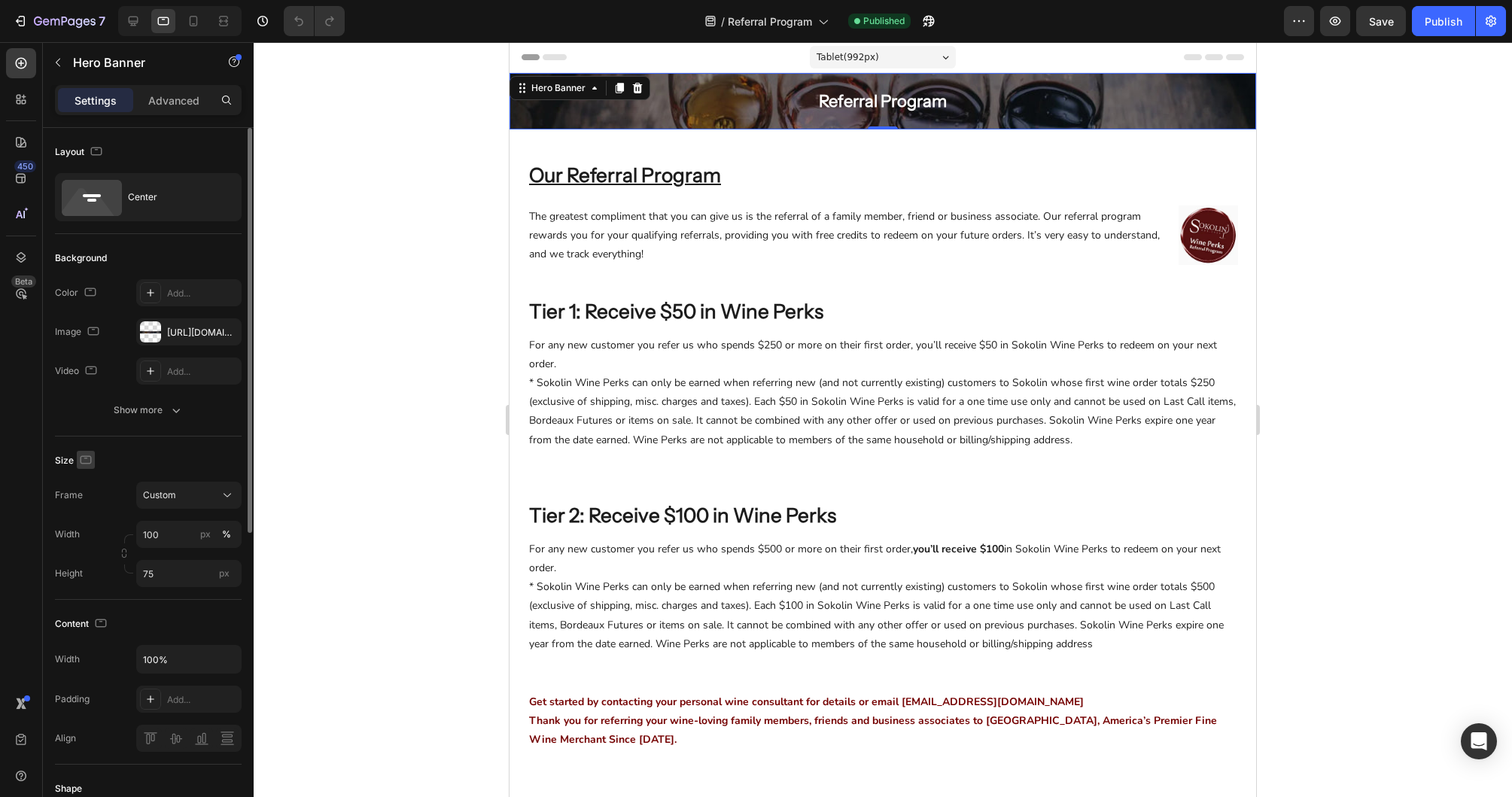
click at [85, 461] on icon "button" at bounding box center [86, 460] width 15 height 15
click at [88, 543] on icon "button" at bounding box center [89, 538] width 15 height 15
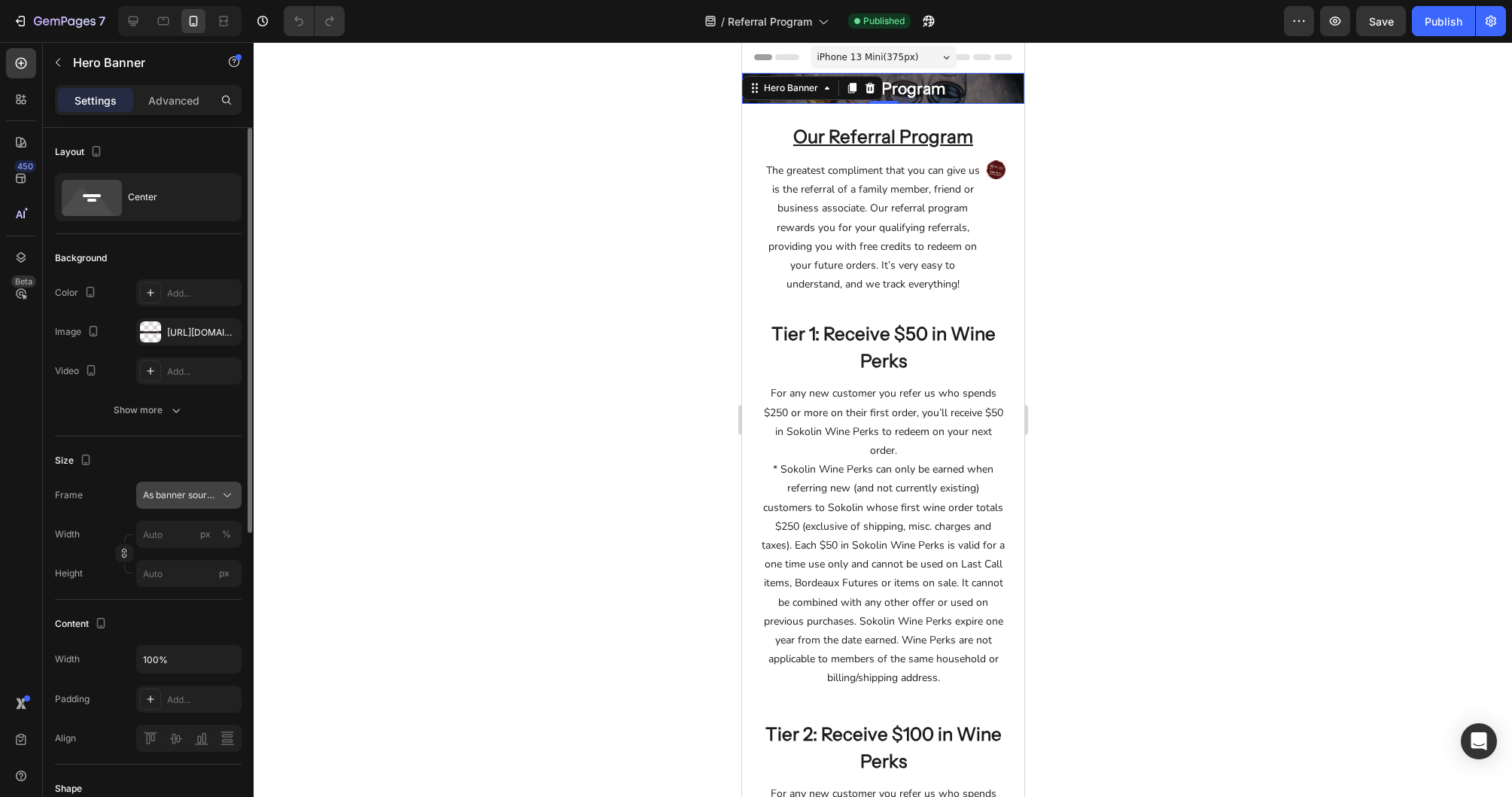
click at [221, 499] on icon at bounding box center [228, 495] width 15 height 15
click at [187, 552] on div "Custom" at bounding box center [186, 558] width 88 height 13
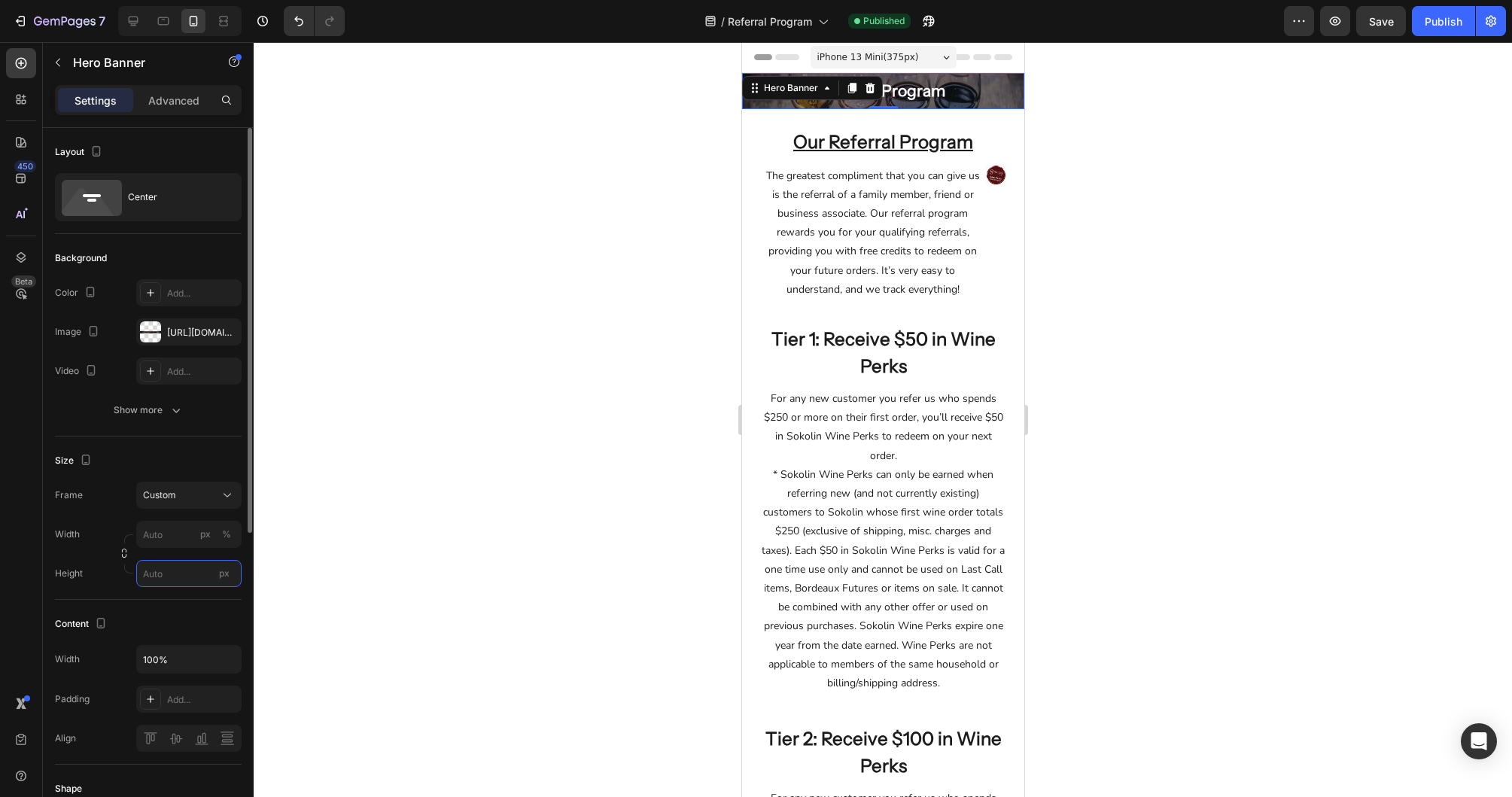
click at [176, 569] on input "px" at bounding box center [188, 573] width 105 height 27
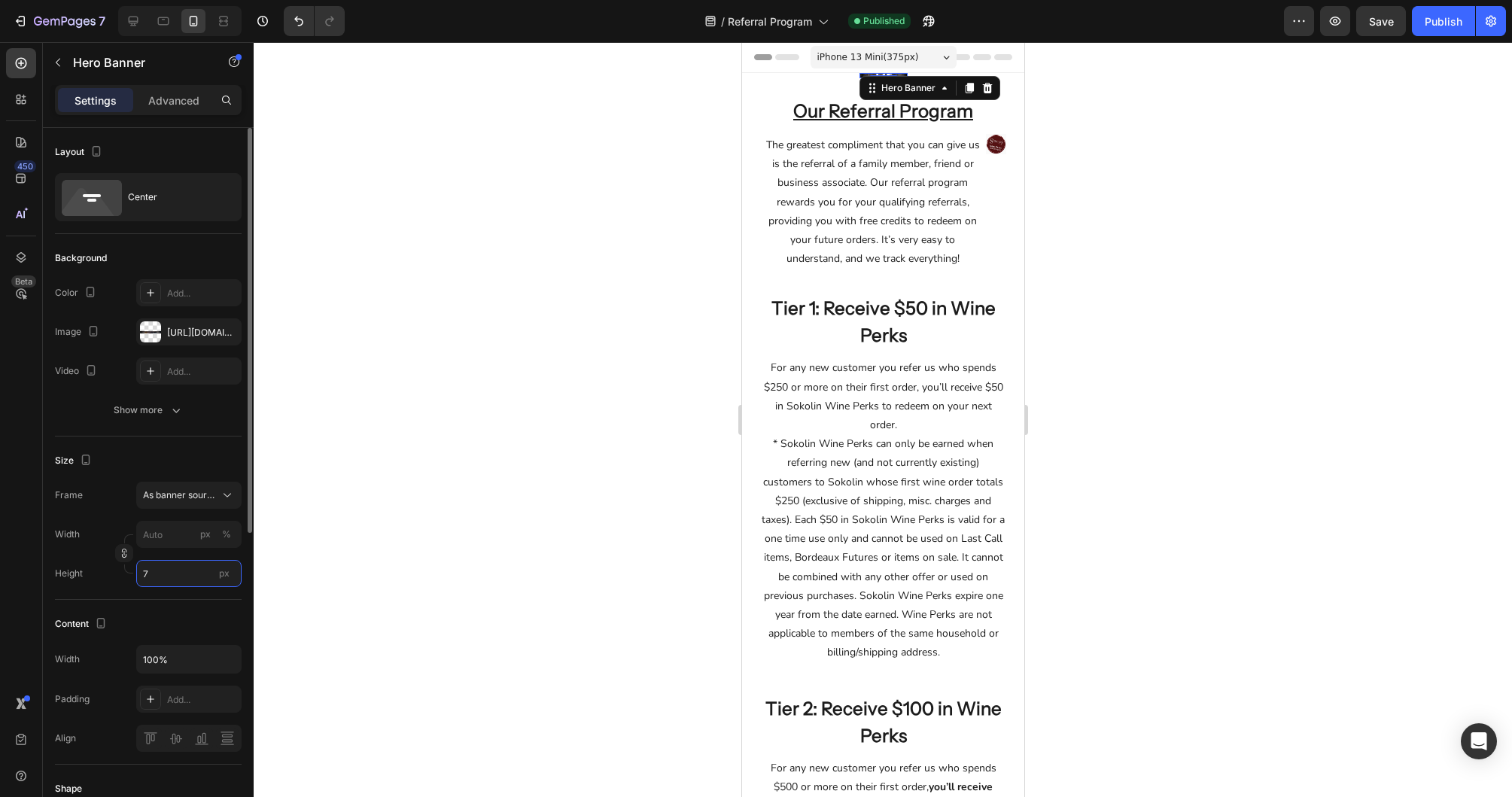
click at [172, 577] on input "7" at bounding box center [188, 573] width 105 height 27
click at [86, 518] on div "Frame As banner source Width px % Height 75 px" at bounding box center [148, 534] width 187 height 105
click at [149, 701] on icon at bounding box center [150, 699] width 8 height 8
type input "7"
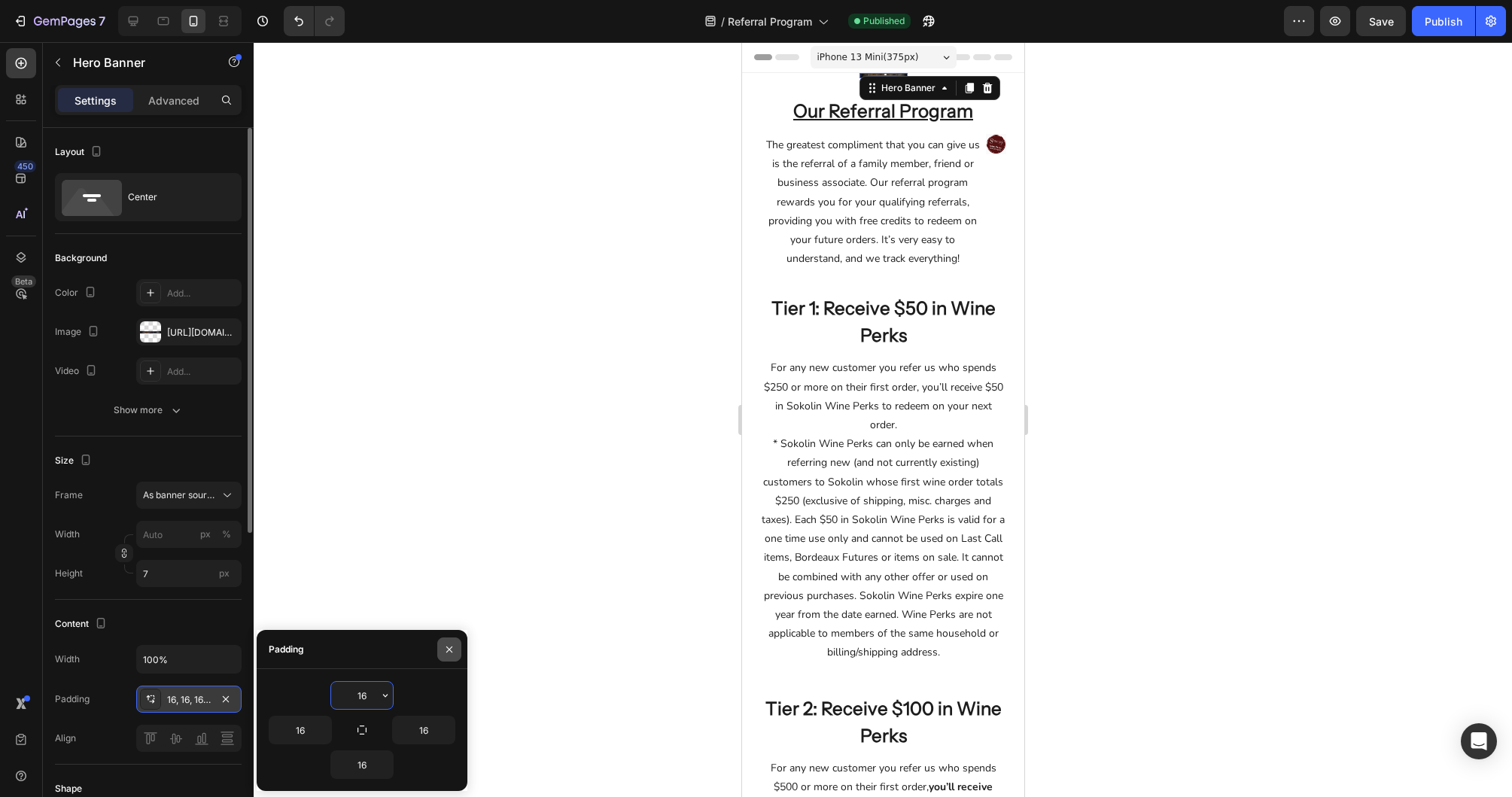
click at [451, 650] on icon "button" at bounding box center [449, 649] width 12 height 12
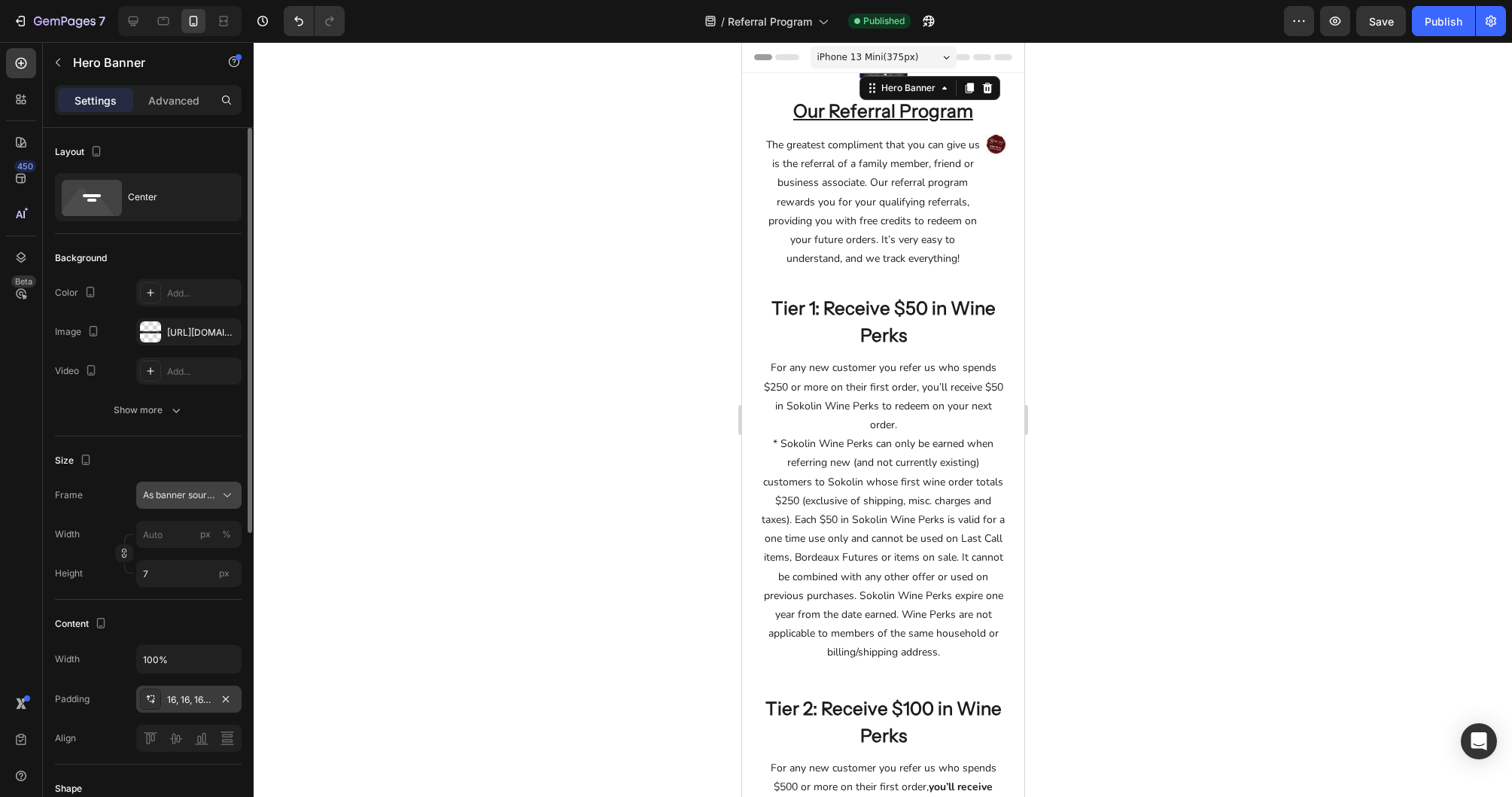
click at [199, 489] on span "As banner source" at bounding box center [179, 495] width 73 height 13
click at [166, 553] on span "Custom" at bounding box center [159, 558] width 33 height 13
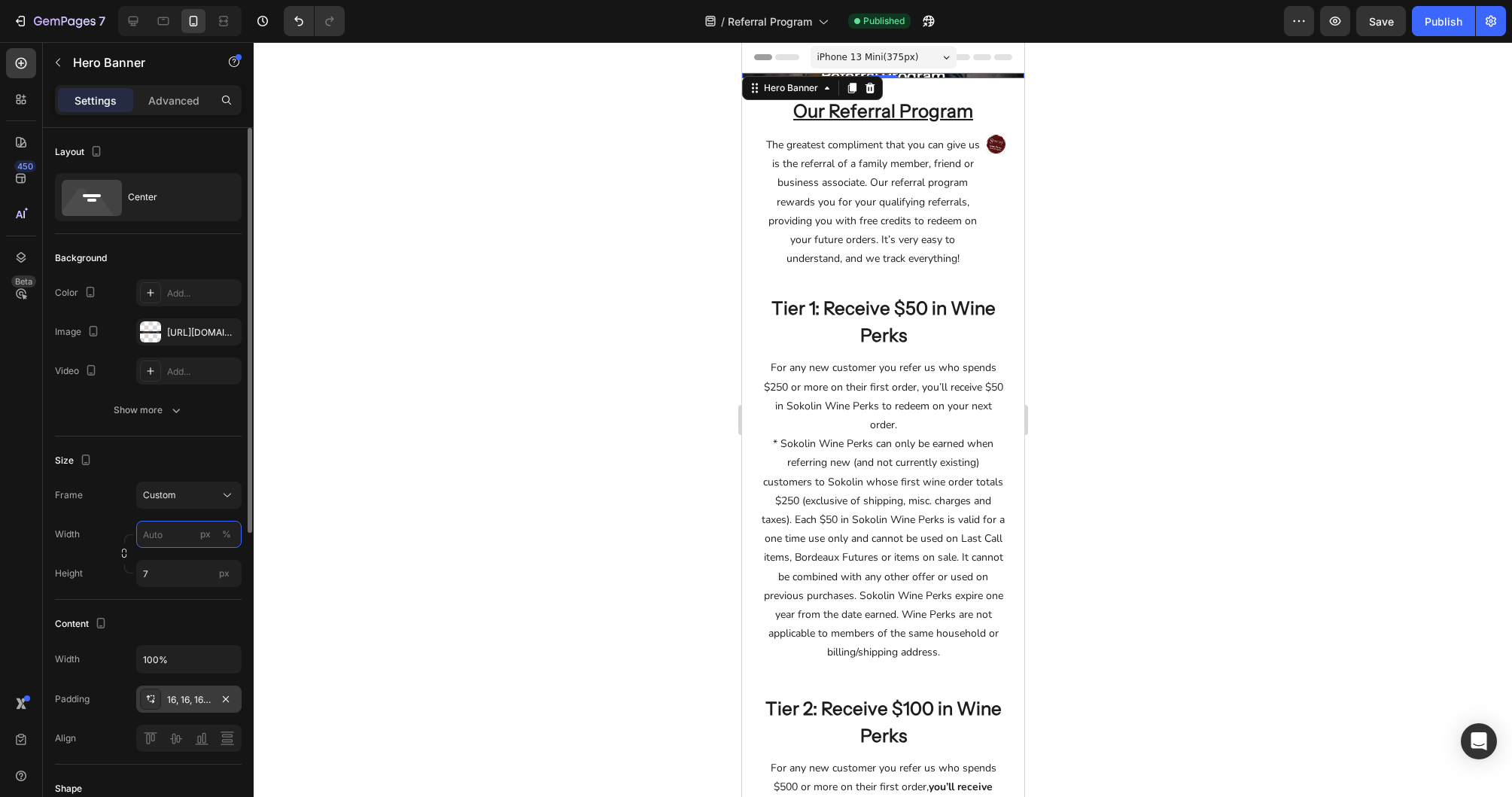
click at [168, 531] on input "px %" at bounding box center [188, 534] width 105 height 27
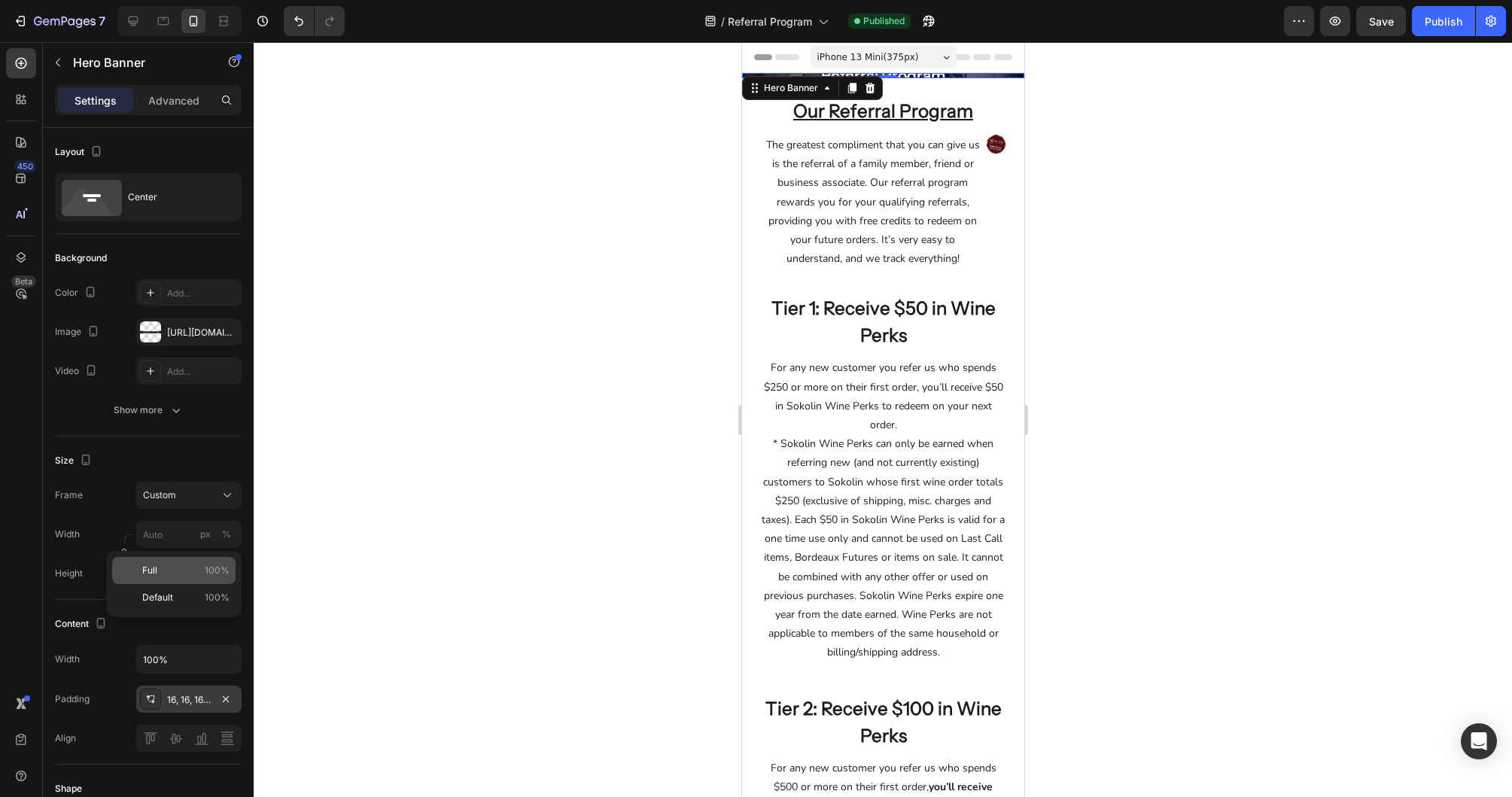
click at [162, 564] on p "Full 100%" at bounding box center [186, 571] width 88 height 13
type input "100"
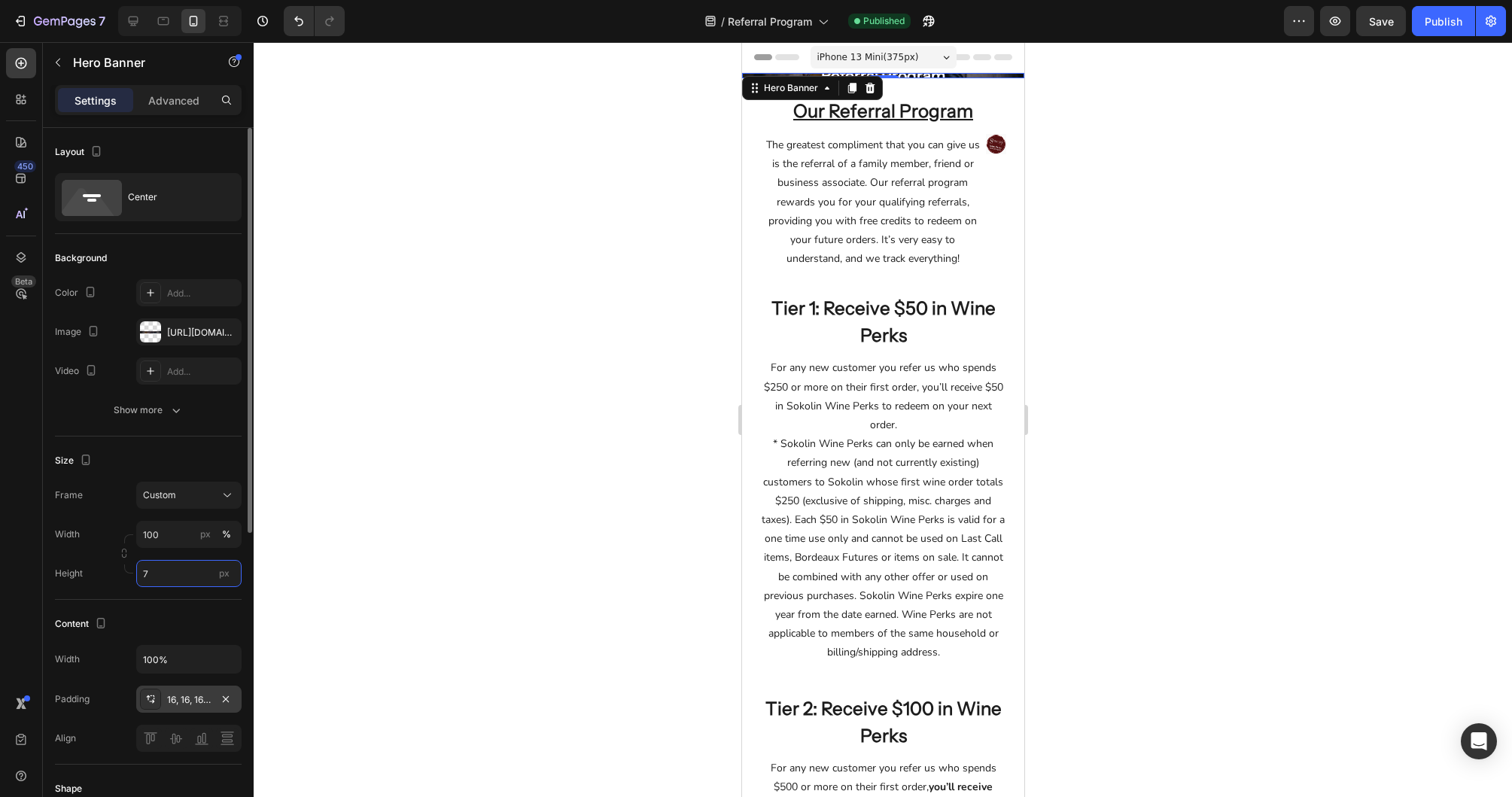
click at [159, 572] on input "7" at bounding box center [188, 573] width 105 height 27
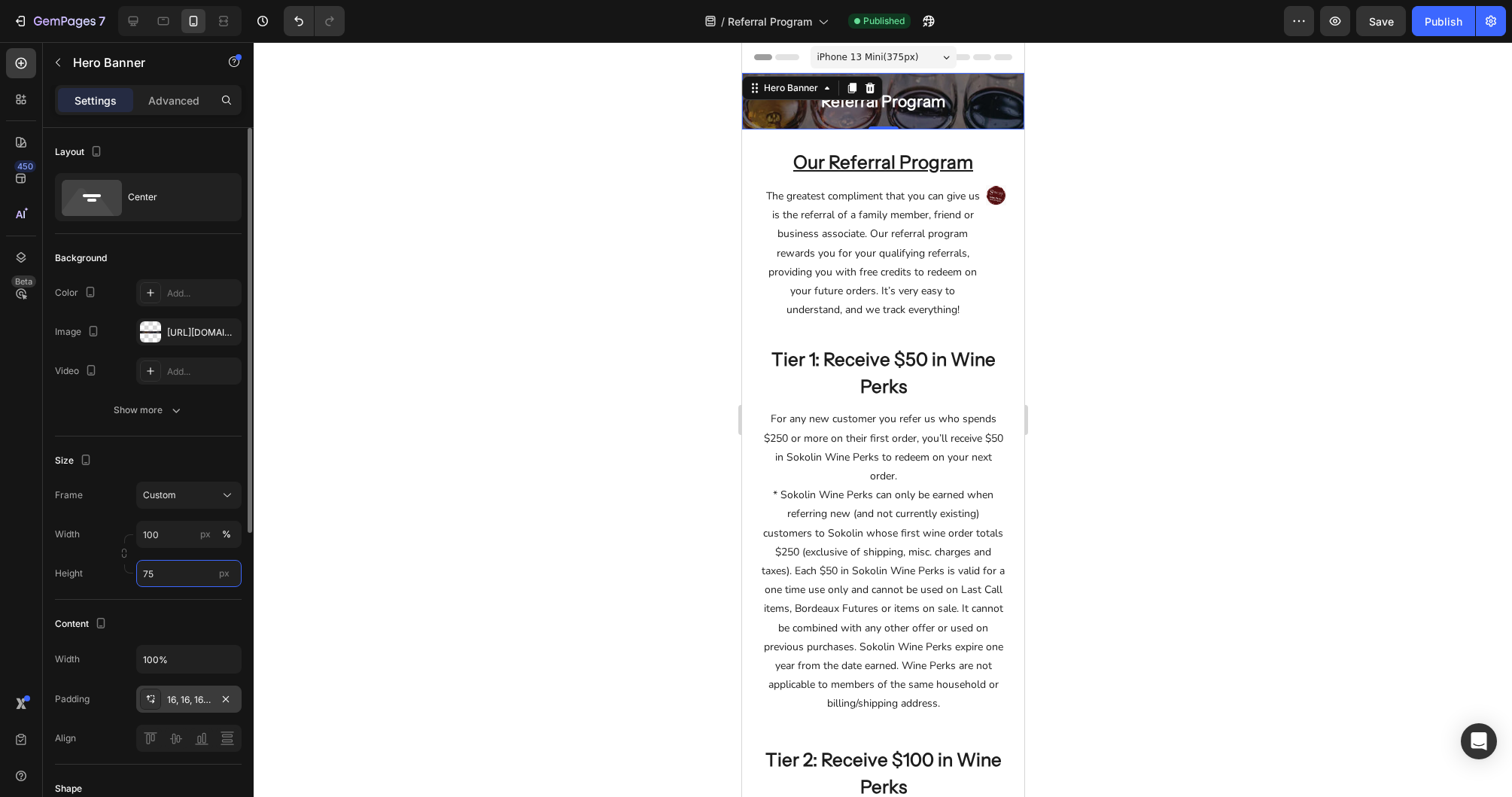
click at [159, 575] on input "75" at bounding box center [188, 573] width 105 height 27
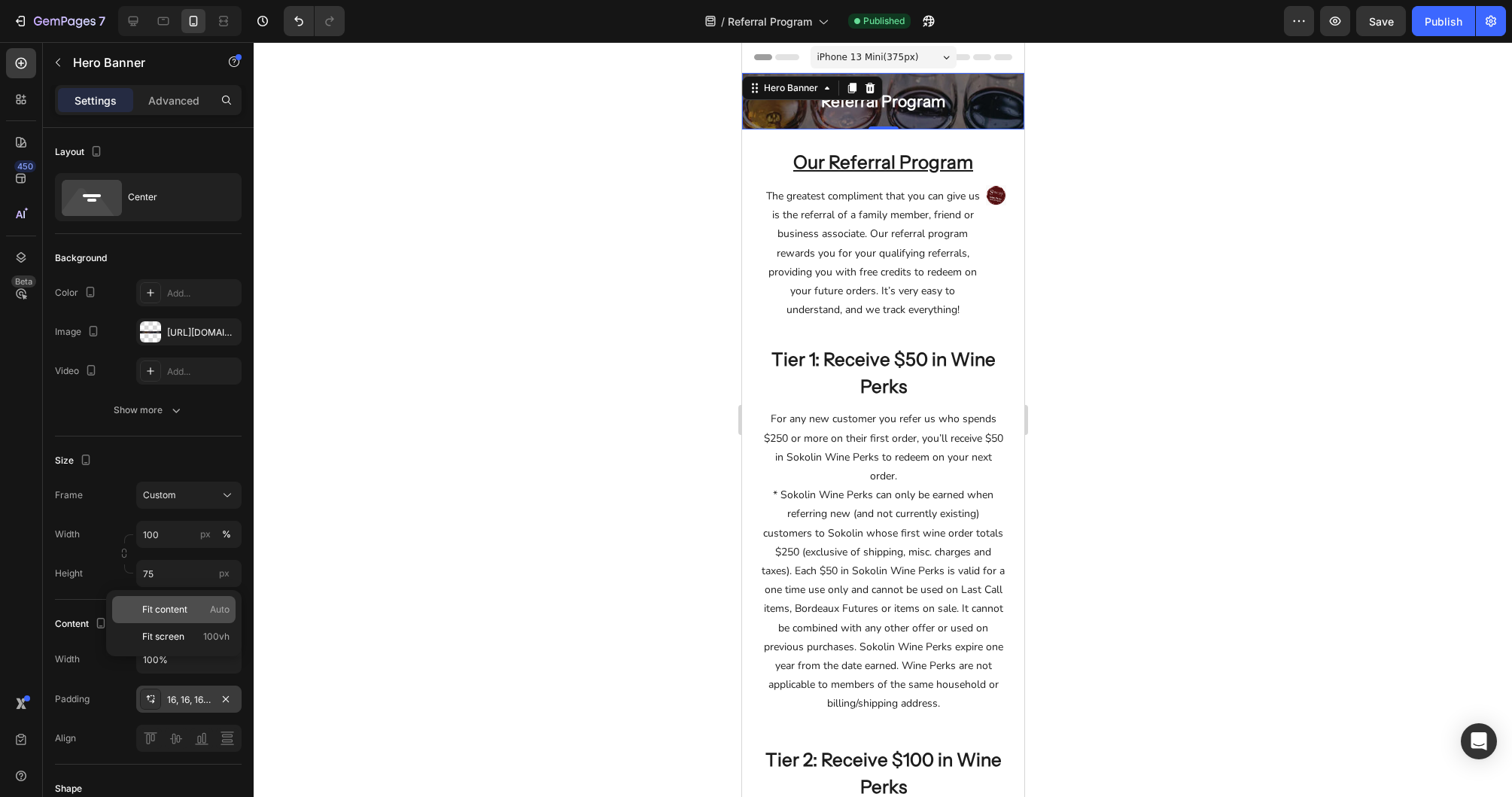
click at [167, 608] on span "Fit content" at bounding box center [165, 609] width 45 height 13
type input "Auto"
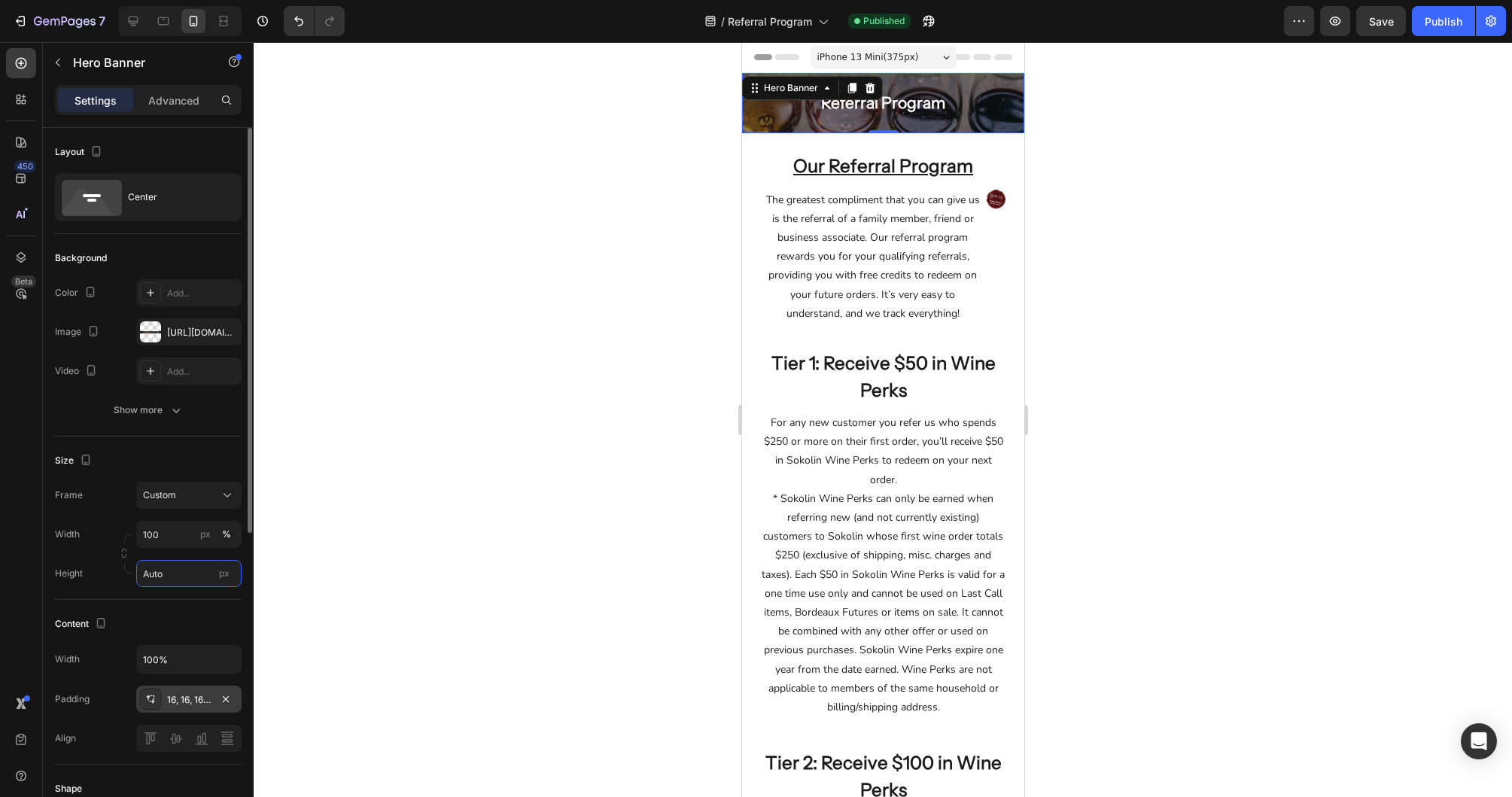
click at [168, 575] on input "Auto" at bounding box center [188, 573] width 105 height 27
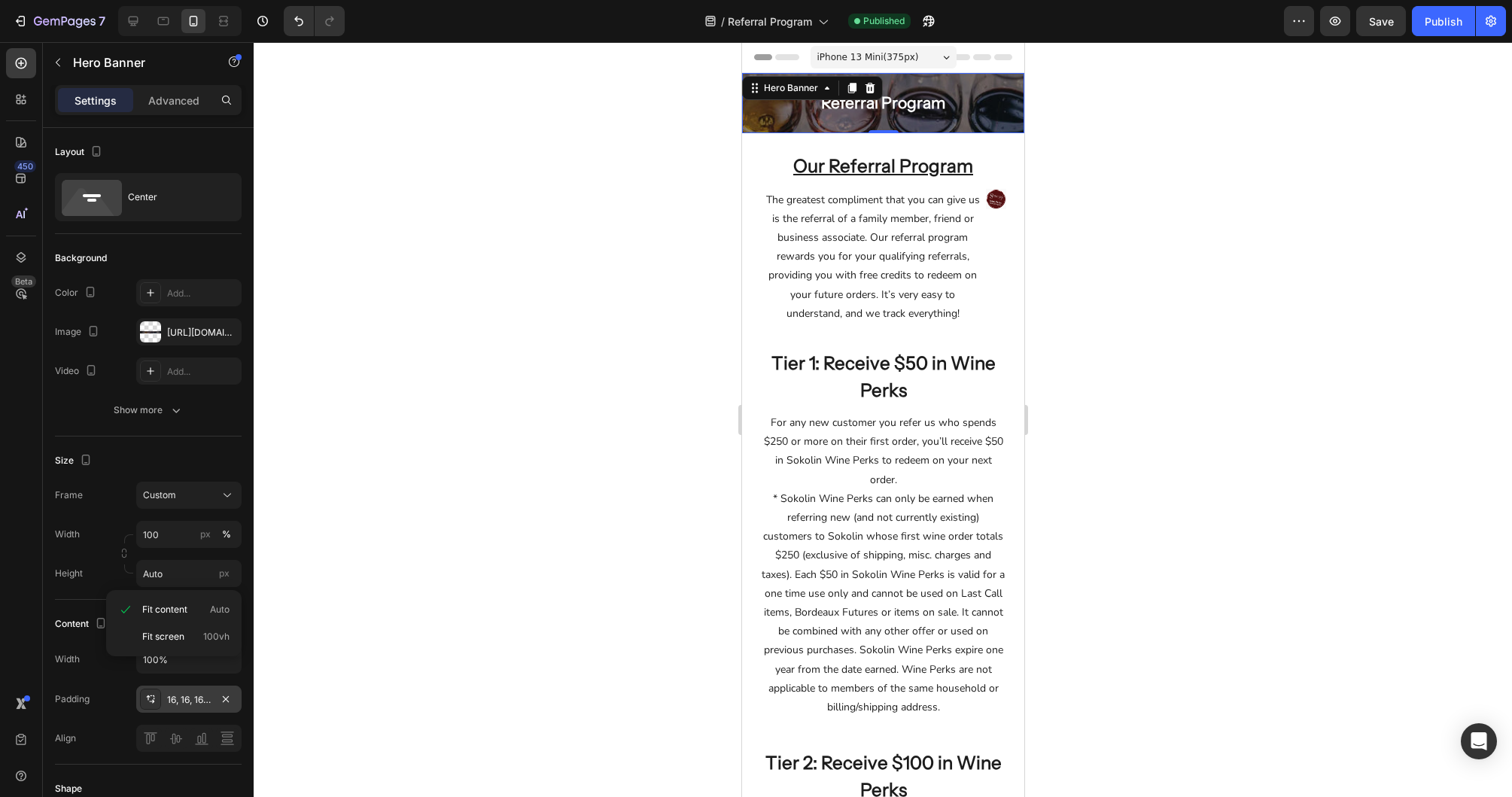
click at [308, 526] on div at bounding box center [882, 419] width 1258 height 755
click at [748, 99] on div "Referral Program Heading Row Hero Banner" at bounding box center [882, 103] width 283 height 60
click at [164, 107] on p "Advanced" at bounding box center [174, 100] width 51 height 15
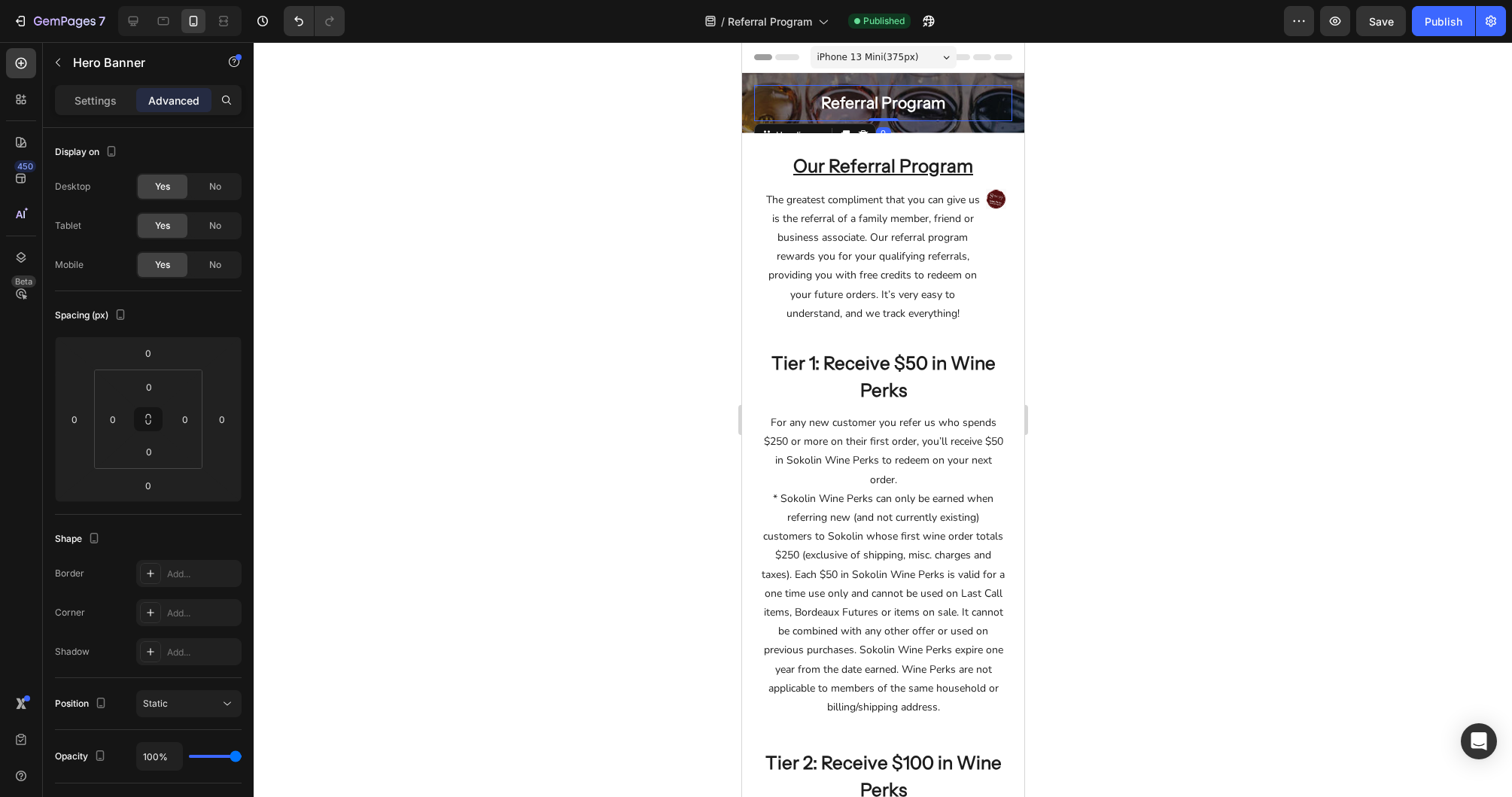
click at [935, 105] on h2 "Referral Program" at bounding box center [882, 102] width 258 height 36
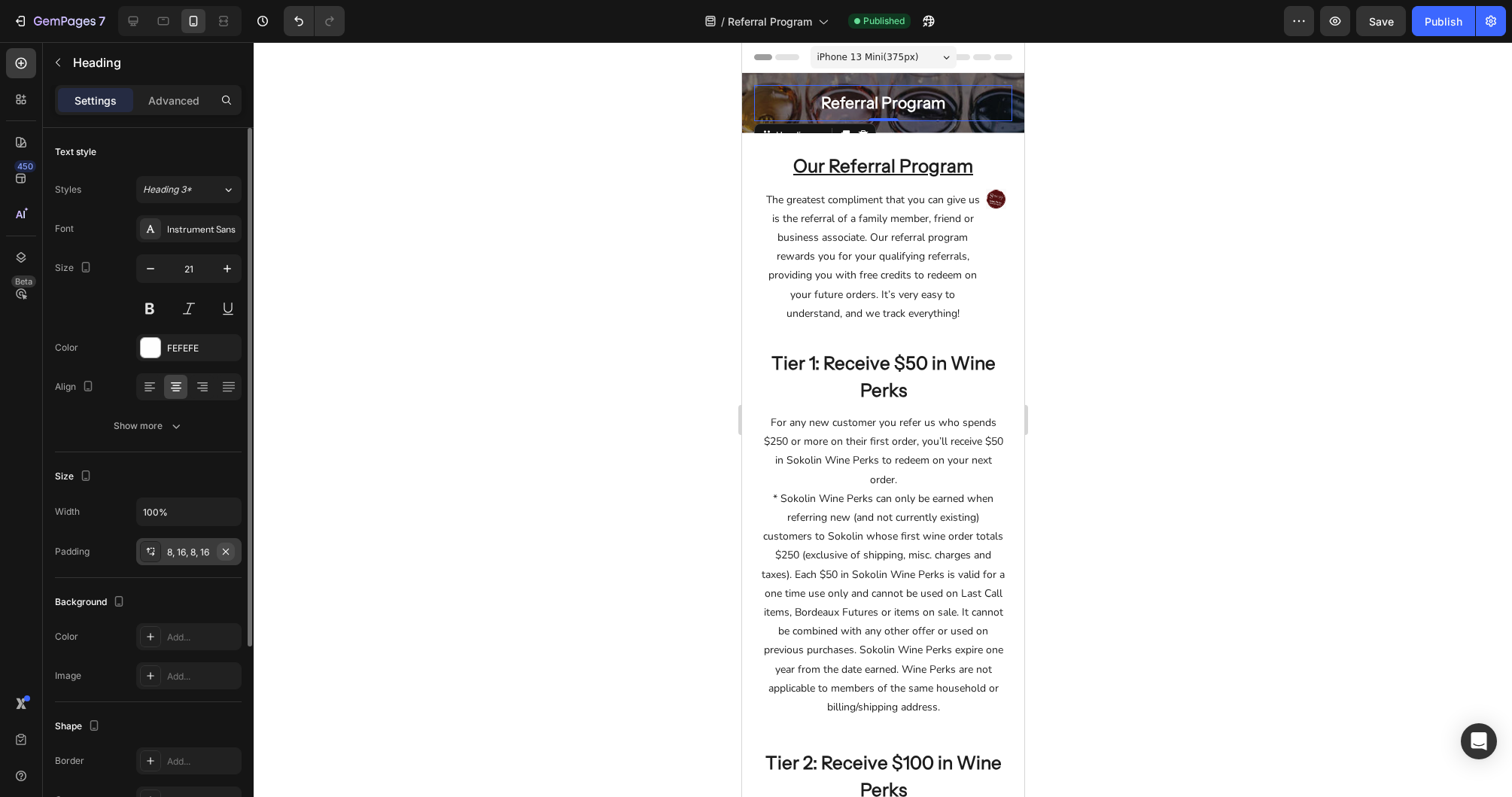
click at [224, 547] on icon "button" at bounding box center [226, 551] width 12 height 12
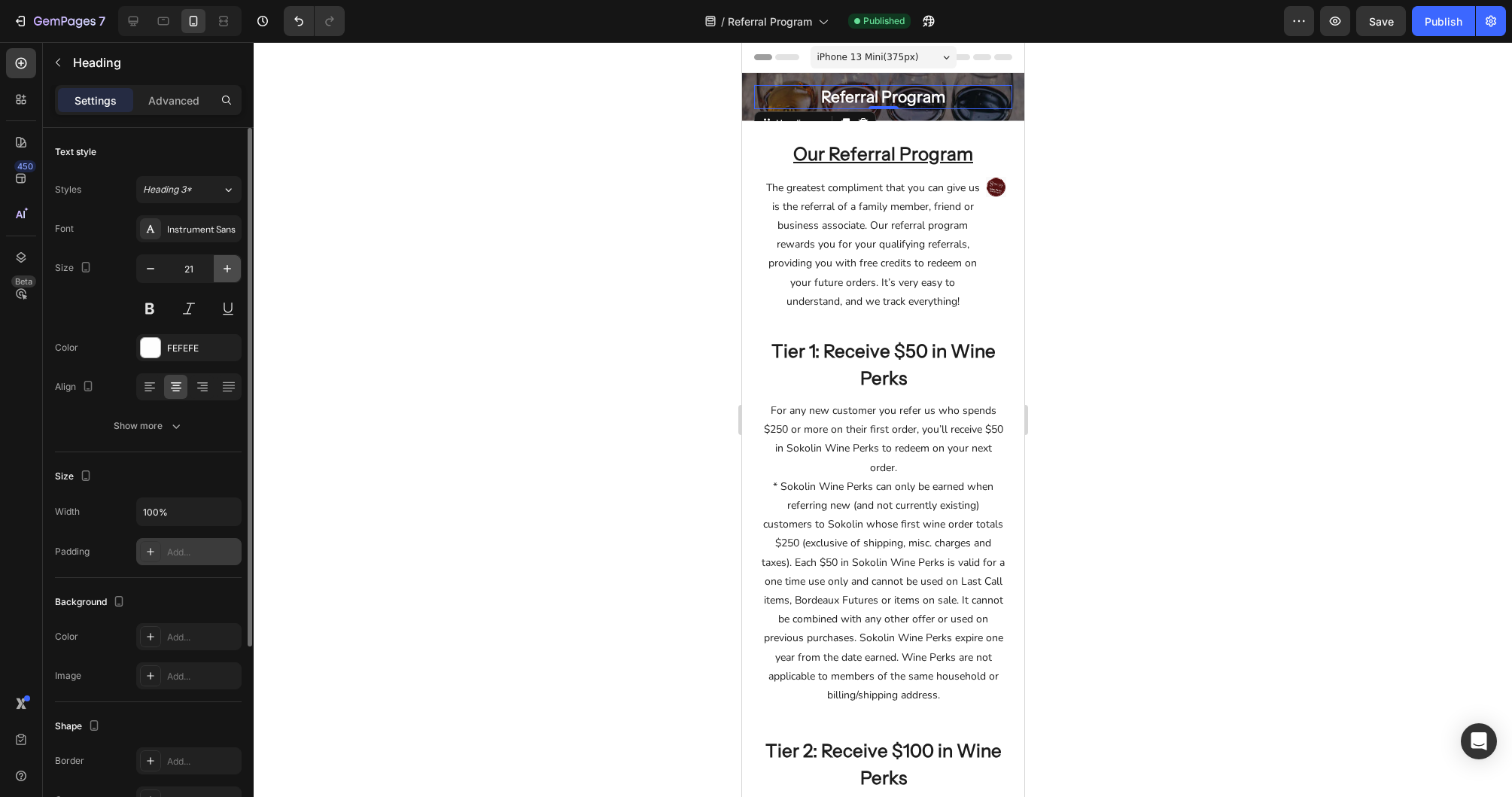
click at [229, 272] on icon "button" at bounding box center [228, 269] width 15 height 15
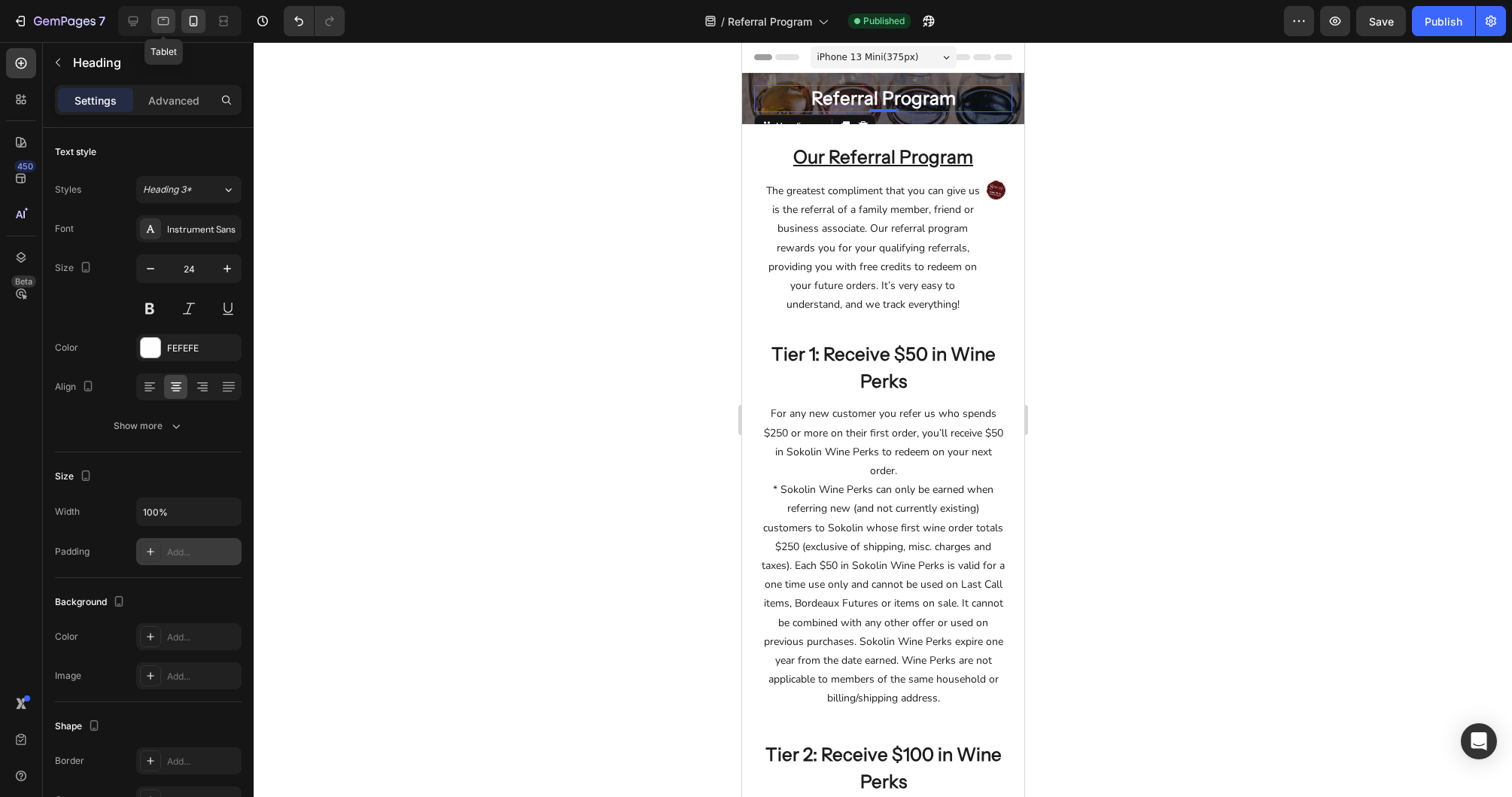
click at [174, 26] on div at bounding box center [163, 20] width 24 height 24
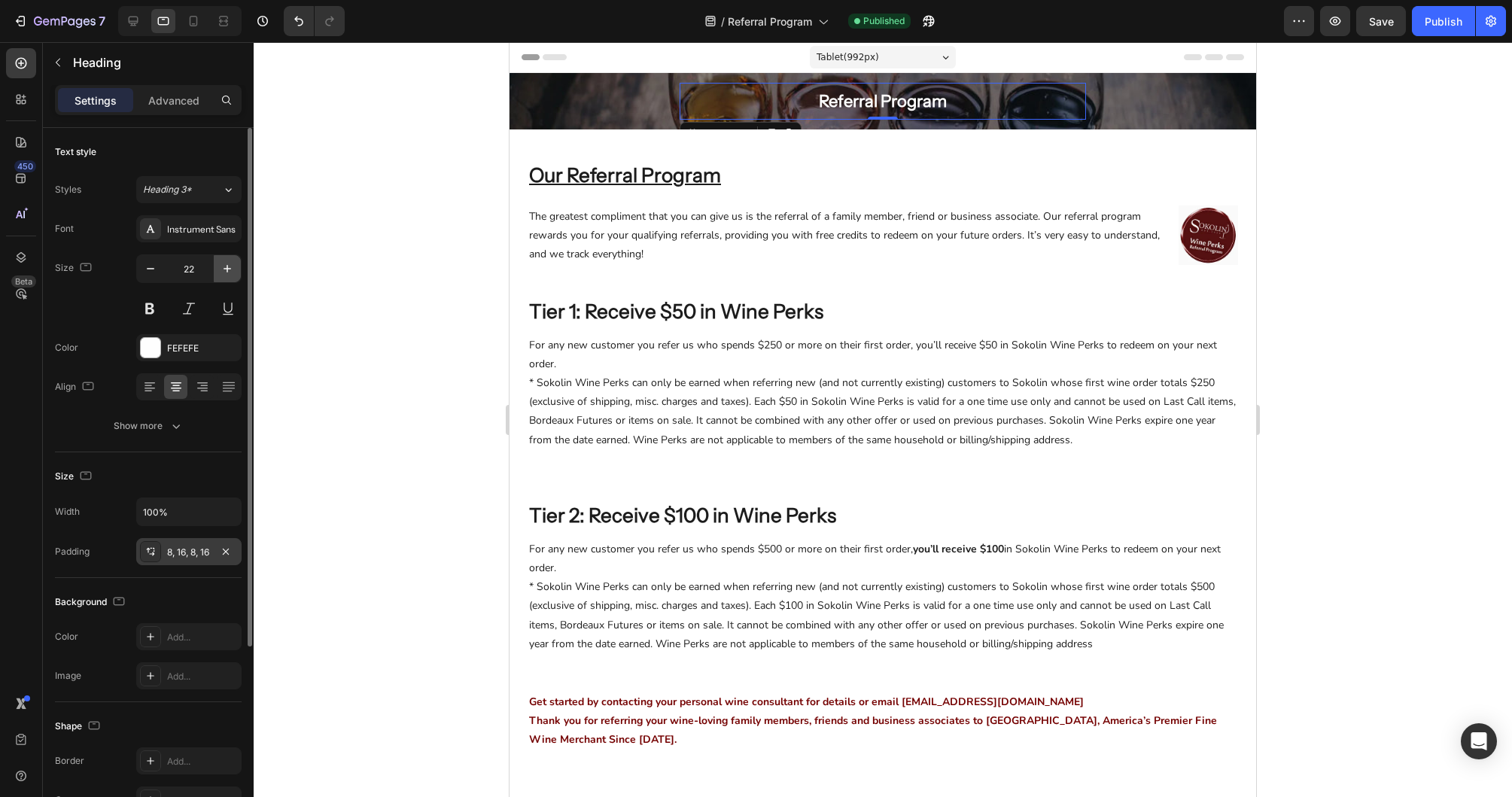
click at [225, 272] on icon "button" at bounding box center [228, 269] width 15 height 15
click at [225, 271] on icon "button" at bounding box center [228, 269] width 15 height 15
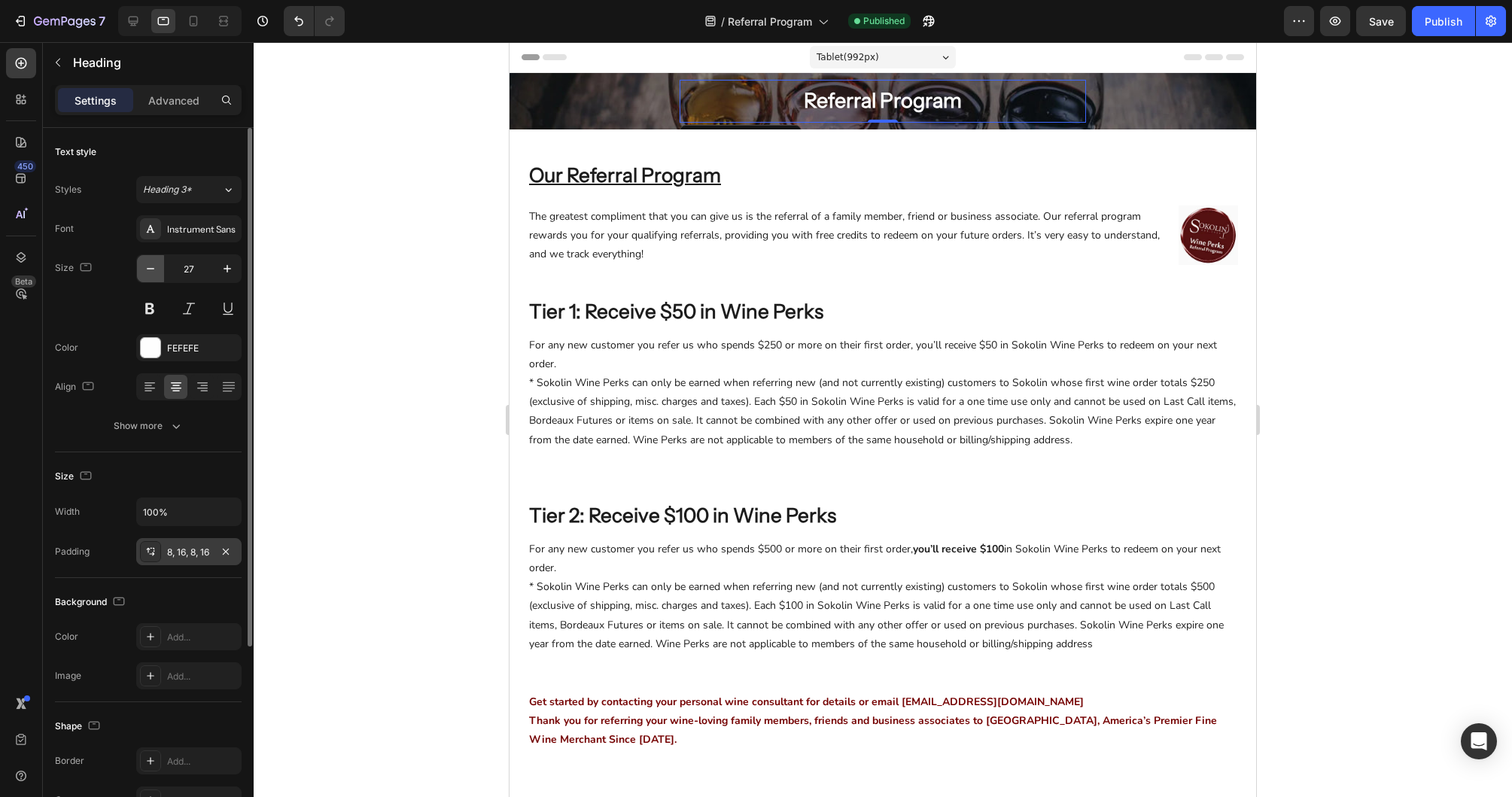
click at [156, 269] on icon "button" at bounding box center [150, 269] width 15 height 15
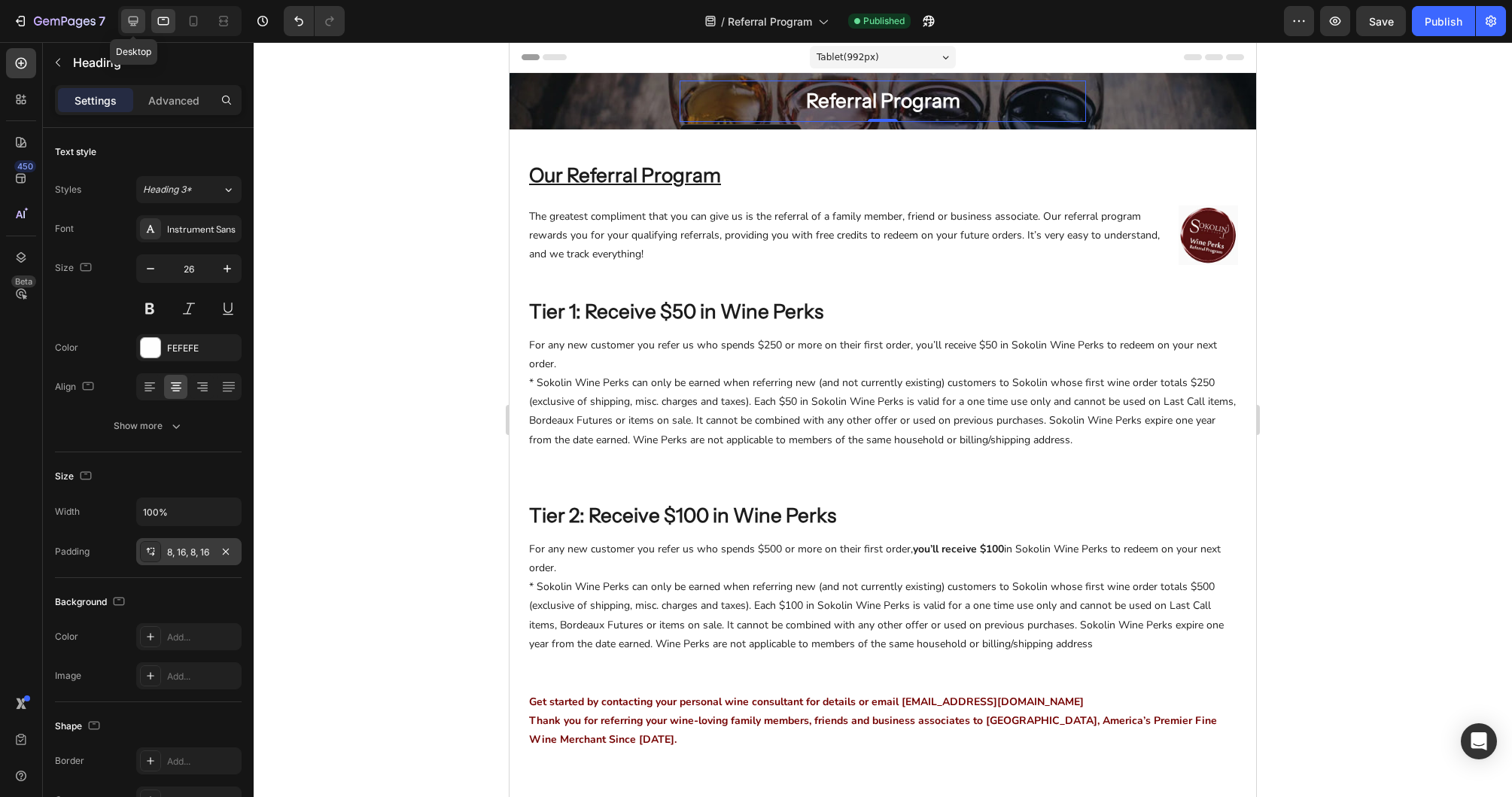
click at [138, 26] on icon at bounding box center [133, 21] width 15 height 15
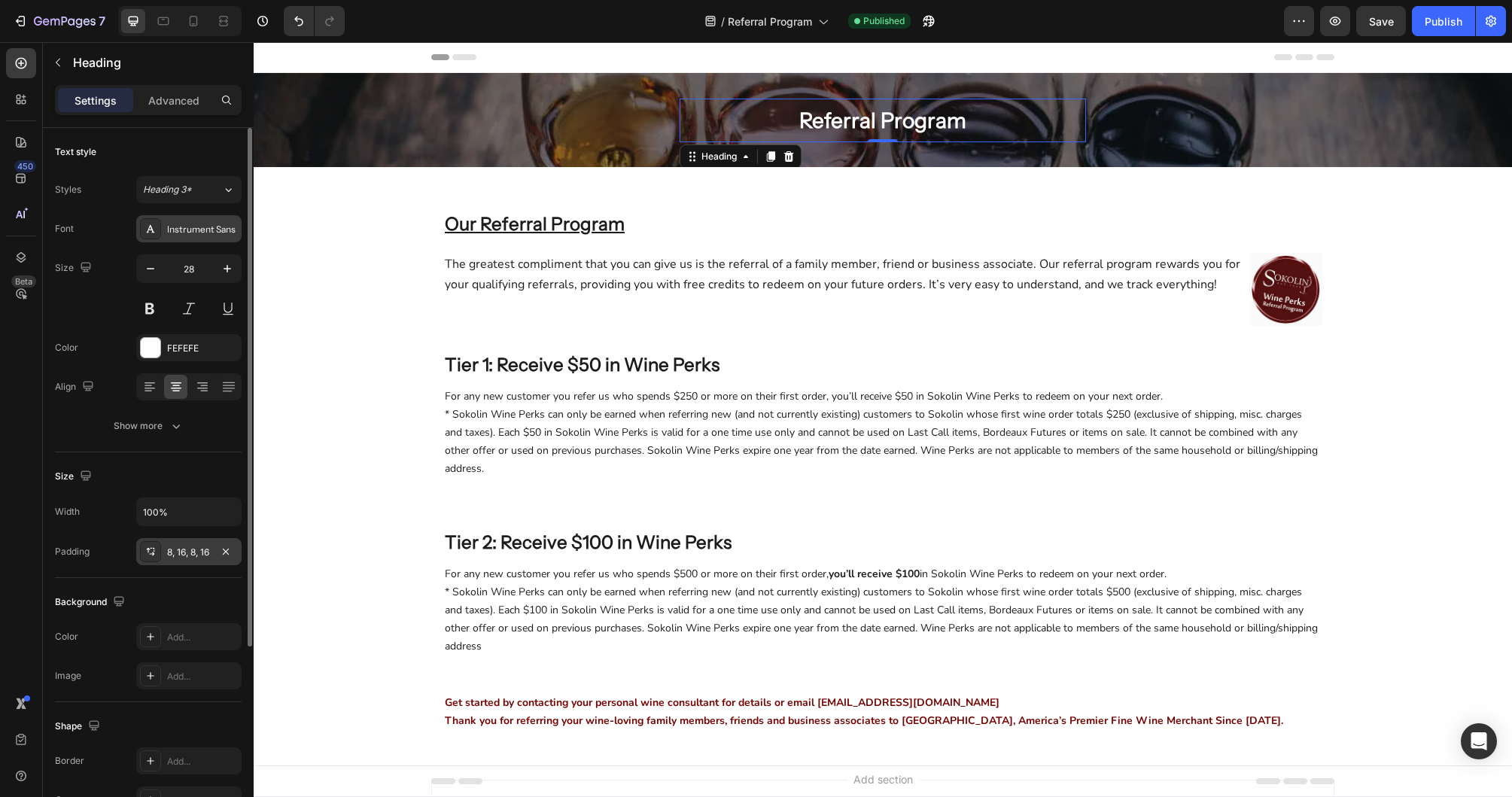
scroll to position [3, 0]
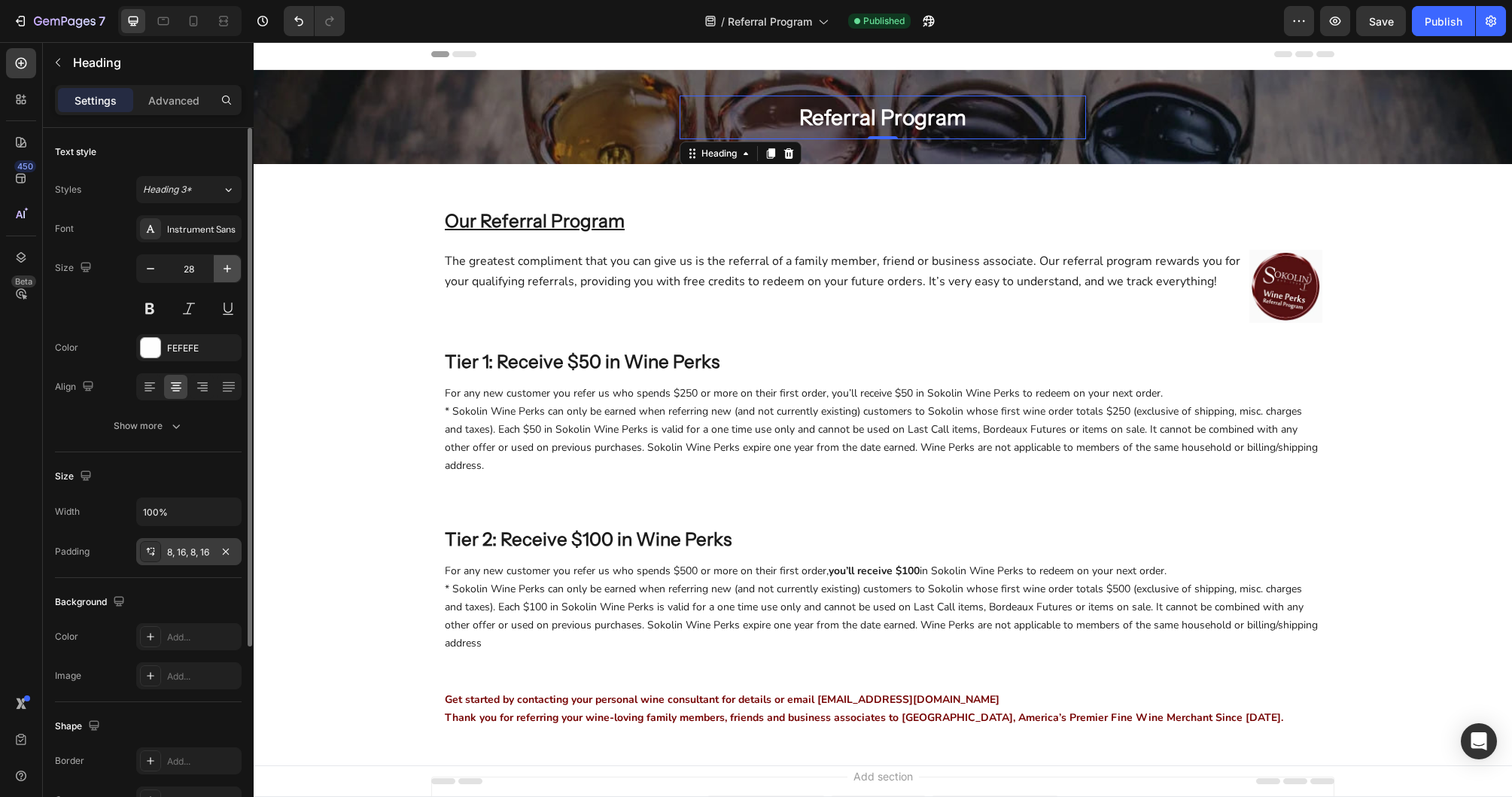
click at [226, 262] on icon "button" at bounding box center [228, 269] width 15 height 15
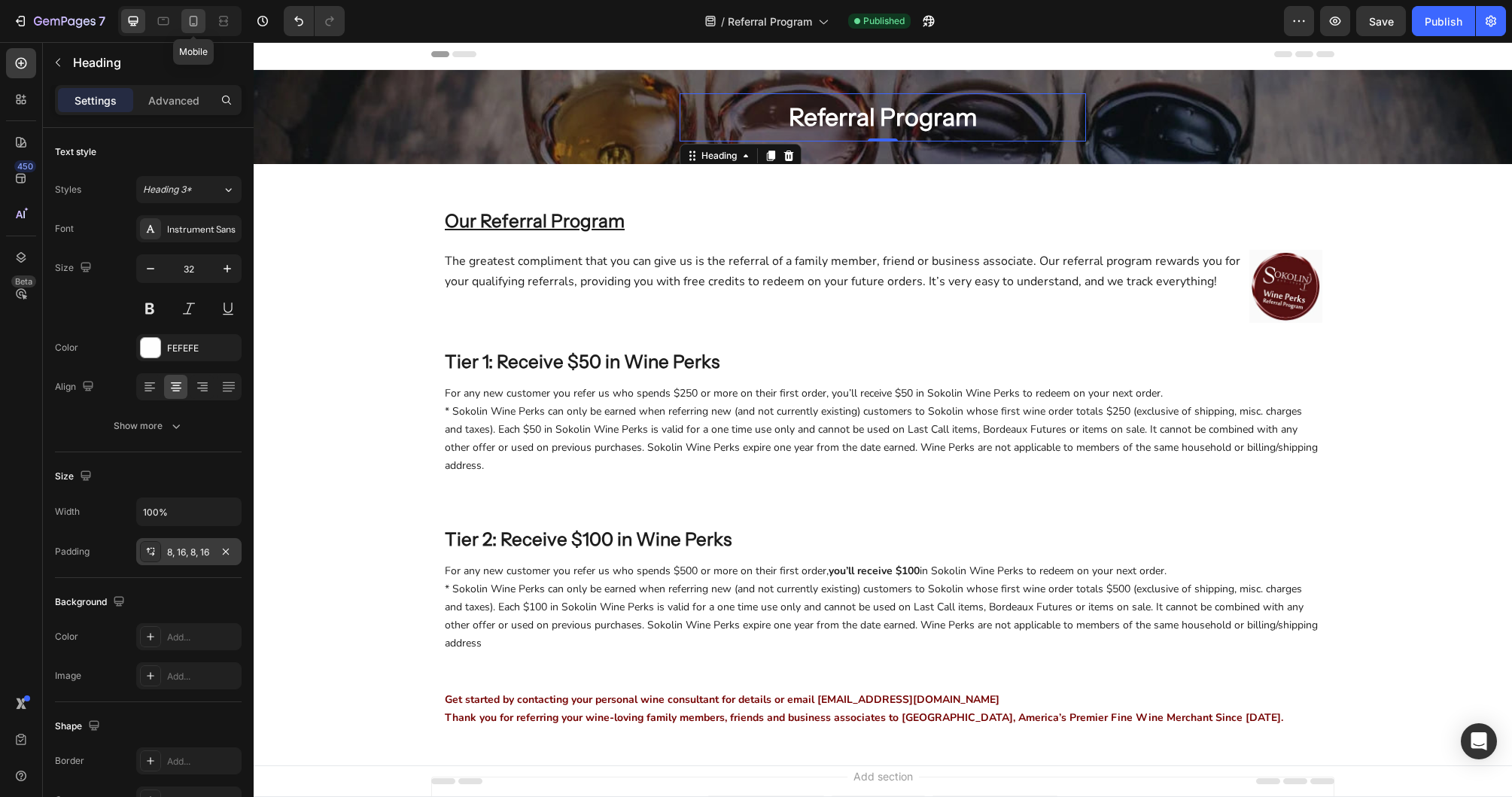
click at [190, 19] on icon at bounding box center [194, 21] width 15 height 15
type input "24"
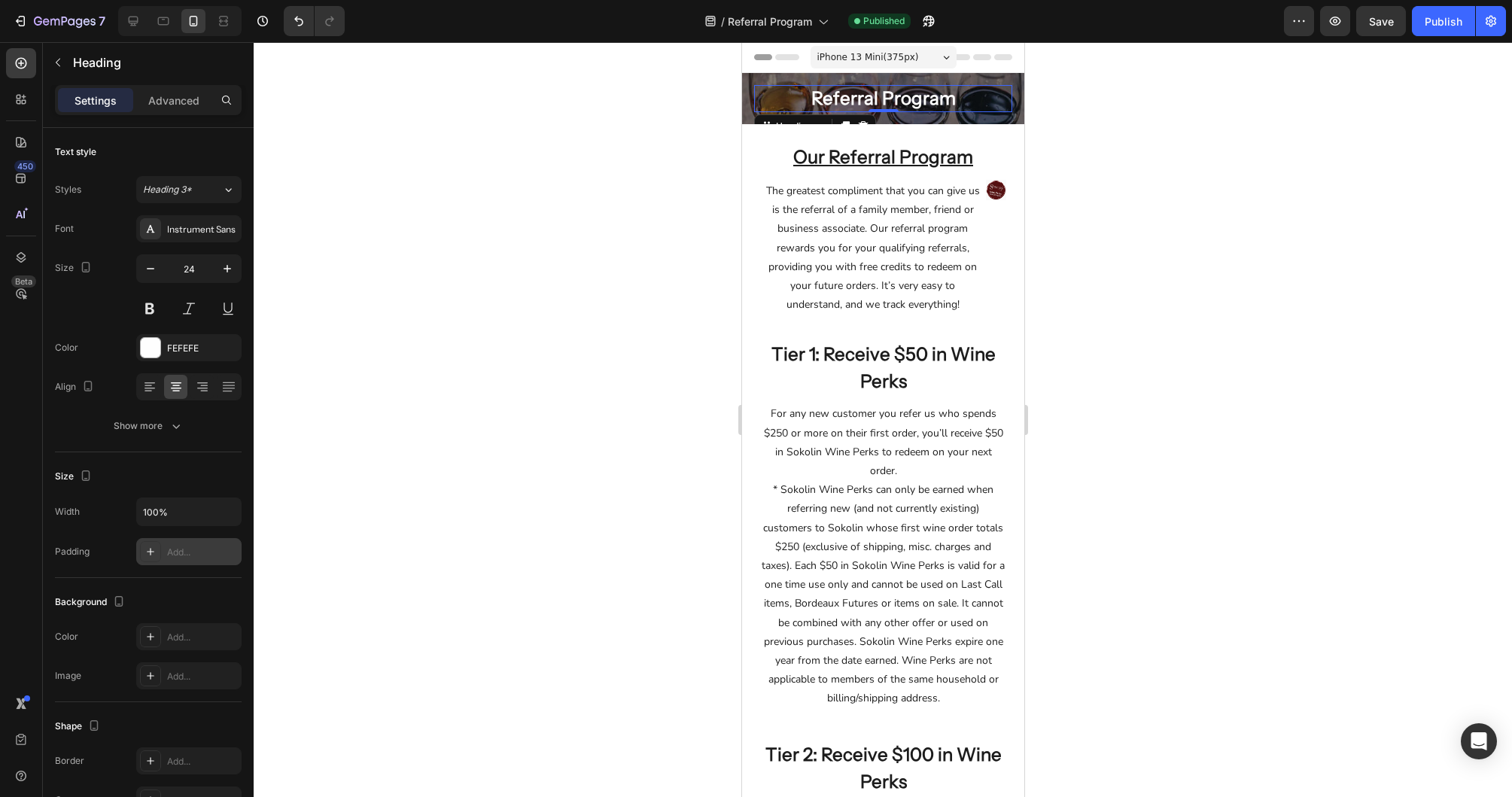
click at [795, 109] on h2 "Referral Program" at bounding box center [882, 98] width 258 height 27
click at [174, 102] on p "Advanced" at bounding box center [174, 100] width 51 height 15
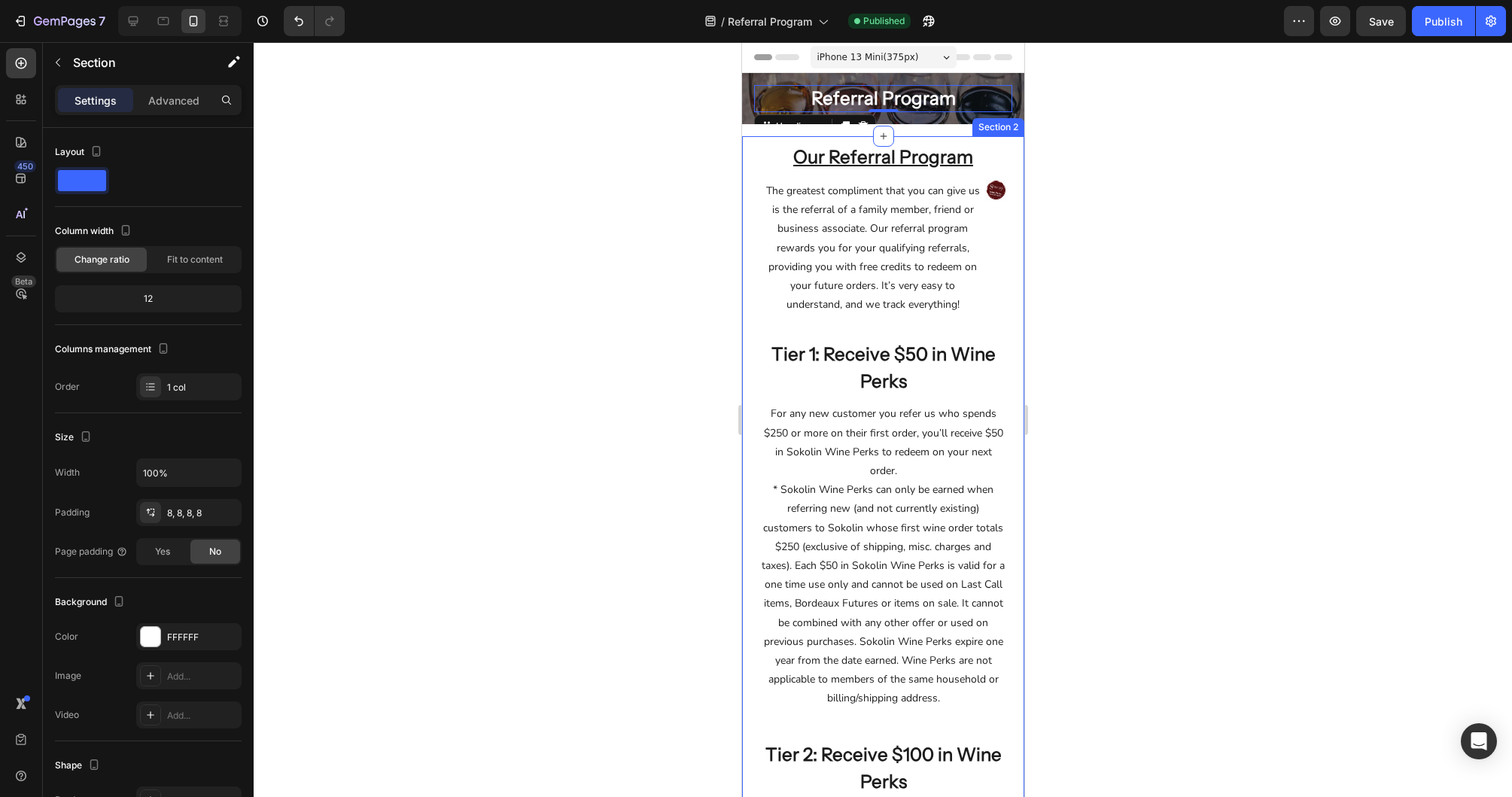
click at [1004, 132] on div "Section 2" at bounding box center [998, 127] width 52 height 18
click at [1299, 200] on div at bounding box center [882, 419] width 1258 height 755
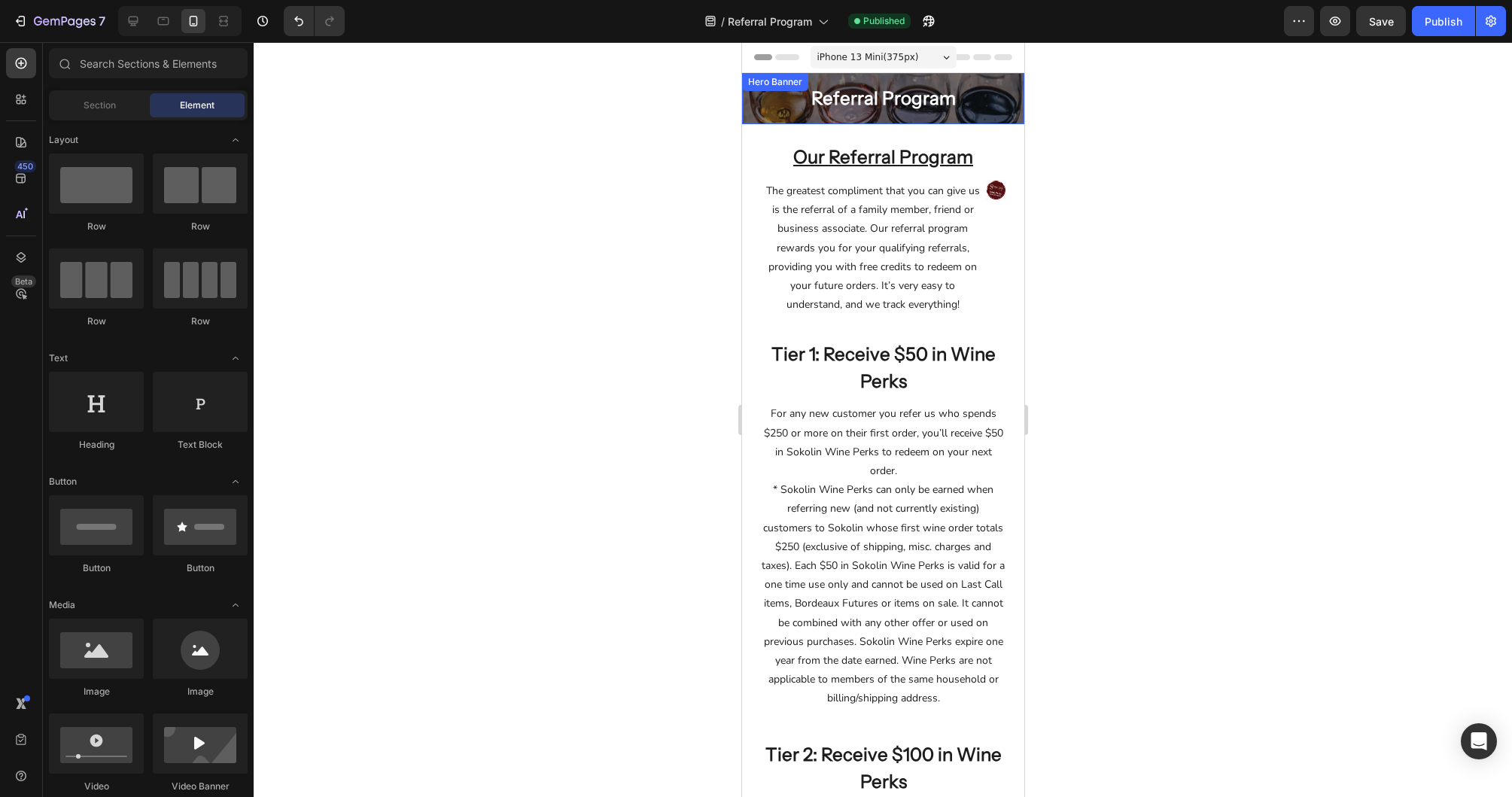
click at [752, 115] on div "Referral Program Heading Row" at bounding box center [882, 98] width 283 height 51
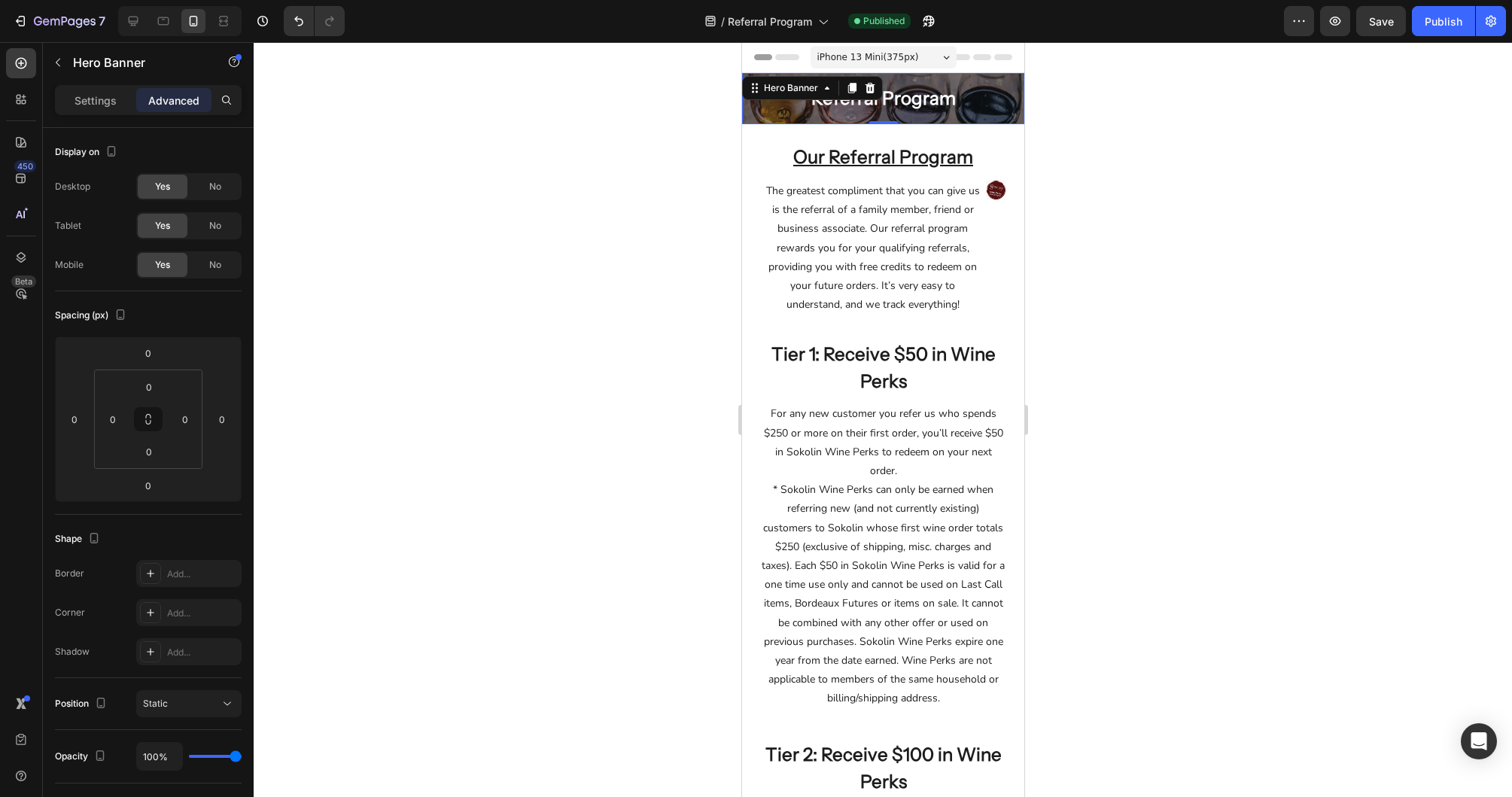
click at [754, 118] on div "Referral Program Heading Row" at bounding box center [882, 98] width 283 height 51
click at [81, 99] on p "Settings" at bounding box center [95, 100] width 42 height 15
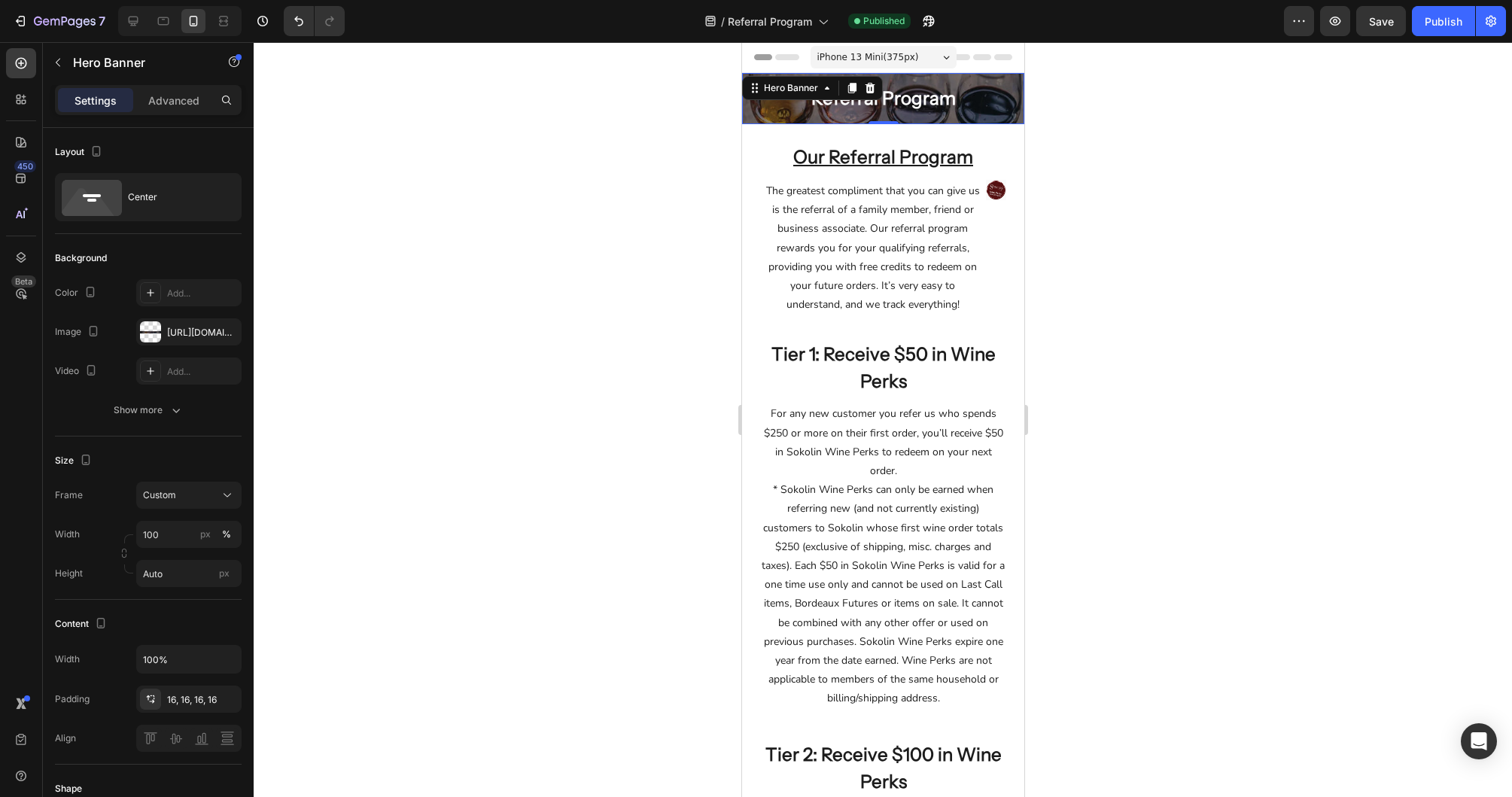
click at [1012, 73] on div "Referral Program Heading Row" at bounding box center [882, 98] width 283 height 51
click at [1011, 82] on div "Referral Program Heading Row" at bounding box center [882, 98] width 283 height 51
click at [996, 128] on div "Referral Program Heading Row Hero Banner 0 Row" at bounding box center [882, 105] width 283 height 64
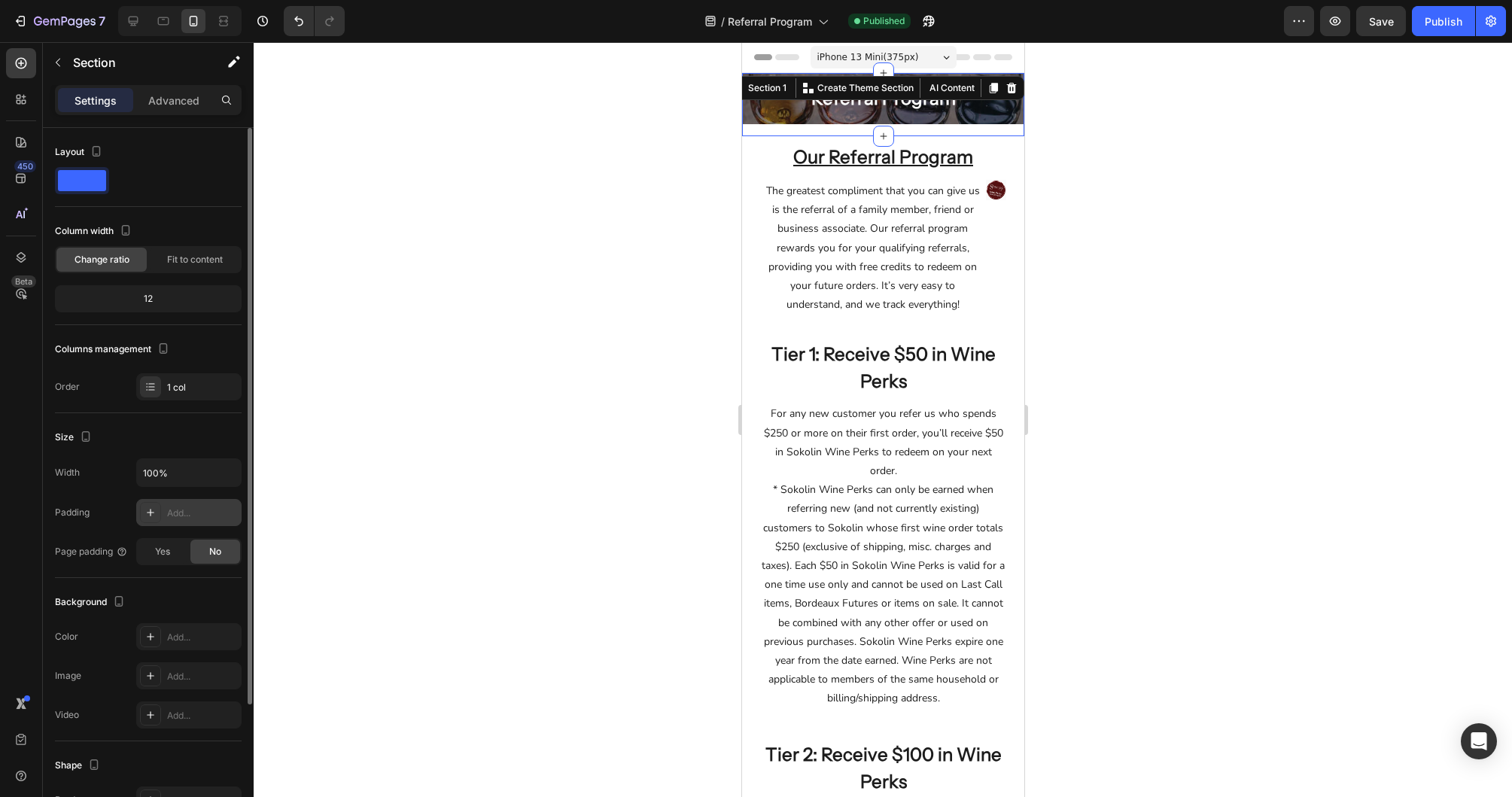
click at [154, 513] on icon at bounding box center [150, 512] width 12 height 12
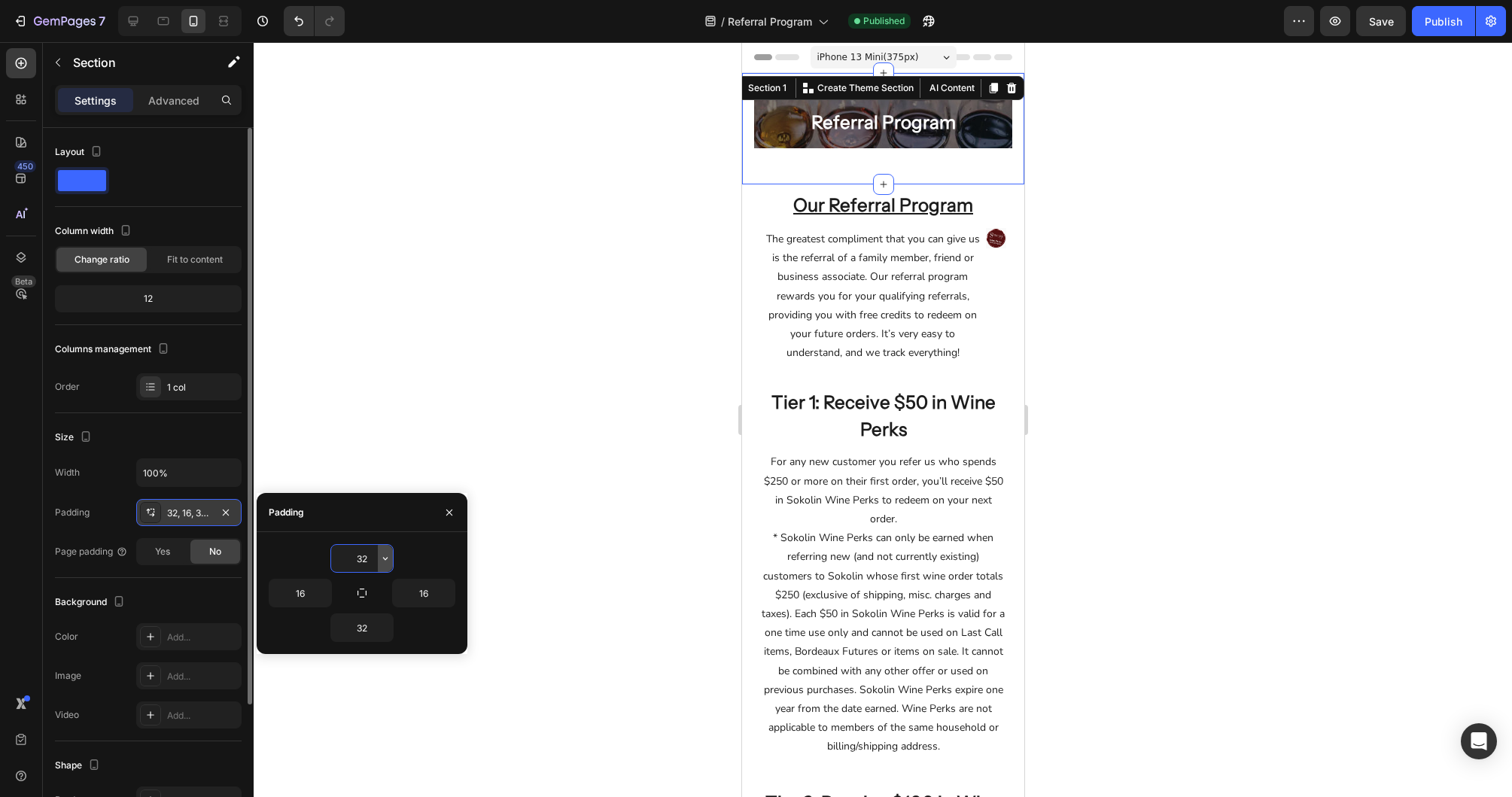
click at [379, 561] on icon "button" at bounding box center [385, 558] width 12 height 12
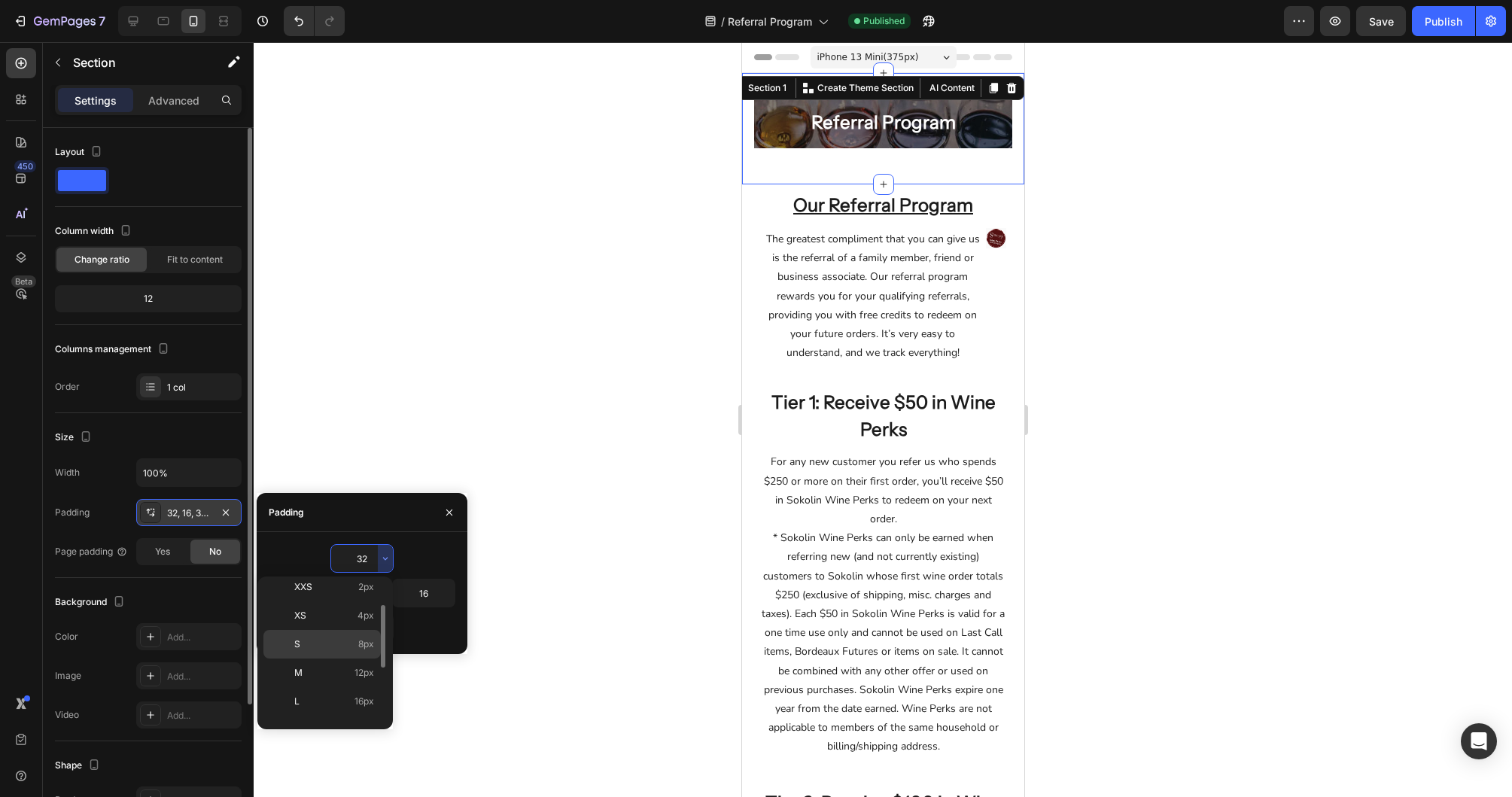
scroll to position [45, 0]
click at [345, 687] on p "L 16px" at bounding box center [334, 694] width 80 height 13
type input "16"
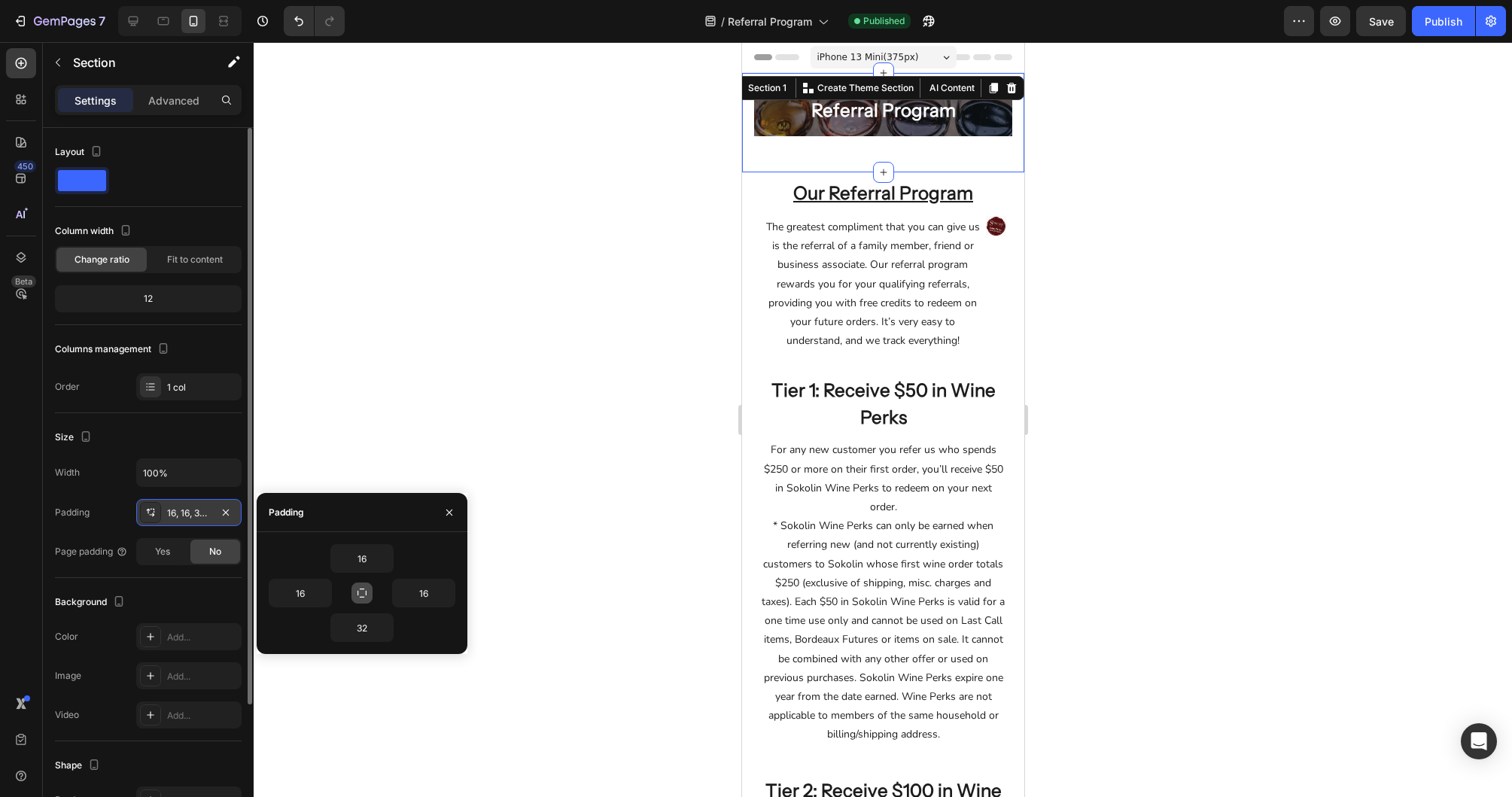
click at [365, 598] on icon "button" at bounding box center [362, 593] width 12 height 12
type input "16"
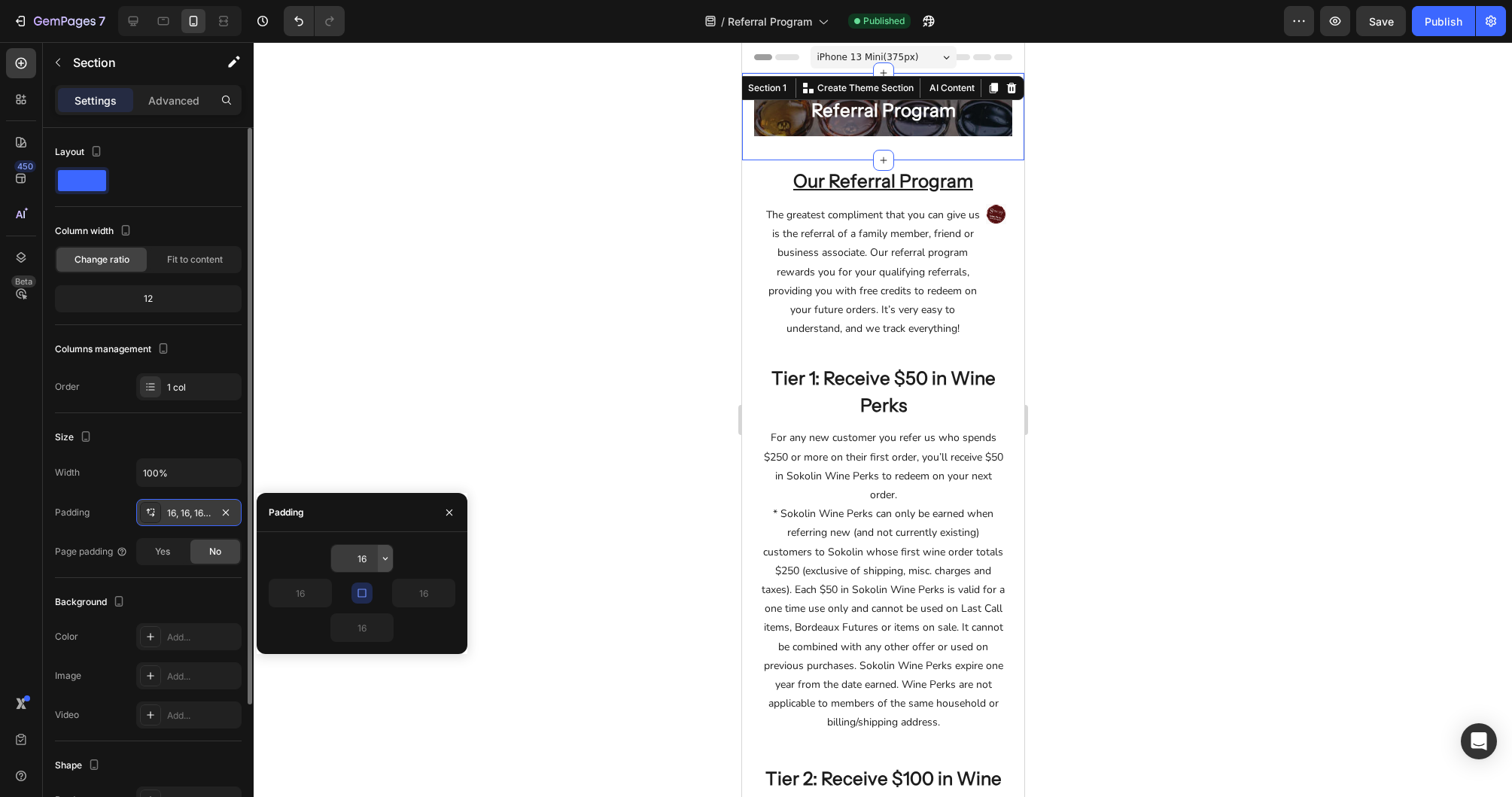
click at [385, 555] on icon "button" at bounding box center [385, 558] width 12 height 12
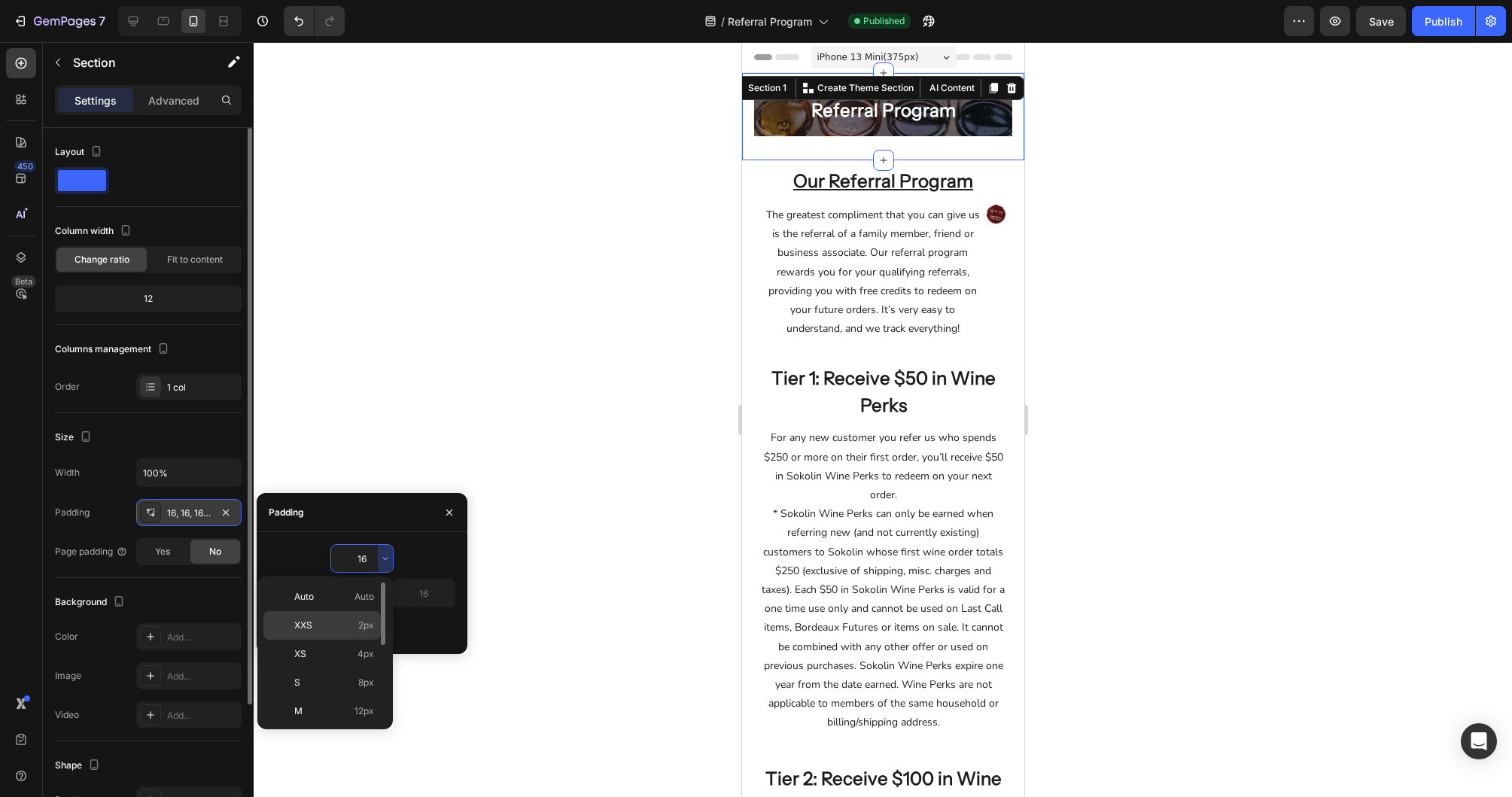
click at [355, 616] on div "XXS 2px" at bounding box center [322, 625] width 118 height 29
type input "2"
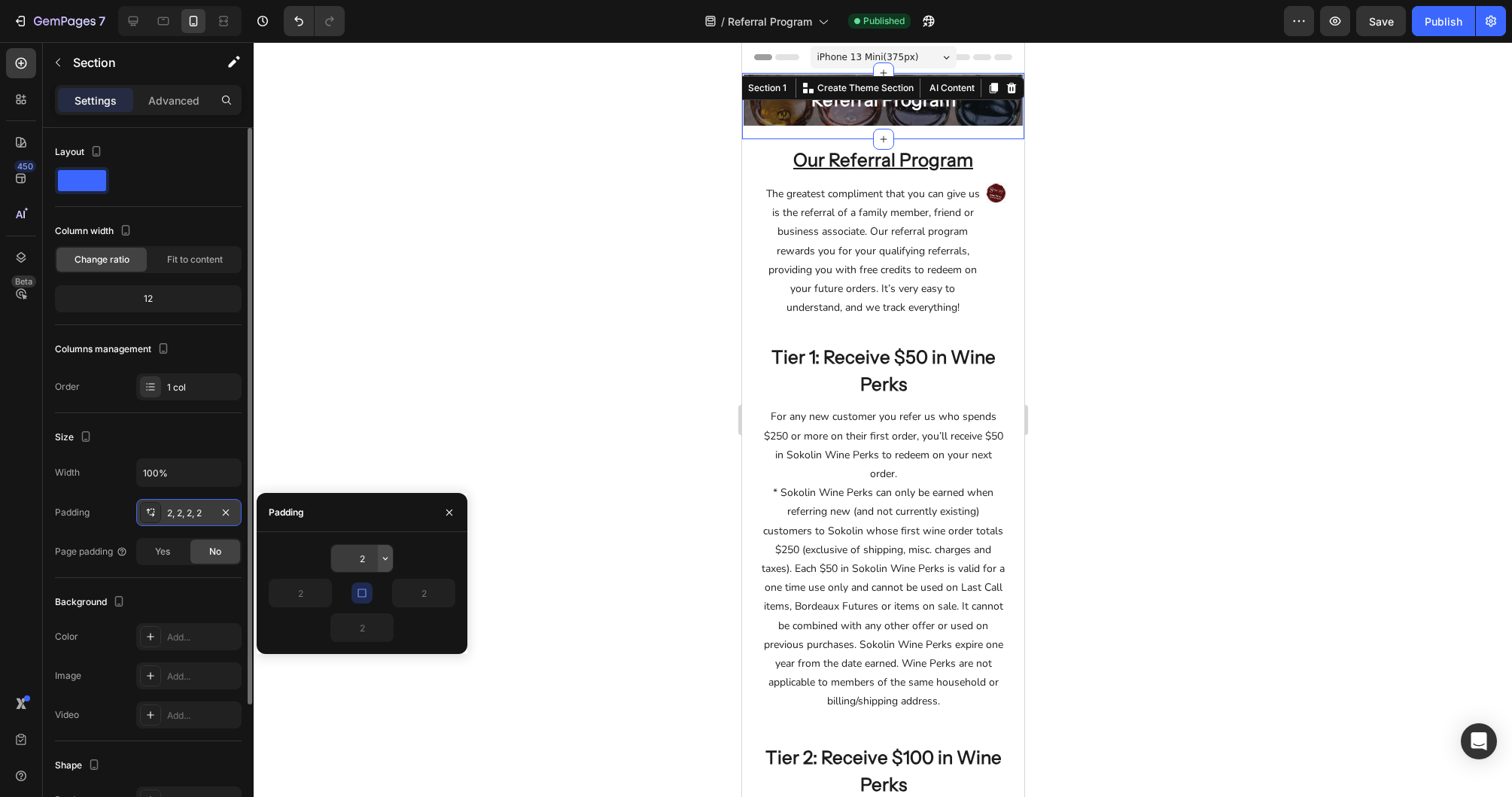
click at [386, 554] on icon "button" at bounding box center [385, 558] width 12 height 12
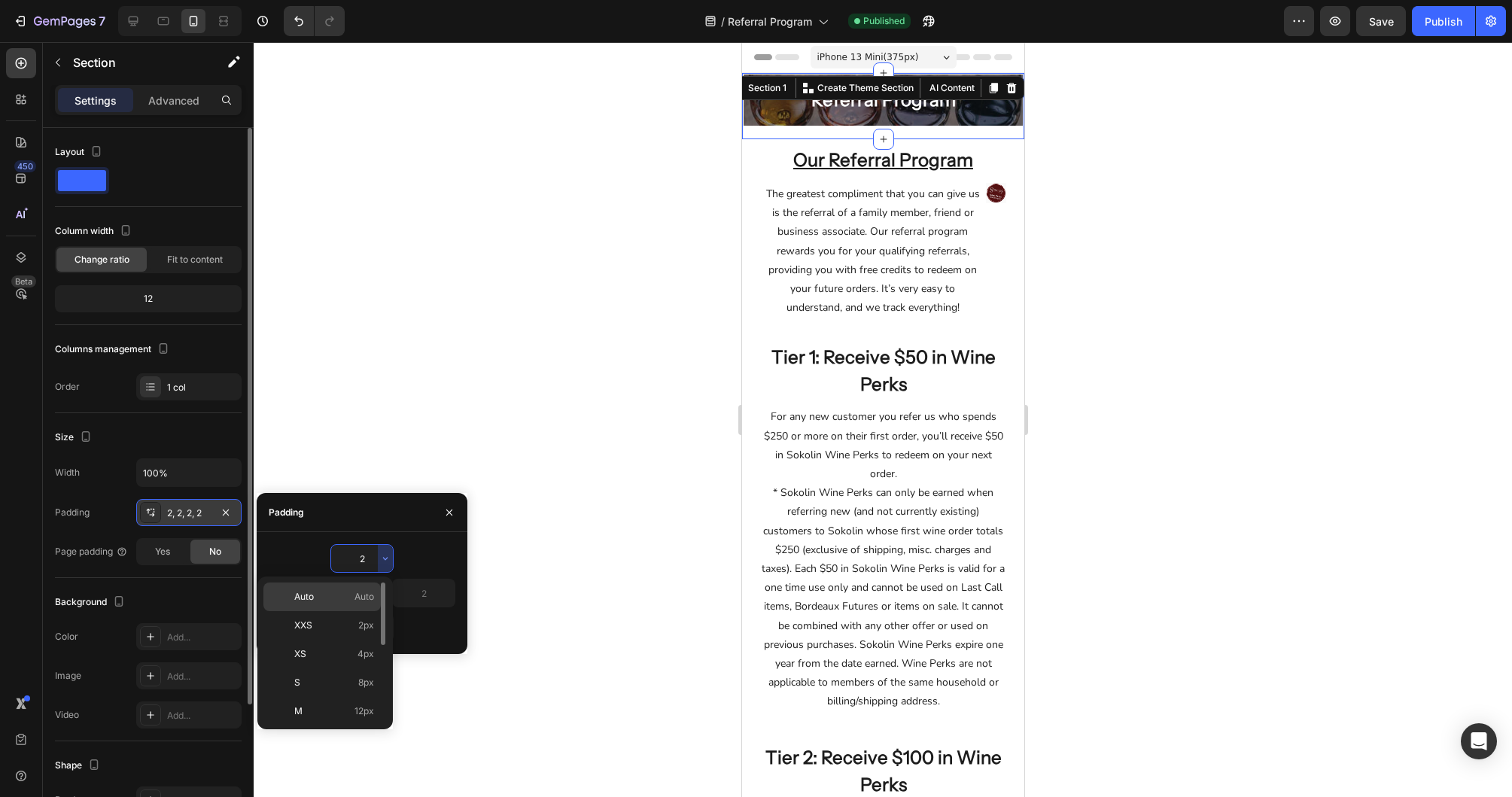
click at [364, 592] on span "Auto" at bounding box center [364, 597] width 19 height 13
type input "Auto"
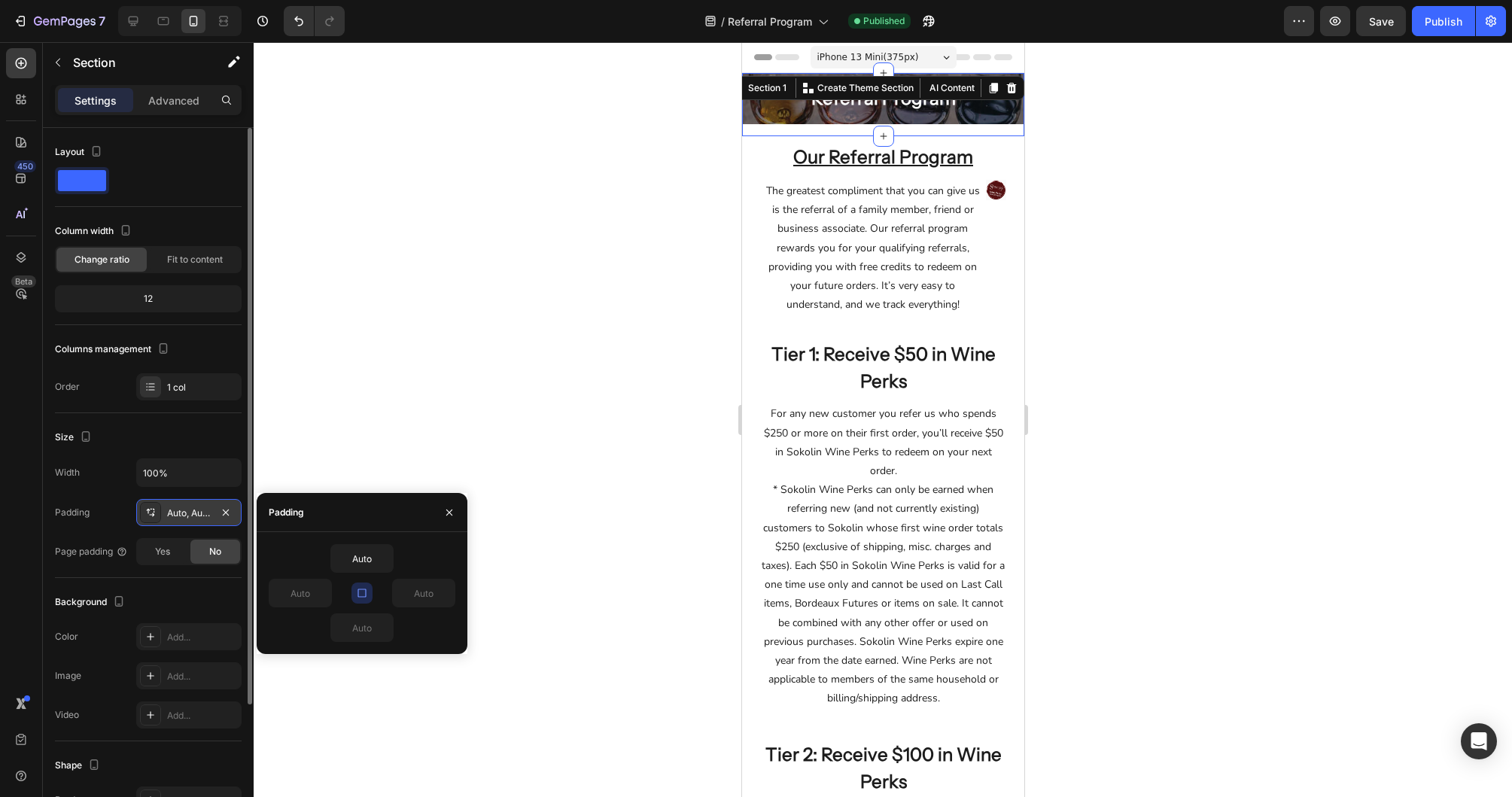
click at [358, 595] on icon "button" at bounding box center [362, 592] width 9 height 9
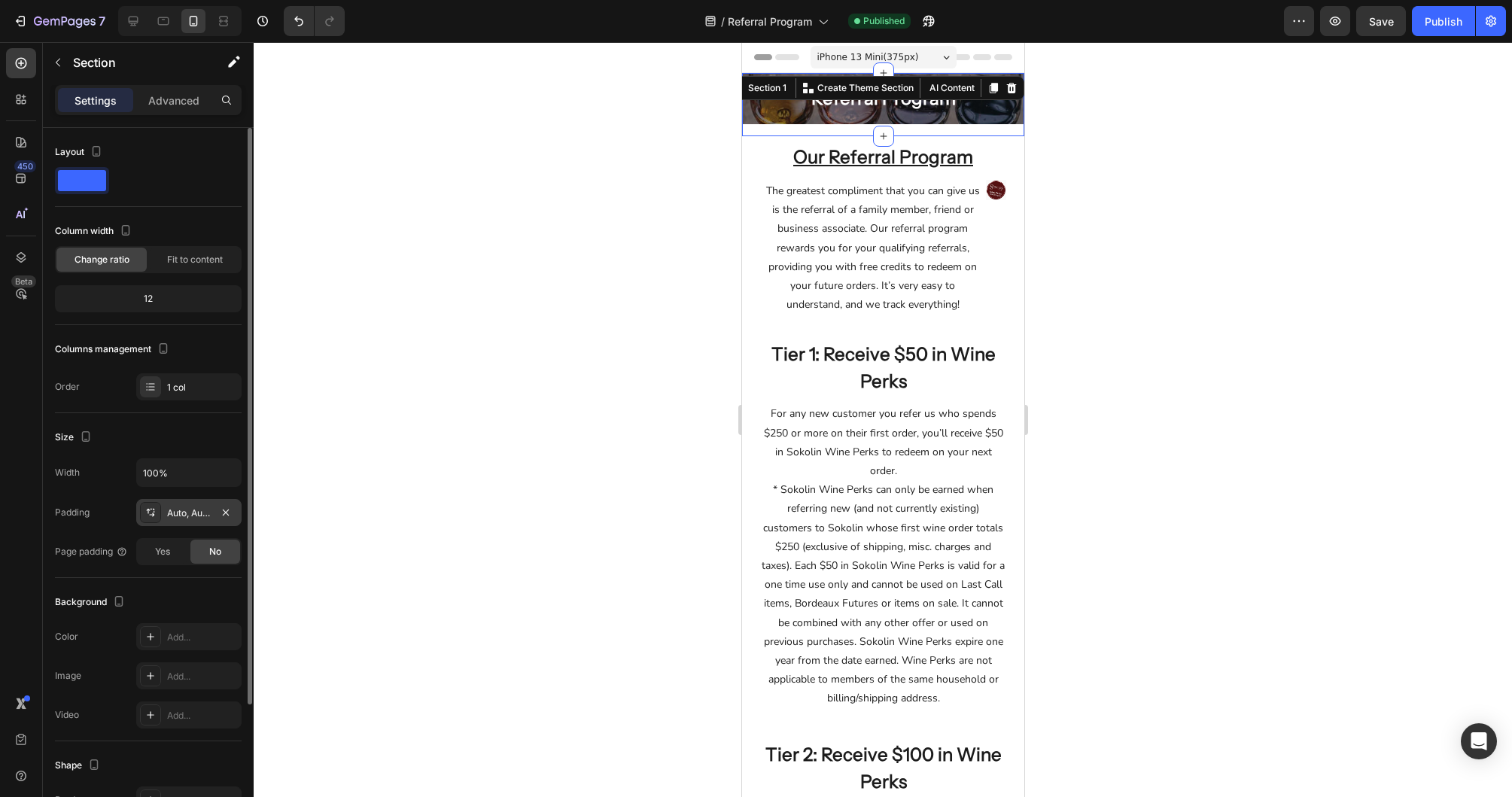
click at [756, 134] on div "Referral Program Heading Row Hero Banner Row" at bounding box center [882, 105] width 283 height 64
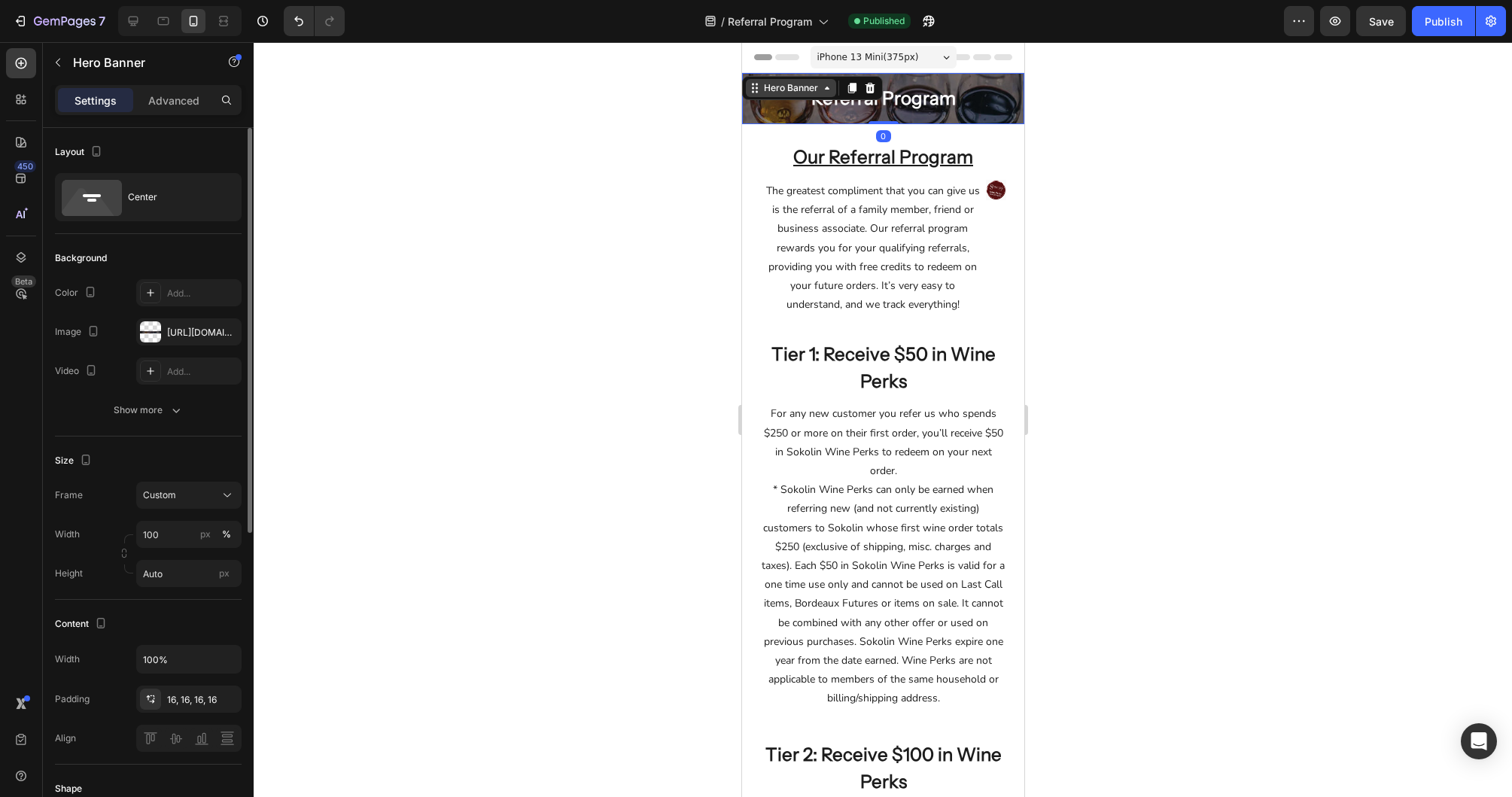
click at [801, 81] on div "Hero Banner" at bounding box center [790, 88] width 60 height 13
click at [835, 133] on div "Referral Program Heading Row Hero Banner Row" at bounding box center [882, 105] width 283 height 64
click at [749, 120] on div "Referral Program Heading Row" at bounding box center [882, 98] width 283 height 51
click at [782, 131] on div "Referral Program Heading Row Hero Banner Row" at bounding box center [882, 105] width 283 height 64
click at [753, 123] on div "Referral Program Heading Row" at bounding box center [882, 98] width 283 height 51
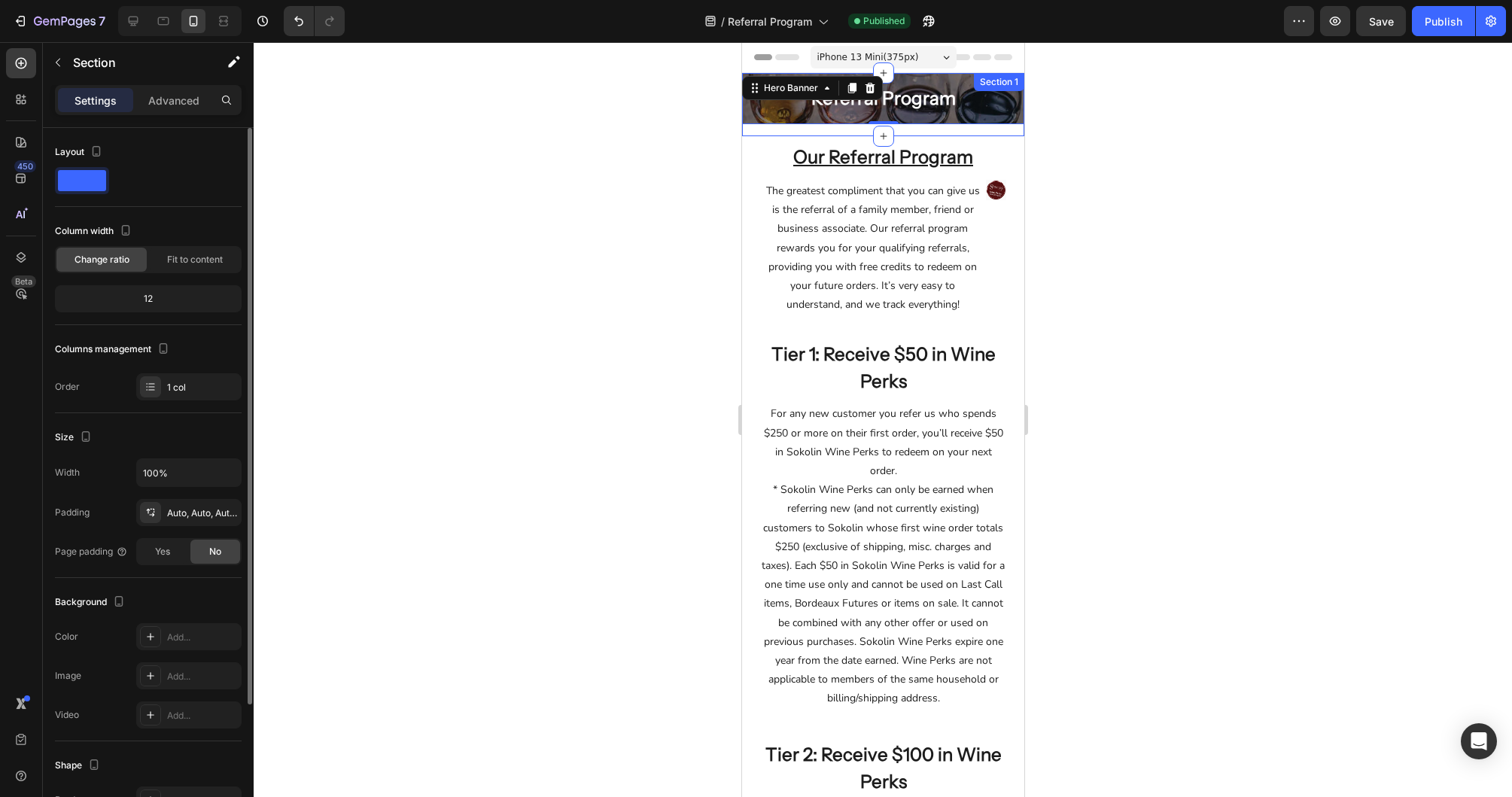
click at [761, 129] on div "Referral Program Heading Row Hero Banner 0 Row" at bounding box center [882, 105] width 283 height 64
click at [773, 90] on div "Section 1" at bounding box center [767, 88] width 44 height 13
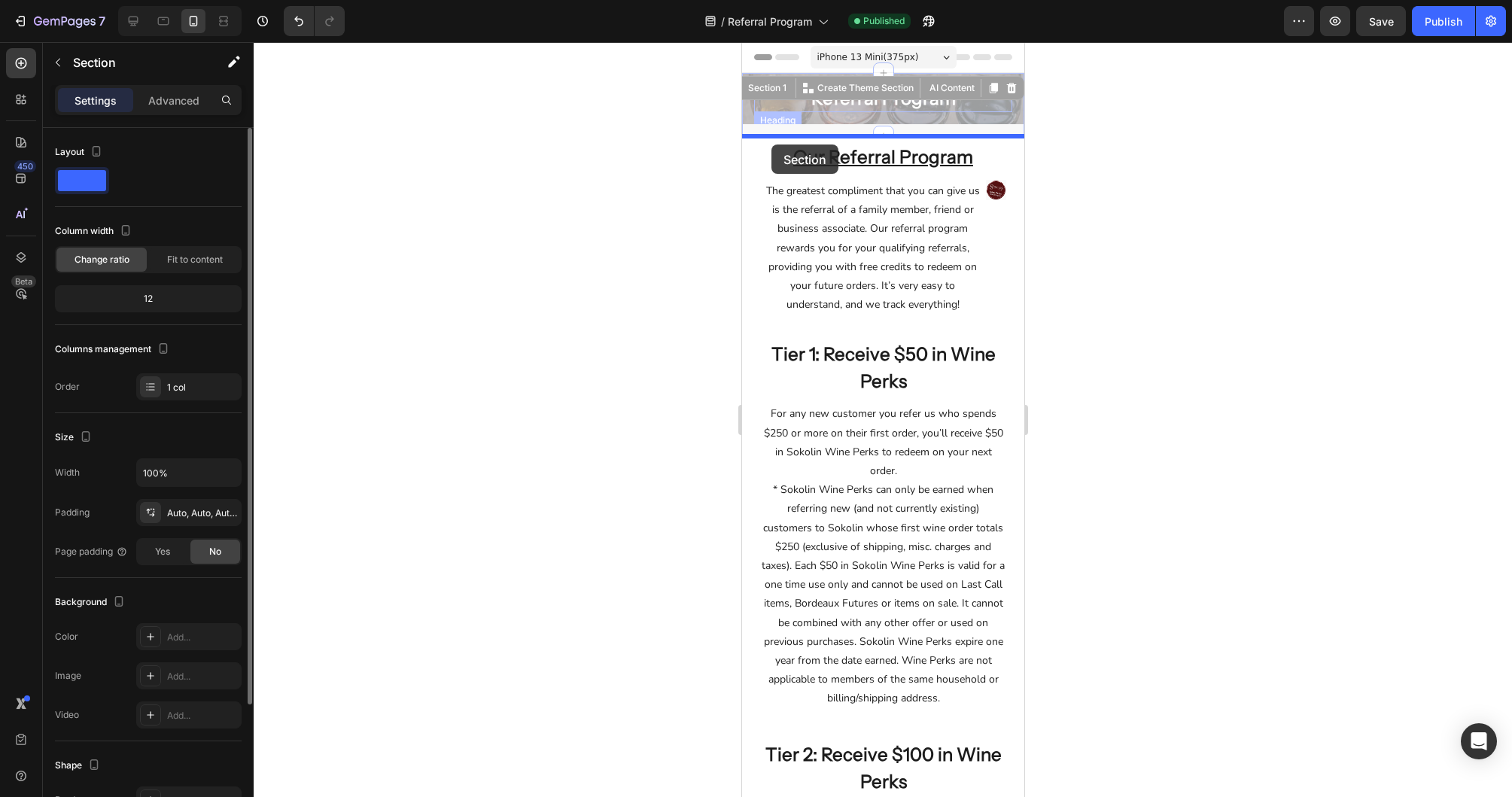
drag, startPoint x: 773, startPoint y: 90, endPoint x: 770, endPoint y: 145, distance: 55.1
drag, startPoint x: 773, startPoint y: 91, endPoint x: 989, endPoint y: 180, distance: 233.6
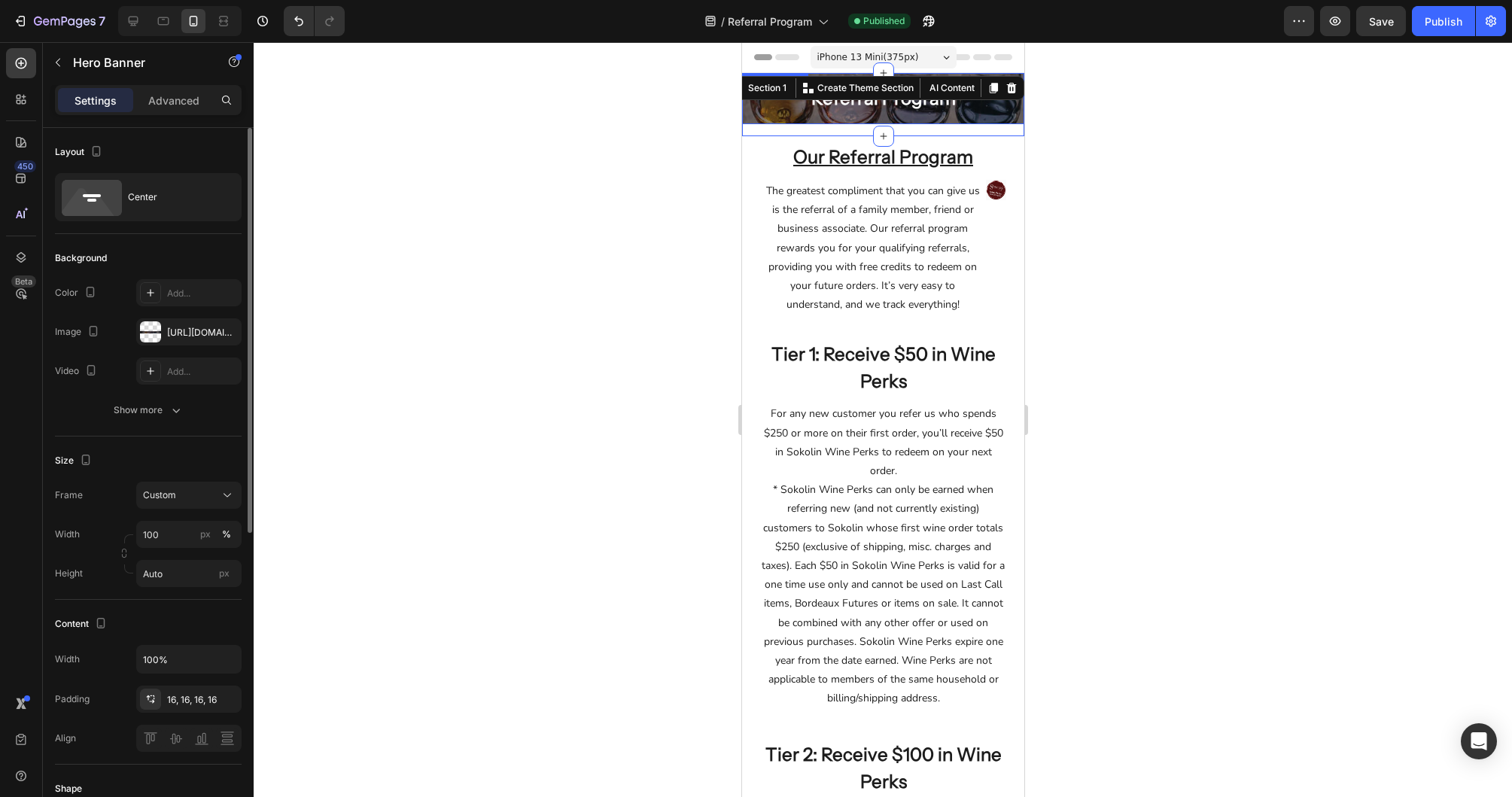
click at [811, 117] on div "Referral Program Heading Row" at bounding box center [882, 98] width 283 height 51
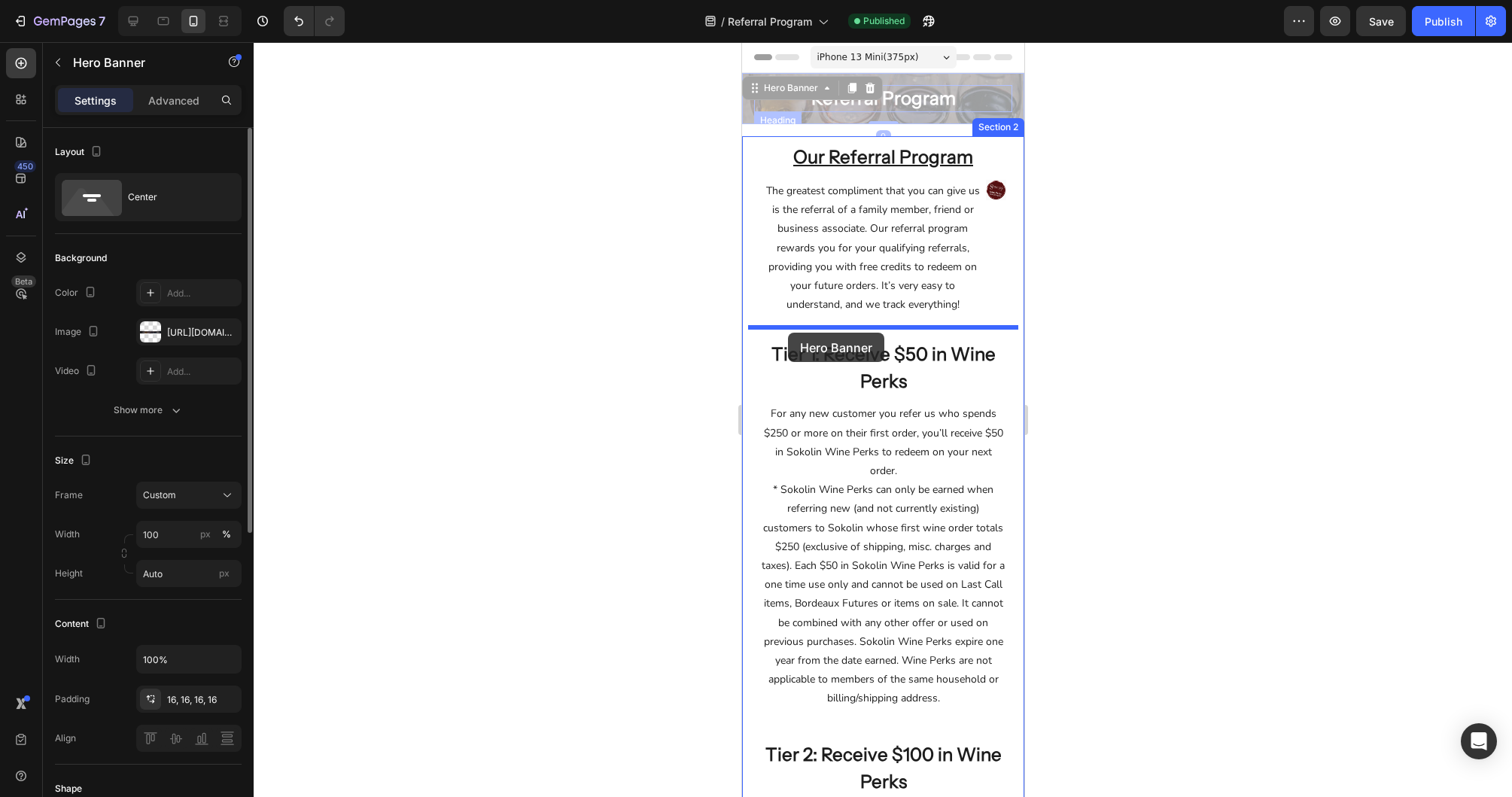
drag, startPoint x: 778, startPoint y: 93, endPoint x: 787, endPoint y: 332, distance: 239.2
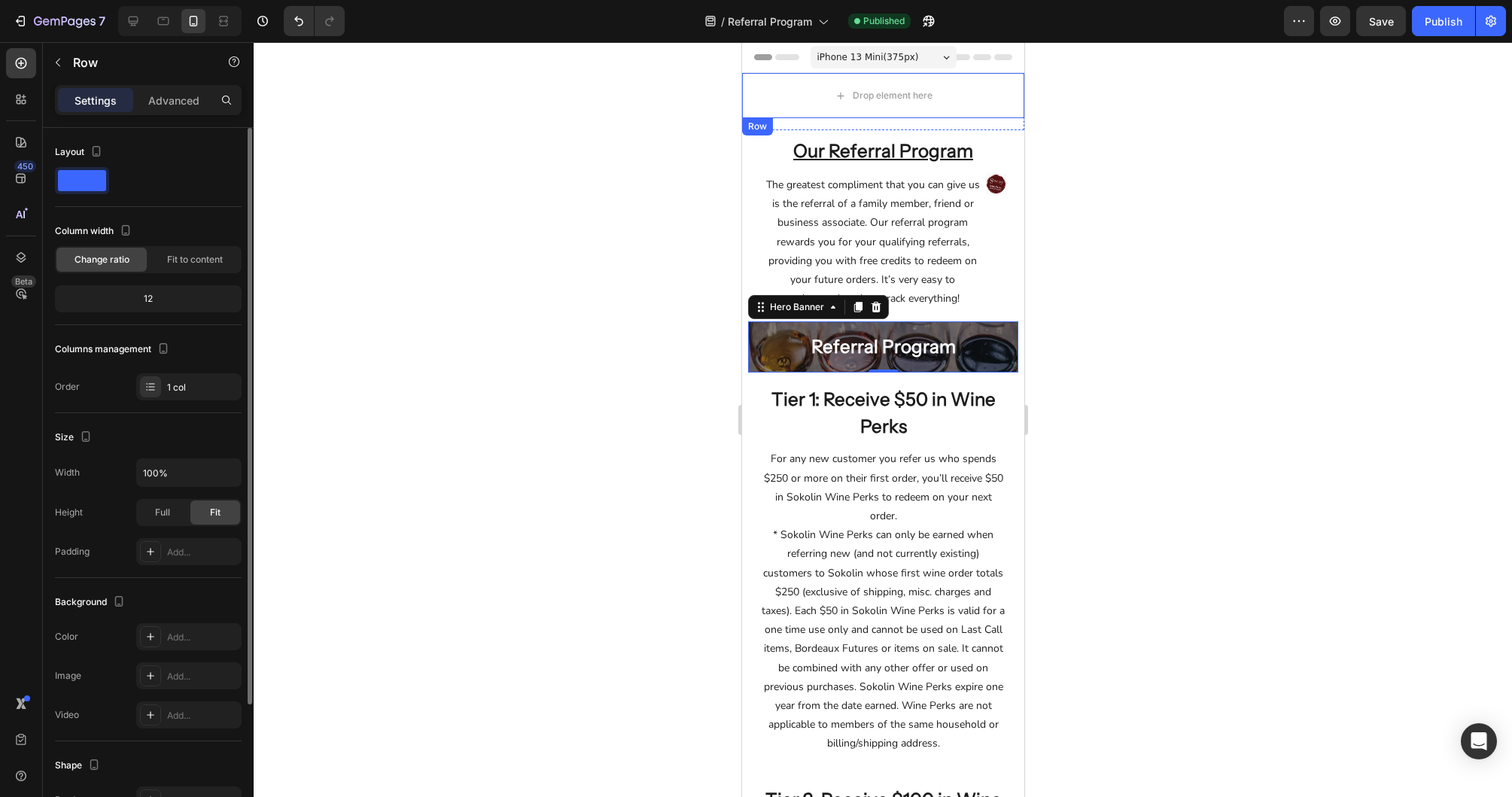
click at [760, 126] on div "Row" at bounding box center [757, 126] width 25 height 13
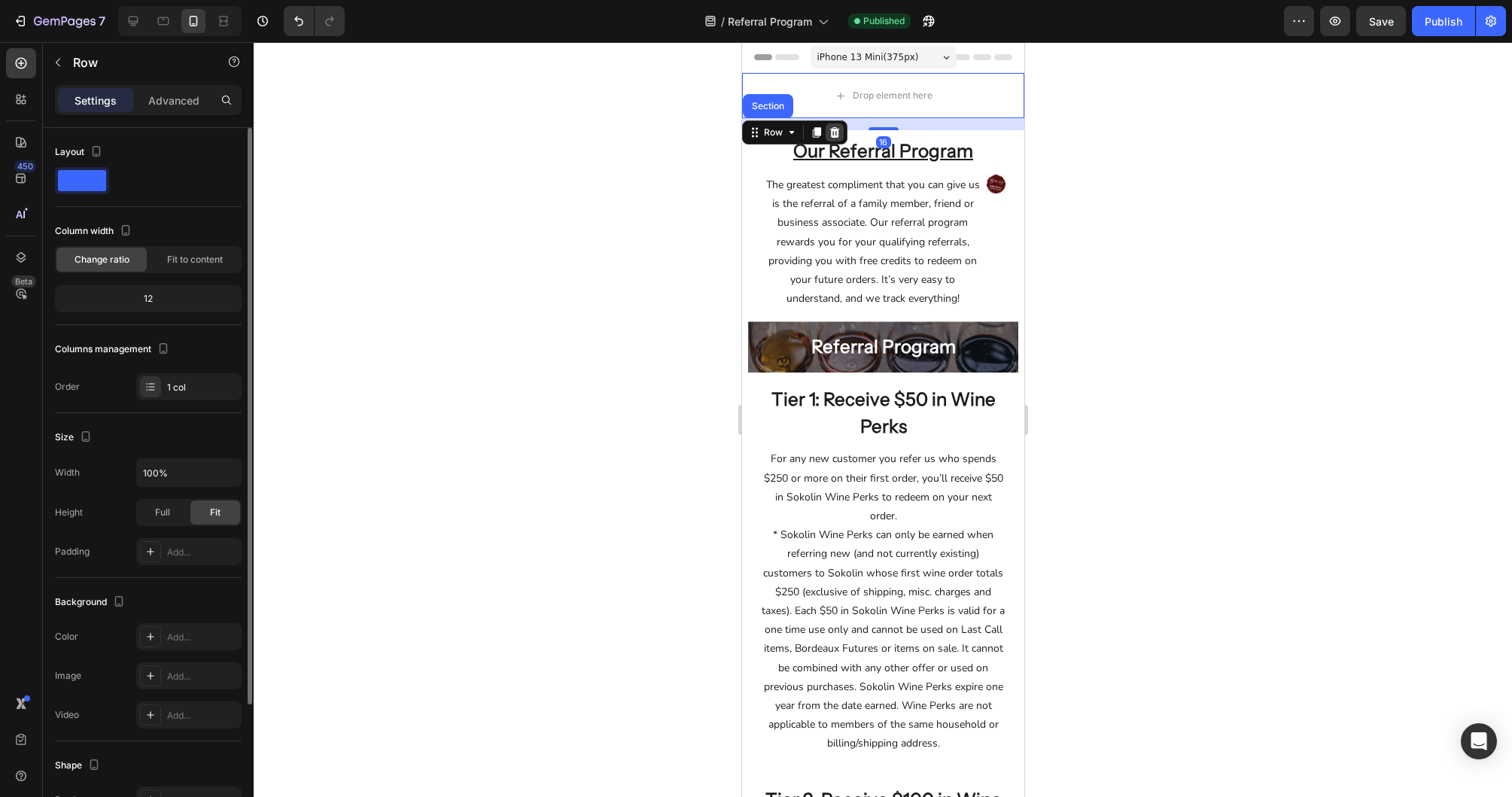
click at [835, 125] on div at bounding box center [834, 132] width 18 height 18
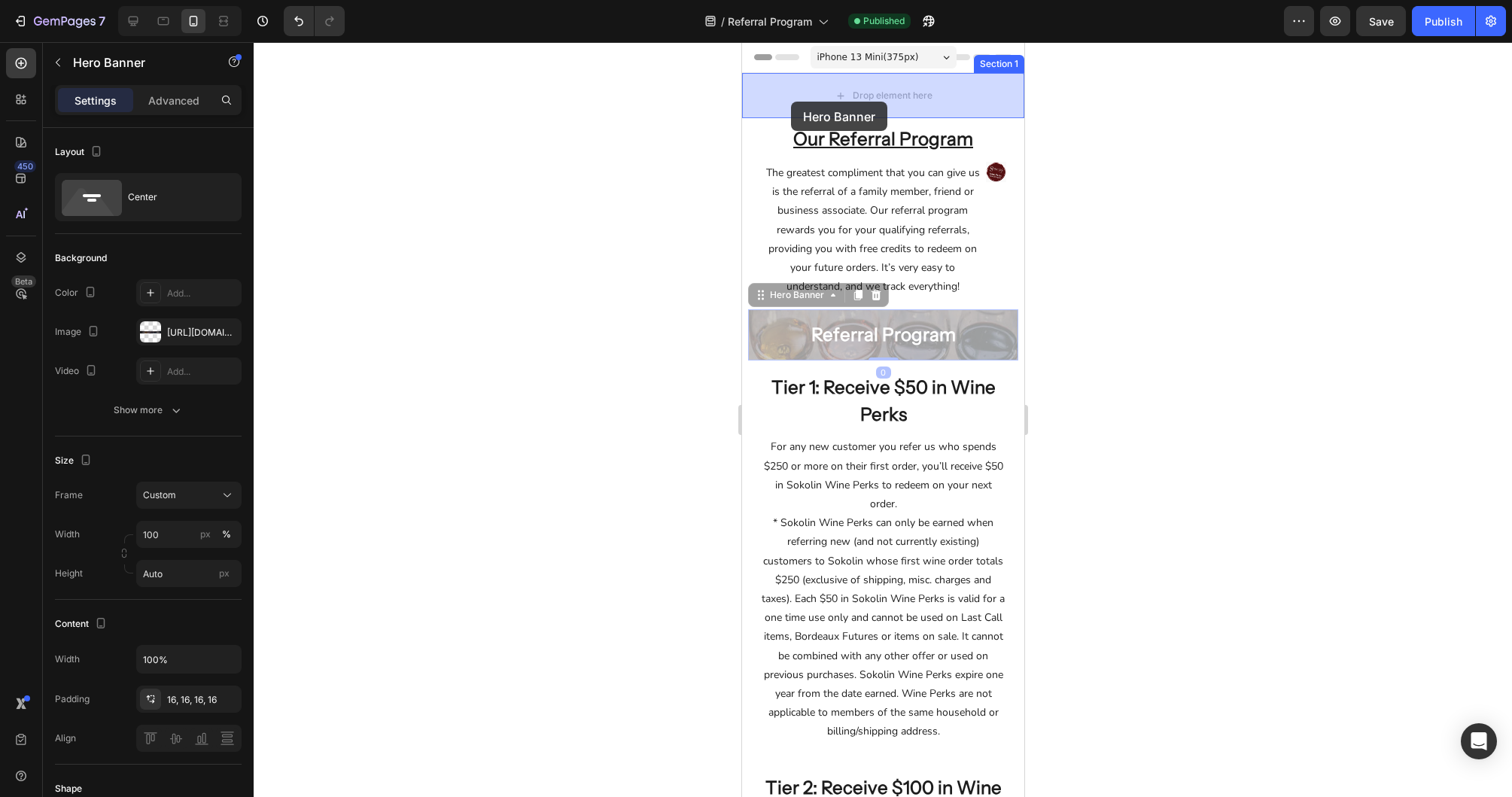
drag, startPoint x: 760, startPoint y: 304, endPoint x: 791, endPoint y: 101, distance: 205.4
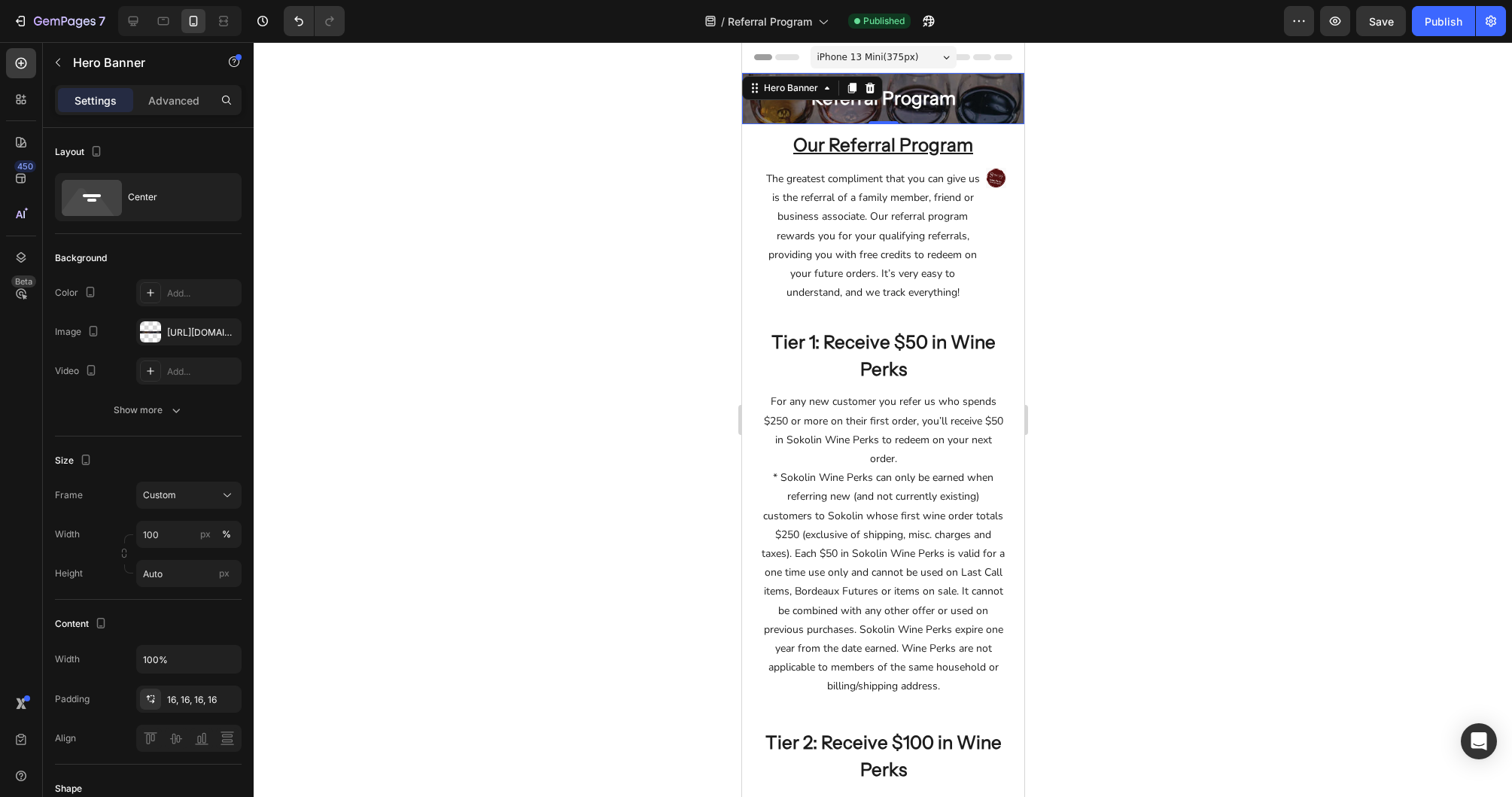
click at [1009, 79] on div "Referral Program Heading Row" at bounding box center [882, 98] width 283 height 51
click at [1012, 117] on div "Referral Program Heading Row" at bounding box center [882, 98] width 283 height 51
click at [745, 397] on div "Our Referral Program Heading The greatest compliment that you can give us is th…" at bounding box center [882, 700] width 283 height 1151
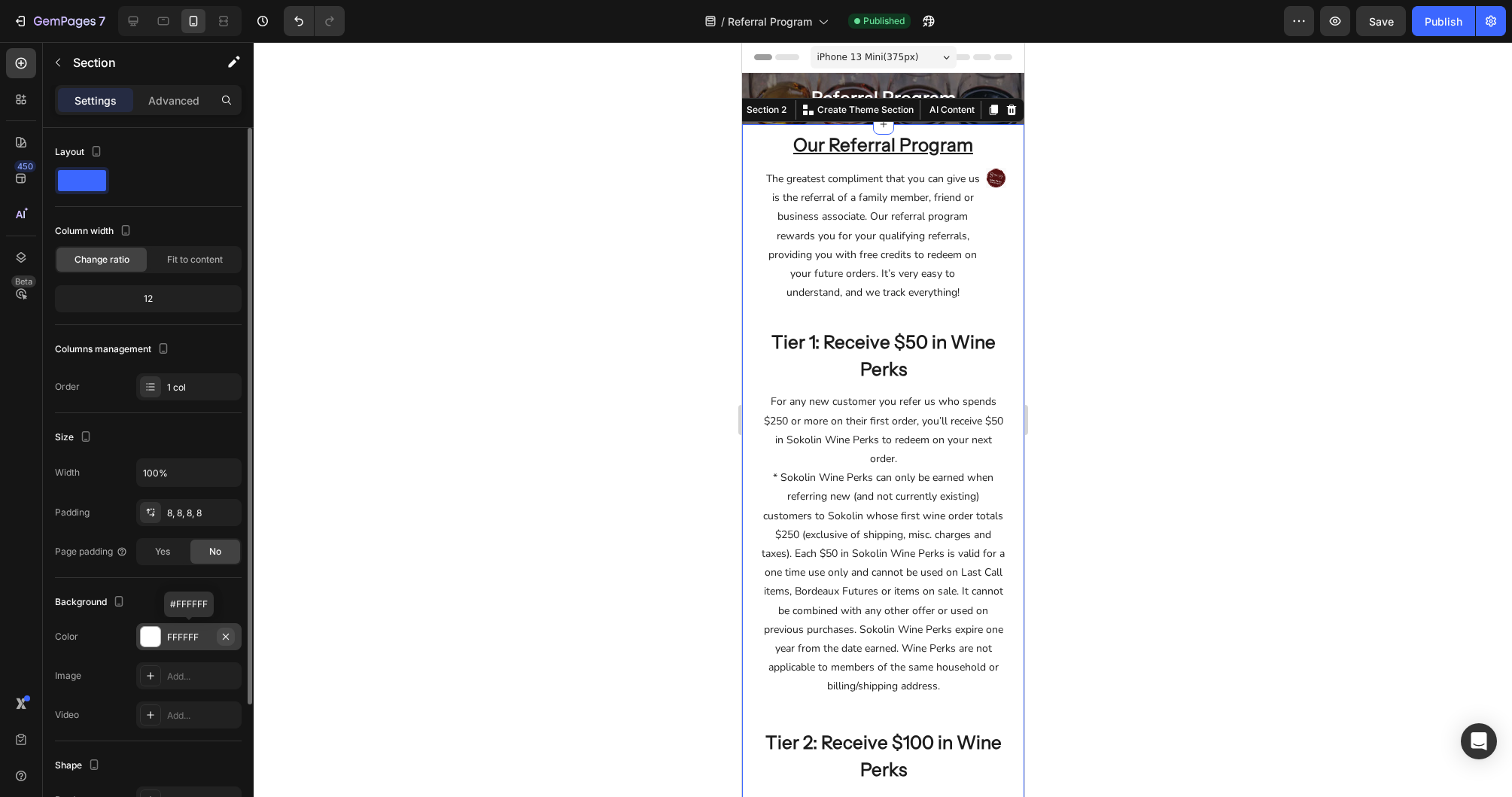
click at [231, 636] on button "button" at bounding box center [226, 636] width 18 height 18
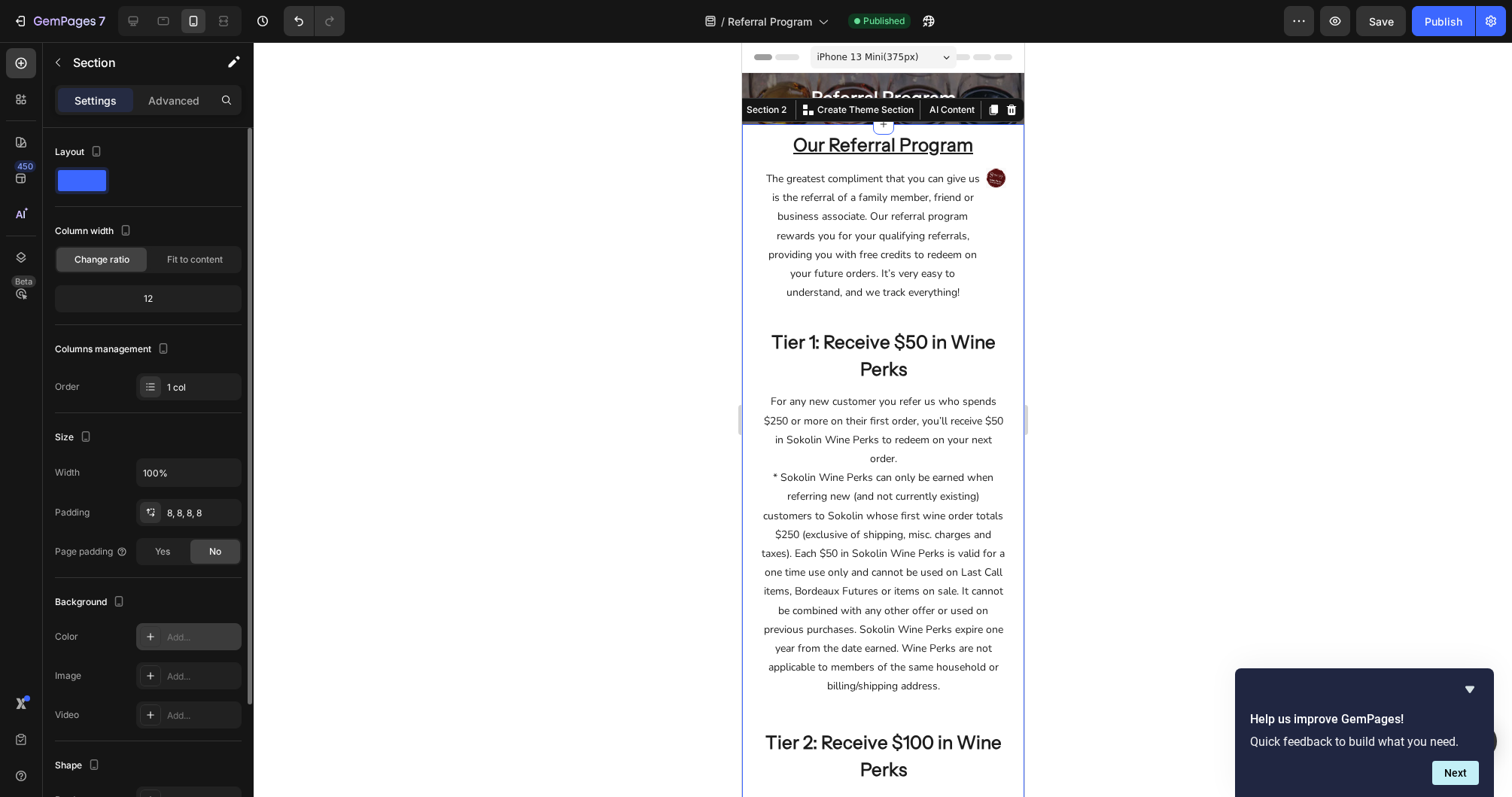
click at [1142, 225] on div at bounding box center [882, 419] width 1258 height 755
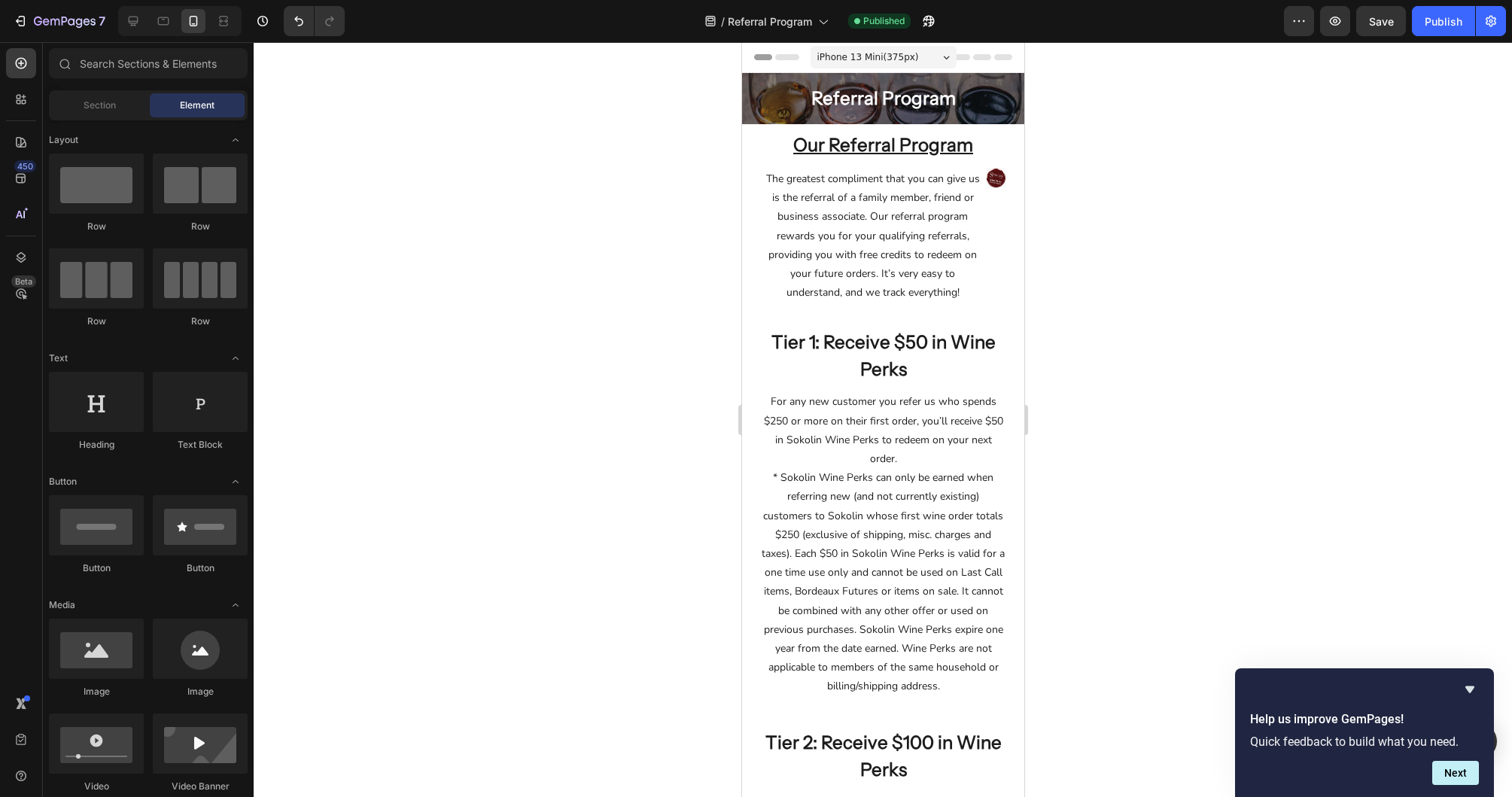
click at [1105, 259] on div at bounding box center [882, 419] width 1258 height 755
click at [1390, 13] on div "Save" at bounding box center [1382, 21] width 25 height 15
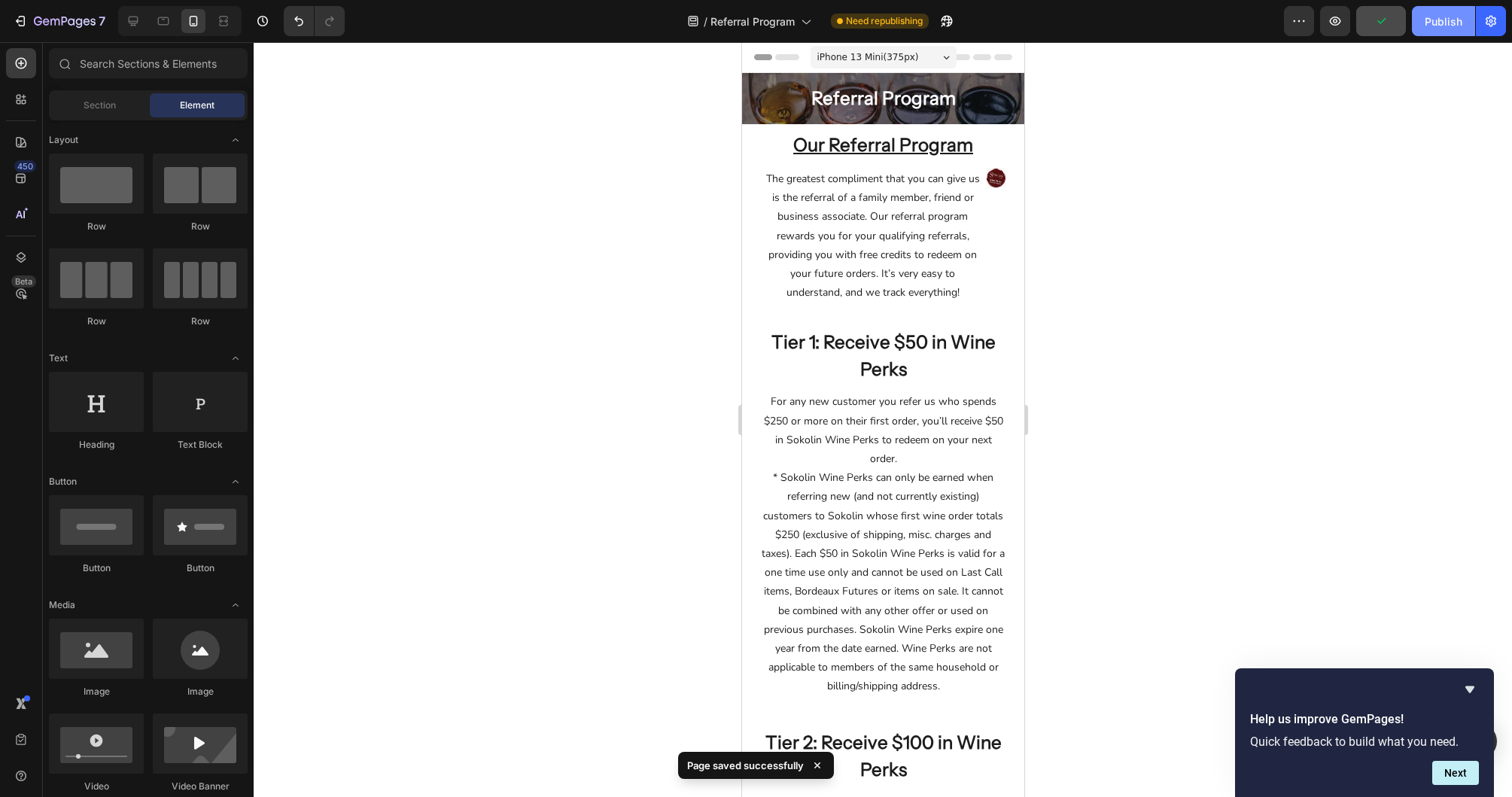
click at [1444, 13] on div "Publish" at bounding box center [1444, 21] width 38 height 15
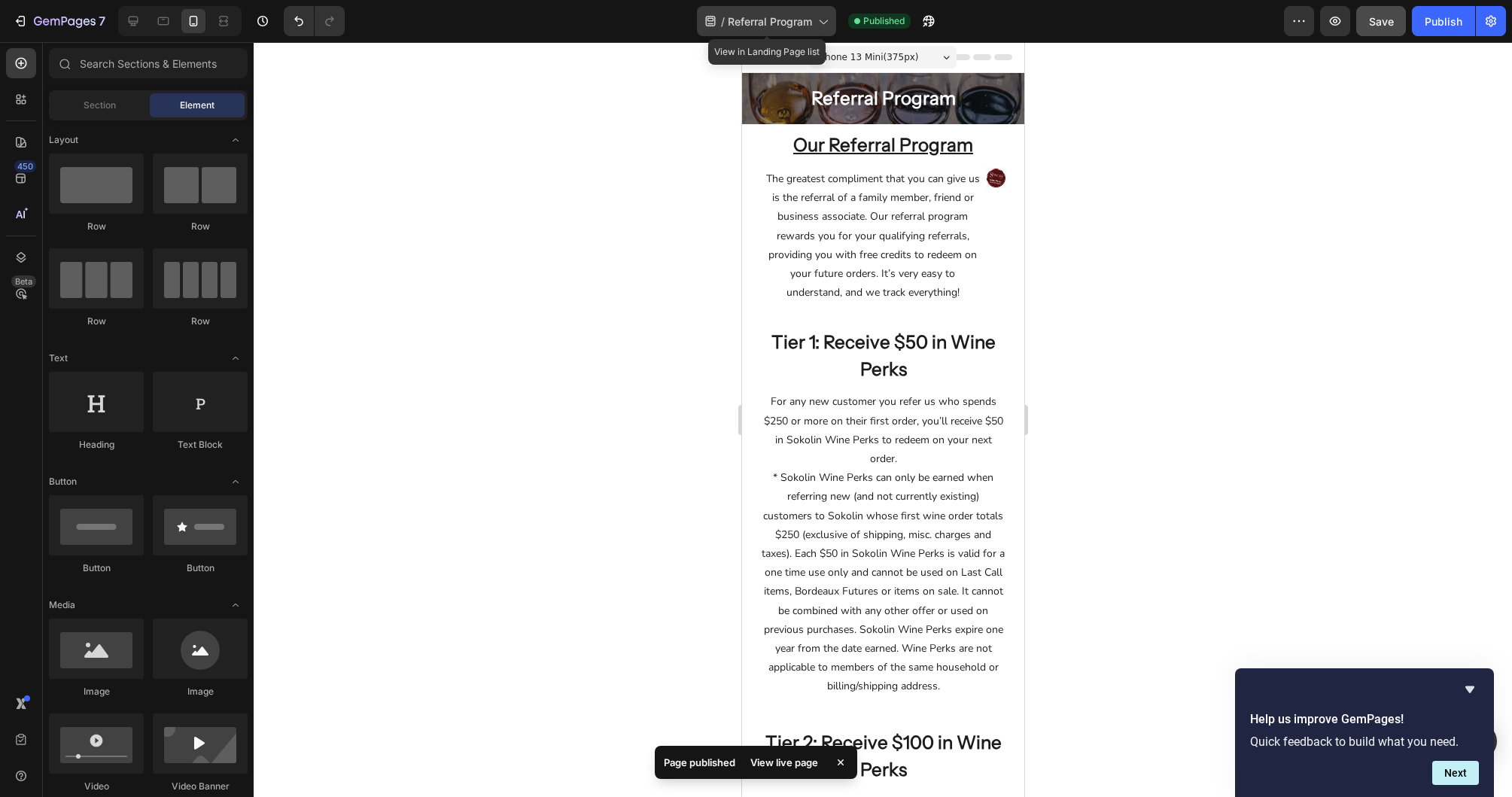
click at [743, 29] on div "/ Referral Program" at bounding box center [767, 20] width 139 height 30
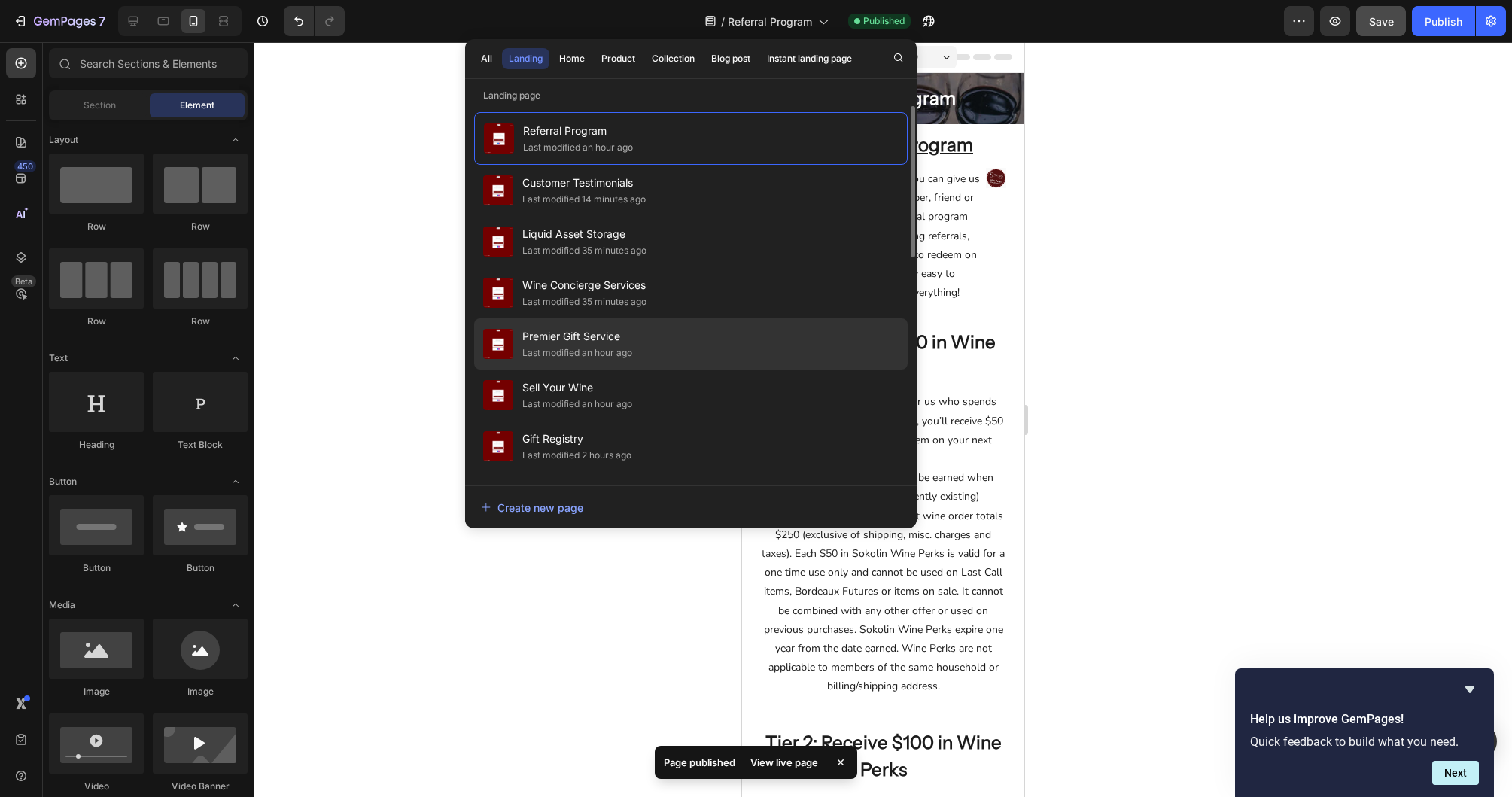
scroll to position [2, 0]
click at [755, 334] on div "Premier Gift Service Last modified an hour ago" at bounding box center [691, 341] width 434 height 51
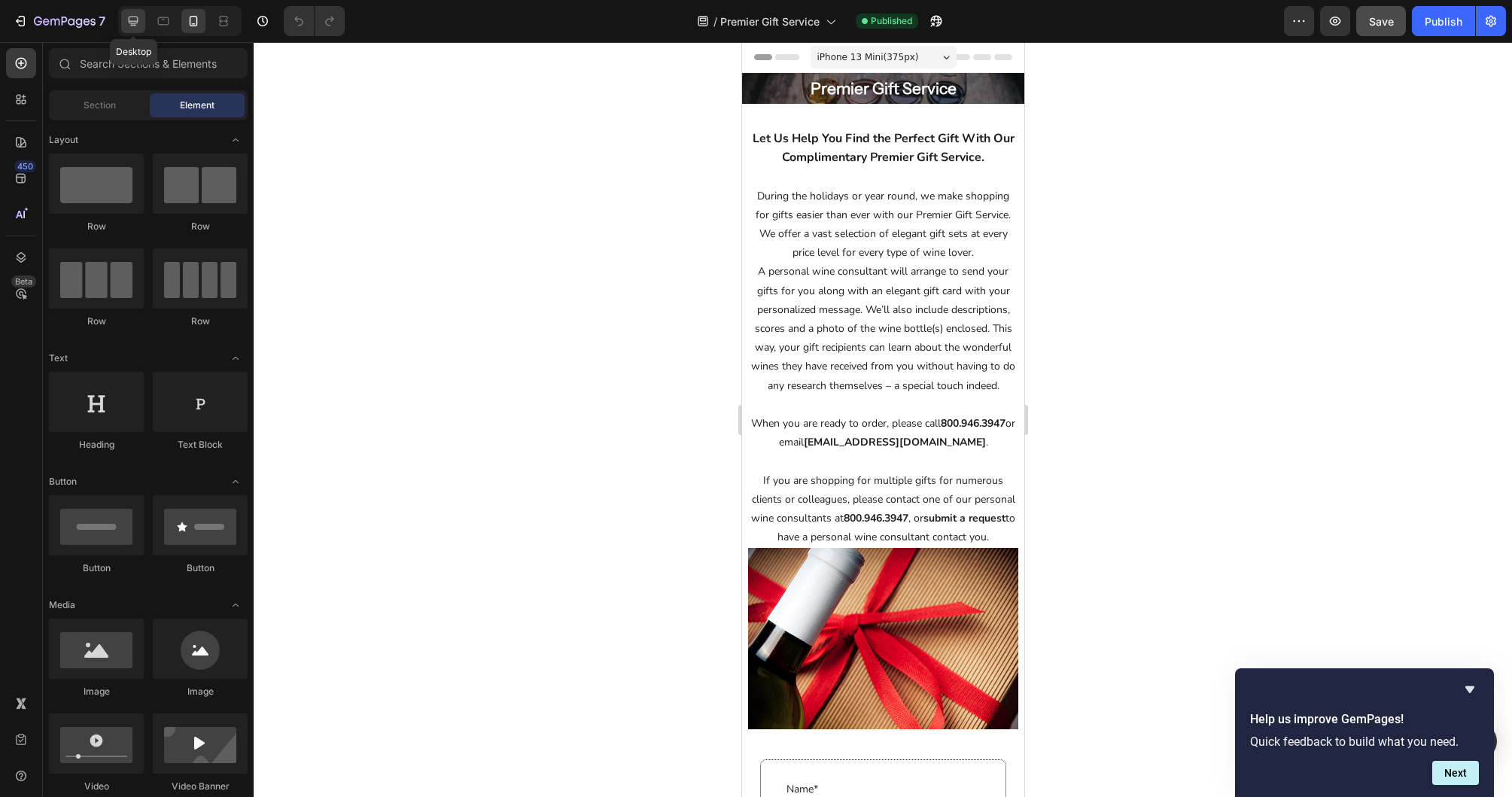
click at [143, 25] on div at bounding box center [133, 20] width 24 height 24
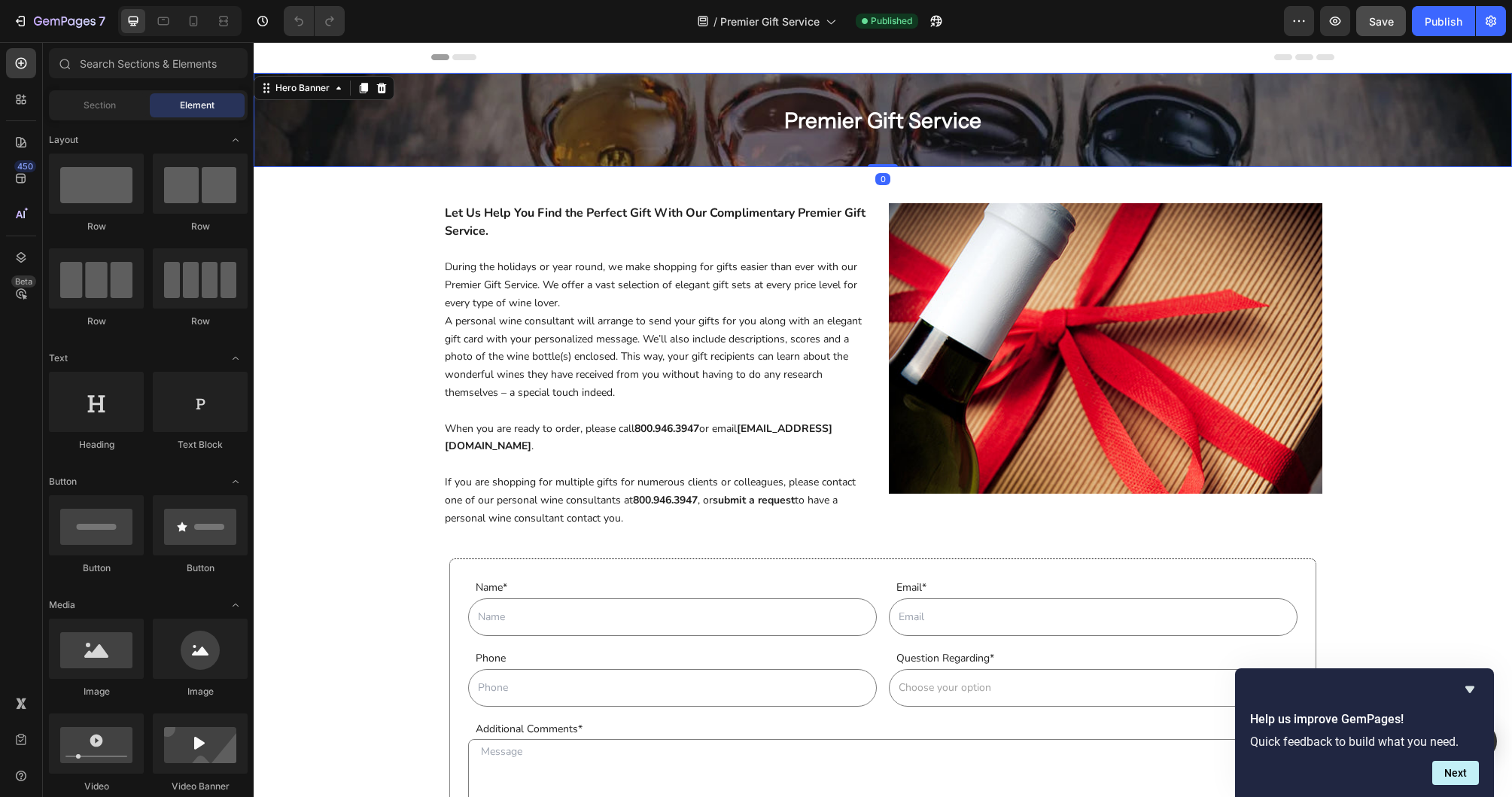
click at [307, 119] on div "Overlay" at bounding box center [882, 120] width 1258 height 94
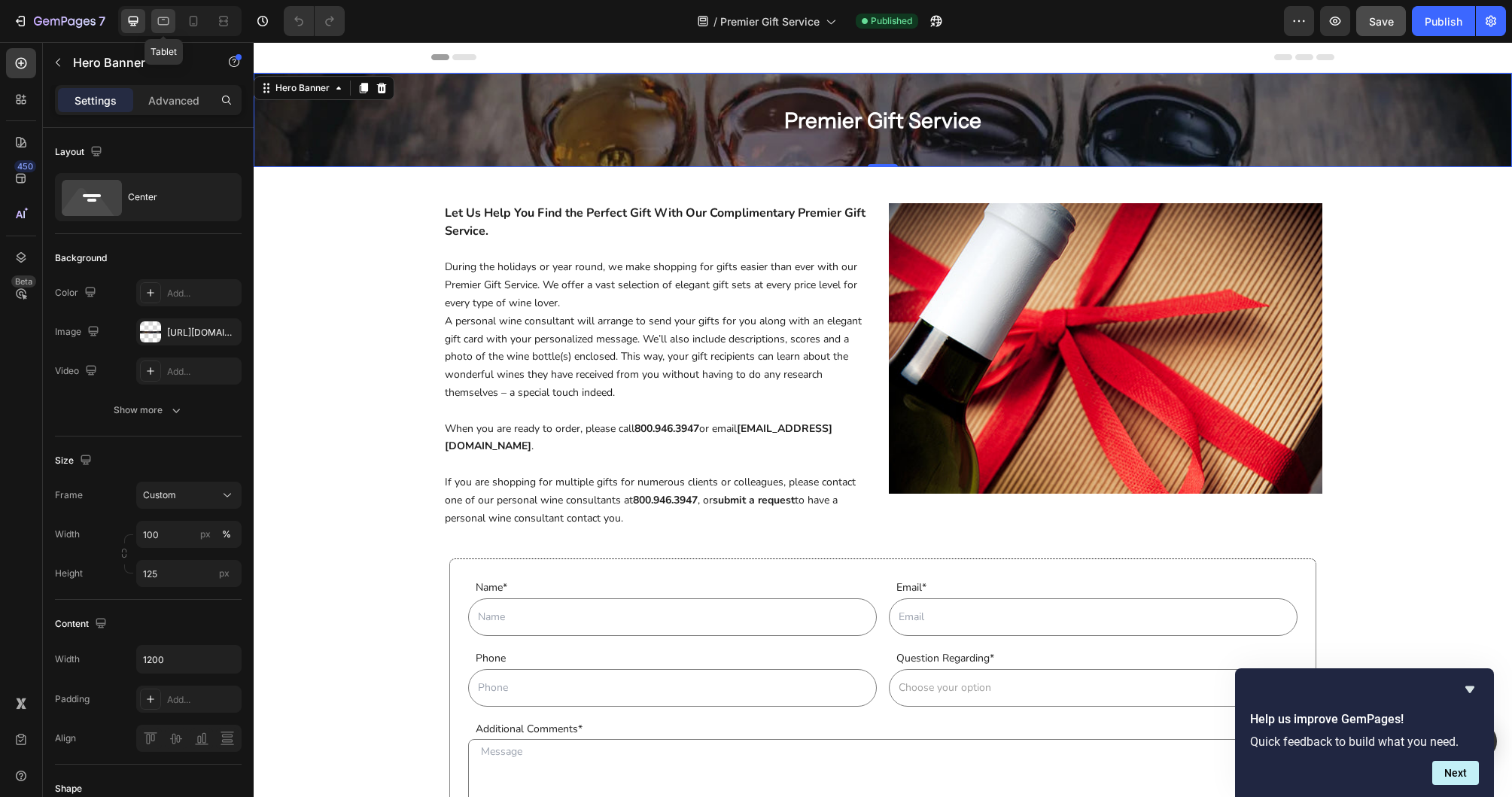
click at [159, 18] on icon at bounding box center [164, 21] width 15 height 15
type input "75"
type input "100%"
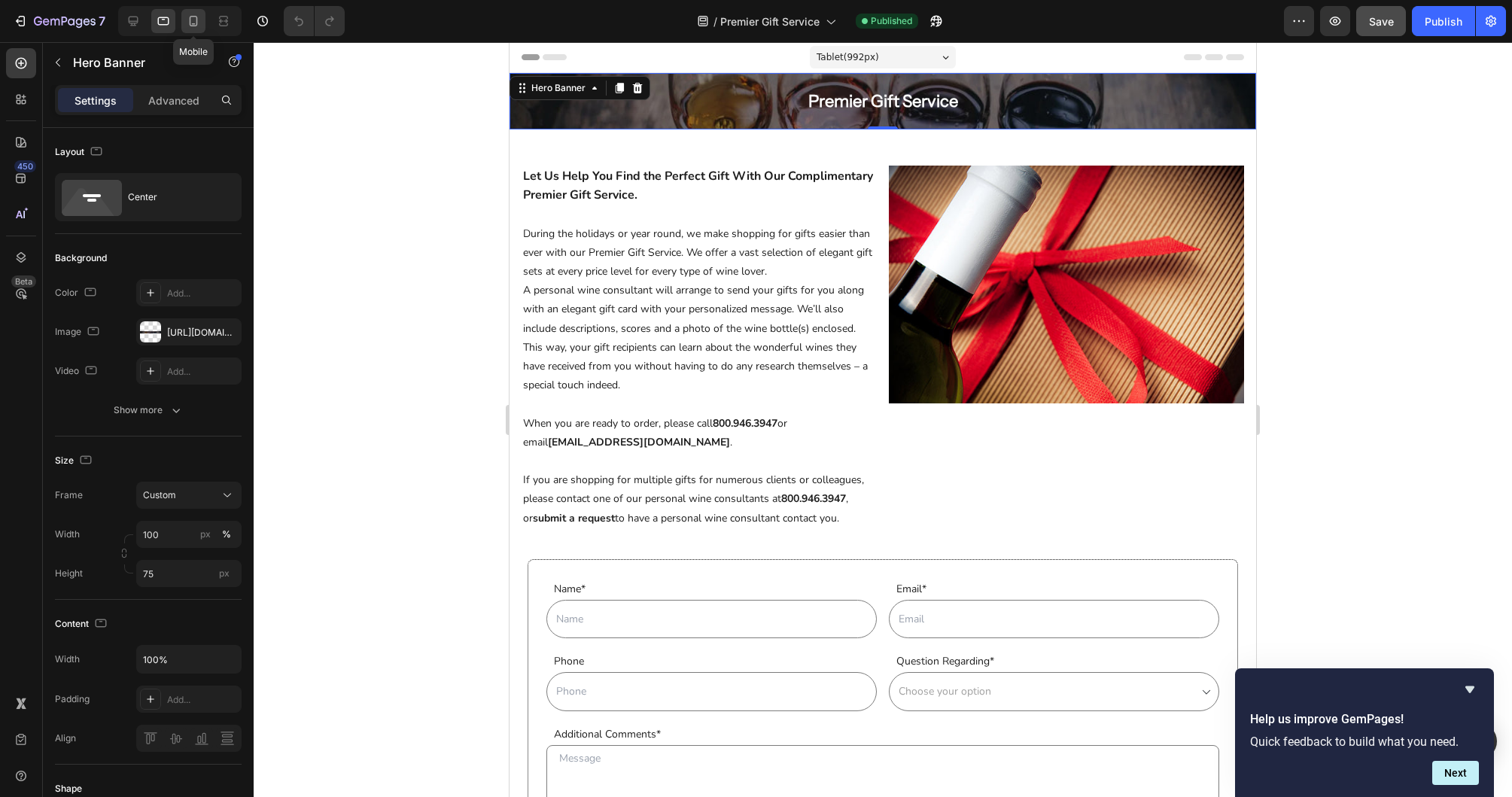
click at [204, 26] on div at bounding box center [193, 20] width 24 height 24
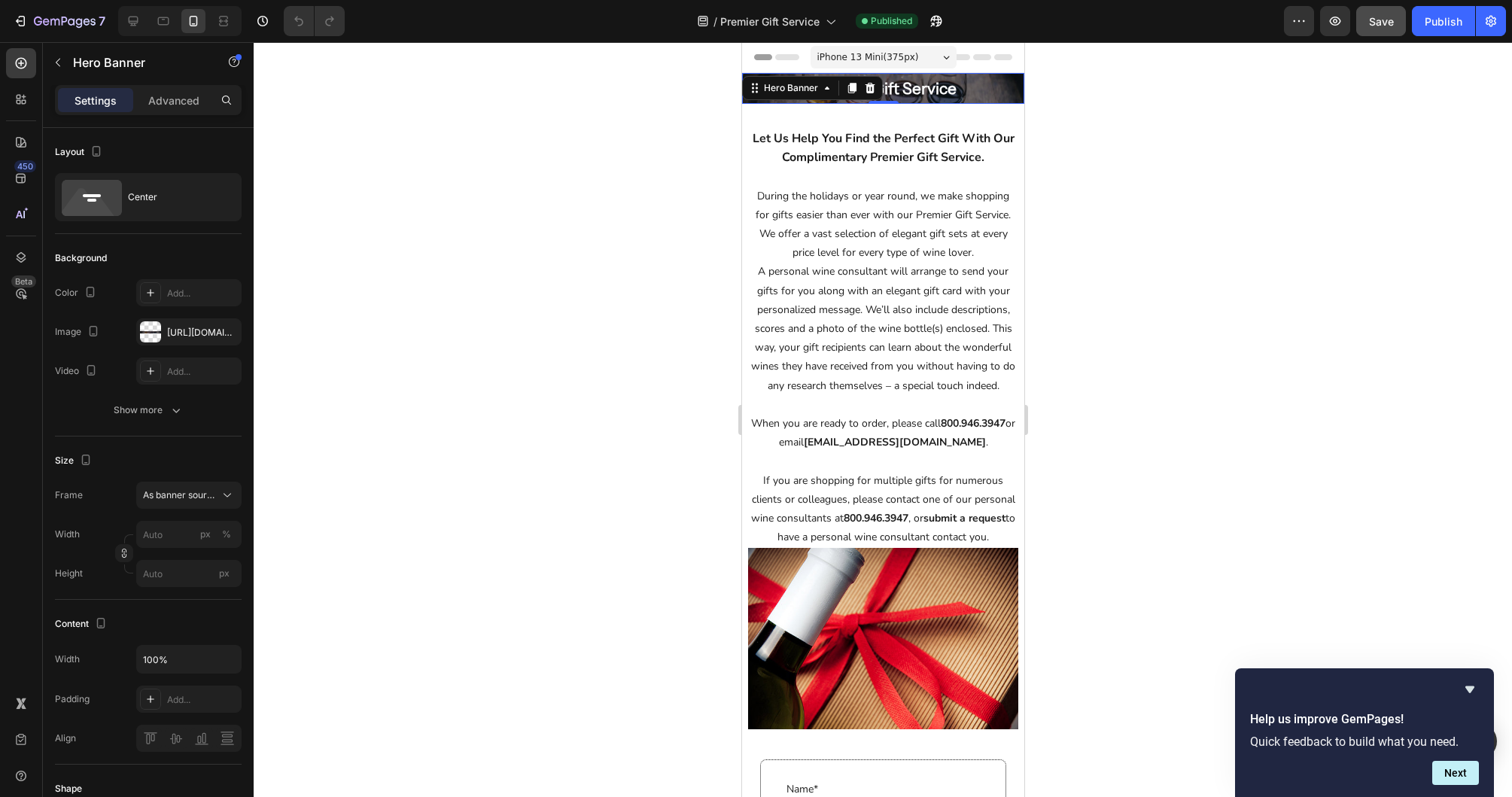
click at [1011, 103] on div "Overlay" at bounding box center [882, 89] width 283 height 31
click at [1011, 102] on div "Overlay" at bounding box center [882, 89] width 283 height 31
click at [228, 495] on icon at bounding box center [228, 495] width 15 height 15
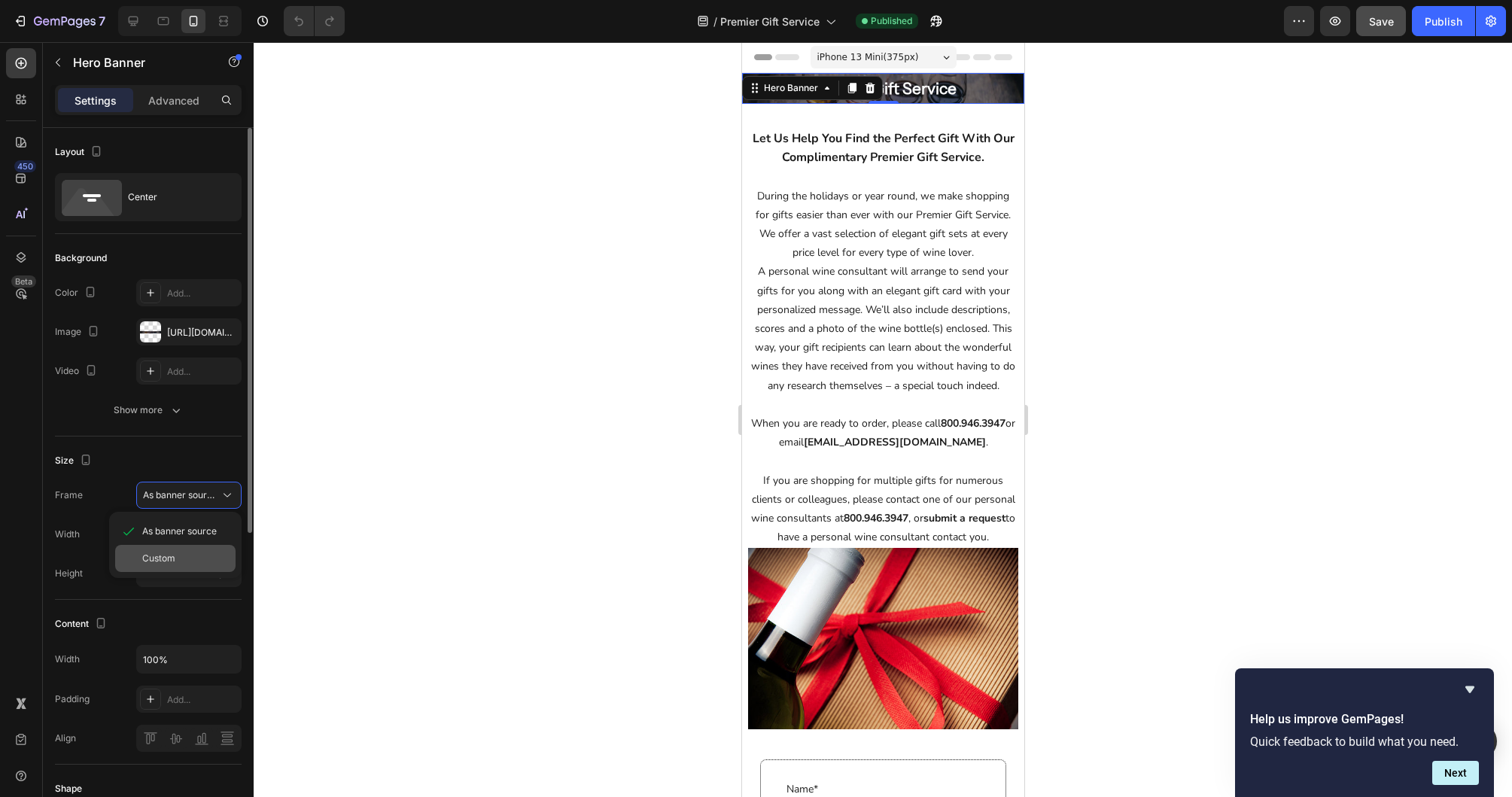
click at [175, 557] on span "Custom" at bounding box center [159, 558] width 33 height 13
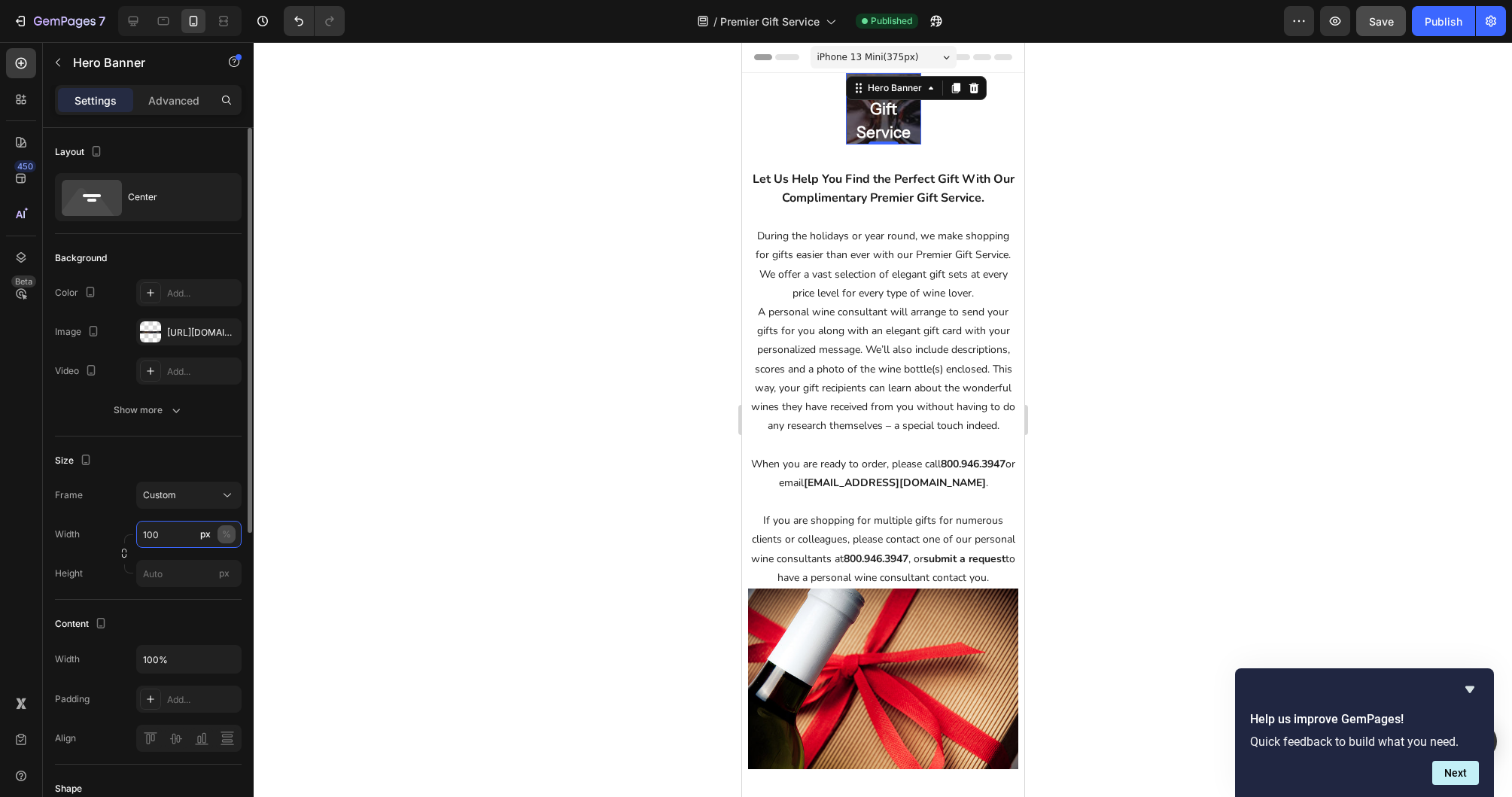
type input "100"
click at [231, 537] on button "%" at bounding box center [227, 534] width 18 height 18
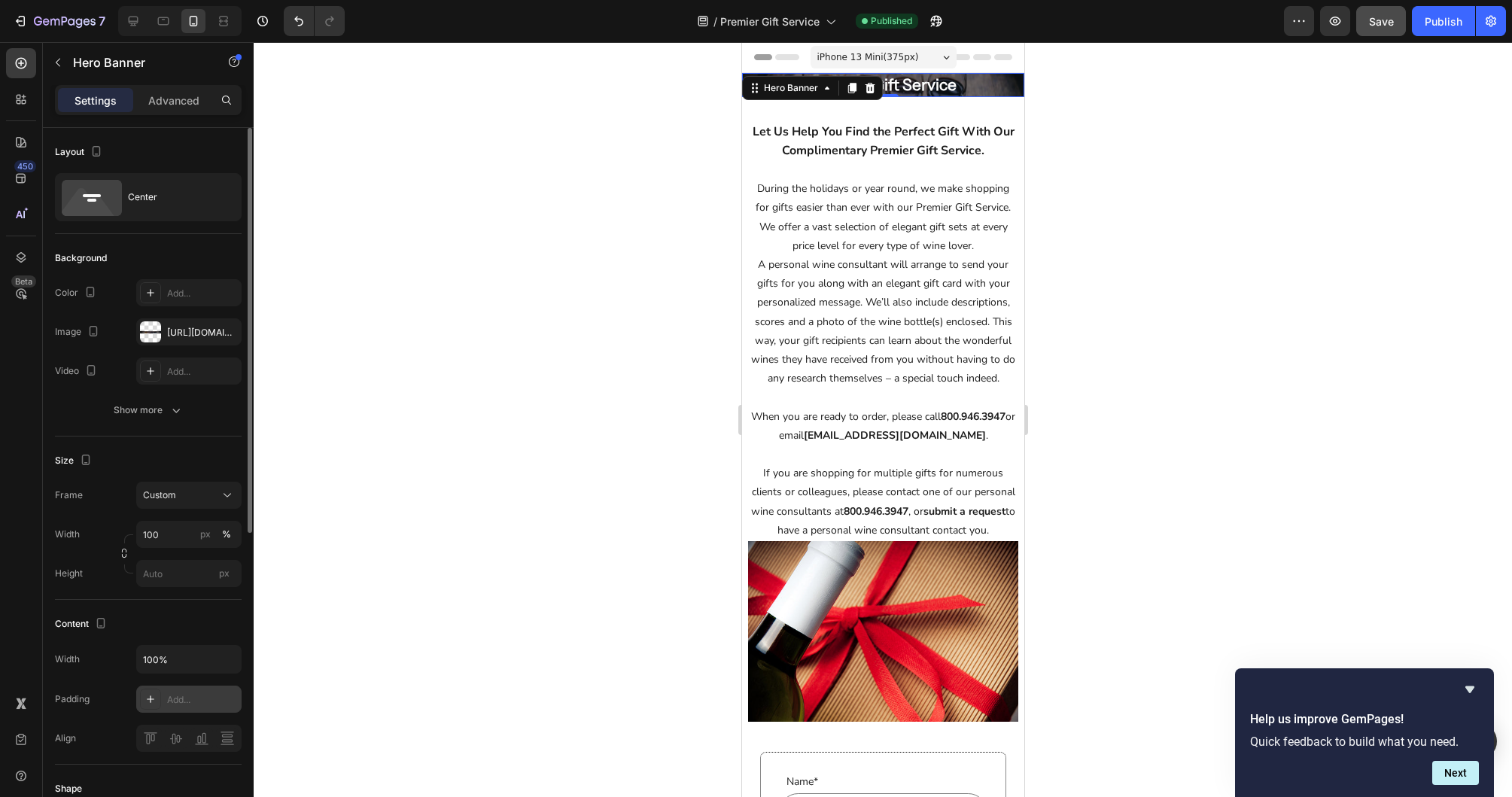
click at [150, 699] on icon at bounding box center [150, 699] width 8 height 8
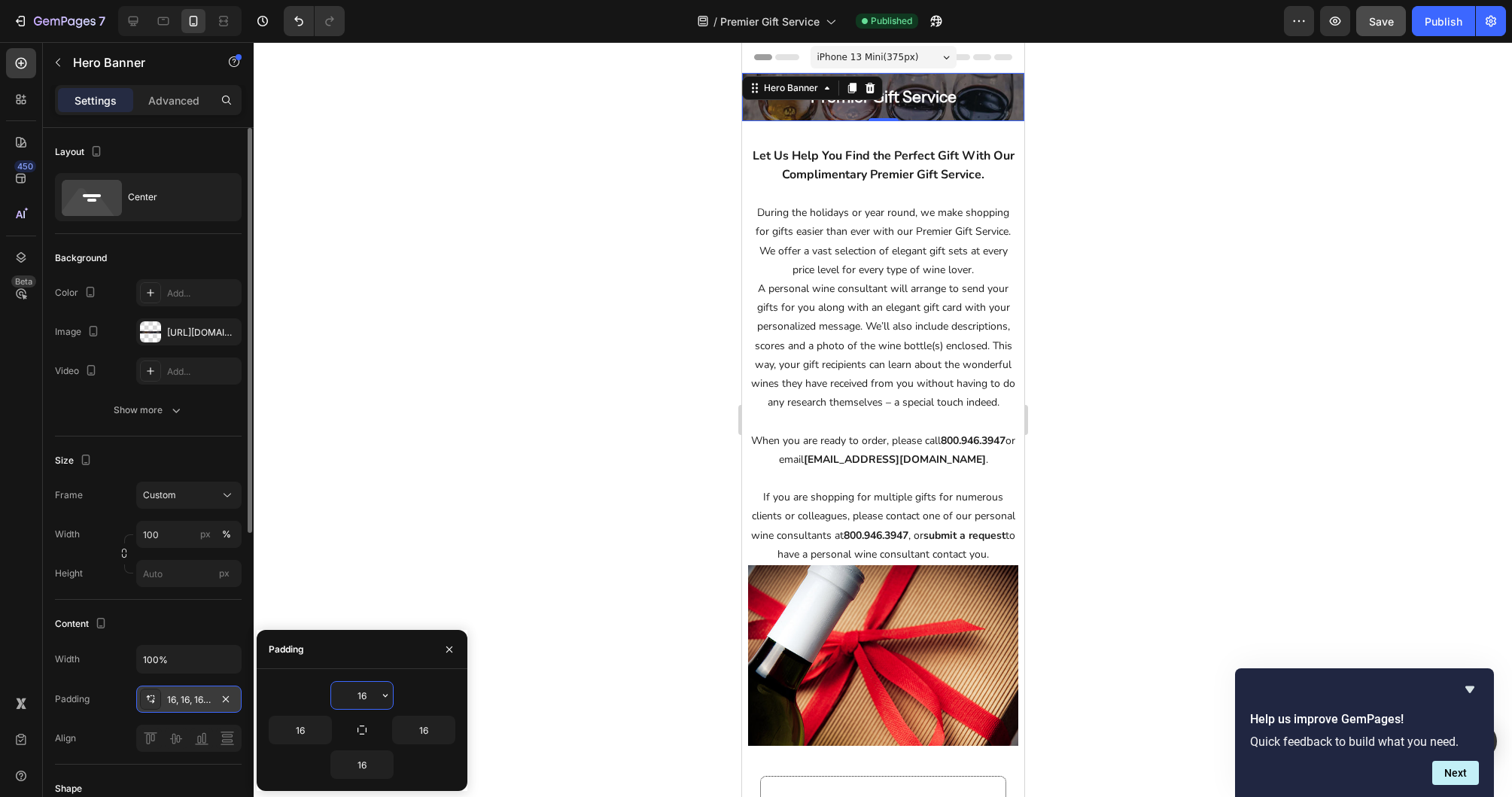
click at [533, 405] on div at bounding box center [882, 419] width 1258 height 755
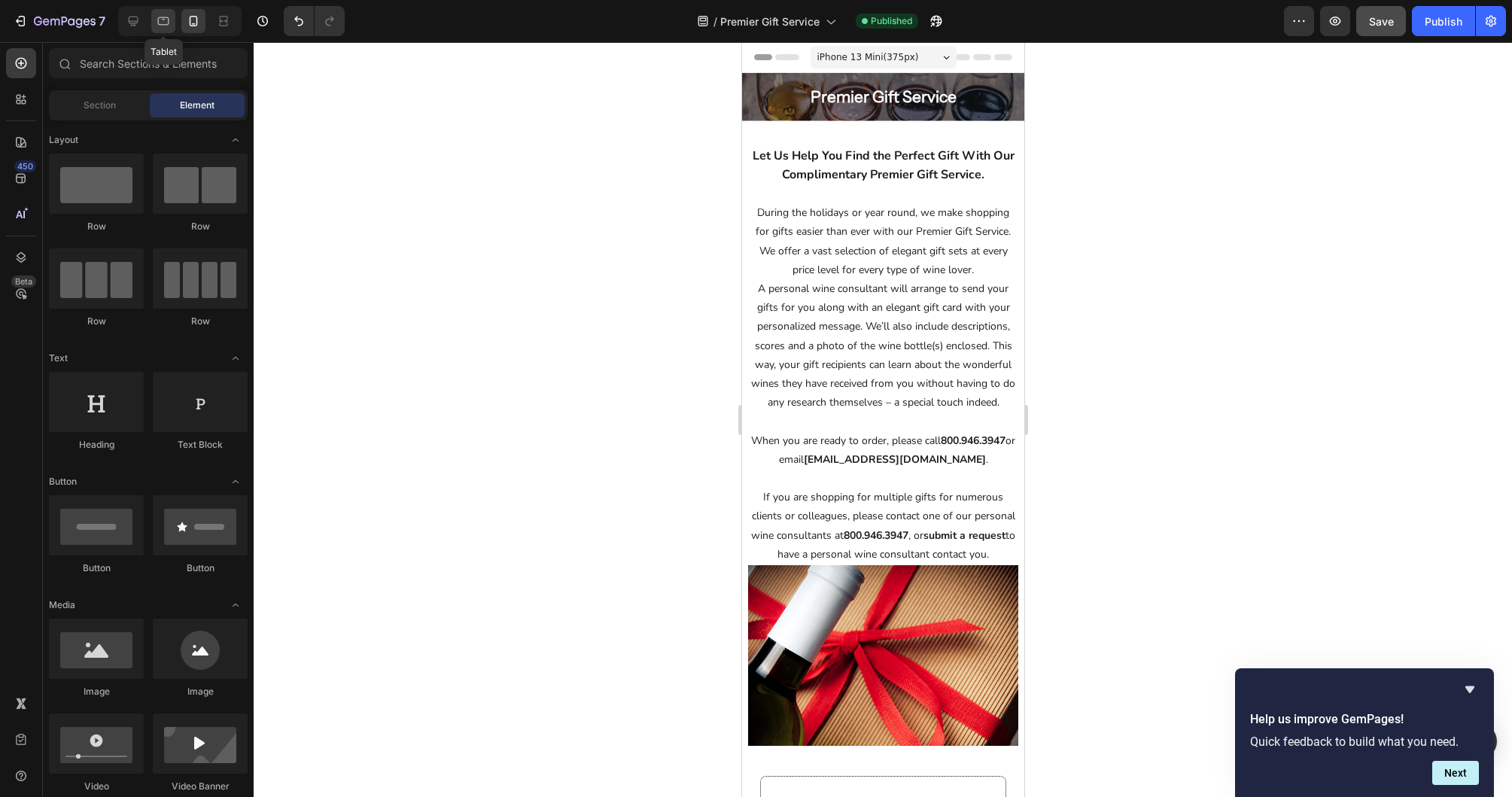
click at [168, 23] on icon at bounding box center [164, 21] width 12 height 9
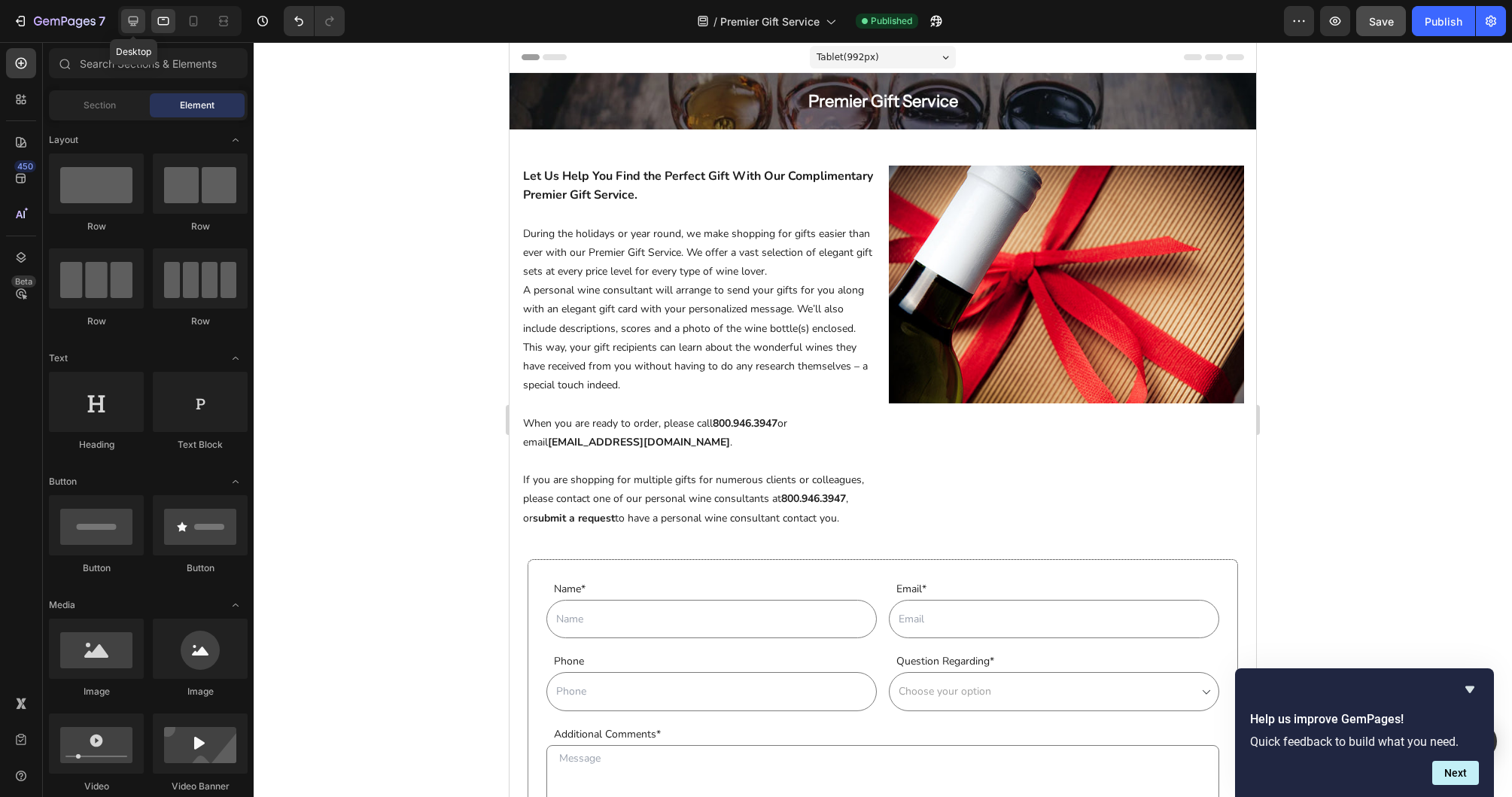
click at [135, 21] on icon at bounding box center [133, 21] width 10 height 10
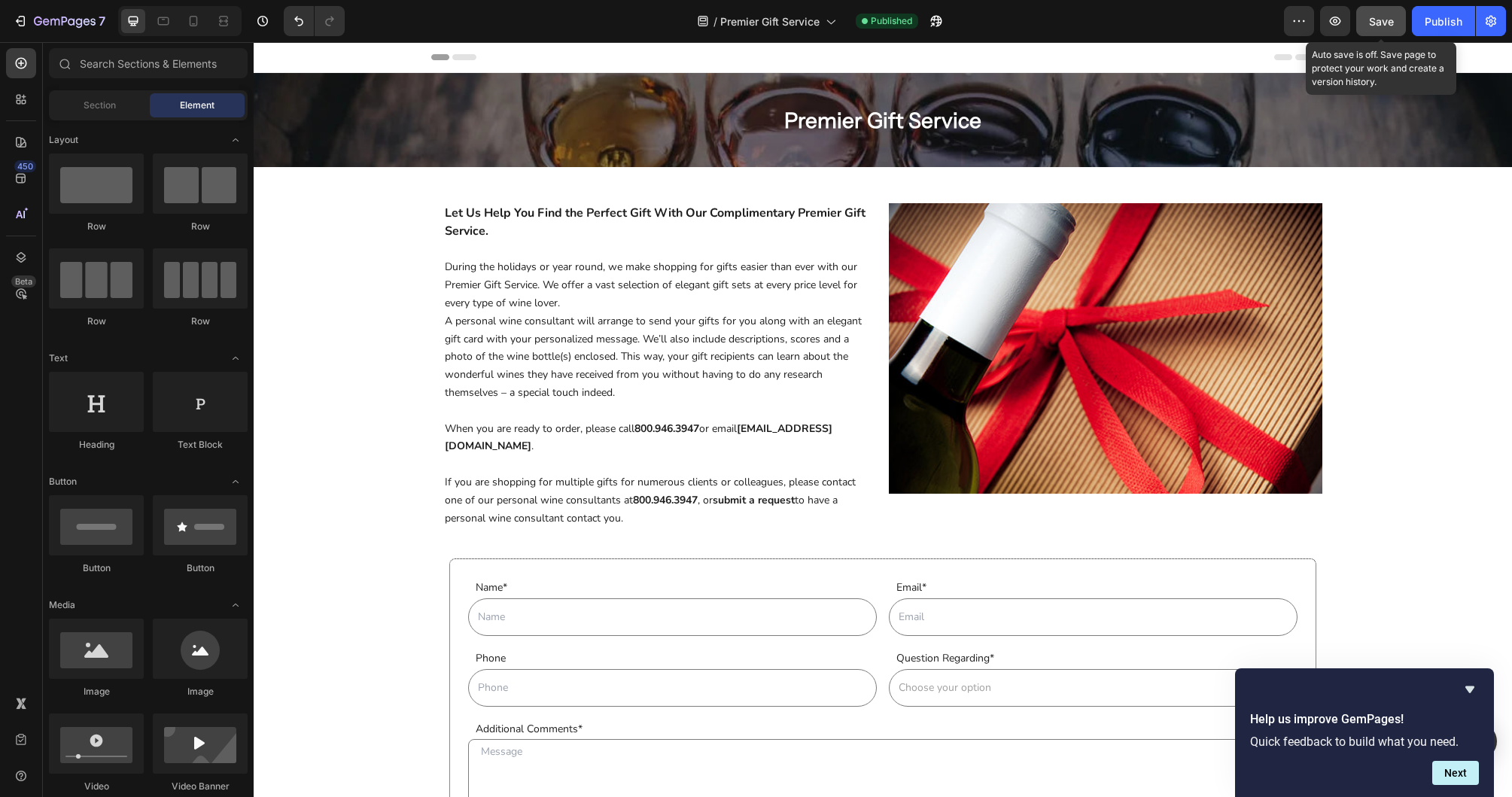
click at [1372, 17] on span "Save" at bounding box center [1382, 21] width 25 height 13
click at [1436, 33] on button "Publish" at bounding box center [1444, 20] width 64 height 30
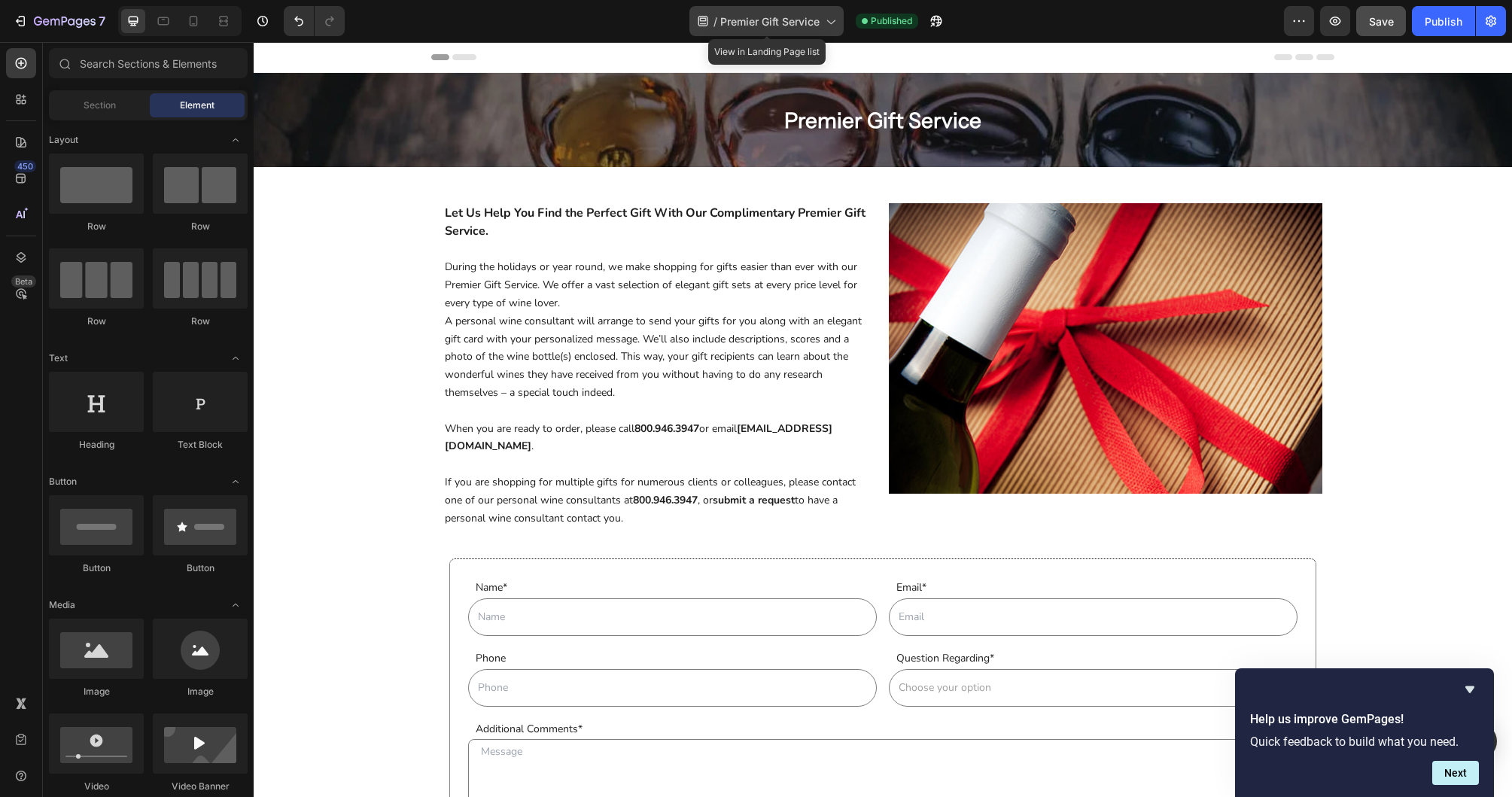
click at [777, 26] on span "Premier Gift Service" at bounding box center [770, 21] width 99 height 15
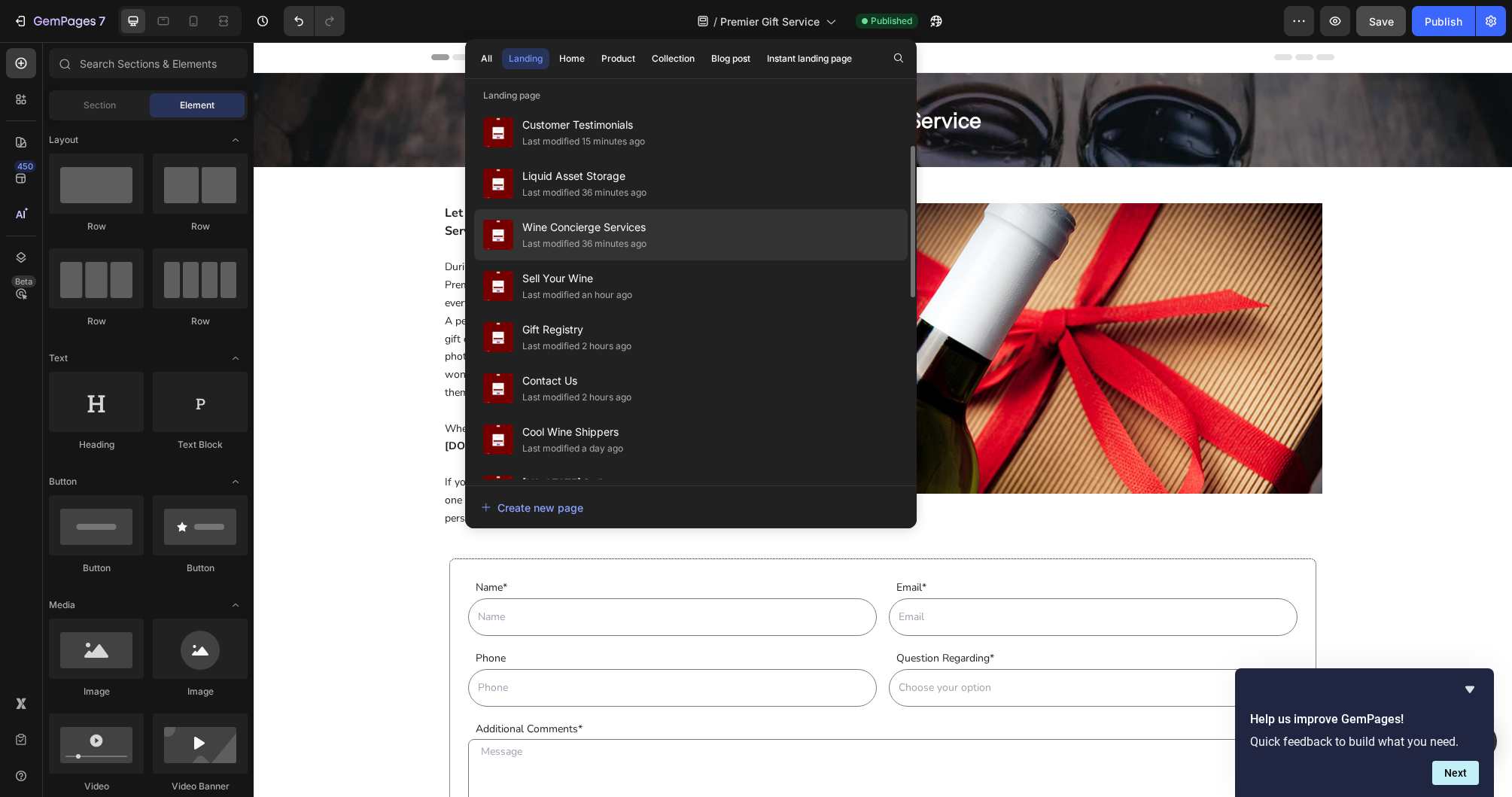
scroll to position [112, 0]
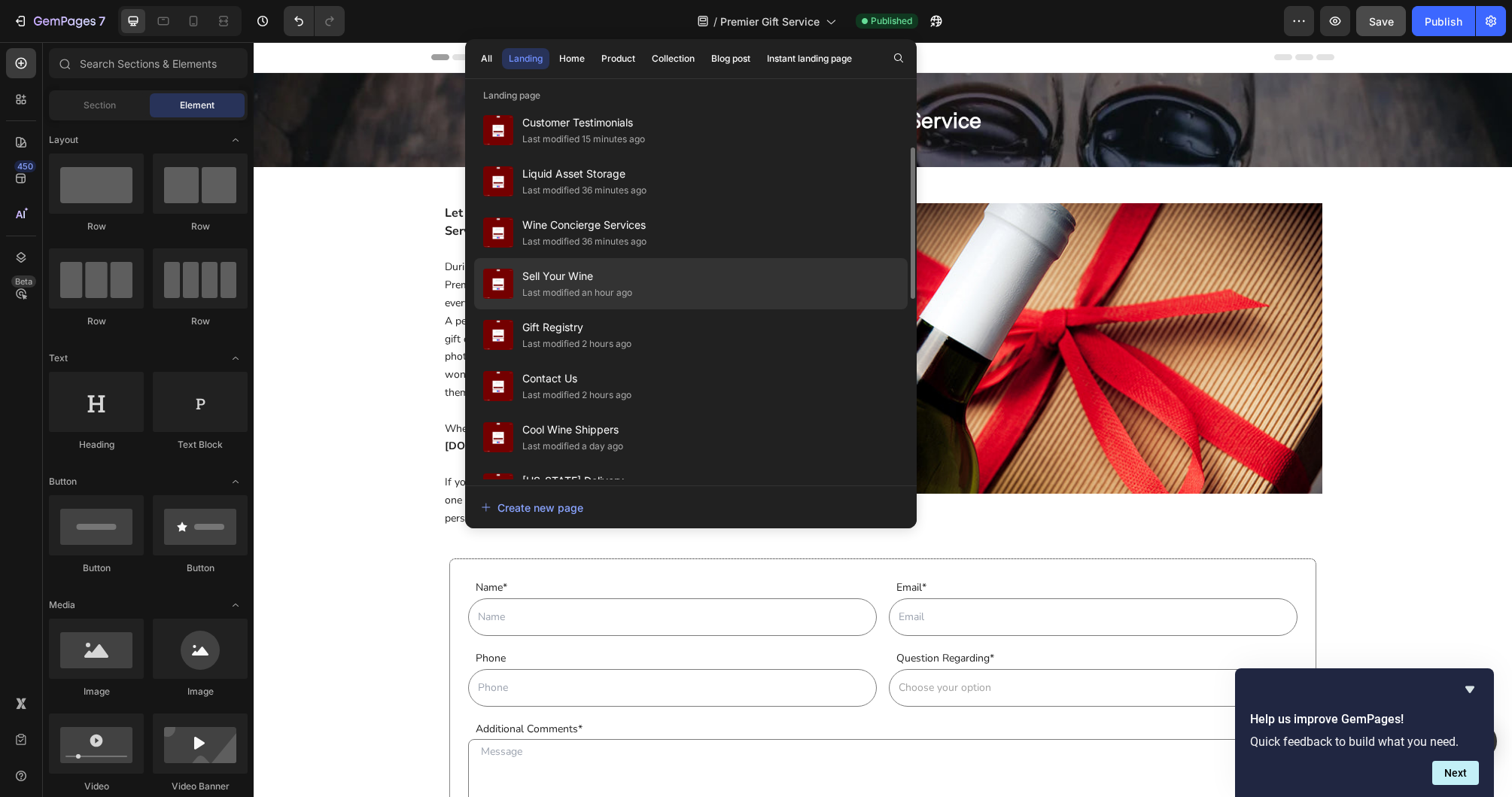
click at [715, 294] on div "Sell Your Wine Last modified an hour ago" at bounding box center [691, 283] width 434 height 51
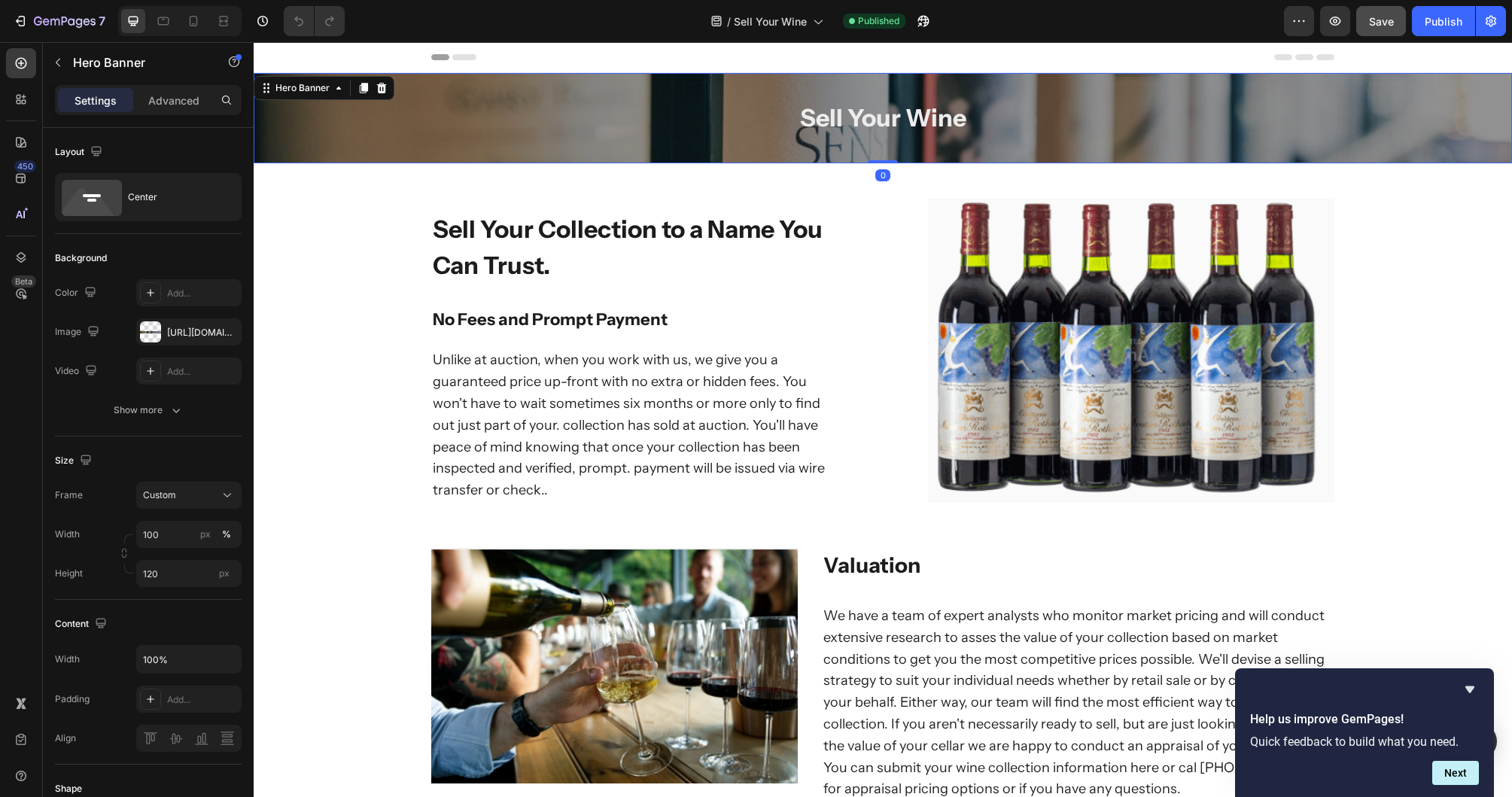
click at [374, 140] on div "Overlay" at bounding box center [882, 119] width 1258 height 91
click at [170, 22] on icon at bounding box center [164, 21] width 15 height 15
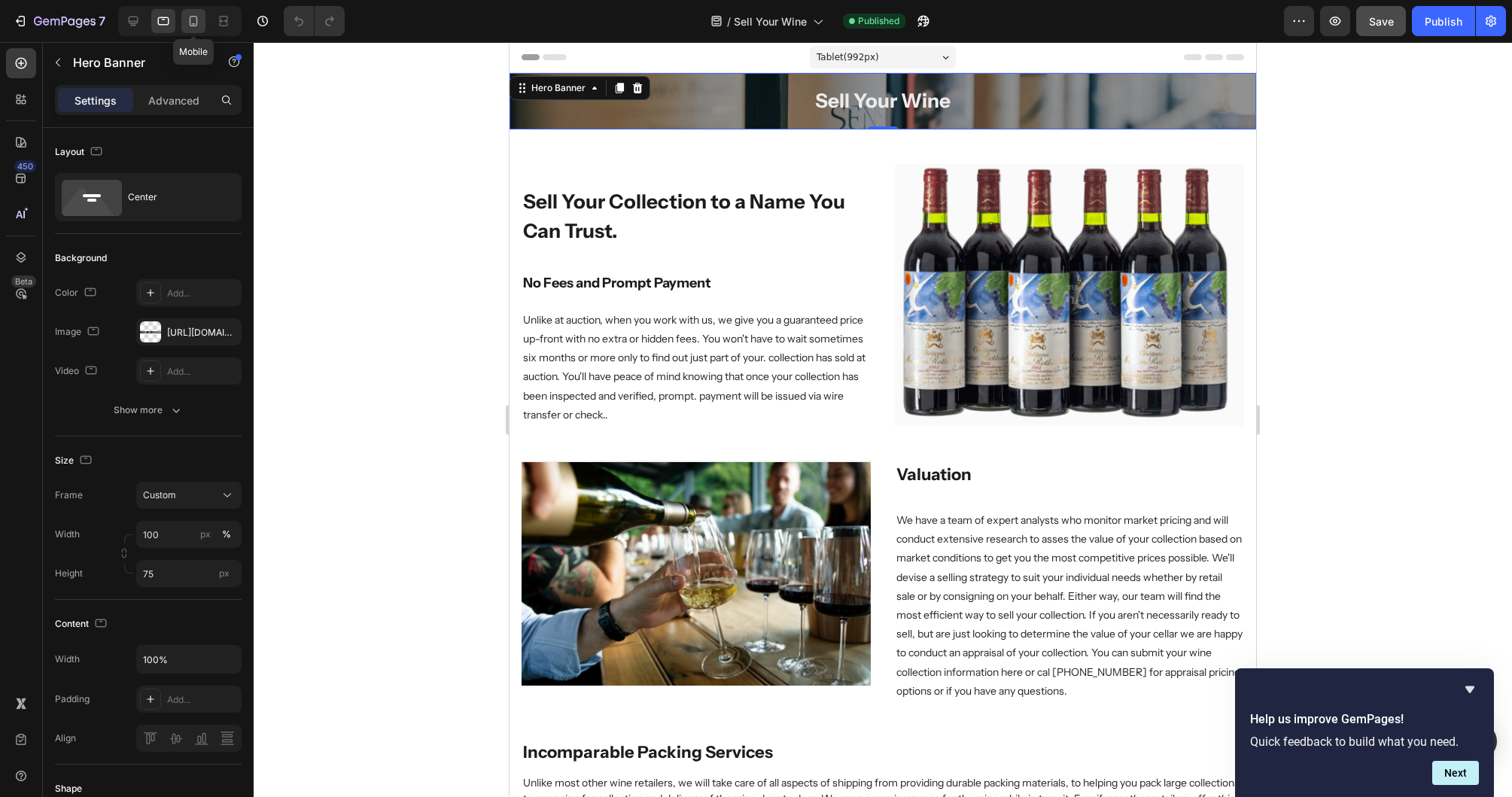
click at [202, 17] on div at bounding box center [193, 20] width 24 height 24
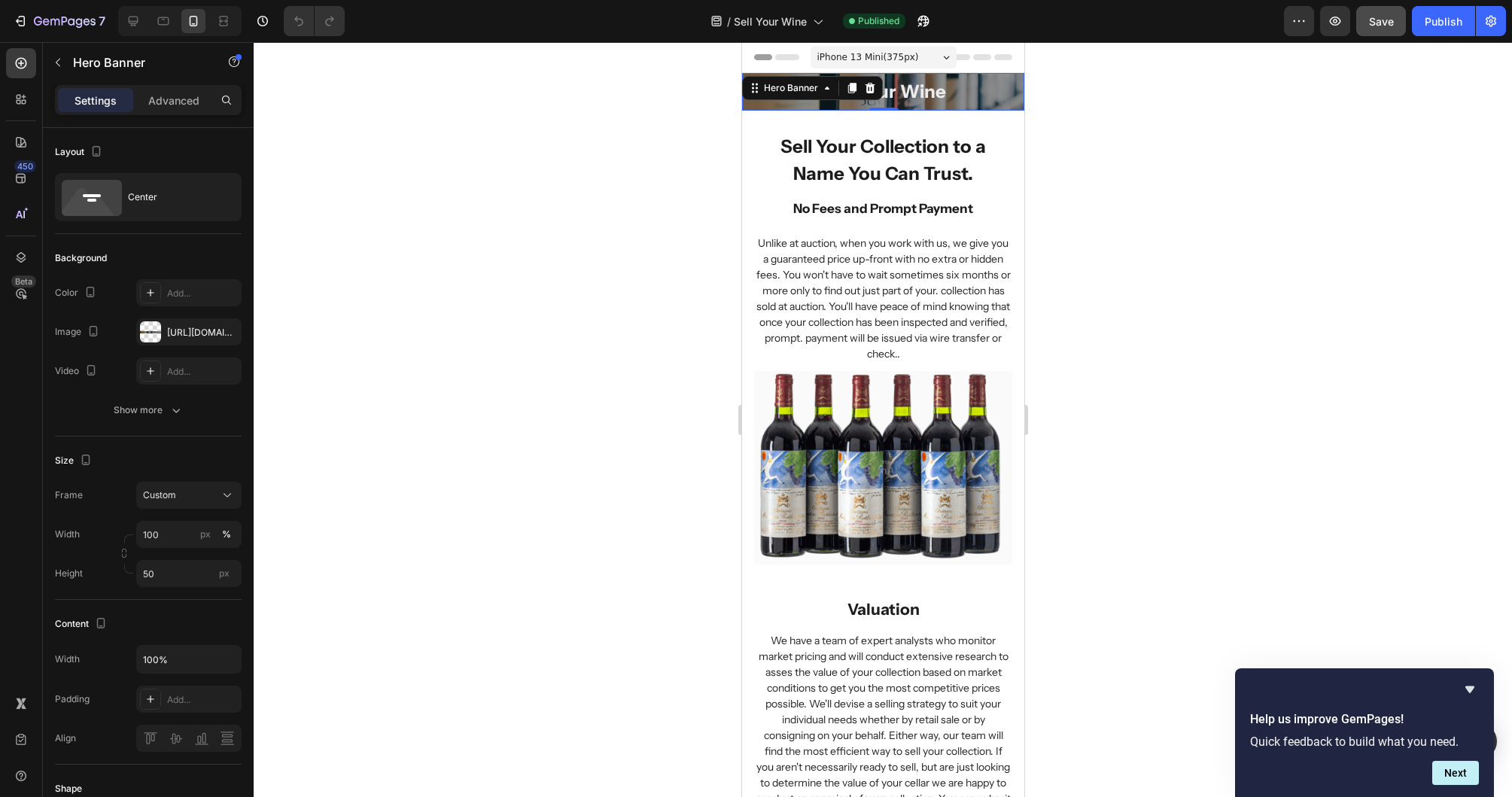
click at [1013, 108] on div "Overlay" at bounding box center [882, 92] width 283 height 38
click at [198, 579] on input "50" at bounding box center [188, 573] width 105 height 27
click at [191, 605] on p "Fit content Auto" at bounding box center [186, 609] width 88 height 13
type input "Auto"
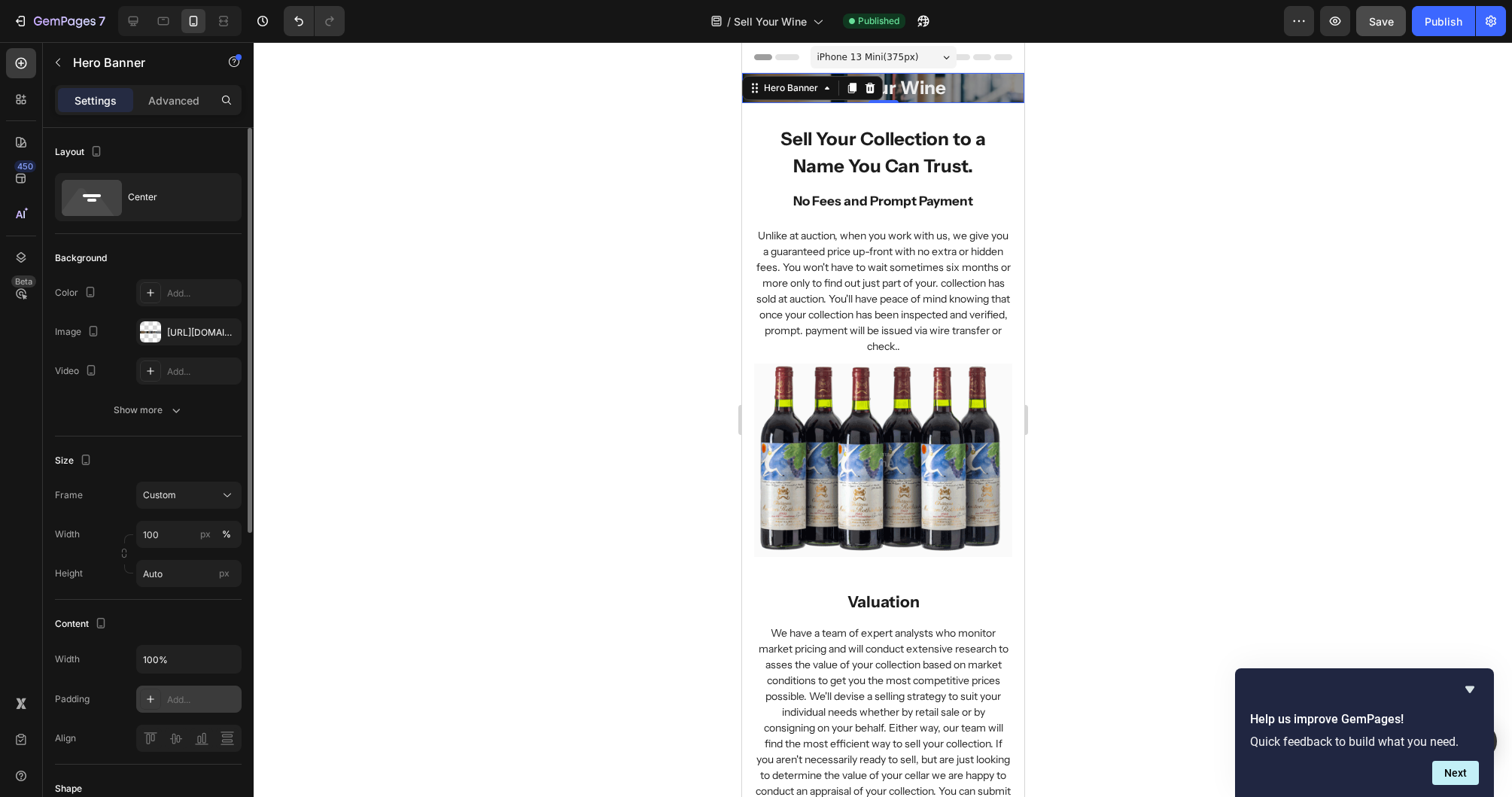
click at [150, 701] on icon at bounding box center [150, 699] width 8 height 8
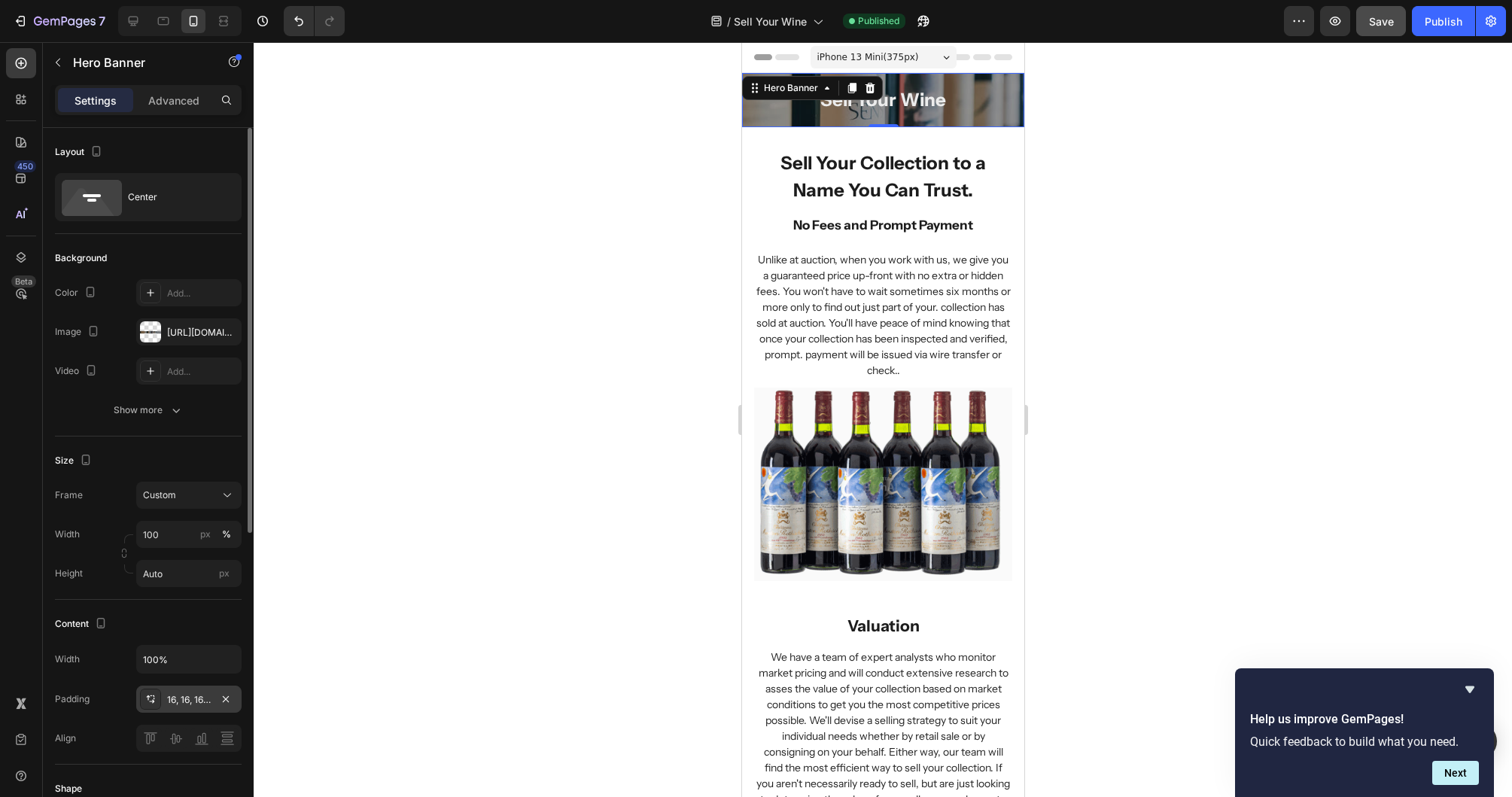
click at [449, 450] on div at bounding box center [882, 419] width 1258 height 755
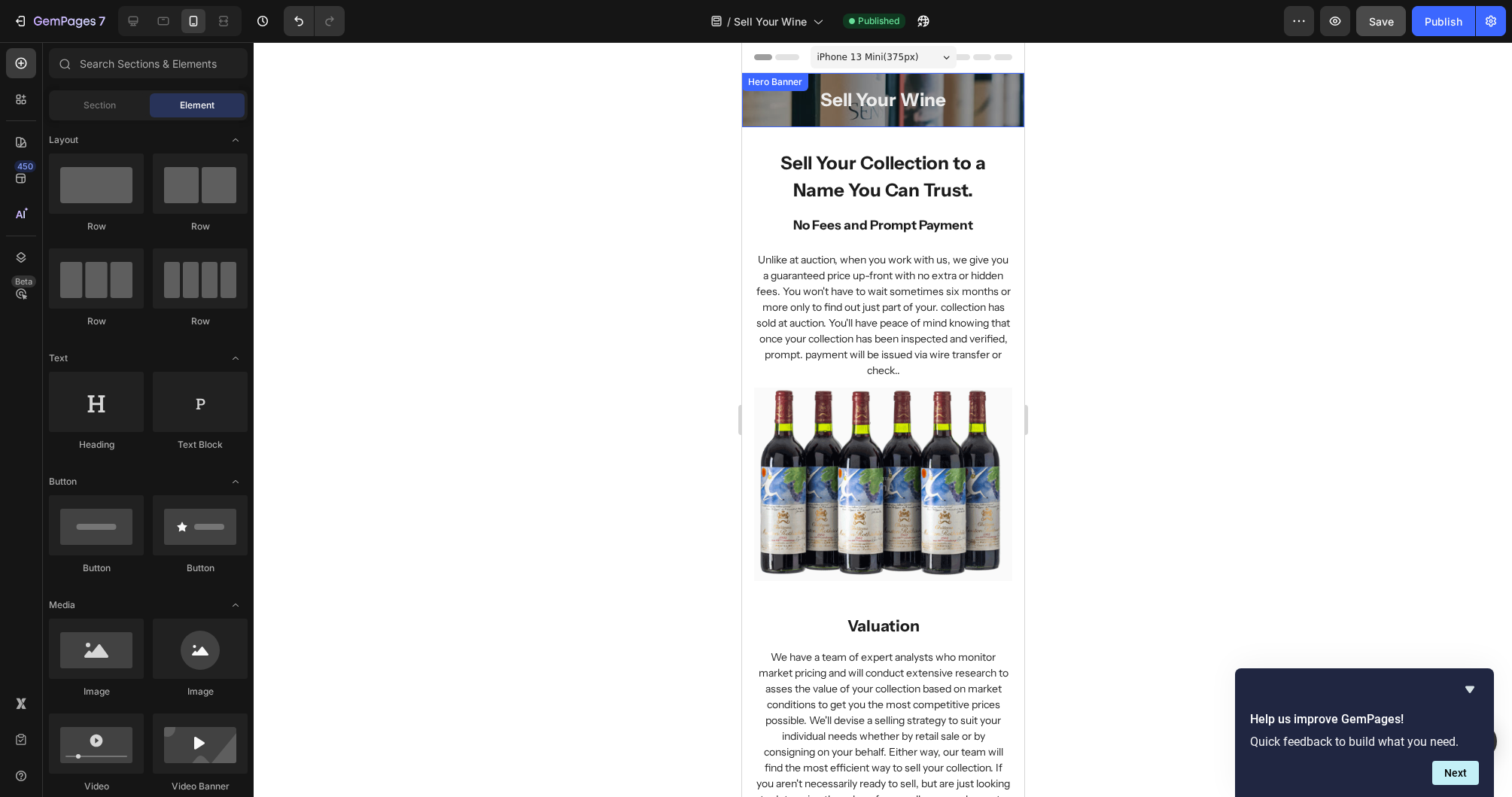
click at [750, 108] on div "Sell Your Wine Heading" at bounding box center [882, 100] width 283 height 54
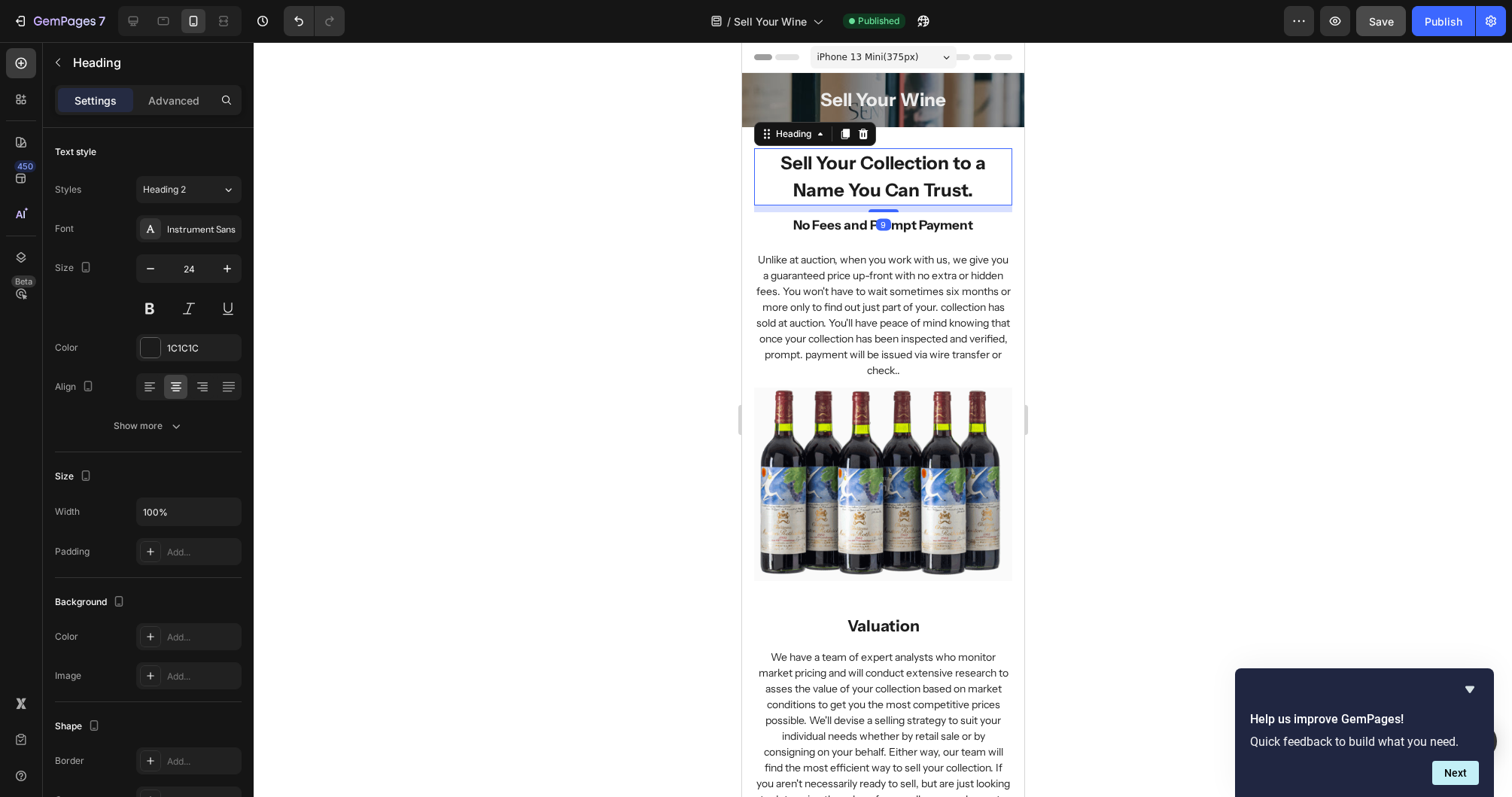
click at [932, 161] on h2 "Sell Your Collection to a Name You Can Trust." at bounding box center [882, 176] width 258 height 57
click at [174, 88] on div "Advanced" at bounding box center [174, 99] width 75 height 24
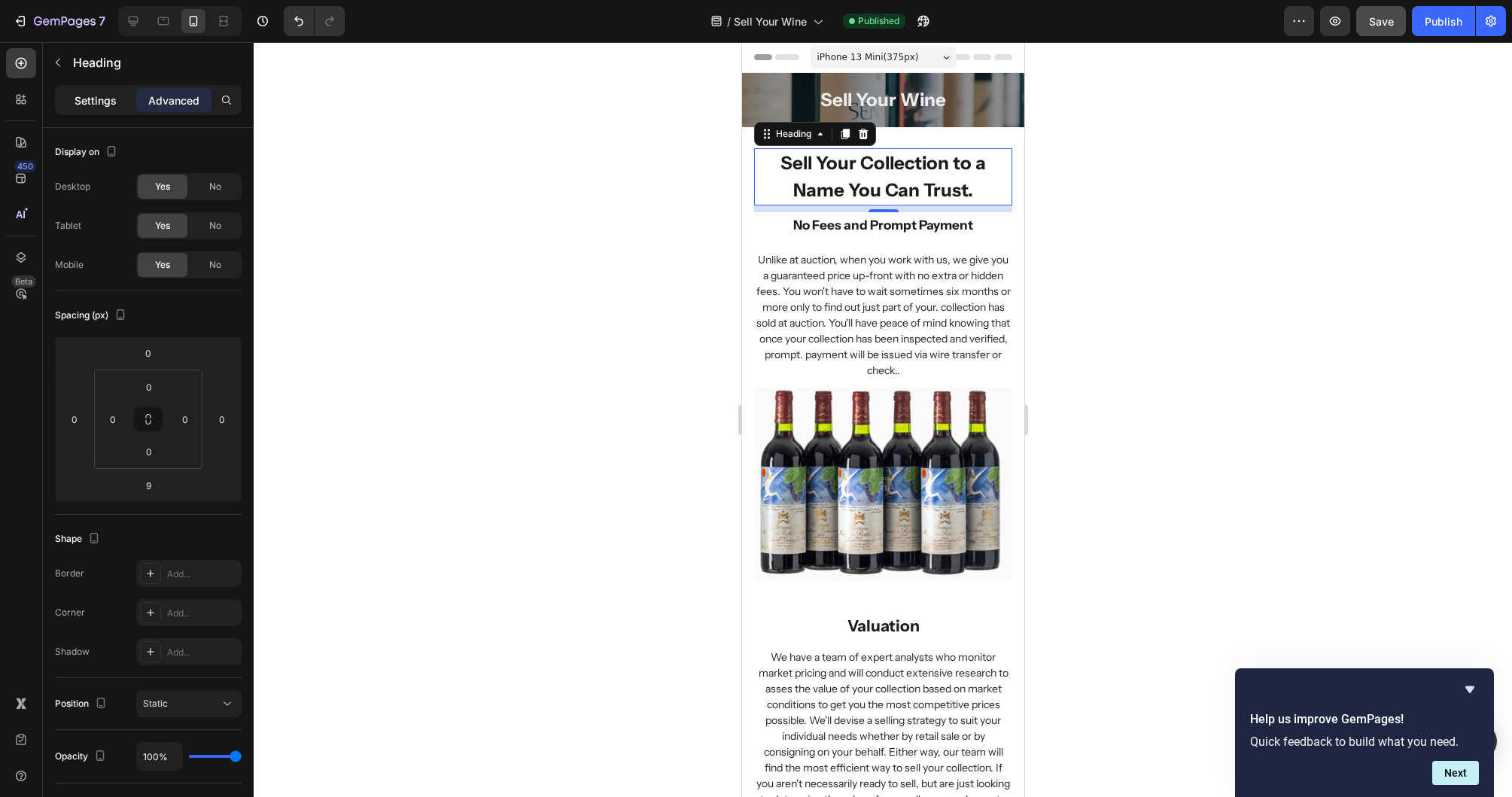
click at [90, 101] on p "Settings" at bounding box center [95, 100] width 42 height 15
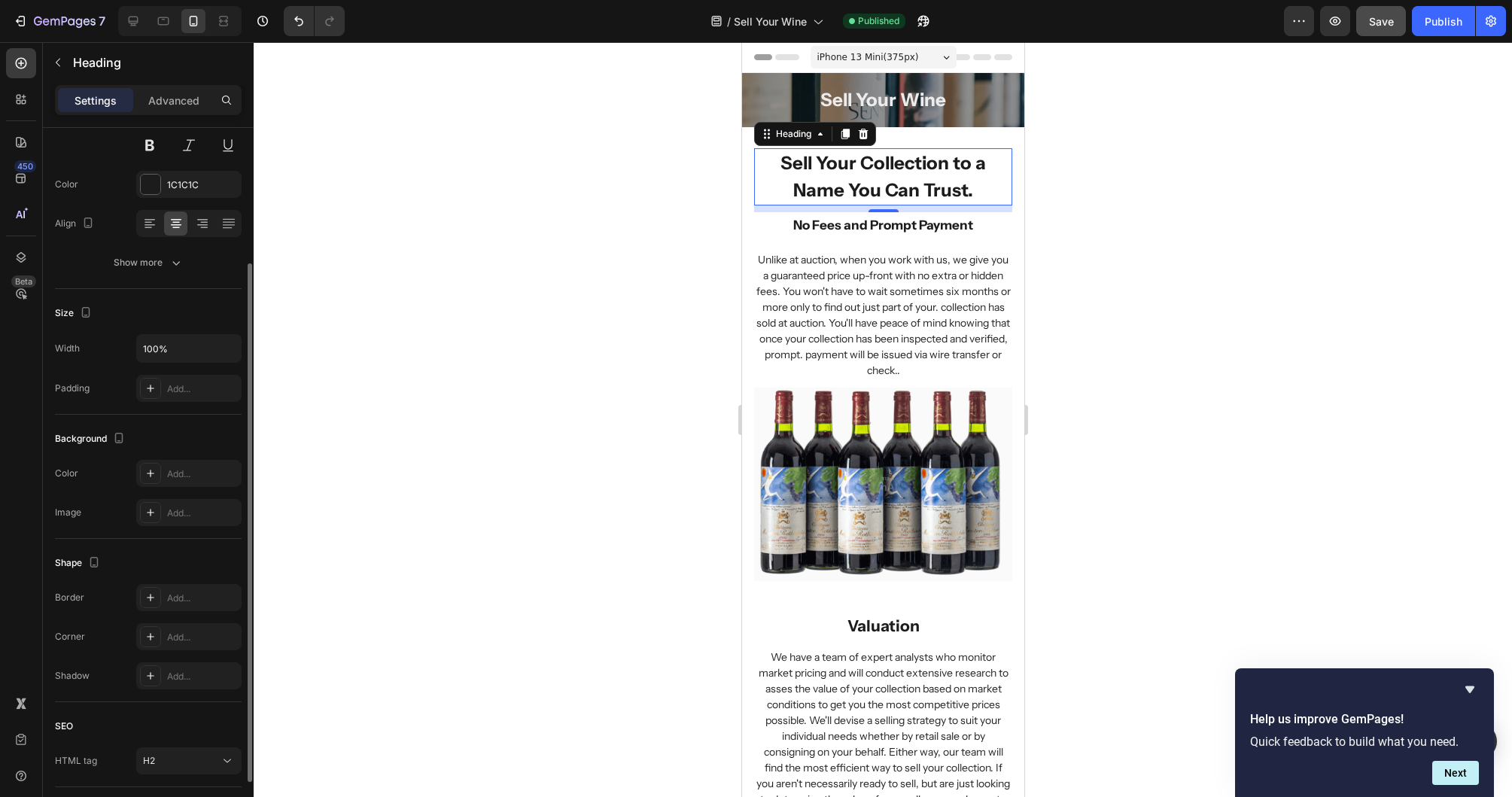
scroll to position [173, 0]
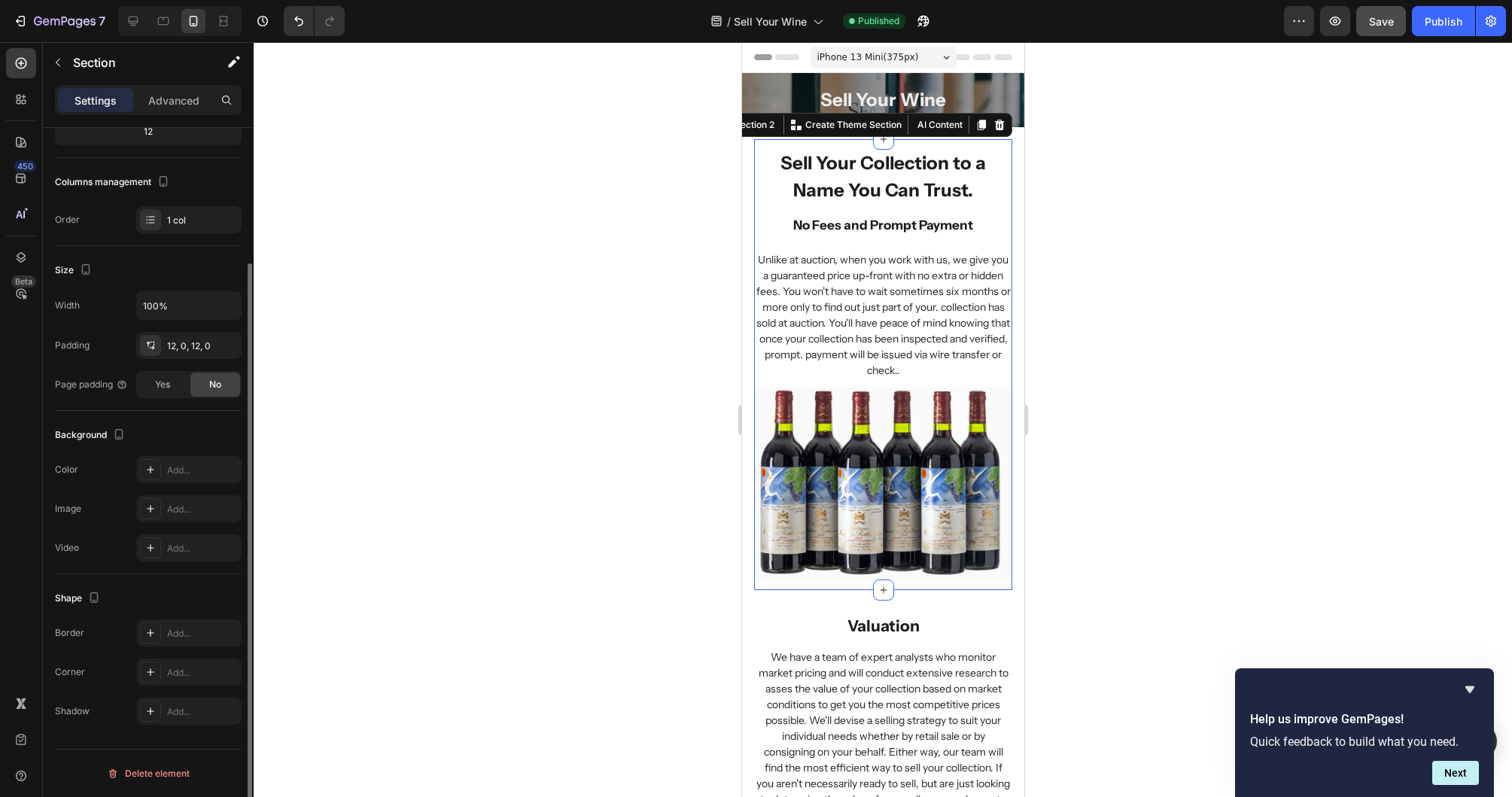
click at [942, 142] on div "Sell Your Collection to a Name You Can Trust. Heading No Fees and Prompt Paymen…" at bounding box center [882, 364] width 258 height 451
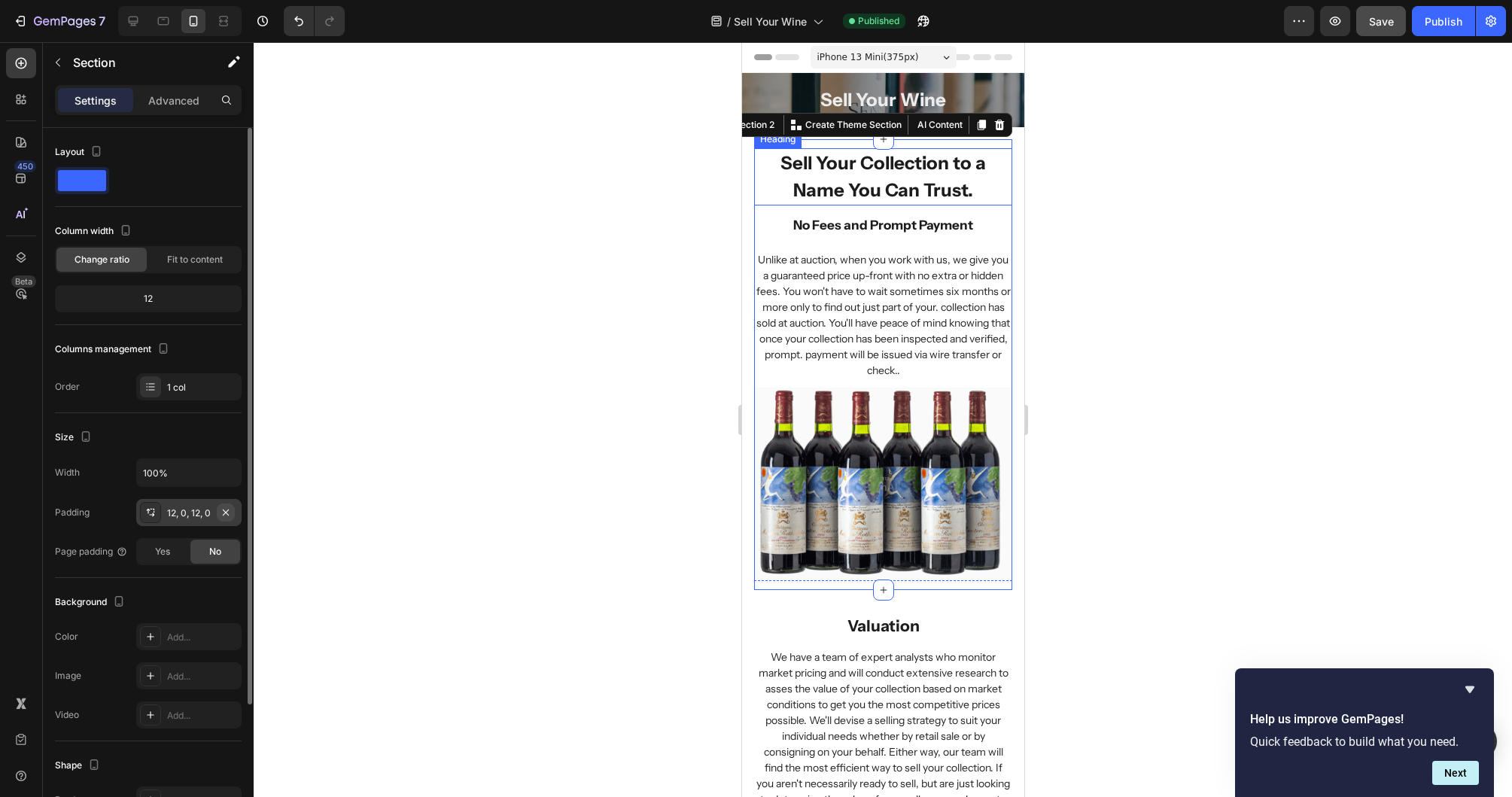
click at [227, 509] on icon "button" at bounding box center [226, 512] width 12 height 12
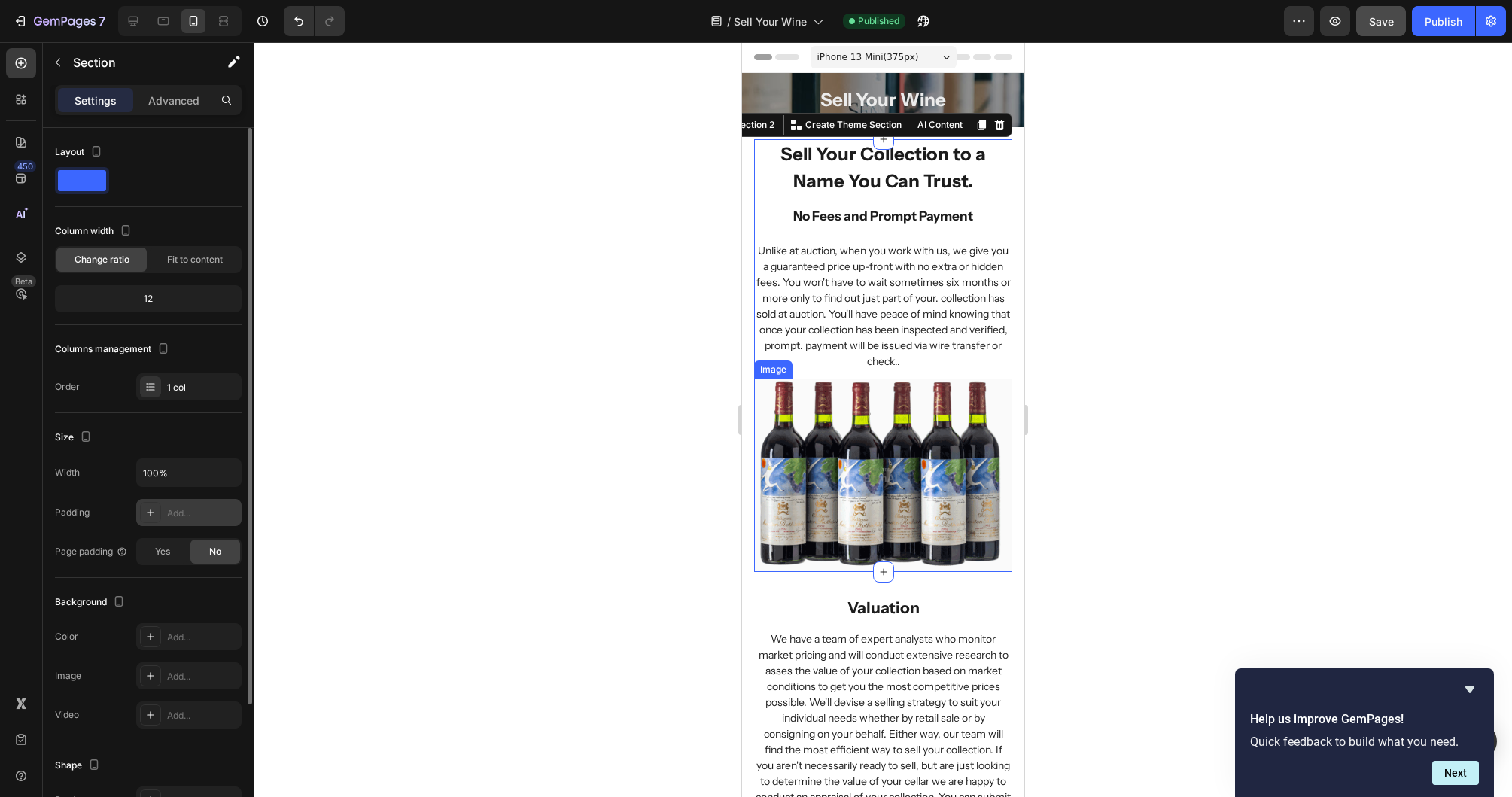
click at [1082, 473] on div at bounding box center [882, 419] width 1258 height 755
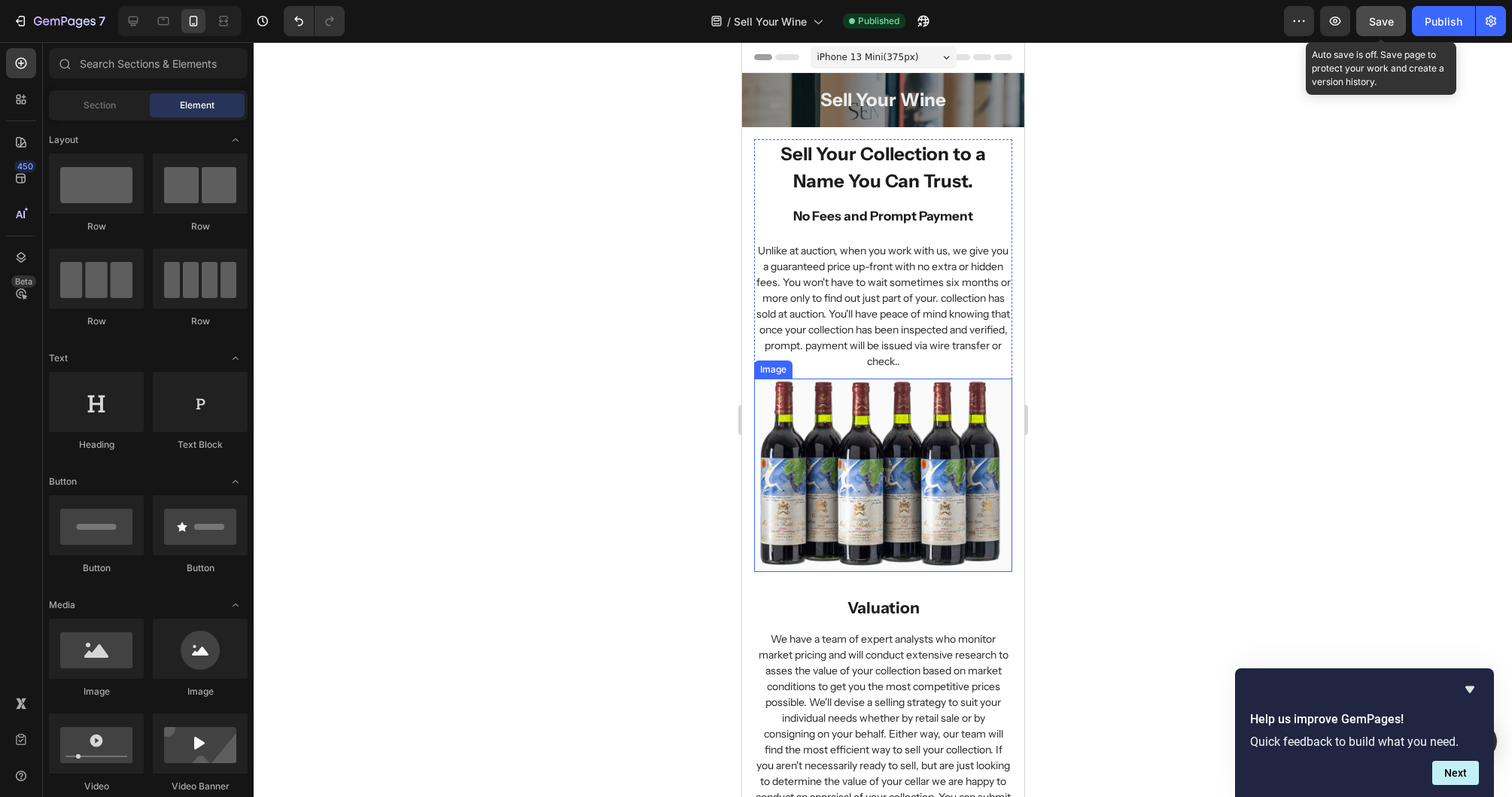
click at [1398, 16] on button "Save" at bounding box center [1382, 20] width 50 height 30
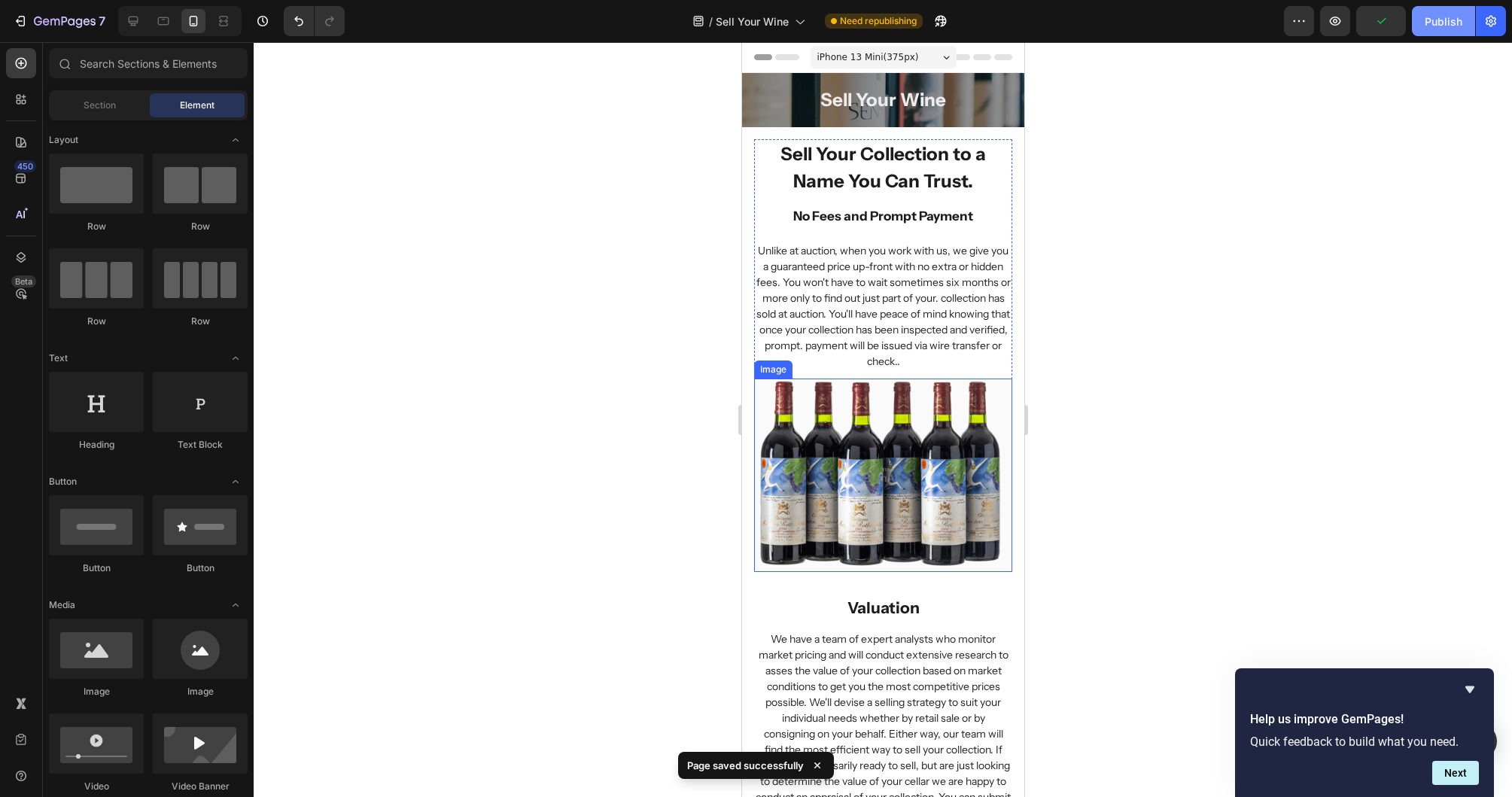
click at [1451, 20] on div "Publish" at bounding box center [1444, 21] width 38 height 15
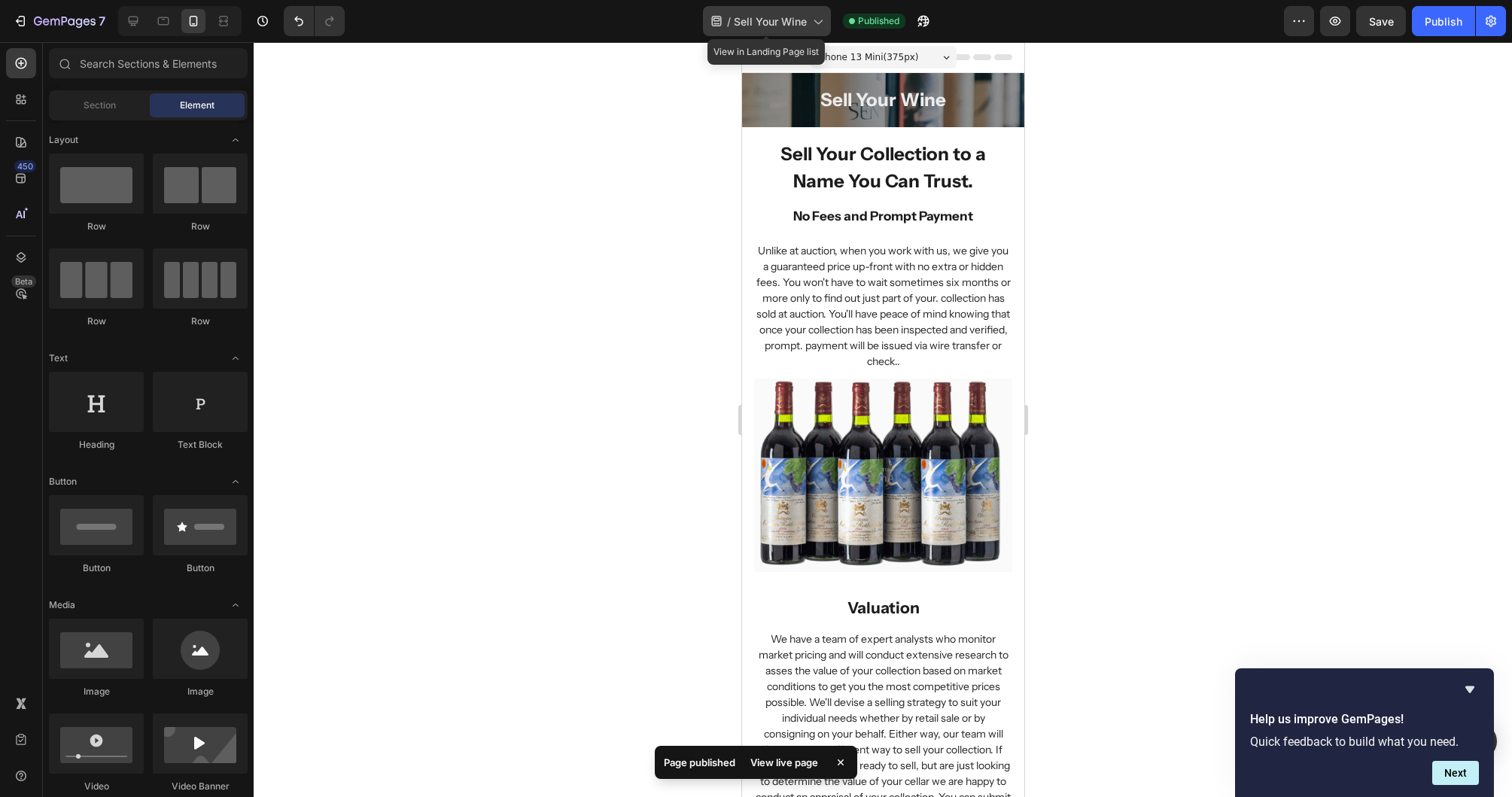
click at [772, 33] on div "/ Sell Your Wine" at bounding box center [767, 20] width 128 height 30
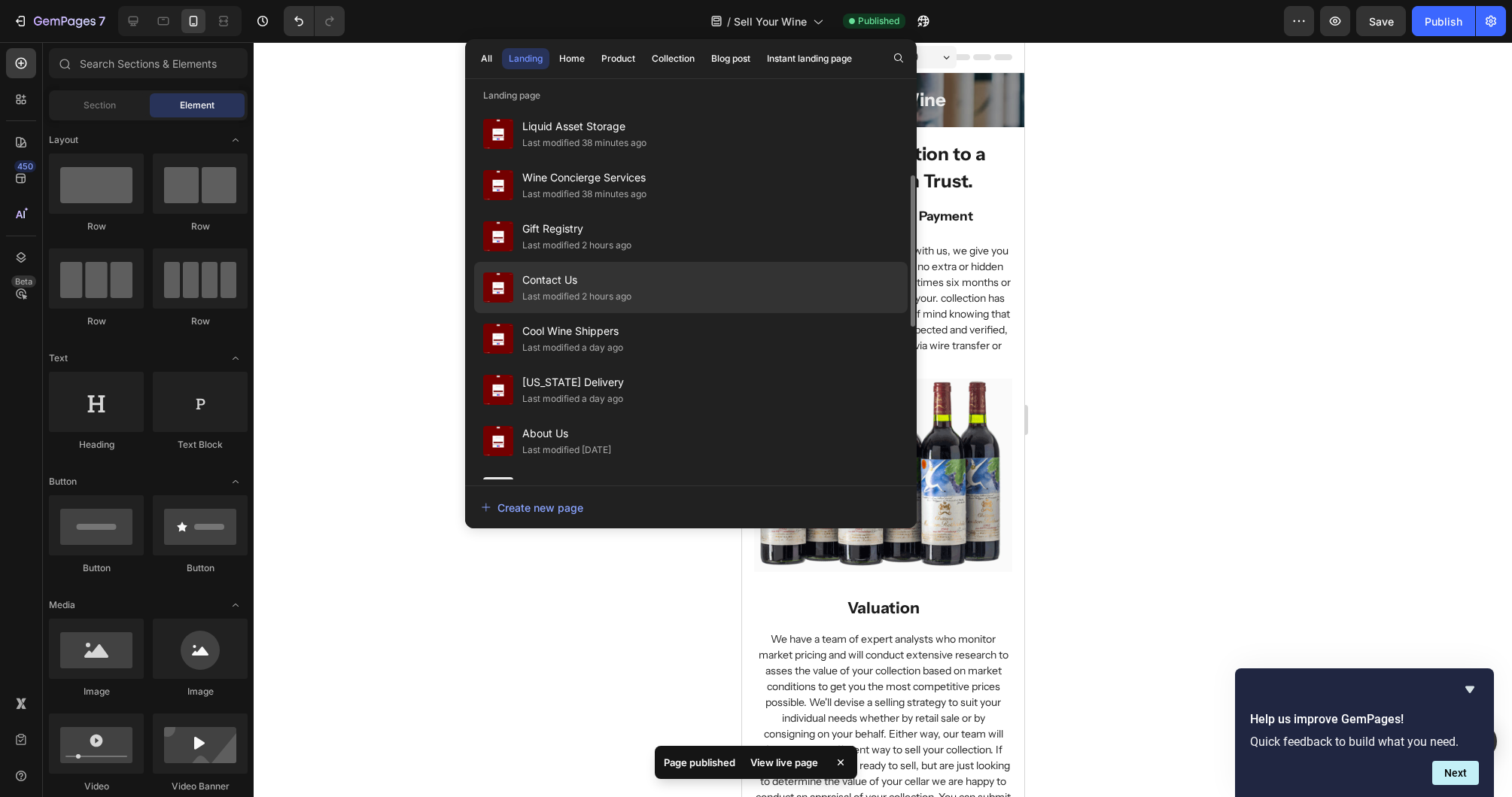
scroll to position [227, 0]
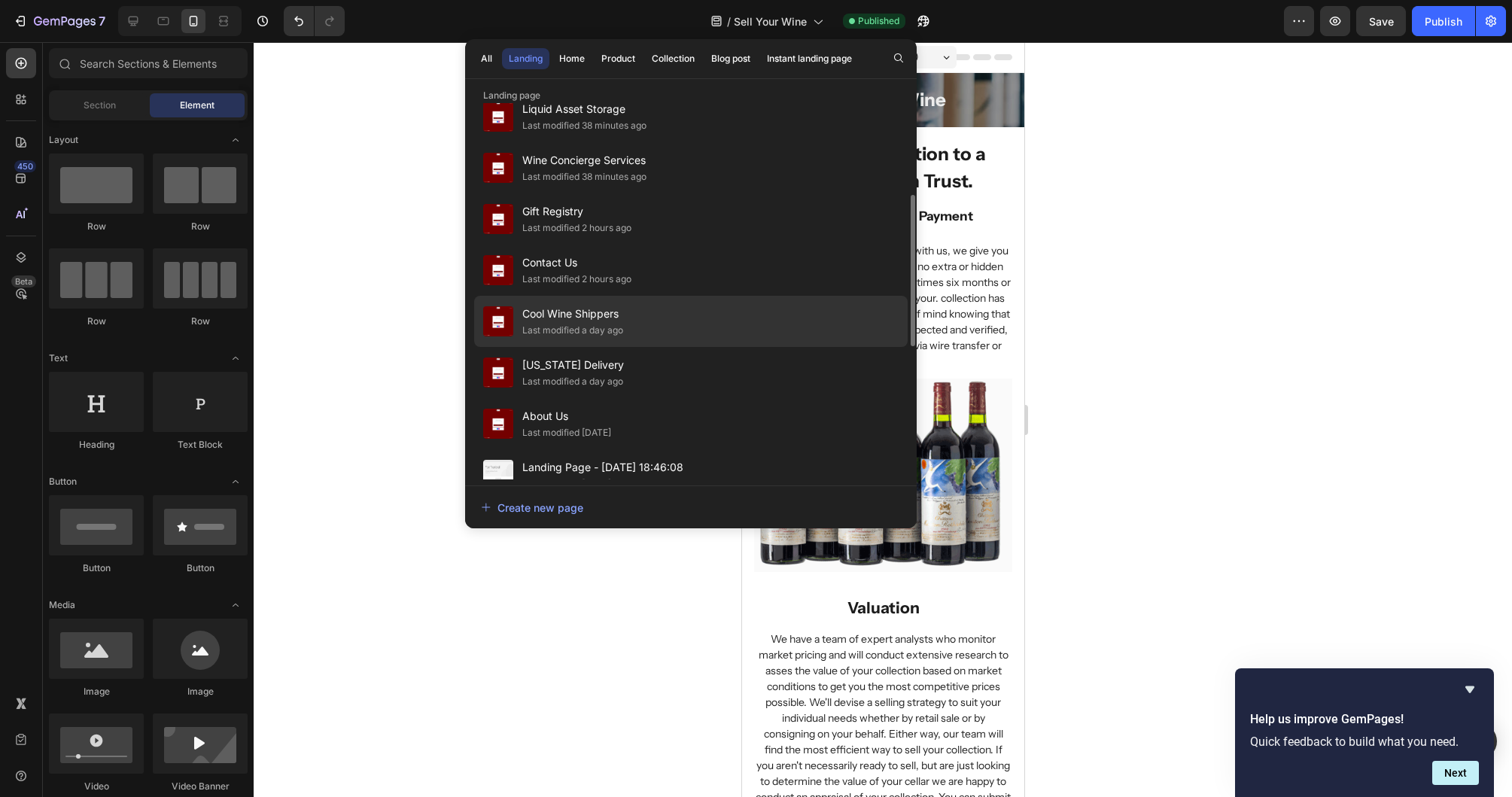
click at [629, 327] on div "Cool Wine Shippers Last modified a day ago" at bounding box center [691, 321] width 434 height 51
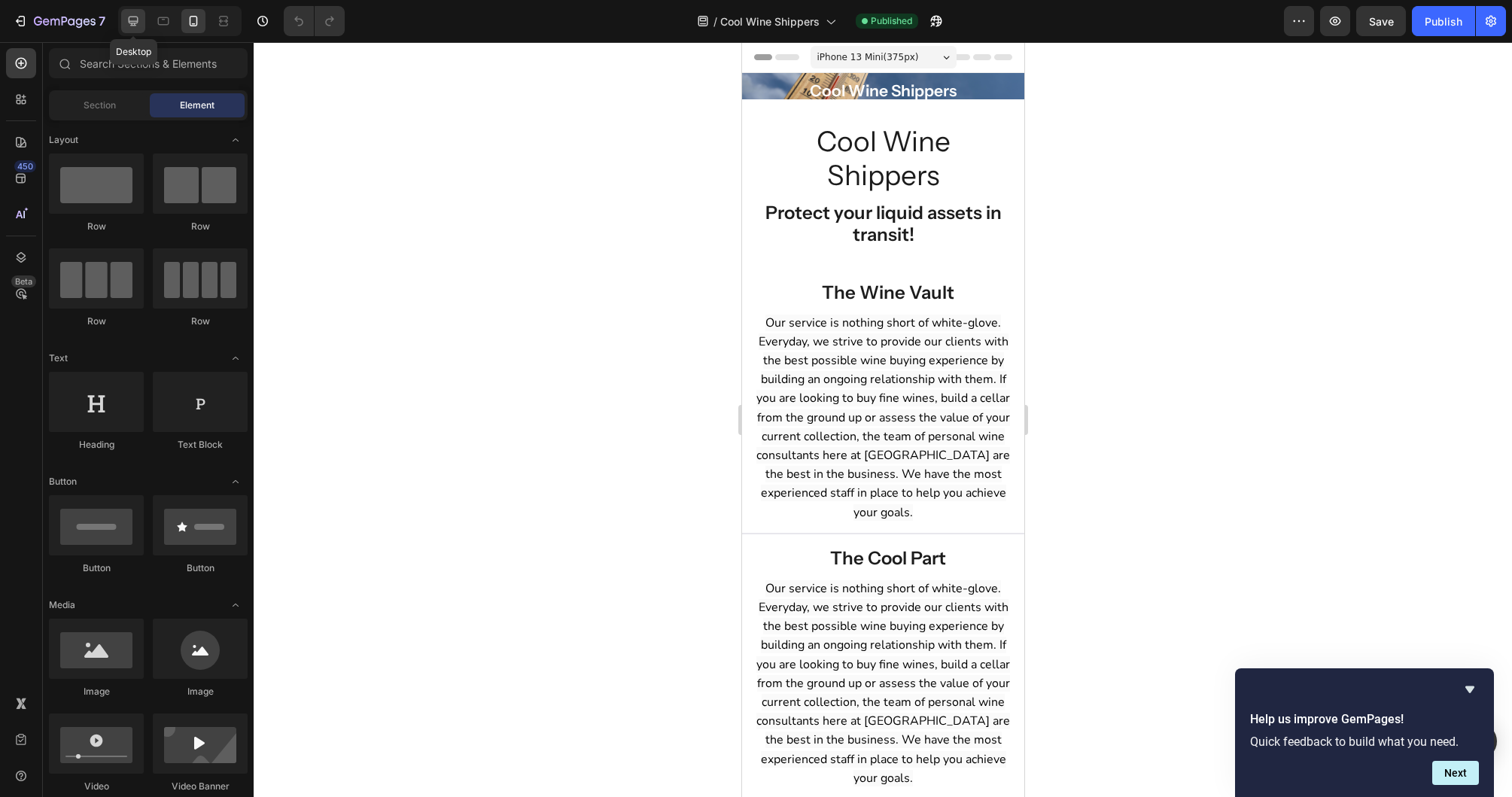
click at [134, 22] on icon at bounding box center [133, 21] width 10 height 10
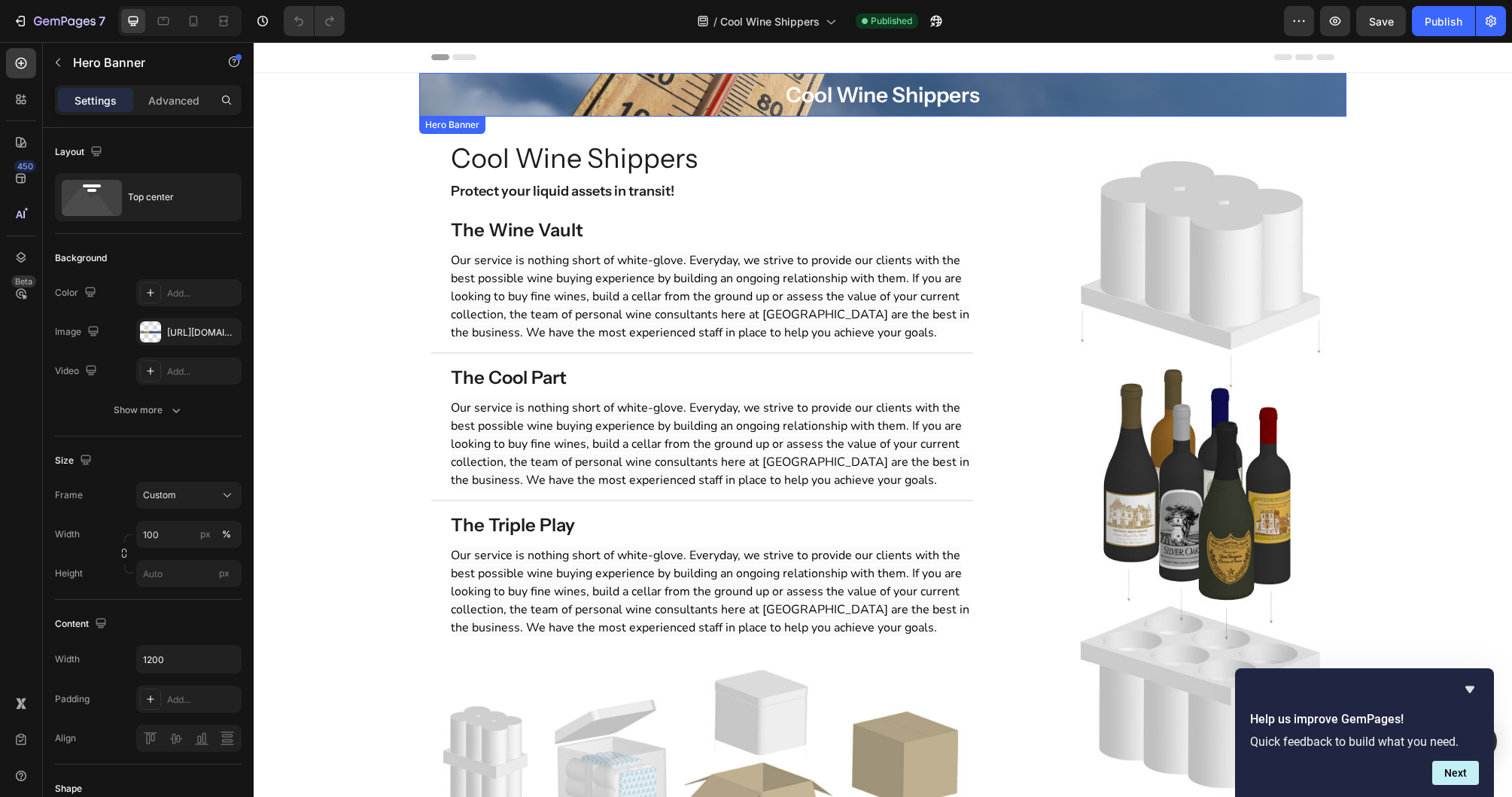
click at [445, 96] on div "Cool Wine Shippers Heading Row" at bounding box center [882, 94] width 904 height 43
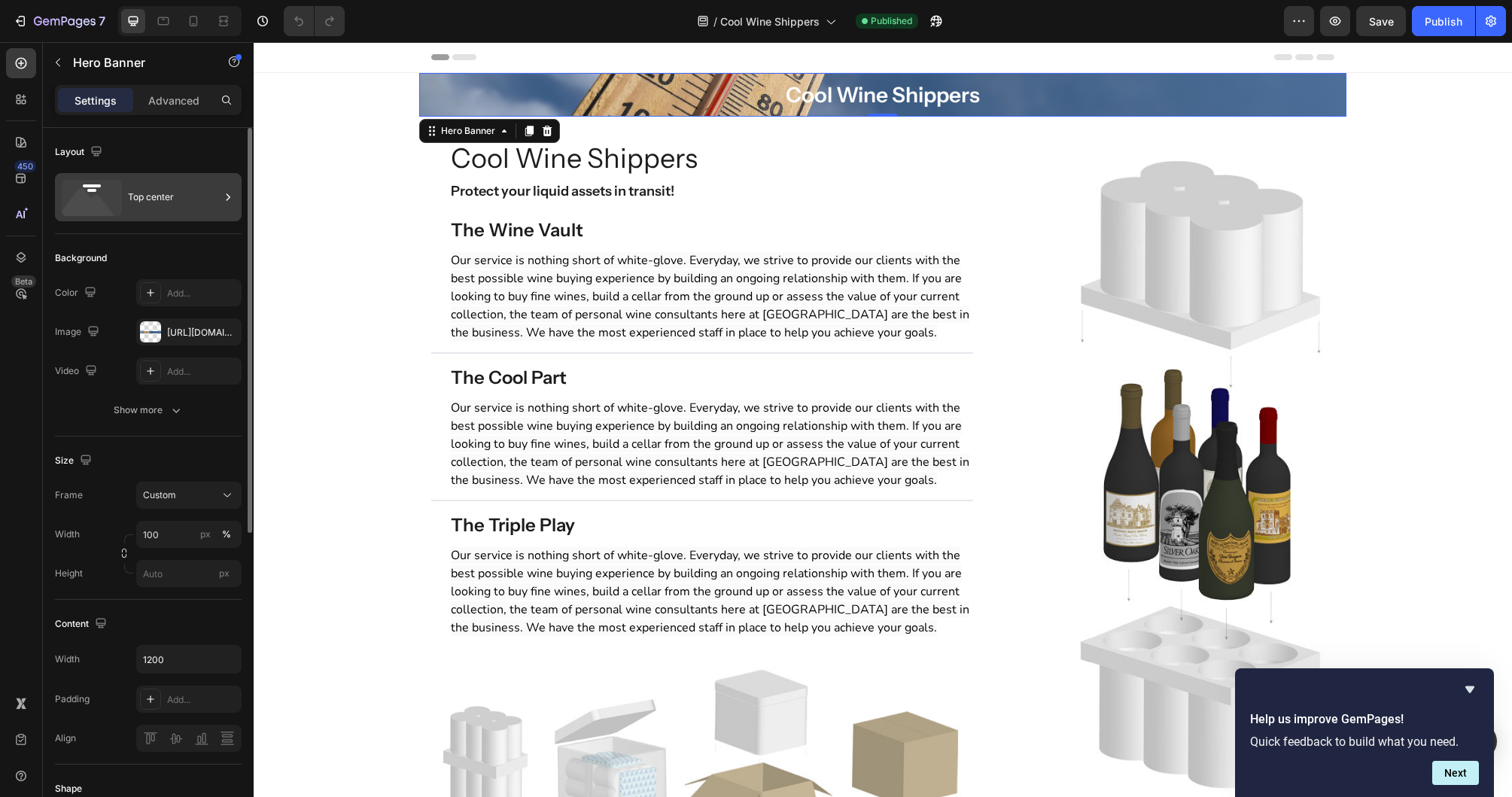
click at [153, 193] on div "Top center" at bounding box center [174, 198] width 92 height 35
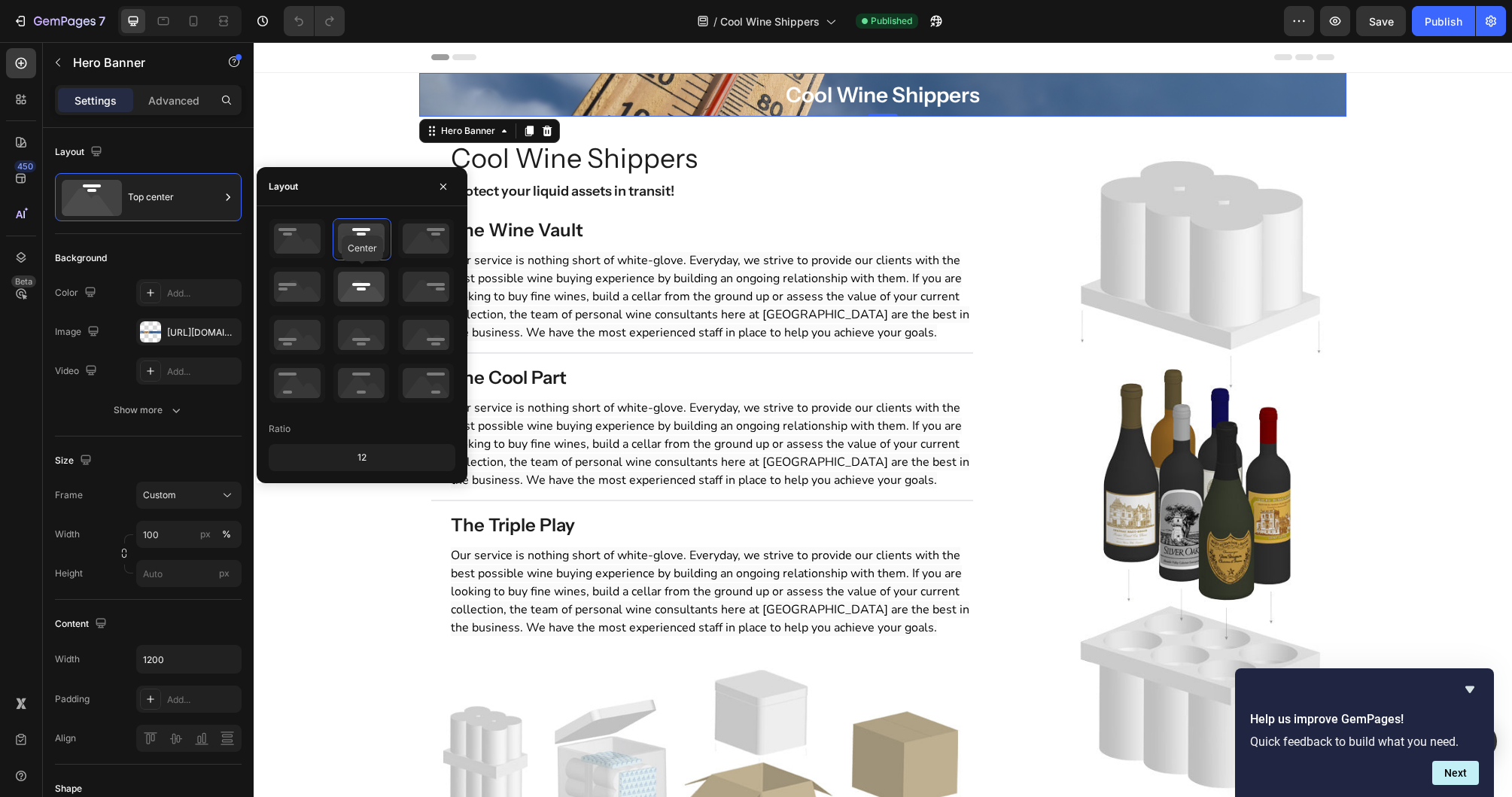
click at [358, 276] on icon at bounding box center [362, 286] width 56 height 40
click at [359, 237] on icon at bounding box center [362, 238] width 56 height 40
click at [800, 207] on div "Cool Wine Shippers Heading Protect your liquid assets in transit! Heading The W…" at bounding box center [702, 510] width 542 height 738
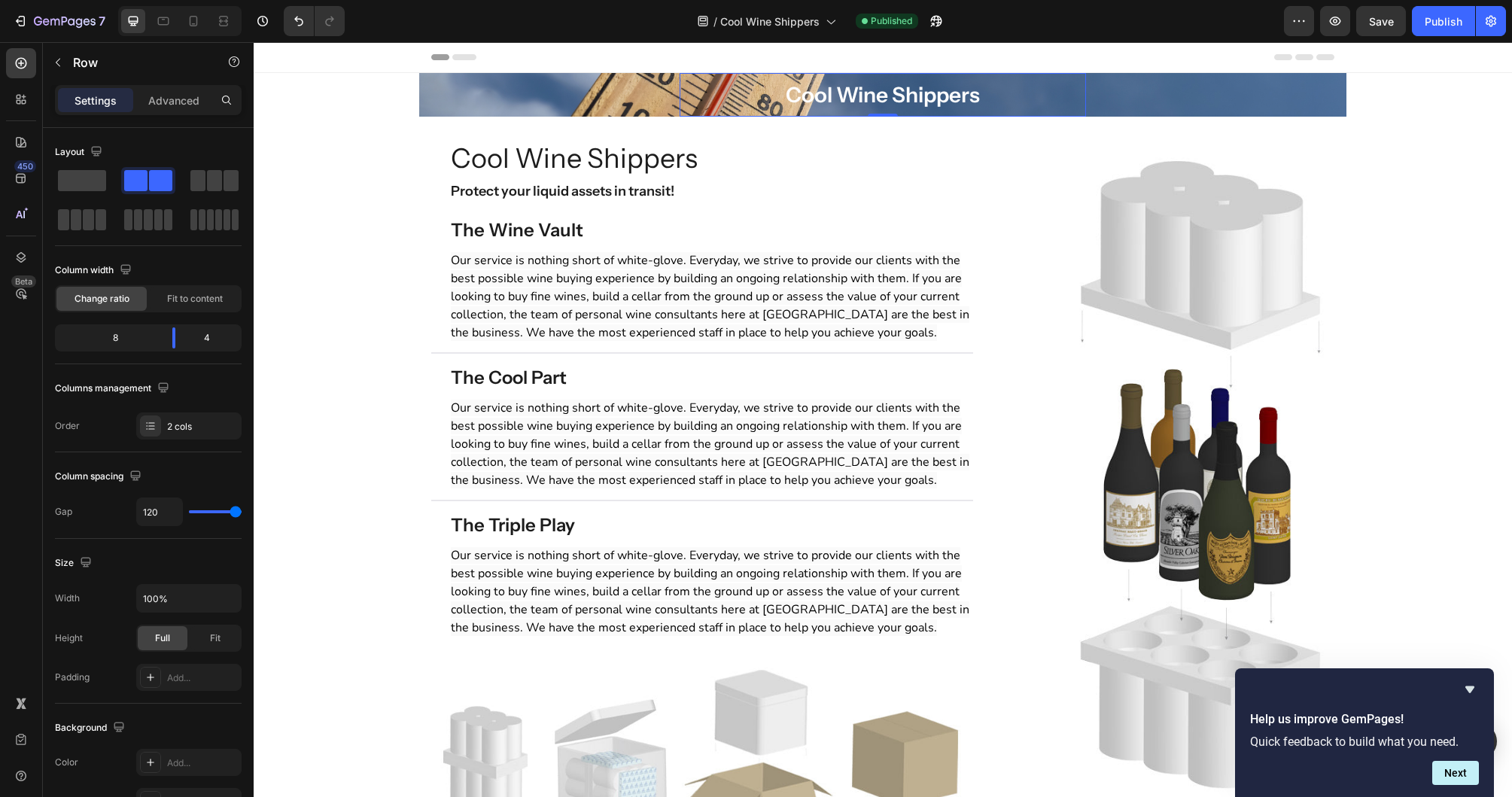
click at [781, 112] on h2 "Cool Wine Shippers" at bounding box center [883, 94] width 407 height 43
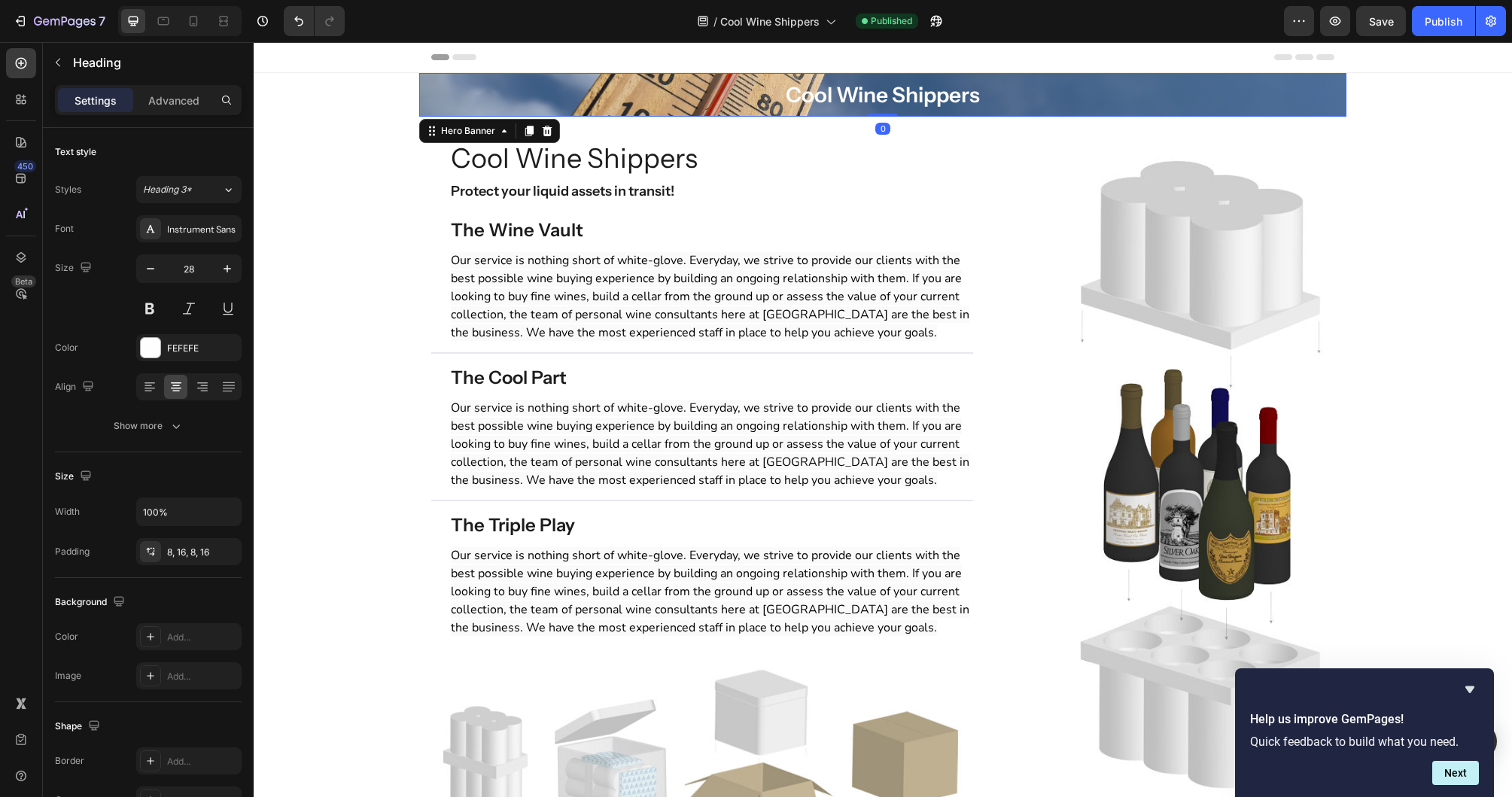
click at [1251, 91] on div "Cool Wine Shippers Heading Row" at bounding box center [882, 94] width 904 height 43
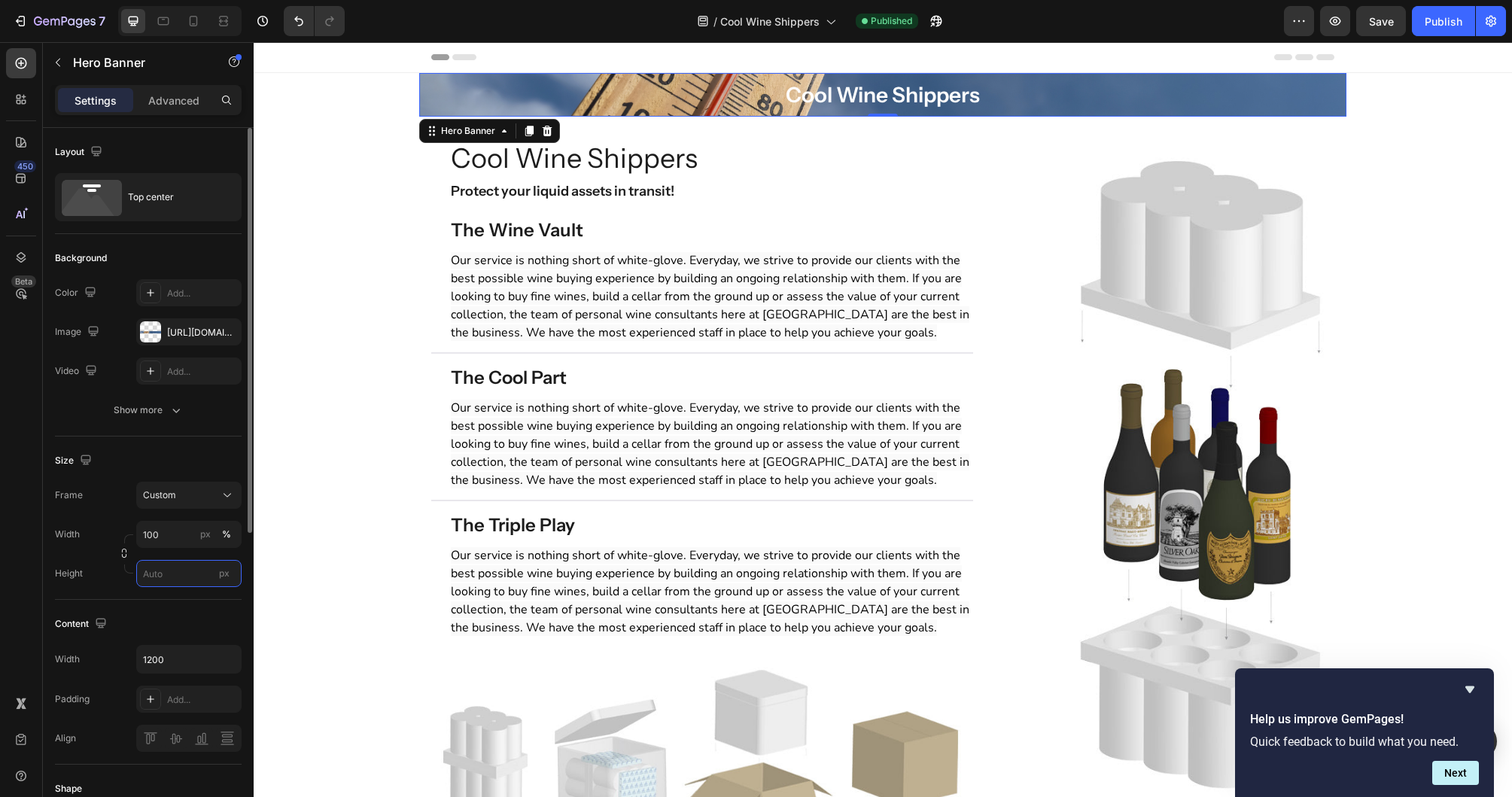
click at [159, 581] on input "px" at bounding box center [188, 573] width 105 height 27
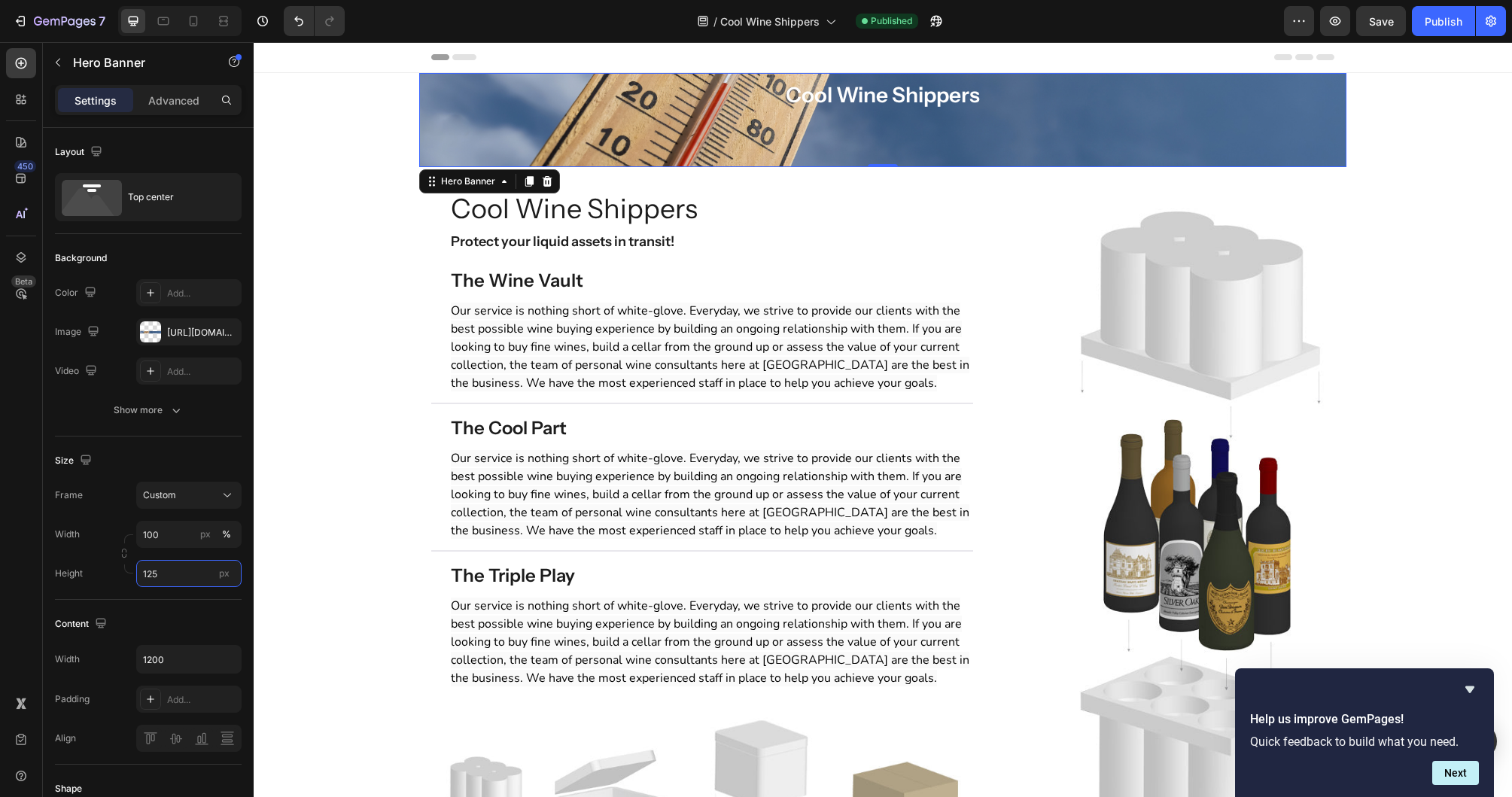
scroll to position [2, 0]
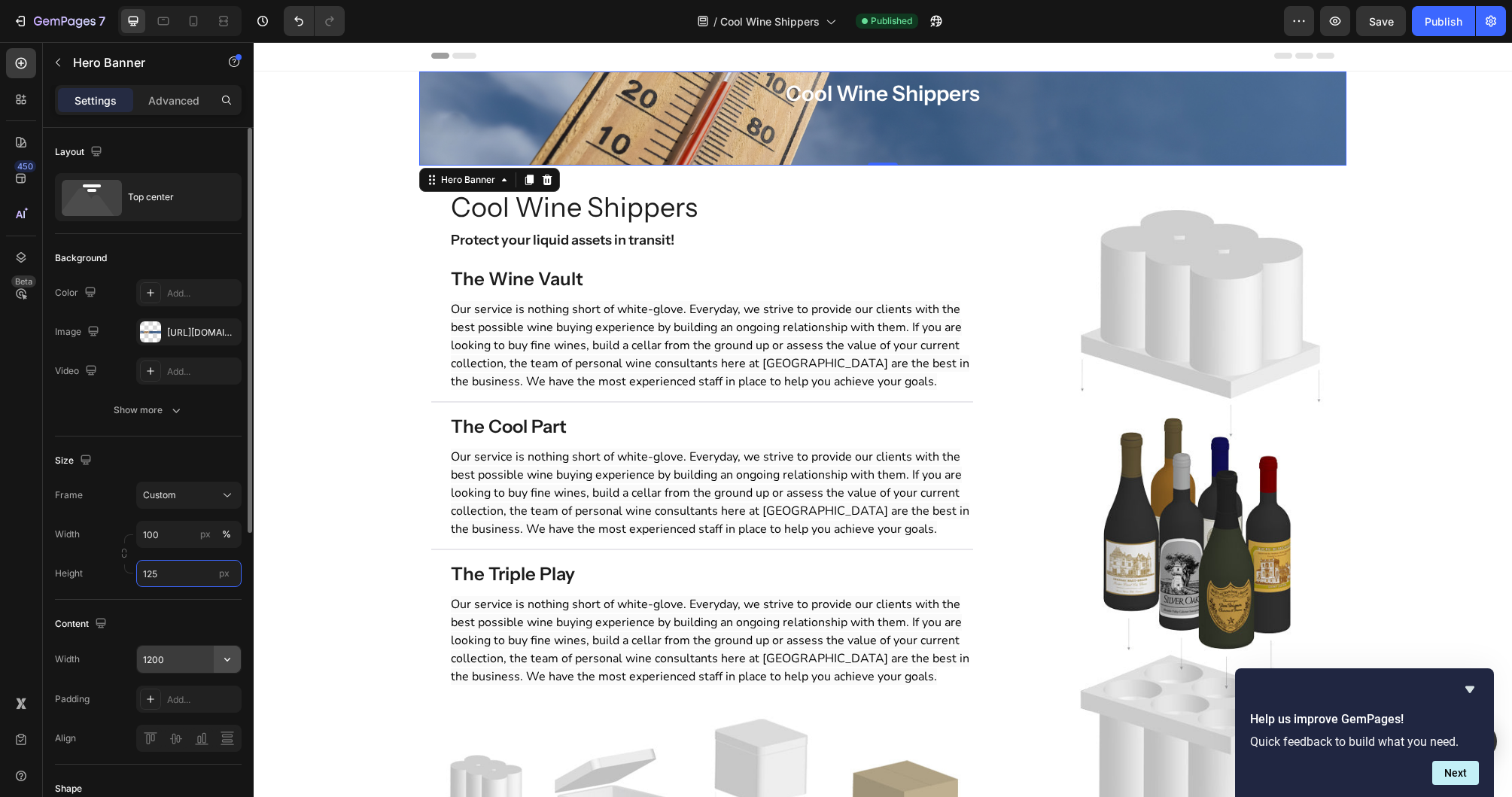
type input "125"
click at [232, 657] on icon "button" at bounding box center [228, 659] width 15 height 15
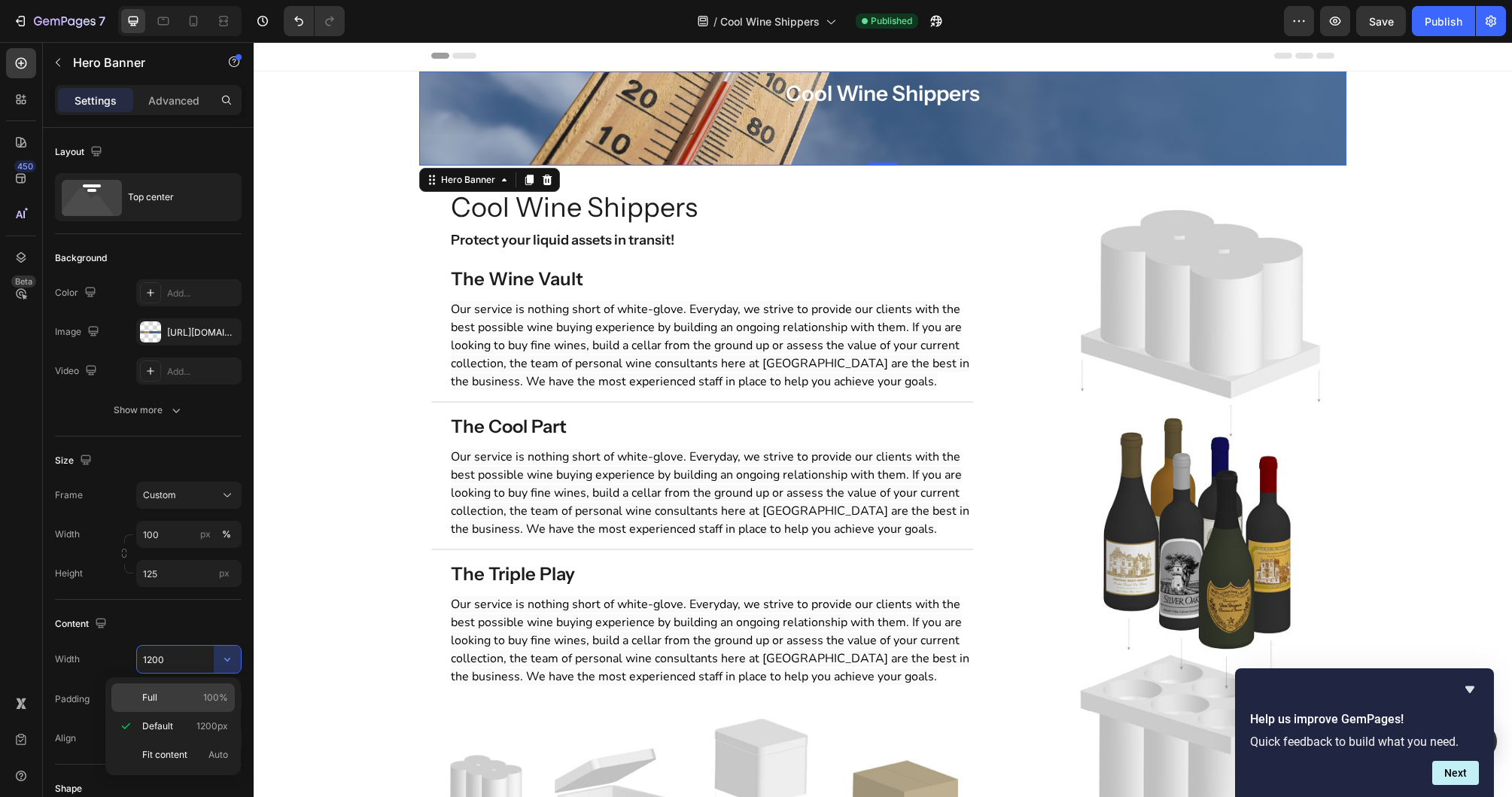
click at [207, 686] on div "Full 100%" at bounding box center [174, 698] width 123 height 29
type input "100%"
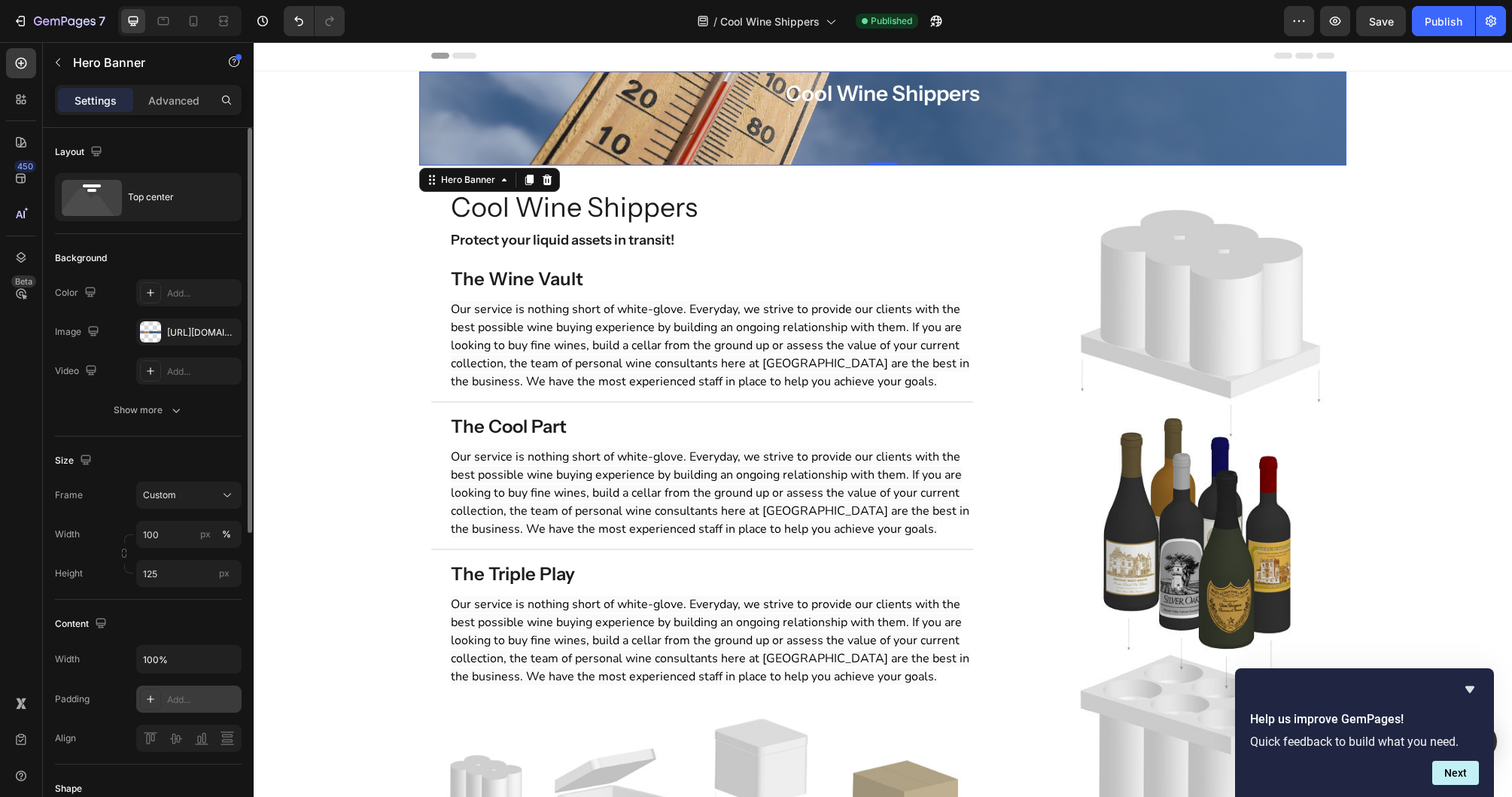
click at [207, 687] on div "Add..." at bounding box center [188, 699] width 105 height 27
click at [204, 631] on div "Content" at bounding box center [148, 624] width 187 height 24
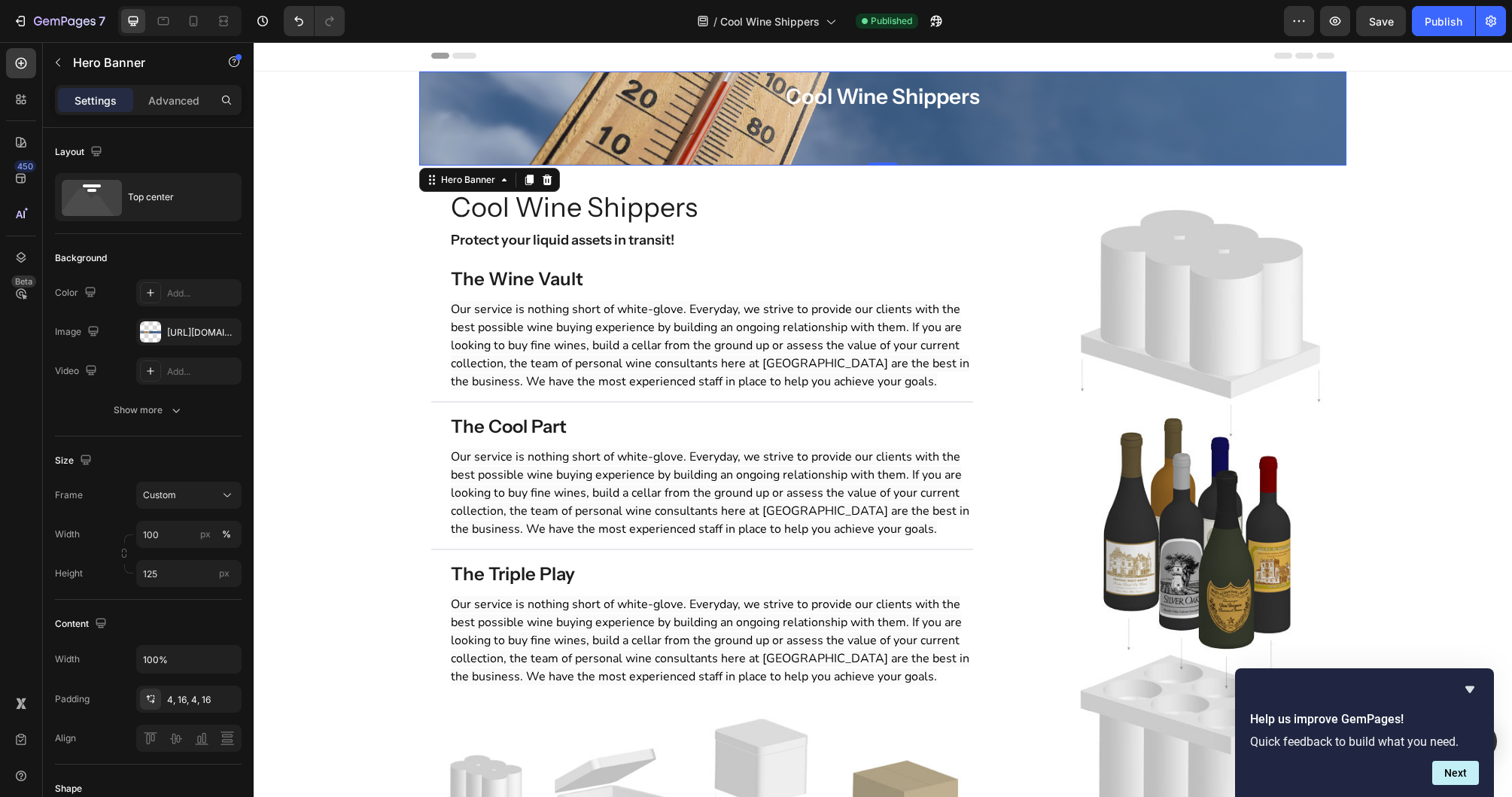
click at [481, 112] on div "Cool Wine Shippers Heading Row" at bounding box center [882, 95] width 904 height 43
click at [486, 189] on div "Hero Banner" at bounding box center [490, 179] width 141 height 24
click at [487, 184] on div "Hero Banner" at bounding box center [468, 180] width 60 height 13
click at [496, 135] on div "Overlay" at bounding box center [883, 119] width 928 height 94
click at [1154, 84] on div "Cool Wine Shippers Heading Row" at bounding box center [882, 95] width 904 height 43
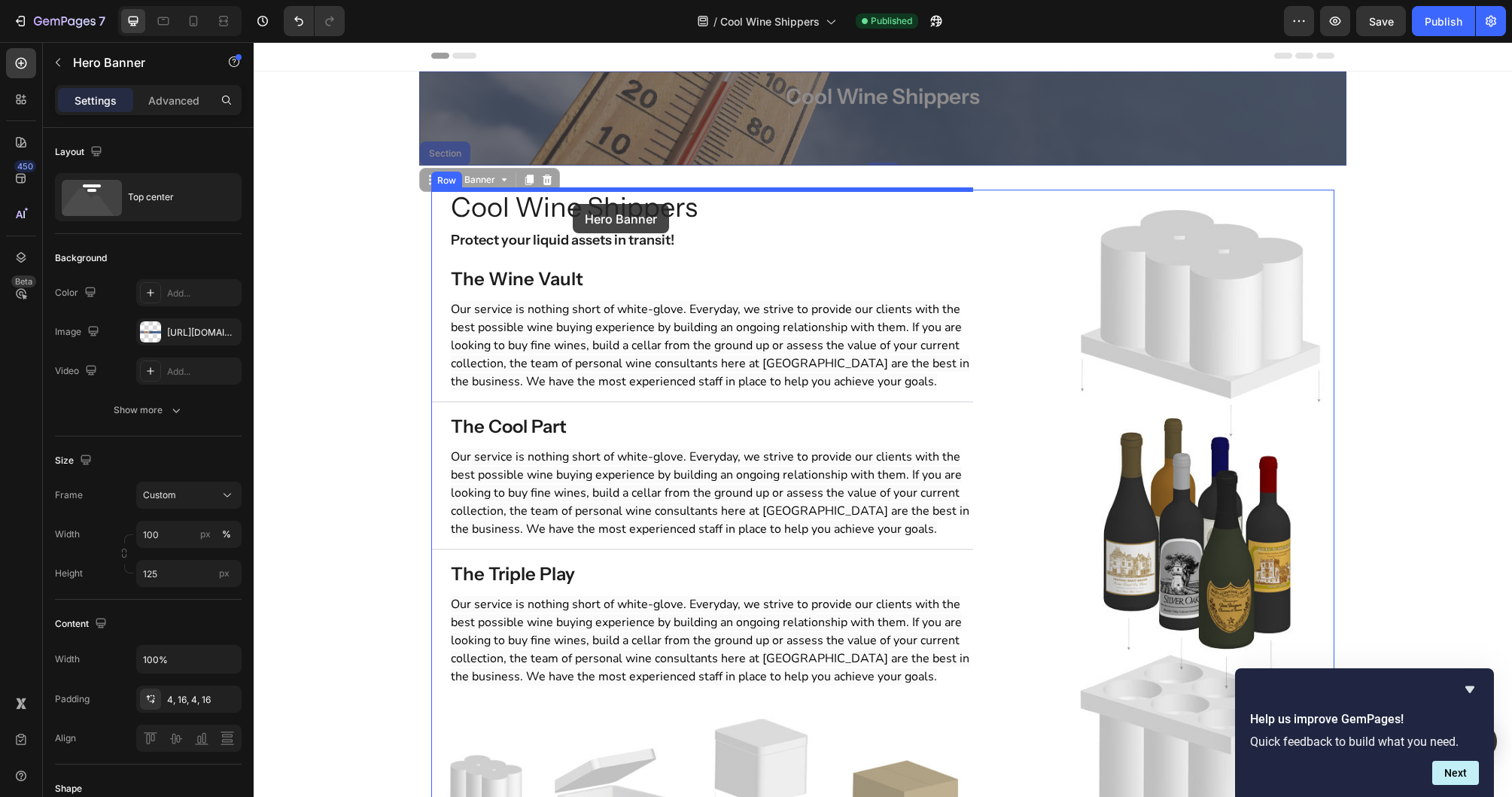
drag, startPoint x: 454, startPoint y: 179, endPoint x: 573, endPoint y: 204, distance: 121.6
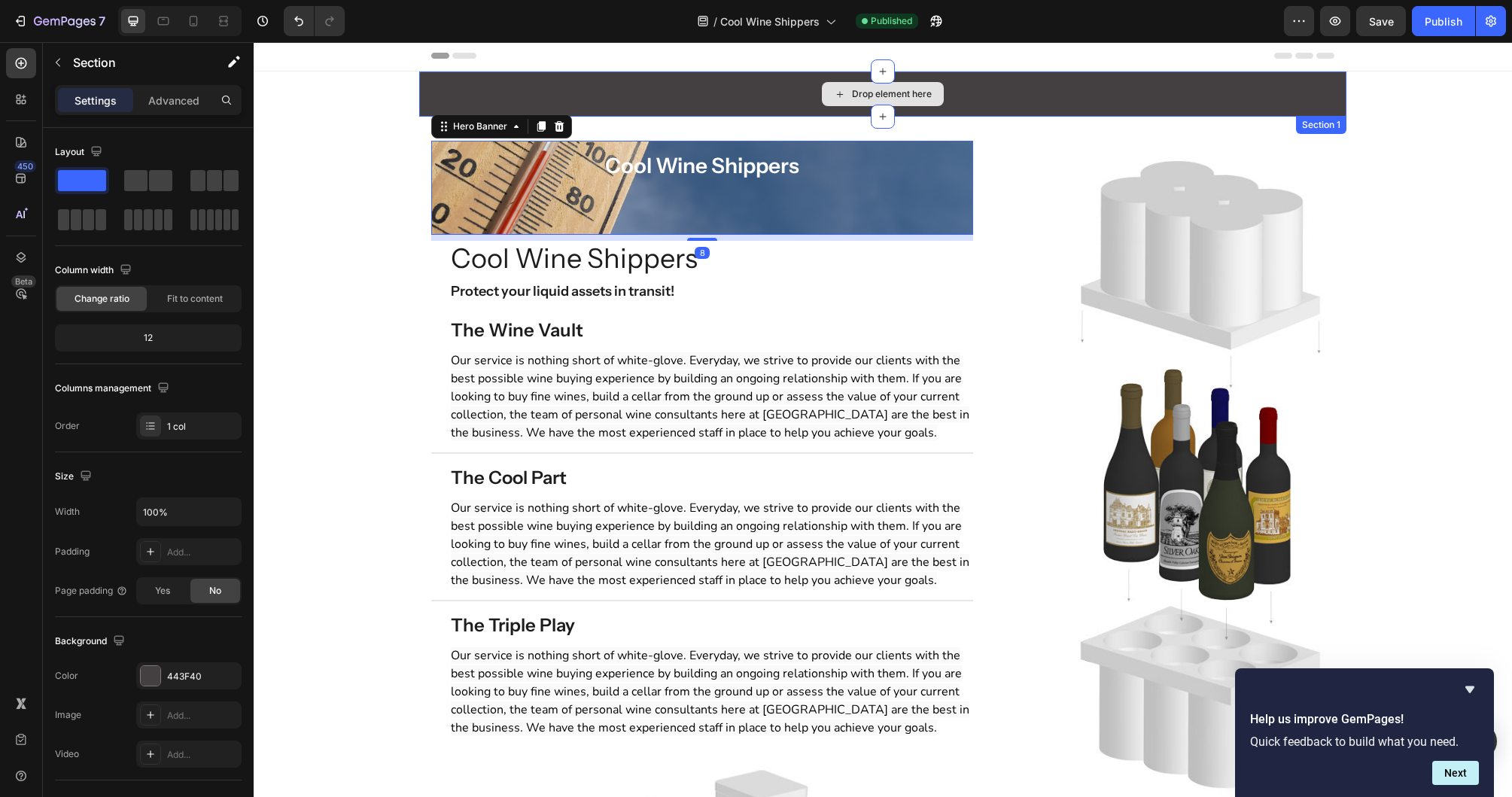
click at [636, 96] on div "Drop element here" at bounding box center [883, 93] width 928 height 45
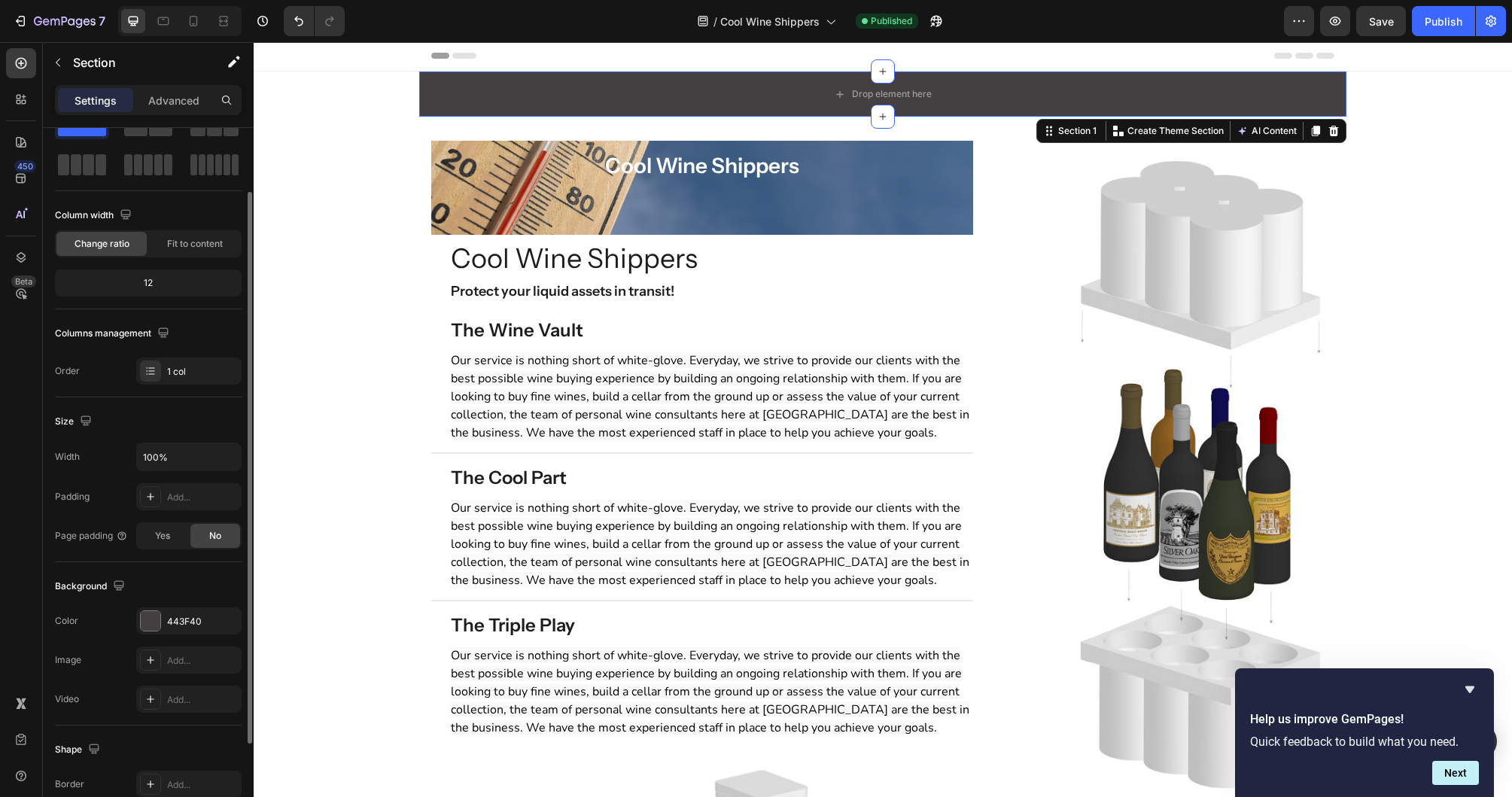
scroll to position [73, 0]
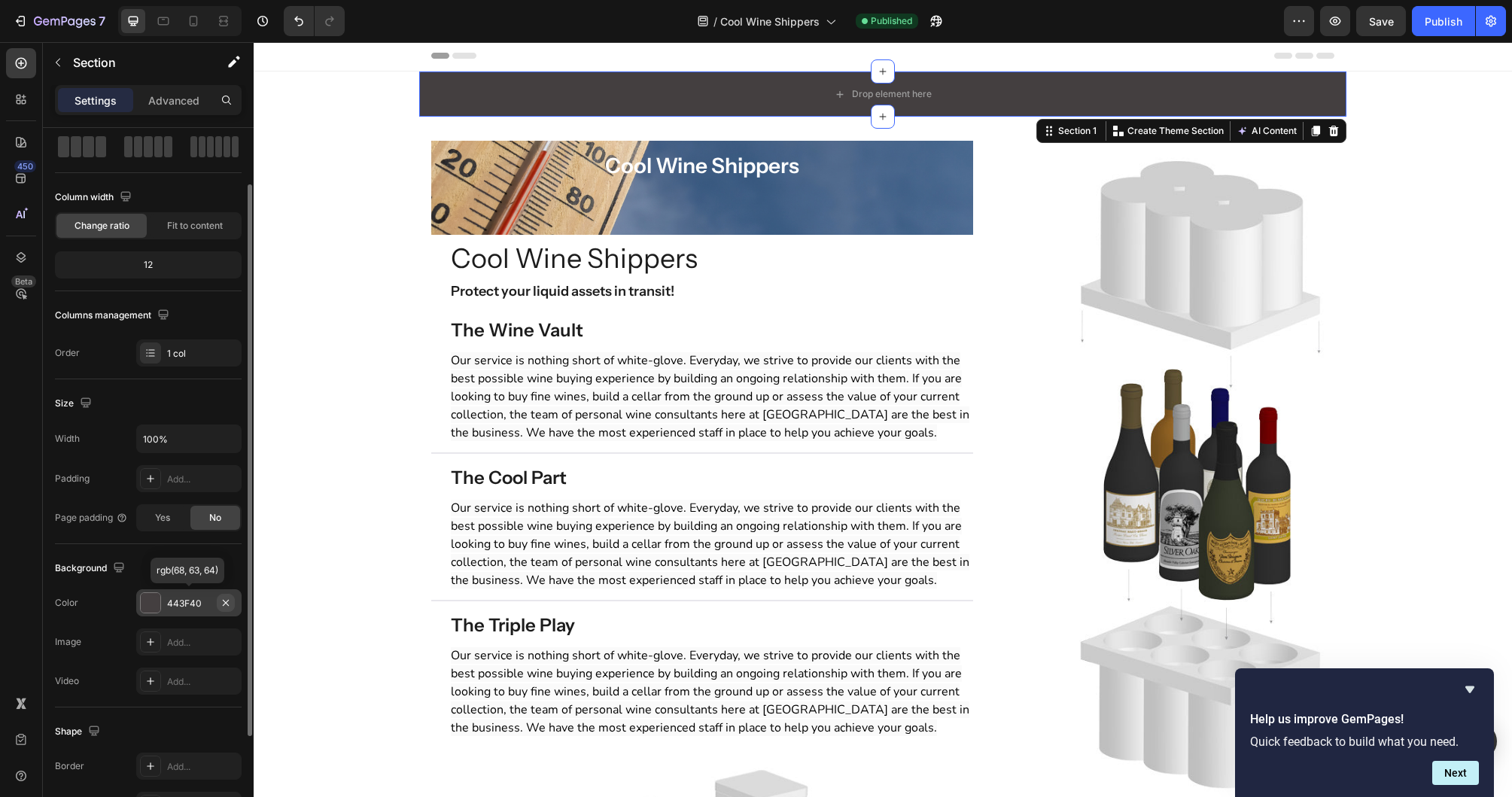
click at [230, 598] on icon "button" at bounding box center [226, 602] width 12 height 12
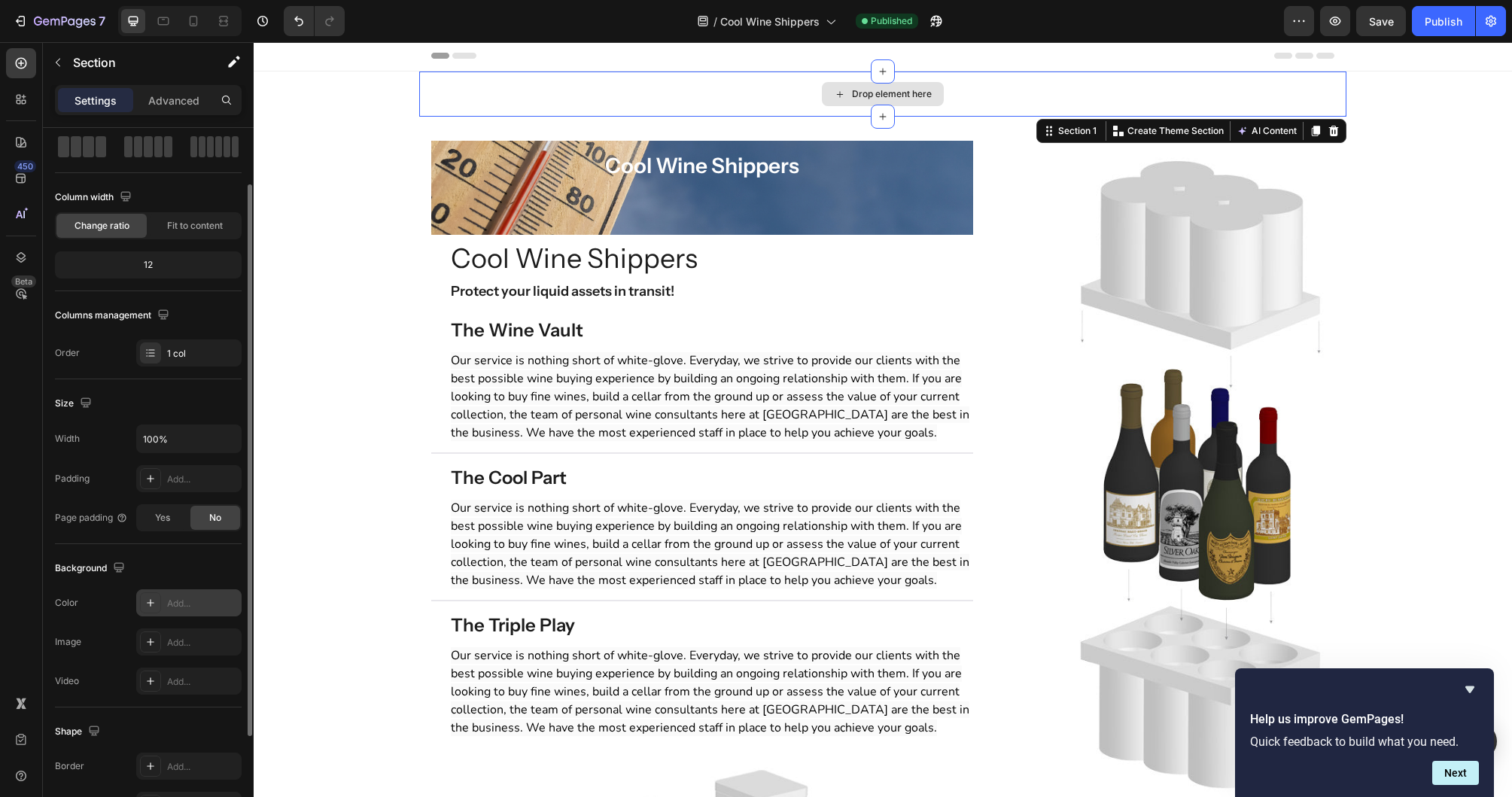
click at [454, 89] on div "Drop element here" at bounding box center [883, 93] width 928 height 45
click at [555, 86] on div "Drop element here" at bounding box center [883, 93] width 928 height 45
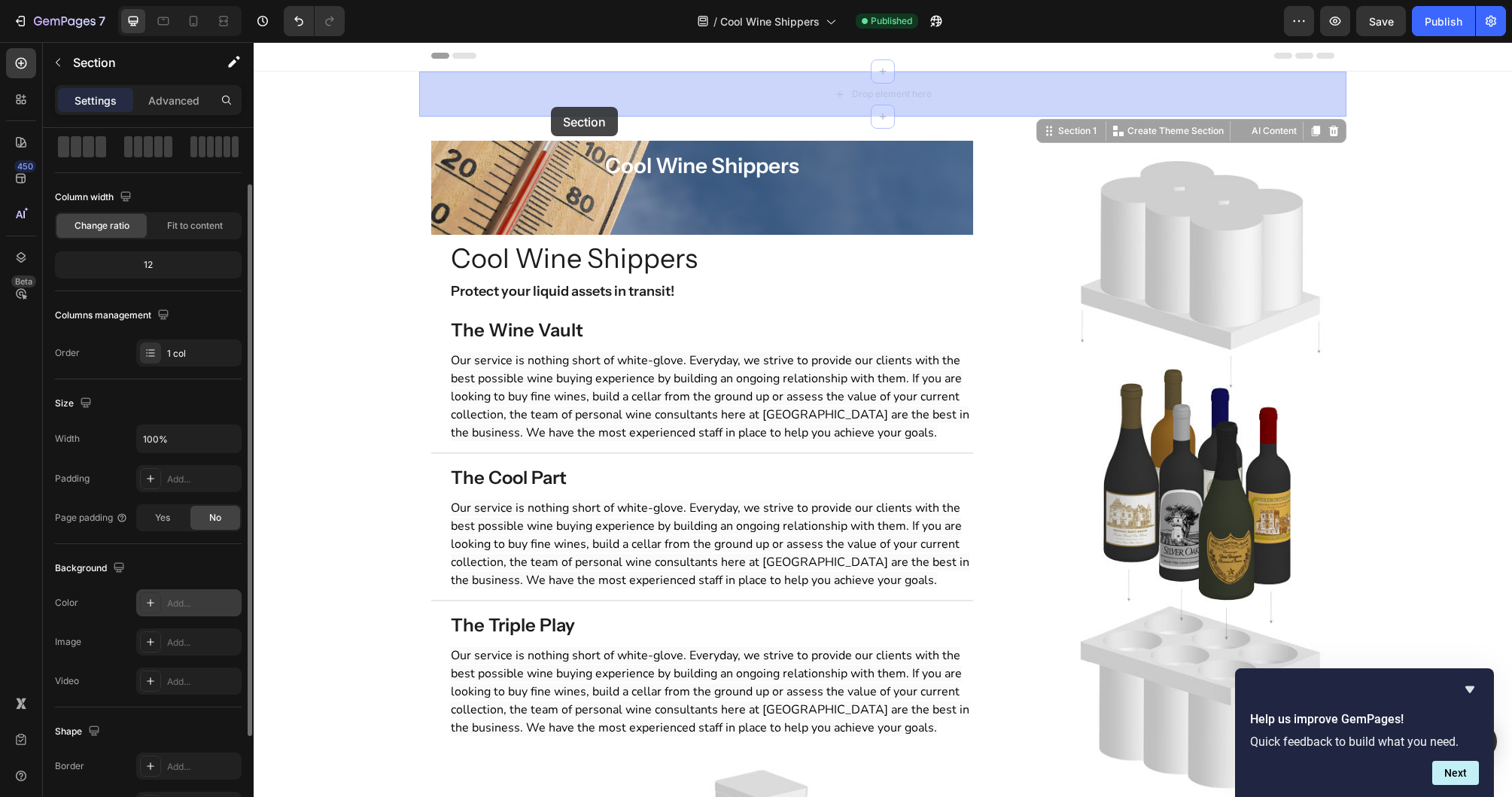
scroll to position [0, 0]
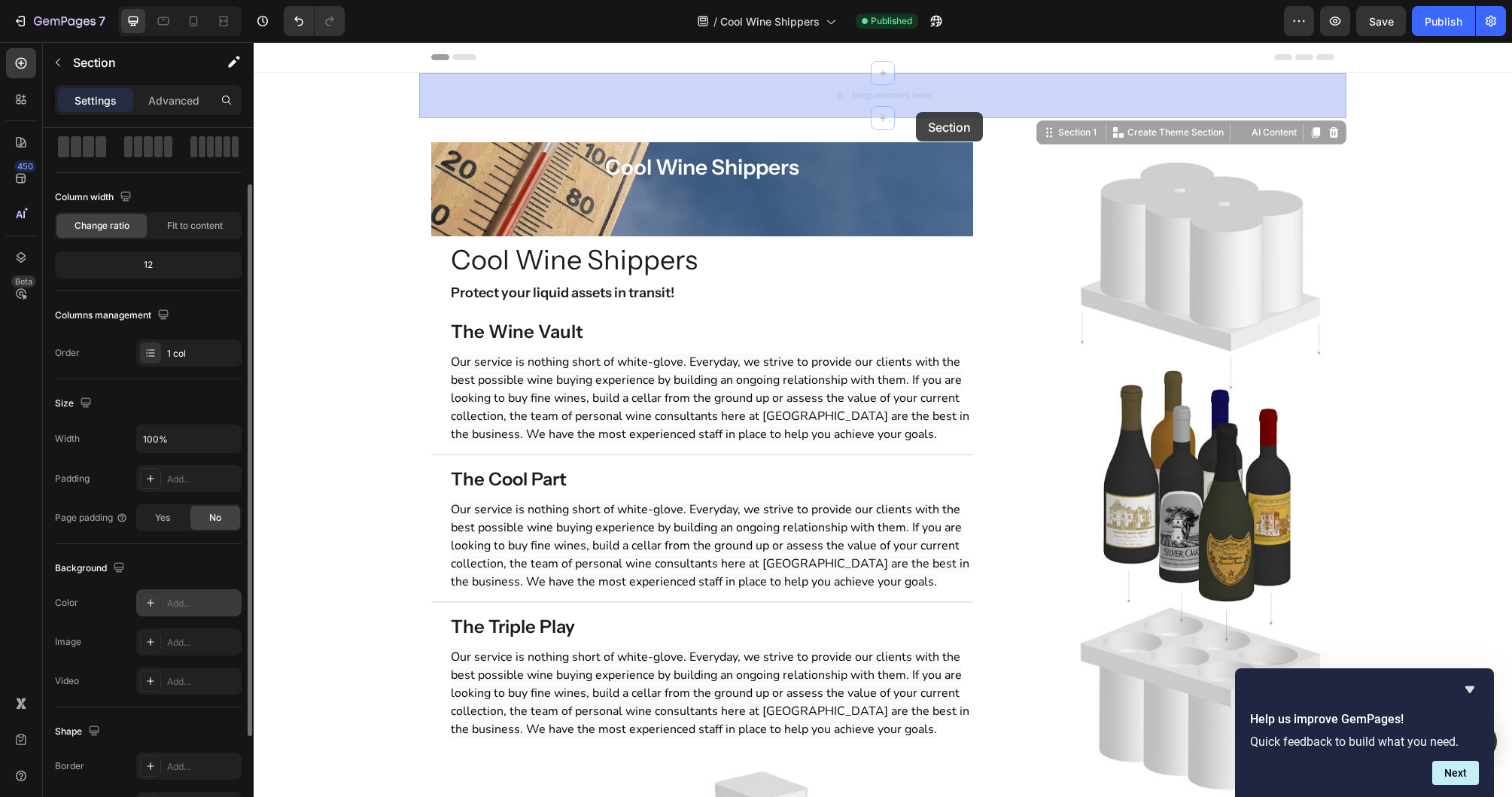
drag, startPoint x: 1067, startPoint y: 135, endPoint x: 916, endPoint y: 112, distance: 152.7
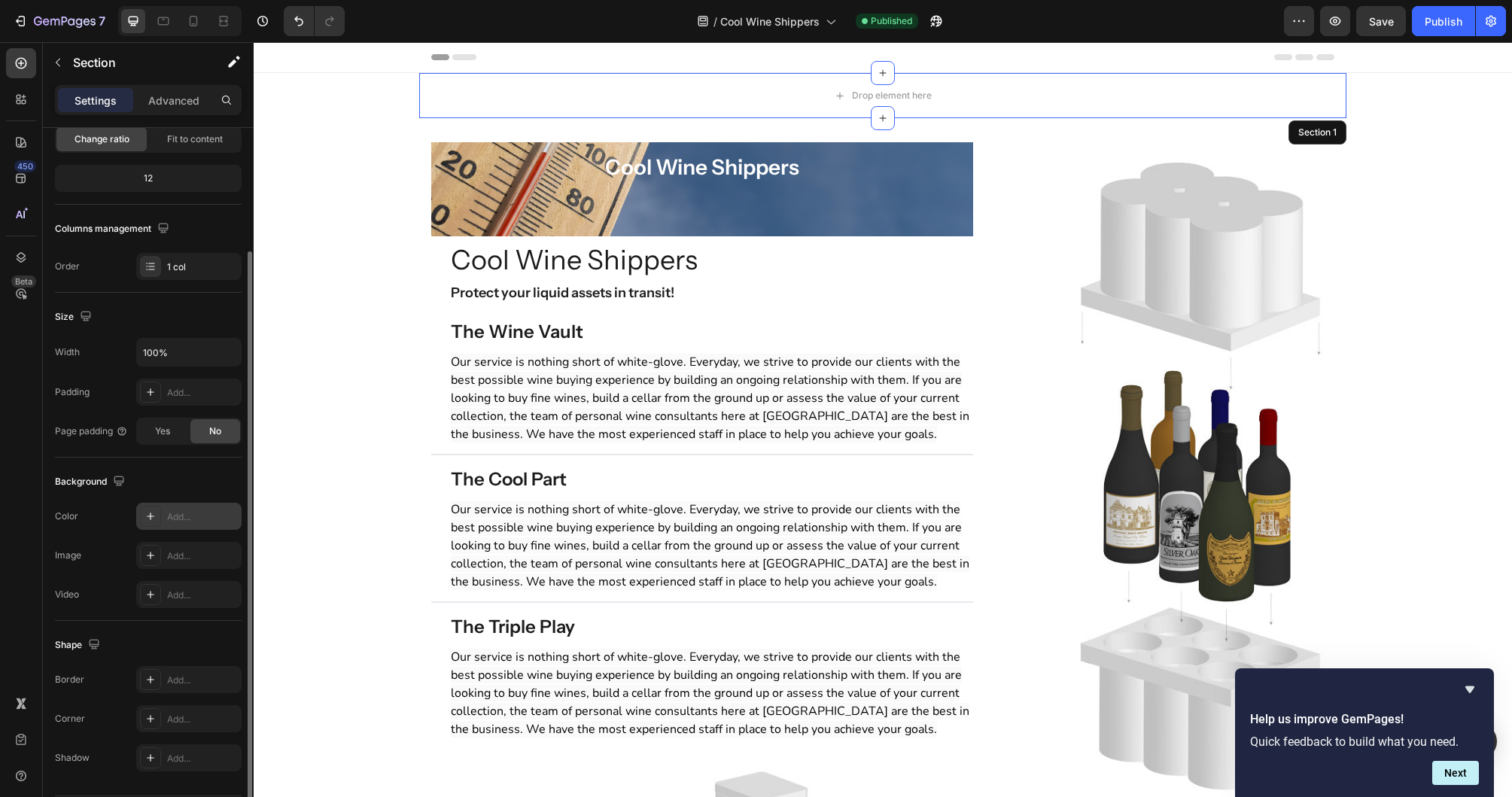
scroll to position [159, 0]
click at [226, 349] on icon "button" at bounding box center [228, 353] width 15 height 15
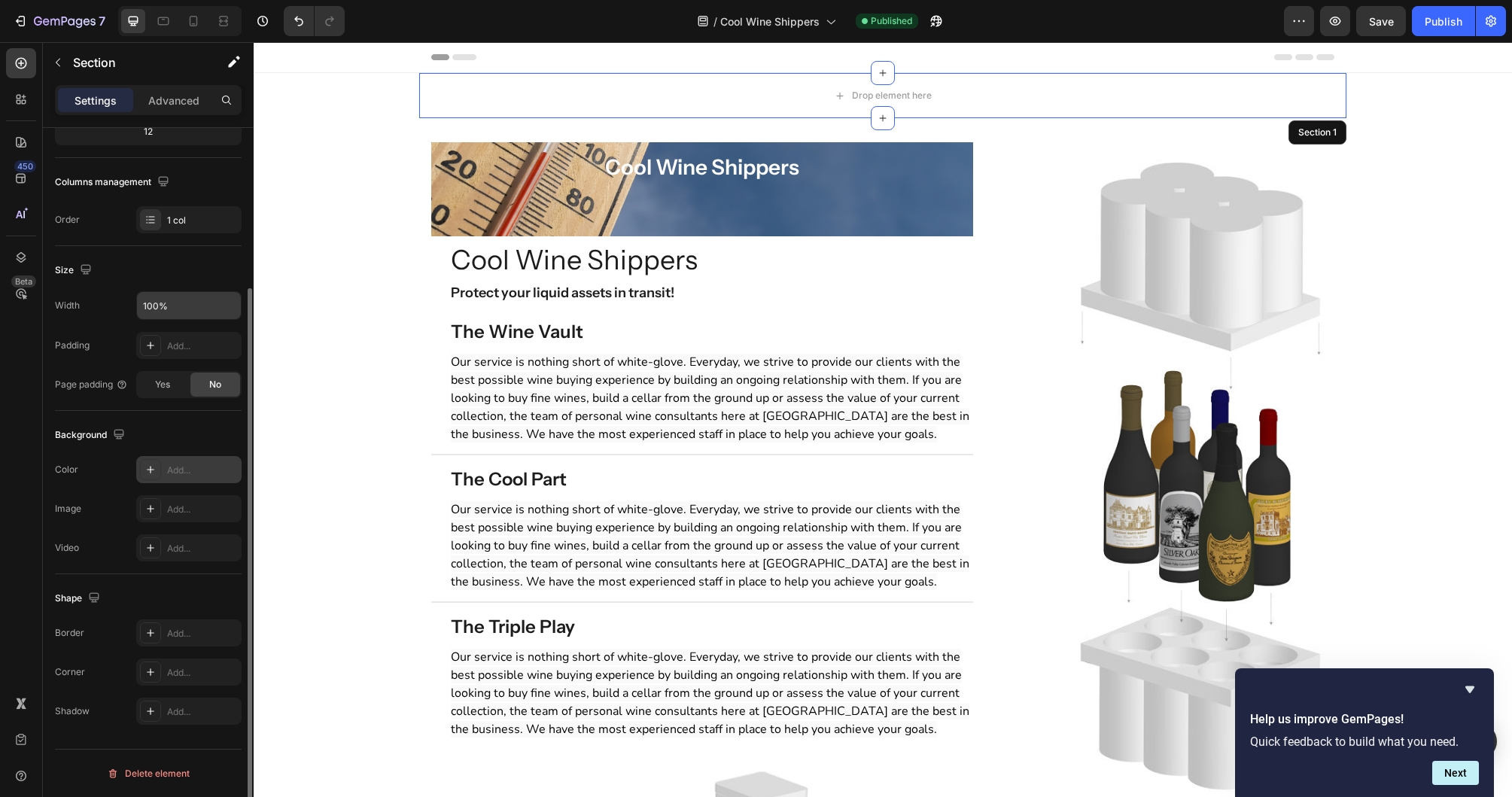
scroll to position [0, 0]
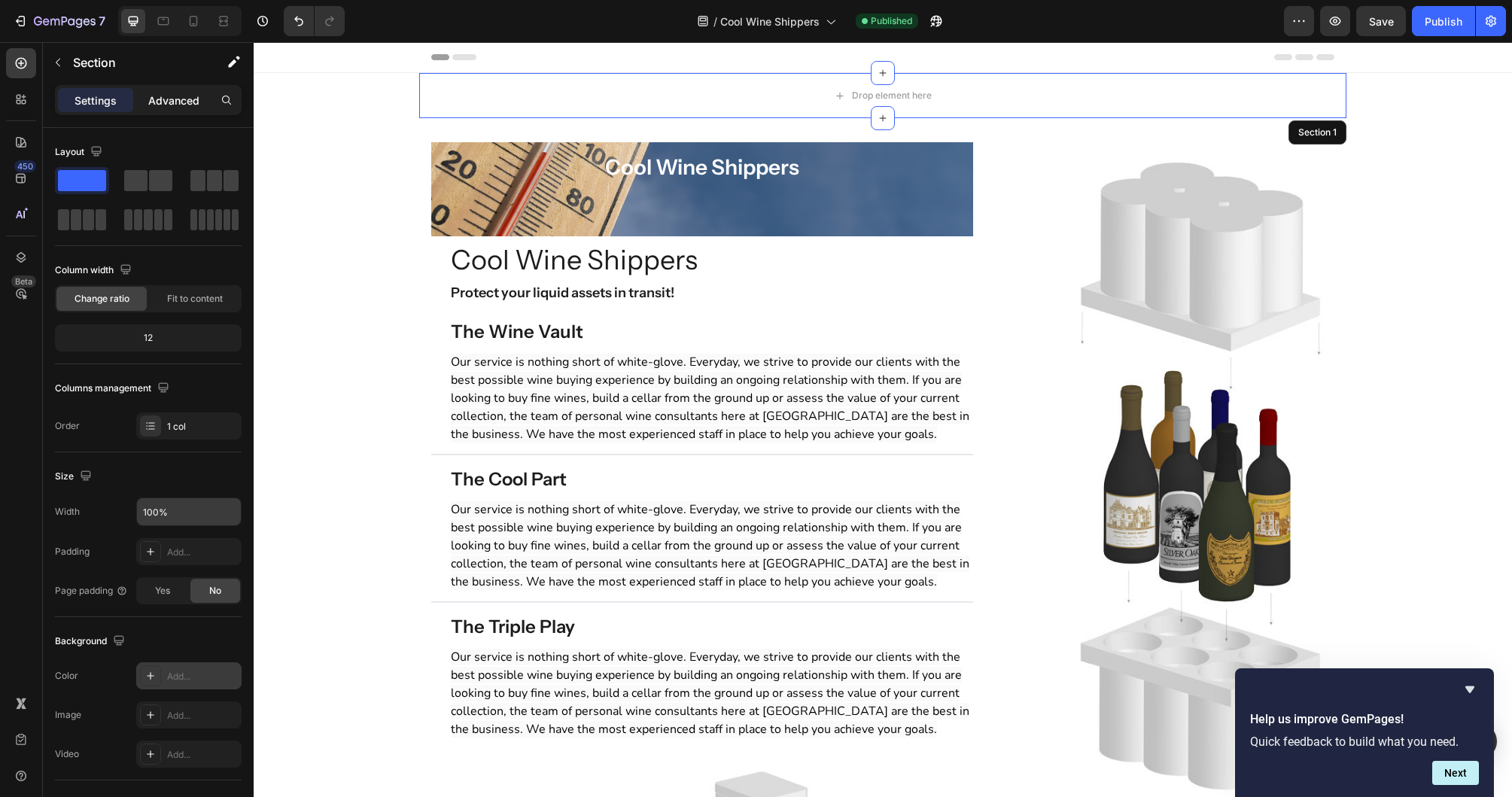
click at [165, 105] on p "Advanced" at bounding box center [174, 100] width 51 height 15
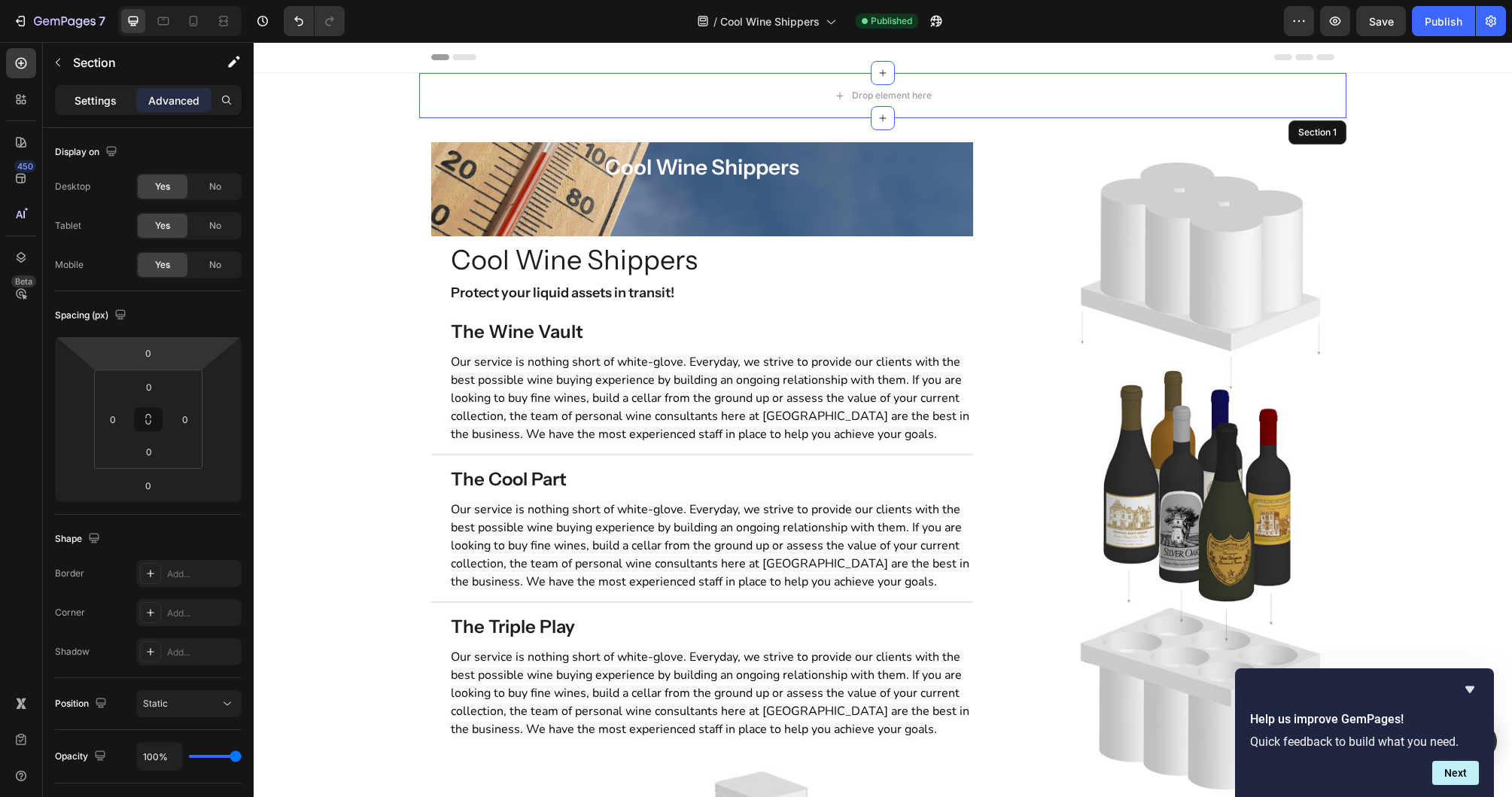
click at [86, 109] on div "Settings" at bounding box center [95, 99] width 75 height 24
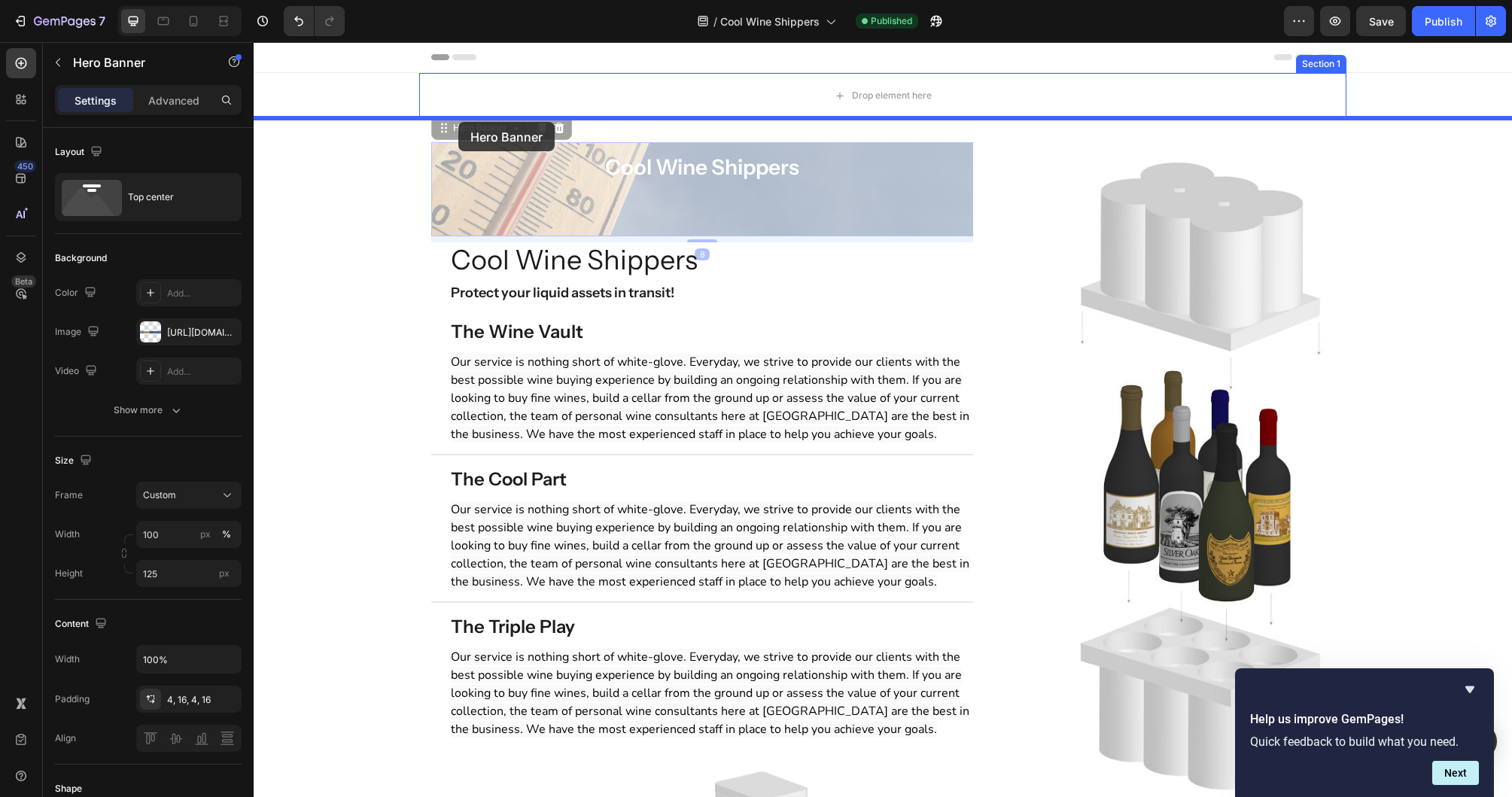
drag, startPoint x: 468, startPoint y: 133, endPoint x: 458, endPoint y: 121, distance: 15.6
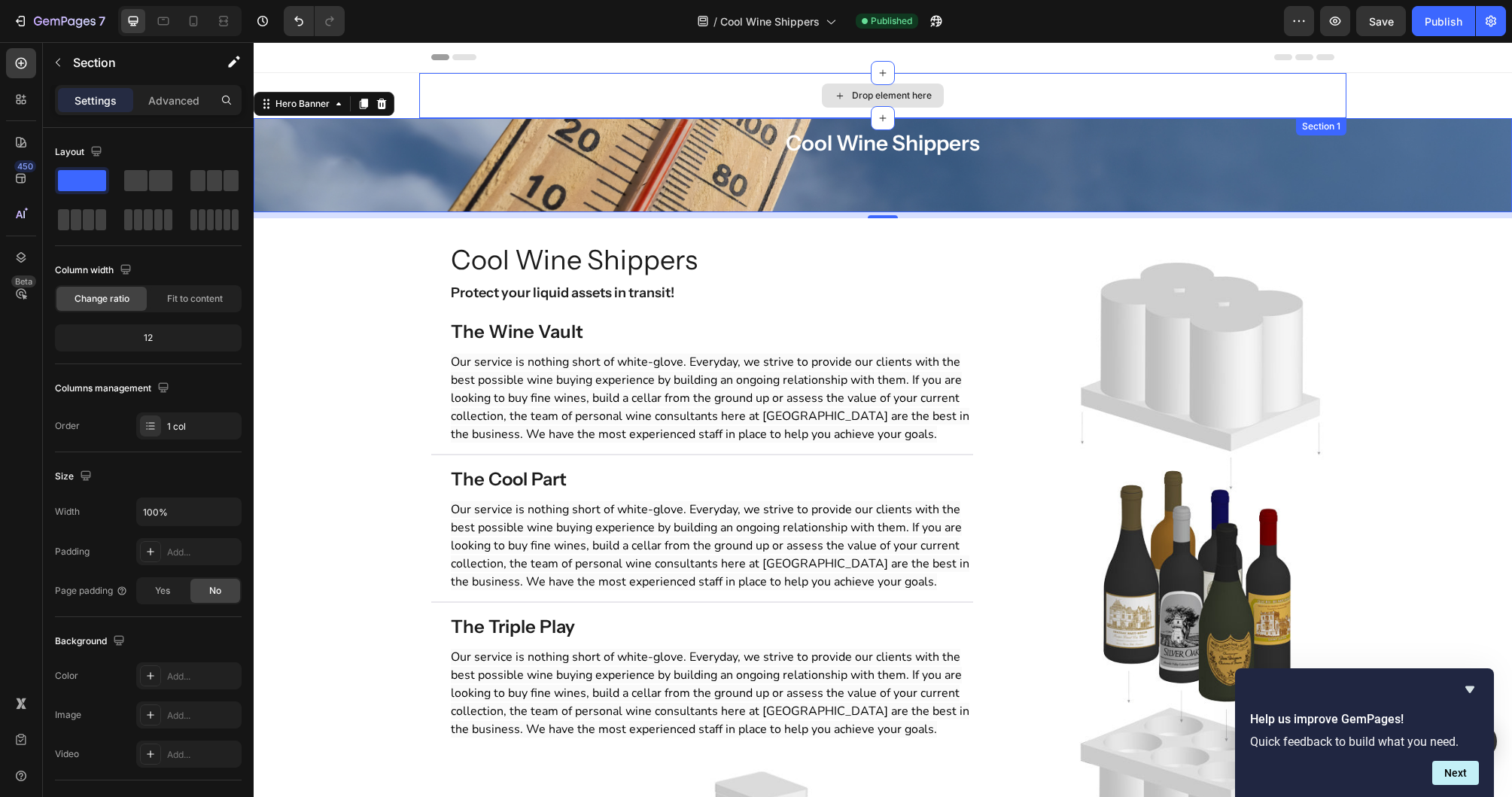
click at [1271, 95] on div "Drop element here" at bounding box center [883, 95] width 928 height 45
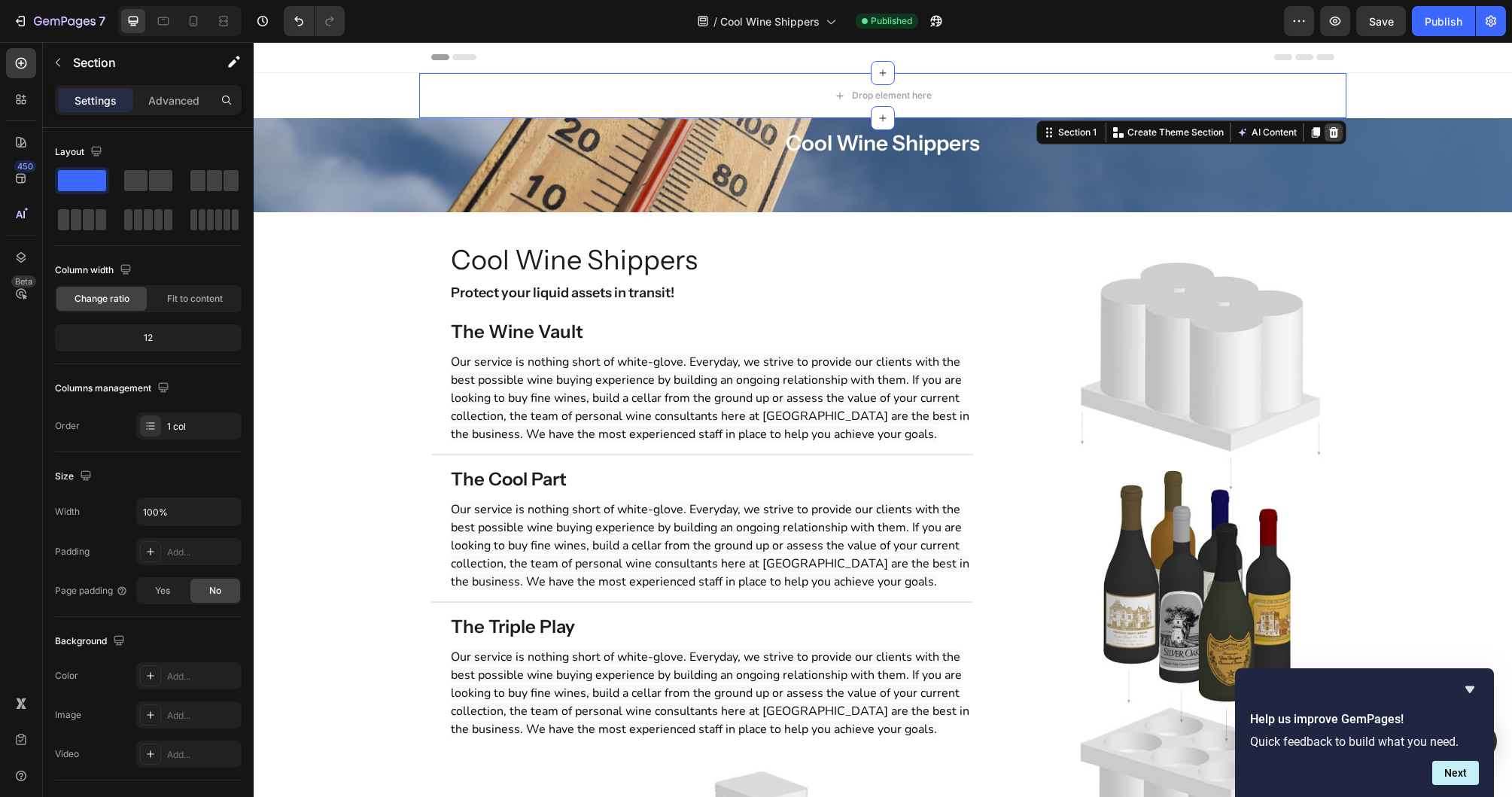
click at [1336, 133] on icon at bounding box center [1335, 132] width 10 height 11
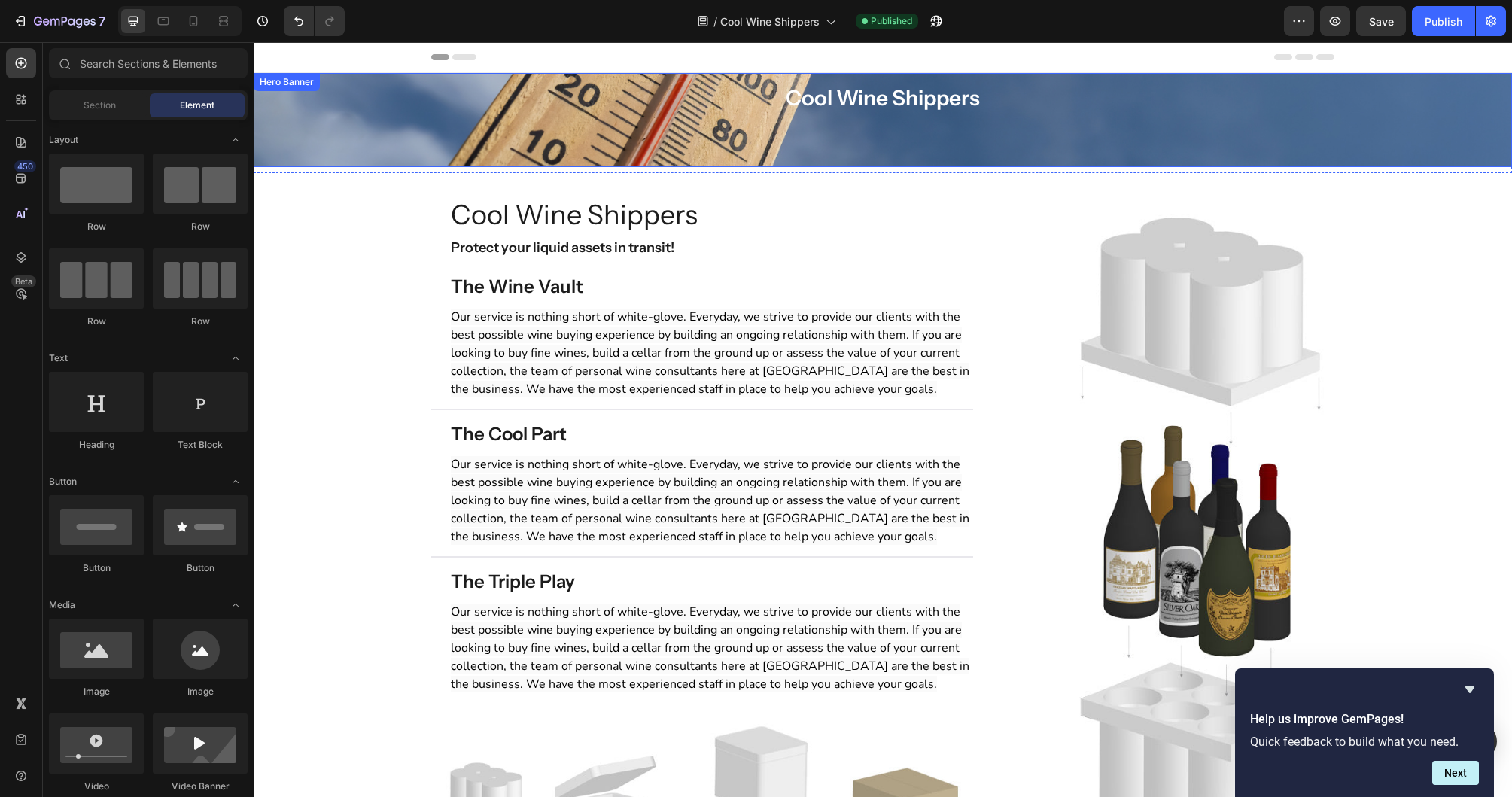
click at [314, 135] on div "Overlay" at bounding box center [882, 120] width 1258 height 94
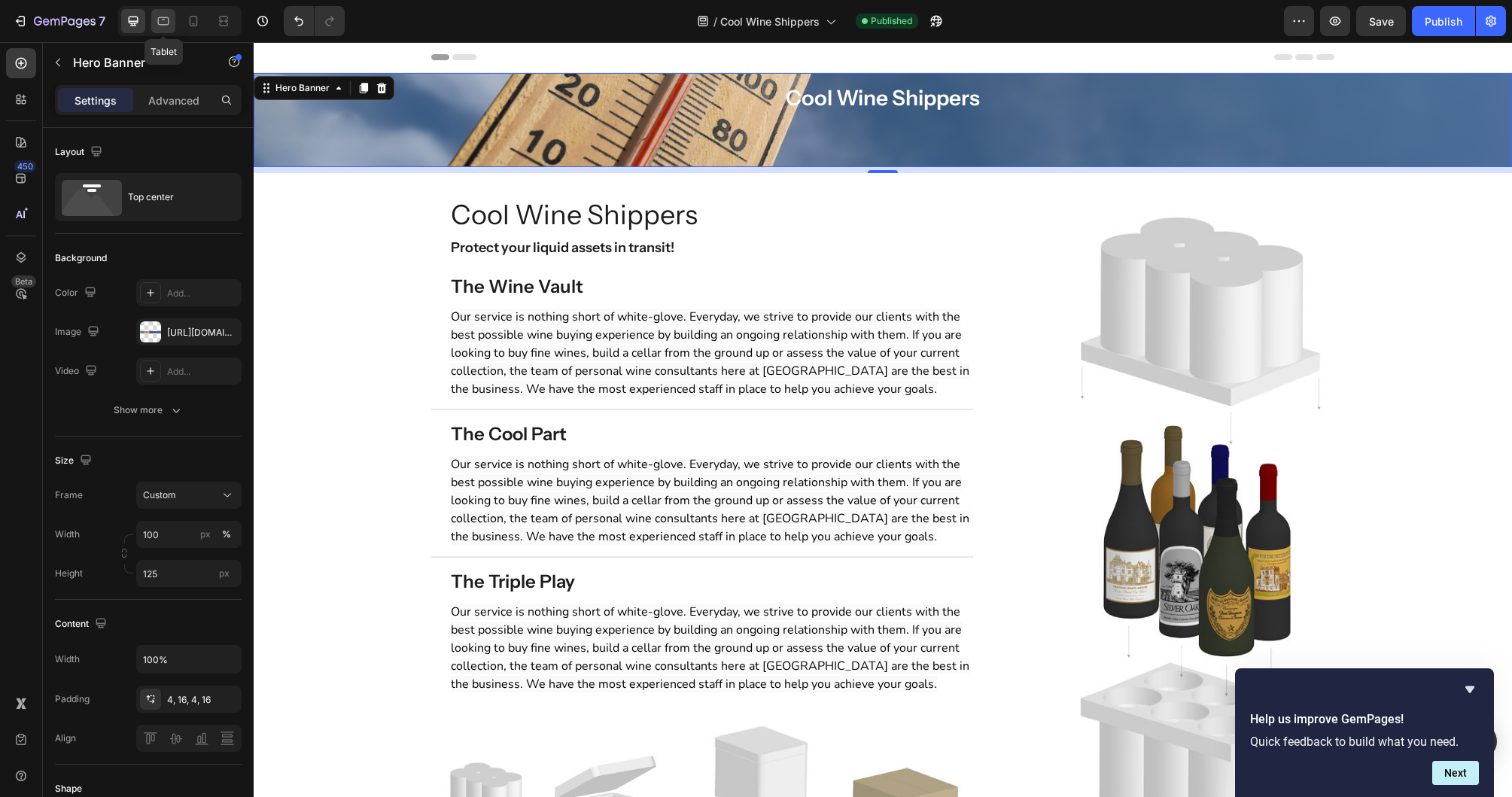
click at [163, 29] on div at bounding box center [163, 20] width 24 height 24
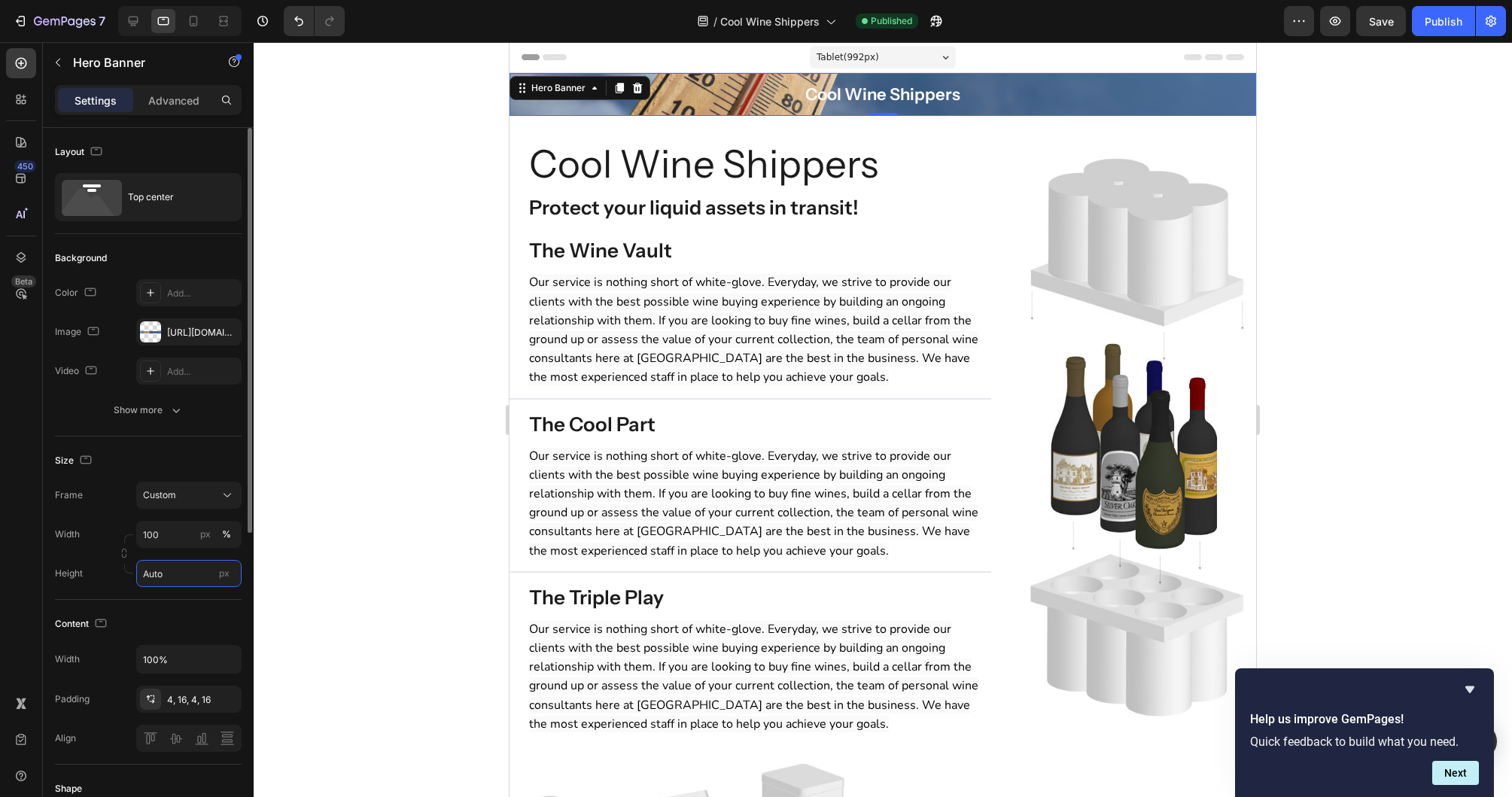
click at [180, 571] on input "Auto" at bounding box center [188, 573] width 105 height 27
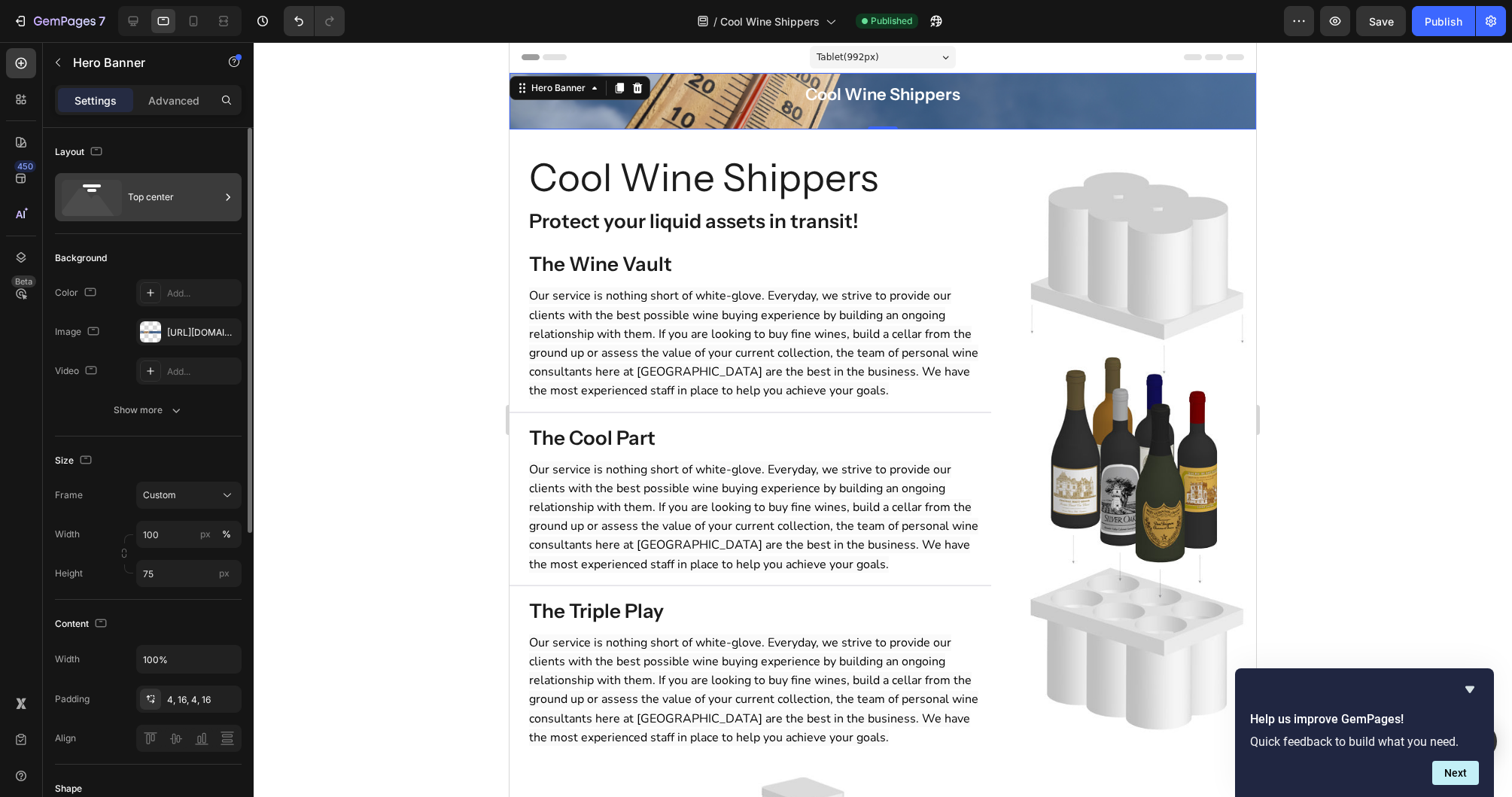
click at [162, 204] on div "Top center" at bounding box center [174, 198] width 92 height 35
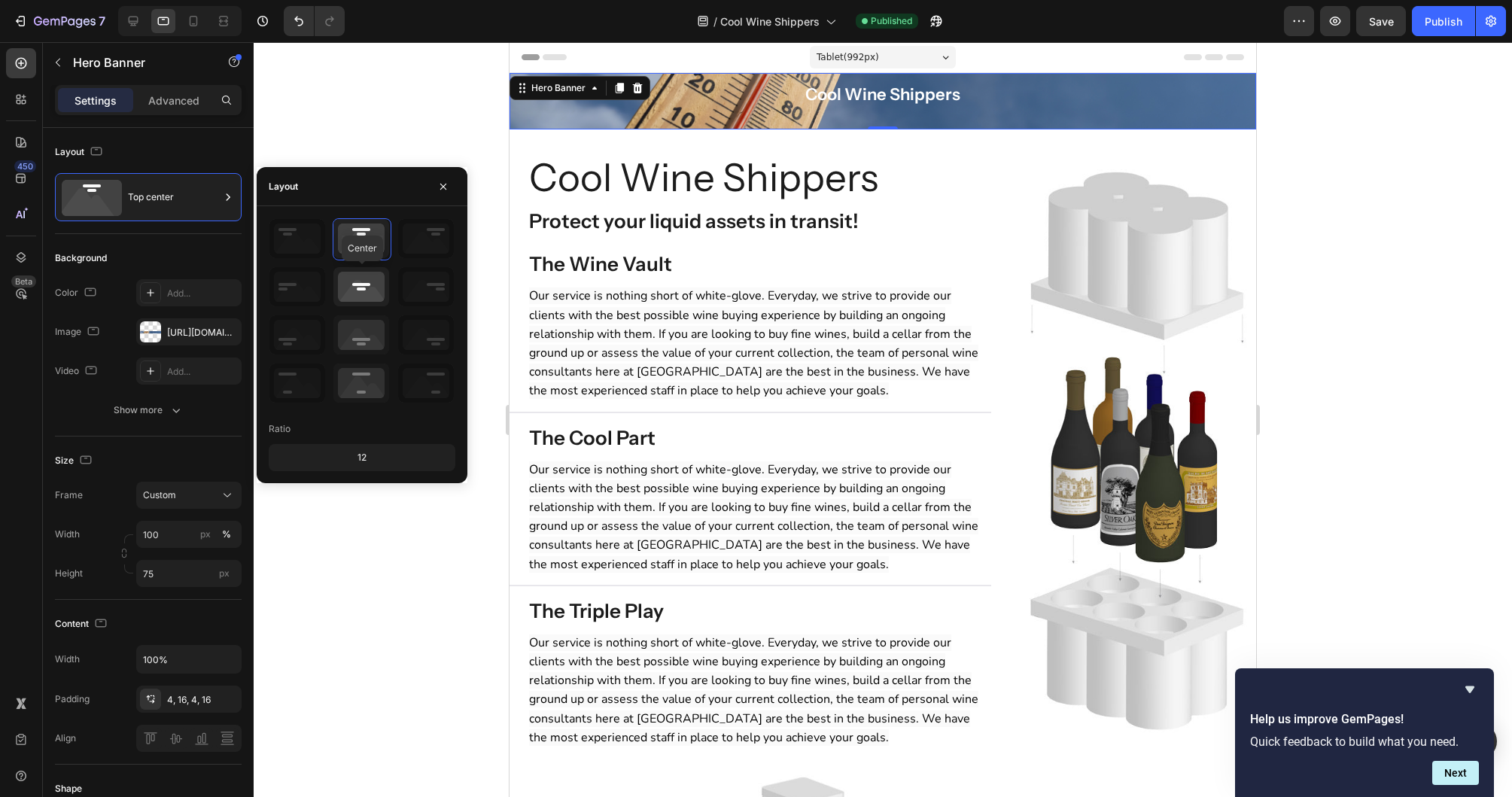
click at [368, 283] on icon at bounding box center [362, 286] width 56 height 40
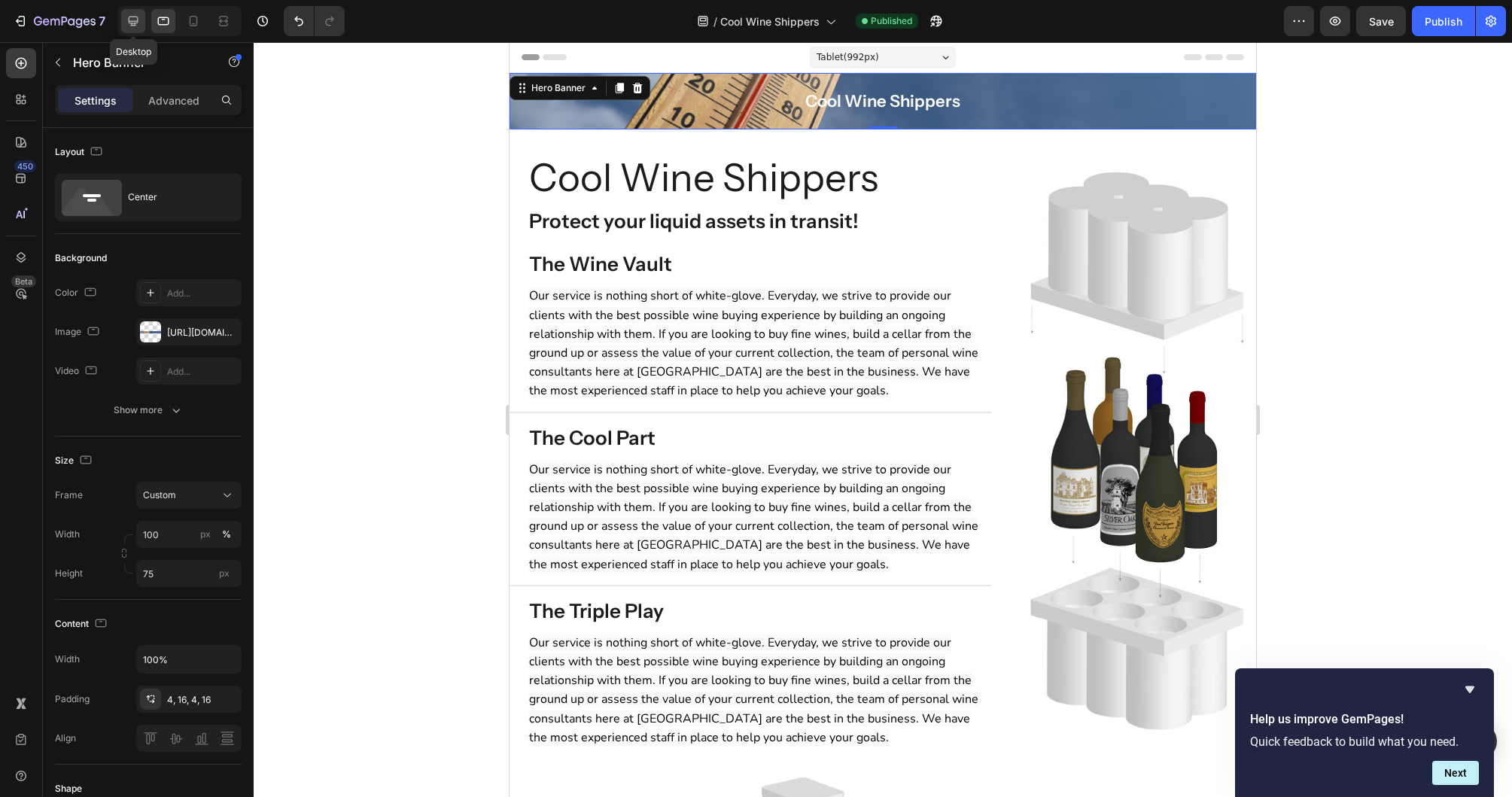
click at [128, 24] on icon at bounding box center [133, 21] width 15 height 15
type input "125"
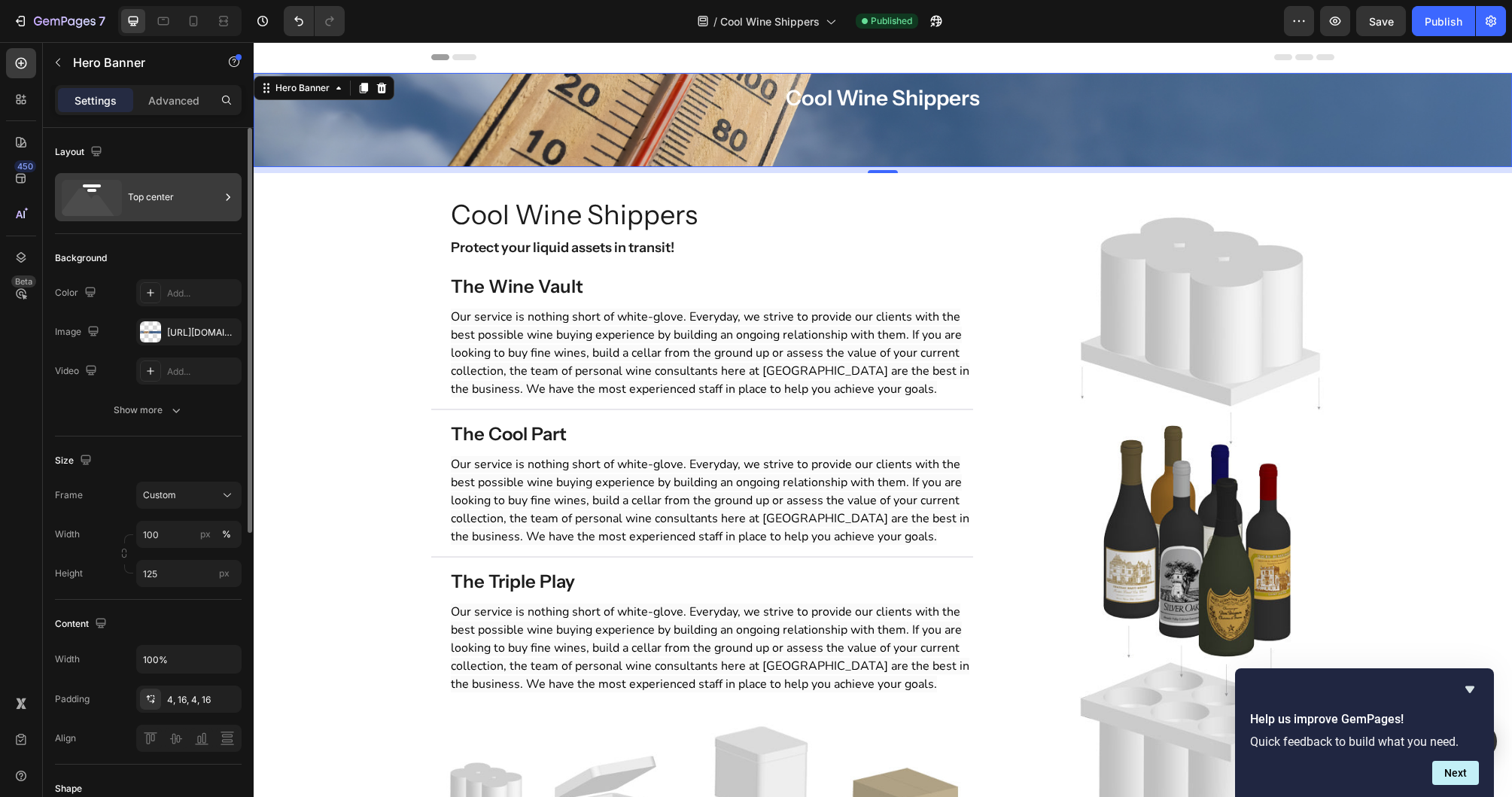
click at [204, 199] on div "Top center" at bounding box center [174, 198] width 92 height 35
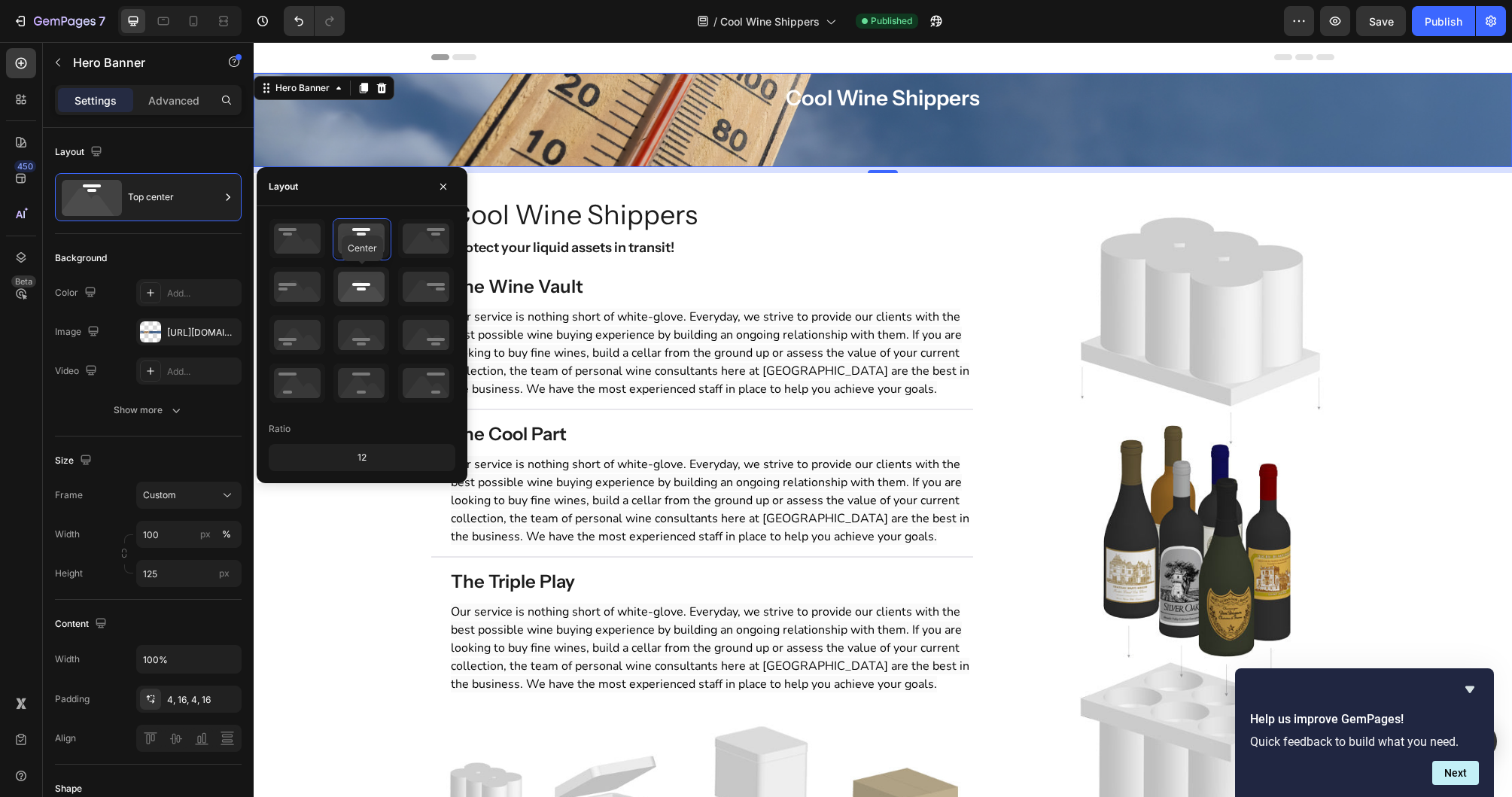
click at [371, 287] on icon at bounding box center [362, 286] width 56 height 40
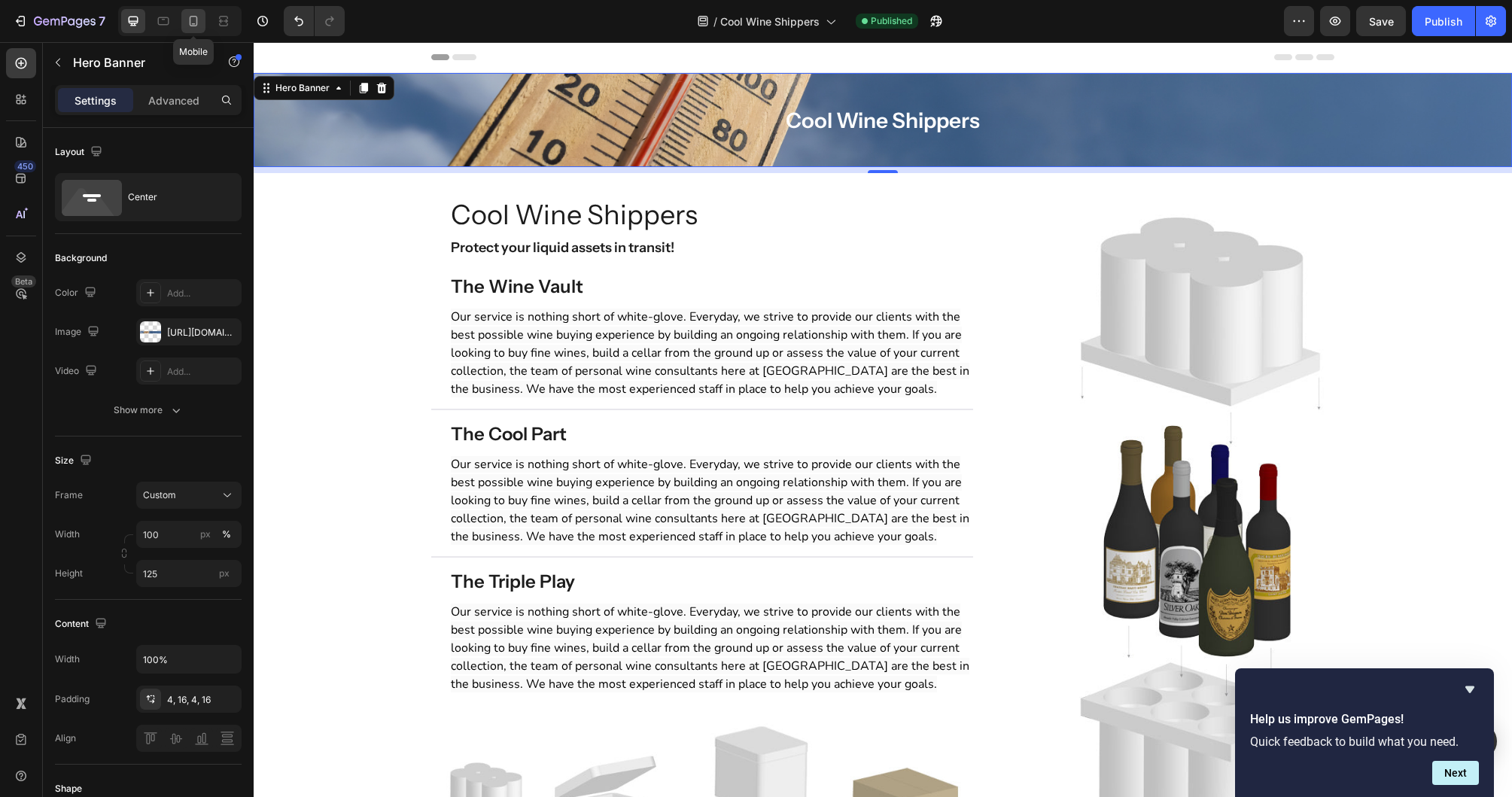
click at [192, 22] on icon at bounding box center [194, 21] width 15 height 15
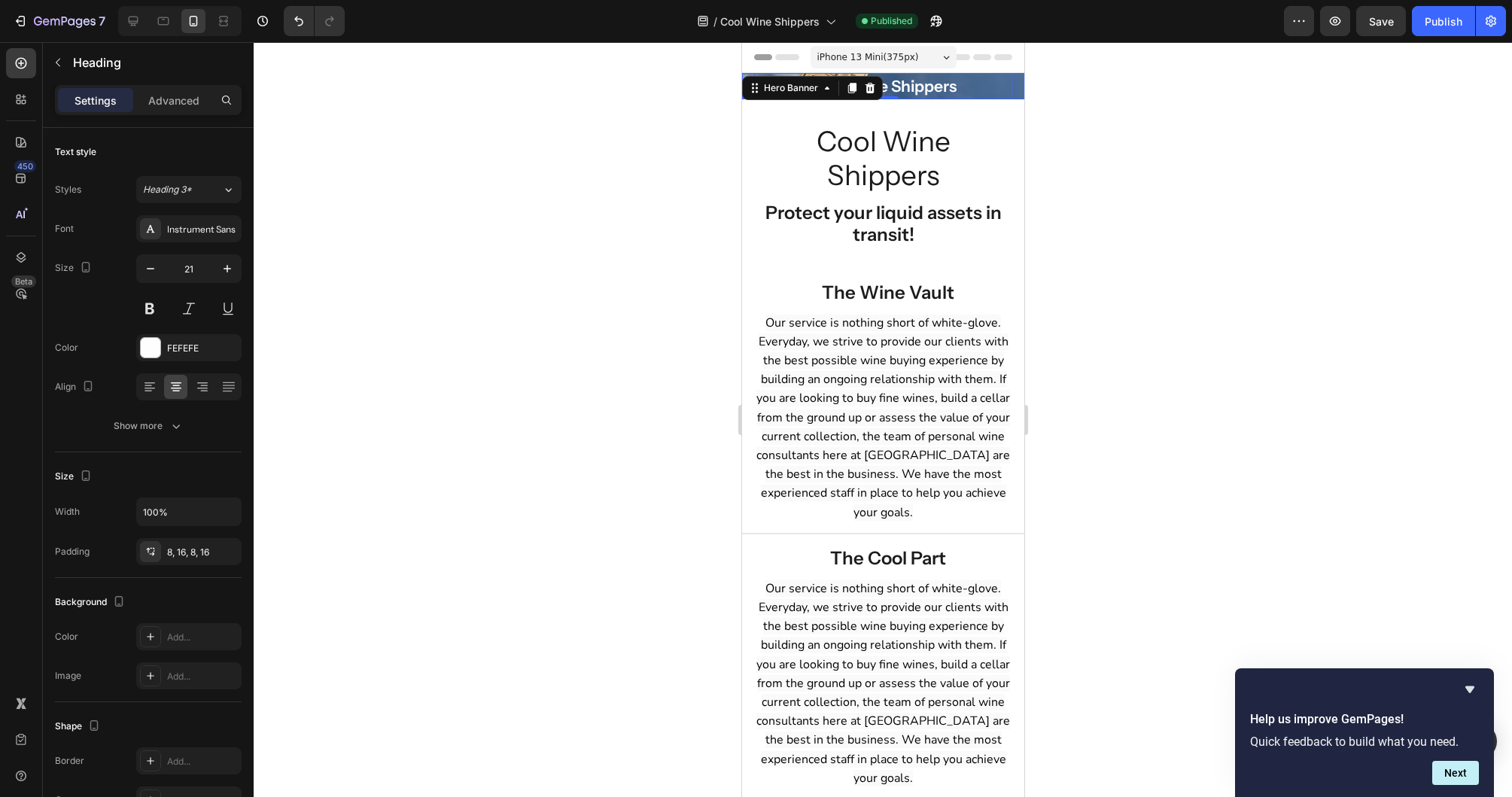
click at [965, 88] on h2 "Cool Wine Shippers" at bounding box center [882, 86] width 258 height 36
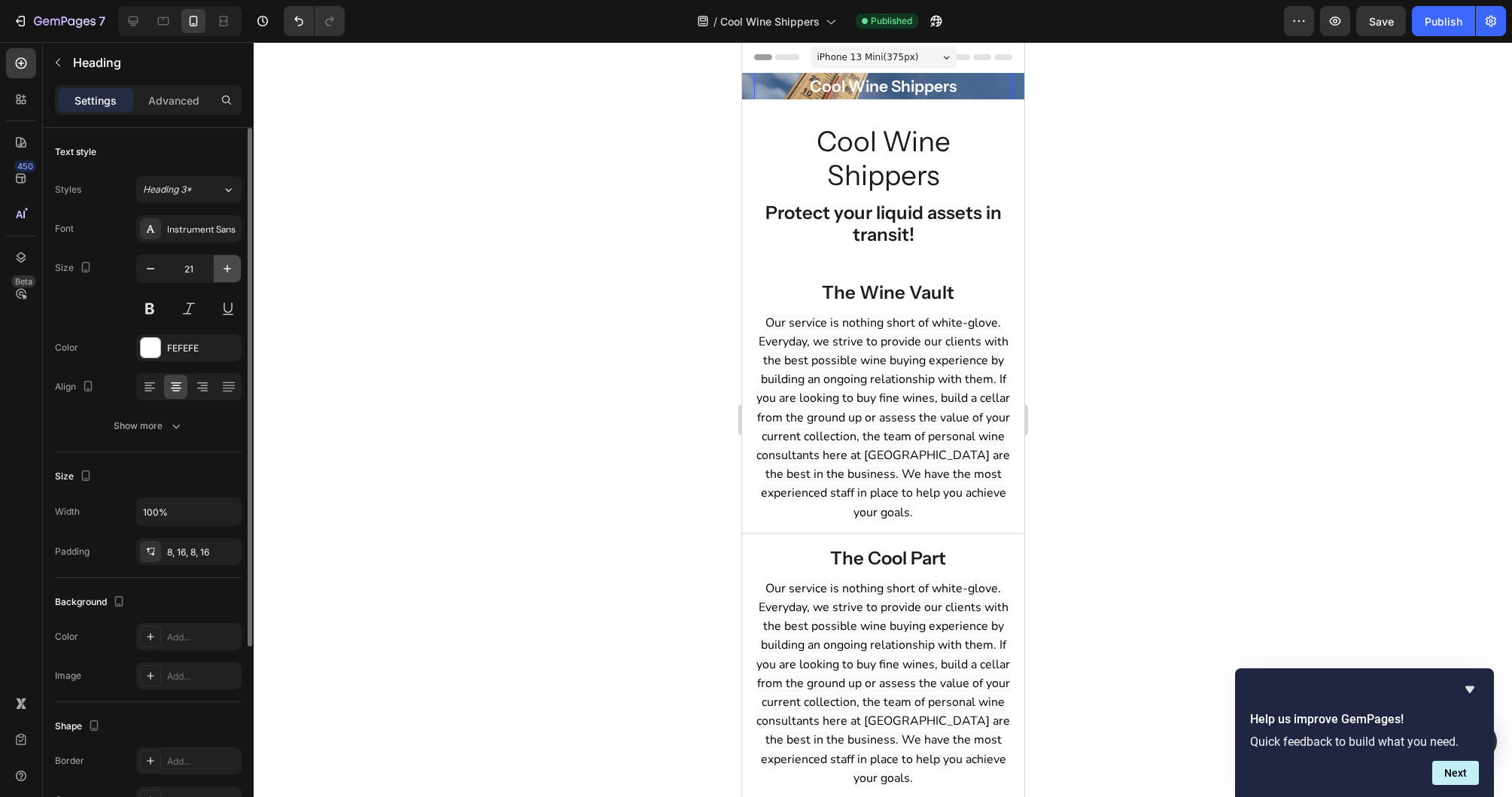
click at [225, 270] on icon "button" at bounding box center [228, 269] width 15 height 15
click at [895, 85] on h2 "Cool Wine Shippers" at bounding box center [882, 86] width 258 height 37
click at [224, 272] on icon "button" at bounding box center [228, 269] width 15 height 15
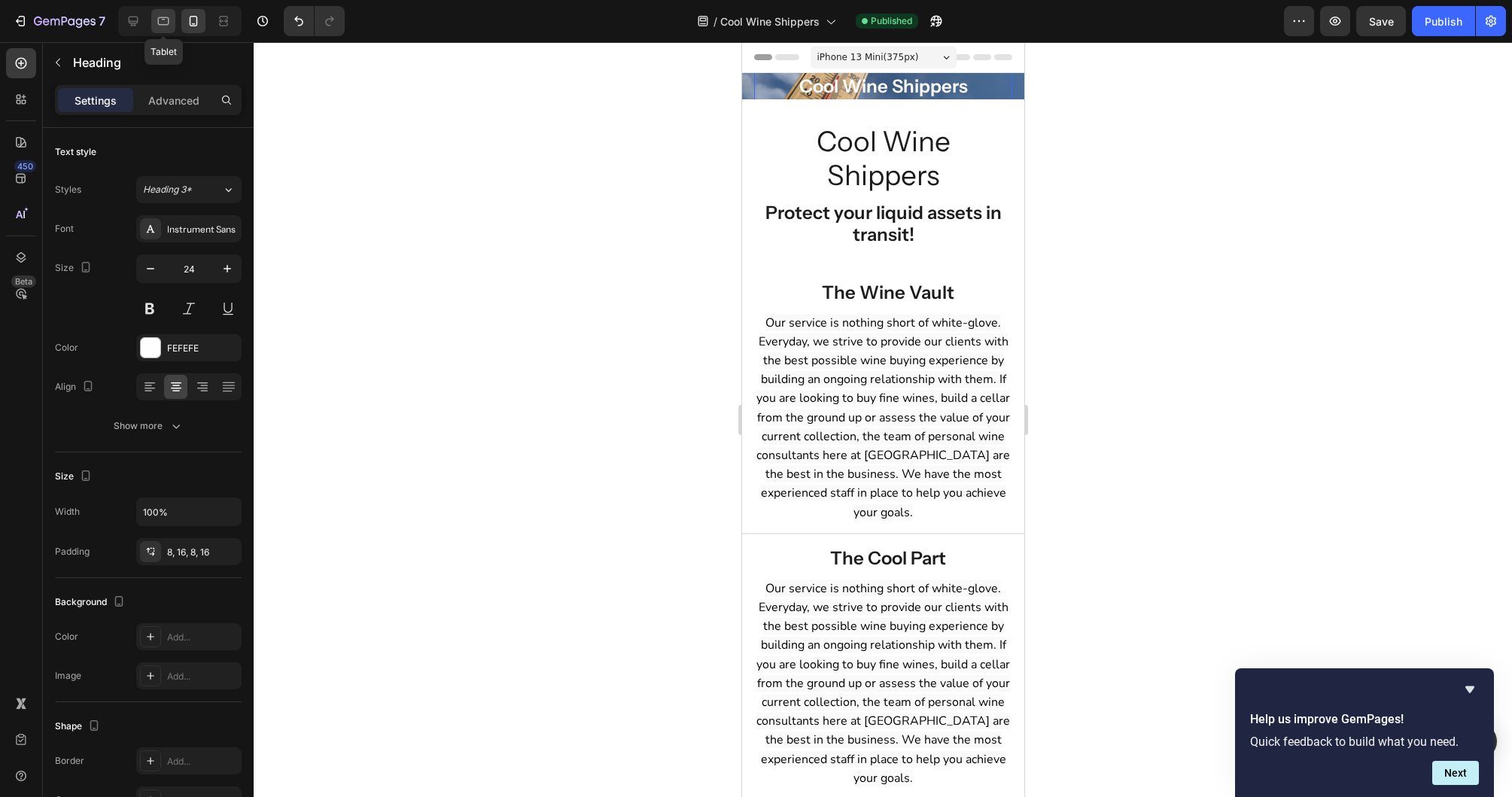
click at [162, 20] on icon at bounding box center [164, 21] width 15 height 15
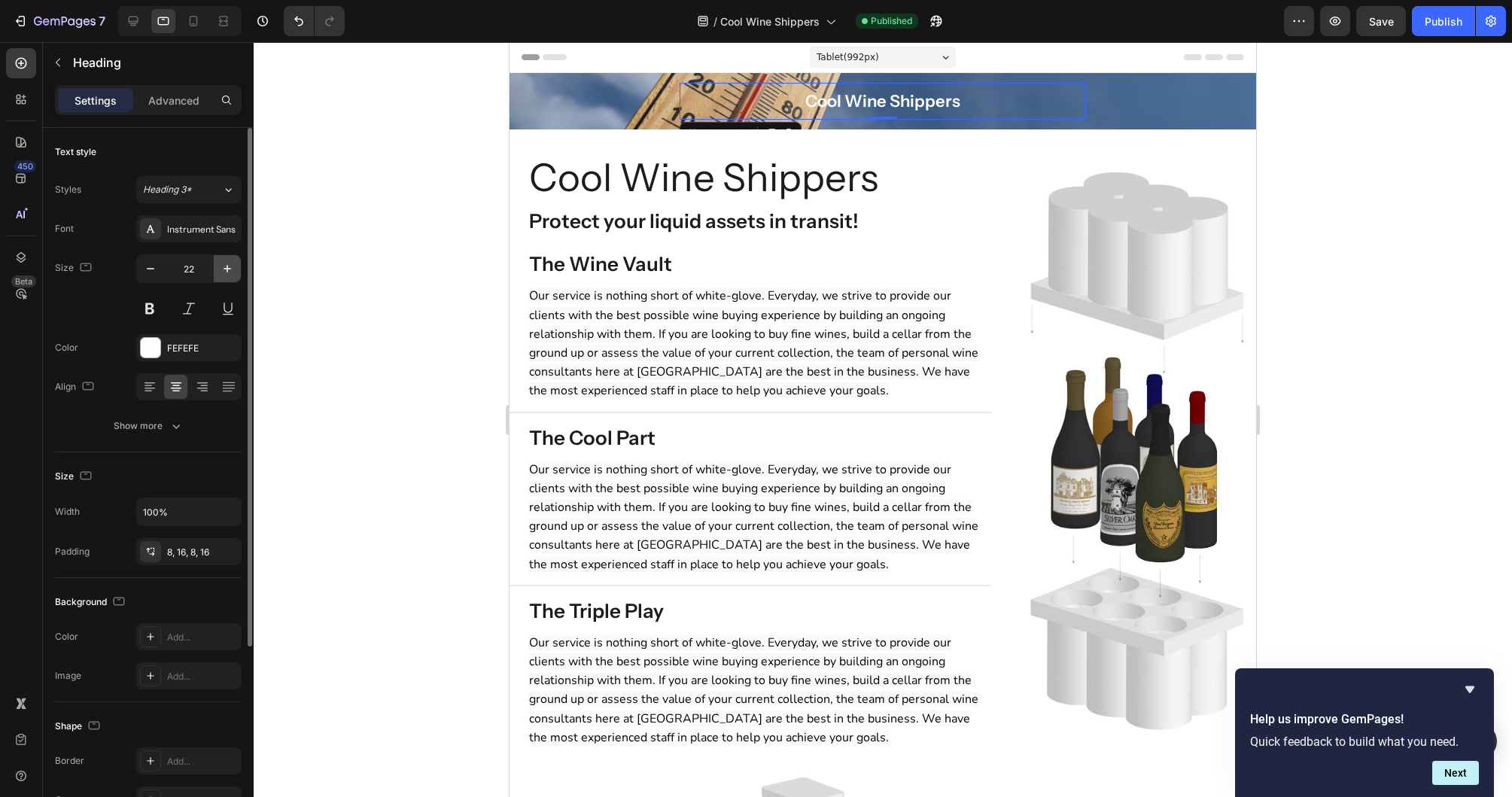
click at [226, 264] on icon "button" at bounding box center [228, 269] width 15 height 15
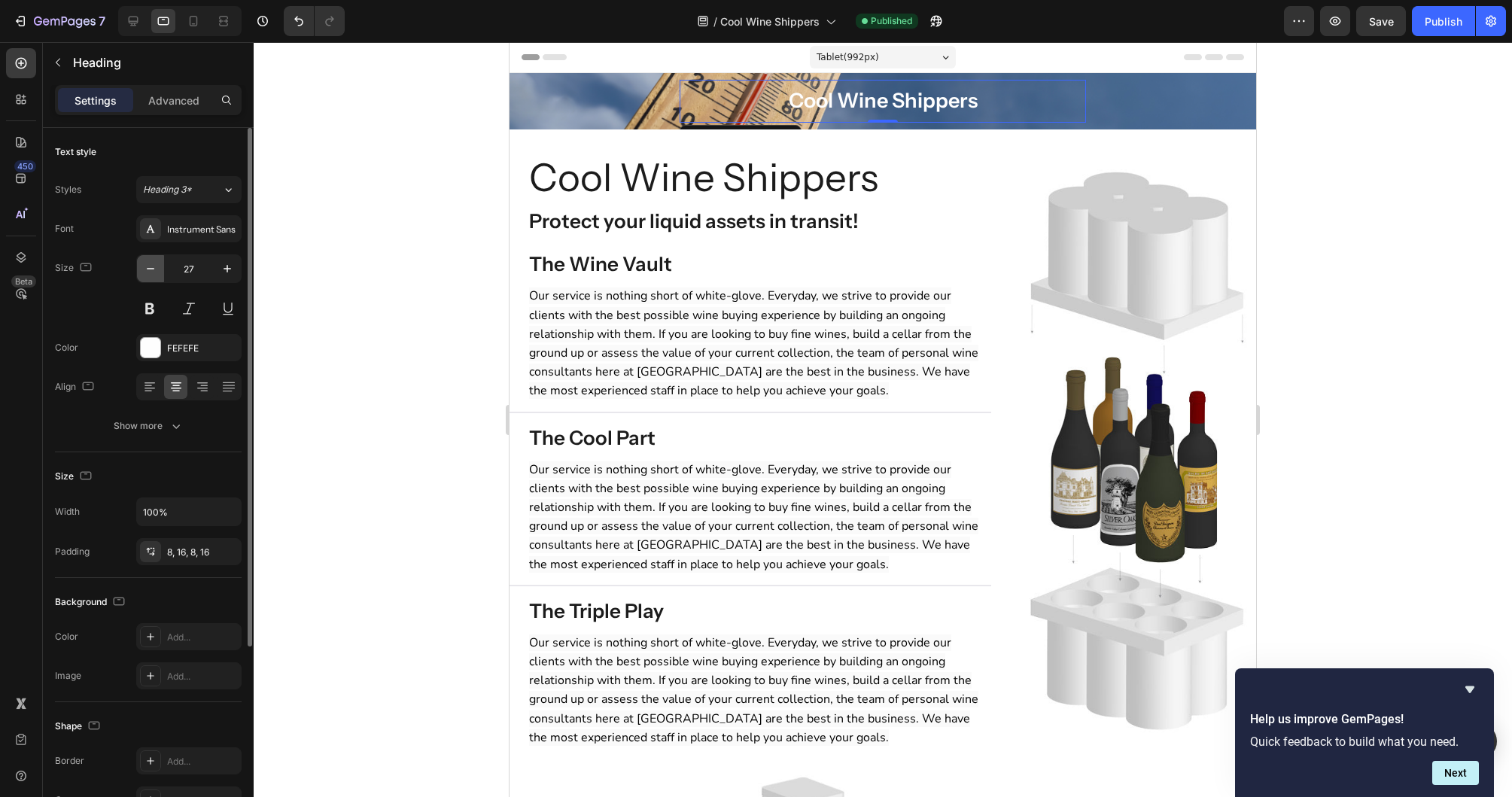
click at [150, 264] on icon "button" at bounding box center [150, 269] width 15 height 15
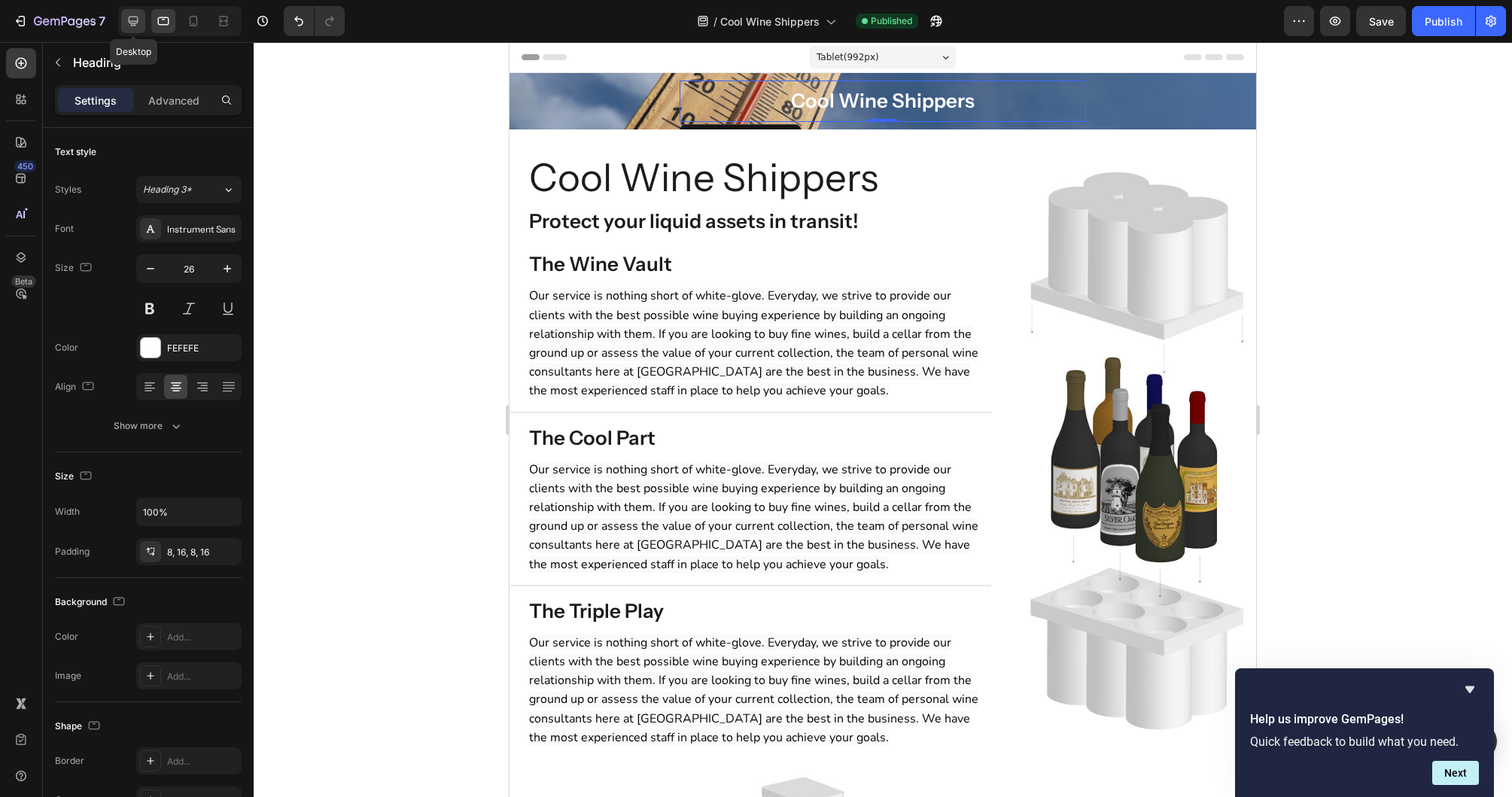
click at [134, 24] on icon at bounding box center [133, 21] width 10 height 10
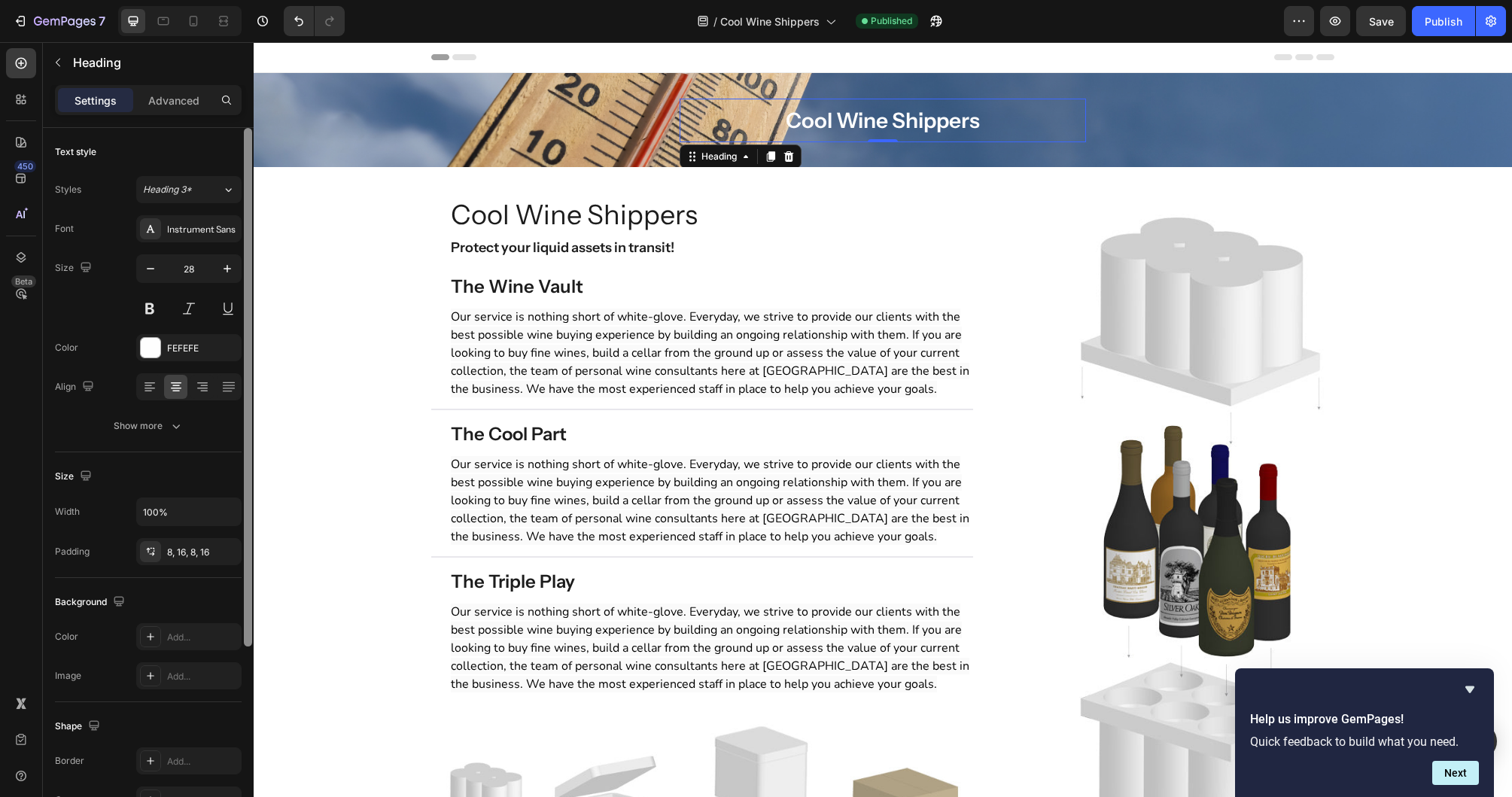
scroll to position [3, 0]
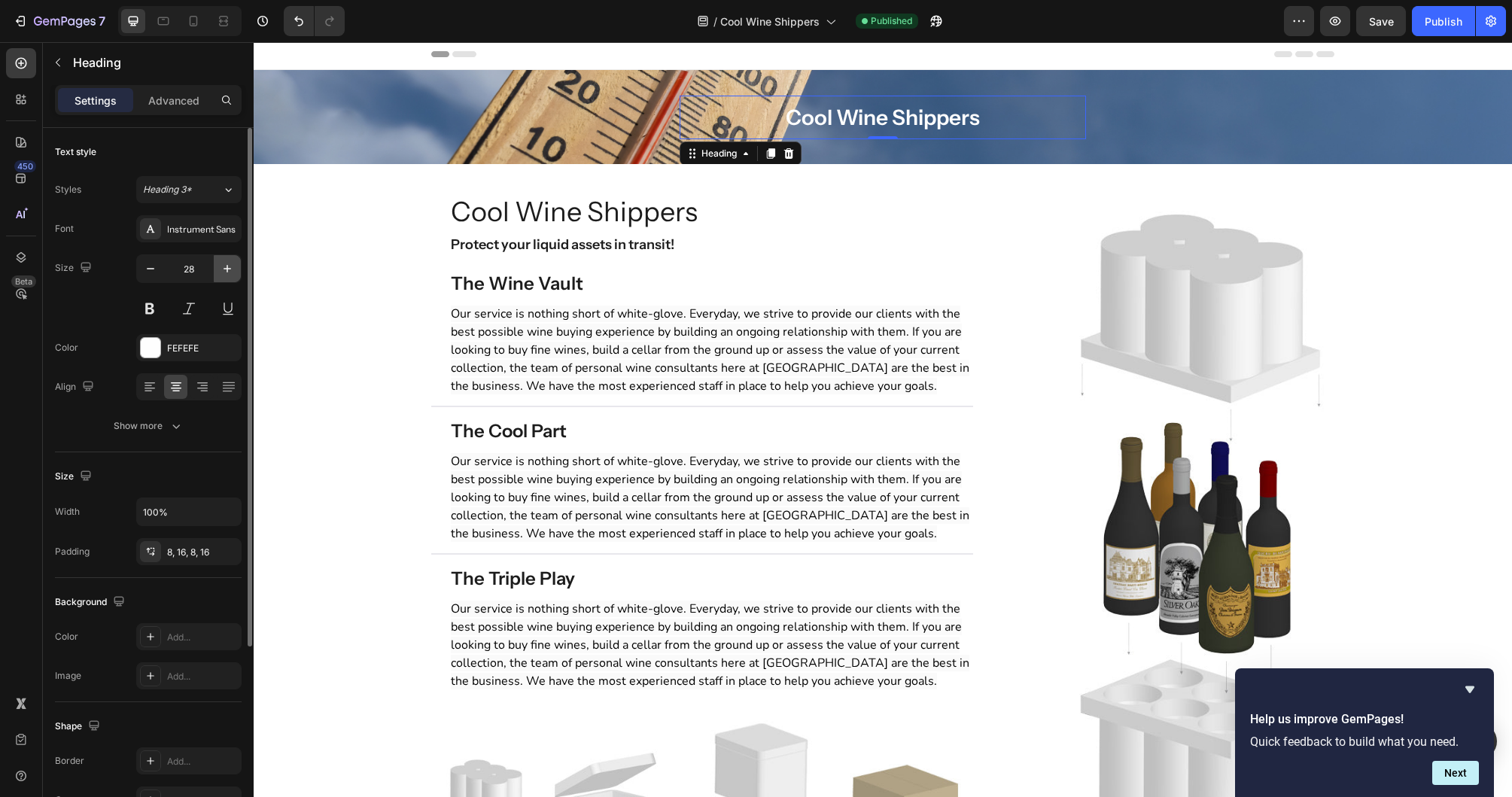
click at [234, 264] on icon "button" at bounding box center [228, 269] width 15 height 15
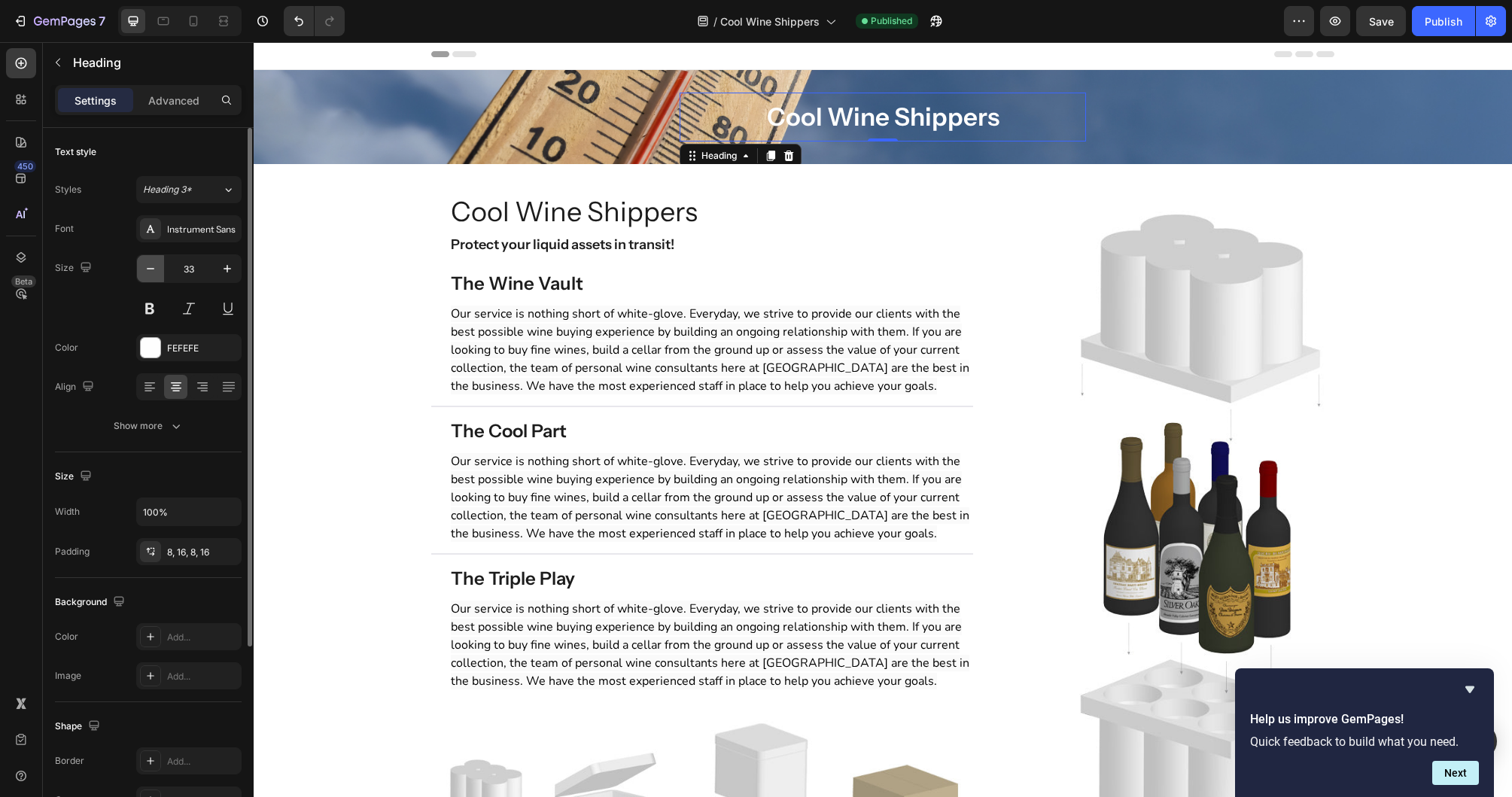
click at [147, 271] on icon "button" at bounding box center [150, 269] width 15 height 15
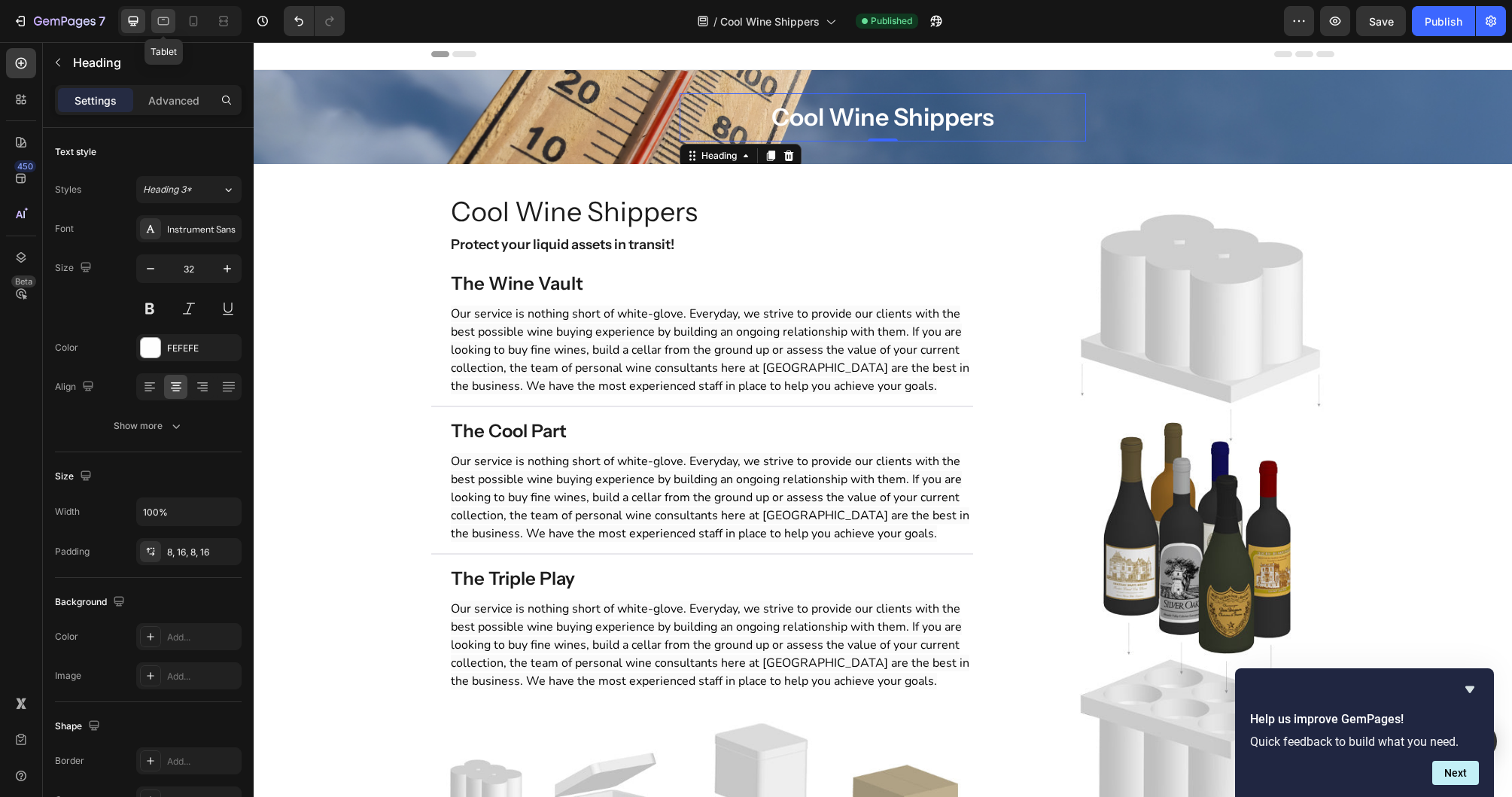
click at [160, 28] on icon at bounding box center [164, 21] width 15 height 15
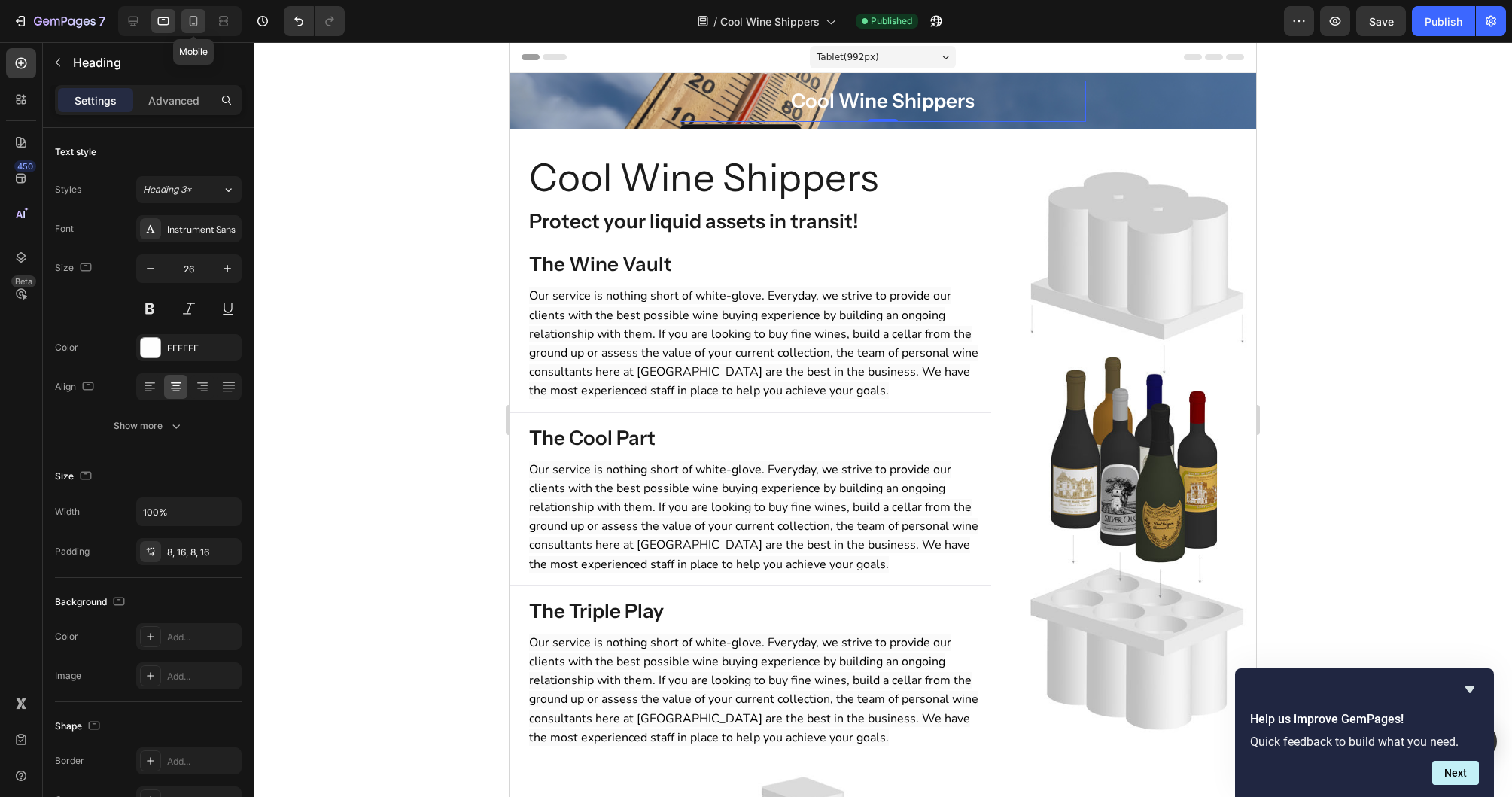
click at [204, 23] on div at bounding box center [193, 20] width 24 height 24
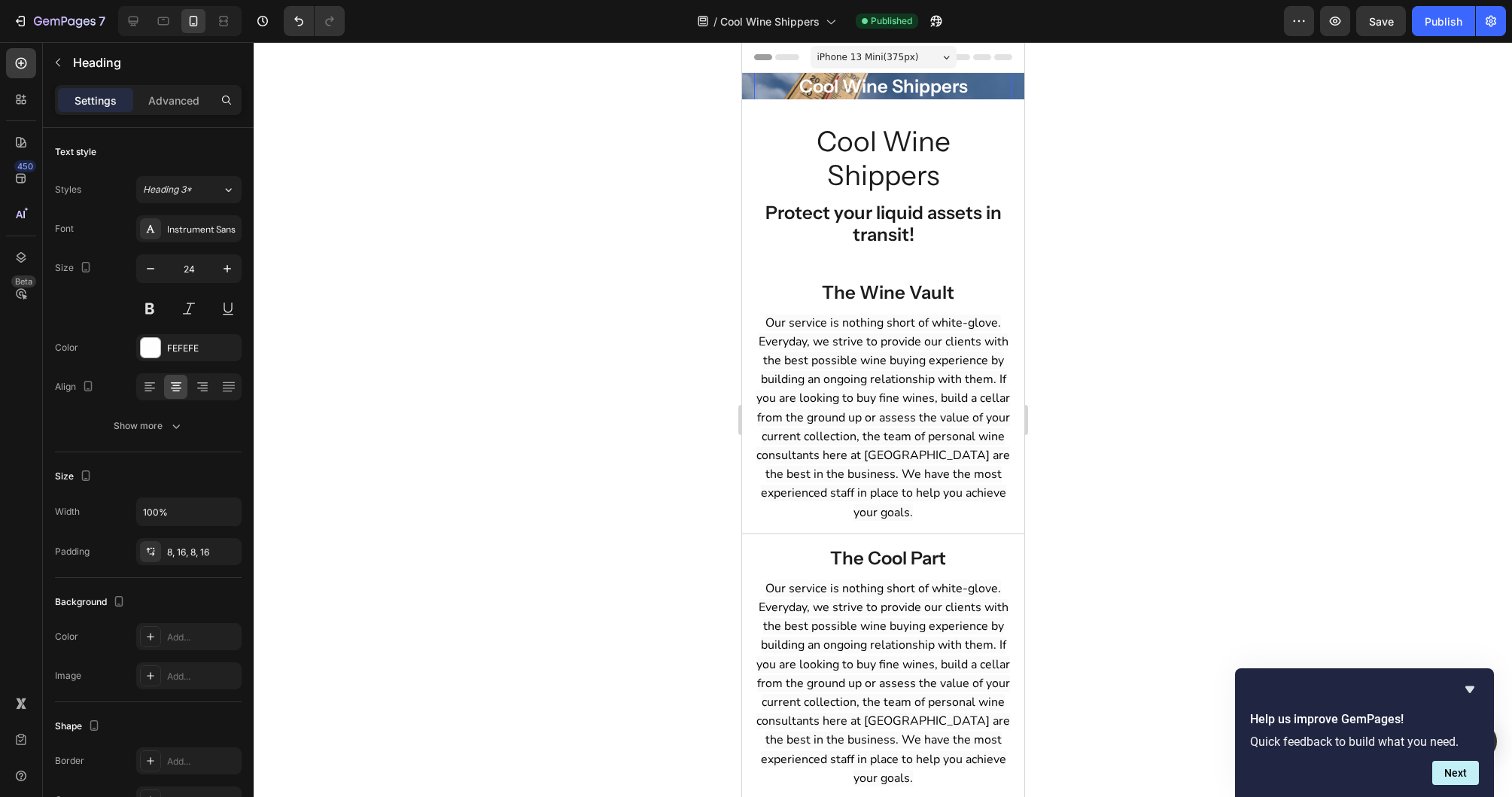
click at [756, 95] on h2 "Cool Wine Shippers" at bounding box center [882, 86] width 258 height 40
click at [755, 97] on h2 "Cool Wine Shippers" at bounding box center [882, 86] width 258 height 40
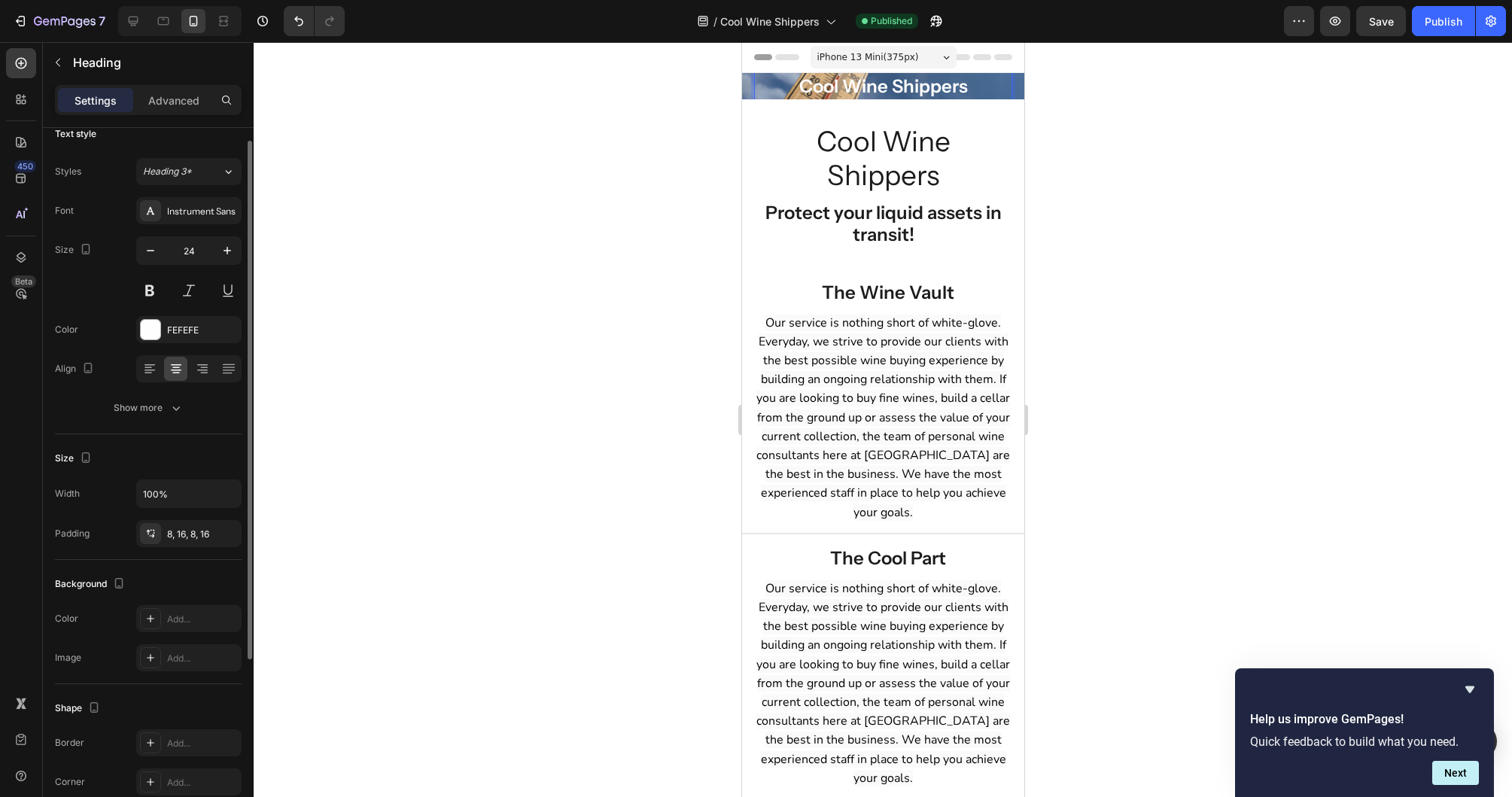
scroll to position [19, 0]
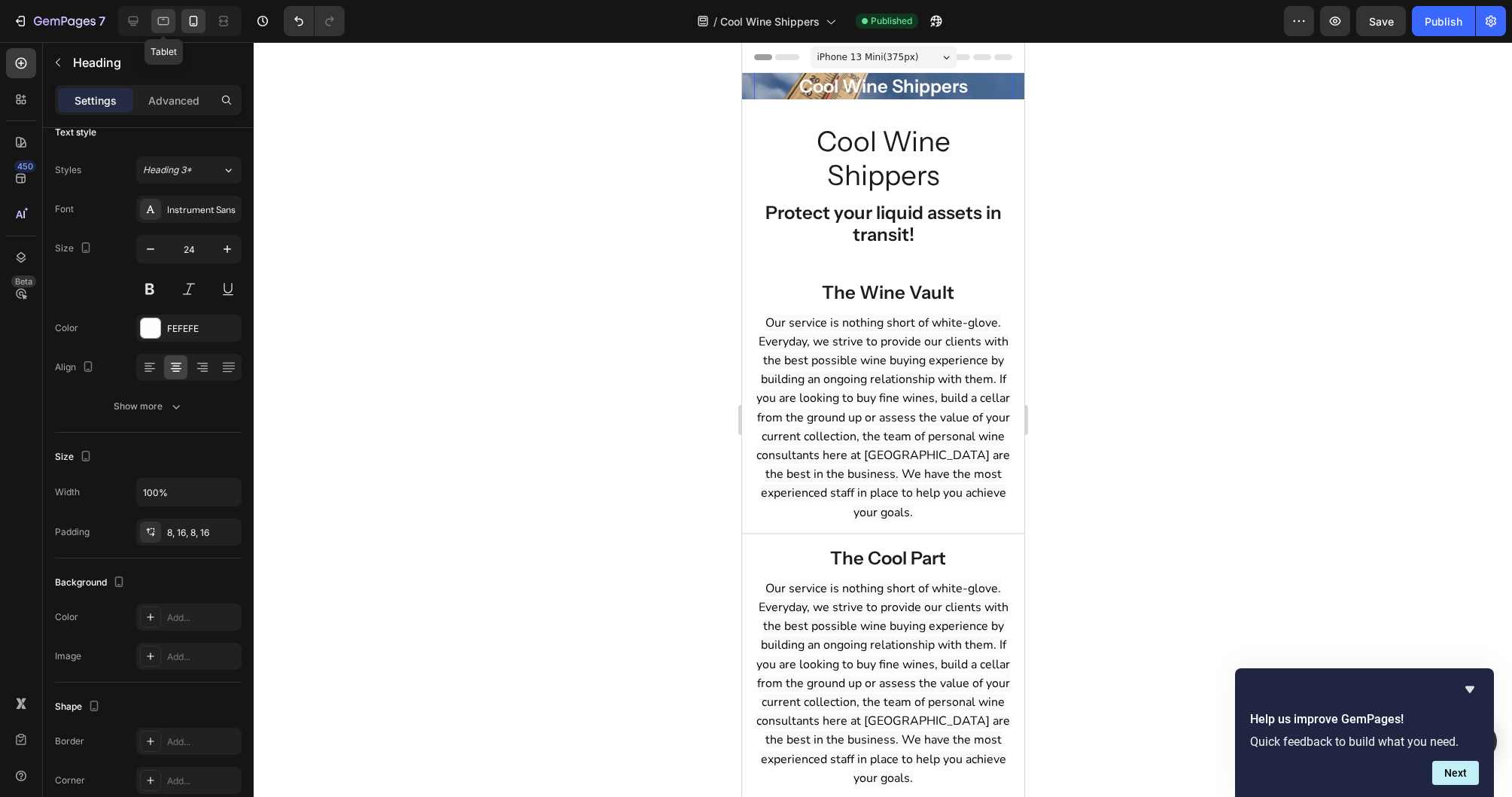
click at [166, 20] on icon at bounding box center [164, 21] width 15 height 15
type input "26"
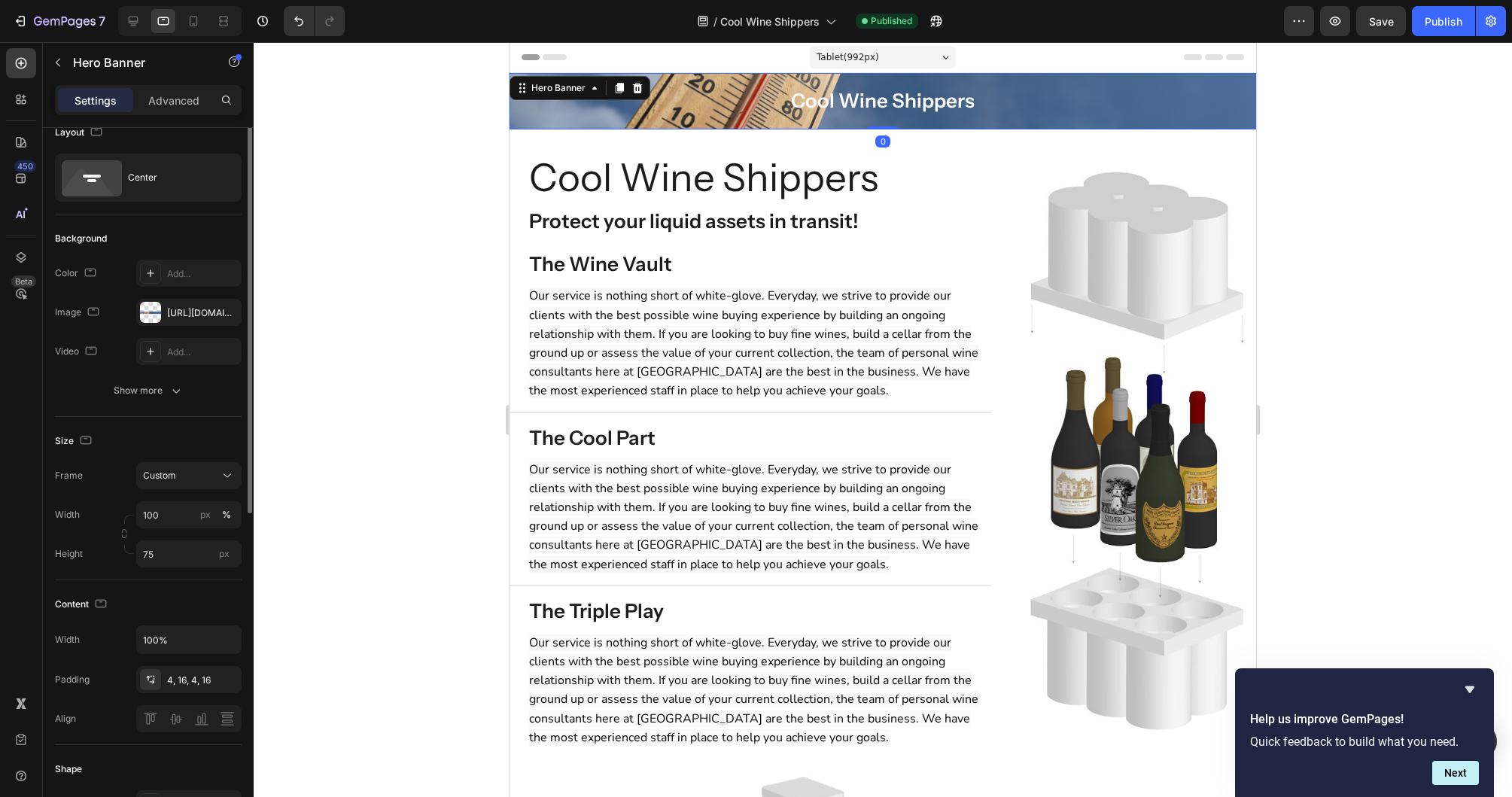
click at [560, 119] on div "Cool Wine Shippers Heading Row" at bounding box center [882, 101] width 722 height 41
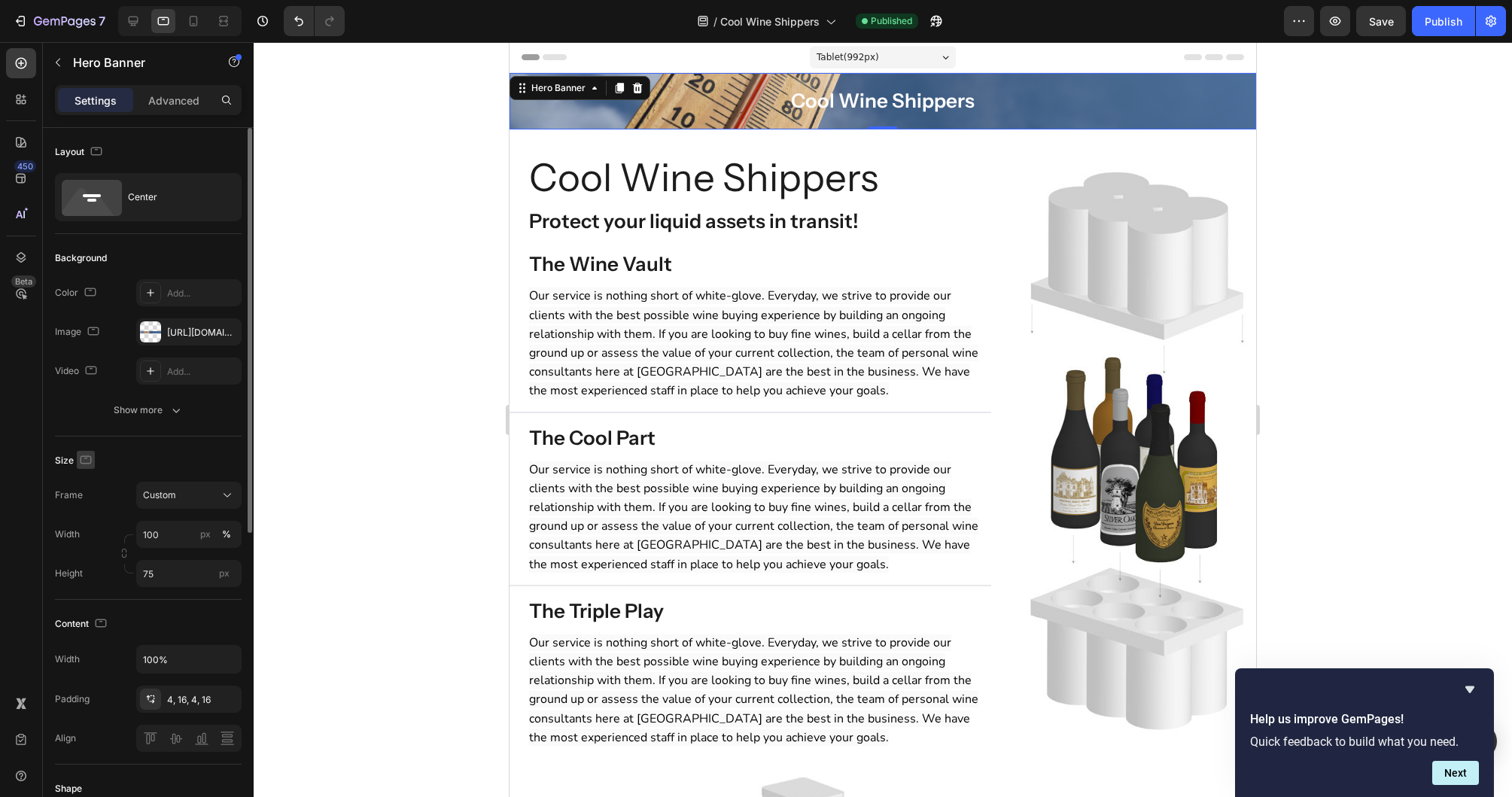
click at [84, 460] on icon "button" at bounding box center [86, 460] width 15 height 15
click at [92, 535] on icon "button" at bounding box center [89, 538] width 15 height 15
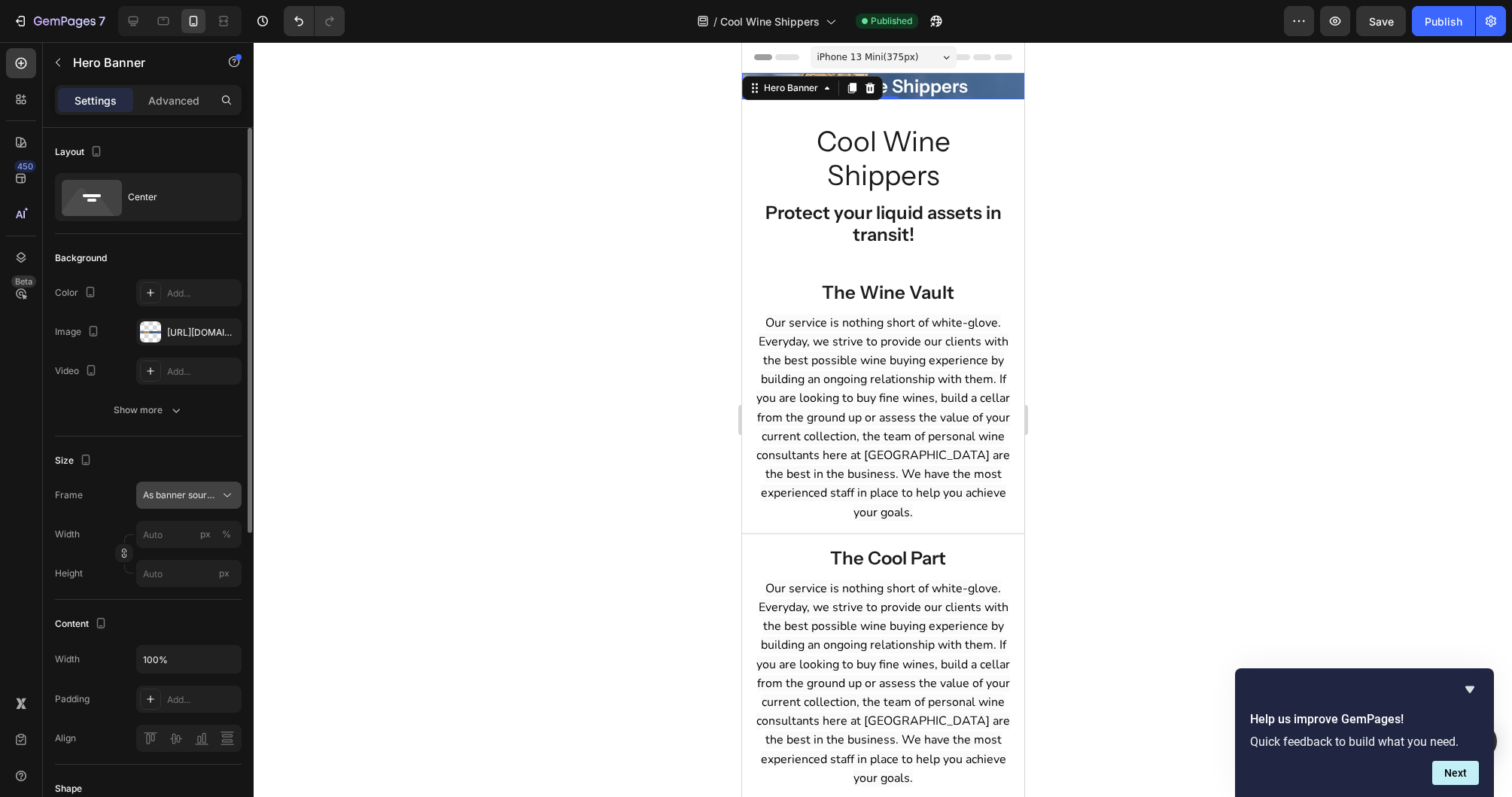
click at [221, 496] on icon at bounding box center [228, 495] width 15 height 15
click at [169, 550] on div "Custom" at bounding box center [175, 558] width 121 height 27
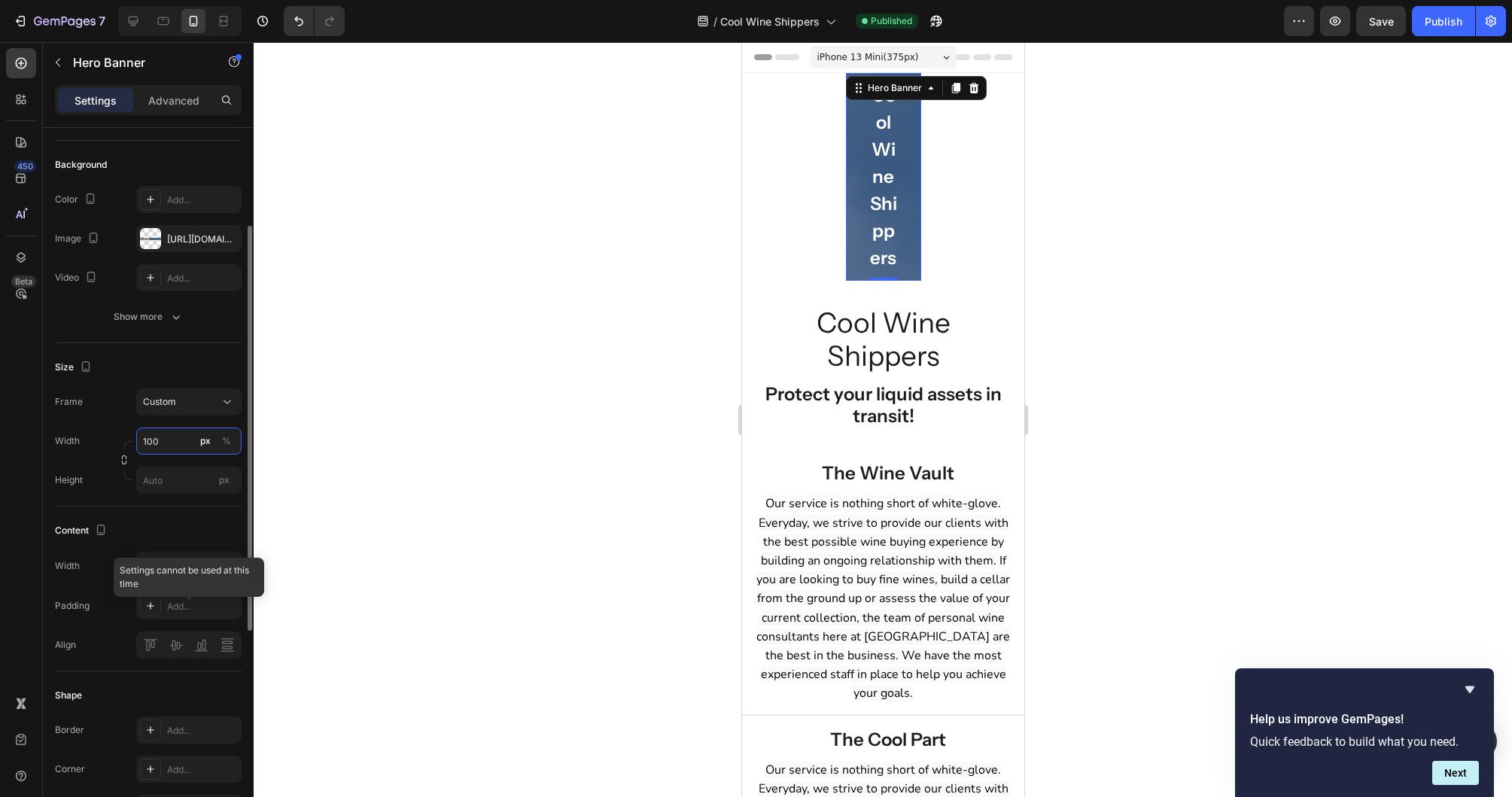
scroll to position [180, 0]
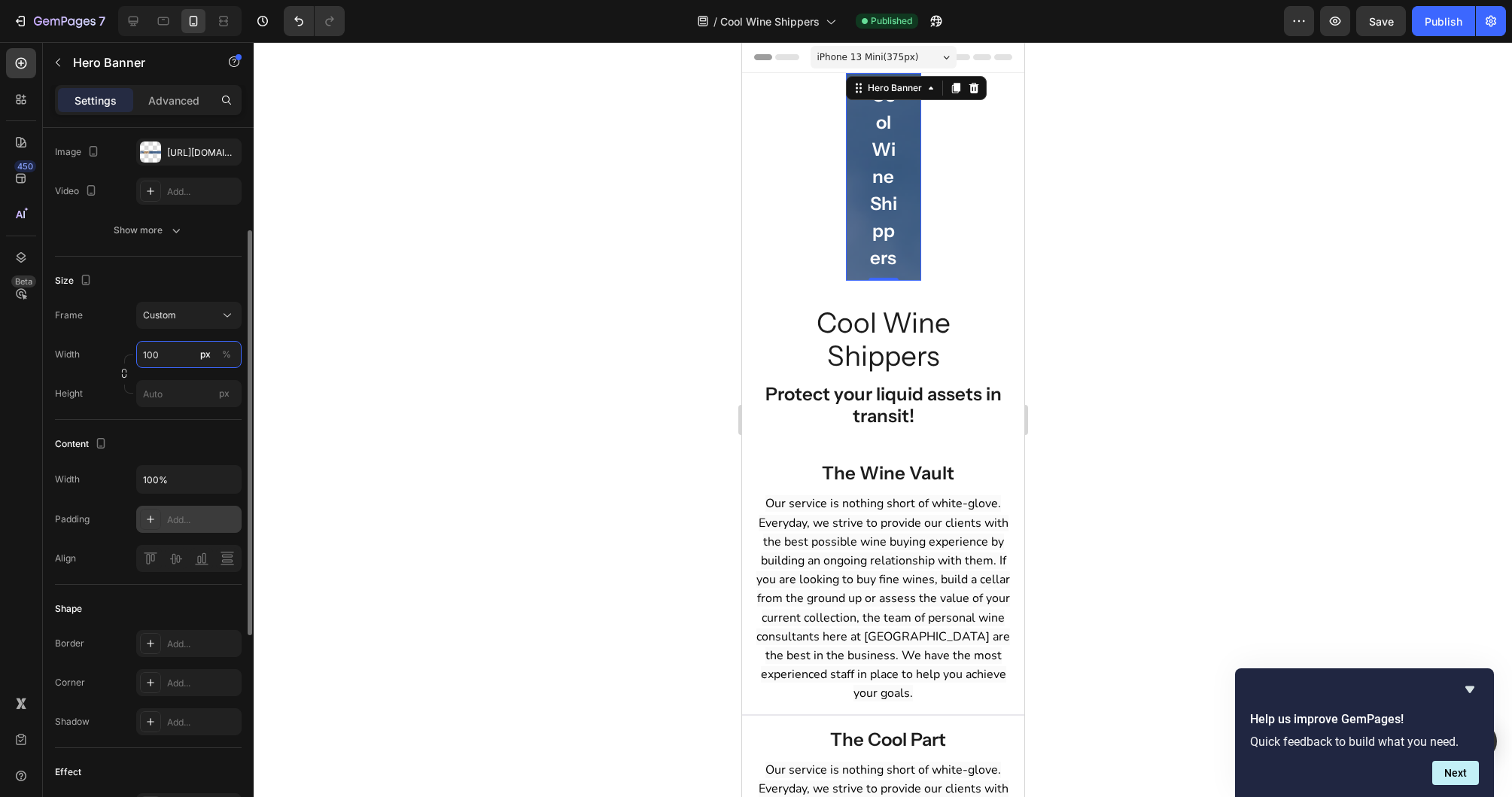
type input "100"
click at [148, 520] on icon at bounding box center [150, 518] width 12 height 12
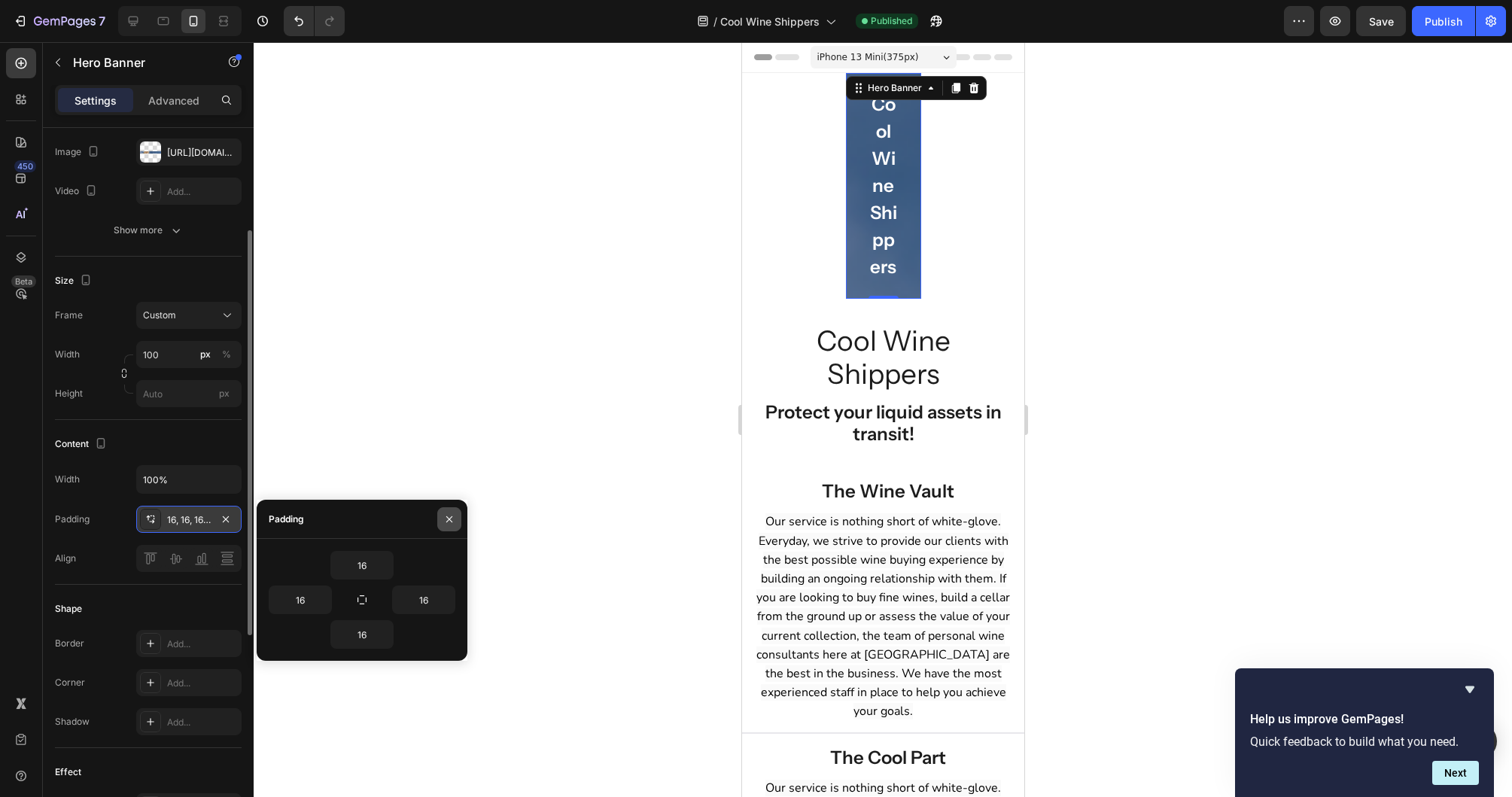
click at [452, 509] on button "button" at bounding box center [449, 518] width 24 height 24
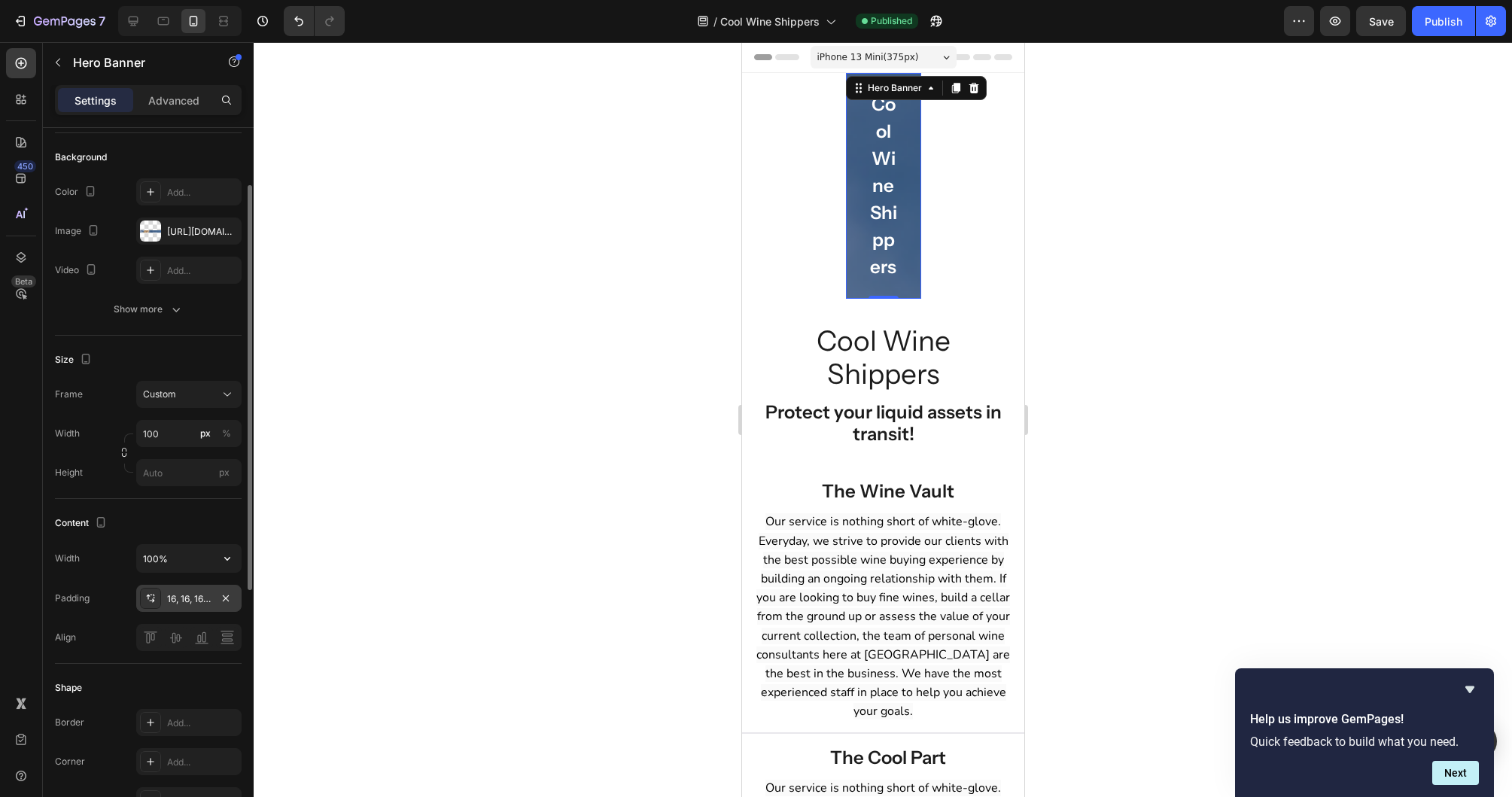
scroll to position [86, 0]
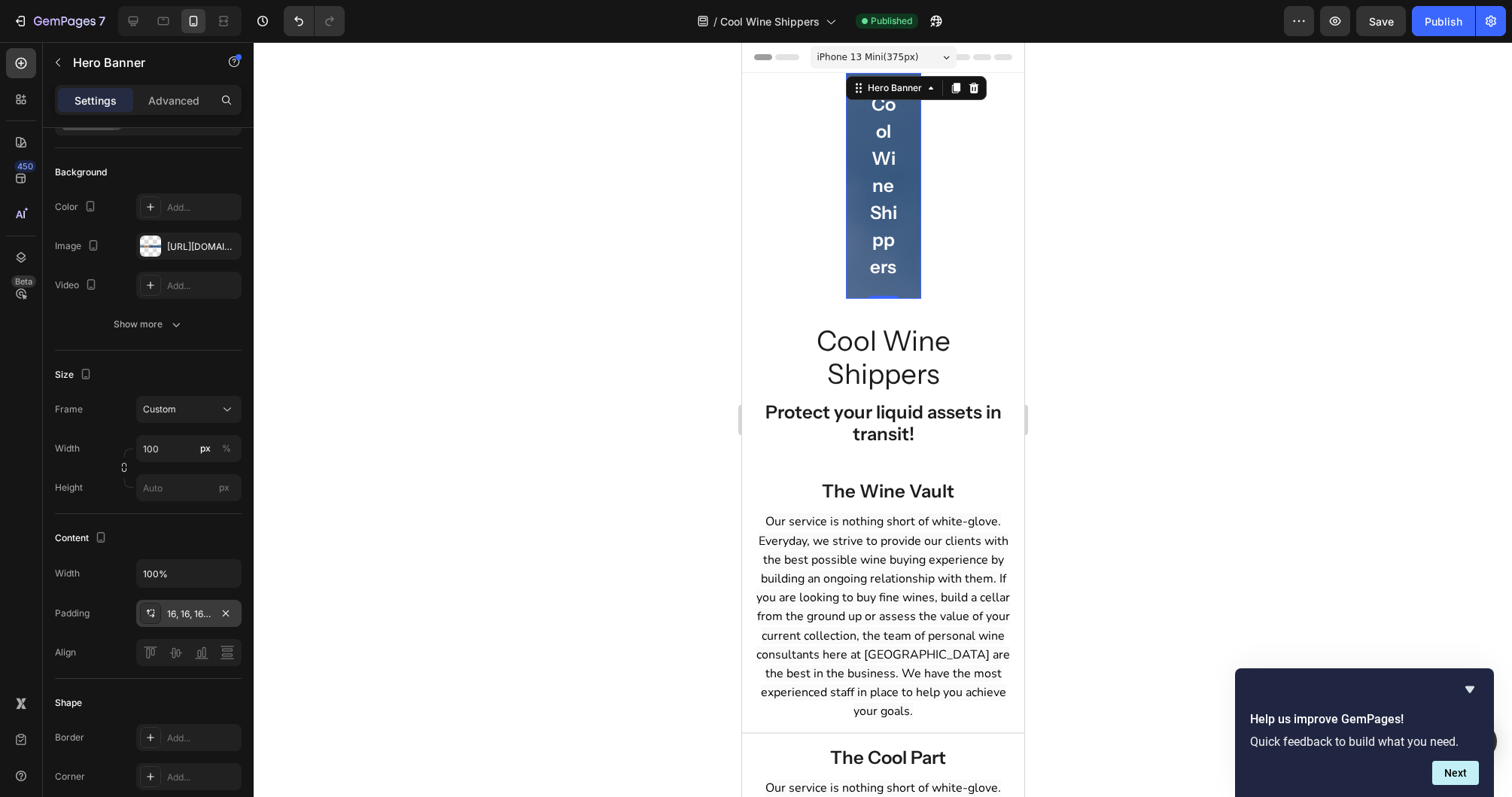
click at [846, 202] on div "Cool Wine Shippers Heading Row" at bounding box center [883, 186] width 75 height 226
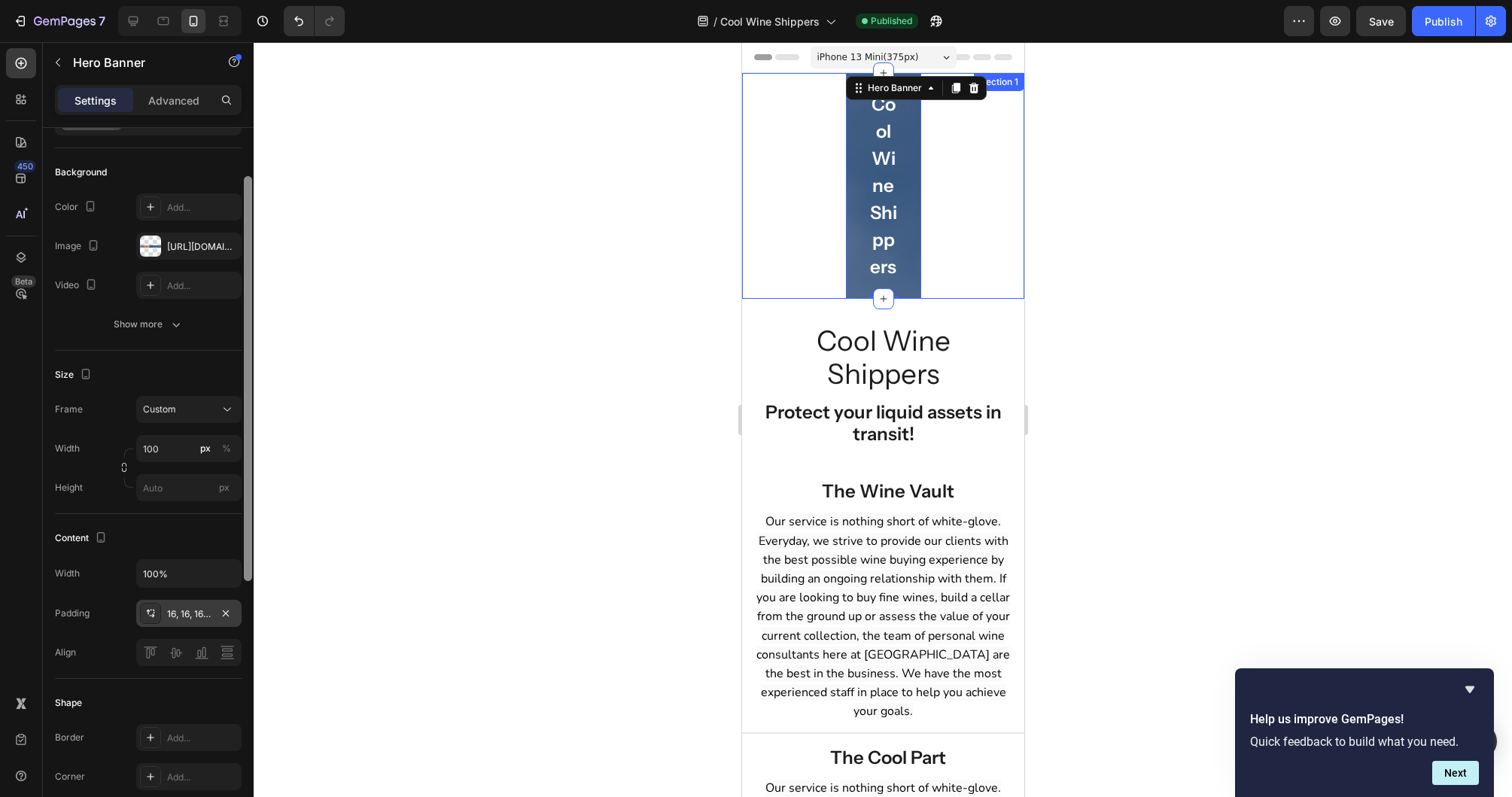
scroll to position [0, 0]
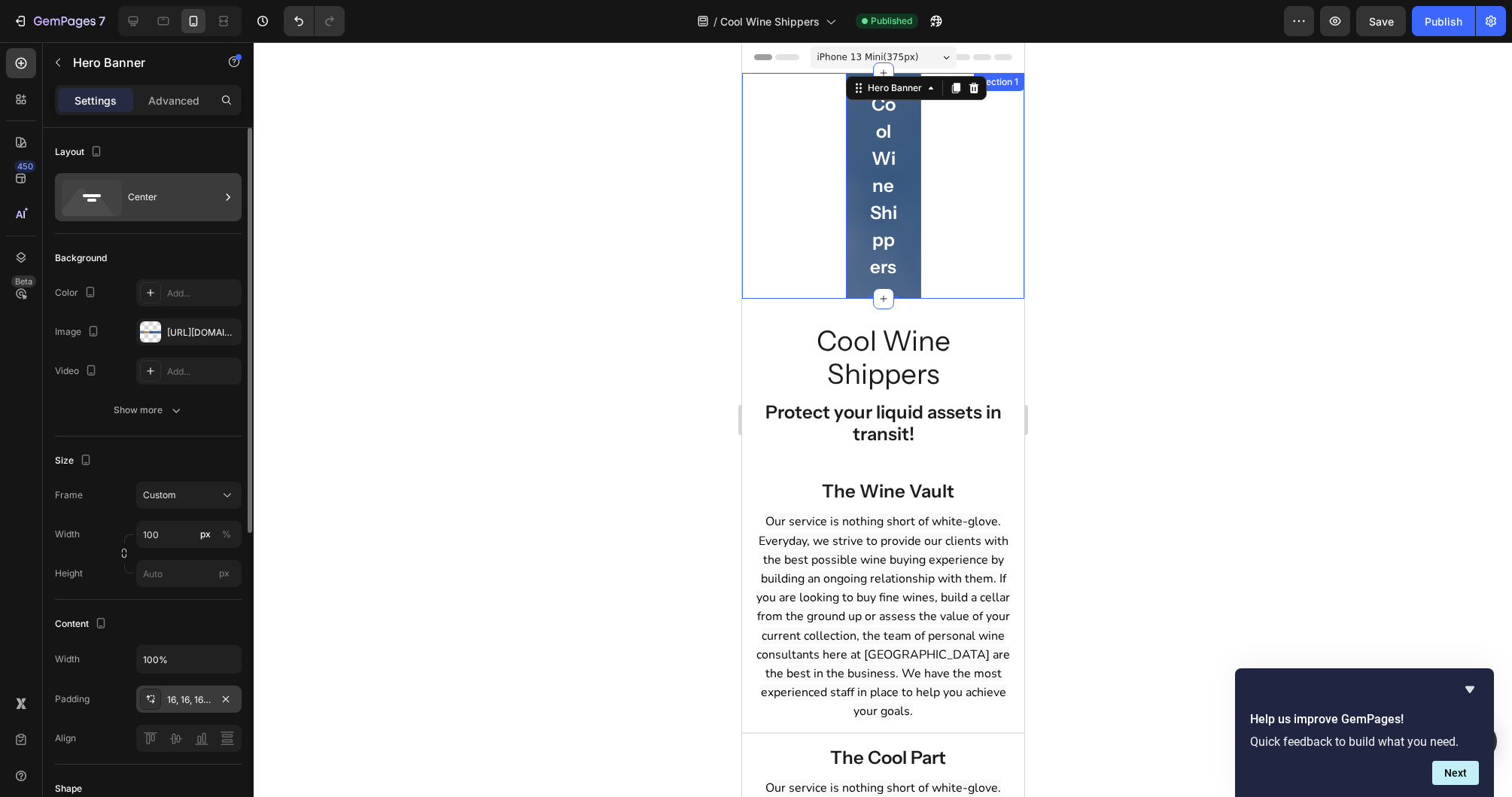
click at [201, 190] on div "Center" at bounding box center [174, 198] width 92 height 35
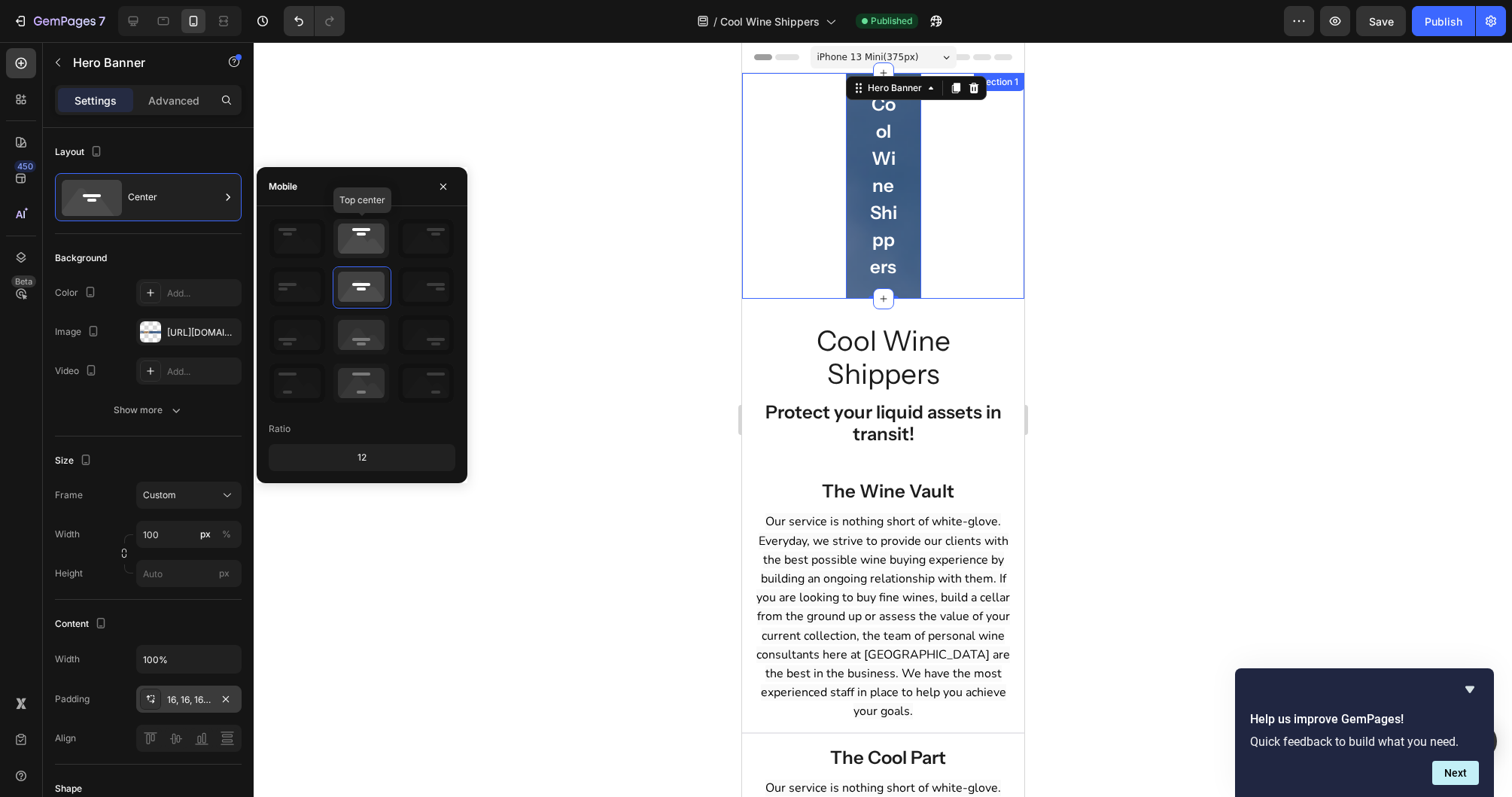
click at [369, 240] on icon at bounding box center [362, 238] width 56 height 40
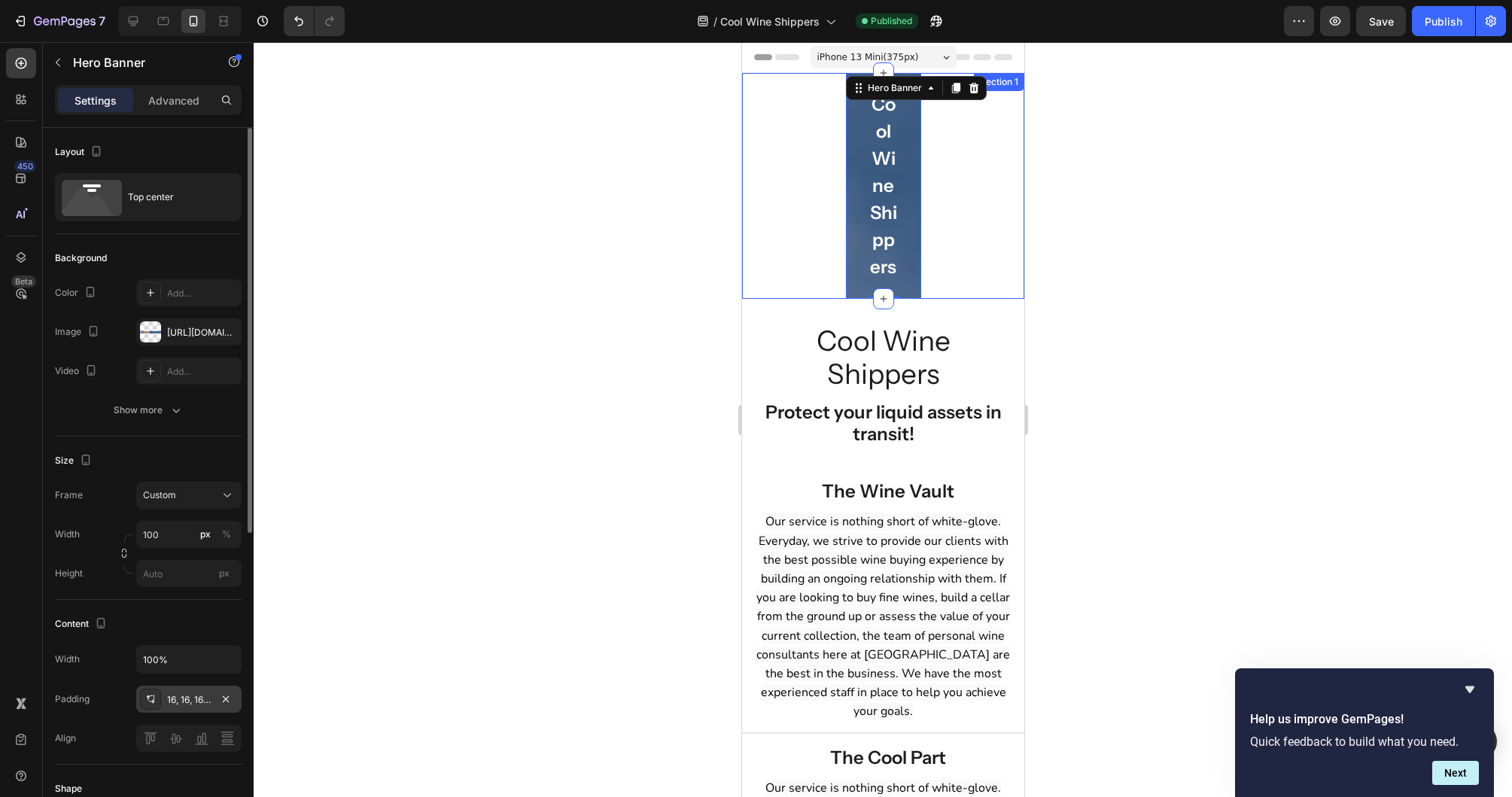
click at [181, 150] on div "Layout" at bounding box center [148, 151] width 187 height 24
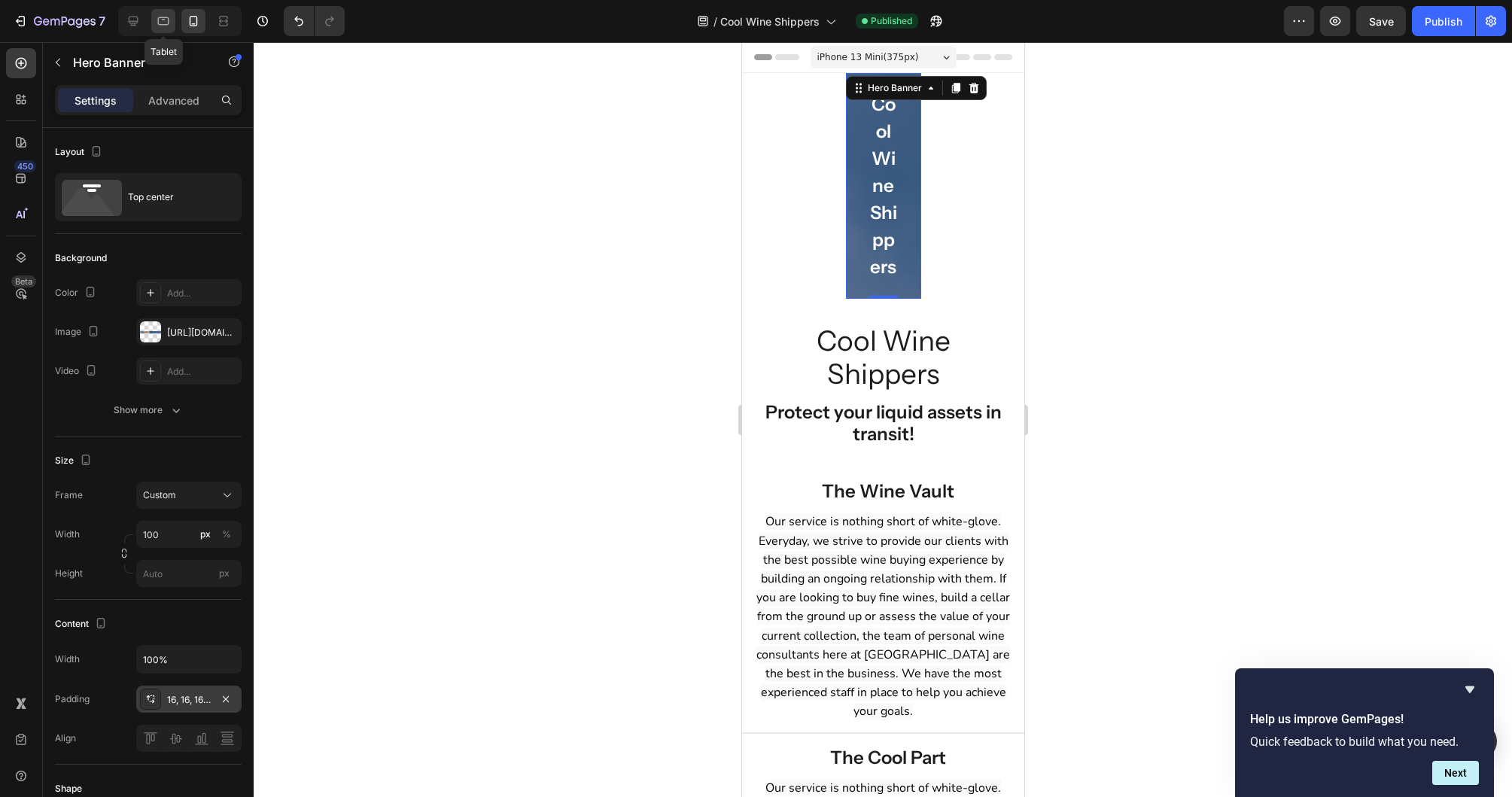
click at [167, 15] on icon at bounding box center [164, 21] width 15 height 15
type input "75"
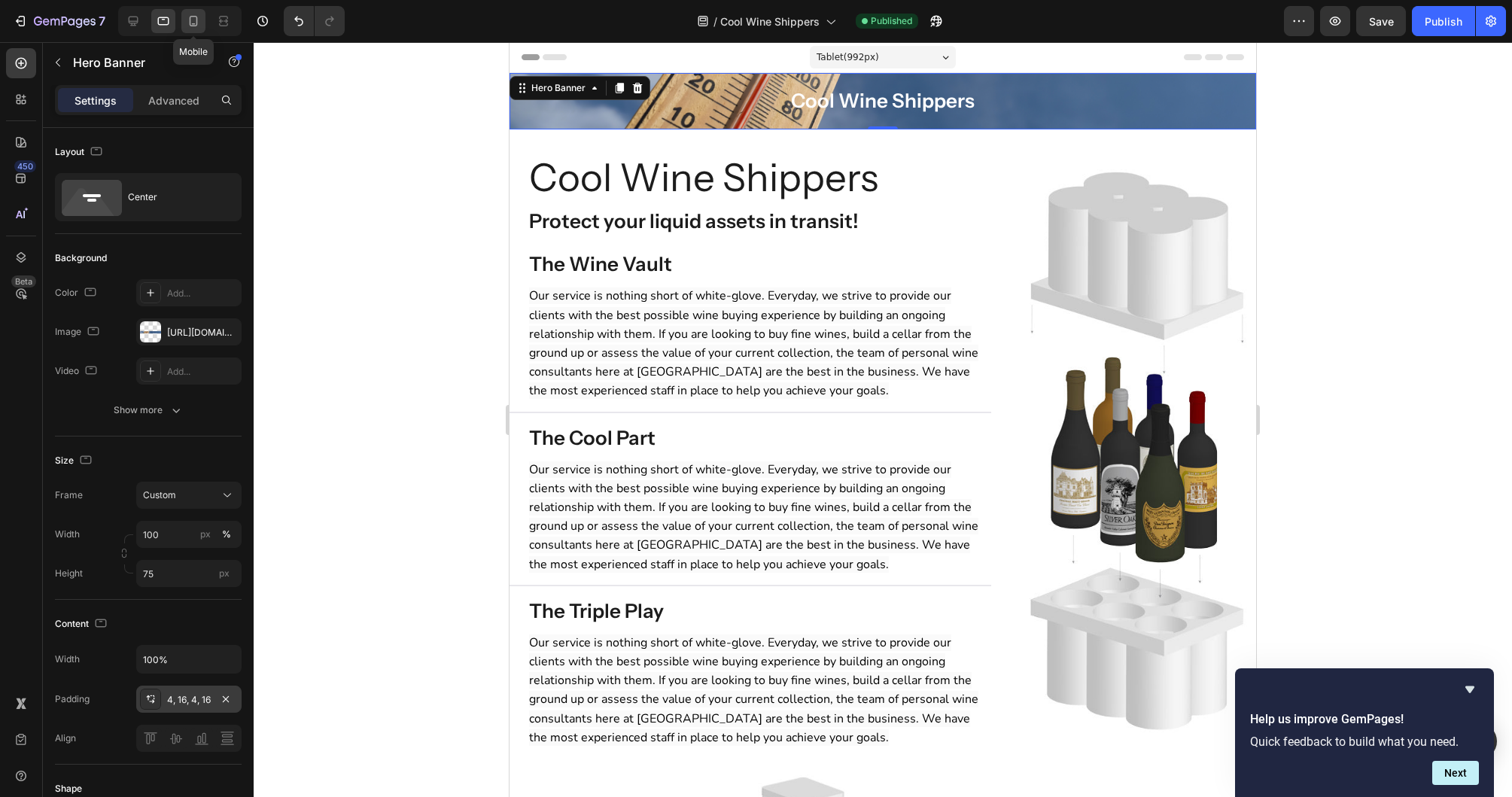
click at [190, 22] on icon at bounding box center [194, 20] width 9 height 11
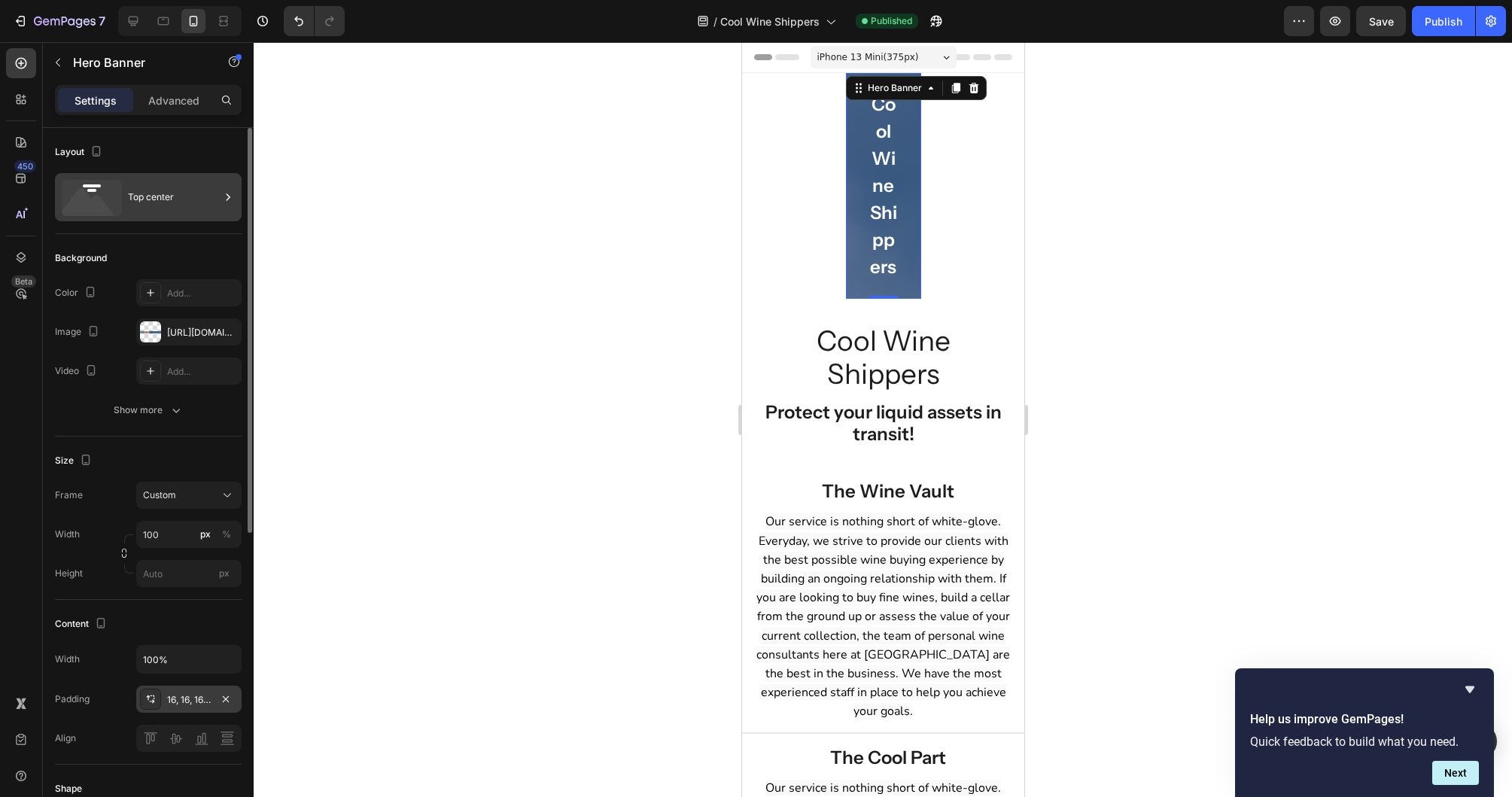
click at [198, 200] on div "Top center" at bounding box center [174, 198] width 92 height 35
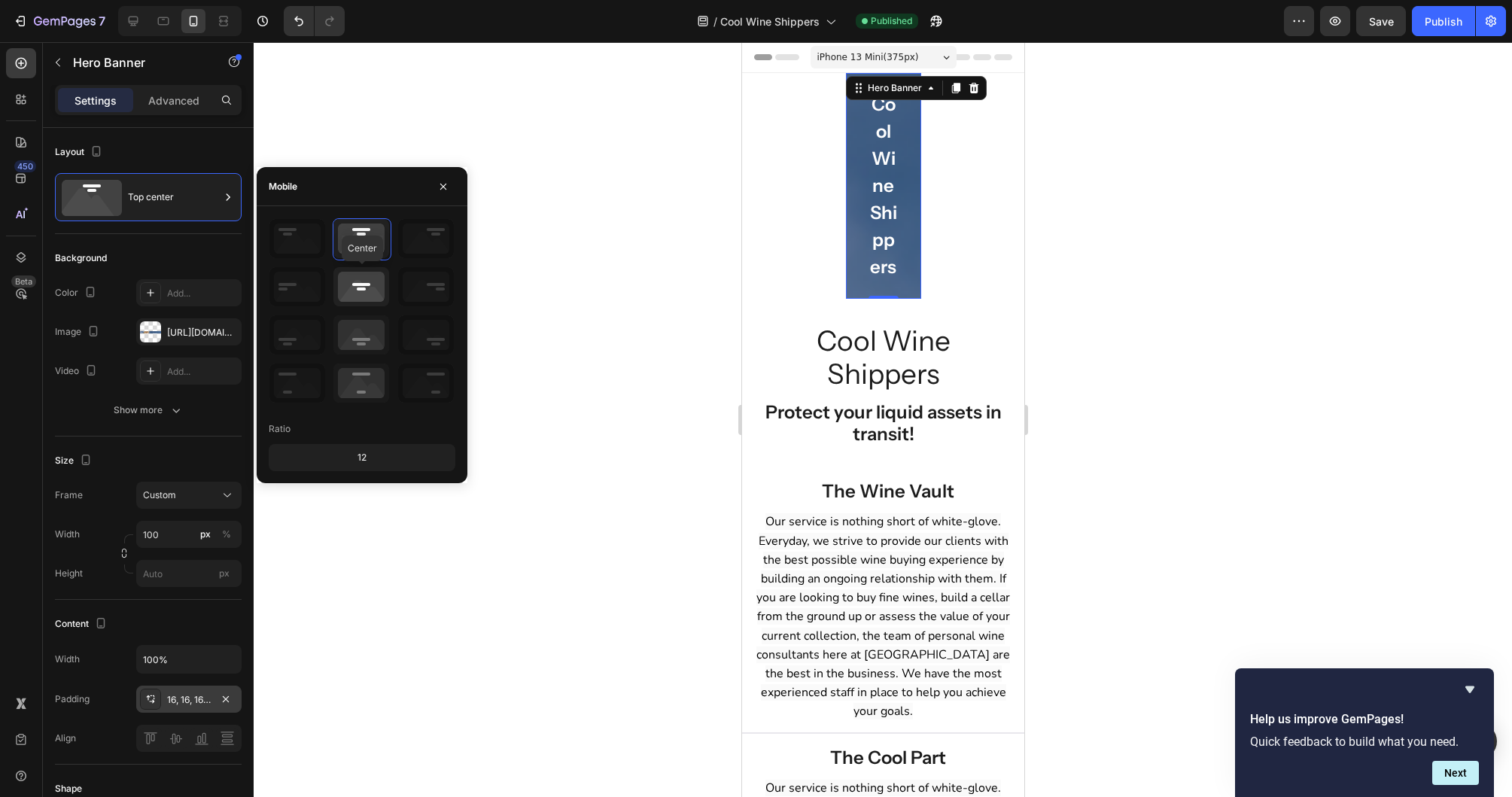
click at [362, 279] on icon at bounding box center [362, 286] width 56 height 40
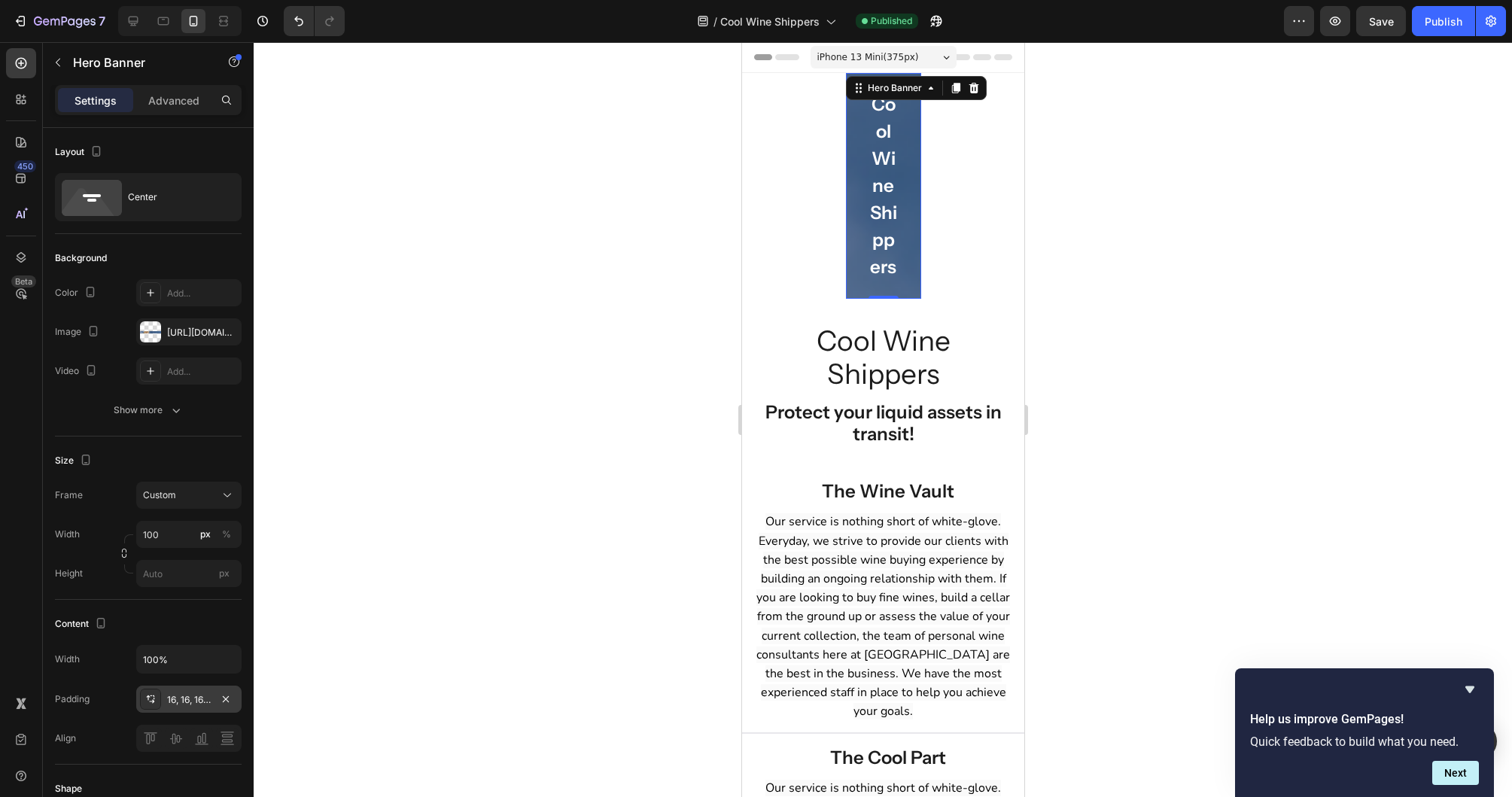
click at [412, 101] on div at bounding box center [882, 419] width 1258 height 755
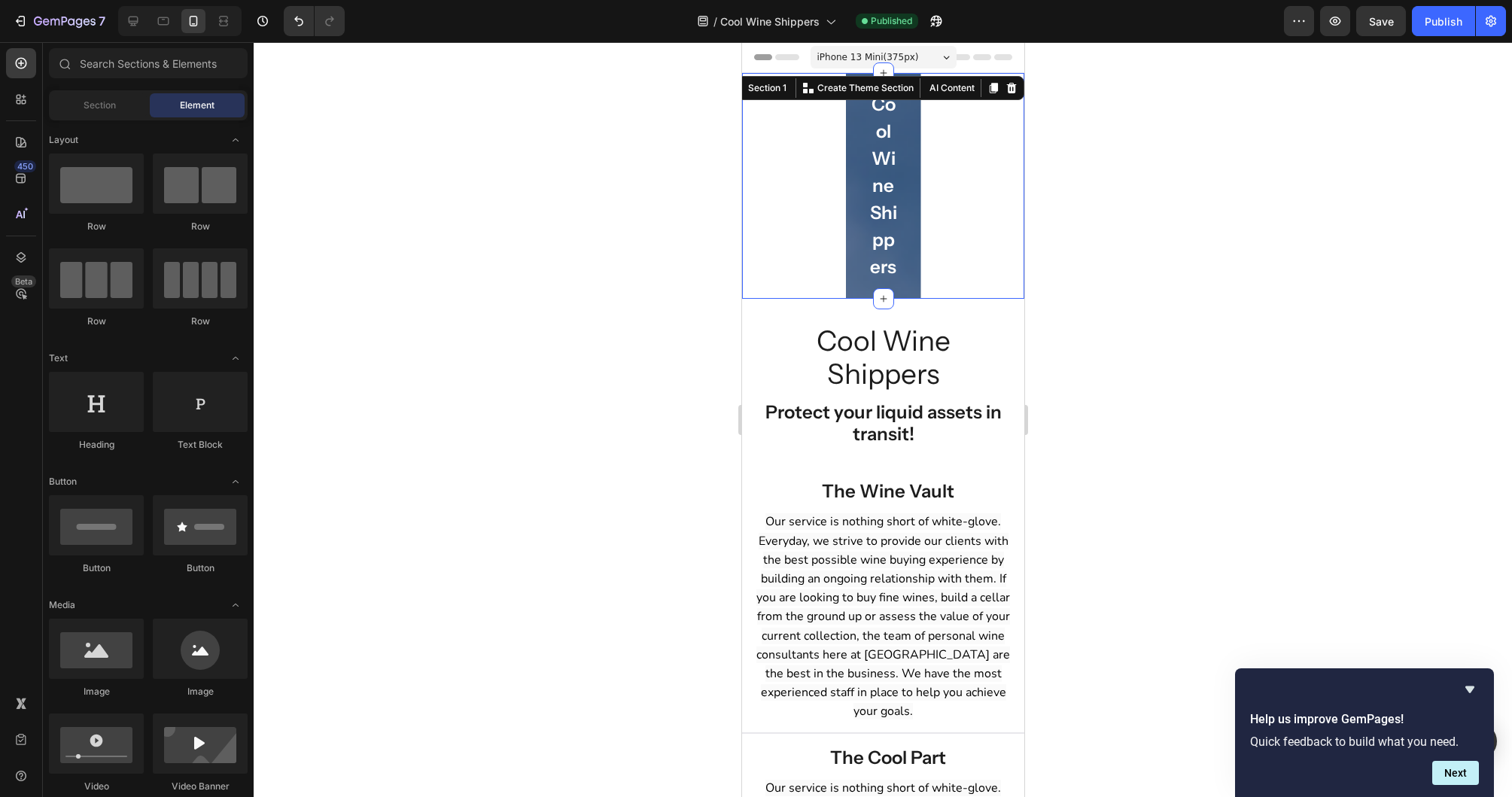
click at [936, 125] on div "Cool Wine Shippers Heading Row Hero Banner" at bounding box center [882, 186] width 283 height 226
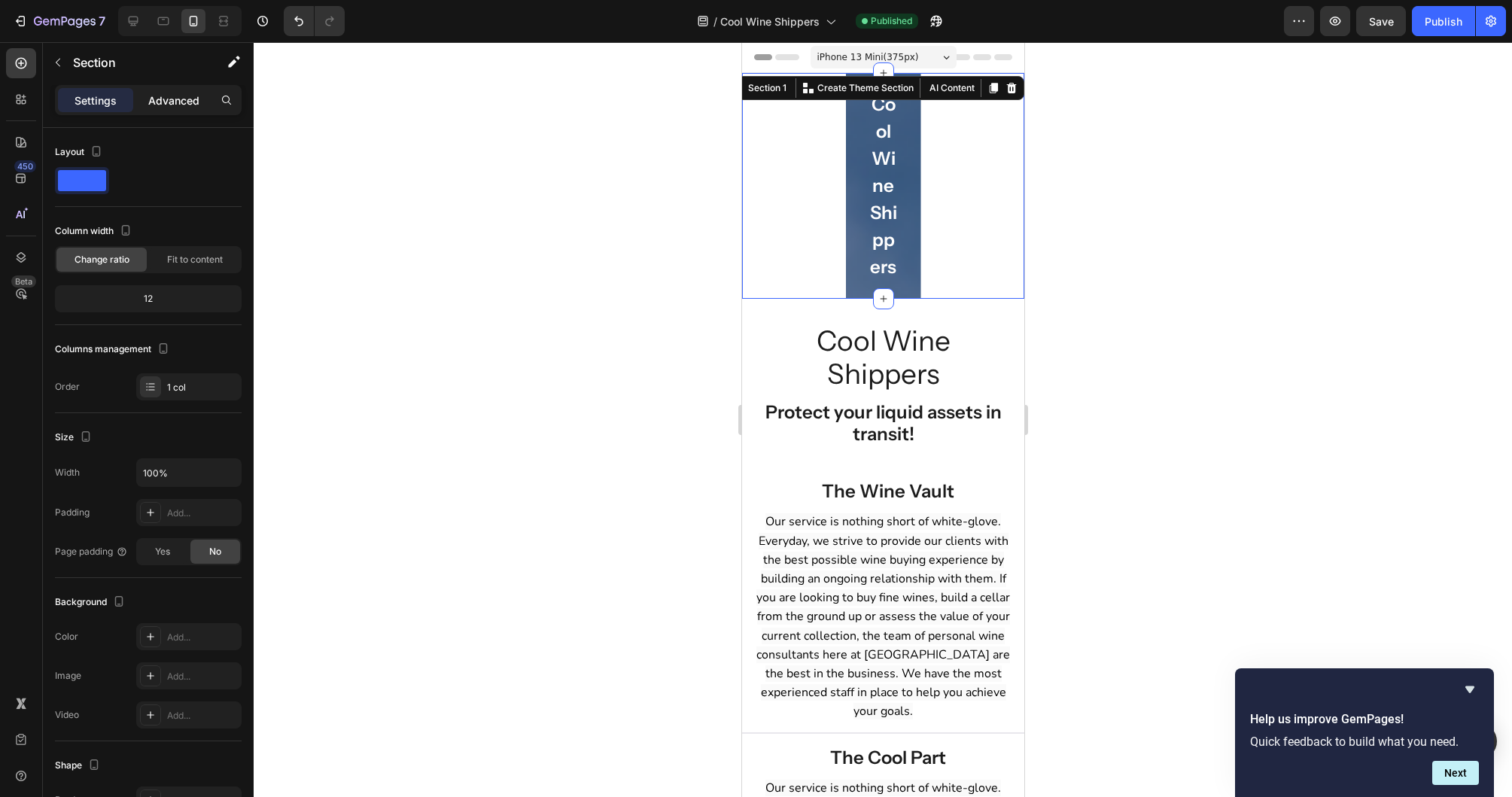
click at [186, 112] on div "Advanced" at bounding box center [174, 99] width 75 height 24
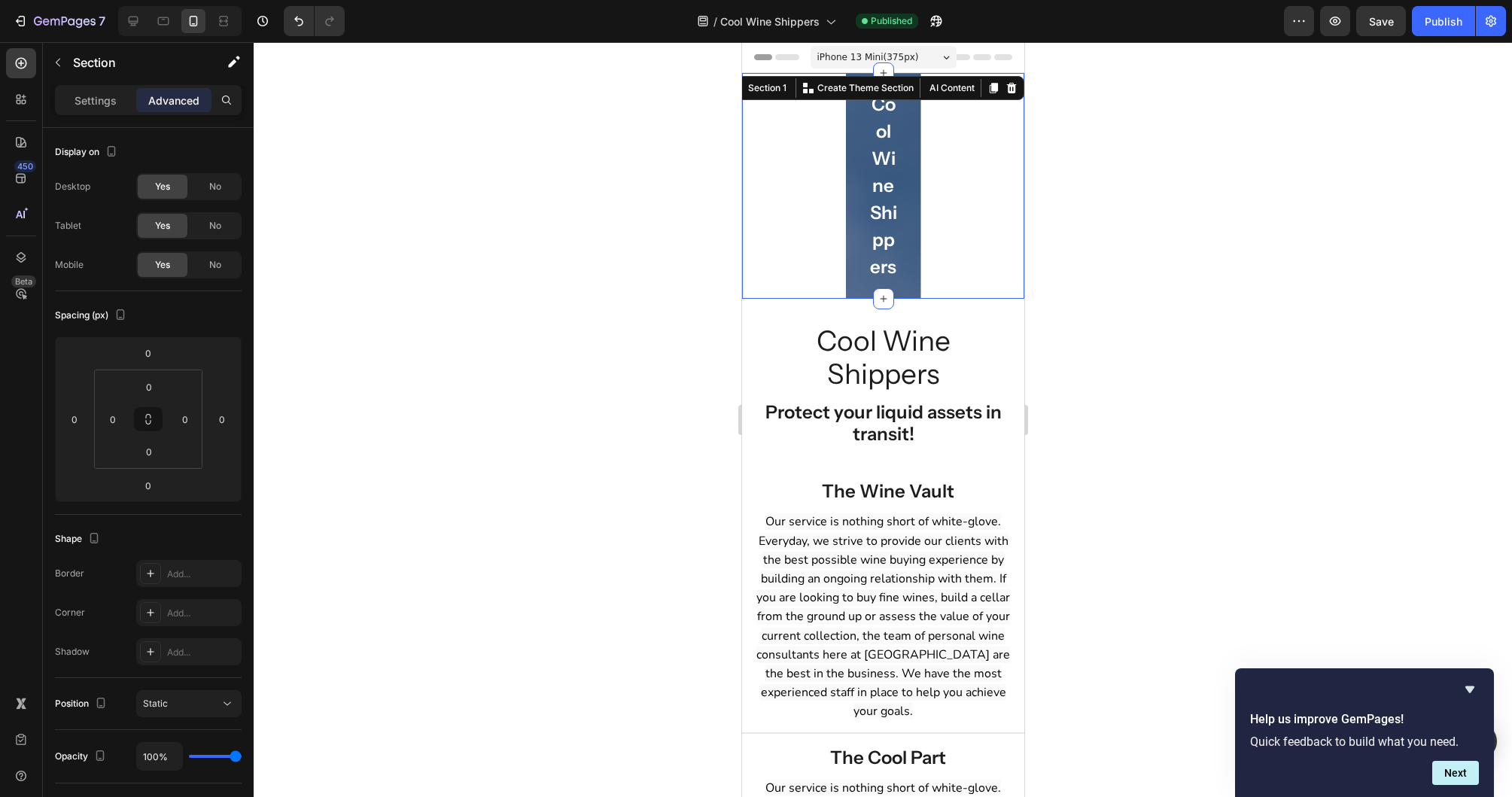
click at [791, 218] on div "Cool Wine Shippers Heading Row Hero Banner" at bounding box center [882, 186] width 283 height 226
click at [770, 93] on div "Section 1" at bounding box center [767, 88] width 44 height 13
click at [83, 98] on p "Settings" at bounding box center [95, 100] width 42 height 15
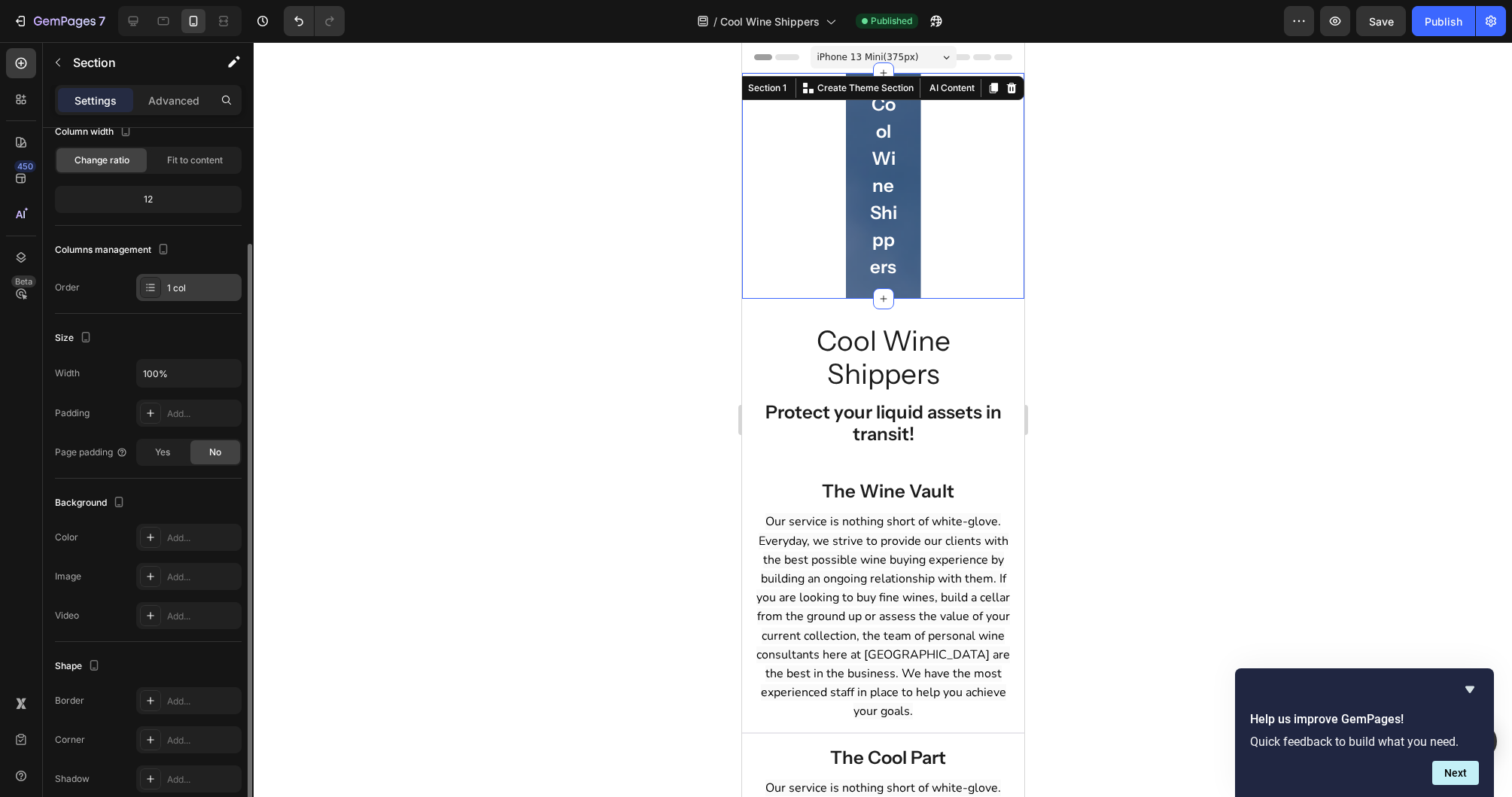
scroll to position [167, 0]
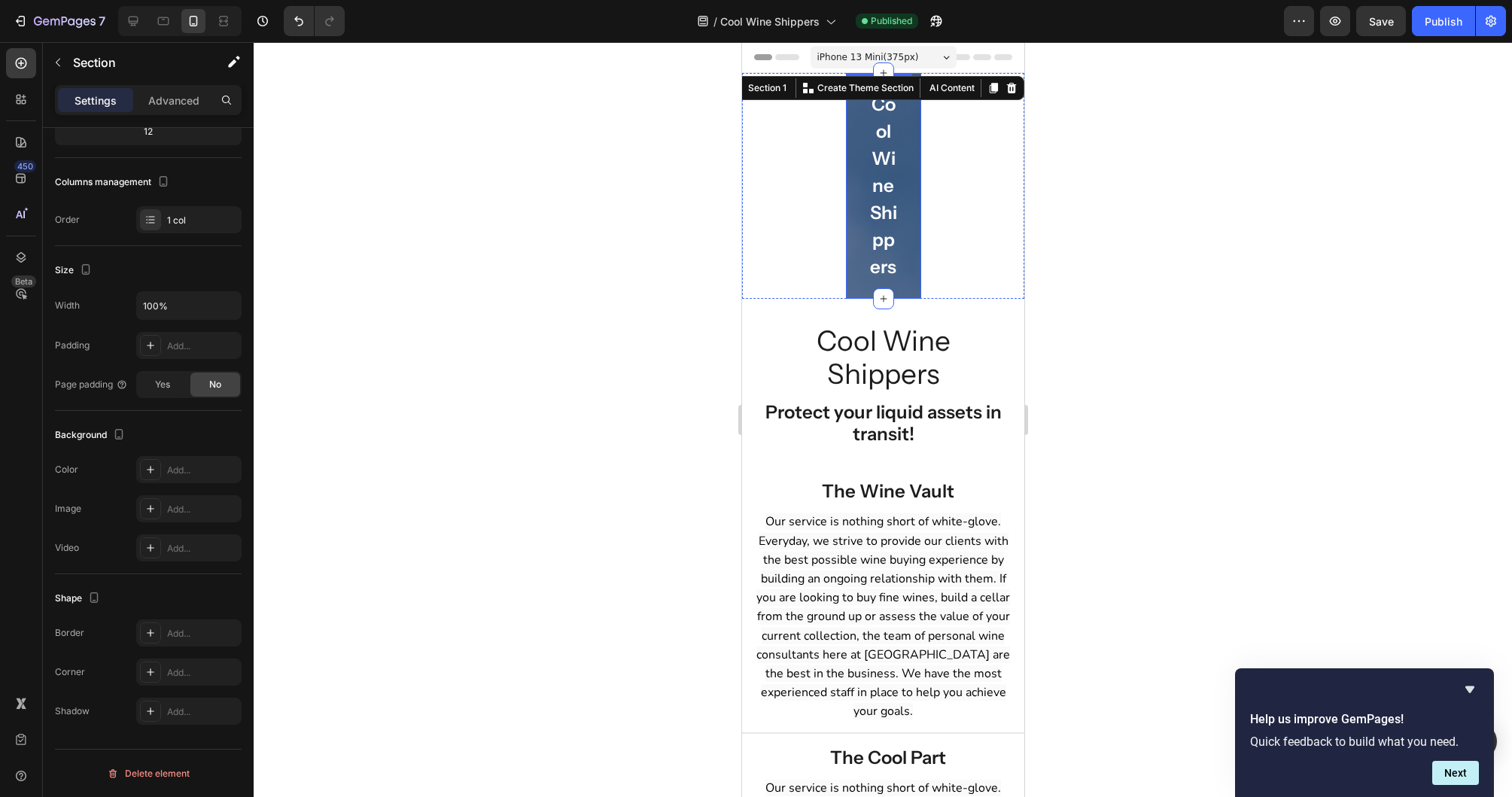
click at [849, 299] on div "Cool Wine Shippers Heading Row" at bounding box center [883, 186] width 75 height 226
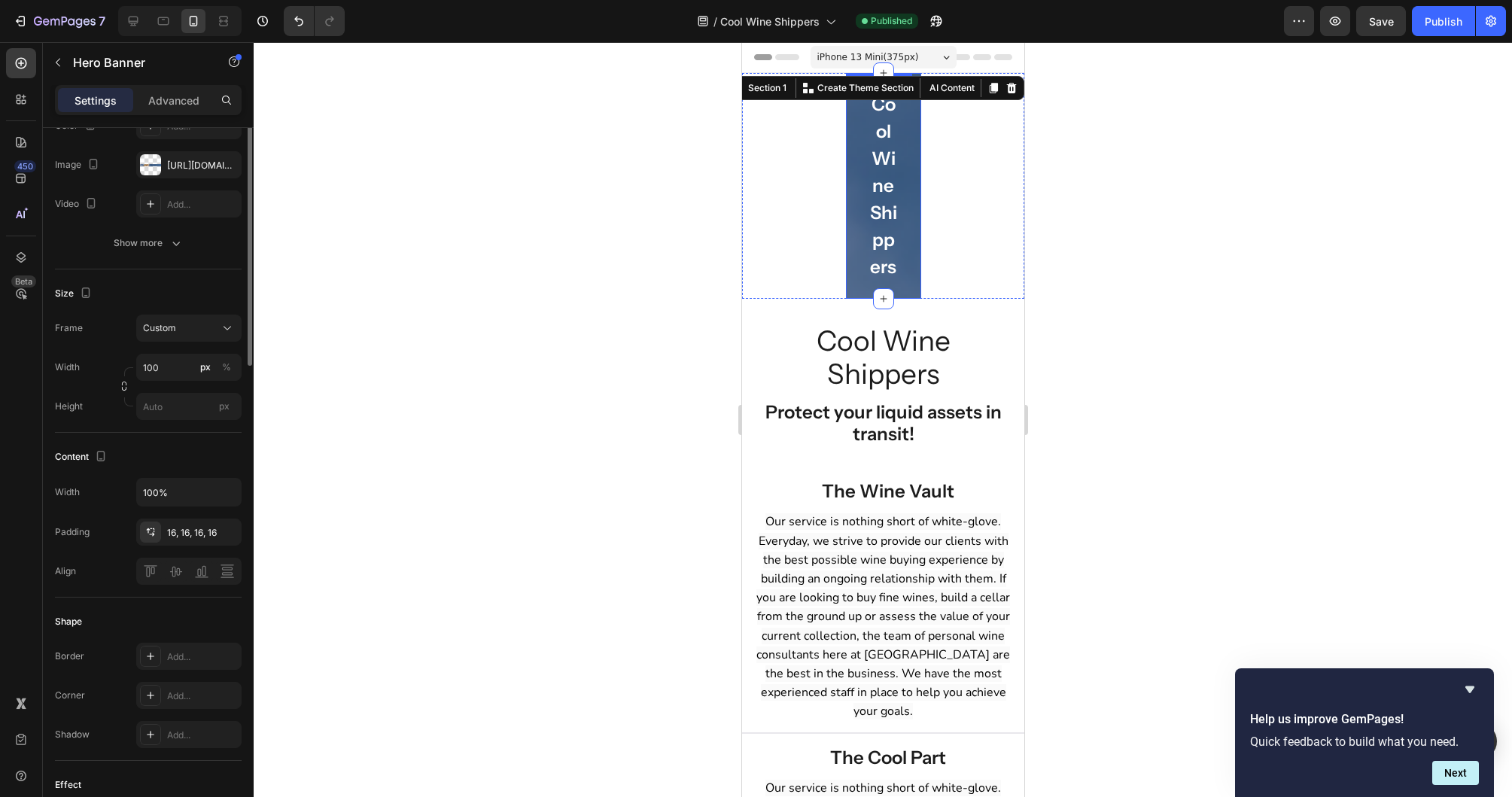
scroll to position [0, 0]
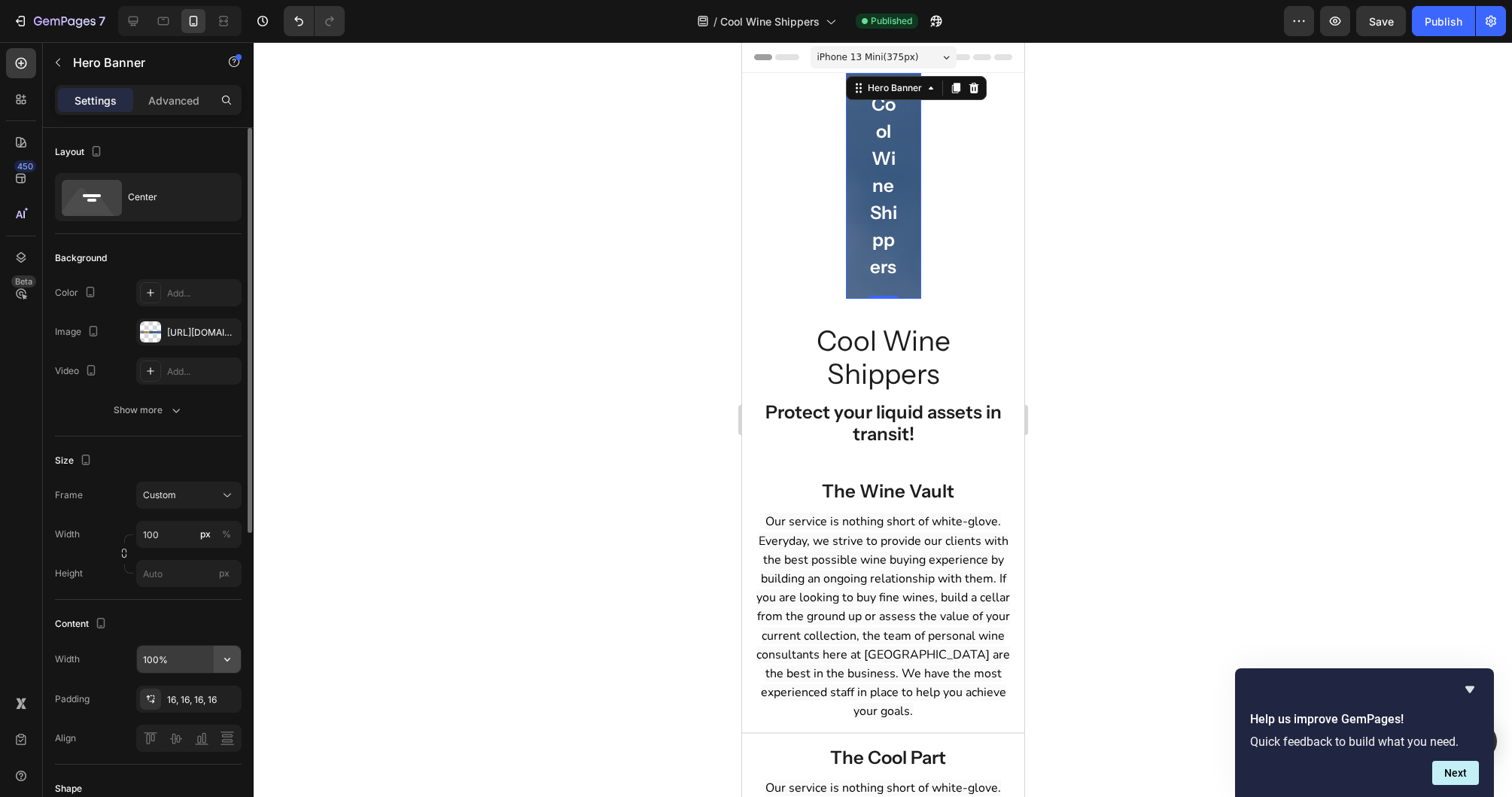
click at [233, 659] on icon "button" at bounding box center [228, 659] width 15 height 15
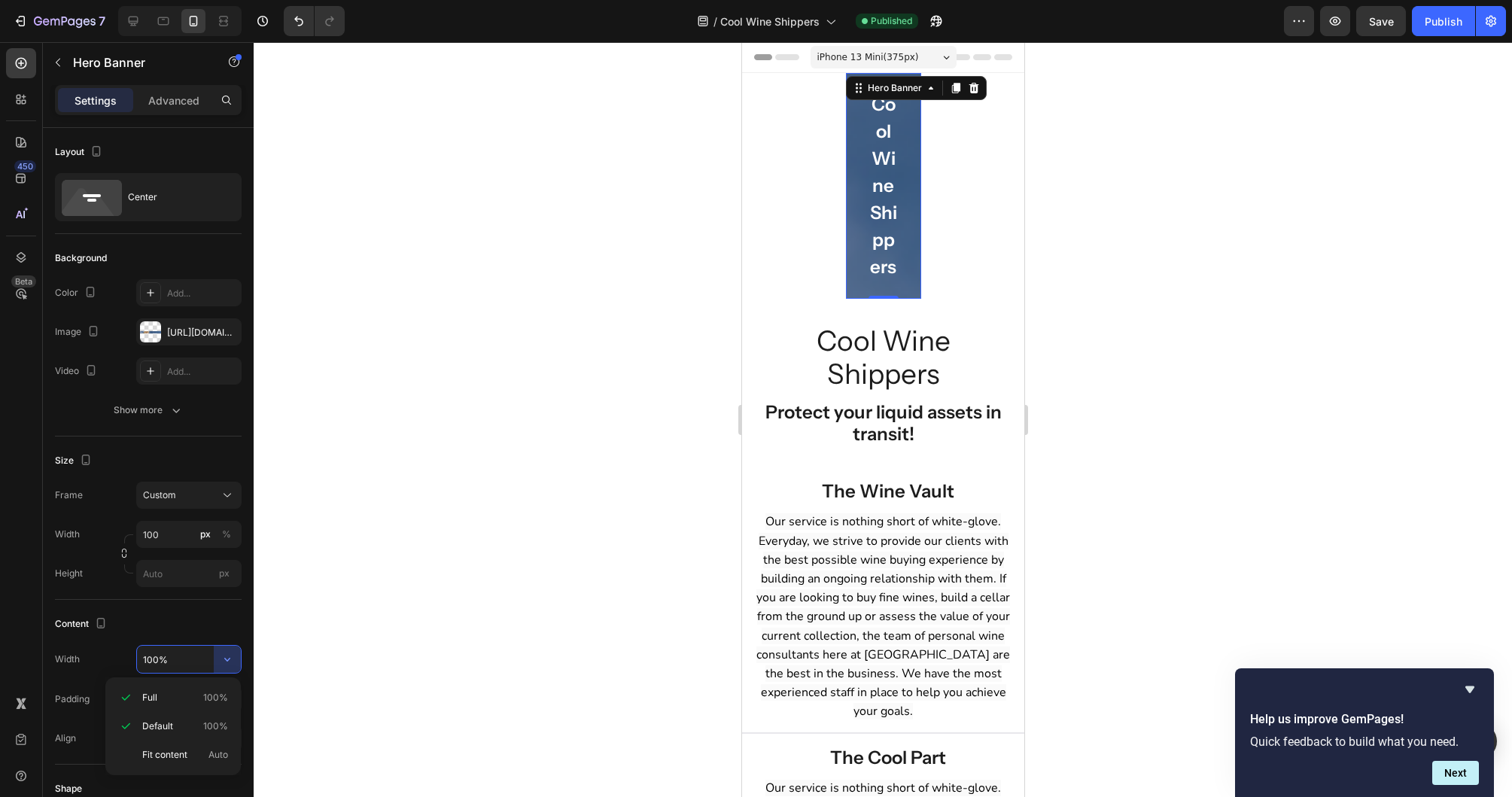
click at [310, 608] on div at bounding box center [882, 419] width 1258 height 755
click at [855, 217] on div "Cool Wine Shippers Heading Row" at bounding box center [883, 186] width 75 height 226
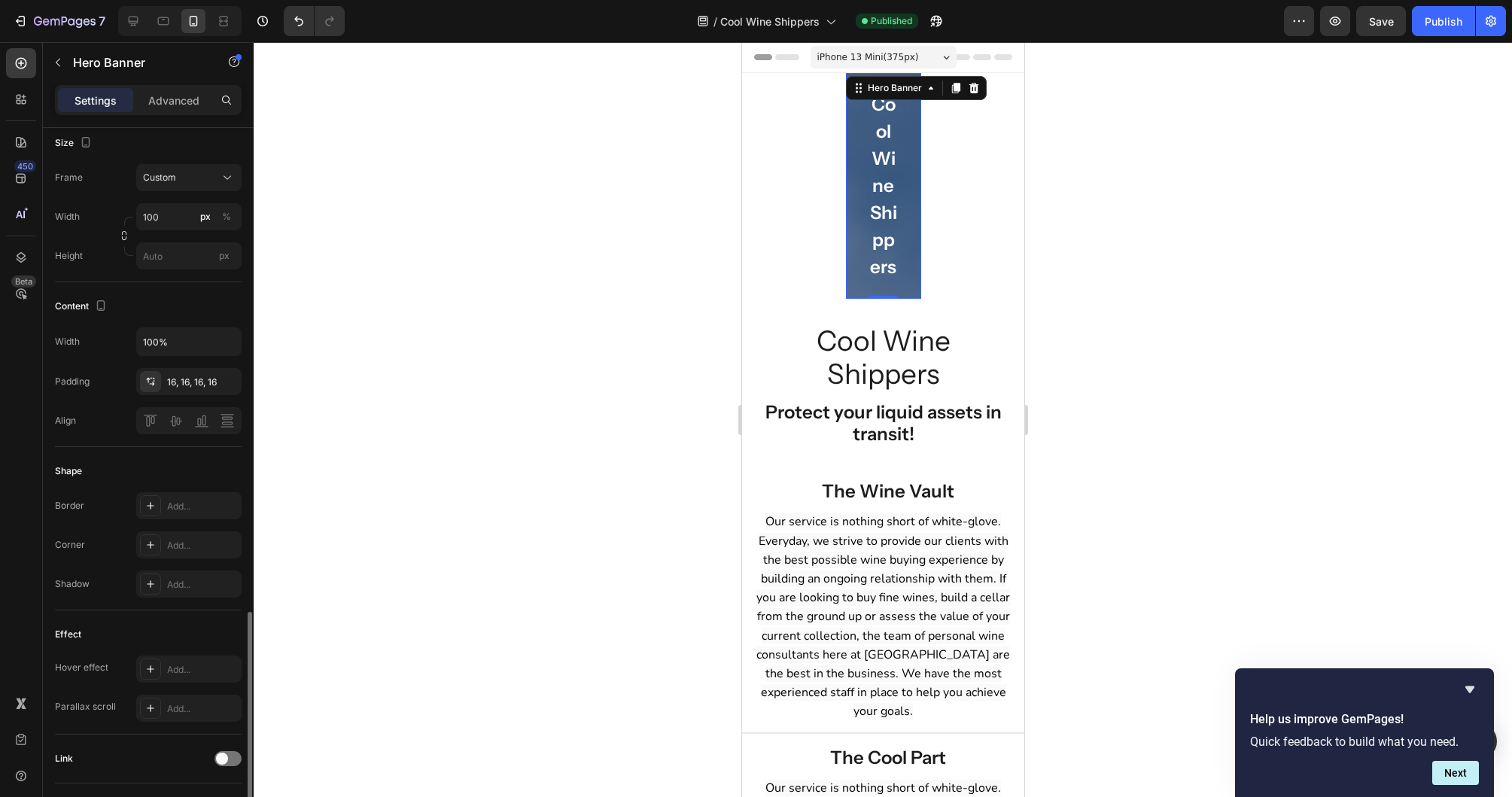
scroll to position [540, 0]
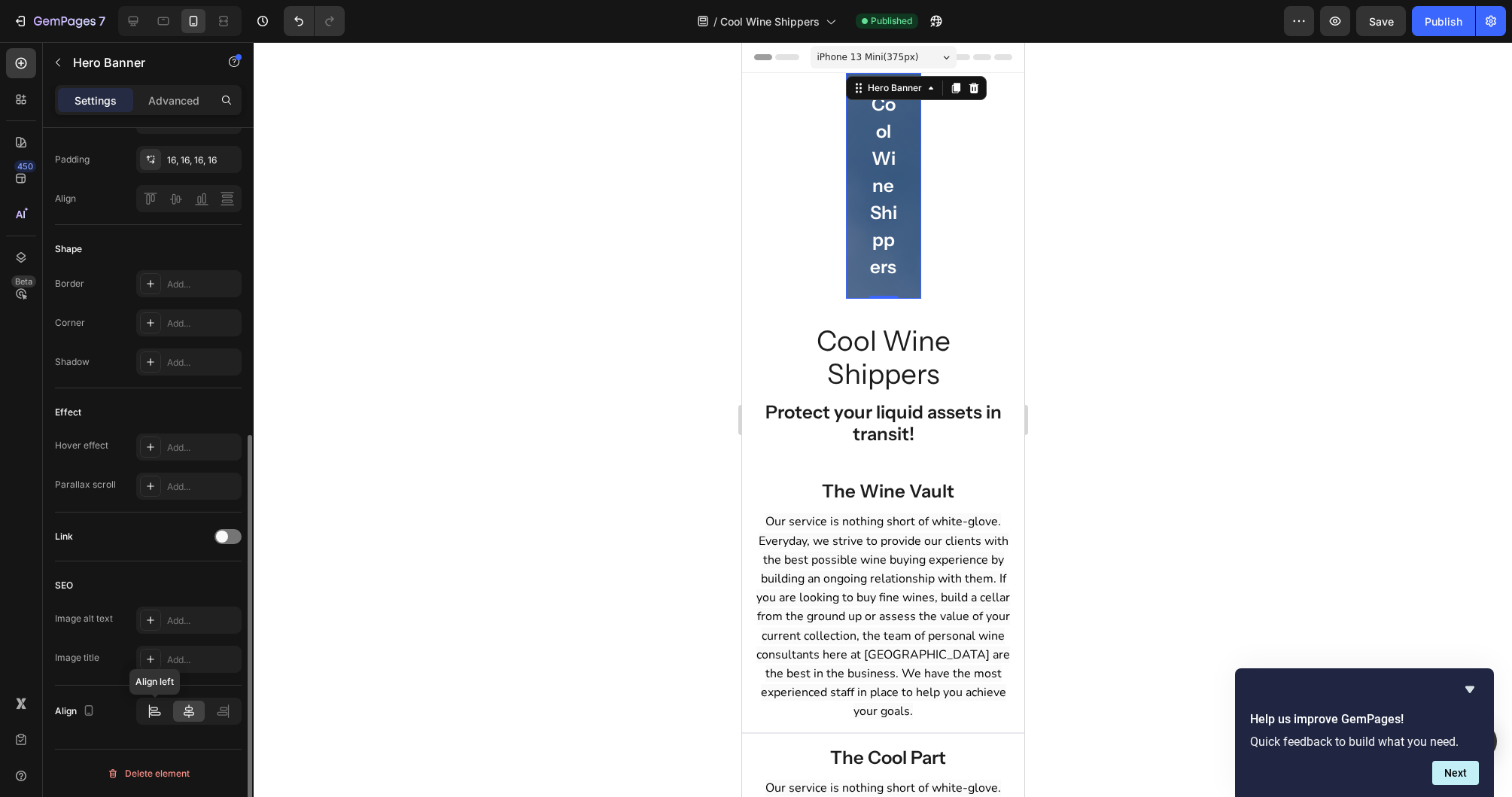
click at [164, 713] on div at bounding box center [154, 711] width 31 height 21
click at [182, 710] on icon at bounding box center [189, 711] width 15 height 15
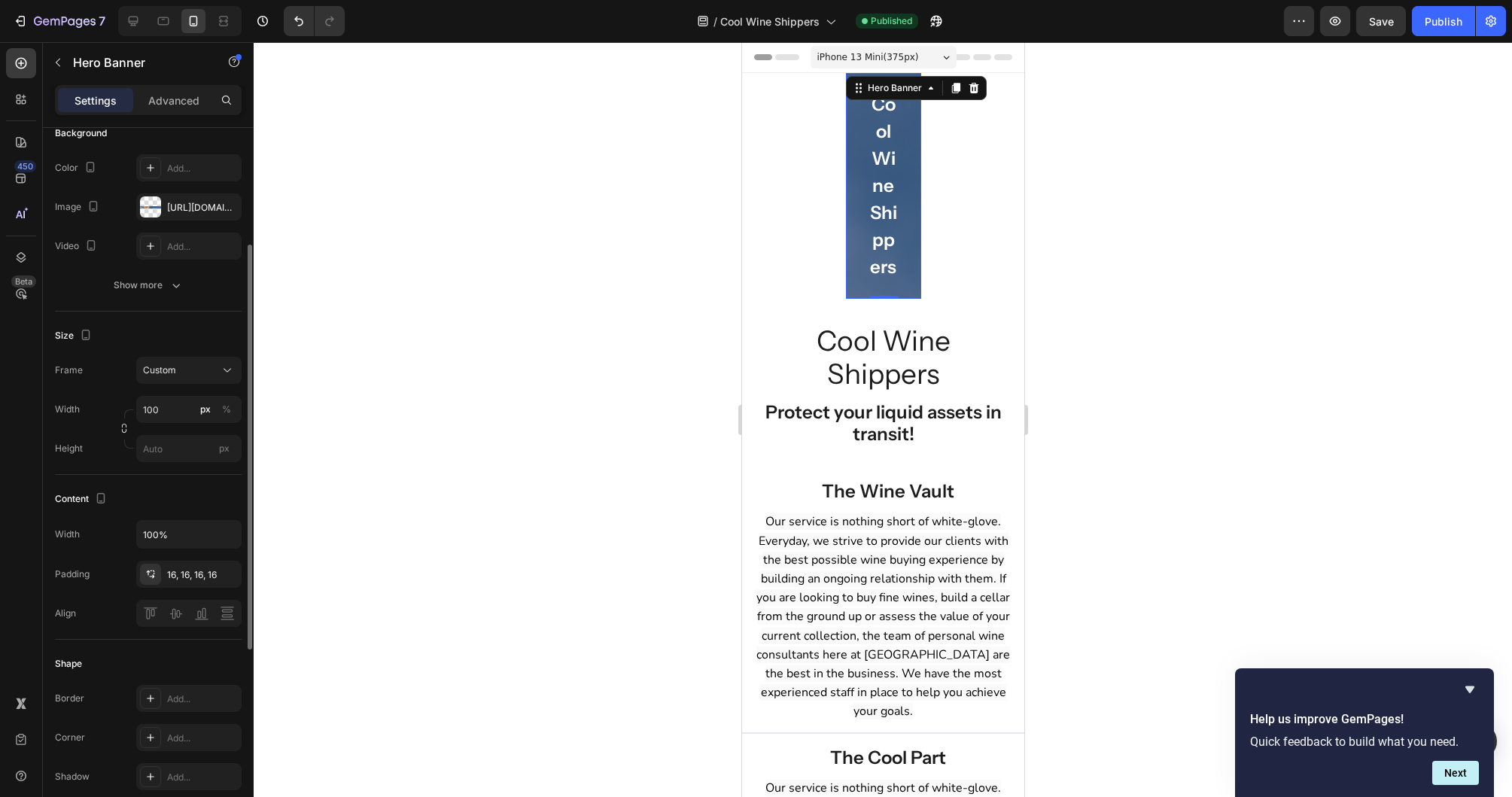
scroll to position [106, 0]
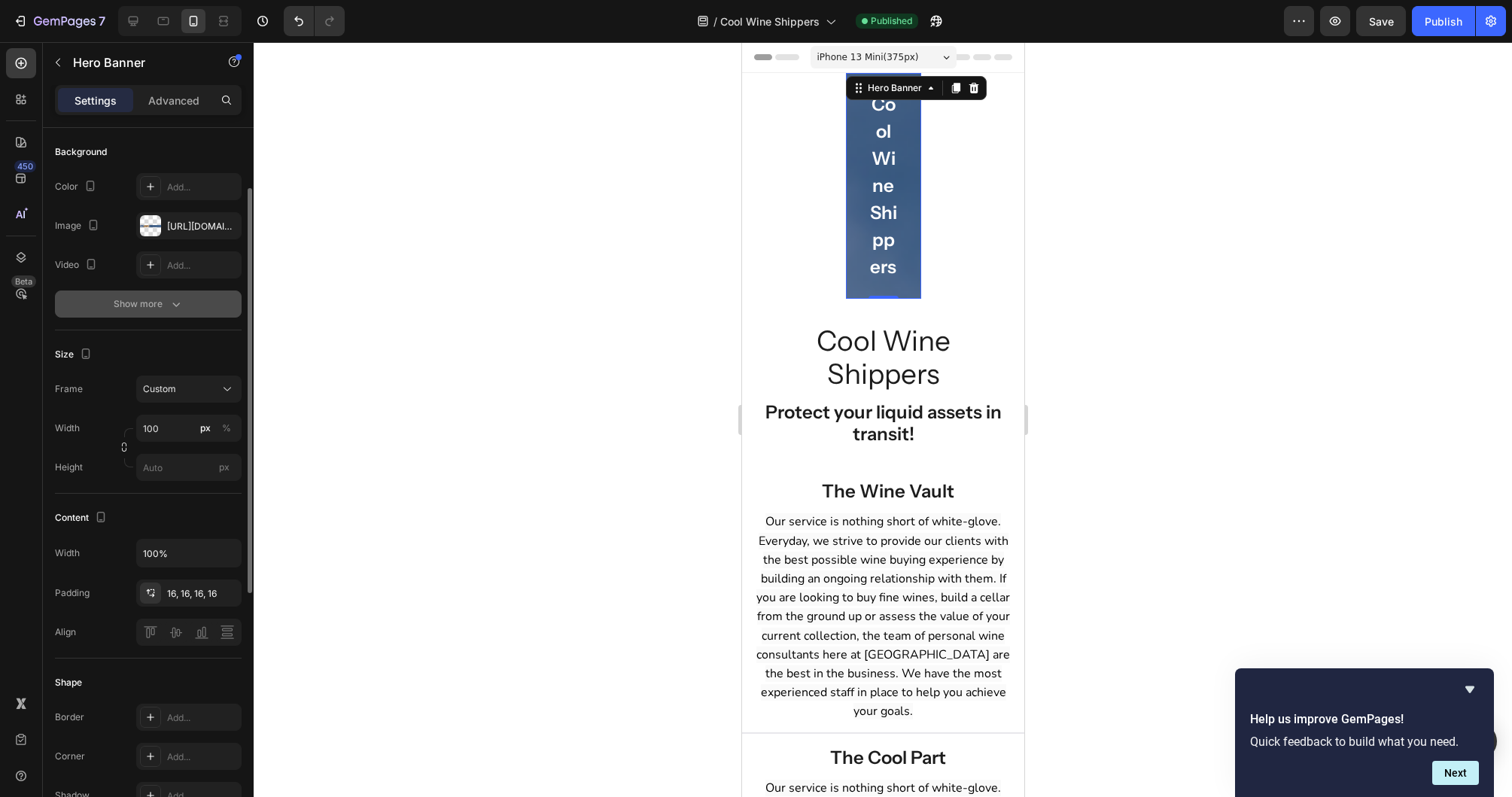
click at [162, 302] on div "Show more" at bounding box center [148, 305] width 70 height 15
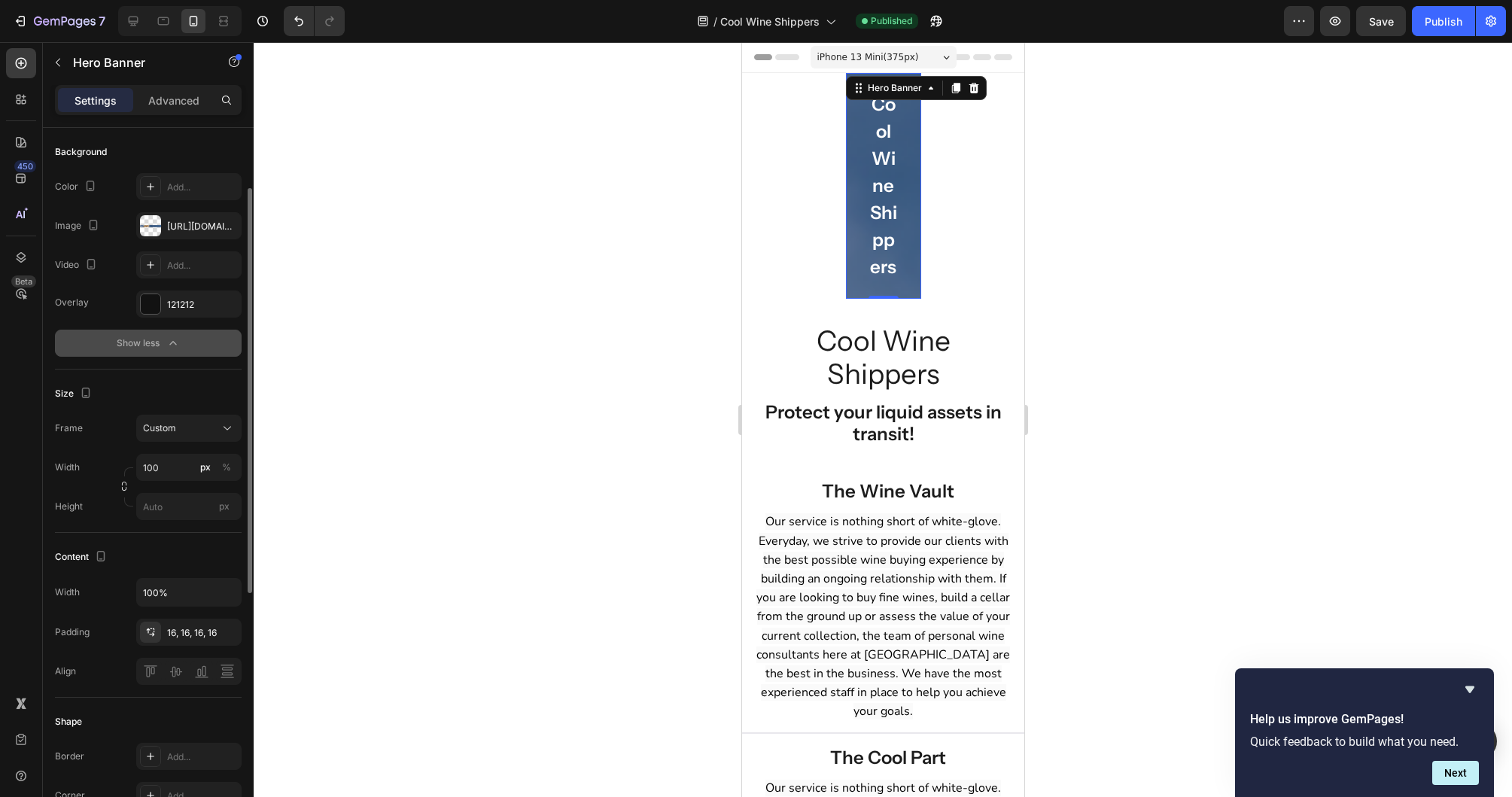
click at [156, 347] on div "Show less" at bounding box center [148, 343] width 64 height 15
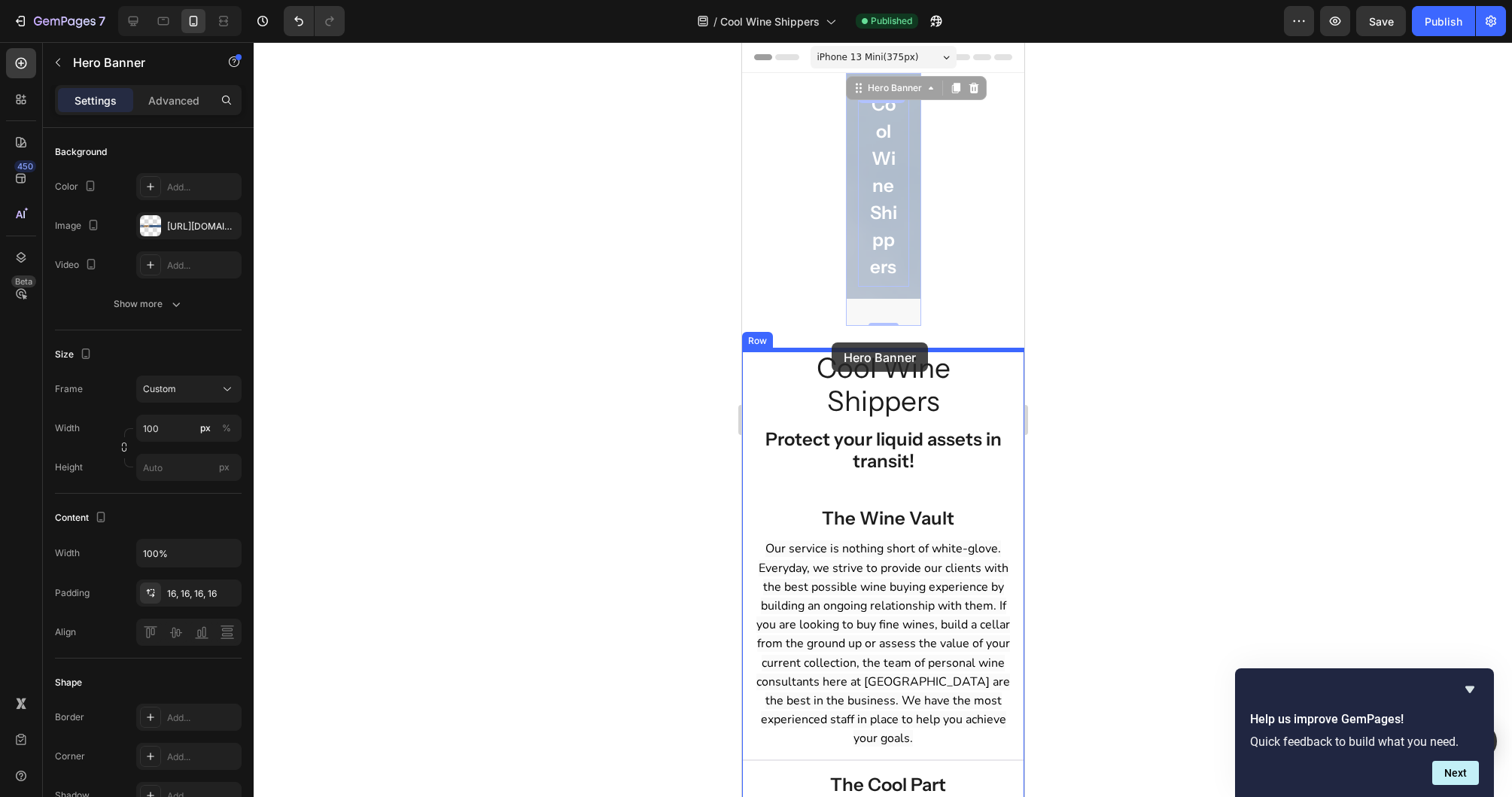
drag, startPoint x: 880, startPoint y: 91, endPoint x: 831, endPoint y: 342, distance: 255.7
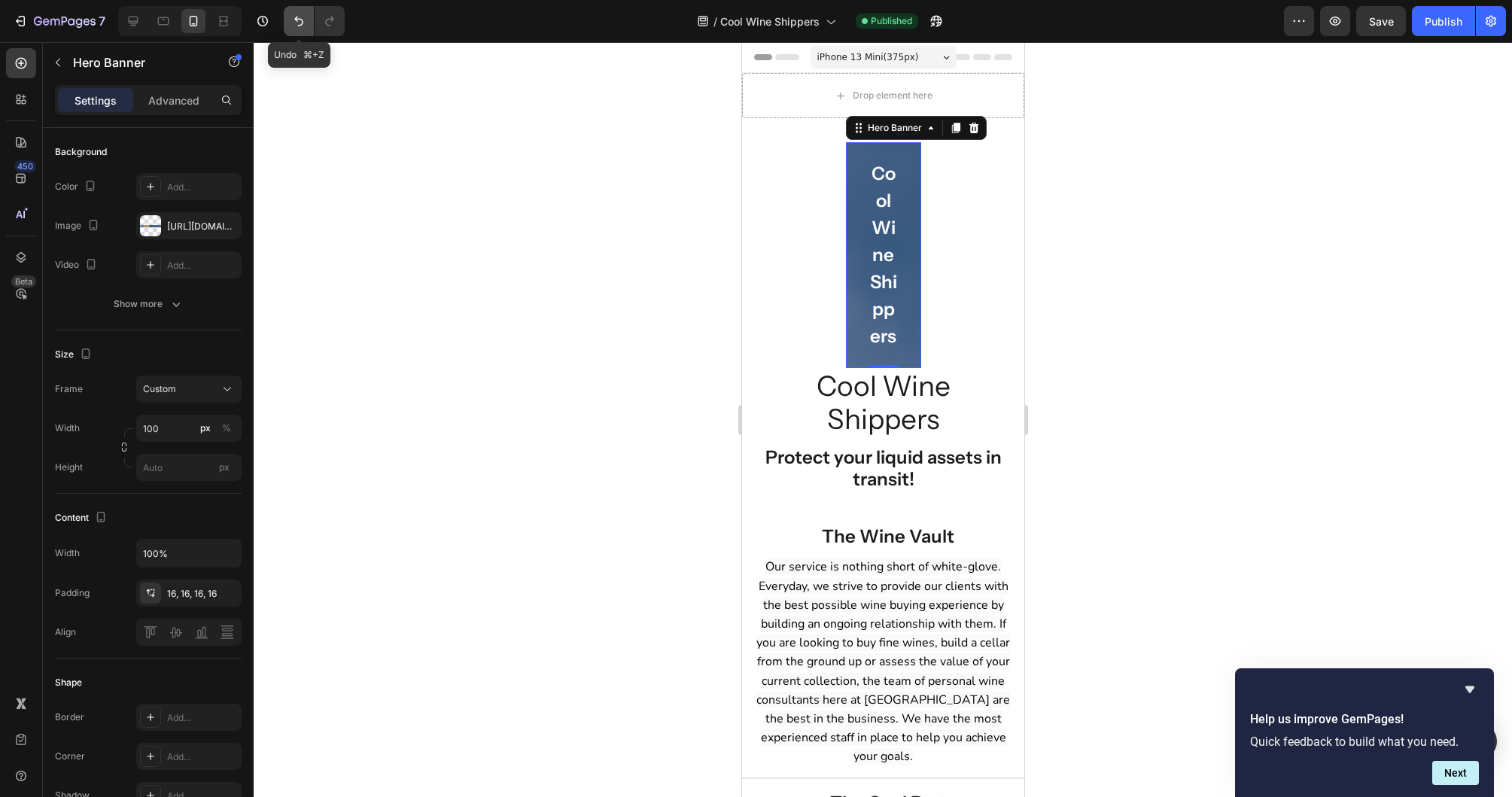
click at [288, 19] on button "Undo/Redo" at bounding box center [298, 20] width 30 height 30
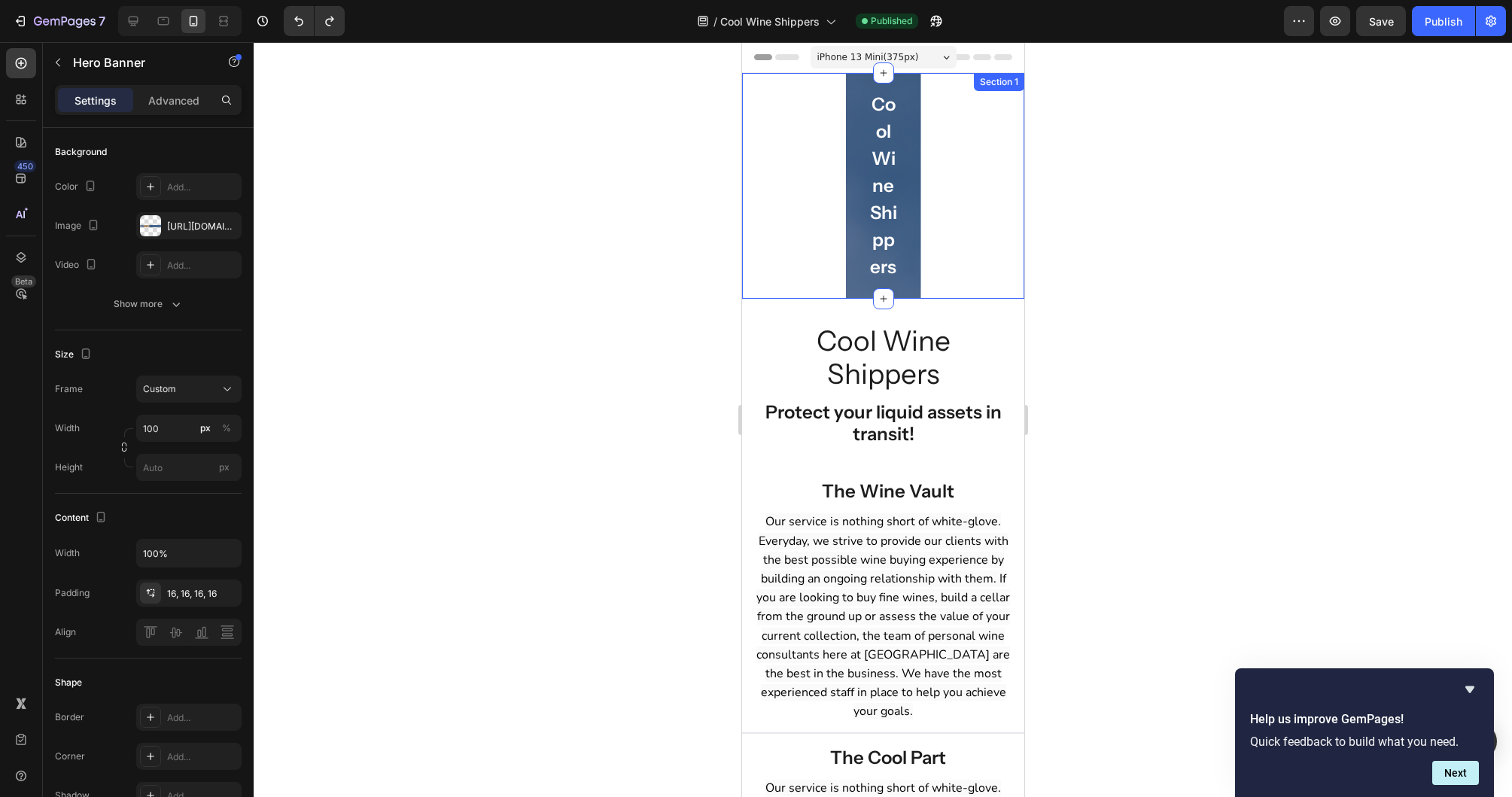
scroll to position [2, 0]
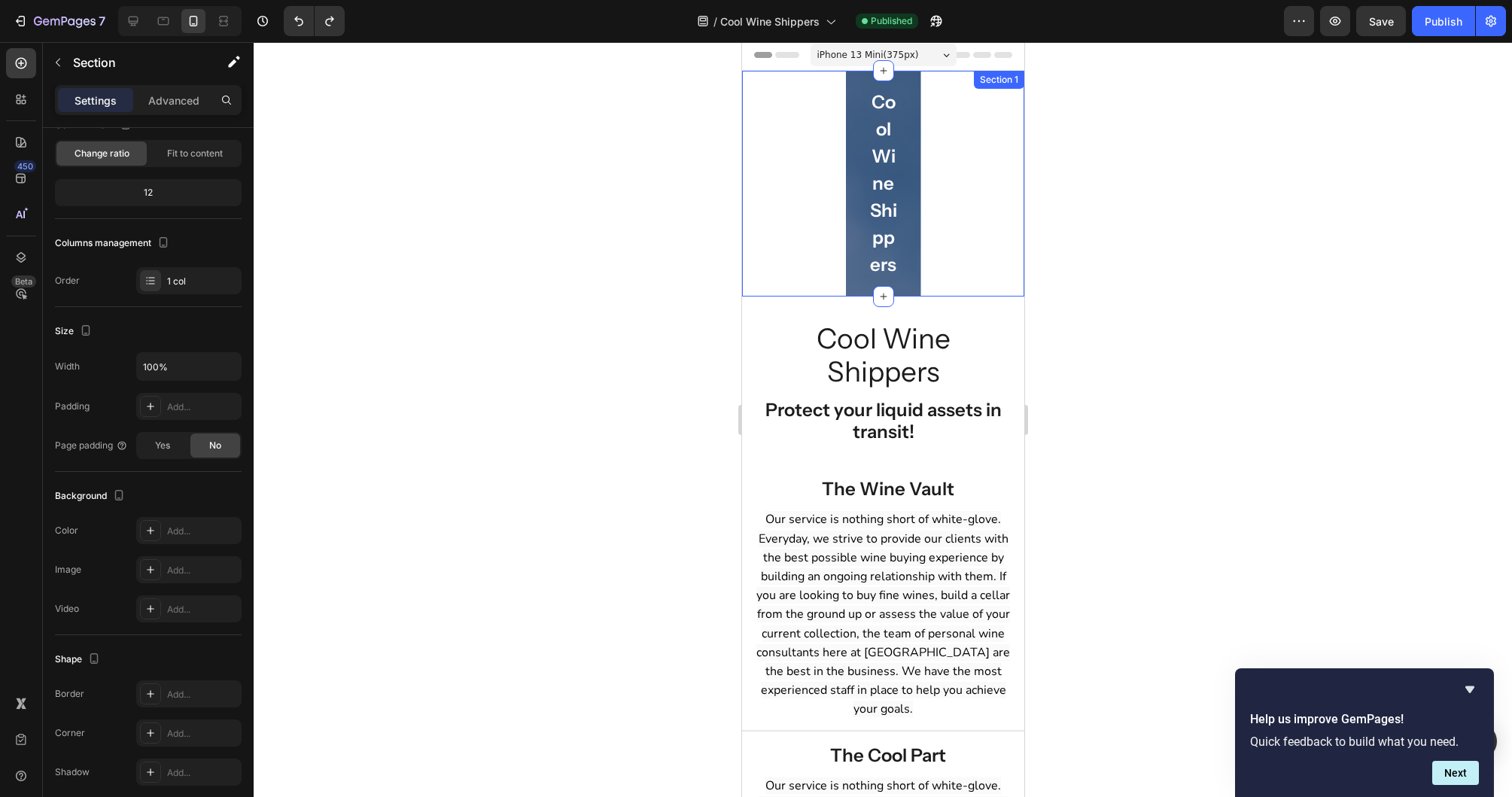
click at [958, 285] on div "Cool Wine Shippers Heading Row Hero Banner" at bounding box center [882, 183] width 283 height 226
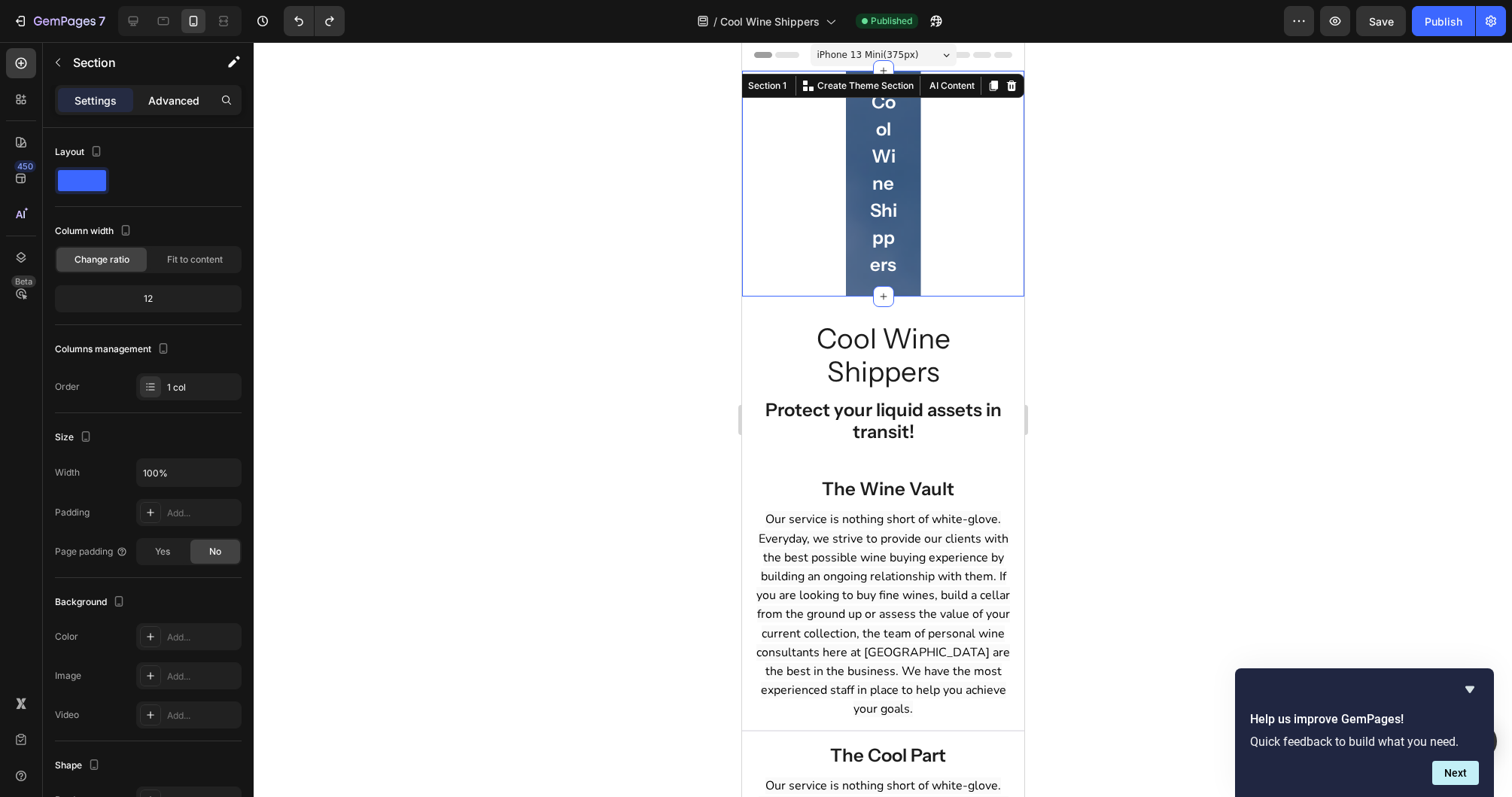
click at [181, 101] on p "Advanced" at bounding box center [174, 100] width 51 height 15
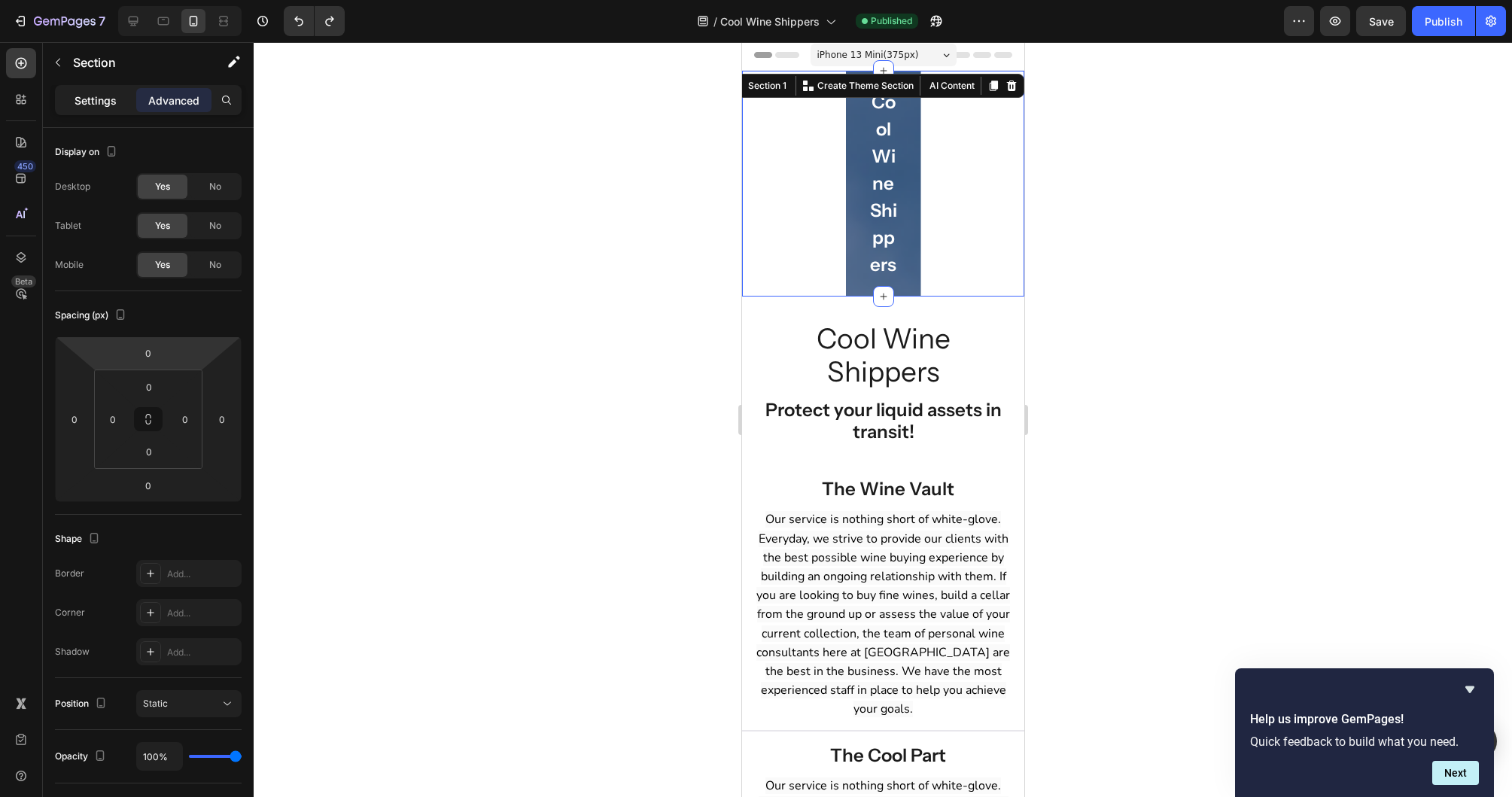
click at [112, 111] on div "Settings" at bounding box center [95, 99] width 75 height 24
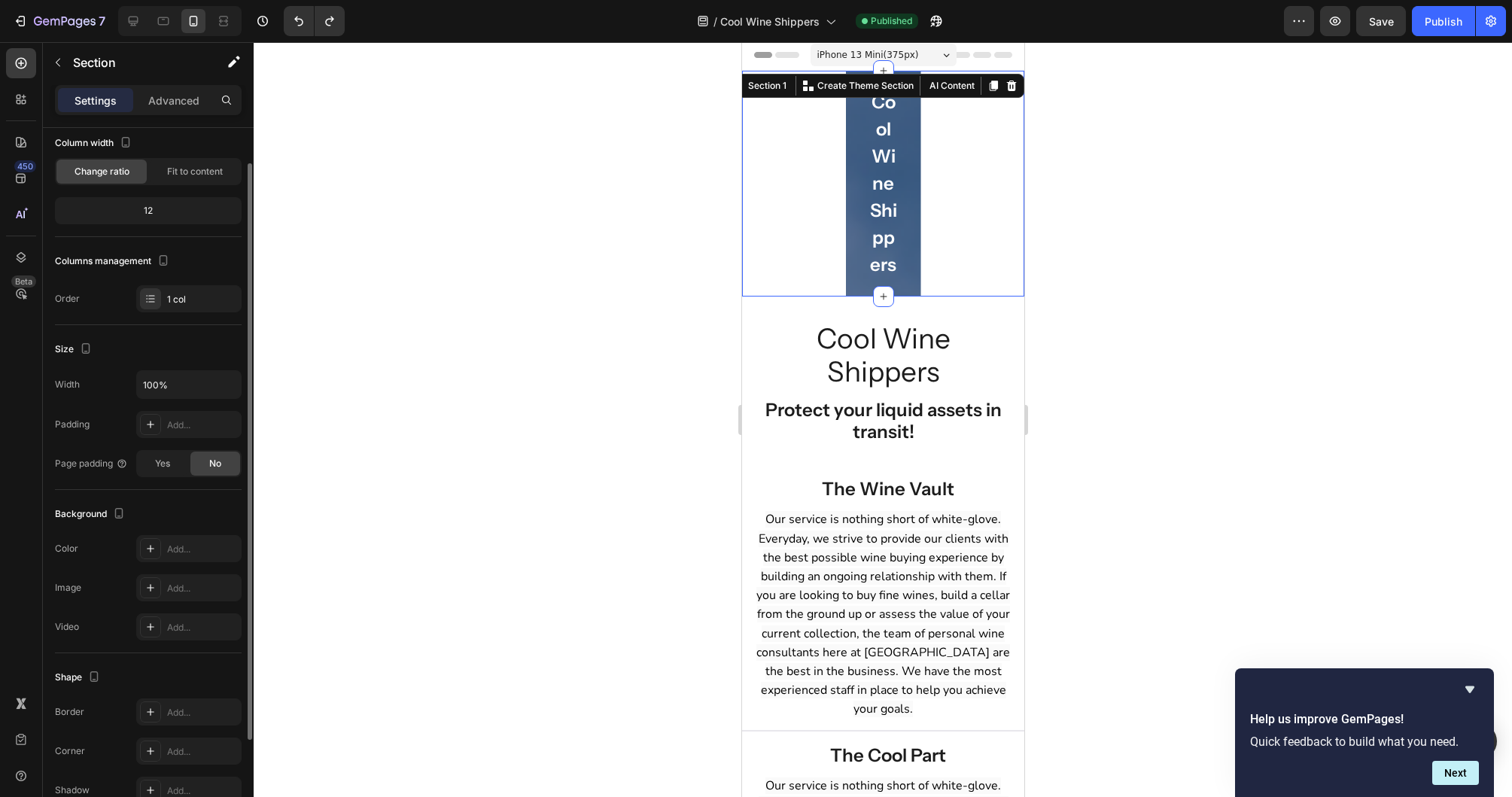
scroll to position [167, 0]
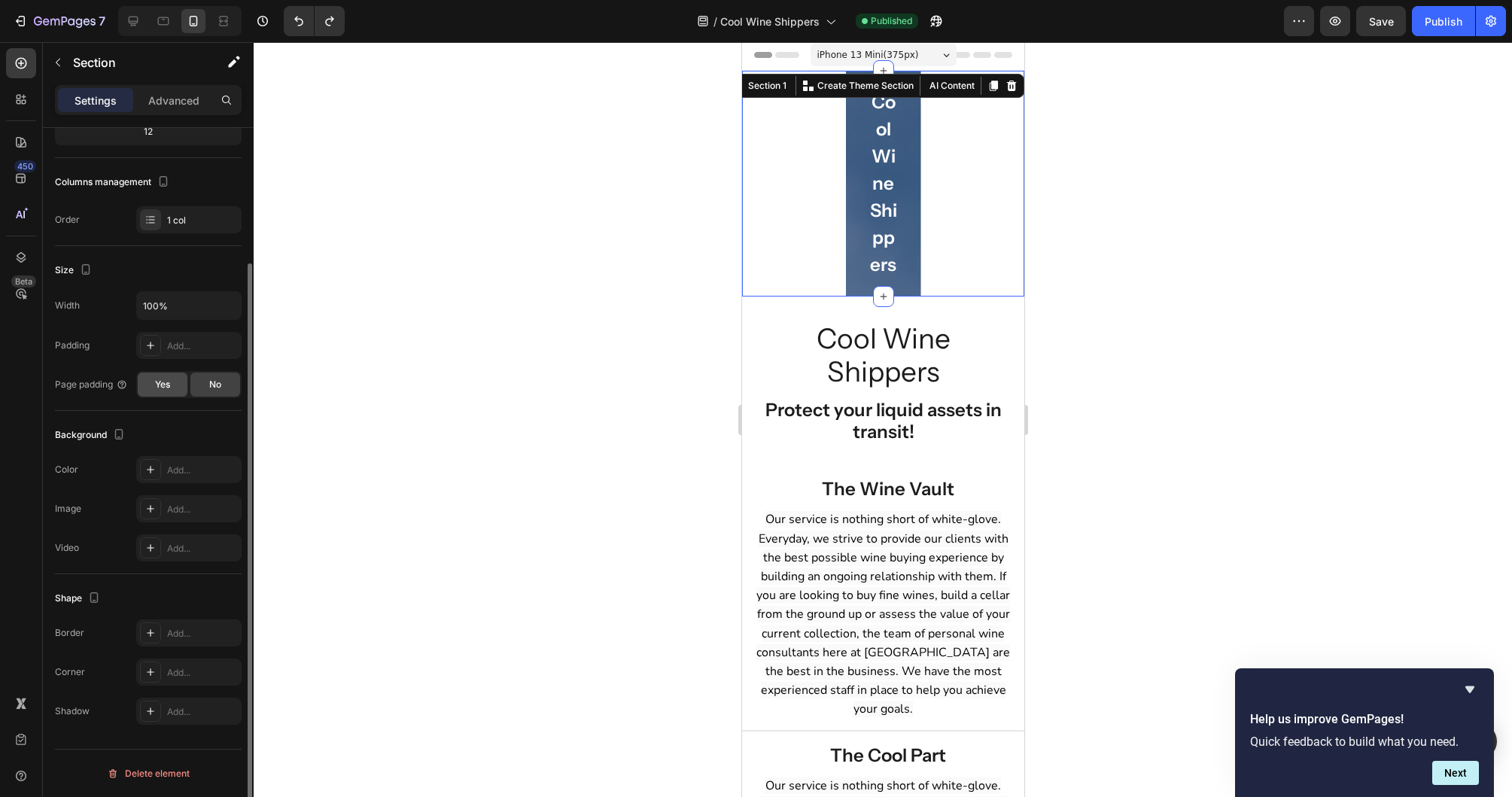
click at [170, 385] on span "Yes" at bounding box center [163, 385] width 15 height 13
click at [225, 385] on div "No" at bounding box center [215, 384] width 50 height 24
click at [228, 299] on icon "button" at bounding box center [228, 306] width 15 height 15
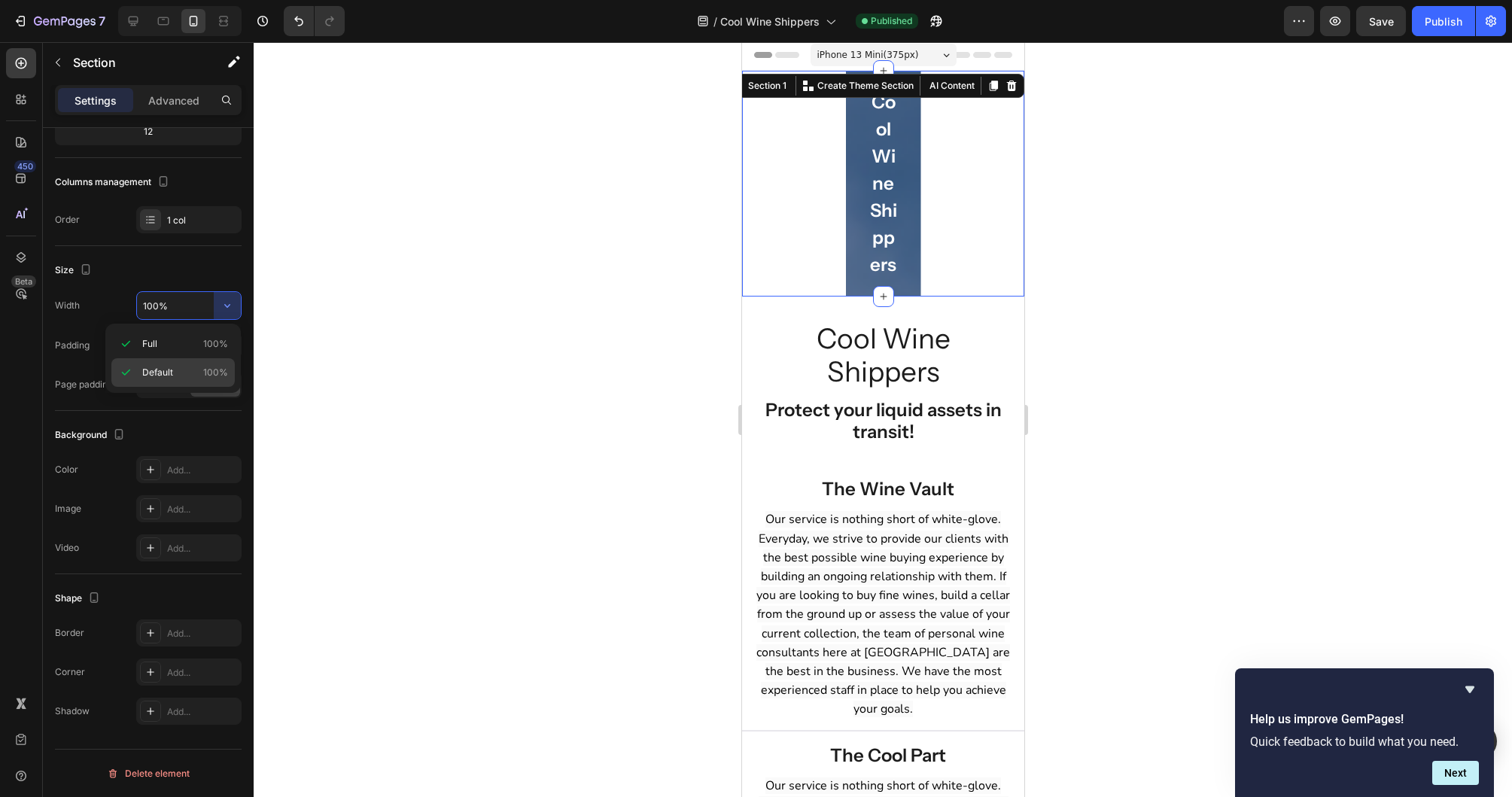
click at [181, 365] on p "Default 100%" at bounding box center [185, 372] width 86 height 13
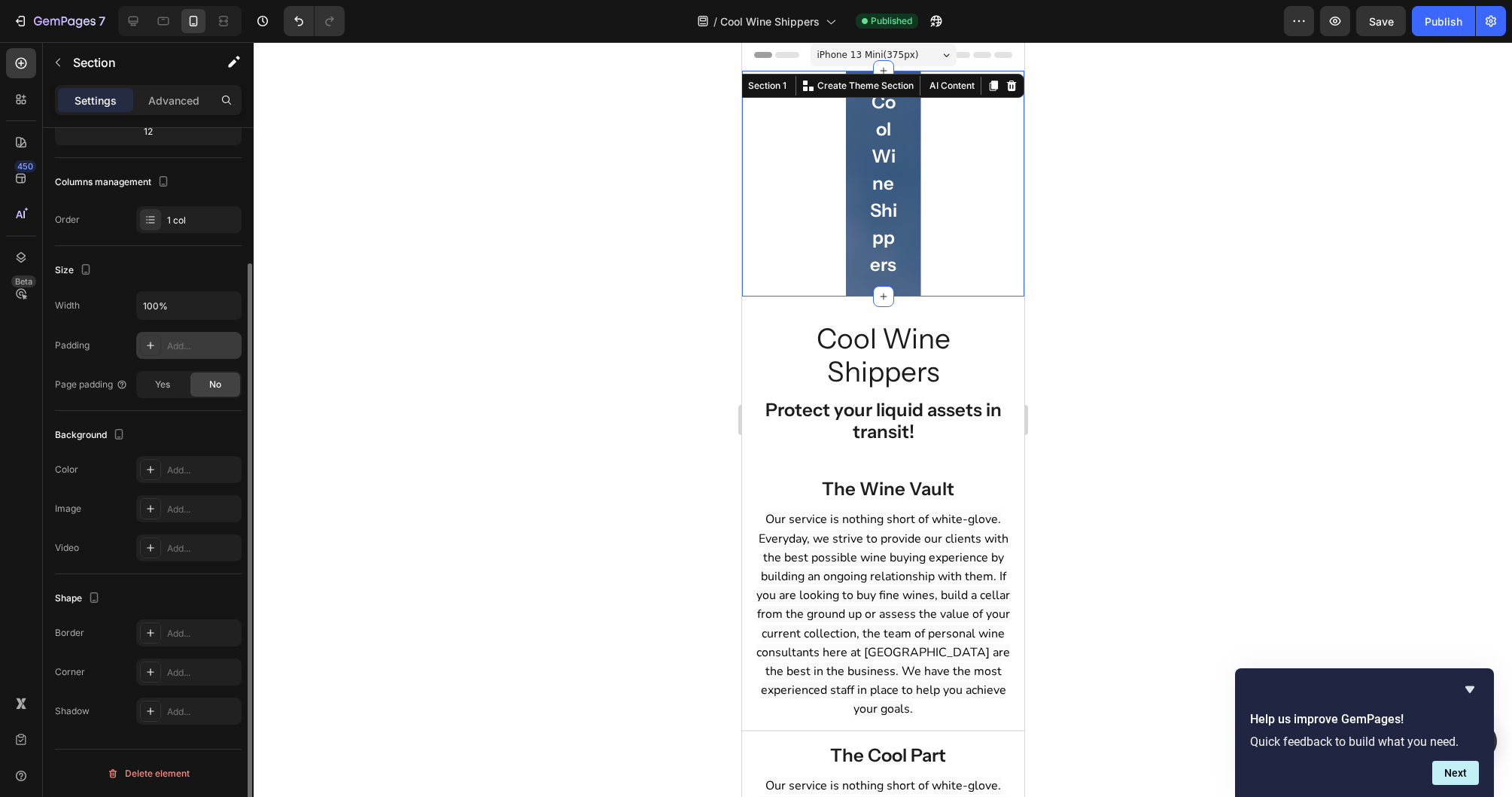
click at [147, 337] on div at bounding box center [150, 345] width 21 height 21
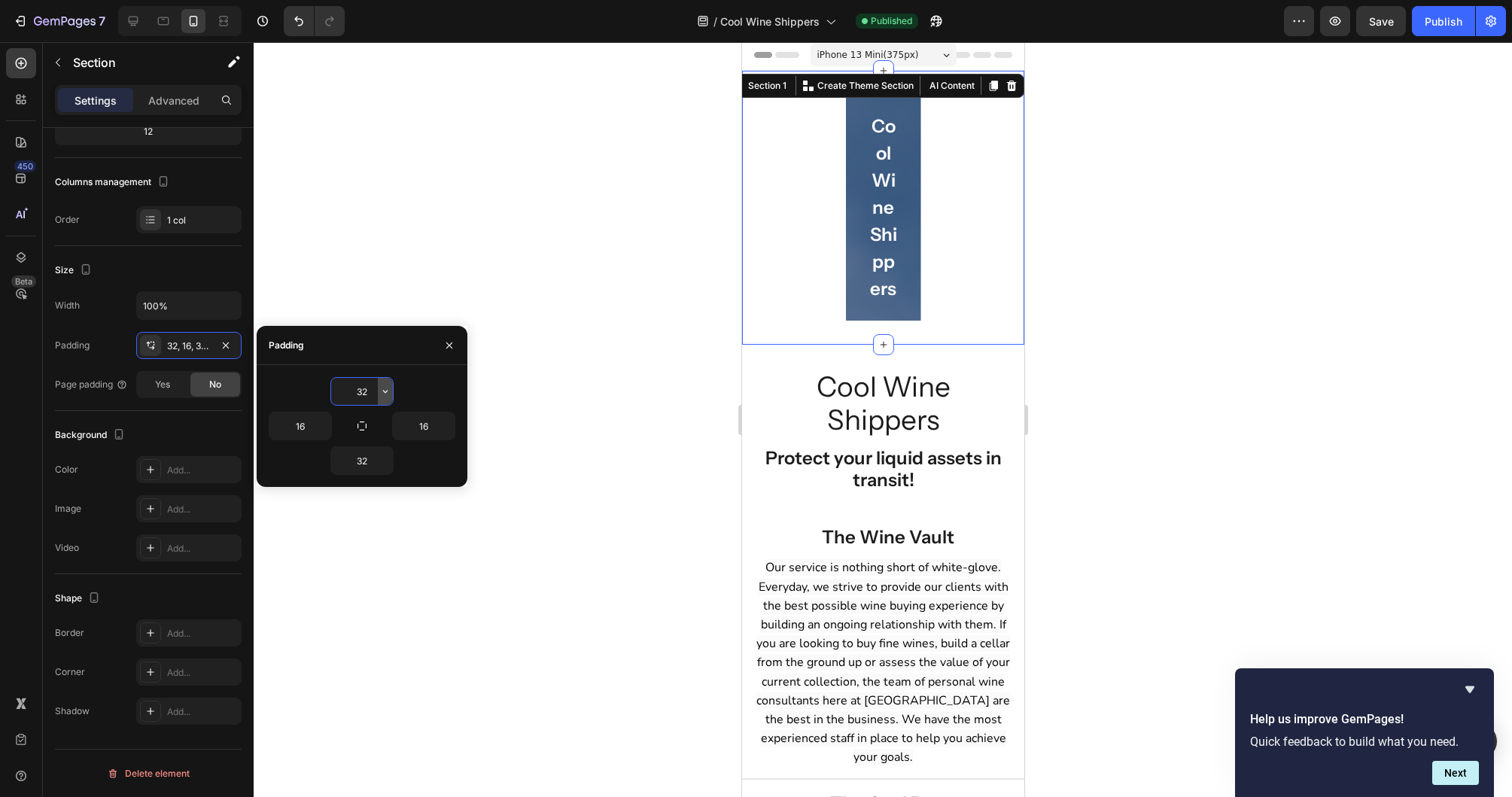
click at [390, 394] on icon "button" at bounding box center [385, 391] width 12 height 12
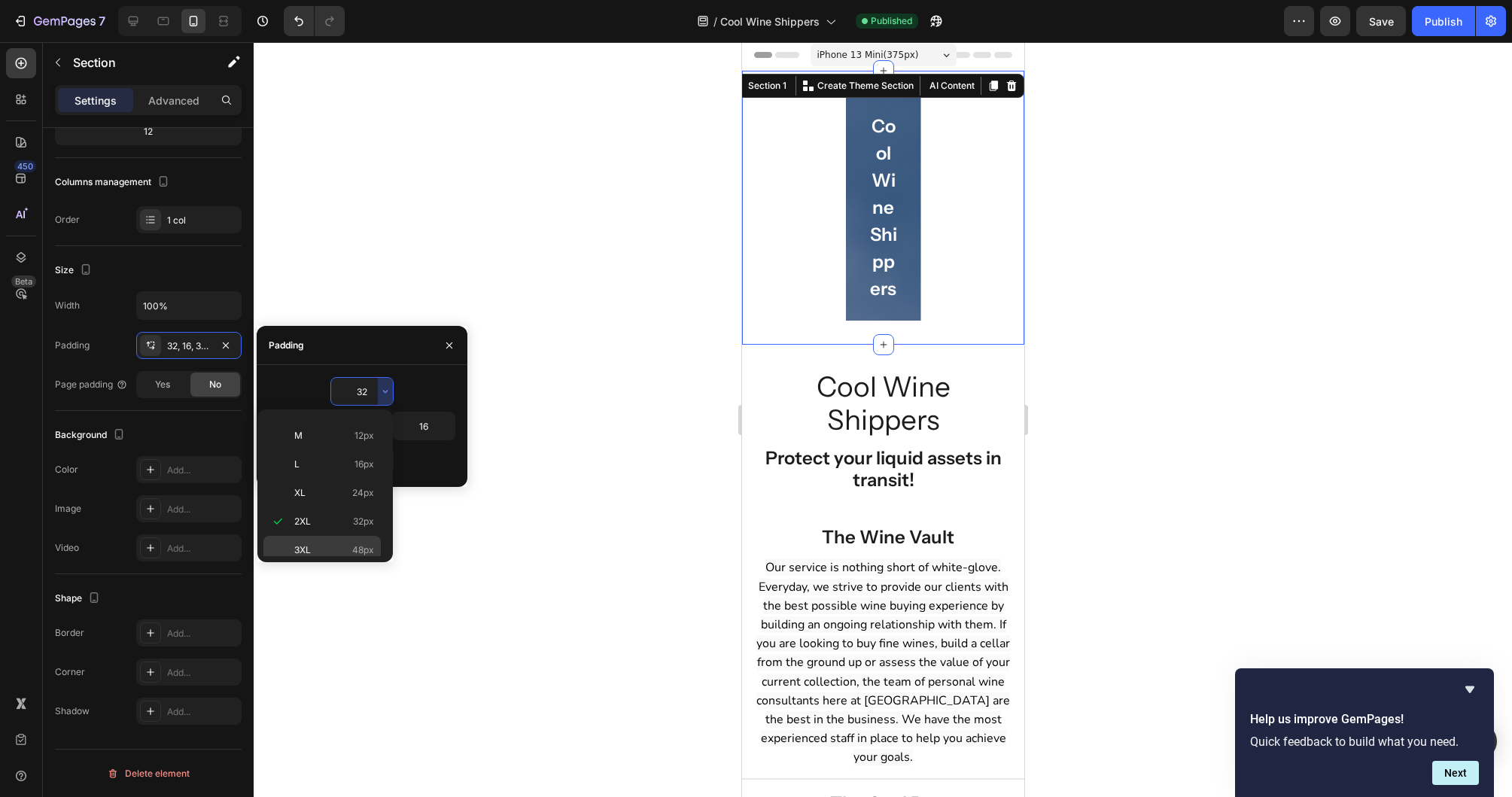
scroll to position [173, 0]
click at [359, 544] on span "112px" at bounding box center [363, 542] width 23 height 13
type input "112"
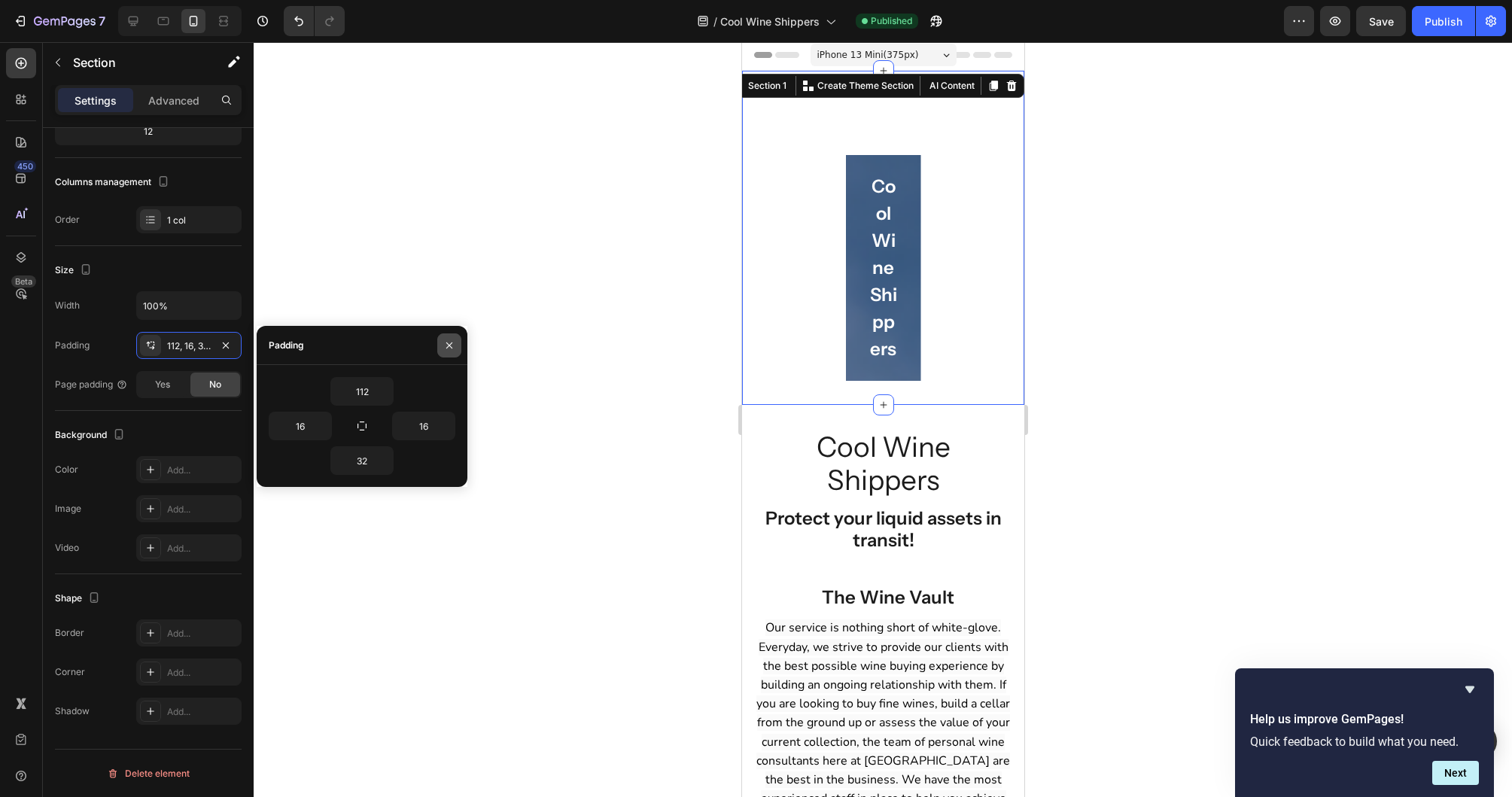
click at [450, 339] on icon "button" at bounding box center [449, 345] width 12 height 12
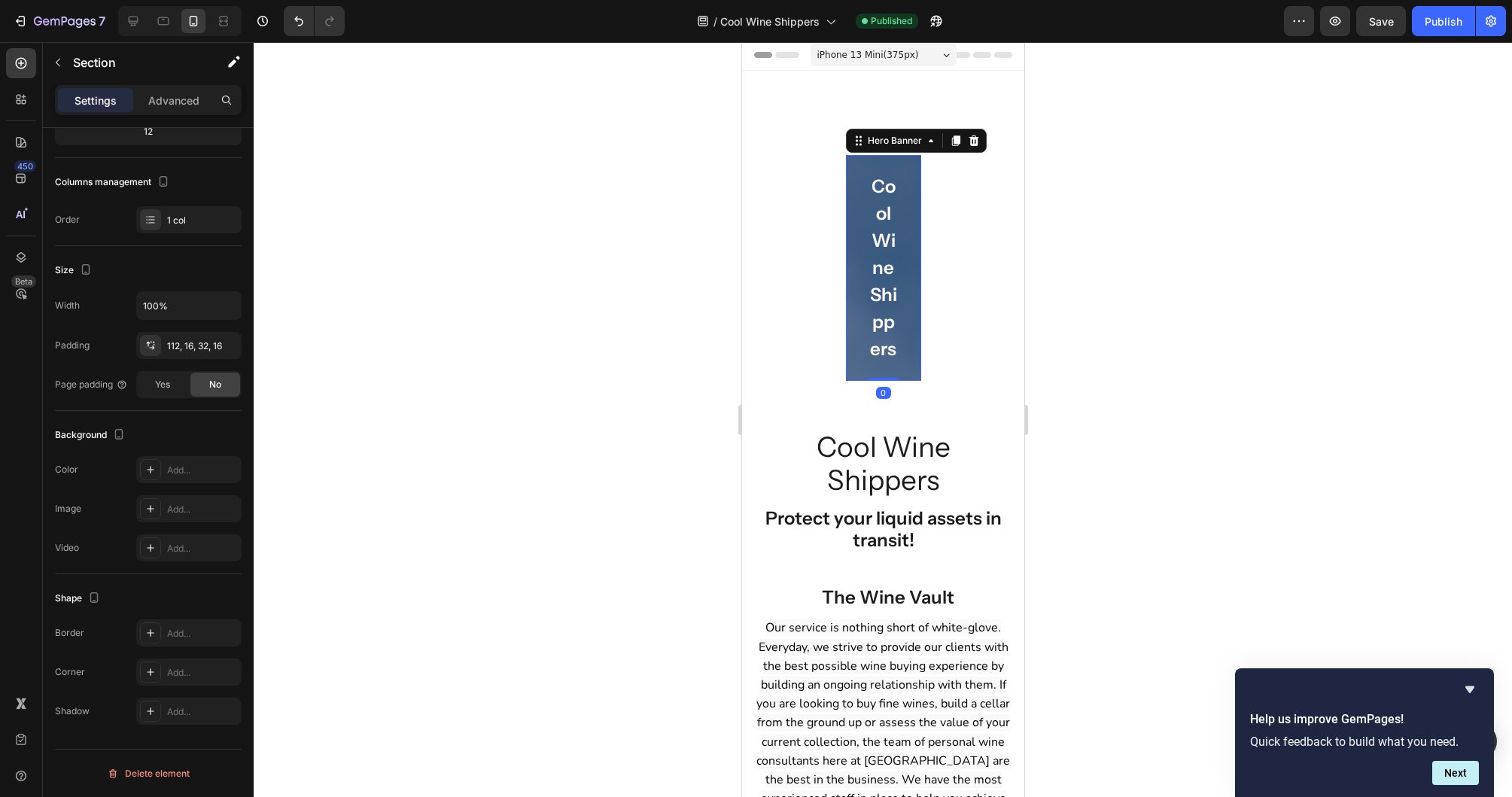
click at [908, 311] on div "Cool Wine Shippers Heading Row" at bounding box center [883, 268] width 75 height 226
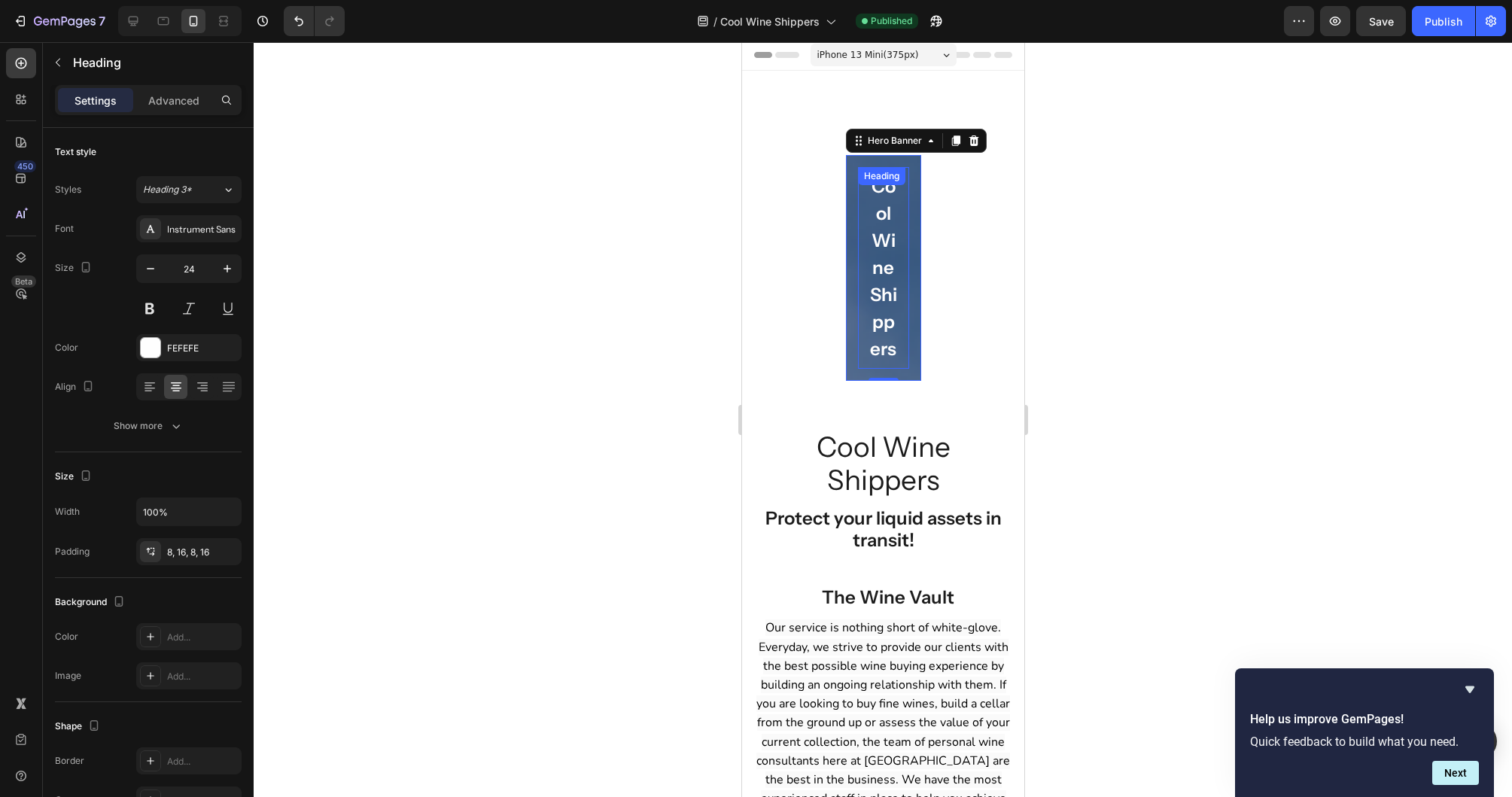
click at [894, 206] on h2 "Cool Wine Shippers" at bounding box center [882, 267] width 51 height 201
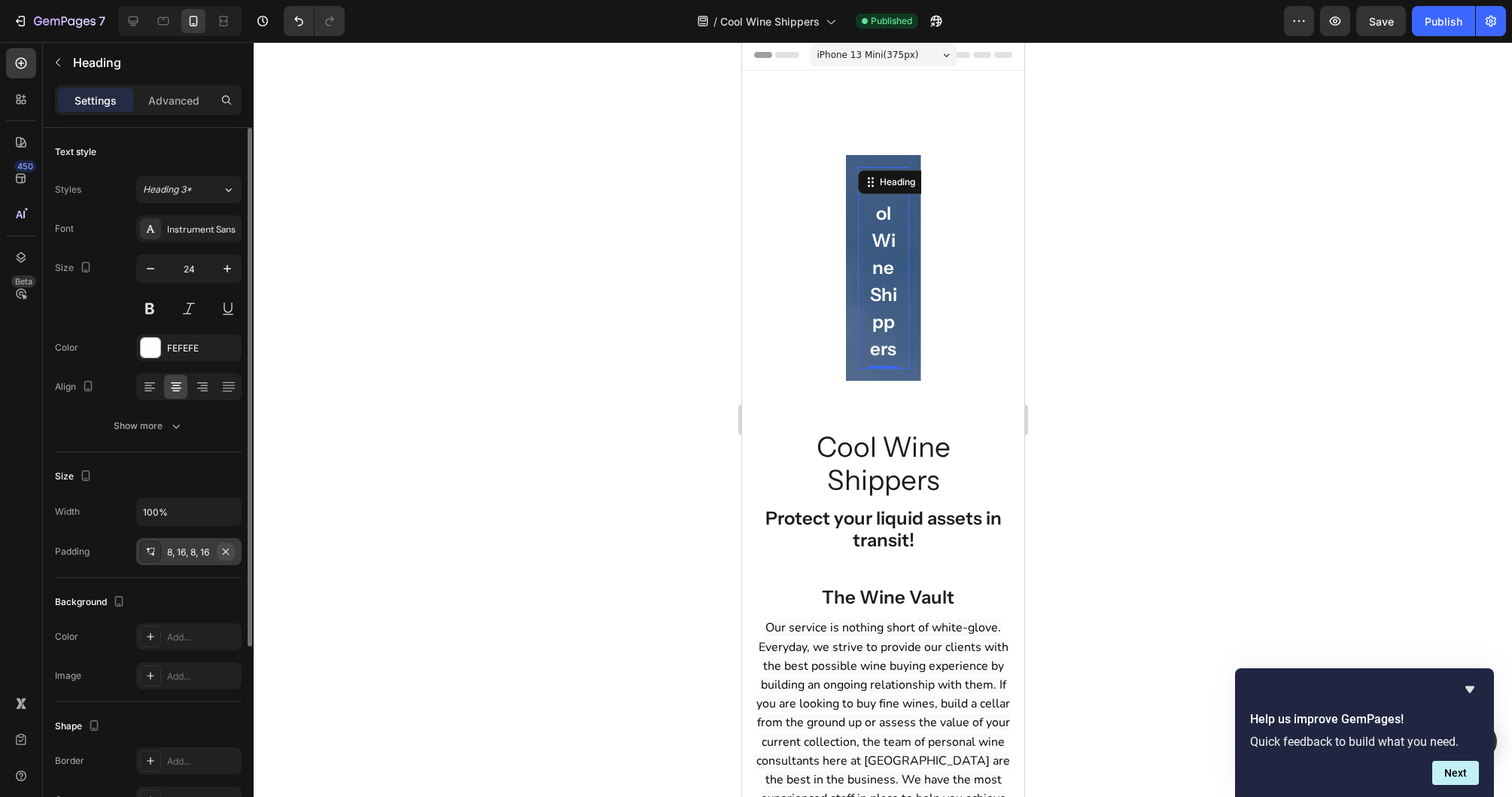
click at [234, 550] on button "button" at bounding box center [226, 551] width 18 height 18
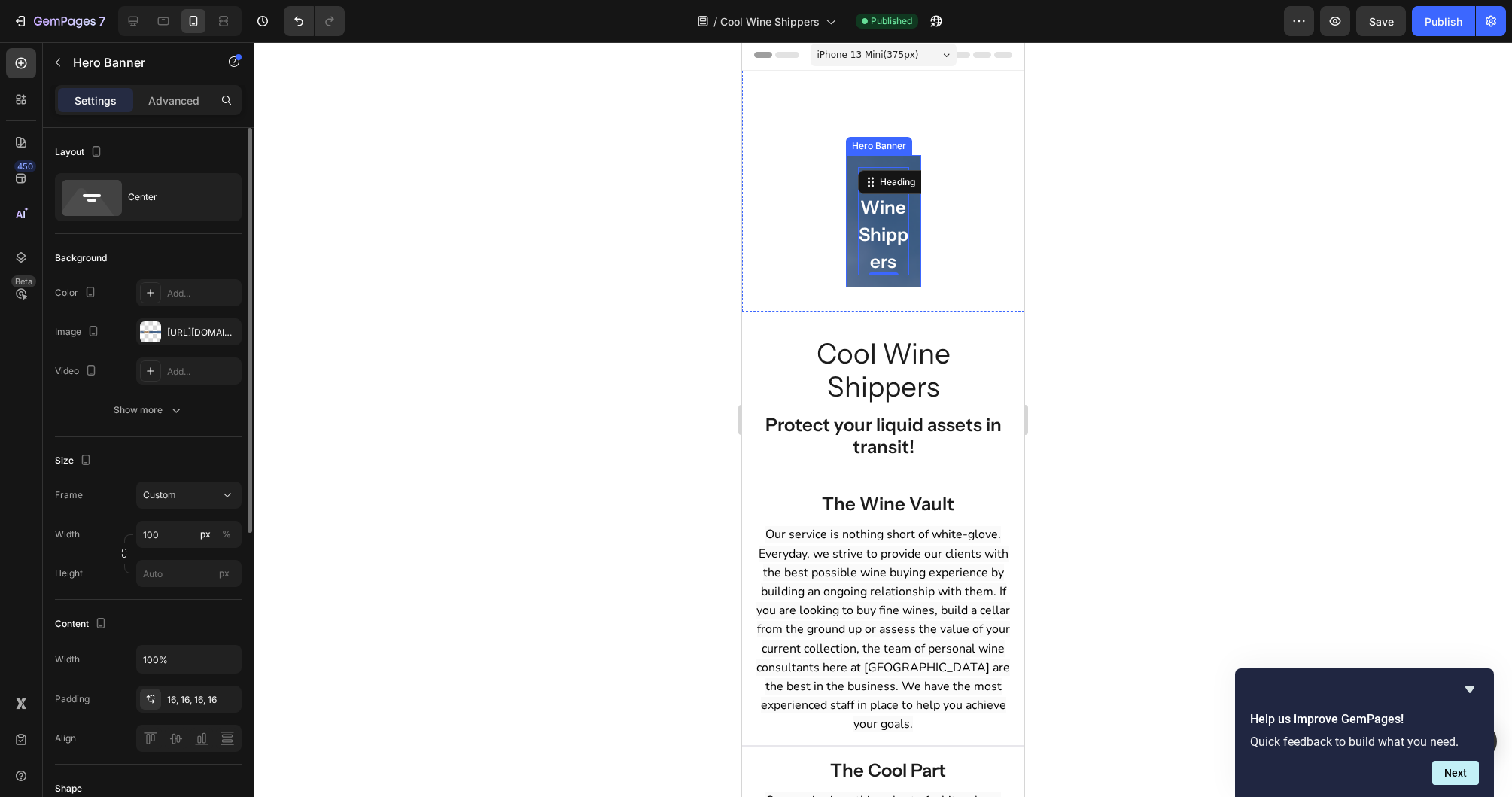
click at [916, 231] on div "Cool Wine Shippers Heading 0 Row" at bounding box center [883, 221] width 75 height 132
click at [230, 660] on icon "button" at bounding box center [228, 659] width 15 height 15
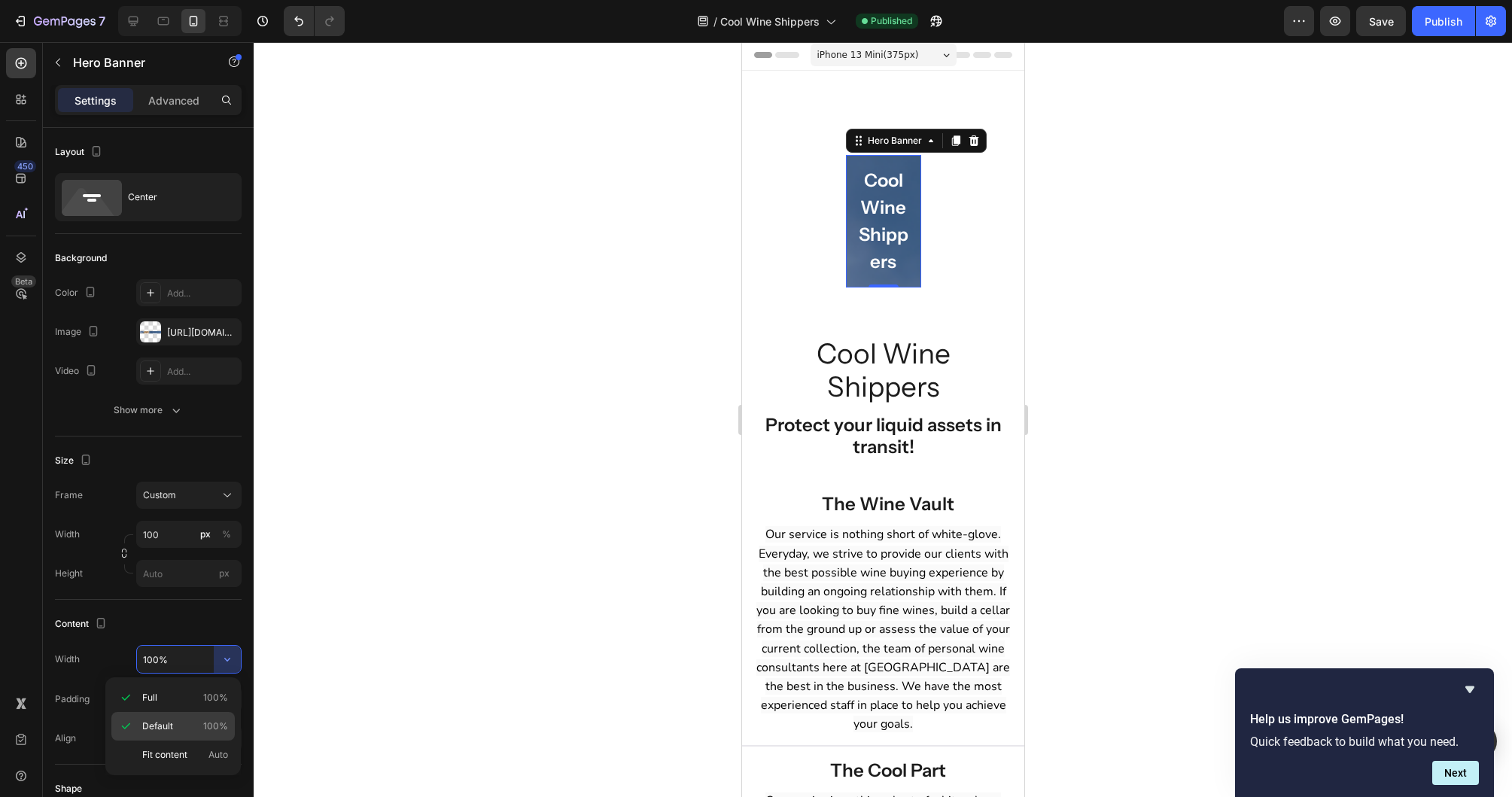
click at [151, 724] on span "Default" at bounding box center [158, 726] width 31 height 13
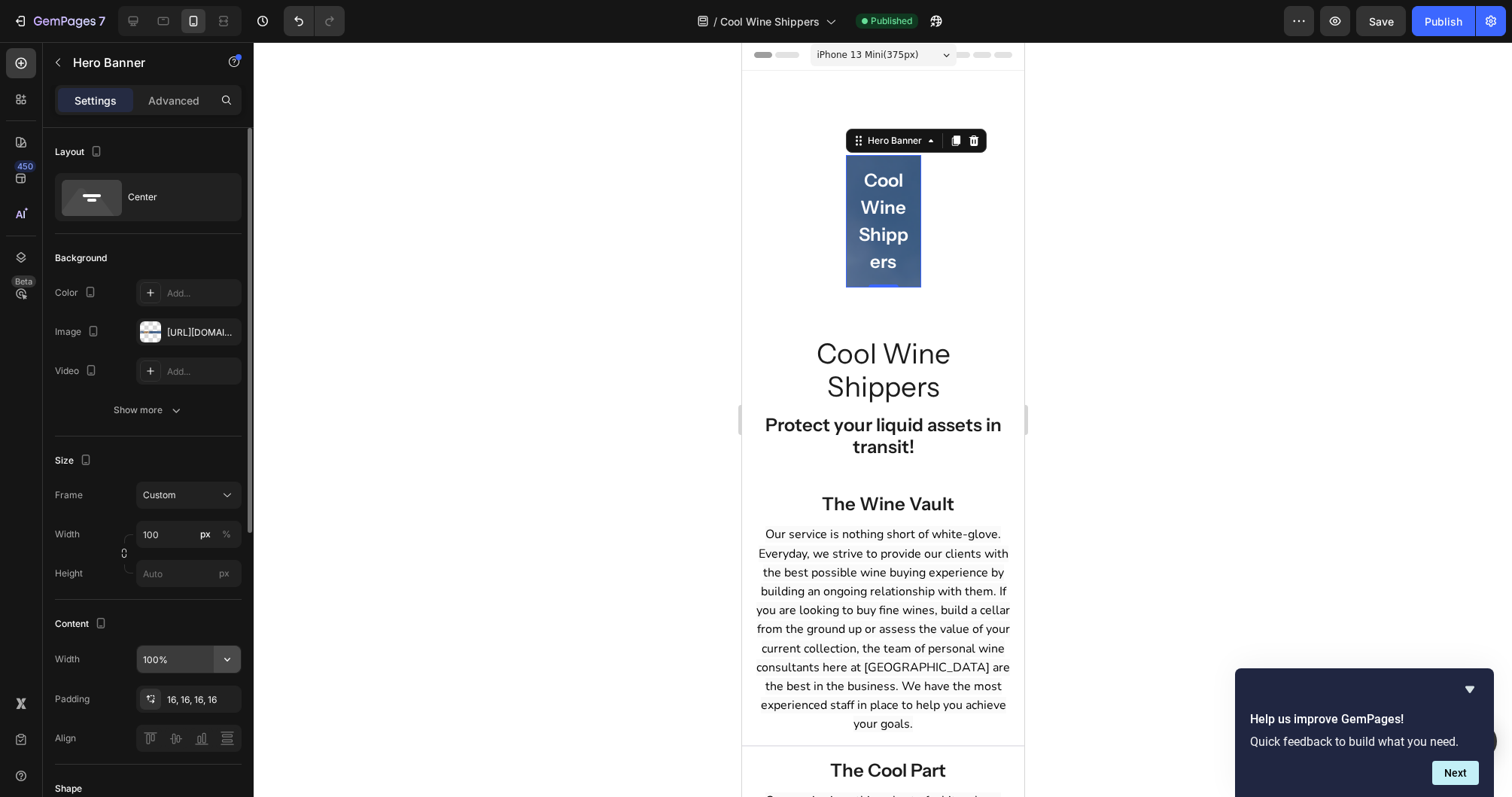
click at [239, 662] on button "button" at bounding box center [228, 659] width 27 height 27
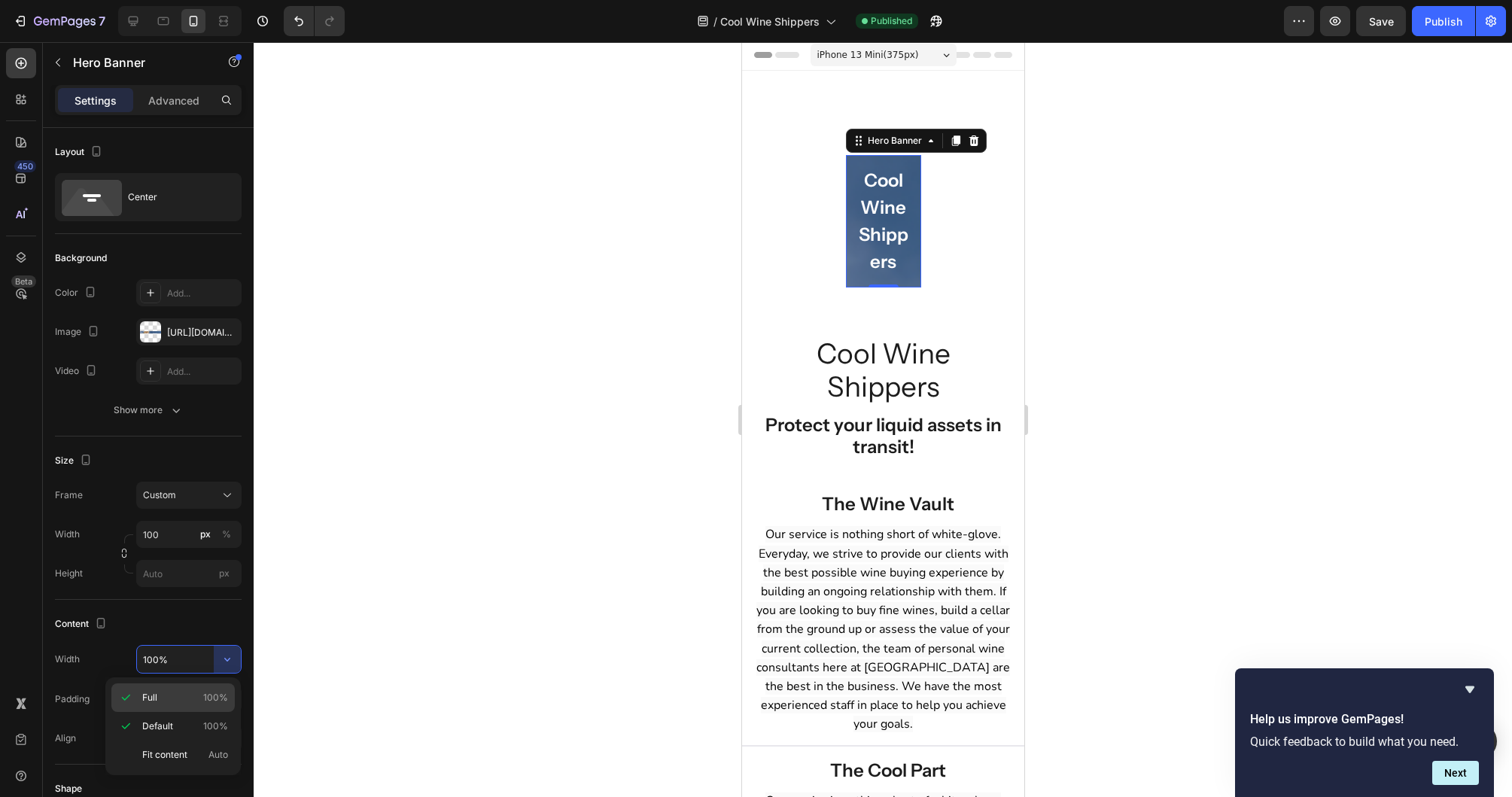
click at [150, 694] on span "Full" at bounding box center [150, 698] width 15 height 13
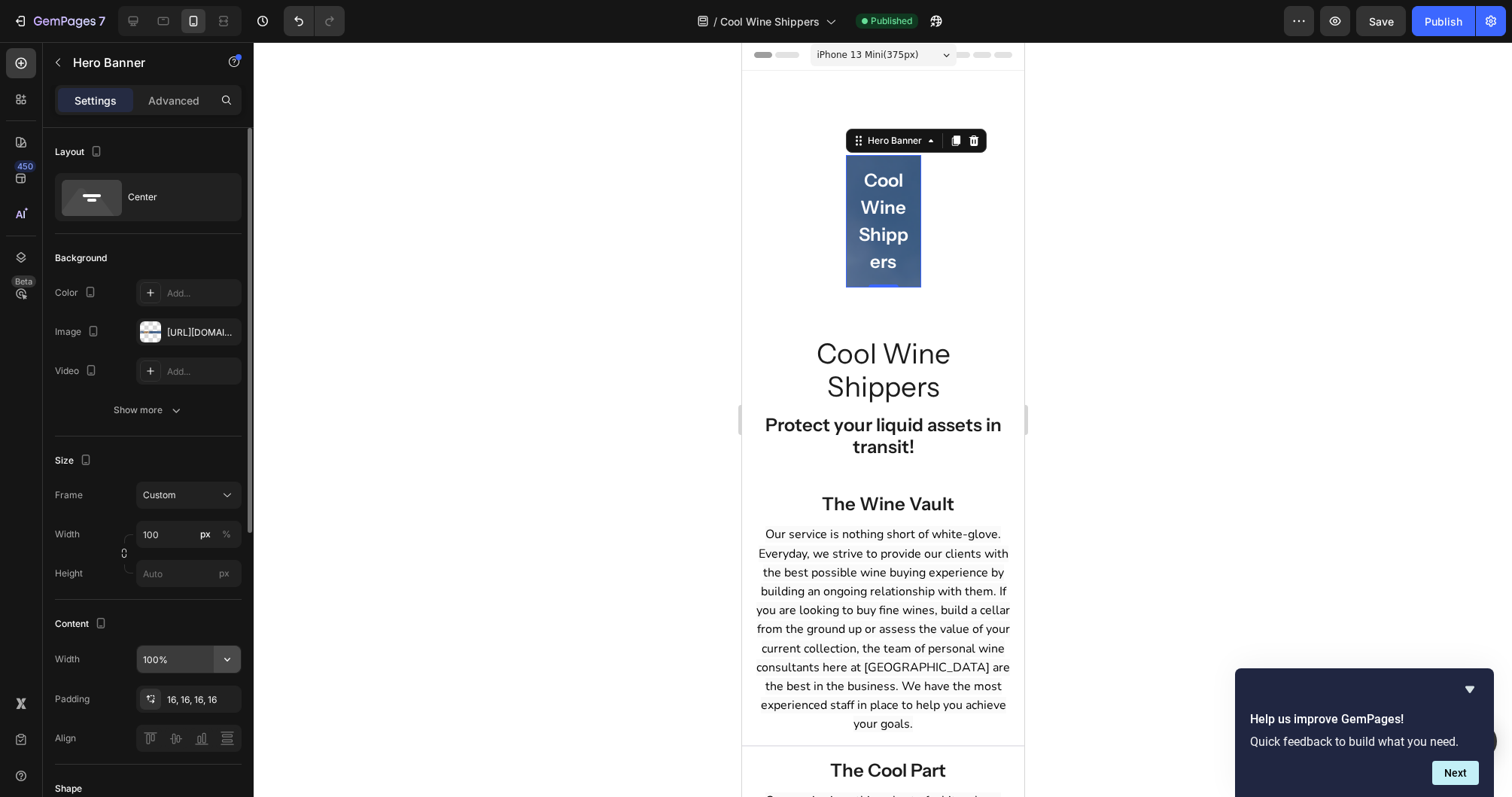
click at [225, 662] on icon "button" at bounding box center [228, 659] width 15 height 15
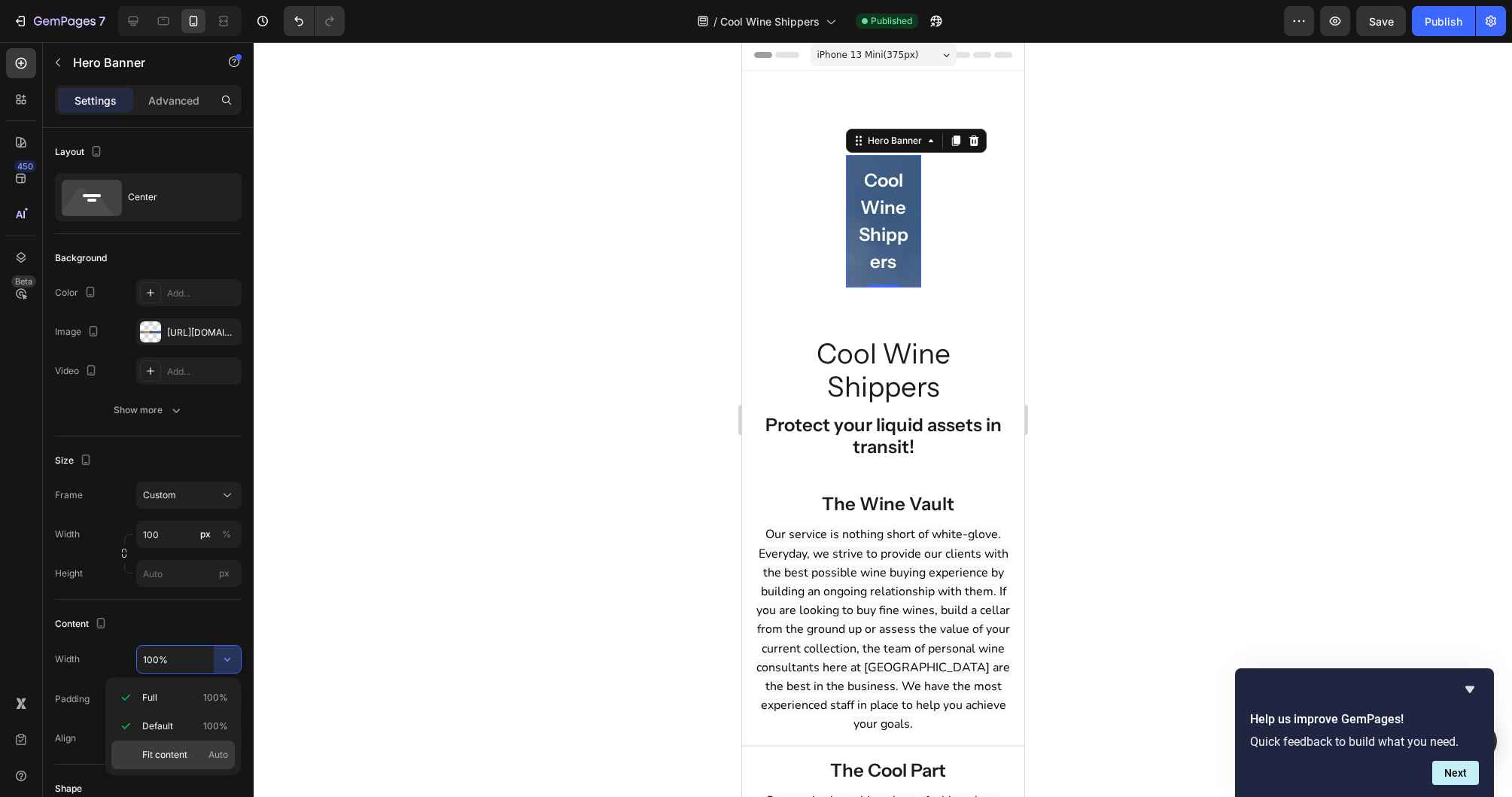
click at [180, 748] on span "Fit content" at bounding box center [165, 755] width 45 height 13
type input "Auto"
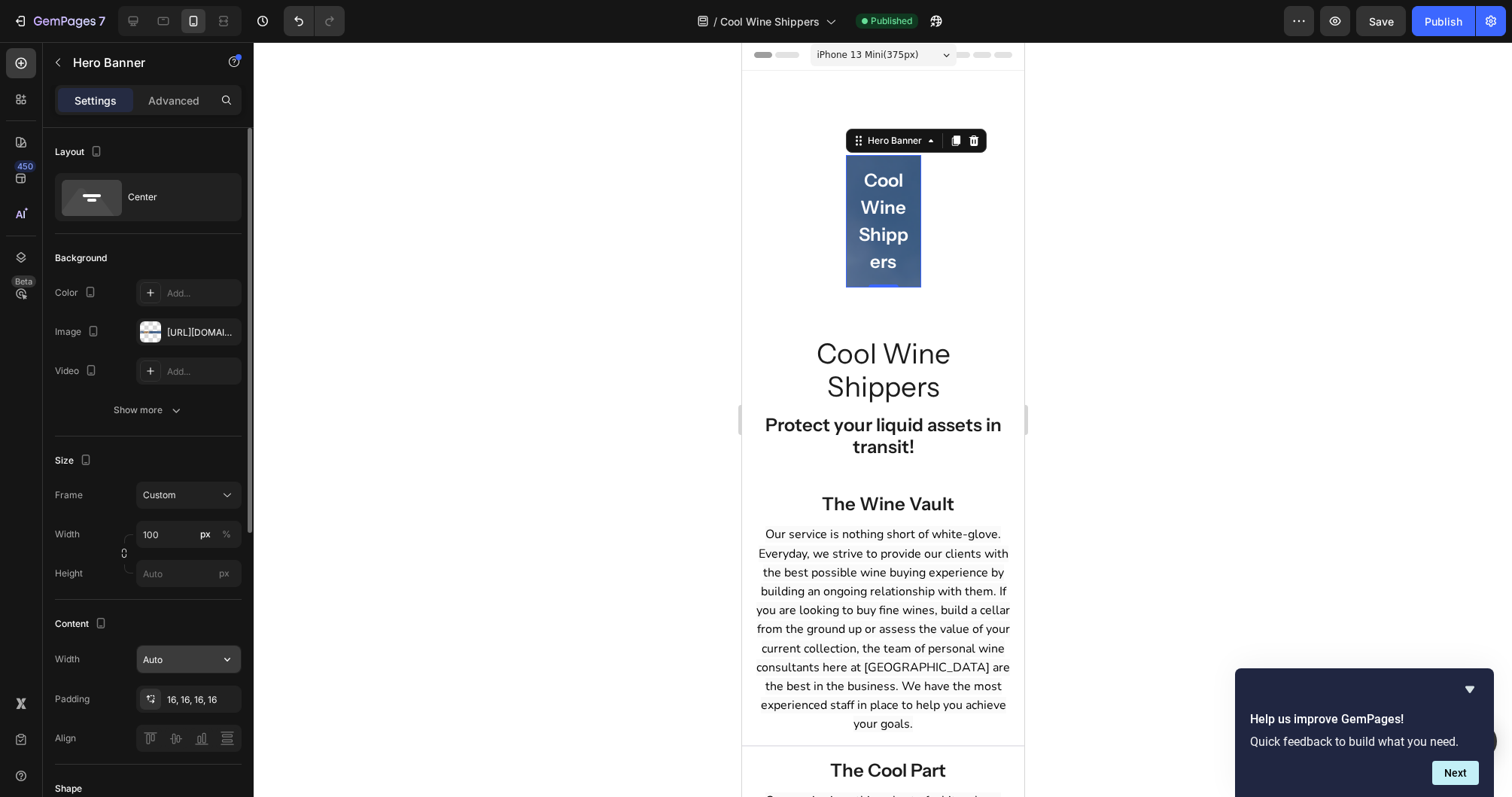
click at [225, 661] on icon "button" at bounding box center [228, 659] width 15 height 15
click at [231, 697] on button "button" at bounding box center [226, 699] width 18 height 18
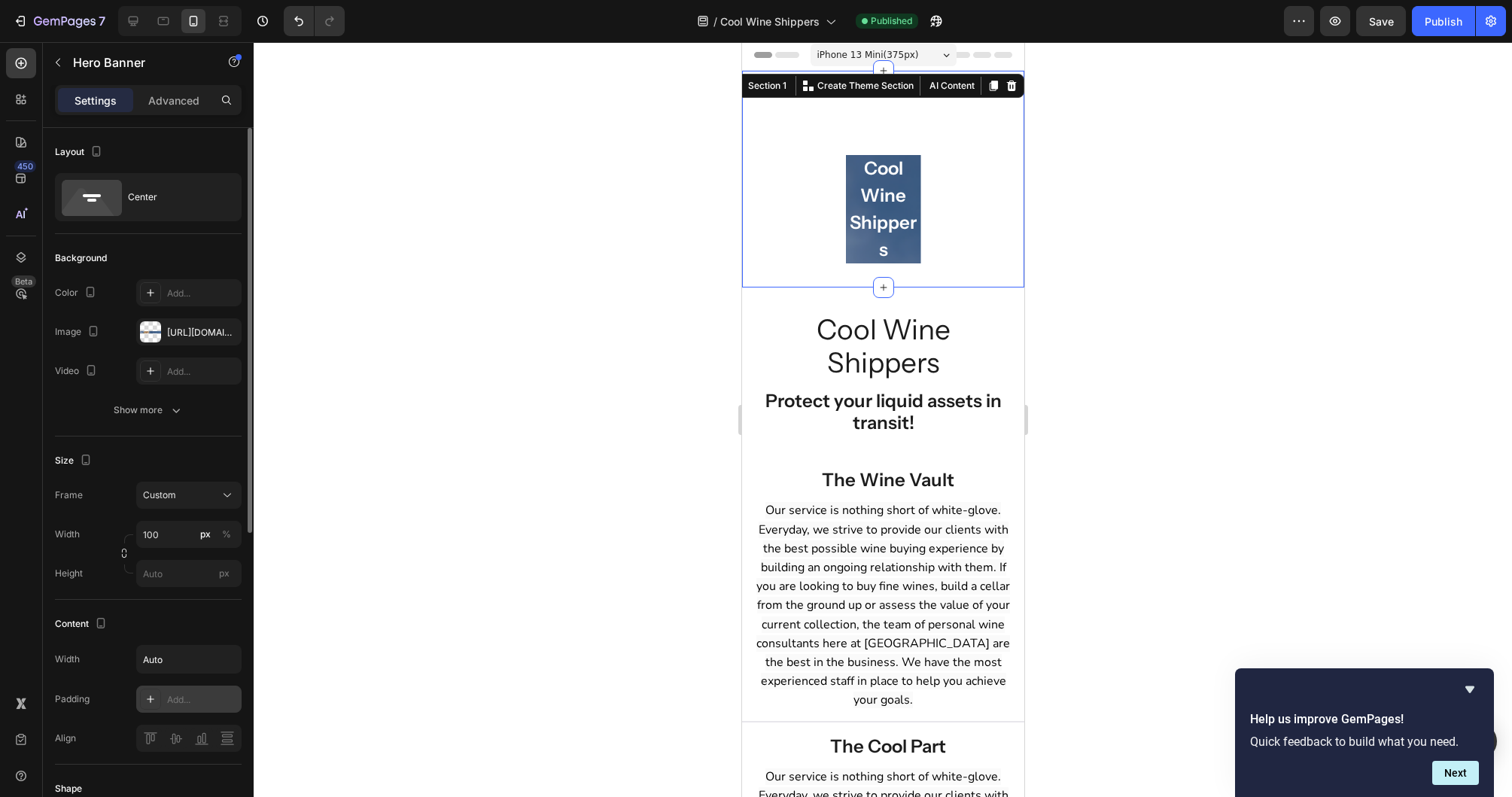
click at [820, 84] on div "Cool Wine Shippers Heading Row Hero Banner Section 1 You can create reusable se…" at bounding box center [882, 178] width 283 height 217
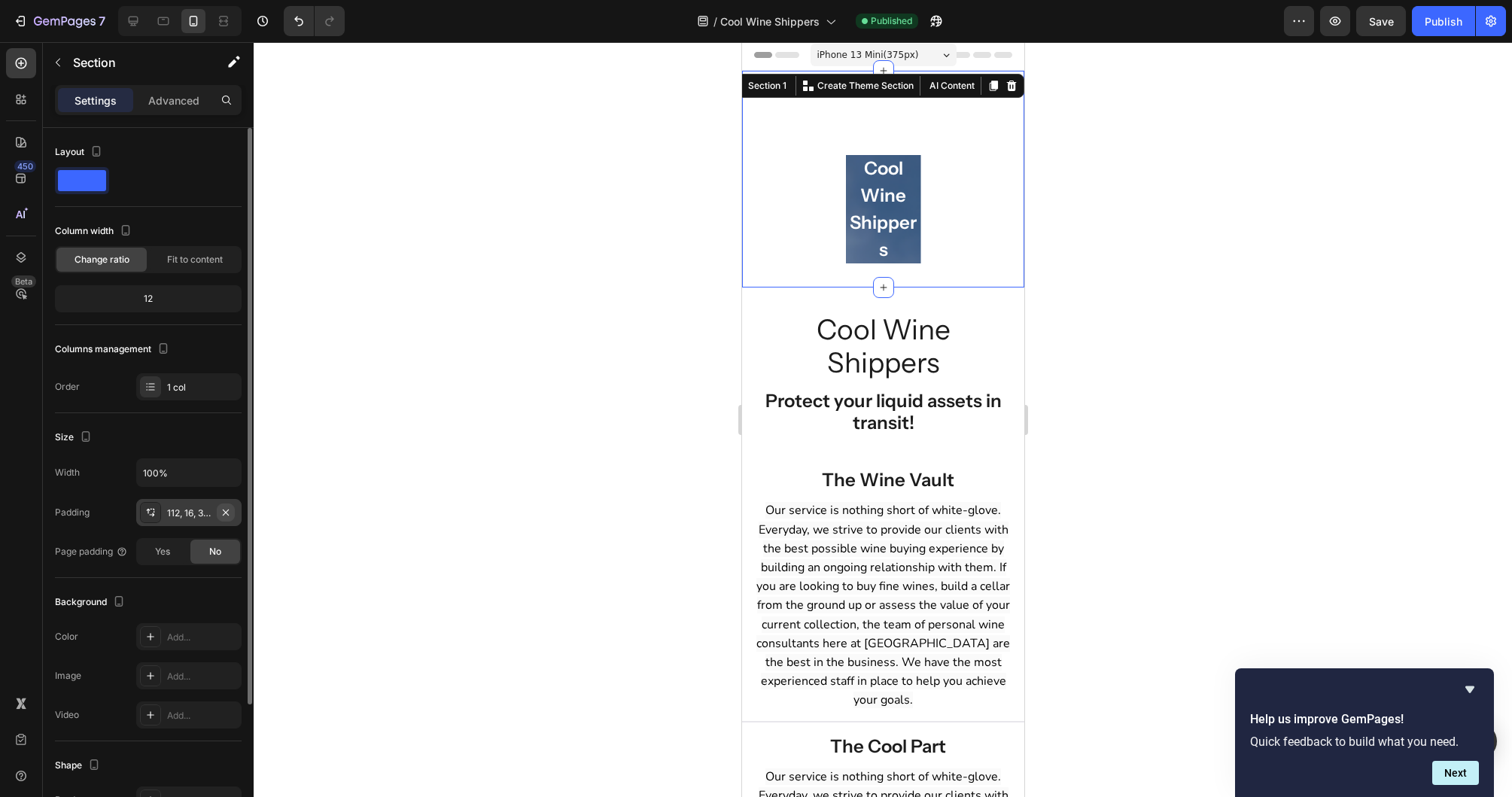
click at [223, 511] on icon "button" at bounding box center [226, 512] width 12 height 12
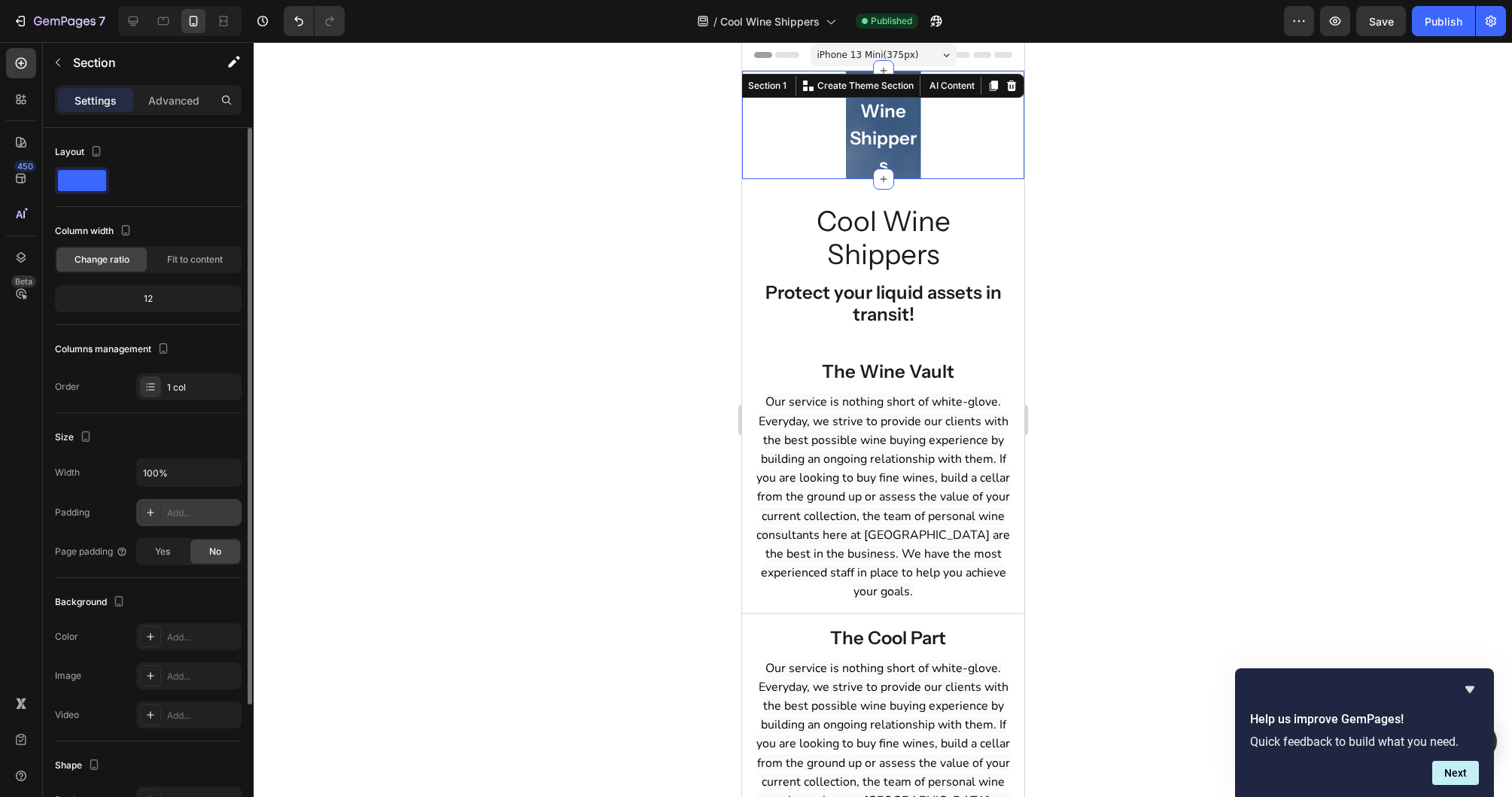
click at [796, 167] on div "Cool Wine Shippers Heading Row Hero Banner" at bounding box center [882, 124] width 283 height 108
click at [172, 22] on div at bounding box center [163, 20] width 24 height 24
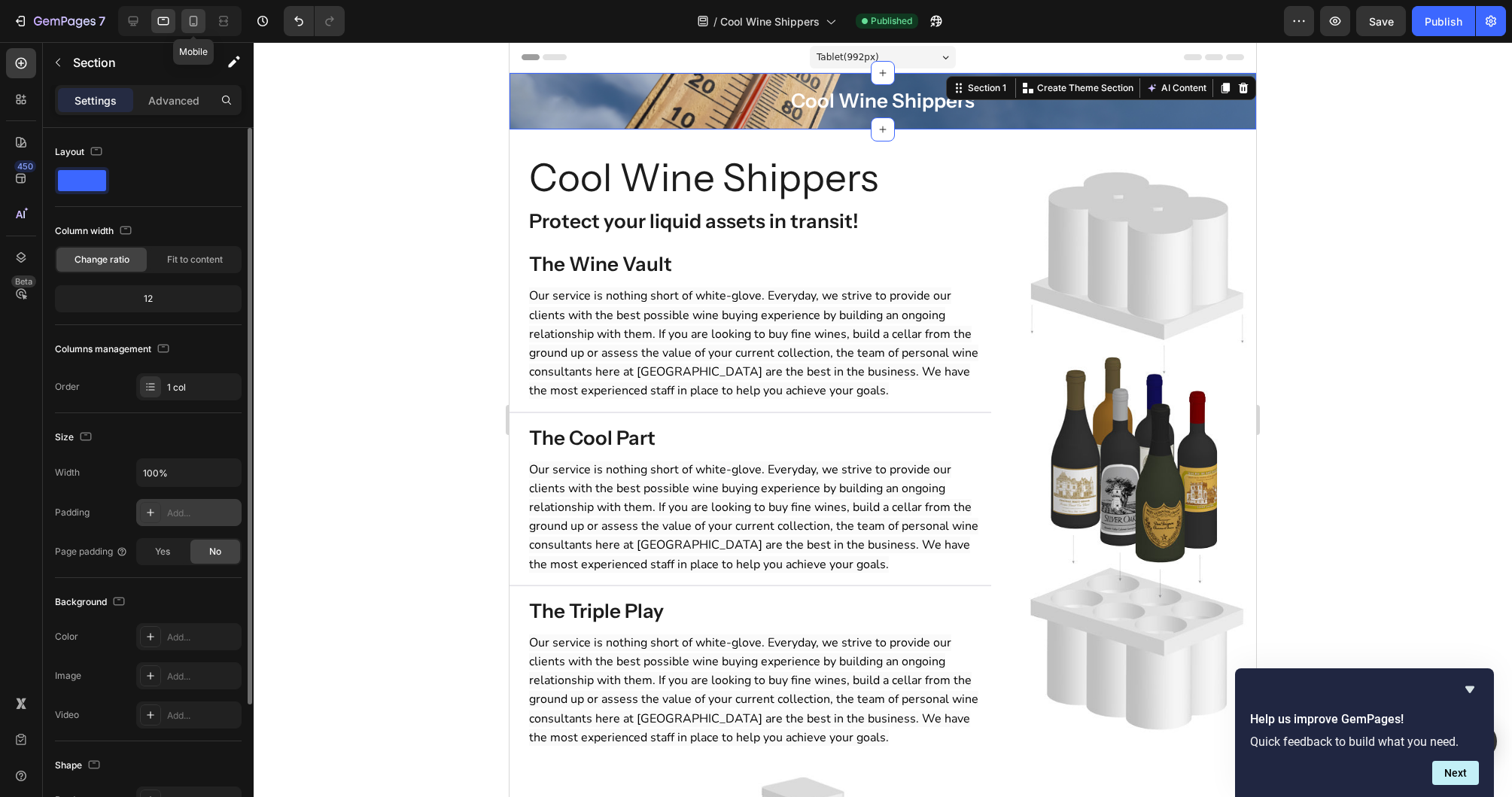
click at [204, 25] on div at bounding box center [193, 20] width 24 height 24
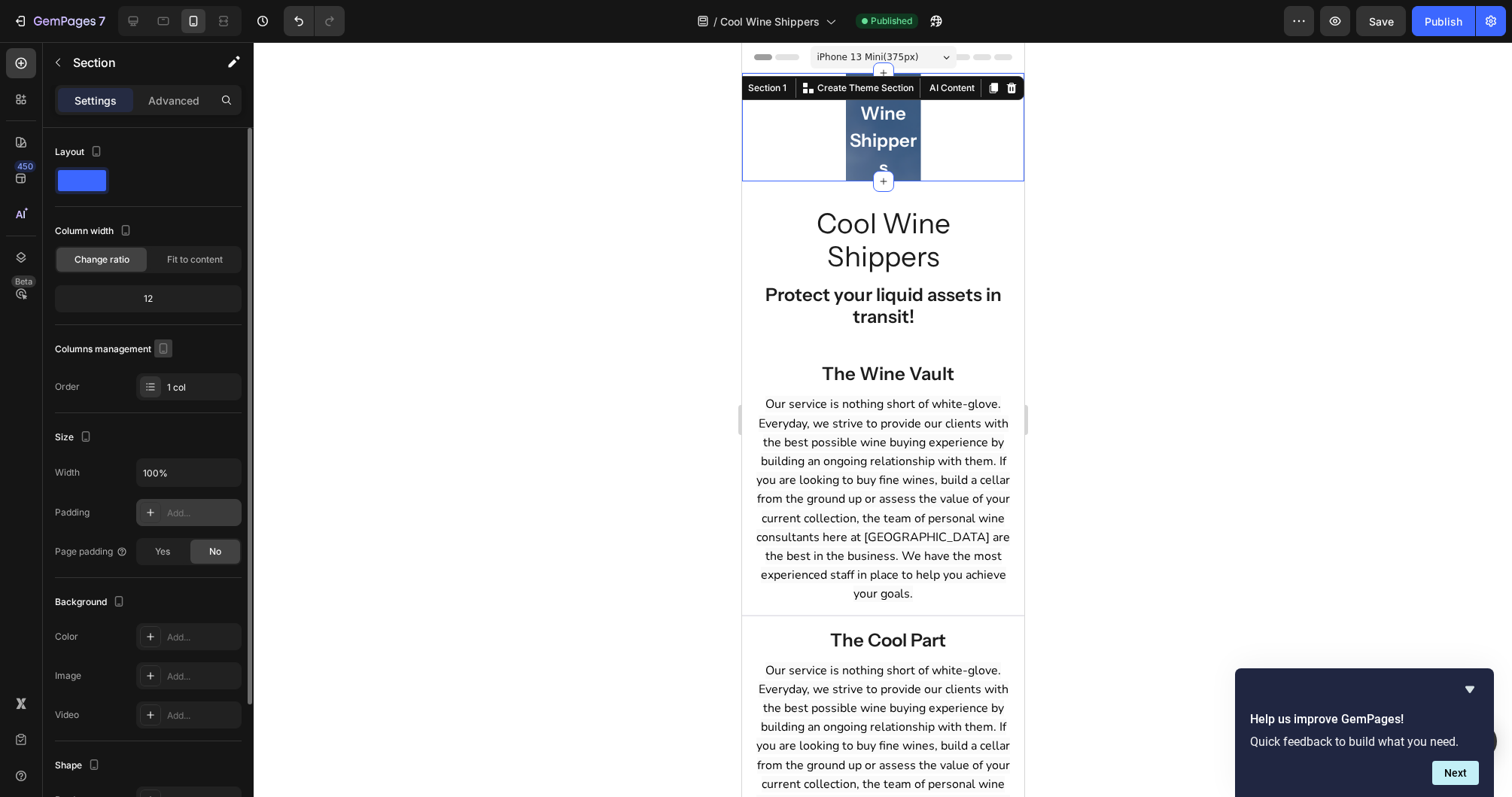
click at [166, 347] on icon "button" at bounding box center [164, 349] width 15 height 15
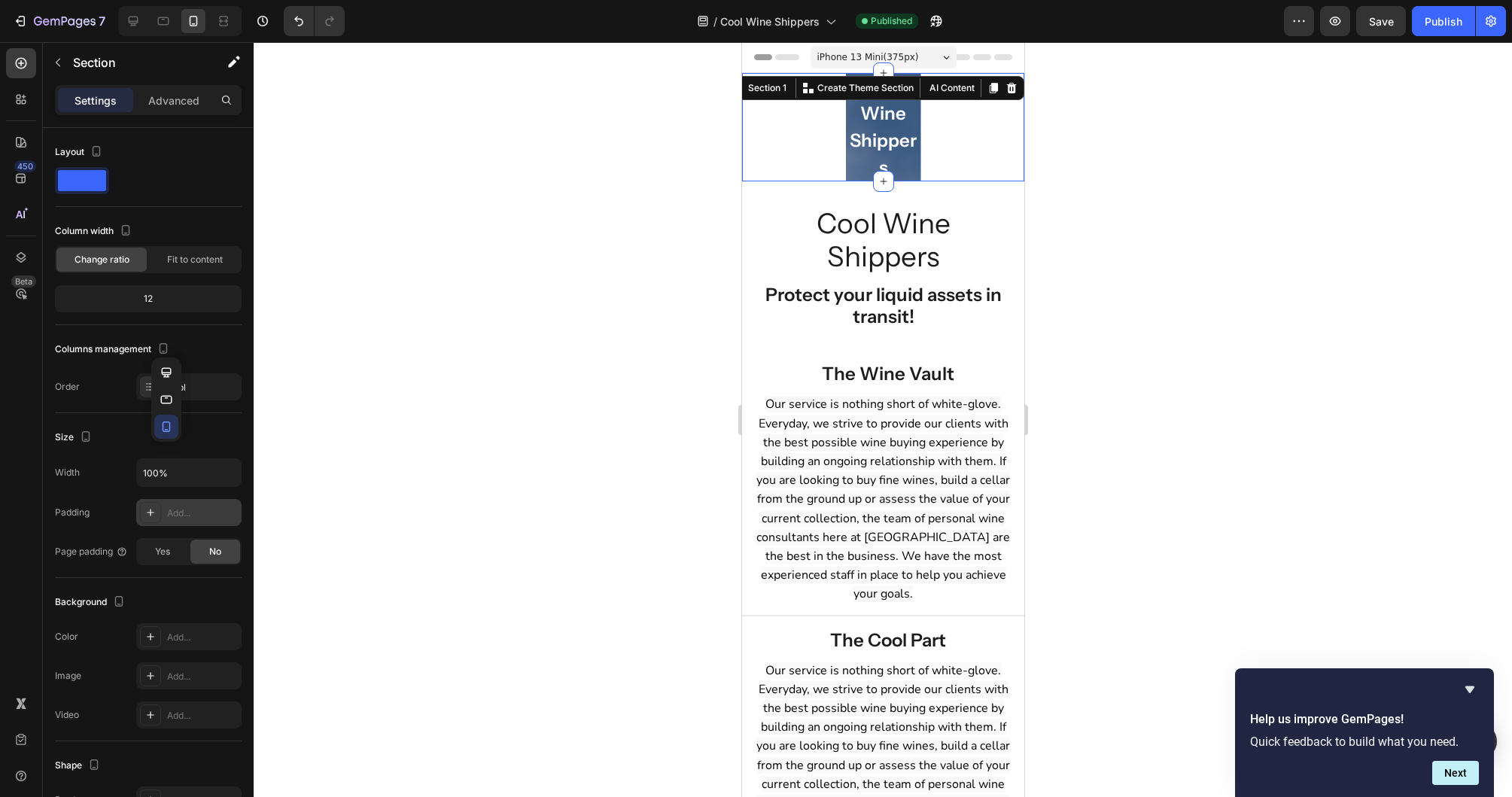
click at [357, 327] on div at bounding box center [882, 419] width 1258 height 755
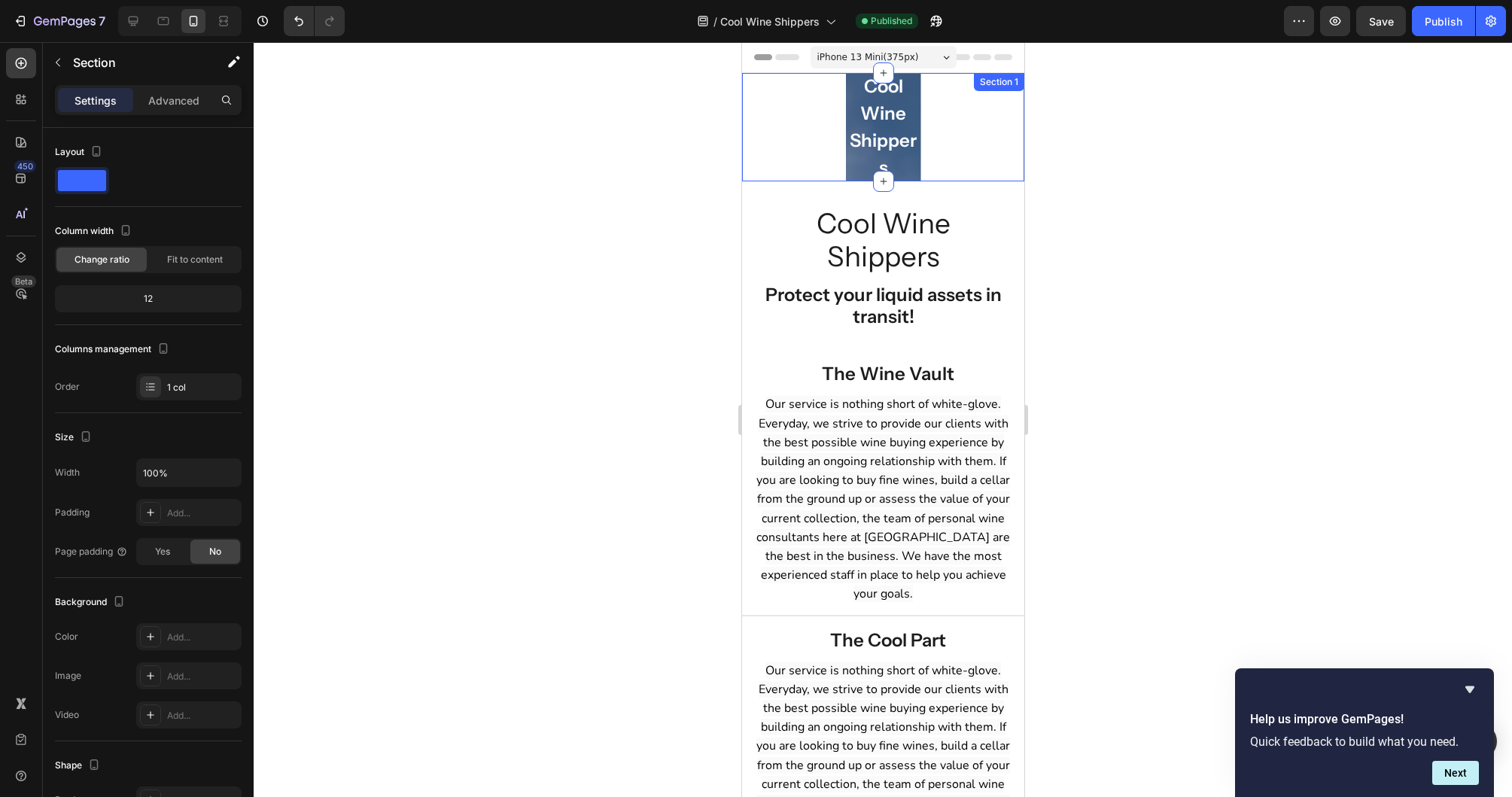
click at [942, 130] on div "Cool Wine Shippers Heading Row Hero Banner" at bounding box center [882, 127] width 283 height 108
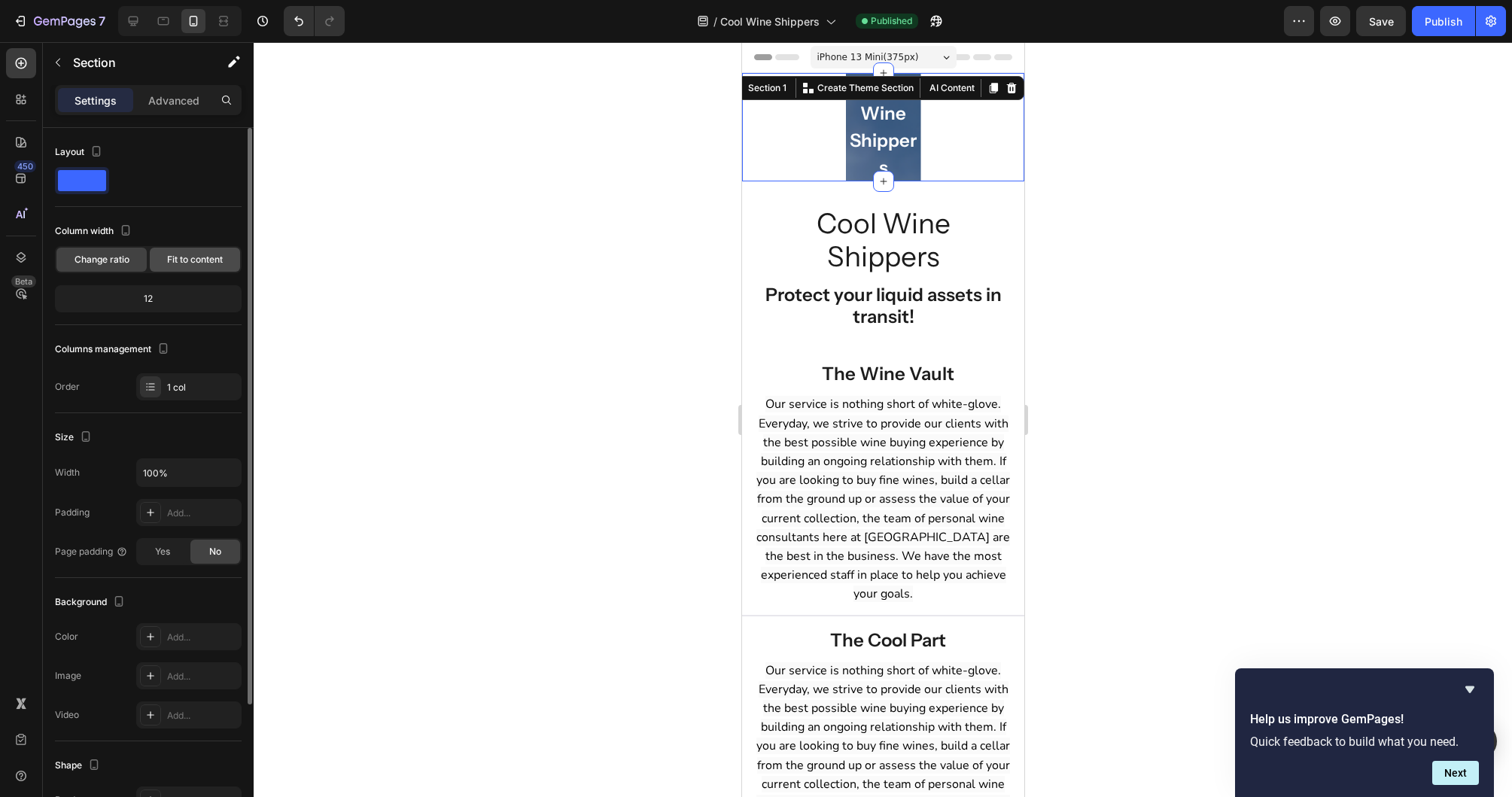
click at [197, 255] on span "Fit to content" at bounding box center [195, 259] width 56 height 13
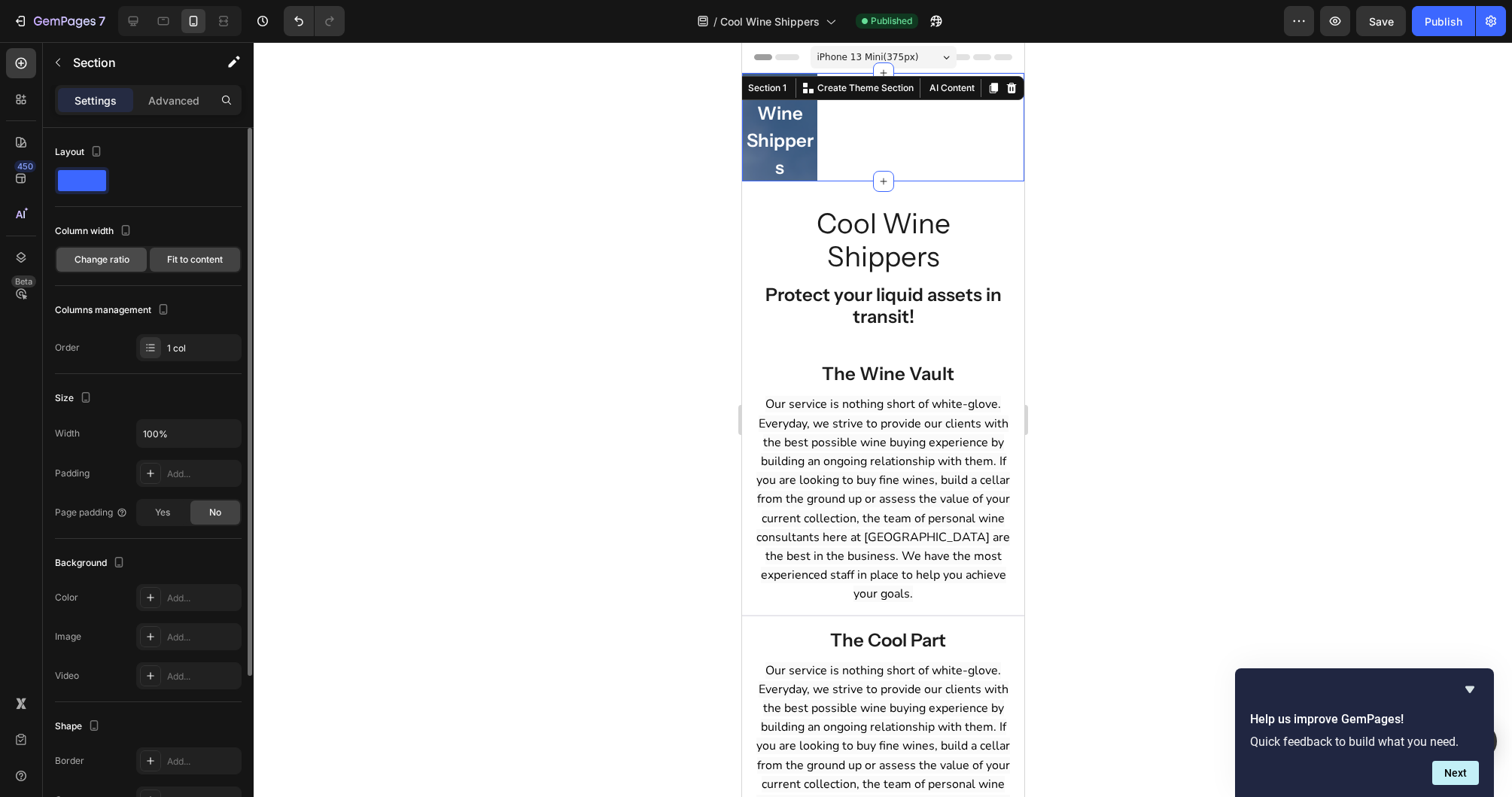
click at [127, 270] on div "Change ratio" at bounding box center [102, 259] width 91 height 24
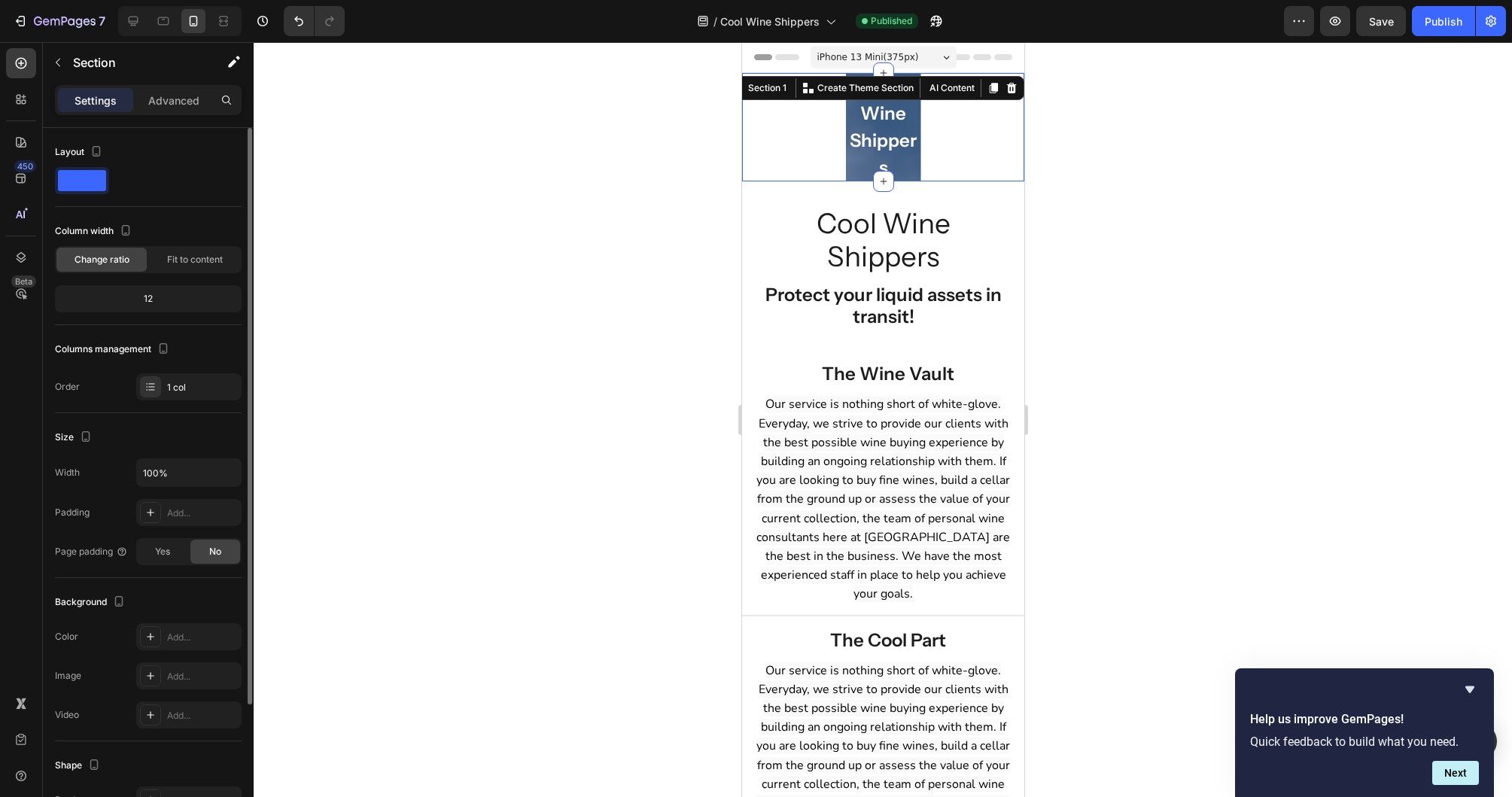
click at [156, 294] on div "12" at bounding box center [148, 299] width 180 height 21
click at [221, 470] on icon "button" at bounding box center [228, 472] width 15 height 15
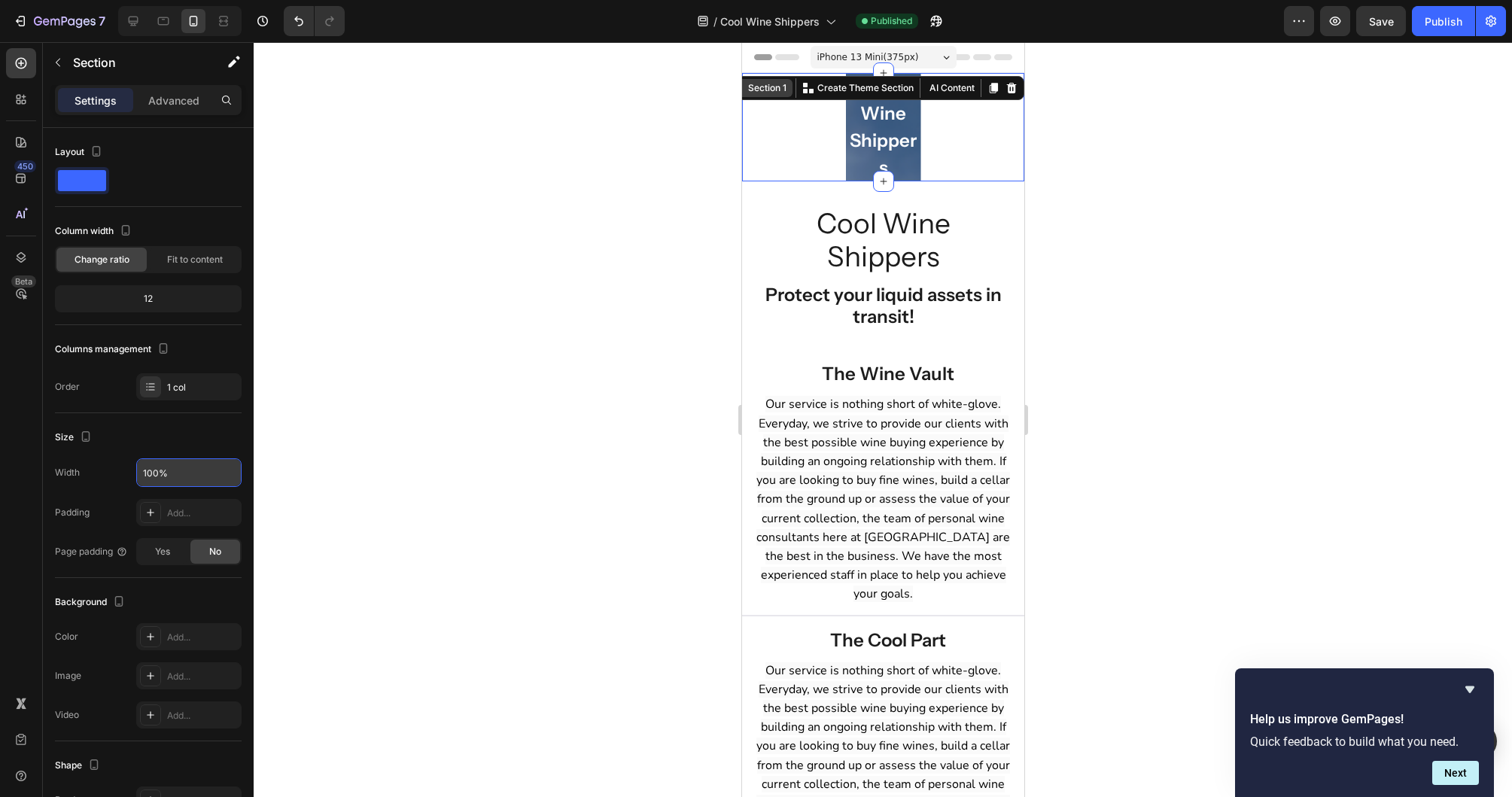
click at [766, 89] on div "Section 1" at bounding box center [767, 88] width 44 height 13
click at [765, 97] on div "Section 1 You can create reusable sections Create Theme Section AI Content Writ…" at bounding box center [874, 88] width 298 height 24
click at [766, 121] on div "Cool Wine Shippers Heading Row Hero Banner" at bounding box center [882, 127] width 283 height 108
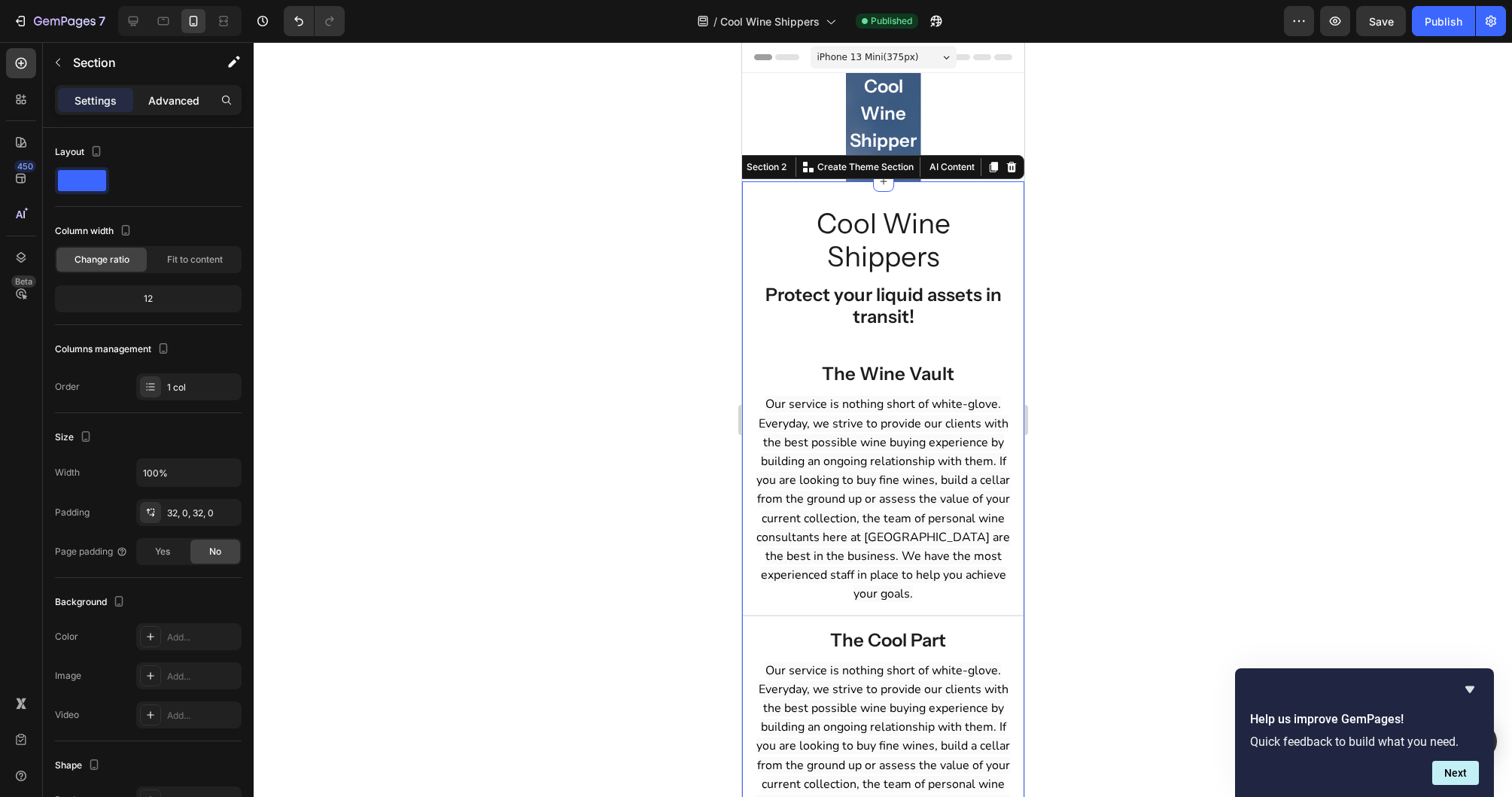
click at [176, 97] on p "Advanced" at bounding box center [174, 100] width 51 height 15
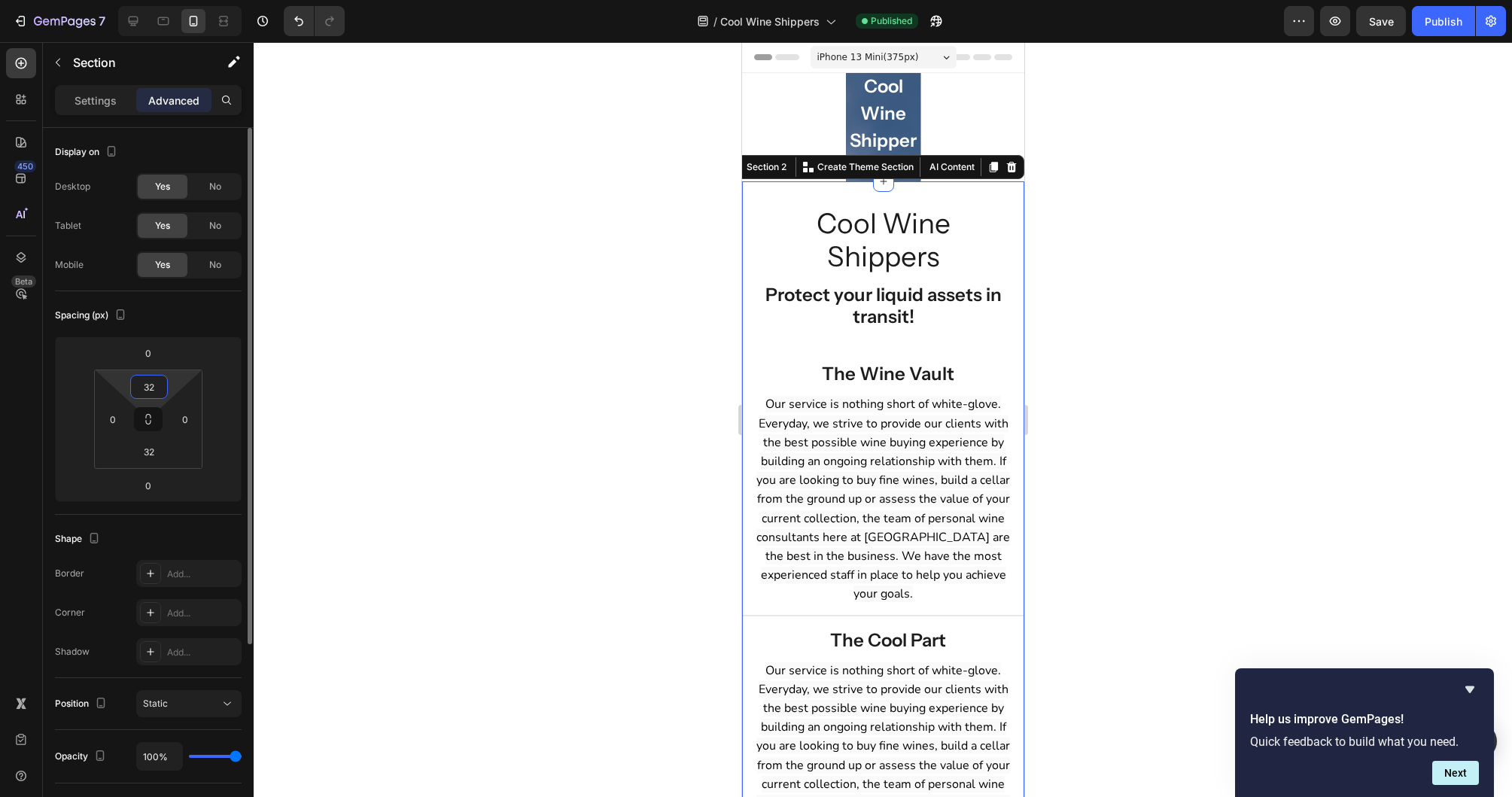
click at [149, 381] on input "32" at bounding box center [148, 386] width 30 height 22
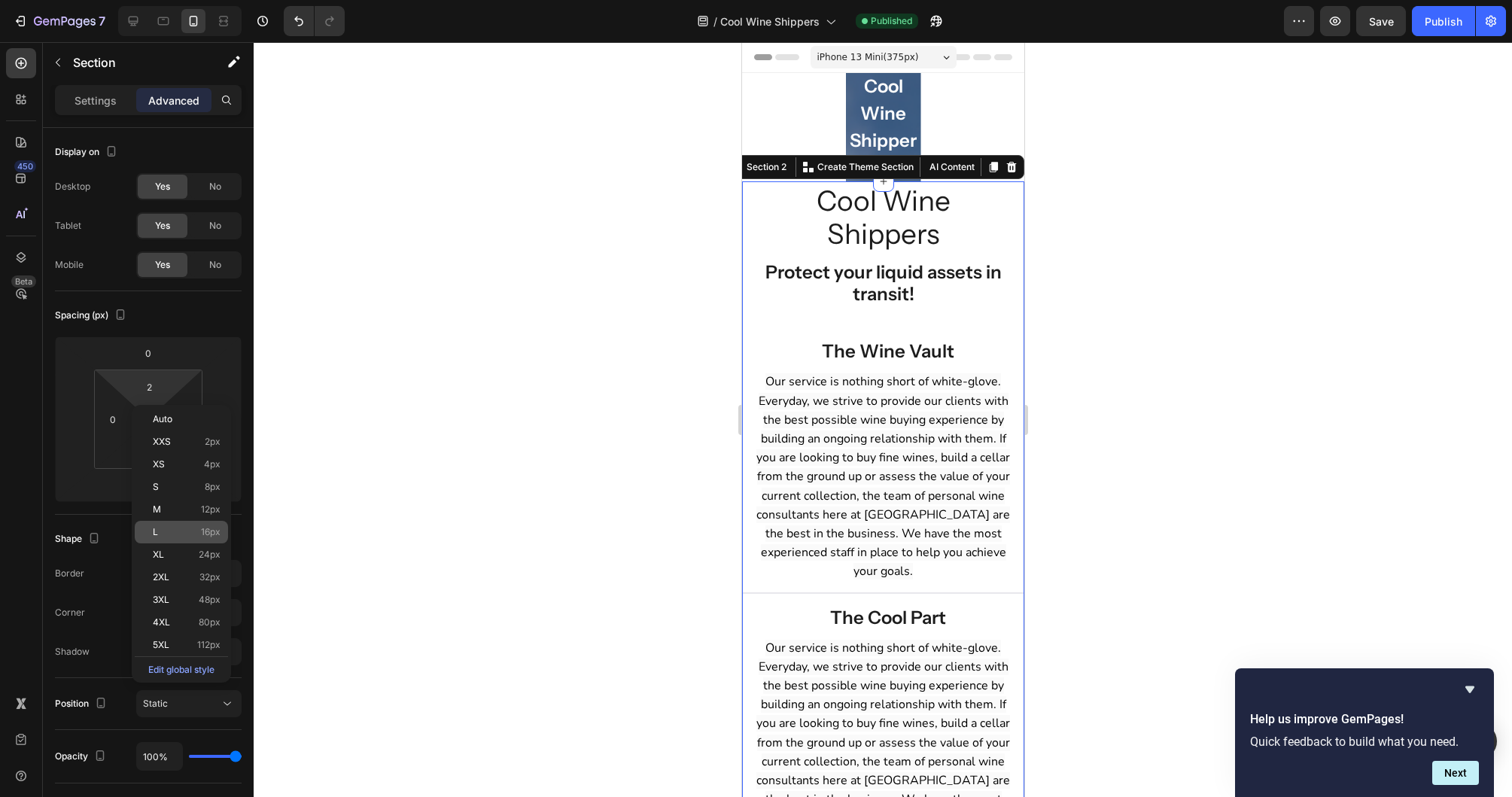
click at [191, 530] on p "L 16px" at bounding box center [186, 531] width 68 height 11
type input "16"
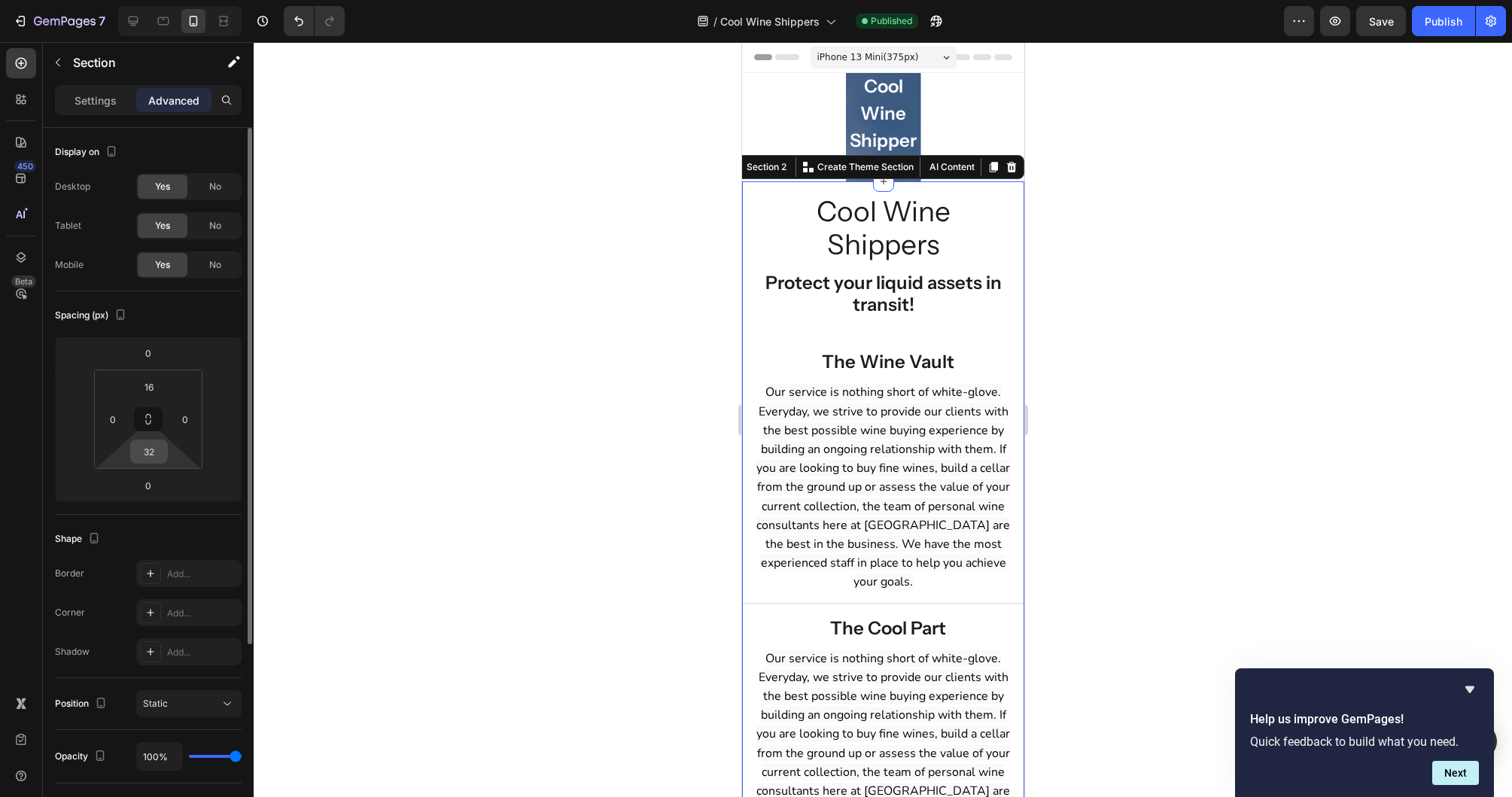
click at [143, 456] on input "32" at bounding box center [148, 451] width 30 height 22
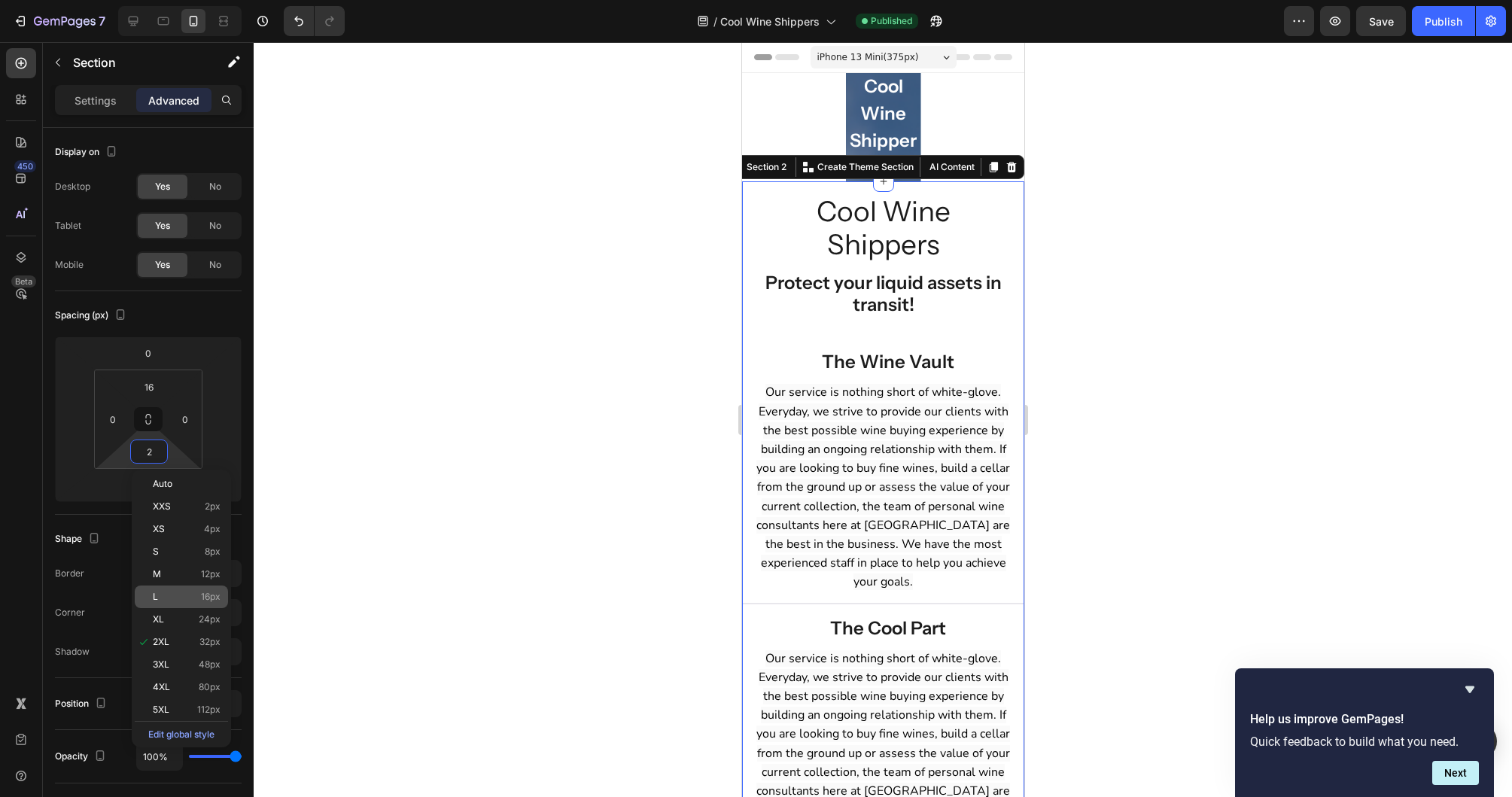
click at [174, 595] on p "L 16px" at bounding box center [186, 597] width 68 height 11
type input "16"
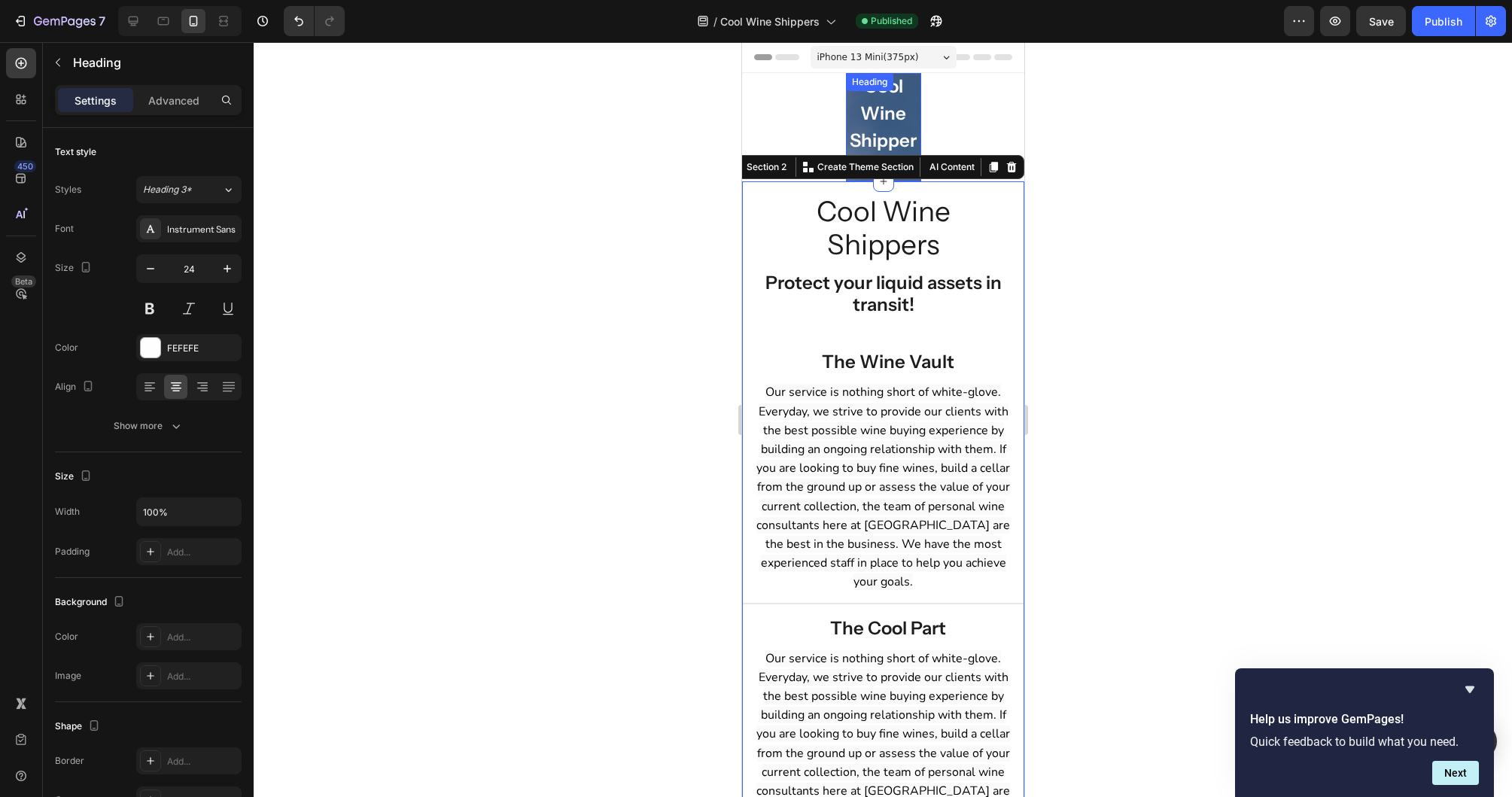
click at [867, 84] on div "Heading" at bounding box center [869, 82] width 41 height 13
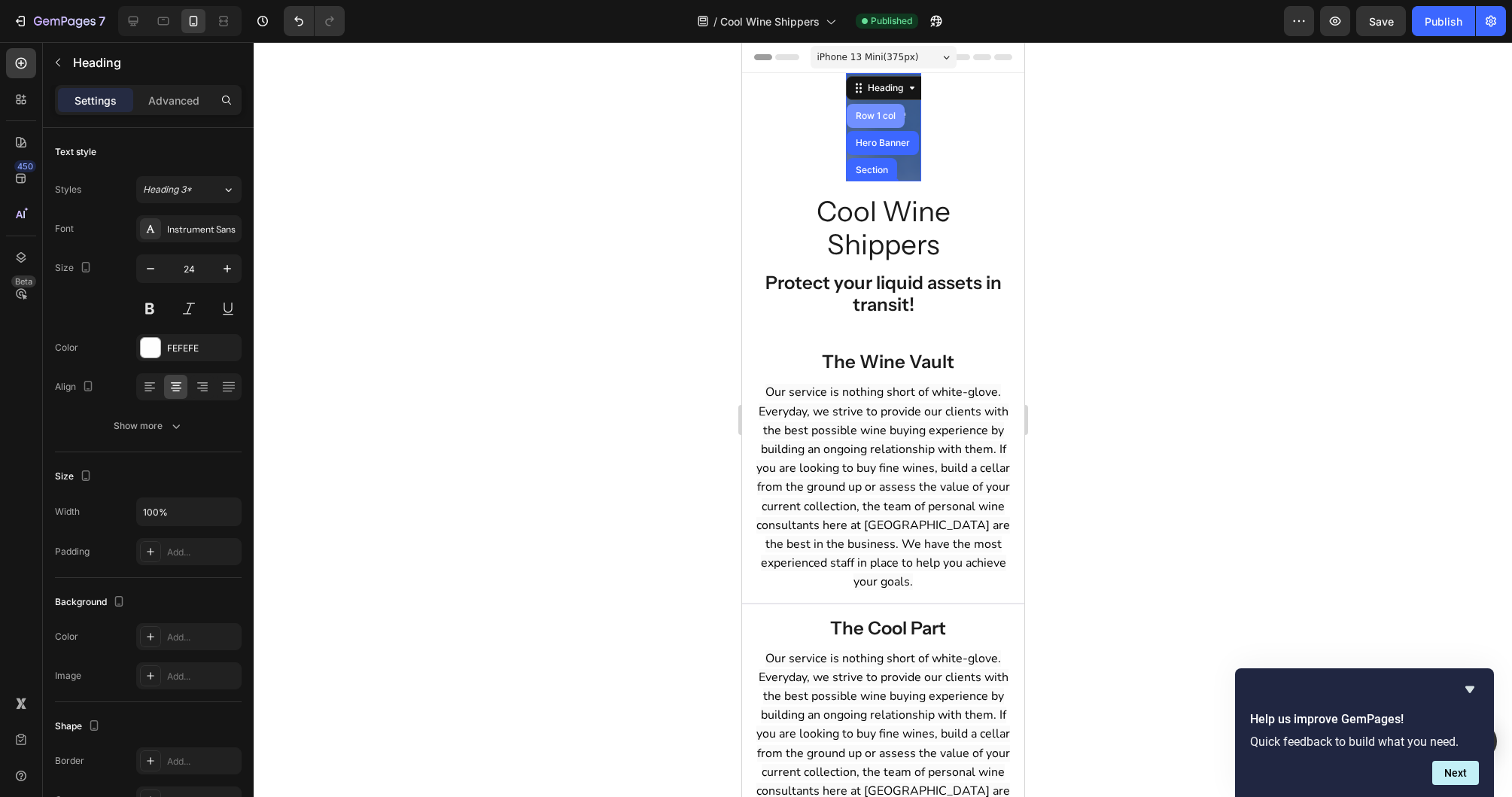
click at [877, 116] on div "Row 1 col" at bounding box center [876, 116] width 46 height 9
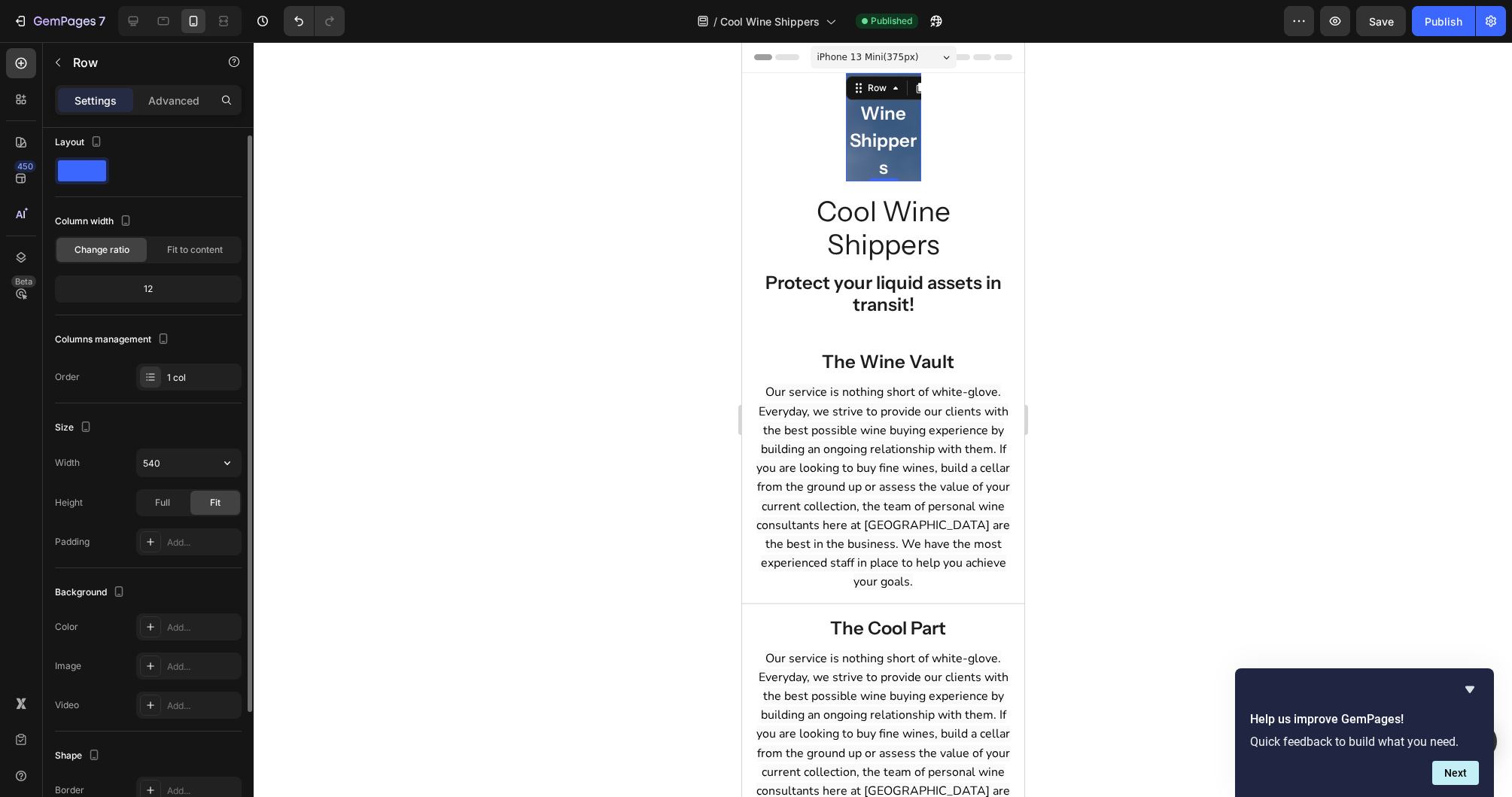
scroll to position [13, 0]
click at [231, 460] on icon "button" at bounding box center [228, 460] width 15 height 15
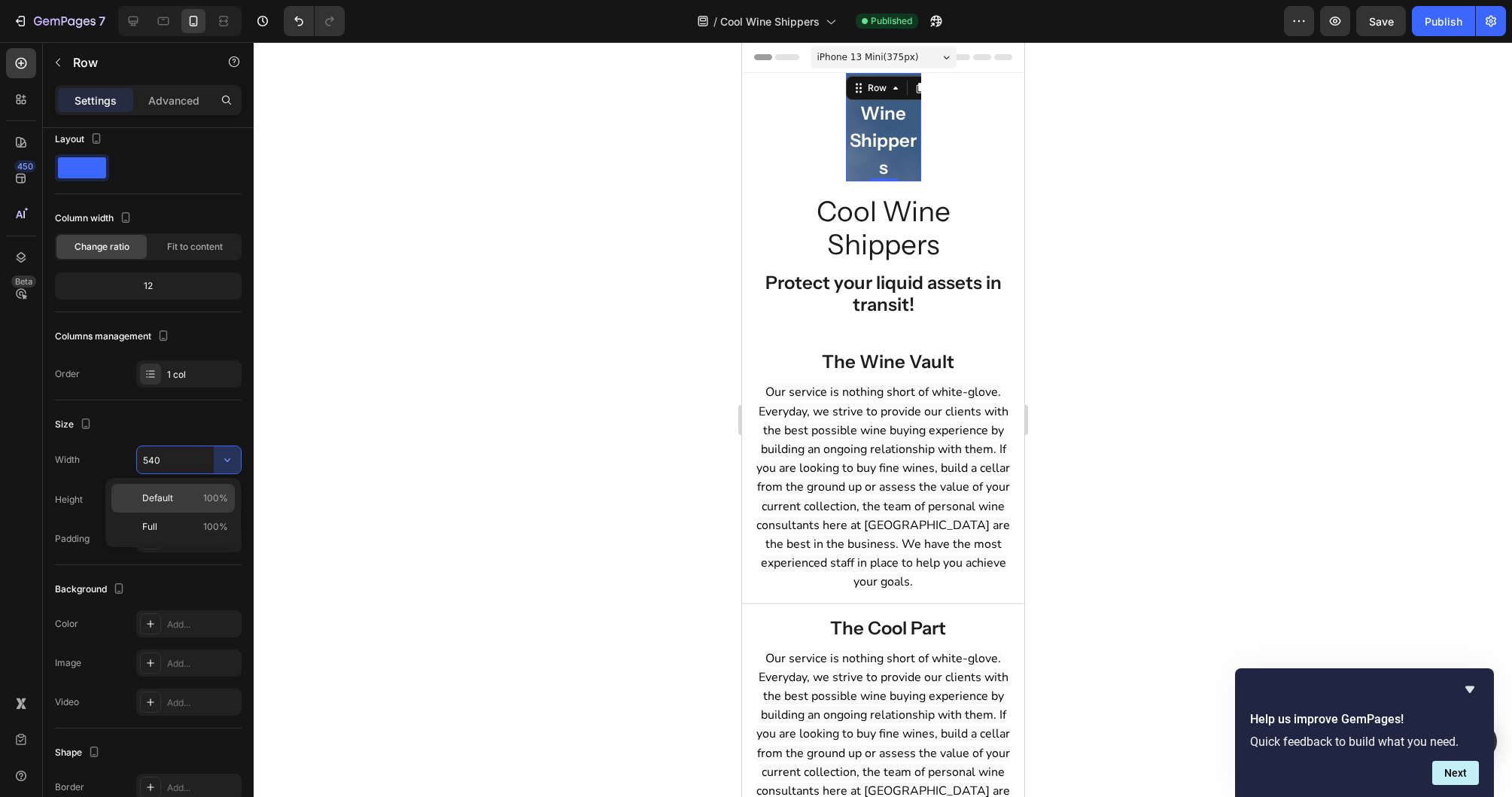
click at [215, 499] on span "100%" at bounding box center [216, 498] width 25 height 13
type input "100%"
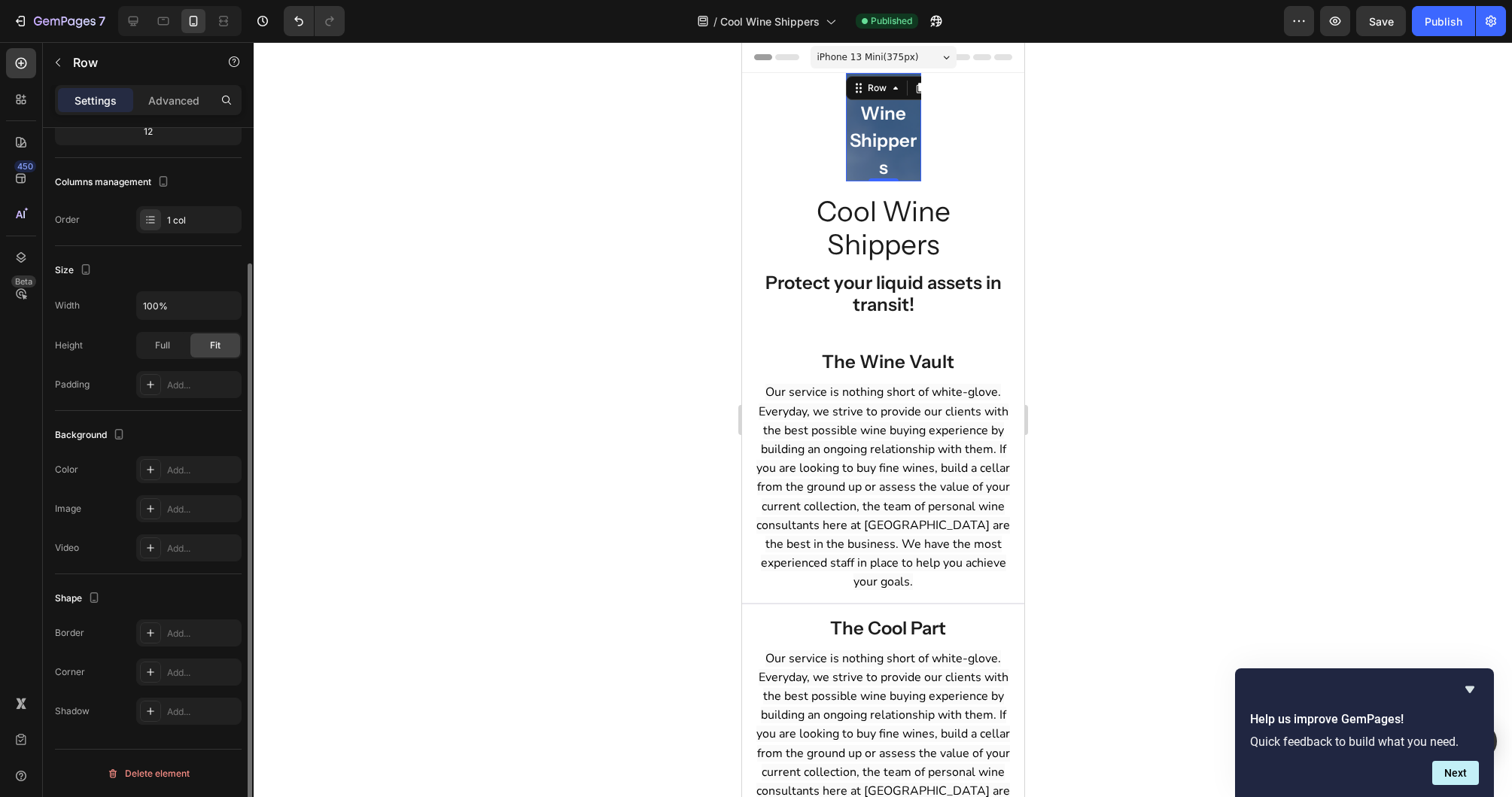
scroll to position [0, 0]
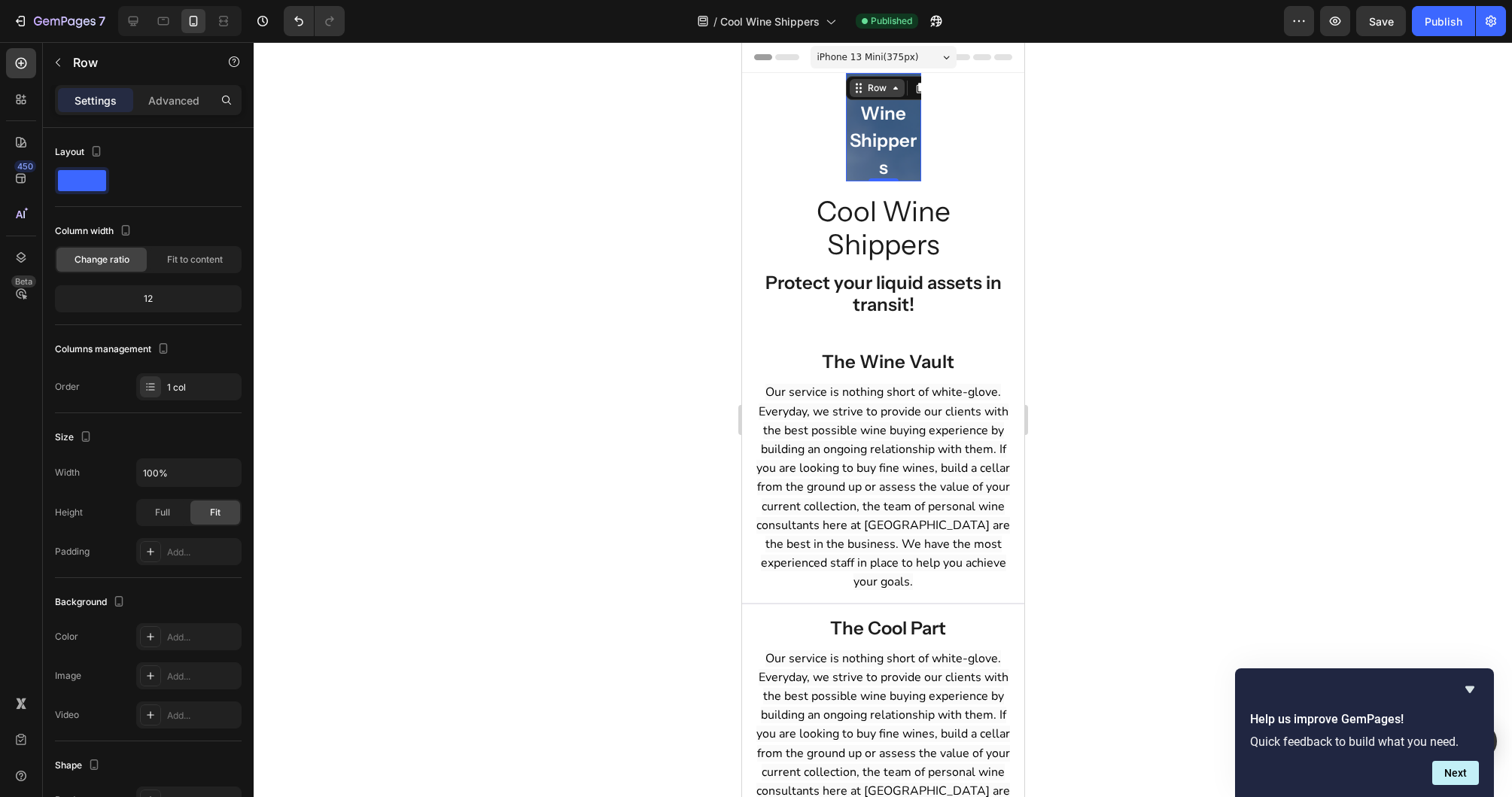
click at [861, 90] on icon at bounding box center [858, 88] width 12 height 12
click at [868, 111] on div "Hero Banner" at bounding box center [881, 116] width 72 height 24
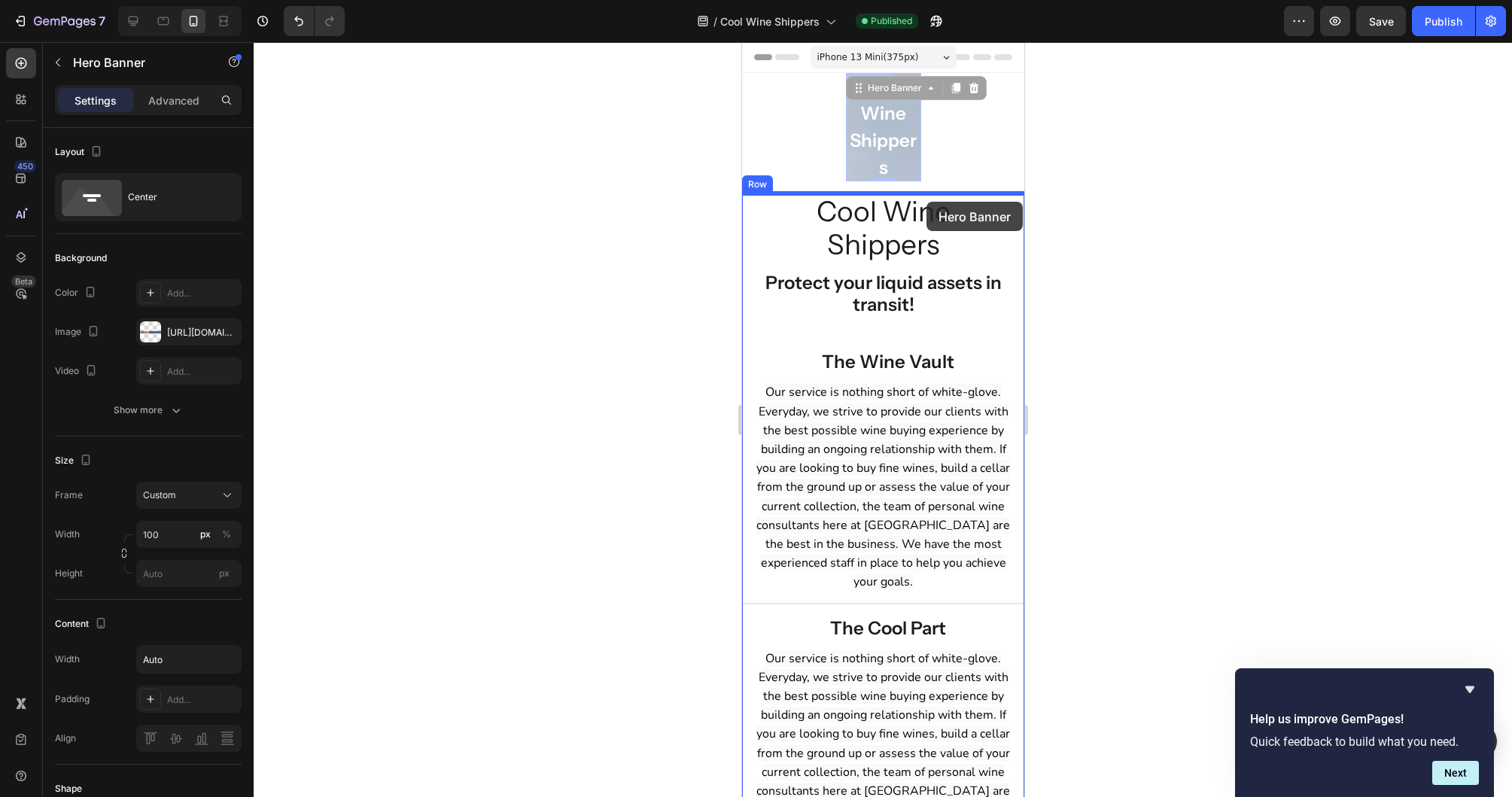
drag, startPoint x: 873, startPoint y: 91, endPoint x: 926, endPoint y: 201, distance: 122.1
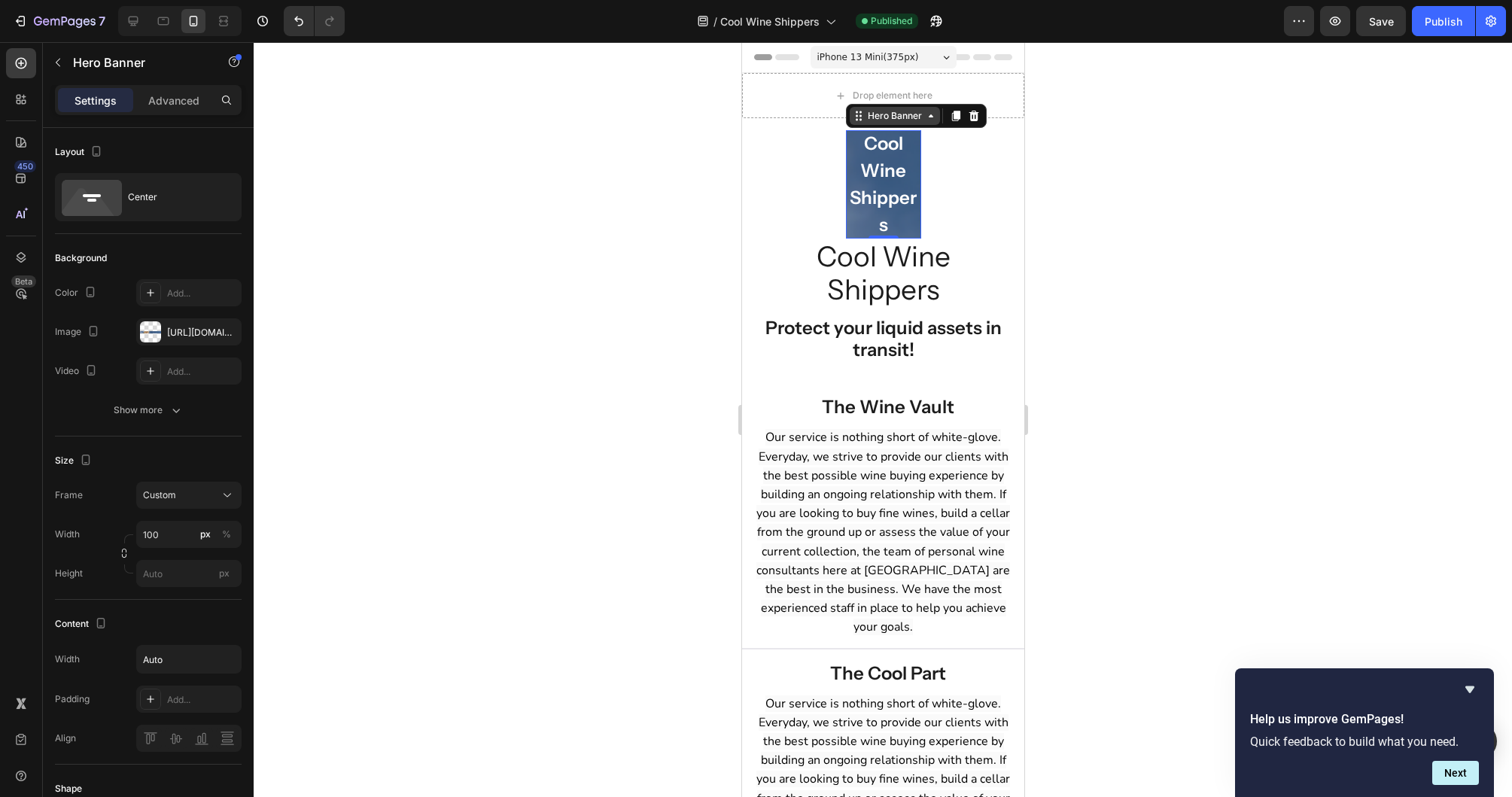
click at [886, 112] on div "Hero Banner" at bounding box center [894, 116] width 60 height 13
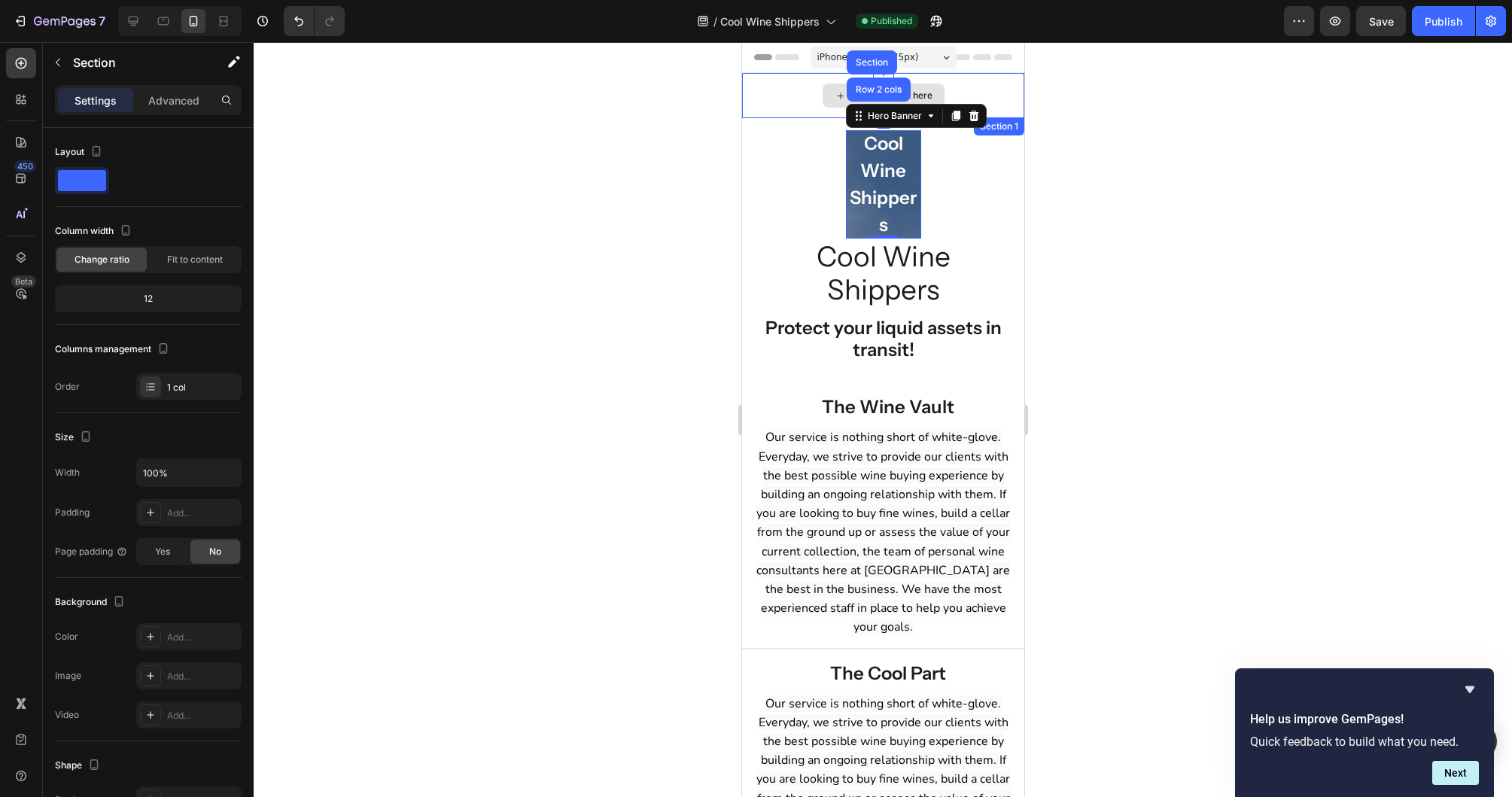
click at [808, 94] on div "Drop element here" at bounding box center [882, 95] width 283 height 45
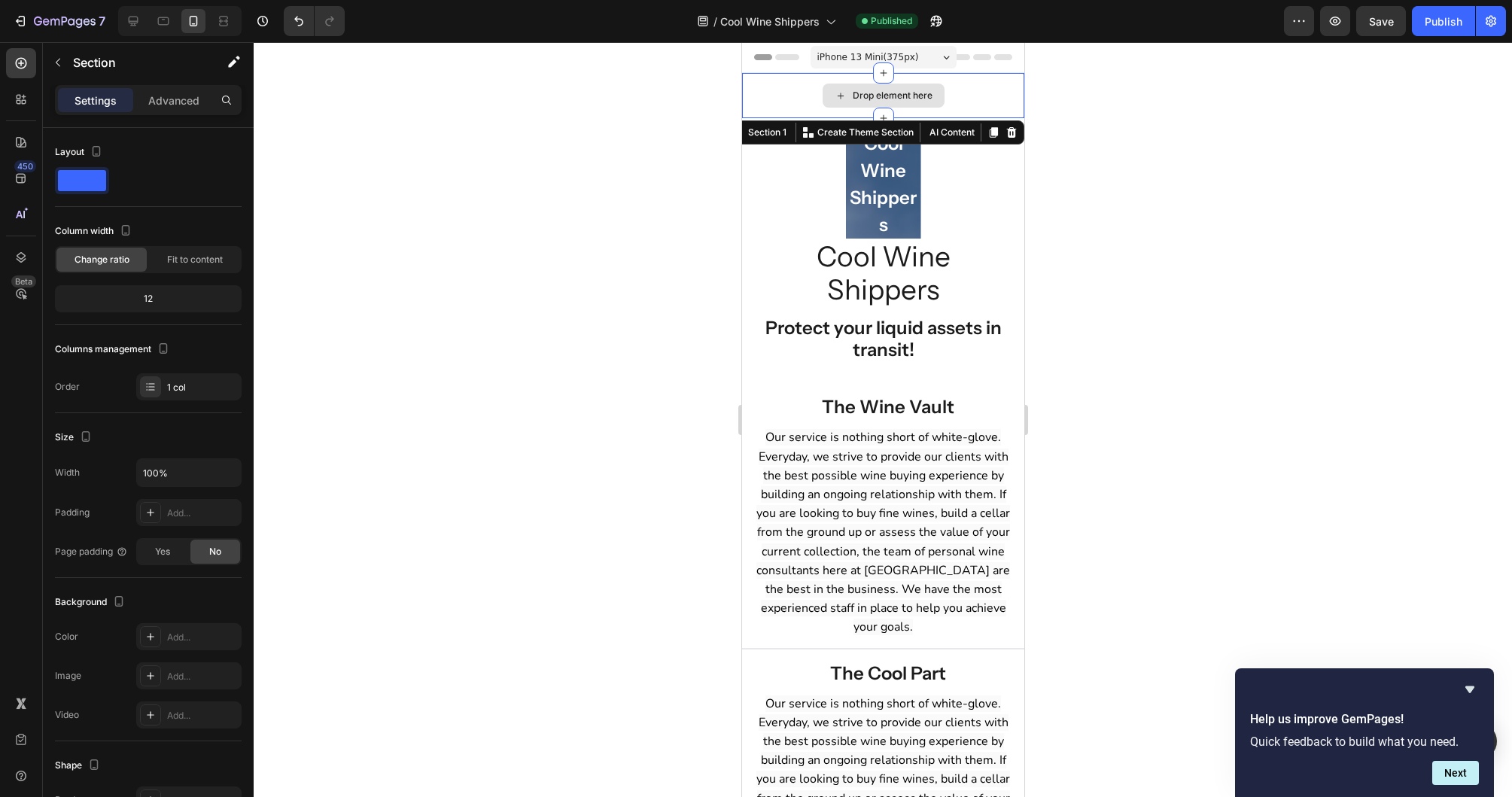
click at [936, 90] on div "Drop element here" at bounding box center [882, 95] width 122 height 24
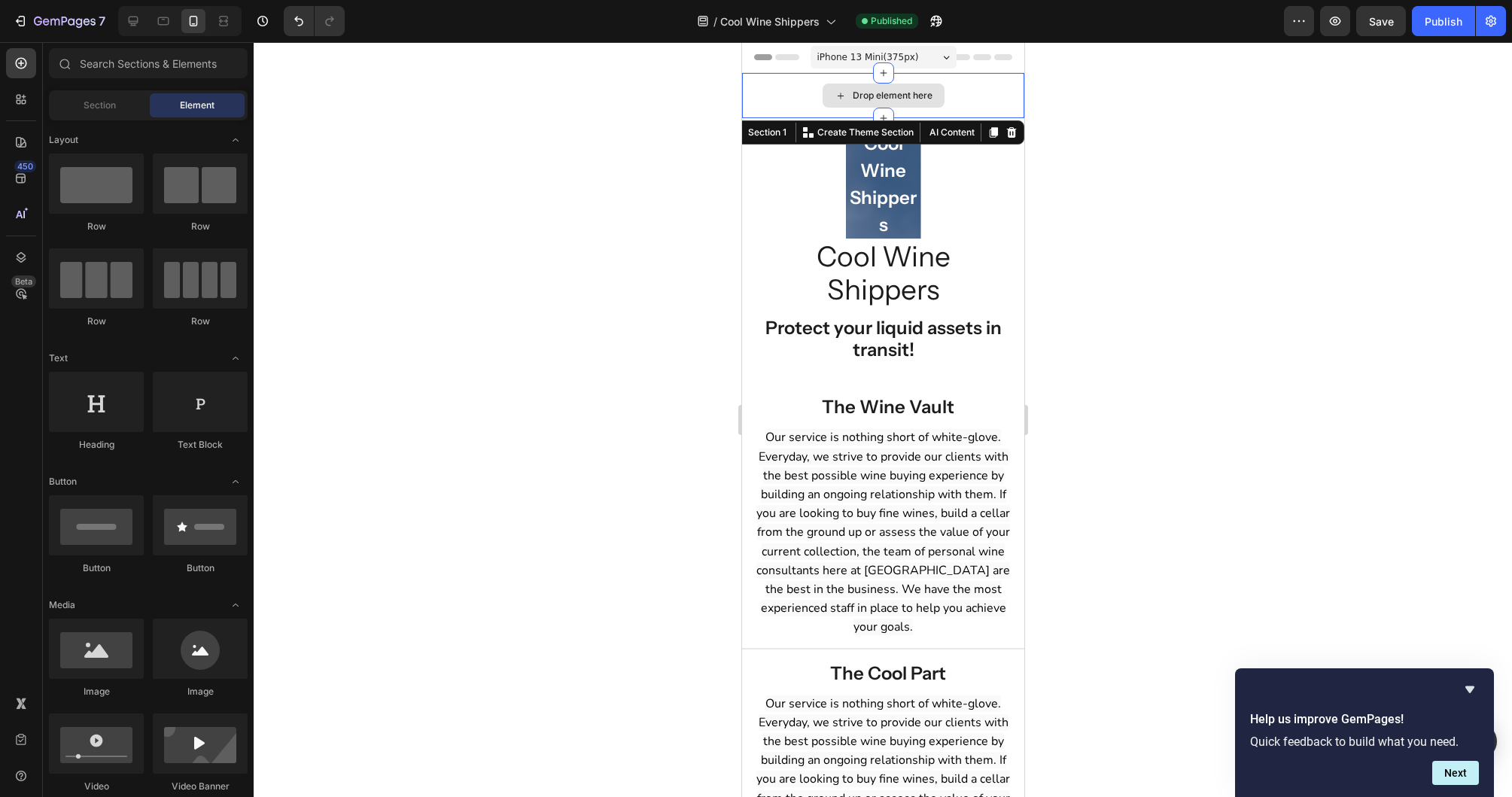
click at [973, 93] on div "Drop element here" at bounding box center [882, 95] width 283 height 45
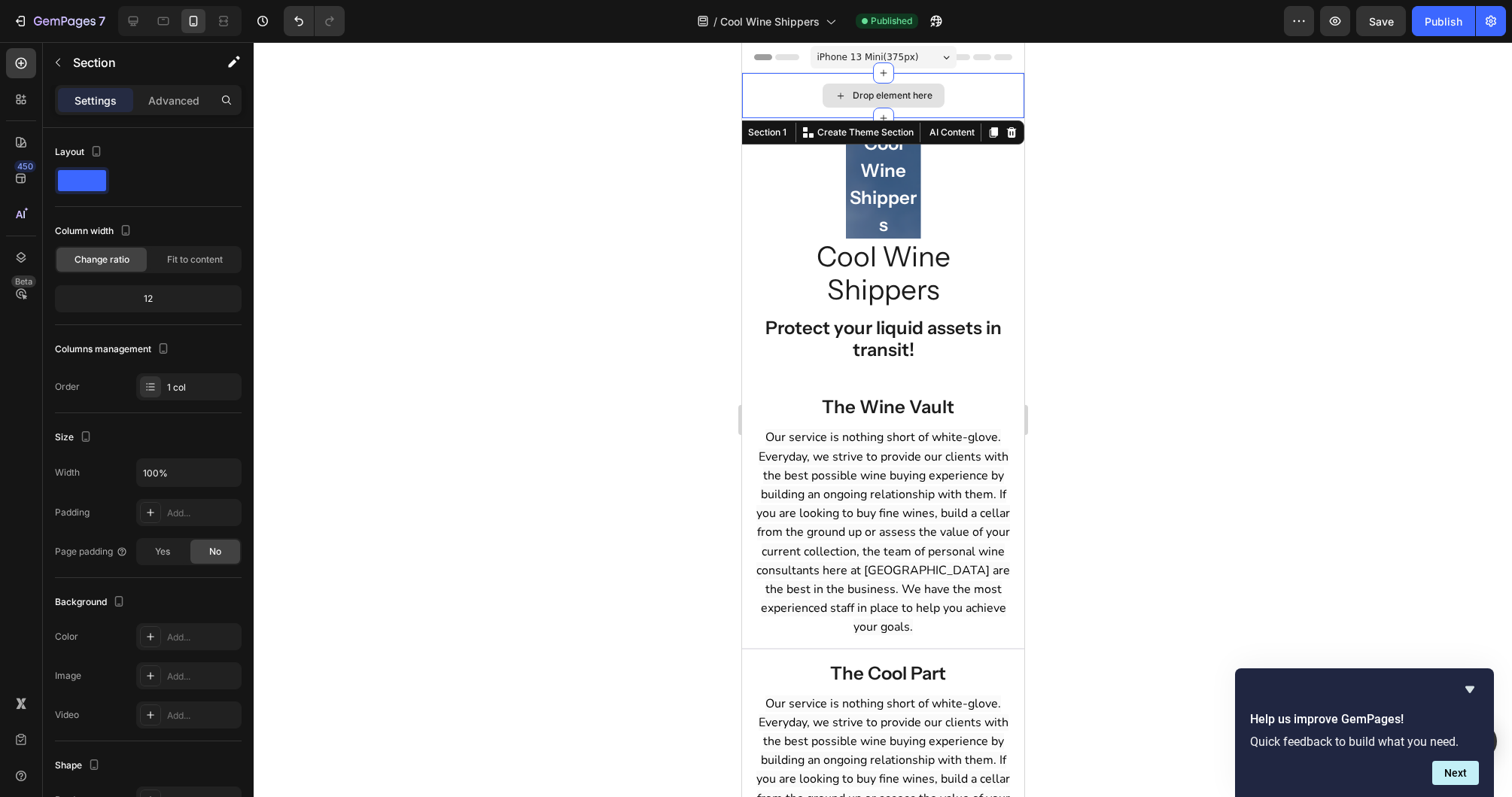
click at [973, 101] on div "Drop element here" at bounding box center [882, 95] width 283 height 45
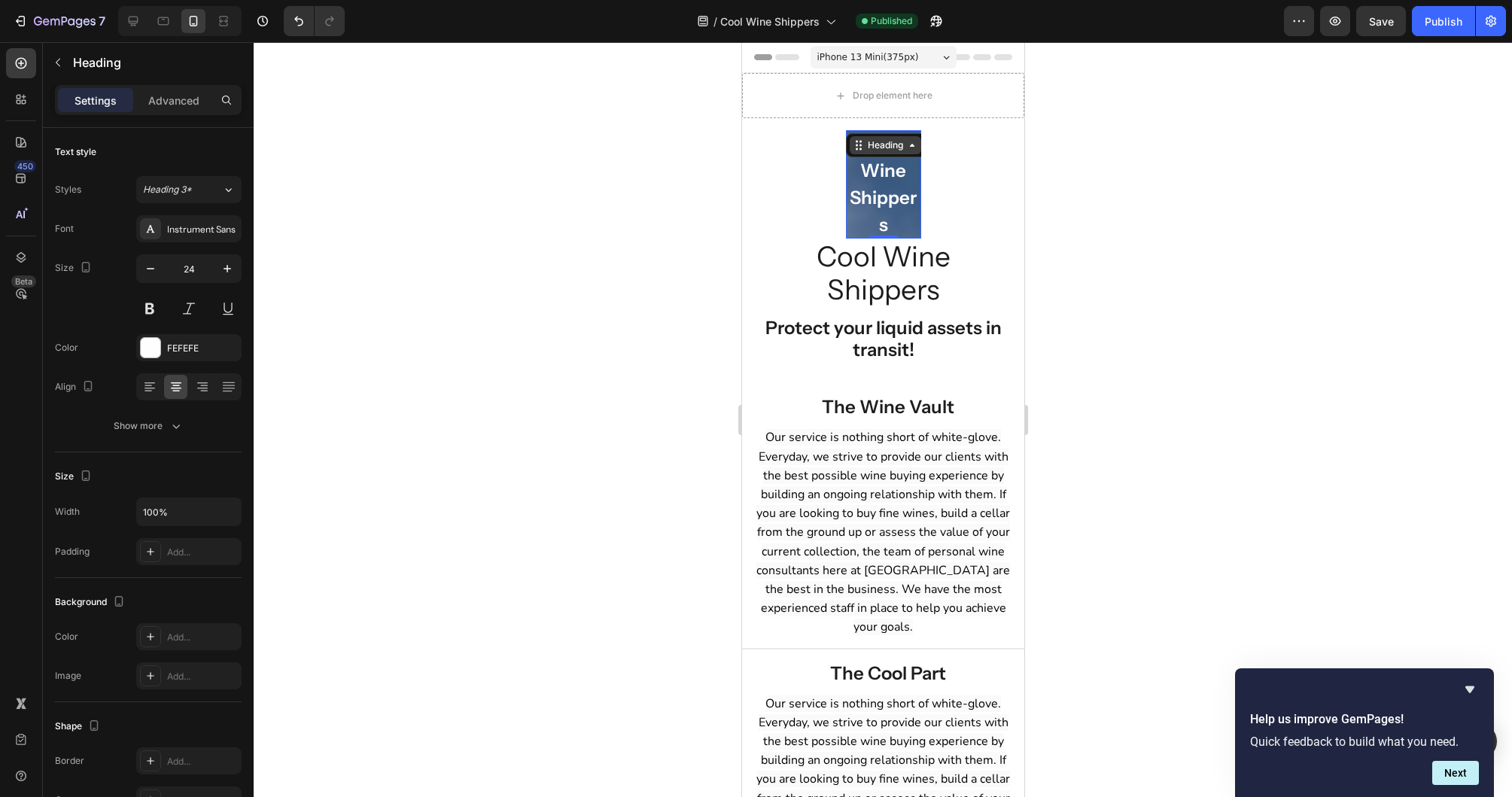
click at [881, 146] on div "Heading" at bounding box center [884, 146] width 41 height 13
click at [882, 169] on div "Row 1 col" at bounding box center [876, 173] width 46 height 9
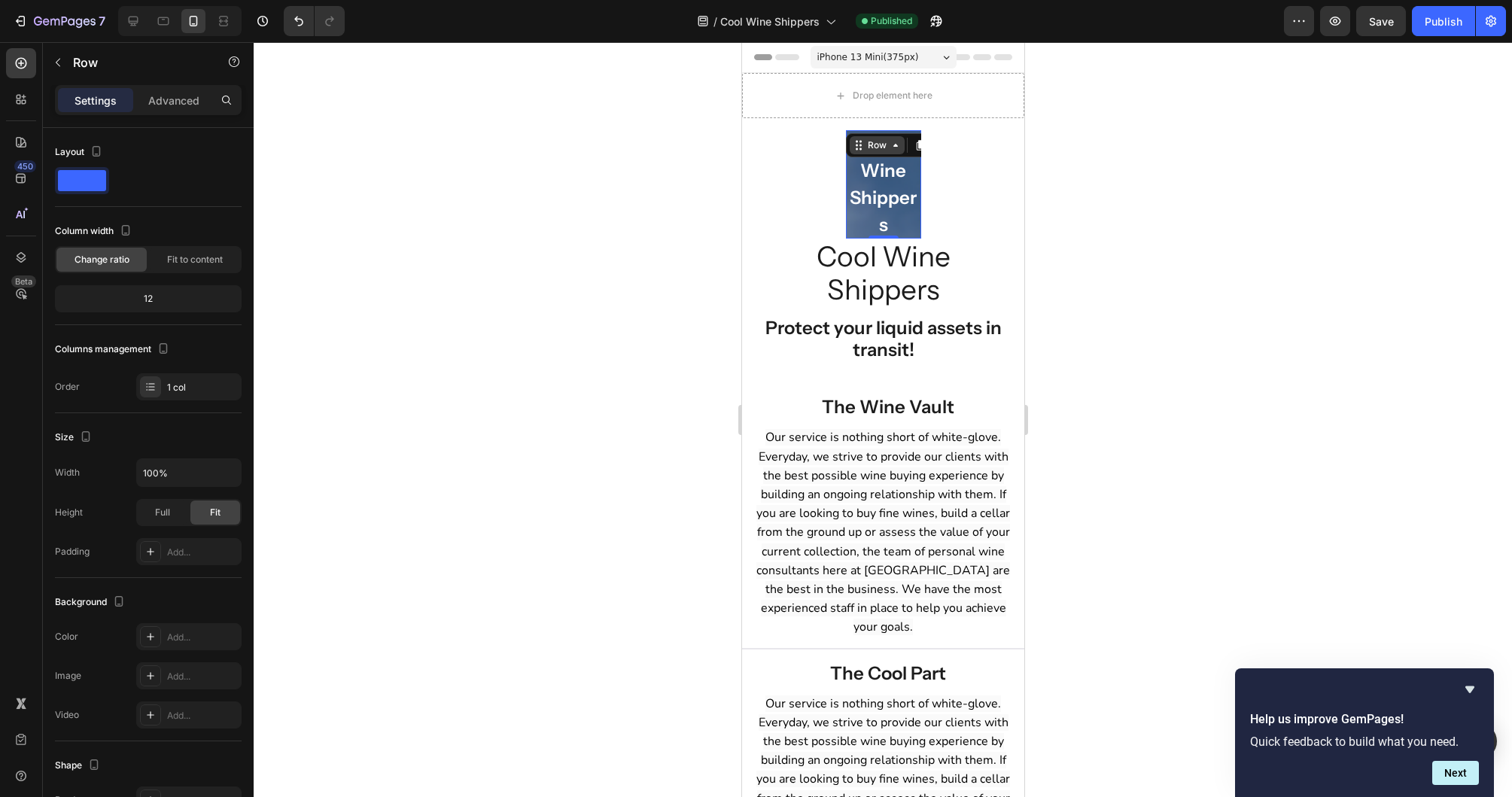
click at [876, 142] on div "Row" at bounding box center [877, 146] width 25 height 13
click at [883, 149] on div "Row" at bounding box center [877, 146] width 25 height 13
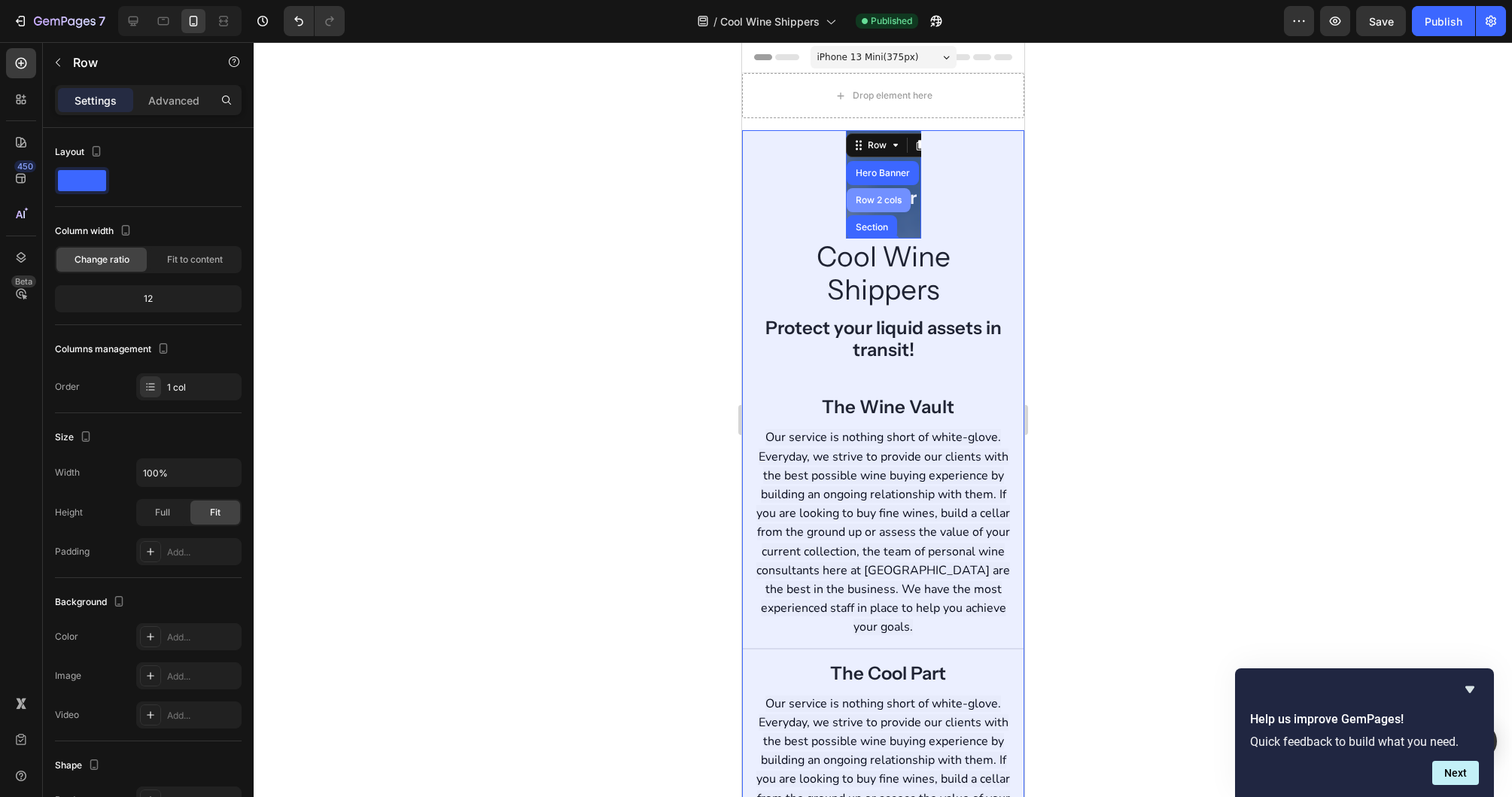
click at [882, 190] on div "Row 2 cols" at bounding box center [878, 199] width 64 height 24
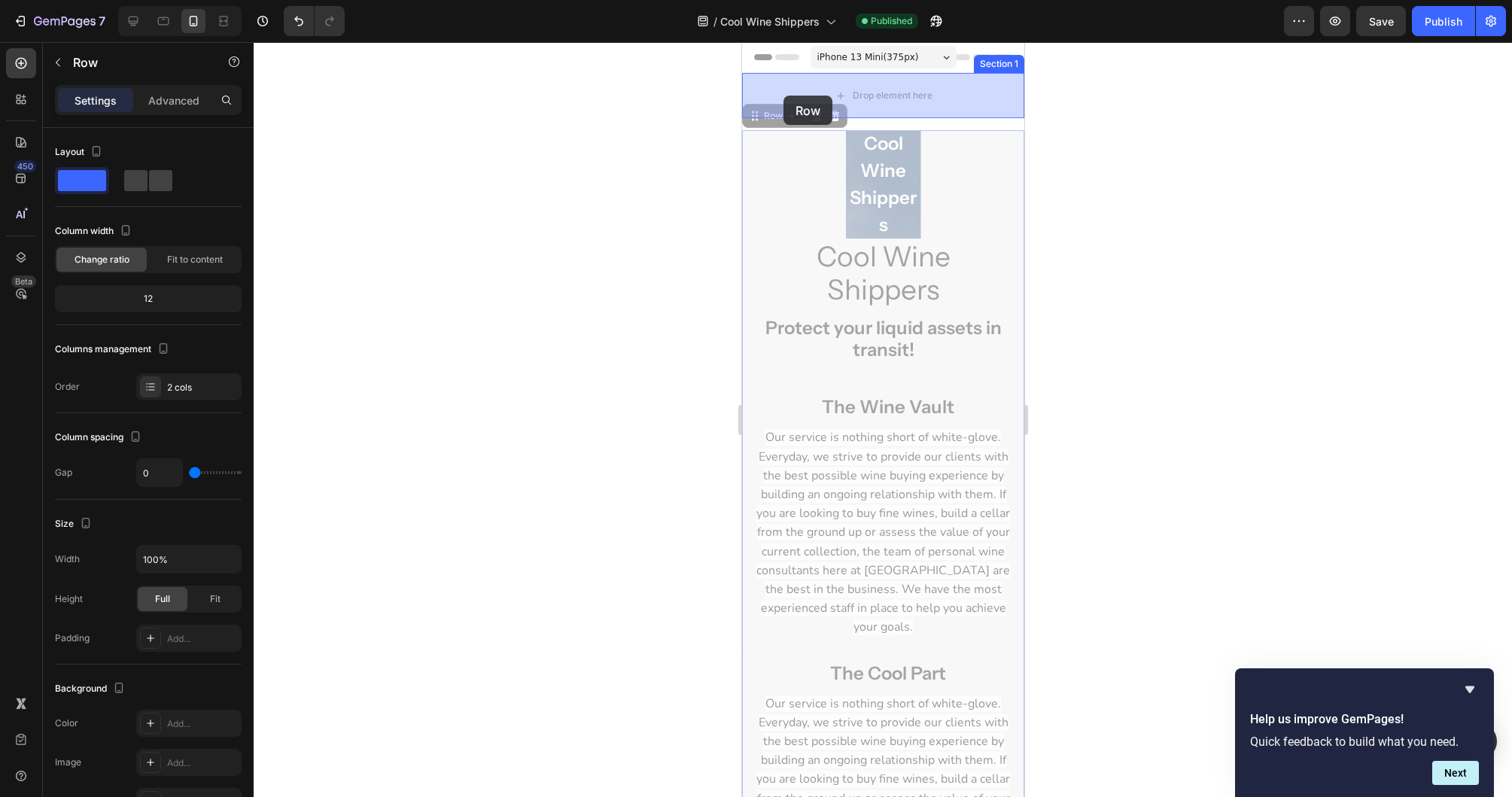
drag, startPoint x: 767, startPoint y: 115, endPoint x: 783, endPoint y: 95, distance: 25.6
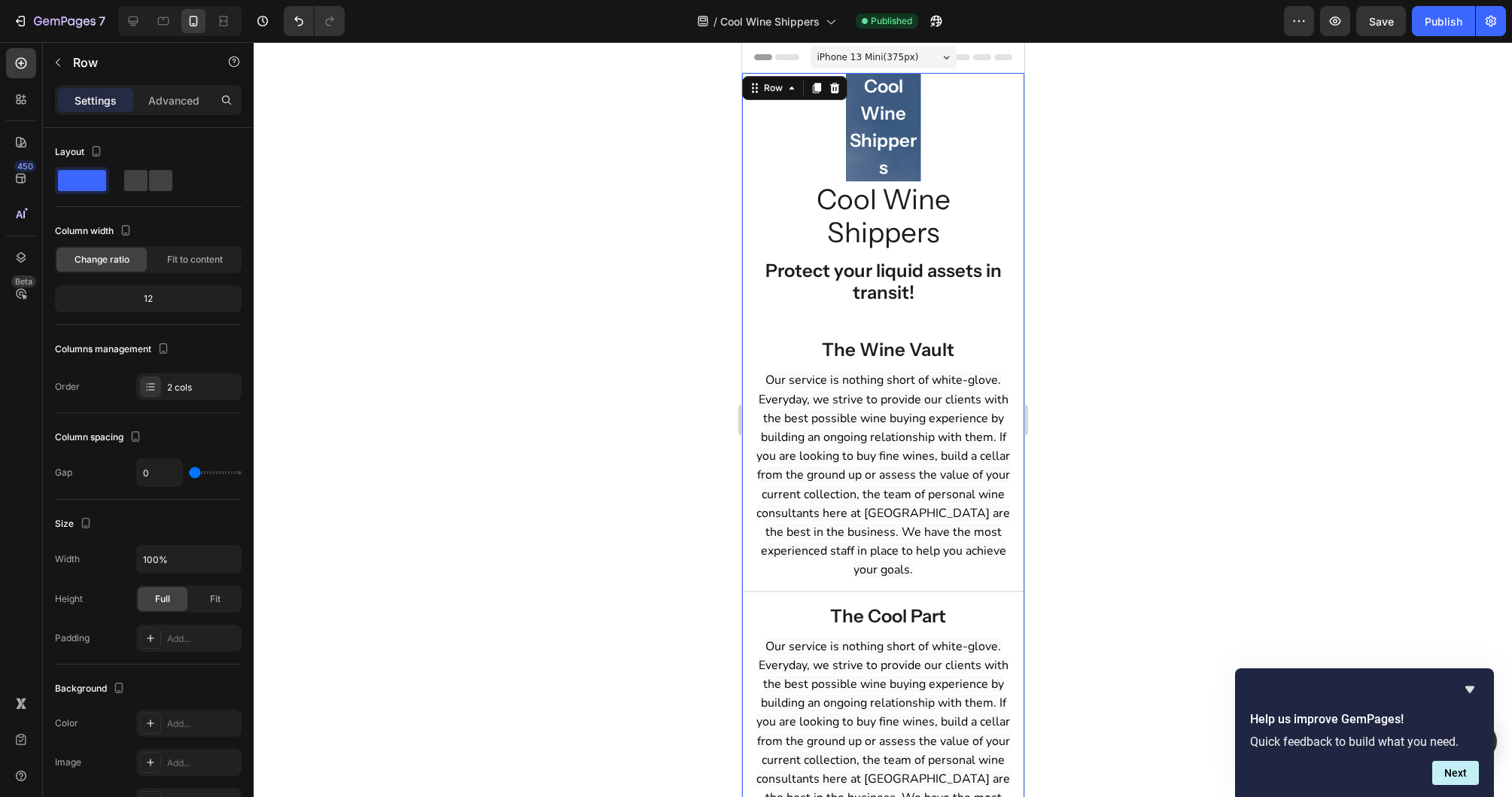
click at [780, 133] on div "Cool Wine Shippers Heading Row Hero Banner Cool Wine Shippers Heading Protect y…" at bounding box center [882, 748] width 283 height 1350
click at [764, 91] on div "Row" at bounding box center [772, 88] width 25 height 13
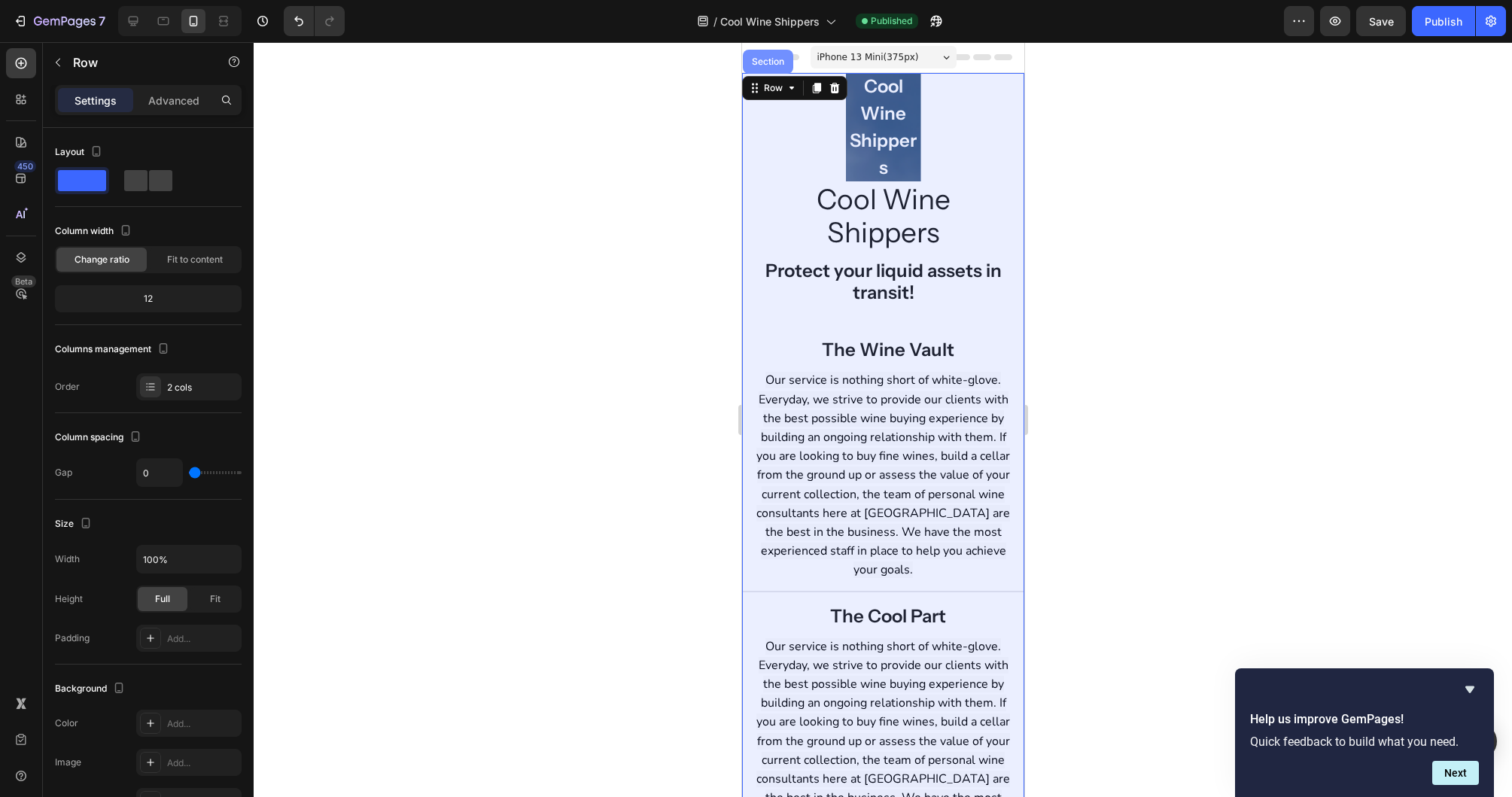
click at [769, 70] on div "Section" at bounding box center [768, 62] width 50 height 24
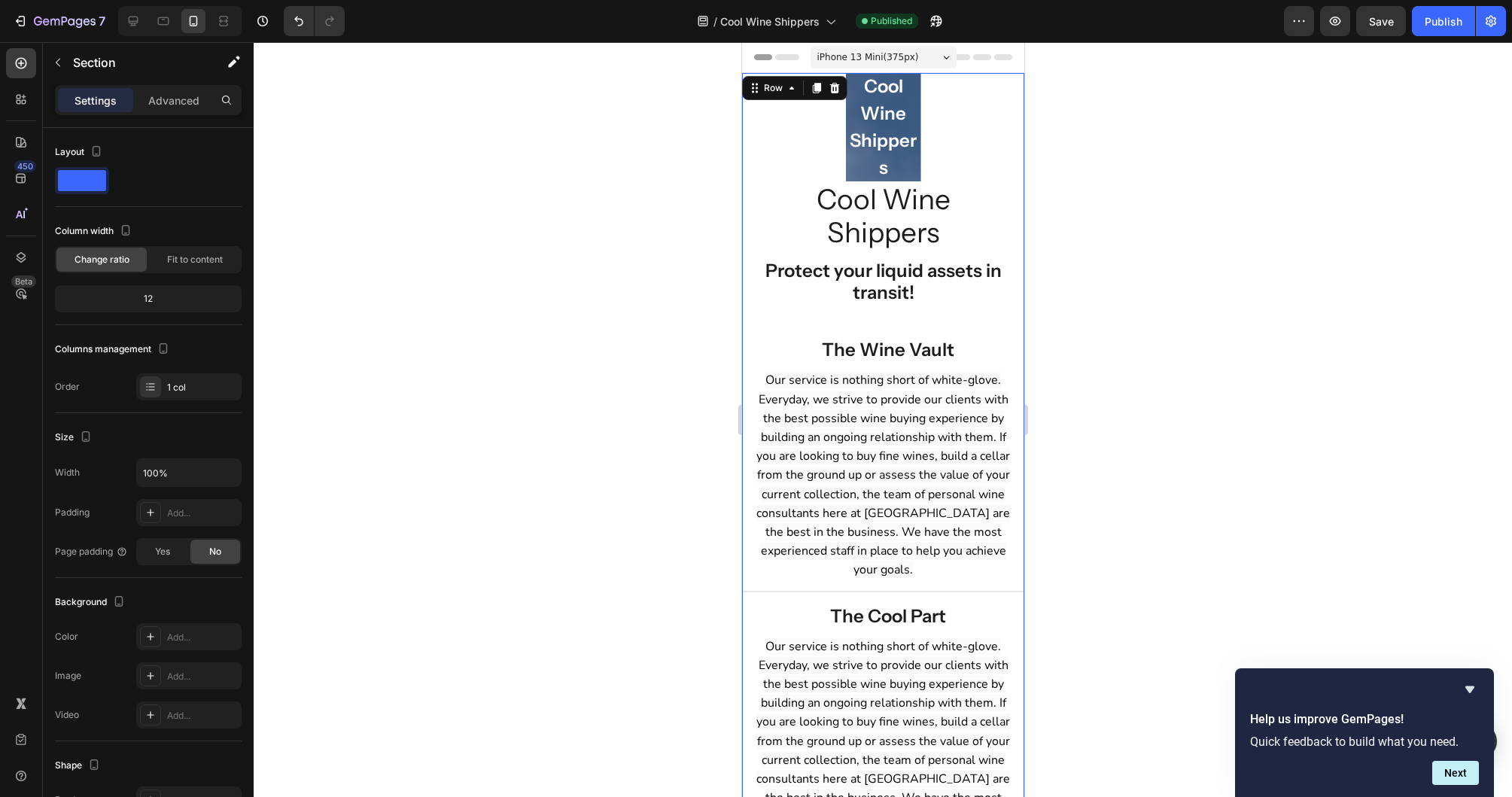
click at [824, 141] on div "Cool Wine Shippers Heading Row Hero Banner Cool Wine Shippers Heading Protect y…" at bounding box center [882, 748] width 283 height 1350
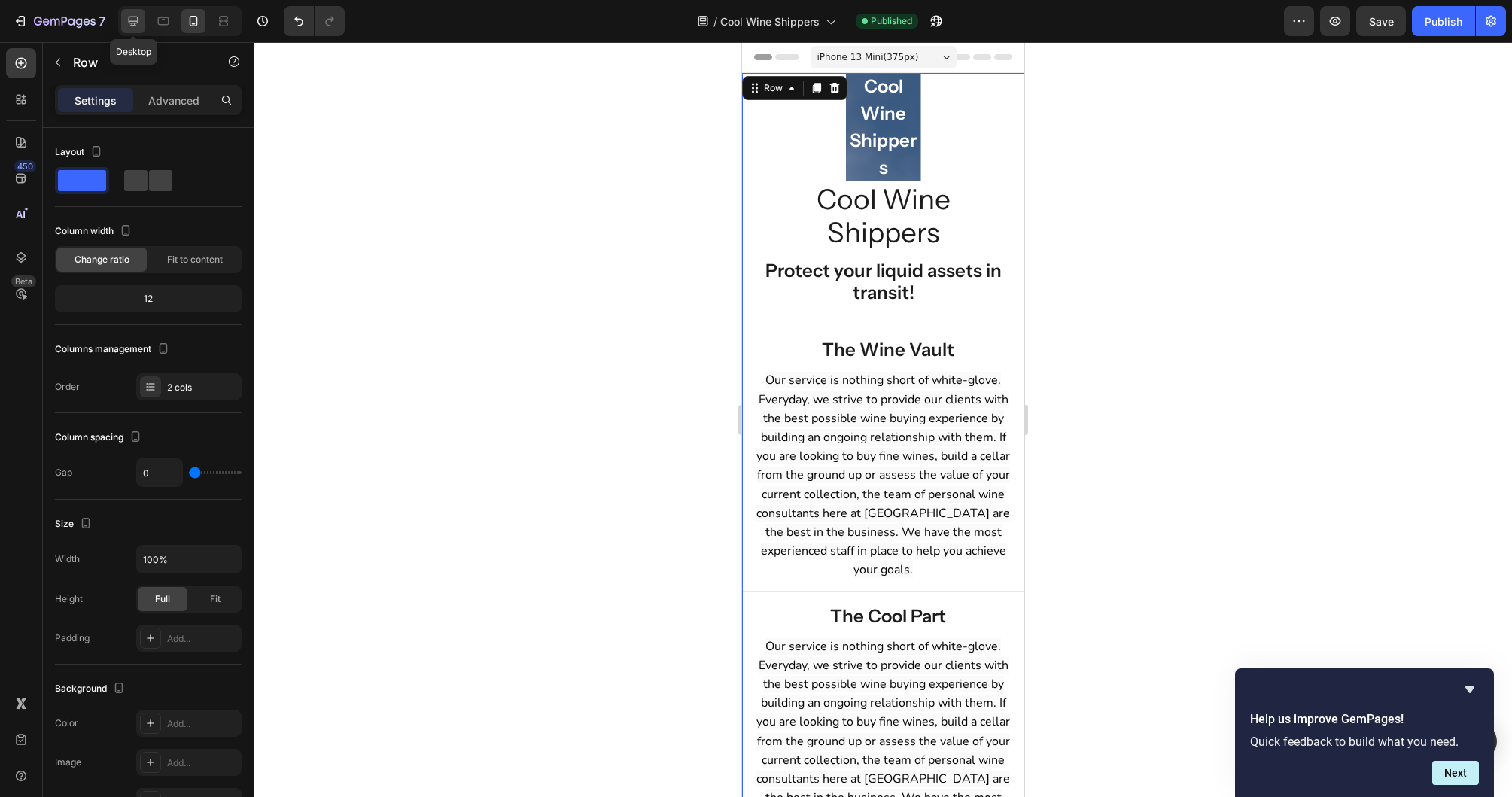
click at [128, 26] on icon at bounding box center [133, 21] width 15 height 15
type input "120"
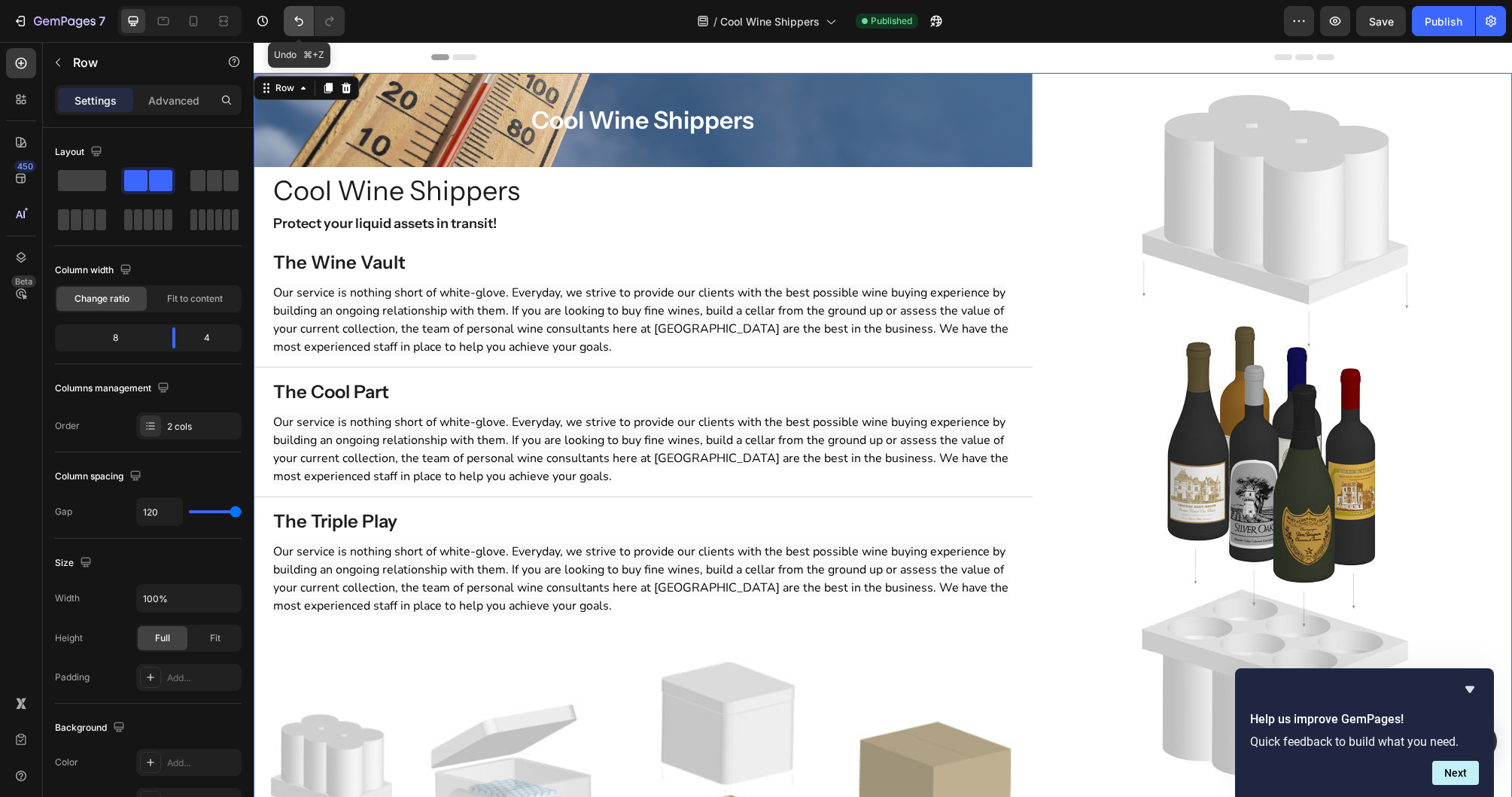
click at [297, 17] on icon "Undo/Redo" at bounding box center [299, 21] width 15 height 15
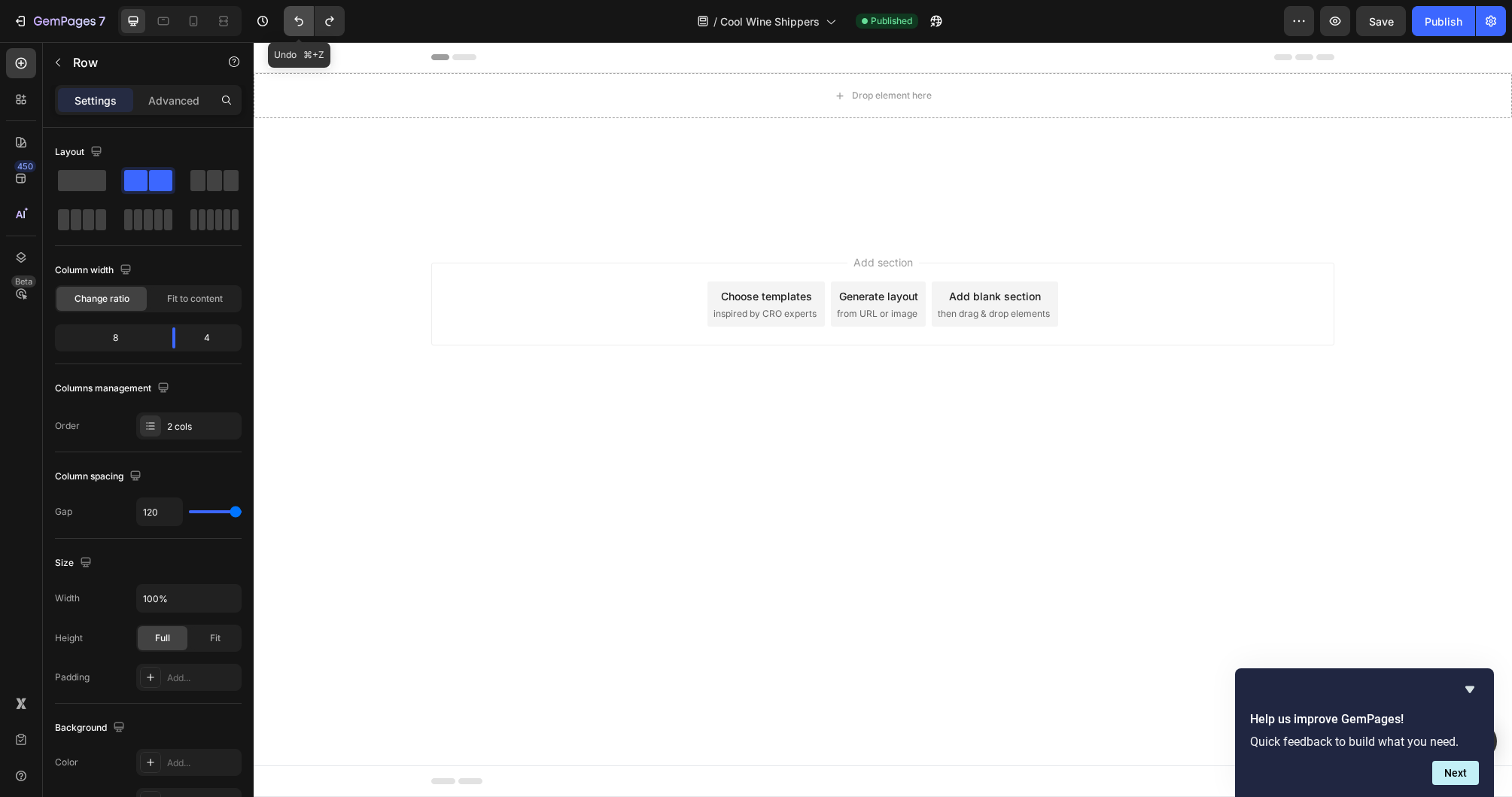
click at [297, 17] on icon "Undo/Redo" at bounding box center [299, 21] width 15 height 15
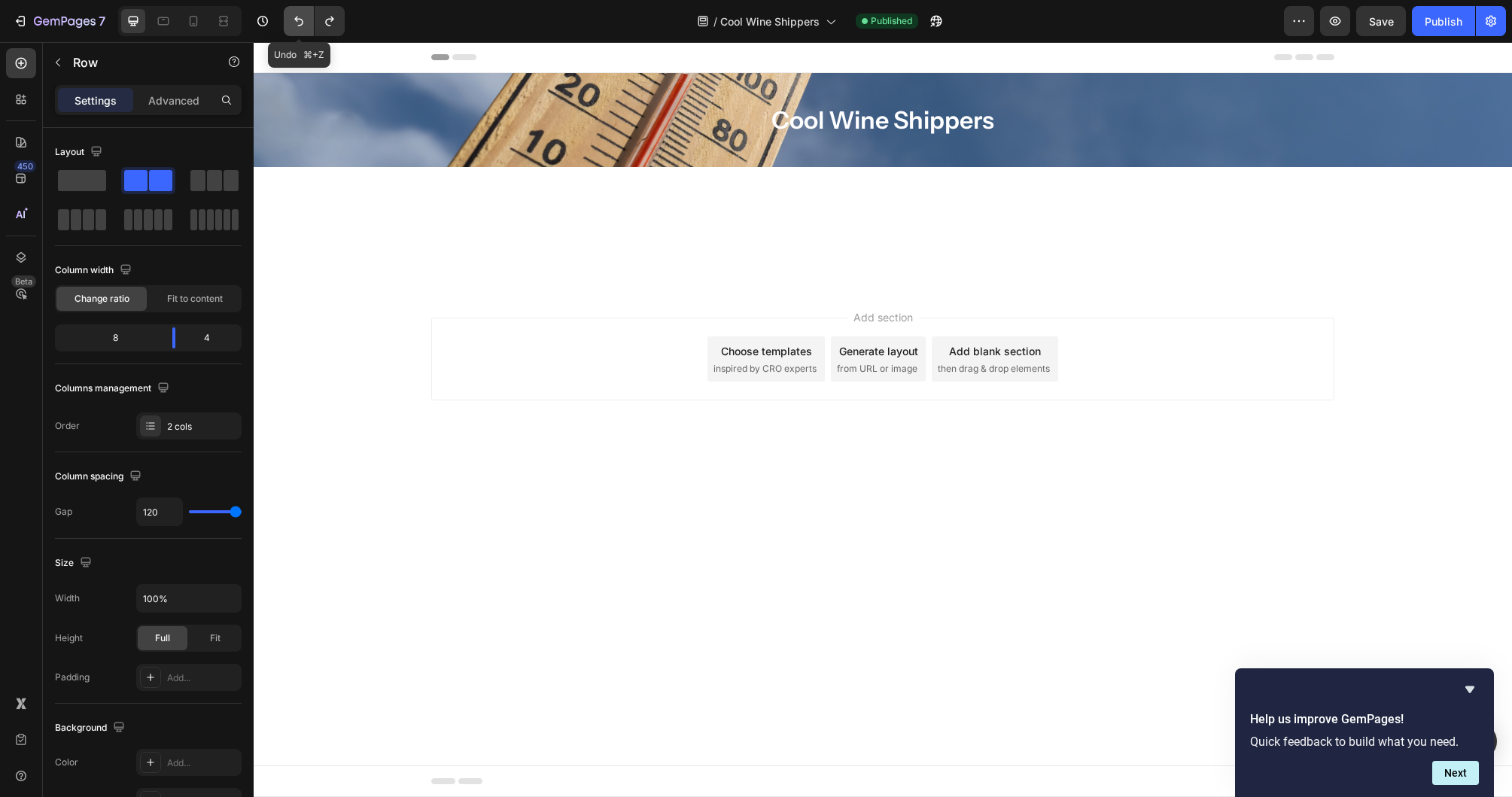
click at [297, 17] on icon "Undo/Redo" at bounding box center [299, 21] width 15 height 15
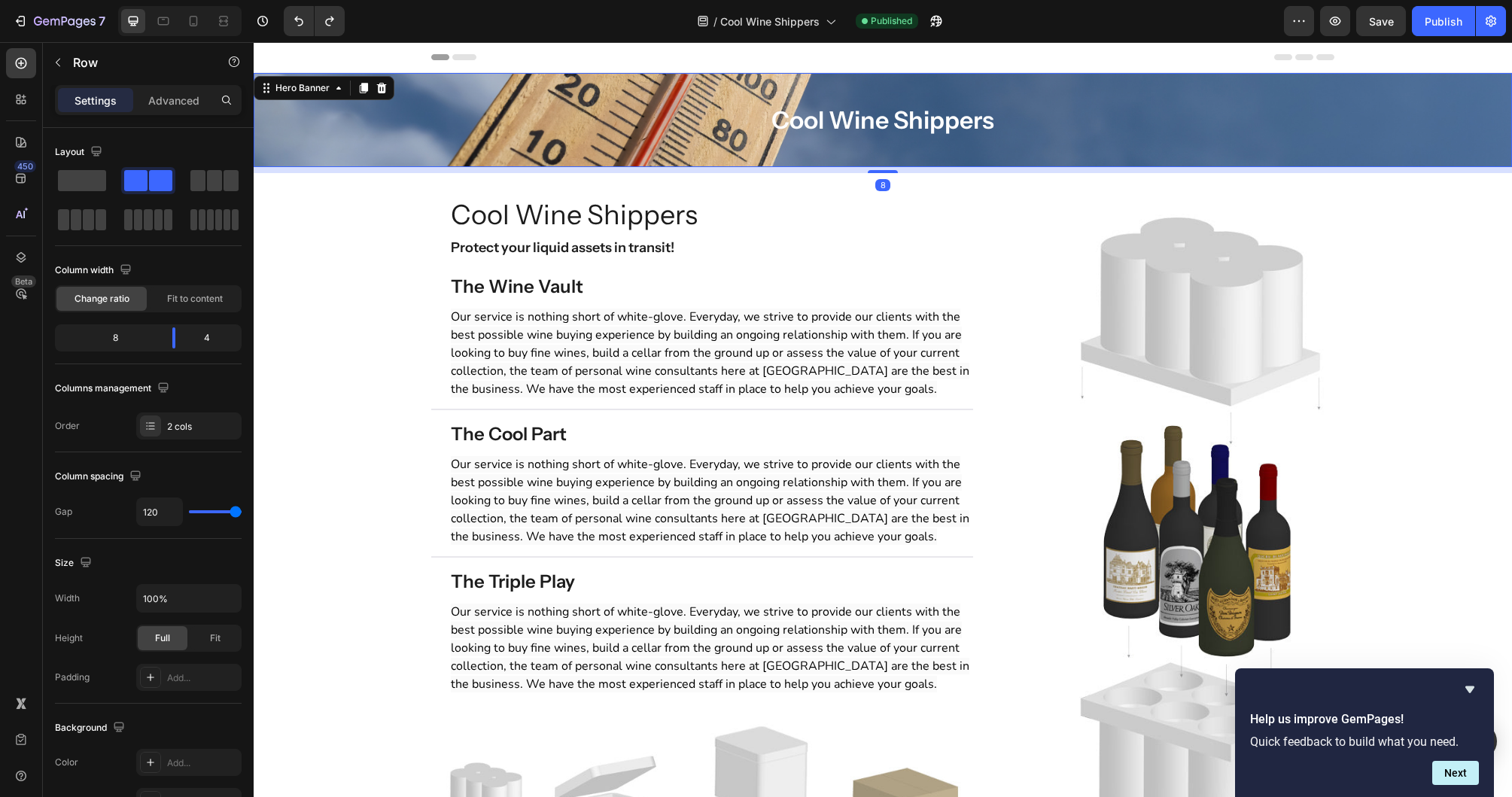
click at [411, 142] on div "Cool Wine Shippers Heading Row" at bounding box center [883, 120] width 1234 height 48
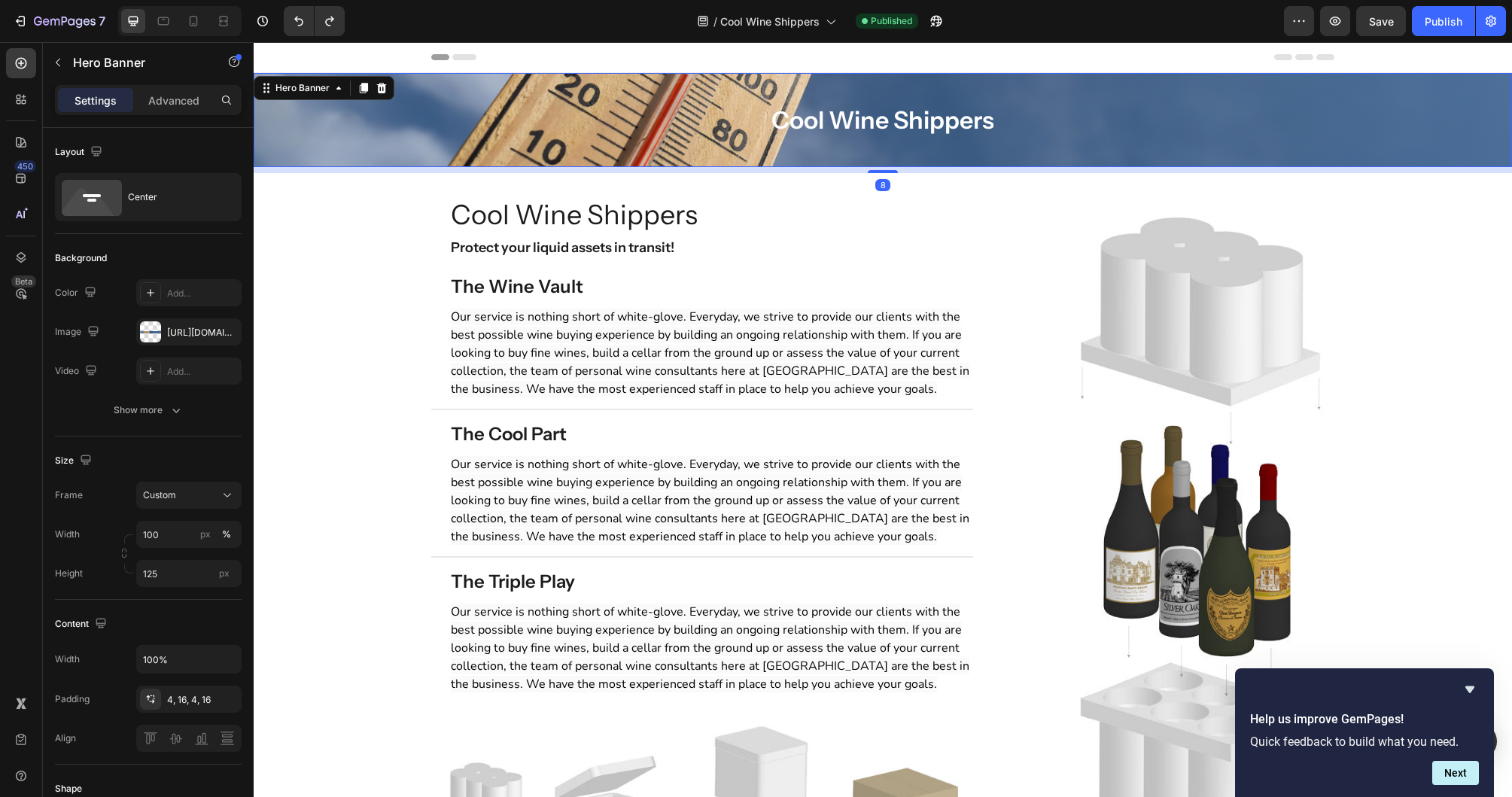
click at [317, 143] on div "Cool Wine Shippers Heading Row" at bounding box center [883, 120] width 1234 height 48
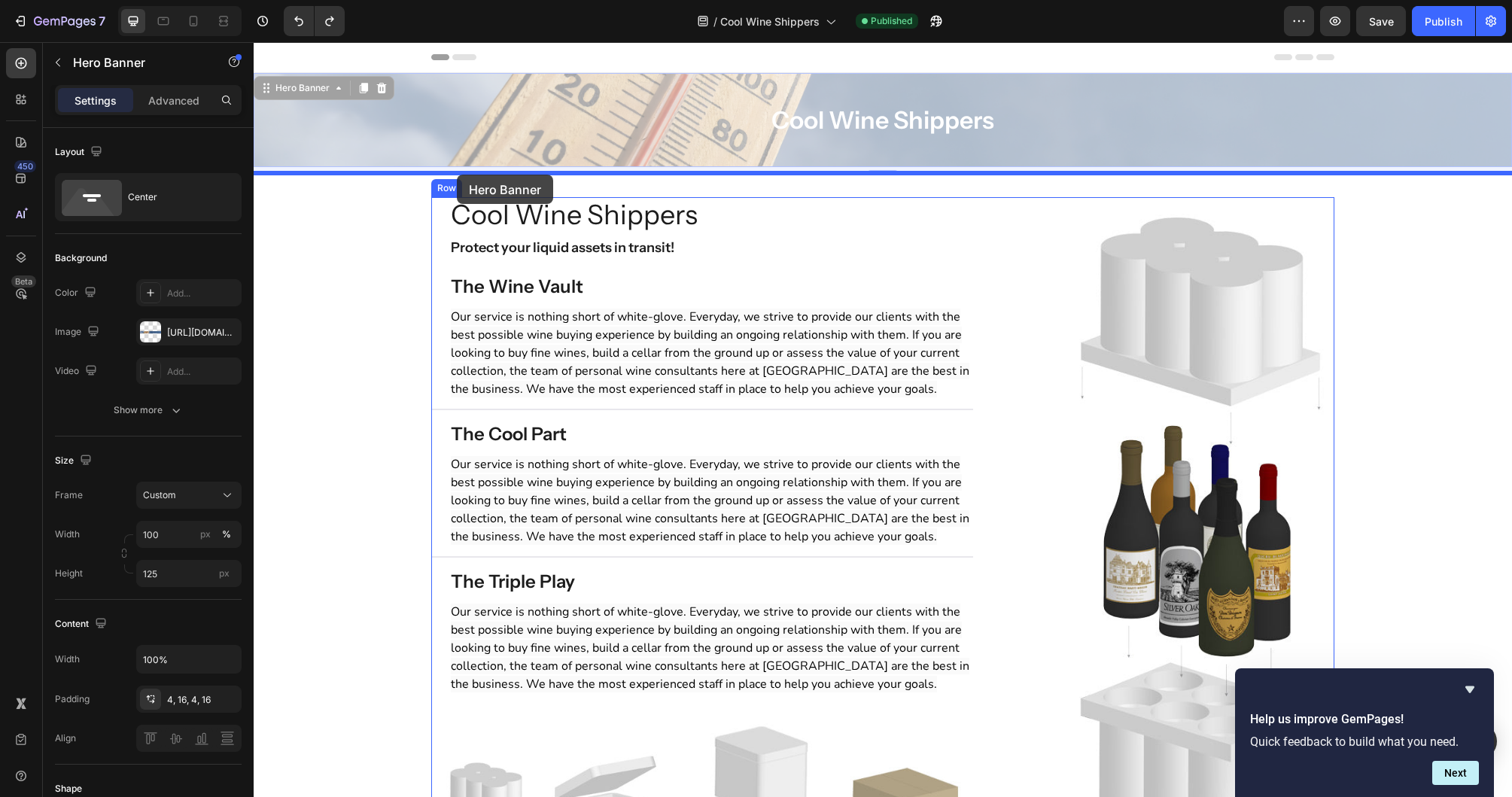
drag, startPoint x: 309, startPoint y: 90, endPoint x: 457, endPoint y: 174, distance: 170.2
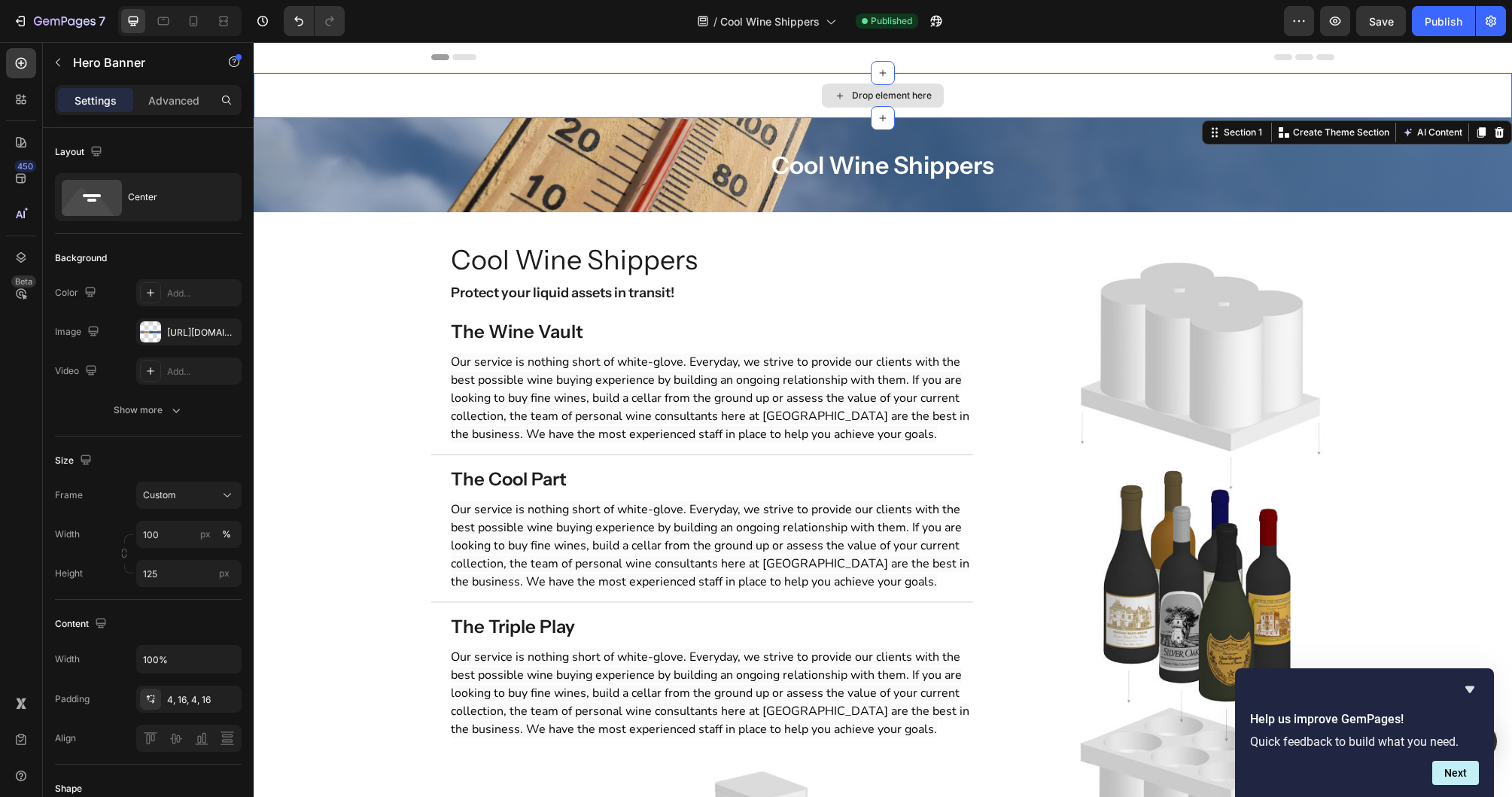
click at [450, 96] on div "Drop element here" at bounding box center [882, 95] width 1258 height 45
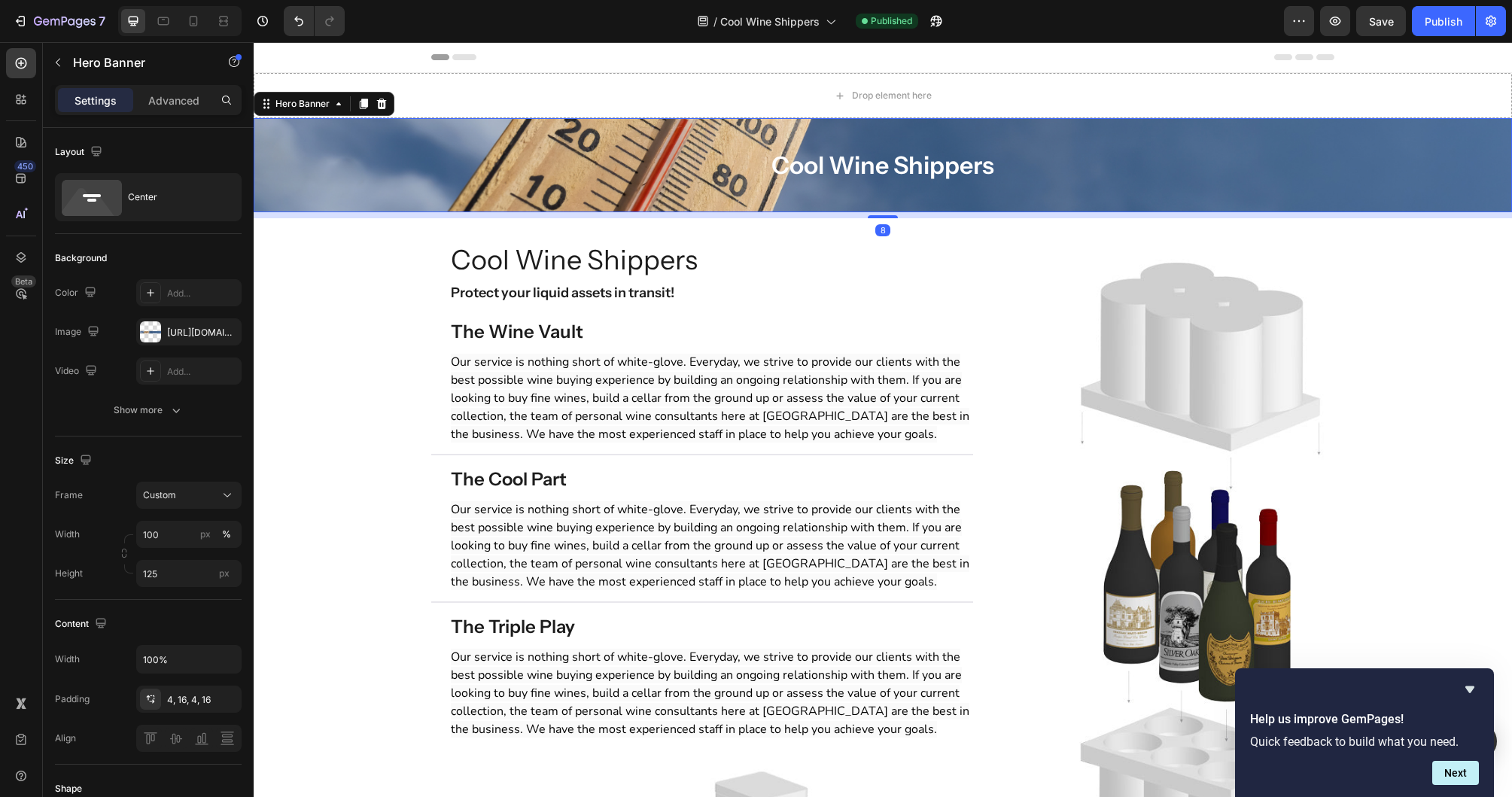
click at [334, 216] on div "8" at bounding box center [882, 215] width 1258 height 6
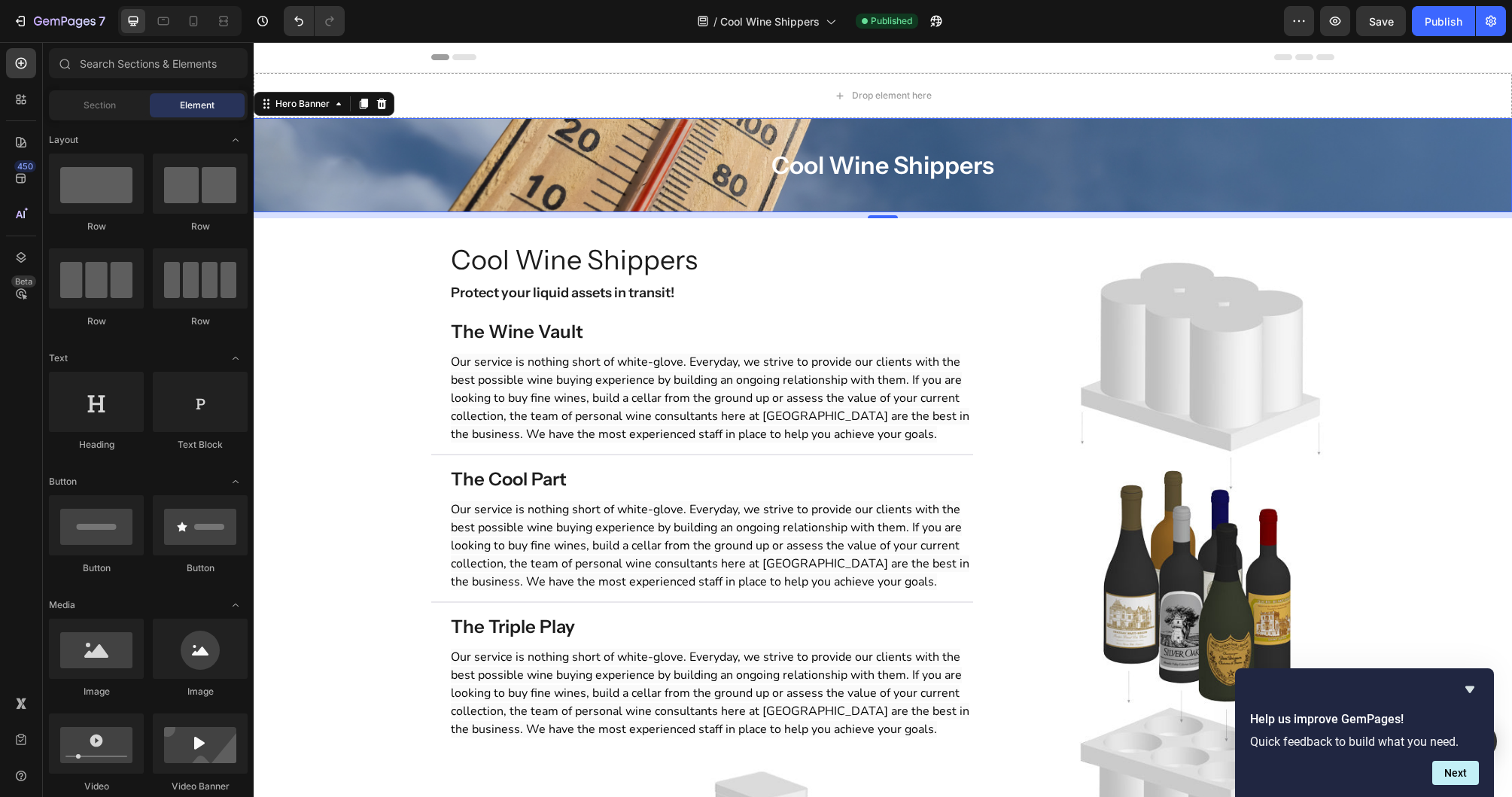
click at [335, 219] on div "Drop element here Section 1 Cool Wine Shippers Heading Row Hero Banner 8 Sectio…" at bounding box center [882, 561] width 1258 height 976
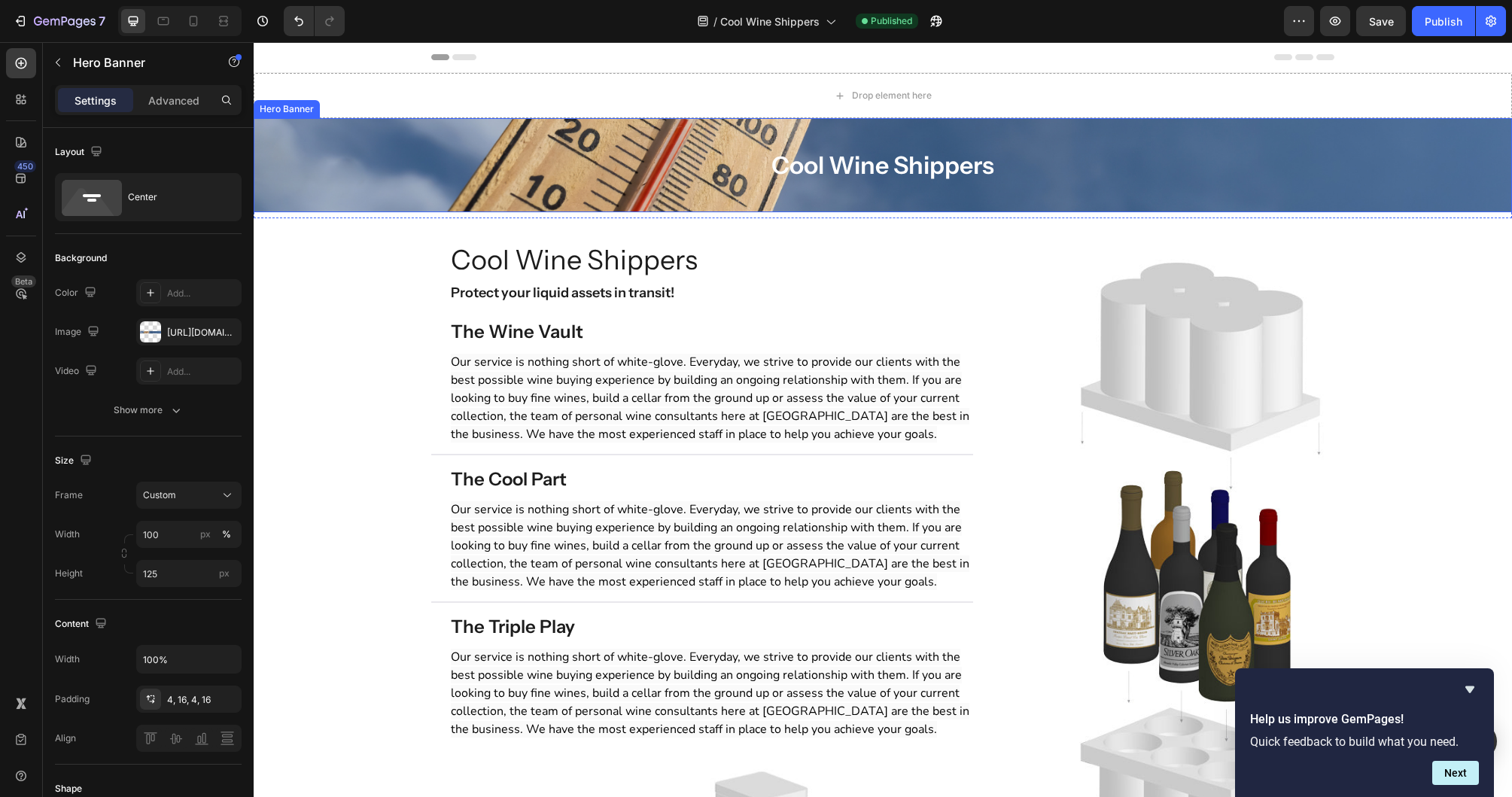
click at [339, 184] on div "Cool Wine Shippers Heading Row" at bounding box center [883, 166] width 1234 height 48
click at [304, 20] on icon "Undo/Redo" at bounding box center [299, 21] width 15 height 15
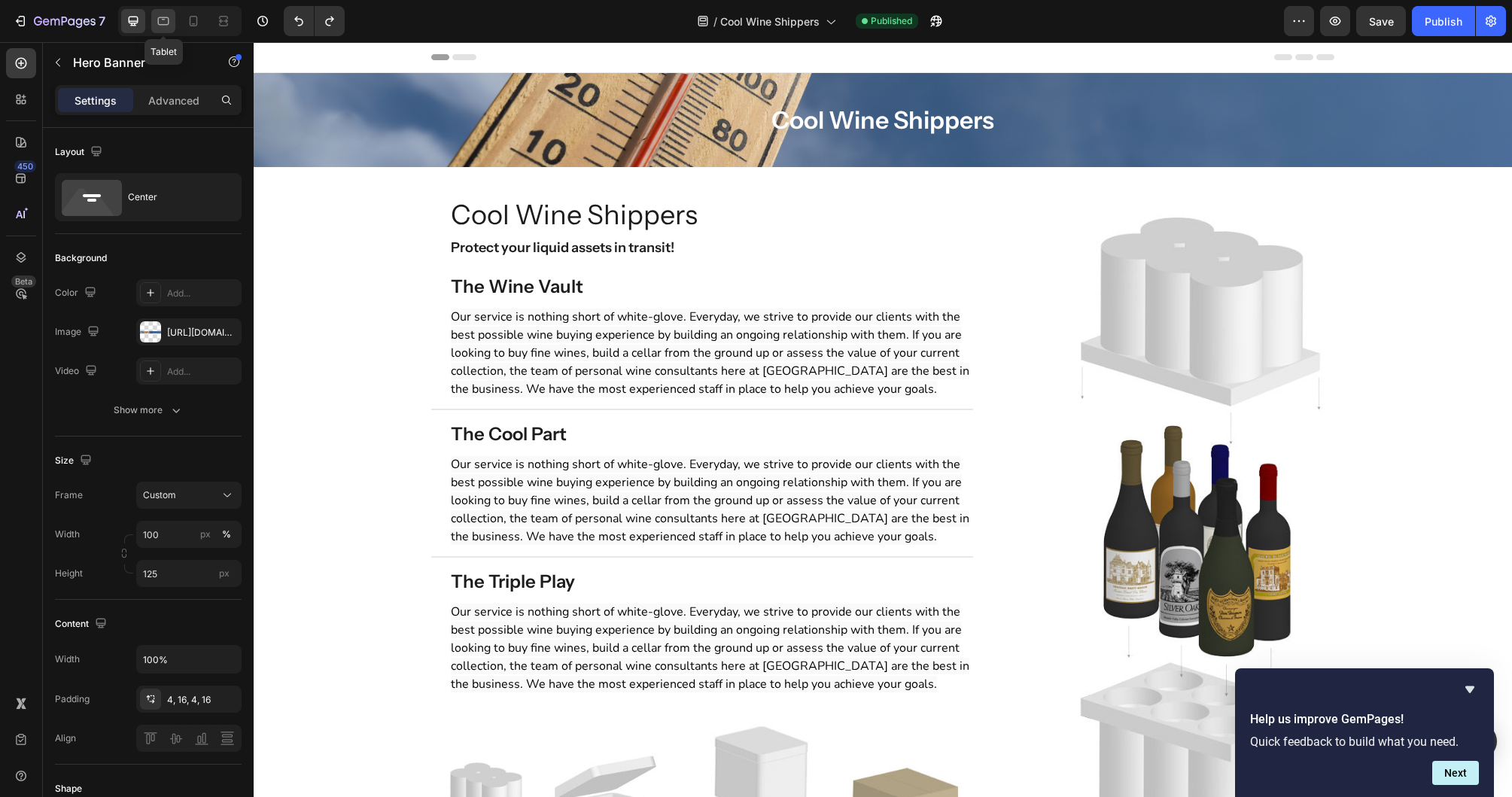
click at [170, 27] on icon at bounding box center [164, 21] width 15 height 15
type input "75"
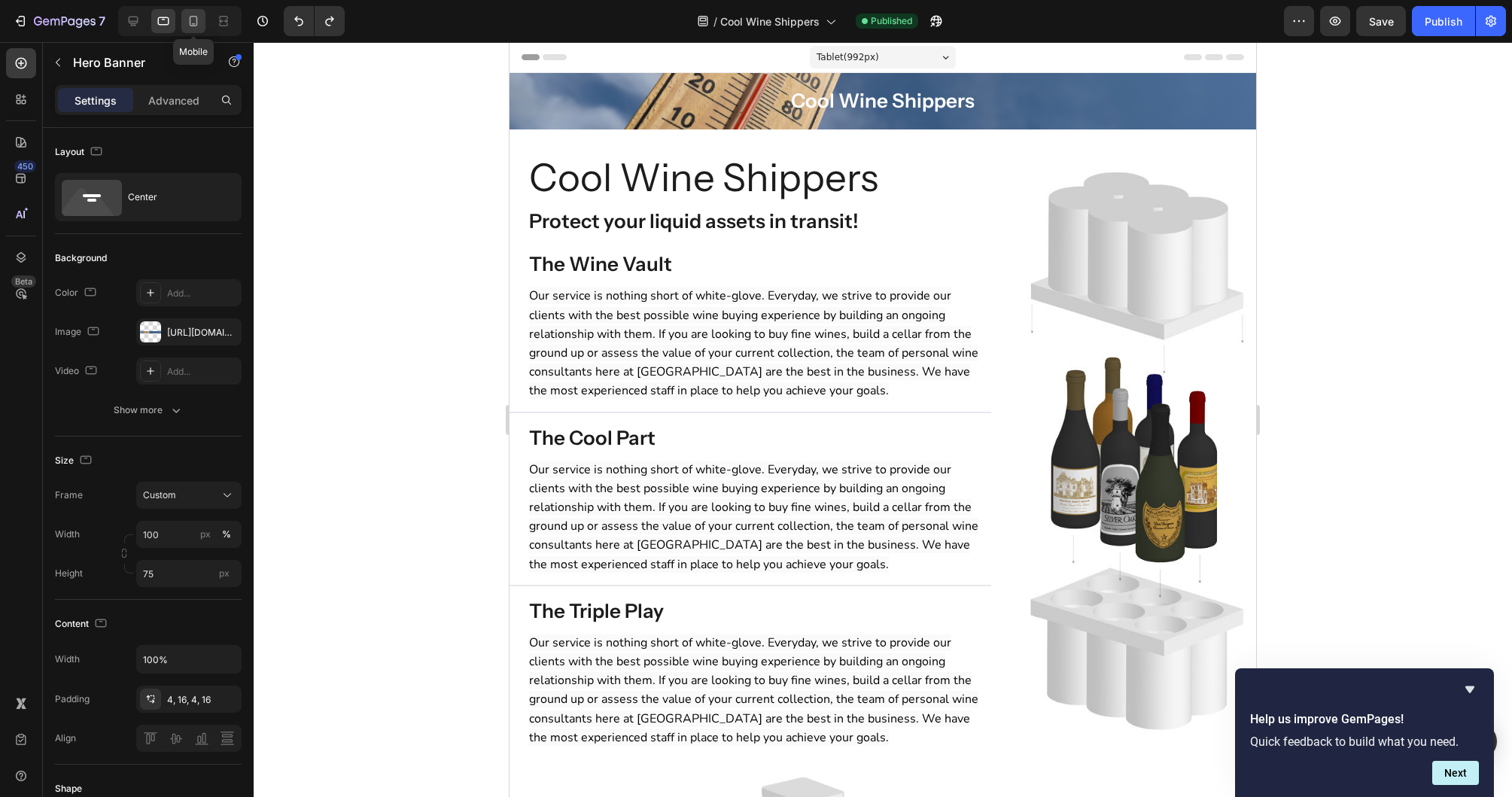
click at [195, 29] on div at bounding box center [193, 20] width 24 height 24
type input "Auto"
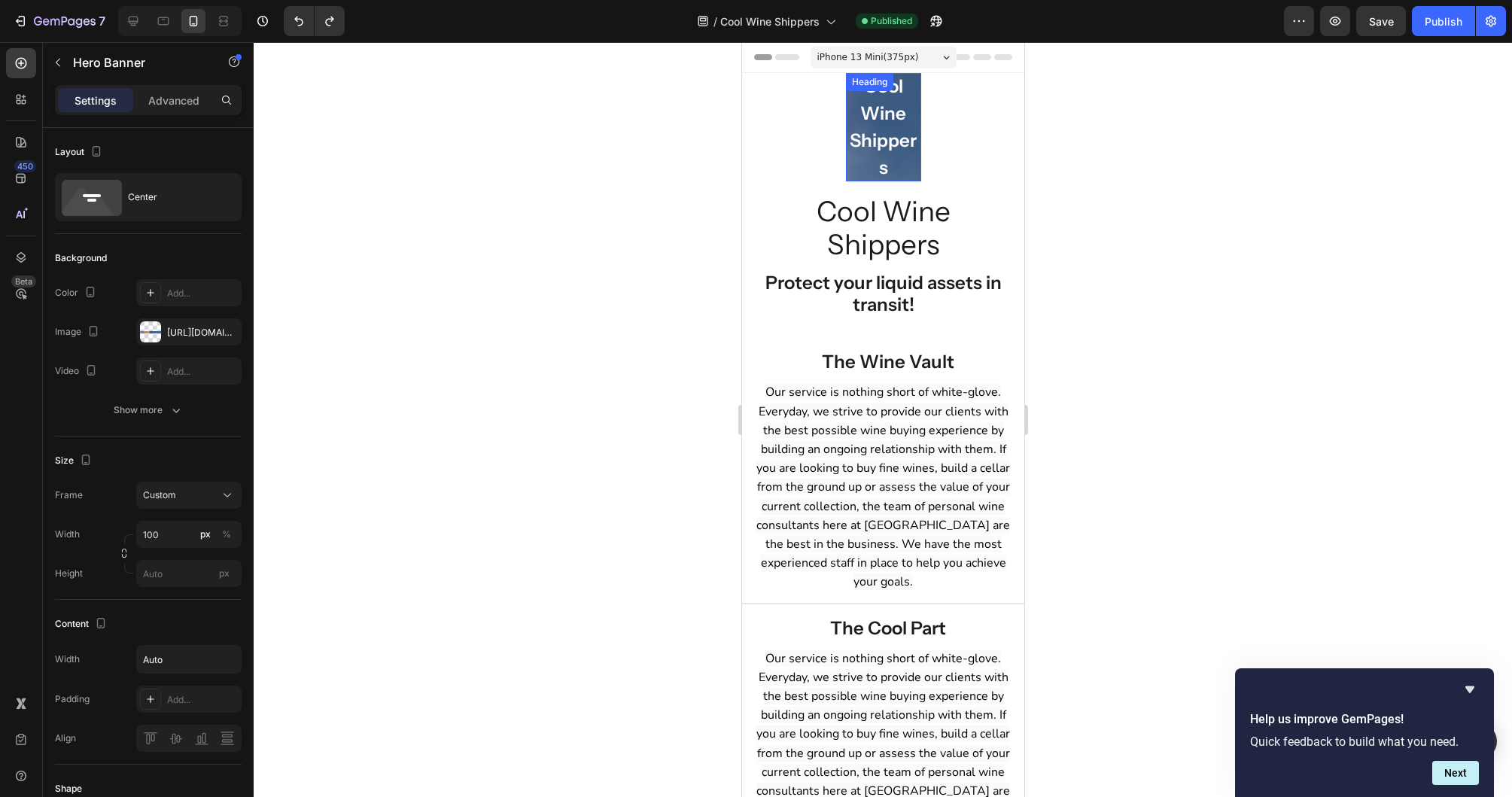
click at [859, 125] on h2 "Cool Wine Shippers" at bounding box center [883, 127] width 75 height 108
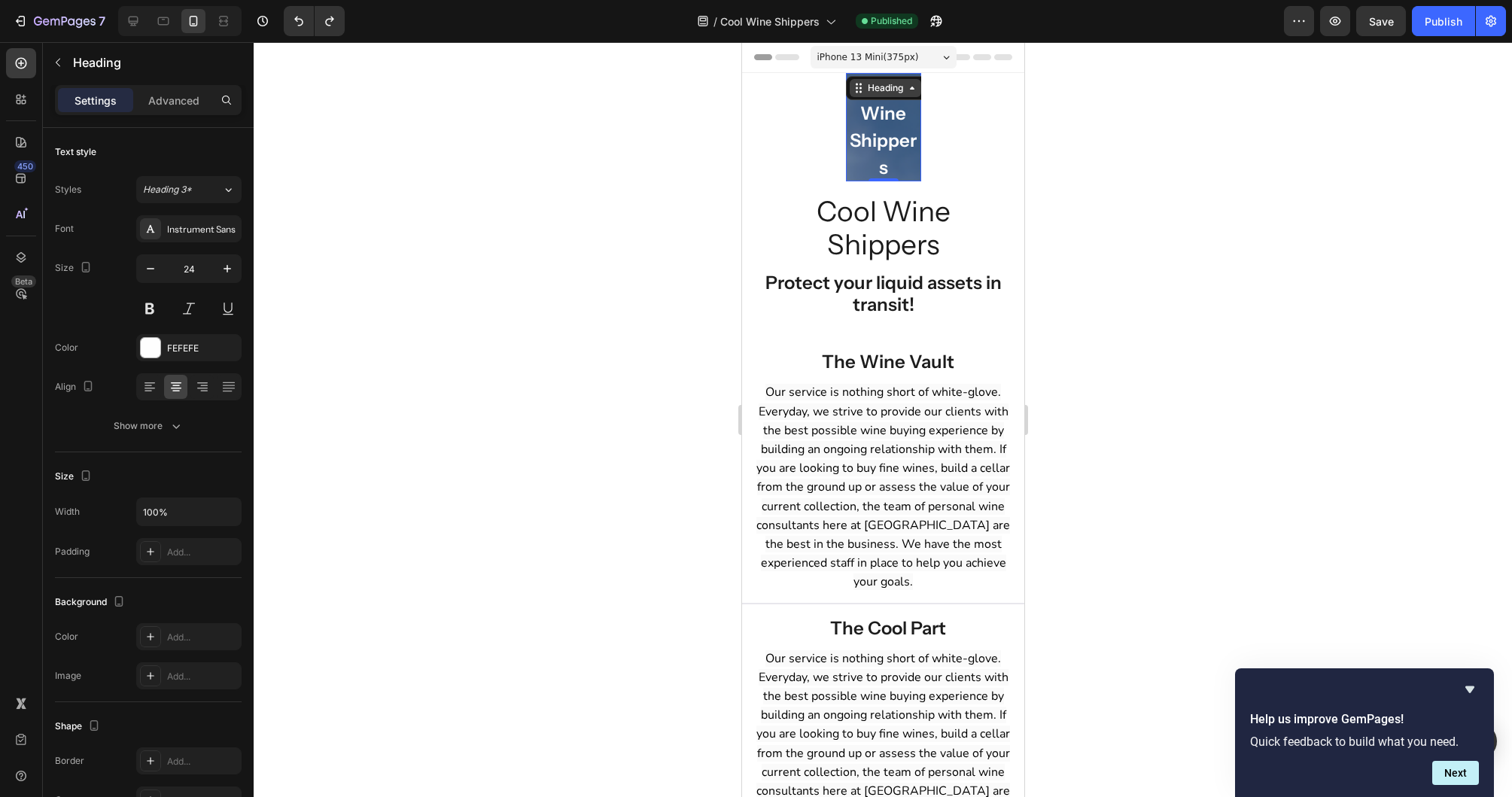
click at [879, 91] on div "Heading" at bounding box center [884, 88] width 41 height 13
click at [877, 108] on div "Row 1 col" at bounding box center [875, 116] width 58 height 24
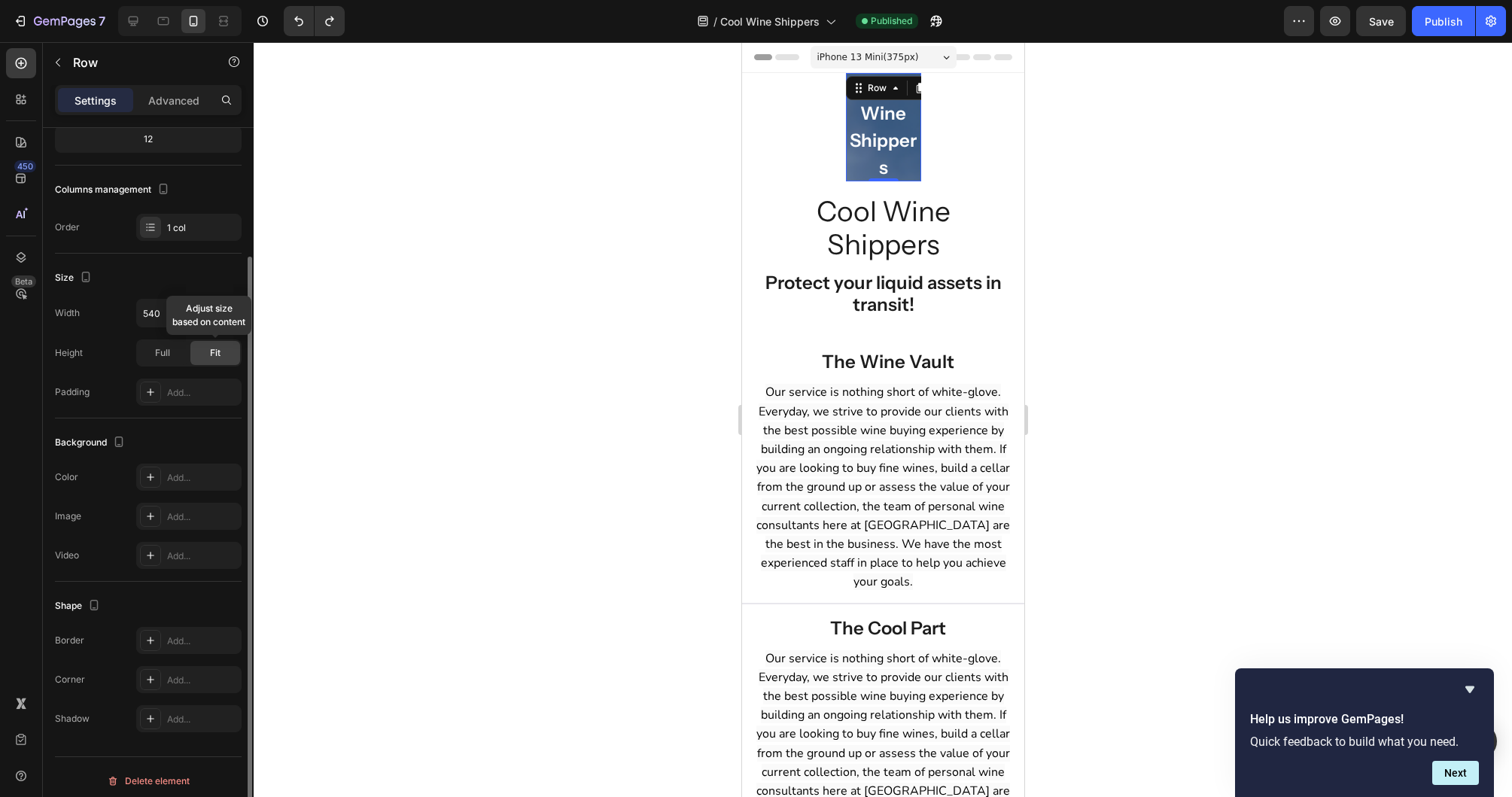
scroll to position [158, 0]
click at [228, 312] on icon "button" at bounding box center [228, 314] width 15 height 15
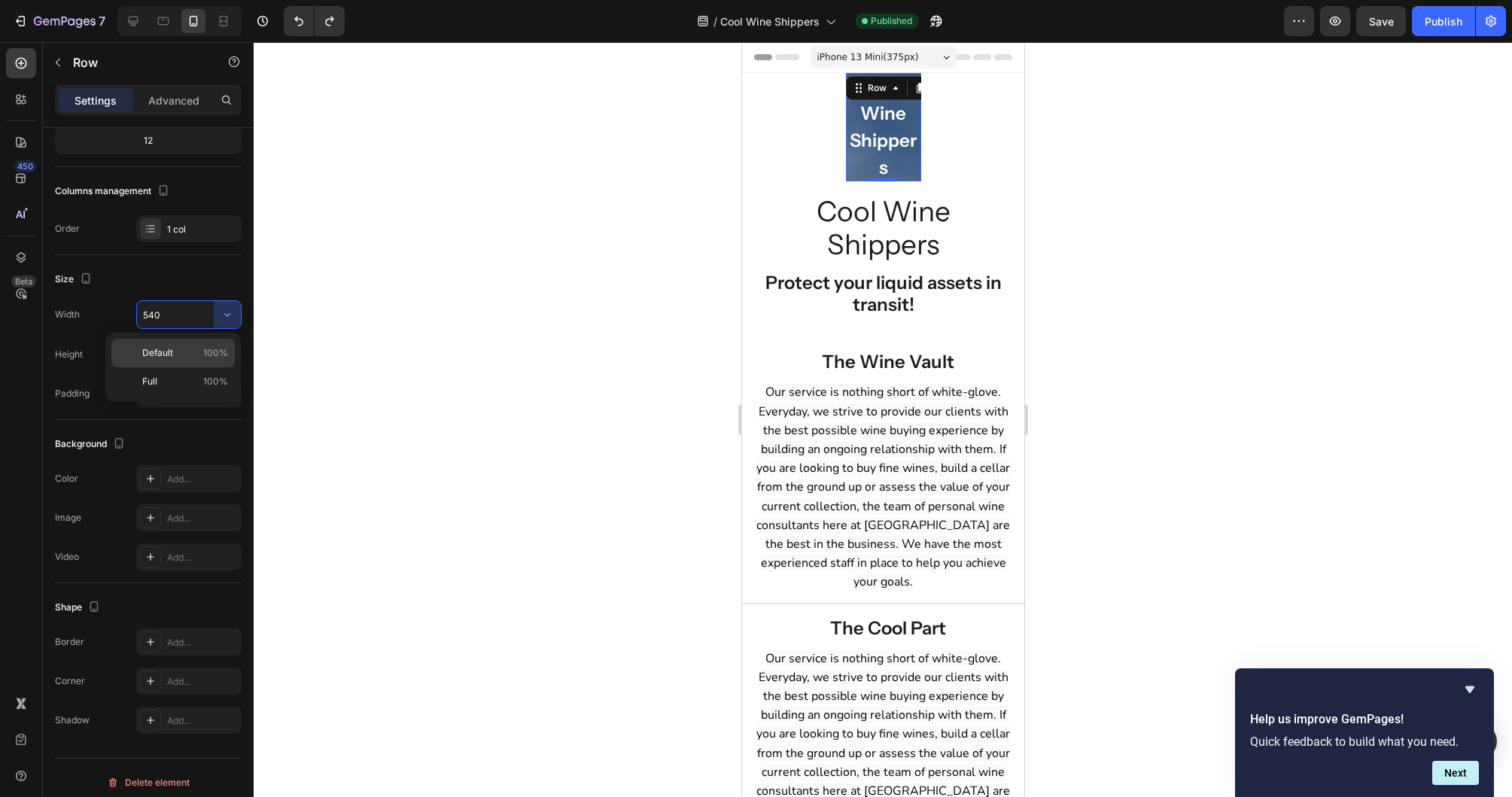
click at [188, 345] on div "Default 100%" at bounding box center [174, 353] width 123 height 29
type input "100%"
click at [174, 105] on p "Advanced" at bounding box center [174, 100] width 51 height 15
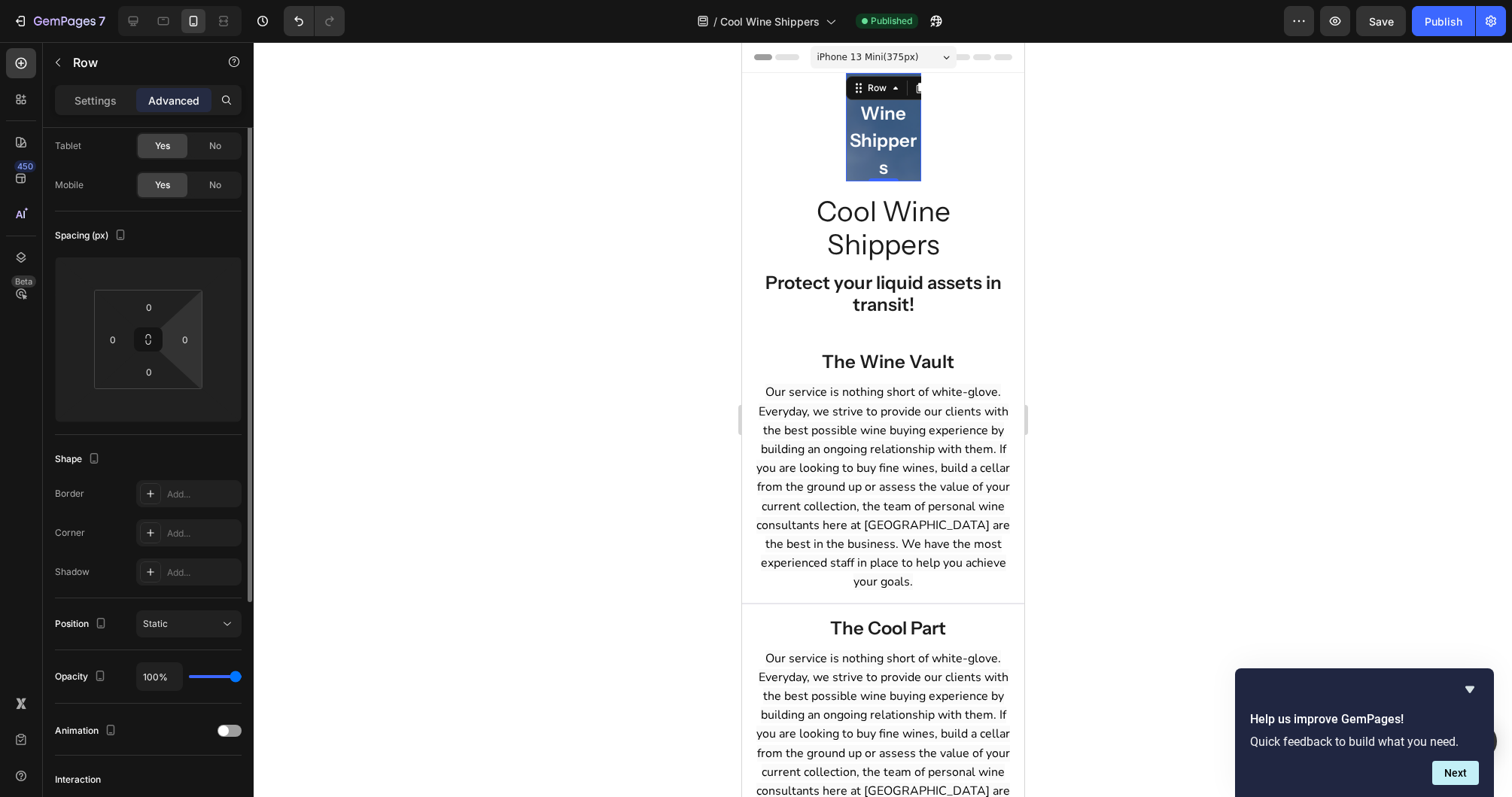
scroll to position [0, 0]
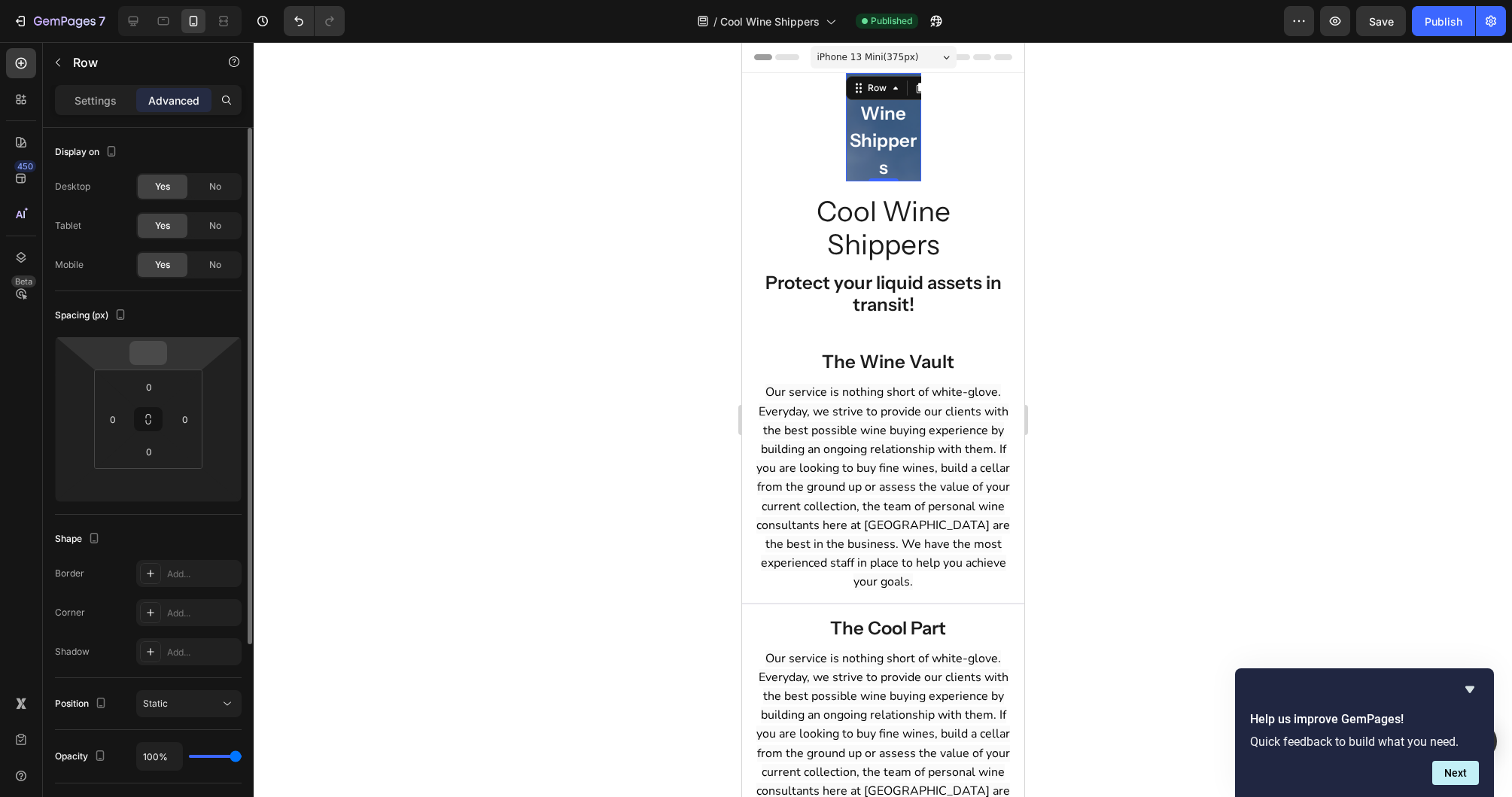
click at [167, 355] on div at bounding box center [148, 353] width 38 height 24
click at [163, 0] on html "7 Version history / Cool Wine Shippers Published Preview Save Publish 450 Beta …" at bounding box center [756, 0] width 1512 height 0
type input "0"
click at [219, 410] on input "number" at bounding box center [222, 418] width 22 height 22
type input "0"
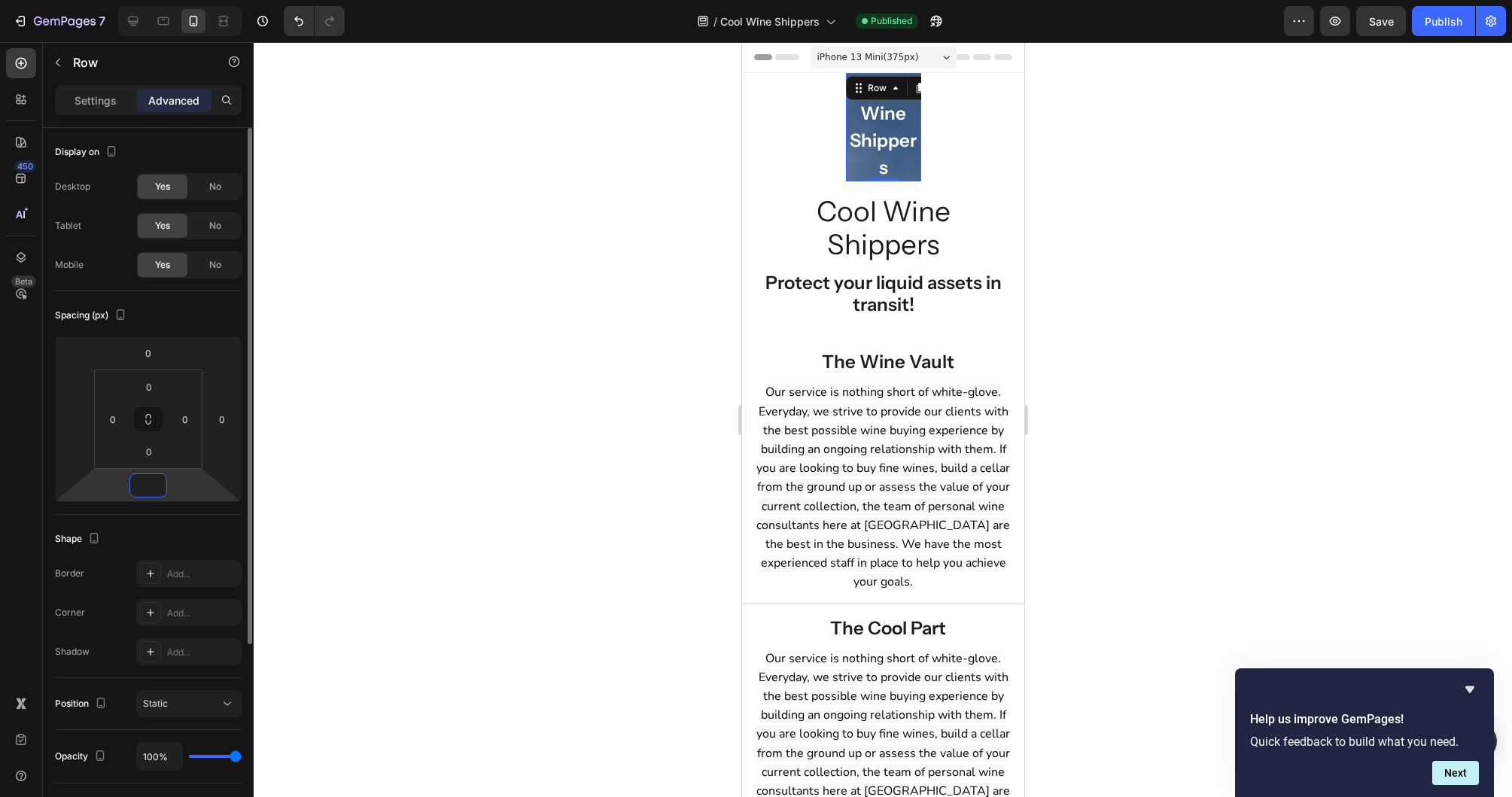
click at [138, 489] on input "number" at bounding box center [148, 485] width 30 height 22
type input "0"
click at [79, 420] on input "number" at bounding box center [74, 418] width 22 height 22
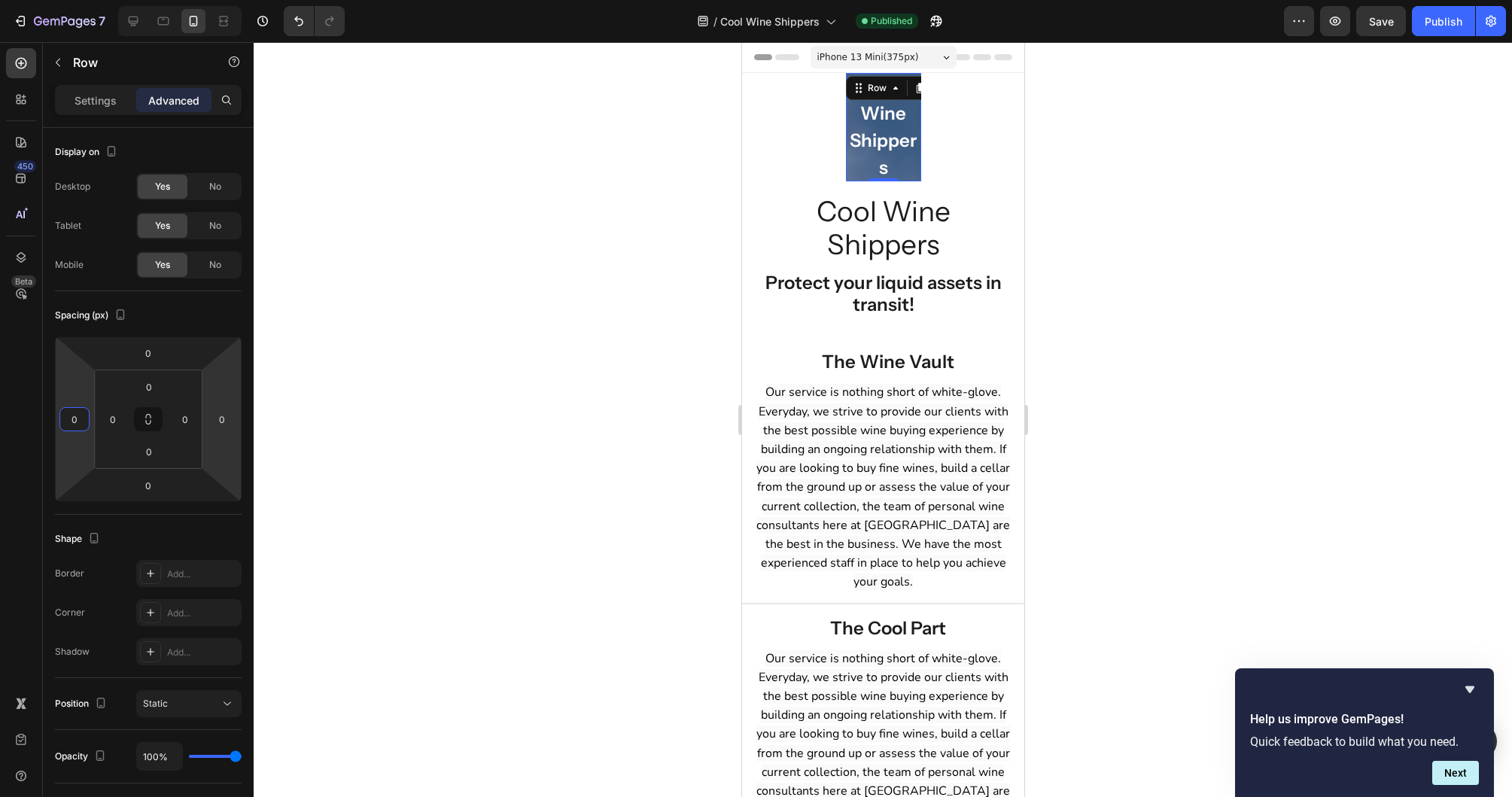
type input "0"
click at [343, 332] on div at bounding box center [882, 419] width 1258 height 755
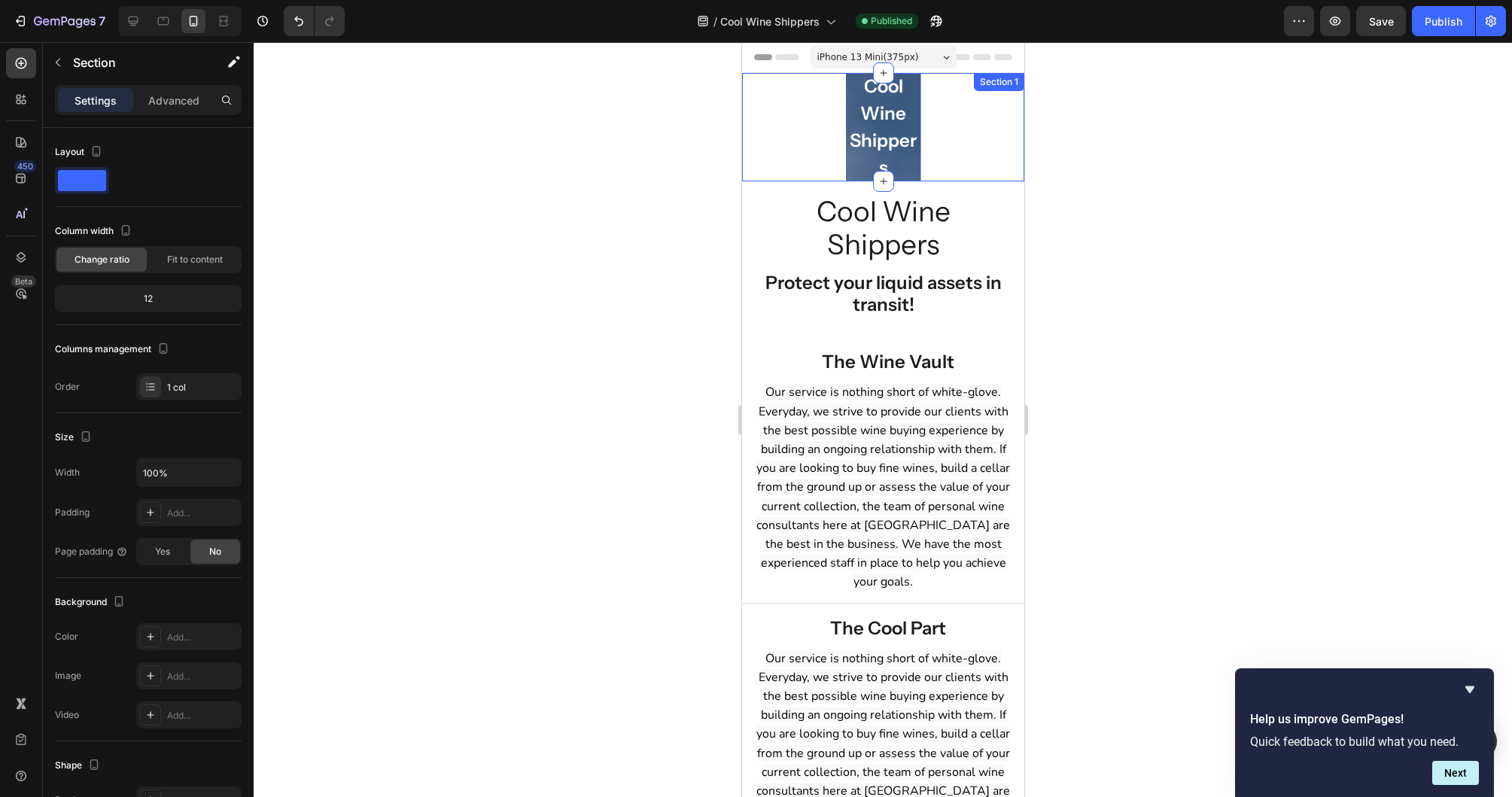
click at [790, 146] on div "Cool Wine Shippers Heading Row Hero Banner" at bounding box center [882, 127] width 283 height 108
click at [173, 108] on div "Advanced" at bounding box center [174, 99] width 75 height 24
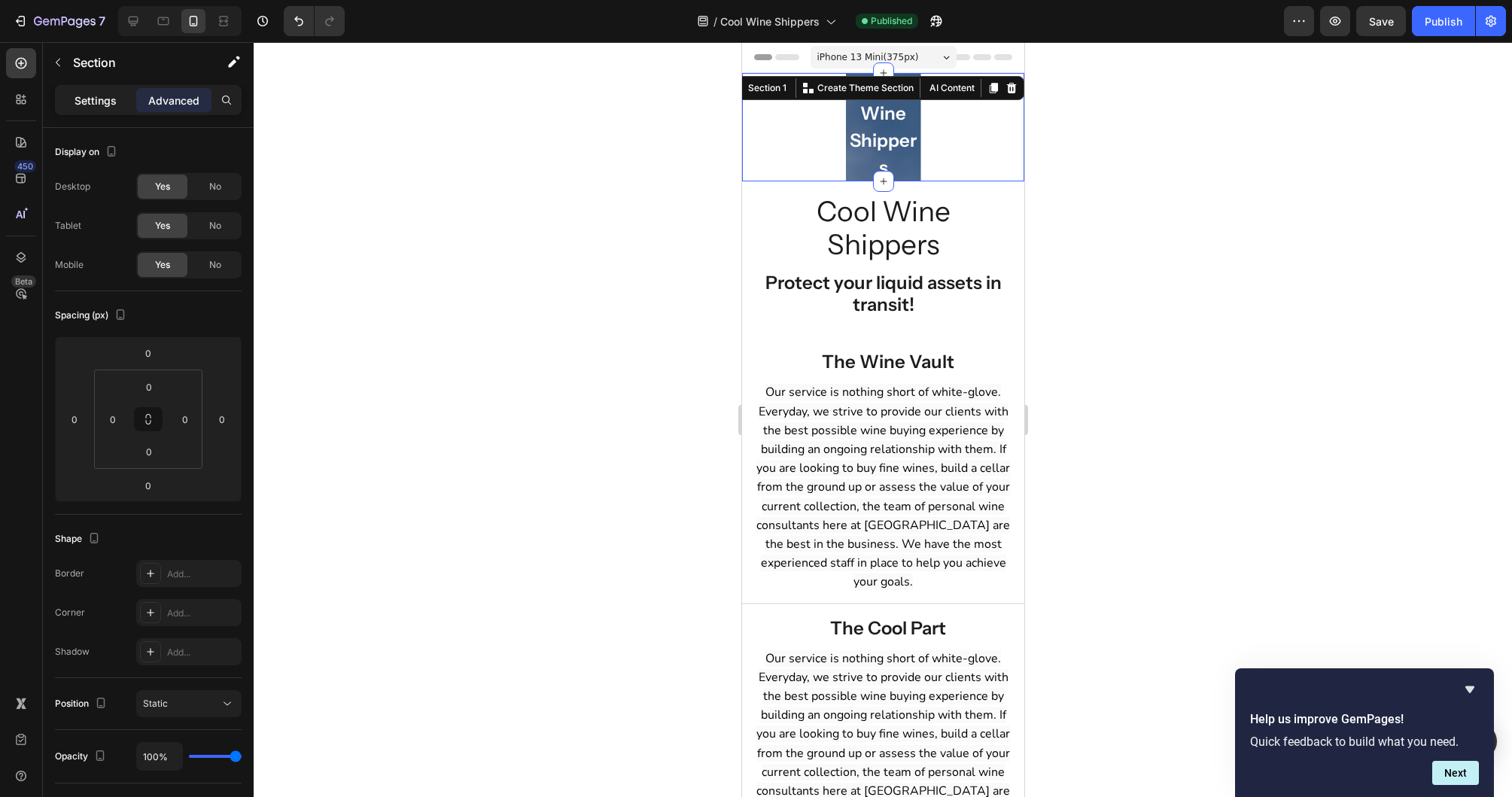
click at [109, 108] on p "Settings" at bounding box center [95, 100] width 42 height 15
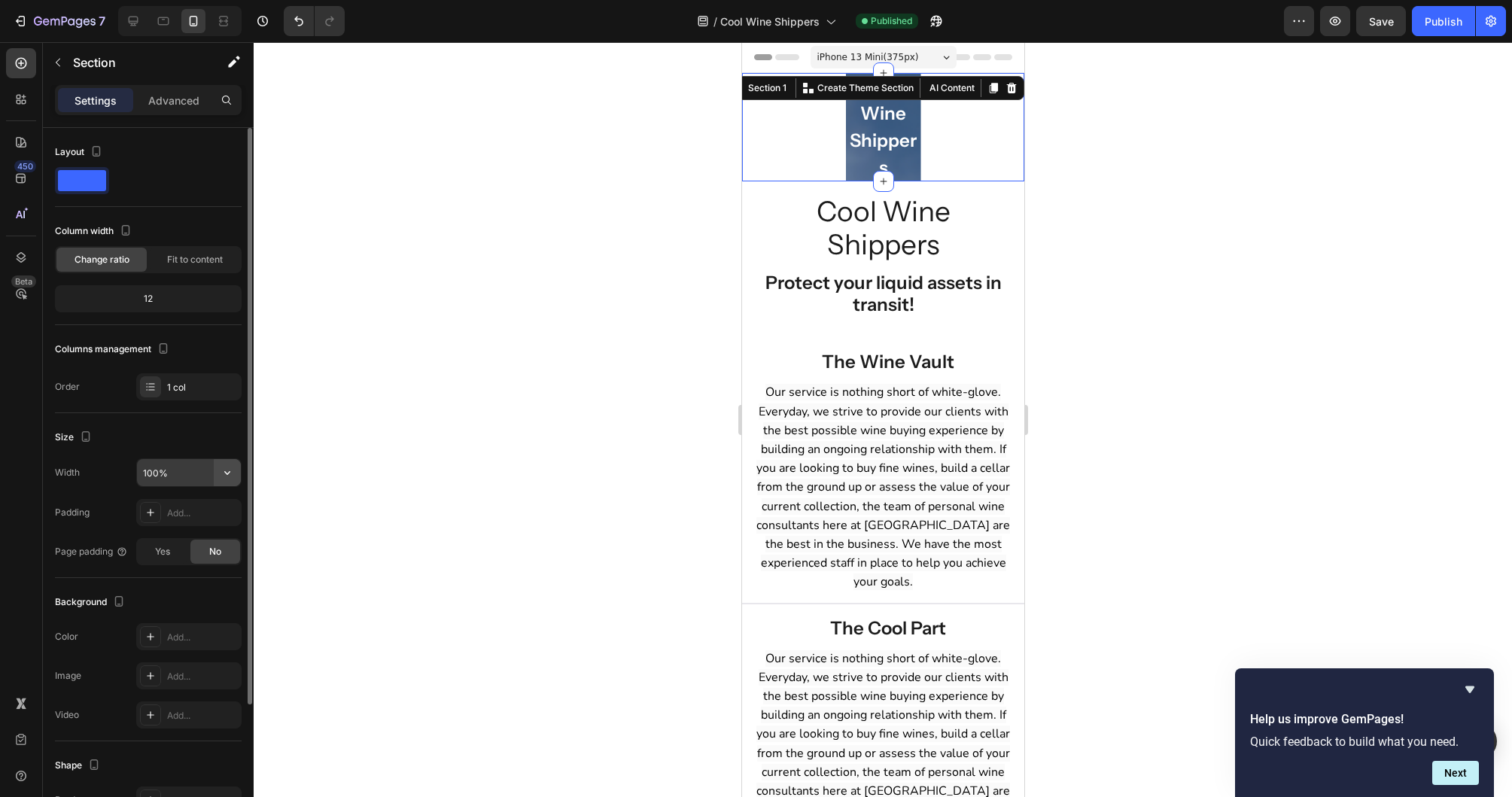
click at [238, 475] on button "button" at bounding box center [228, 472] width 27 height 27
click at [220, 429] on div "Size" at bounding box center [148, 437] width 187 height 24
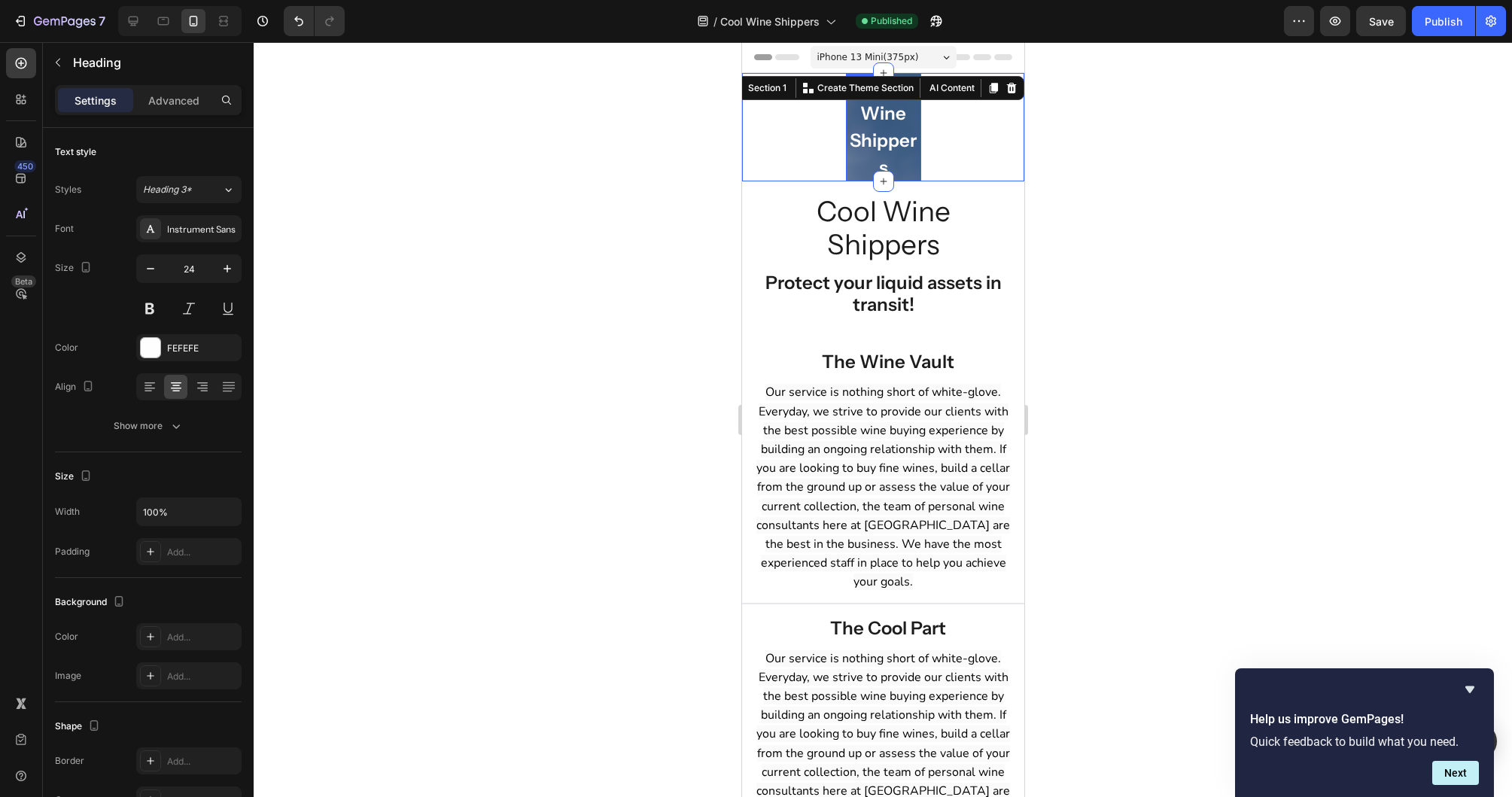
click at [850, 156] on h2 "Cool Wine Shippers" at bounding box center [883, 127] width 75 height 108
click at [871, 155] on h2 "Cool Wine Shippers" at bounding box center [883, 127] width 75 height 108
click at [911, 97] on p "Cool Wine Shippers" at bounding box center [883, 127] width 75 height 108
click at [921, 84] on div "Cool Wine Shippers Heading 0 Row Hero Banner Section 1" at bounding box center [882, 127] width 283 height 108
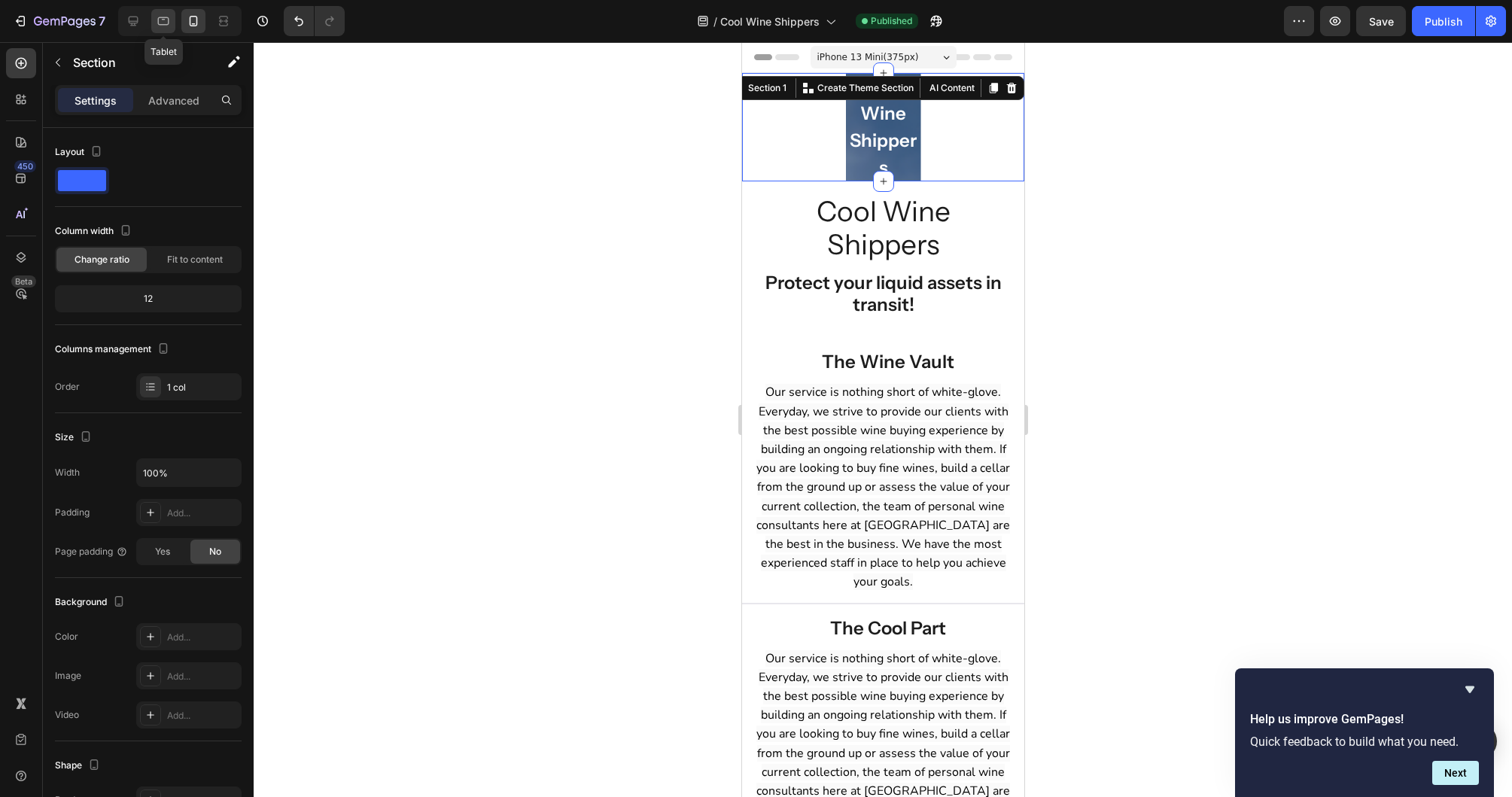
click at [162, 26] on icon at bounding box center [164, 21] width 15 height 15
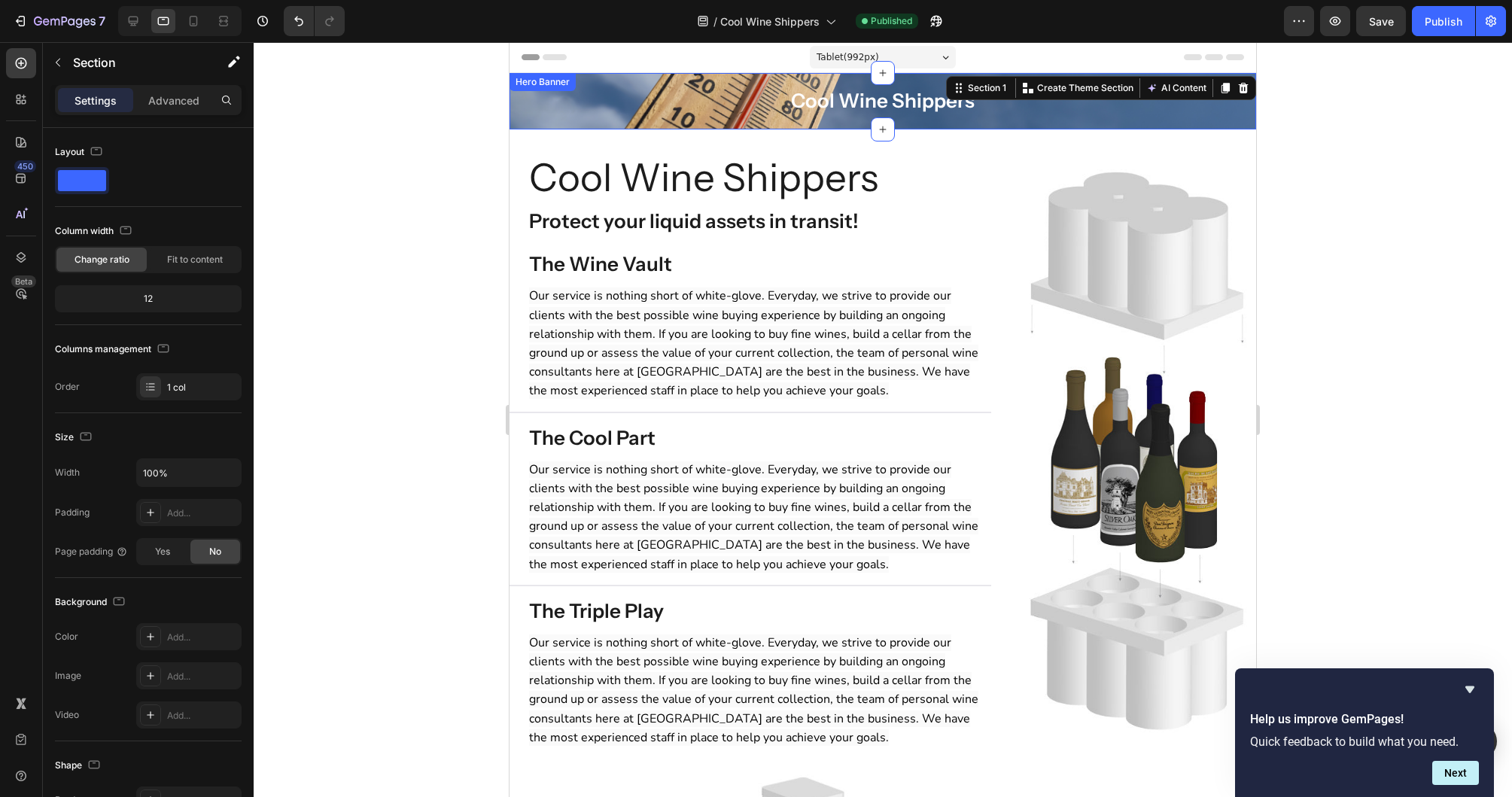
click at [538, 117] on div "Cool Wine Shippers Heading Row" at bounding box center [882, 101] width 722 height 41
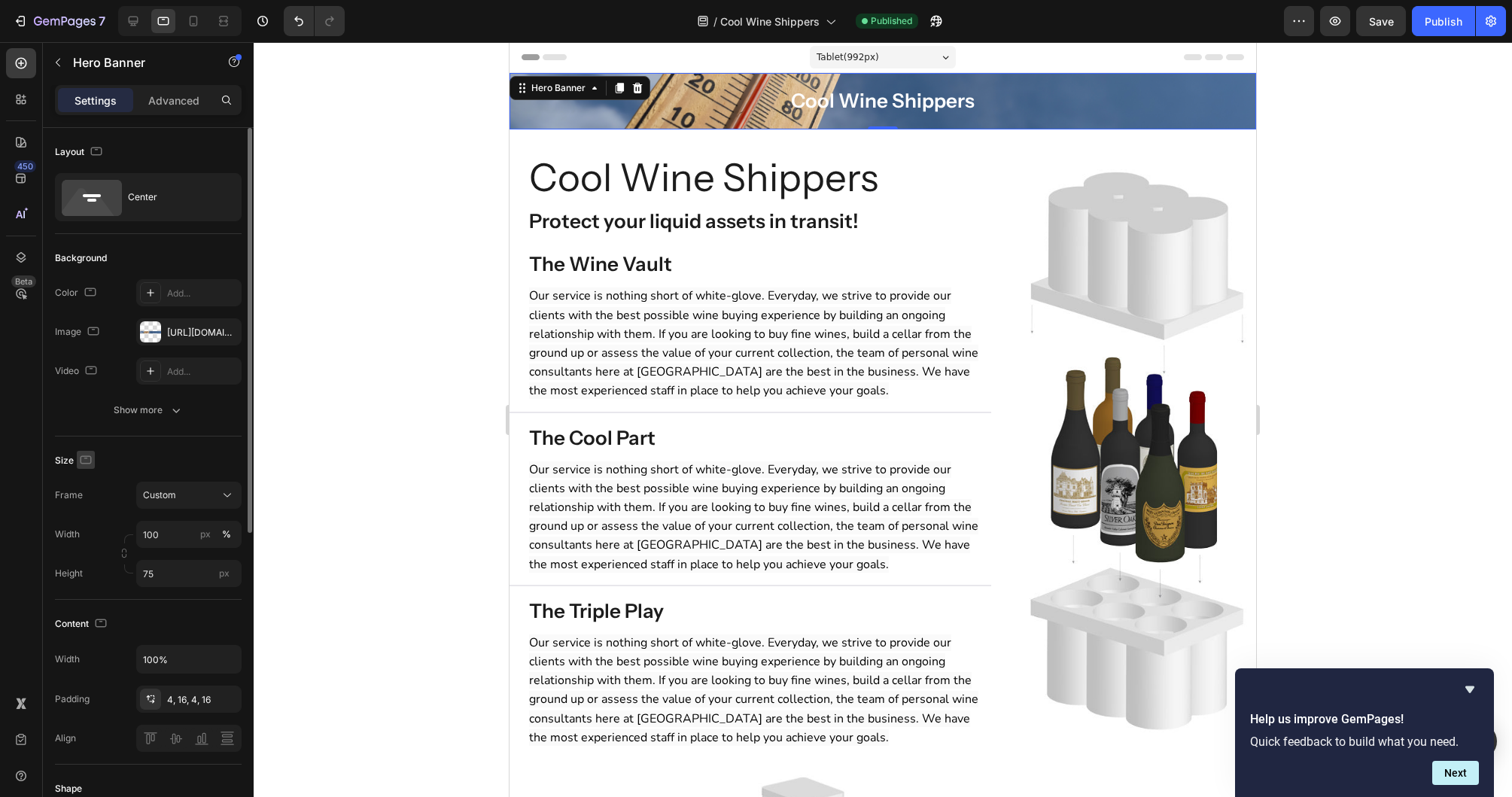
click at [84, 454] on icon "button" at bounding box center [86, 460] width 15 height 15
click at [90, 534] on icon "button" at bounding box center [89, 538] width 15 height 15
type input "Auto"
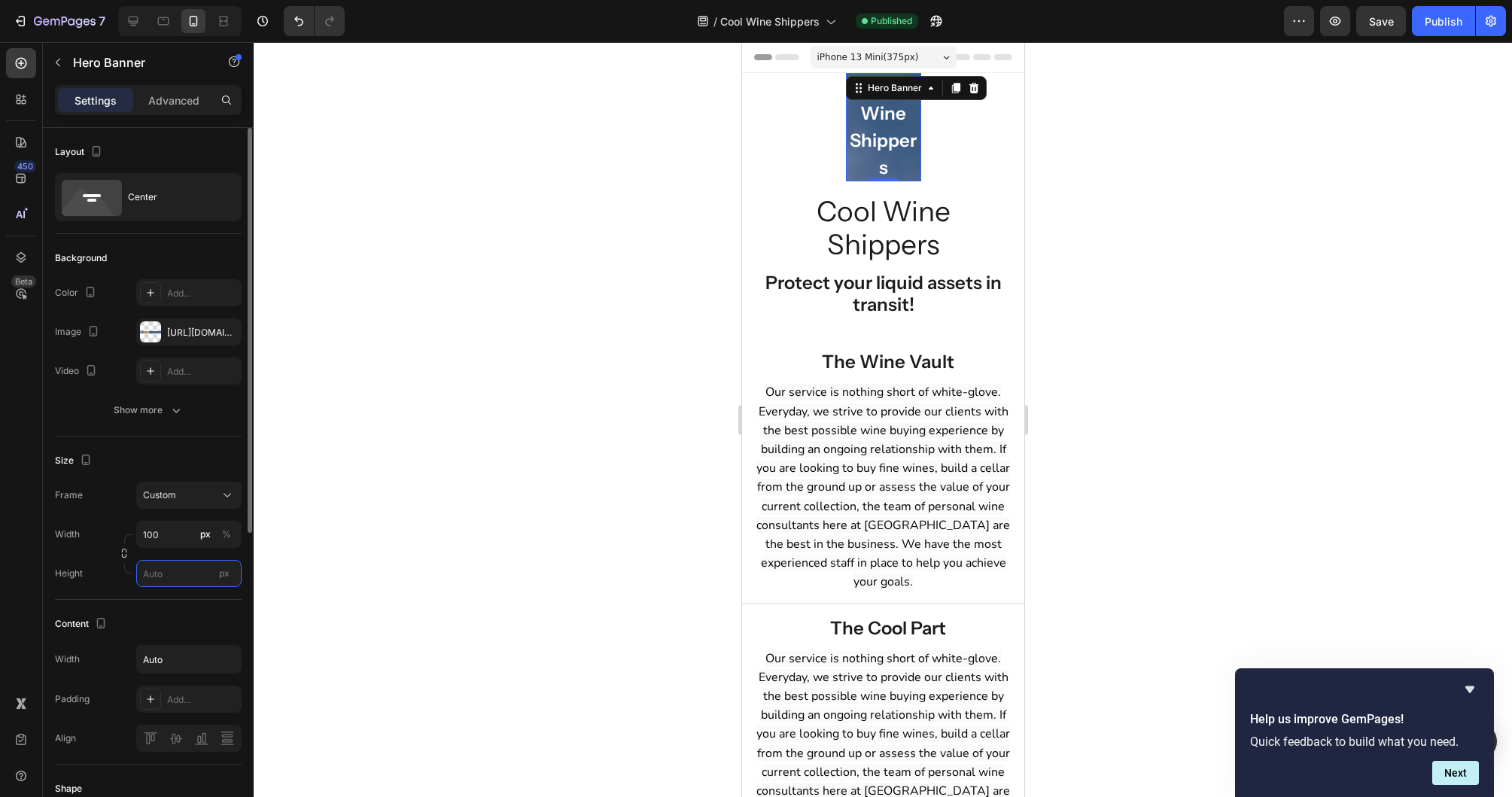
click at [201, 570] on input "px" at bounding box center [188, 573] width 105 height 27
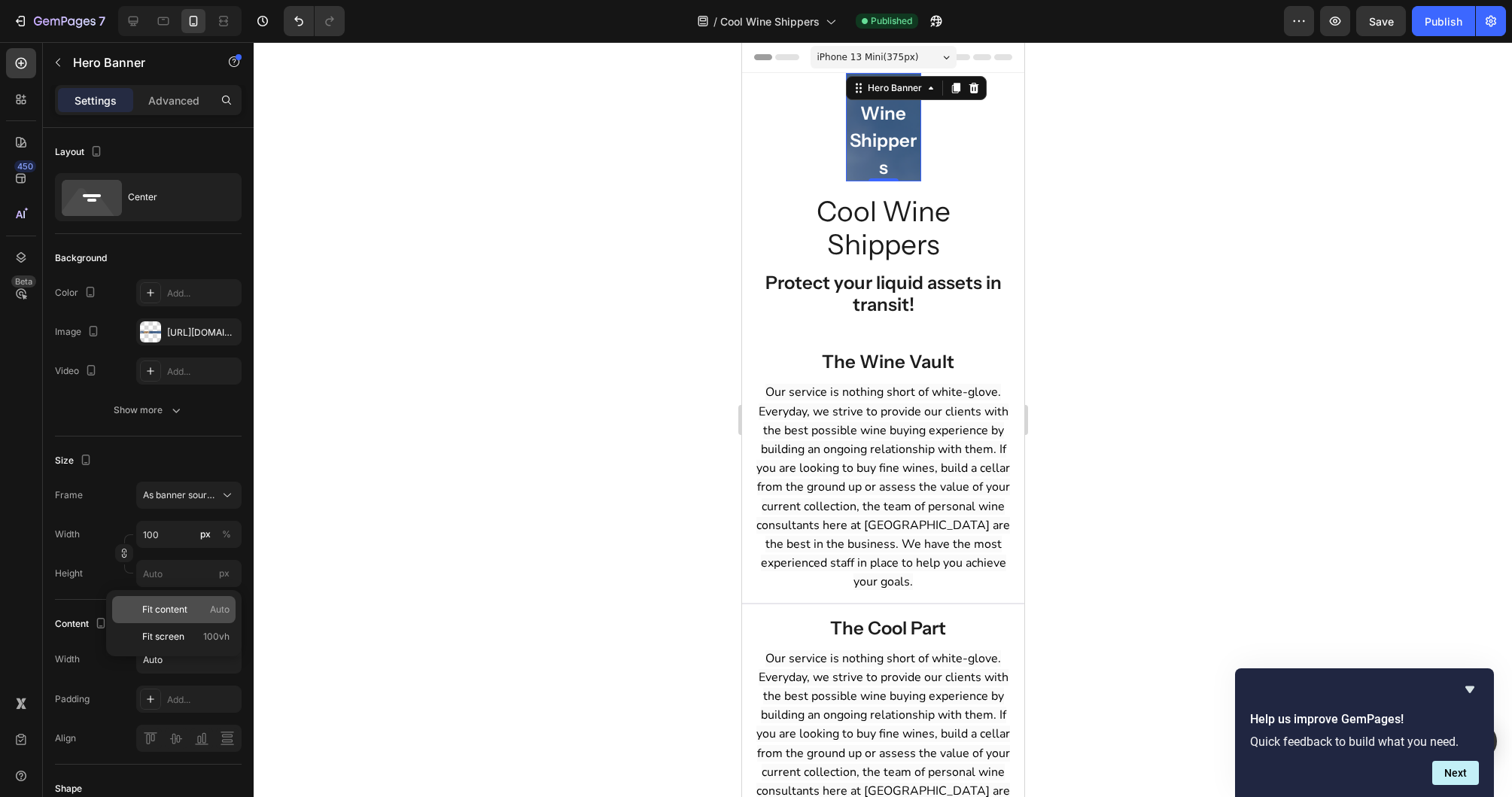
click at [182, 606] on span "Fit content" at bounding box center [165, 609] width 45 height 13
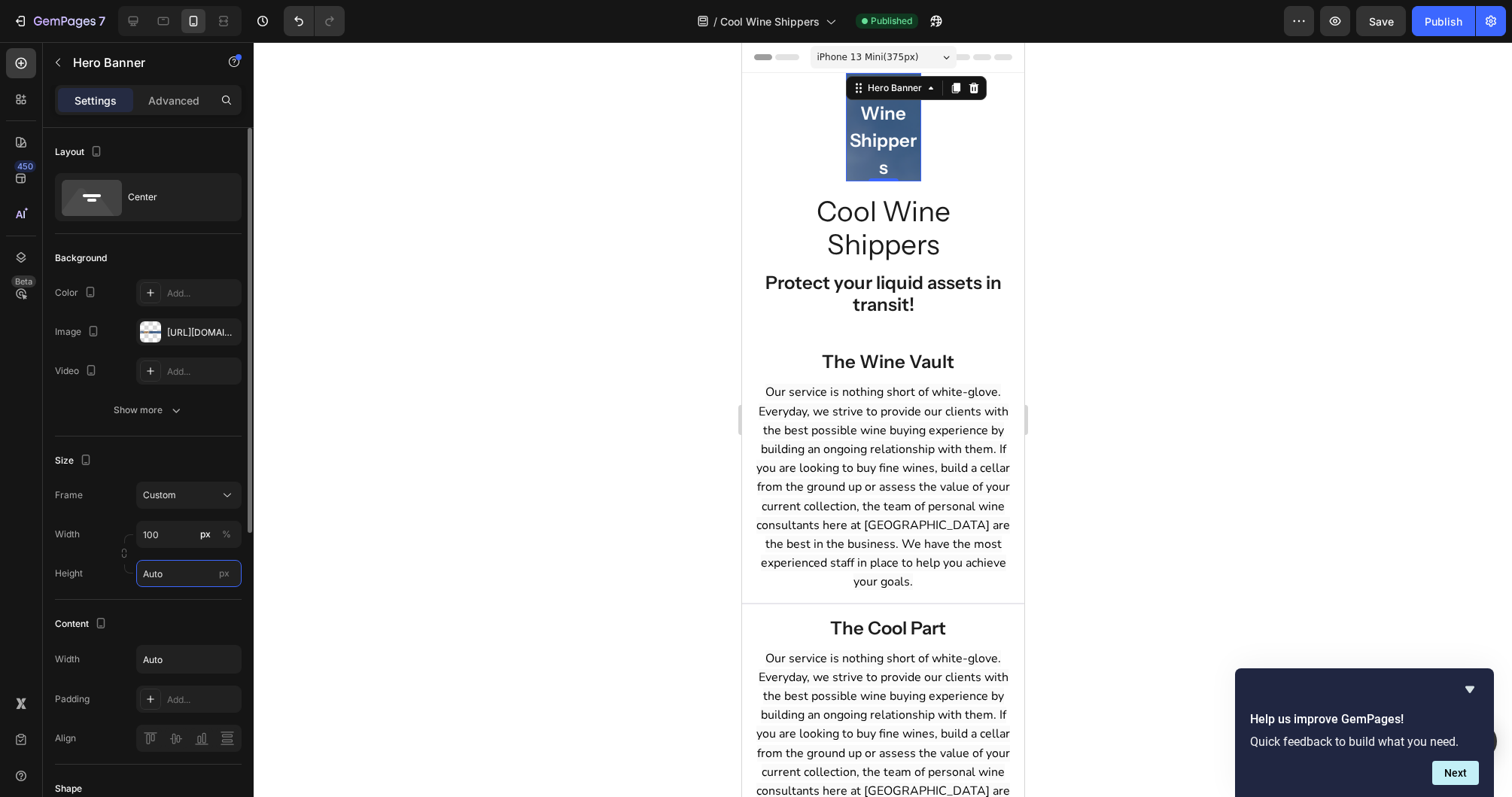
click at [196, 583] on input "Auto" at bounding box center [188, 573] width 105 height 27
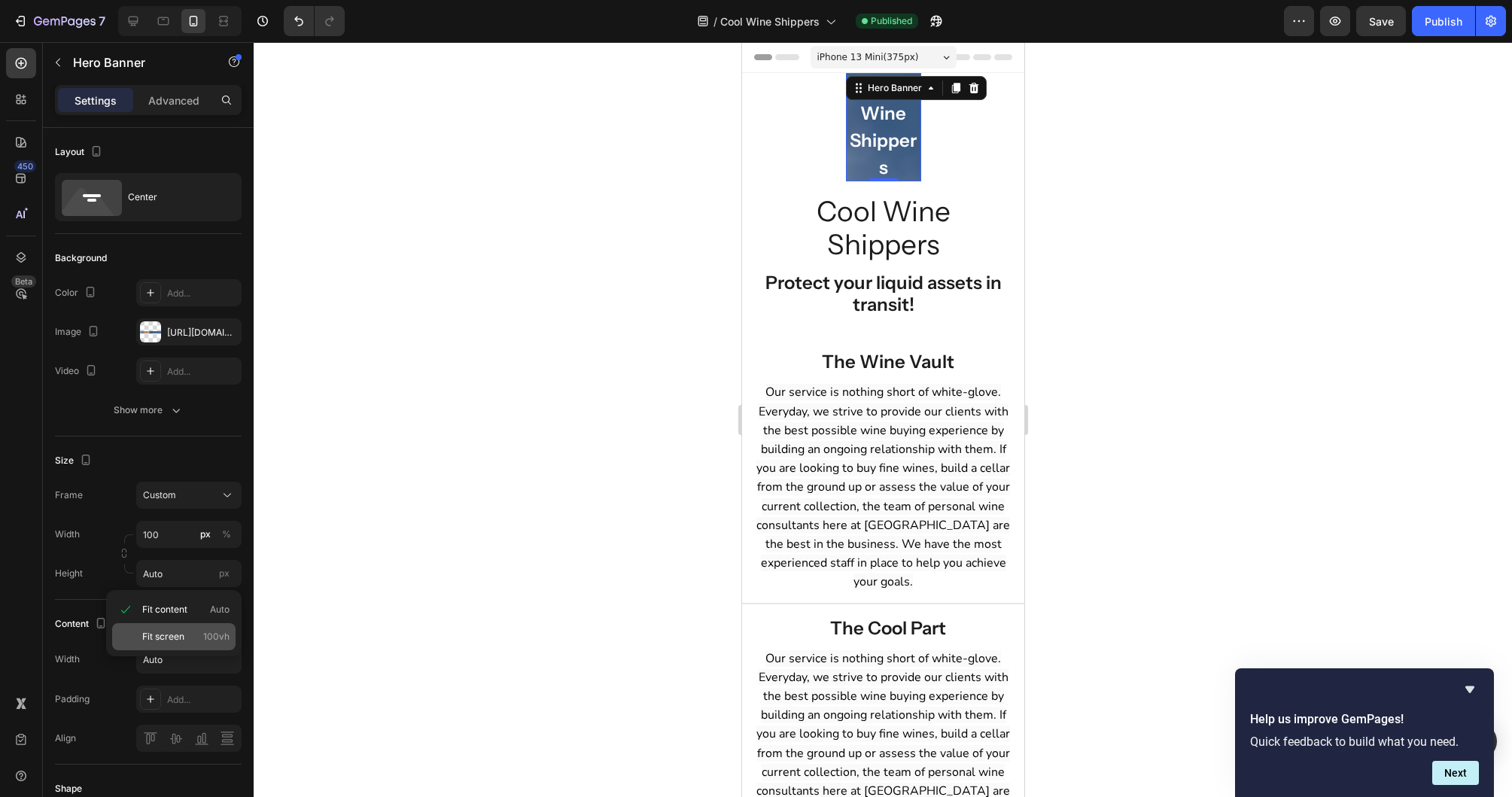
click at [173, 628] on div "Fit screen 100vh" at bounding box center [174, 636] width 123 height 27
type input "100 vh"
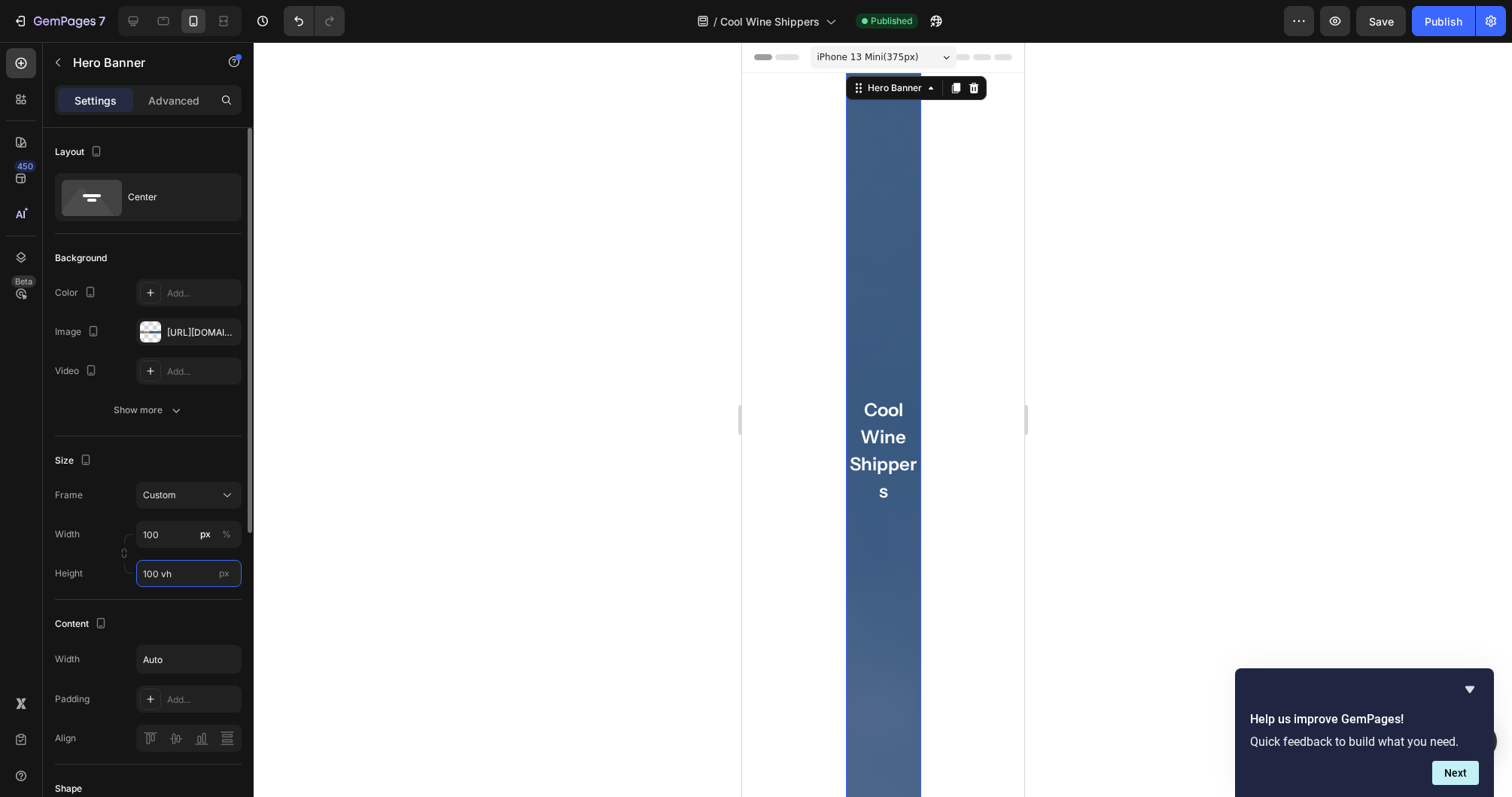
click at [185, 579] on input "100 vh" at bounding box center [188, 573] width 105 height 27
click at [159, 656] on input "Auto" at bounding box center [189, 659] width 104 height 27
click at [190, 580] on input "100 vh" at bounding box center [188, 573] width 105 height 27
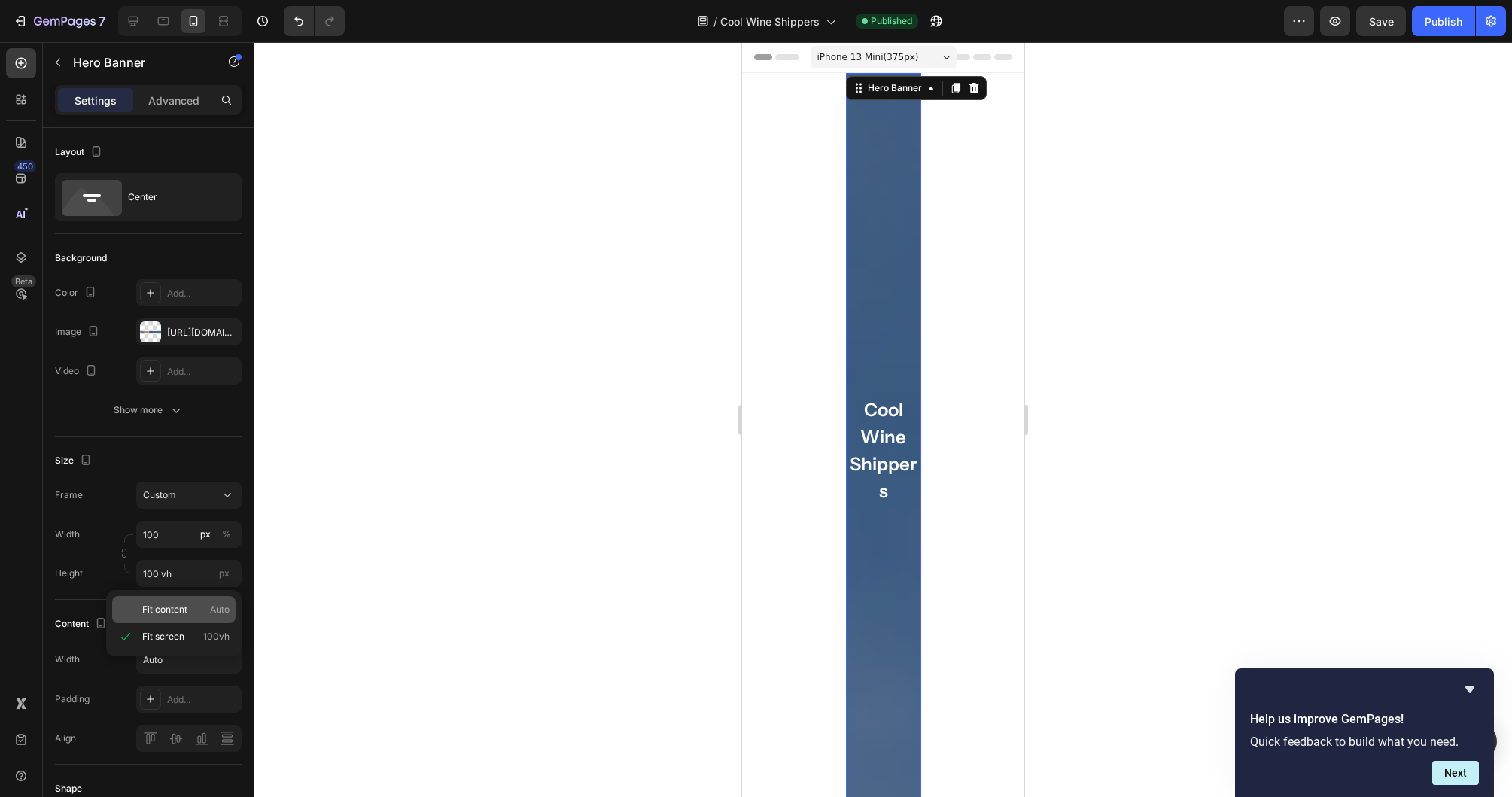
click at [175, 616] on div "Fit content Auto" at bounding box center [174, 609] width 123 height 27
type input "Auto"
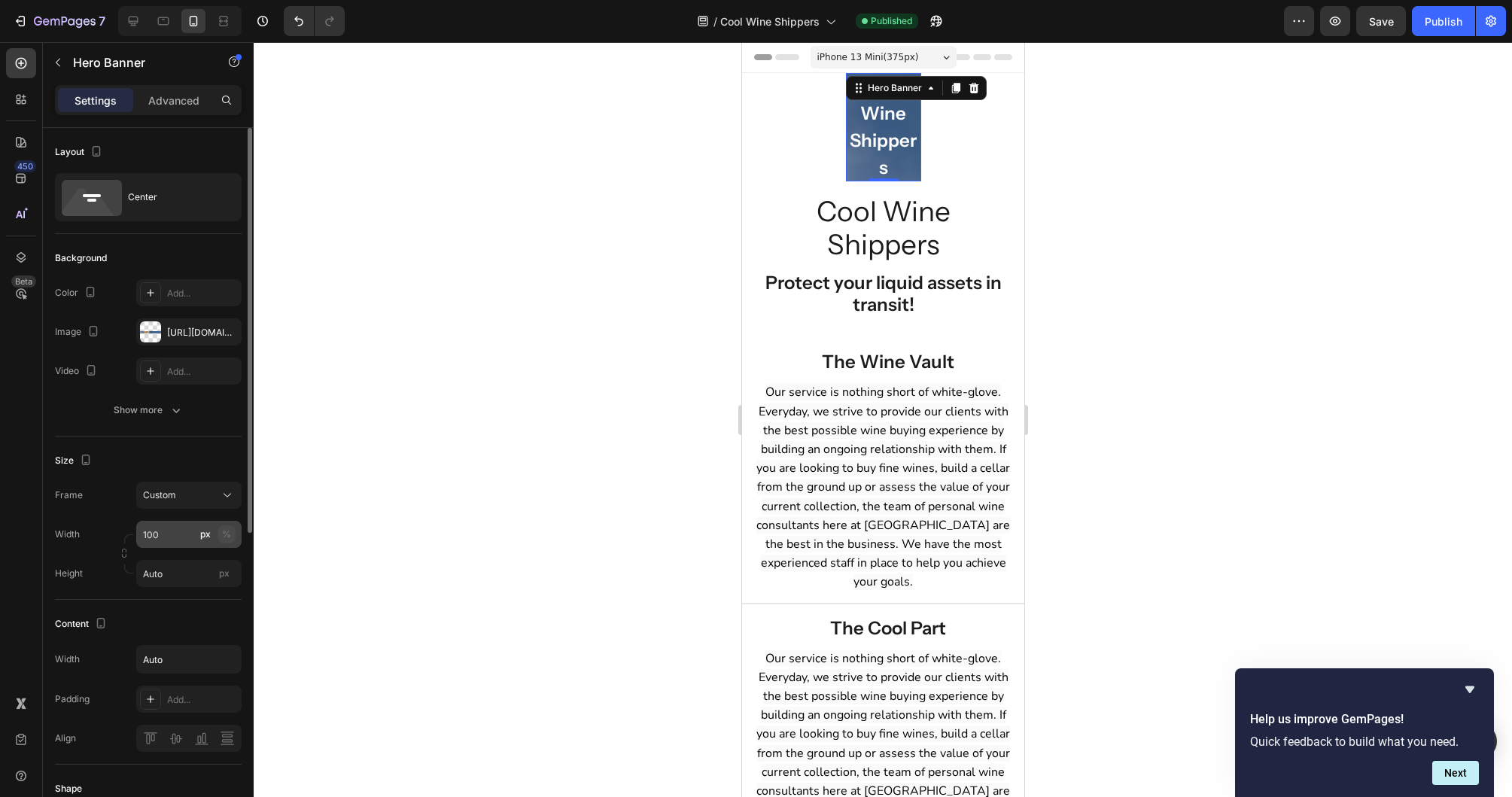
click at [229, 534] on div "%" at bounding box center [226, 534] width 9 height 13
click at [84, 529] on div "Width 100 px %" at bounding box center [148, 534] width 187 height 27
click at [161, 532] on input "100" at bounding box center [188, 534] width 105 height 27
click at [227, 529] on div "%" at bounding box center [226, 534] width 9 height 13
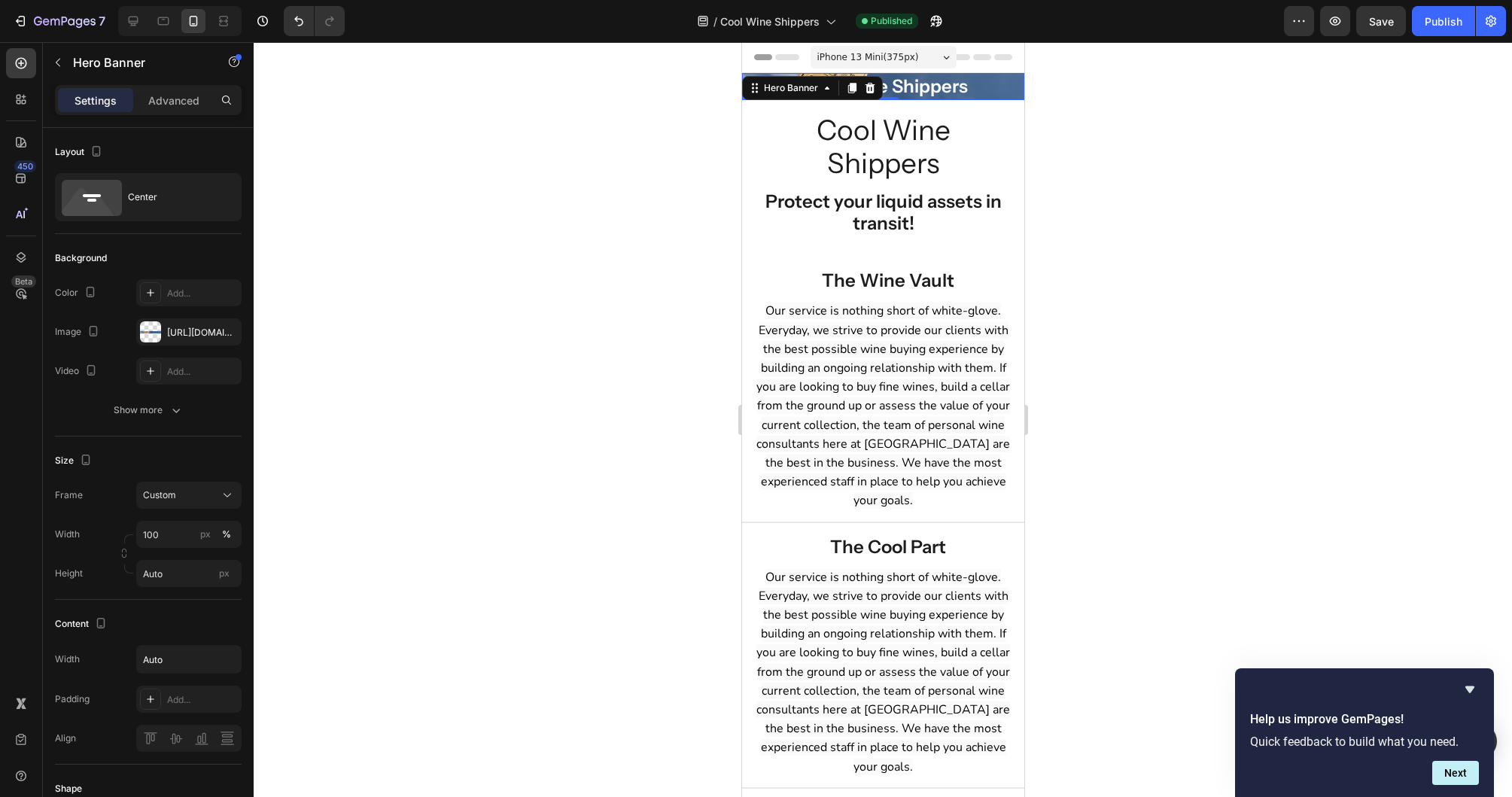
click at [298, 533] on div at bounding box center [882, 419] width 1258 height 755
click at [774, 91] on div "Overlay" at bounding box center [882, 87] width 283 height 27
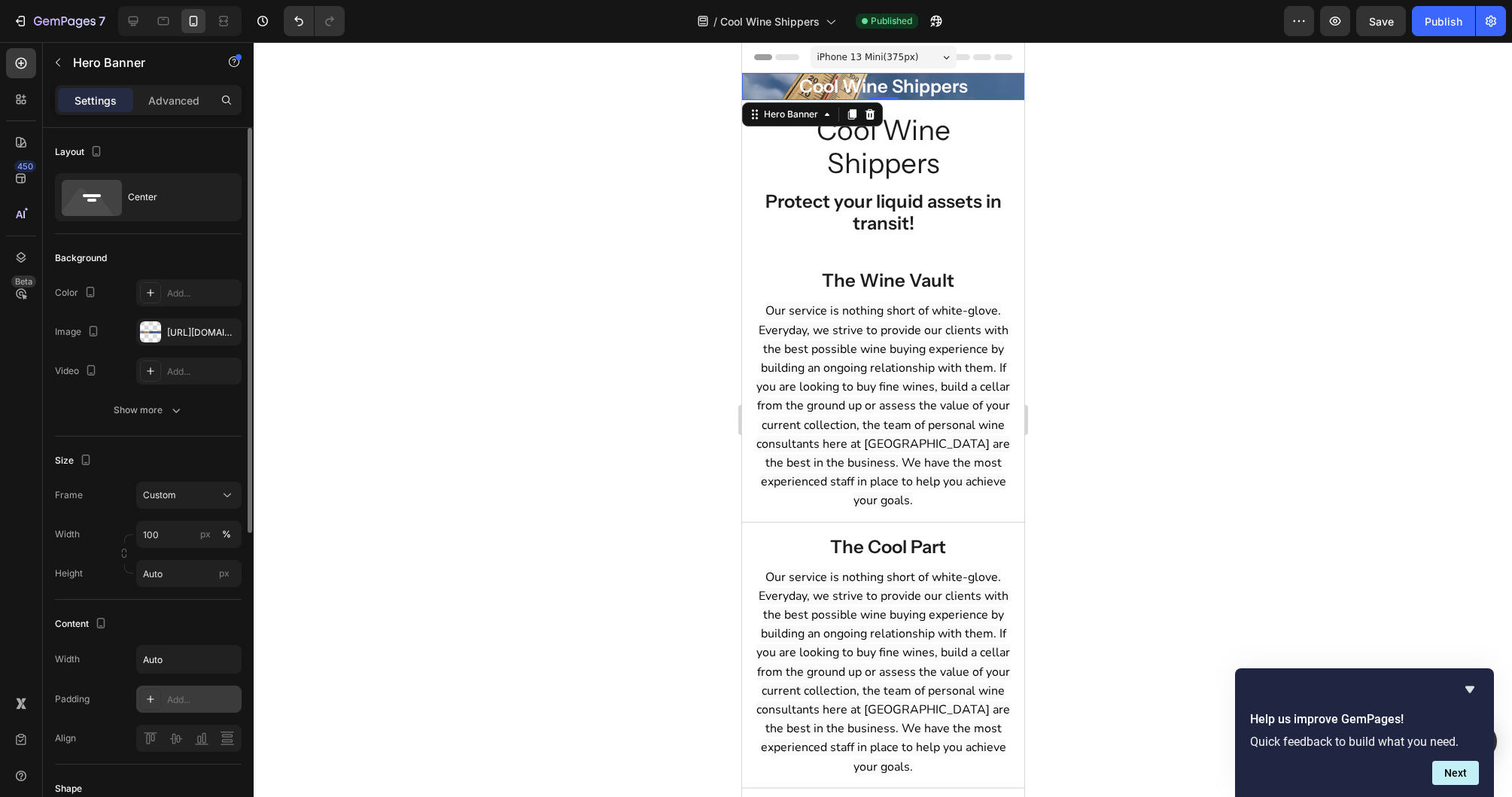
click at [149, 694] on icon at bounding box center [150, 699] width 12 height 12
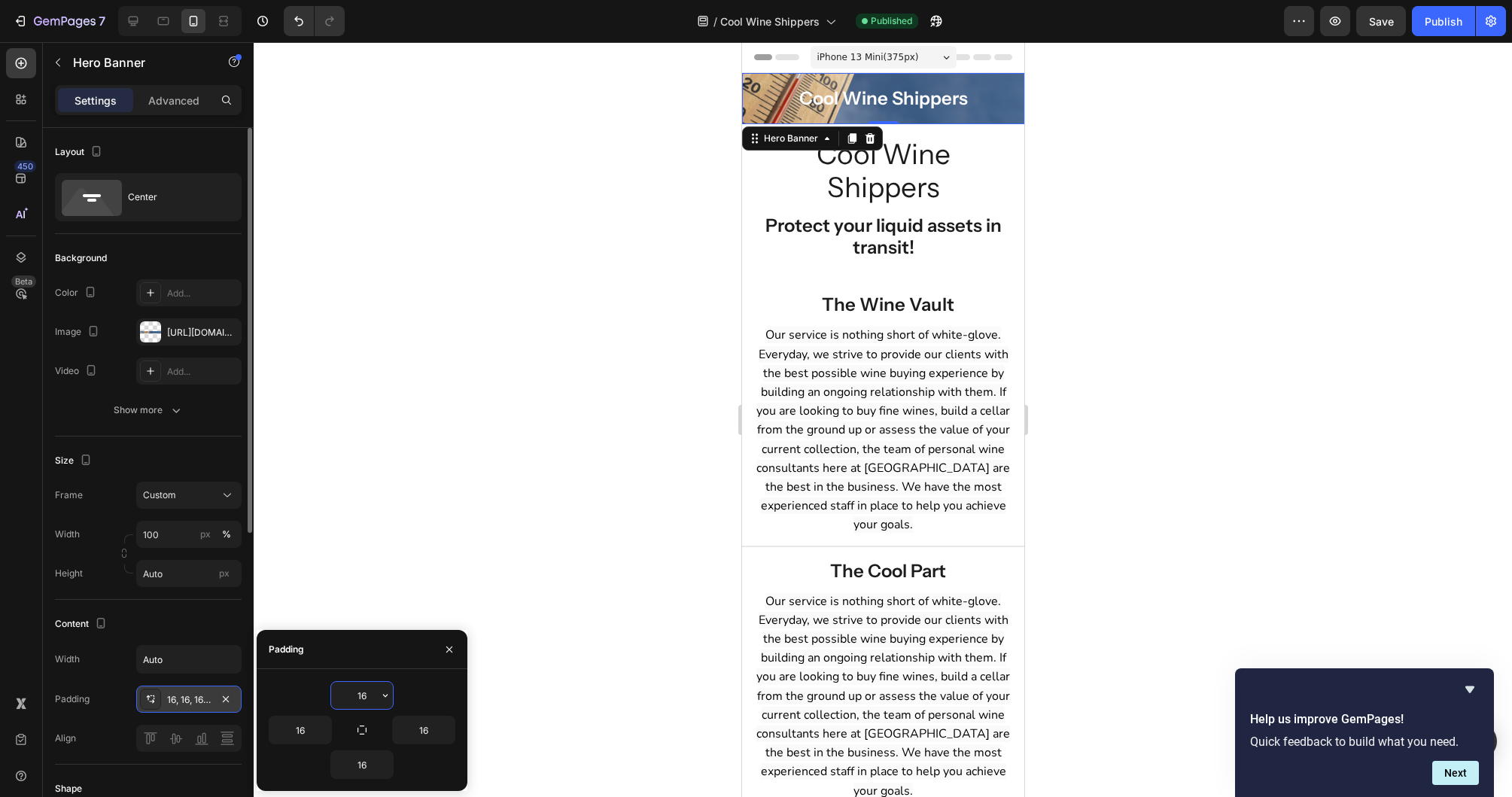
click at [333, 495] on div at bounding box center [882, 419] width 1258 height 755
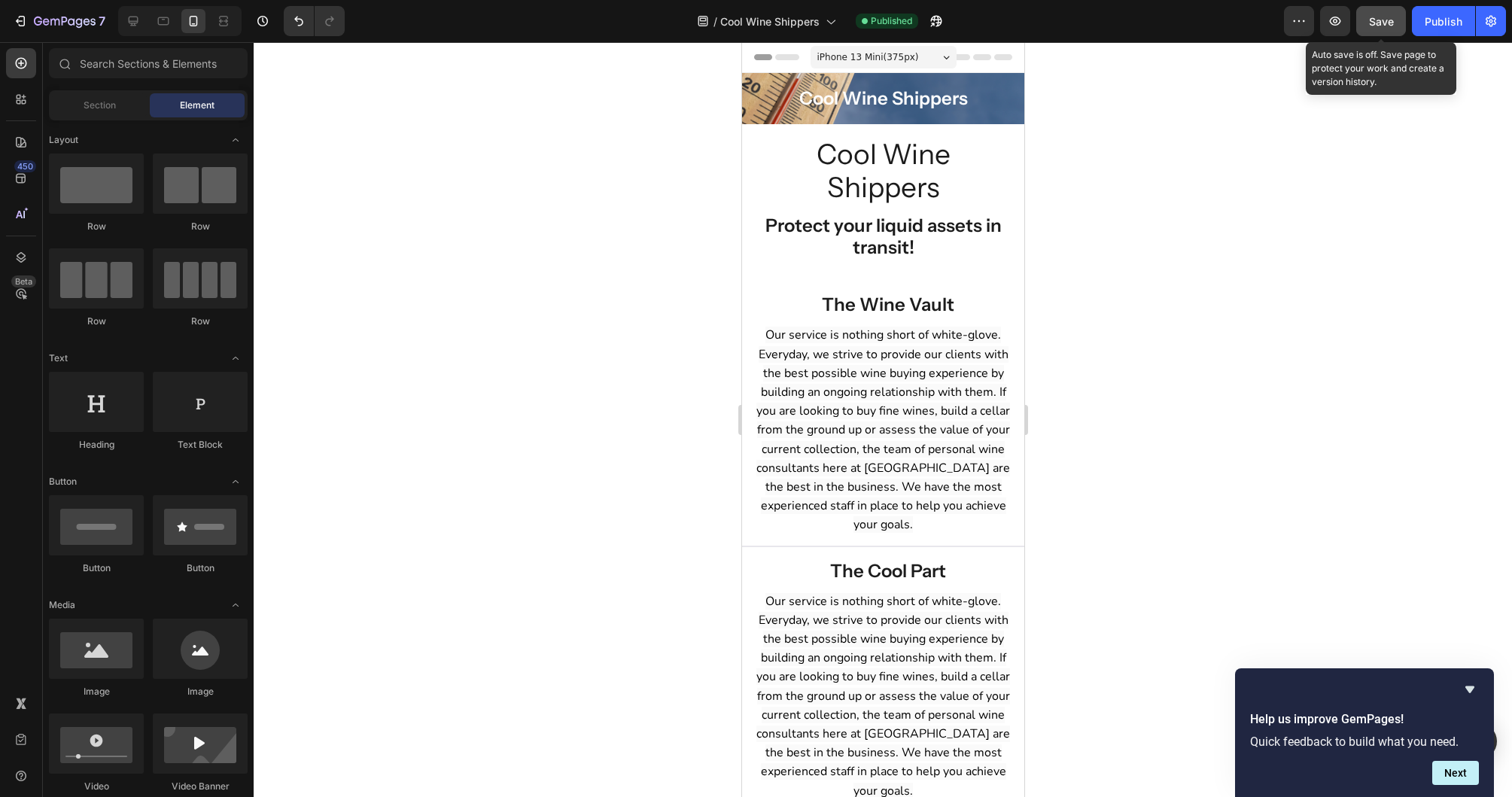
click at [1373, 29] on button "Save" at bounding box center [1382, 20] width 50 height 30
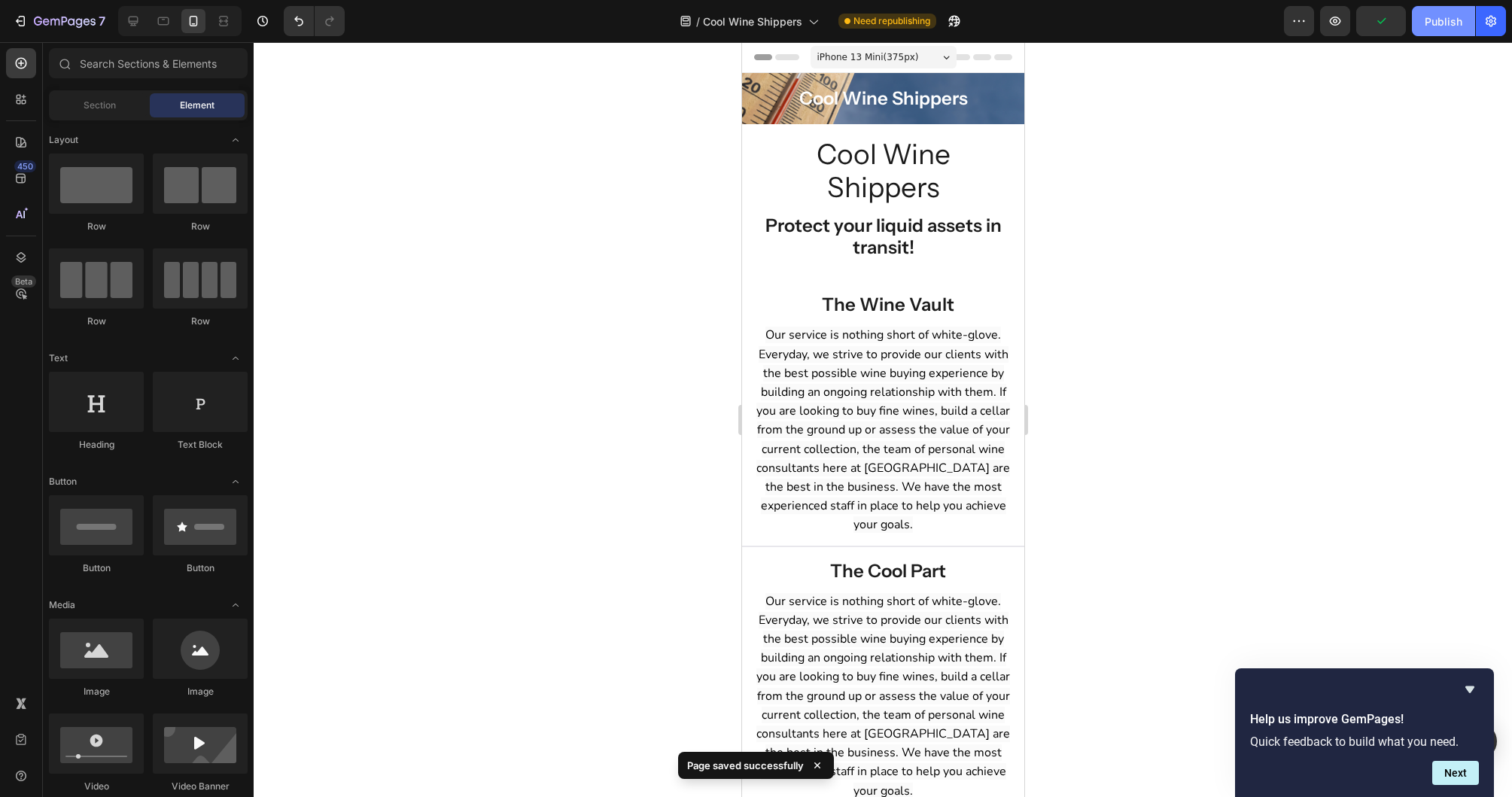
click at [1436, 23] on div "Publish" at bounding box center [1444, 21] width 38 height 15
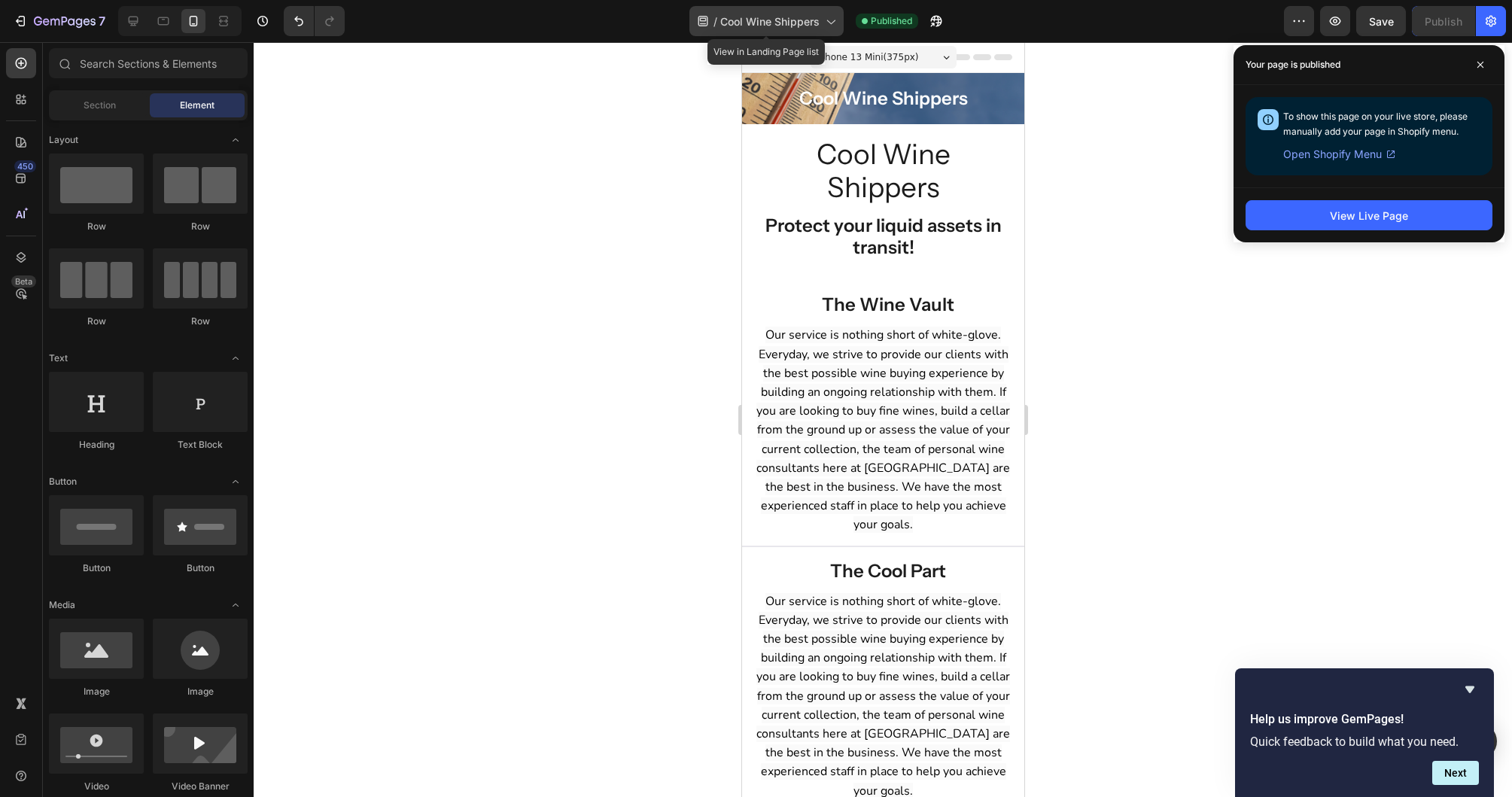
click at [768, 27] on span "Cool Wine Shippers" at bounding box center [770, 21] width 99 height 15
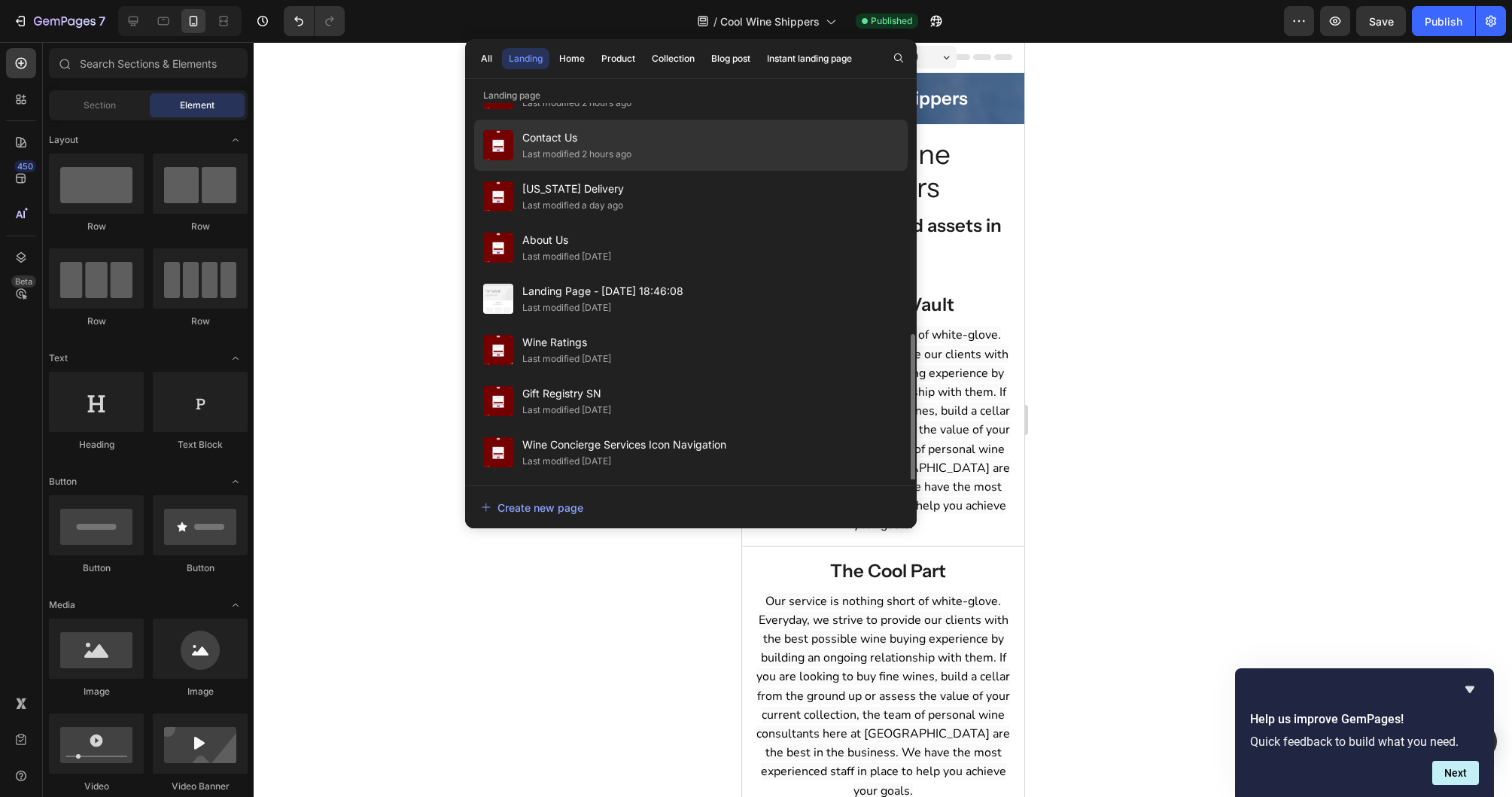
scroll to position [491, 0]
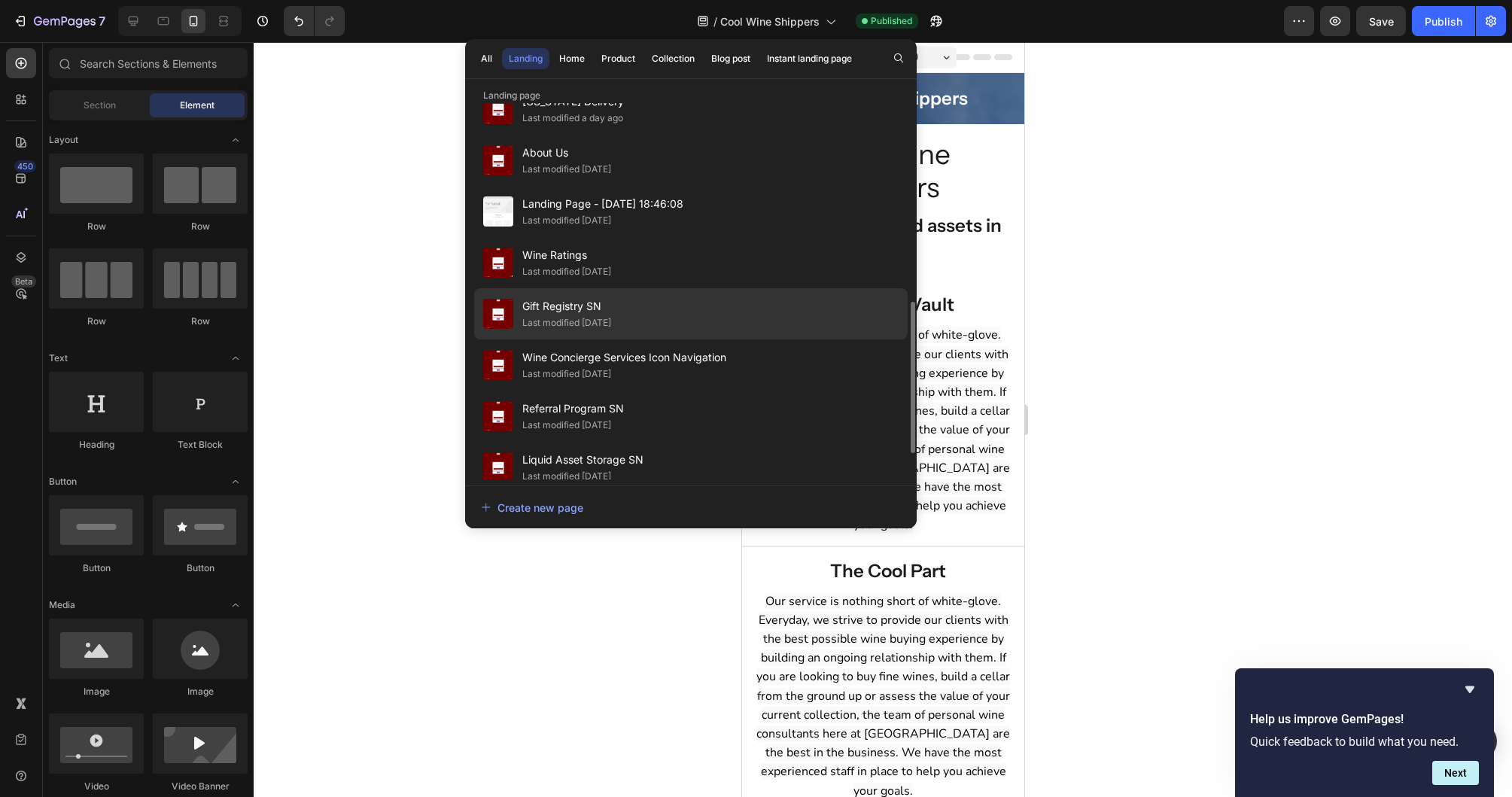
click at [678, 317] on div "Gift Registry SN Last modified [DATE]" at bounding box center [691, 313] width 434 height 51
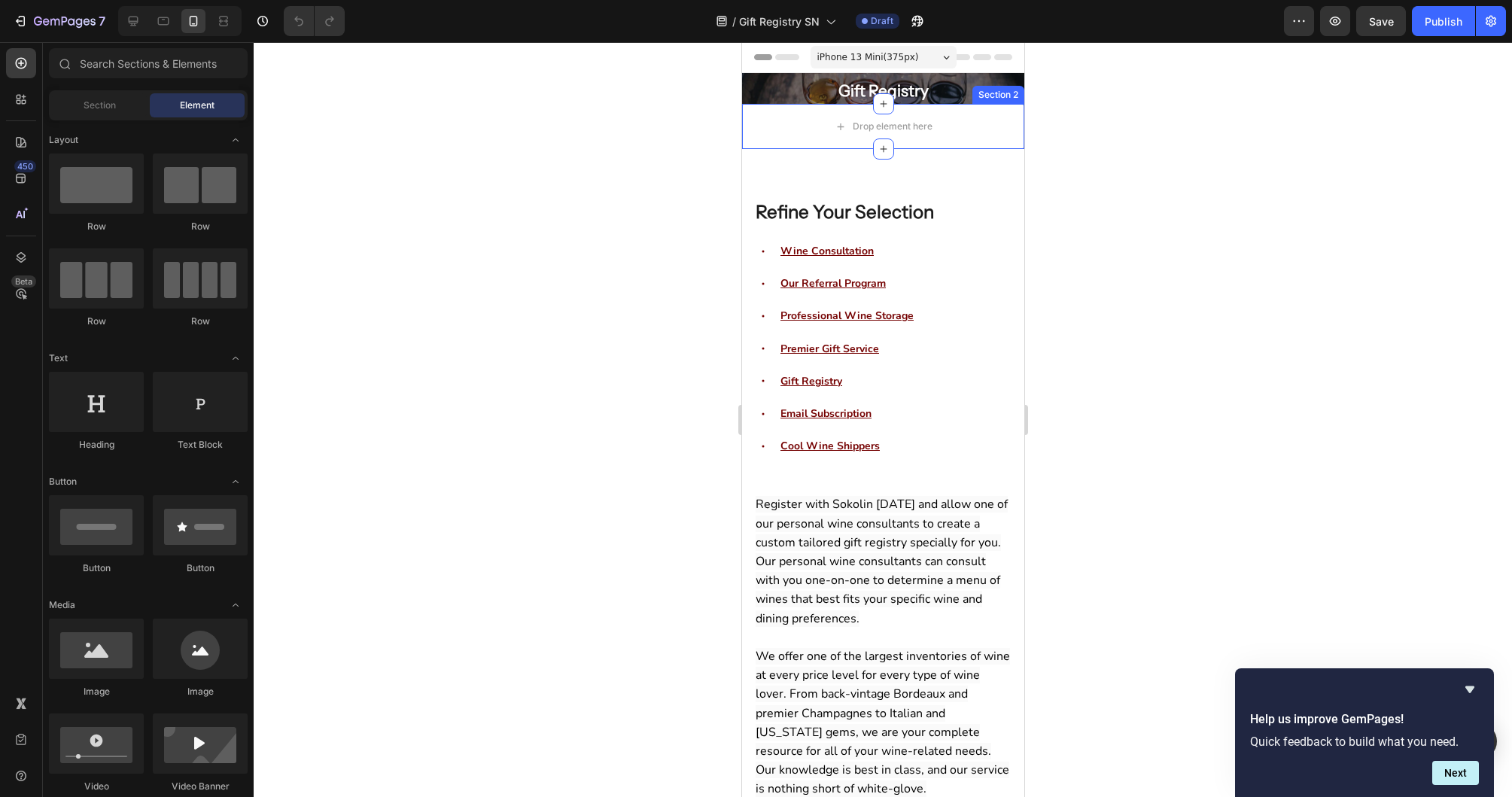
click at [1005, 97] on div "Section 2" at bounding box center [998, 94] width 52 height 18
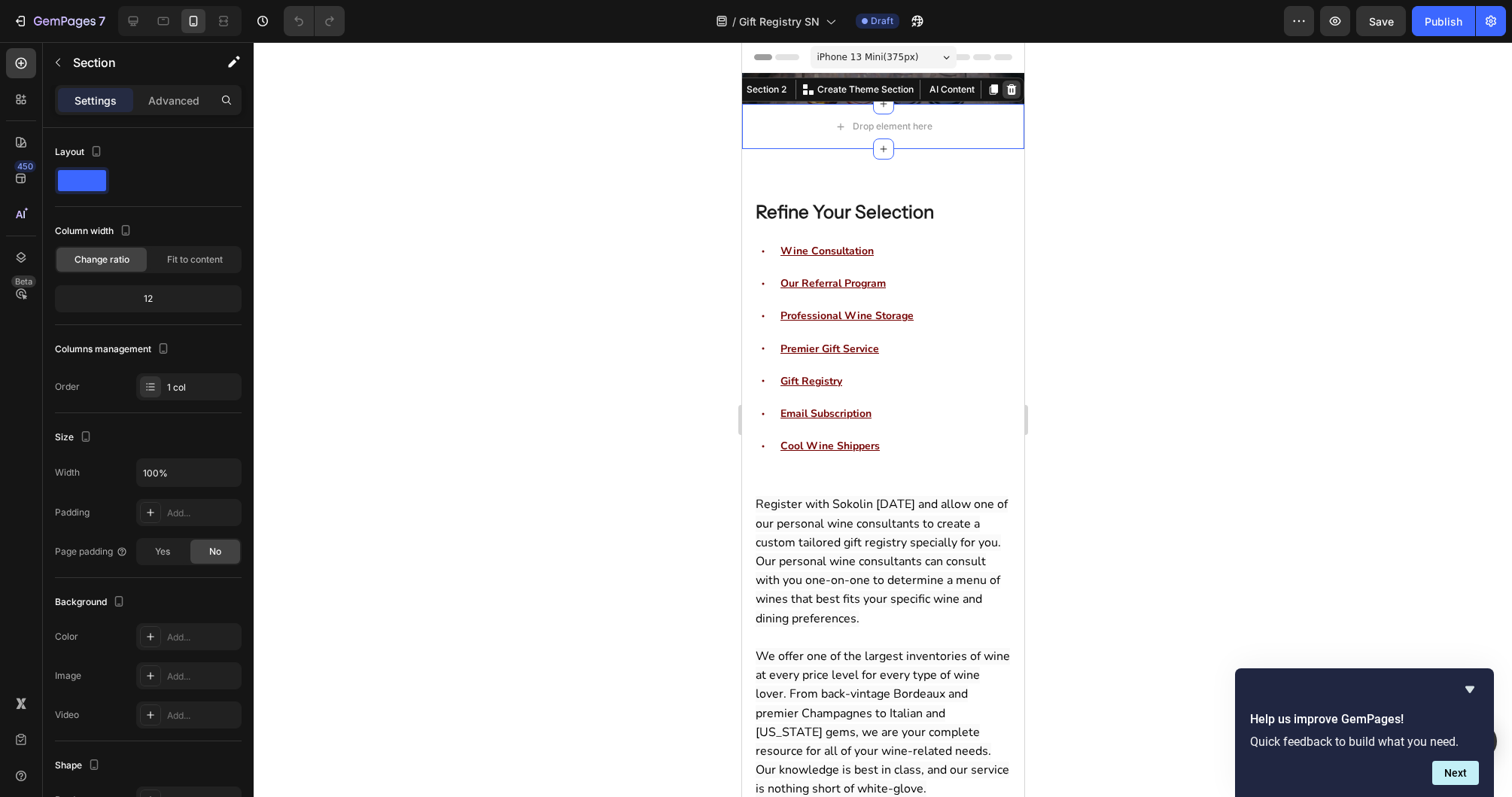
click at [1011, 92] on icon at bounding box center [1012, 89] width 10 height 11
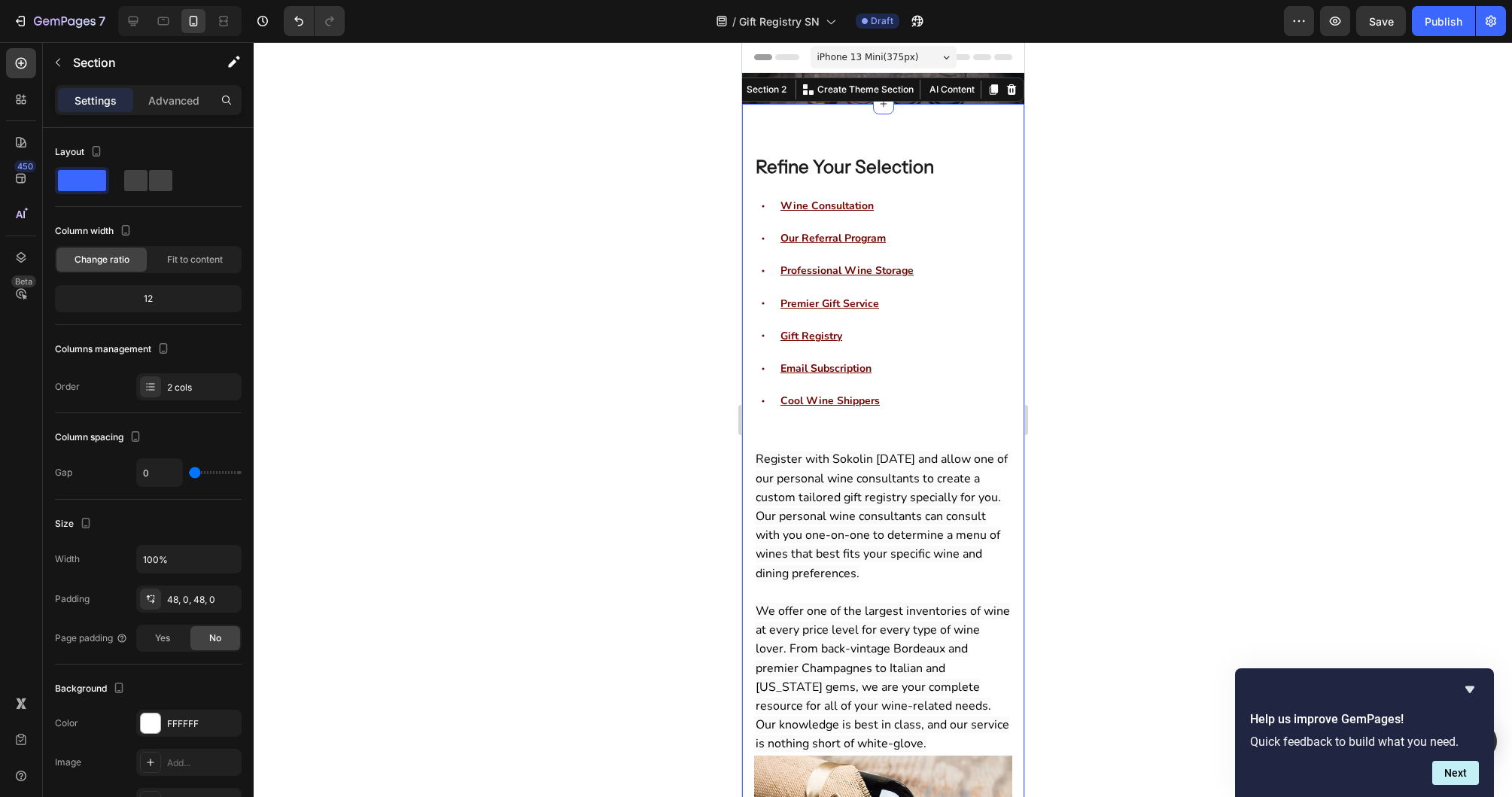
click at [866, 137] on div "Refine Your Selection Heading Wine Consultation Our Referral Program Profession…" at bounding box center [882, 543] width 283 height 878
click at [73, 63] on p "Section" at bounding box center [135, 62] width 123 height 18
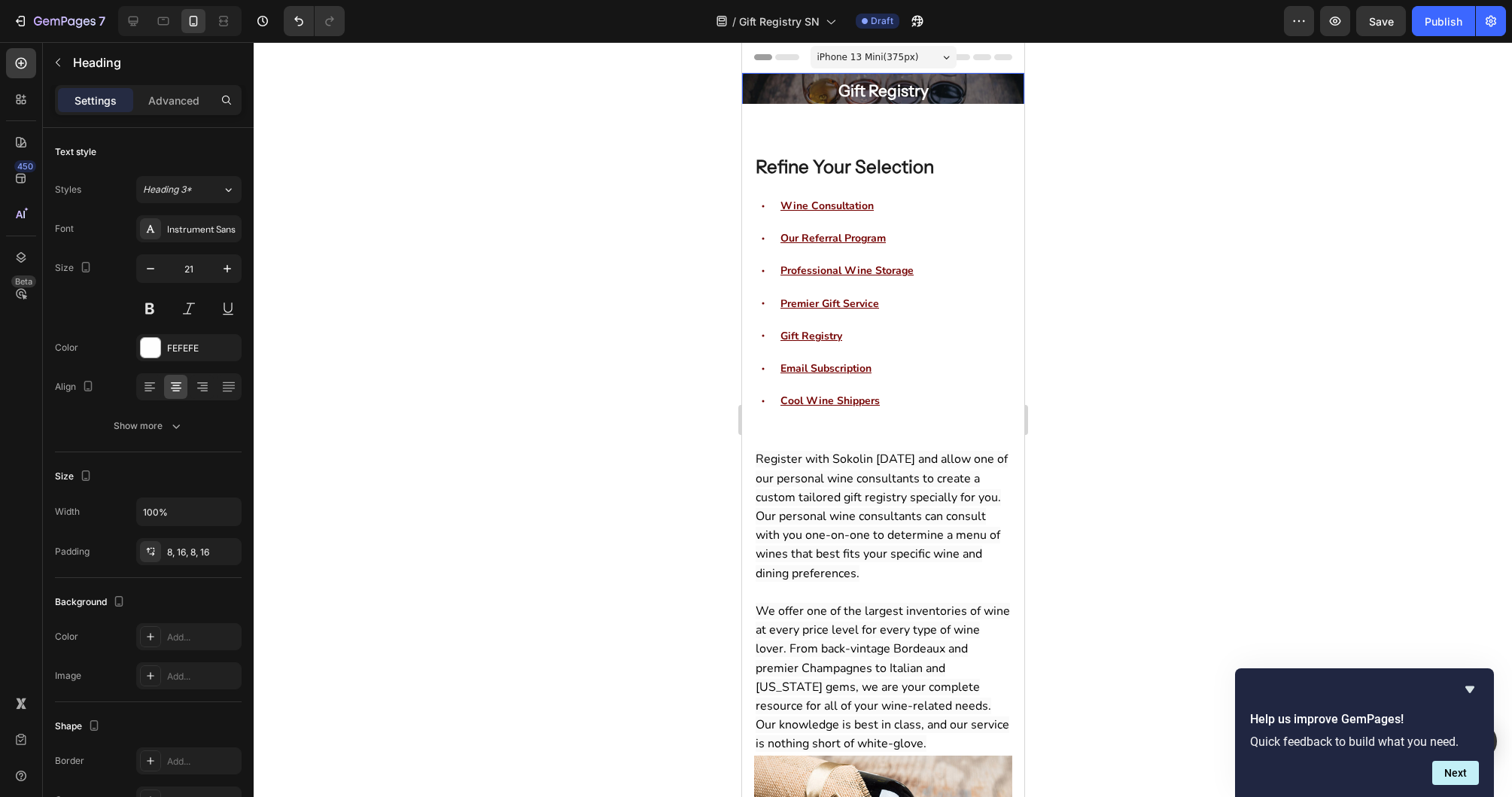
click at [757, 98] on h2 "Gift Registry" at bounding box center [882, 91] width 283 height 36
click at [169, 23] on icon at bounding box center [164, 21] width 12 height 9
type input "22"
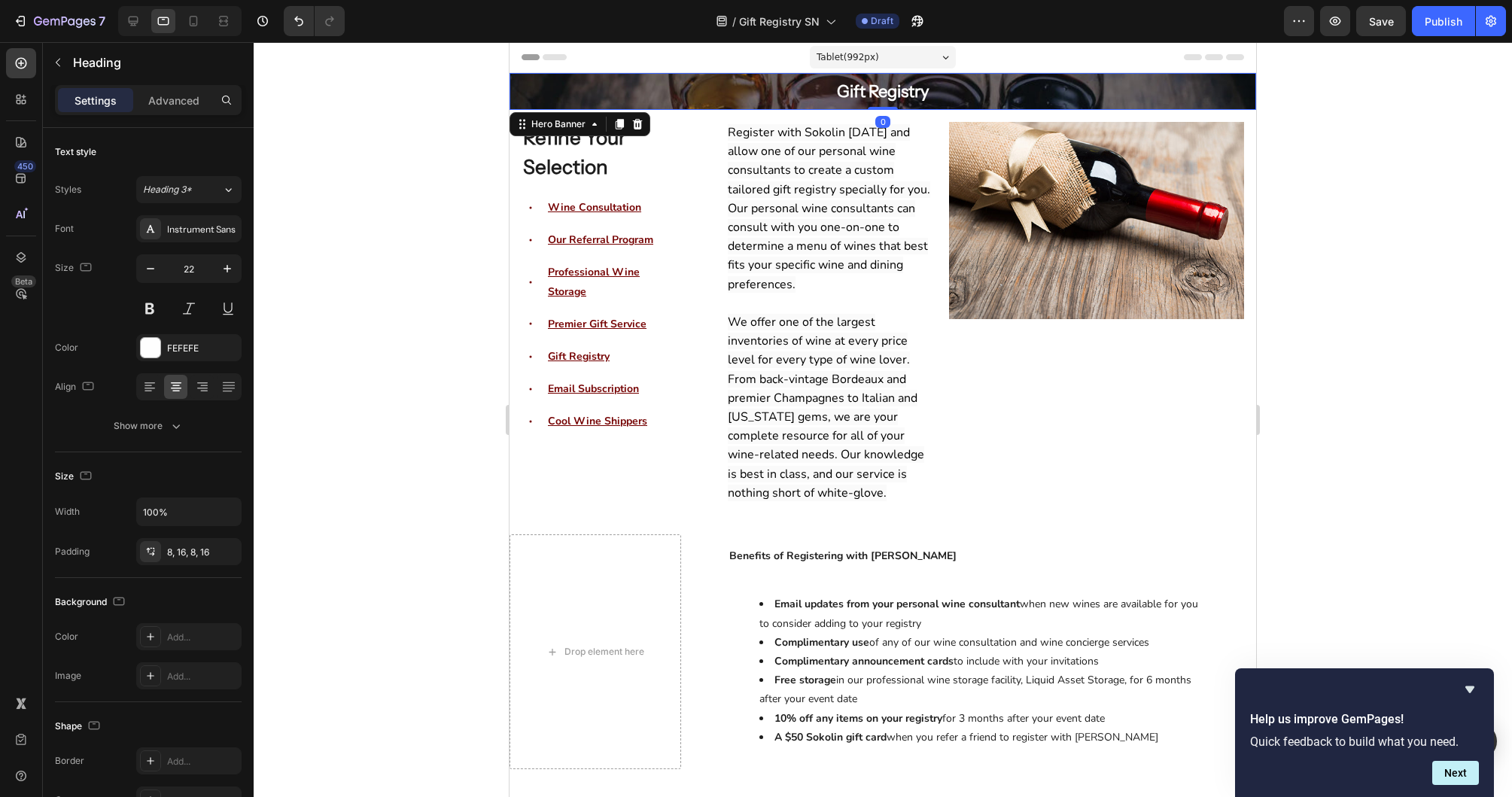
click at [568, 94] on div "Gift Registry Heading Row" at bounding box center [882, 92] width 746 height 37
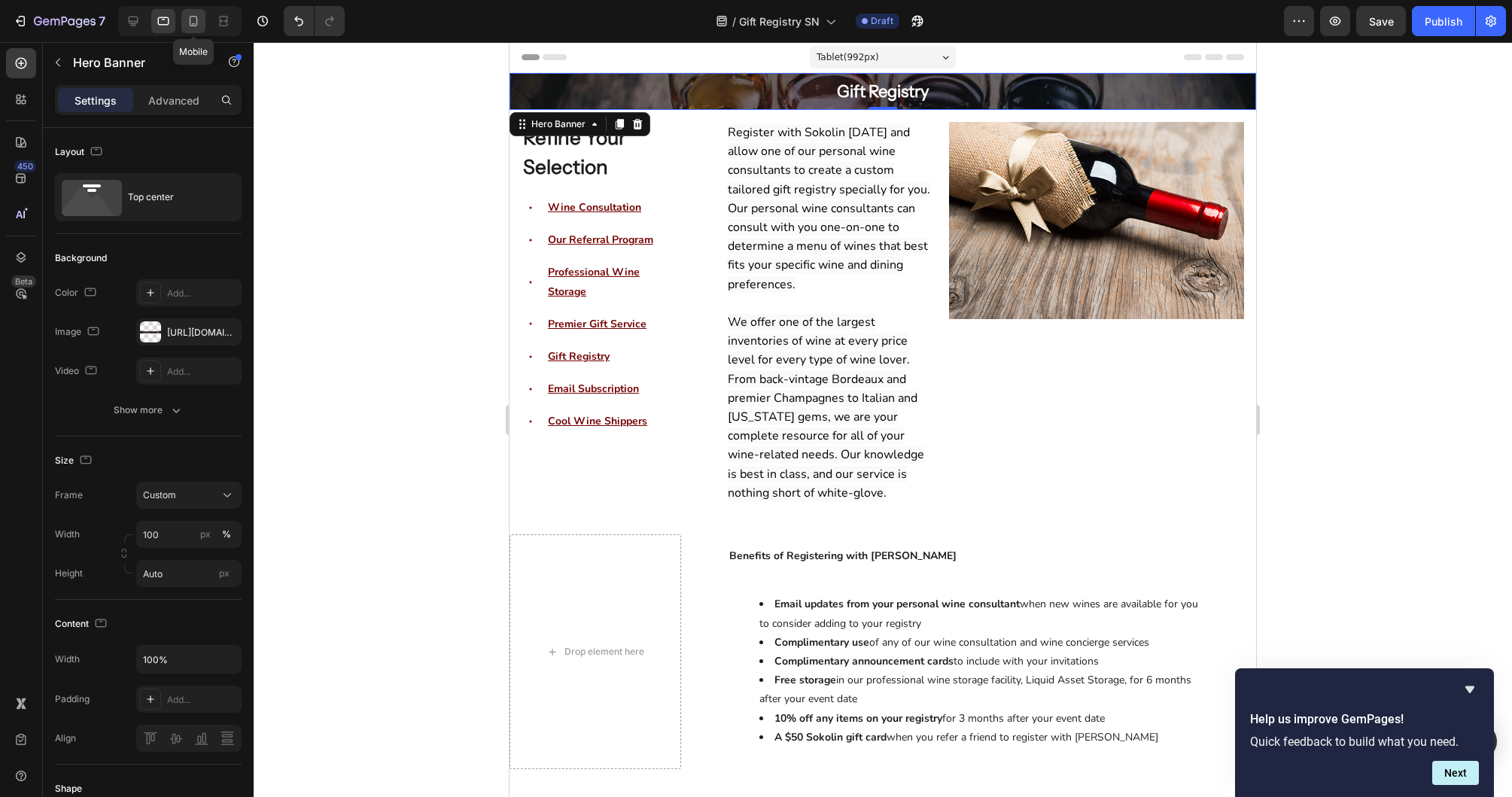
click at [194, 24] on icon at bounding box center [194, 24] width 4 height 2
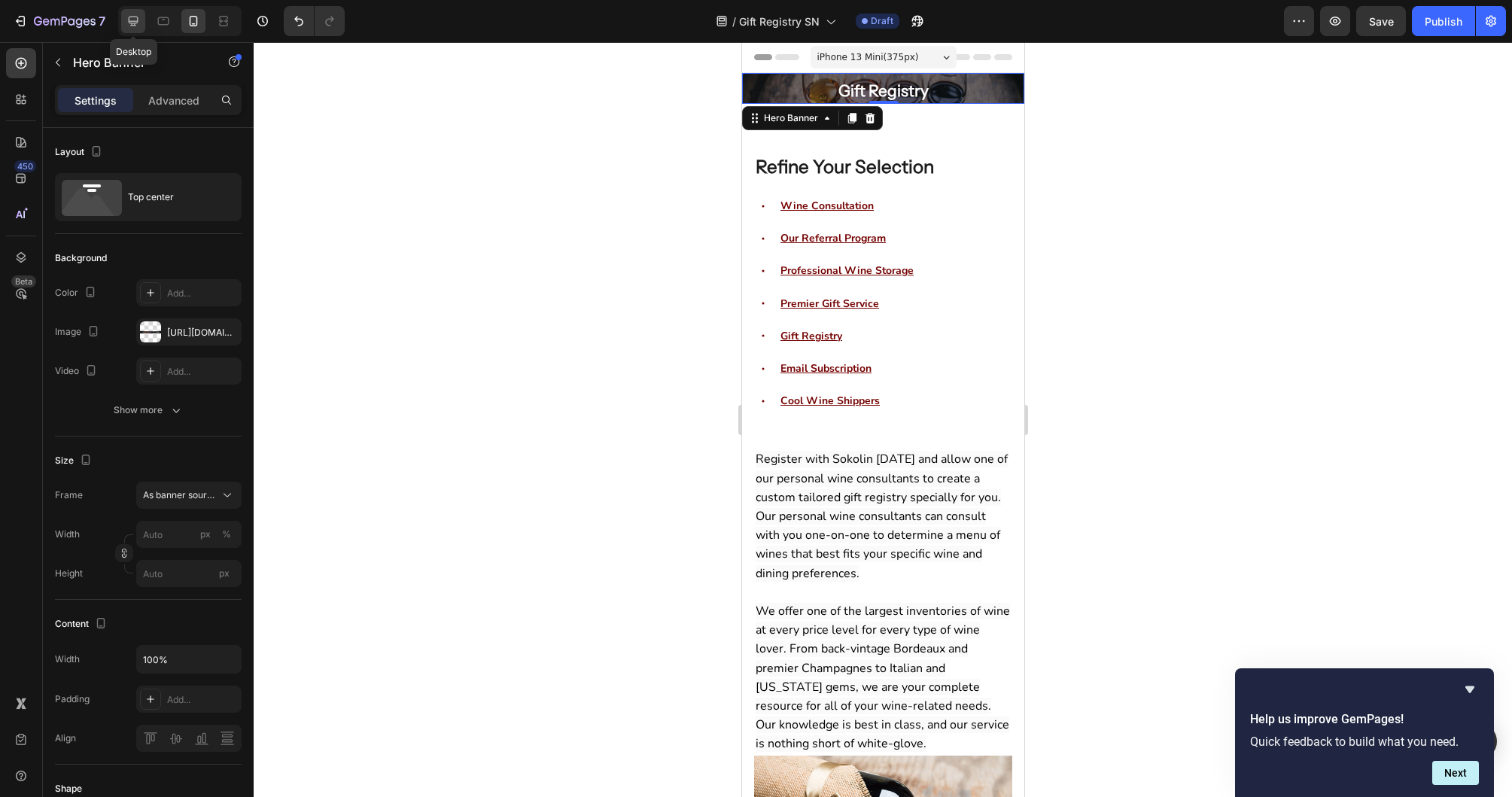
click at [132, 26] on icon at bounding box center [133, 21] width 15 height 15
type input "100"
type input "1200"
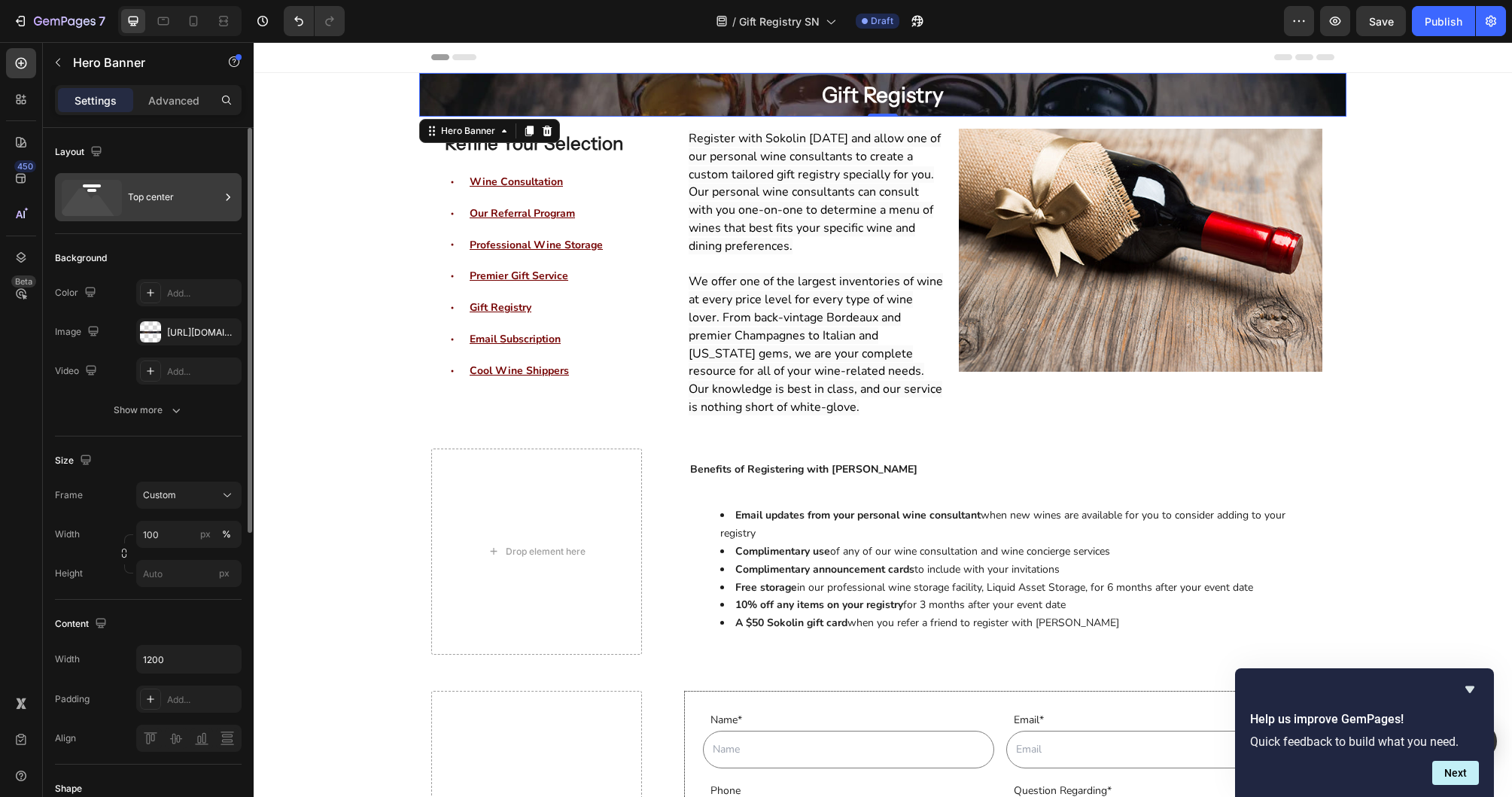
click at [184, 209] on div "Top center" at bounding box center [174, 198] width 92 height 35
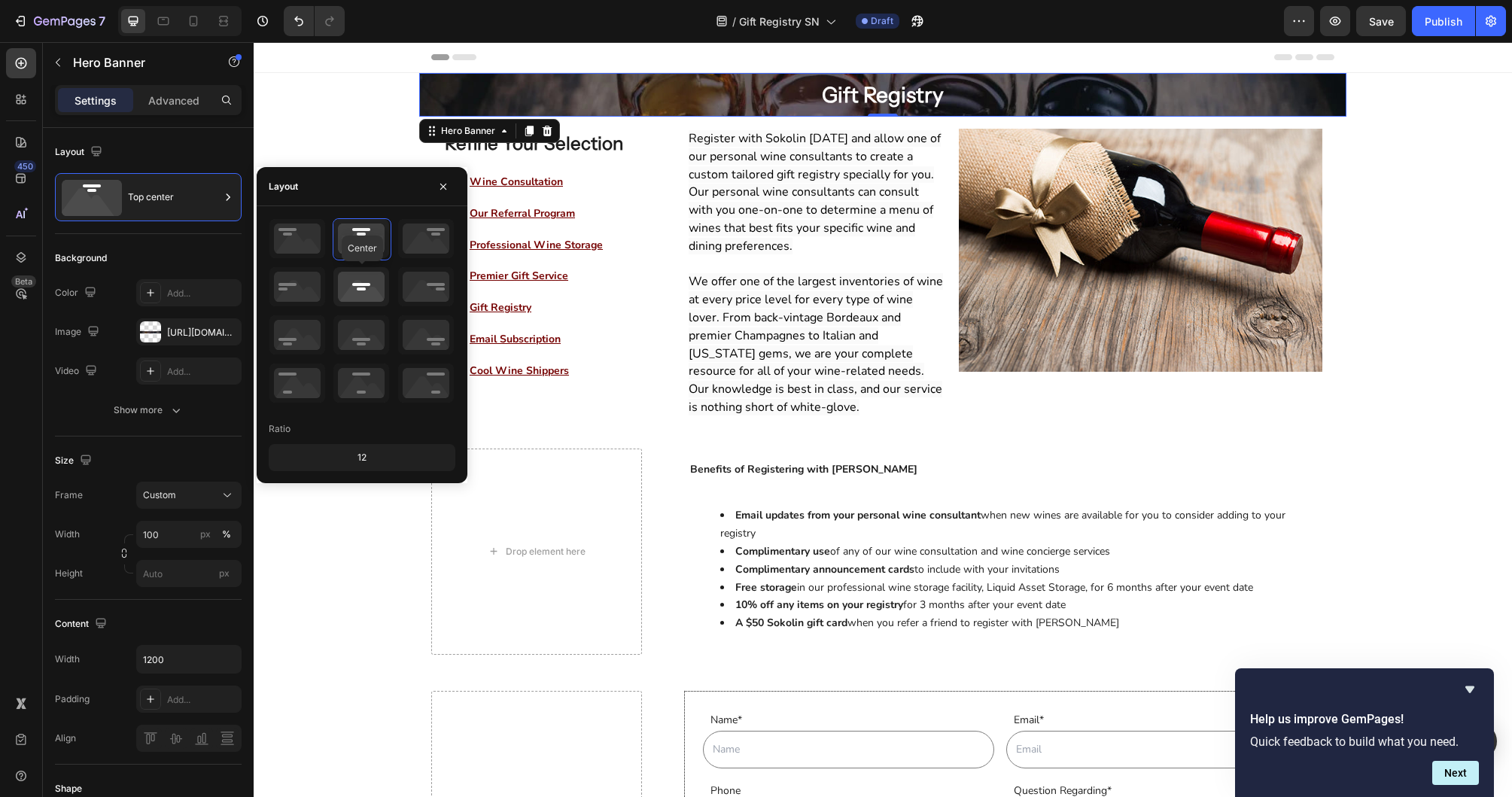
click at [356, 282] on icon at bounding box center [362, 286] width 56 height 40
click at [855, 101] on h2 "Gift Registry" at bounding box center [883, 94] width 407 height 43
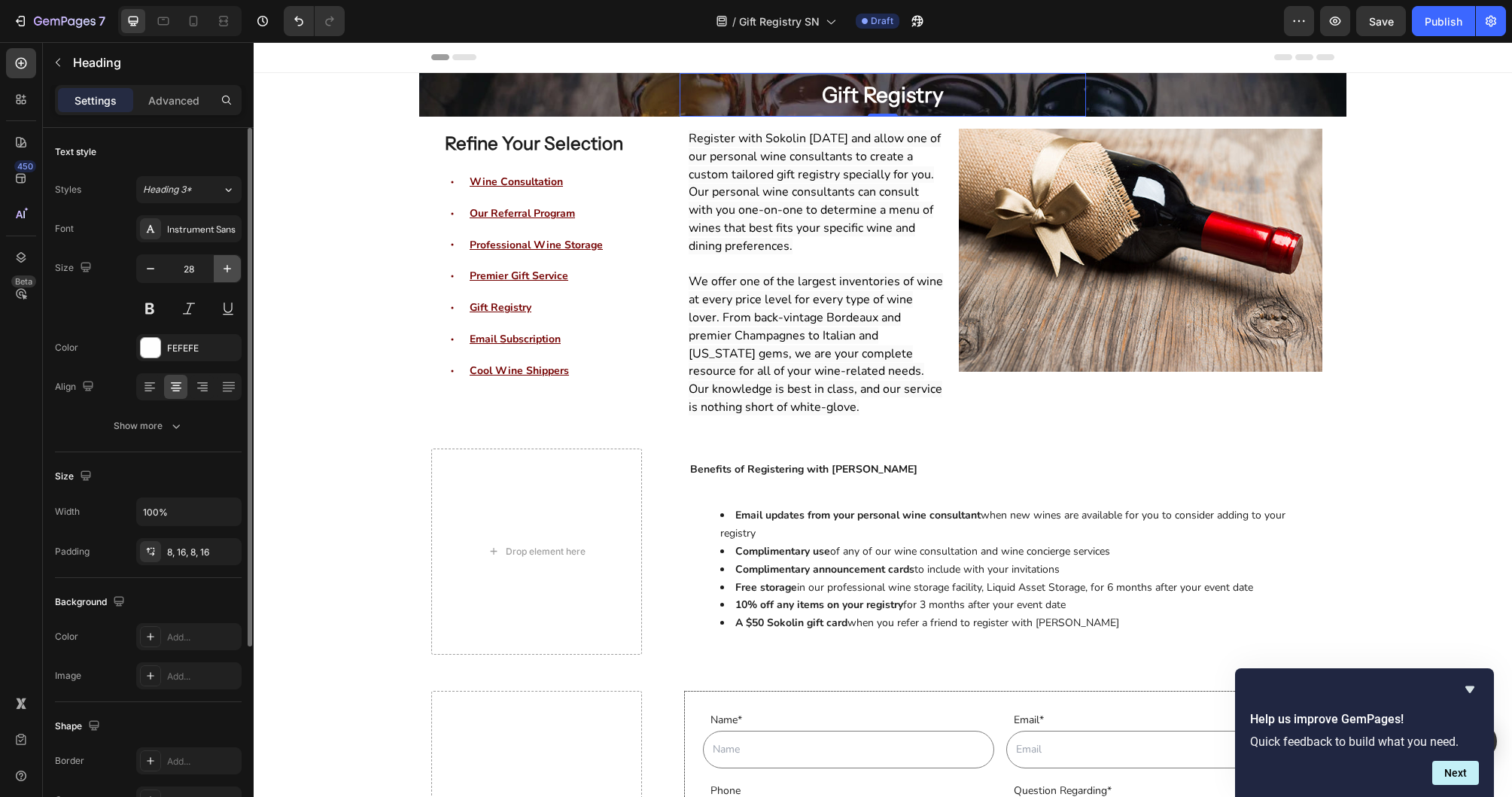
click at [234, 269] on icon "button" at bounding box center [228, 269] width 15 height 15
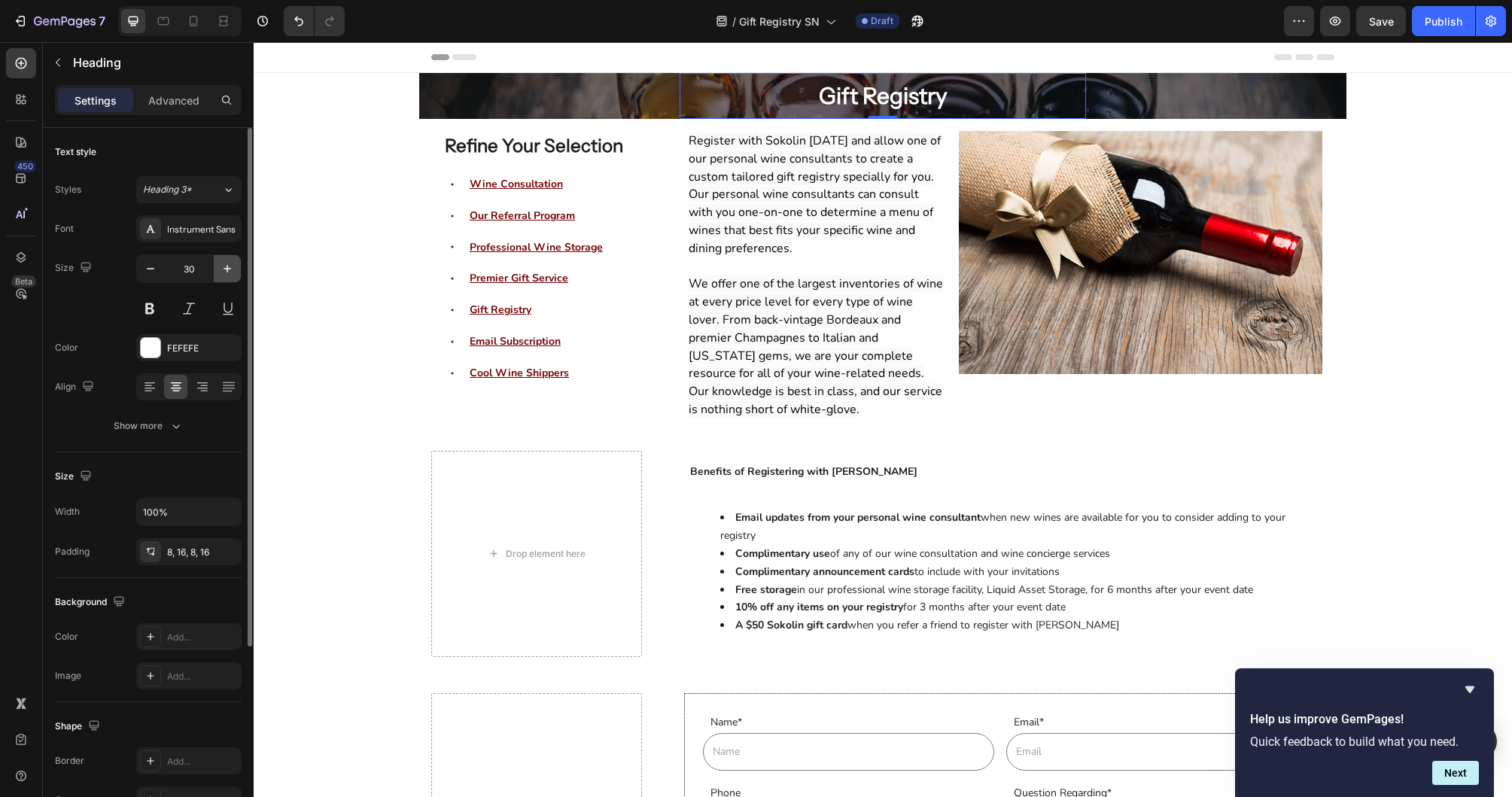
click at [234, 269] on icon "button" at bounding box center [228, 269] width 15 height 15
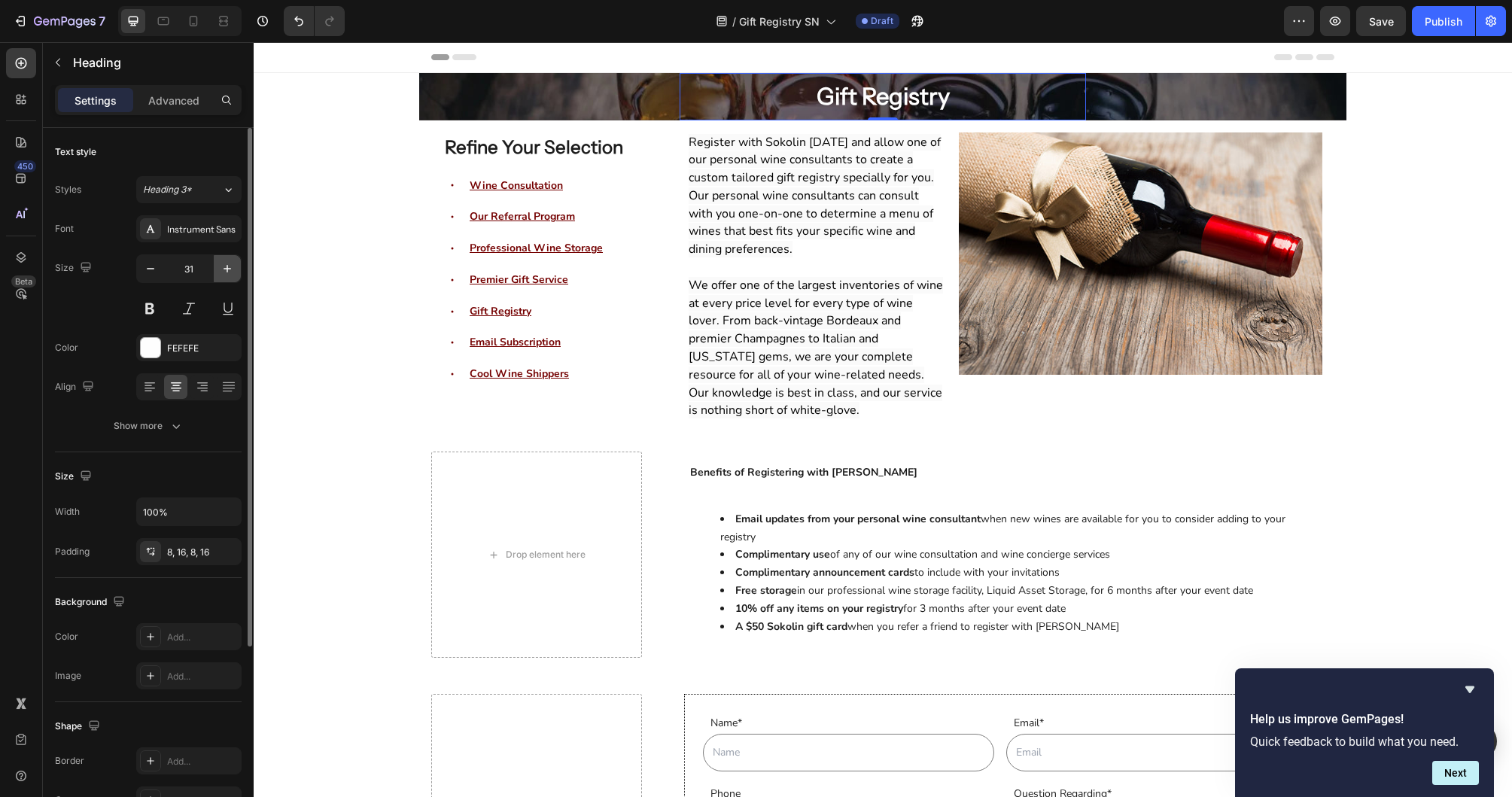
click at [234, 269] on icon "button" at bounding box center [228, 269] width 15 height 15
type input "32"
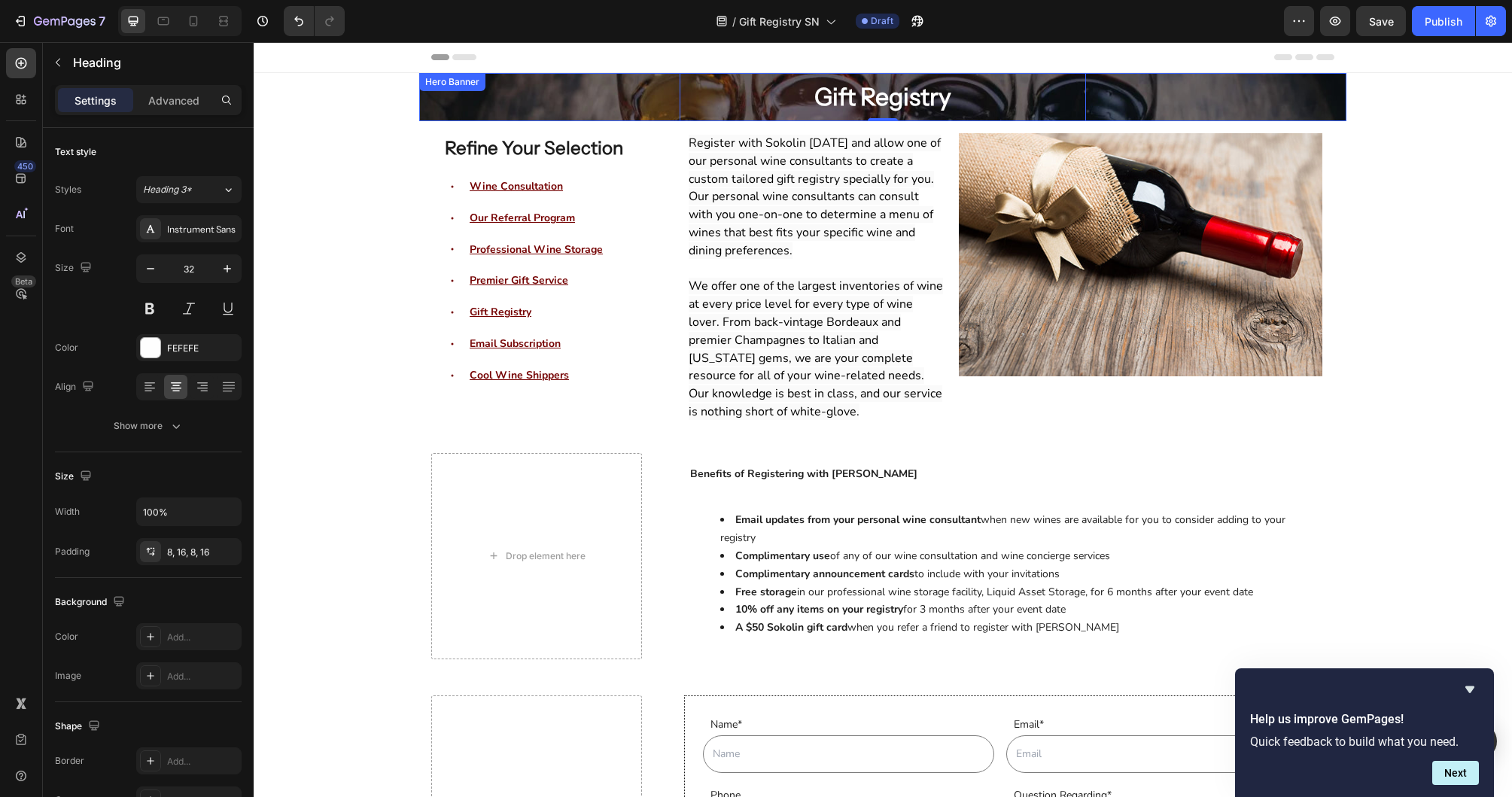
click at [453, 106] on div "Gift Registry Heading 0 Row" at bounding box center [882, 97] width 904 height 48
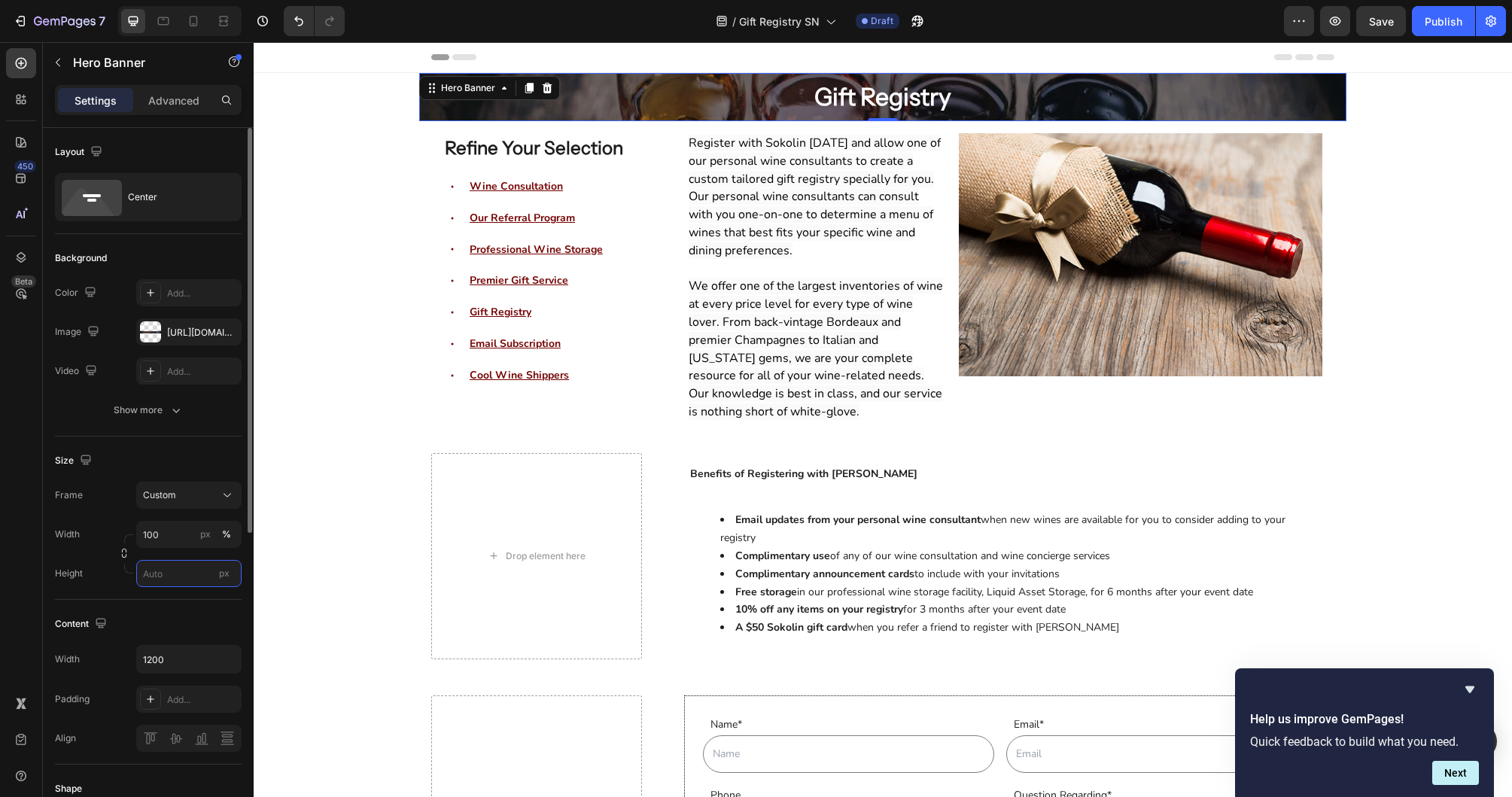
click at [156, 562] on input "px" at bounding box center [188, 573] width 105 height 27
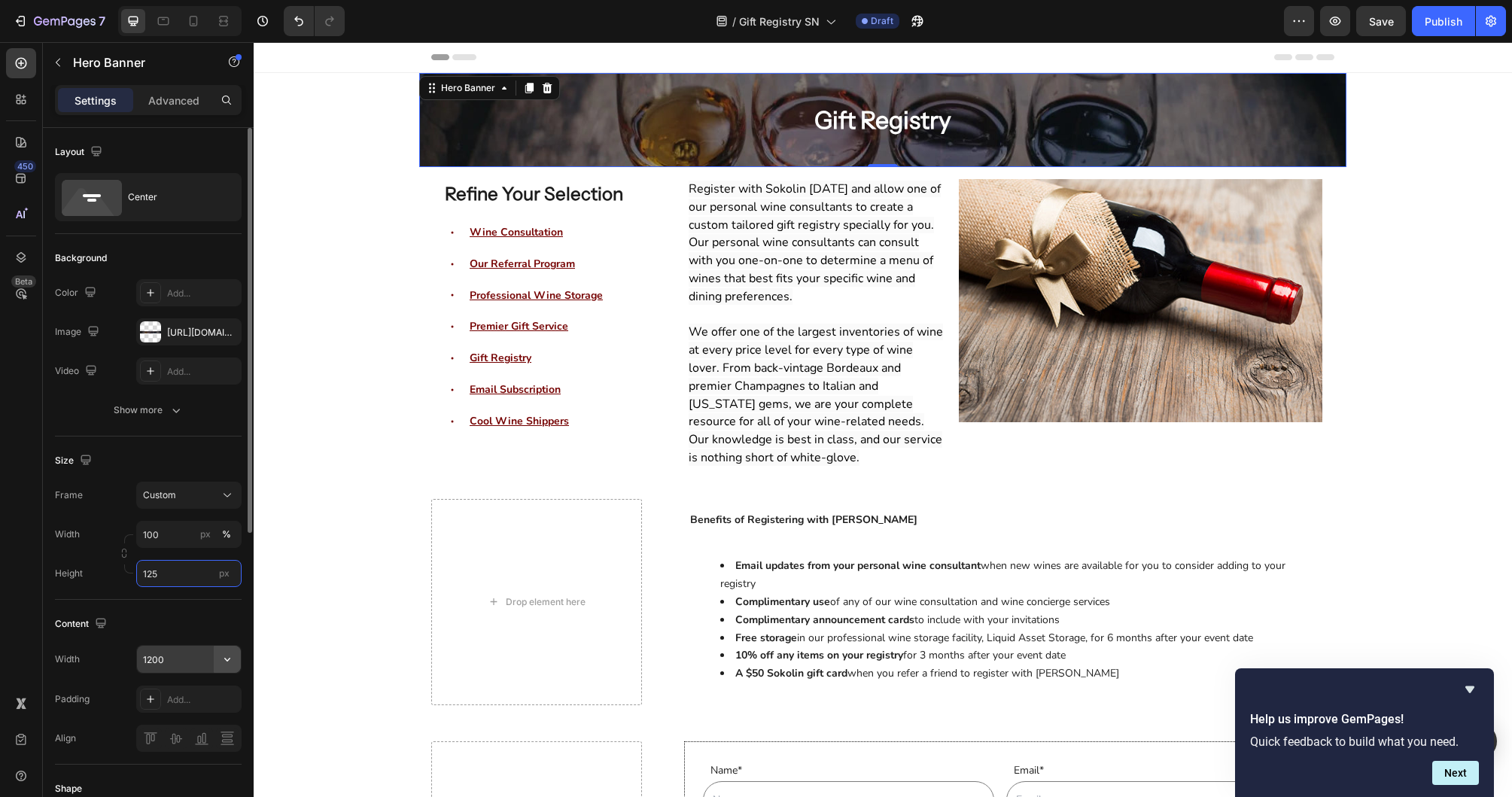
type input "125"
click at [225, 658] on icon "button" at bounding box center [228, 659] width 15 height 15
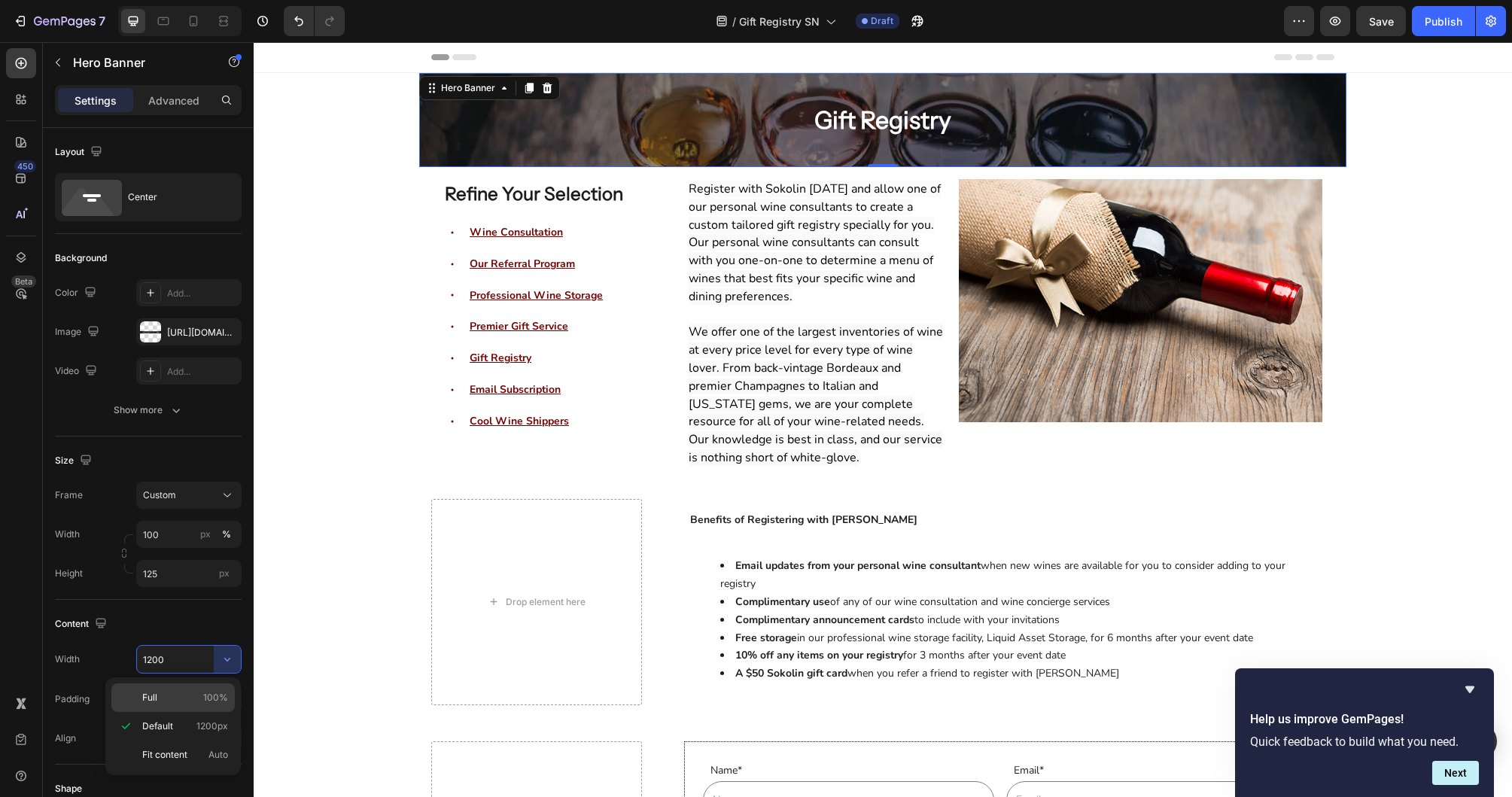
click at [208, 690] on div "Full 100%" at bounding box center [174, 698] width 123 height 29
type input "100%"
click at [668, 88] on div "Overlay" at bounding box center [883, 120] width 928 height 94
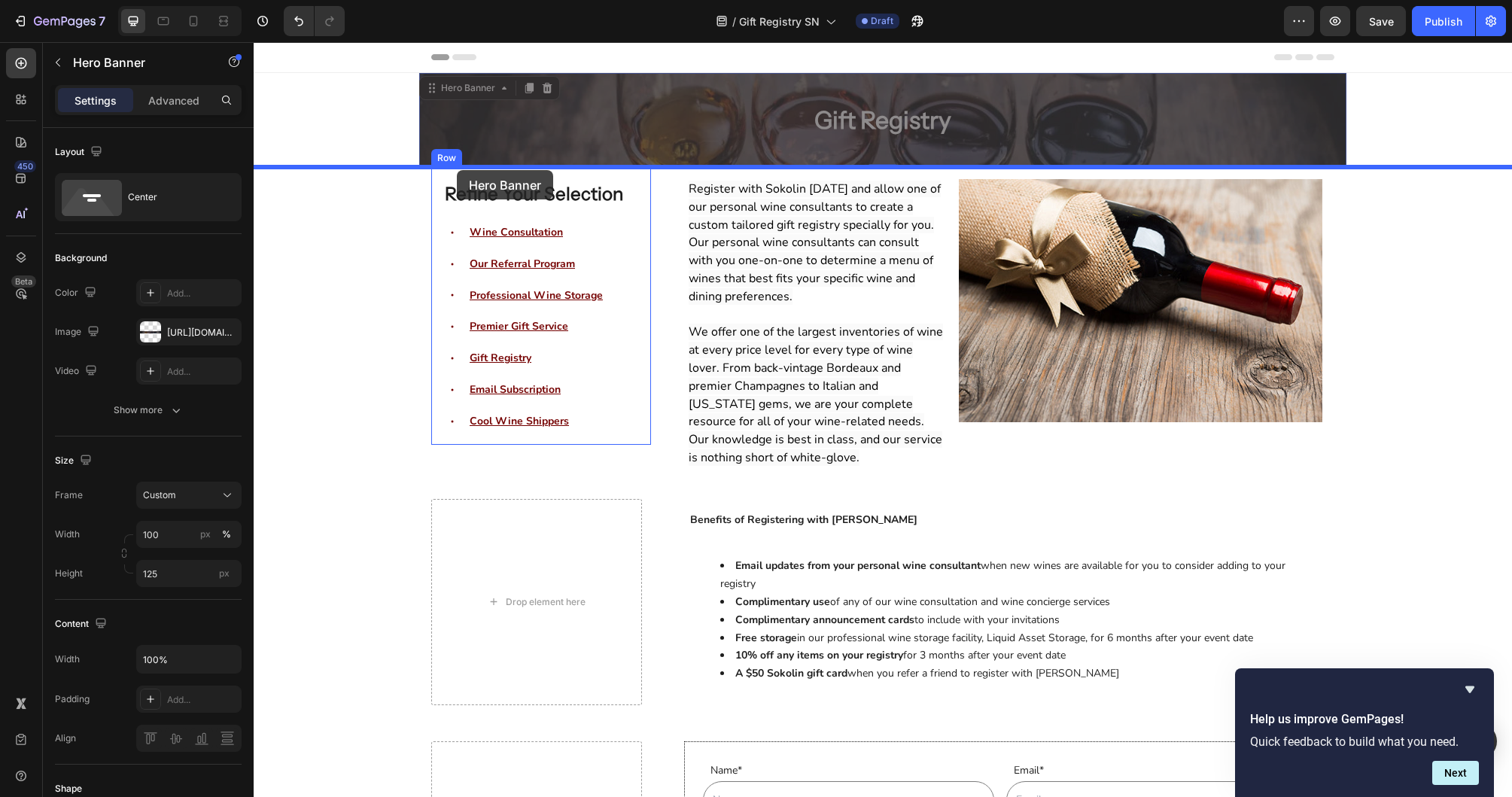
drag, startPoint x: 463, startPoint y: 88, endPoint x: 457, endPoint y: 170, distance: 82.2
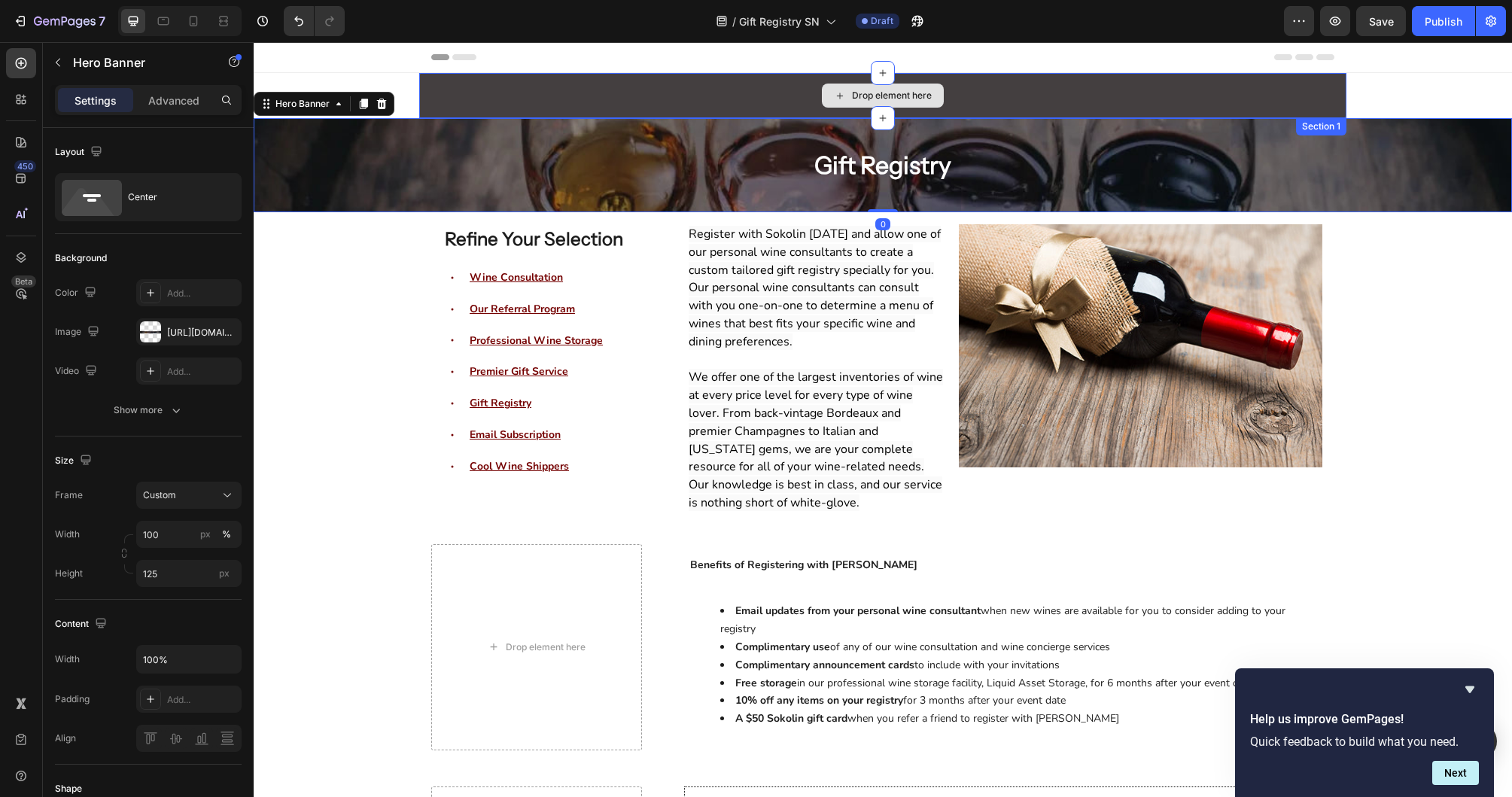
click at [1133, 80] on div "Drop element here" at bounding box center [883, 95] width 928 height 45
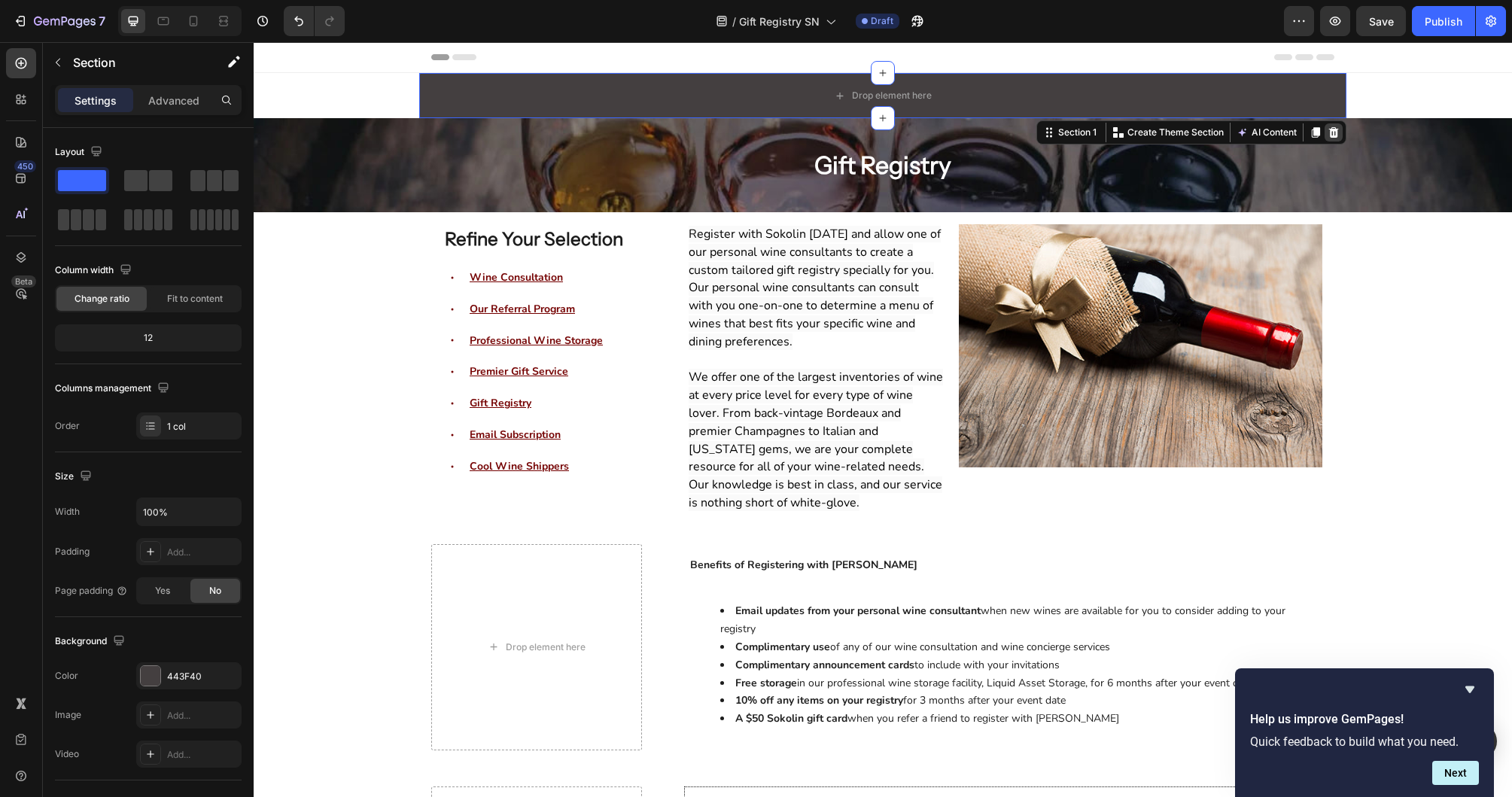
click at [1340, 132] on div at bounding box center [1334, 132] width 18 height 18
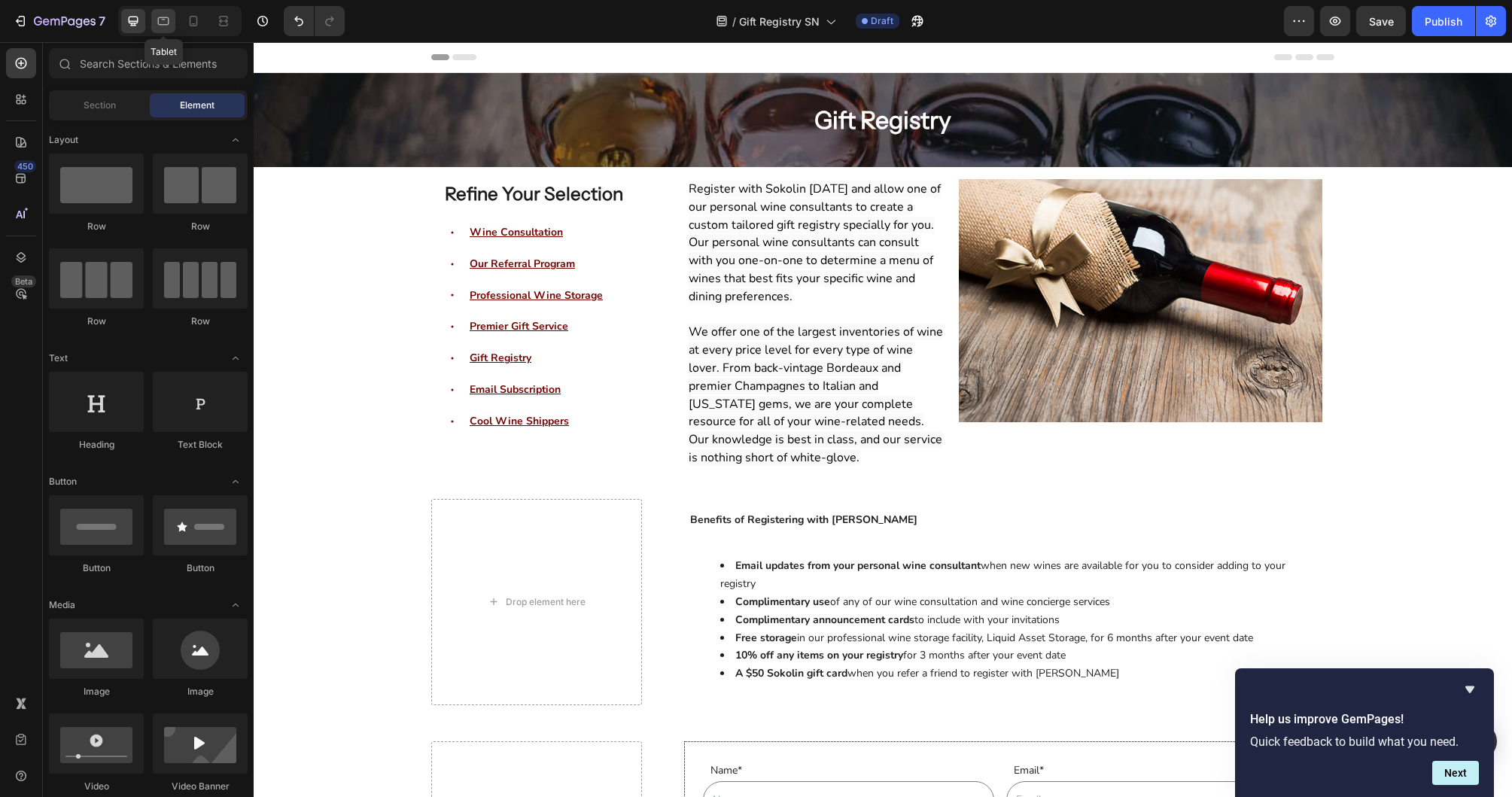
click at [164, 21] on icon at bounding box center [164, 21] width 15 height 15
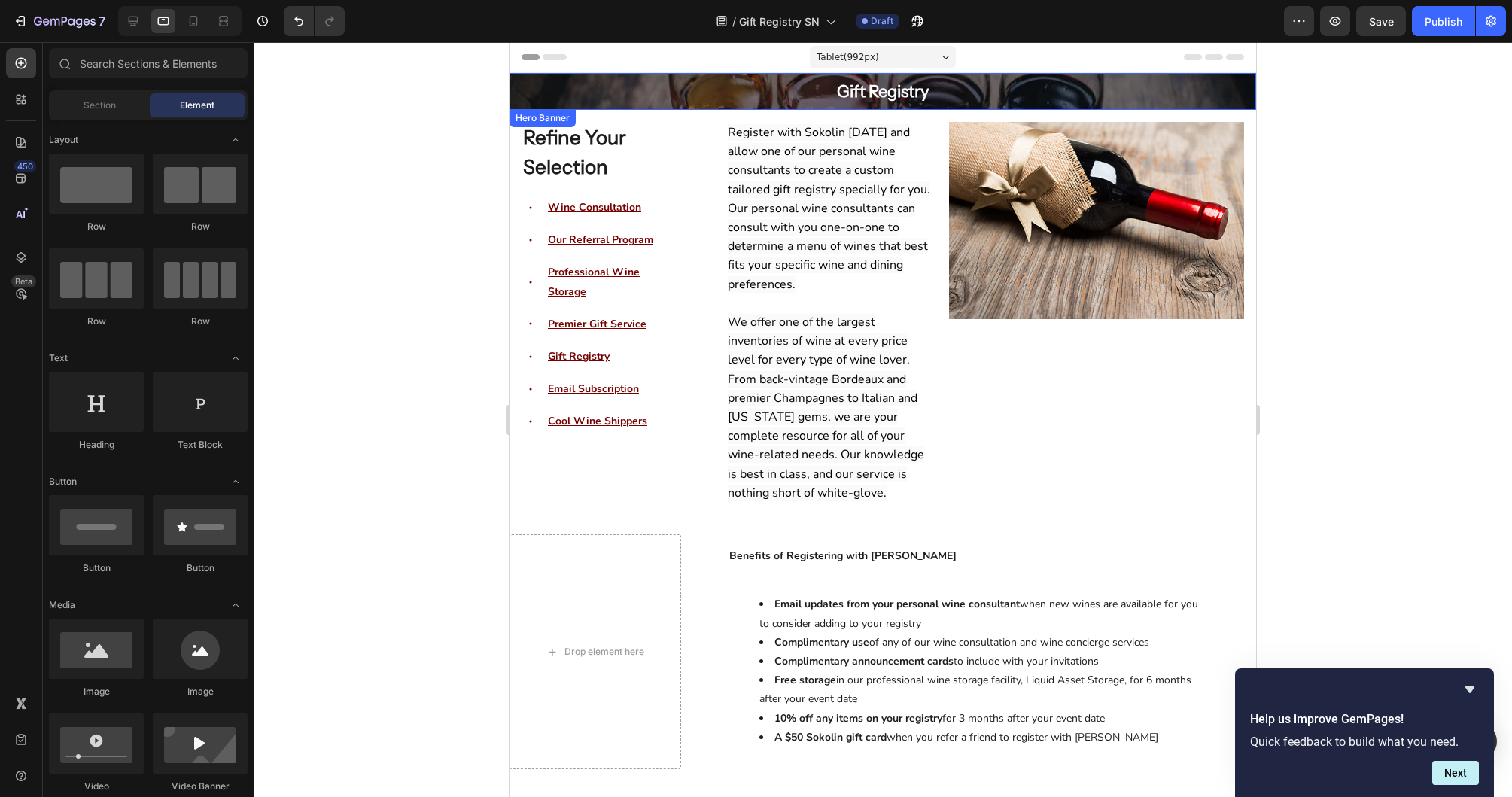
click at [527, 90] on div "Gift Registry Heading Row" at bounding box center [882, 92] width 746 height 37
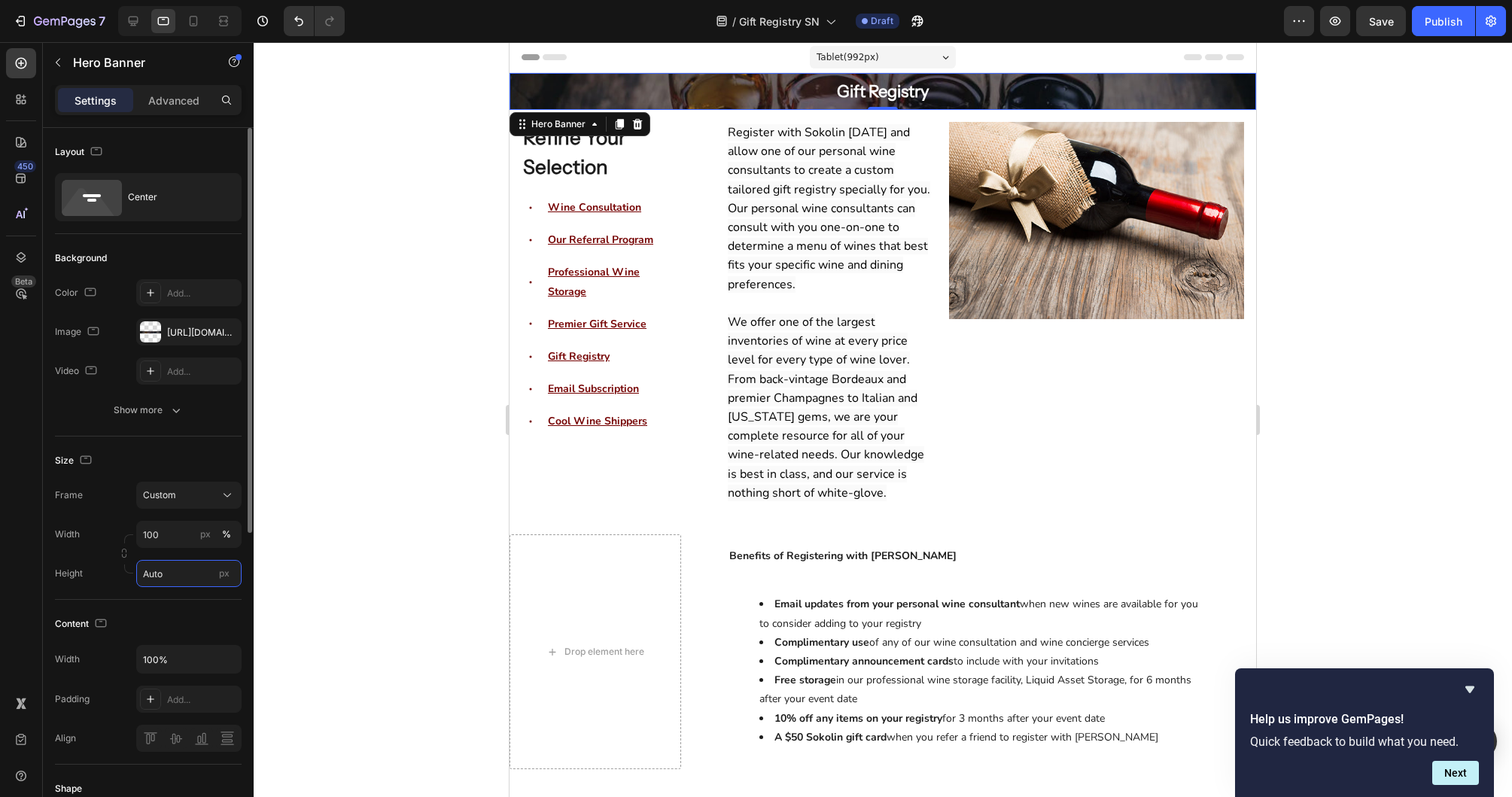
click at [182, 574] on input "Auto" at bounding box center [188, 573] width 105 height 27
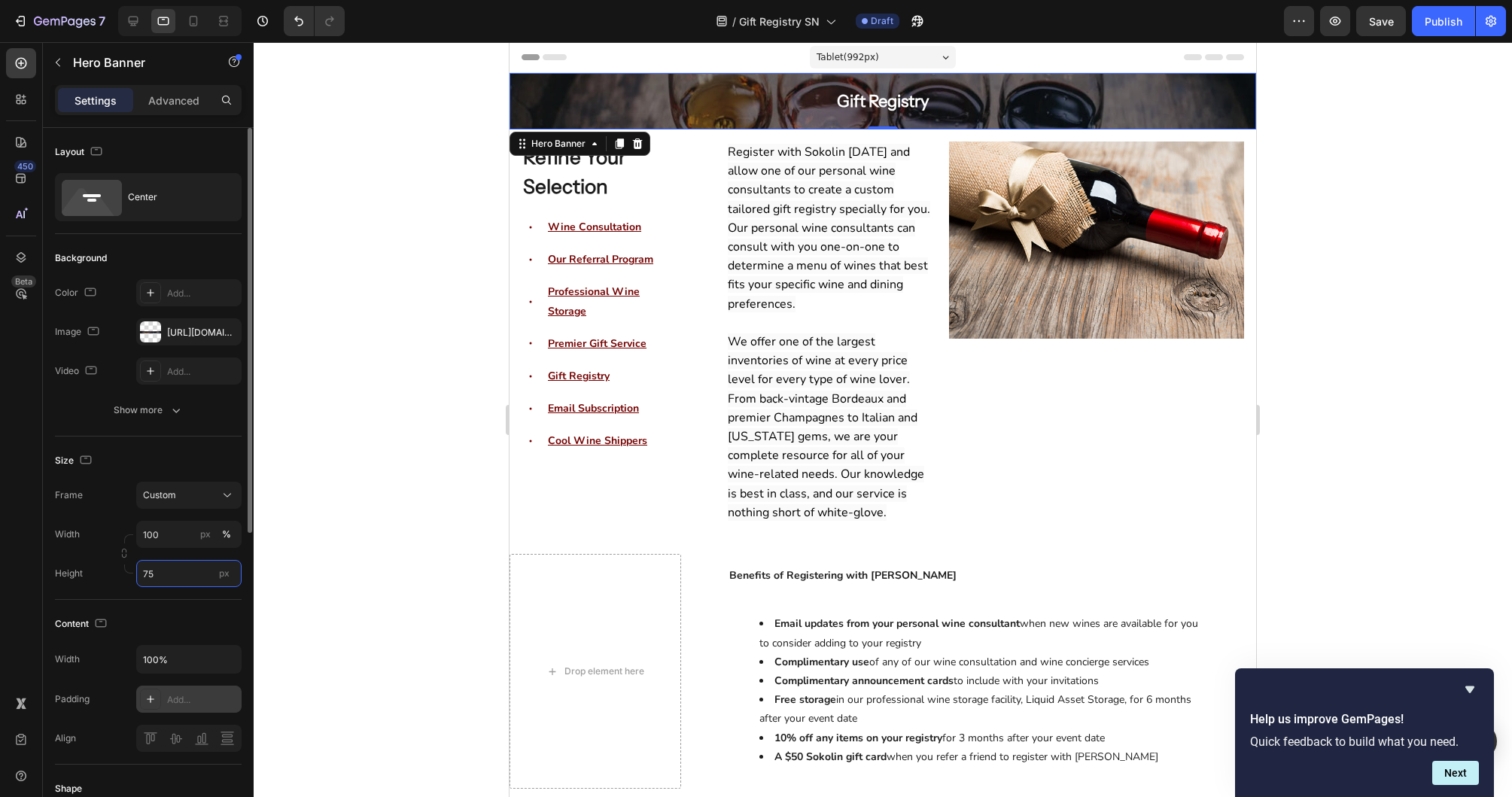
type input "75"
click at [148, 695] on icon at bounding box center [150, 699] width 12 height 12
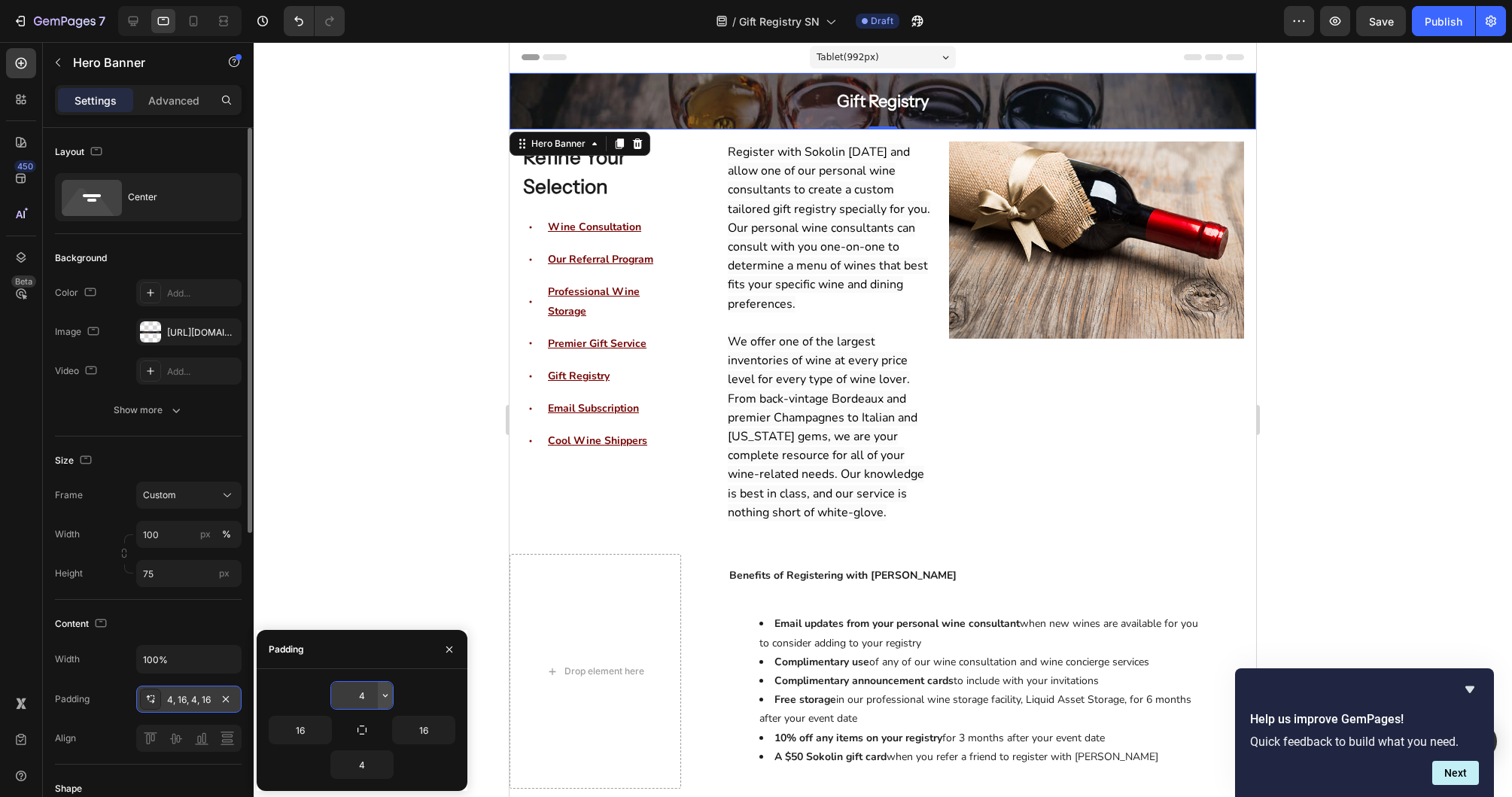
click at [391, 697] on icon "button" at bounding box center [385, 695] width 12 height 12
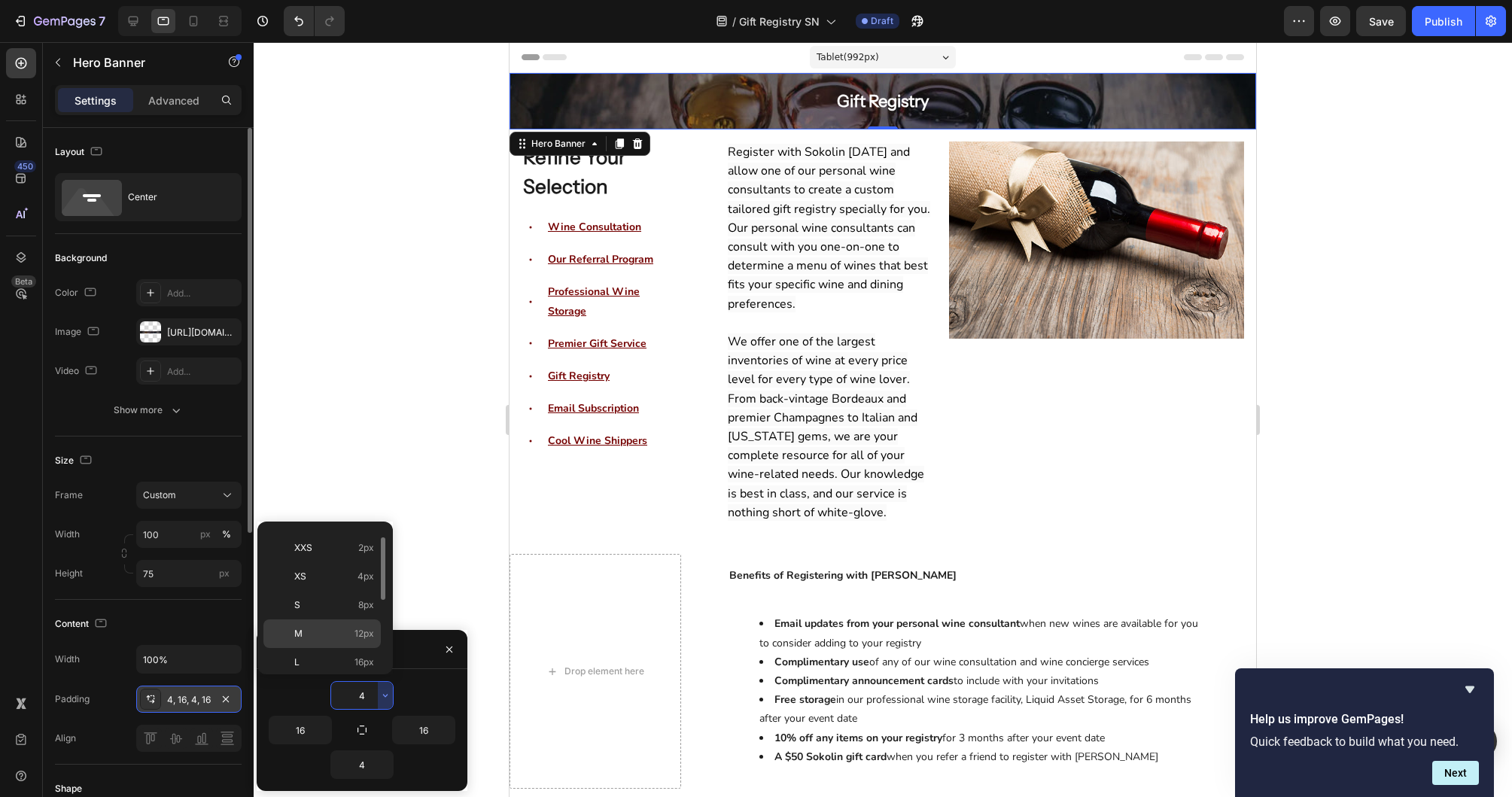
scroll to position [26, 0]
click at [364, 651] on div "L 16px" at bounding box center [322, 659] width 118 height 29
type input "16"
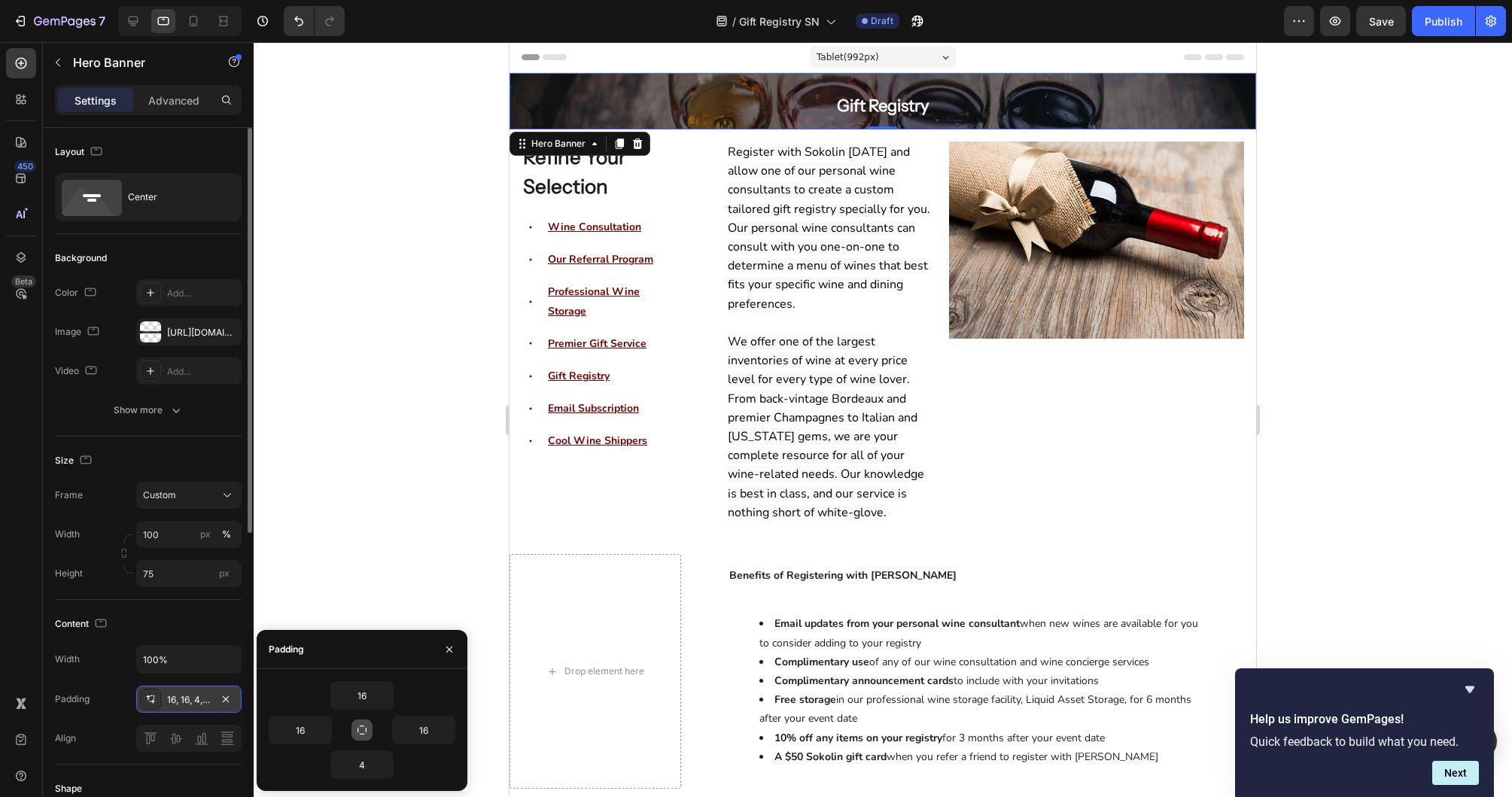
click at [359, 732] on icon "button" at bounding box center [362, 730] width 12 height 12
type input "16"
click at [364, 519] on div at bounding box center [882, 419] width 1258 height 755
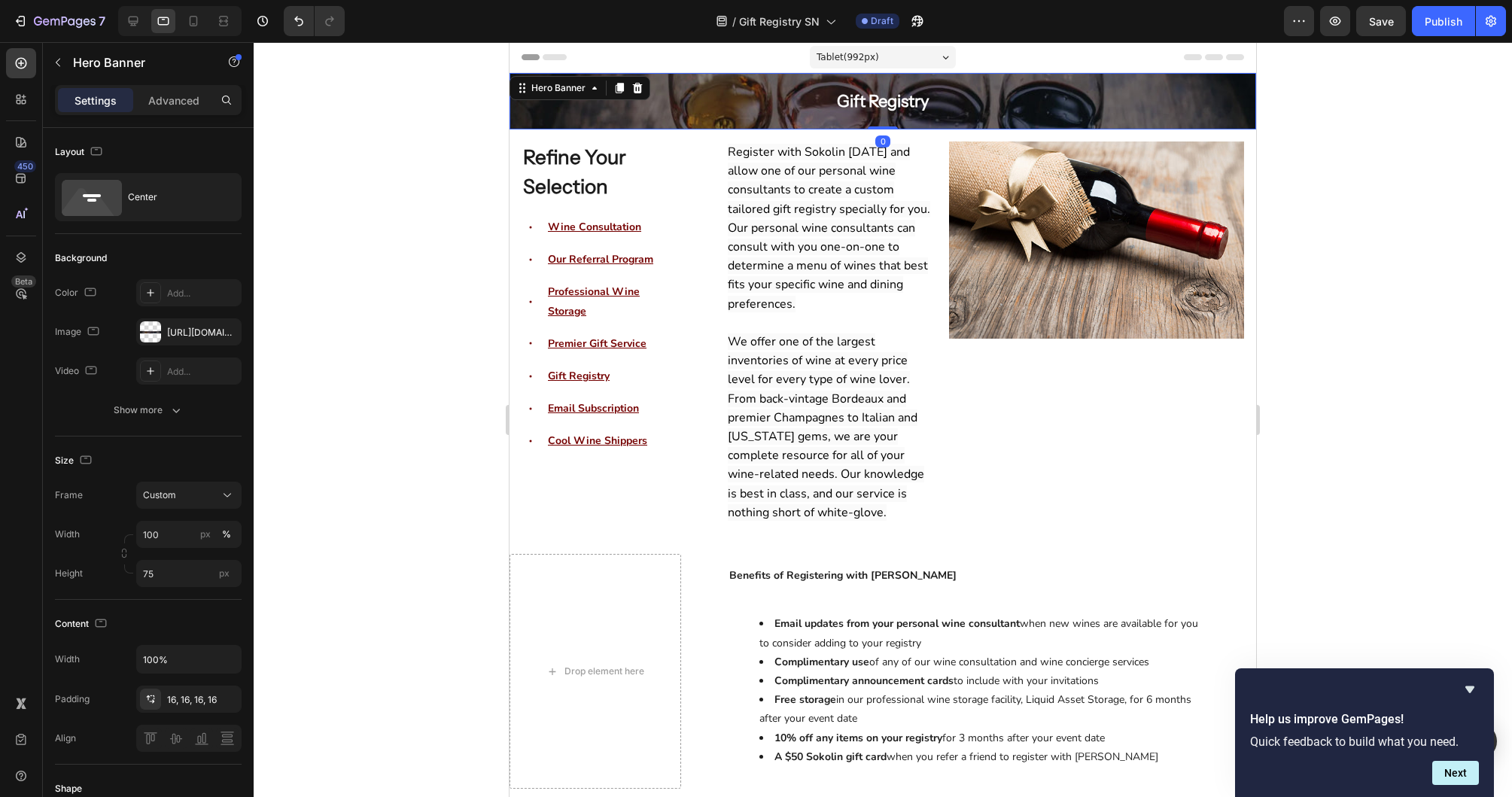
click at [528, 110] on div "Gift Registry Heading Row" at bounding box center [882, 101] width 722 height 37
click at [79, 459] on icon "button" at bounding box center [86, 460] width 15 height 15
click at [90, 538] on icon "button" at bounding box center [89, 538] width 15 height 15
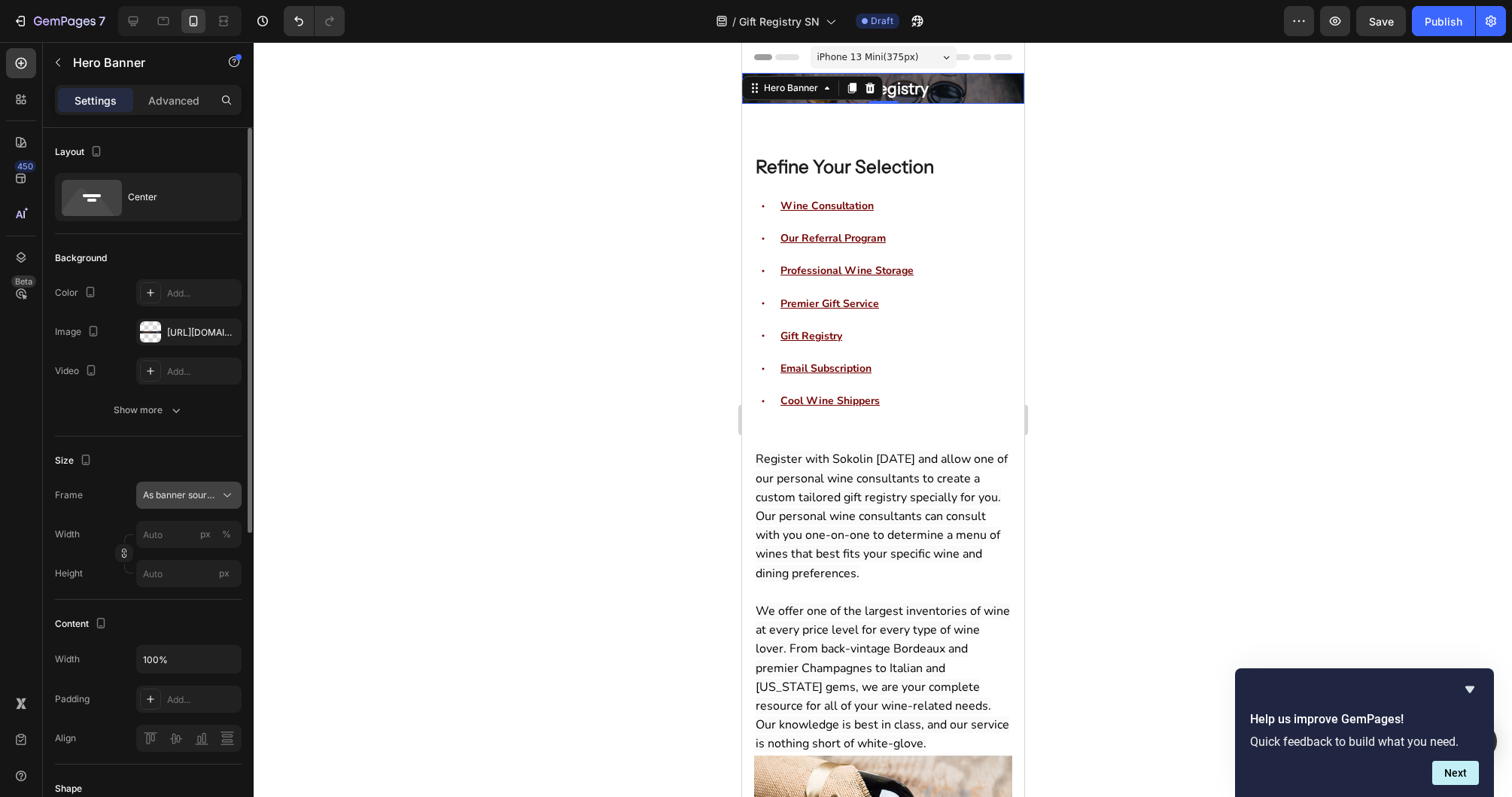
click at [201, 488] on div "As banner source" at bounding box center [188, 495] width 92 height 15
click at [165, 553] on span "Custom" at bounding box center [159, 558] width 33 height 13
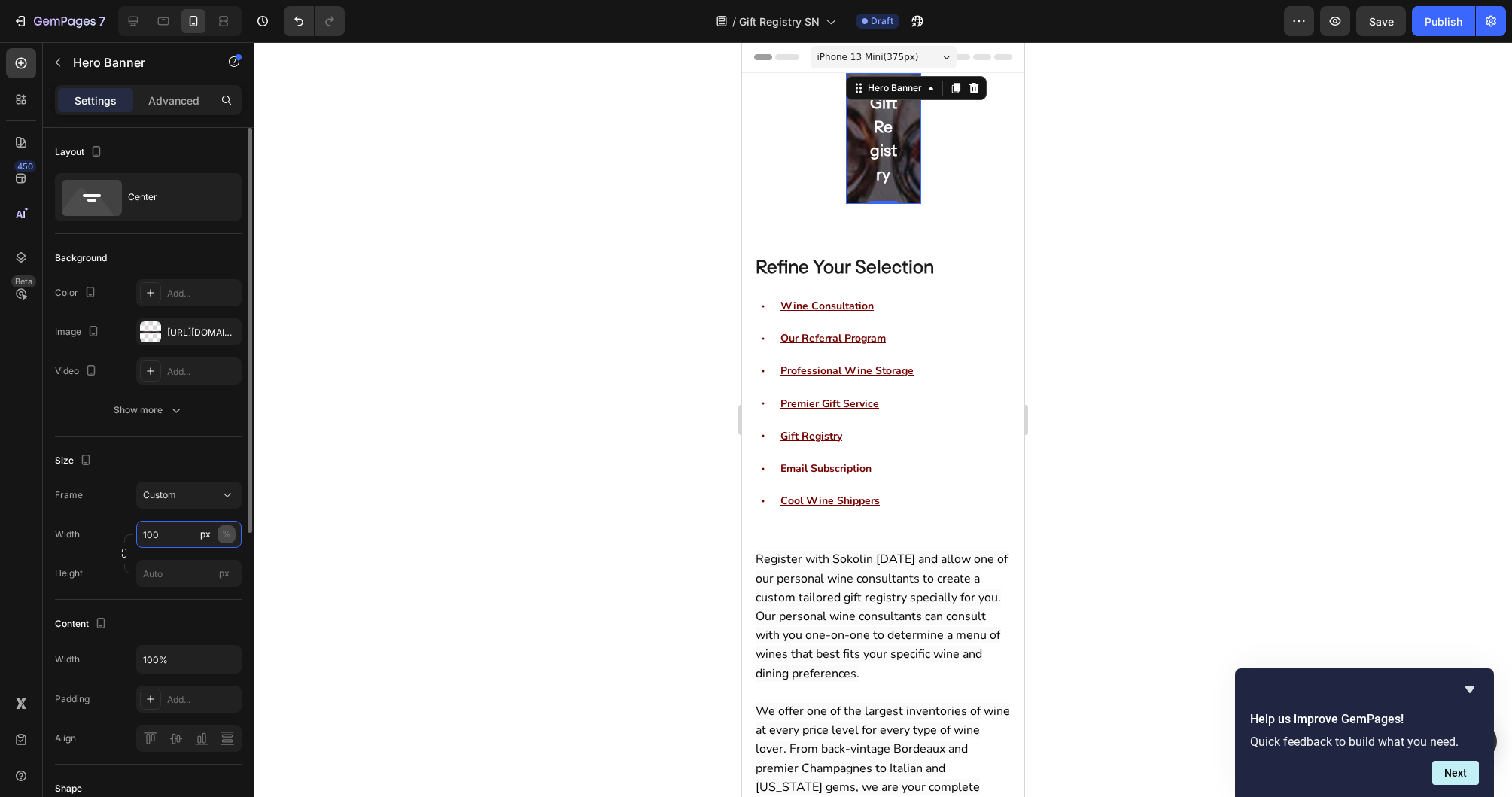
type input "100"
click at [230, 535] on div "%" at bounding box center [226, 534] width 9 height 13
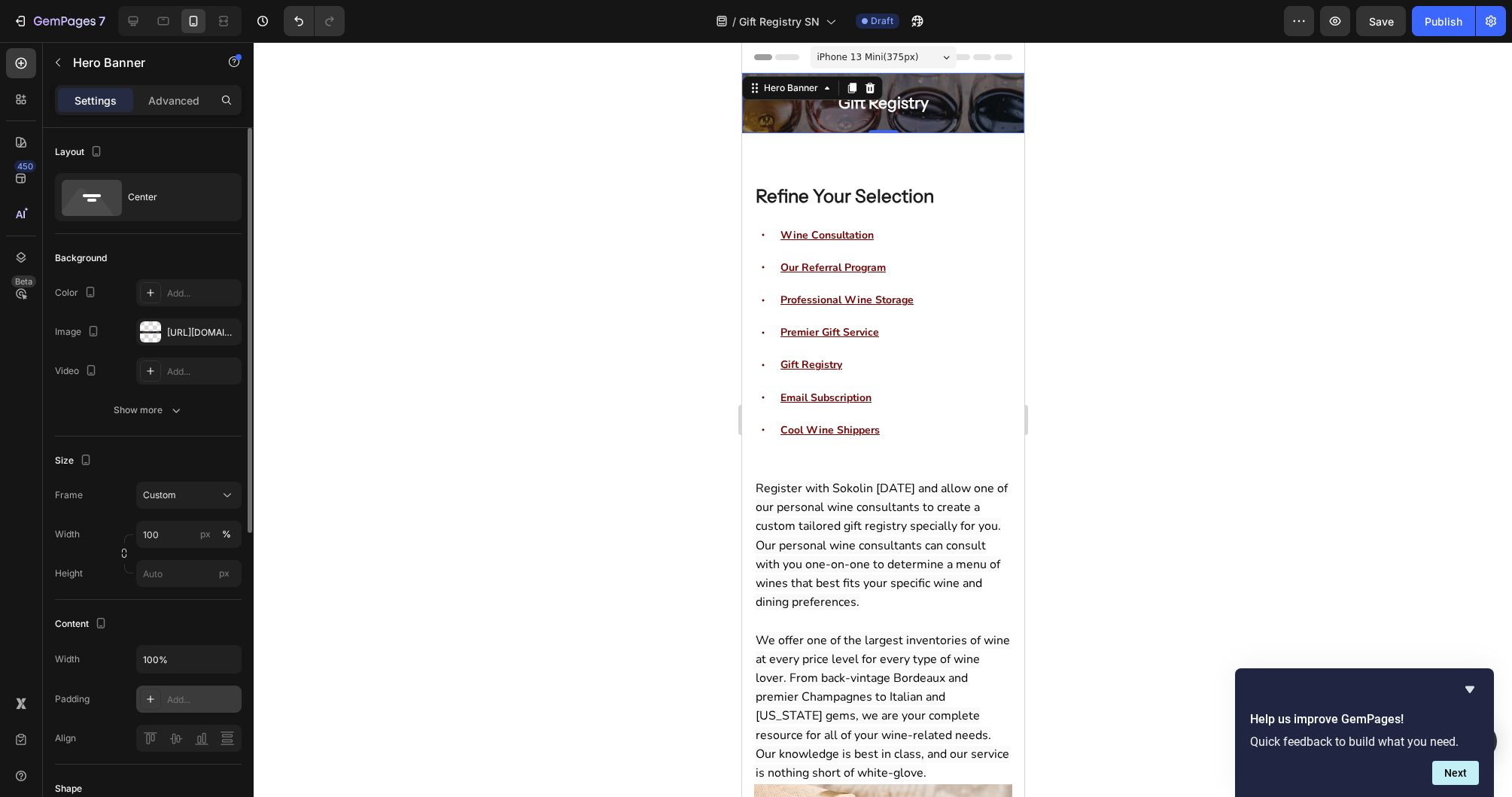
click at [149, 700] on icon at bounding box center [150, 699] width 12 height 12
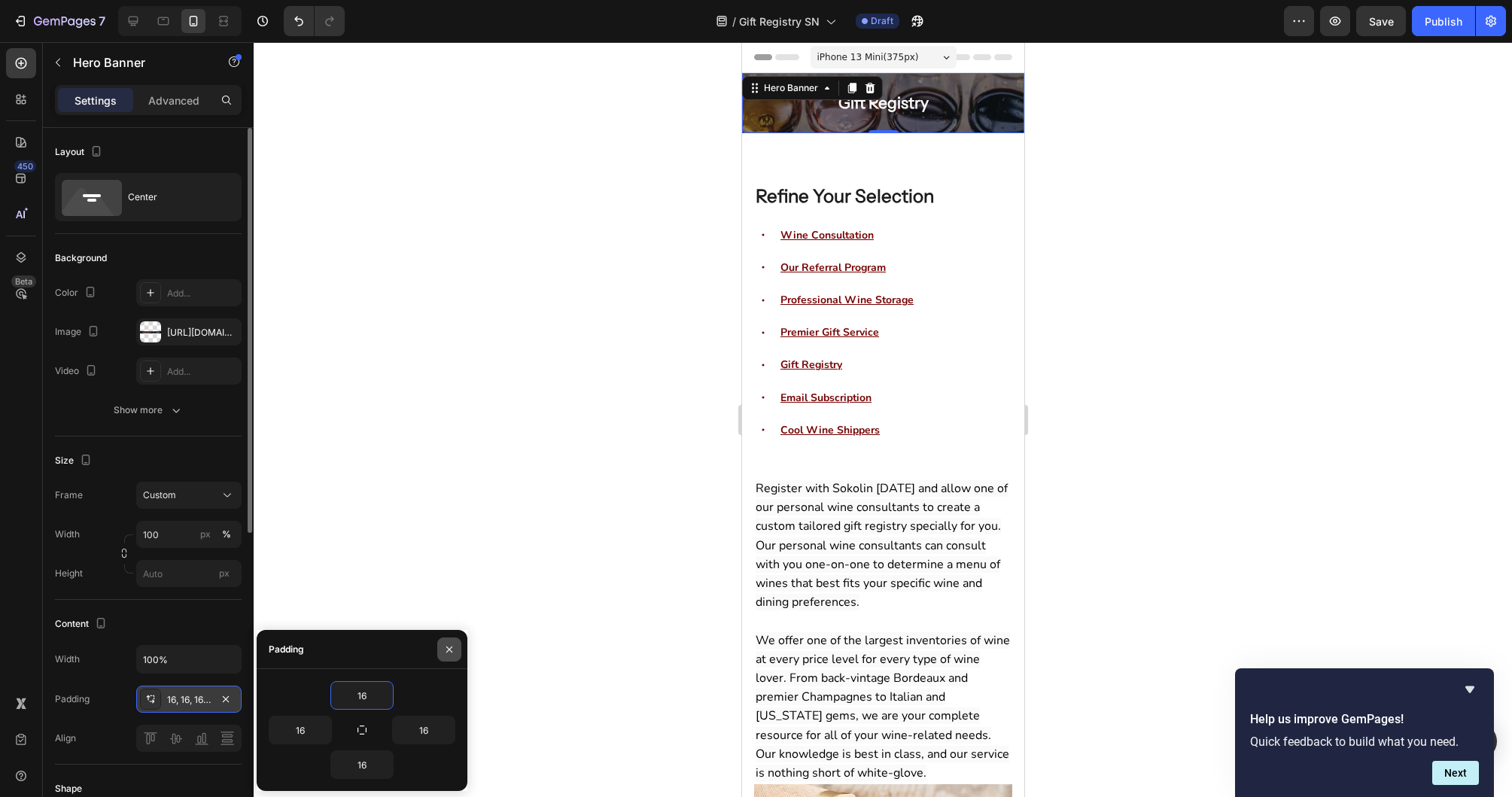
click at [451, 643] on icon "button" at bounding box center [449, 649] width 12 height 12
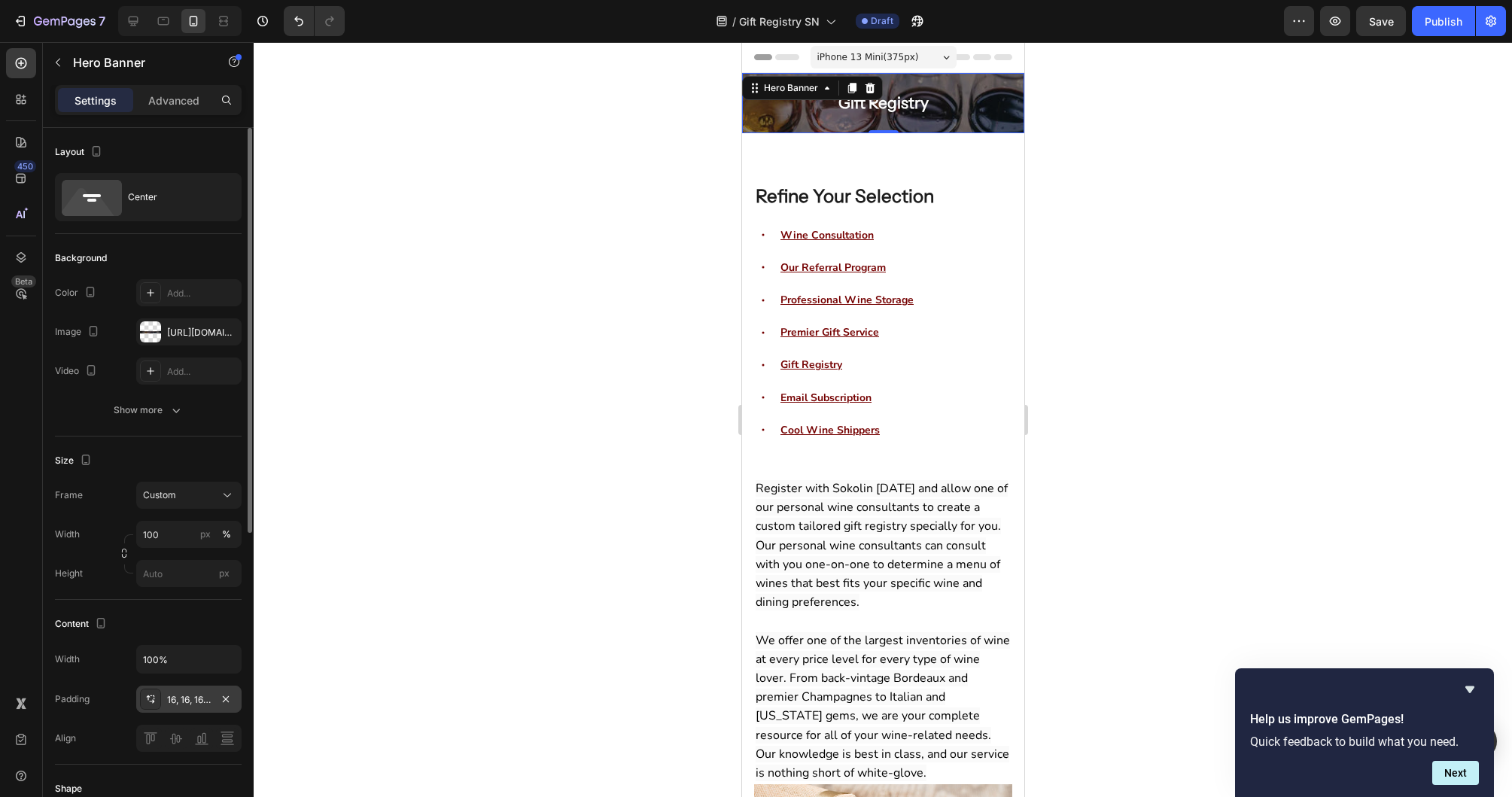
click at [482, 465] on div at bounding box center [882, 419] width 1258 height 755
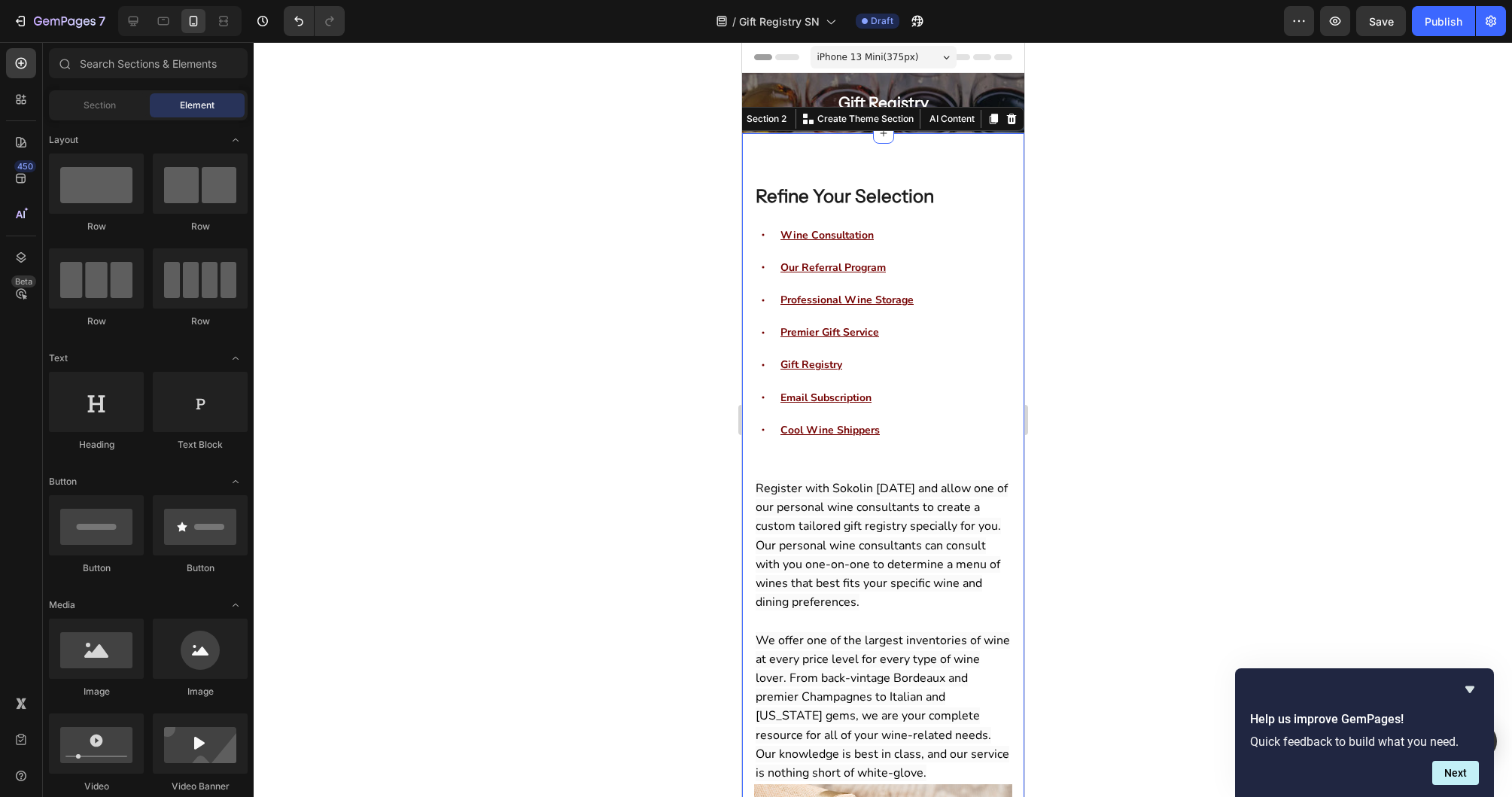
click at [888, 151] on div "Refine Your Selection Heading Wine Consultation Our Referral Program Profession…" at bounding box center [882, 571] width 283 height 878
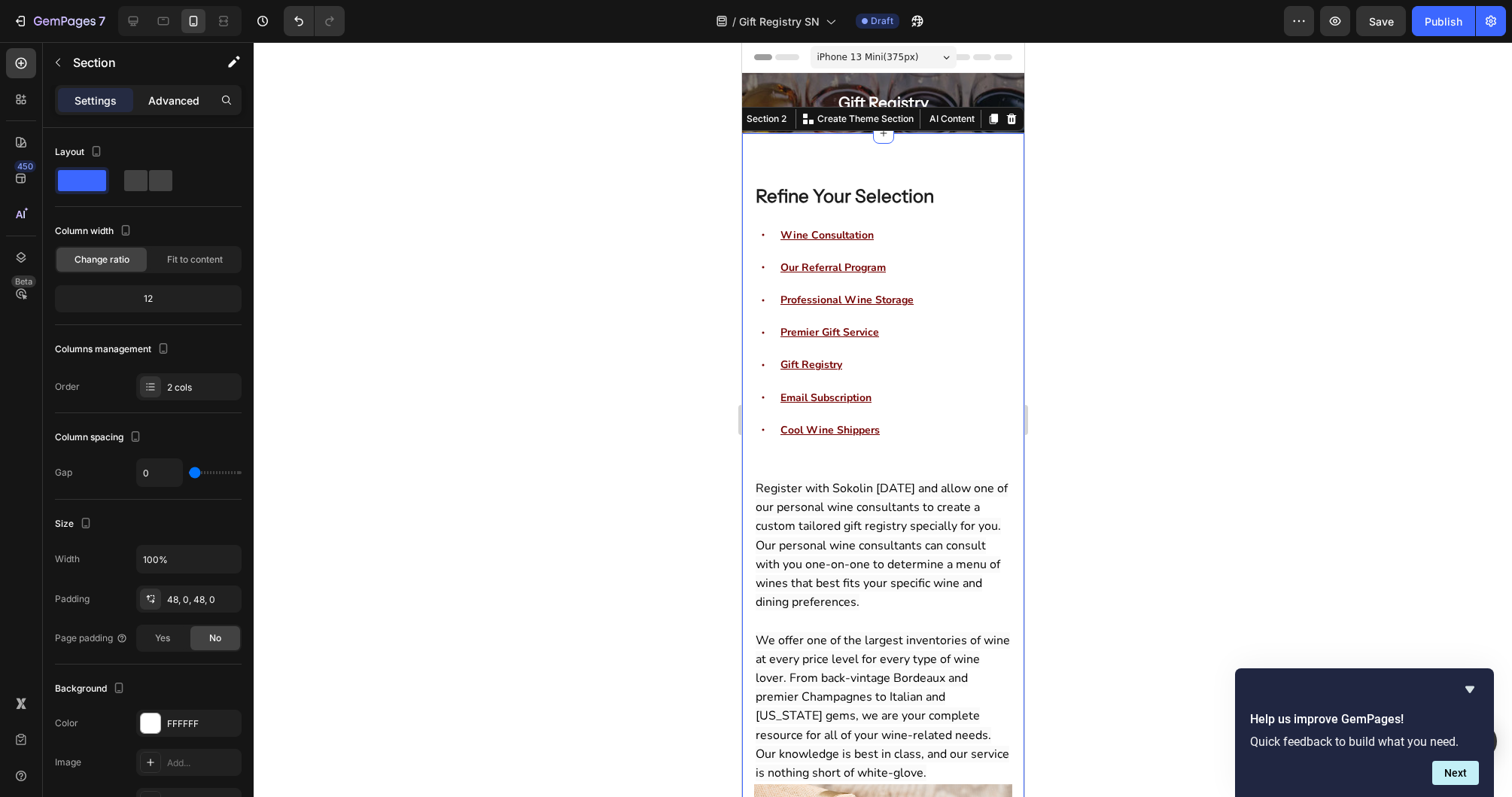
click at [173, 95] on p "Advanced" at bounding box center [174, 100] width 51 height 15
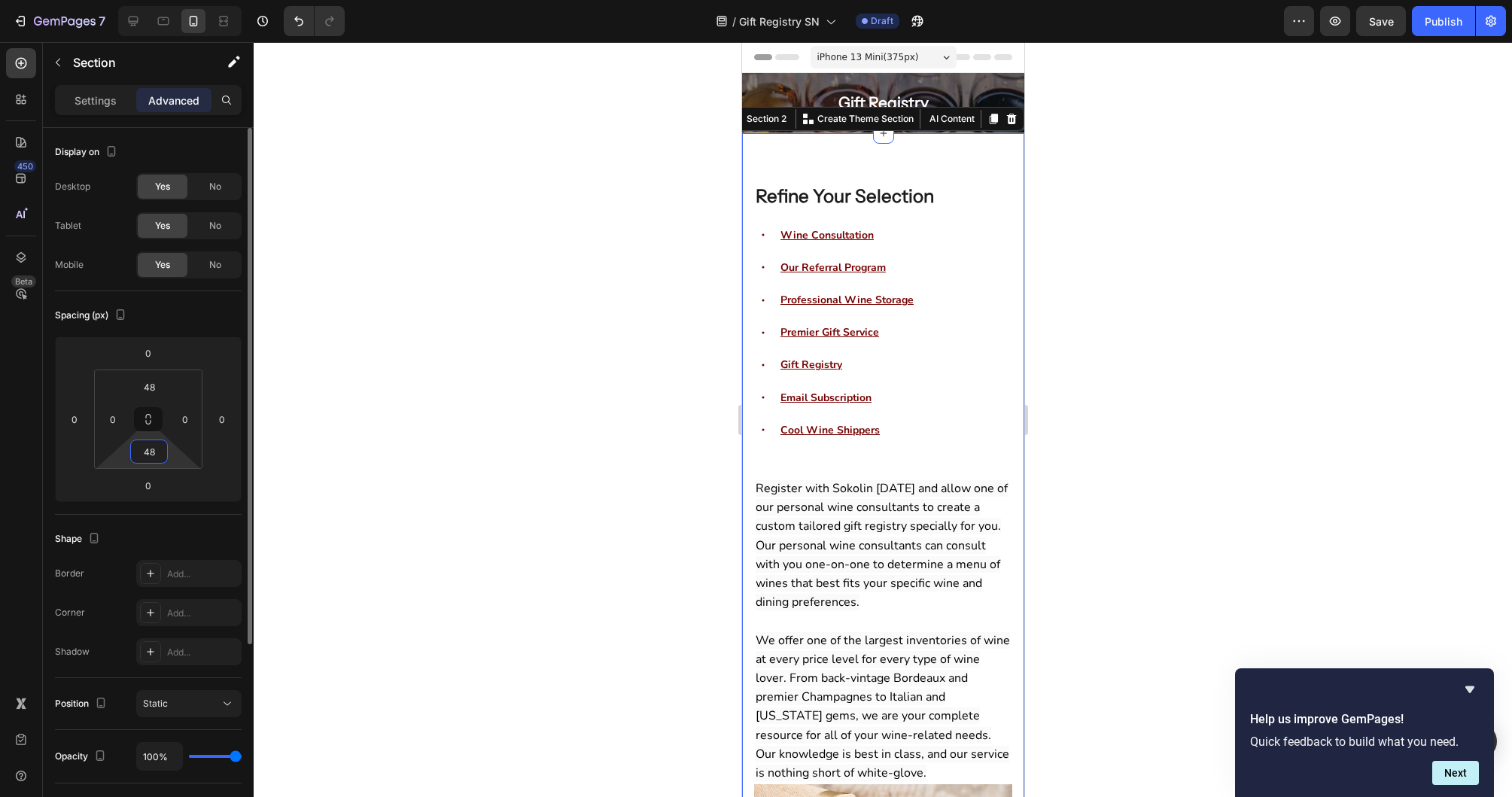
click at [158, 452] on input "48" at bounding box center [148, 451] width 30 height 22
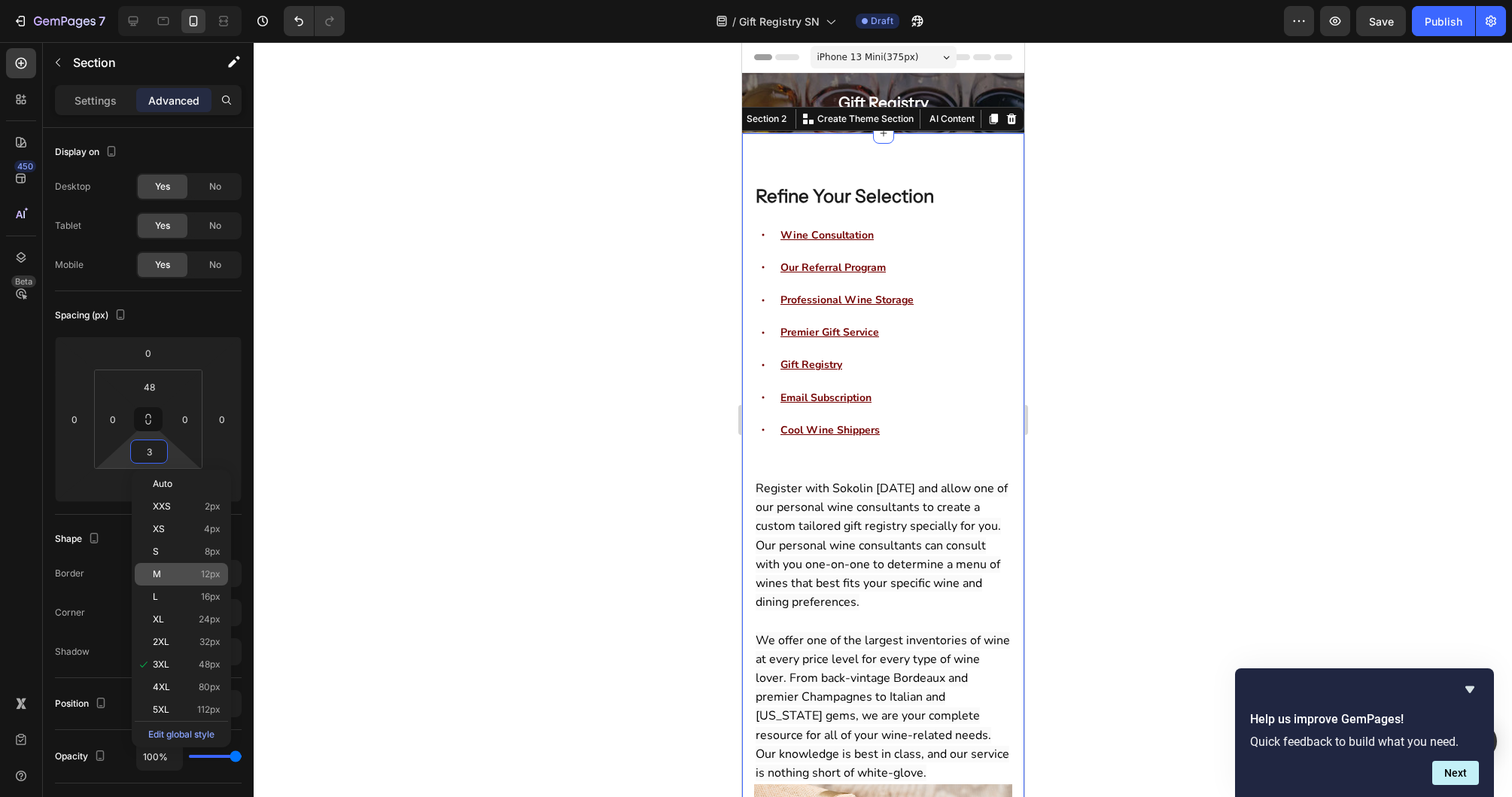
click at [201, 581] on div "M 12px" at bounding box center [181, 573] width 94 height 22
type input "12"
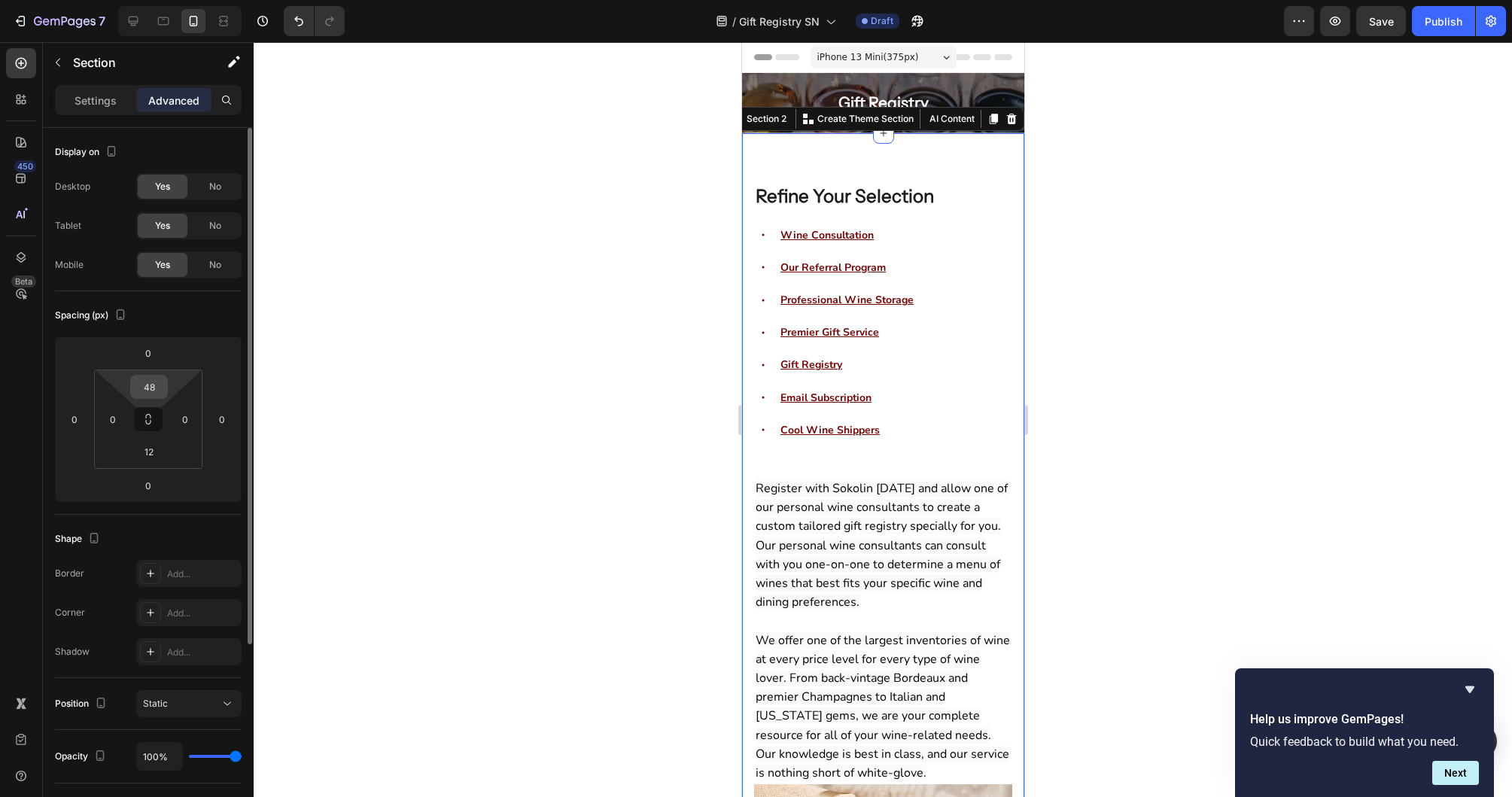
click at [153, 385] on input "48" at bounding box center [148, 386] width 30 height 22
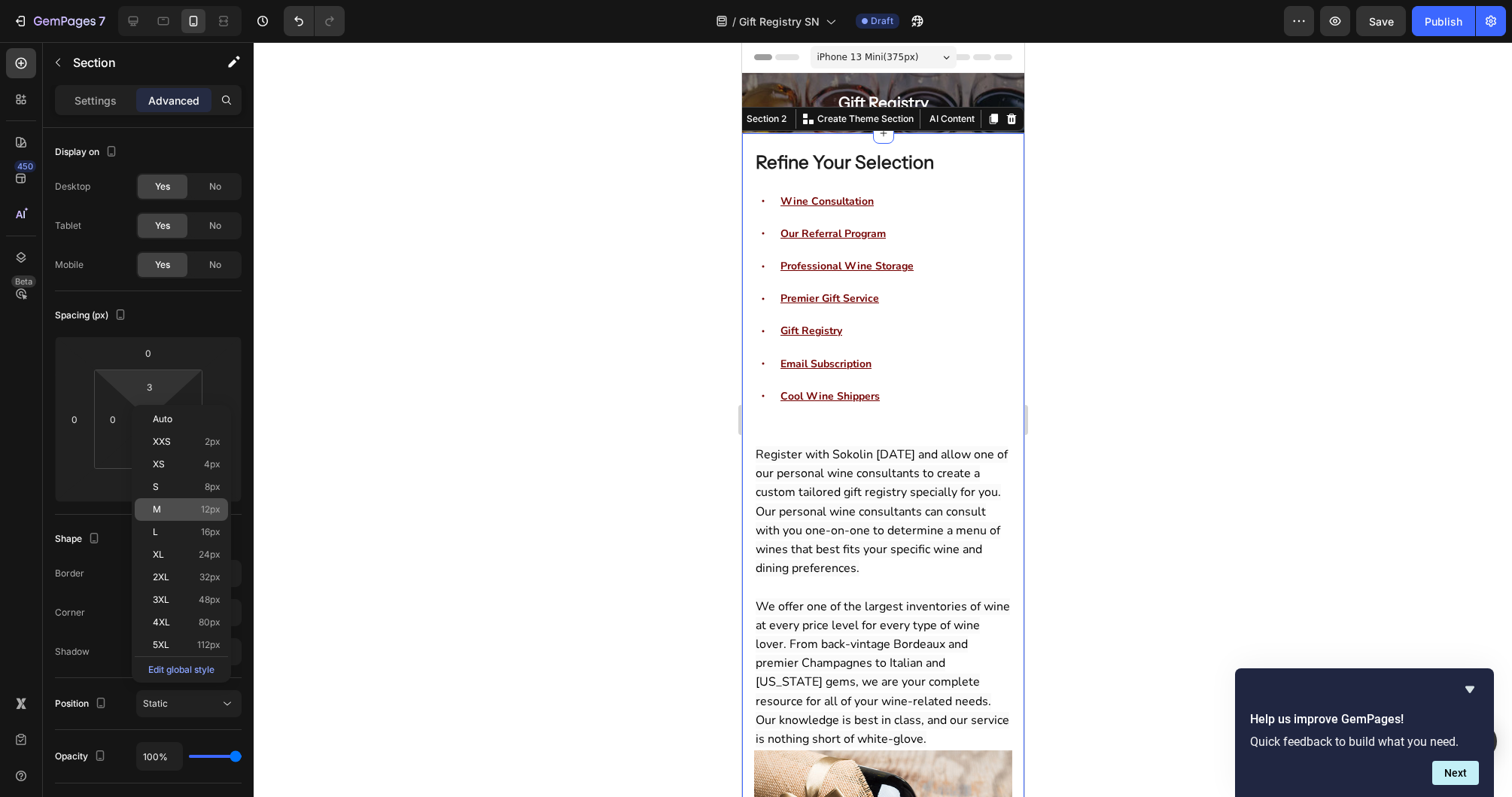
click at [184, 499] on div "M 12px" at bounding box center [181, 509] width 94 height 22
type input "12"
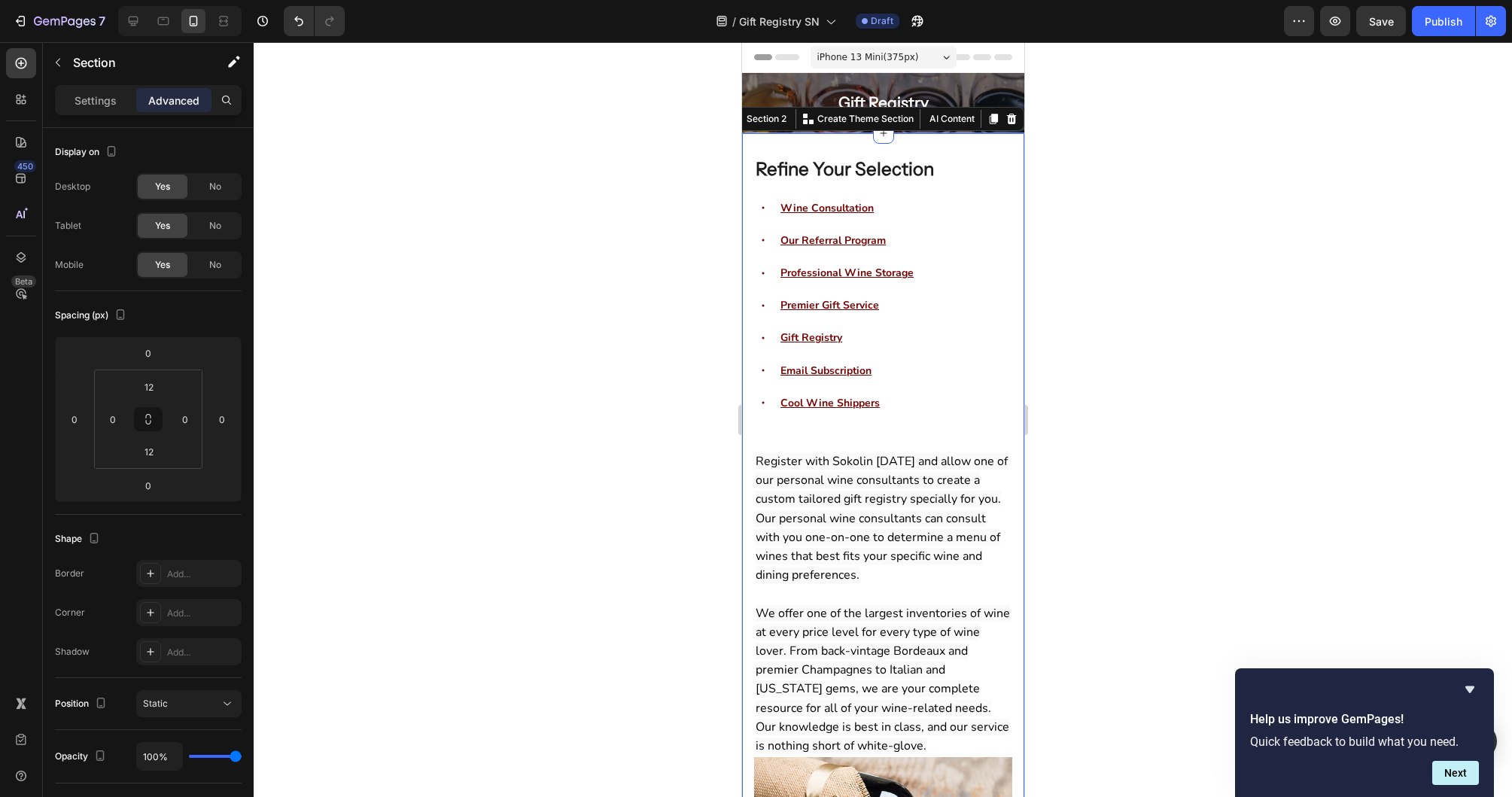
click at [421, 337] on div at bounding box center [882, 419] width 1258 height 755
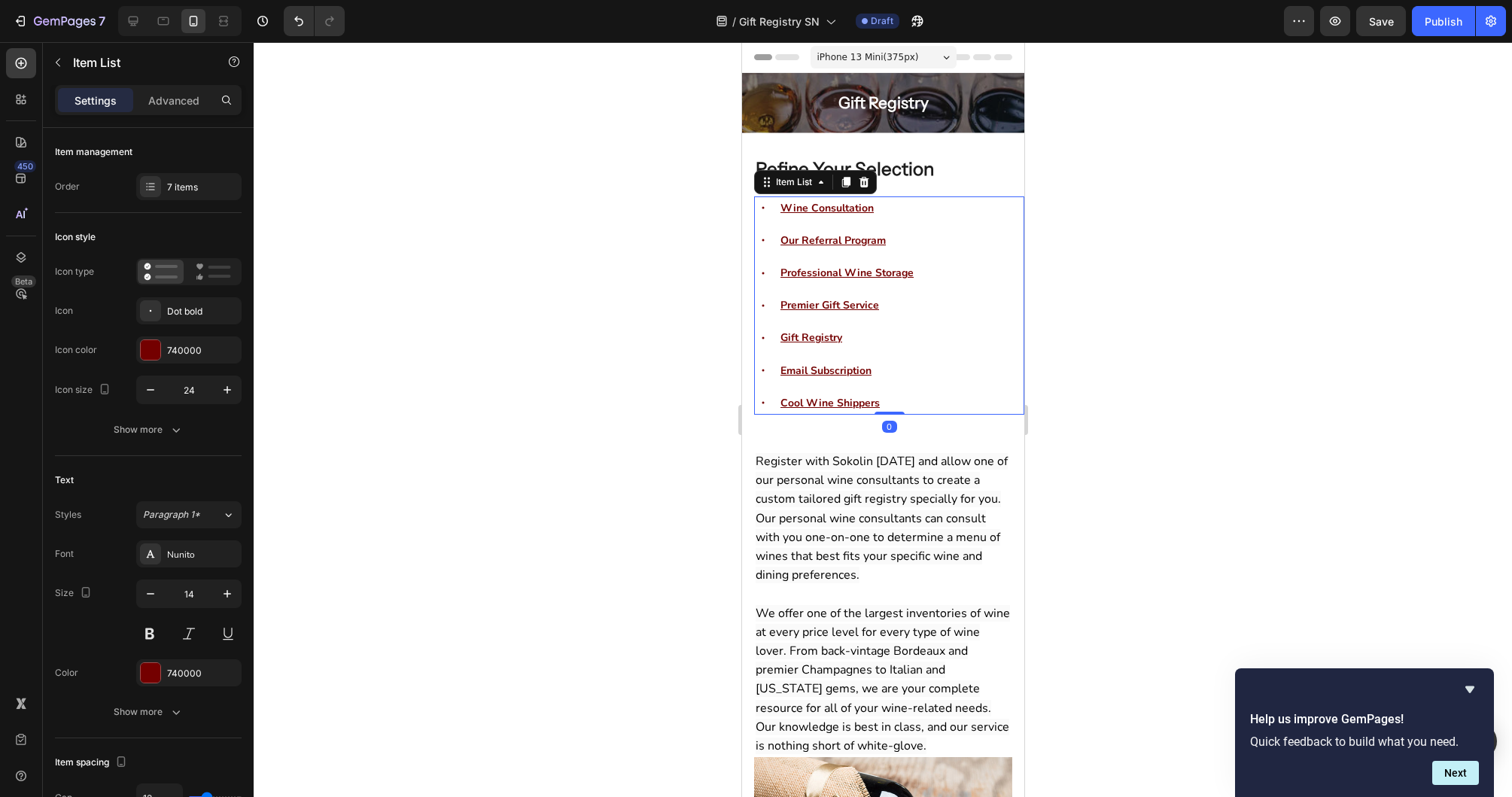
click at [1011, 377] on div "Wine Consultation Our Referral Program Professional Wine Storage Premier Gift S…" at bounding box center [888, 306] width 270 height 218
click at [873, 568] on p "Register with Sokolin [DATE] and allow one of our personal wine consultants to …" at bounding box center [882, 603] width 256 height 304
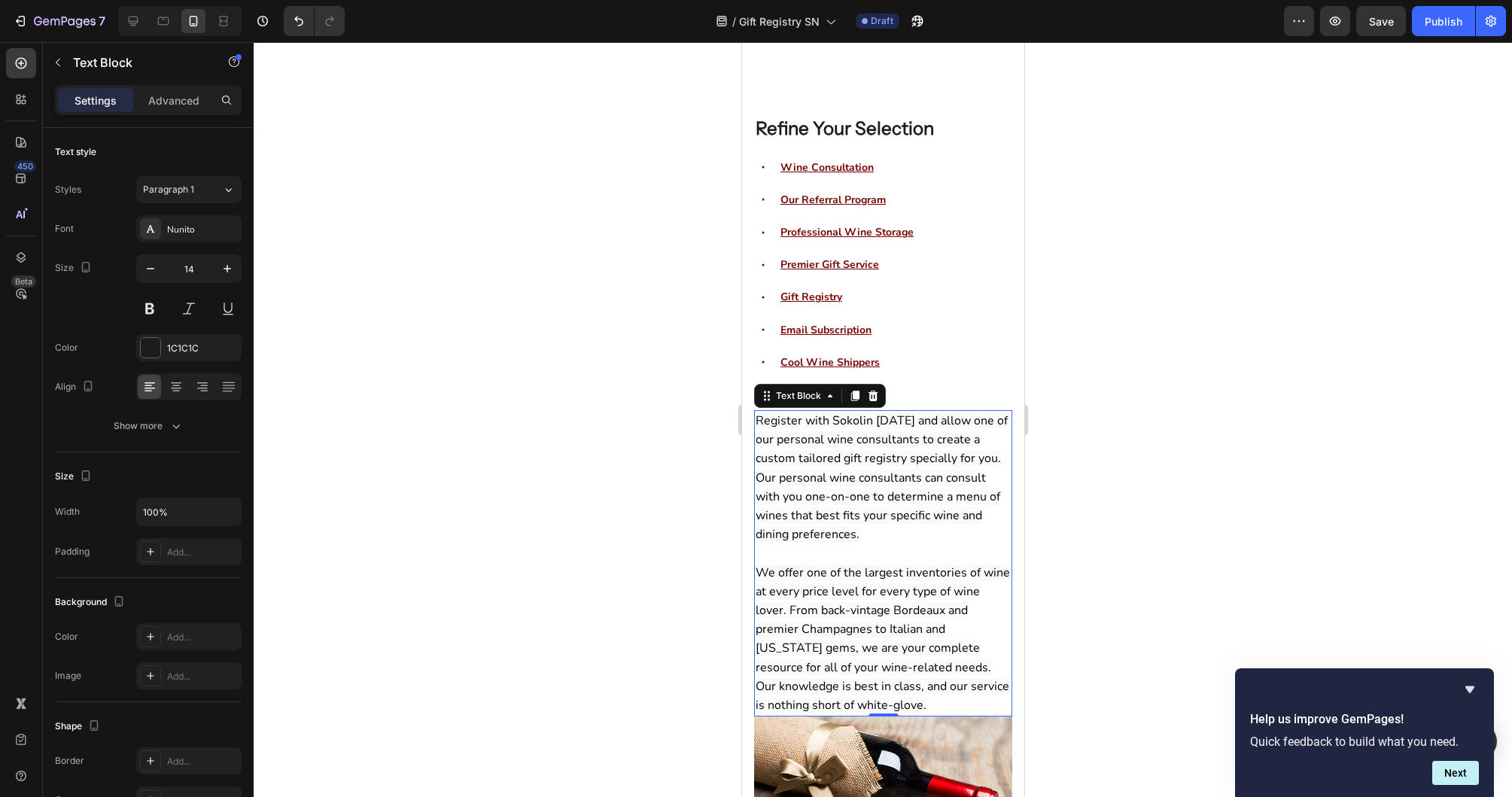
scroll to position [0, 0]
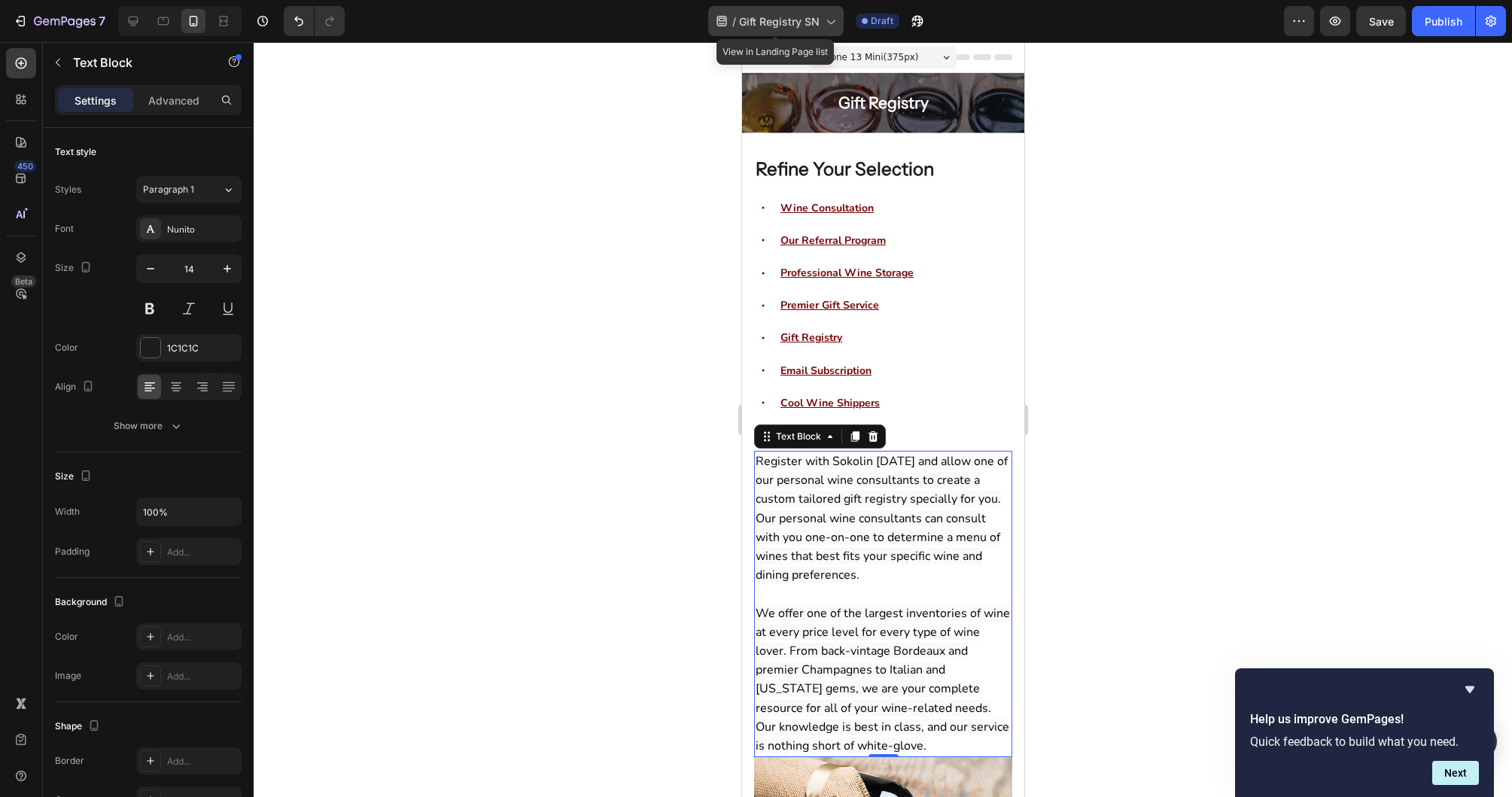
click at [804, 22] on span "Gift Registry SN" at bounding box center [780, 21] width 81 height 15
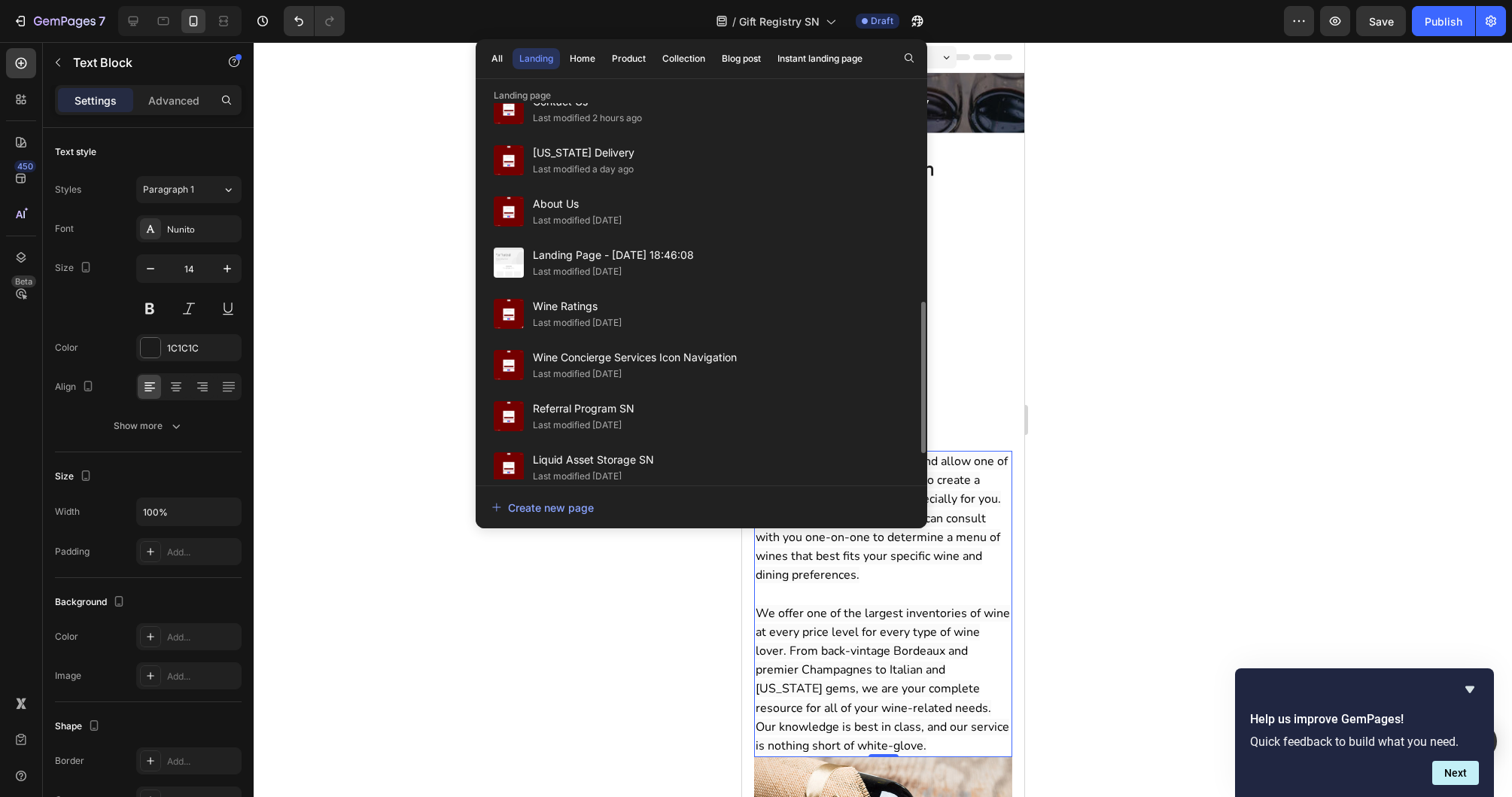
click at [1405, 210] on div at bounding box center [882, 419] width 1258 height 755
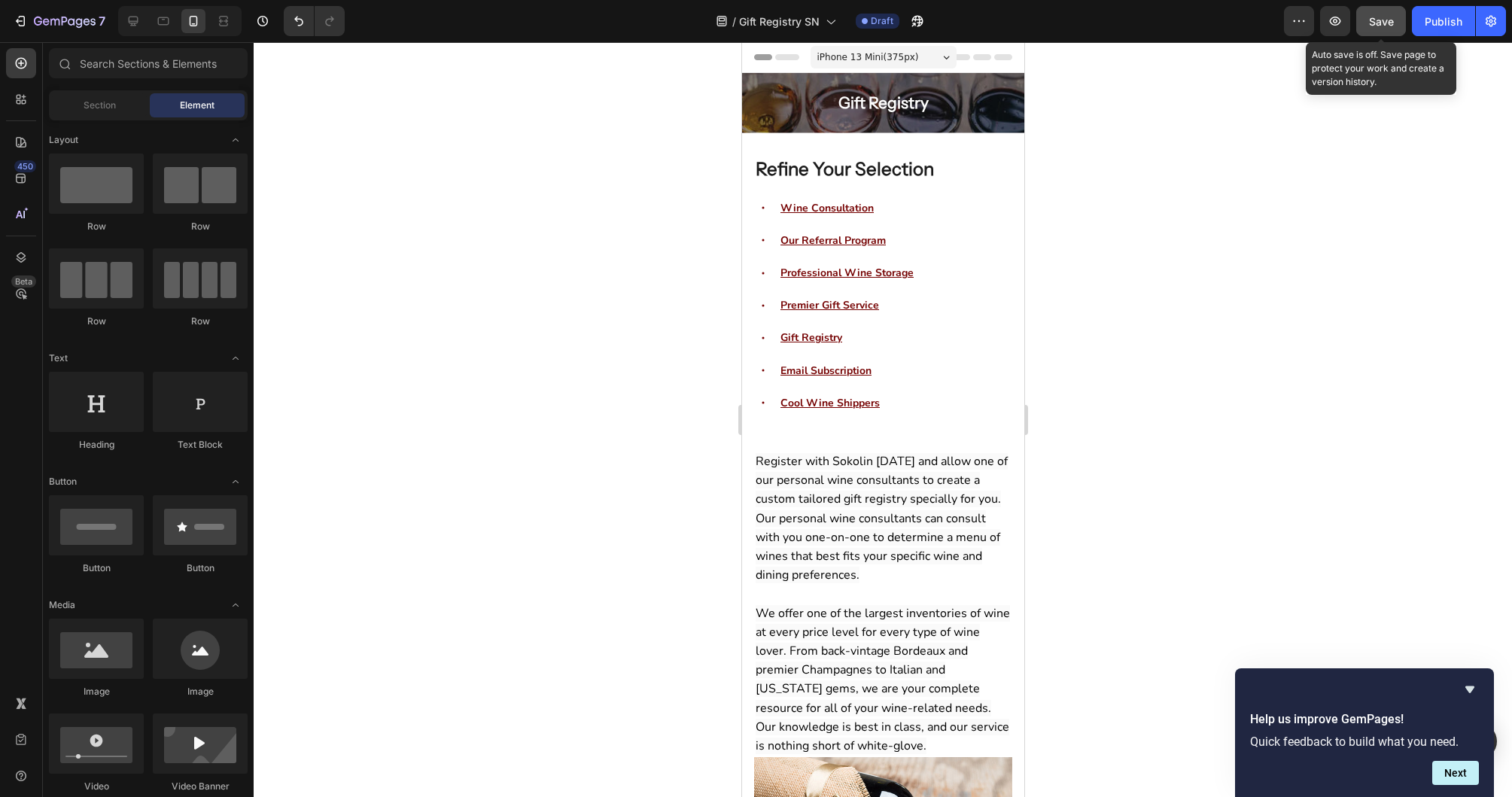
click at [1374, 26] on span "Save" at bounding box center [1382, 21] width 25 height 13
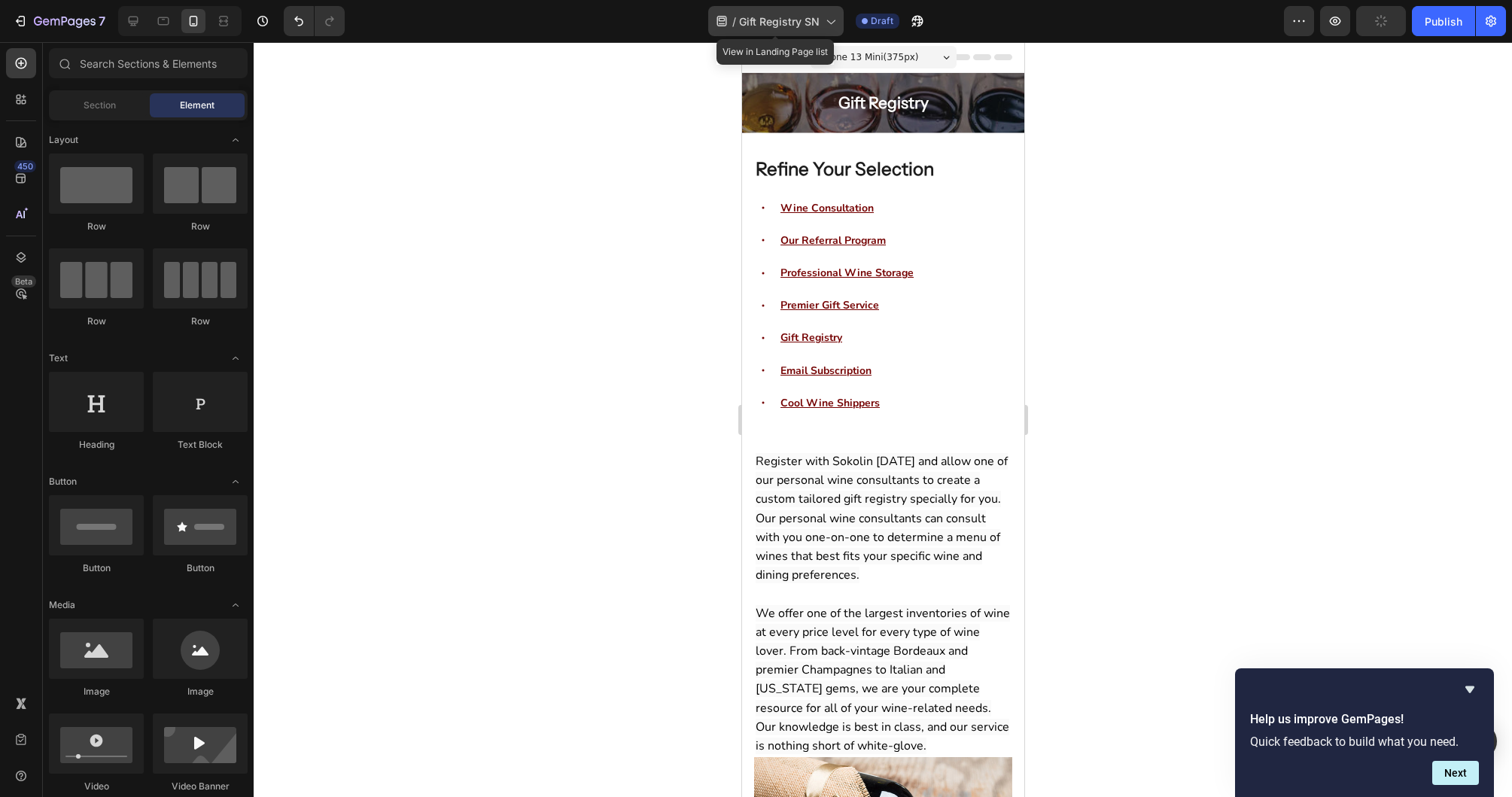
click at [764, 22] on span "Gift Registry SN" at bounding box center [780, 21] width 81 height 15
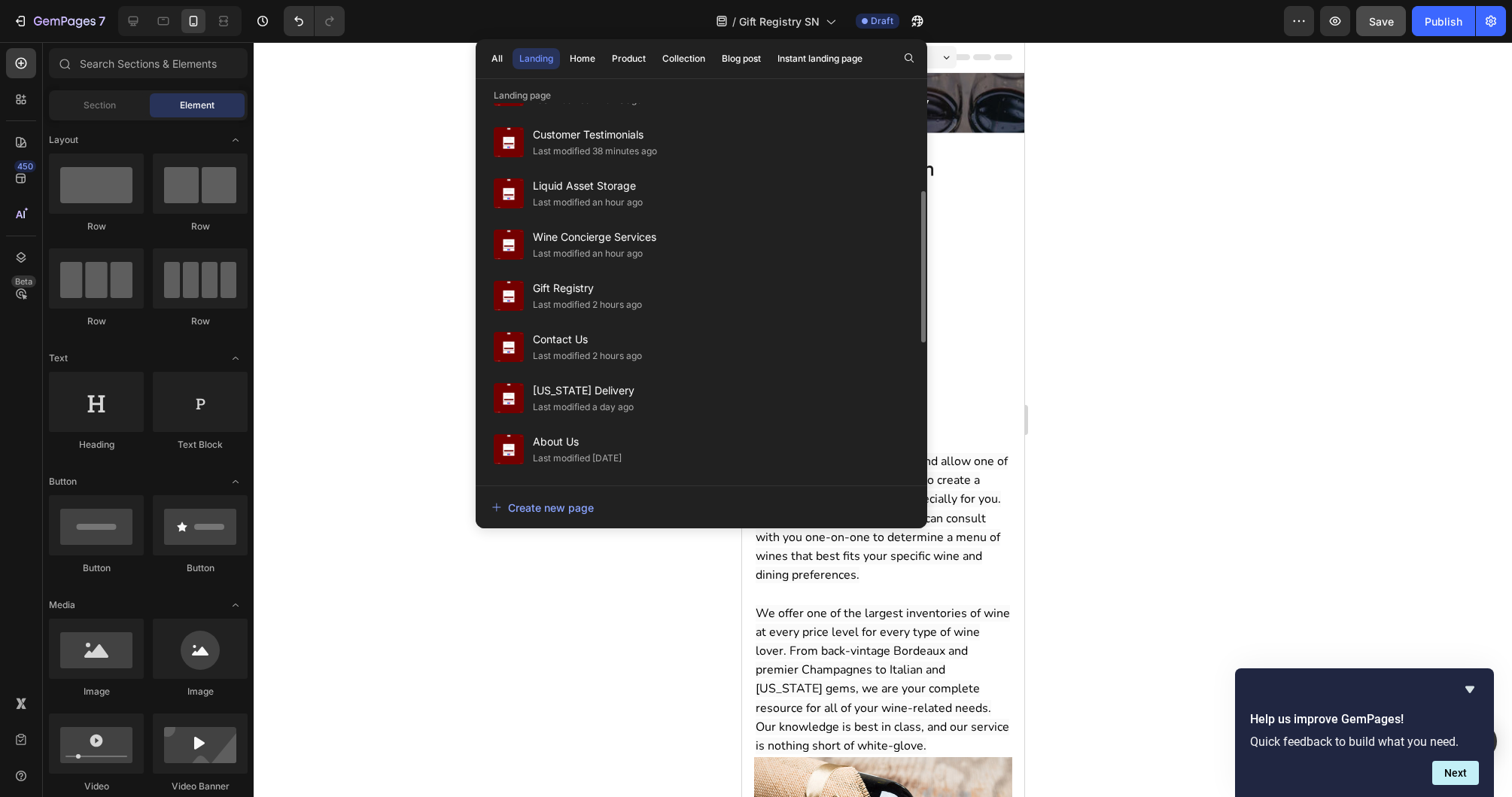
scroll to position [272, 0]
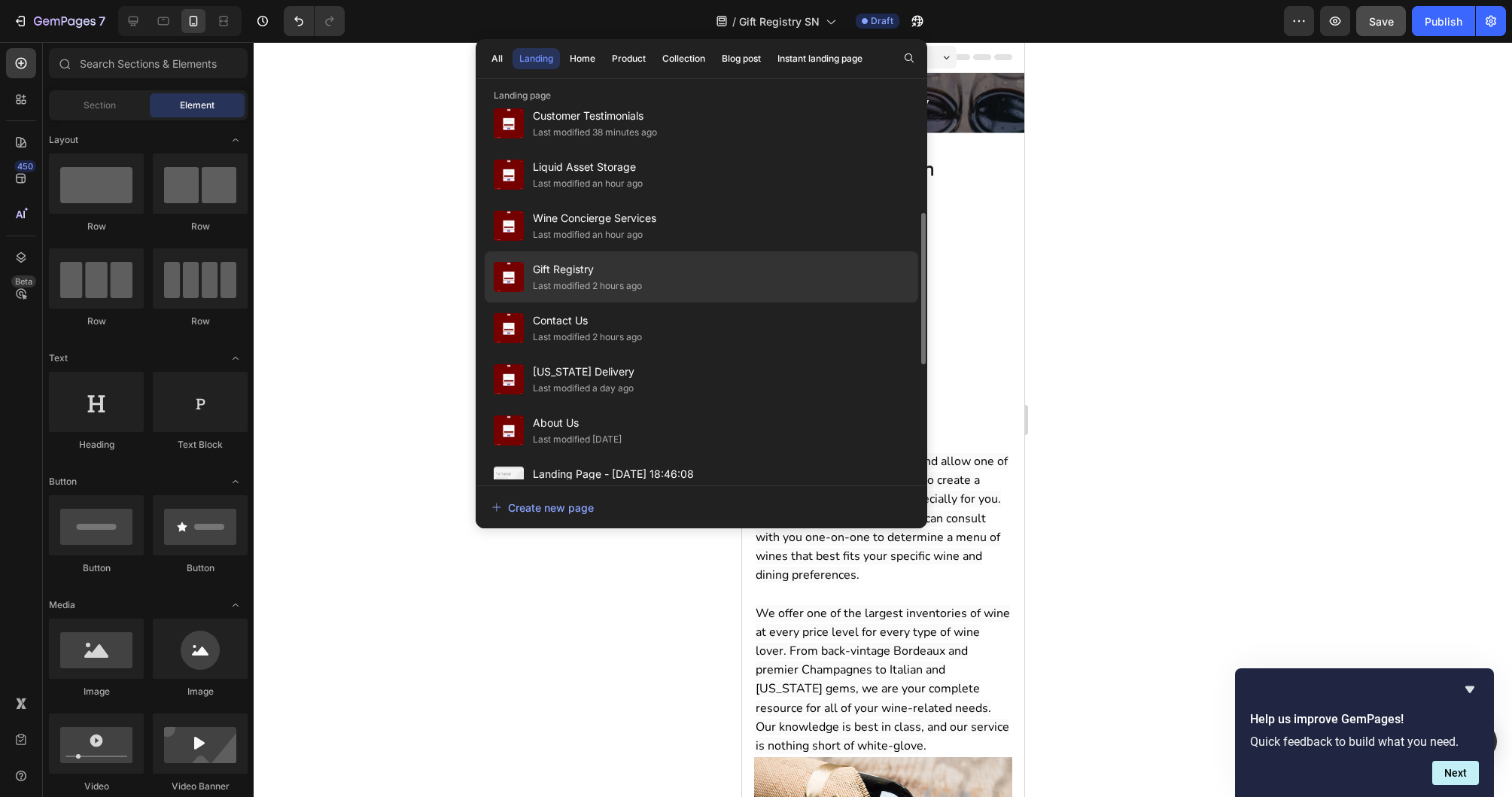
click at [614, 276] on span "Gift Registry" at bounding box center [587, 269] width 109 height 18
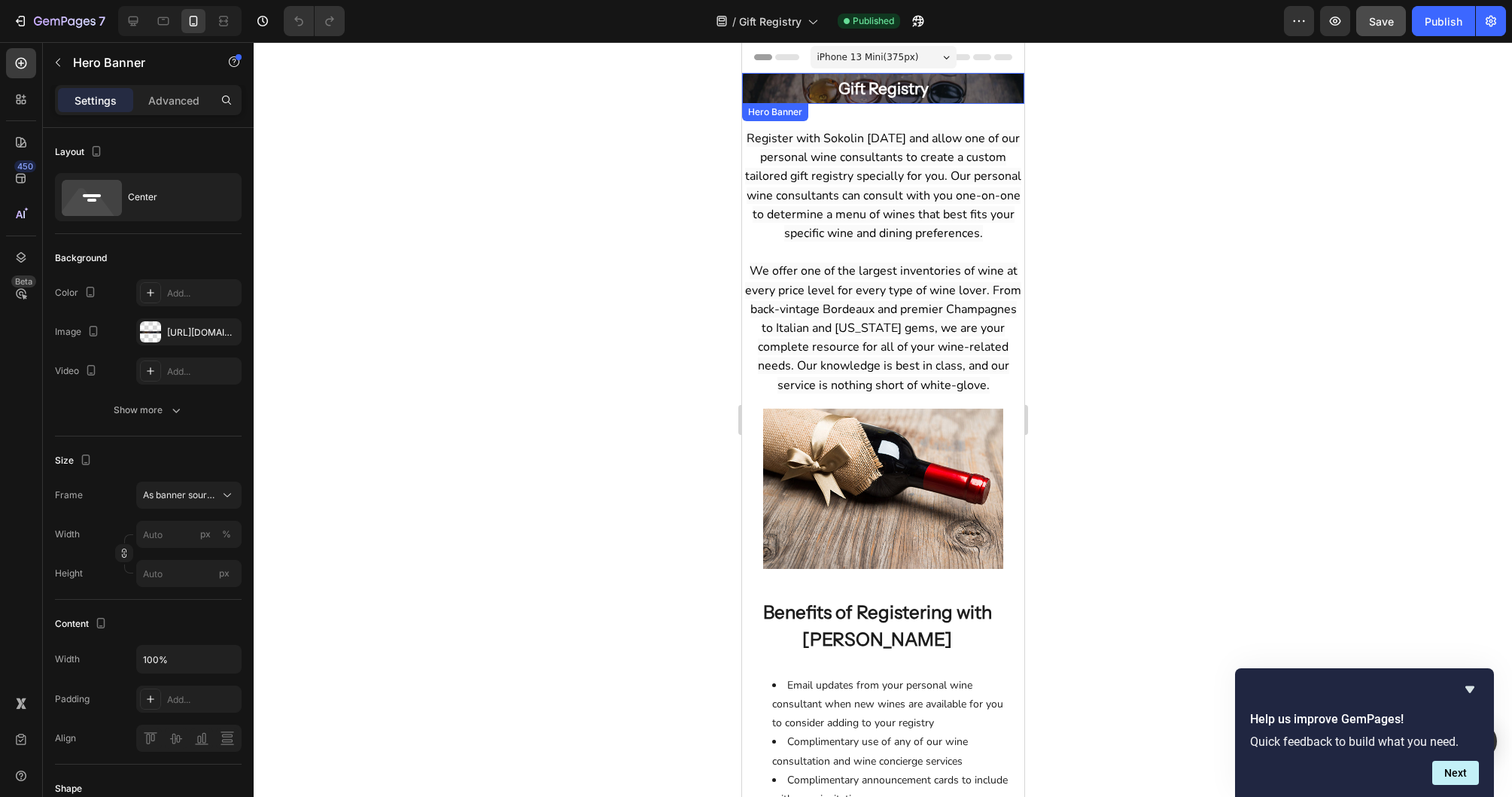
click at [1018, 94] on div "Gift Registry Heading Row" at bounding box center [882, 89] width 283 height 42
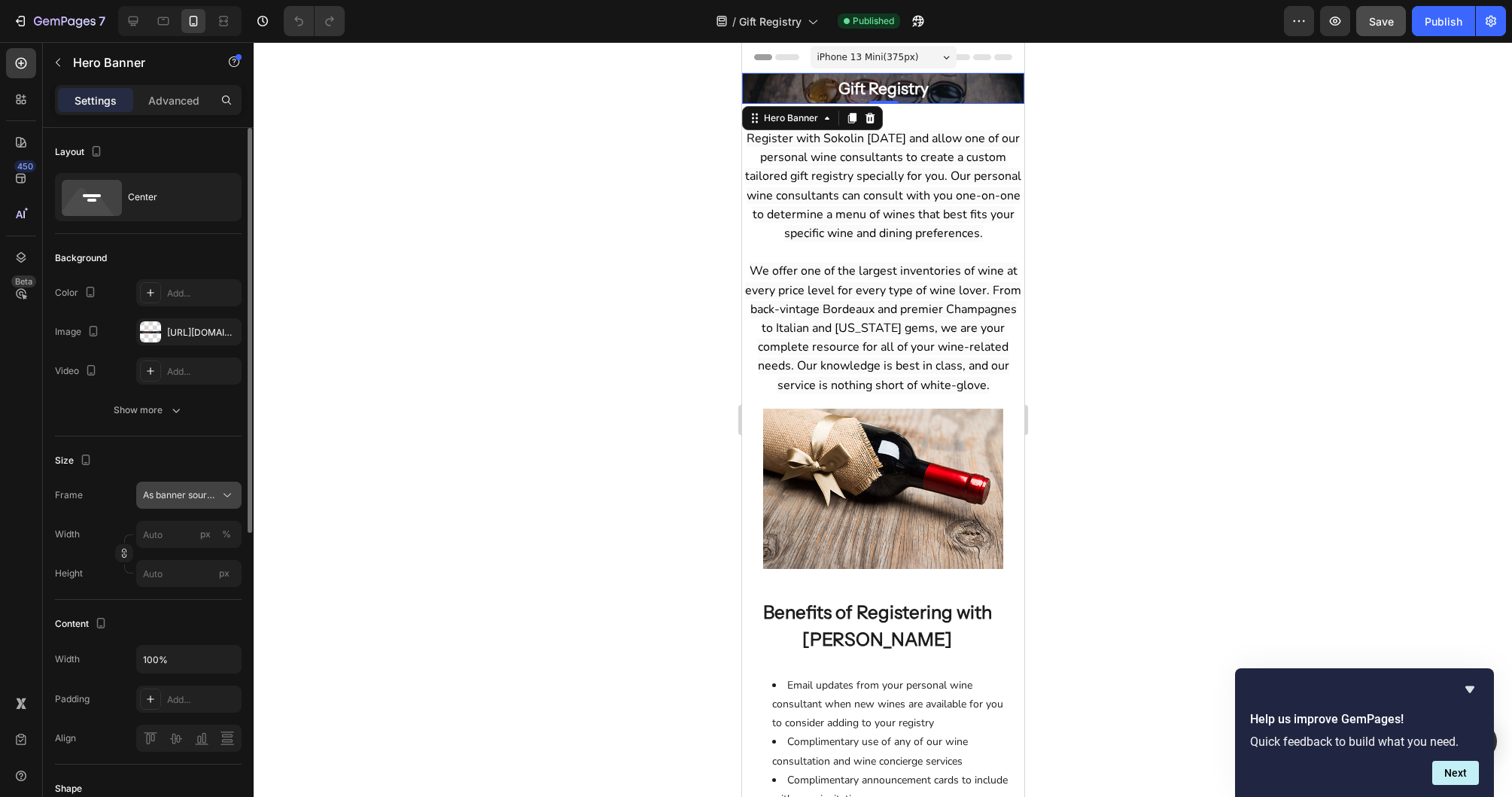
click at [176, 499] on span "As banner source" at bounding box center [179, 495] width 73 height 13
click at [166, 568] on div "Custom" at bounding box center [175, 558] width 121 height 27
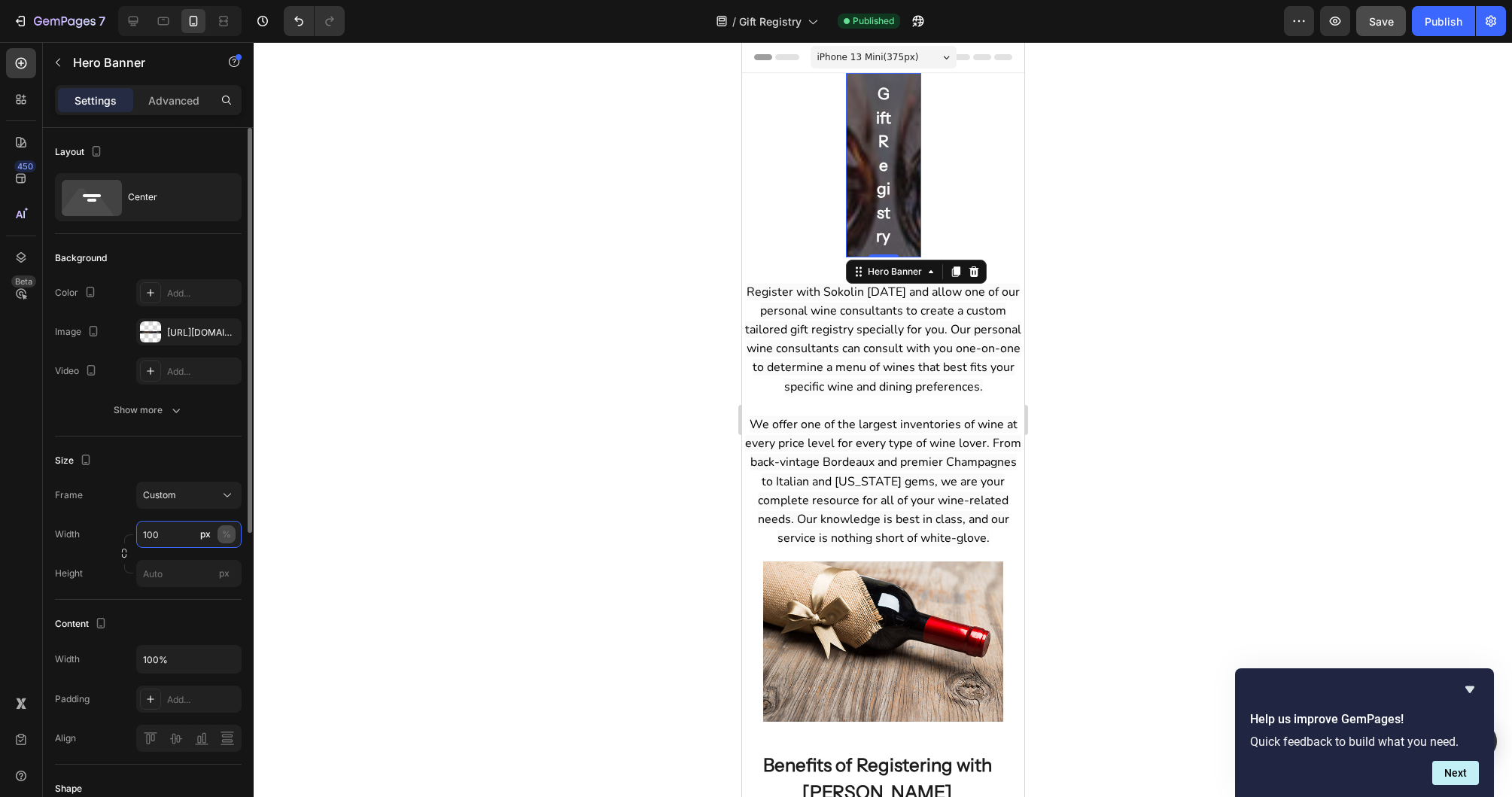
type input "100"
click at [229, 533] on div "%" at bounding box center [226, 534] width 9 height 13
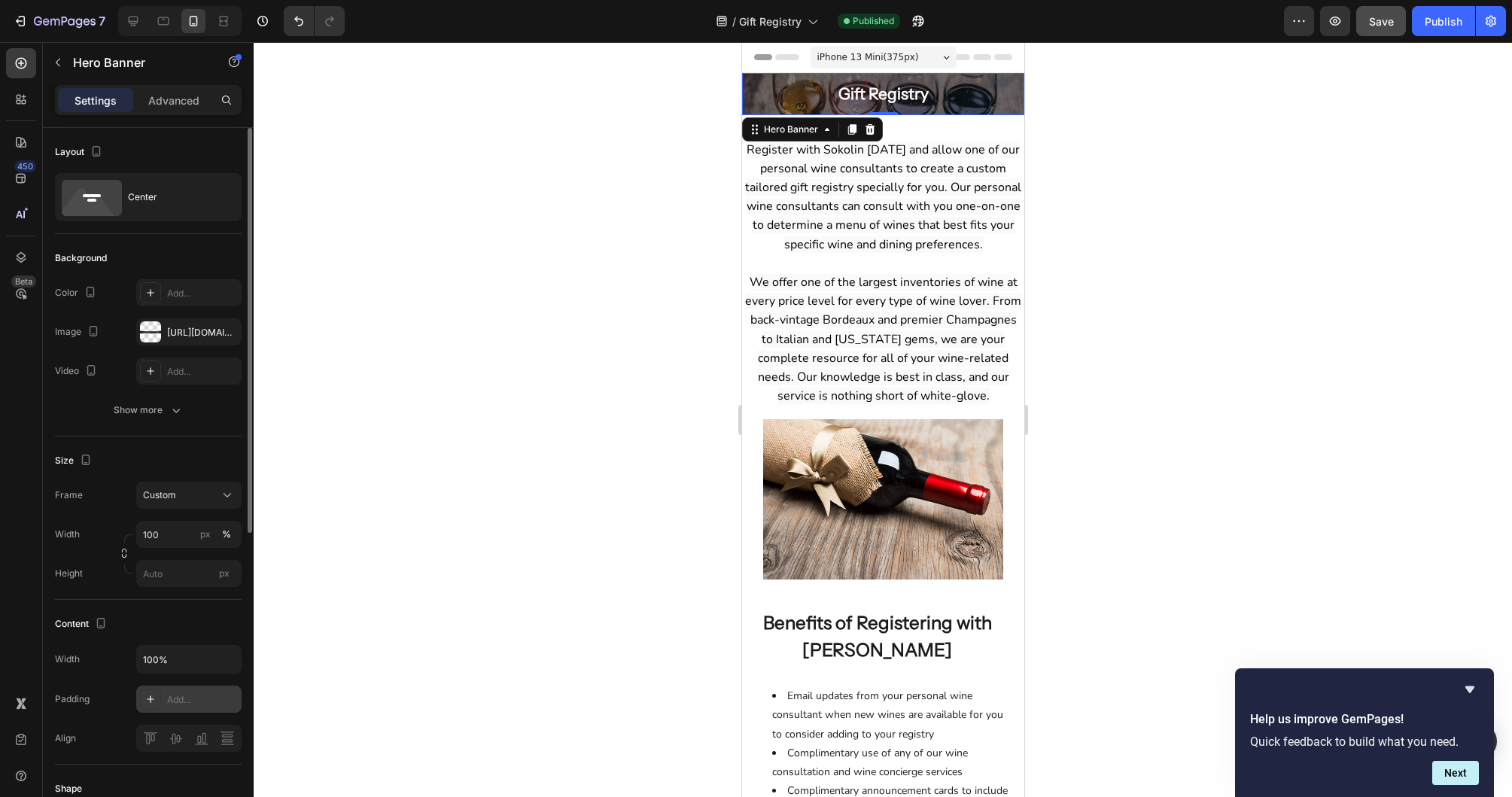
click at [148, 696] on icon at bounding box center [150, 699] width 12 height 12
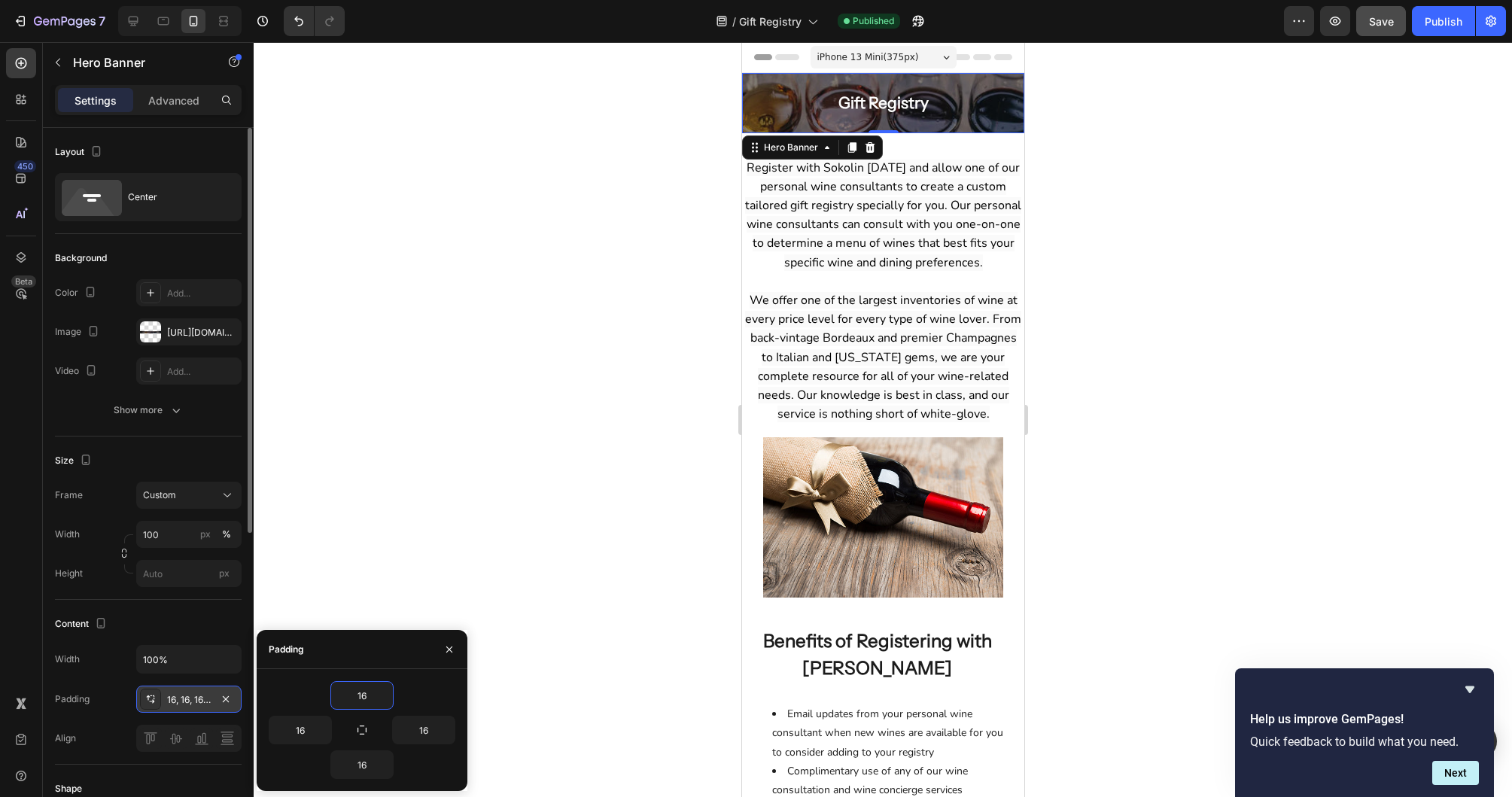
click at [448, 653] on icon "button" at bounding box center [449, 649] width 12 height 12
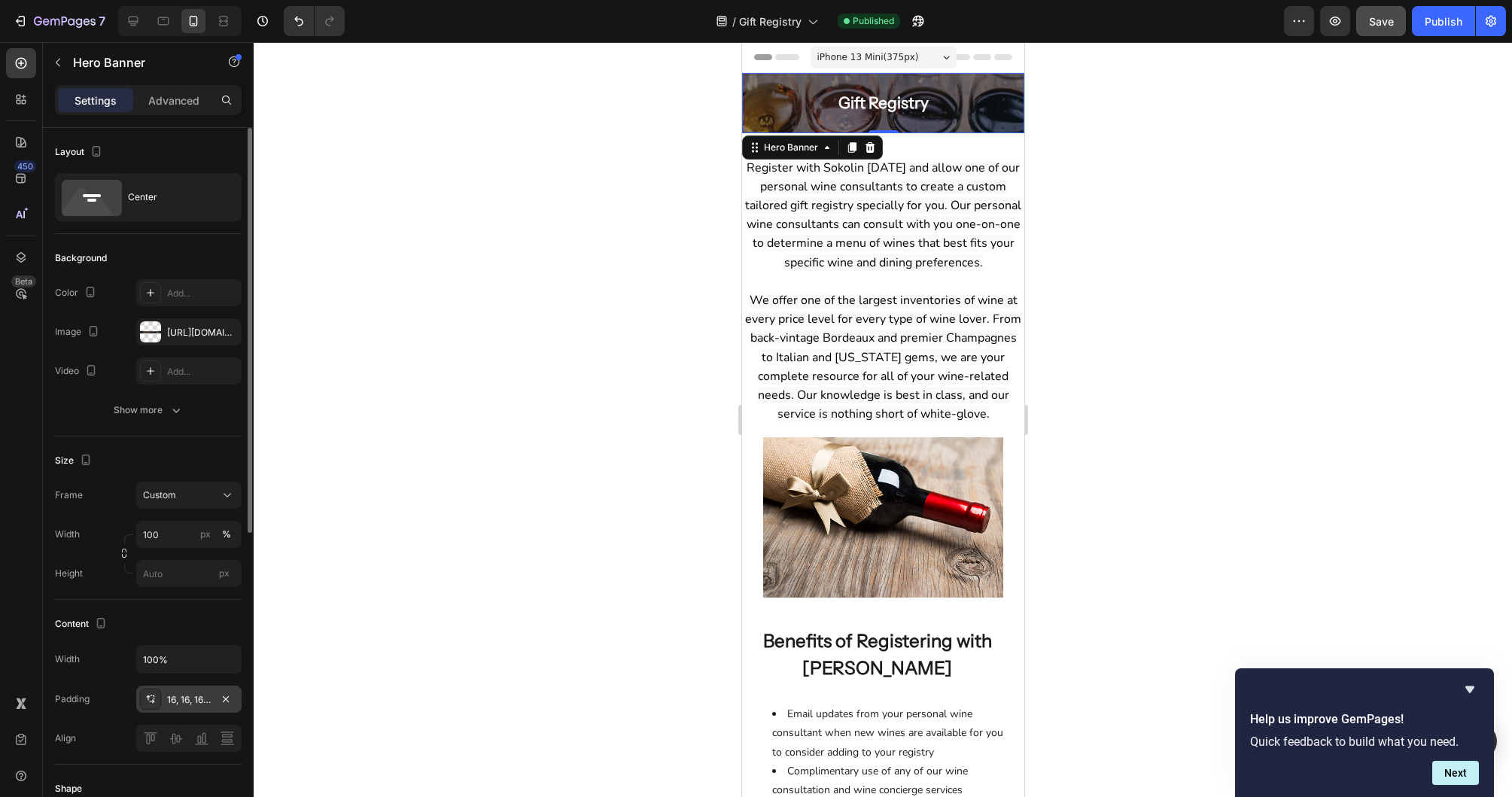
click at [520, 426] on div at bounding box center [882, 419] width 1258 height 755
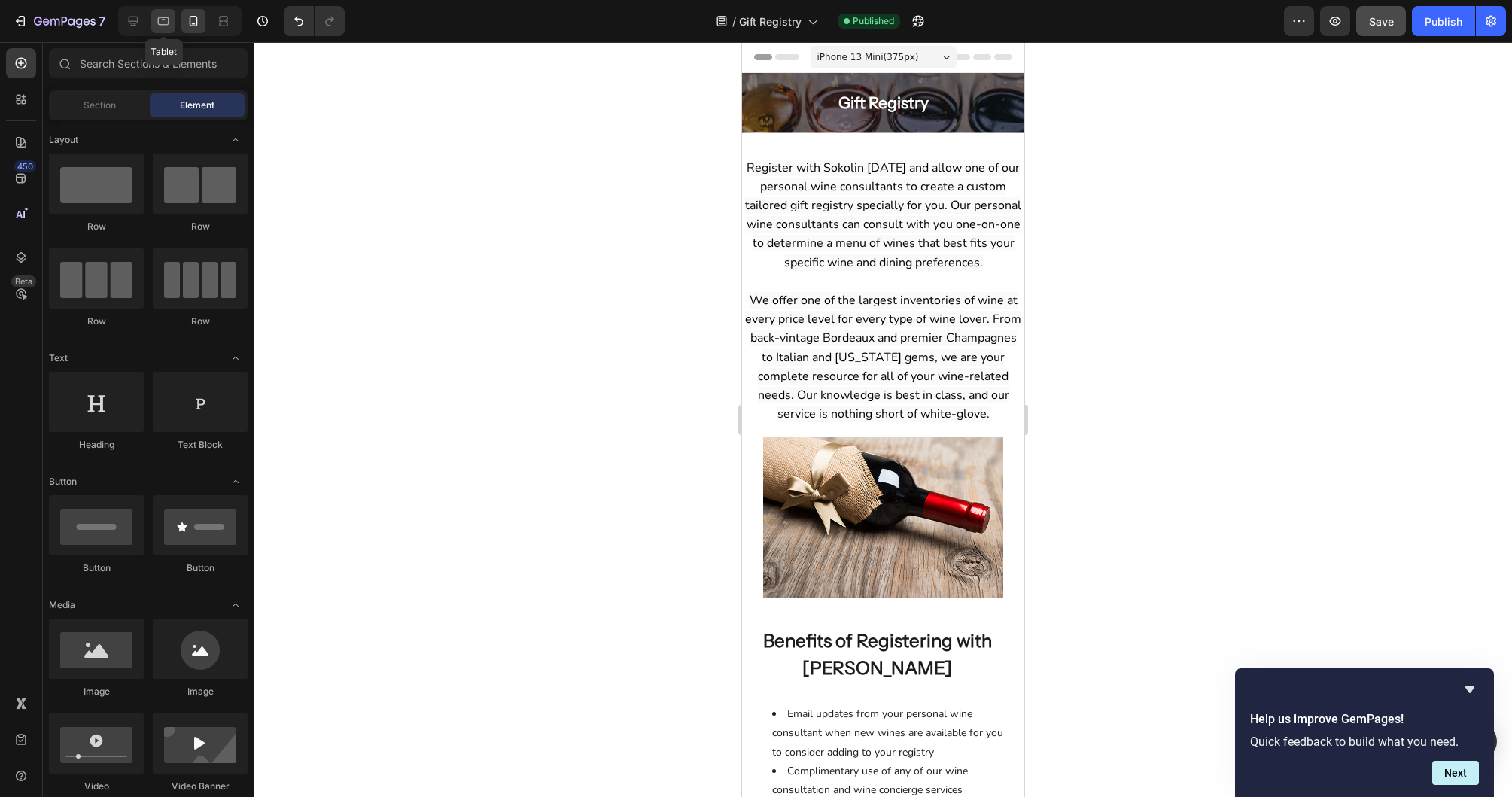
click at [161, 29] on div at bounding box center [163, 20] width 24 height 24
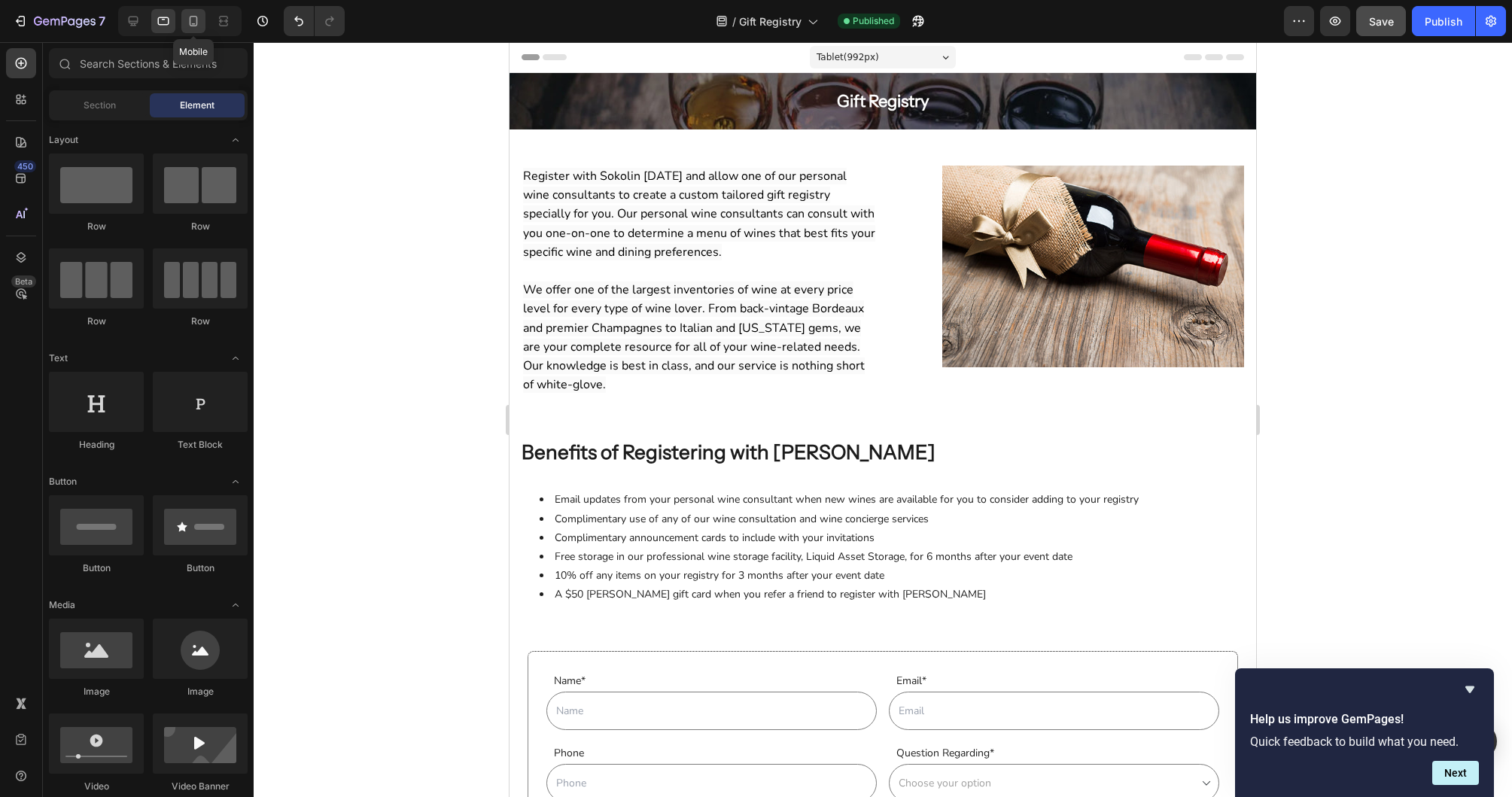
click at [194, 22] on icon at bounding box center [194, 21] width 15 height 15
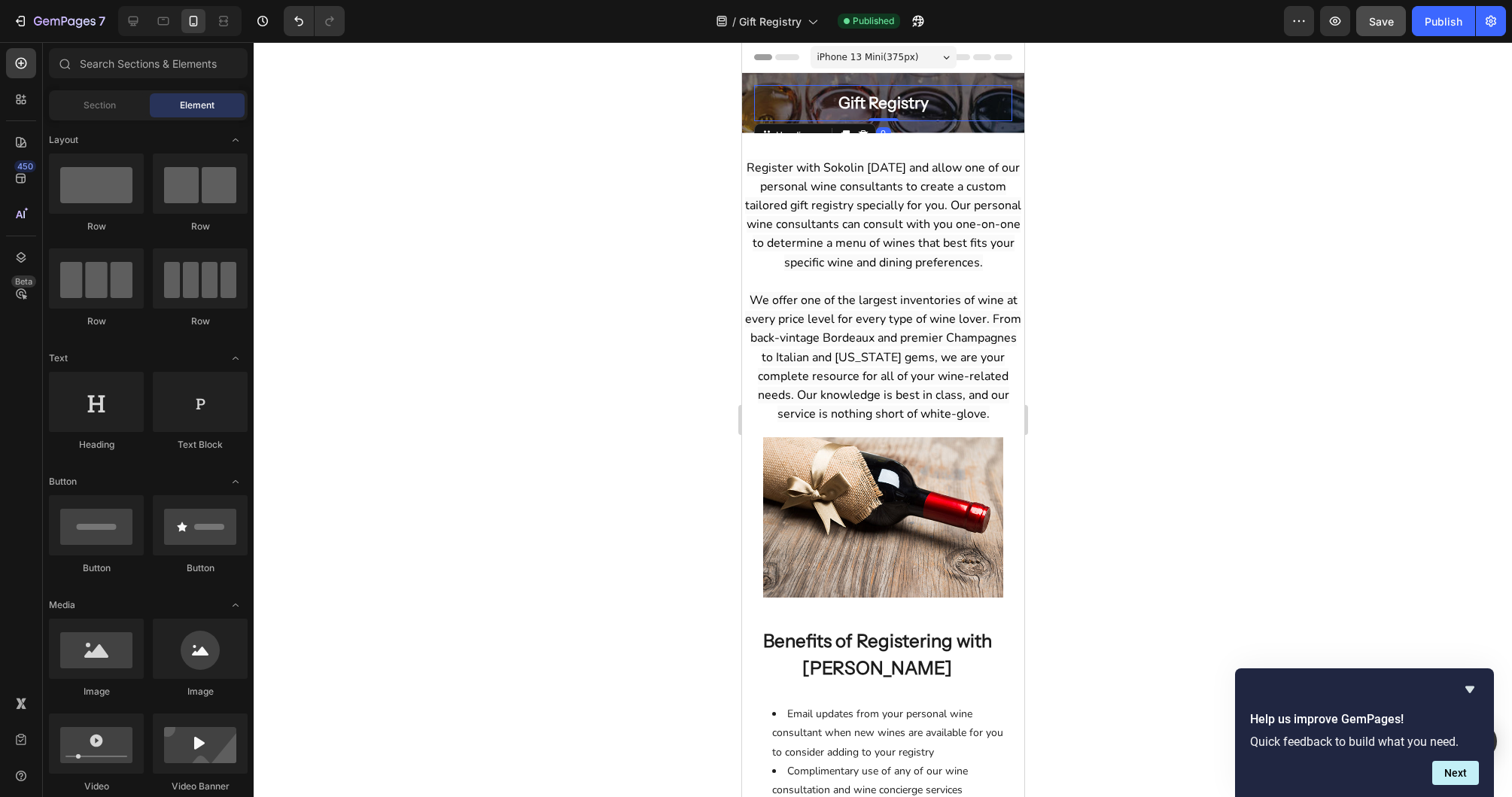
click at [796, 113] on h2 "Gift Registry" at bounding box center [882, 102] width 258 height 36
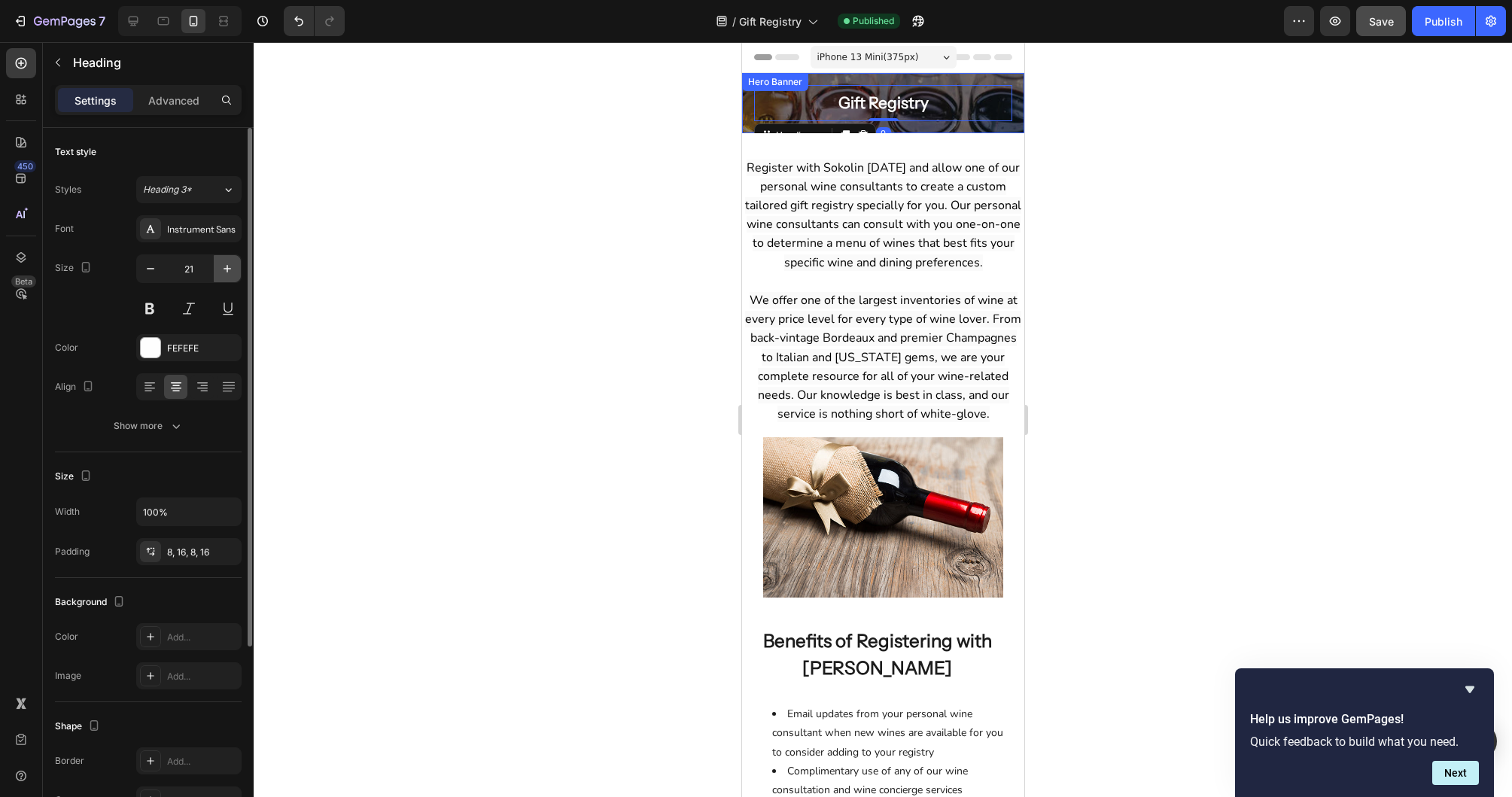
click at [224, 264] on icon "button" at bounding box center [228, 269] width 15 height 15
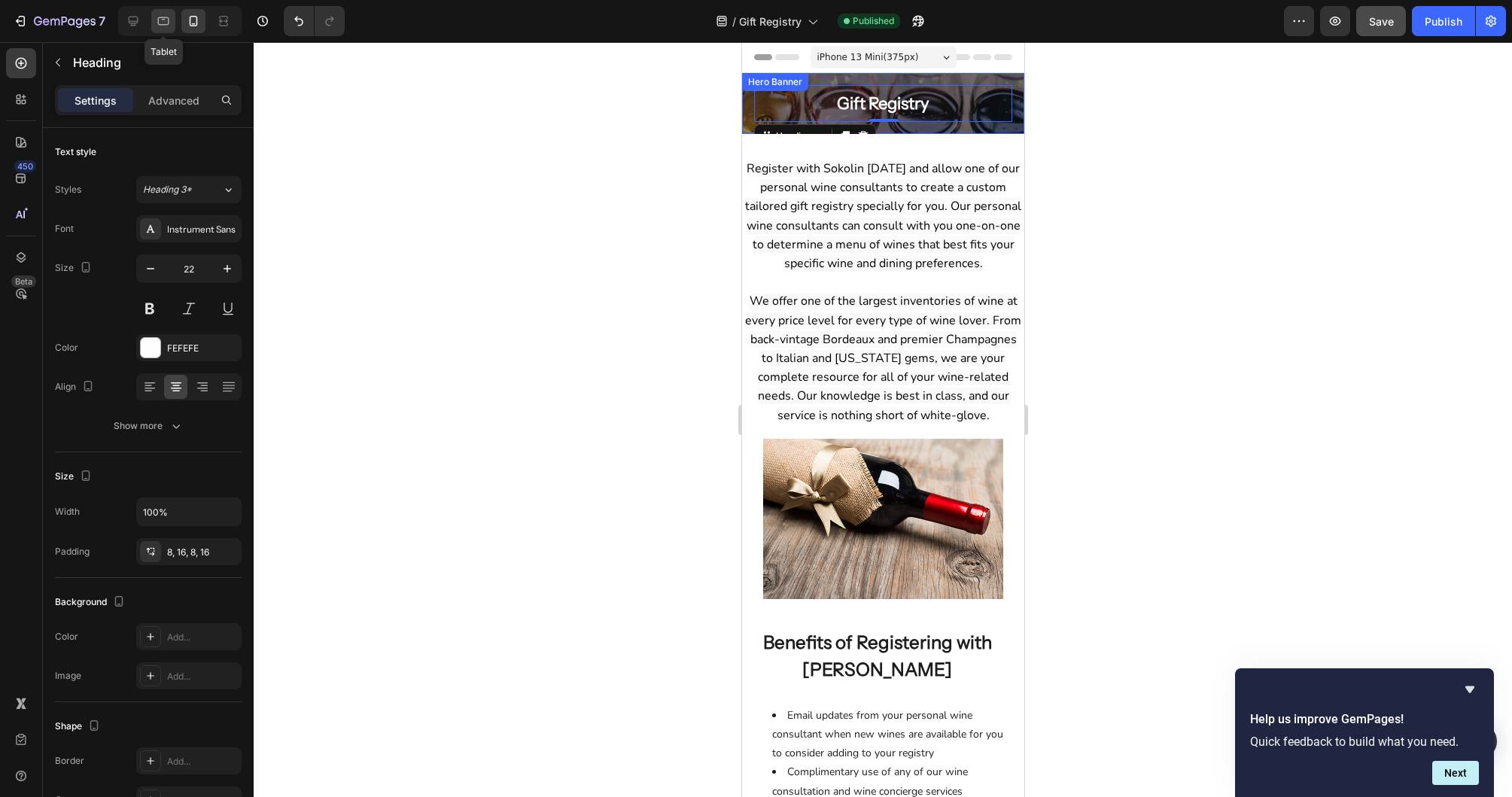
click at [169, 17] on icon at bounding box center [164, 21] width 15 height 15
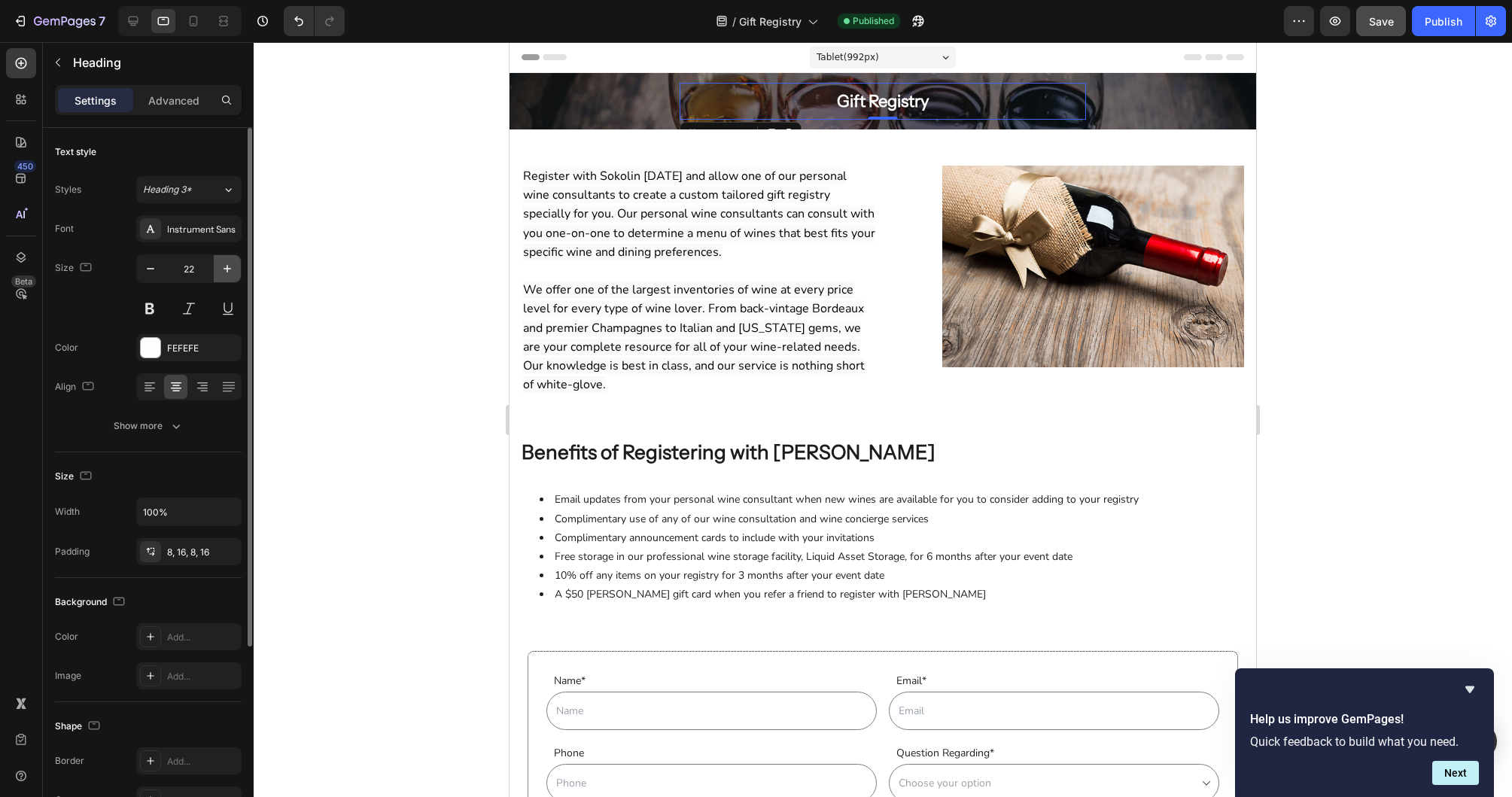
click at [225, 266] on icon "button" at bounding box center [228, 269] width 15 height 15
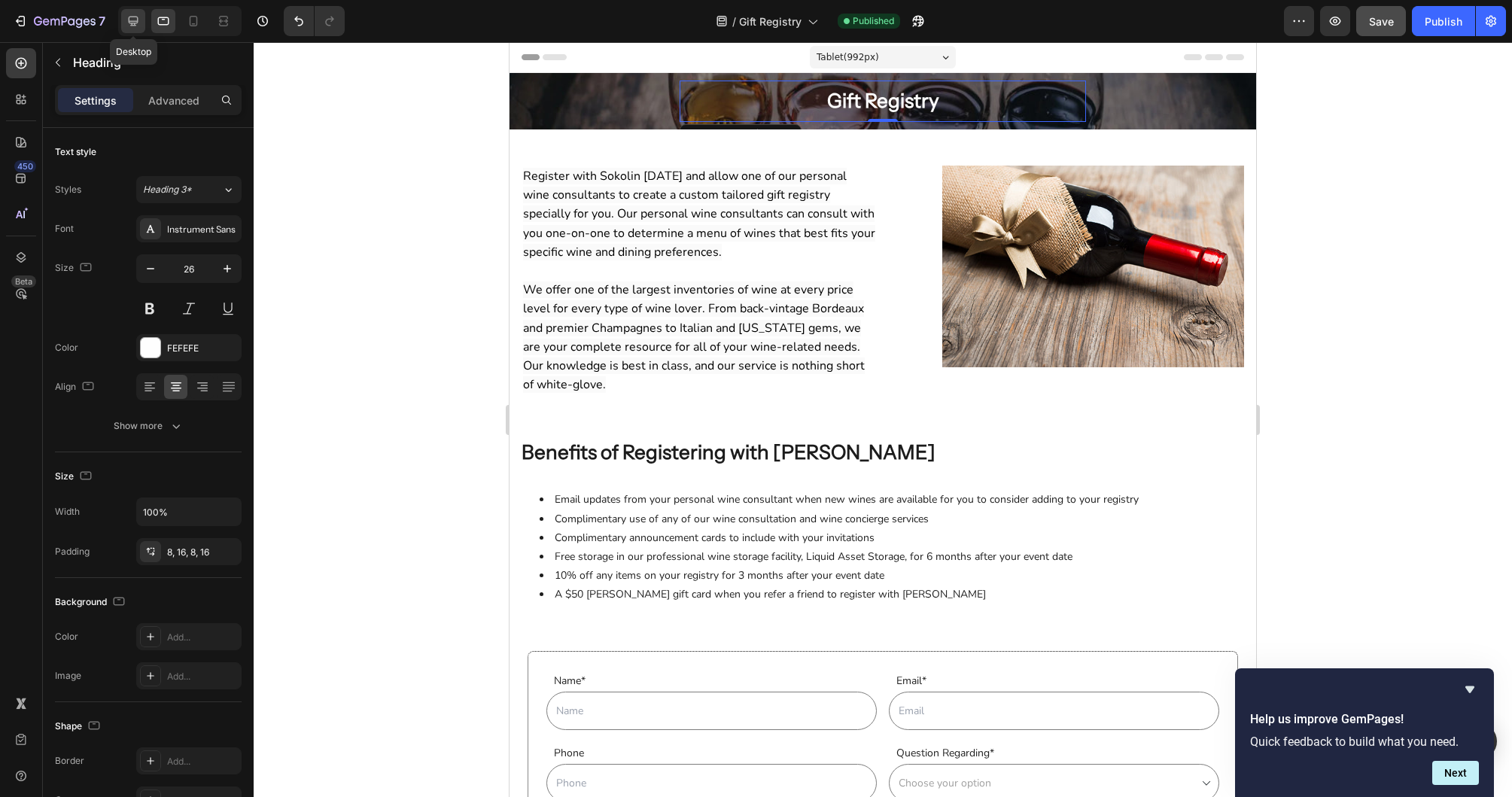
click at [137, 29] on div at bounding box center [133, 20] width 24 height 24
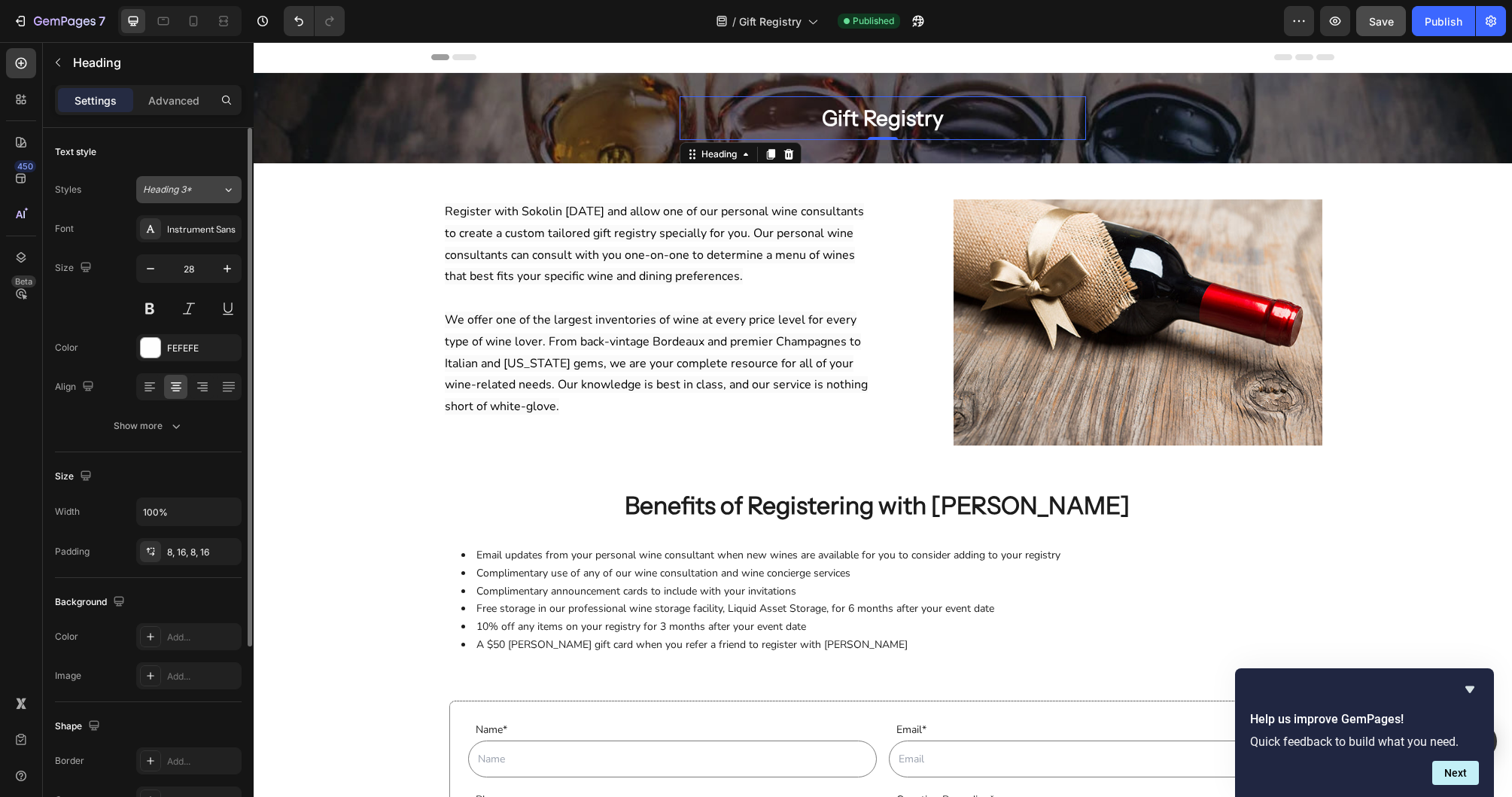
scroll to position [2, 0]
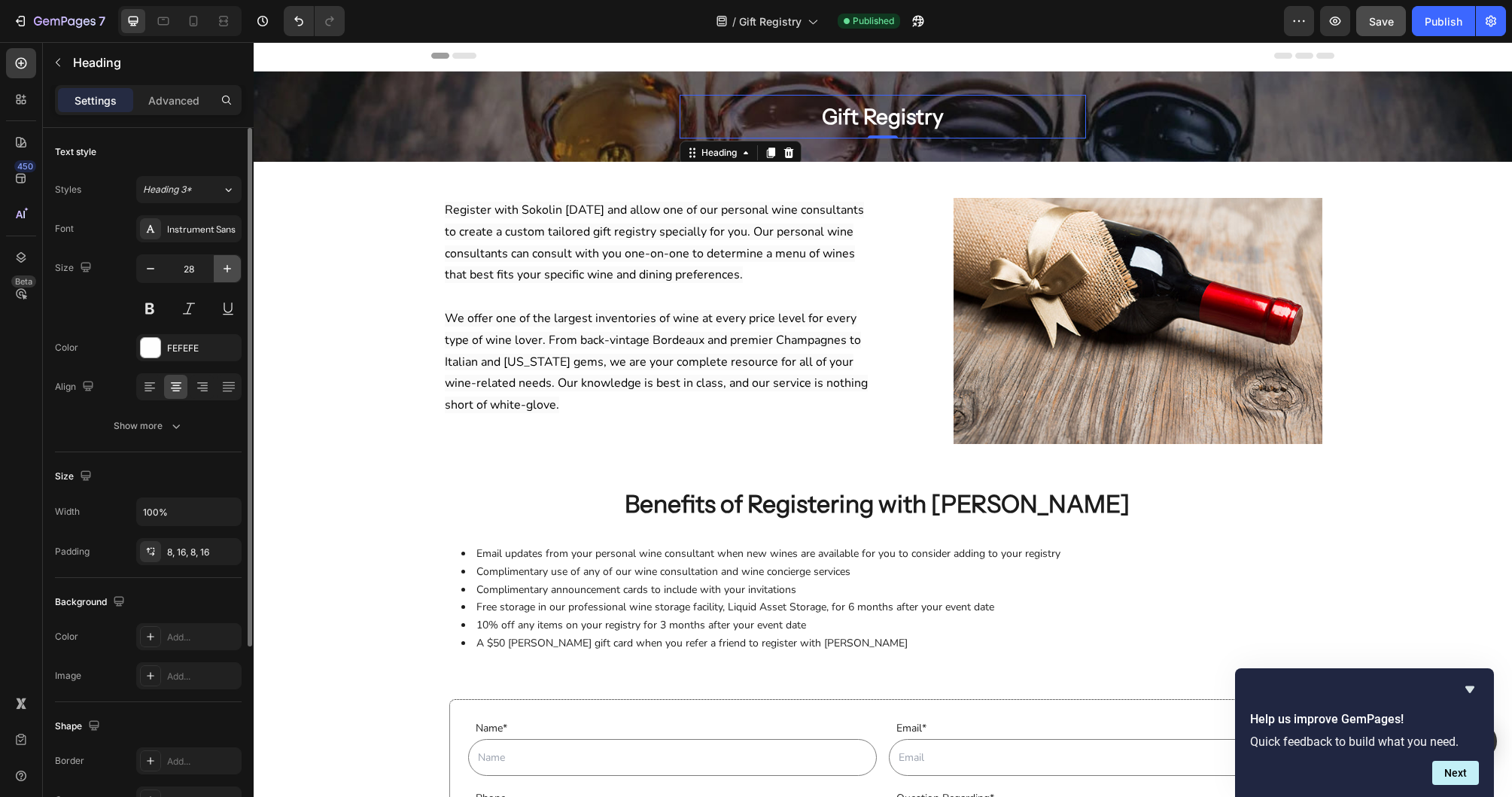
click at [230, 268] on icon "button" at bounding box center [228, 269] width 8 height 8
type input "32"
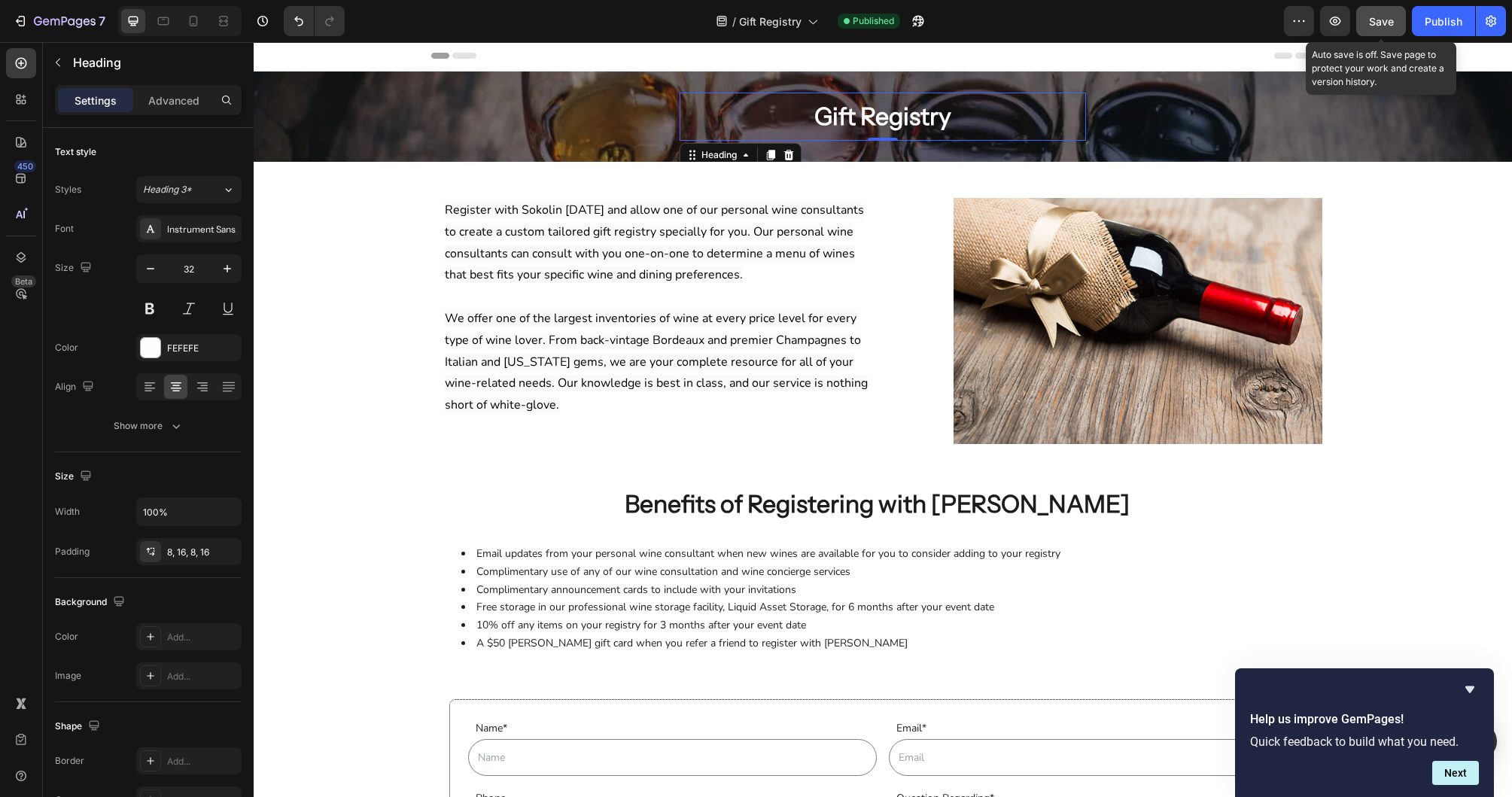
click at [1373, 23] on span "Save" at bounding box center [1382, 21] width 25 height 13
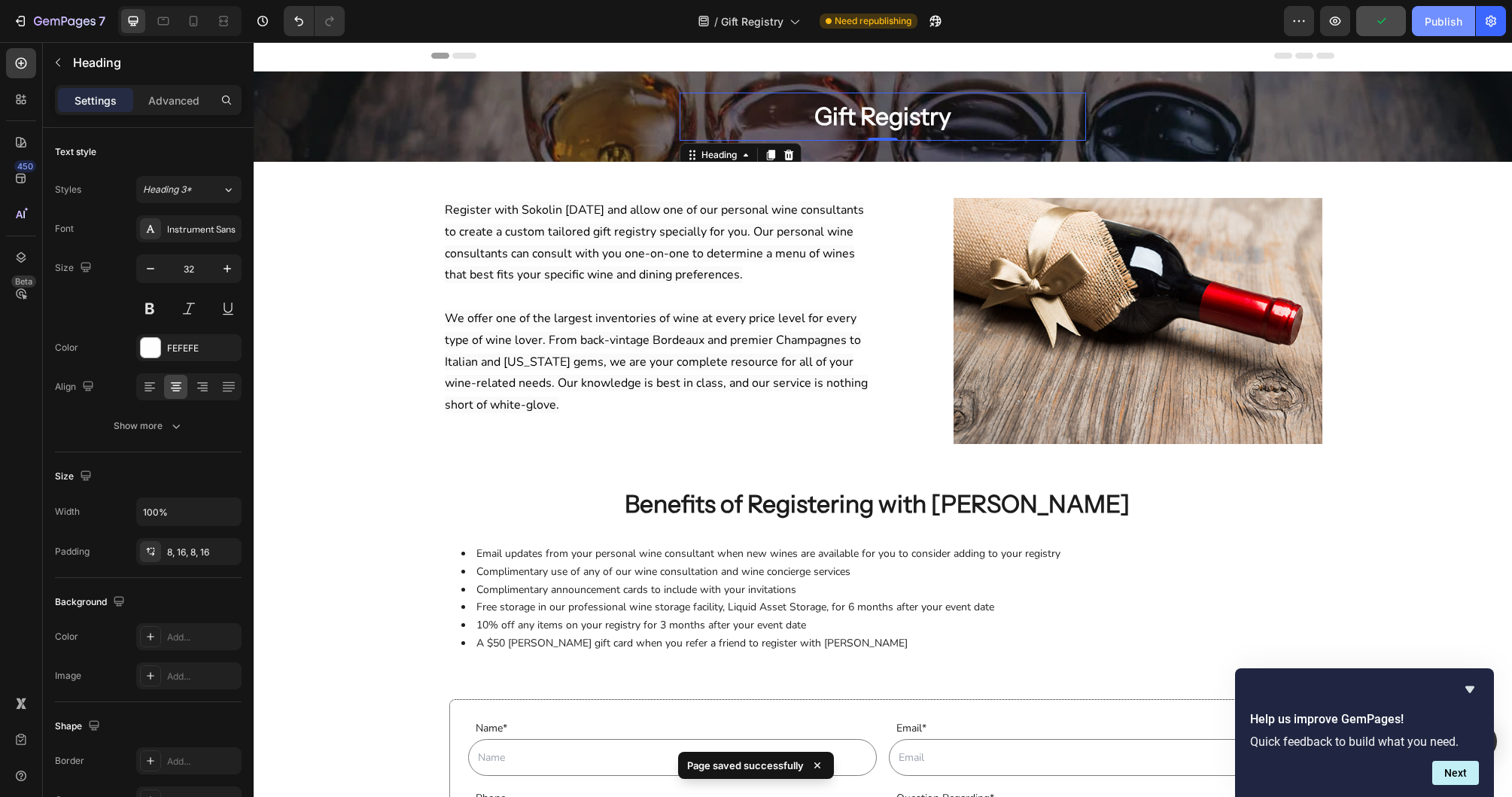
click at [1424, 28] on button "Publish" at bounding box center [1444, 20] width 64 height 30
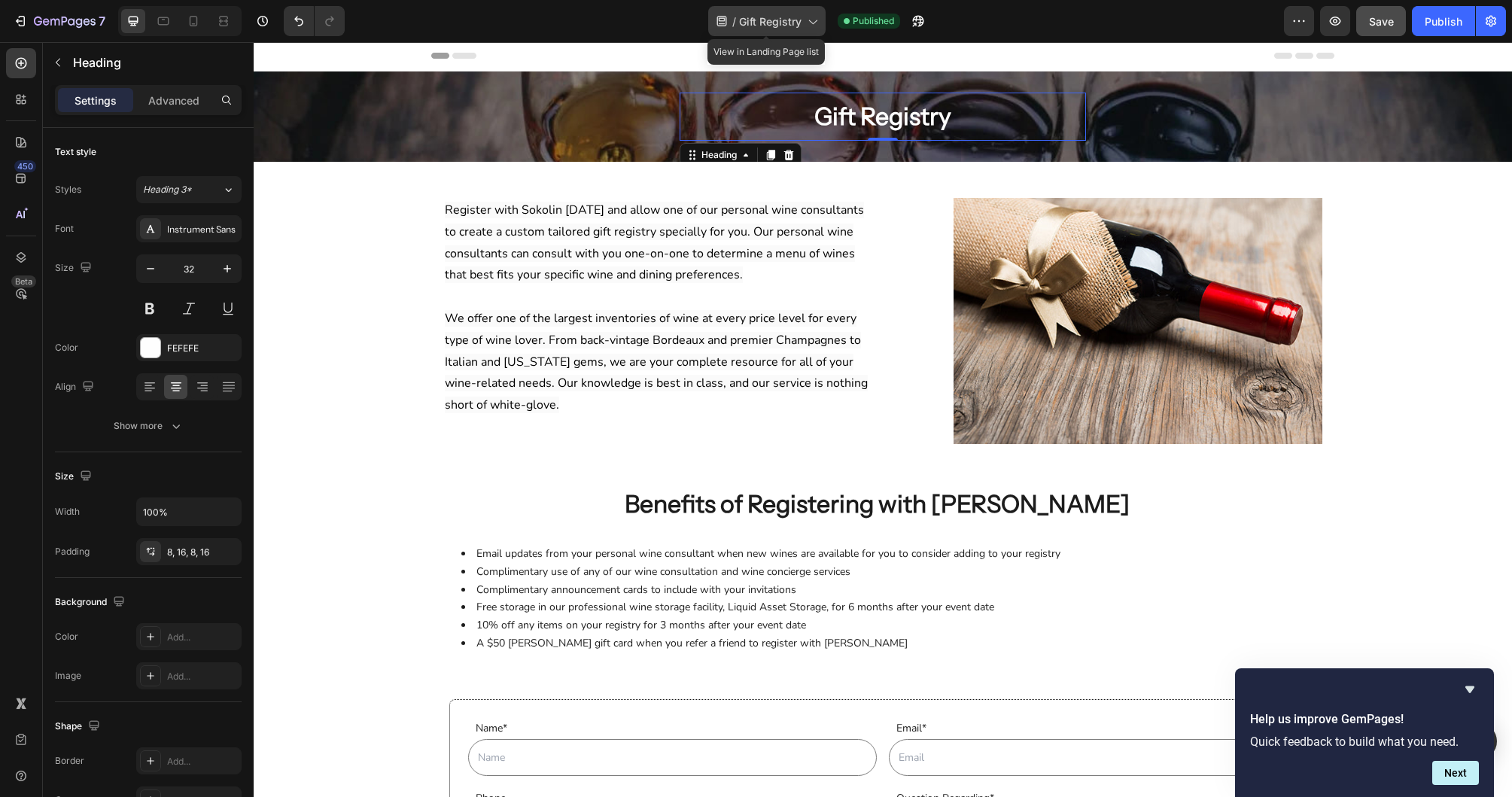
click at [780, 22] on span "Gift Registry" at bounding box center [770, 21] width 63 height 15
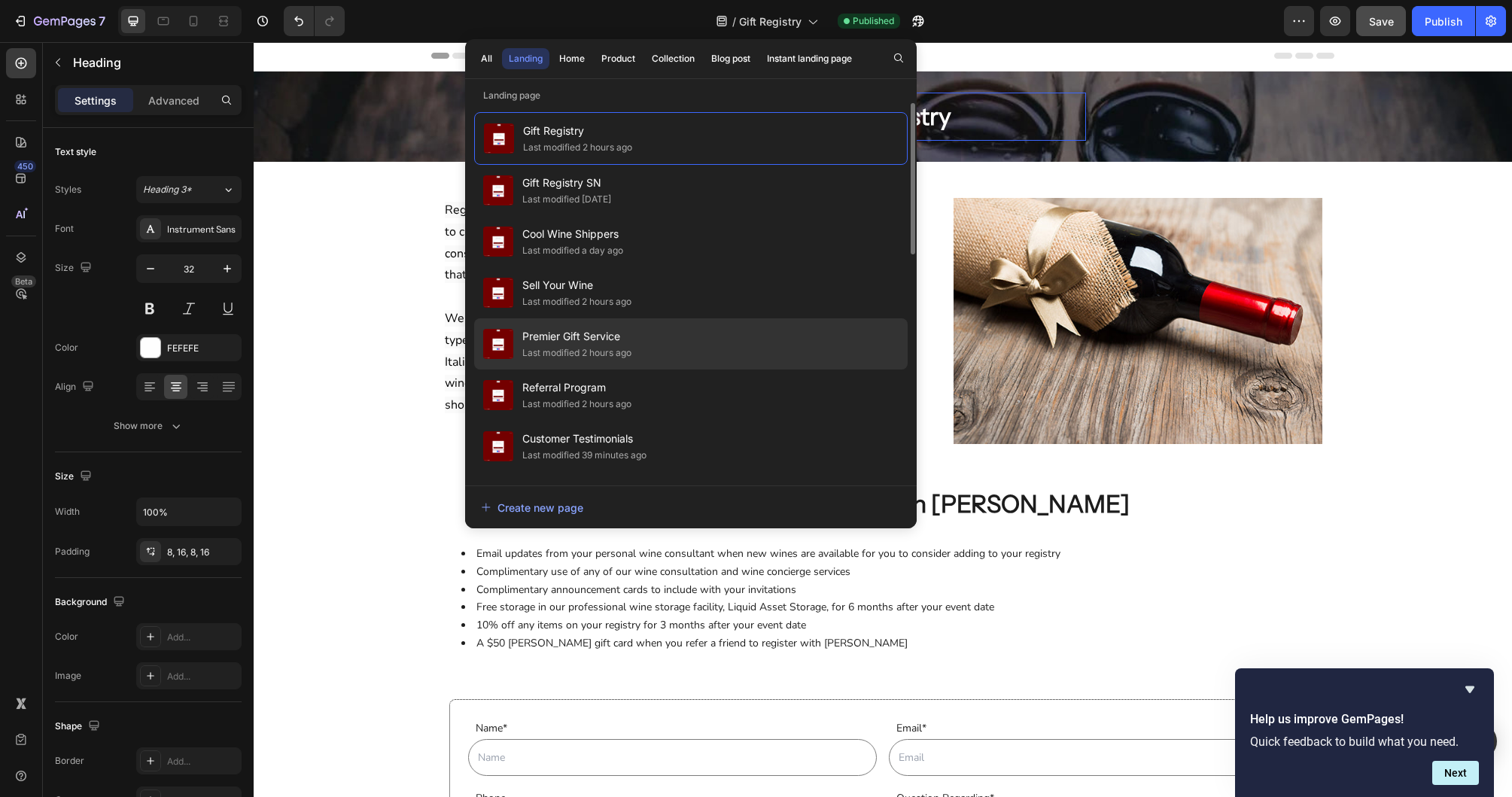
scroll to position [4, 0]
click at [678, 331] on div "Premier Gift Service Last modified 2 hours ago" at bounding box center [691, 339] width 434 height 51
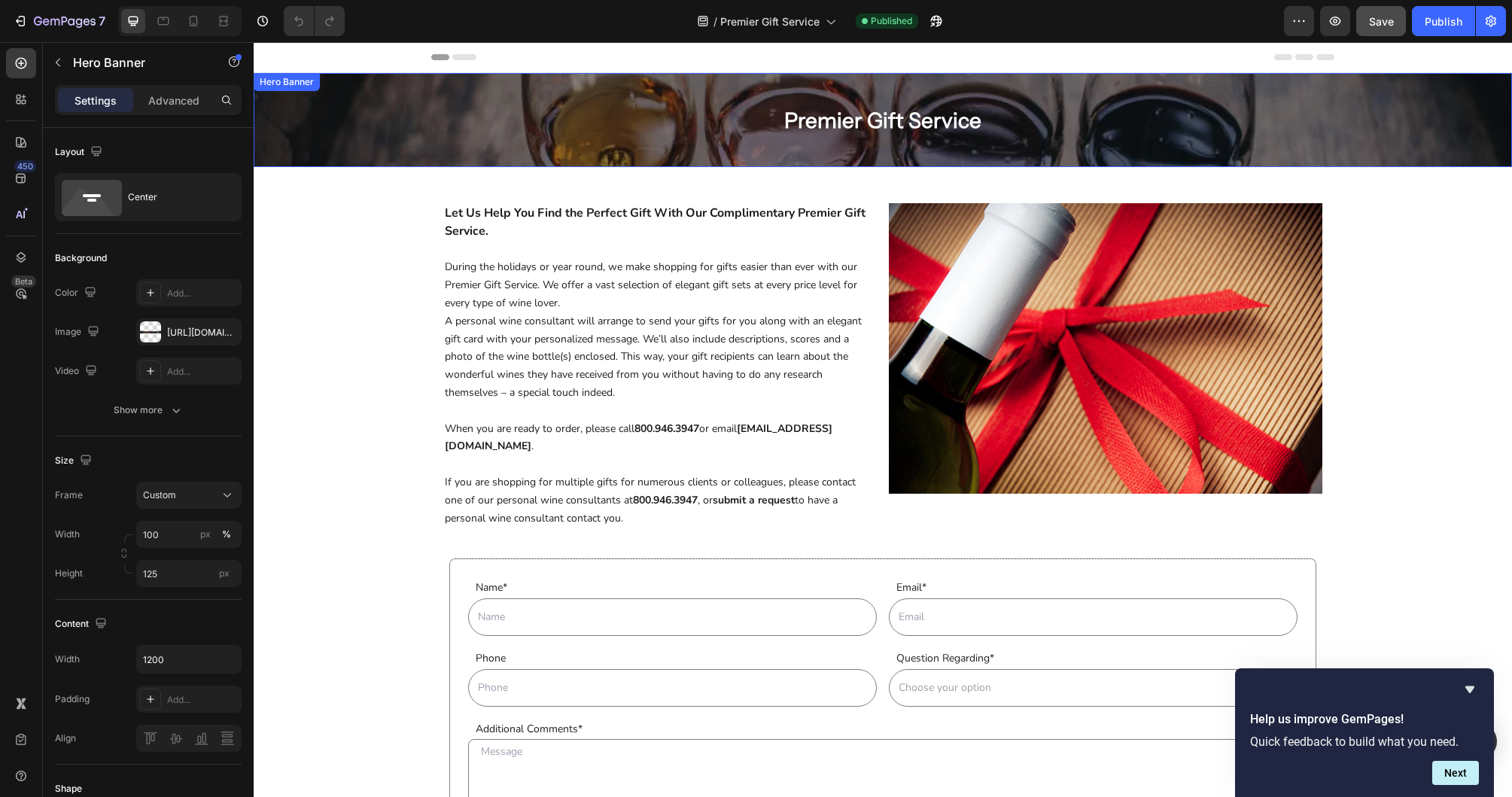
click at [353, 135] on div "Overlay" at bounding box center [882, 120] width 1258 height 94
click at [85, 457] on icon "button" at bounding box center [86, 460] width 15 height 15
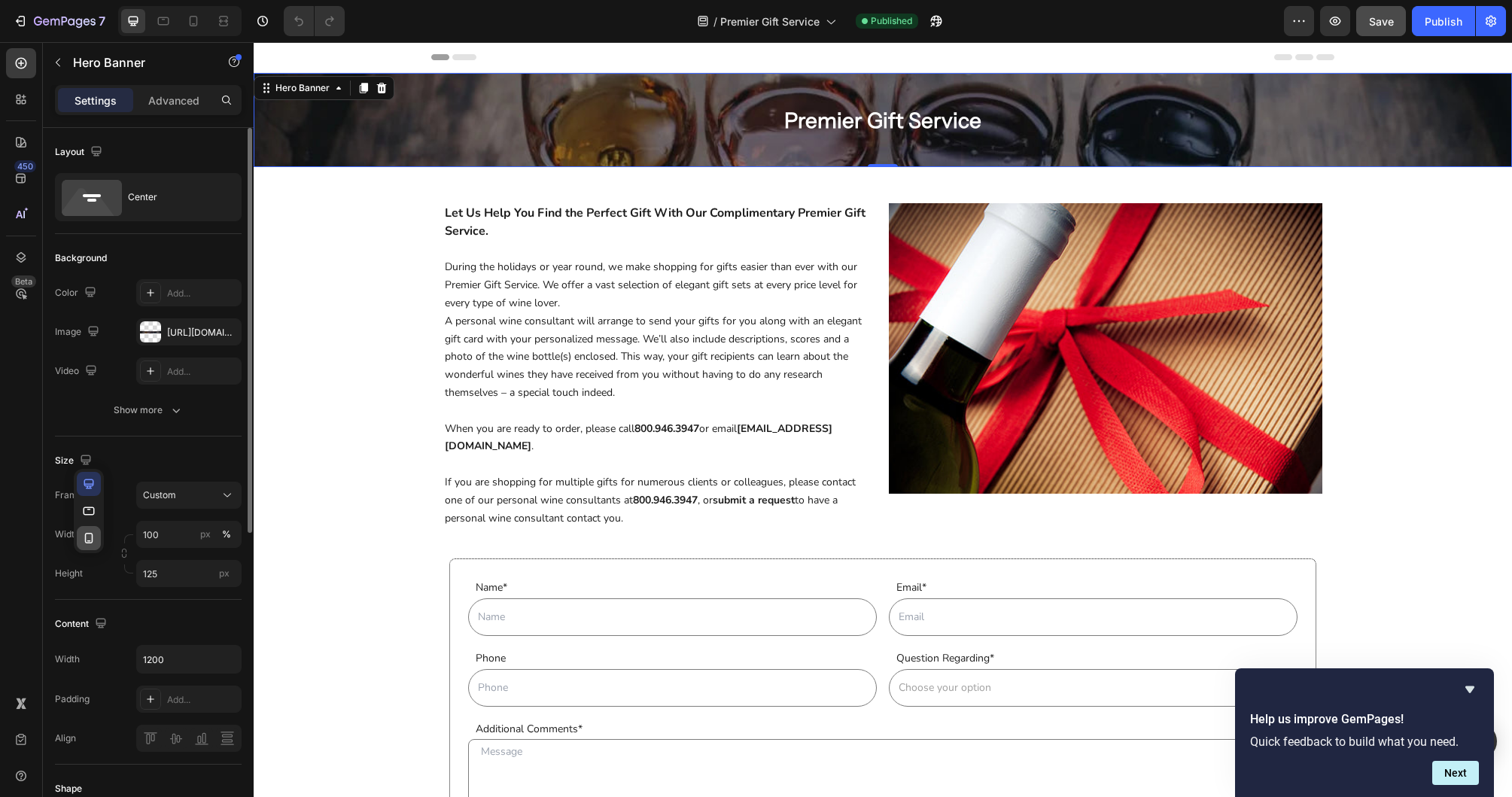
click at [86, 534] on icon "button" at bounding box center [89, 538] width 15 height 15
type input "100%"
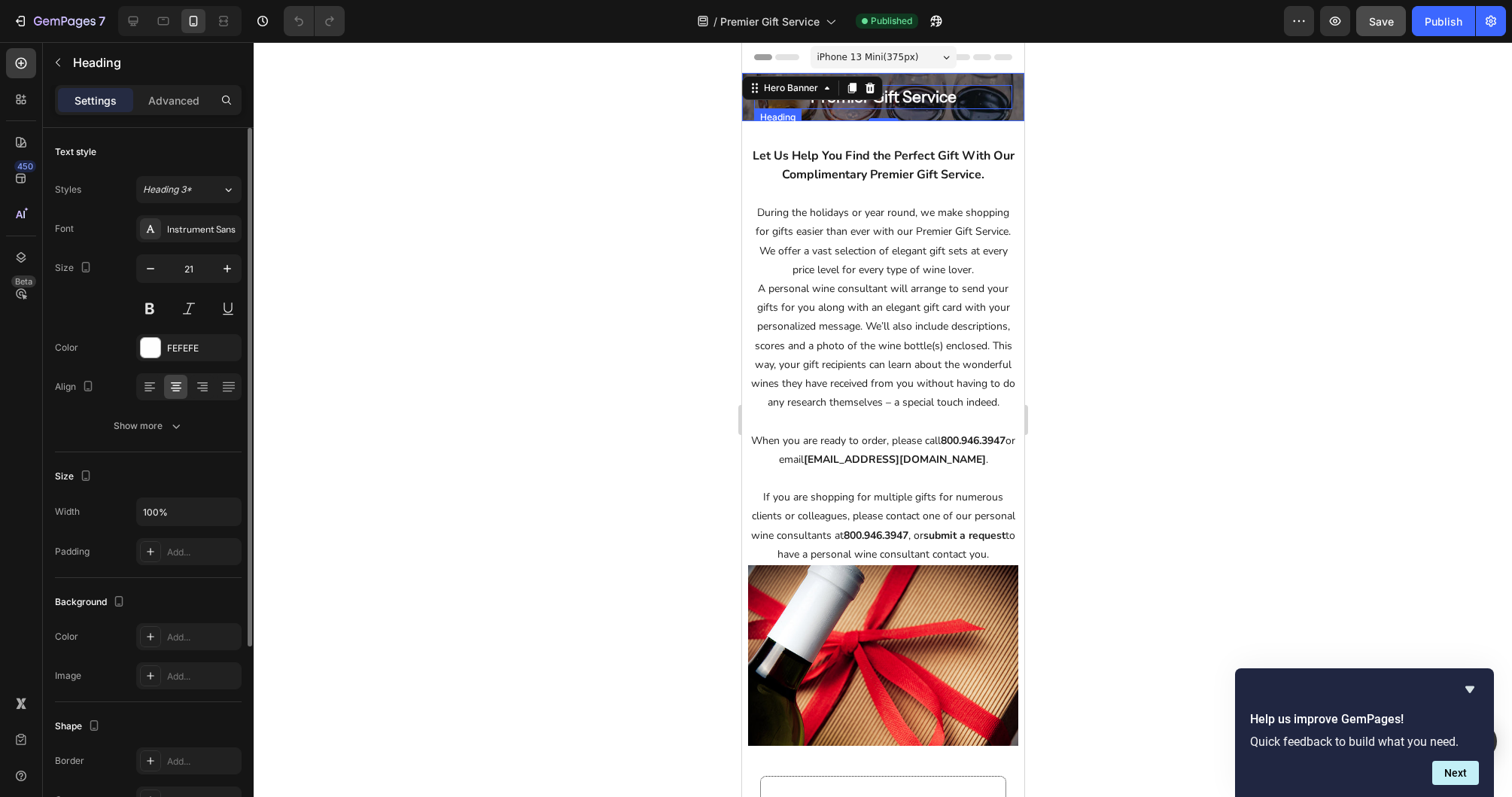
click at [947, 101] on h2 "Premier Gift Service" at bounding box center [882, 96] width 258 height 24
click at [229, 262] on icon "button" at bounding box center [228, 269] width 15 height 15
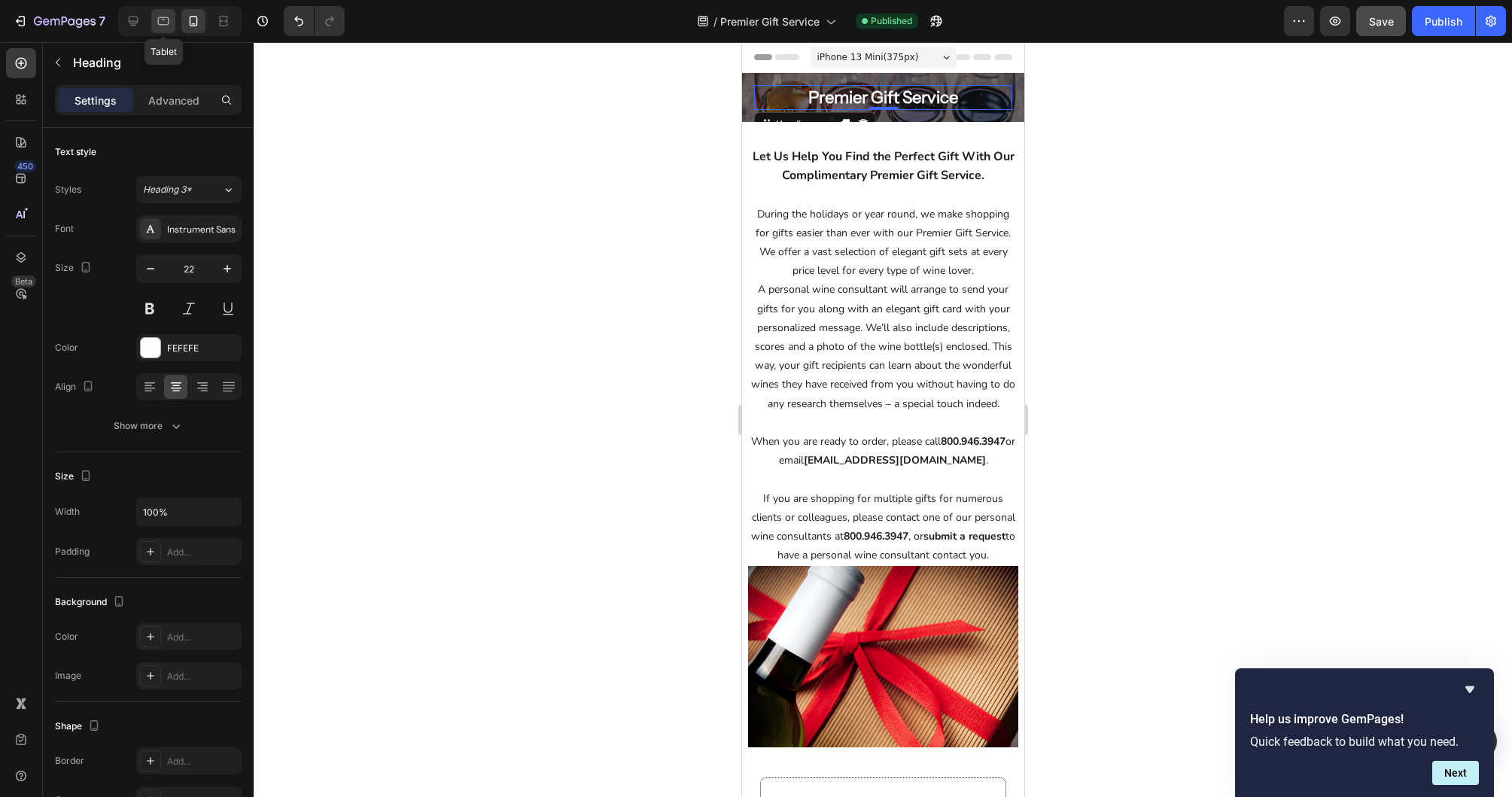
click at [167, 24] on icon at bounding box center [164, 21] width 12 height 9
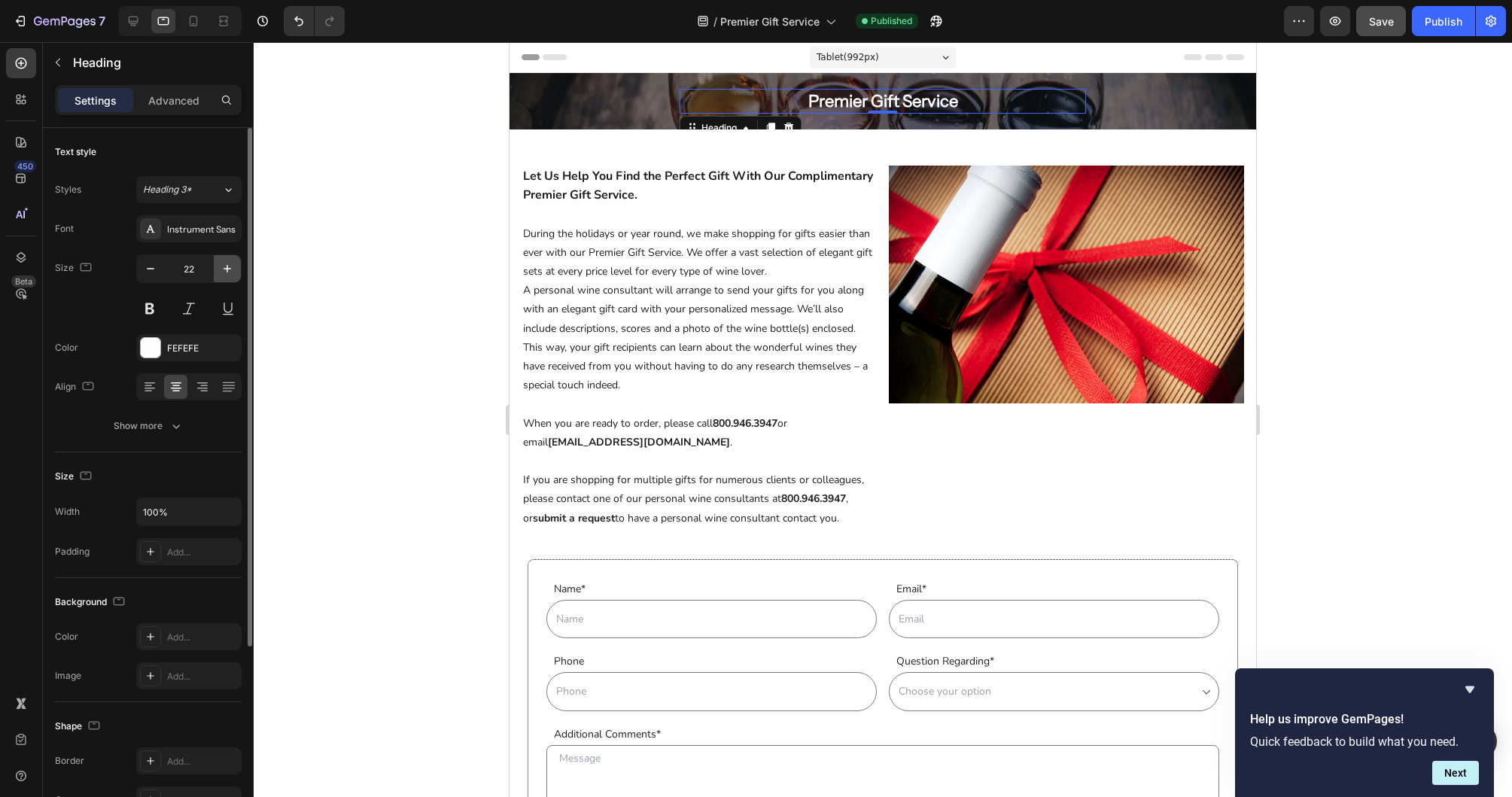
click at [229, 272] on icon "button" at bounding box center [228, 269] width 15 height 15
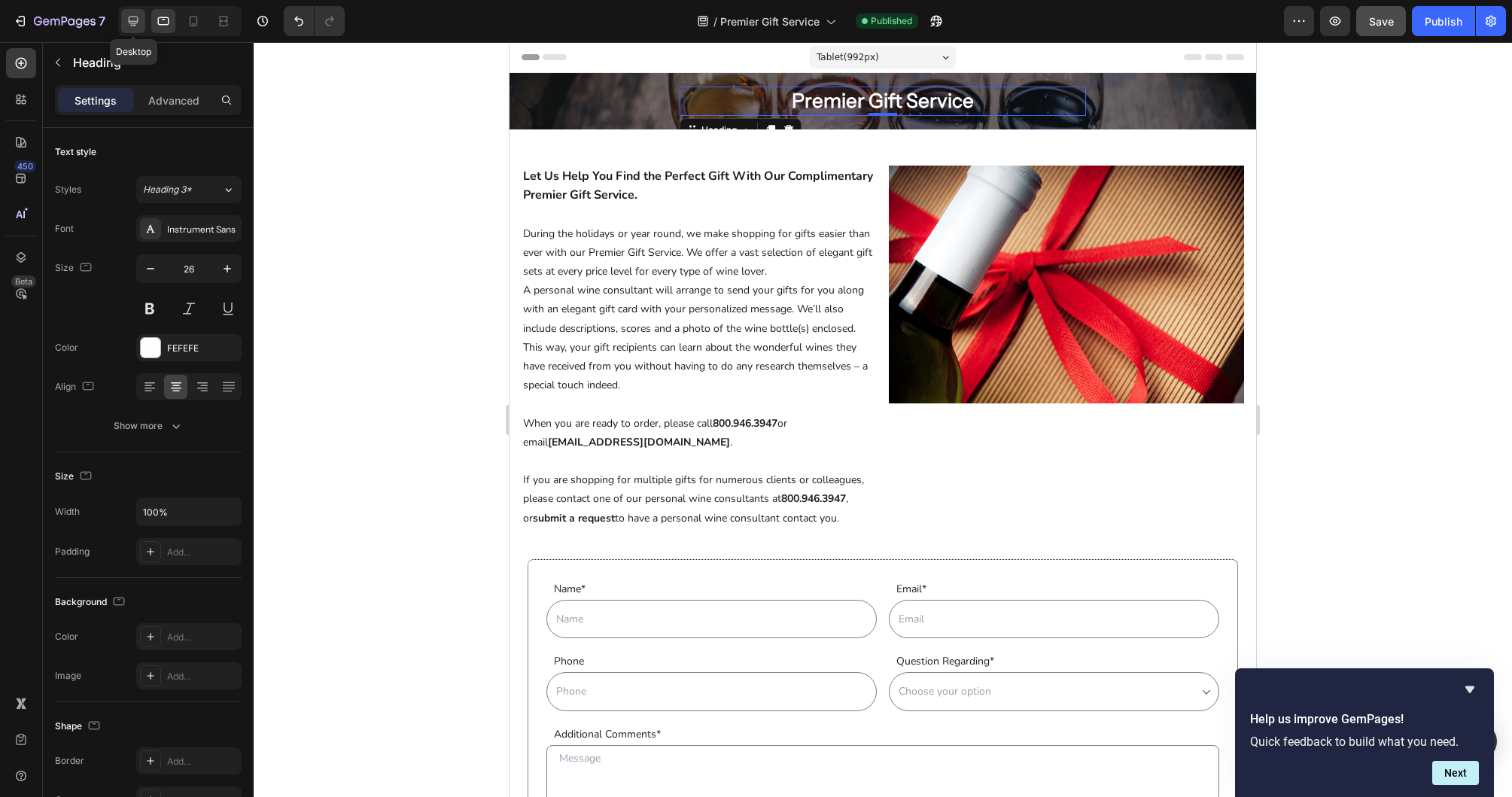
click at [130, 25] on icon at bounding box center [133, 21] width 10 height 10
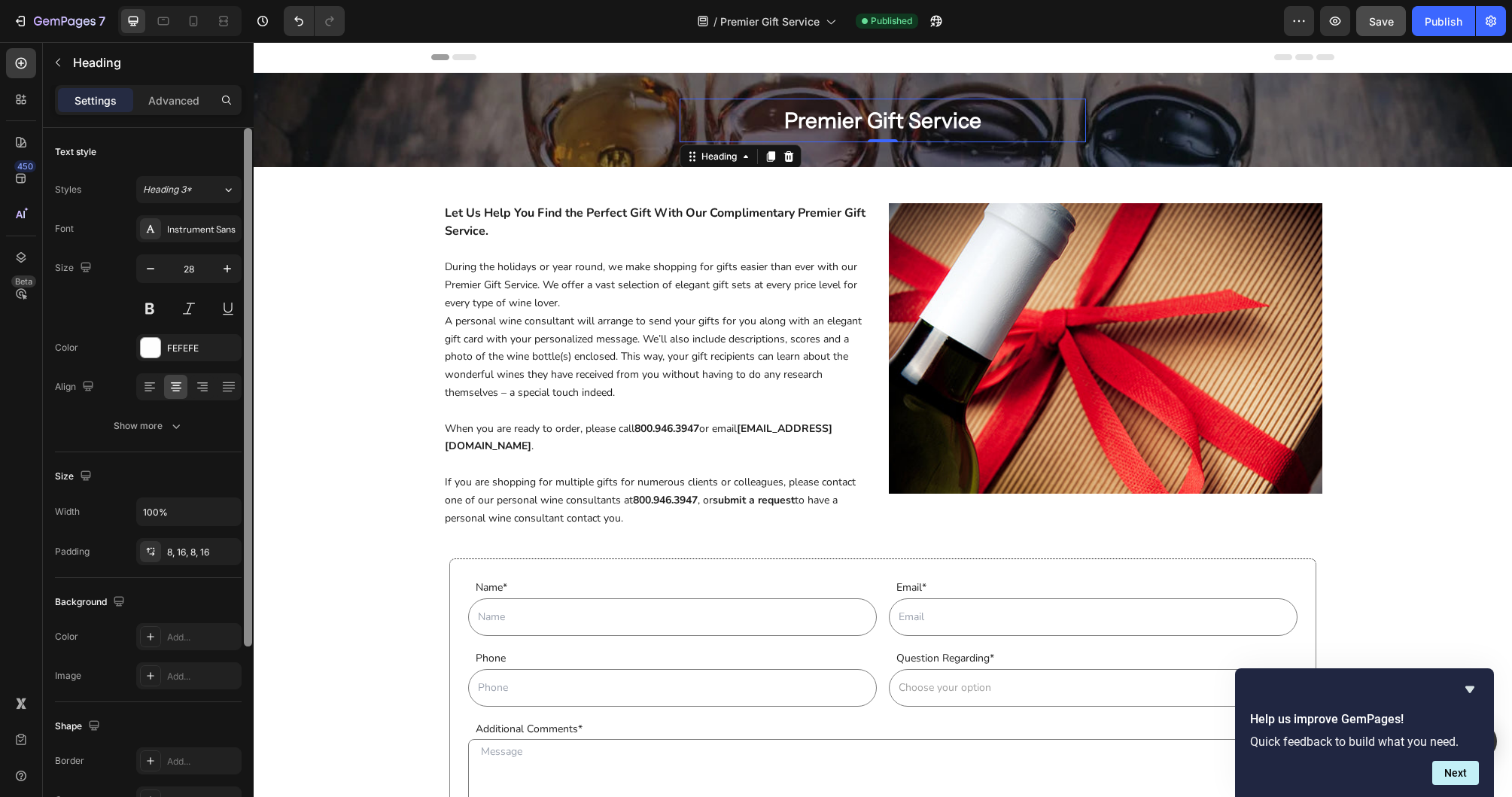
scroll to position [3, 0]
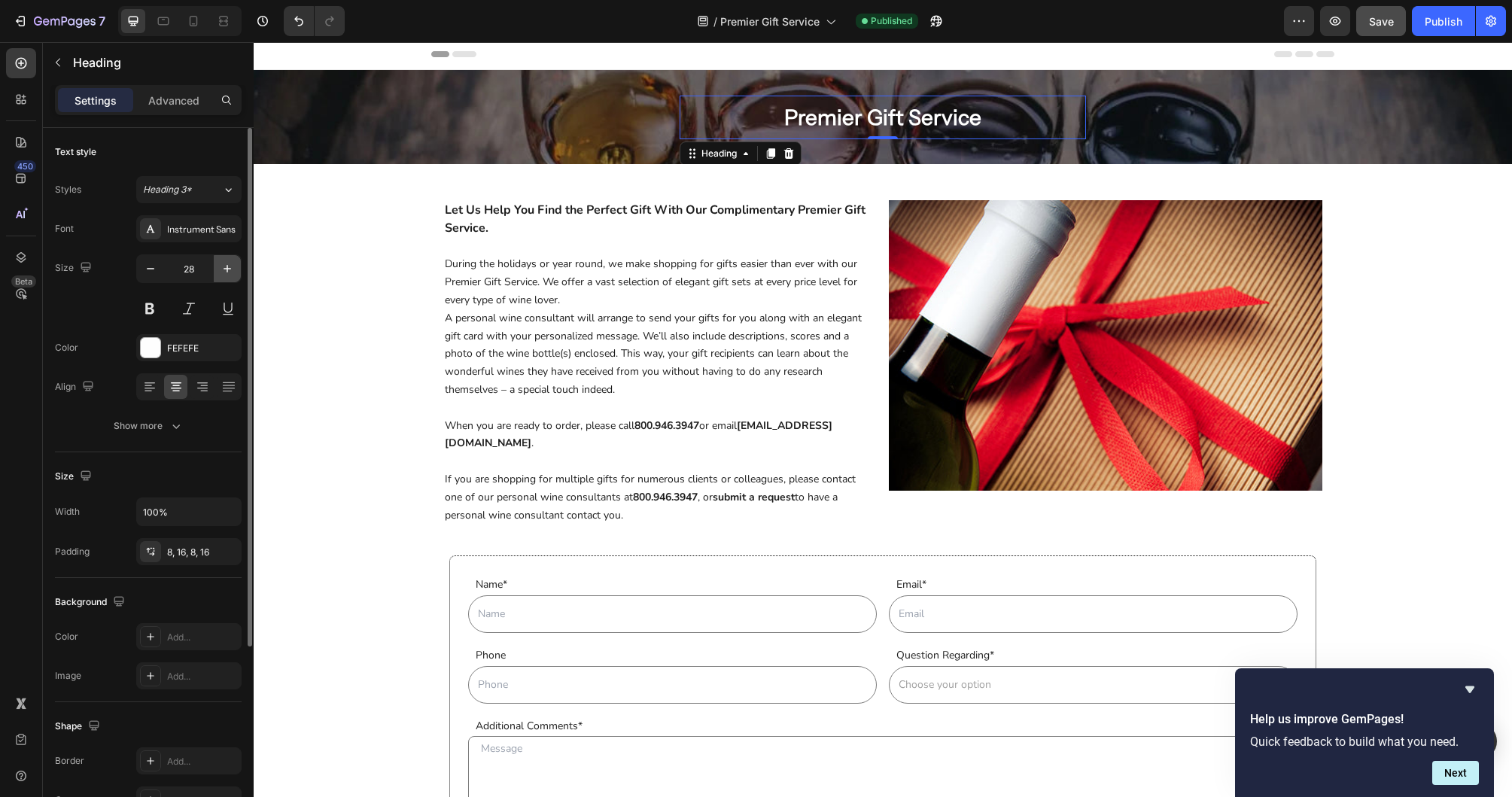
click at [226, 266] on icon "button" at bounding box center [228, 269] width 15 height 15
type input "32"
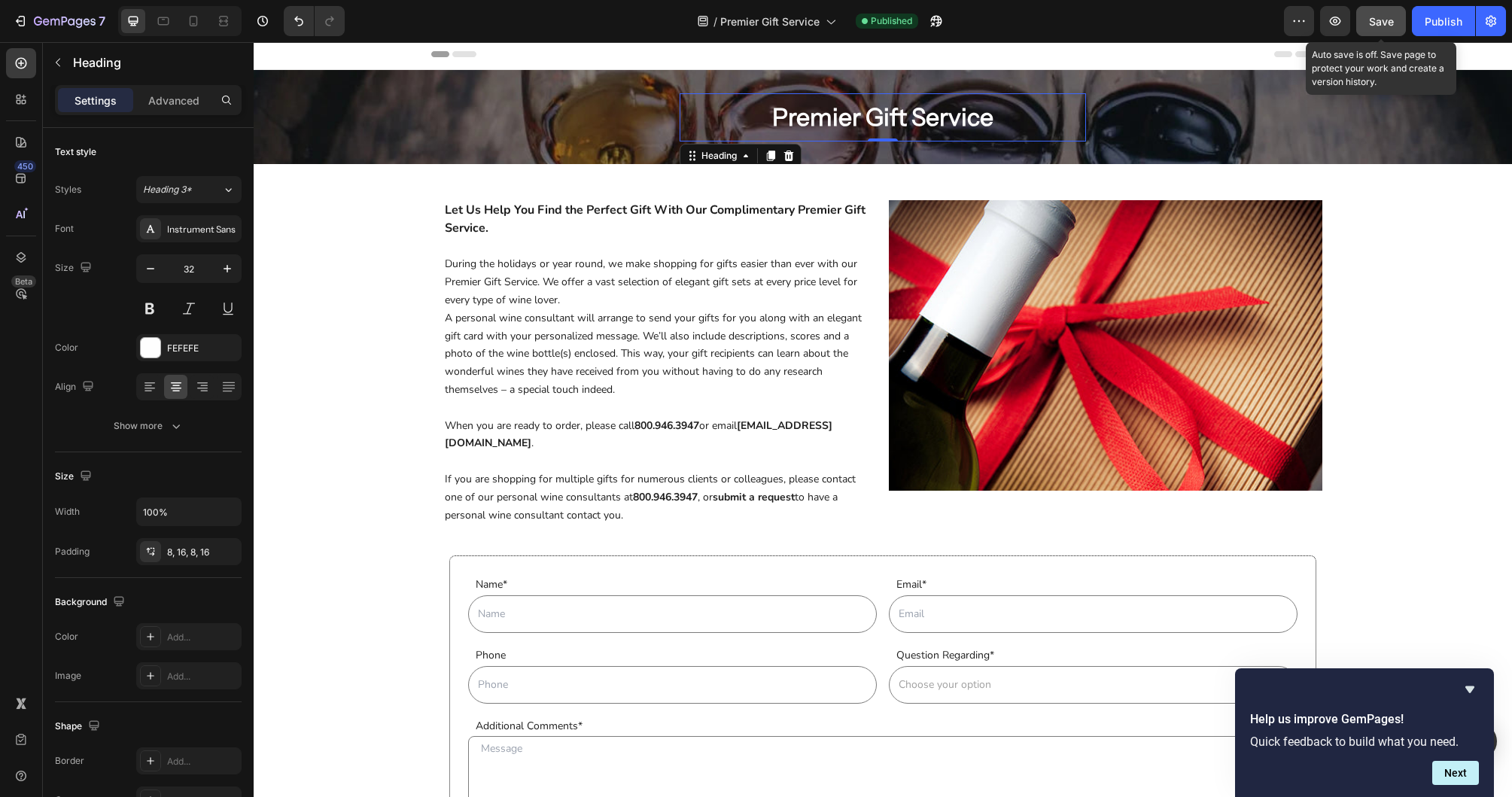
click at [1391, 17] on span "Save" at bounding box center [1382, 21] width 25 height 13
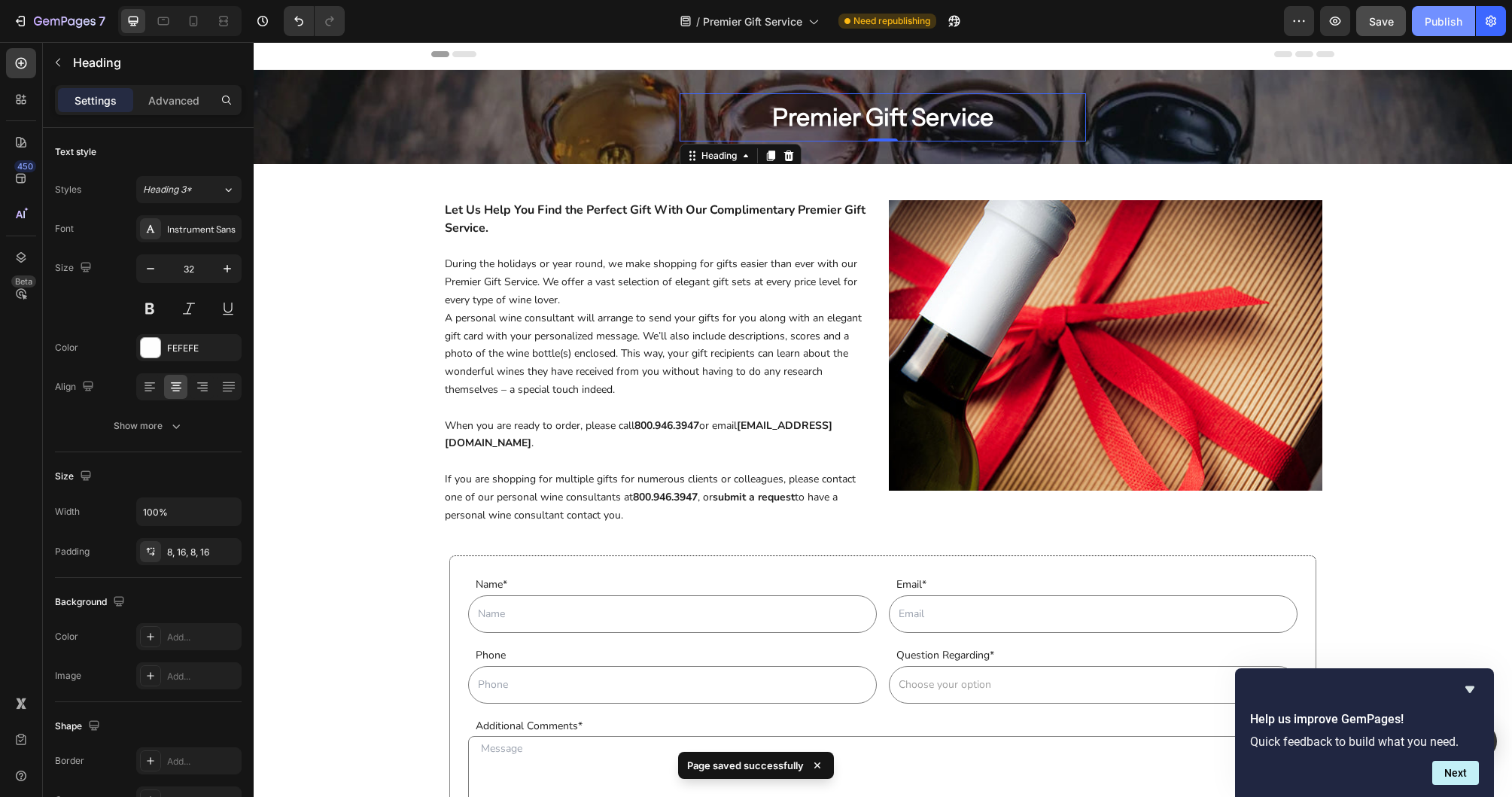
click at [1444, 29] on button "Publish" at bounding box center [1444, 20] width 64 height 30
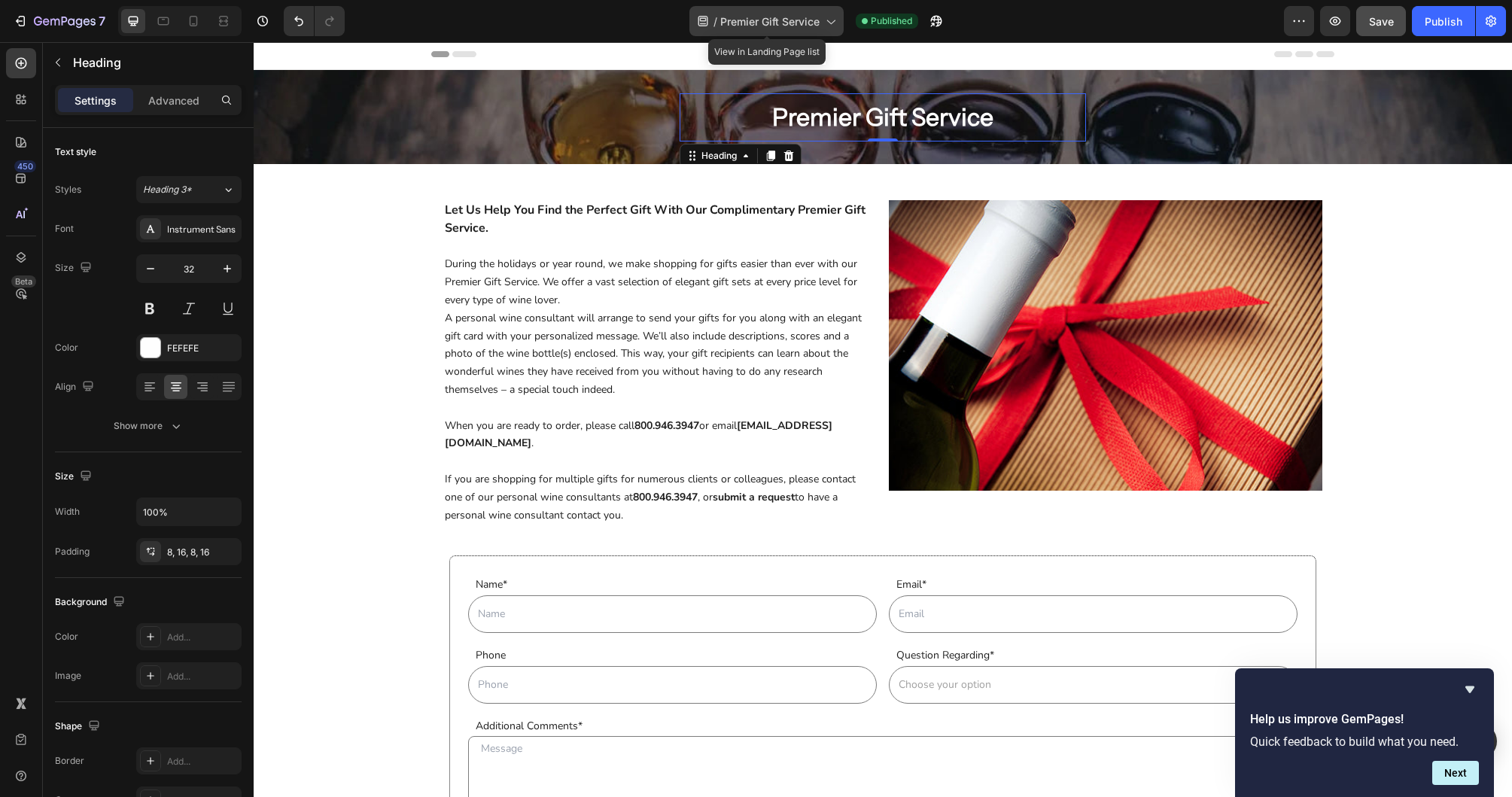
click at [746, 21] on span "Premier Gift Service" at bounding box center [770, 21] width 99 height 15
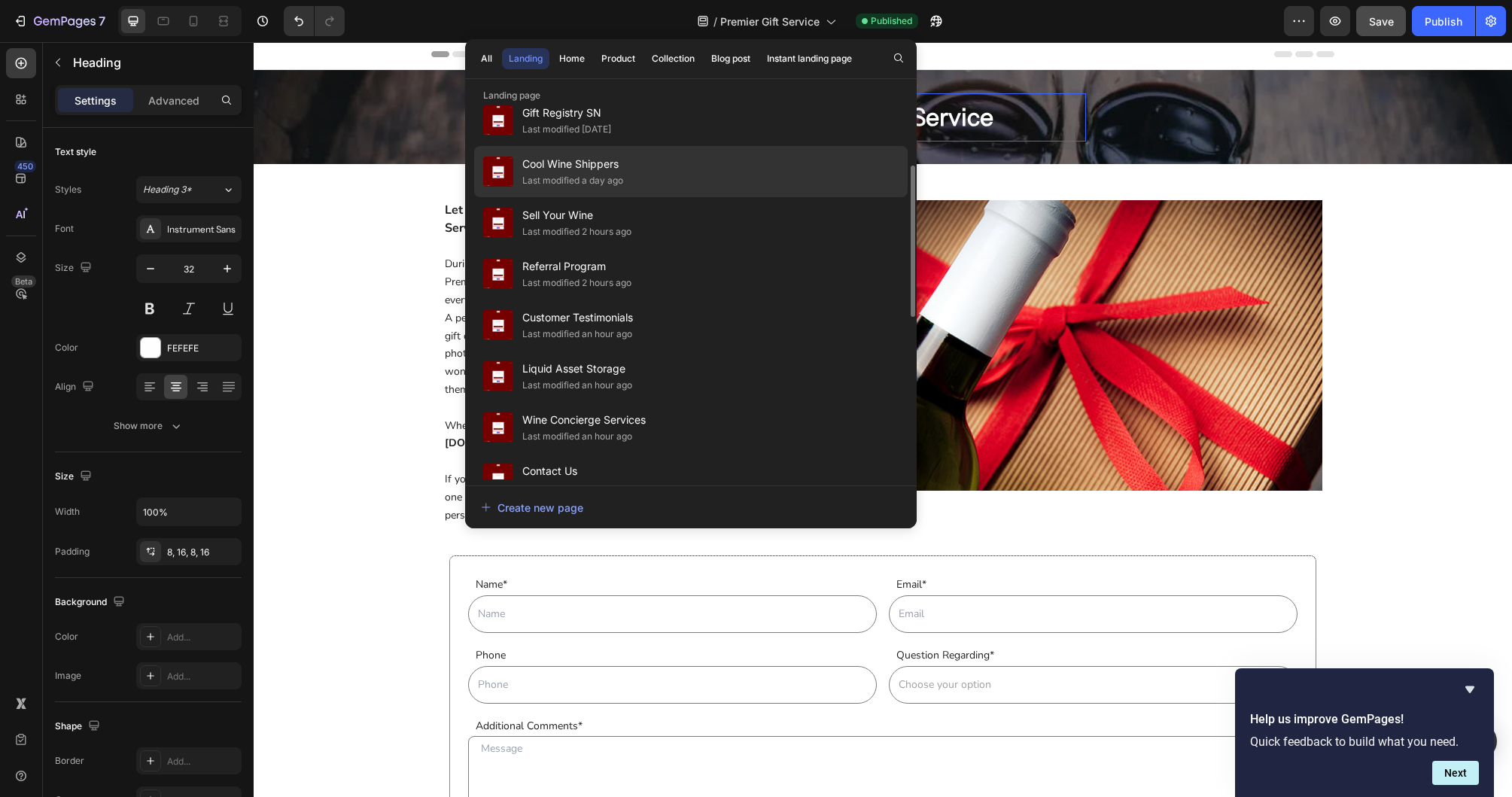
scroll to position [160, 0]
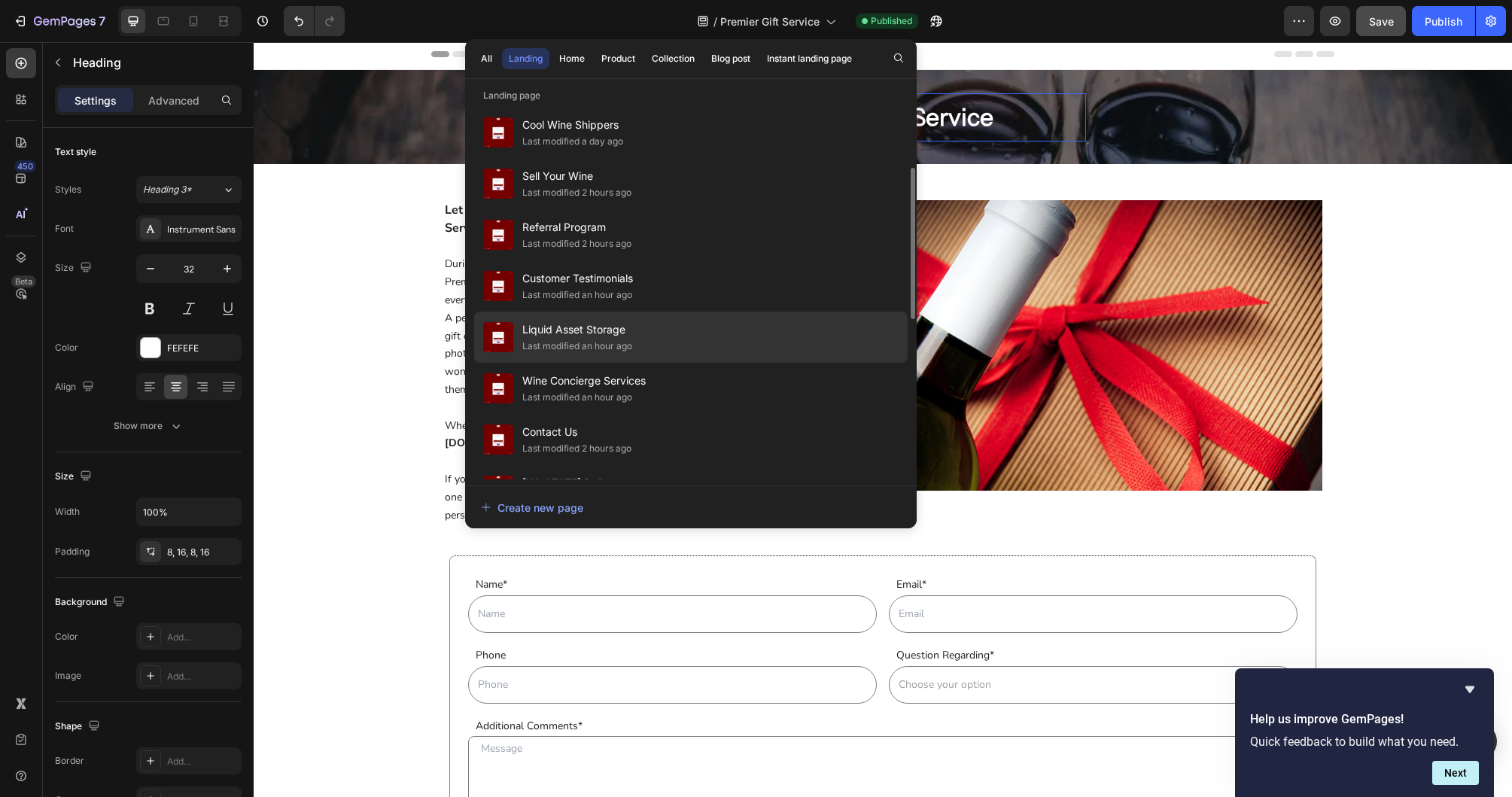
click at [633, 323] on span "Liquid Asset Storage" at bounding box center [578, 330] width 110 height 18
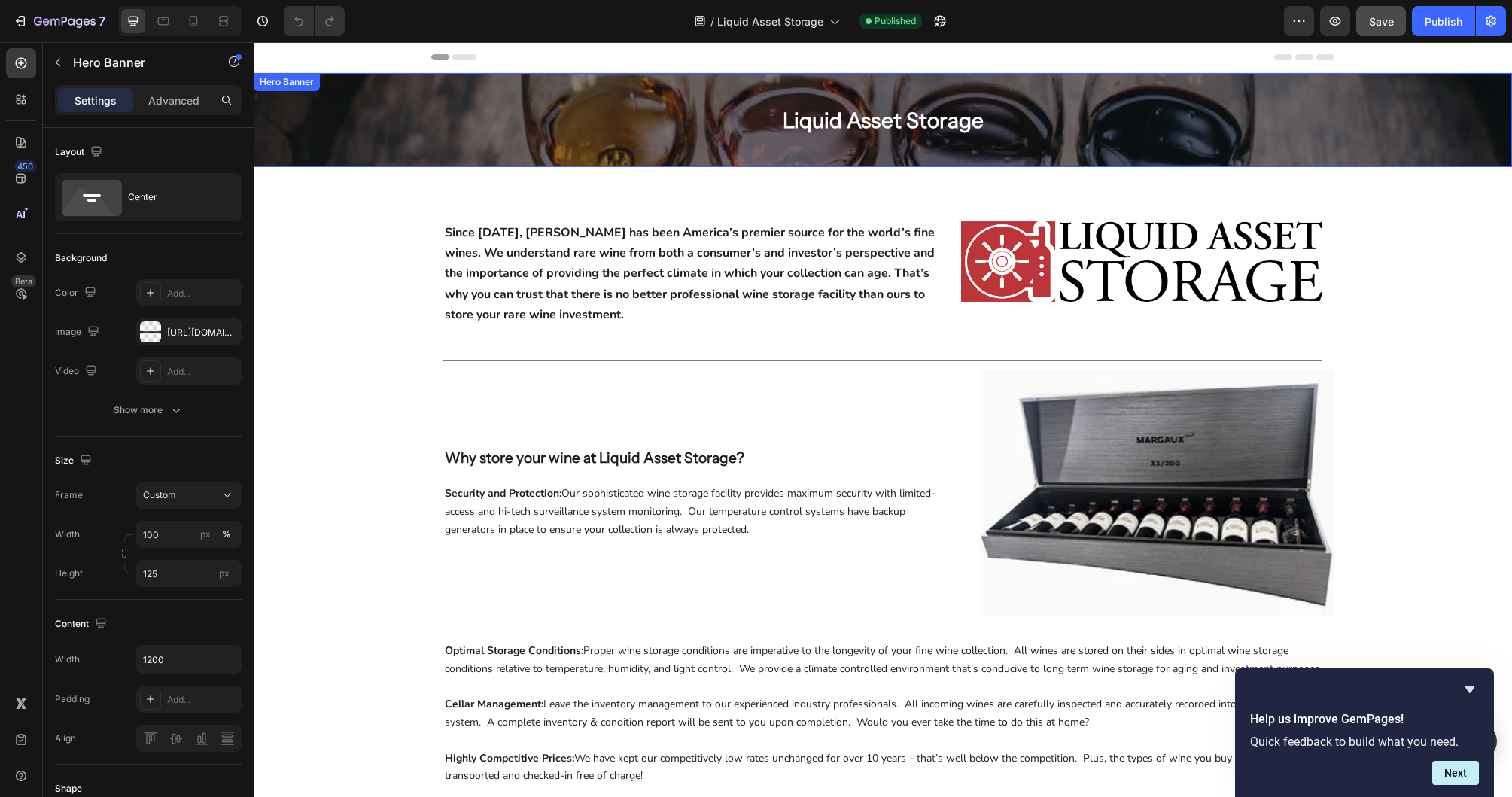
click at [519, 143] on div "Overlay" at bounding box center [882, 120] width 1258 height 94
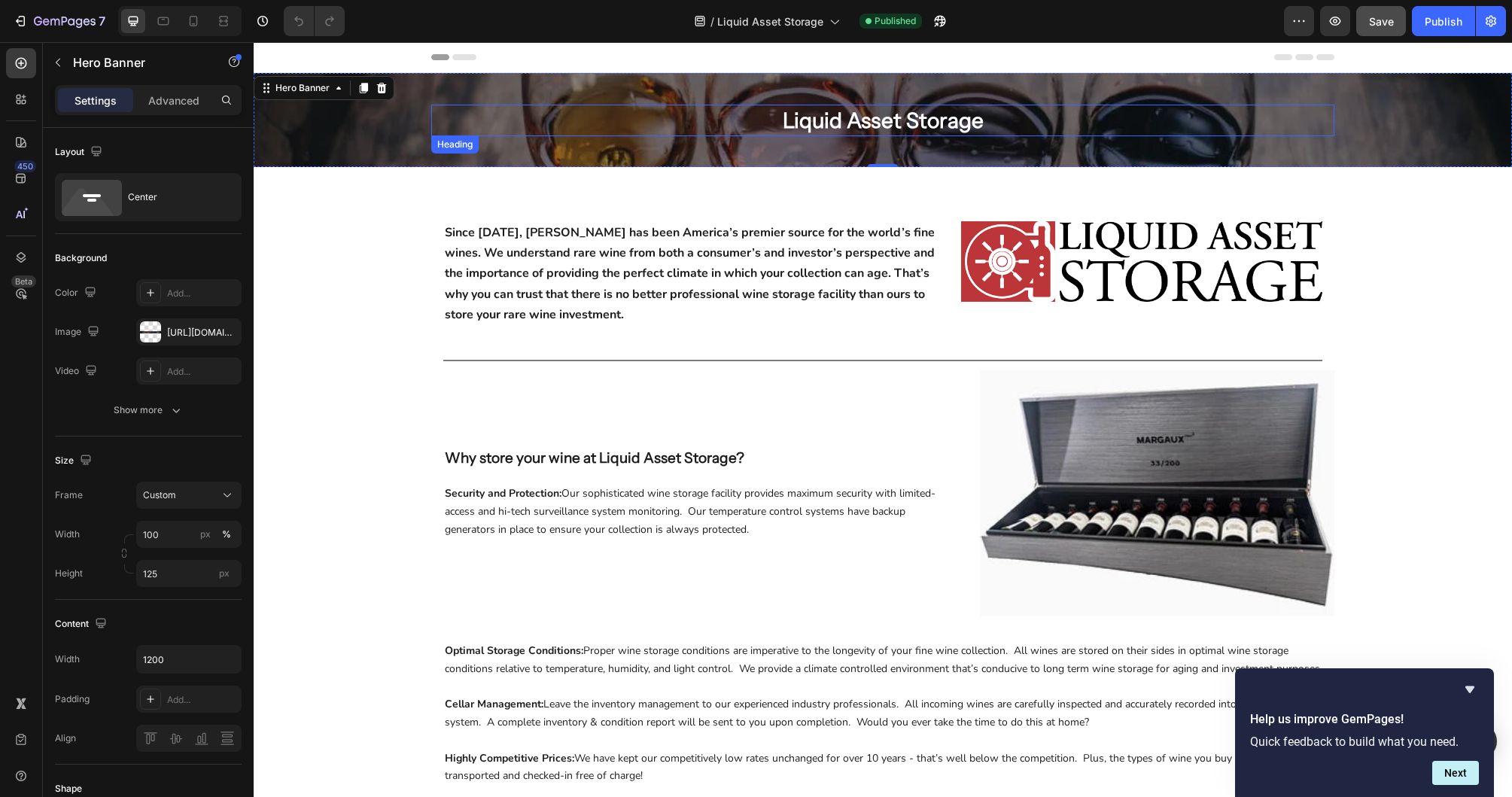
click at [931, 116] on h2 "Liquid Asset Storage" at bounding box center [883, 120] width 201 height 32
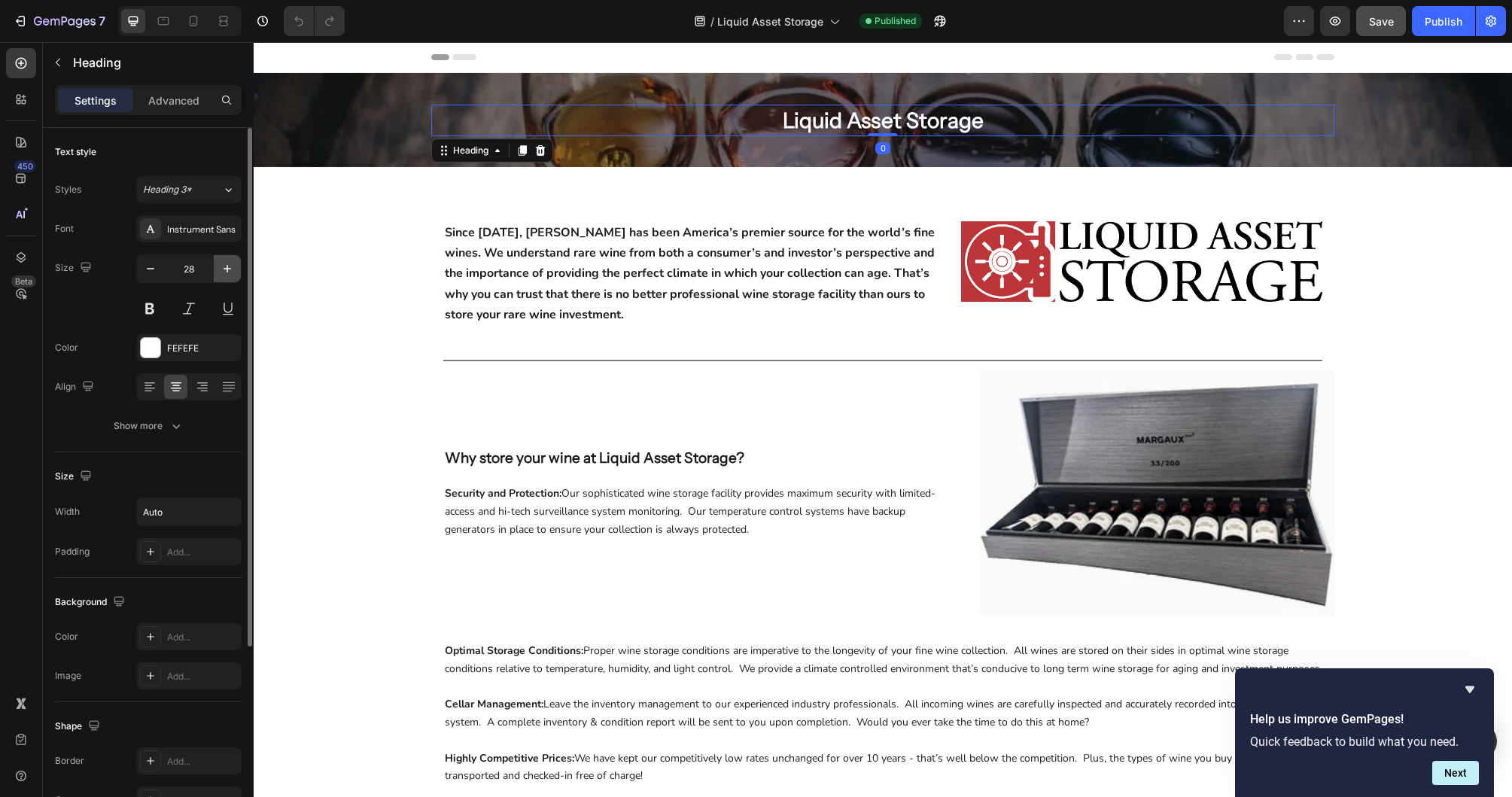
click at [238, 274] on button "button" at bounding box center [228, 269] width 27 height 27
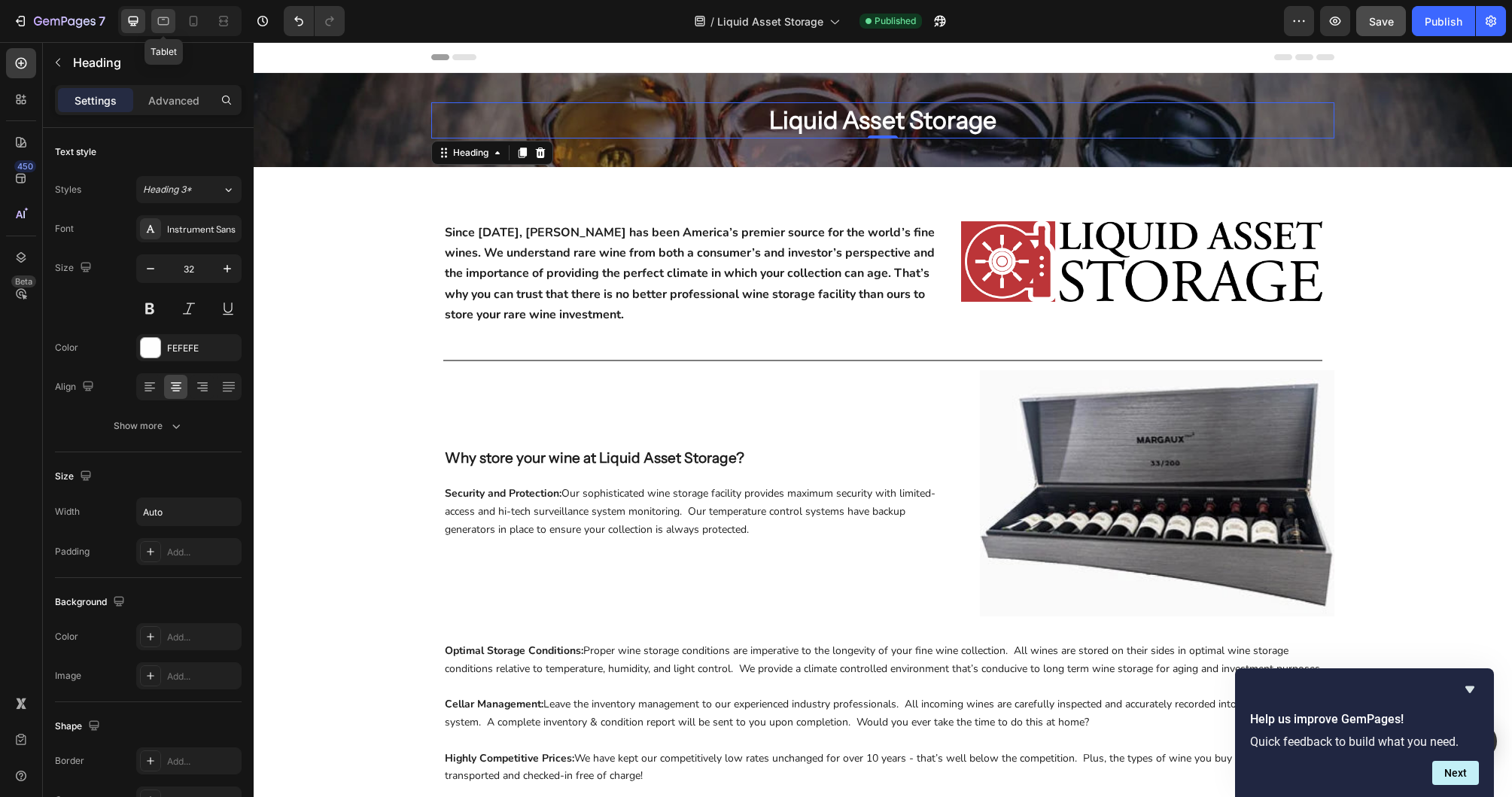
click at [164, 12] on div at bounding box center [163, 20] width 24 height 24
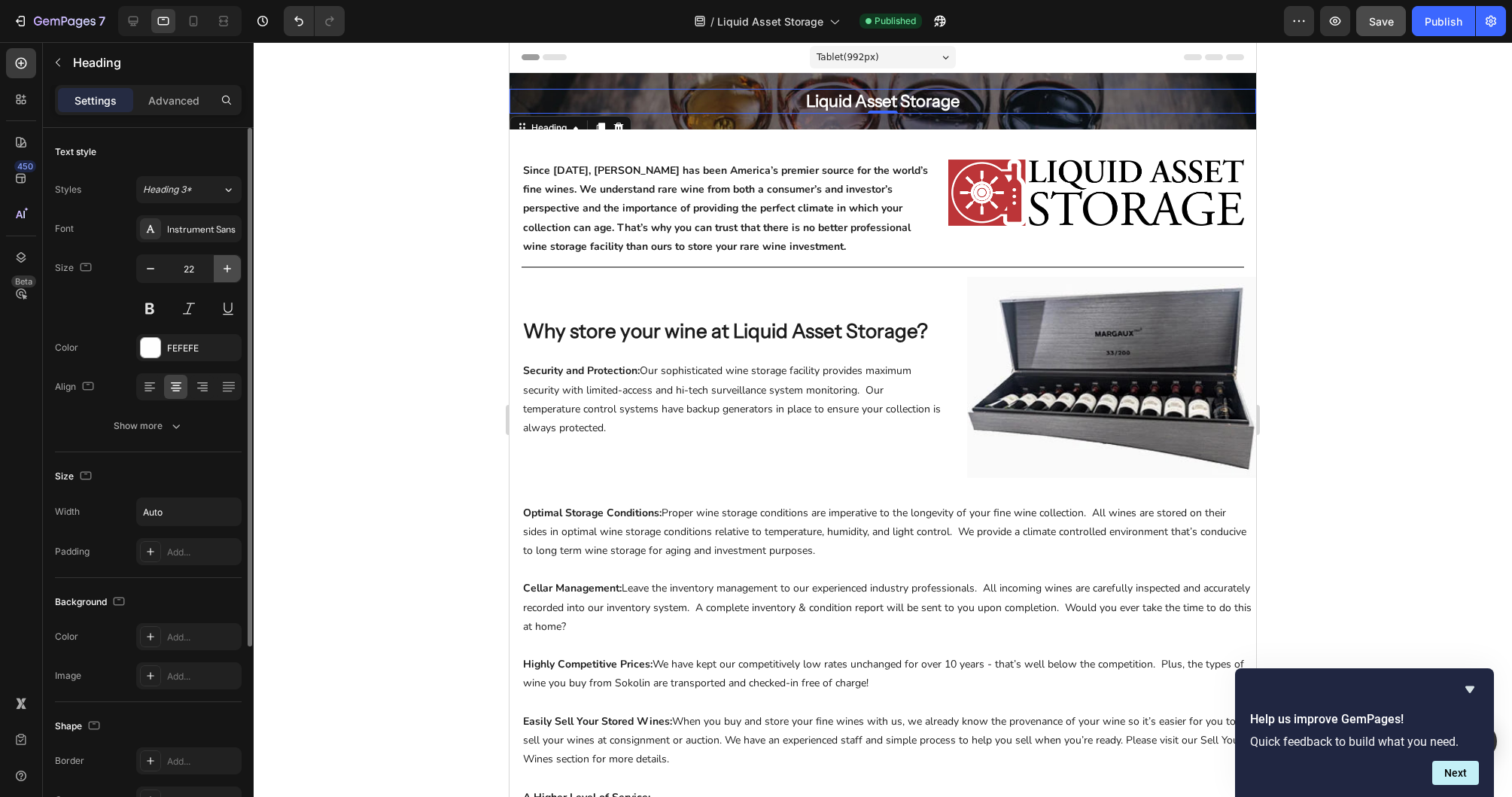
click at [230, 270] on icon "button" at bounding box center [228, 269] width 15 height 15
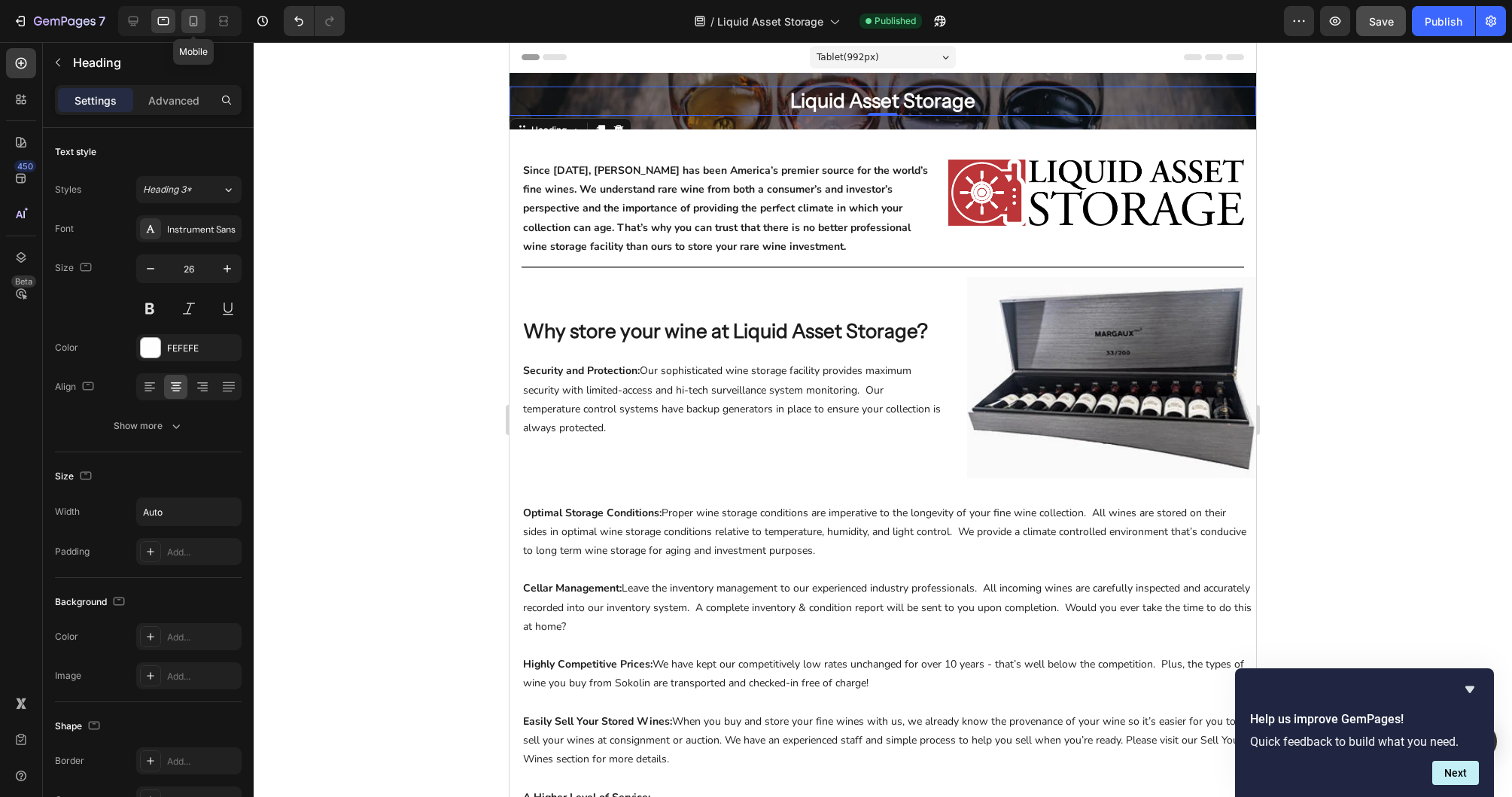
click at [198, 25] on icon at bounding box center [194, 21] width 15 height 15
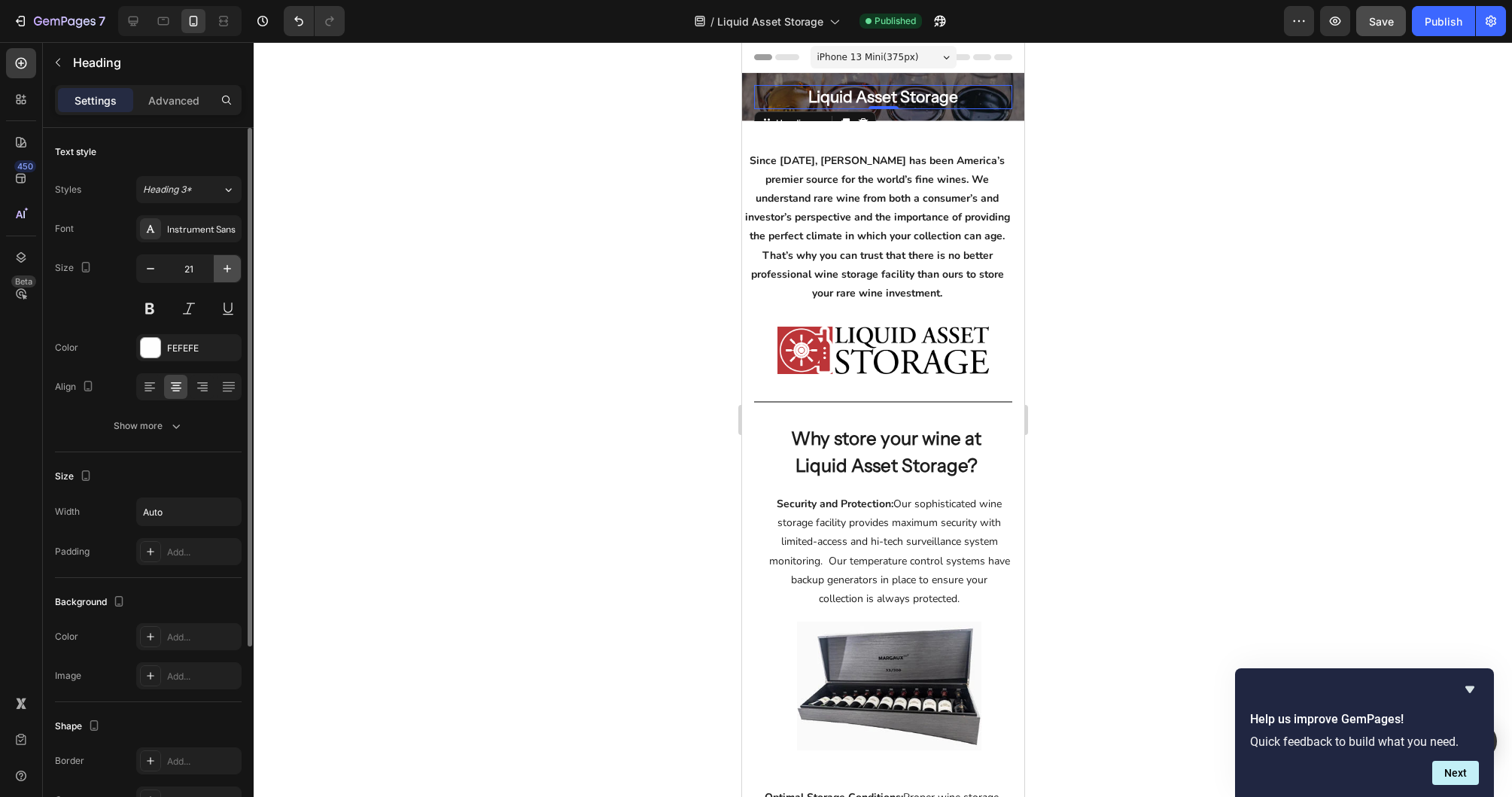
click at [229, 268] on icon "button" at bounding box center [228, 269] width 8 height 8
type input "22"
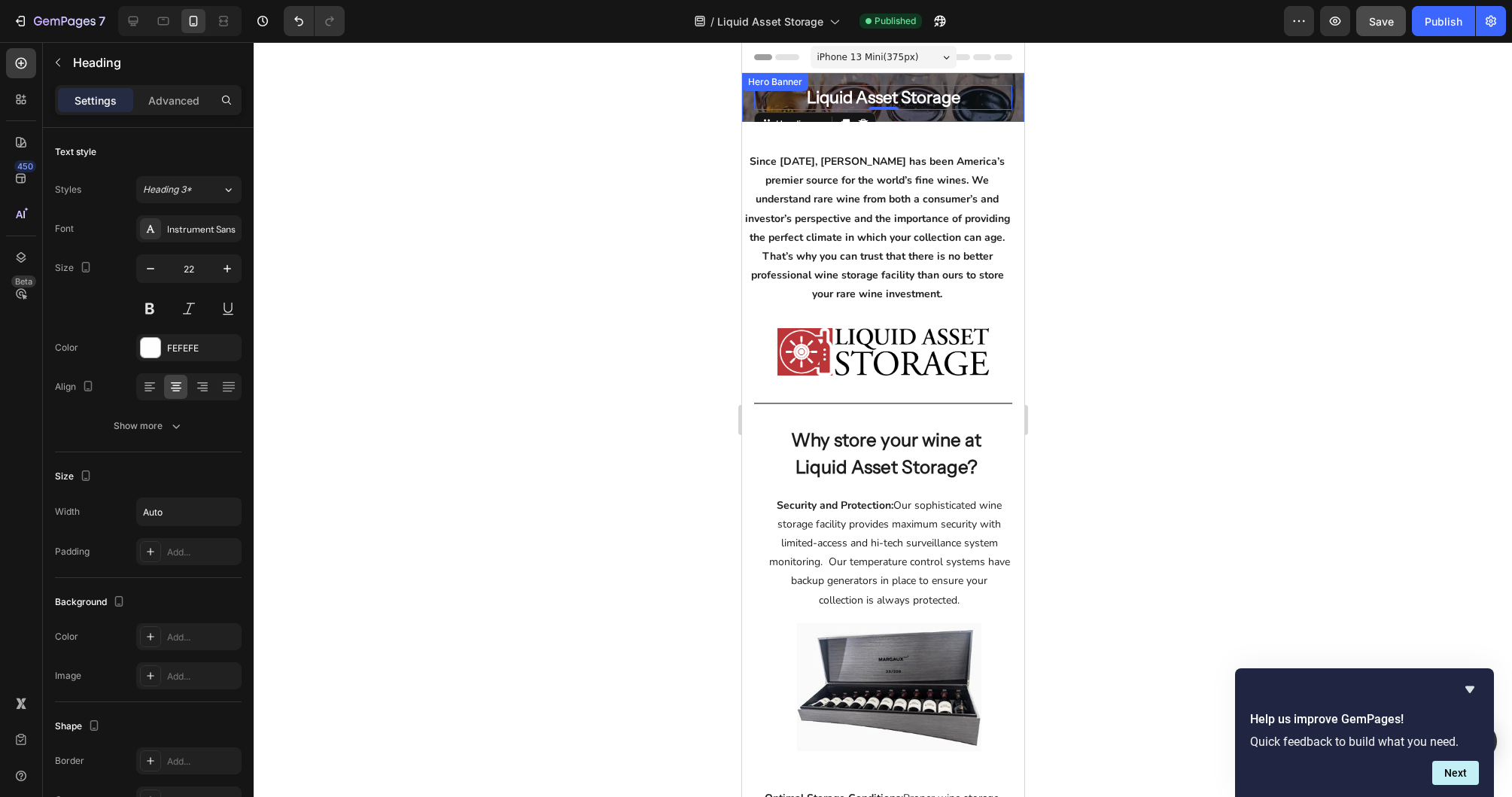
click at [1016, 114] on div "Liquid Asset Storage Heading 0" at bounding box center [882, 97] width 283 height 49
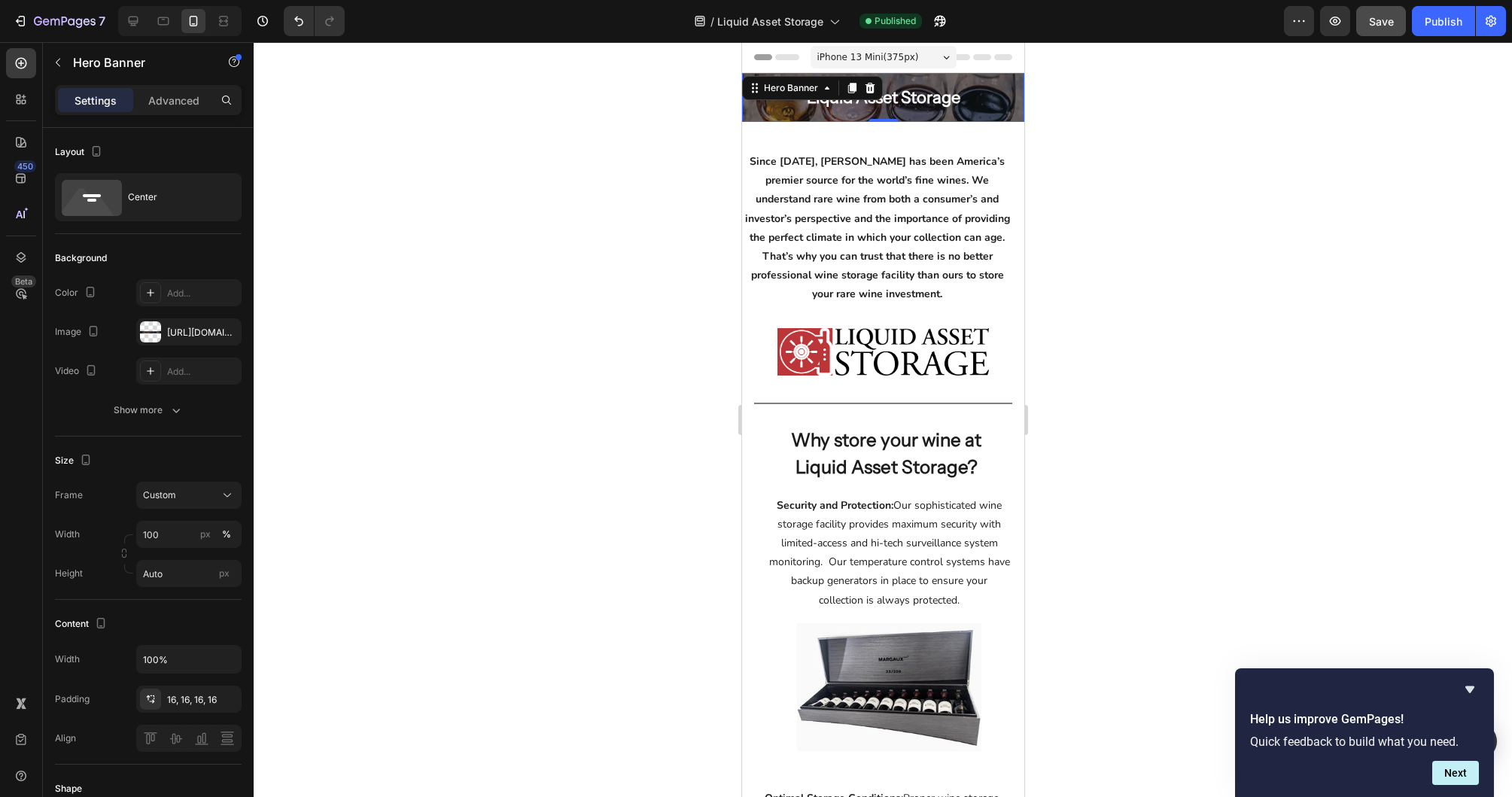
click at [1137, 152] on div at bounding box center [882, 419] width 1258 height 755
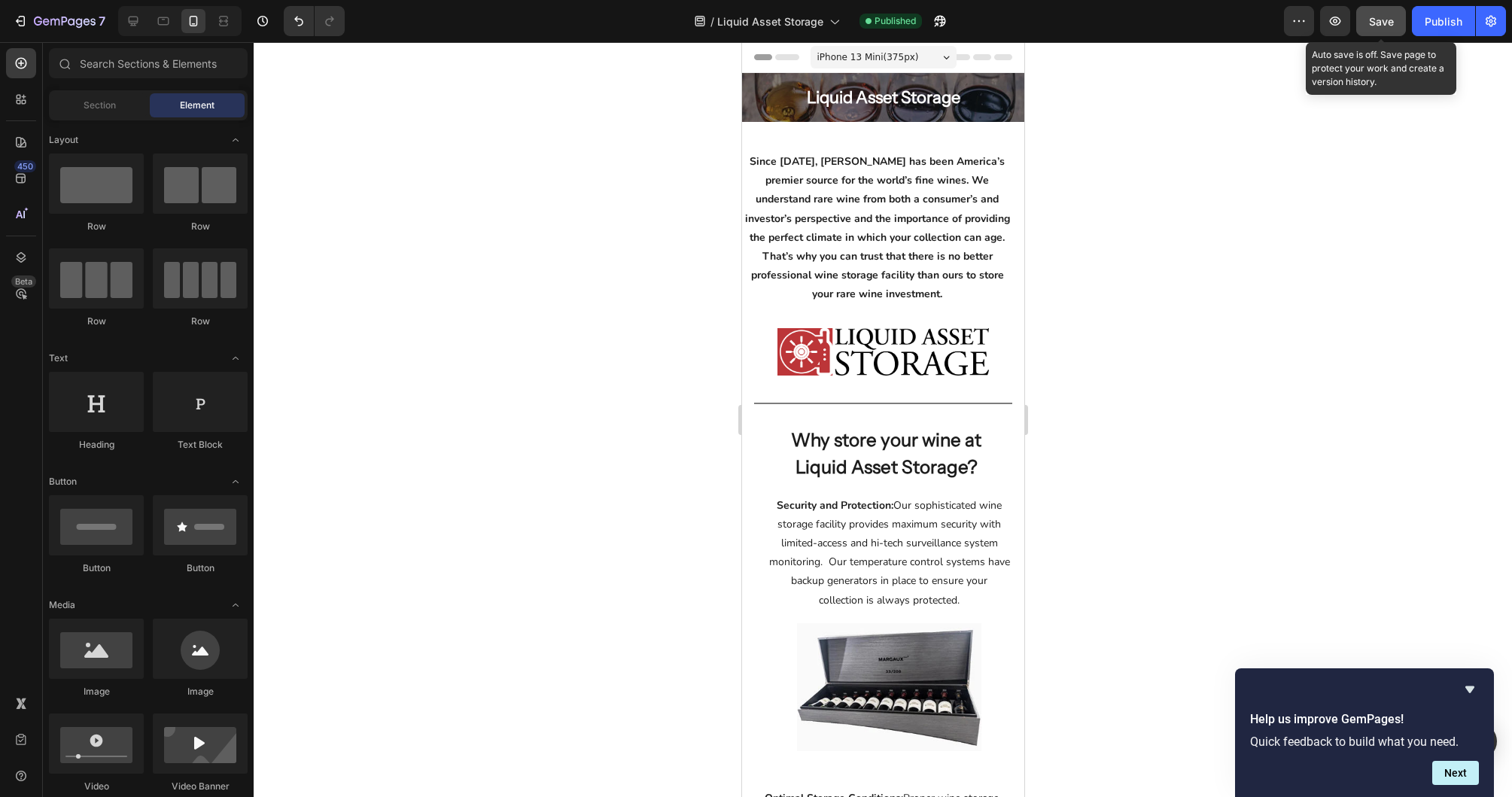
click at [1373, 24] on span "Save" at bounding box center [1382, 21] width 25 height 13
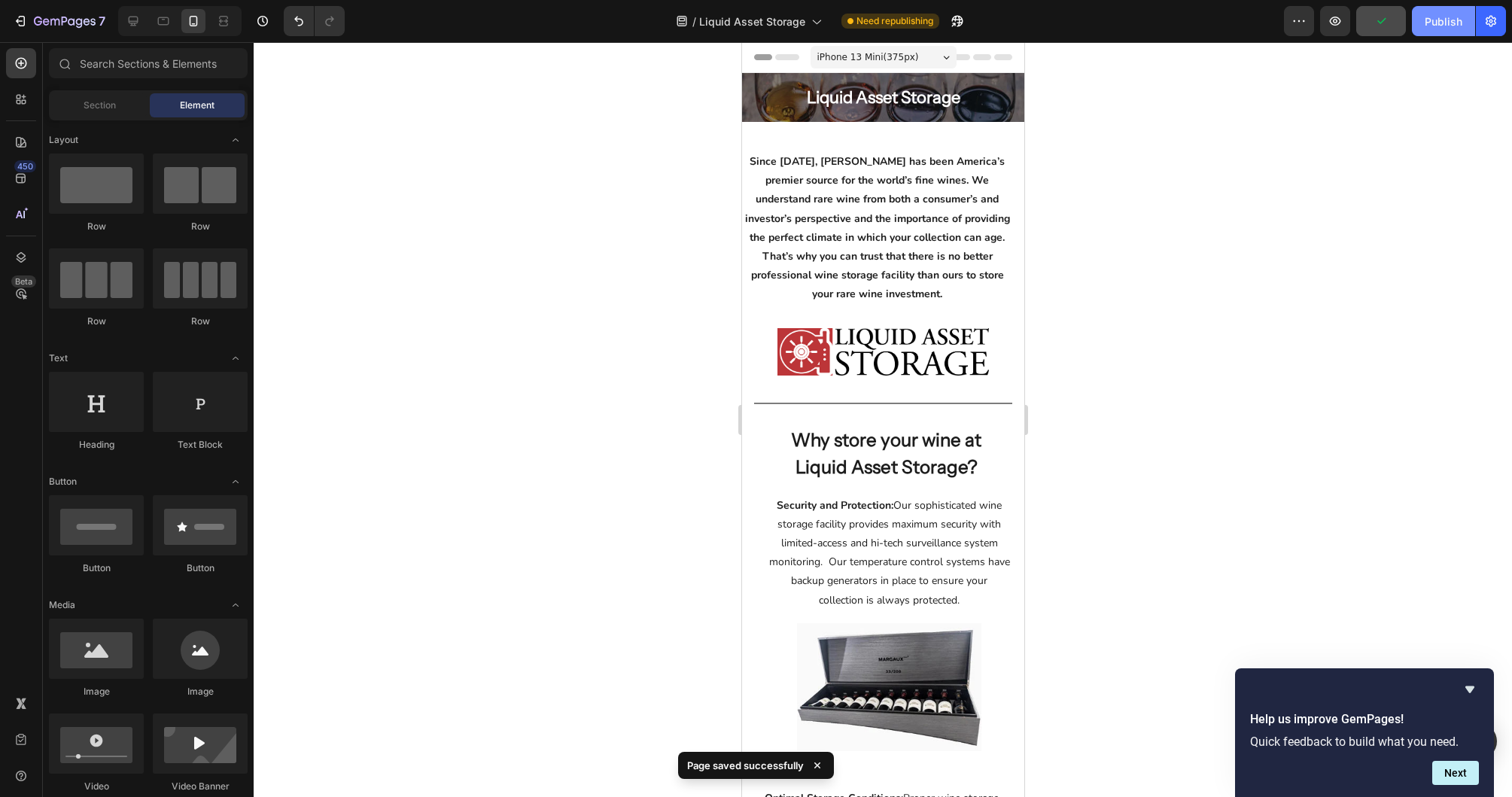
click at [1465, 25] on button "Publish" at bounding box center [1444, 20] width 64 height 30
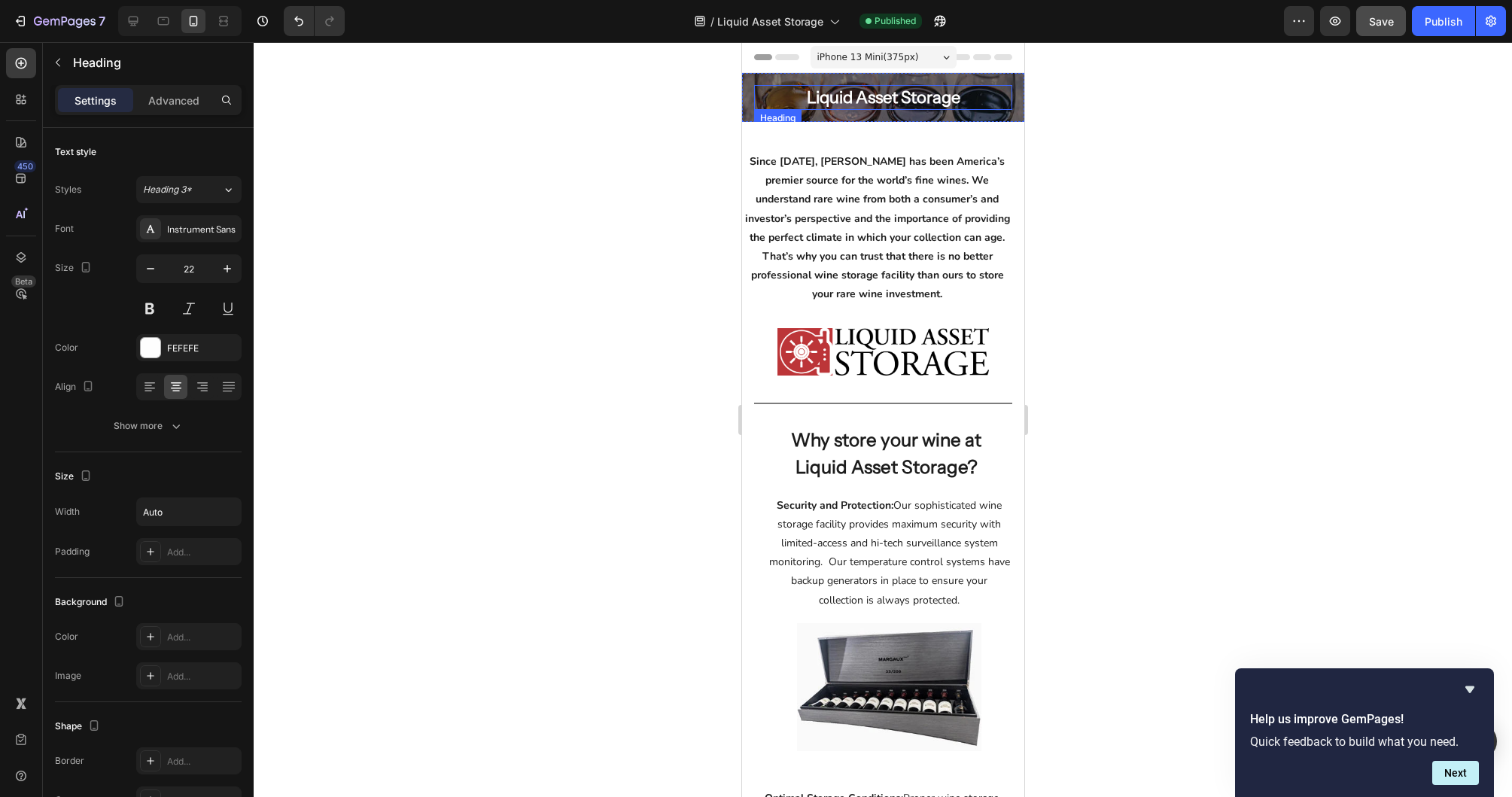
click at [773, 101] on div "Liquid Asset Storage" at bounding box center [882, 97] width 258 height 25
click at [794, 119] on div "Heading" at bounding box center [793, 124] width 41 height 13
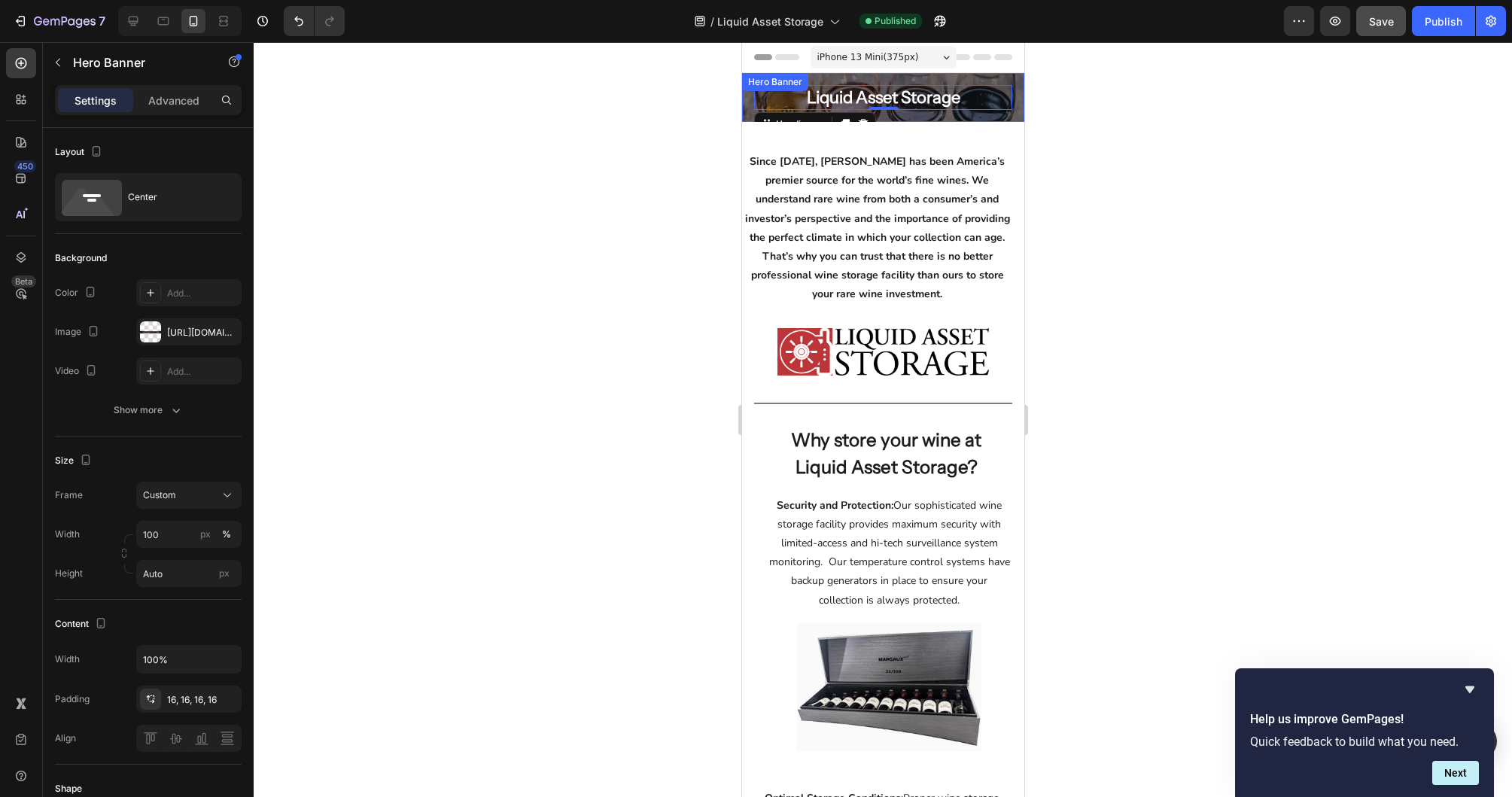
click at [746, 115] on div "Liquid Asset Storage Heading Hero Banner Row 1 col Section 0" at bounding box center [882, 97] width 283 height 49
click at [810, 128] on div "Liquid Asset Storage Heading Hero Banner 0 Row" at bounding box center [882, 103] width 283 height 61
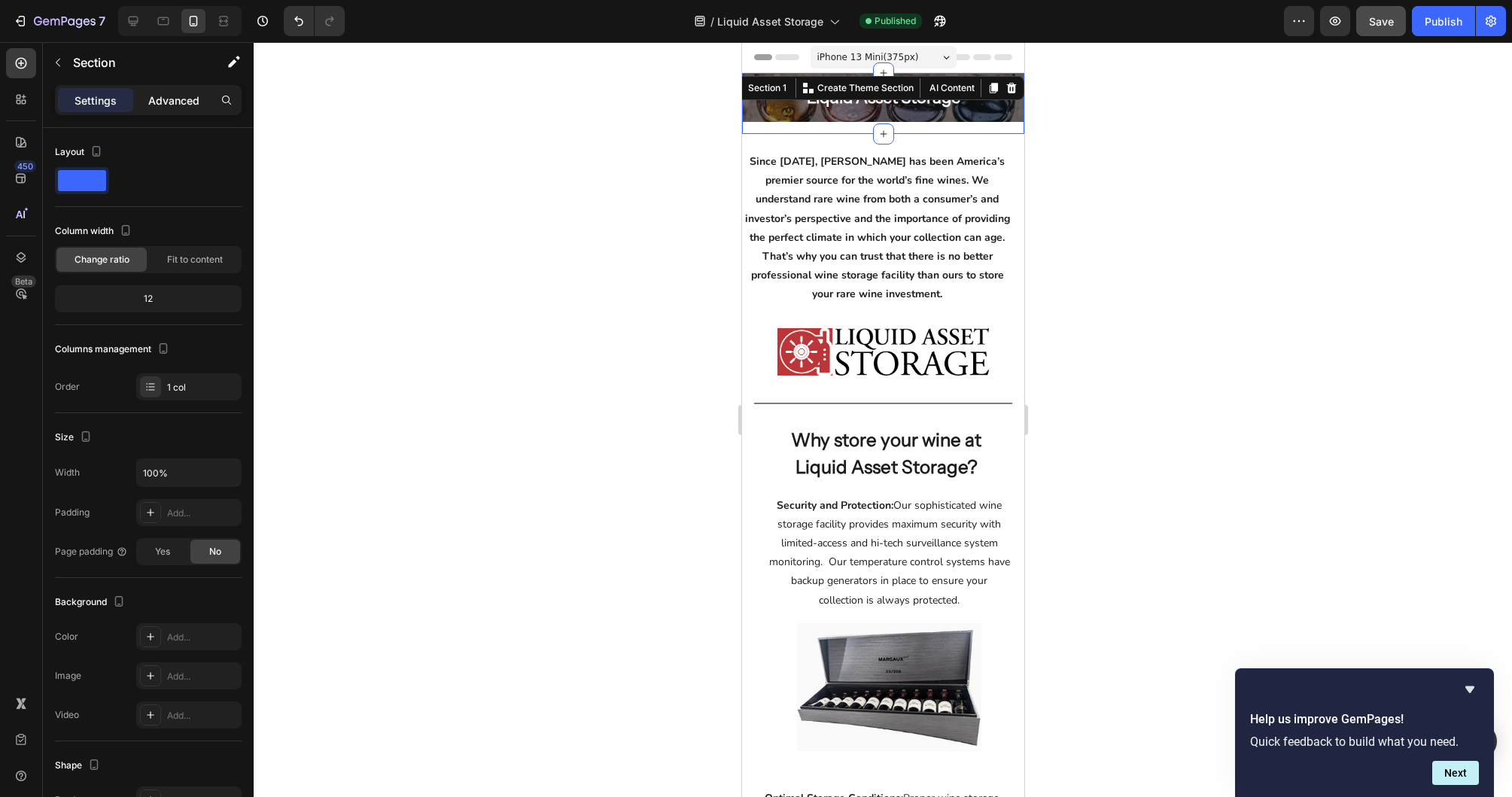
click at [176, 102] on p "Advanced" at bounding box center [174, 100] width 51 height 15
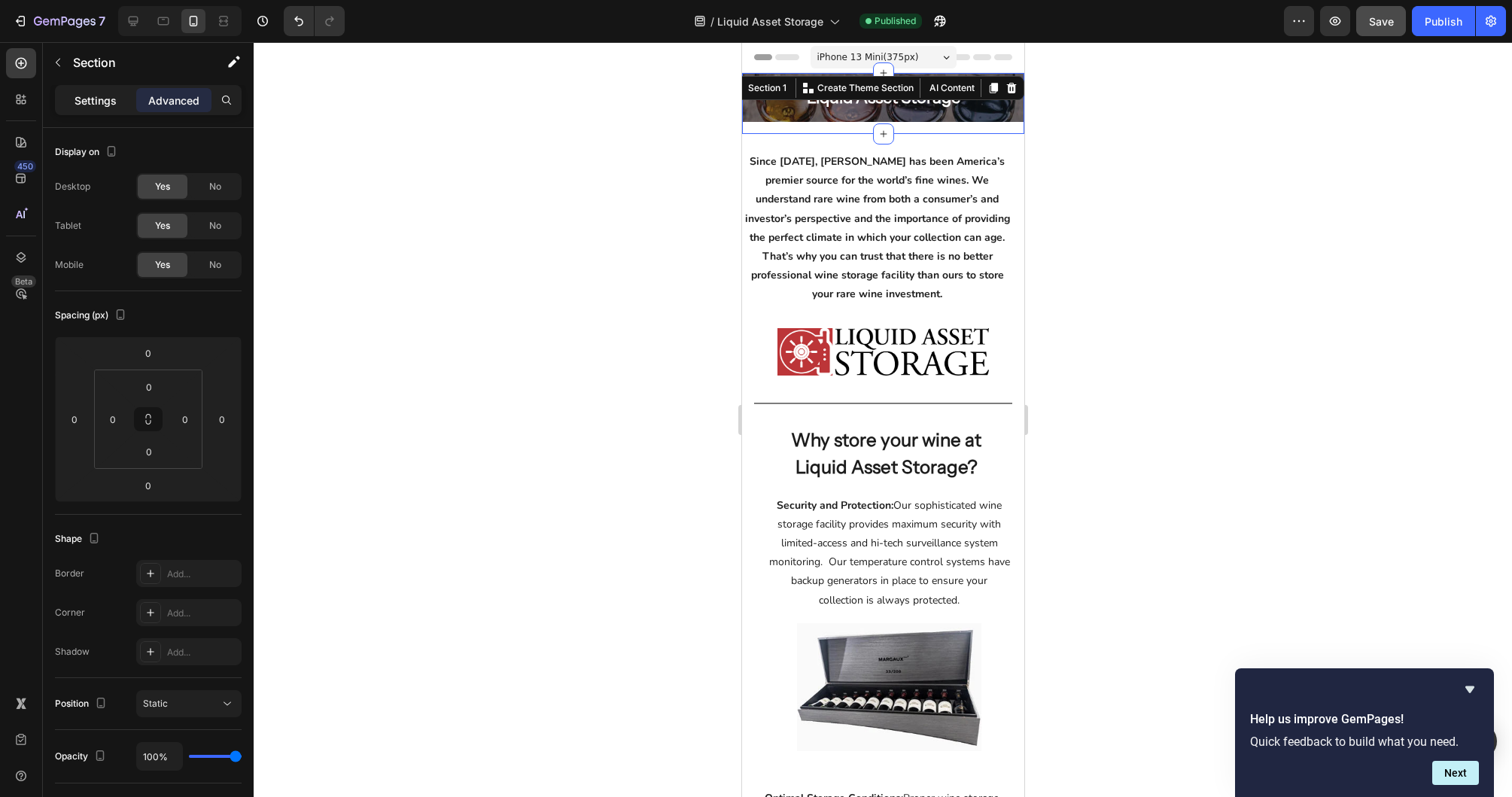
click at [106, 108] on p "Settings" at bounding box center [95, 100] width 42 height 15
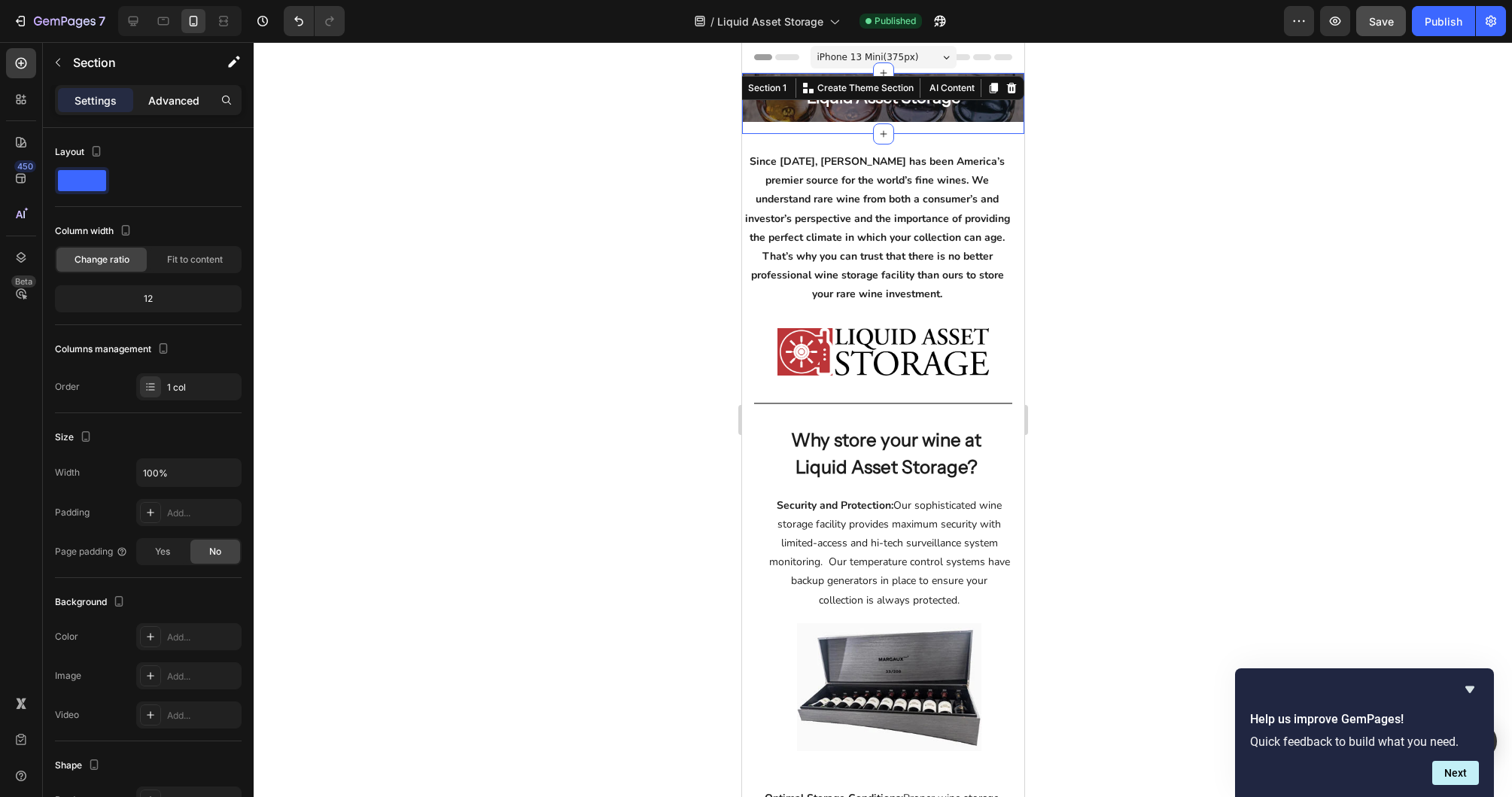
click at [160, 105] on p "Advanced" at bounding box center [174, 100] width 51 height 15
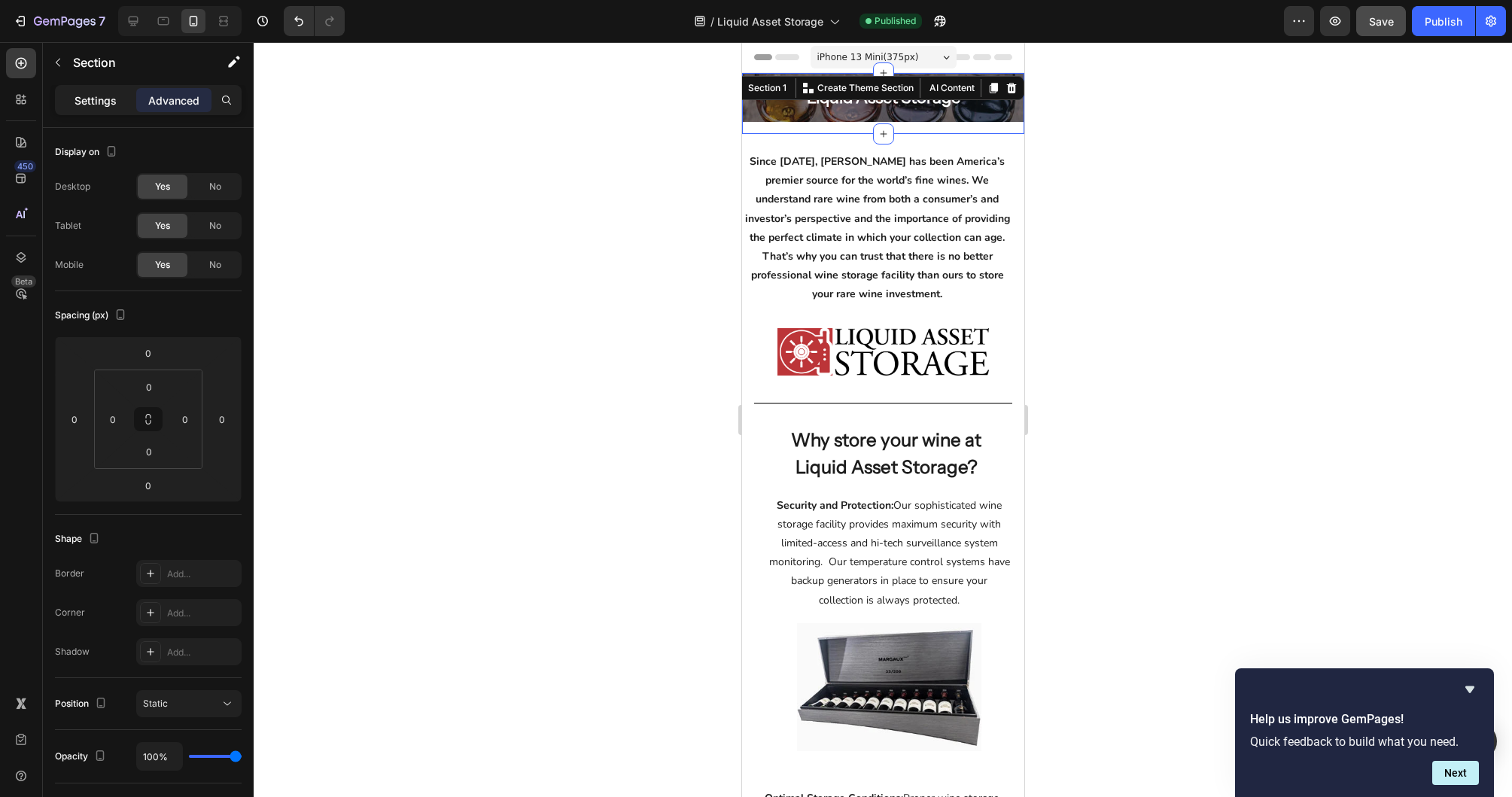
click at [98, 101] on p "Settings" at bounding box center [95, 100] width 42 height 15
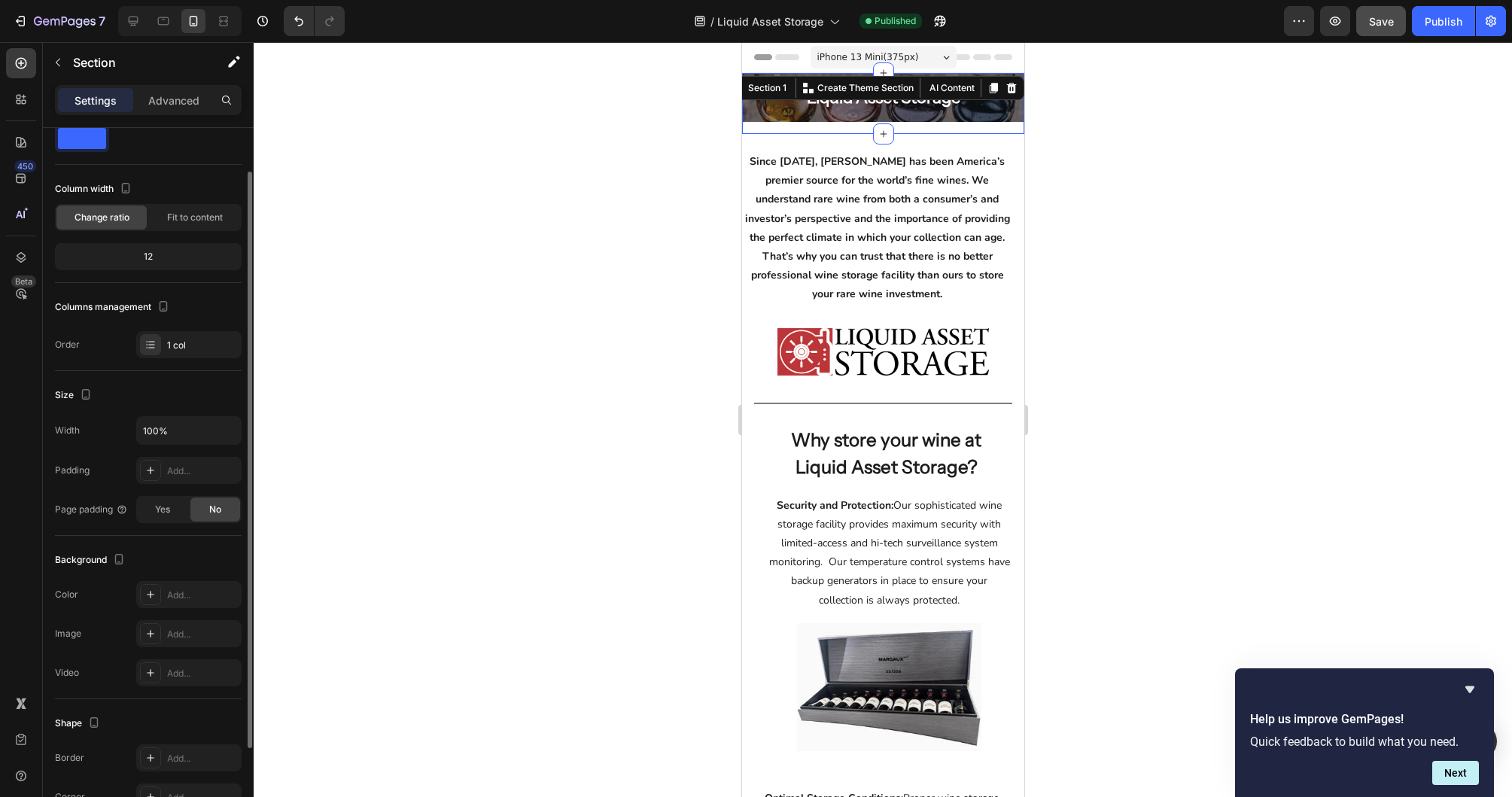
scroll to position [47, 0]
click at [155, 465] on icon at bounding box center [150, 465] width 12 height 12
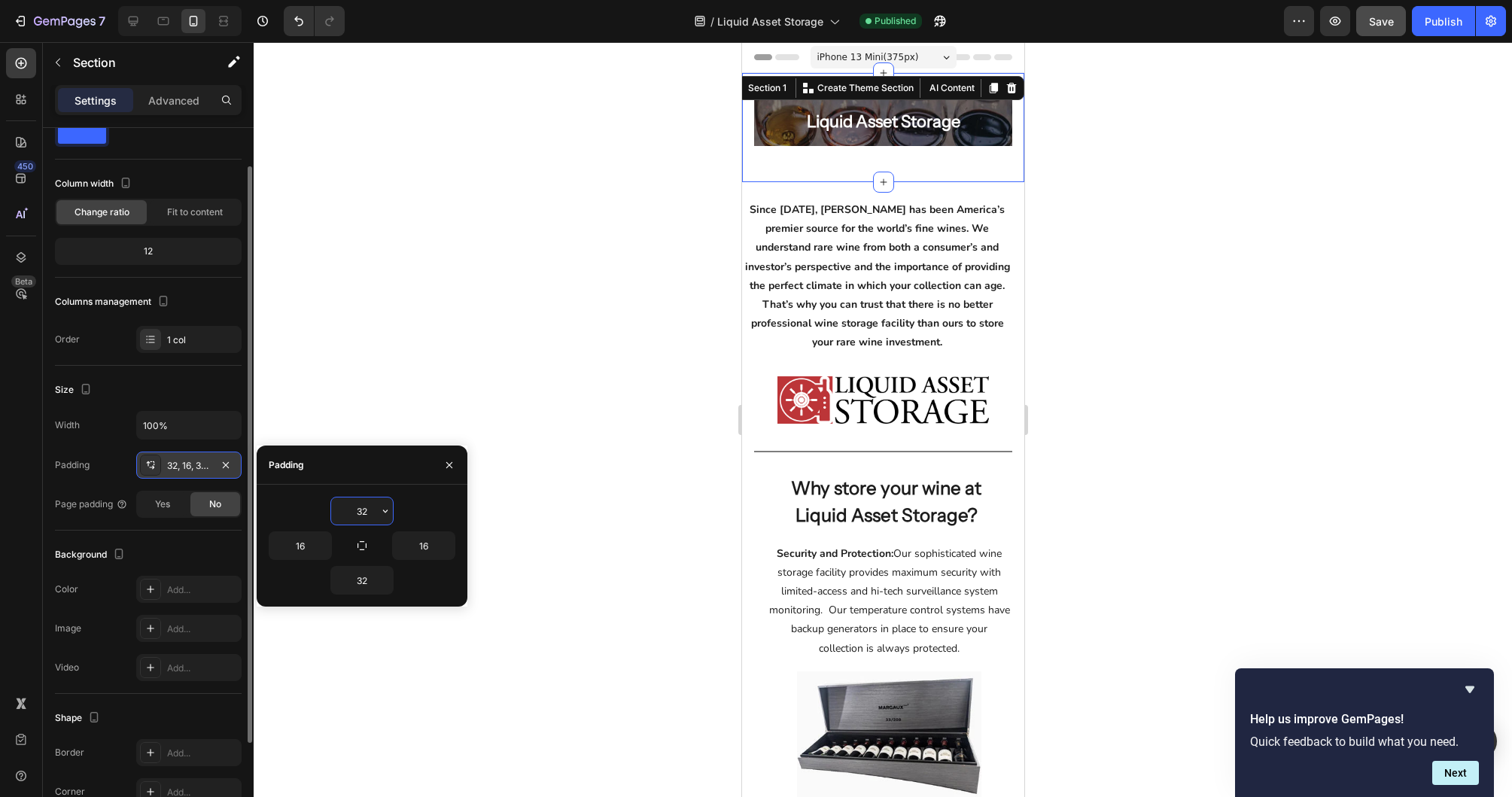
click at [235, 465] on div "32, 16, 32, 16" at bounding box center [188, 465] width 105 height 27
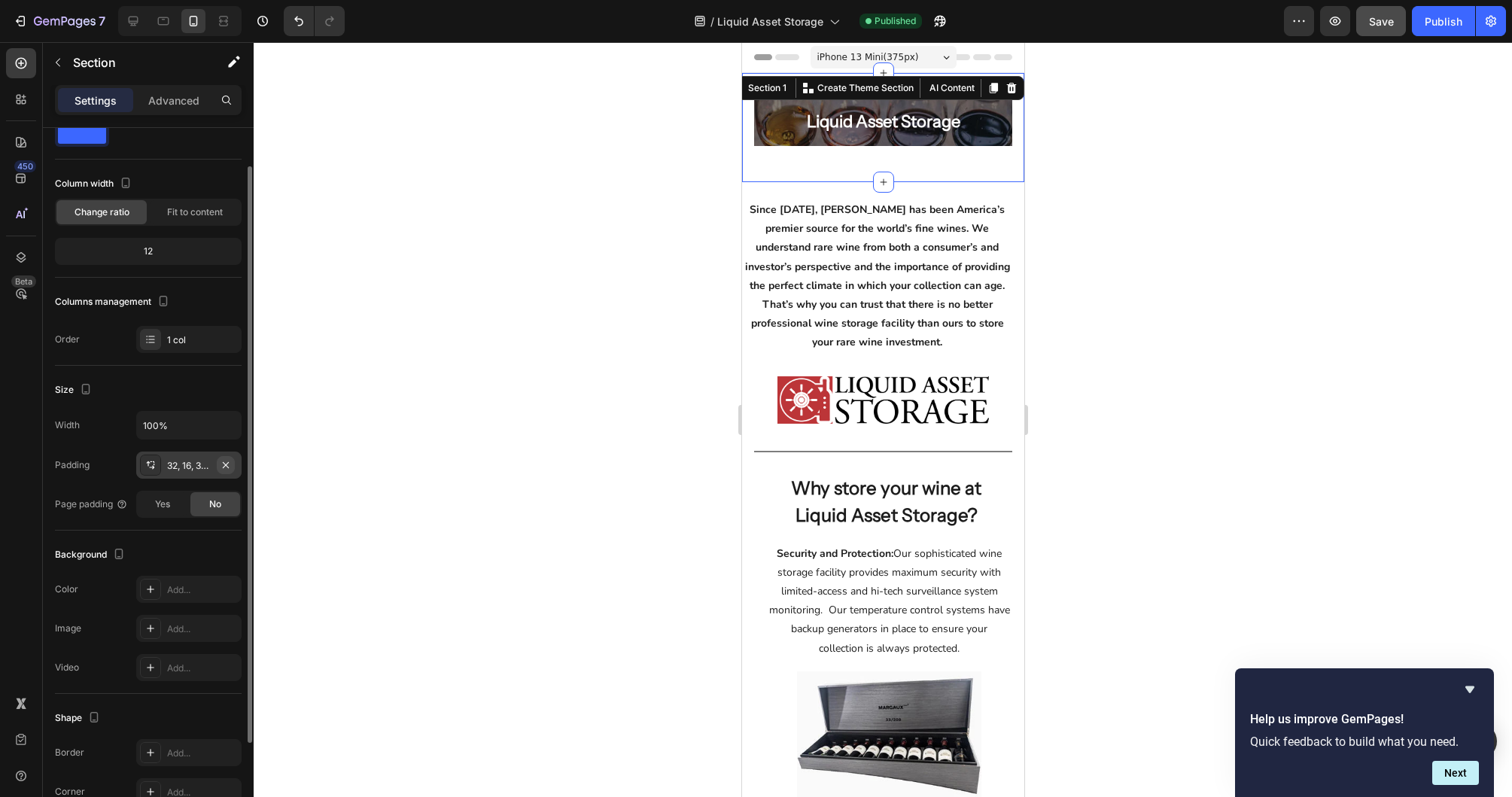
click at [223, 459] on icon "button" at bounding box center [226, 465] width 12 height 12
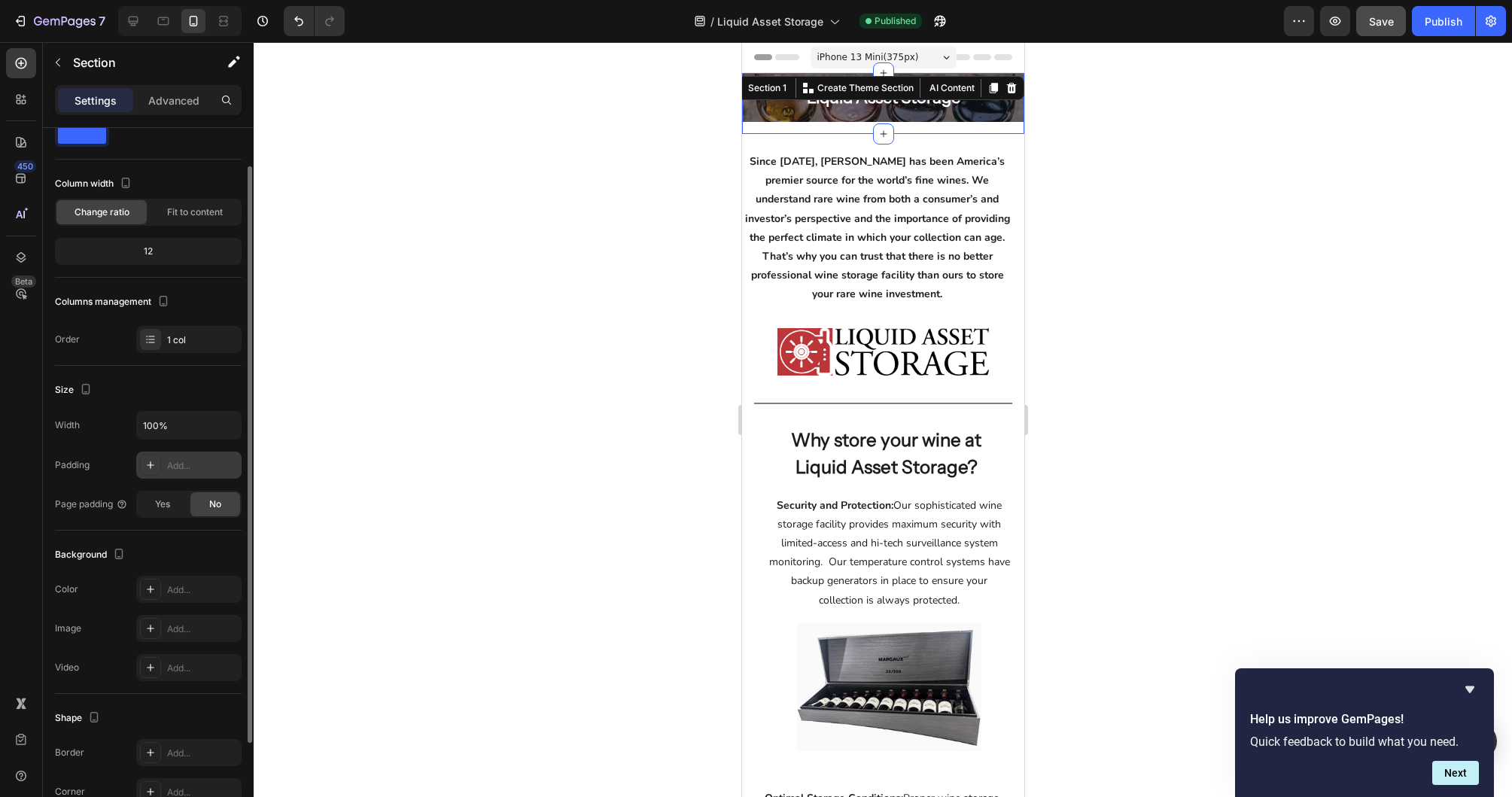
click at [784, 128] on div "Liquid Asset Storage Heading Hero Banner Row" at bounding box center [882, 103] width 283 height 61
click at [93, 97] on p "Settings" at bounding box center [95, 100] width 42 height 15
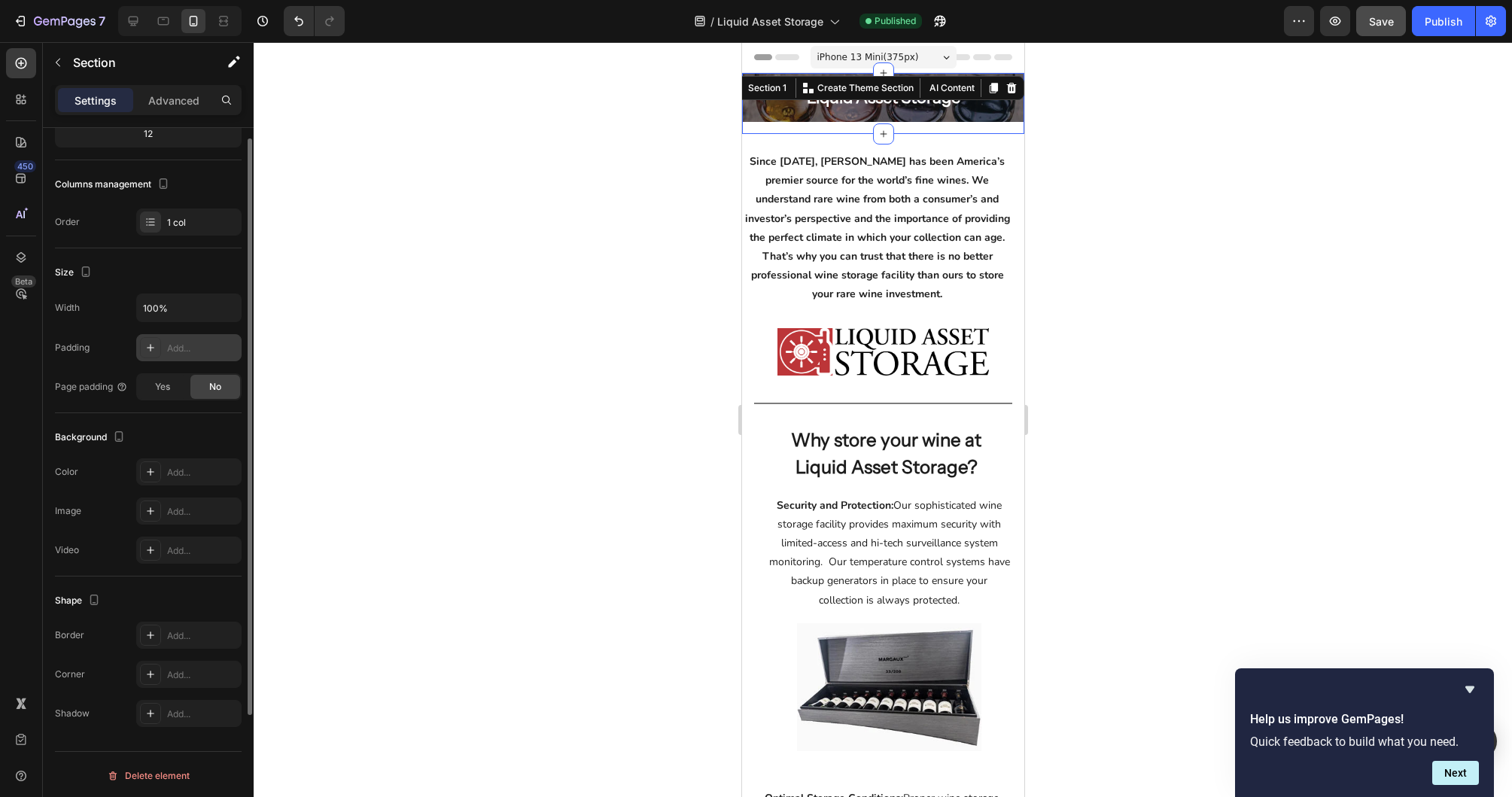
scroll to position [167, 0]
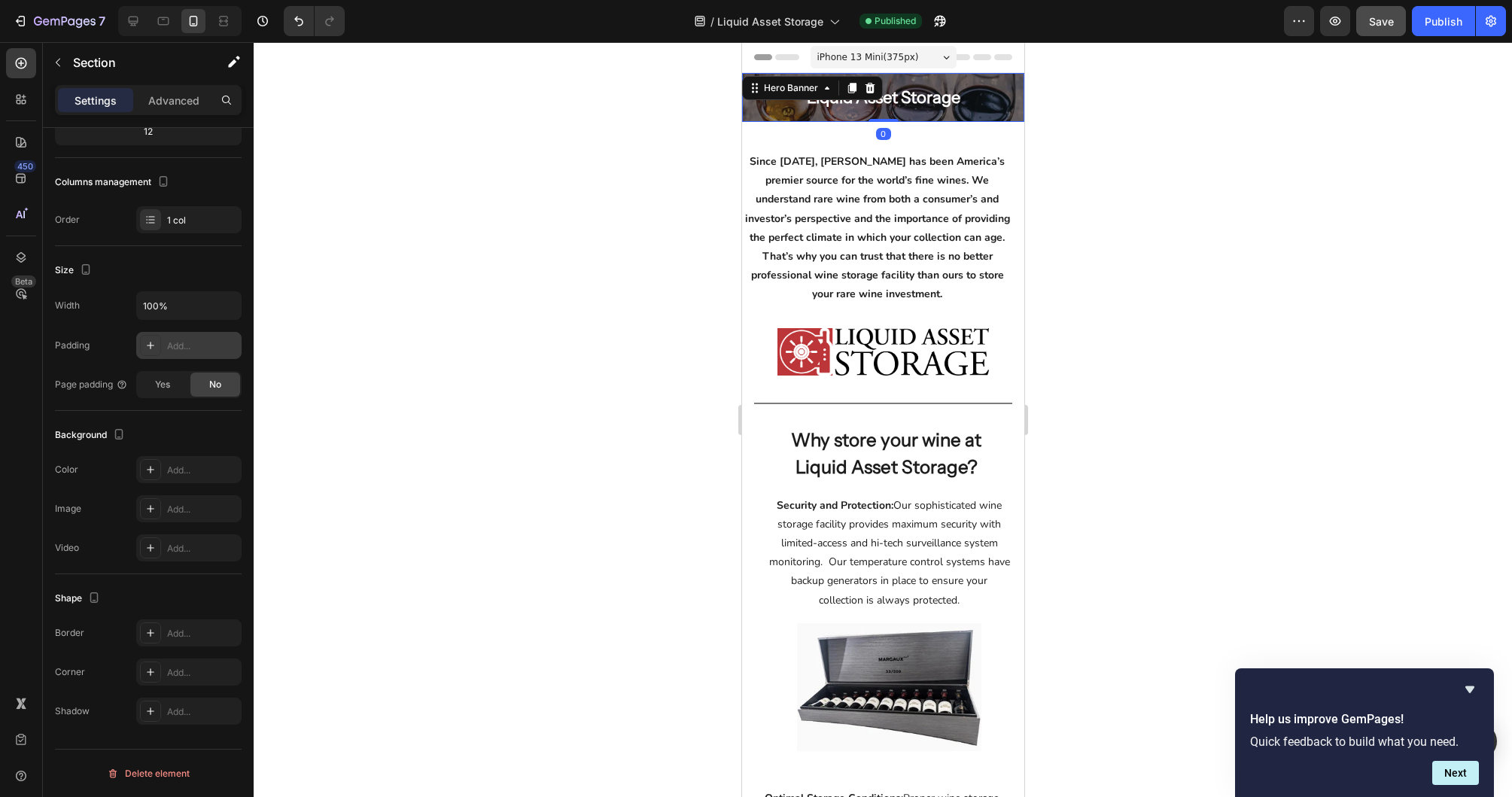
click at [788, 115] on div "Liquid Asset Storage Heading" at bounding box center [882, 97] width 283 height 49
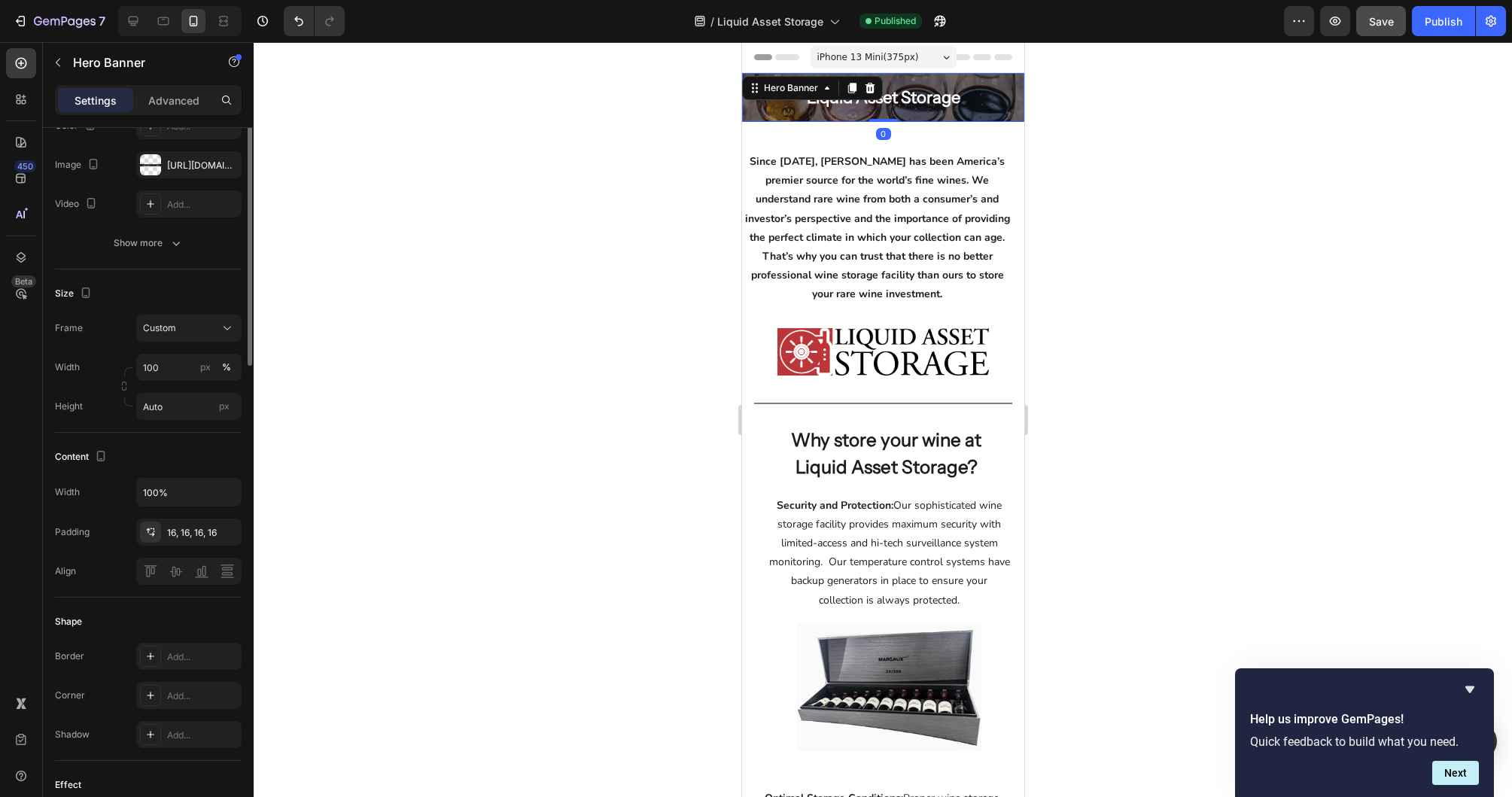
scroll to position [0, 0]
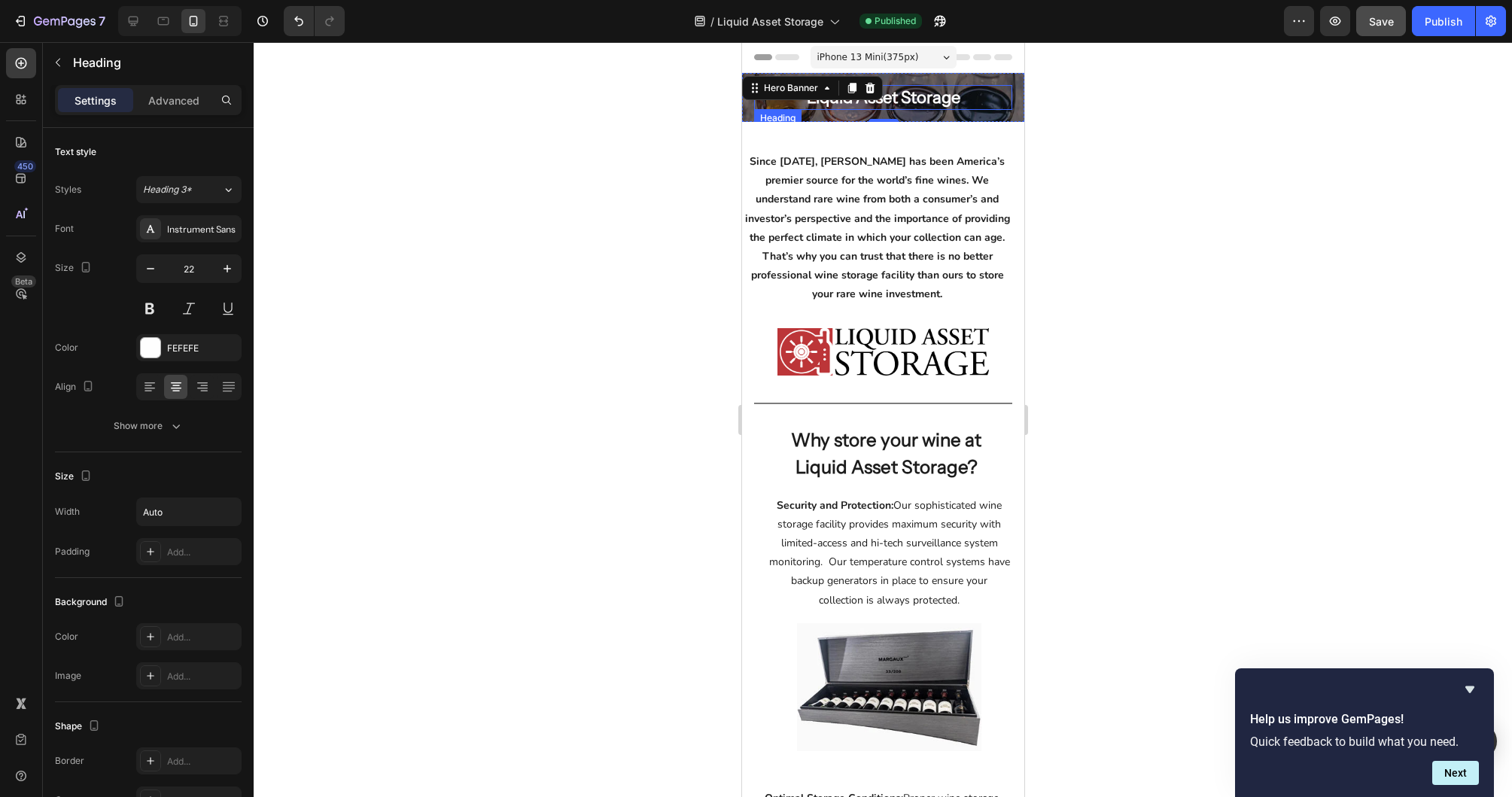
click at [925, 102] on h2 "Liquid Asset Storage" at bounding box center [882, 97] width 153 height 25
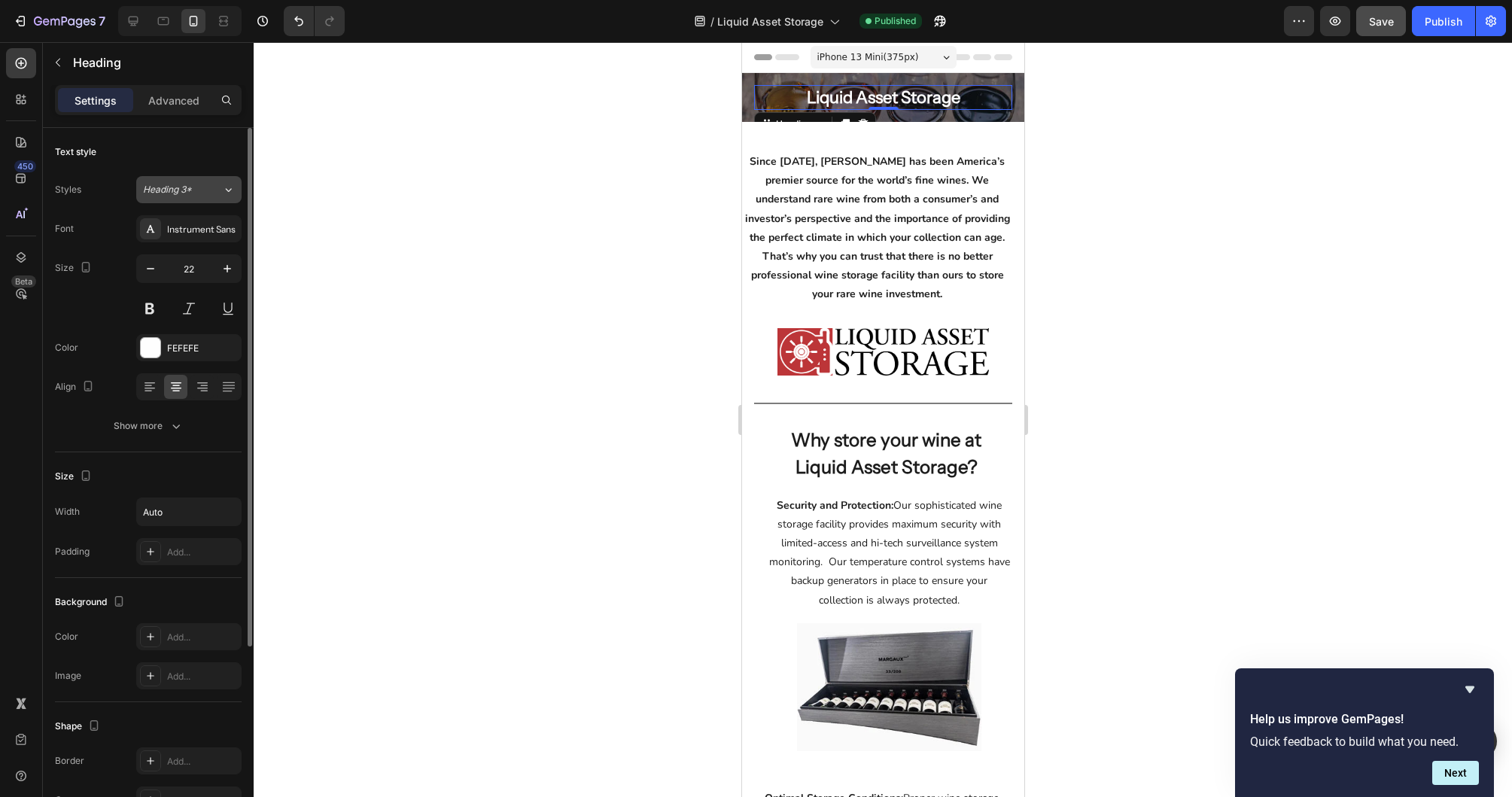
click at [231, 192] on icon at bounding box center [228, 190] width 13 height 15
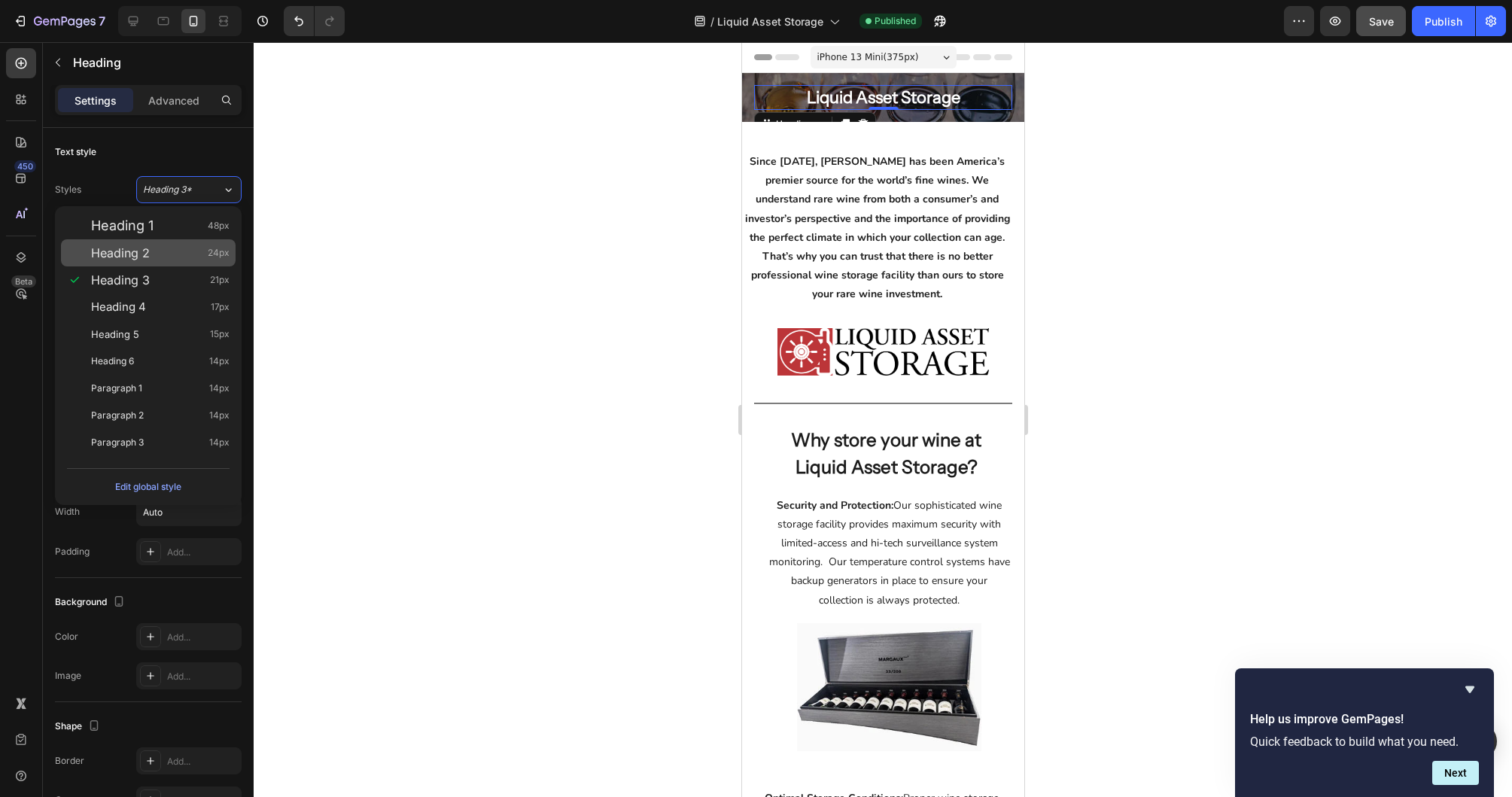
click at [170, 244] on div "Heading 2 24px" at bounding box center [148, 252] width 175 height 27
type input "24"
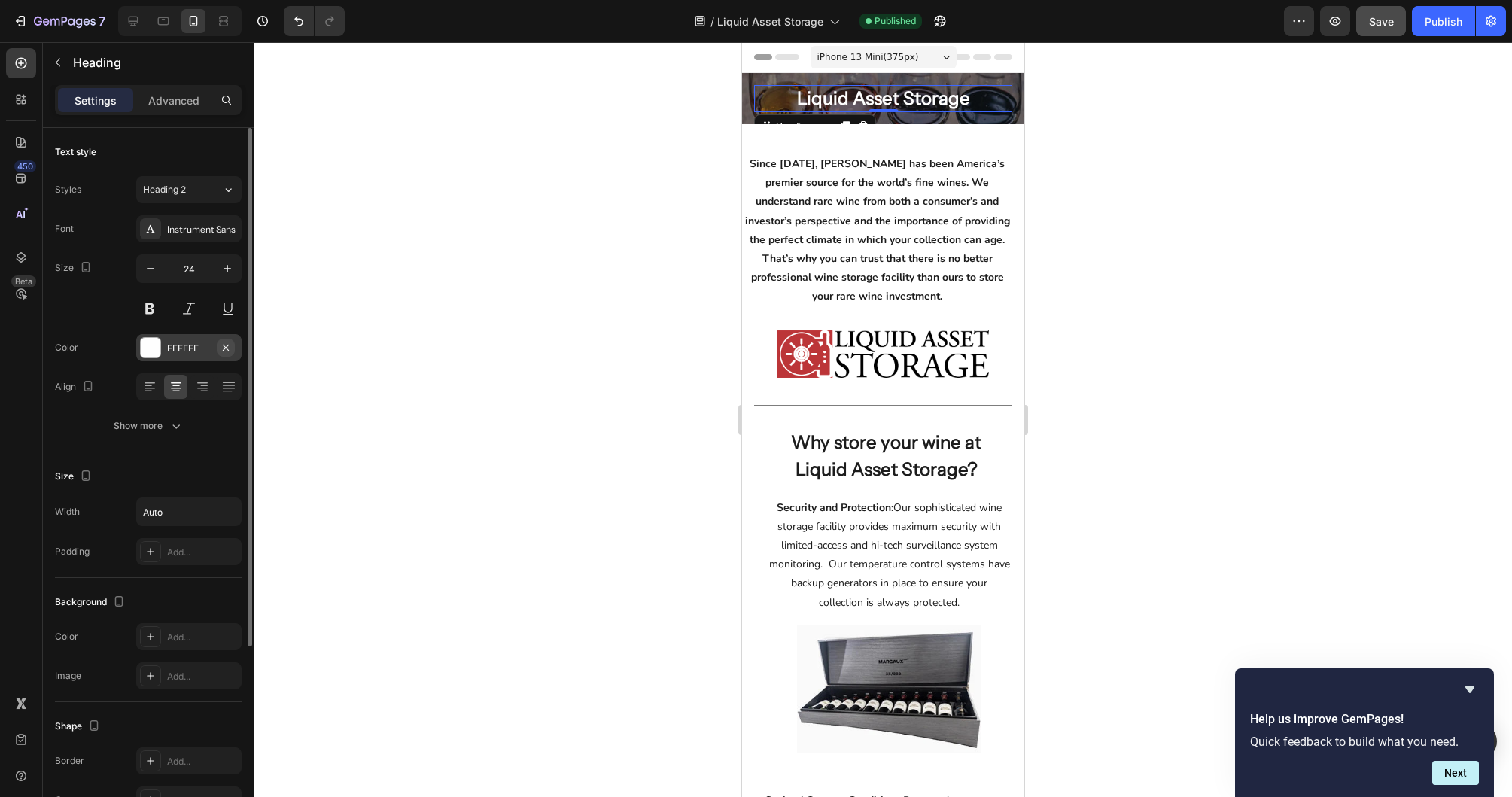
click at [228, 342] on icon "button" at bounding box center [226, 347] width 12 height 12
click at [146, 349] on icon at bounding box center [150, 347] width 12 height 12
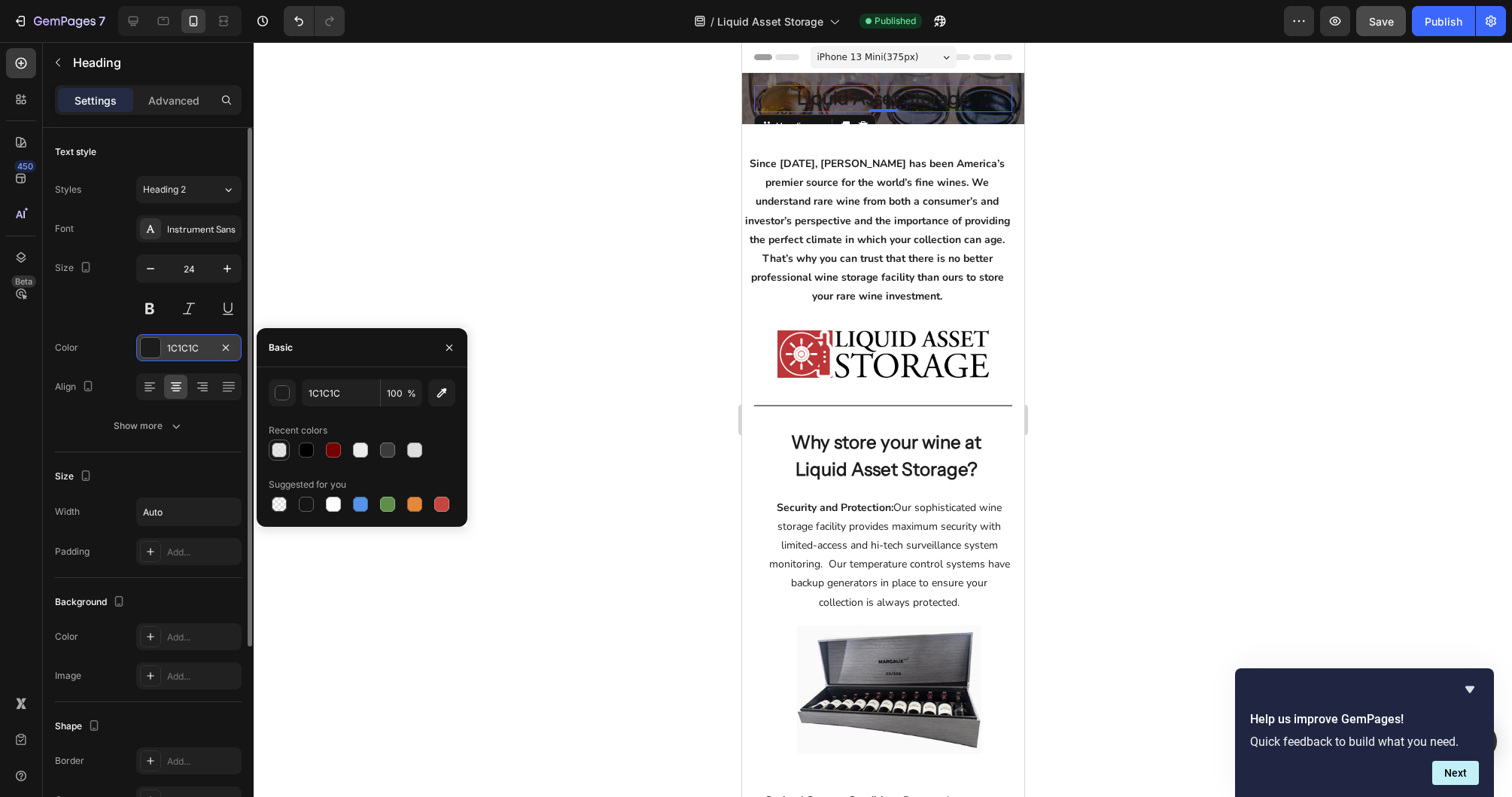
click at [278, 447] on div at bounding box center [280, 450] width 15 height 15
type input "DDDDDD"
type input "70"
click at [364, 445] on div at bounding box center [361, 450] width 15 height 15
type input "ECECEC"
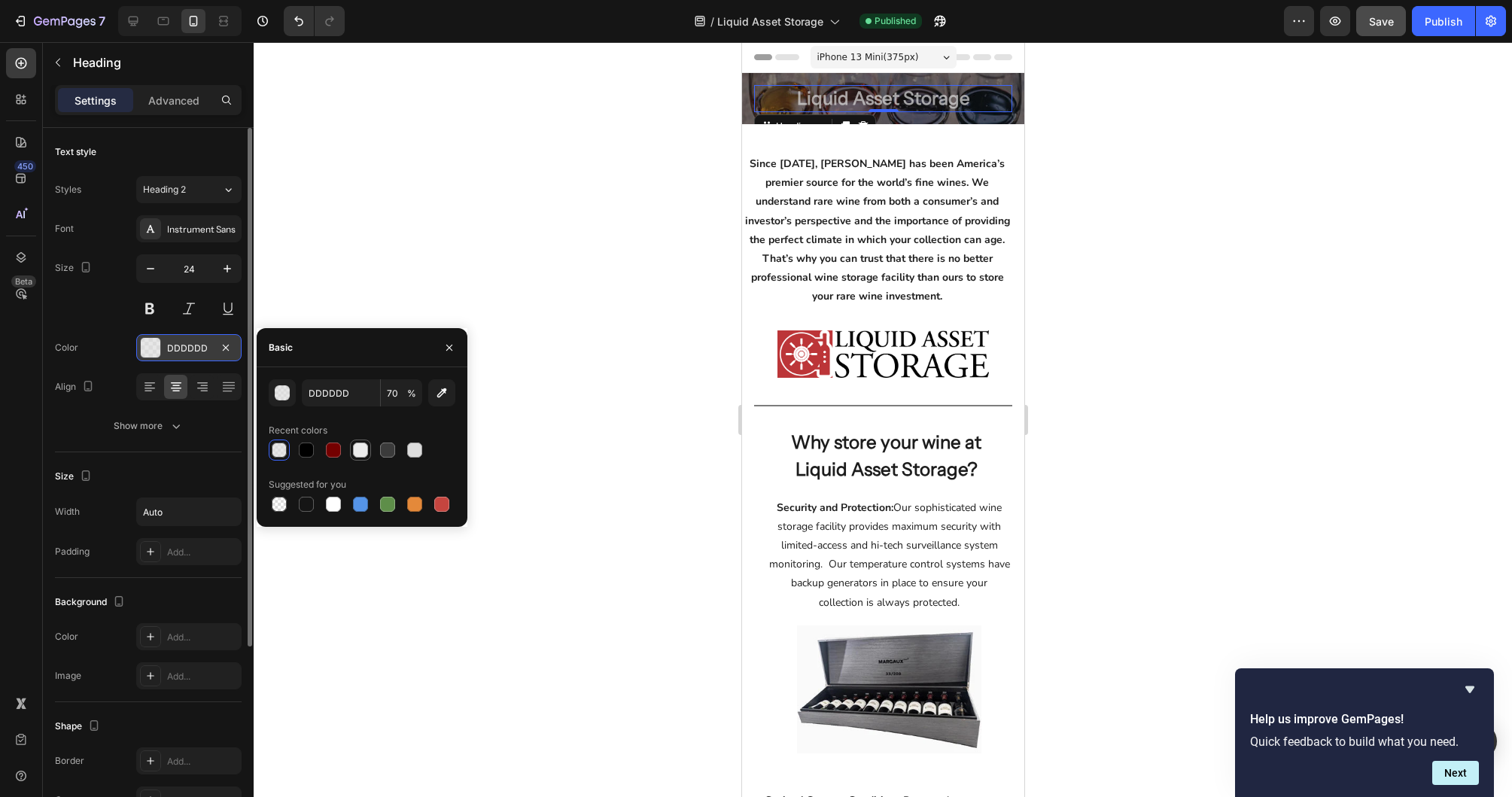
type input "100"
click at [448, 347] on icon "button" at bounding box center [449, 347] width 6 height 6
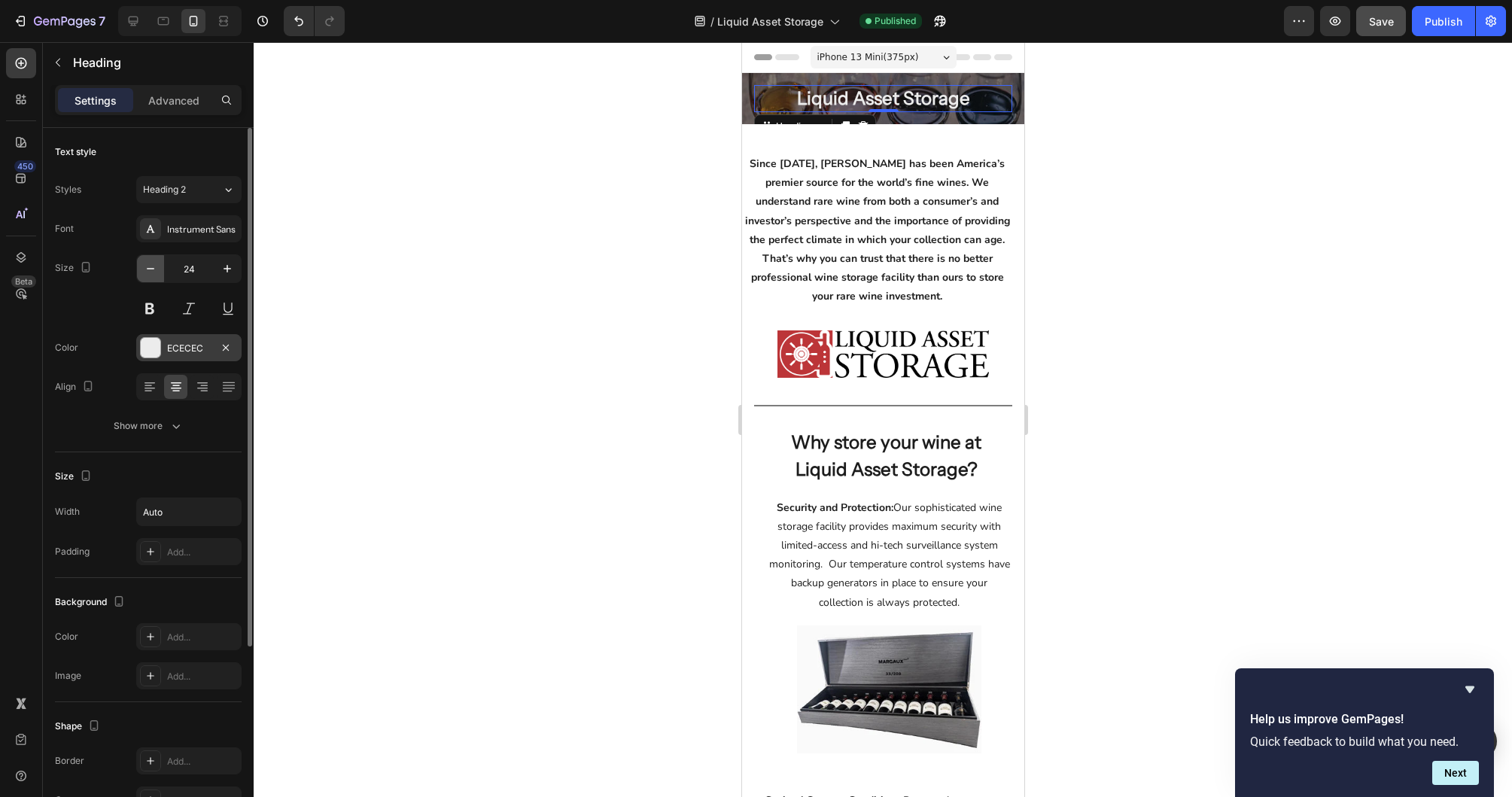
click at [150, 266] on icon "button" at bounding box center [150, 269] width 15 height 15
type input "22"
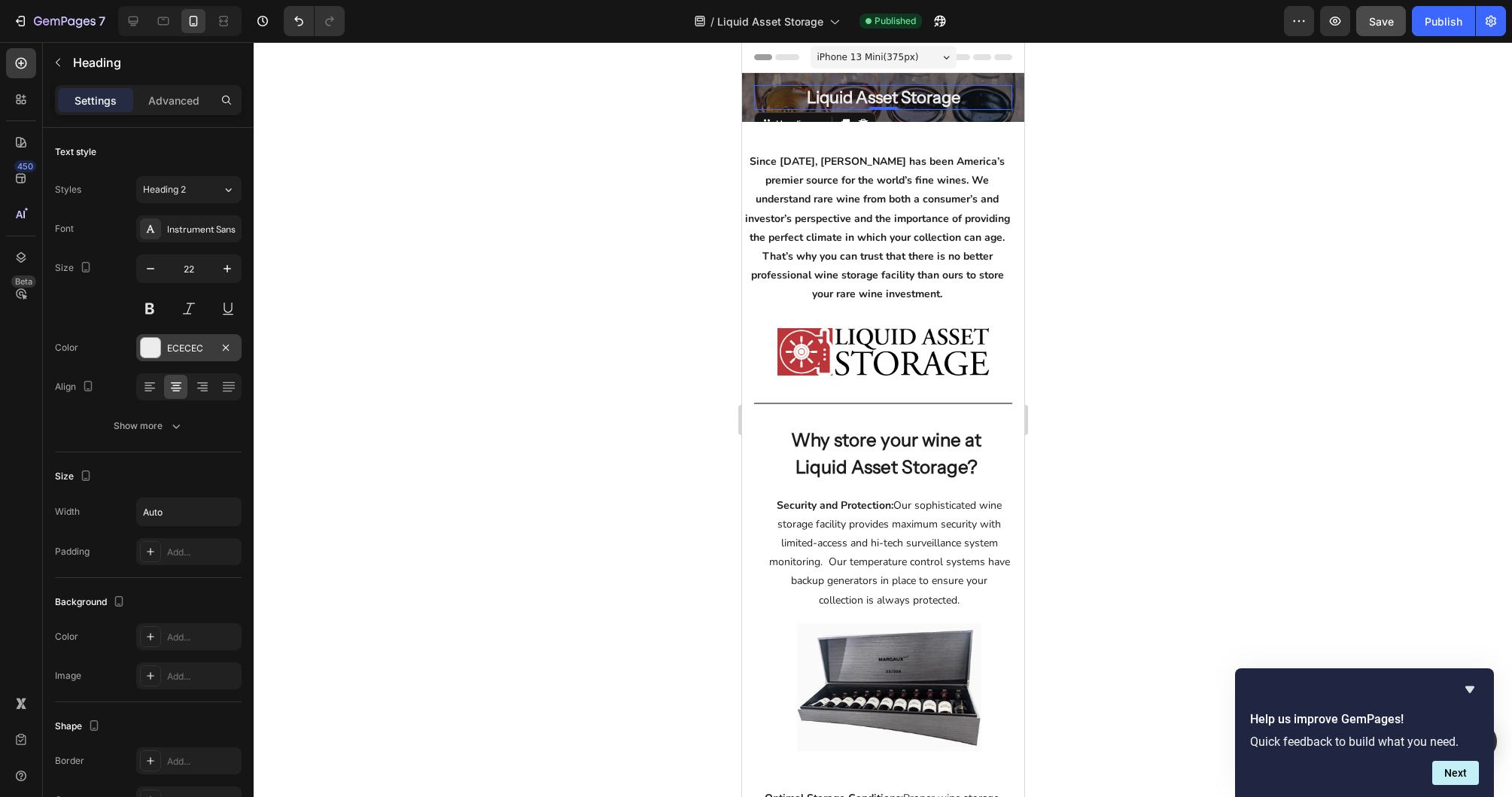
click at [372, 183] on div at bounding box center [882, 419] width 1258 height 755
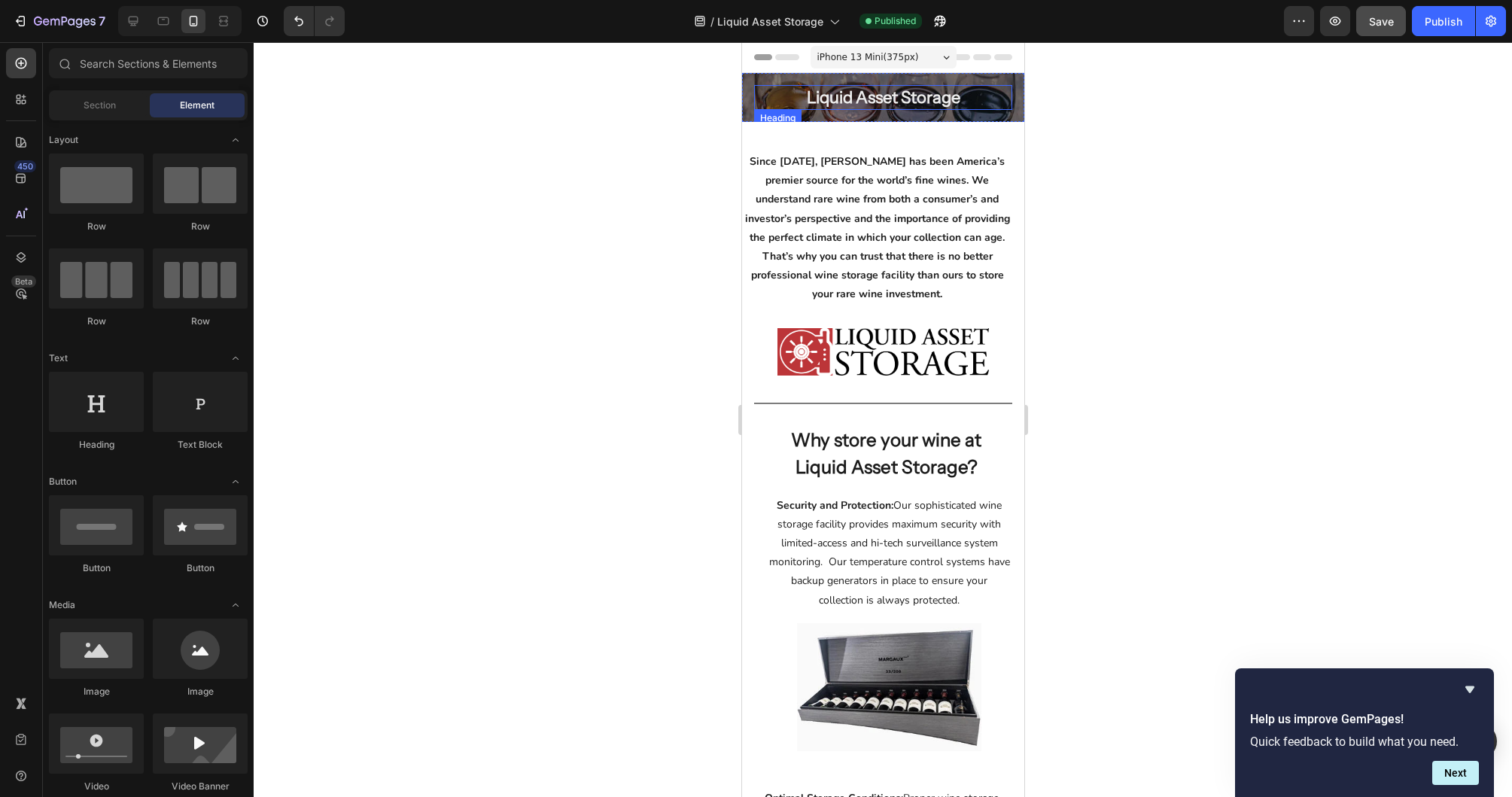
click at [770, 104] on div "Liquid Asset Storage" at bounding box center [882, 97] width 258 height 25
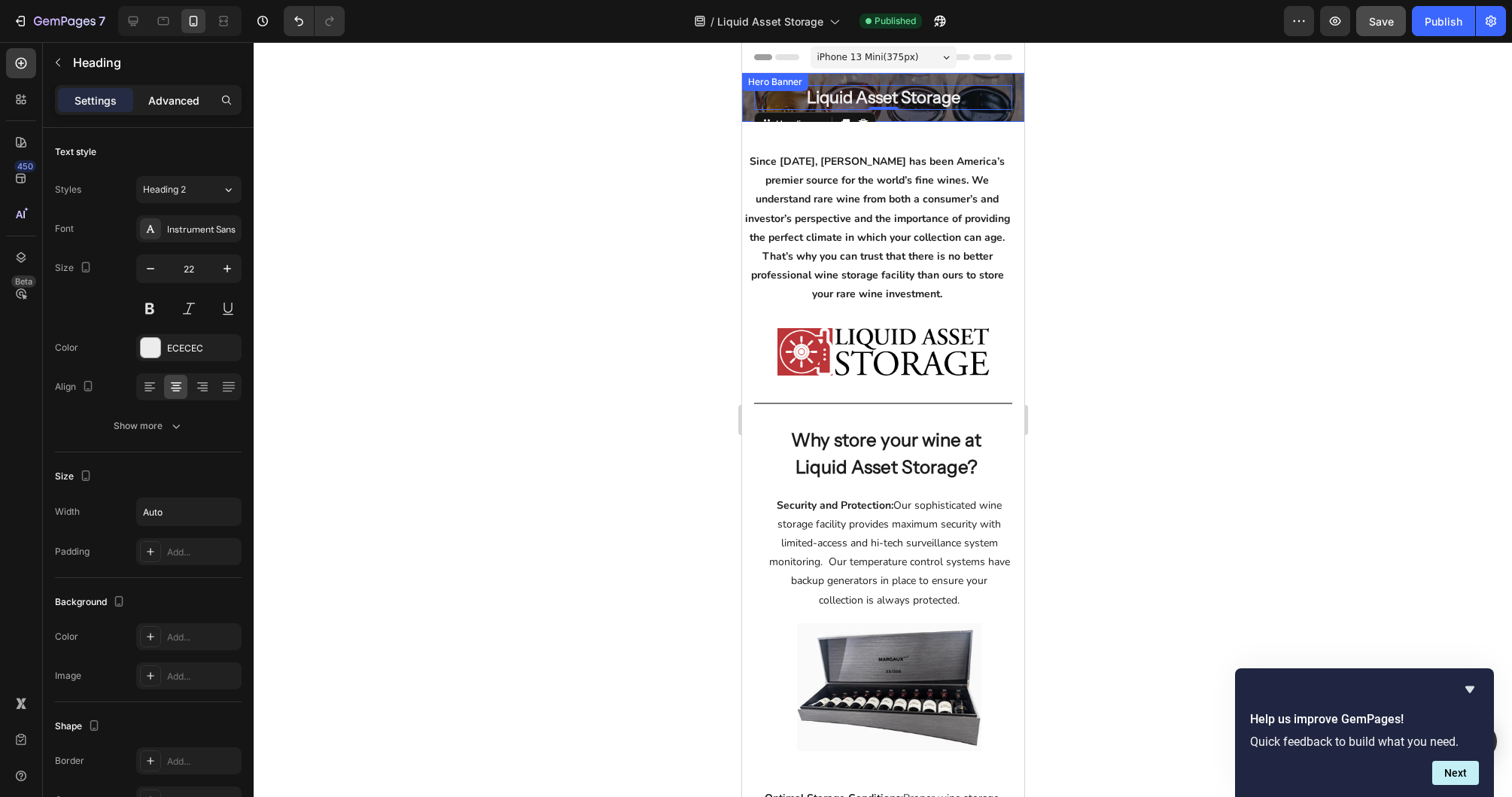
click at [180, 97] on p "Advanced" at bounding box center [174, 100] width 51 height 15
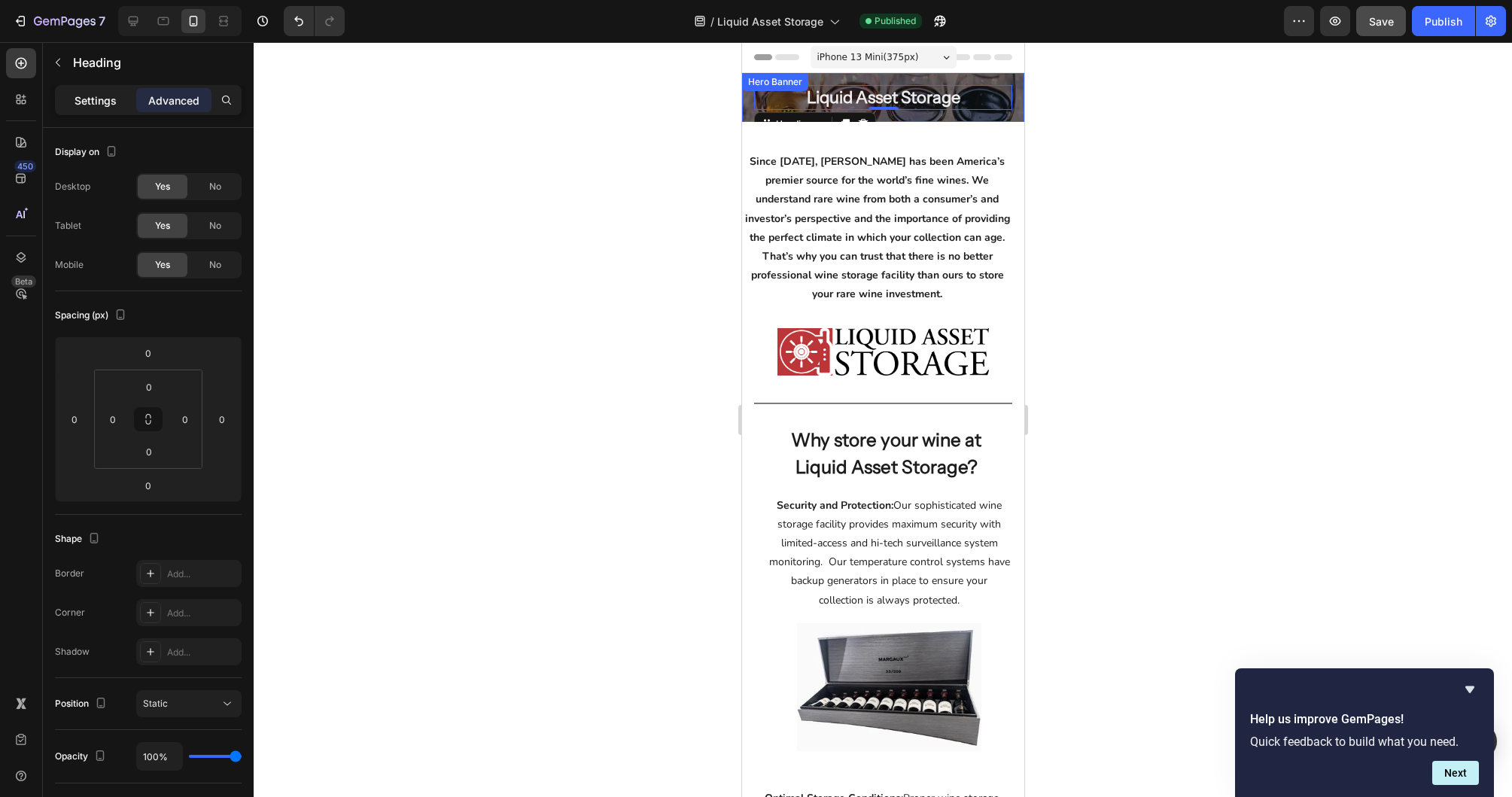
click at [88, 101] on p "Settings" at bounding box center [95, 100] width 42 height 15
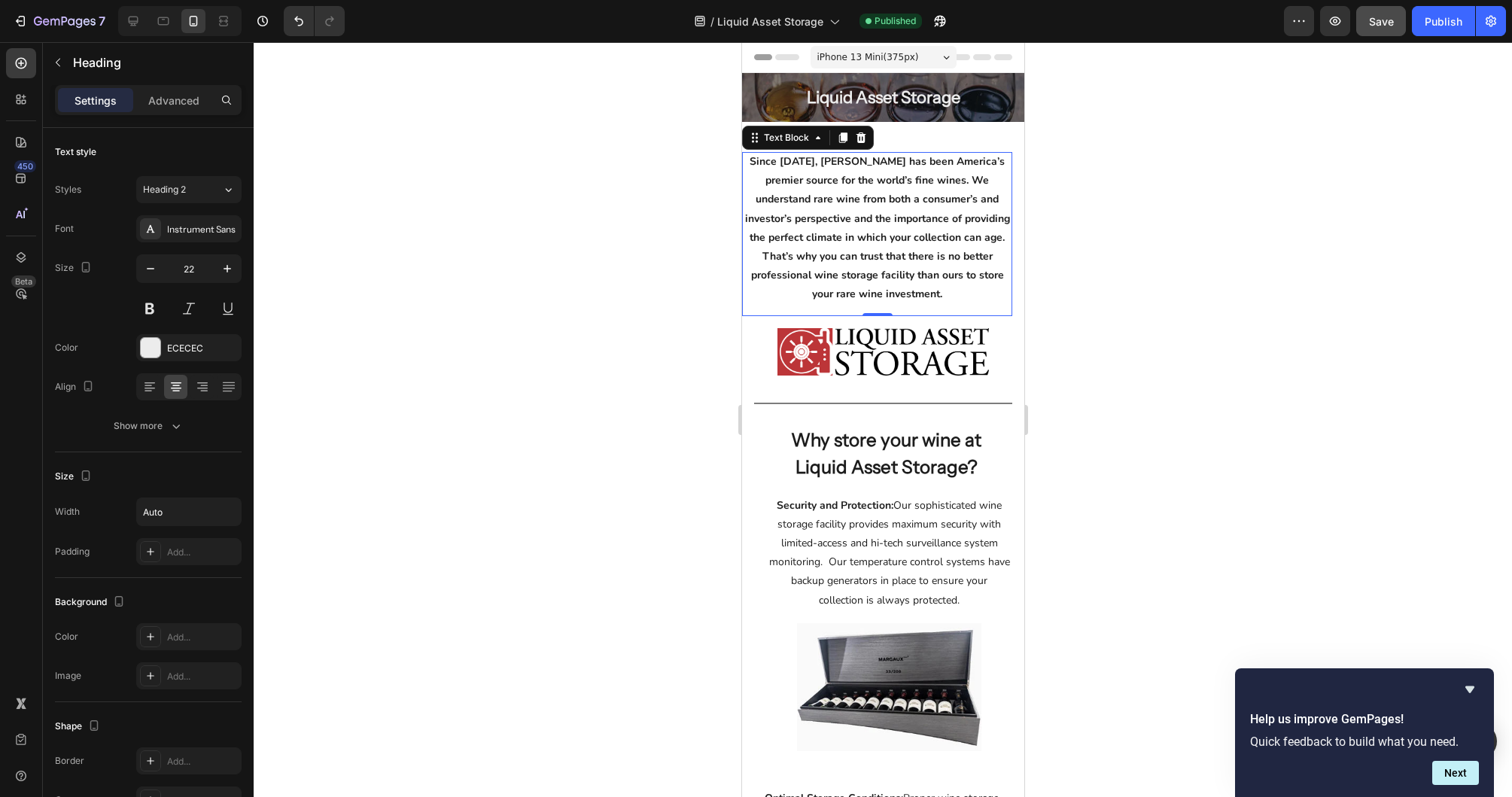
click at [770, 163] on p "Since 1934, Sokolin has been America’s premier source for the world’s fine wine…" at bounding box center [877, 228] width 270 height 152
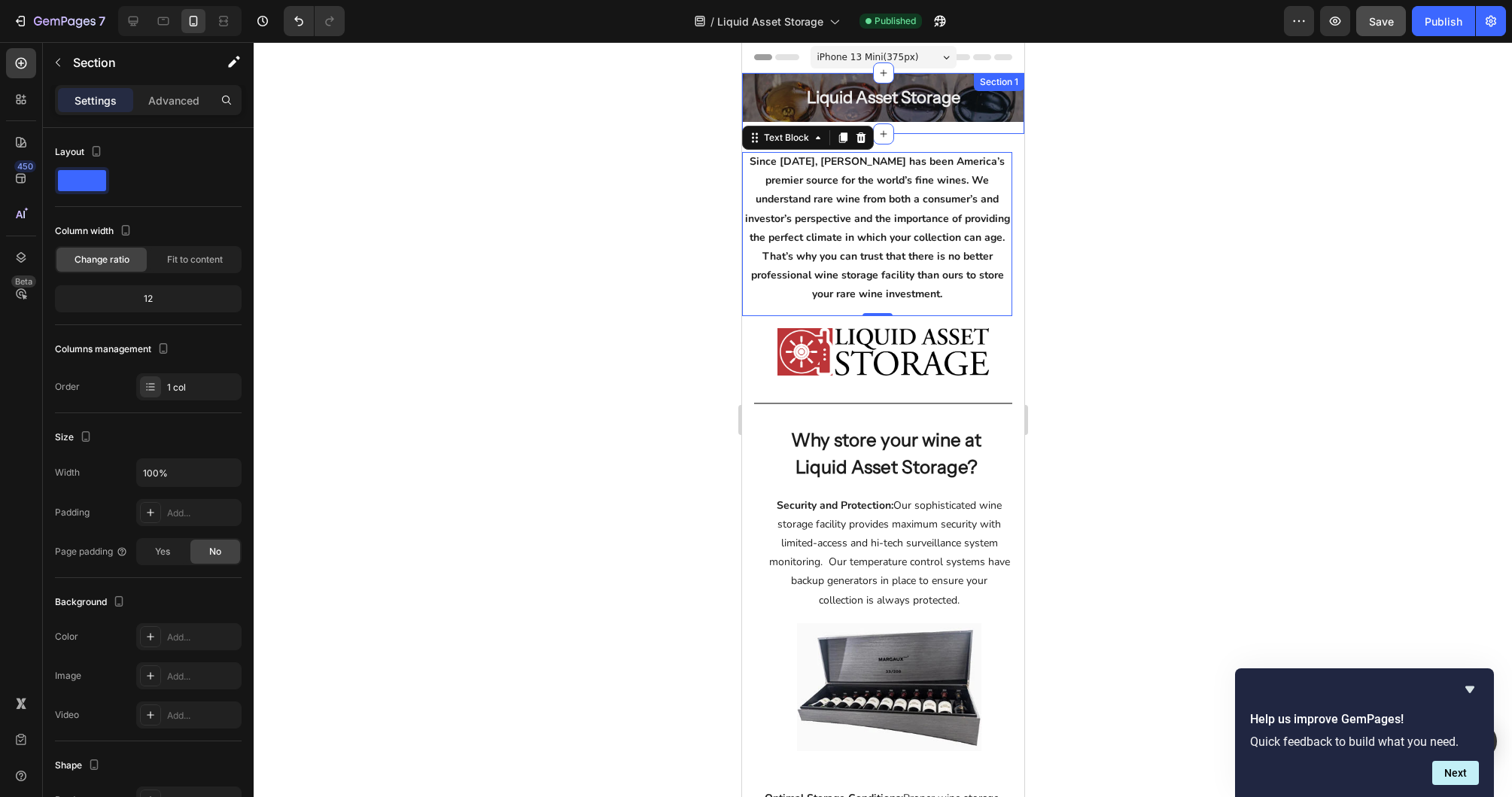
click at [960, 128] on div "Liquid Asset Storage Heading Hero Banner Row" at bounding box center [882, 103] width 283 height 61
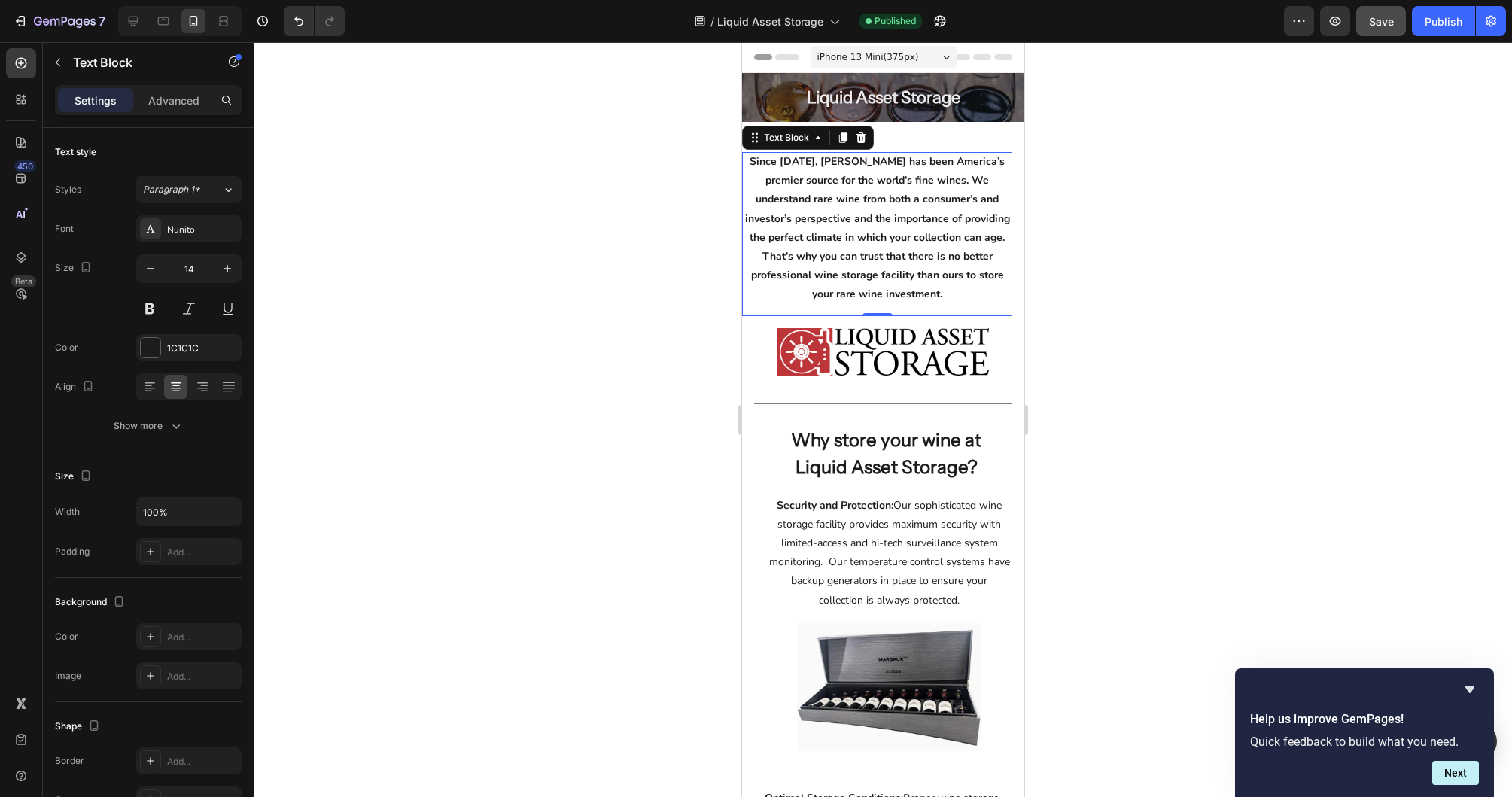
click at [811, 170] on p "Since 1934, Sokolin has been America’s premier source for the world’s fine wine…" at bounding box center [877, 228] width 270 height 152
click at [784, 141] on div "Text Block" at bounding box center [785, 138] width 51 height 13
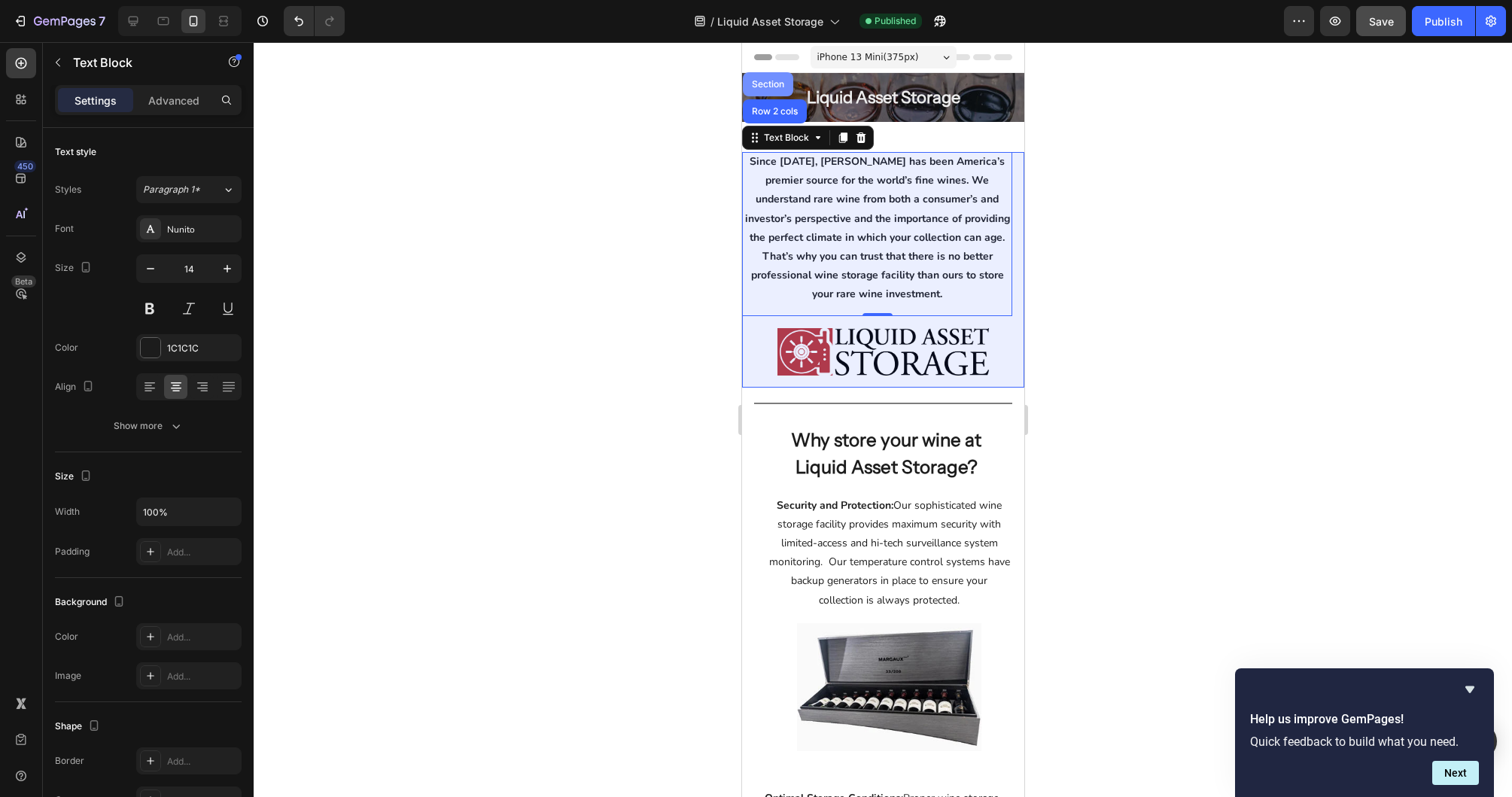
click at [764, 84] on div "Section" at bounding box center [768, 84] width 39 height 9
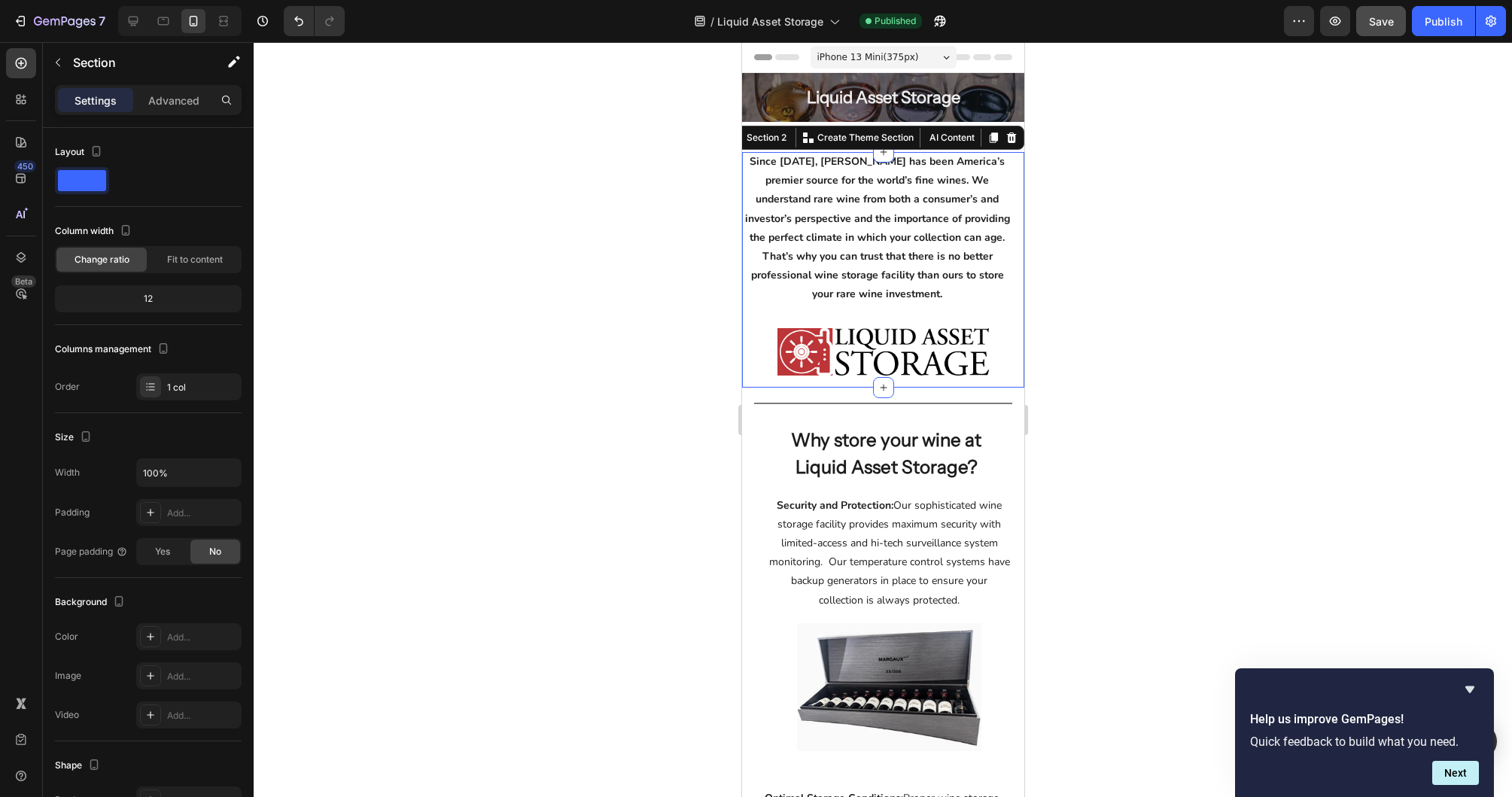
click at [1269, 246] on div at bounding box center [882, 419] width 1258 height 755
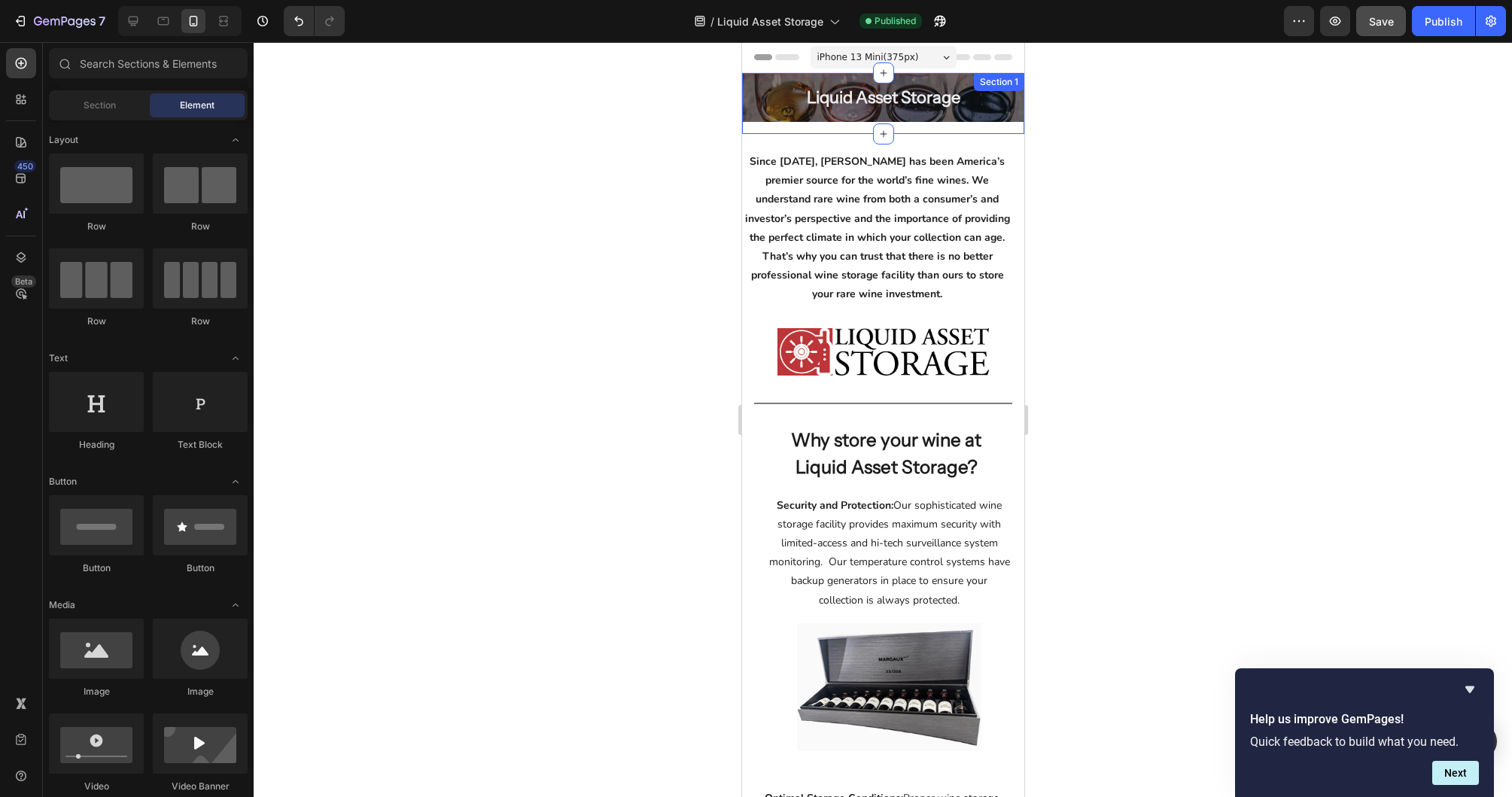
click at [794, 128] on div "Liquid Asset Storage Heading Hero Banner Row" at bounding box center [882, 103] width 283 height 61
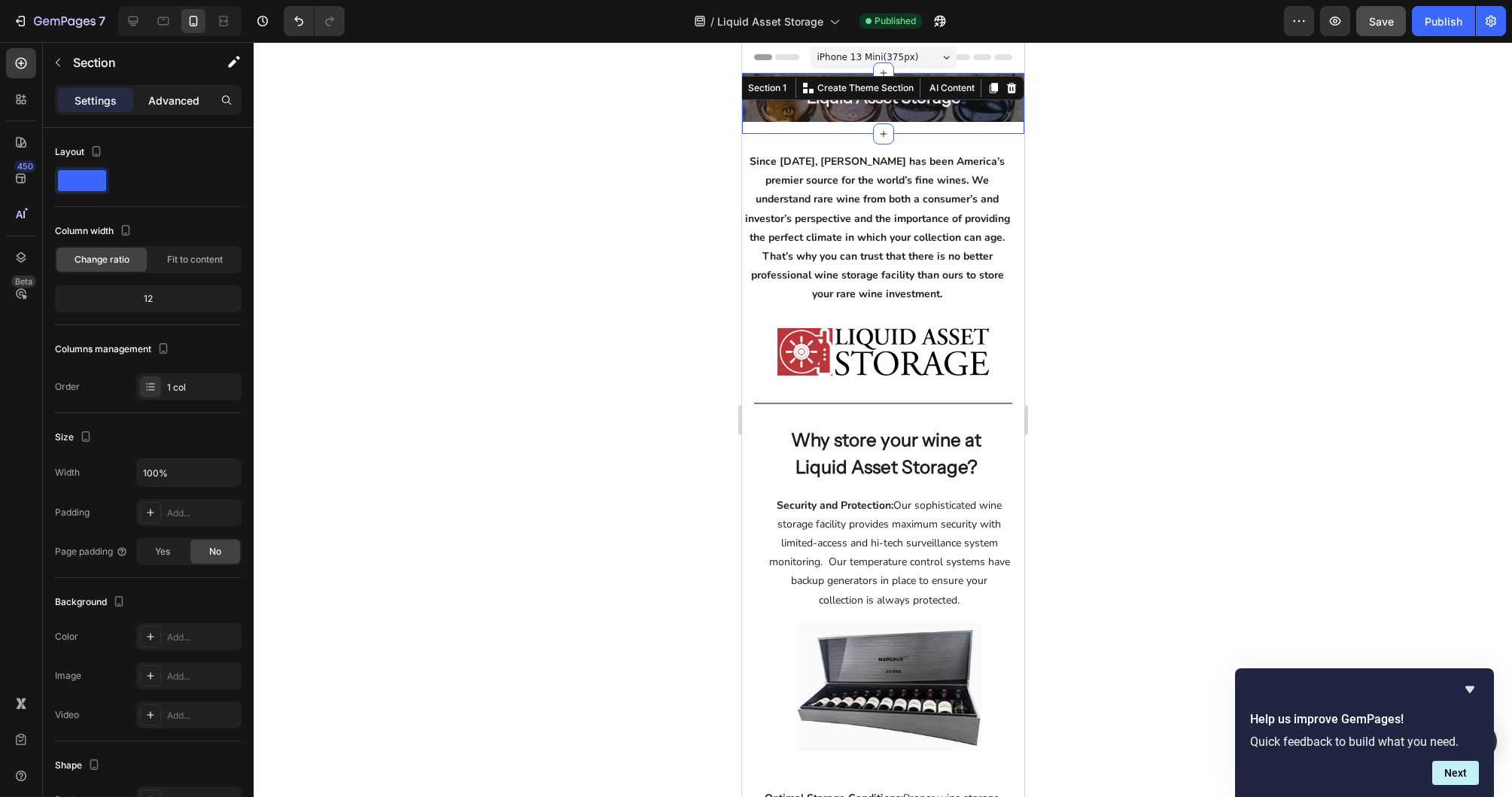
click at [163, 106] on p "Advanced" at bounding box center [174, 100] width 51 height 15
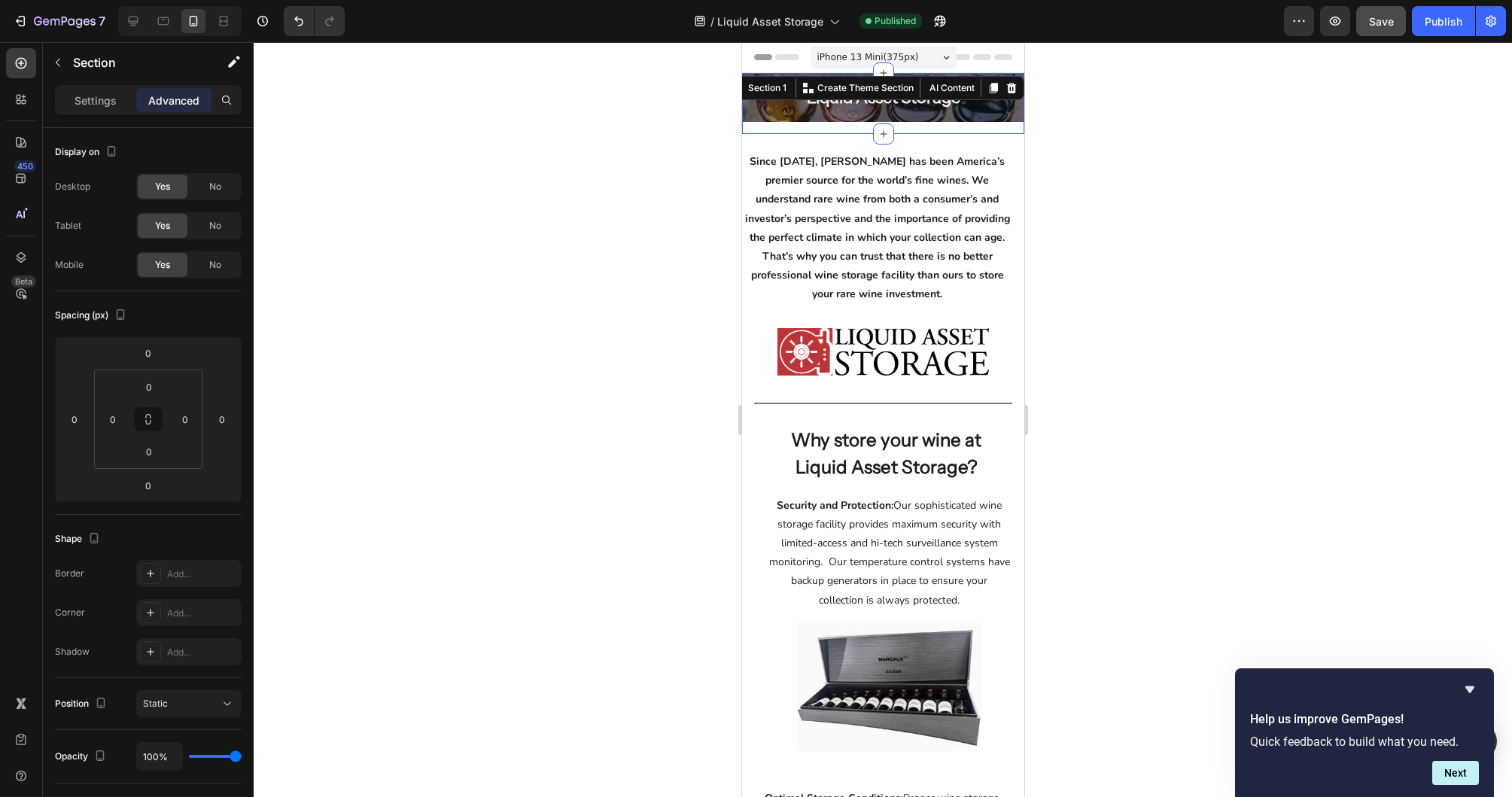
click at [770, 125] on div "Liquid Asset Storage Heading Hero Banner Row" at bounding box center [882, 103] width 283 height 61
click at [770, 128] on div "Liquid Asset Storage Heading Hero Banner Row" at bounding box center [882, 103] width 283 height 61
click at [168, 23] on icon at bounding box center [164, 21] width 12 height 9
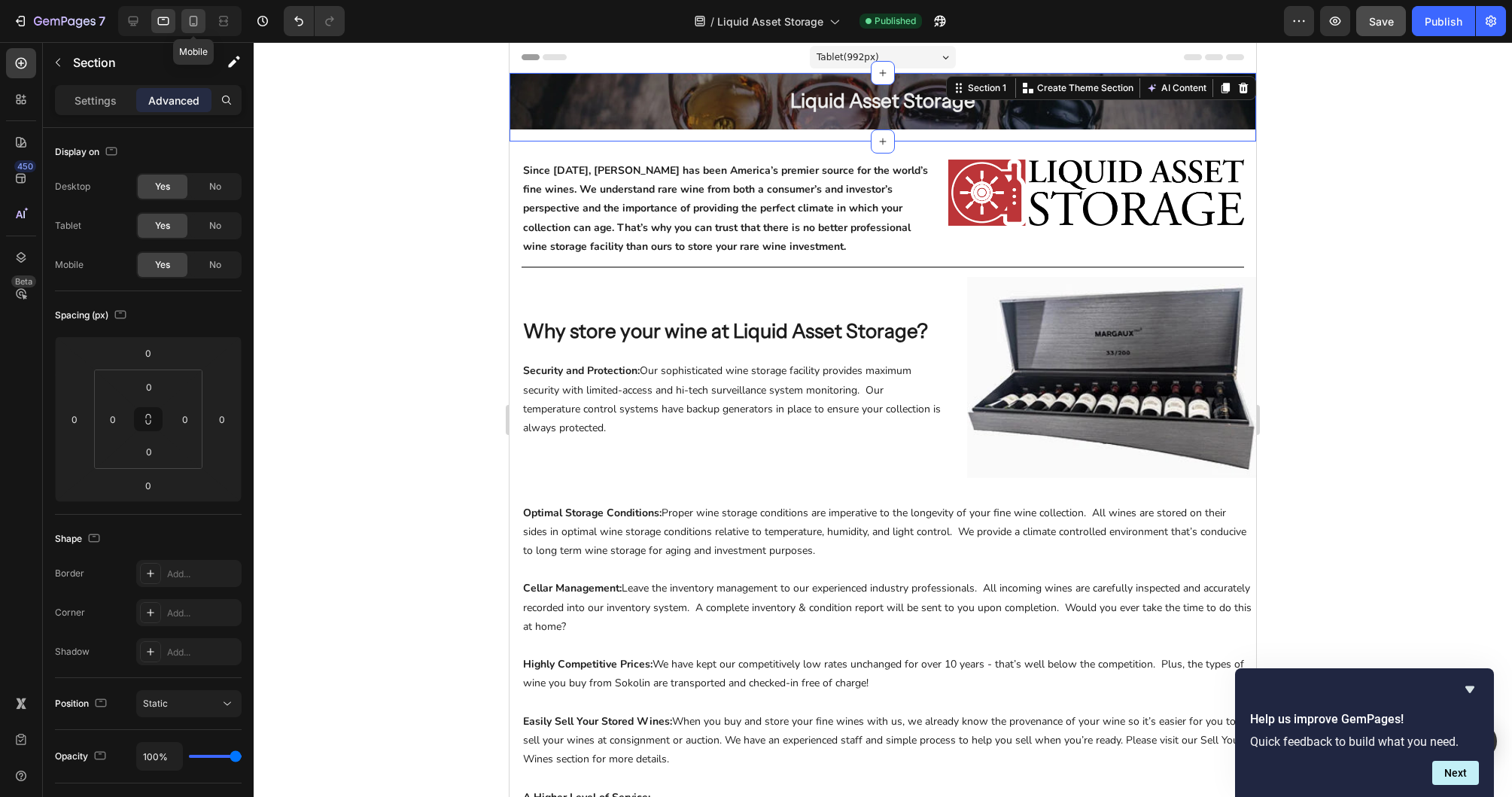
click at [189, 19] on icon at bounding box center [194, 21] width 15 height 15
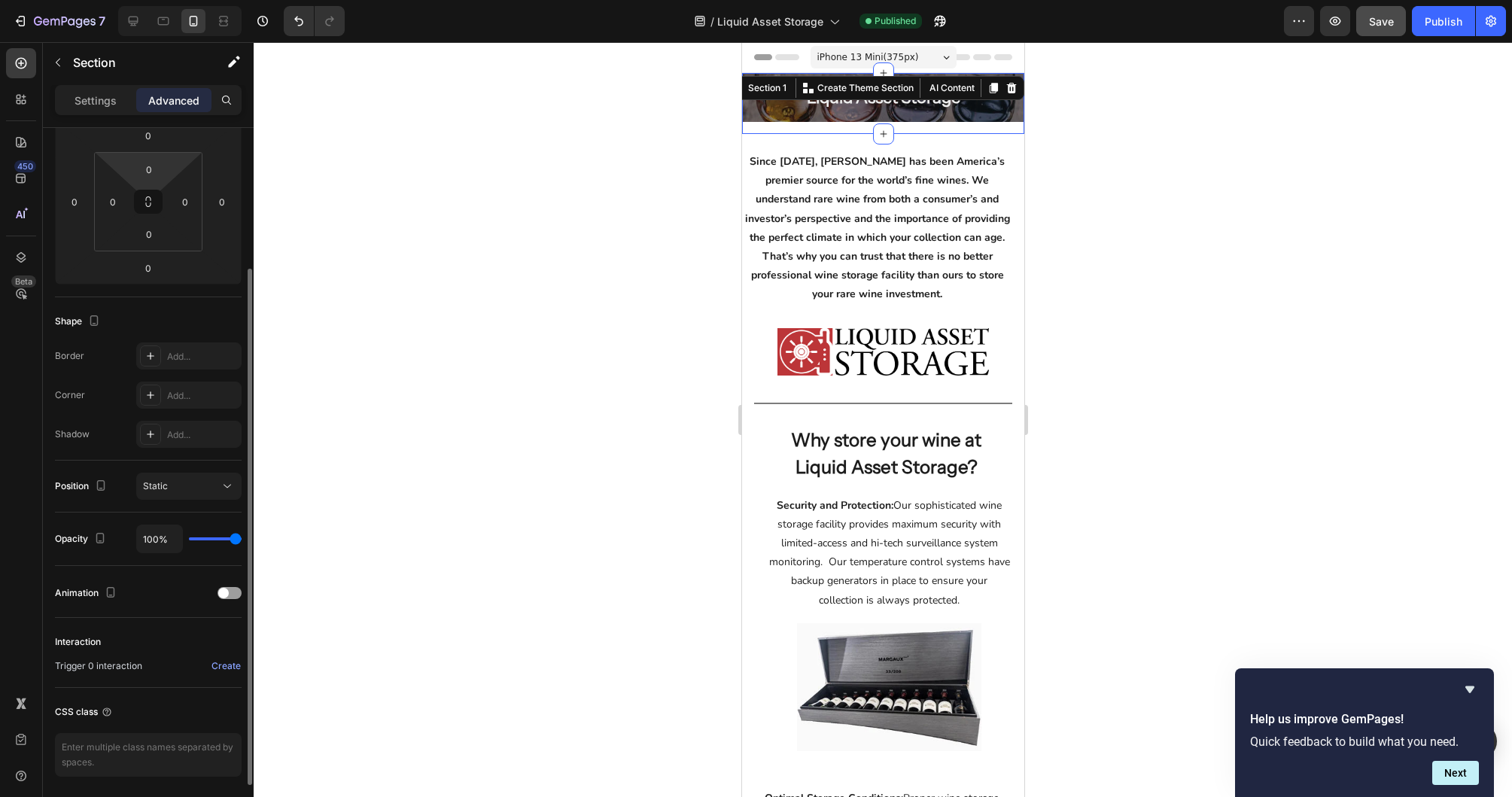
scroll to position [269, 0]
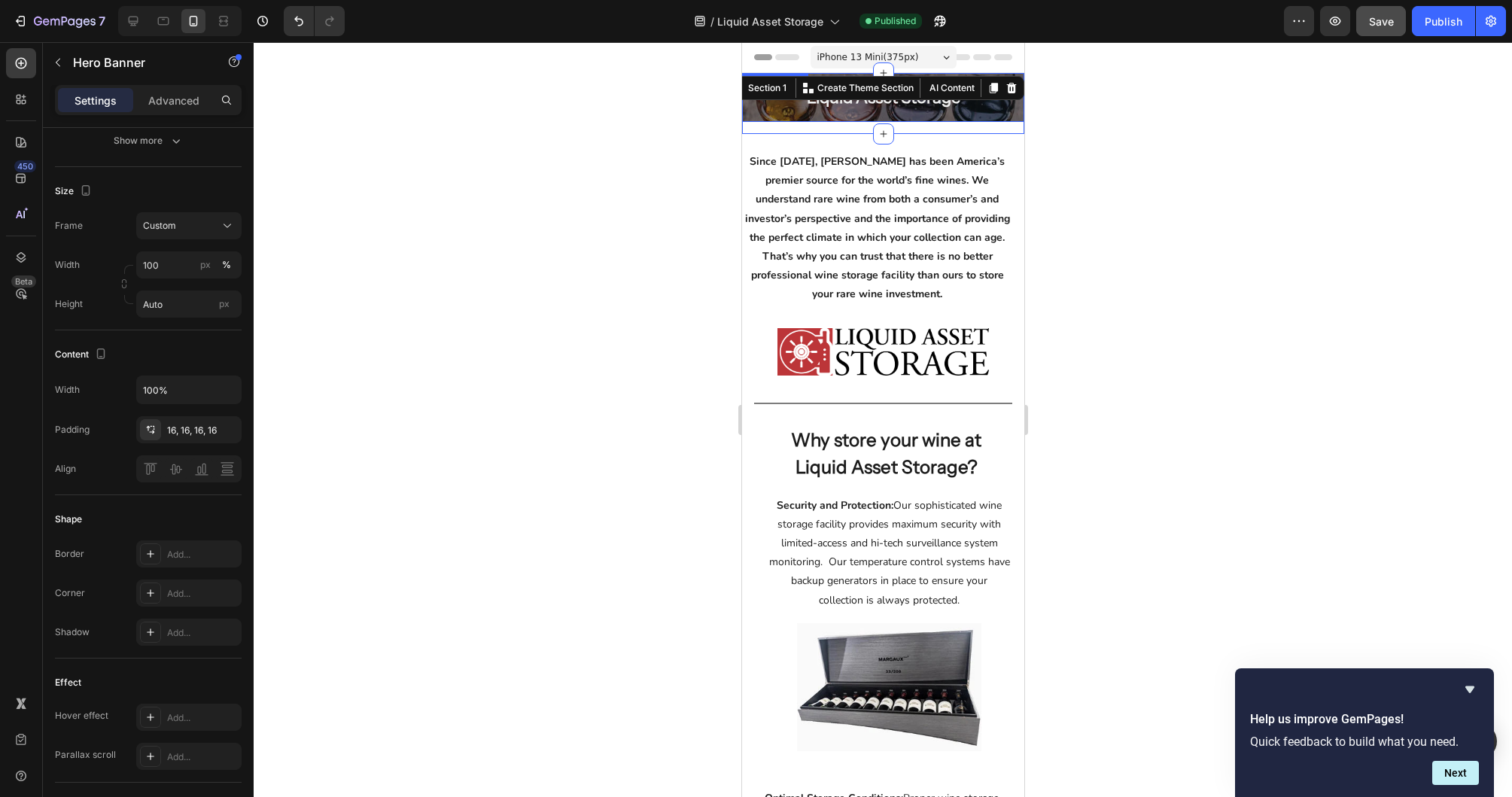
click at [972, 120] on div "Liquid Asset Storage Heading" at bounding box center [882, 97] width 283 height 49
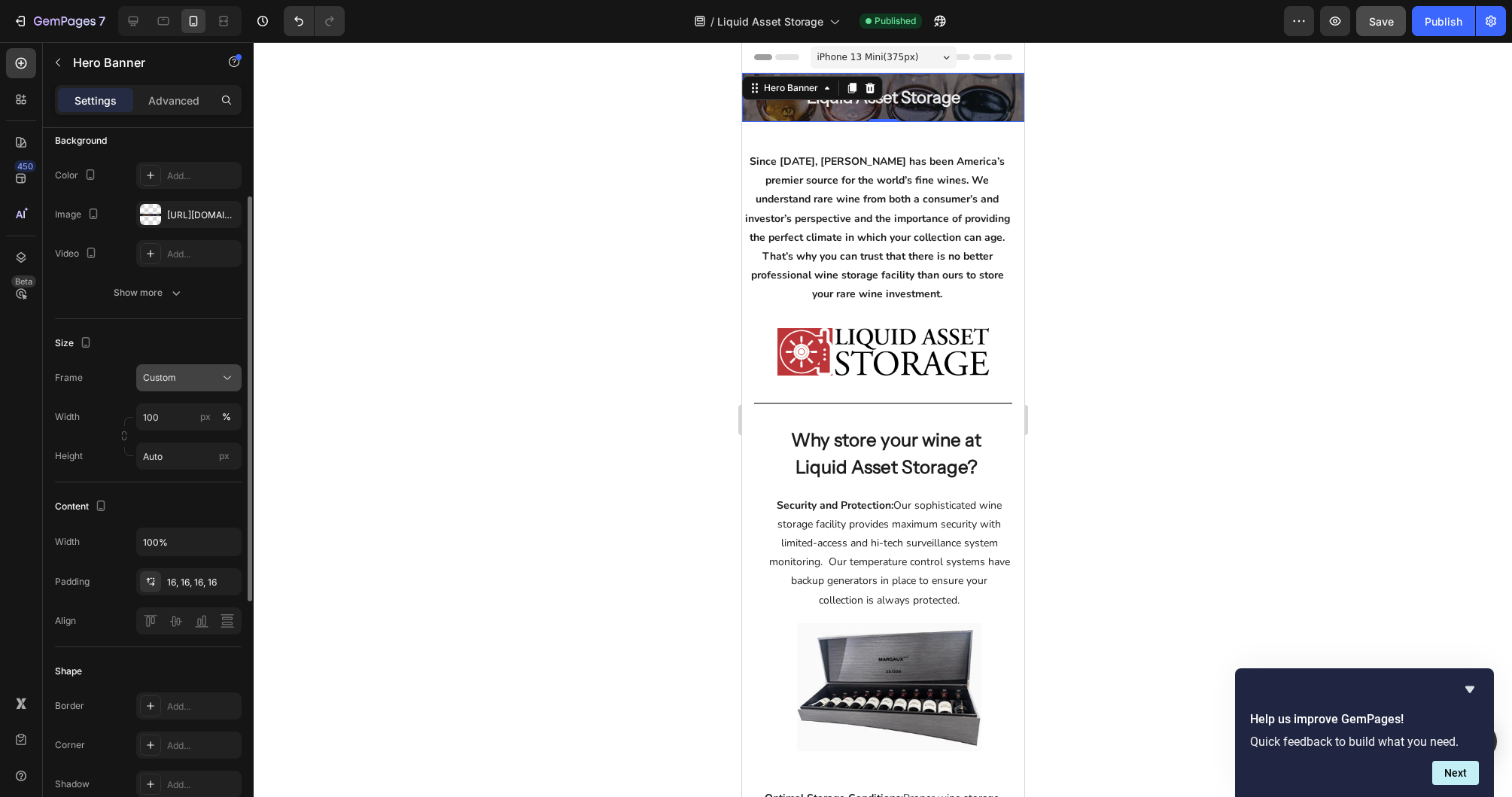
scroll to position [119, 0]
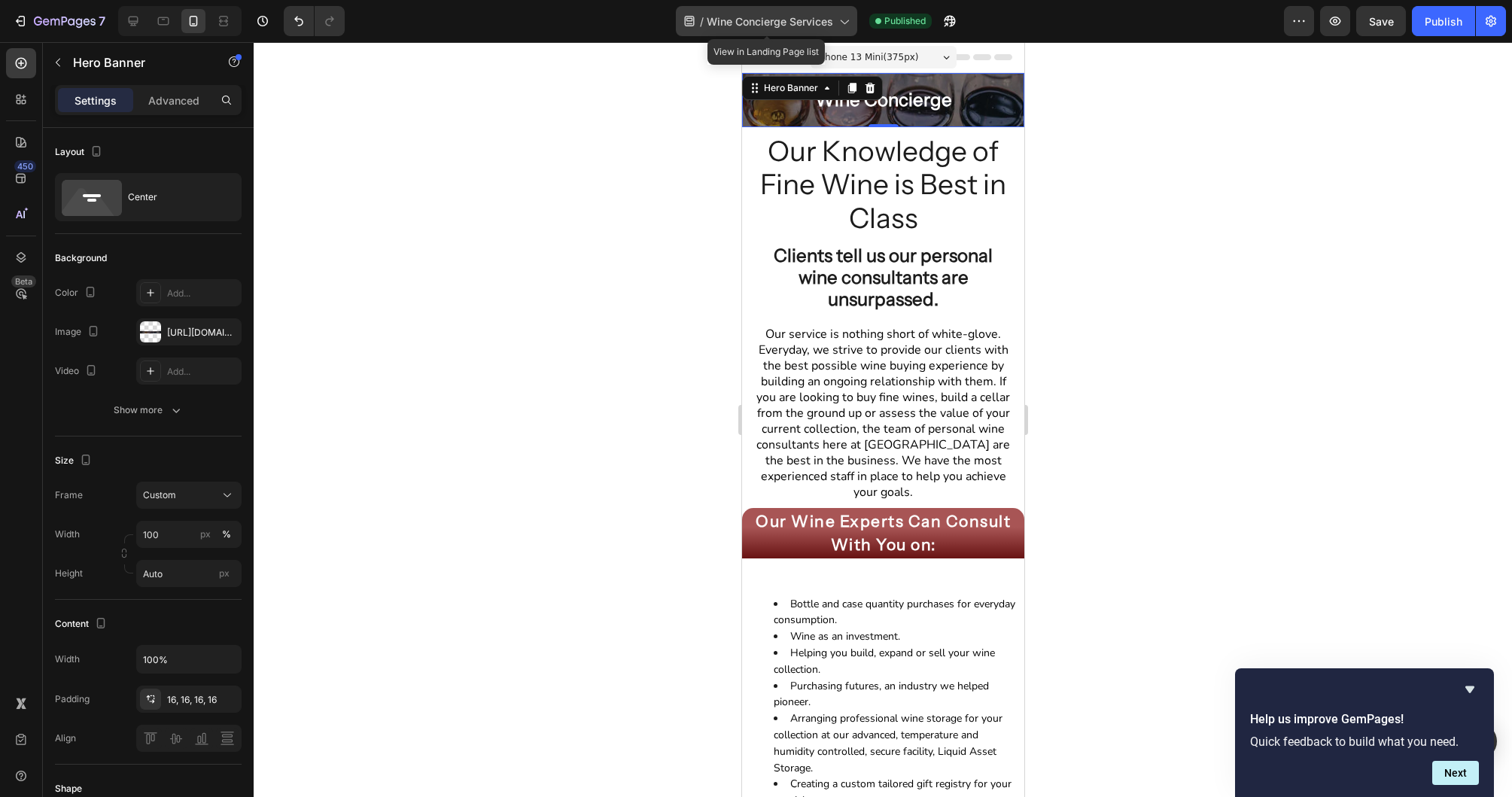
click at [742, 15] on span "Wine Concierge Services" at bounding box center [770, 21] width 126 height 15
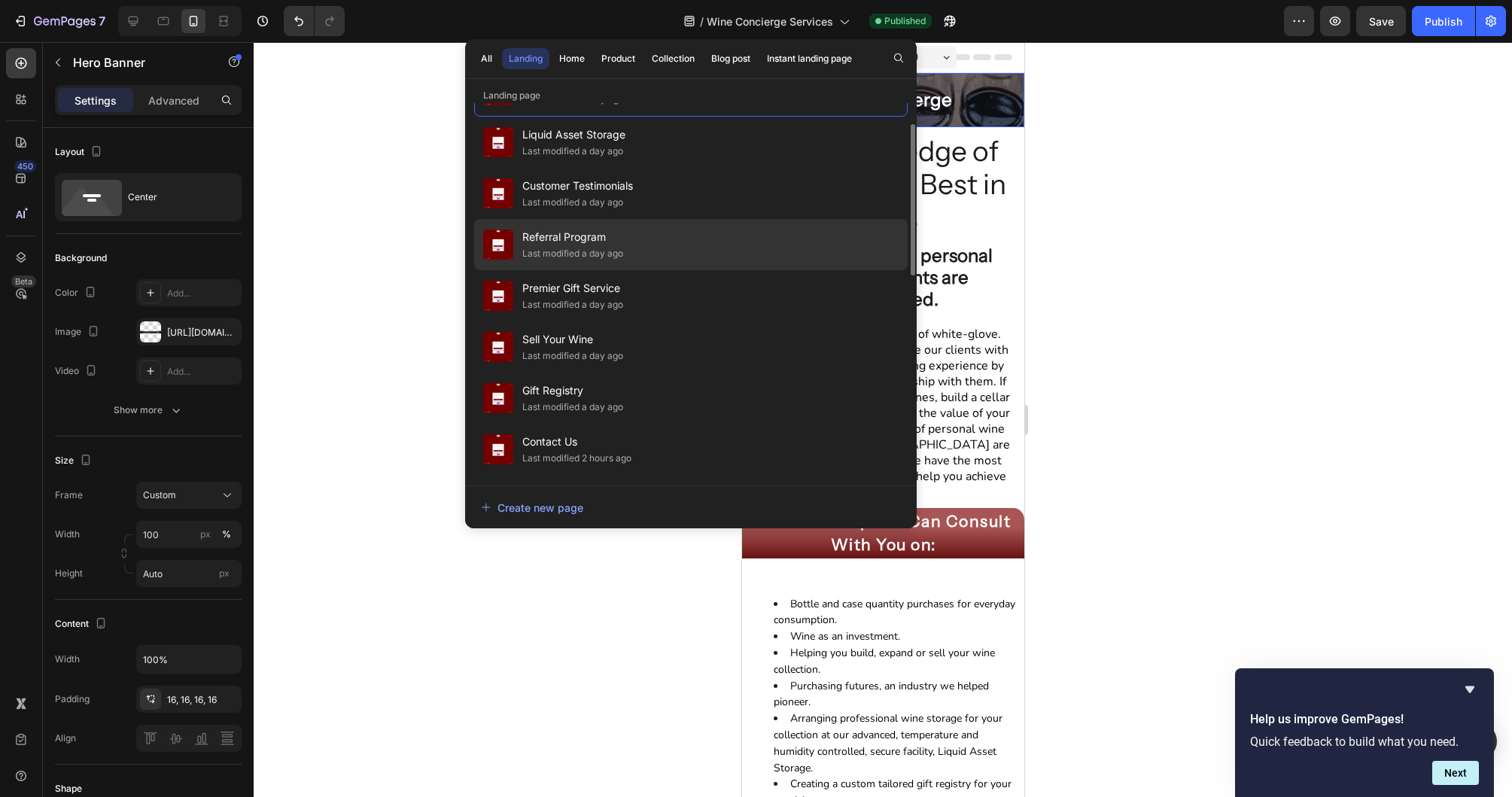
scroll to position [50, 0]
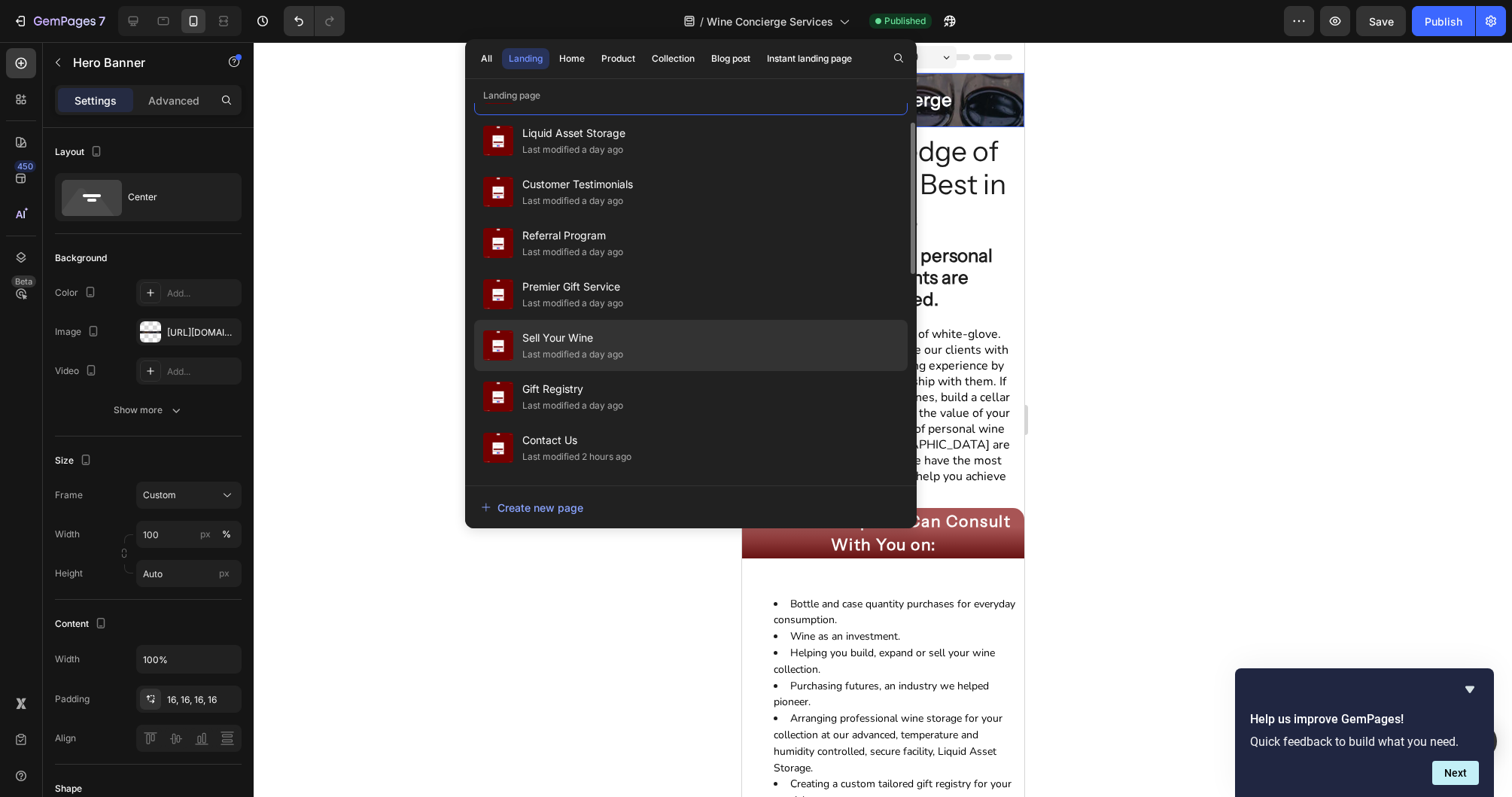
click at [600, 331] on span "Sell Your Wine" at bounding box center [573, 337] width 101 height 18
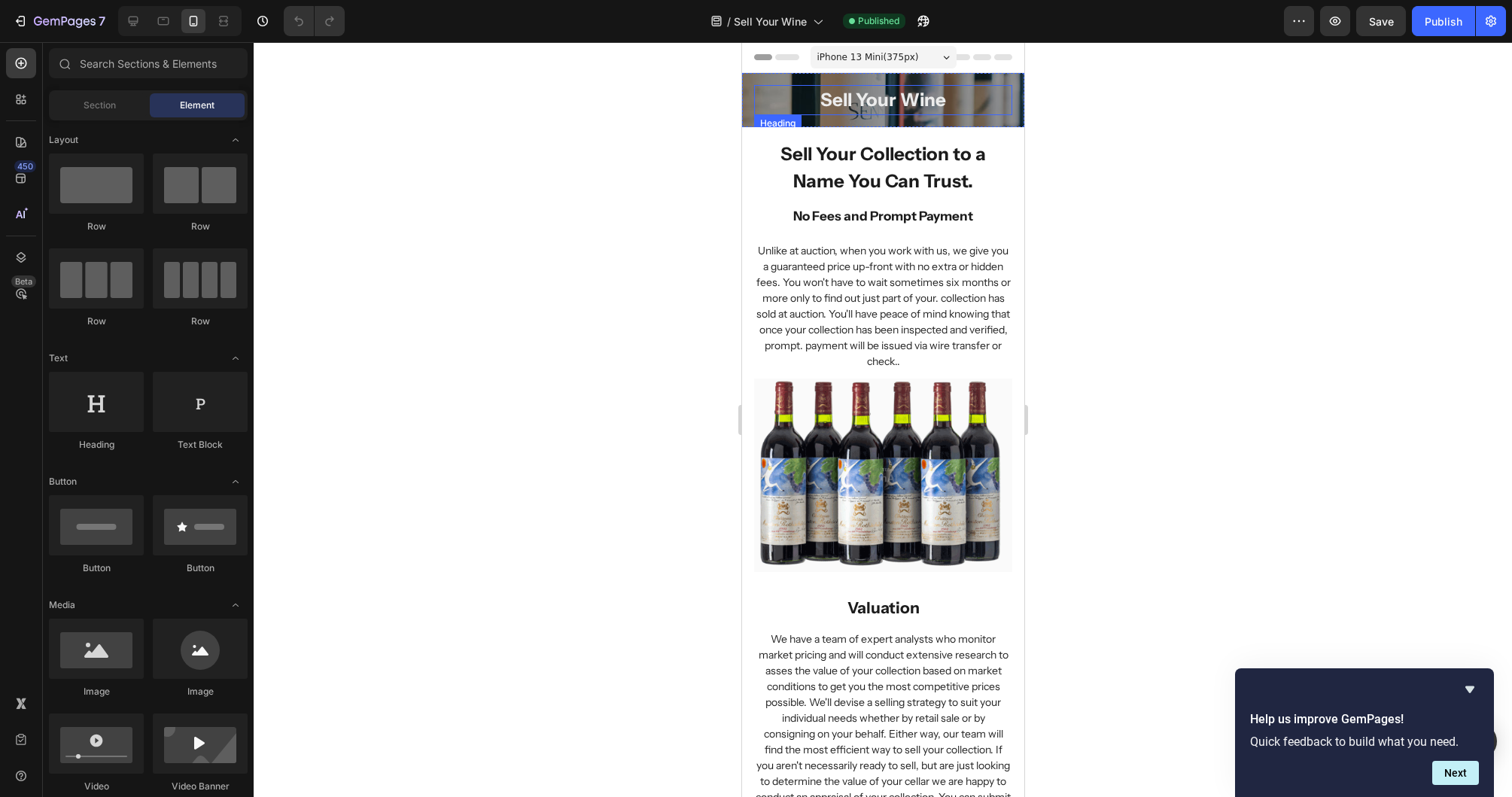
click at [773, 105] on h2 "Sell Your Wine" at bounding box center [882, 99] width 258 height 30
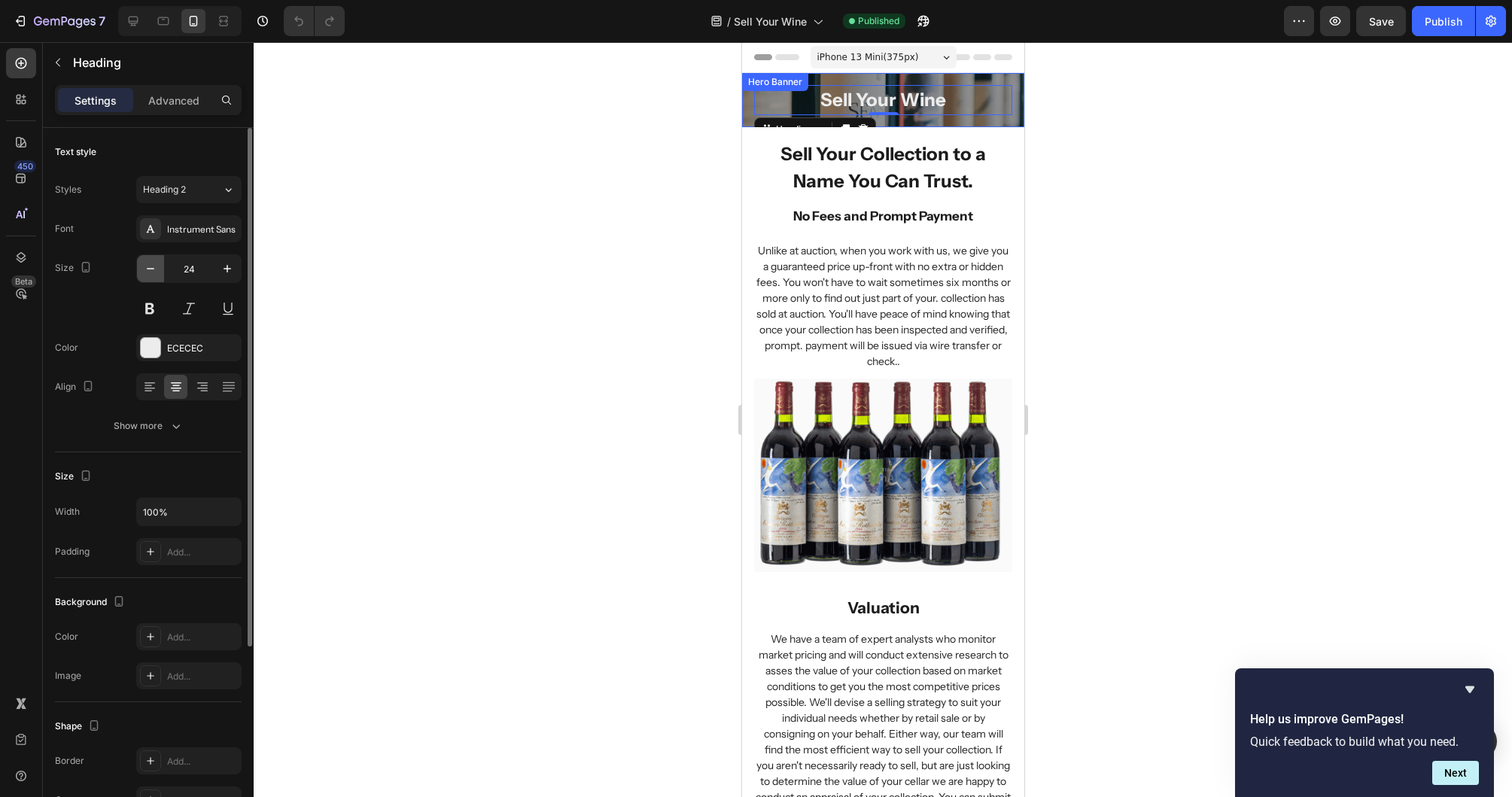
click at [159, 271] on button "button" at bounding box center [150, 269] width 27 height 27
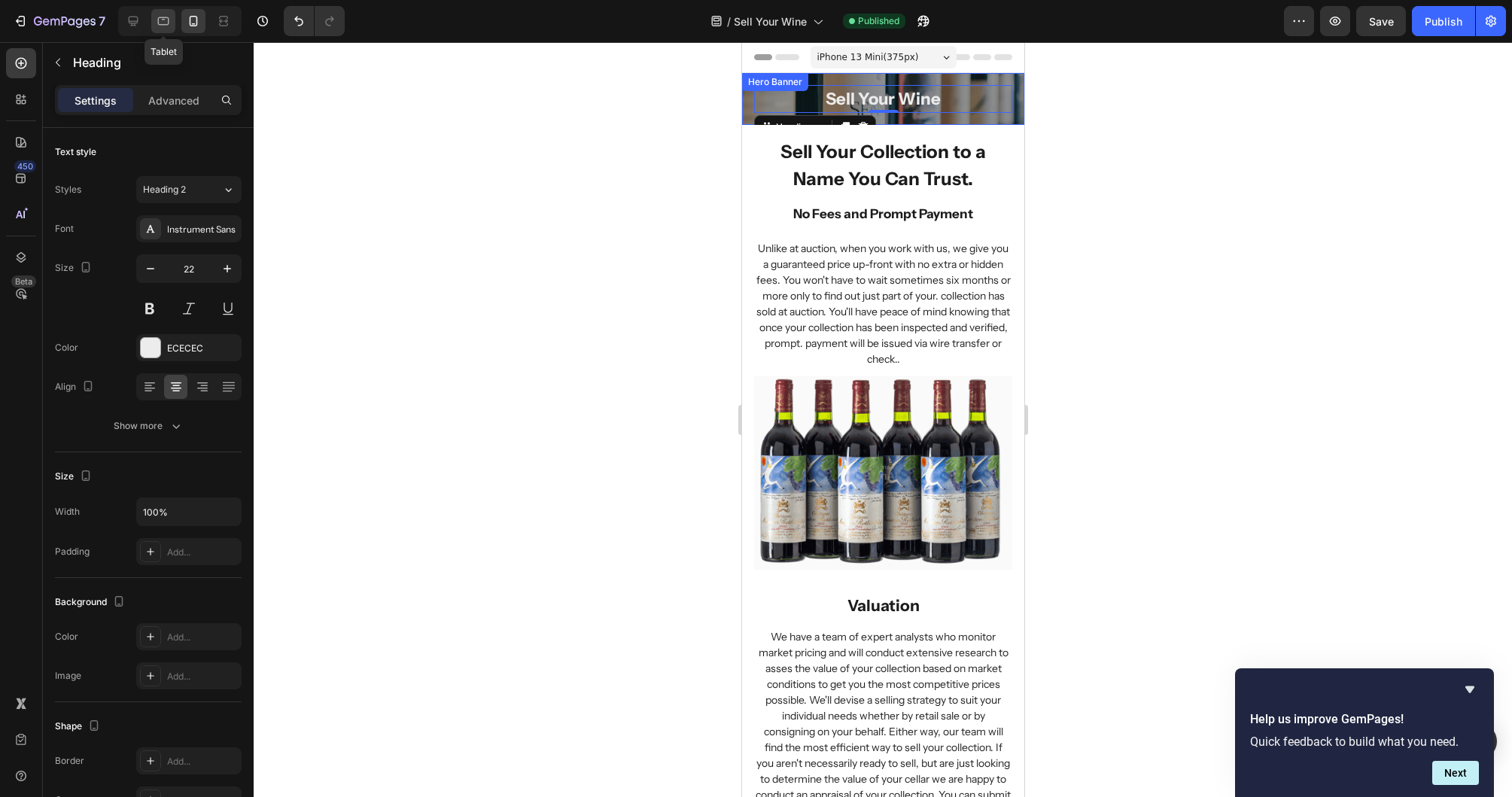
click at [163, 16] on icon at bounding box center [164, 21] width 15 height 15
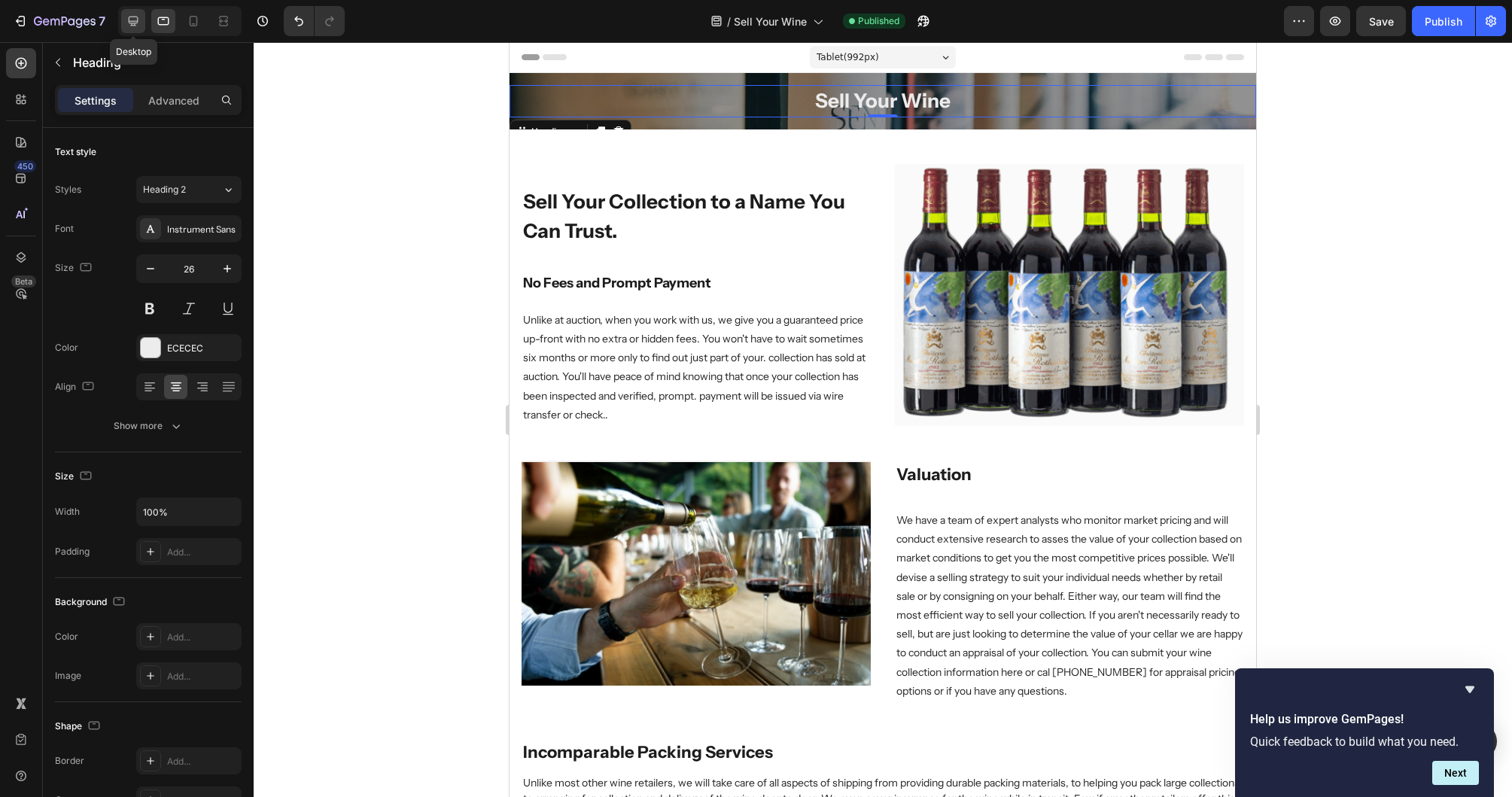
click at [131, 20] on icon at bounding box center [133, 21] width 15 height 15
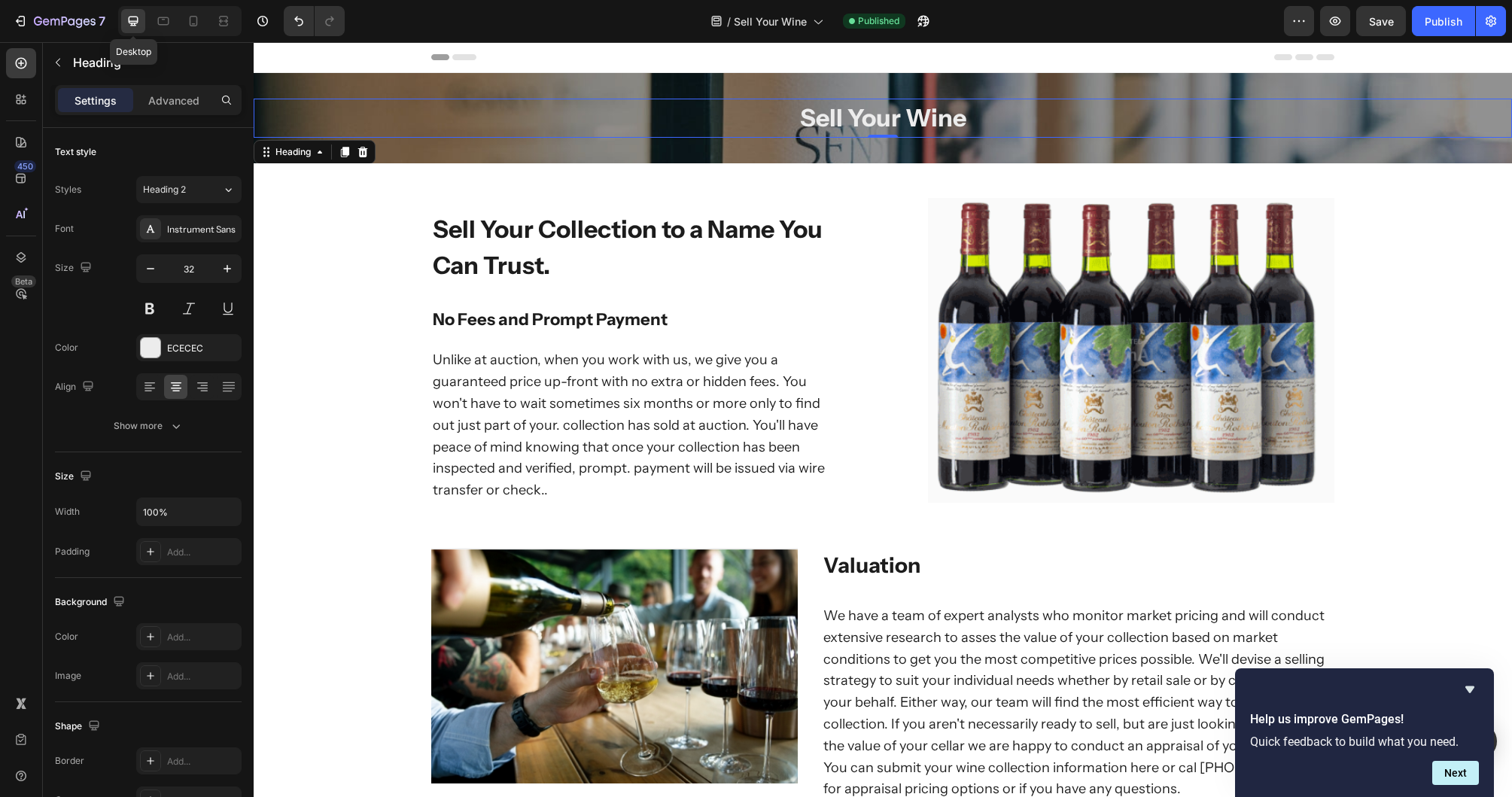
scroll to position [4, 0]
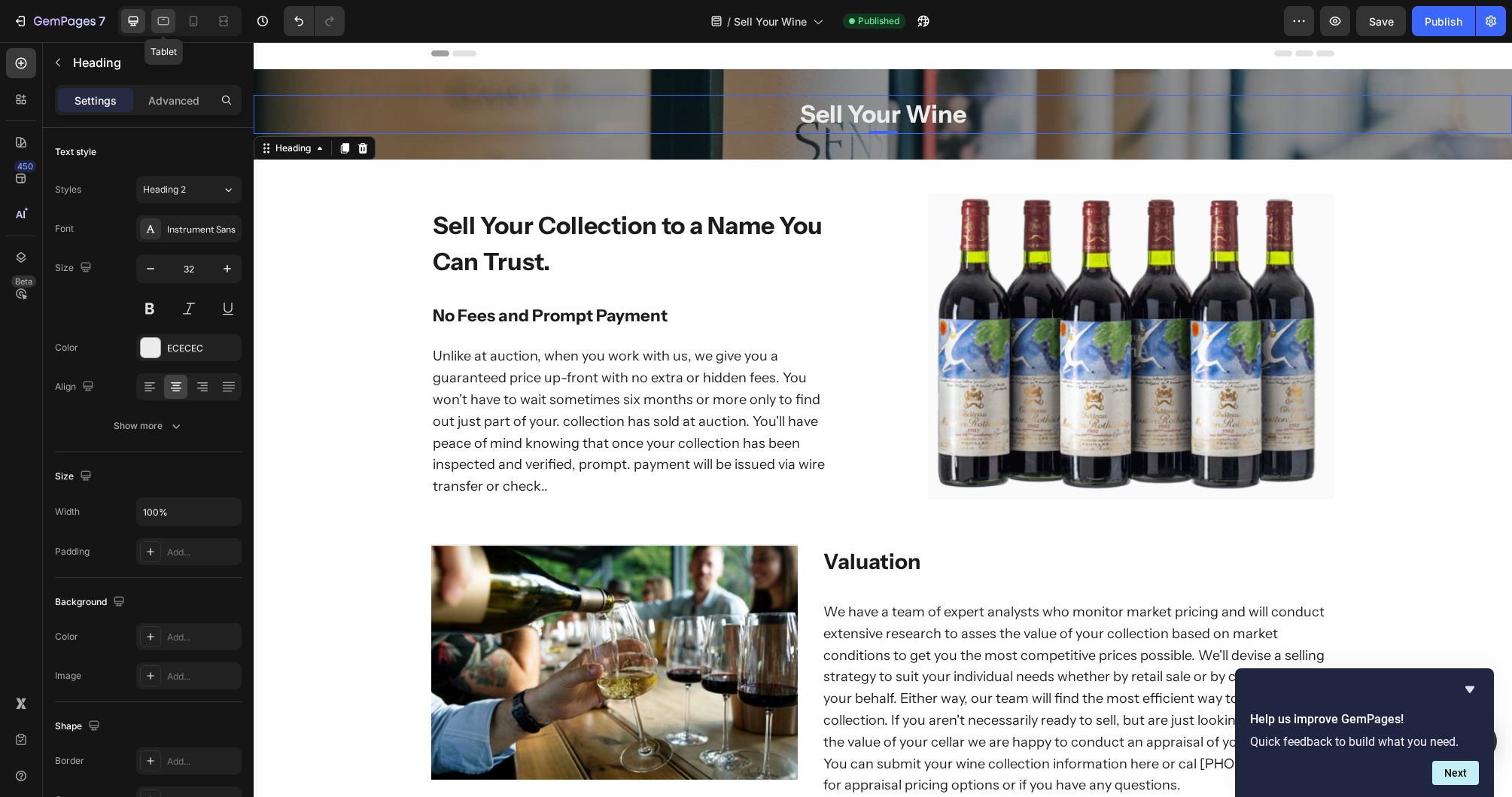
click at [155, 20] on div at bounding box center [163, 20] width 24 height 24
type input "26"
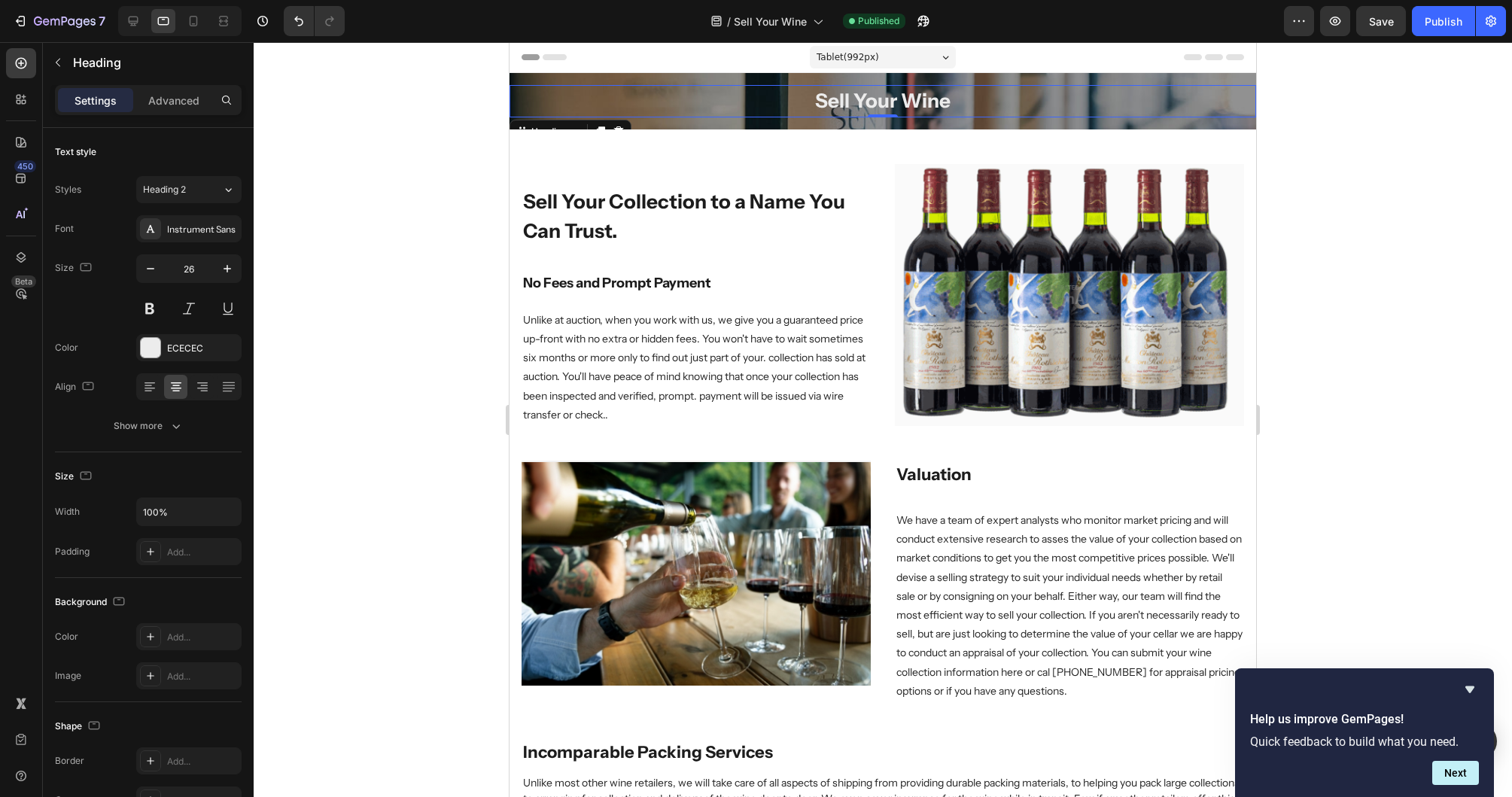
click at [533, 115] on h2 "Sell Your Wine" at bounding box center [882, 101] width 746 height 33
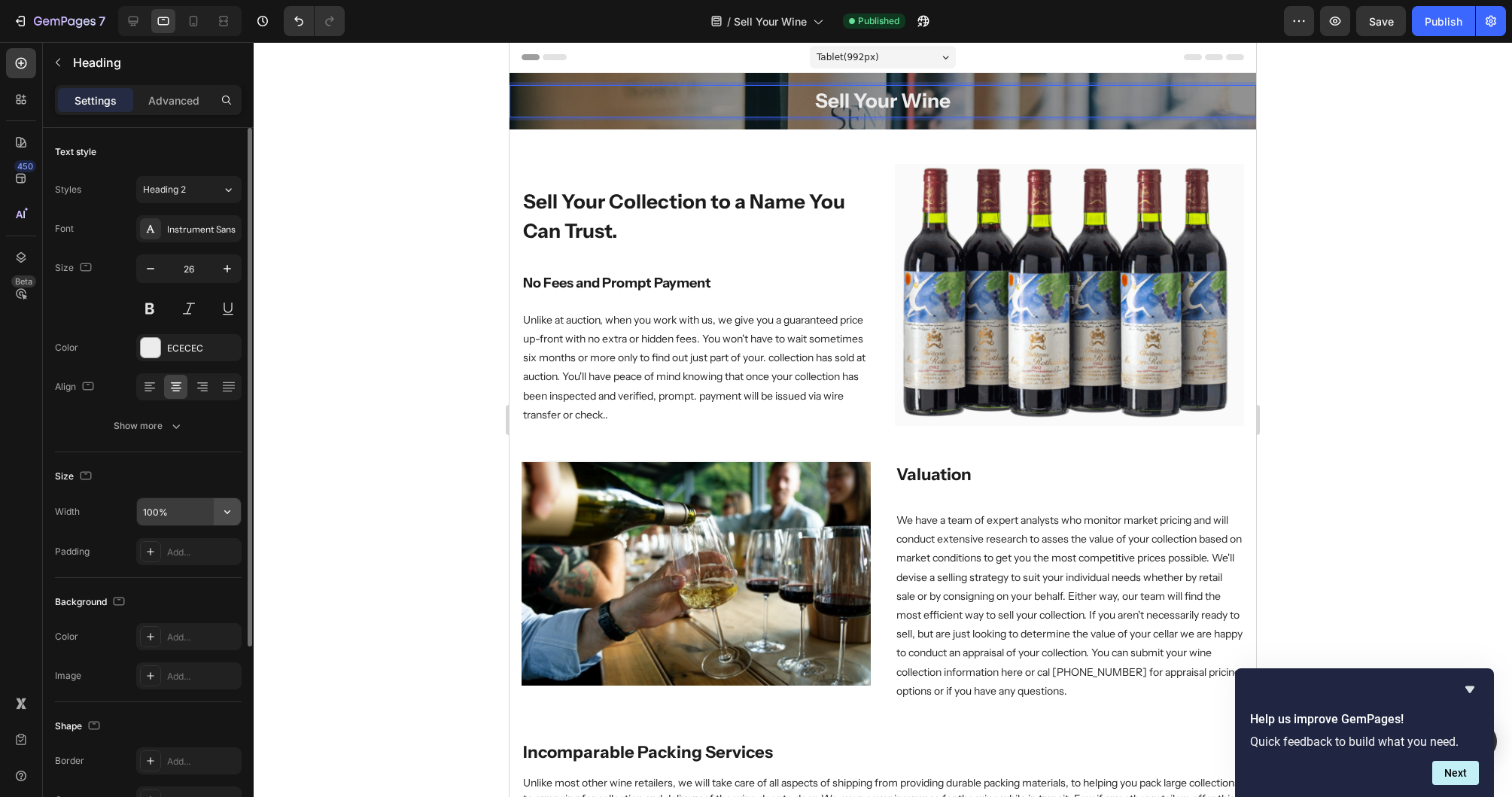
click at [232, 516] on icon "button" at bounding box center [228, 512] width 15 height 15
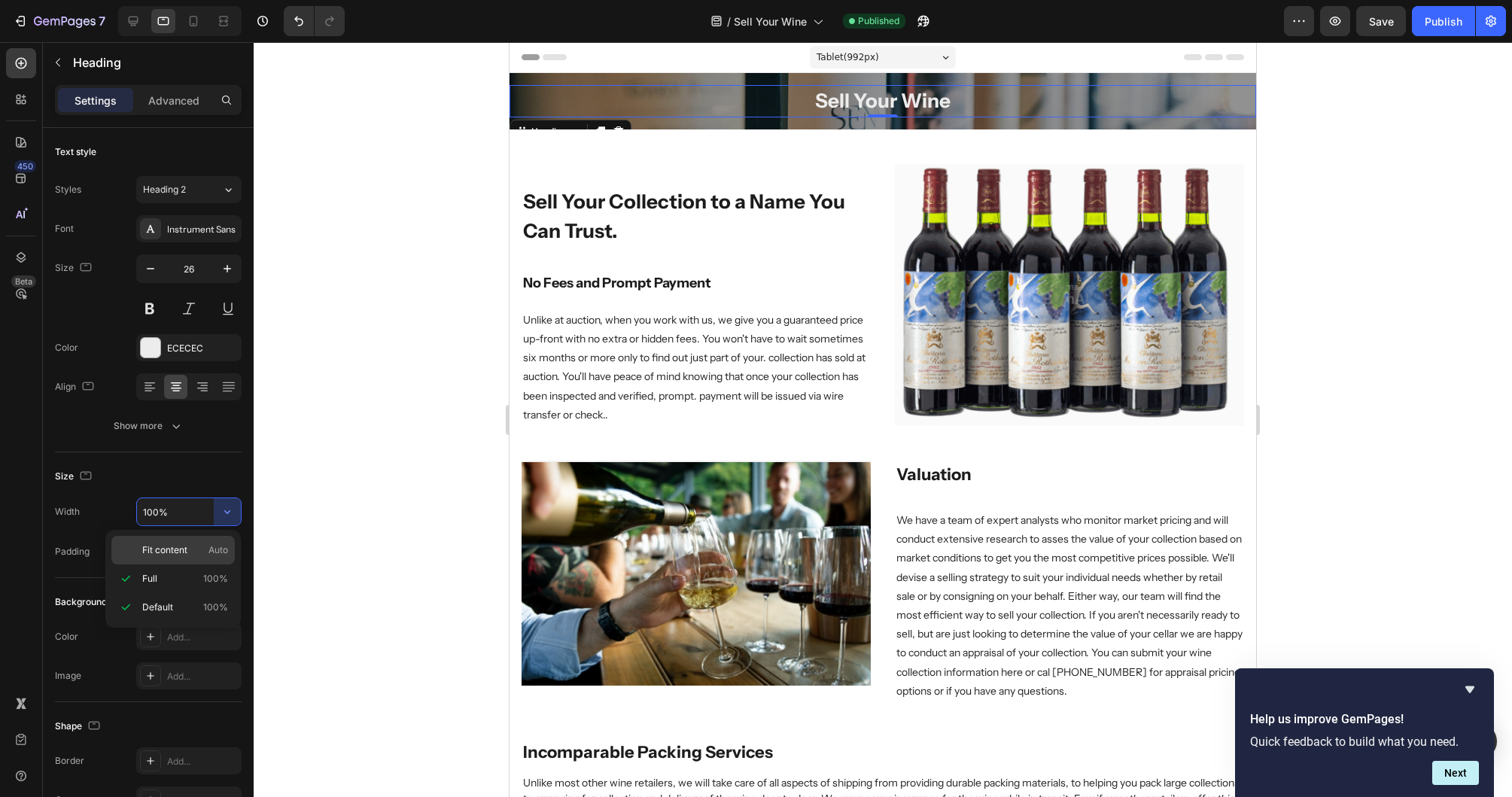
click at [176, 550] on span "Fit content" at bounding box center [165, 550] width 45 height 13
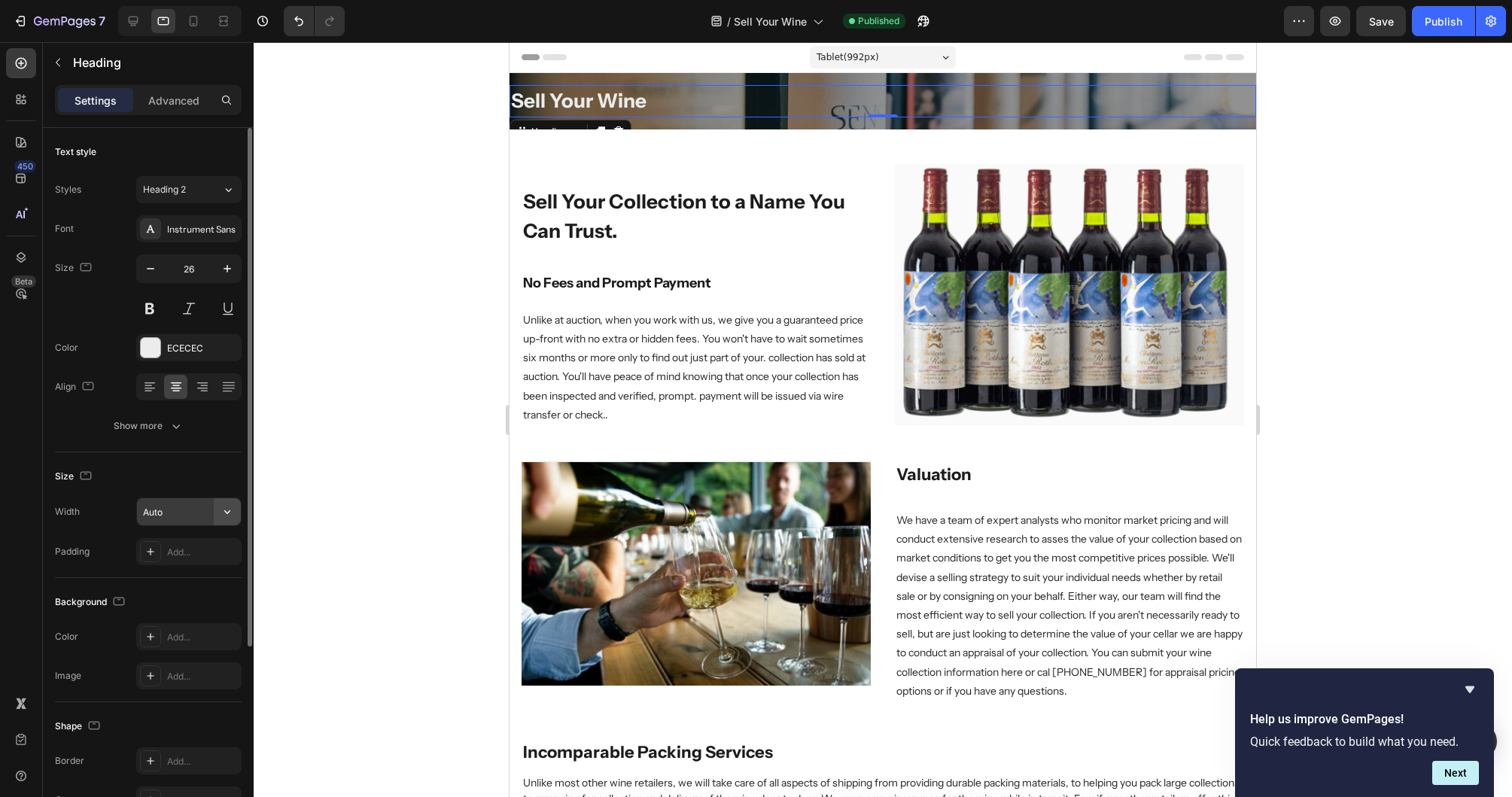
click at [227, 515] on icon "button" at bounding box center [228, 512] width 15 height 15
click at [221, 511] on icon "button" at bounding box center [228, 512] width 15 height 15
click at [176, 568] on div "Full 100%" at bounding box center [174, 578] width 123 height 29
type input "100%"
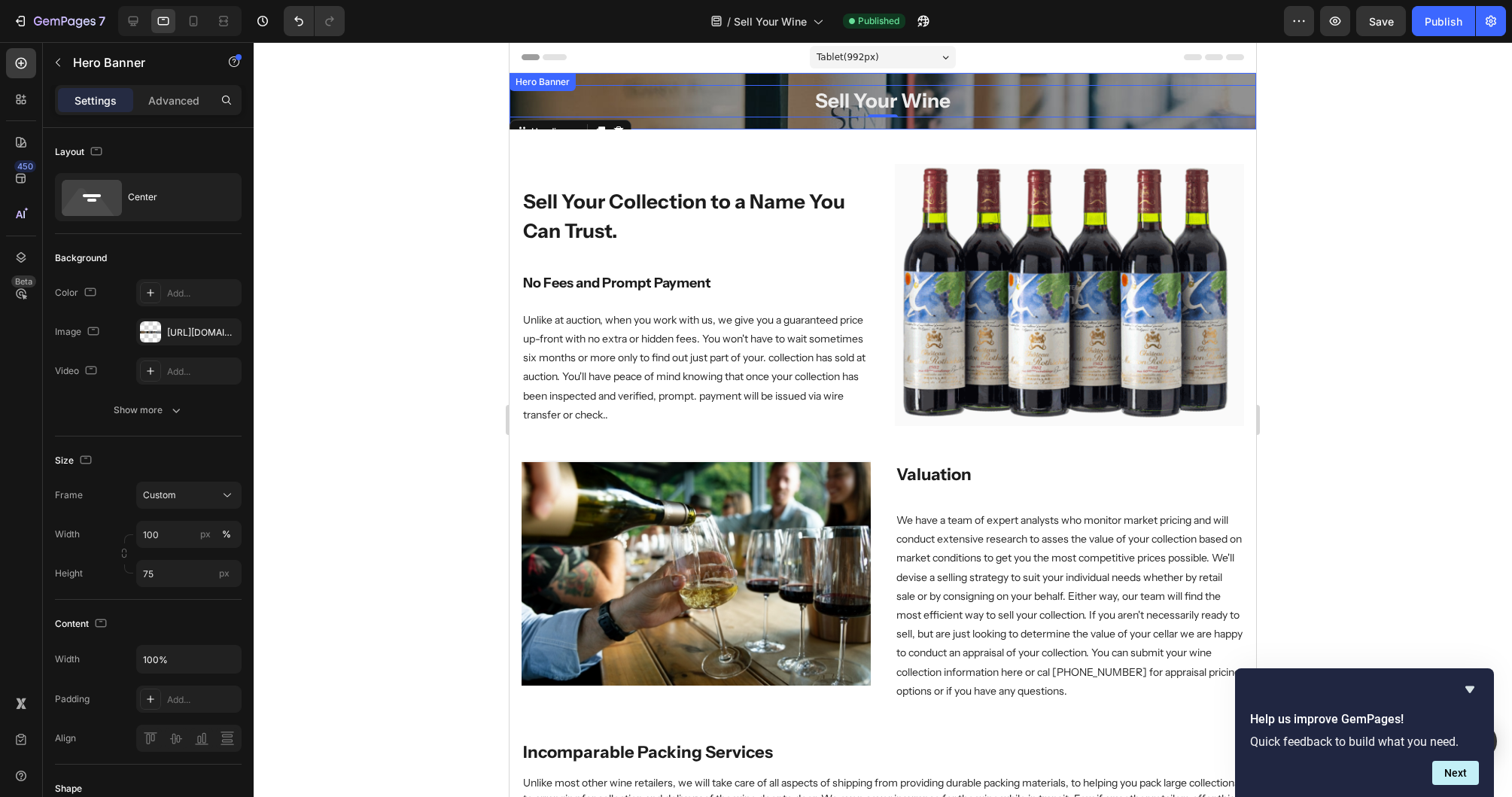
click at [638, 127] on div "Overlay" at bounding box center [882, 101] width 746 height 57
click at [188, 16] on icon at bounding box center [194, 21] width 15 height 15
type input "Auto"
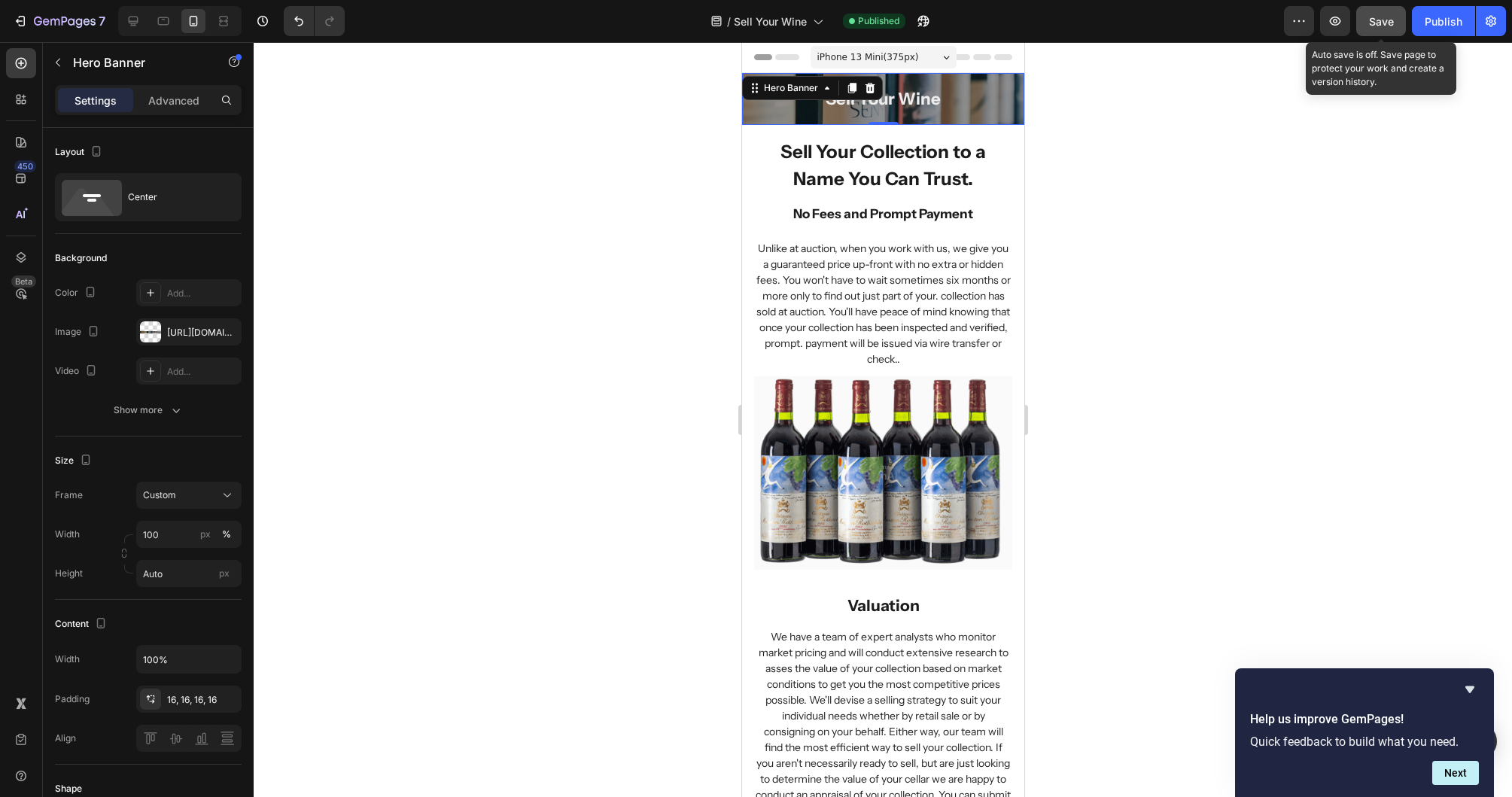
click at [1377, 31] on button "Save" at bounding box center [1382, 20] width 50 height 30
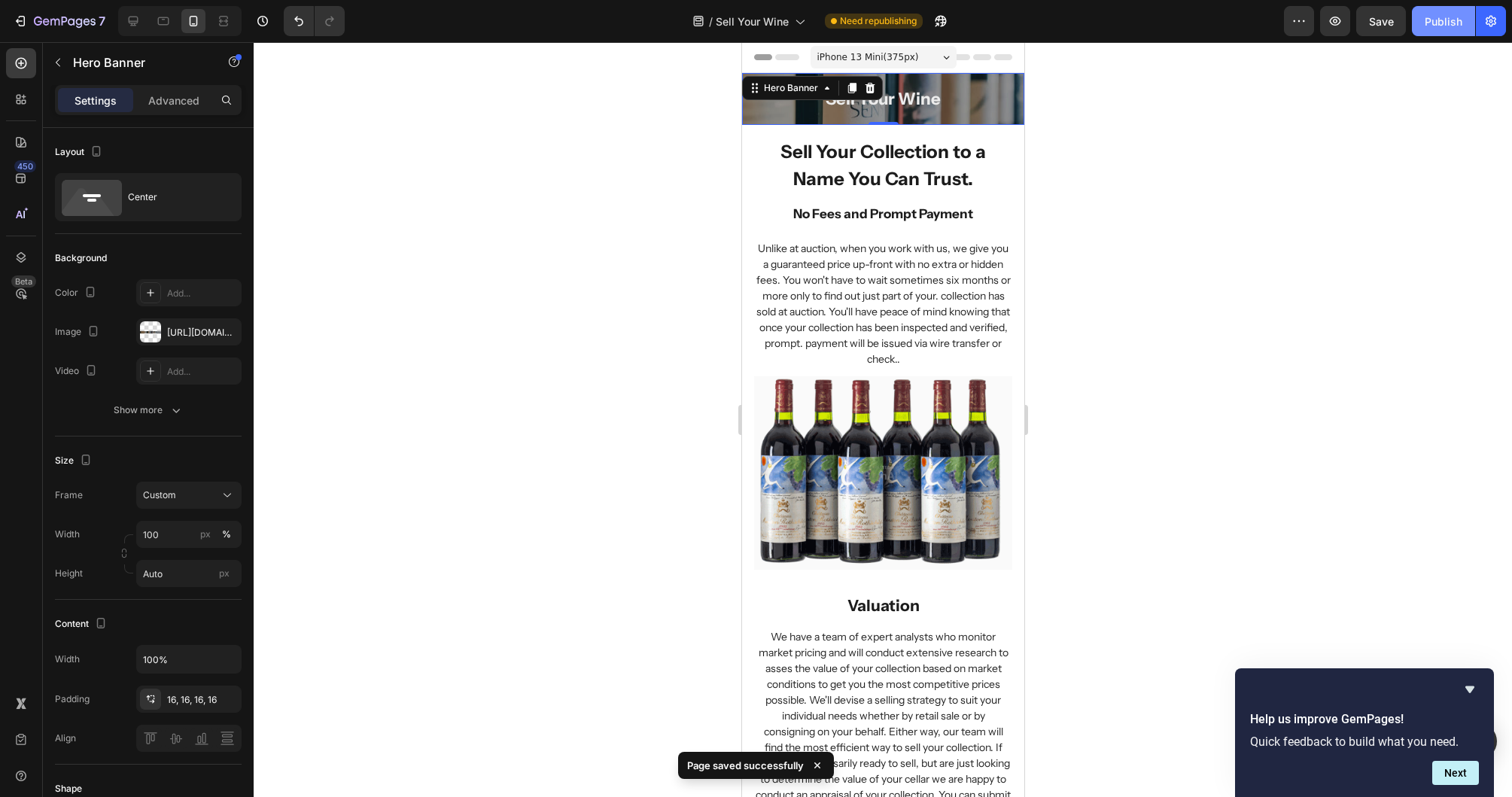
click at [1422, 22] on button "Publish" at bounding box center [1444, 20] width 64 height 30
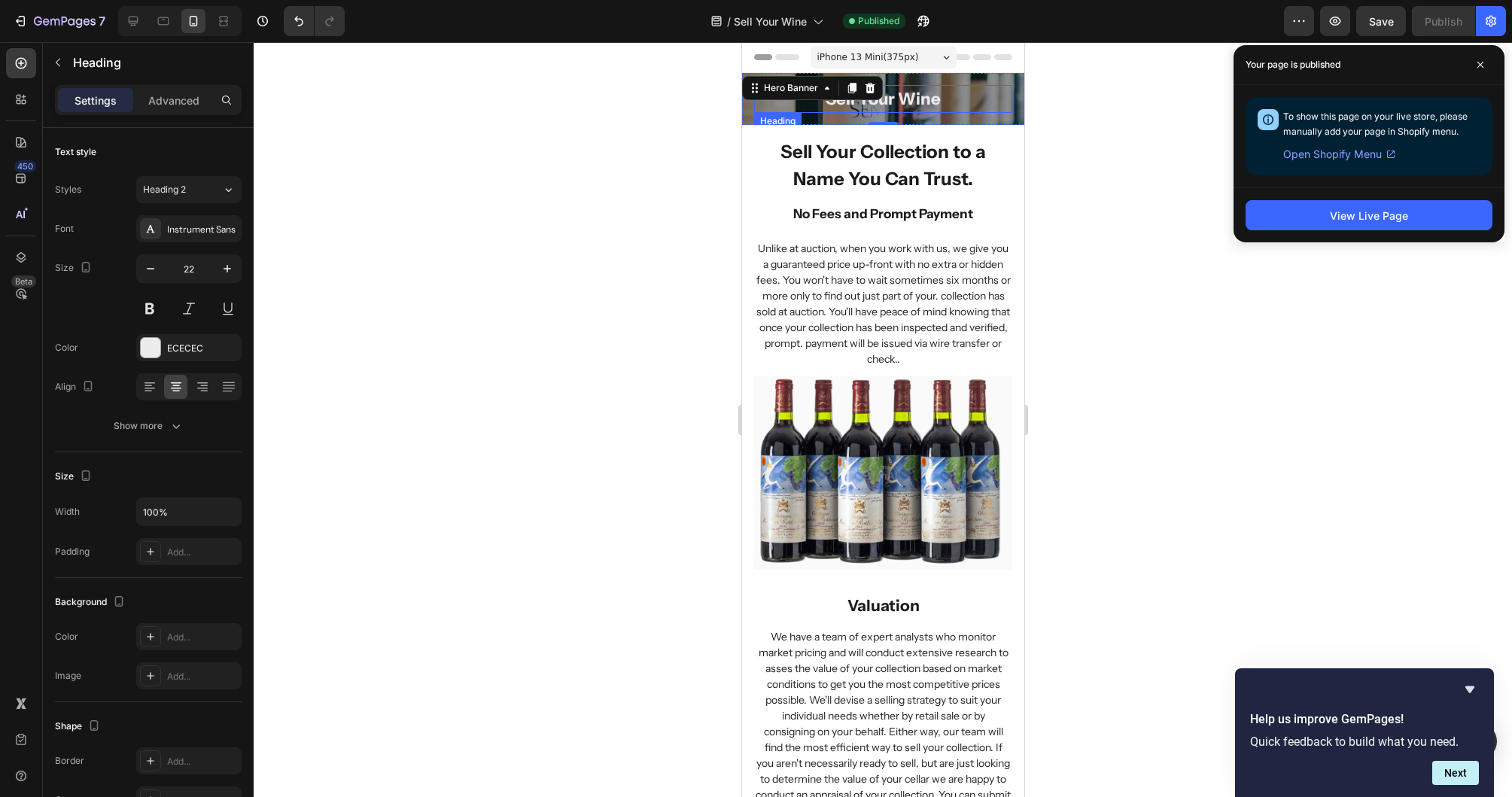
click at [959, 112] on h2 "Sell Your Wine" at bounding box center [882, 98] width 258 height 28
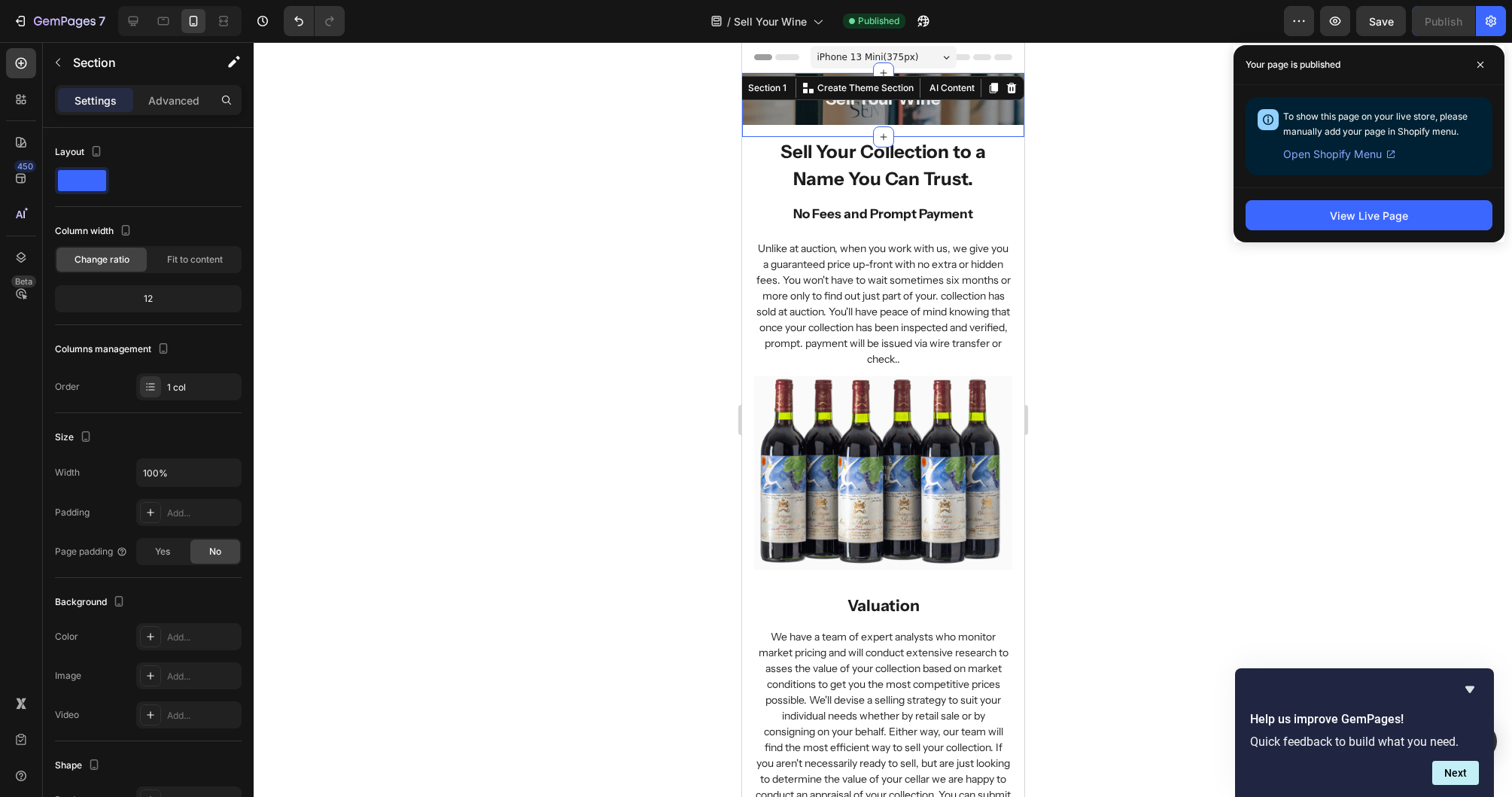
click at [958, 126] on div "Sell Your Wine Heading Hero Banner Row" at bounding box center [882, 105] width 283 height 64
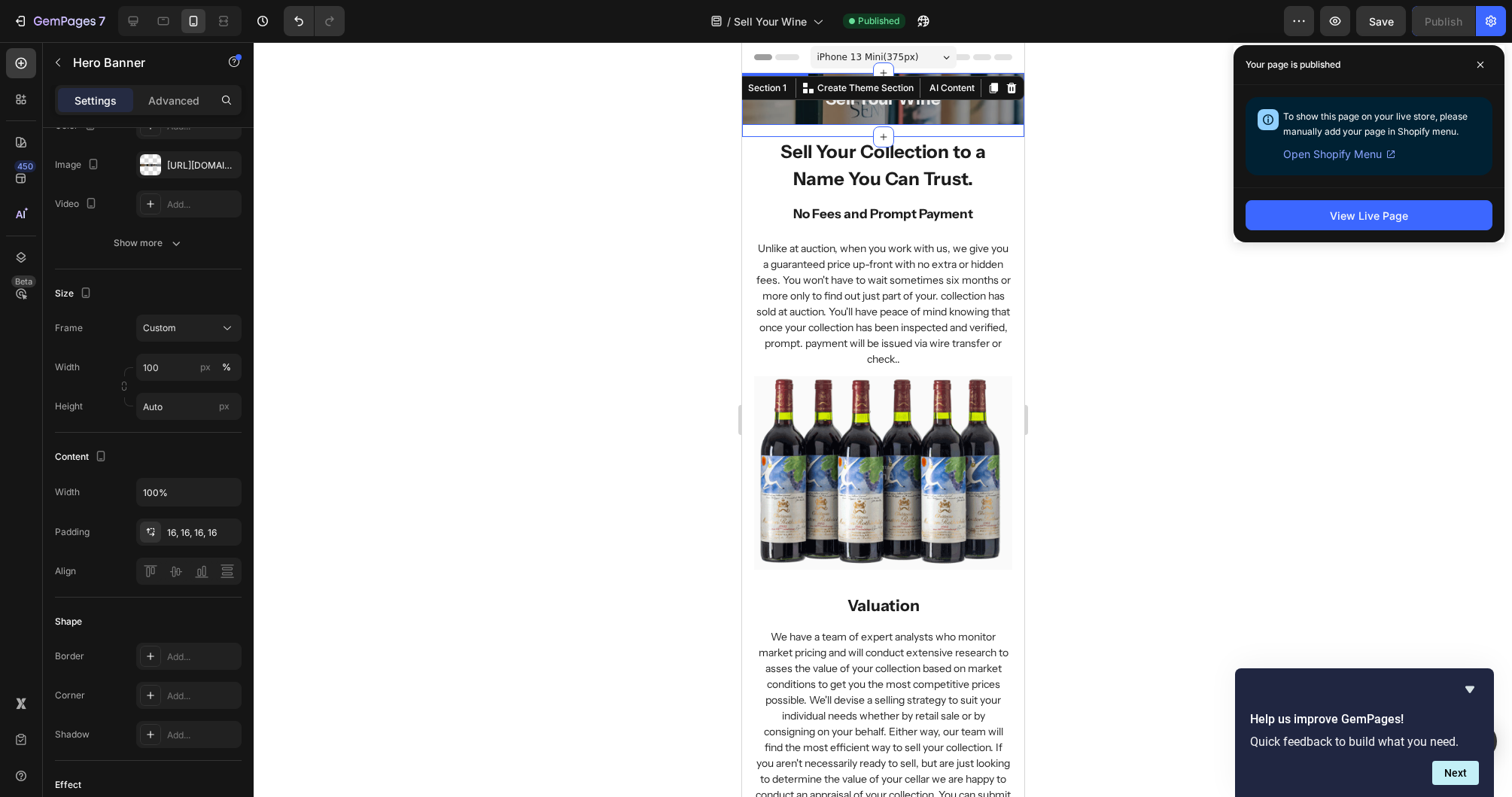
click at [789, 119] on div "Sell Your Wine Heading" at bounding box center [882, 99] width 283 height 52
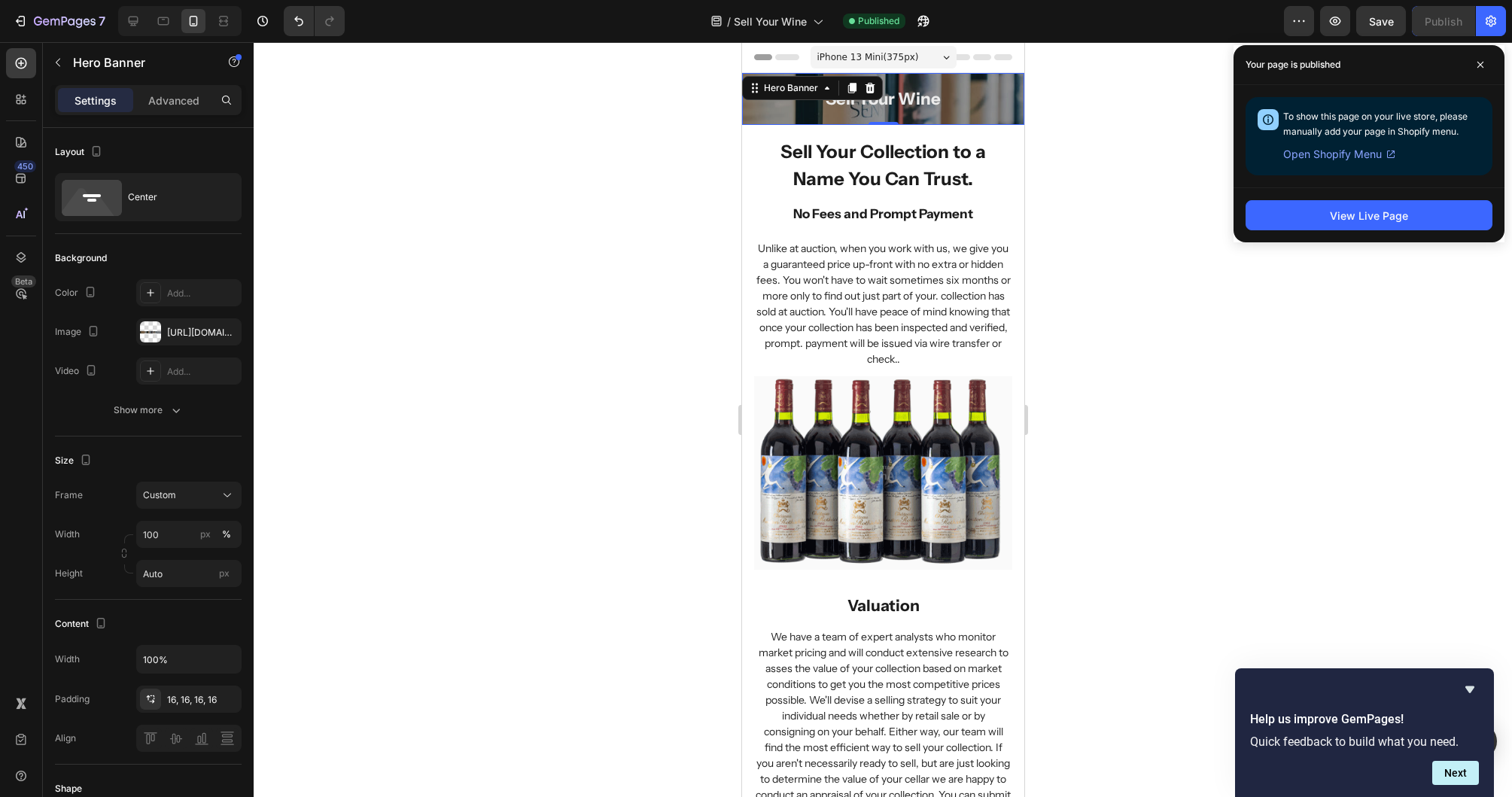
click at [1061, 214] on div at bounding box center [882, 419] width 1258 height 755
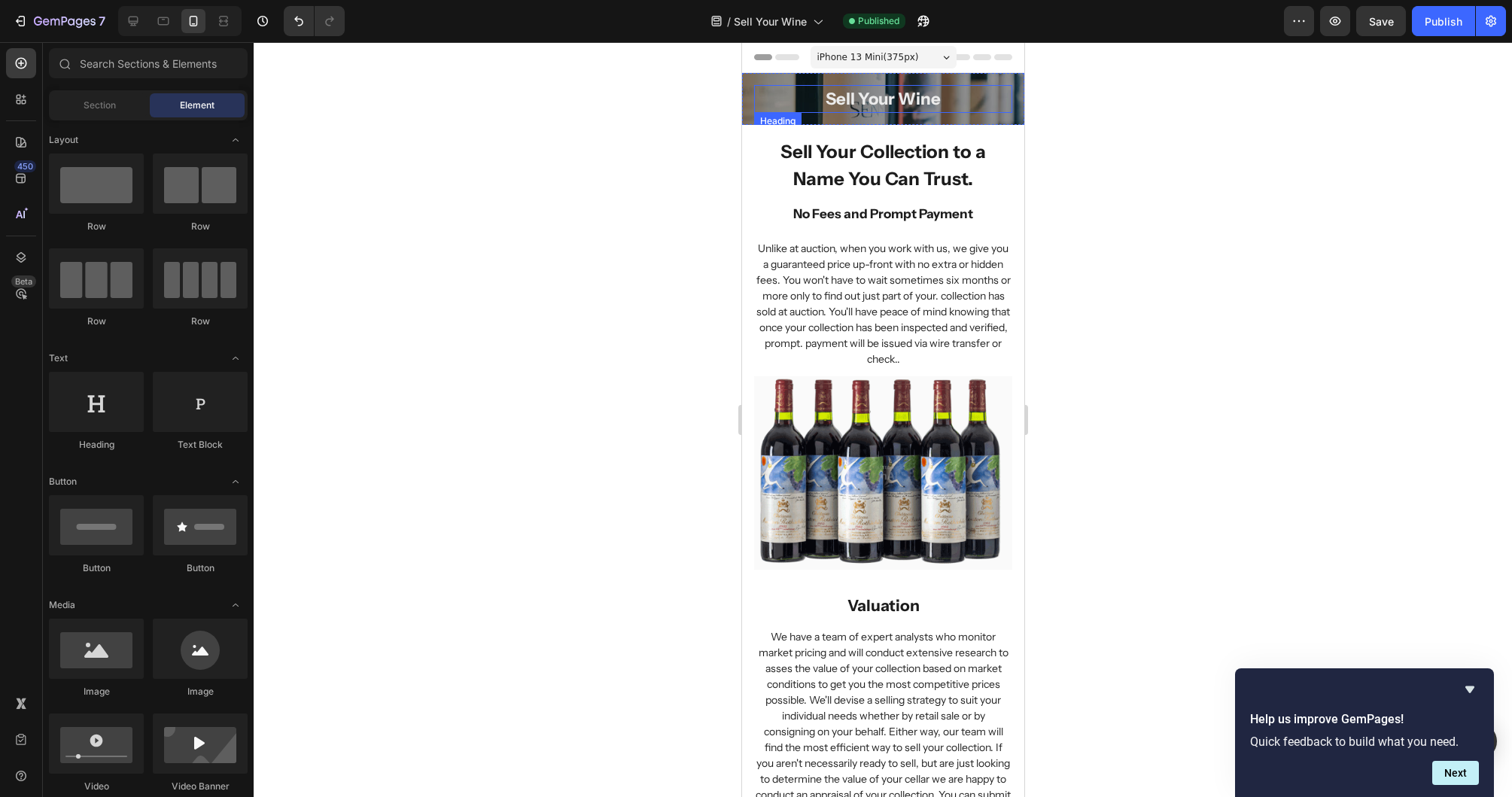
click at [996, 97] on p "Sell Your Wine" at bounding box center [882, 99] width 256 height 25
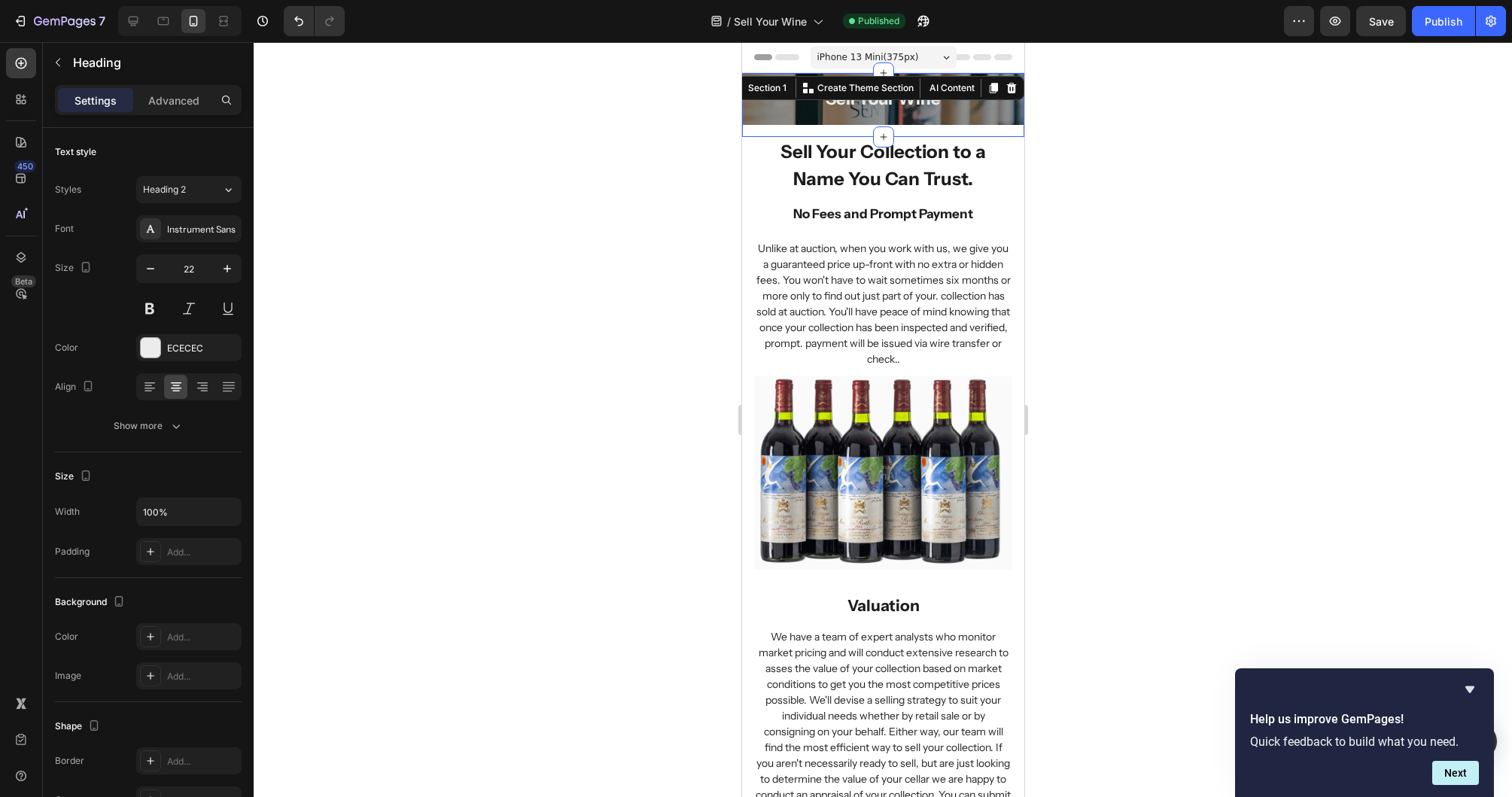
click at [784, 134] on div "Sell Your Wine Heading Hero Banner Row" at bounding box center [882, 105] width 283 height 64
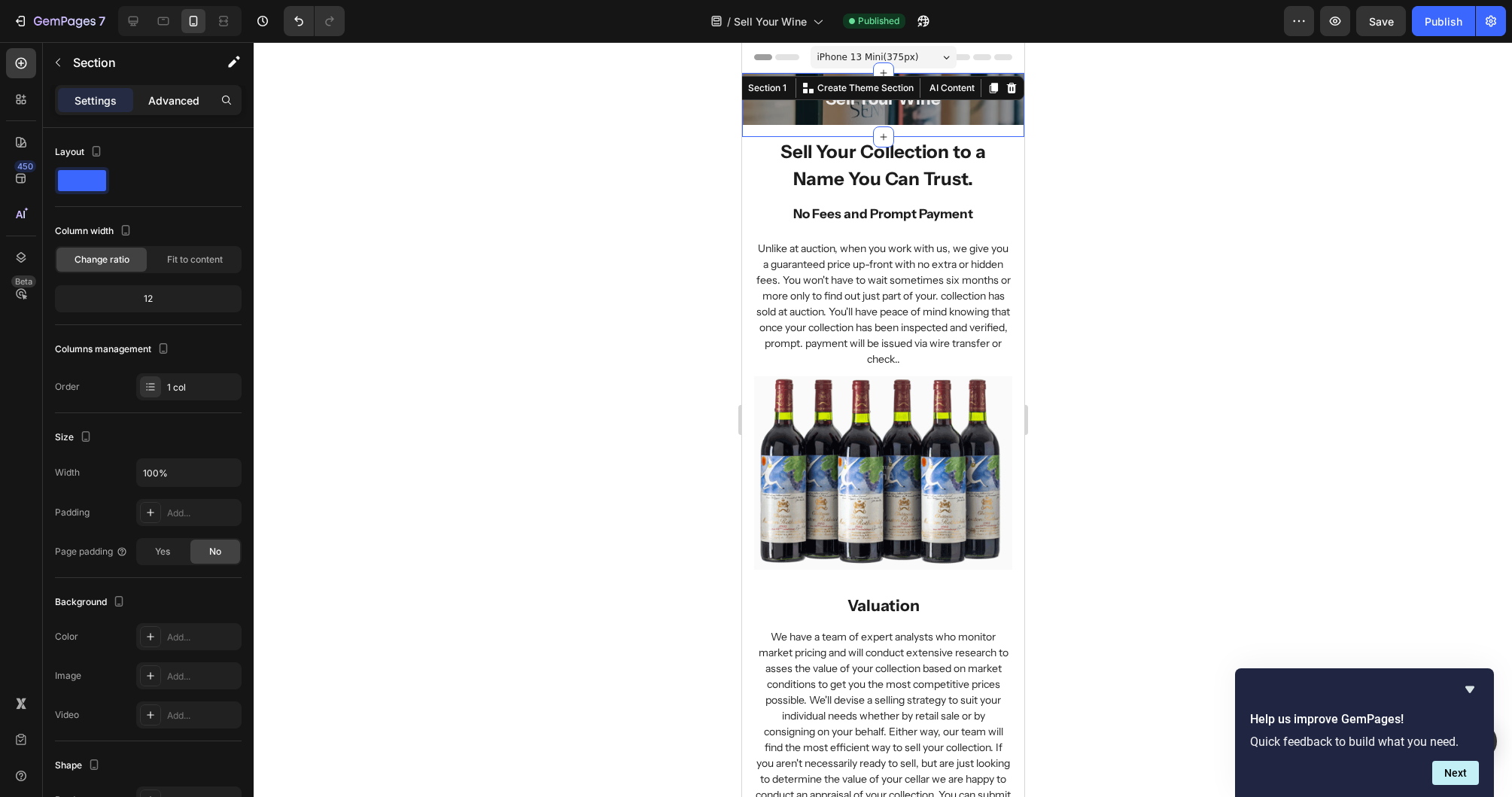
click at [174, 103] on p "Advanced" at bounding box center [174, 100] width 51 height 15
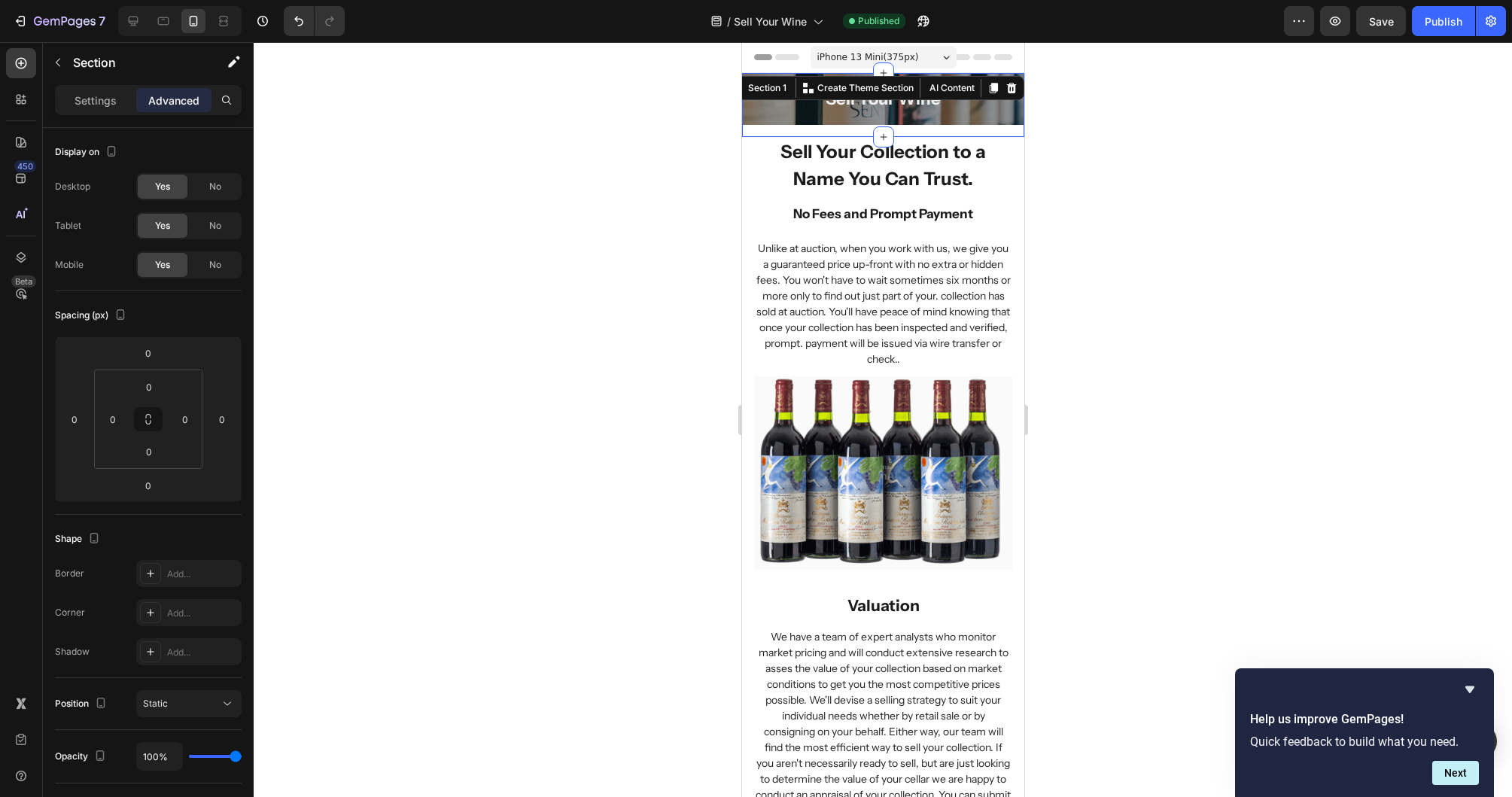
click at [857, 127] on div "Sell Your Wine Heading Hero Banner Row" at bounding box center [882, 105] width 283 height 64
click at [853, 131] on div "Sell Your Wine Heading Hero Banner Row" at bounding box center [882, 105] width 283 height 64
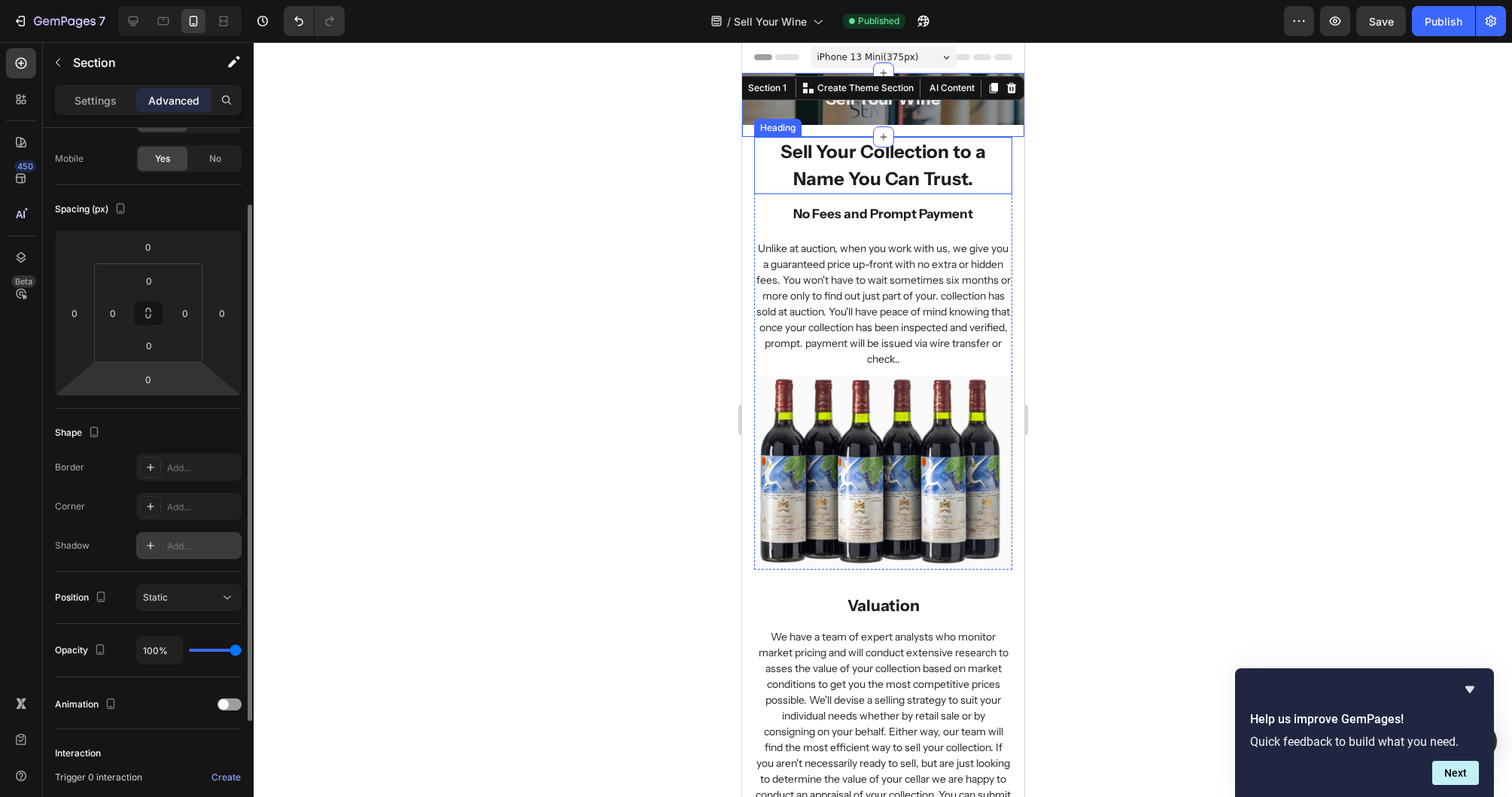
scroll to position [48, 0]
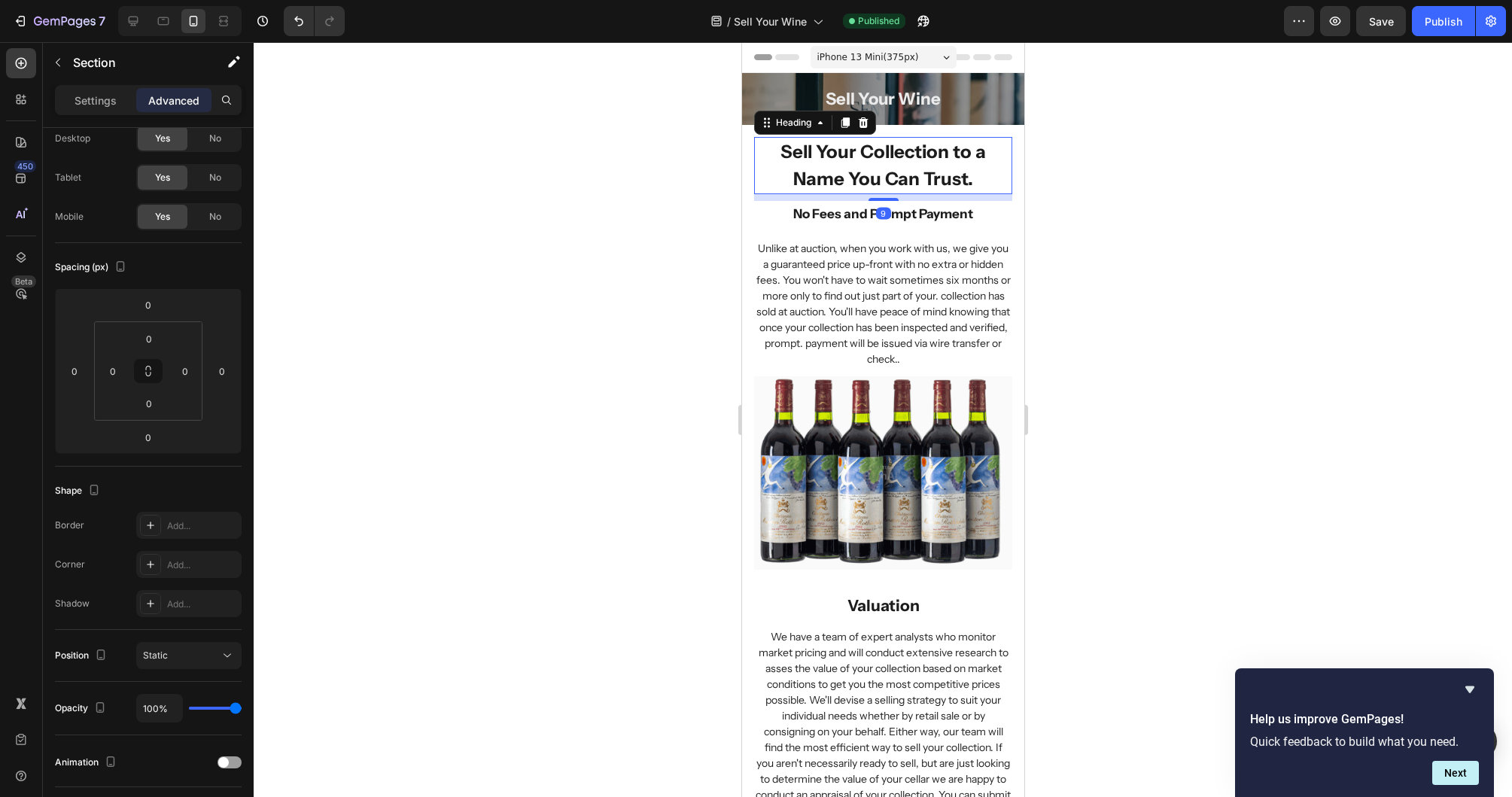
click at [901, 168] on h2 "Sell Your Collection to a Name You Can Trust." at bounding box center [882, 165] width 258 height 57
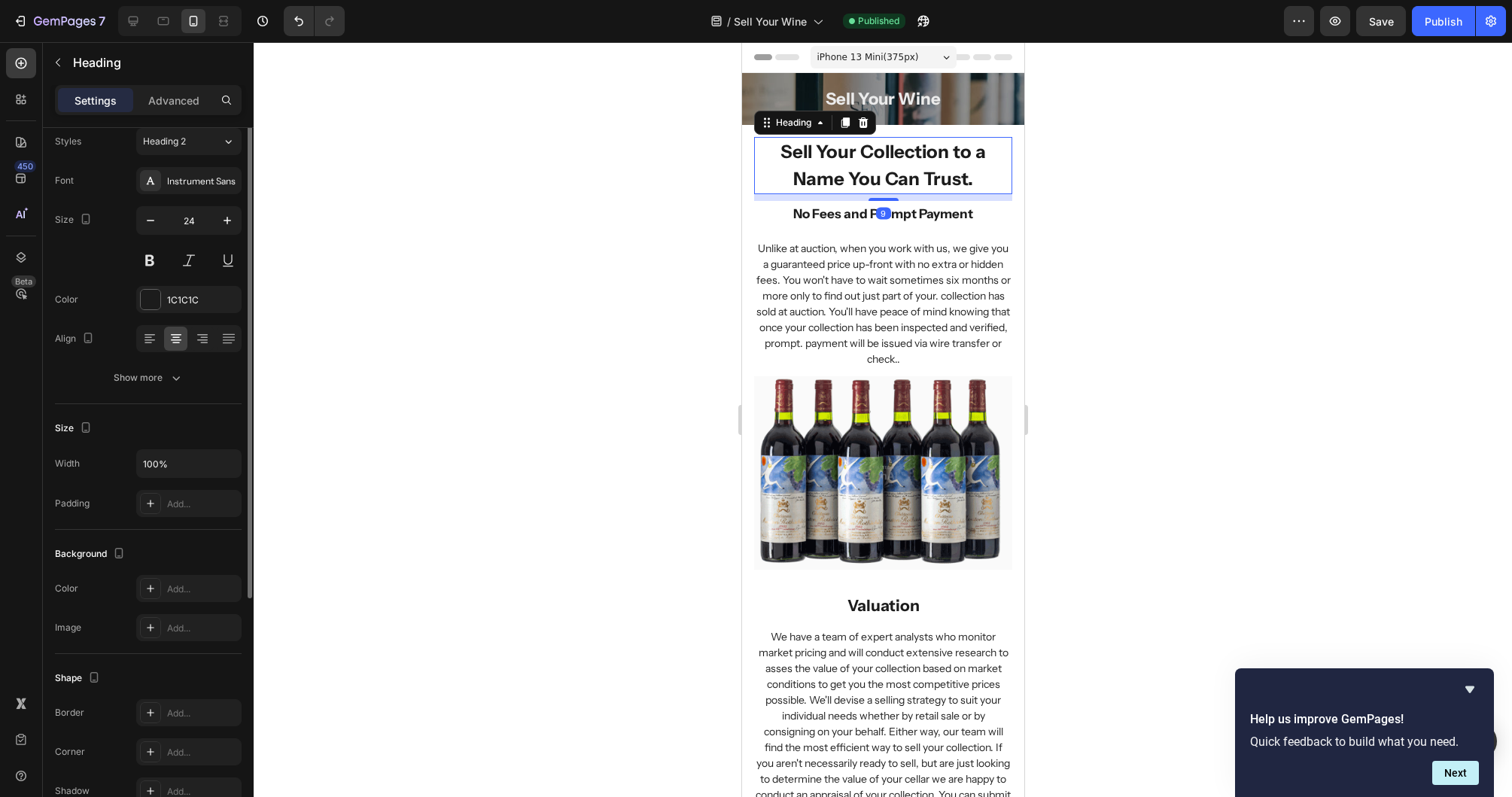
scroll to position [0, 0]
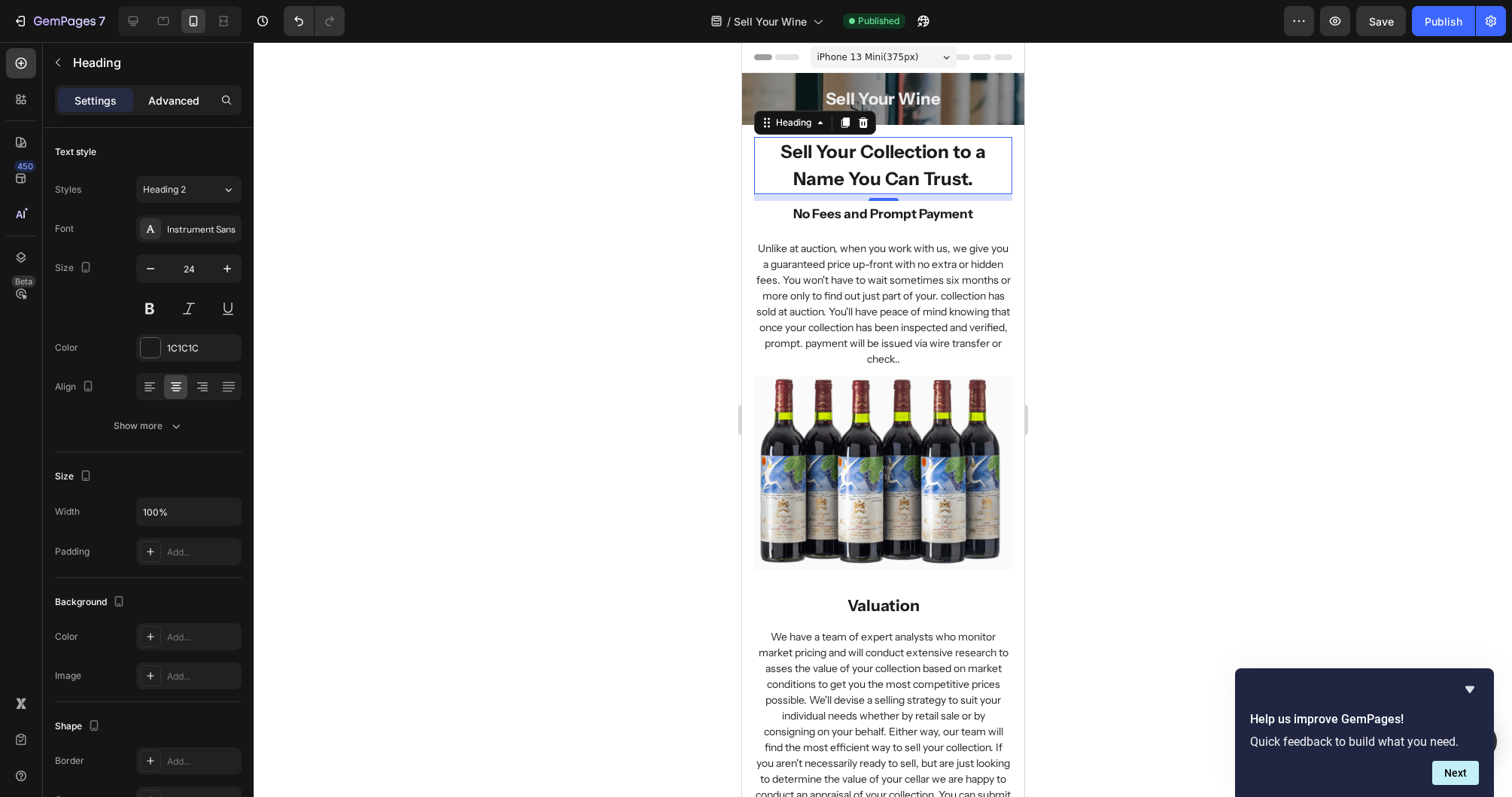
click at [170, 101] on p "Advanced" at bounding box center [174, 100] width 51 height 15
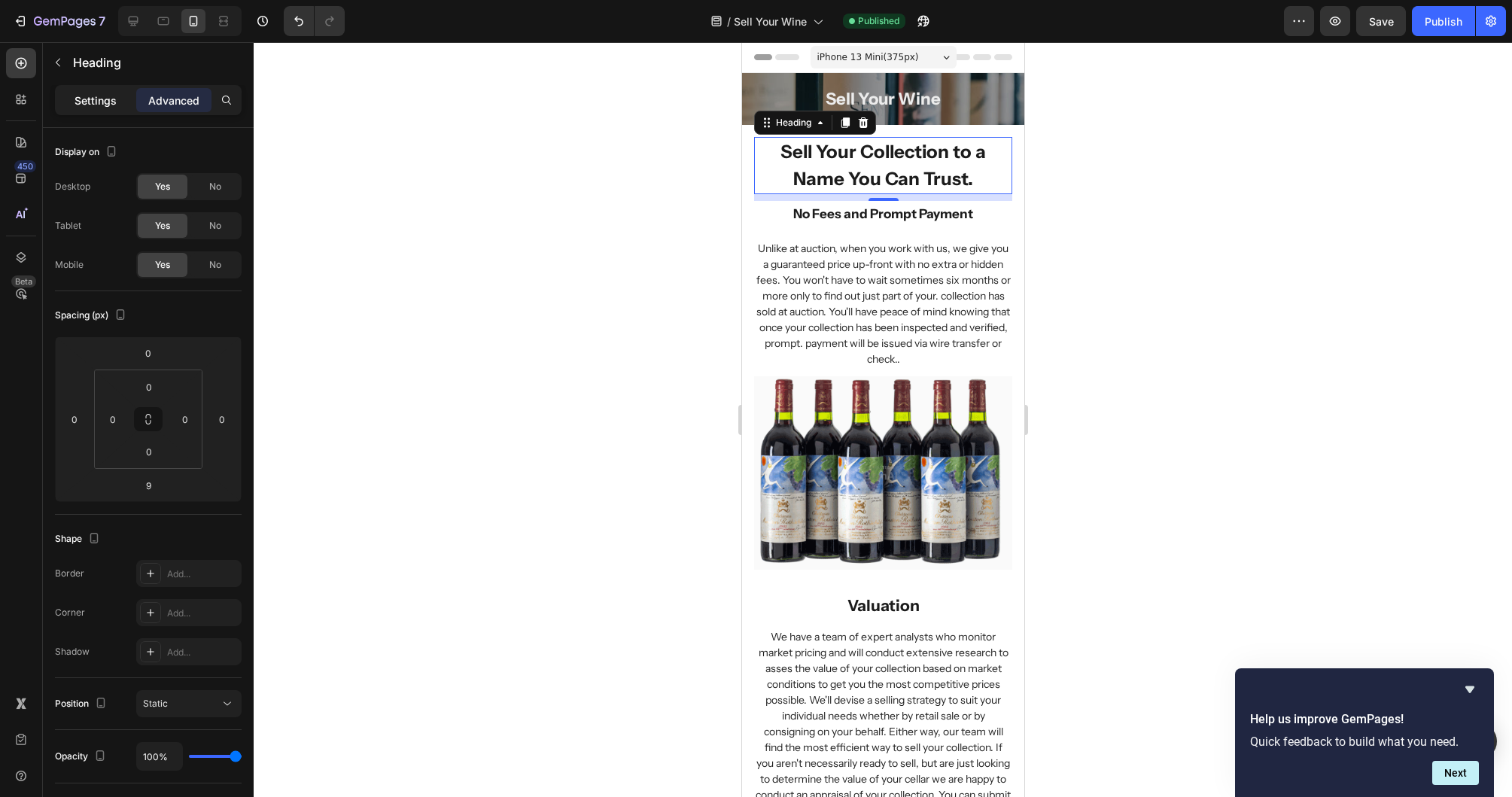
click at [96, 100] on p "Settings" at bounding box center [95, 100] width 42 height 15
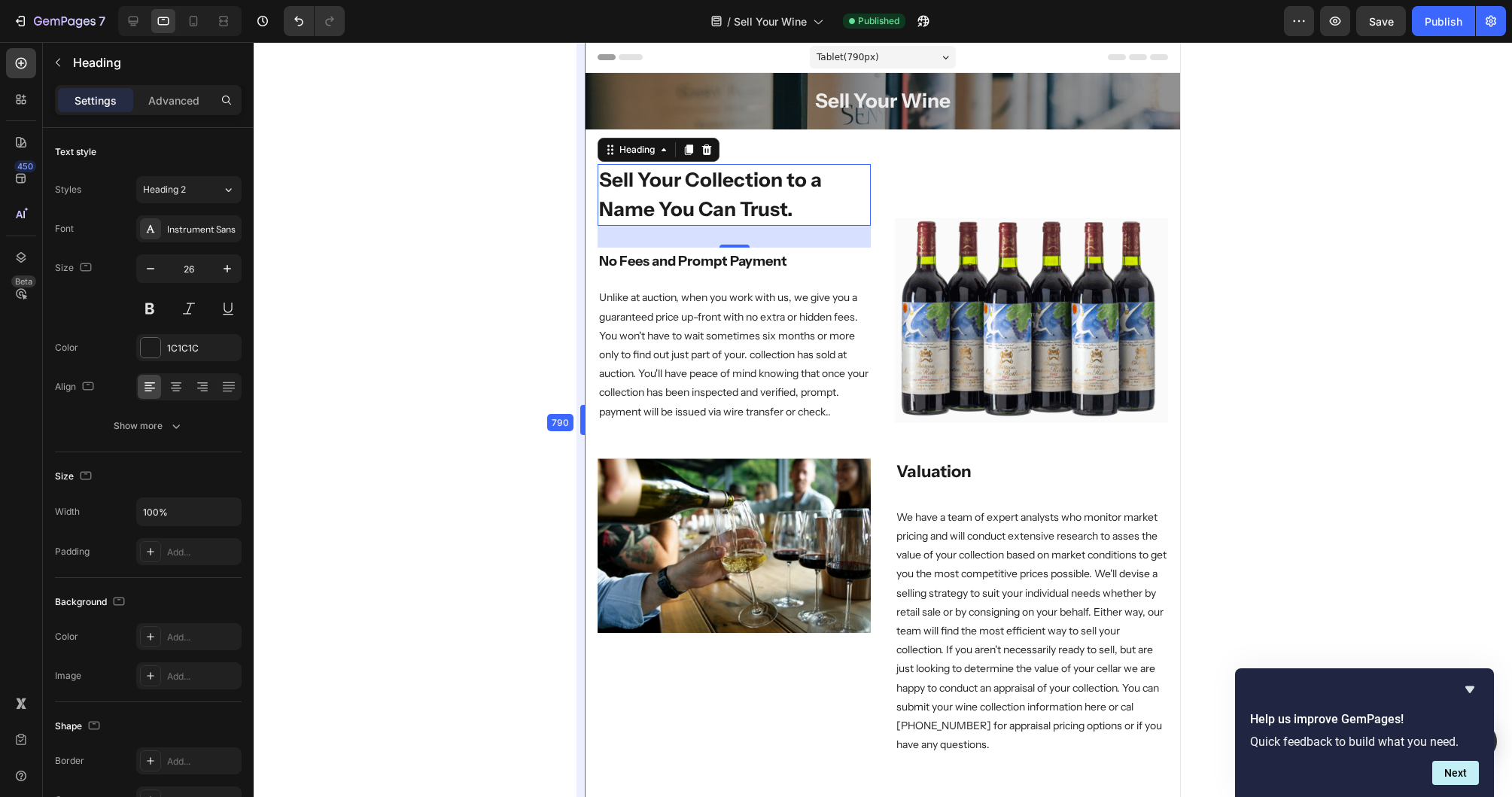
scroll to position [69, 0]
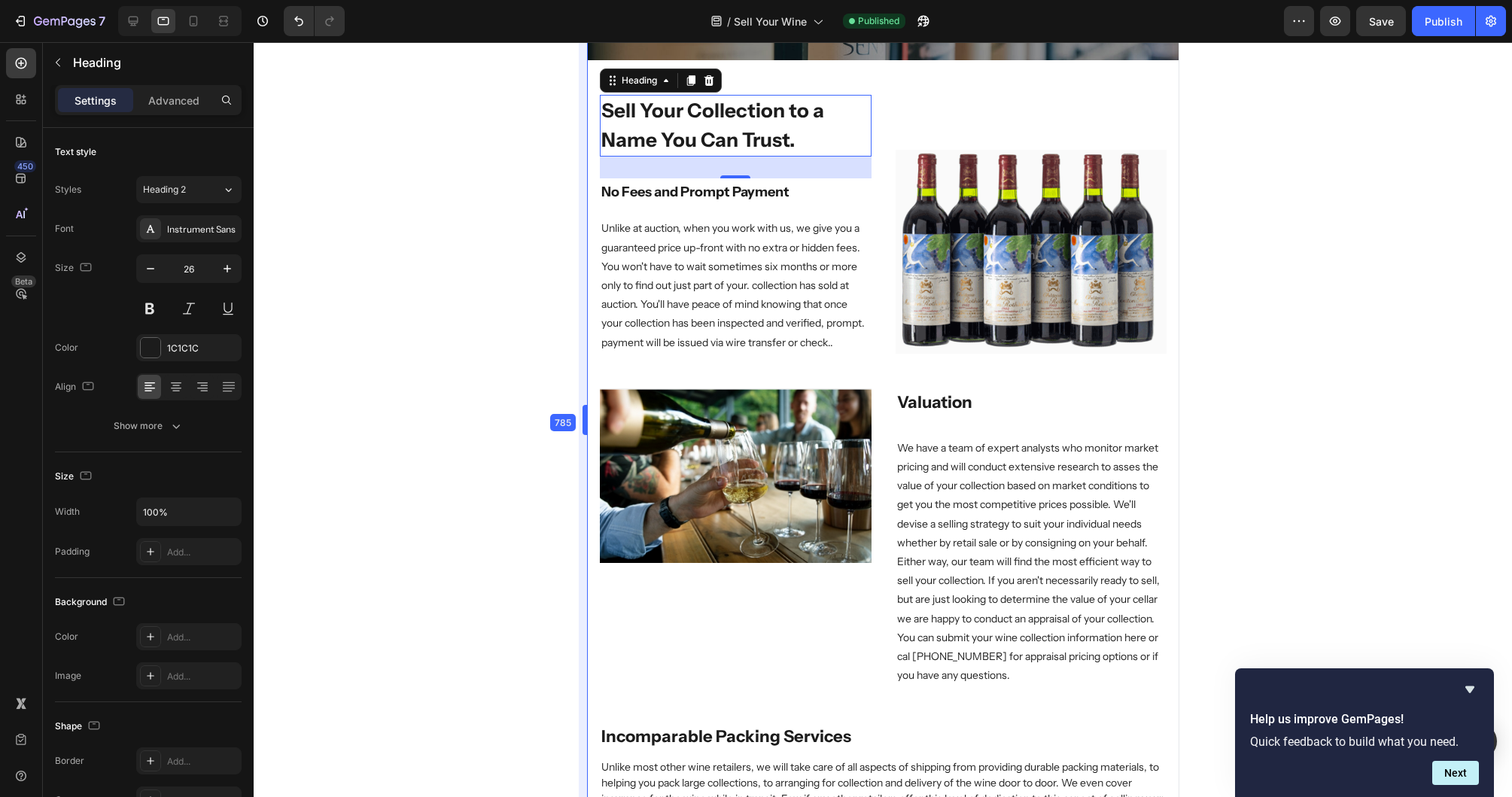
type input "24"
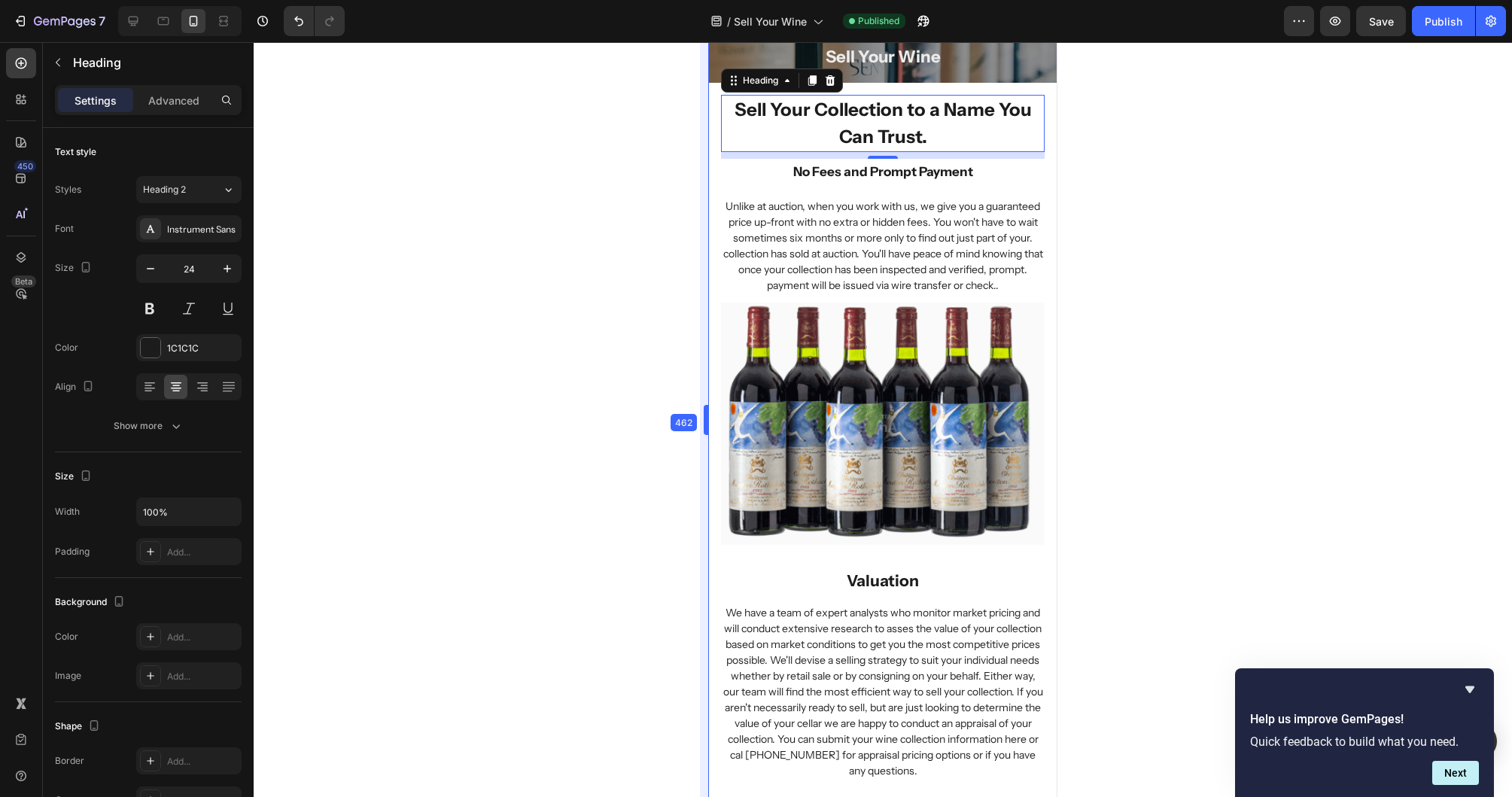
scroll to position [42, 0]
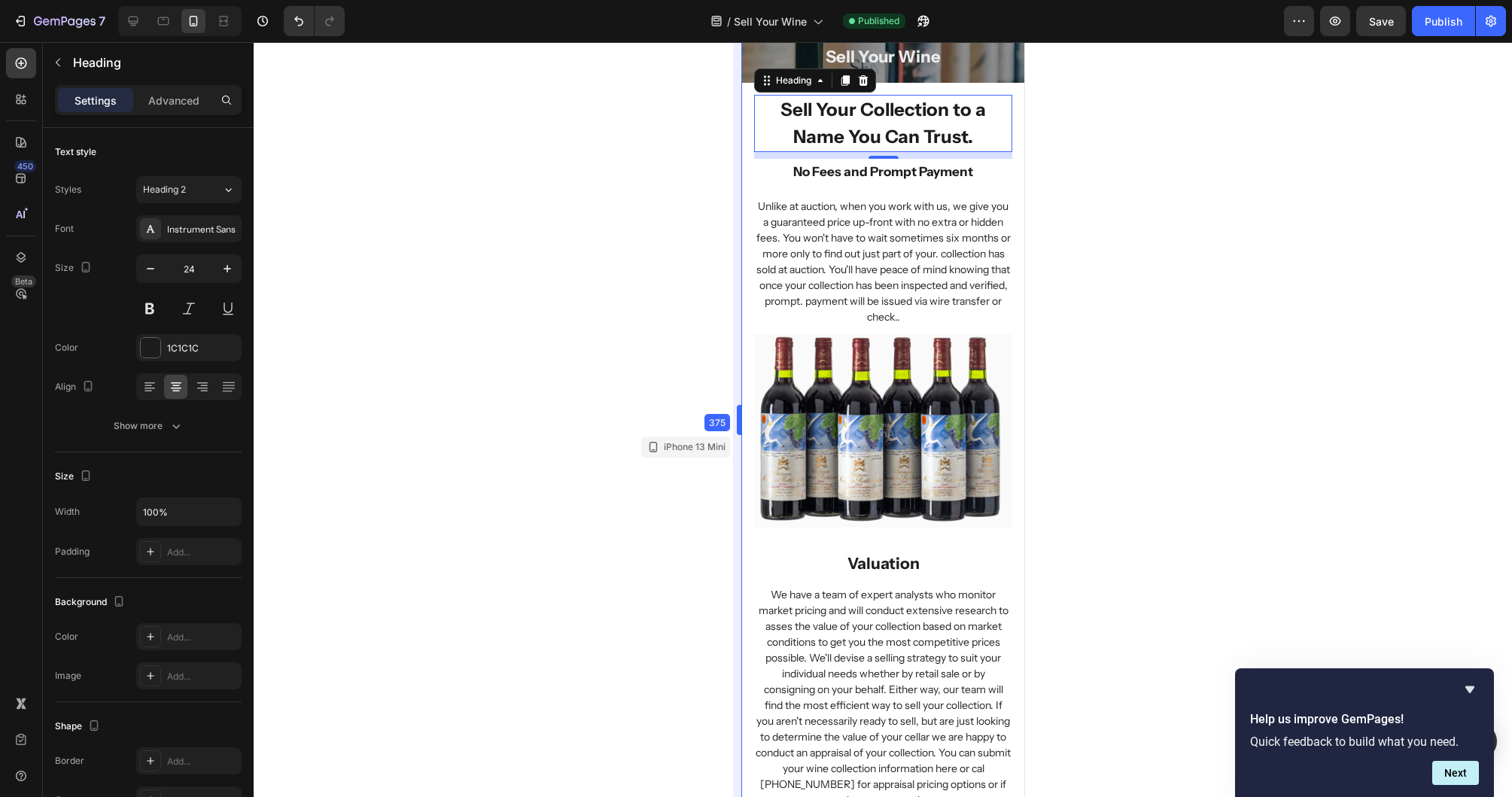
drag, startPoint x: 739, startPoint y: 173, endPoint x: 739, endPoint y: 200, distance: 27.0
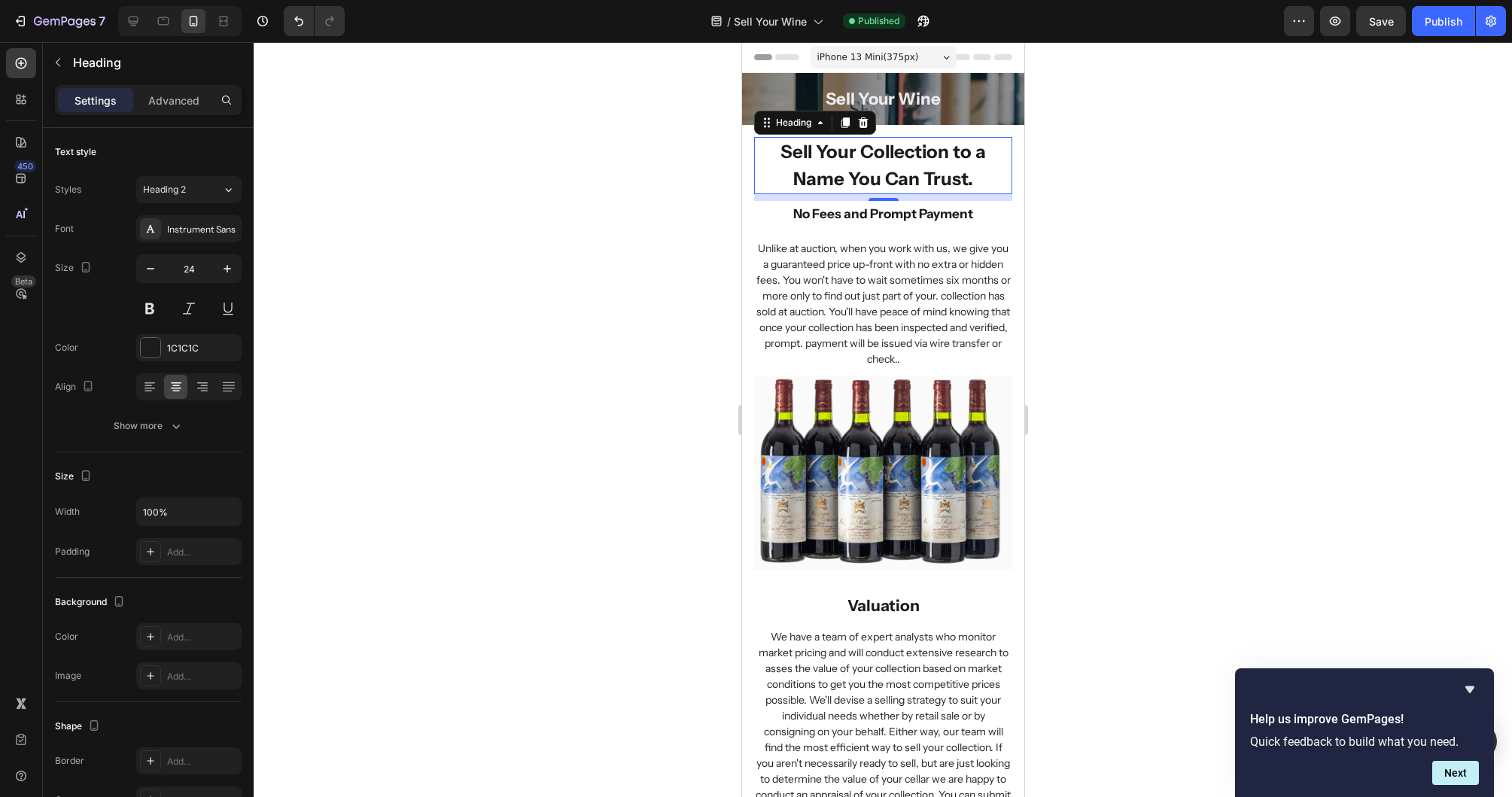
click at [863, 60] on span "iPhone 13 Mini ( 375 px)" at bounding box center [867, 58] width 101 height 15
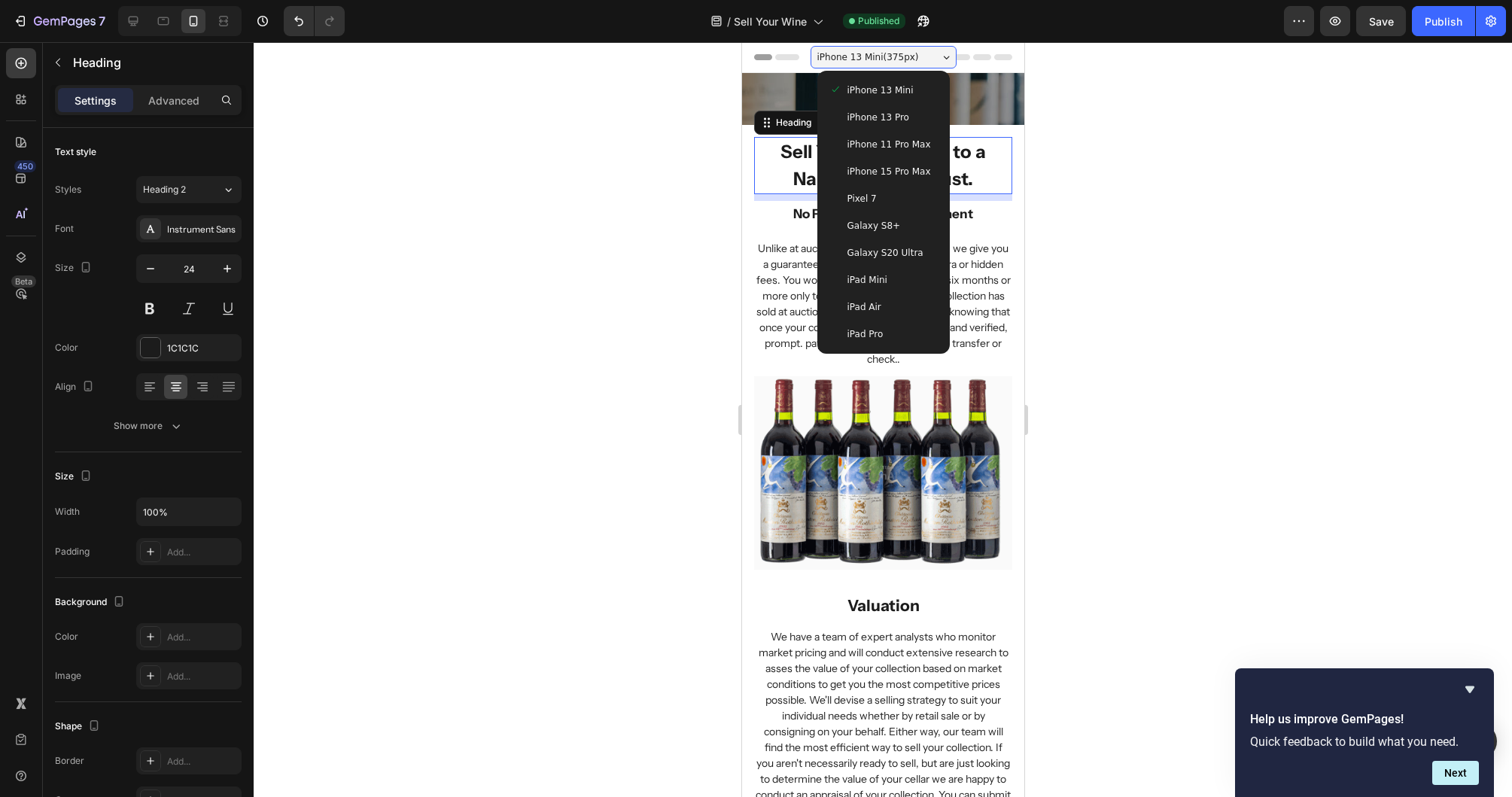
click at [1293, 157] on div at bounding box center [882, 419] width 1258 height 755
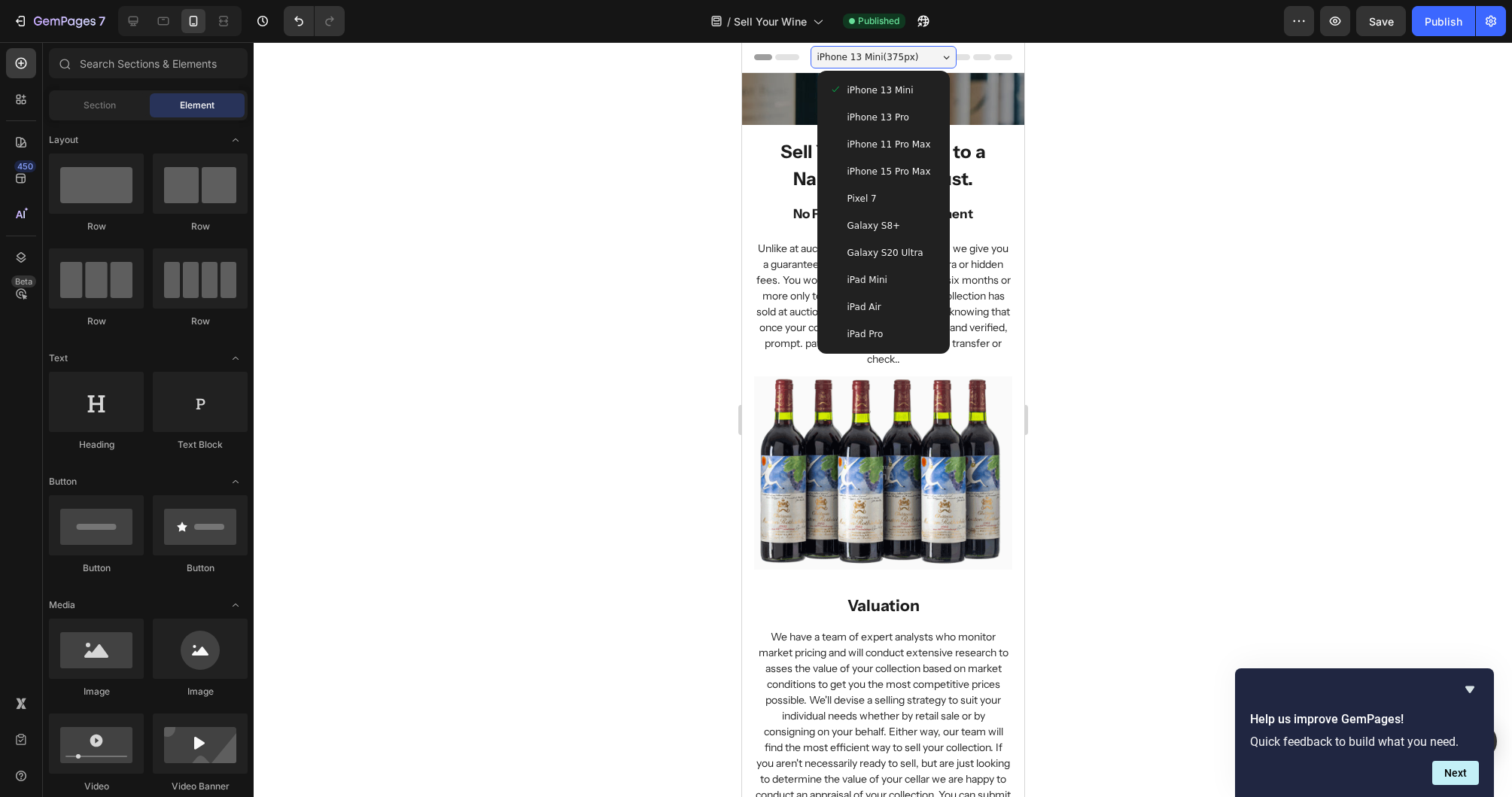
click at [555, 252] on div at bounding box center [882, 419] width 1258 height 755
click at [856, 63] on span "iPhone 13 Mini ( 375 px)" at bounding box center [867, 58] width 101 height 15
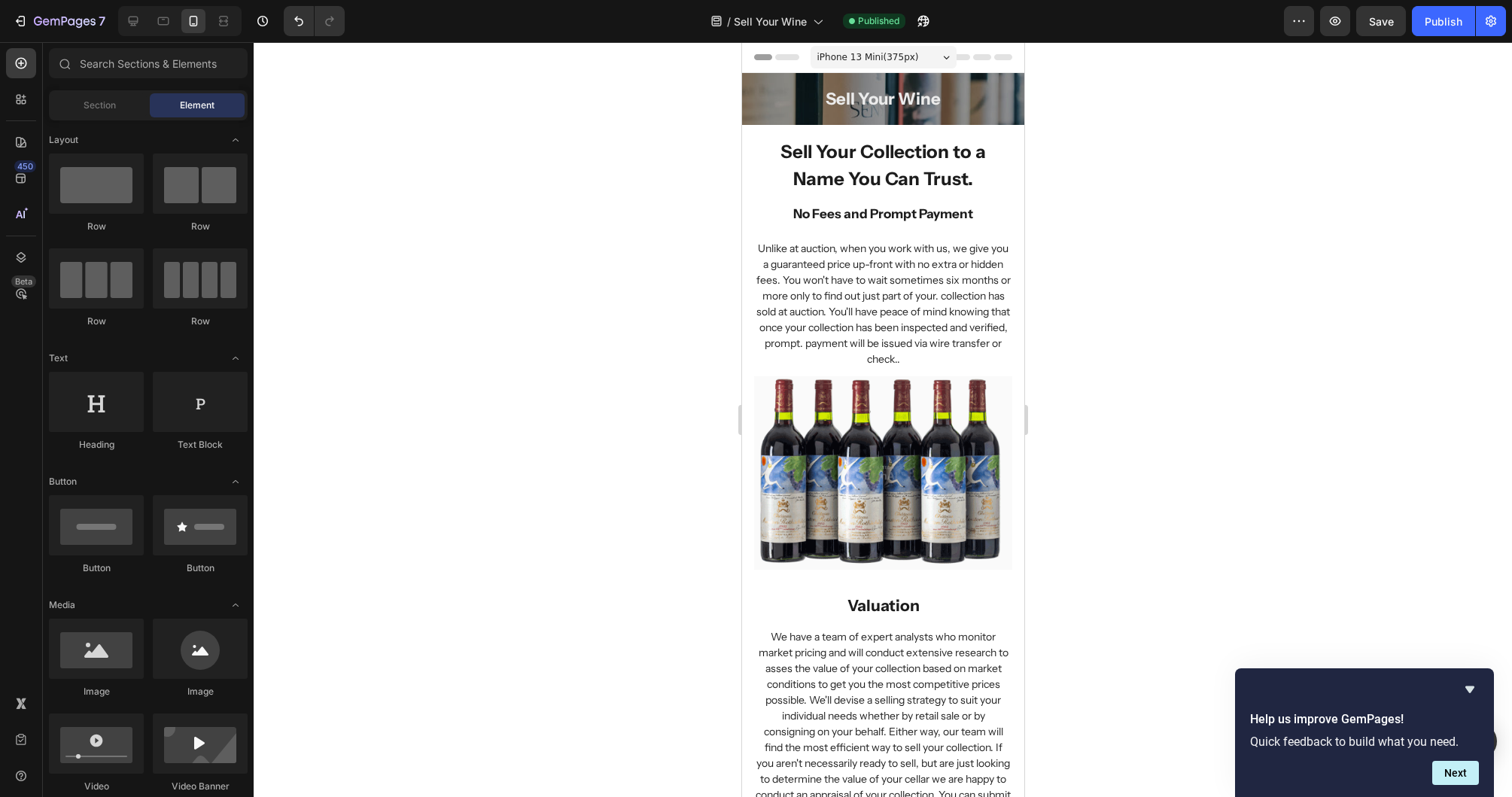
click at [1118, 105] on div at bounding box center [882, 419] width 1258 height 755
